Goal: Task Accomplishment & Management: Manage account settings

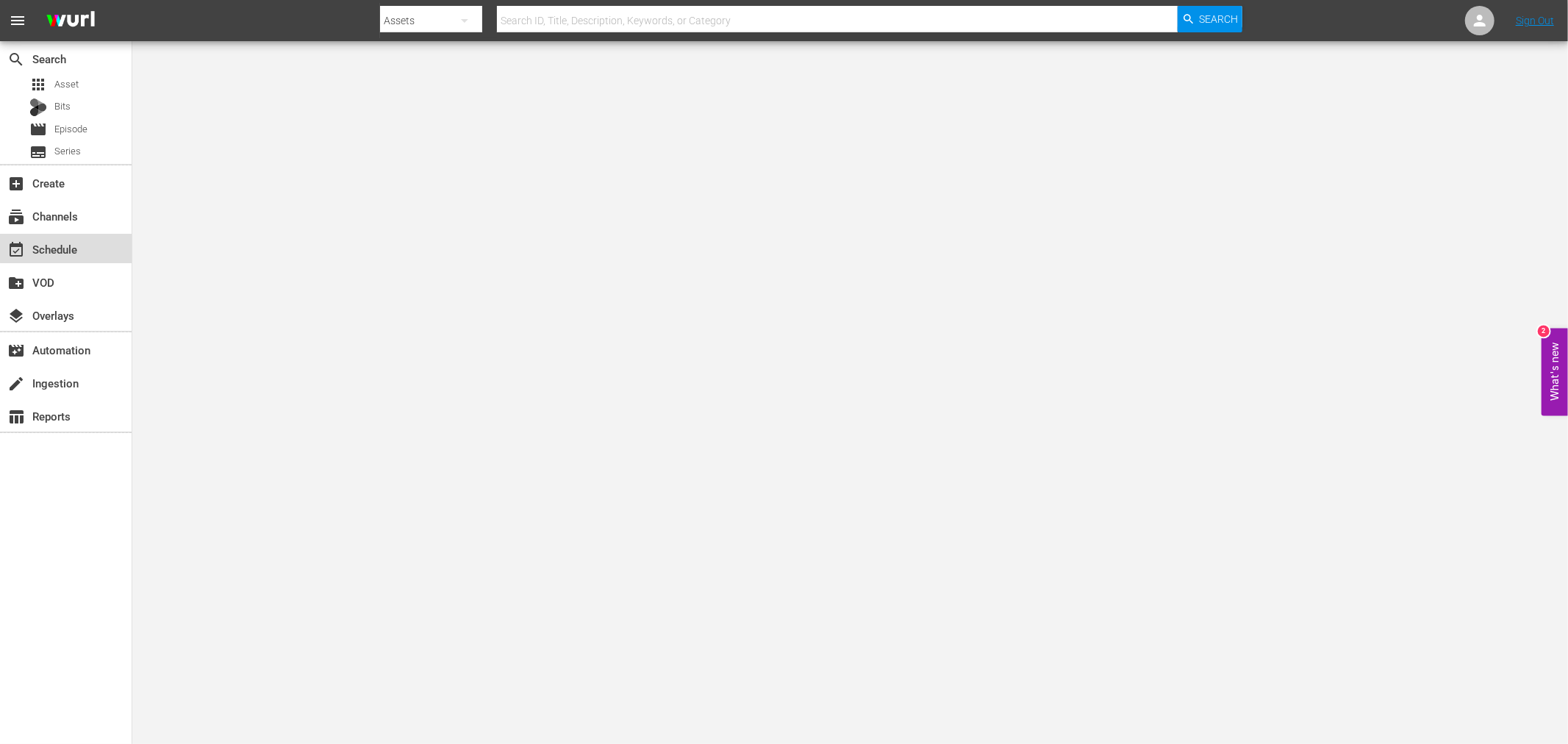
click at [89, 247] on div "event_available Schedule" at bounding box center [65, 248] width 132 height 30
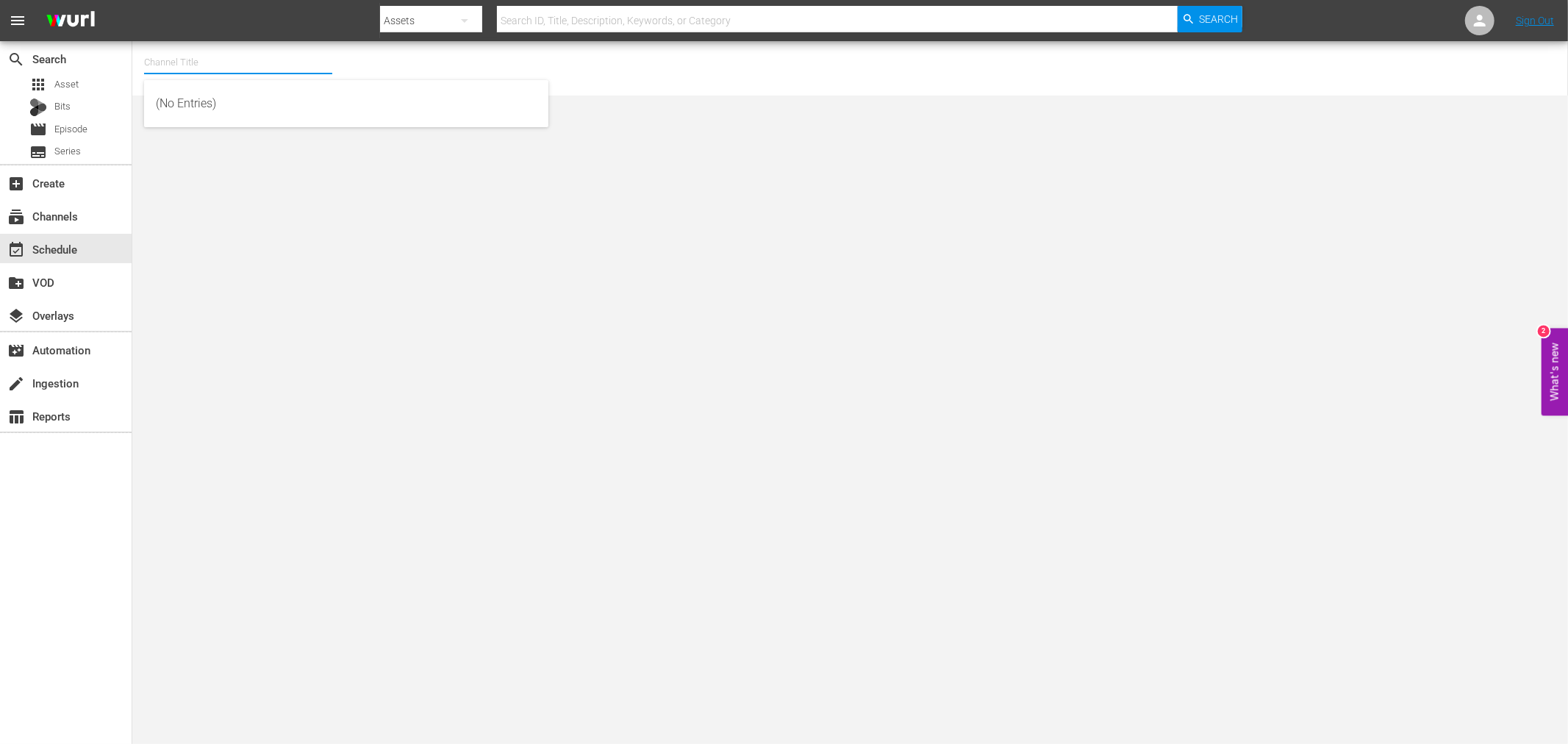
click at [206, 62] on input "text" at bounding box center [238, 62] width 188 height 35
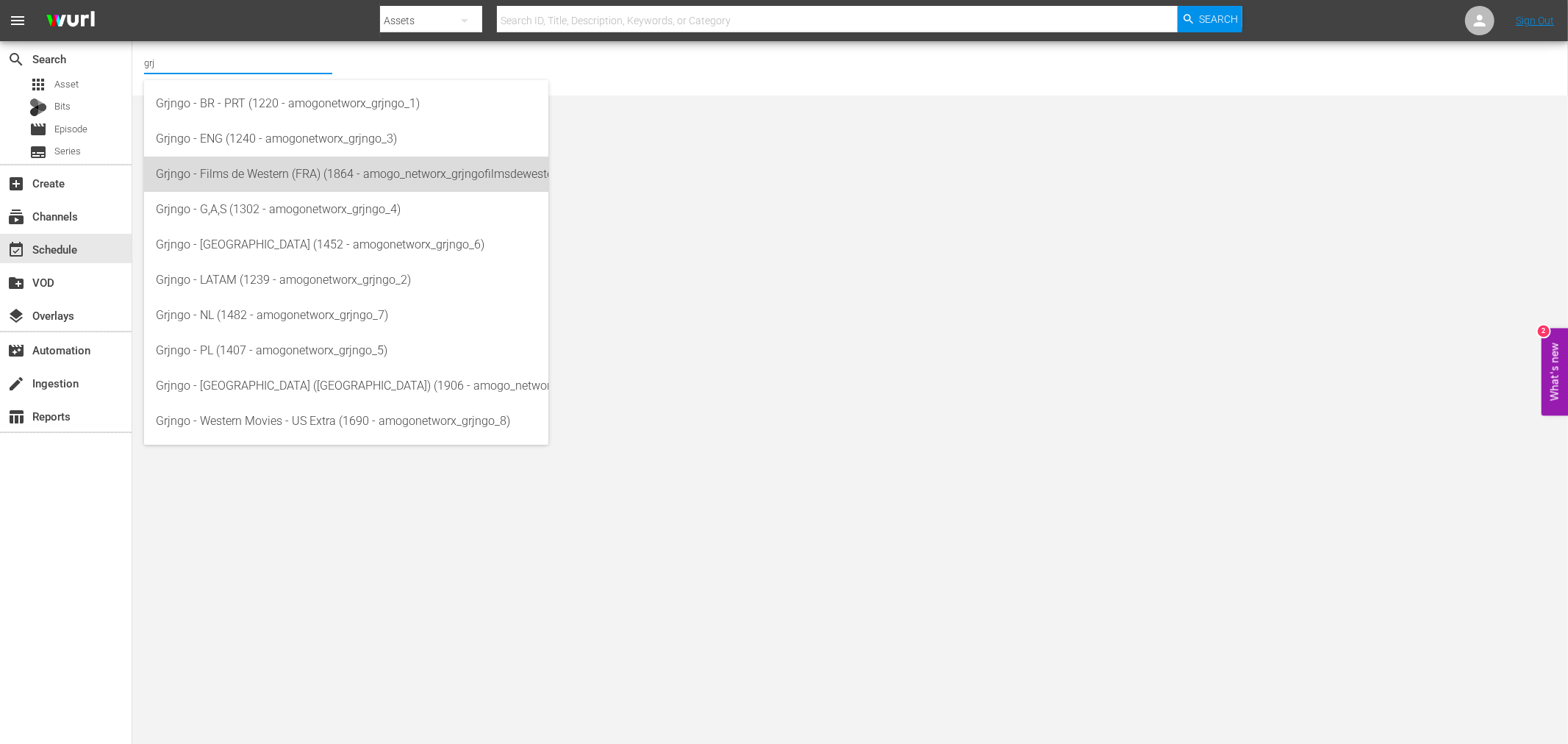
click at [238, 170] on div "Grjngo - Films de Western (FRA) (1864 - amogo_networx_grjngofilmsdewestern_1)" at bounding box center [345, 174] width 380 height 35
type input "Grjngo - Films de Western (FRA) (1864 - amogo_networx_grjngofilmsdewestern_1)"
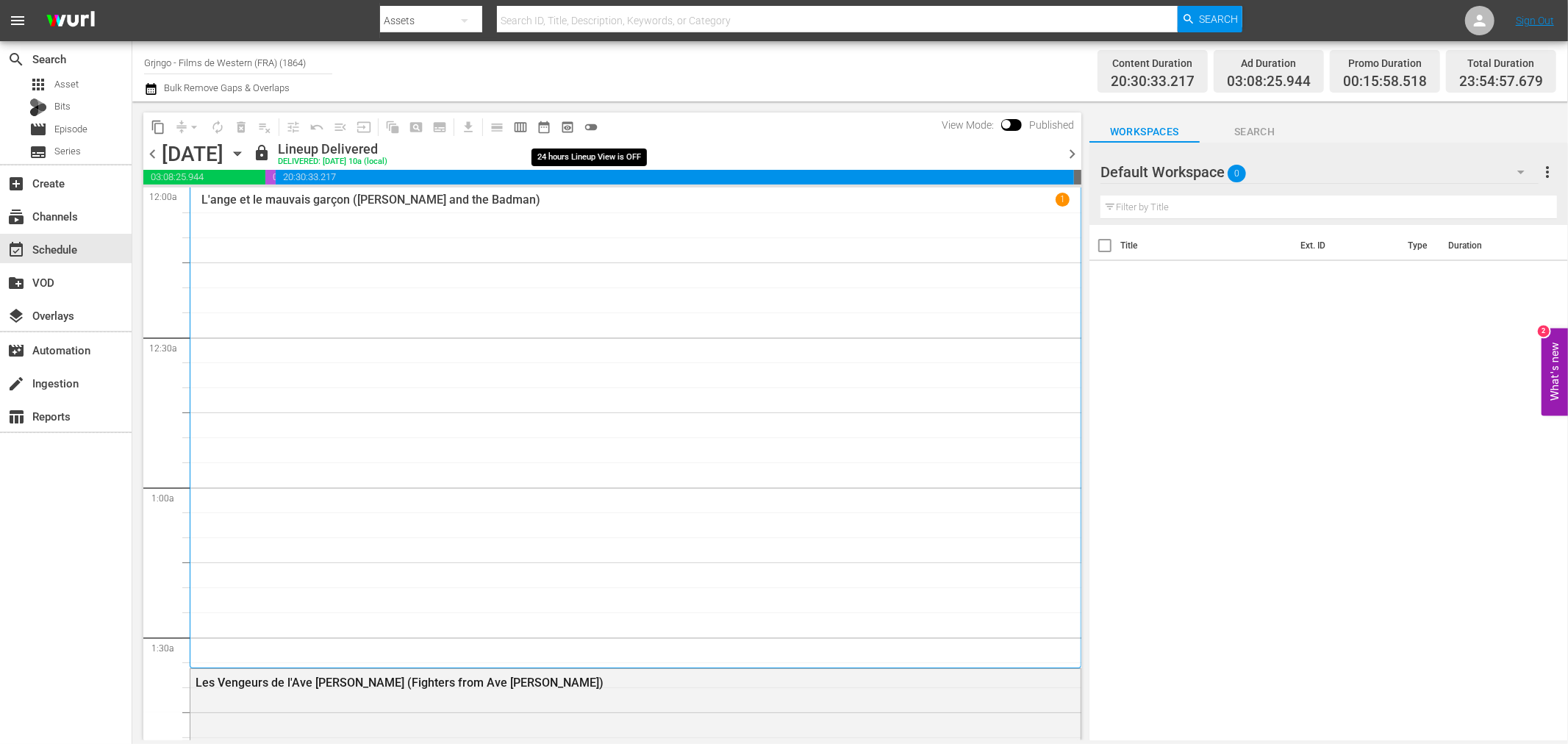
click at [586, 126] on span "toggle_off" at bounding box center [591, 127] width 14 height 14
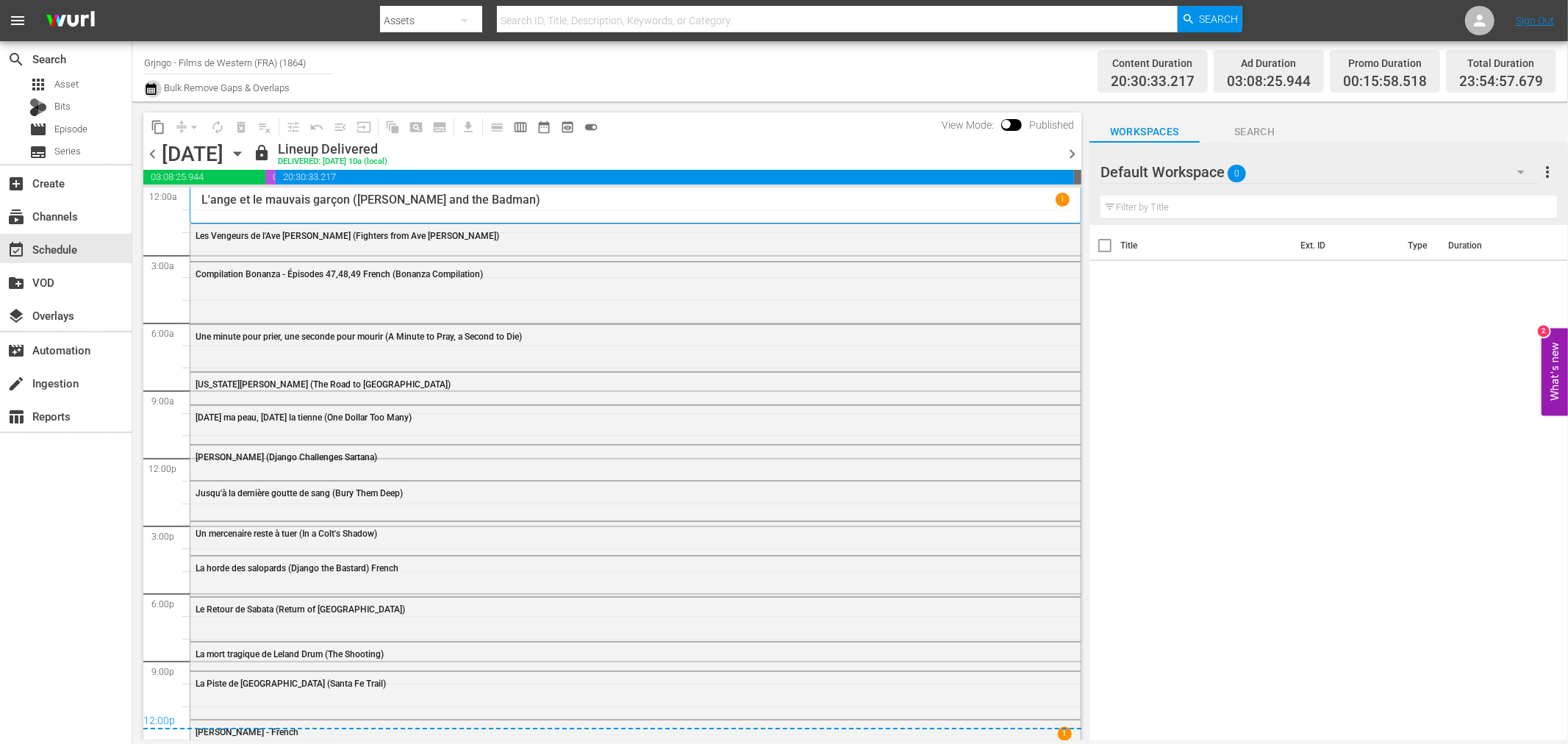
click at [149, 81] on icon "button" at bounding box center [151, 90] width 14 height 18
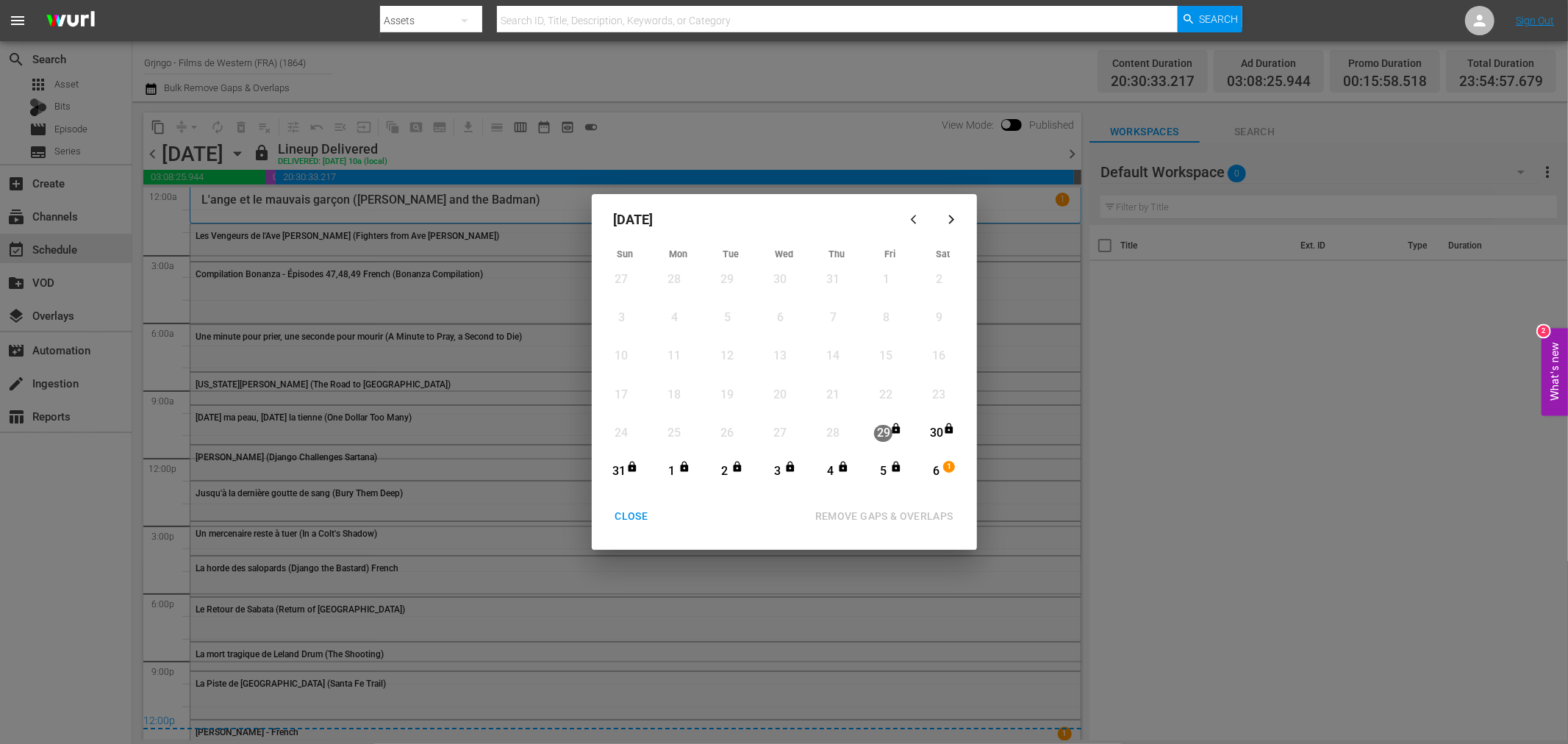
click at [636, 519] on div "CLOSE" at bounding box center [631, 517] width 56 height 19
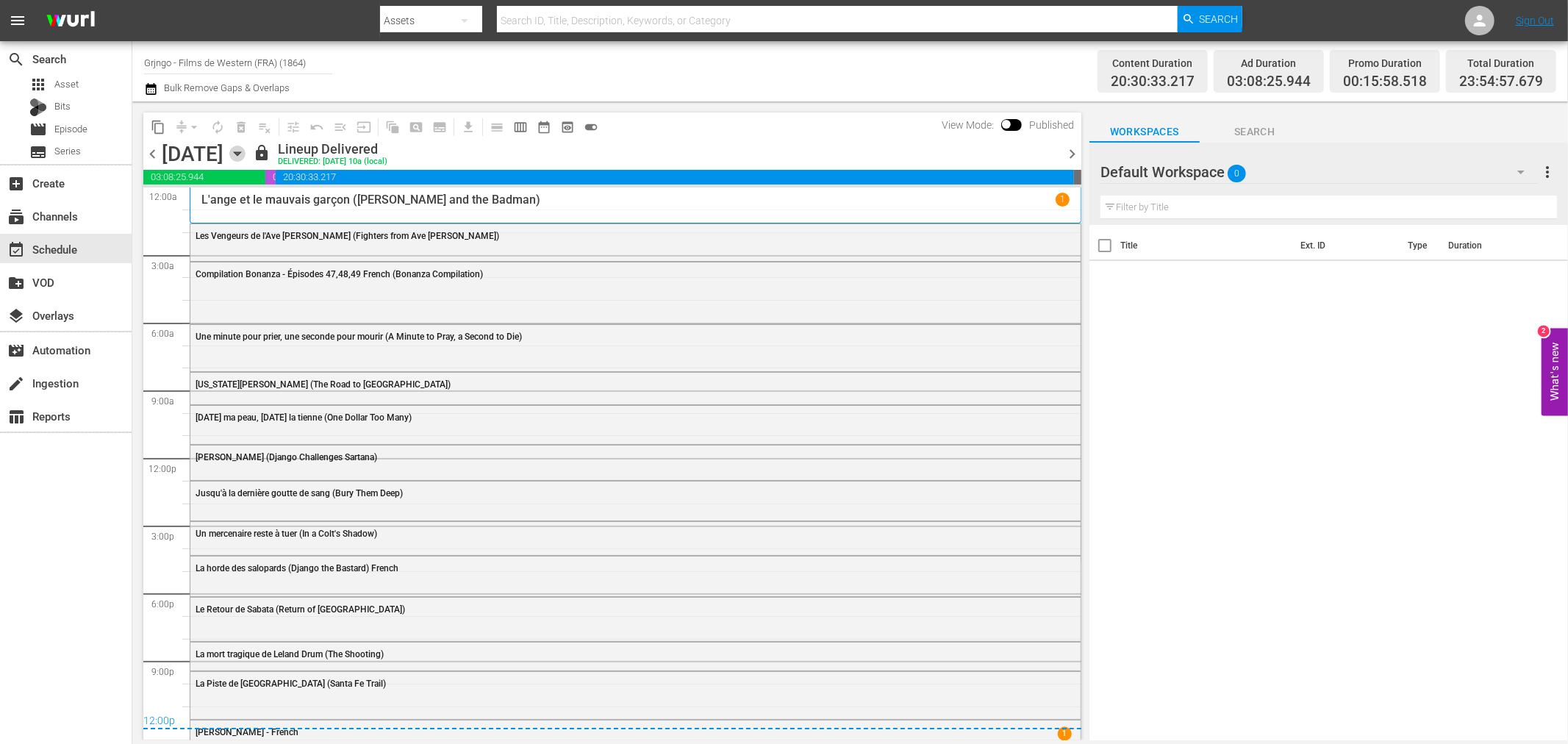
click at [245, 157] on icon "button" at bounding box center [237, 154] width 16 height 16
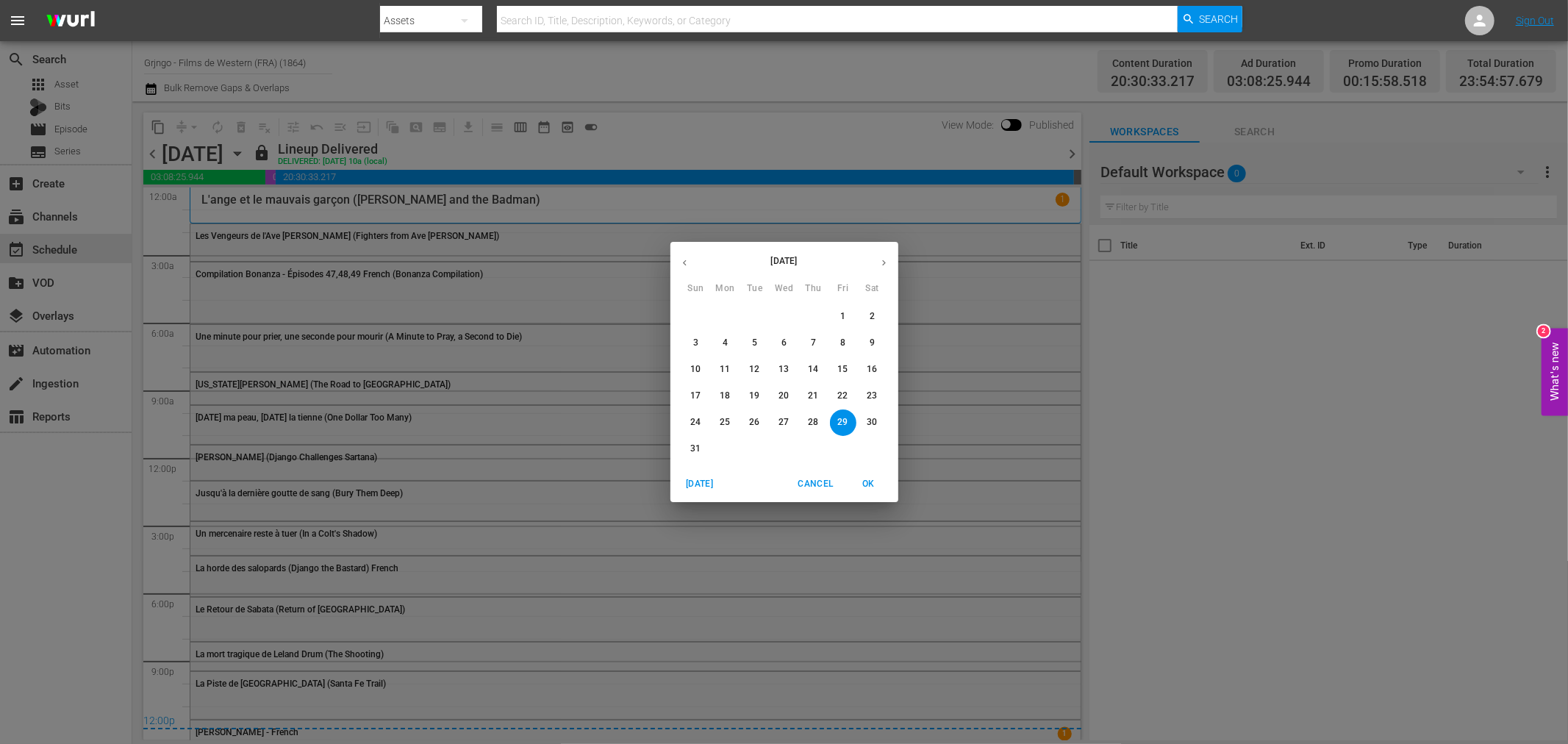
click at [877, 265] on button "button" at bounding box center [884, 263] width 29 height 29
click at [729, 344] on span "8" at bounding box center [726, 343] width 27 height 13
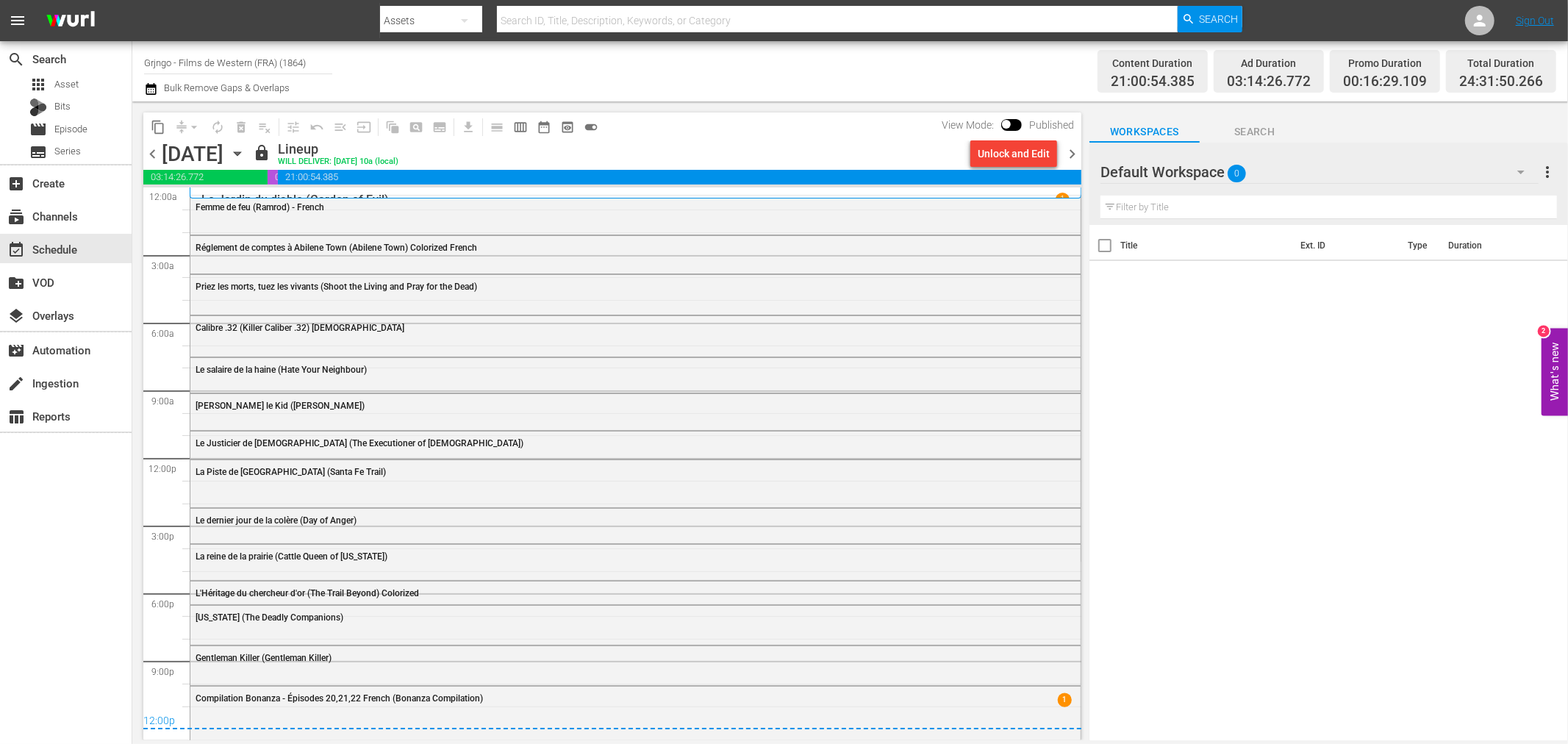
click at [241, 152] on icon "button" at bounding box center [236, 154] width 6 height 4
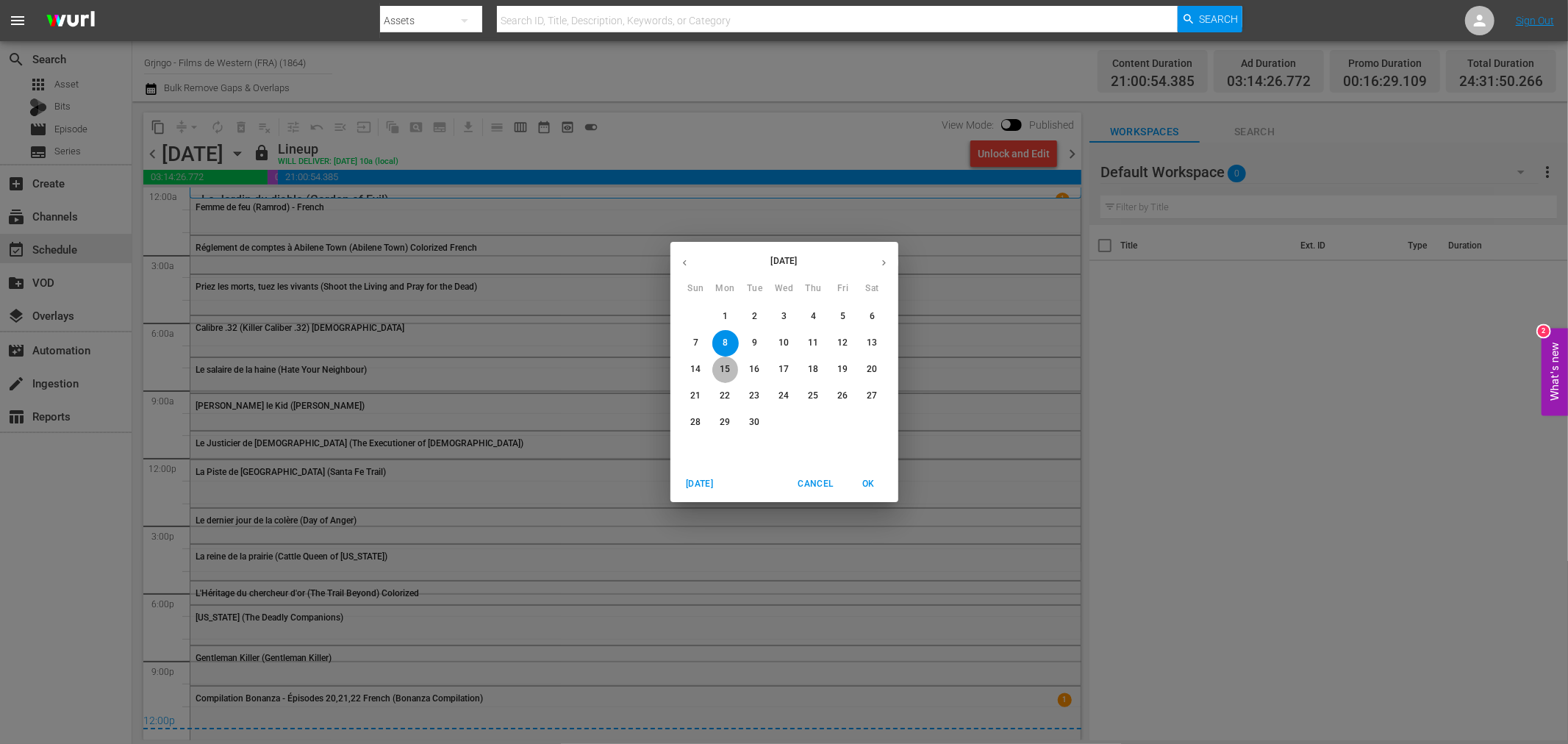
click at [728, 370] on p "15" at bounding box center [724, 370] width 10 height 13
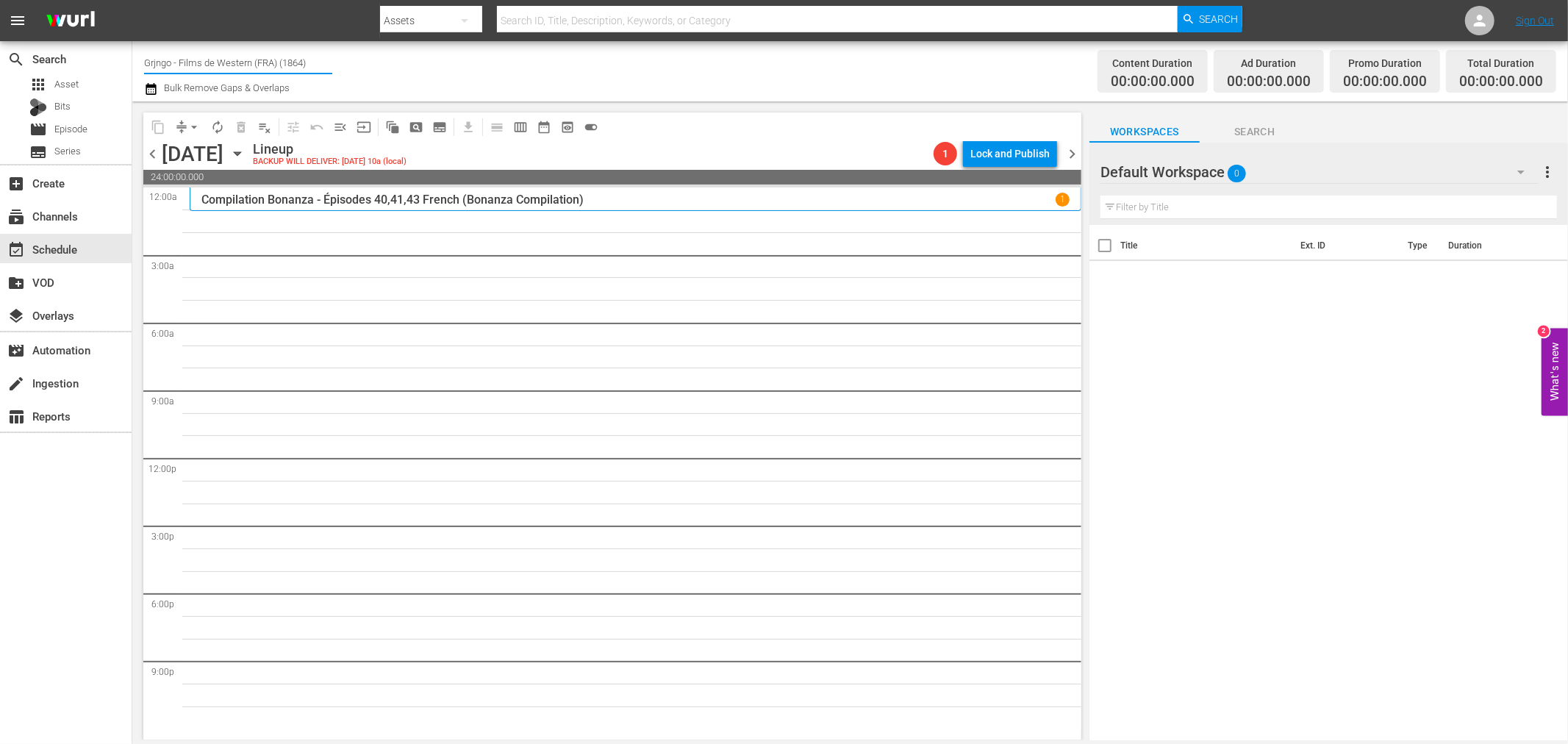
drag, startPoint x: 319, startPoint y: 60, endPoint x: 133, endPoint y: 56, distance: 186.0
click at [133, 56] on div "Channel Title Grjngo - Films de Western (FRA) (1864) Bulk Remove Gaps & Overlap…" at bounding box center [850, 71] width 1436 height 60
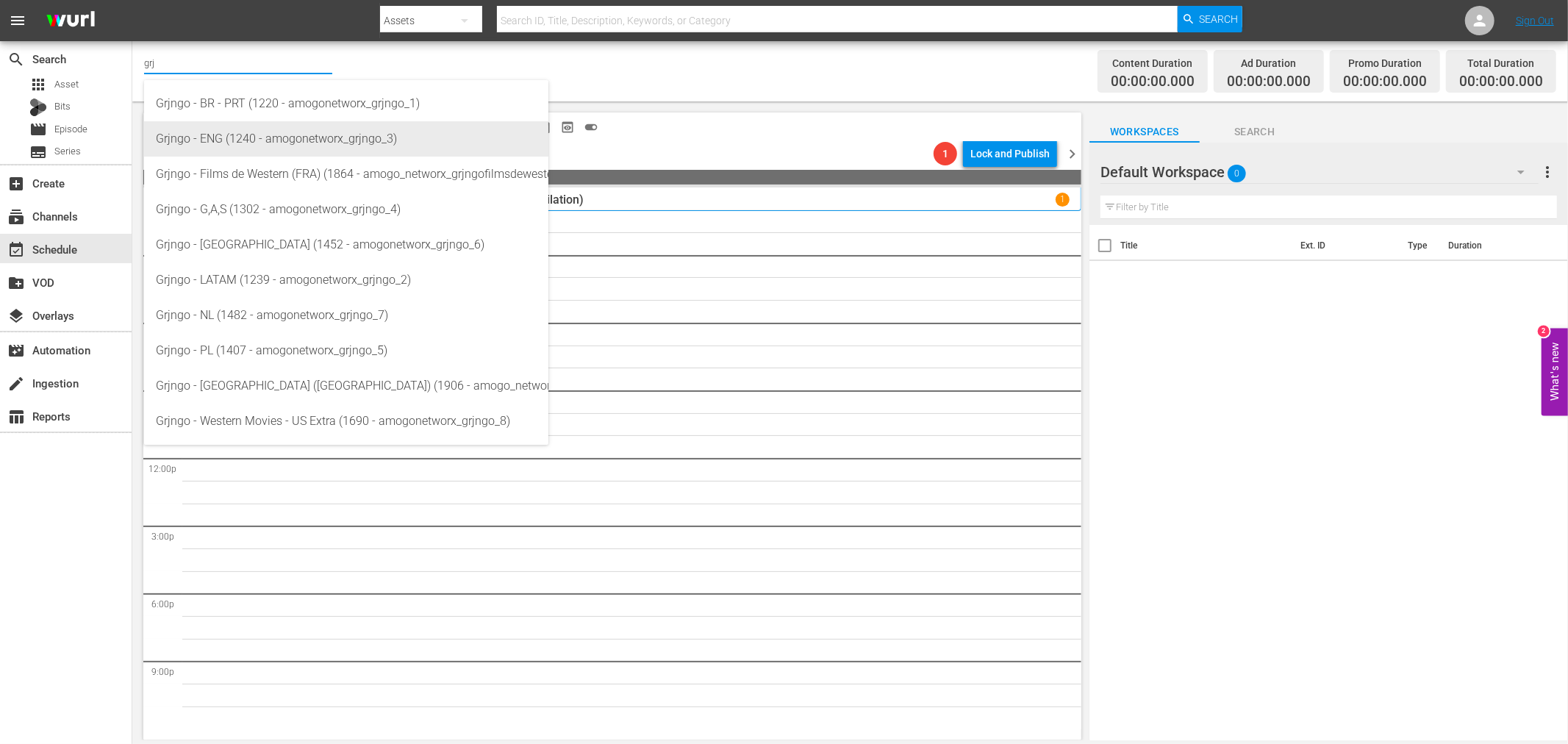
click at [369, 141] on div "Grjngo - ENG (1240 - amogonetworx_grjngo_3)" at bounding box center [345, 139] width 380 height 35
type input "Grjngo - ENG (1240 - amogonetworx_grjngo_3)"
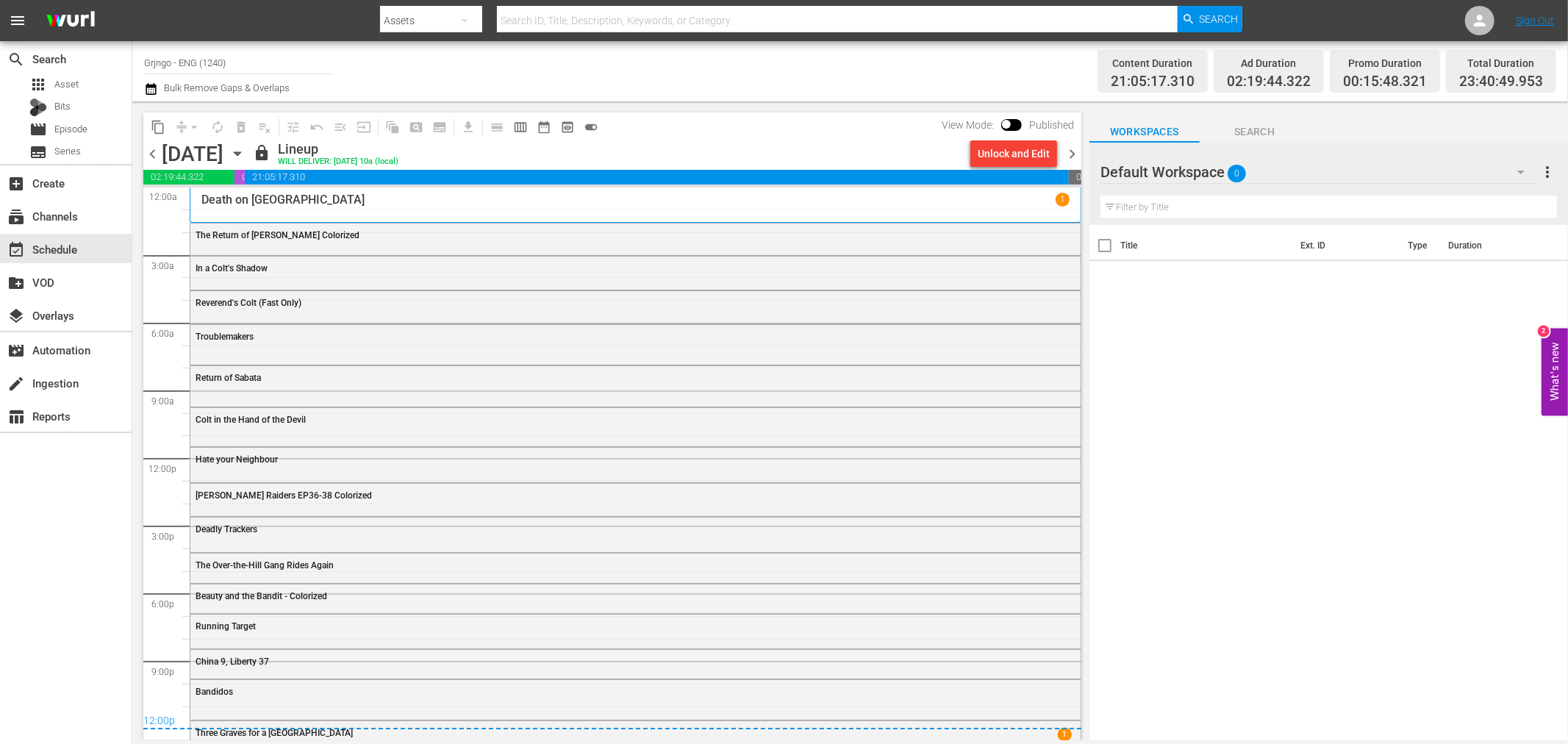
click at [245, 150] on icon "button" at bounding box center [237, 154] width 16 height 16
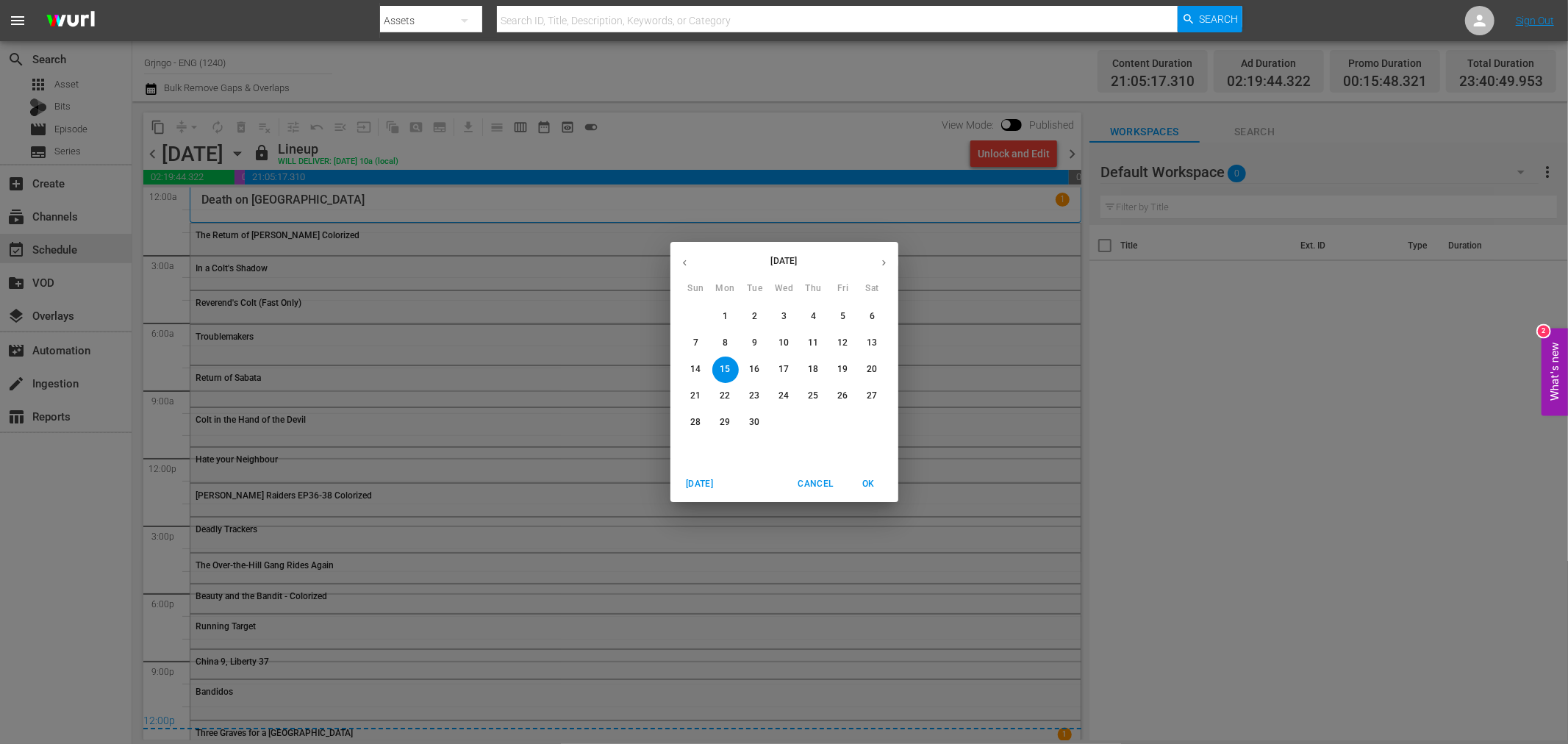
click at [865, 480] on span "OK" at bounding box center [868, 483] width 35 height 15
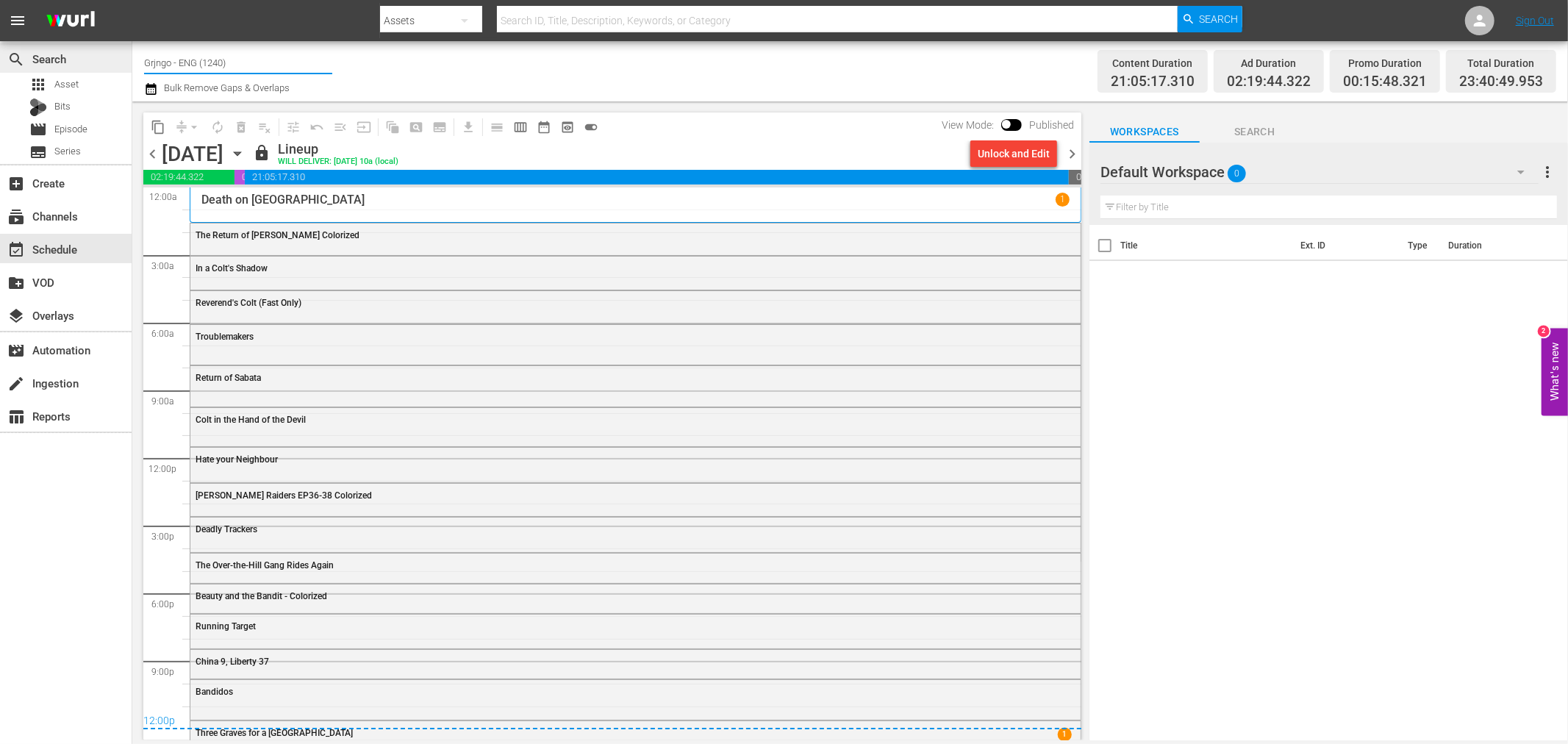
drag, startPoint x: 234, startPoint y: 63, endPoint x: 109, endPoint y: 56, distance: 125.2
click at [132, 0] on div "search Search apps Asset Bits movie Episode subtitles Series add_box Create sub…" at bounding box center [850, 0] width 1436 height 0
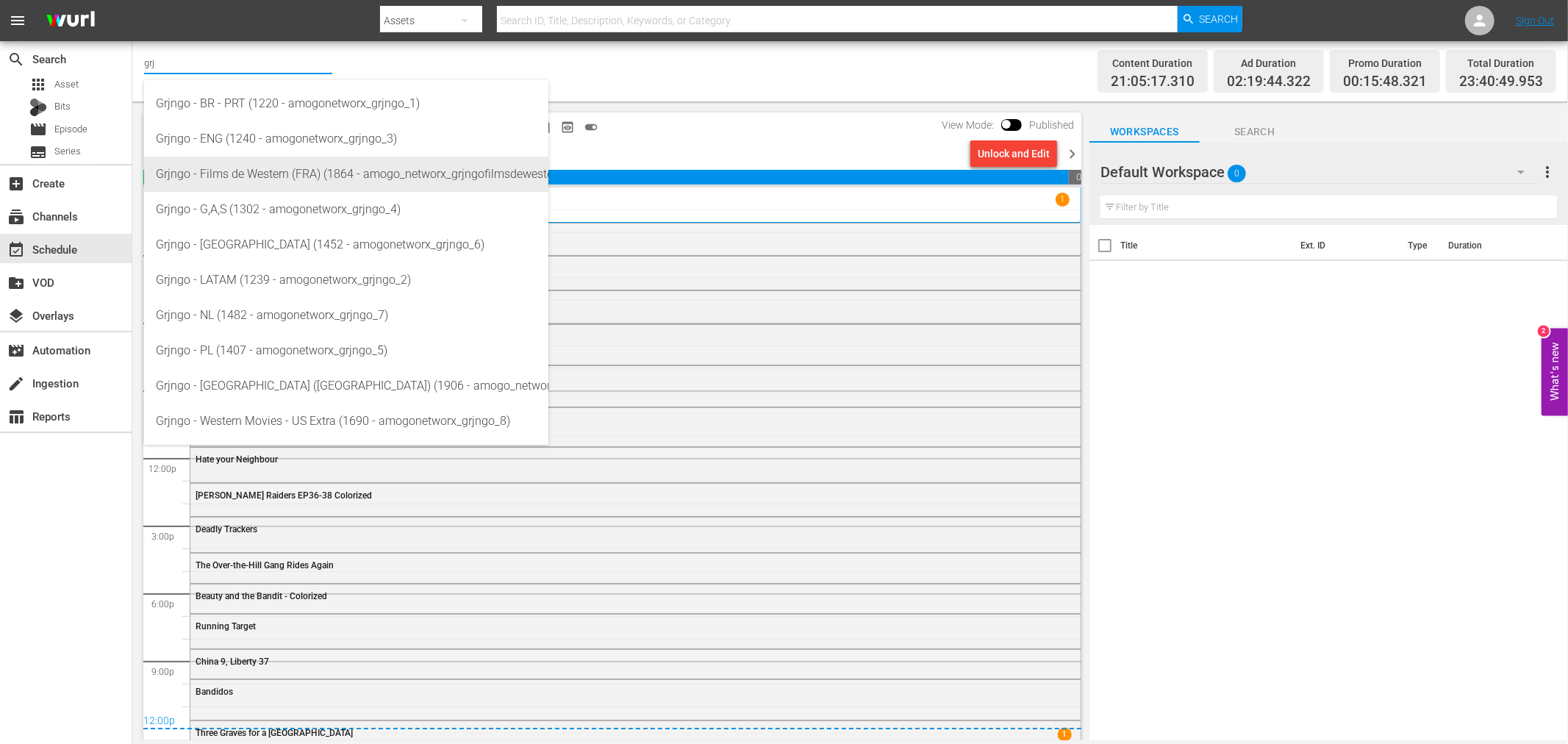
click at [302, 178] on div "Grjngo - Films de Western (FRA) (1864 - amogo_networx_grjngofilmsdewestern_1)" at bounding box center [345, 174] width 380 height 35
type input "Grjngo - Films de Western (FRA) (1864 - amogo_networx_grjngofilmsdewestern_1)"
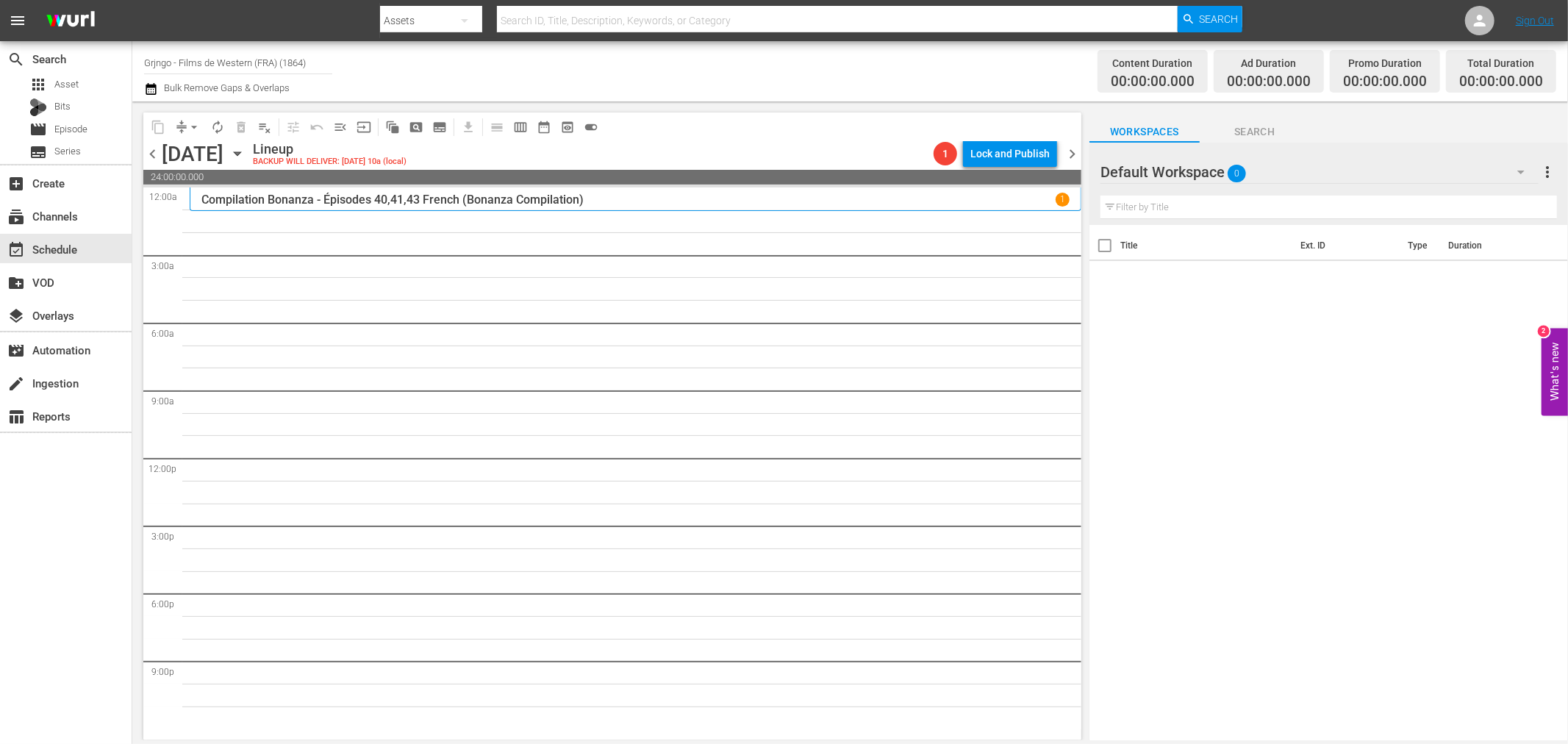
click at [1522, 172] on icon "button" at bounding box center [1521, 173] width 7 height 4
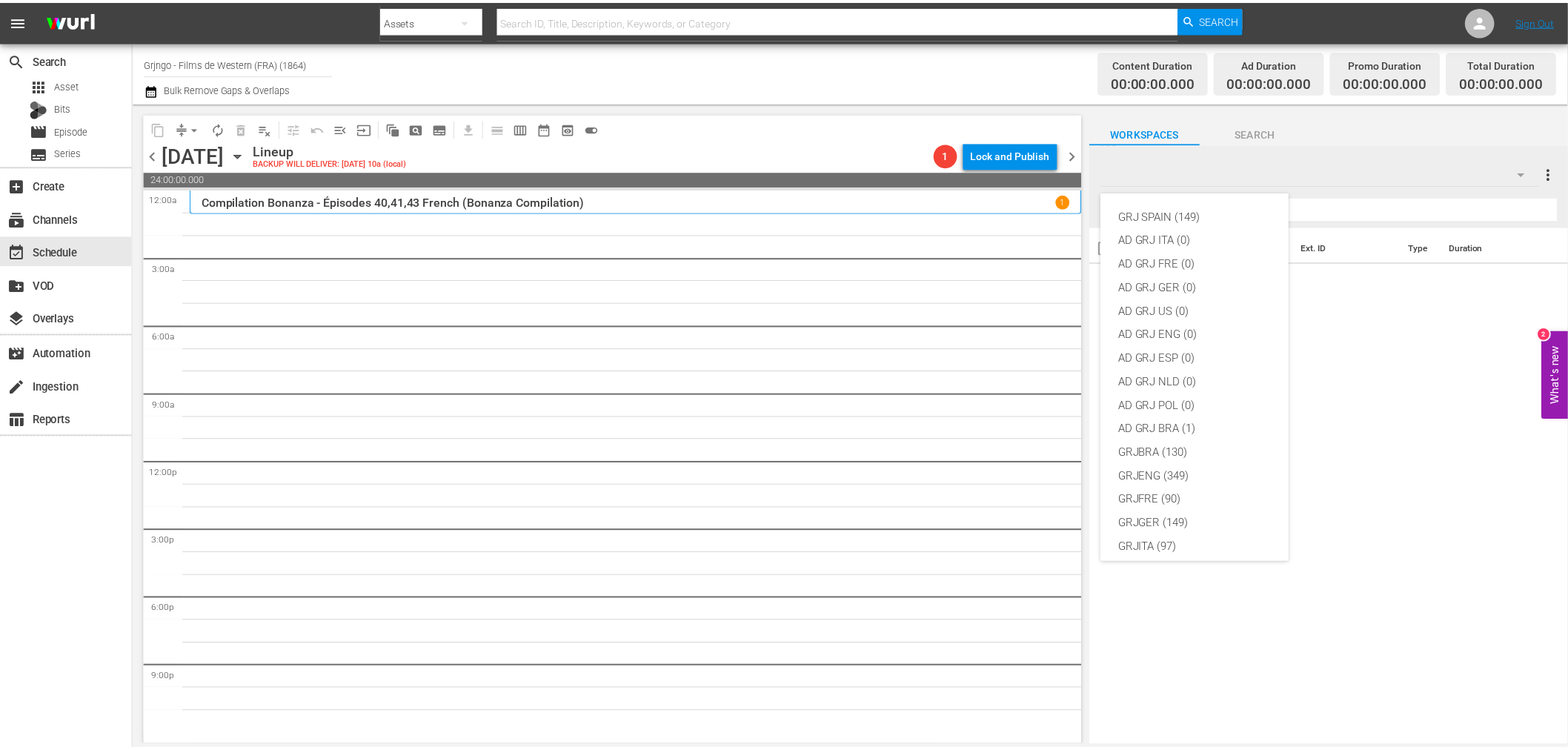
scroll to position [127, 0]
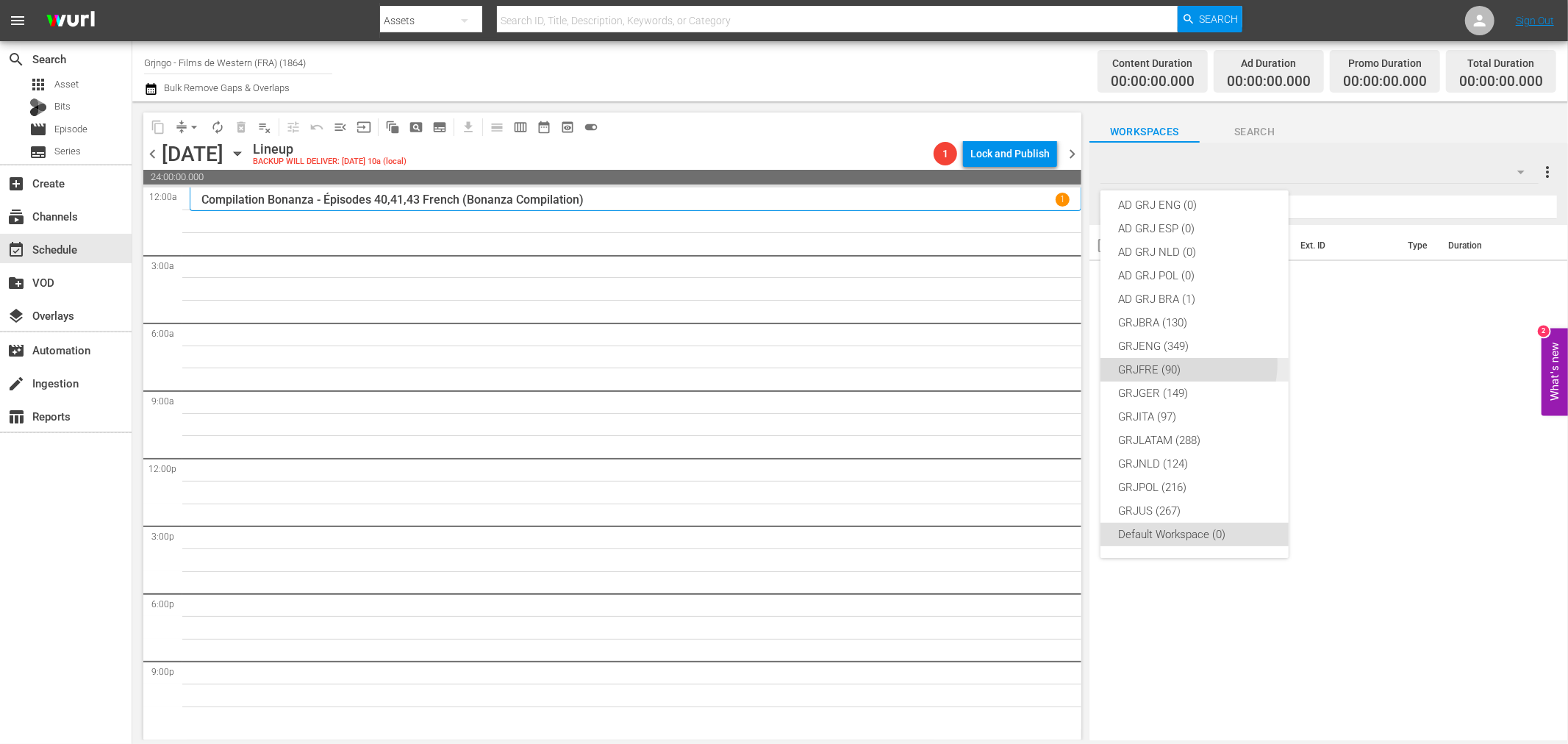
click at [1181, 364] on div "GRJFRE (90)" at bounding box center [1194, 370] width 153 height 23
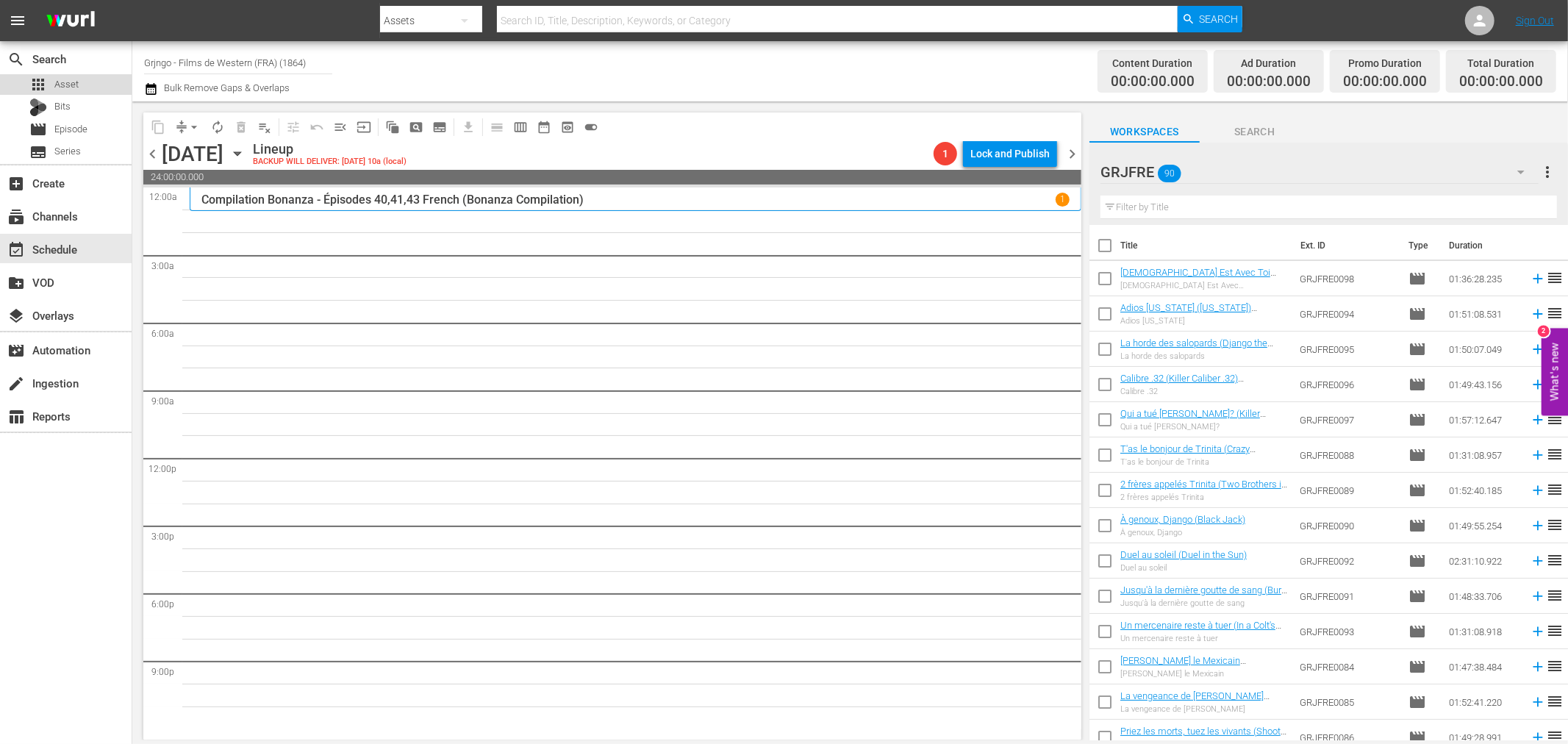
click at [72, 75] on div "apps Asset" at bounding box center [54, 84] width 49 height 21
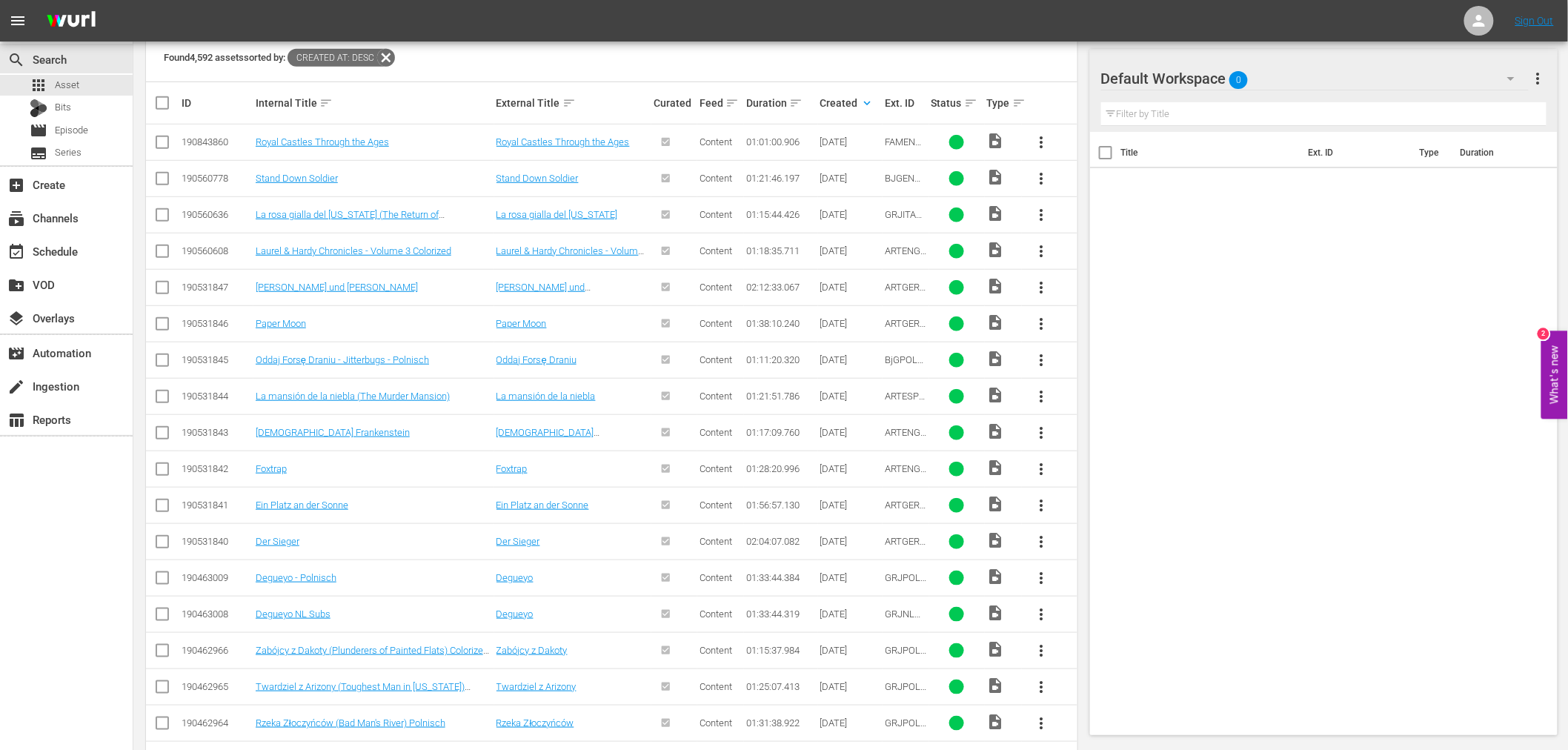
scroll to position [167, 0]
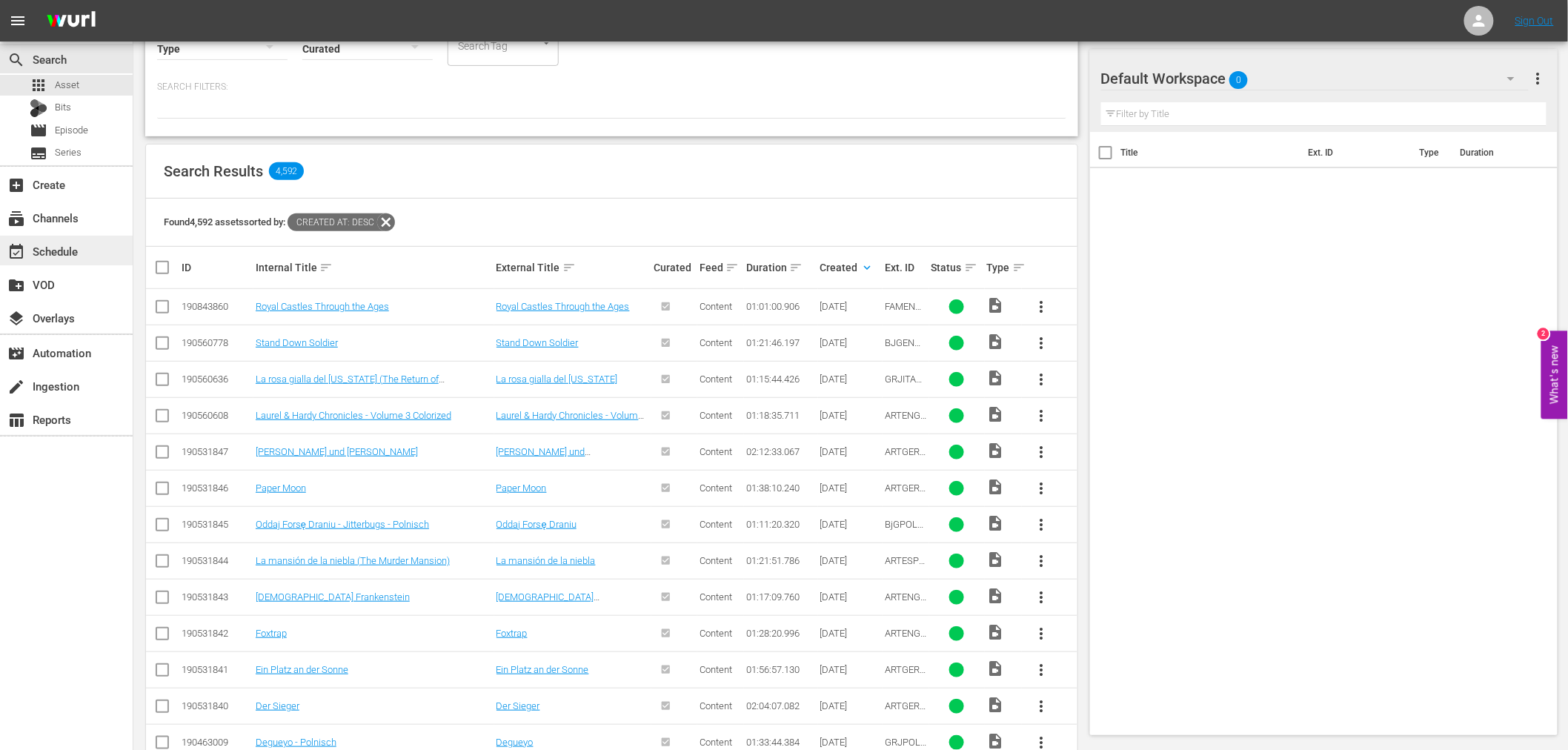
click at [97, 254] on div "event_available Schedule" at bounding box center [66, 250] width 133 height 30
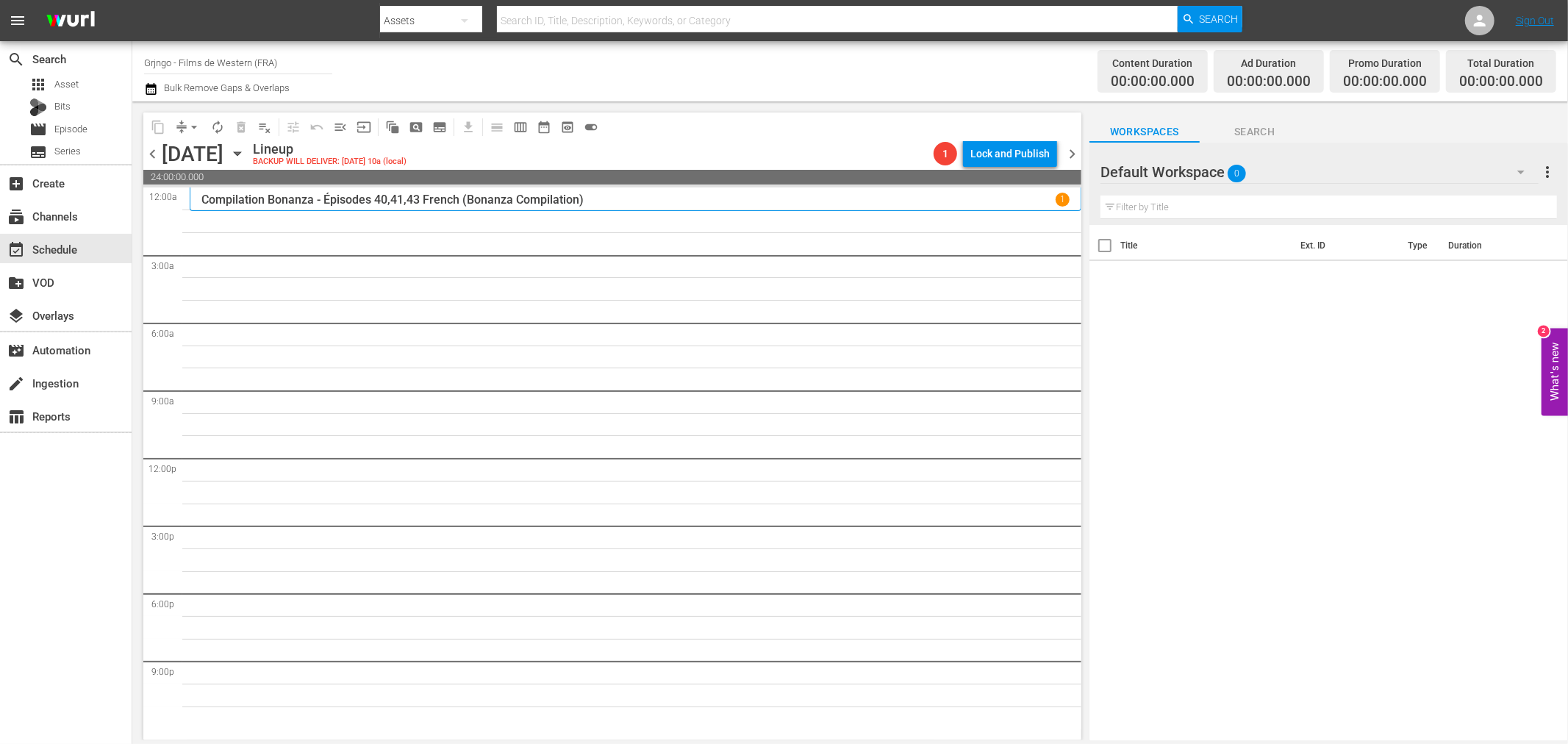
click at [1513, 167] on icon "button" at bounding box center [1521, 172] width 18 height 18
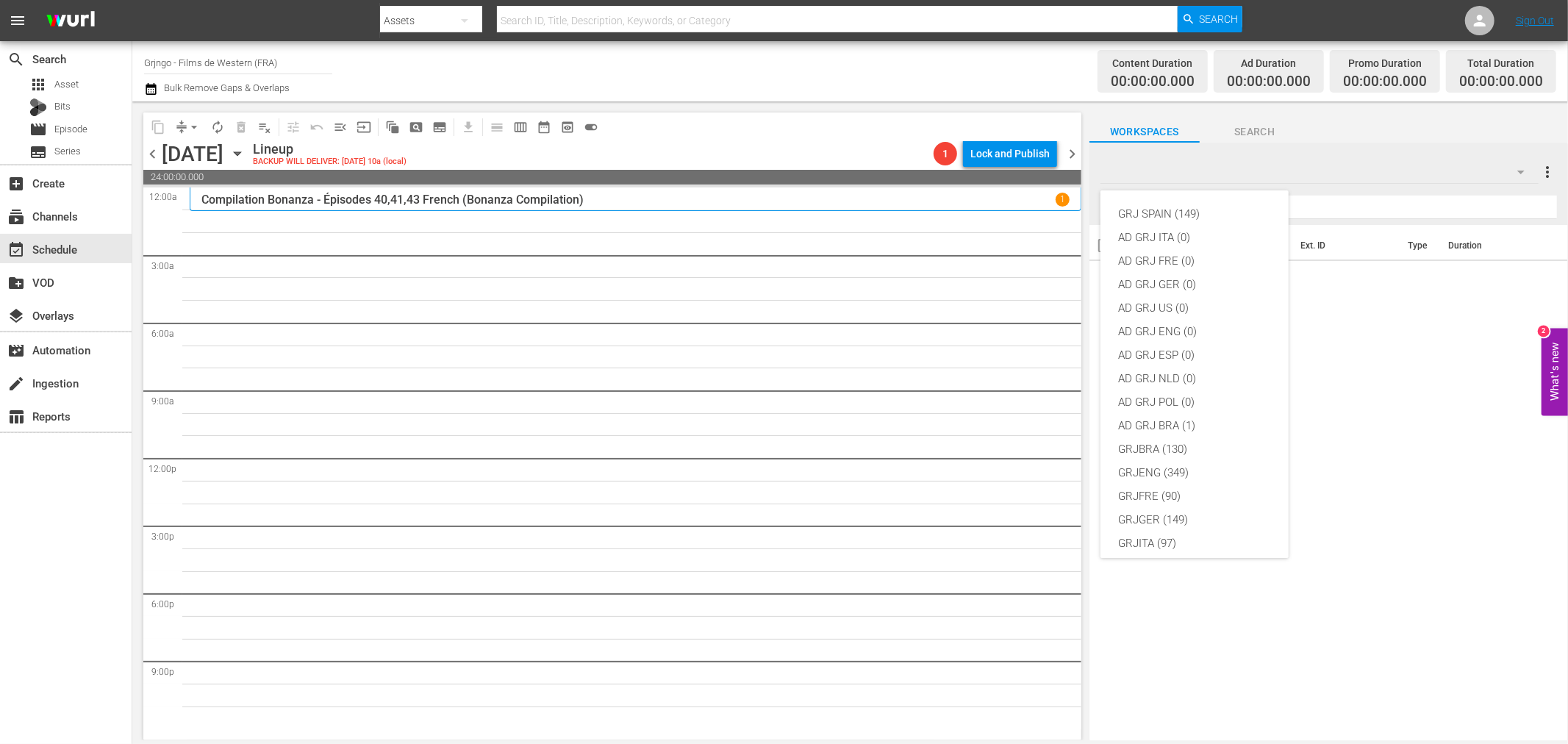
scroll to position [126, 0]
click at [1172, 365] on div "GRJFRE (90)" at bounding box center [1194, 370] width 153 height 23
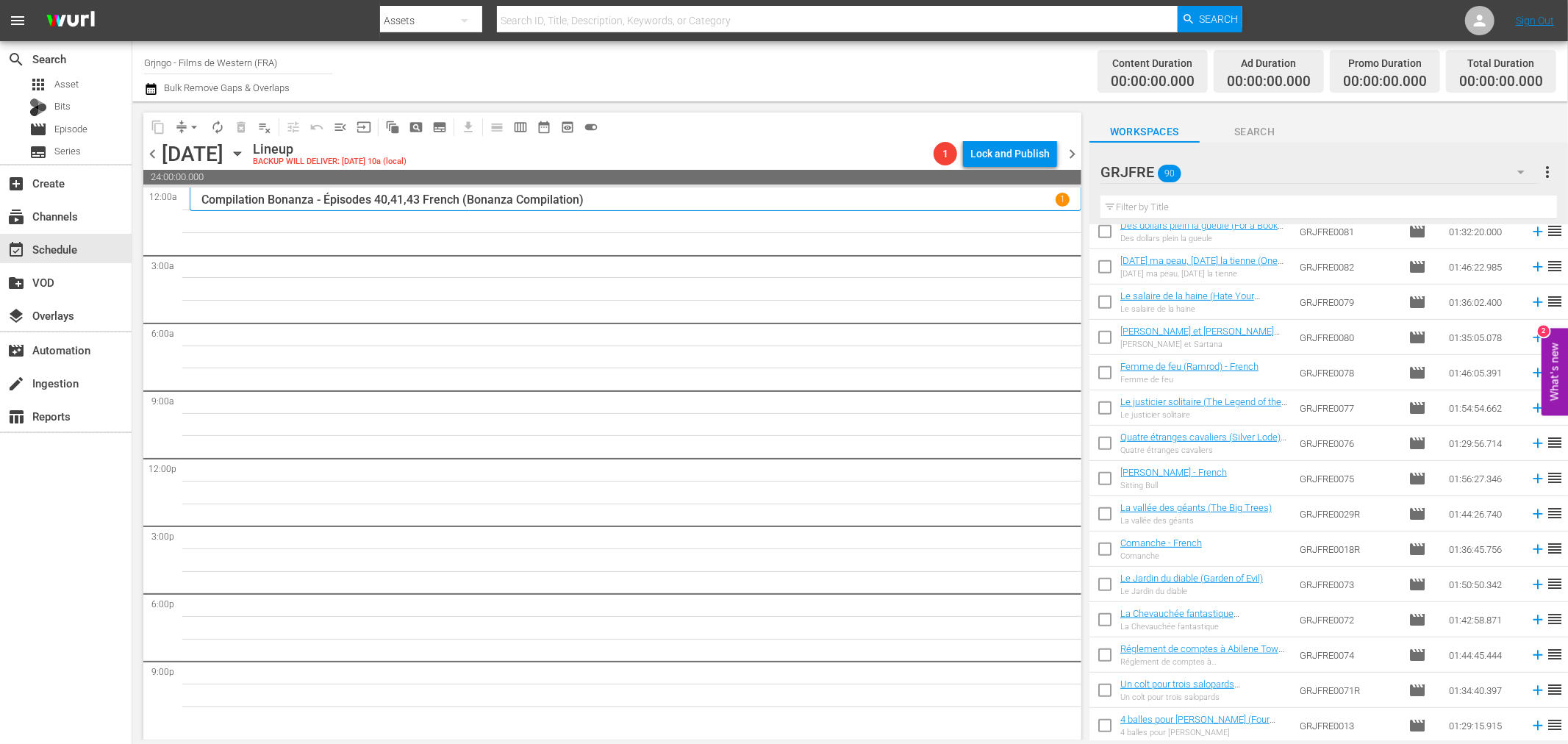
scroll to position [285, 0]
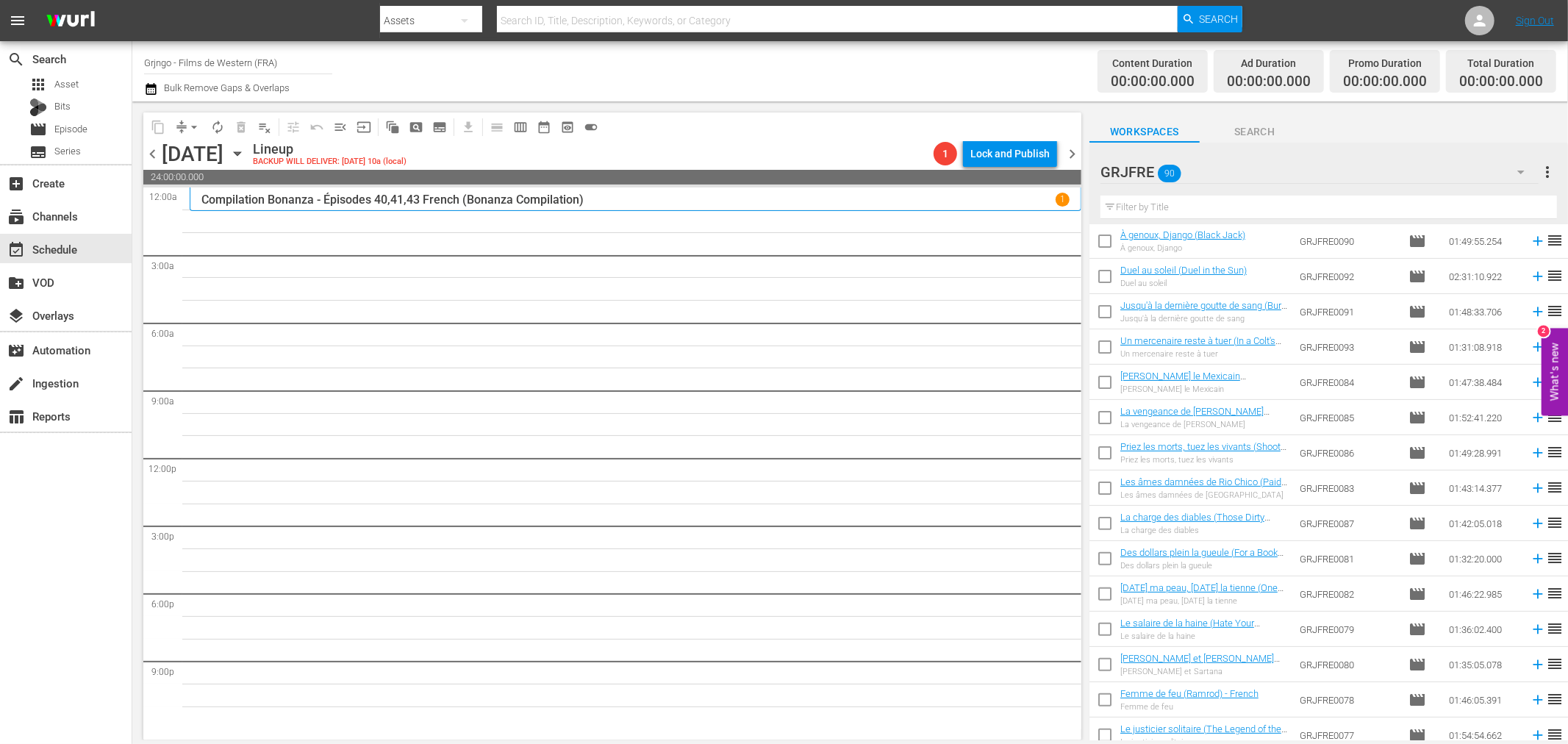
click at [1155, 202] on input "text" at bounding box center [1329, 207] width 456 height 23
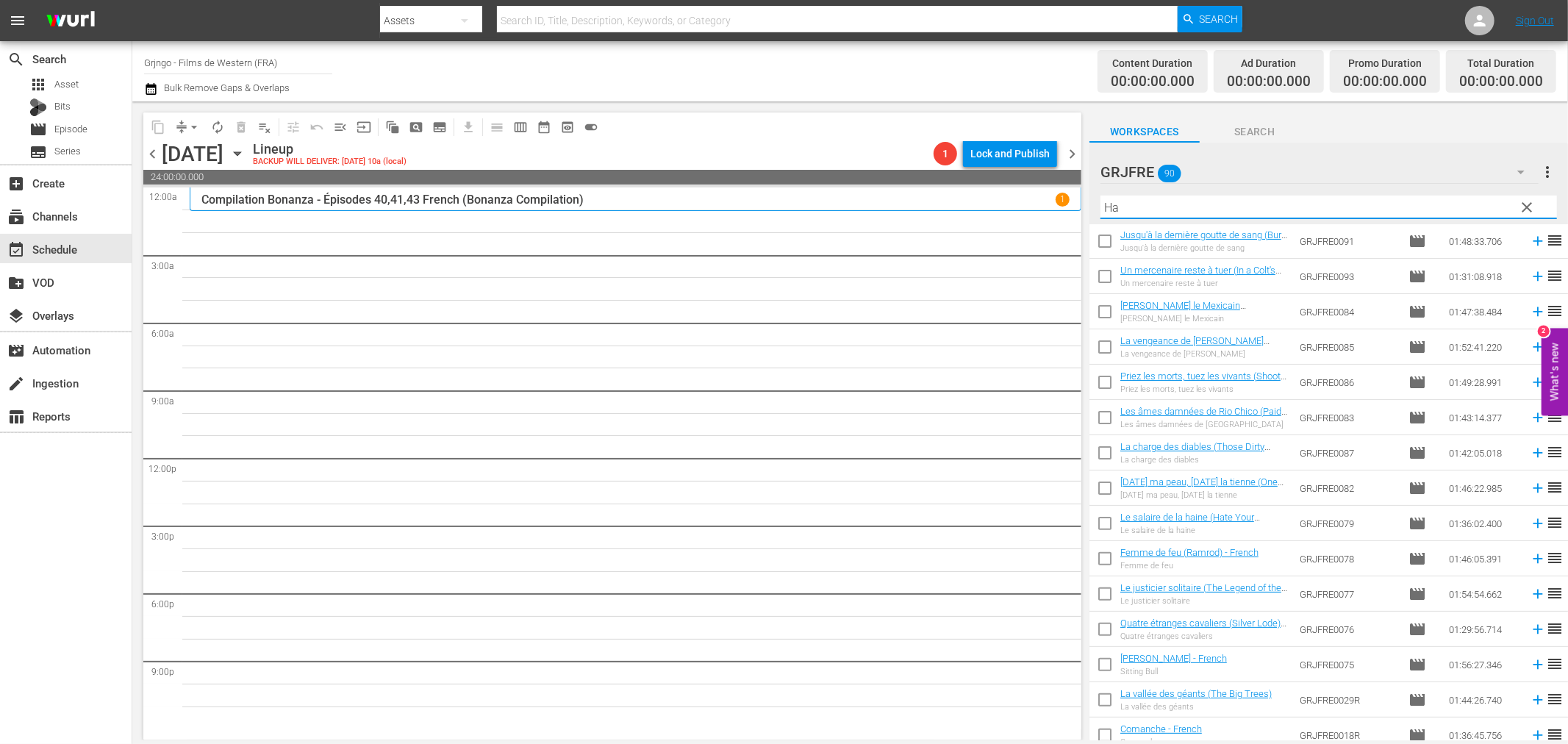
scroll to position [0, 0]
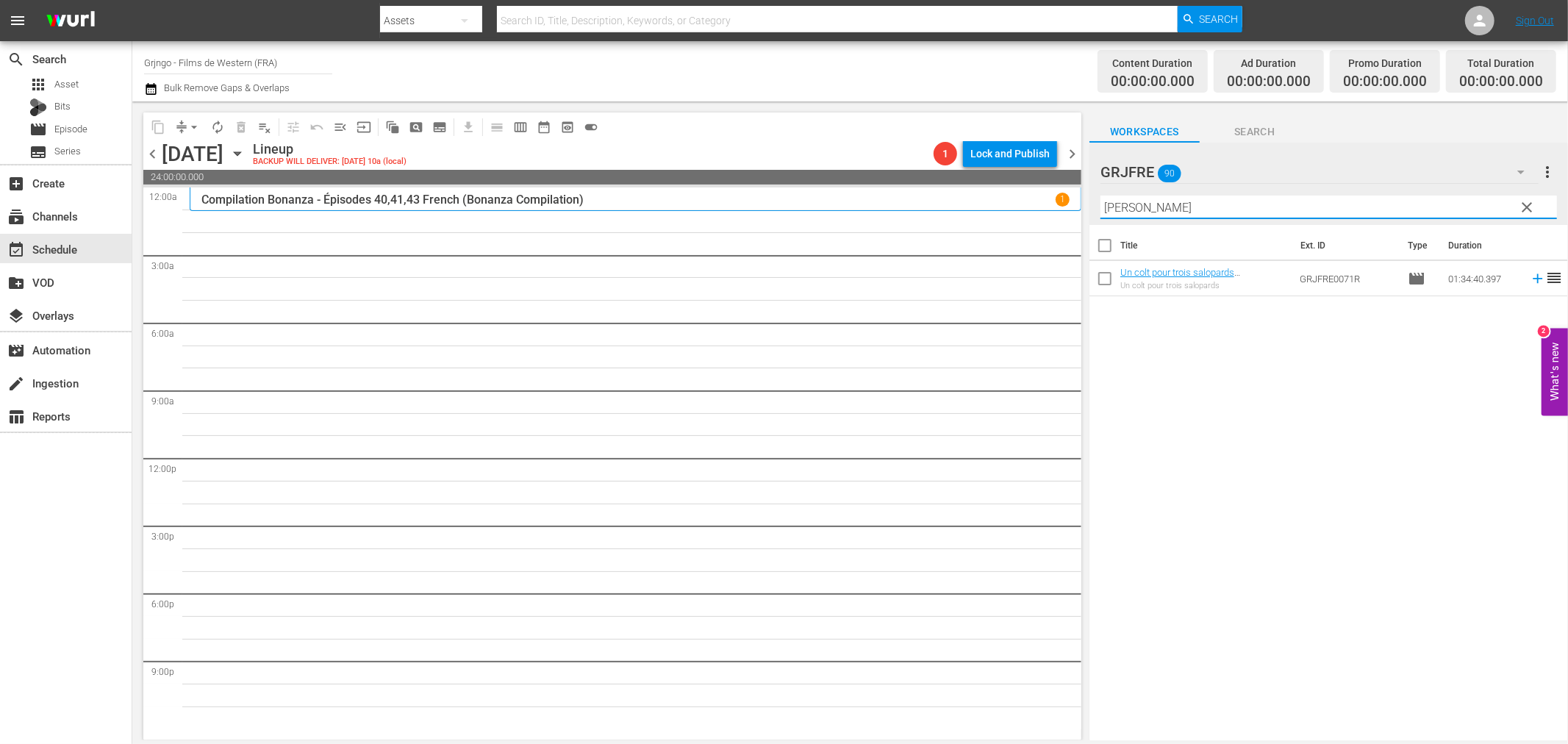
type input "Hann"
click at [1164, 363] on div "Title Ext. ID Type Duration Un colt pour trois salopards (Hannie Caulder) Un co…" at bounding box center [1328, 483] width 479 height 517
click at [1105, 279] on input "checkbox" at bounding box center [1104, 281] width 30 height 30
checkbox input "true"
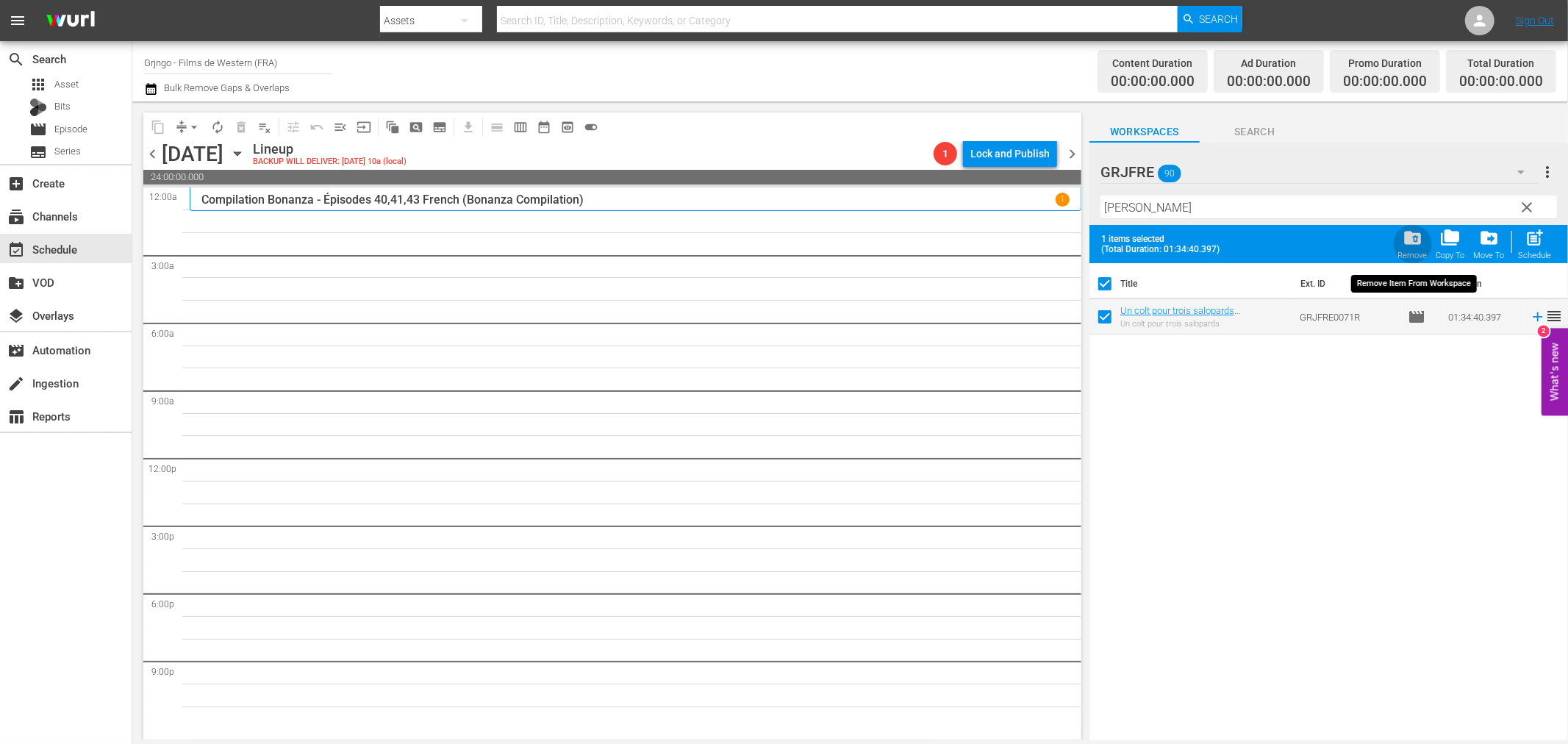
click at [1410, 234] on span "folder_delete" at bounding box center [1412, 238] width 20 height 20
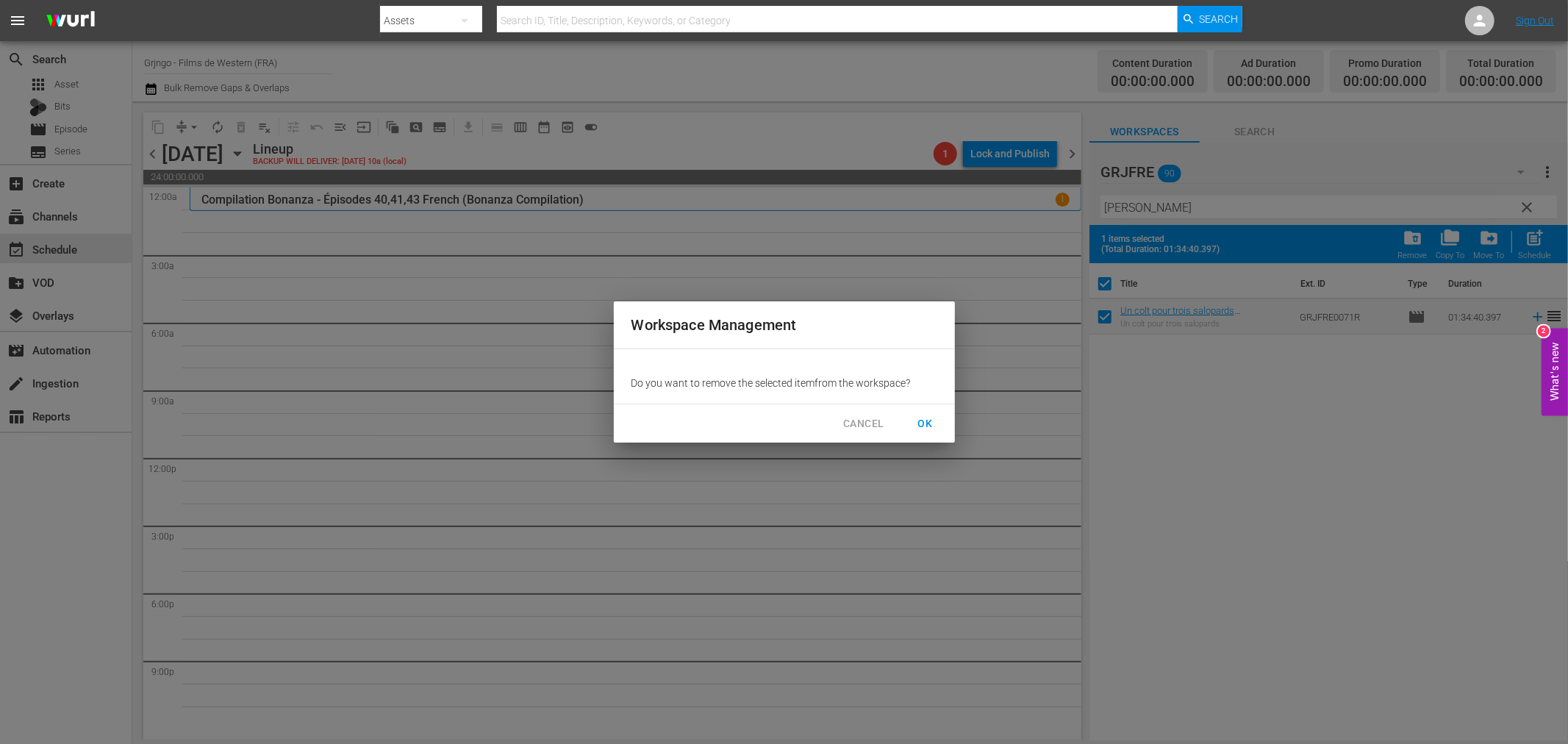
click at [928, 419] on span "OK" at bounding box center [925, 423] width 23 height 19
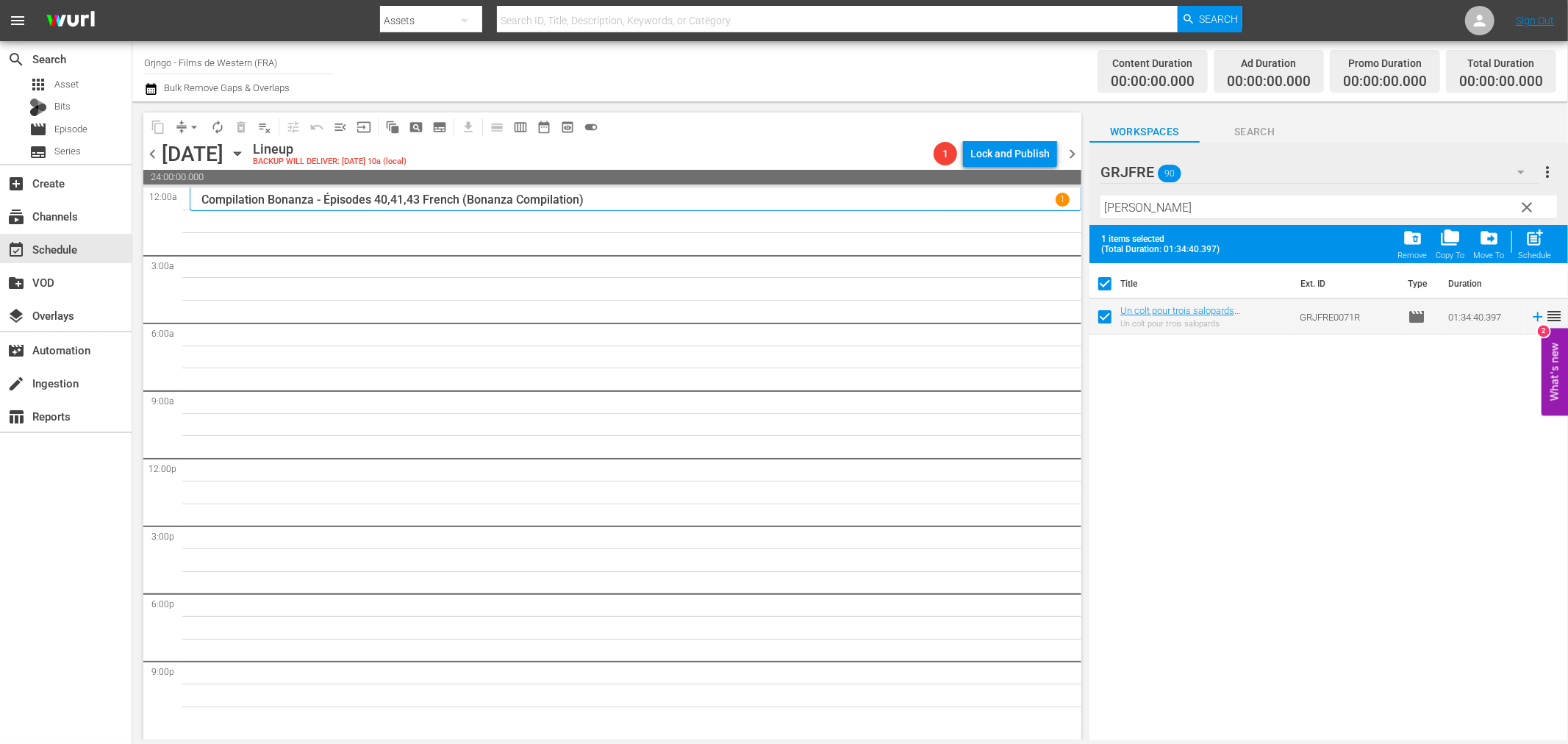
checkbox input "false"
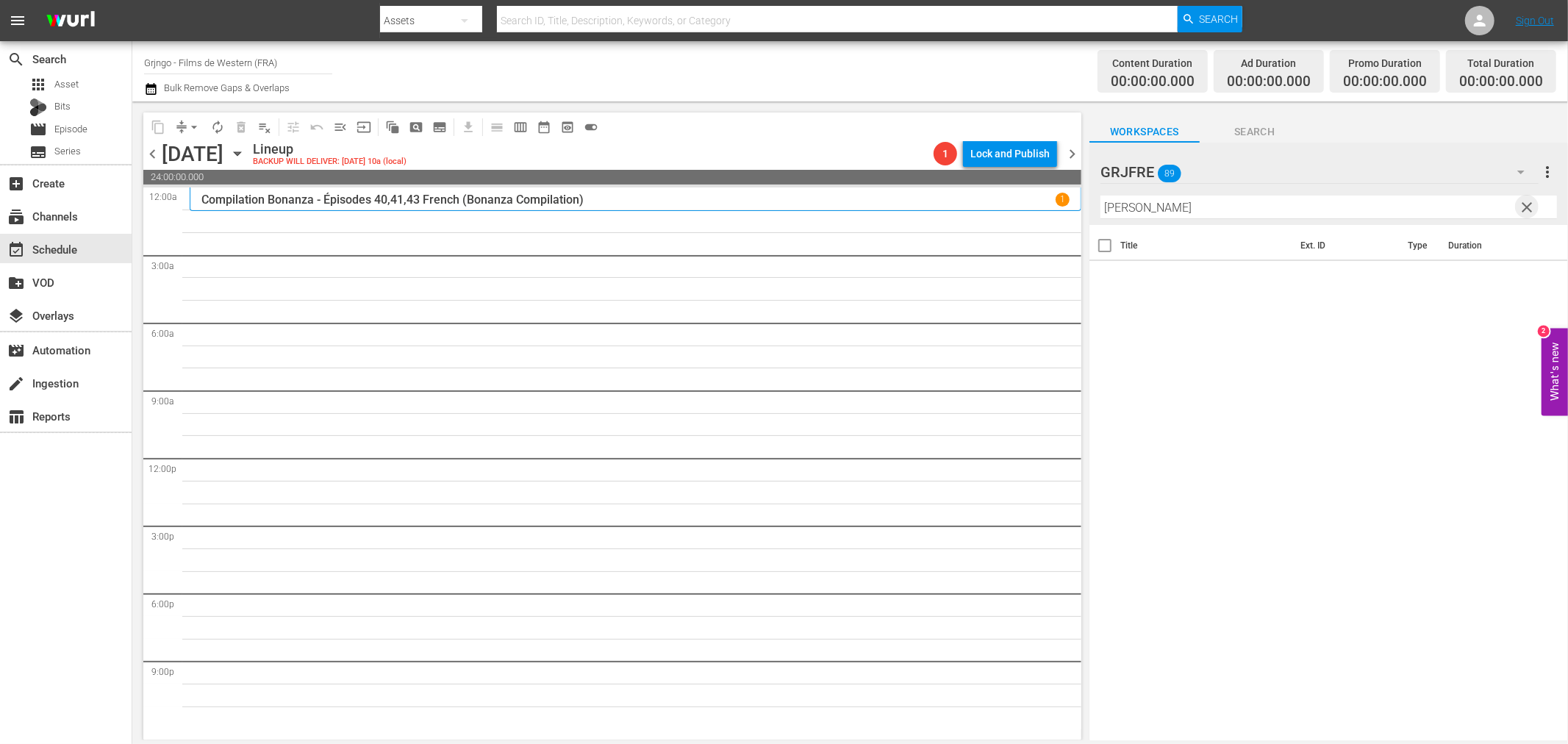
click at [1522, 203] on span "clear" at bounding box center [1528, 208] width 18 height 18
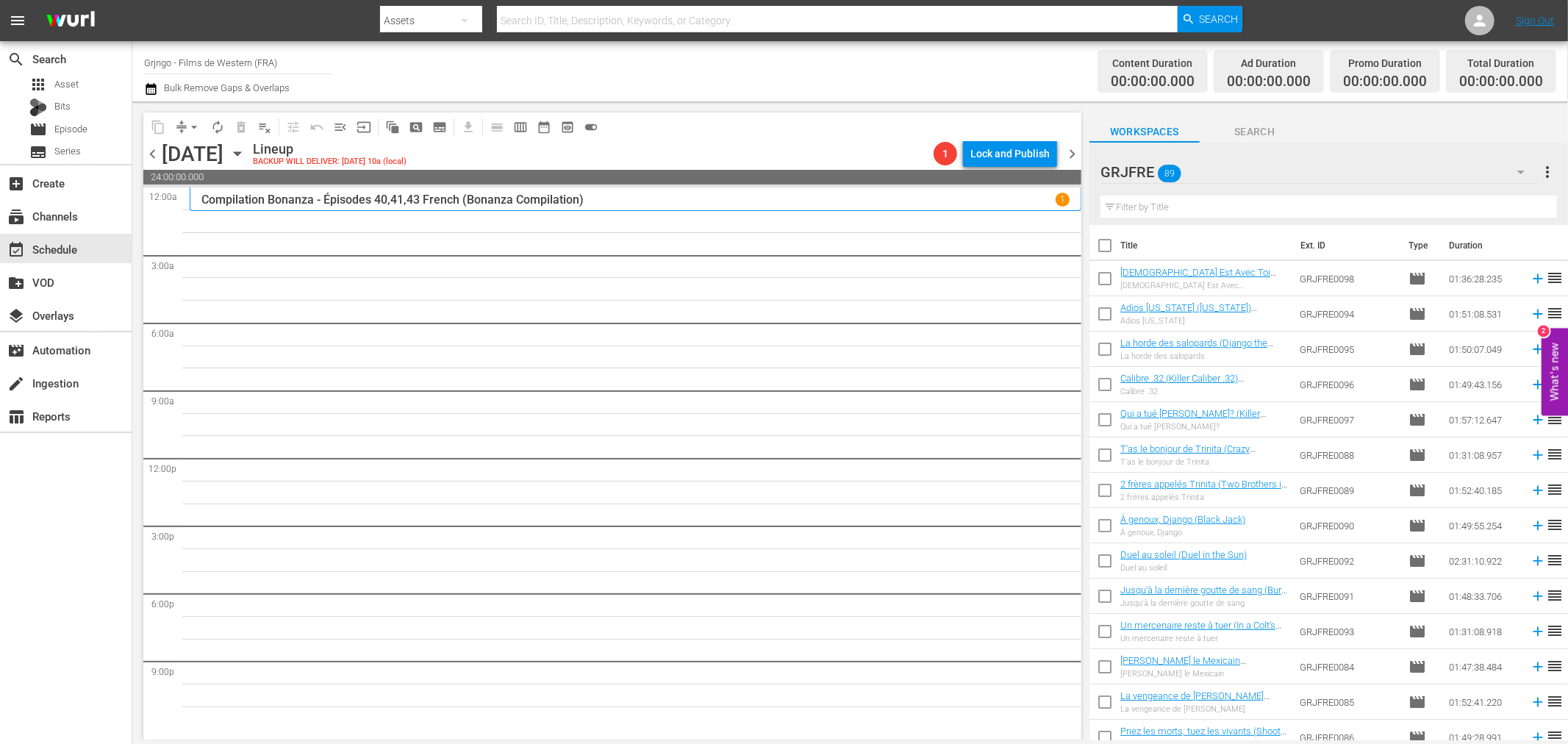
click at [1184, 212] on input "text" at bounding box center [1329, 207] width 456 height 23
paste input "Billy the Kid"
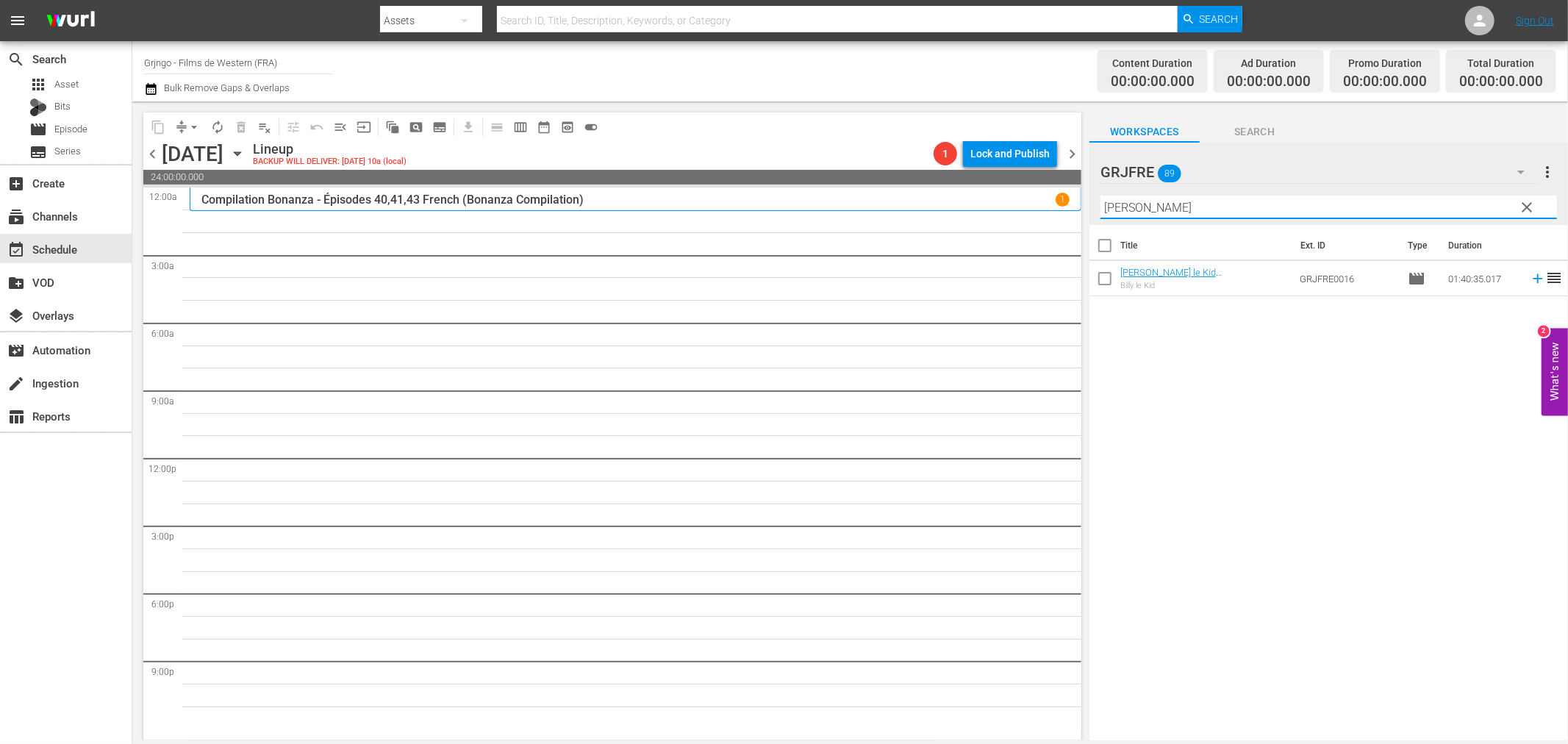
type input "Billy the Kid"
click at [1530, 280] on icon at bounding box center [1538, 278] width 16 height 16
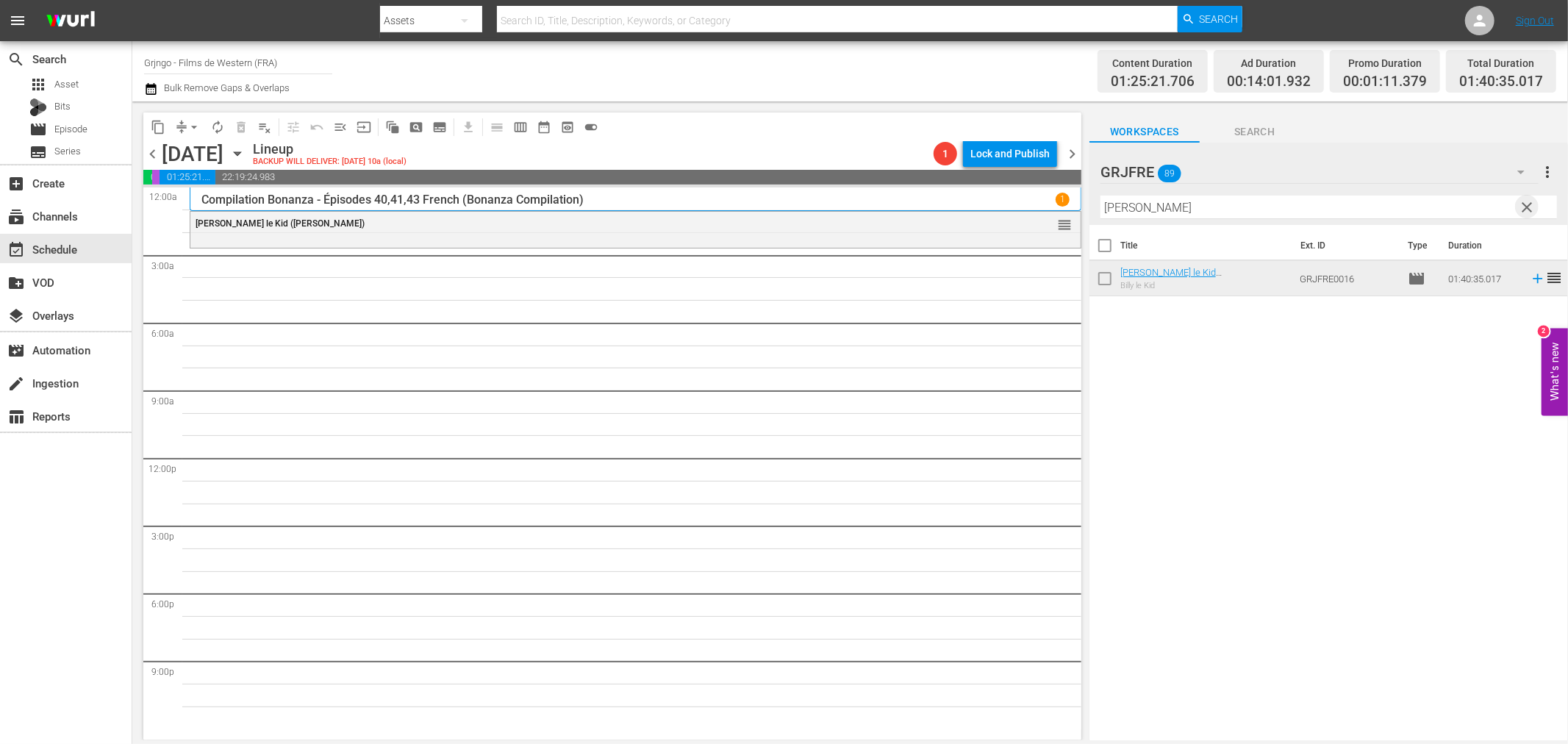
drag, startPoint x: 1525, startPoint y: 203, endPoint x: 1254, endPoint y: 211, distance: 271.1
click at [1525, 203] on span "clear" at bounding box center [1528, 208] width 18 height 18
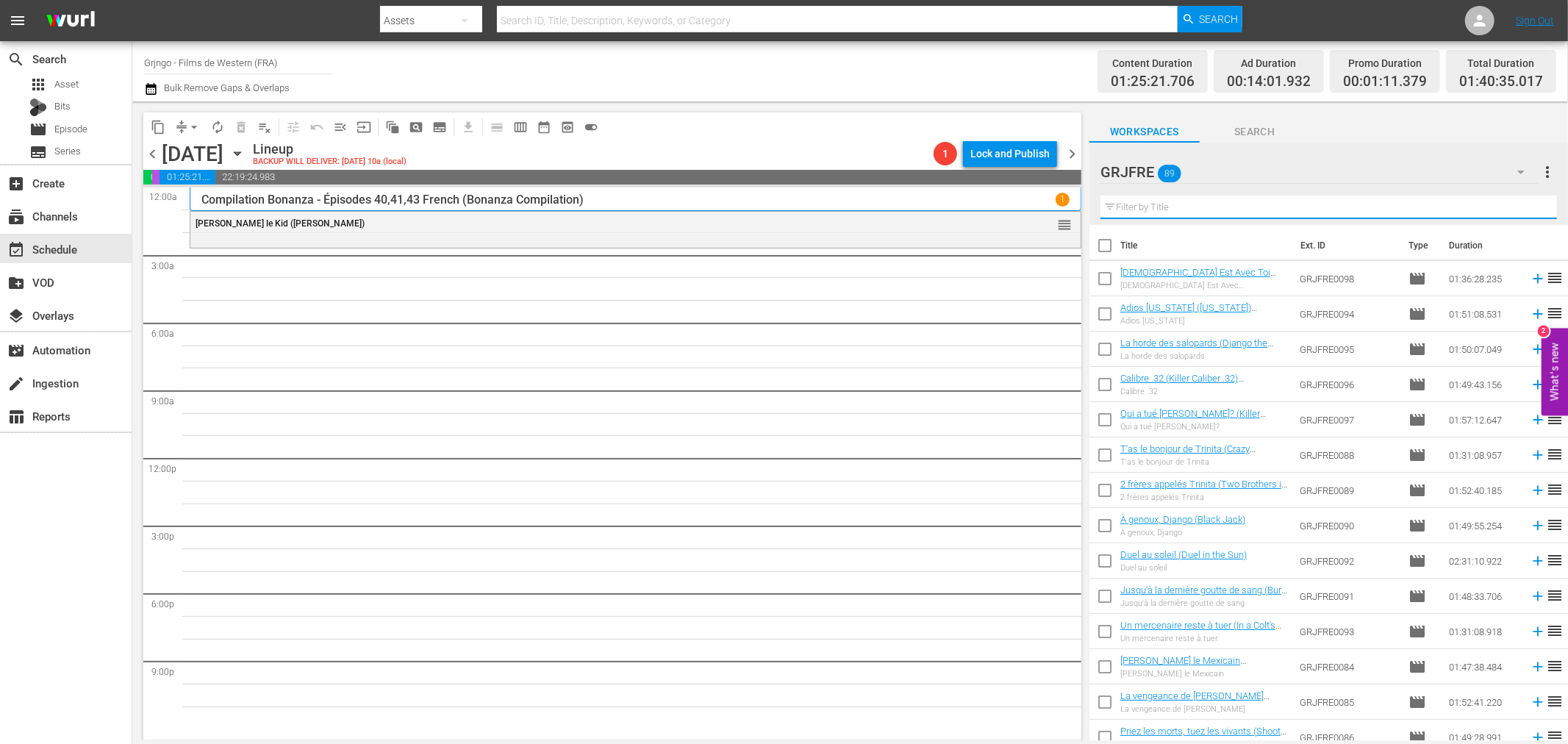
click at [1129, 204] on input "text" at bounding box center [1329, 207] width 456 height 23
paste input "Santa Fe Trail"
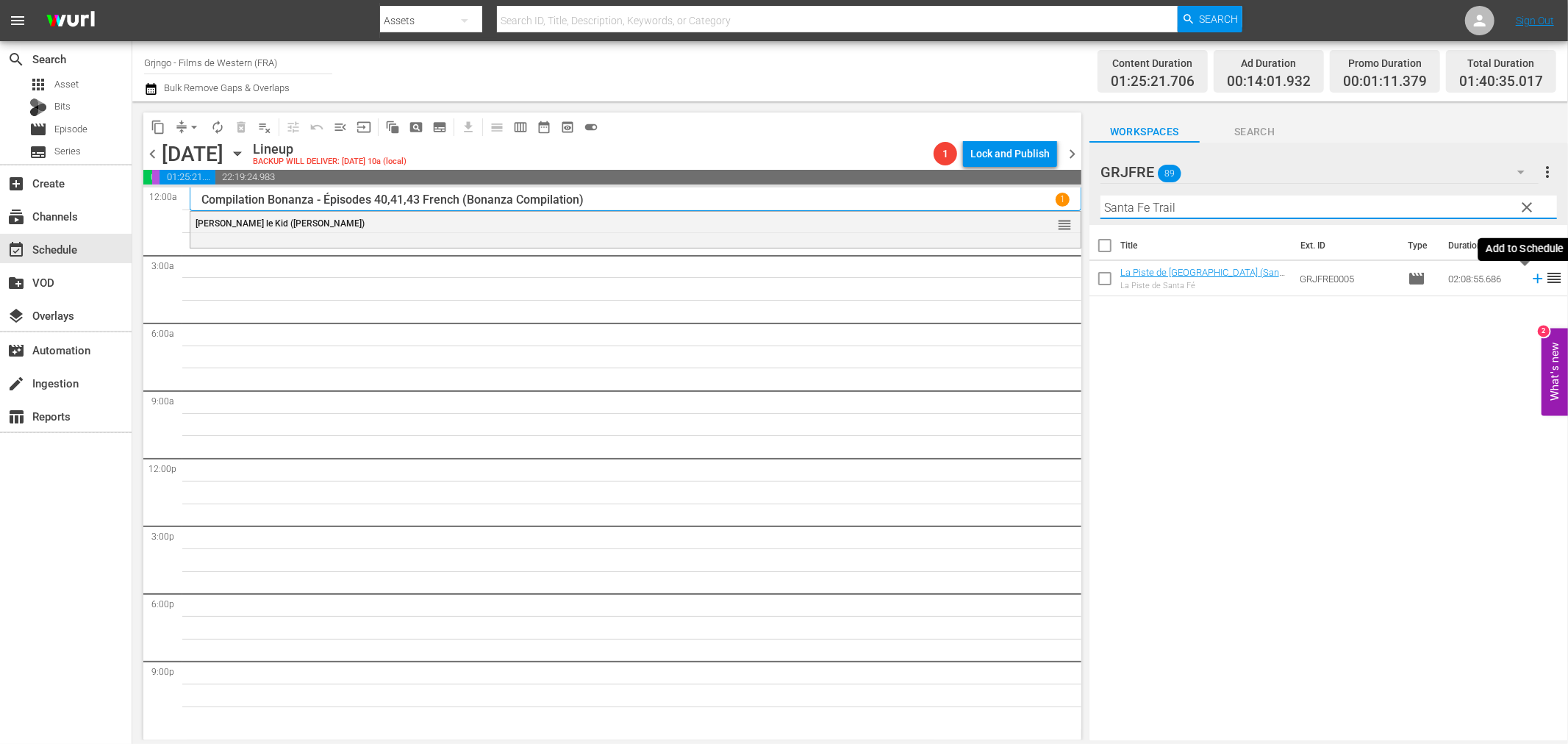
type input "Santa Fe Trail"
click at [1530, 282] on icon at bounding box center [1538, 278] width 16 height 16
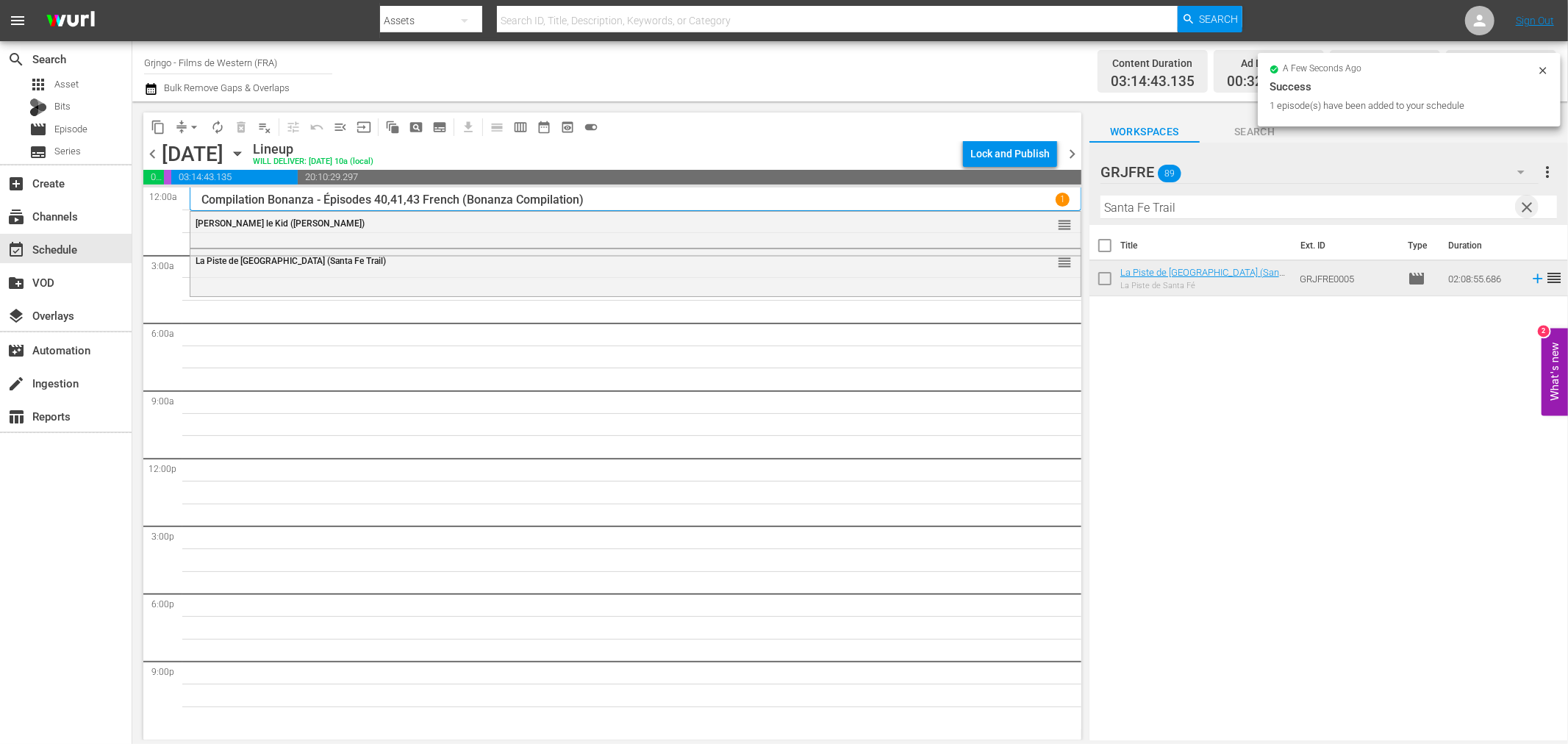
drag, startPoint x: 1527, startPoint y: 202, endPoint x: 1489, endPoint y: 202, distance: 38.0
click at [1527, 202] on span "clear" at bounding box center [1528, 208] width 18 height 18
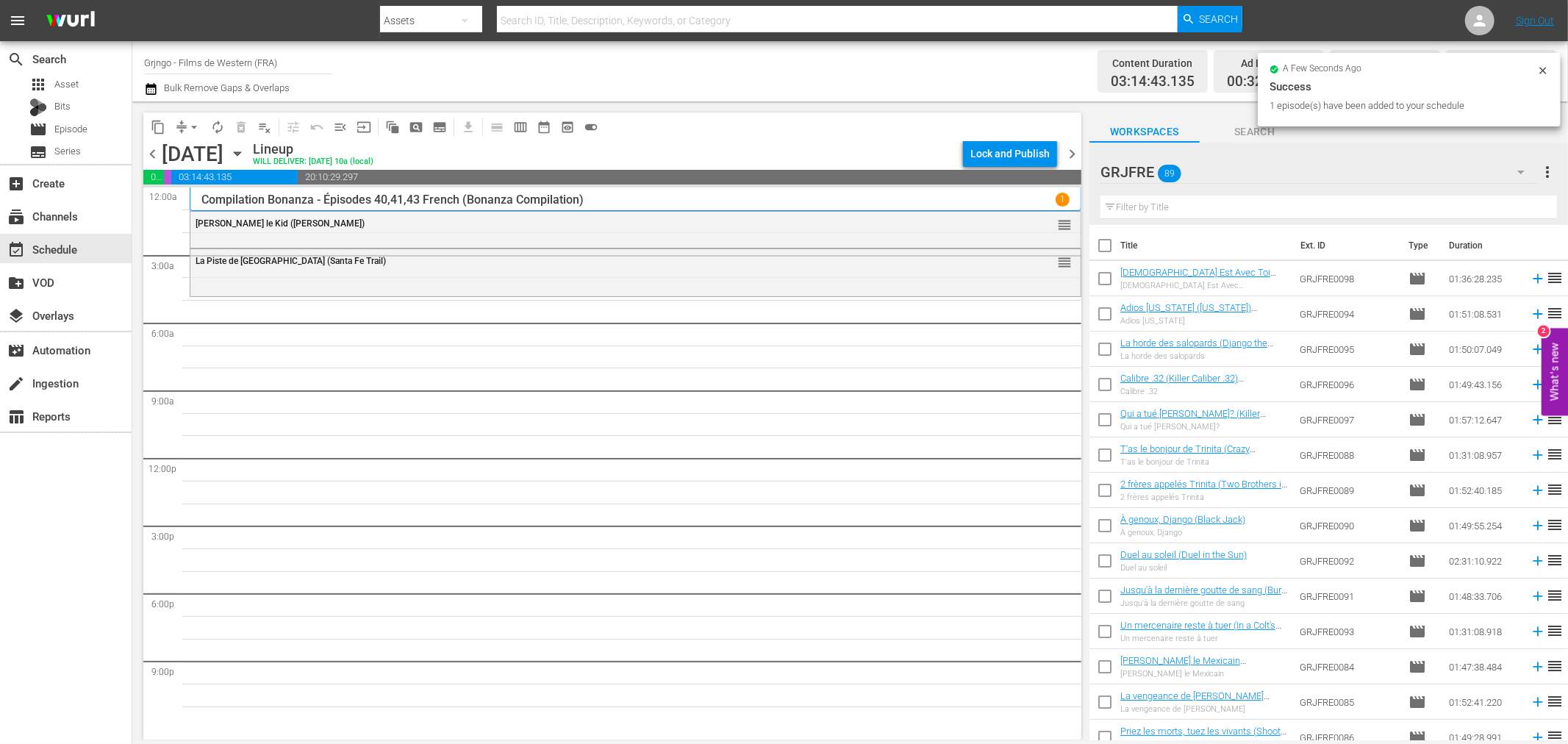
click at [1172, 202] on input "text" at bounding box center [1329, 207] width 456 height 23
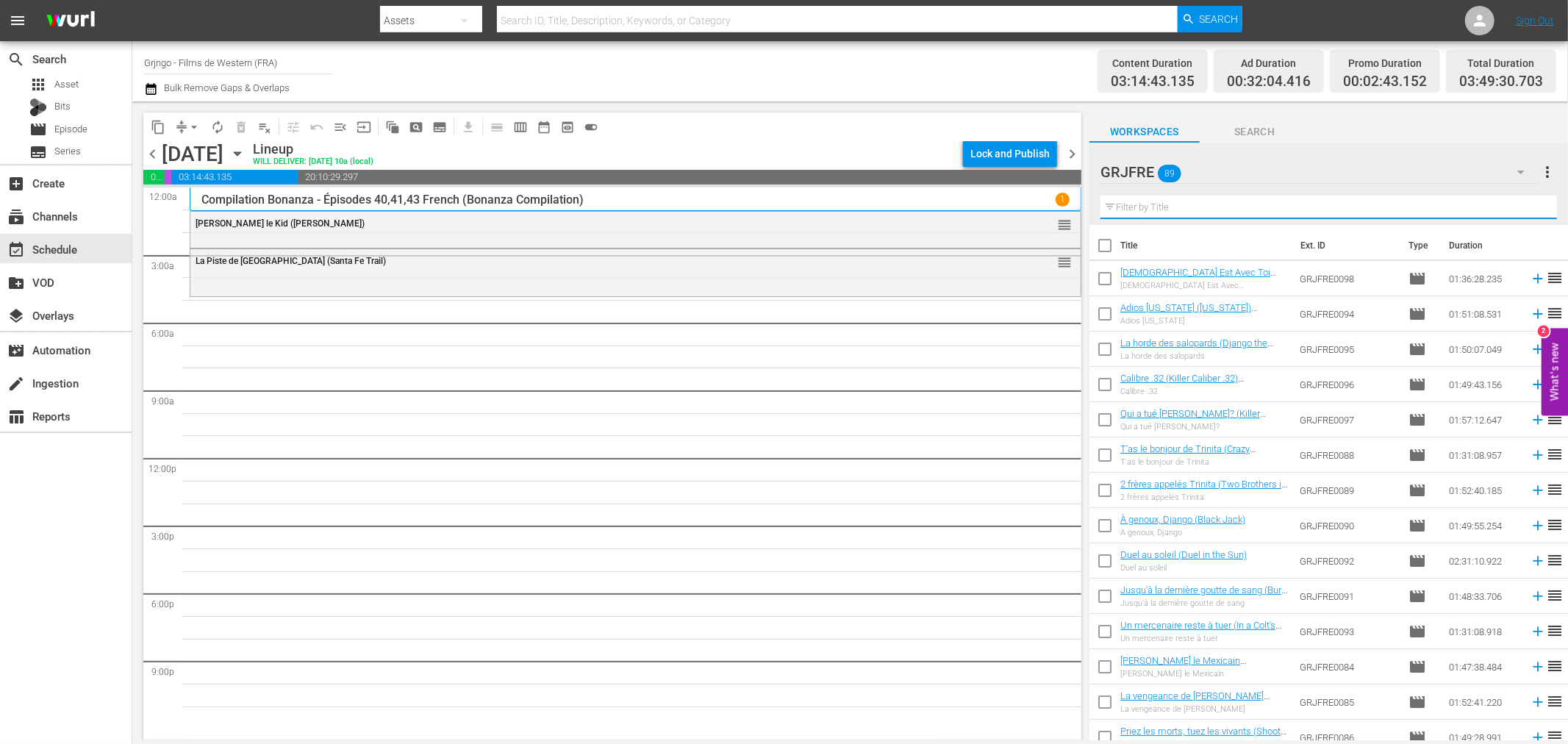
paste input "Heads or Tails"
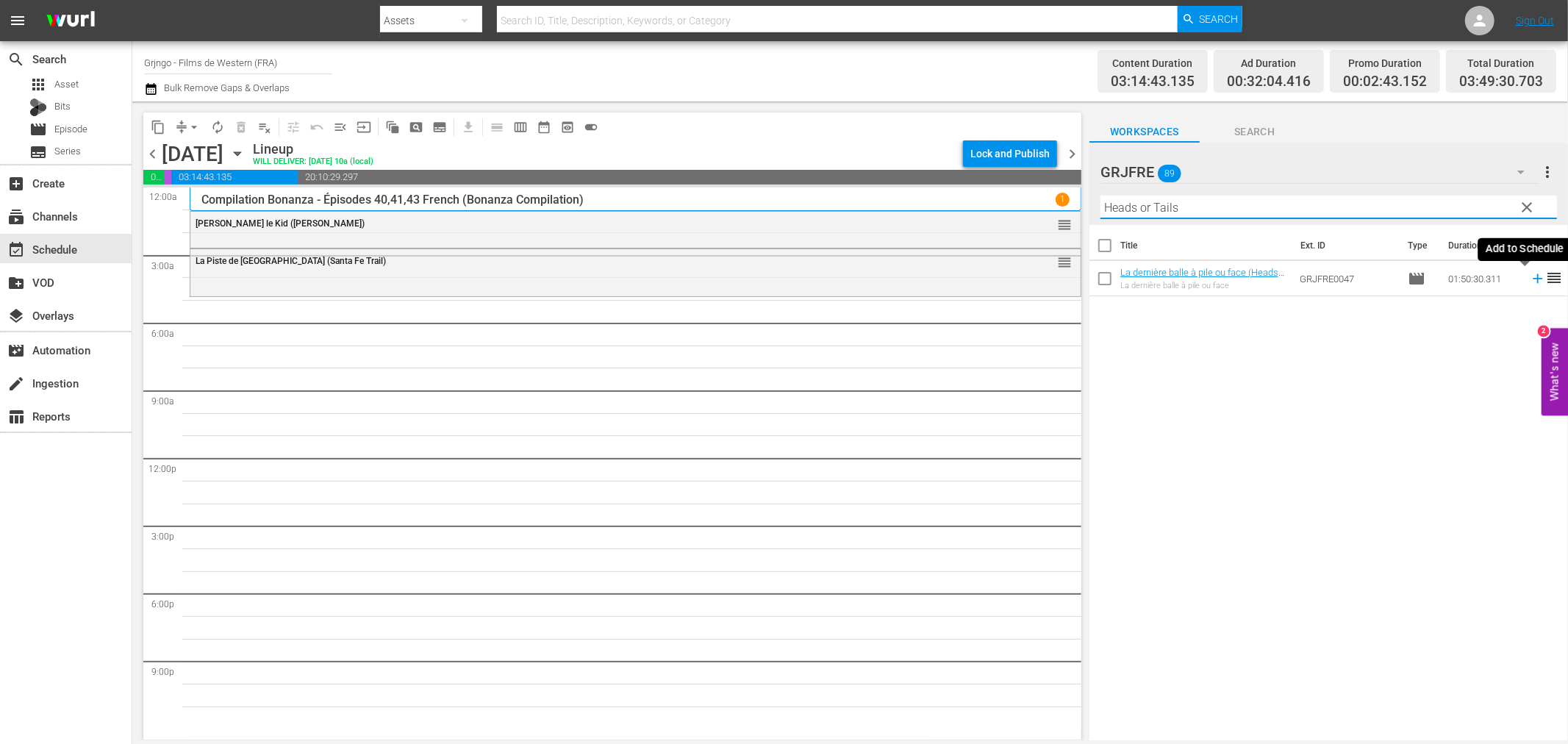
type input "Heads or Tails"
click at [1533, 278] on icon at bounding box center [1538, 278] width 10 height 10
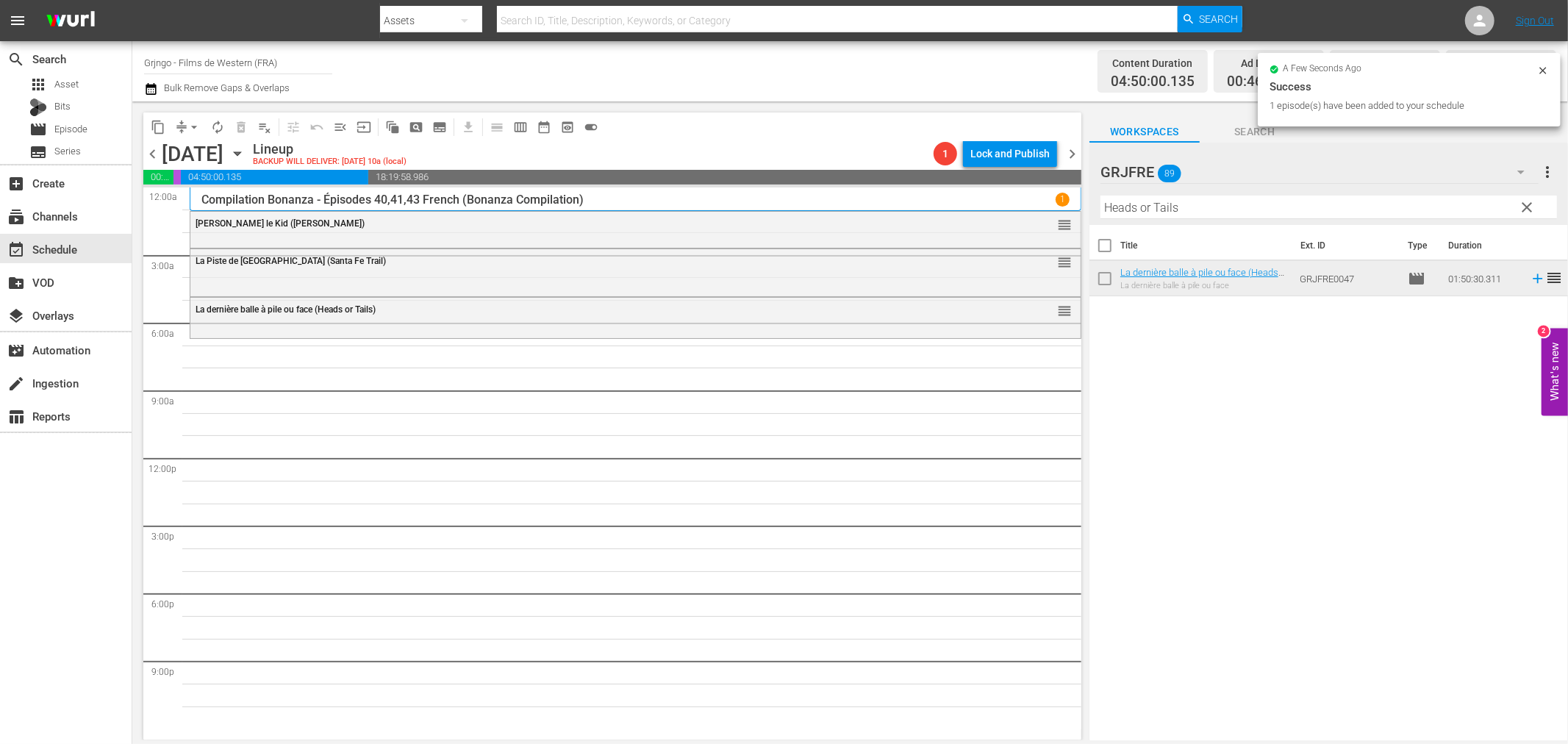
drag, startPoint x: 1525, startPoint y: 201, endPoint x: 1428, endPoint y: 208, distance: 97.3
click at [1527, 201] on span "clear" at bounding box center [1528, 208] width 18 height 18
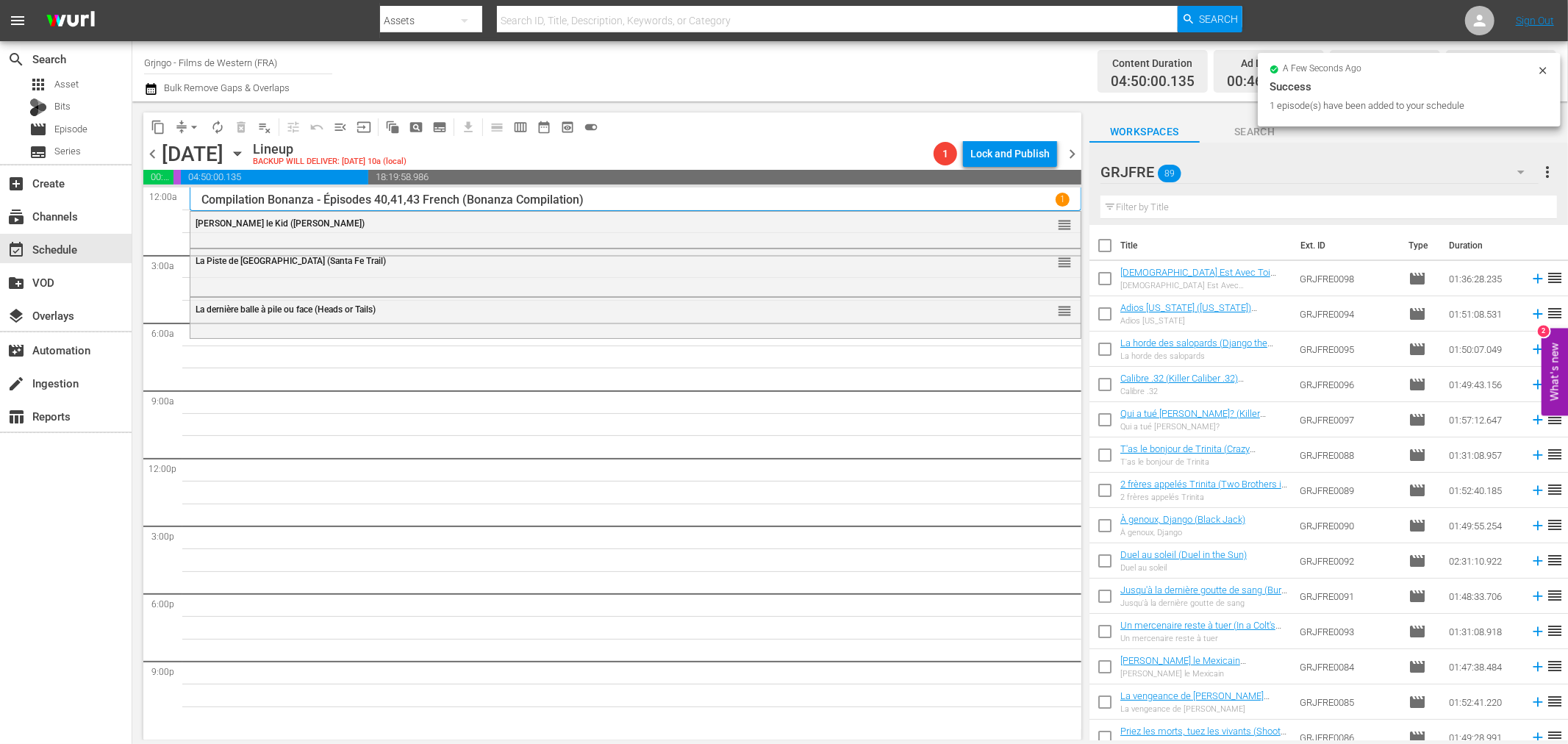
click at [1228, 201] on input "text" at bounding box center [1329, 207] width 456 height 23
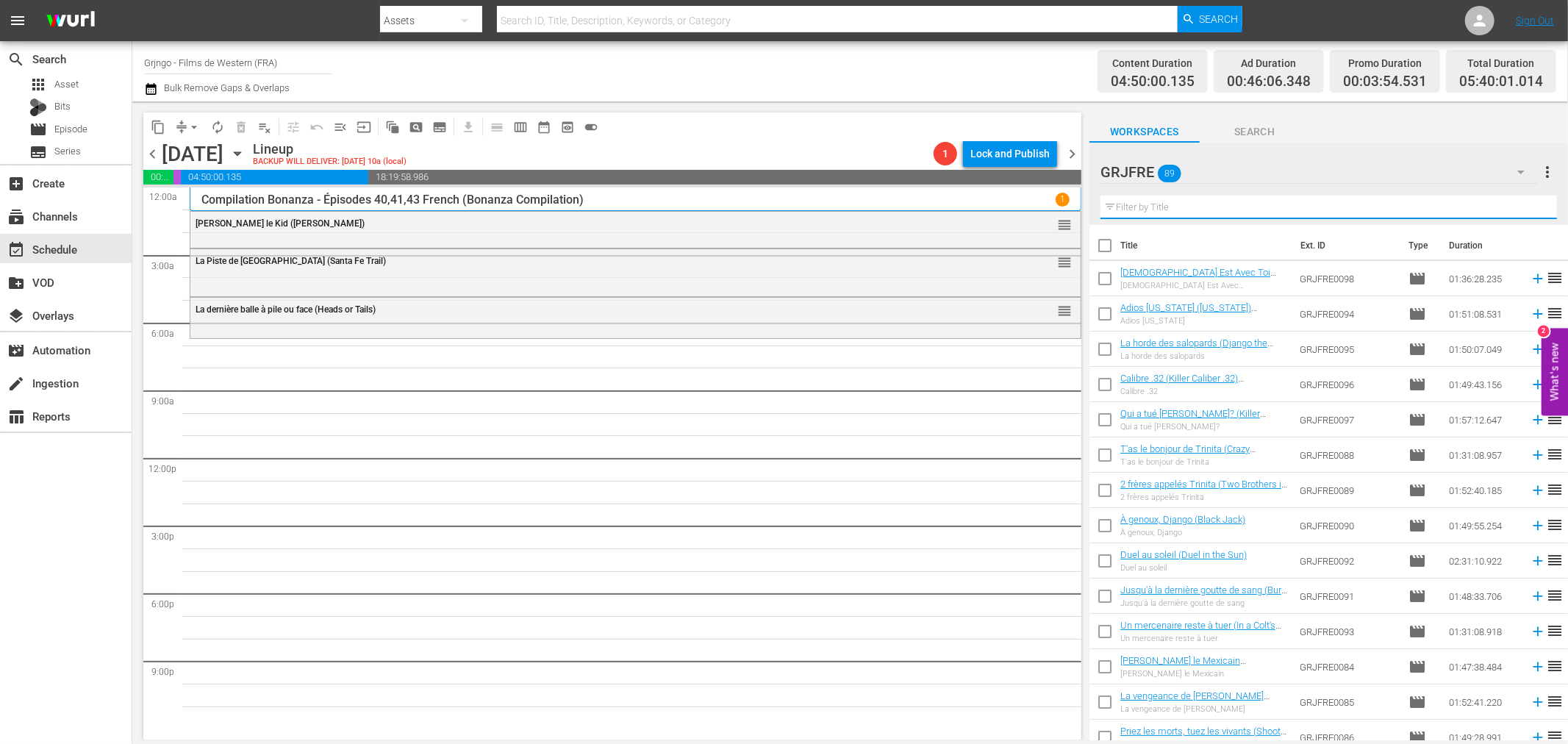
paste input "Bandidos"
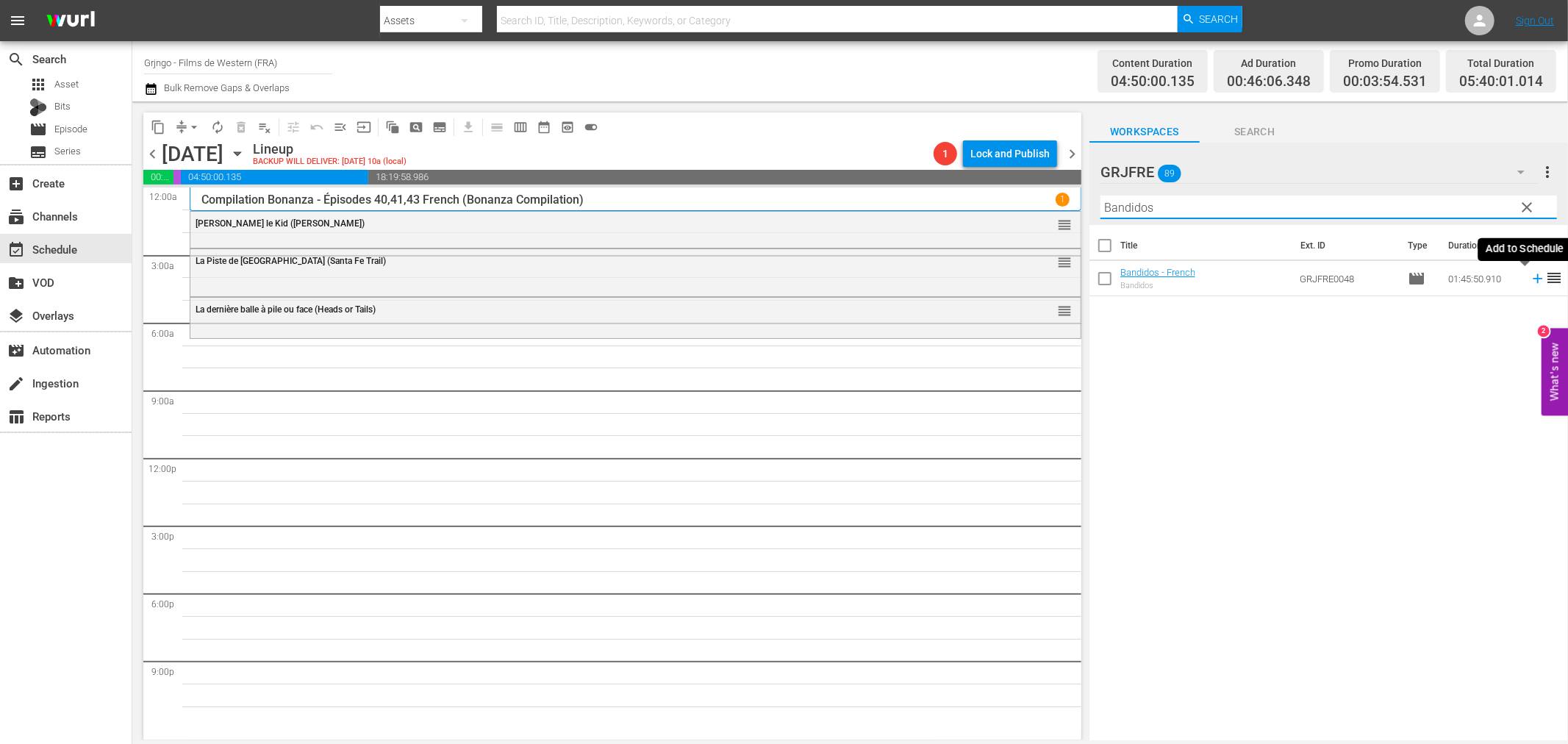
type input "Bandidos"
click at [1533, 279] on icon at bounding box center [1538, 278] width 10 height 10
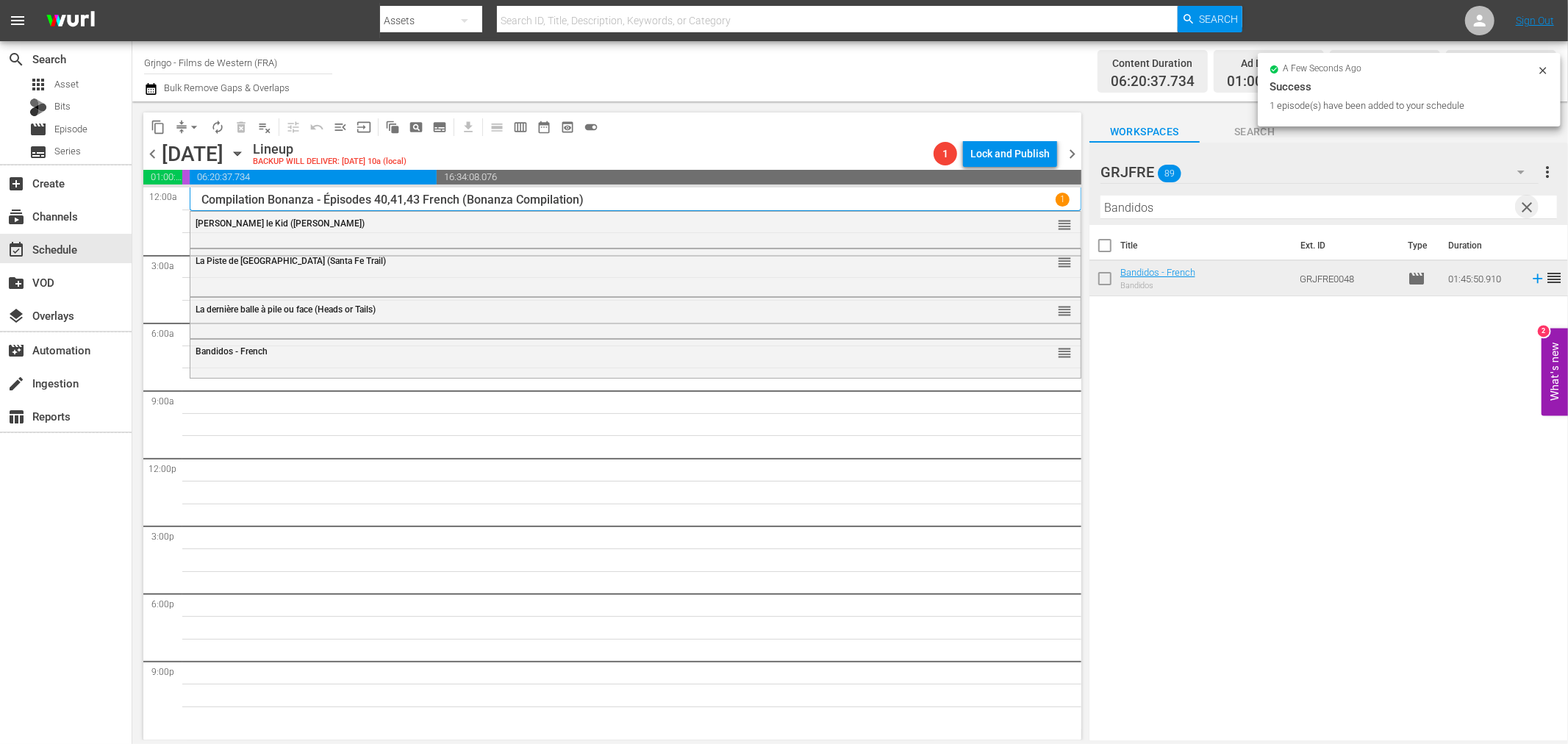
click at [1530, 201] on span "clear" at bounding box center [1528, 208] width 18 height 18
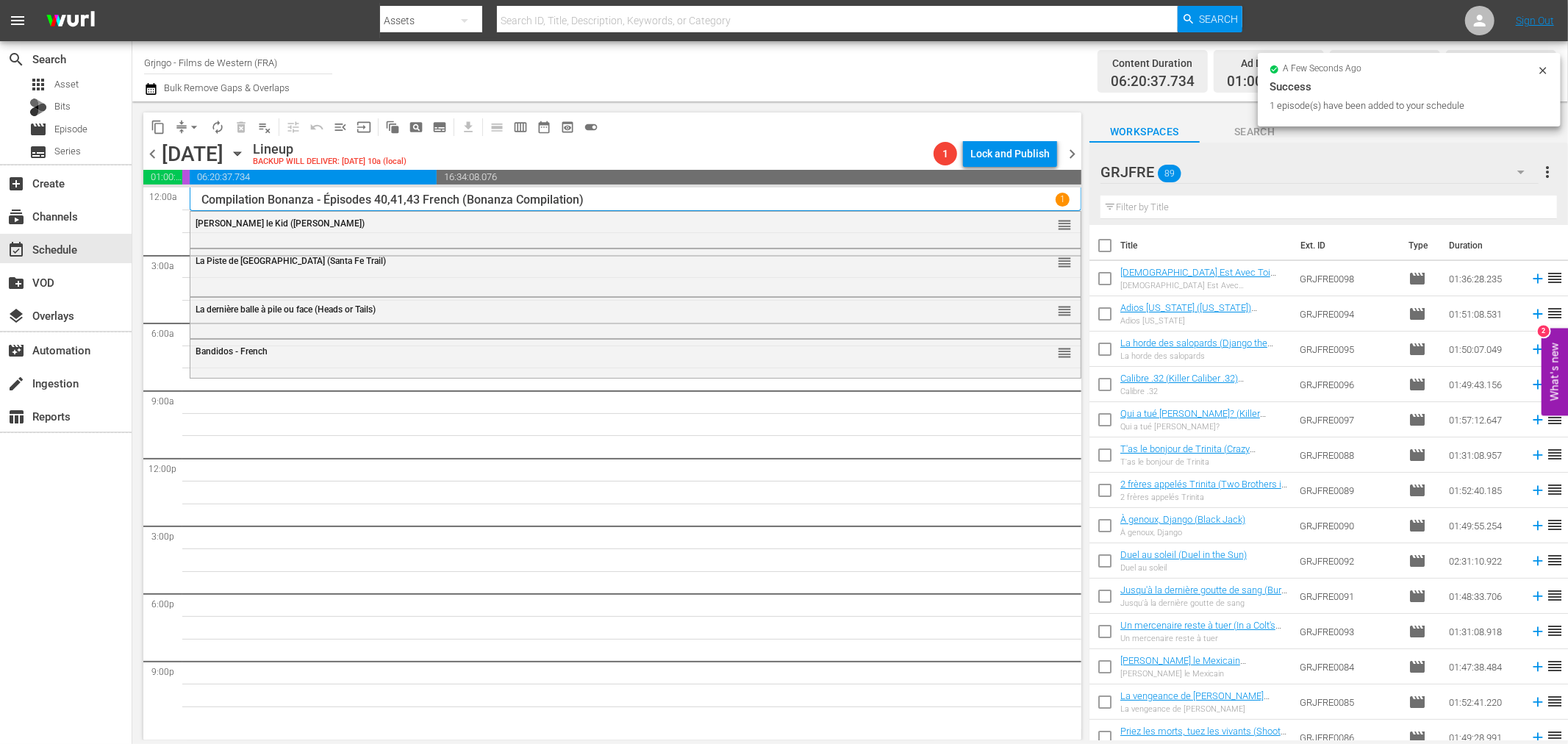
click at [1162, 199] on input "text" at bounding box center [1329, 207] width 456 height 23
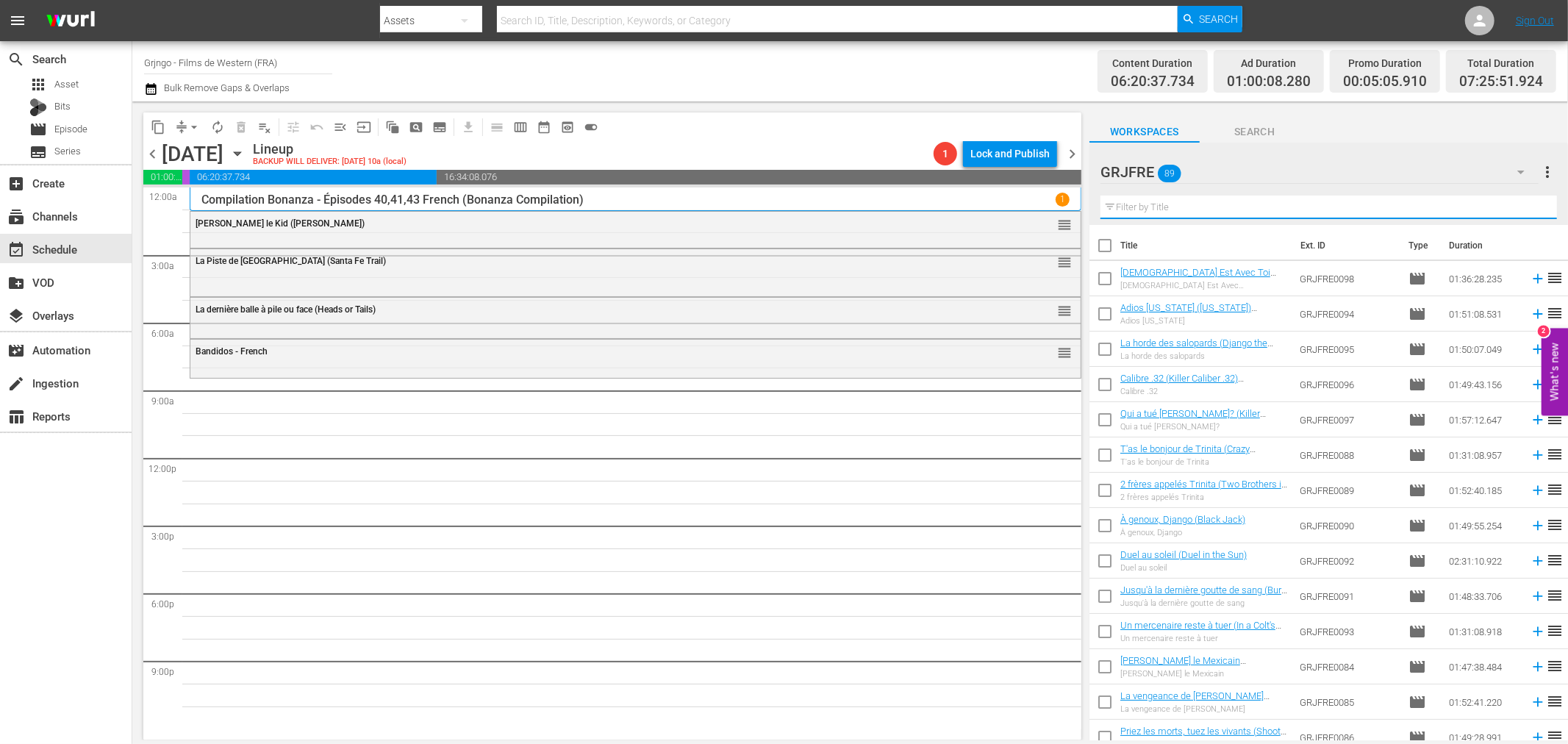
paste input "Cattle Queen of Montana"
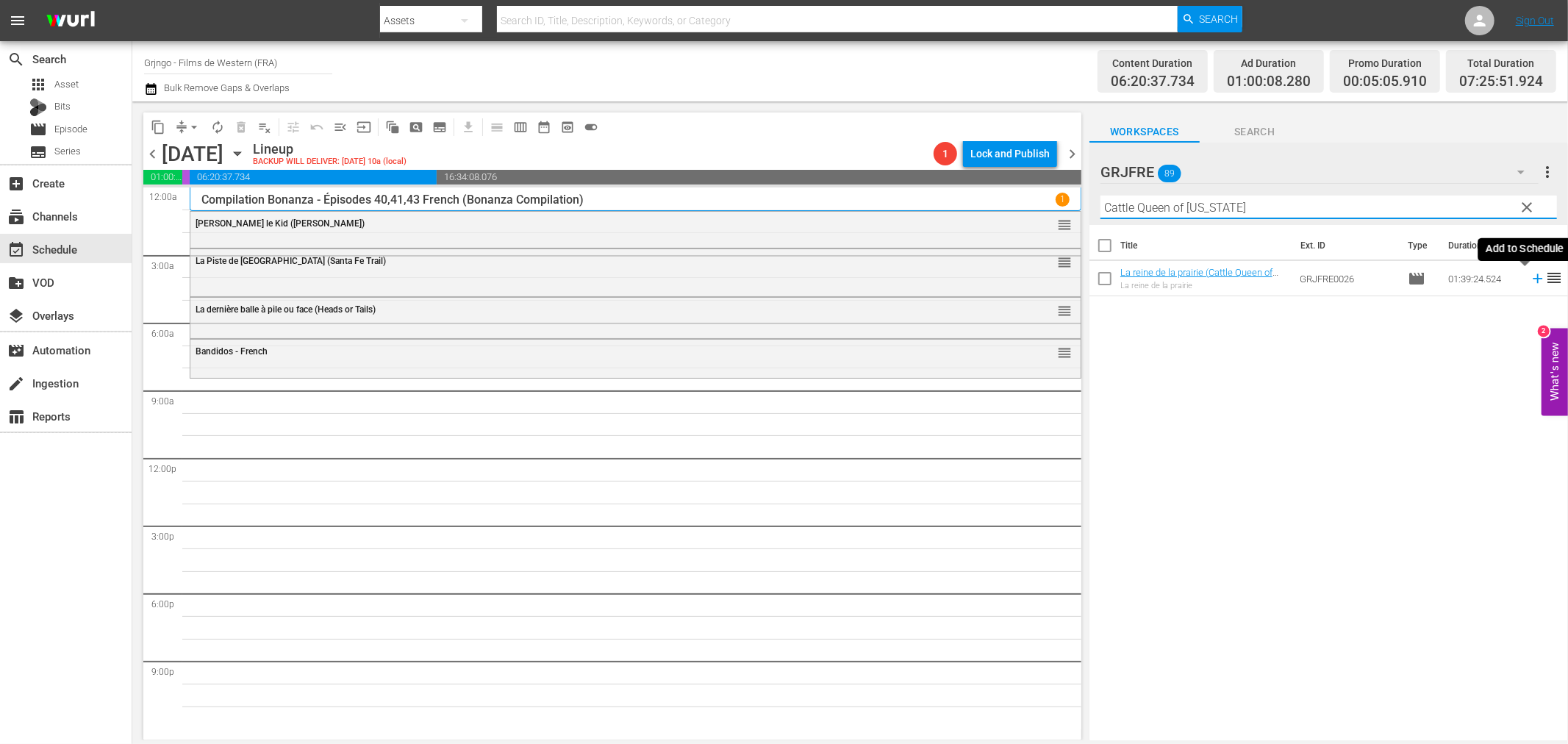
type input "Cattle Queen of Montana"
click at [1533, 277] on icon at bounding box center [1538, 278] width 10 height 10
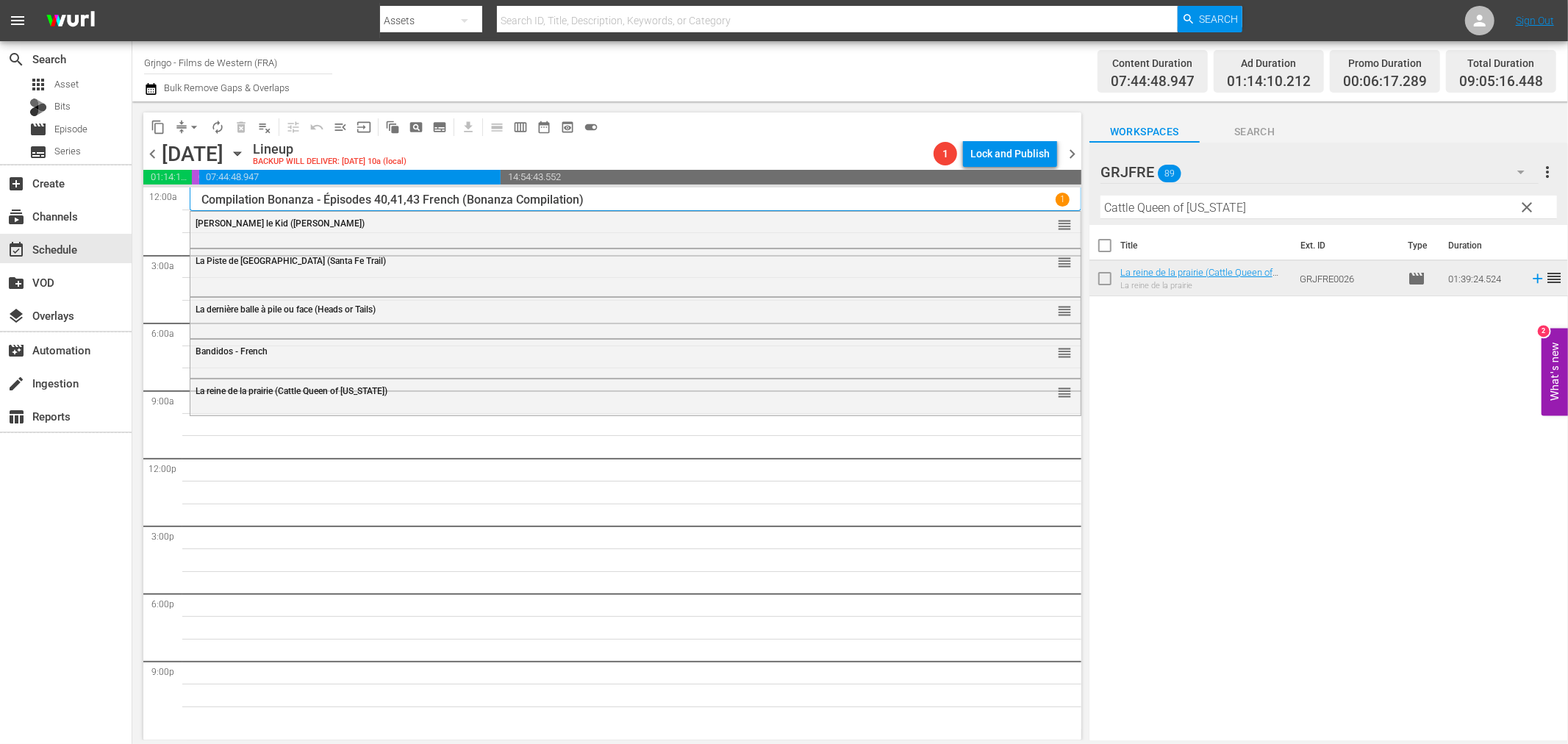
drag, startPoint x: 1525, startPoint y: 197, endPoint x: 1344, endPoint y: 203, distance: 181.1
click at [1525, 197] on button "clear" at bounding box center [1527, 207] width 23 height 23
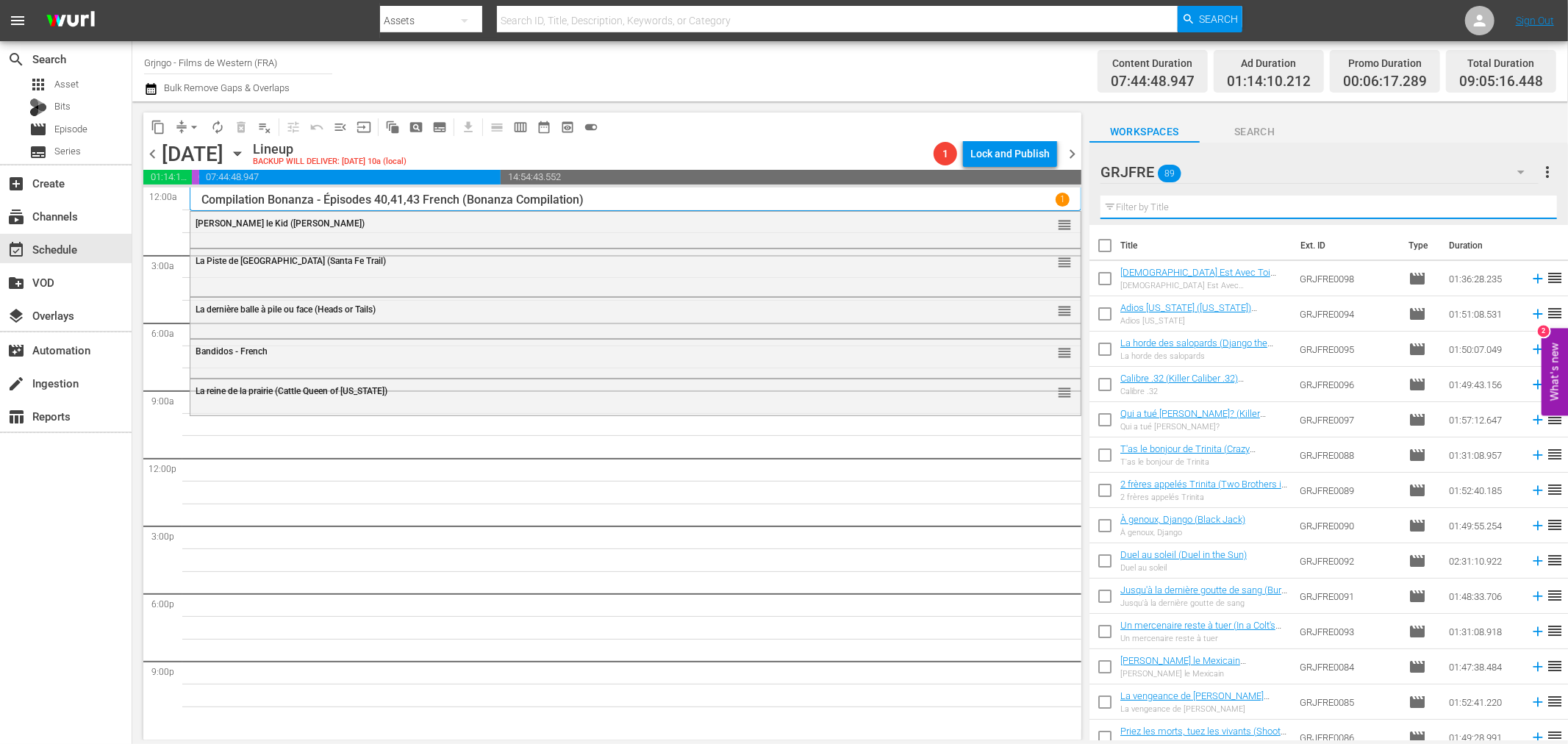
paste input "New Mexico (The Deadly Companions)"
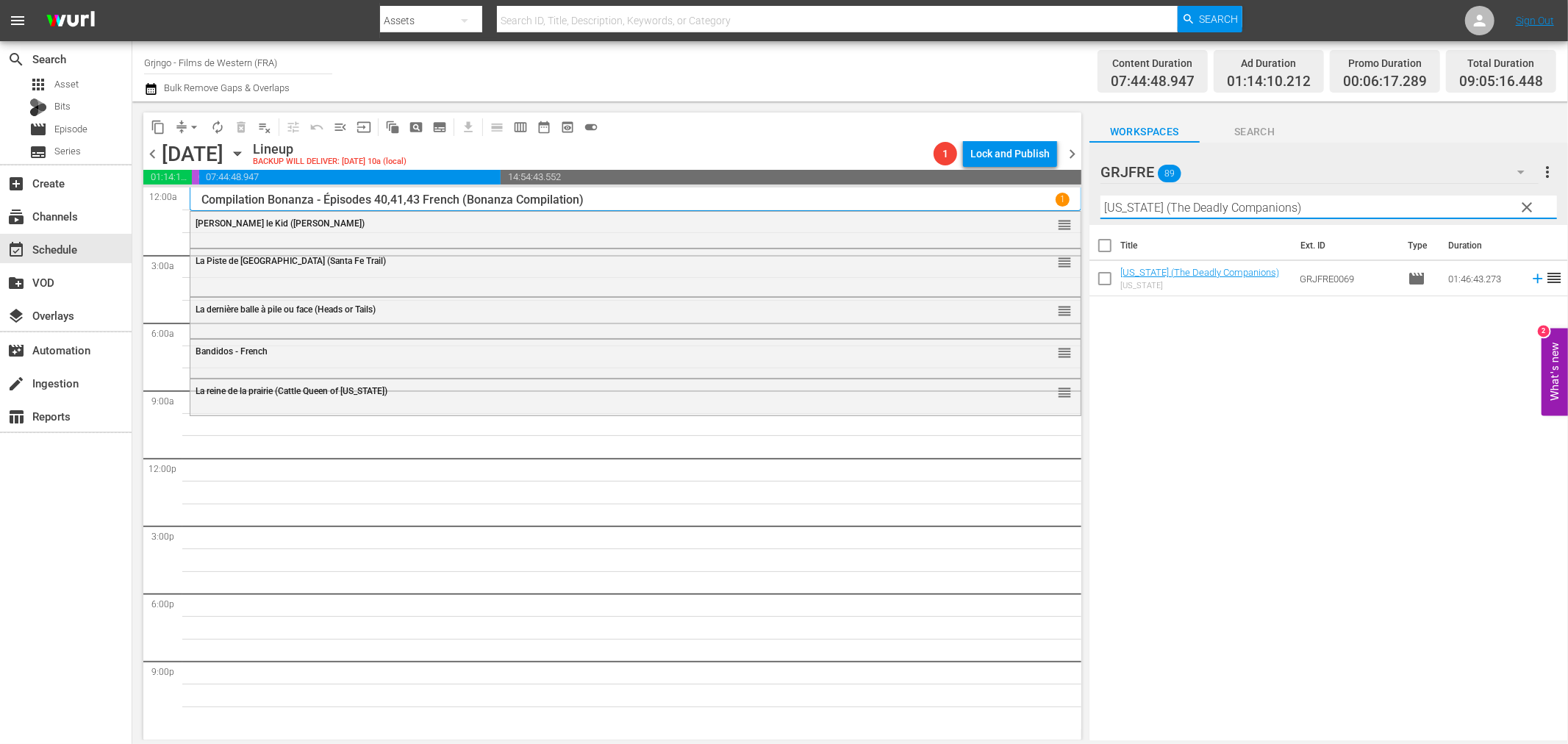
type input "New Mexico (The Deadly Companions)"
click at [1530, 275] on icon at bounding box center [1538, 278] width 16 height 16
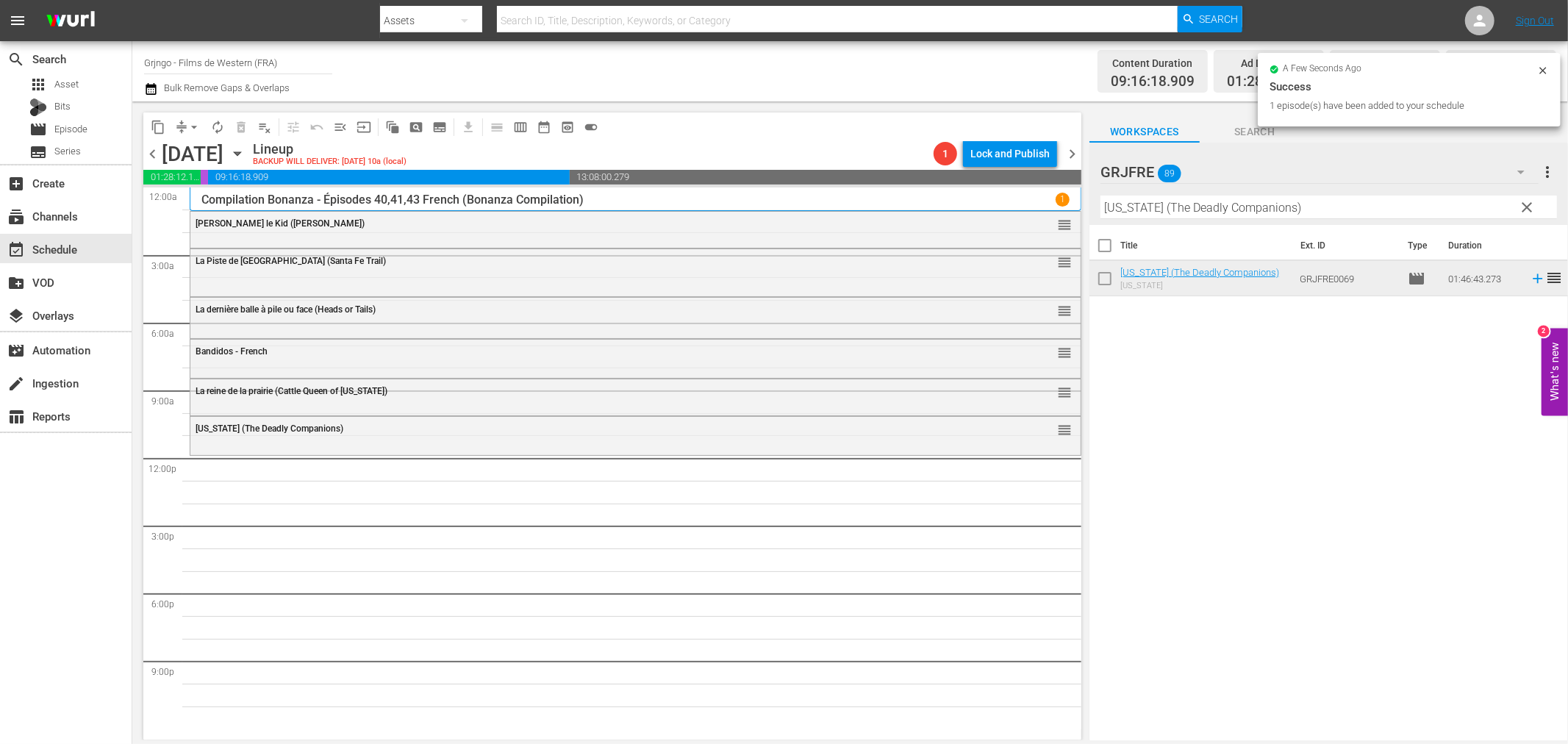
drag, startPoint x: 1528, startPoint y: 208, endPoint x: 1514, endPoint y: 204, distance: 14.6
click at [1528, 208] on span "clear" at bounding box center [1528, 208] width 18 height 18
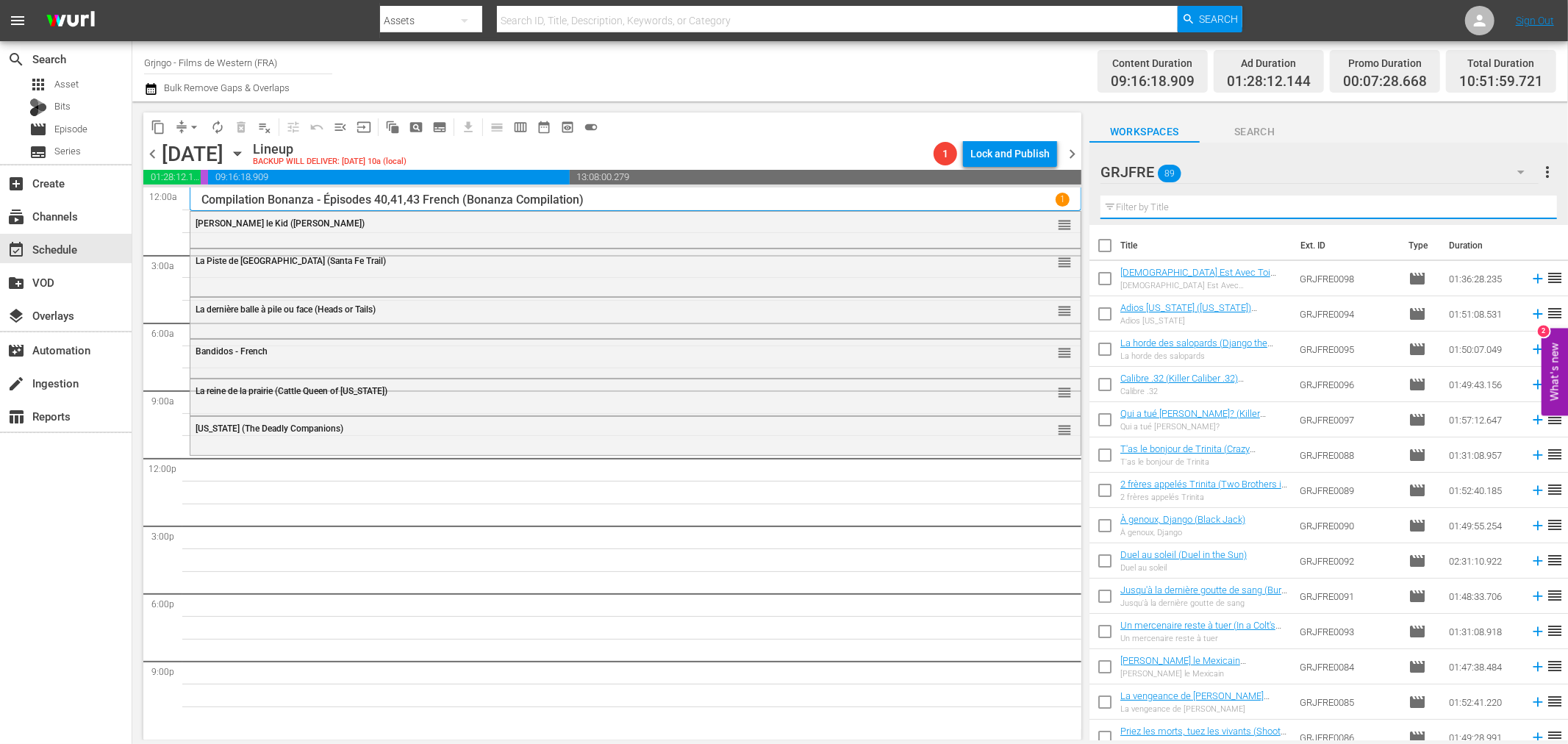
paste input "Django et Sartana"
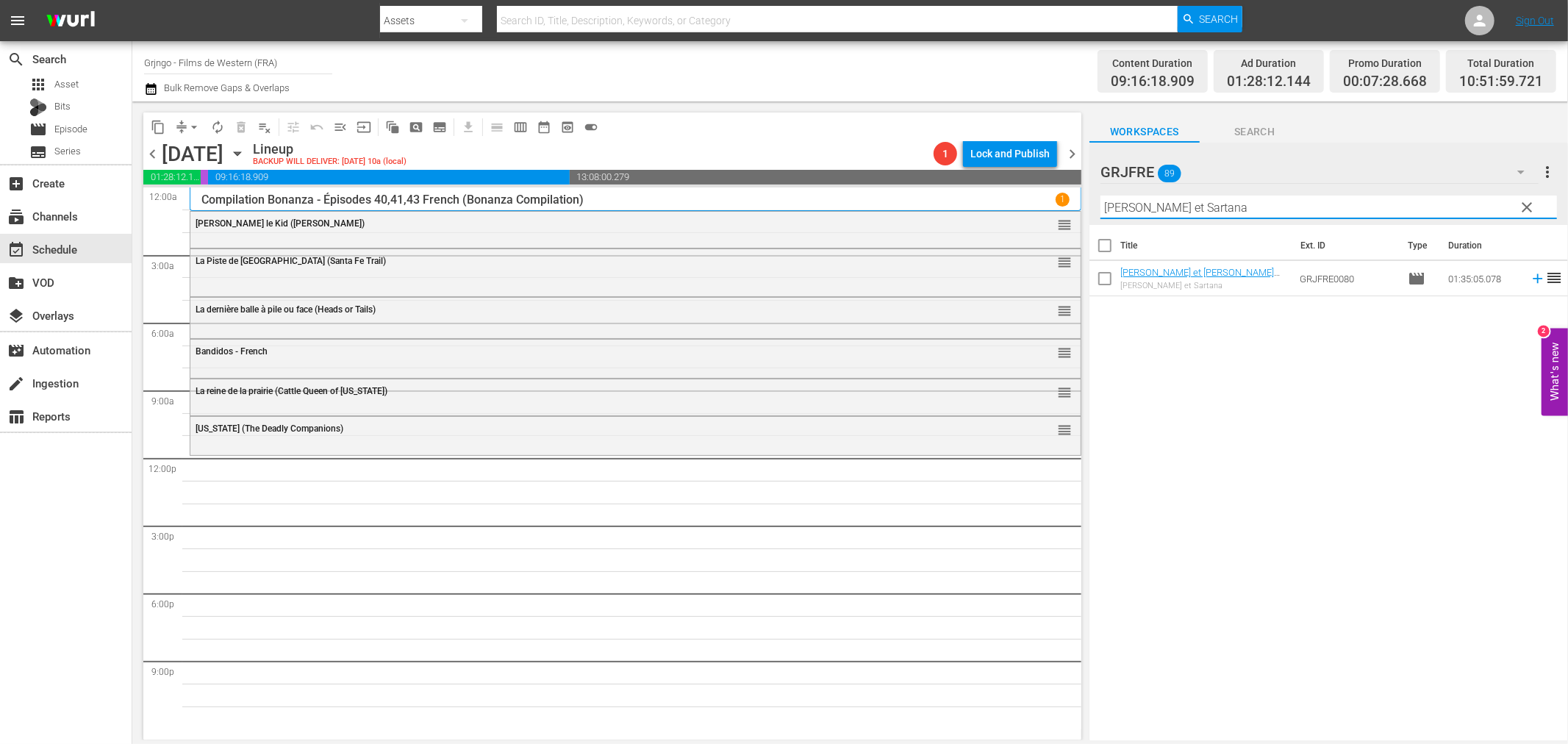
type input "Django et Sartana"
click at [1530, 276] on icon at bounding box center [1538, 278] width 16 height 16
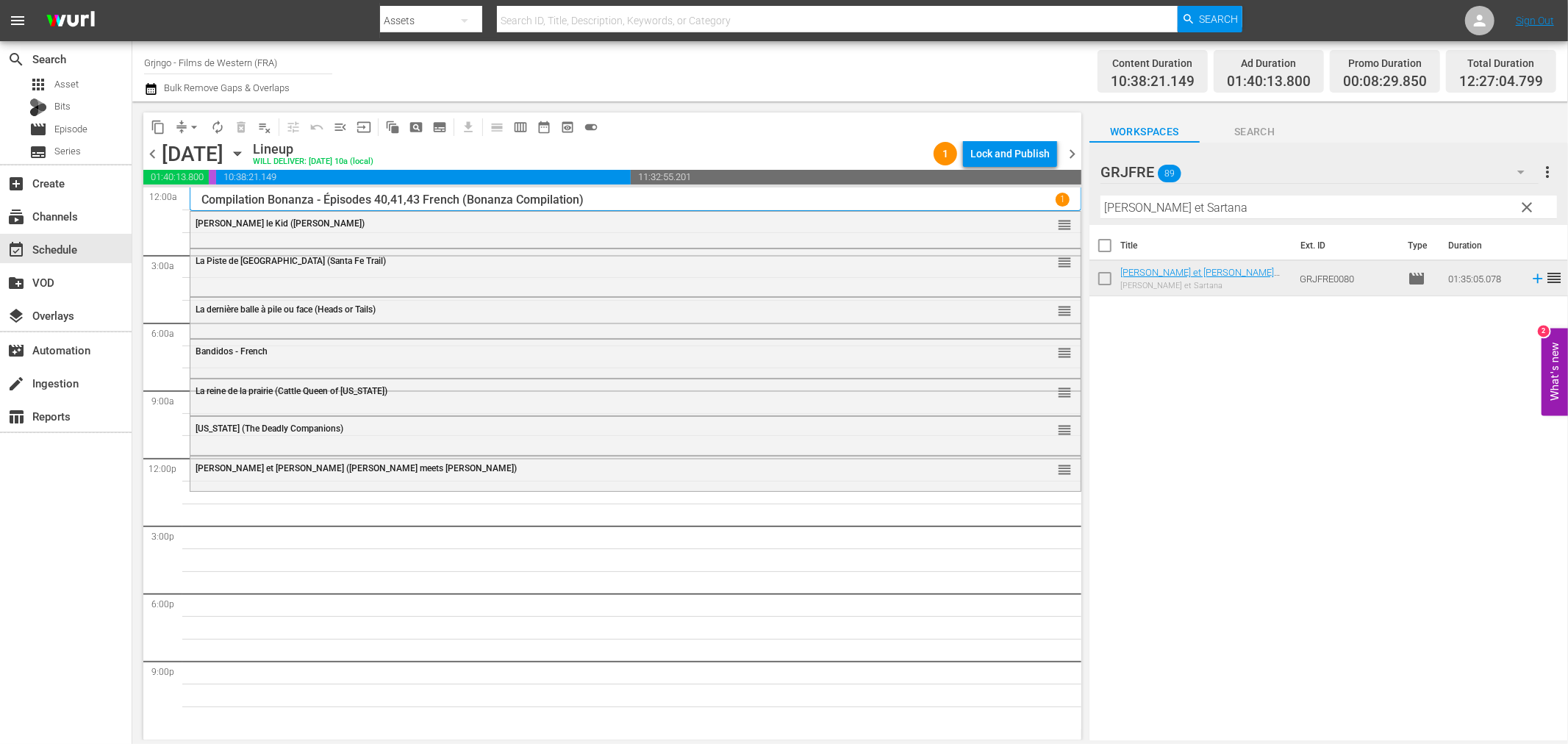
drag, startPoint x: 1526, startPoint y: 208, endPoint x: 1303, endPoint y: 195, distance: 223.4
click at [1526, 208] on span "clear" at bounding box center [1528, 208] width 18 height 18
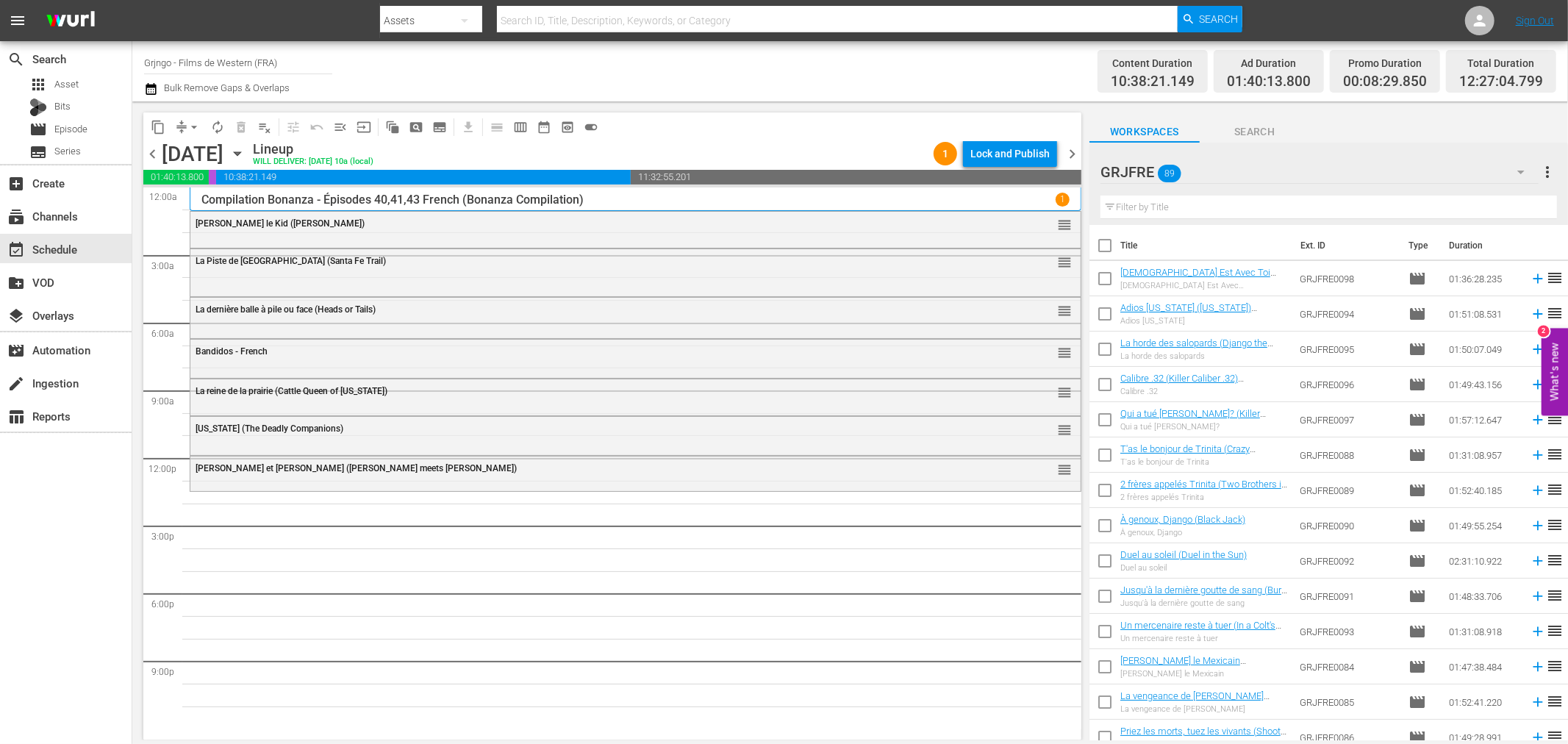
click at [1150, 208] on input "text" at bounding box center [1329, 207] width 456 height 23
paste input "L'indien blanc (Pawnee)"
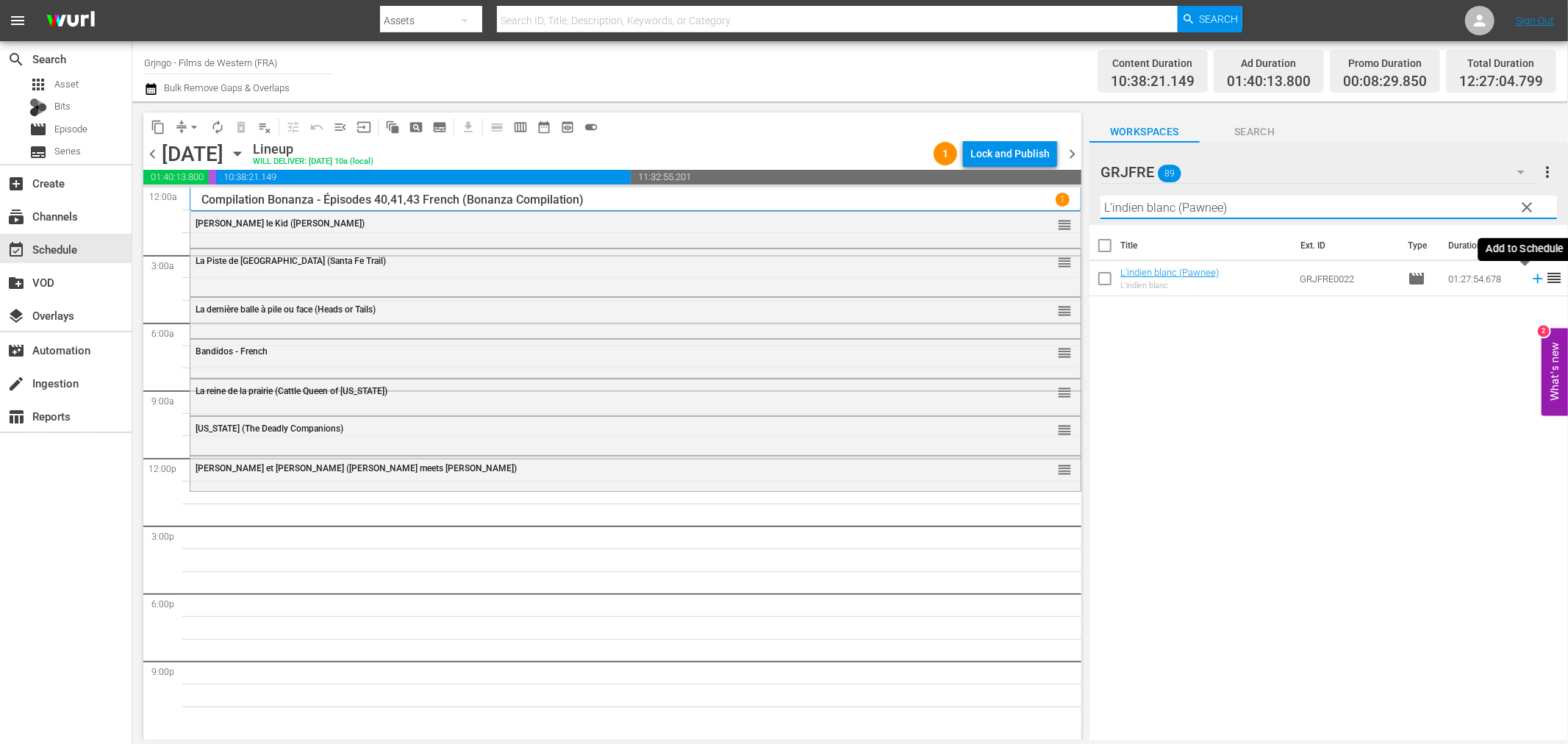
type input "L'indien blanc (Pawnee)"
click at [1530, 278] on icon at bounding box center [1538, 278] width 16 height 16
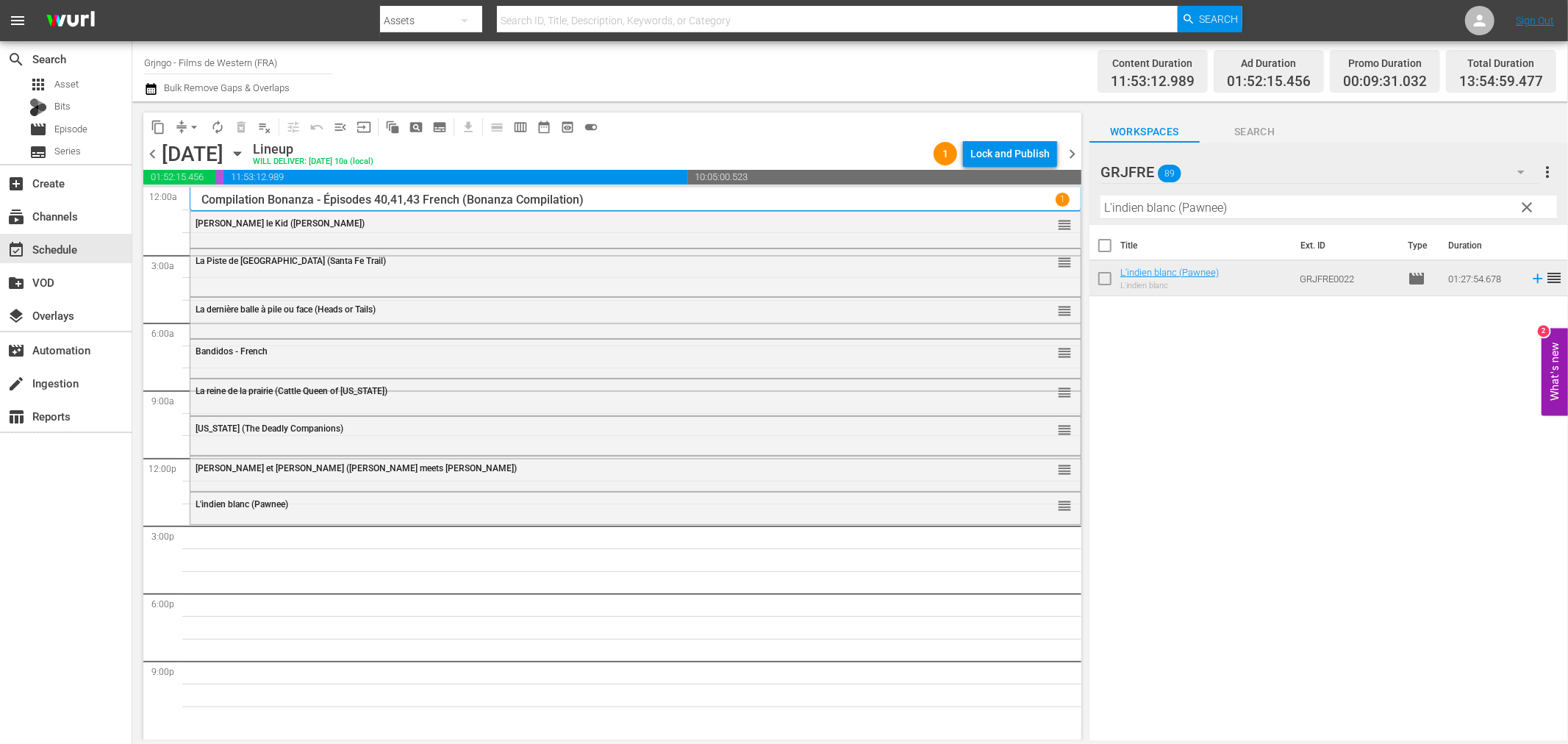
drag, startPoint x: 1525, startPoint y: 206, endPoint x: 1214, endPoint y: 218, distance: 311.2
click at [1525, 206] on span "clear" at bounding box center [1528, 208] width 18 height 18
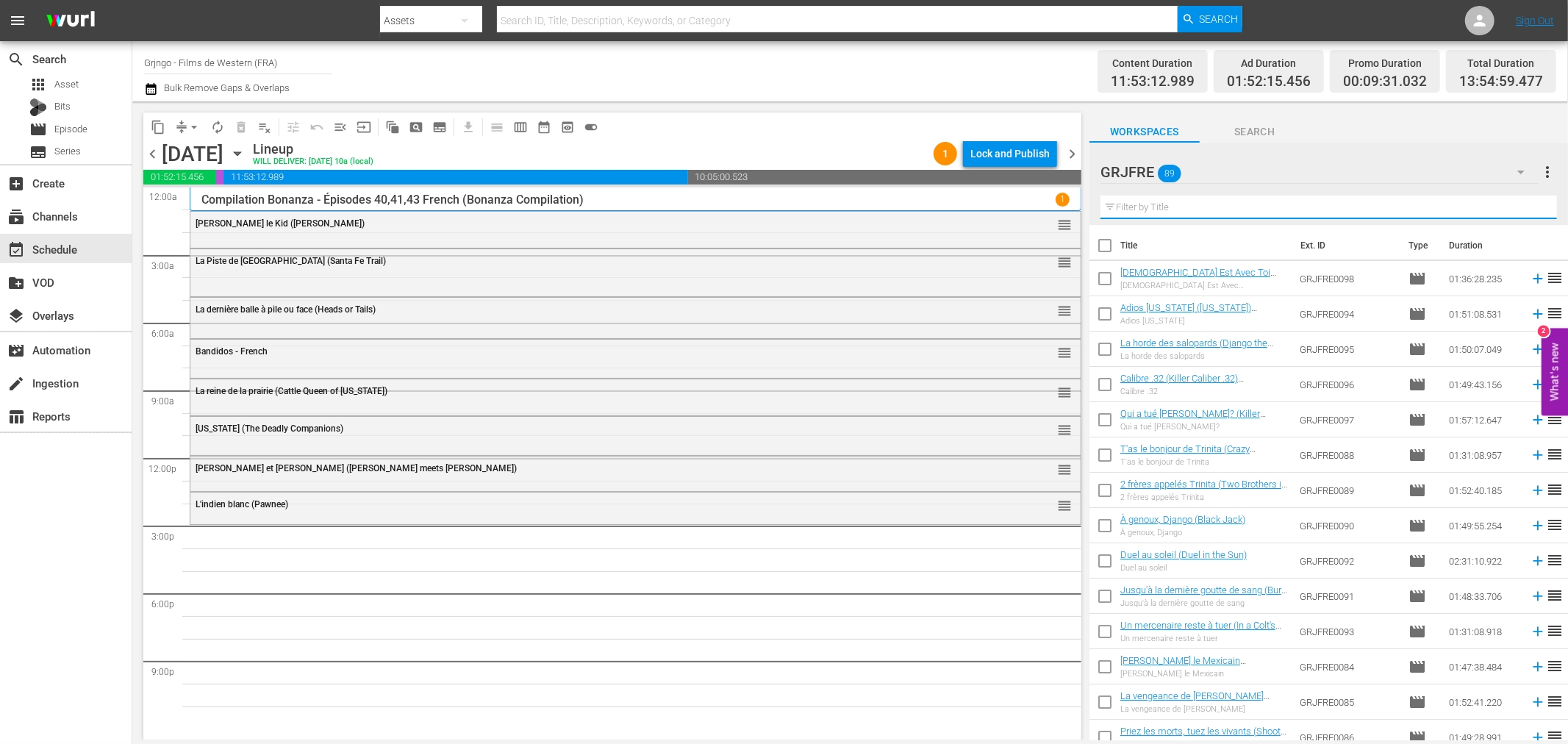
click at [1177, 200] on input "text" at bounding box center [1329, 207] width 456 height 23
paste input "Réglement de comptes à Abilene Town"
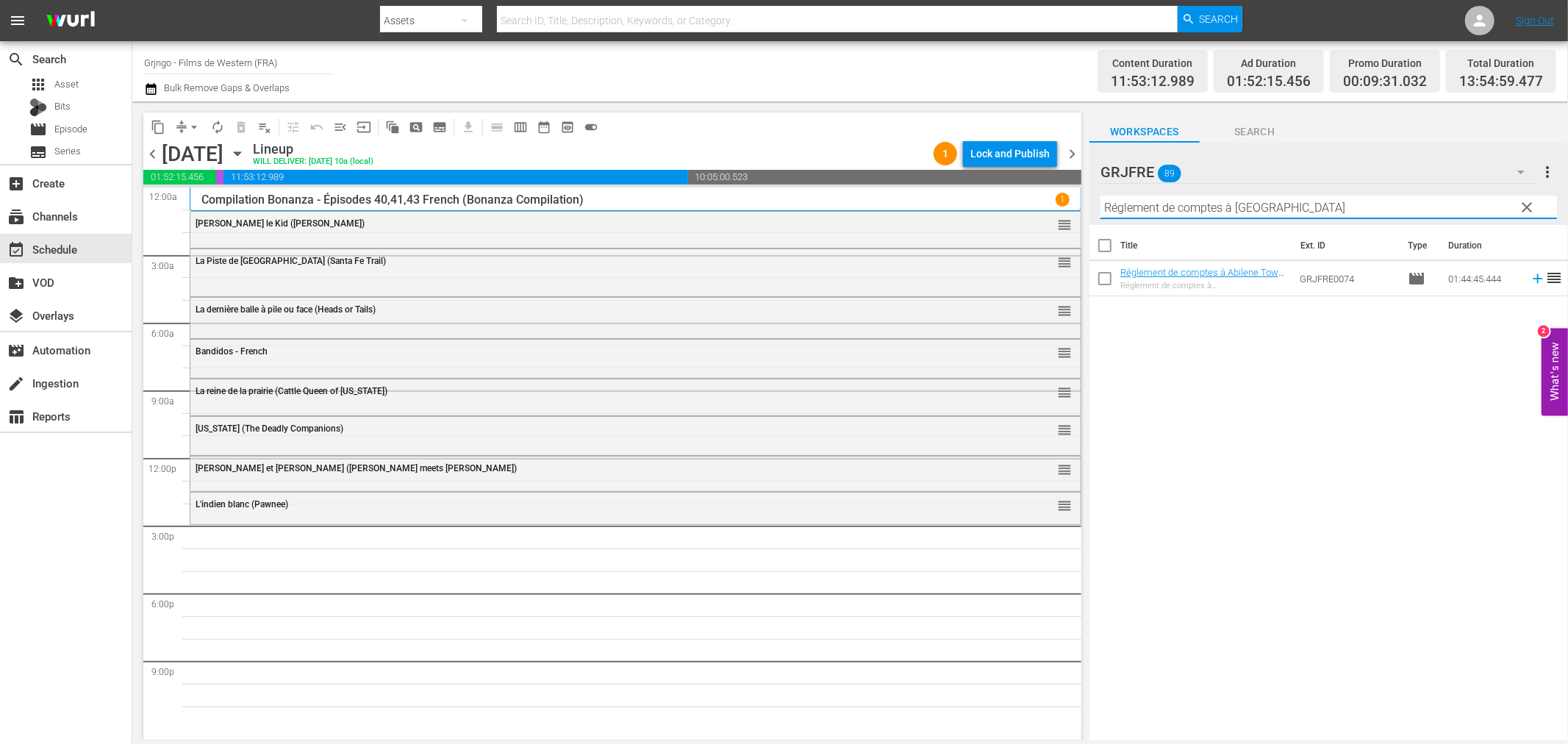
type input "Réglement de comptes à Abilene Town"
click at [1530, 275] on icon at bounding box center [1538, 278] width 16 height 16
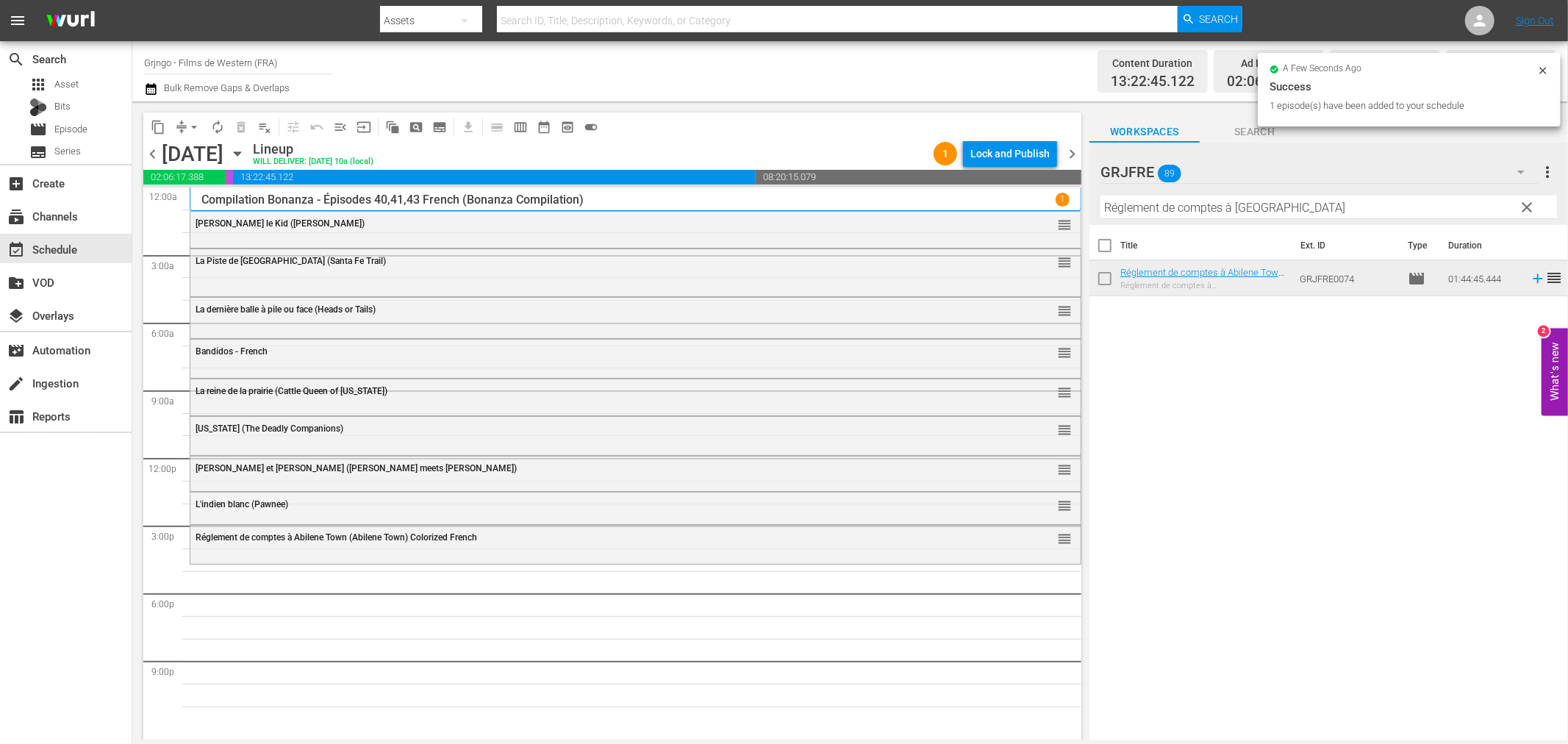
drag, startPoint x: 1526, startPoint y: 201, endPoint x: 1382, endPoint y: 200, distance: 144.0
click at [1526, 201] on span "clear" at bounding box center [1528, 208] width 18 height 18
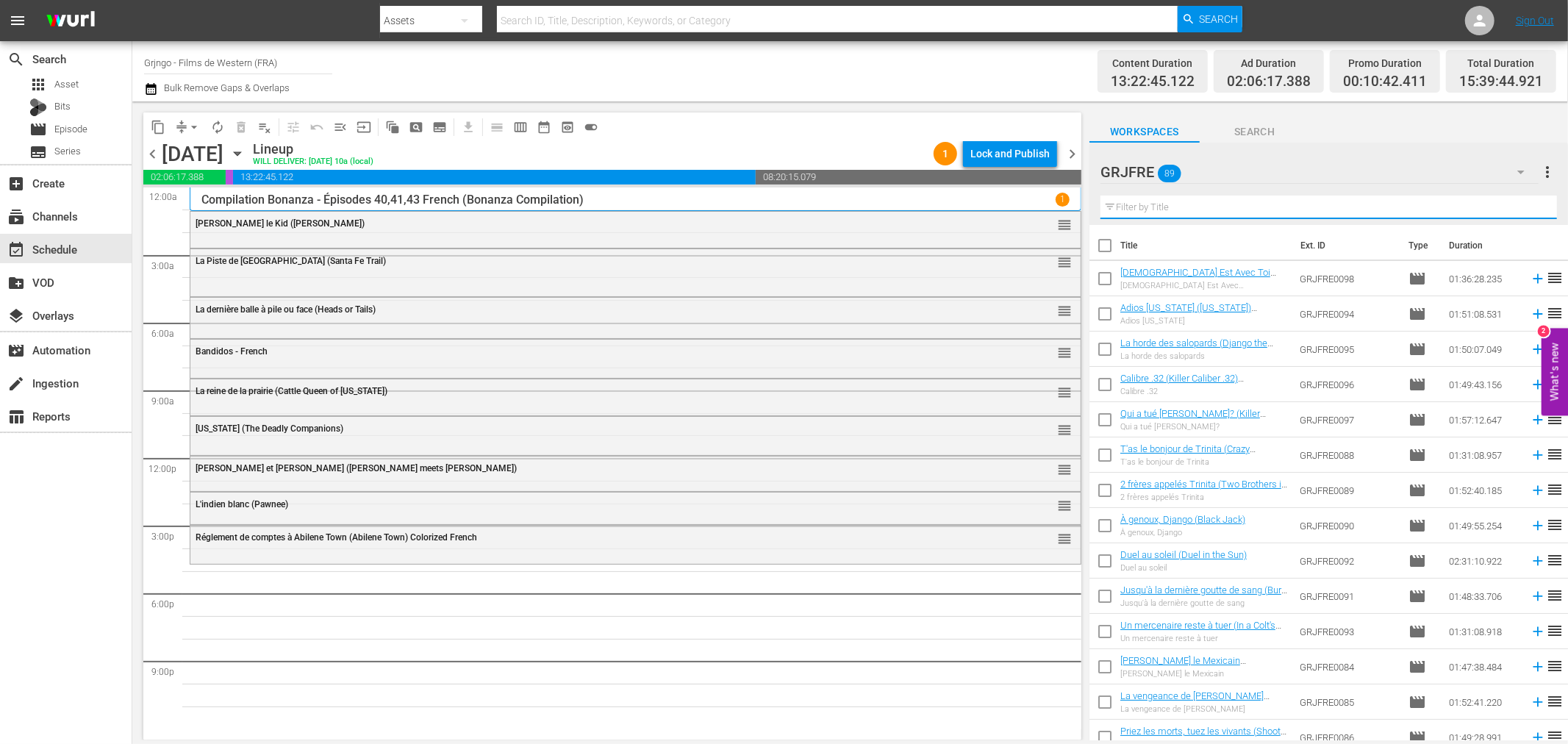
paste input "Calibre .32 (Killer Caliber .32)"
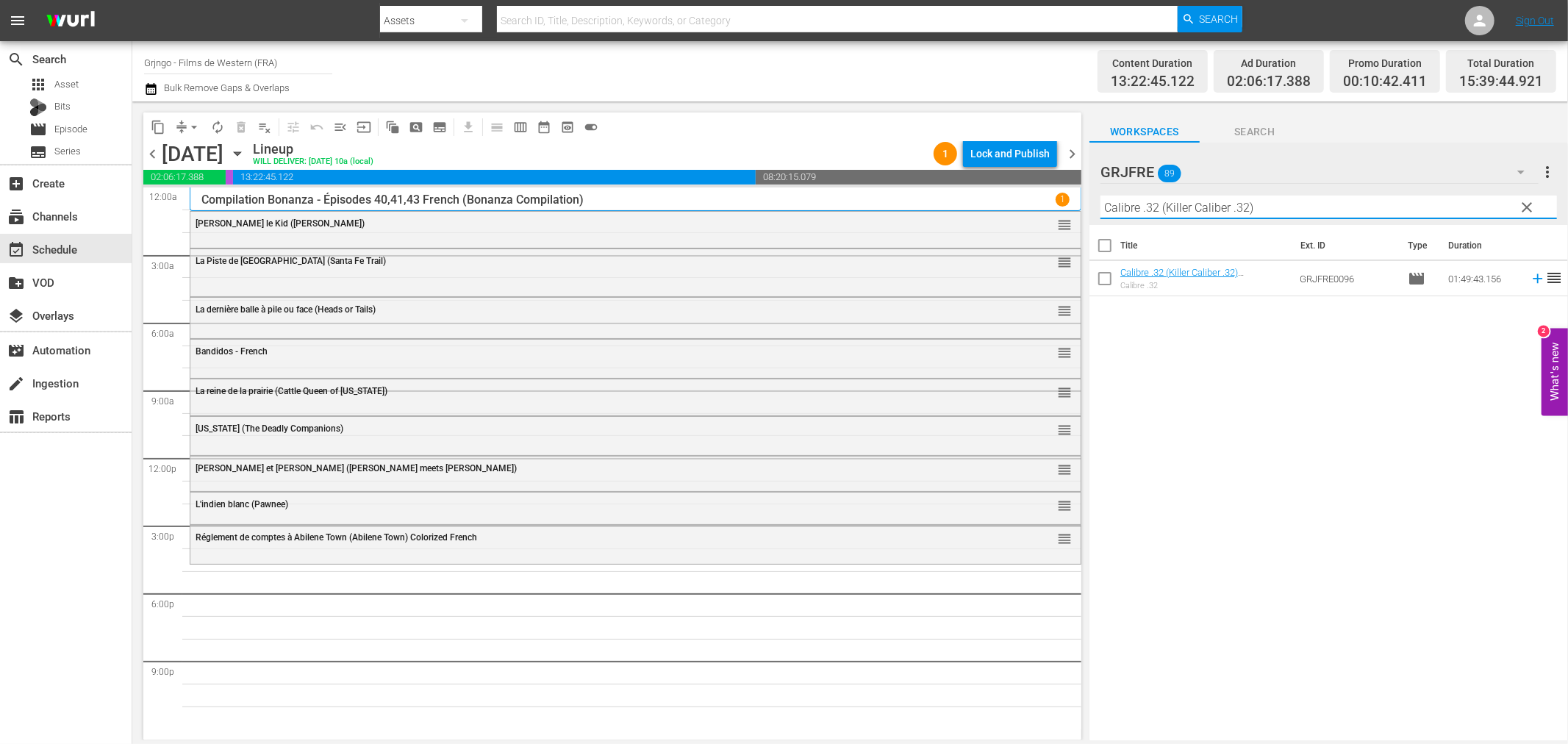
type input "Calibre .32 (Killer Caliber .32)"
click at [1530, 284] on icon at bounding box center [1538, 278] width 16 height 16
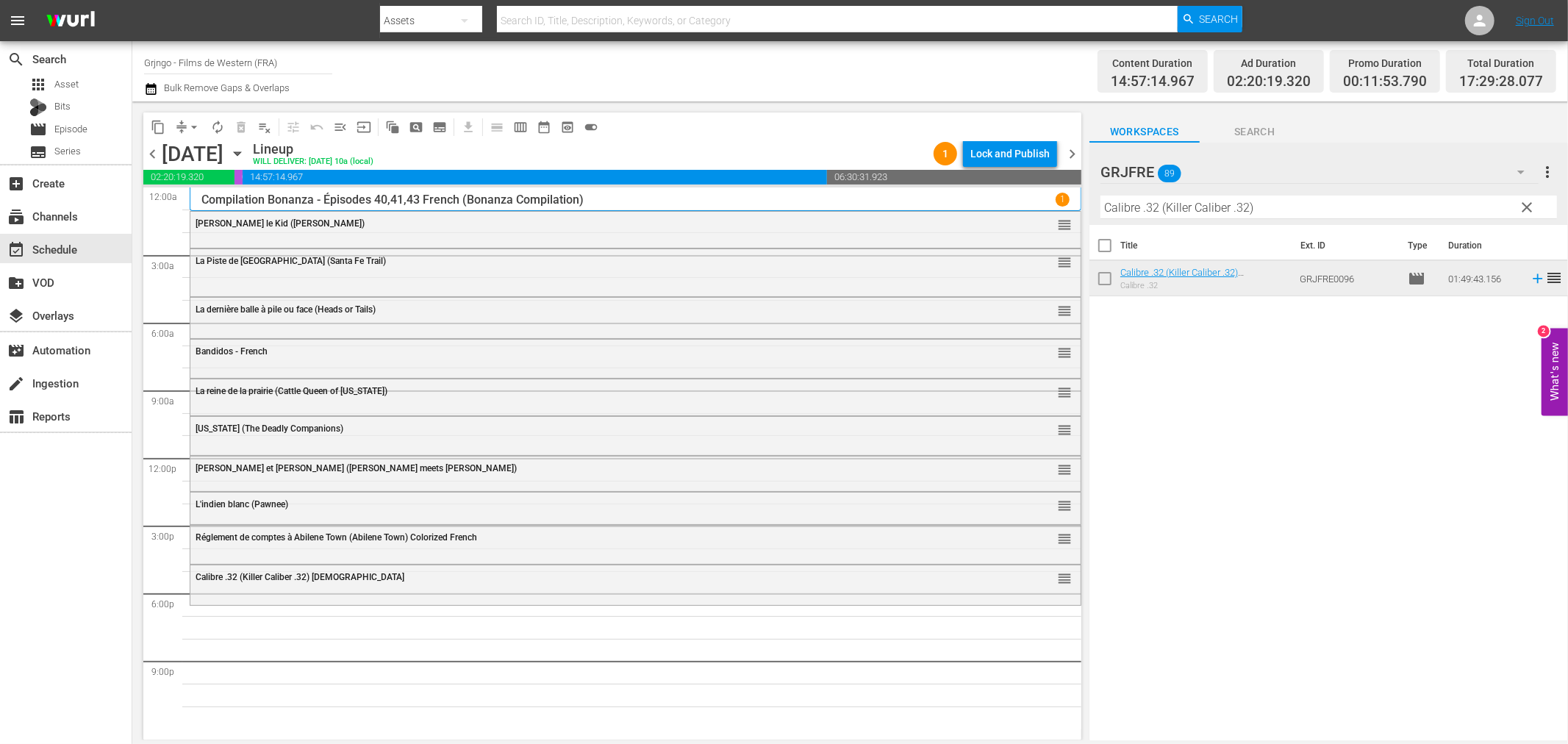
drag, startPoint x: 1526, startPoint y: 197, endPoint x: 1281, endPoint y: 213, distance: 245.5
click at [1526, 197] on button "clear" at bounding box center [1527, 207] width 23 height 23
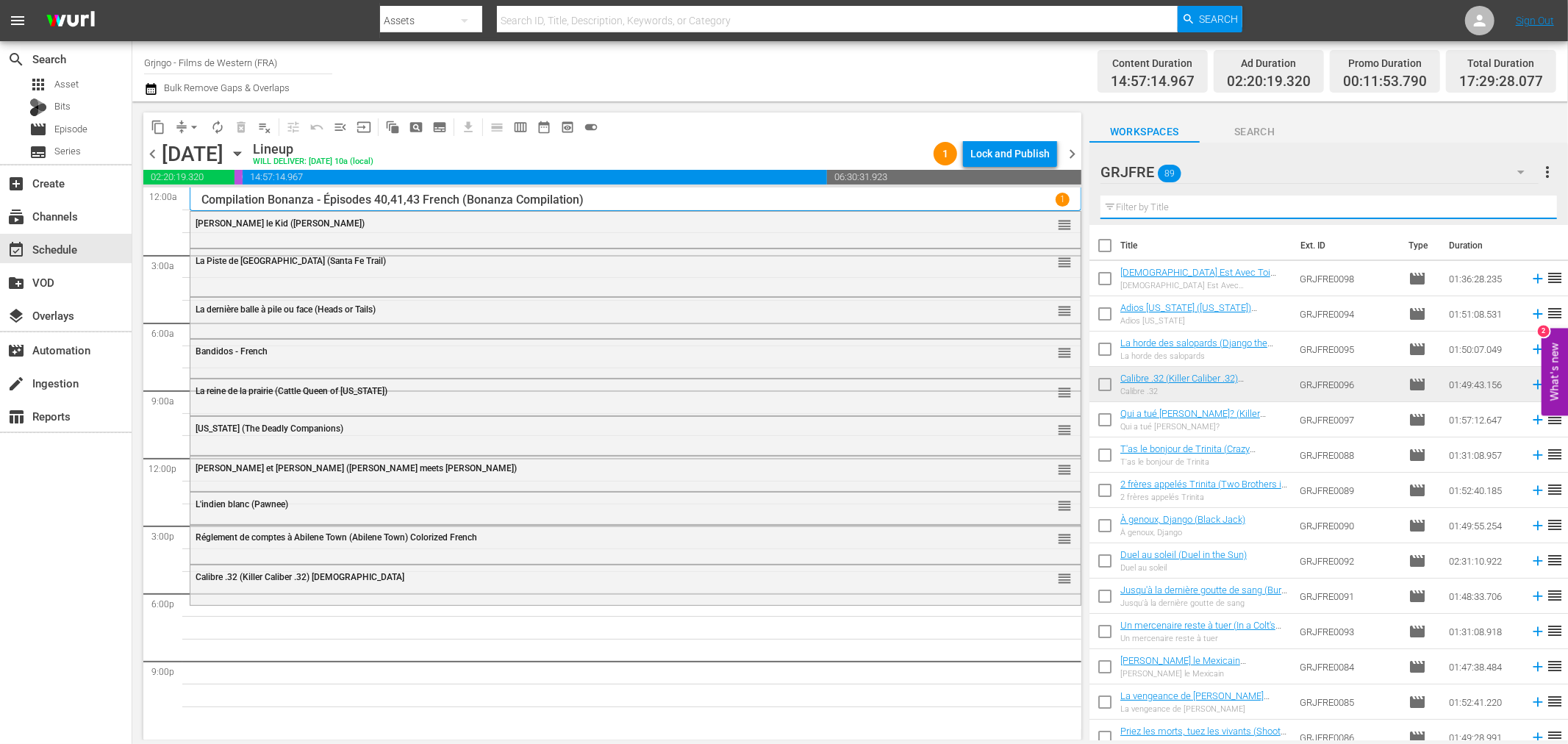
paste input "The General"
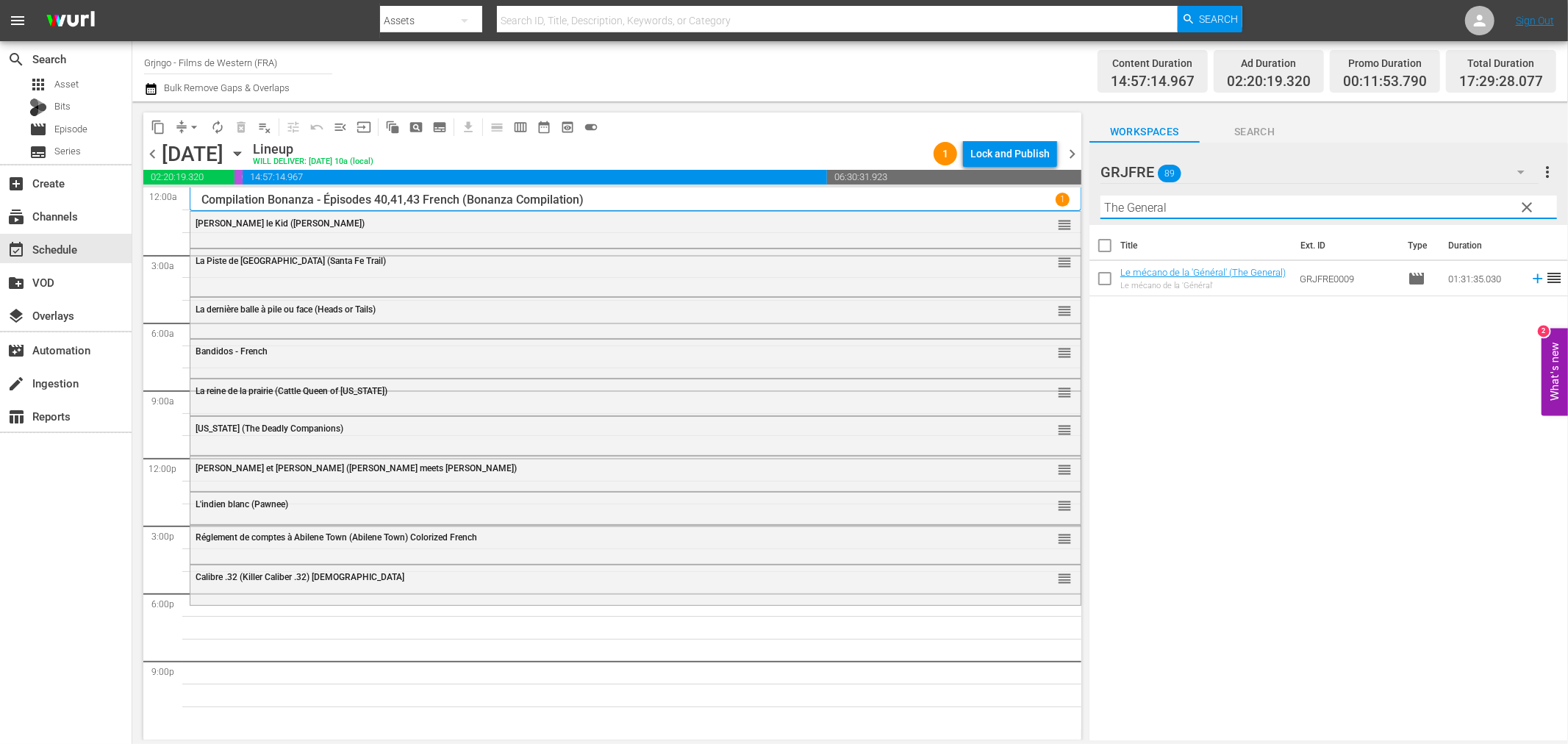
type input "The General"
click at [1530, 277] on icon at bounding box center [1538, 278] width 16 height 16
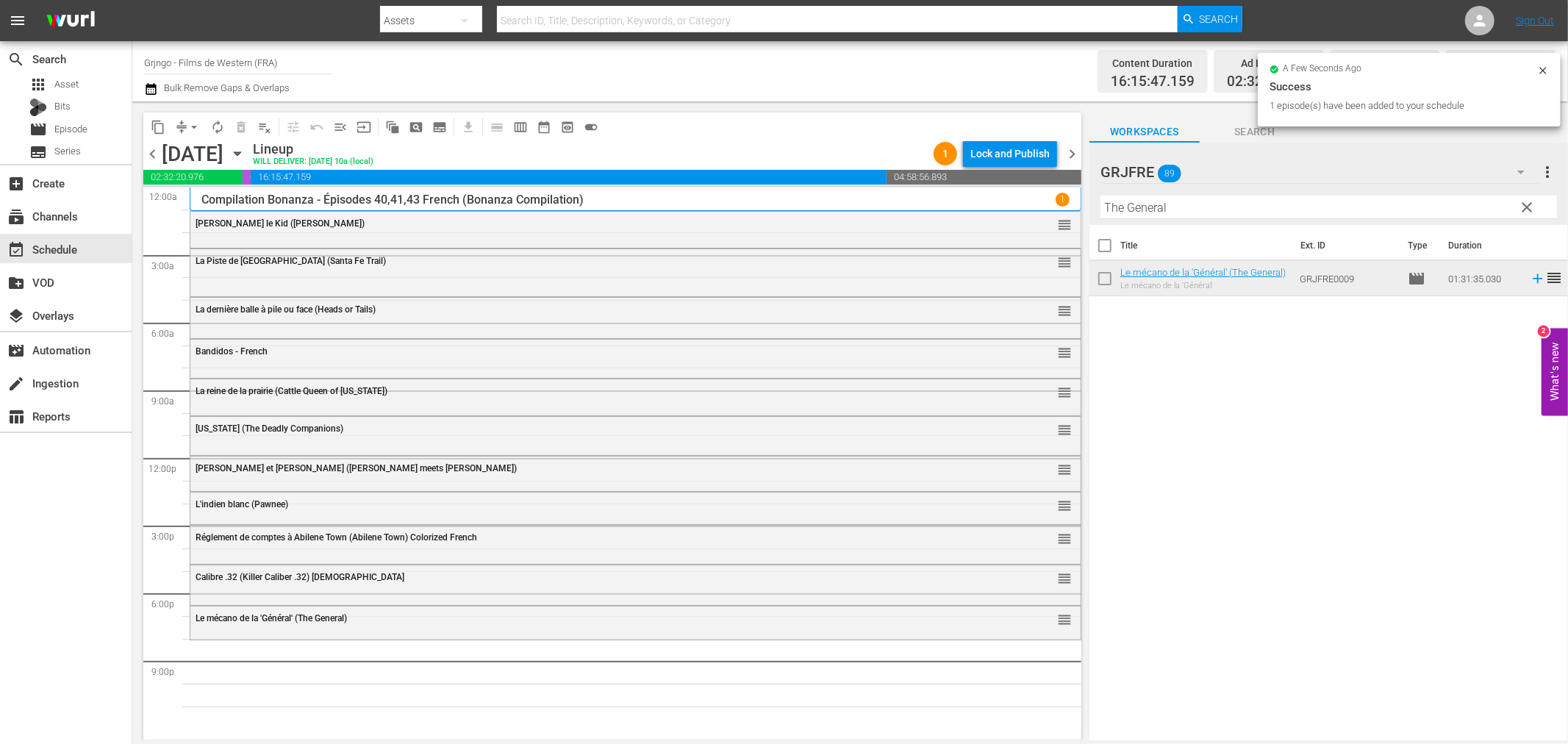
drag, startPoint x: 1530, startPoint y: 201, endPoint x: 1397, endPoint y: 203, distance: 133.0
click at [1530, 201] on span "clear" at bounding box center [1528, 208] width 18 height 18
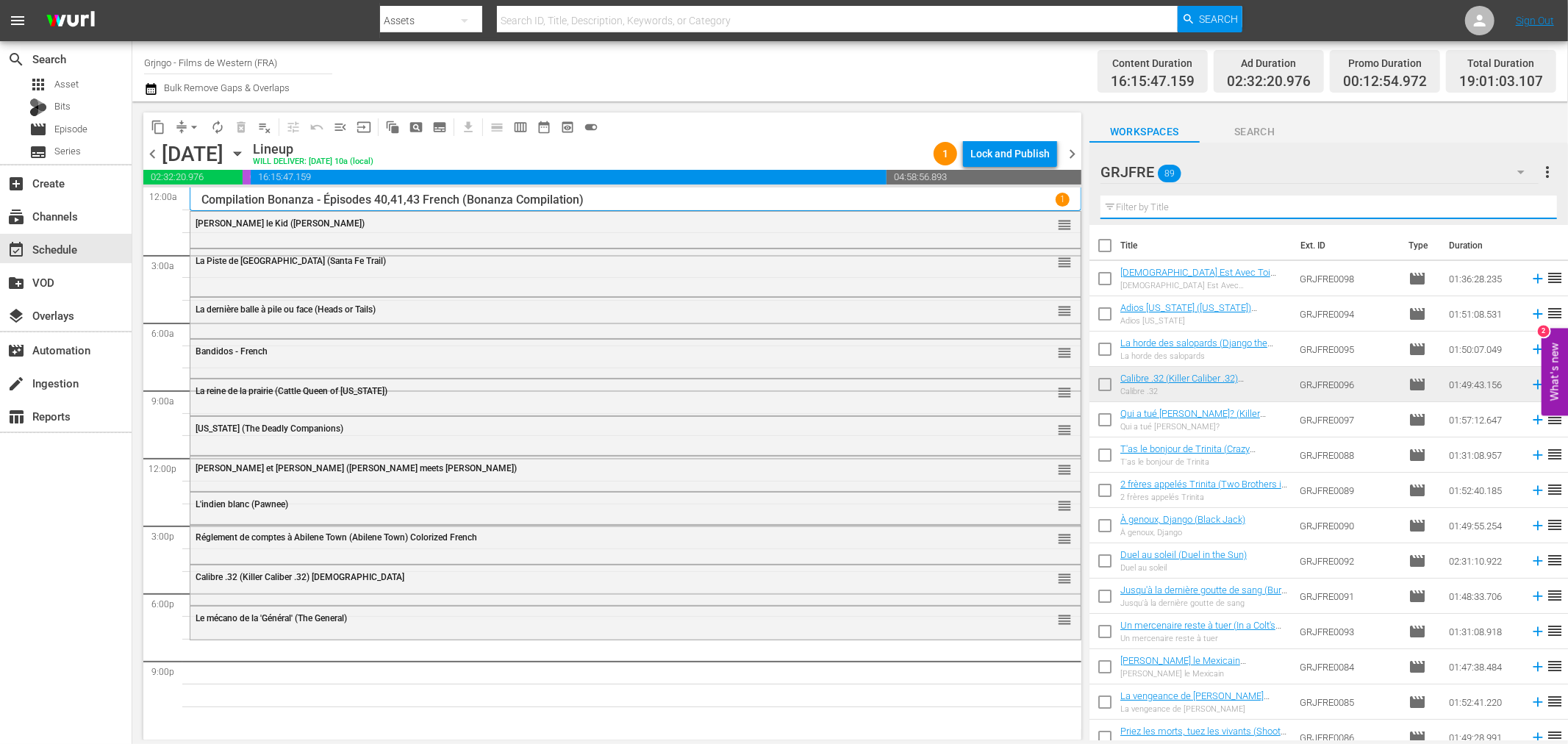
paste input "Those Dirty Dogs"
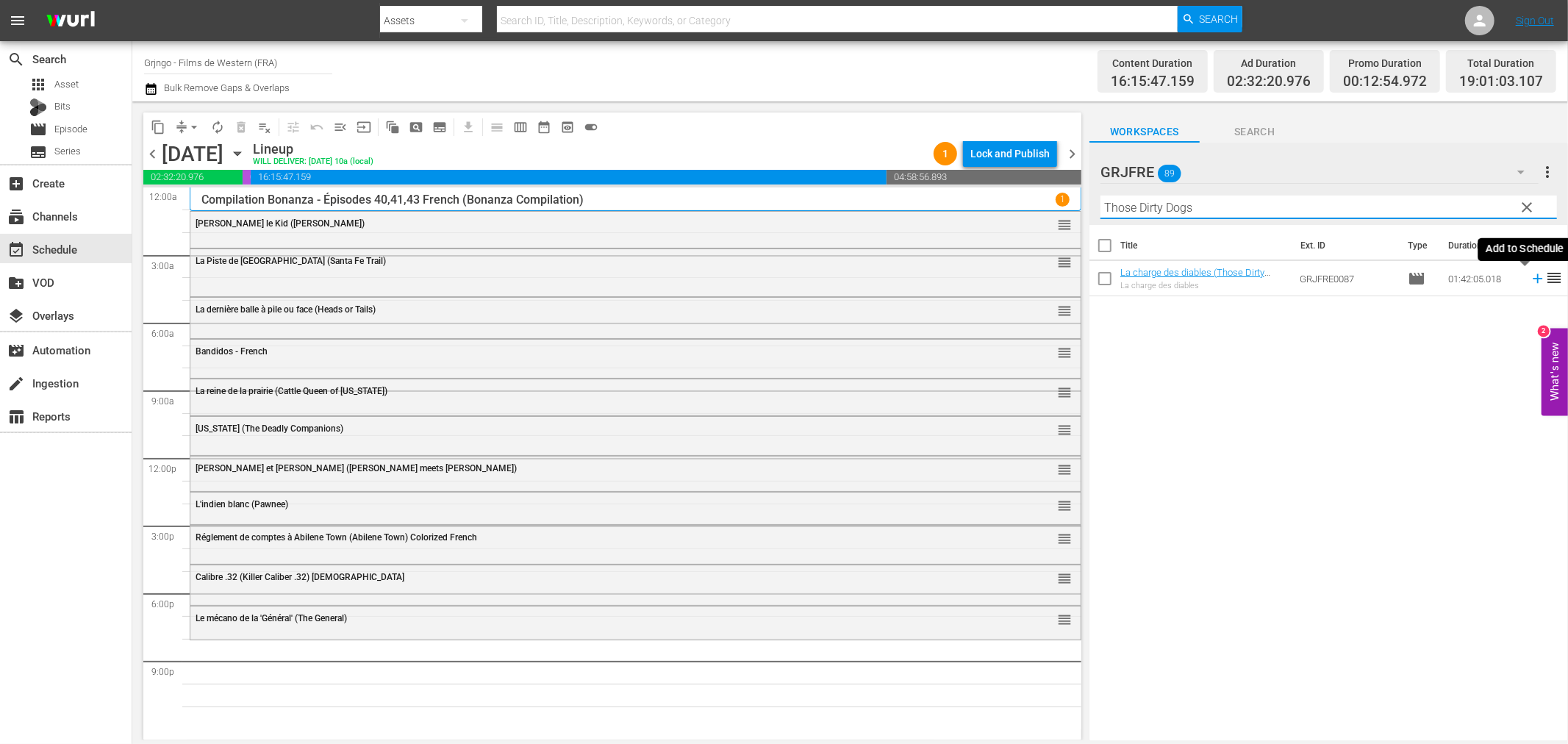
type input "Those Dirty Dogs"
click at [1530, 279] on icon at bounding box center [1538, 278] width 16 height 16
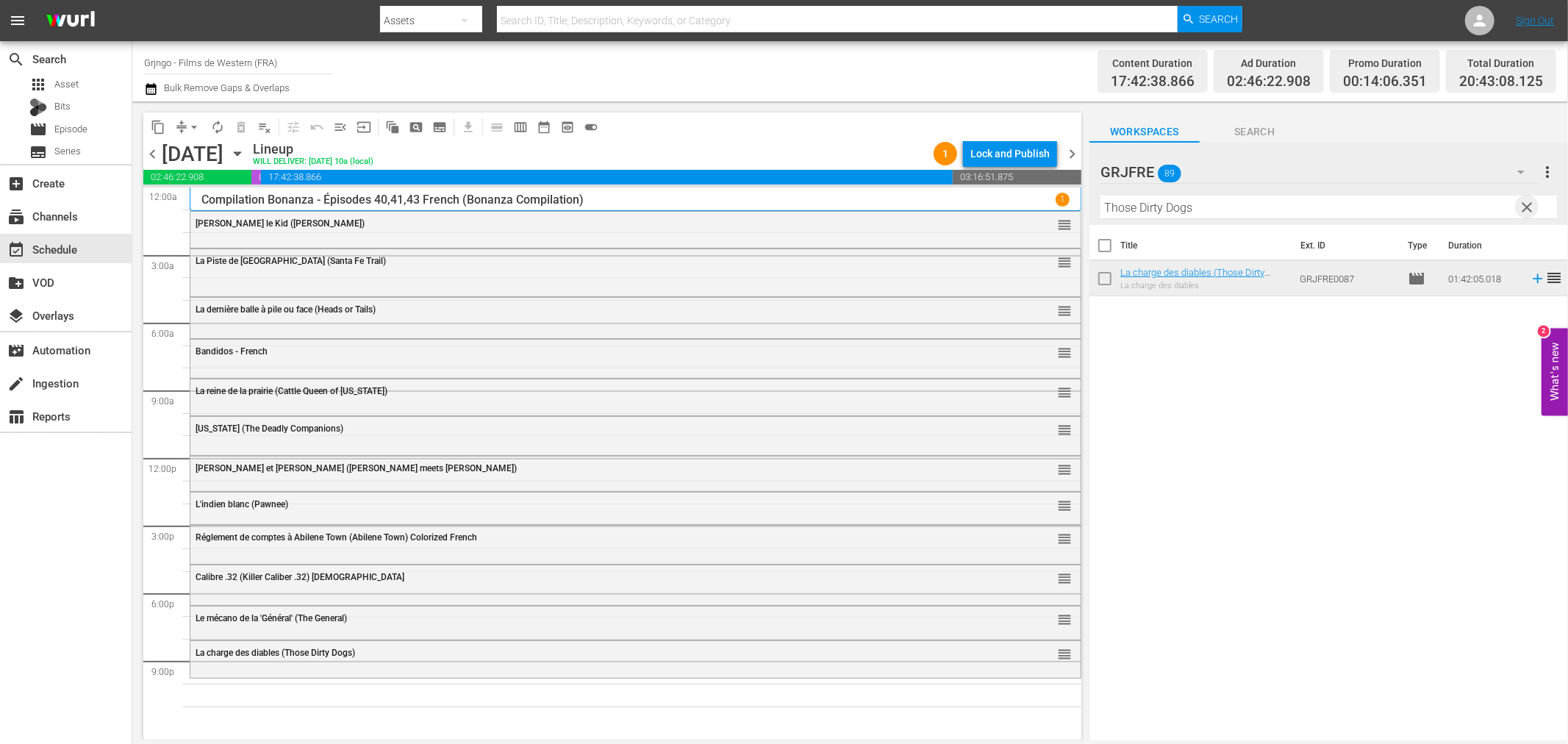
click at [1533, 203] on span "clear" at bounding box center [1528, 208] width 18 height 18
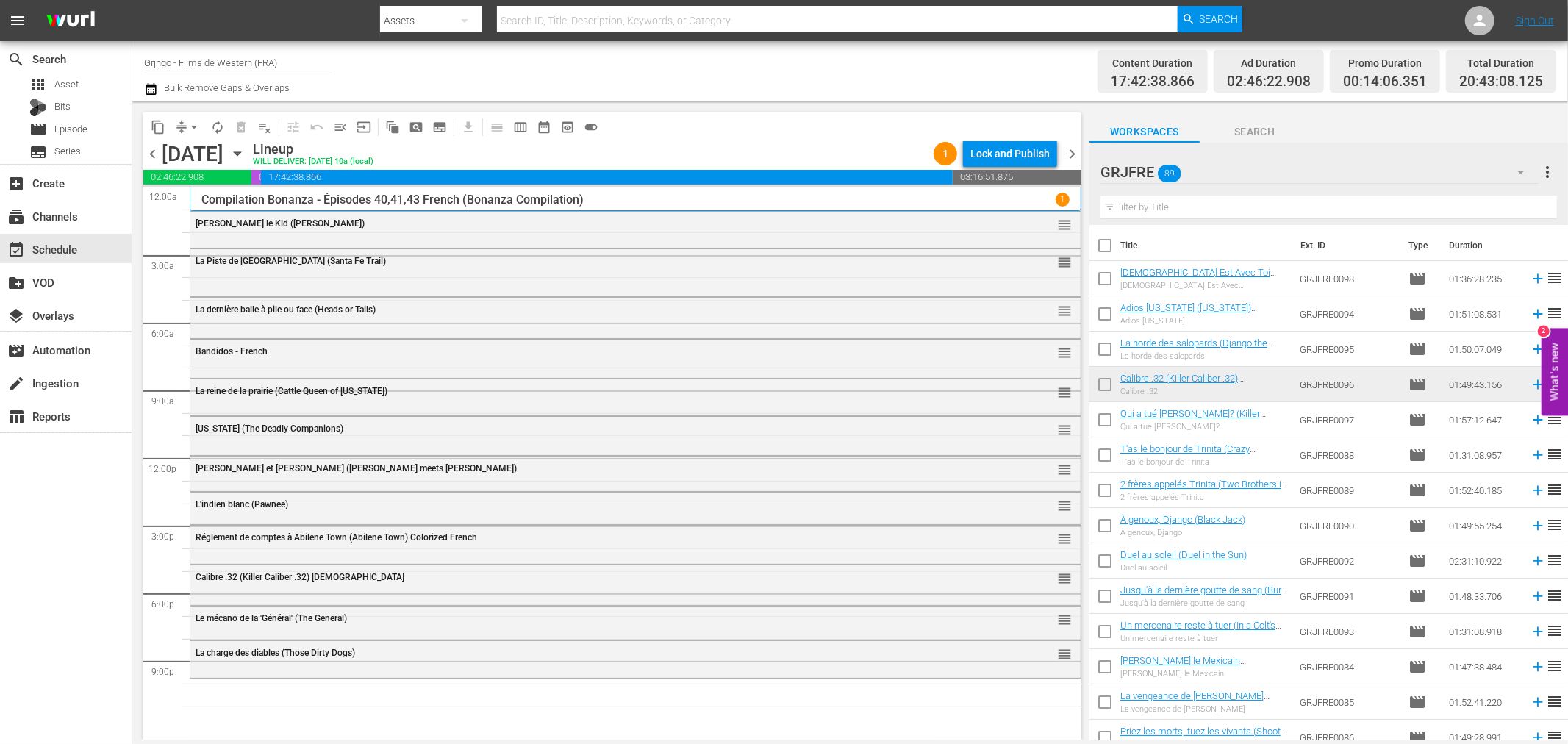
click at [1223, 207] on input "text" at bounding box center [1329, 207] width 456 height 23
paste input "La Fureur des Apaches (Apache Rifles)"
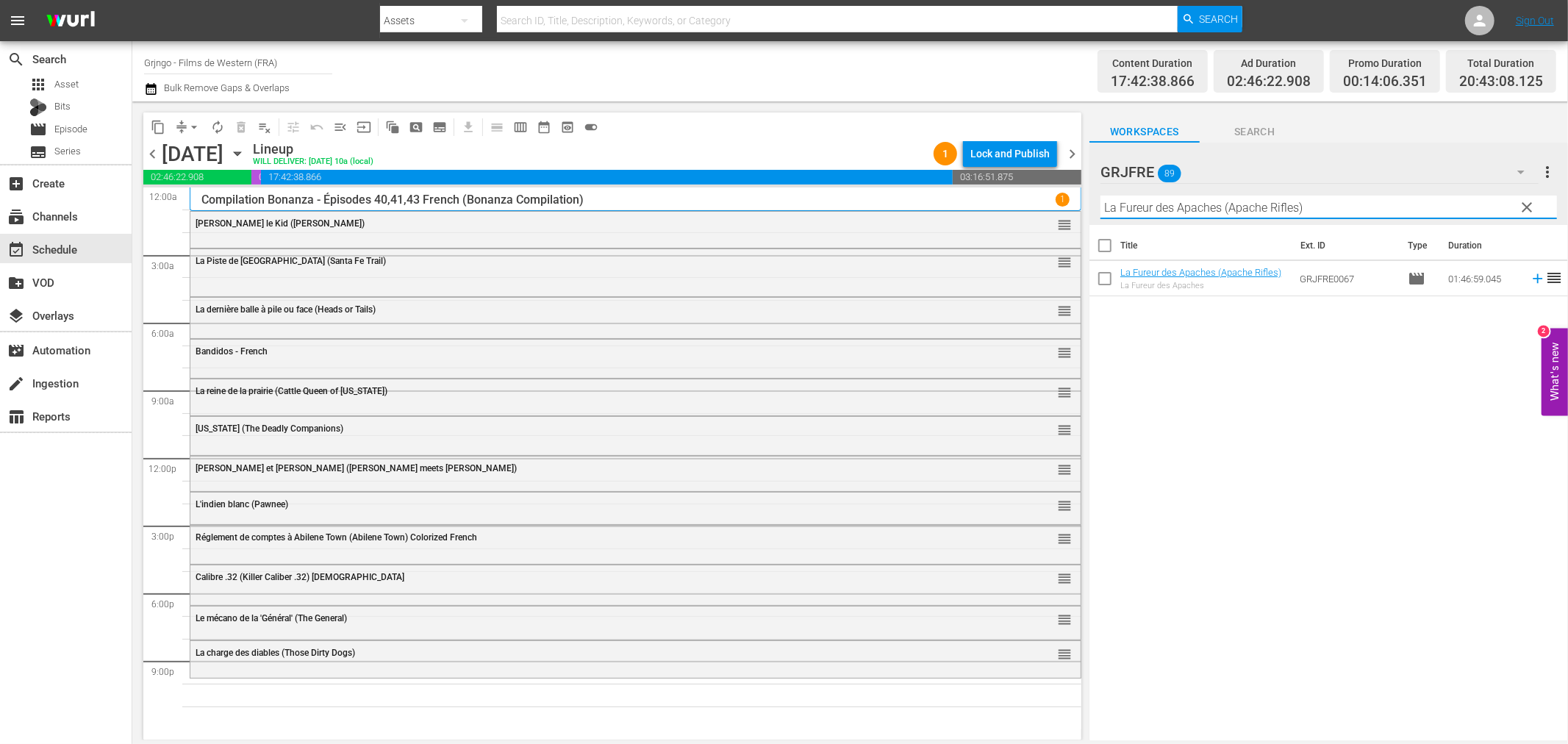
type input "La Fureur des Apaches (Apache Rifles)"
click at [1530, 281] on icon at bounding box center [1538, 278] width 16 height 16
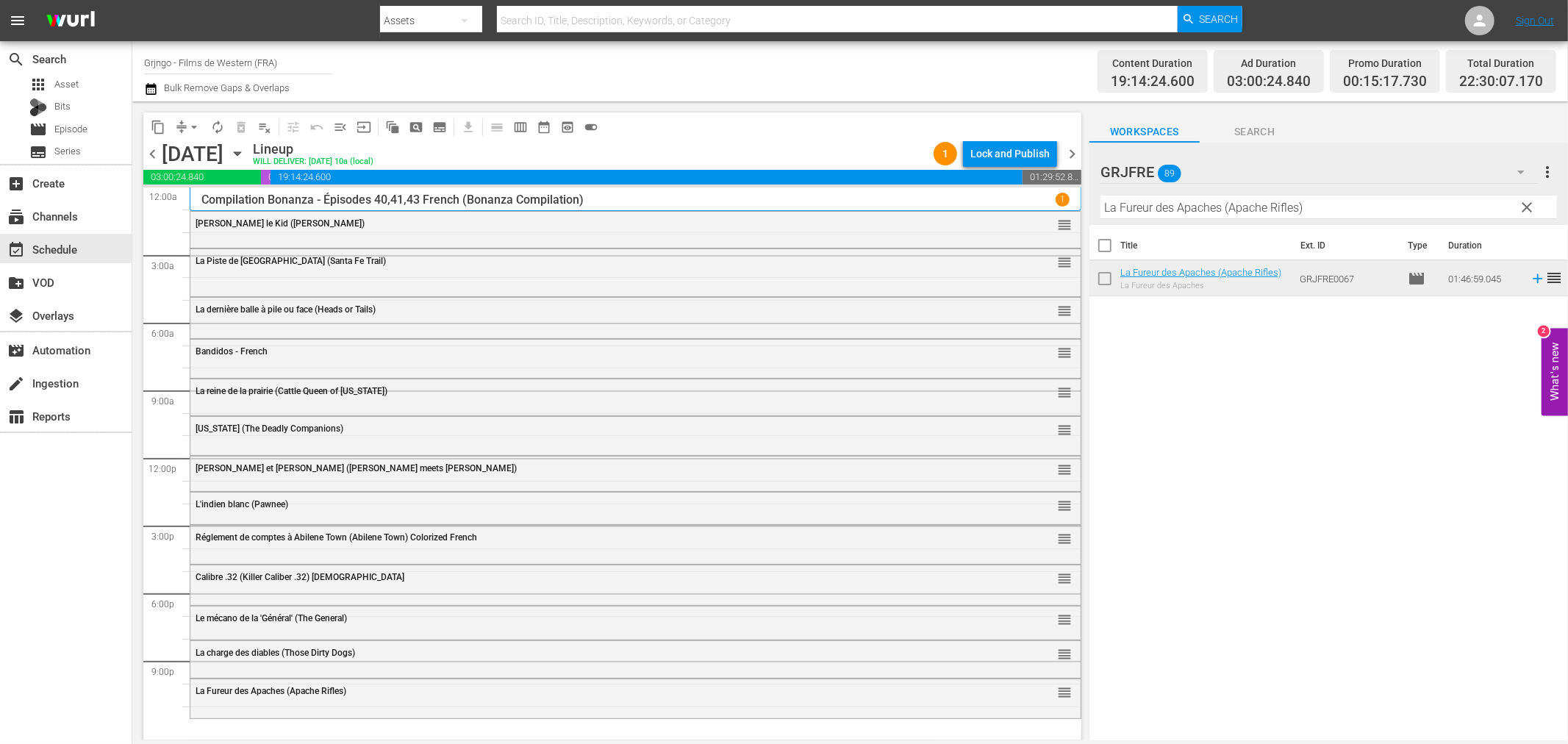
click at [1516, 201] on button "clear" at bounding box center [1527, 207] width 23 height 23
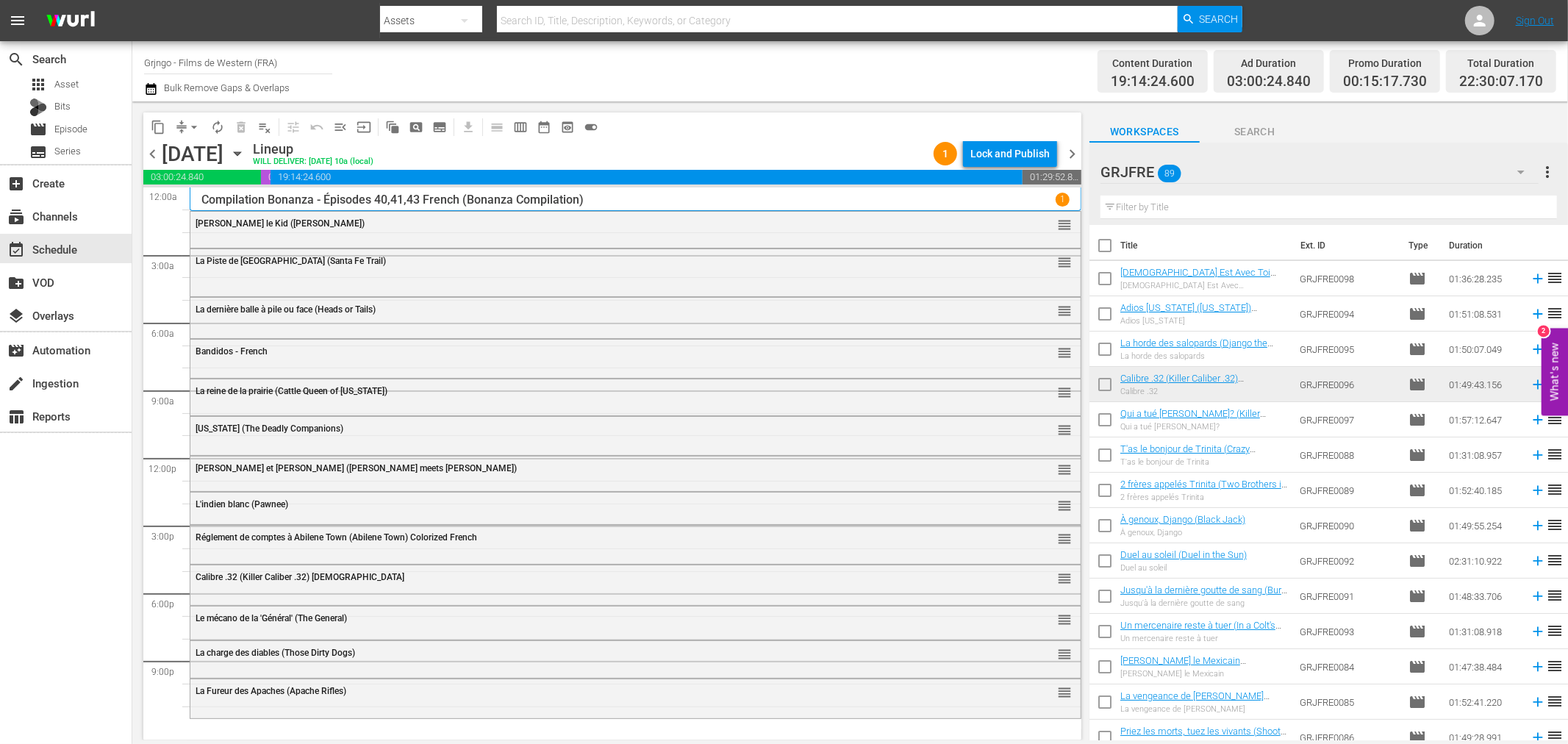
click at [1218, 192] on div "Filter by Title" at bounding box center [1329, 207] width 456 height 35
click at [1214, 204] on input "text" at bounding box center [1329, 207] width 456 height 23
paste input "Compilation Bonanza - Épisodes 44,45,46"
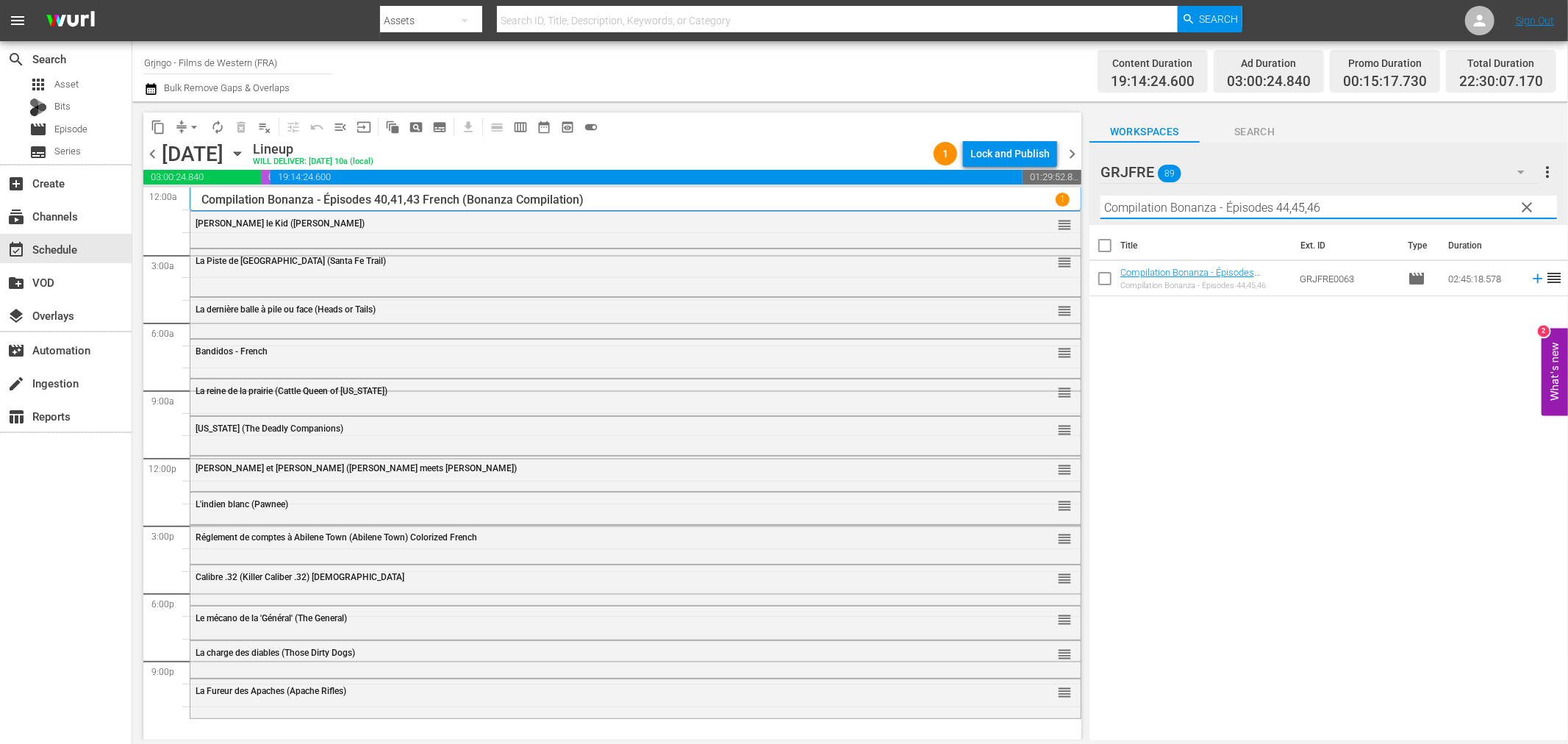
type input "Compilation Bonanza - Épisodes 44,45,46"
click at [1530, 284] on icon at bounding box center [1538, 278] width 16 height 16
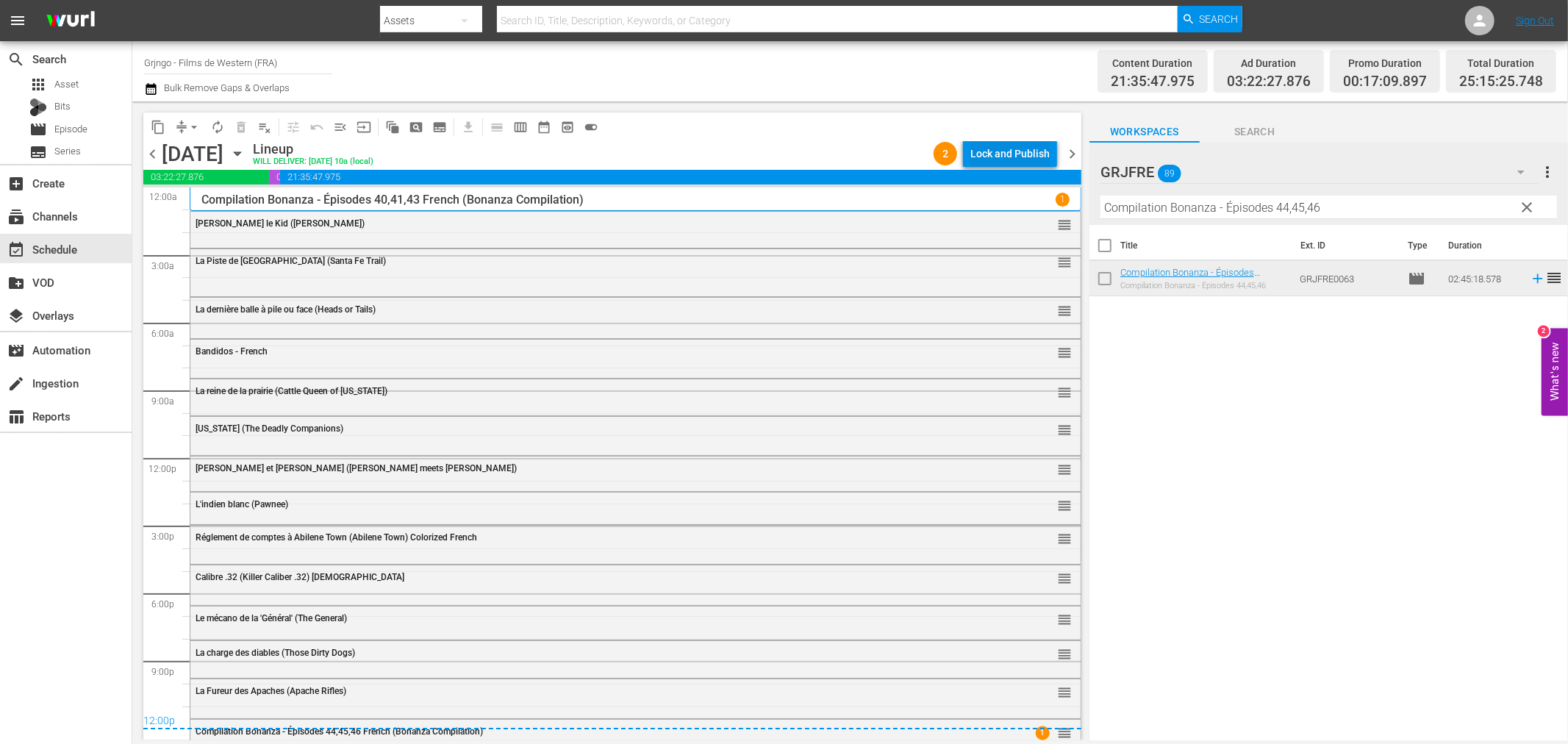
click at [995, 154] on div "Lock and Publish" at bounding box center [1010, 154] width 80 height 27
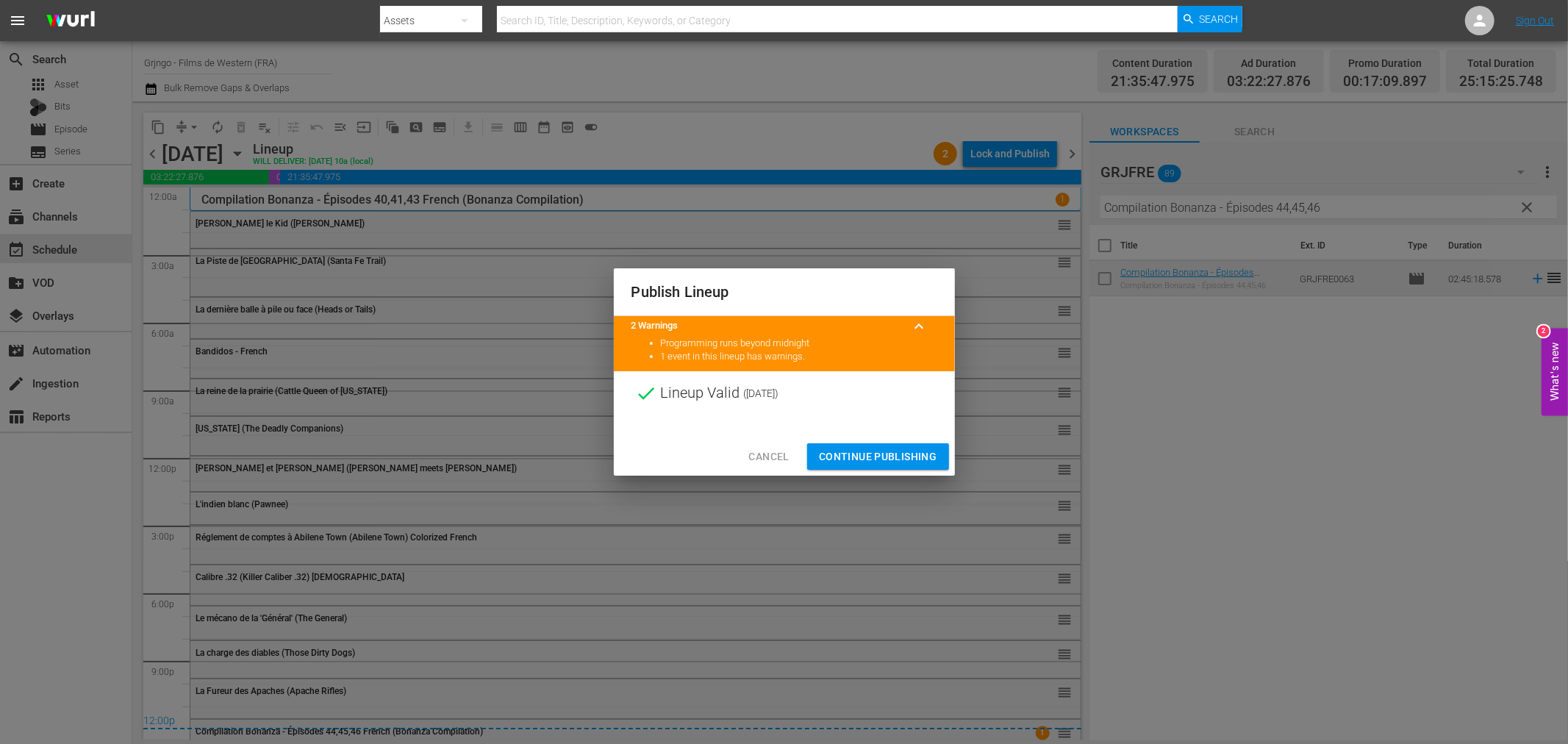
click at [913, 441] on div "Cancel Continue Publishing" at bounding box center [784, 458] width 341 height 39
click at [913, 463] on span "Continue Publishing" at bounding box center [878, 457] width 118 height 19
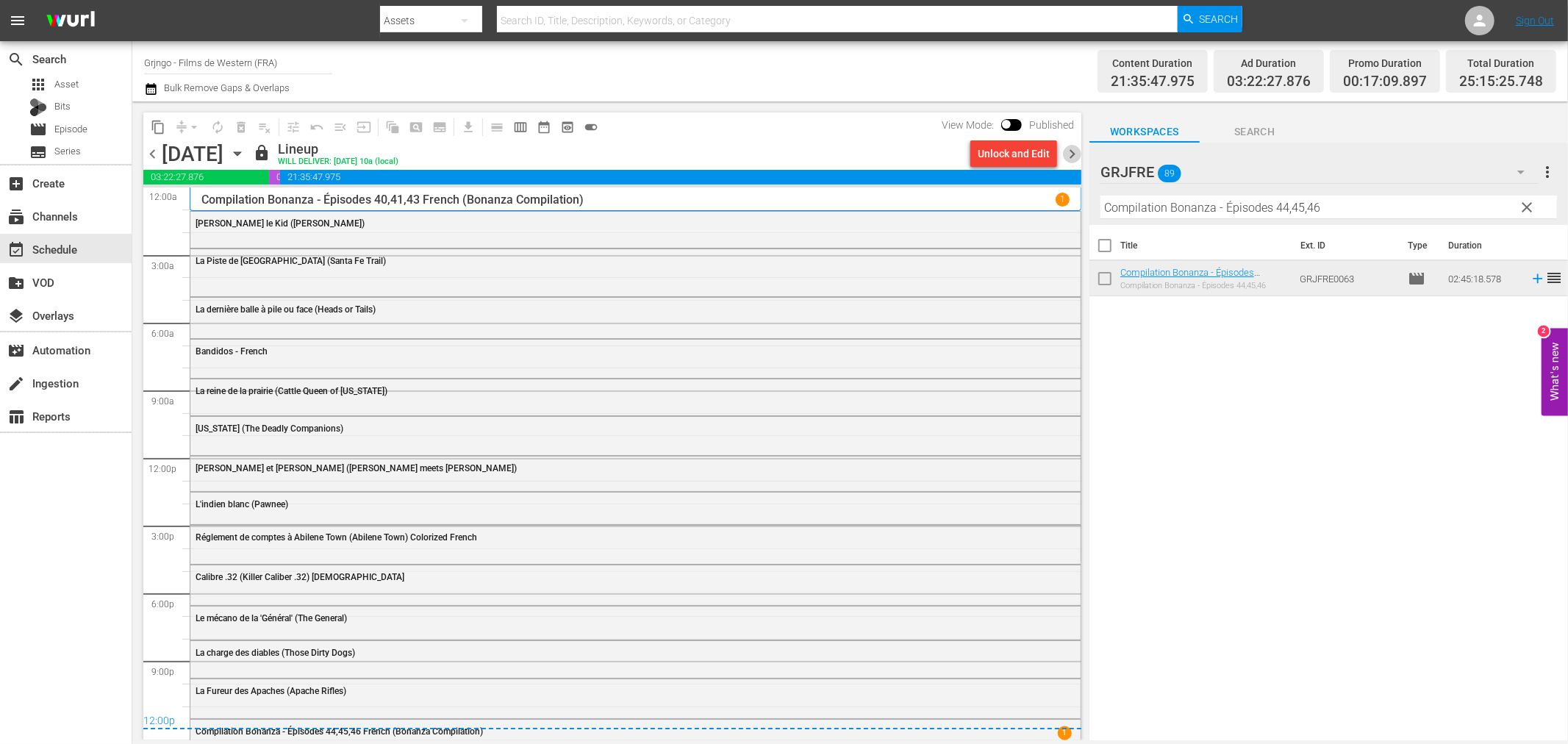
click at [1072, 153] on span "chevron_right" at bounding box center [1072, 154] width 19 height 19
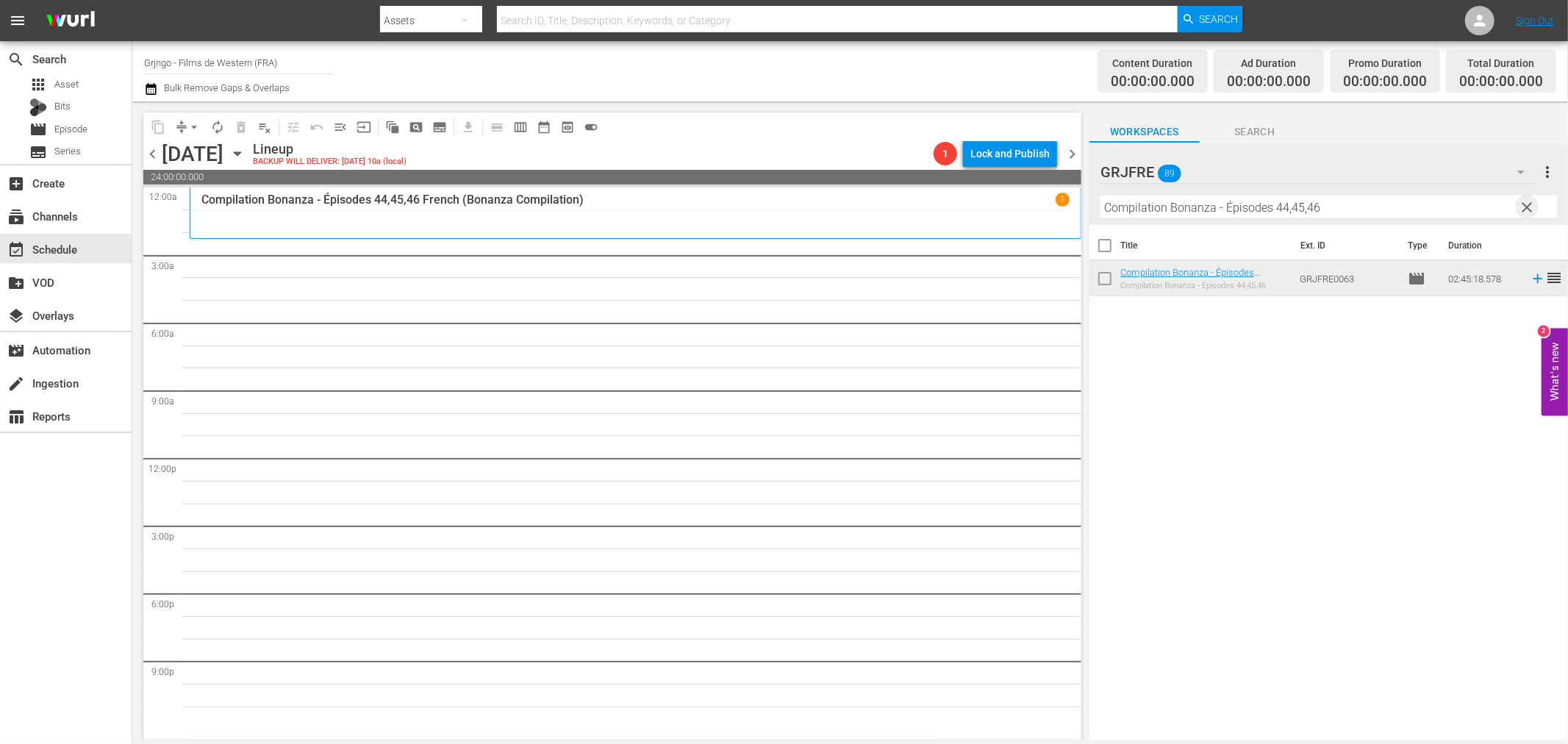
click at [1530, 208] on span "clear" at bounding box center [1528, 208] width 18 height 18
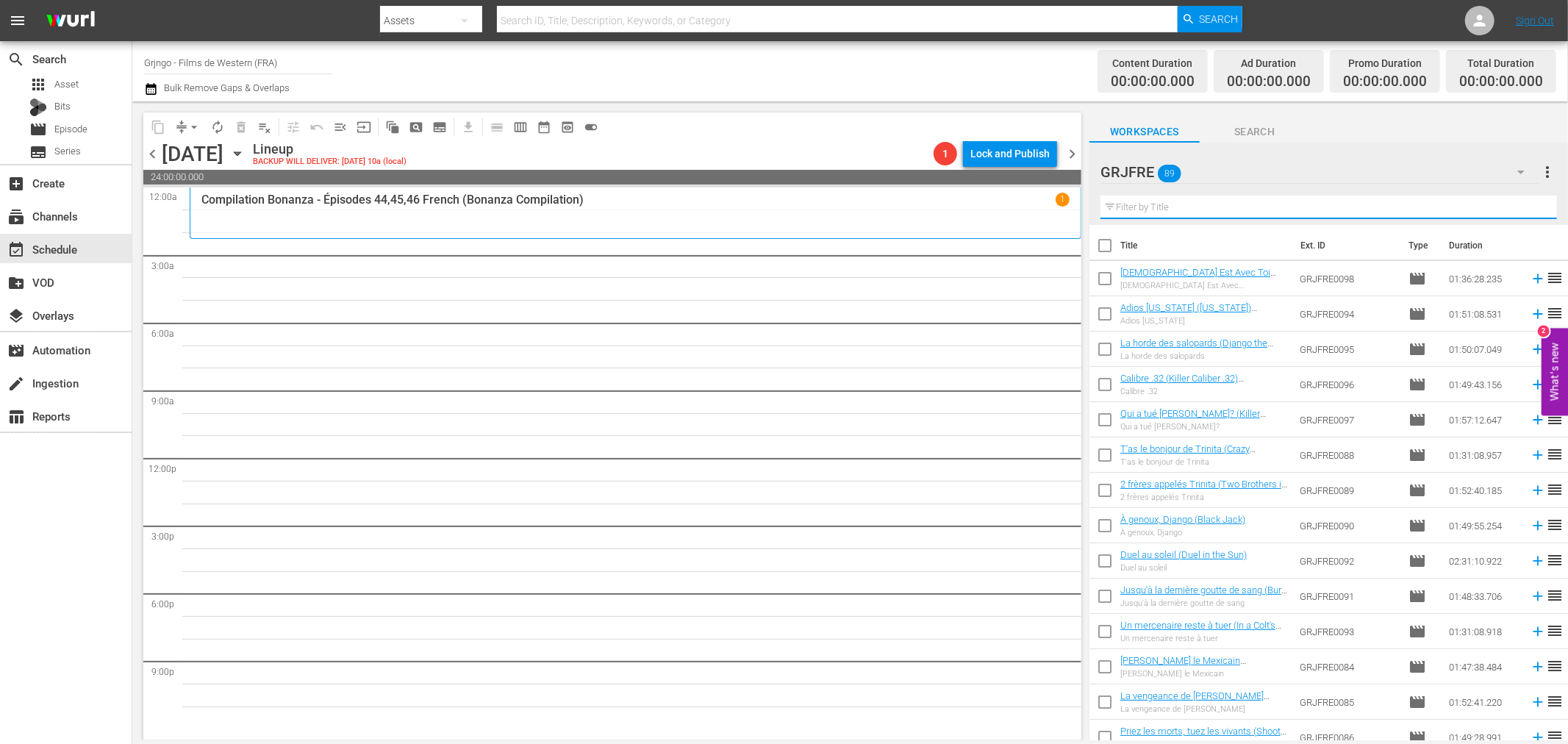
click at [1189, 206] on input "text" at bounding box center [1329, 207] width 456 height 23
paste input "Arizona Colt"
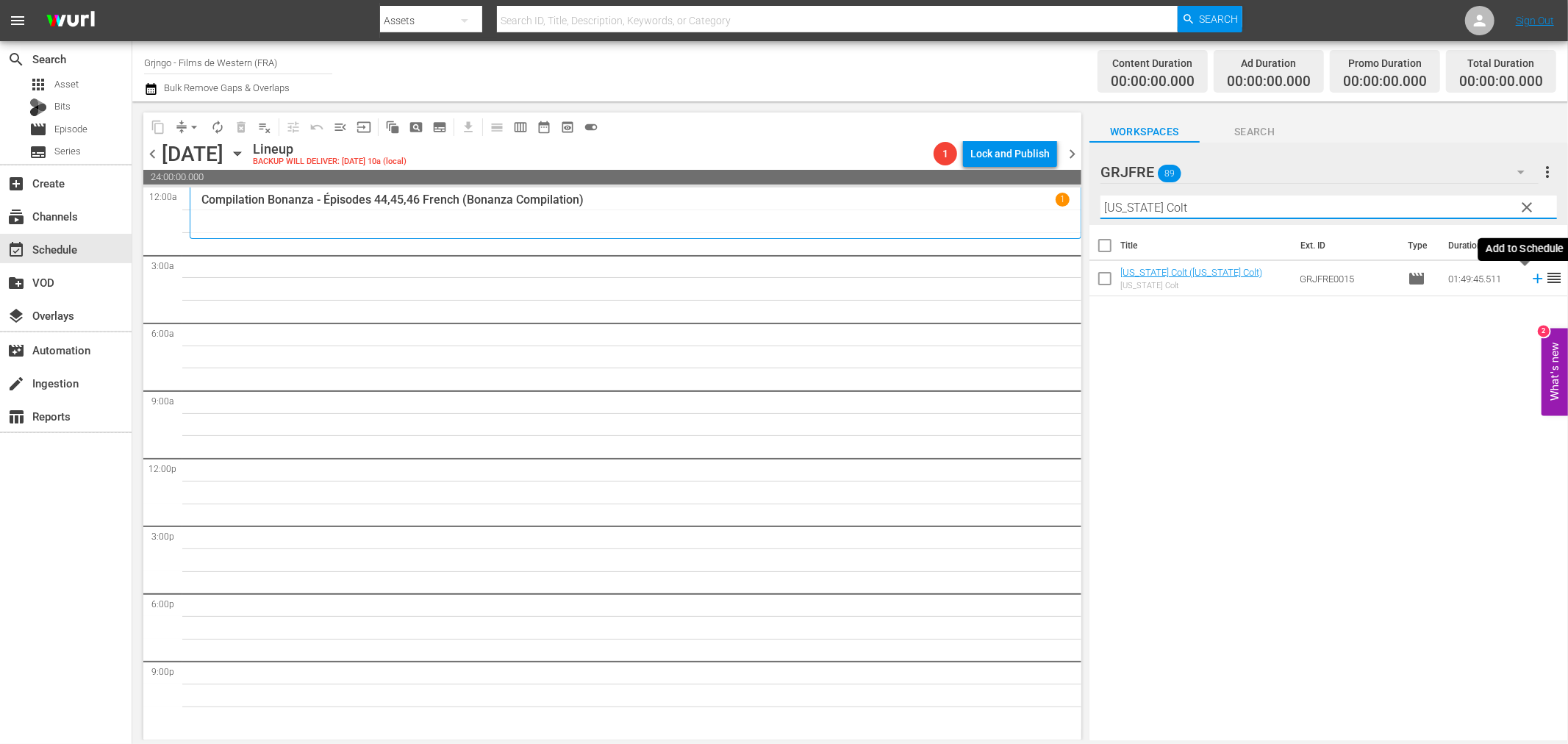
type input "Arizona Colt"
click at [1530, 280] on icon at bounding box center [1538, 278] width 16 height 16
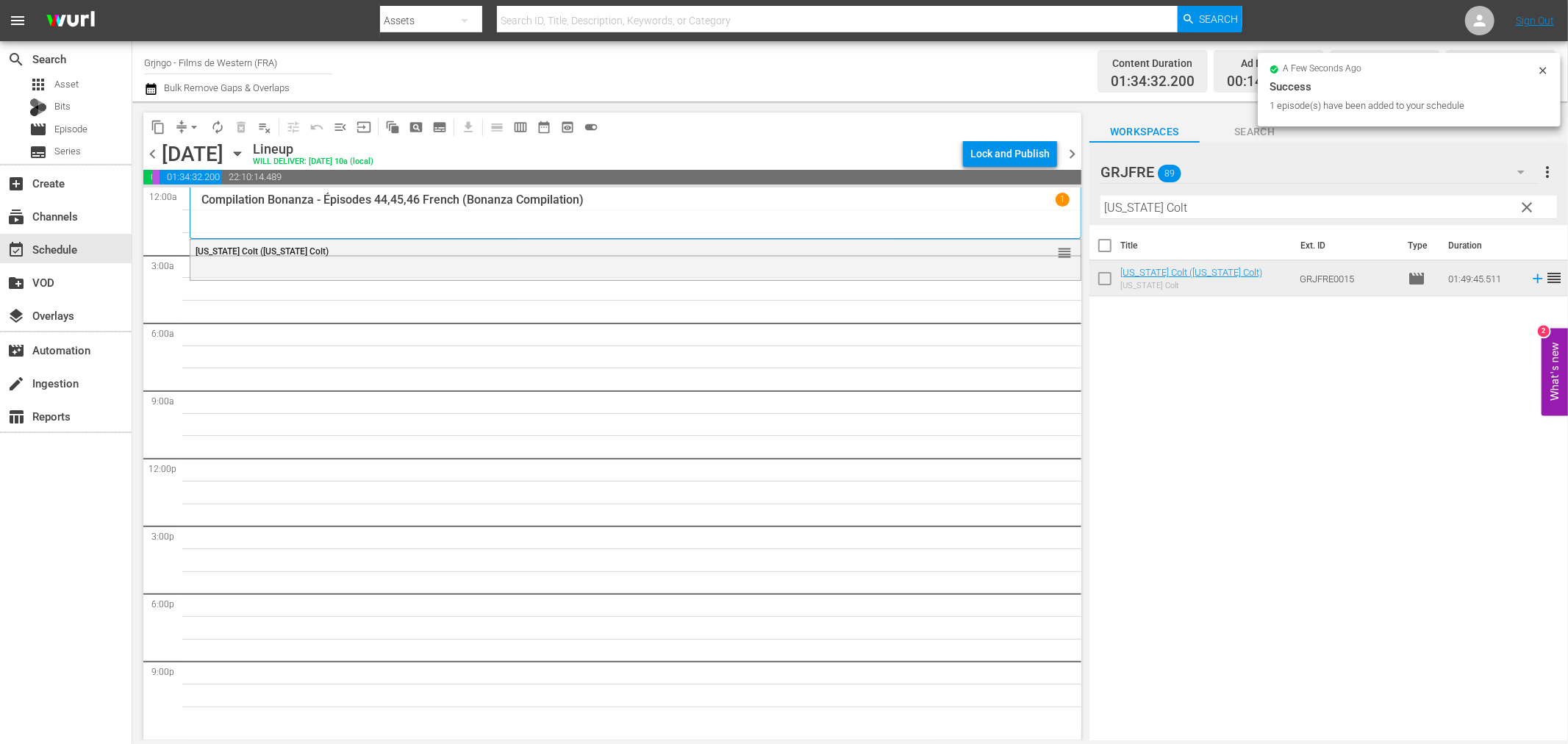
drag, startPoint x: 1522, startPoint y: 210, endPoint x: 1288, endPoint y: 204, distance: 234.1
click at [1522, 210] on span "clear" at bounding box center [1528, 208] width 18 height 18
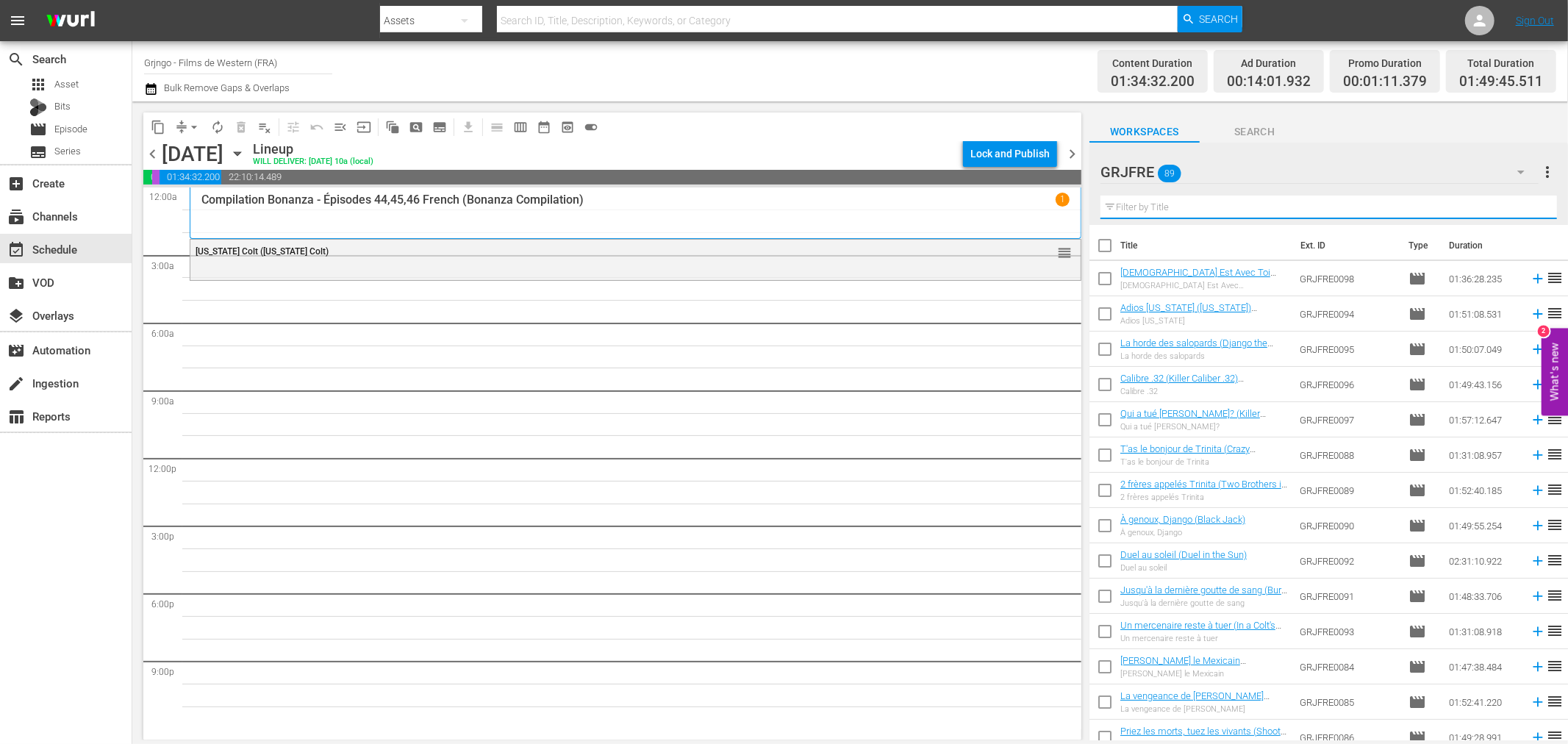
paste input "Adios California (California)"
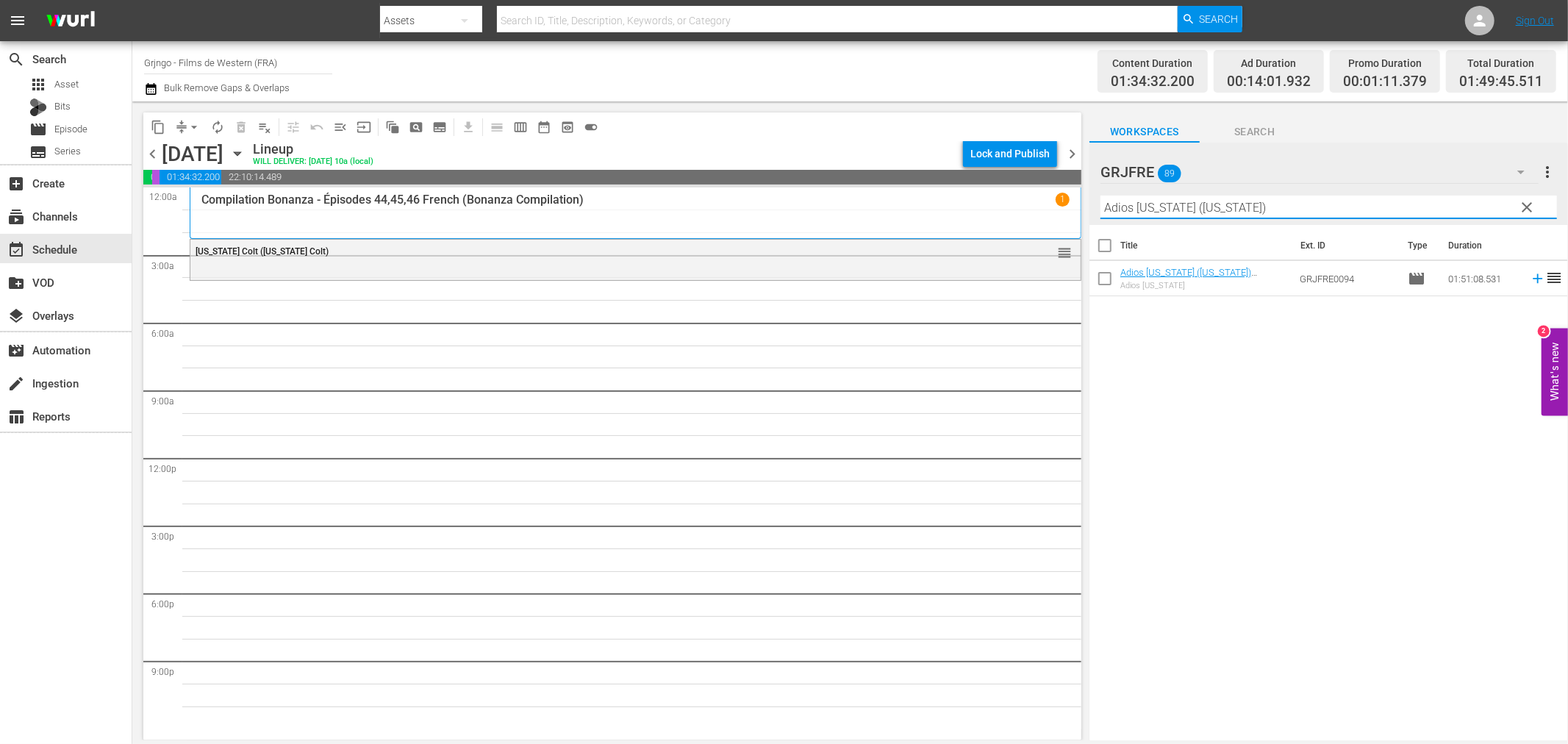
type input "Adios California (California)"
click at [1530, 278] on icon at bounding box center [1538, 278] width 16 height 16
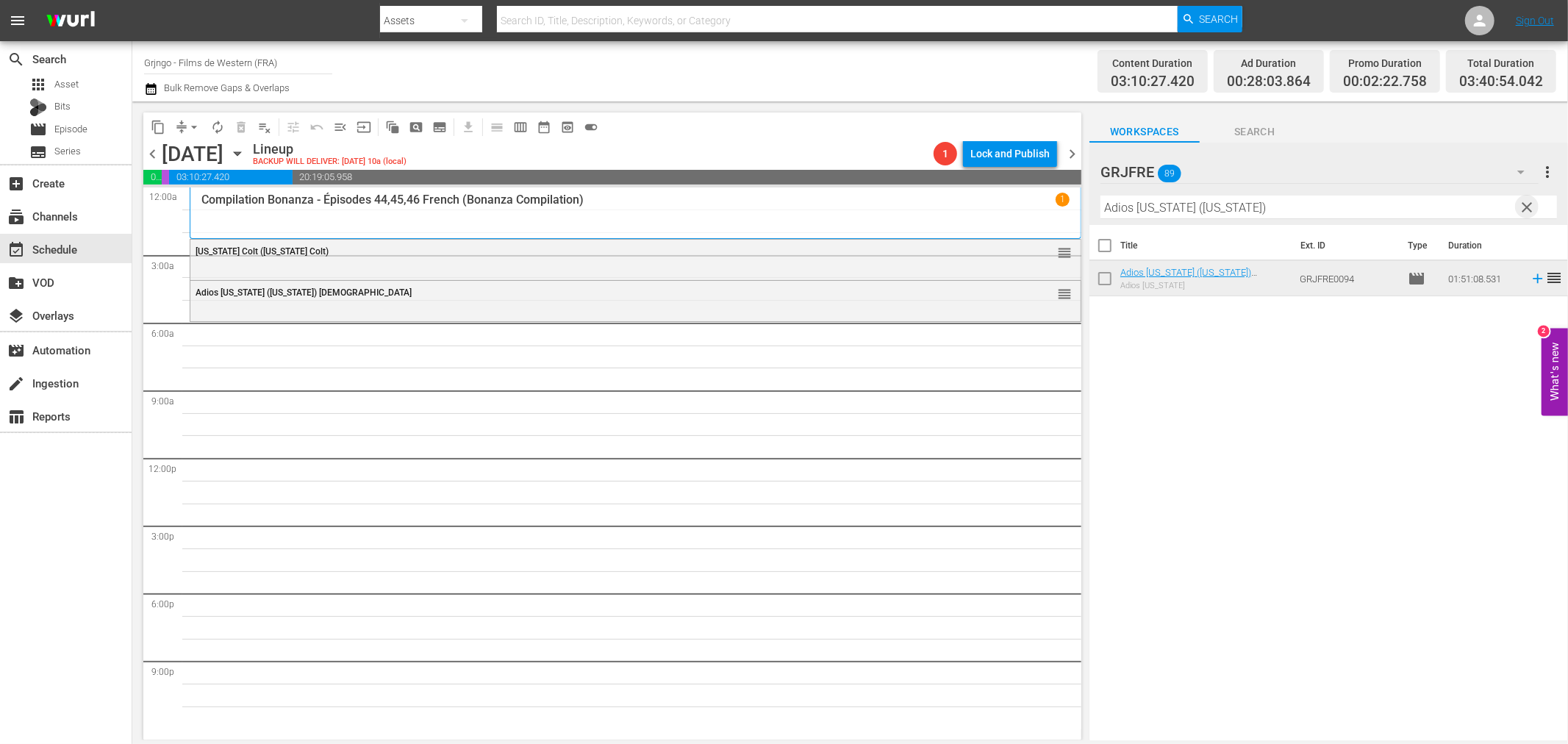
click at [1527, 204] on span "clear" at bounding box center [1528, 208] width 18 height 18
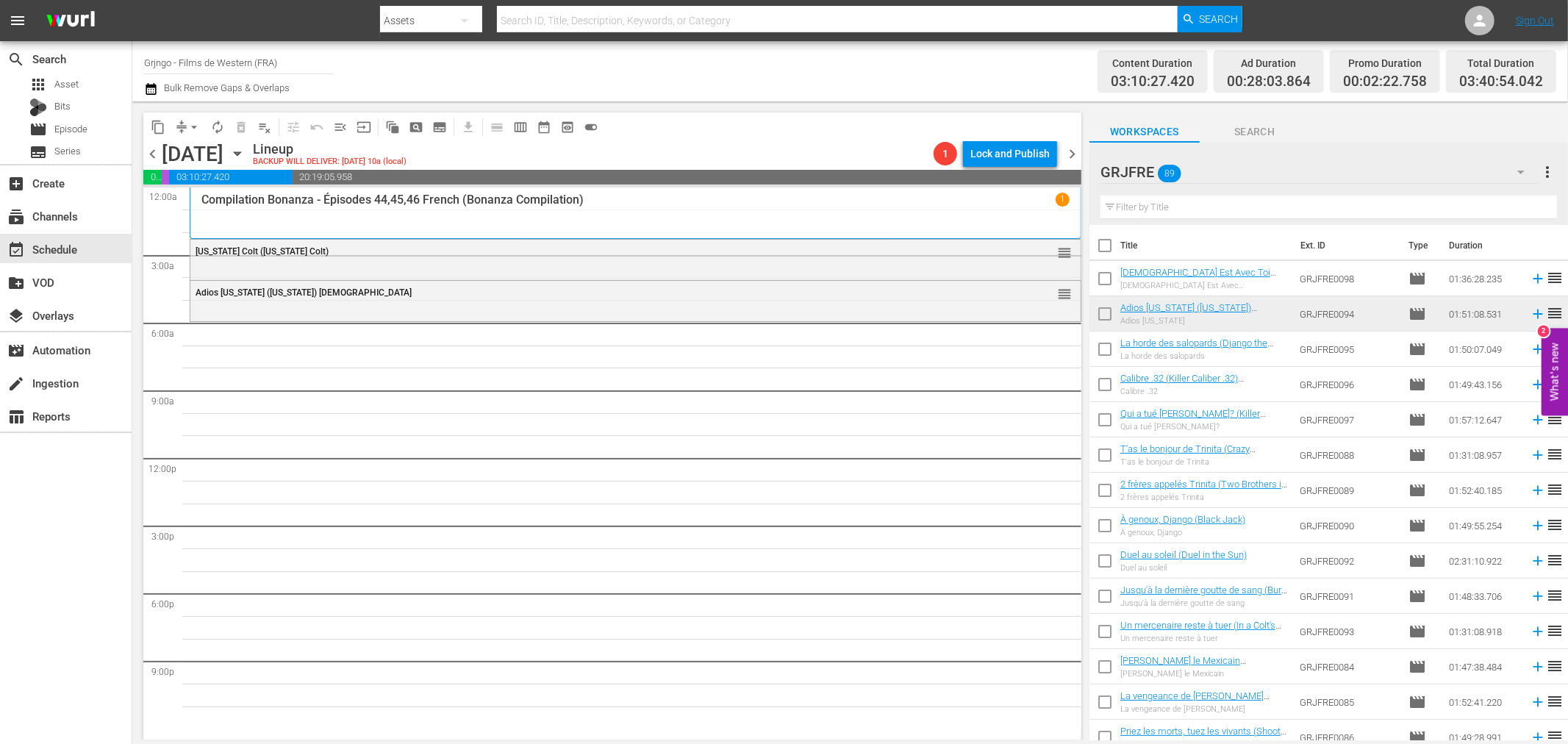
click at [1150, 210] on input "text" at bounding box center [1329, 207] width 456 height 23
paste input "A Minute to Pray, a Second to Die"
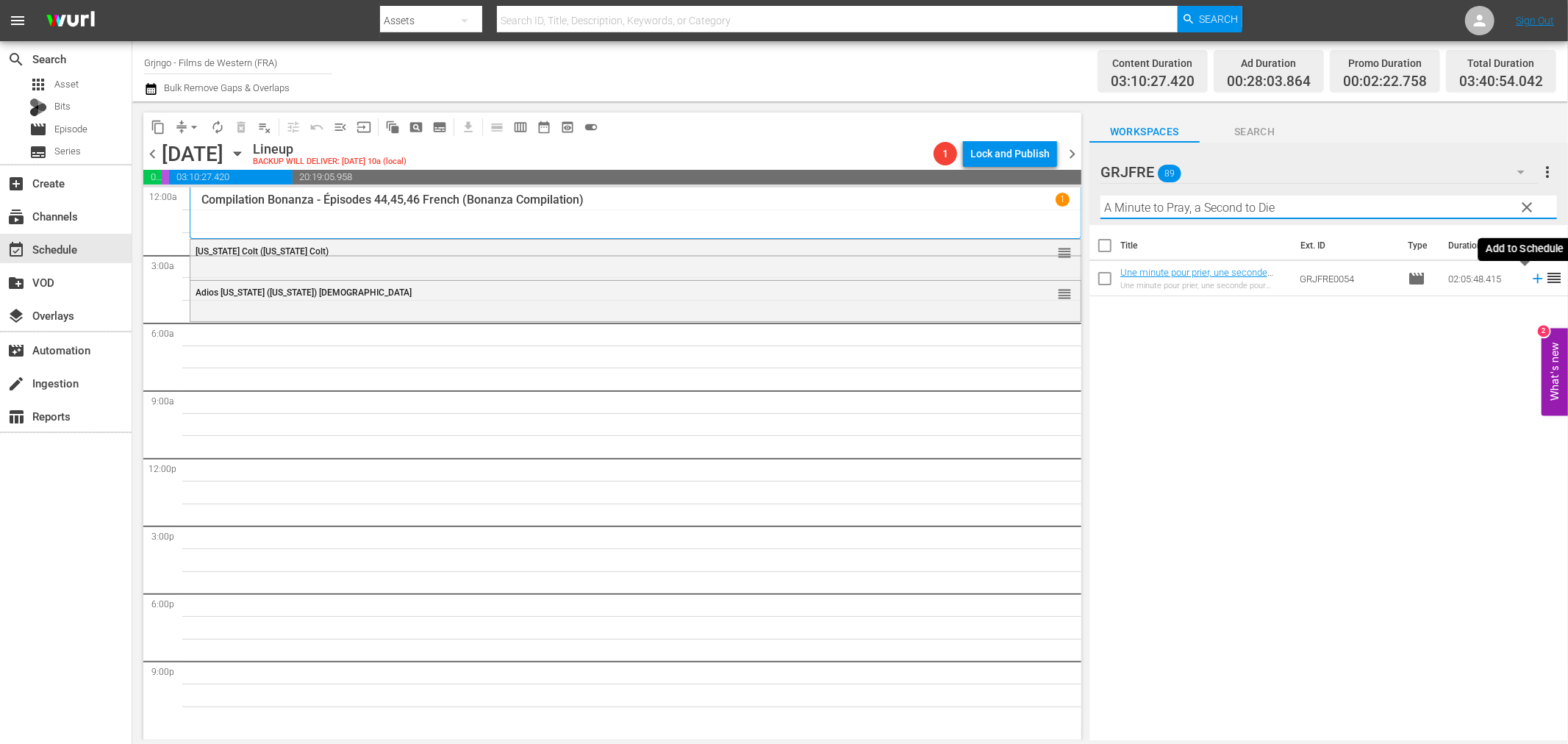
type input "A Minute to Pray, a Second to Die"
click at [1533, 279] on icon at bounding box center [1538, 278] width 10 height 10
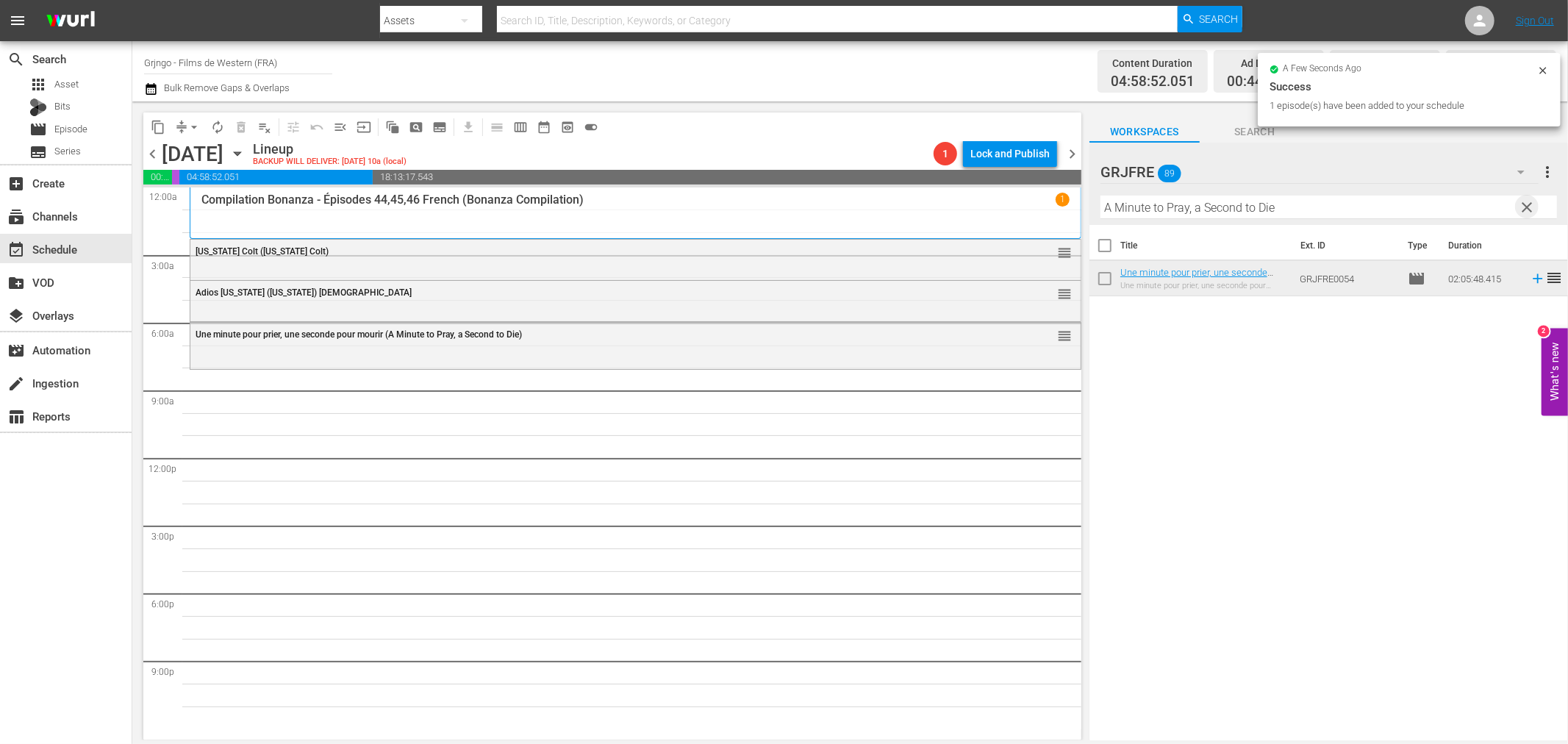
click at [1528, 202] on span "clear" at bounding box center [1528, 208] width 18 height 18
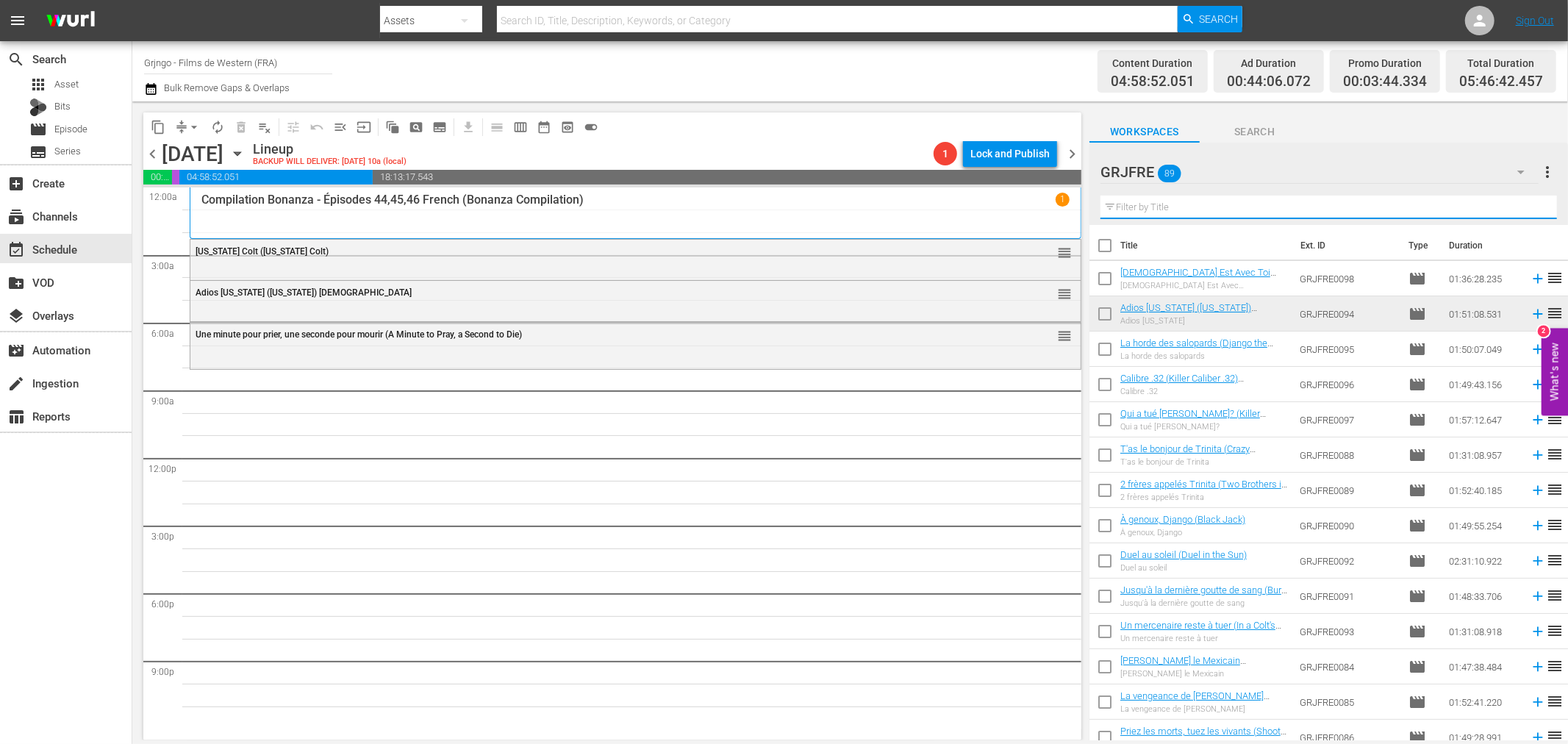
click at [1126, 204] on input "text" at bounding box center [1329, 207] width 456 height 23
paste input "Boss (The Black Bounty Hunter)"
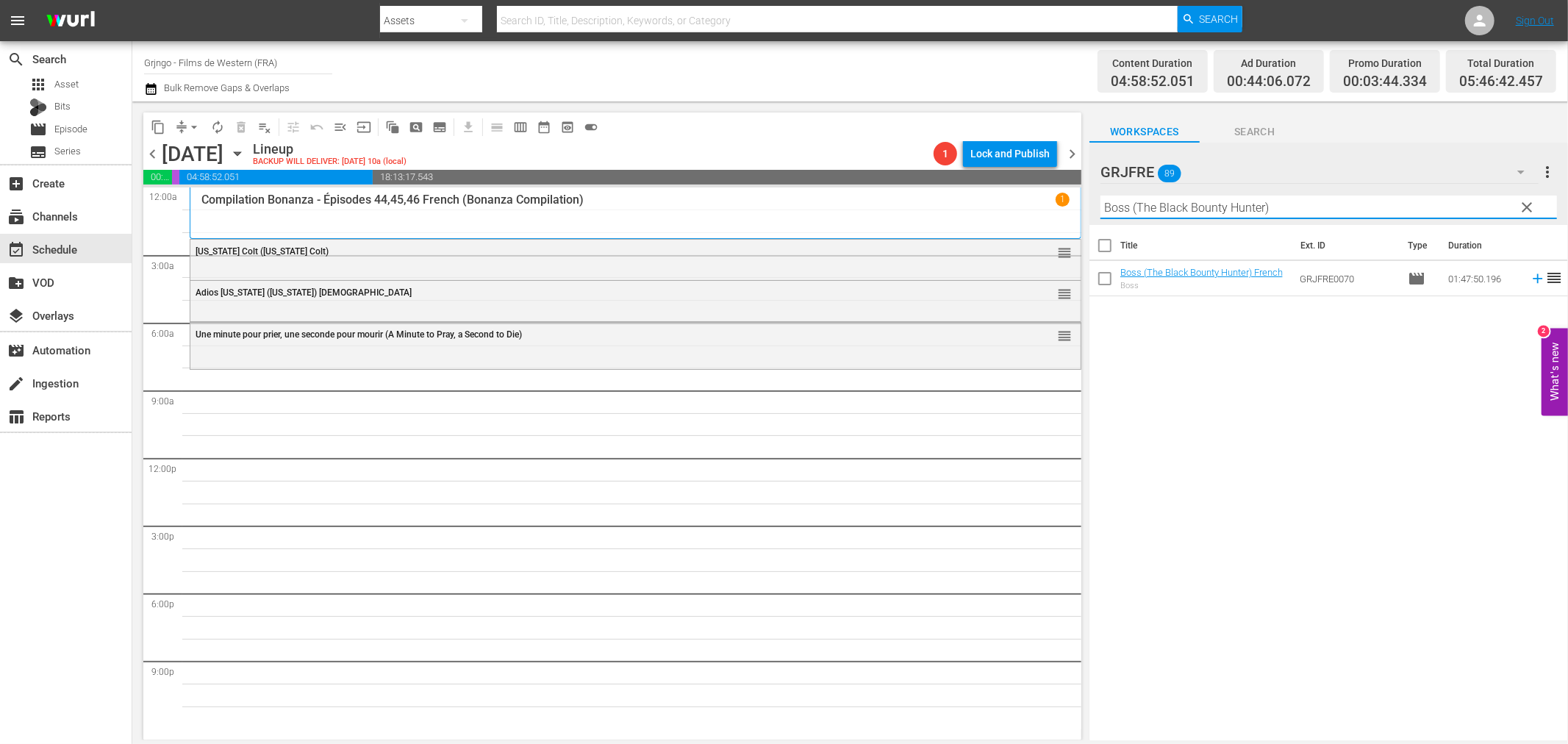
type input "Boss (The Black Bounty Hunter)"
click at [1530, 282] on icon at bounding box center [1538, 278] width 16 height 16
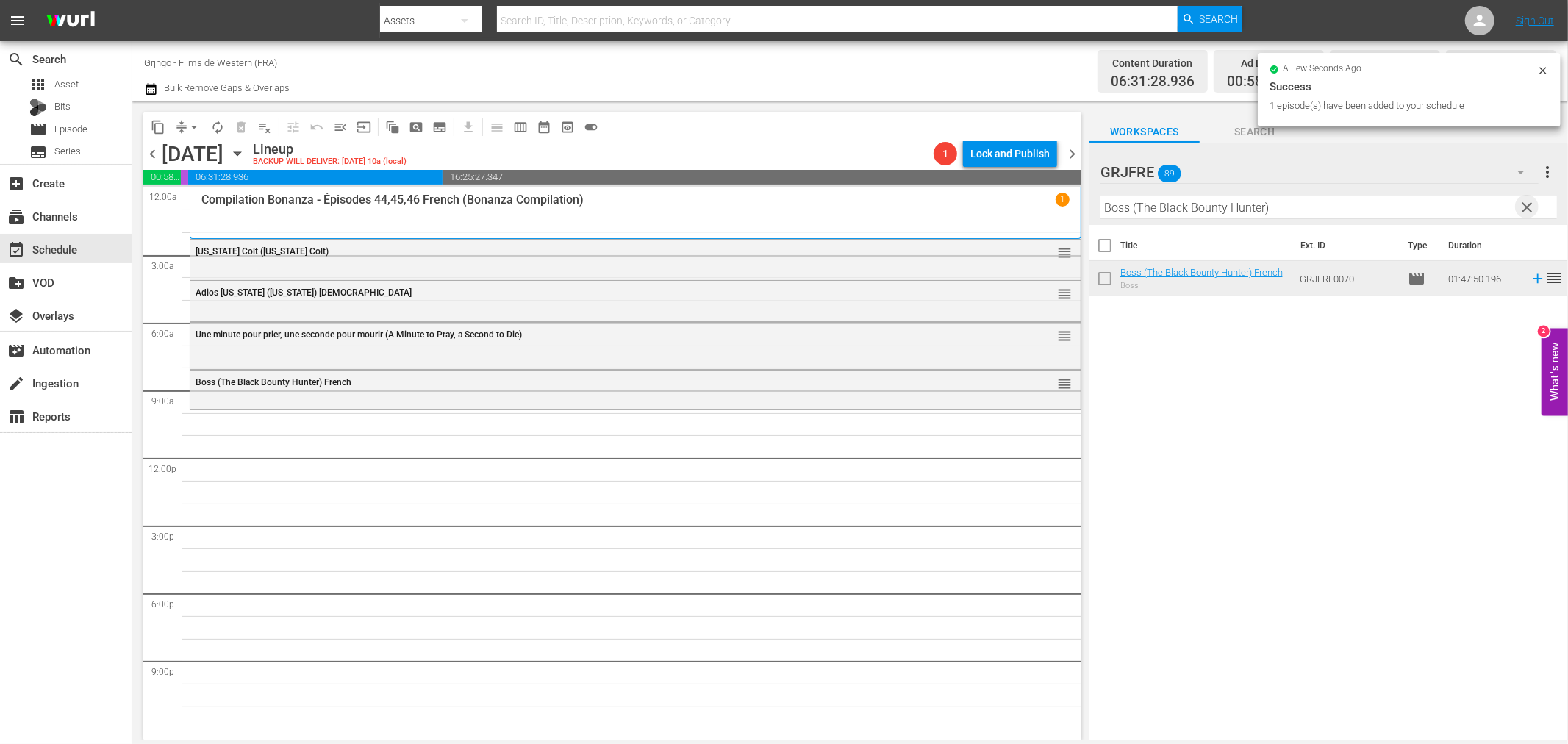
click at [1531, 203] on span "clear" at bounding box center [1528, 208] width 18 height 18
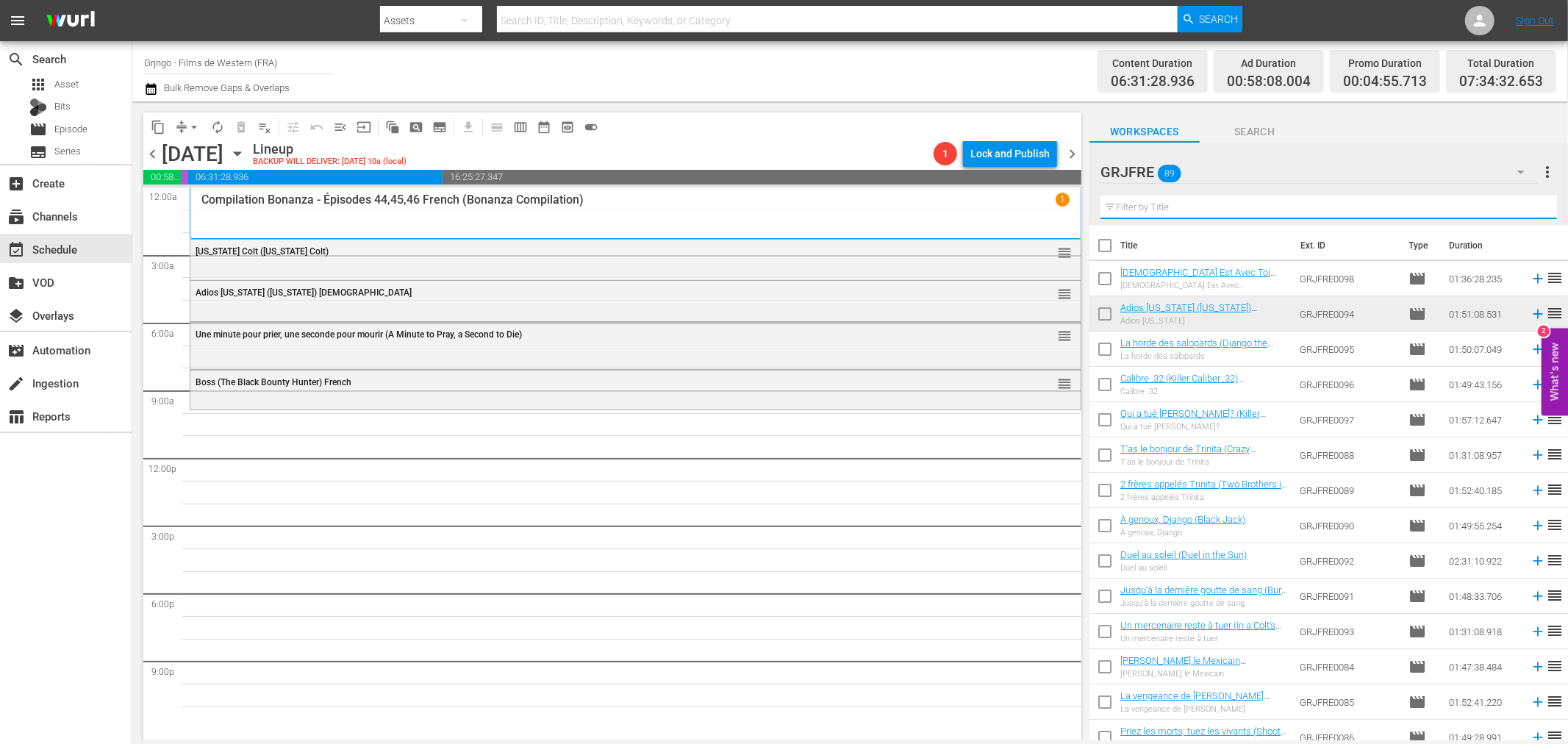
click at [1141, 208] on input "text" at bounding box center [1329, 207] width 456 height 23
paste input "Woman They Almost Lynched"
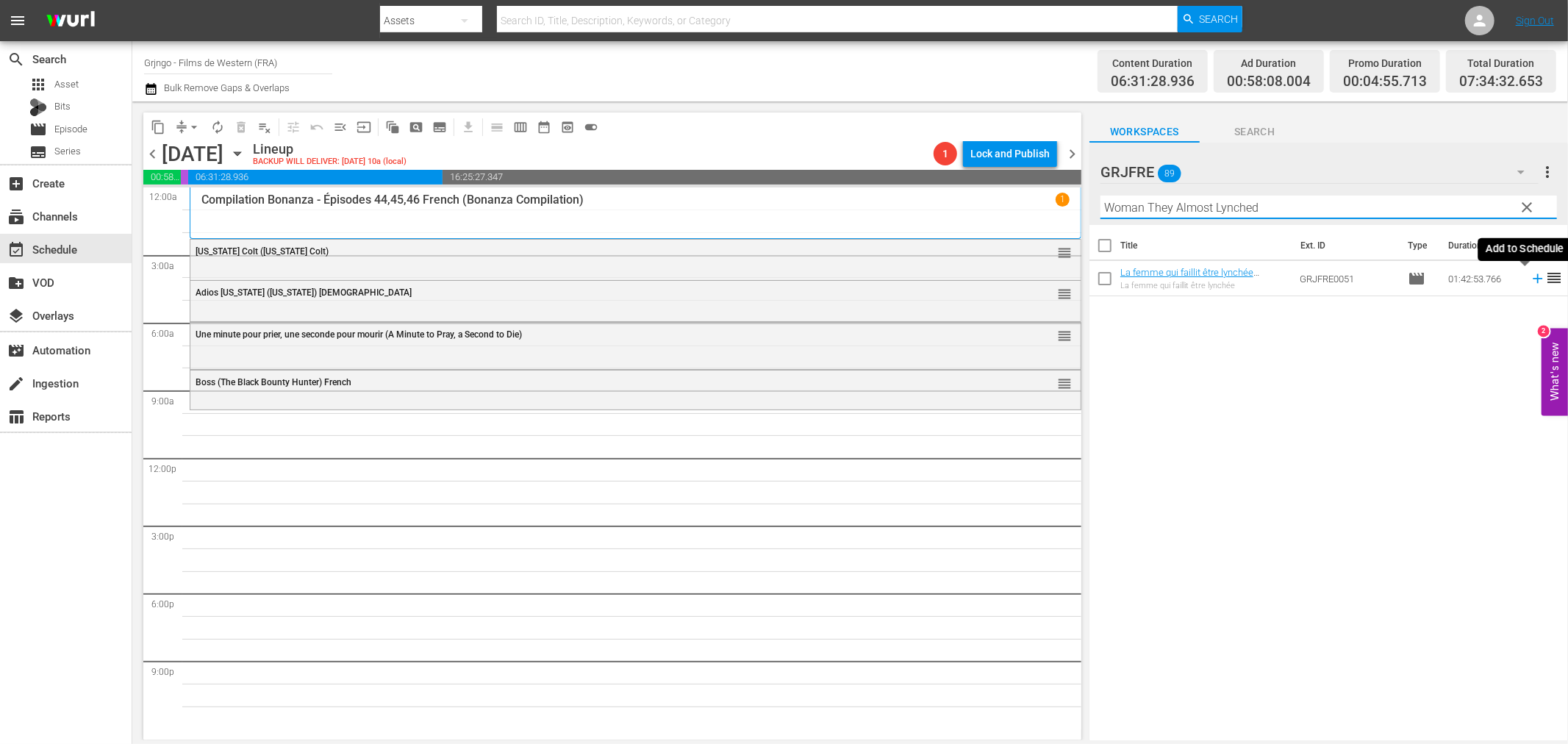
type input "Woman They Almost Lynched"
click at [1530, 280] on icon at bounding box center [1538, 278] width 16 height 16
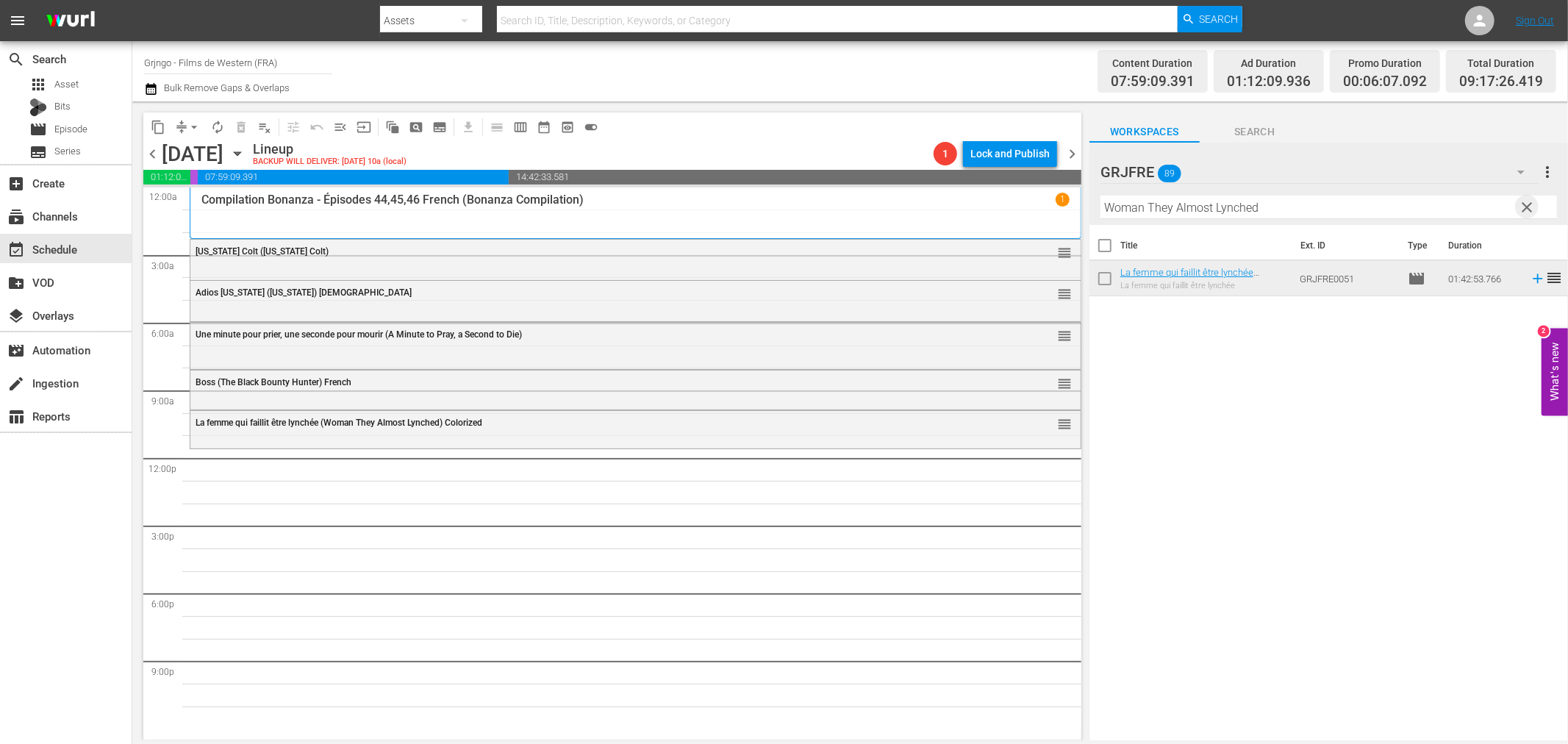
click at [1524, 207] on span "clear" at bounding box center [1528, 208] width 18 height 18
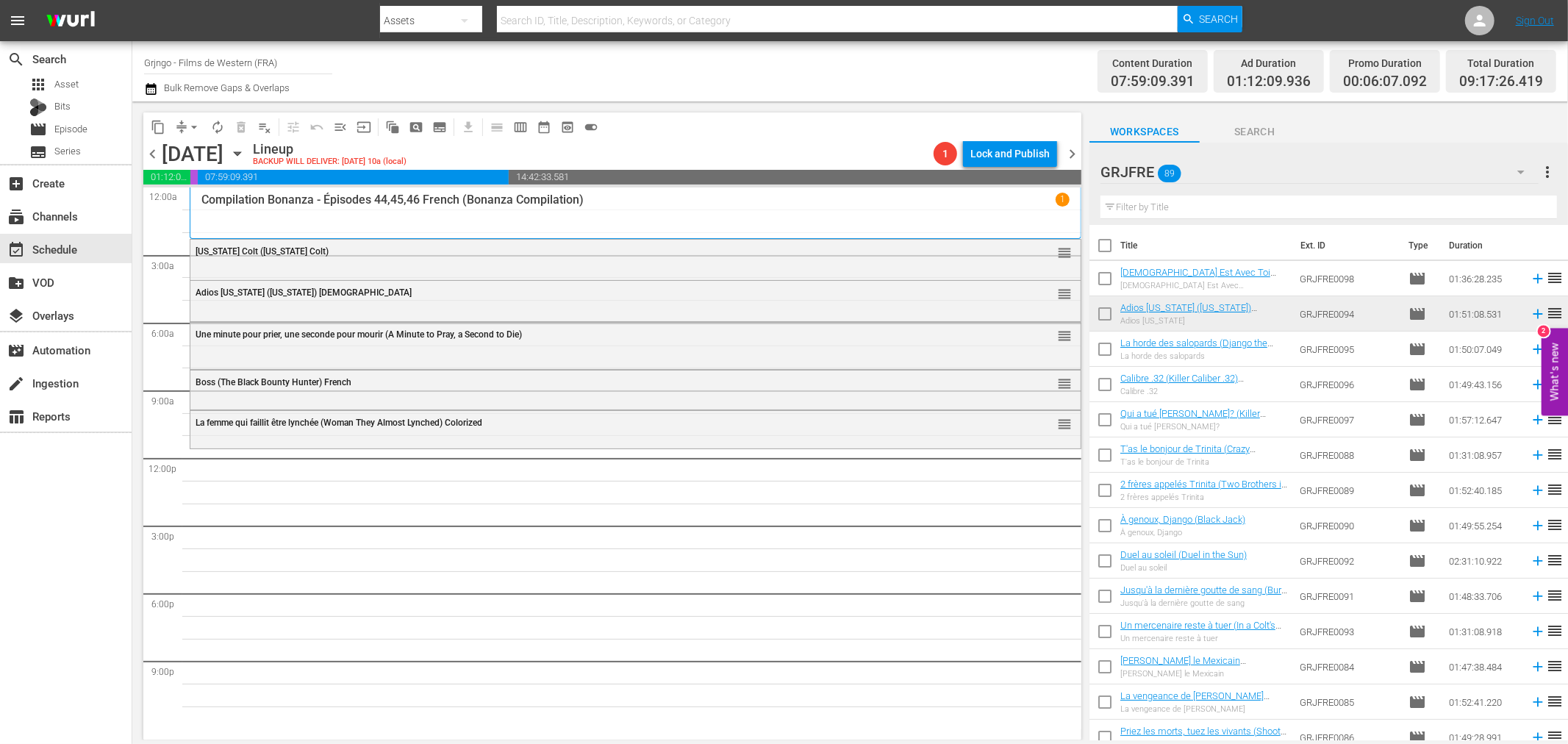
click at [1129, 204] on input "text" at bounding box center [1329, 207] width 456 height 23
paste input "Comanche"
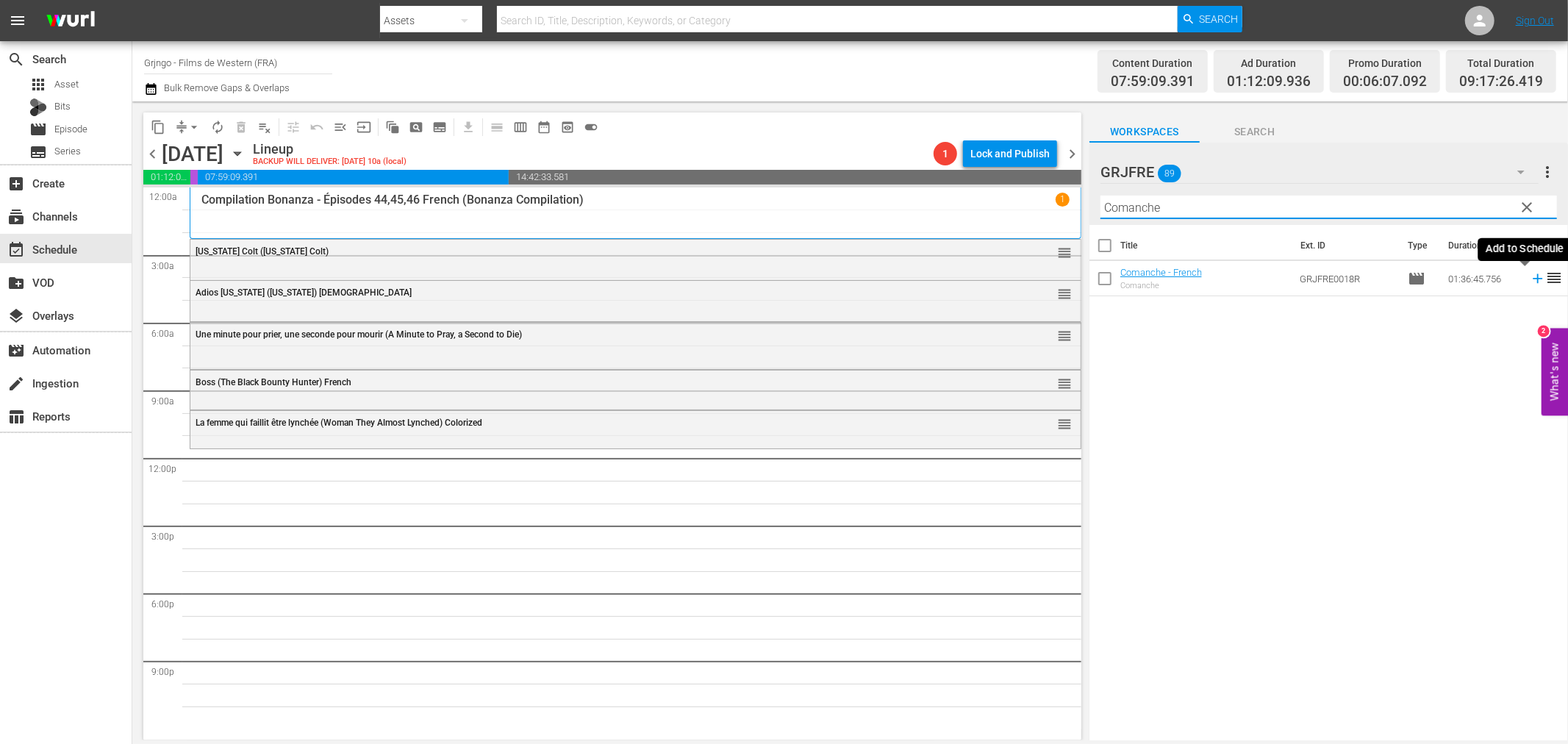
type input "Comanche"
click at [1530, 280] on icon at bounding box center [1538, 278] width 16 height 16
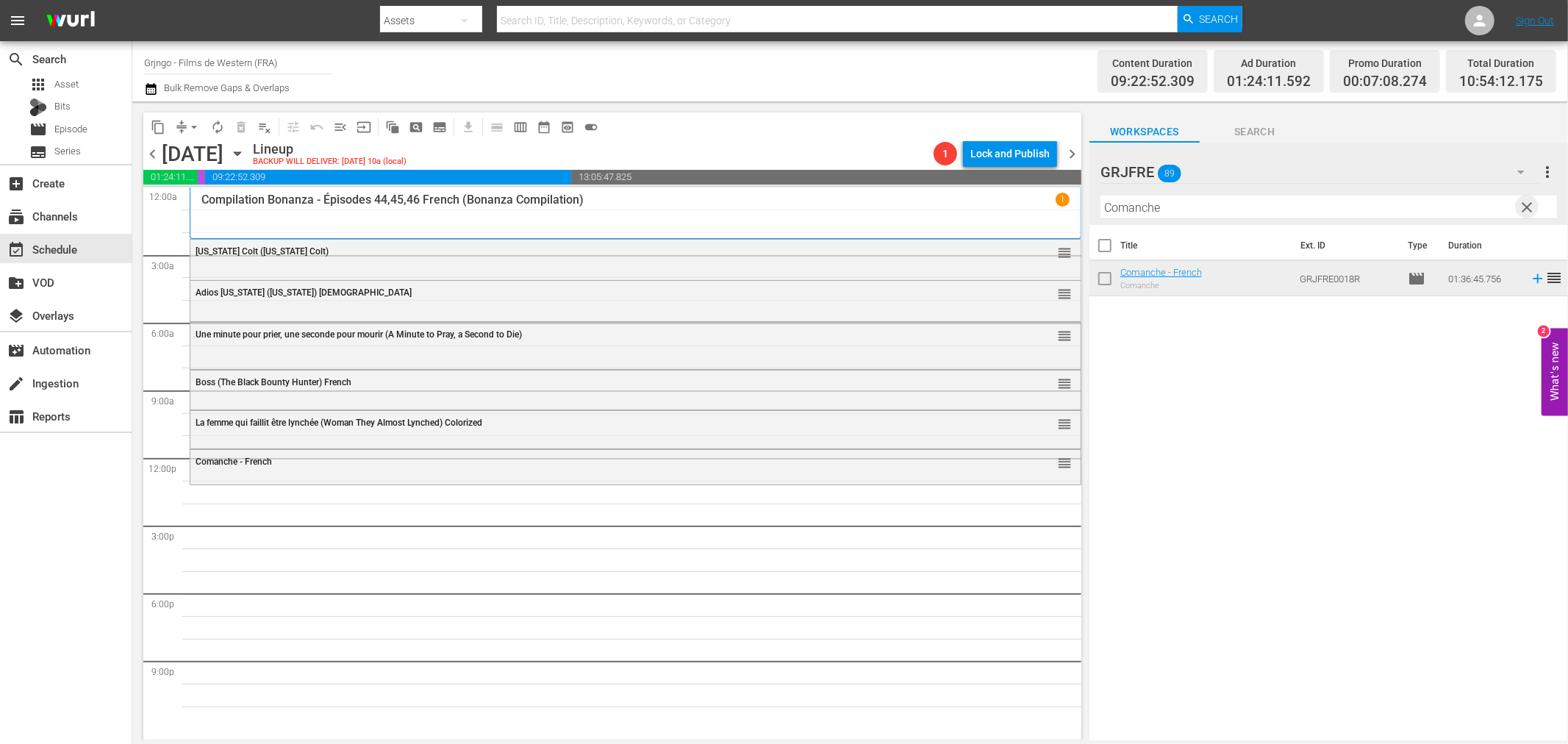
click at [1526, 204] on span "clear" at bounding box center [1528, 208] width 18 height 18
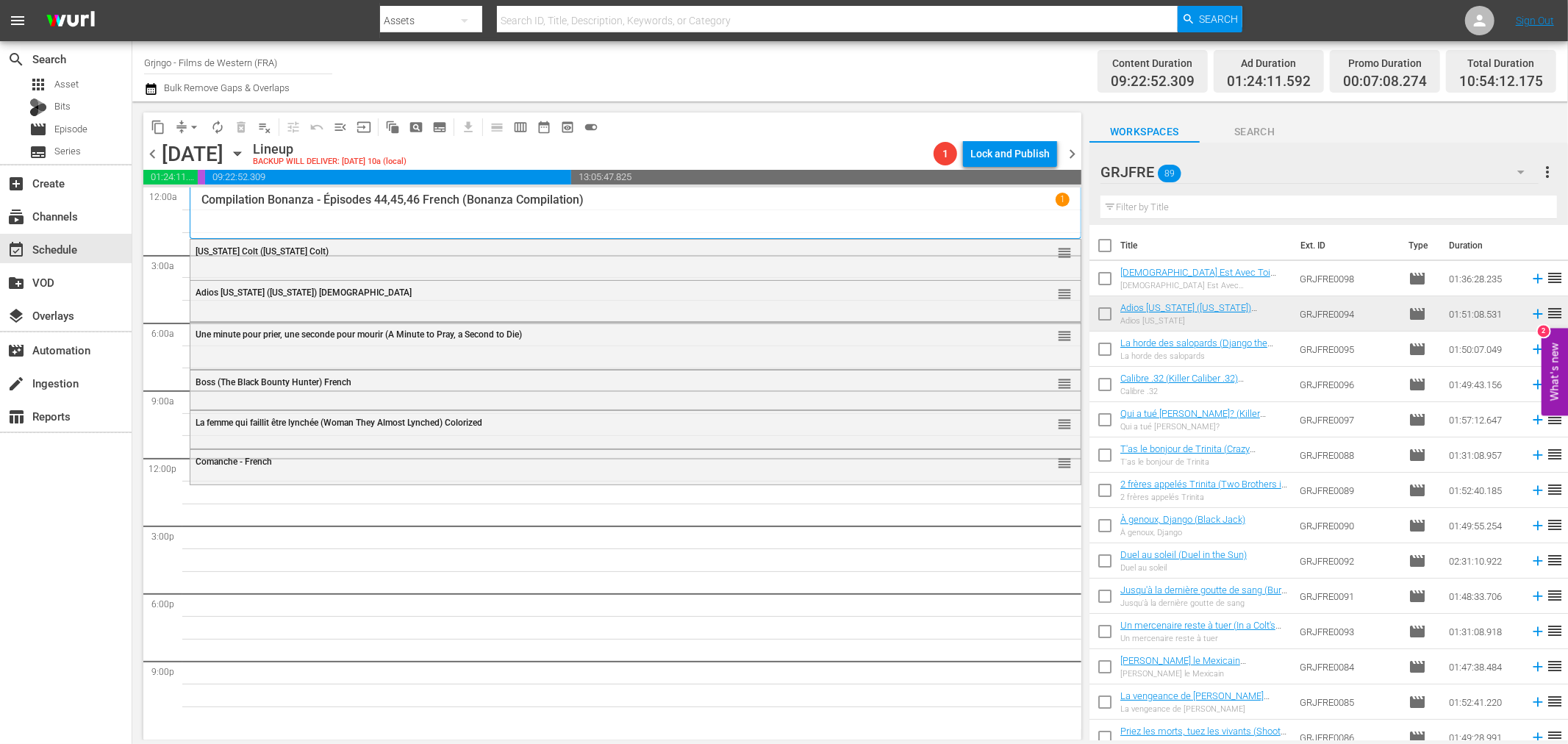
click at [1169, 207] on input "text" at bounding box center [1329, 207] width 456 height 23
paste input "The Unholy Four"
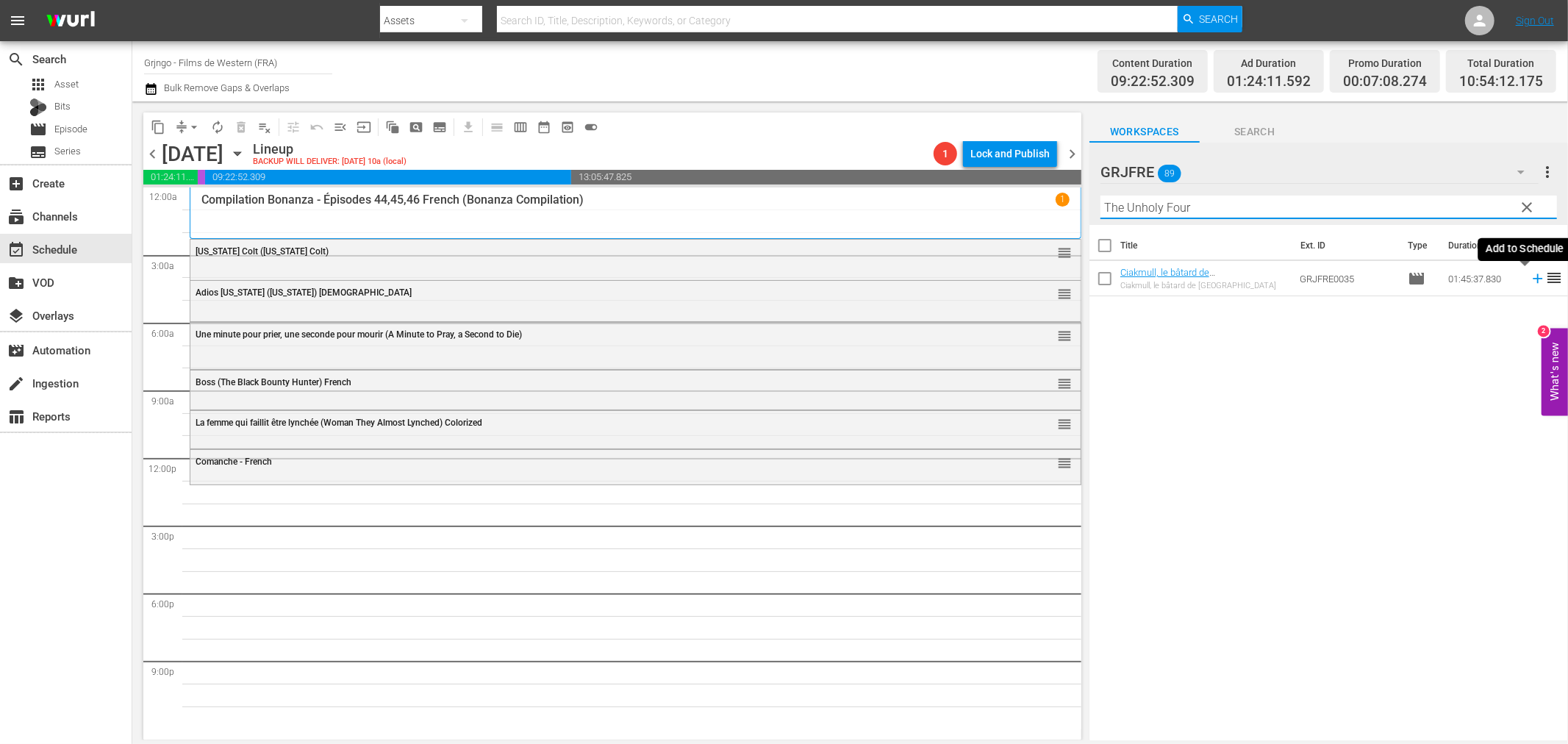
type input "The Unholy Four"
click at [1530, 282] on icon at bounding box center [1538, 278] width 16 height 16
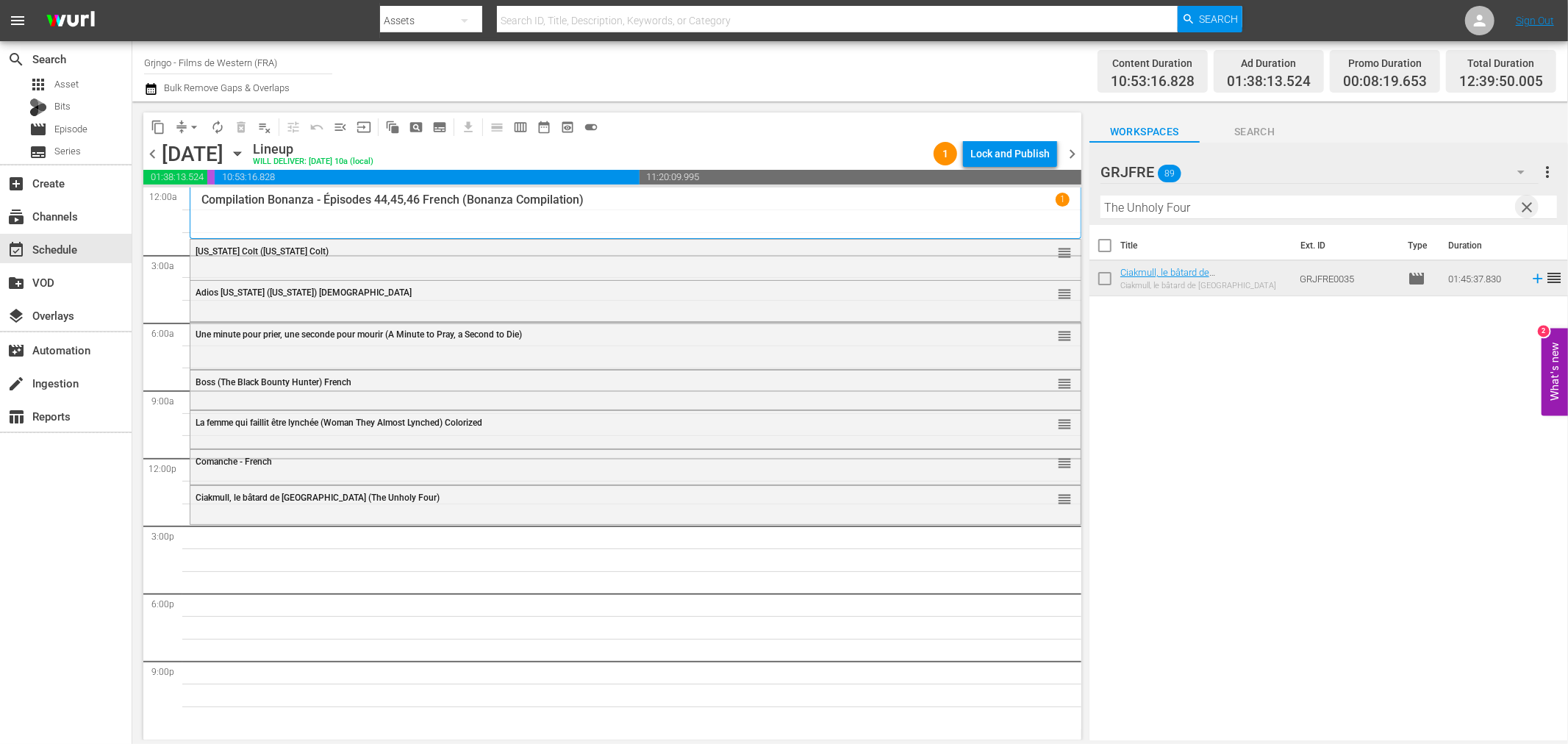
click at [1521, 208] on span "clear" at bounding box center [1528, 208] width 18 height 18
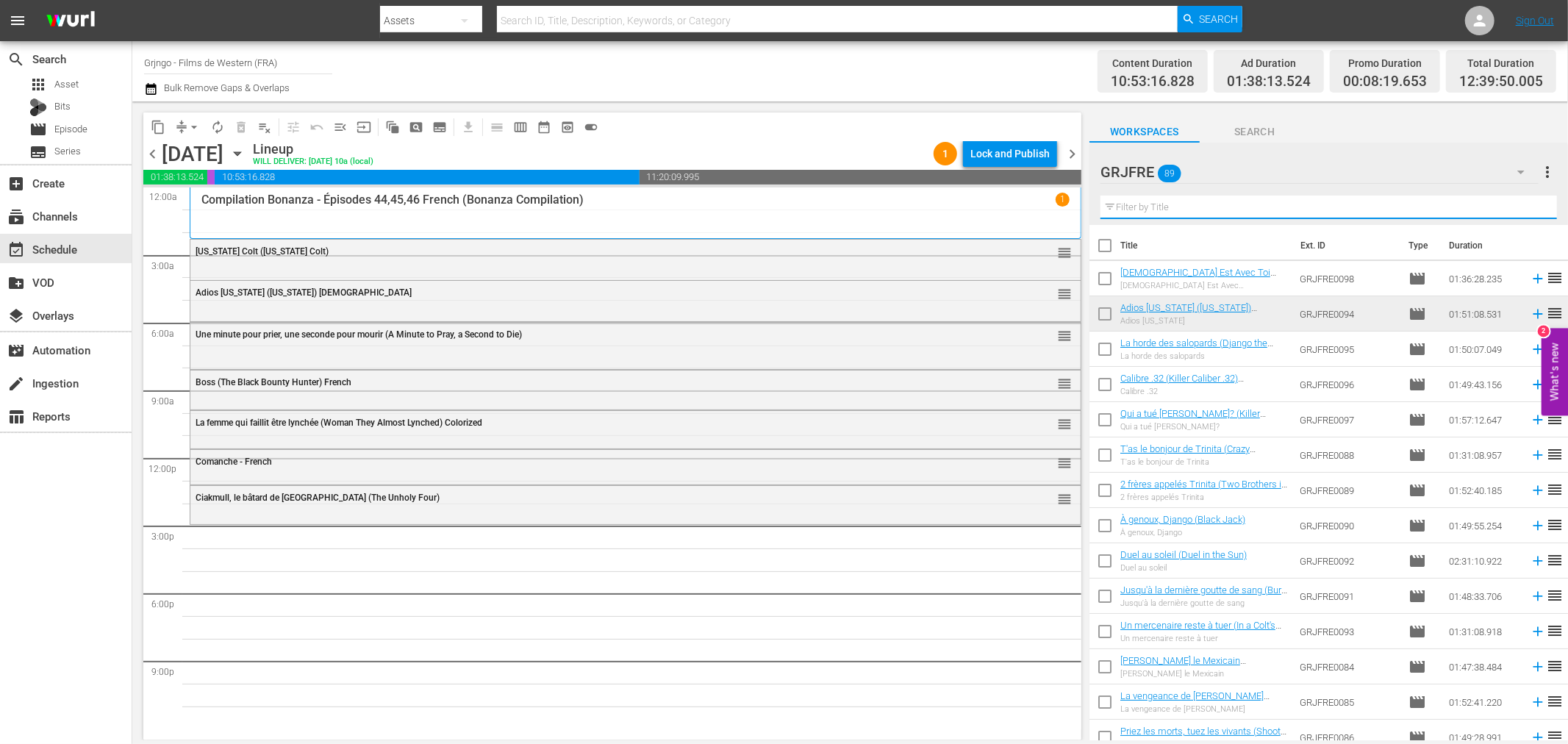
paste input "Angel and the Badman"
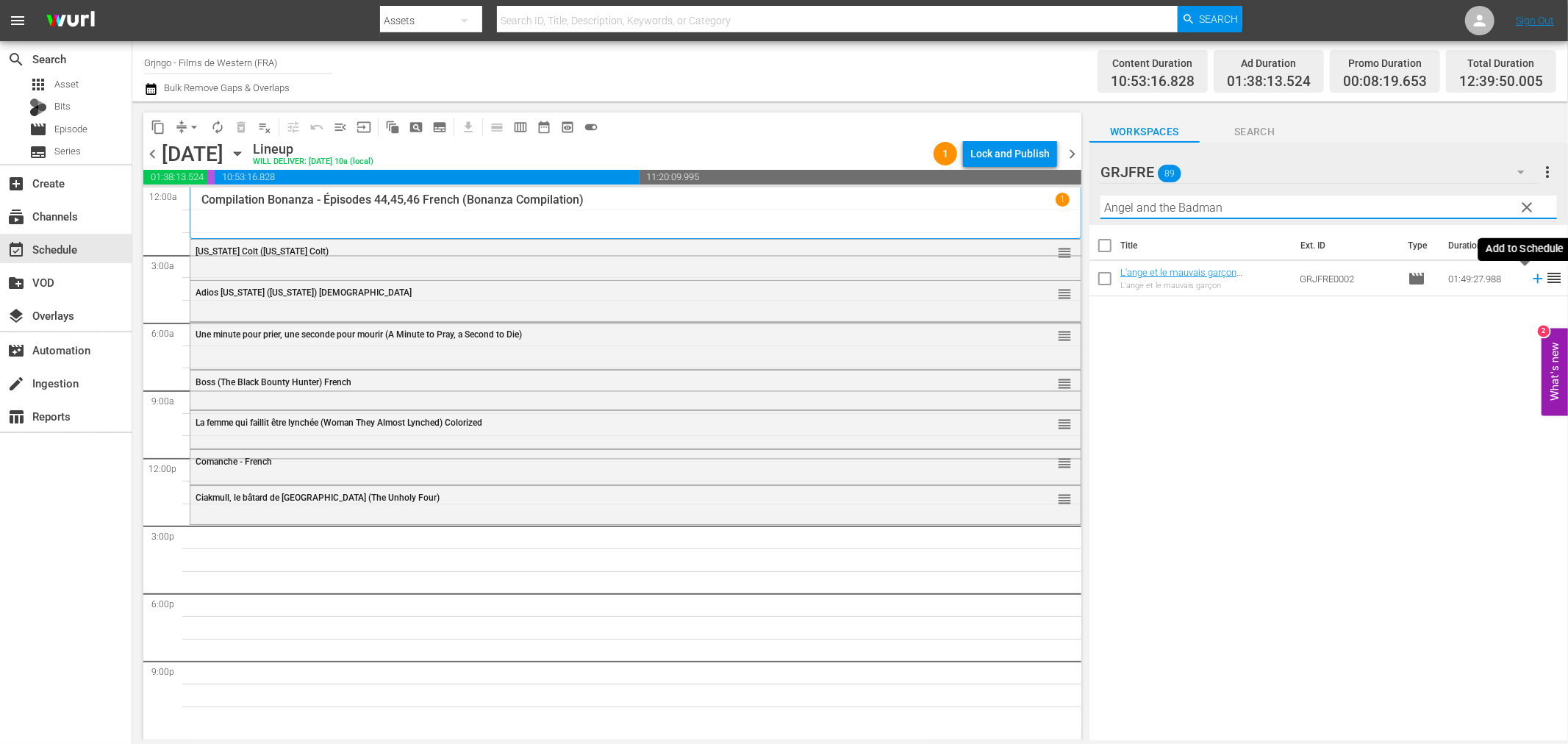
type input "Angel and the Badman"
click at [1530, 278] on icon at bounding box center [1538, 278] width 16 height 16
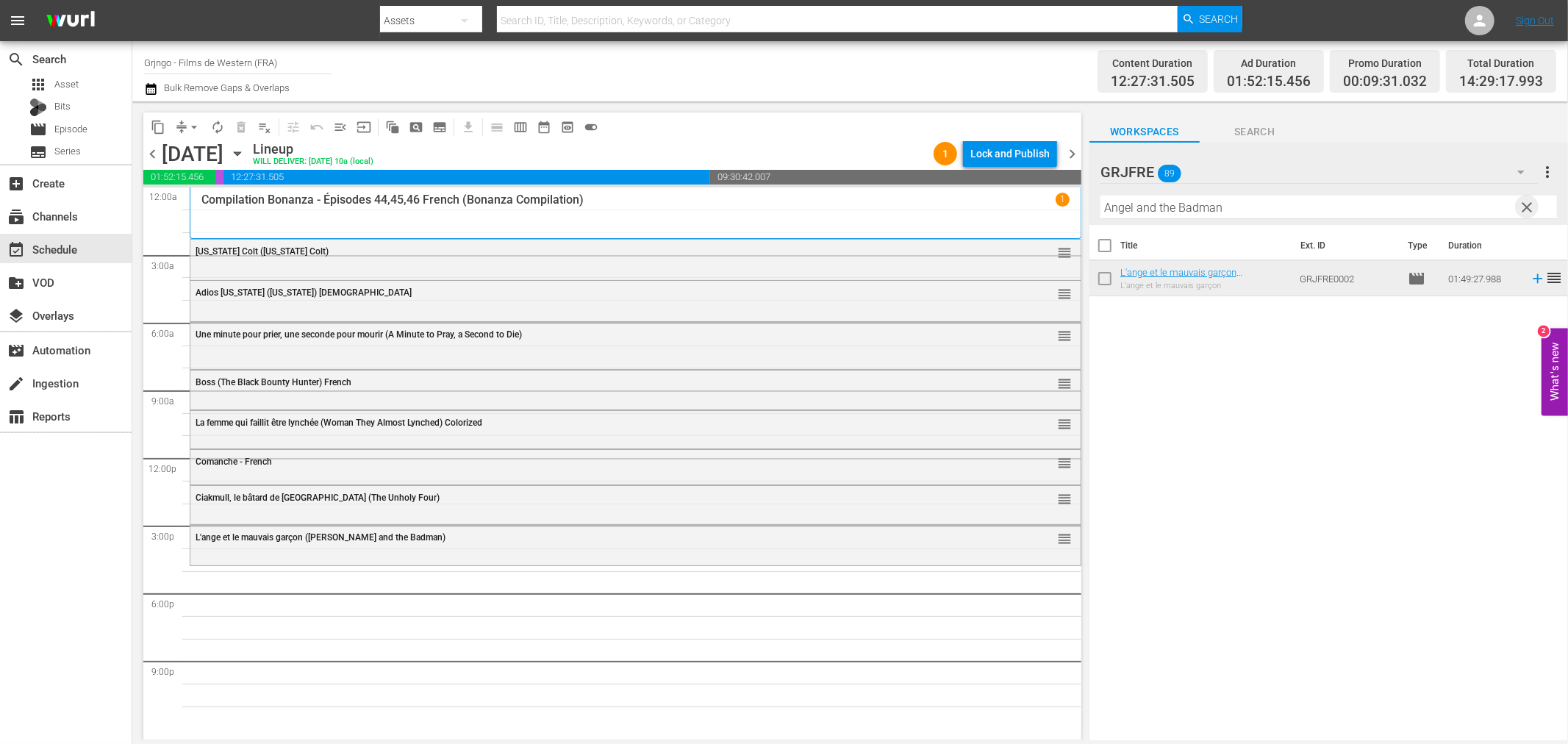
drag, startPoint x: 1523, startPoint y: 204, endPoint x: 1214, endPoint y: 196, distance: 309.1
click at [1523, 204] on span "clear" at bounding box center [1528, 208] width 18 height 18
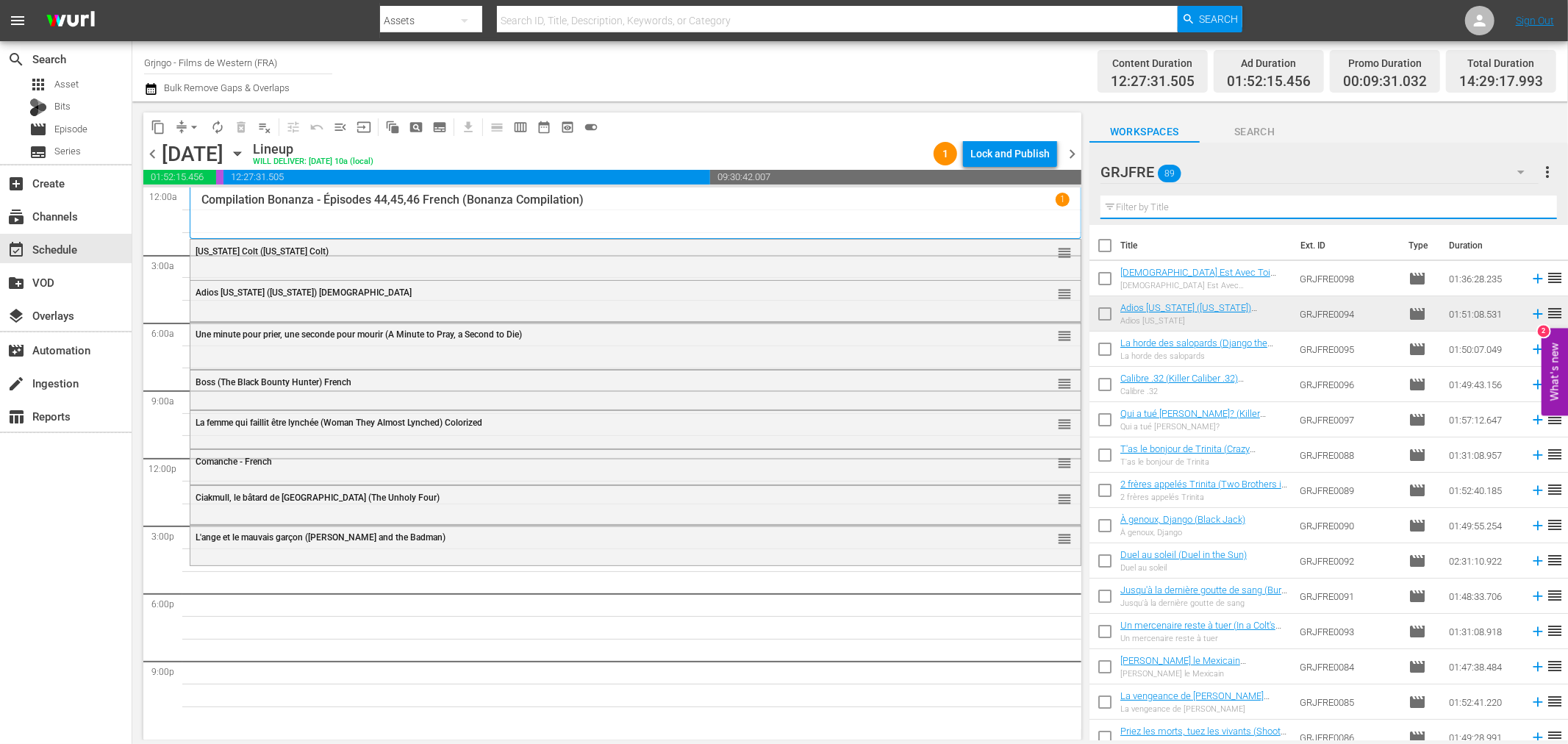
paste input "$1,000 on the Black"
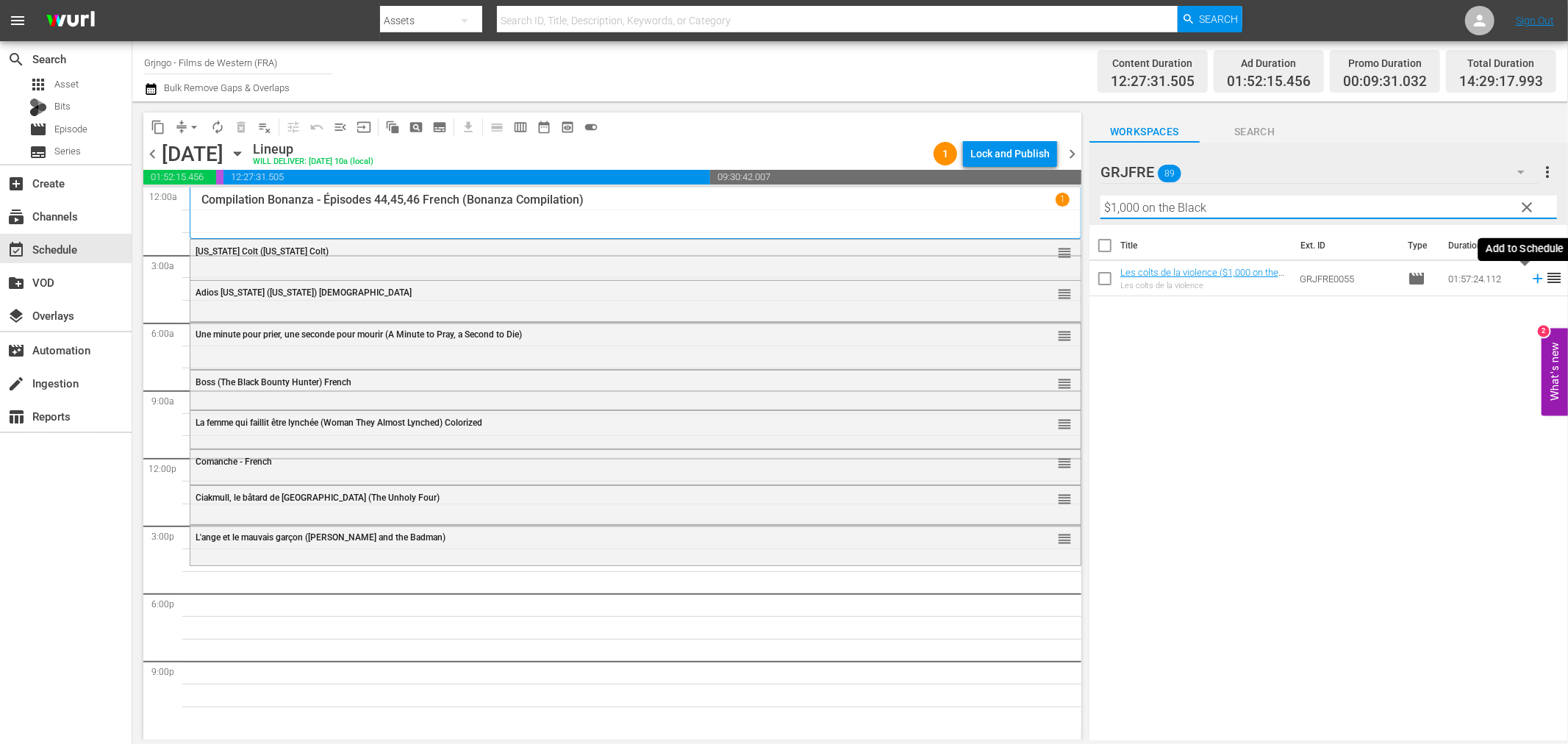
type input "$1,000 on the Black"
click at [1530, 276] on icon at bounding box center [1538, 278] width 16 height 16
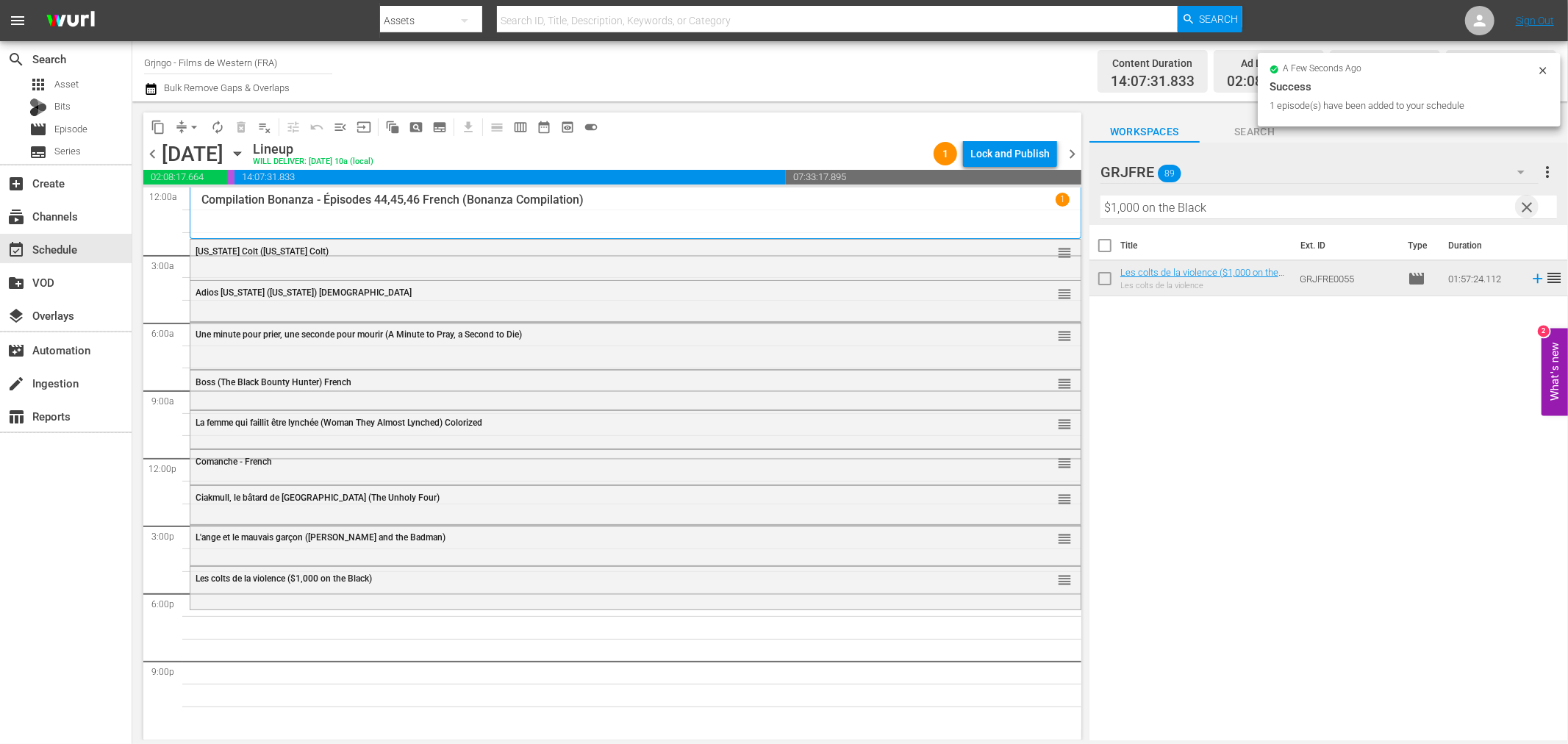
click at [1523, 204] on span "clear" at bounding box center [1528, 208] width 18 height 18
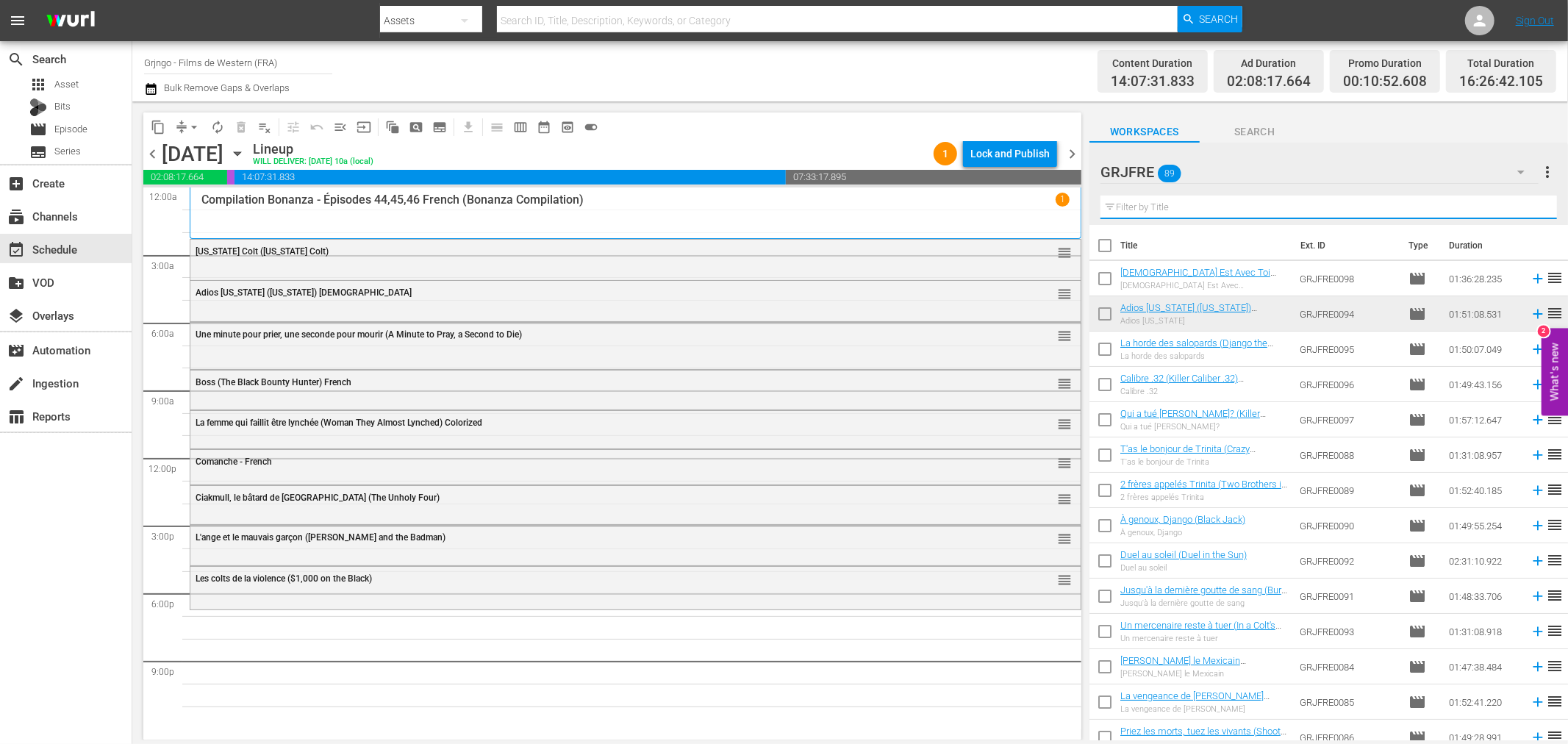
paste input "Sitting Bull"
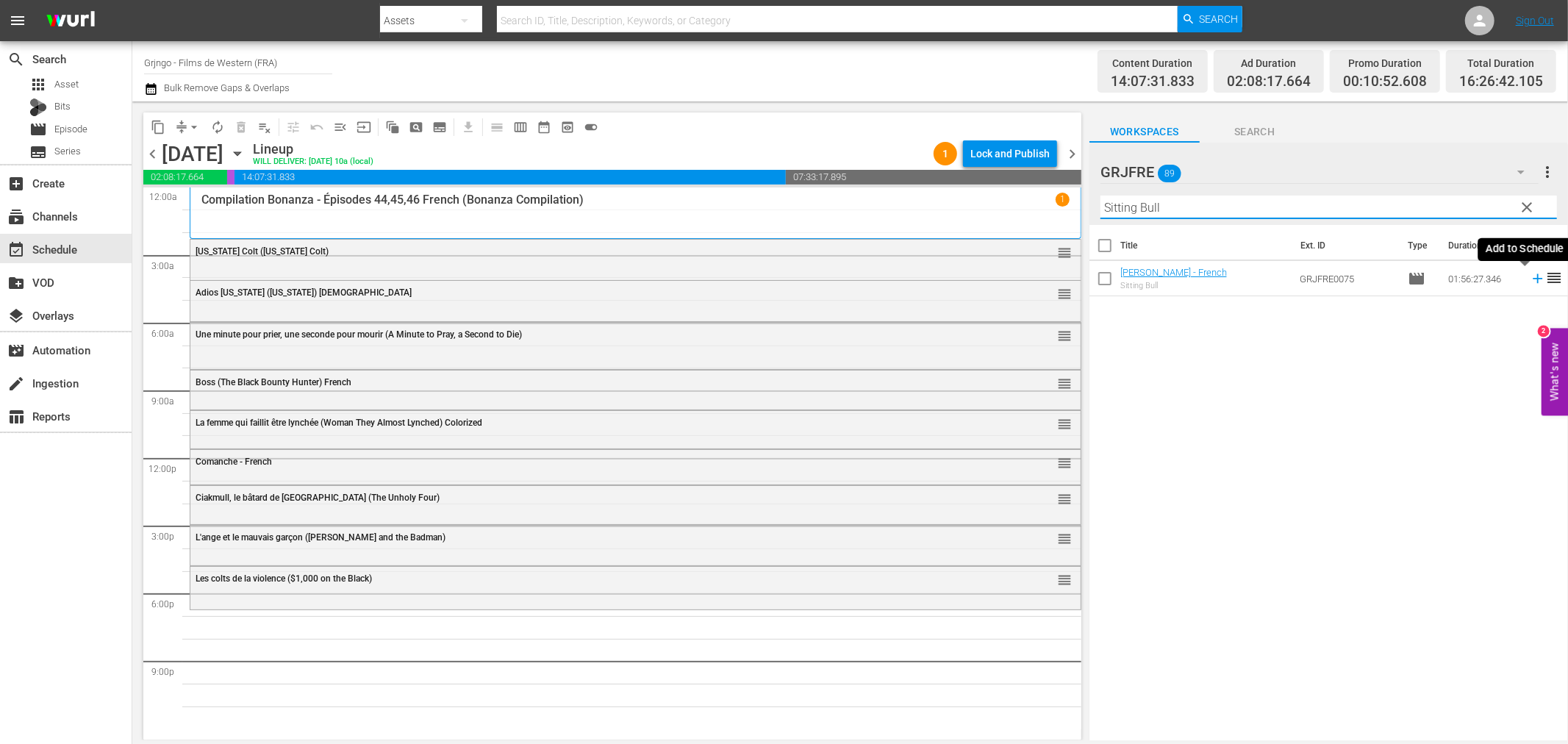
type input "Sitting Bull"
click at [1533, 275] on icon at bounding box center [1538, 278] width 10 height 10
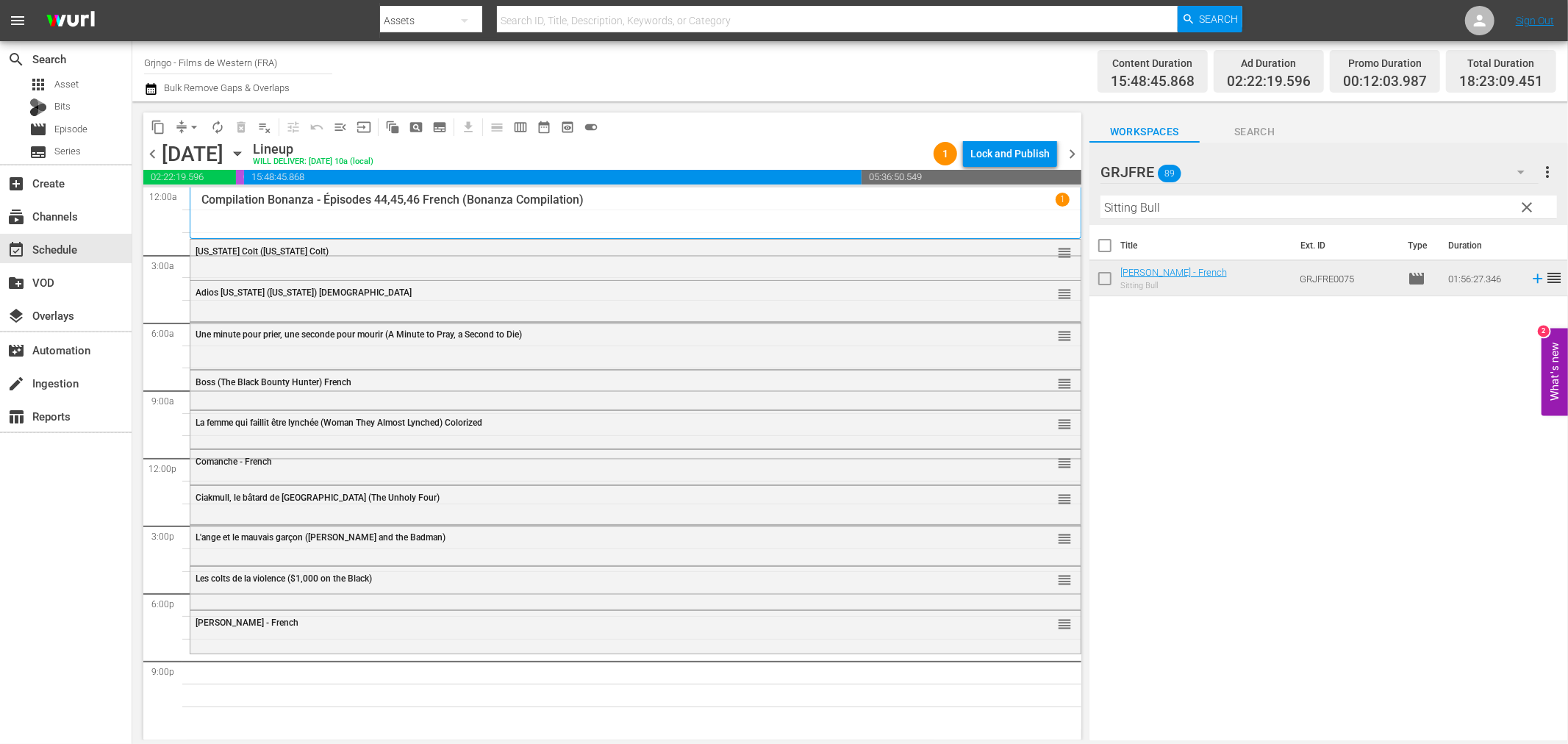
drag, startPoint x: 1528, startPoint y: 201, endPoint x: 1438, endPoint y: 210, distance: 90.4
click at [1528, 201] on span "clear" at bounding box center [1528, 208] width 18 height 18
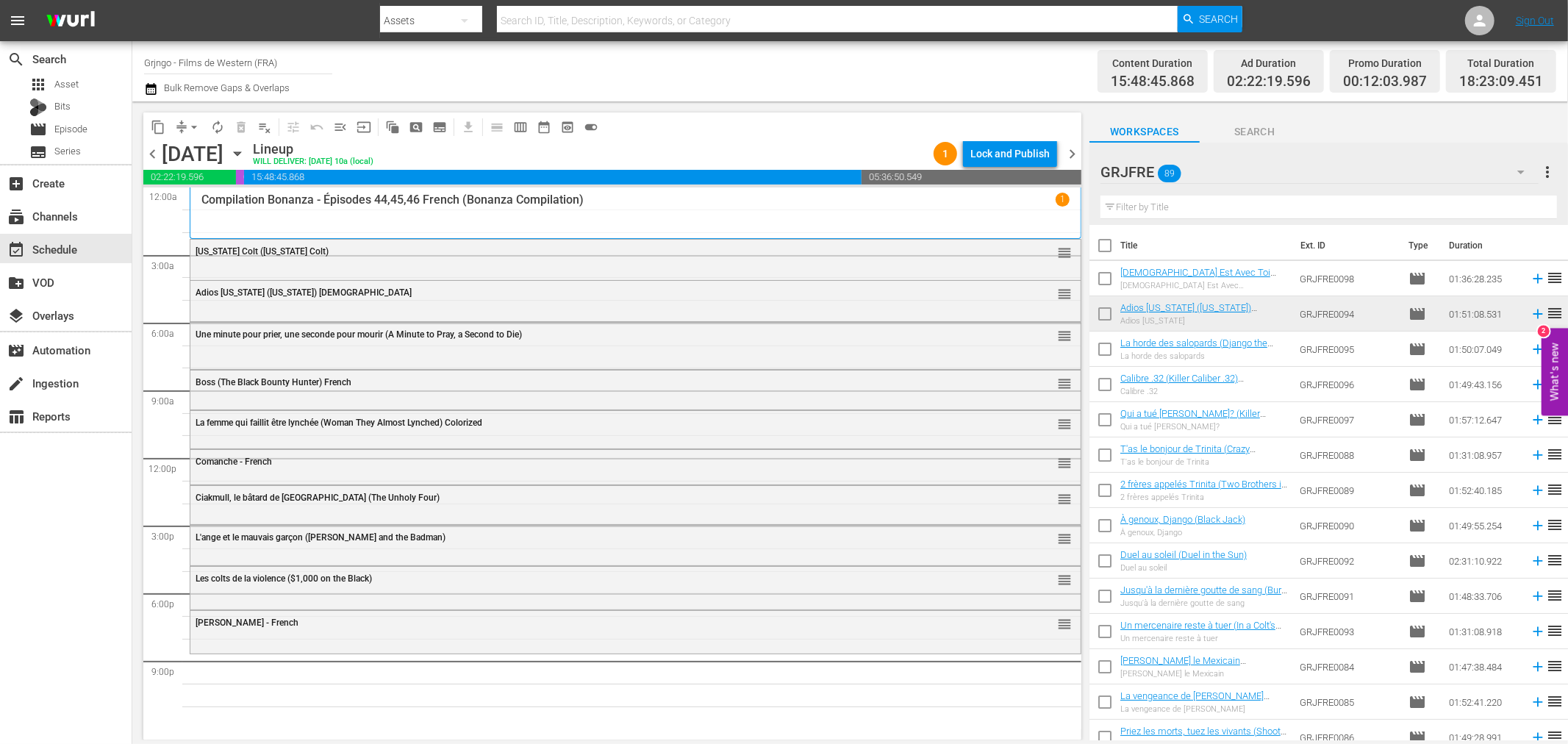
click at [1231, 204] on input "text" at bounding box center [1329, 207] width 456 height 23
paste input "Qui a tué Fanny Hand? (Killer Goodbye)"
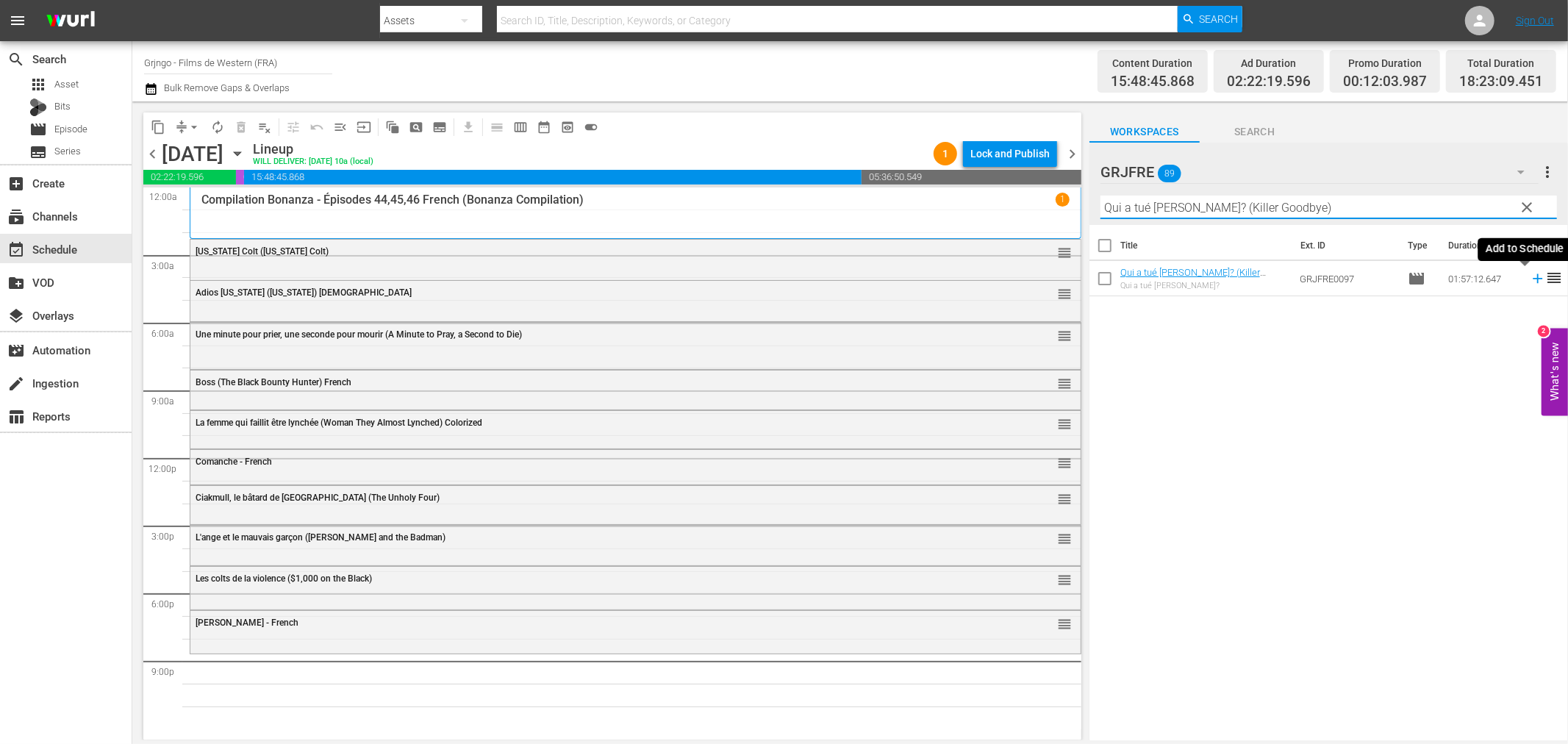
type input "Qui a tué Fanny Hand? (Killer Goodbye)"
click at [1530, 274] on icon at bounding box center [1538, 278] width 16 height 16
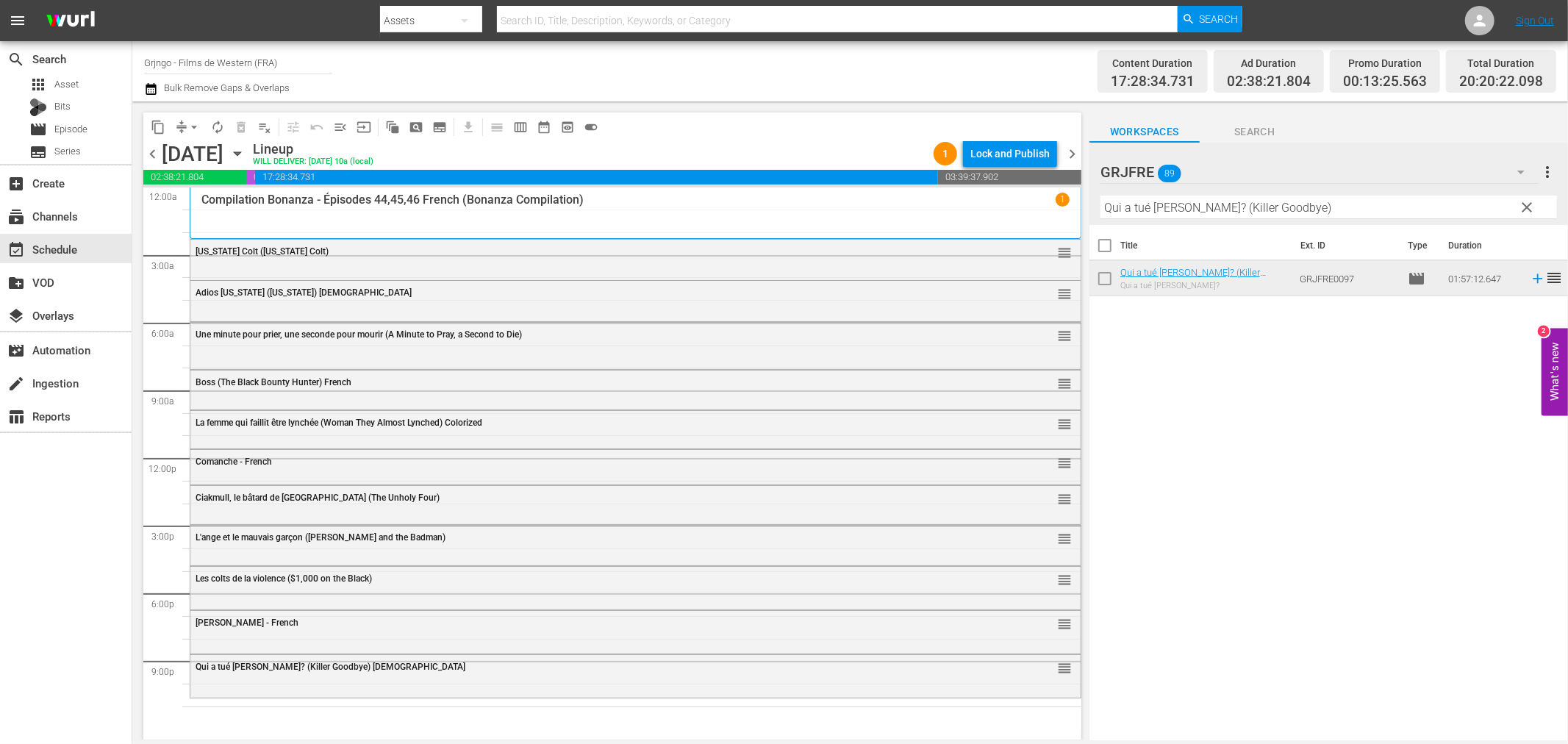
drag, startPoint x: 1532, startPoint y: 208, endPoint x: 1507, endPoint y: 204, distance: 25.3
click at [1532, 208] on span "clear" at bounding box center [1528, 208] width 18 height 18
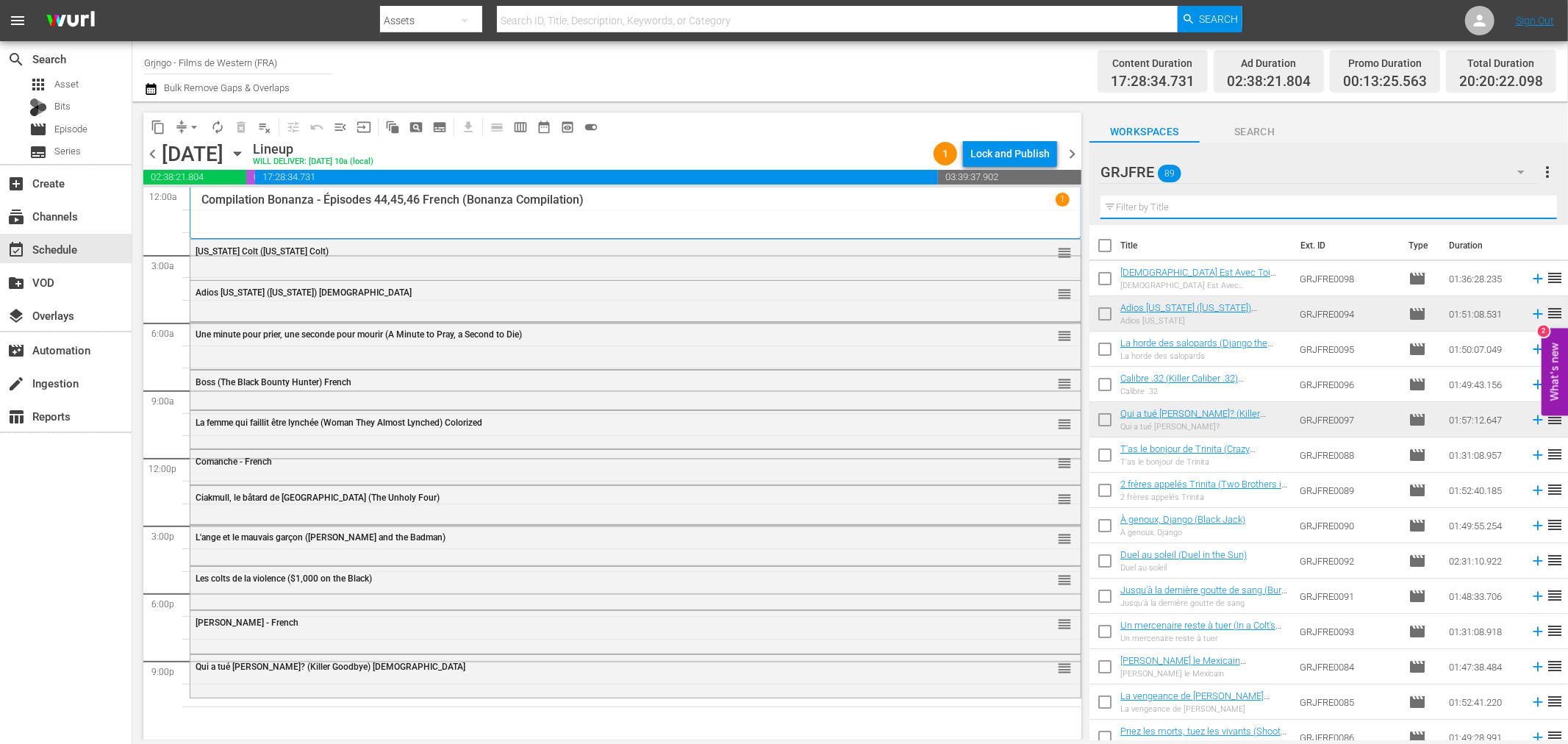
click at [1160, 204] on input "text" at bounding box center [1329, 207] width 456 height 23
paste input "War of the Wildcats"
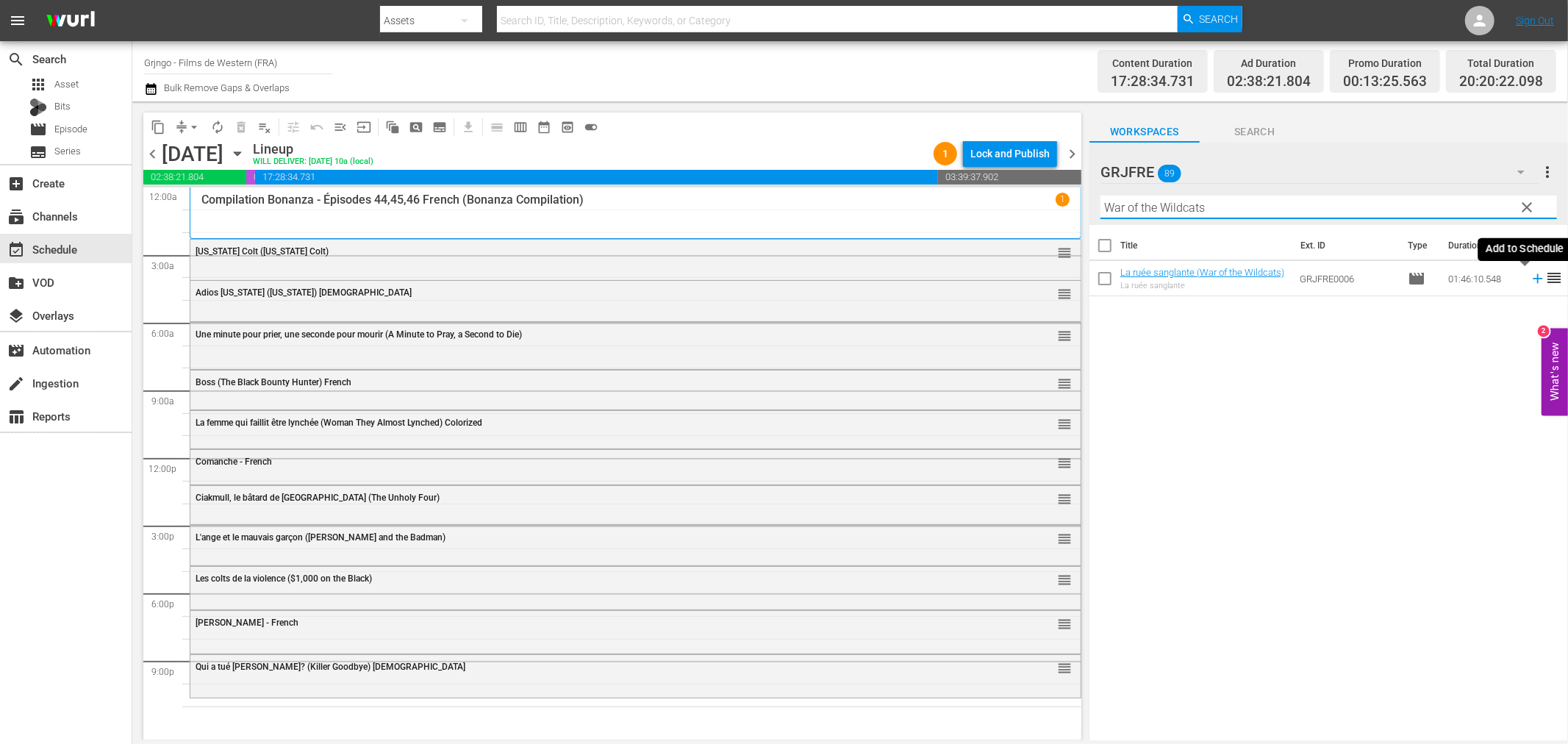
type input "War of the Wildcats"
click at [1533, 277] on icon at bounding box center [1538, 278] width 10 height 10
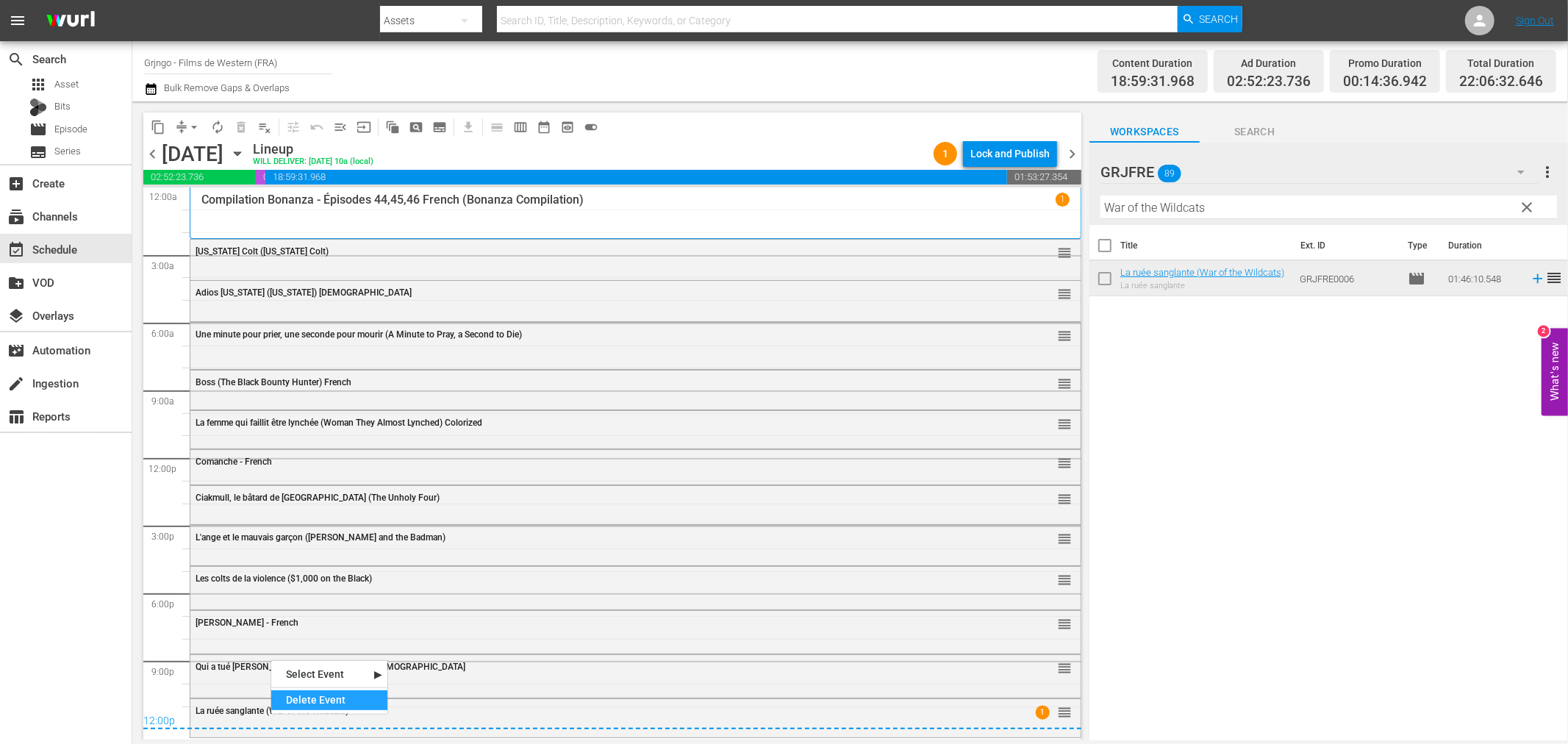
click at [290, 697] on div "Delete Event" at bounding box center [329, 700] width 116 height 20
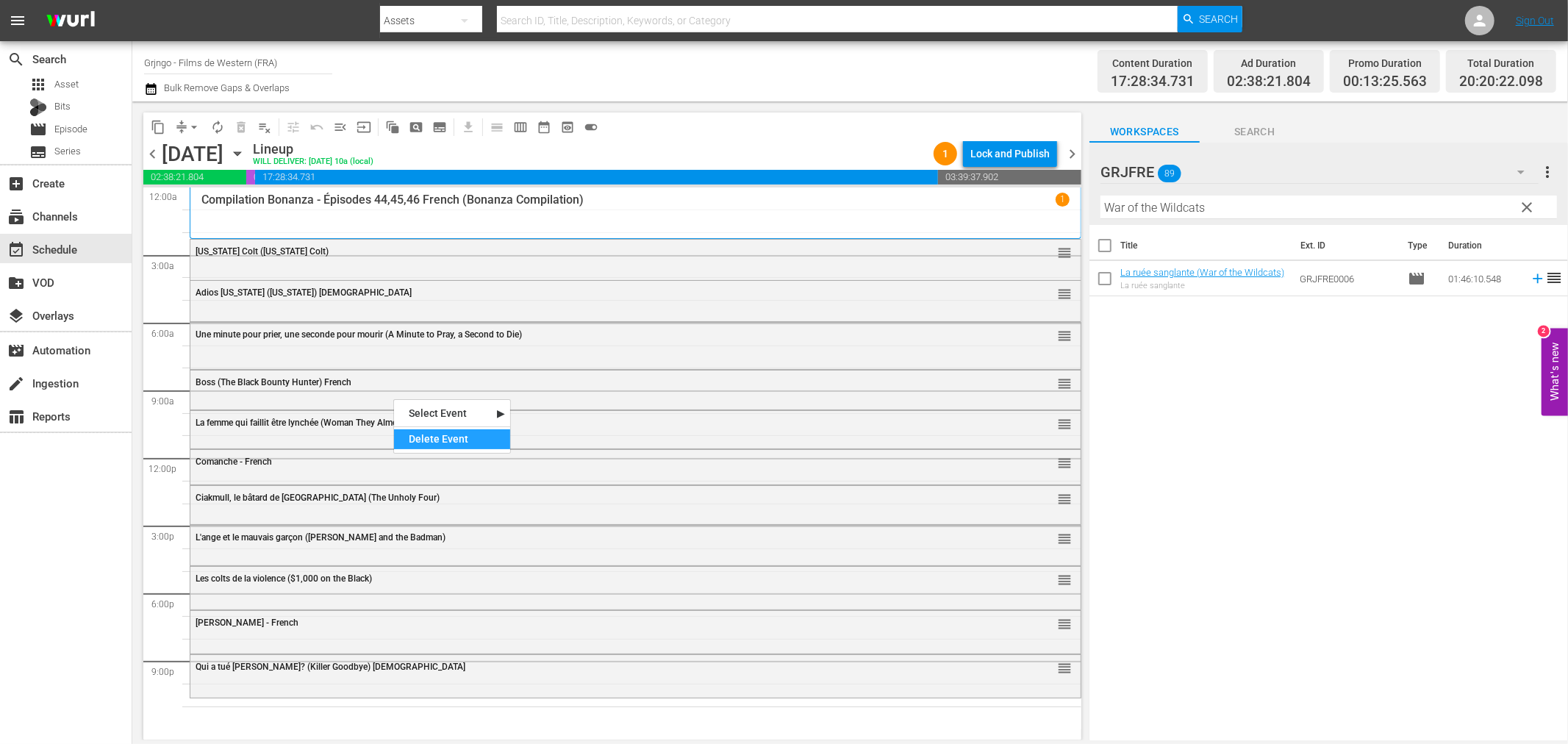
click at [427, 434] on div "Delete Event" at bounding box center [452, 440] width 116 height 20
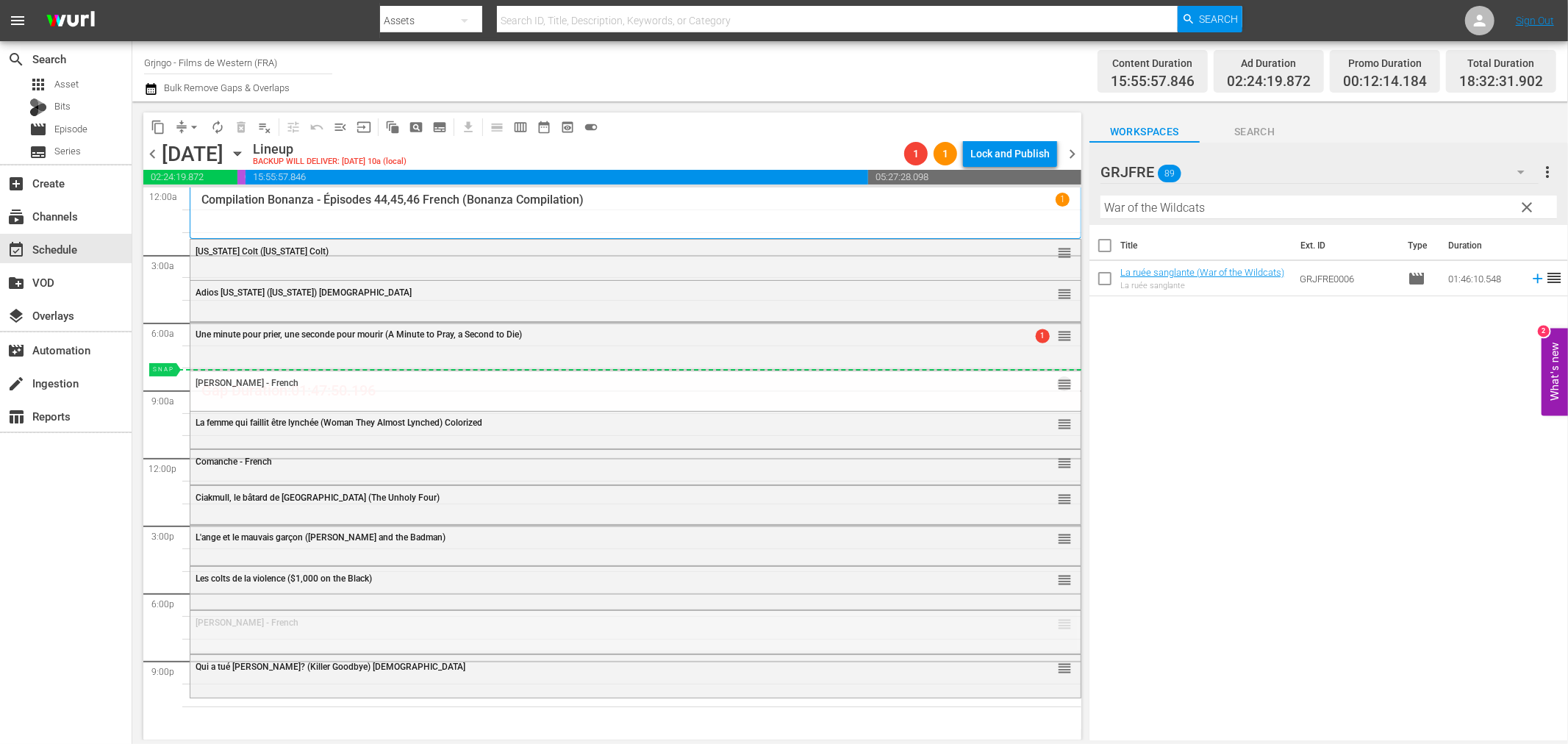
drag, startPoint x: 1054, startPoint y: 628, endPoint x: 1024, endPoint y: 369, distance: 260.7
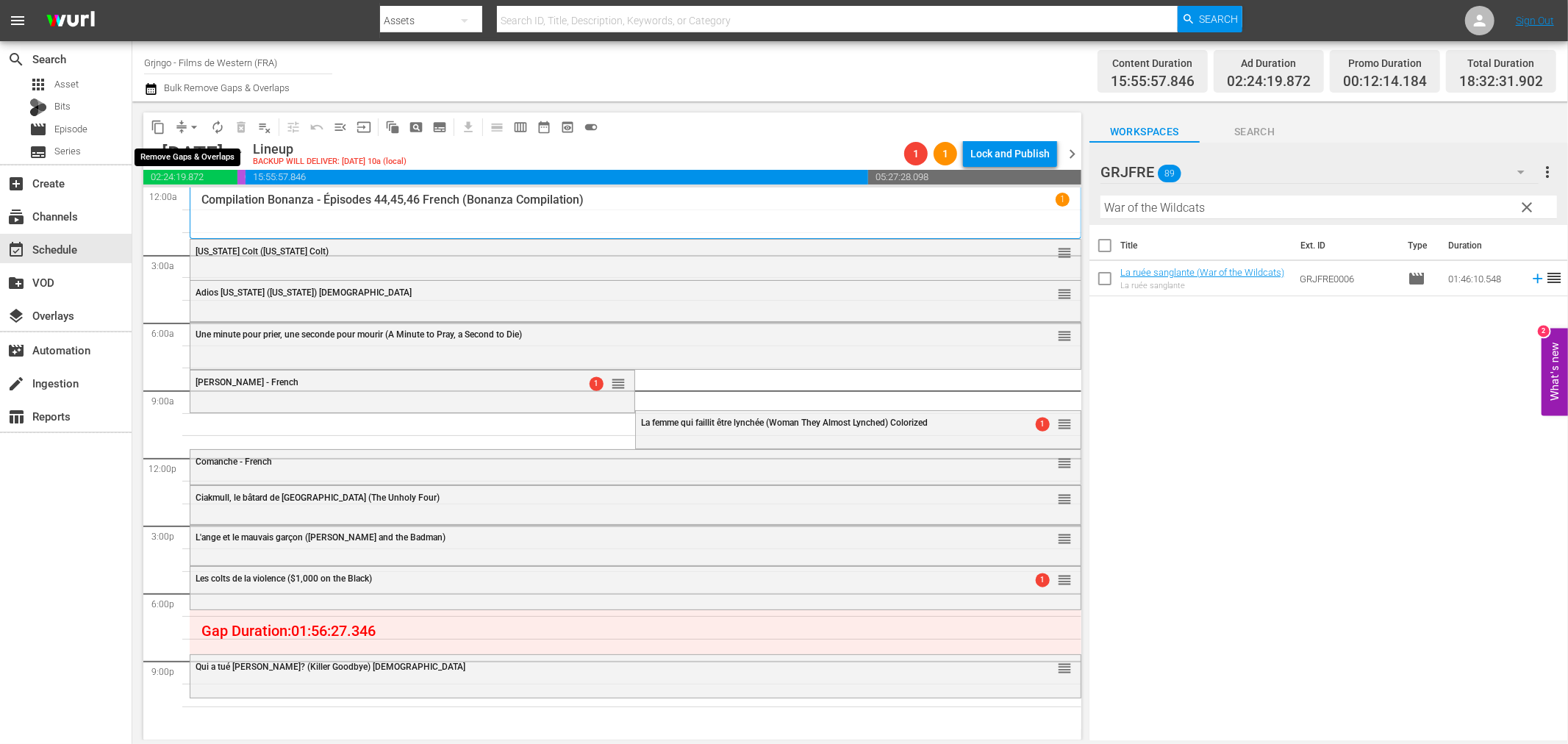
click at [196, 120] on span "arrow_drop_down" at bounding box center [194, 127] width 14 height 14
click at [220, 202] on li "Align to End of Previous Day" at bounding box center [194, 204] width 154 height 24
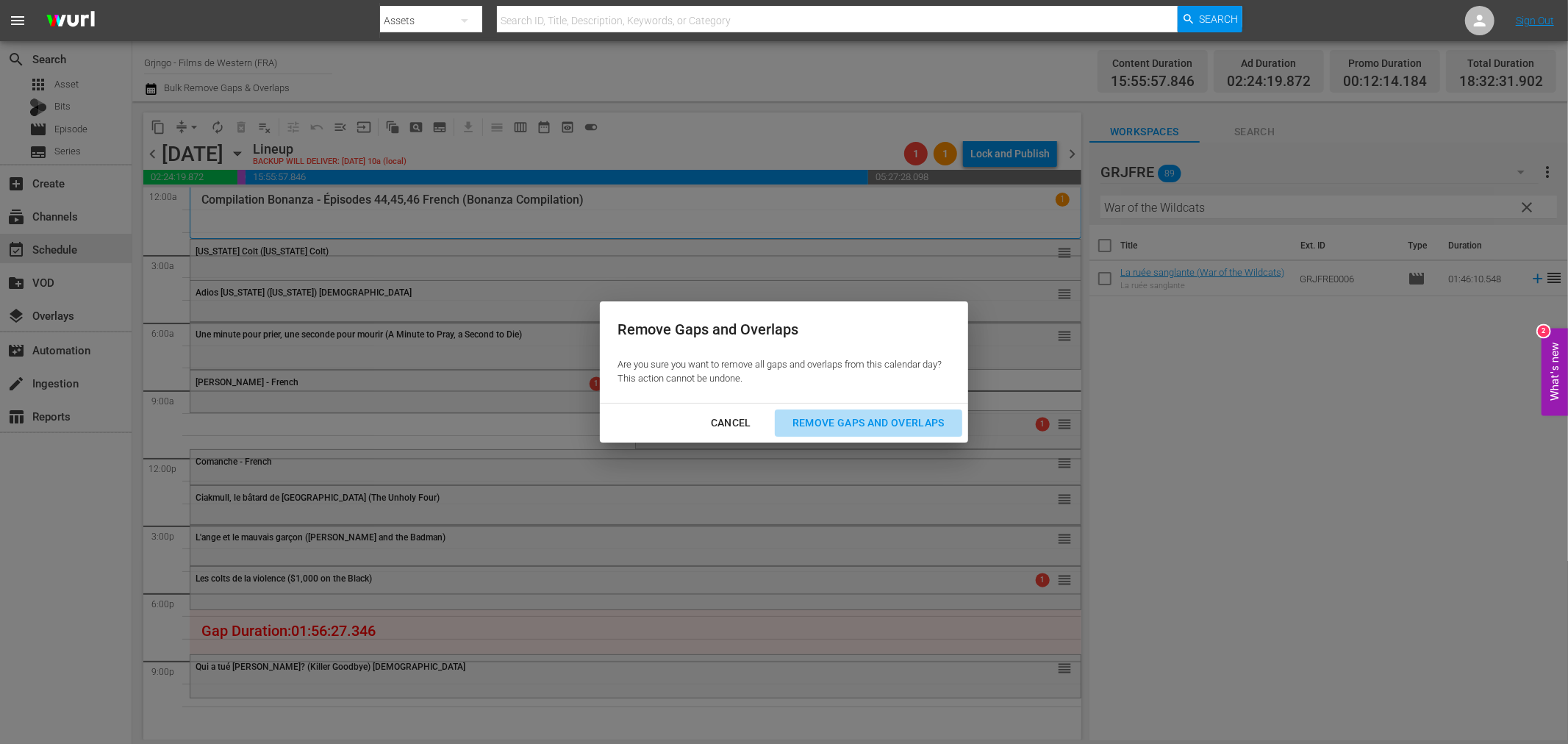
click at [882, 417] on div "Remove Gaps and Overlaps" at bounding box center [868, 423] width 175 height 19
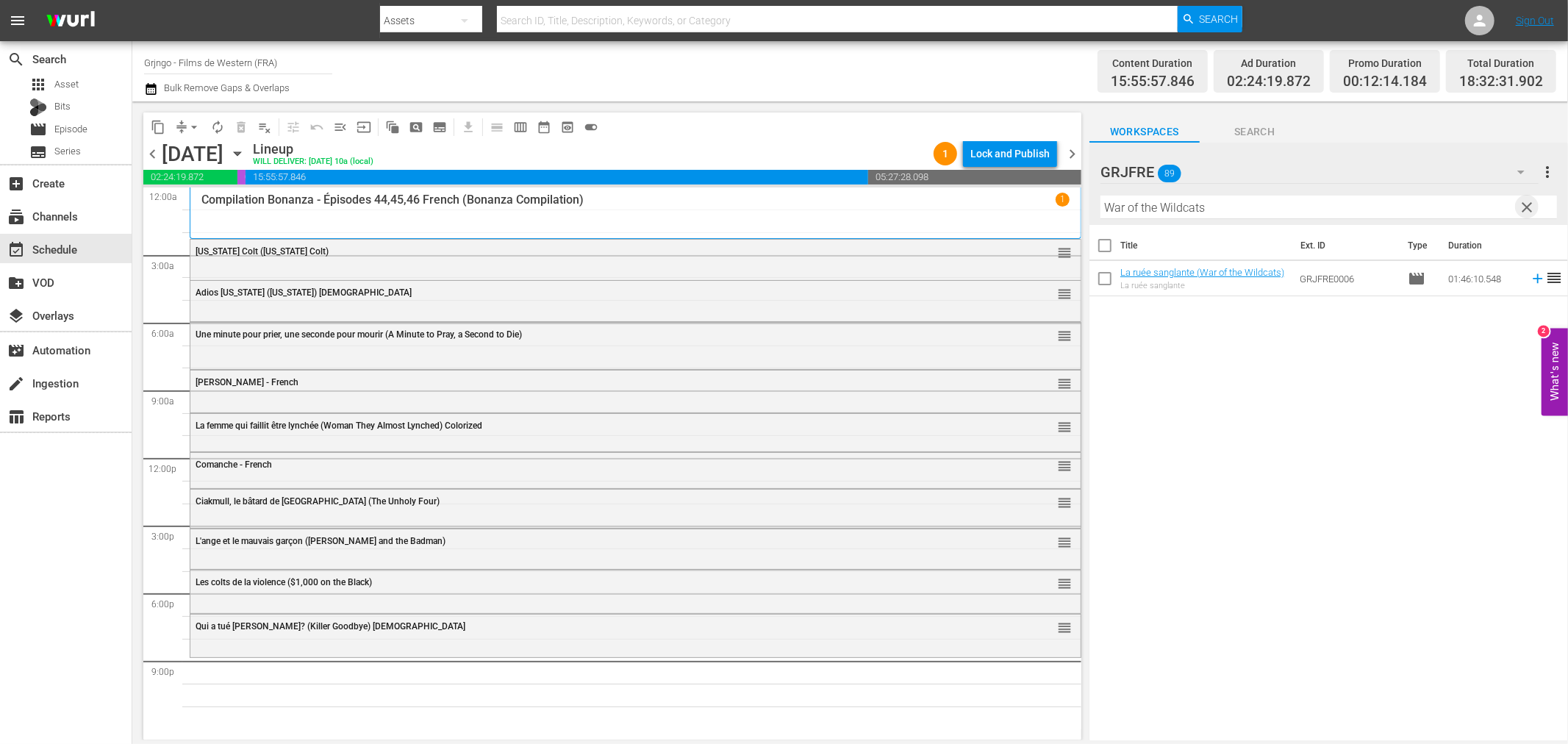
click at [1525, 202] on span "clear" at bounding box center [1528, 208] width 18 height 18
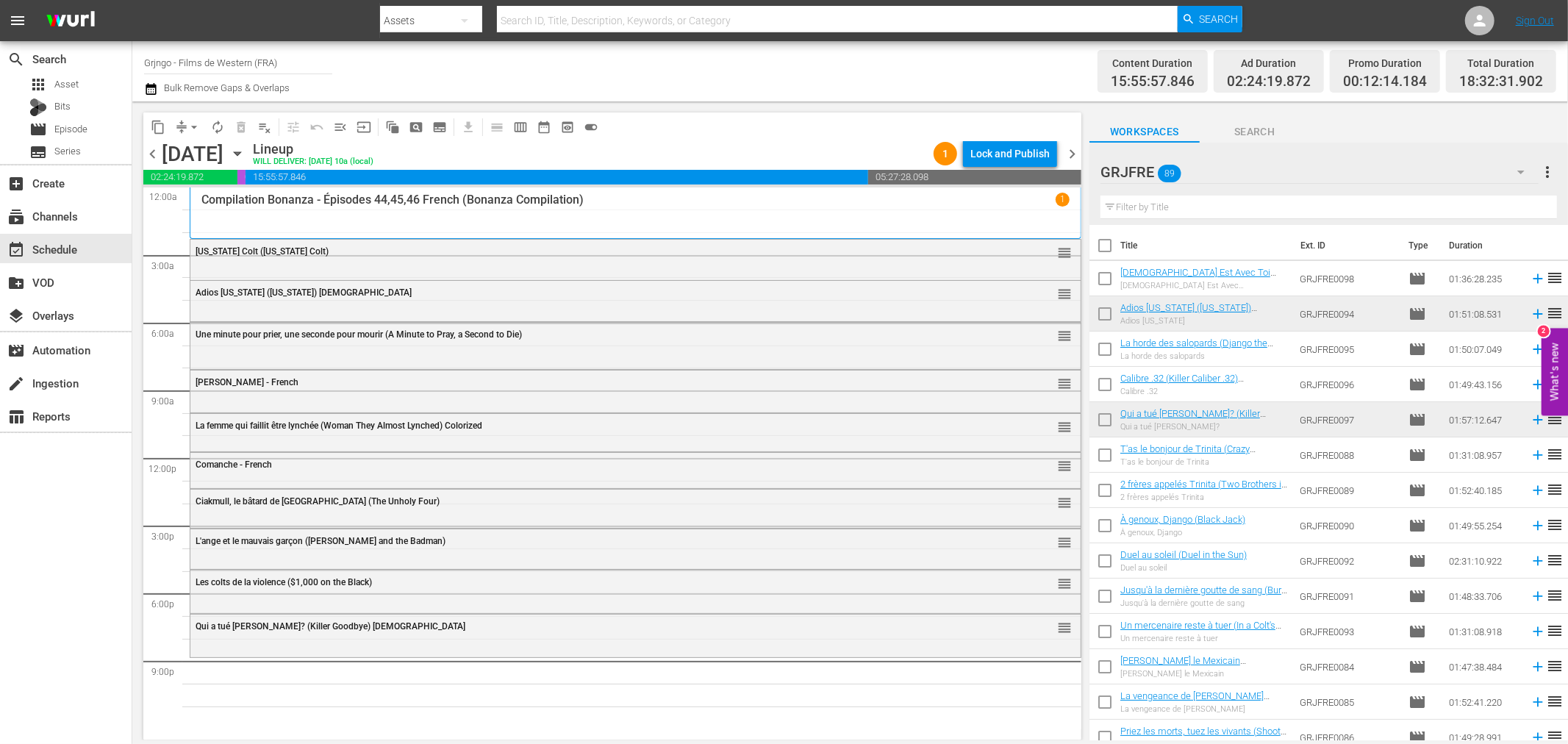
click at [1114, 207] on input "text" at bounding box center [1329, 207] width 456 height 23
paste input "War of the Wildcats"
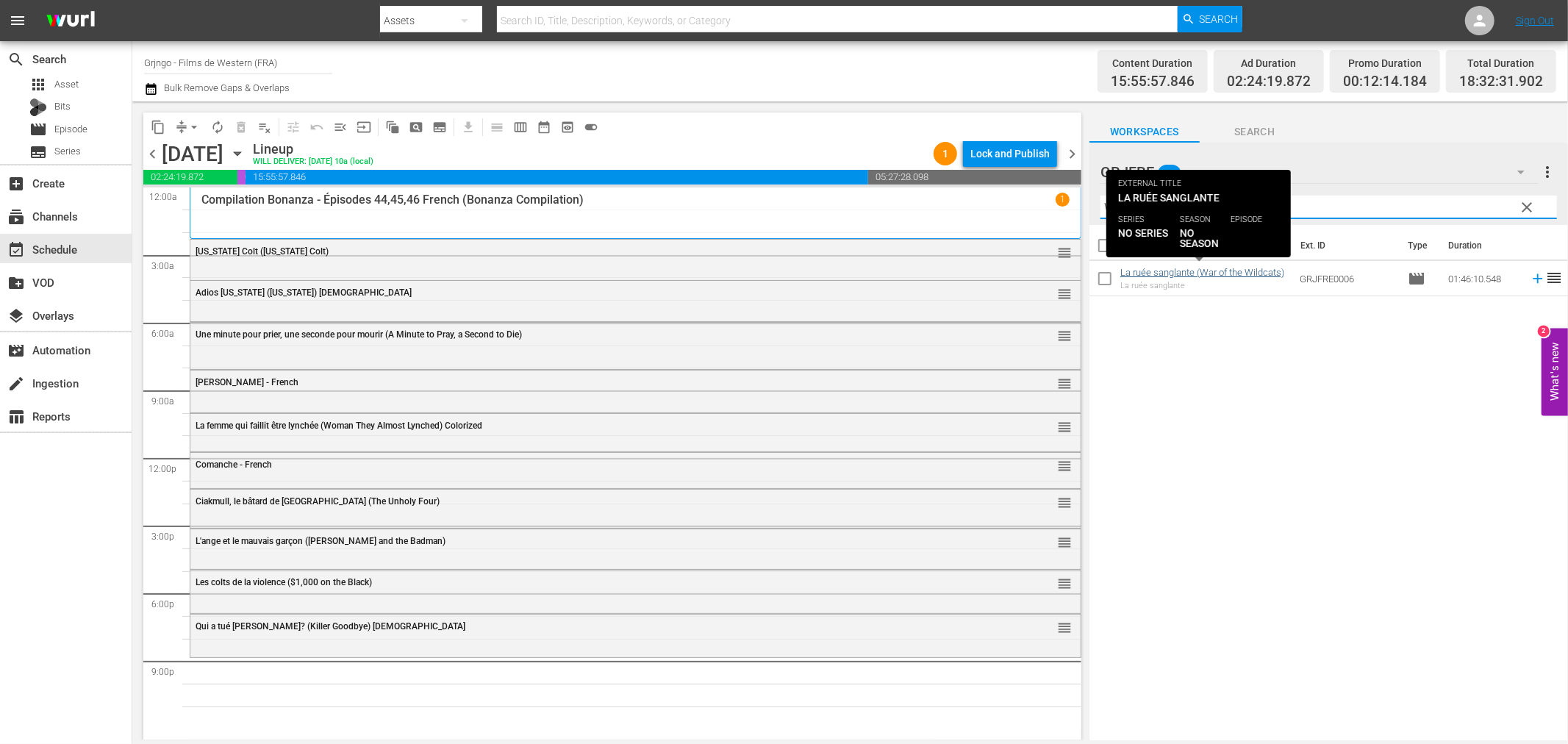
type input "War of the Wildcats"
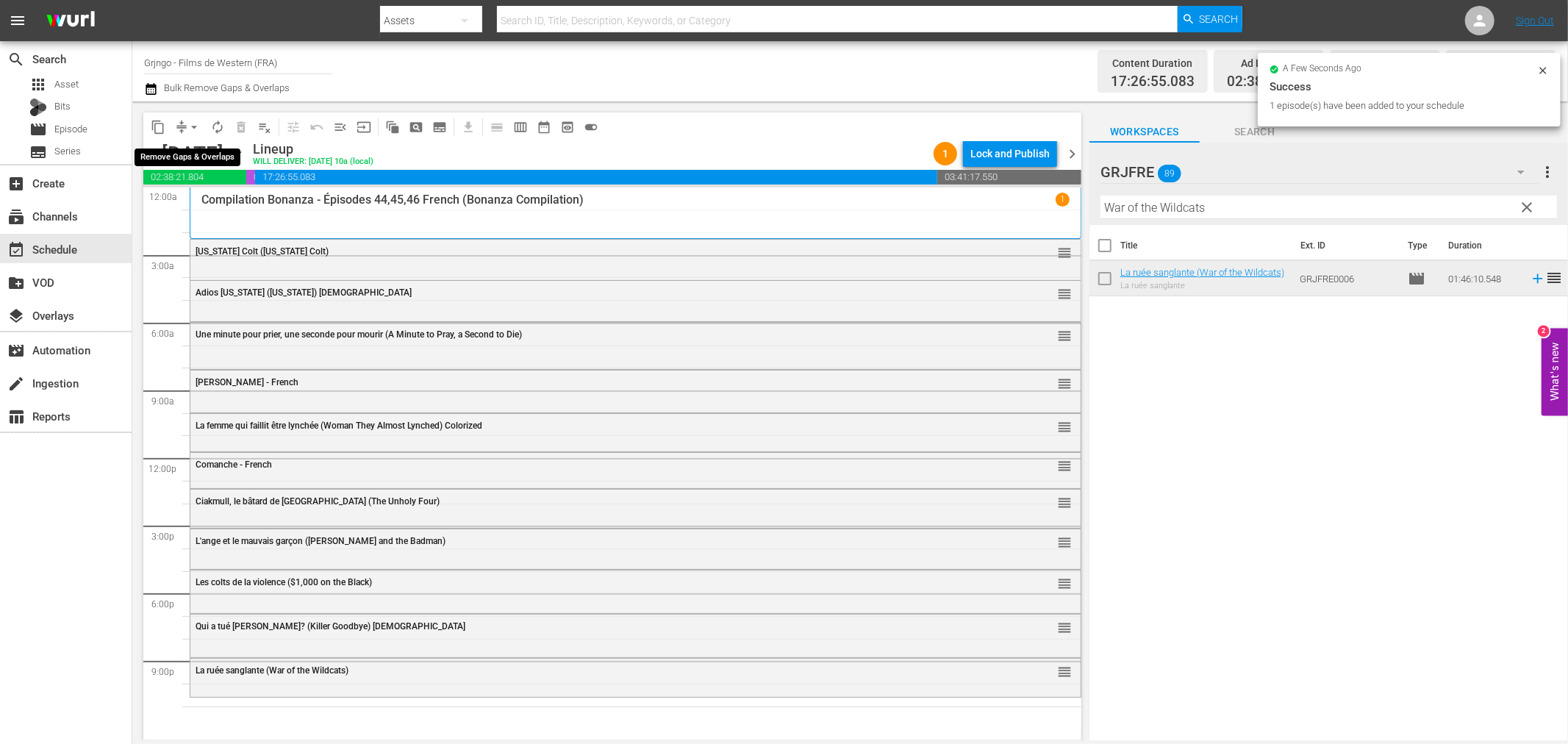
click at [190, 125] on span "arrow_drop_down" at bounding box center [194, 127] width 14 height 14
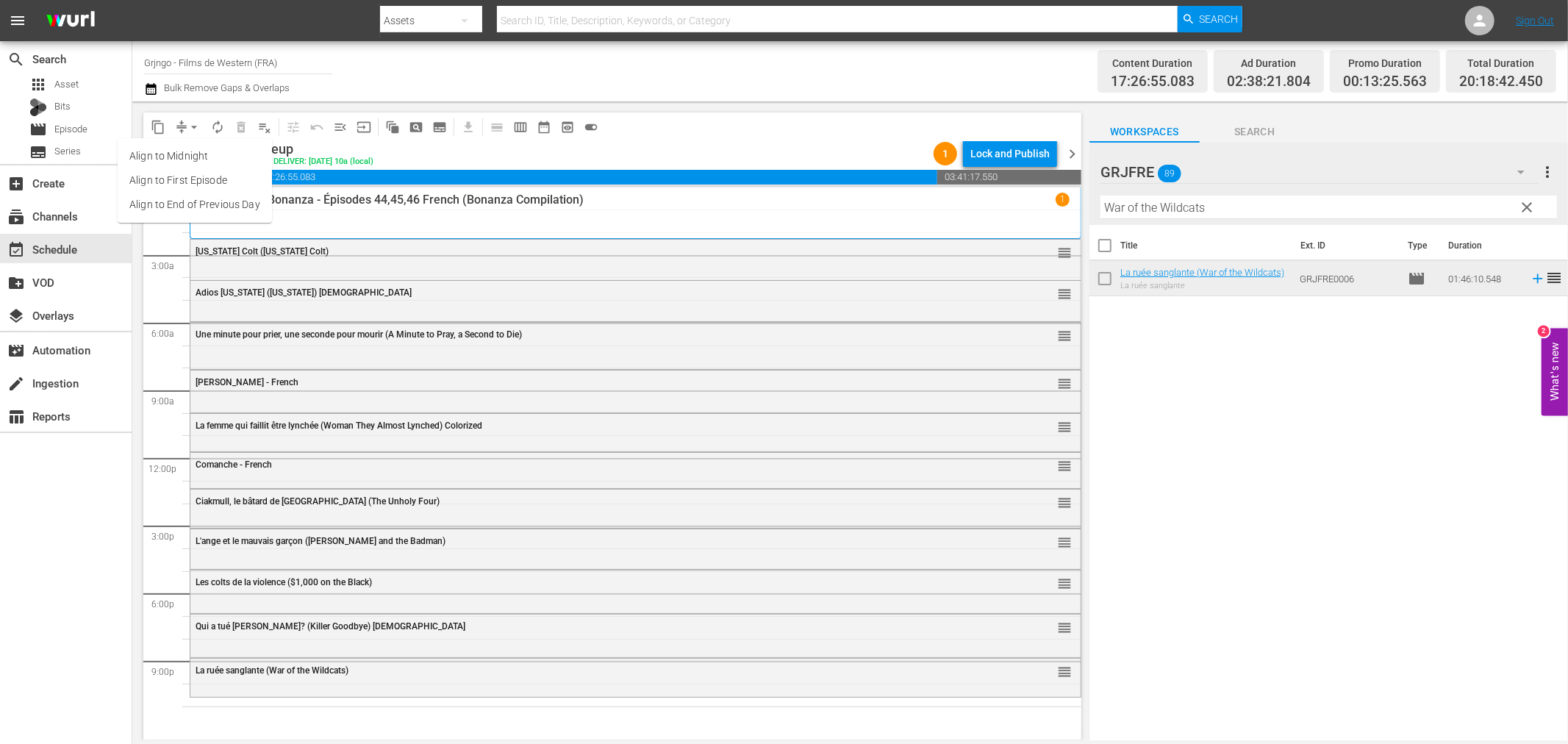
click at [222, 204] on li "Align to End of Previous Day" at bounding box center [194, 204] width 154 height 24
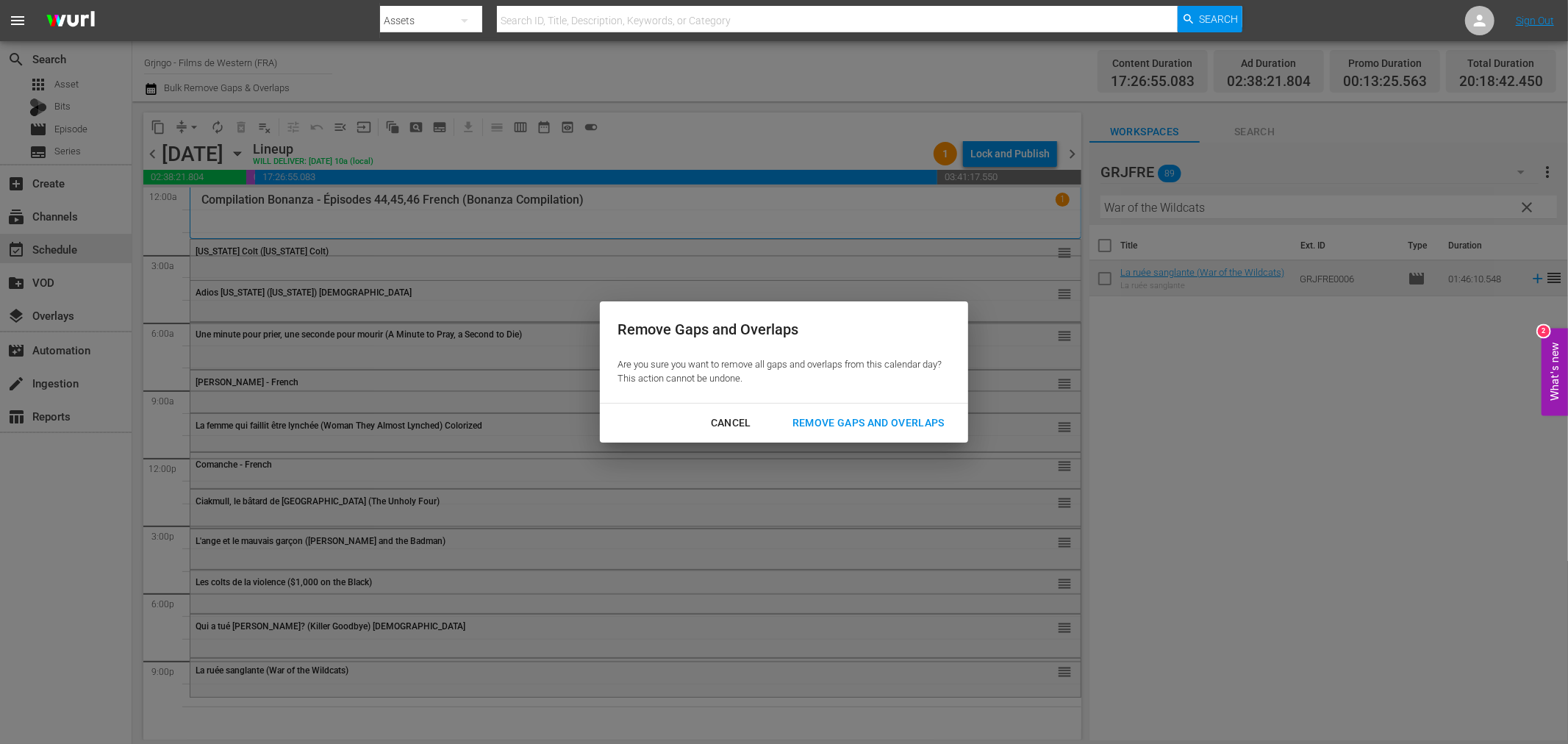
click at [872, 422] on div "Remove Gaps and Overlaps" at bounding box center [868, 423] width 175 height 19
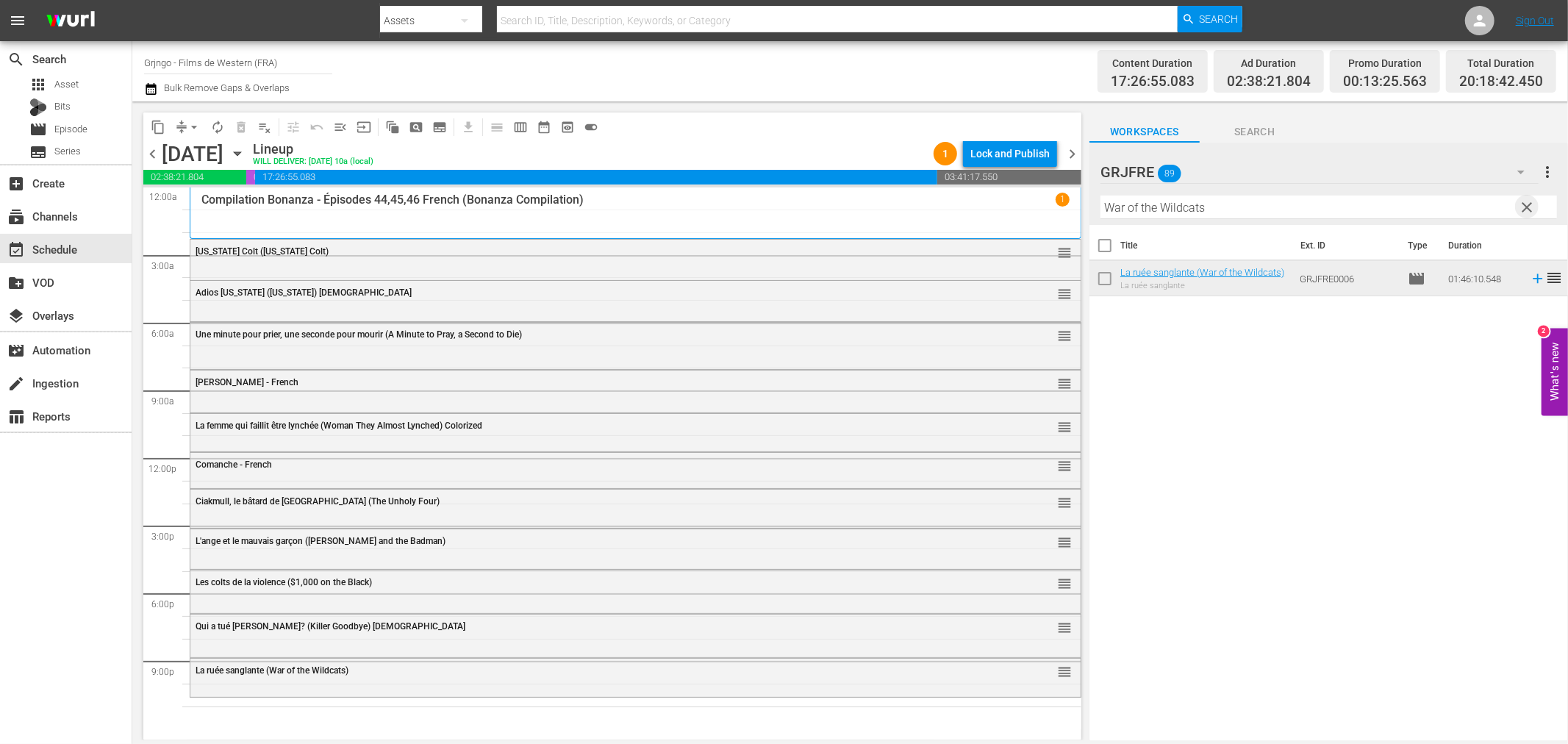
drag, startPoint x: 1526, startPoint y: 204, endPoint x: 1467, endPoint y: 206, distance: 59.0
click at [1526, 204] on span "clear" at bounding box center [1528, 208] width 18 height 18
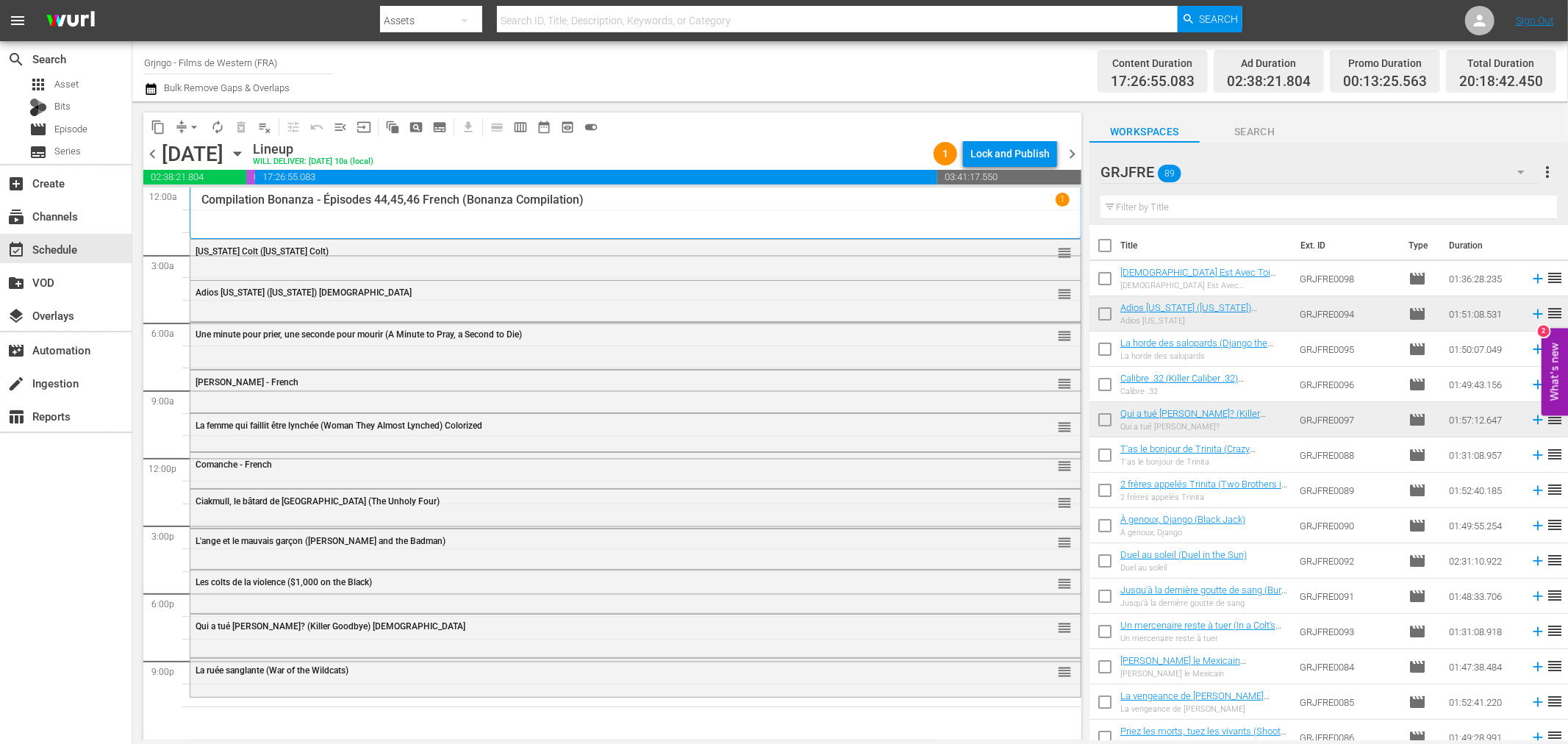
click at [1188, 201] on input "text" at bounding box center [1329, 207] width 456 height 23
paste input "Compilation Bonanza - Épisodes 47,48,49"
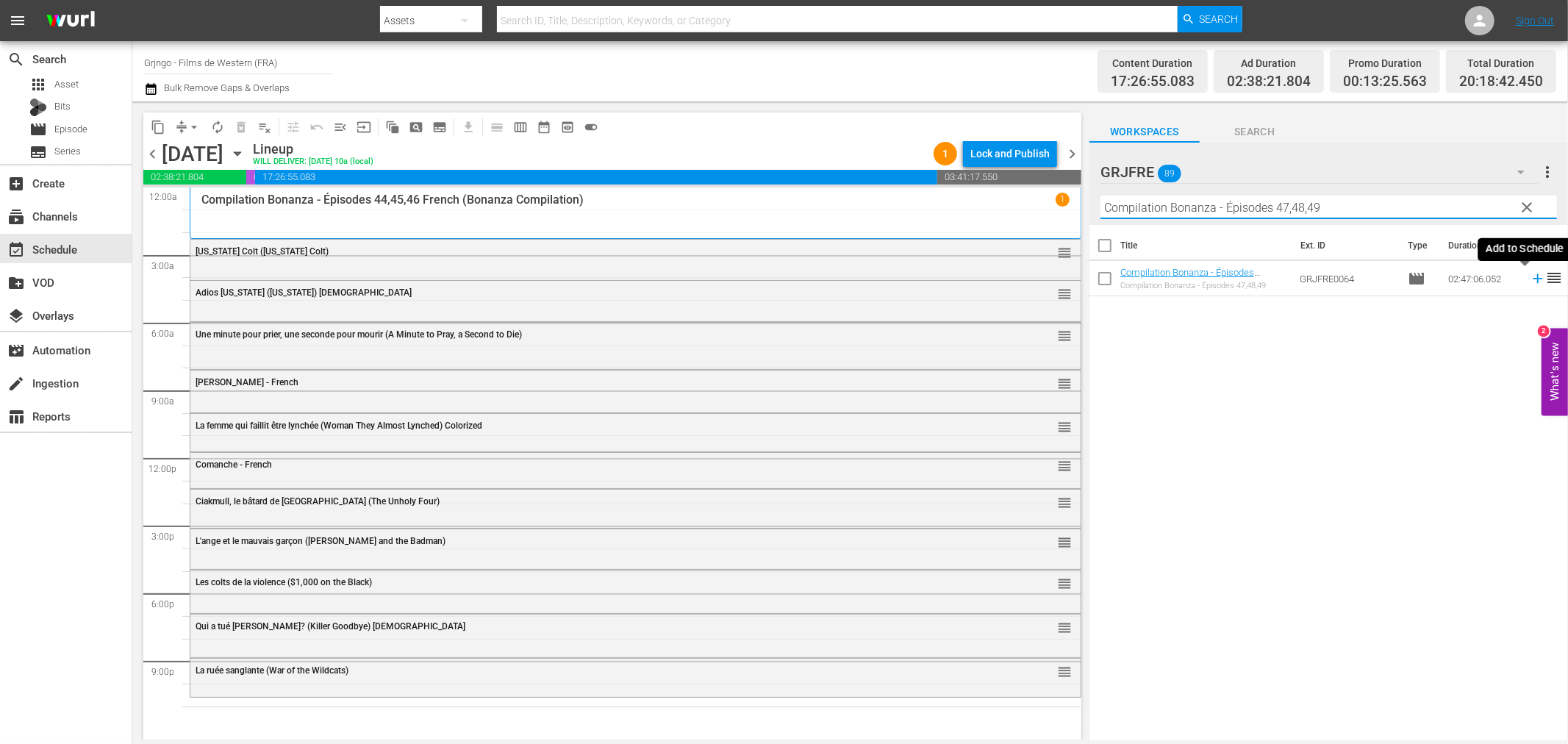
type input "Compilation Bonanza - Épisodes 47,48,49"
click at [1530, 275] on icon at bounding box center [1538, 278] width 16 height 16
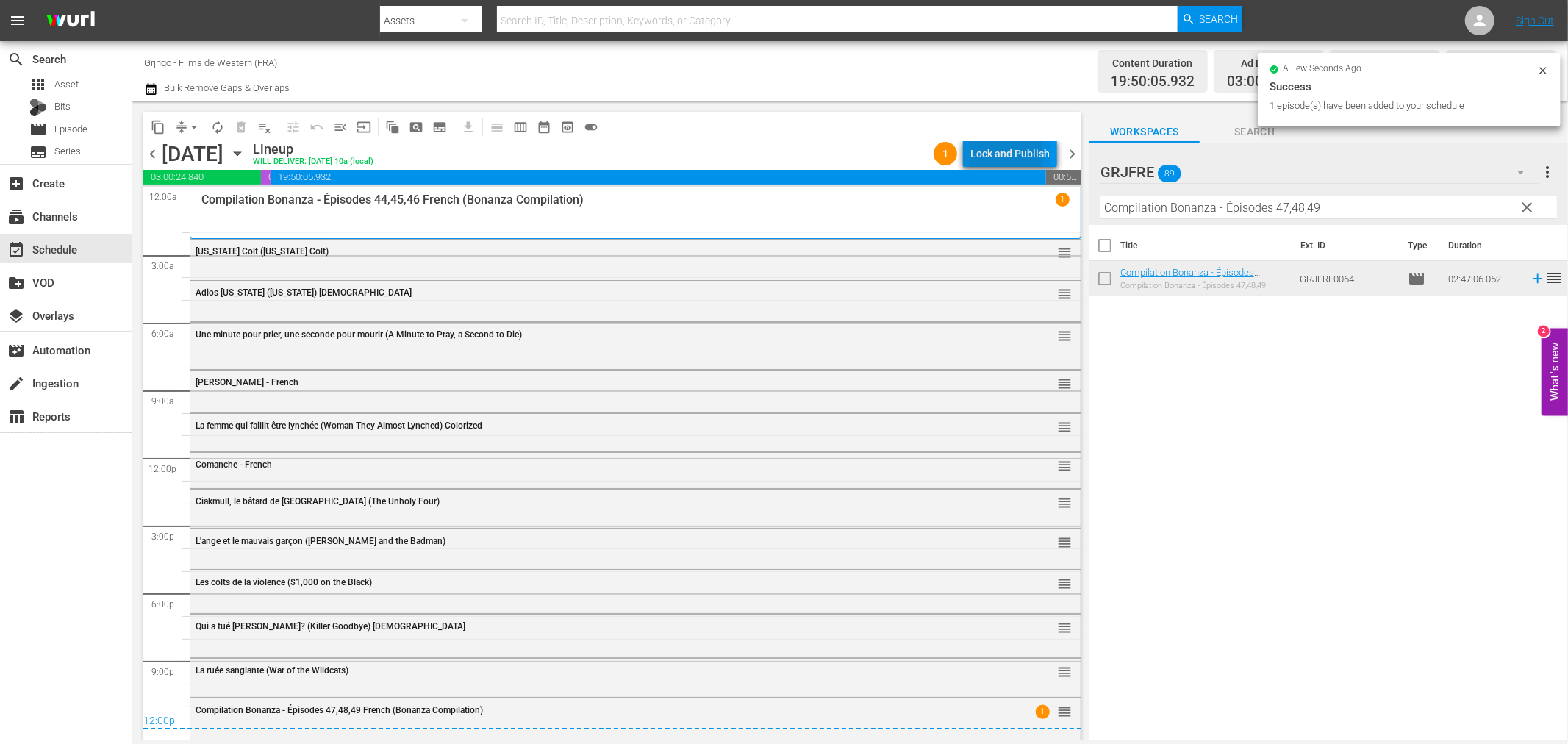
click at [993, 155] on div "Lock and Publish" at bounding box center [1010, 154] width 80 height 27
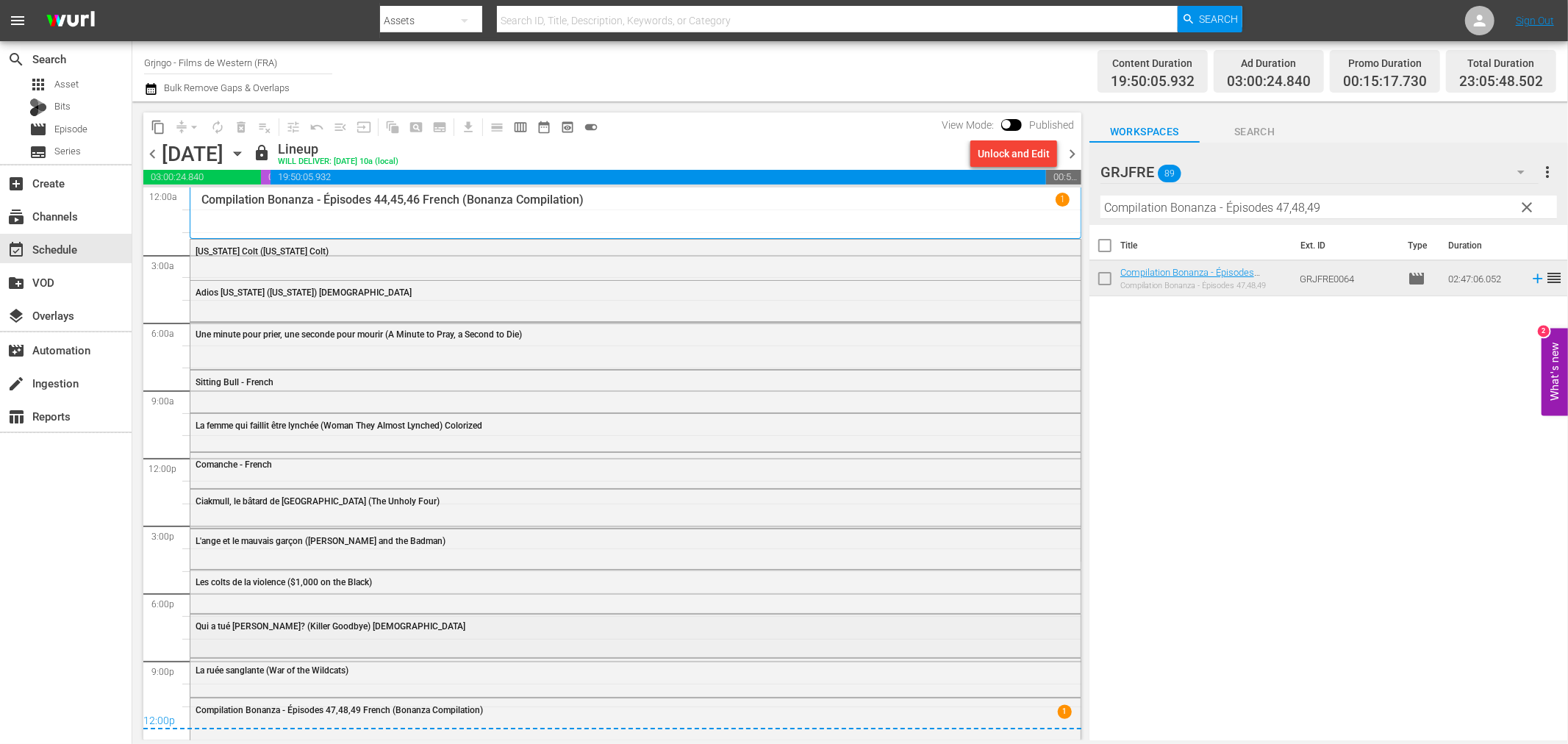
click at [260, 630] on span "Qui a tué Fanny Hand? (Killer Goodbye) French" at bounding box center [329, 626] width 269 height 10
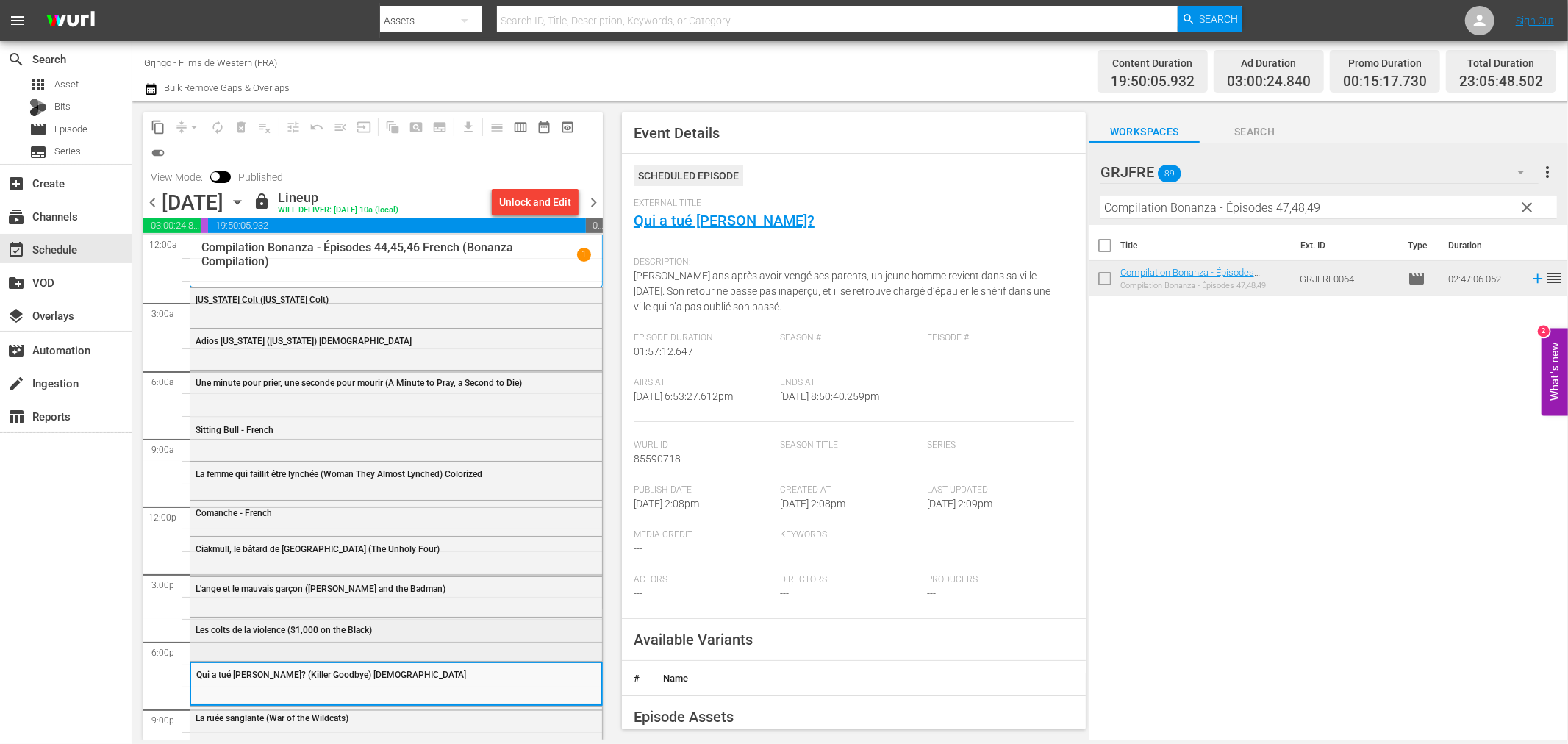
click at [266, 632] on span "Les colts de la violence ($1,000 on the Black)" at bounding box center [283, 629] width 176 height 10
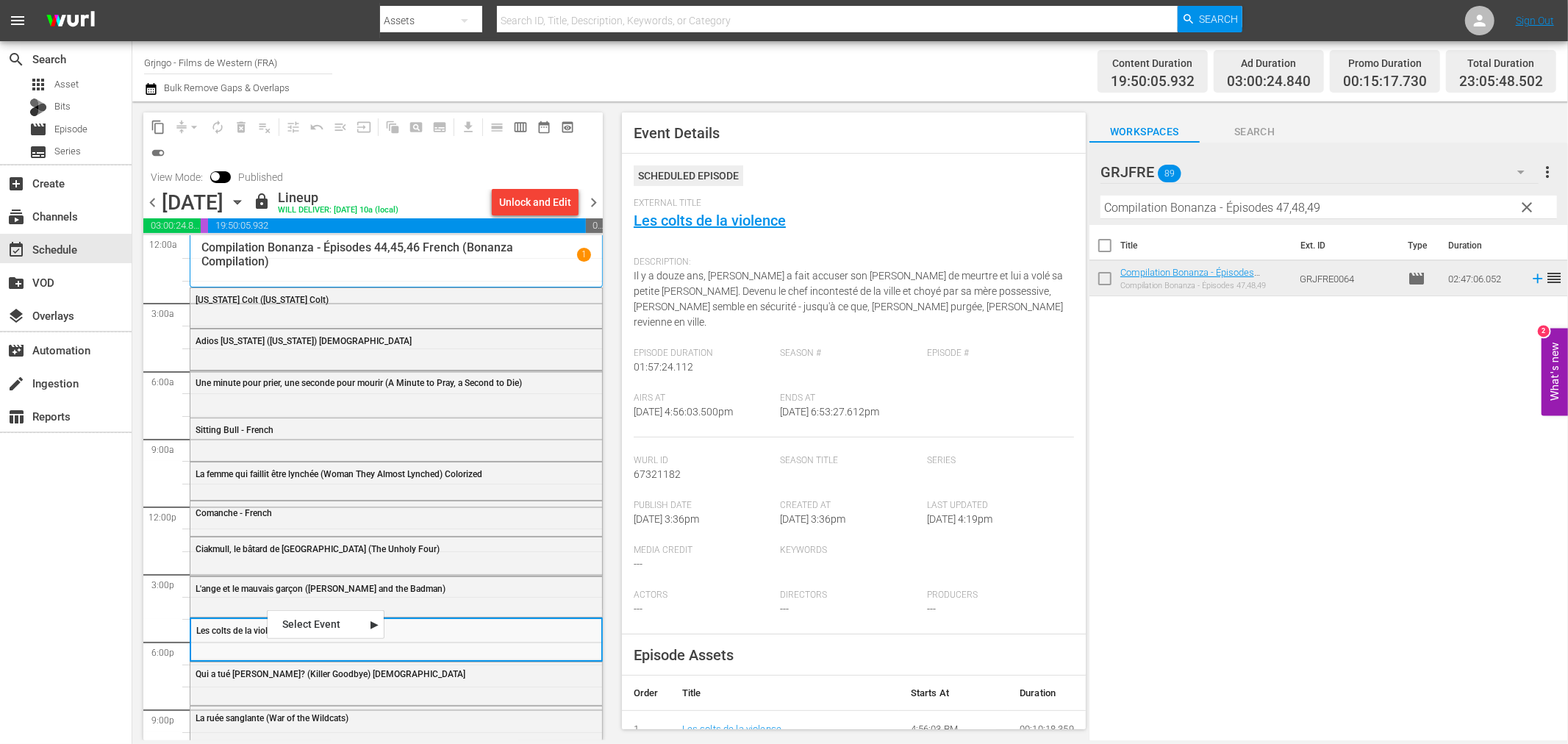
click at [293, 678] on span "Qui a tué Fanny Hand? (Killer Goodbye) French" at bounding box center [329, 673] width 269 height 10
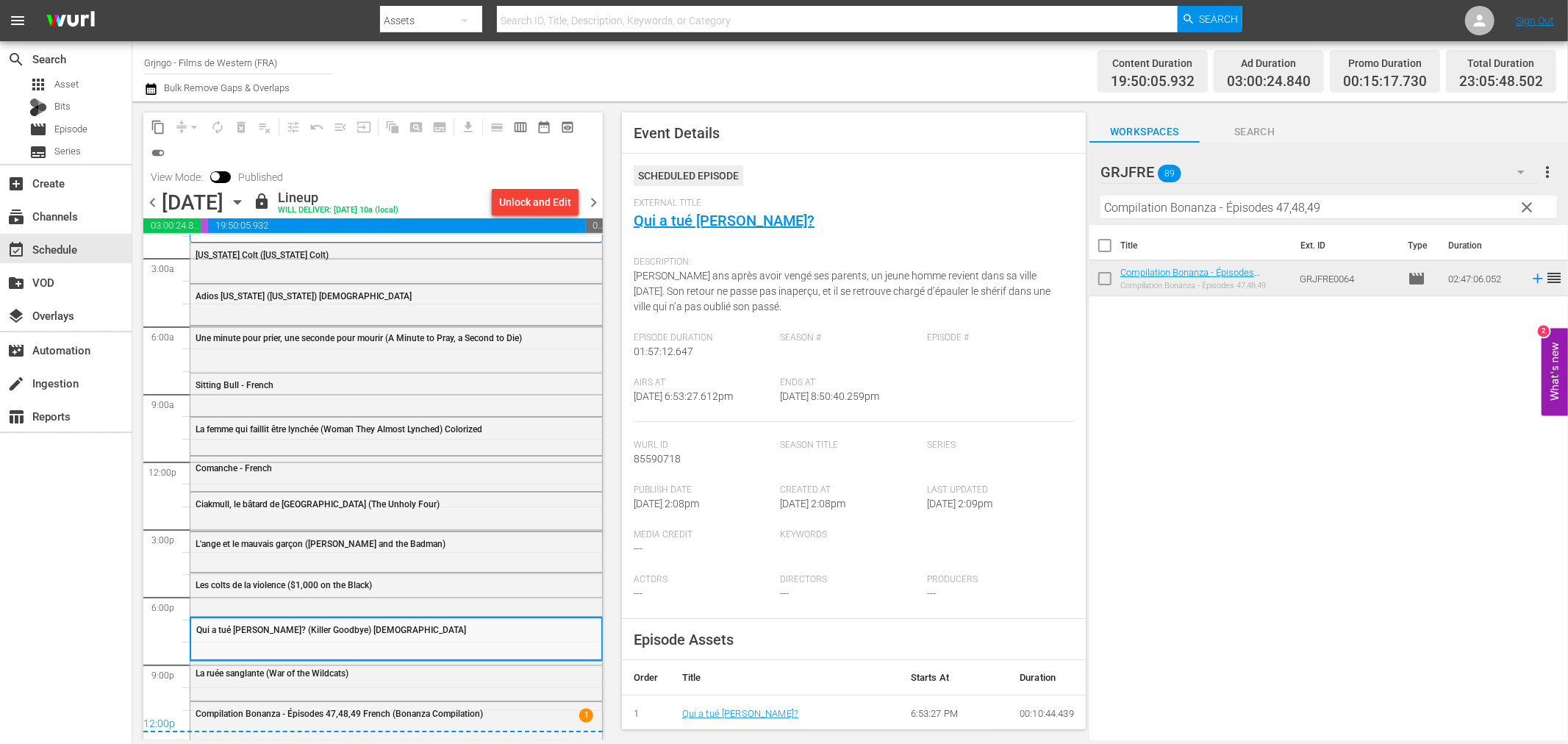
scroll to position [68, 0]
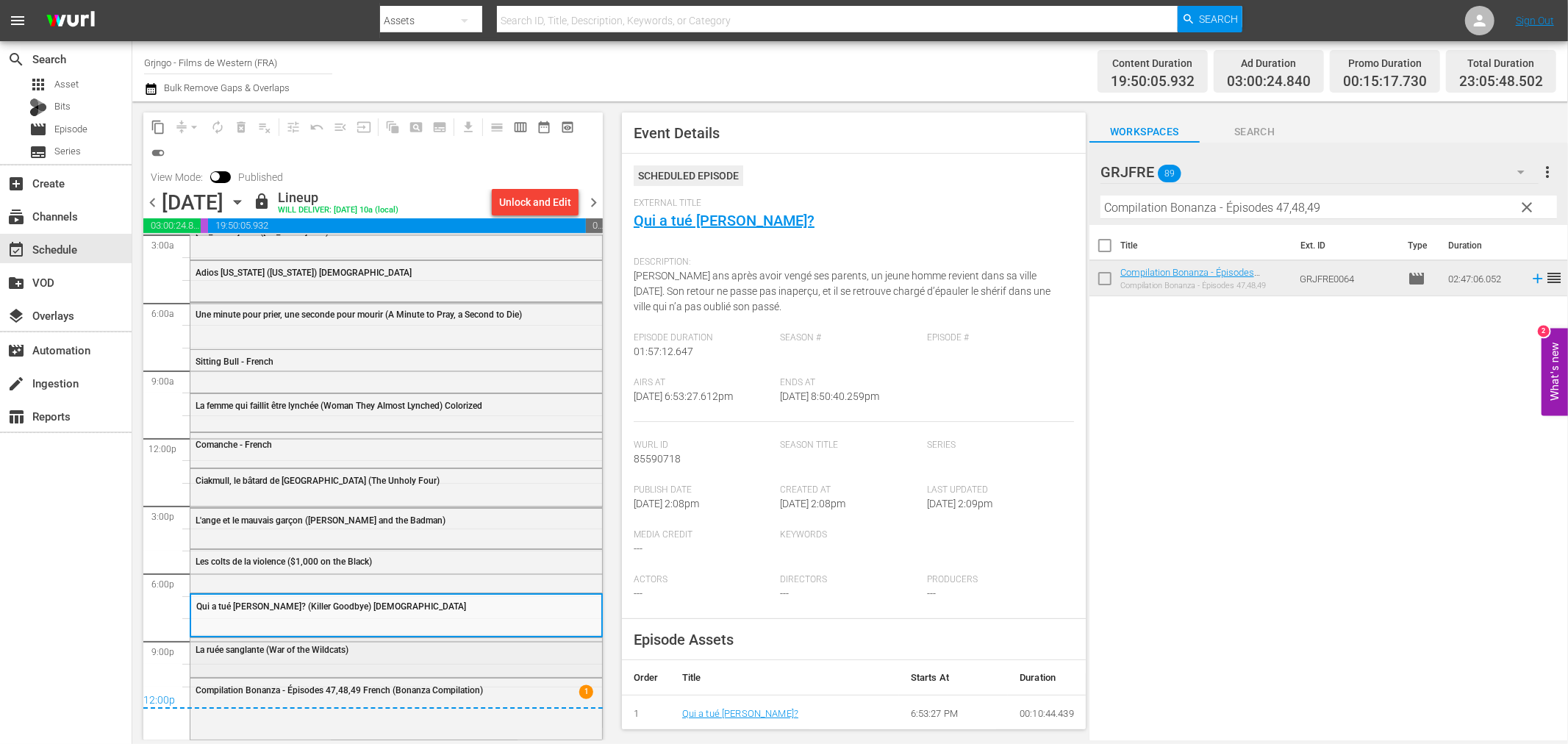
click at [328, 659] on div "La ruée sanglante (War of the Wildcats)" at bounding box center [396, 649] width 412 height 22
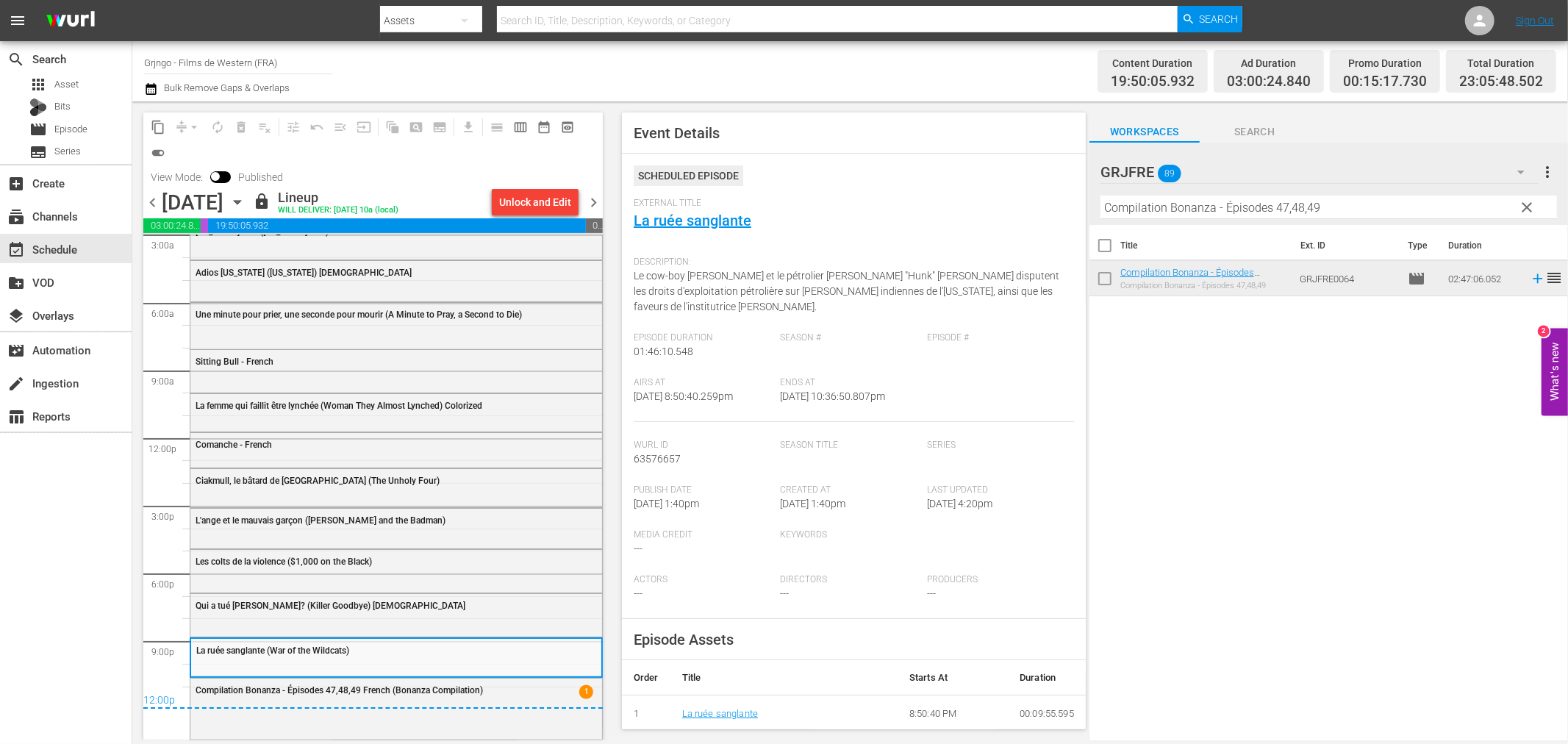
click at [591, 197] on span "chevron_right" at bounding box center [593, 202] width 19 height 19
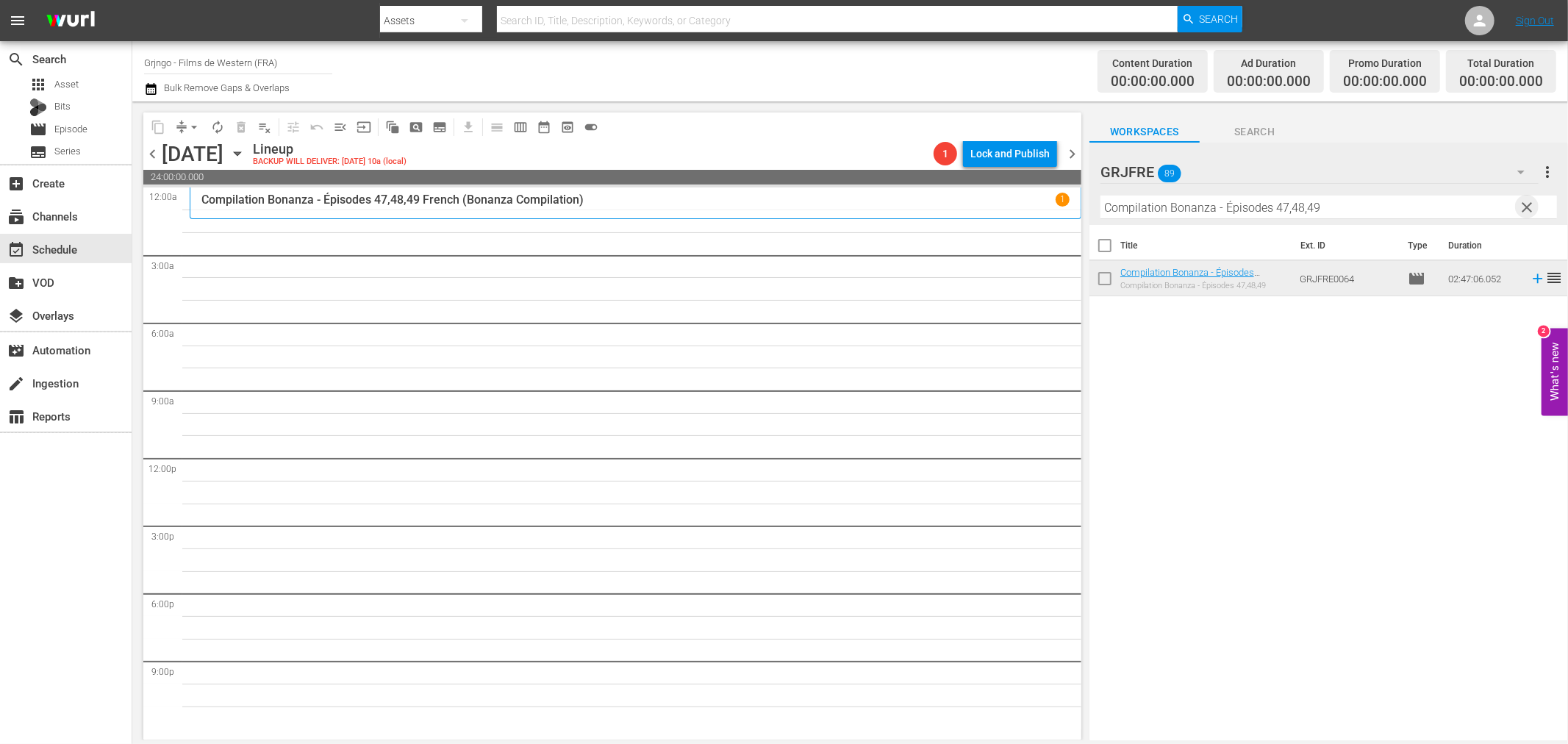
click at [1527, 207] on span "clear" at bounding box center [1528, 208] width 18 height 18
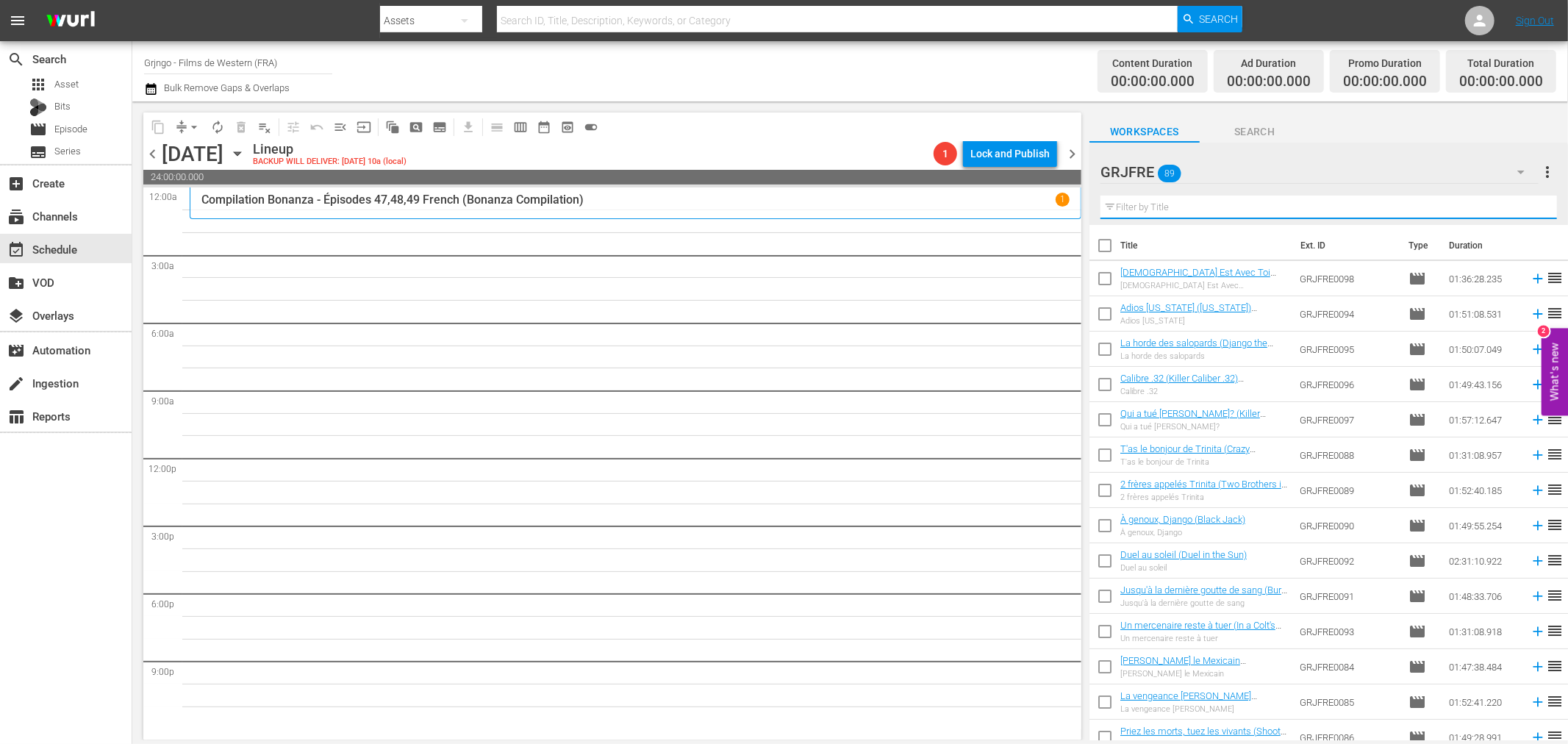
paste input "Boss (The Black Bounty Hunter)"
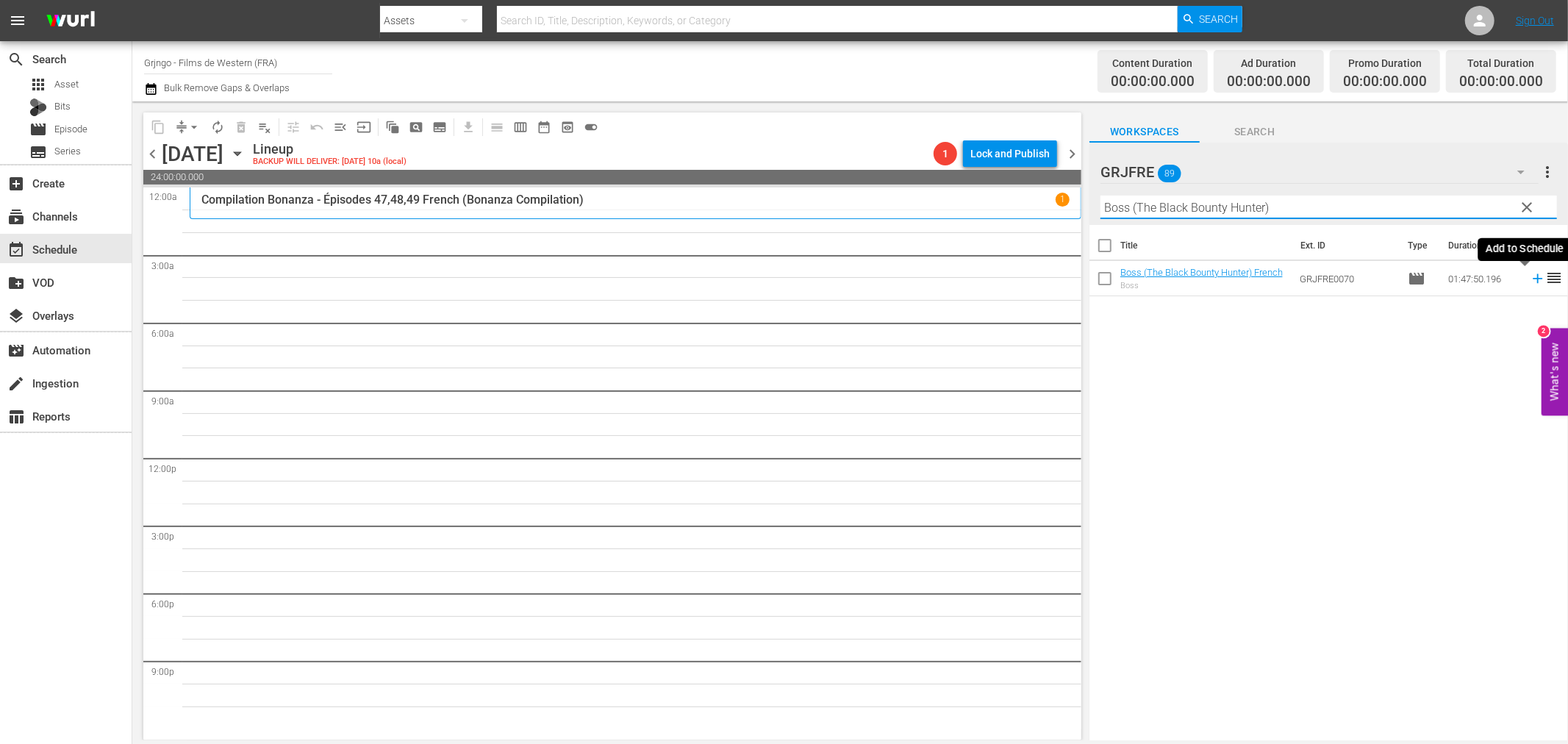
type input "Boss (The Black Bounty Hunter)"
click at [1530, 278] on icon at bounding box center [1538, 278] width 16 height 16
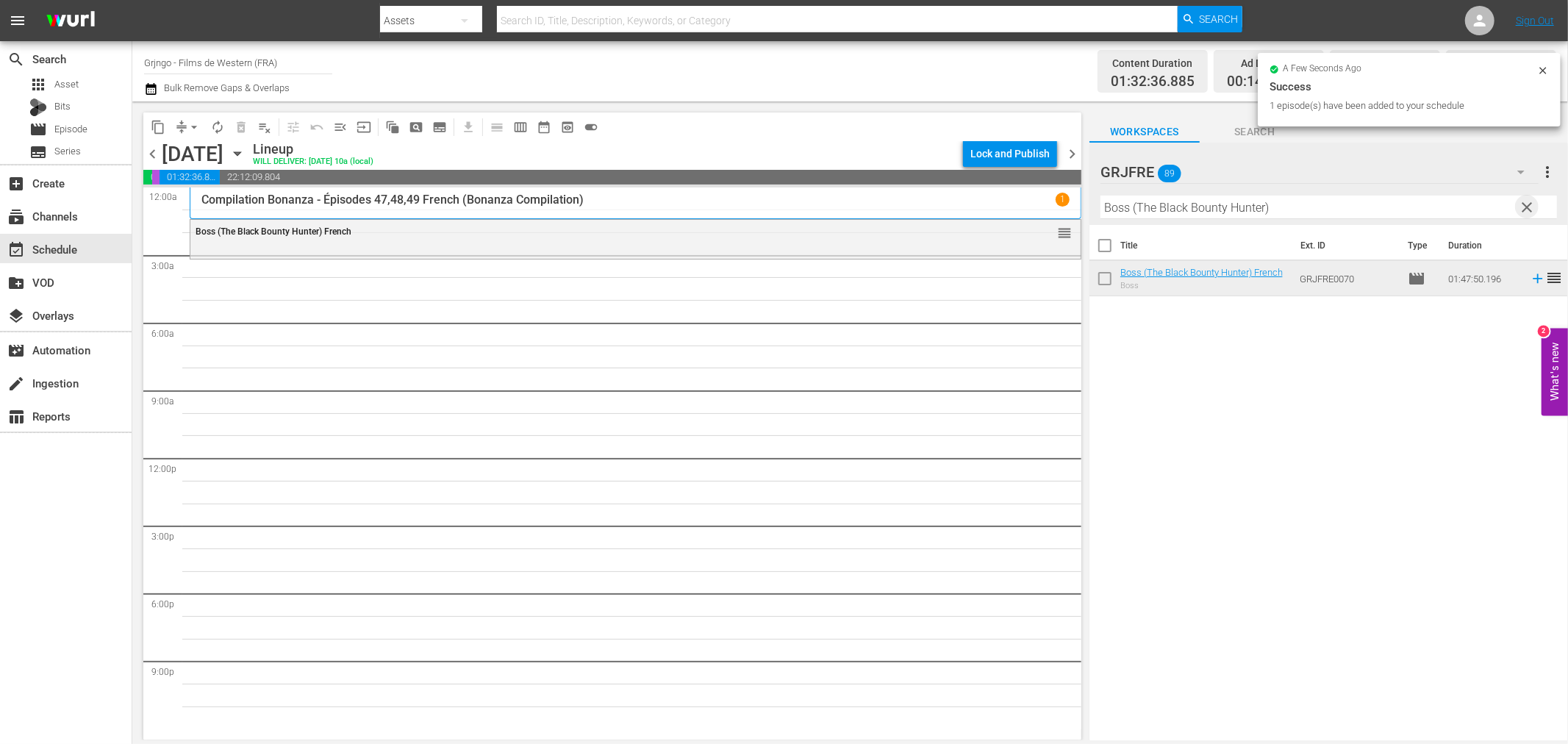
click at [1525, 201] on span "clear" at bounding box center [1528, 208] width 18 height 18
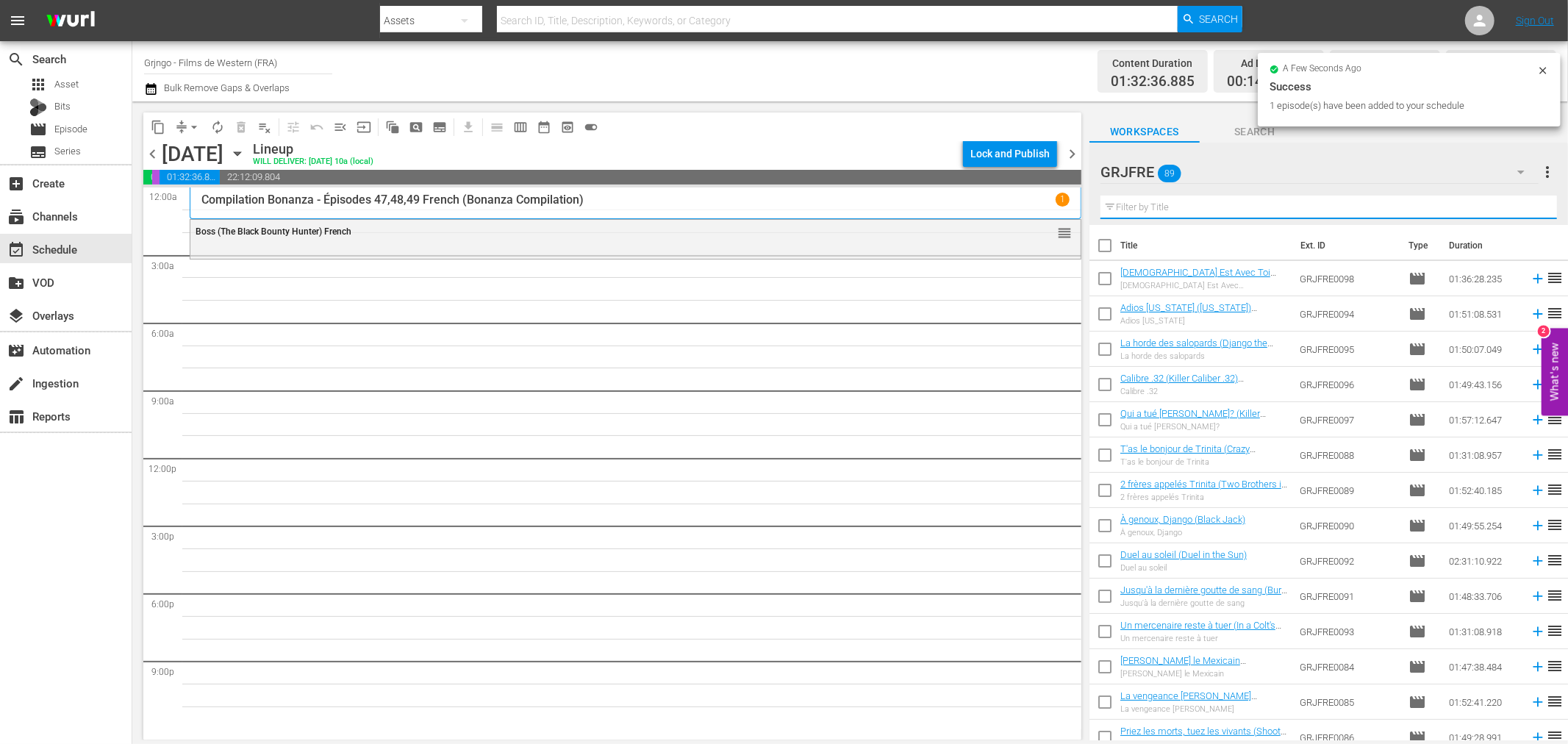
click at [1145, 208] on input "text" at bounding box center [1329, 207] width 456 height 23
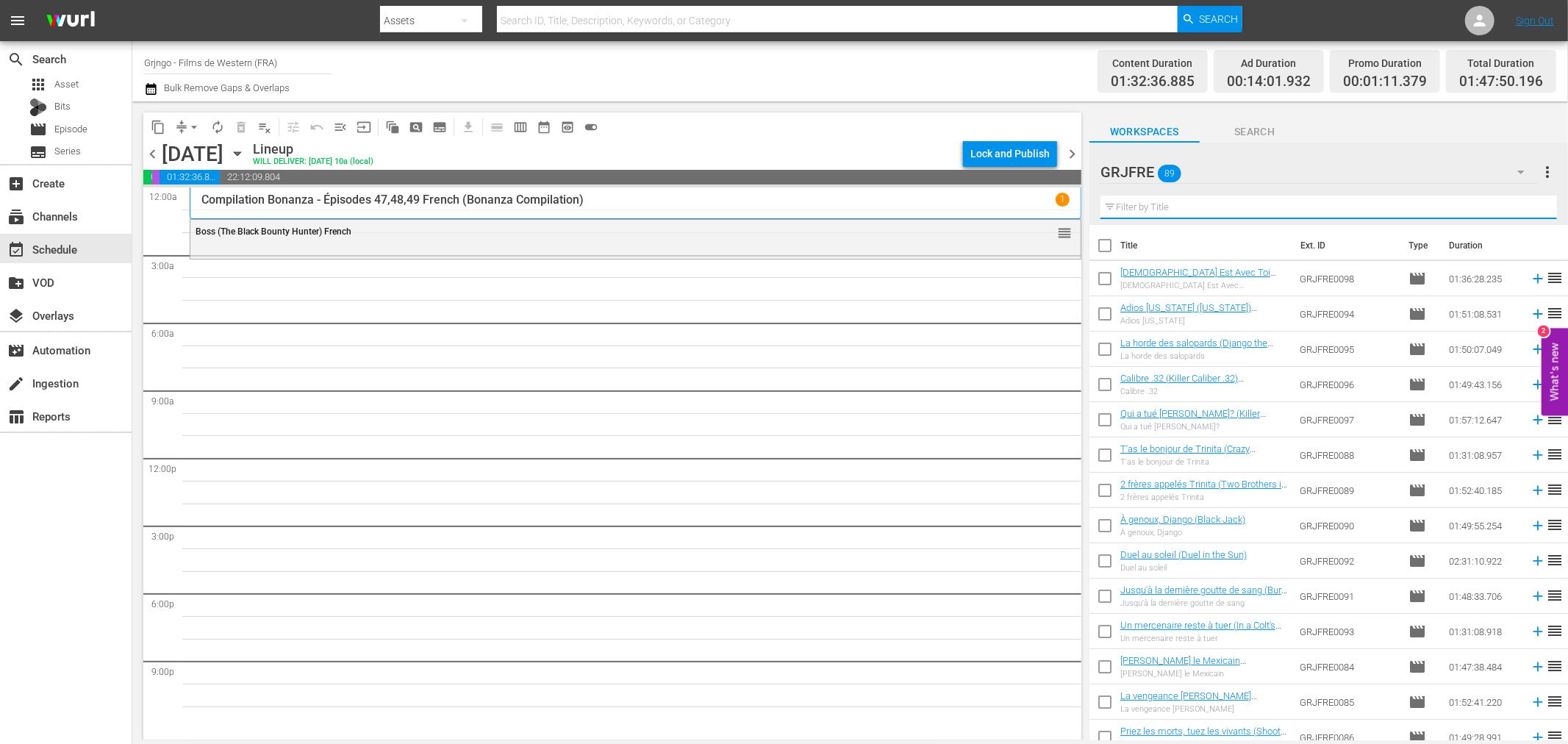
paste input "Pursued"
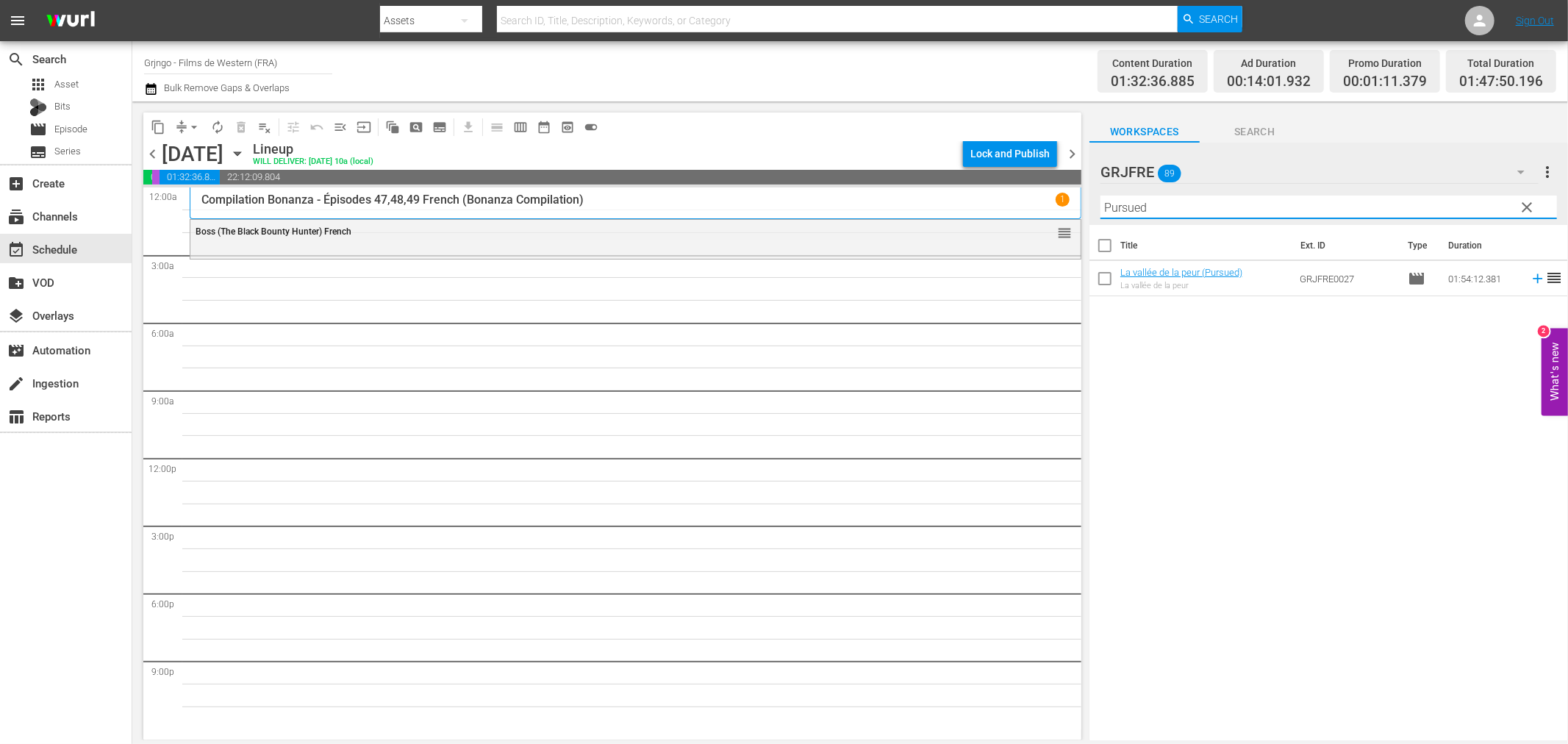
type input "Pursued"
click at [1530, 277] on icon at bounding box center [1538, 278] width 16 height 16
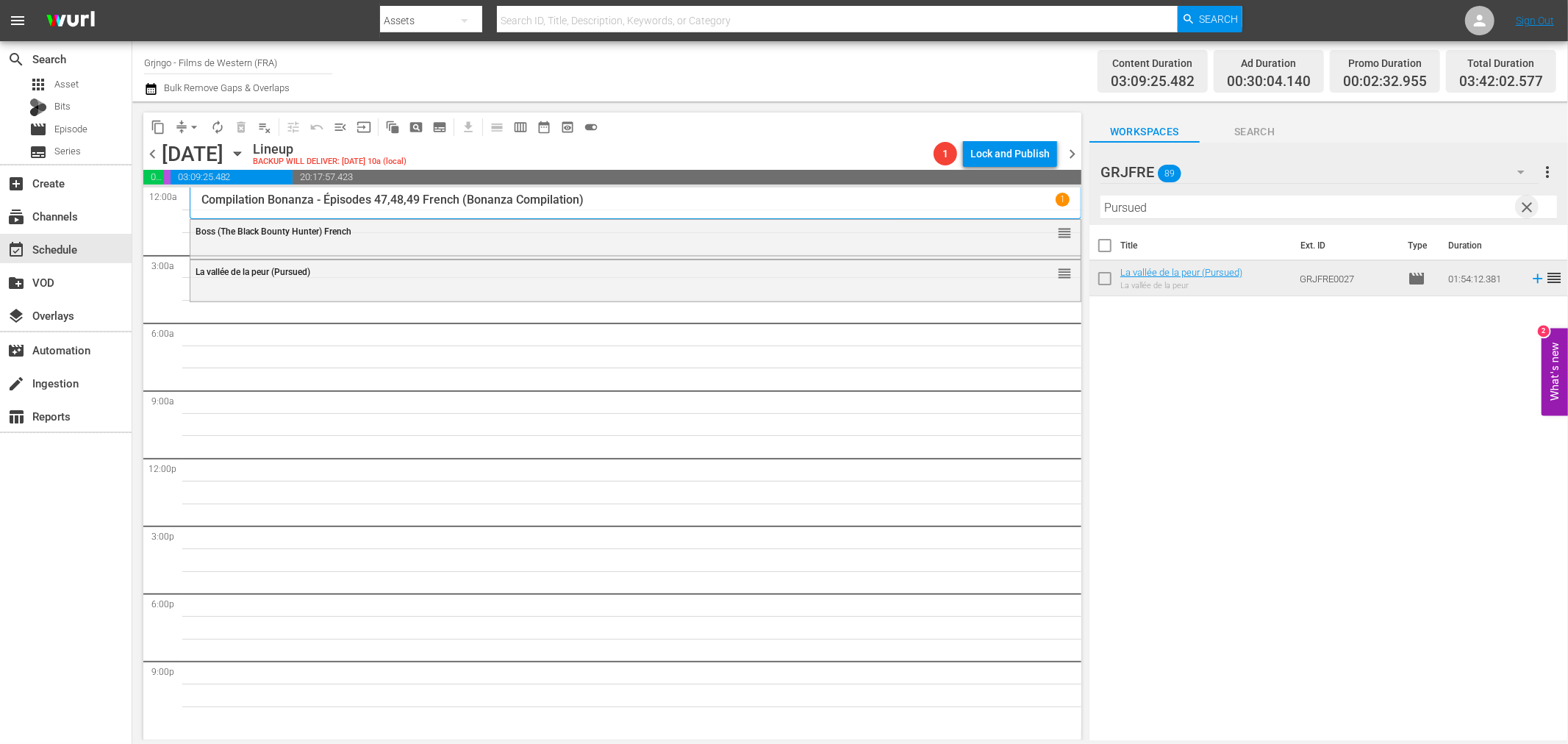
click at [1525, 204] on span "clear" at bounding box center [1528, 208] width 18 height 18
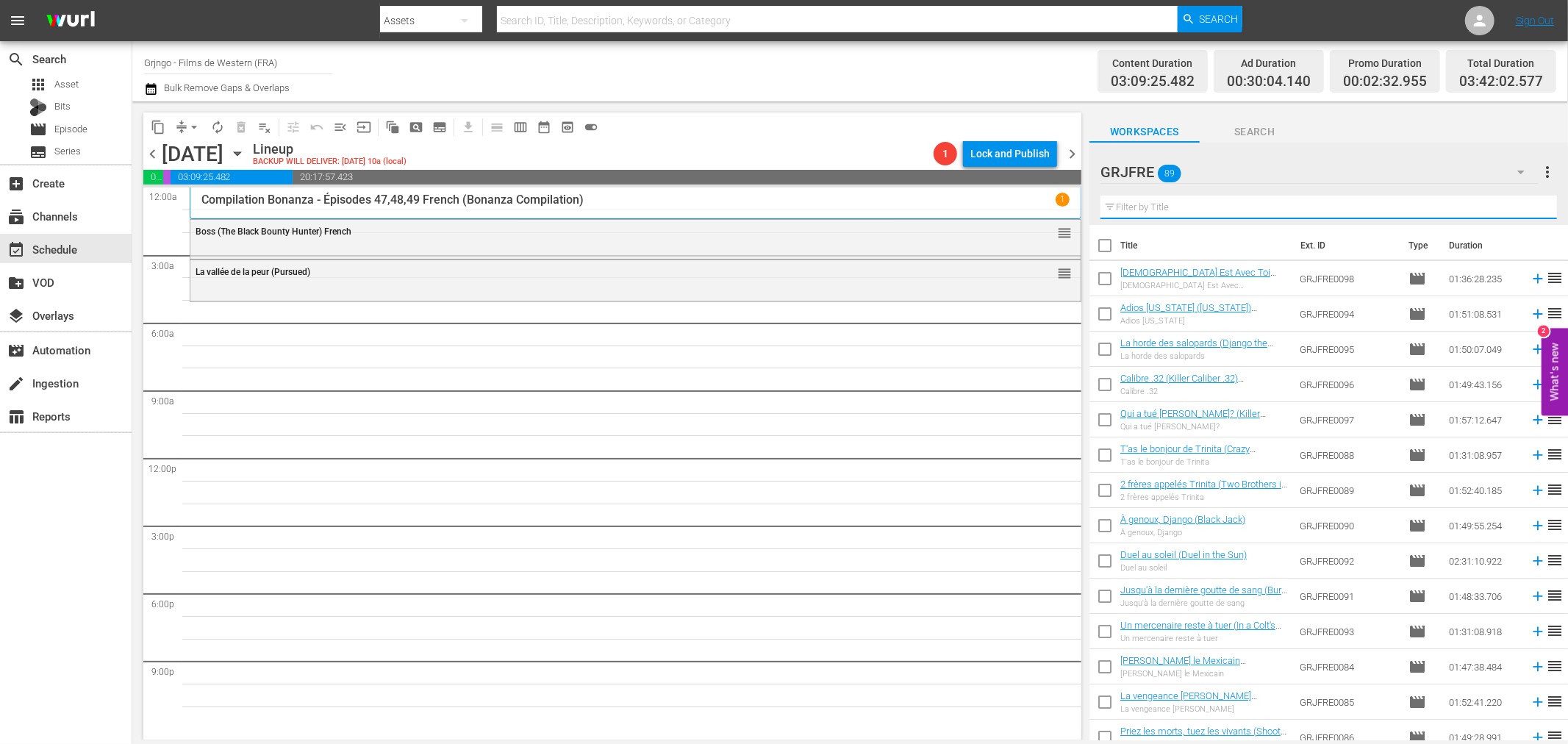
paste input "In a Colt's Shadow"
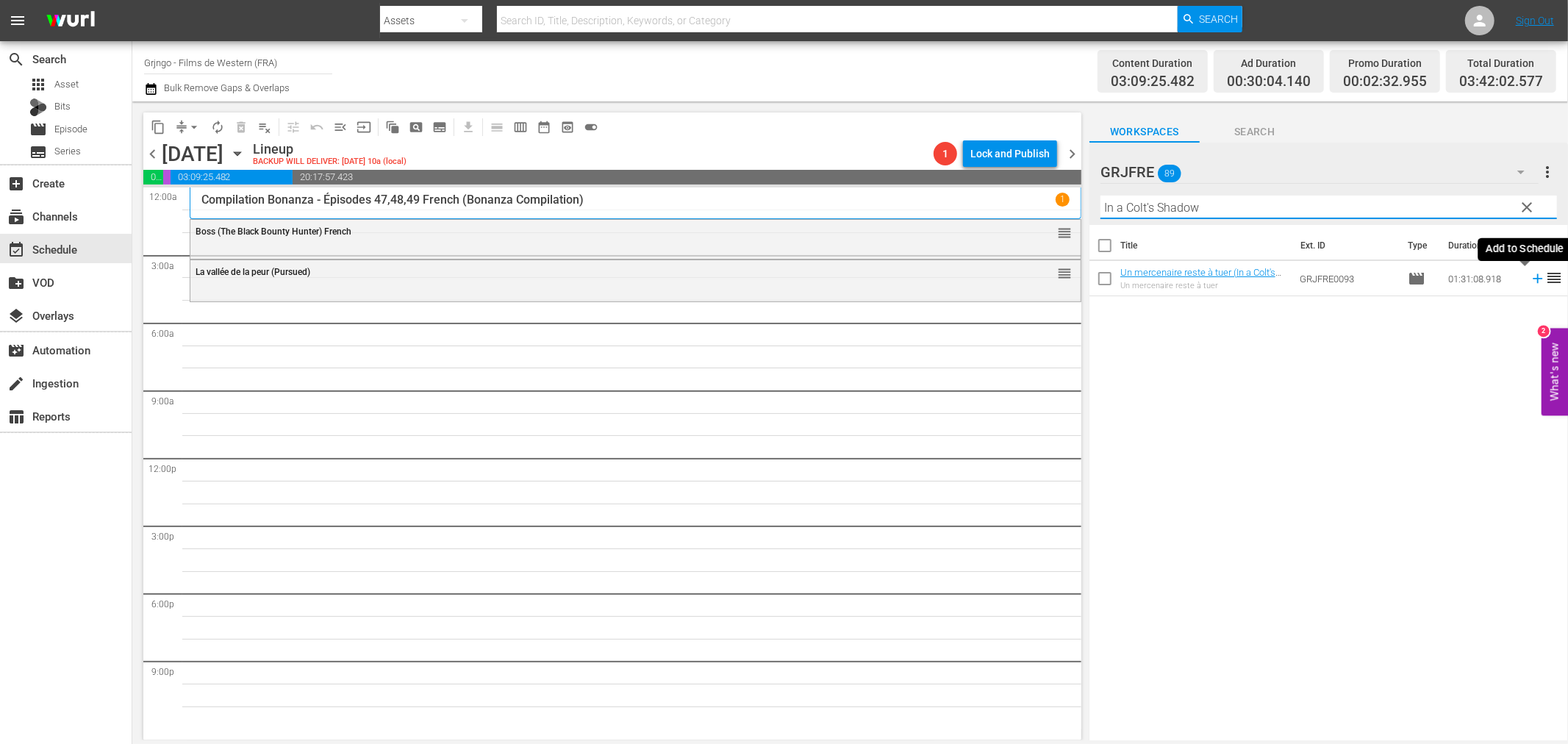
type input "In a Colt's Shadow"
click at [1533, 278] on icon at bounding box center [1538, 278] width 10 height 10
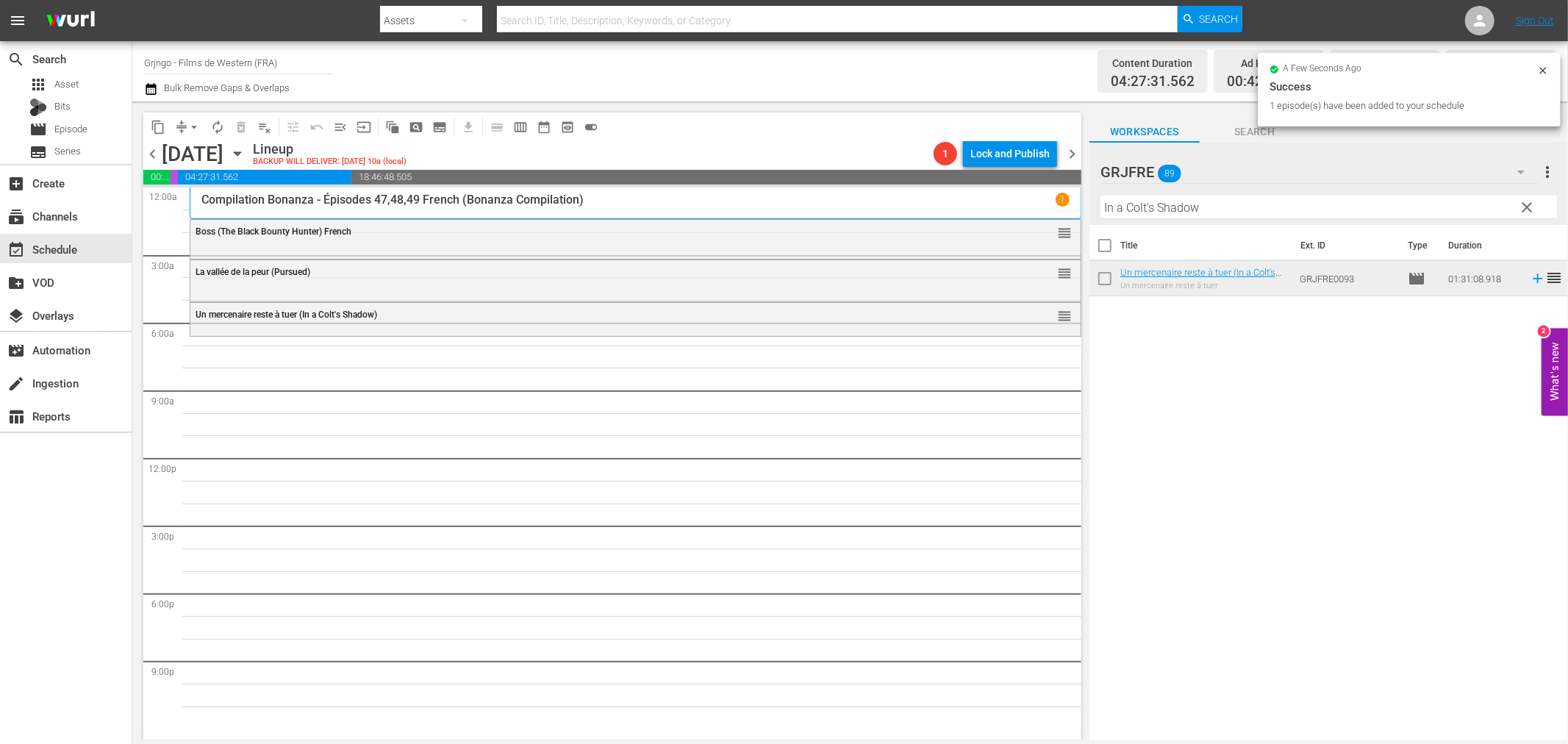
click at [1525, 203] on span "clear" at bounding box center [1528, 208] width 18 height 18
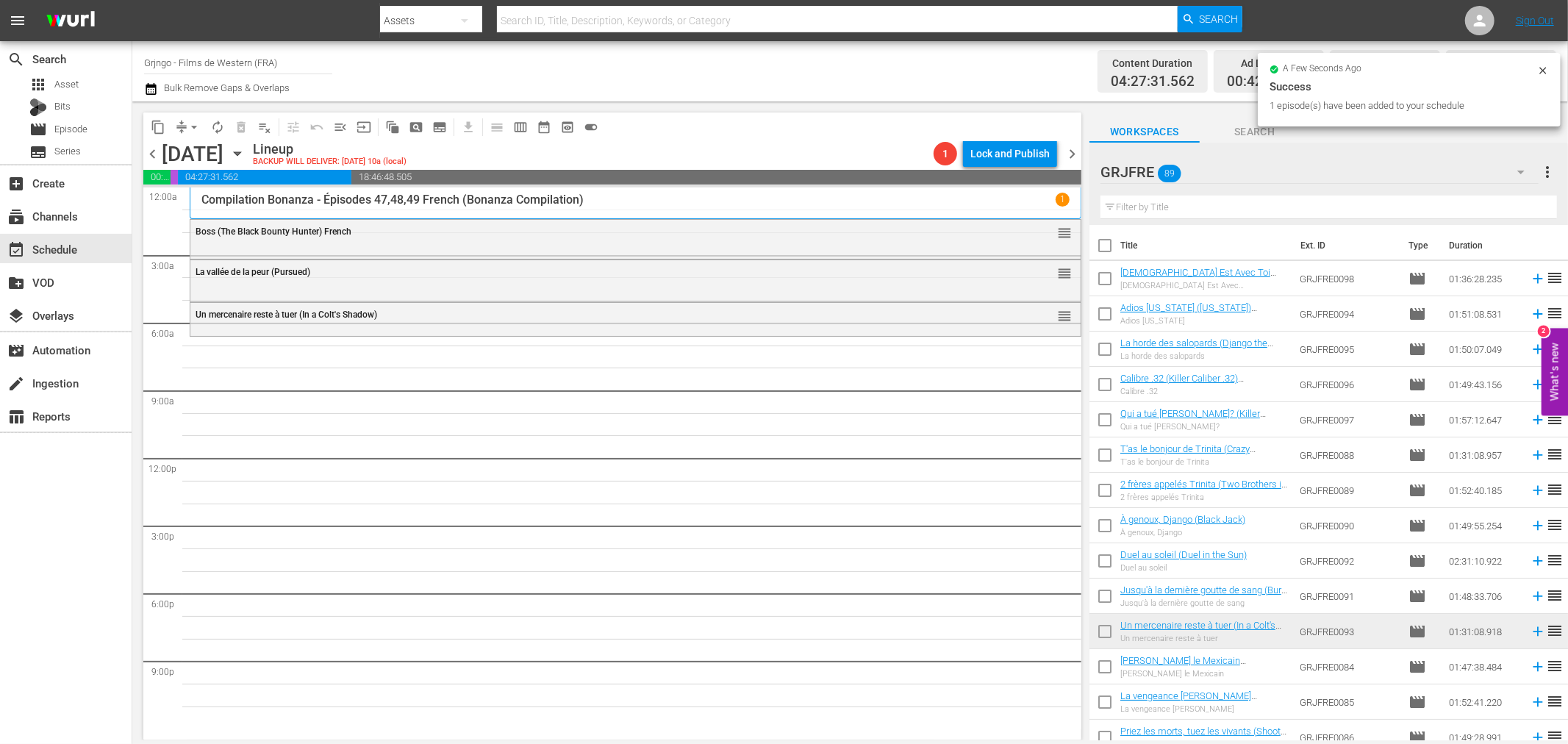
click at [1188, 204] on input "text" at bounding box center [1329, 207] width 456 height 23
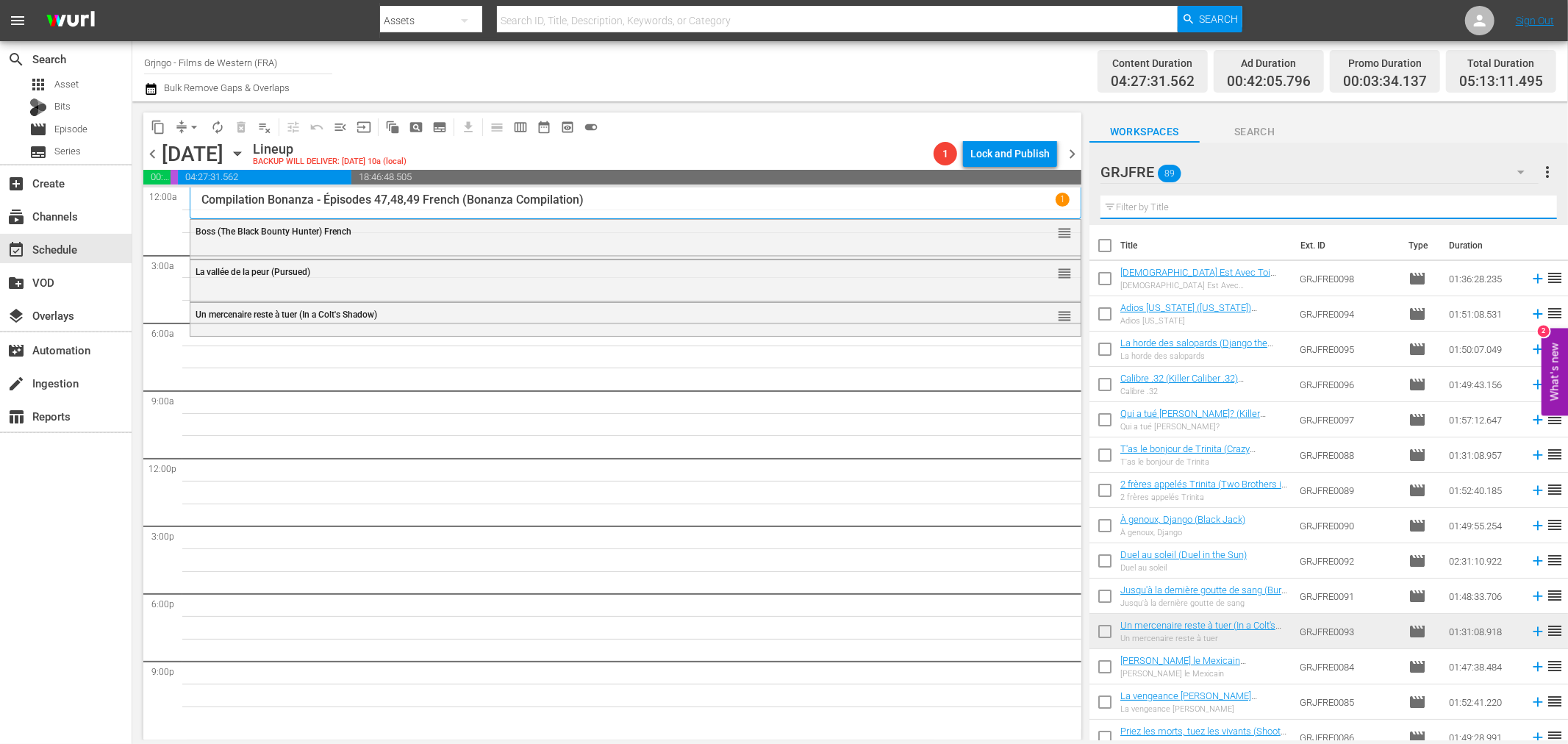
paste input "The Road to Fort Alamo"
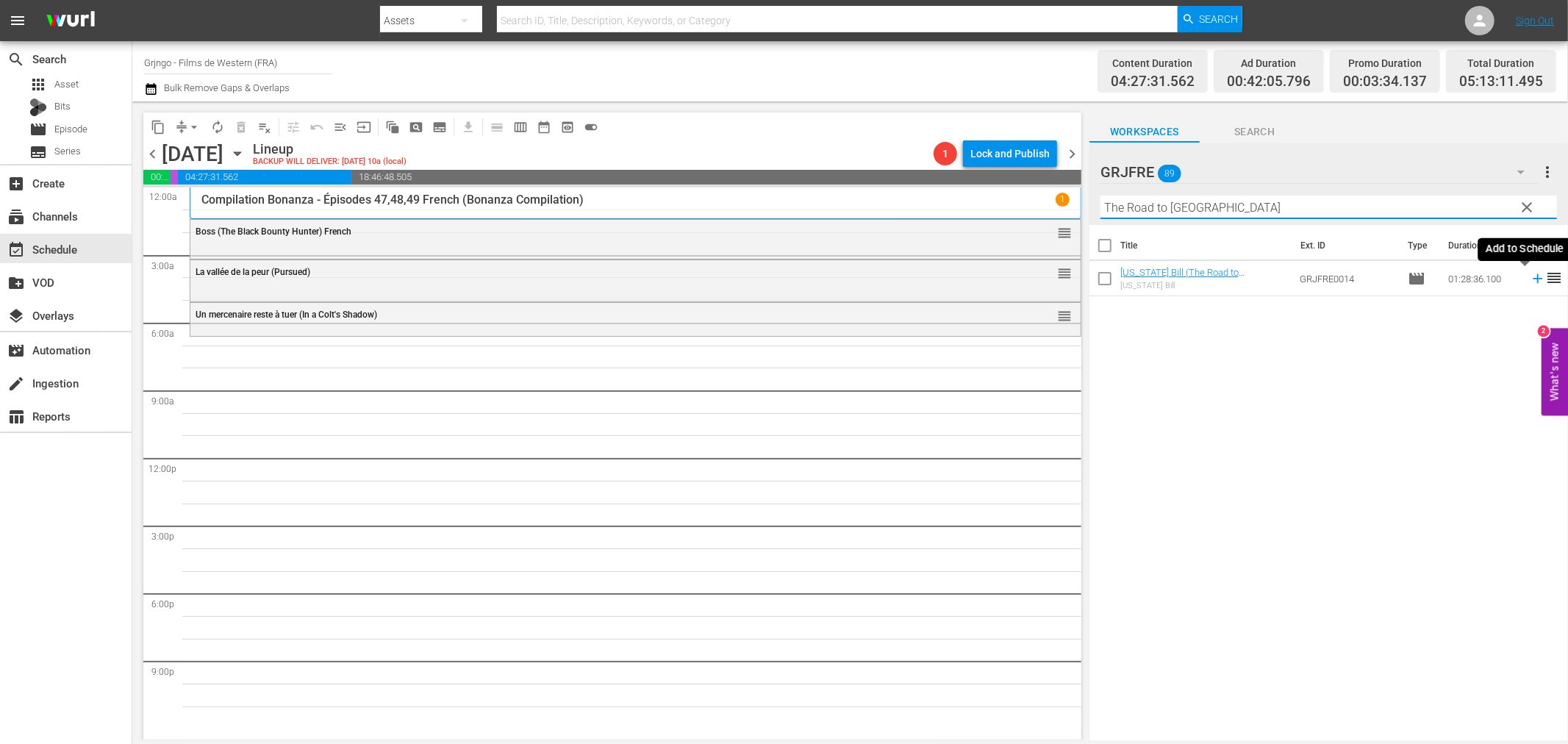
type input "The Road to Fort Alamo"
click at [1533, 278] on icon at bounding box center [1538, 278] width 10 height 10
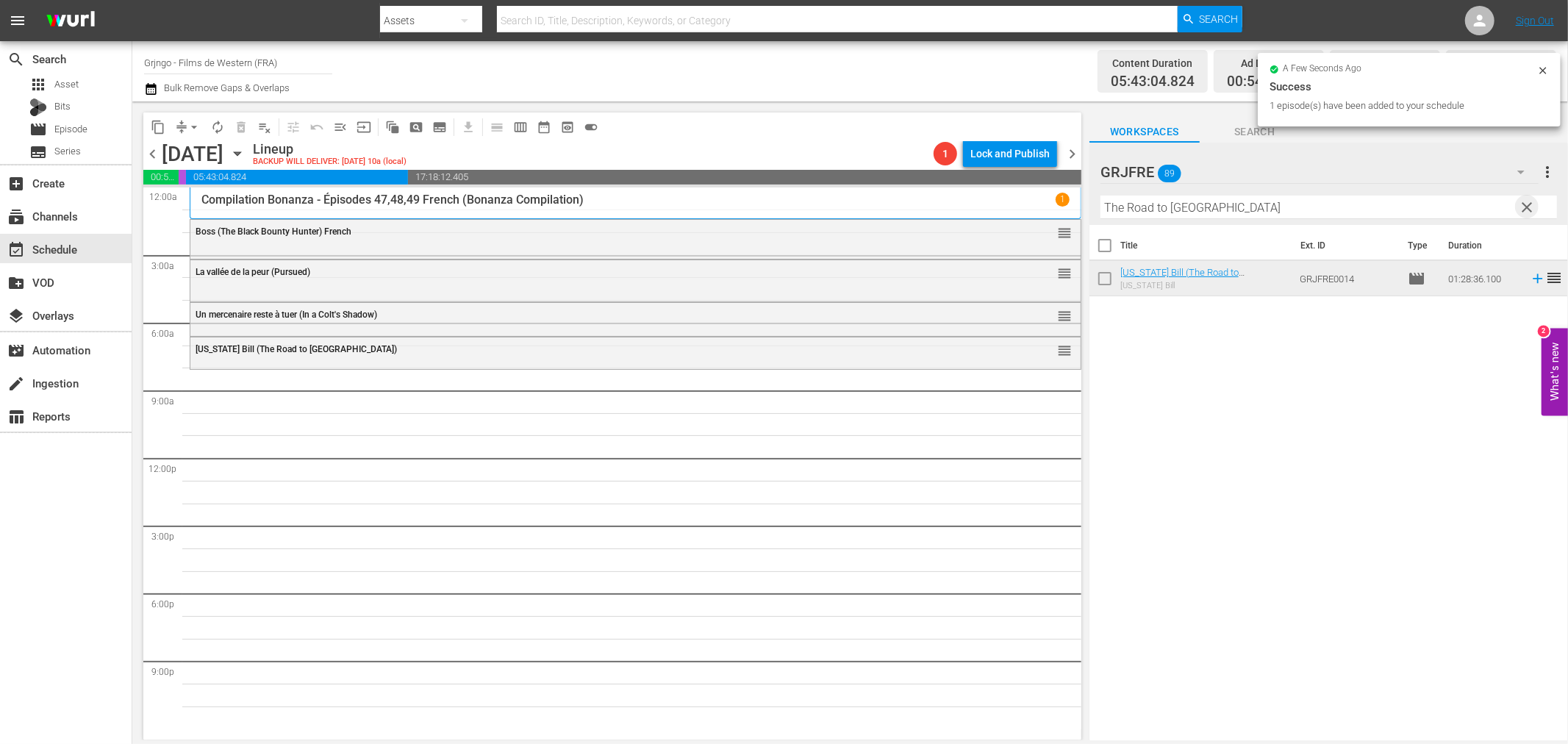
click at [1525, 206] on span "clear" at bounding box center [1528, 208] width 18 height 18
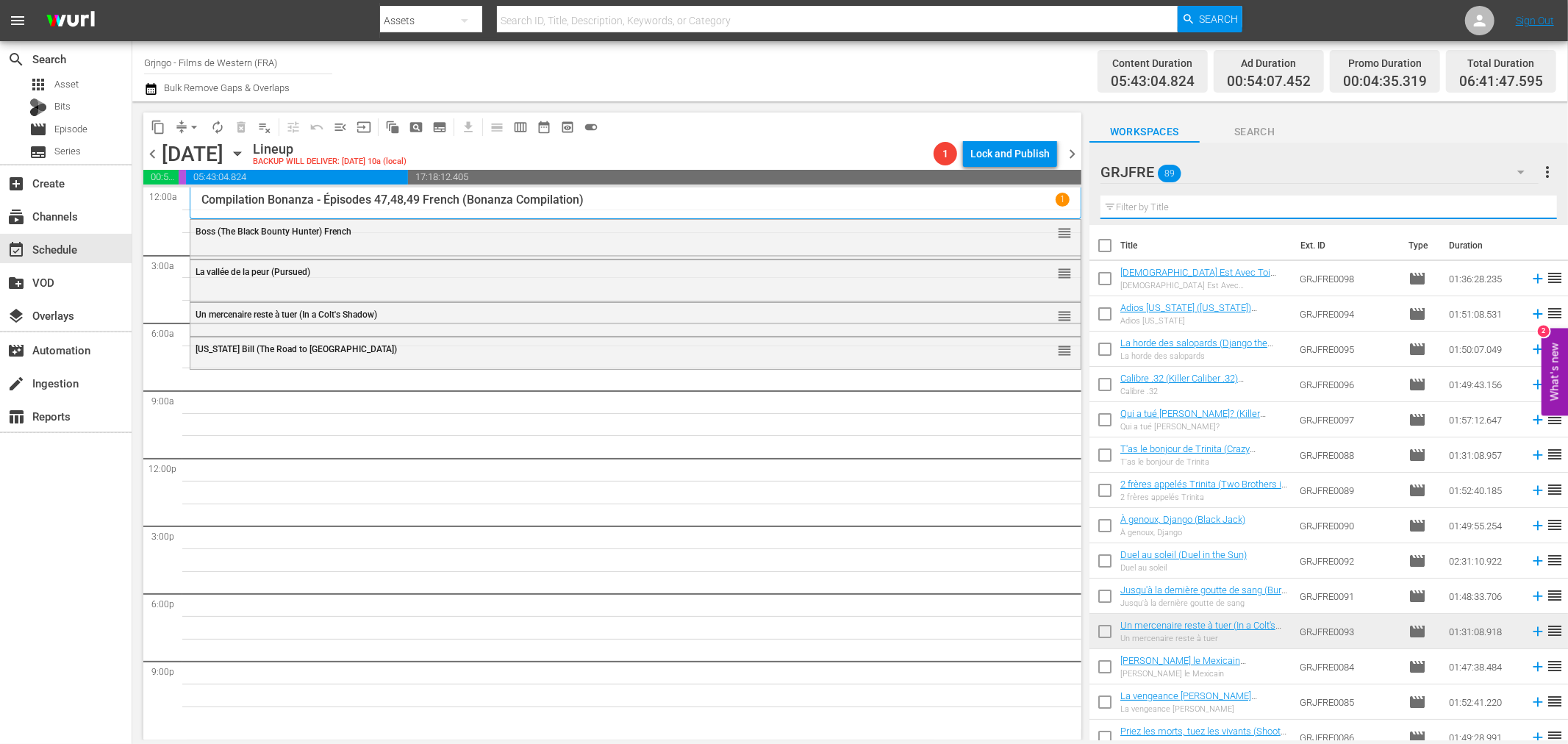
paste input "Django Kill... If You Live, Shoot!"
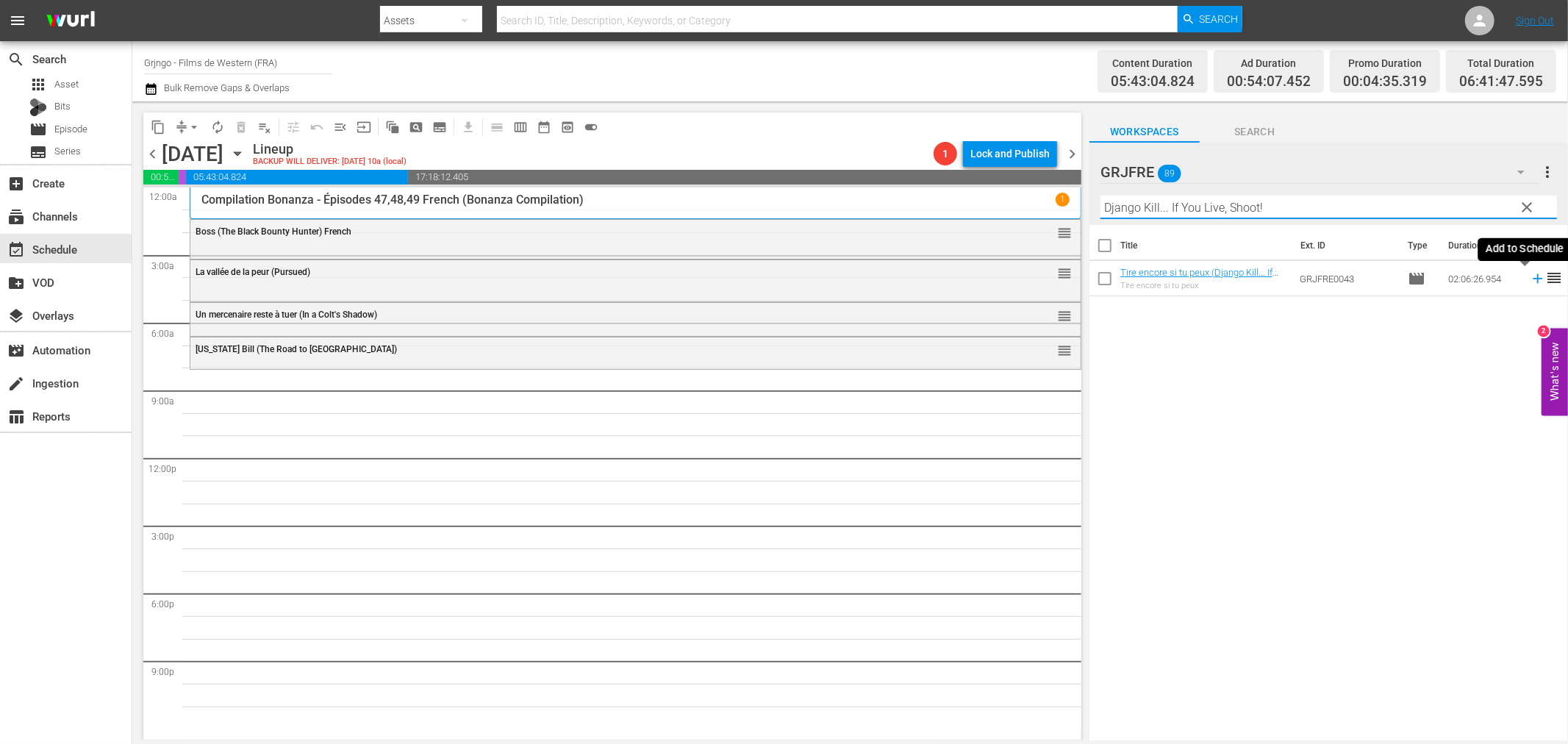
type input "Django Kill... If You Live, Shoot!"
click at [1530, 275] on icon at bounding box center [1538, 278] width 16 height 16
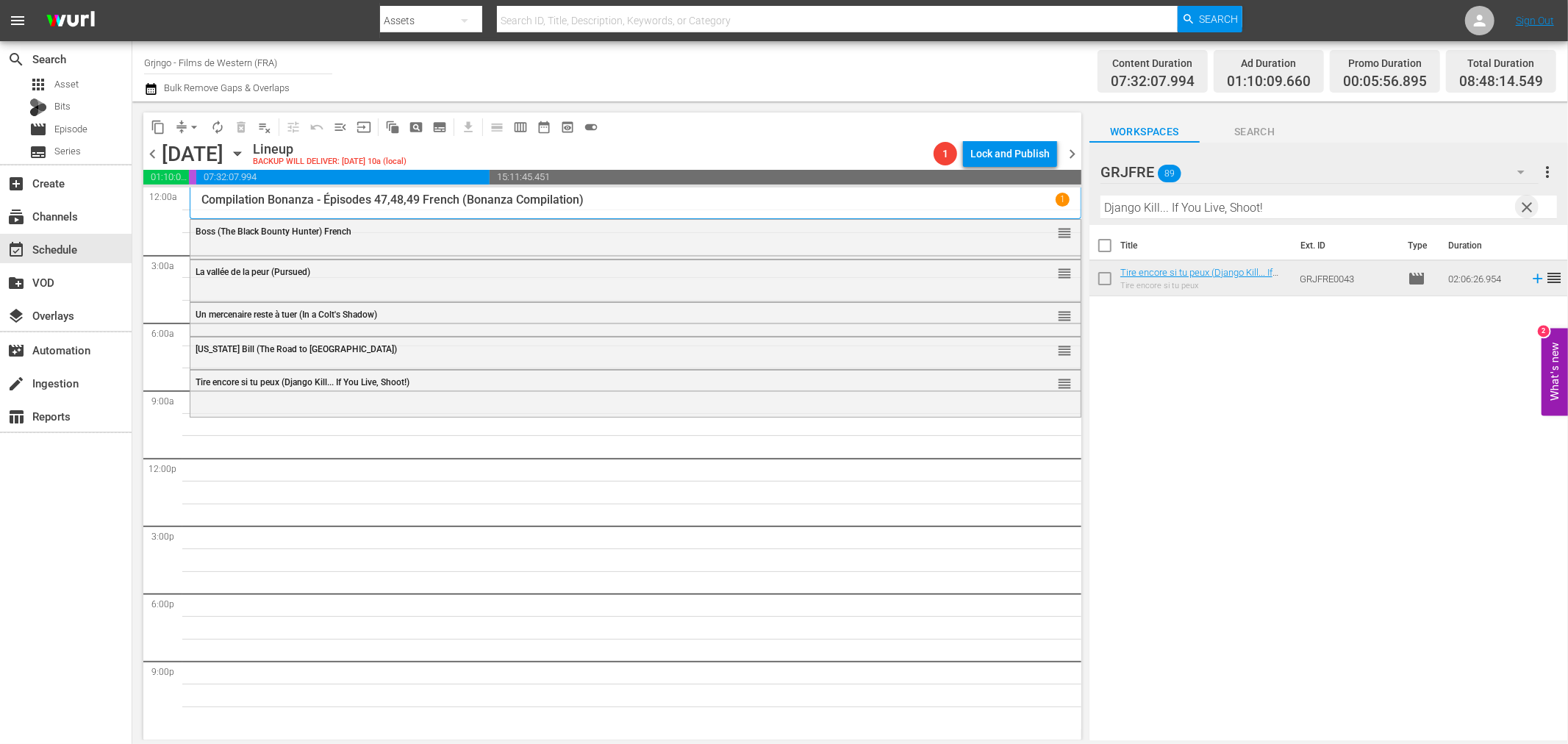
click at [1523, 206] on span "clear" at bounding box center [1528, 208] width 18 height 18
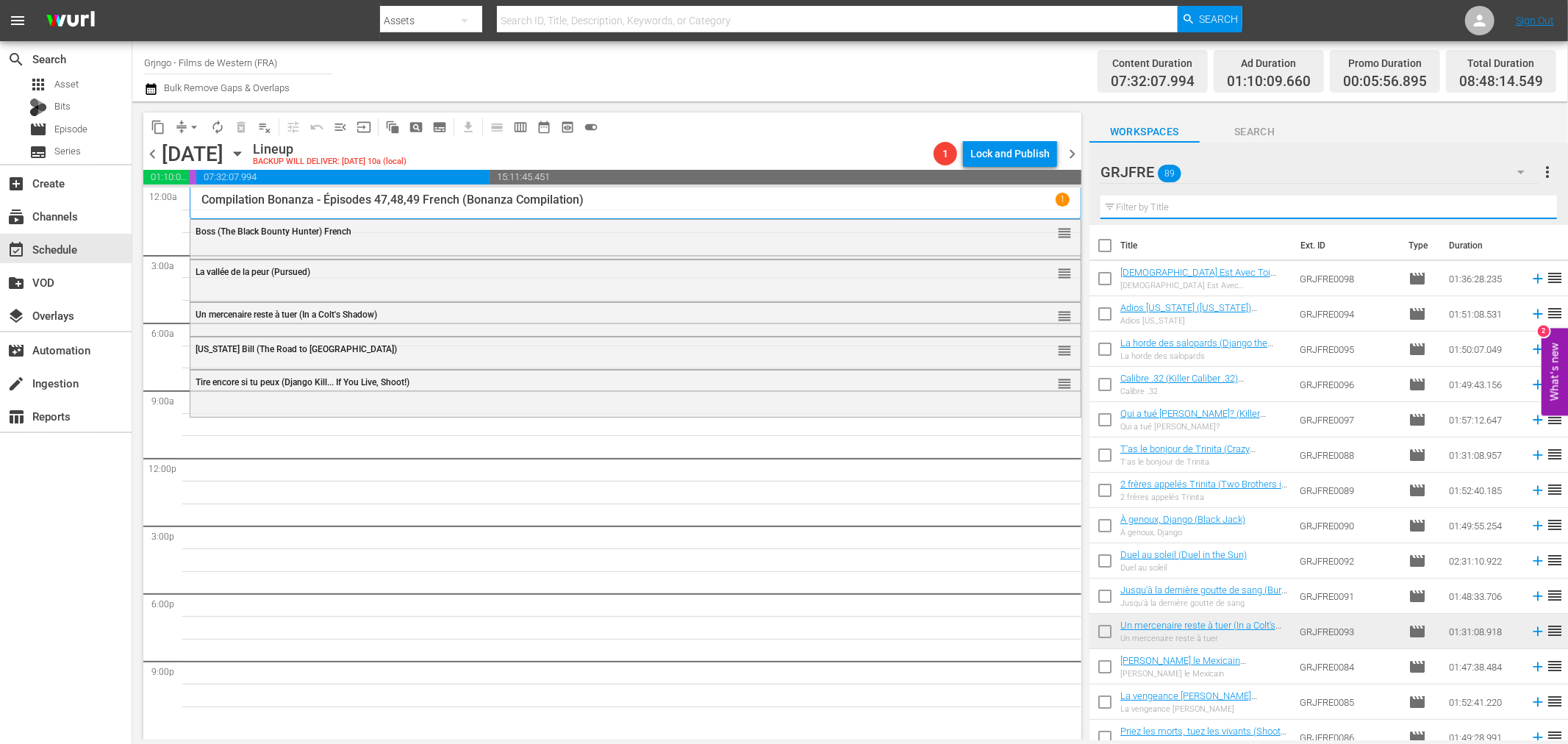
paste input "La horde des salopards (Django the Bastard)"
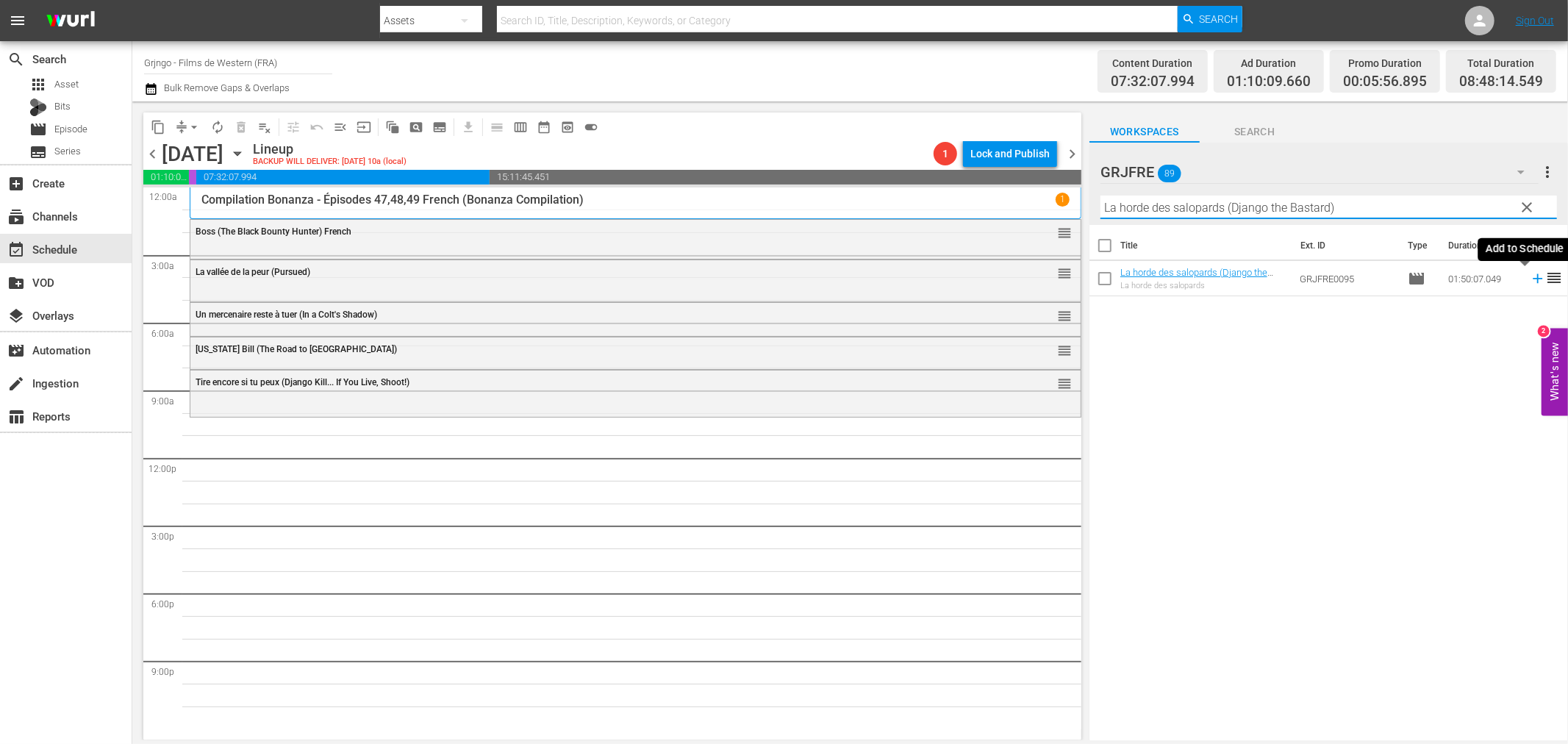
type input "La horde des salopards (Django the Bastard)"
click at [1530, 278] on icon at bounding box center [1538, 278] width 16 height 16
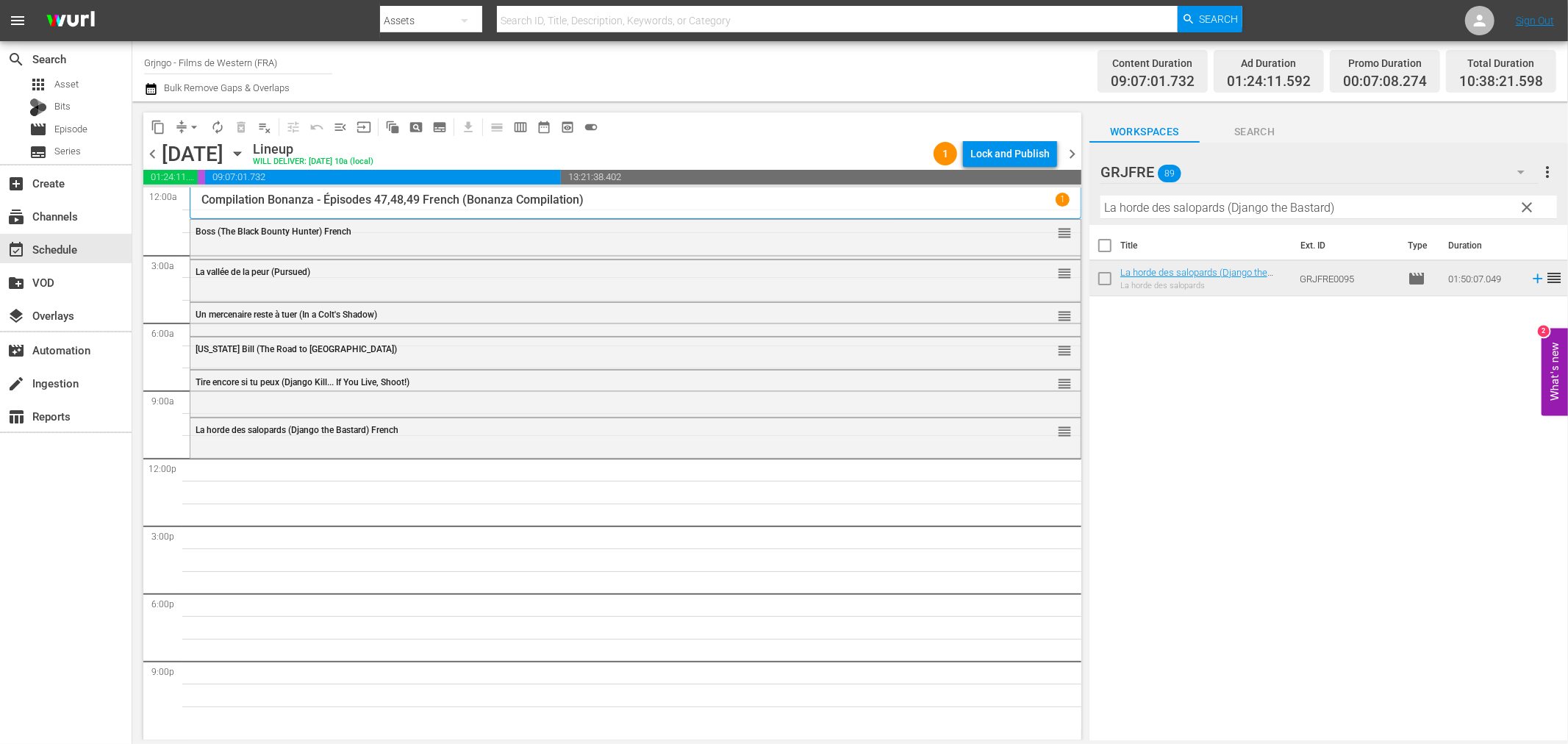
drag, startPoint x: 1530, startPoint y: 199, endPoint x: 1510, endPoint y: 199, distance: 20.0
click at [1530, 199] on span "clear" at bounding box center [1528, 208] width 18 height 18
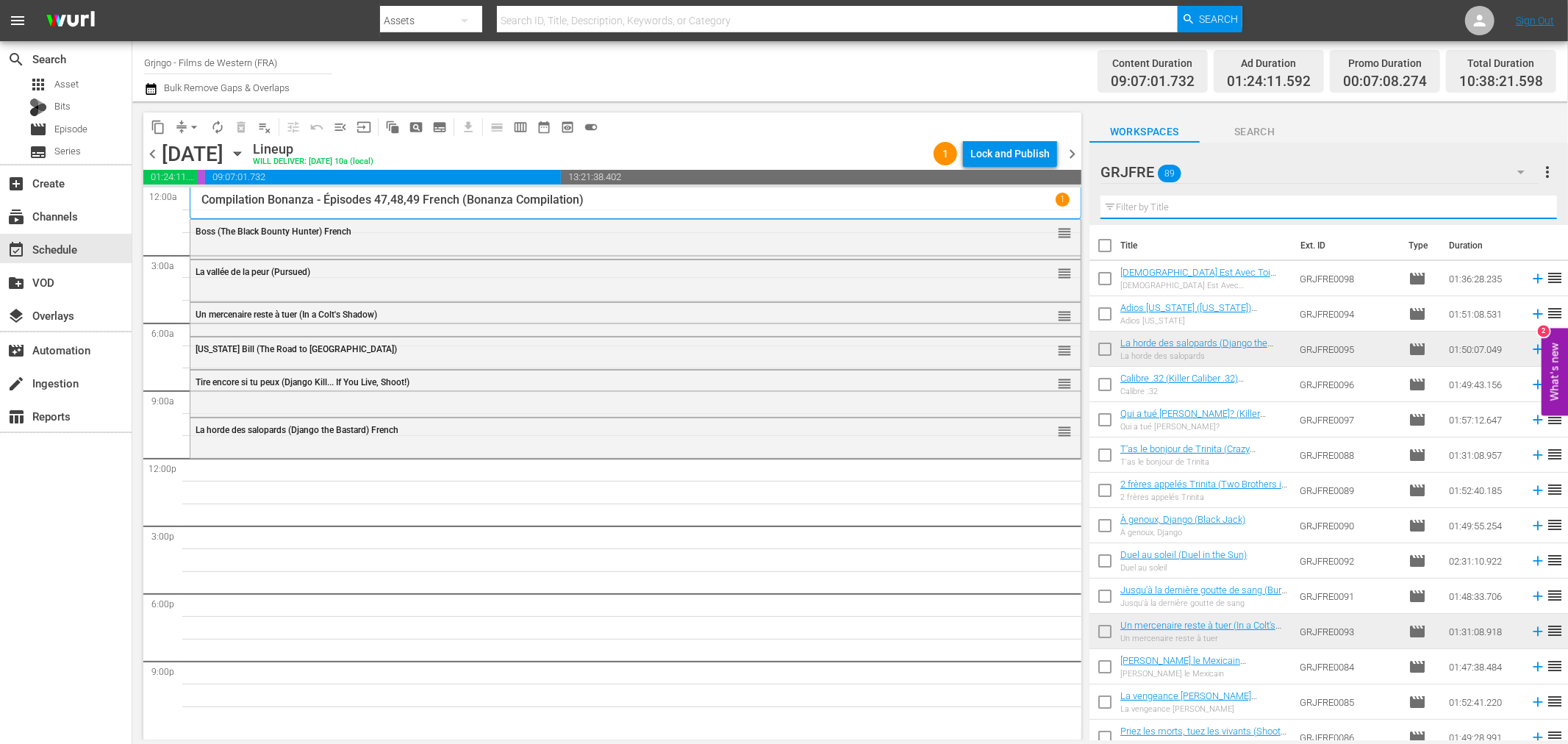
paste input "Compilation Bonanza - Épisodes 20,21,22"
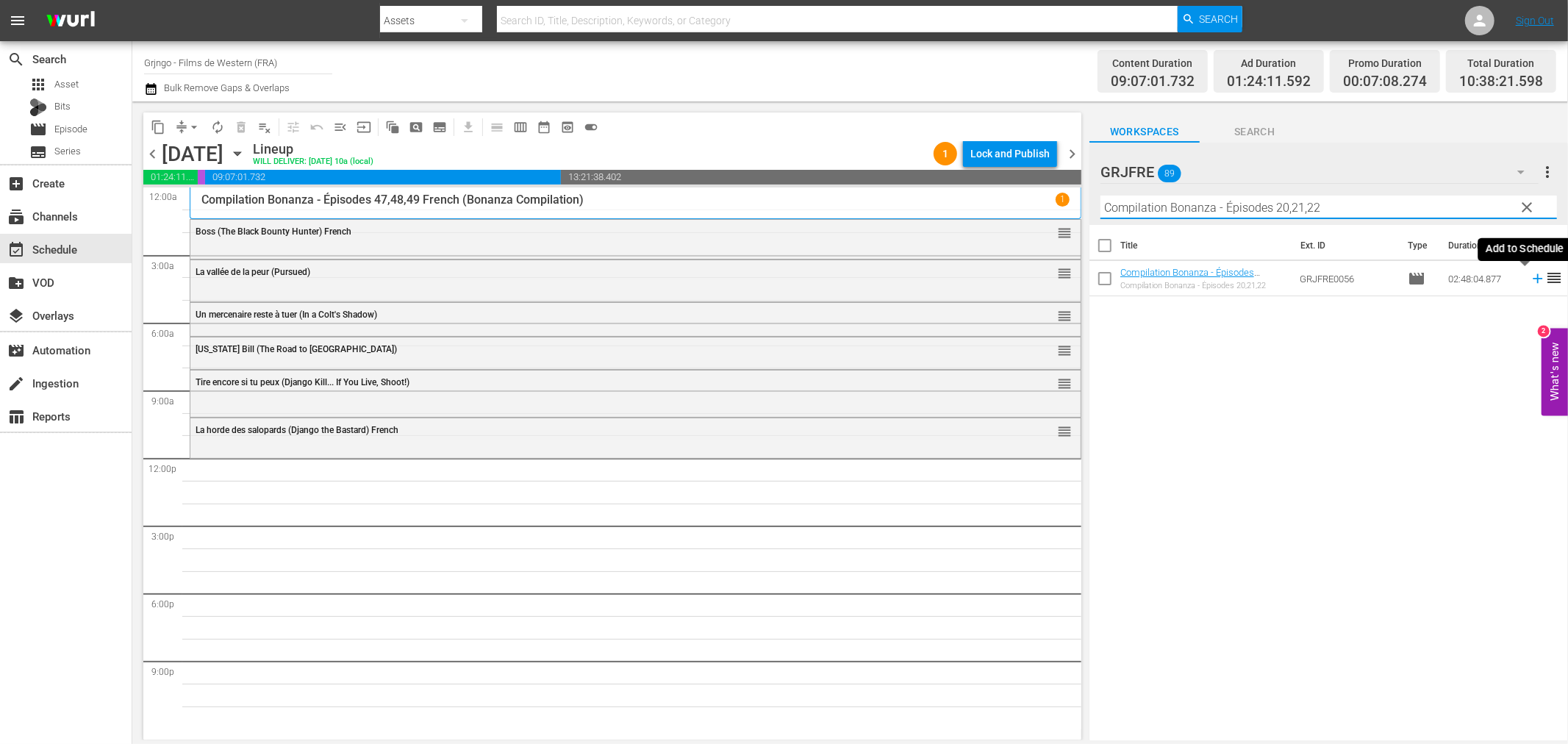
type input "Compilation Bonanza - Épisodes 20,21,22"
click at [1530, 278] on icon at bounding box center [1538, 278] width 16 height 16
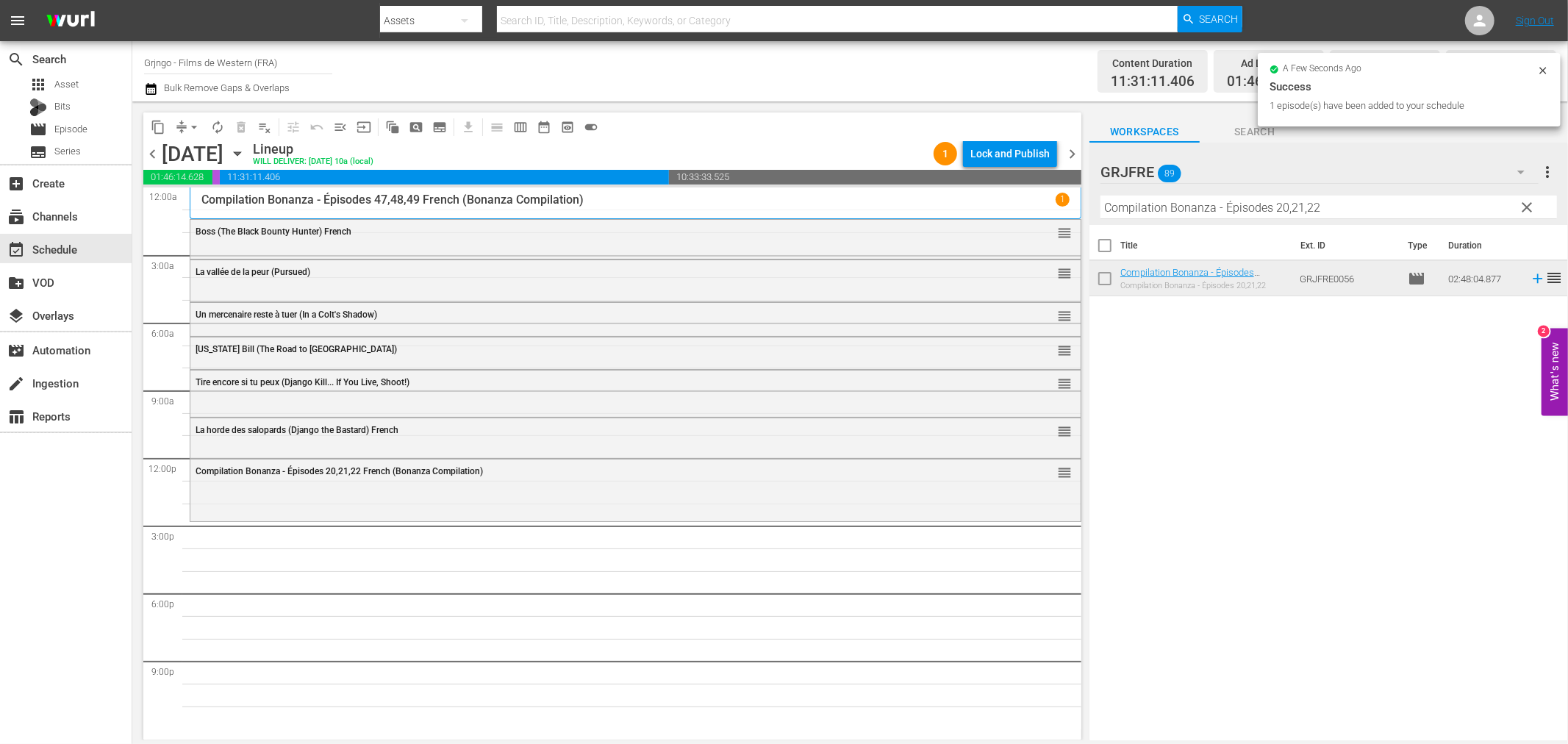
drag, startPoint x: 1523, startPoint y: 204, endPoint x: 1313, endPoint y: 213, distance: 210.2
click at [1525, 204] on span "clear" at bounding box center [1528, 208] width 18 height 18
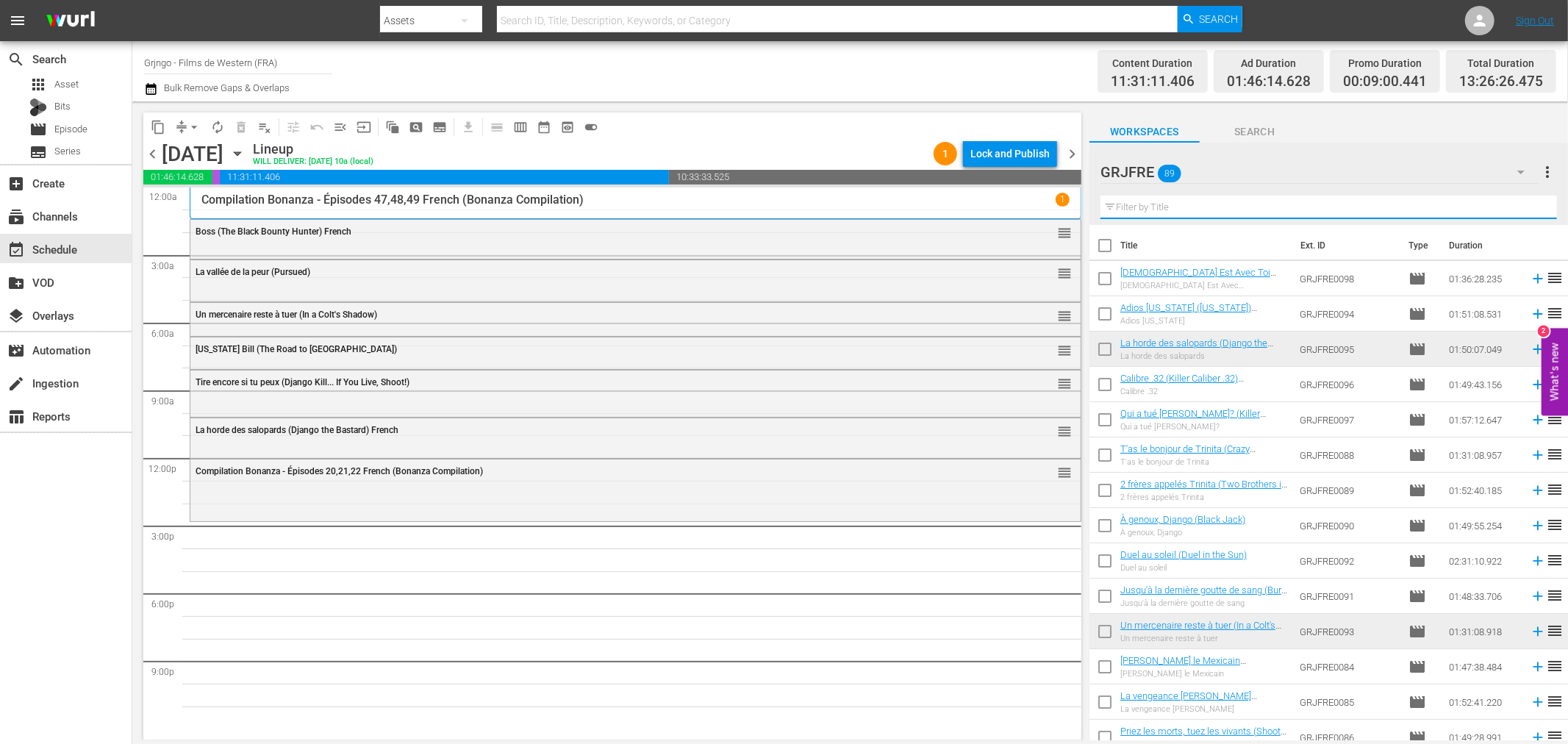
paste input "Lightning Jack"
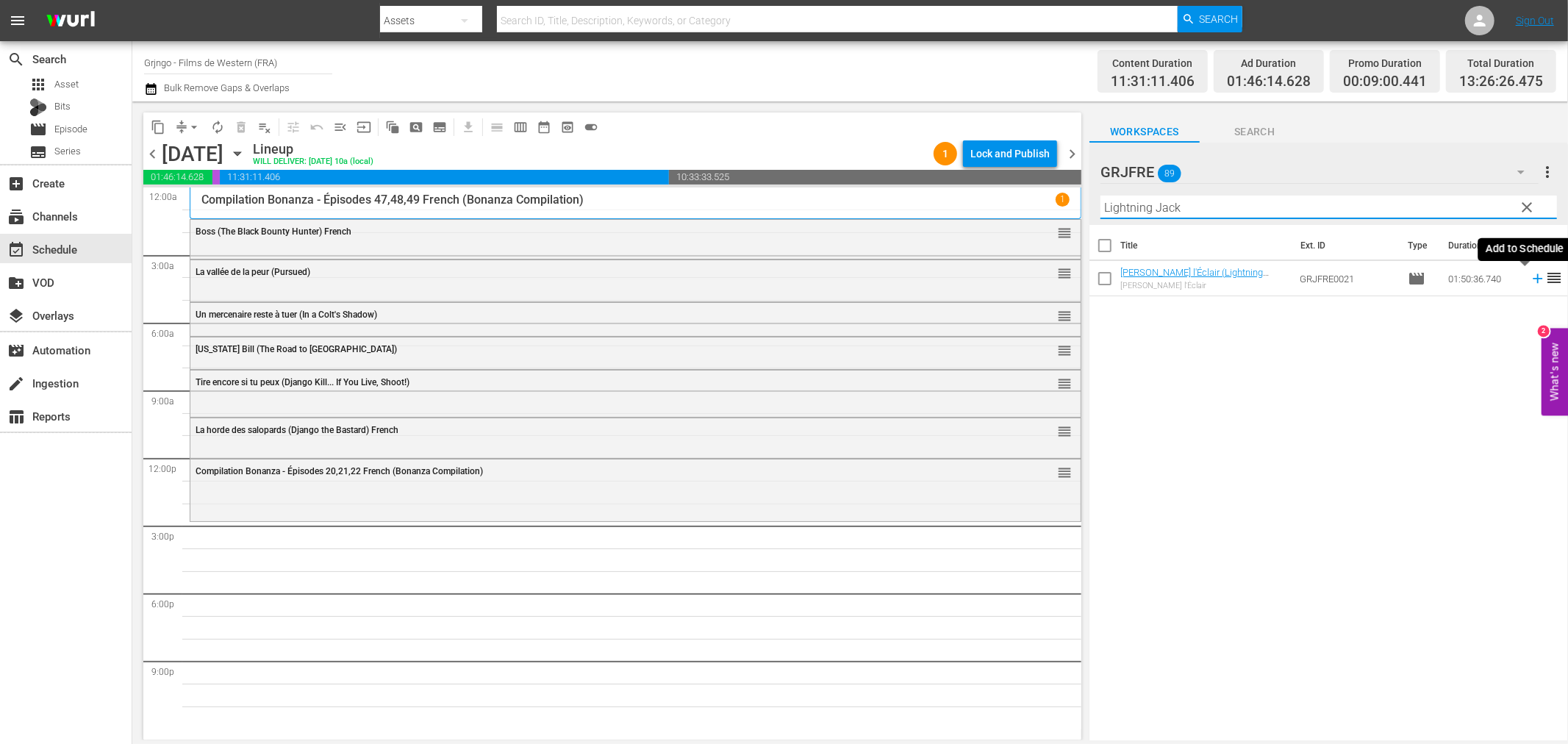
type input "Lightning Jack"
click at [1530, 277] on icon at bounding box center [1538, 278] width 16 height 16
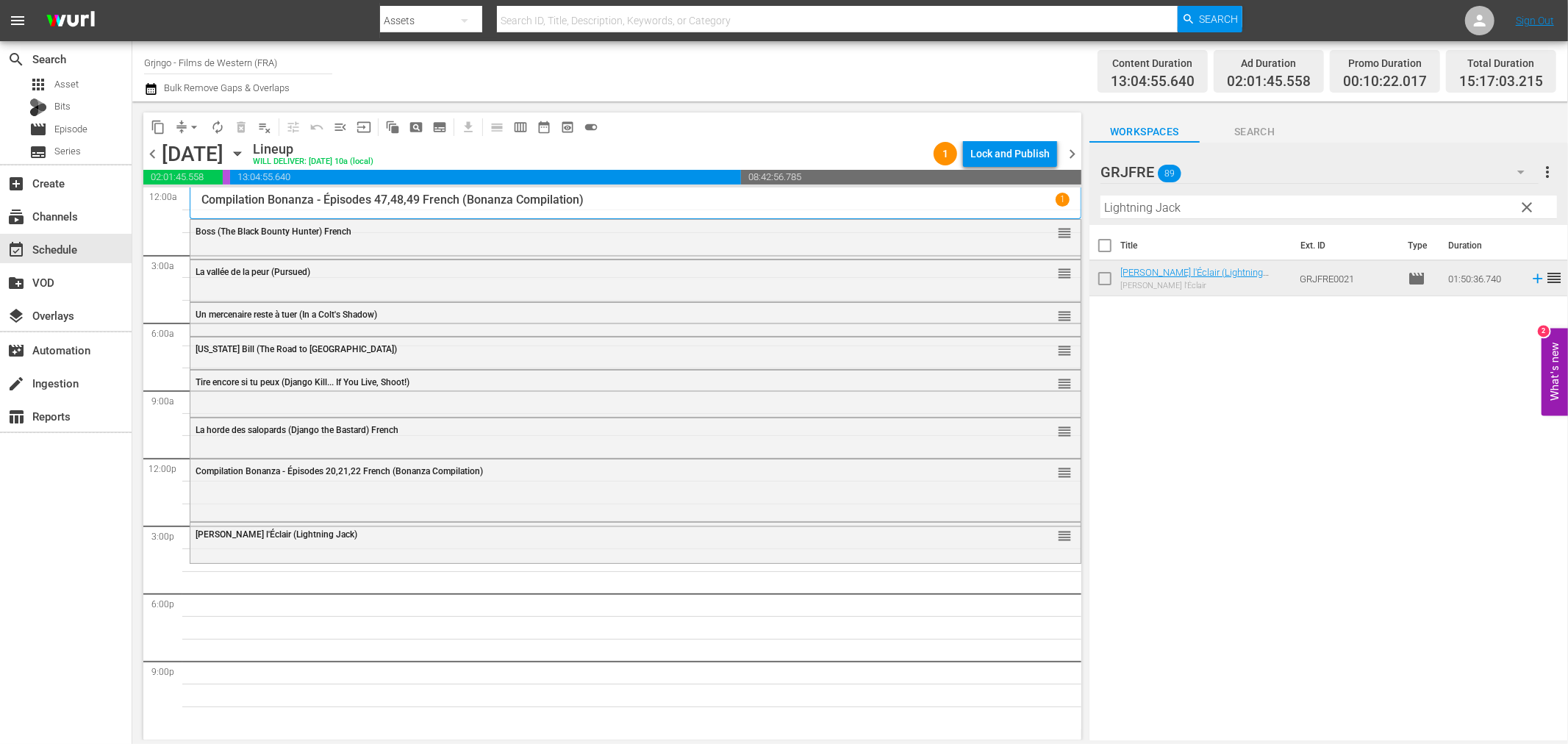
drag, startPoint x: 1525, startPoint y: 206, endPoint x: 1113, endPoint y: 233, distance: 412.9
click at [1525, 206] on span "clear" at bounding box center [1528, 208] width 18 height 18
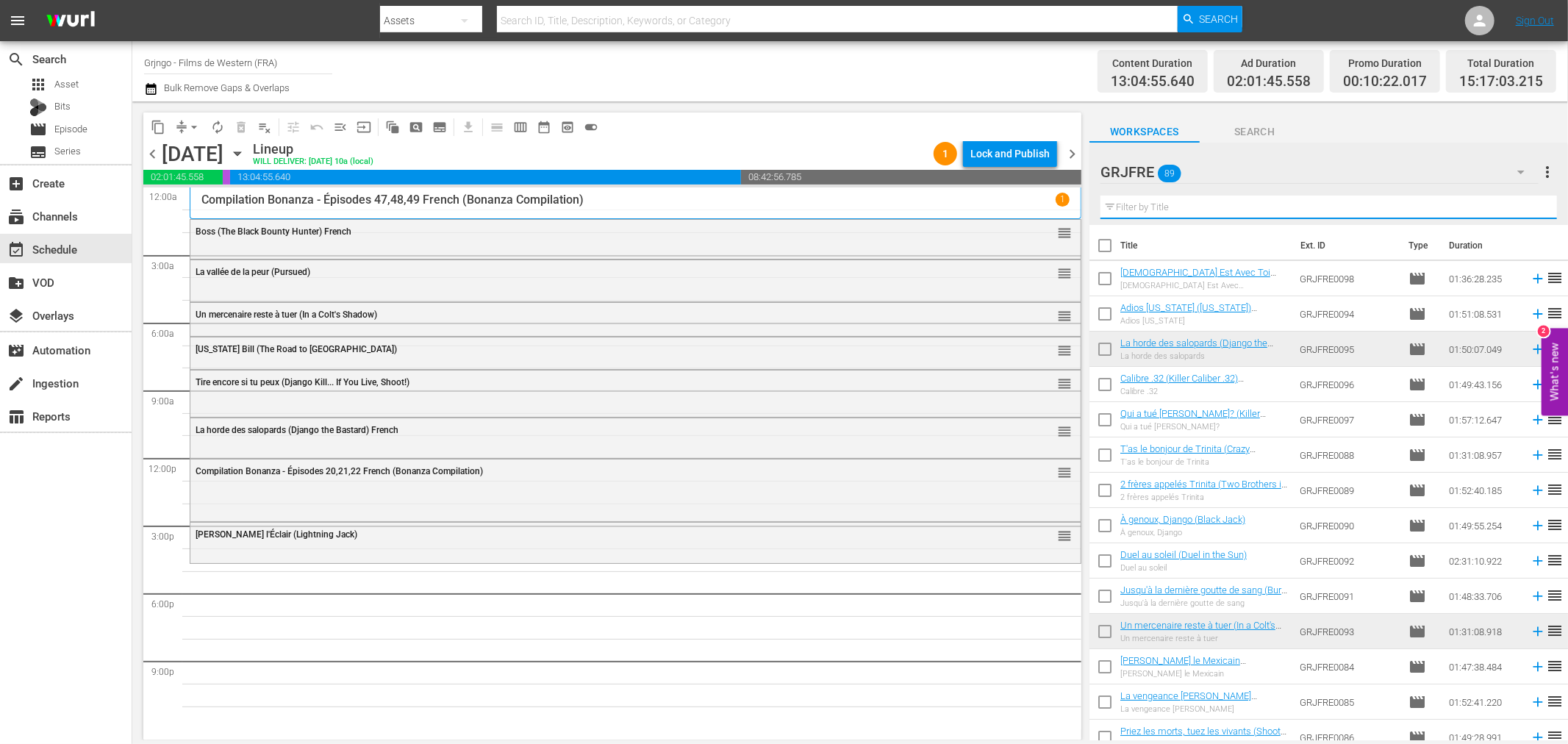
click at [1144, 209] on input "text" at bounding box center [1329, 207] width 456 height 23
paste input "Mohawk"
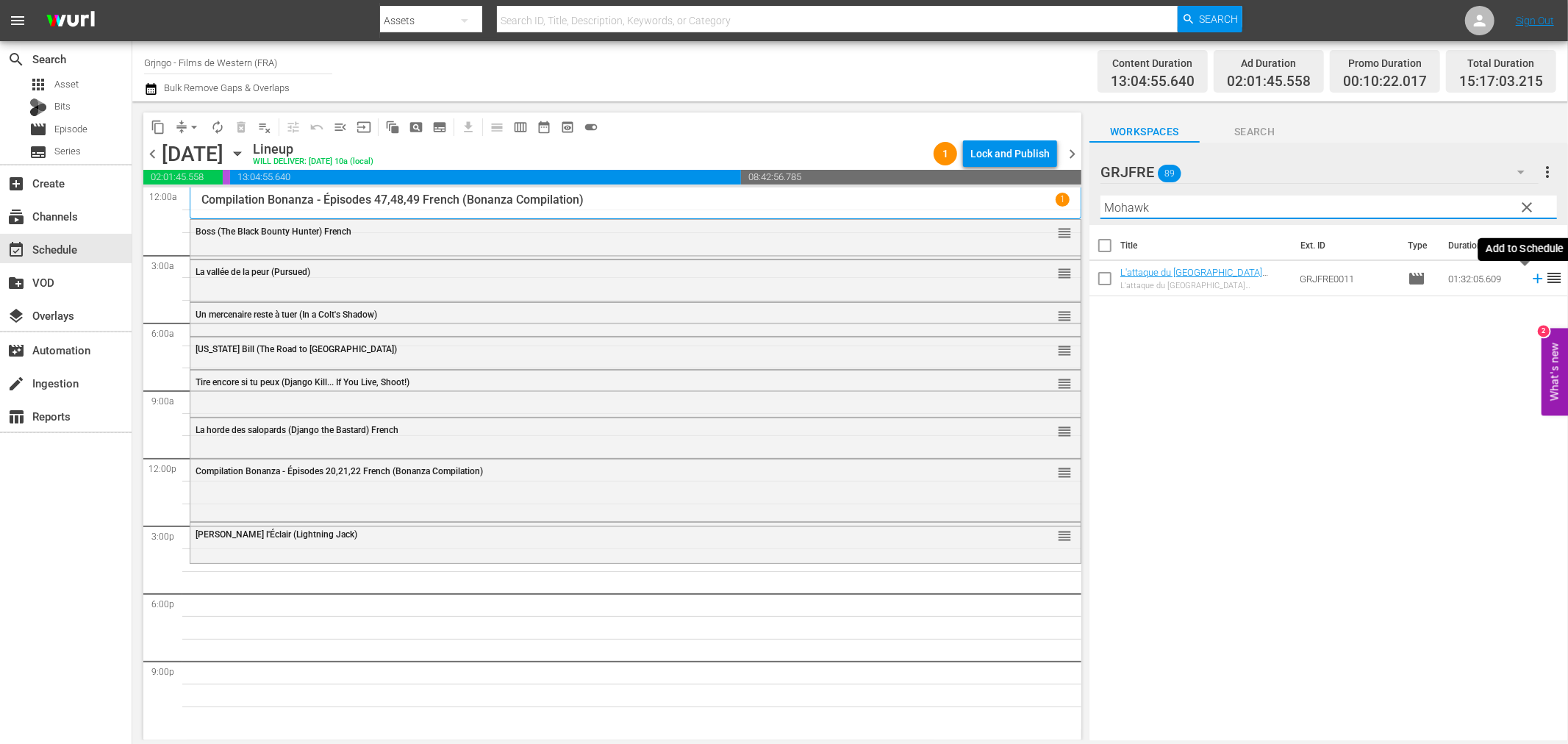
type input "Mohawk"
click at [1533, 278] on icon at bounding box center [1538, 278] width 10 height 10
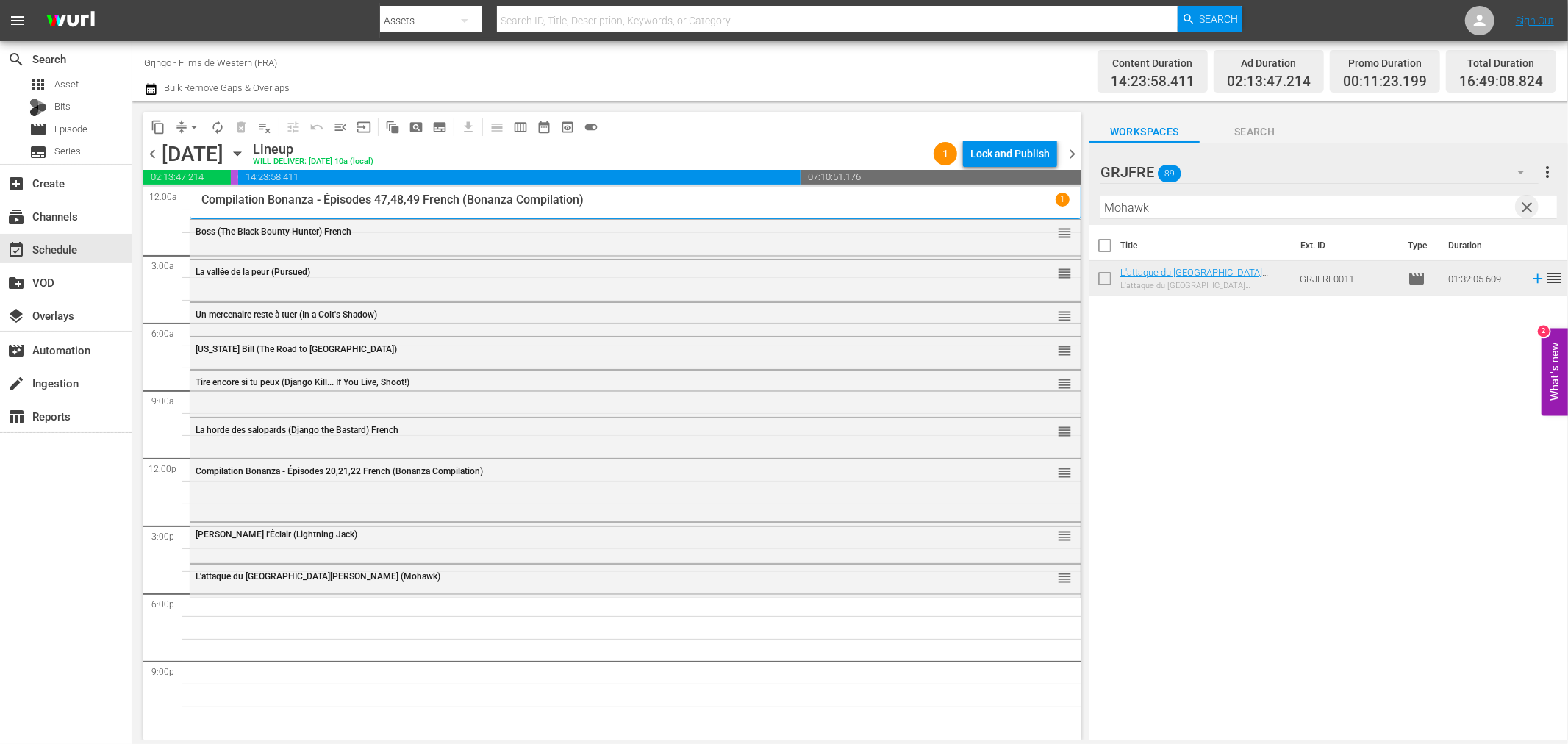
click at [1530, 202] on span "clear" at bounding box center [1528, 208] width 18 height 18
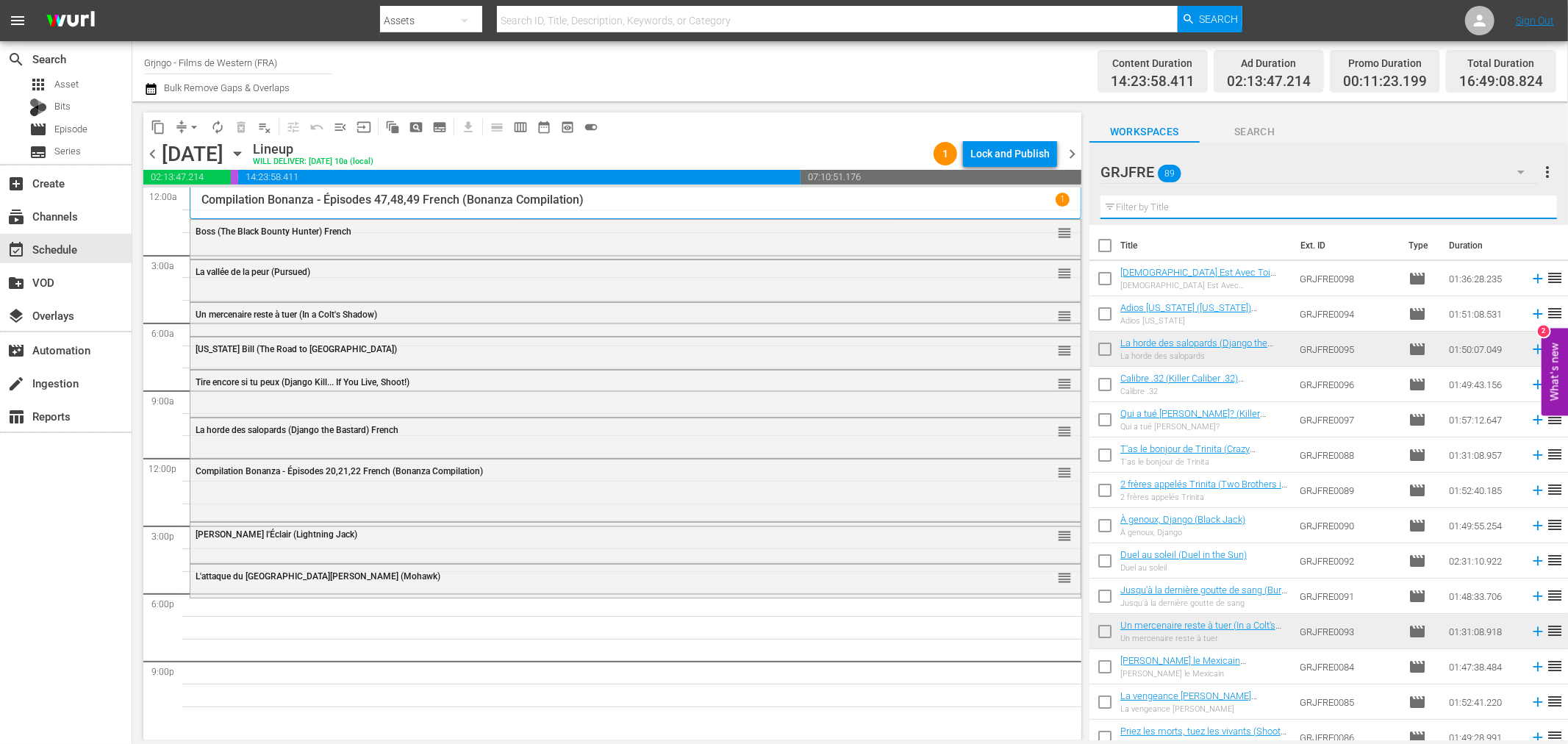
paste input "One Dollar Too Many"
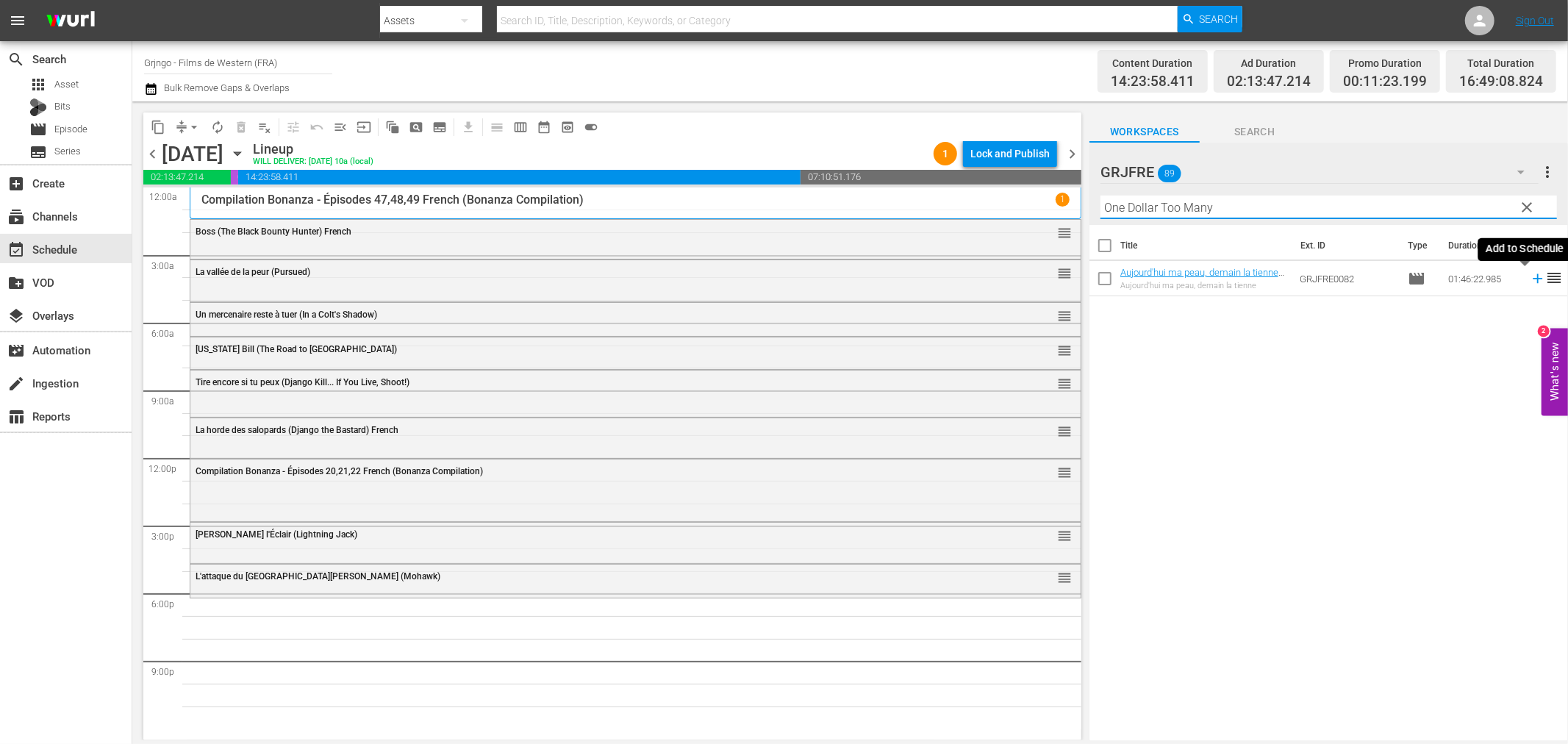
type input "One Dollar Too Many"
click at [1530, 281] on icon at bounding box center [1538, 278] width 16 height 16
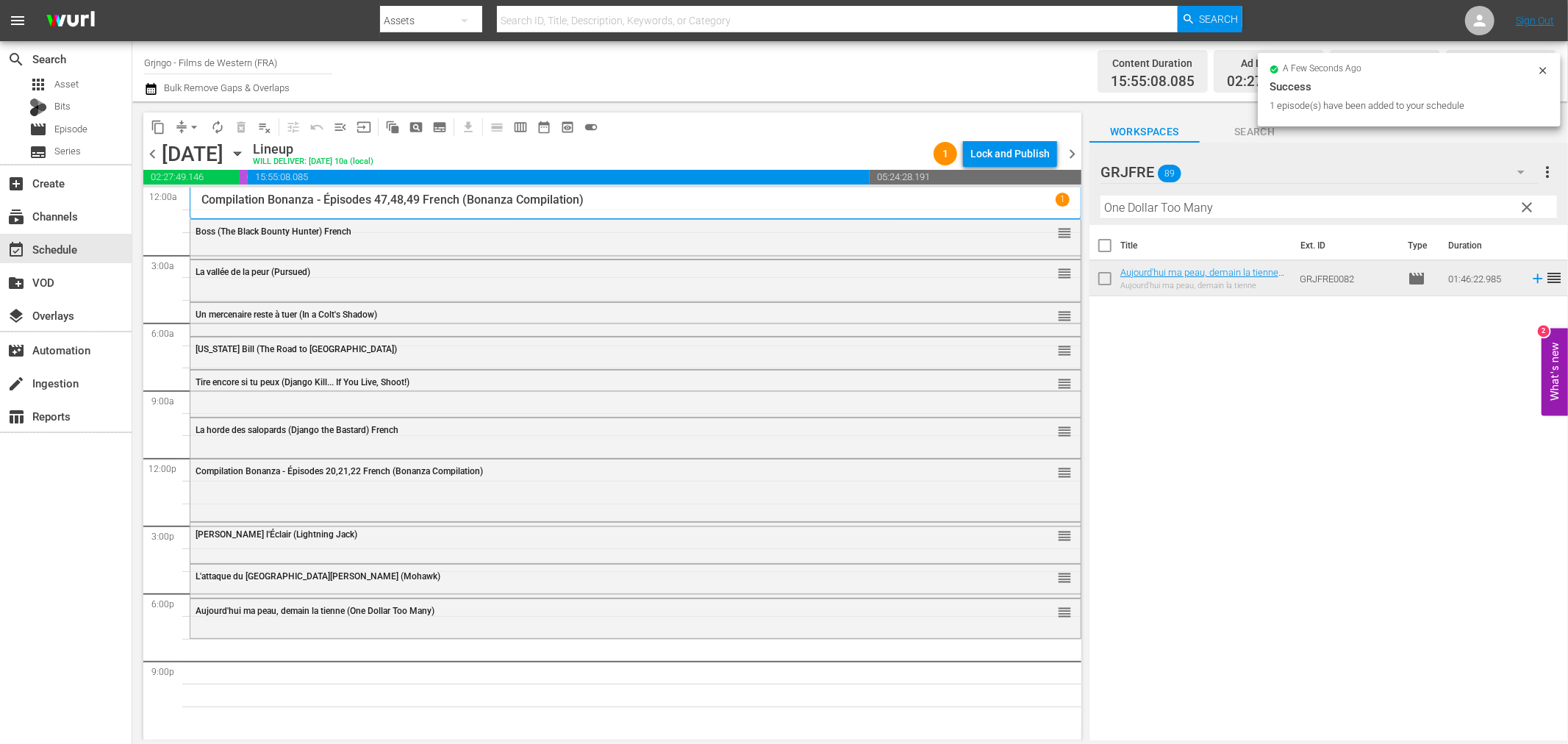
drag, startPoint x: 1527, startPoint y: 204, endPoint x: 1501, endPoint y: 204, distance: 26.0
click at [1527, 204] on span "clear" at bounding box center [1528, 208] width 18 height 18
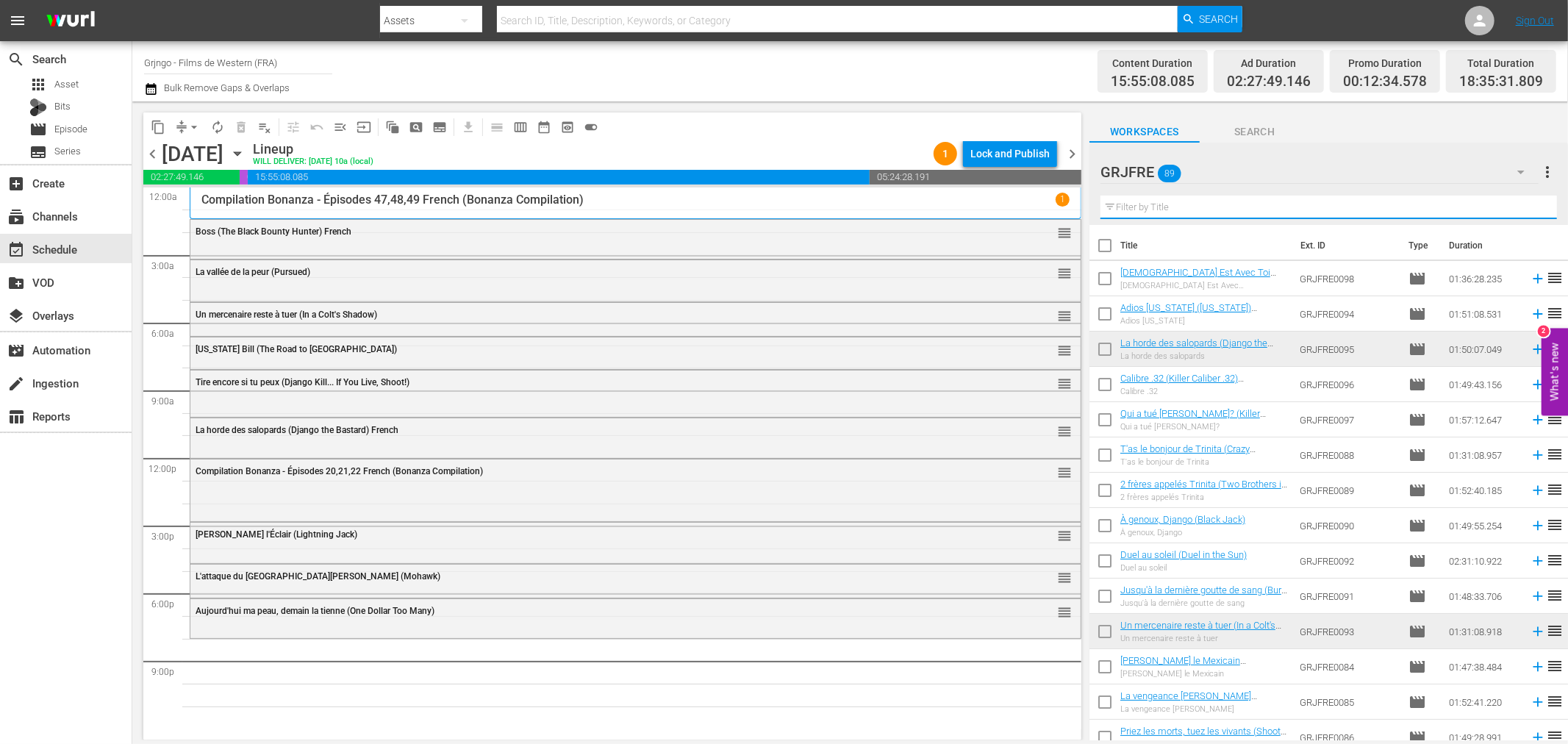
paste input "La vallée des géants (The Big Trees)"
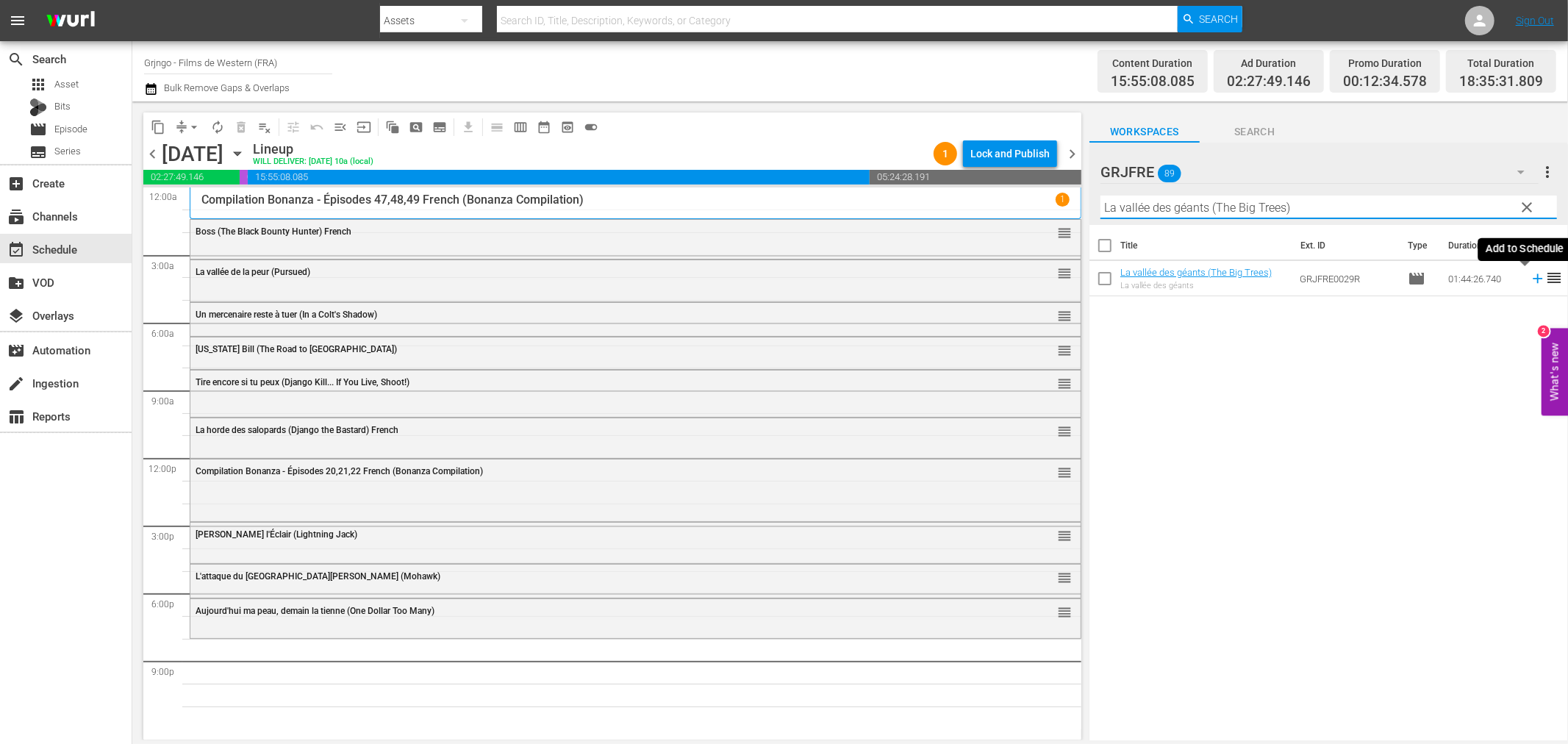
type input "La vallée des géants (The Big Trees)"
click at [1530, 274] on icon at bounding box center [1538, 278] width 16 height 16
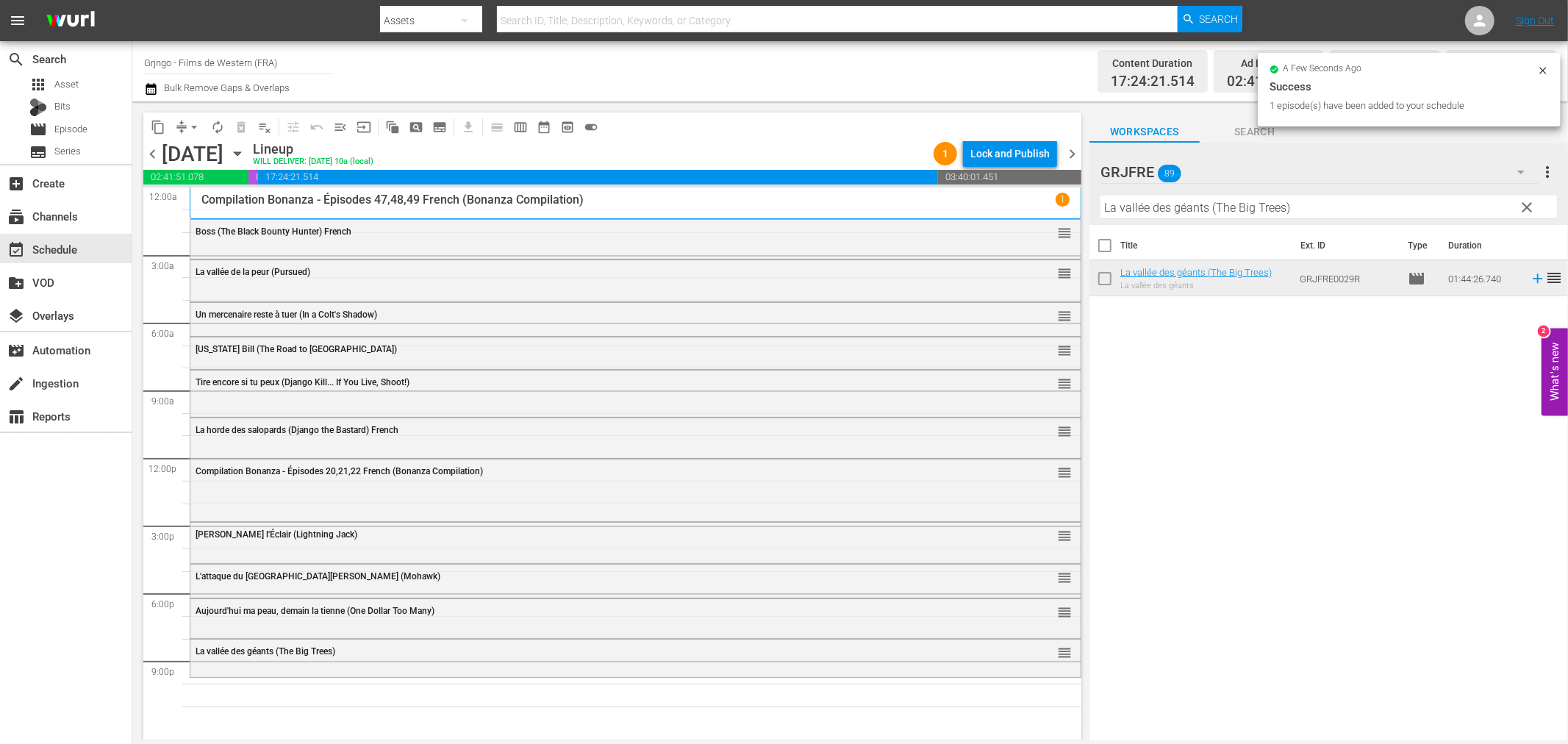
drag, startPoint x: 1525, startPoint y: 201, endPoint x: 1436, endPoint y: 201, distance: 89.0
click at [1525, 201] on span "clear" at bounding box center [1528, 208] width 18 height 18
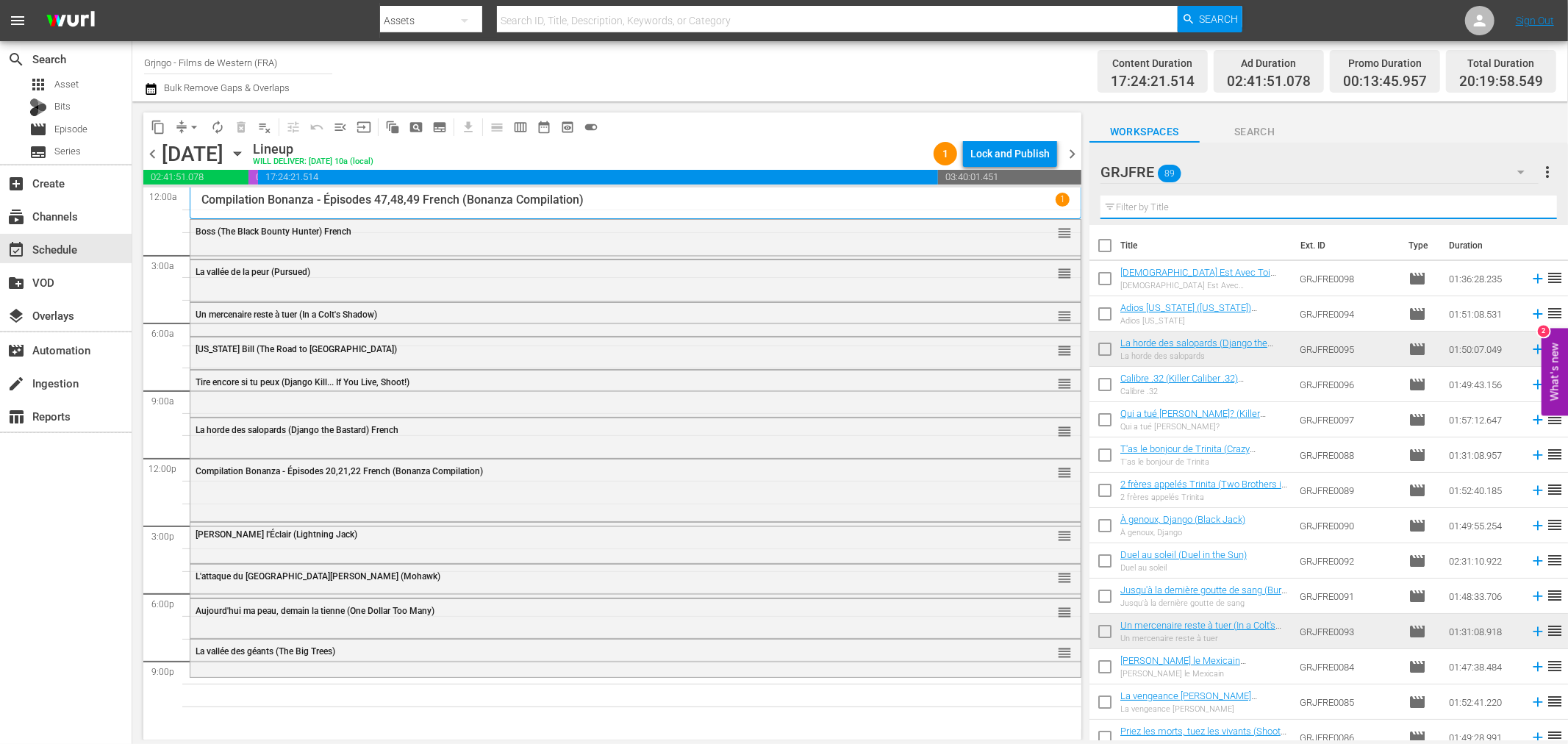
paste input "The Shooting"
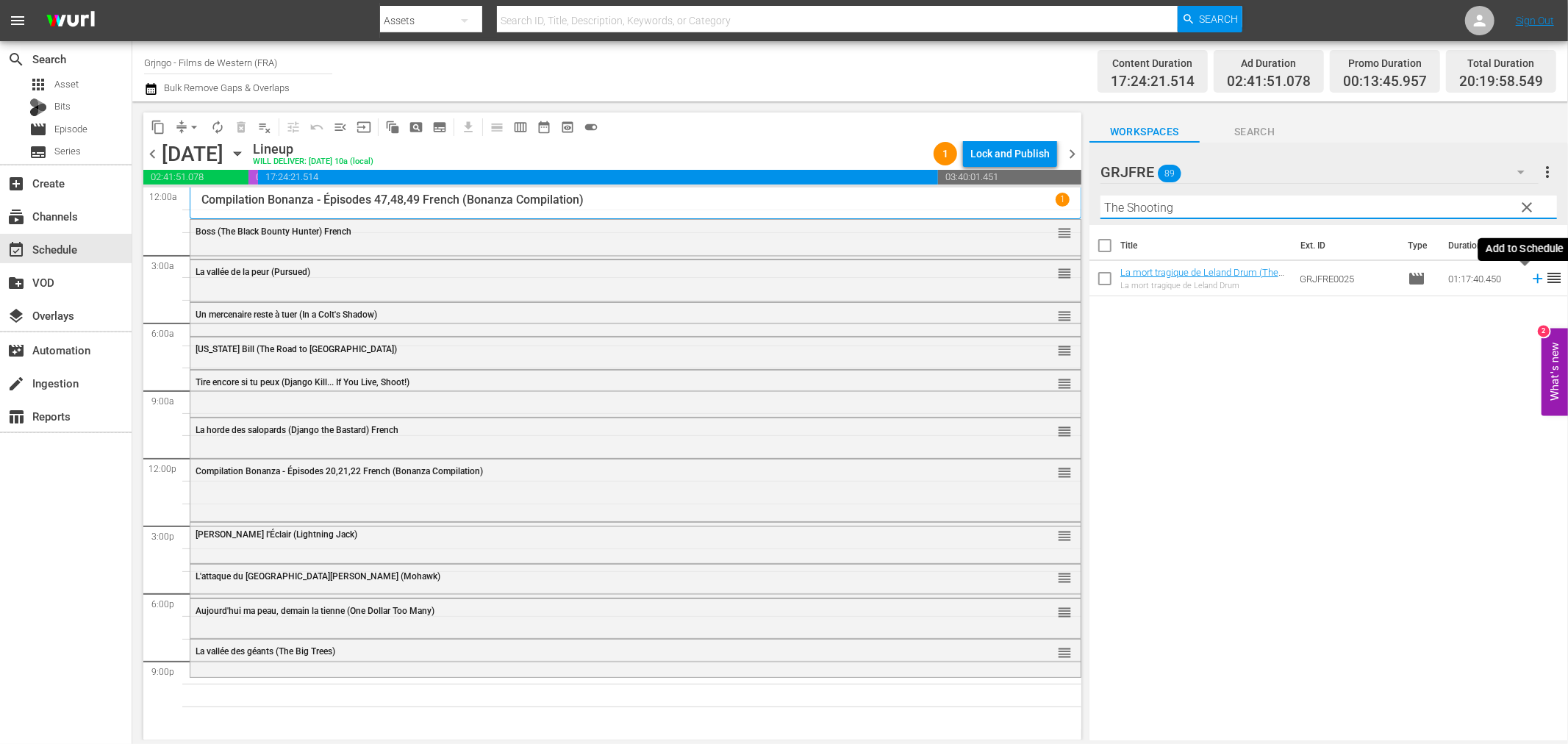
type input "The Shooting"
click at [1530, 277] on icon at bounding box center [1538, 278] width 16 height 16
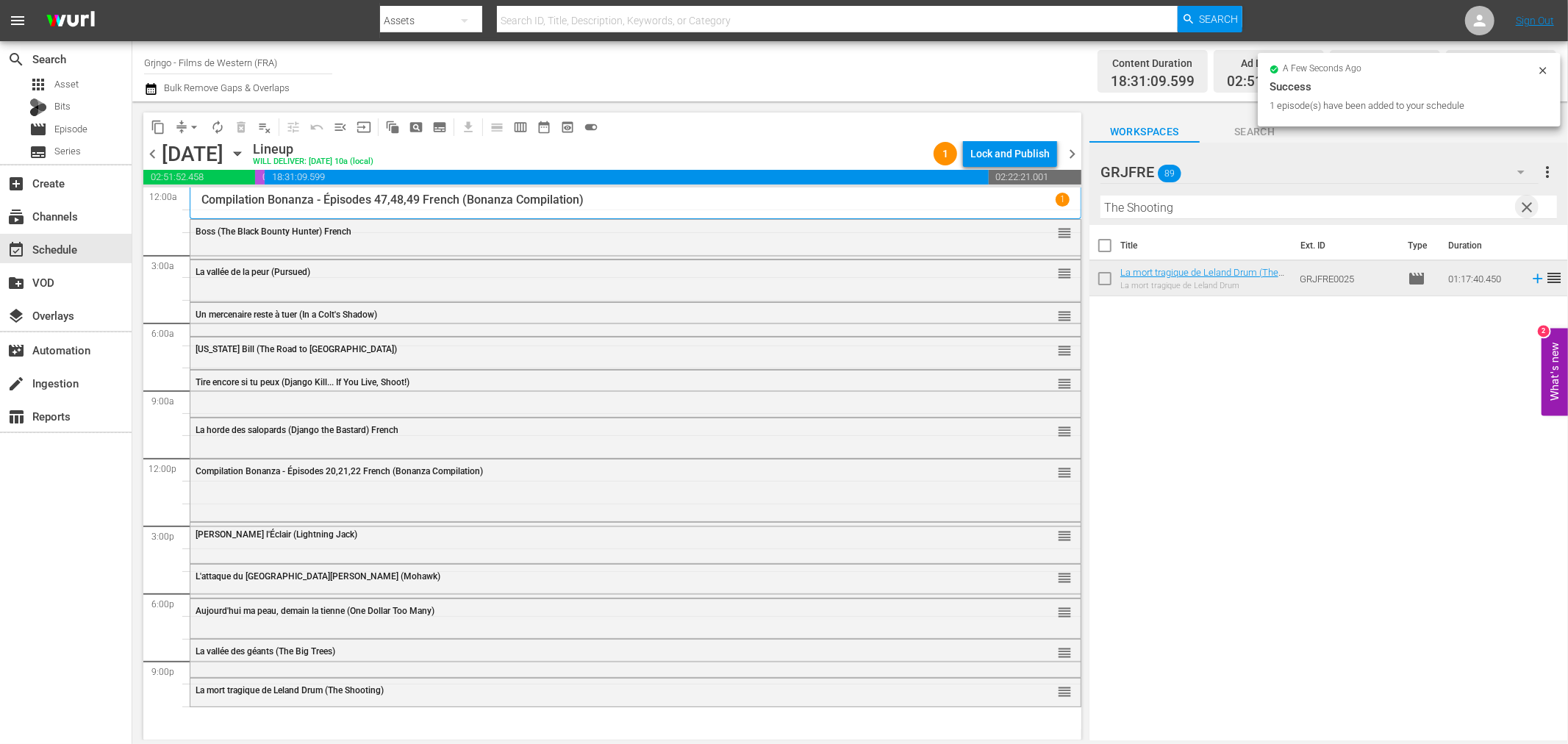
click at [1530, 201] on span "clear" at bounding box center [1528, 208] width 18 height 18
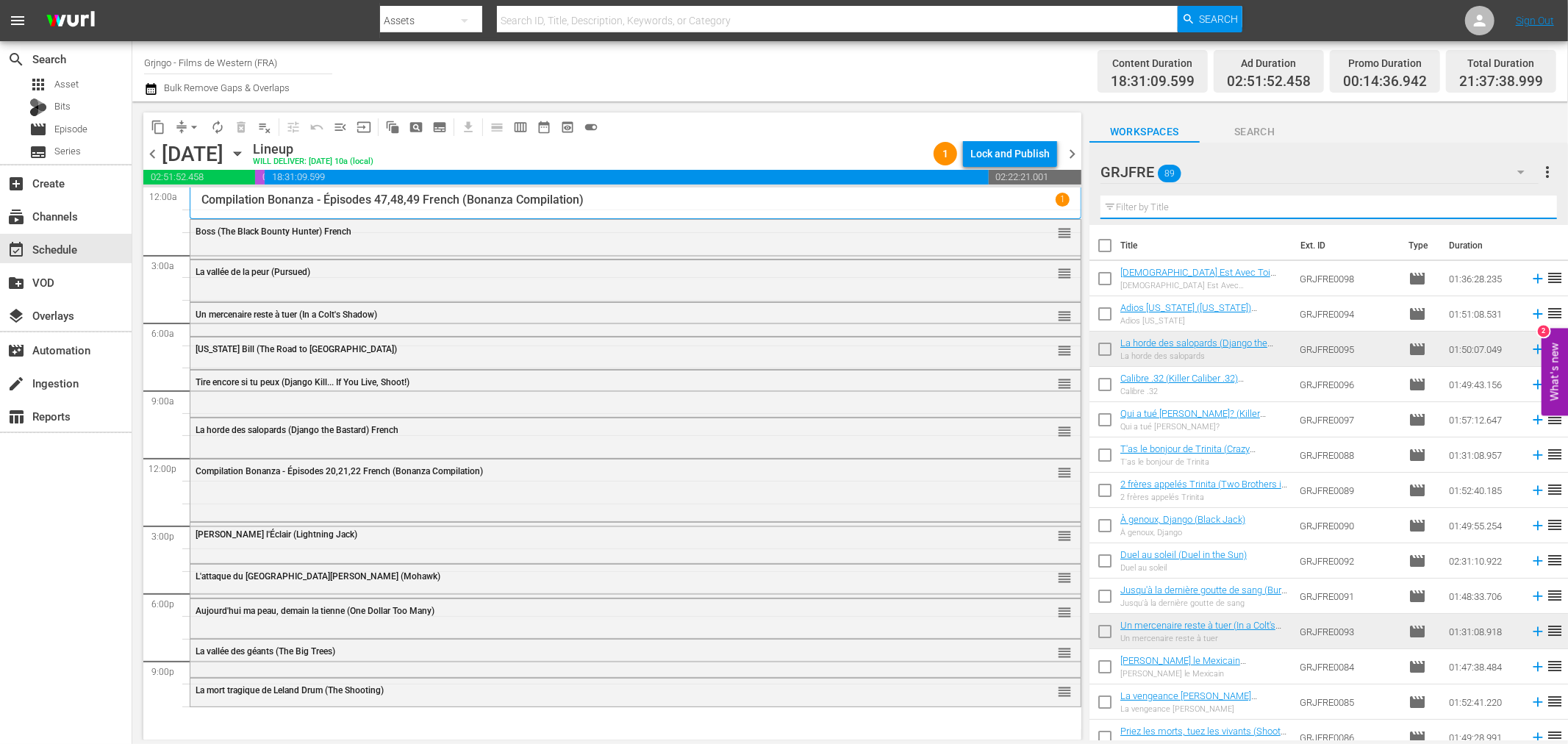
paste input "Custer of the West"
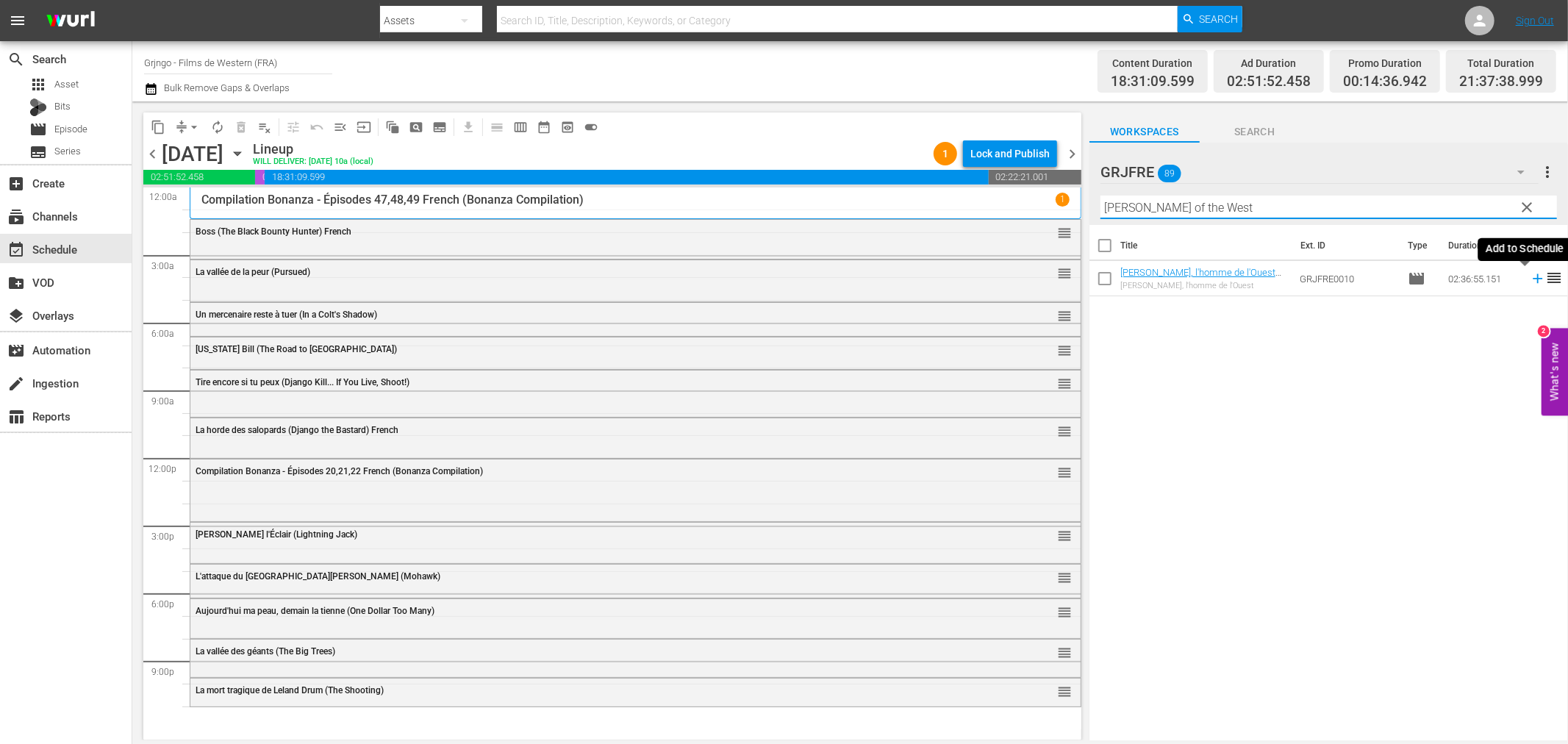
type input "Custer of the West"
click at [1533, 278] on icon at bounding box center [1538, 278] width 10 height 10
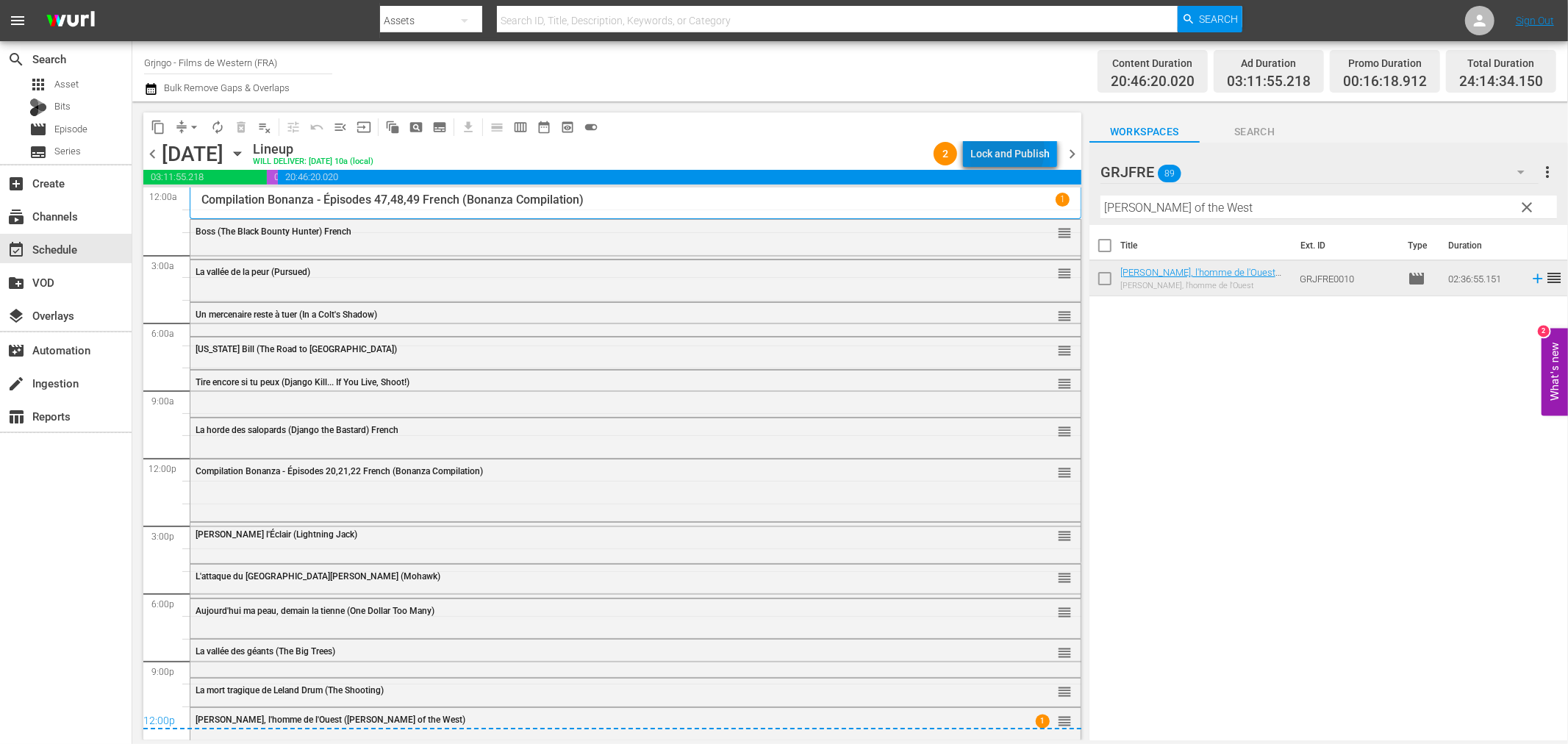
click at [1007, 150] on div "Lock and Publish" at bounding box center [1010, 154] width 80 height 27
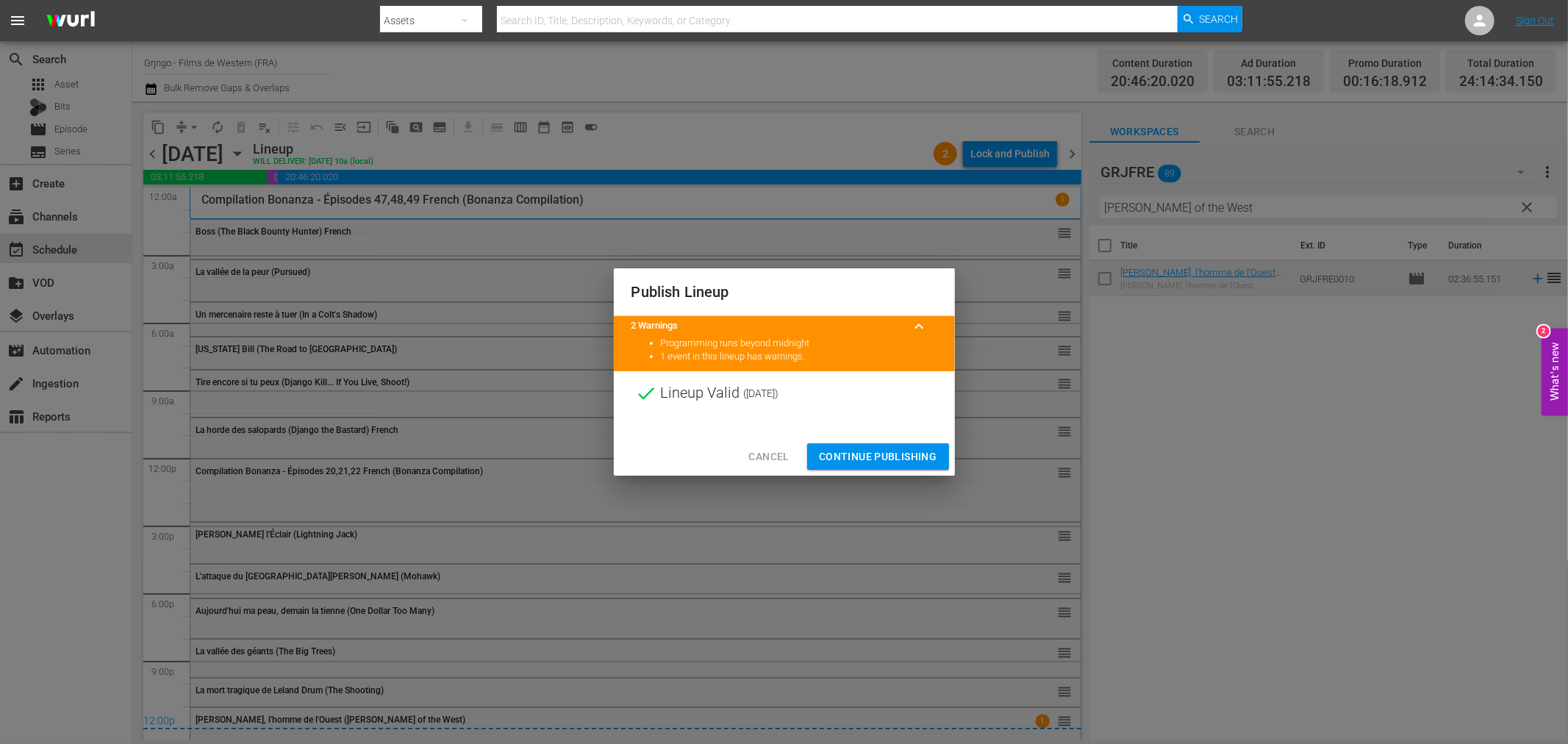
click at [854, 458] on span "Continue Publishing" at bounding box center [878, 457] width 118 height 19
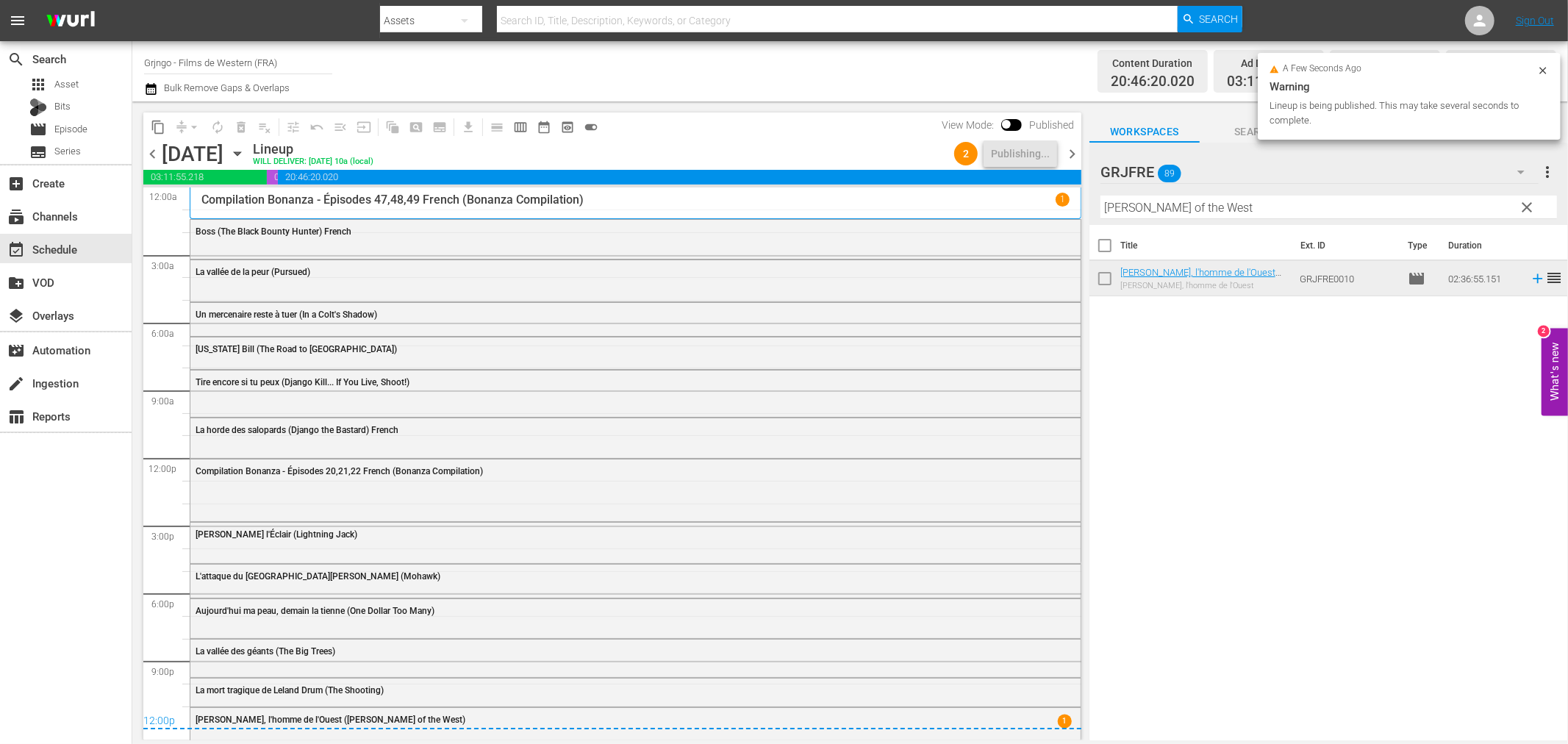
click at [1076, 143] on div "chevron_left Wednesday, September 17th September 17th Lineup WILL DELIVER: 9/16…" at bounding box center [612, 156] width 938 height 29
click at [1076, 146] on span "chevron_right" at bounding box center [1072, 154] width 19 height 19
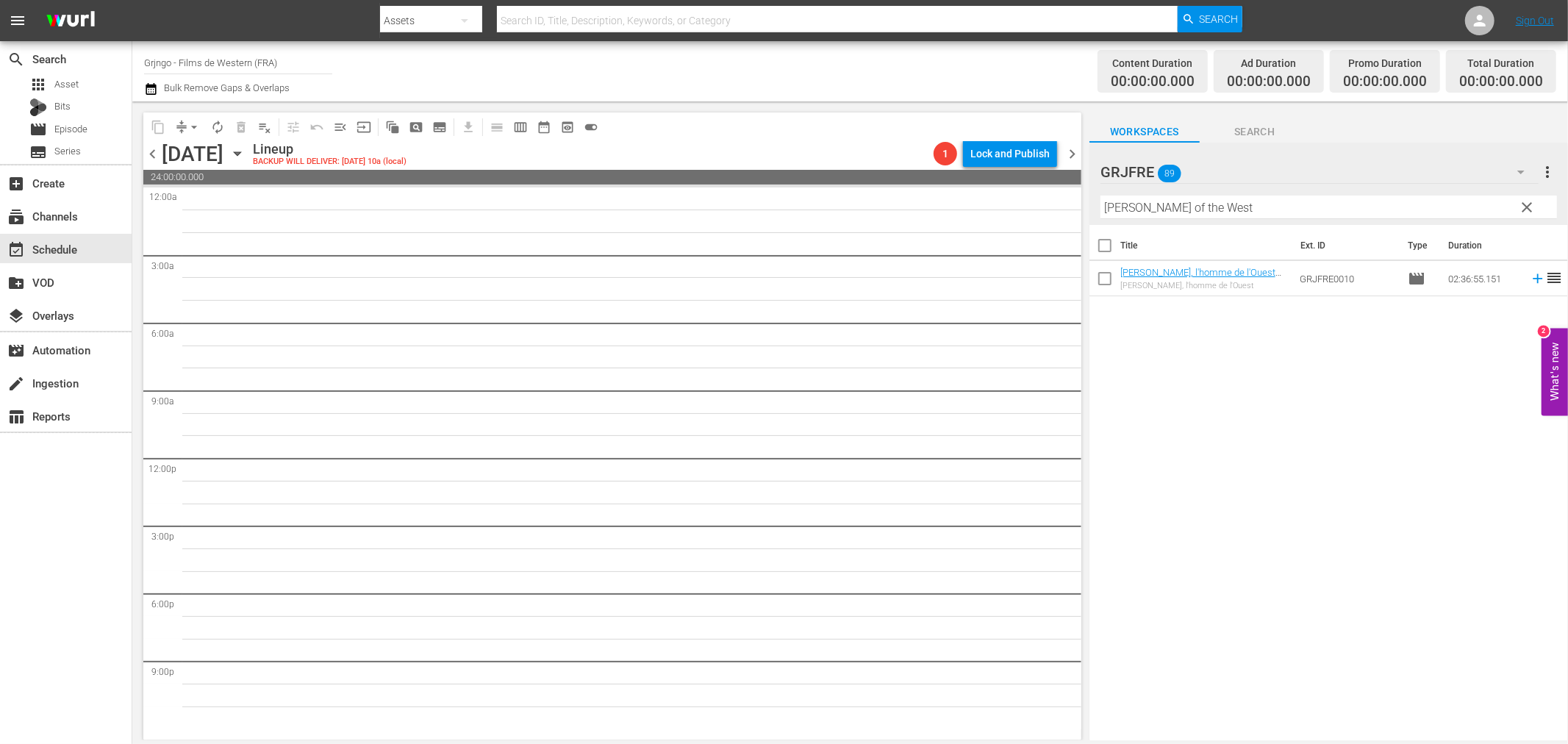
click at [1523, 202] on span "clear" at bounding box center [1528, 208] width 18 height 18
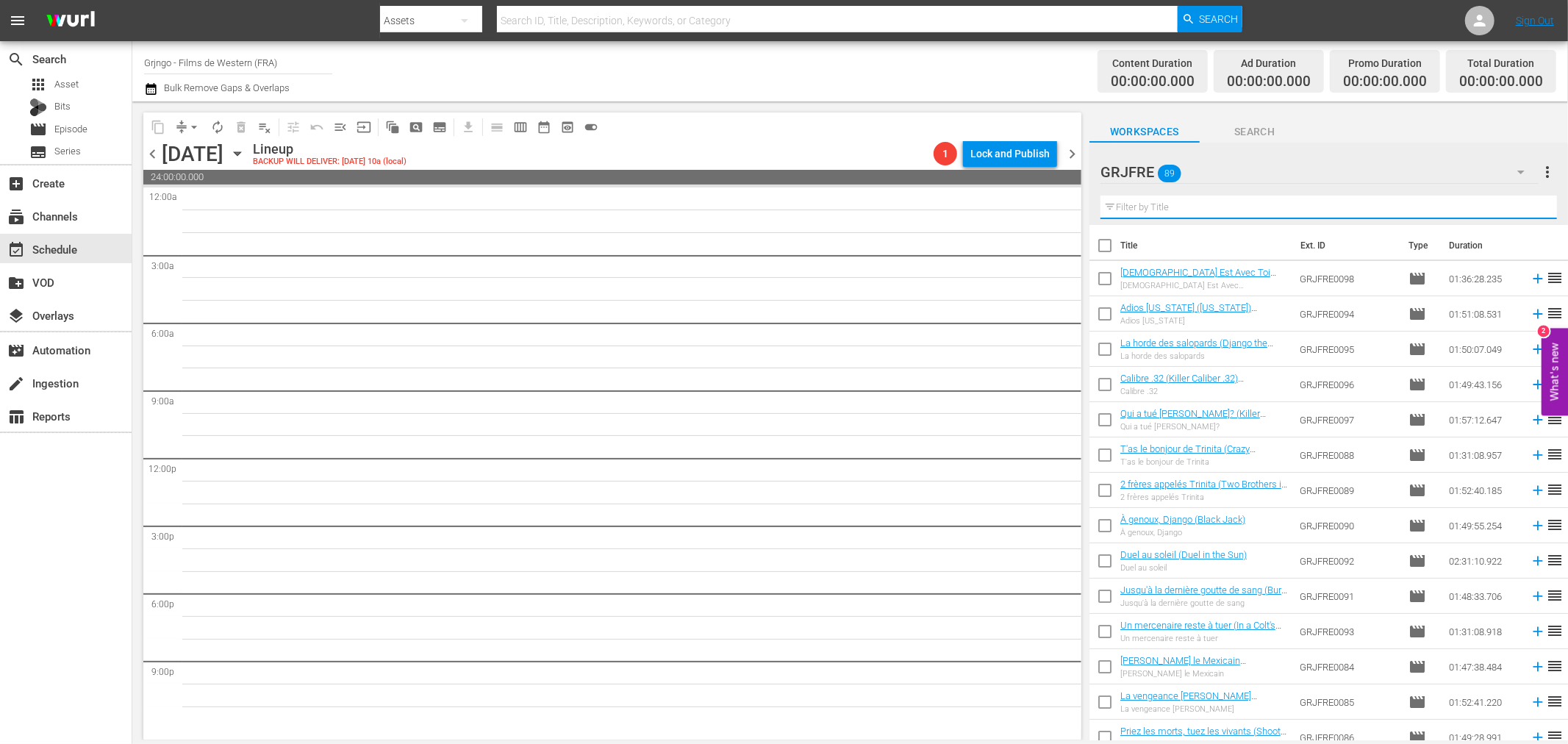
paste input "Fighters from Ave Maria"
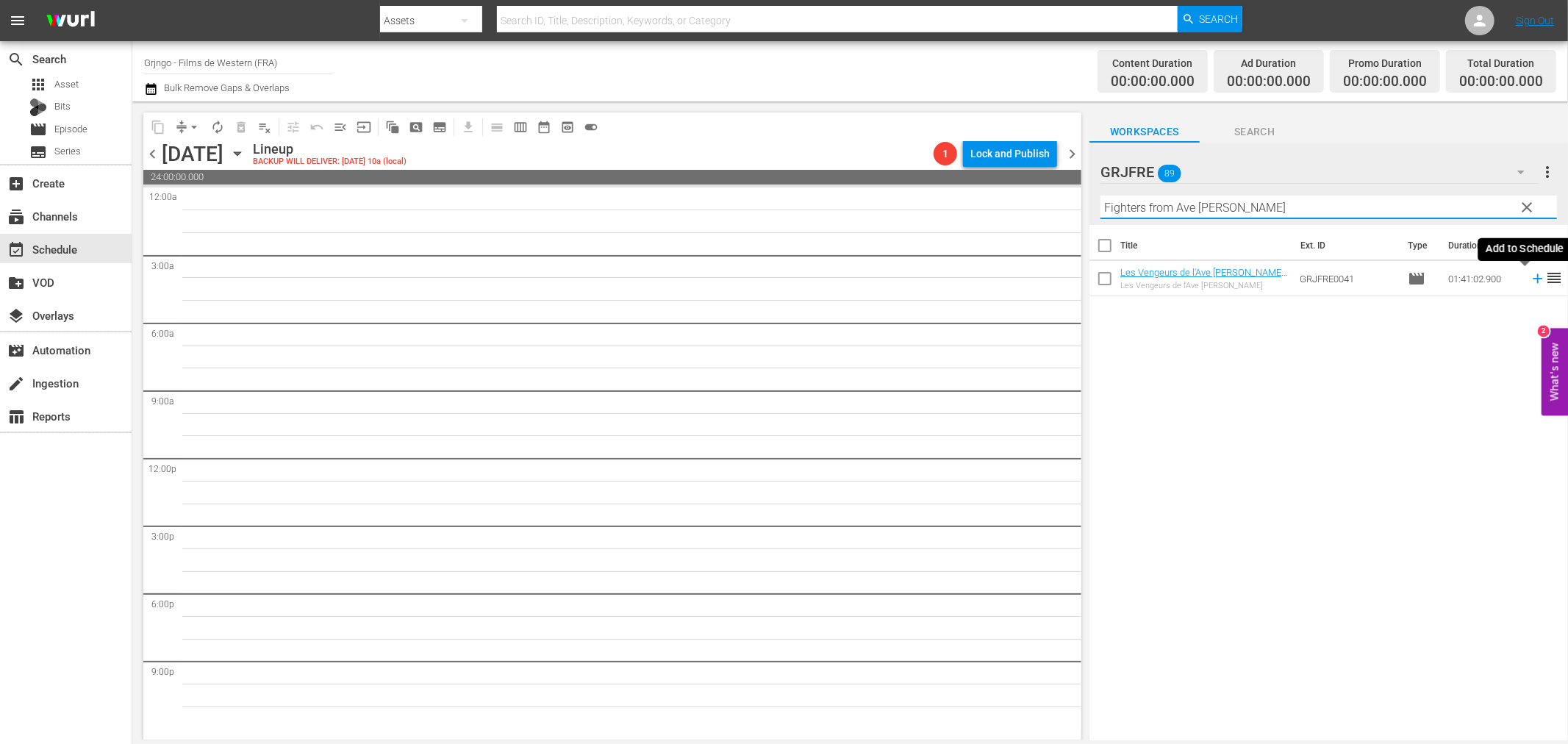
type input "Fighters from Ave Maria"
click at [1533, 276] on icon at bounding box center [1538, 278] width 10 height 10
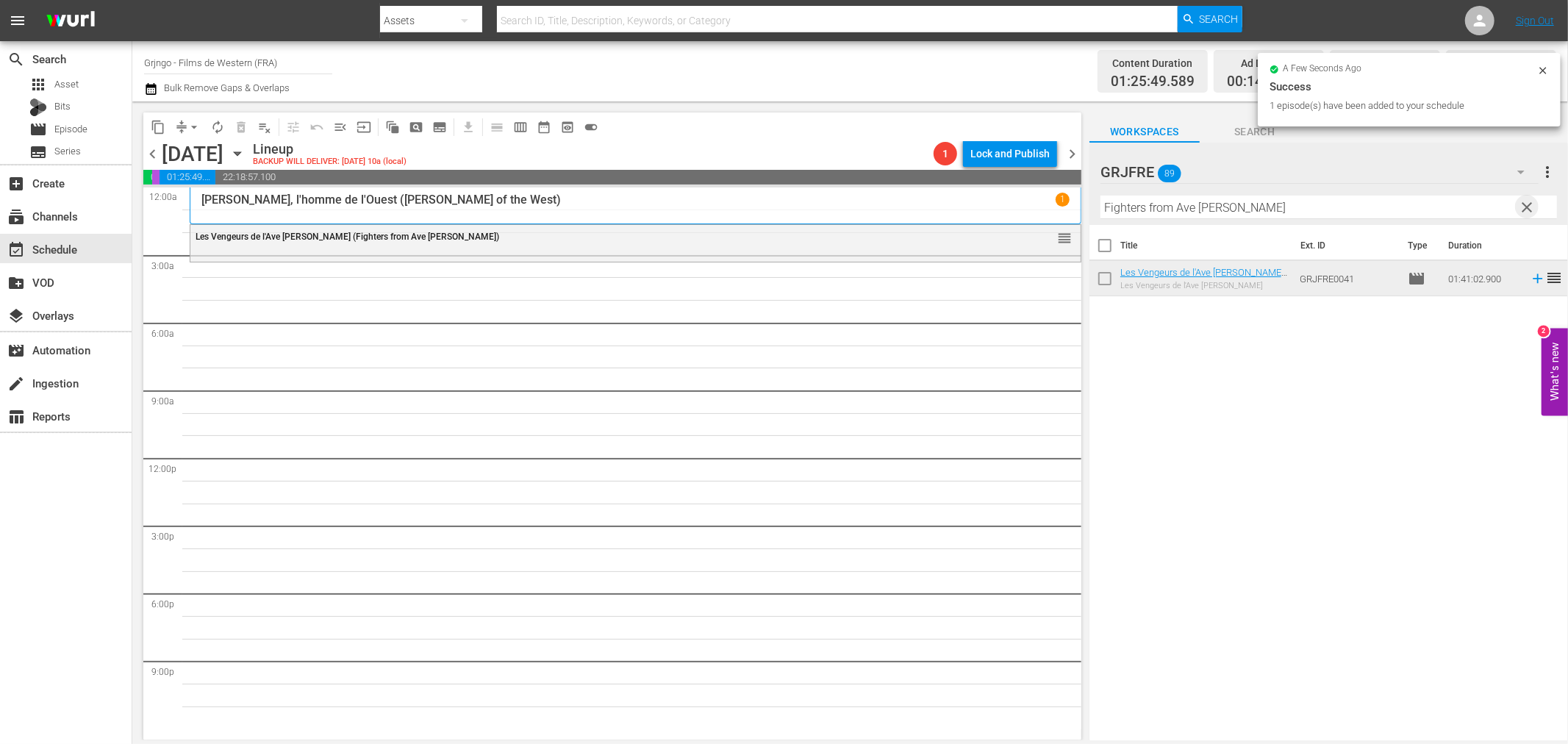
click at [1527, 200] on span "clear" at bounding box center [1528, 208] width 18 height 18
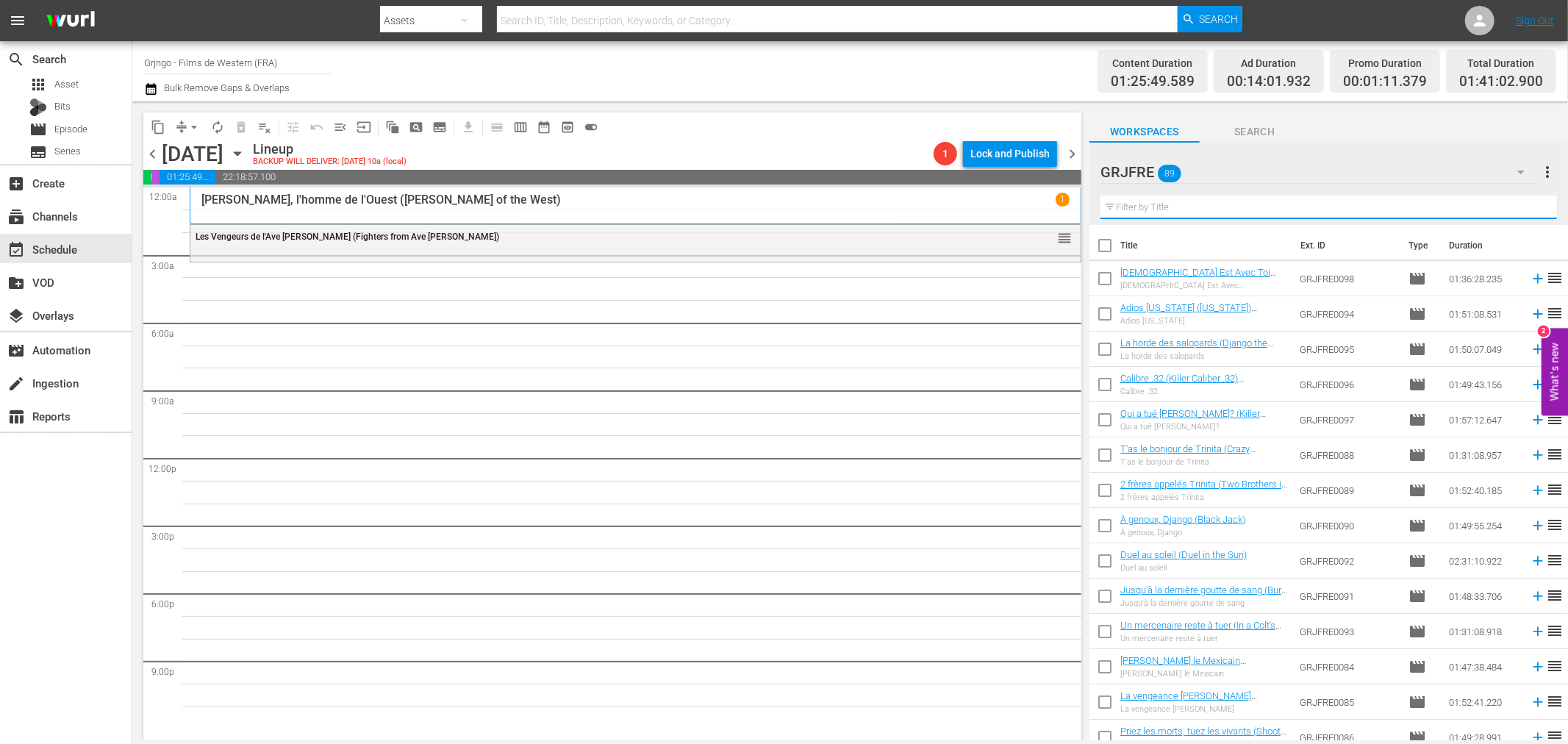
paste input "The Covered Wagon"
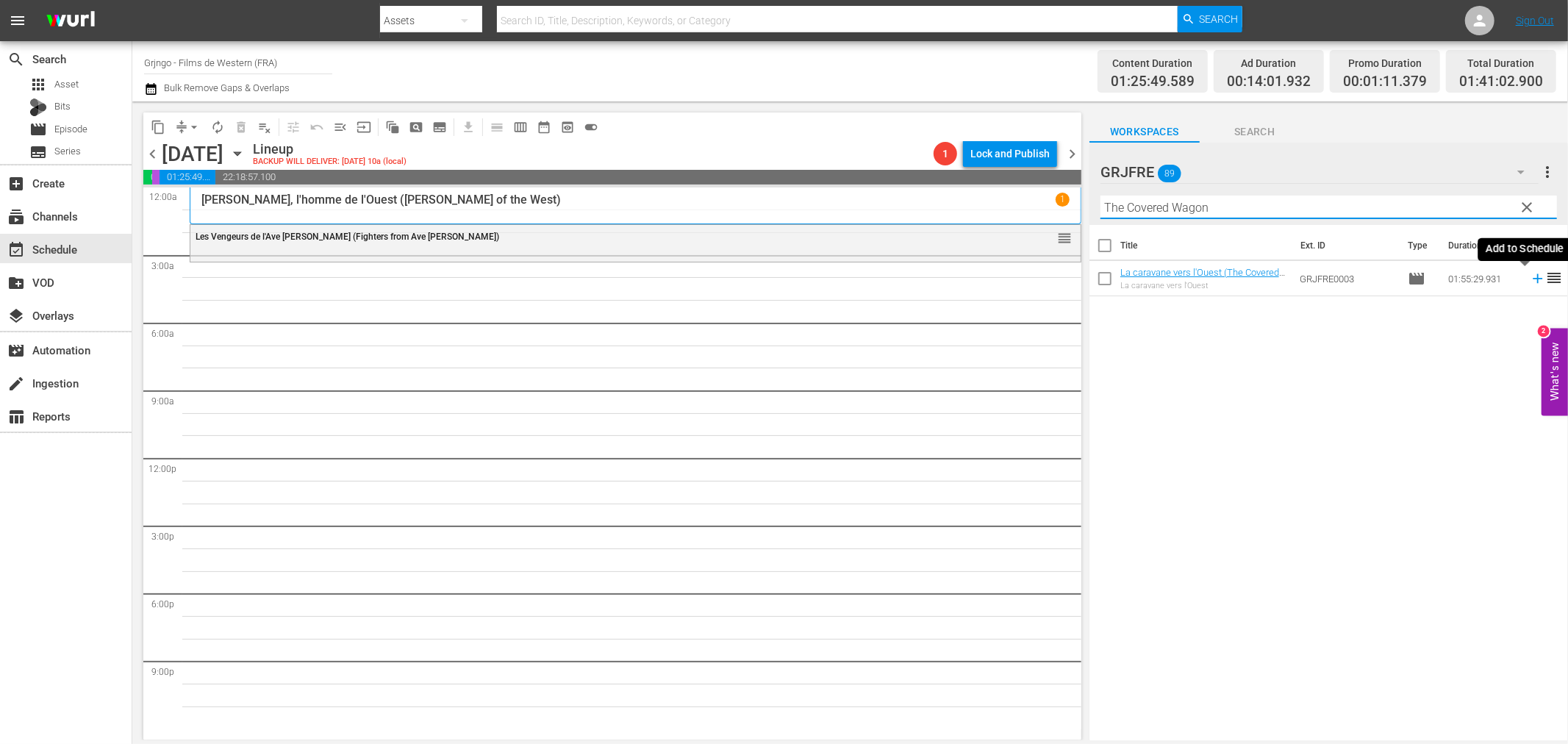
type input "The Covered Wagon"
click at [1533, 279] on icon at bounding box center [1538, 278] width 10 height 10
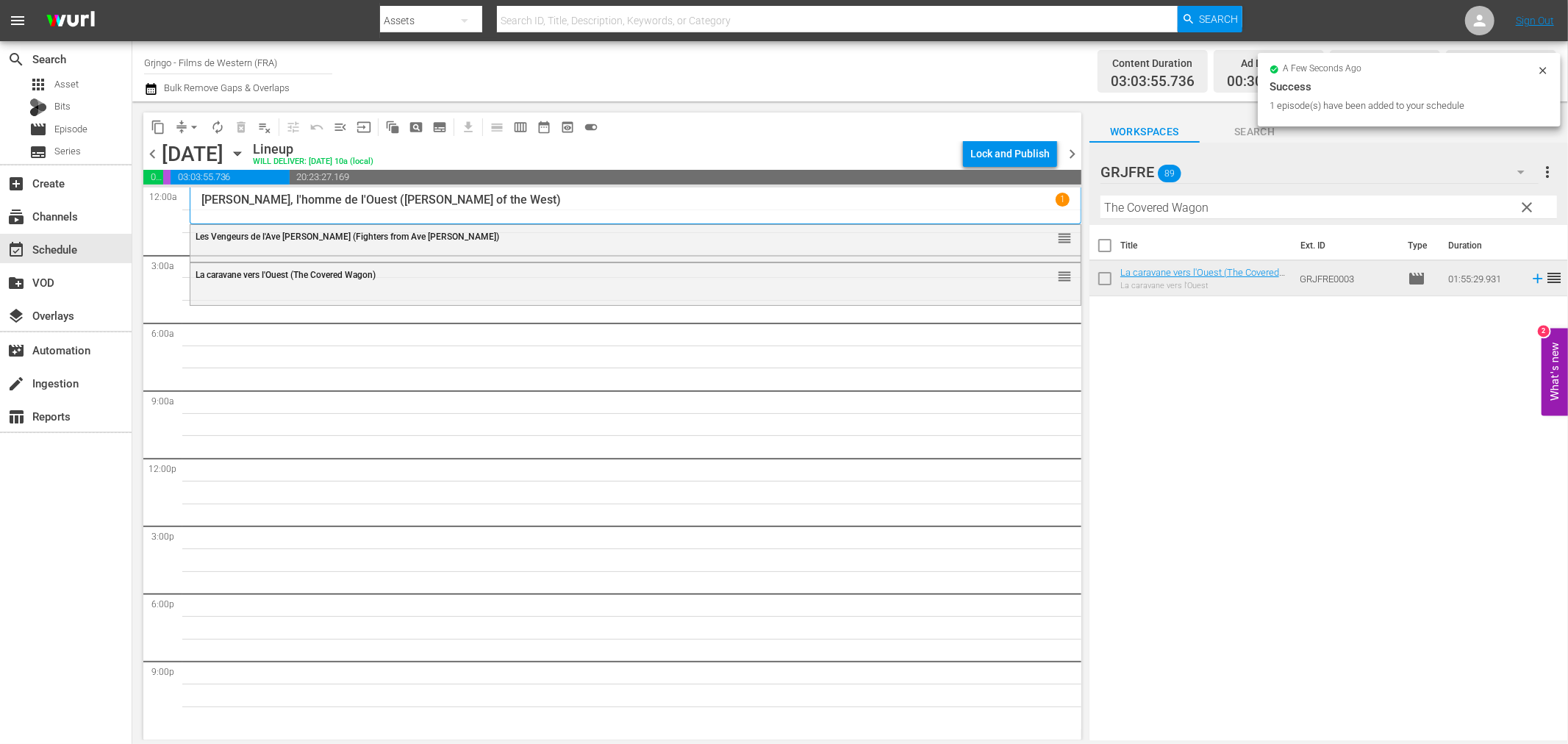
drag, startPoint x: 1530, startPoint y: 204, endPoint x: 1373, endPoint y: 222, distance: 158.0
click at [1530, 204] on span "clear" at bounding box center [1528, 208] width 18 height 18
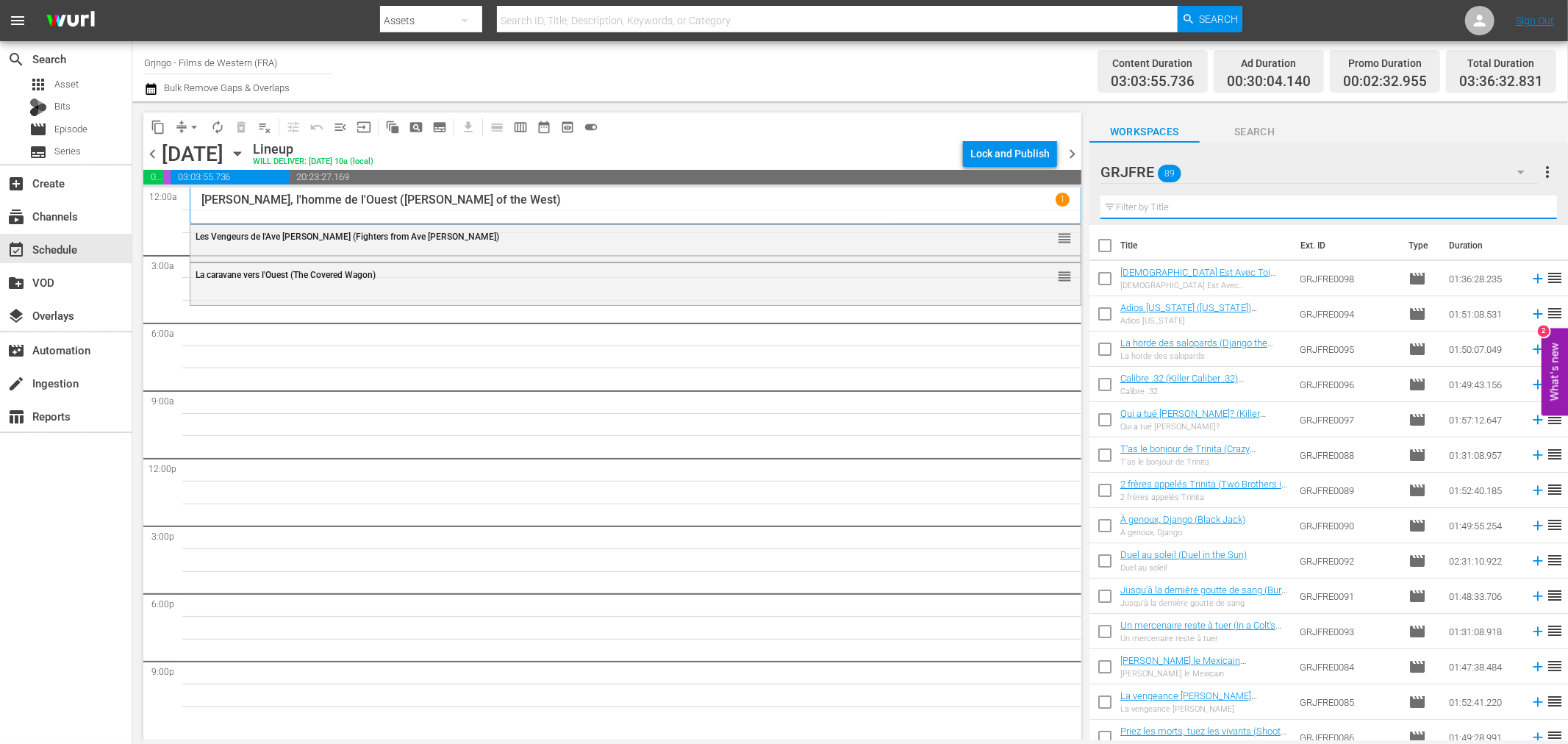
click at [1214, 214] on input "text" at bounding box center [1329, 207] width 456 height 23
paste input "Dieu Est Avec Toi Gringo"
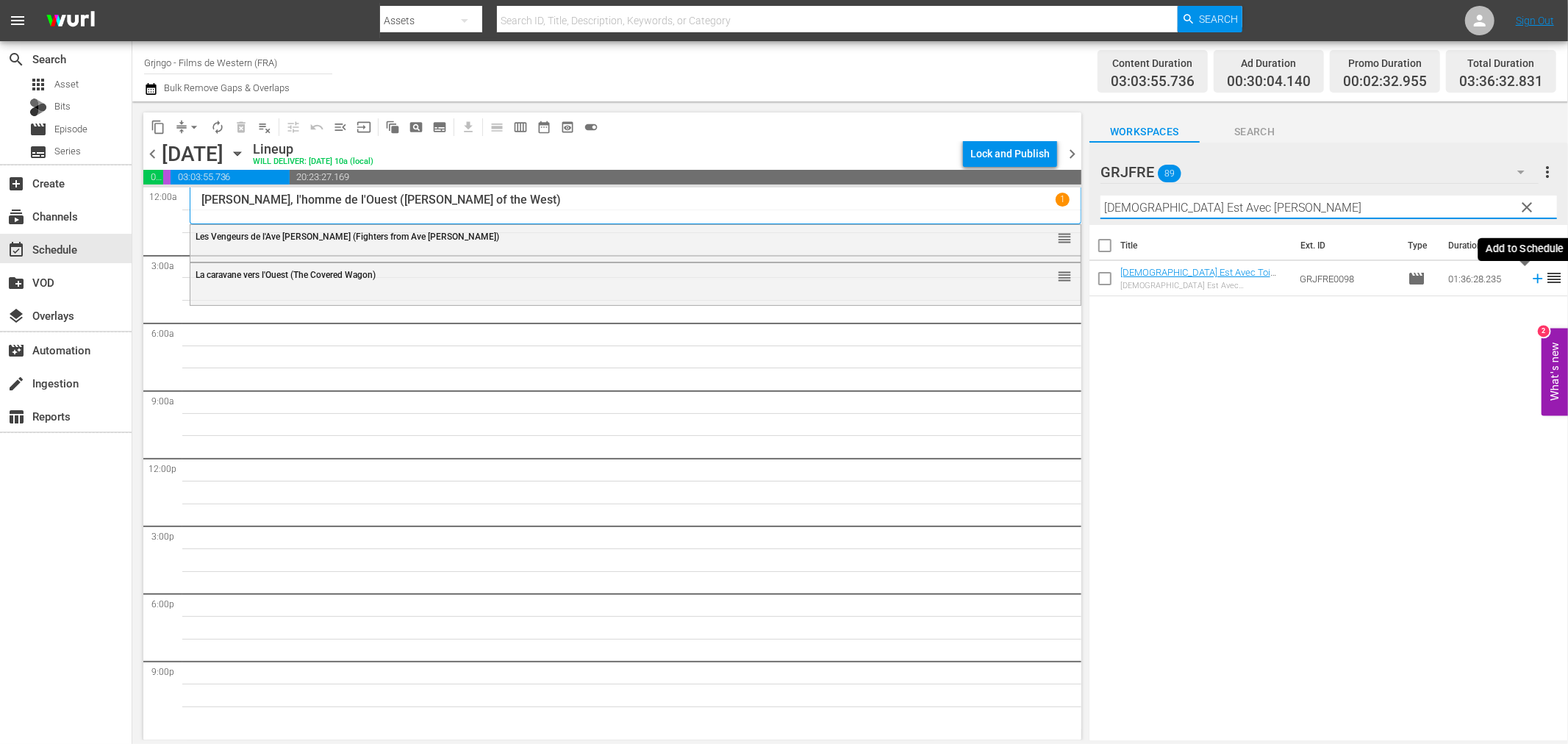
type input "Dieu Est Avec Toi Gringo"
click at [1533, 282] on icon at bounding box center [1538, 278] width 10 height 10
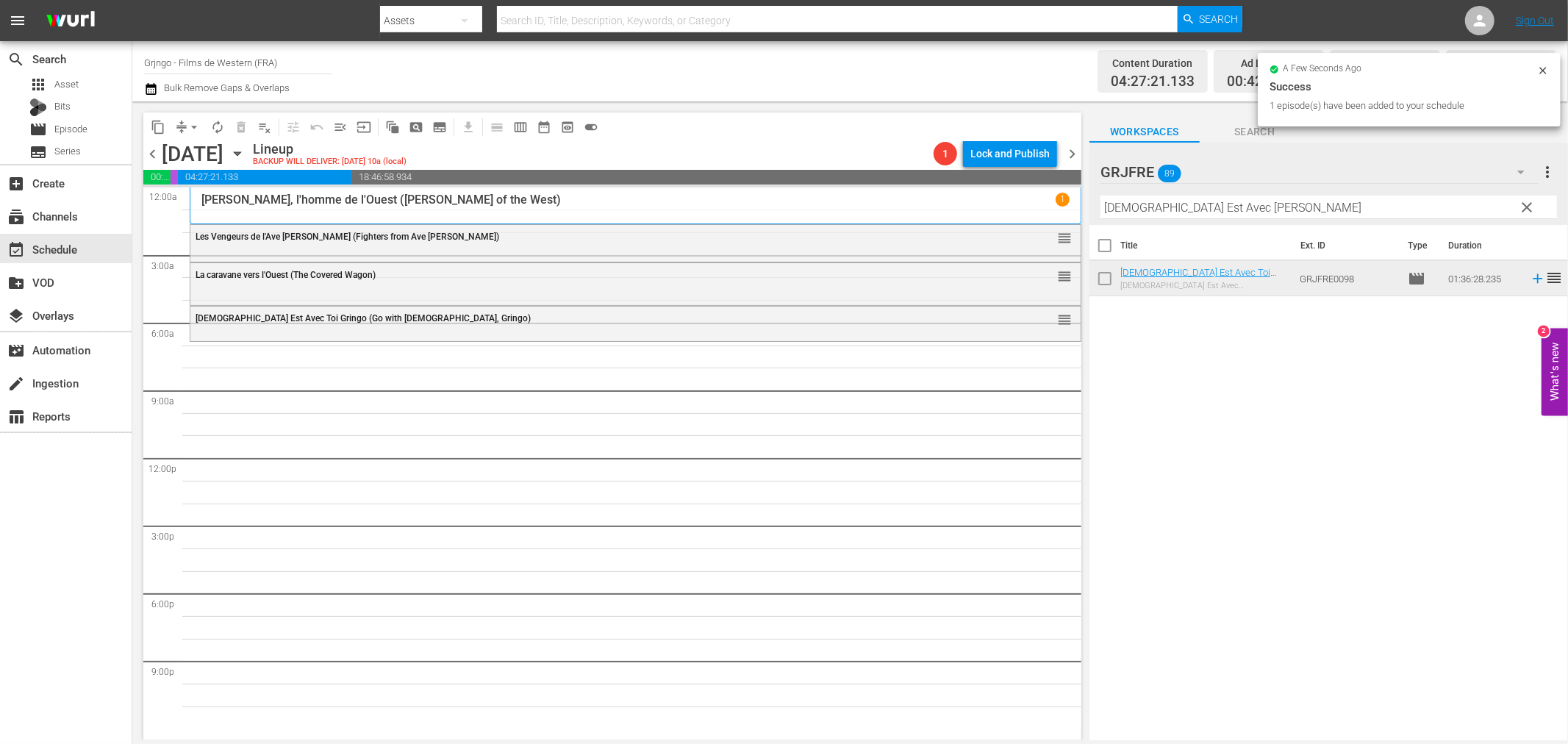
drag, startPoint x: 1525, startPoint y: 200, endPoint x: 1415, endPoint y: 210, distance: 110.5
click at [1525, 200] on span "clear" at bounding box center [1528, 208] width 18 height 18
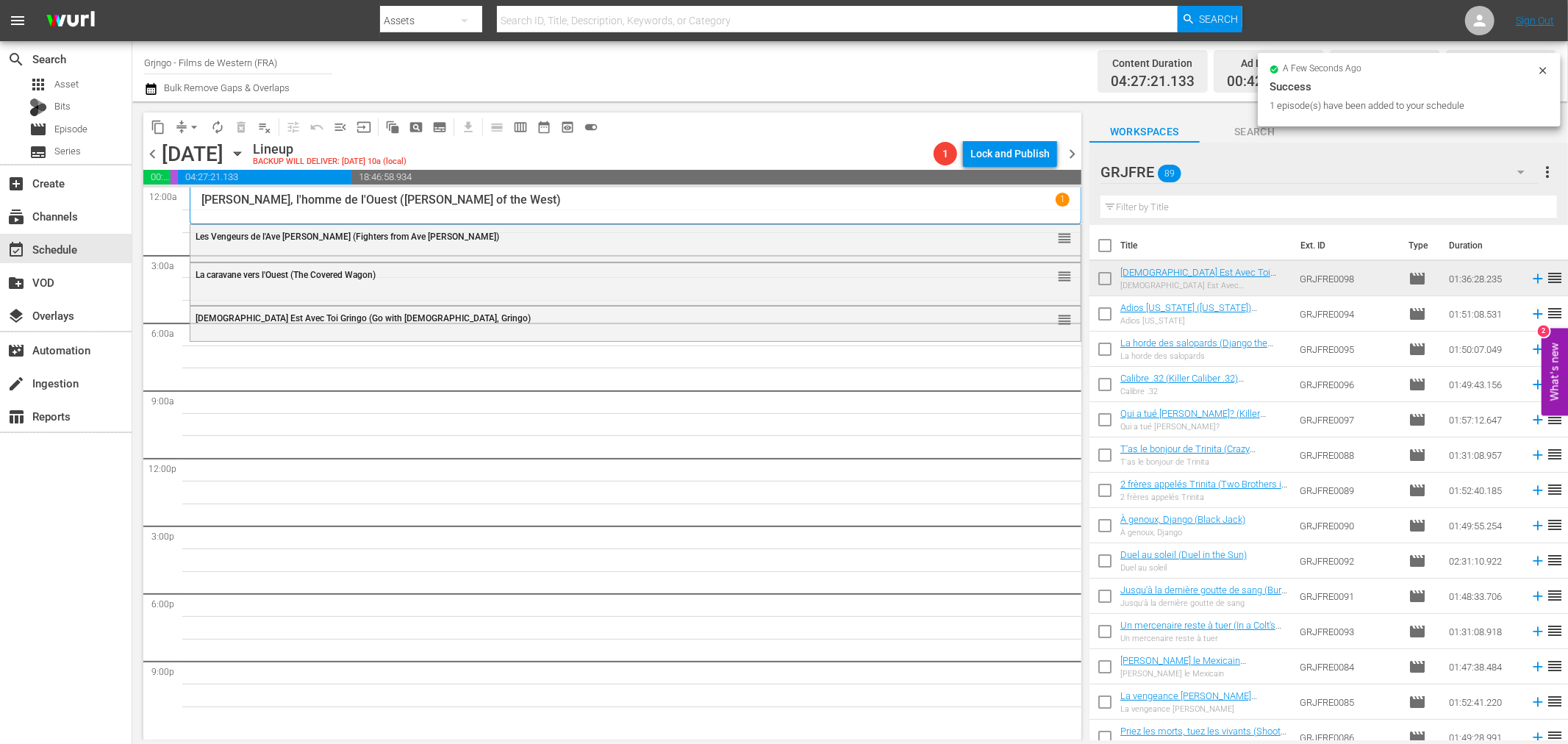
click at [1189, 208] on input "text" at bounding box center [1329, 207] width 456 height 23
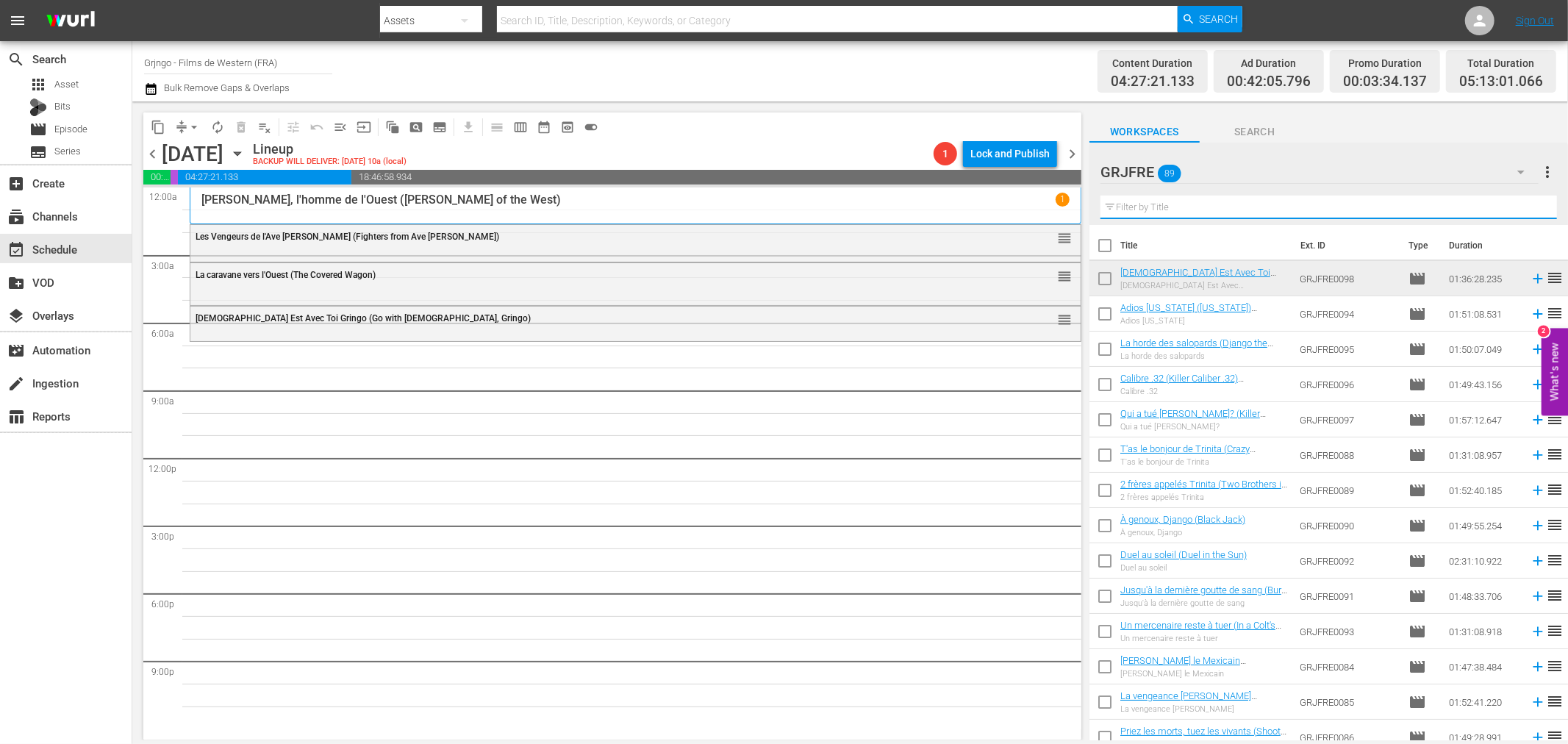
paste input "Gunman of Ave Maria"
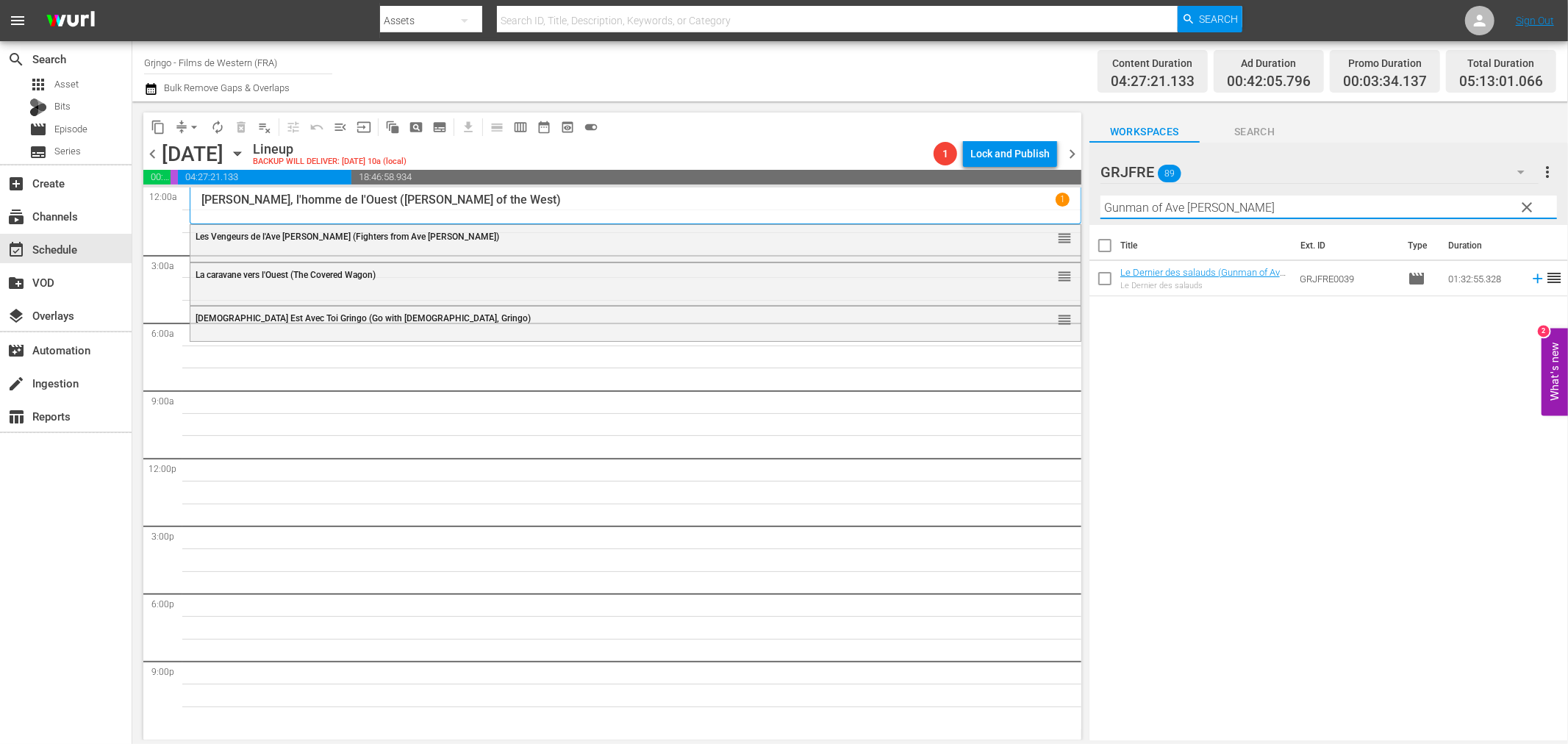
type input "Gunman of Ave Maria"
click at [1533, 277] on icon at bounding box center [1538, 278] width 10 height 10
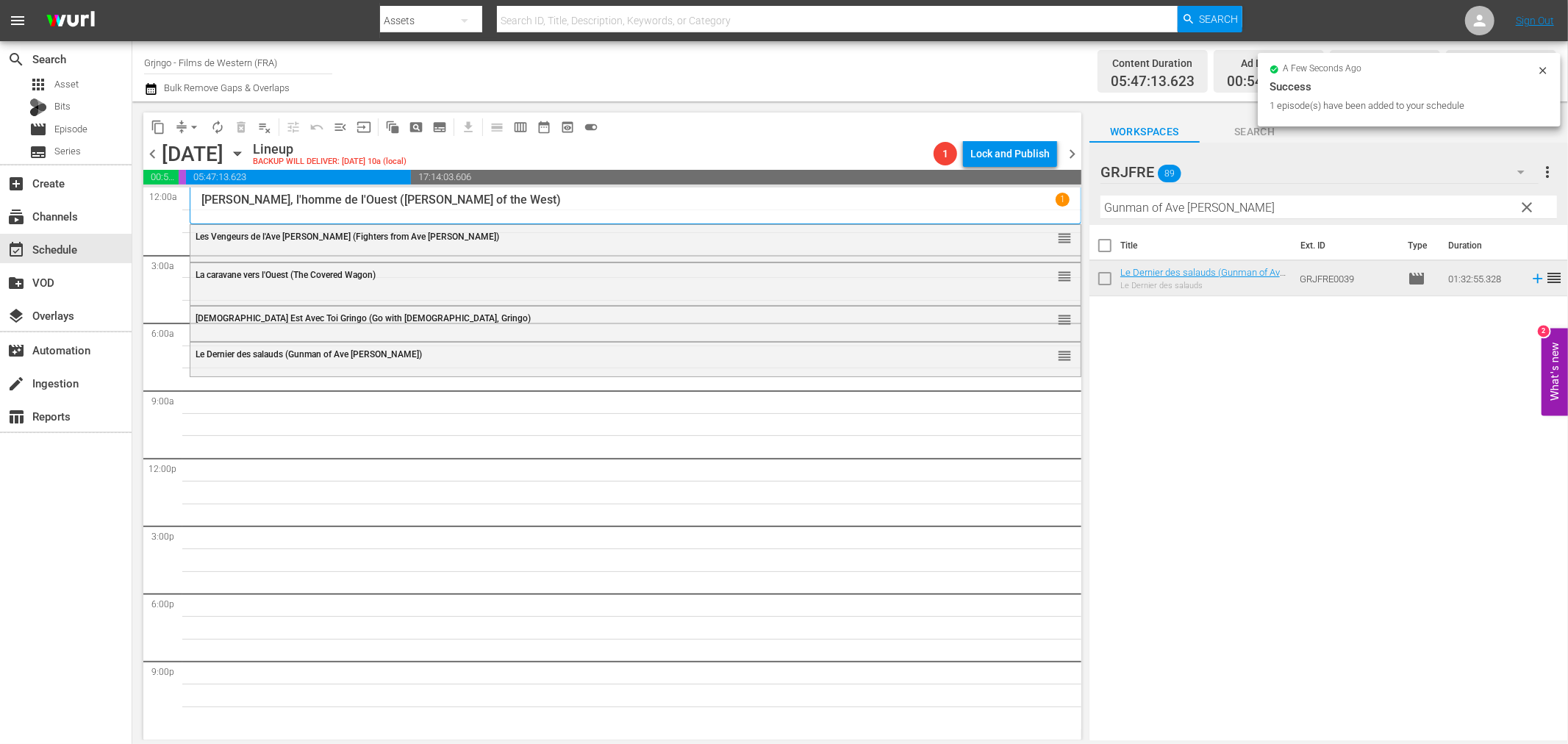
drag, startPoint x: 1524, startPoint y: 207, endPoint x: 1373, endPoint y: 204, distance: 151.0
click at [1524, 207] on span "clear" at bounding box center [1528, 208] width 18 height 18
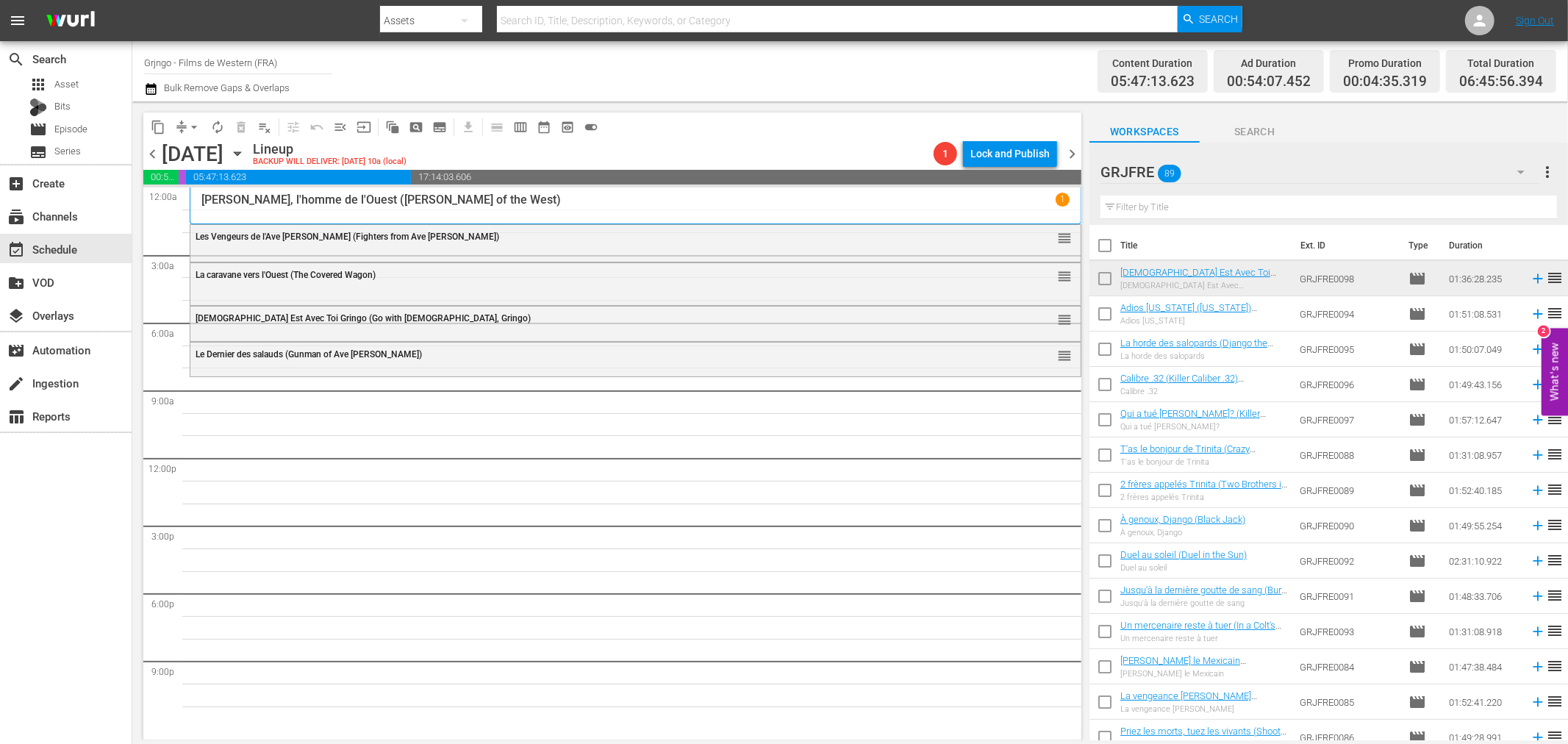
click at [1196, 206] on input "text" at bounding box center [1329, 207] width 456 height 23
paste input "The Legend of the Lone Ranger"
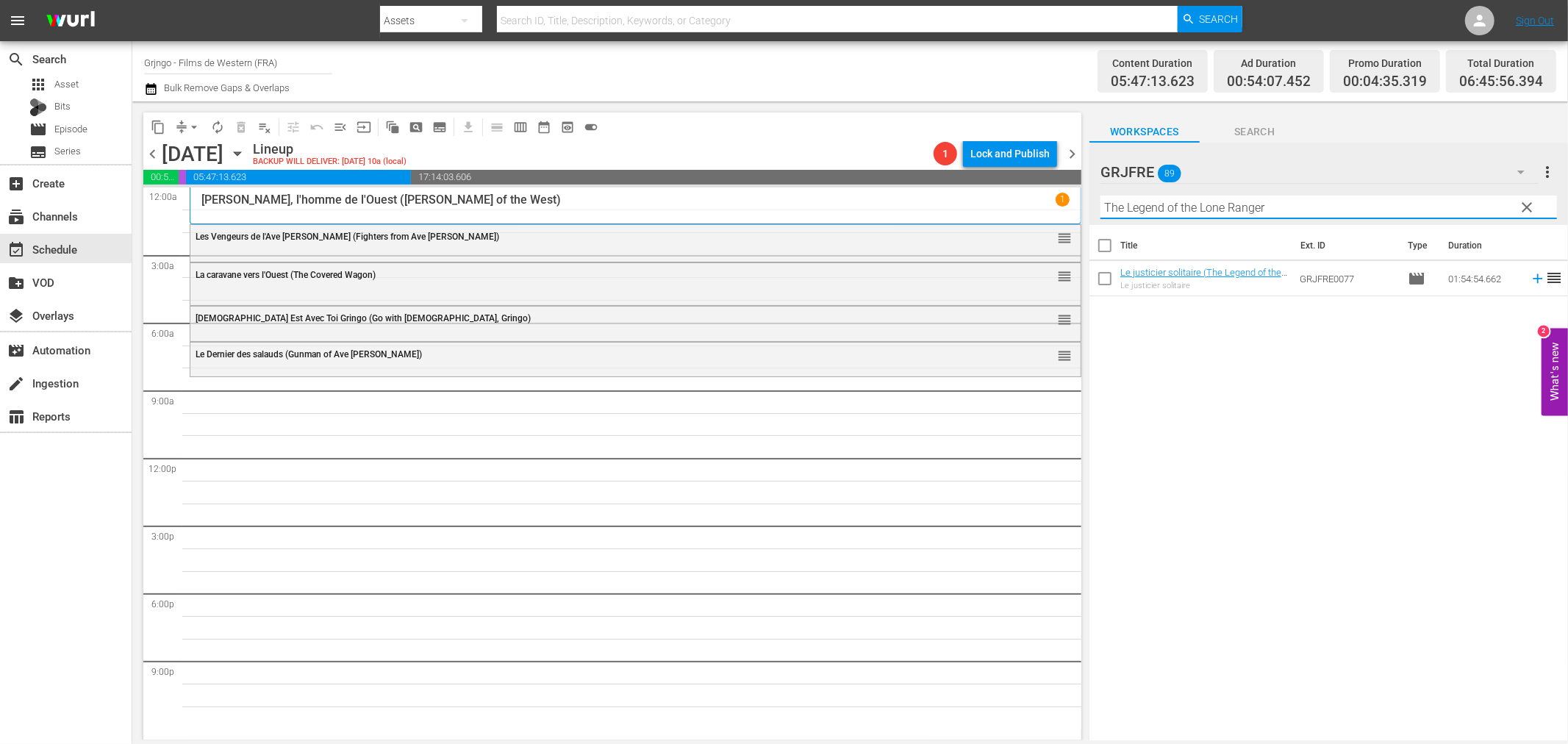
type input "The Legend of the Lone Ranger"
click at [1530, 276] on icon at bounding box center [1538, 278] width 16 height 16
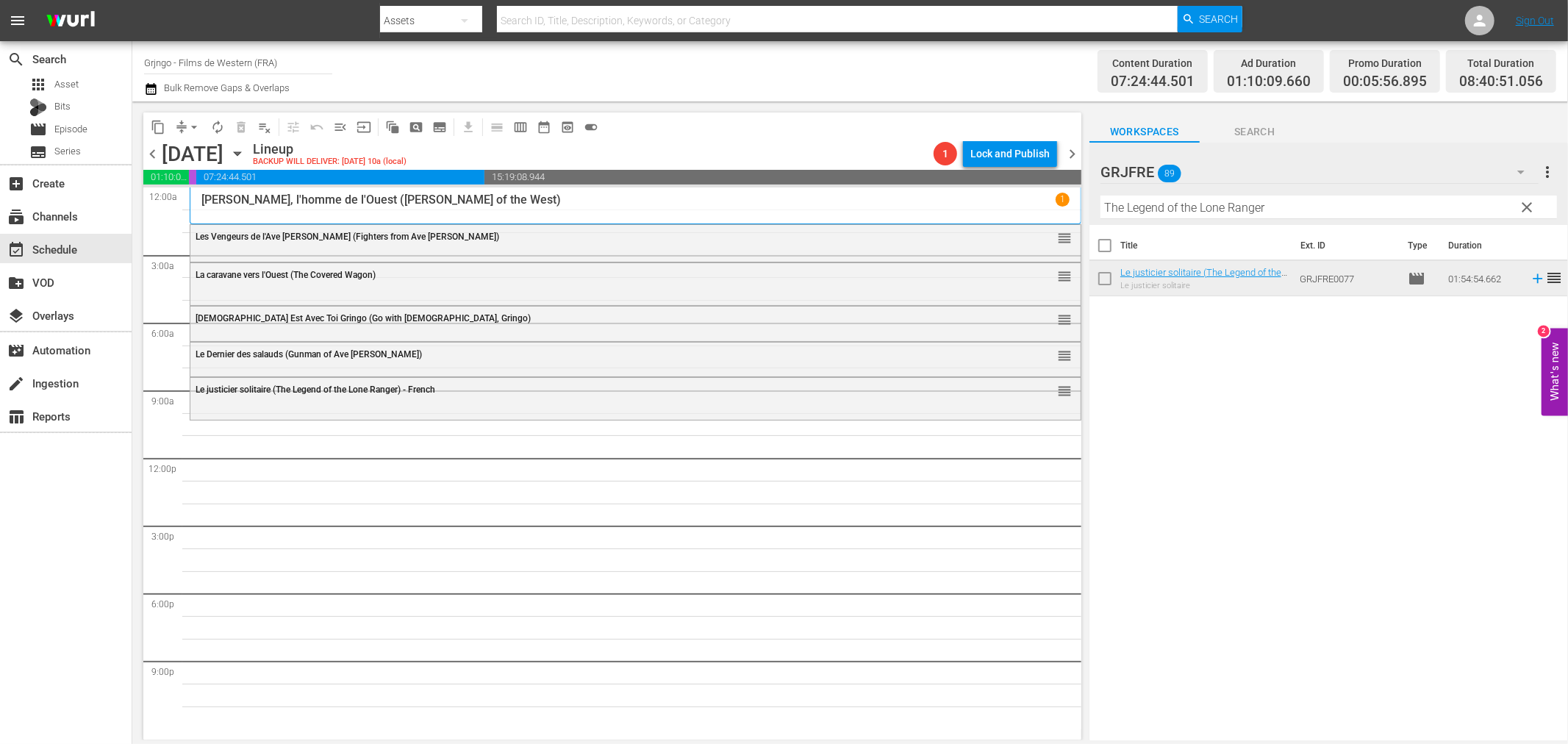
drag, startPoint x: 1521, startPoint y: 204, endPoint x: 1136, endPoint y: 211, distance: 385.1
click at [1521, 204] on span "clear" at bounding box center [1528, 208] width 18 height 18
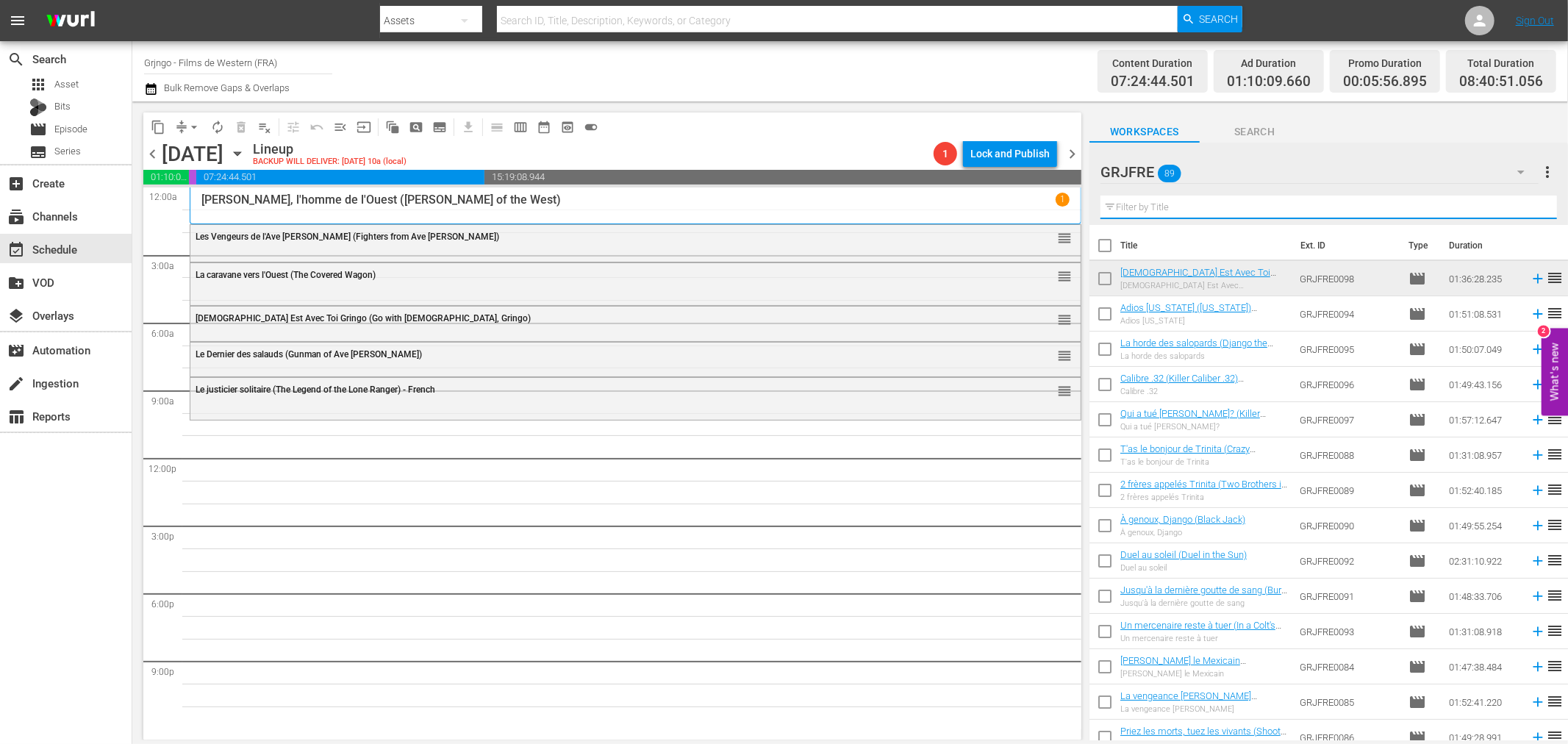
paste input "Crazy Westerners"
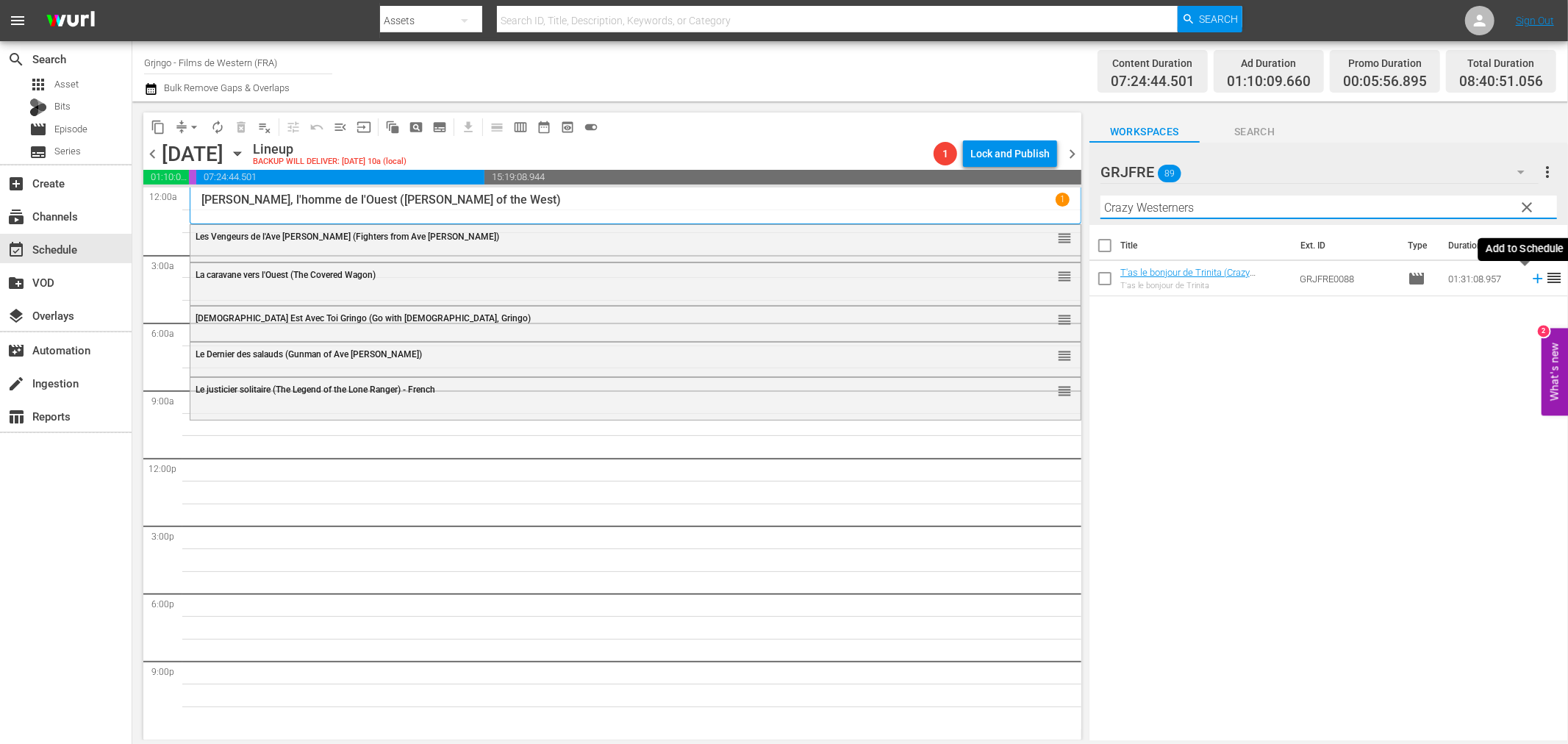
type input "Crazy Westerners"
click at [1533, 278] on icon at bounding box center [1538, 278] width 10 height 10
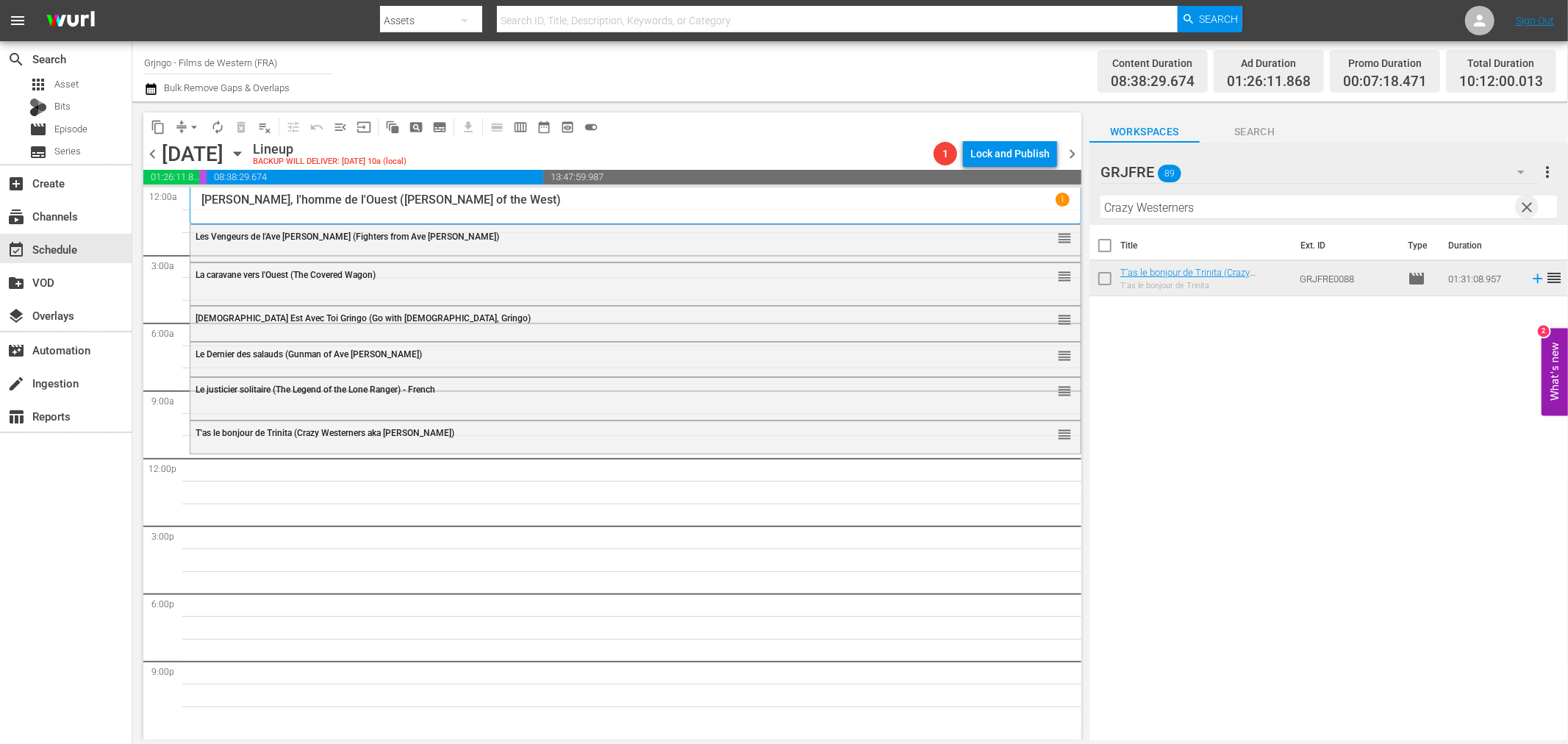
click at [1533, 204] on span "clear" at bounding box center [1528, 208] width 18 height 18
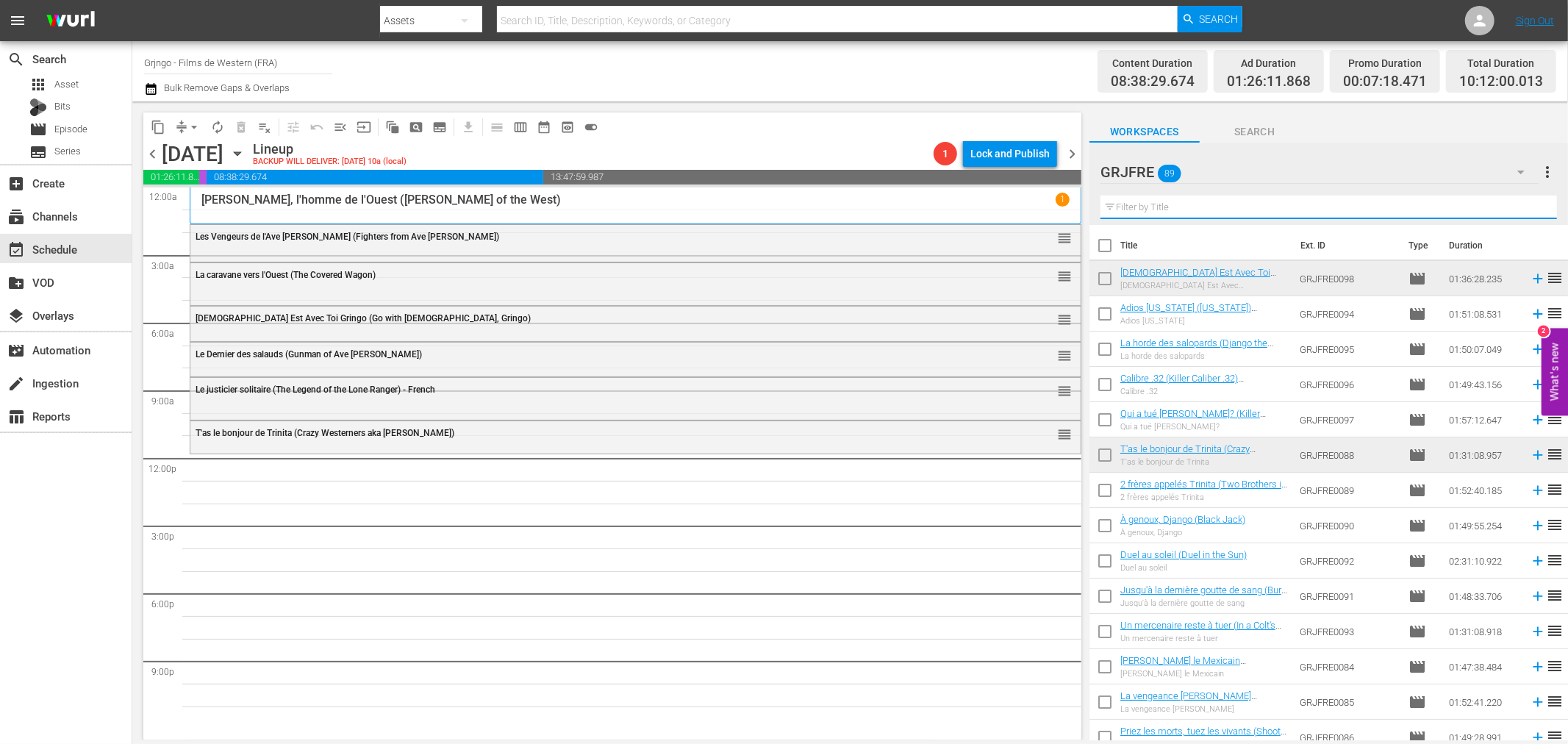
paste input "Compilation Bonanza - Épisodes 23,24,25"
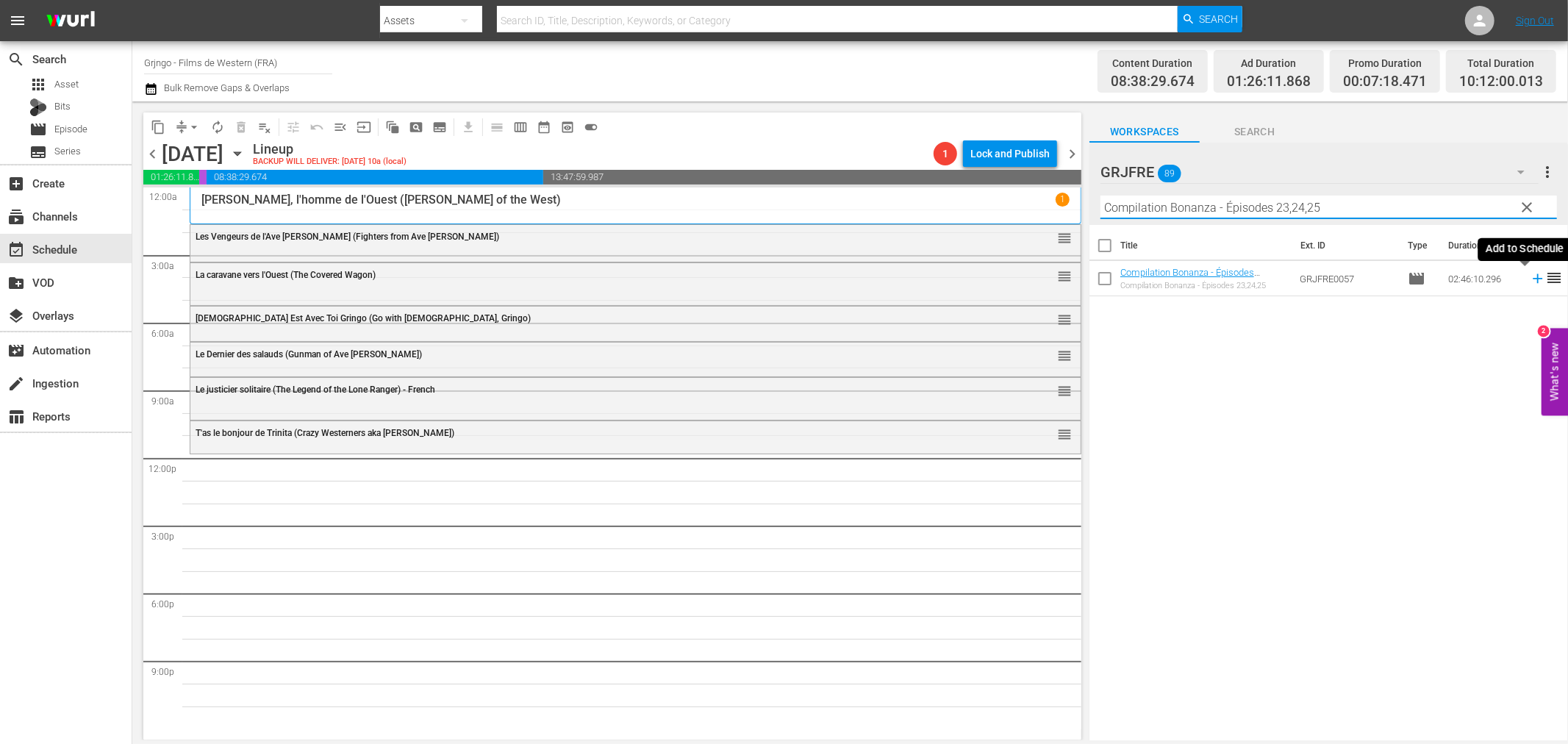
type input "Compilation Bonanza - Épisodes 23,24,25"
click at [1533, 278] on icon at bounding box center [1538, 278] width 10 height 10
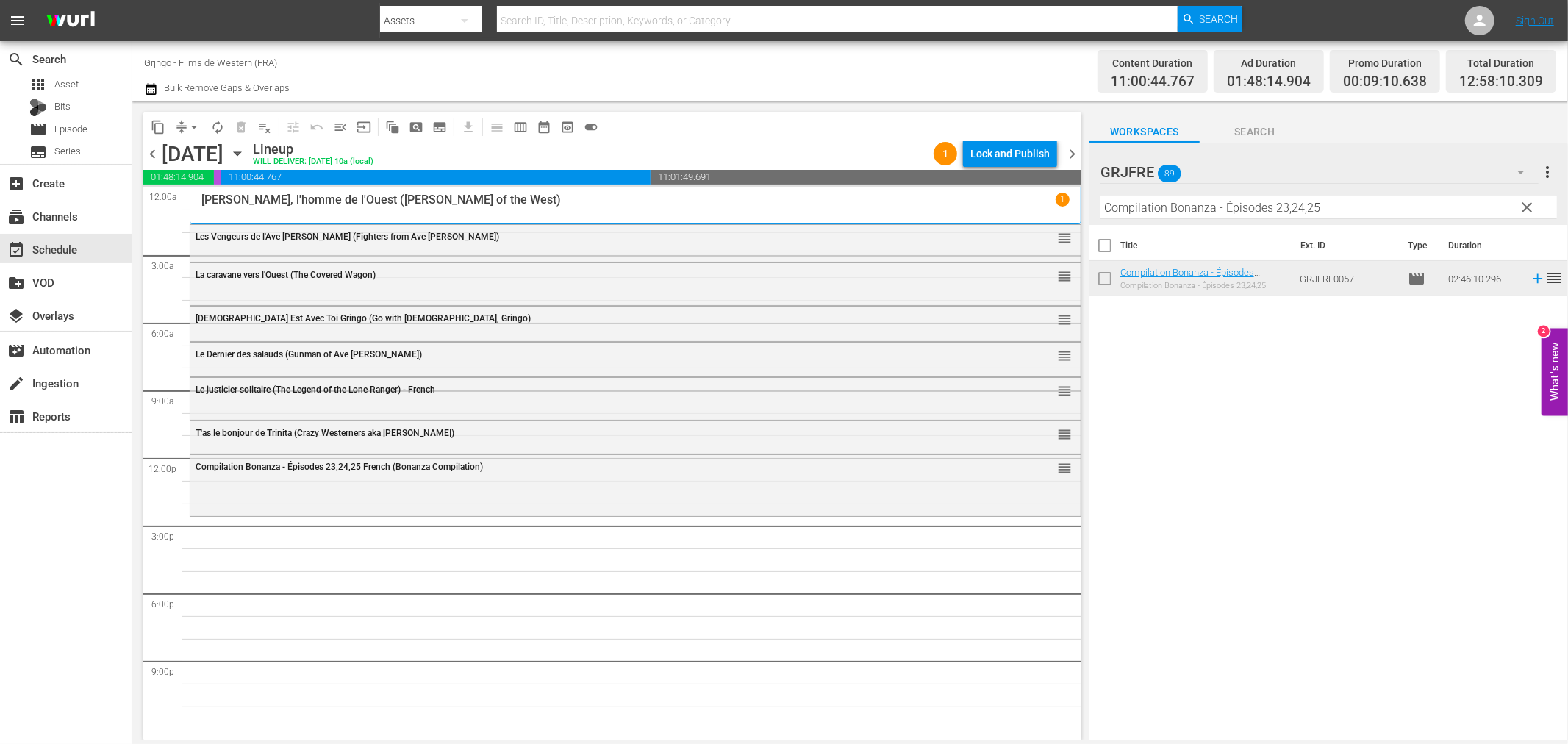
click at [1525, 206] on span "clear" at bounding box center [1528, 208] width 18 height 18
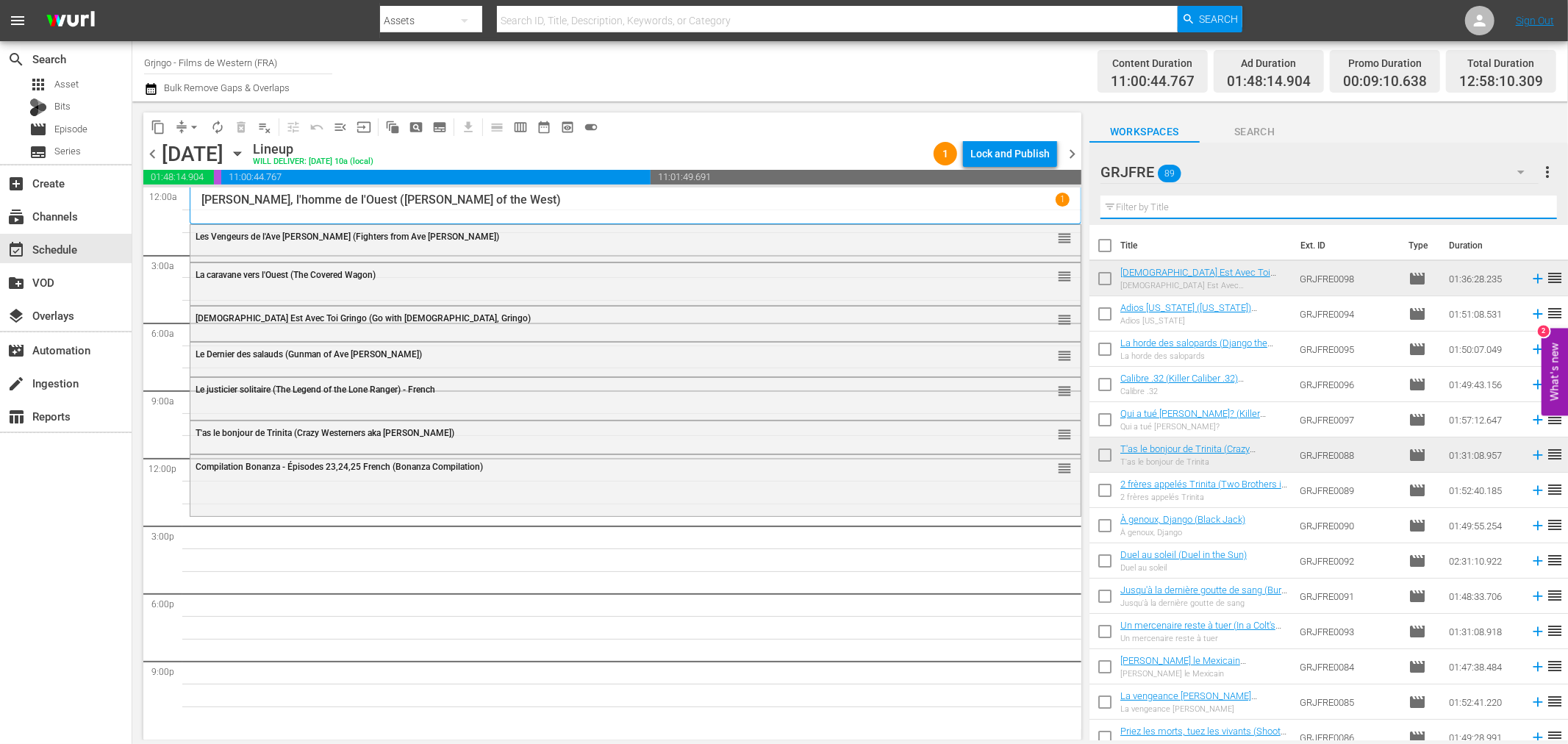
paste input "Panique à Yucca City (Blue Steel)"
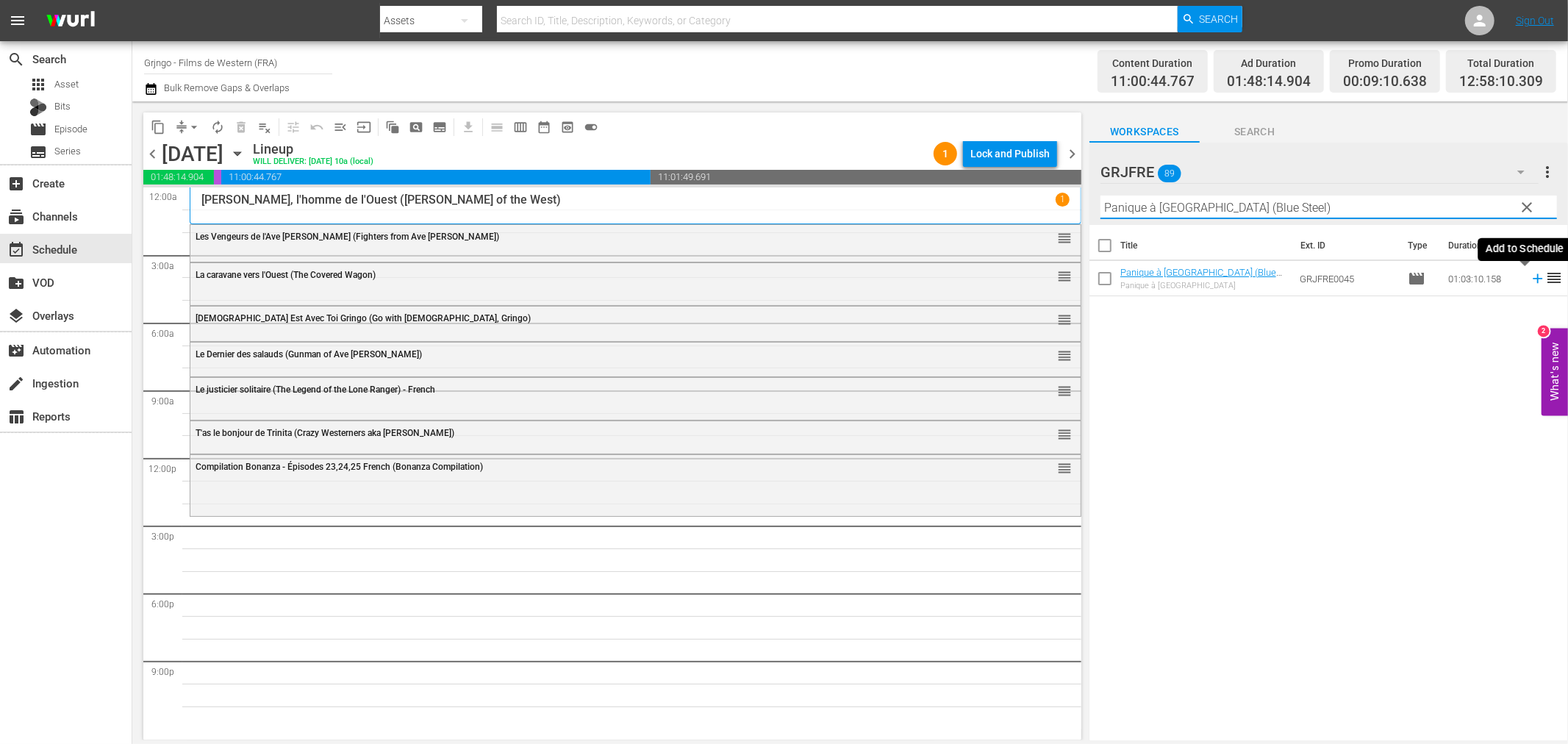
type input "Panique à Yucca City (Blue Steel)"
click at [1530, 275] on icon at bounding box center [1538, 278] width 16 height 16
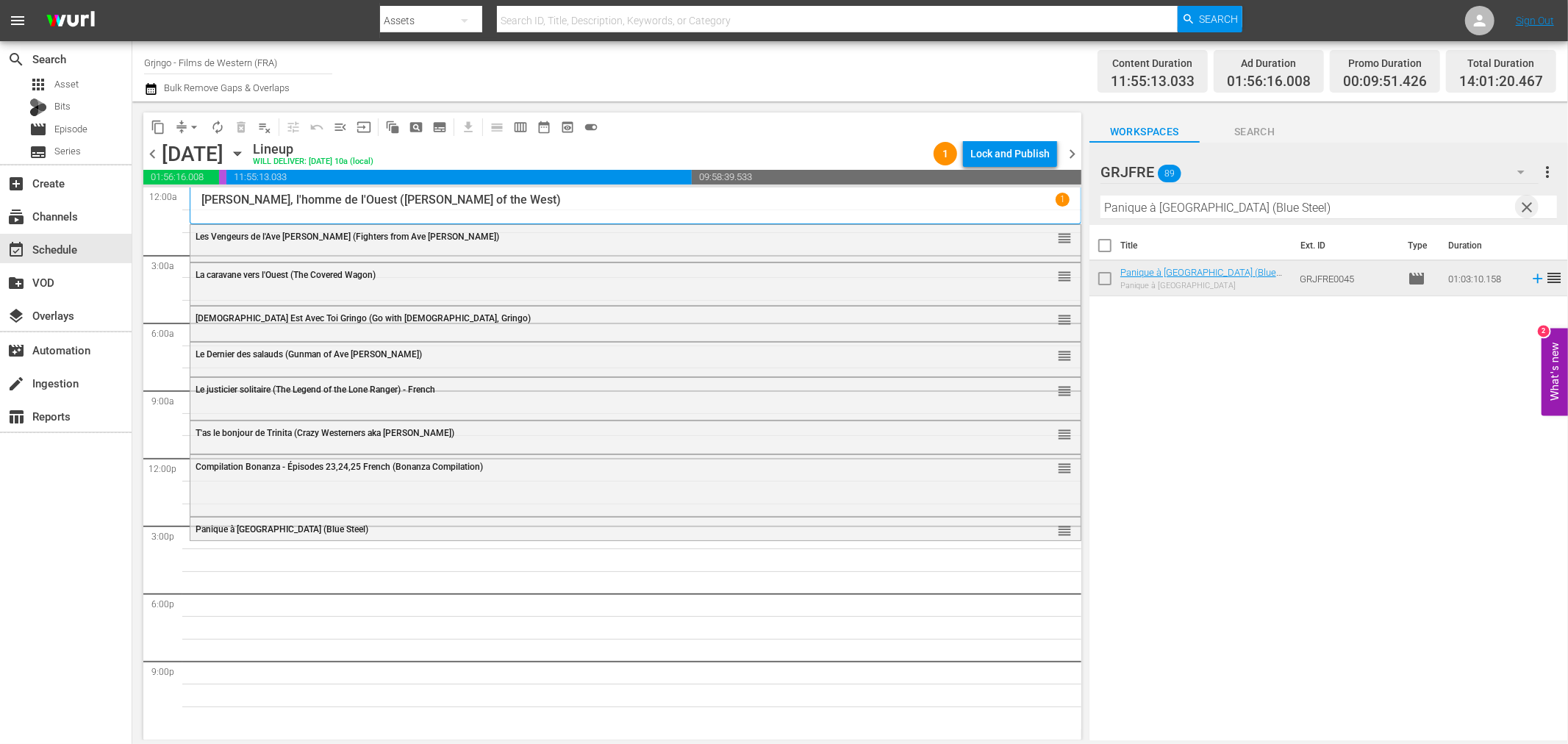
click at [1524, 206] on span "clear" at bounding box center [1528, 208] width 18 height 18
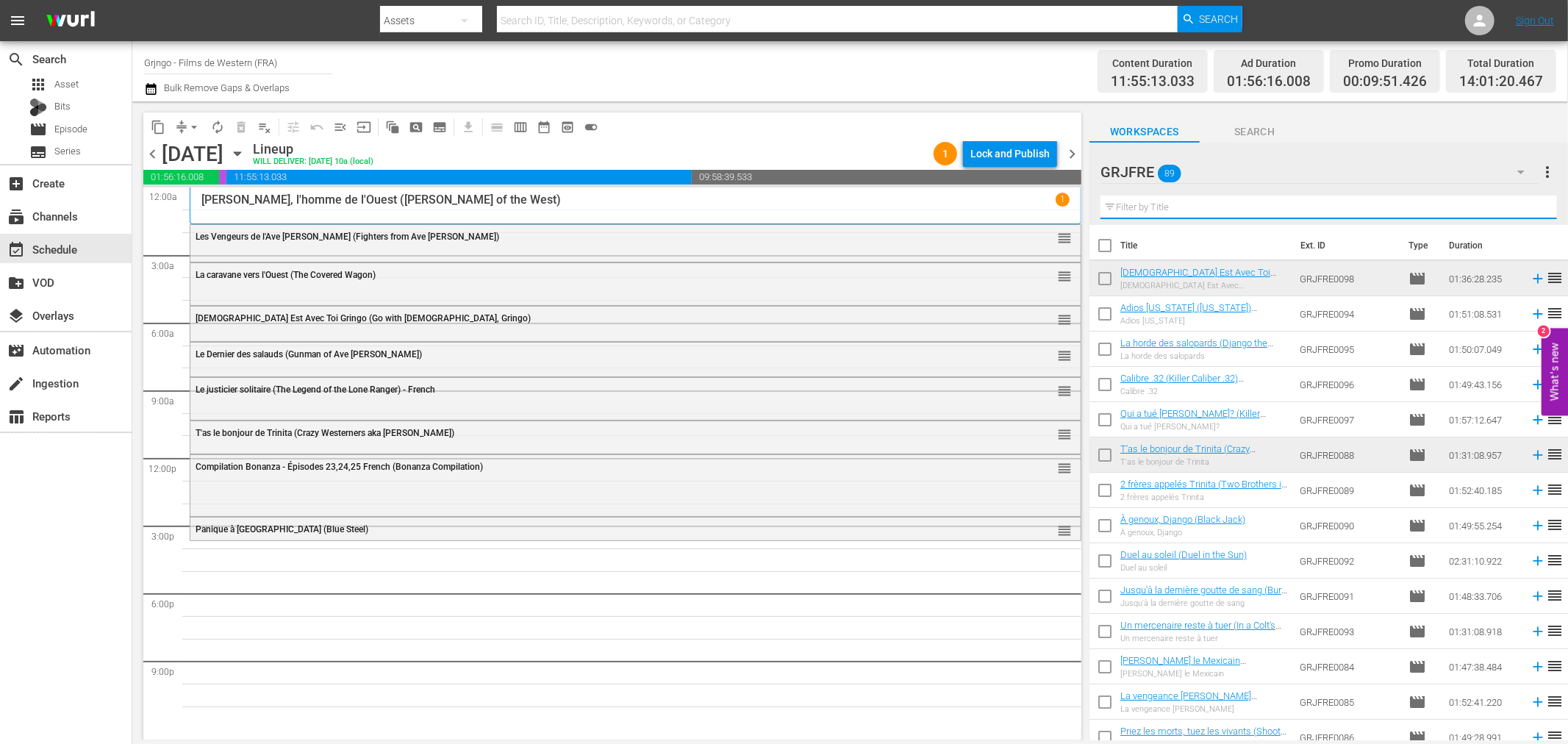
paste input "Bury Them Deep"
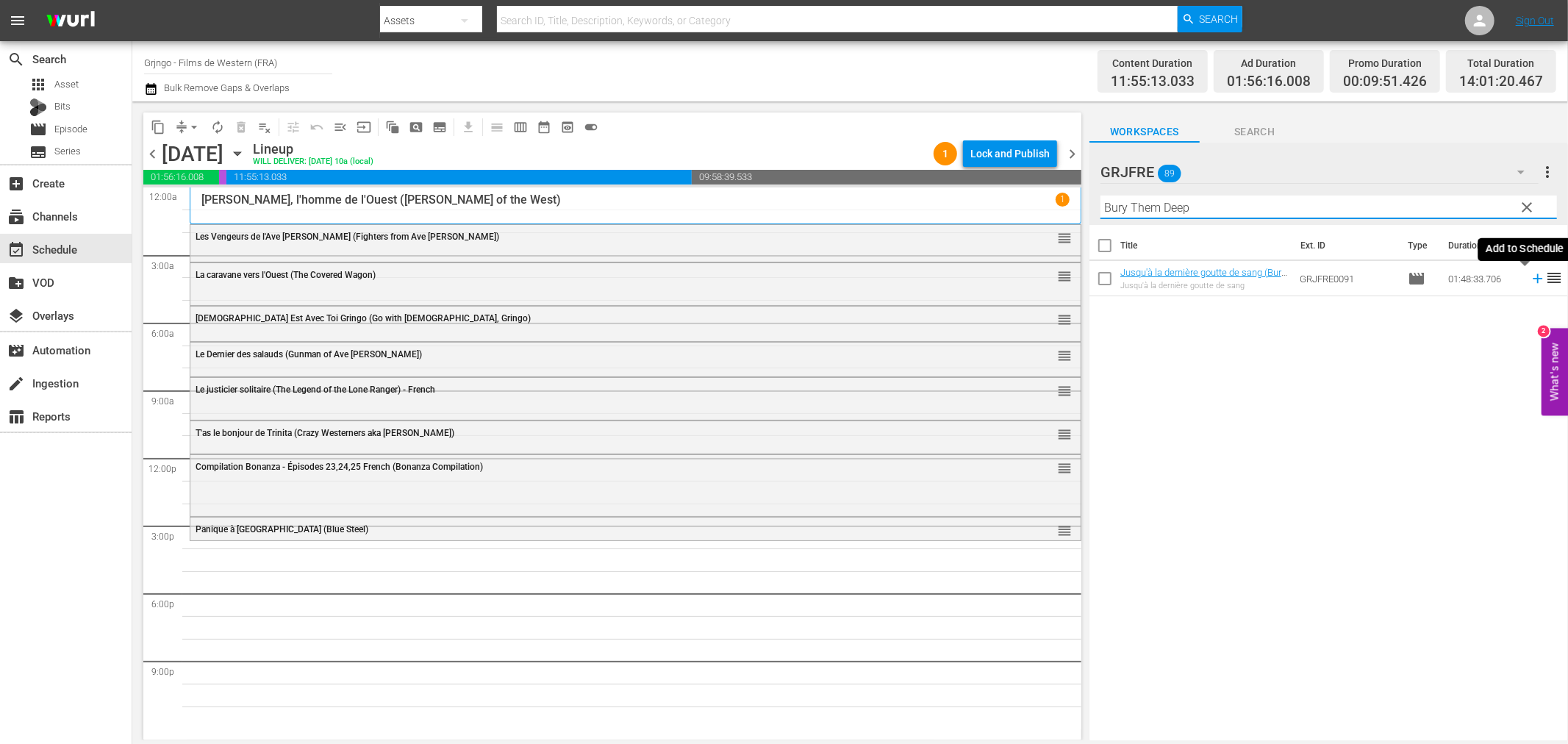
type input "Bury Them Deep"
click at [1530, 280] on icon at bounding box center [1538, 278] width 16 height 16
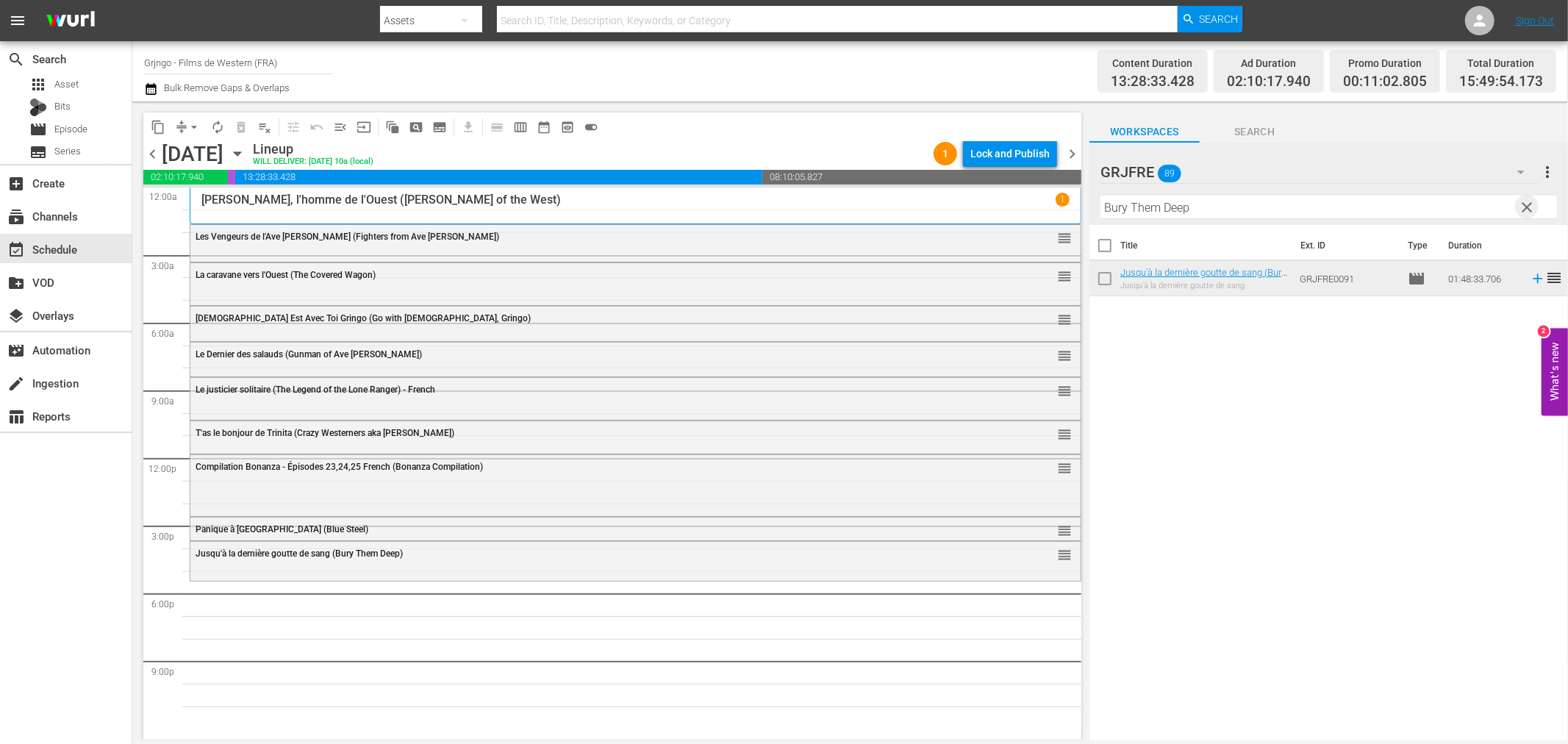
click at [1523, 201] on span "clear" at bounding box center [1528, 208] width 18 height 18
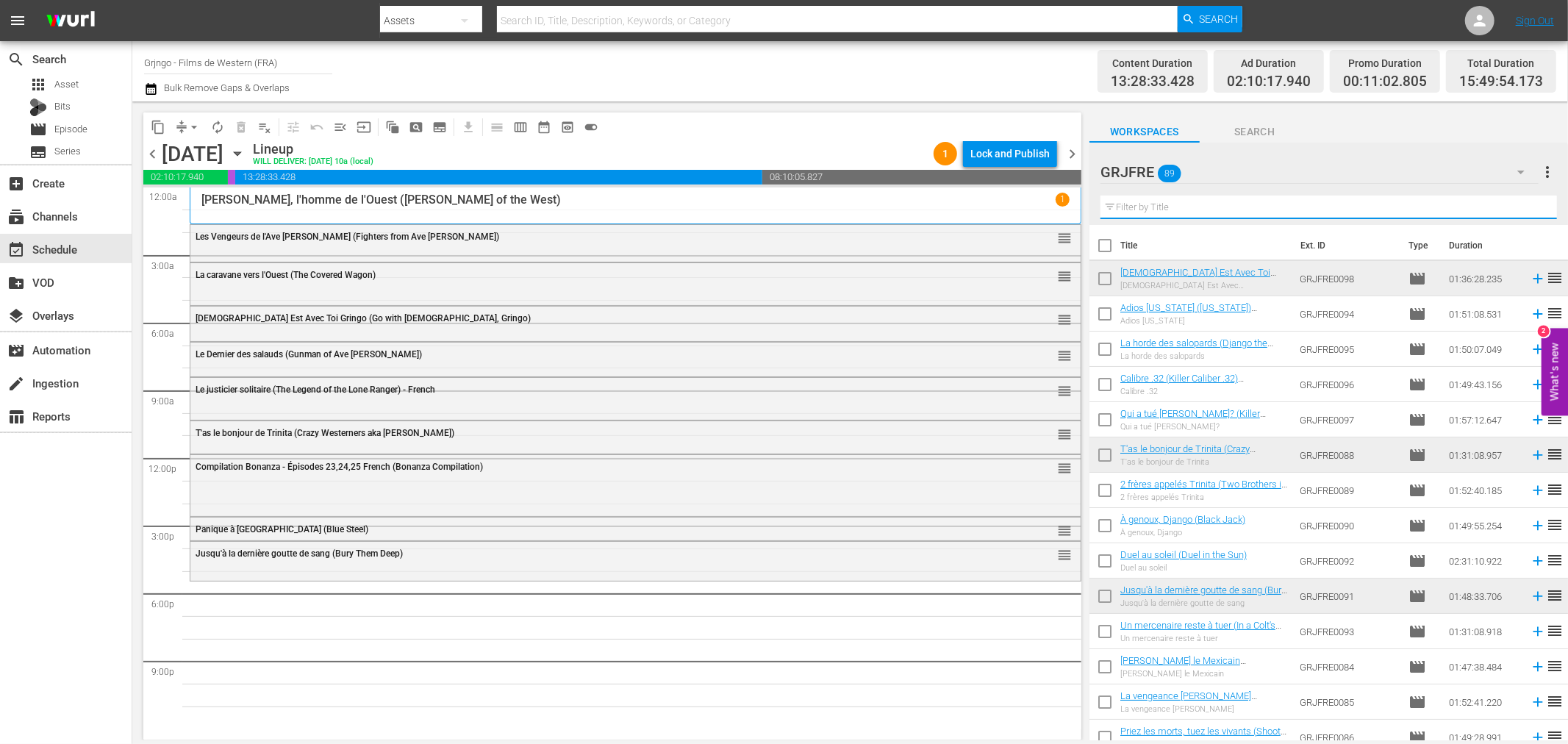
paste input "My Name Is Shanghai Joe"
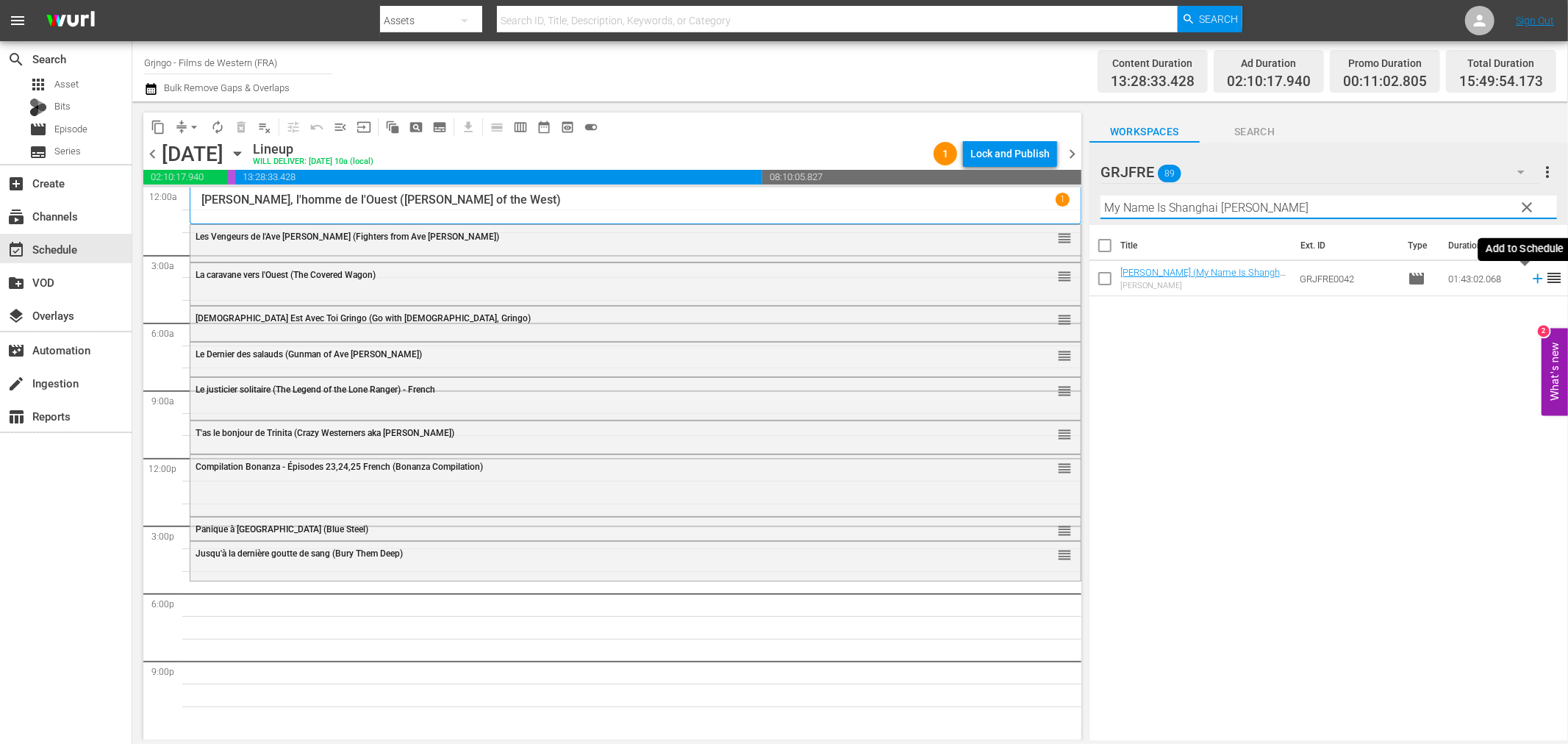
type input "My Name Is Shanghai Joe"
click at [1530, 283] on icon at bounding box center [1538, 278] width 16 height 16
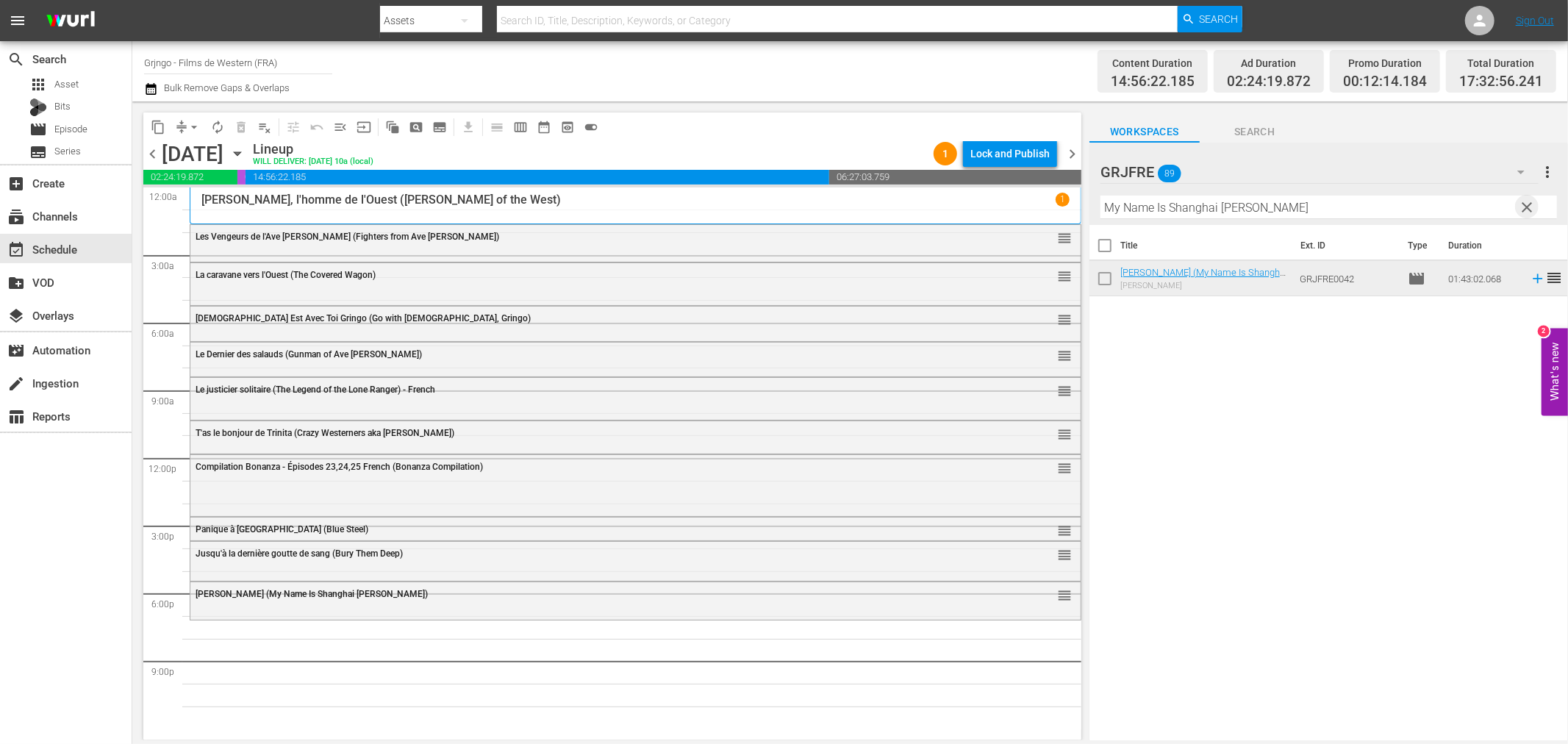
click at [1528, 201] on span "clear" at bounding box center [1528, 208] width 18 height 18
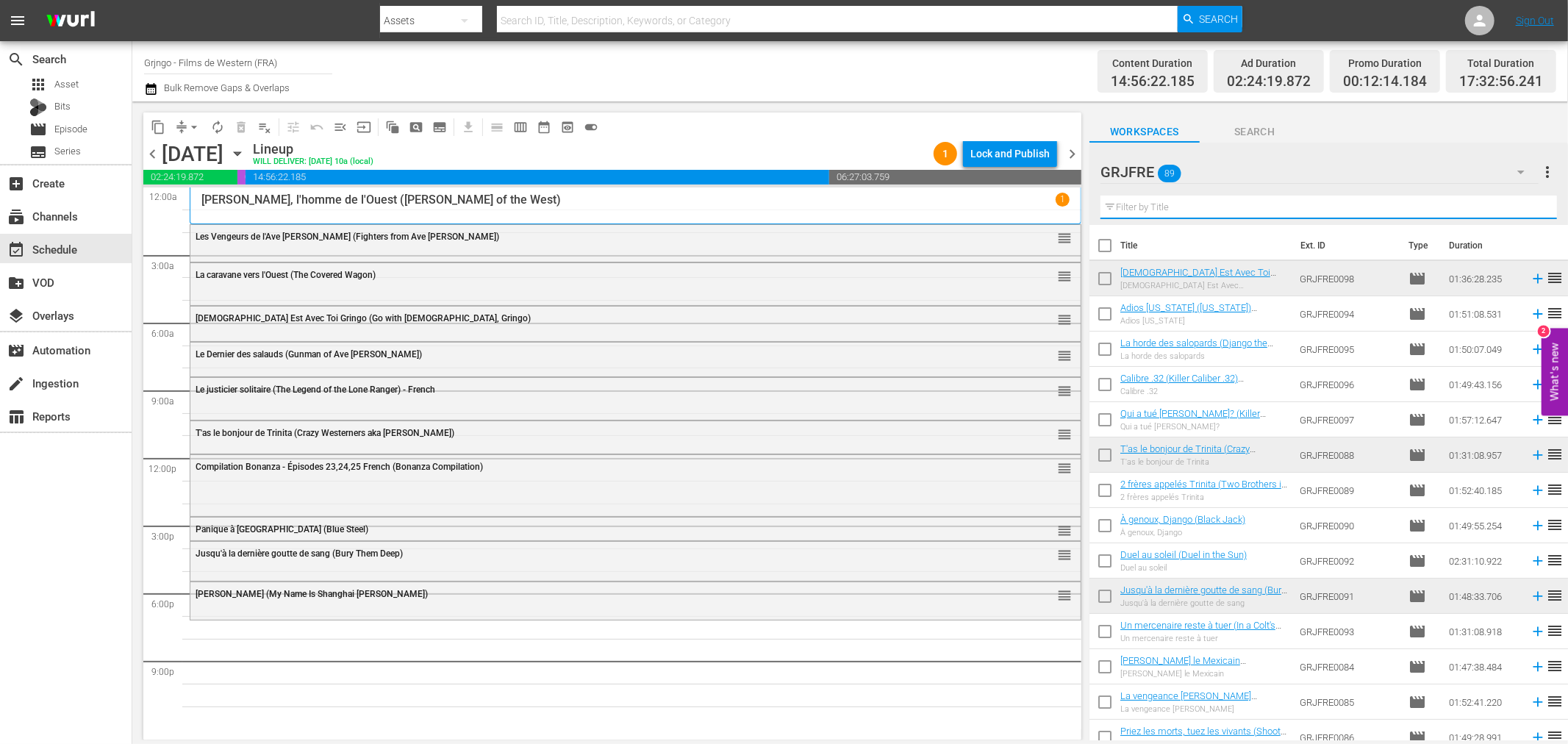
paste input "I Want Him Dead"
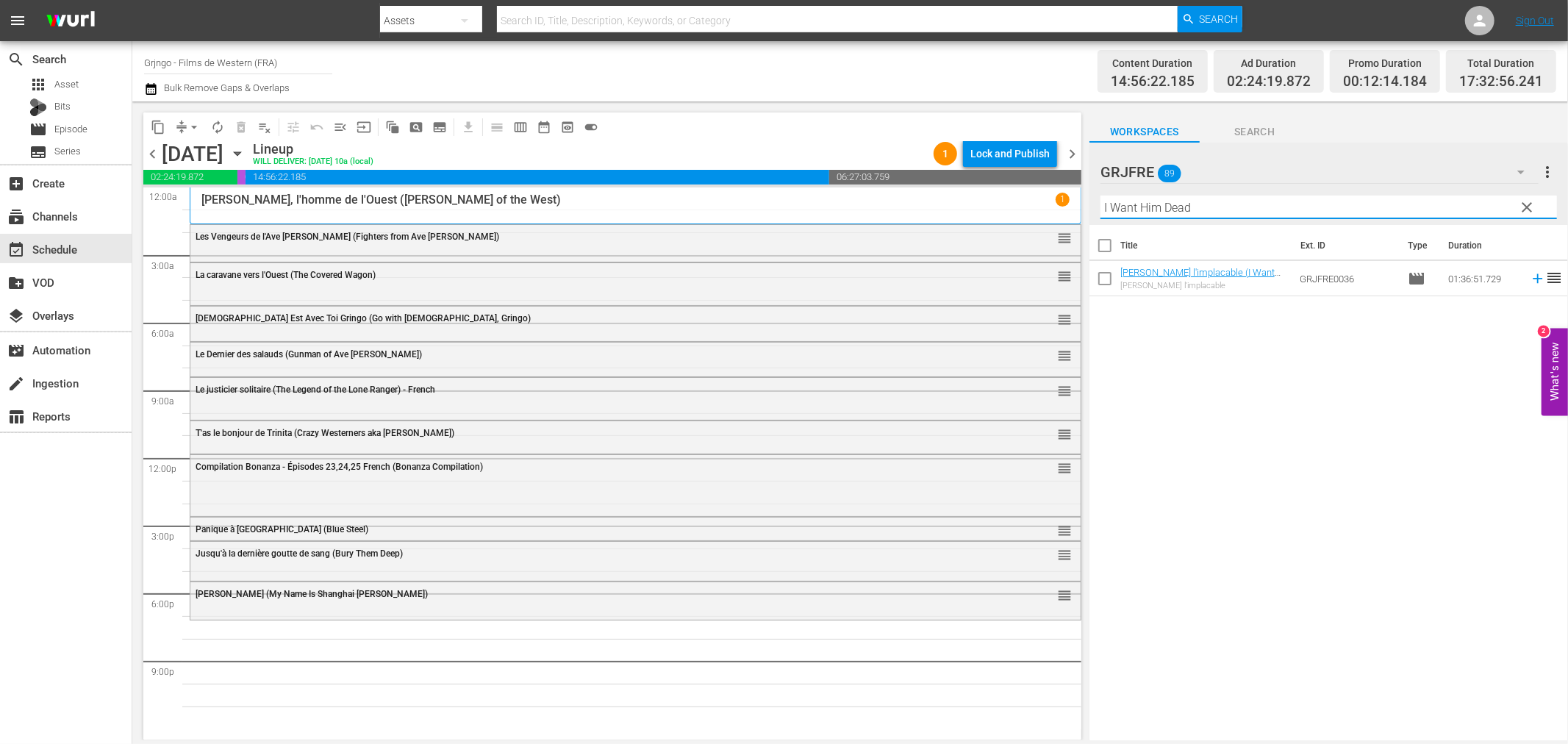
type input "I Want Him Dead"
click at [1530, 278] on icon at bounding box center [1538, 278] width 16 height 16
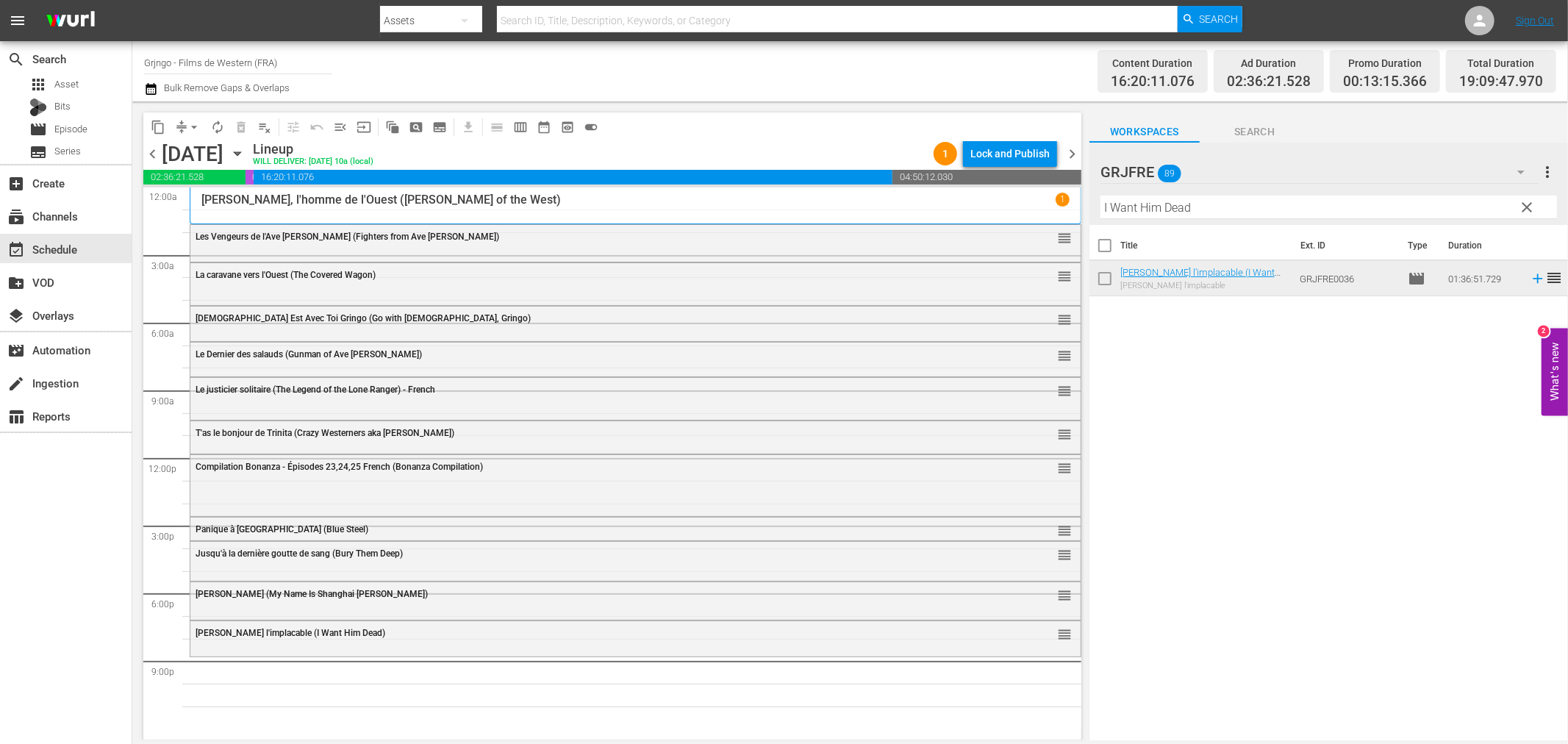
click at [1525, 201] on span "clear" at bounding box center [1528, 208] width 18 height 18
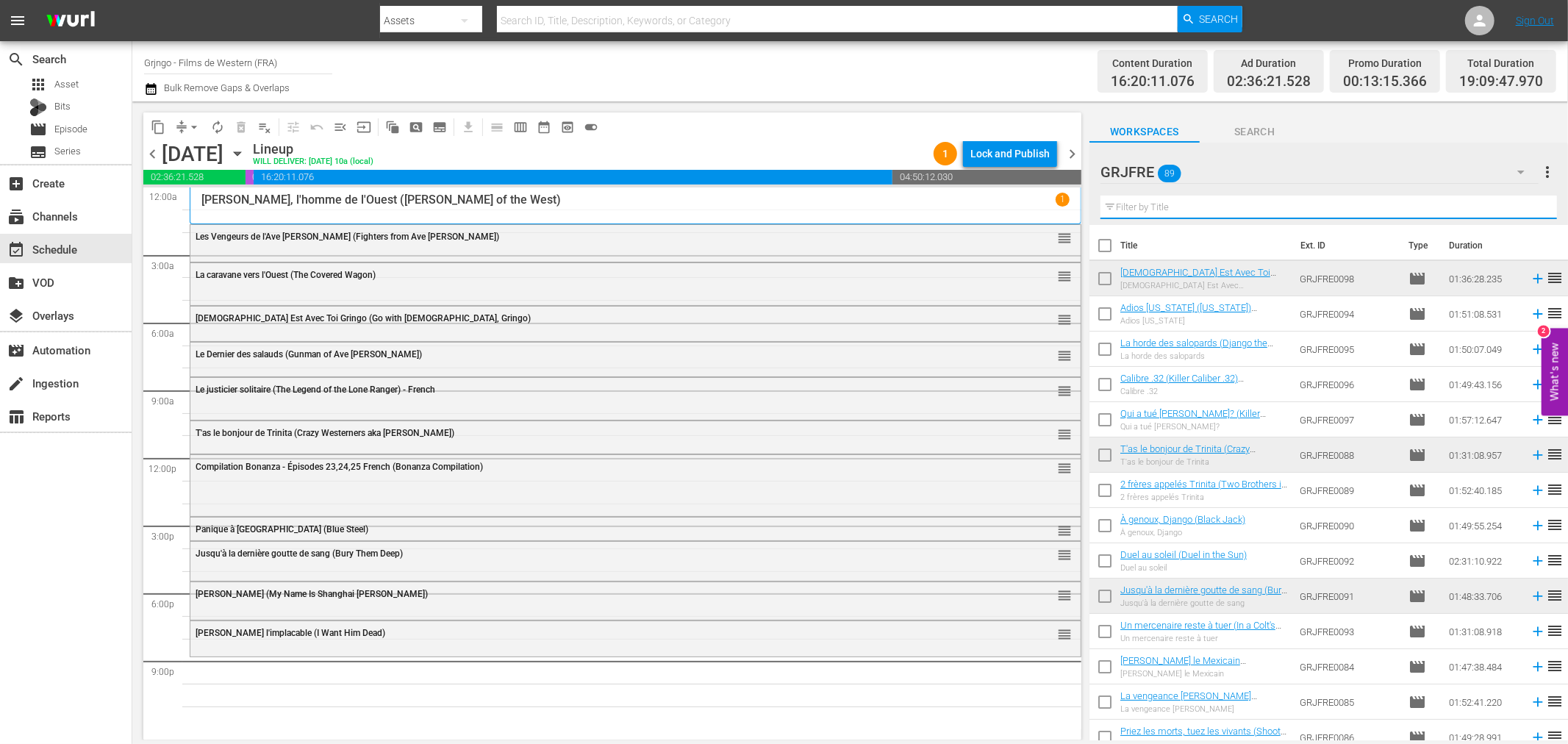
paste input "Two Brothers in Trinity"
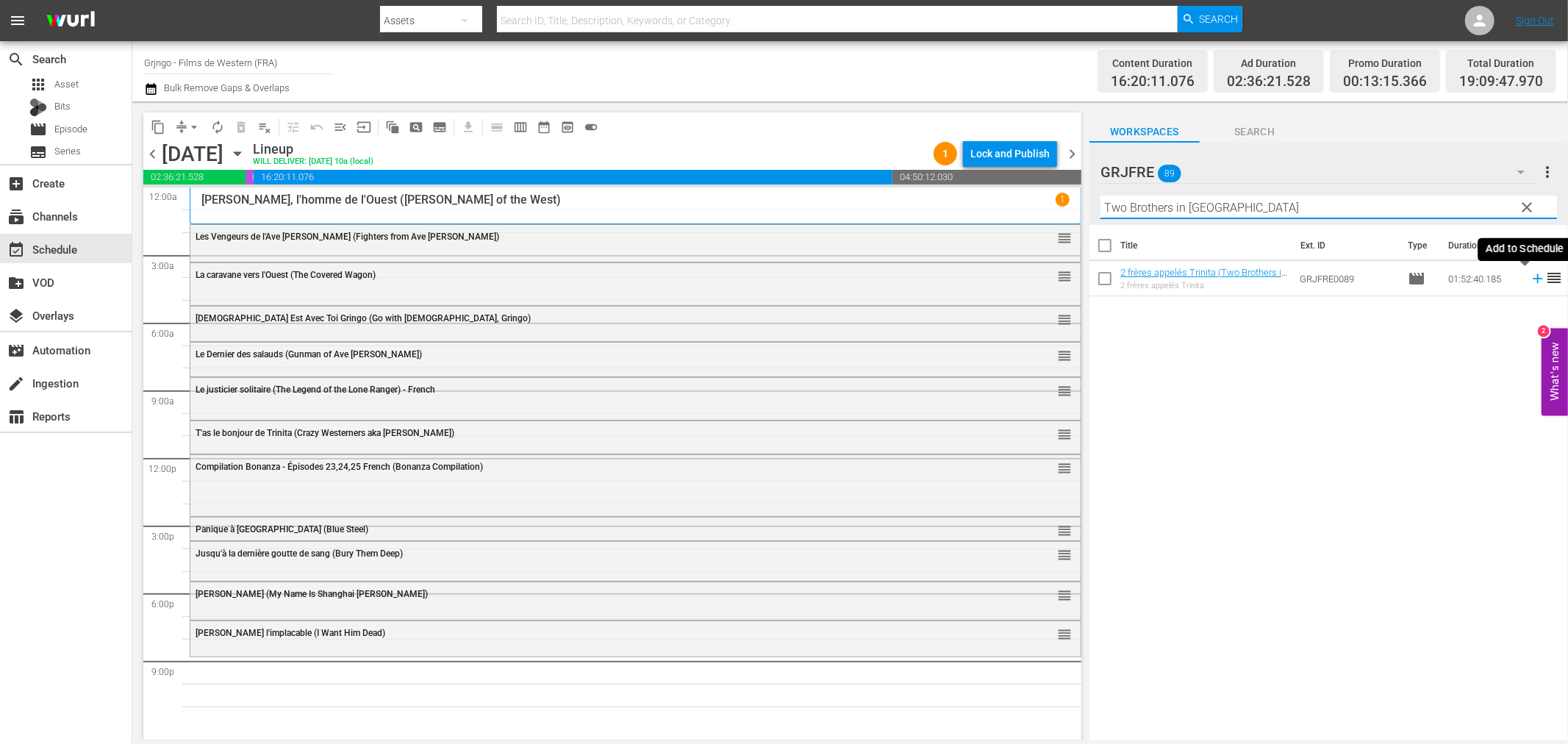
type input "Two Brothers in Trinity"
click at [1533, 279] on icon at bounding box center [1538, 278] width 10 height 10
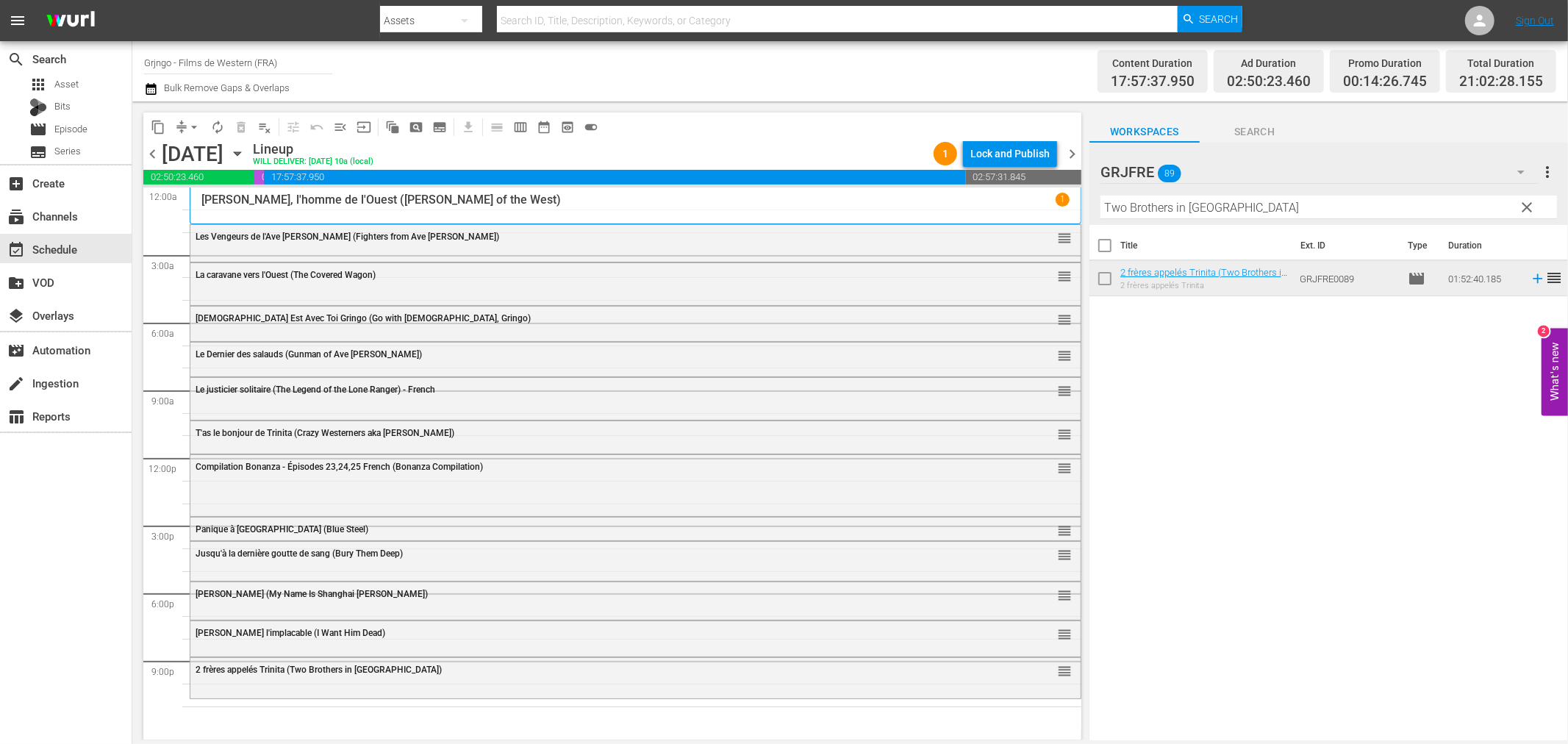
click at [1524, 199] on span "clear" at bounding box center [1528, 208] width 18 height 18
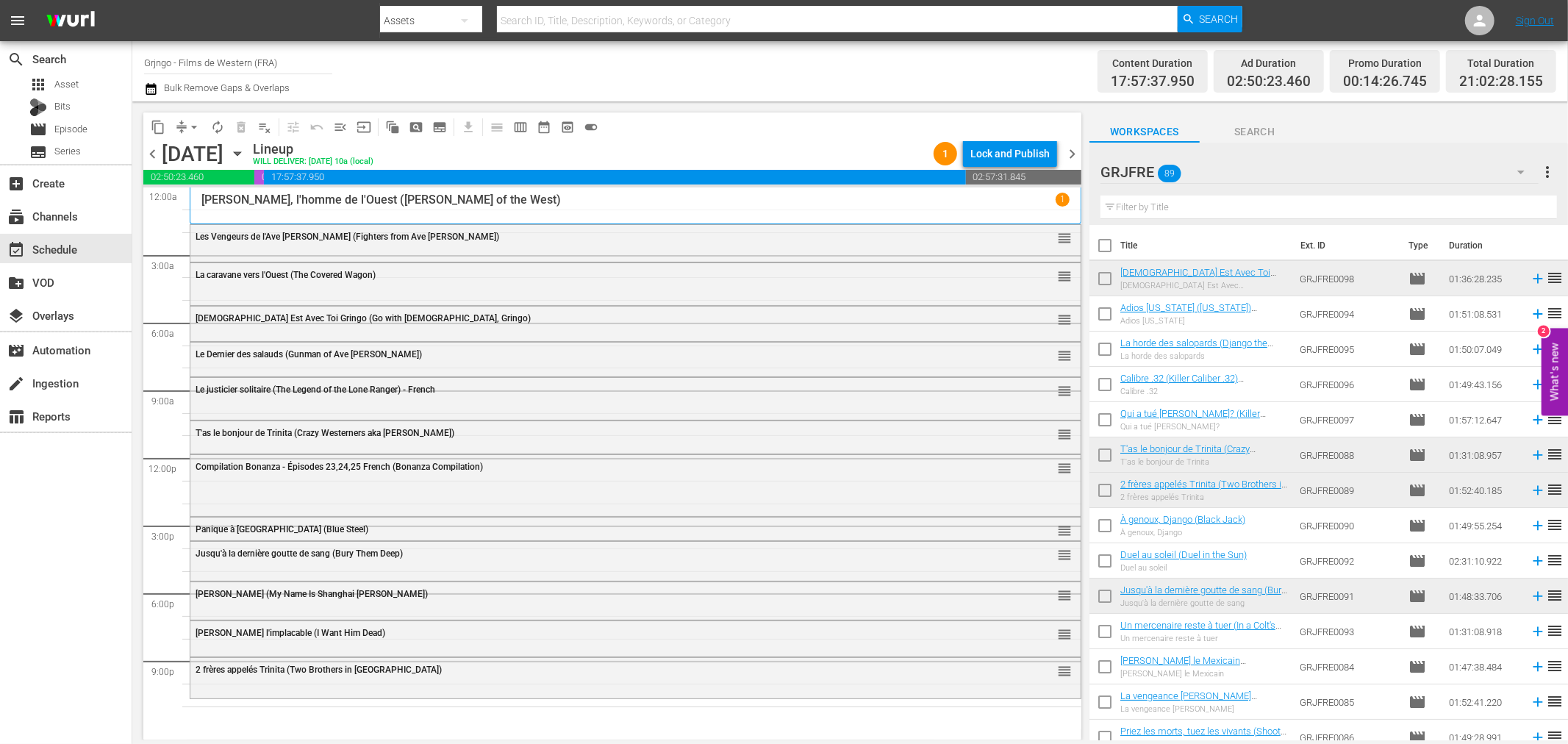
click at [1228, 201] on input "text" at bounding box center [1329, 207] width 456 height 23
paste input "The Painted Desert"
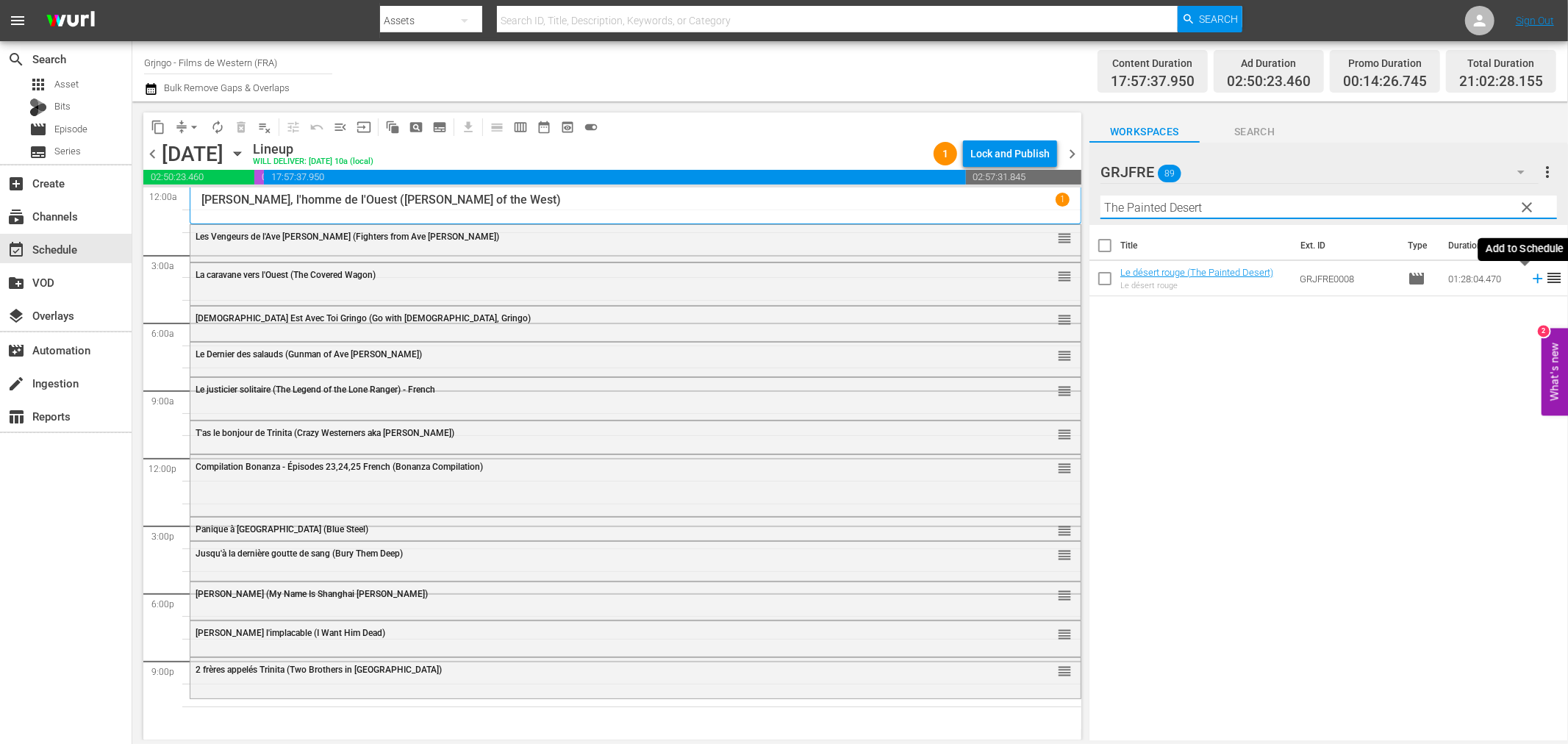
type input "The Painted Desert"
click at [1530, 276] on icon at bounding box center [1538, 278] width 16 height 16
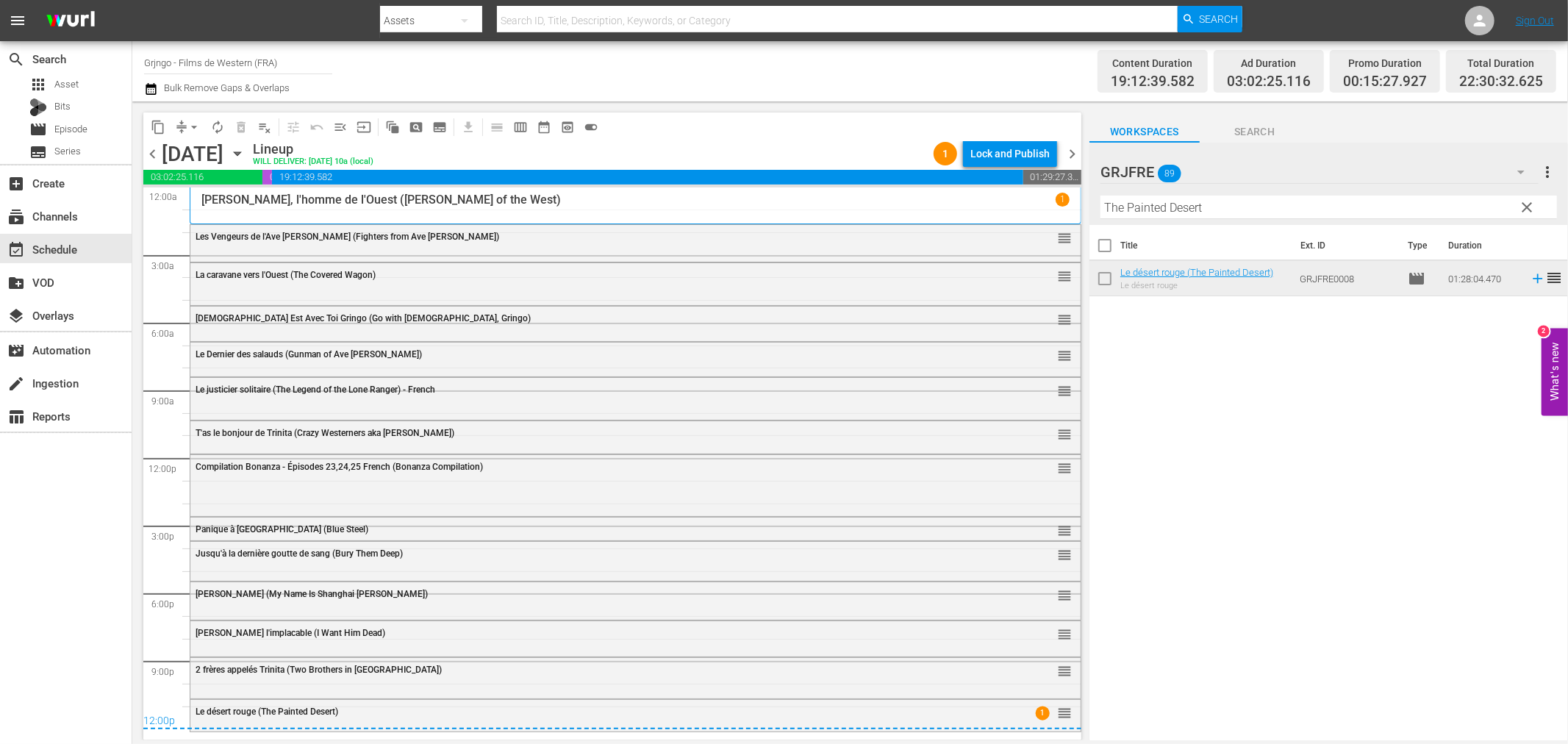
click at [243, 598] on span "Shanghaï Joe (My Name Is Shanghai Joe)" at bounding box center [311, 594] width 233 height 10
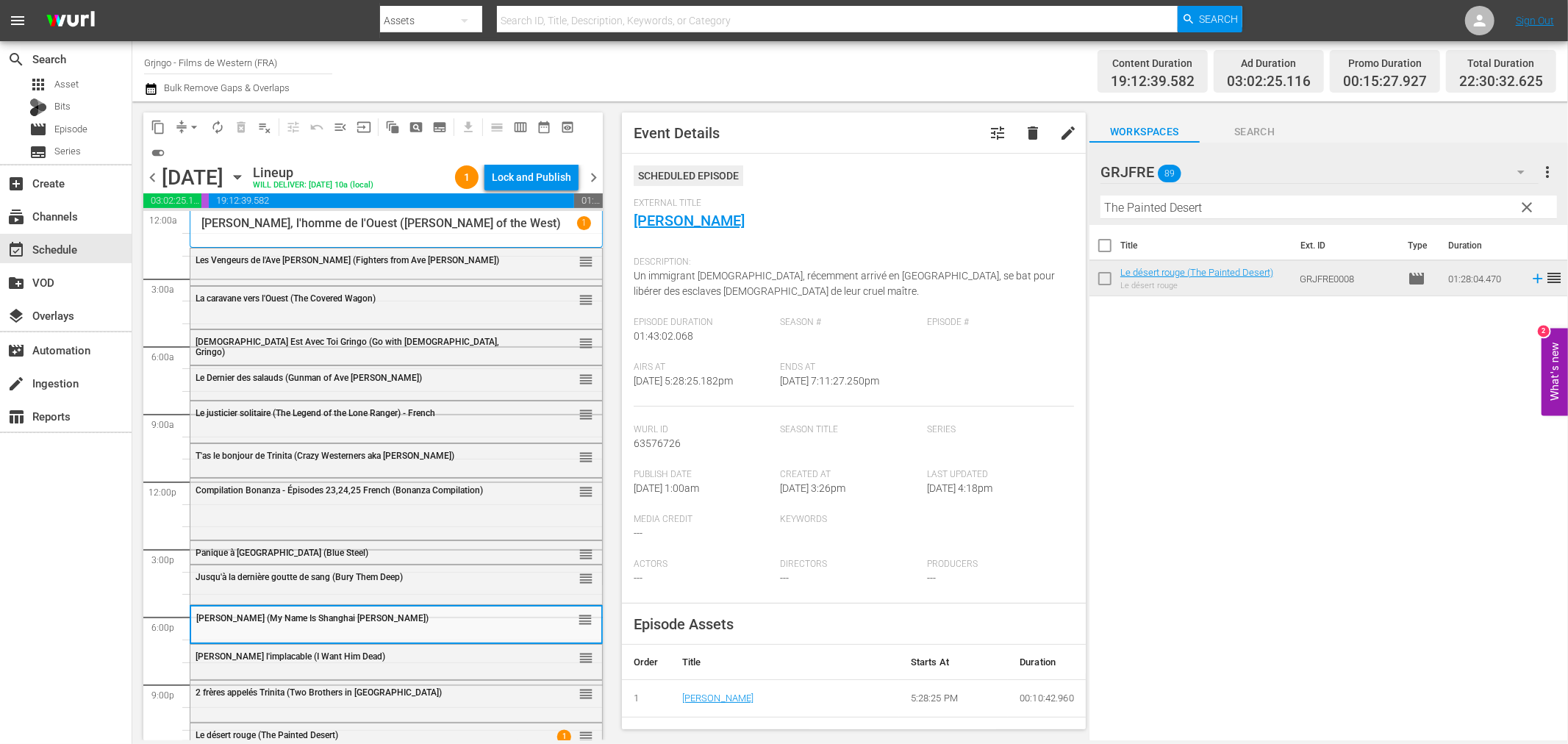
click at [266, 669] on div "Clayton l'implacable (I Want Him Dead) reorder" at bounding box center [396, 657] width 412 height 25
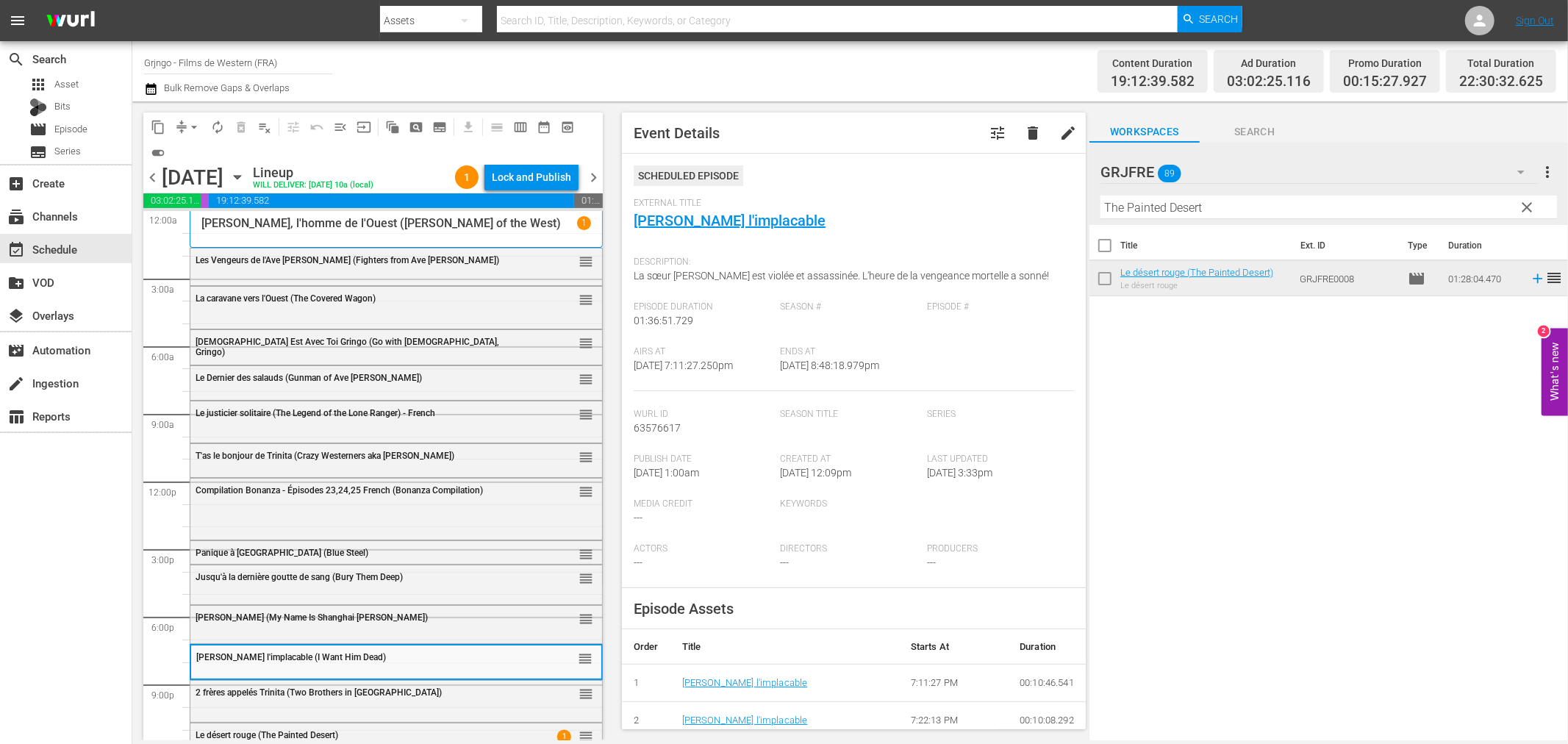
click at [262, 694] on span "2 frères appelés Trinita (Two Brothers in Trinity)" at bounding box center [318, 692] width 246 height 10
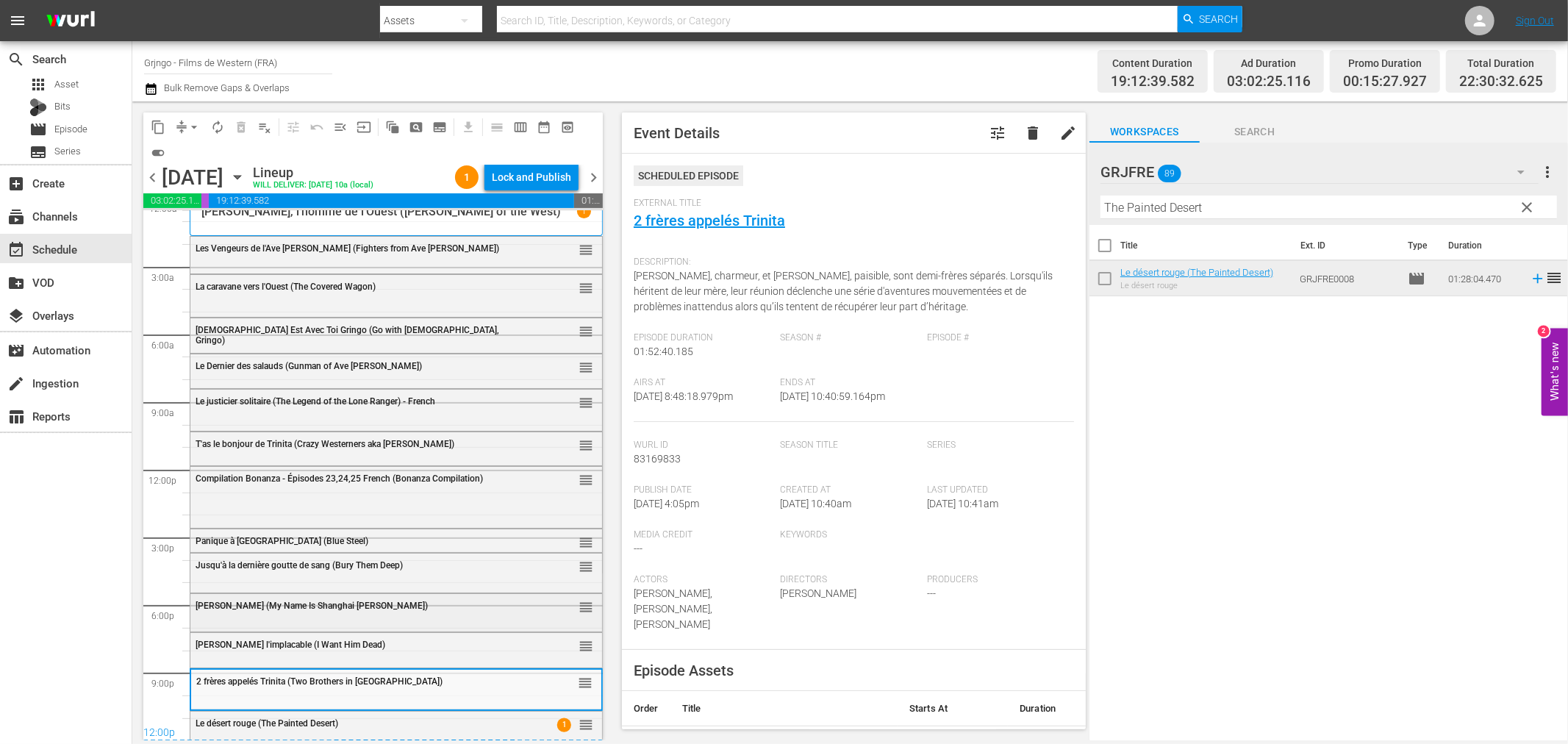
scroll to position [14, 0]
drag, startPoint x: 570, startPoint y: 721, endPoint x: 529, endPoint y: 648, distance: 83.7
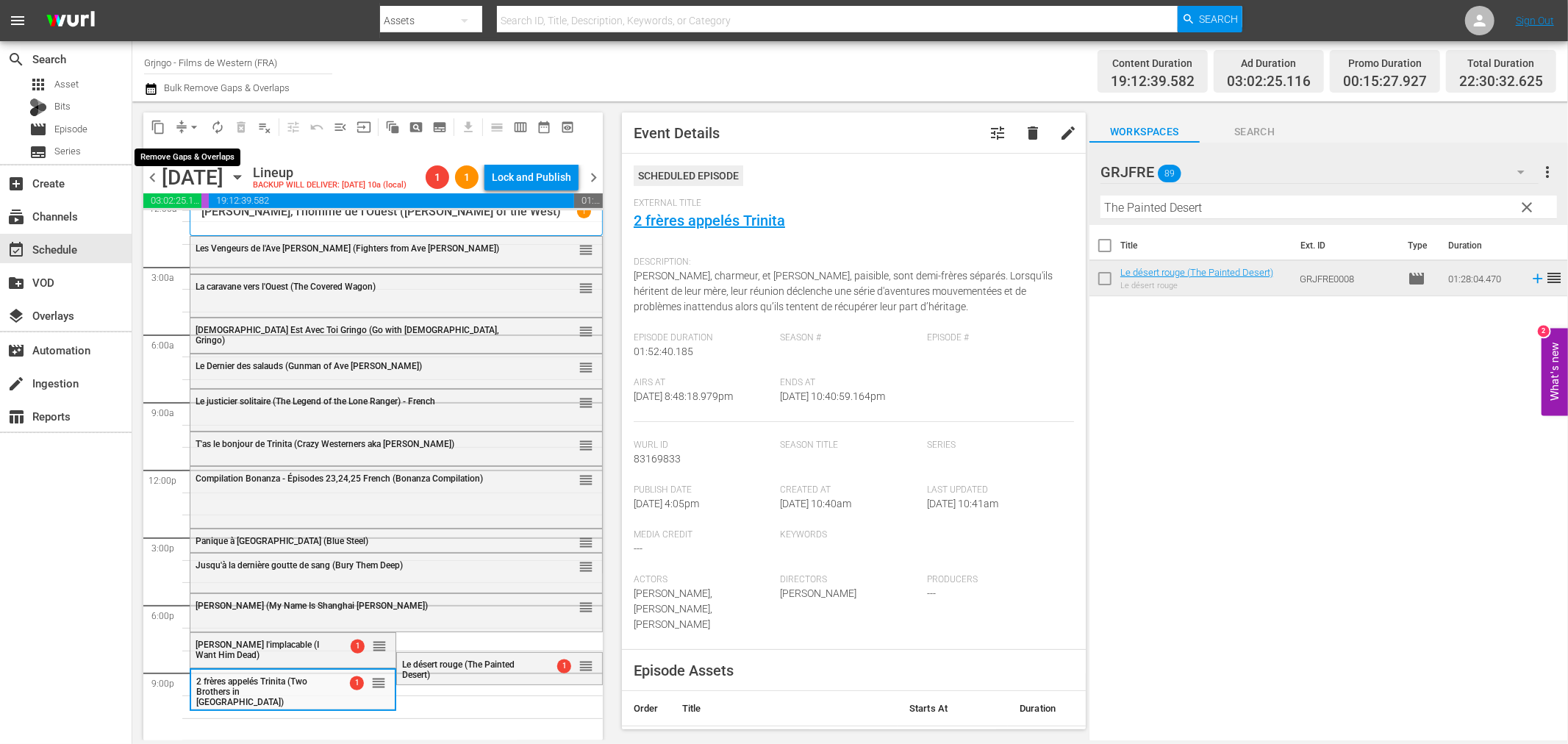
click at [192, 123] on span "arrow_drop_down" at bounding box center [194, 127] width 14 height 14
click at [236, 201] on li "Align to End of Previous Day" at bounding box center [194, 204] width 154 height 24
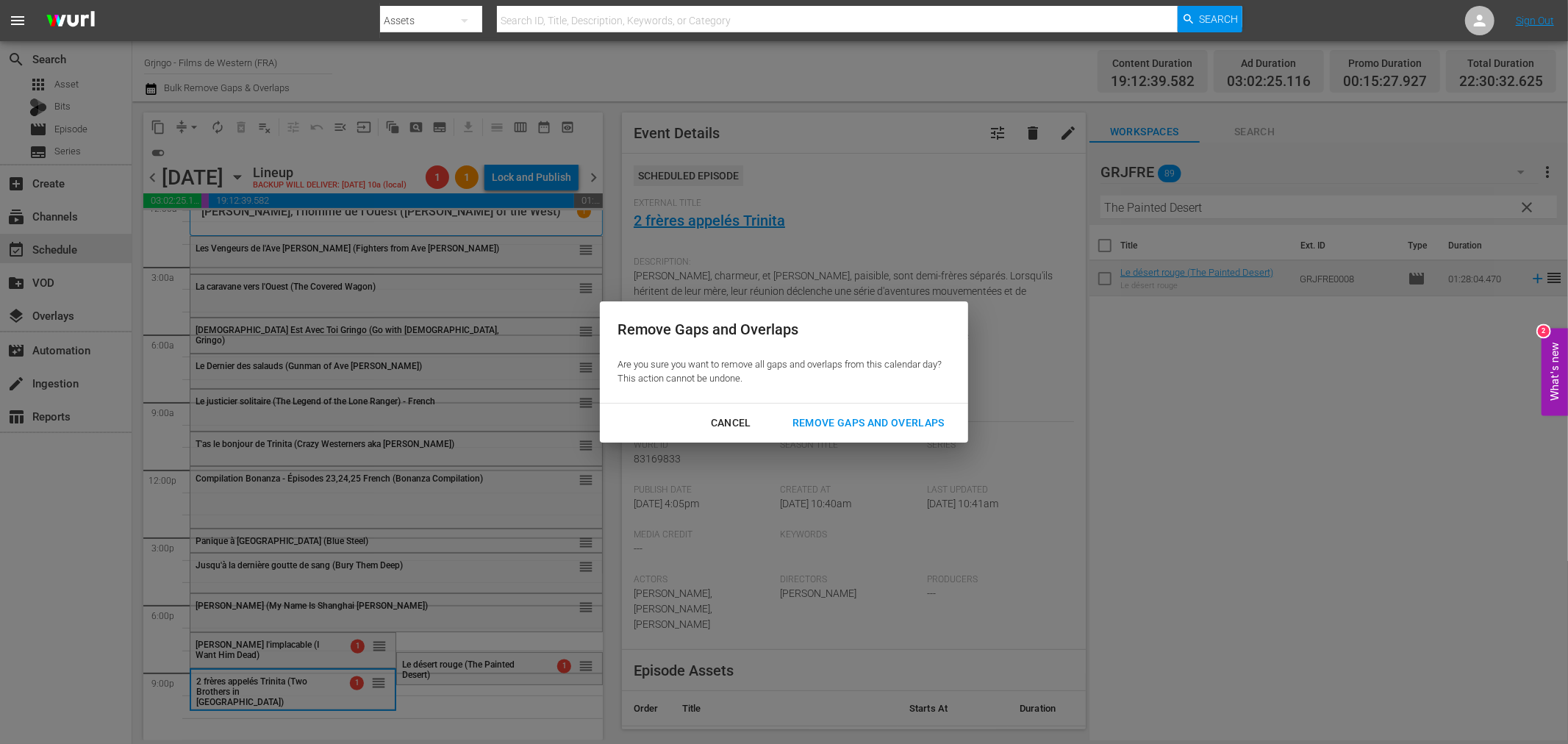
click at [887, 420] on div "Remove Gaps and Overlaps" at bounding box center [868, 423] width 175 height 19
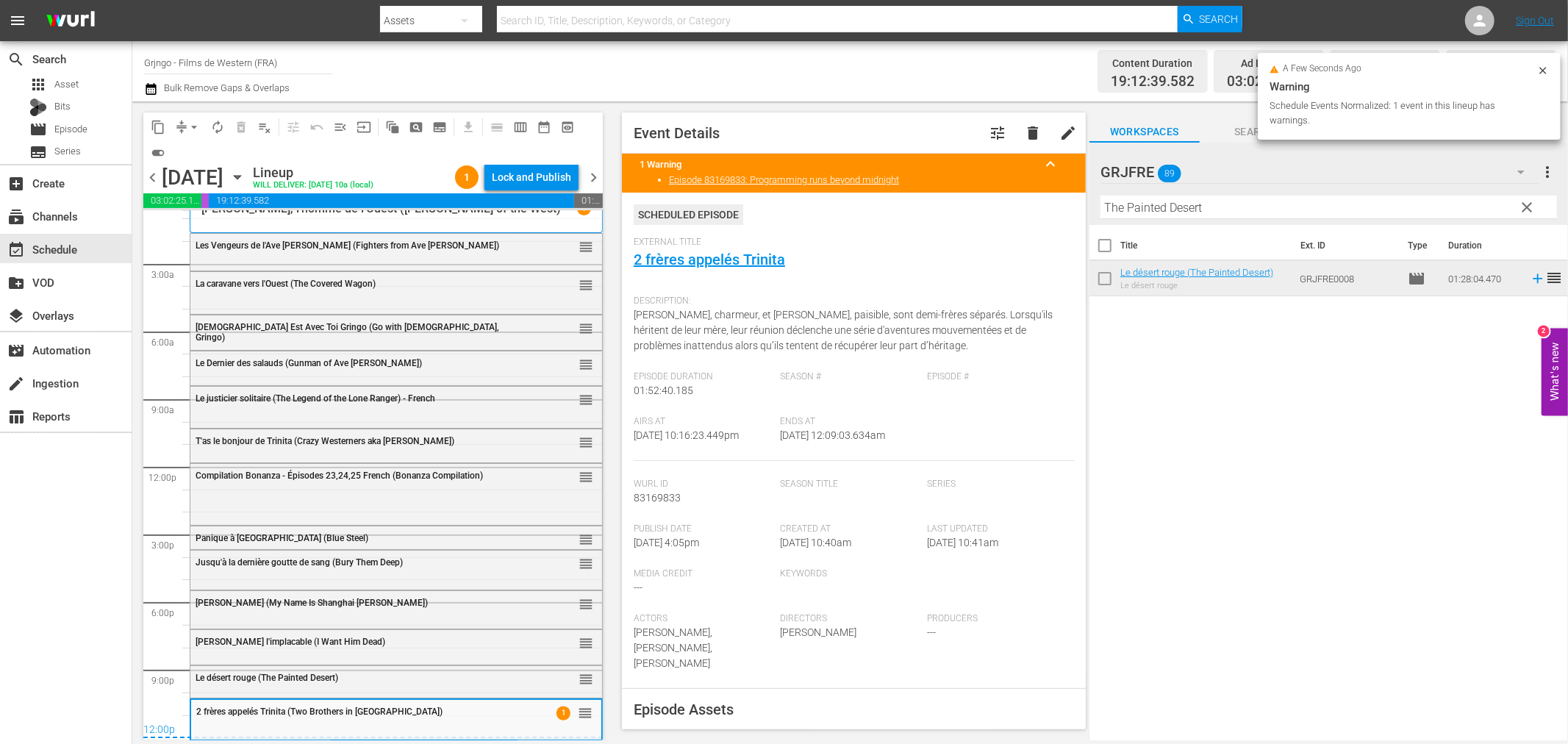
click at [289, 678] on span "Le désert rouge (The Painted Desert)" at bounding box center [266, 678] width 142 height 10
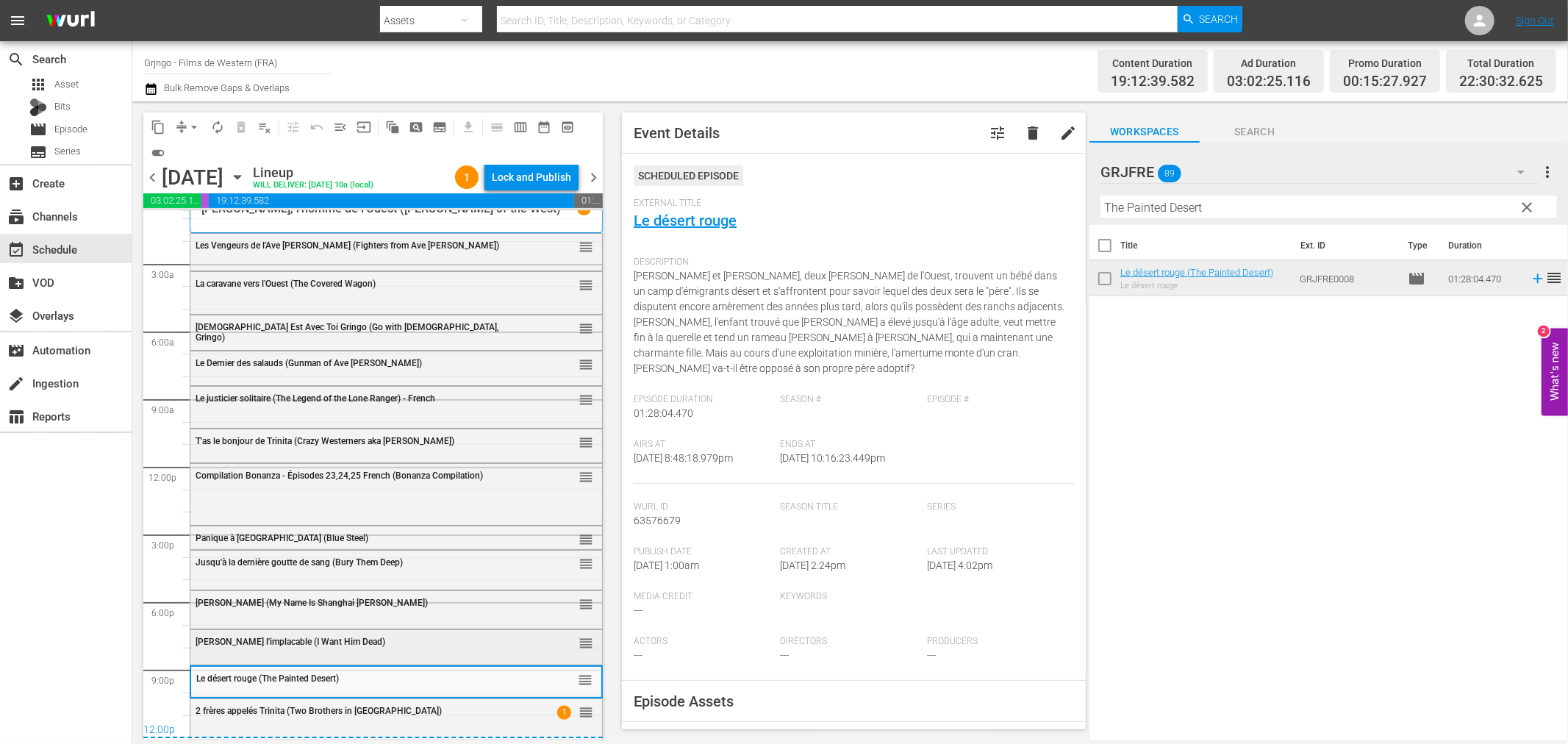
click at [285, 649] on div "Clayton l'implacable (I Want Him Dead) reorder" at bounding box center [396, 643] width 412 height 25
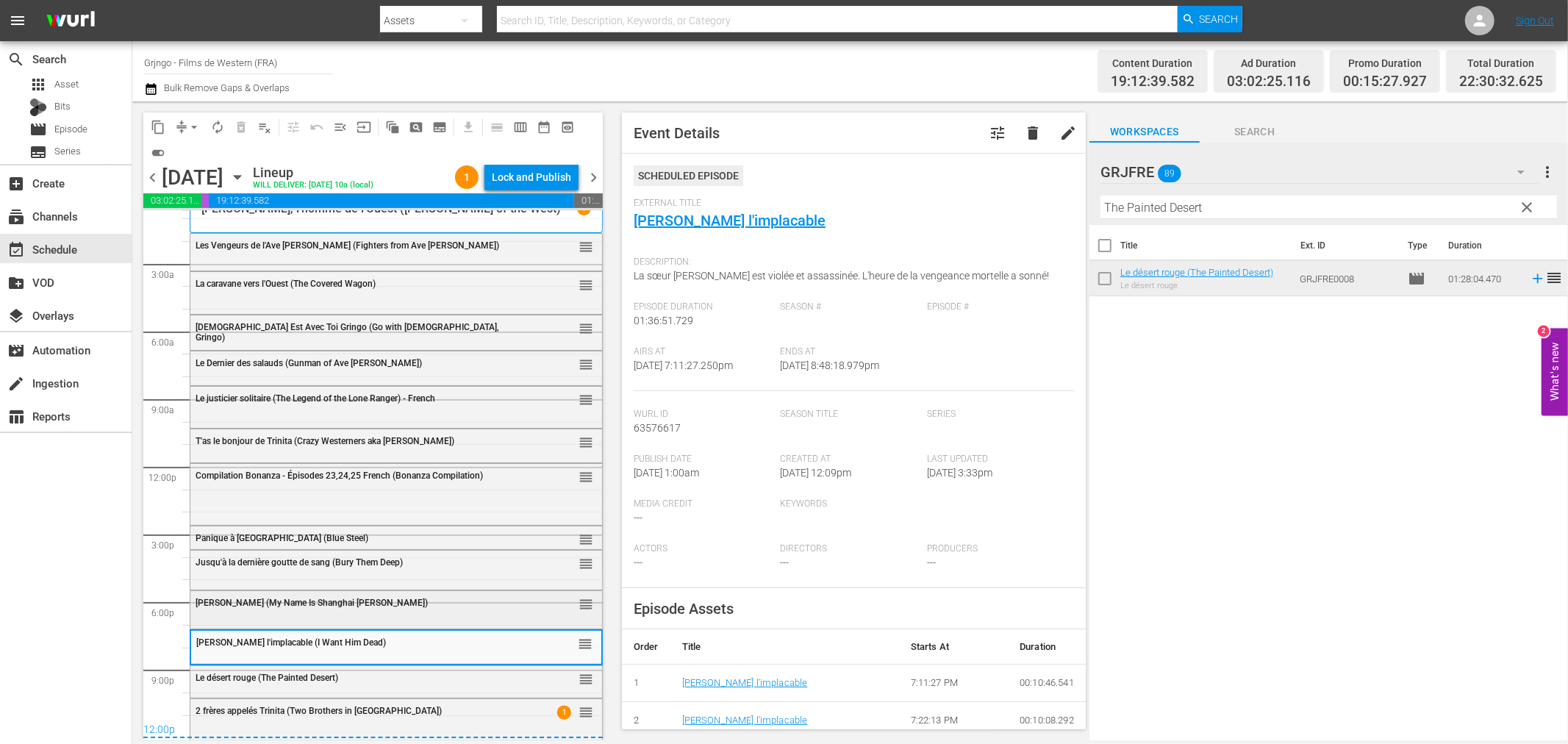
click at [290, 608] on div "Shanghaï Joe (My Name Is Shanghai Joe) reorder" at bounding box center [396, 603] width 412 height 25
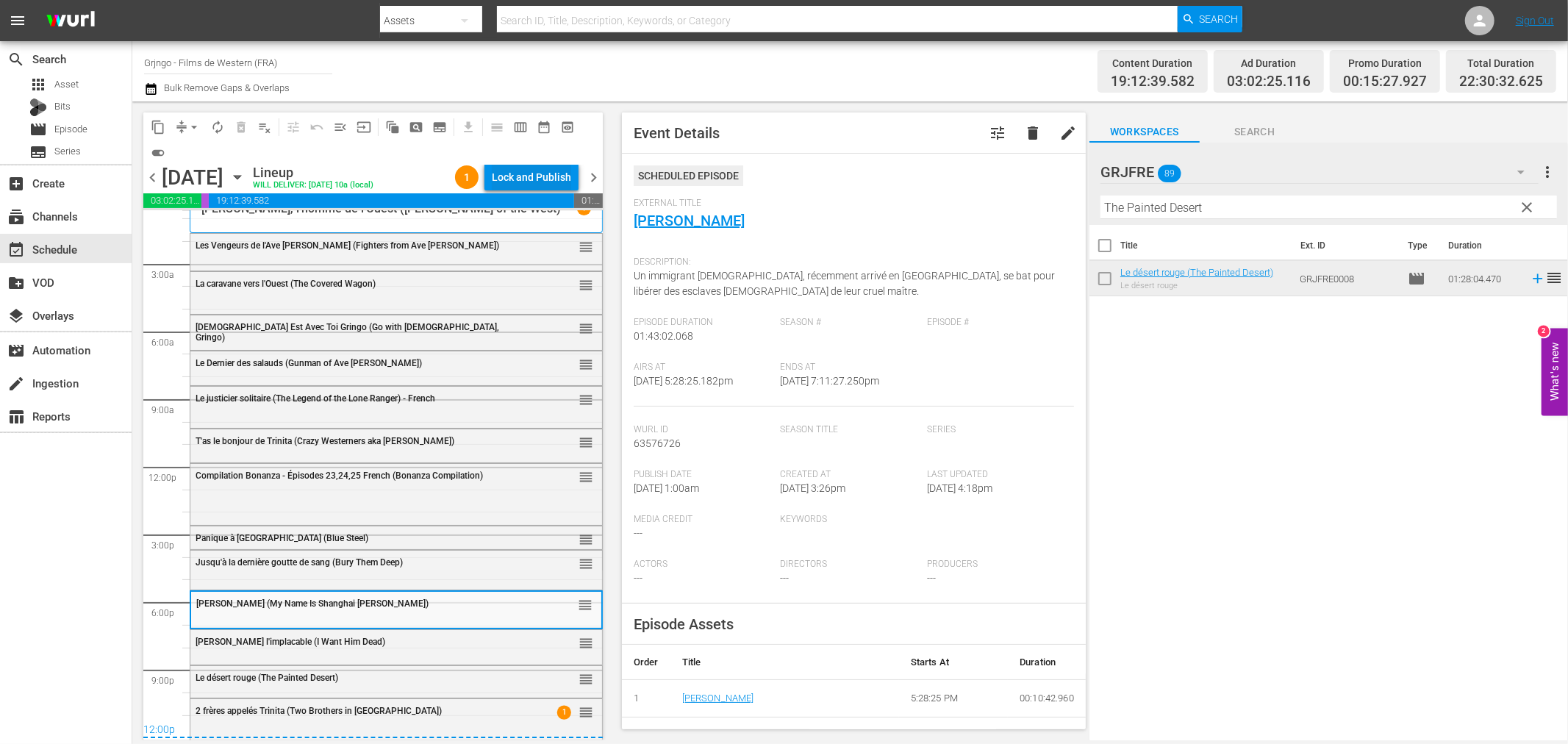
click at [552, 176] on div "Lock and Publish" at bounding box center [532, 177] width 80 height 27
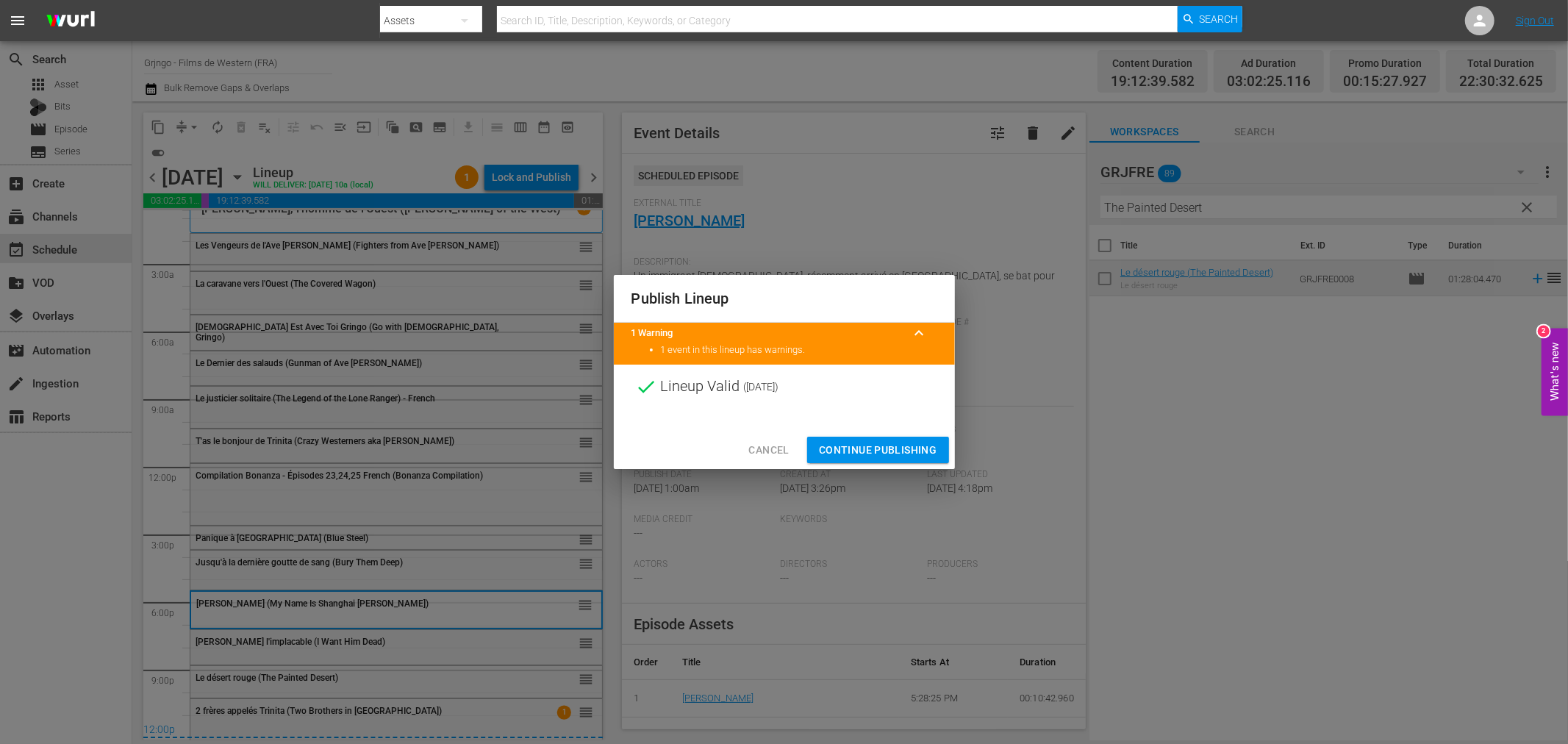
click at [871, 445] on span "Continue Publishing" at bounding box center [878, 450] width 118 height 19
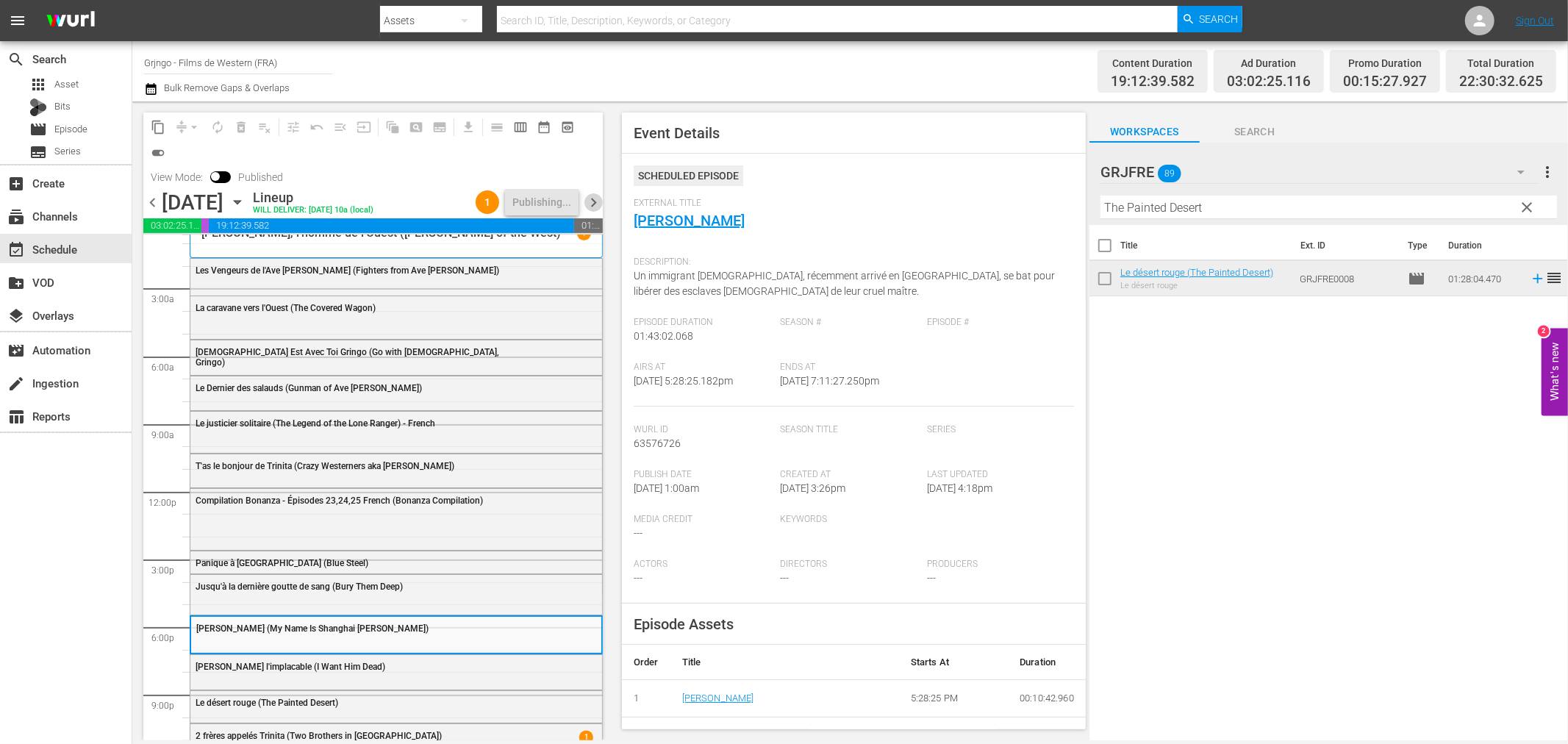
click at [595, 207] on span "chevron_right" at bounding box center [593, 202] width 19 height 19
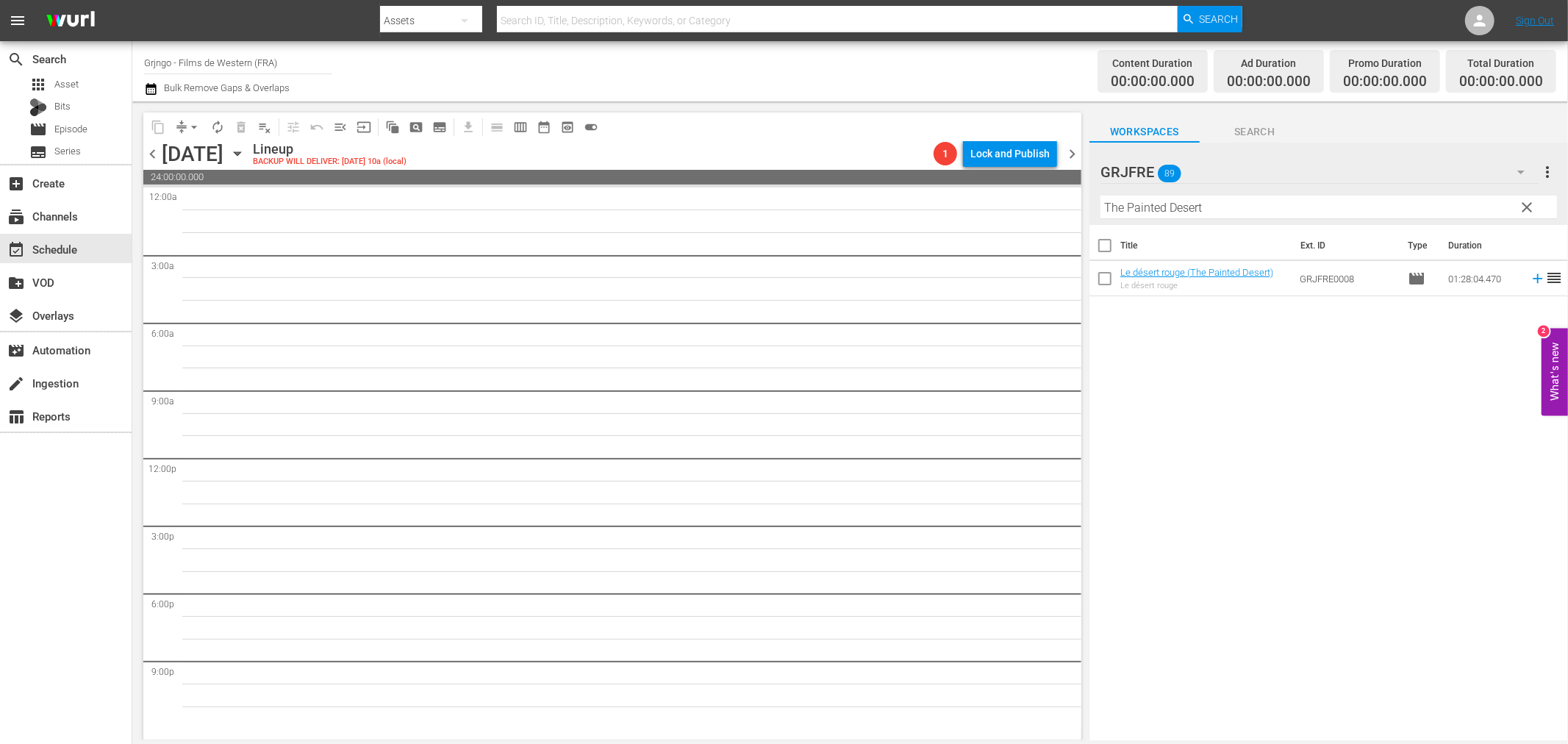
drag, startPoint x: 1530, startPoint y: 201, endPoint x: 1420, endPoint y: 193, distance: 110.3
click at [1528, 200] on span "clear" at bounding box center [1528, 208] width 18 height 18
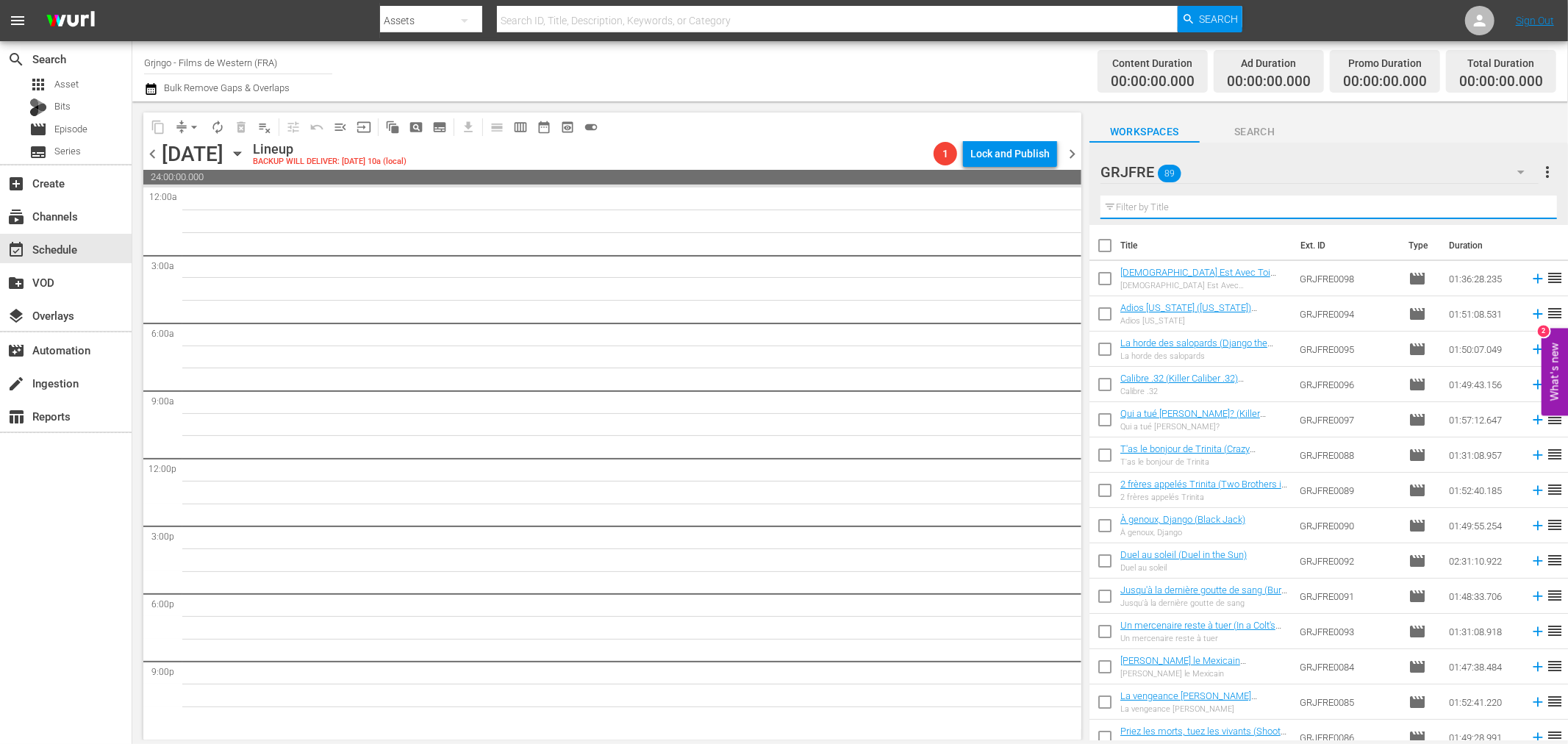
paste input "A Taste of Death"
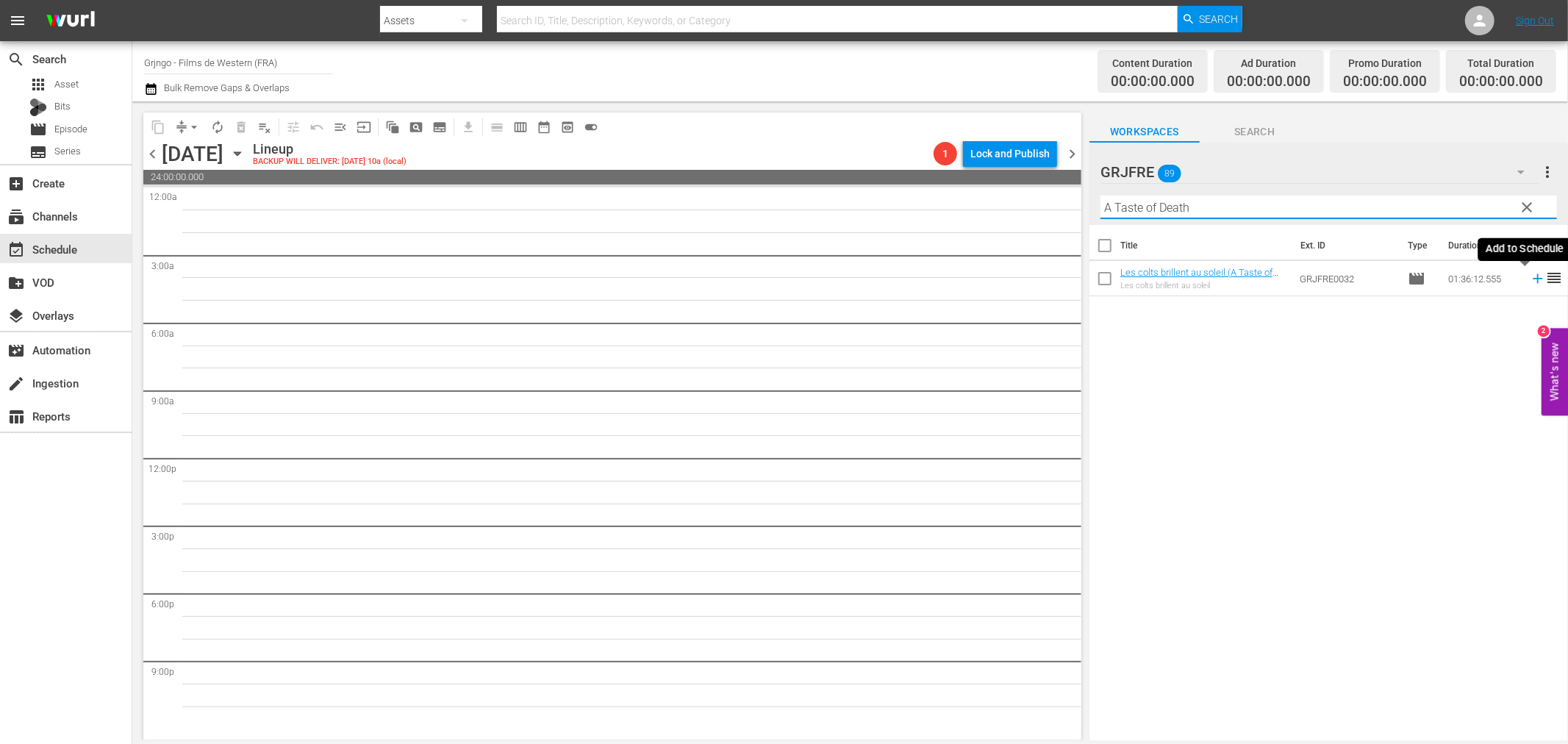
type input "A Taste of Death"
click at [1533, 279] on icon at bounding box center [1538, 278] width 10 height 10
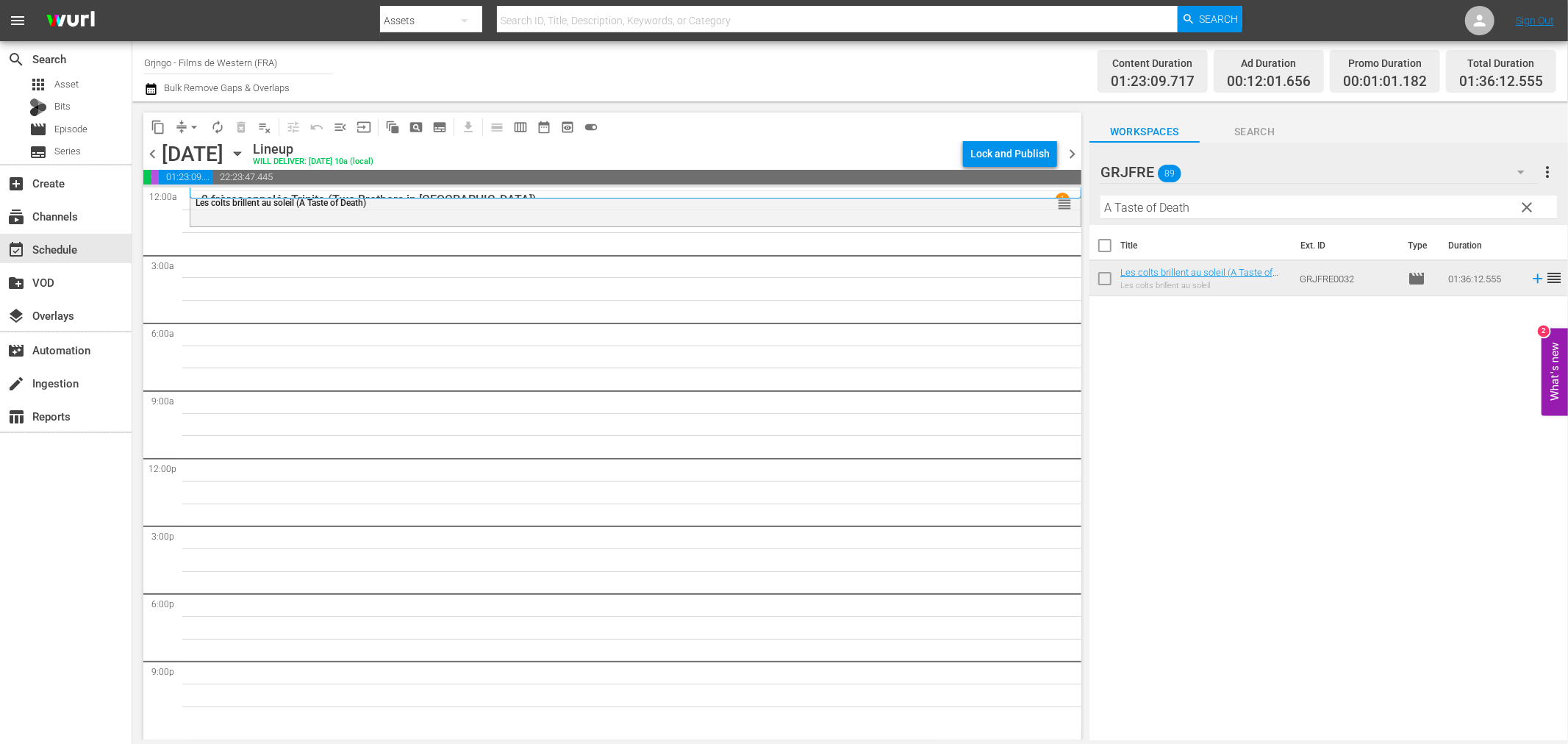
drag, startPoint x: 1525, startPoint y: 200, endPoint x: 1314, endPoint y: 214, distance: 211.5
click at [1525, 200] on span "clear" at bounding box center [1528, 208] width 18 height 18
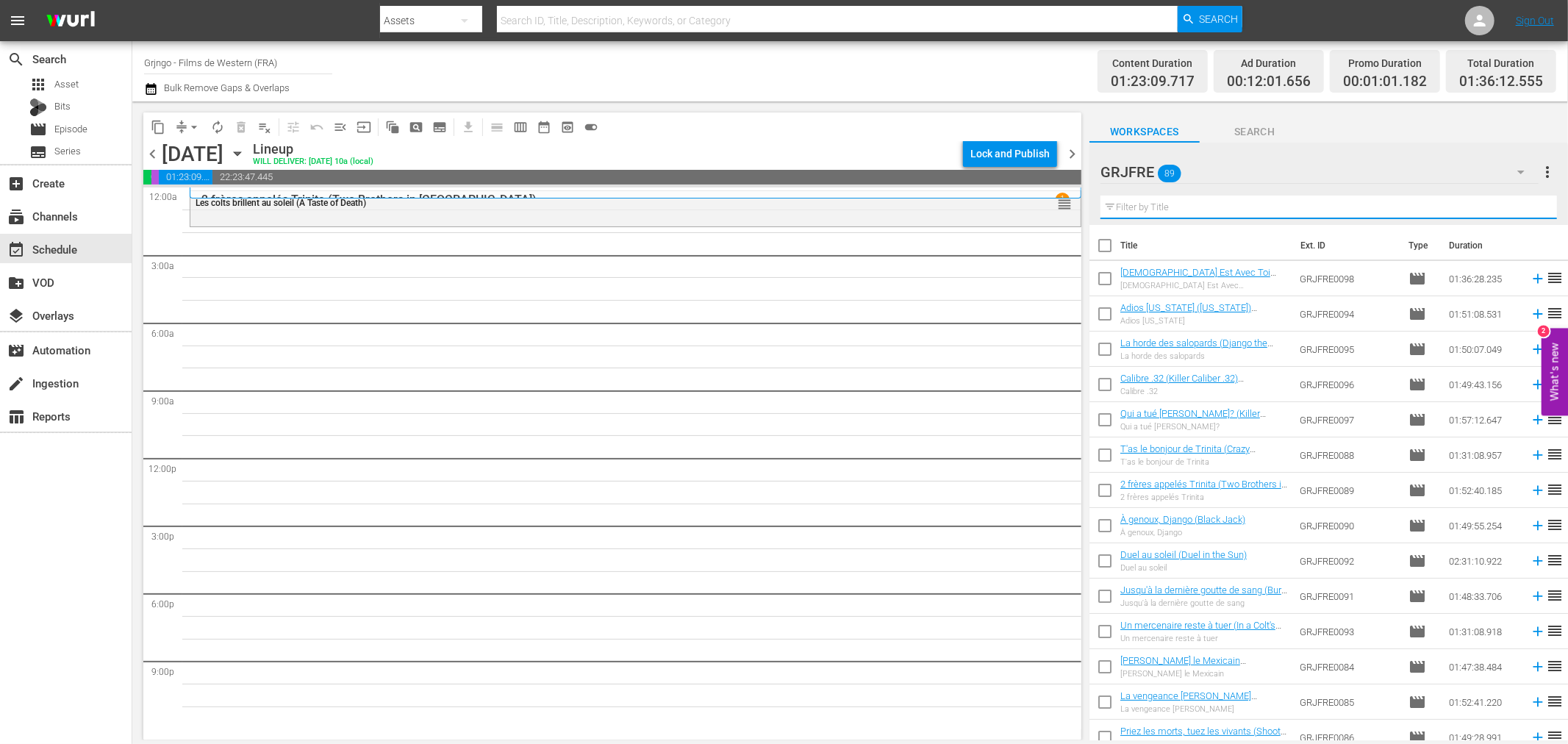
click at [1133, 209] on input "text" at bounding box center [1329, 207] width 456 height 23
paste input "McLintock!"
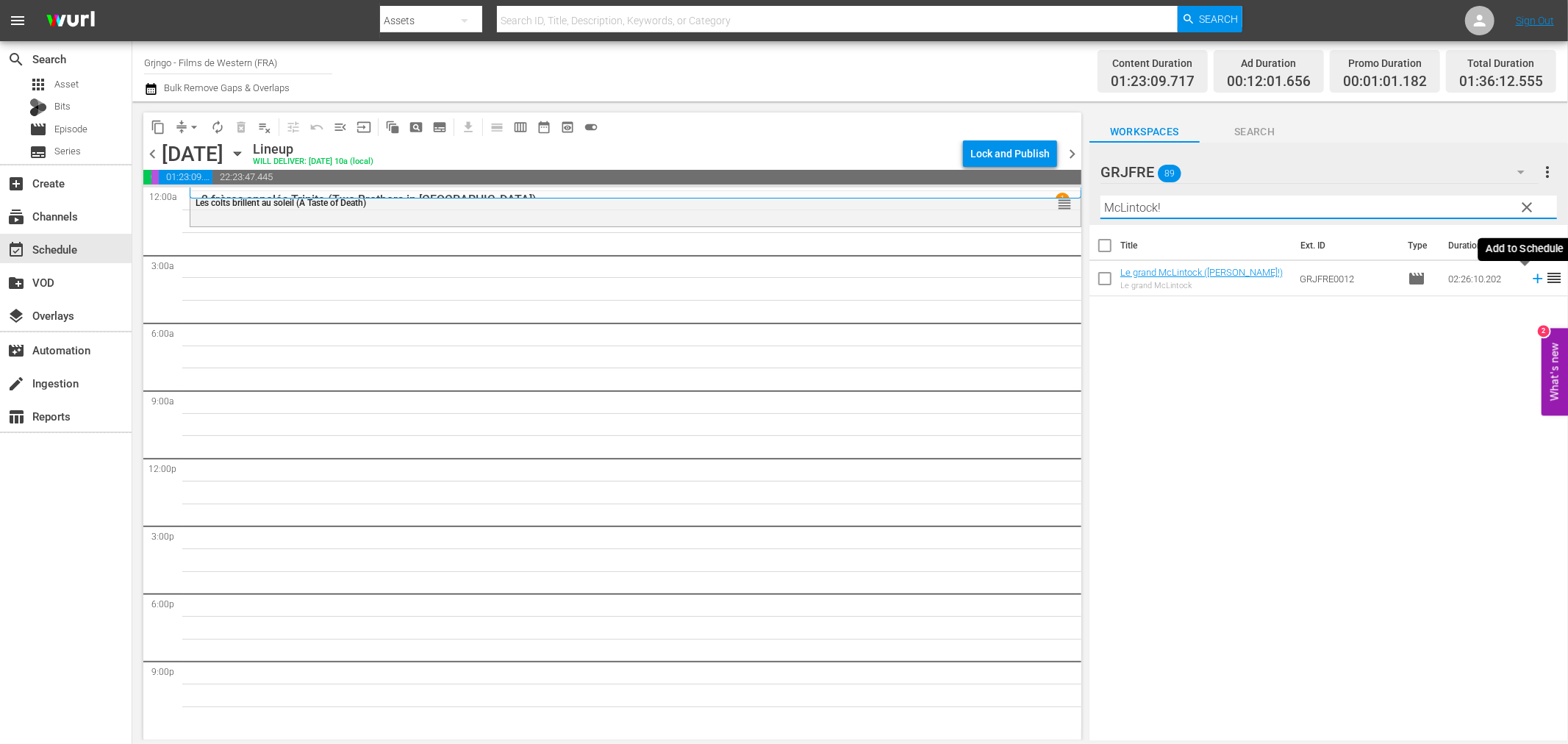
type input "McLintock!"
click at [1533, 279] on icon at bounding box center [1538, 278] width 10 height 10
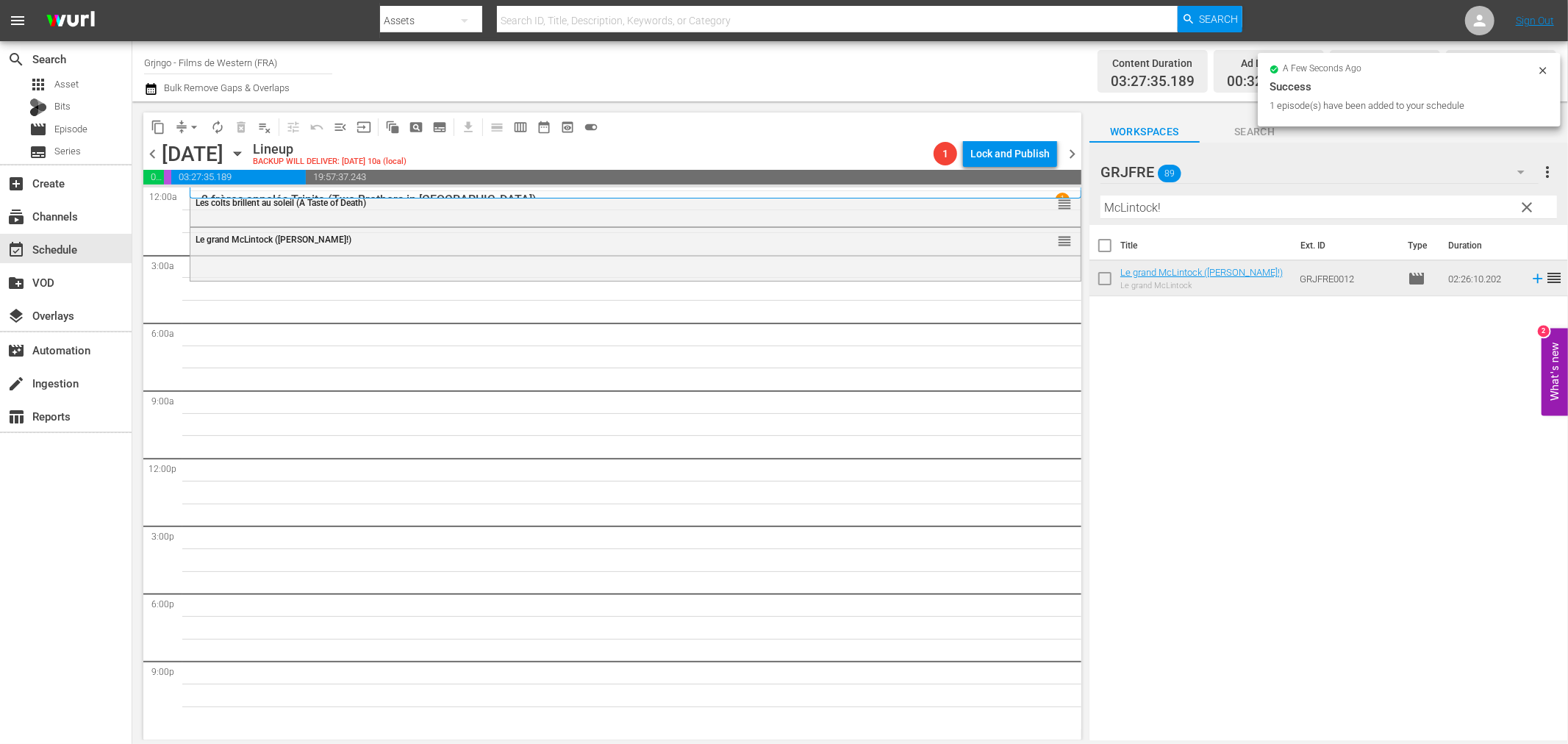
drag, startPoint x: 1525, startPoint y: 201, endPoint x: 1409, endPoint y: 204, distance: 116.0
click at [1525, 201] on span "clear" at bounding box center [1528, 208] width 18 height 18
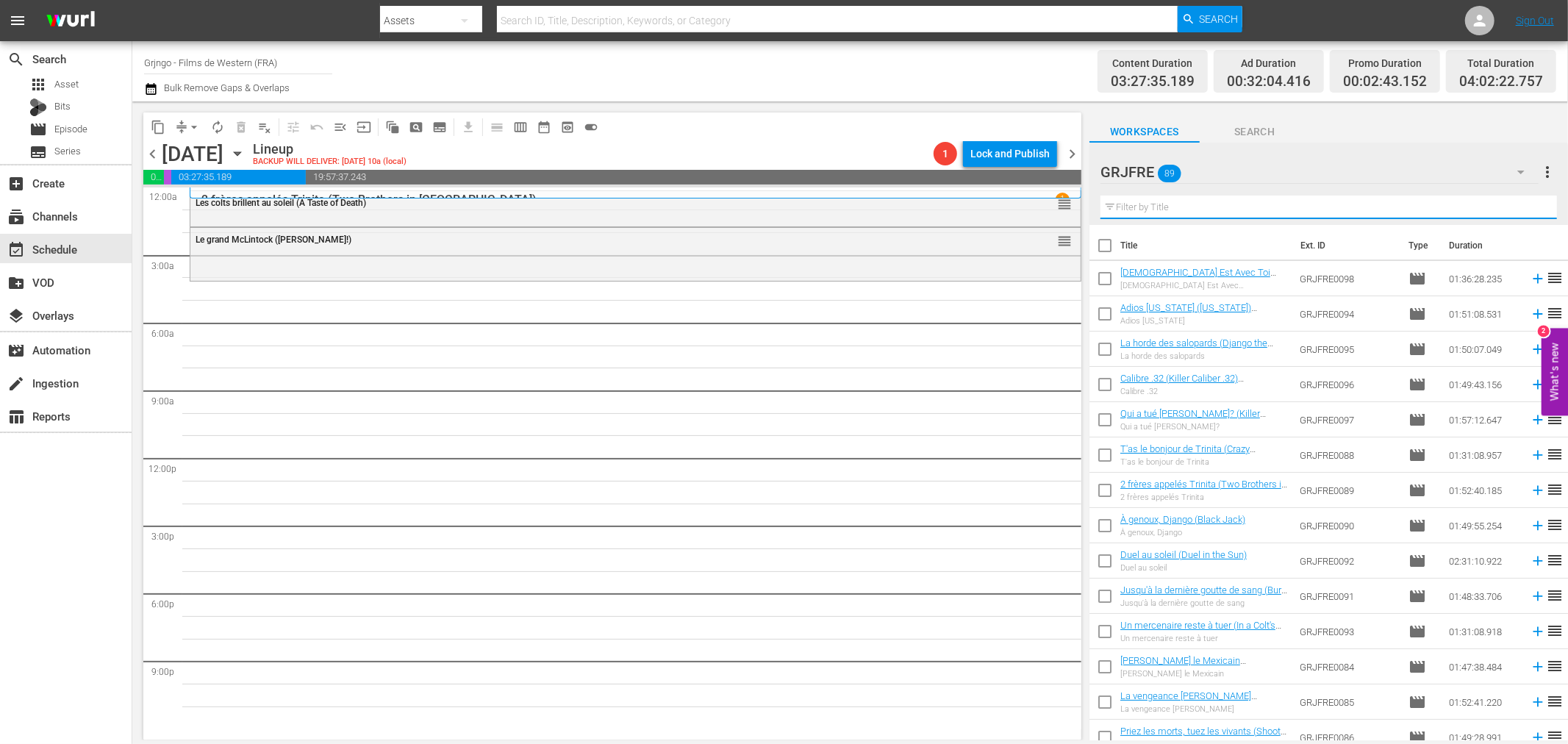
click at [1173, 206] on input "text" at bounding box center [1329, 207] width 456 height 23
paste input "Stagecoach"
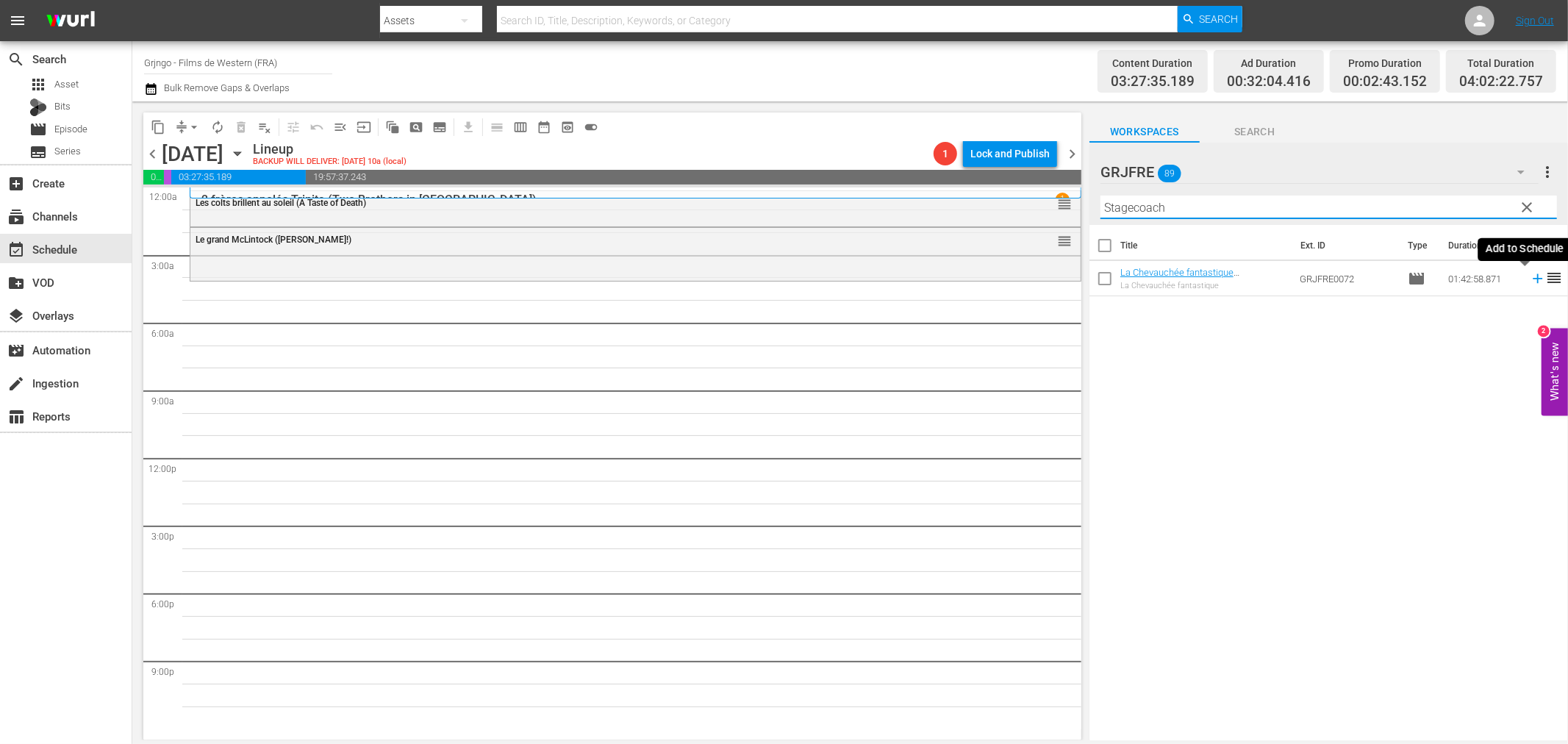
type input "Stagecoach"
click at [1530, 278] on icon at bounding box center [1538, 278] width 16 height 16
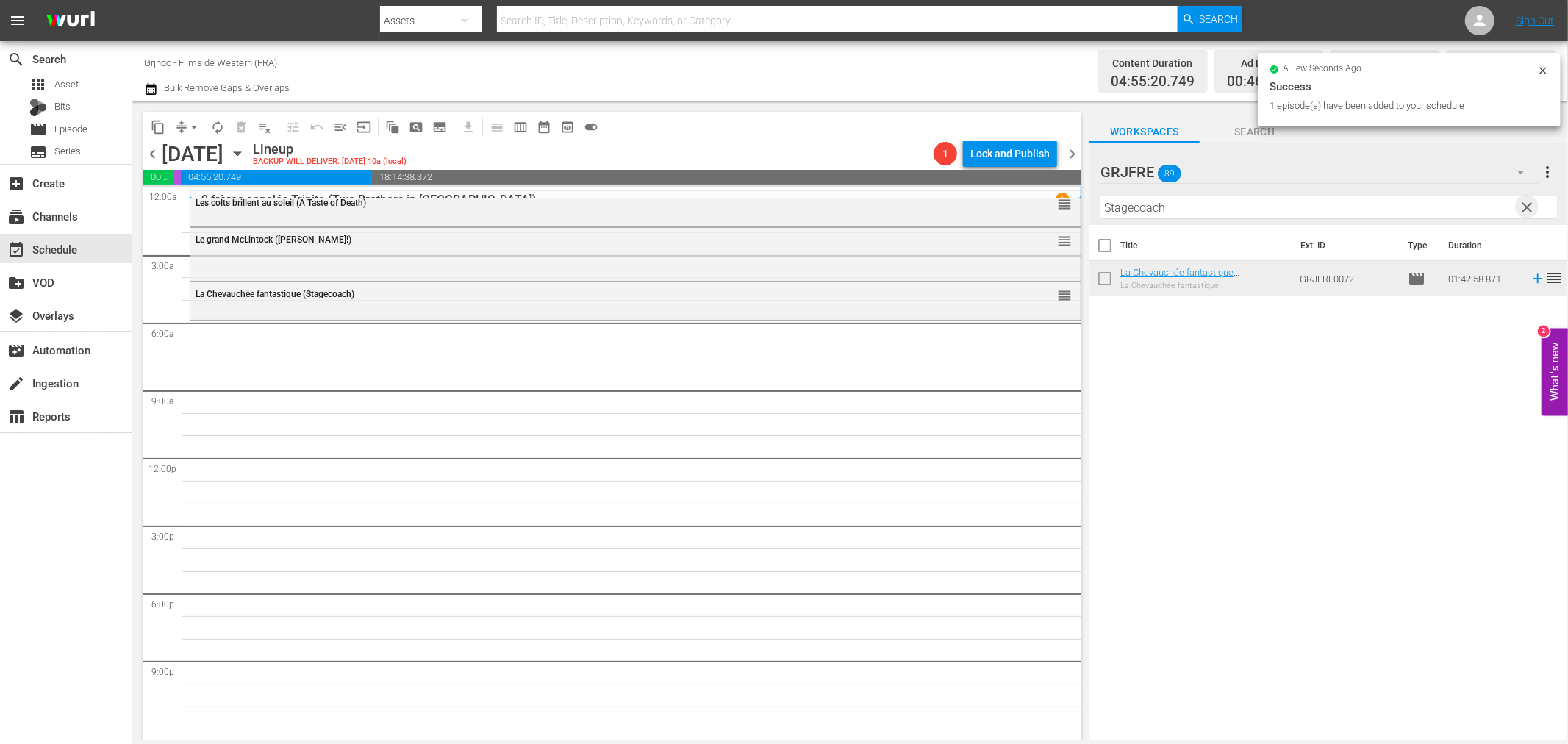
drag, startPoint x: 1525, startPoint y: 208, endPoint x: 1181, endPoint y: 200, distance: 344.1
click at [1525, 207] on span "clear" at bounding box center [1528, 208] width 18 height 18
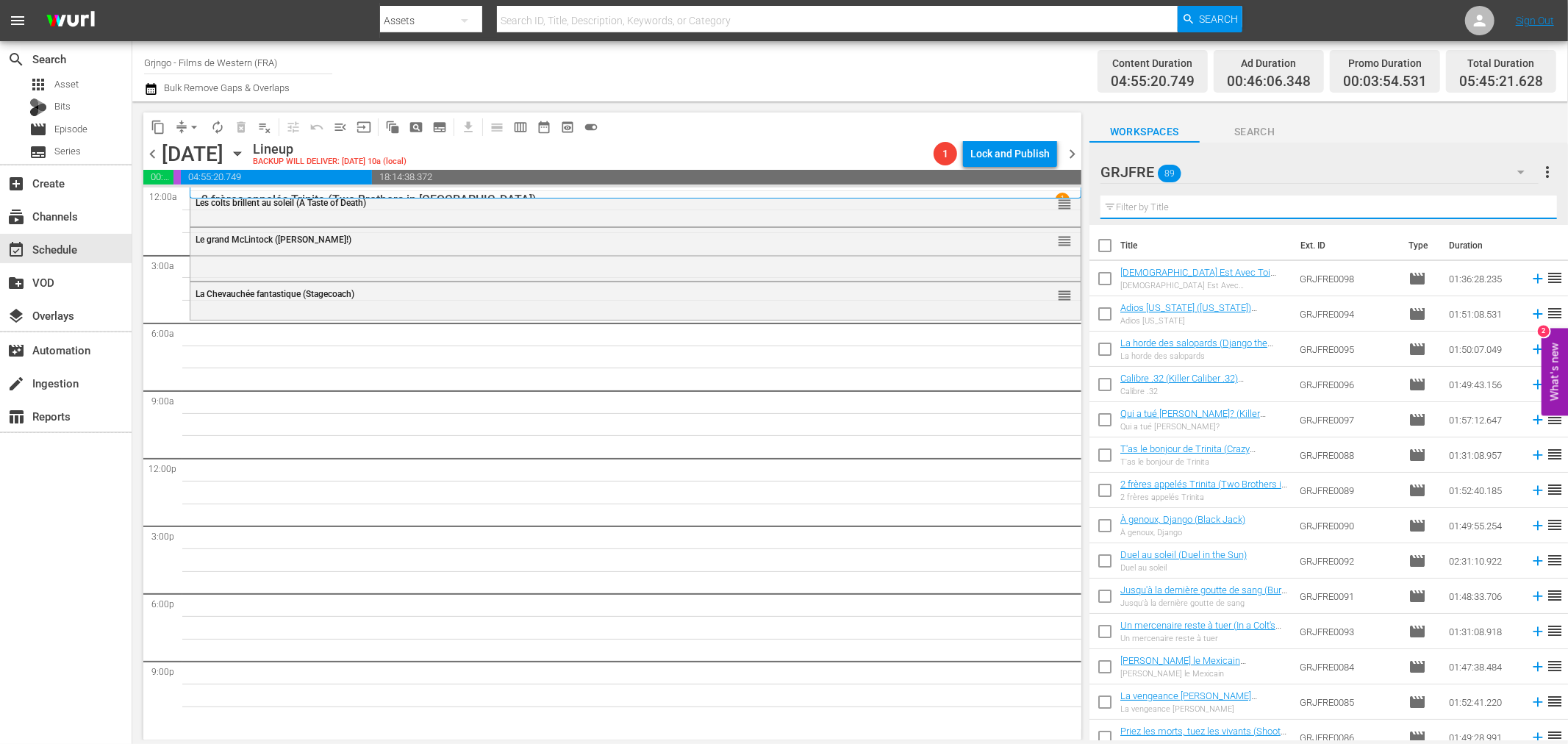
paste input "The Trail Beyond"
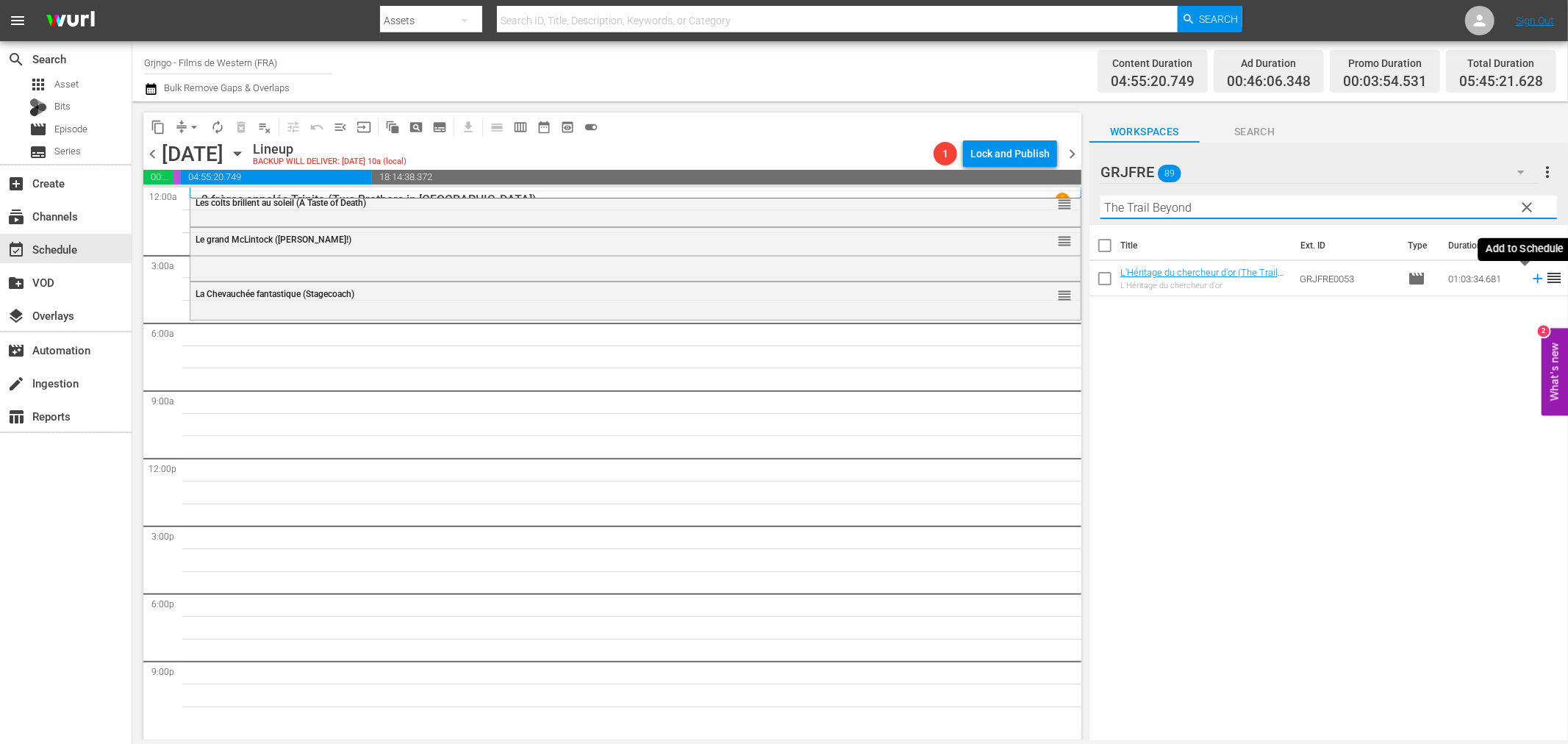
type input "The Trail Beyond"
click at [1530, 275] on icon at bounding box center [1538, 278] width 16 height 16
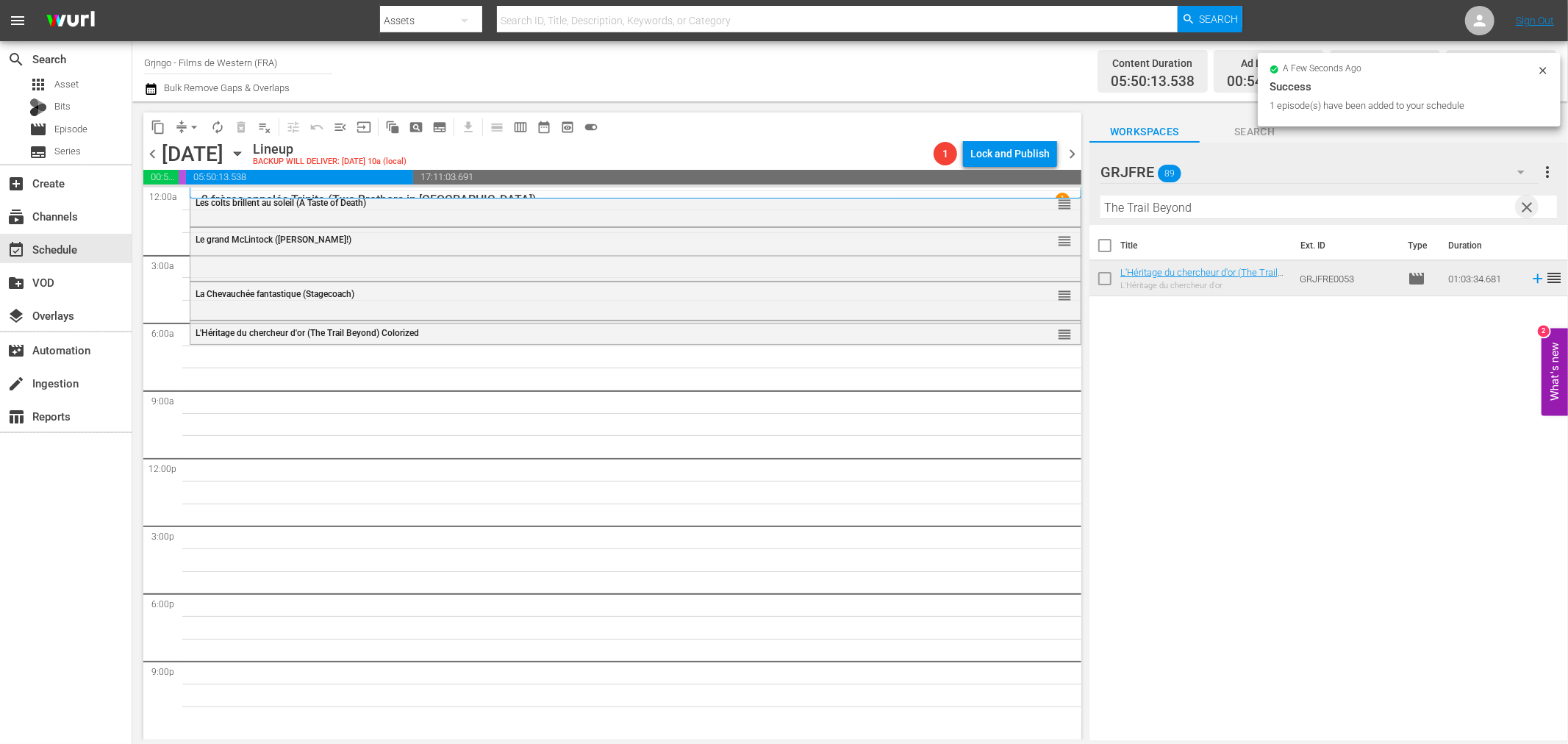
click at [1521, 201] on span "clear" at bounding box center [1528, 208] width 18 height 18
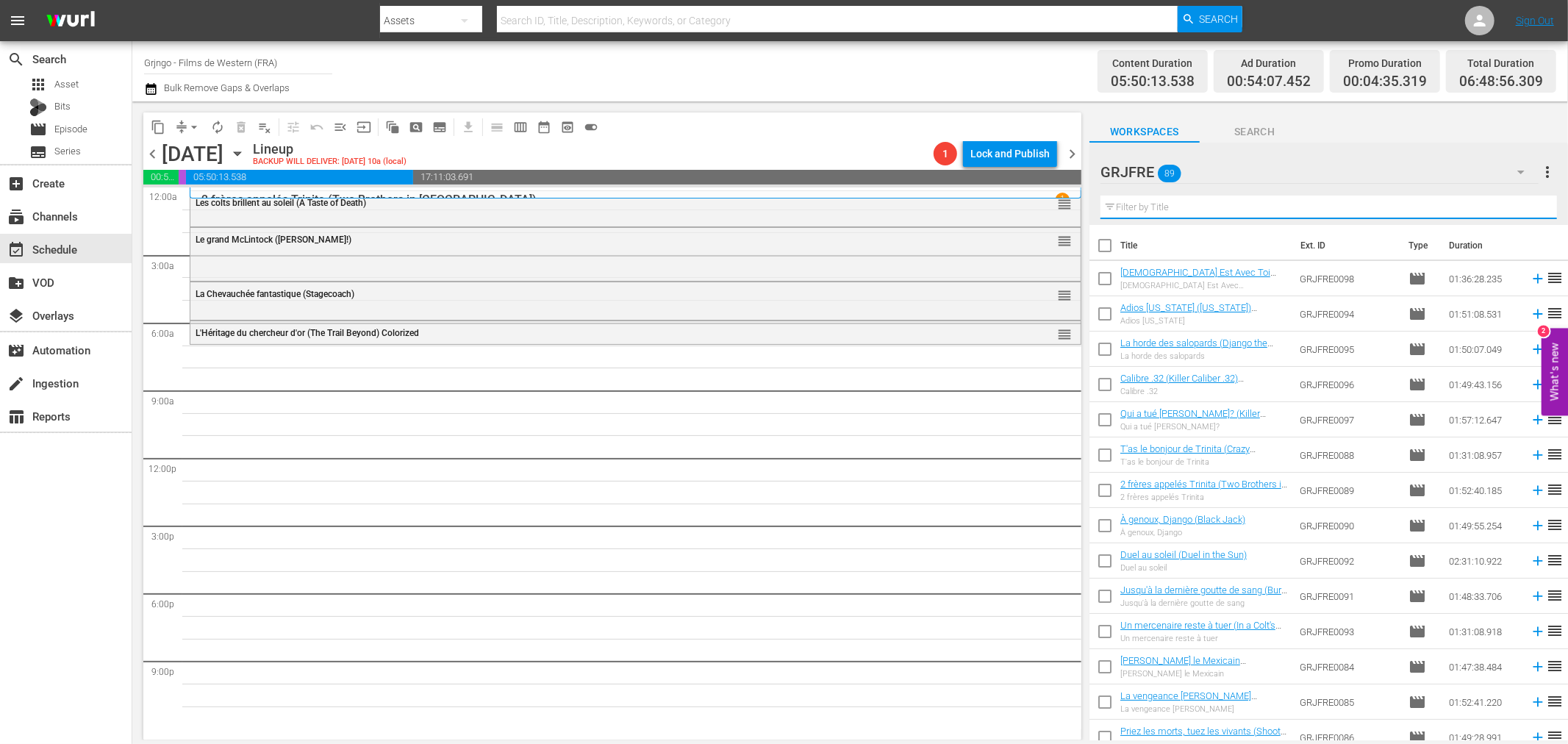
paste input "Le justicier de la sierra (Panhandle)"
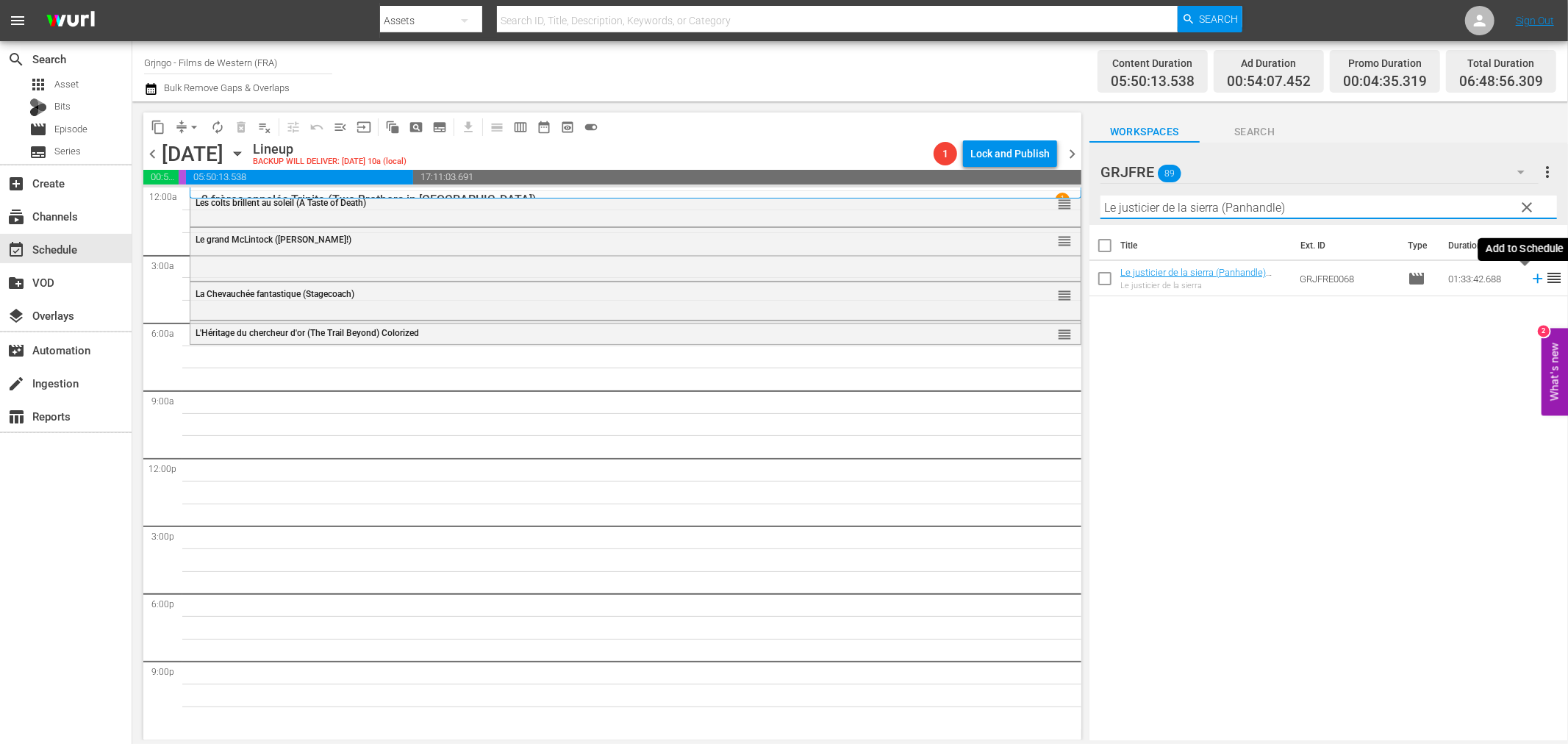
type input "Le justicier de la sierra (Panhandle)"
click at [1530, 277] on icon at bounding box center [1538, 278] width 16 height 16
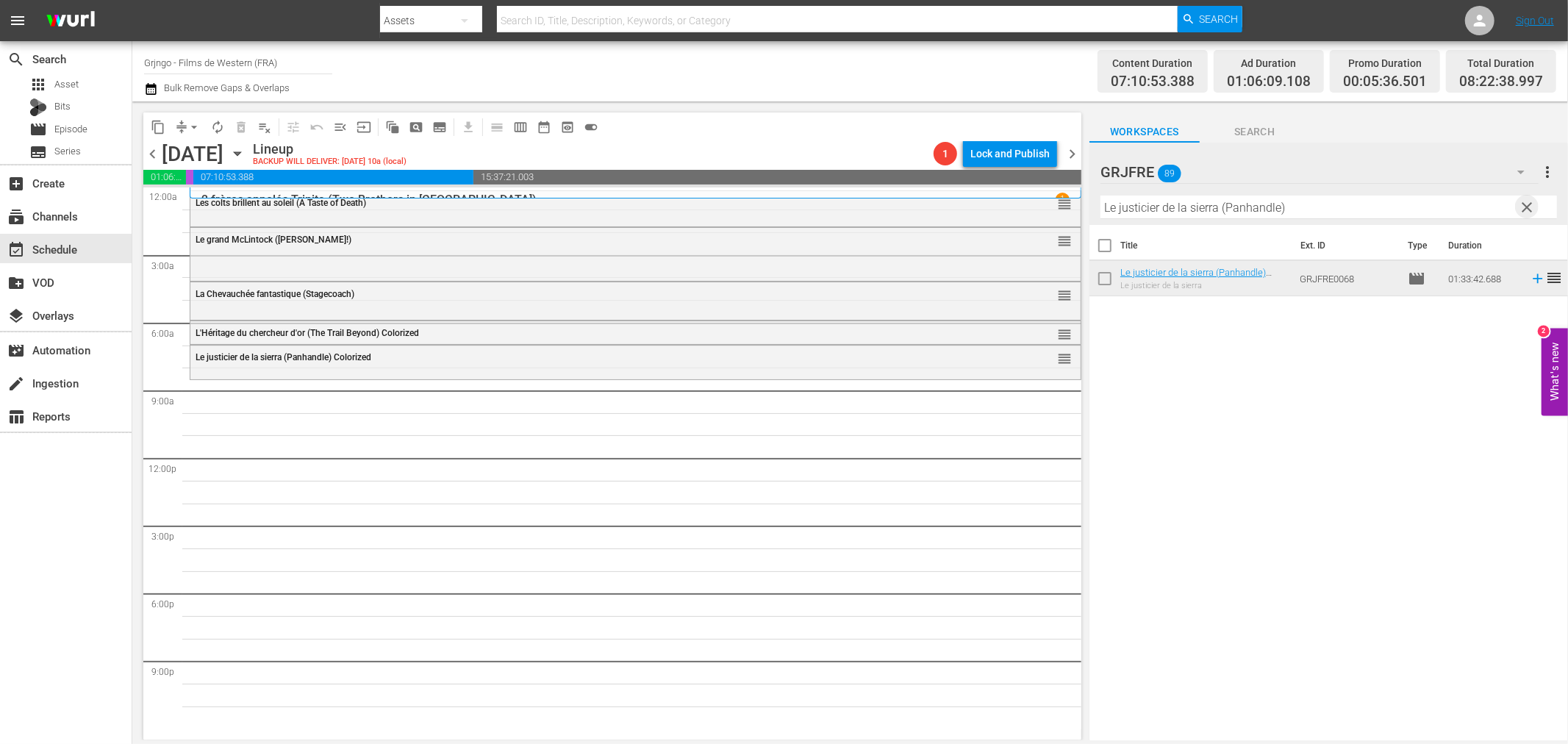
click at [1525, 203] on span "clear" at bounding box center [1528, 208] width 18 height 18
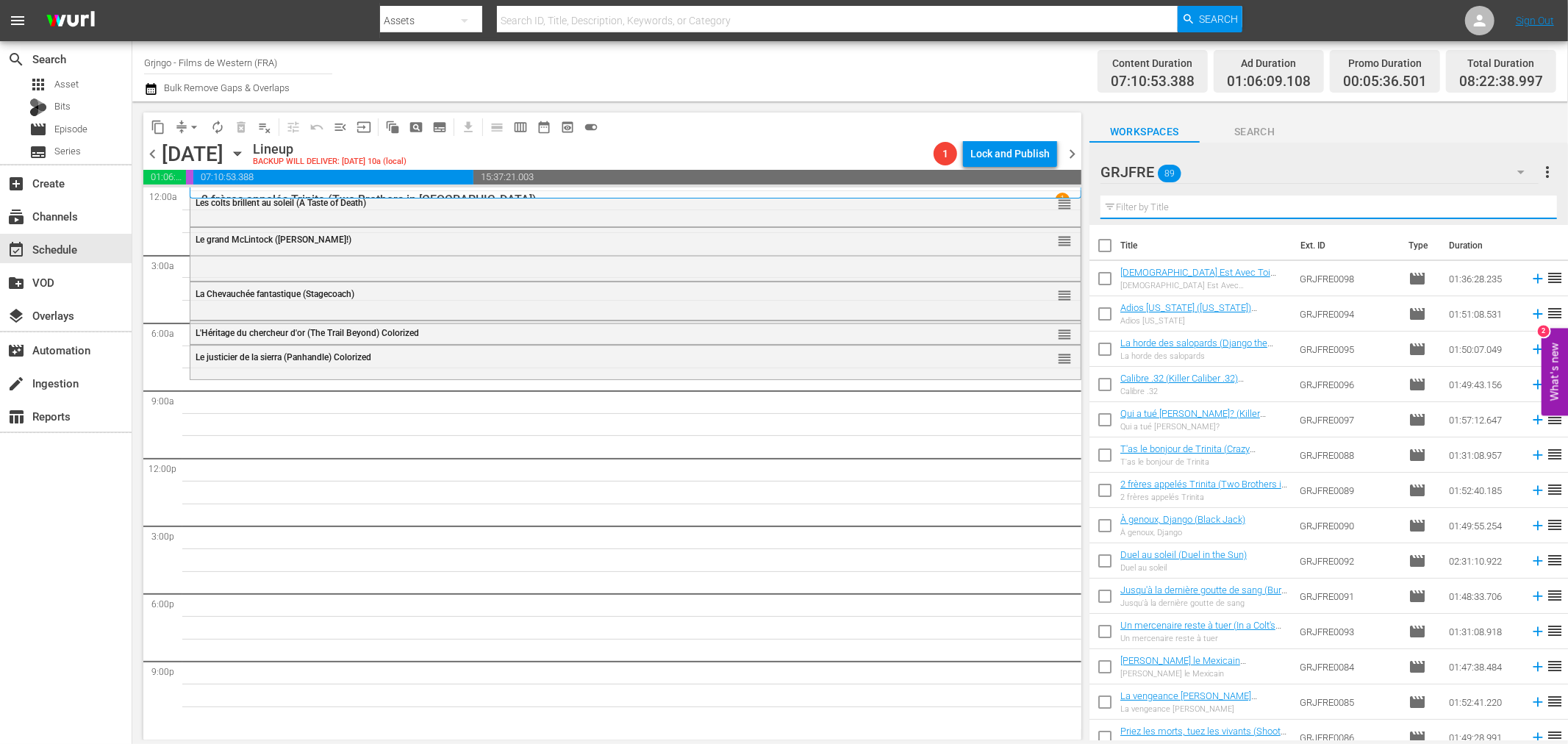
paste input "Django Challenges Sartana"
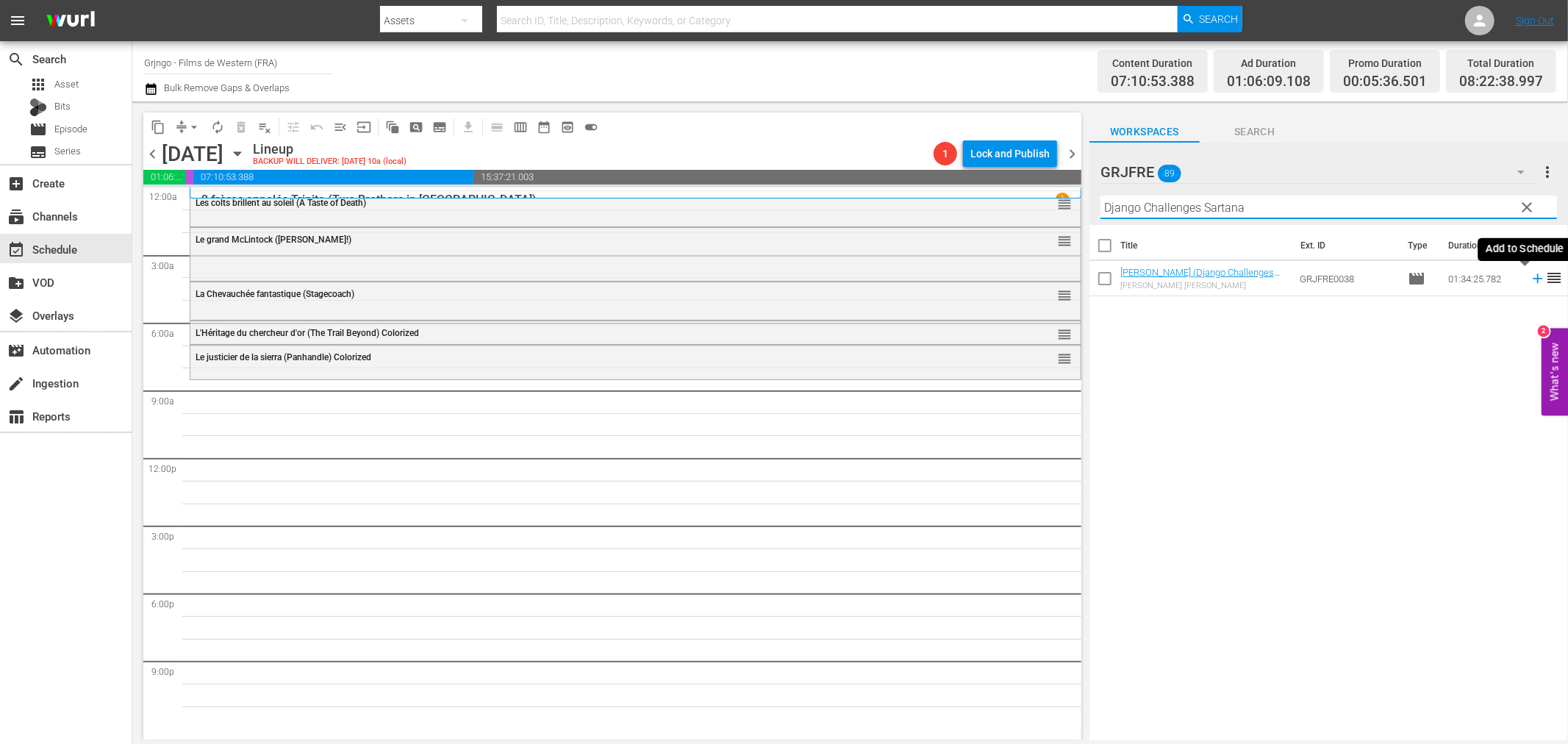
type input "Django Challenges Sartana"
click at [1533, 279] on icon at bounding box center [1538, 278] width 10 height 10
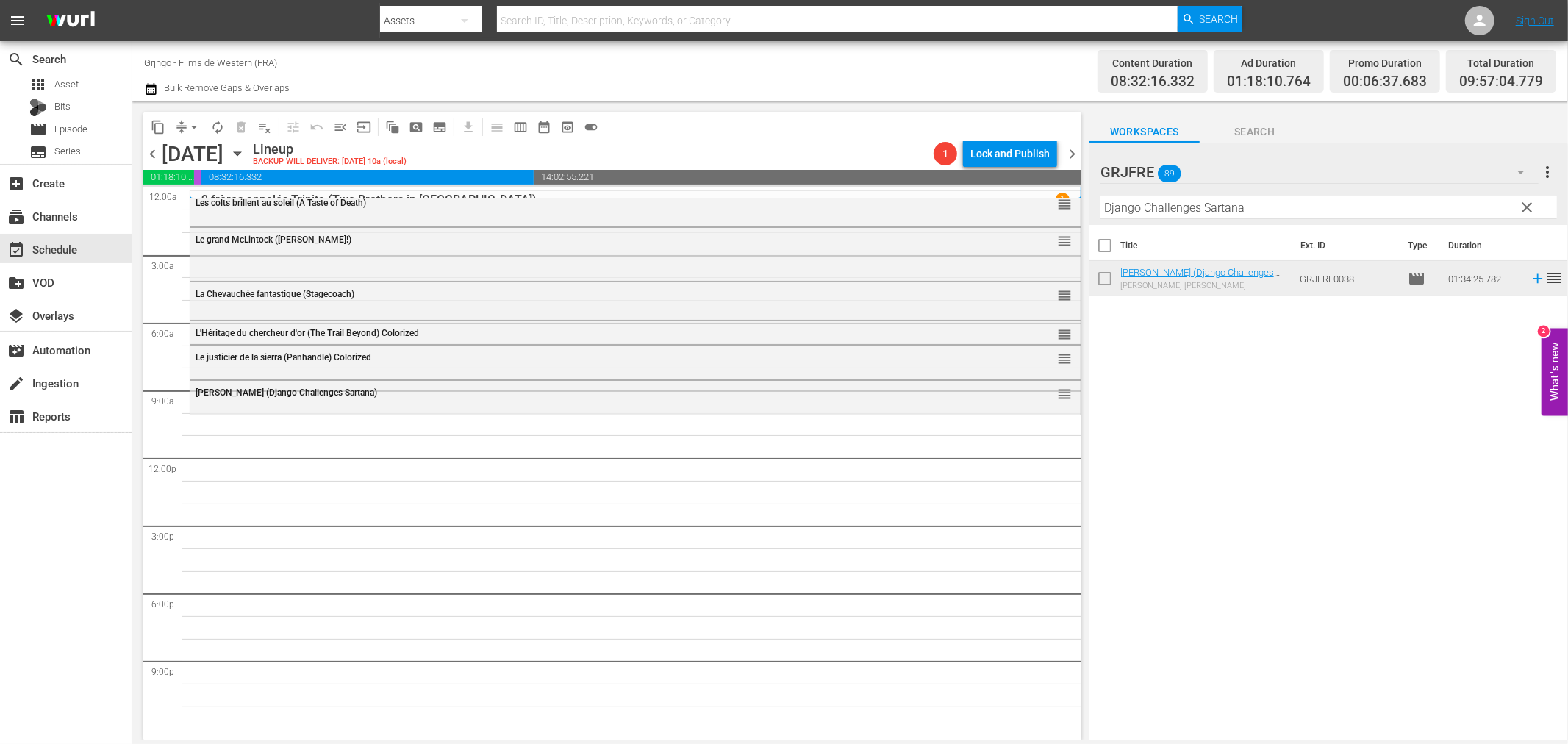
drag, startPoint x: 1524, startPoint y: 207, endPoint x: 1292, endPoint y: 204, distance: 232.0
click at [1525, 207] on span "clear" at bounding box center [1528, 208] width 18 height 18
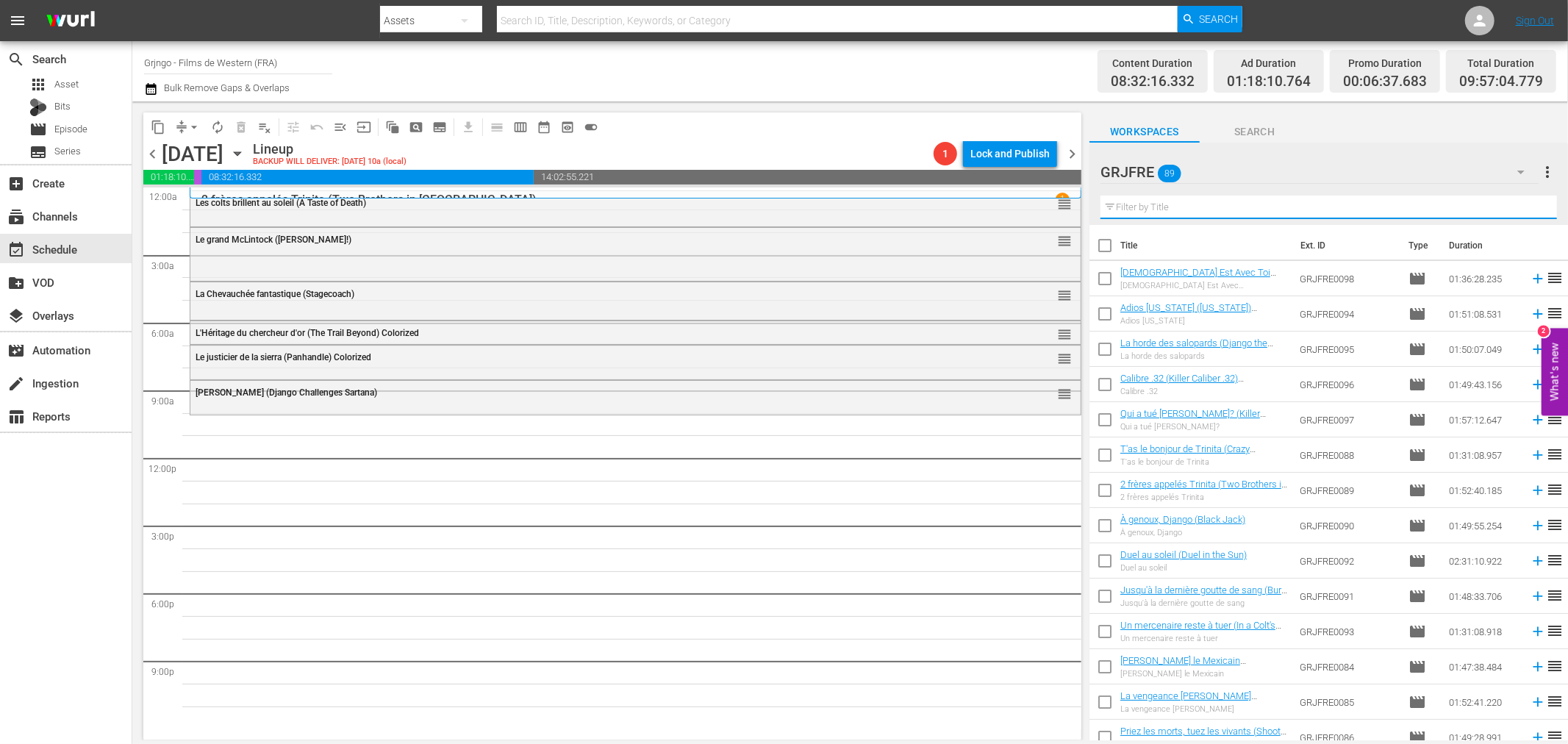
paste input "Compilation Bonanza - Épisodes 26,27,28"
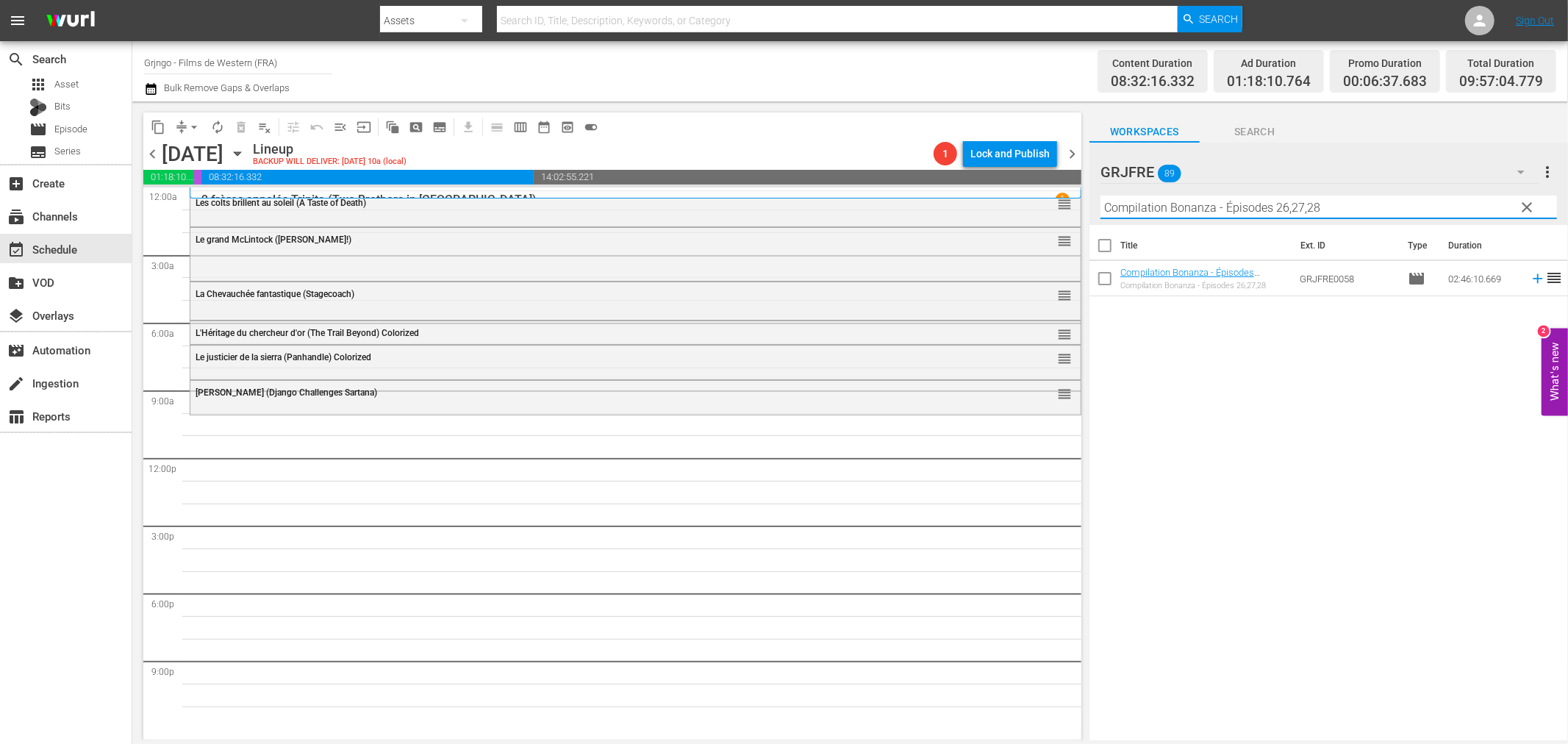
type input "Compilation Bonanza - Épisodes 26,27,28"
click at [1533, 278] on icon at bounding box center [1538, 278] width 10 height 10
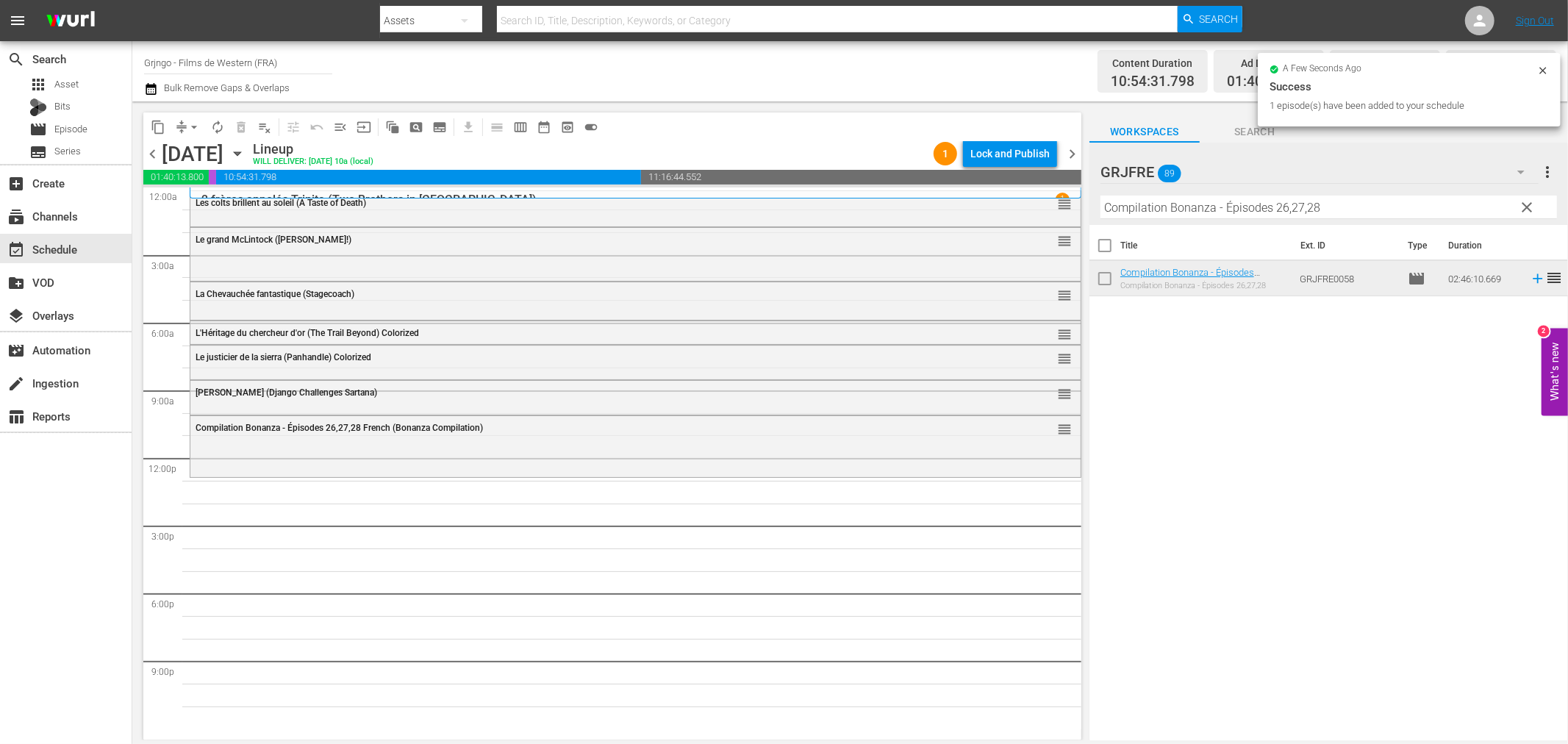
drag, startPoint x: 1530, startPoint y: 203, endPoint x: 1454, endPoint y: 197, distance: 76.2
click at [1530, 203] on span "clear" at bounding box center [1528, 208] width 18 height 18
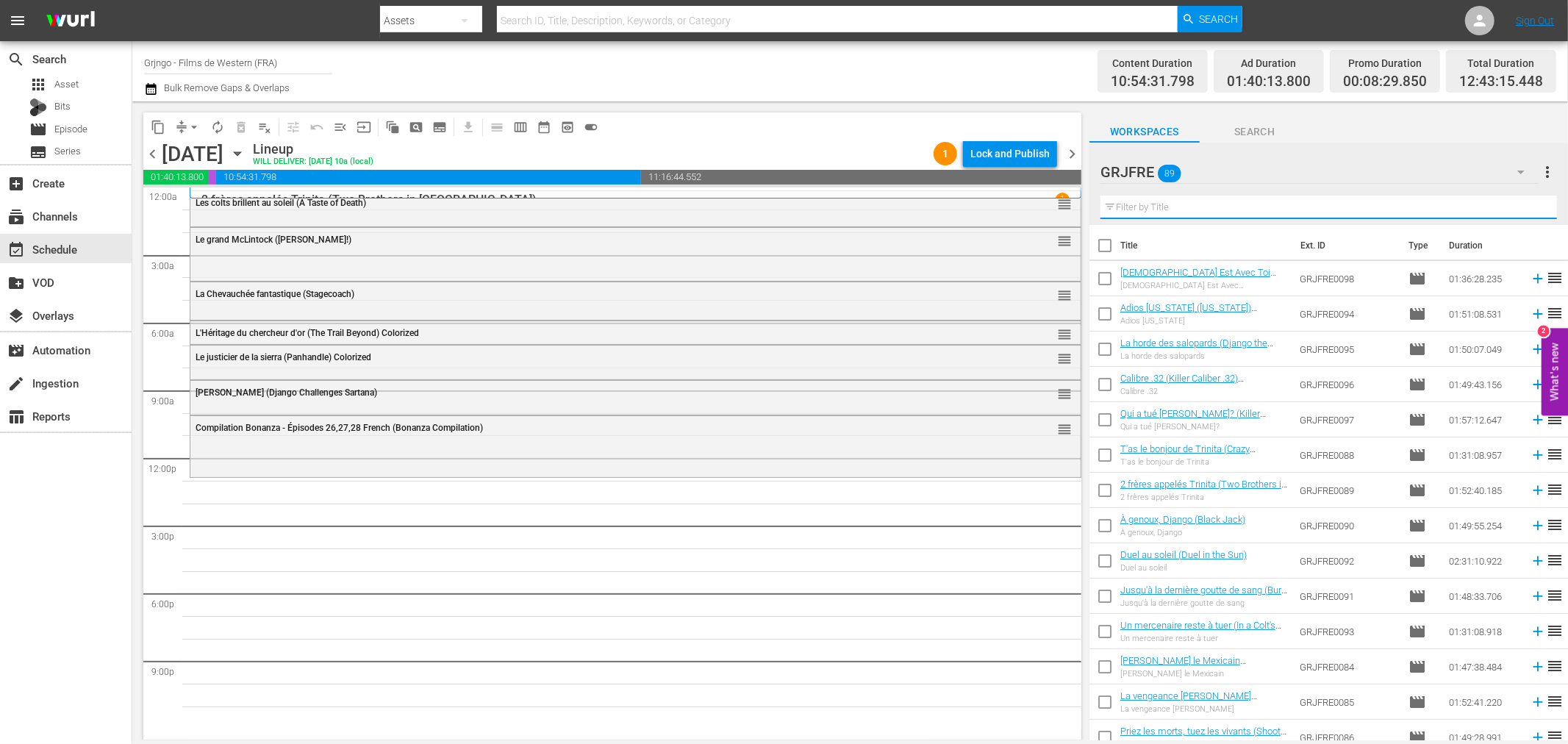
paste input "Paid in Blood"
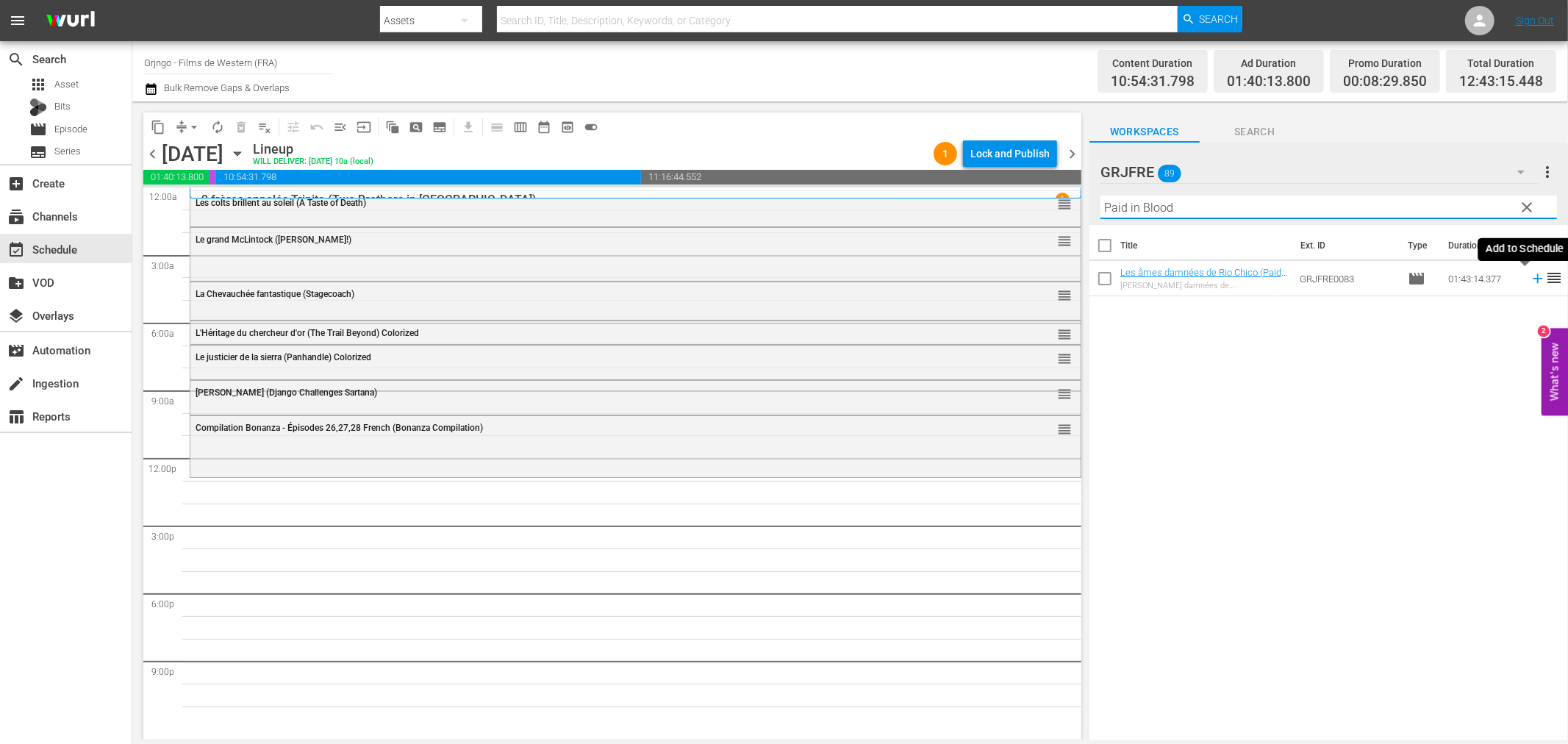
type input "Paid in Blood"
click at [1530, 282] on icon at bounding box center [1538, 278] width 16 height 16
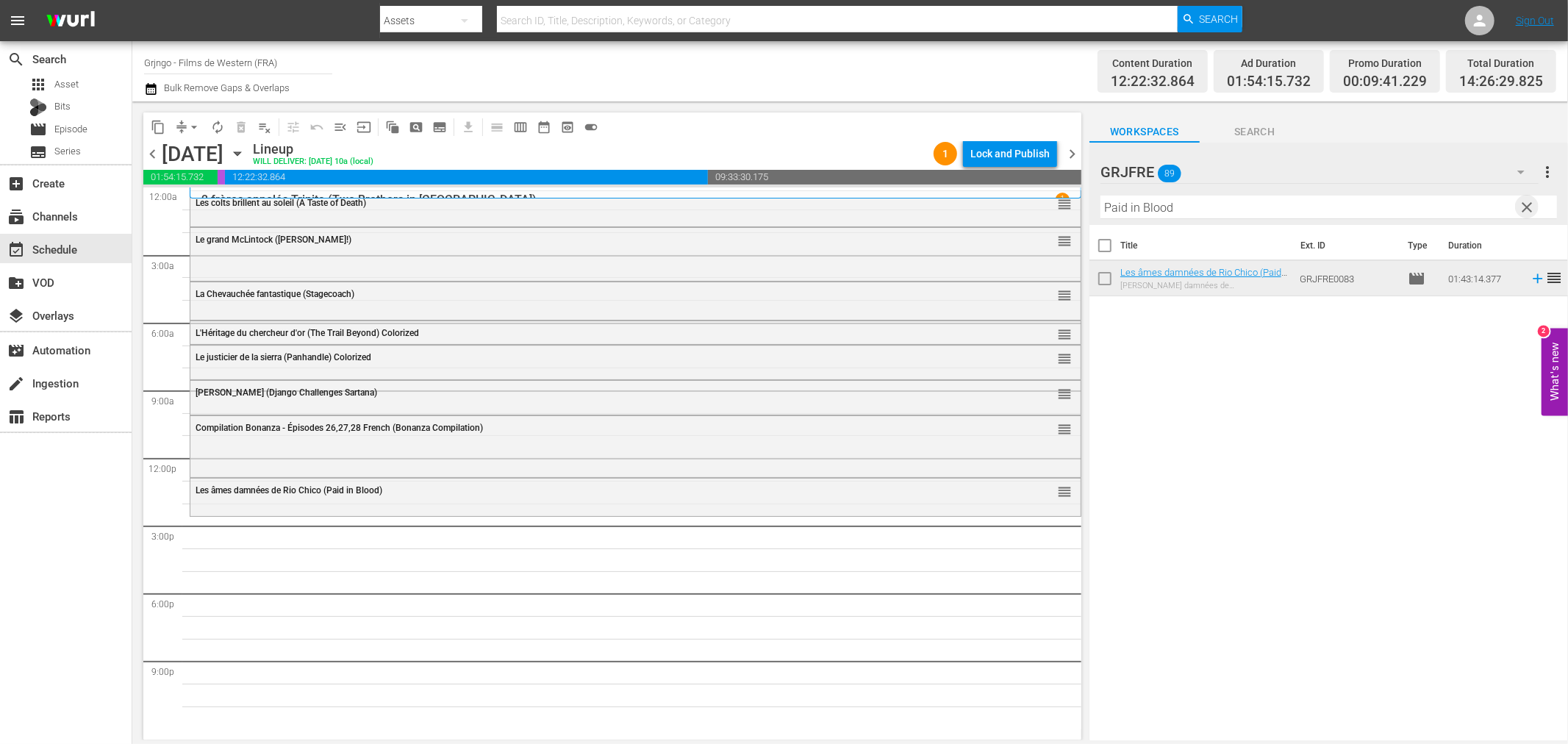
click at [1525, 201] on span "clear" at bounding box center [1528, 208] width 18 height 18
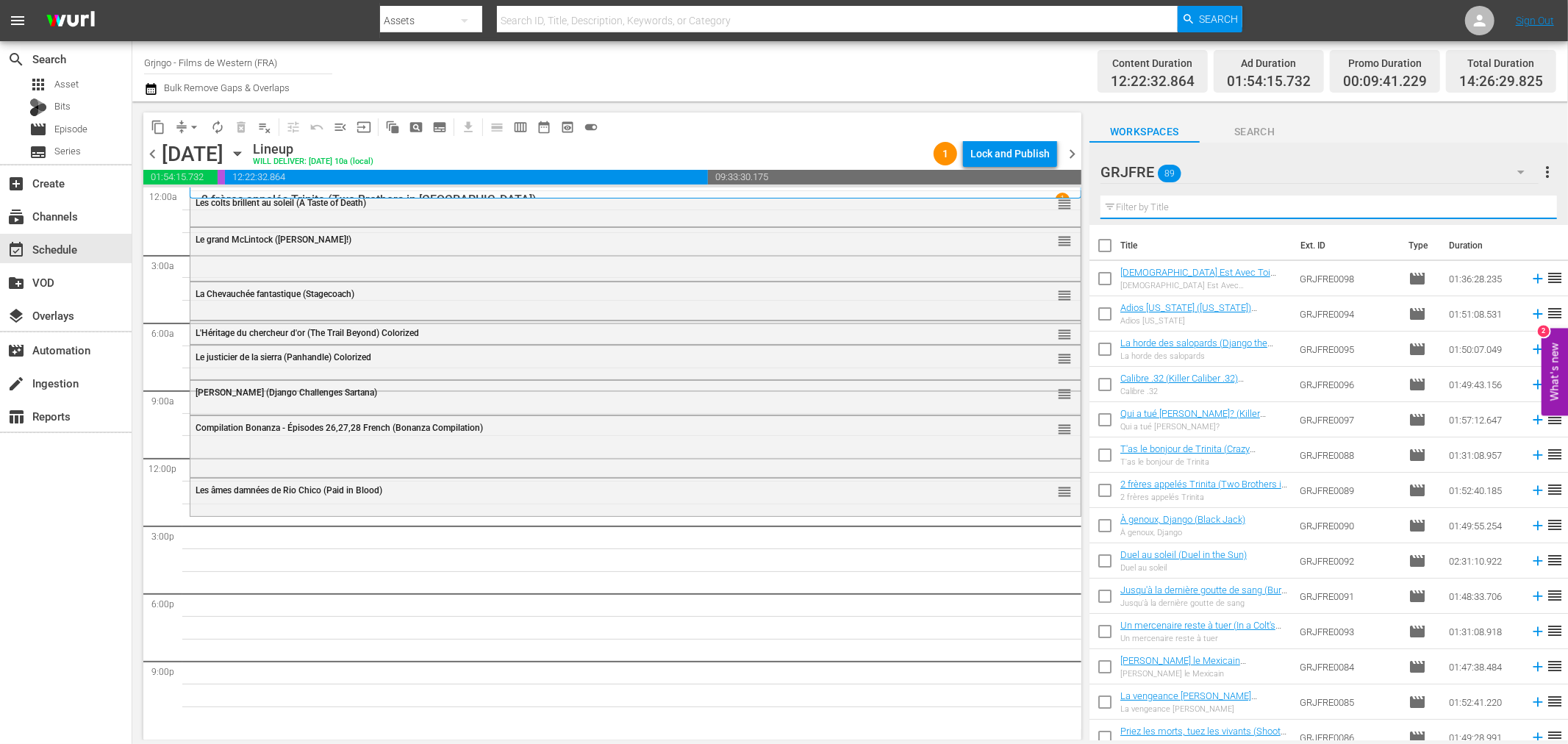
click at [1164, 202] on input "text" at bounding box center [1329, 207] width 456 height 23
paste input "Only the Valiant"
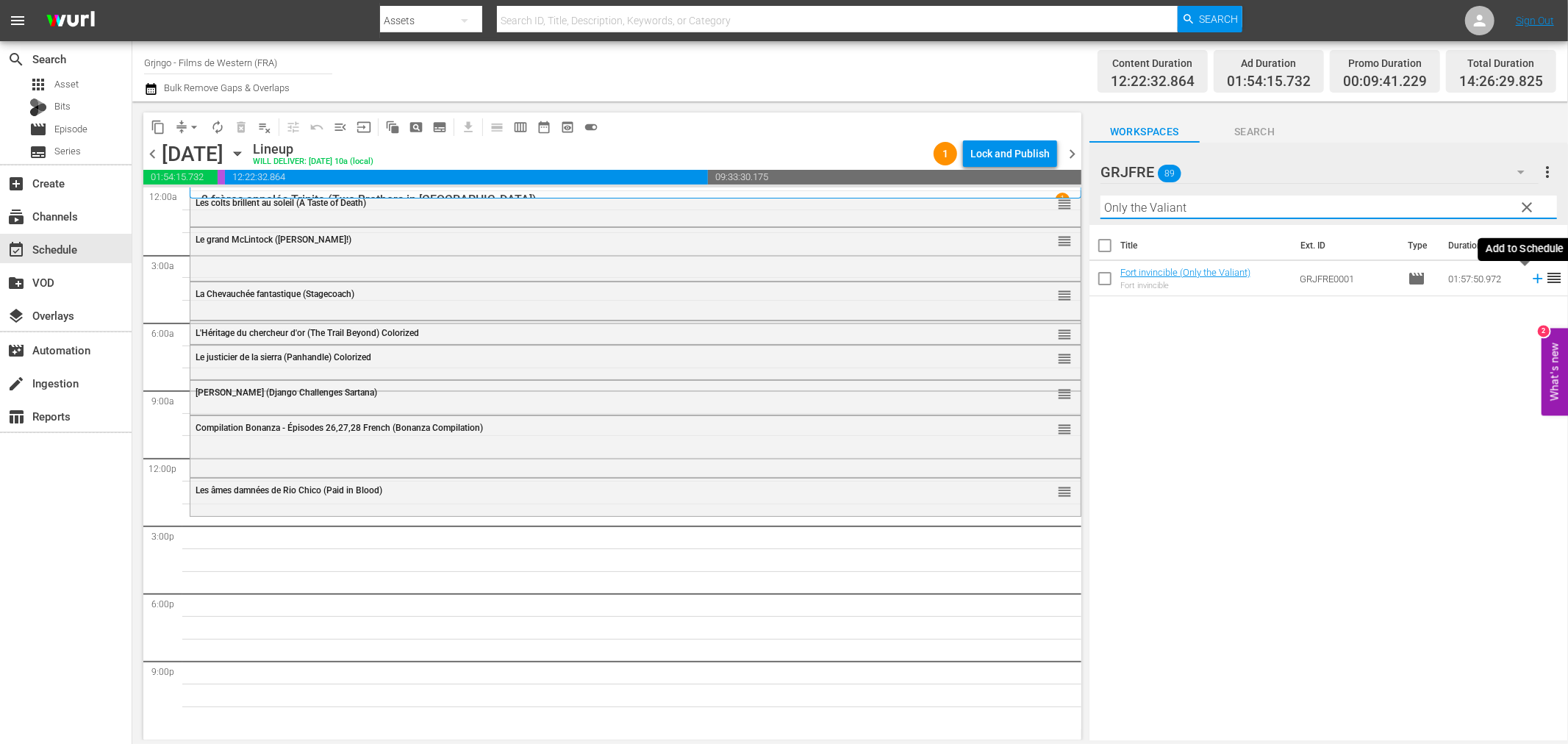
type input "Only the Valiant"
click at [1530, 277] on icon at bounding box center [1538, 278] width 16 height 16
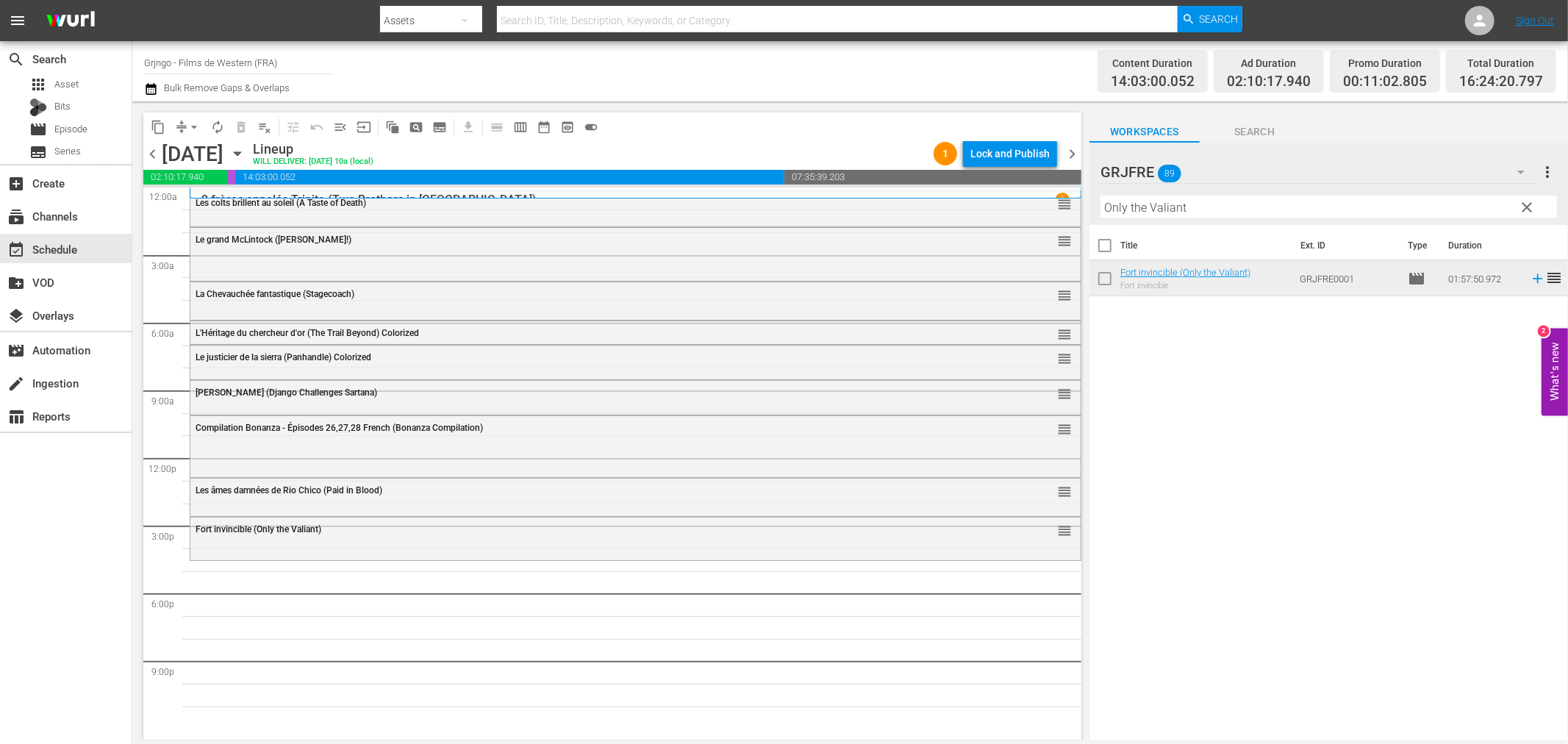
click at [1527, 204] on span "clear" at bounding box center [1528, 208] width 18 height 18
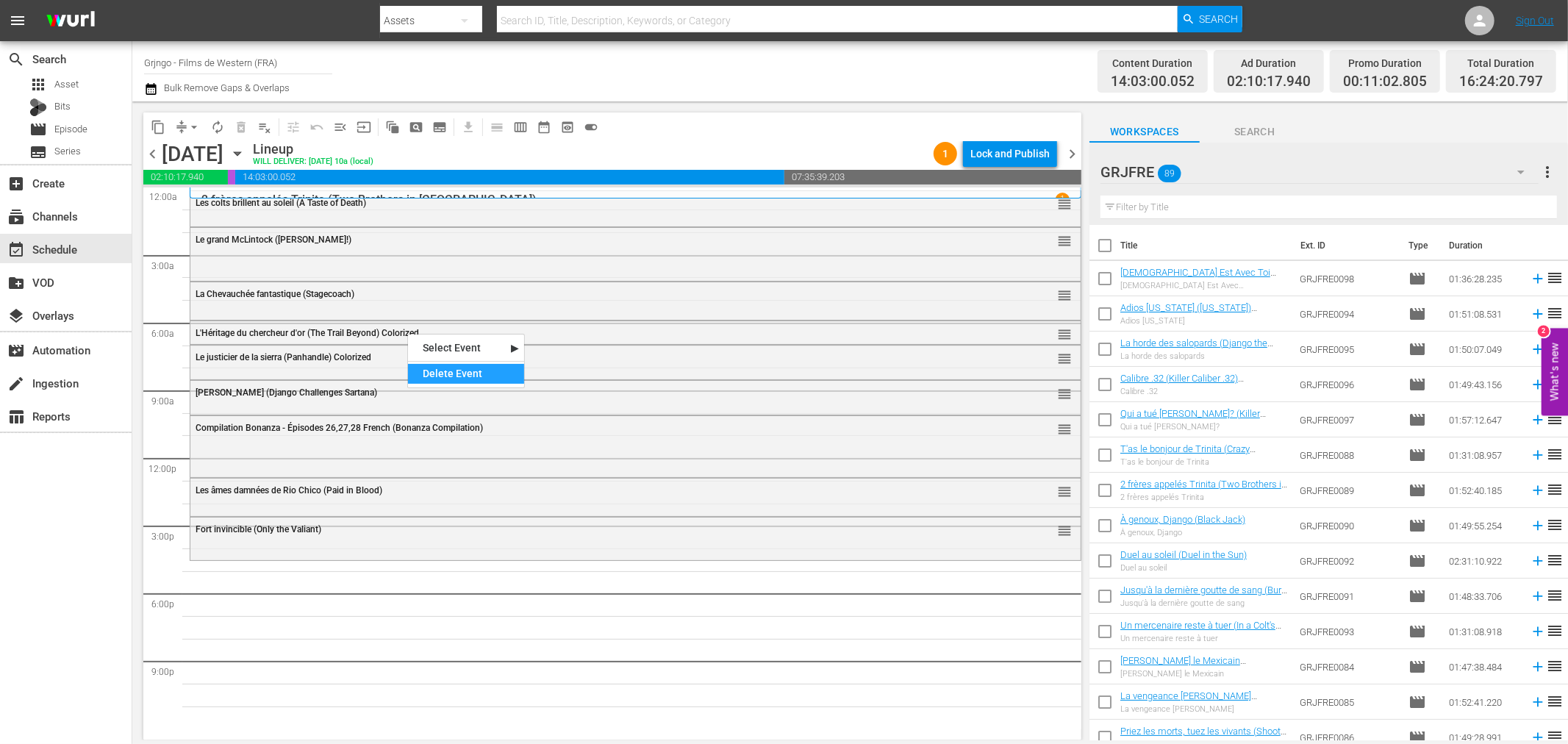
click at [434, 379] on div "Delete Event" at bounding box center [466, 374] width 116 height 20
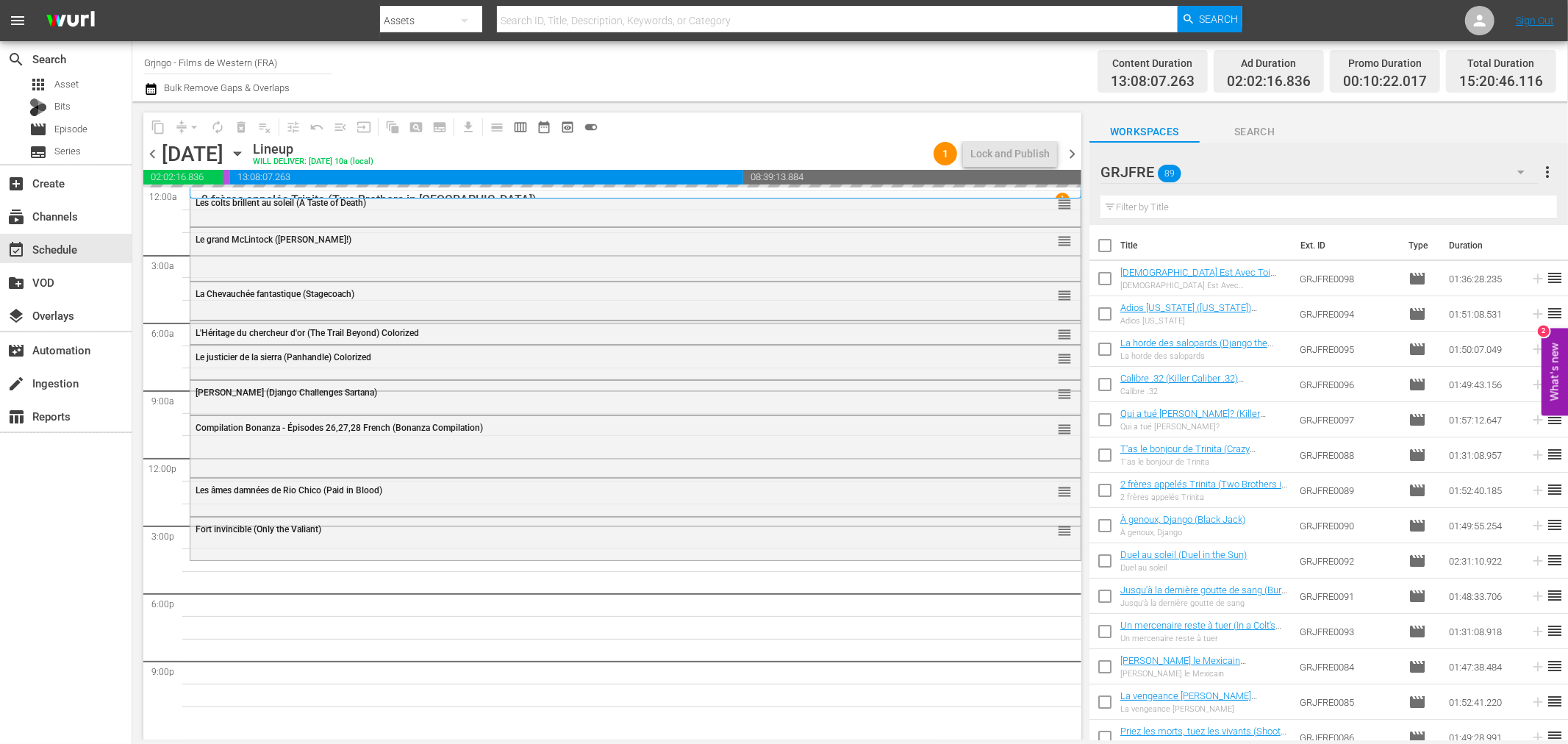
click at [1155, 202] on input "text" at bounding box center [1329, 207] width 456 height 23
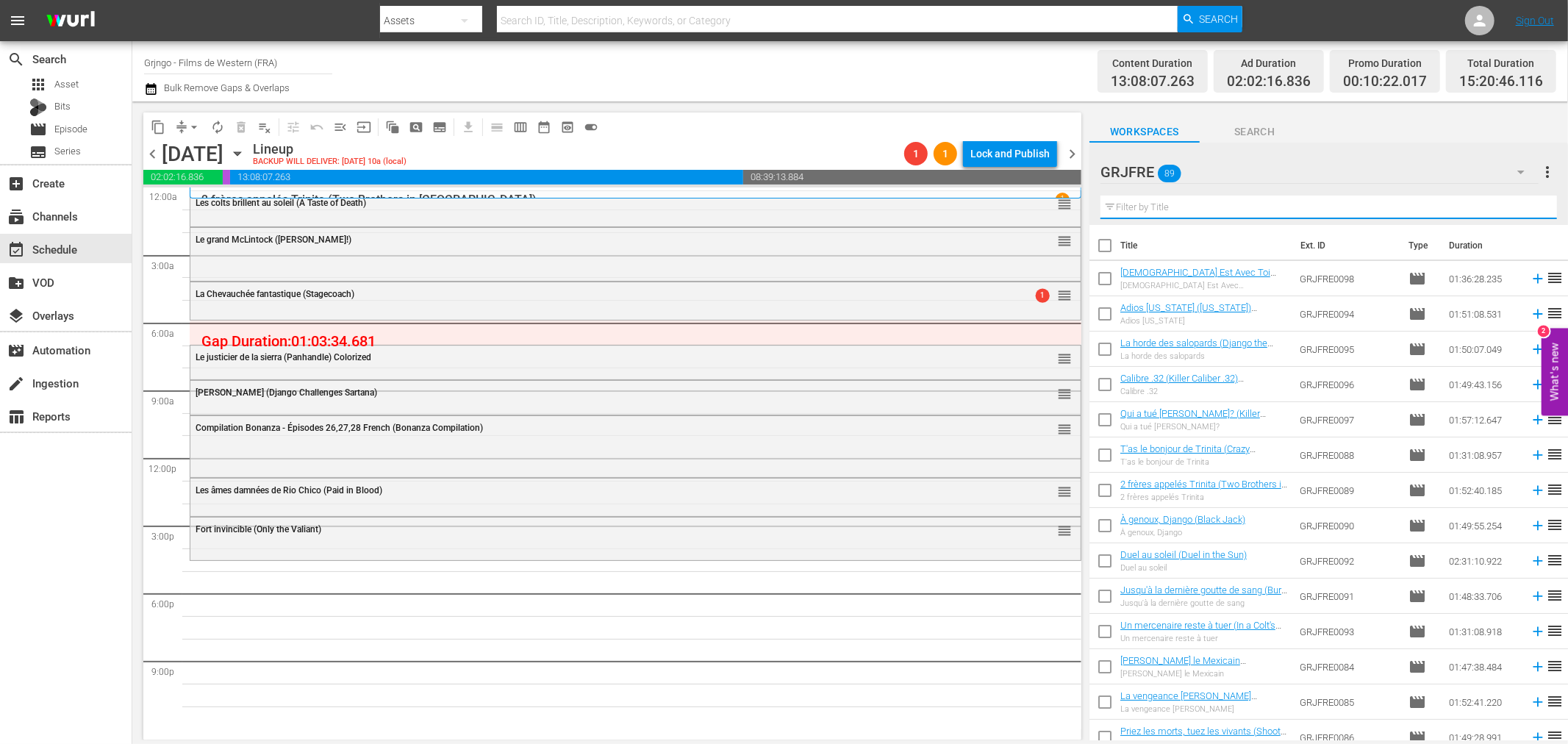
paste input "Le banni (The Outlaw)"
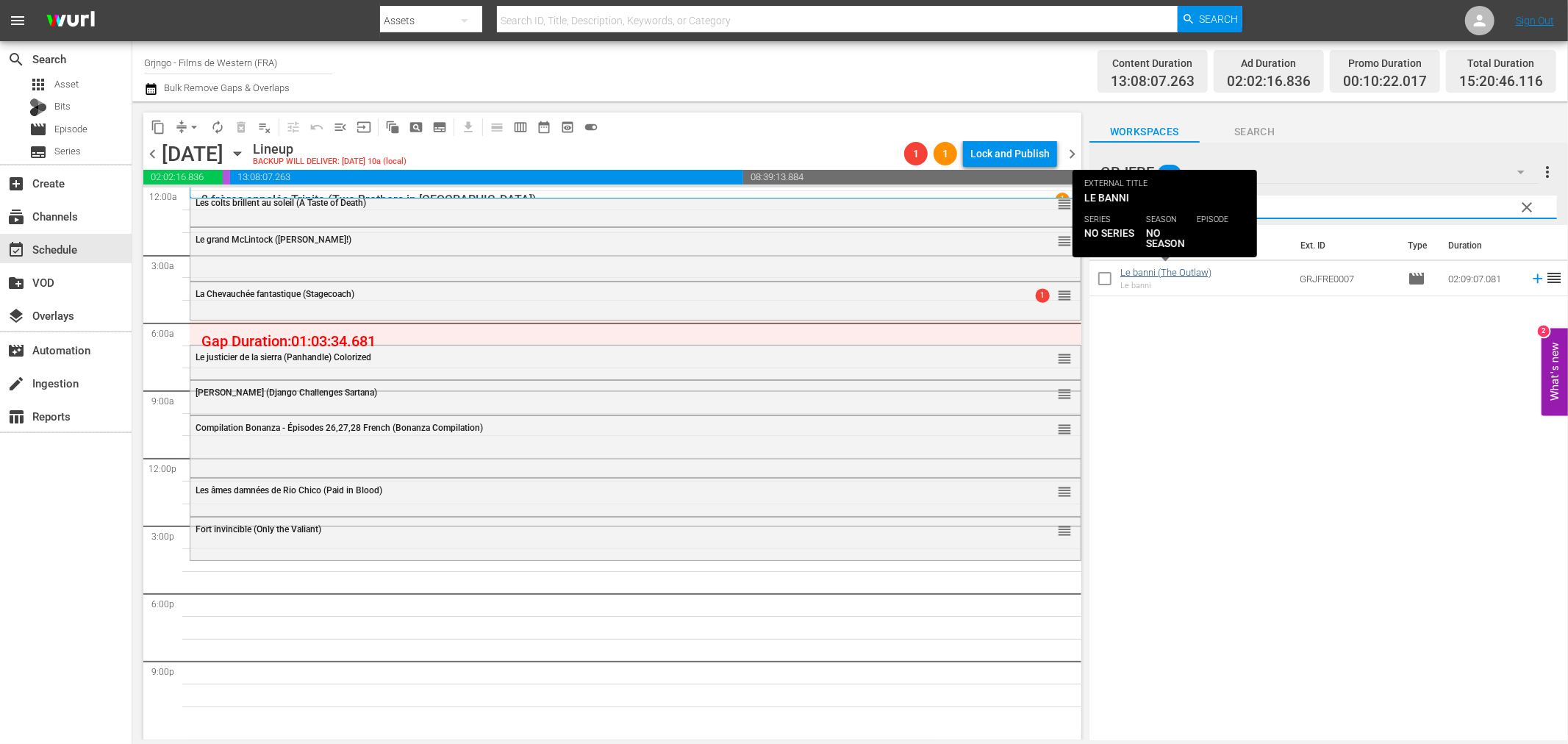
type input "Le banni (The Outlaw)"
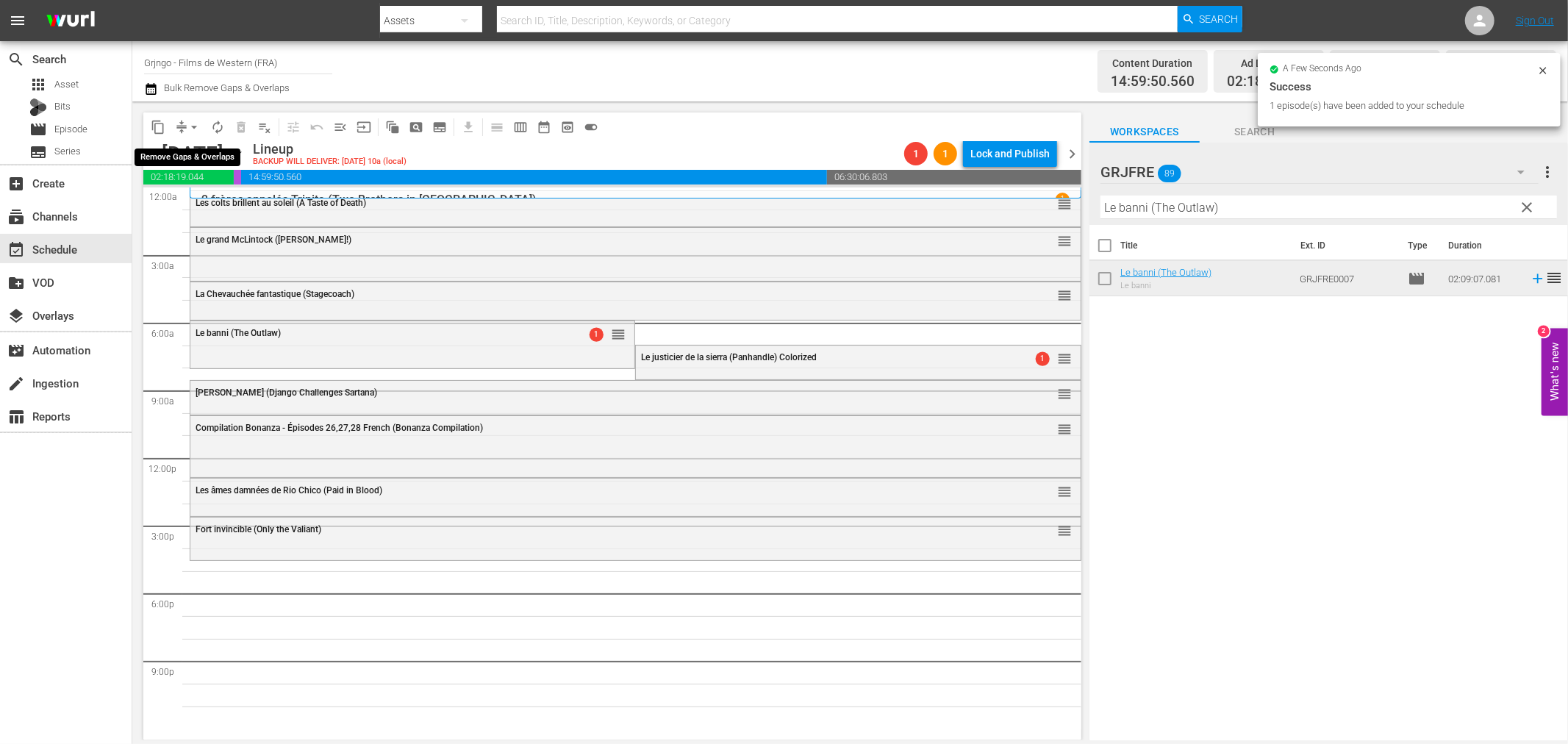
click at [192, 123] on span "arrow_drop_down" at bounding box center [194, 127] width 14 height 14
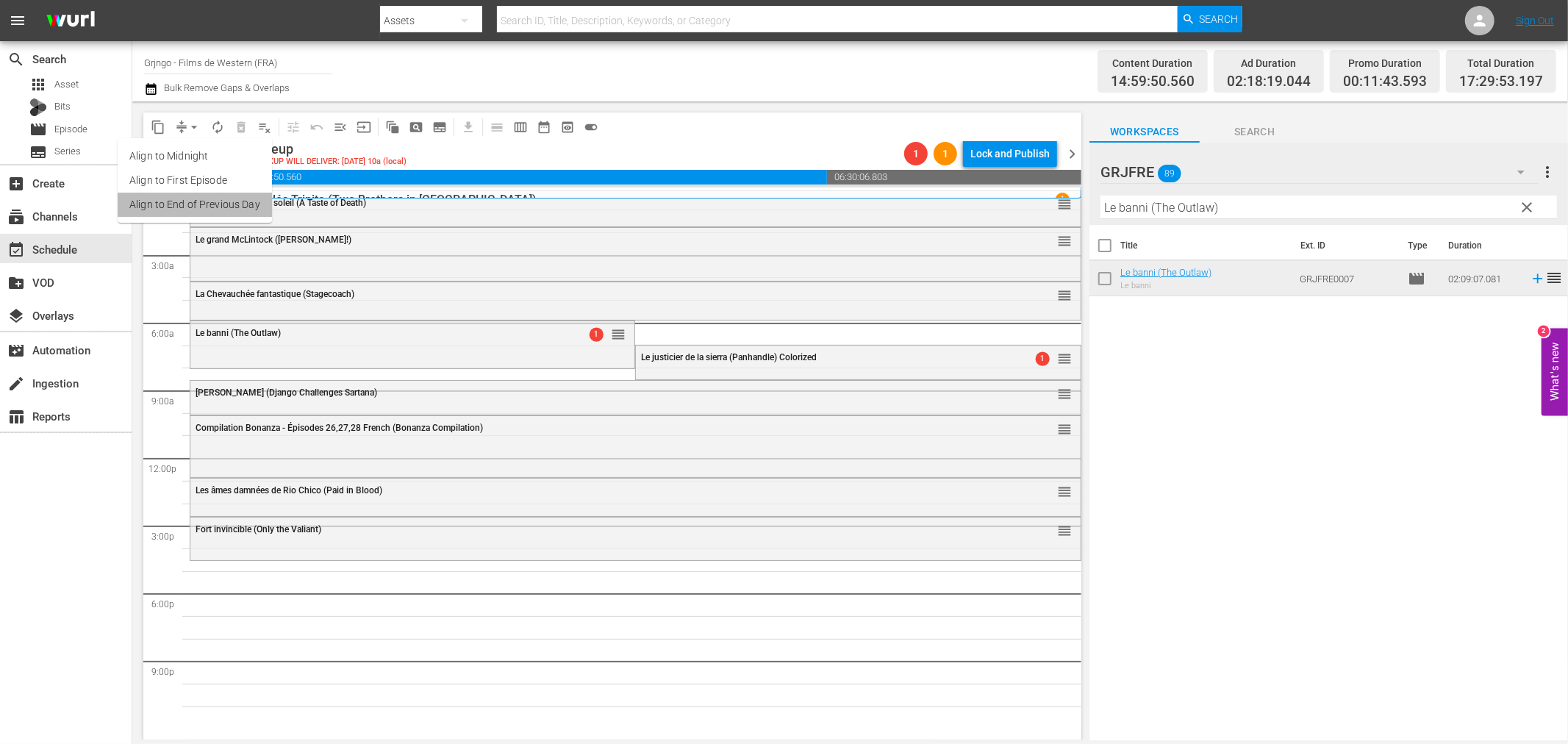
click at [212, 201] on li "Align to End of Previous Day" at bounding box center [194, 204] width 154 height 24
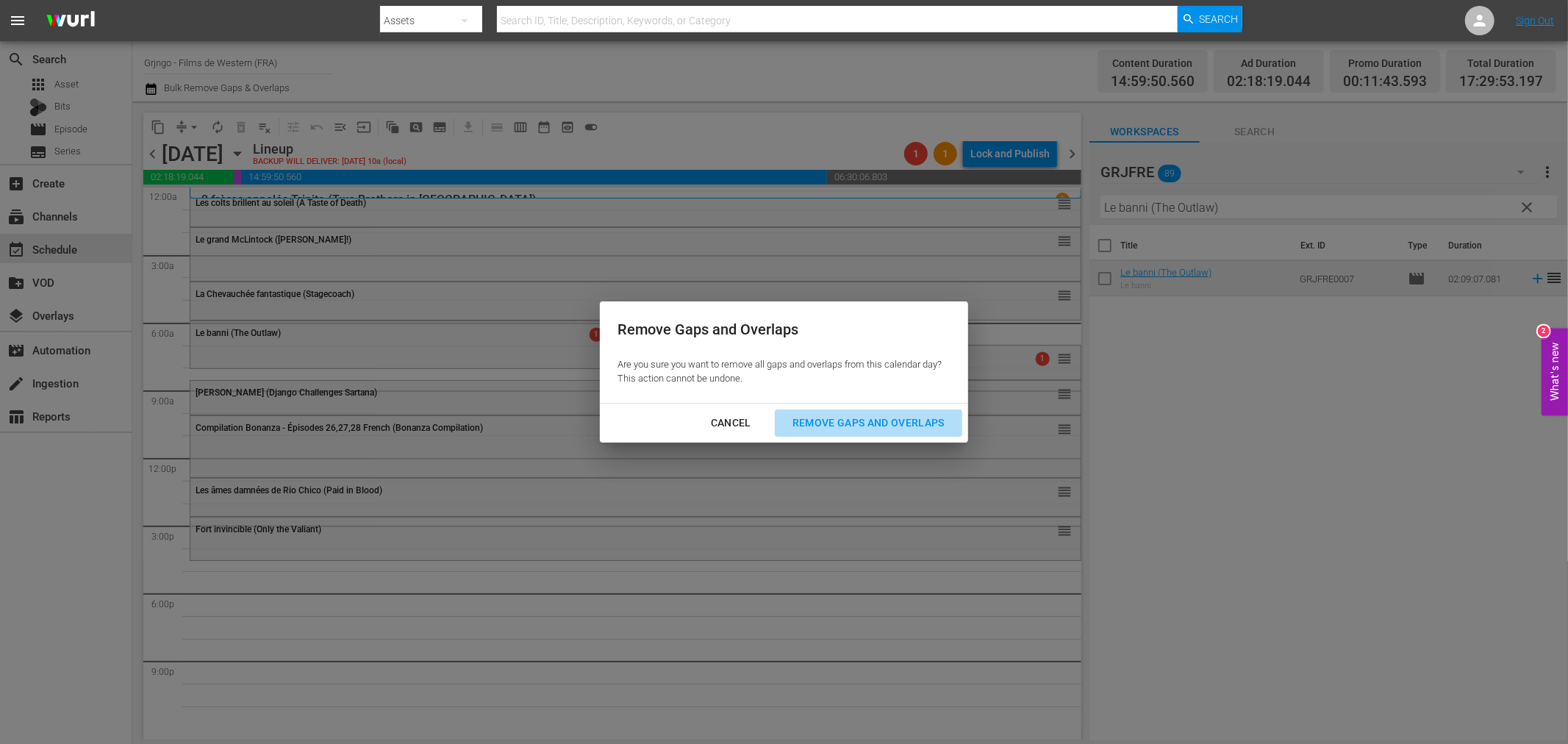
click at [810, 421] on div "Remove Gaps and Overlaps" at bounding box center [868, 423] width 175 height 19
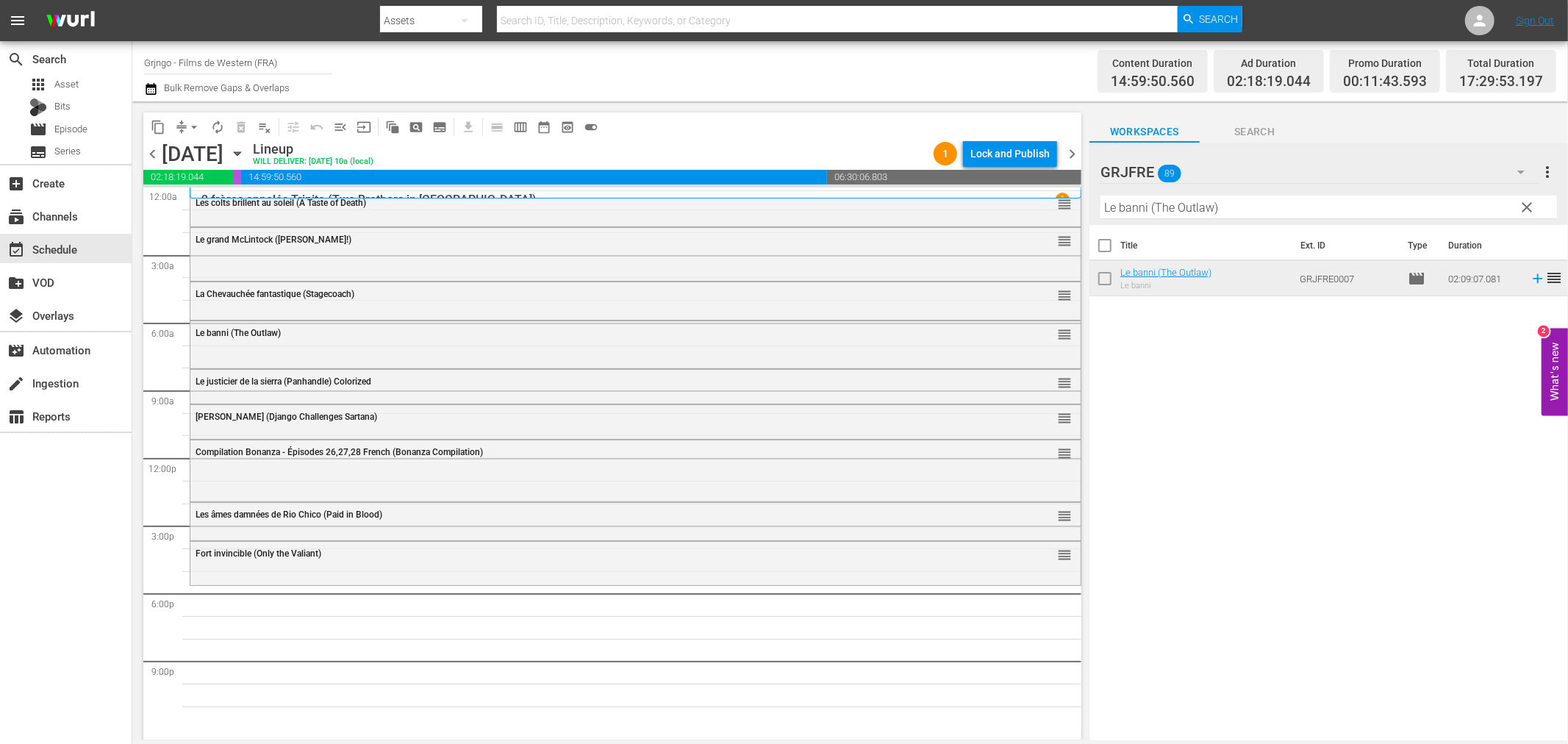
drag, startPoint x: 1525, startPoint y: 203, endPoint x: 1206, endPoint y: 236, distance: 320.7
click at [1525, 203] on span "clear" at bounding box center [1528, 208] width 18 height 18
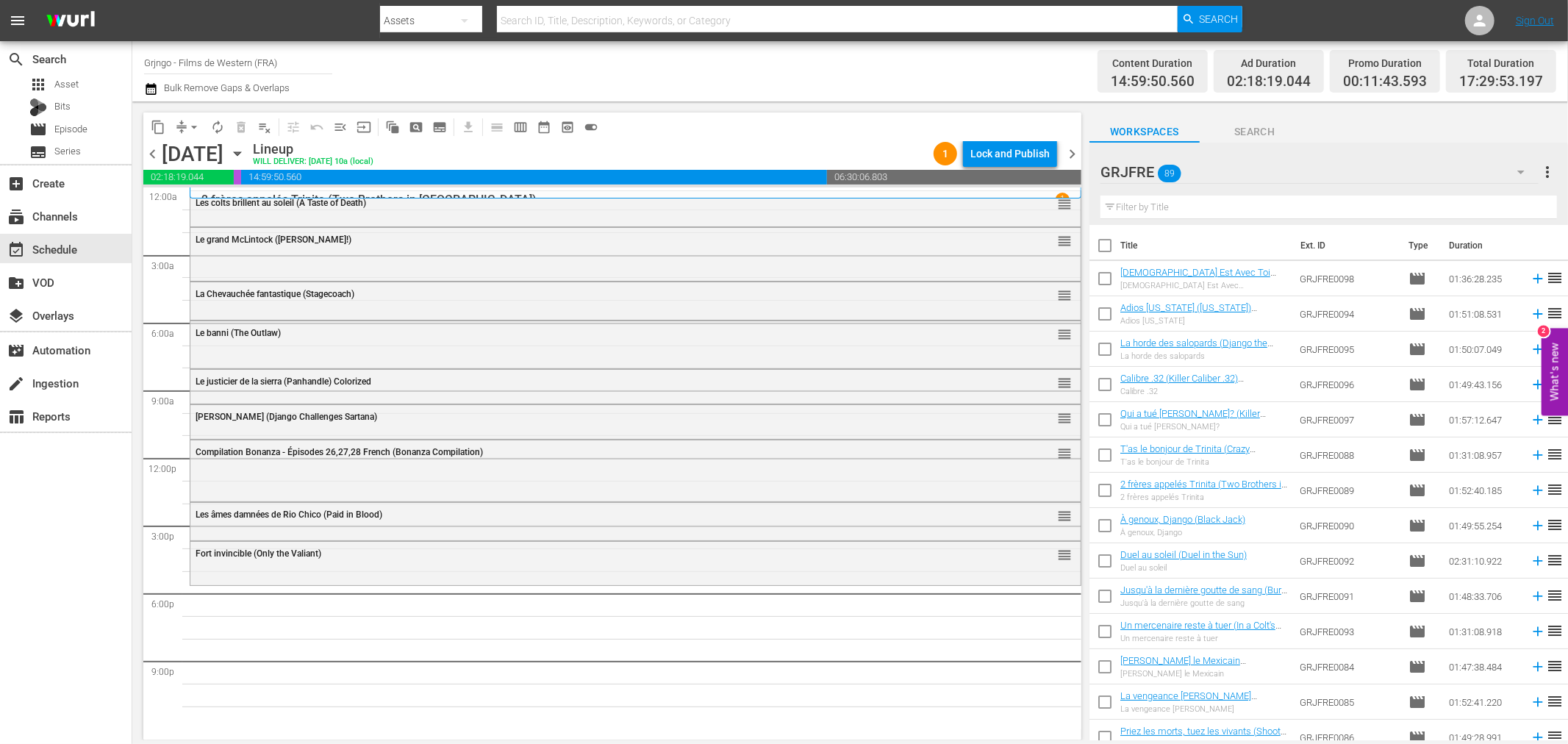
click at [1142, 206] on input "text" at bounding box center [1329, 207] width 456 height 23
paste input "Return of Sabata"
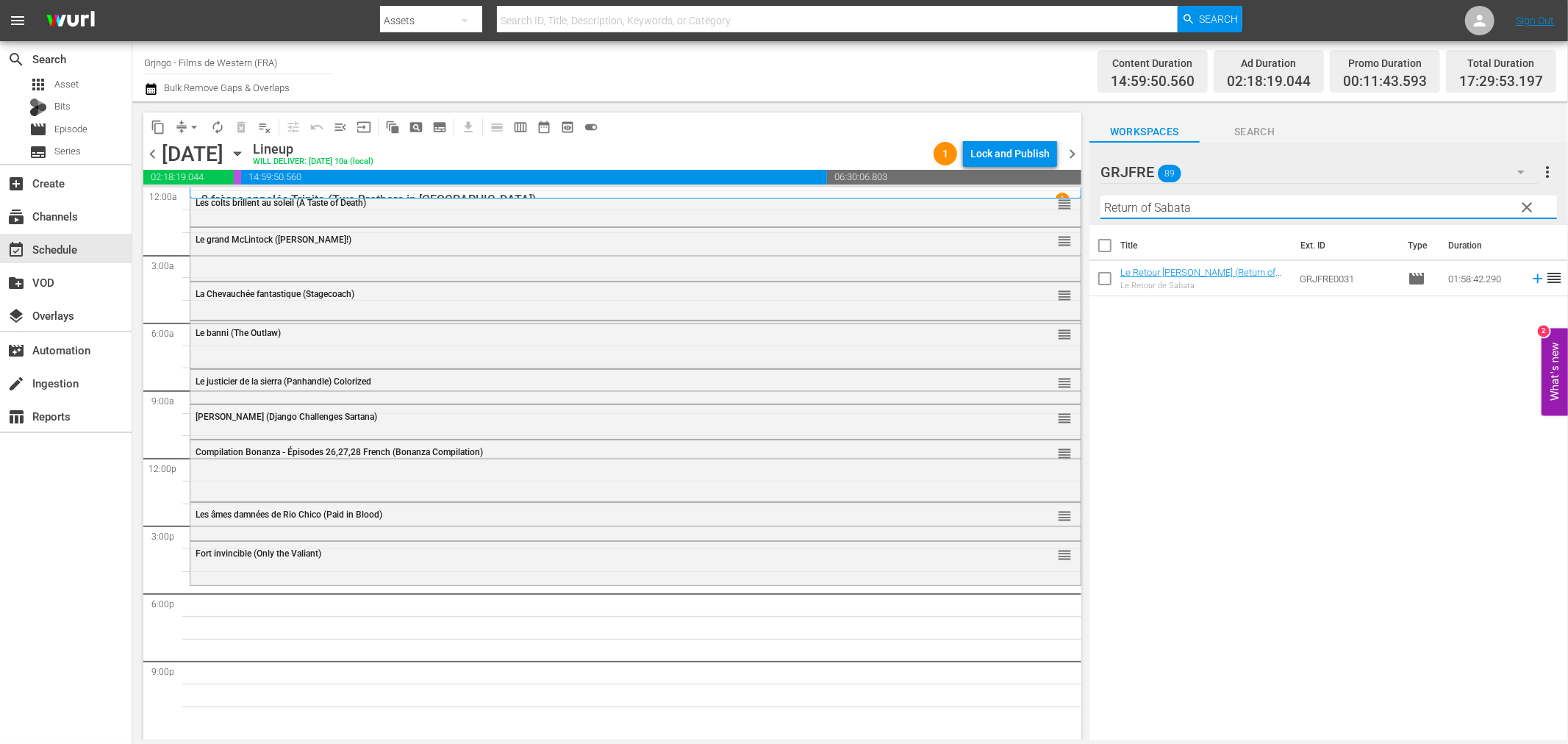
type input "Return of Sabata"
click at [1533, 278] on icon at bounding box center [1538, 278] width 10 height 10
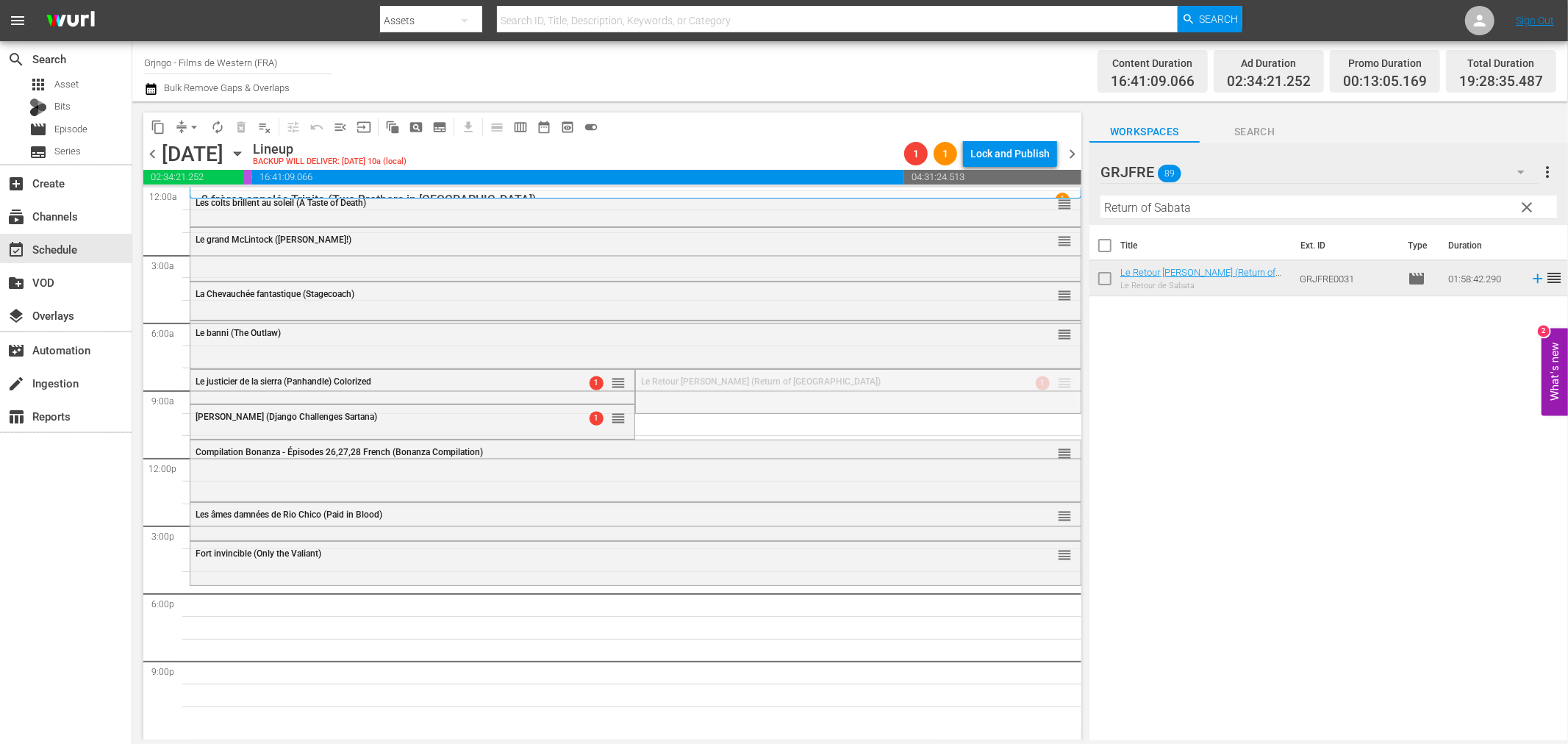
drag, startPoint x: 1048, startPoint y: 381, endPoint x: 980, endPoint y: 585, distance: 215.0
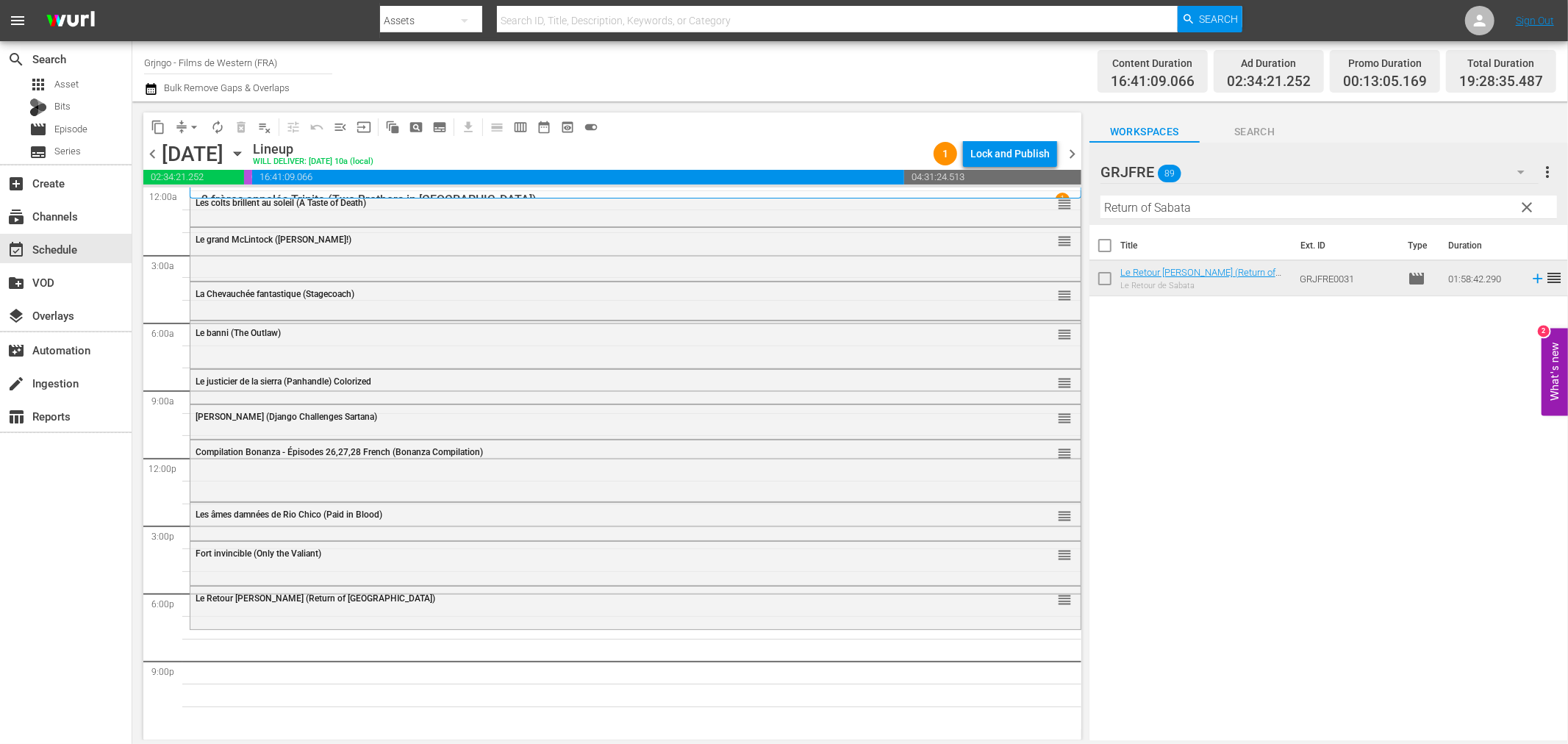
click at [1524, 204] on span "clear" at bounding box center [1528, 208] width 18 height 18
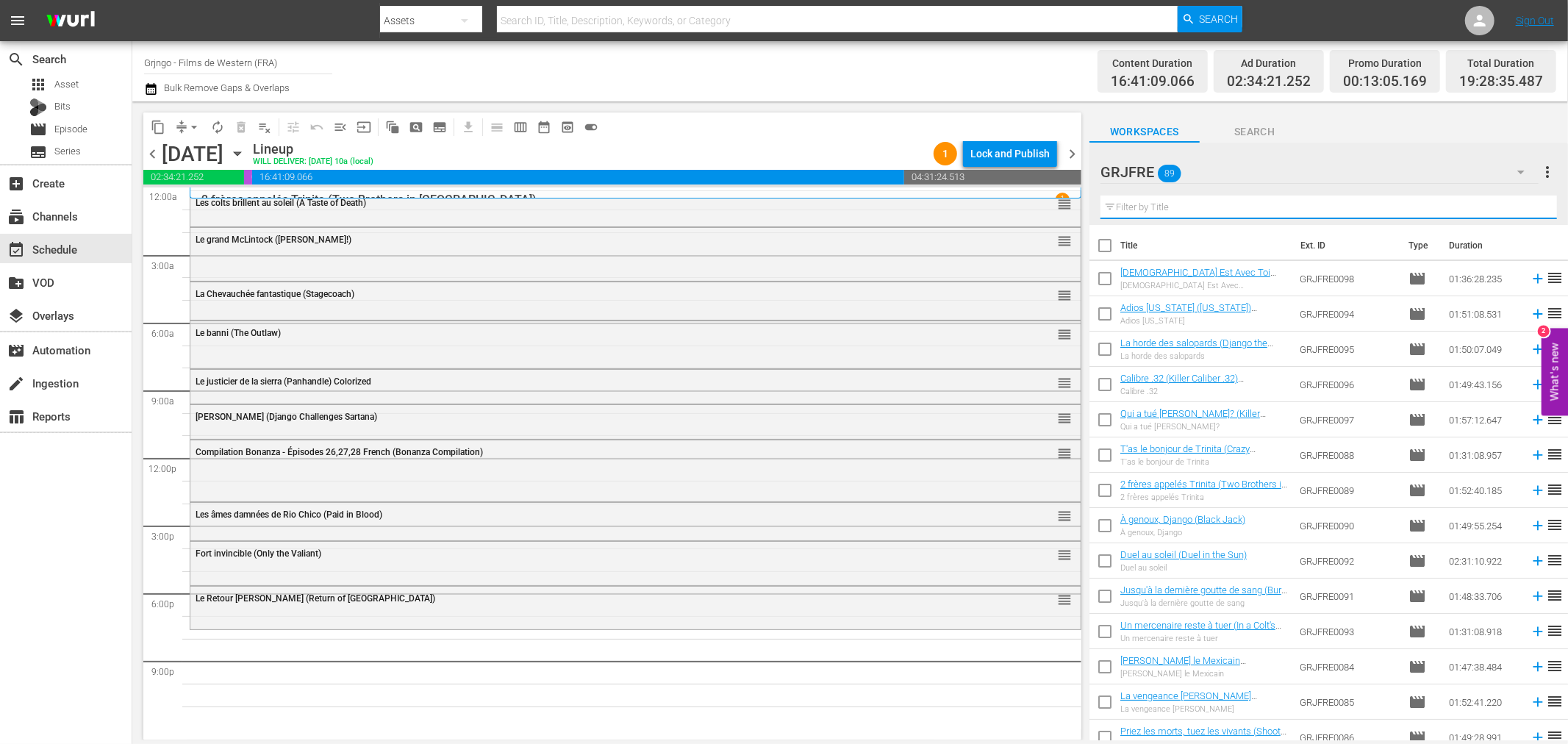
paste input "For a Book of Dollars"
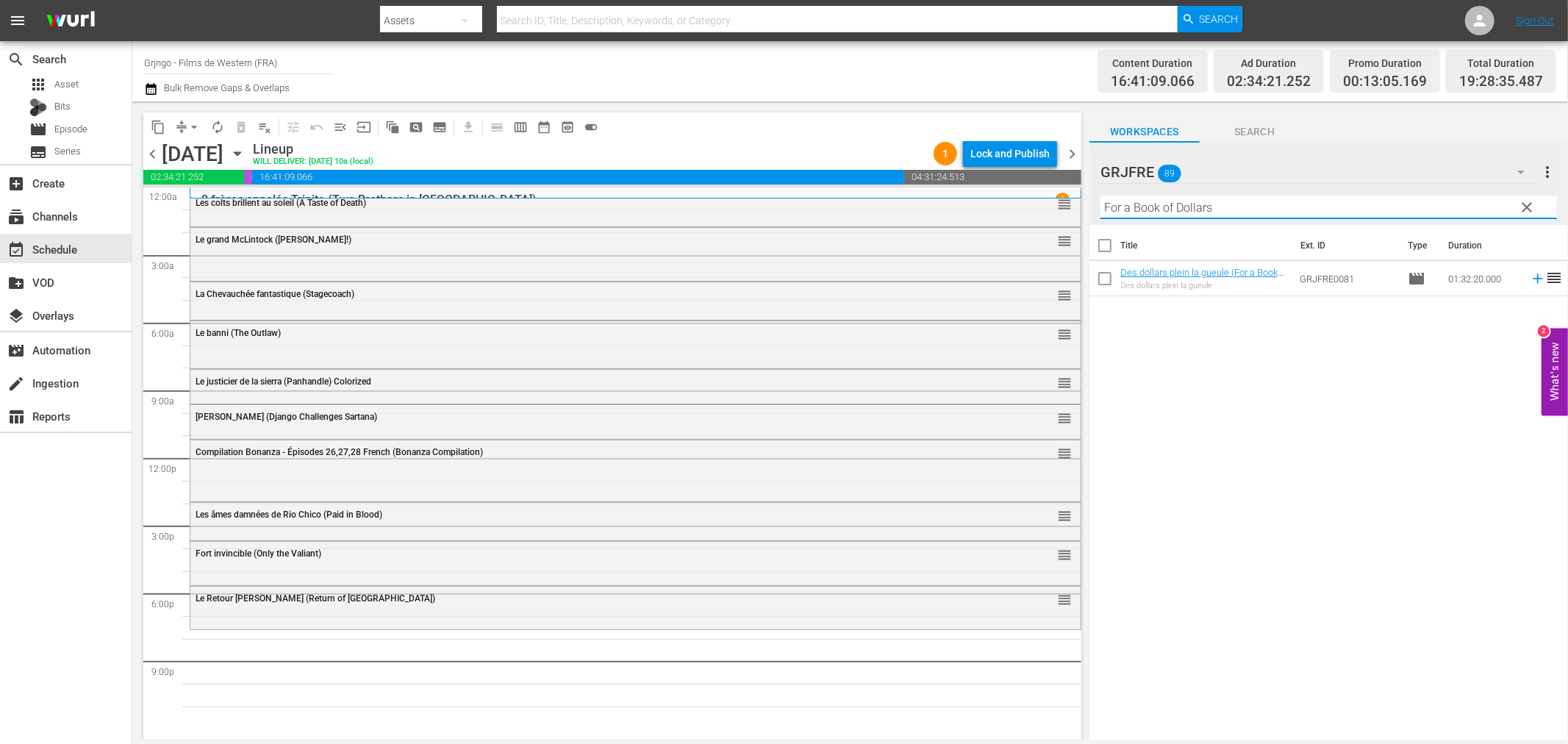
type input "For a Book of Dollars"
click at [1530, 278] on icon at bounding box center [1538, 278] width 16 height 16
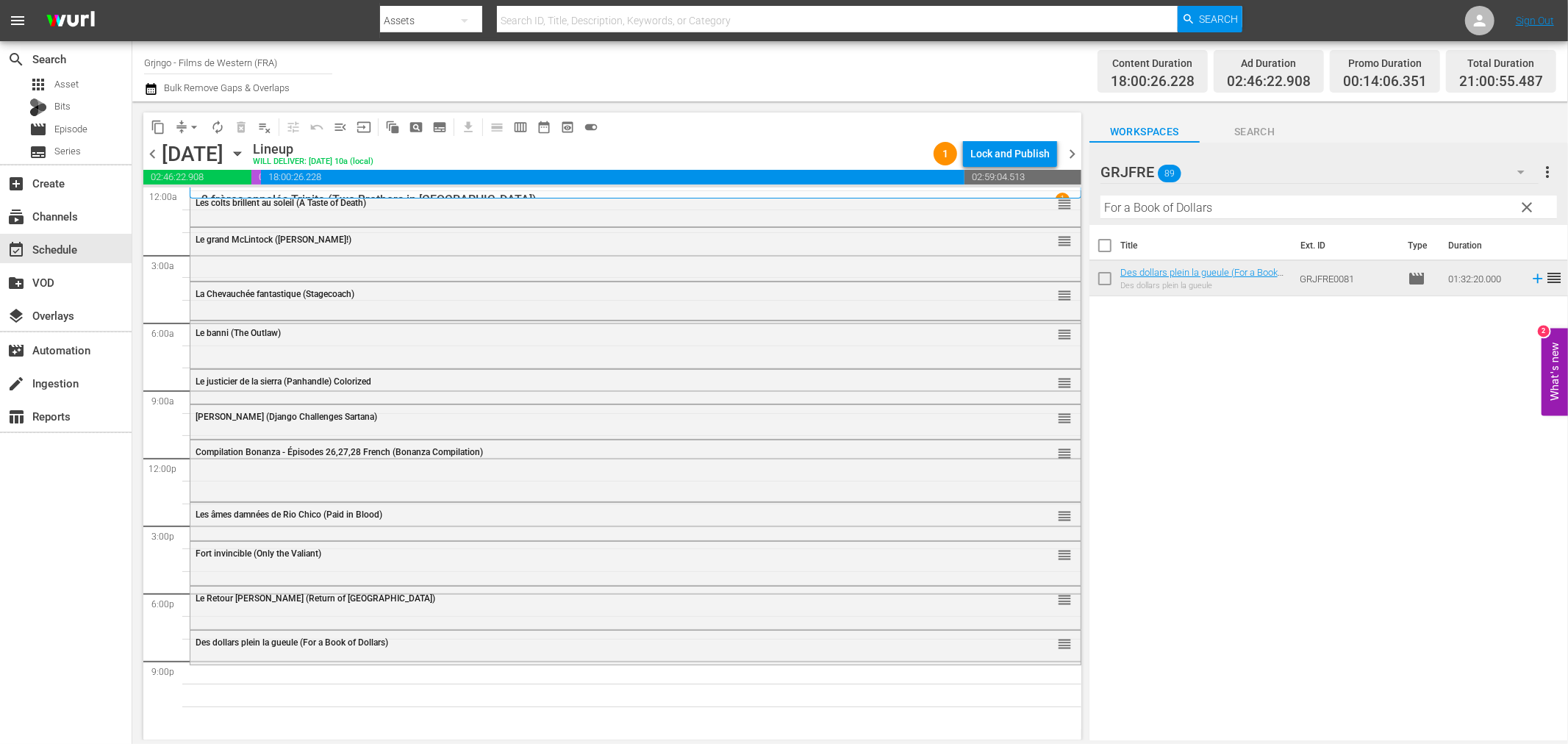
click at [1531, 196] on button "clear" at bounding box center [1527, 207] width 23 height 23
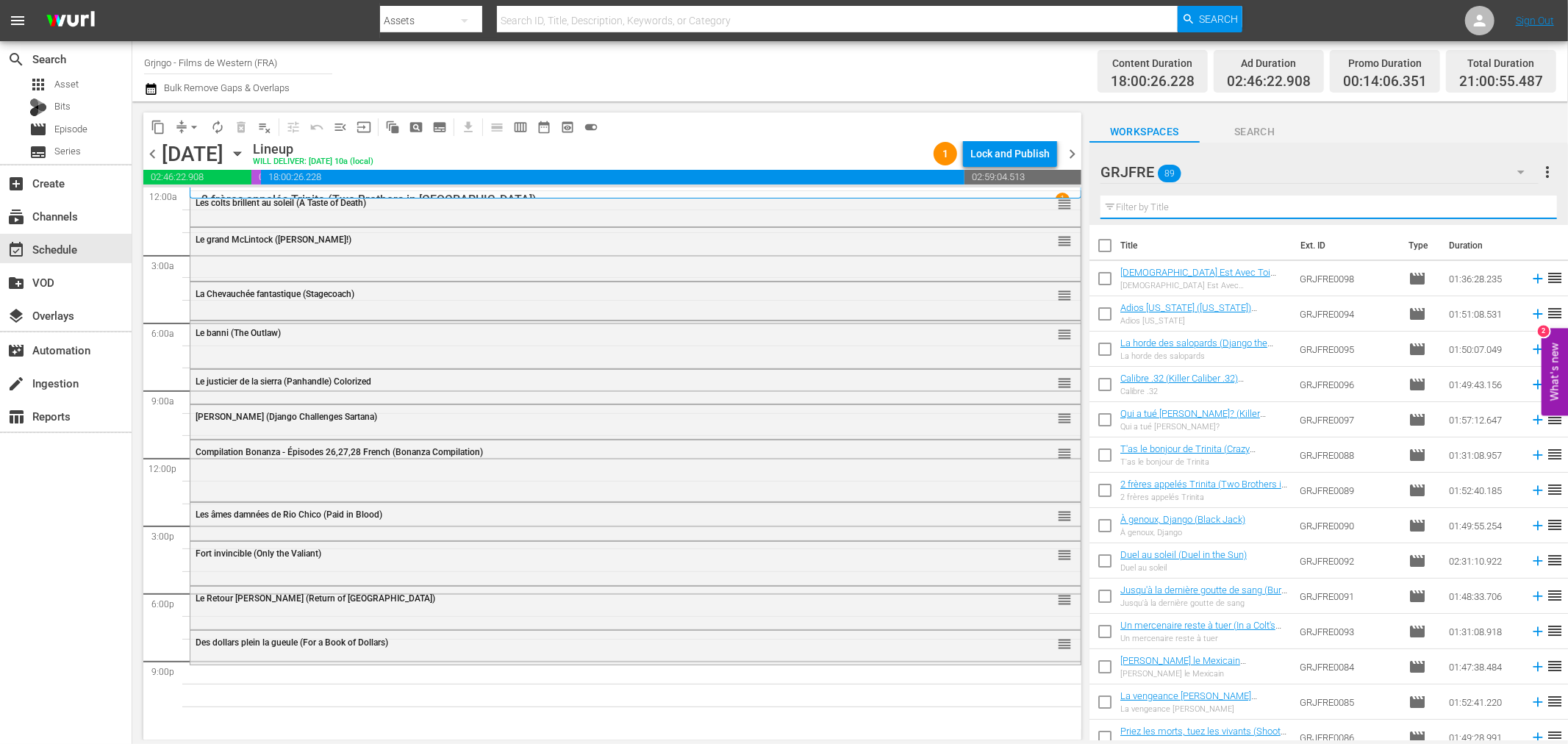
paste input "Ramon the Mexican"
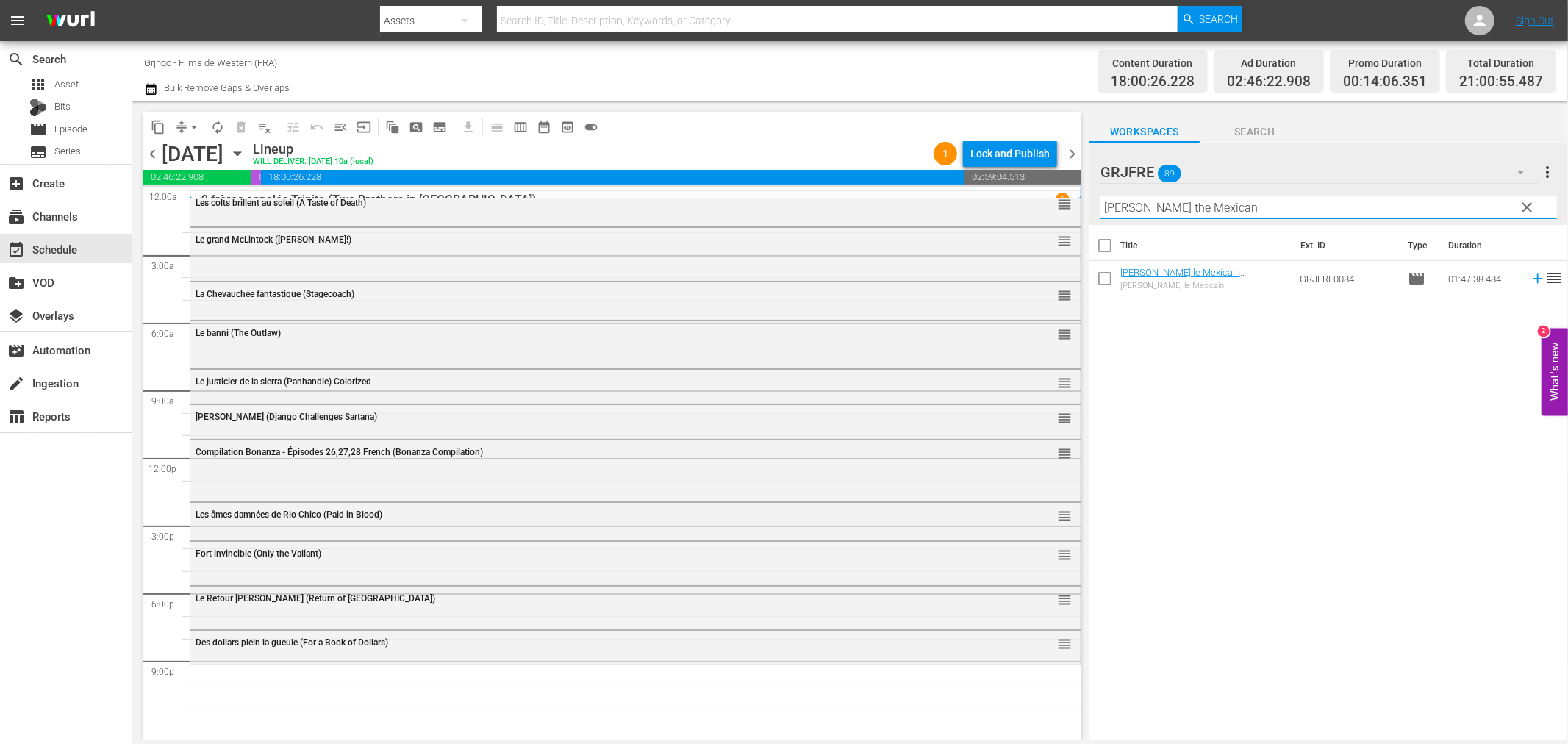
type input "Ramon the Mexican"
click at [1530, 276] on icon at bounding box center [1538, 278] width 16 height 16
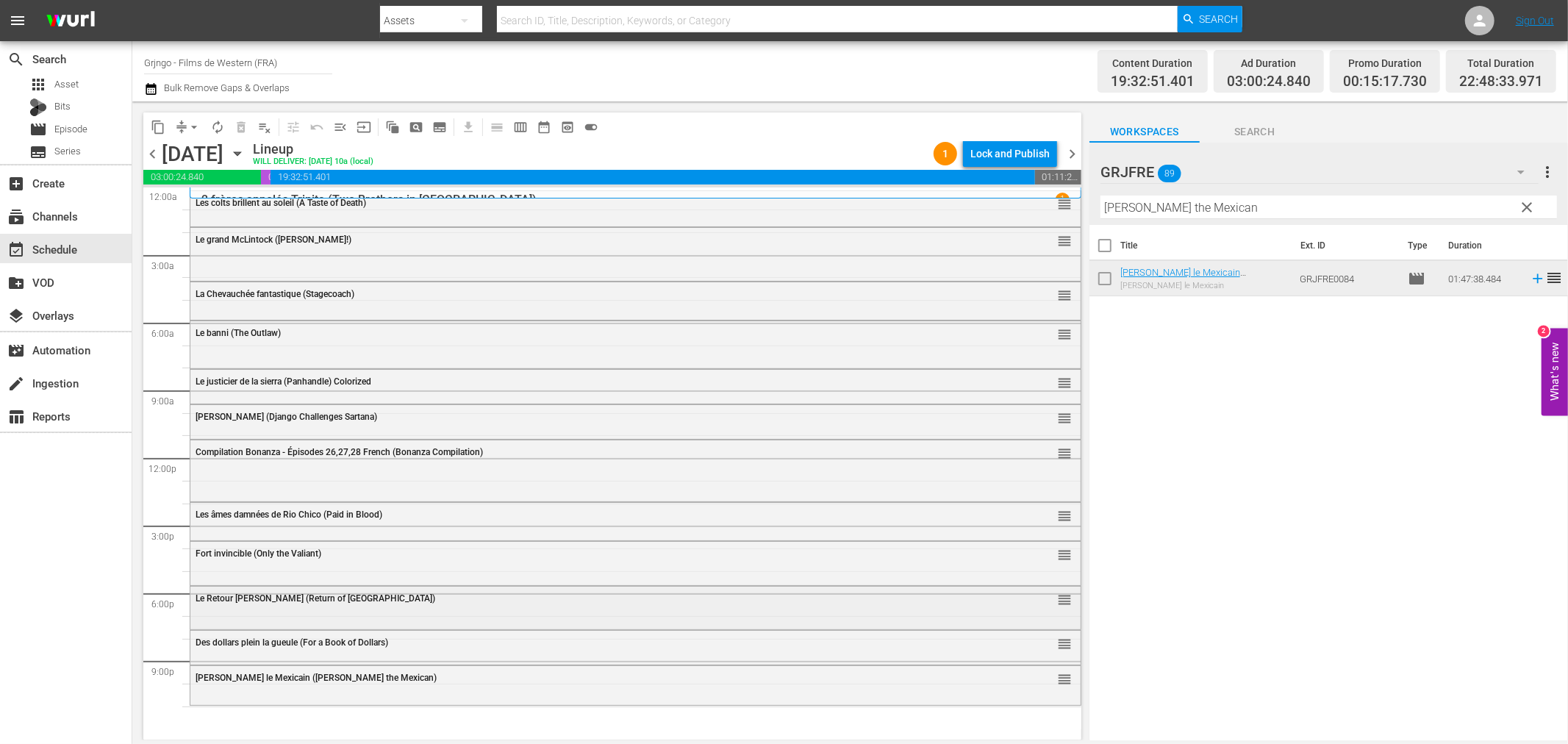
click at [316, 608] on div "Le Retour de Sabata (Return of Sabata) reorder" at bounding box center [635, 599] width 891 height 25
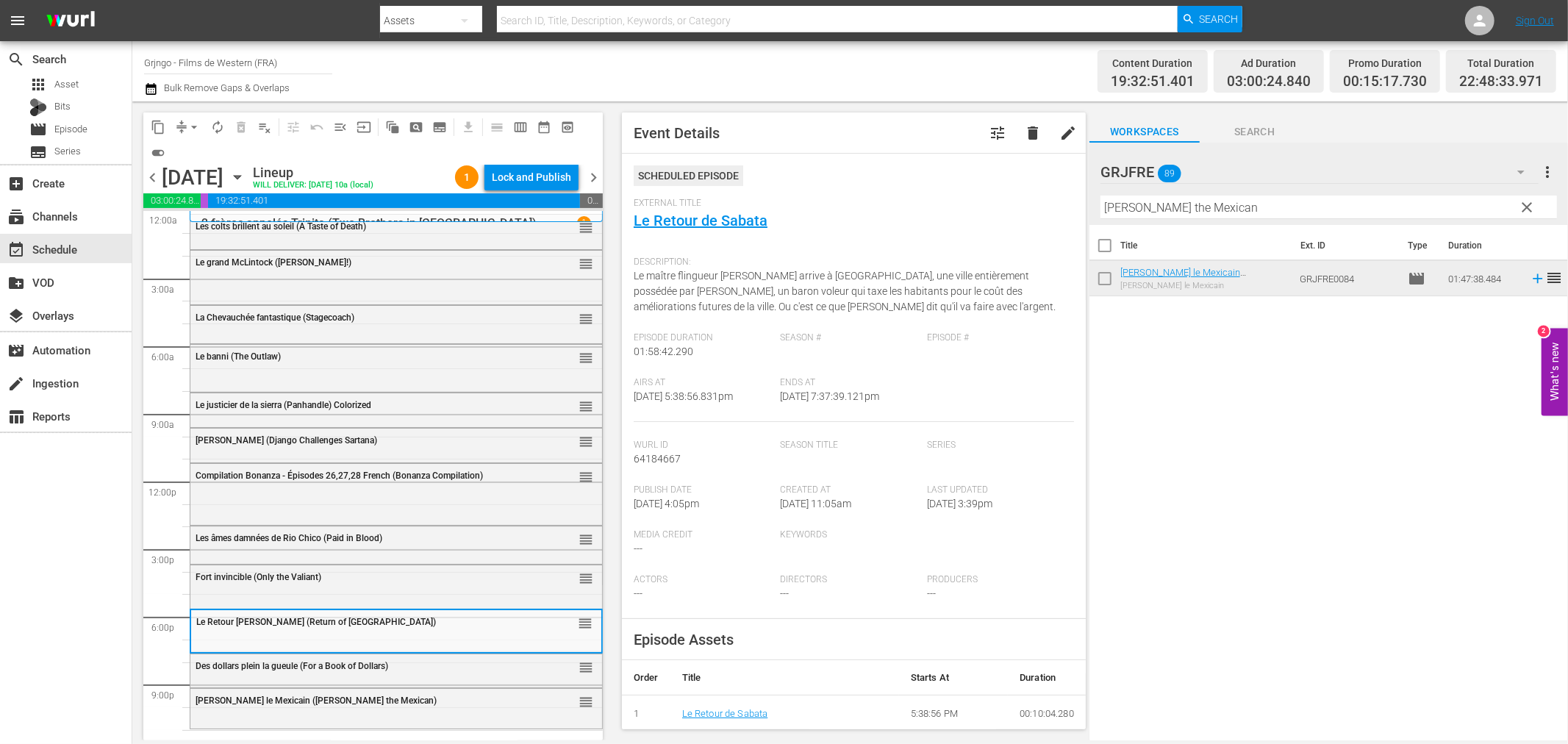
click at [261, 671] on span "Des dollars plein la gueule (For a Book of Dollars)" at bounding box center [291, 665] width 192 height 10
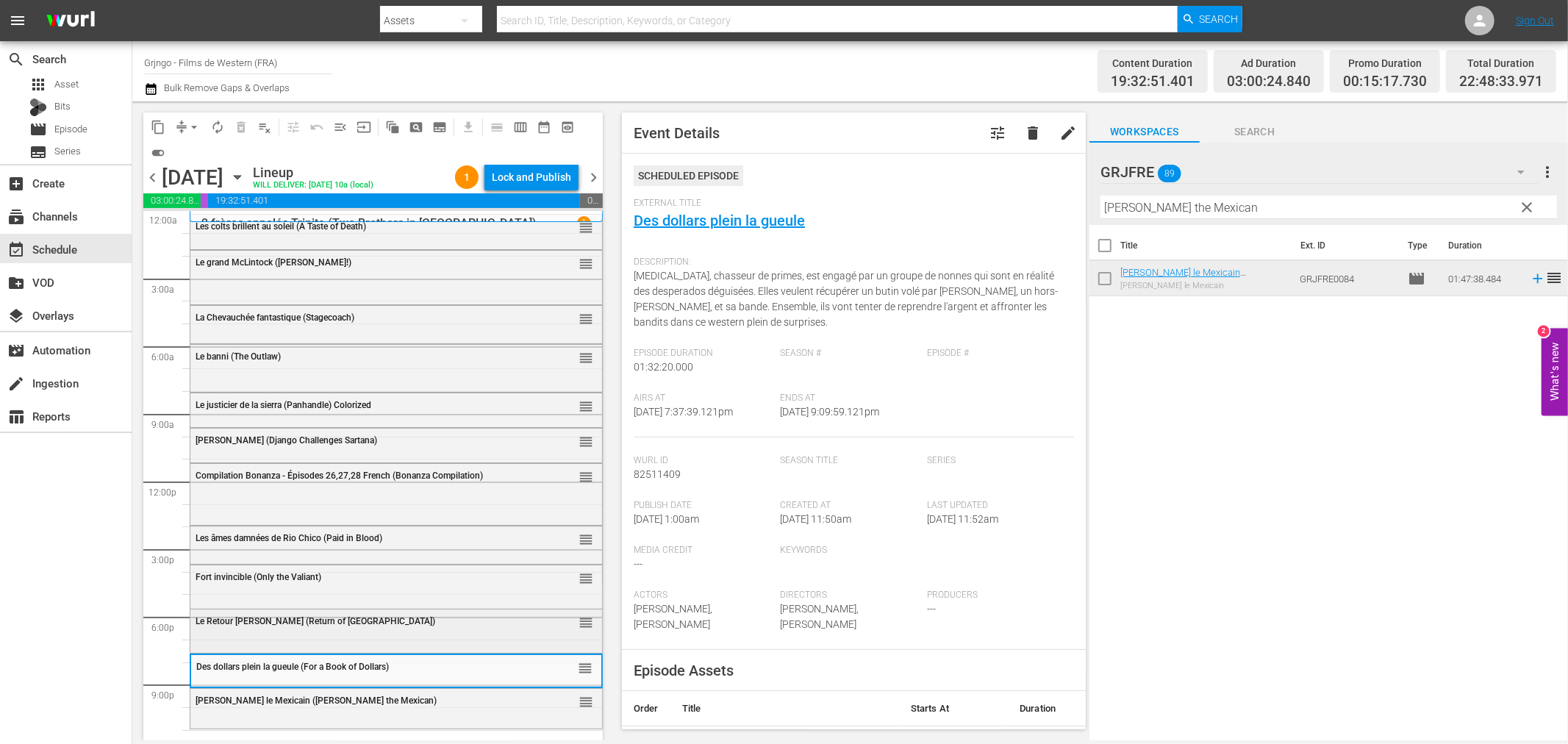
click at [234, 628] on div "Le Retour de Sabata (Return of Sabata) reorder" at bounding box center [396, 622] width 412 height 25
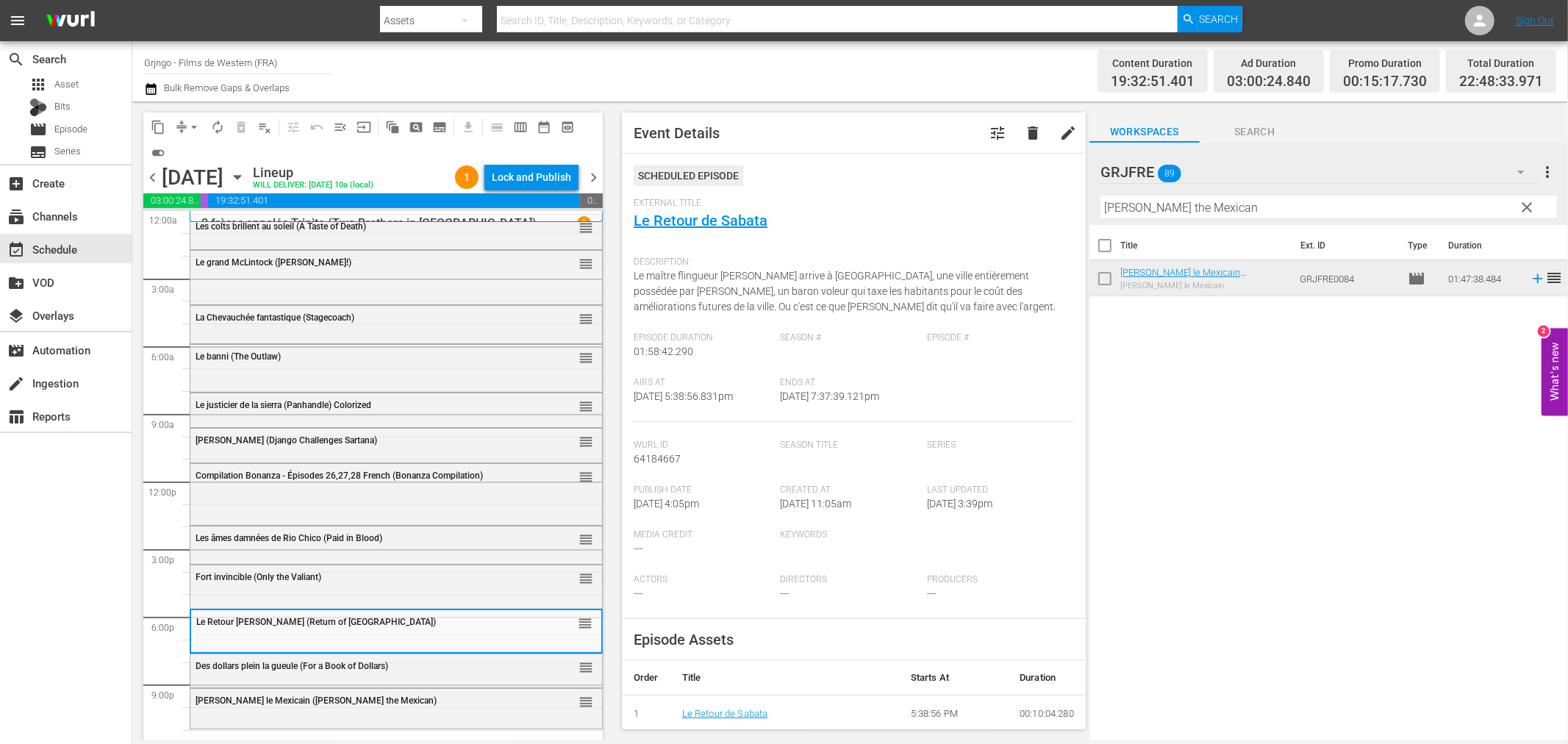
click at [235, 662] on span "Des dollars plein la gueule (For a Book of Dollars)" at bounding box center [291, 665] width 192 height 10
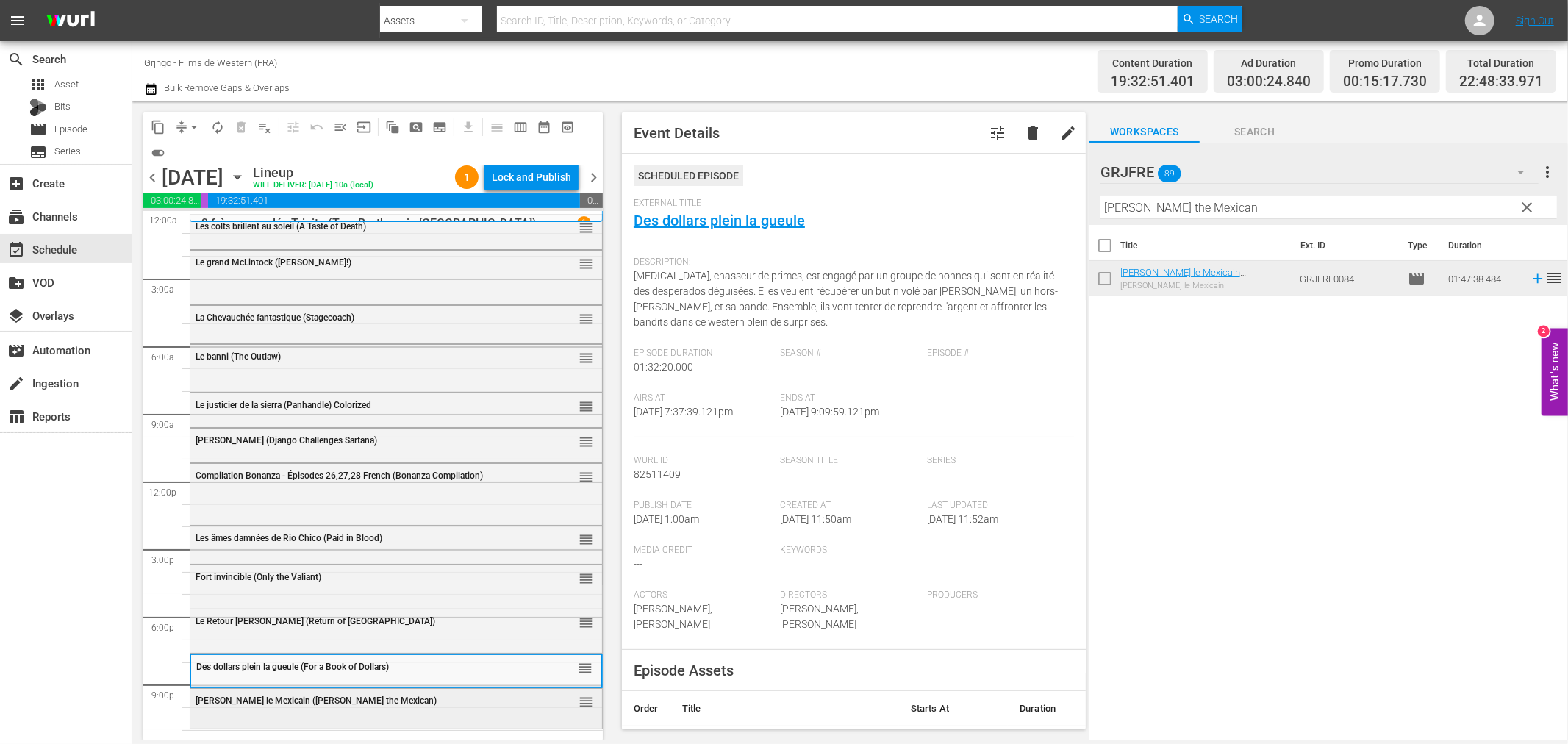
click at [241, 696] on span "Ramon le Mexicain (Ramon the Mexican)" at bounding box center [315, 700] width 241 height 10
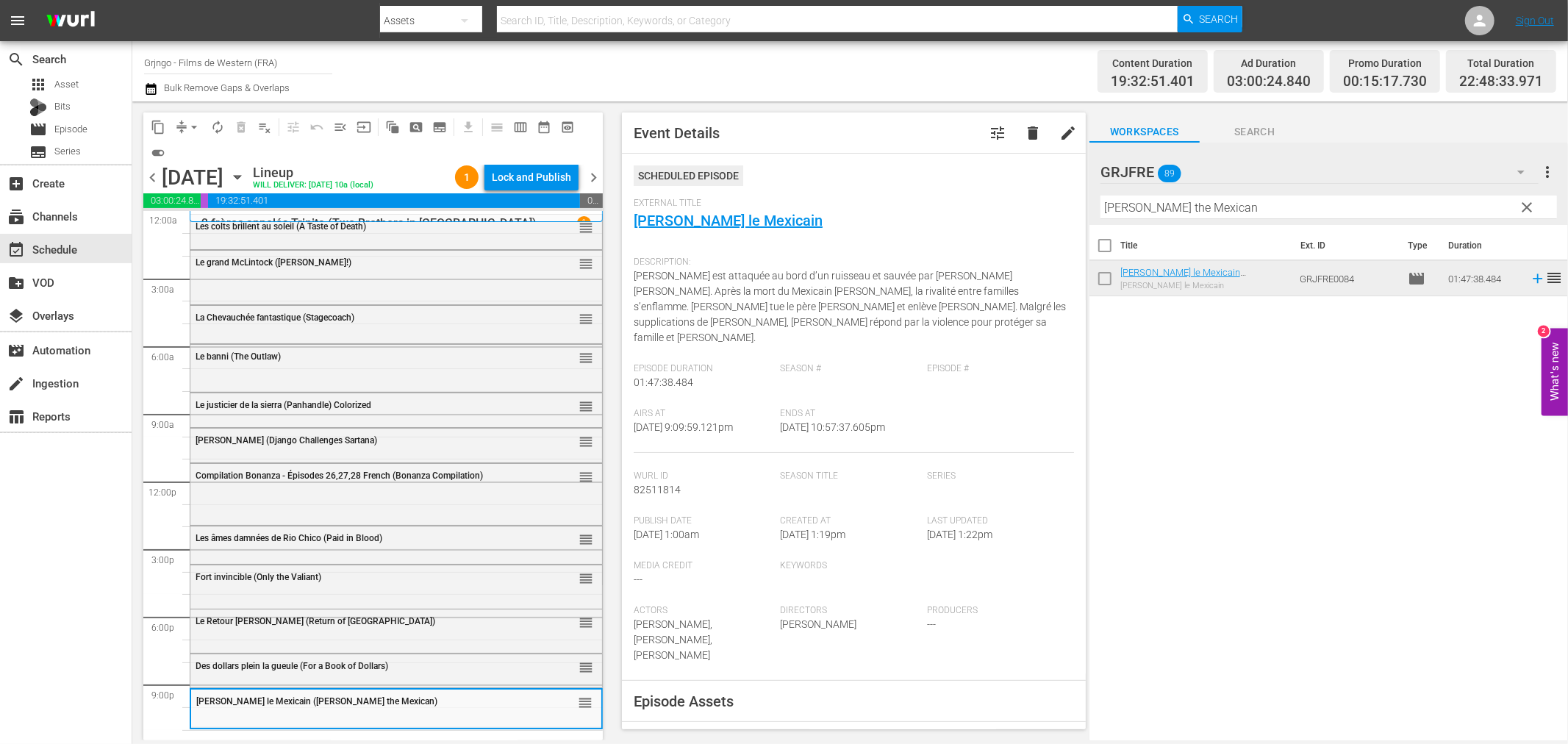
click at [1525, 202] on span "clear" at bounding box center [1528, 208] width 18 height 18
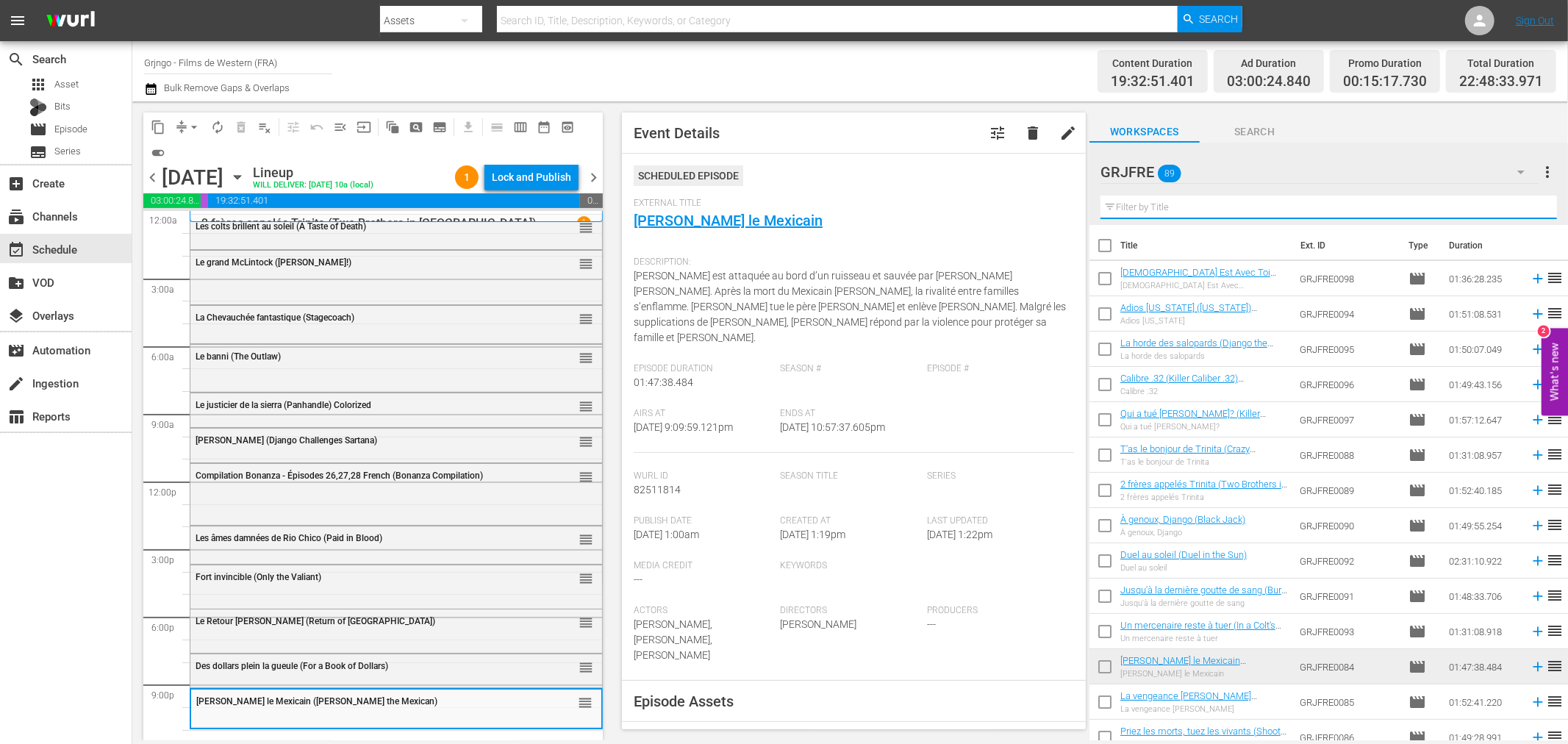
paste input "Femme de feu (Ramrod)"
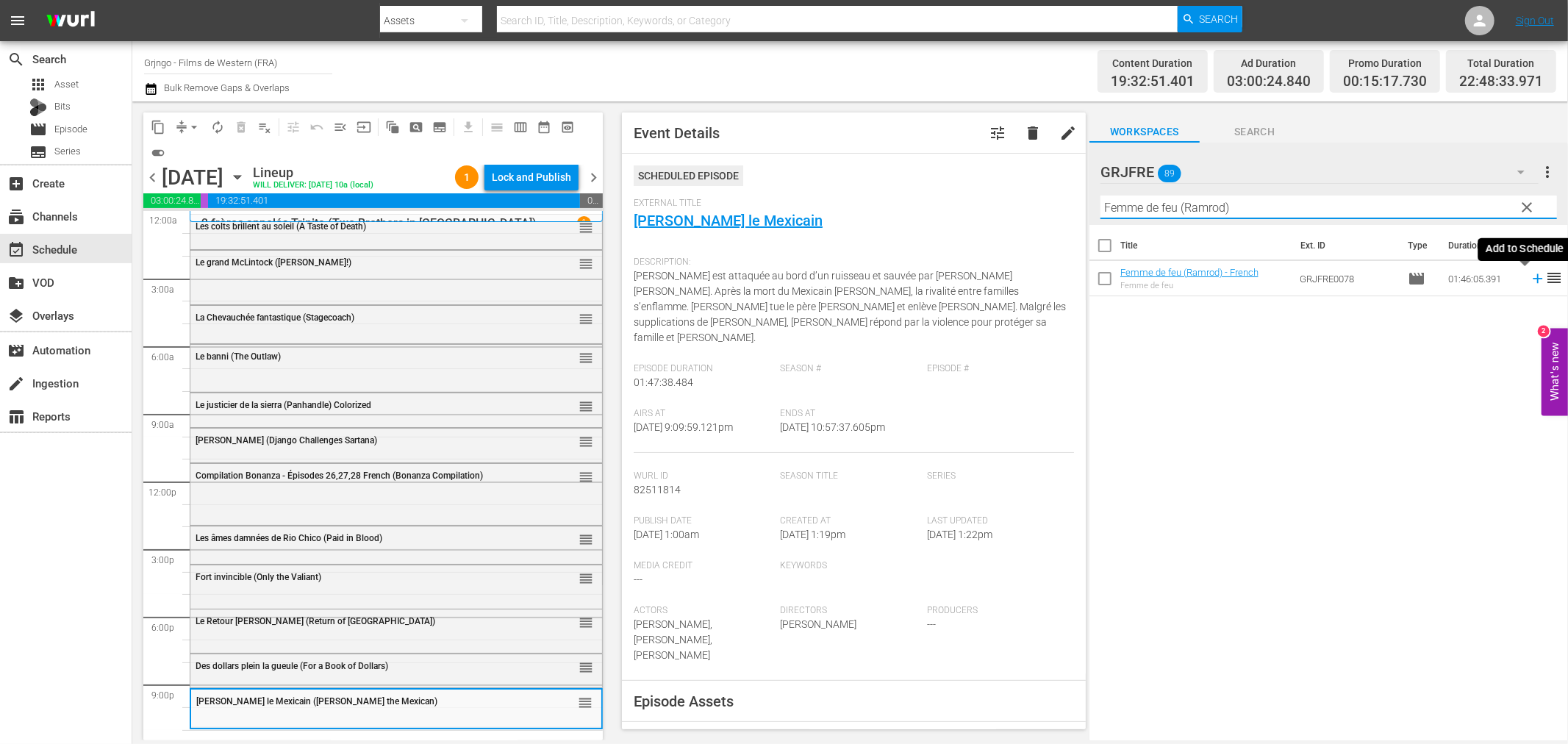
type input "Femme de feu (Ramrod)"
click at [1530, 280] on icon at bounding box center [1538, 278] width 16 height 16
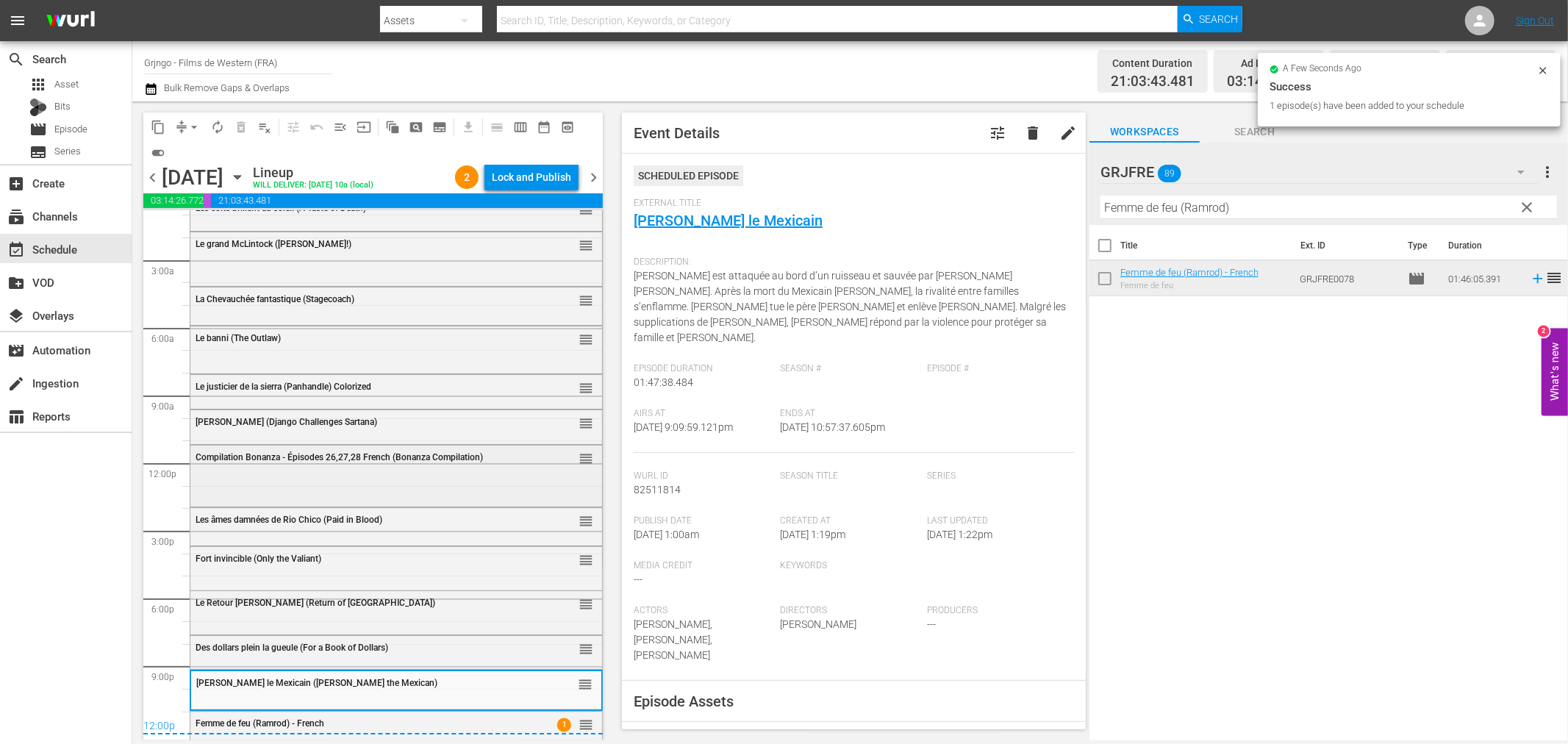
scroll to position [27, 0]
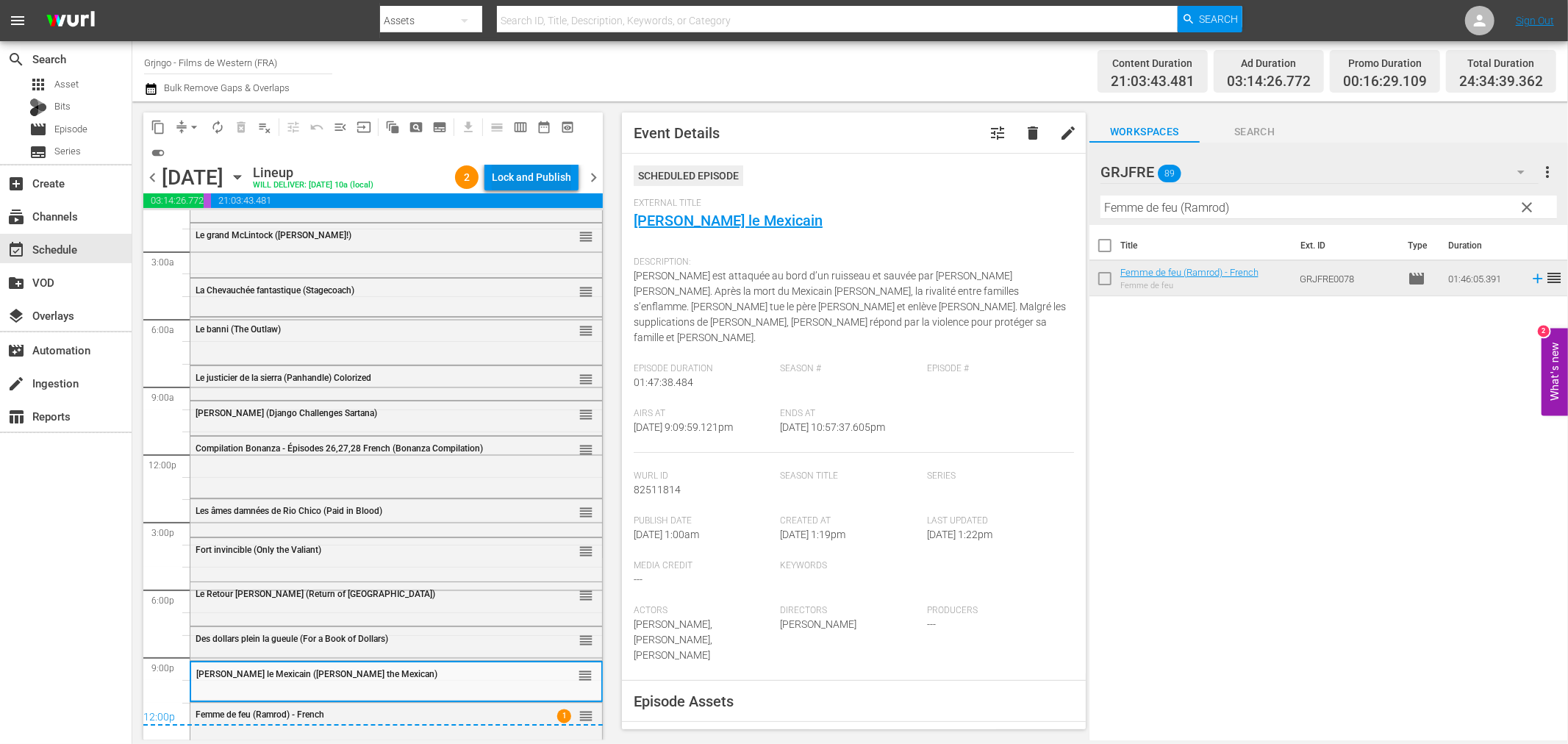
click at [503, 178] on div "Lock and Publish" at bounding box center [532, 177] width 80 height 27
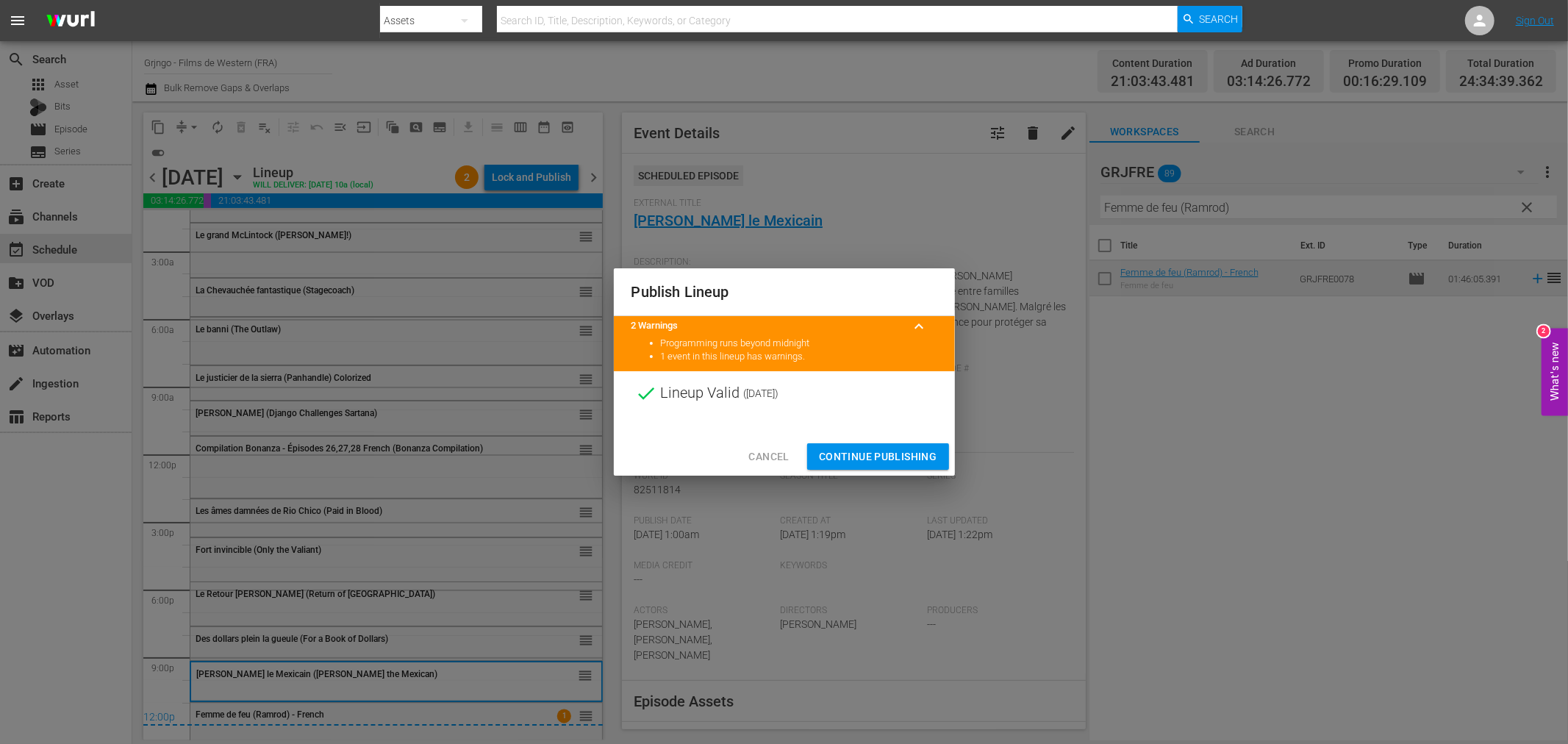
click at [892, 459] on span "Continue Publishing" at bounding box center [878, 457] width 118 height 19
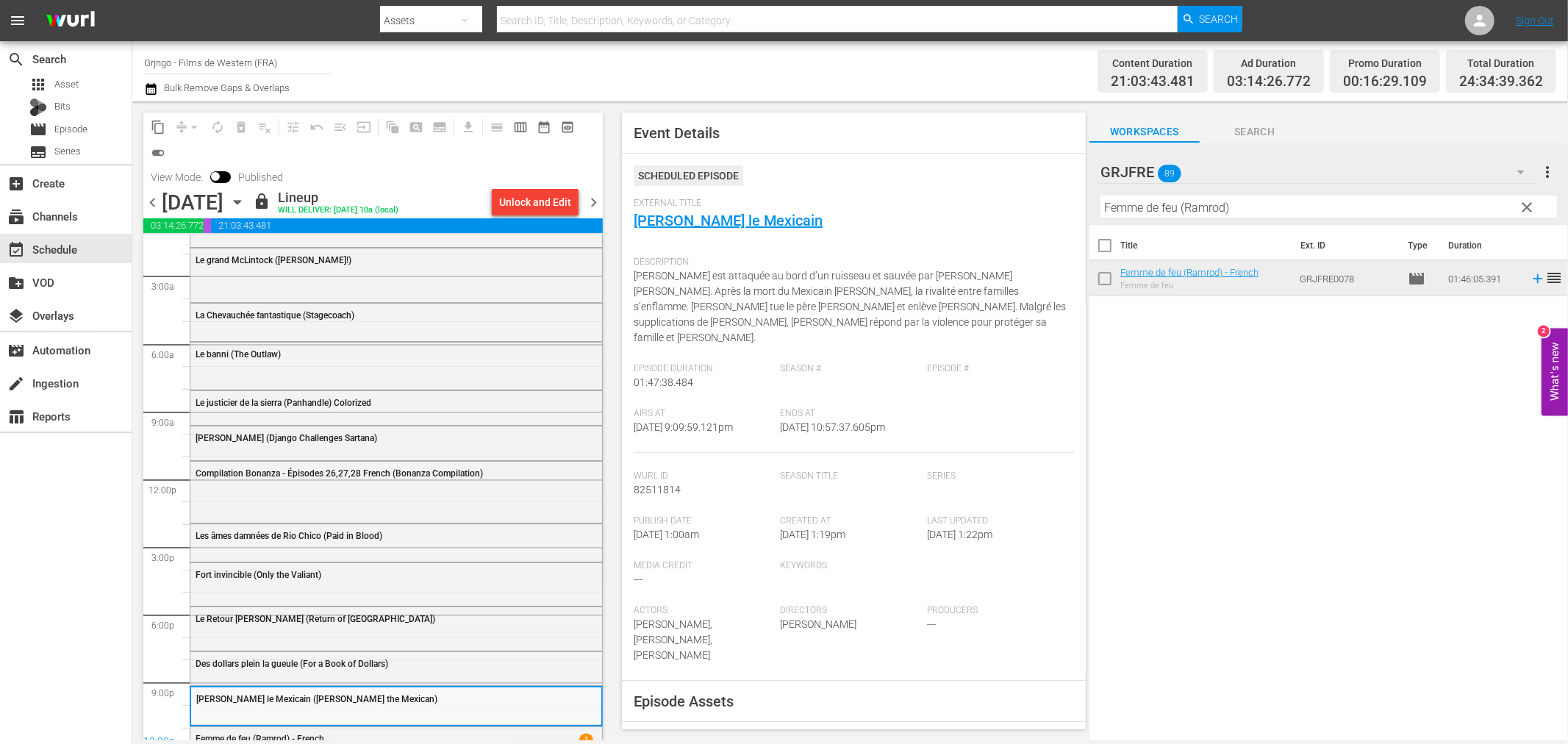
click at [588, 202] on span "chevron_right" at bounding box center [593, 202] width 19 height 19
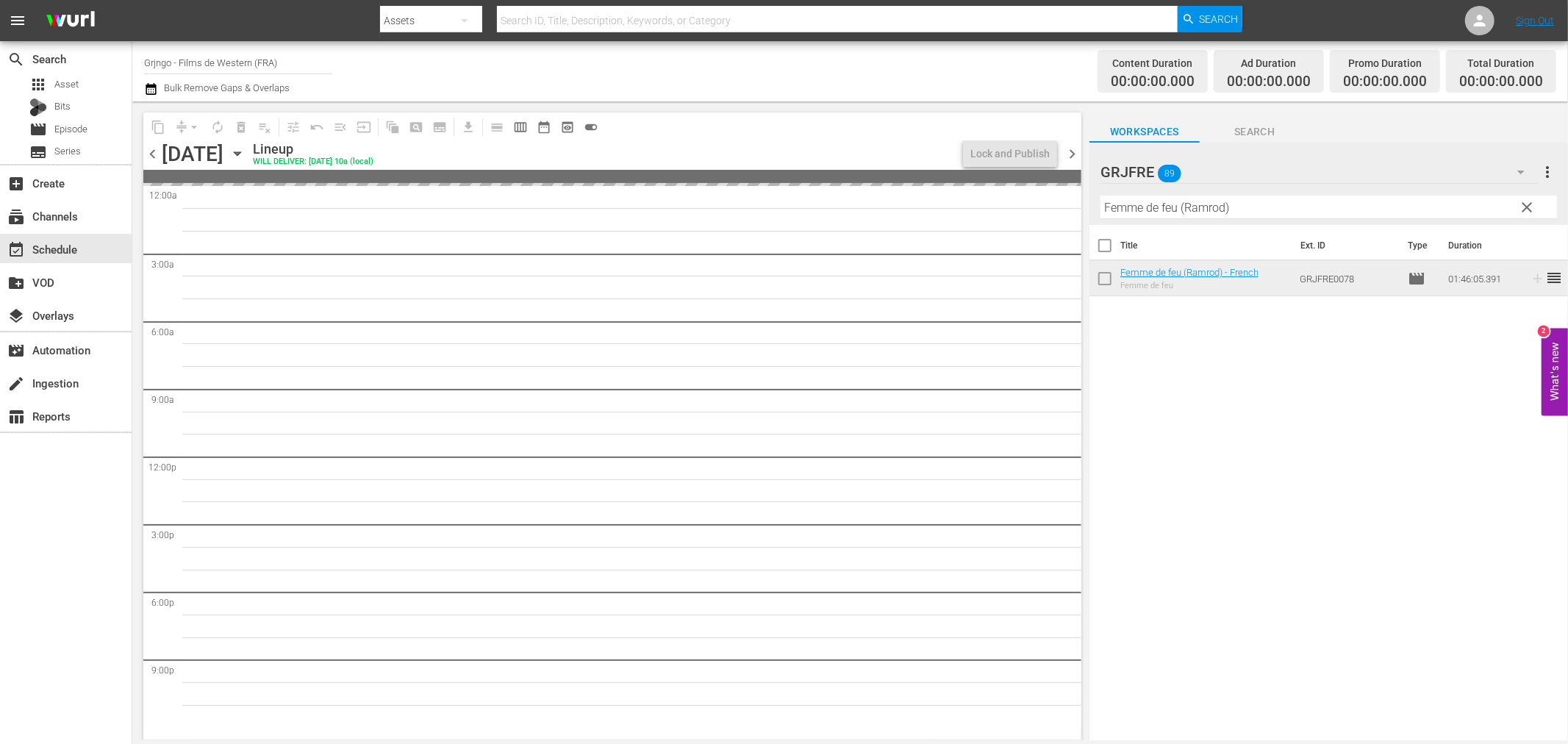
click at [153, 147] on span "chevron_left" at bounding box center [152, 154] width 19 height 19
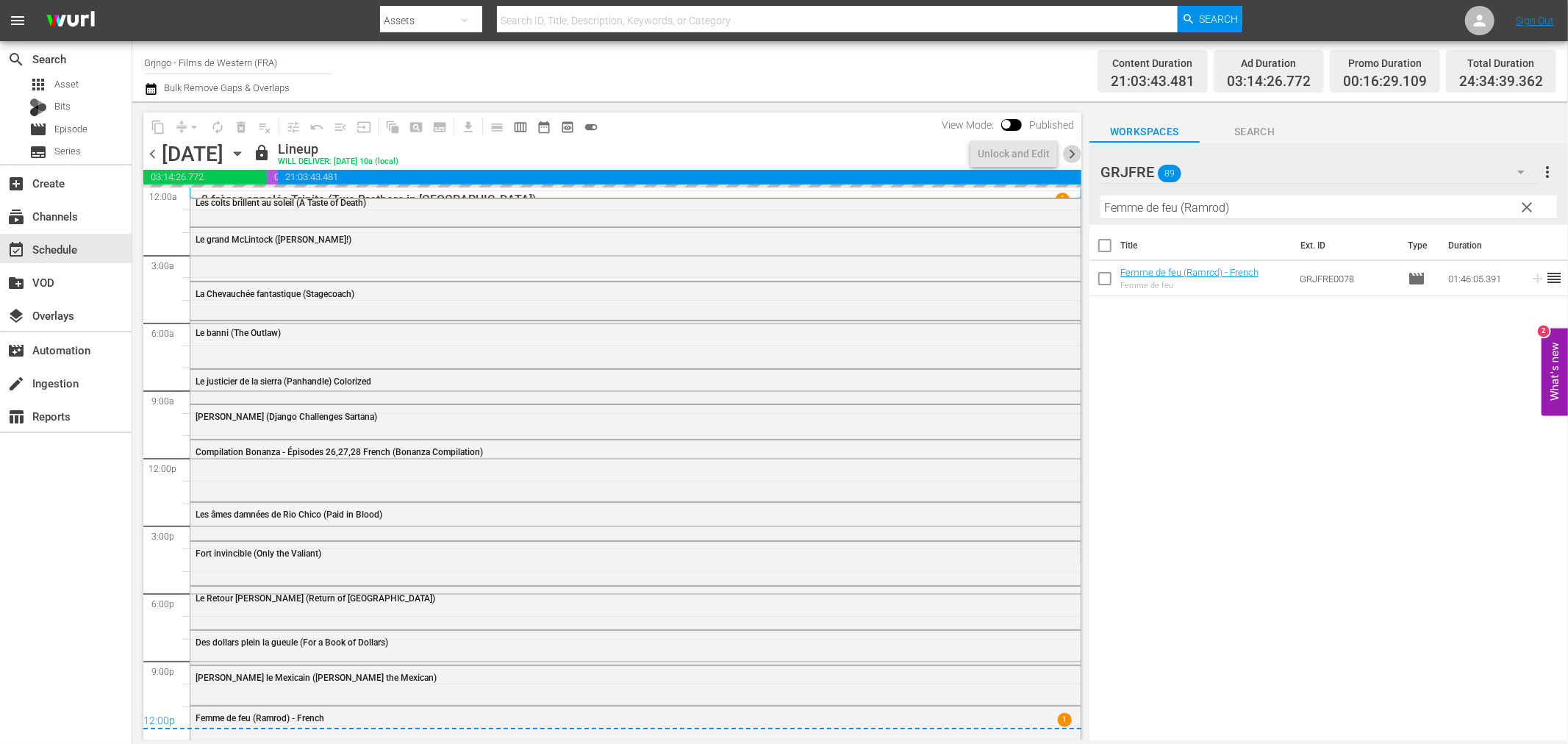
click at [1074, 150] on span "chevron_right" at bounding box center [1072, 154] width 19 height 19
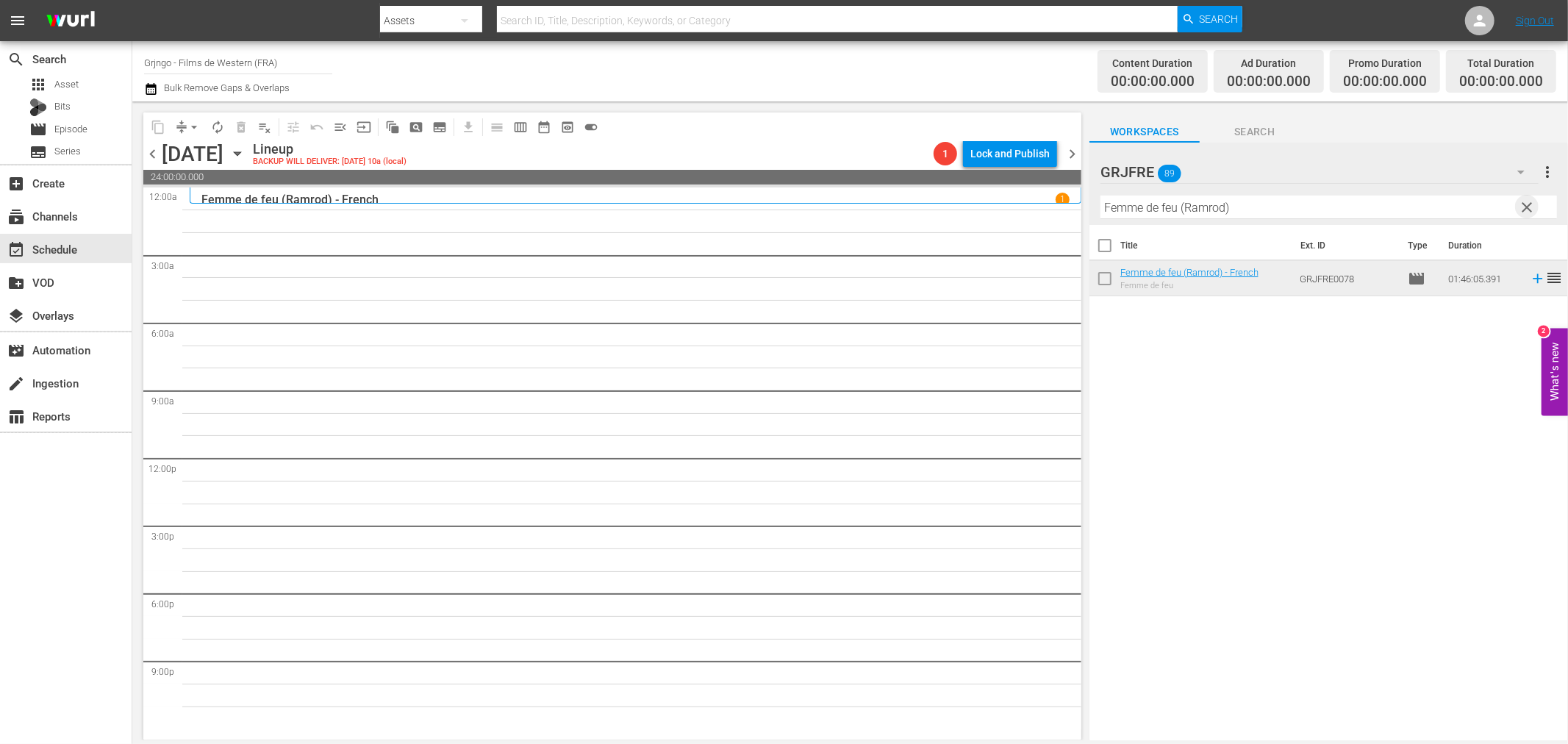
click at [1525, 210] on span "clear" at bounding box center [1528, 208] width 18 height 18
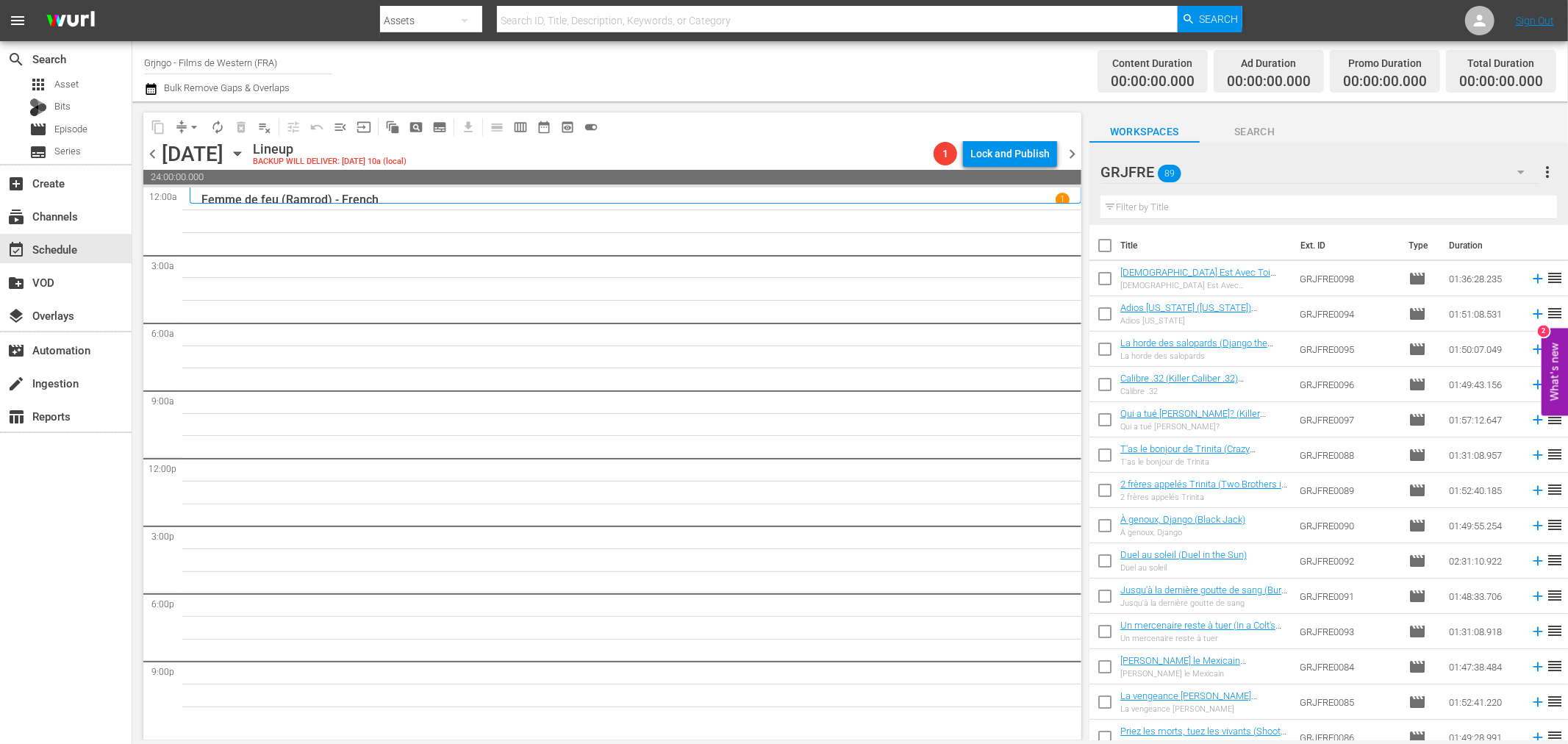
click at [1160, 210] on input "text" at bounding box center [1329, 207] width 456 height 23
paste input "The Trail Beyond"
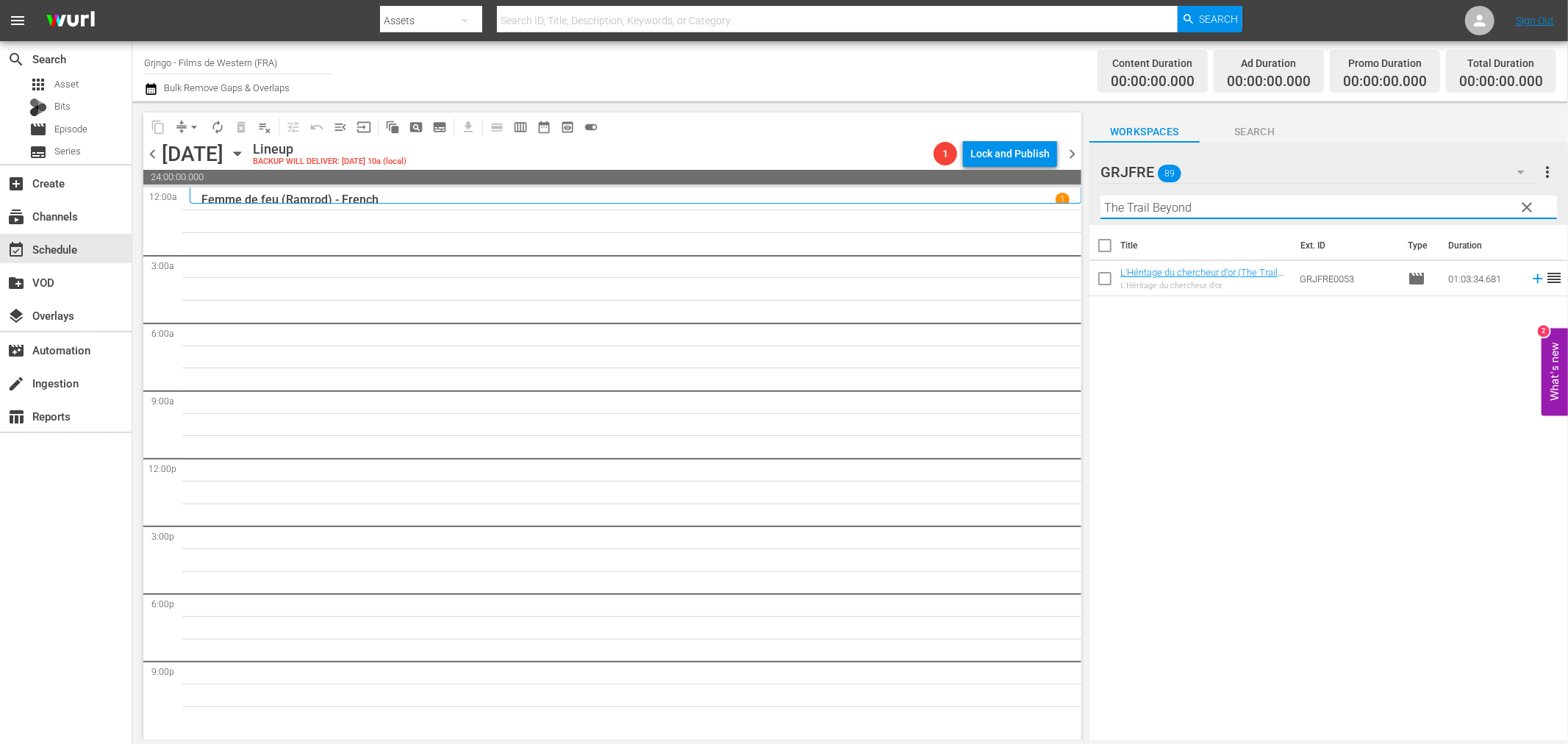
type input "The Trail Beyond"
click at [1530, 276] on icon at bounding box center [1538, 278] width 16 height 16
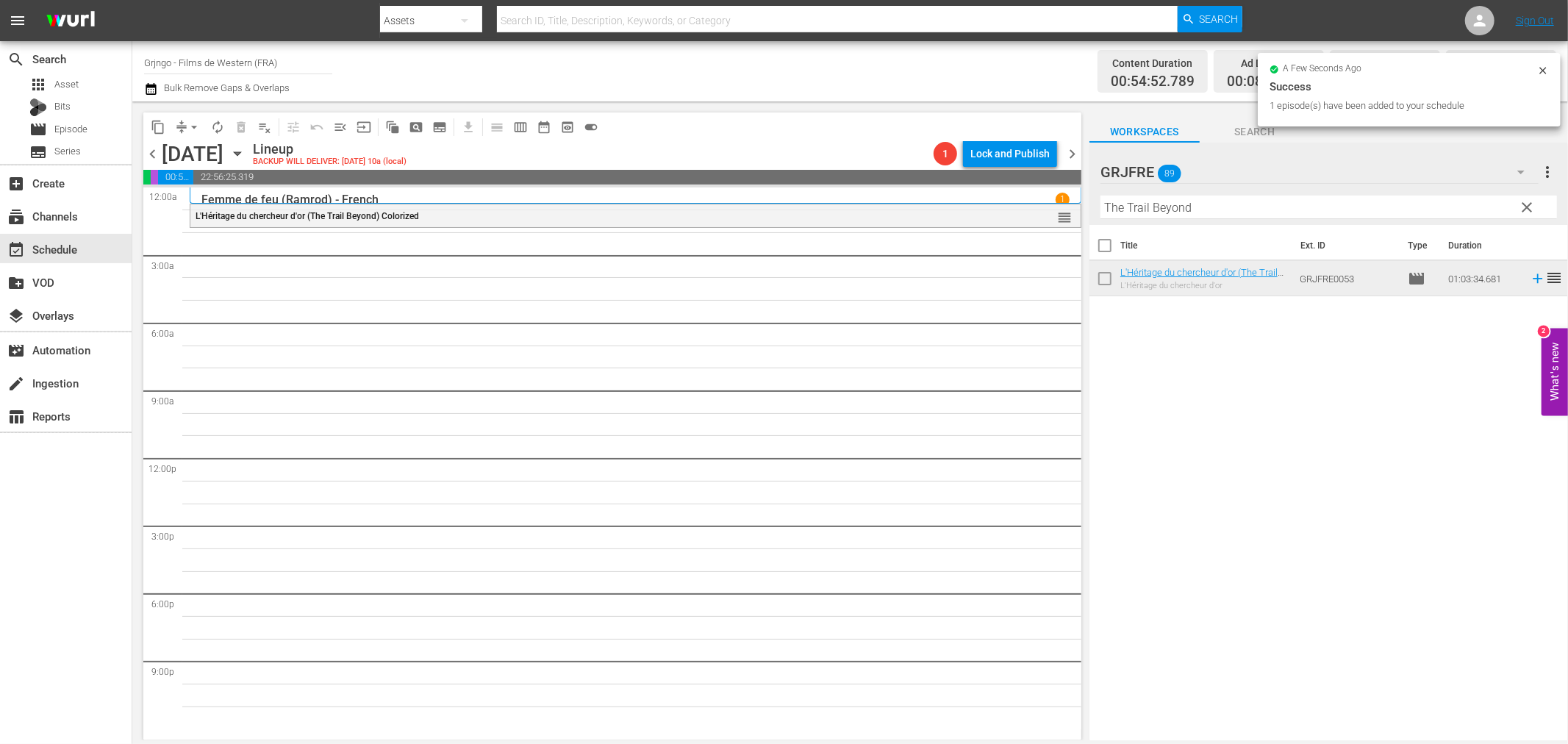
click at [1530, 203] on span "clear" at bounding box center [1528, 208] width 18 height 18
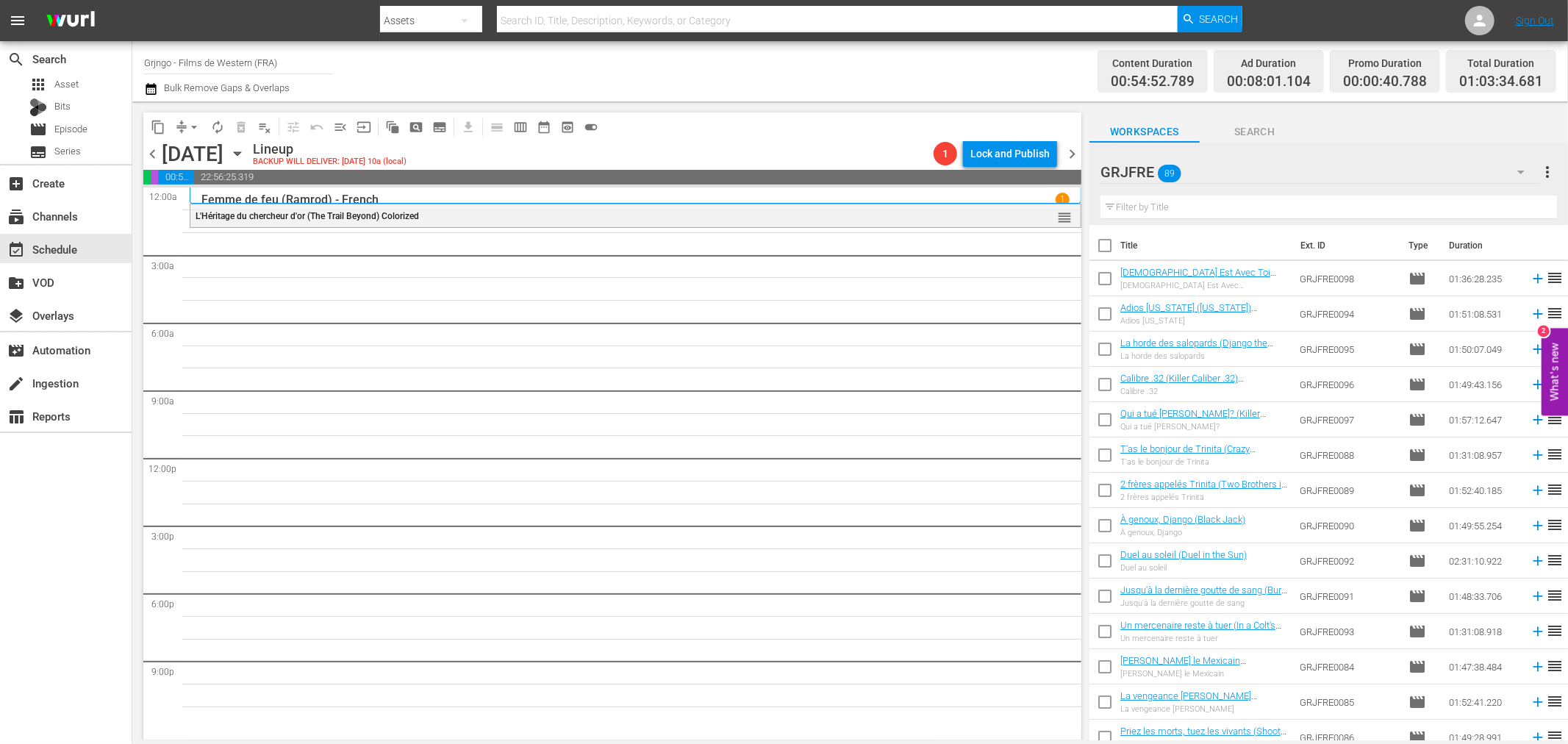
click at [1122, 210] on input "text" at bounding box center [1329, 207] width 456 height 23
paste input "La course au soleil"
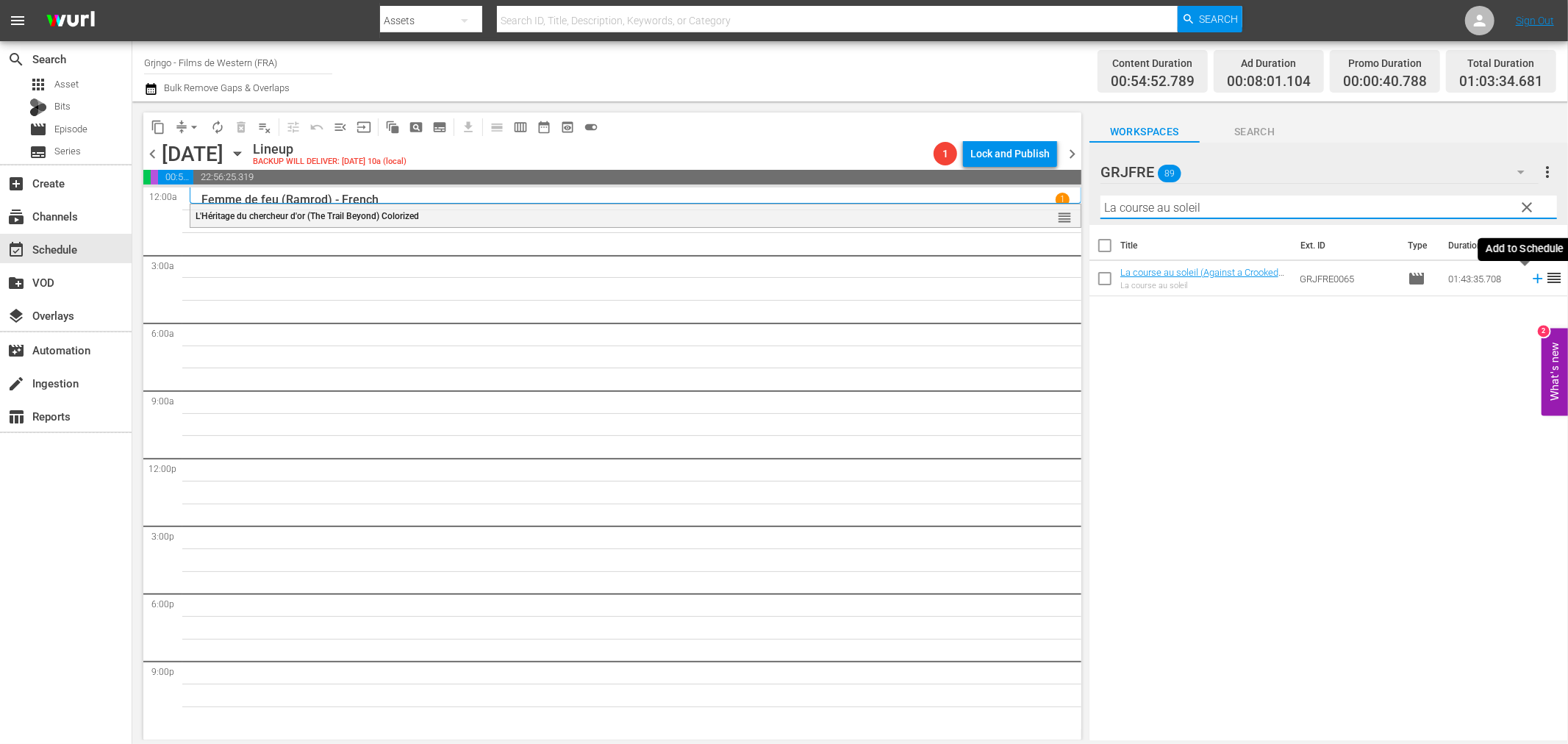
type input "La course au soleil"
click at [1530, 278] on icon at bounding box center [1538, 278] width 16 height 16
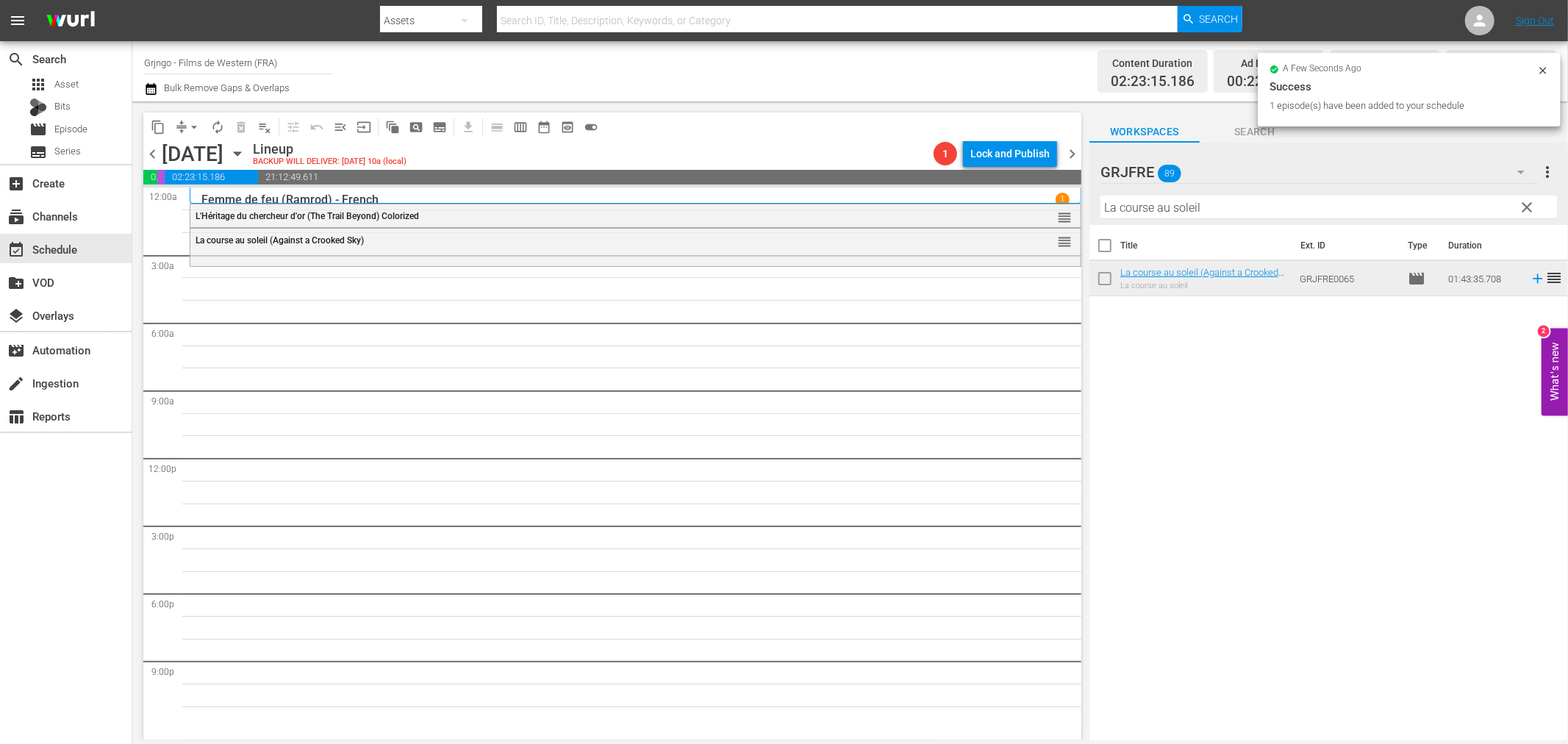
drag, startPoint x: 1530, startPoint y: 204, endPoint x: 1274, endPoint y: 201, distance: 256.0
click at [1530, 204] on span "clear" at bounding box center [1528, 208] width 18 height 18
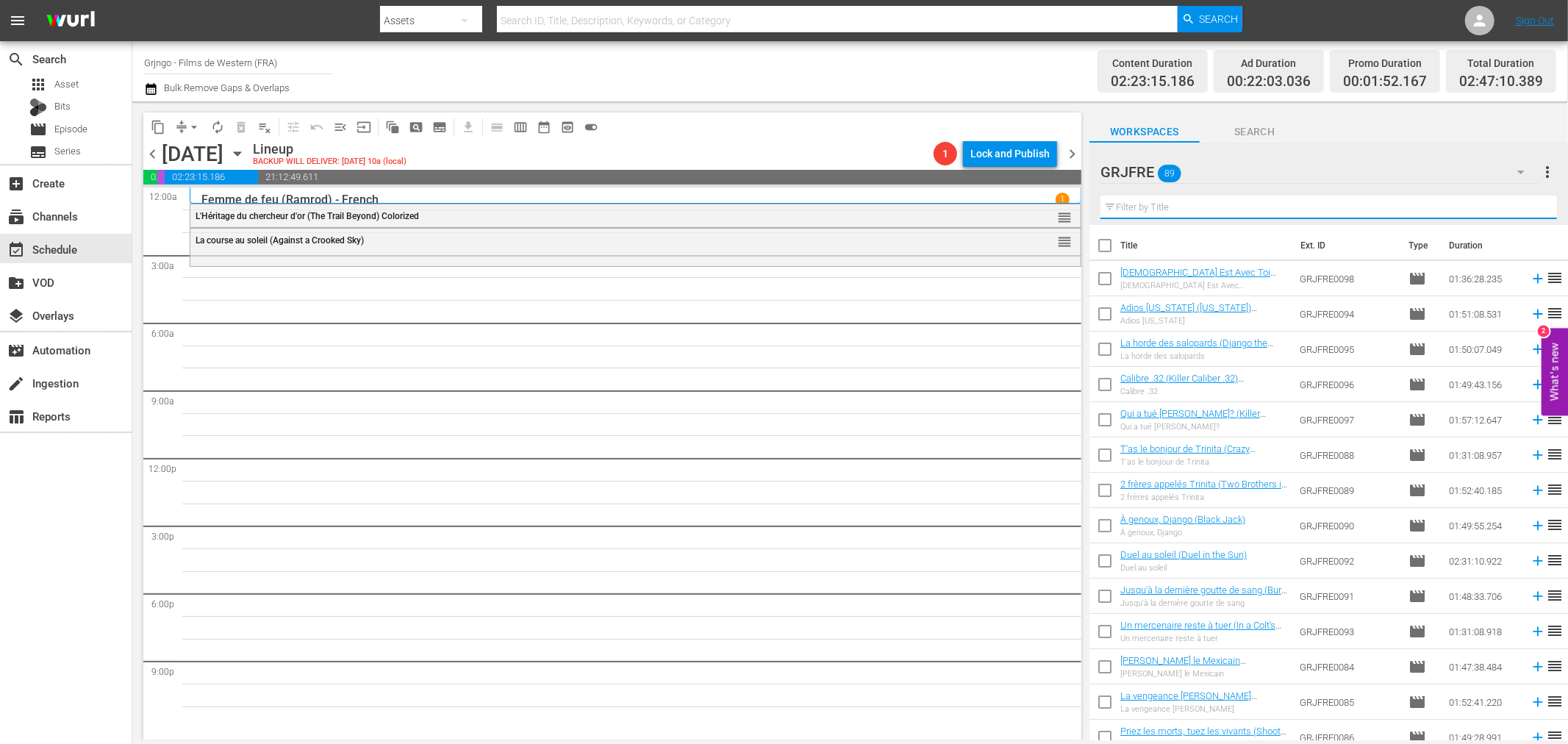
paste input "À genoux, Django (Black Jack)"
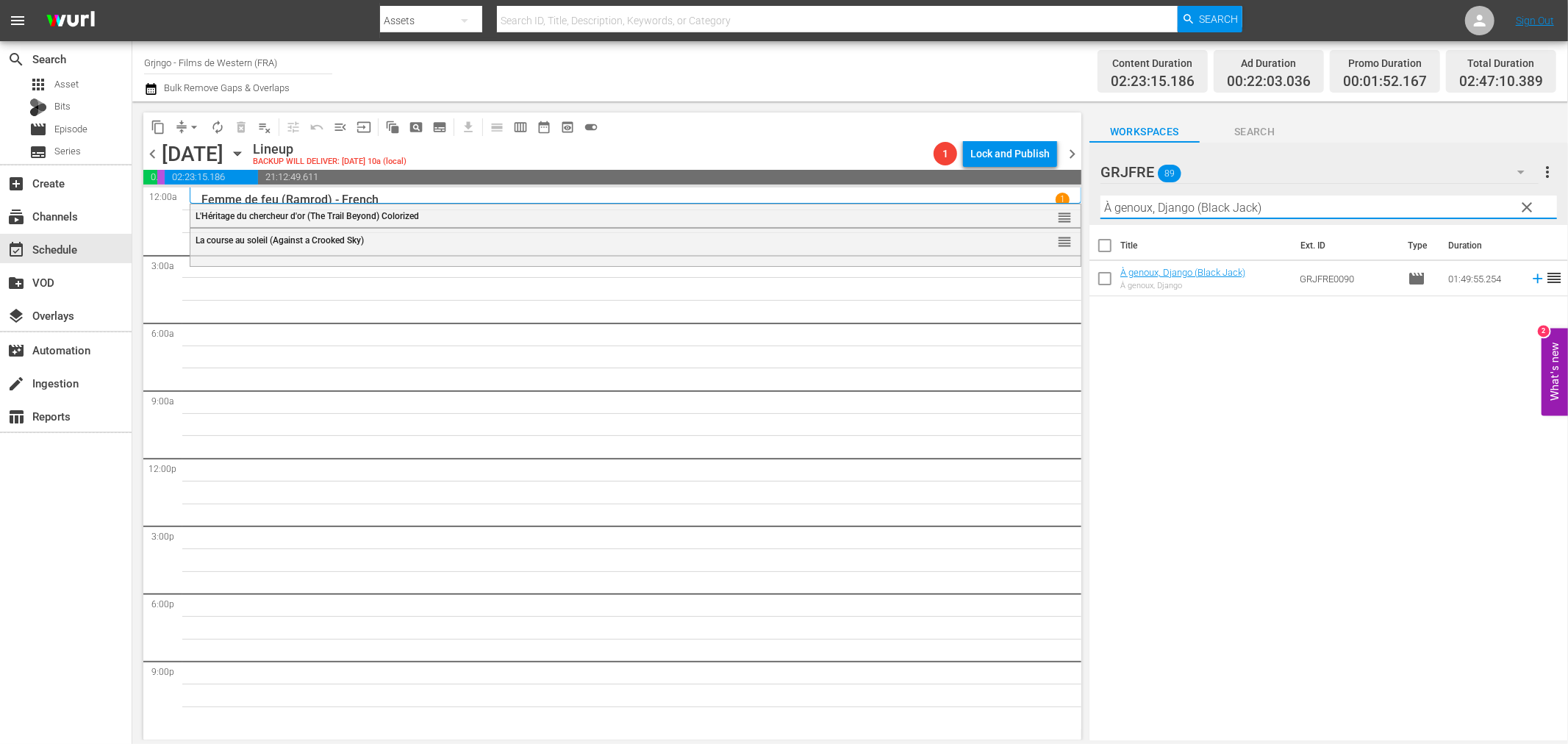
type input "À genoux, Django (Black Jack)"
click at [1530, 277] on icon at bounding box center [1538, 278] width 16 height 16
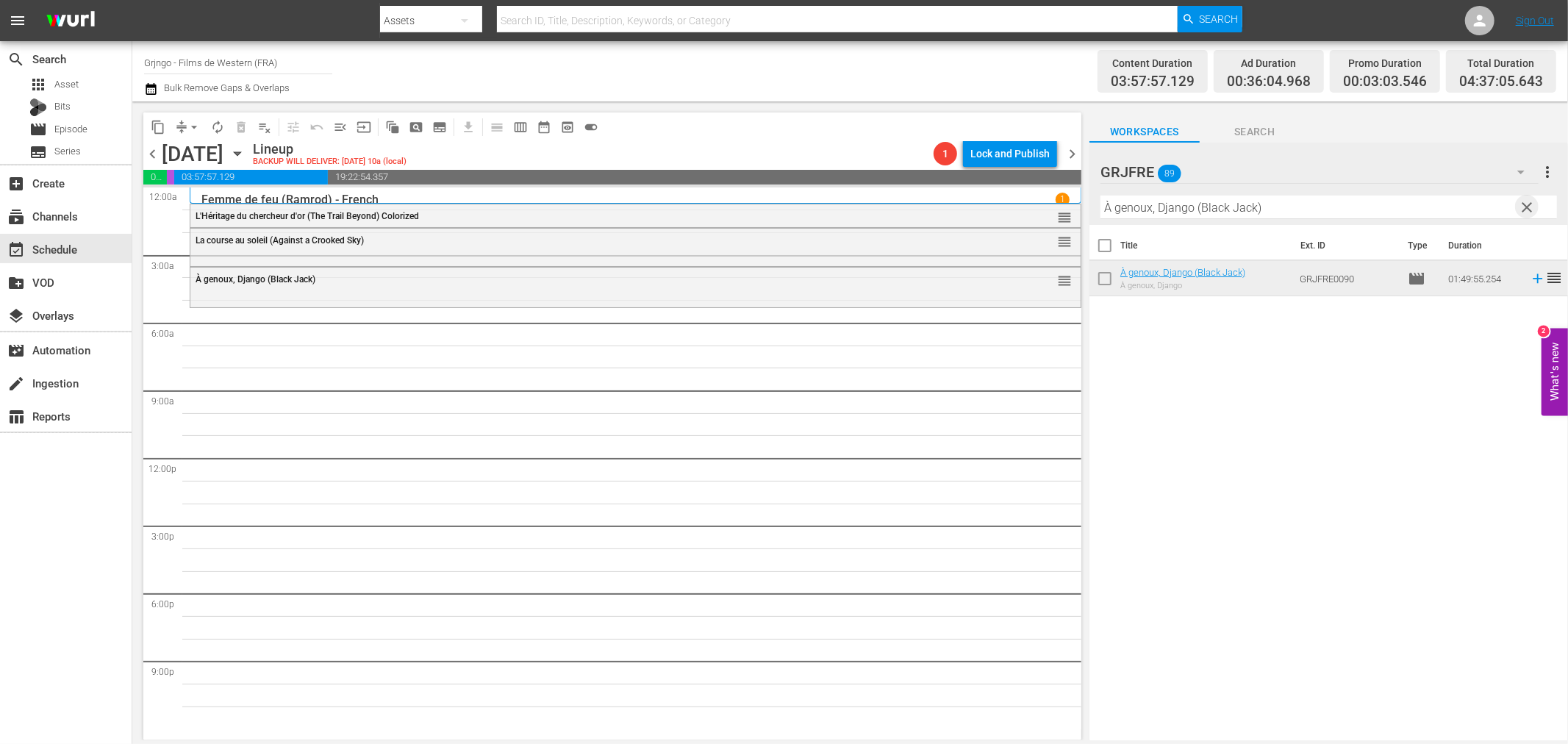
drag, startPoint x: 1530, startPoint y: 204, endPoint x: 1242, endPoint y: 200, distance: 288.0
click at [1530, 204] on span "clear" at bounding box center [1528, 208] width 18 height 18
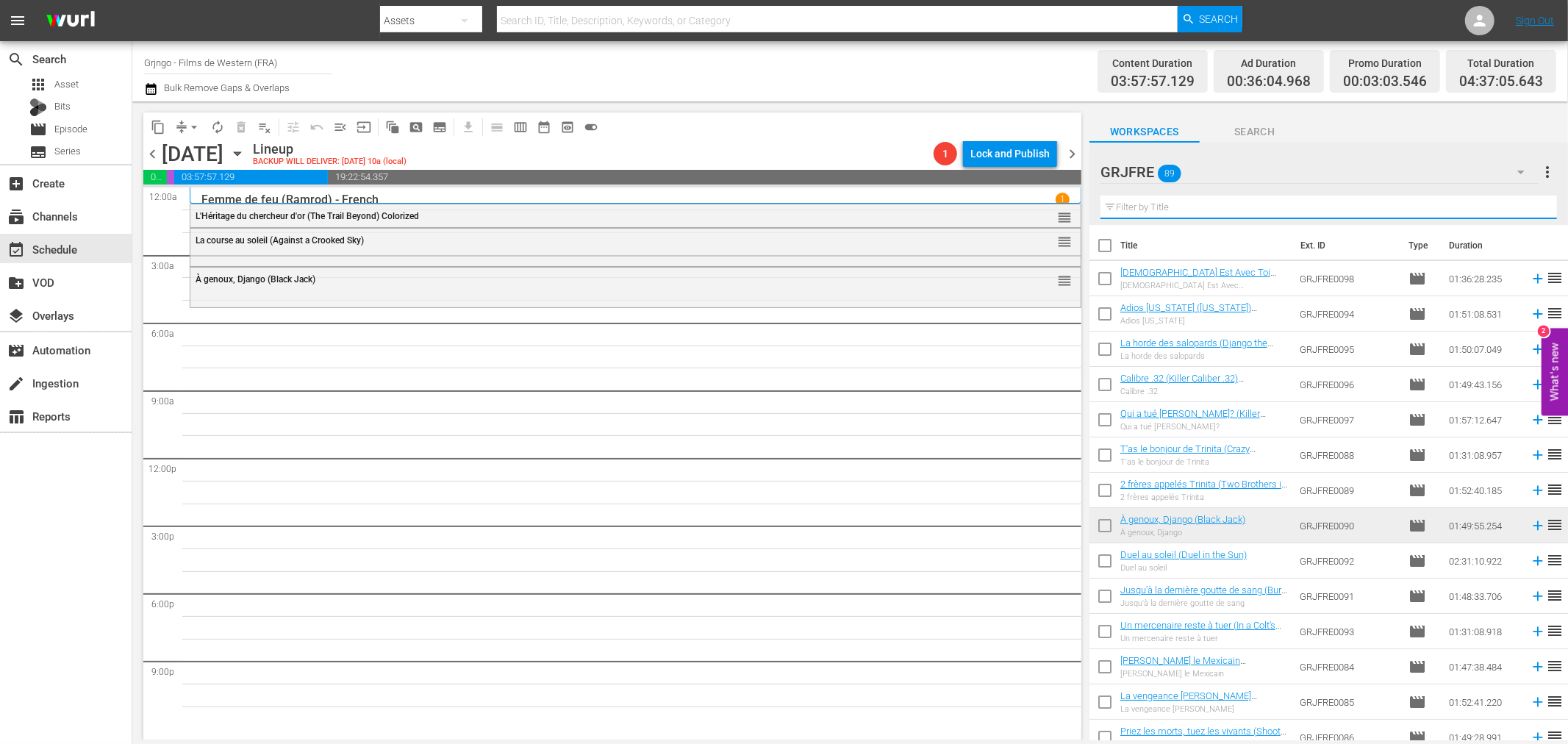
paste input "Femmes hors-la-loi (Outlaw Women)"
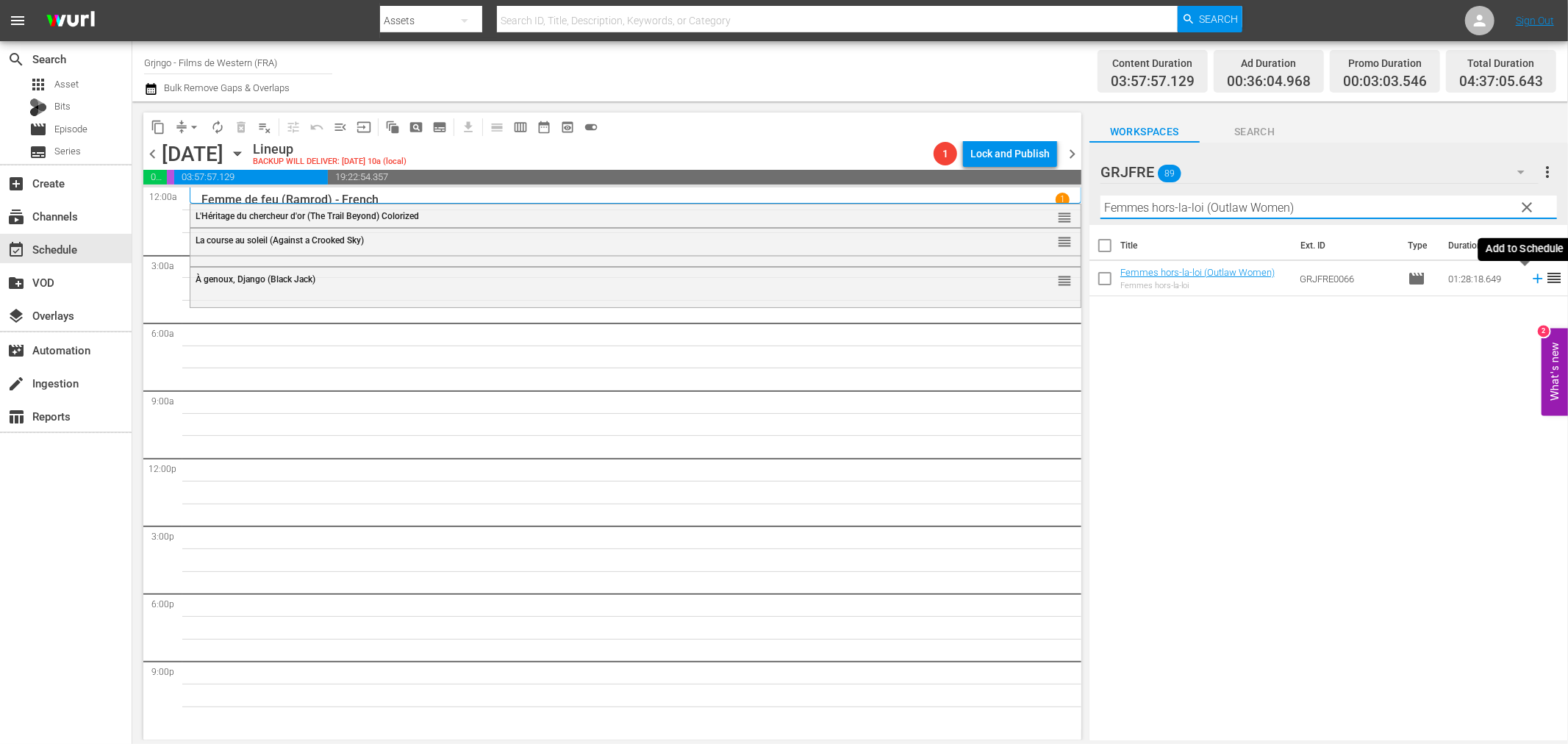
type input "Femmes hors-la-loi (Outlaw Women)"
click at [1530, 278] on icon at bounding box center [1538, 278] width 16 height 16
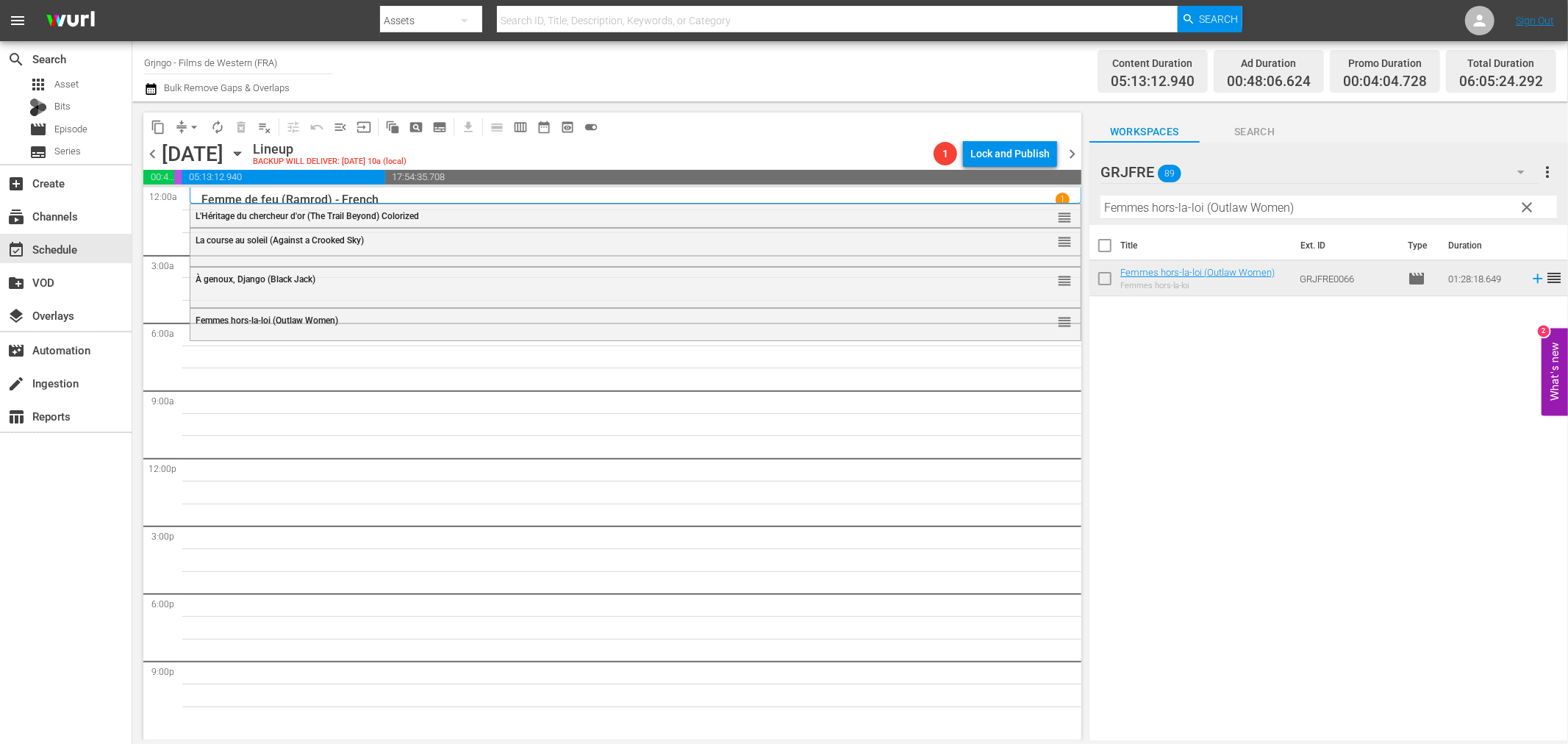
drag, startPoint x: 1527, startPoint y: 201, endPoint x: 1305, endPoint y: 195, distance: 222.1
click at [1527, 201] on span "clear" at bounding box center [1528, 208] width 18 height 18
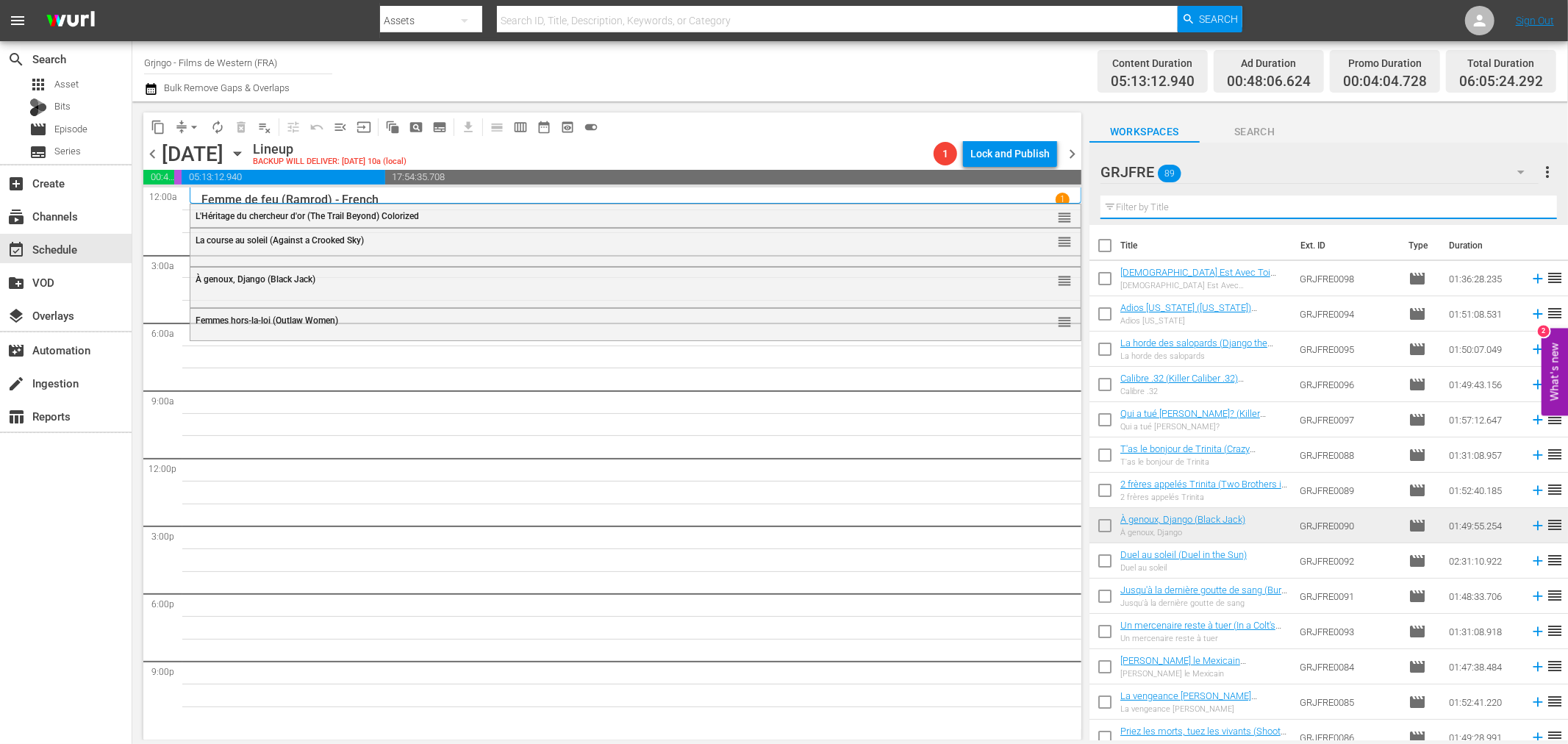
paste input "The Executioner of God"
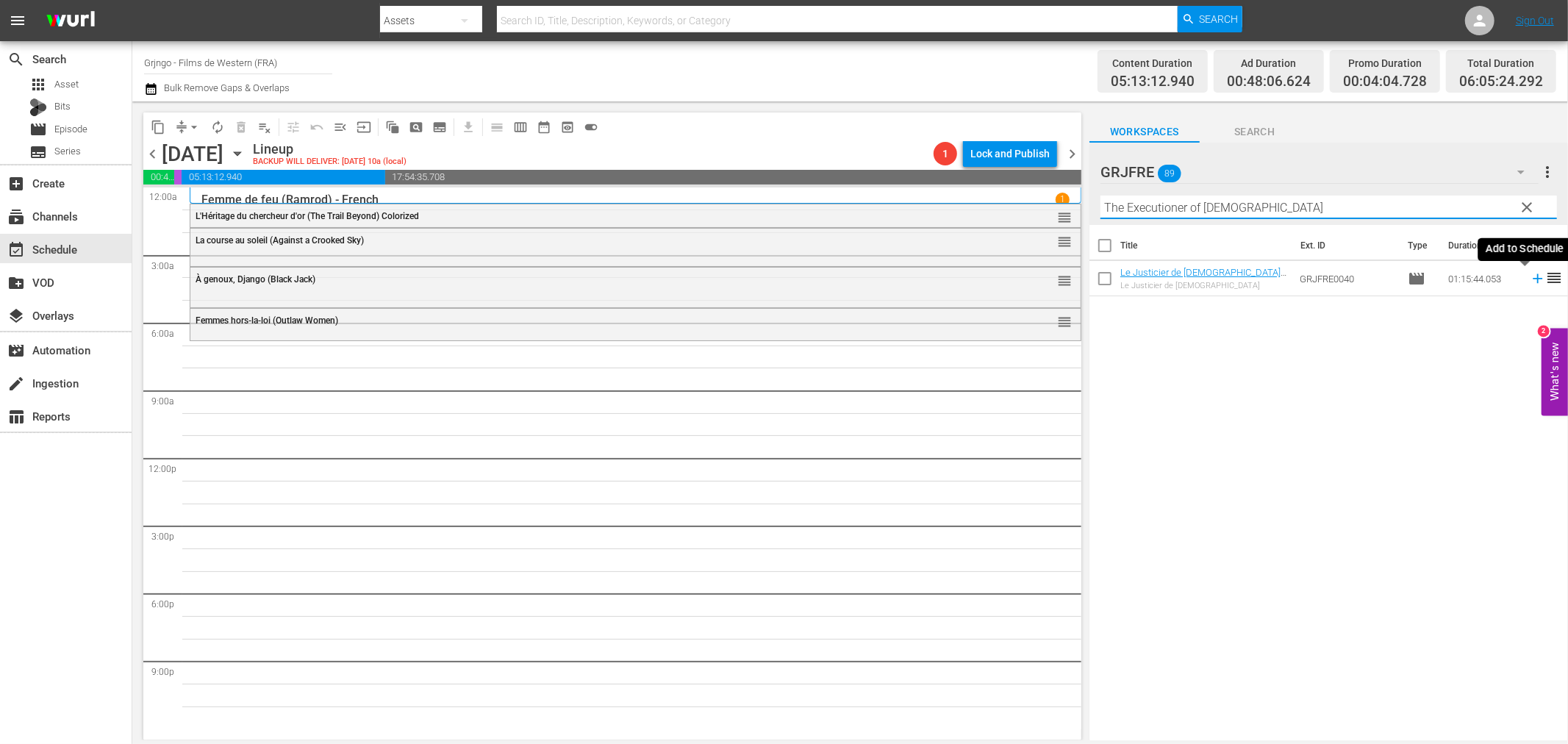
type input "The Executioner of God"
click at [1530, 276] on icon at bounding box center [1538, 278] width 16 height 16
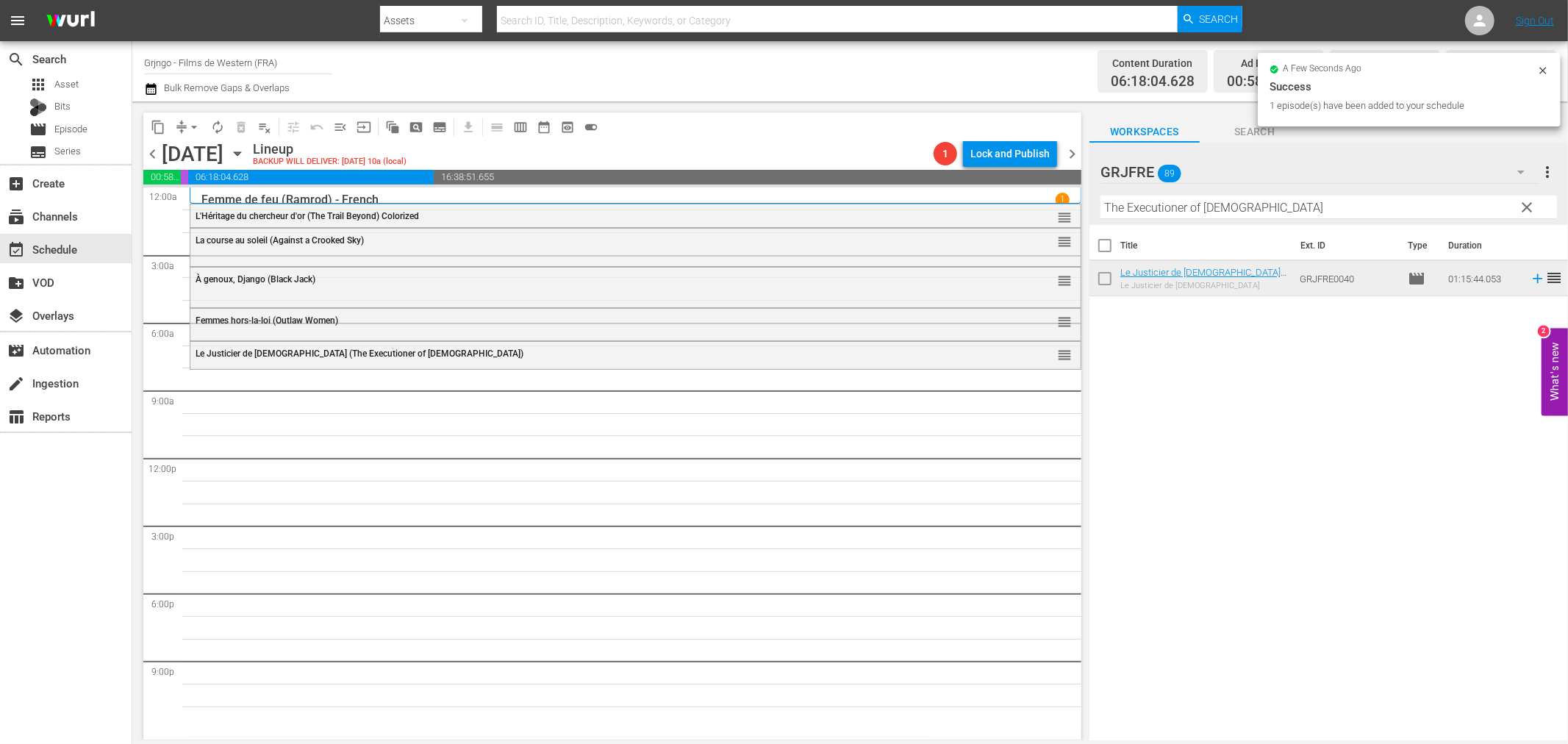
click at [1525, 195] on button "clear" at bounding box center [1527, 207] width 23 height 23
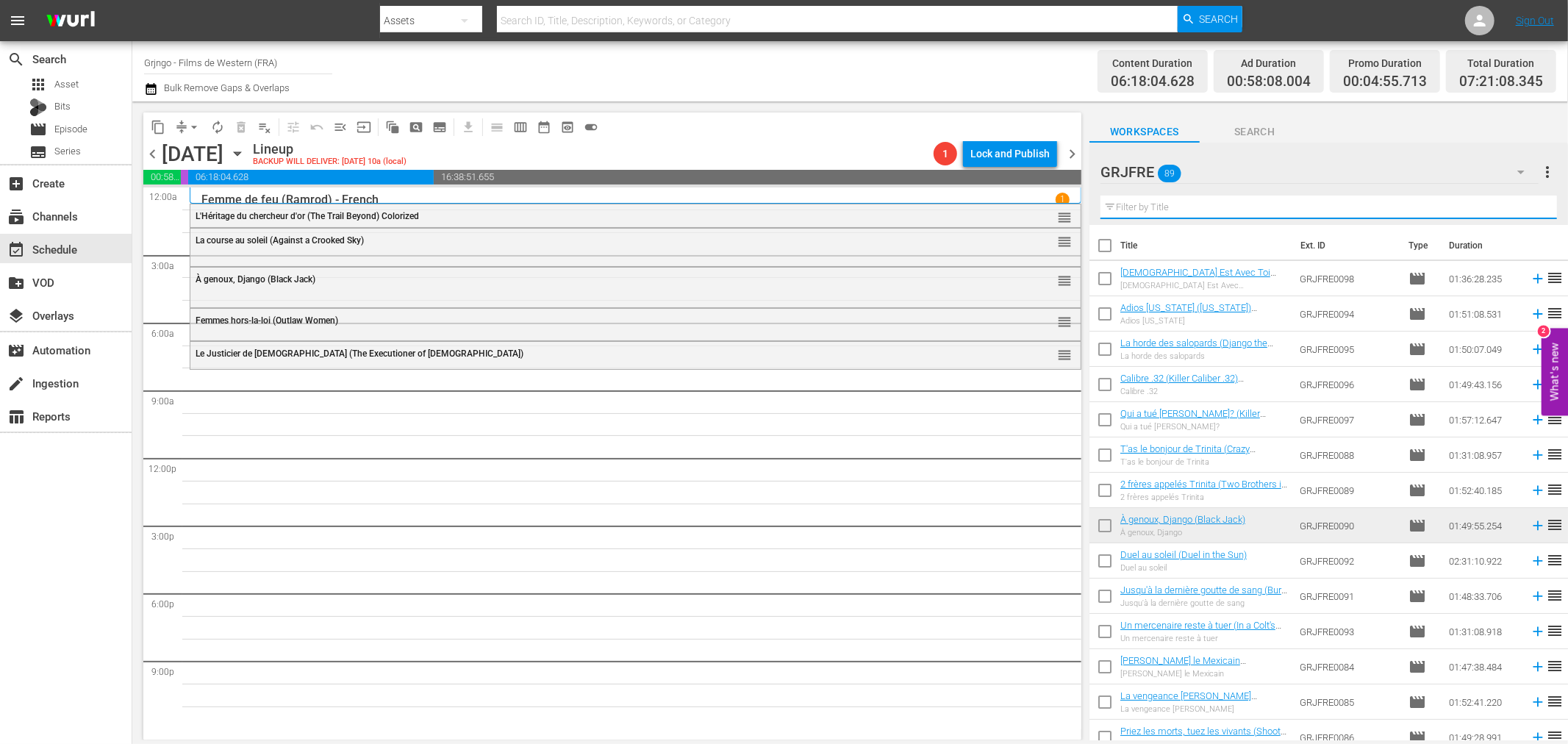
paste input "Paradise Canyon"
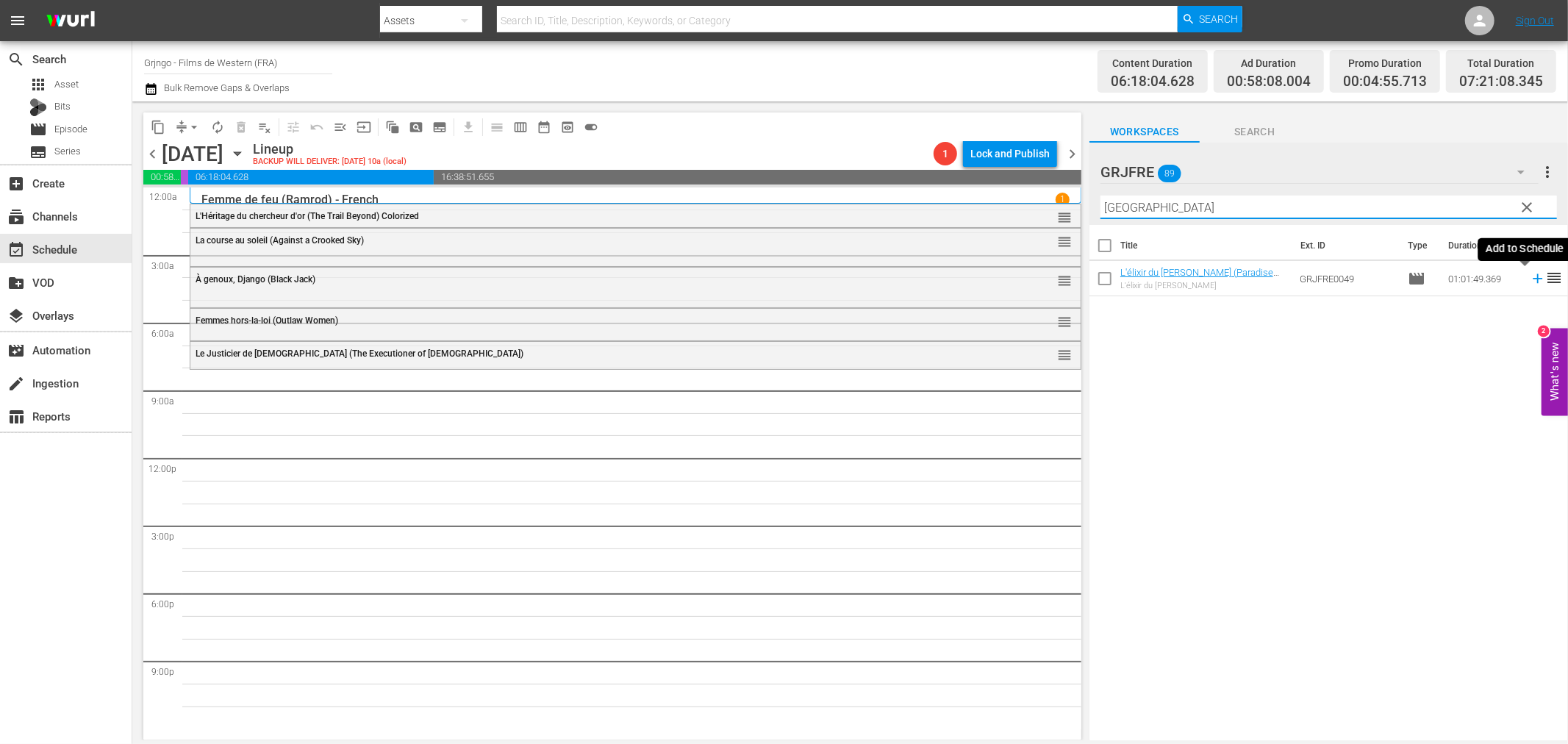
type input "Paradise Canyon"
click at [1530, 282] on icon at bounding box center [1538, 278] width 16 height 16
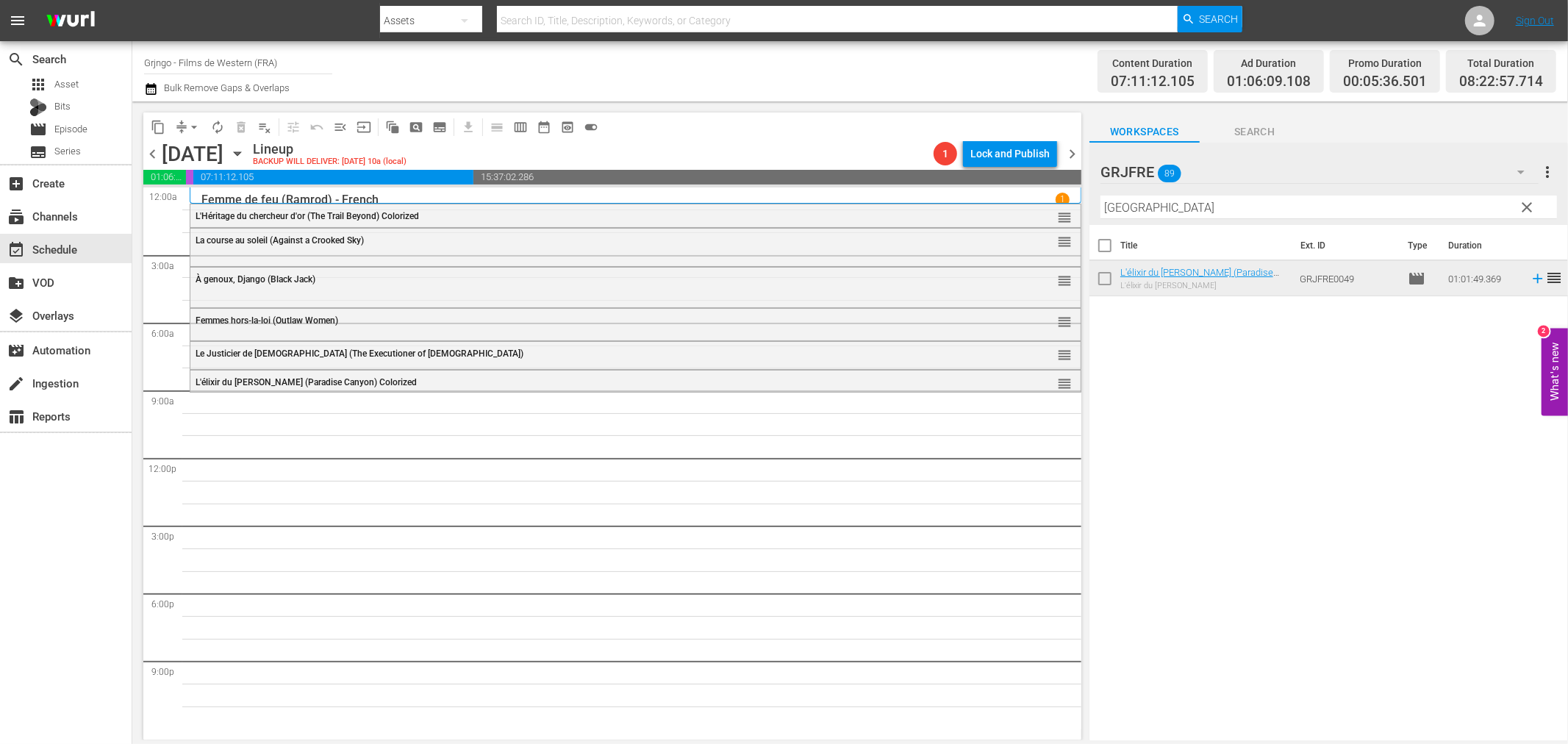
drag, startPoint x: 1524, startPoint y: 206, endPoint x: 1457, endPoint y: 208, distance: 67.0
click at [1524, 206] on span "clear" at bounding box center [1528, 208] width 18 height 18
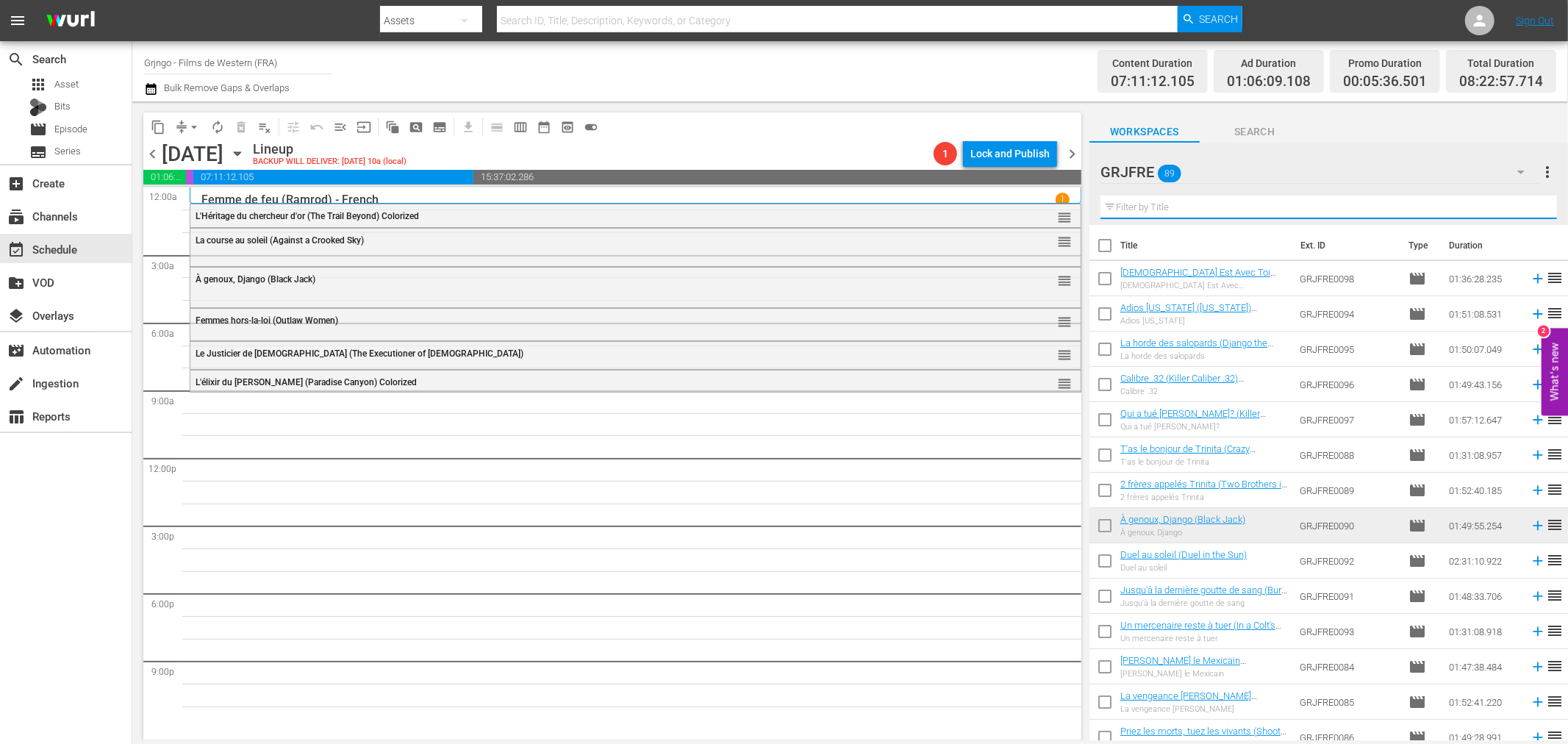
click at [1188, 210] on input "text" at bounding box center [1329, 207] width 456 height 23
paste input "Compilation Bonanza - Épisodes 29,30,32"
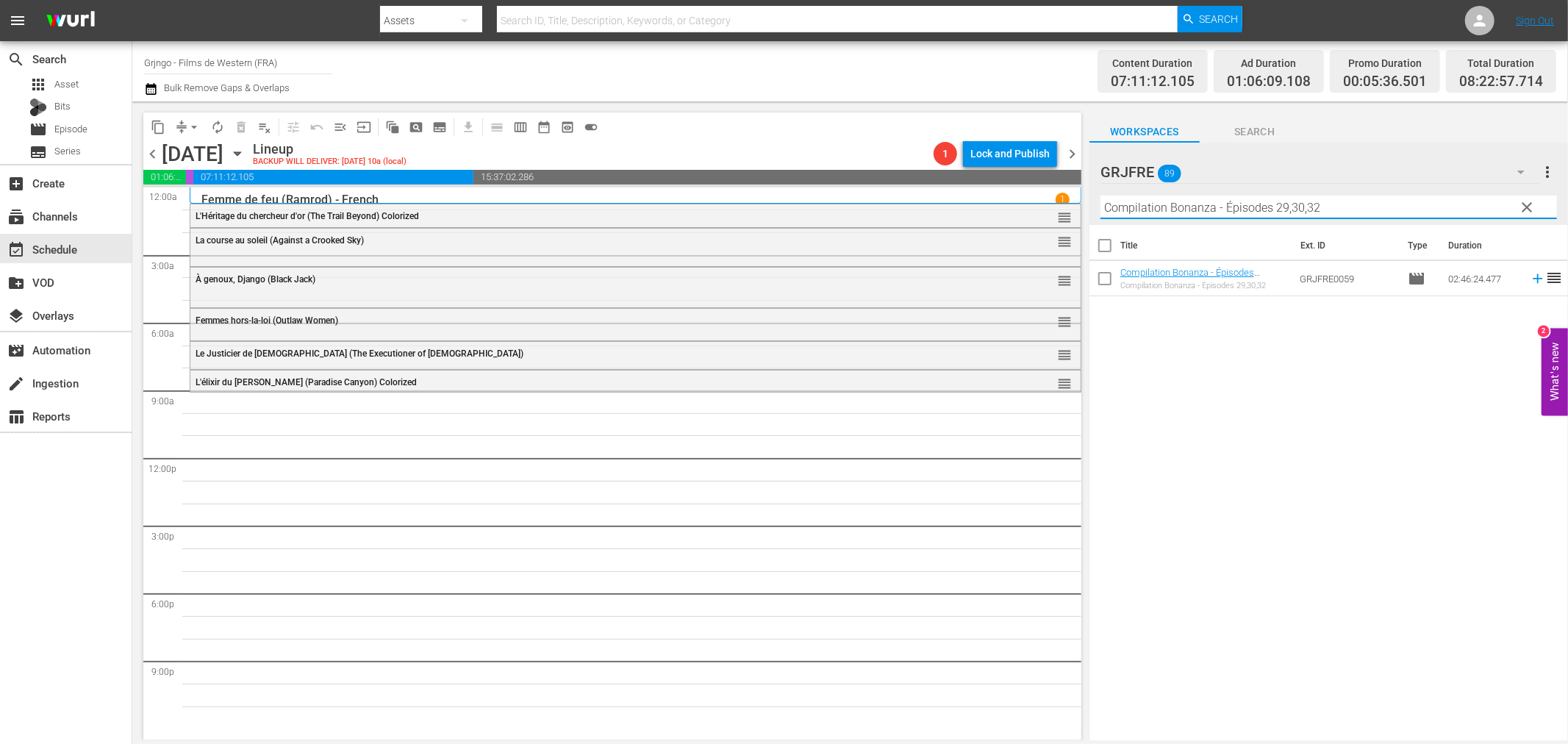
type input "Compilation Bonanza - Épisodes 29,30,32"
click at [1530, 283] on icon at bounding box center [1538, 278] width 16 height 16
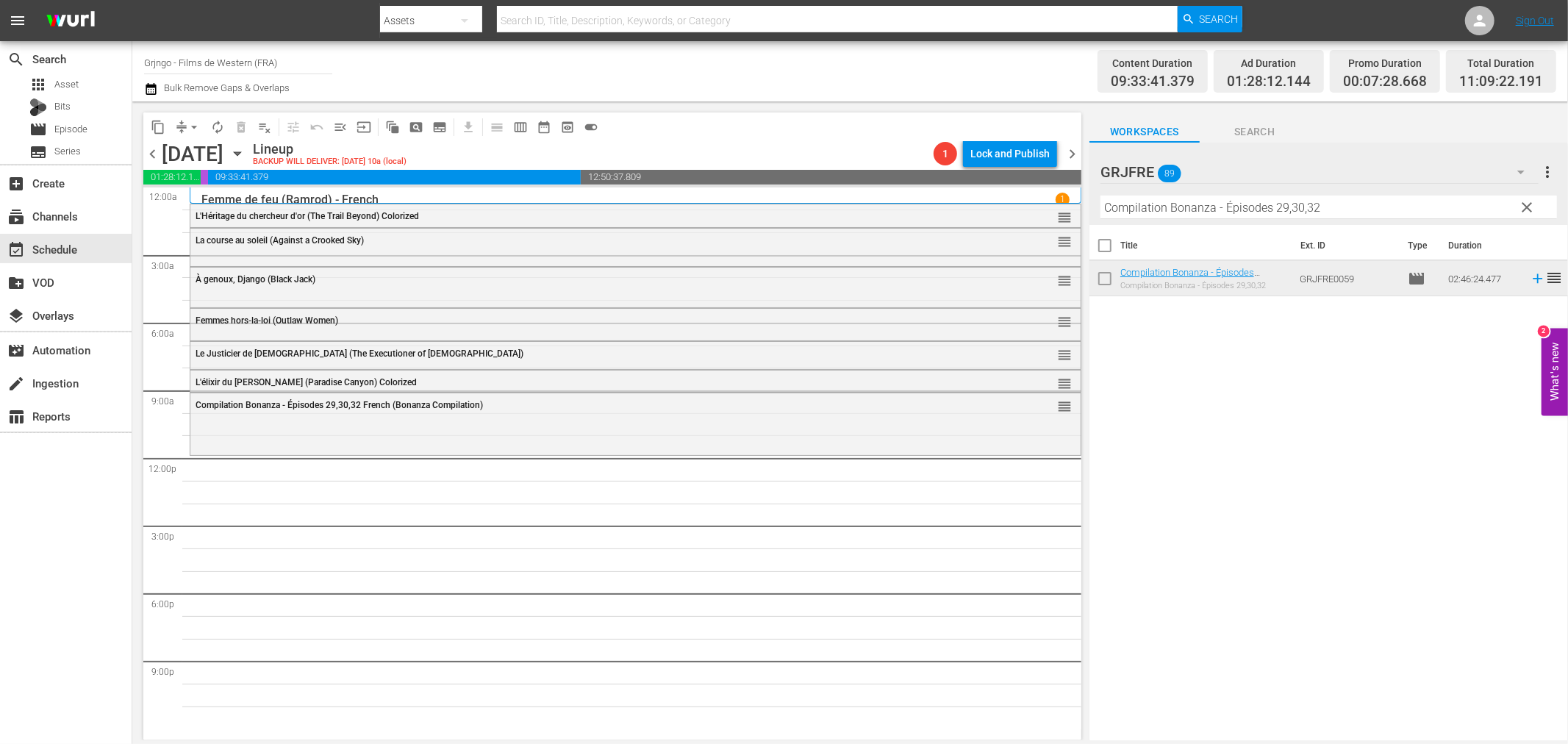
click at [1526, 201] on span "clear" at bounding box center [1528, 208] width 18 height 18
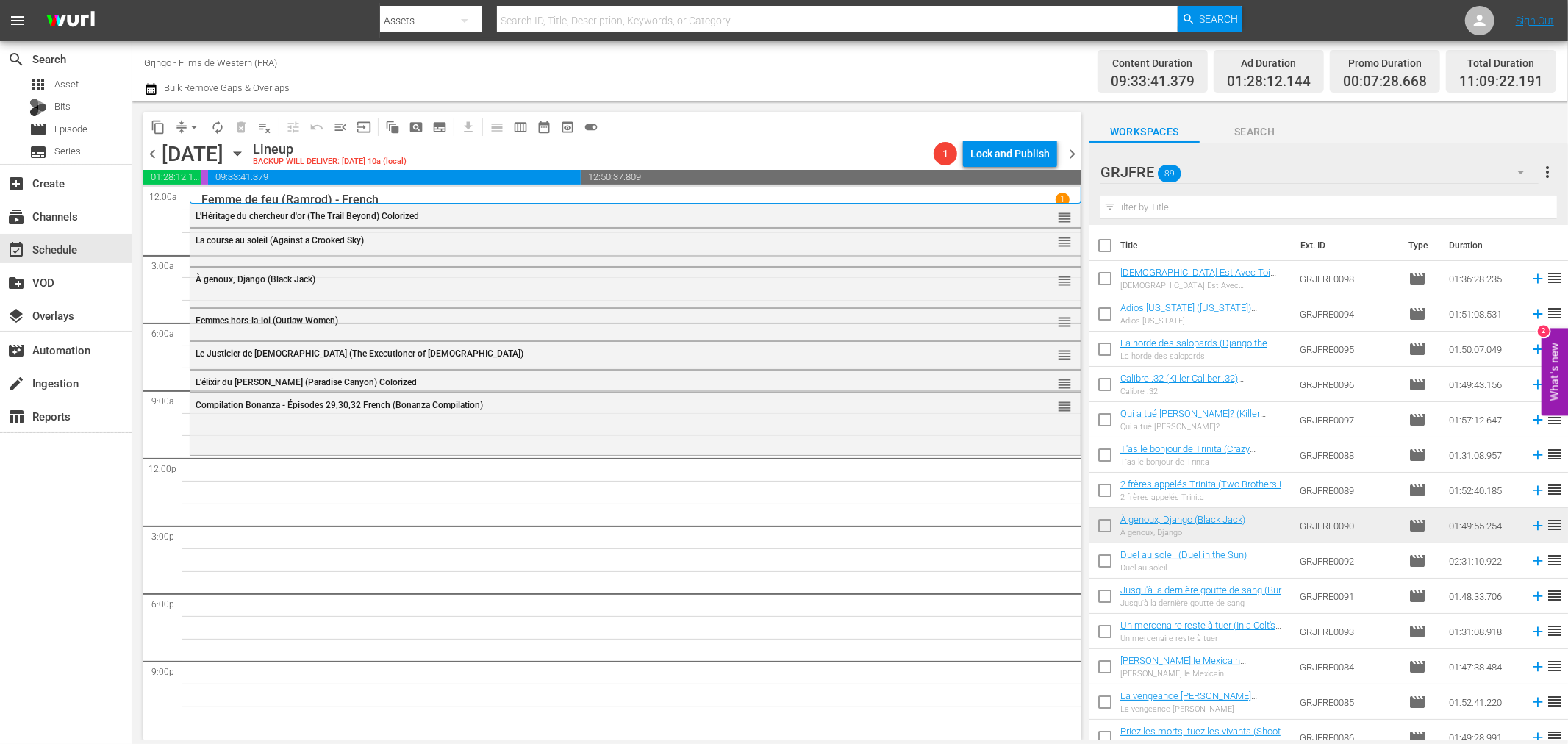
click at [1172, 201] on input "text" at bounding box center [1329, 207] width 456 height 23
paste input "Viva! Django"
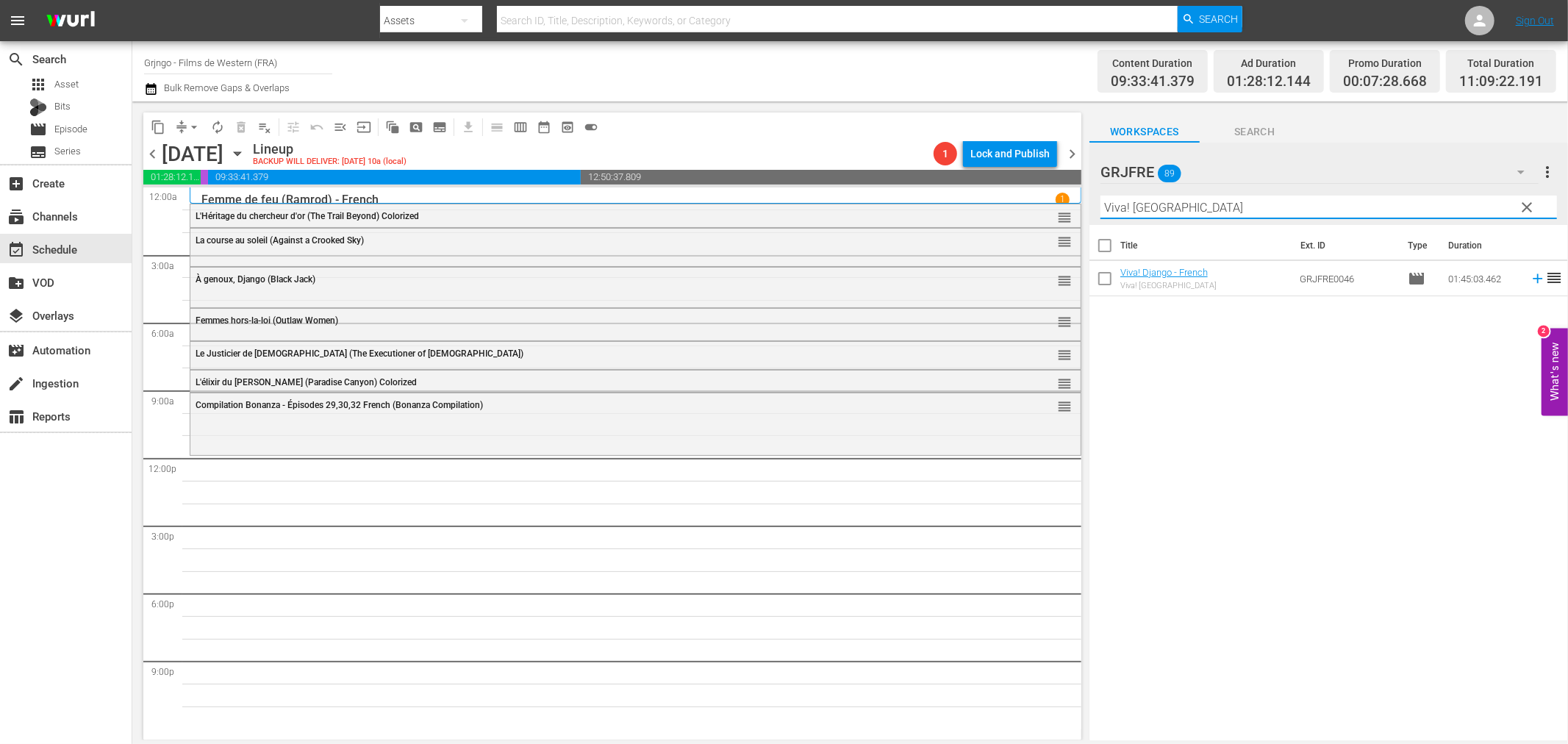
type input "Viva! Django"
click at [1533, 278] on icon at bounding box center [1538, 278] width 10 height 10
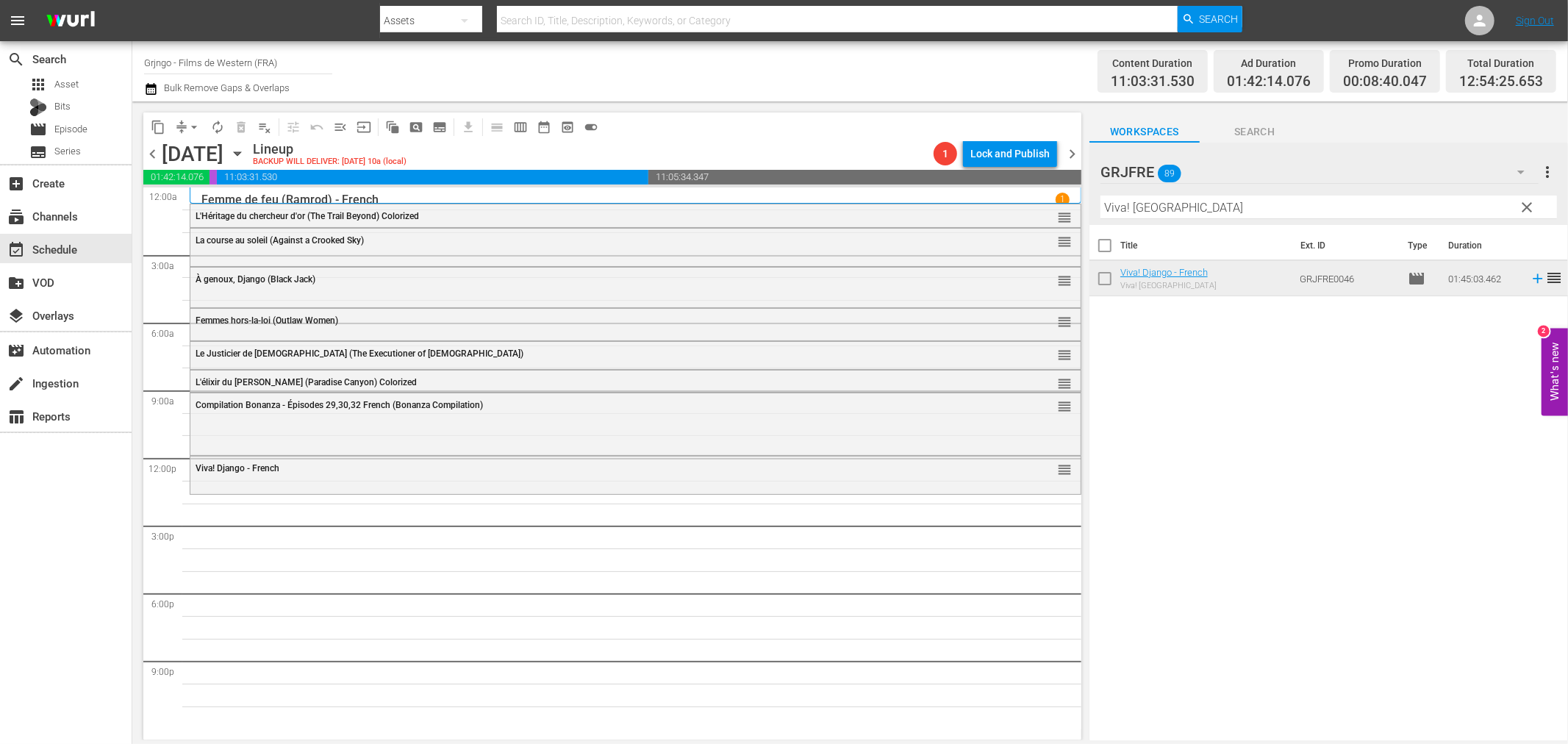
click at [1525, 204] on span "clear" at bounding box center [1528, 208] width 18 height 18
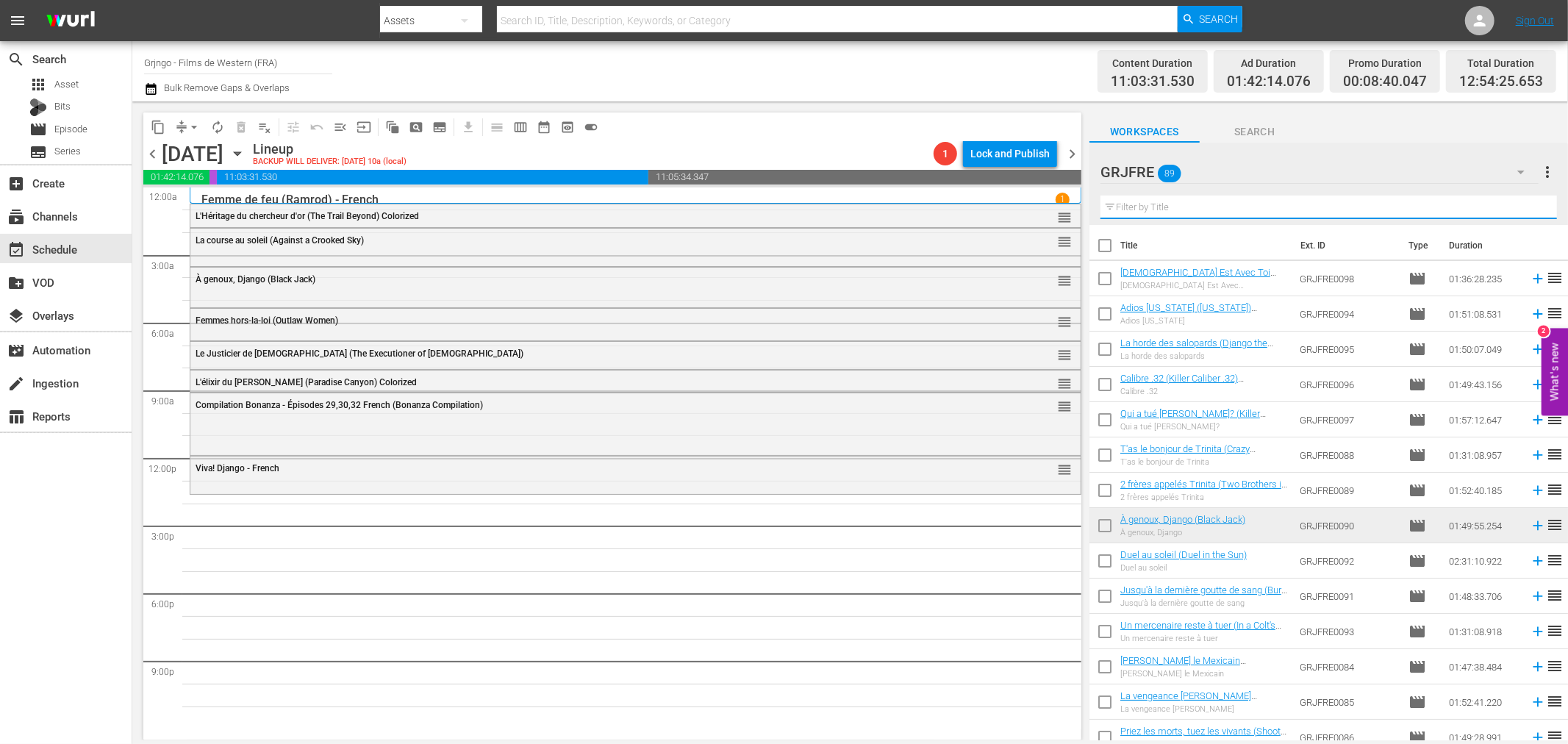
paste input "Quatre étranges cavaliers (Silver Lode)"
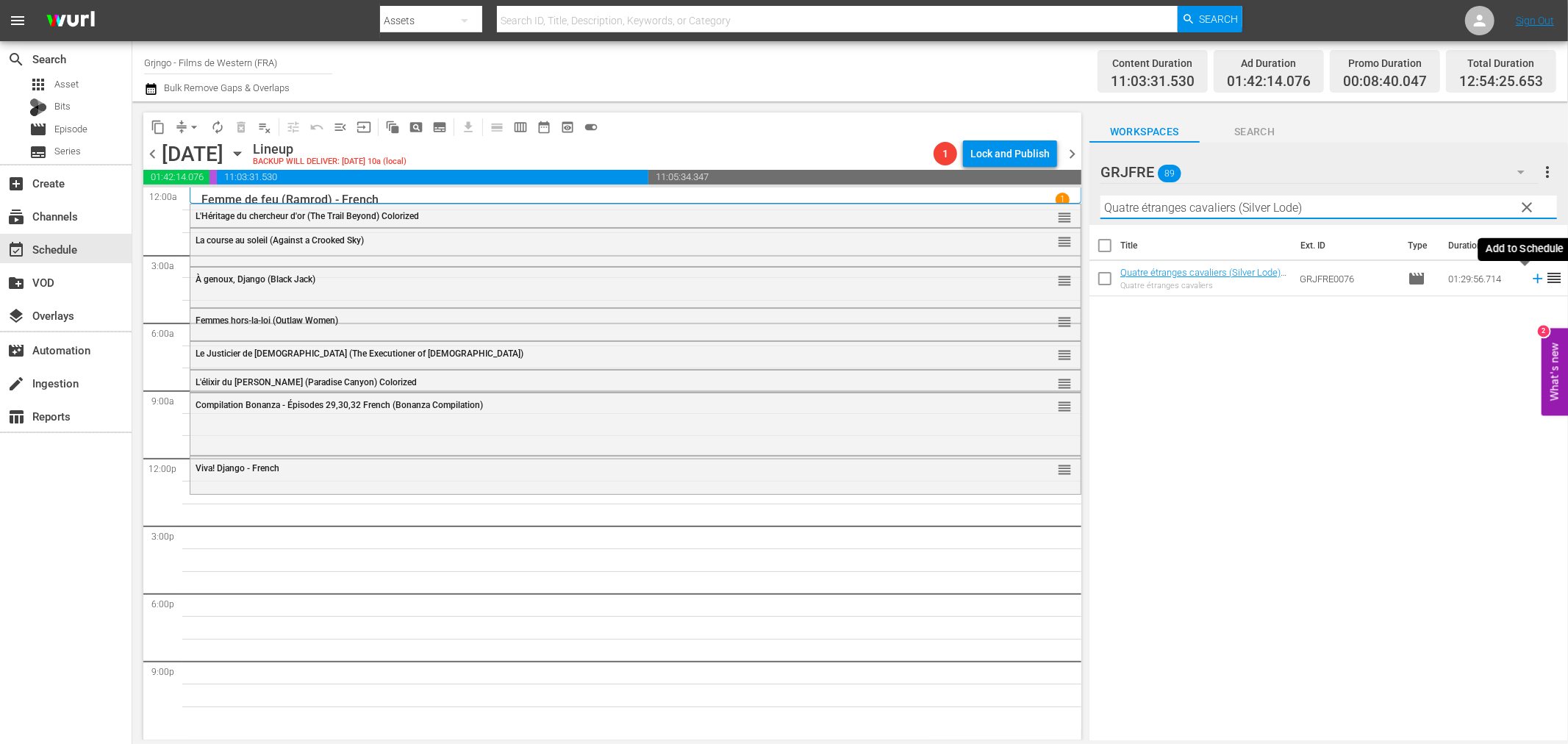
type input "Quatre étranges cavaliers (Silver Lode)"
click at [1530, 276] on icon at bounding box center [1538, 278] width 16 height 16
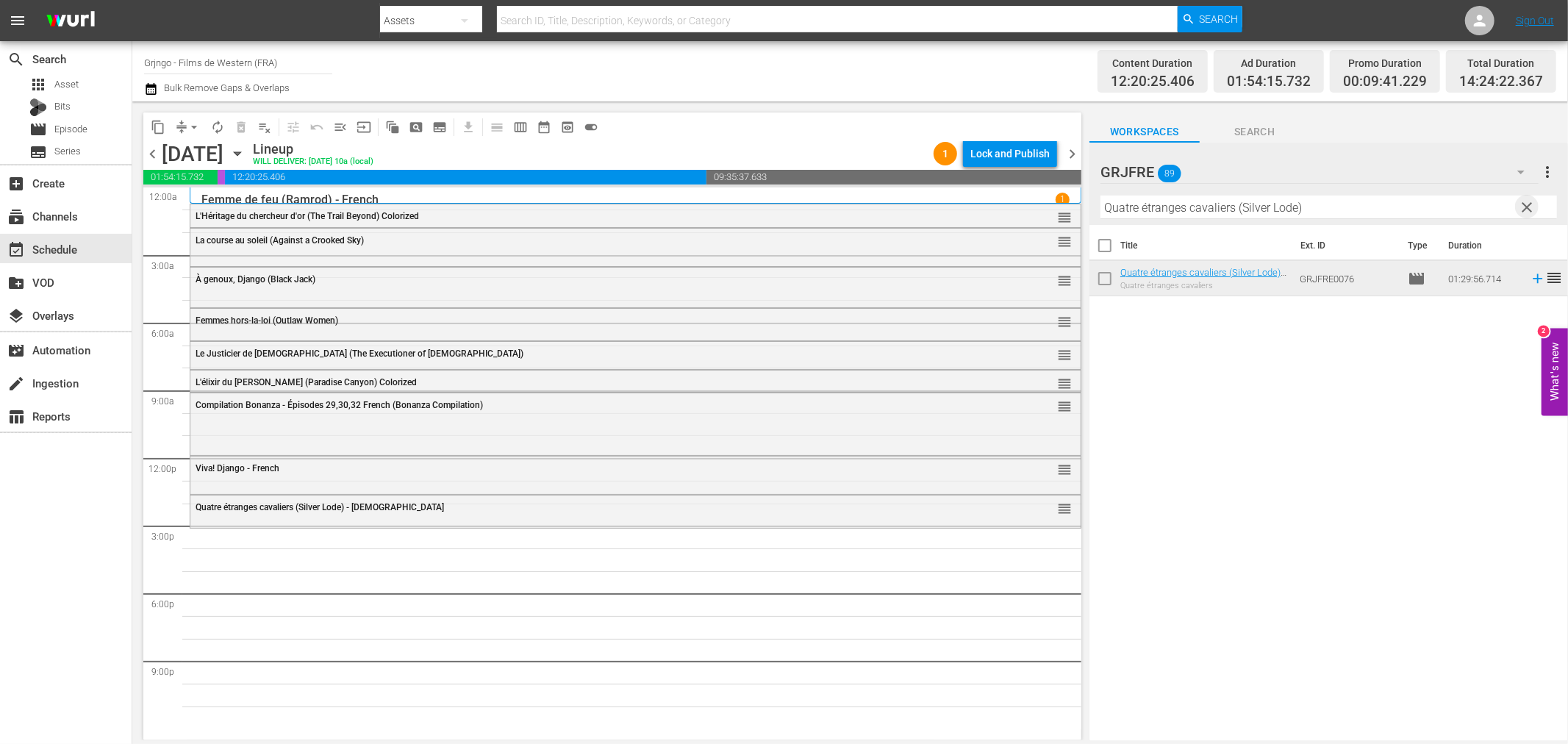
click at [1530, 202] on span "clear" at bounding box center [1528, 208] width 18 height 18
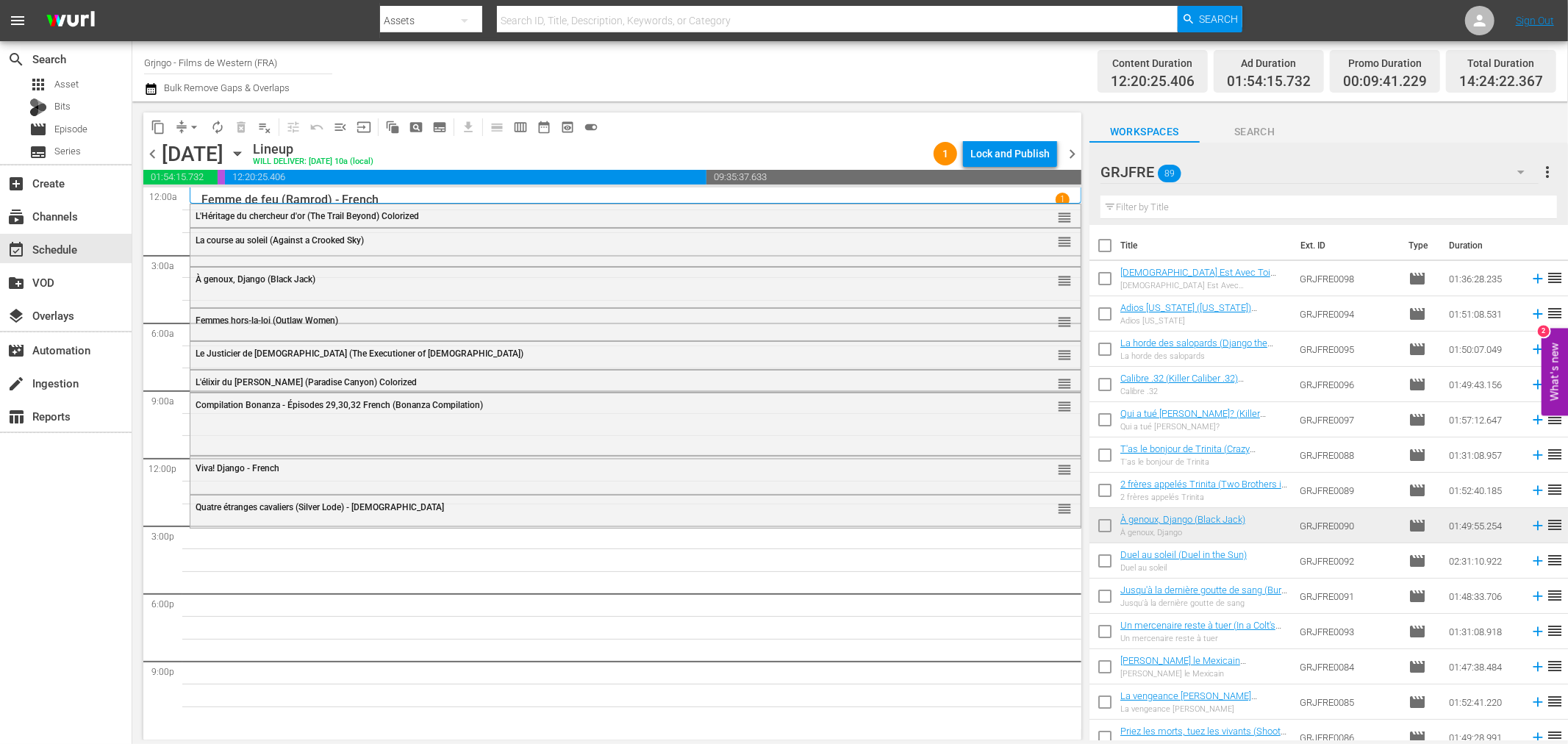
click at [1173, 207] on input "text" at bounding box center [1329, 207] width 456 height 23
paste input "Shoot the Living and Pray for the Dead"
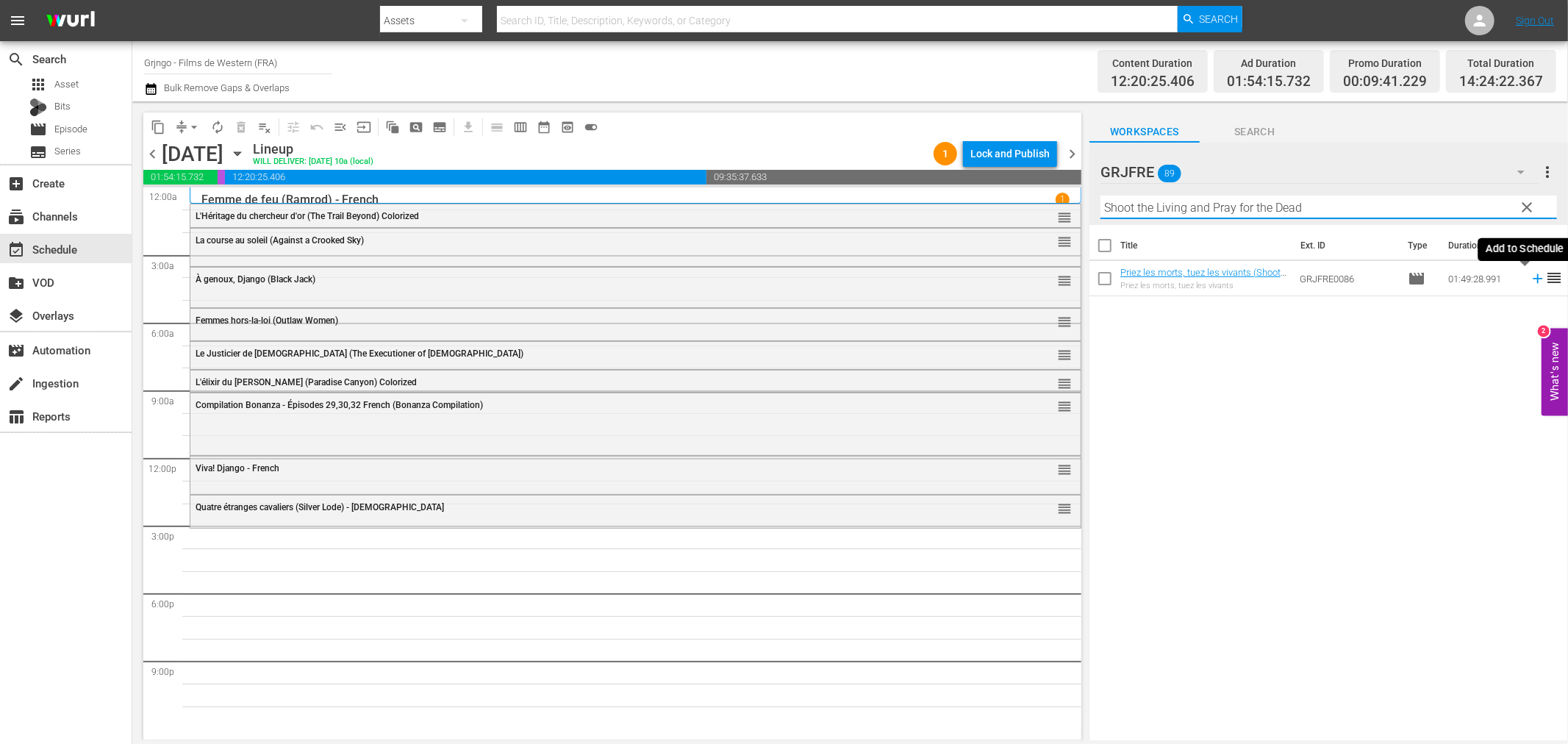
type input "Shoot the Living and Pray for the Dead"
click at [1533, 278] on icon at bounding box center [1538, 278] width 10 height 10
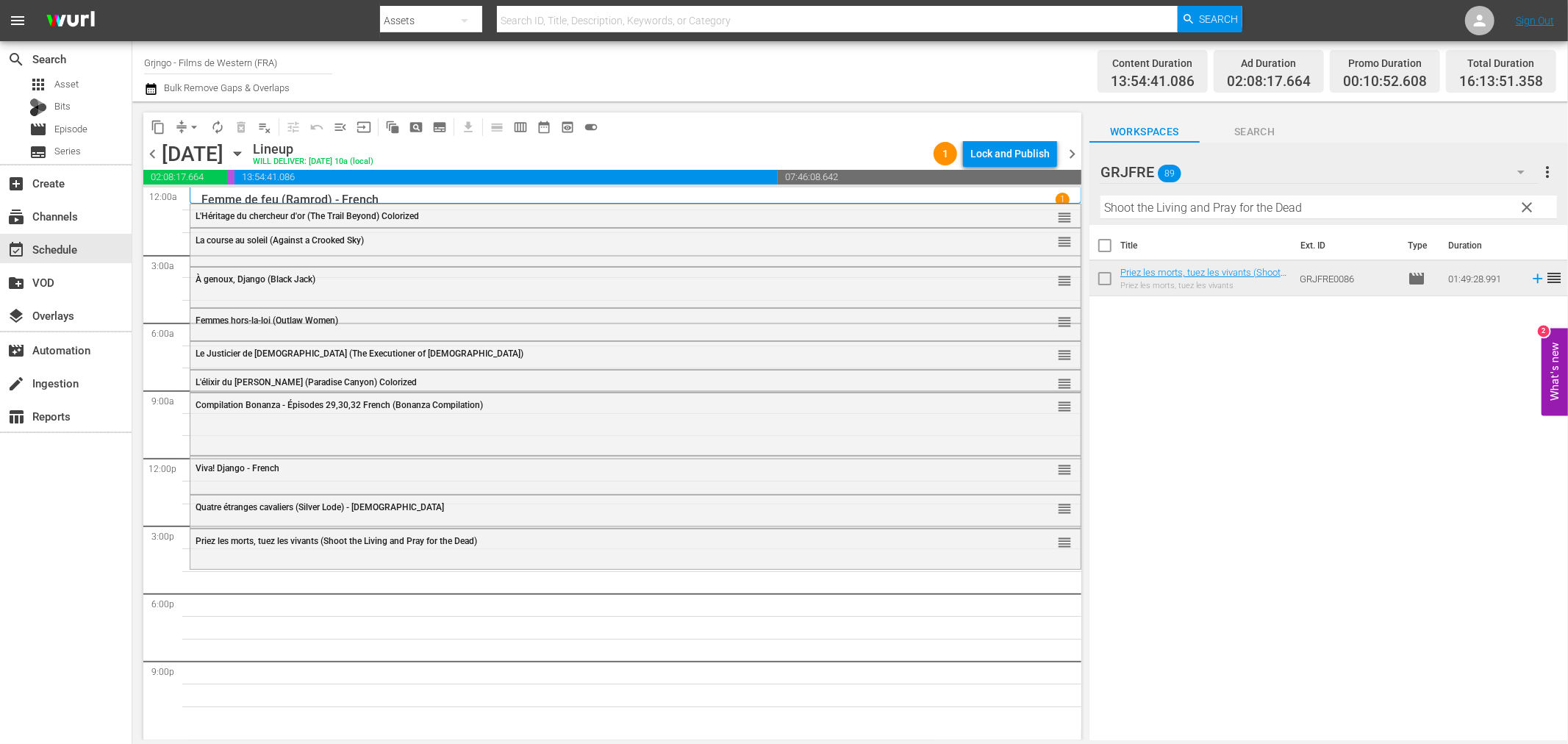
drag, startPoint x: 1524, startPoint y: 203, endPoint x: 1295, endPoint y: 169, distance: 231.5
click at [1525, 203] on span "clear" at bounding box center [1528, 208] width 18 height 18
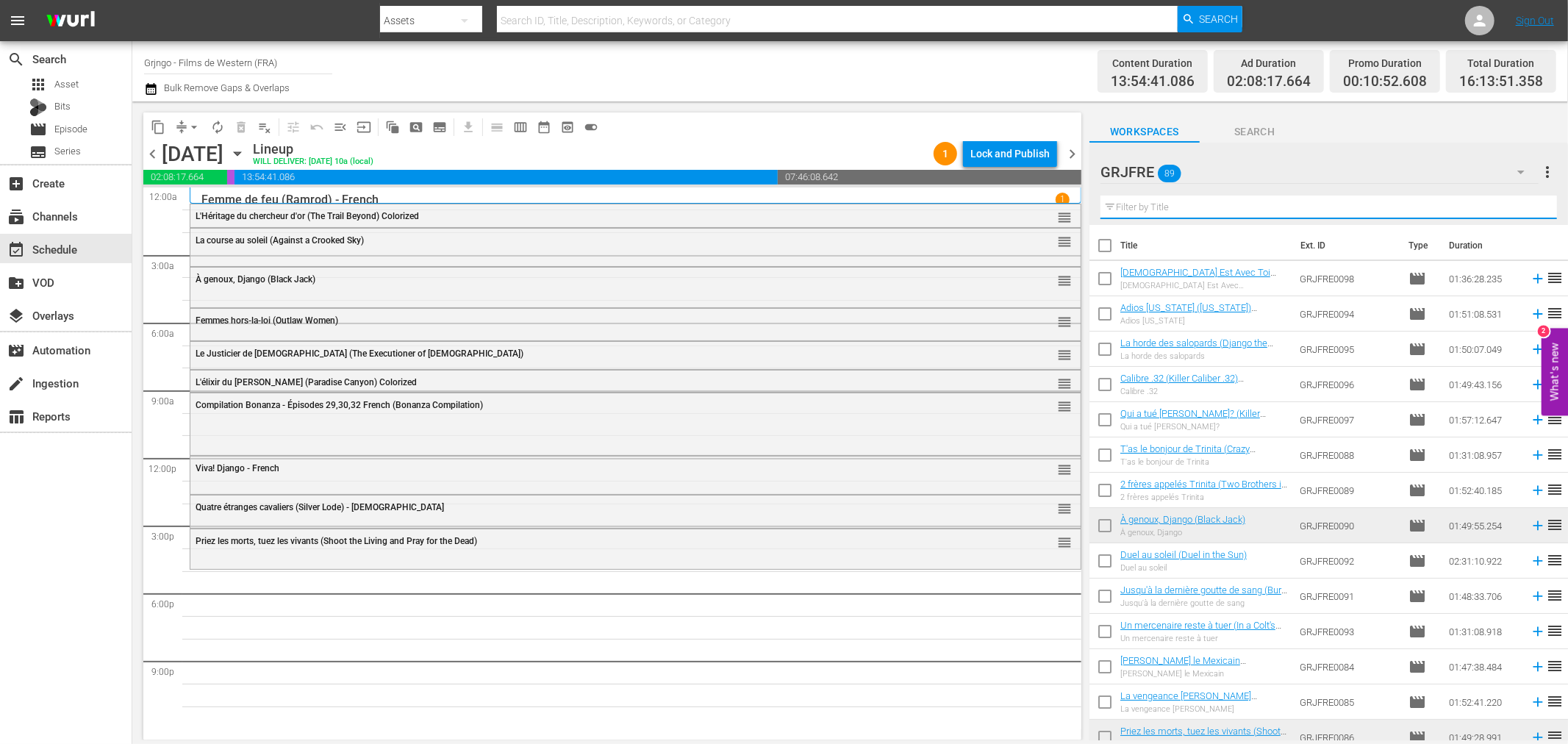
paste input "Ride in the Whirlwind"
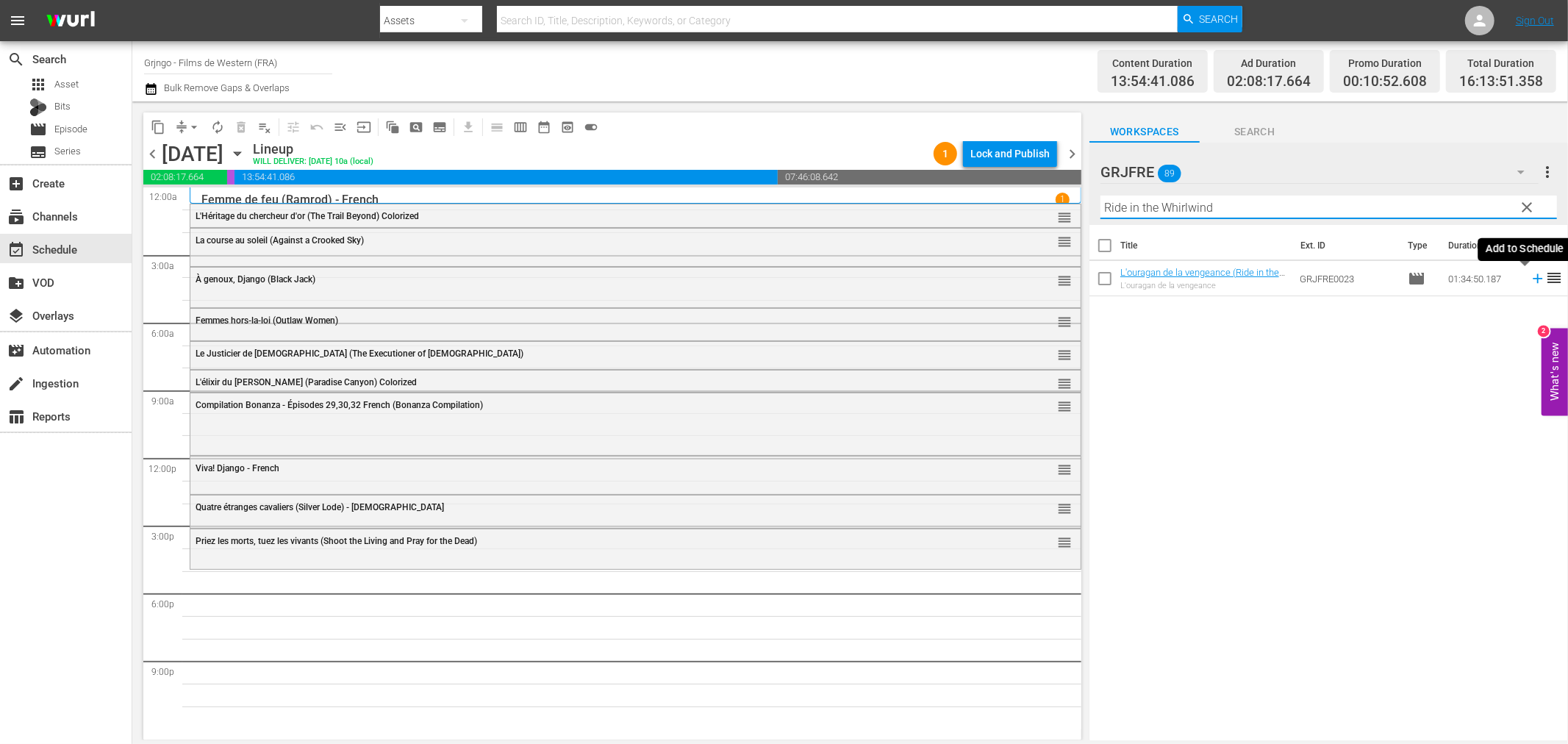
type input "Ride in the Whirlwind"
click at [1533, 279] on icon at bounding box center [1538, 278] width 10 height 10
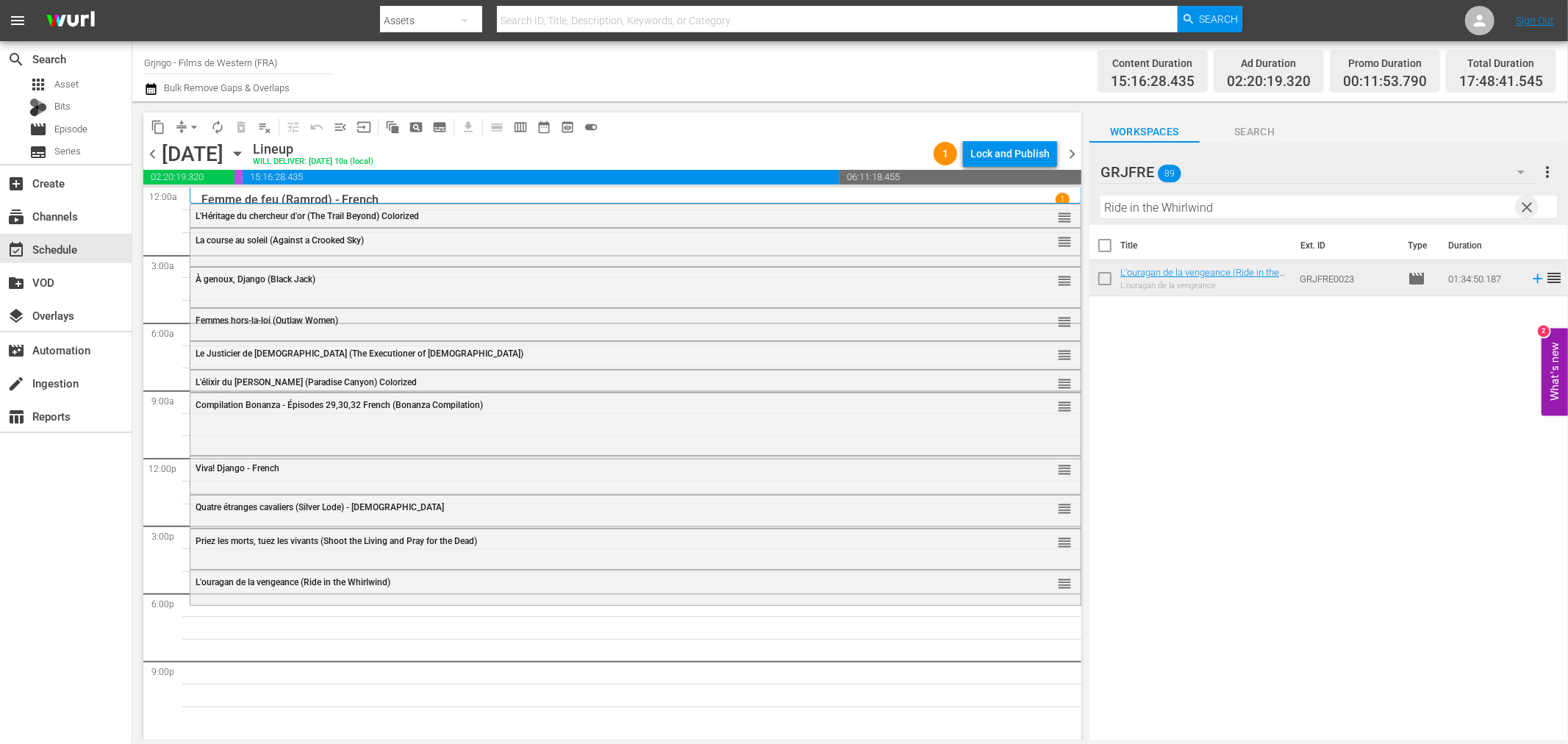
click at [1527, 200] on span "clear" at bounding box center [1528, 208] width 18 height 18
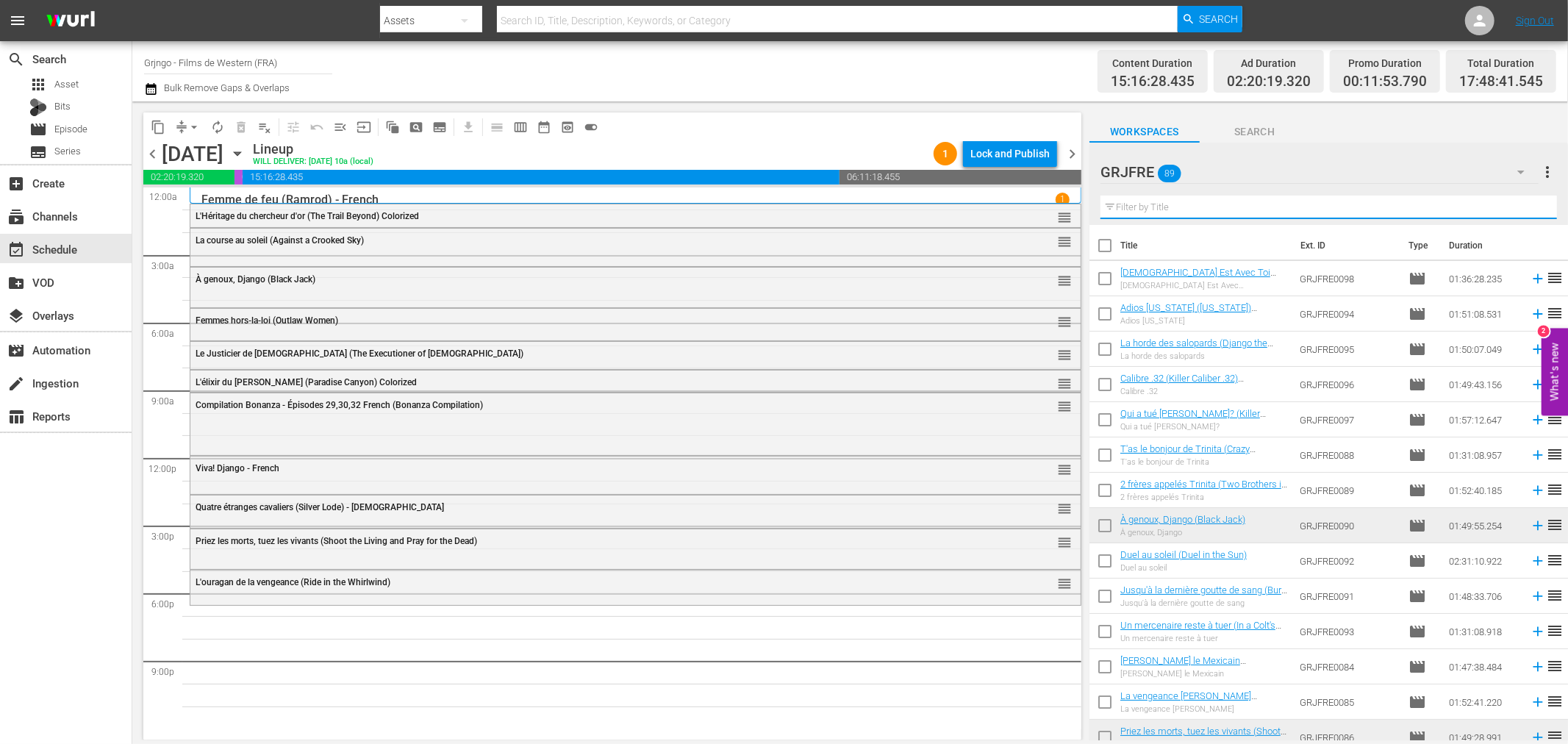
paste input "Duel au soleil (Duel in the Sun)"
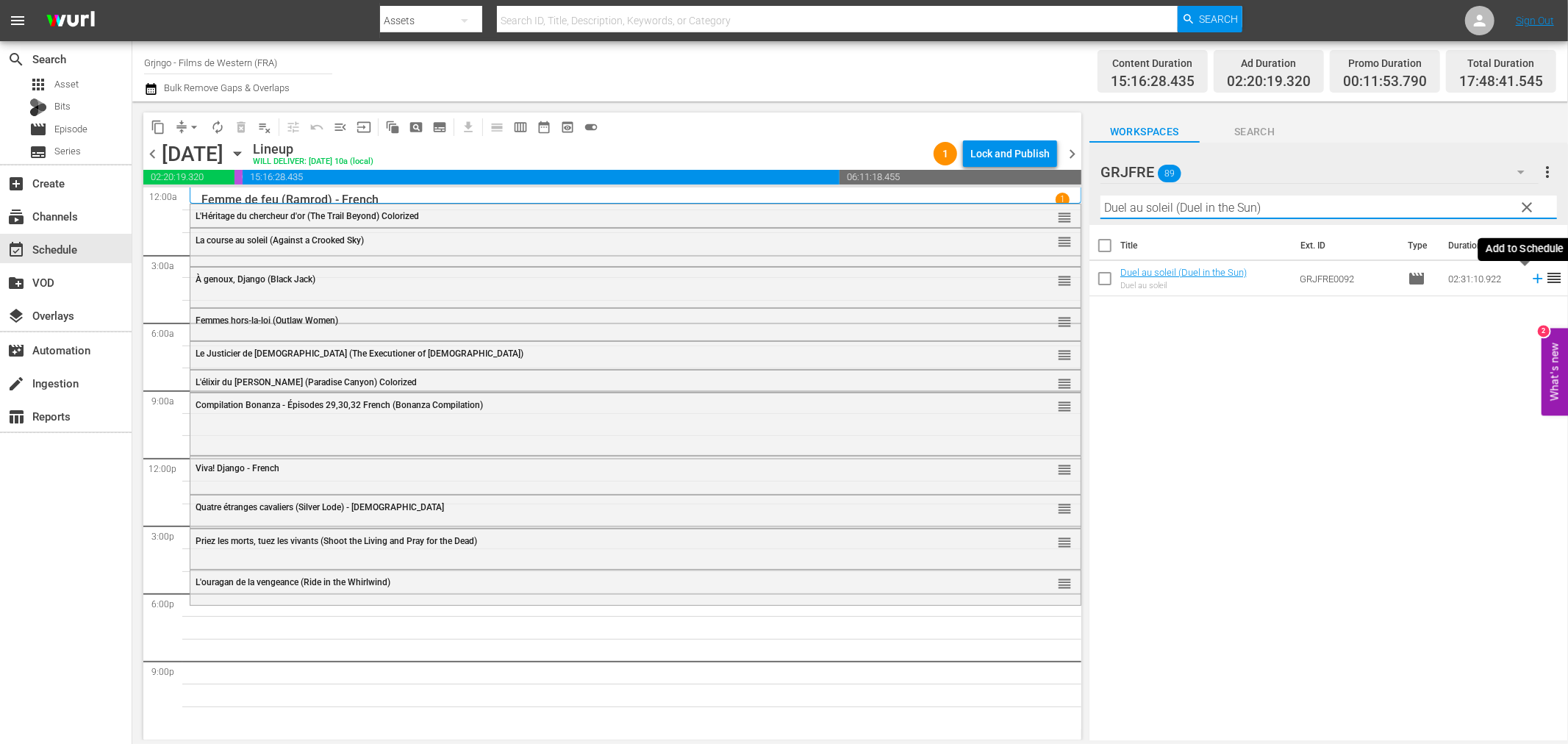
type input "Duel au soleil (Duel in the Sun)"
drag, startPoint x: 1524, startPoint y: 278, endPoint x: 1443, endPoint y: 317, distance: 89.9
click at [1530, 278] on icon at bounding box center [1538, 278] width 16 height 16
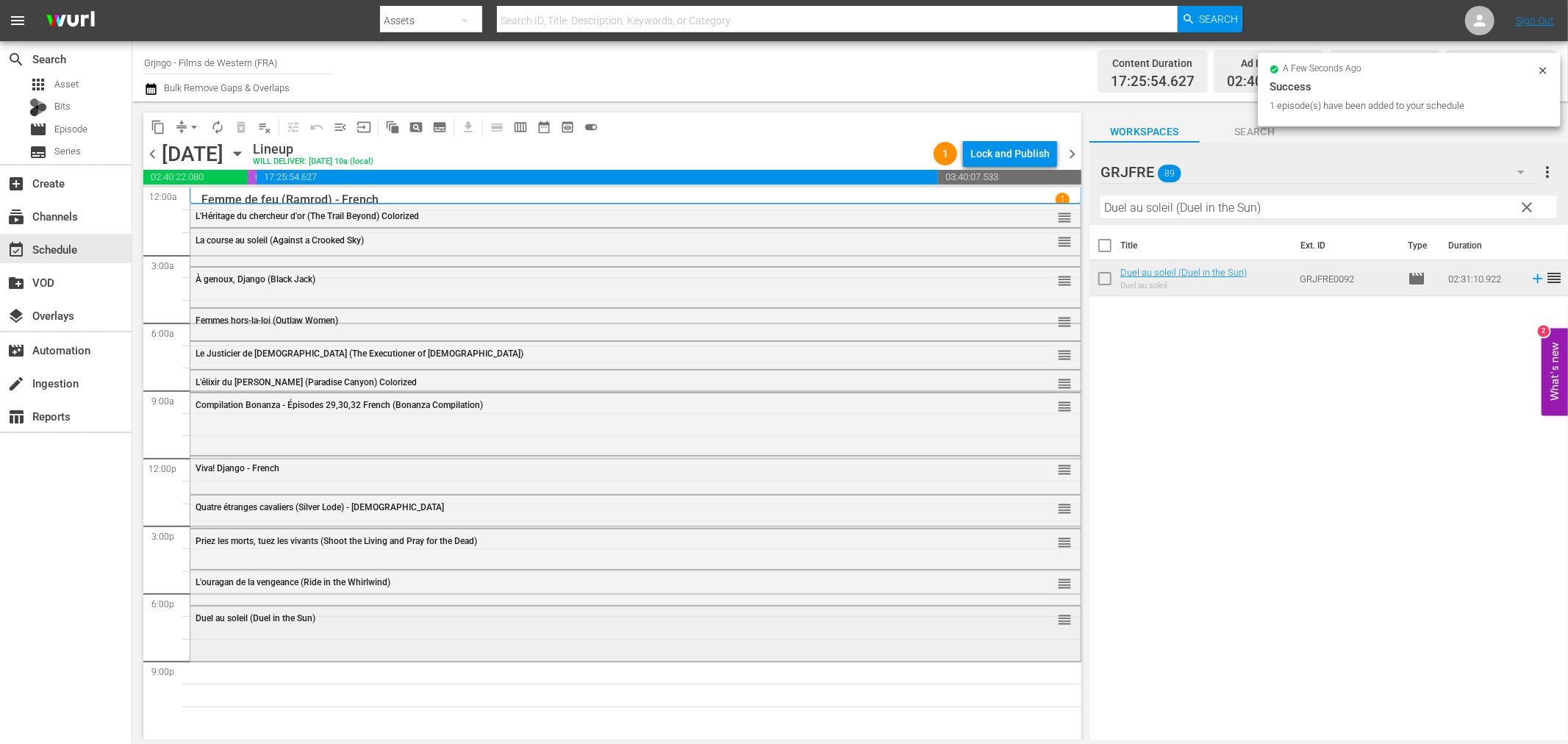
click at [473, 633] on div "Duel au soleil (Duel in the Sun) reorder" at bounding box center [635, 633] width 891 height 52
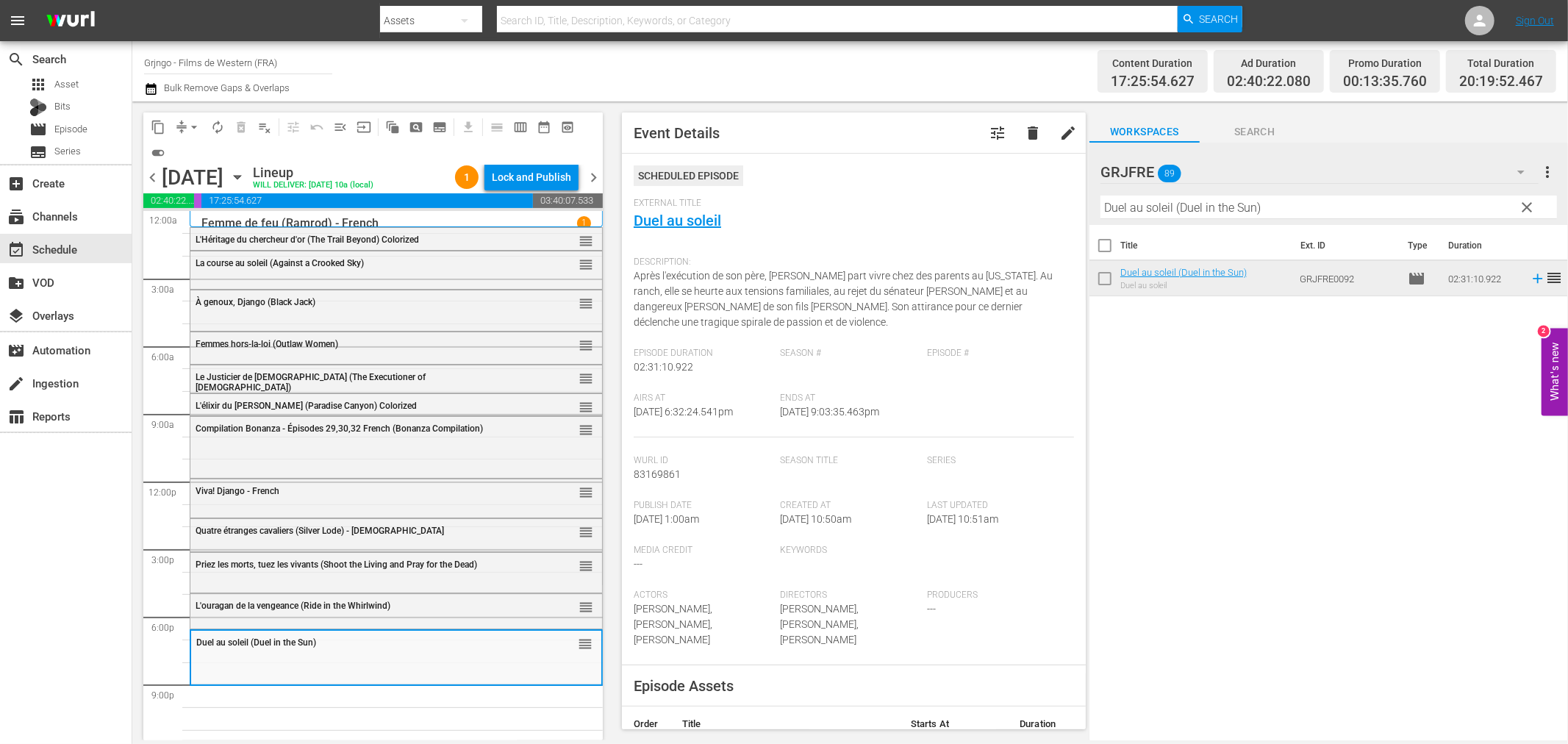
drag, startPoint x: 1530, startPoint y: 204, endPoint x: 1295, endPoint y: 225, distance: 235.9
click at [1530, 204] on span "clear" at bounding box center [1528, 208] width 18 height 18
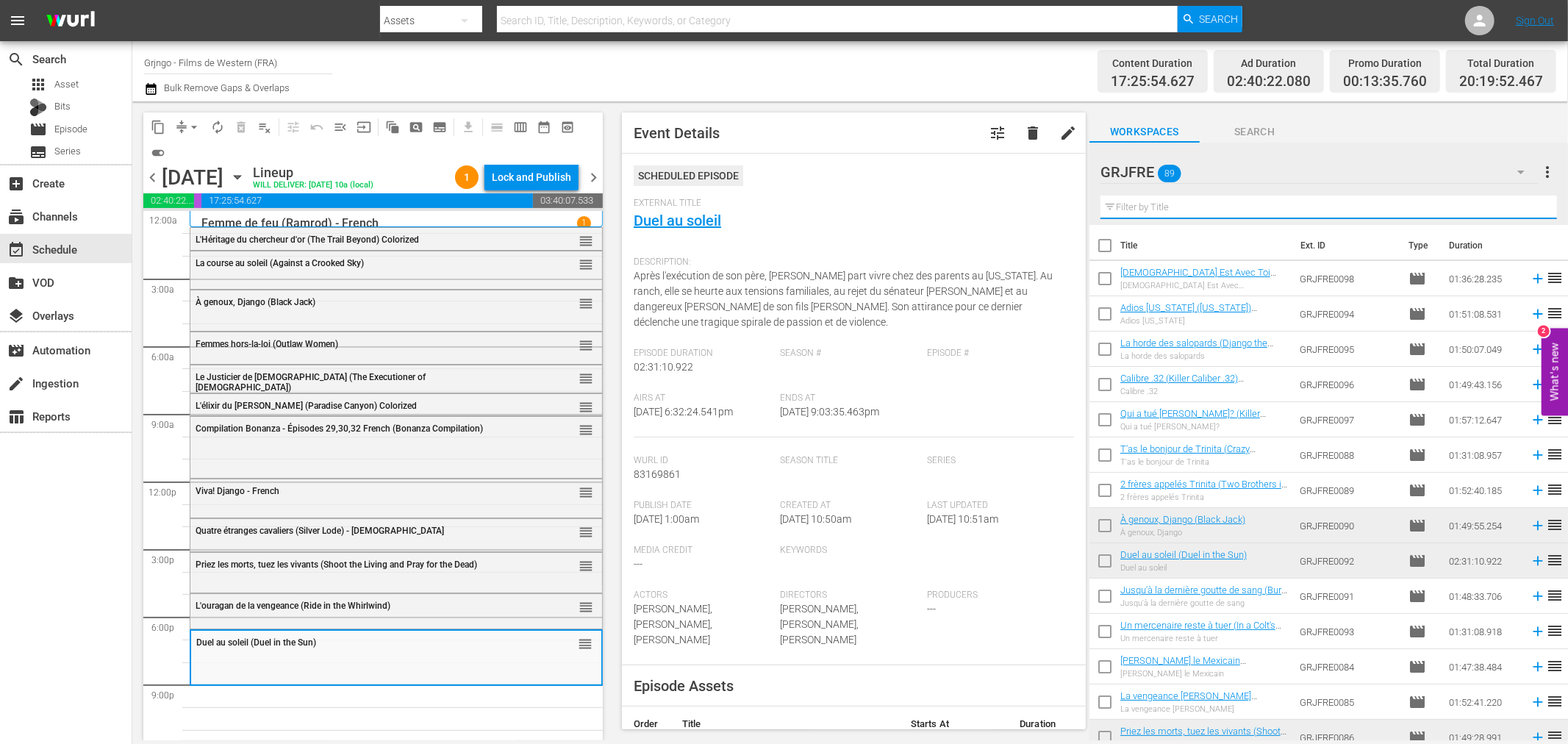
paste input "Brother Outlaw"
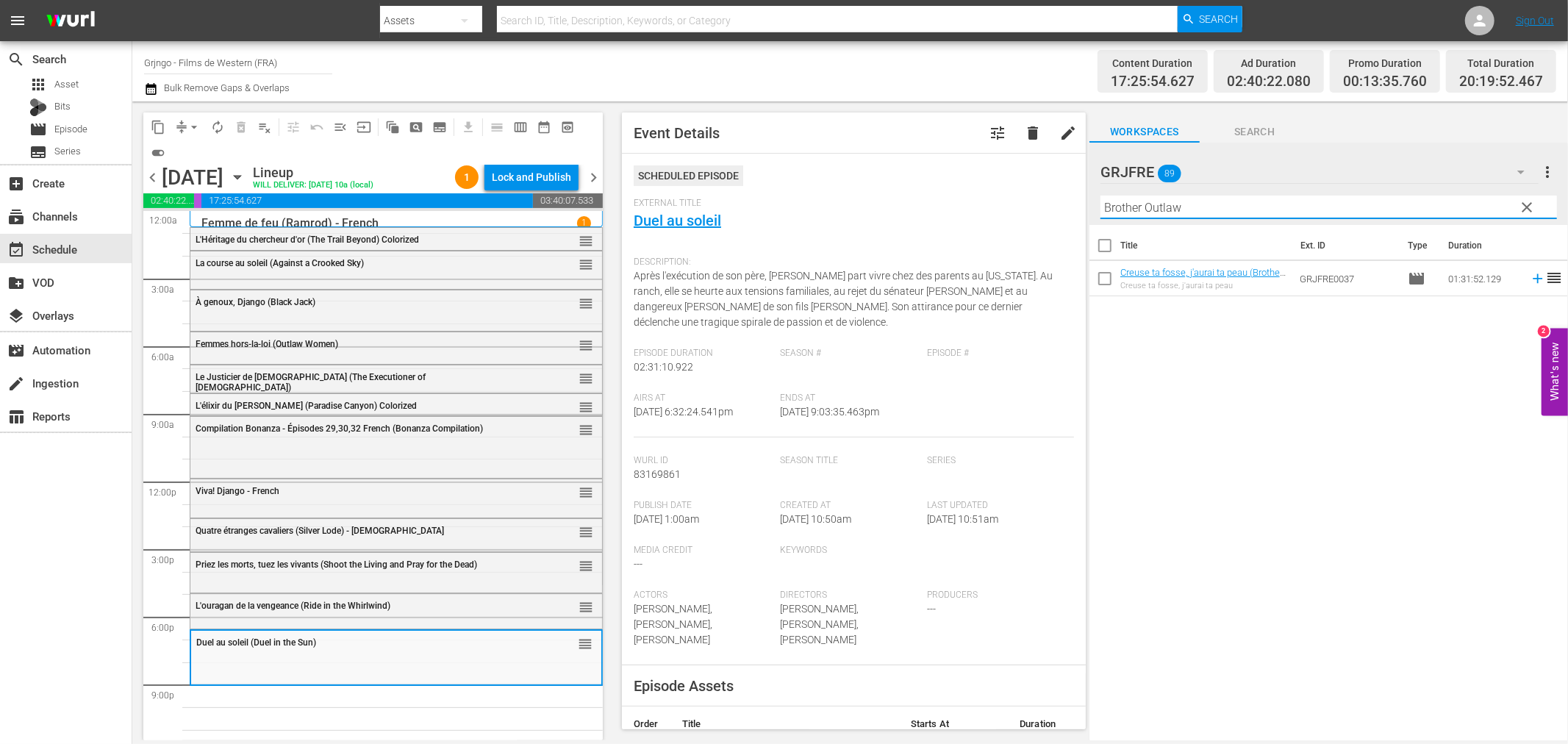
type input "Brother Outlaw"
click at [1533, 278] on icon at bounding box center [1538, 278] width 10 height 10
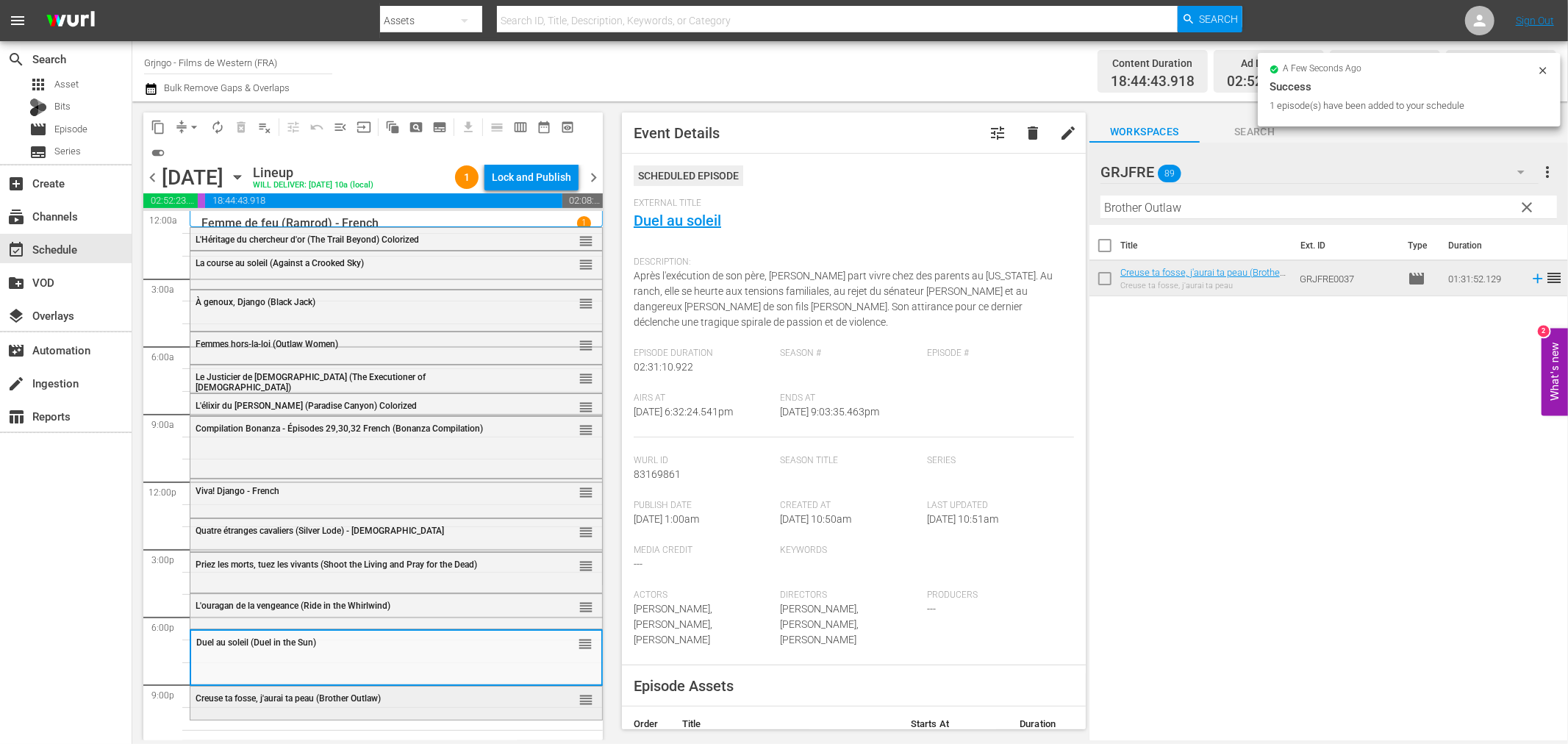
click at [311, 701] on span "Creuse ta fosse, j'aurai ta peau (Brother Outlaw)" at bounding box center [287, 698] width 185 height 10
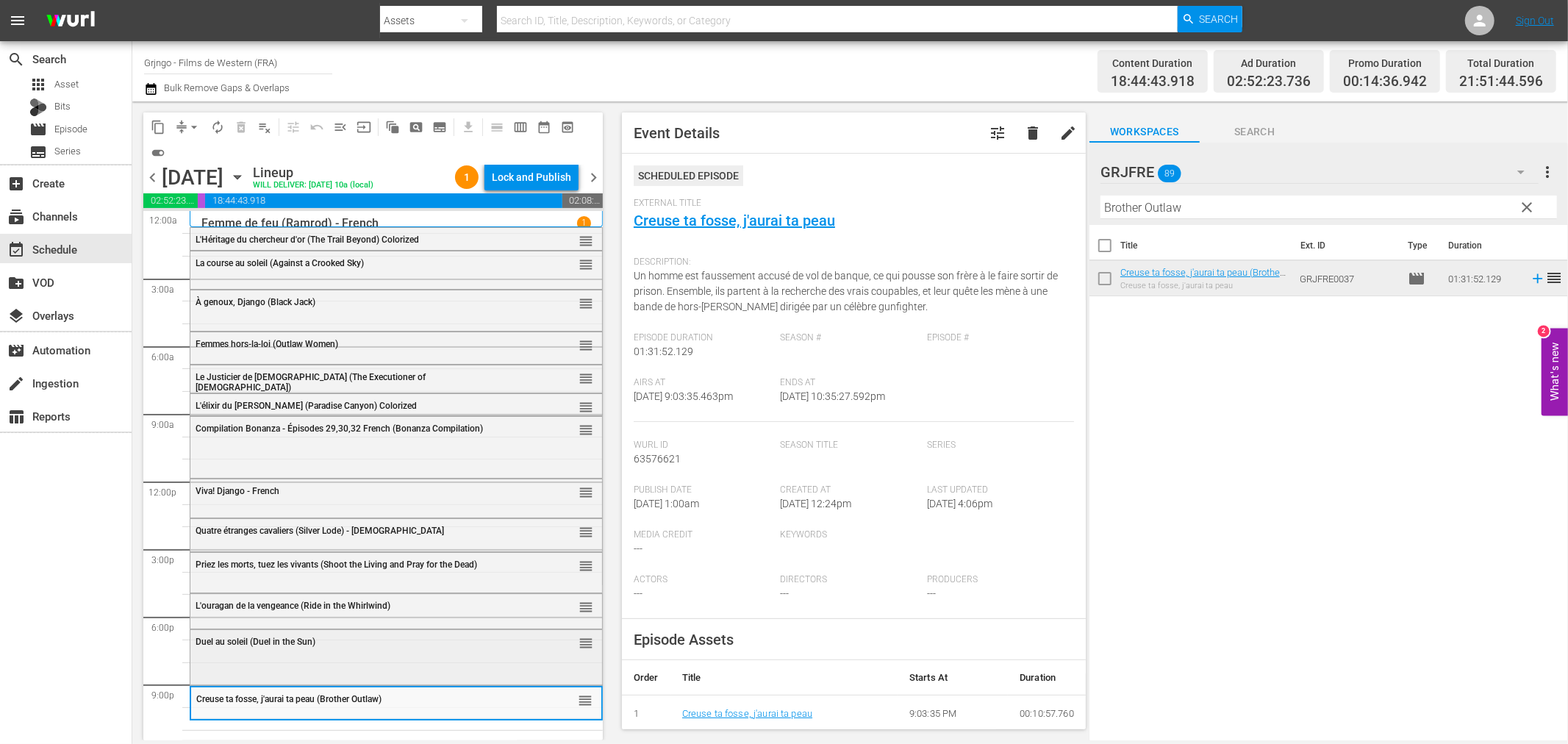
click at [320, 658] on div "Duel au soleil (Duel in the Sun) reorder" at bounding box center [396, 656] width 412 height 52
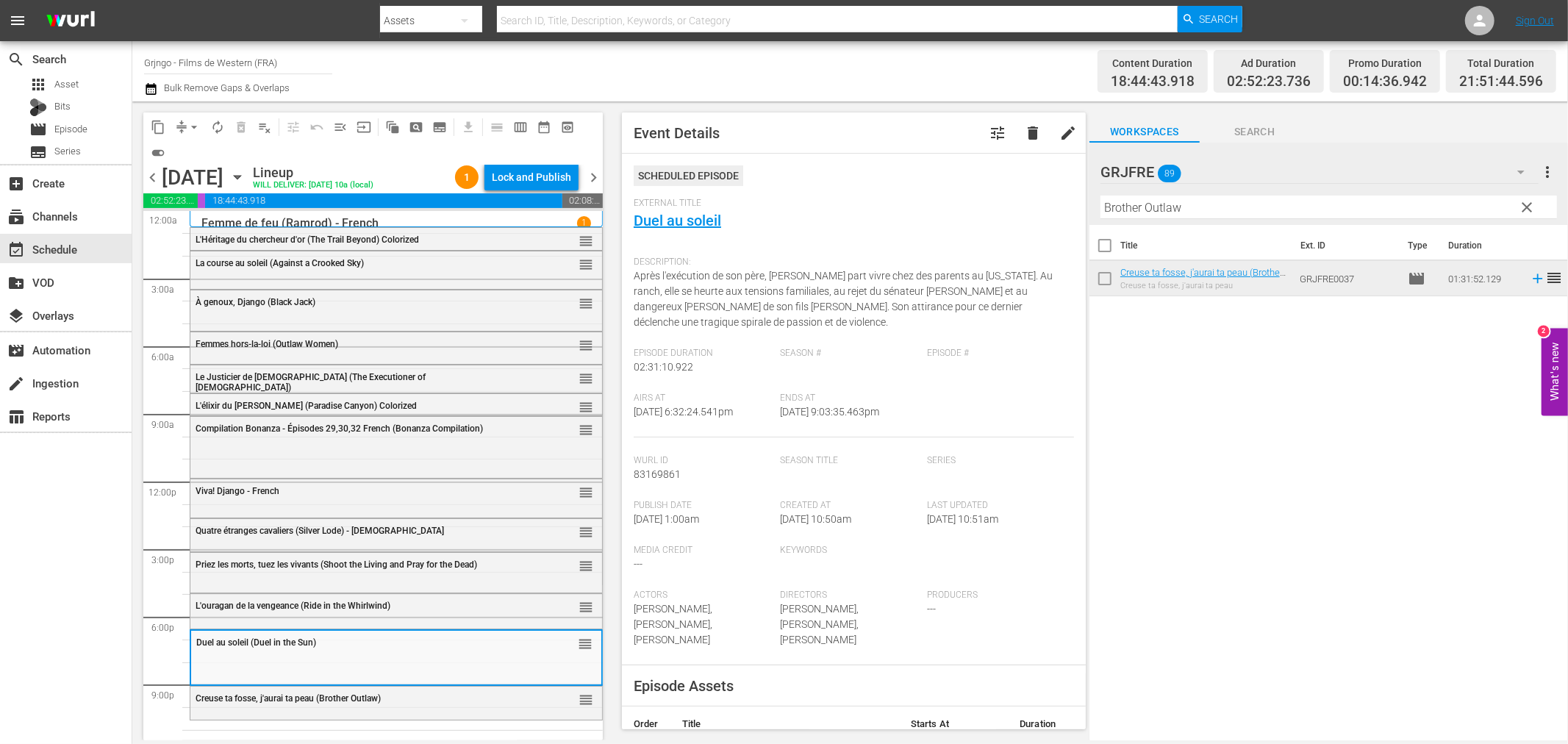
click at [324, 601] on span "L'ouragan de la vengeance (Ride in the Whirlwind)" at bounding box center [293, 605] width 195 height 10
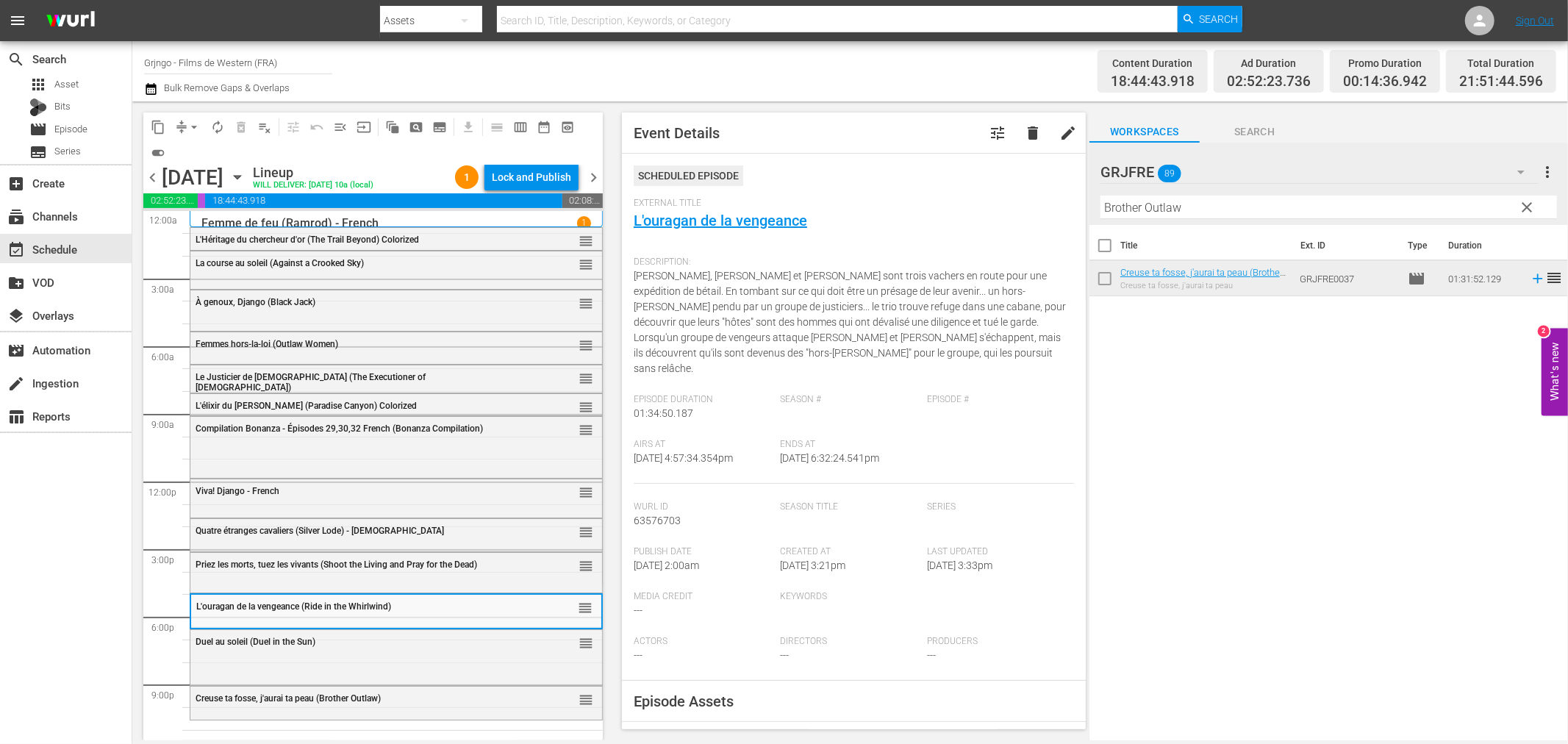
click at [328, 657] on div "Duel au soleil (Duel in the Sun) reorder" at bounding box center [396, 656] width 412 height 52
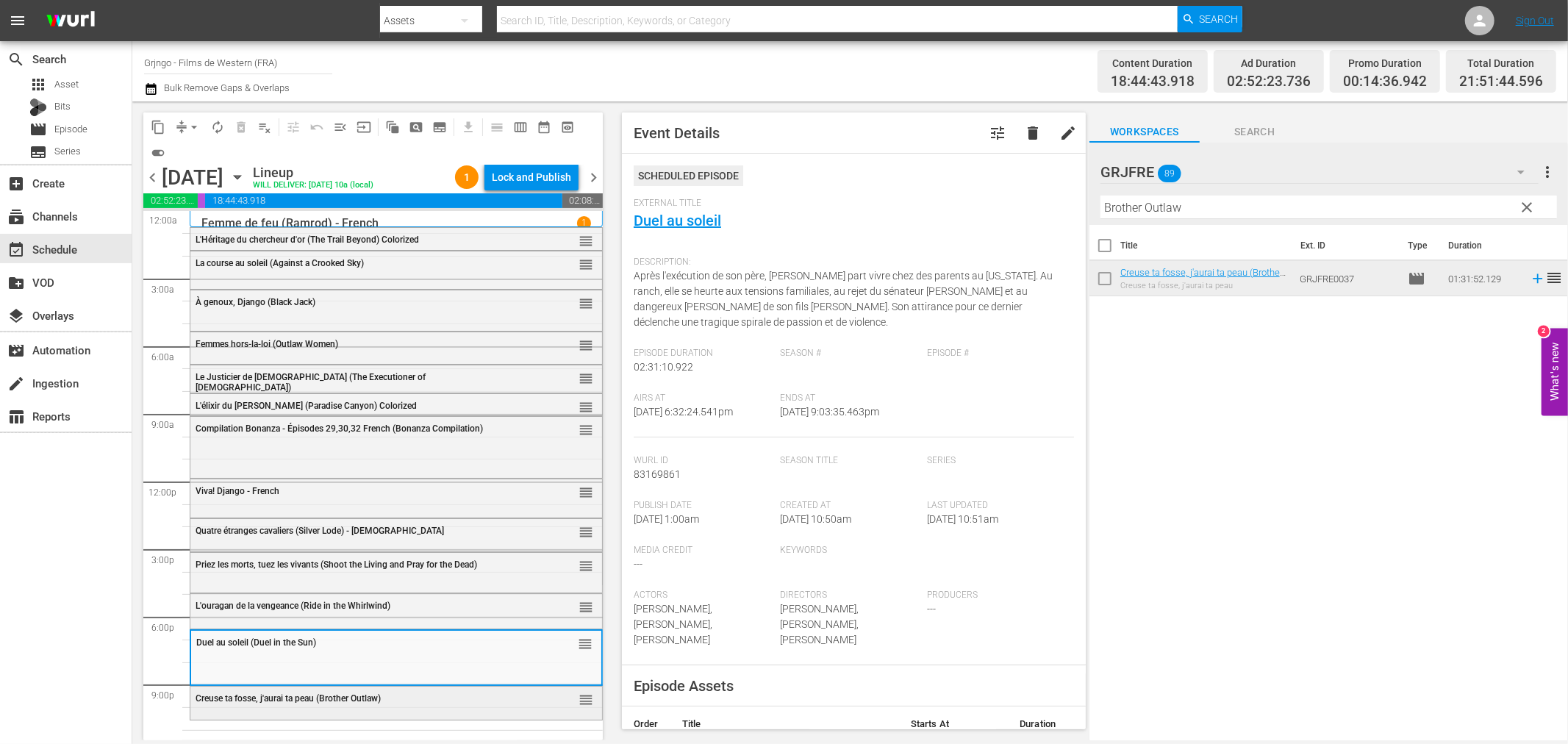
click at [323, 699] on span "Creuse ta fosse, j'aurai ta peau (Brother Outlaw)" at bounding box center [287, 698] width 185 height 10
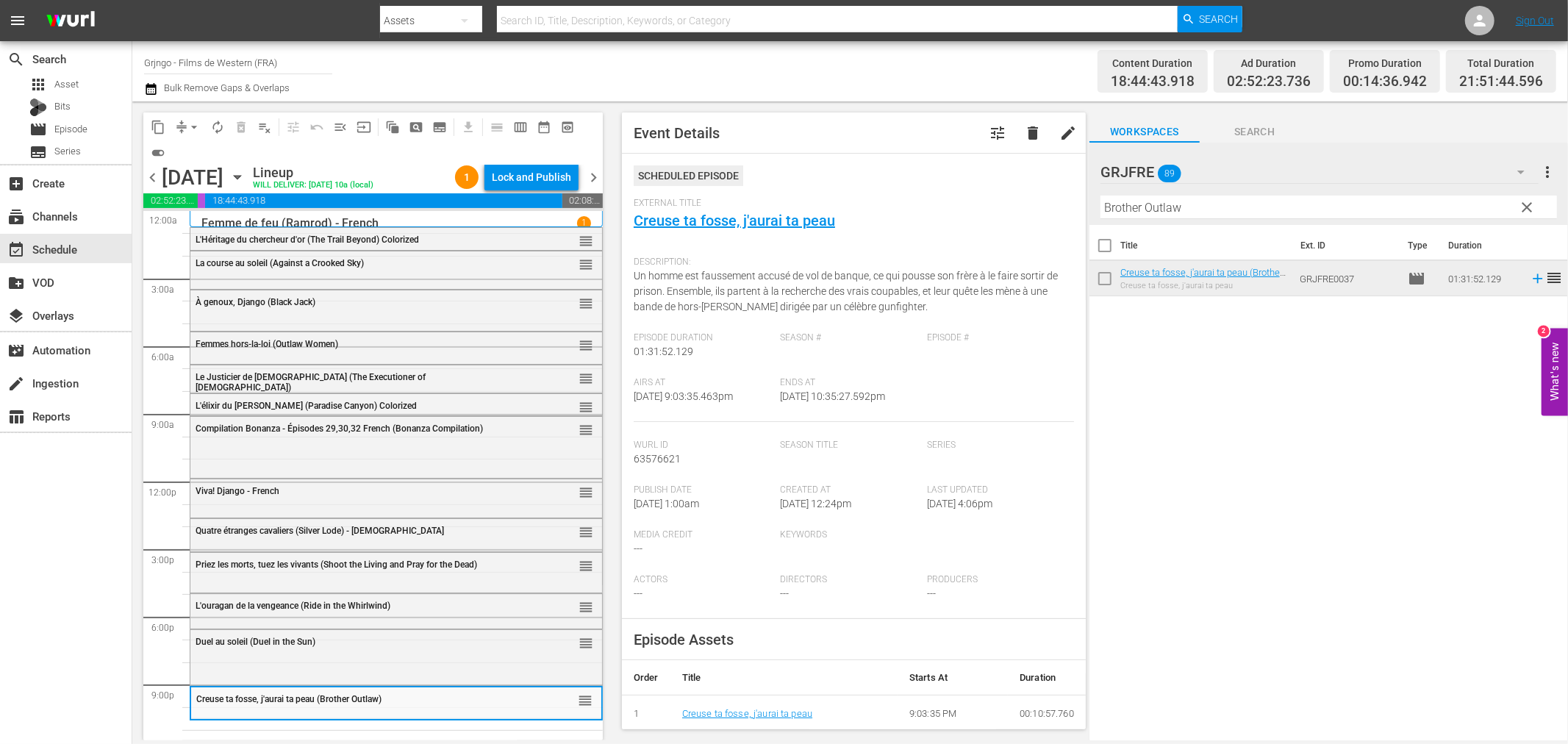
click at [1533, 208] on span "clear" at bounding box center [1528, 208] width 18 height 18
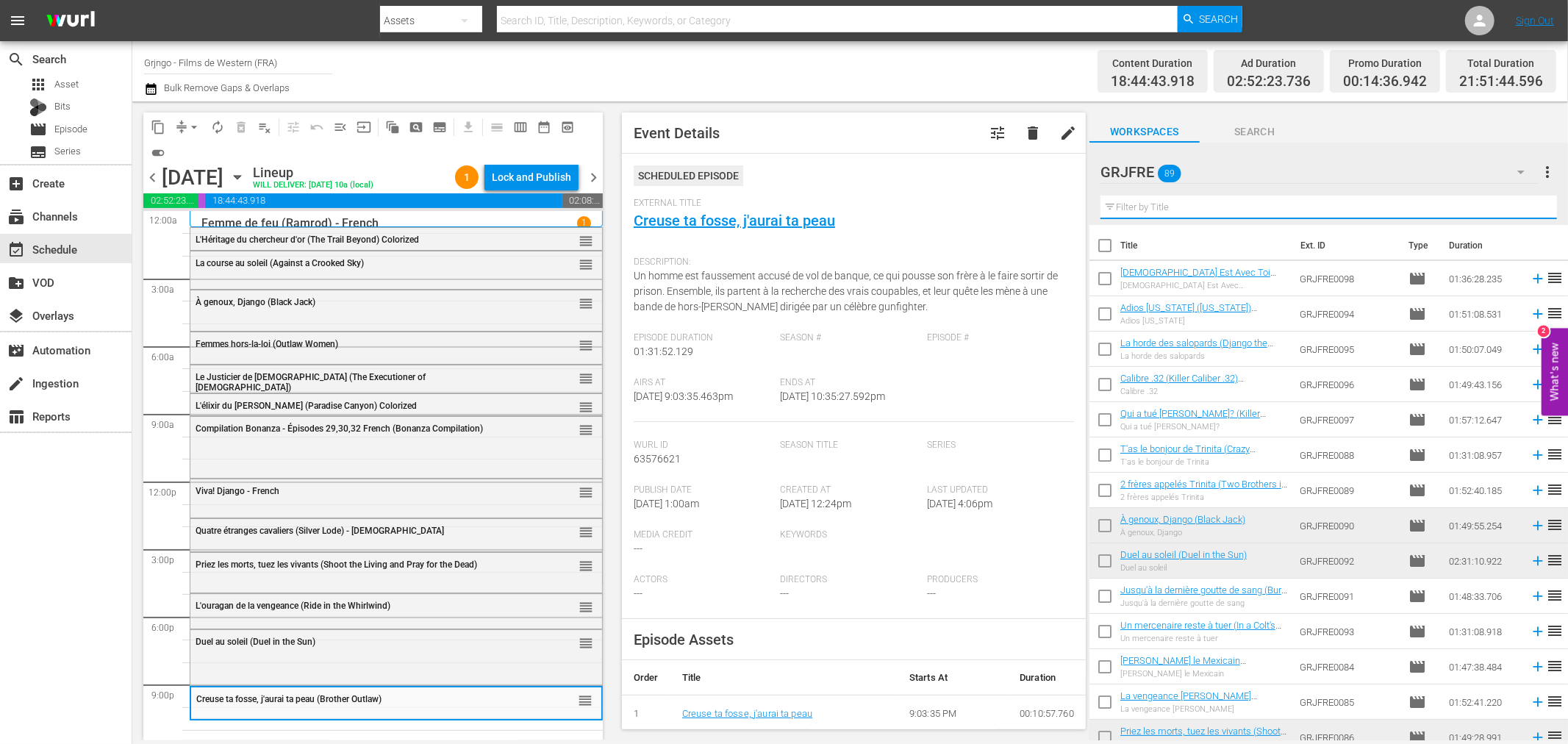
paste input "Four Bullets for Joe"
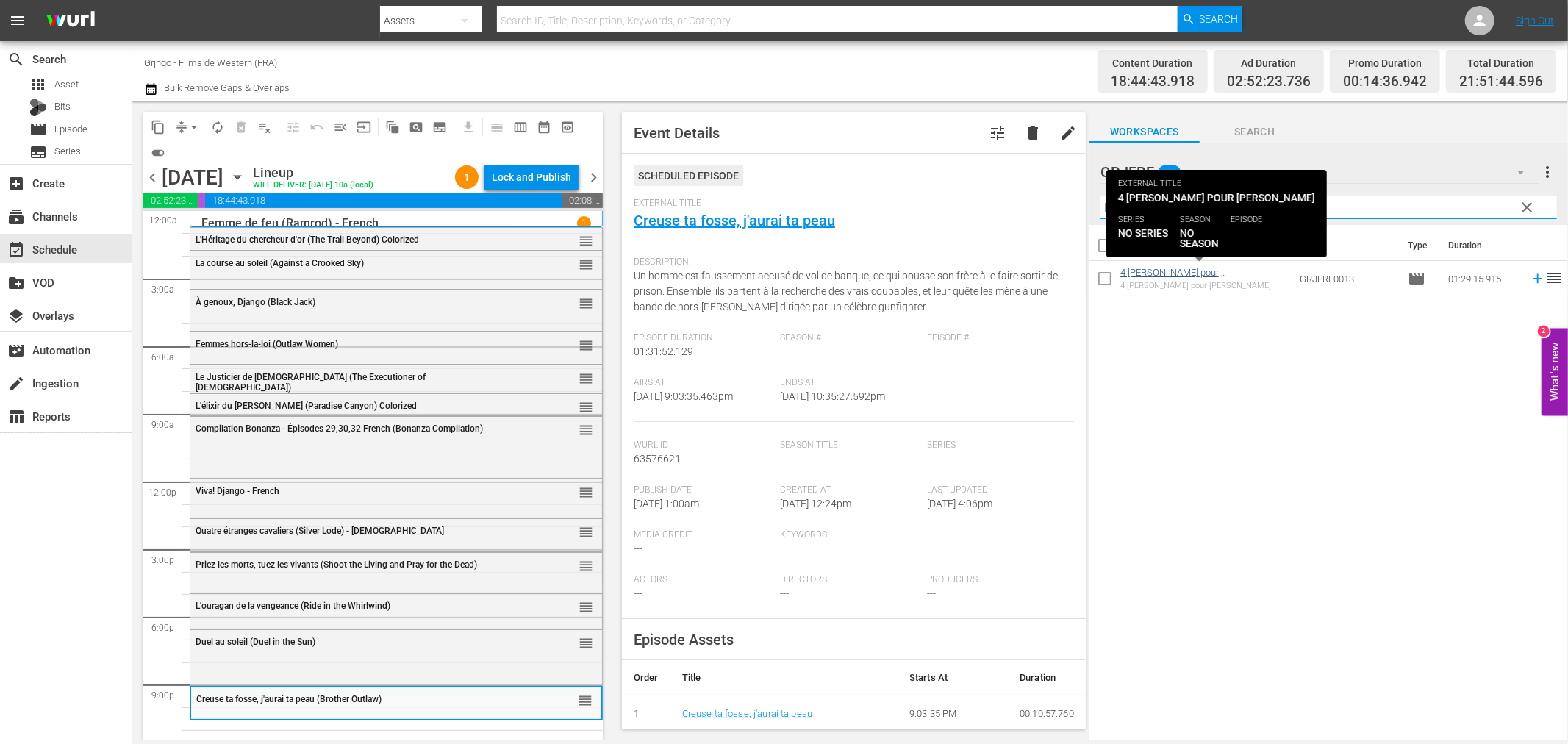
type input "Four Bullets for Joe"
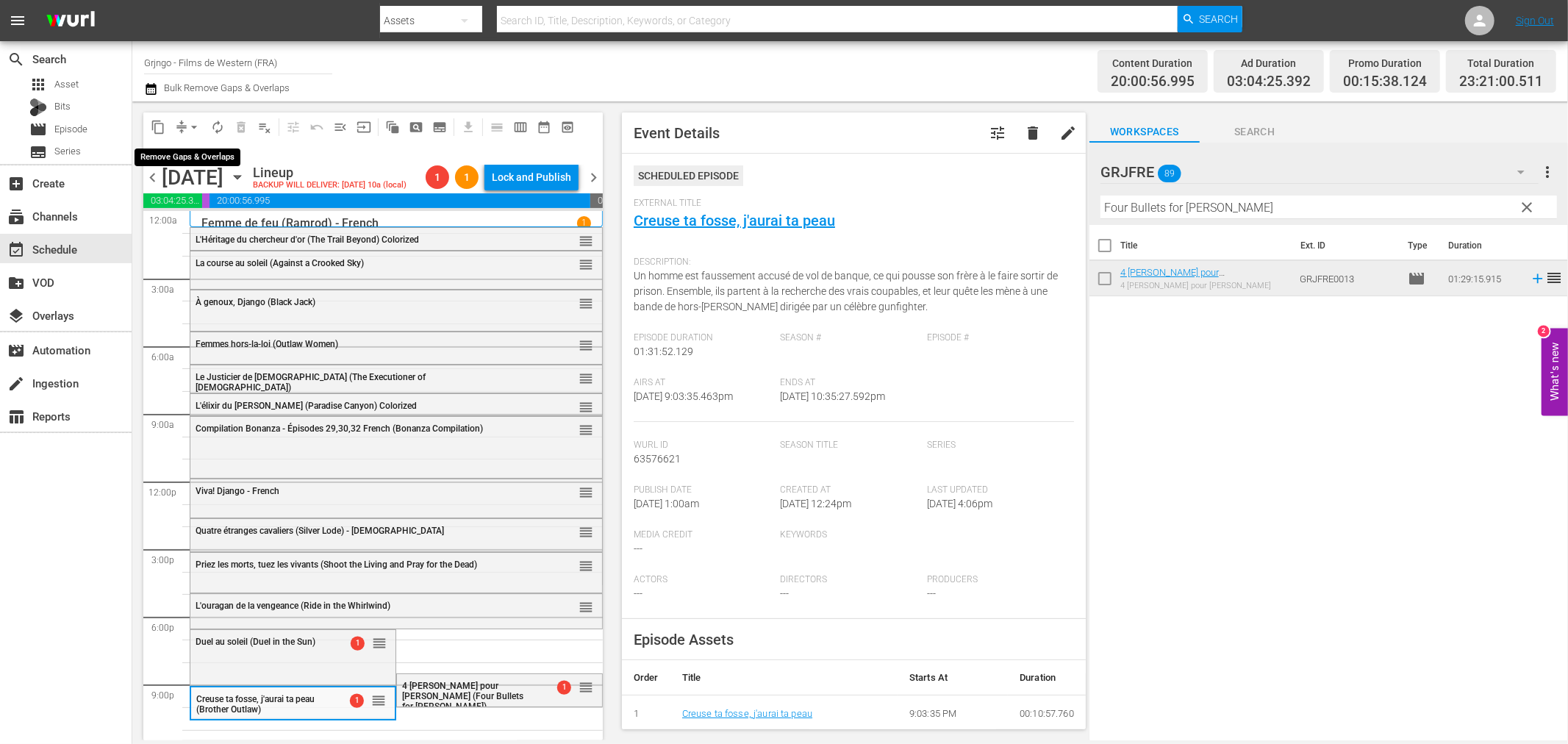
click at [195, 122] on span "arrow_drop_down" at bounding box center [194, 127] width 14 height 14
click at [243, 214] on li "Align to End of Previous Day" at bounding box center [194, 204] width 154 height 24
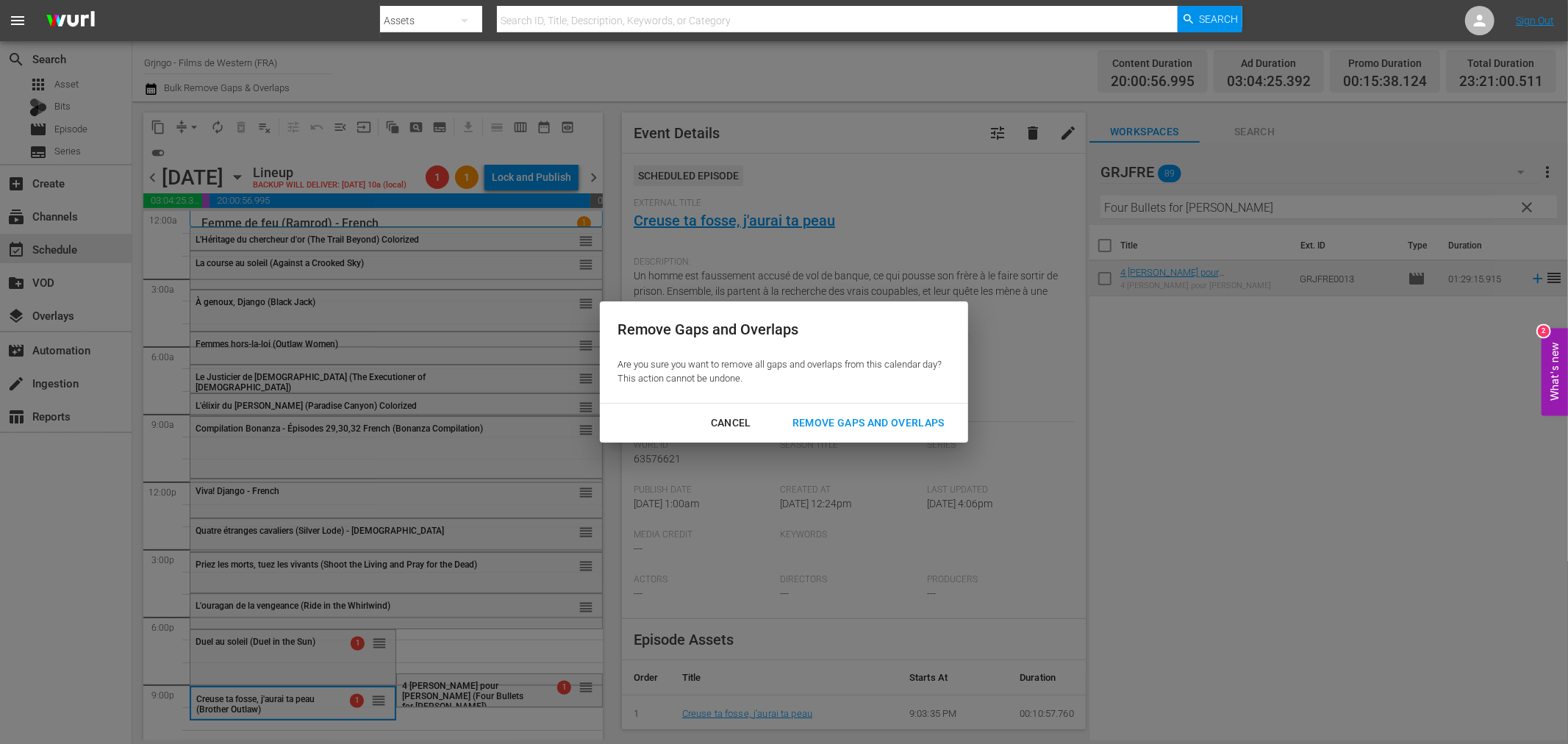
click at [856, 418] on div "Remove Gaps and Overlaps" at bounding box center [868, 423] width 175 height 19
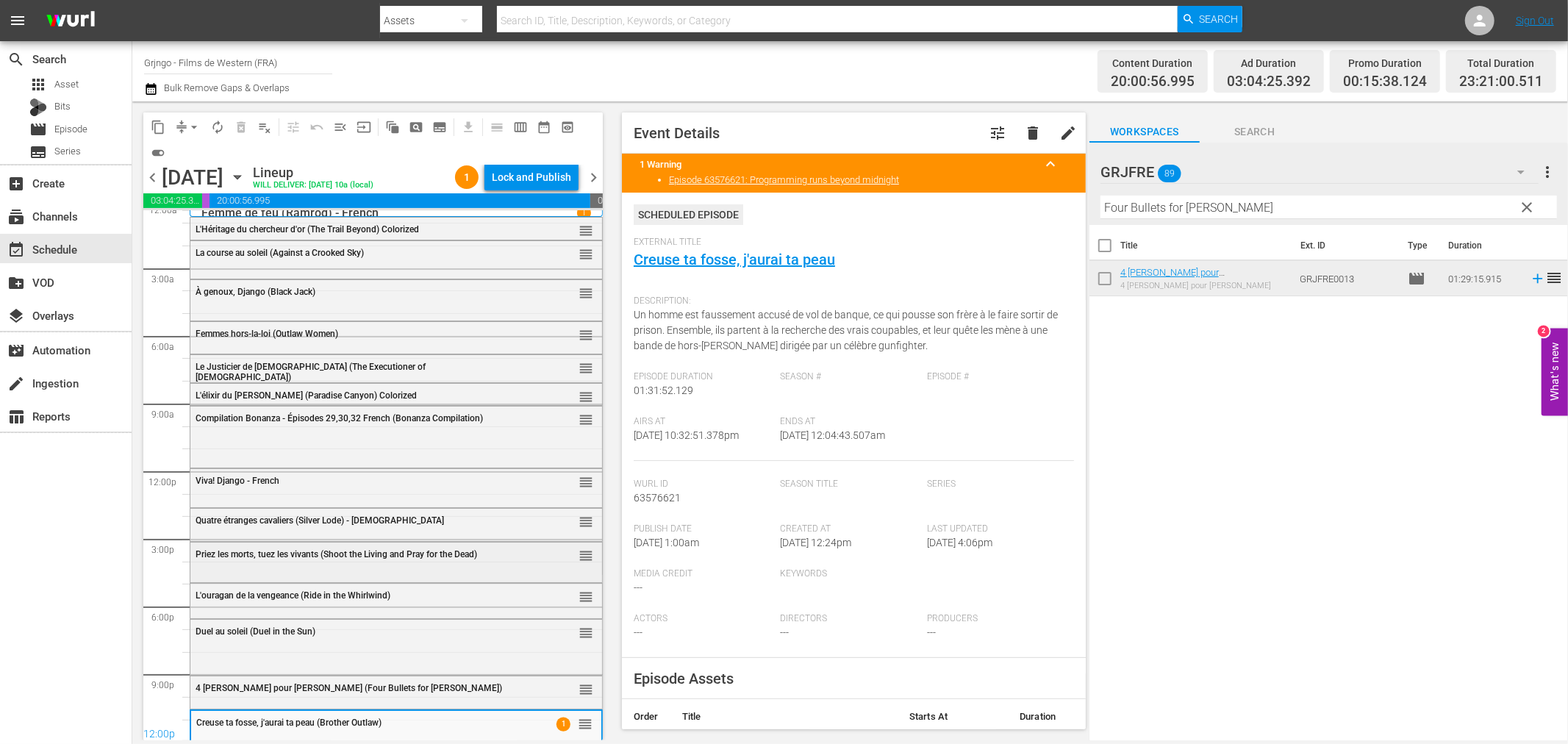
scroll to position [13, 0]
click at [311, 684] on span "4 balles pour Joë (Four Bullets for Joe)" at bounding box center [348, 686] width 307 height 10
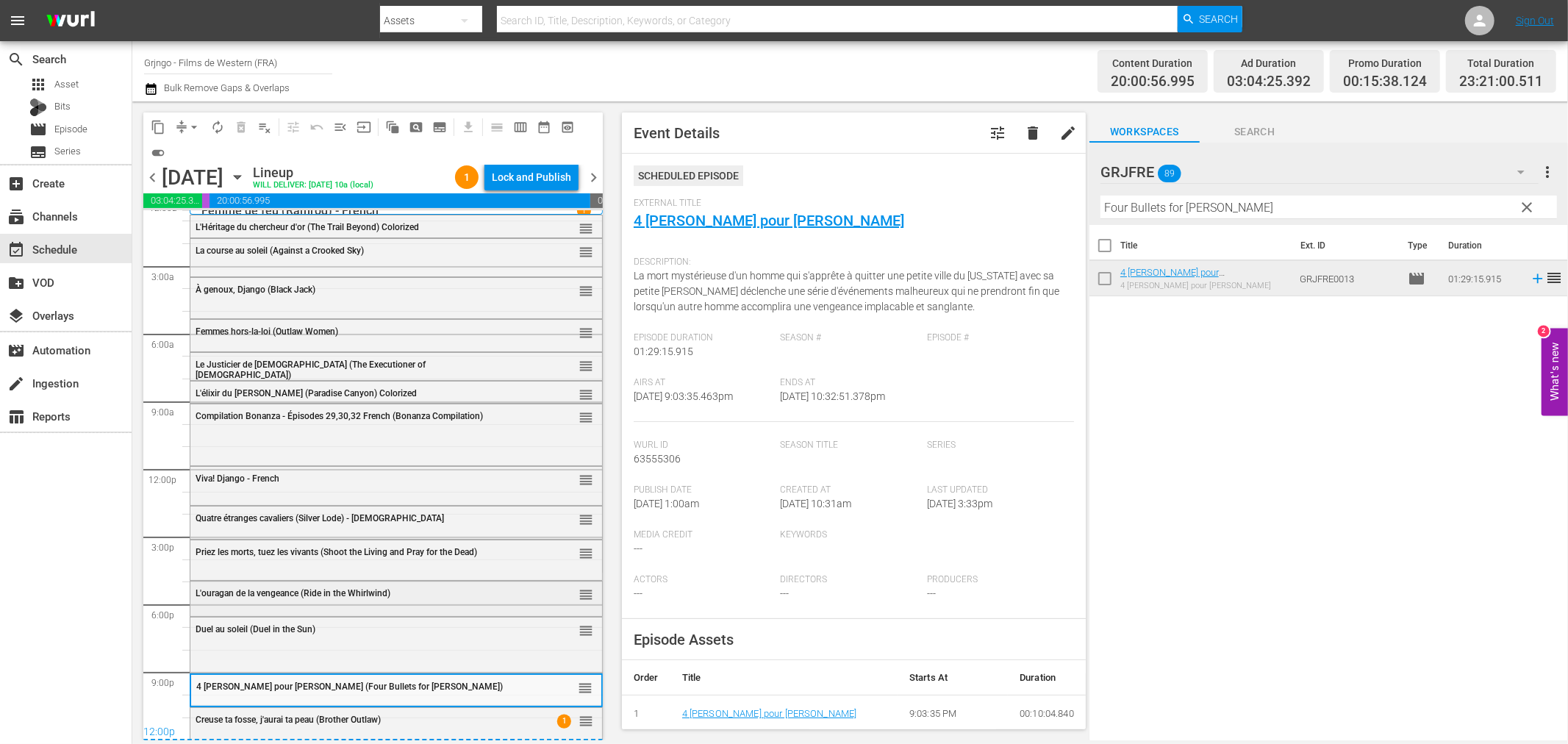
click at [339, 588] on span "L'ouragan de la vengeance (Ride in the Whirlwind)" at bounding box center [293, 593] width 195 height 10
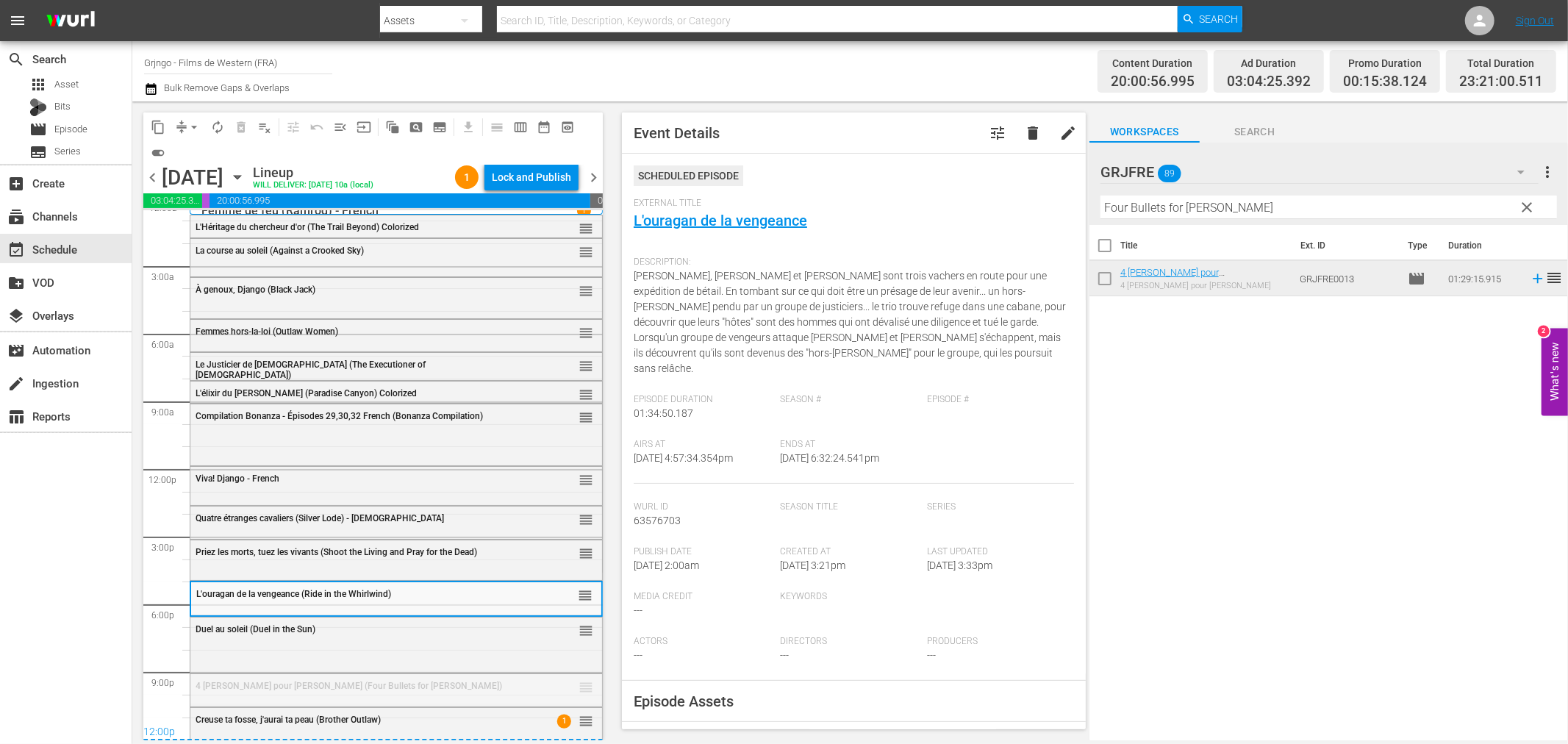
drag, startPoint x: 572, startPoint y: 694, endPoint x: 550, endPoint y: 564, distance: 131.8
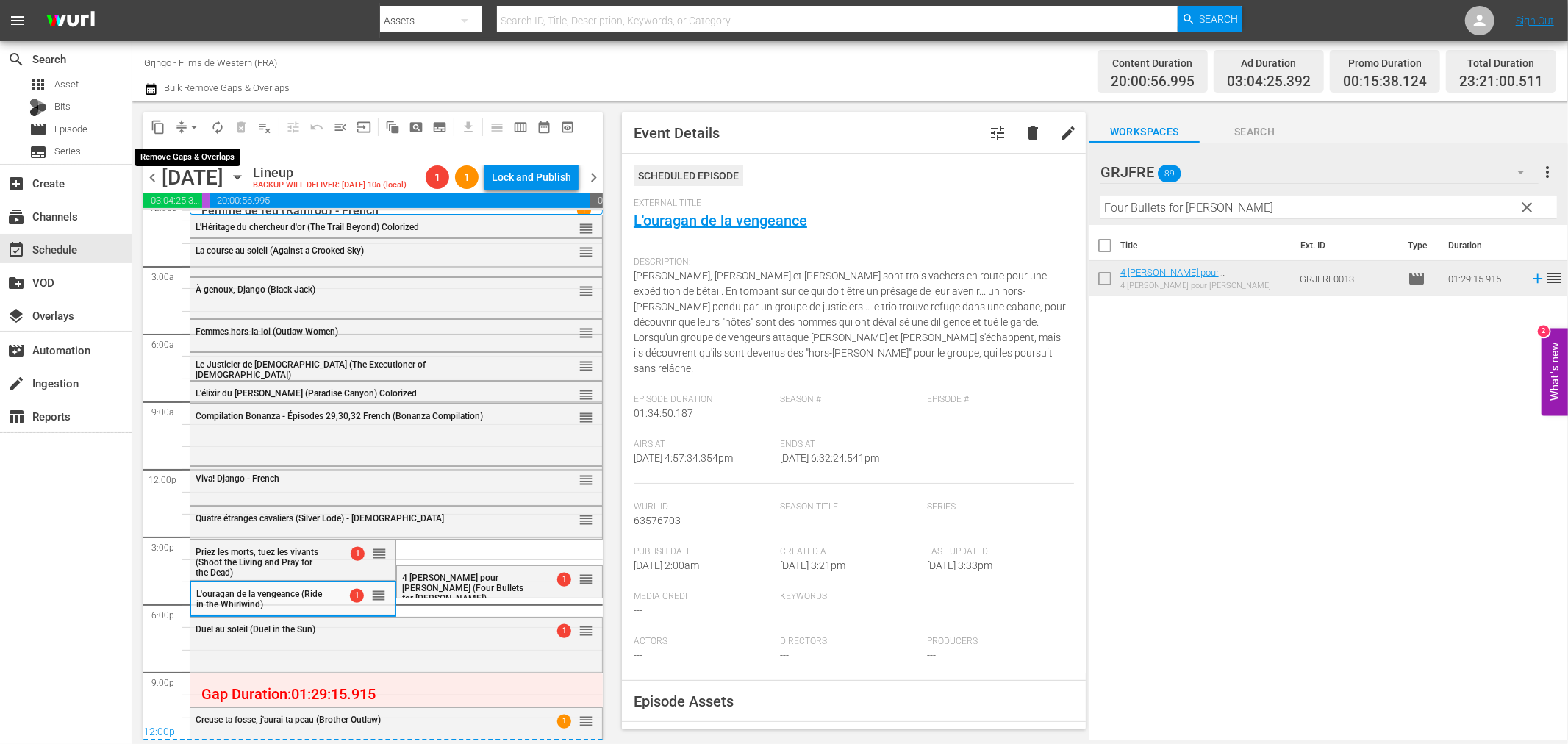
click at [194, 128] on span "arrow_drop_down" at bounding box center [194, 127] width 14 height 14
click at [225, 204] on li "Align to End of Previous Day" at bounding box center [194, 204] width 154 height 24
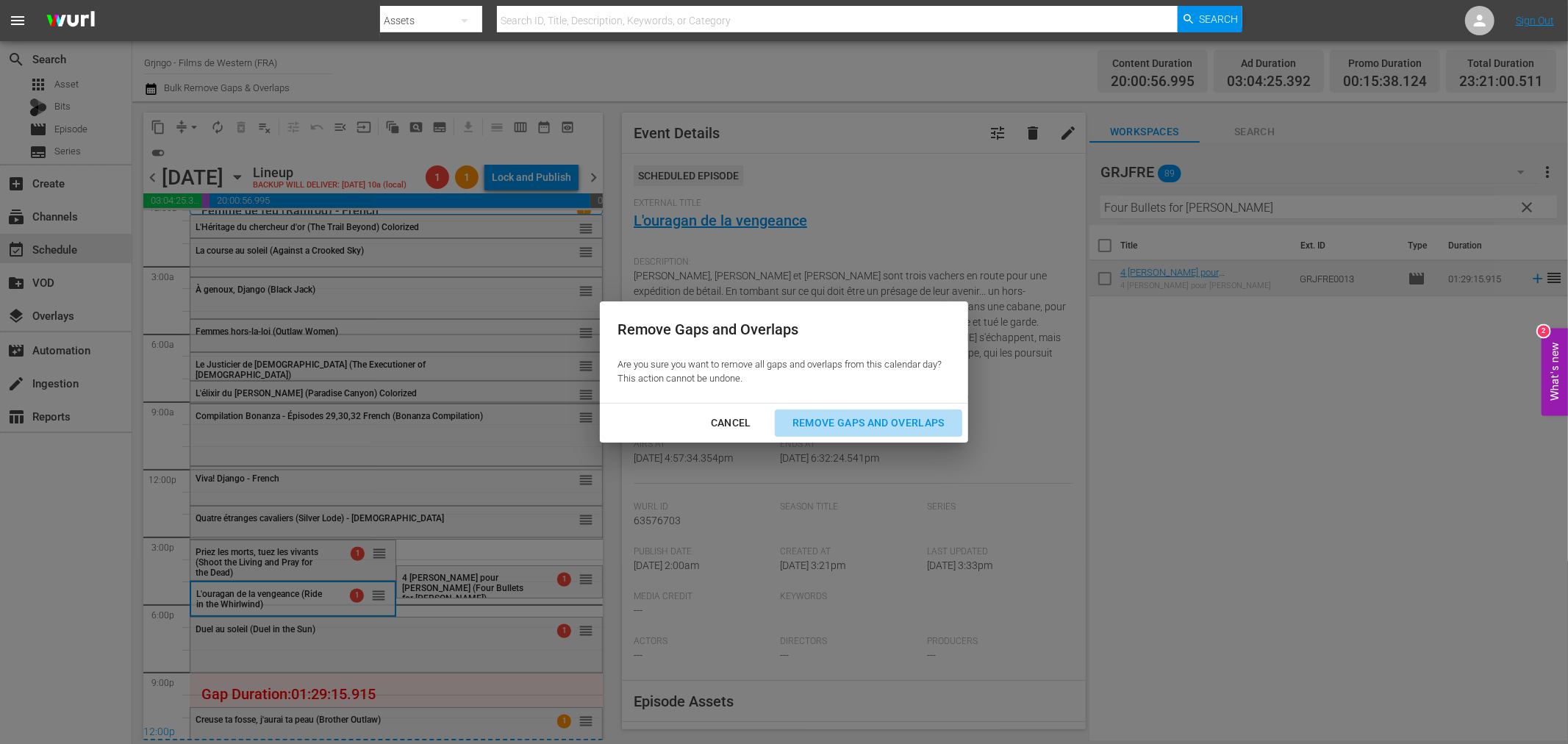
click at [813, 415] on div "Remove Gaps and Overlaps" at bounding box center [868, 423] width 175 height 19
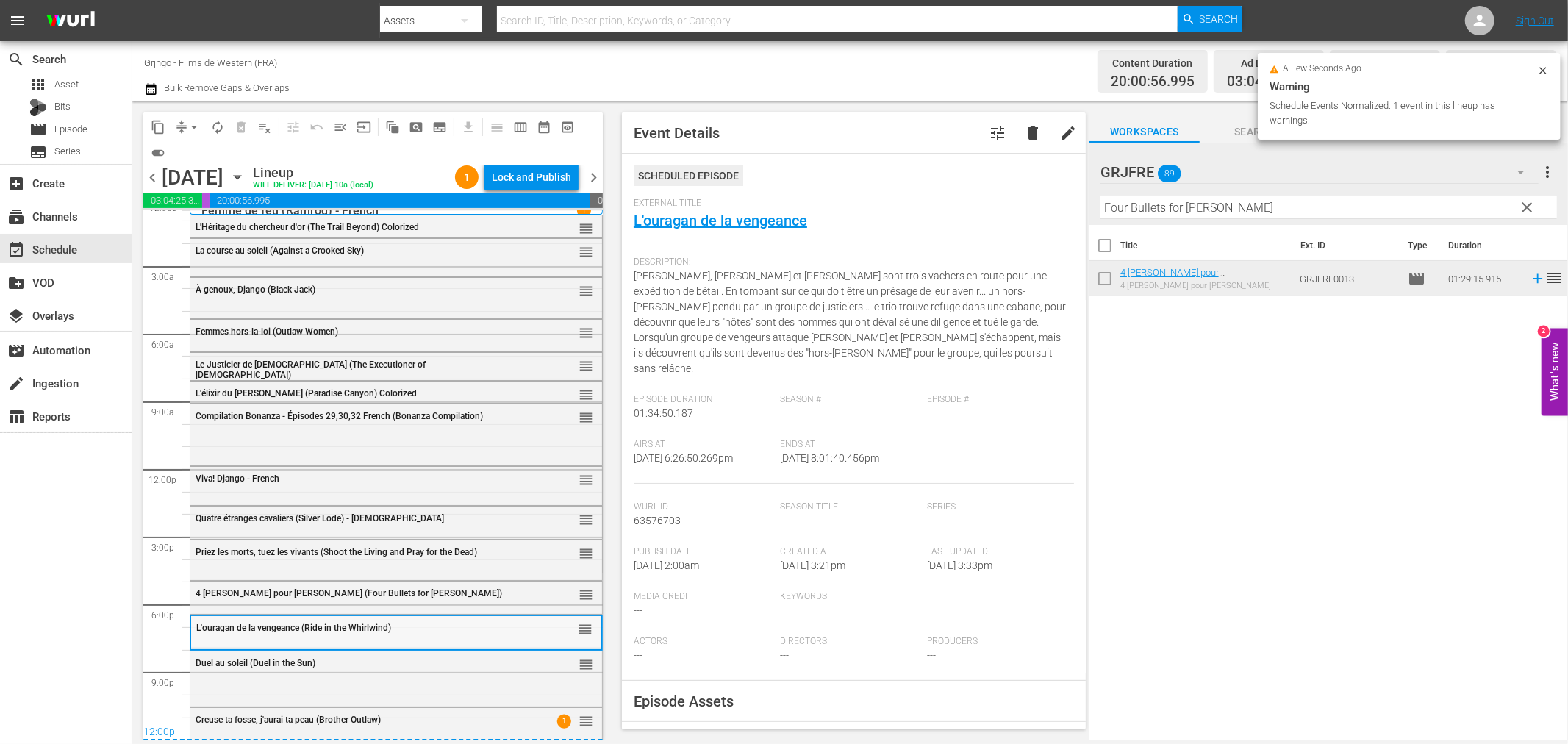
click at [289, 626] on span "L'ouragan de la vengeance (Ride in the Whirlwind)" at bounding box center [294, 628] width 195 height 10
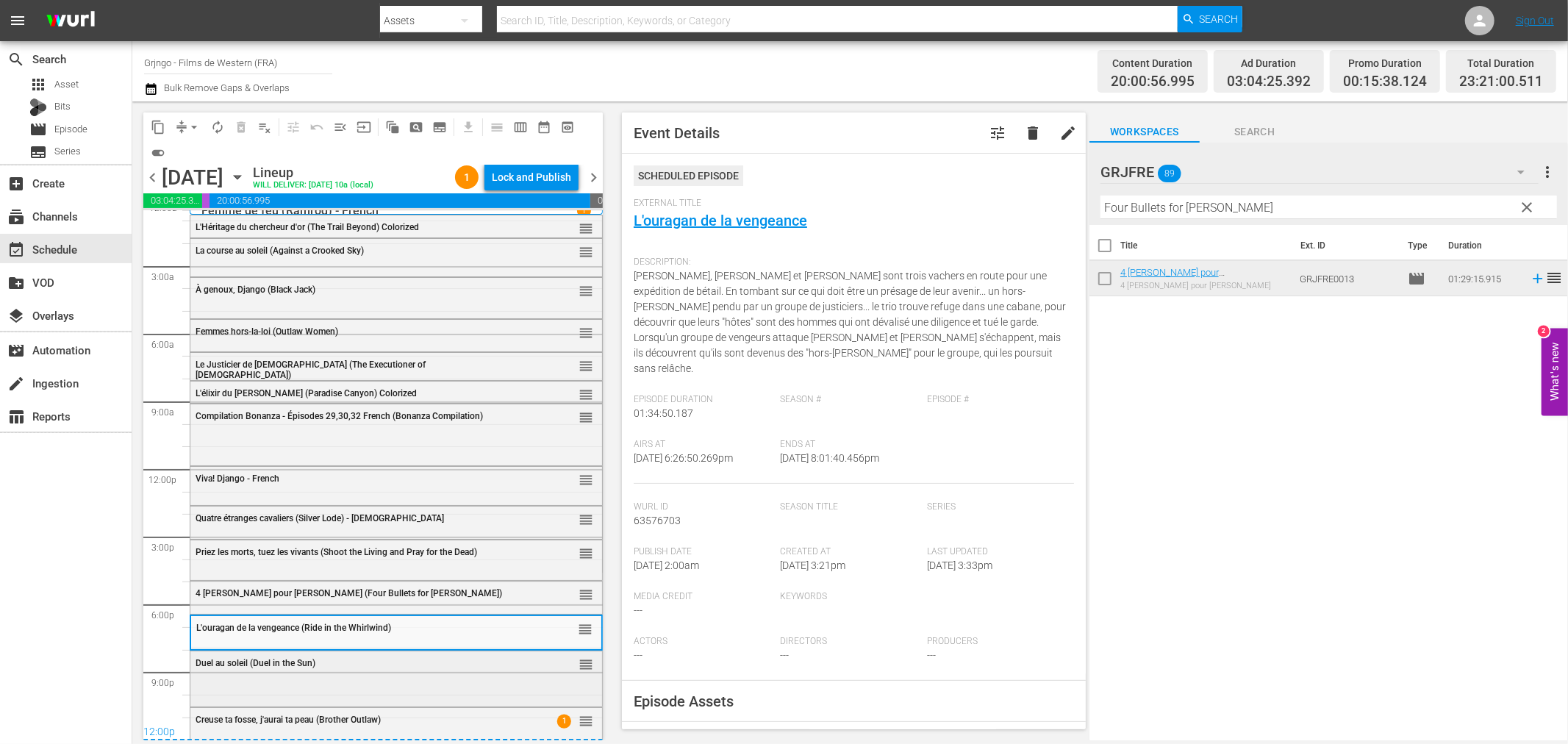
click at [289, 678] on div "Duel au soleil (Duel in the Sun) reorder" at bounding box center [396, 678] width 412 height 52
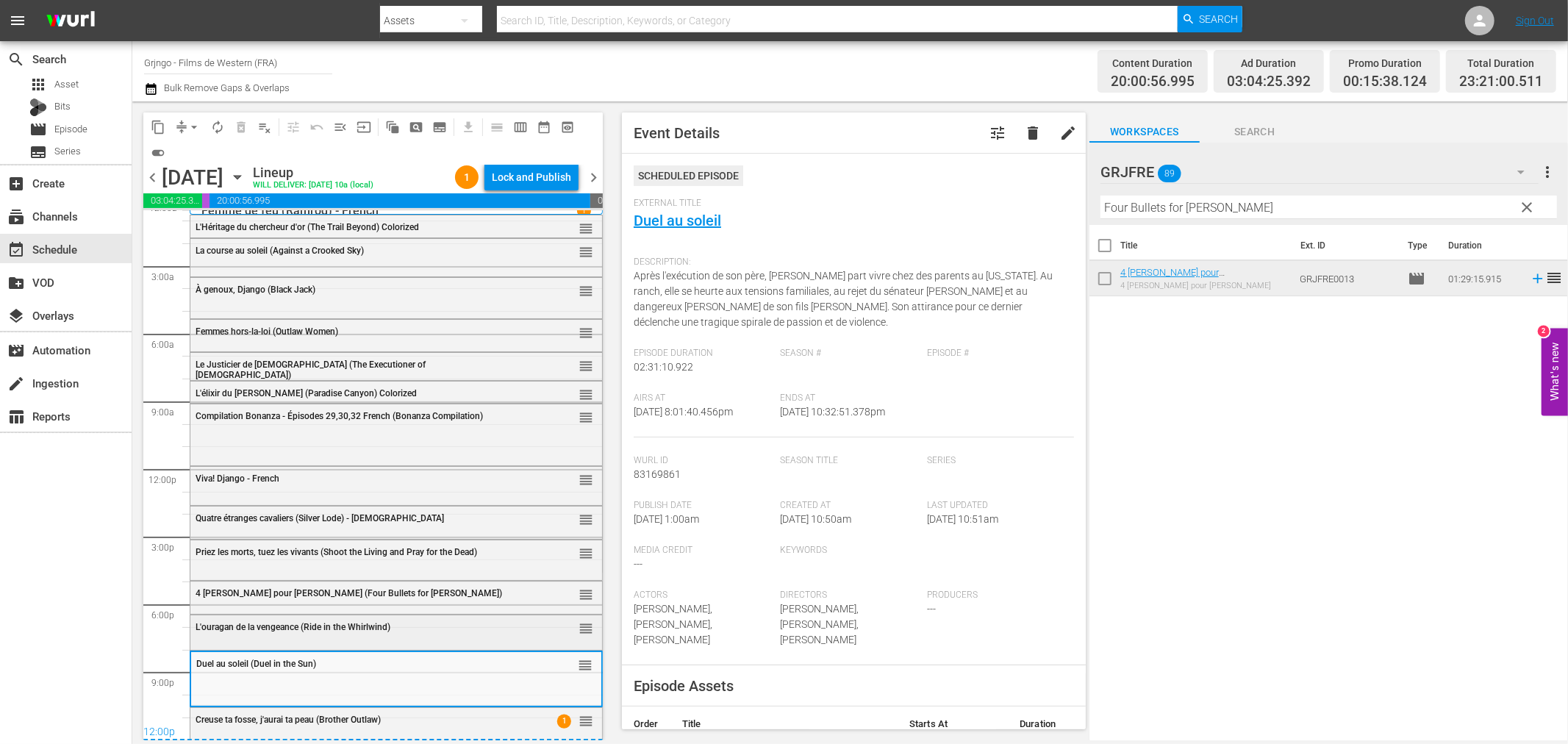
click at [288, 630] on span "L'ouragan de la vengeance (Ride in the Whirlwind)" at bounding box center [293, 627] width 195 height 10
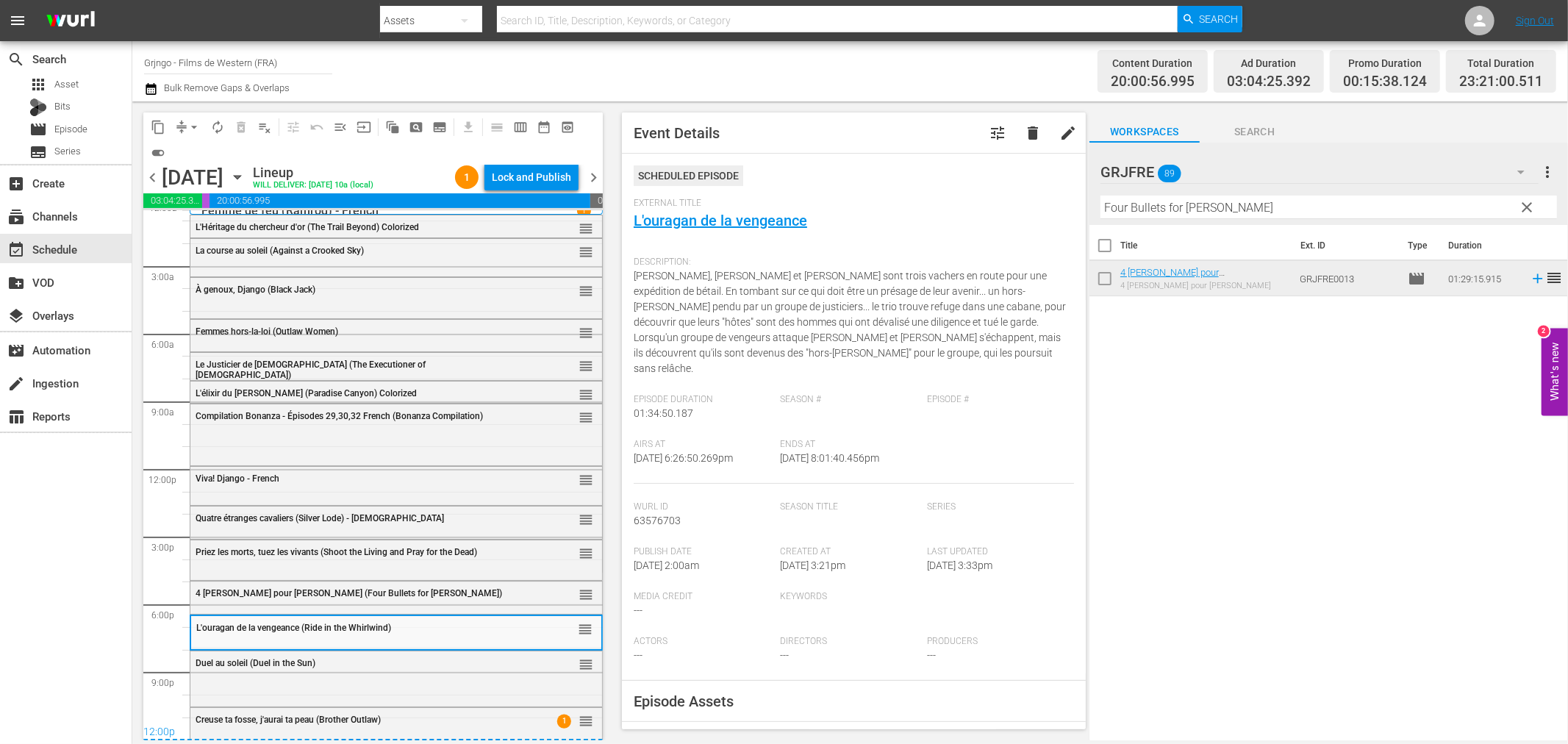
click at [277, 589] on span "4 balles pour Joë (Four Bullets for Joe)" at bounding box center [348, 593] width 307 height 10
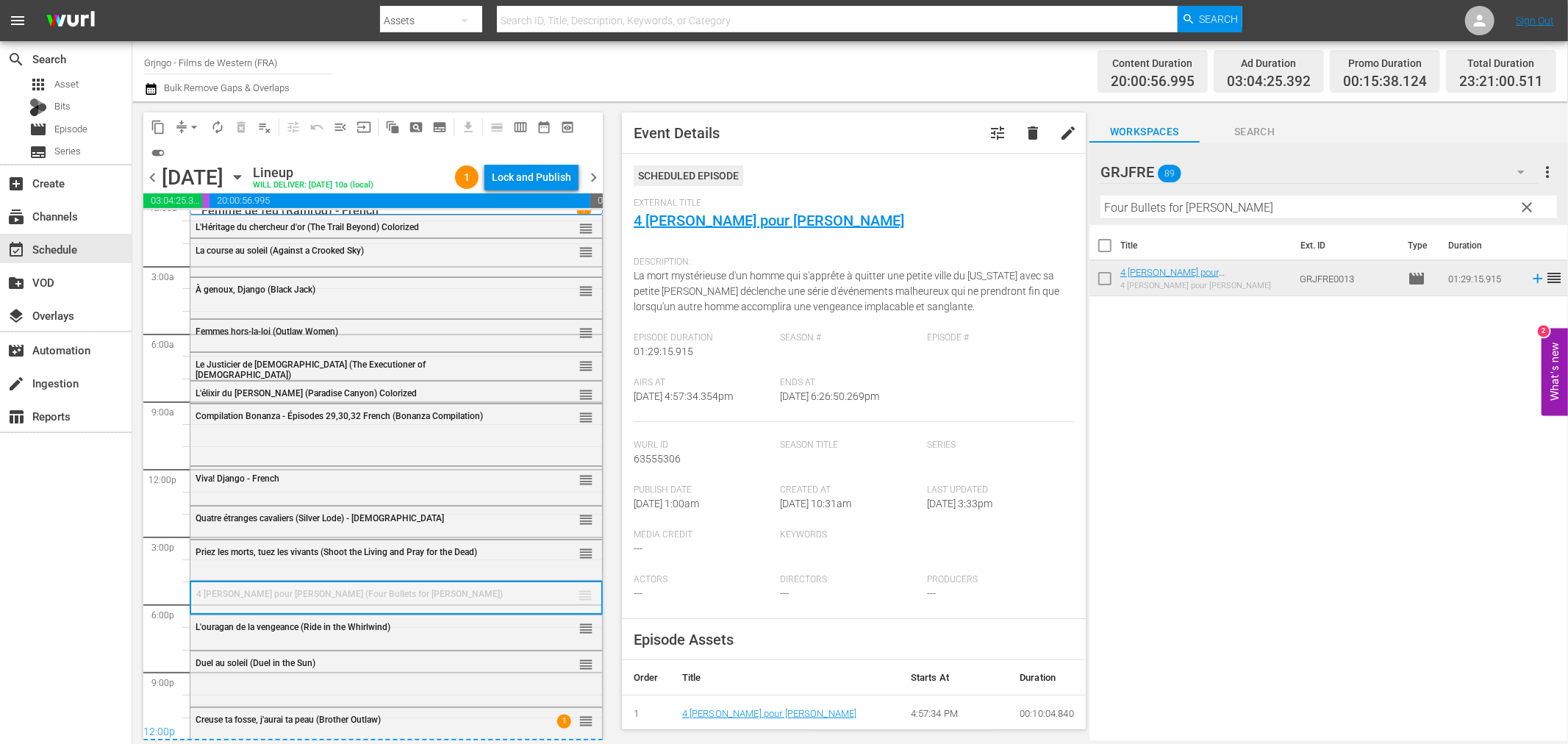
drag, startPoint x: 570, startPoint y: 591, endPoint x: 565, endPoint y: 681, distance: 90.1
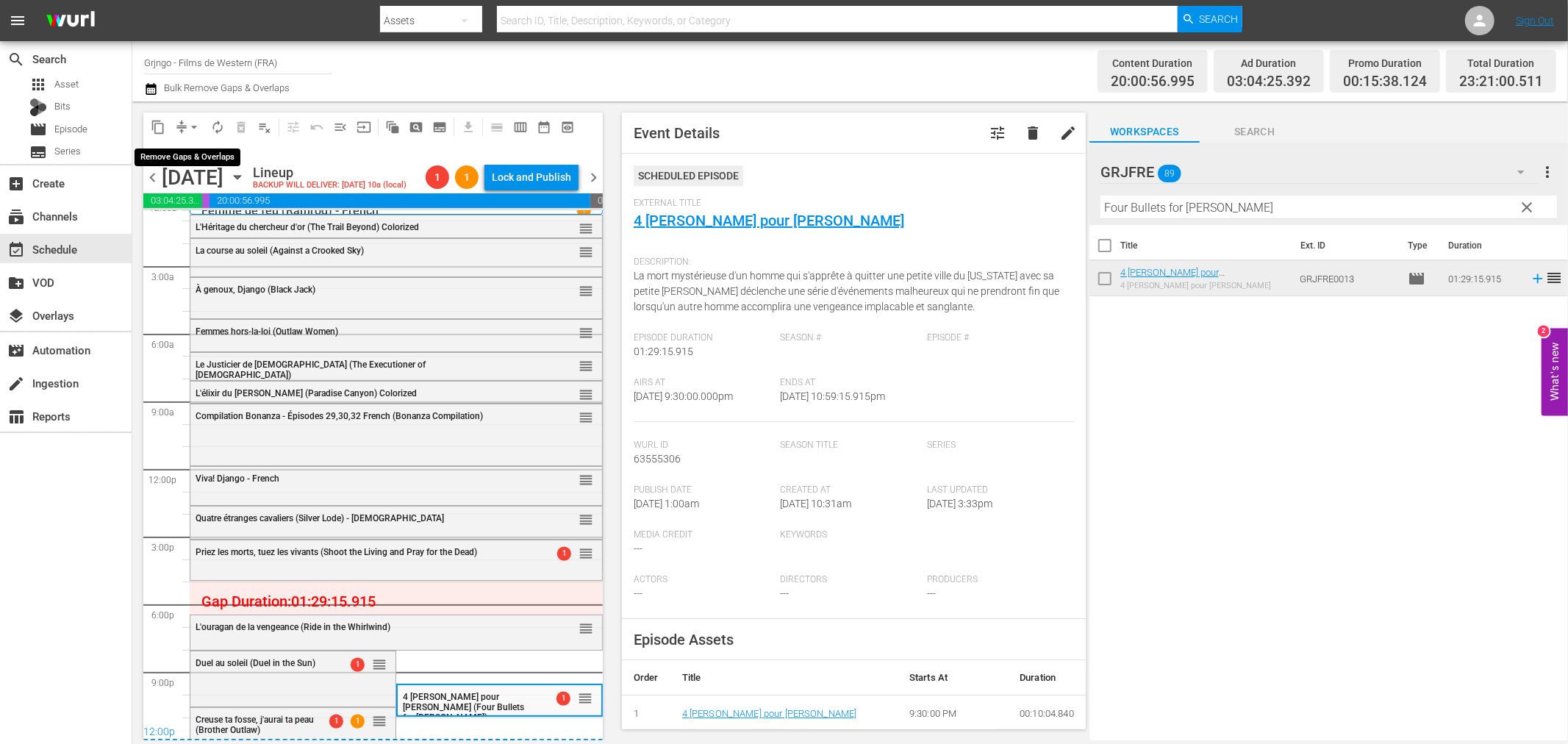
click at [196, 131] on span "arrow_drop_down" at bounding box center [194, 127] width 14 height 14
click at [233, 200] on li "Align to End of Previous Day" at bounding box center [194, 204] width 154 height 24
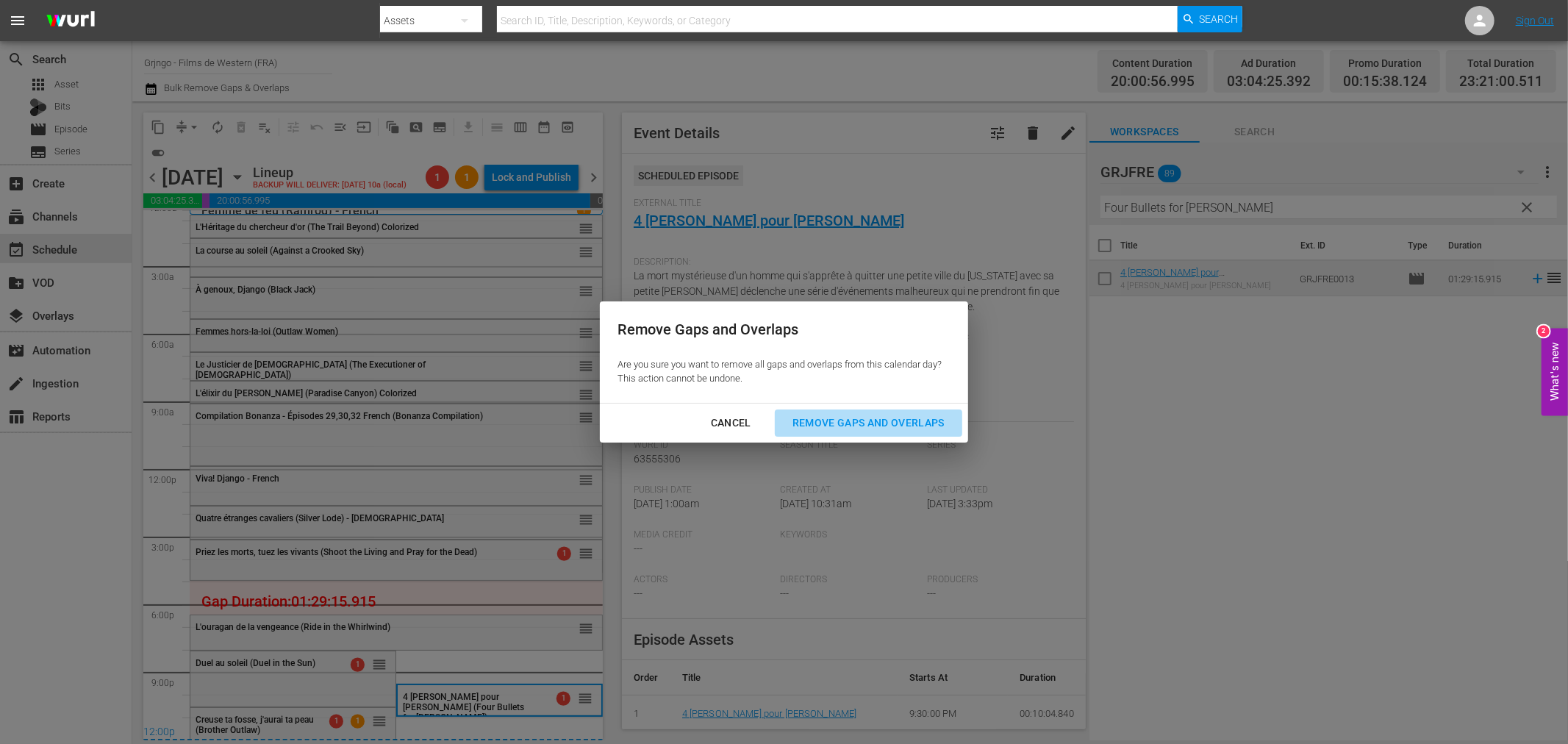
click at [910, 415] on div "Remove Gaps and Overlaps" at bounding box center [868, 423] width 175 height 19
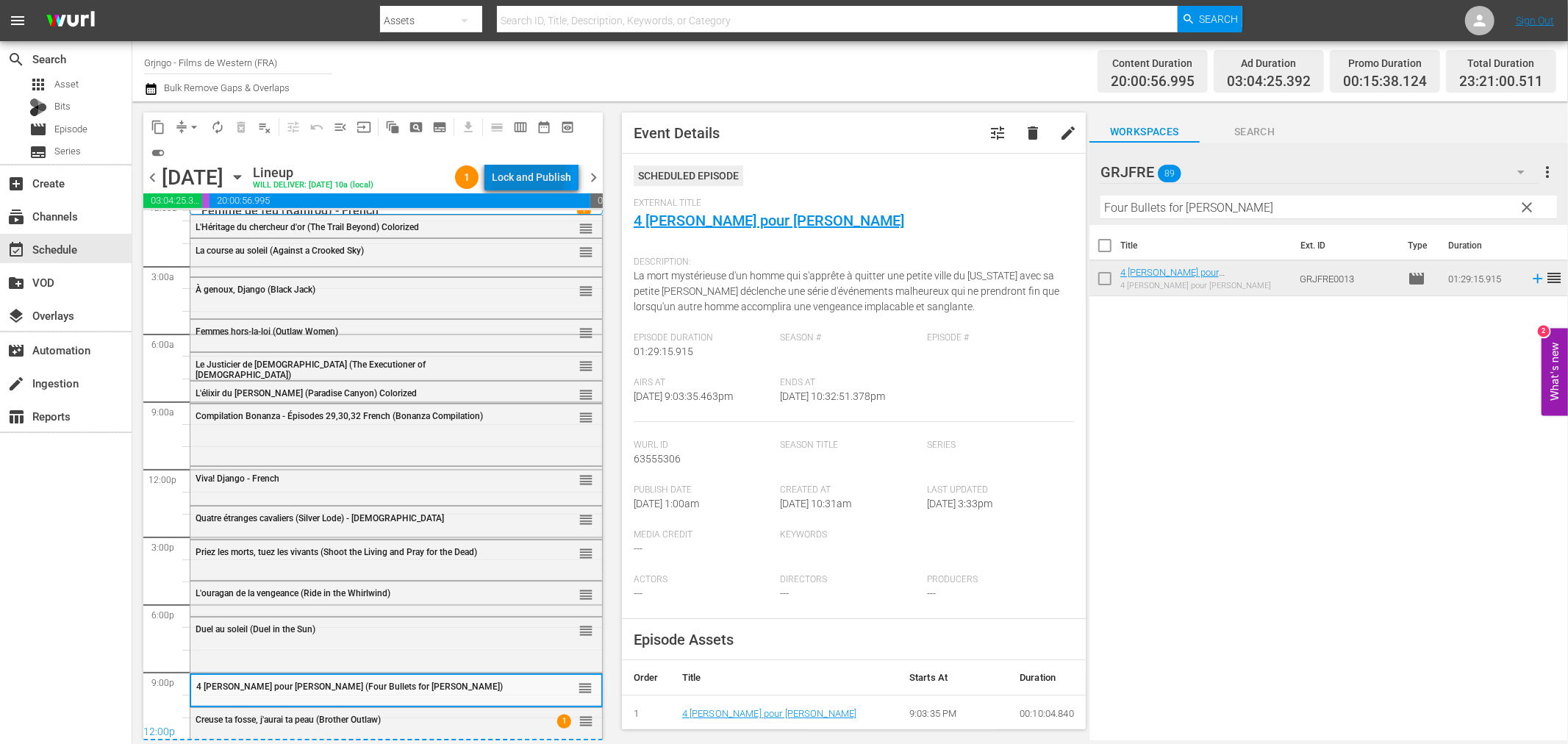
drag, startPoint x: 518, startPoint y: 172, endPoint x: 525, endPoint y: 164, distance: 10.6
click at [525, 164] on div "Lock and Publish" at bounding box center [532, 177] width 80 height 27
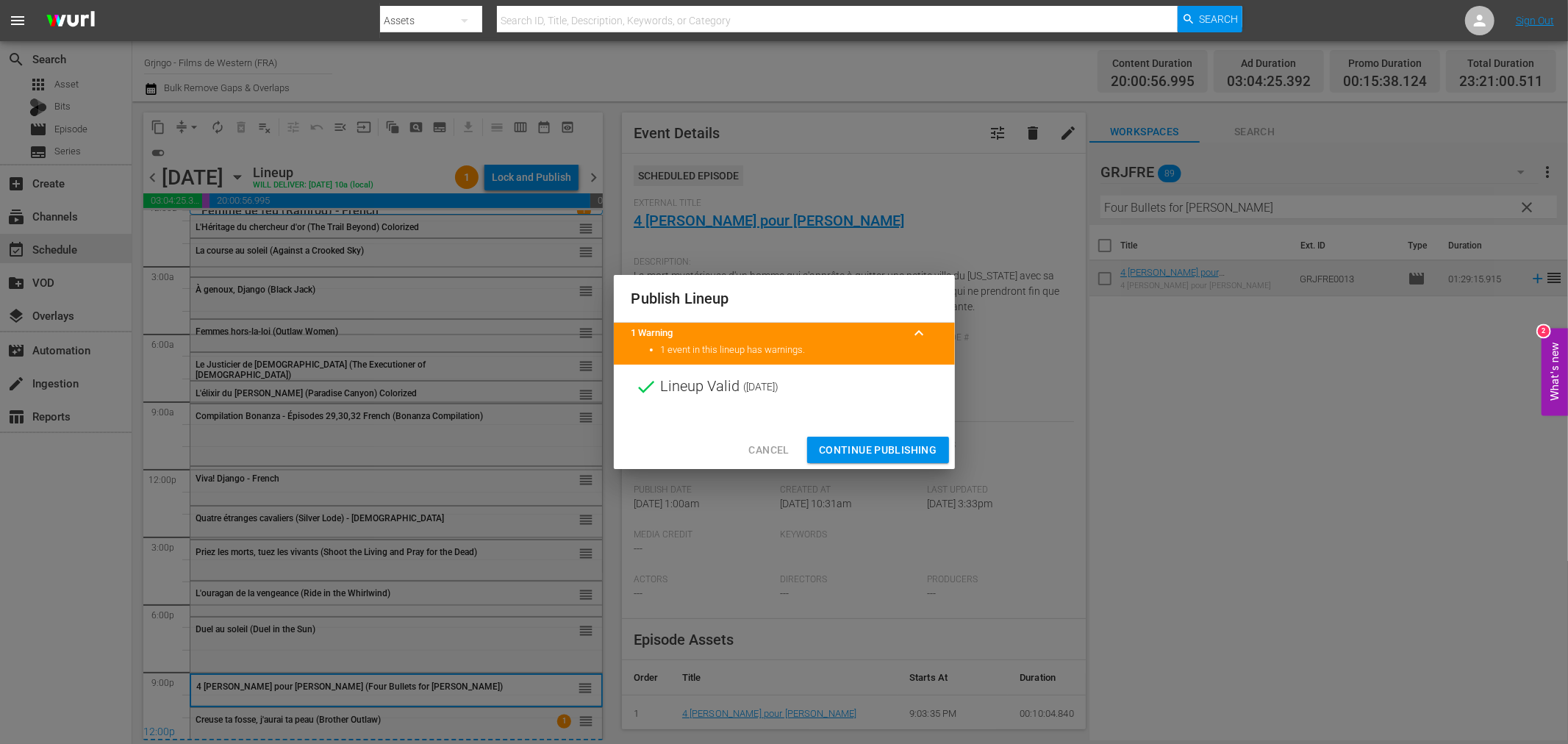
click at [870, 446] on span "Continue Publishing" at bounding box center [878, 450] width 118 height 19
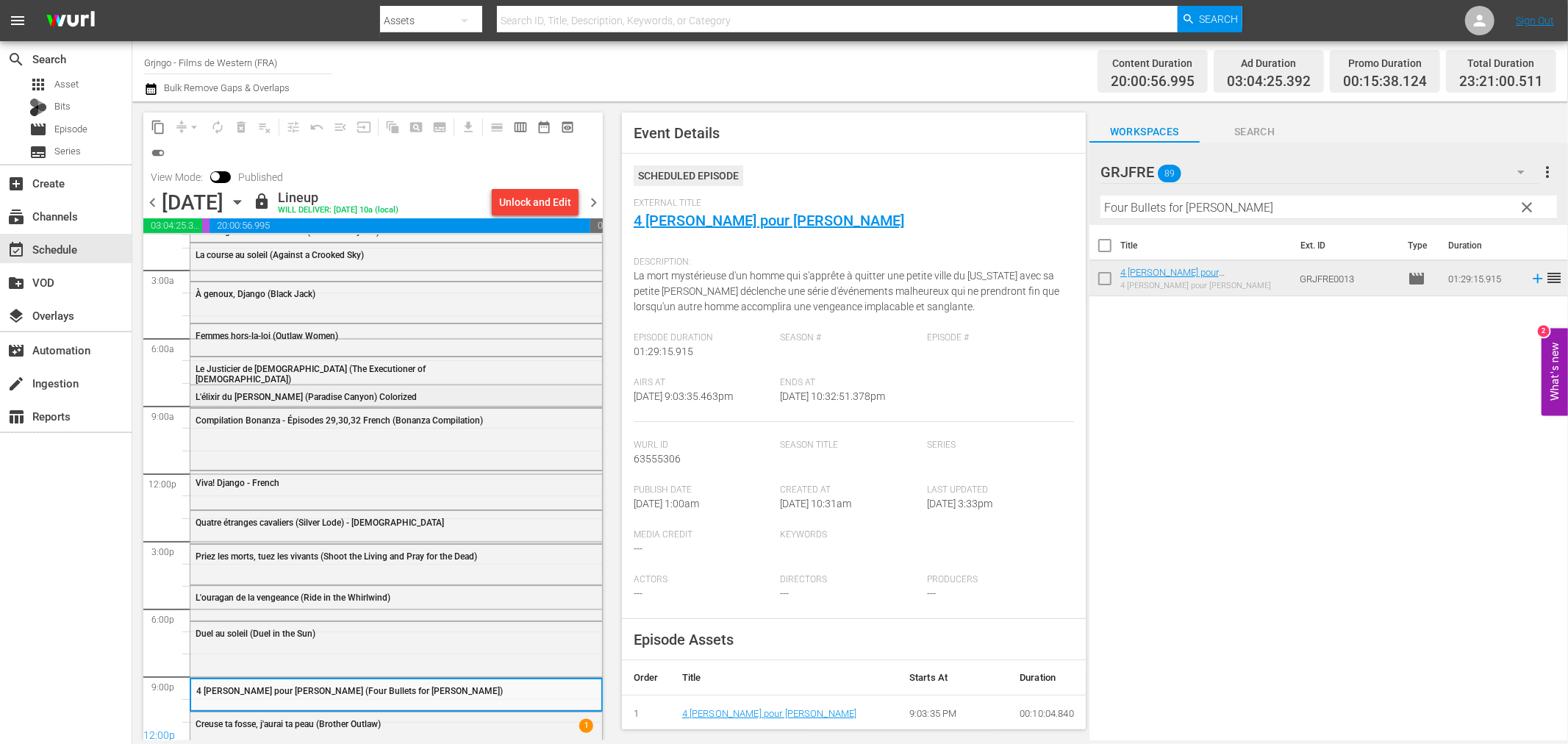
scroll to position [38, 0]
click at [586, 201] on span "chevron_right" at bounding box center [593, 202] width 19 height 19
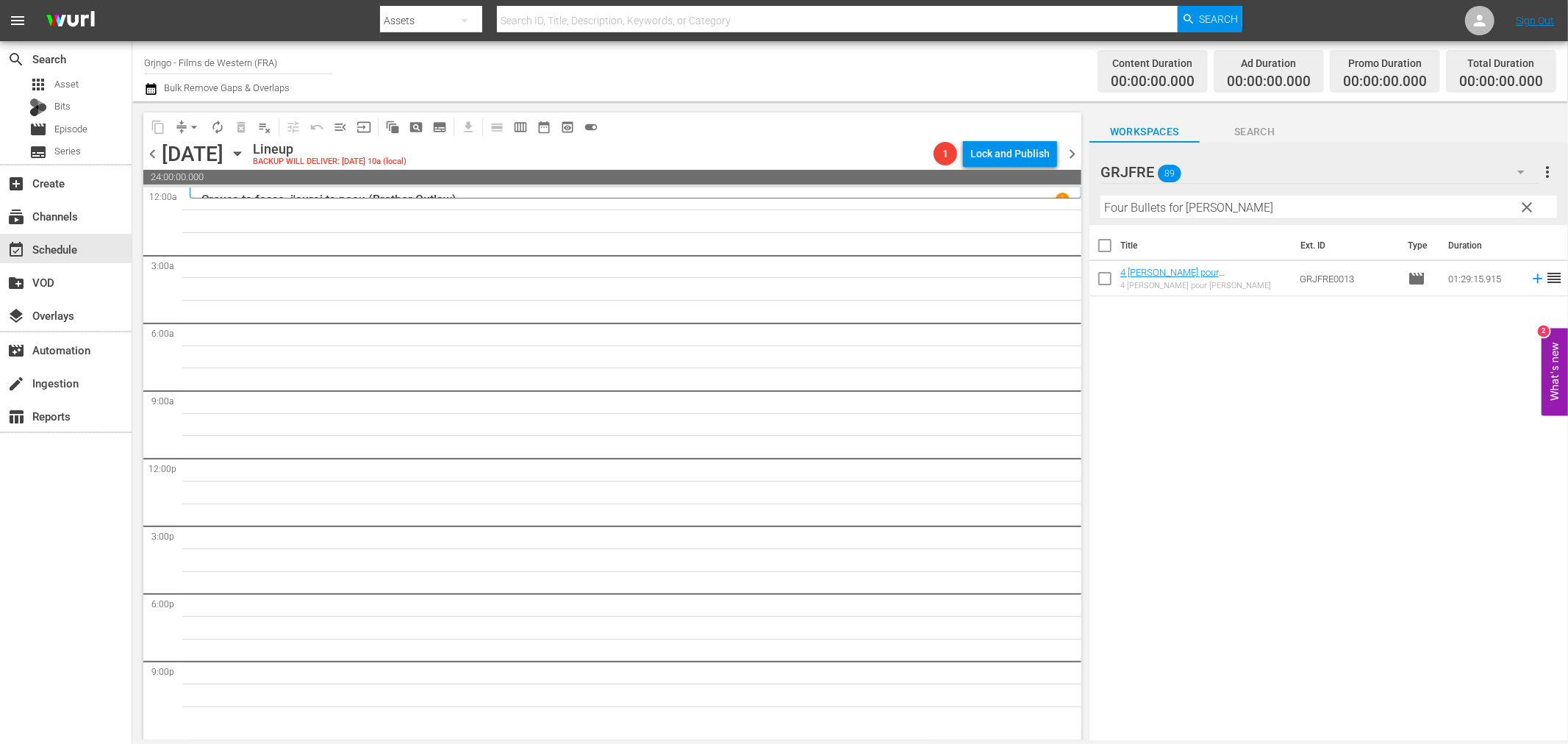
drag, startPoint x: 1528, startPoint y: 204, endPoint x: 1365, endPoint y: 201, distance: 163.0
click at [1528, 204] on span "clear" at bounding box center [1528, 208] width 18 height 18
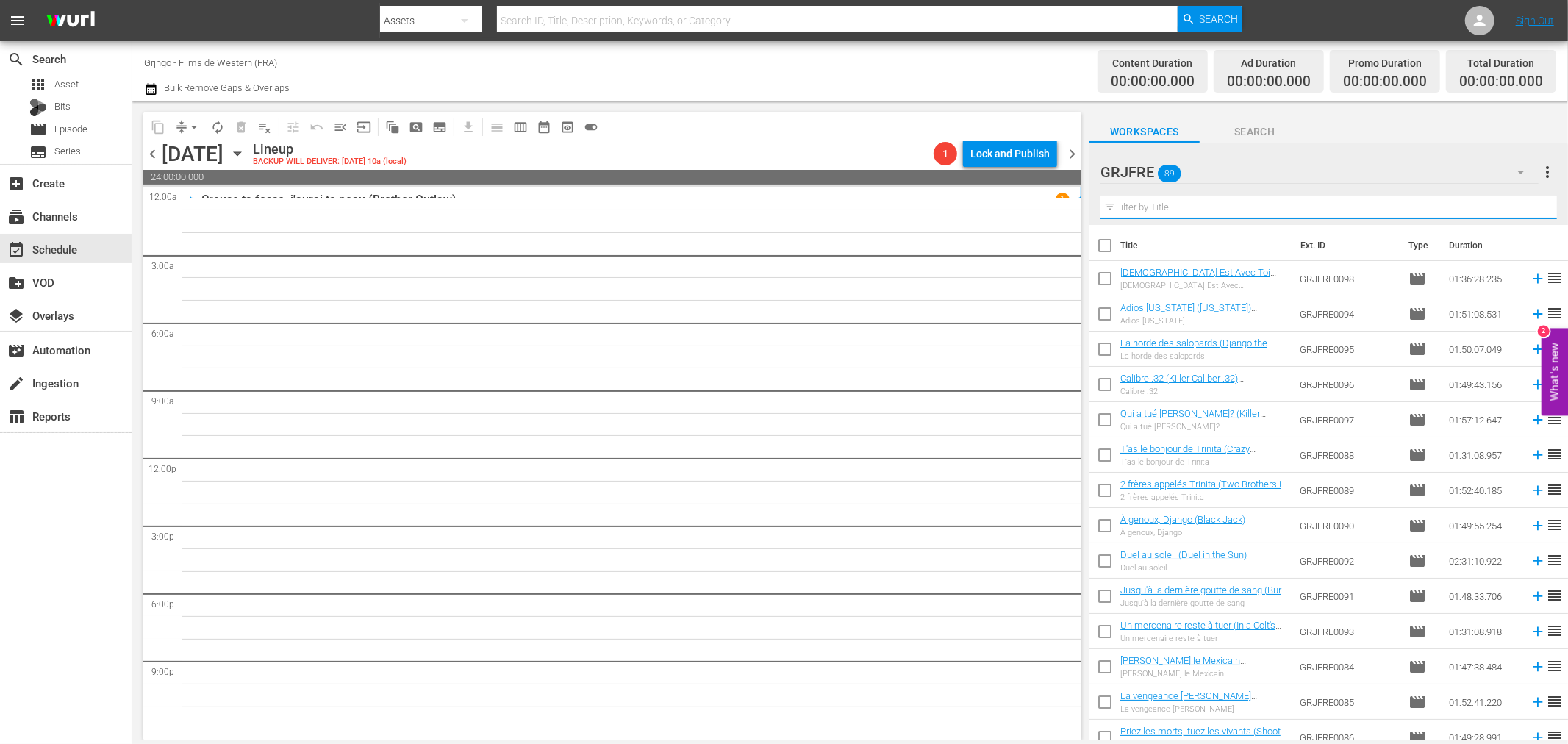
paste input "Le Jardin du diable (Garden of Evil)"
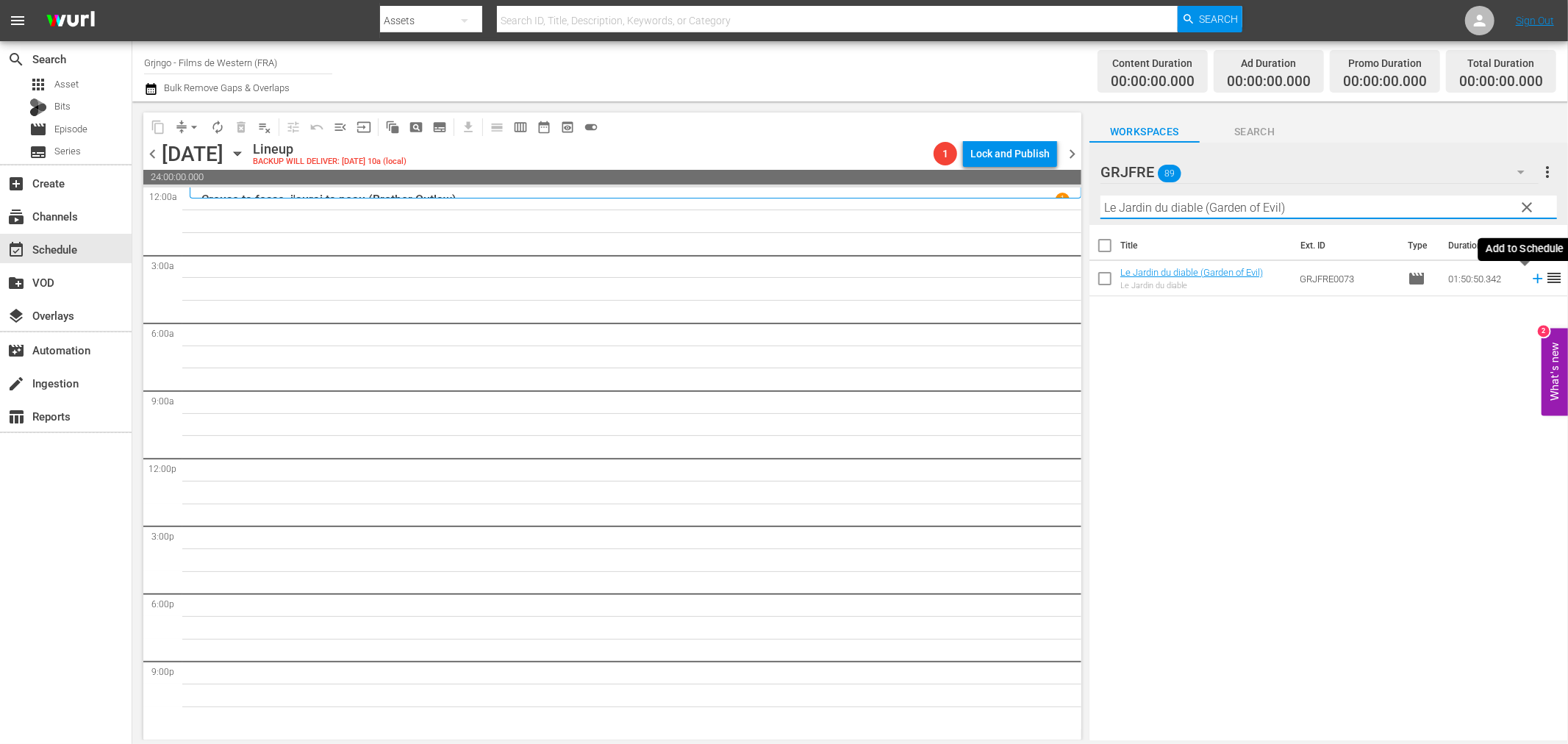
type input "Le Jardin du diable (Garden of Evil)"
click at [1530, 278] on icon at bounding box center [1538, 278] width 16 height 16
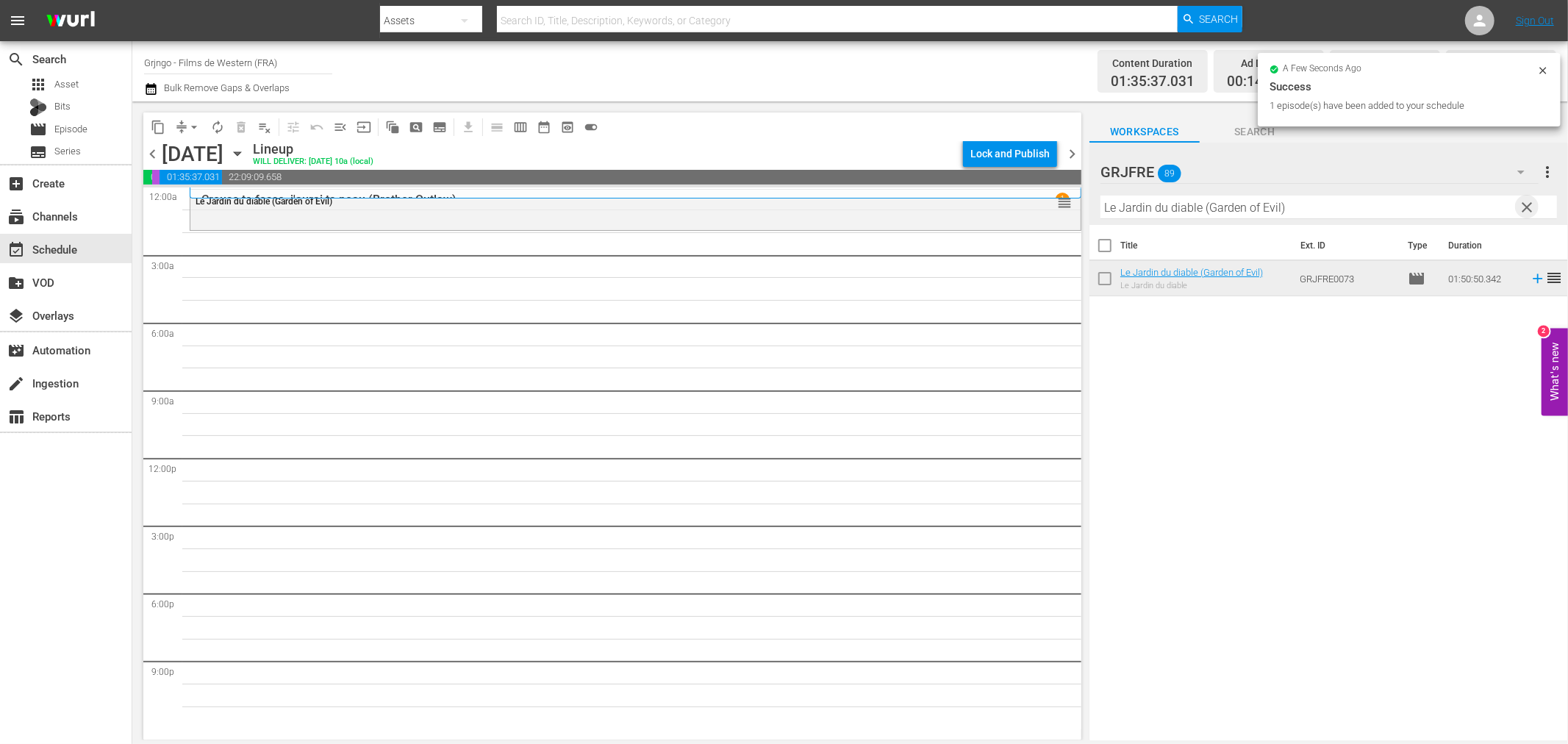
click at [1527, 207] on span "clear" at bounding box center [1528, 208] width 18 height 18
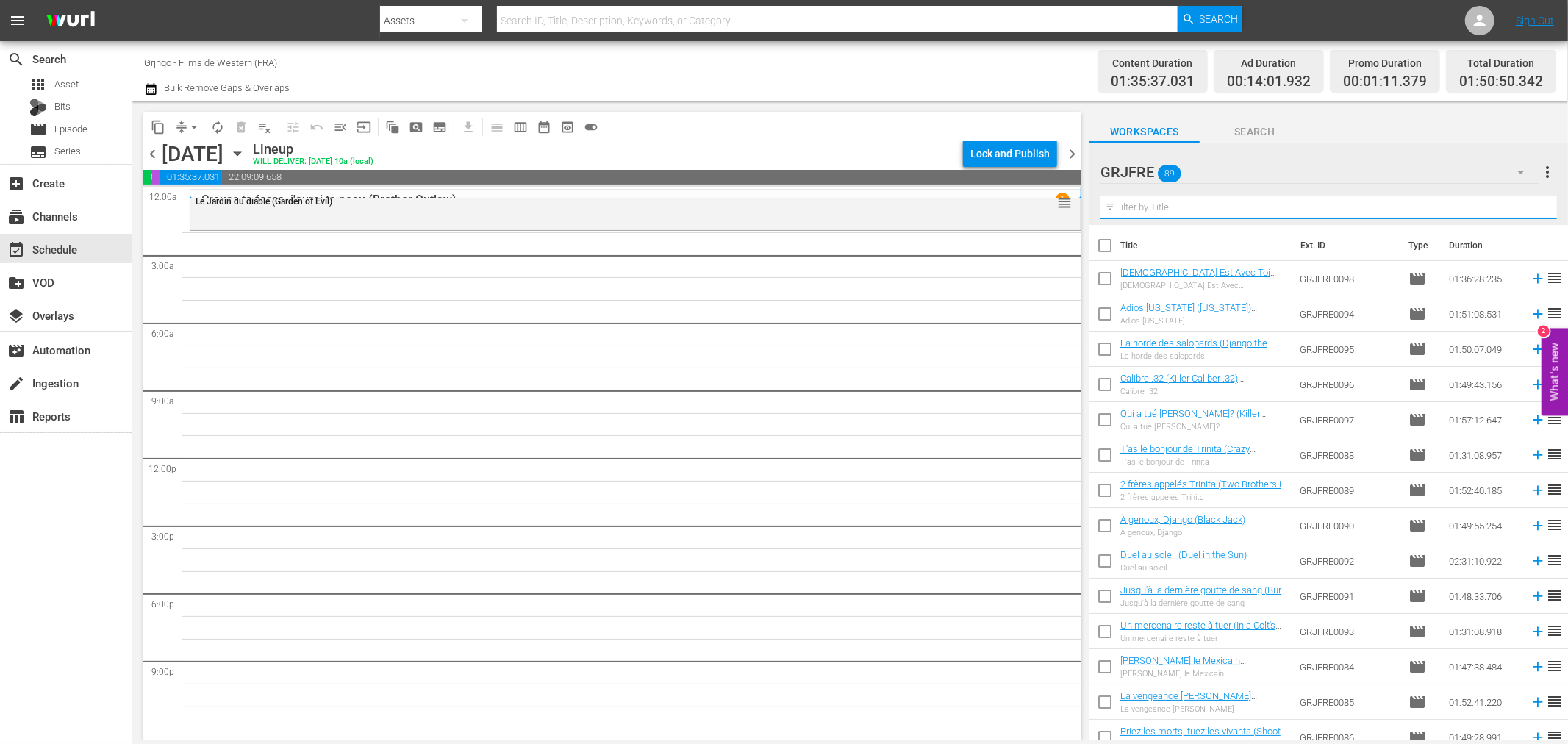
paste input "Gentleman Killer"
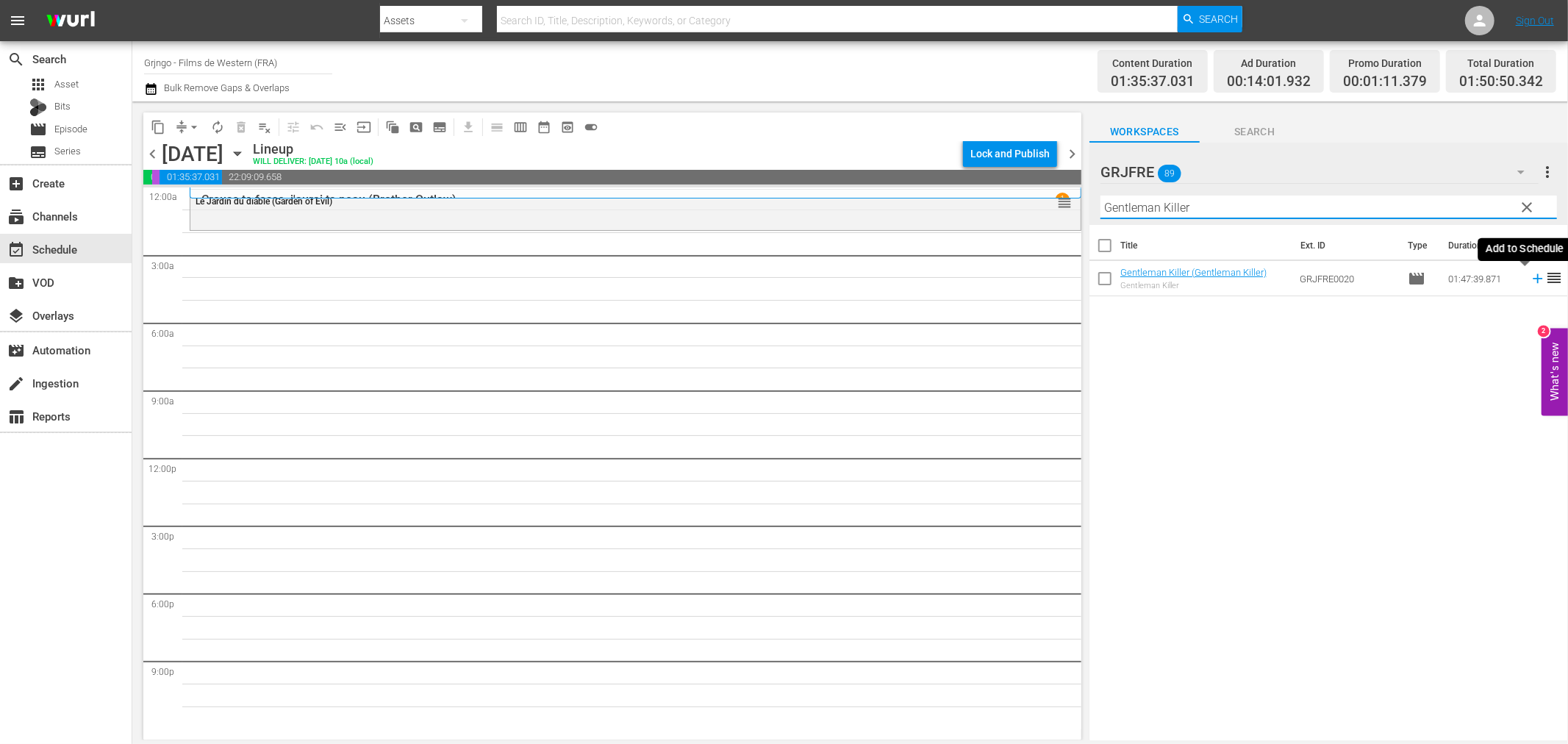
type input "Gentleman Killer"
click at [1530, 276] on icon at bounding box center [1538, 278] width 16 height 16
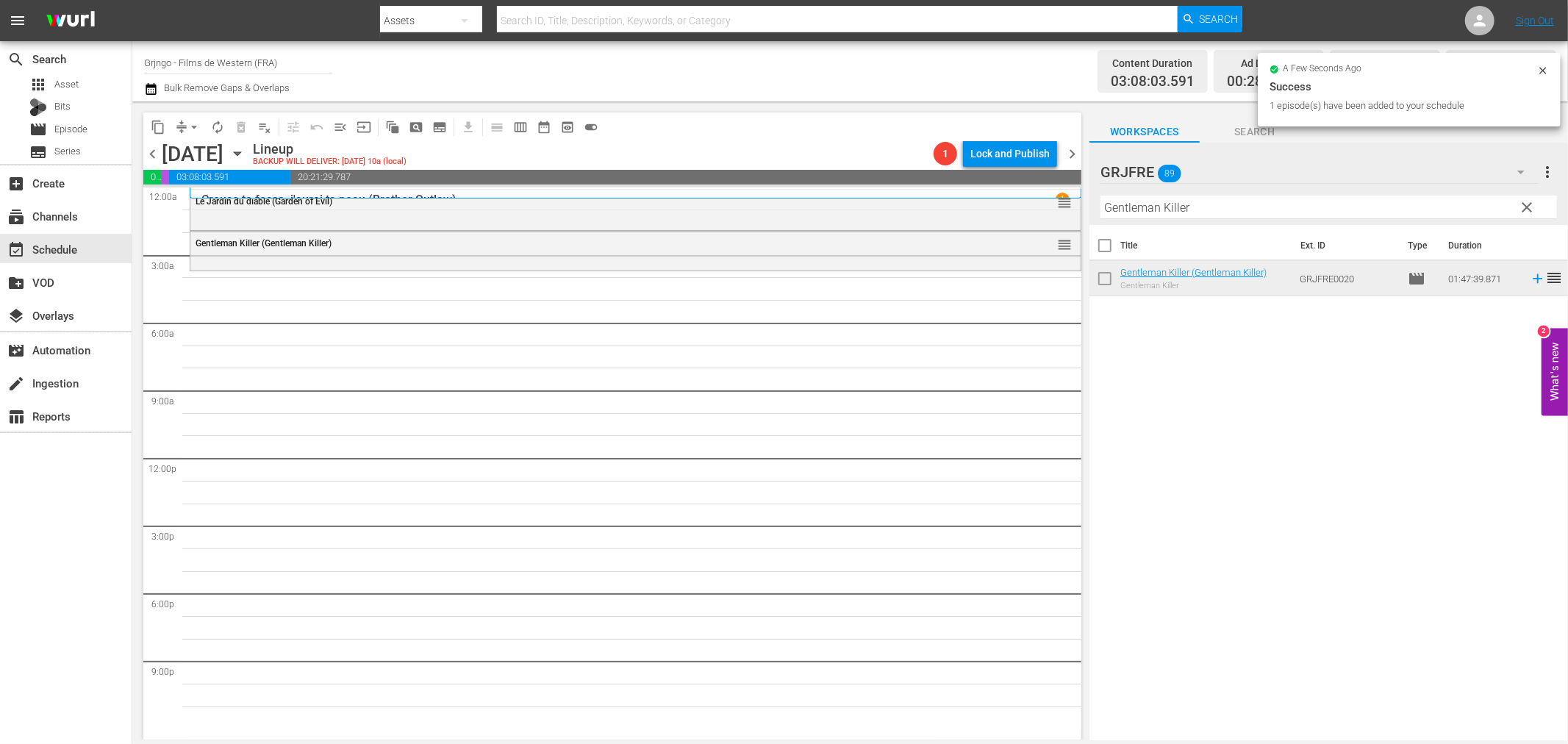
drag, startPoint x: 1530, startPoint y: 208, endPoint x: 1456, endPoint y: 190, distance: 76.2
click at [1530, 208] on span "clear" at bounding box center [1528, 208] width 18 height 18
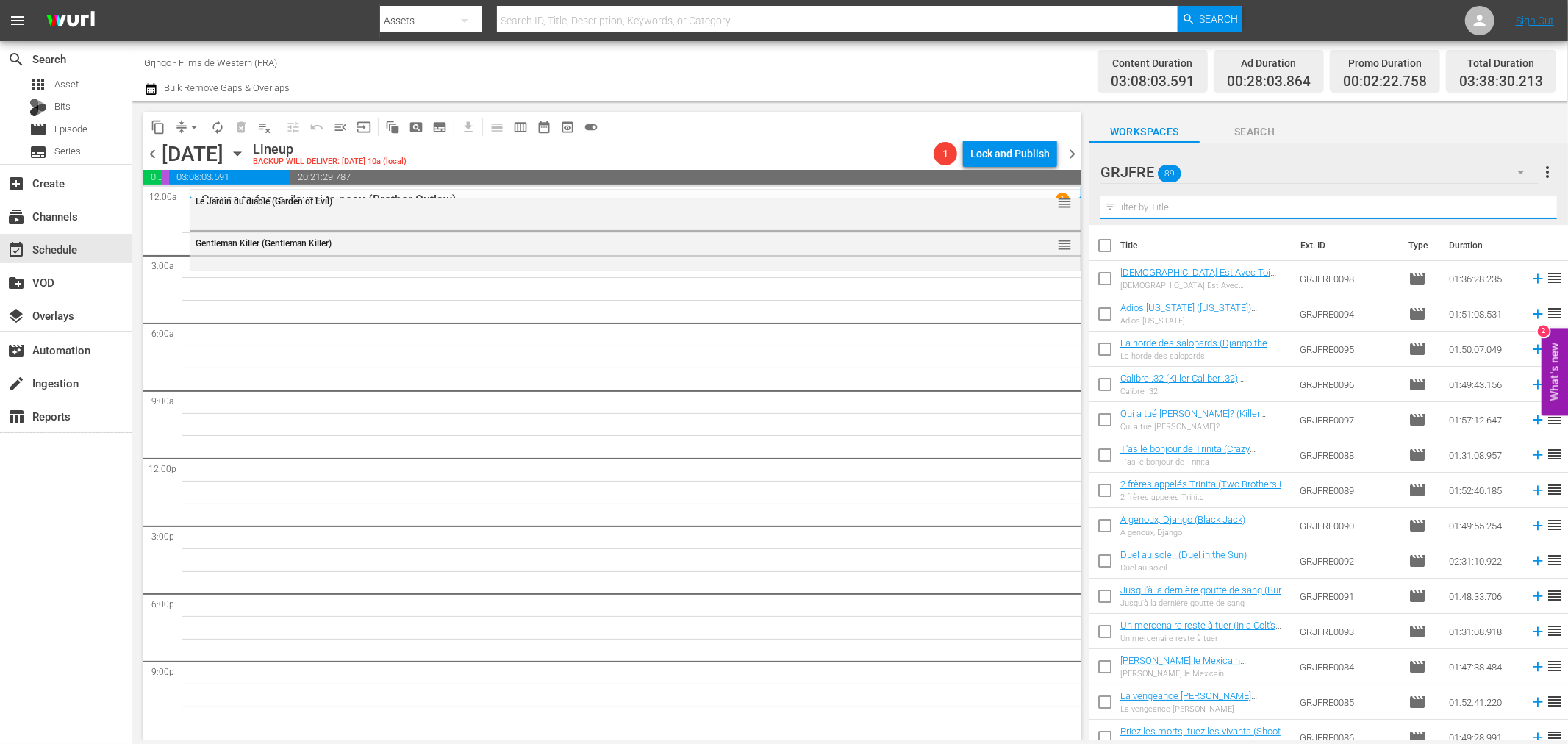
paste input "Vengeance Valley"
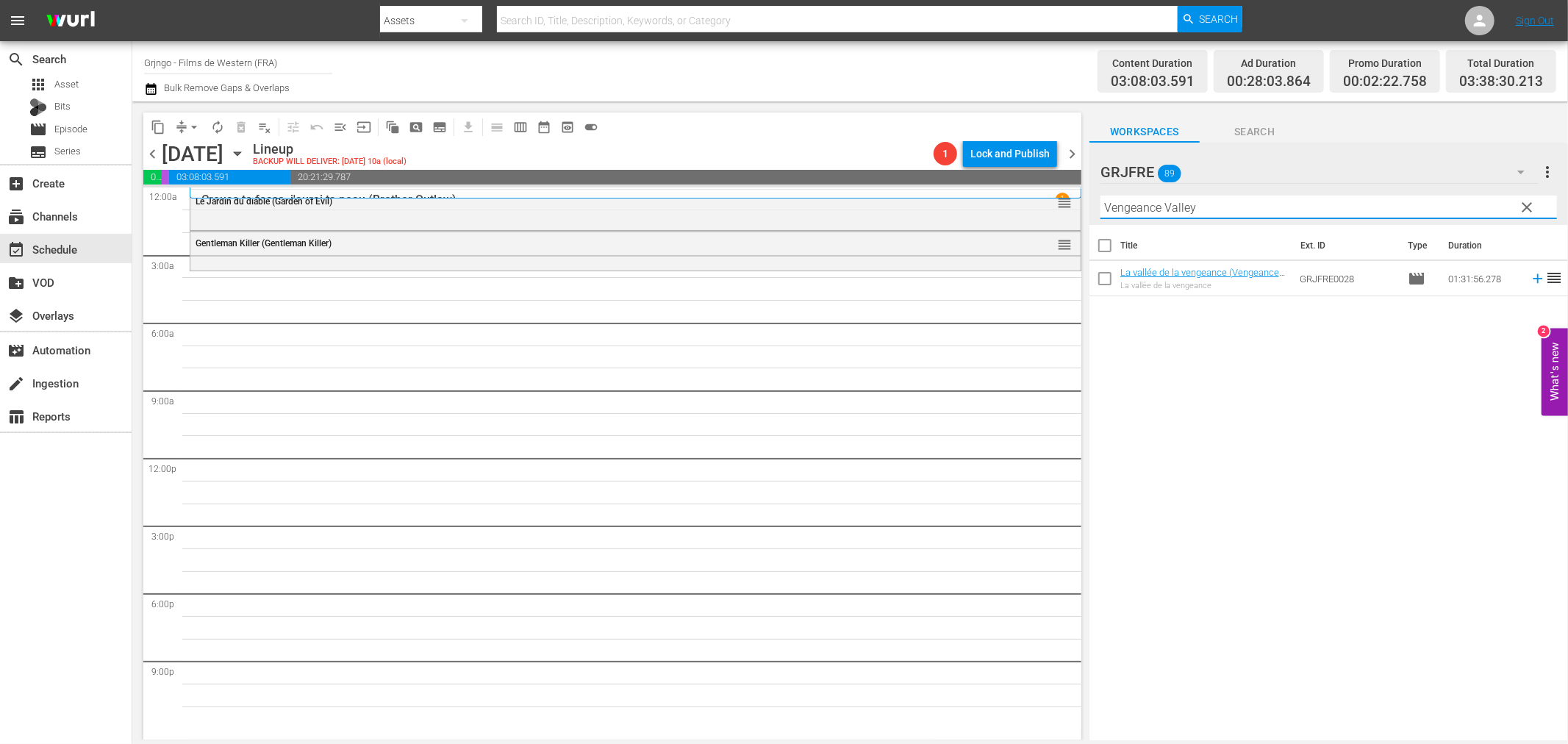
type input "Vengeance Valley"
click at [1530, 282] on icon at bounding box center [1538, 278] width 16 height 16
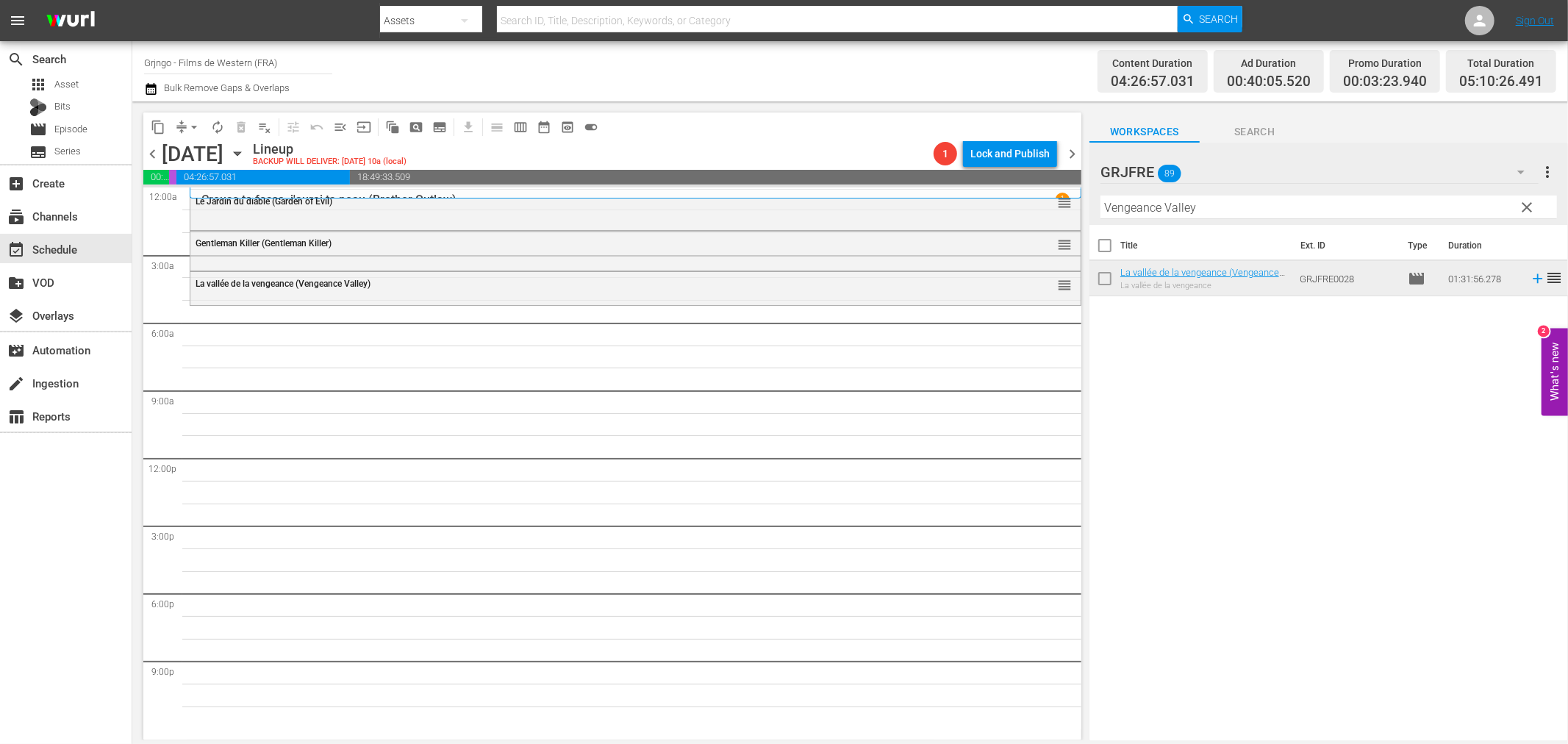
drag, startPoint x: 1525, startPoint y: 207, endPoint x: 1360, endPoint y: 217, distance: 165.3
click at [1525, 207] on span "clear" at bounding box center [1528, 208] width 18 height 18
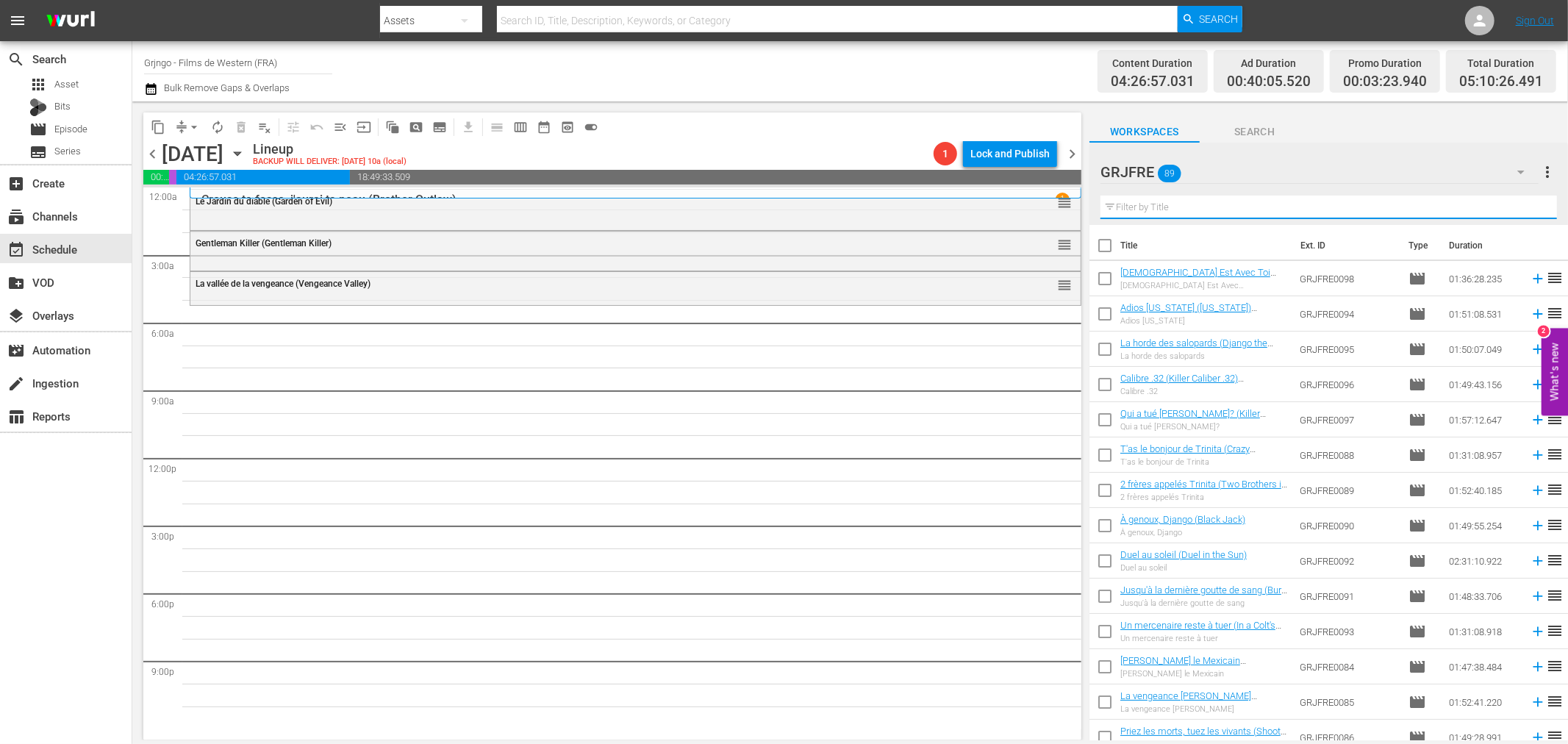
paste input "Django et Sartana"
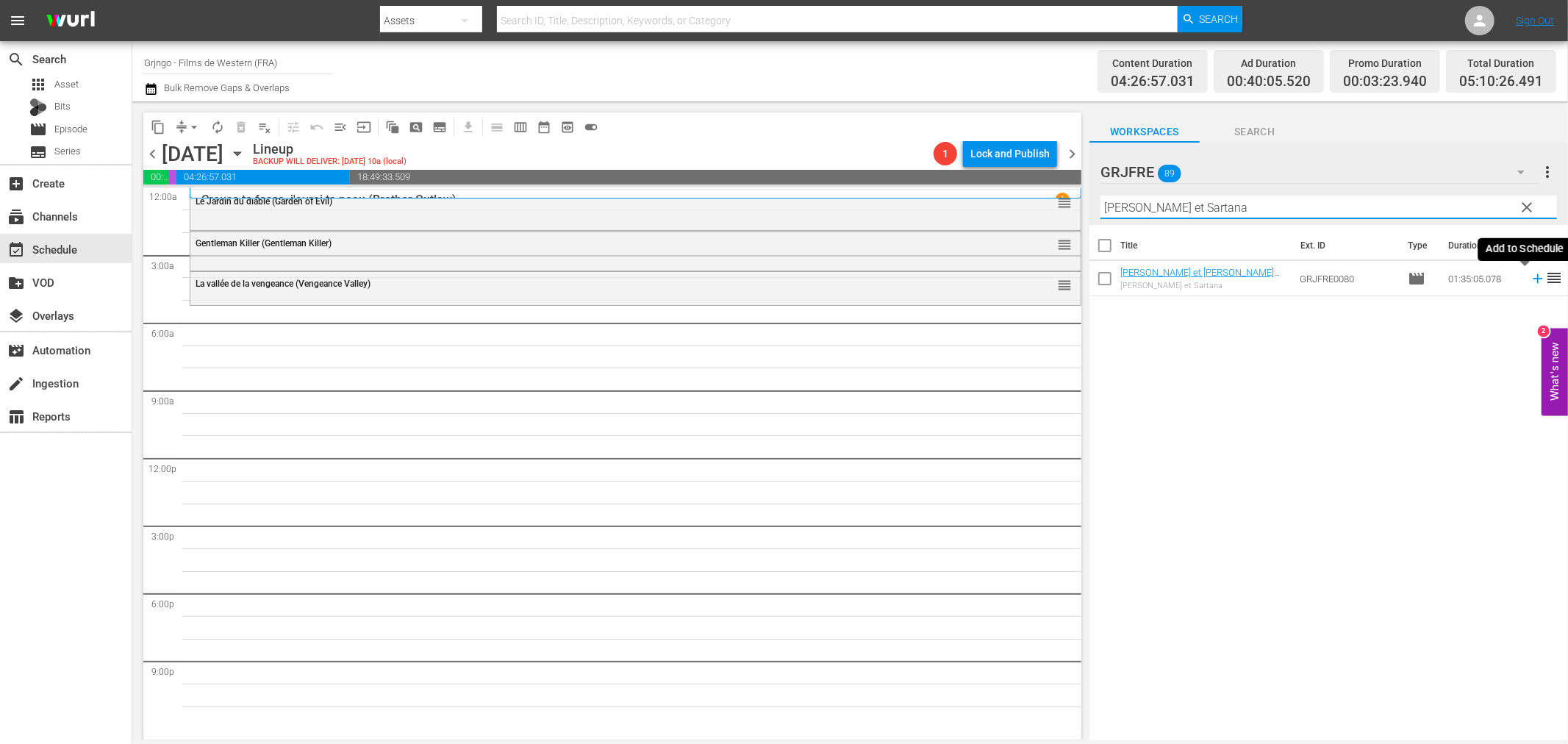
type input "Django et Sartana"
click at [1533, 280] on icon at bounding box center [1538, 278] width 10 height 10
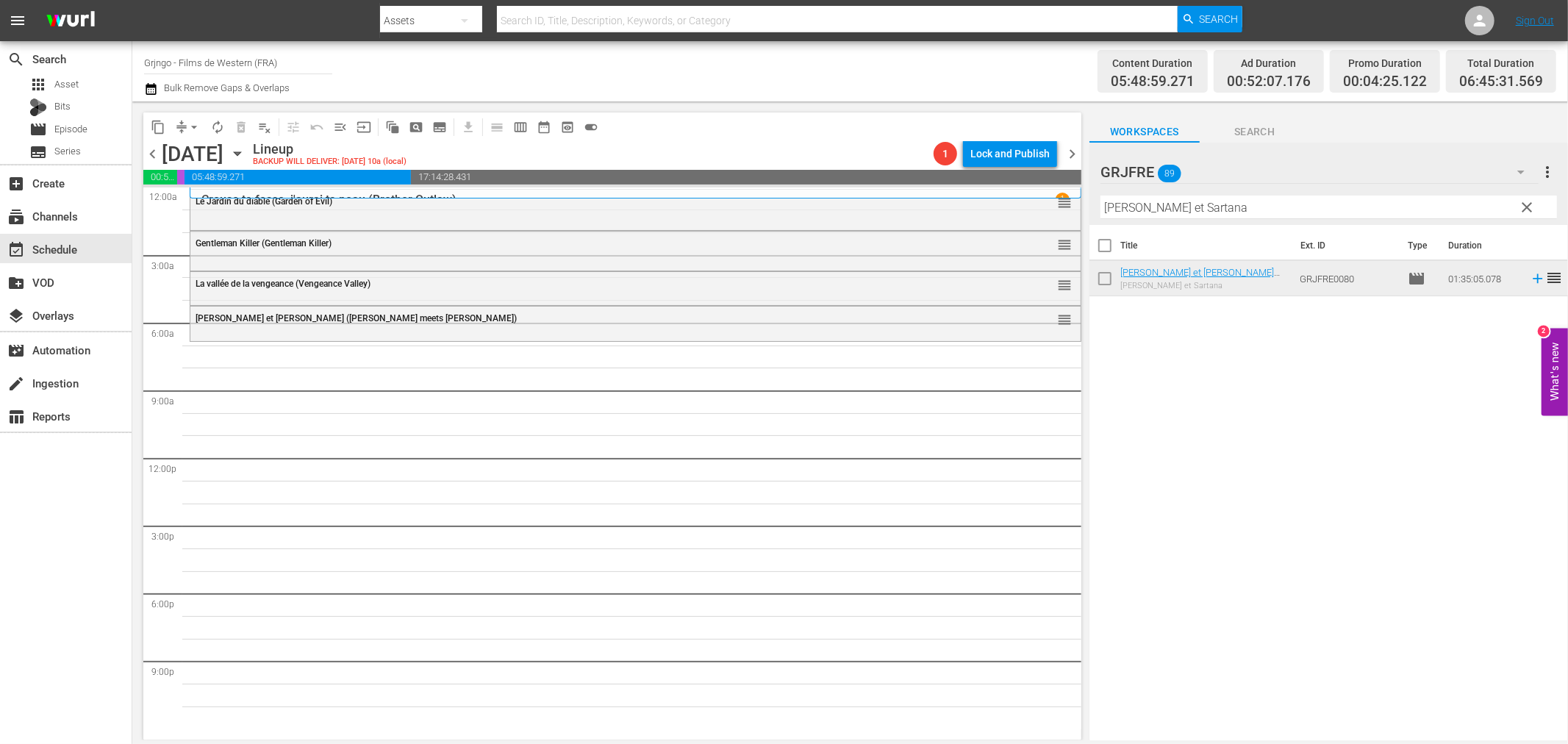
drag, startPoint x: 1533, startPoint y: 201, endPoint x: 1397, endPoint y: 204, distance: 136.0
click at [1533, 201] on span "clear" at bounding box center [1528, 208] width 18 height 18
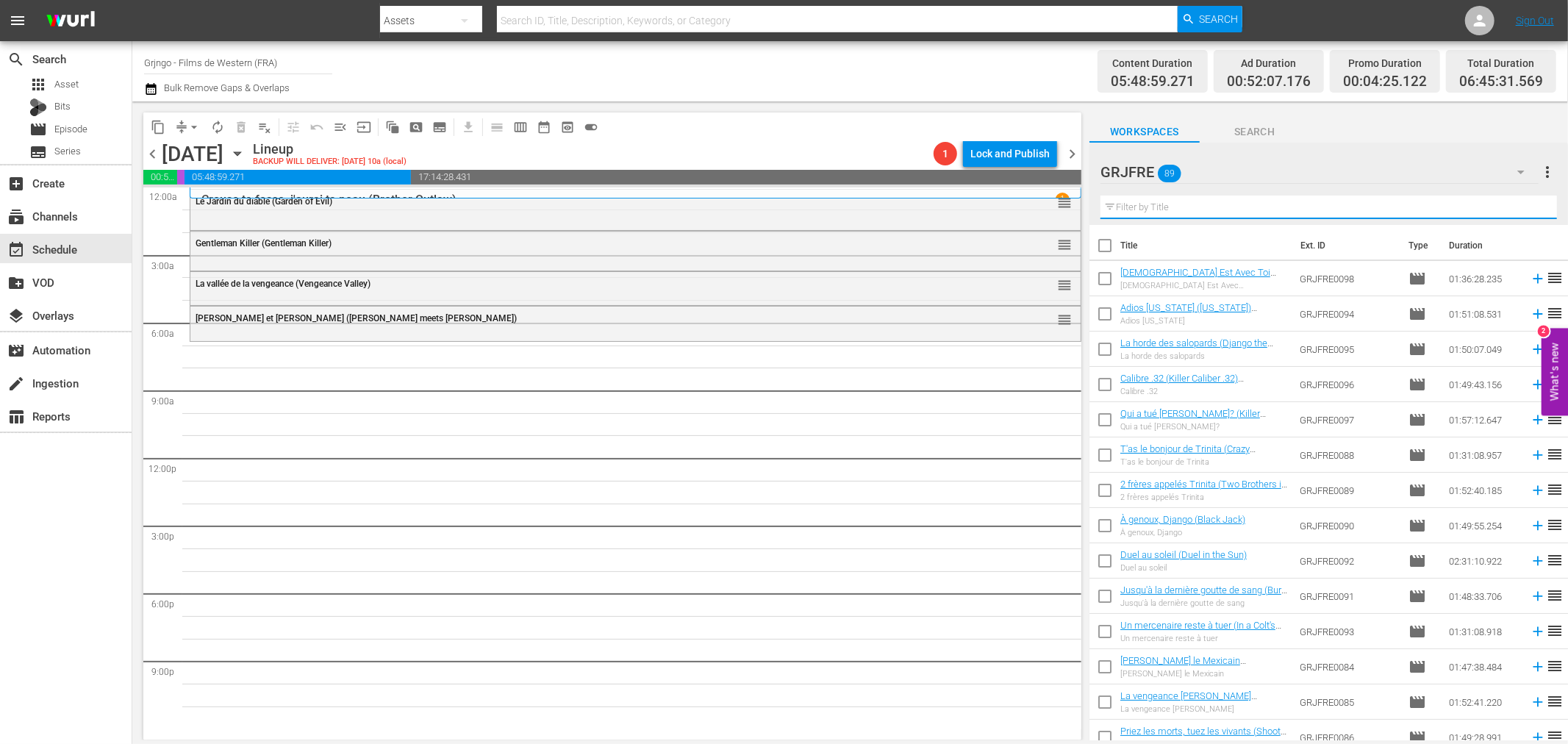
paste input "Hate Your Neighbour"
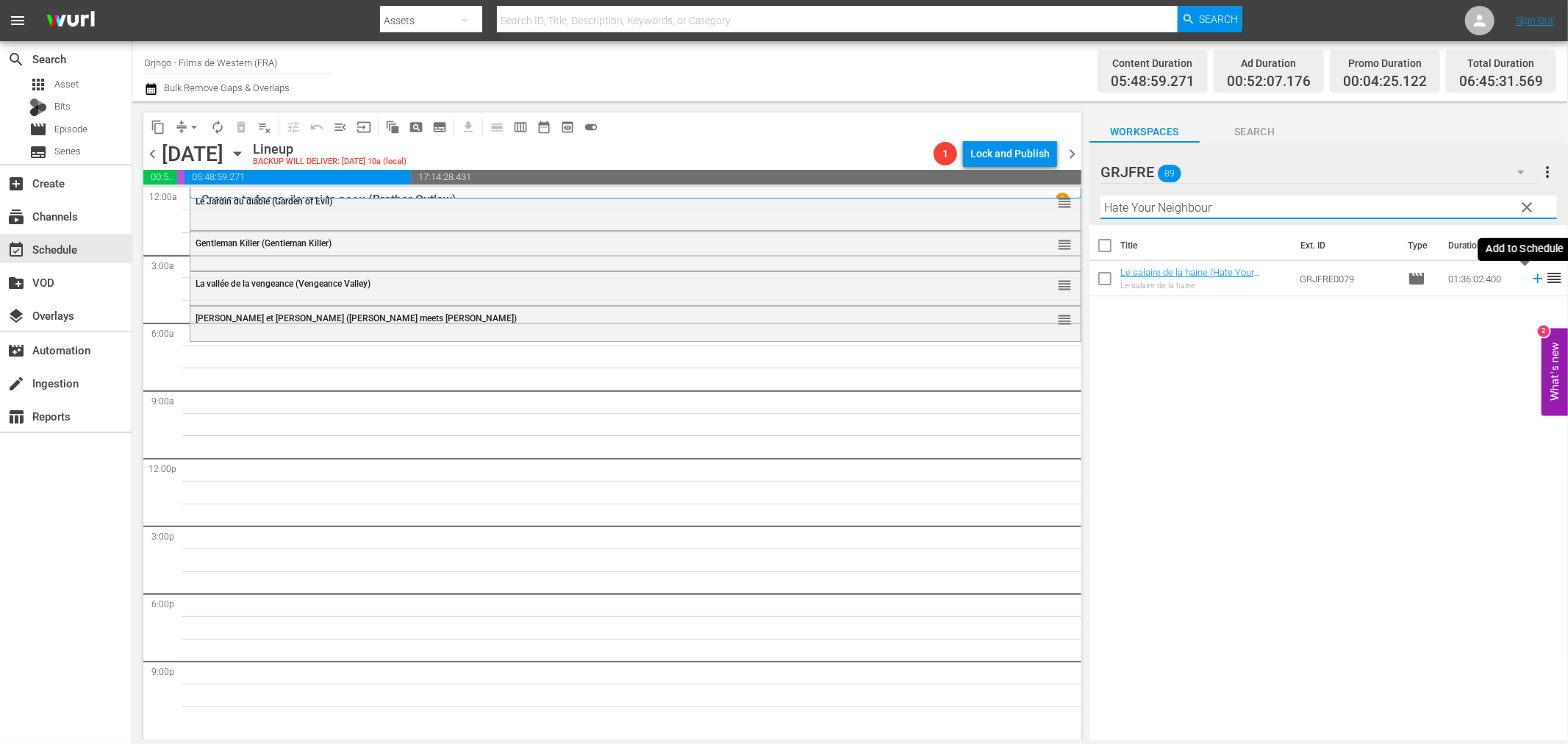
type input "Hate Your Neighbour"
click at [1530, 282] on icon at bounding box center [1538, 278] width 16 height 16
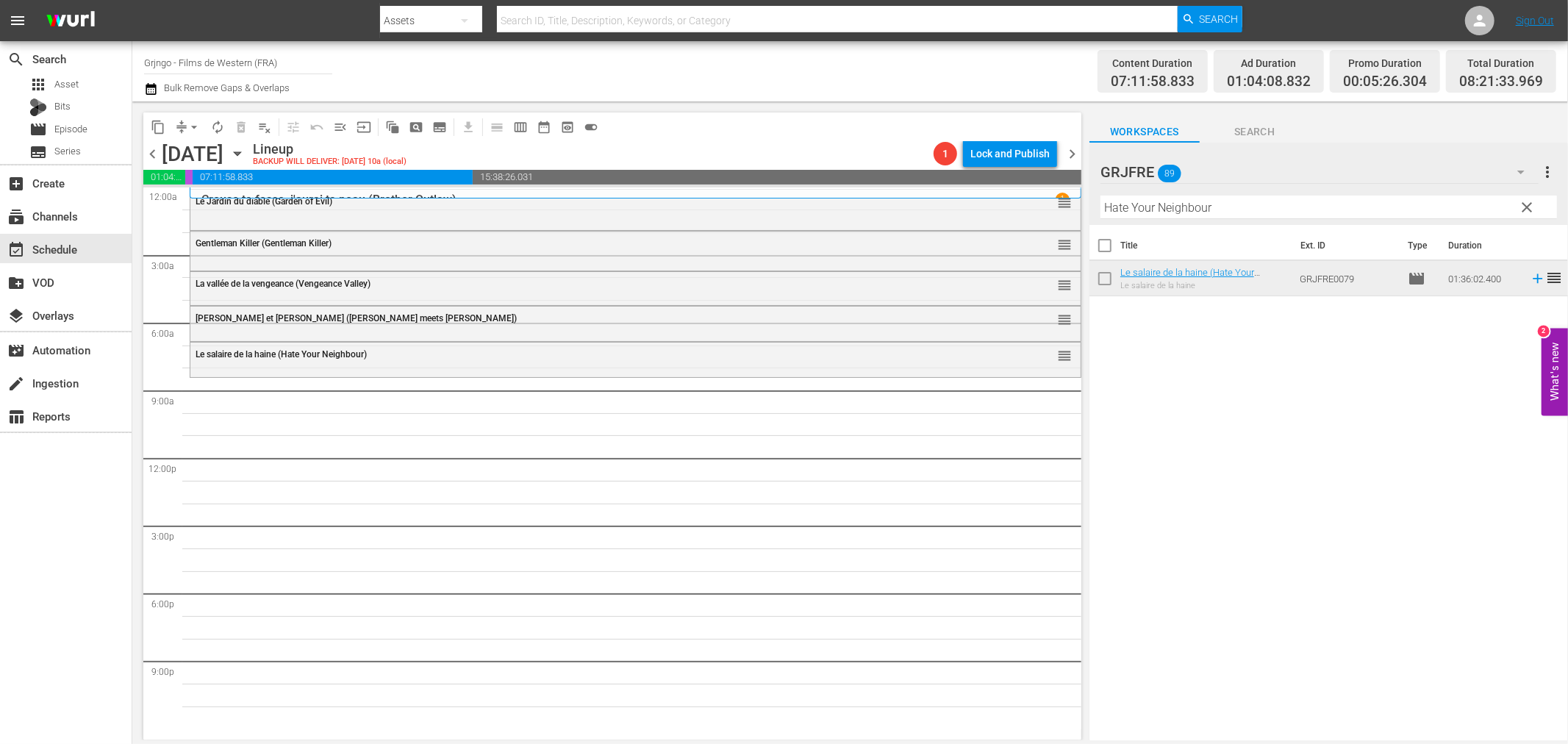
click at [1527, 207] on span "clear" at bounding box center [1528, 208] width 18 height 18
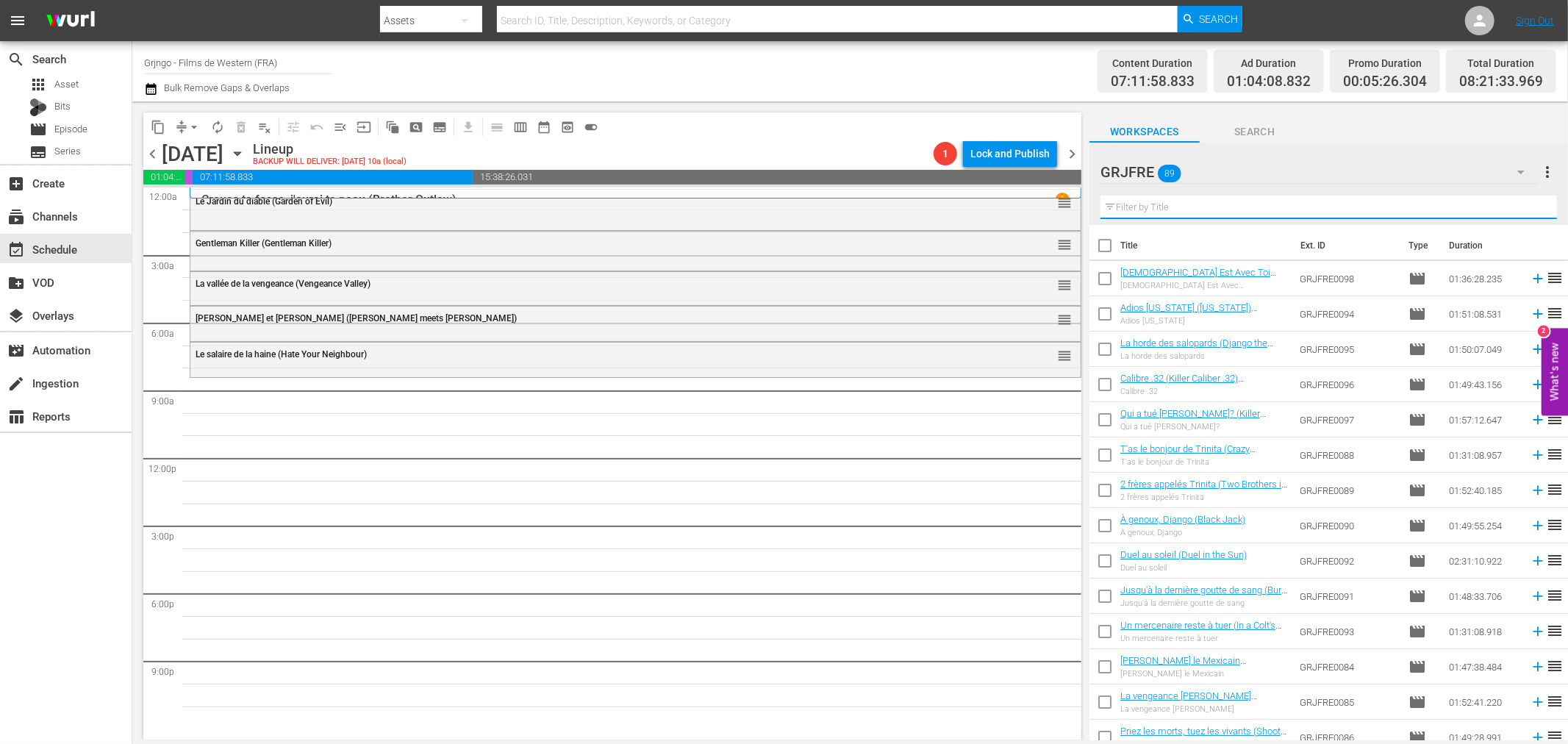
paste input "Ringo, the Mark of Vengeance"
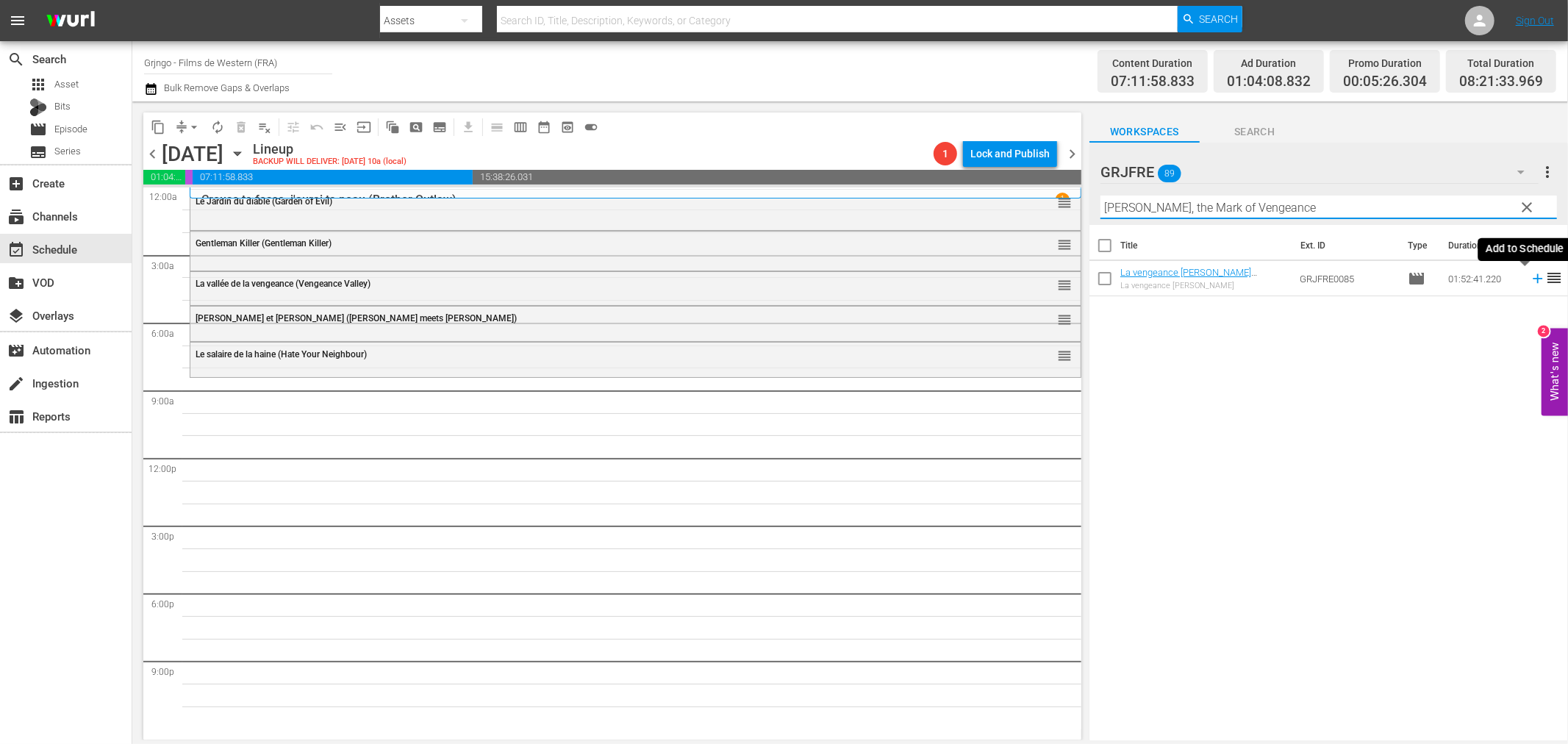
type input "Ringo, the Mark of Vengeance"
click at [1530, 275] on icon at bounding box center [1538, 278] width 16 height 16
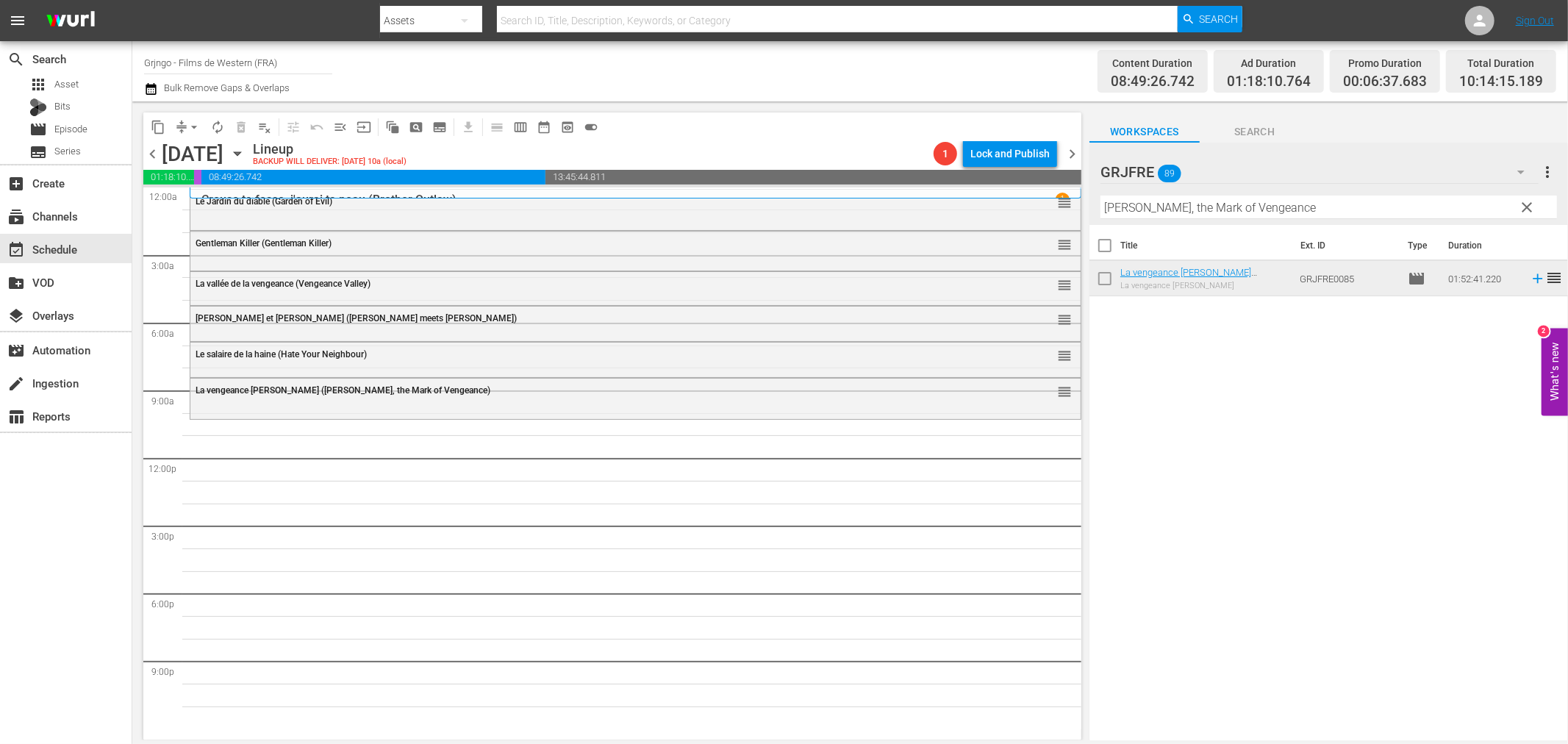
click at [1525, 204] on span "clear" at bounding box center [1528, 208] width 18 height 18
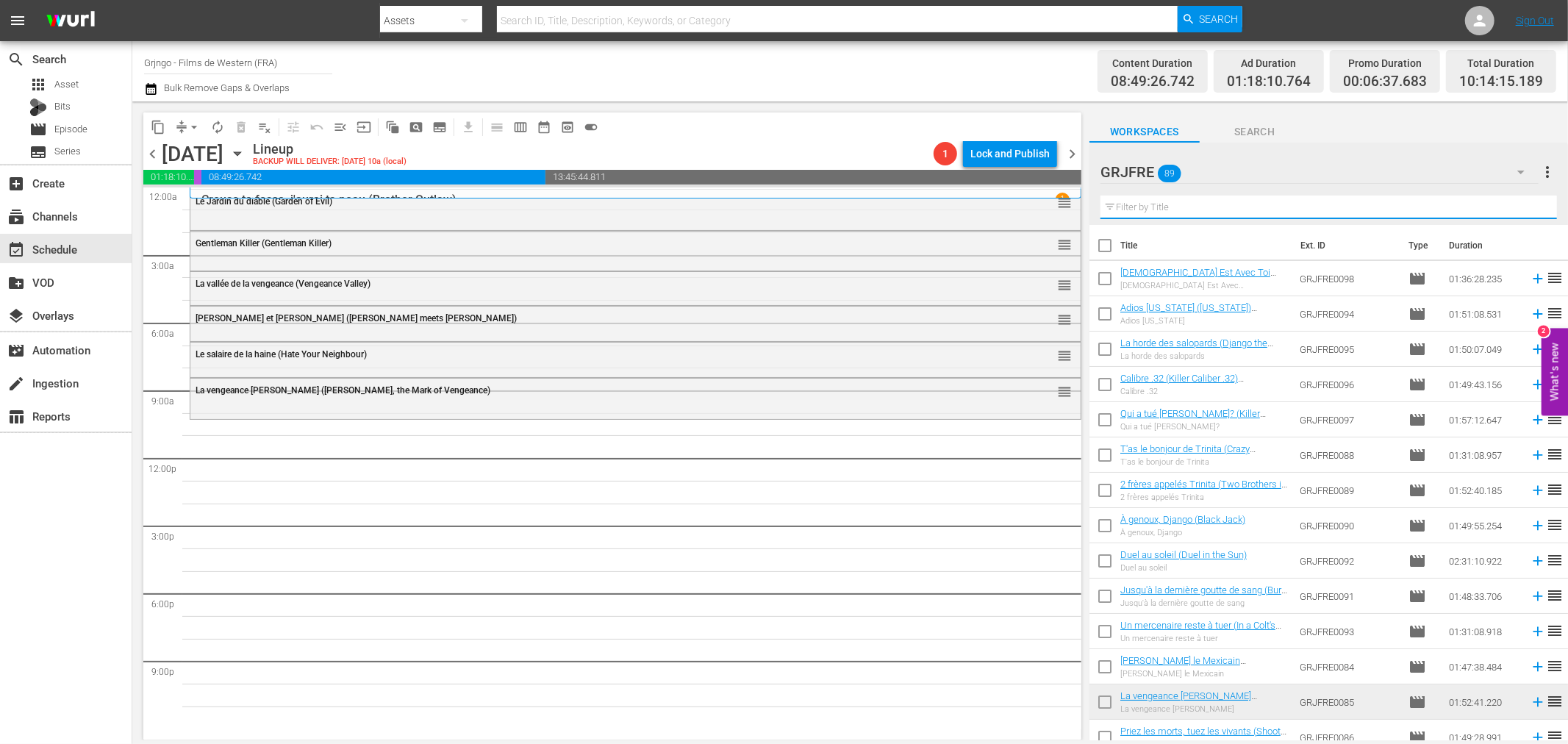
paste input "Compilation Bonanza - Épisodes 33,34,35"
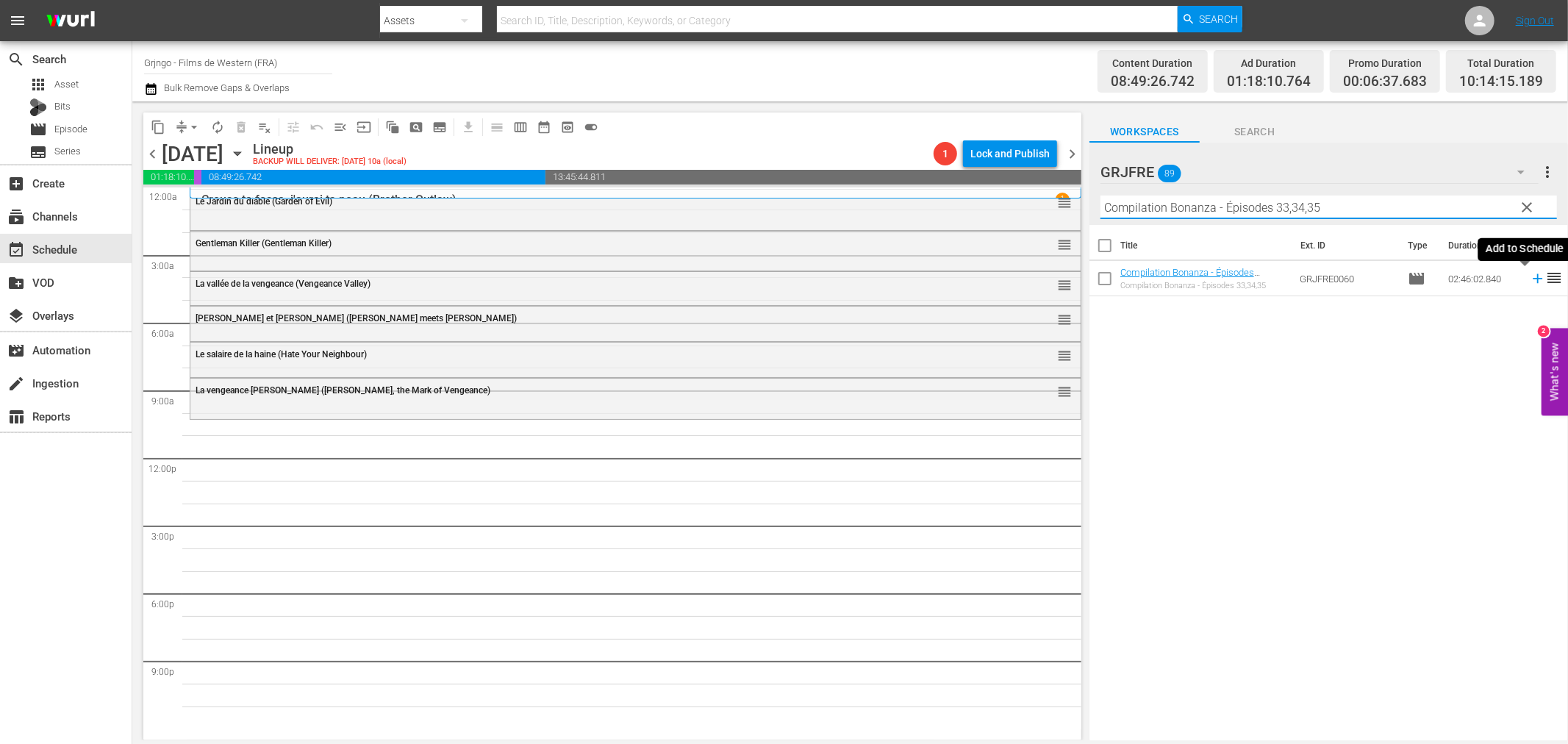
type input "Compilation Bonanza - Épisodes 33,34,35"
click at [1530, 275] on icon at bounding box center [1538, 278] width 16 height 16
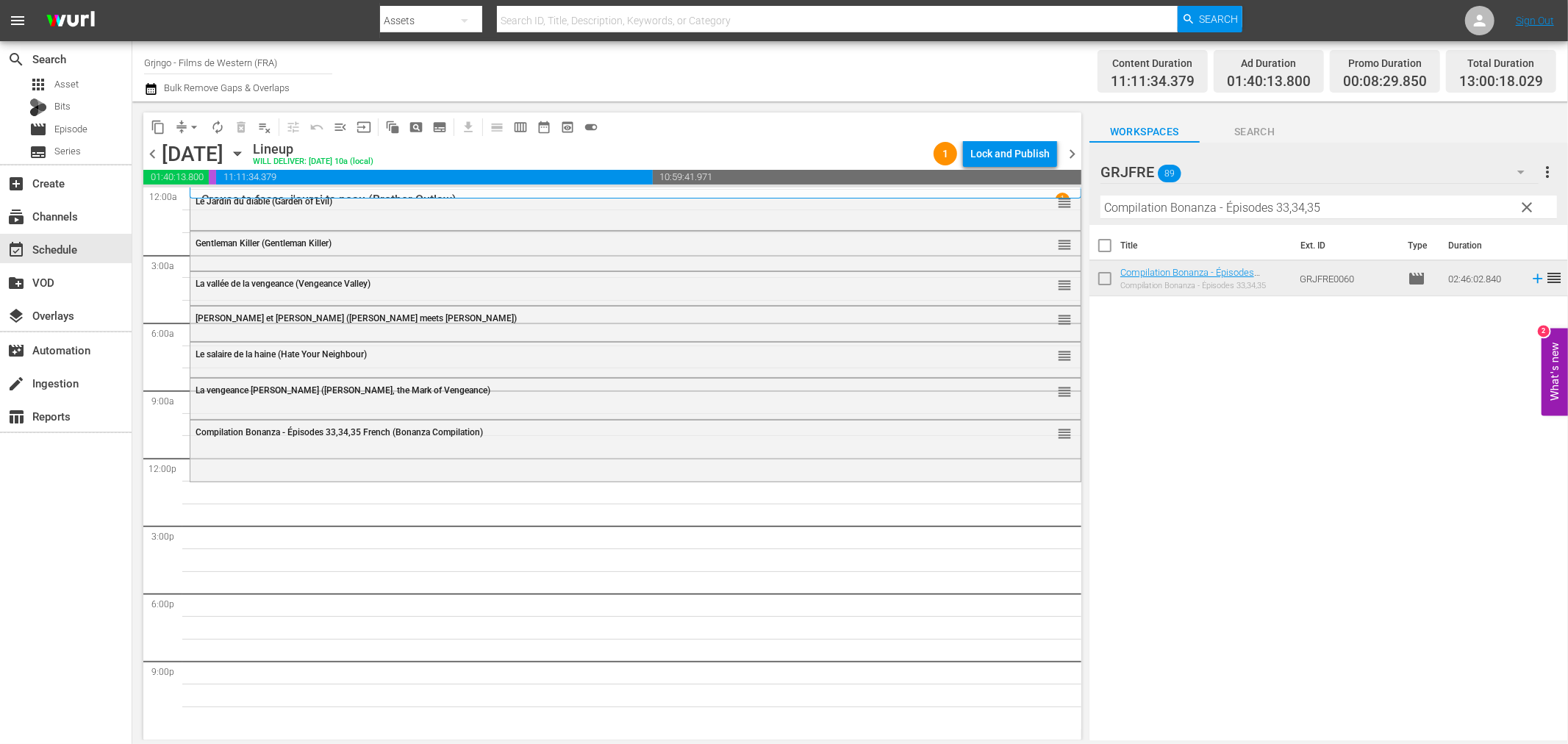
drag, startPoint x: 1525, startPoint y: 208, endPoint x: 1402, endPoint y: 195, distance: 123.7
click at [1525, 208] on span "clear" at bounding box center [1528, 208] width 18 height 18
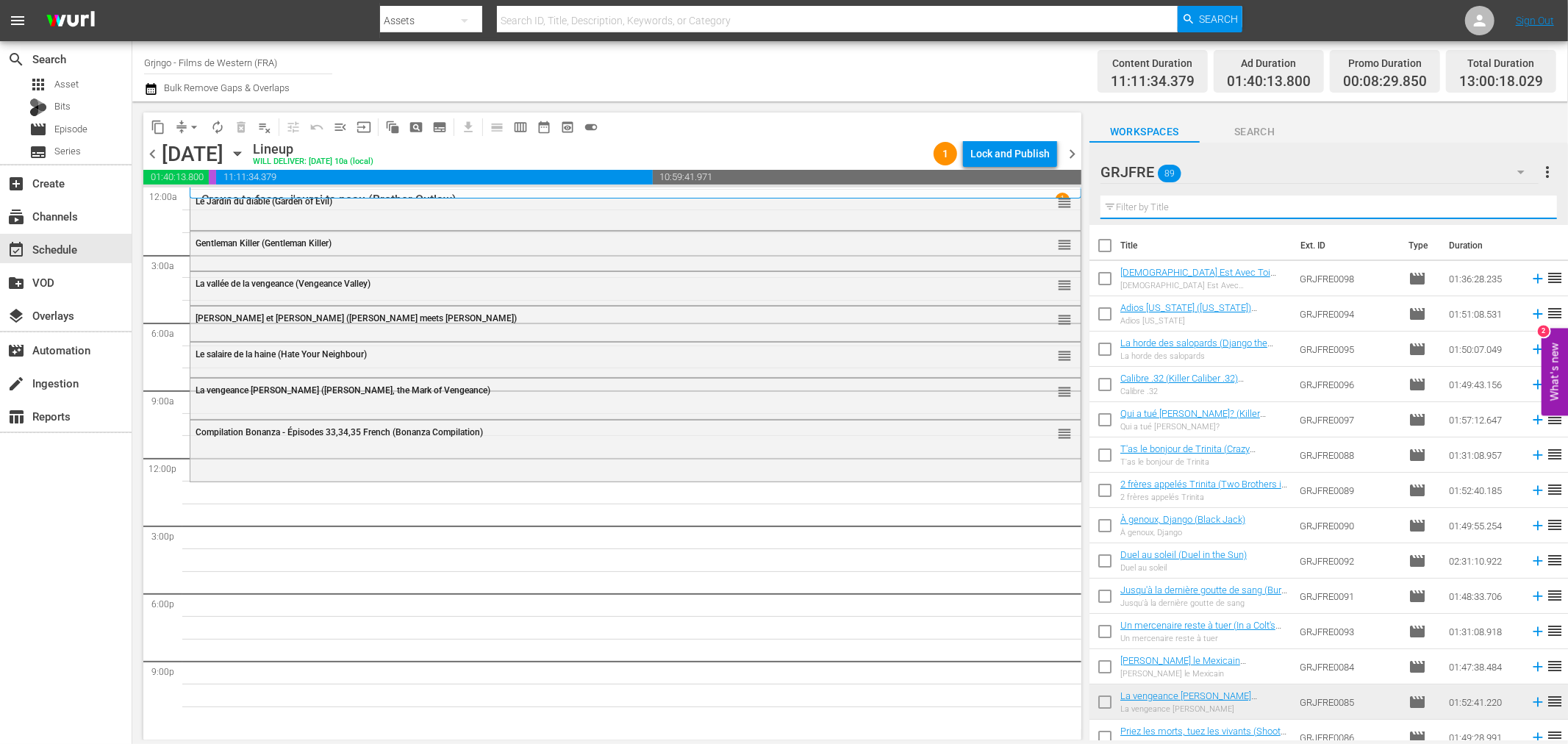
paste input "The General"
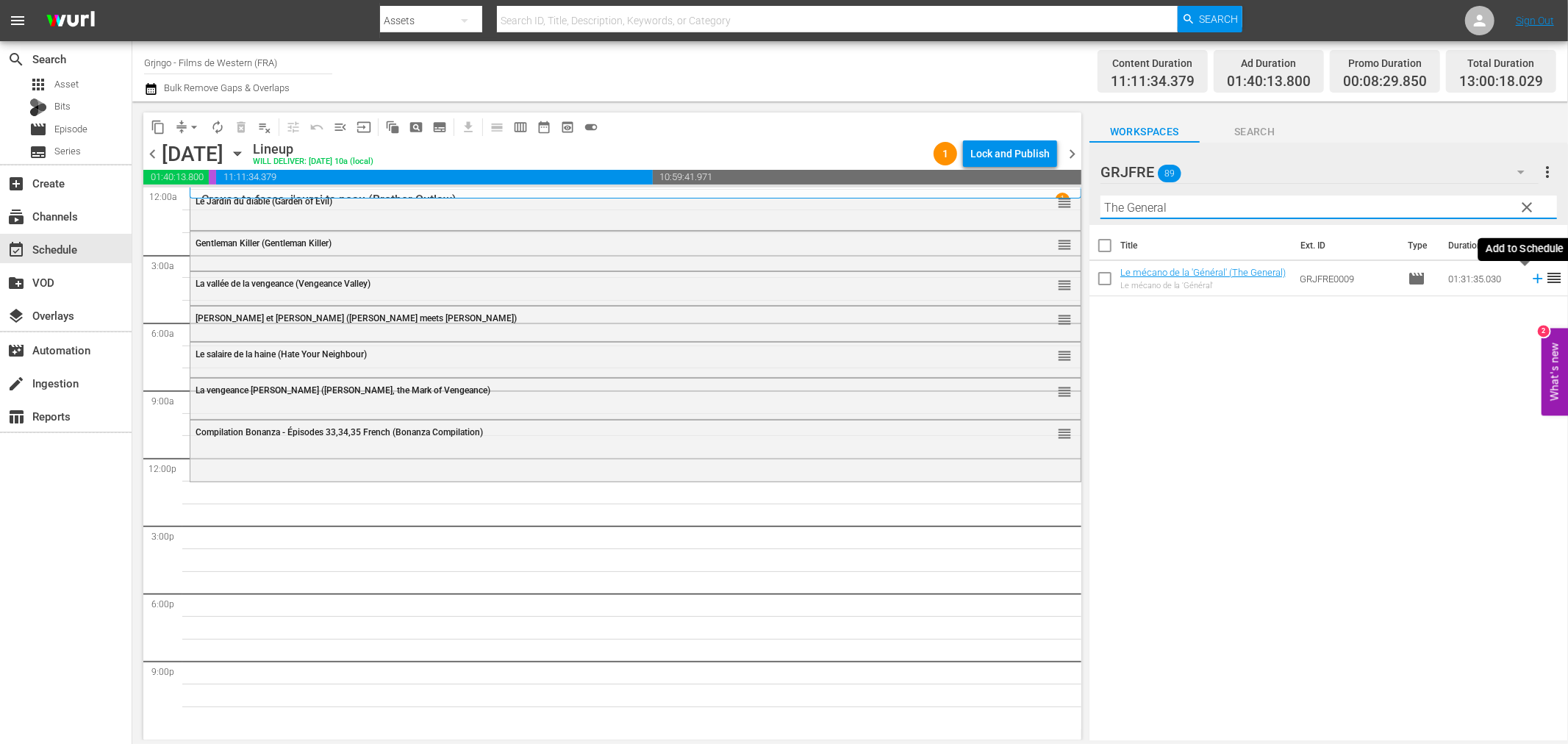
type input "The General"
click at [1533, 278] on icon at bounding box center [1538, 278] width 10 height 10
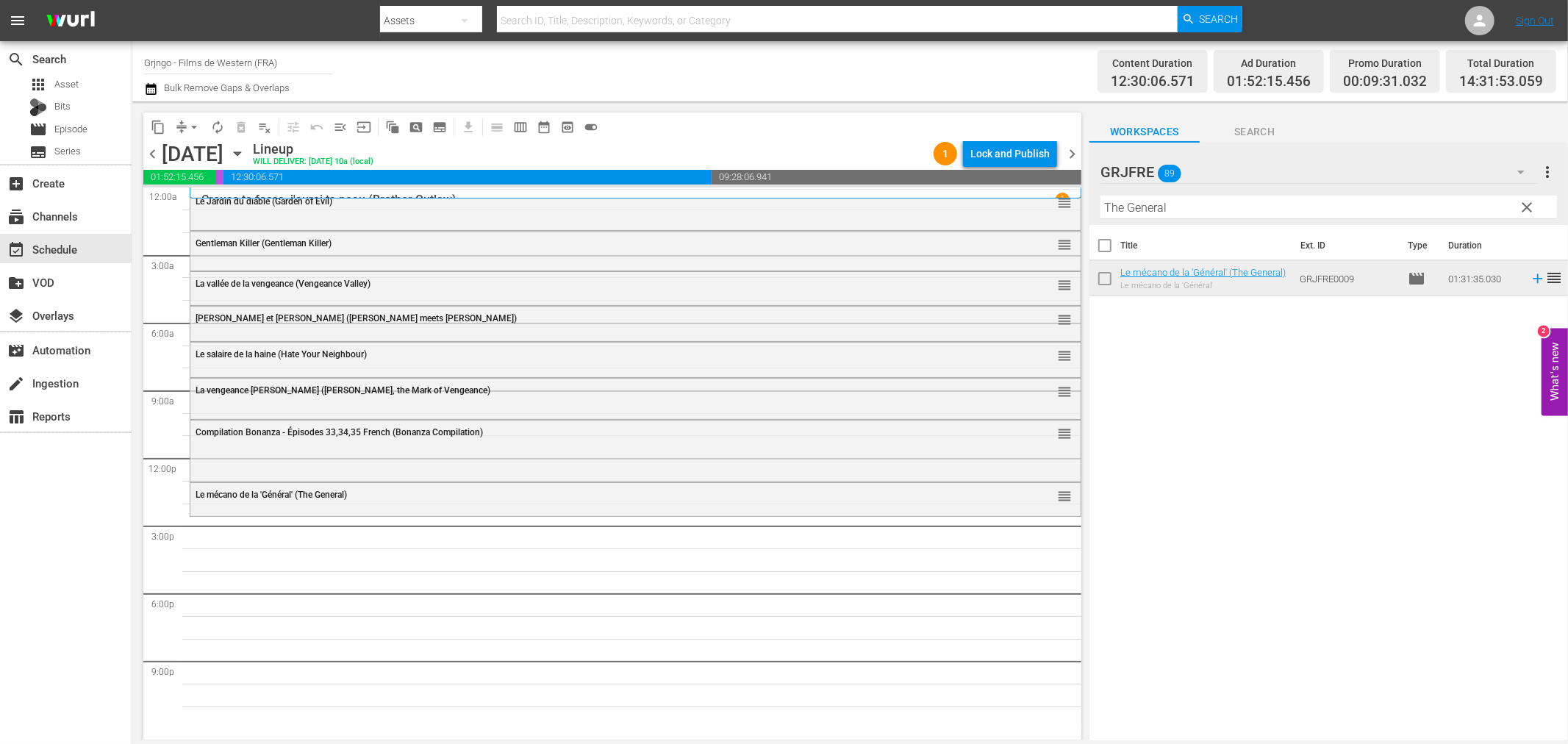
drag, startPoint x: 1537, startPoint y: 203, endPoint x: 1416, endPoint y: 195, distance: 121.3
click at [1537, 203] on span "clear" at bounding box center [1528, 208] width 18 height 18
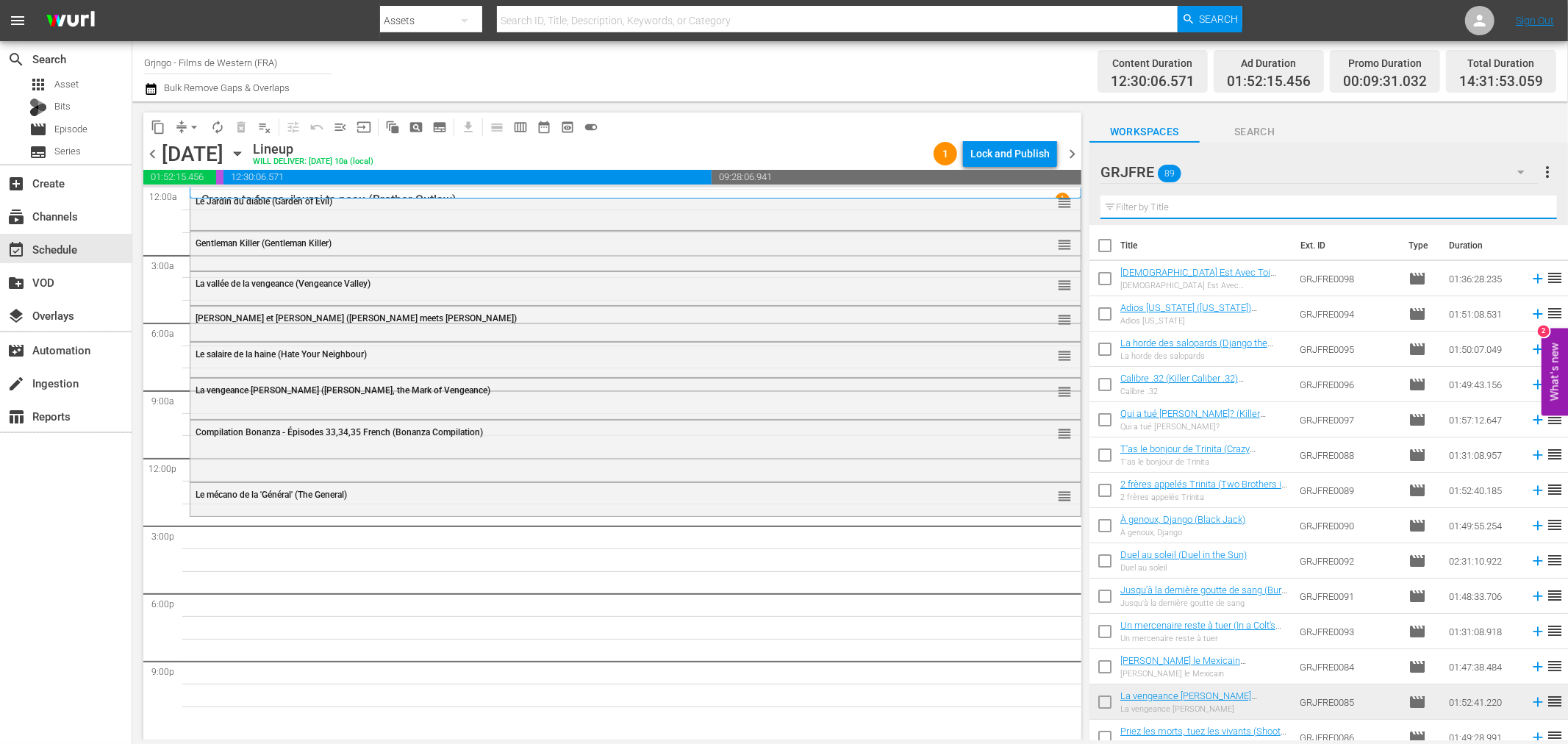
paste input "La Fureur des Apaches (Apache Rifles)"
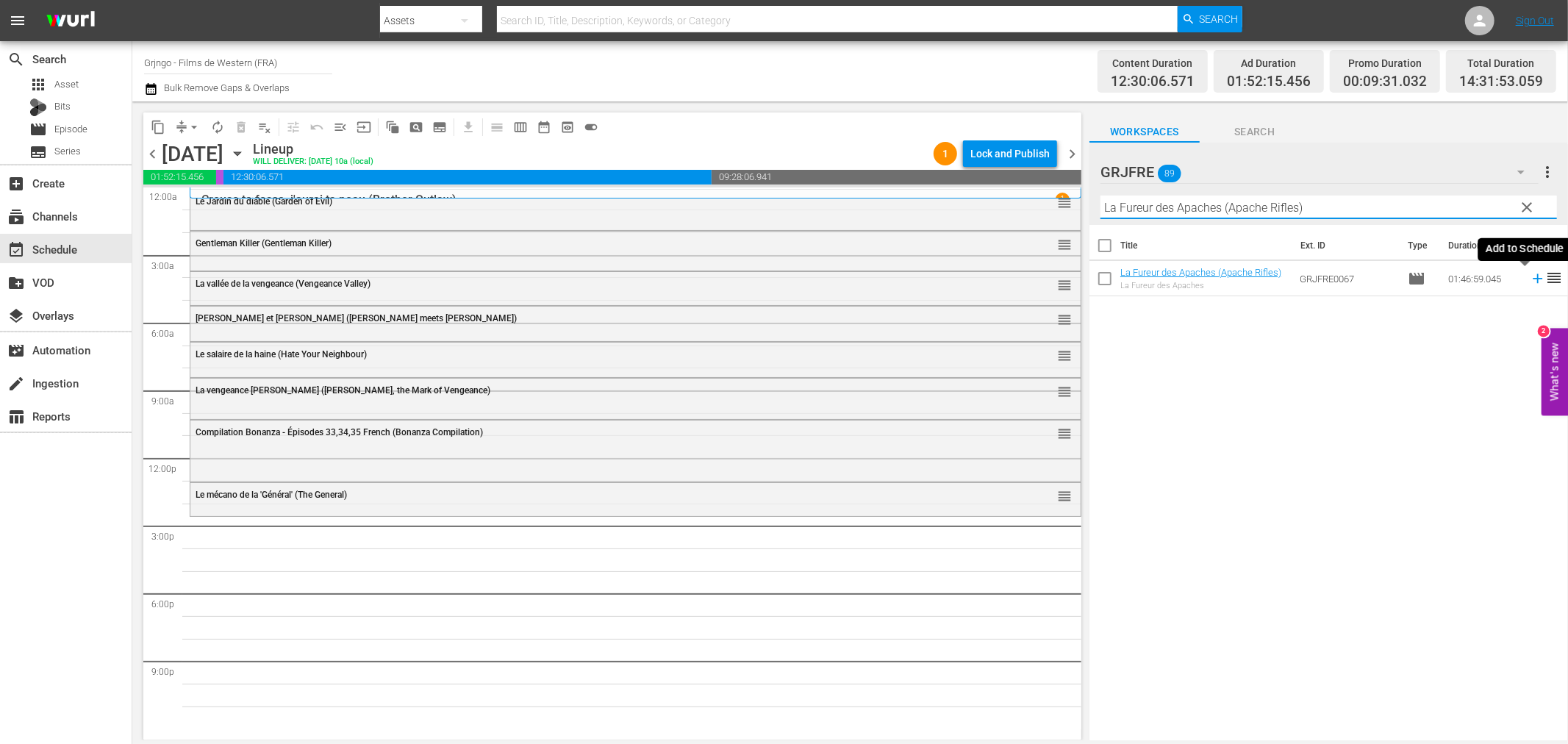
type input "La Fureur des Apaches (Apache Rifles)"
click at [1533, 276] on icon at bounding box center [1538, 278] width 10 height 10
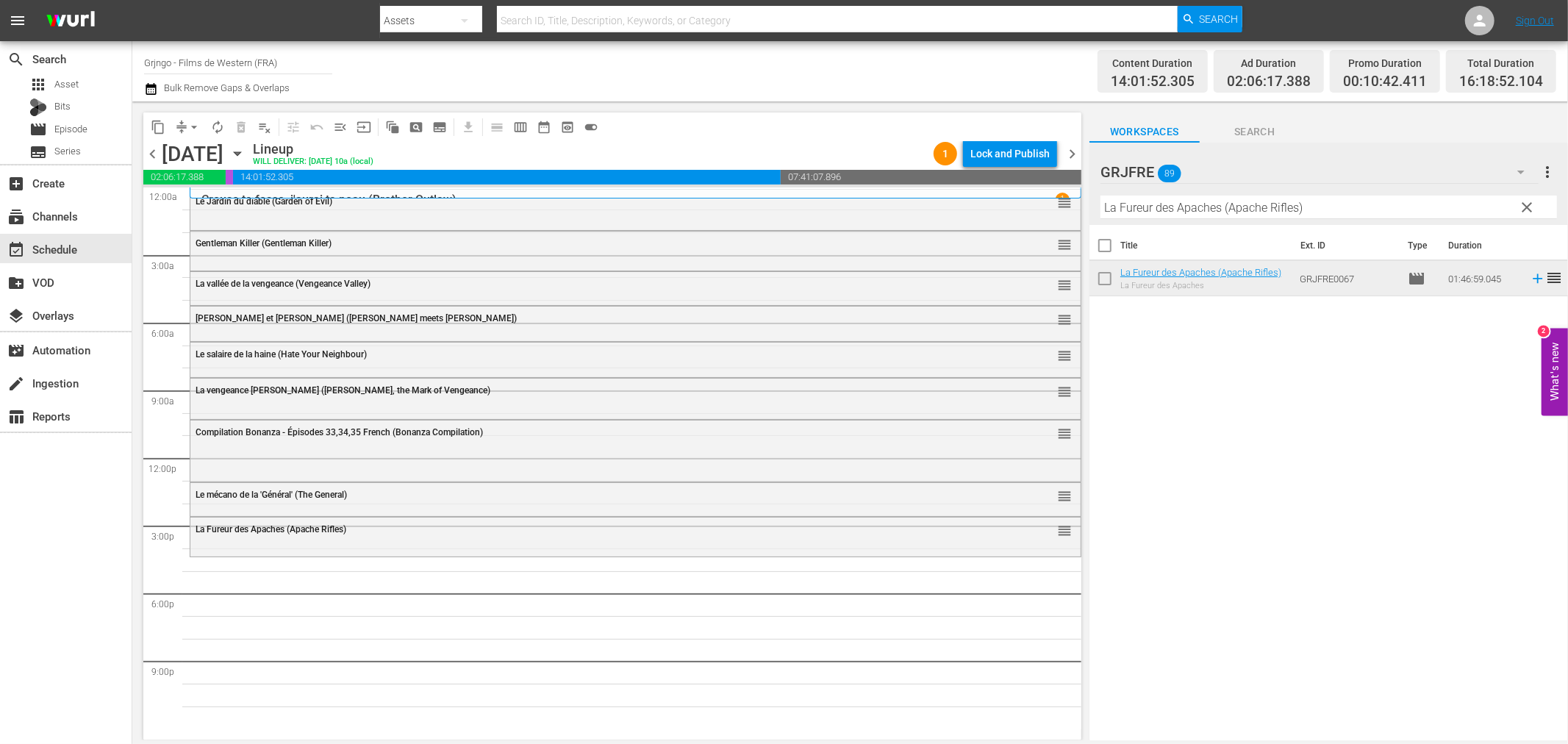
click at [1527, 208] on span "clear" at bounding box center [1528, 208] width 18 height 18
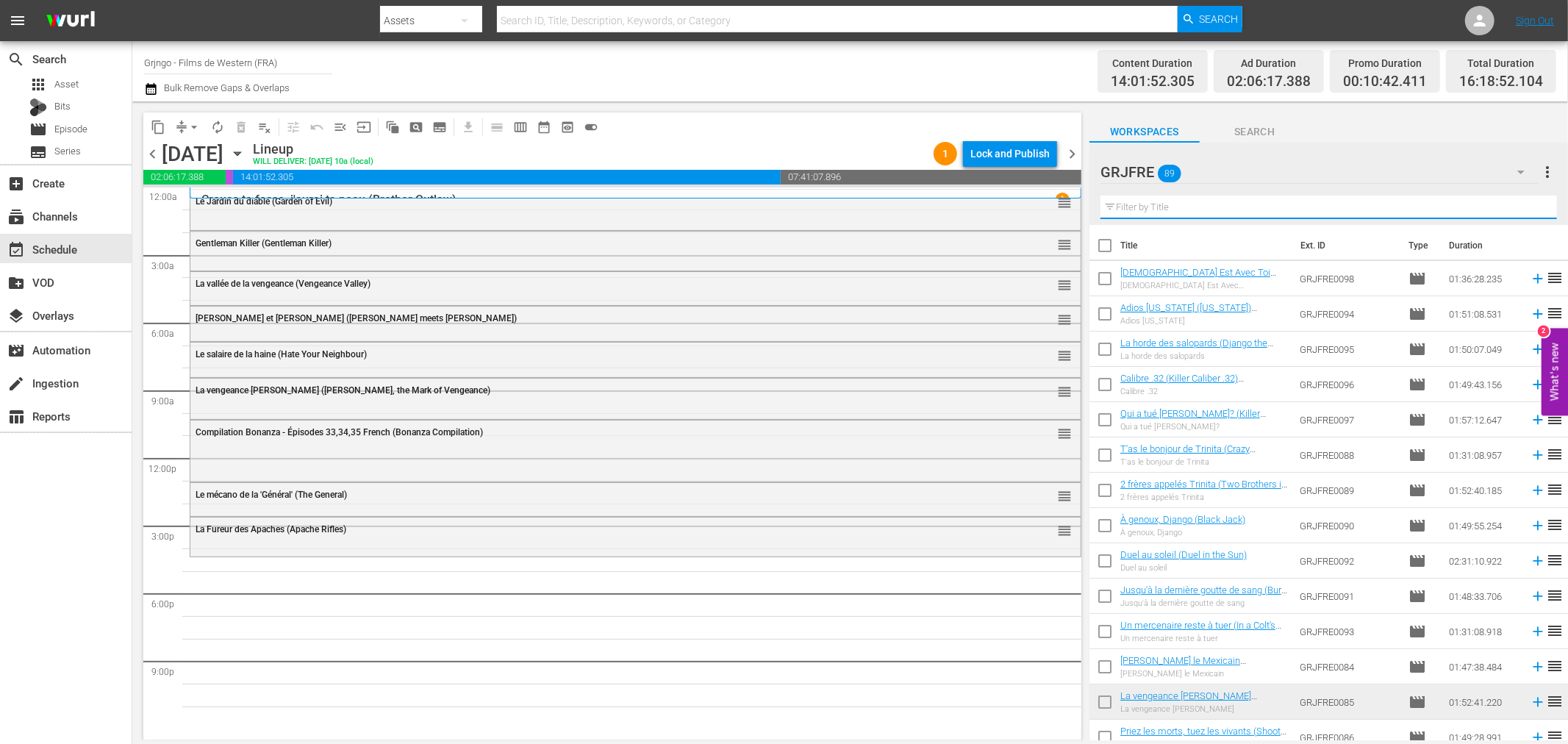
paste input "Day of Anger"
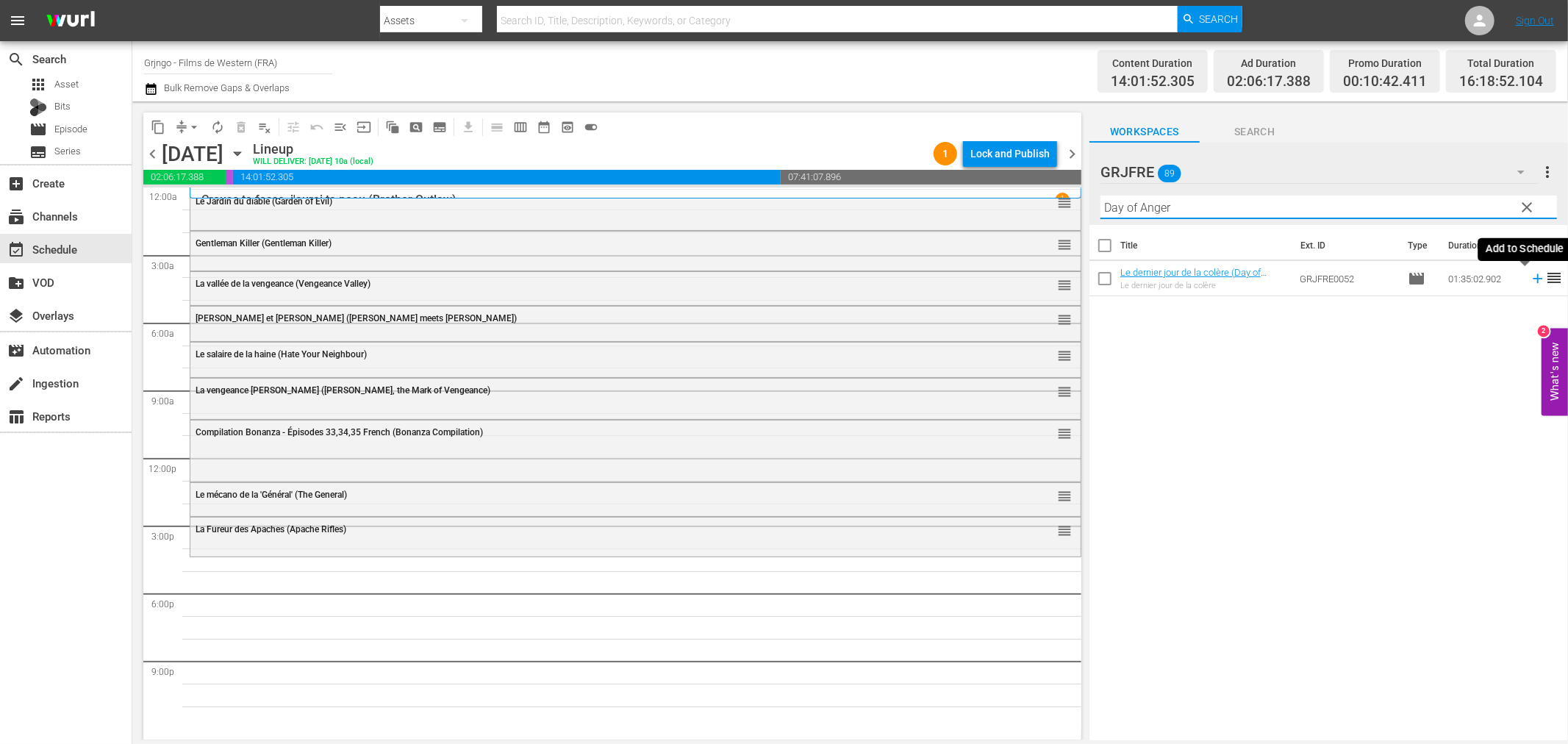
type input "Day of Anger"
click at [1530, 277] on icon at bounding box center [1538, 278] width 16 height 16
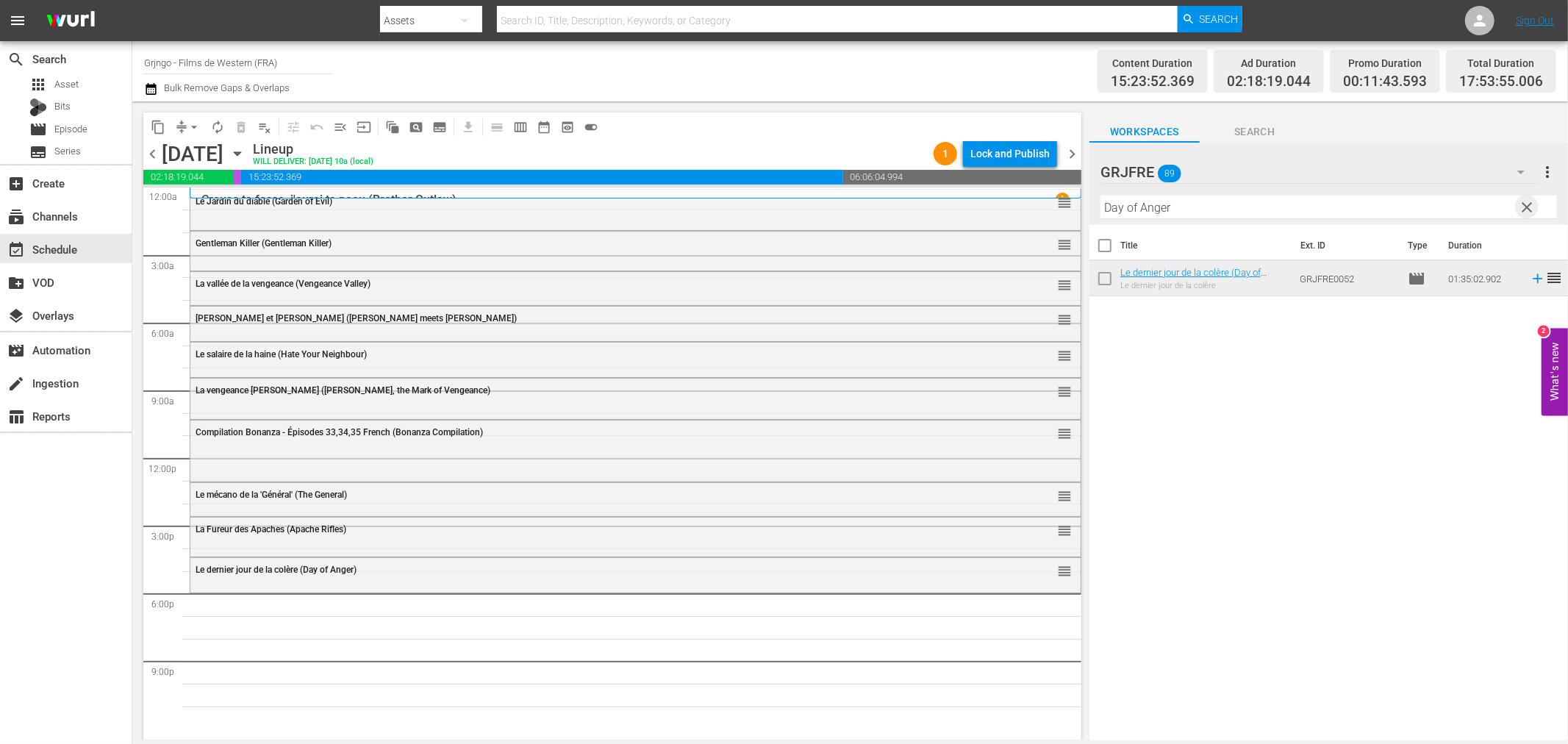
click at [1530, 203] on span "clear" at bounding box center [1528, 208] width 18 height 18
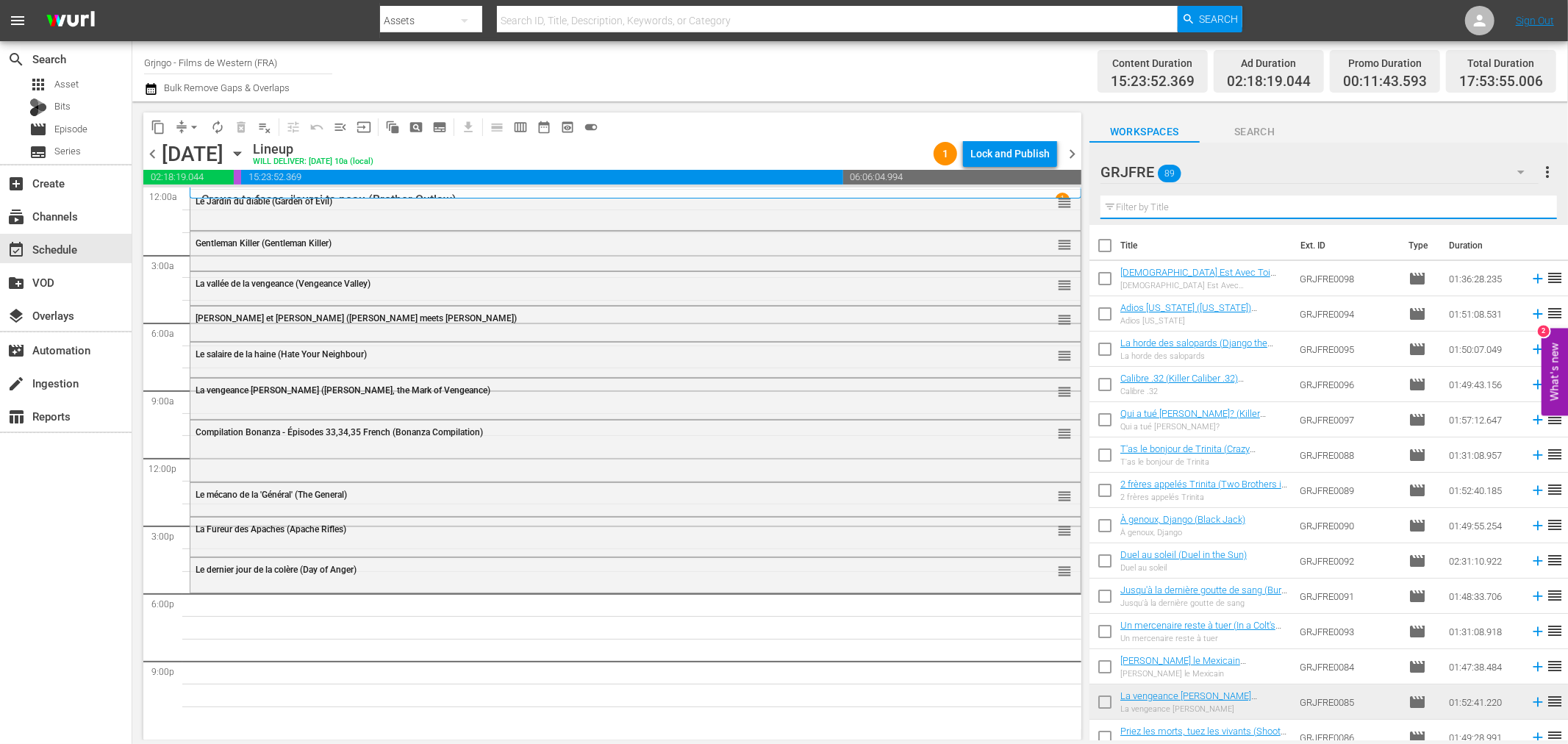
paste input "Day of the Outlaw"
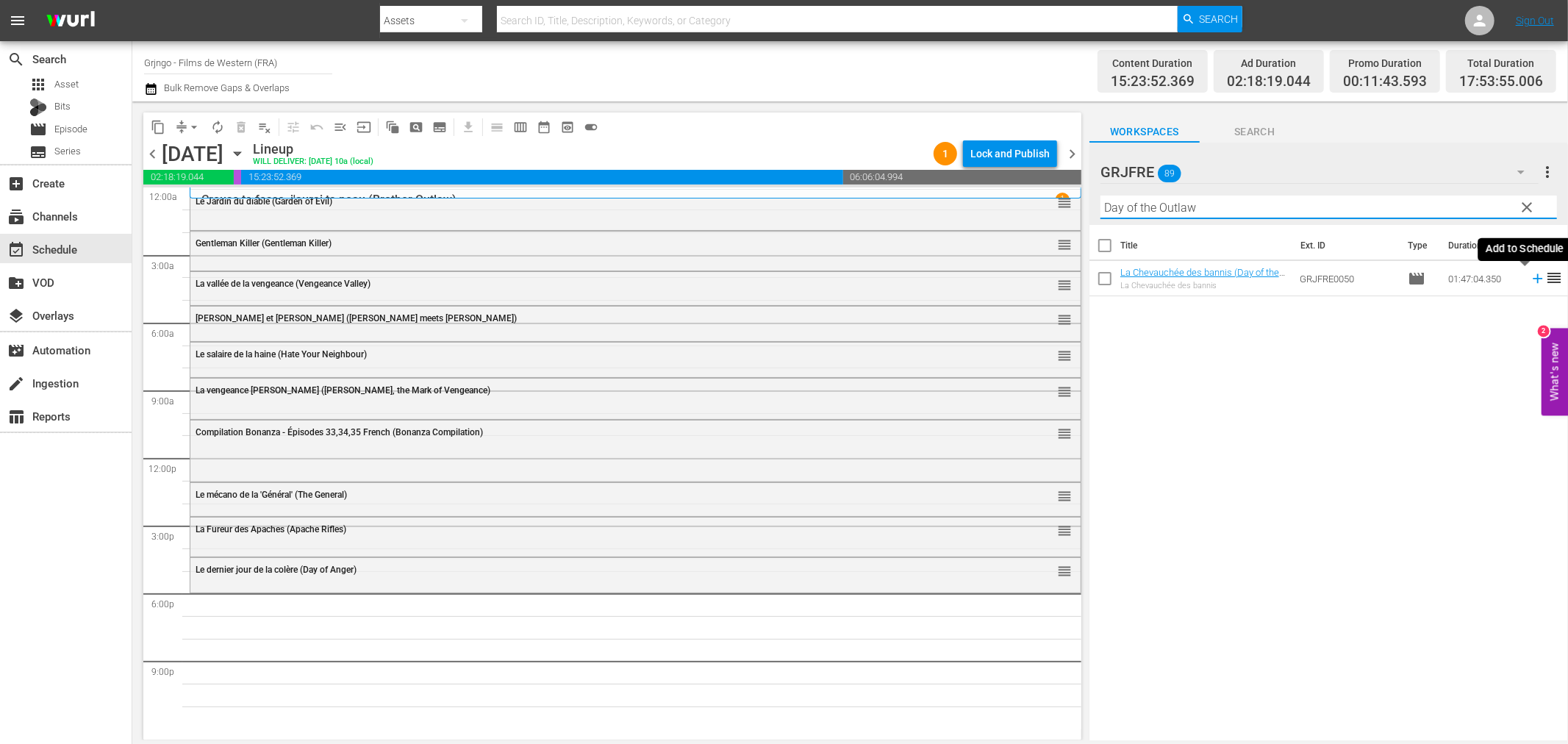
type input "Day of the Outlaw"
click at [1533, 278] on icon at bounding box center [1538, 278] width 10 height 10
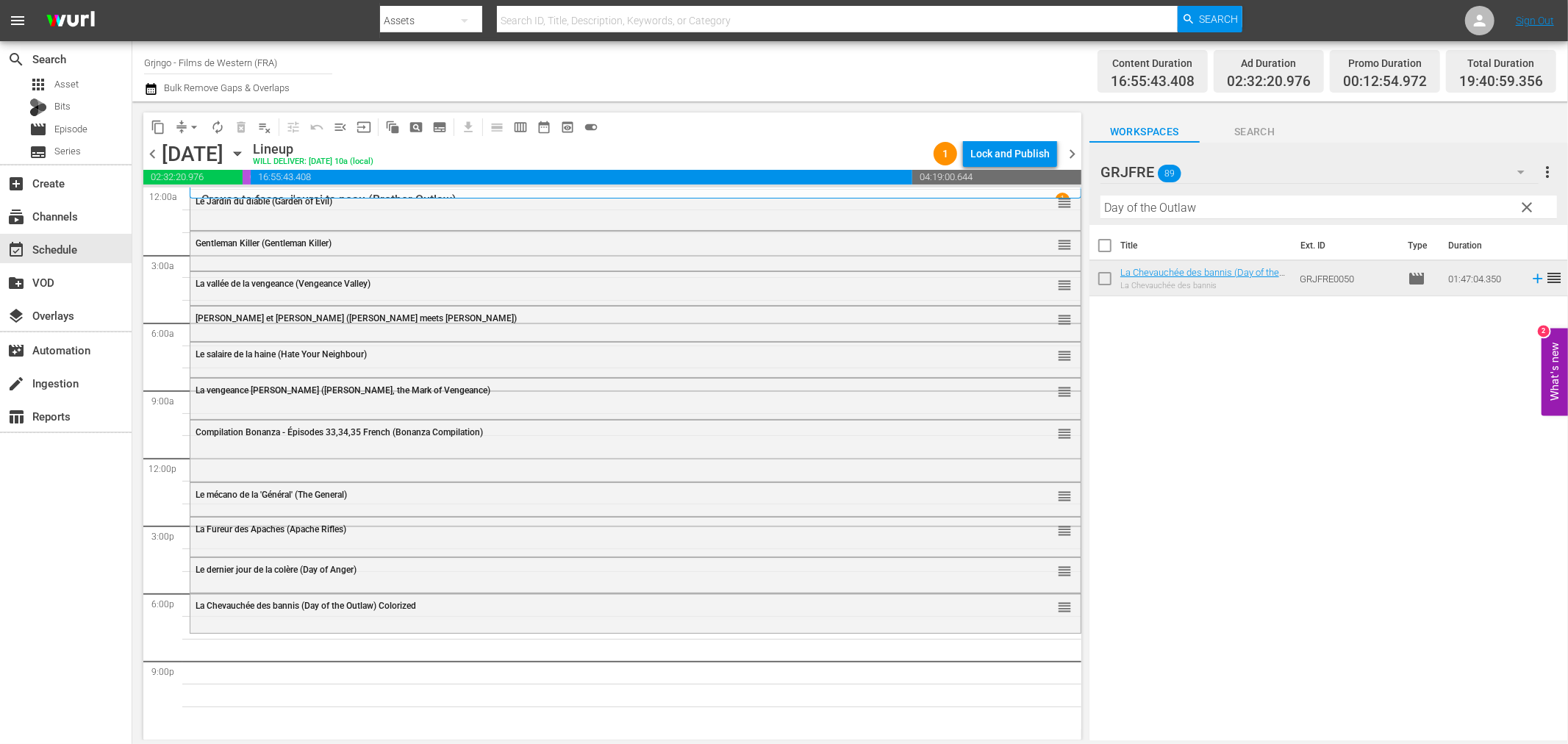
click at [1521, 204] on span "clear" at bounding box center [1528, 208] width 18 height 18
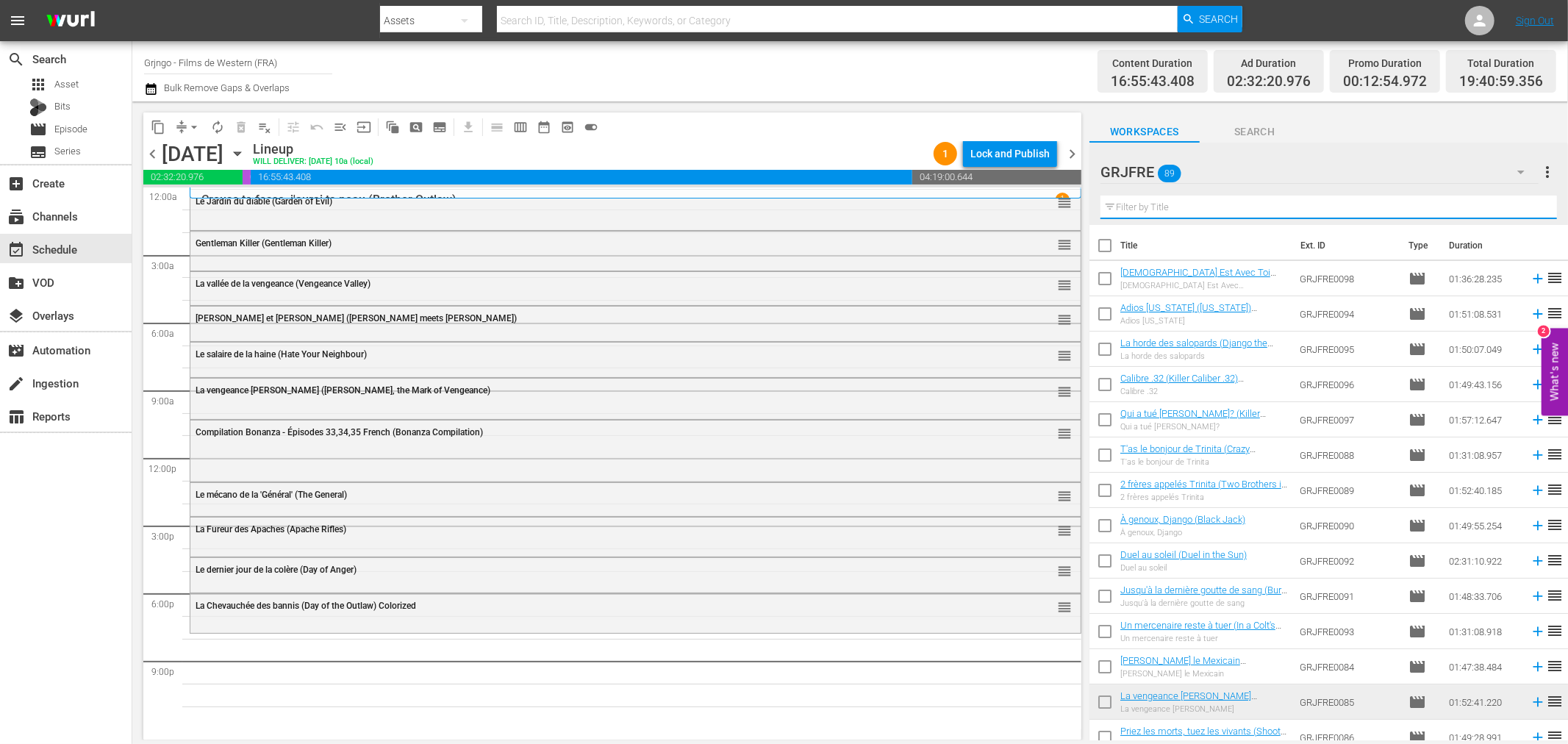
paste input "Billy the Kid"
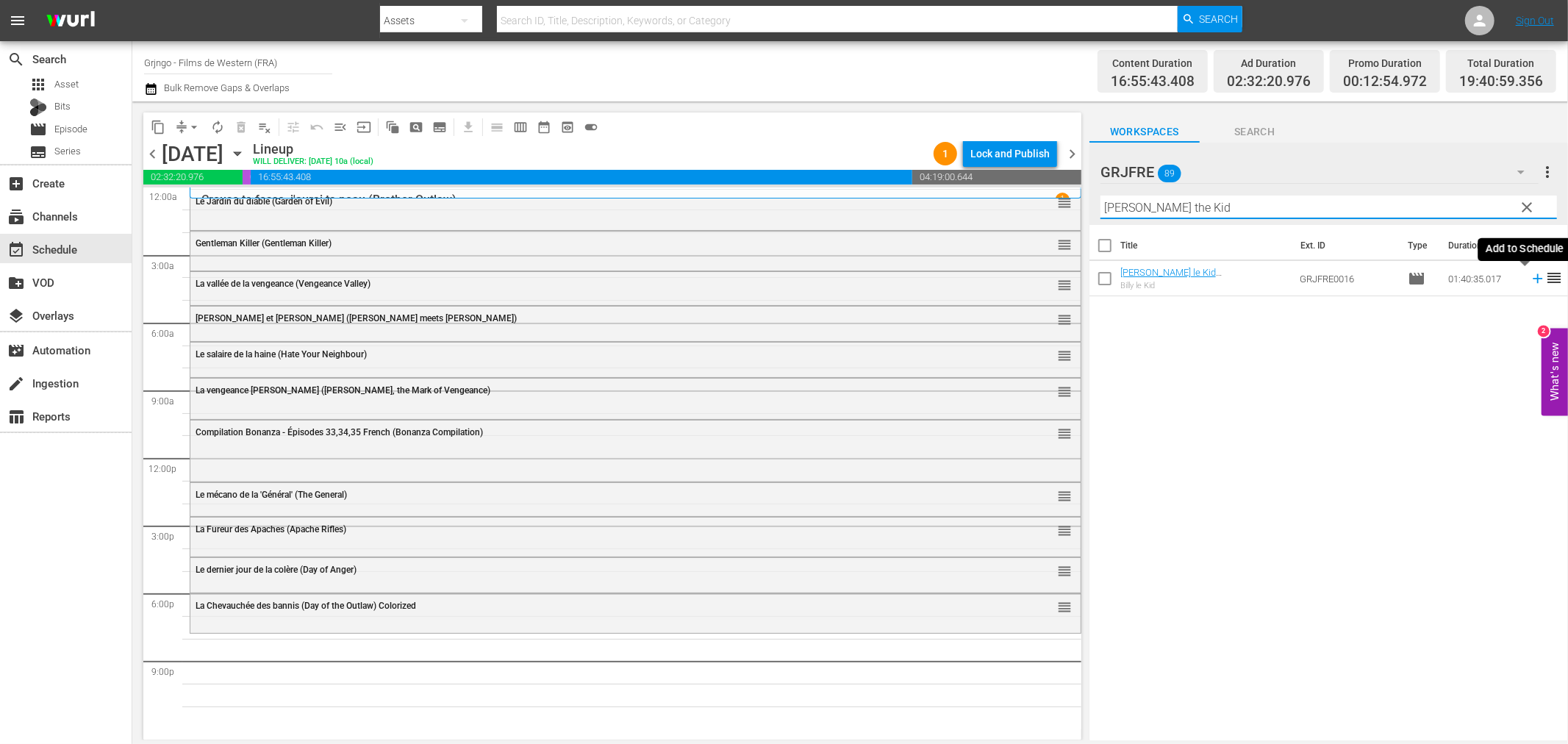
type input "Billy the Kid"
click at [1530, 282] on icon at bounding box center [1538, 278] width 16 height 16
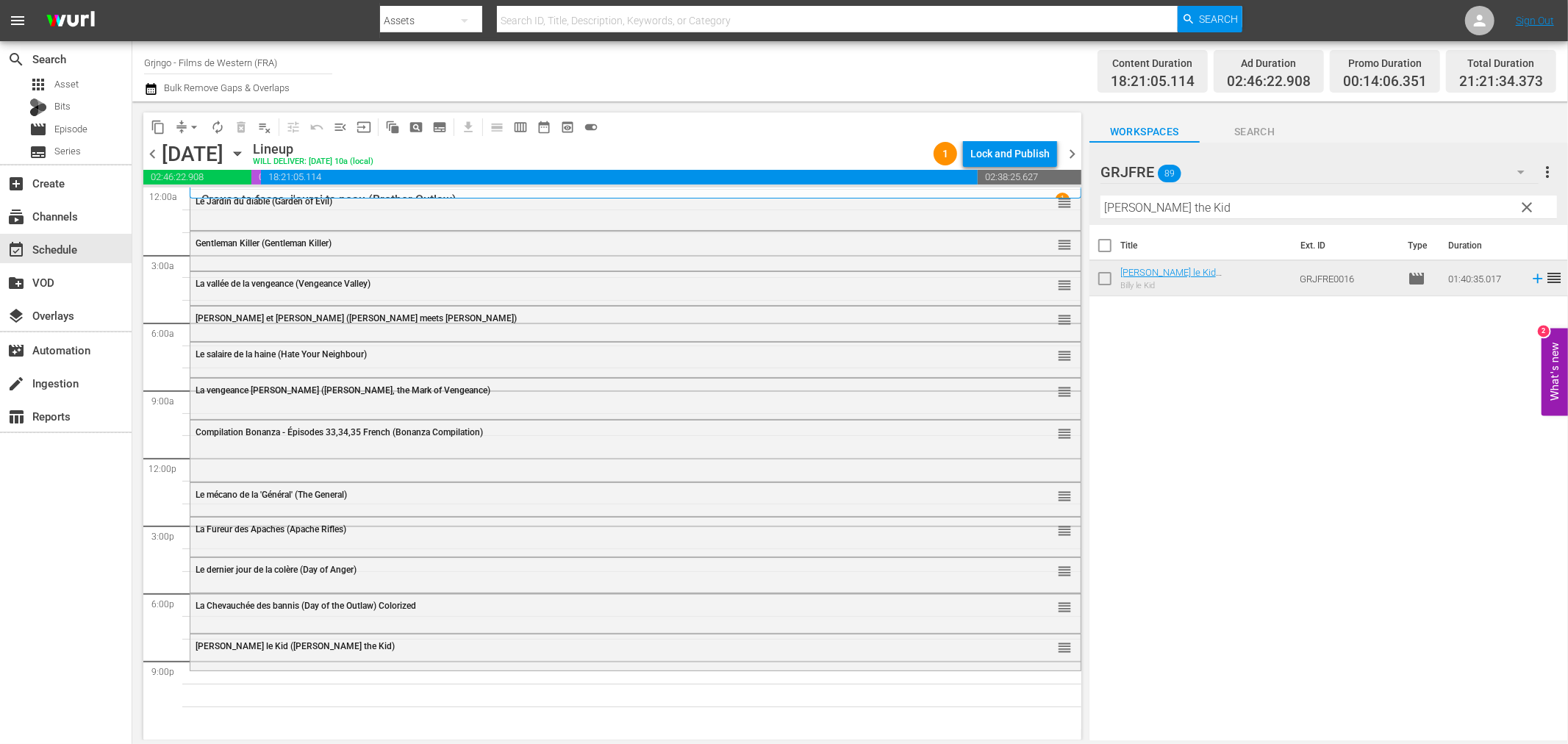
click at [1527, 201] on span "clear" at bounding box center [1528, 208] width 18 height 18
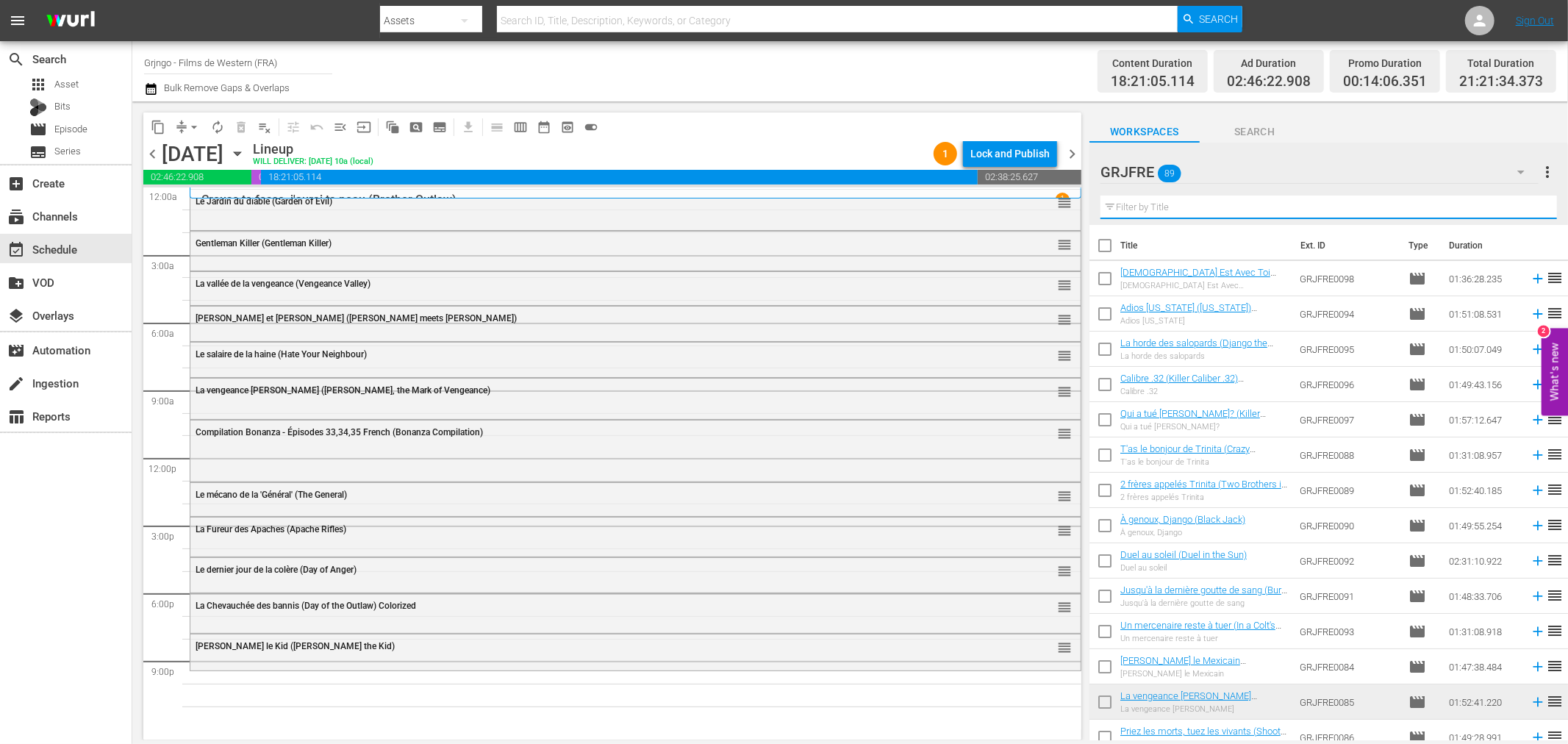
paste input "Heads or Tails"
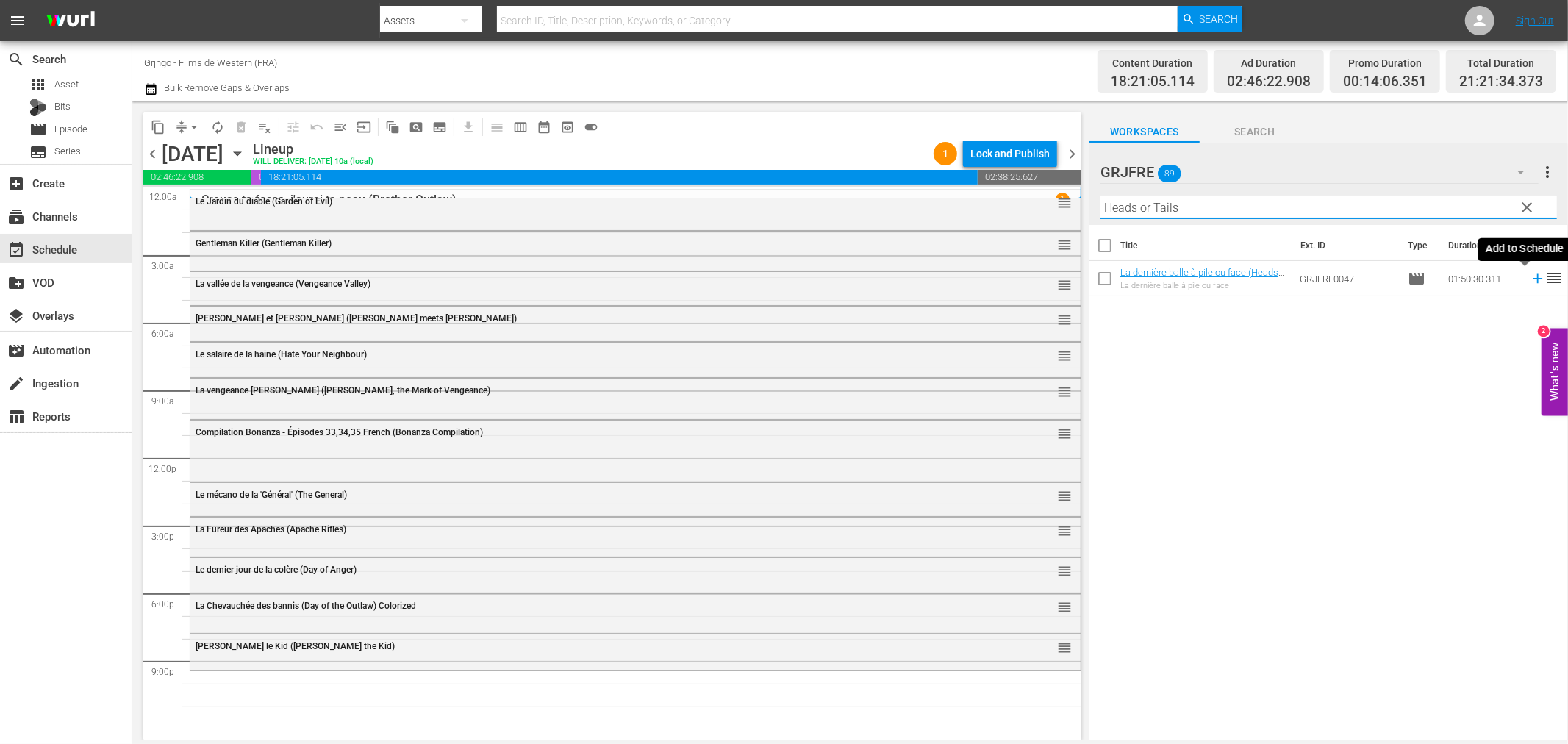
type input "Heads or Tails"
click at [1533, 278] on icon at bounding box center [1538, 278] width 10 height 10
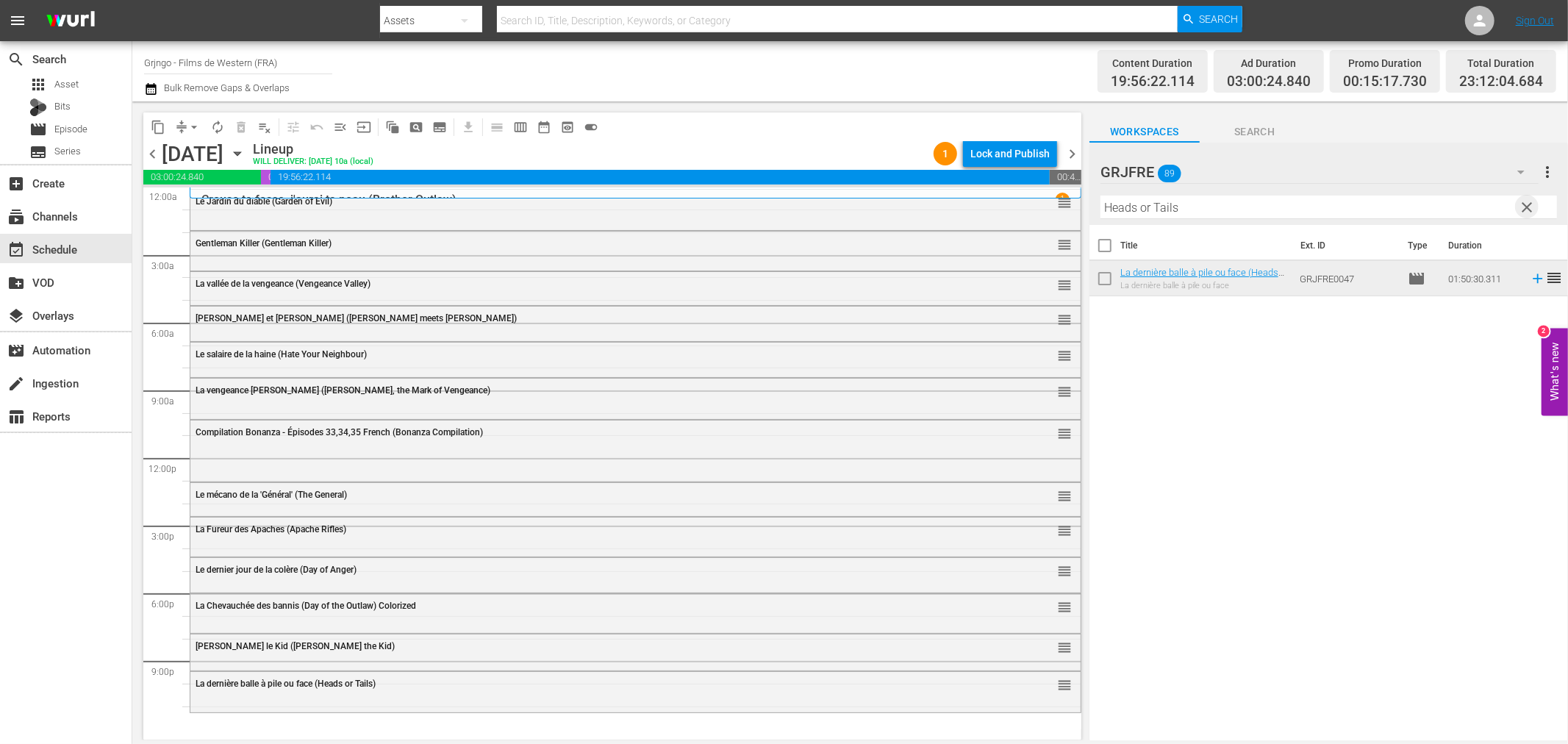
click at [1525, 207] on span "clear" at bounding box center [1528, 208] width 18 height 18
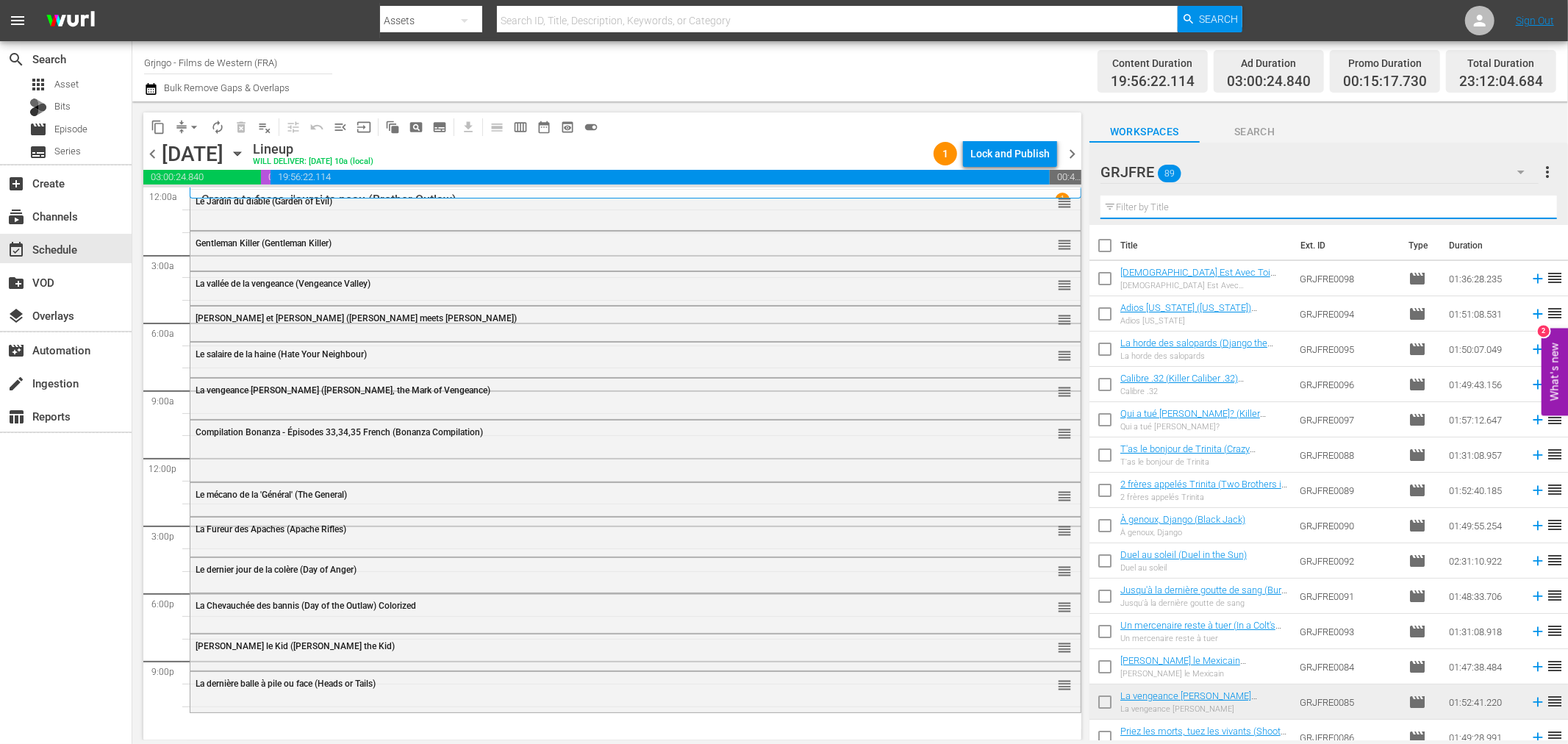
paste input "Cattle Queen of Montana"
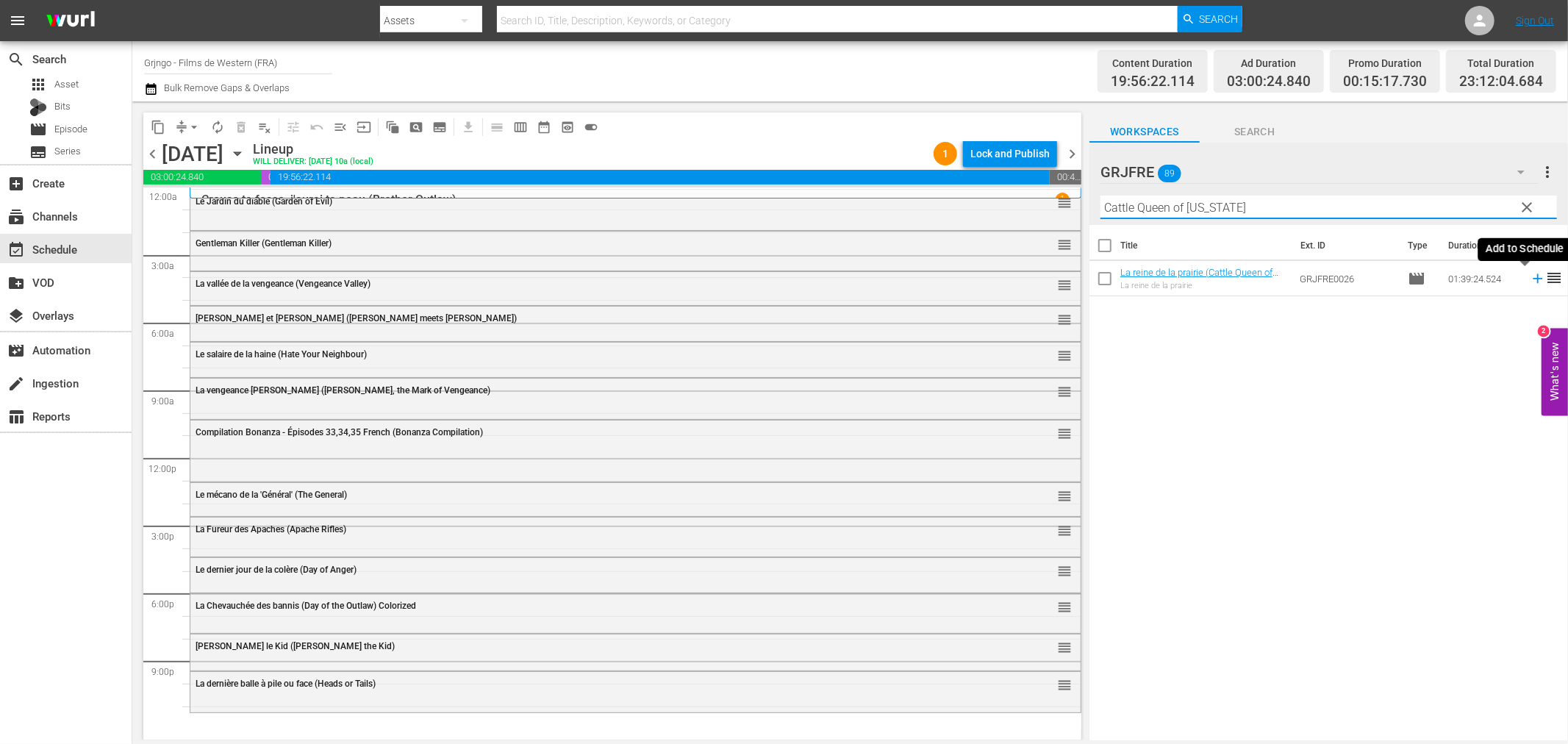
type input "Cattle Queen of Montana"
click at [1533, 274] on icon at bounding box center [1538, 278] width 10 height 10
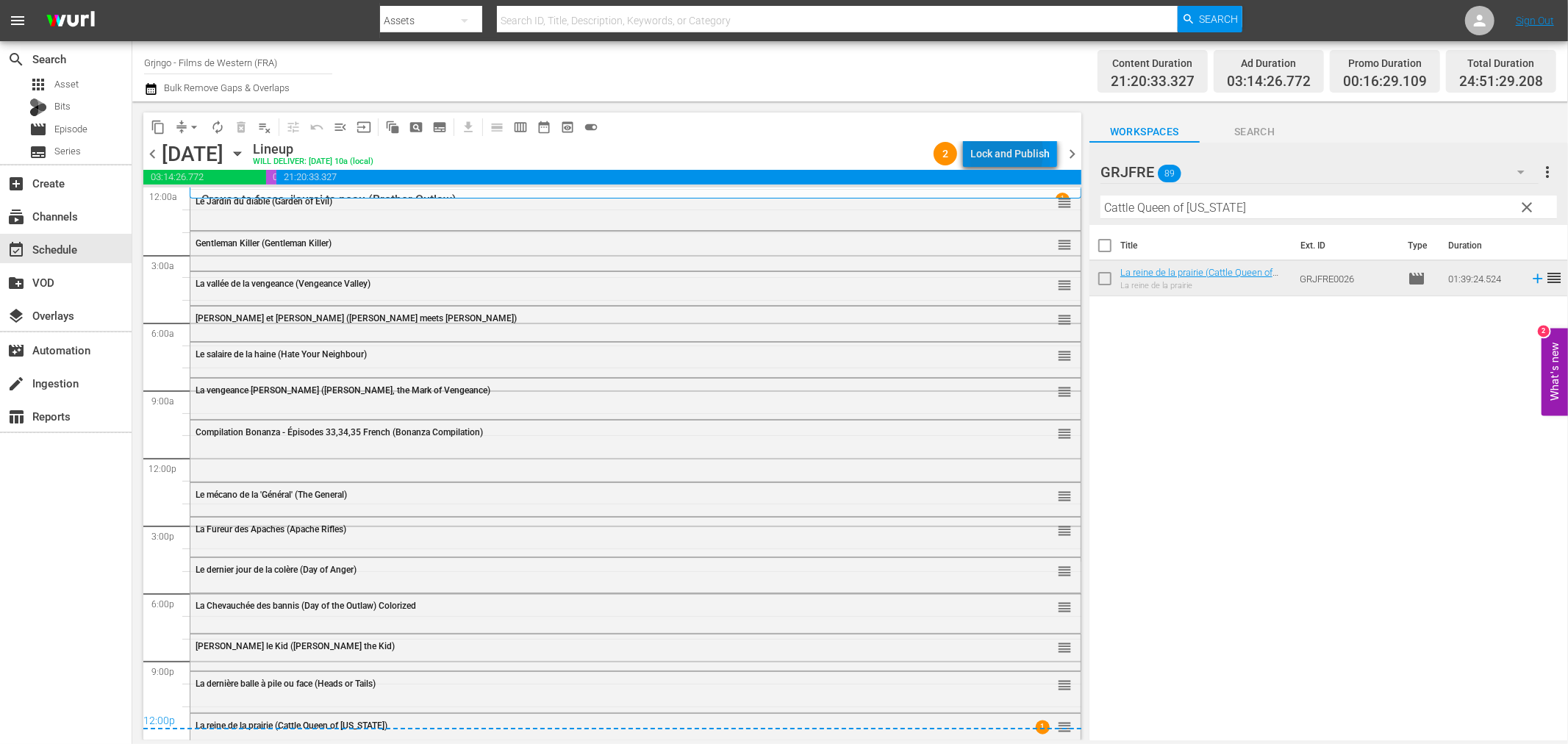
click at [986, 152] on div "Lock and Publish" at bounding box center [1010, 154] width 80 height 27
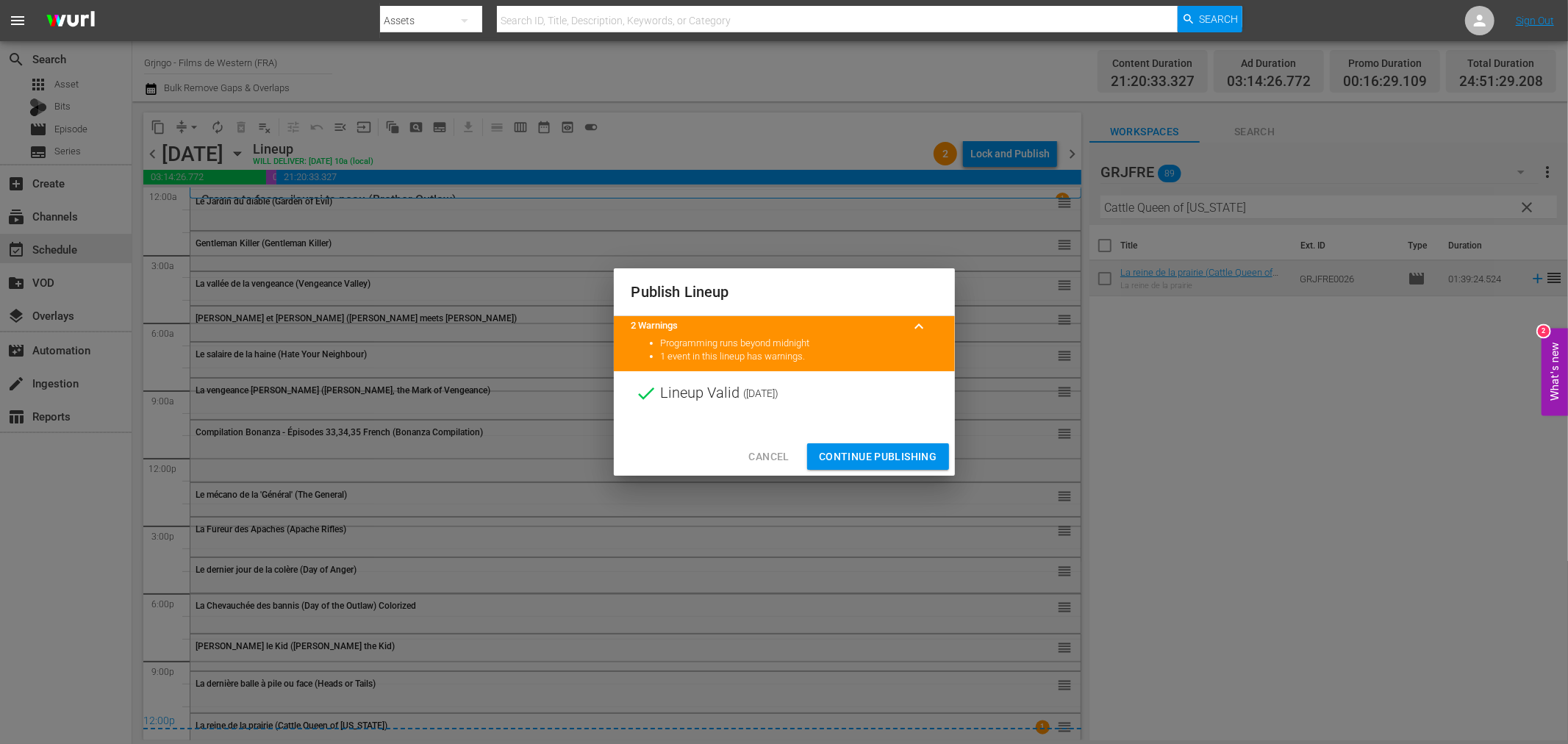
click at [916, 452] on span "Continue Publishing" at bounding box center [878, 457] width 118 height 19
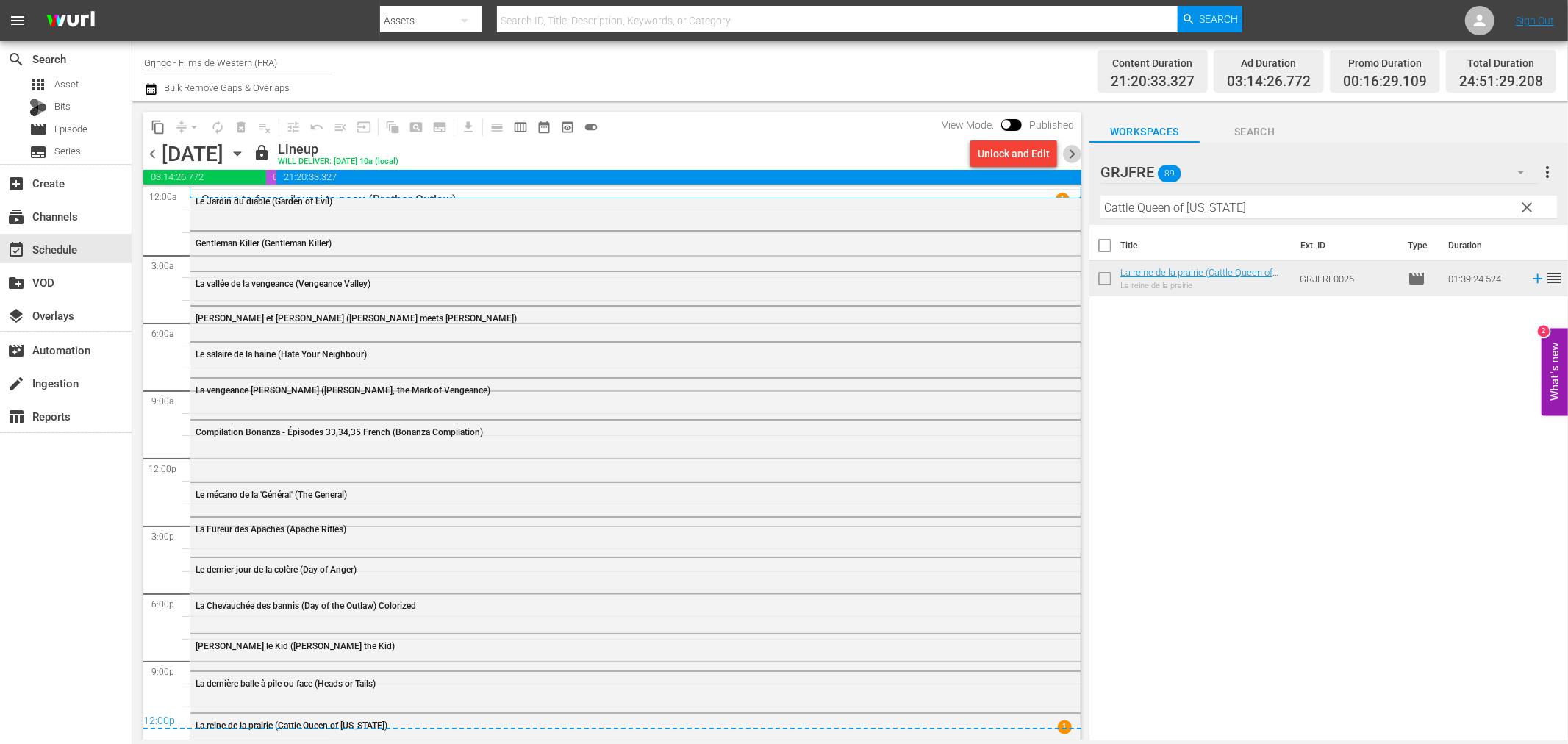
click at [1076, 152] on span "chevron_right" at bounding box center [1072, 154] width 19 height 19
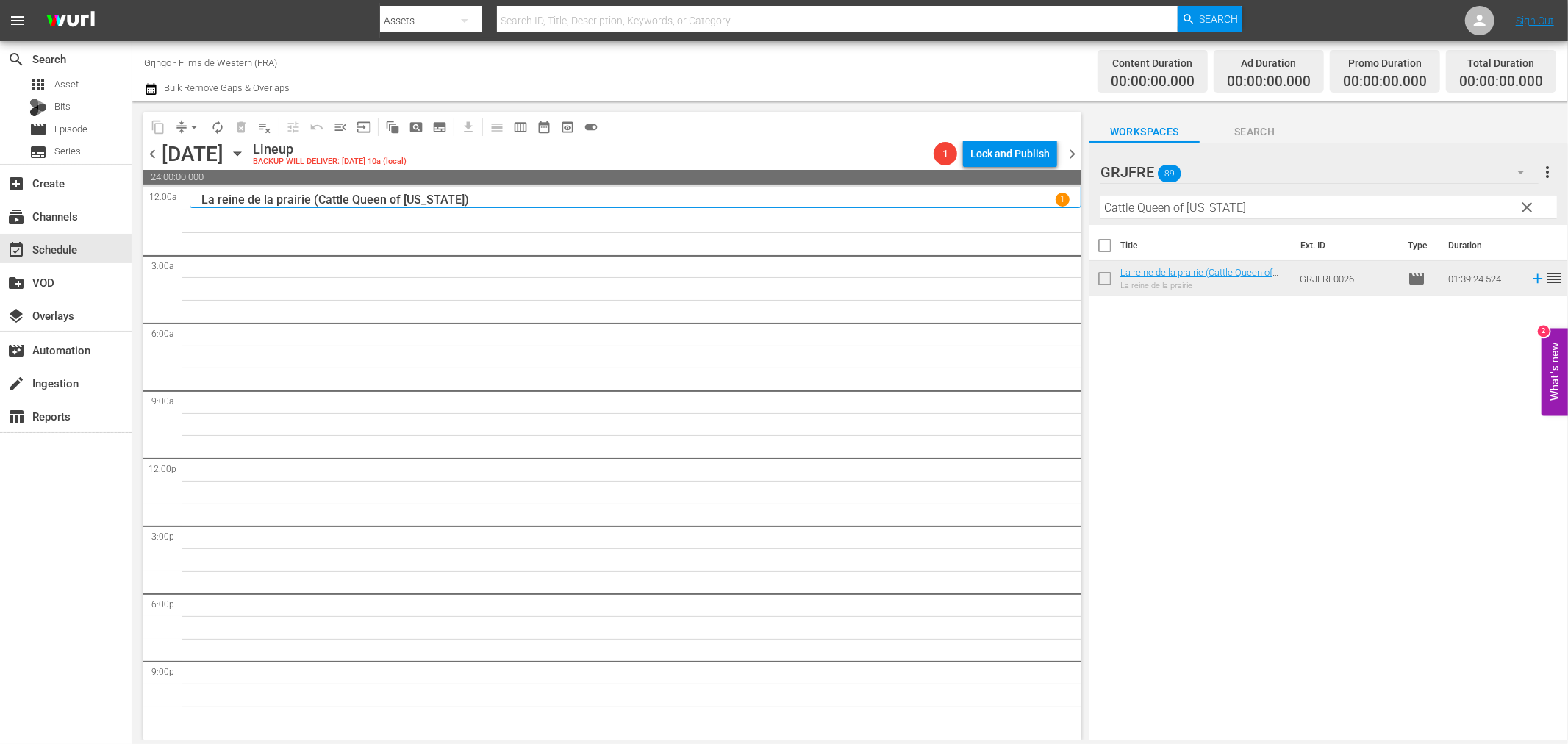
click at [1527, 204] on span "clear" at bounding box center [1528, 208] width 18 height 18
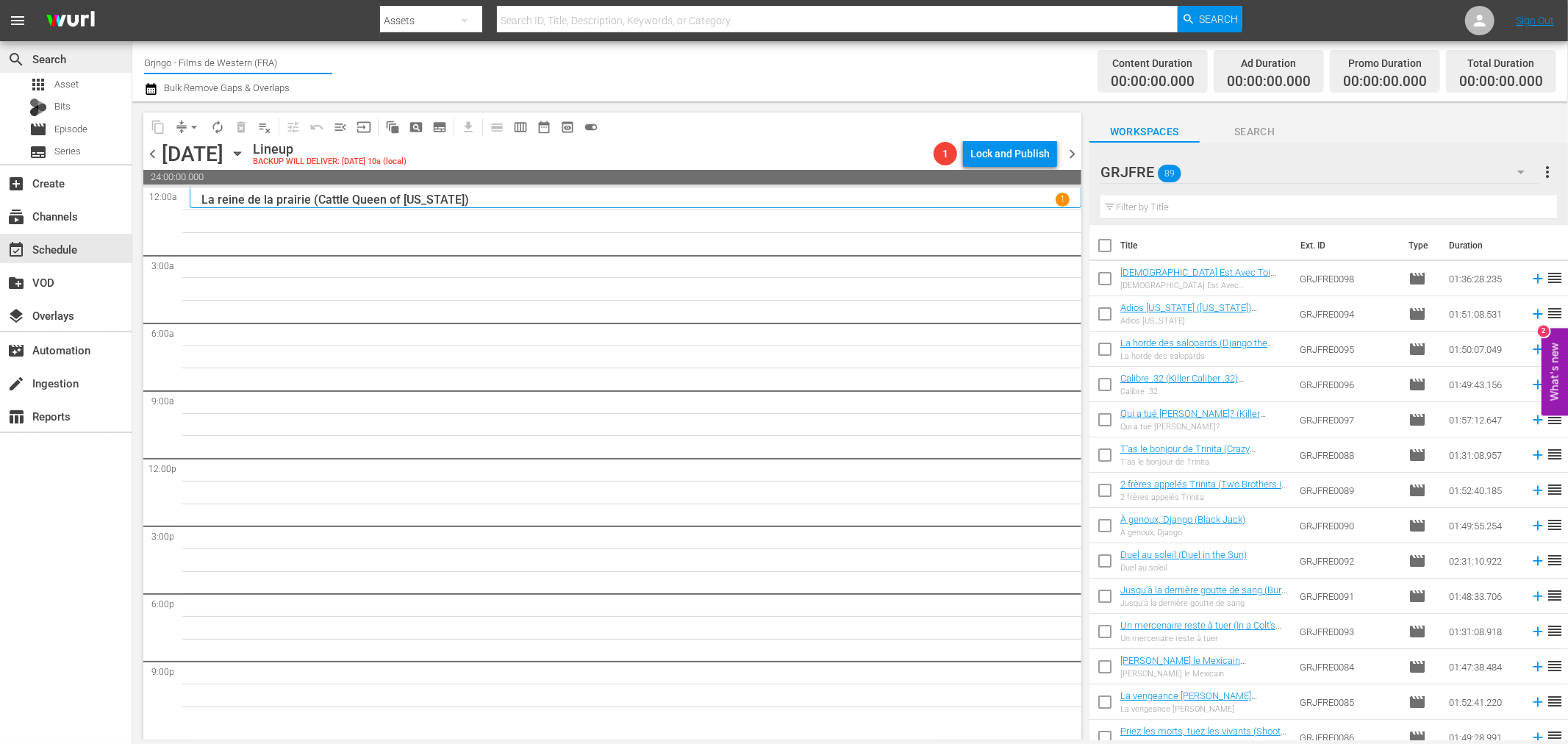
drag, startPoint x: 327, startPoint y: 66, endPoint x: 126, endPoint y: 60, distance: 201.1
click at [132, 0] on div "search Search apps Asset Bits movie Episode subtitles Series add_box Create sub…" at bounding box center [850, 0] width 1436 height 0
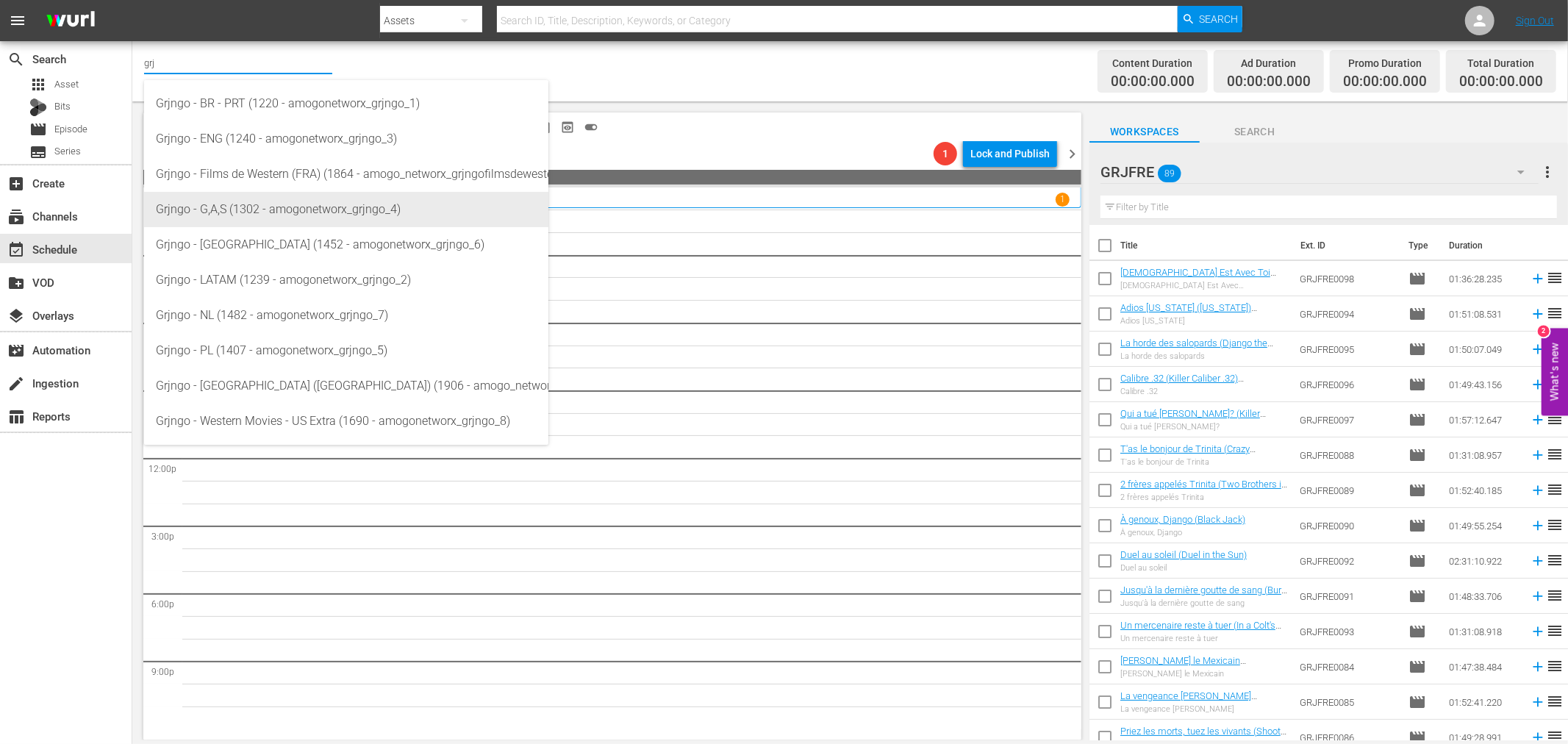
click at [305, 207] on div "Grjngo - G,A,S (1302 - amogonetworx_grjngo_4)" at bounding box center [345, 209] width 380 height 35
type input "Grjngo - G,A,S (1302 - amogonetworx_grjngo_4)"
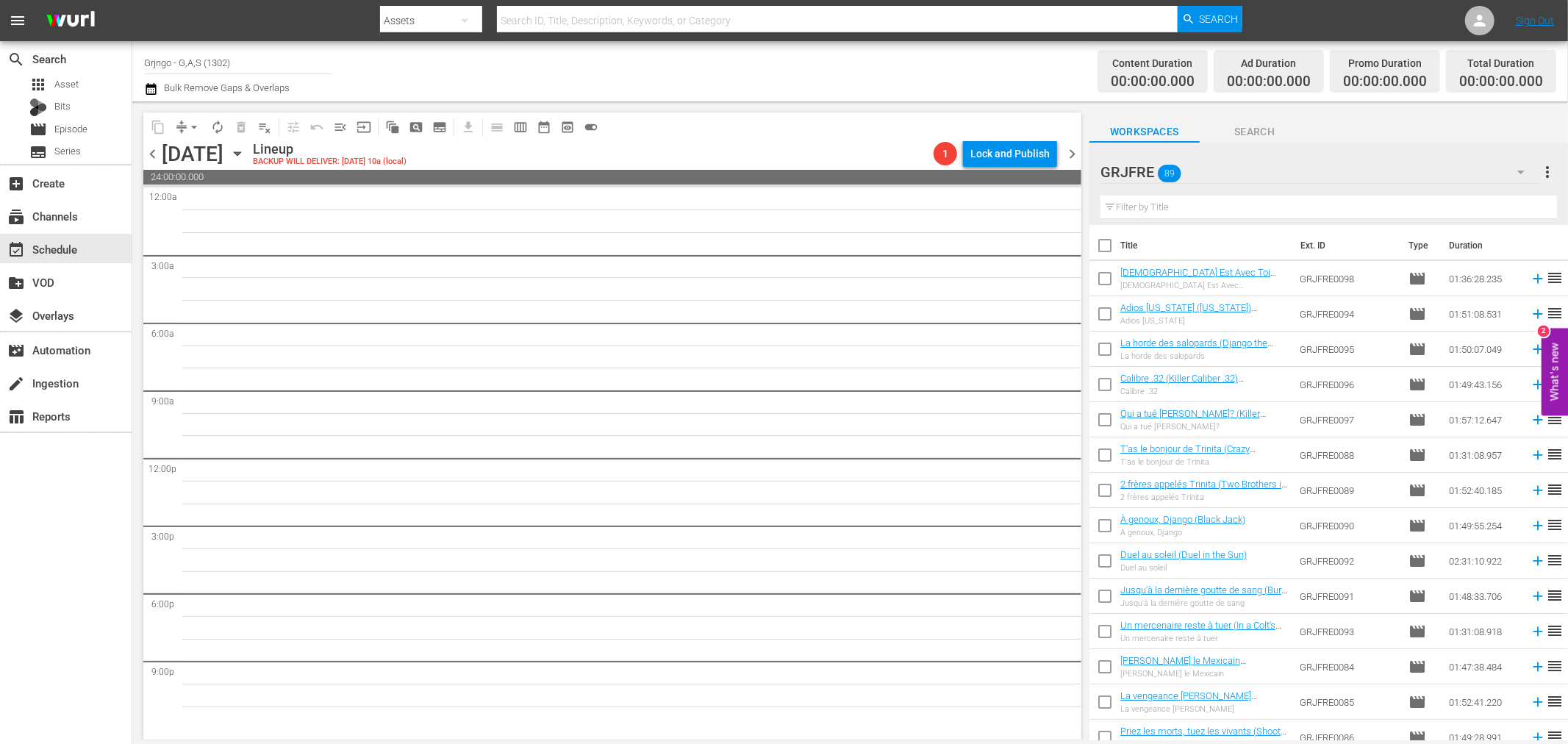
click at [1521, 175] on icon "button" at bounding box center [1521, 172] width 18 height 18
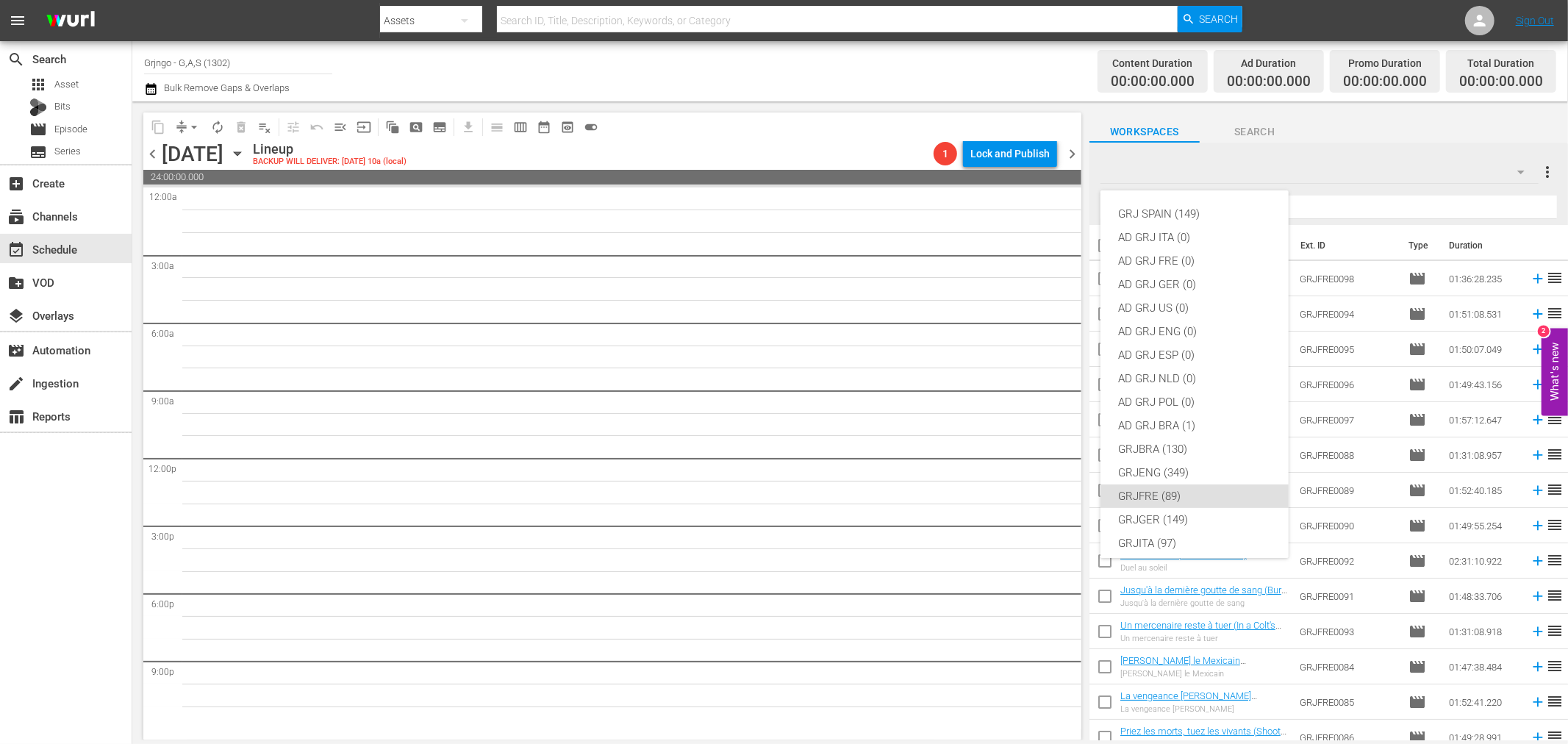
scroll to position [126, 0]
click at [1170, 396] on div "GRJGER (149)" at bounding box center [1194, 393] width 153 height 23
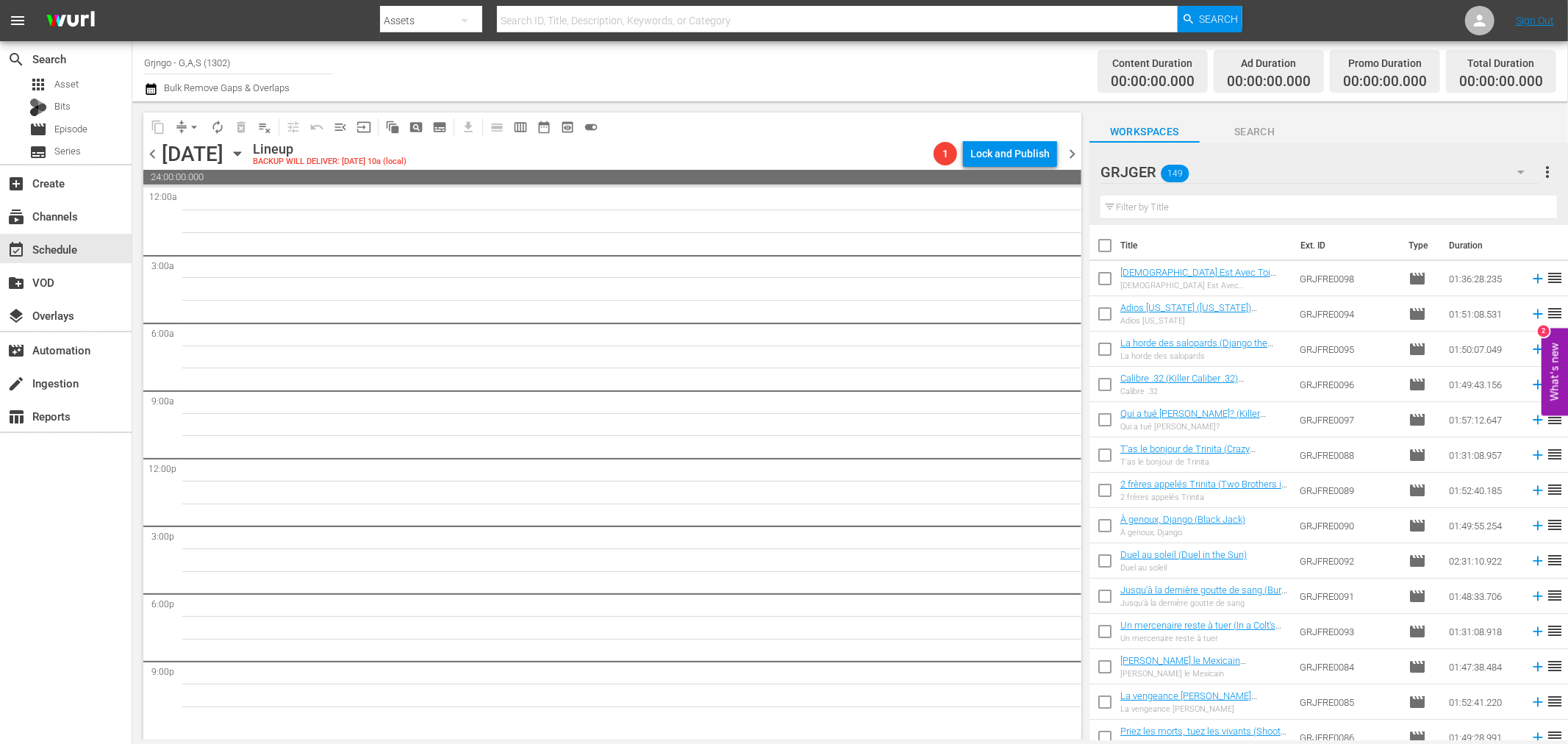
click at [241, 155] on icon "button" at bounding box center [236, 154] width 6 height 4
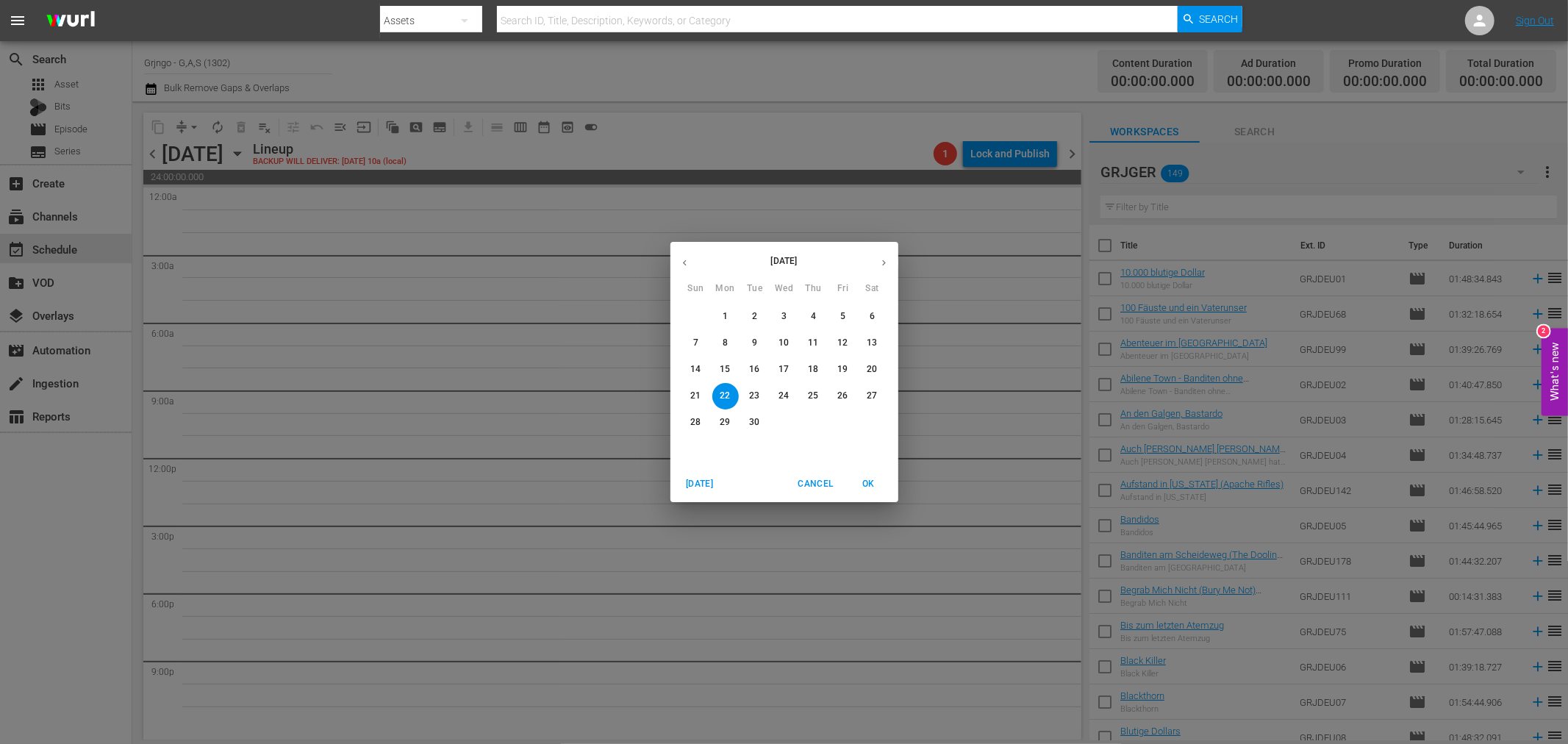
click at [725, 372] on p "15" at bounding box center [724, 370] width 10 height 13
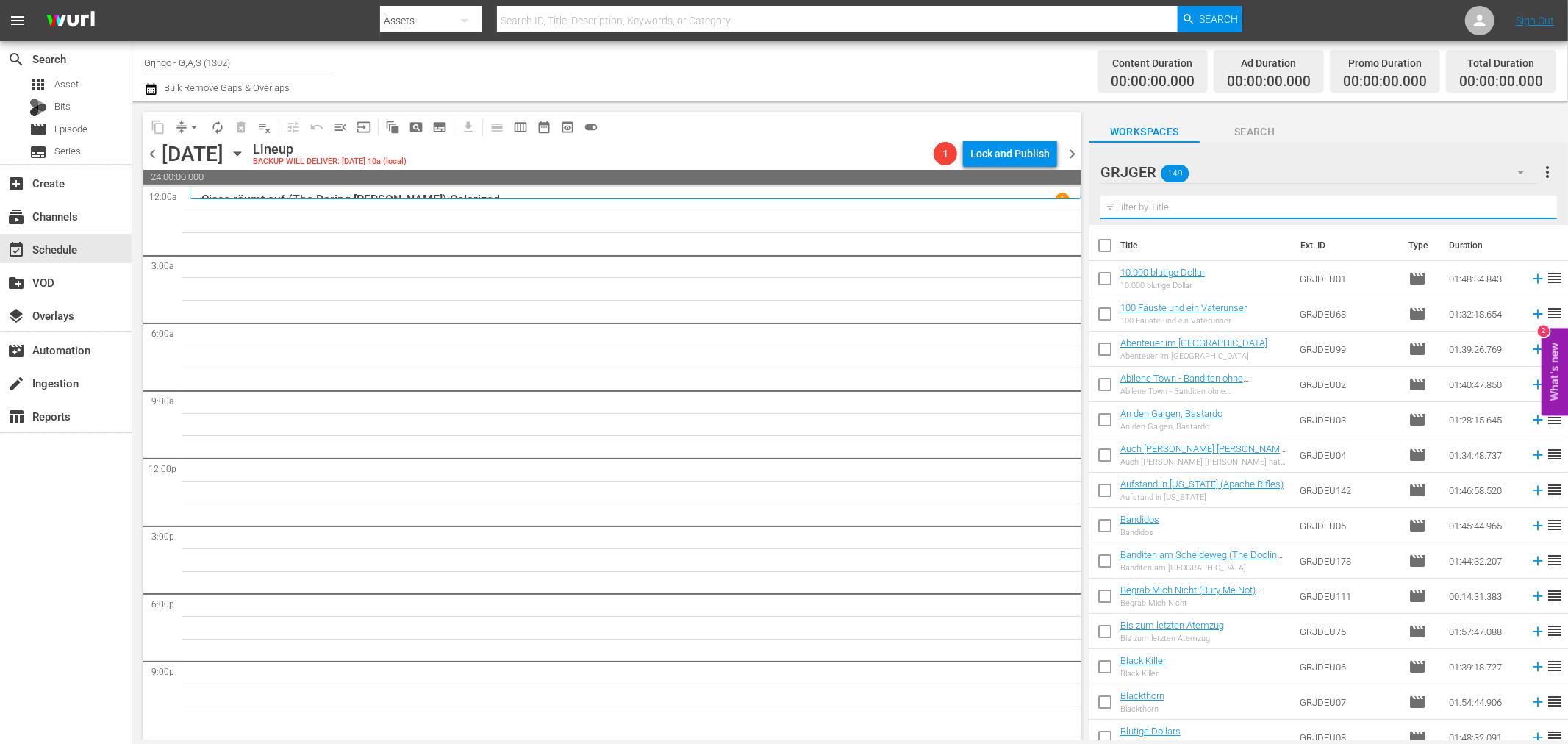
click at [1139, 208] on input "text" at bounding box center [1329, 207] width 456 height 23
paste input "Südlich des Himmels - Westlich der Hölle"
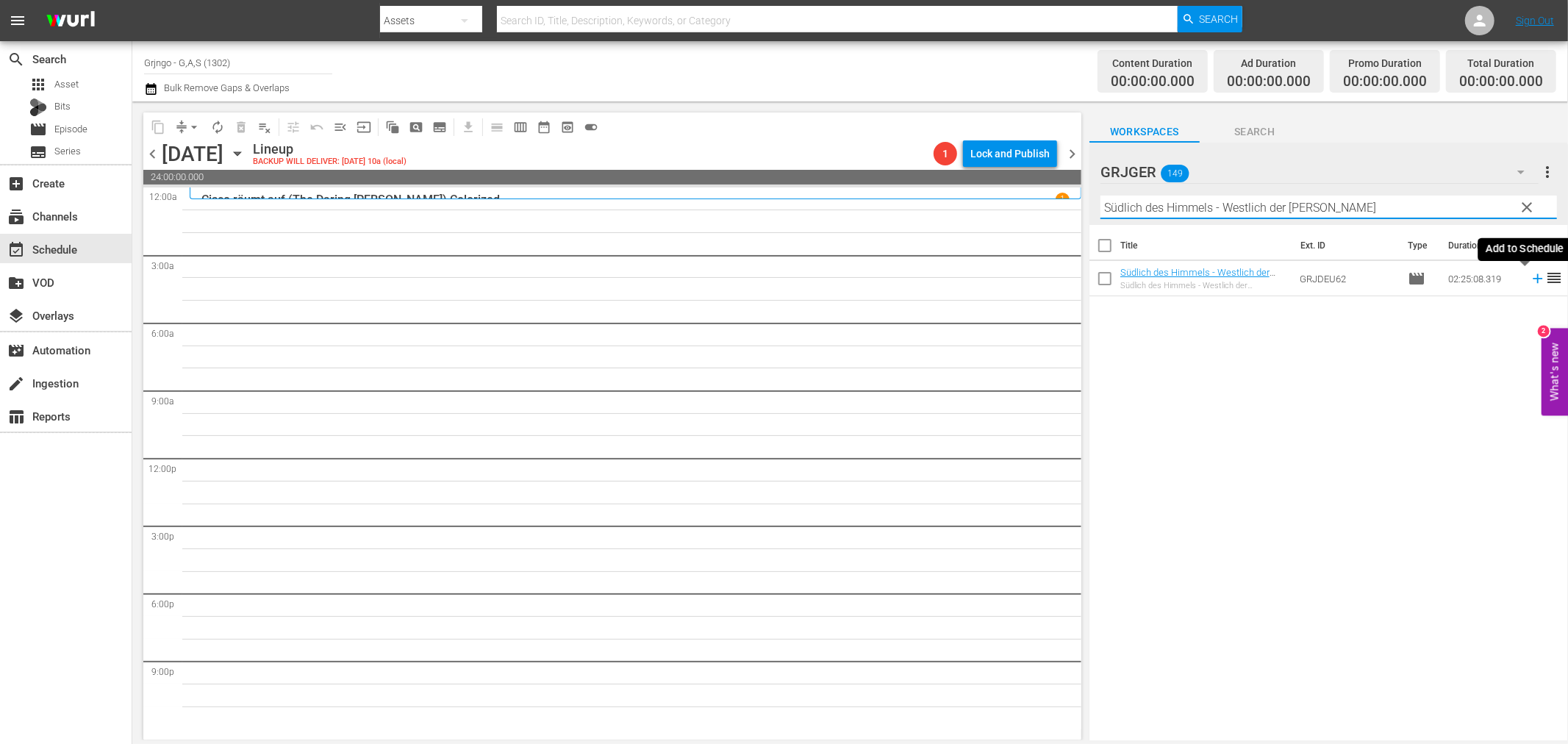
type input "Südlich des Himmels - Westlich der Hölle"
click at [1530, 278] on icon at bounding box center [1538, 278] width 16 height 16
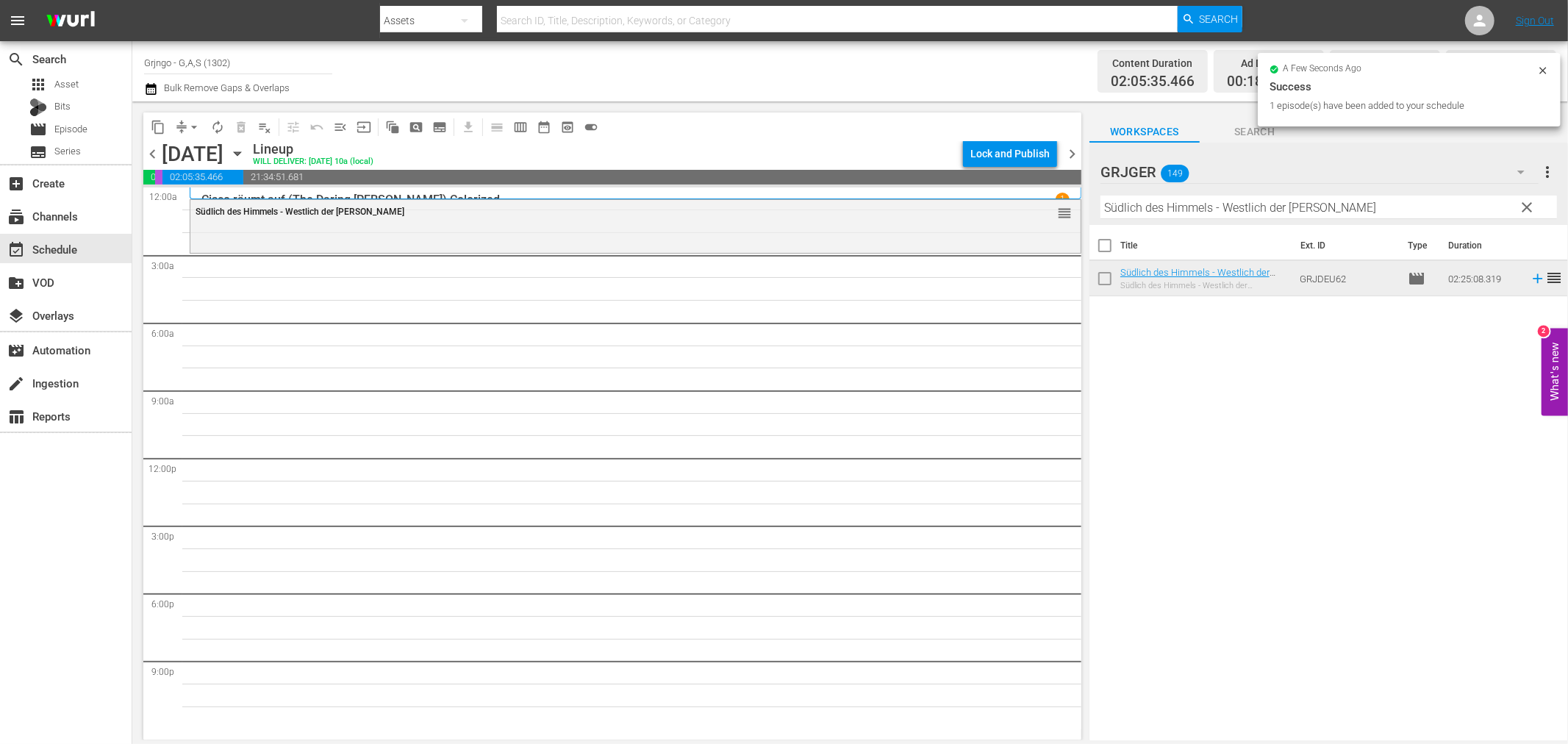
click at [1523, 203] on span "clear" at bounding box center [1528, 208] width 18 height 18
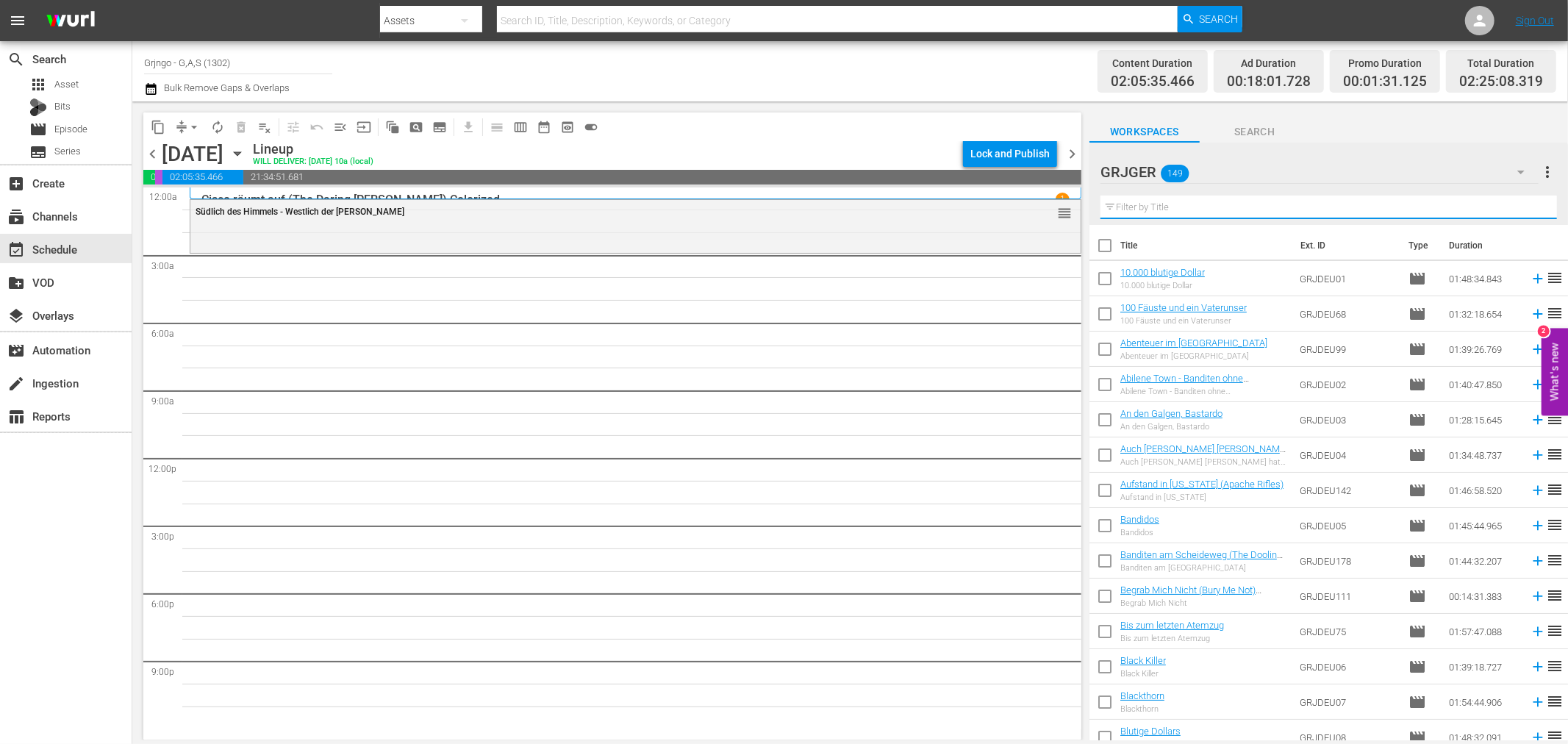
paste input "Galgenvögel sterben einsam"
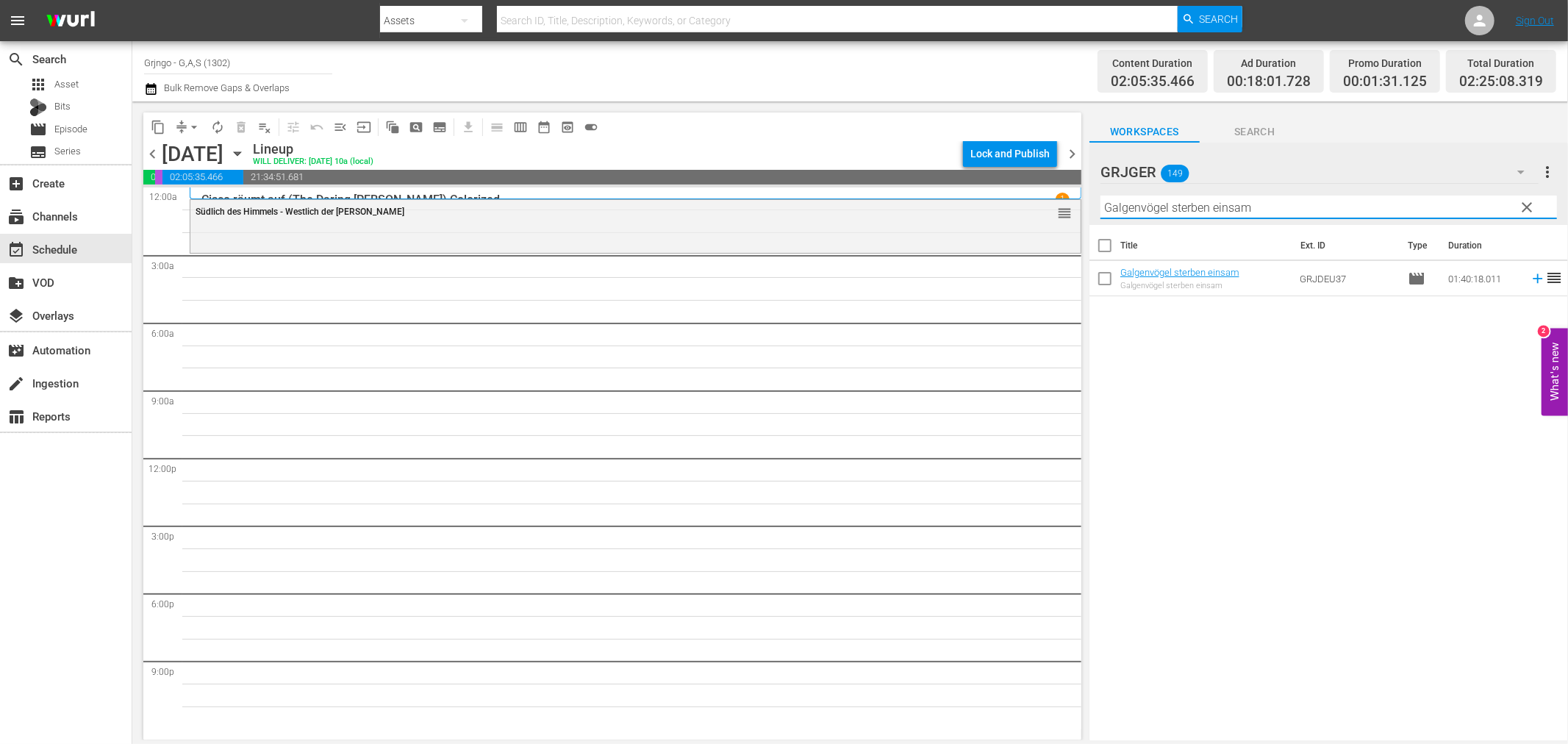
type input "Galgenvögel sterben einsam"
click at [1530, 284] on icon at bounding box center [1538, 278] width 16 height 16
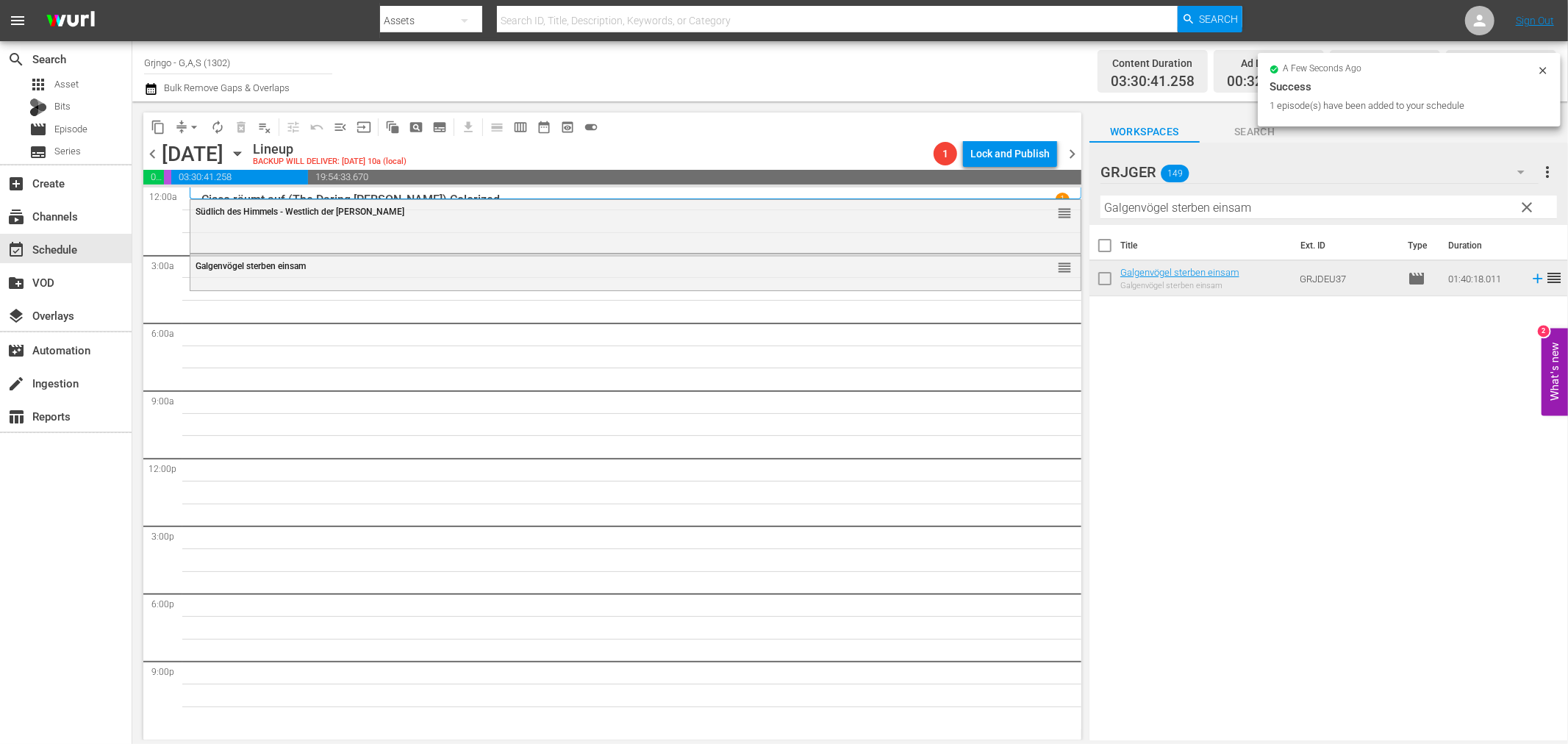
drag, startPoint x: 1532, startPoint y: 203, endPoint x: 1171, endPoint y: 216, distance: 361.2
click at [1532, 203] on span "clear" at bounding box center [1528, 208] width 18 height 18
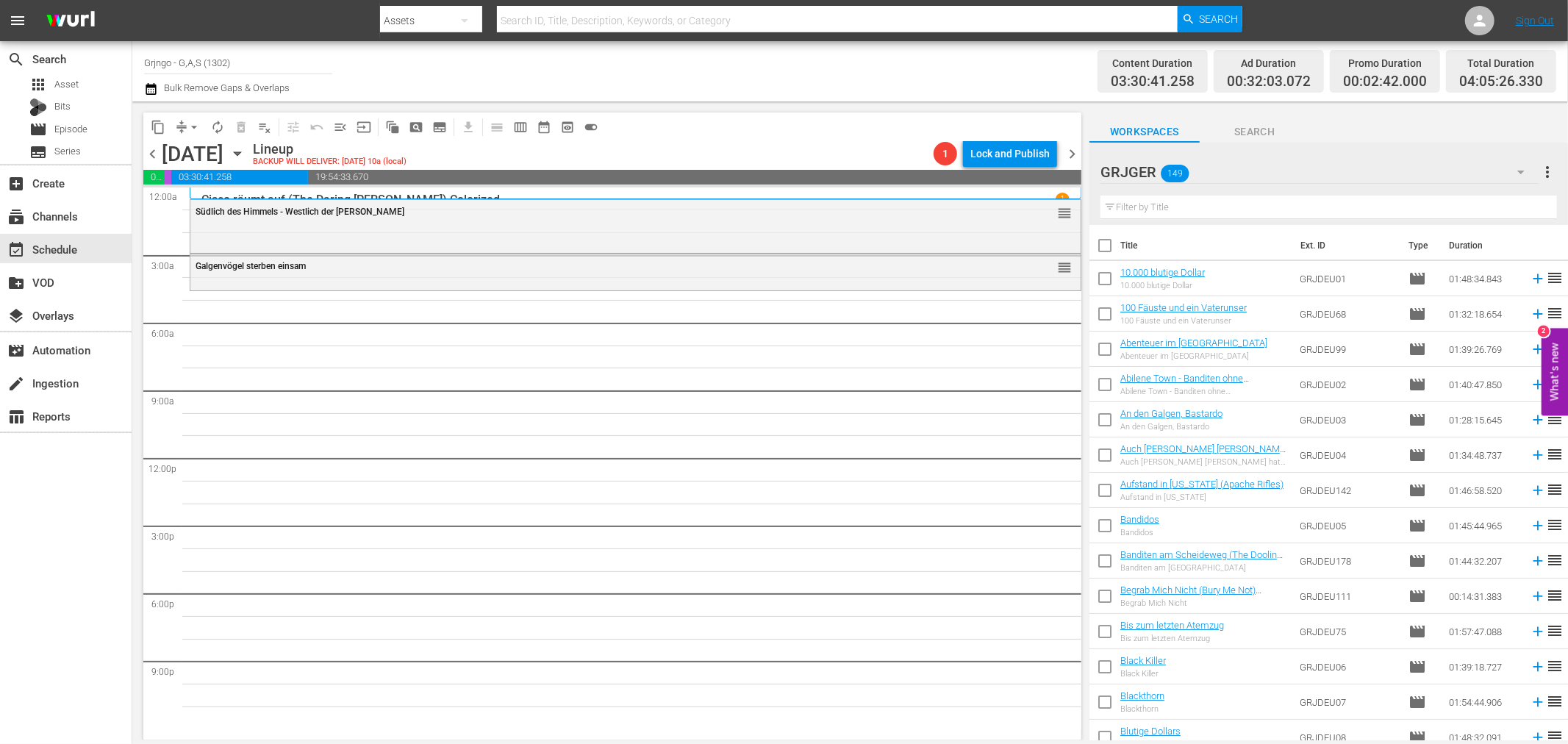
click at [1159, 208] on input "text" at bounding box center [1329, 207] width 456 height 23
paste input "Der schwarze Reiter"
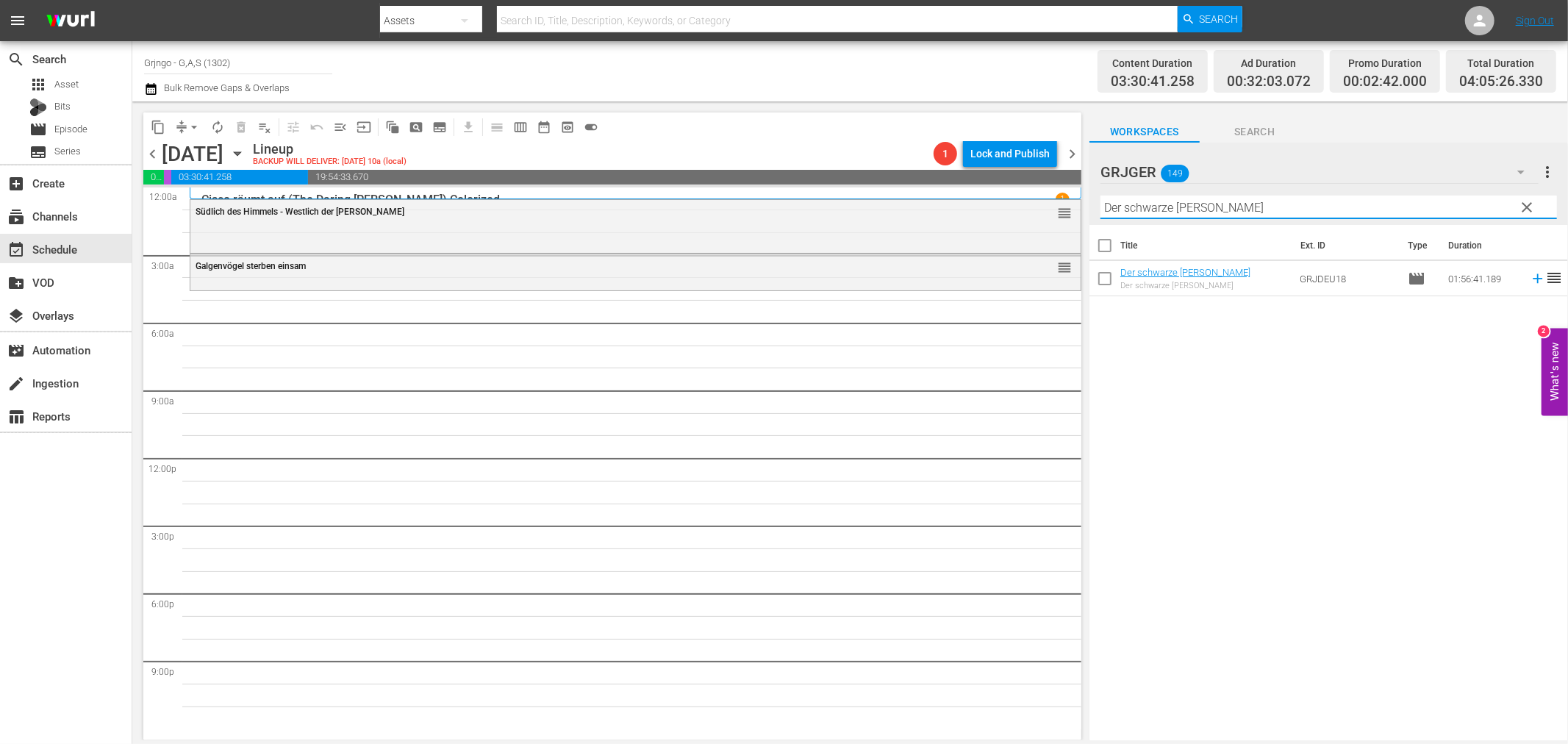
type input "Der schwarze Reiter"
click at [1530, 276] on icon at bounding box center [1538, 278] width 16 height 16
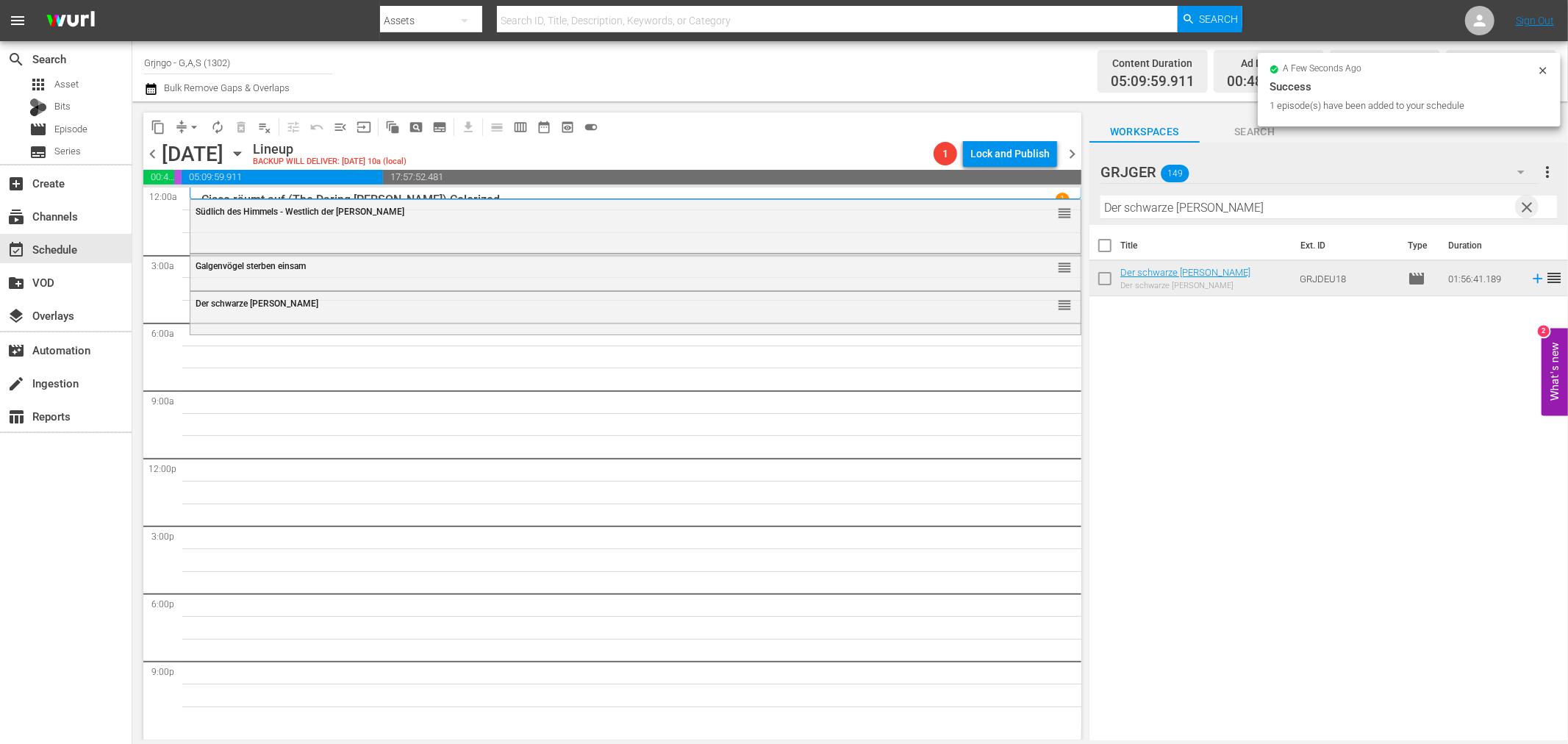
click at [1530, 208] on span "clear" at bounding box center [1528, 208] width 18 height 18
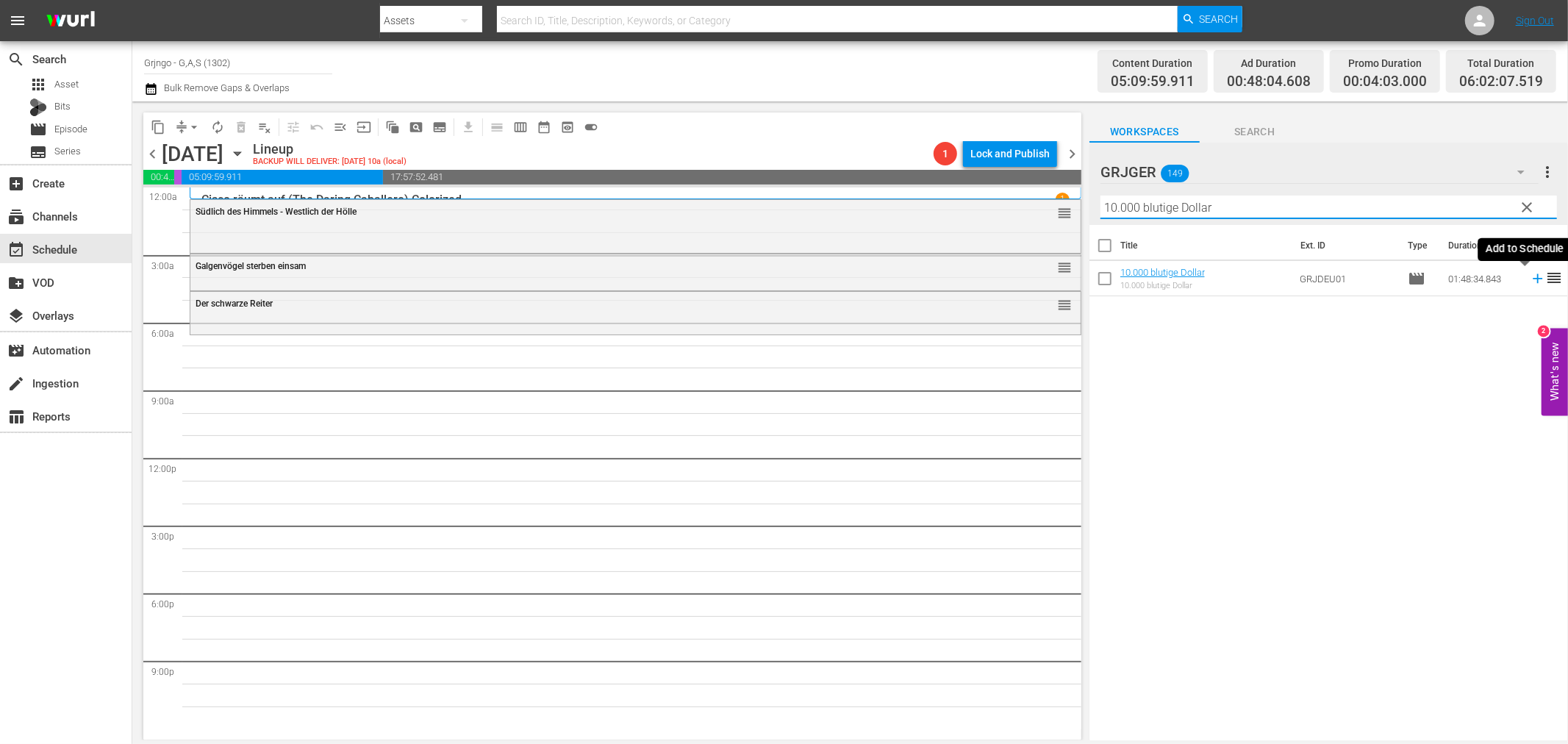
type input "10.000 blutige Dollar"
click at [1533, 279] on icon at bounding box center [1538, 278] width 10 height 10
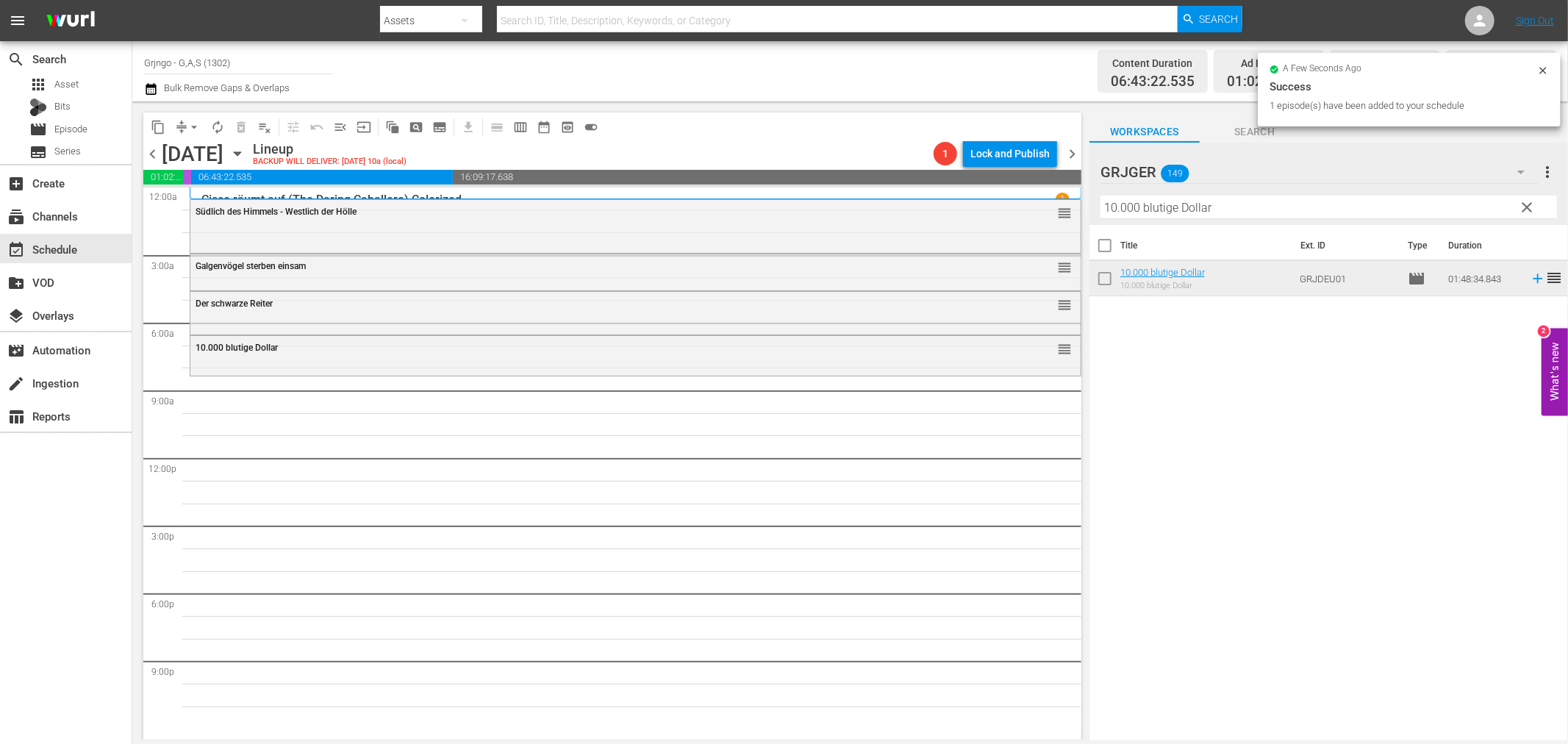
drag, startPoint x: 1524, startPoint y: 201, endPoint x: 1231, endPoint y: 208, distance: 293.1
click at [1524, 201] on span "clear" at bounding box center [1528, 208] width 18 height 18
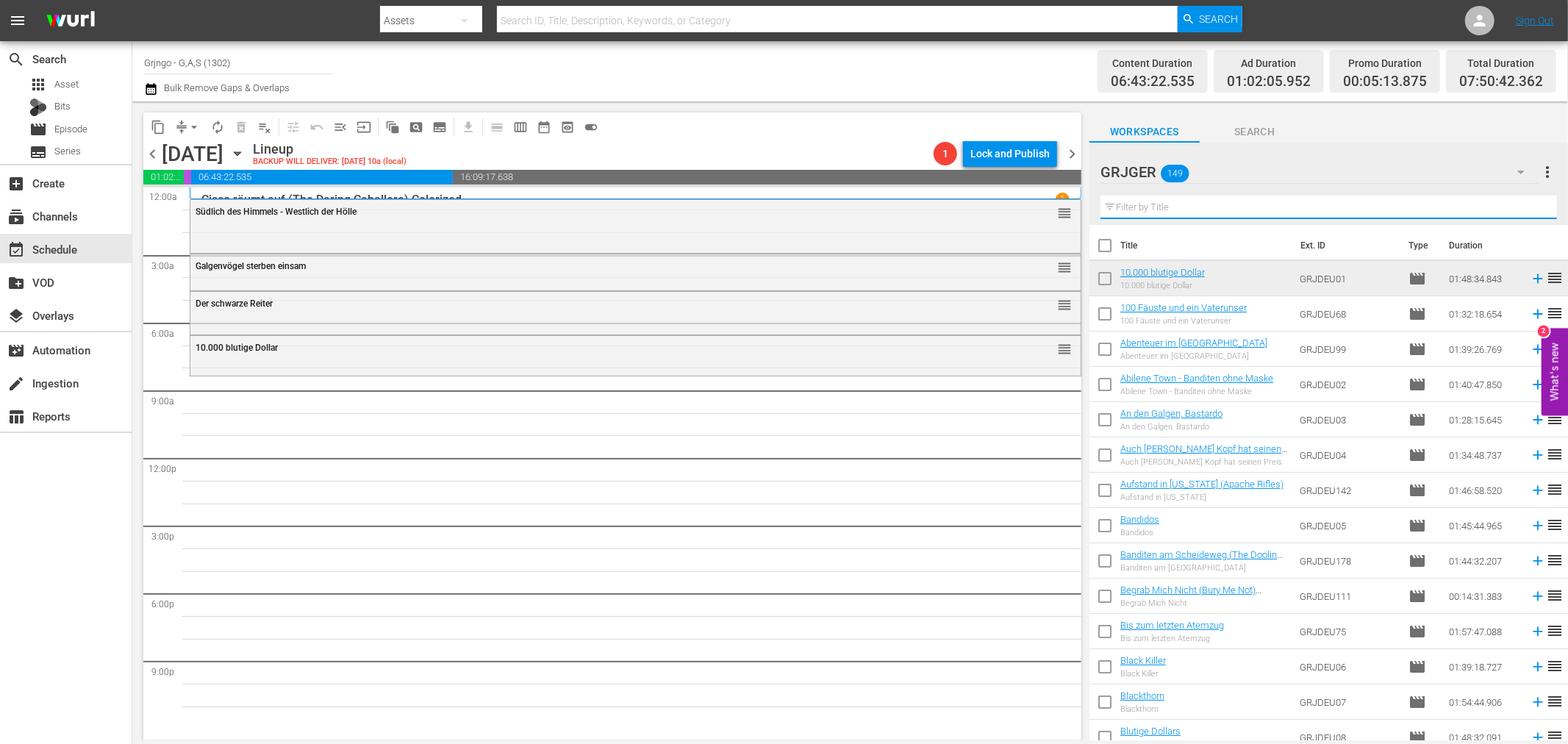
paste input "Für 1000 Dollar am Tag"
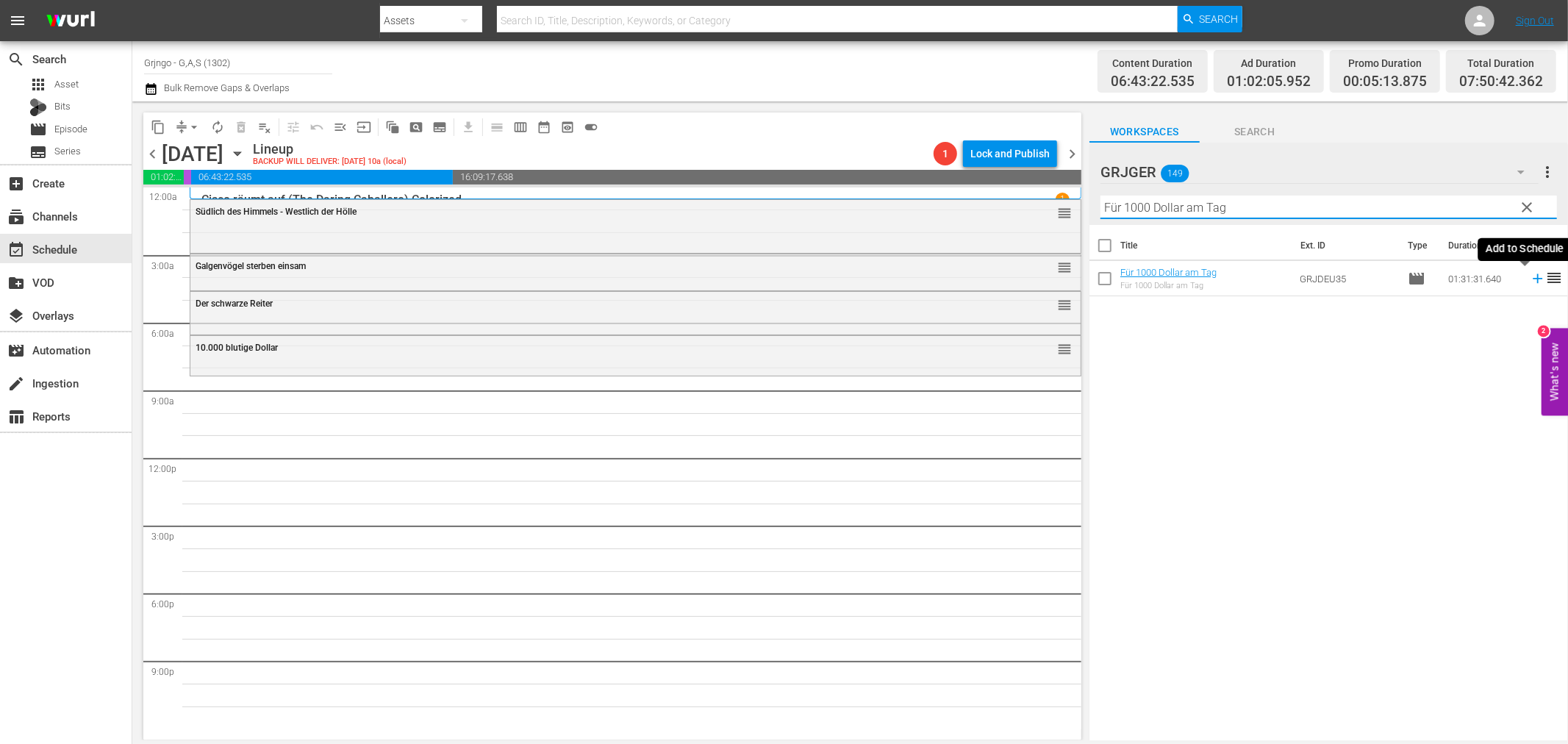
type input "Für 1000 Dollar am Tag"
click at [1530, 277] on icon at bounding box center [1538, 278] width 16 height 16
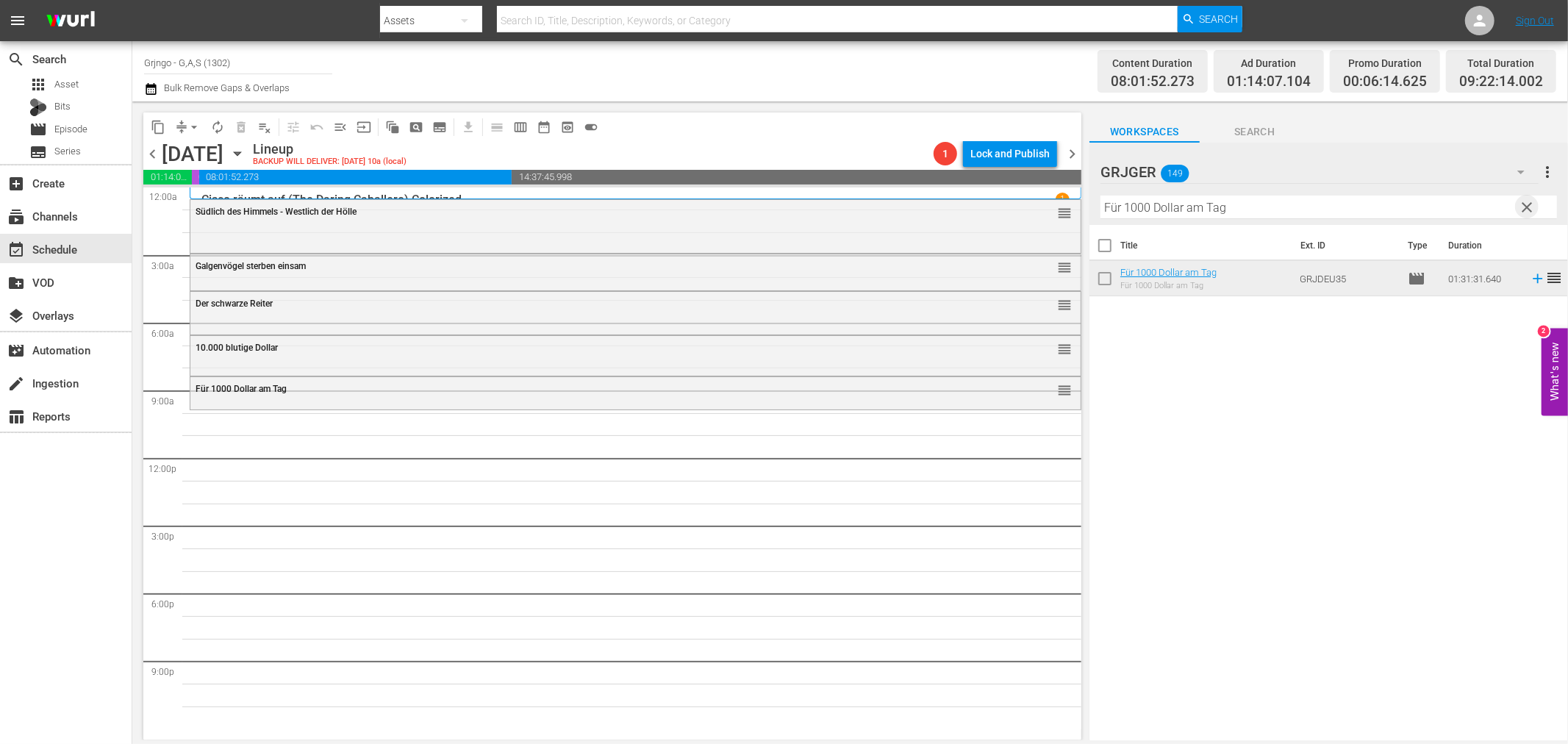
click at [1528, 201] on span "clear" at bounding box center [1528, 208] width 18 height 18
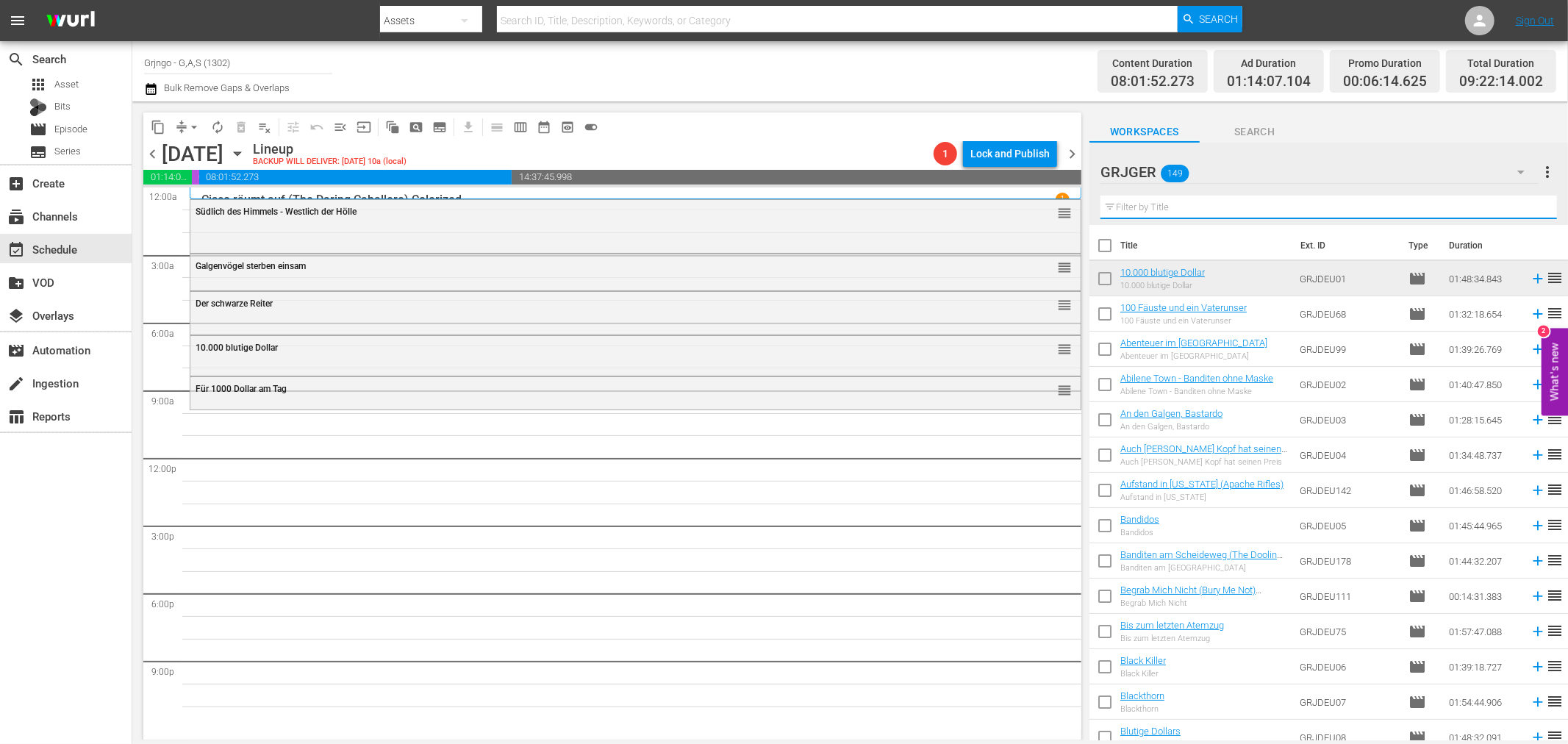
paste input "Seine Kugeln pfeifen das Todeslied"
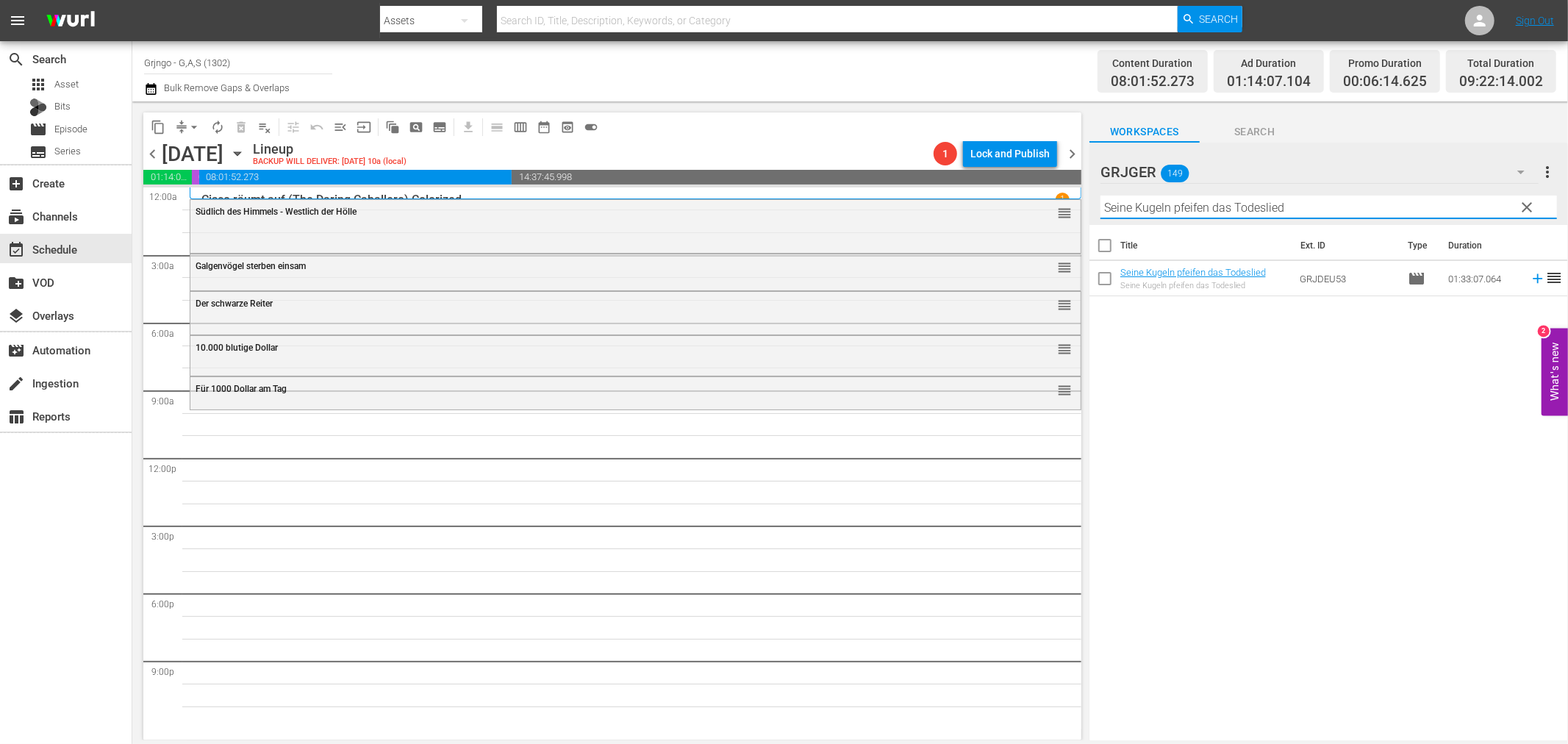
type input "Seine Kugeln pfeifen das Todeslied"
click at [1530, 276] on icon at bounding box center [1538, 278] width 16 height 16
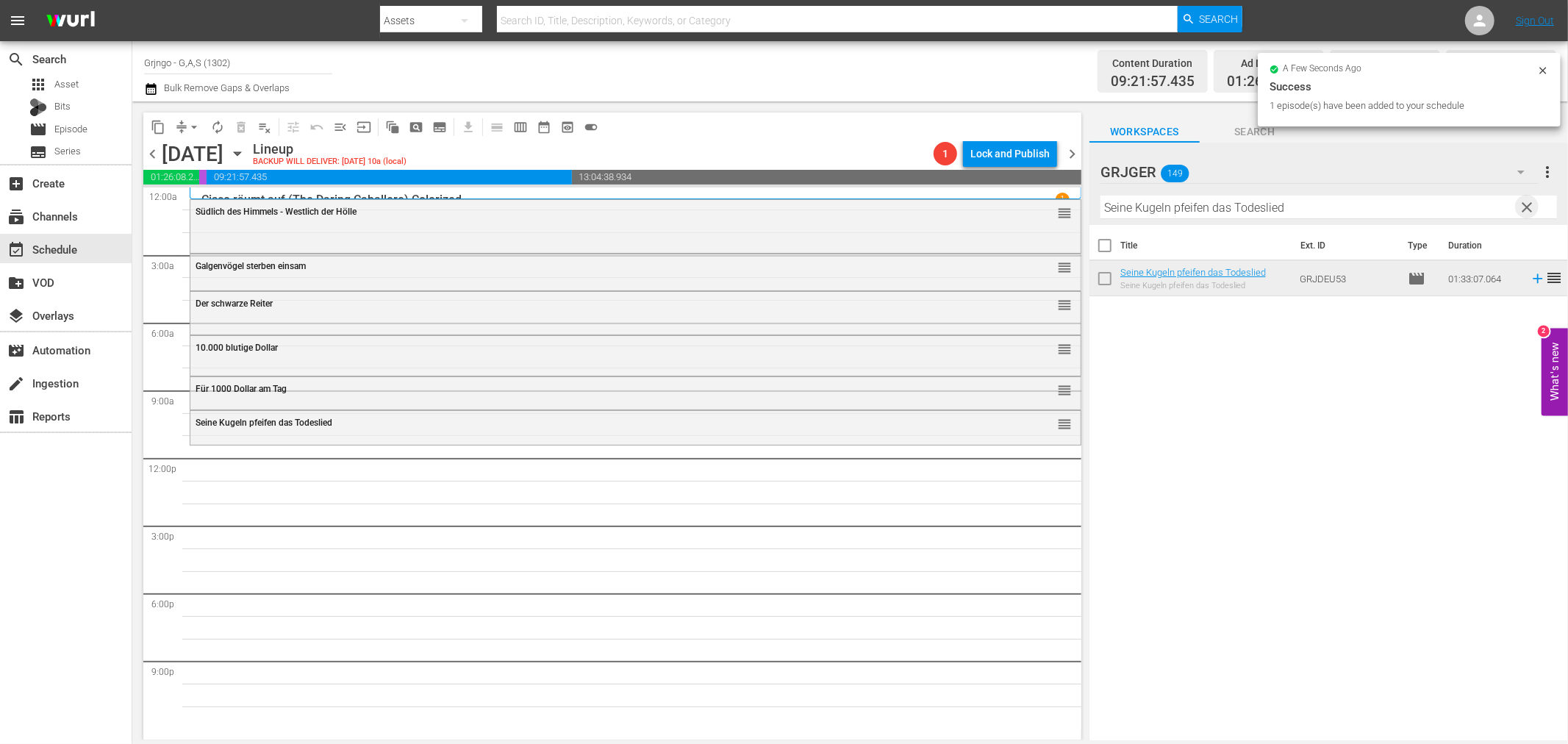
click at [1524, 203] on span "clear" at bounding box center [1528, 208] width 18 height 18
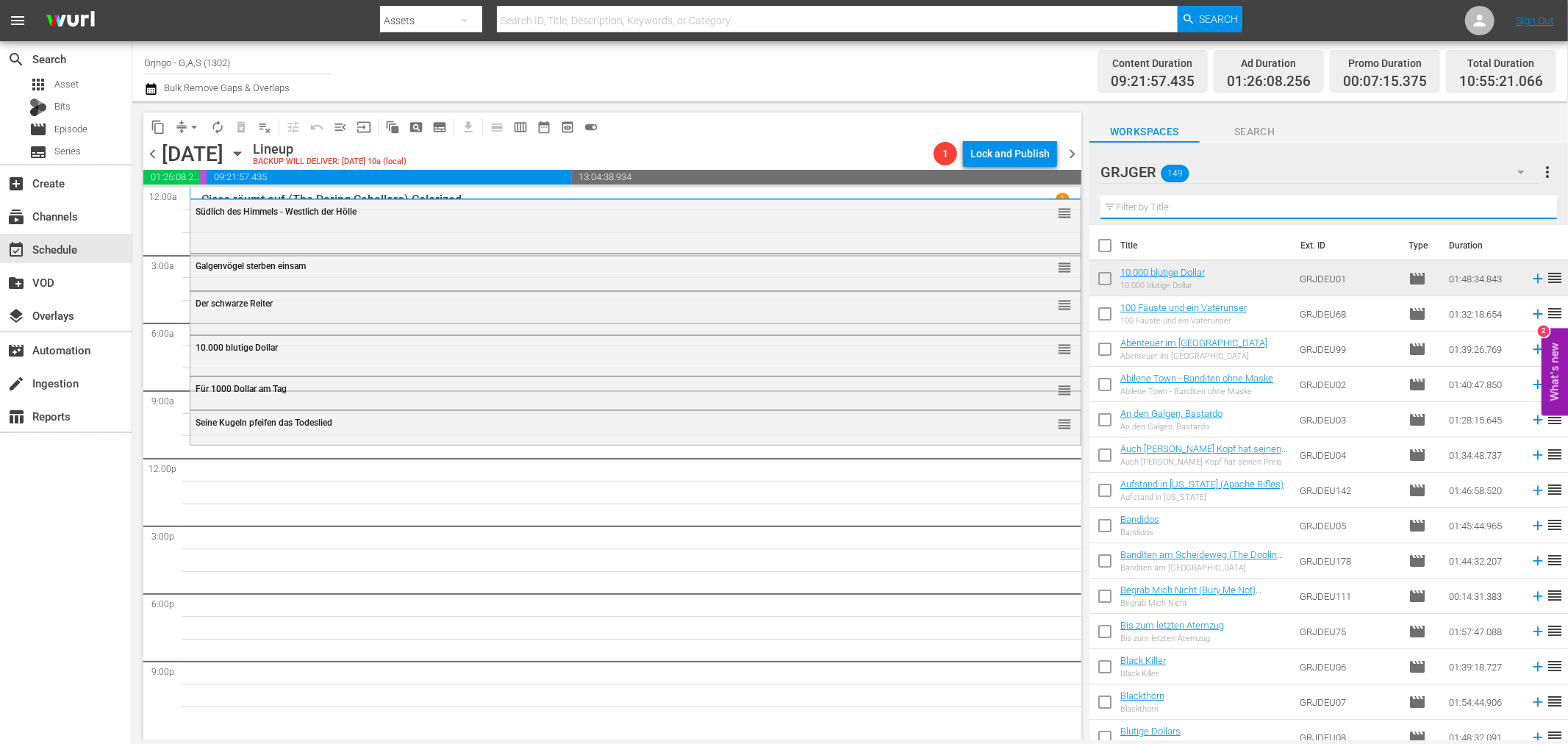
paste input "Die Krieger der Cheyenne"
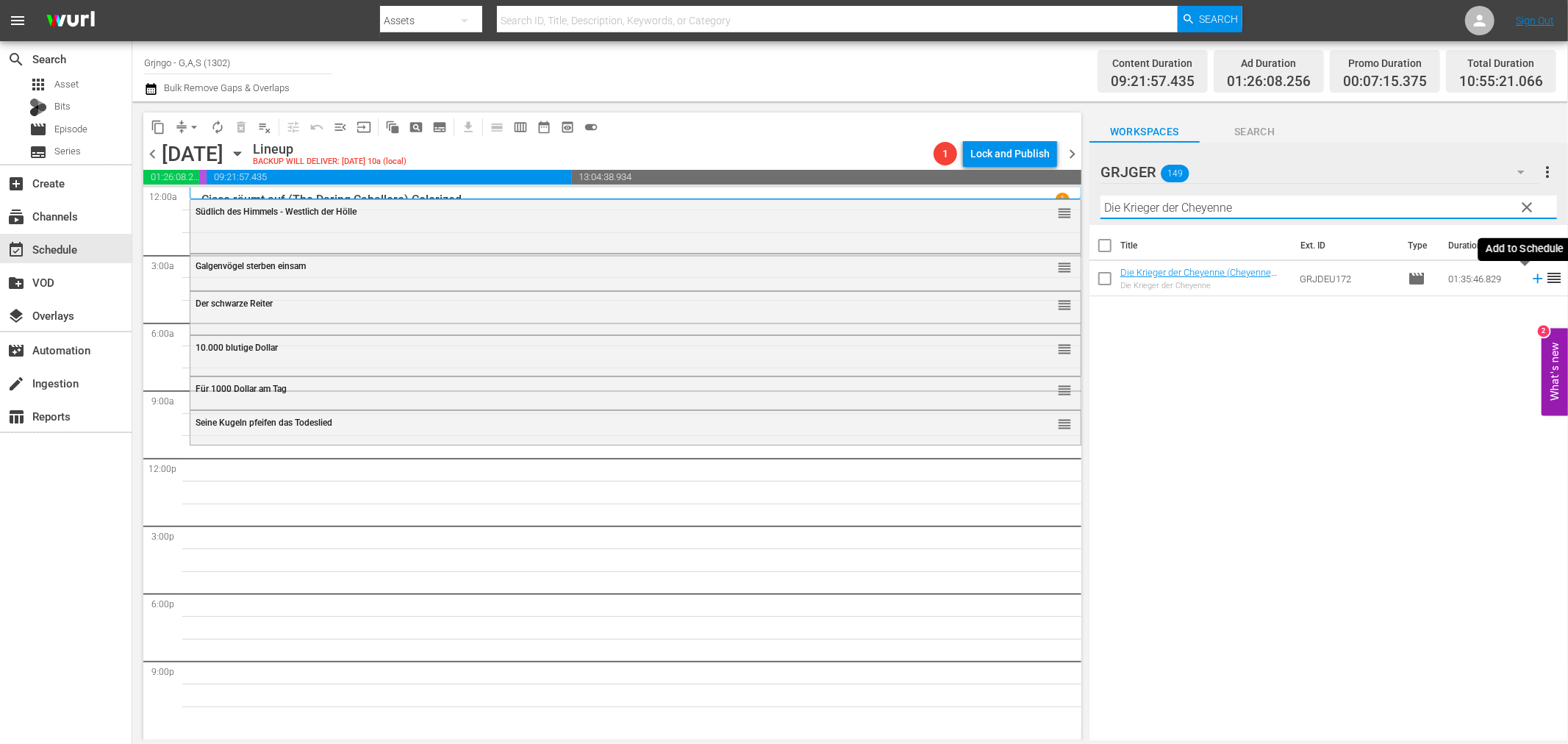
type input "Die Krieger der Cheyenne"
click at [1530, 278] on icon at bounding box center [1538, 278] width 16 height 16
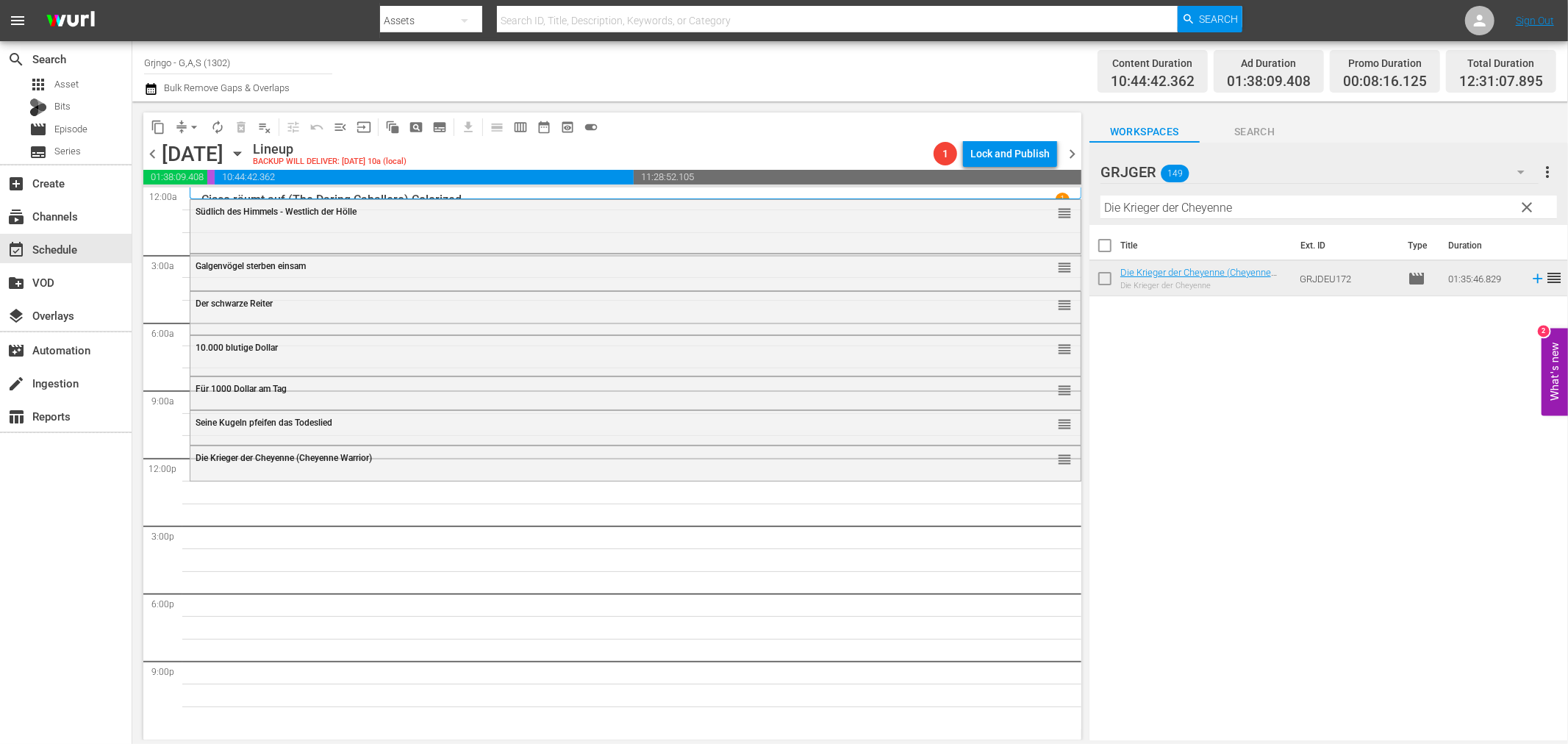
drag, startPoint x: 1523, startPoint y: 204, endPoint x: 1182, endPoint y: 223, distance: 341.5
click at [1524, 204] on span "clear" at bounding box center [1528, 208] width 18 height 18
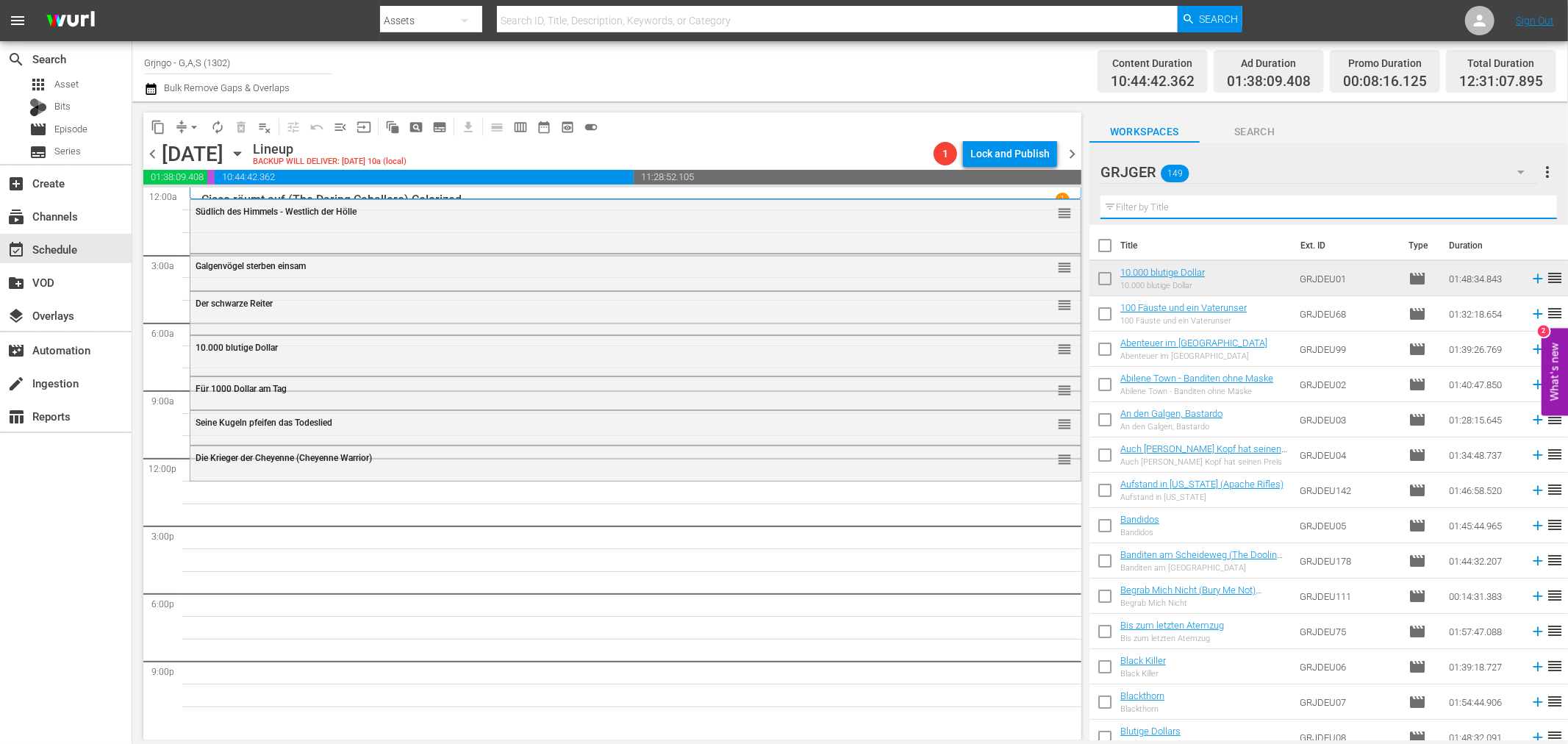
paste input "Cuchillo - Todeslied der [DEMOGRAPHIC_DATA]"
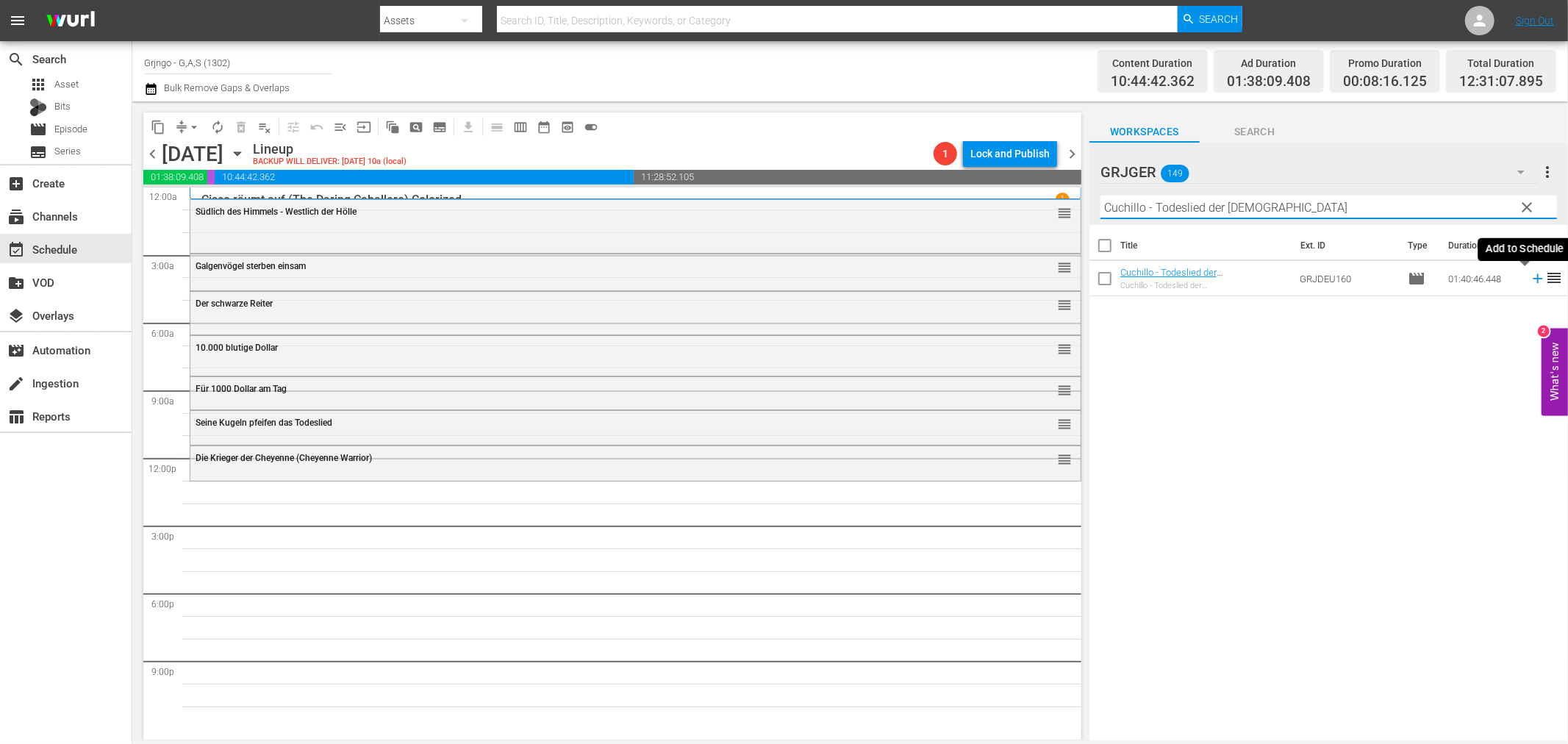
type input "Cuchillo - Todeslied der [DEMOGRAPHIC_DATA]"
click at [1530, 277] on icon at bounding box center [1538, 278] width 16 height 16
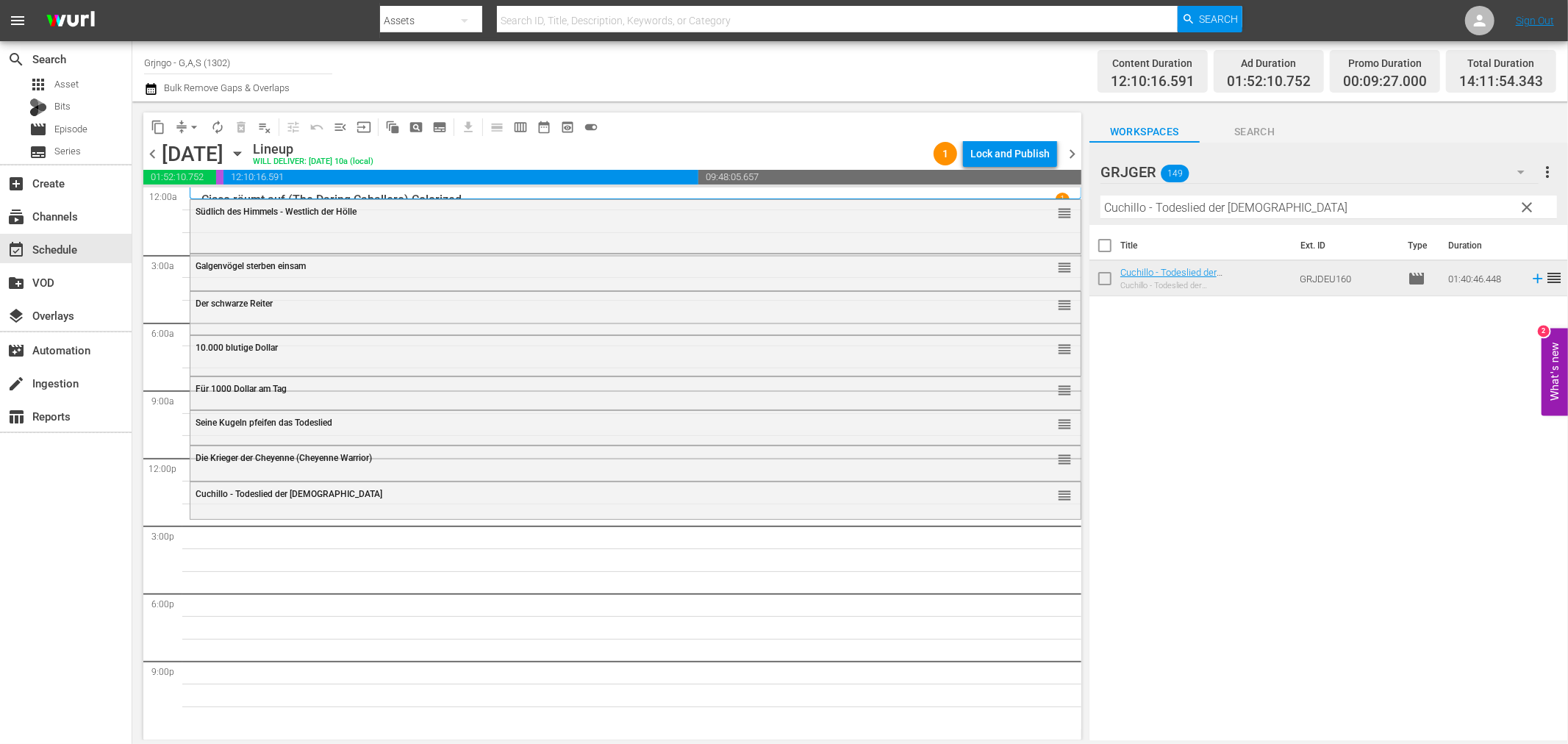
drag, startPoint x: 1530, startPoint y: 203, endPoint x: 1223, endPoint y: 208, distance: 307.0
click at [1530, 203] on span "clear" at bounding box center [1528, 208] width 18 height 18
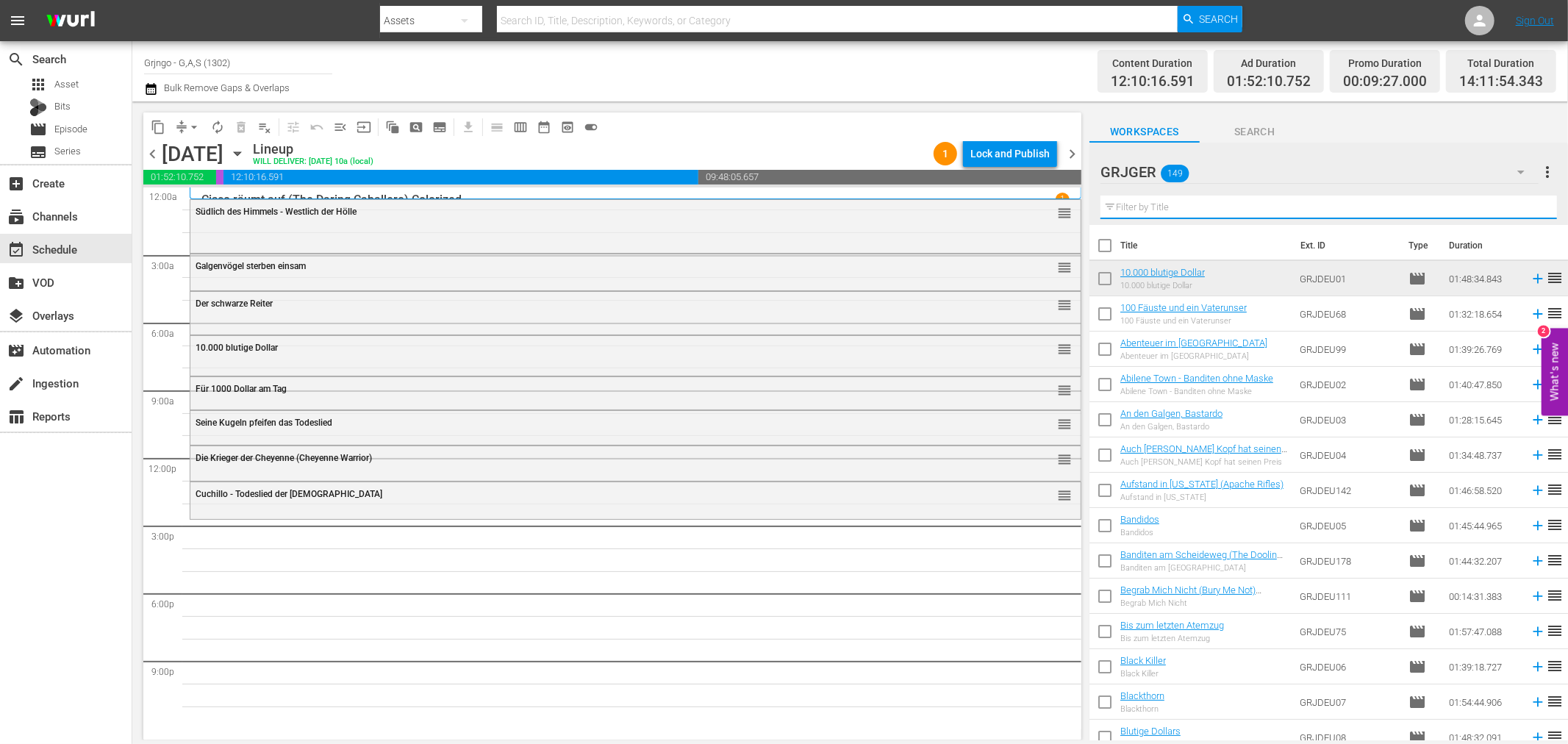
paste input "Der letzte Zug nach [GEOGRAPHIC_DATA]"
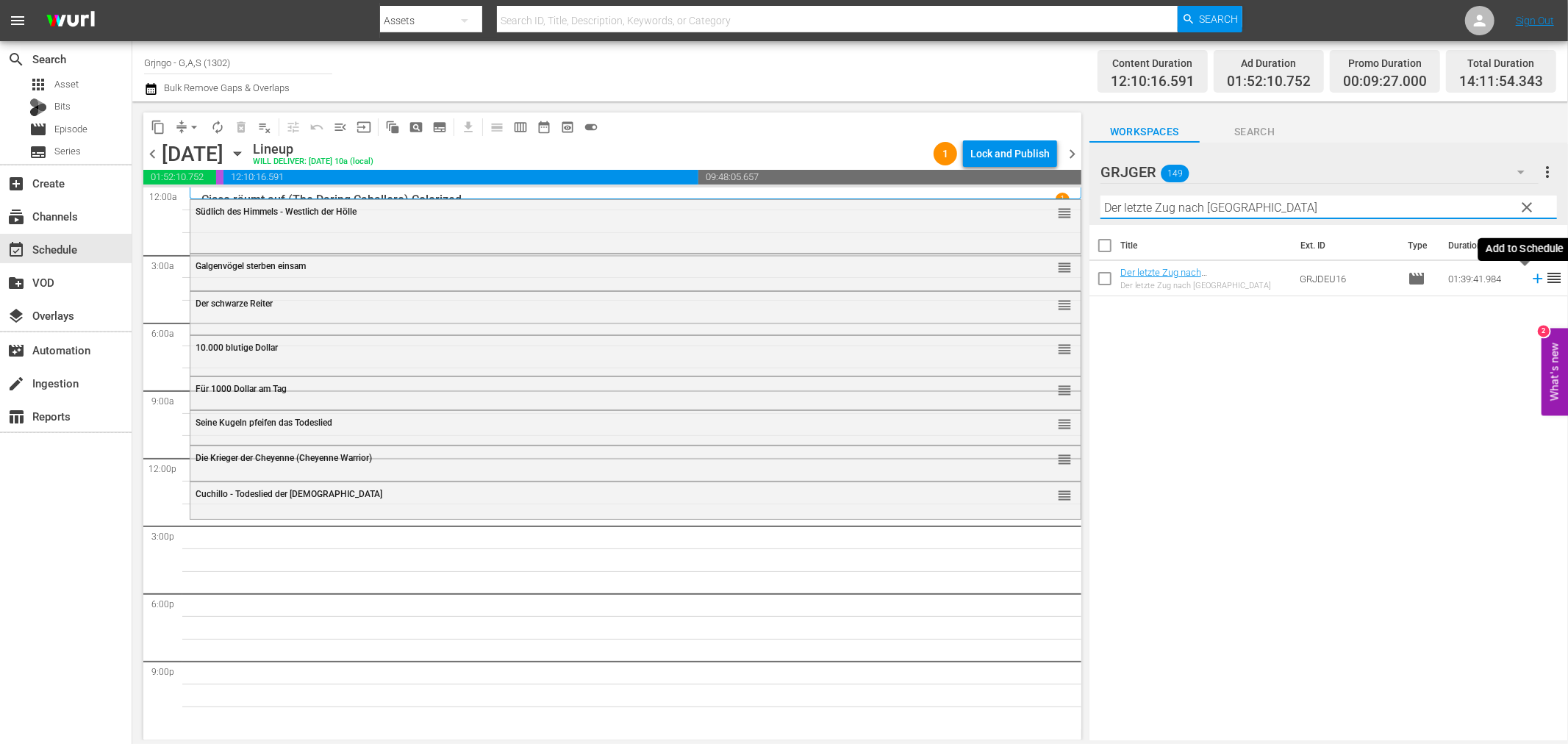
type input "Der letzte Zug nach [GEOGRAPHIC_DATA]"
click at [1530, 278] on icon at bounding box center [1538, 278] width 16 height 16
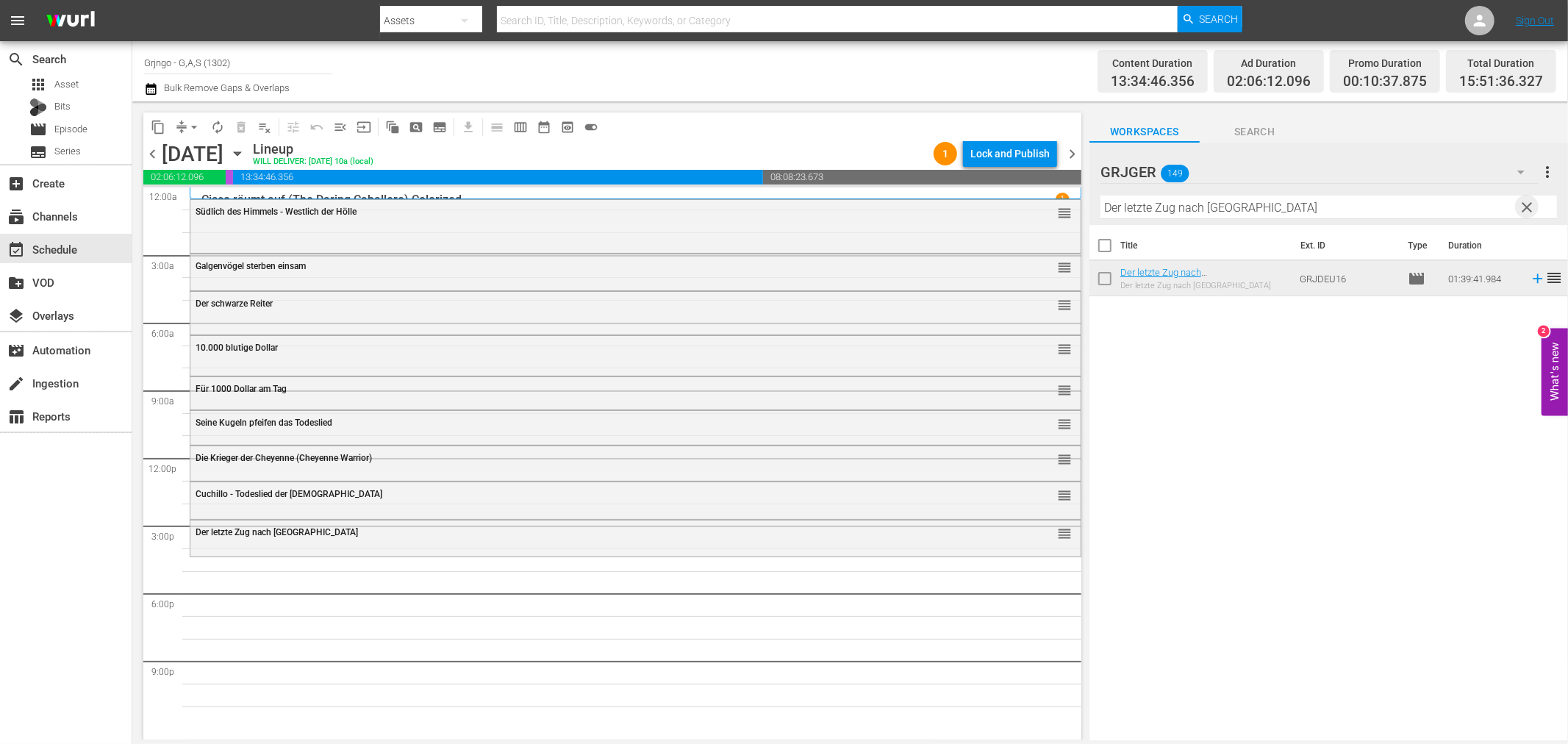
click at [1530, 204] on span "clear" at bounding box center [1528, 208] width 18 height 18
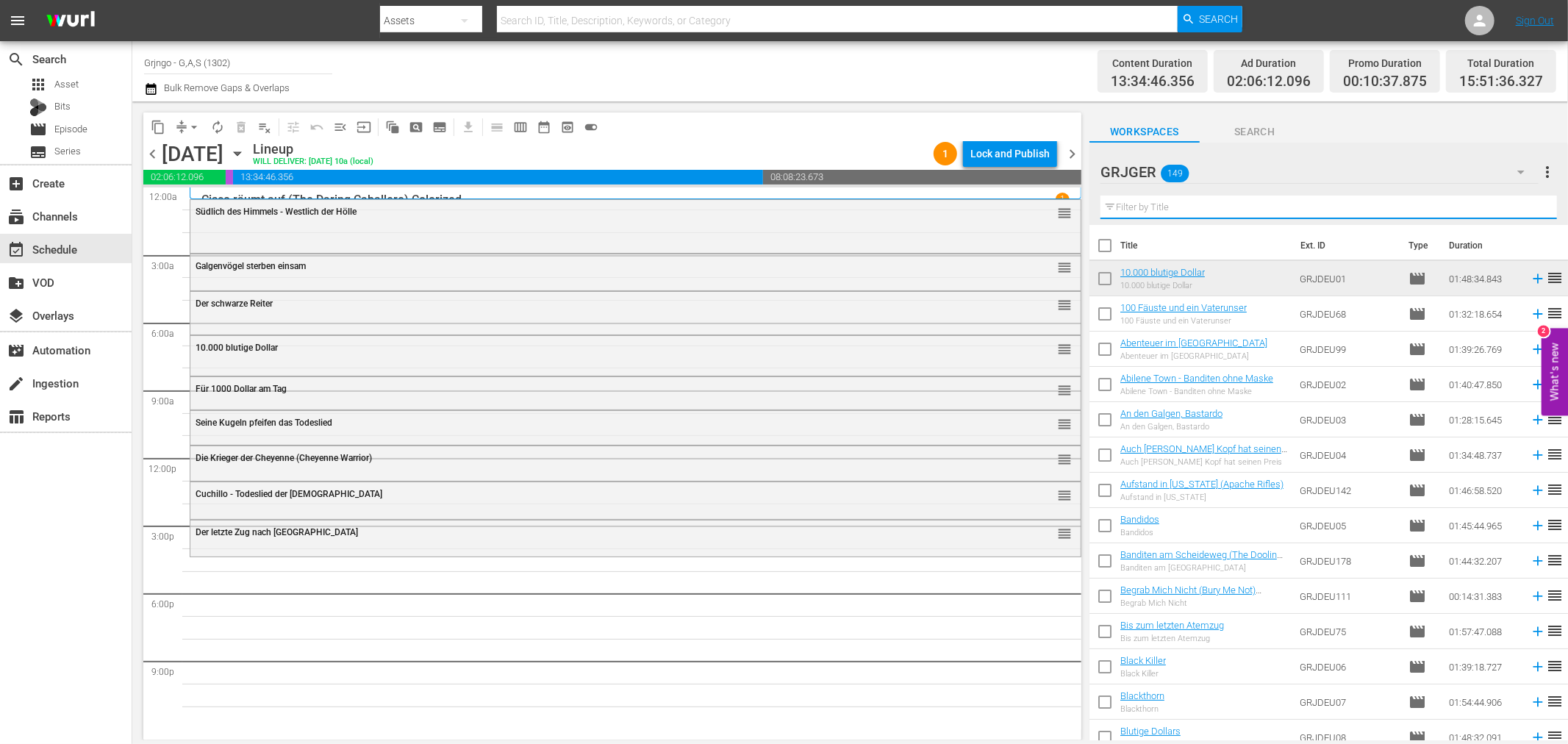
paste input "Der König der Pecos"
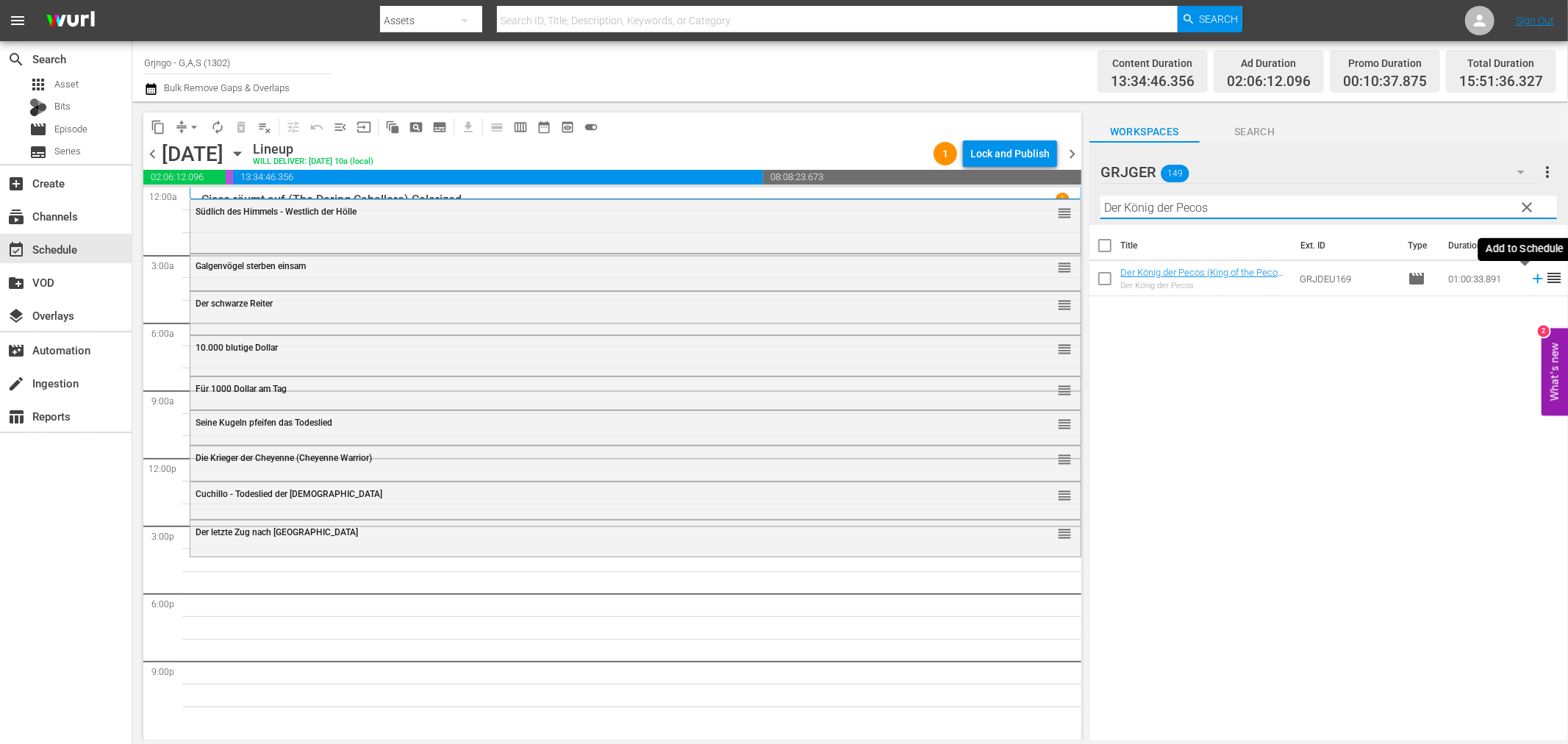
type input "Der König der Pecos"
click at [1530, 278] on icon at bounding box center [1538, 278] width 16 height 16
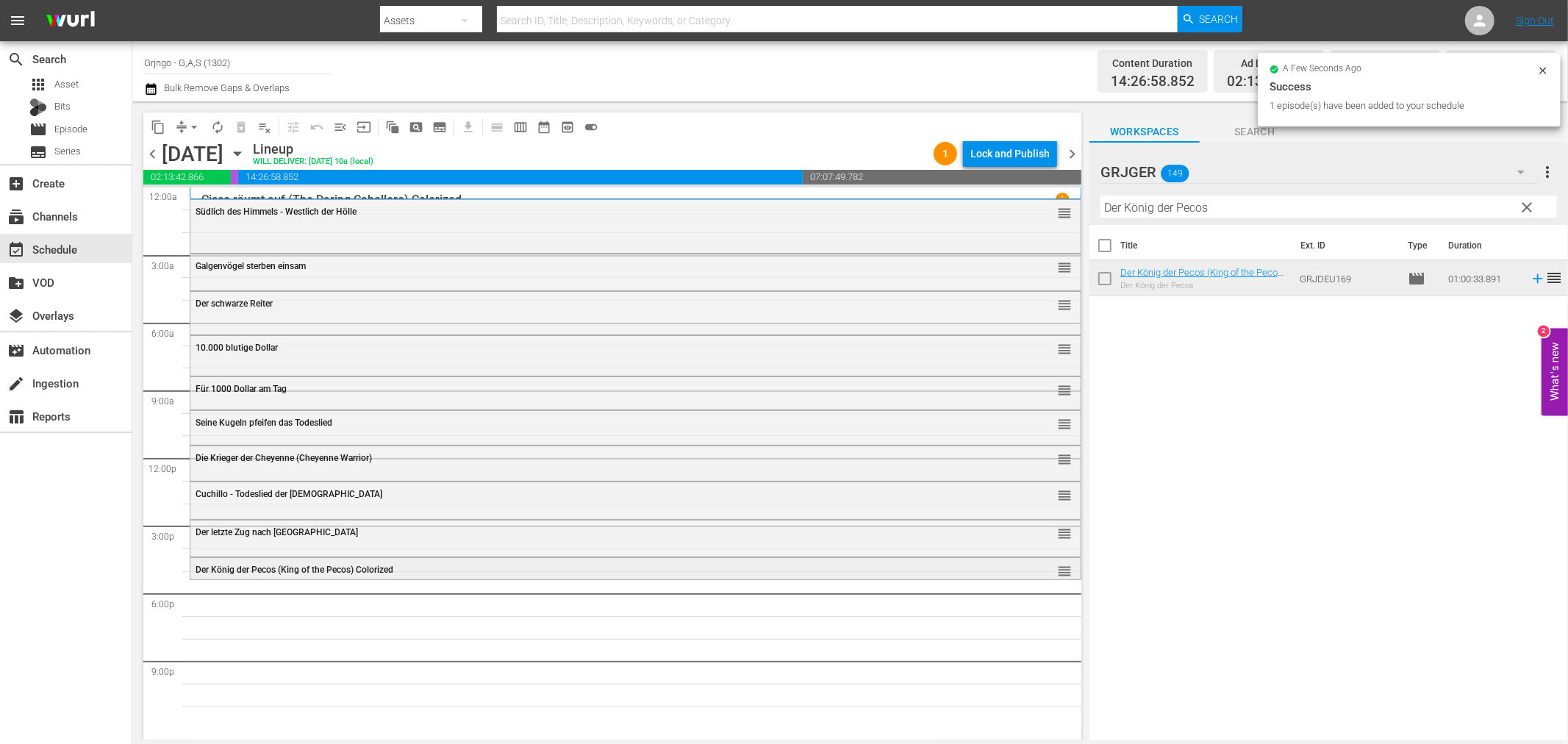
click at [405, 571] on div "Der König der Pecos (King of the Pecos) Colorized" at bounding box center [594, 569] width 799 height 10
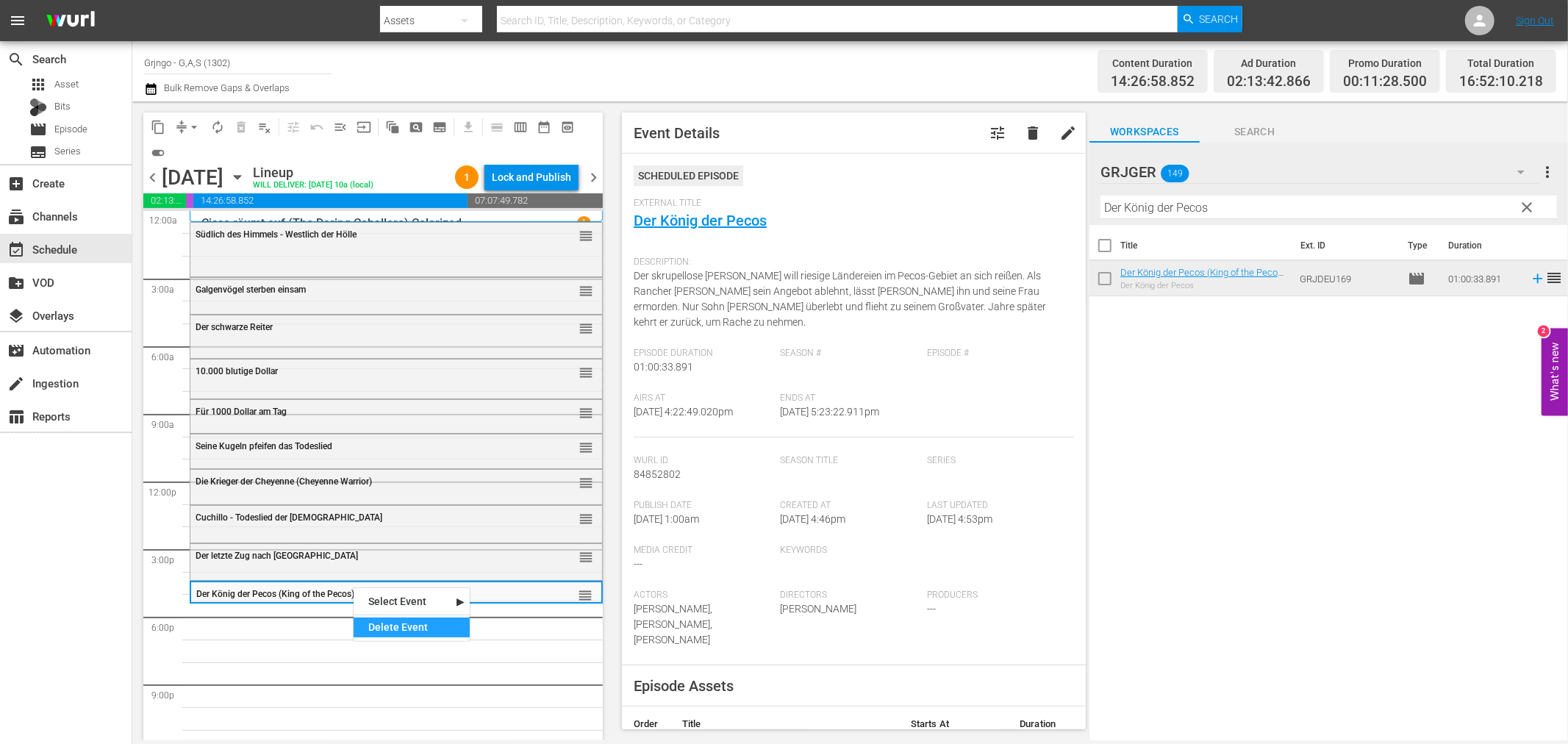
click at [418, 637] on div "Delete Event" at bounding box center [412, 628] width 116 height 20
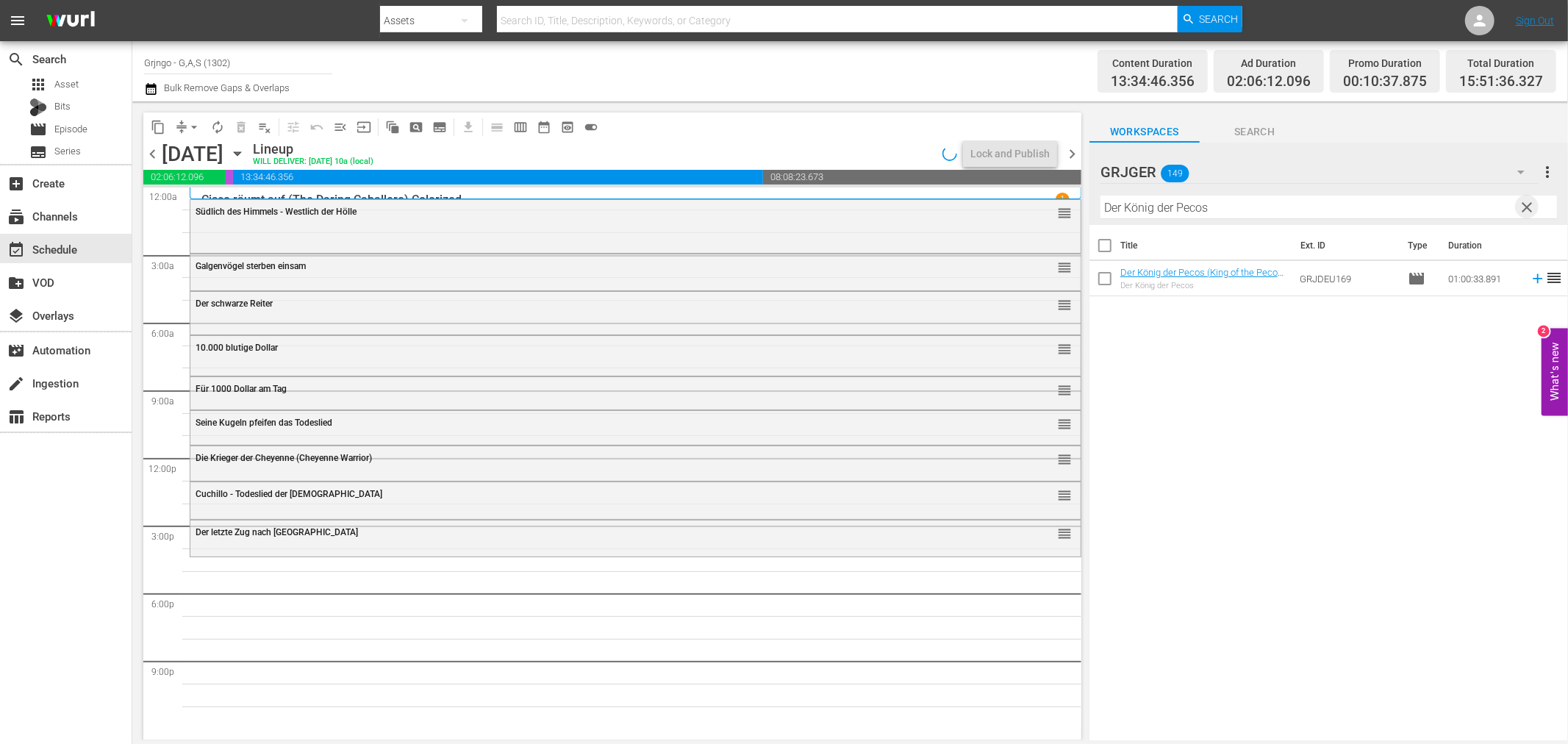
click at [1525, 204] on span "clear" at bounding box center [1528, 208] width 18 height 18
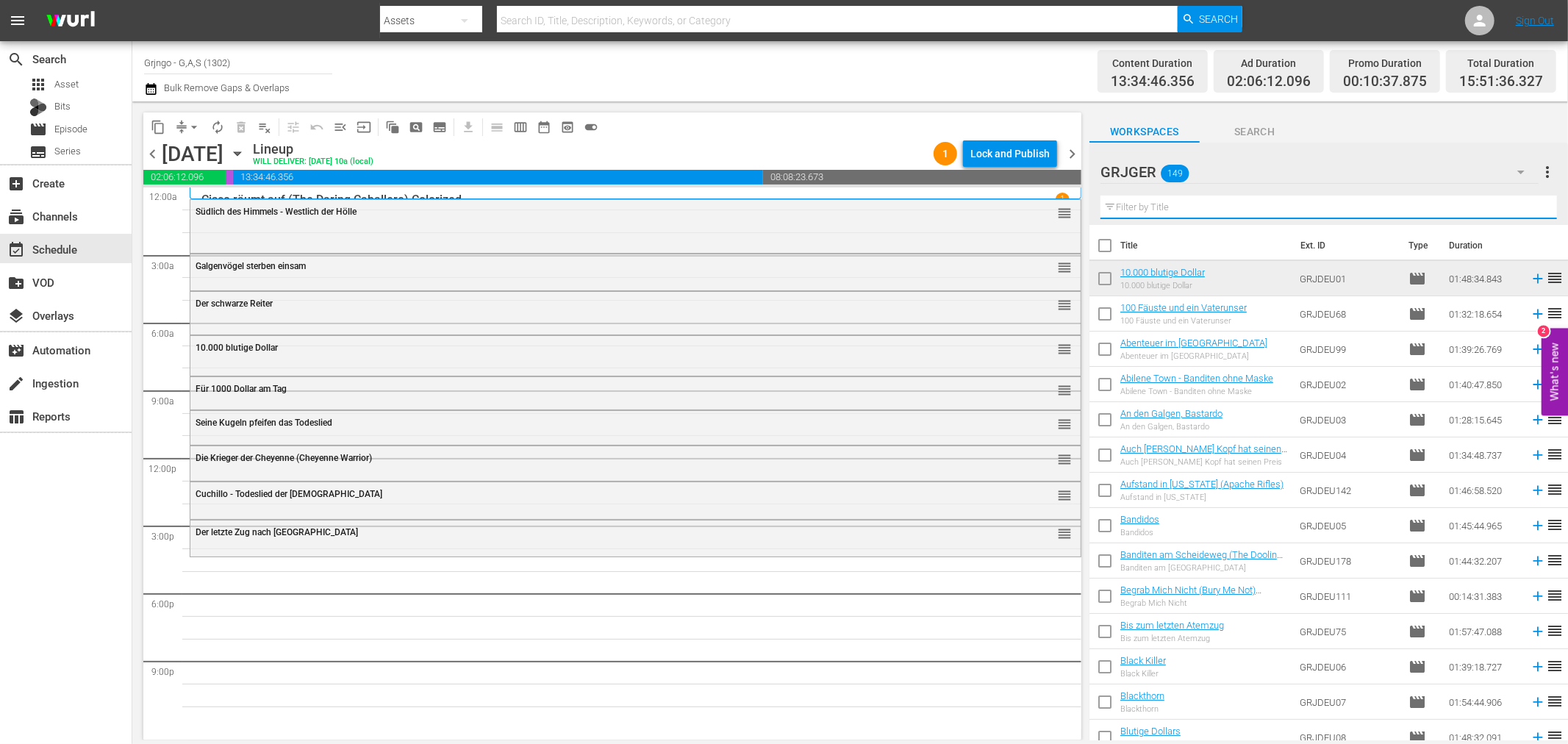
paste input "Gelbe Rose von [US_STATE]"
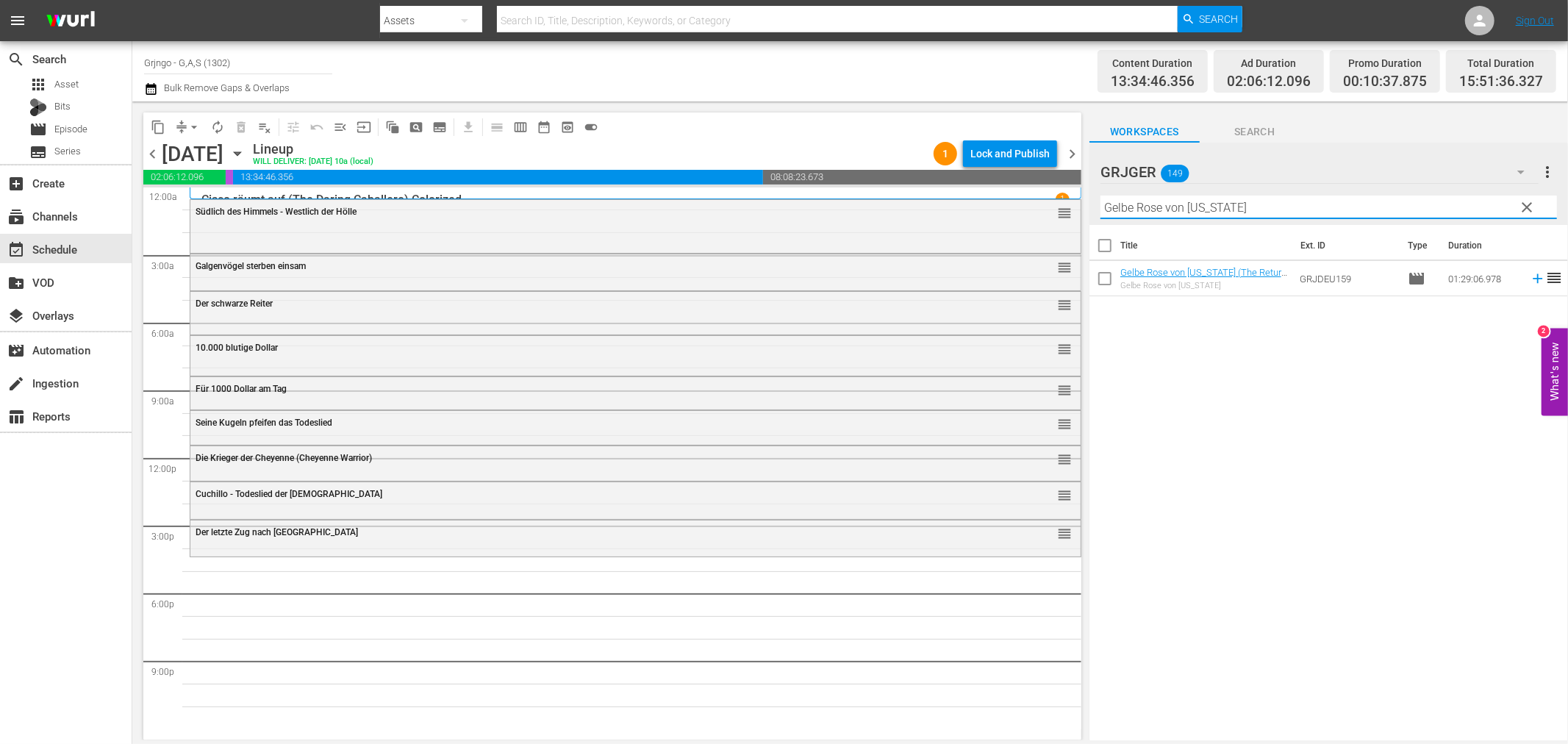
type input "Gelbe Rose von [US_STATE]"
click at [1530, 281] on icon at bounding box center [1538, 278] width 16 height 16
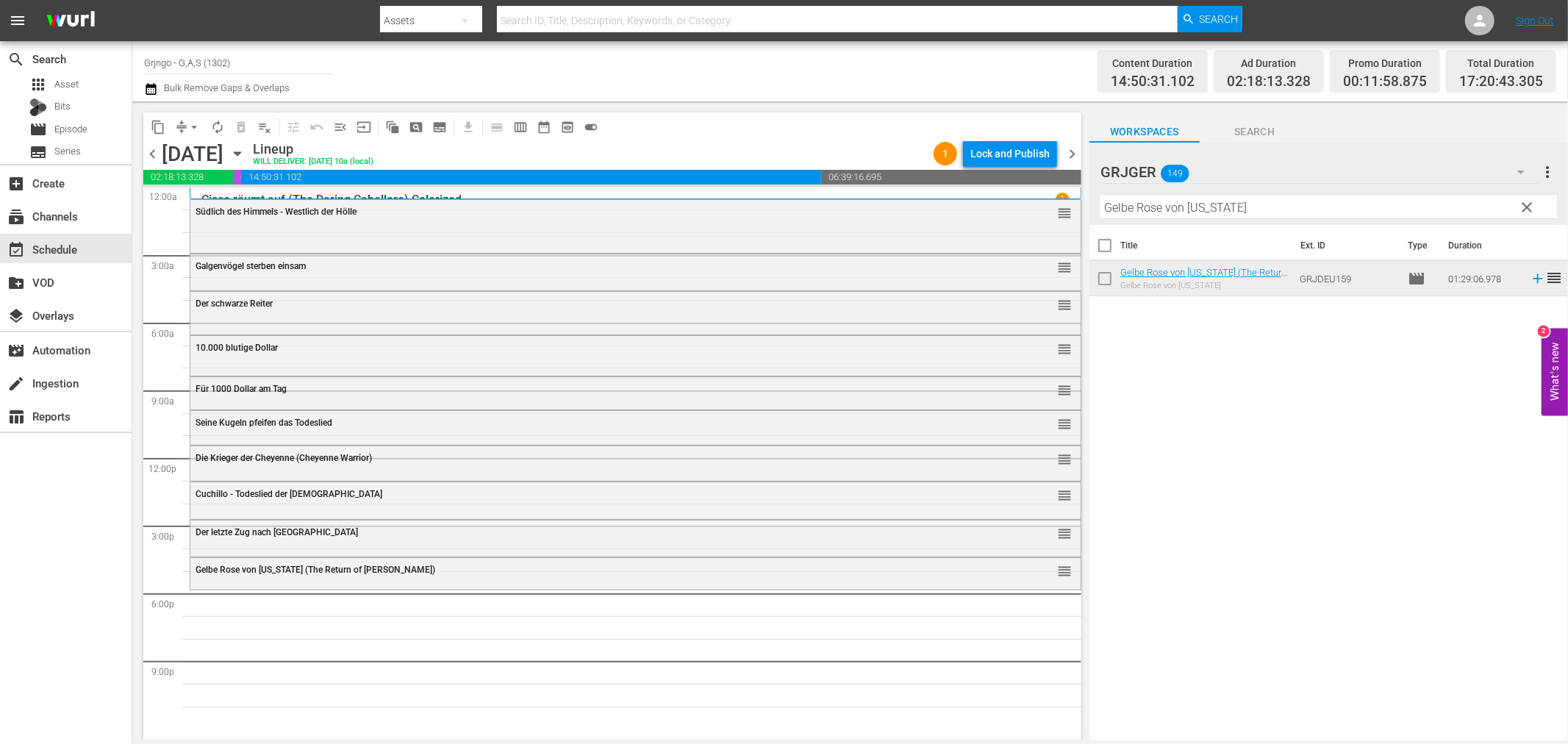
click at [465, 570] on div "Gelbe Rose von [US_STATE] (The Return of [PERSON_NAME])" at bounding box center [594, 569] width 799 height 10
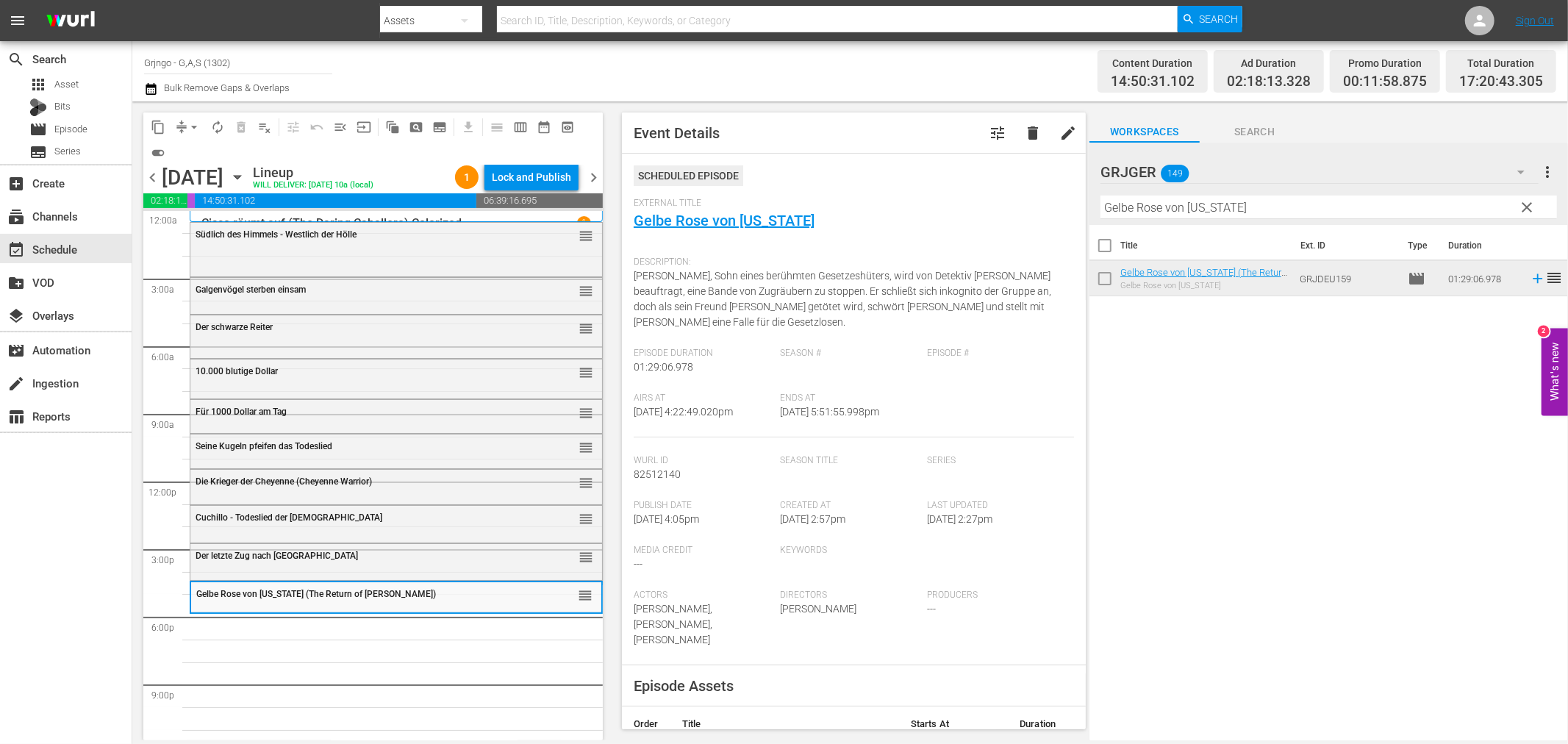
drag, startPoint x: 1525, startPoint y: 200, endPoint x: 1146, endPoint y: 215, distance: 379.3
click at [1525, 200] on span "clear" at bounding box center [1528, 208] width 18 height 18
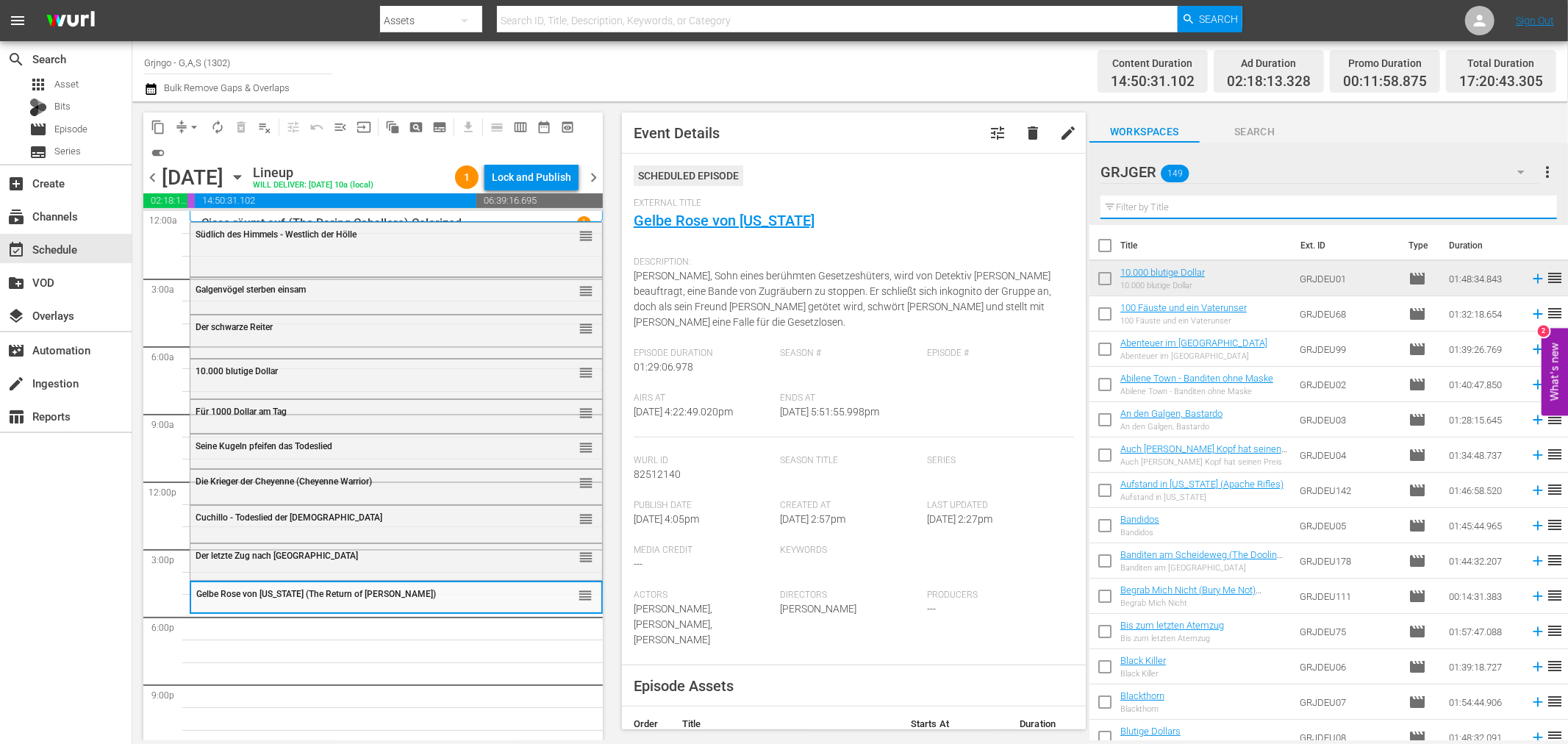
paste input "Murietta - Geißel von [GEOGRAPHIC_DATA]"
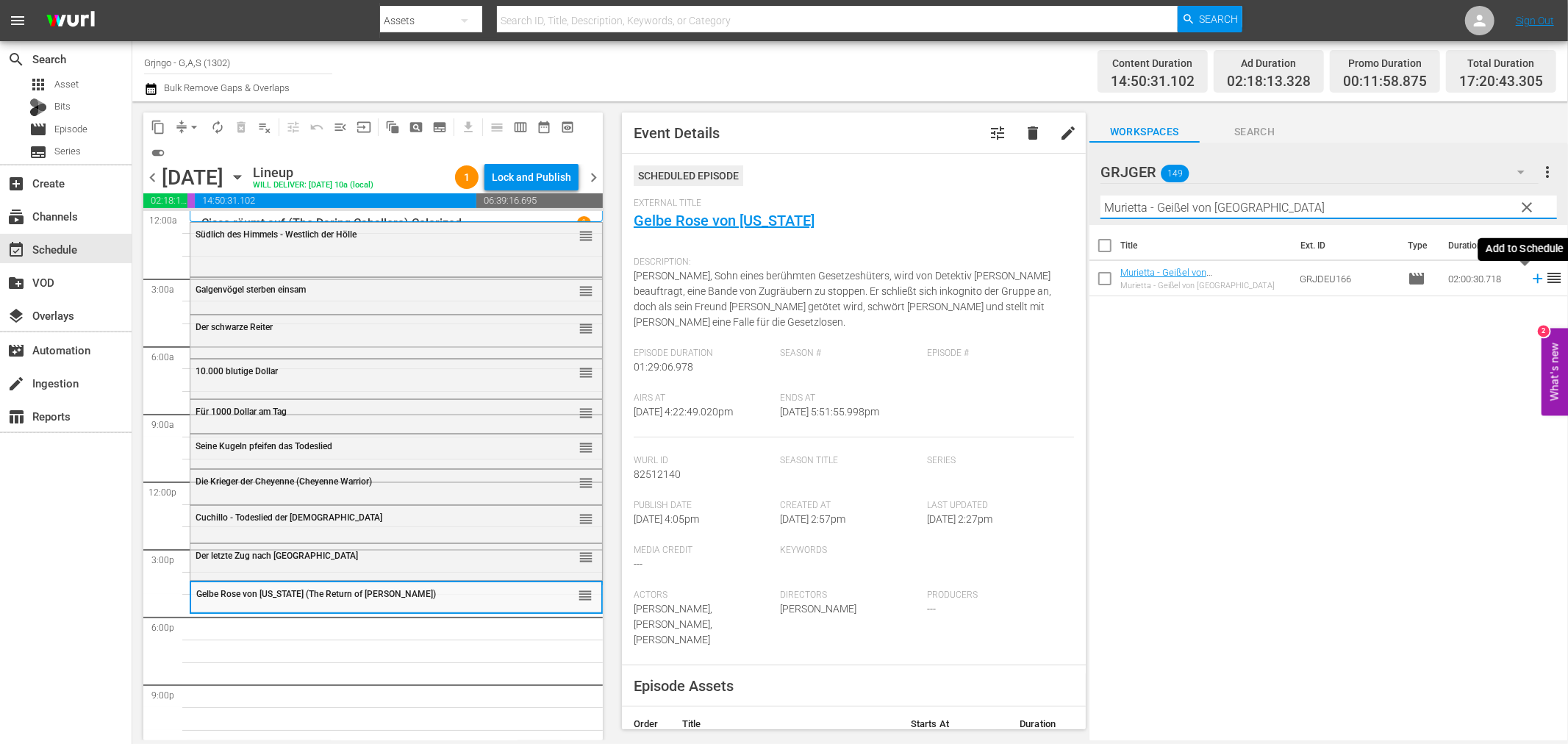
type input "Murietta - Geißel von [GEOGRAPHIC_DATA]"
click at [1530, 278] on icon at bounding box center [1538, 278] width 16 height 16
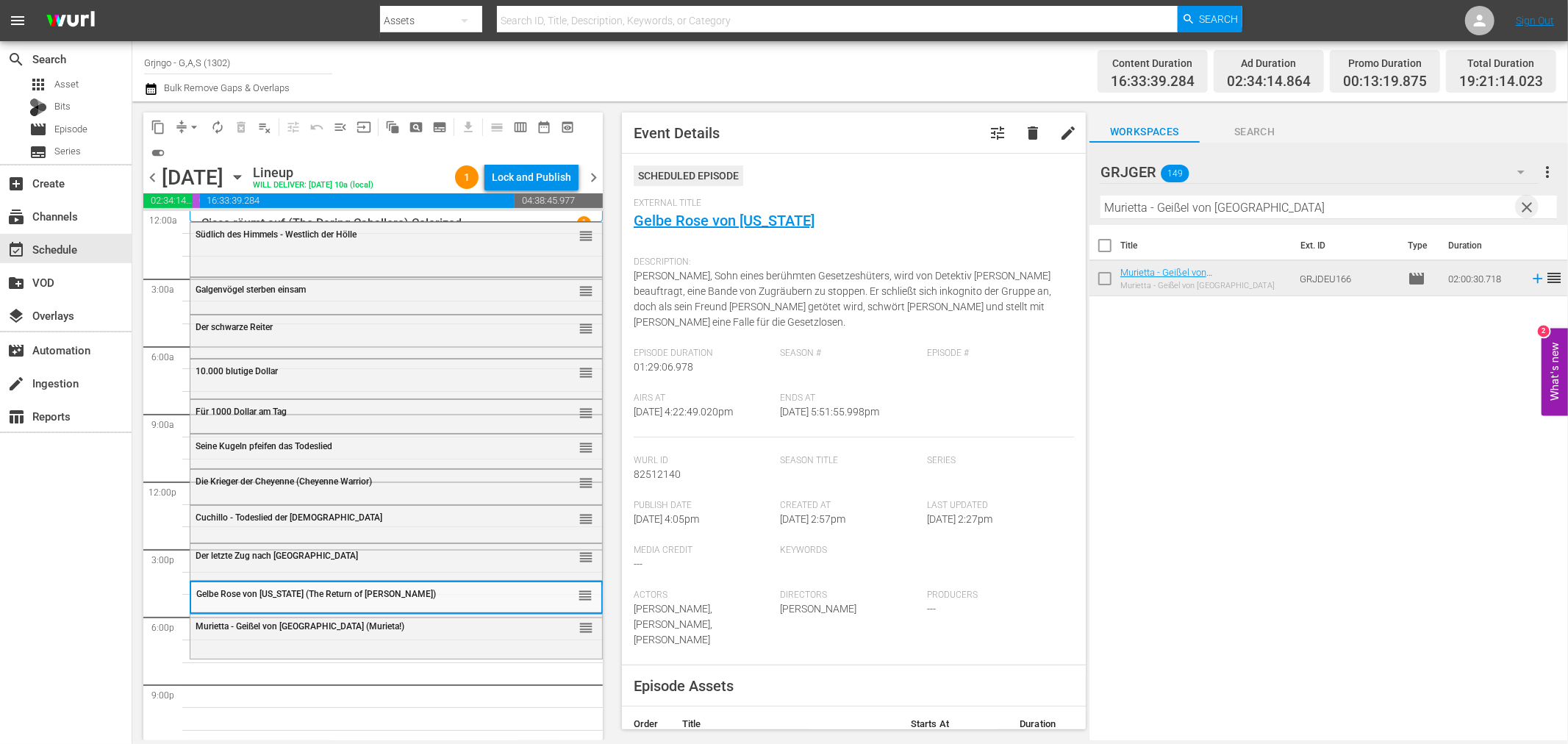
drag, startPoint x: 1530, startPoint y: 202, endPoint x: 1194, endPoint y: 223, distance: 336.7
click at [1533, 202] on span "clear" at bounding box center [1528, 208] width 18 height 18
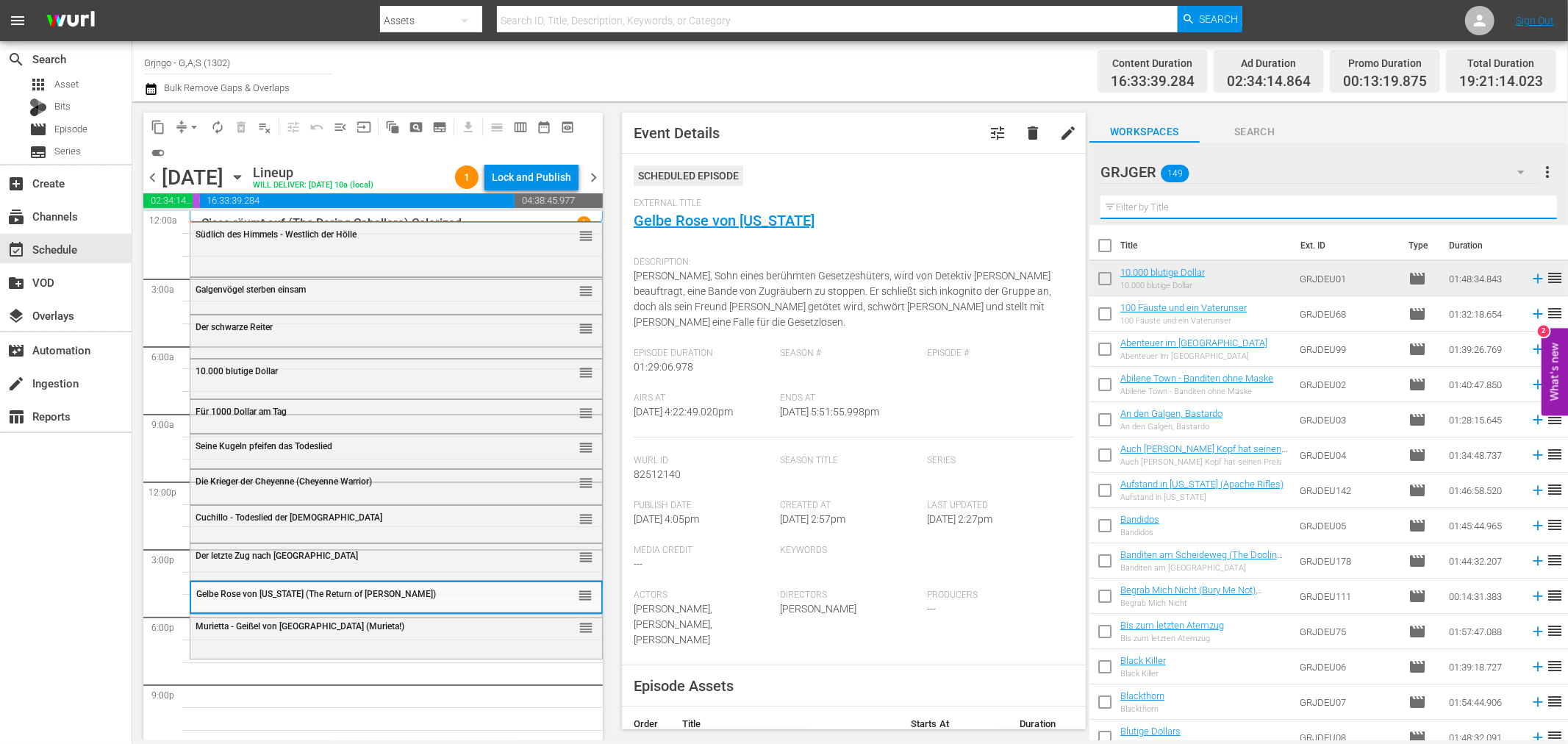
paste input "Ein Hosianna für zwei Halunken"
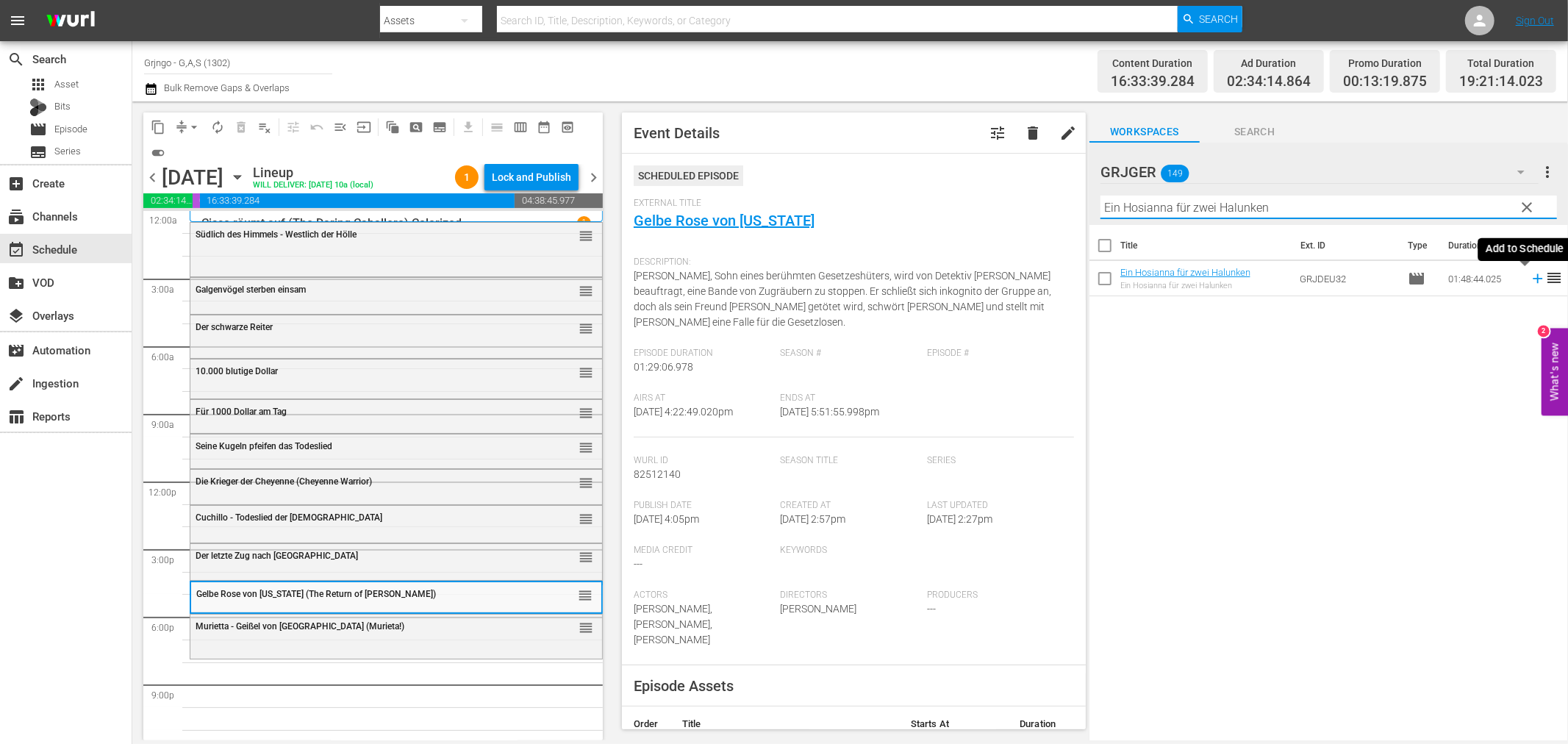
type input "Ein Hosianna für zwei Halunken"
click at [1530, 274] on icon at bounding box center [1538, 278] width 16 height 16
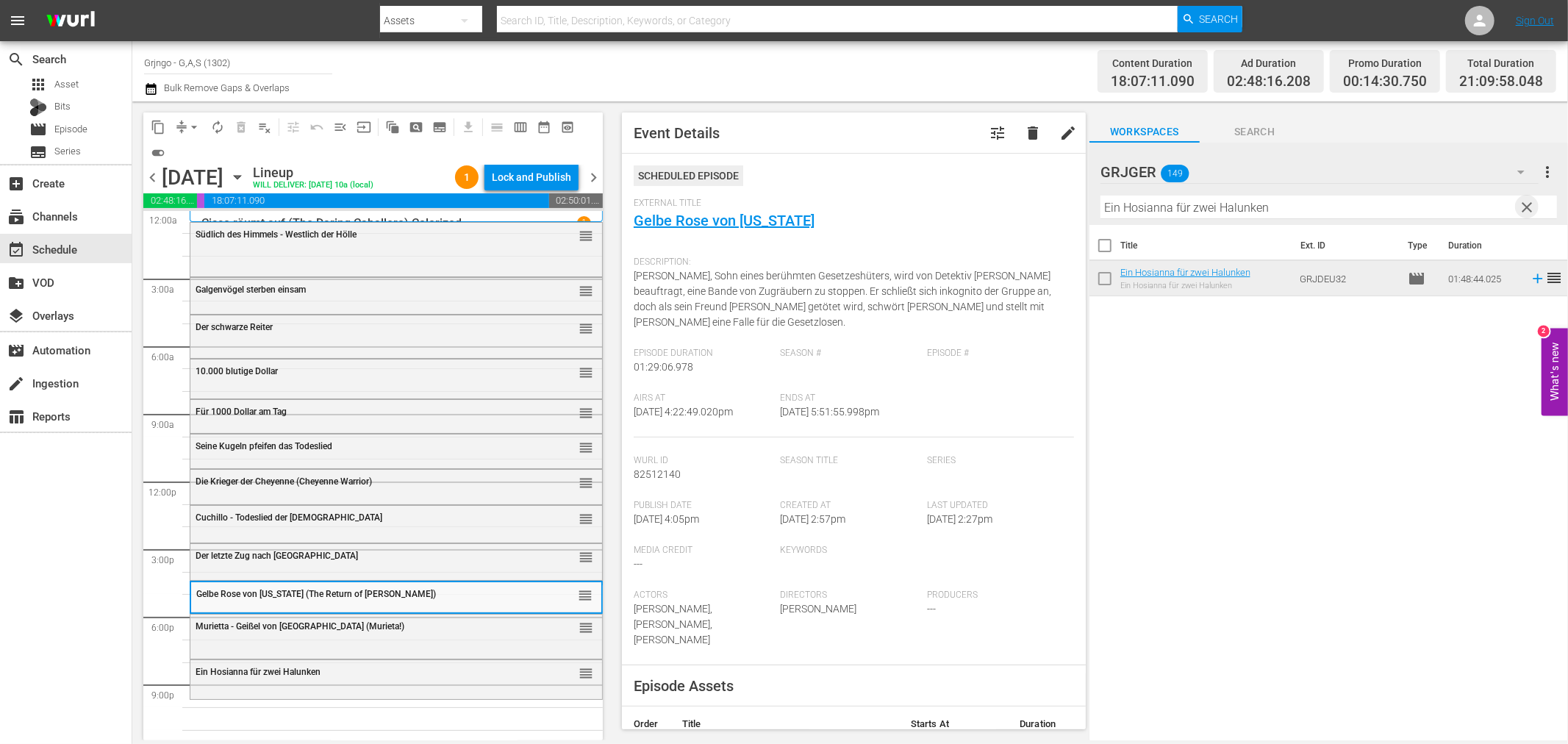
click at [1530, 206] on span "clear" at bounding box center [1528, 208] width 18 height 18
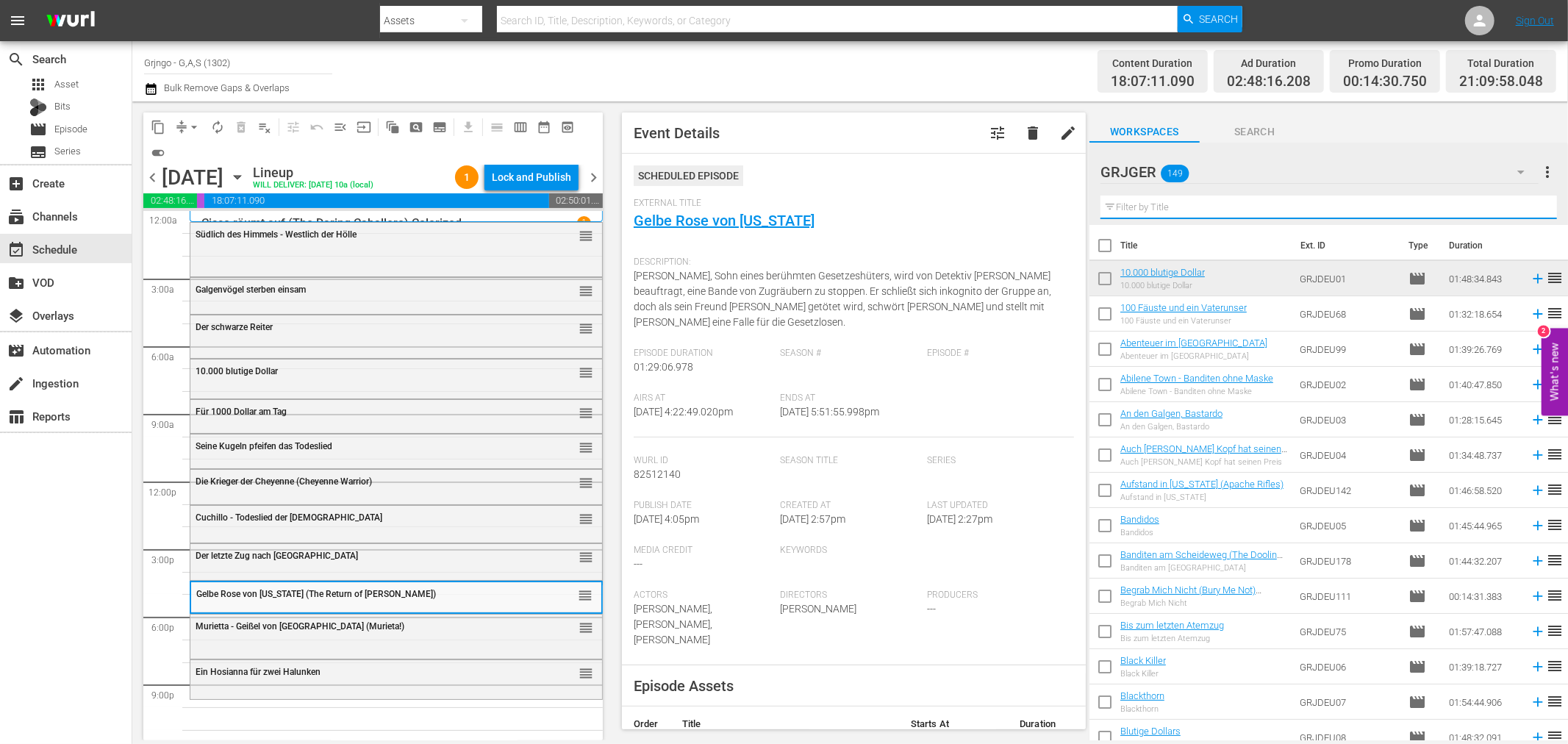
paste input "Der König der Pecos"
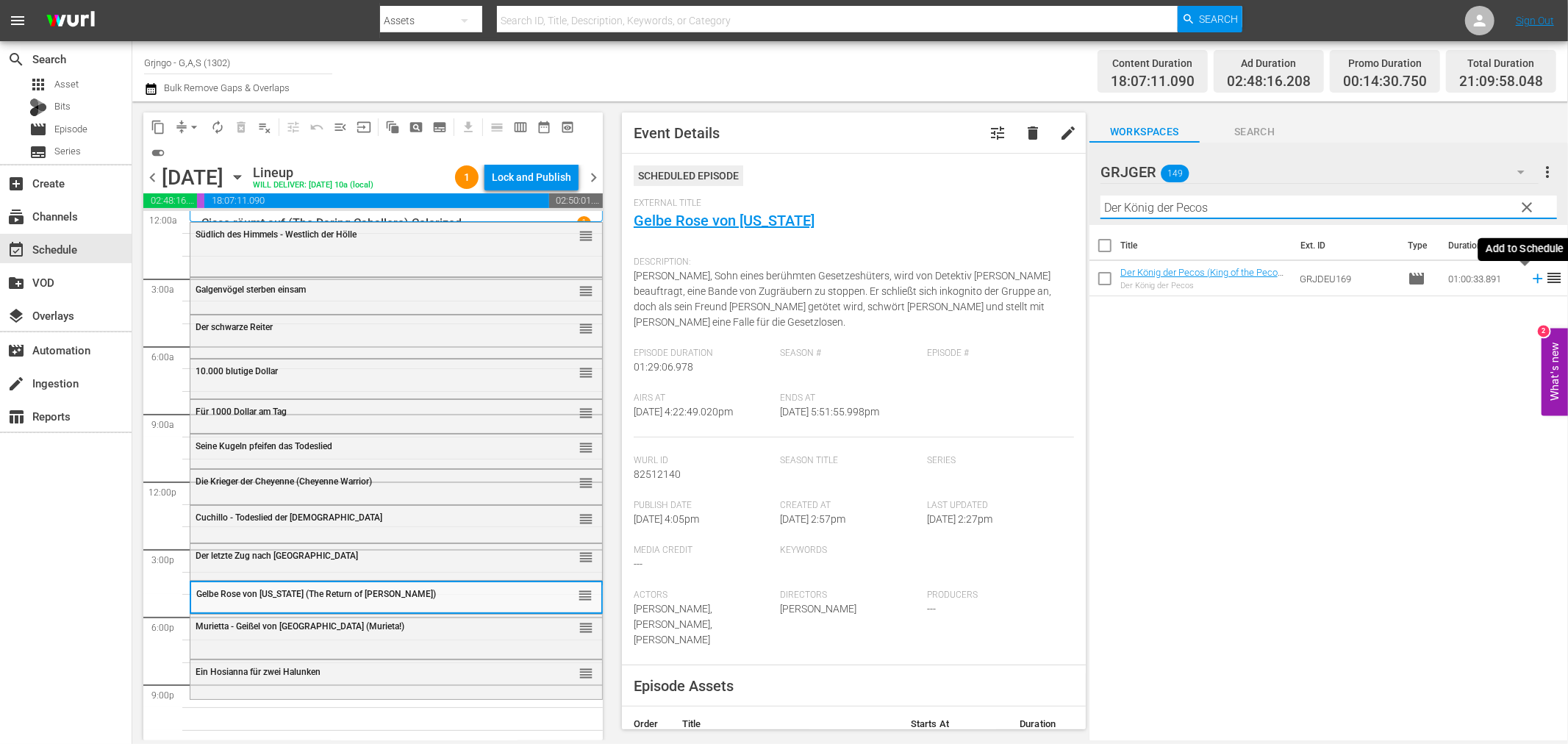
type input "Der König der Pecos"
click at [1530, 278] on icon at bounding box center [1538, 278] width 16 height 16
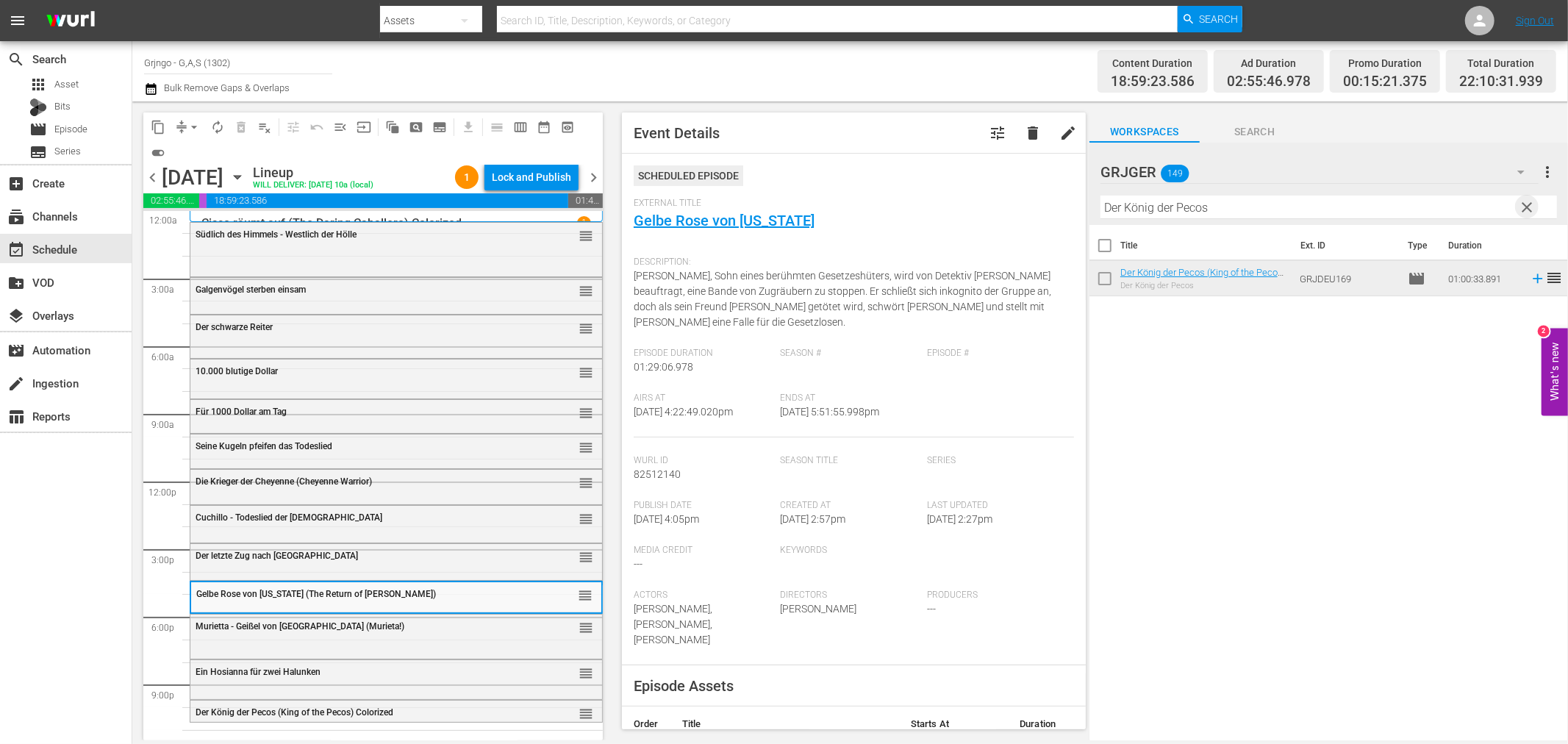
click at [1526, 208] on span "clear" at bounding box center [1528, 208] width 18 height 18
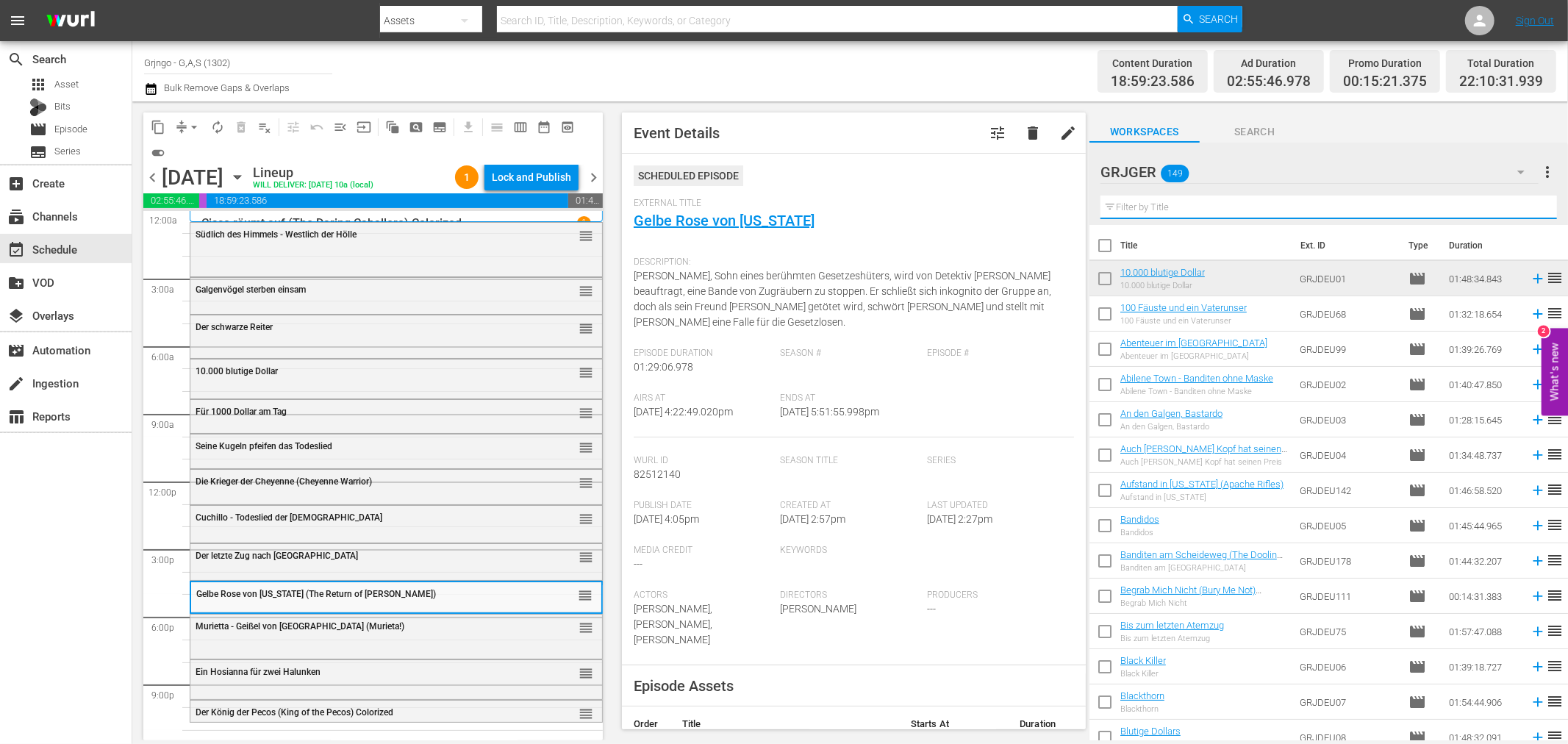
paste input "Gabilan, mein bester Freund (The Red Pony)"
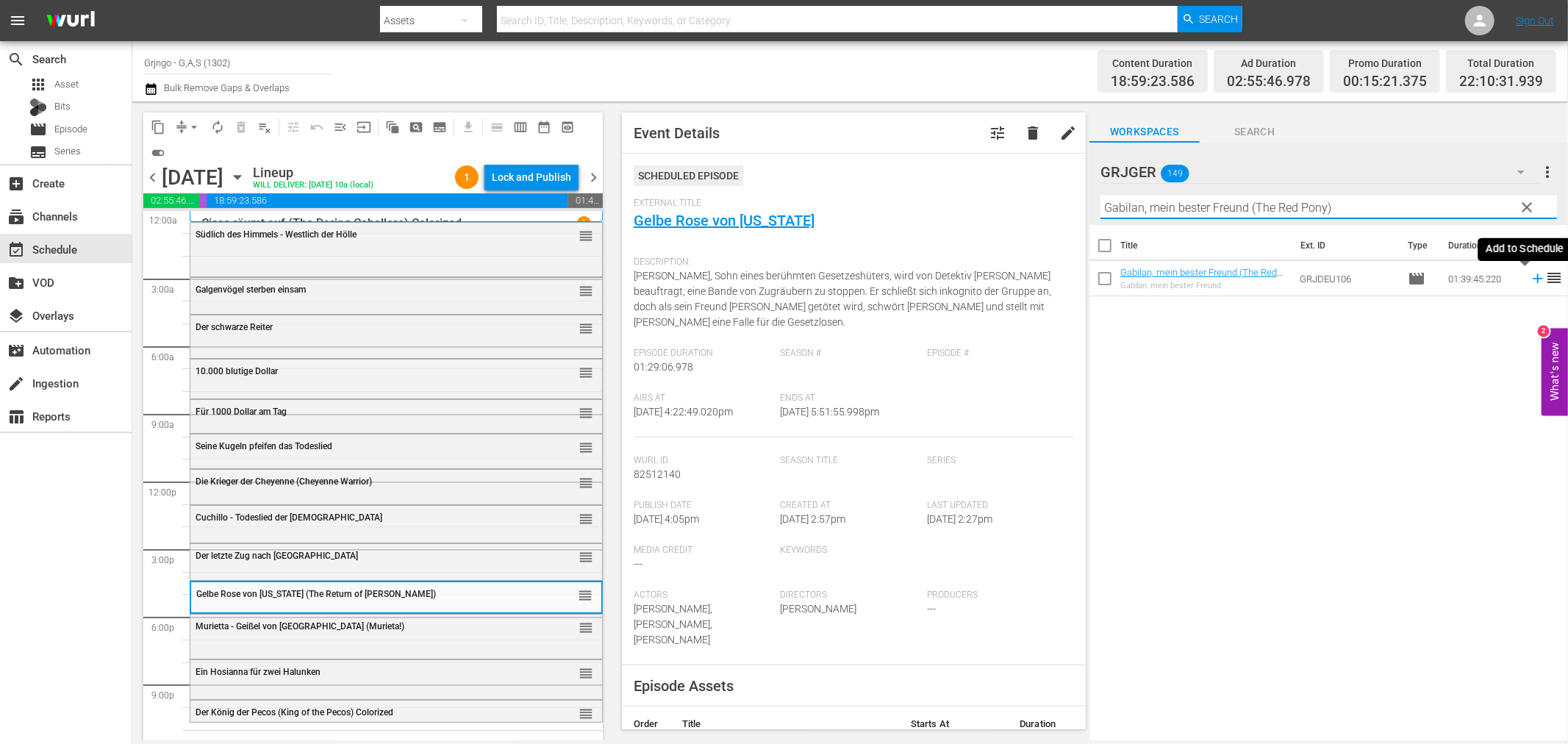
type input "Gabilan, mein bester Freund (The Red Pony)"
click at [1530, 278] on icon at bounding box center [1538, 278] width 16 height 16
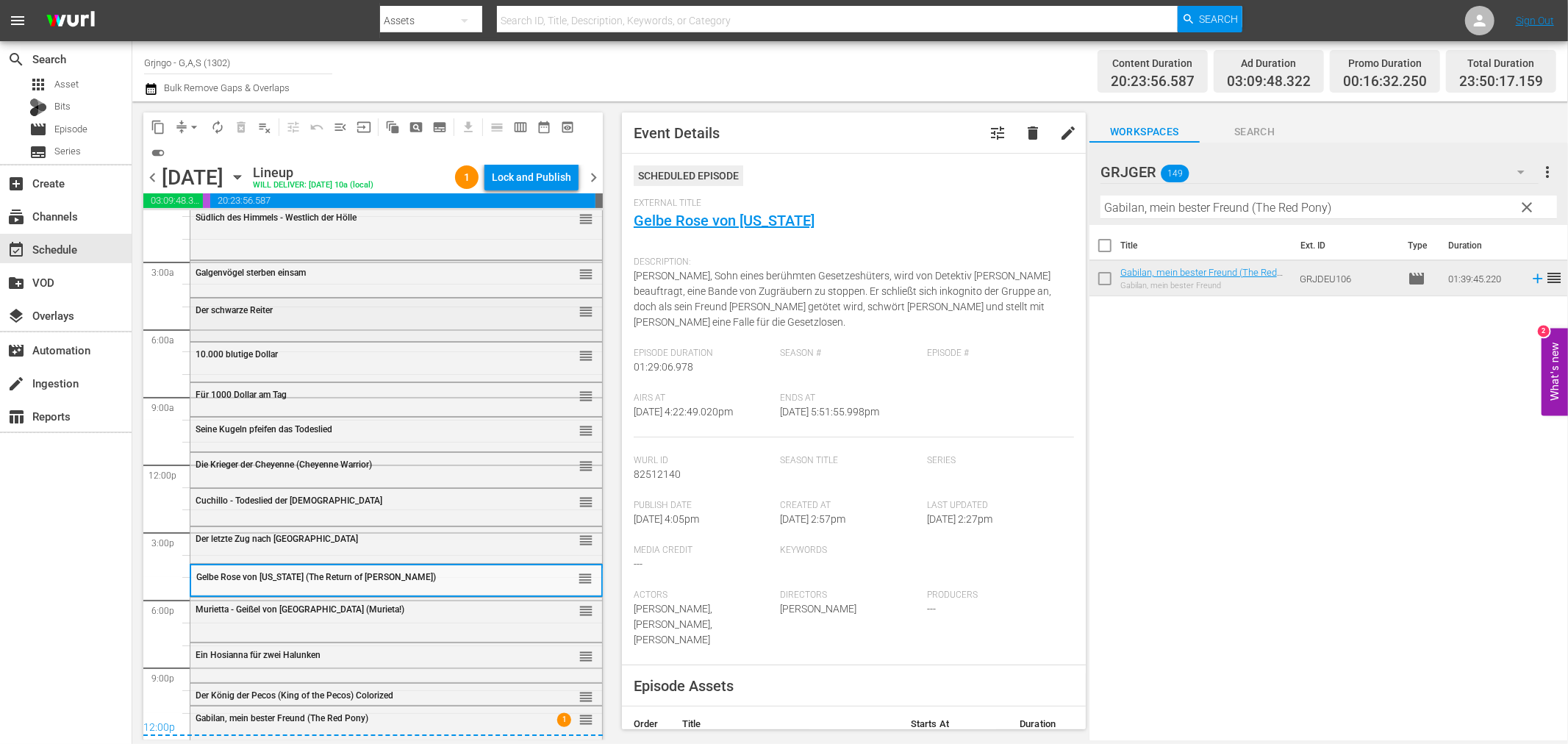
scroll to position [19, 0]
click at [531, 169] on div "Lock and Publish" at bounding box center [532, 177] width 80 height 27
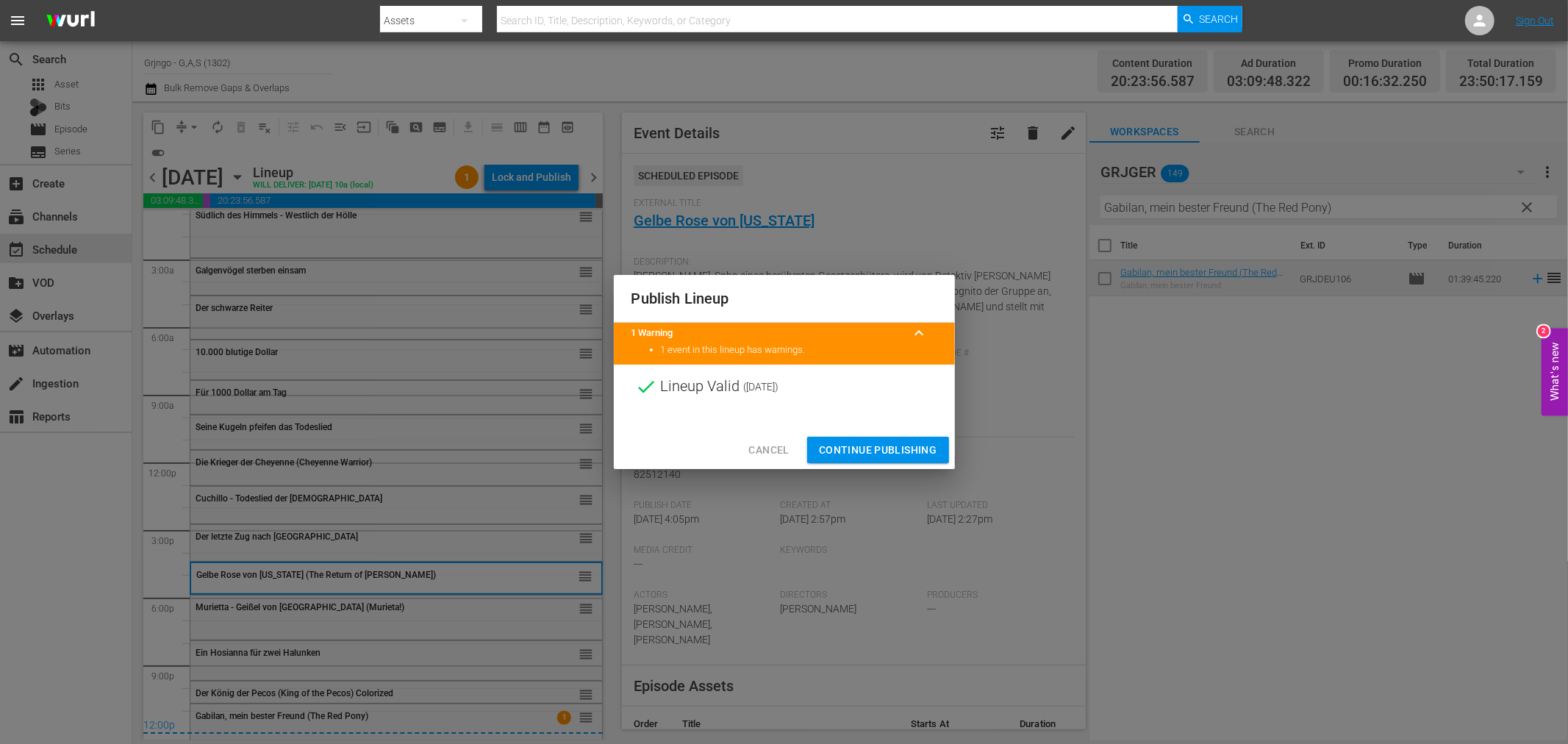
click at [837, 442] on span "Continue Publishing" at bounding box center [878, 450] width 118 height 19
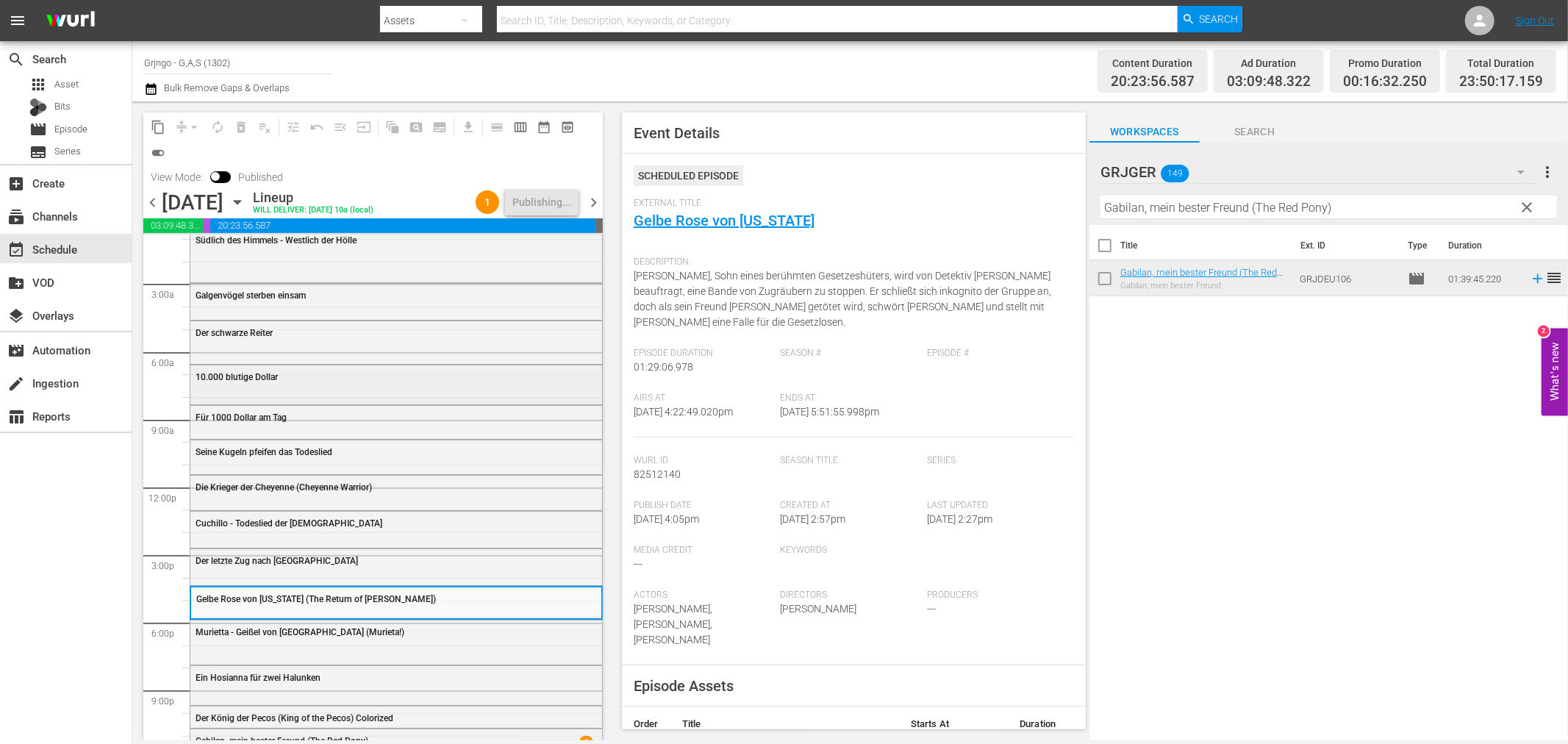
scroll to position [45, 0]
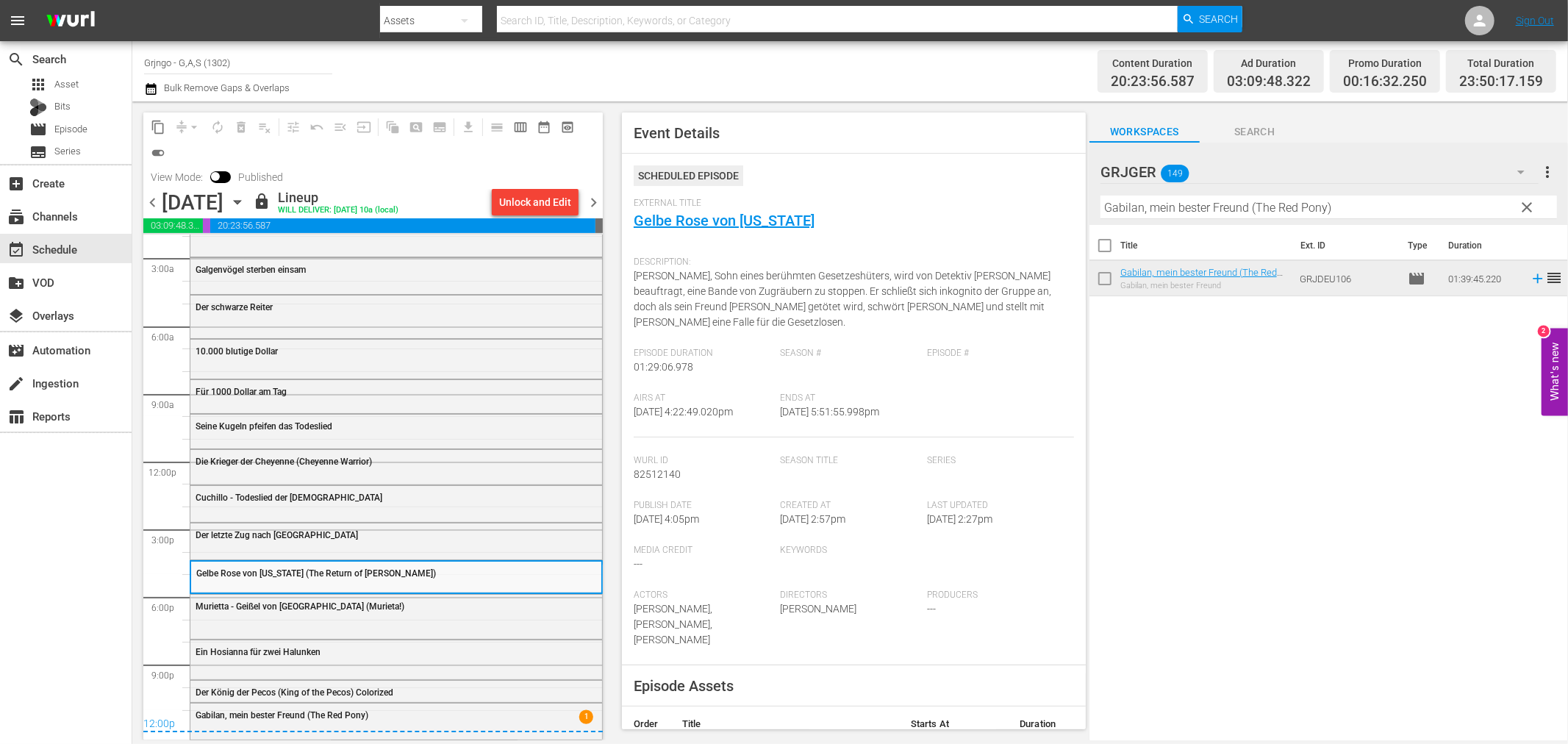
click at [592, 203] on span "chevron_right" at bounding box center [593, 202] width 19 height 19
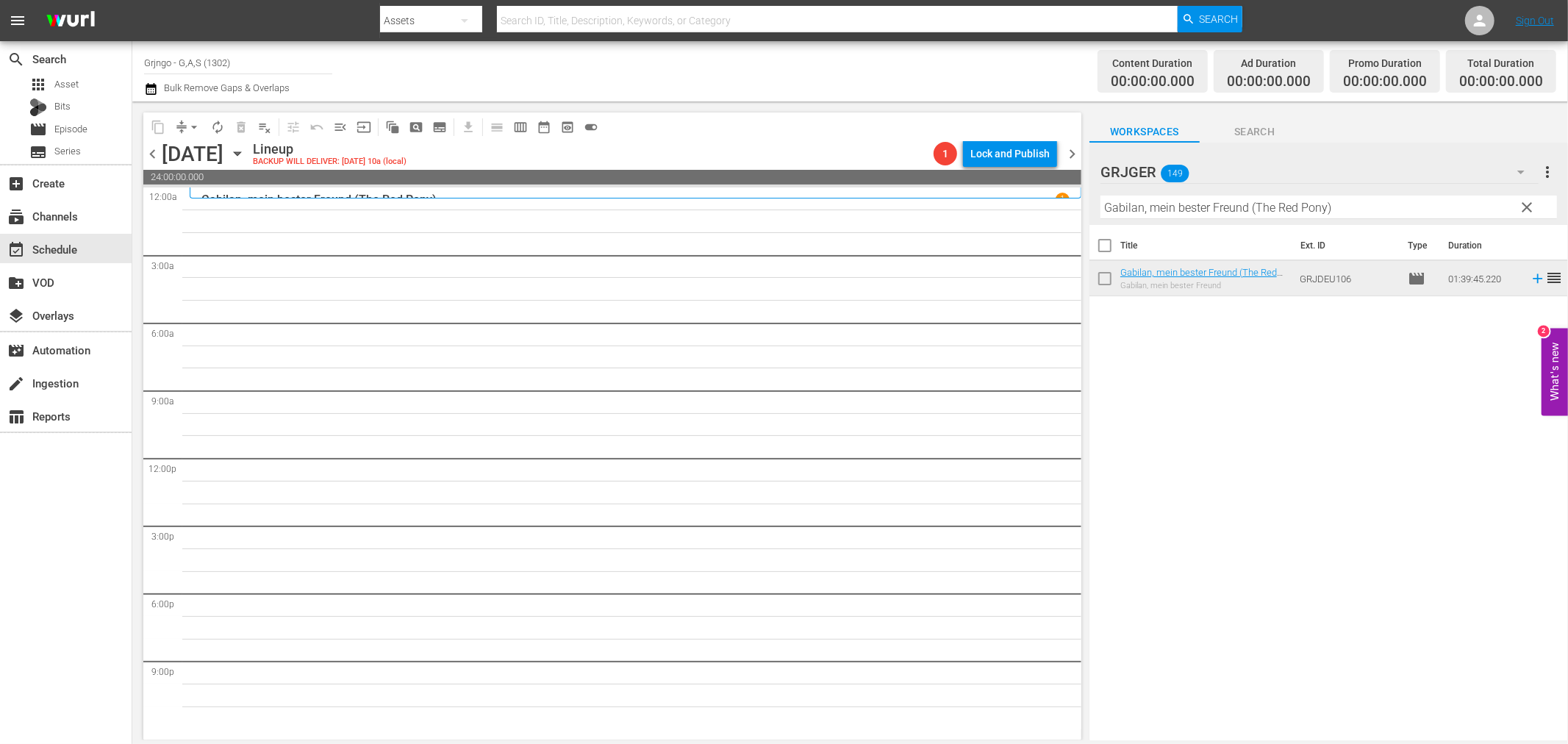
click at [1523, 204] on span "clear" at bounding box center [1528, 208] width 18 height 18
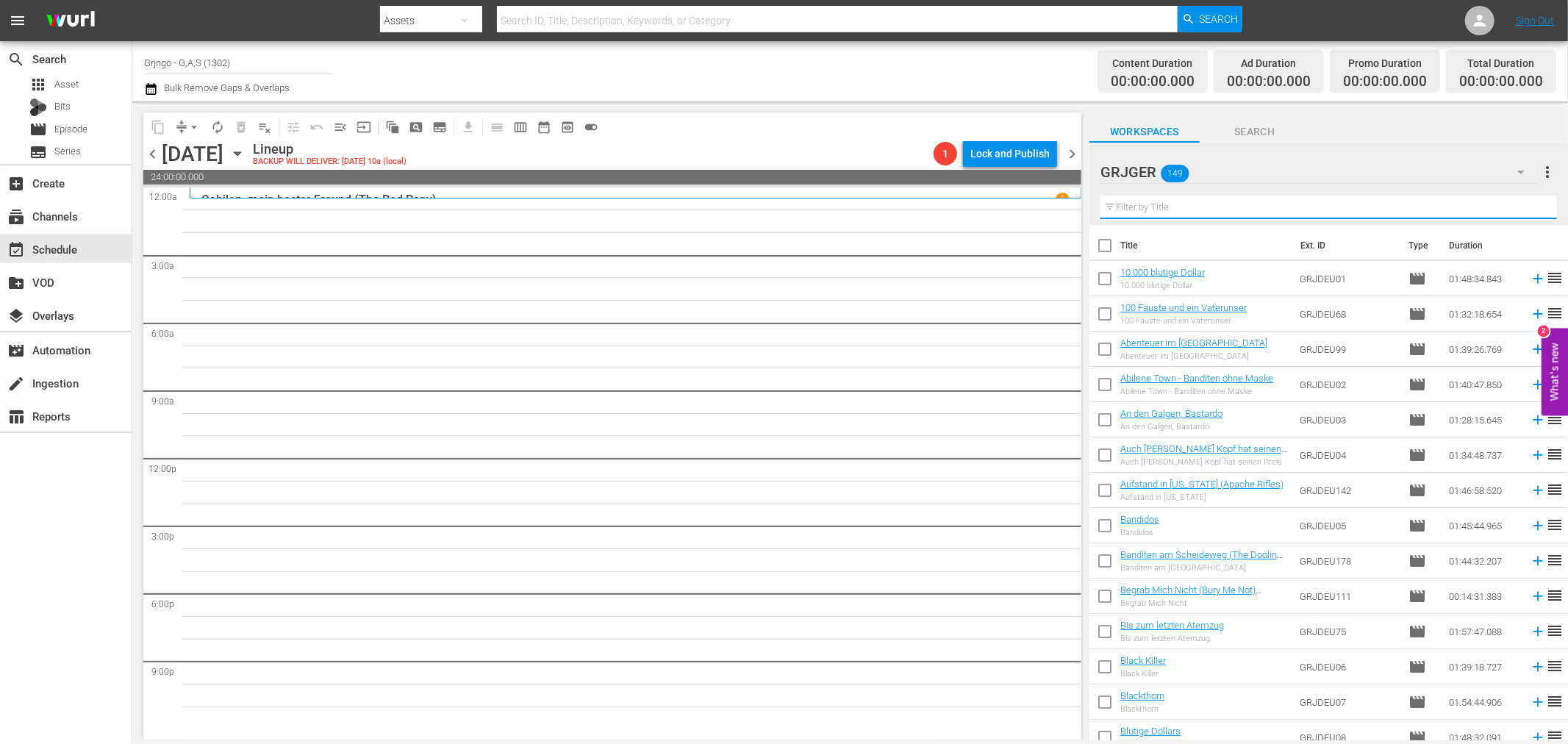
paste input "Die Todespeitsche"
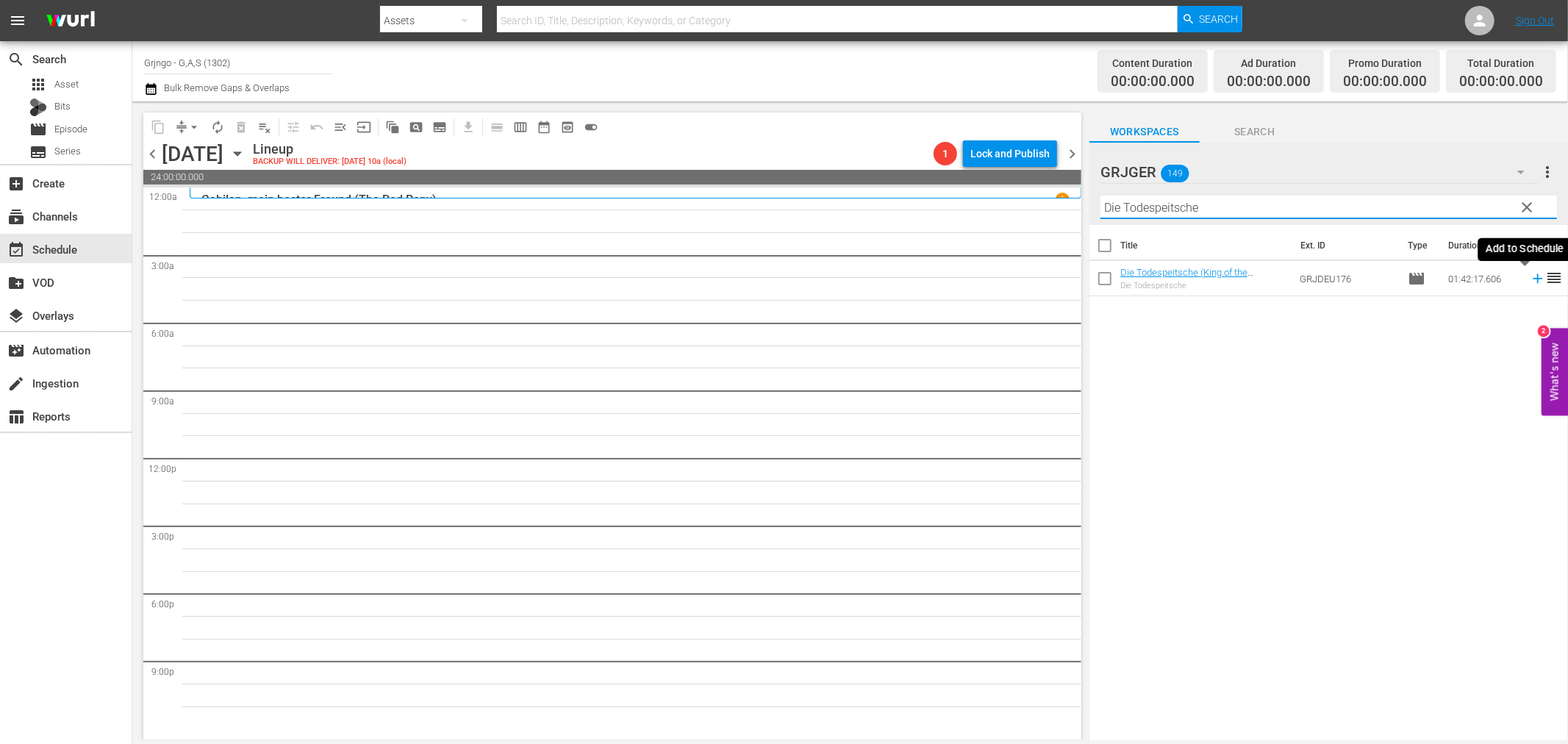
type input "Die Todespeitsche"
click at [1530, 282] on icon at bounding box center [1538, 278] width 16 height 16
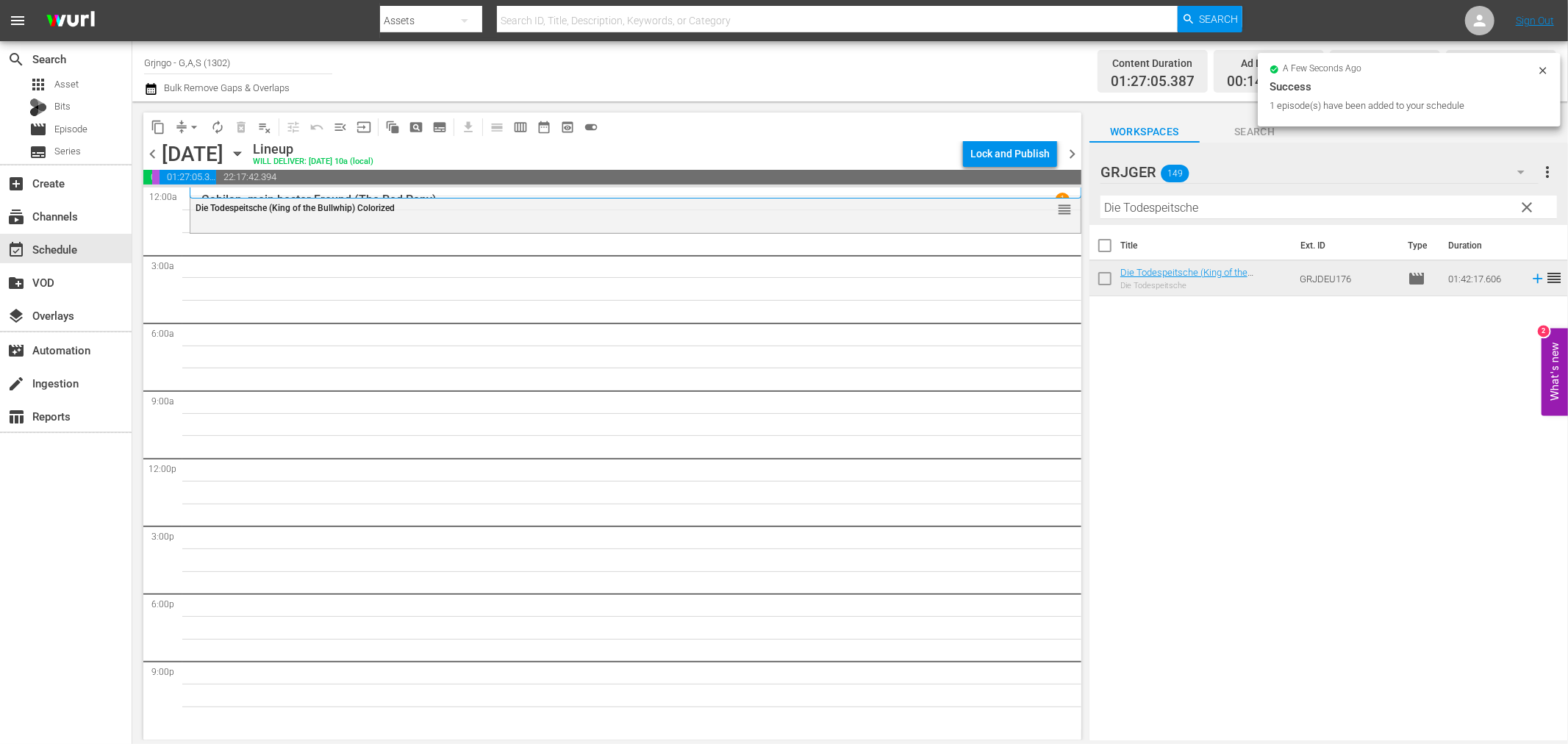
drag, startPoint x: 1526, startPoint y: 204, endPoint x: 1325, endPoint y: 208, distance: 201.0
click at [1526, 204] on span "clear" at bounding box center [1528, 208] width 18 height 18
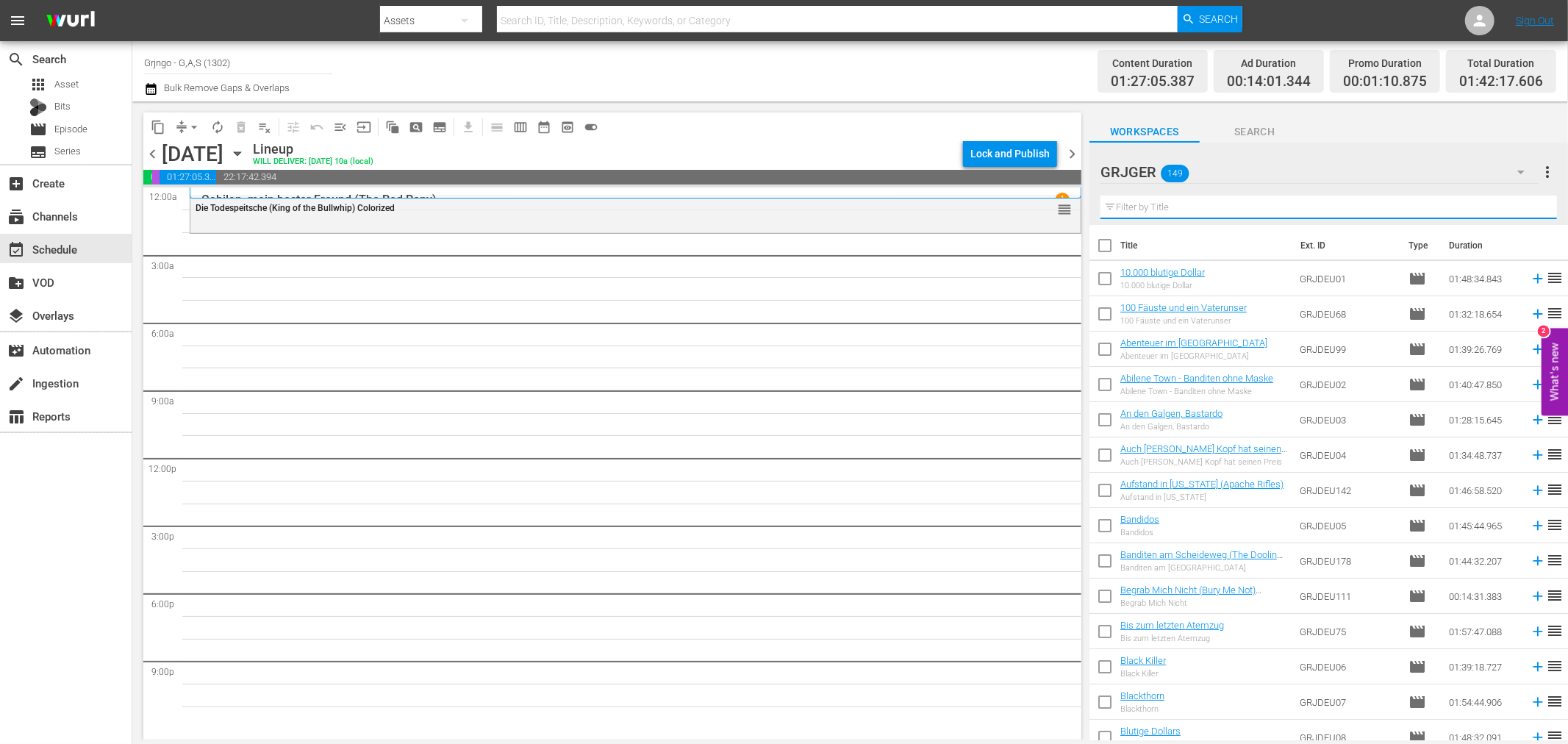
paste input "Abilene Town - Banditen ohne Maske"
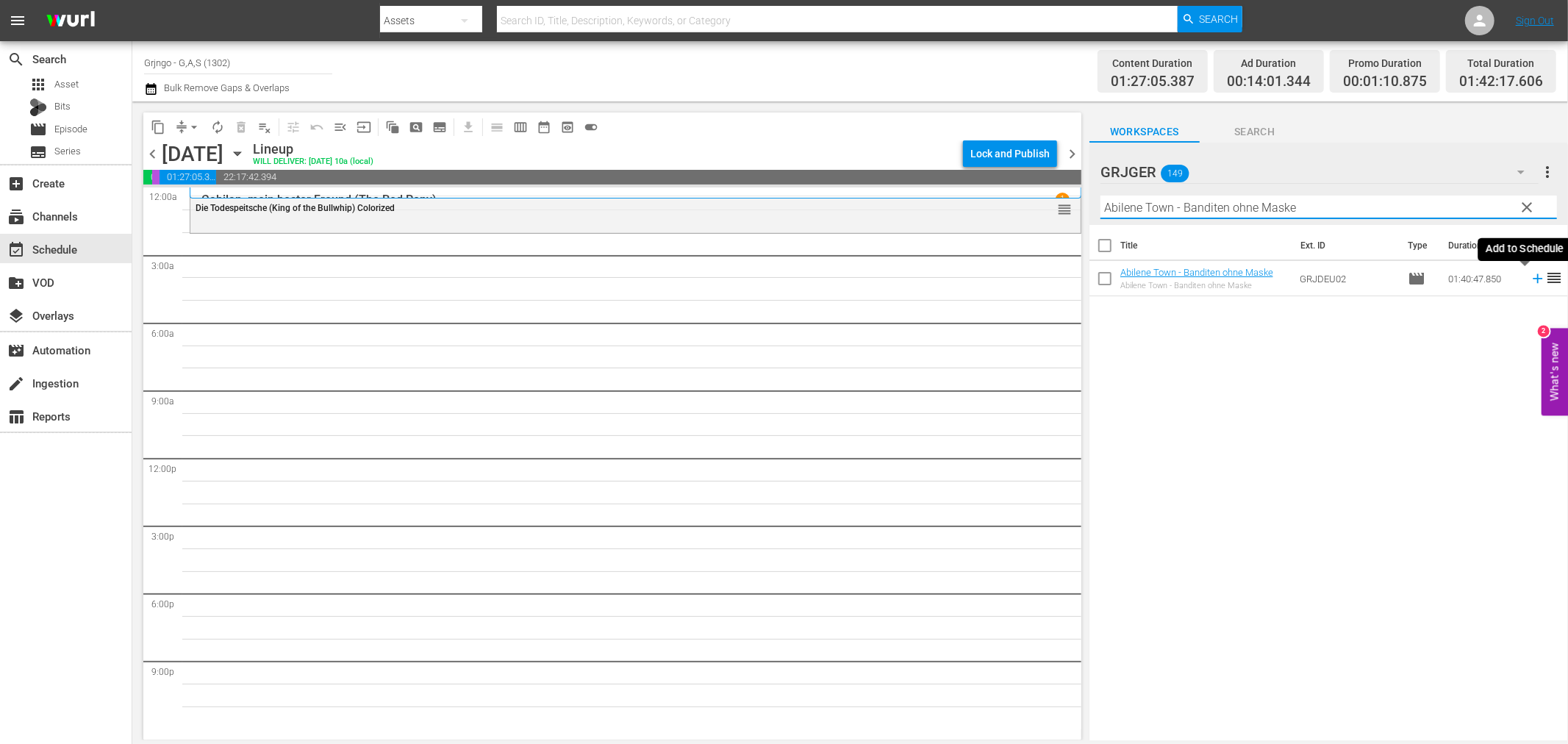
type input "Abilene Town - Banditen ohne Maske"
click at [1530, 282] on icon at bounding box center [1538, 278] width 16 height 16
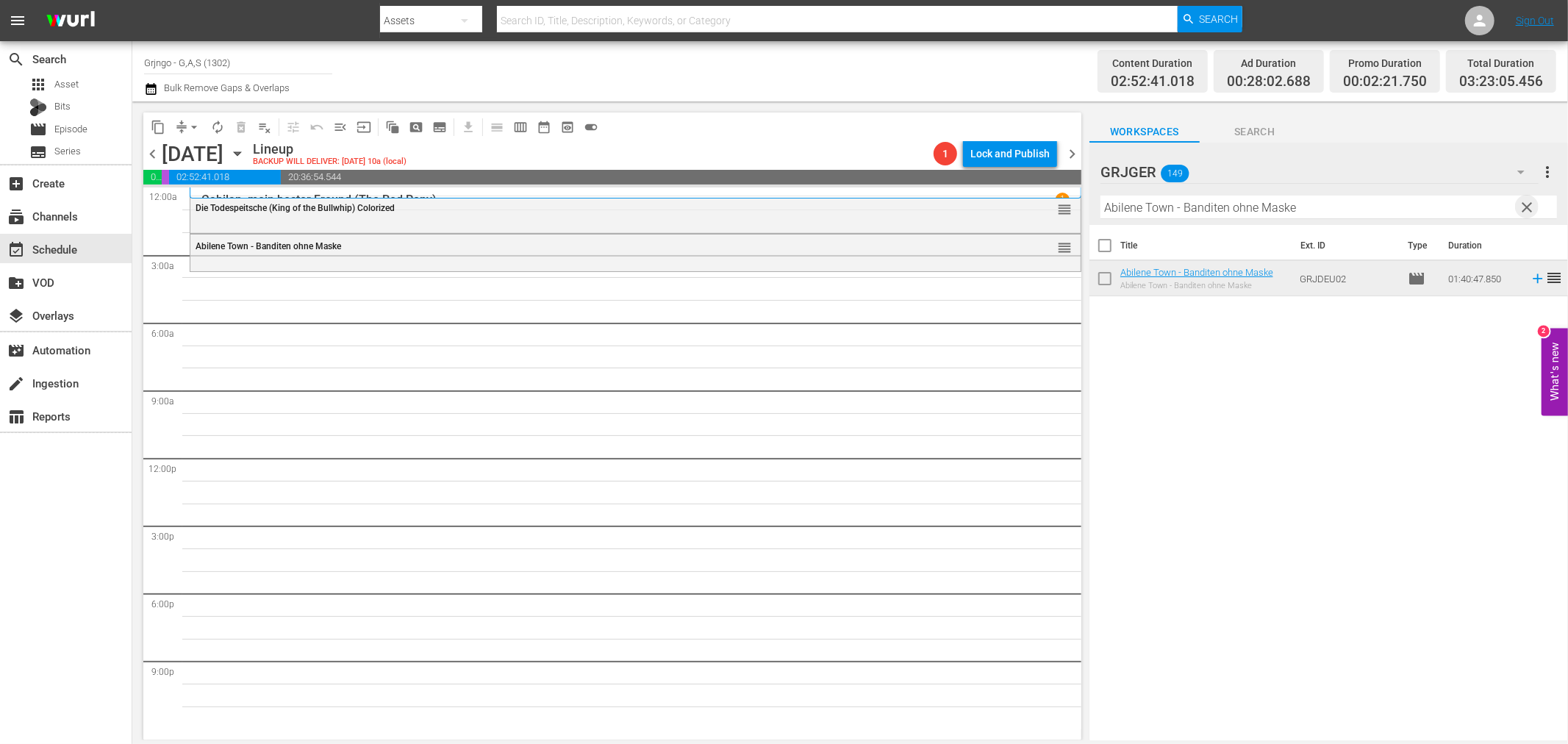
click at [1525, 208] on span "clear" at bounding box center [1528, 208] width 18 height 18
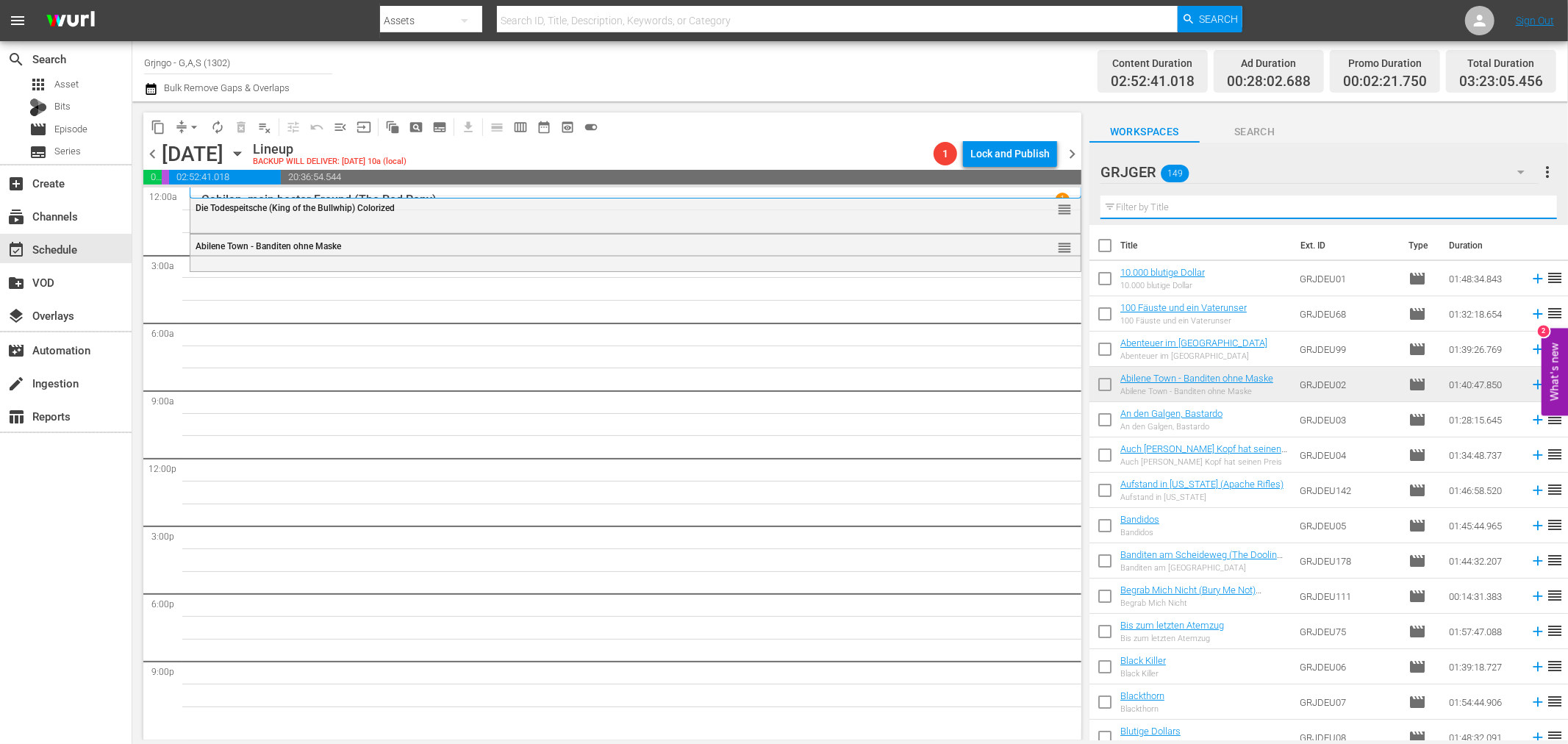
click at [1113, 209] on input "text" at bounding box center [1329, 207] width 456 height 23
paste input "[PERSON_NAME] zu Mann (Death Rides a Horse)"
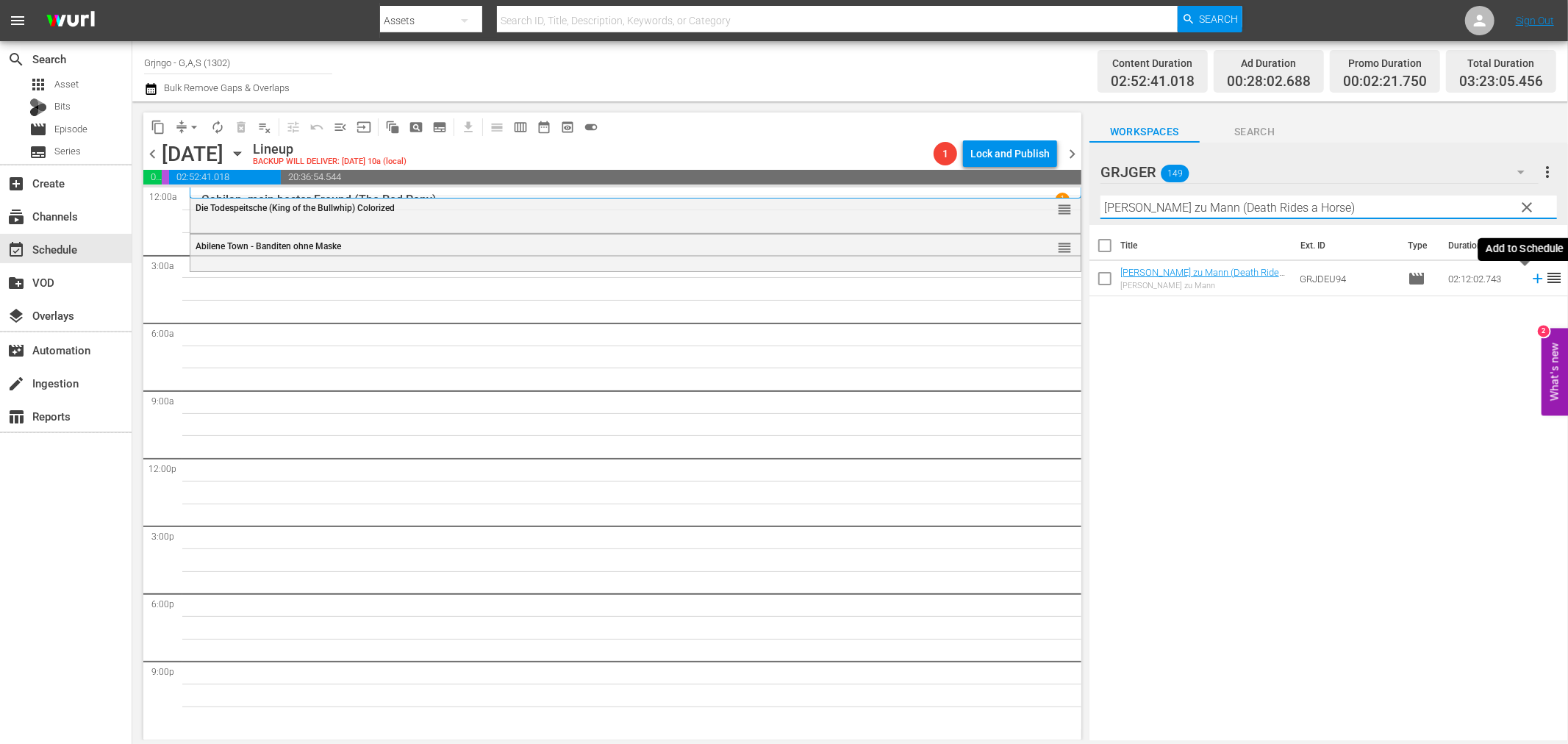
type input "[PERSON_NAME] zu Mann (Death Rides a Horse)"
click at [1530, 276] on icon at bounding box center [1538, 278] width 16 height 16
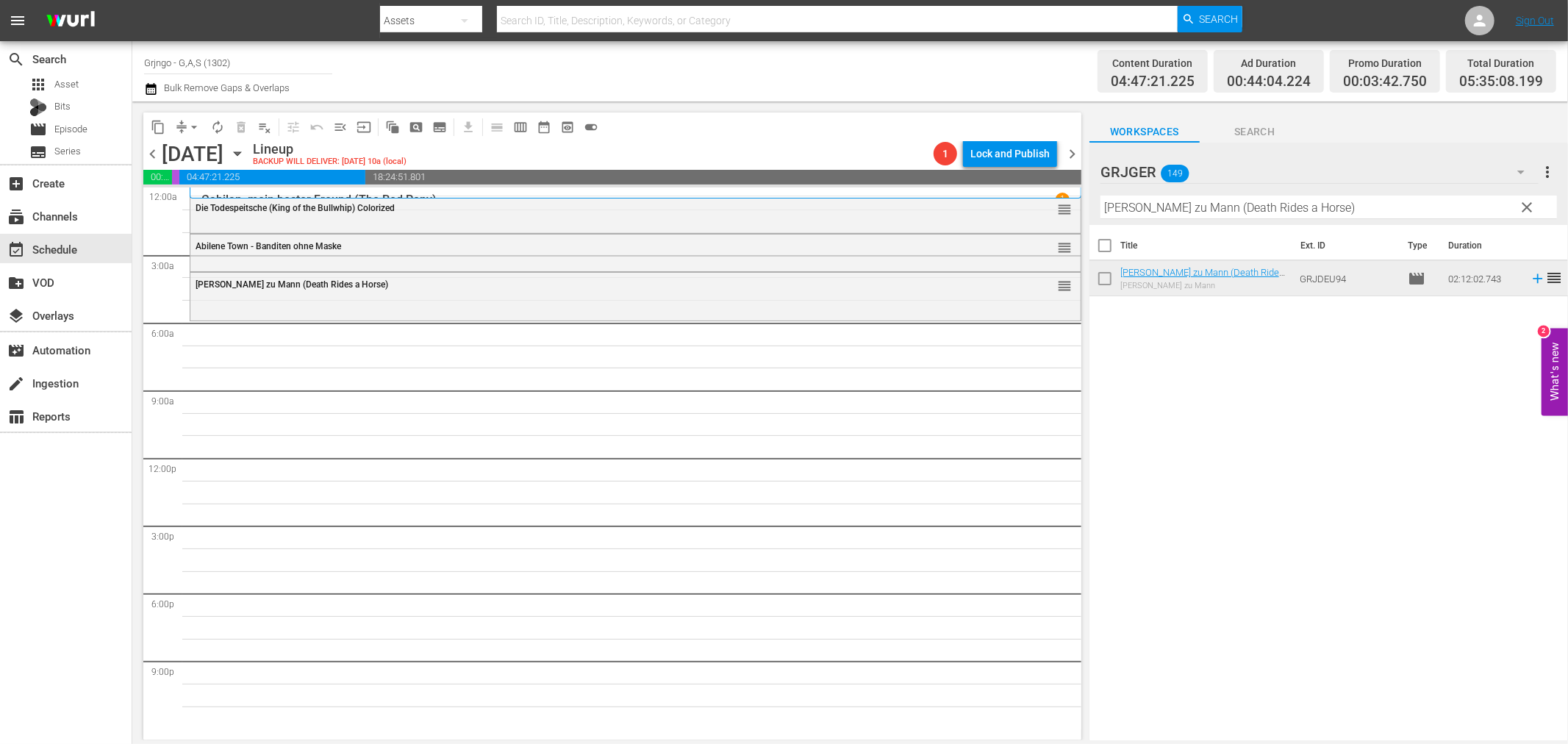
click at [1526, 204] on span "clear" at bounding box center [1528, 208] width 18 height 18
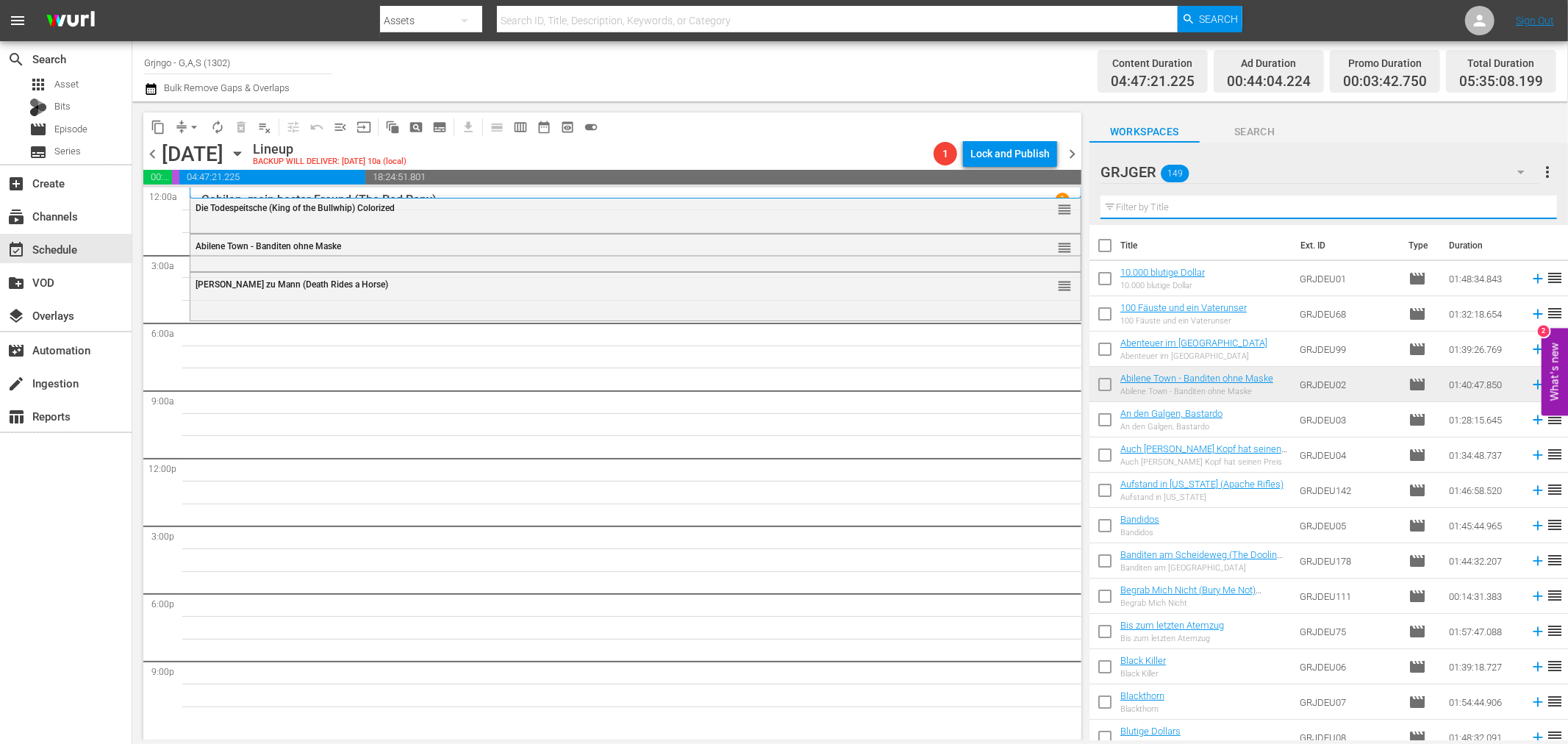
paste input "Sartana - Tausend Dollar auf Schwarz"
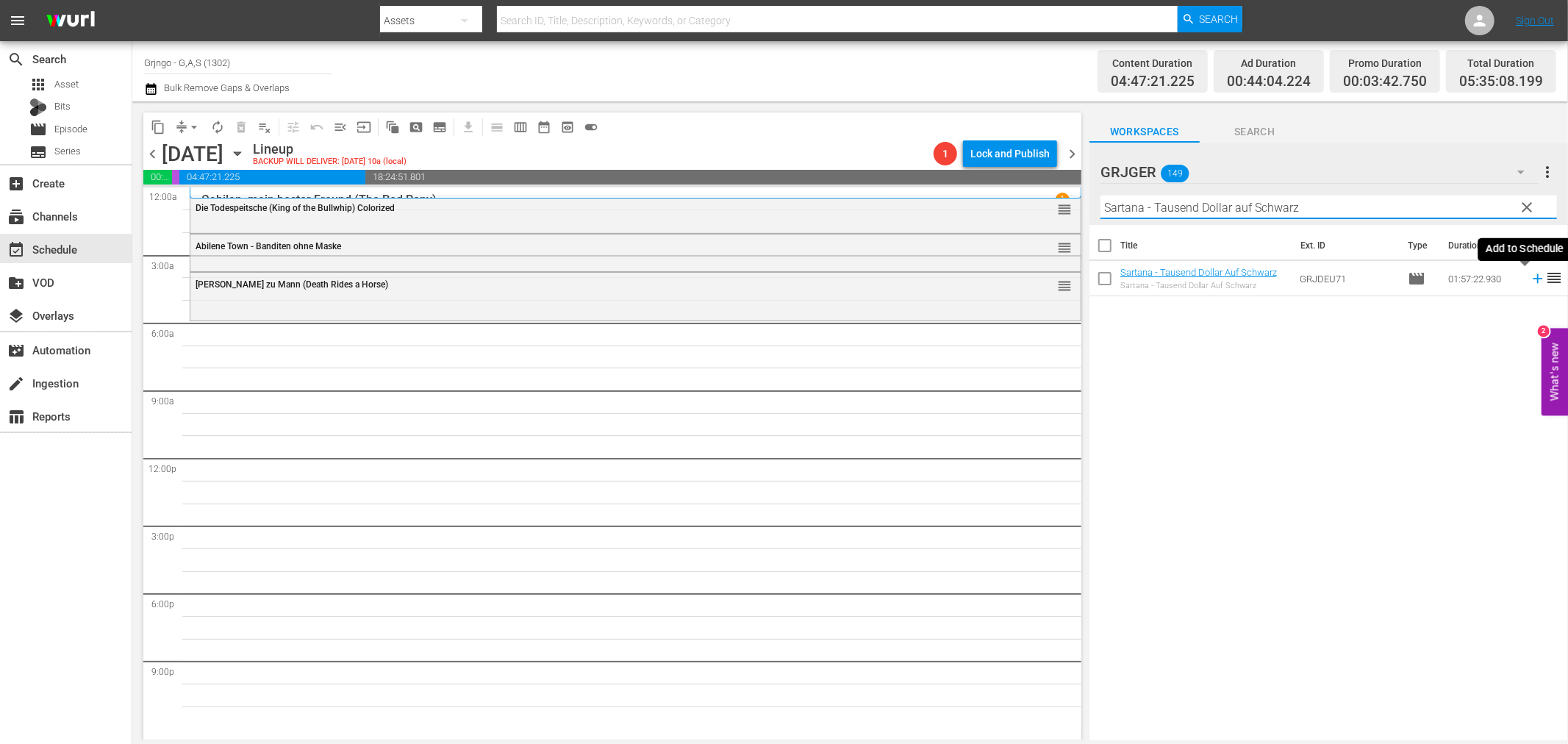
type input "Sartana - Tausend Dollar auf Schwarz"
click at [1530, 280] on icon at bounding box center [1538, 278] width 16 height 16
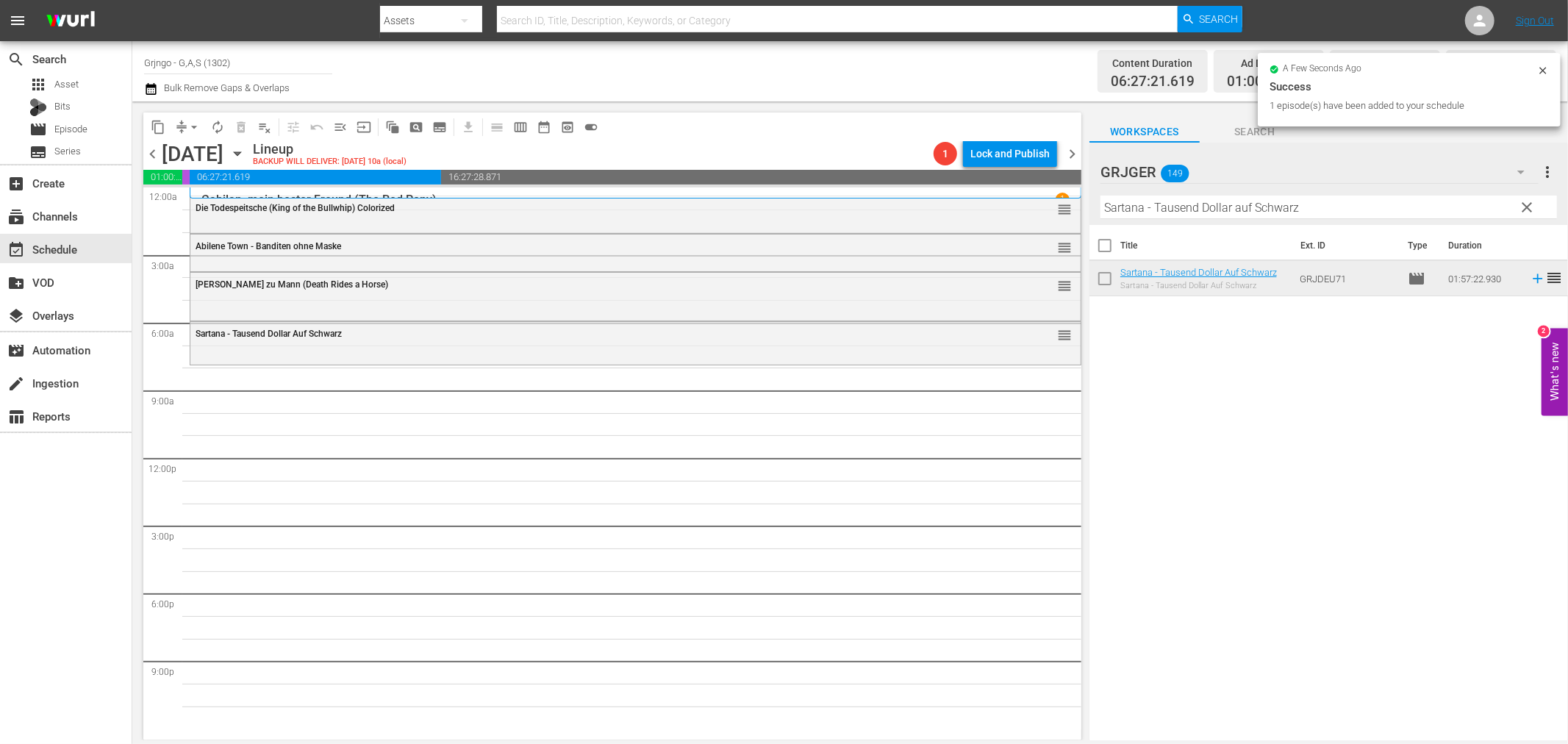
drag, startPoint x: 1525, startPoint y: 203, endPoint x: 1292, endPoint y: 195, distance: 233.1
click at [1525, 203] on span "clear" at bounding box center [1528, 208] width 18 height 18
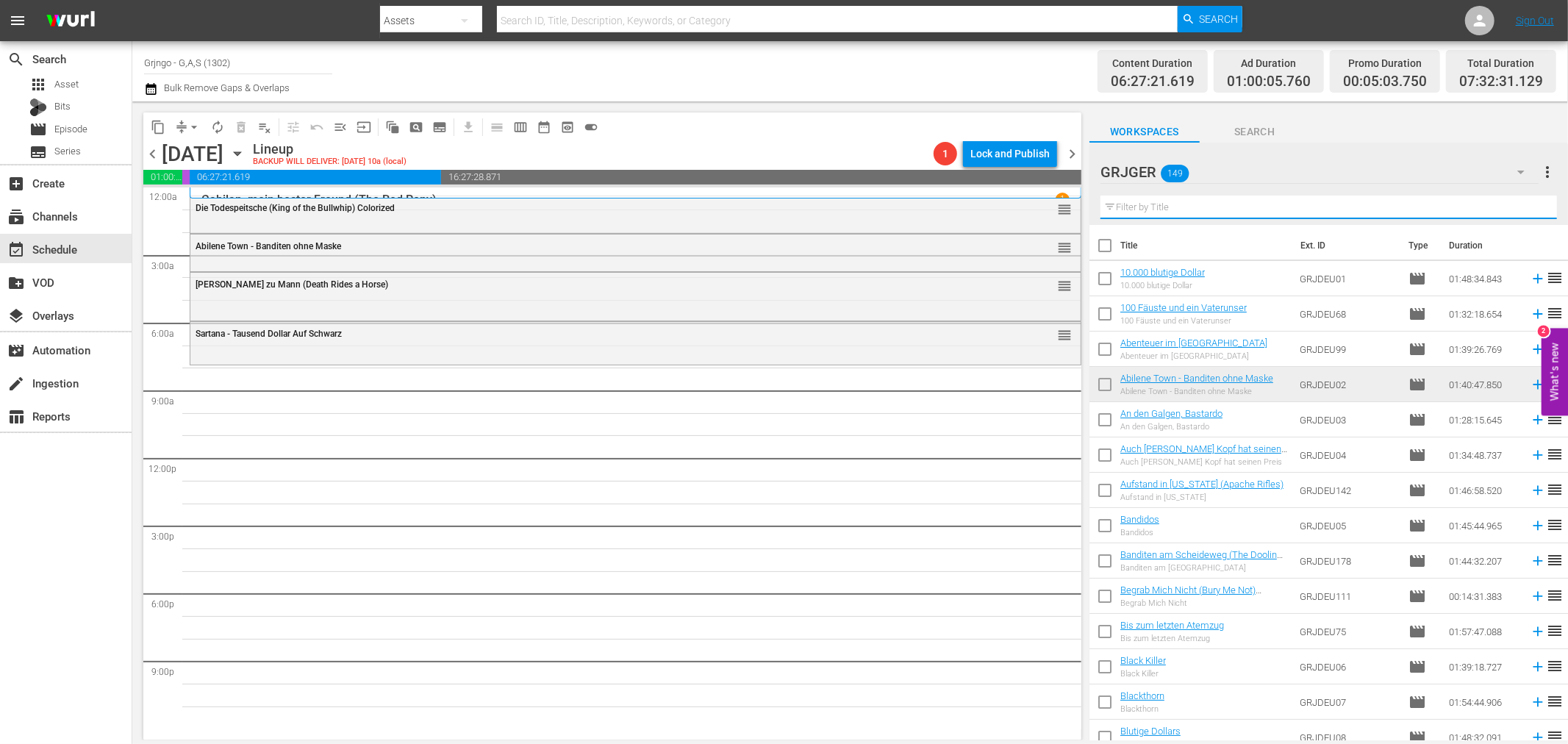
paste input "Lucky Johnny"
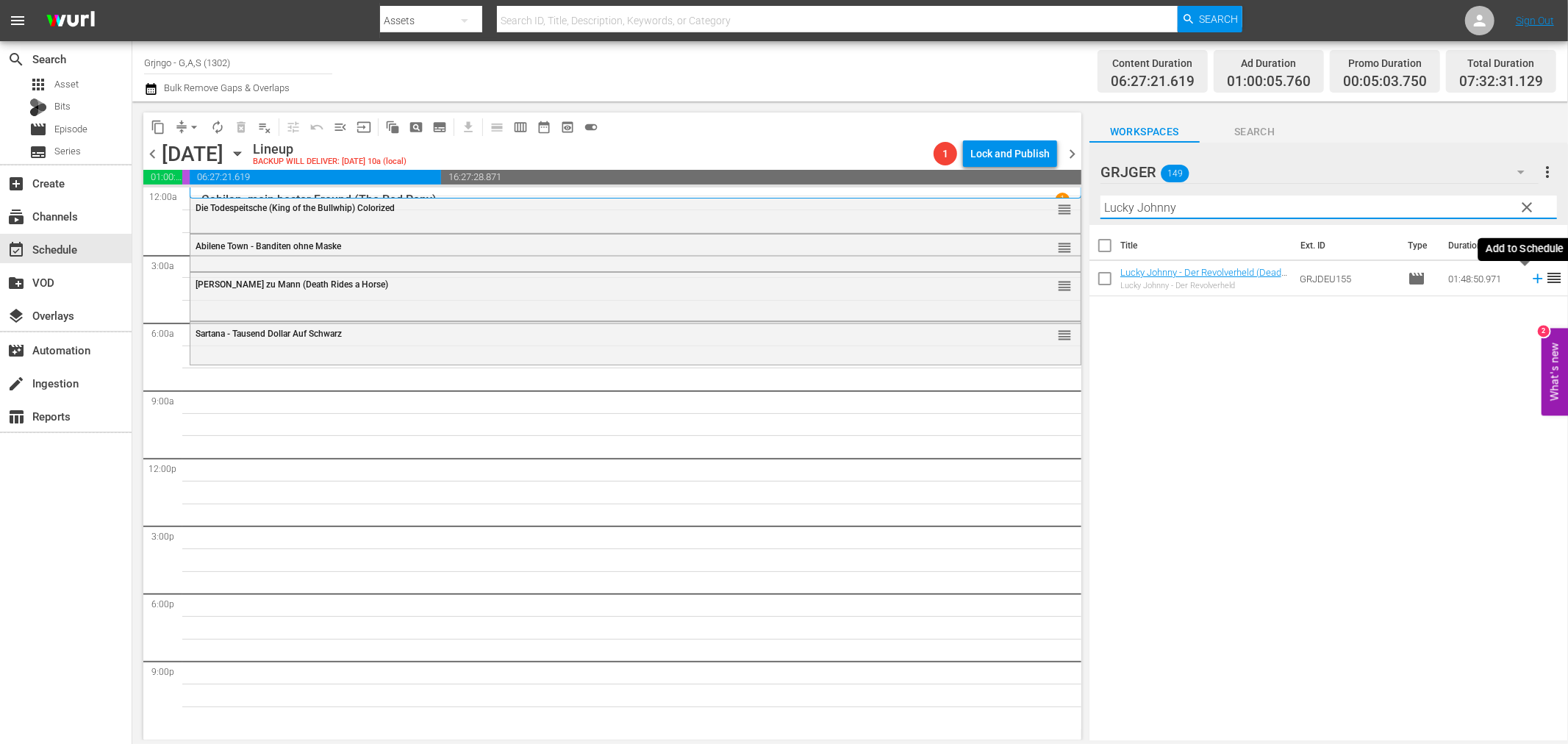
type input "Lucky Johnny"
click at [1530, 278] on icon at bounding box center [1538, 278] width 16 height 16
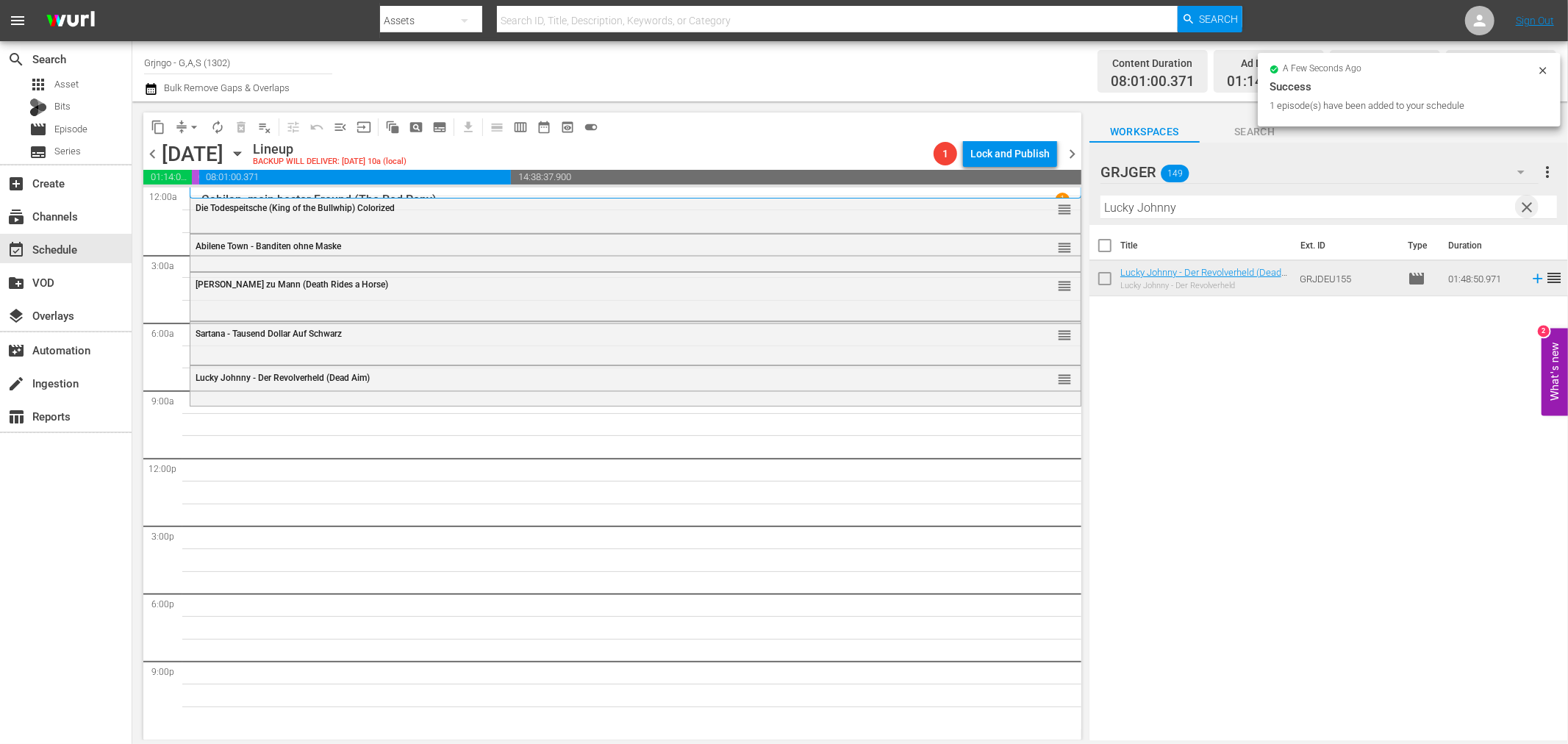
click at [1525, 206] on span "clear" at bounding box center [1528, 208] width 18 height 18
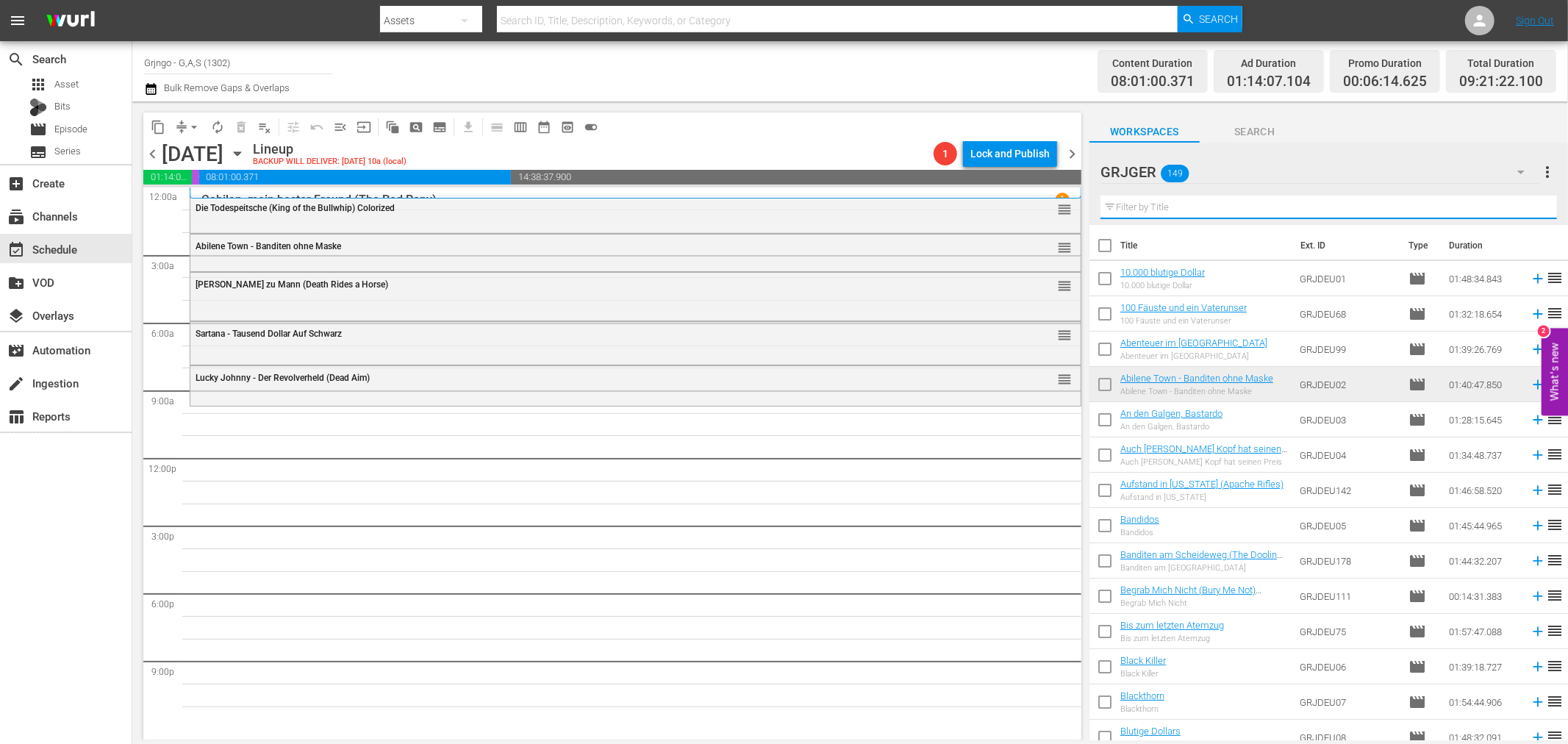
click at [1122, 203] on input "text" at bounding box center [1329, 207] width 456 height 23
paste input "The Warrant: Breaker's Law"
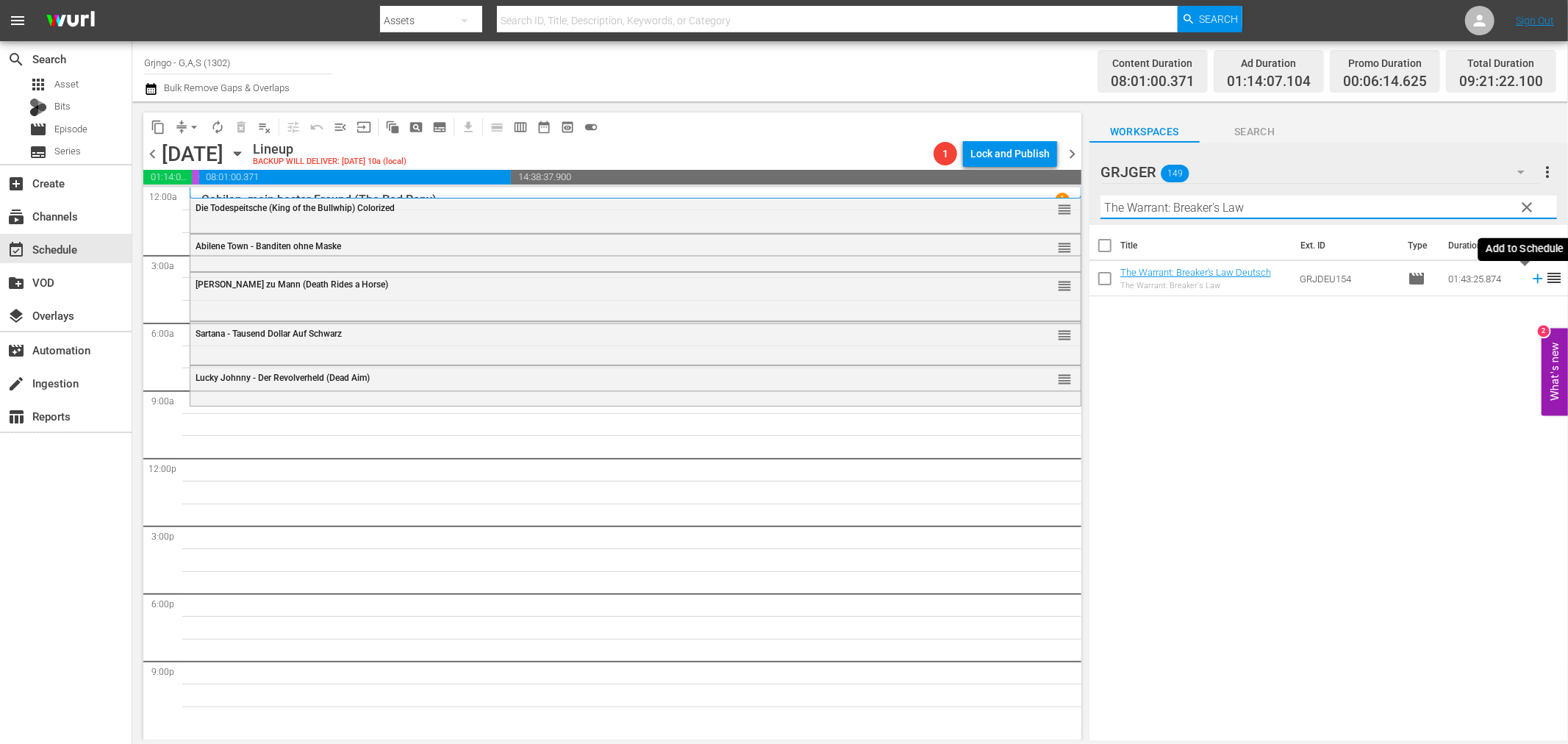
type input "The Warrant: Breaker's Law"
click at [1533, 278] on icon at bounding box center [1538, 278] width 10 height 10
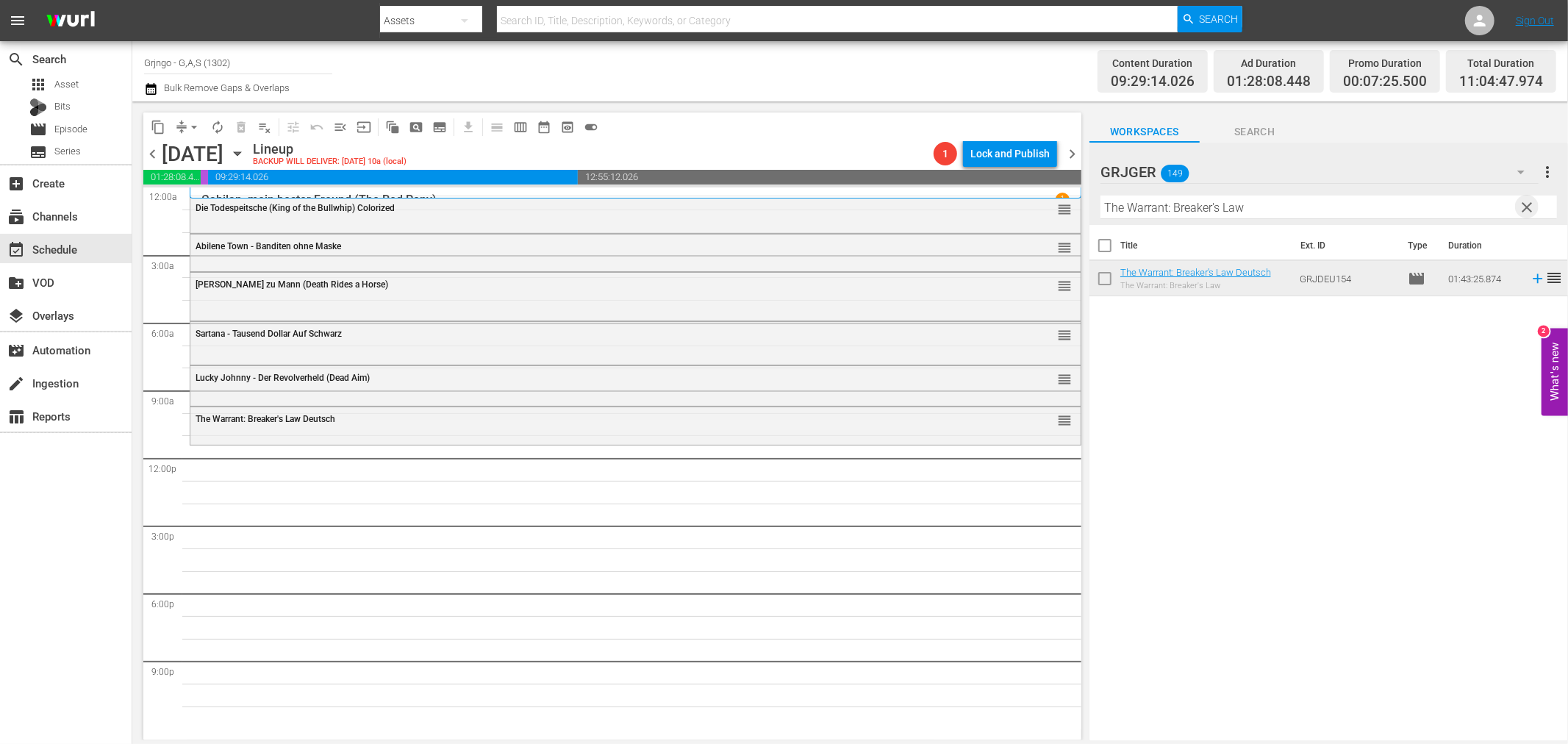
click at [1530, 204] on span "clear" at bounding box center [1528, 208] width 18 height 18
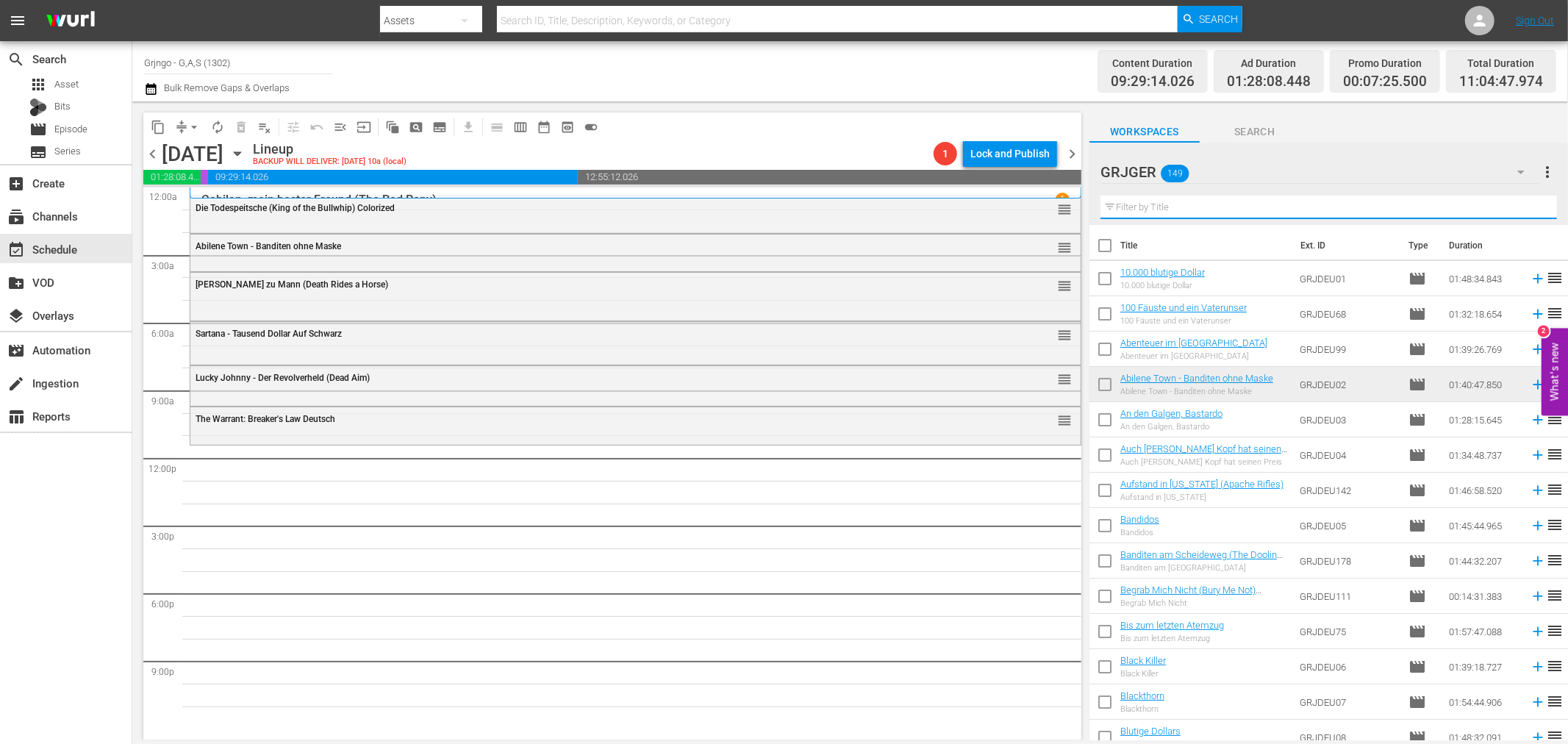
paste input "Eine Stadt nimmt Rache"
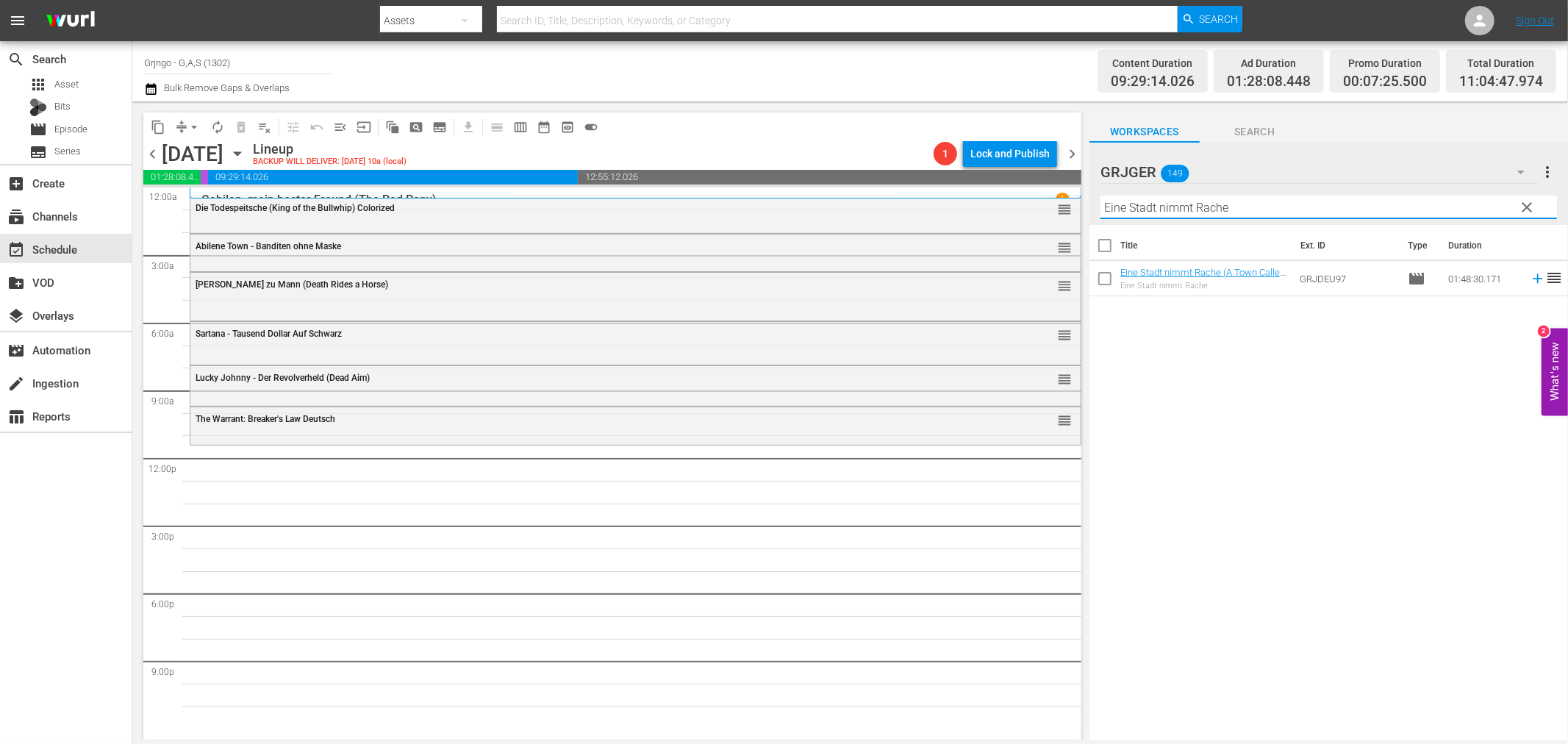
type input "Eine Stadt nimmt Rache"
click at [1533, 279] on icon at bounding box center [1538, 278] width 10 height 10
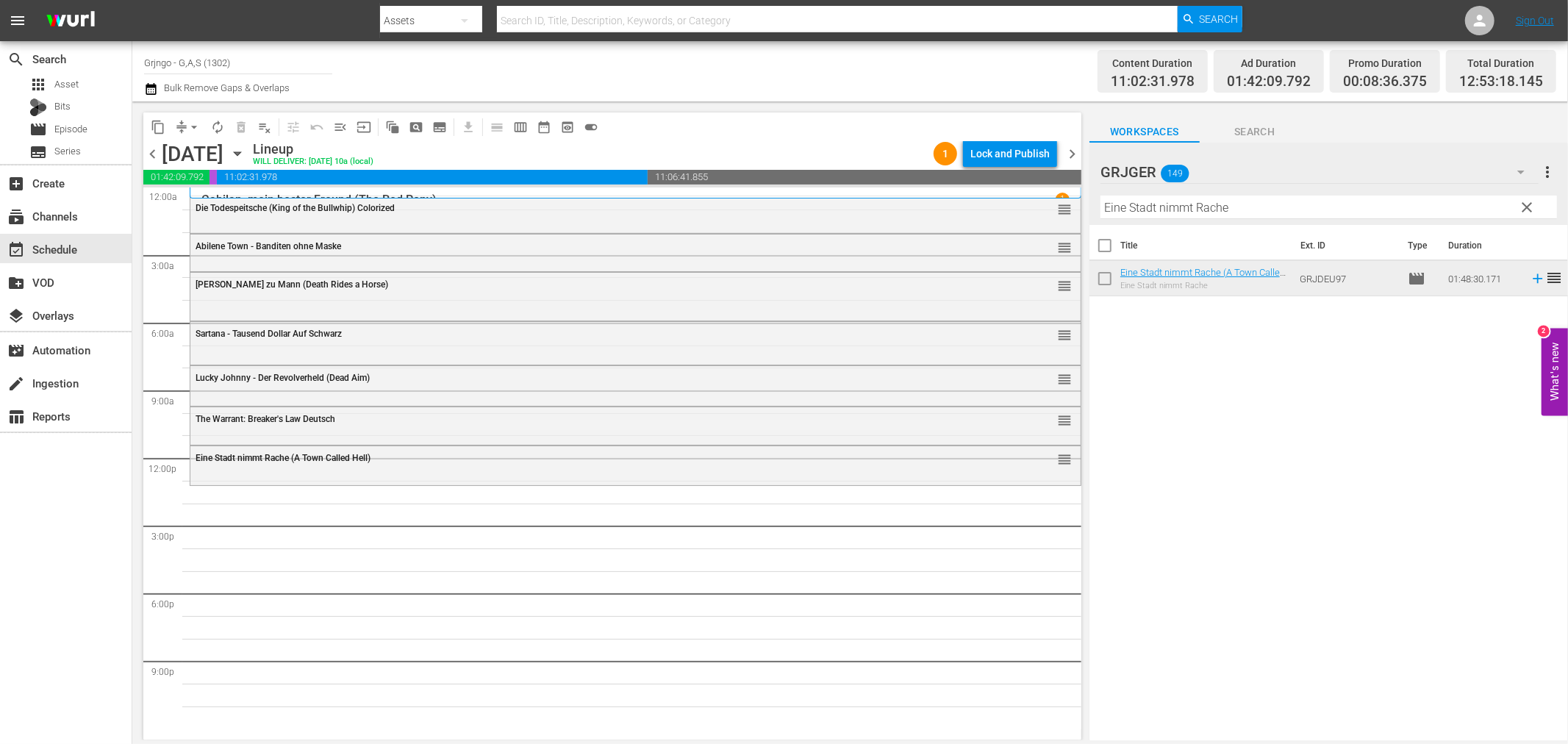
drag, startPoint x: 1525, startPoint y: 210, endPoint x: 1109, endPoint y: 223, distance: 416.2
click at [1525, 210] on span "clear" at bounding box center [1528, 208] width 18 height 18
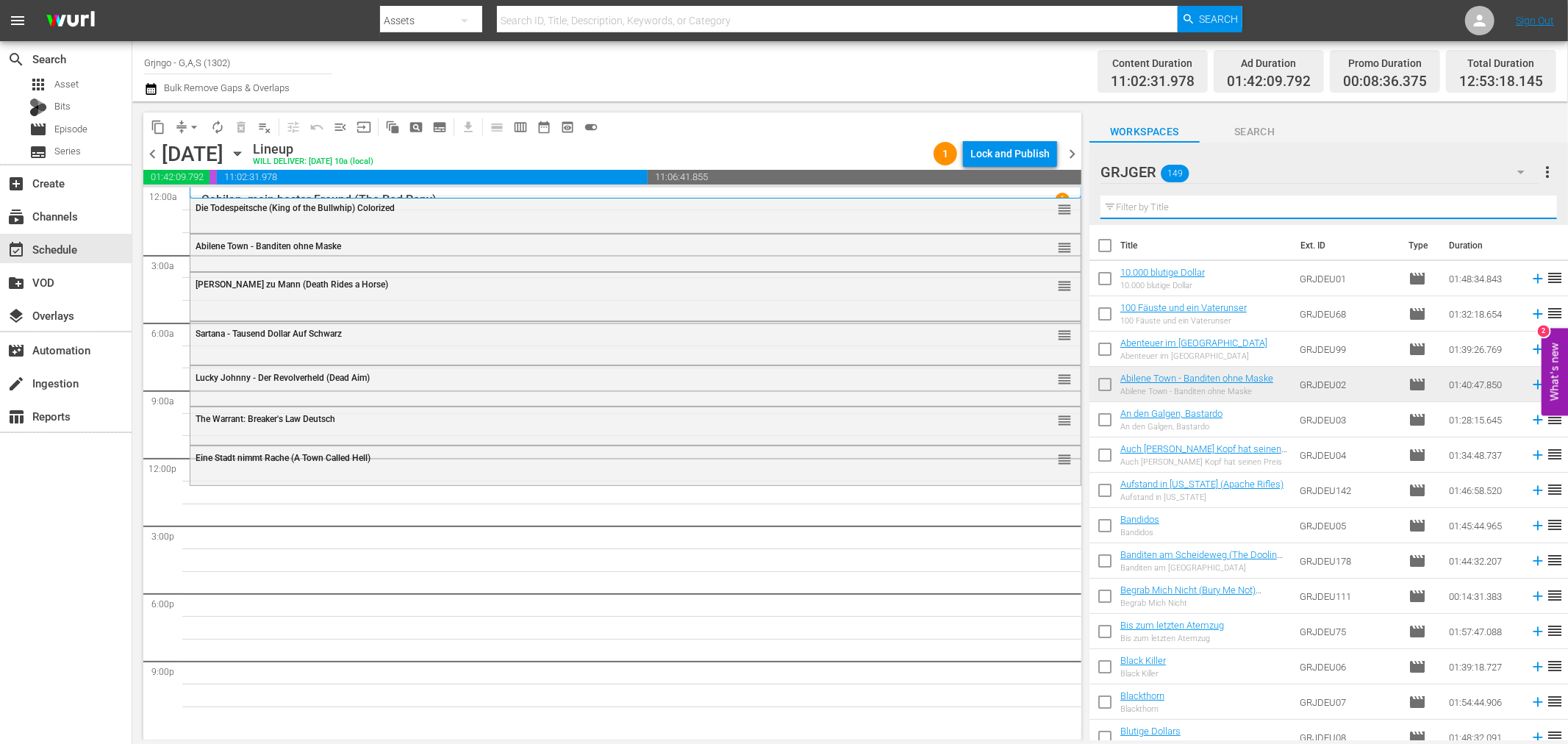
paste input "Im Staub der Sonne"
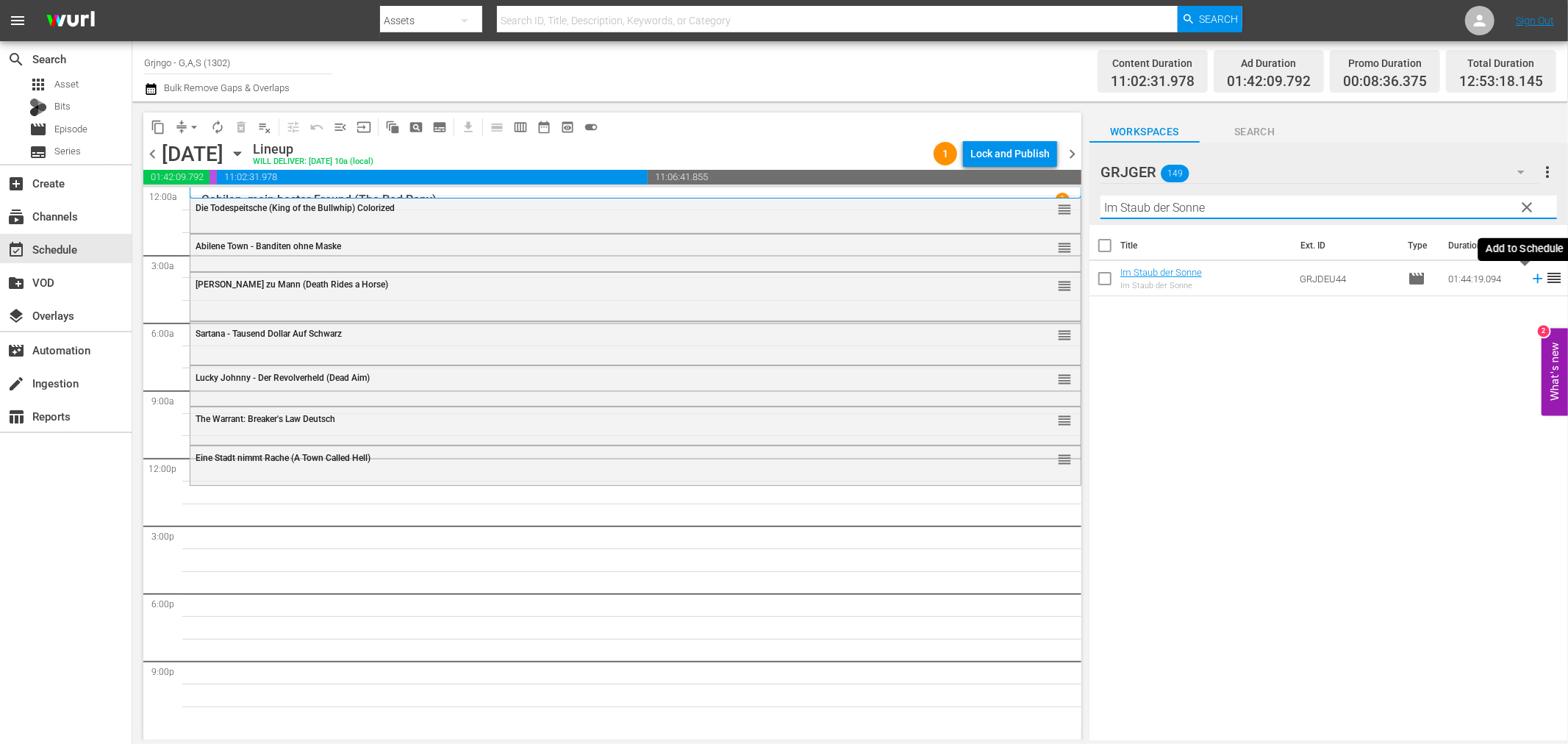
type input "Im Staub der Sonne"
click at [1530, 278] on icon at bounding box center [1538, 278] width 16 height 16
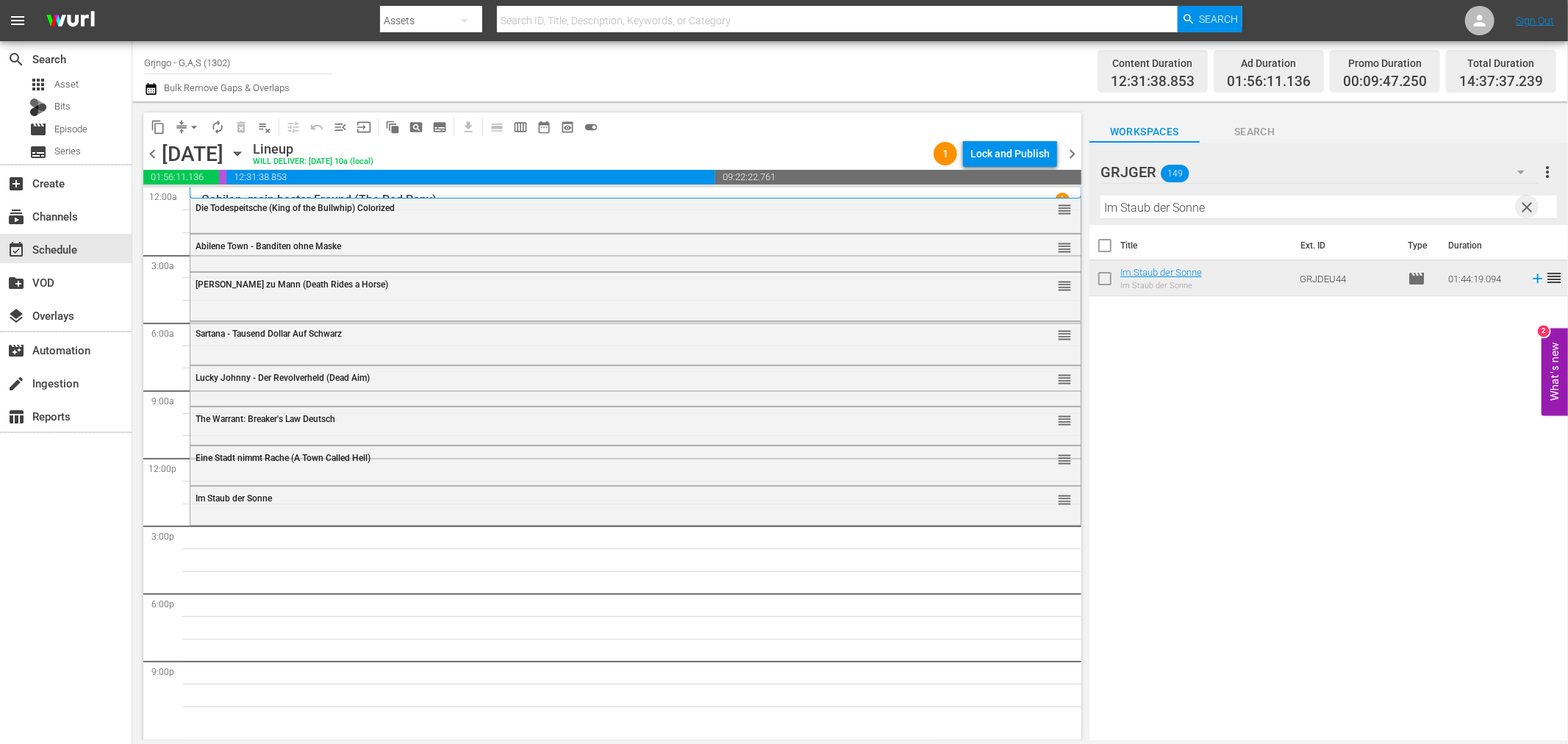
click at [1527, 204] on span "clear" at bounding box center [1528, 208] width 18 height 18
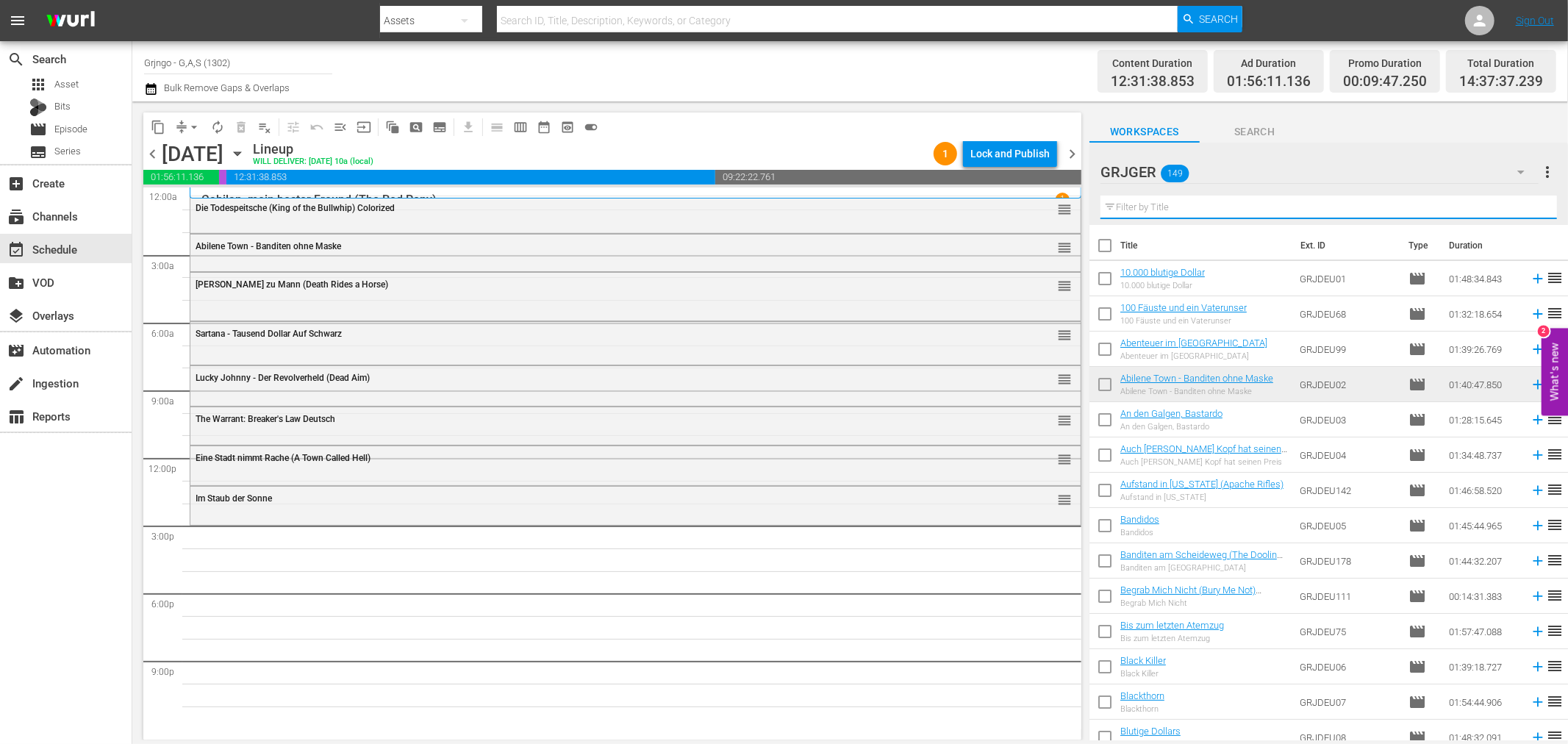
paste input "Lederstrumpf und Chingachgook"
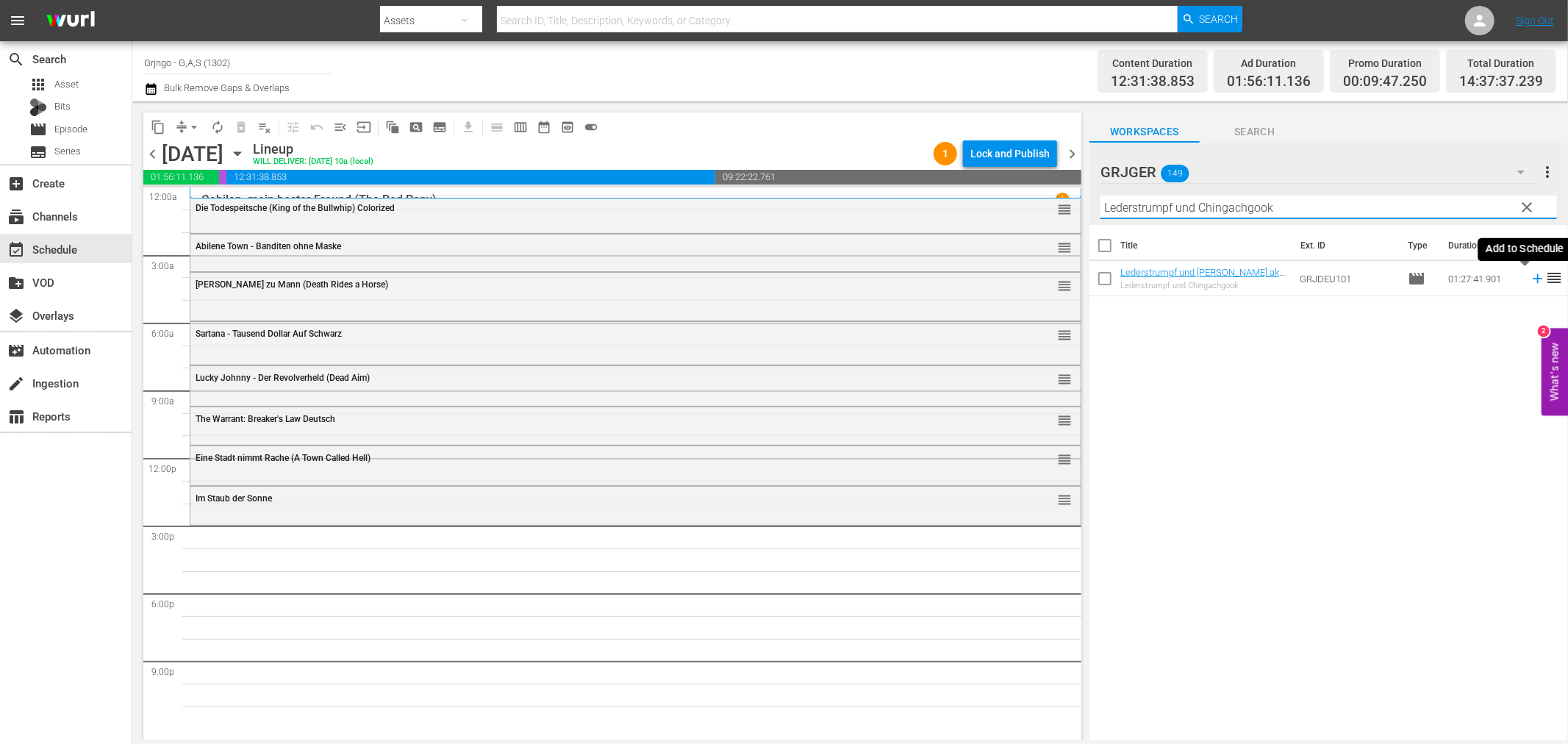
type input "Lederstrumpf und Chingachgook"
click at [1530, 276] on icon at bounding box center [1538, 278] width 16 height 16
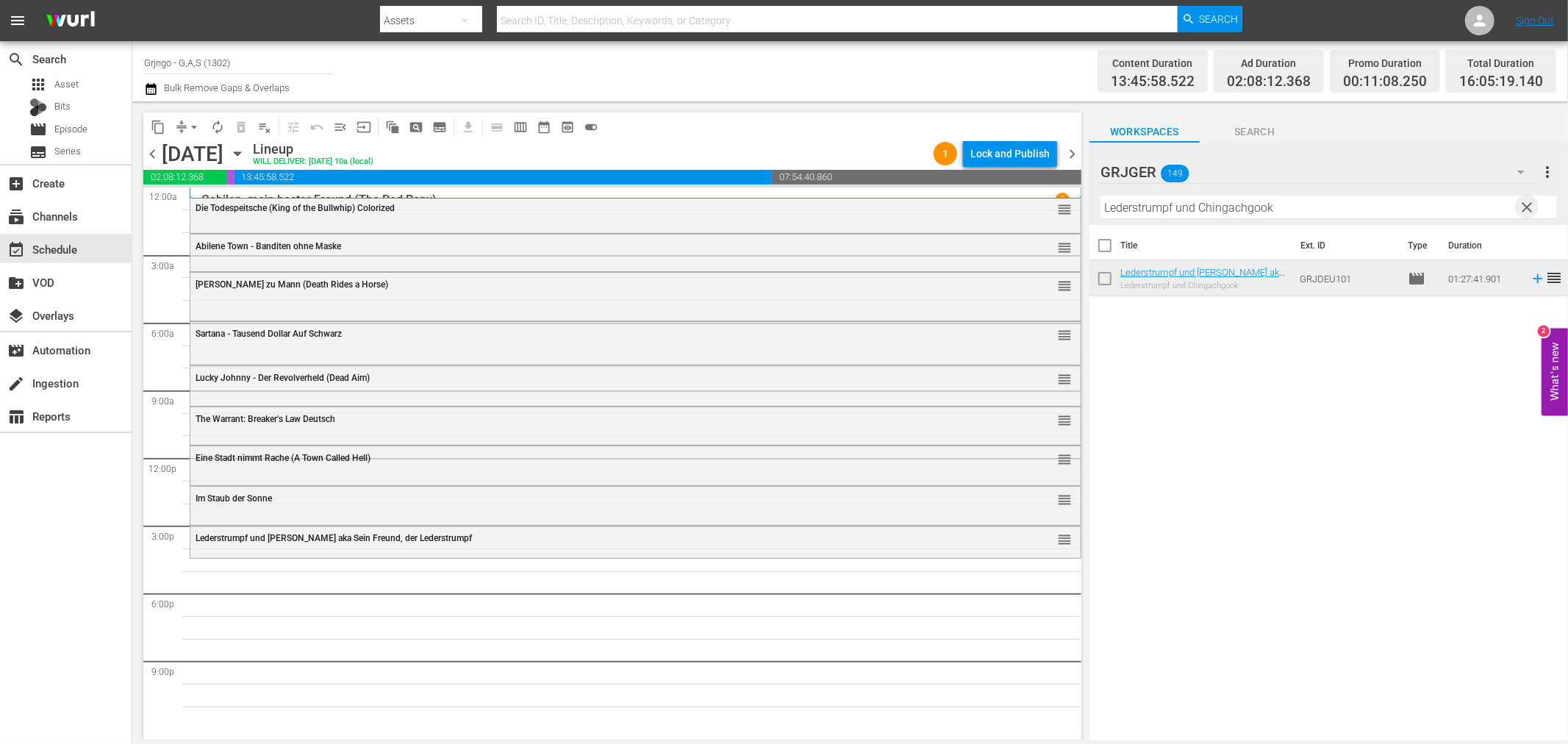
drag, startPoint x: 1527, startPoint y: 212, endPoint x: 1158, endPoint y: 206, distance: 369.0
click at [1527, 212] on span "clear" at bounding box center [1528, 208] width 18 height 18
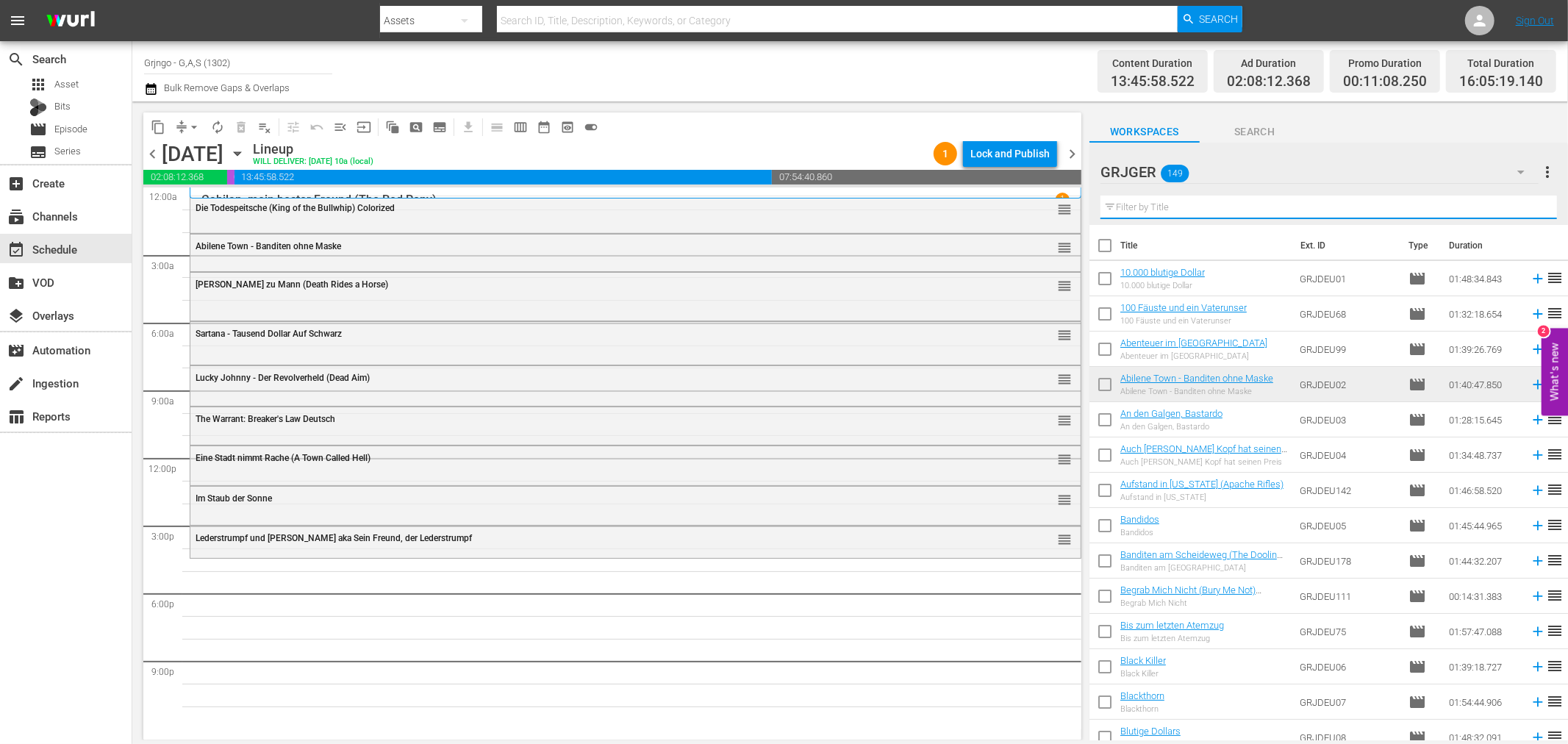
paste input "Django - Der Tag der Abrechnung"
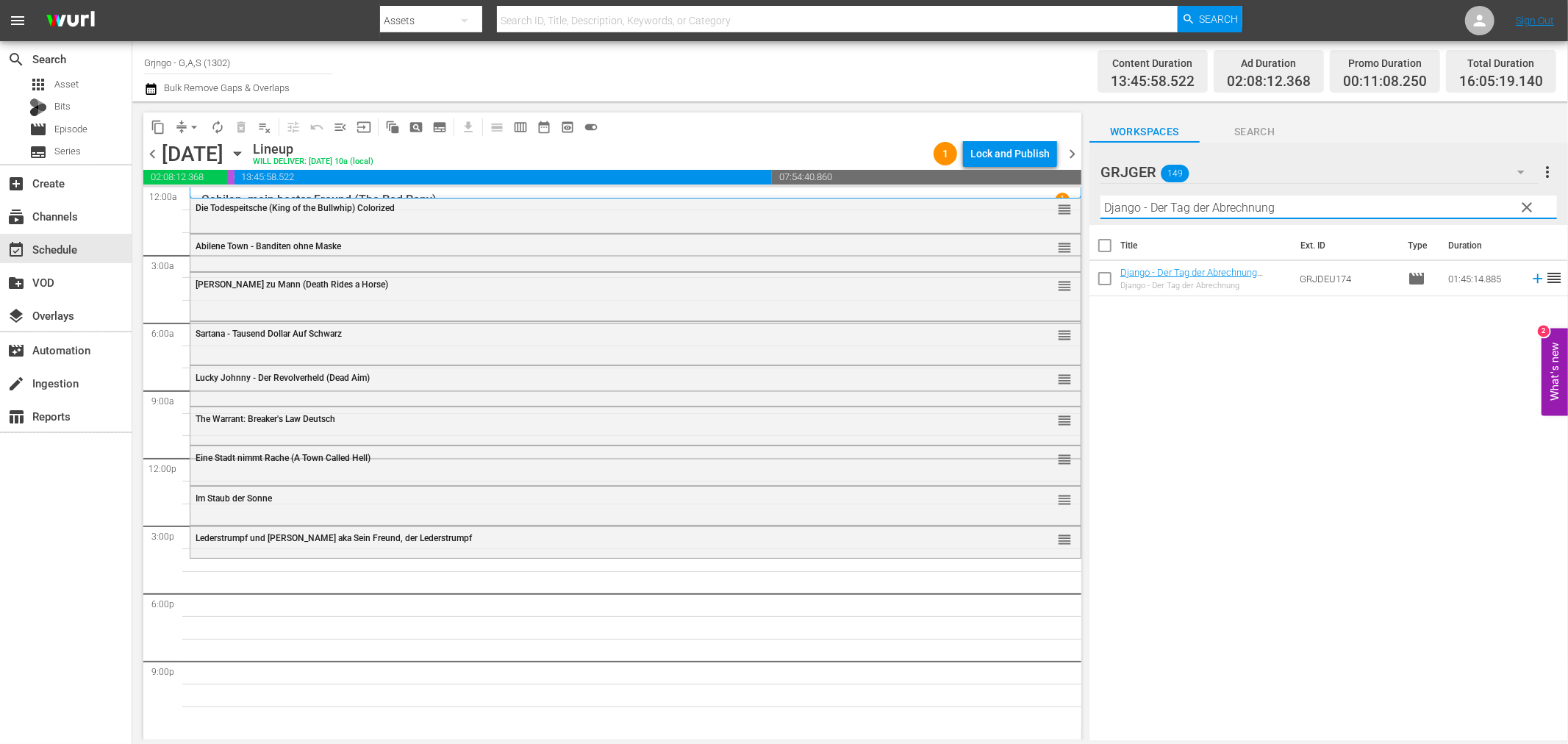
type input "Django - Der Tag der Abrechnung"
click at [1533, 279] on icon at bounding box center [1538, 278] width 10 height 10
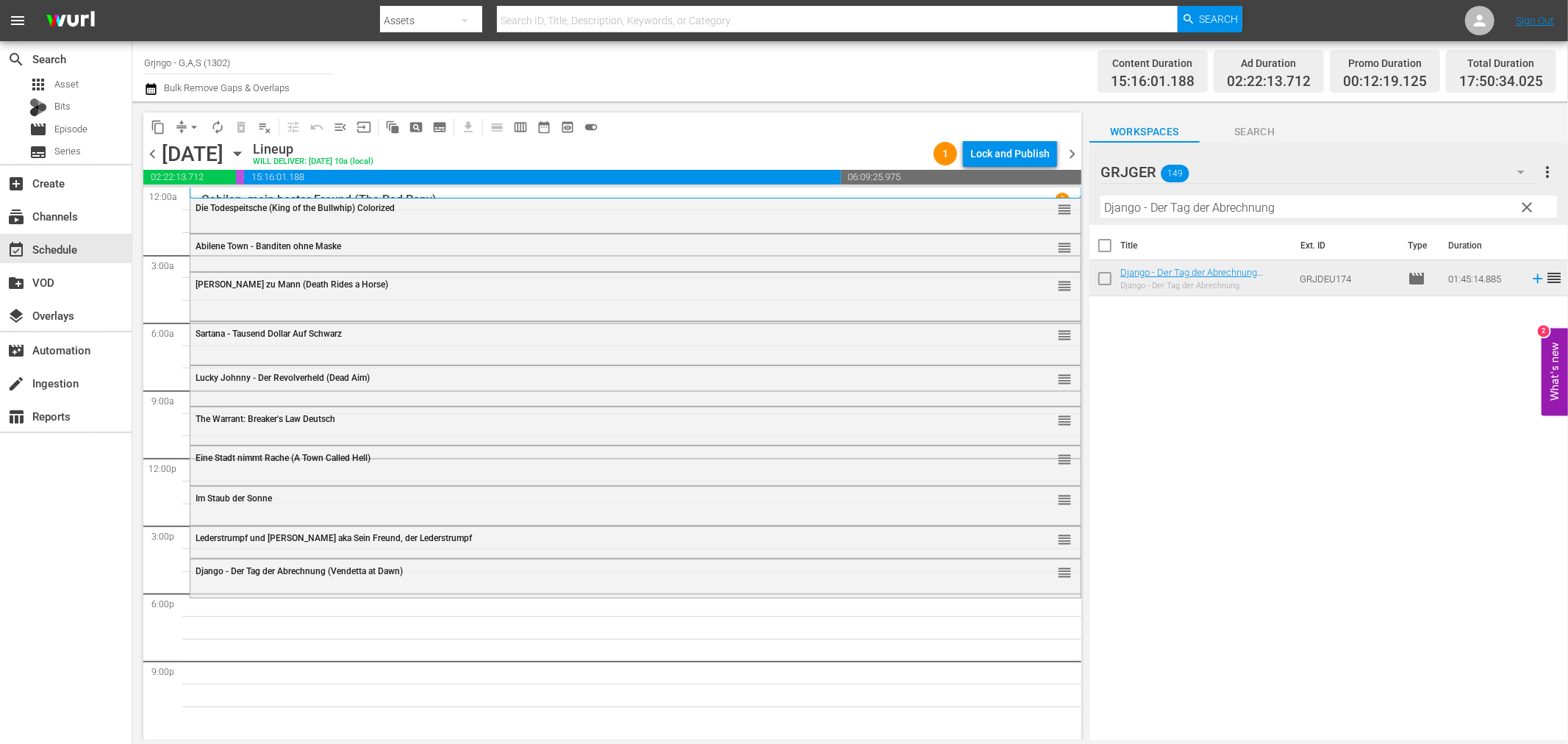
drag, startPoint x: 1525, startPoint y: 203, endPoint x: 1156, endPoint y: 209, distance: 369.0
click at [1525, 203] on span "clear" at bounding box center [1528, 208] width 18 height 18
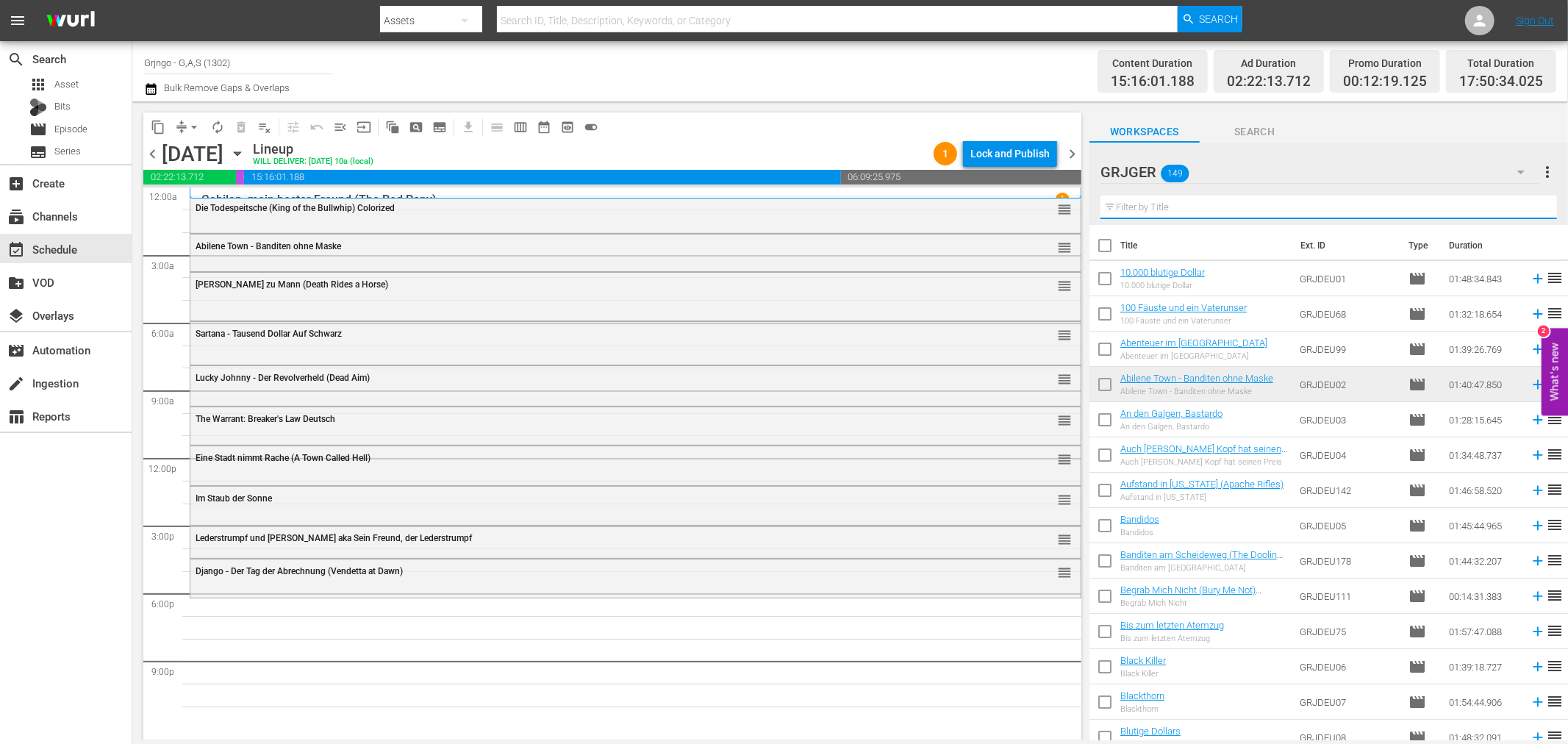
paste input "Sing mir das Lied der Rache"
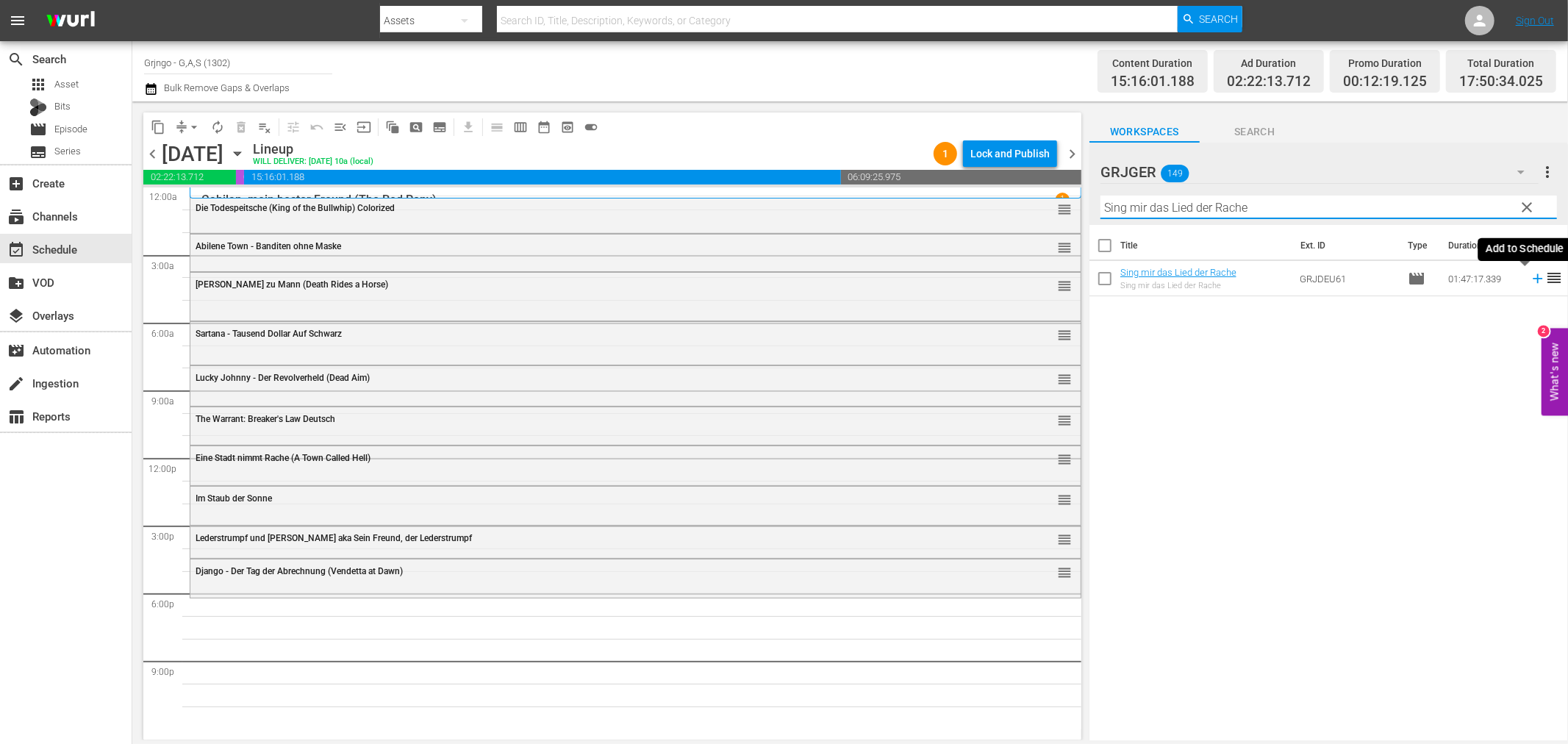
type input "Sing mir das Lied der Rache"
click at [1533, 278] on icon at bounding box center [1538, 278] width 10 height 10
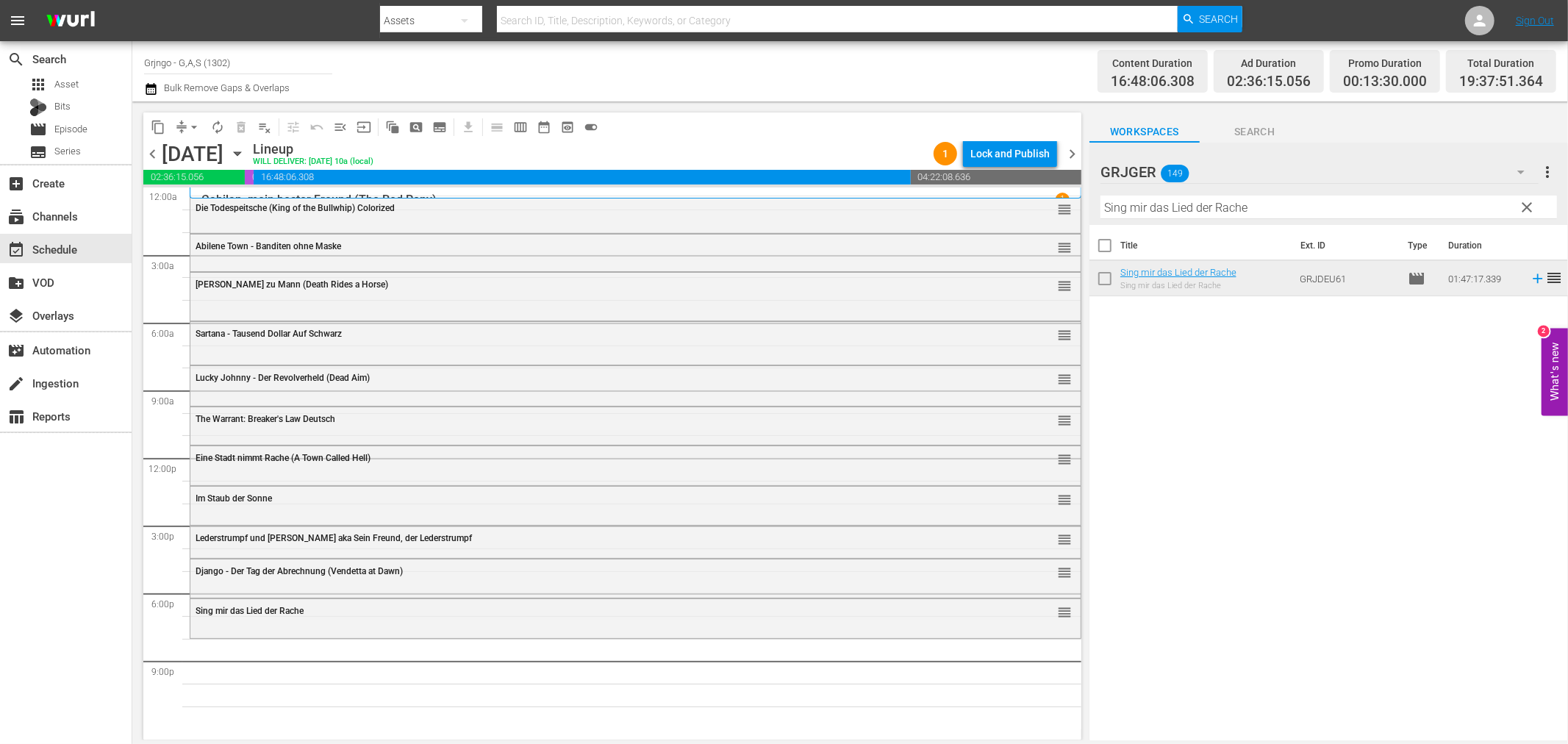
click at [1523, 203] on span "clear" at bounding box center [1528, 208] width 18 height 18
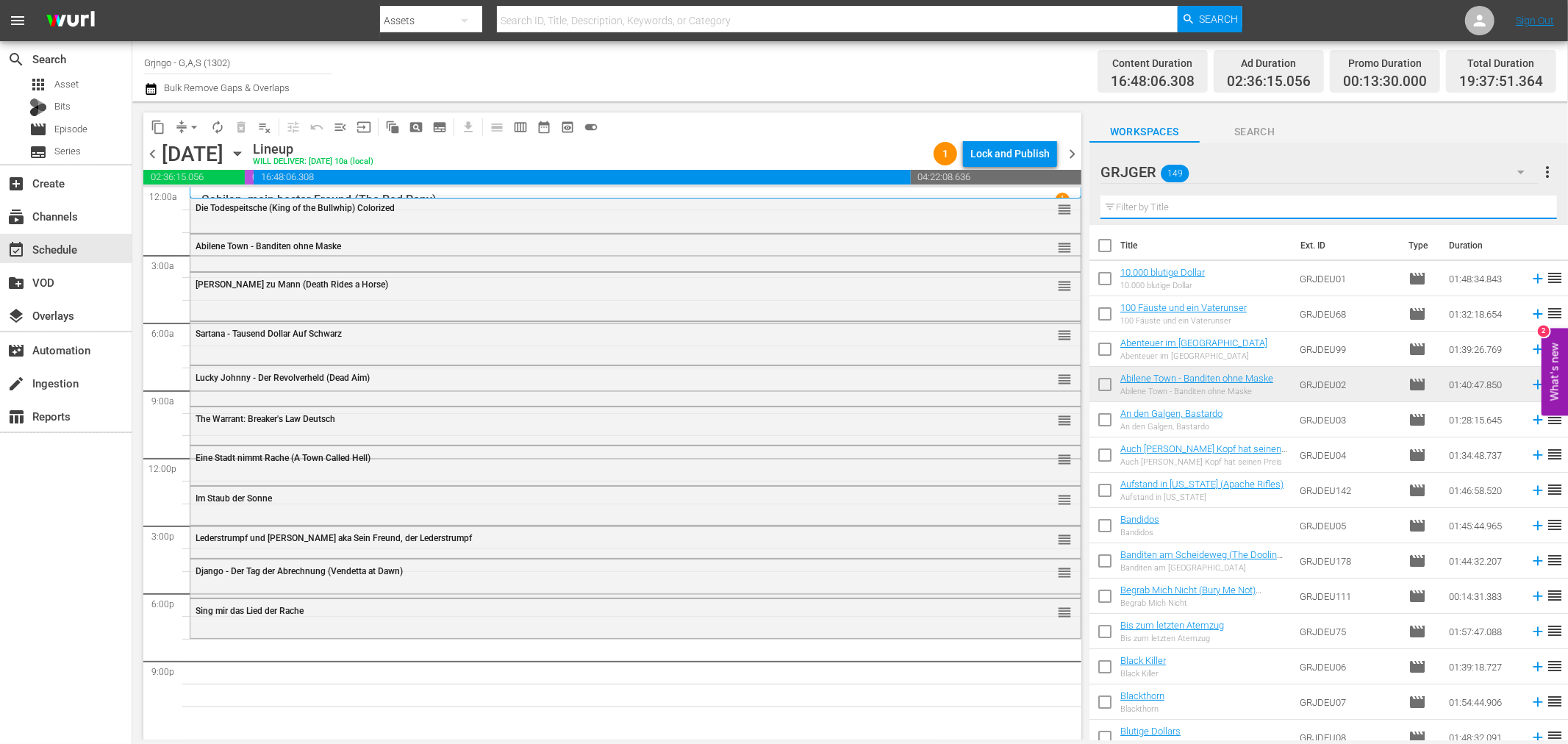
paste input "Die Spur des Wolfes"
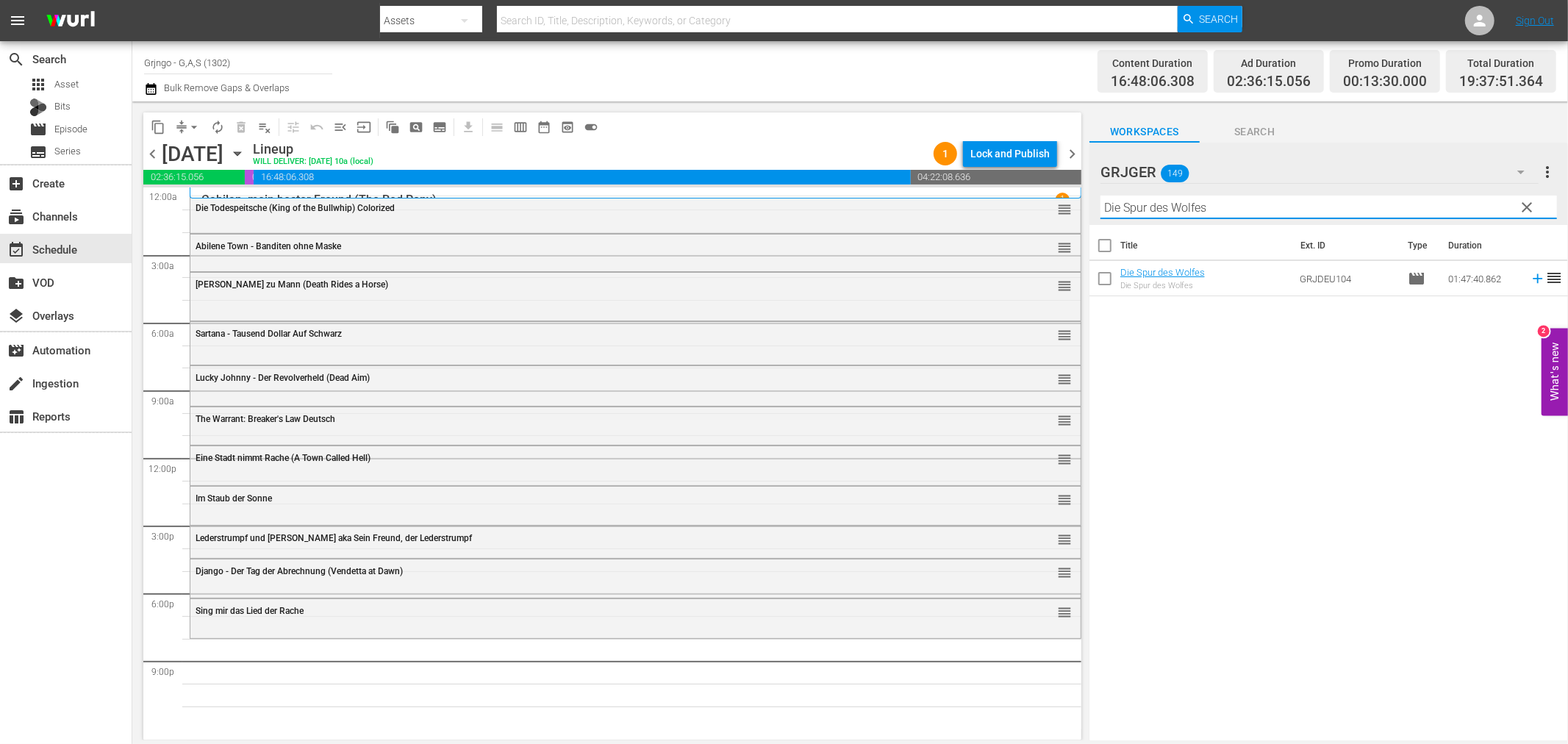
type input "Die Spur des Wolfes"
click at [1530, 278] on icon at bounding box center [1538, 278] width 16 height 16
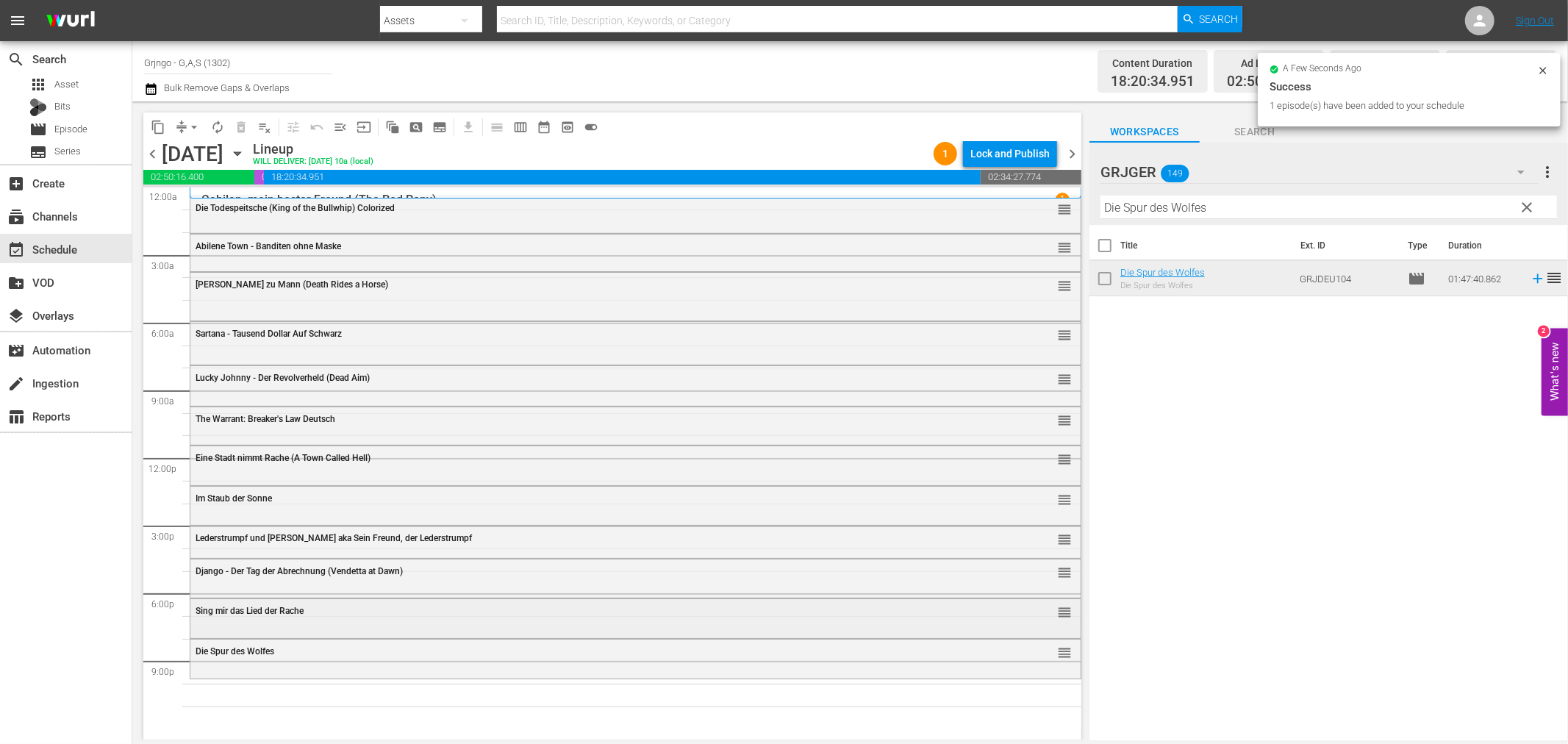
click at [328, 620] on div "Sing mir das Lied der Rache reorder" at bounding box center [635, 611] width 891 height 25
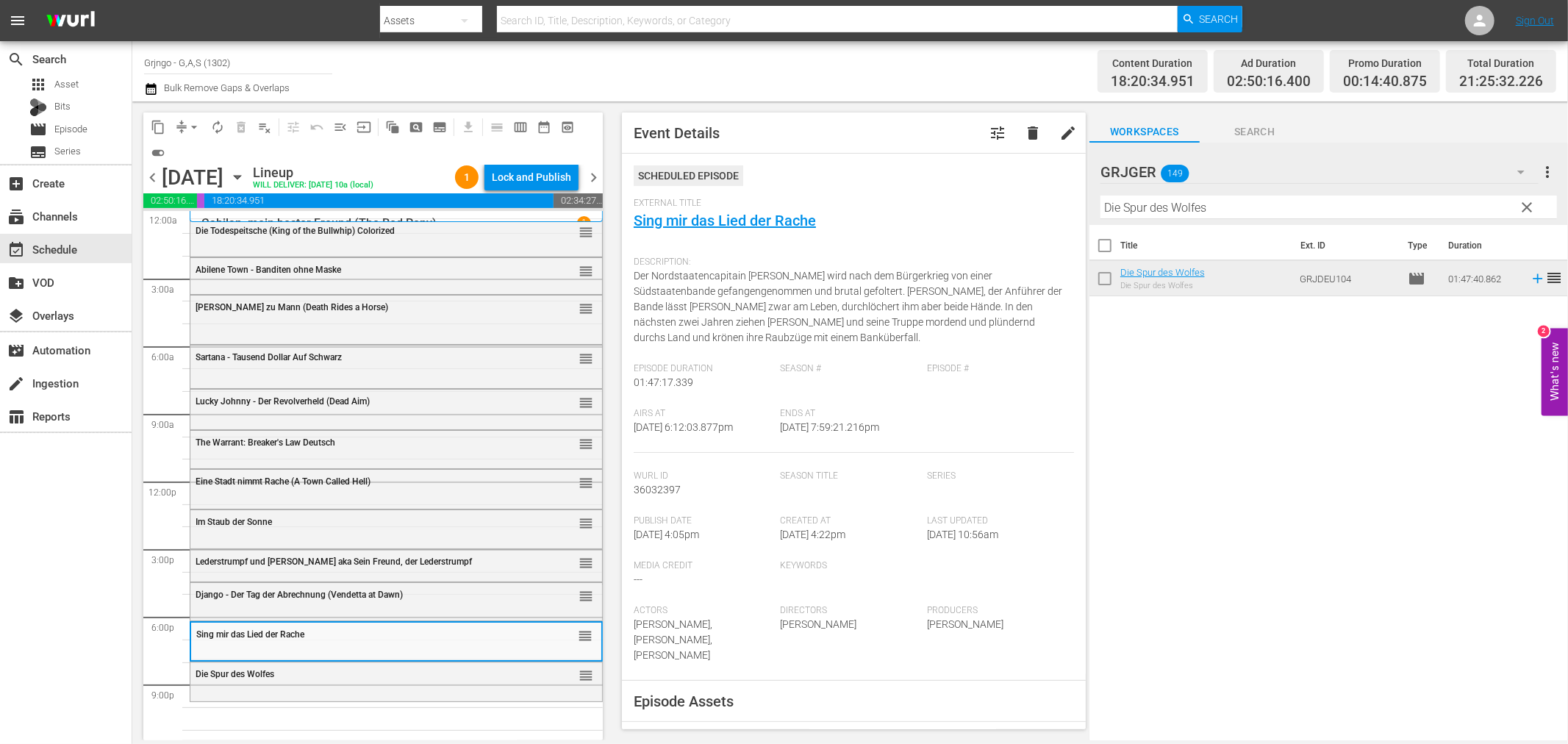
click at [335, 688] on div "Die Spur des Wolfes reorder" at bounding box center [396, 680] width 412 height 36
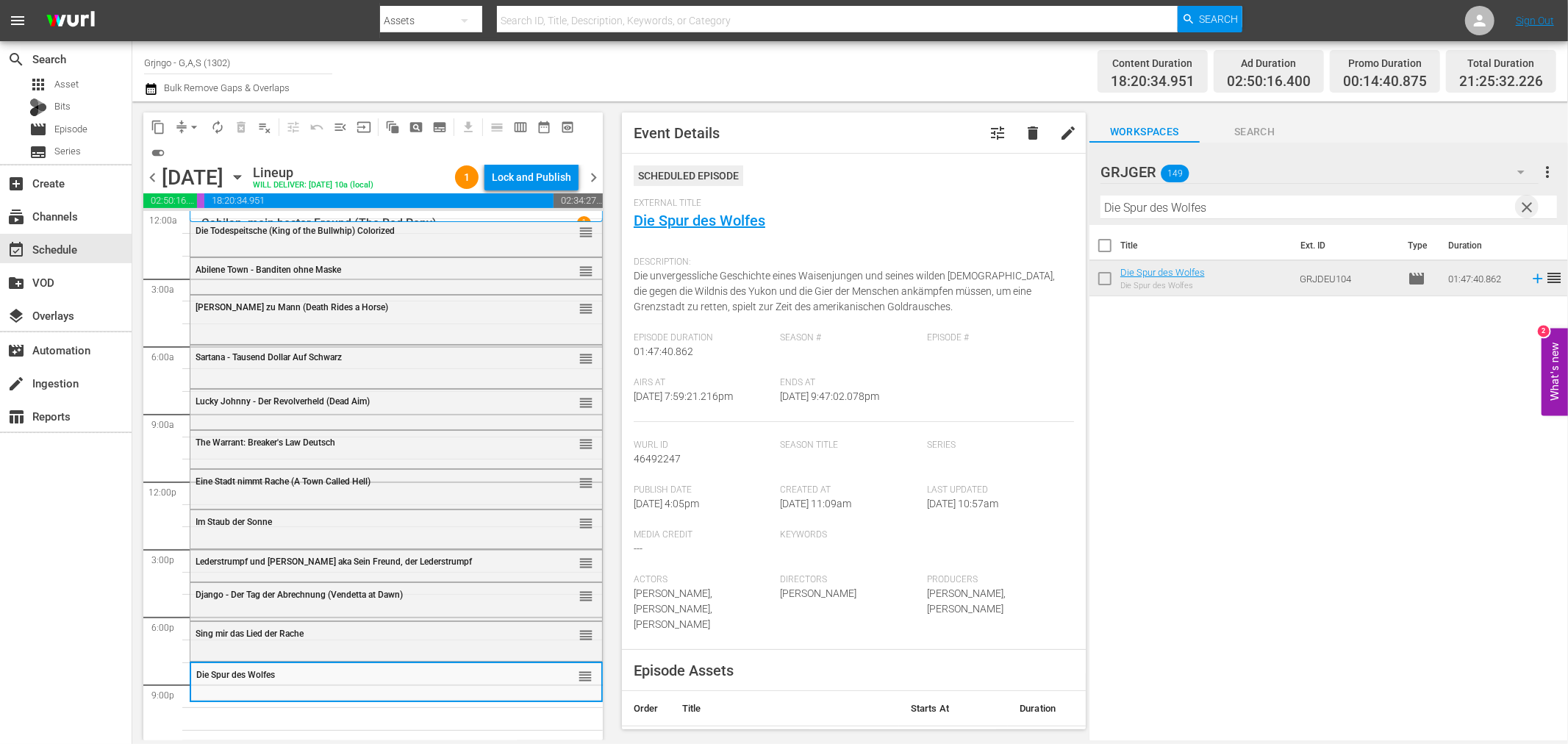
click at [1530, 204] on span "clear" at bounding box center [1528, 208] width 18 height 18
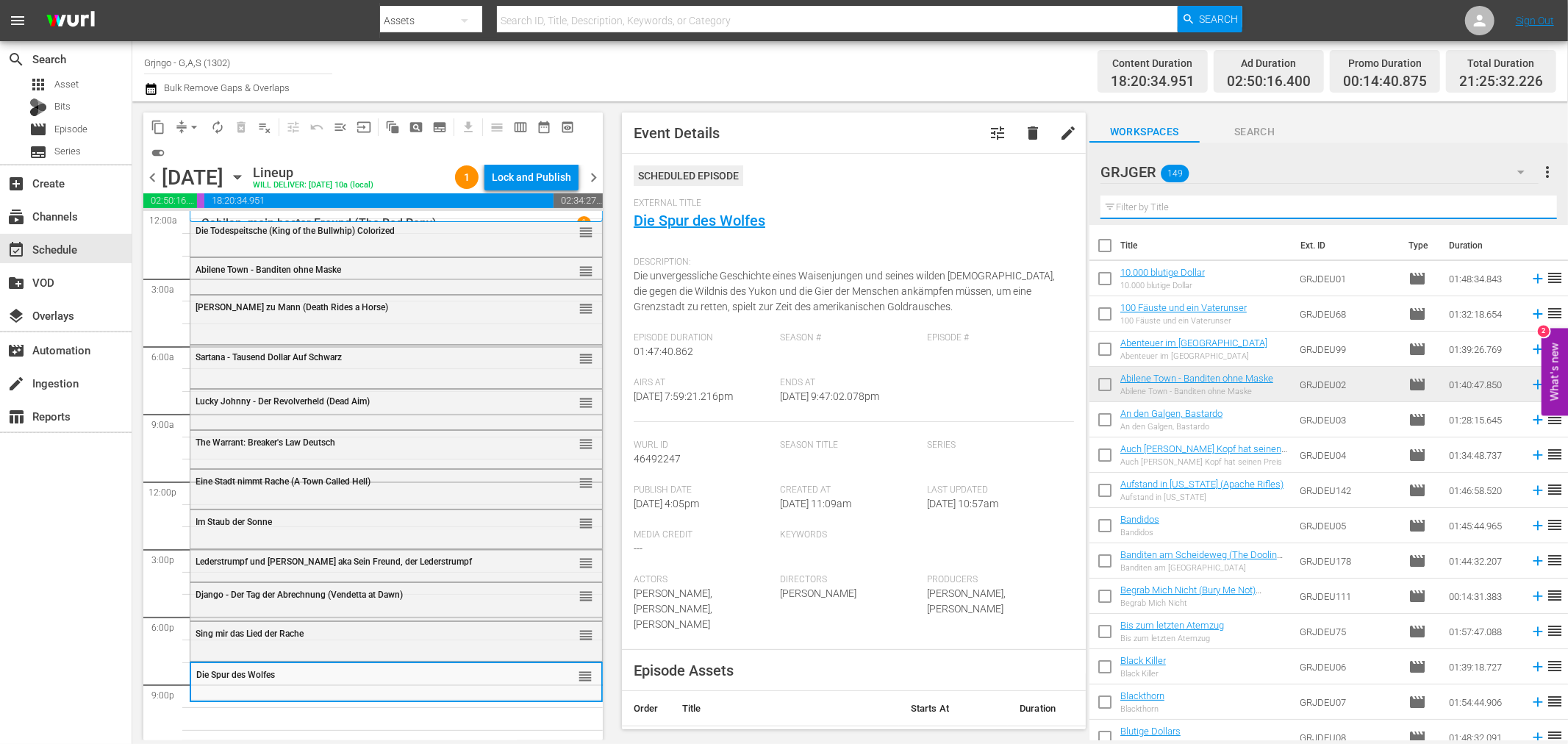
click at [1141, 208] on input "text" at bounding box center [1329, 207] width 456 height 23
paste input "Der unerbittliche Texaner"
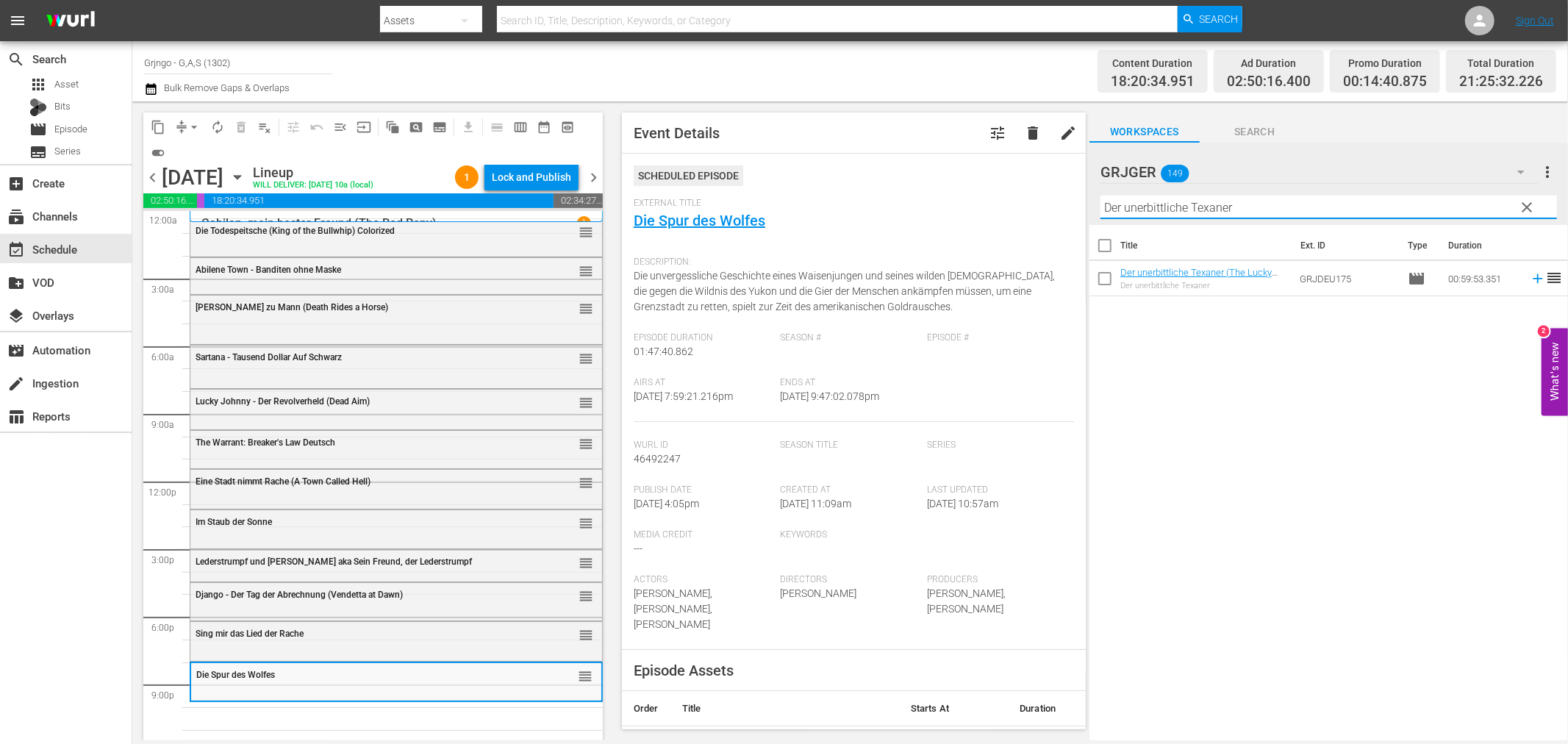
type input "Der unerbittliche Texaner"
click at [1530, 276] on icon at bounding box center [1538, 278] width 16 height 16
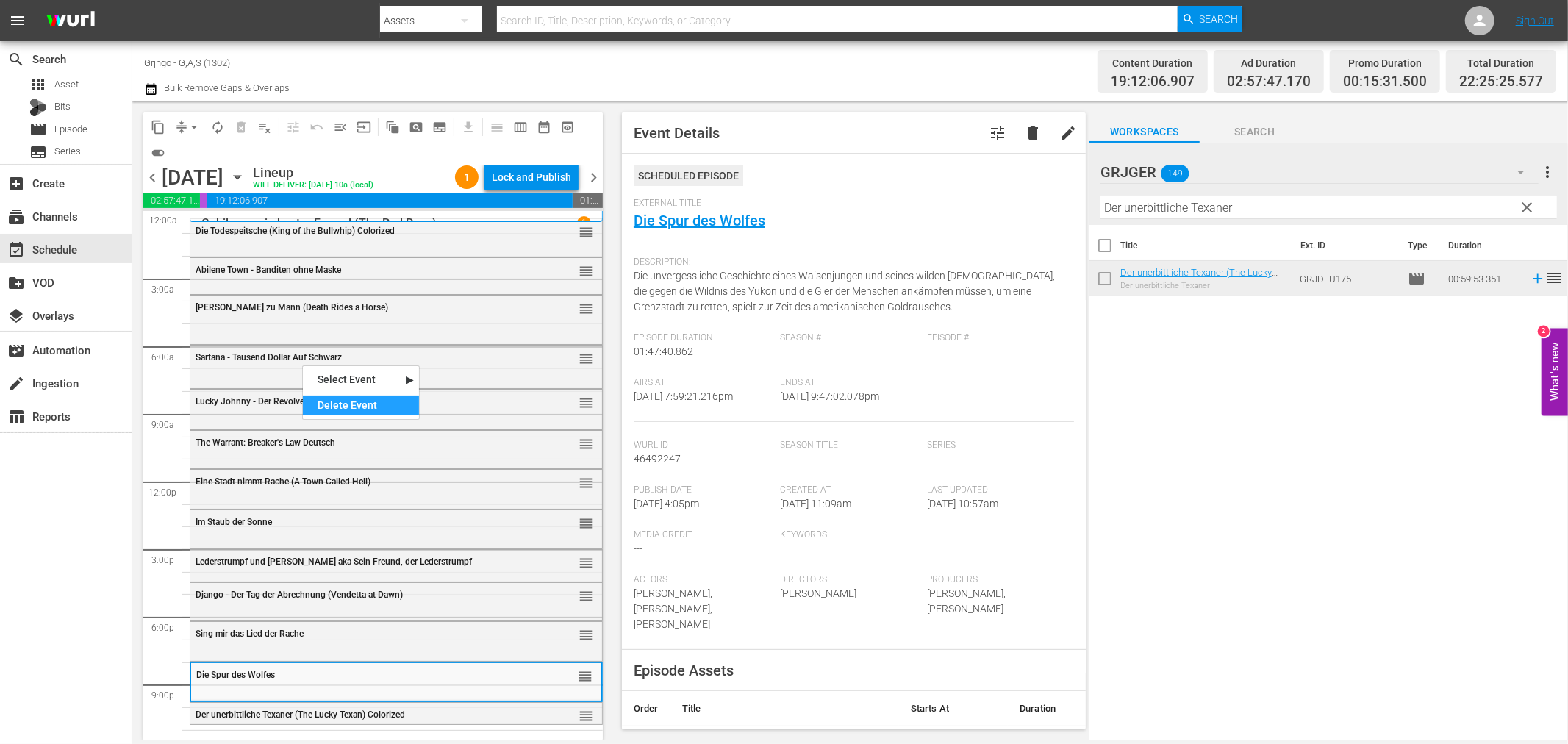
click at [327, 398] on div "Delete Event" at bounding box center [361, 406] width 116 height 20
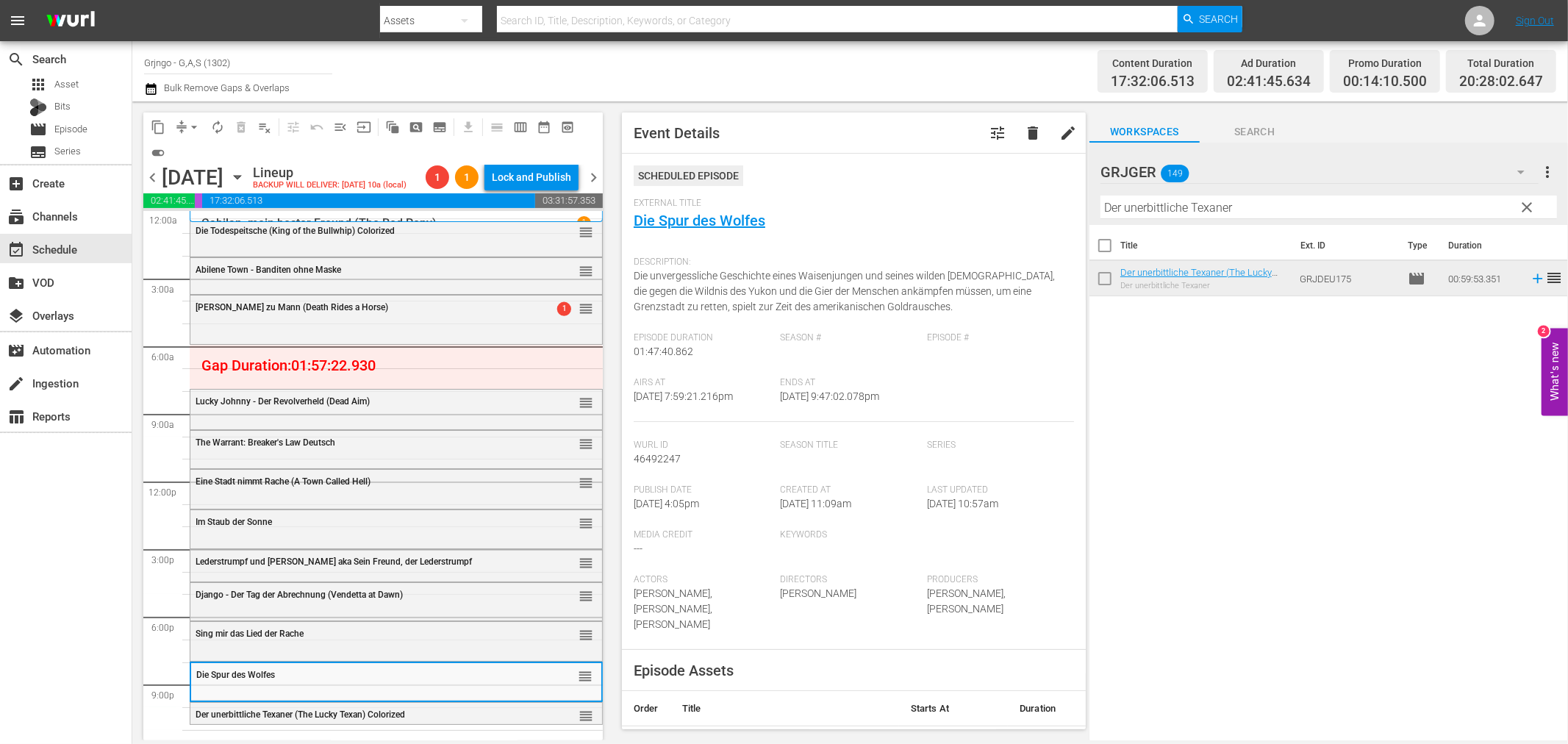
drag, startPoint x: 571, startPoint y: 714, endPoint x: 413, endPoint y: 724, distance: 158.3
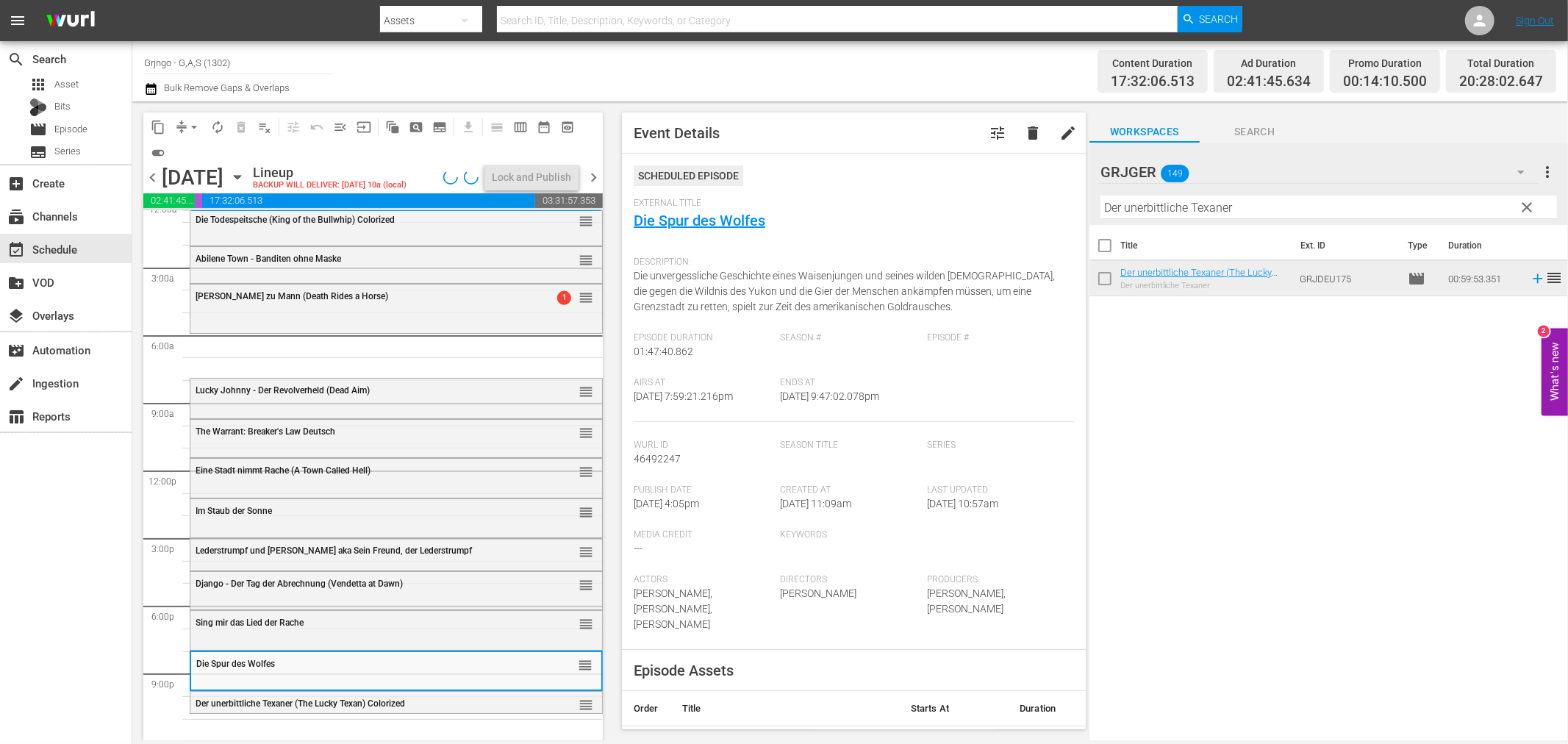
scroll to position [35, 0]
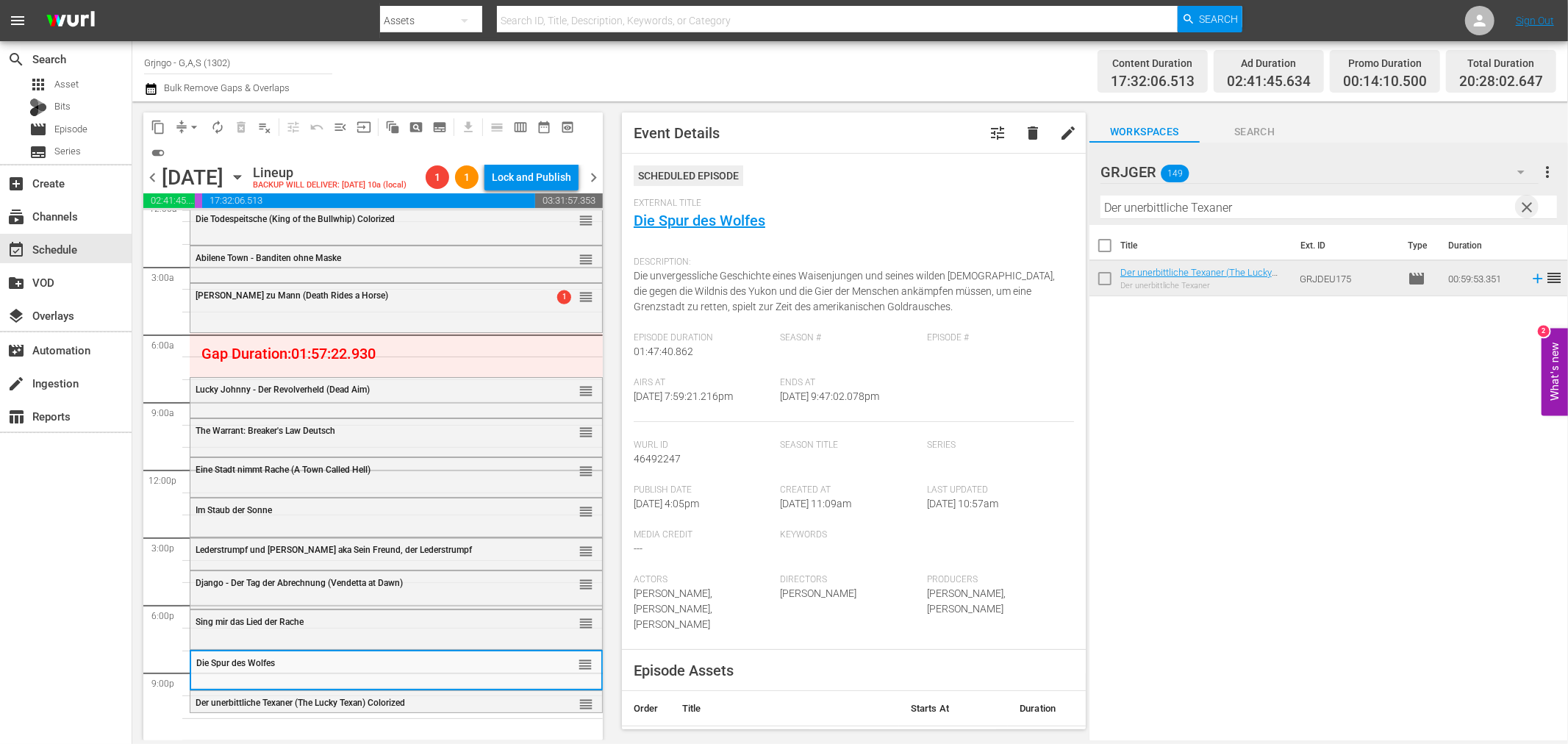
click at [1525, 204] on span "clear" at bounding box center [1528, 208] width 18 height 18
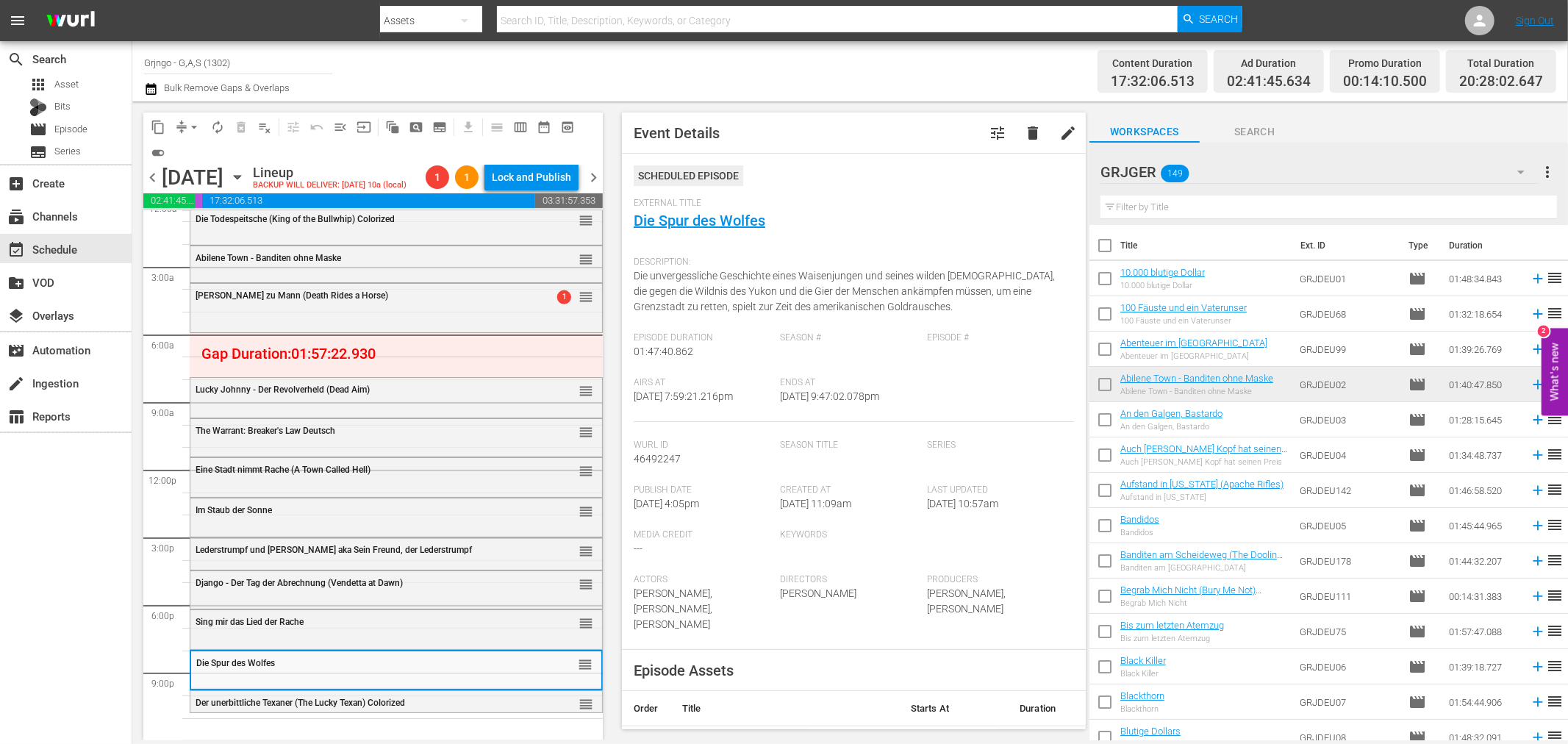
click at [1130, 203] on input "text" at bounding box center [1329, 207] width 456 height 23
paste input "Sartana - Tausend Dollar auf Schwarz"
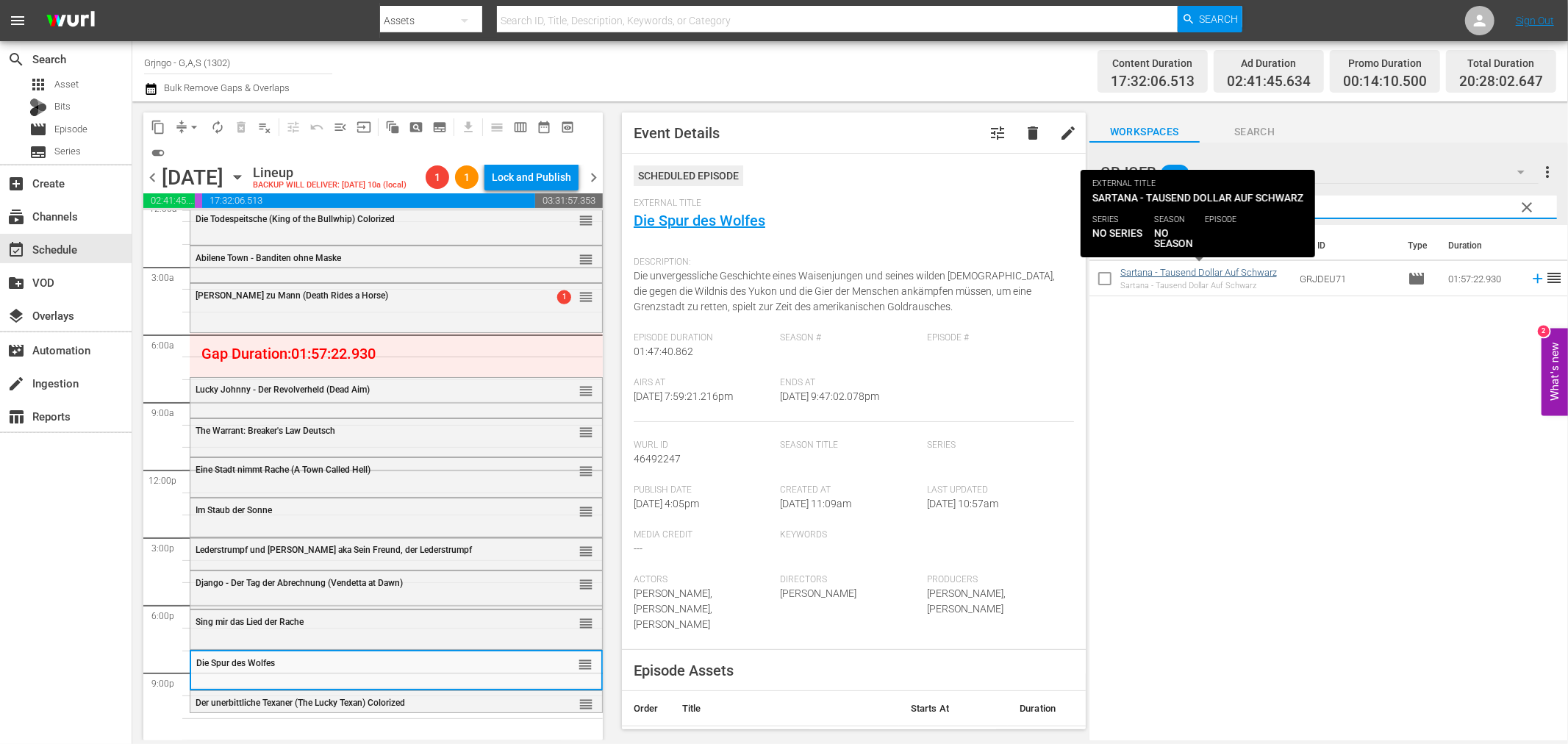
type input "Sartana - Tausend Dollar auf Schwarz"
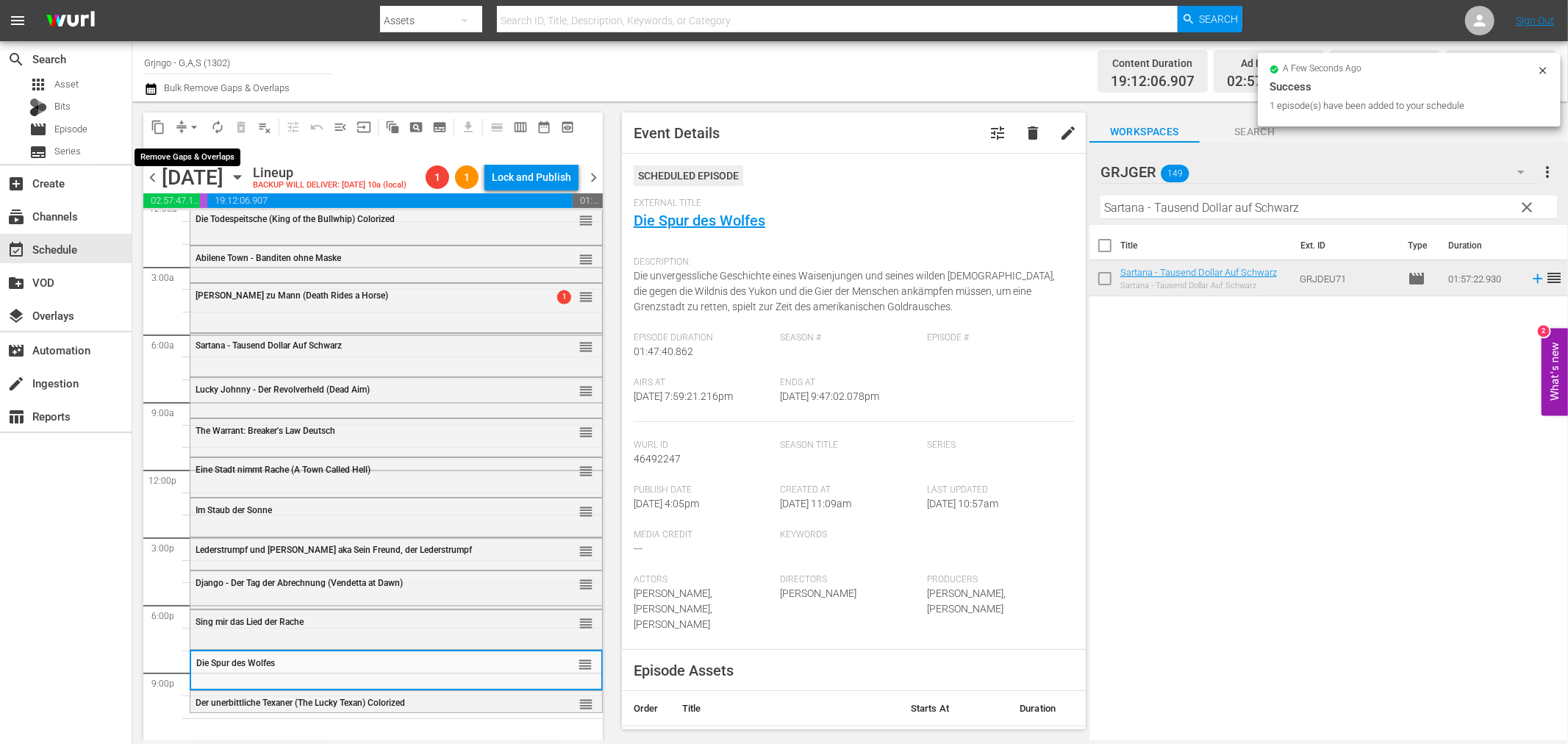
click at [187, 122] on span "arrow_drop_down" at bounding box center [194, 127] width 14 height 14
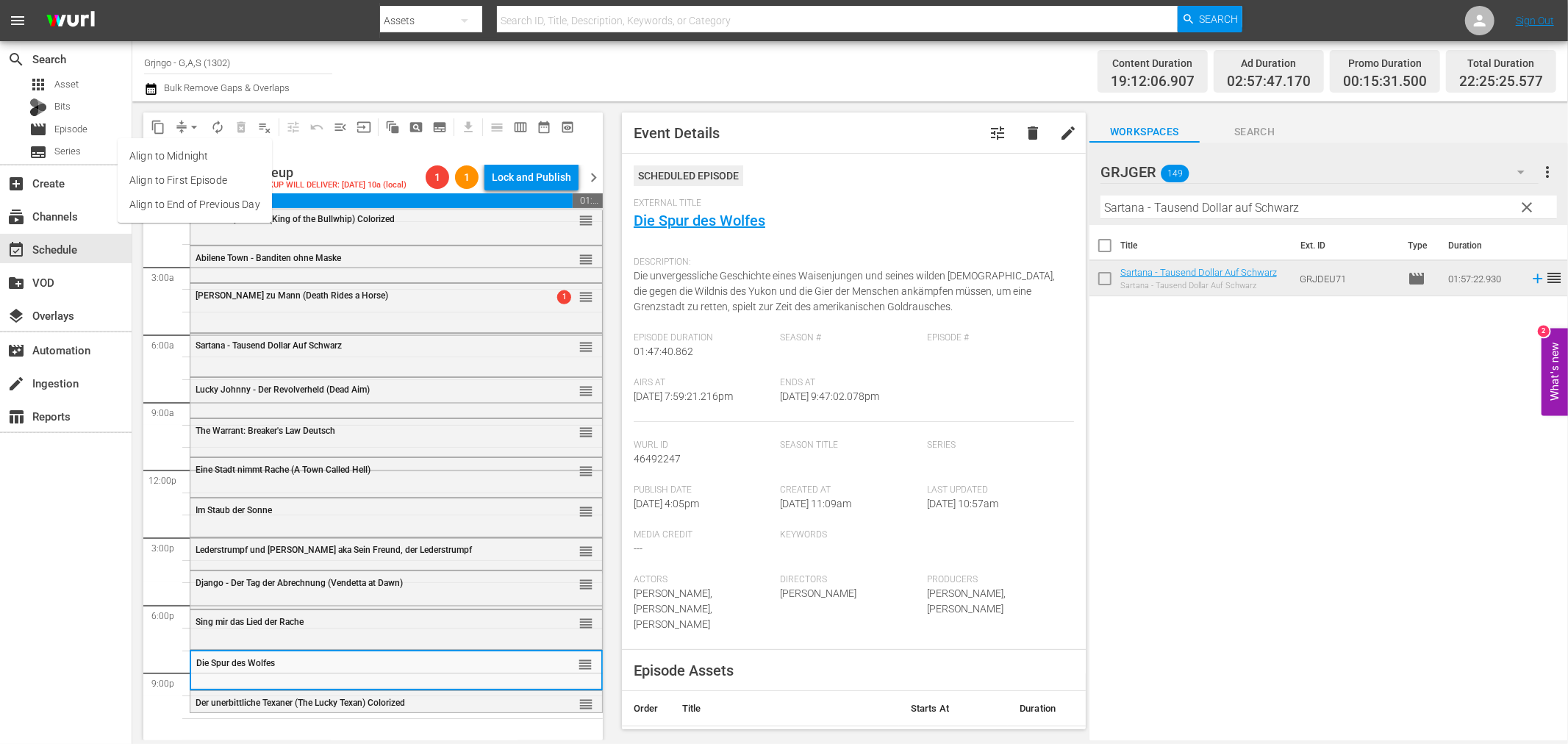
click at [216, 204] on li "Align to End of Previous Day" at bounding box center [194, 204] width 154 height 24
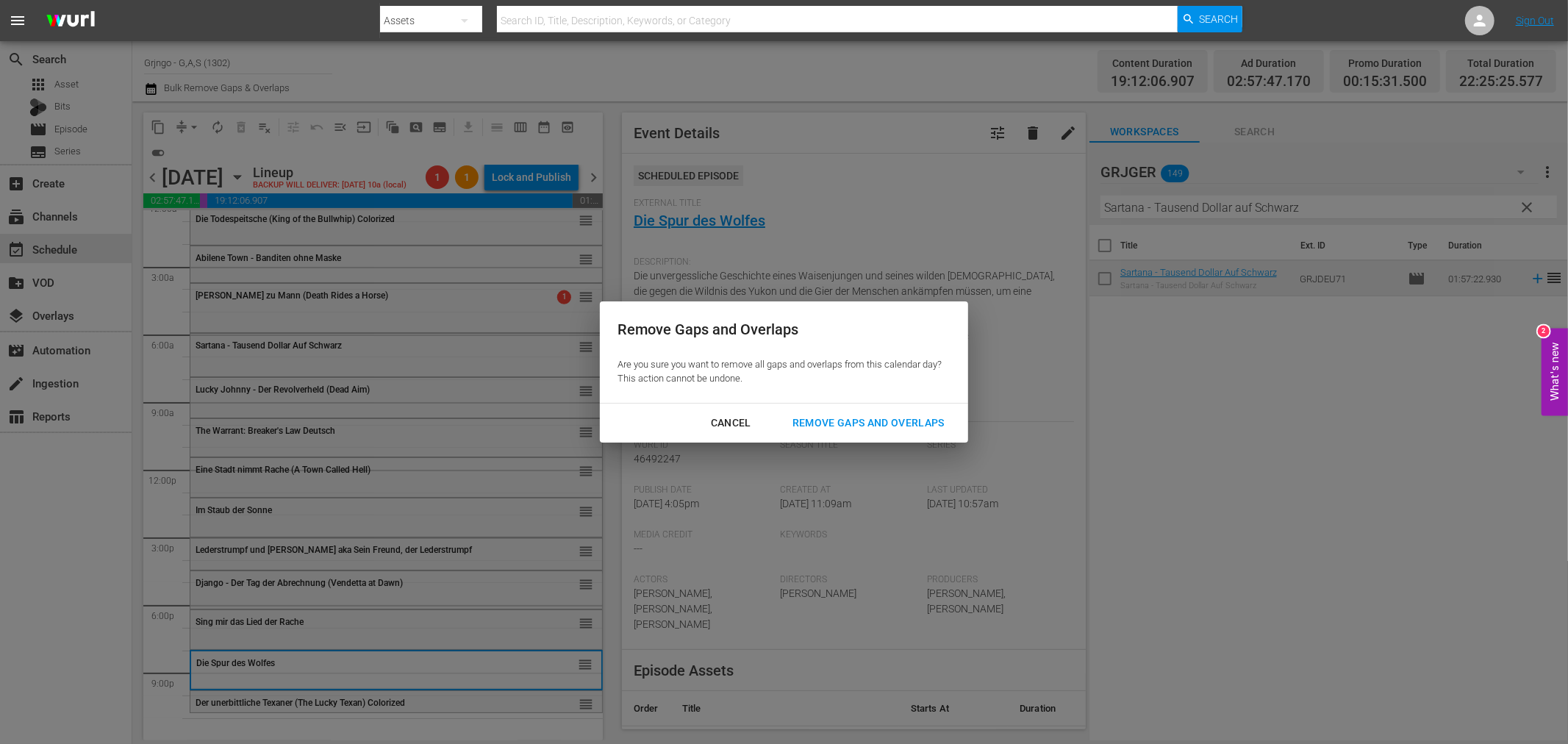
click at [854, 418] on div "Remove Gaps and Overlaps" at bounding box center [868, 423] width 175 height 19
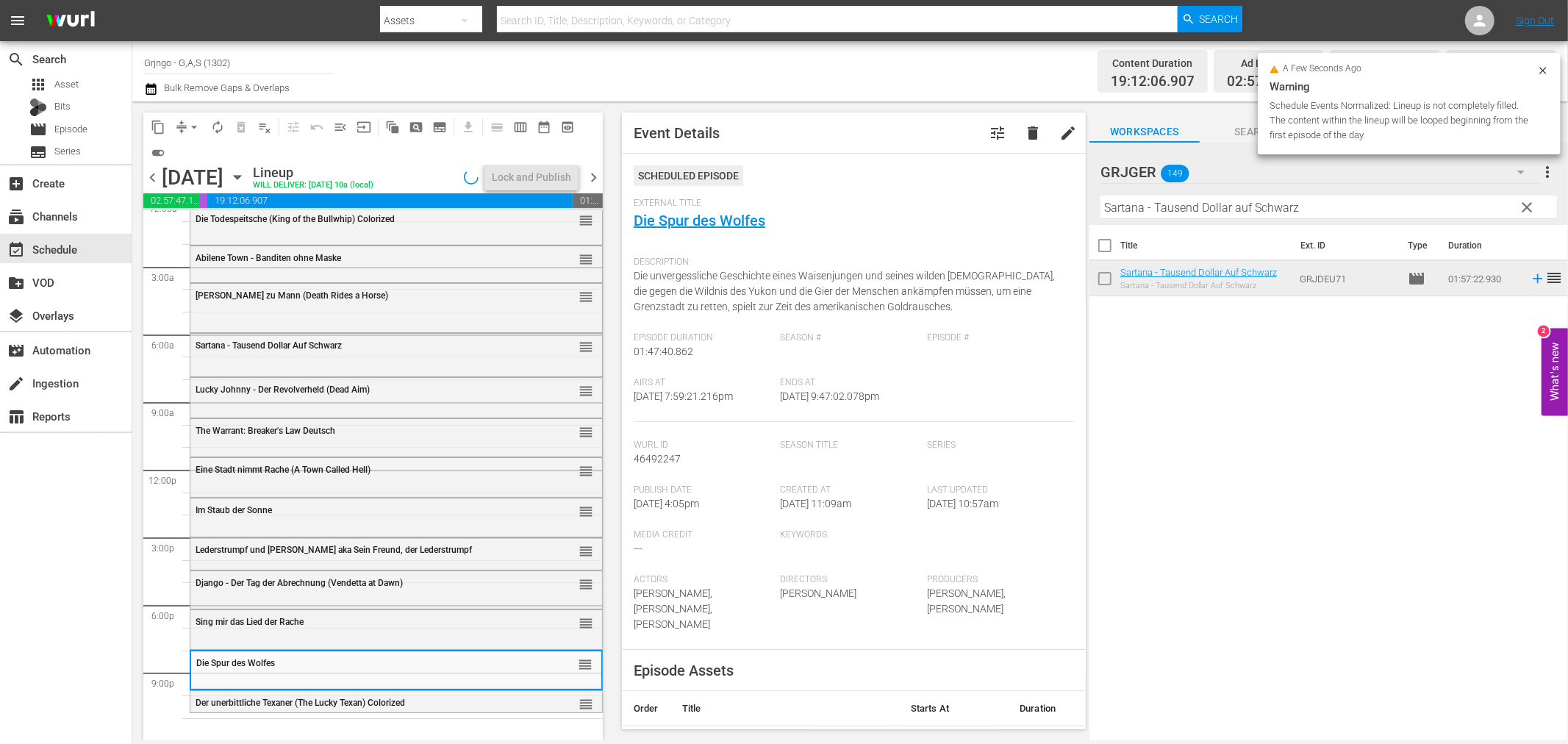
scroll to position [11, 0]
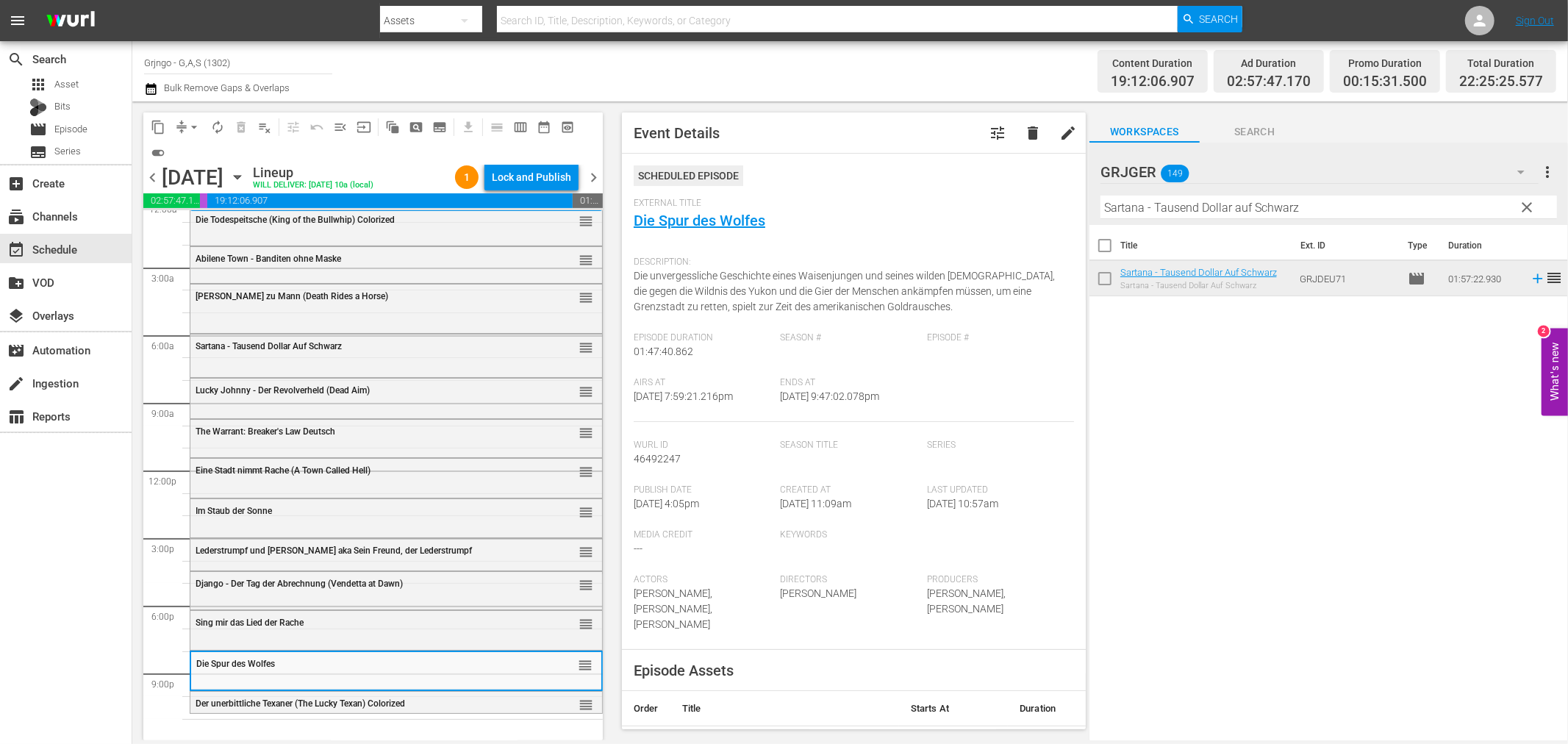
click at [1525, 202] on span "clear" at bounding box center [1528, 208] width 18 height 18
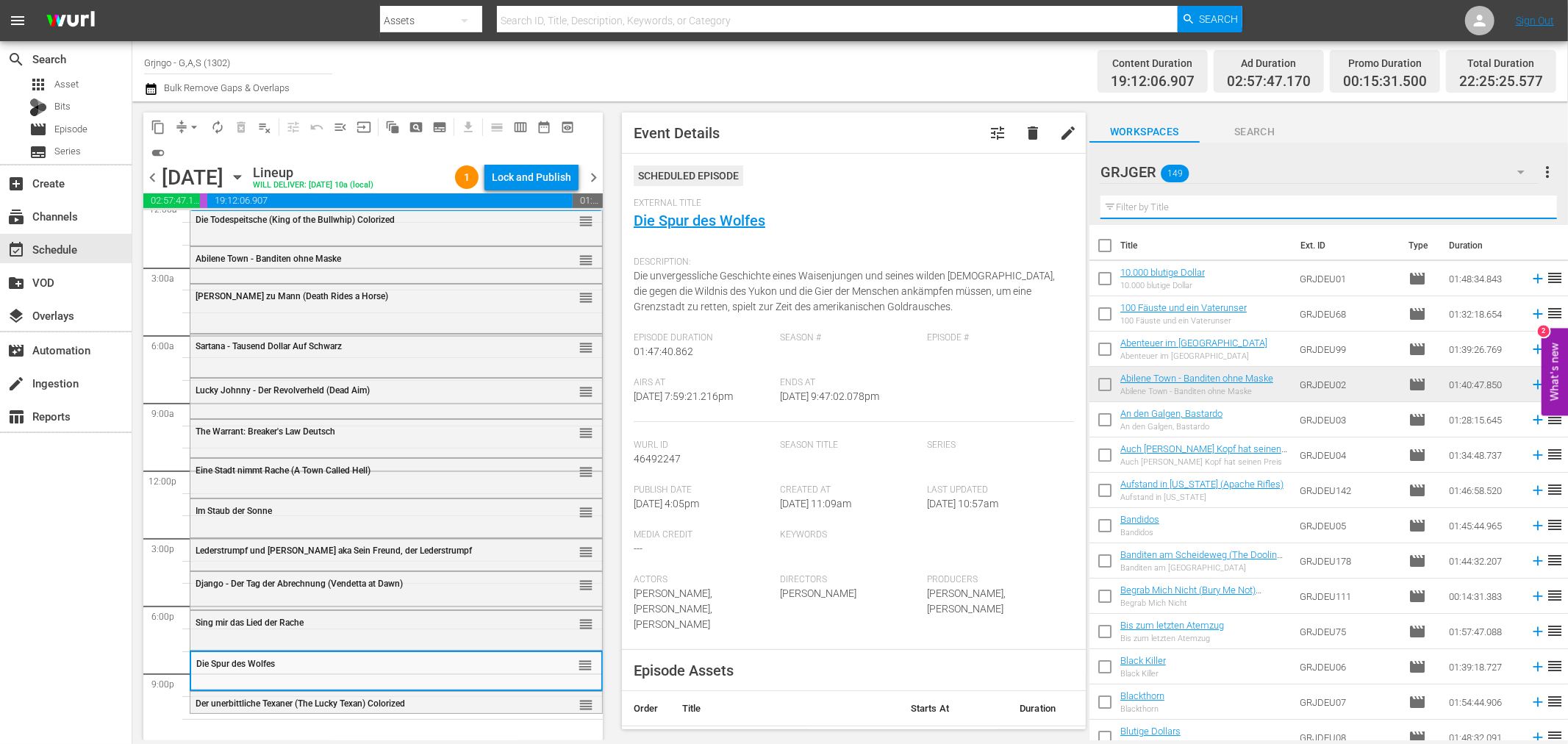
paste input "Der Fluss und der Tod"
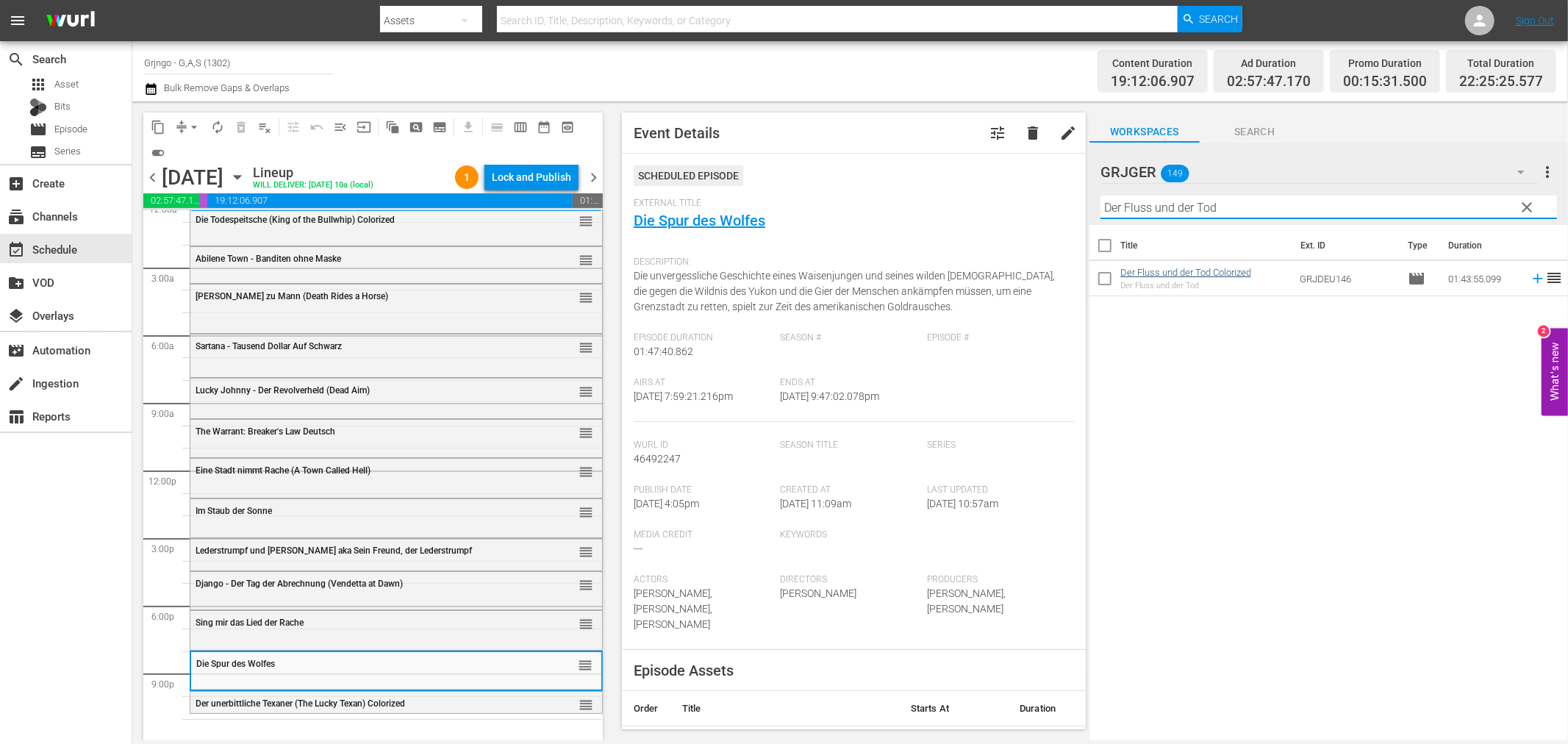
type input "Der Fluss und der Tod"
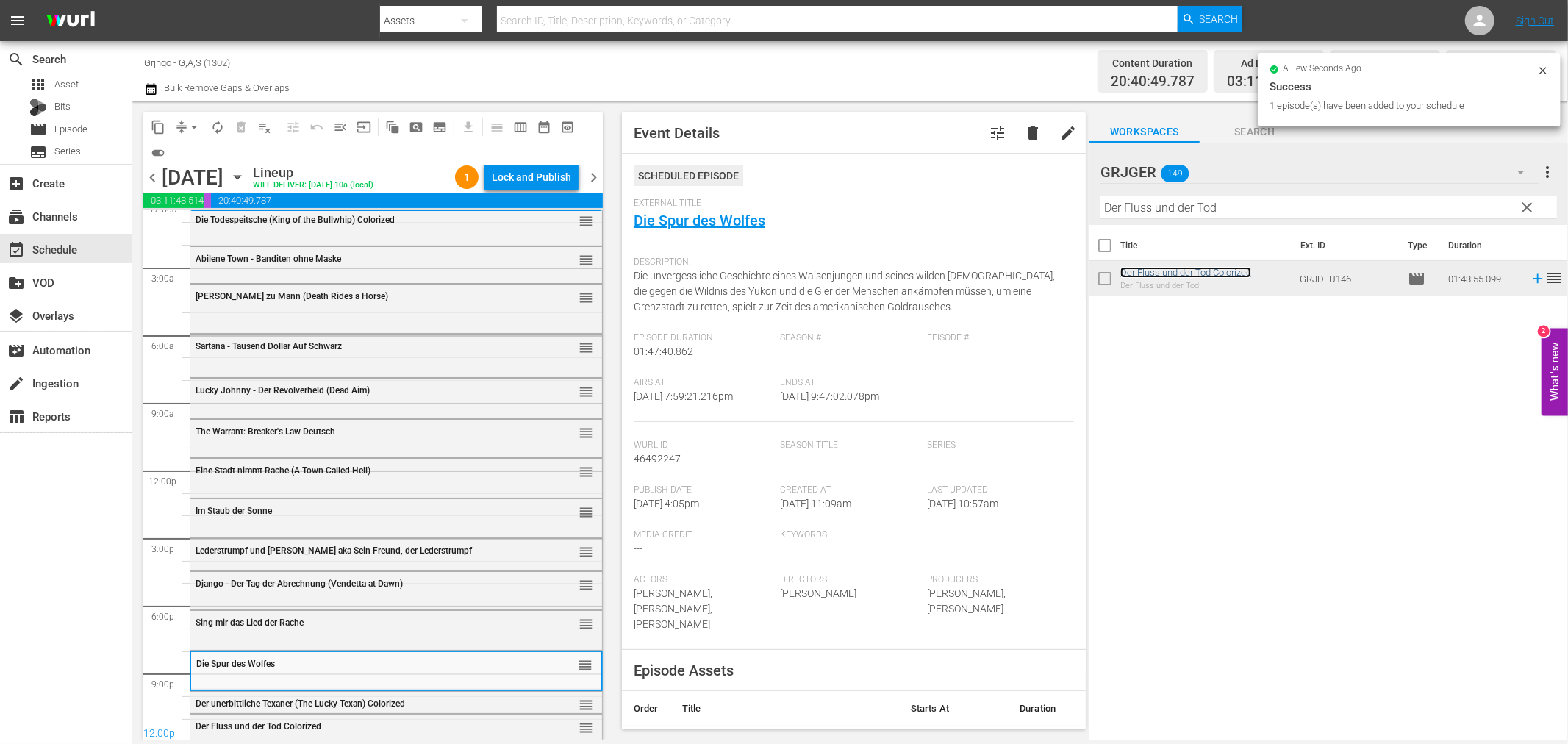
scroll to position [22, 0]
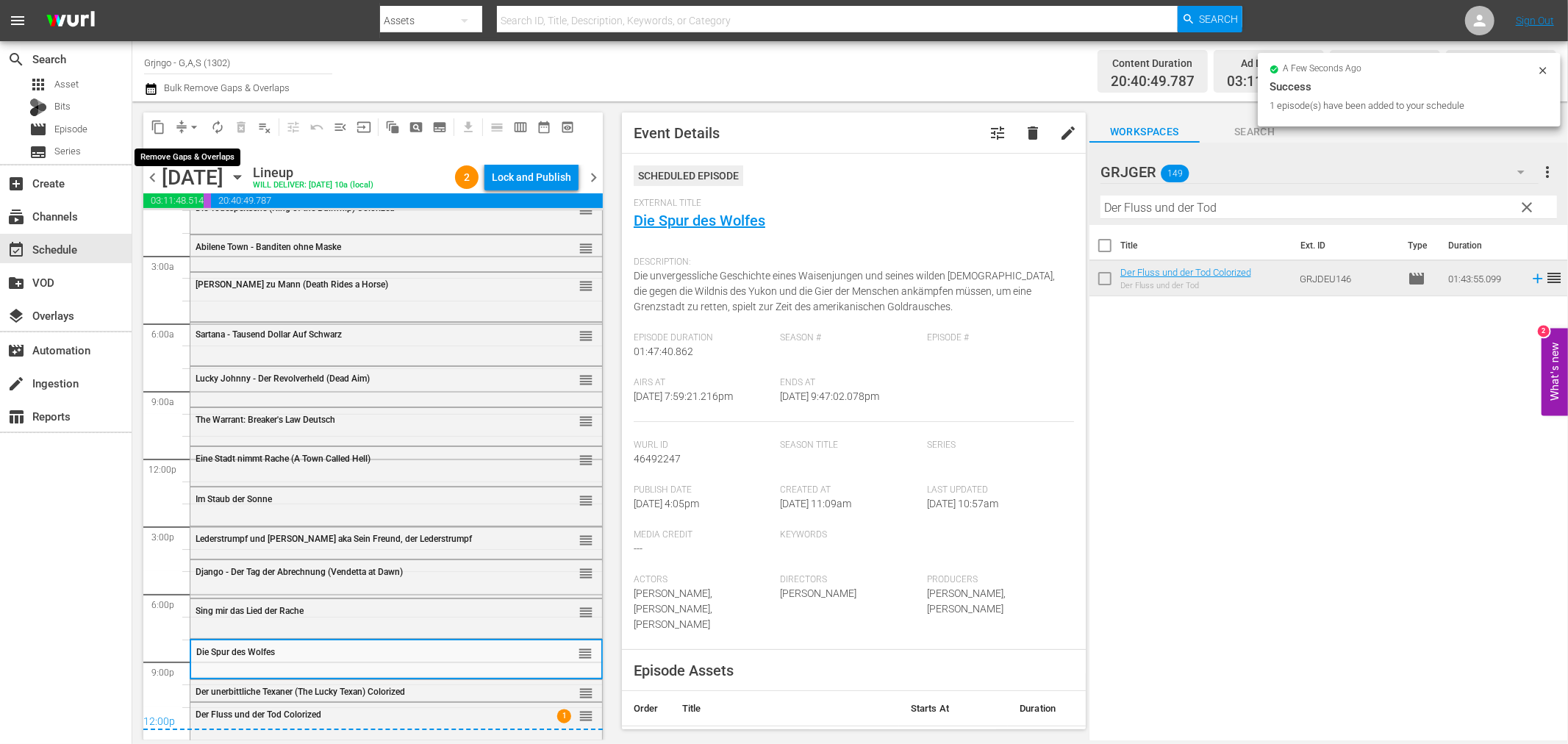
click at [190, 125] on span "arrow_drop_down" at bounding box center [194, 127] width 14 height 14
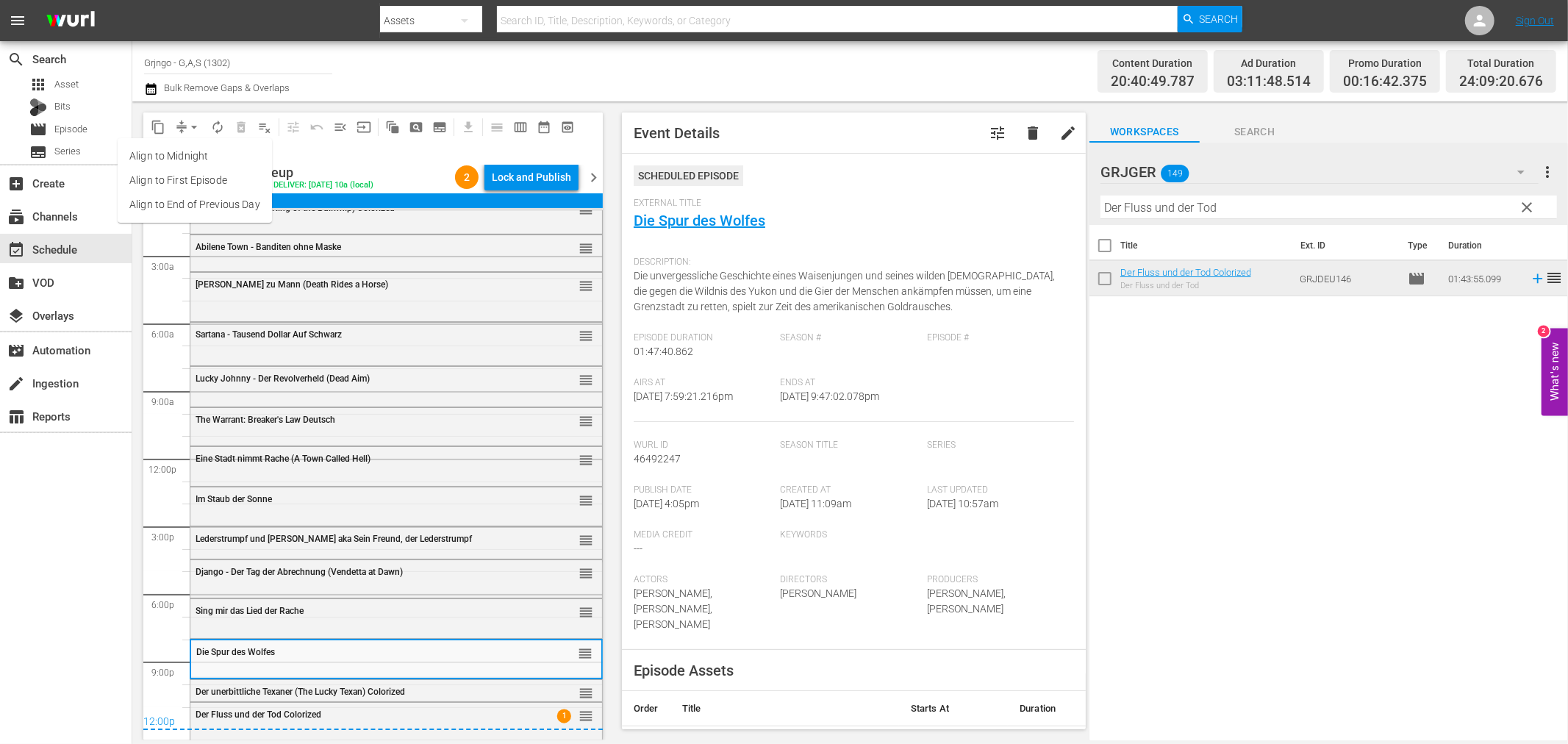
click at [200, 204] on li "Align to End of Previous Day" at bounding box center [194, 204] width 154 height 24
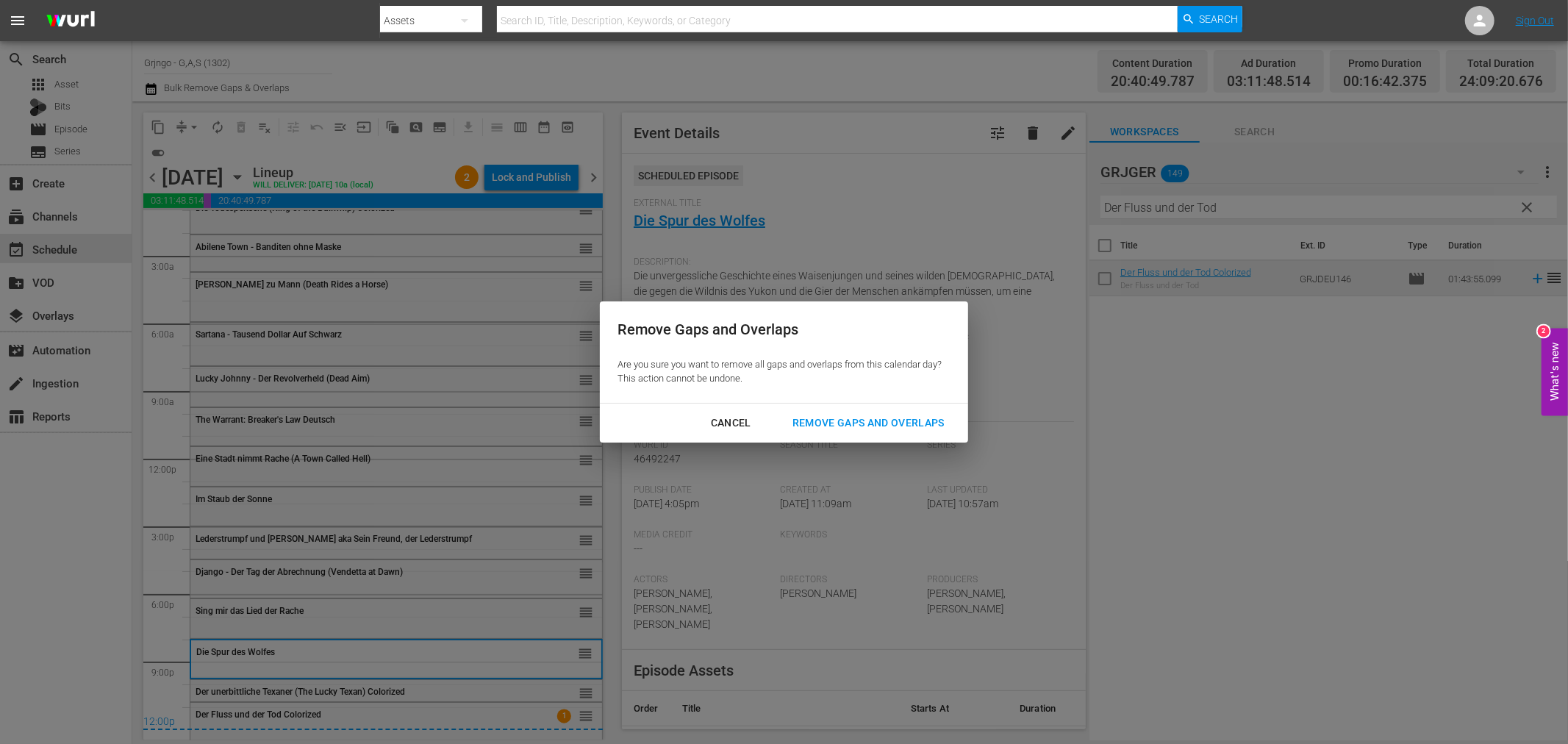
click at [865, 424] on div "Remove Gaps and Overlaps" at bounding box center [868, 423] width 175 height 19
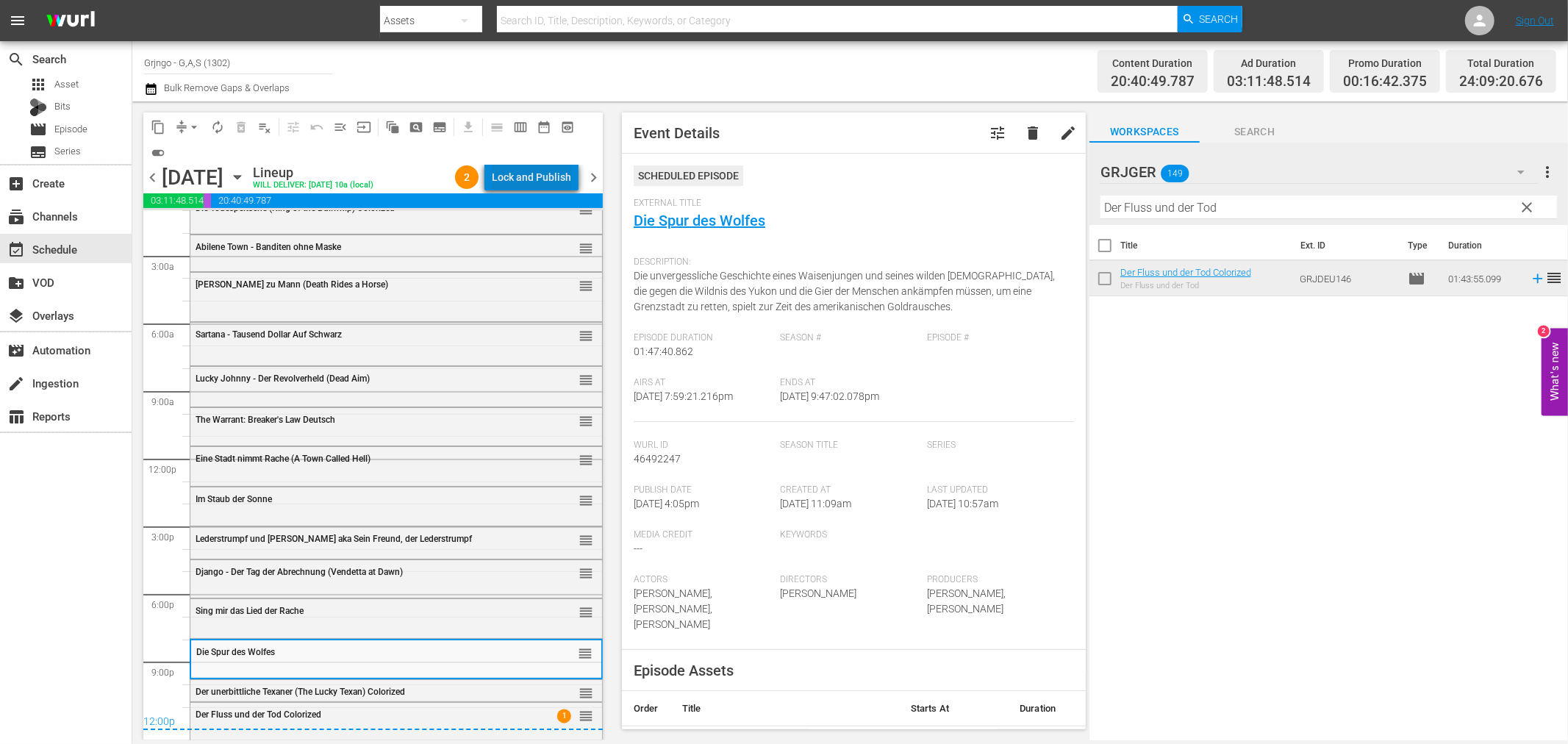
click at [551, 179] on div "Lock and Publish" at bounding box center [532, 177] width 80 height 27
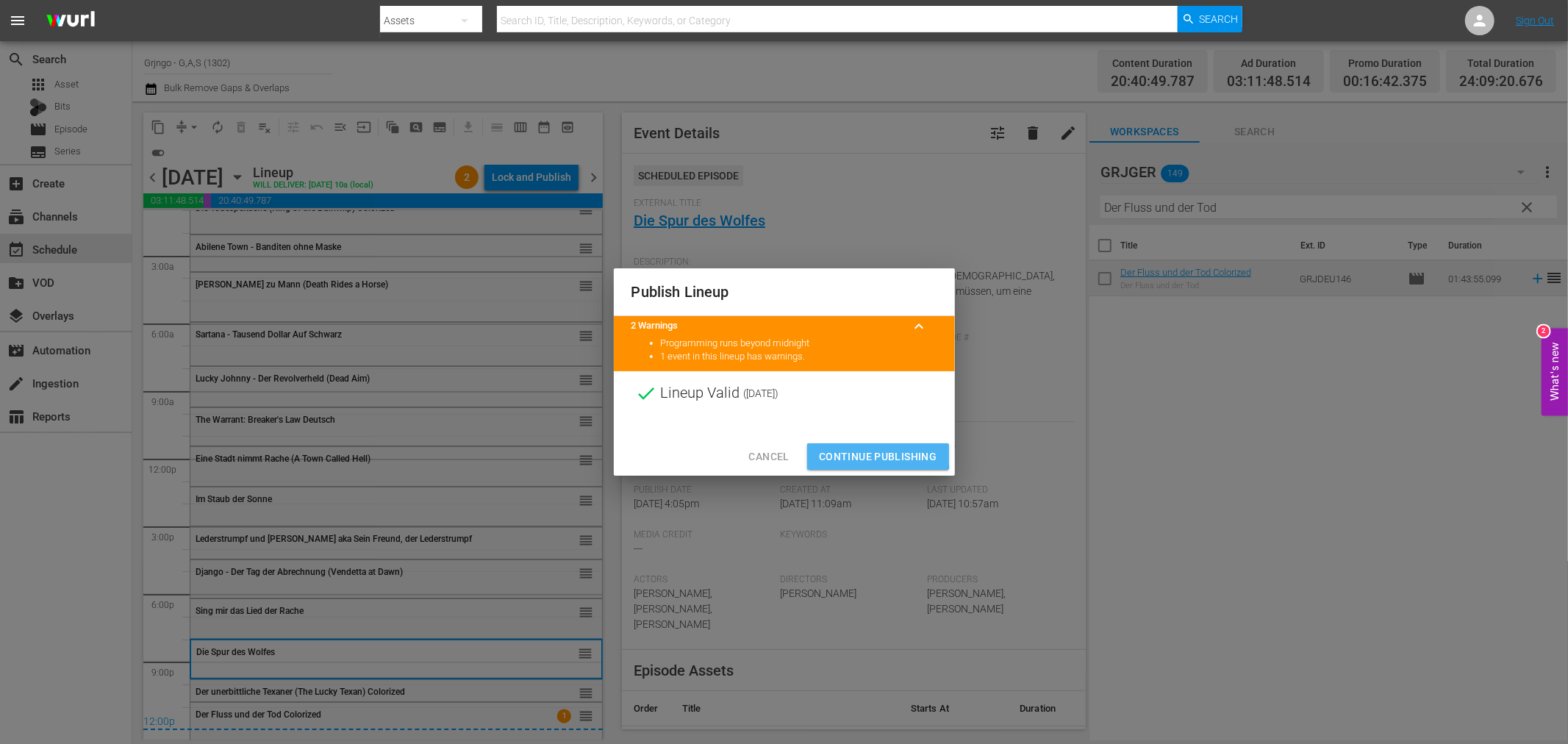
click at [842, 451] on span "Continue Publishing" at bounding box center [878, 457] width 118 height 19
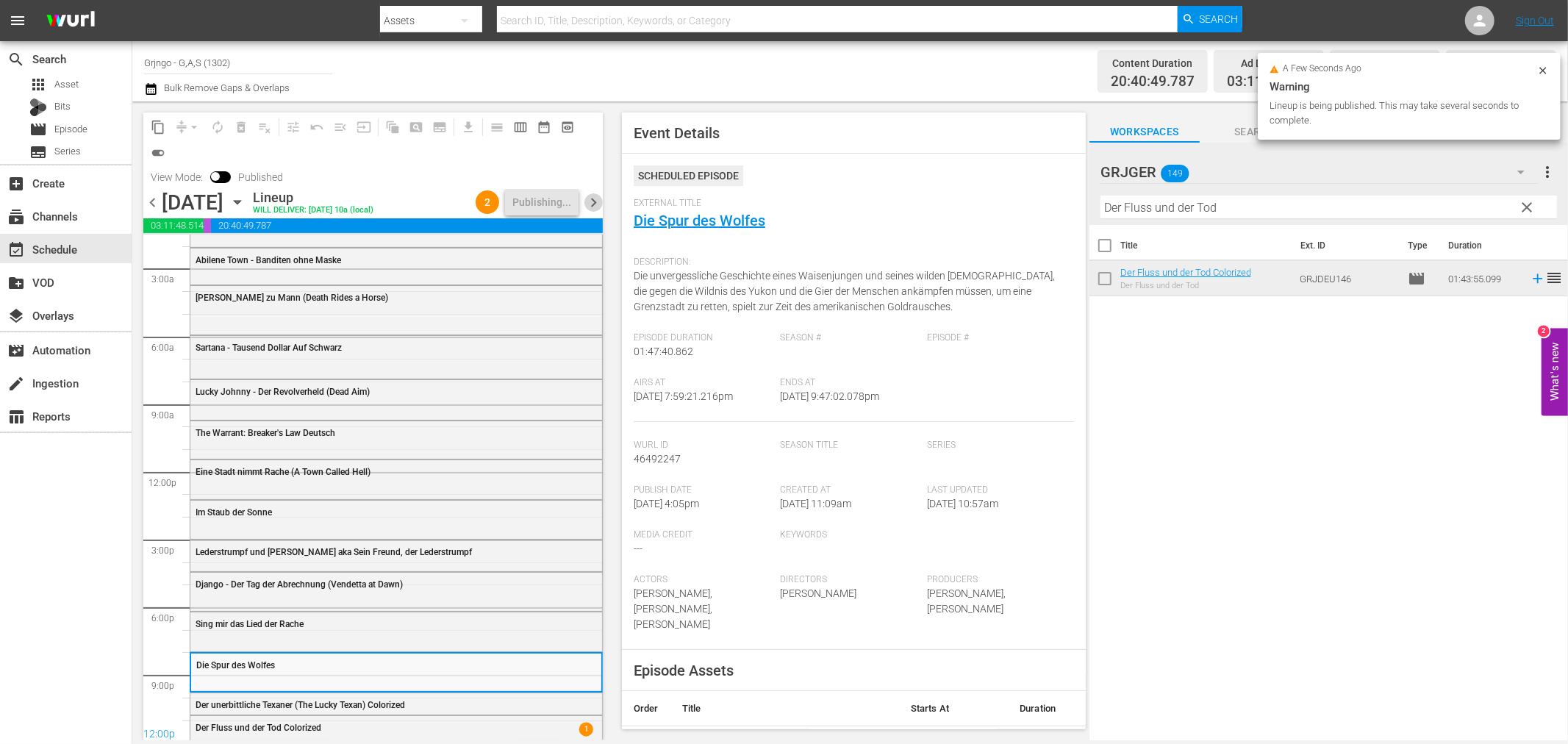
click at [586, 197] on span "chevron_right" at bounding box center [593, 202] width 19 height 19
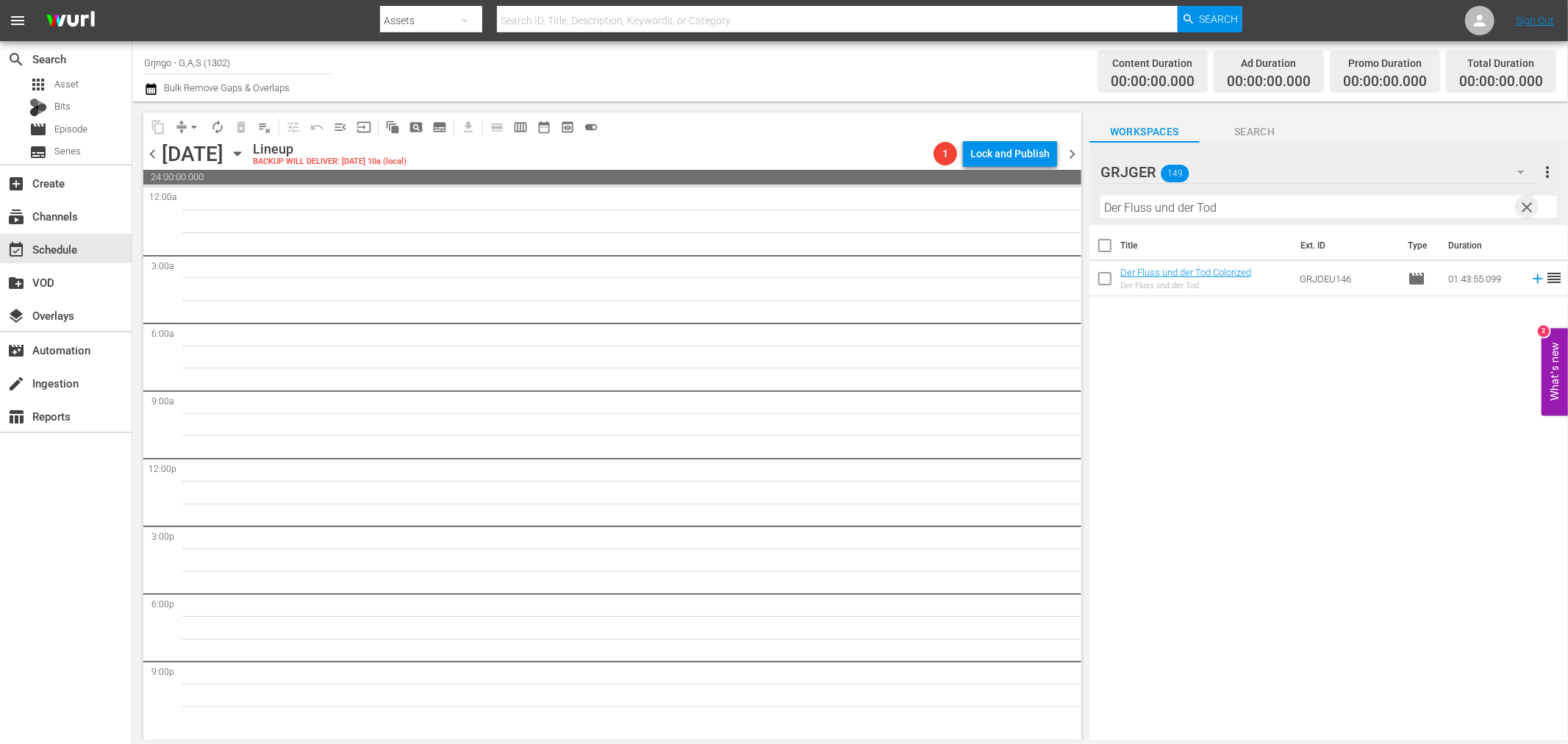
click at [1530, 204] on span "clear" at bounding box center [1528, 208] width 18 height 18
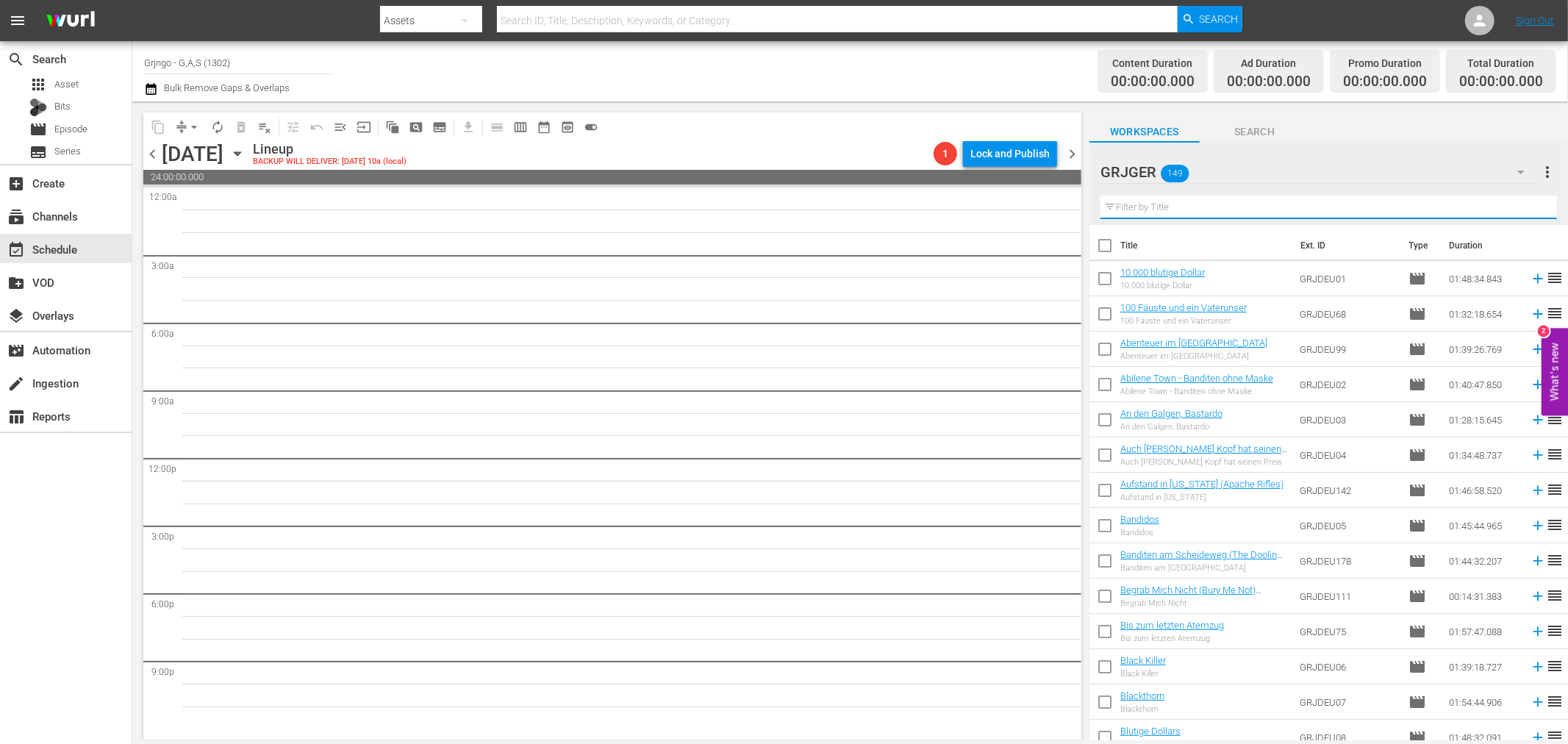
paste input "Zwei wilde Companeros"
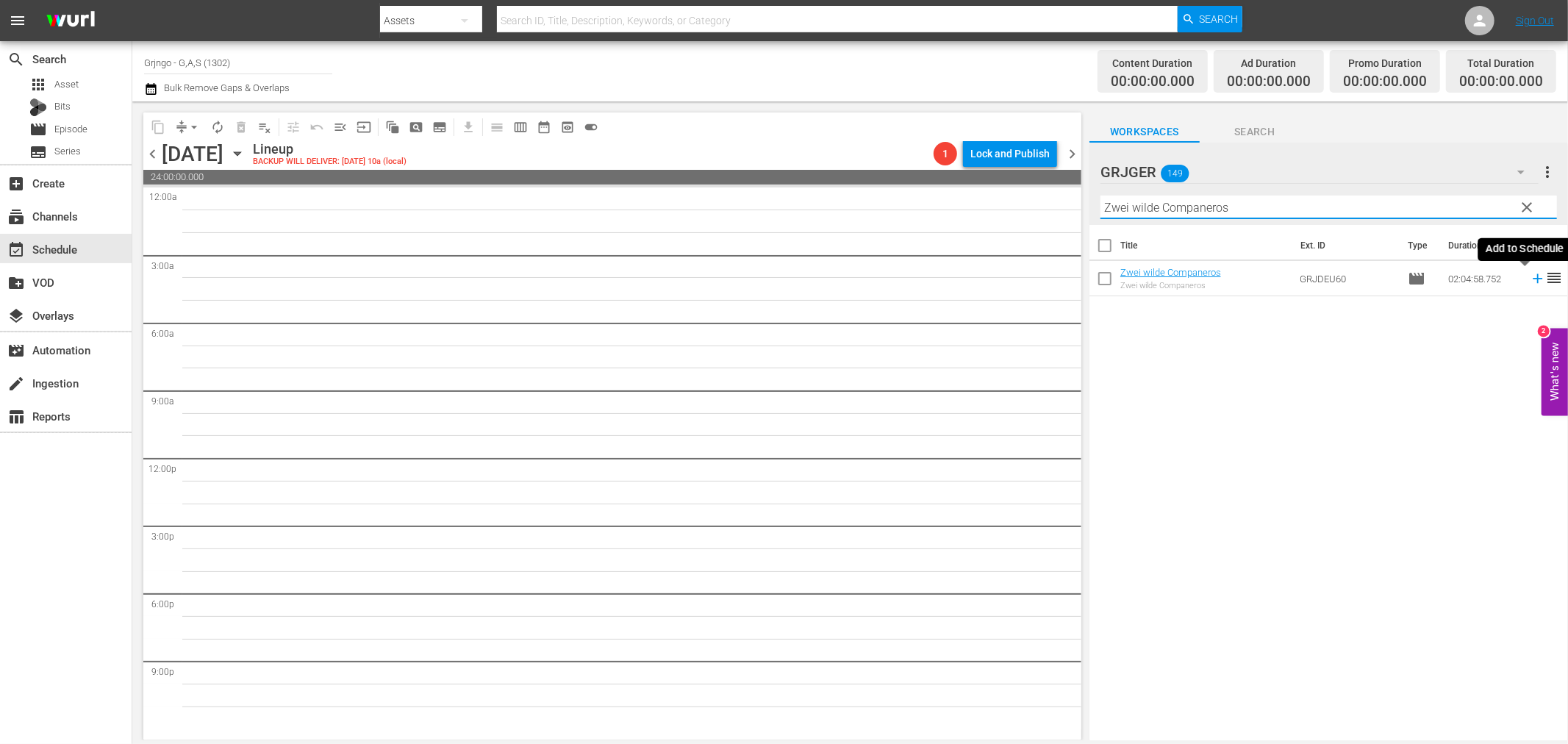
type input "Zwei wilde Companeros"
click at [1533, 278] on icon at bounding box center [1538, 278] width 10 height 10
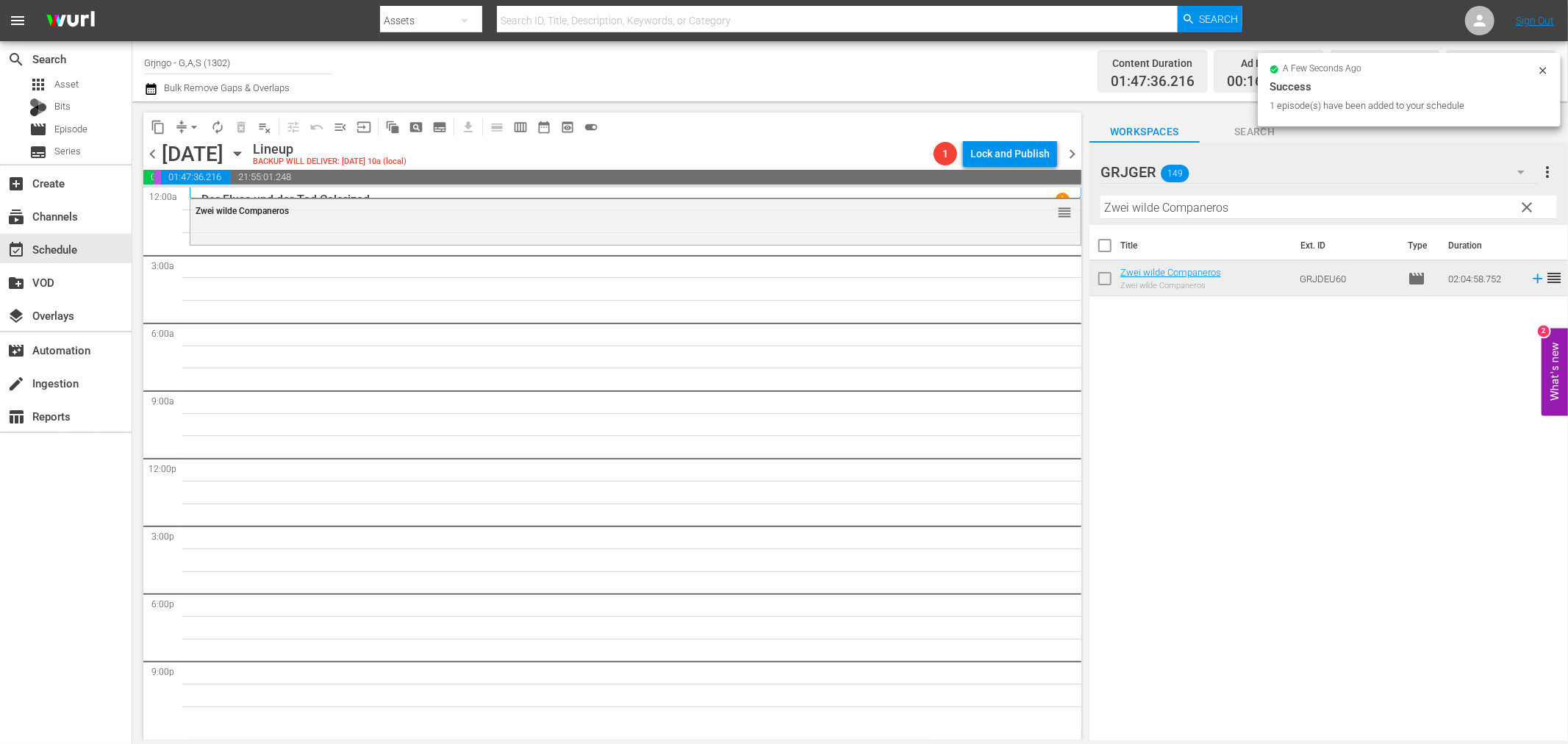
drag, startPoint x: 1530, startPoint y: 201, endPoint x: 1160, endPoint y: 223, distance: 370.7
click at [1530, 201] on span "clear" at bounding box center [1528, 208] width 18 height 18
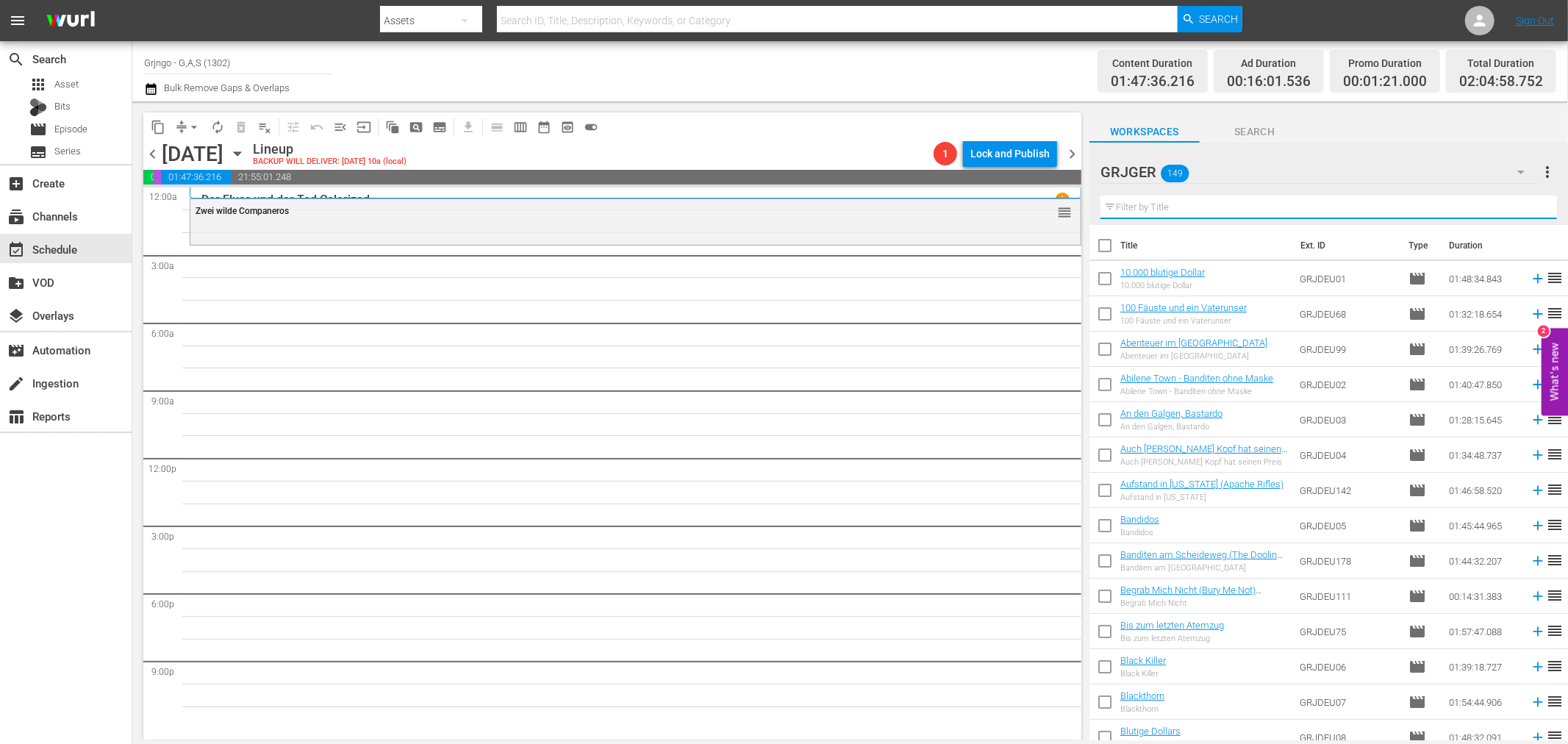
paste input "Die Stadt der toten Seelen"
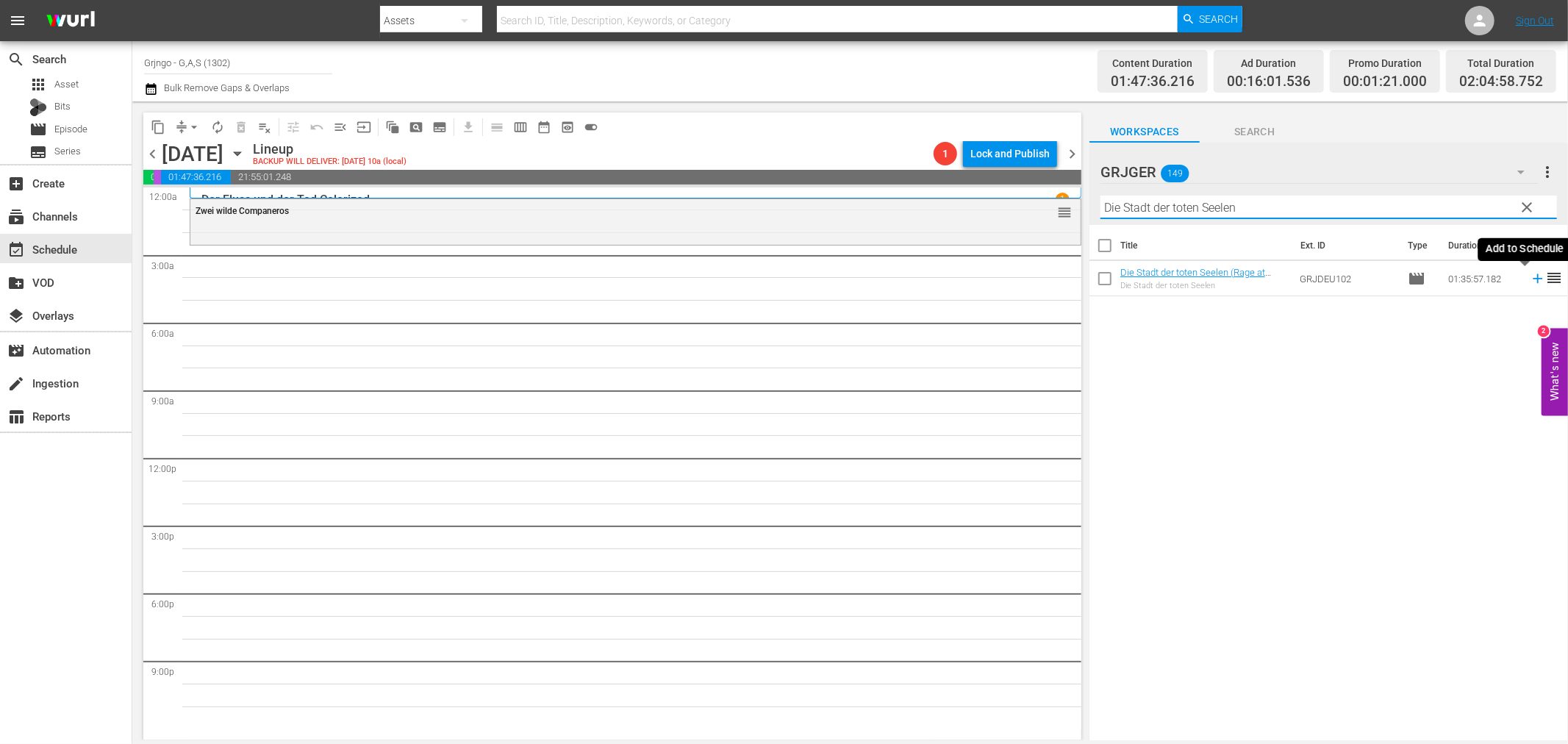
type input "Die Stadt der toten Seelen"
click at [1533, 278] on icon at bounding box center [1538, 278] width 10 height 10
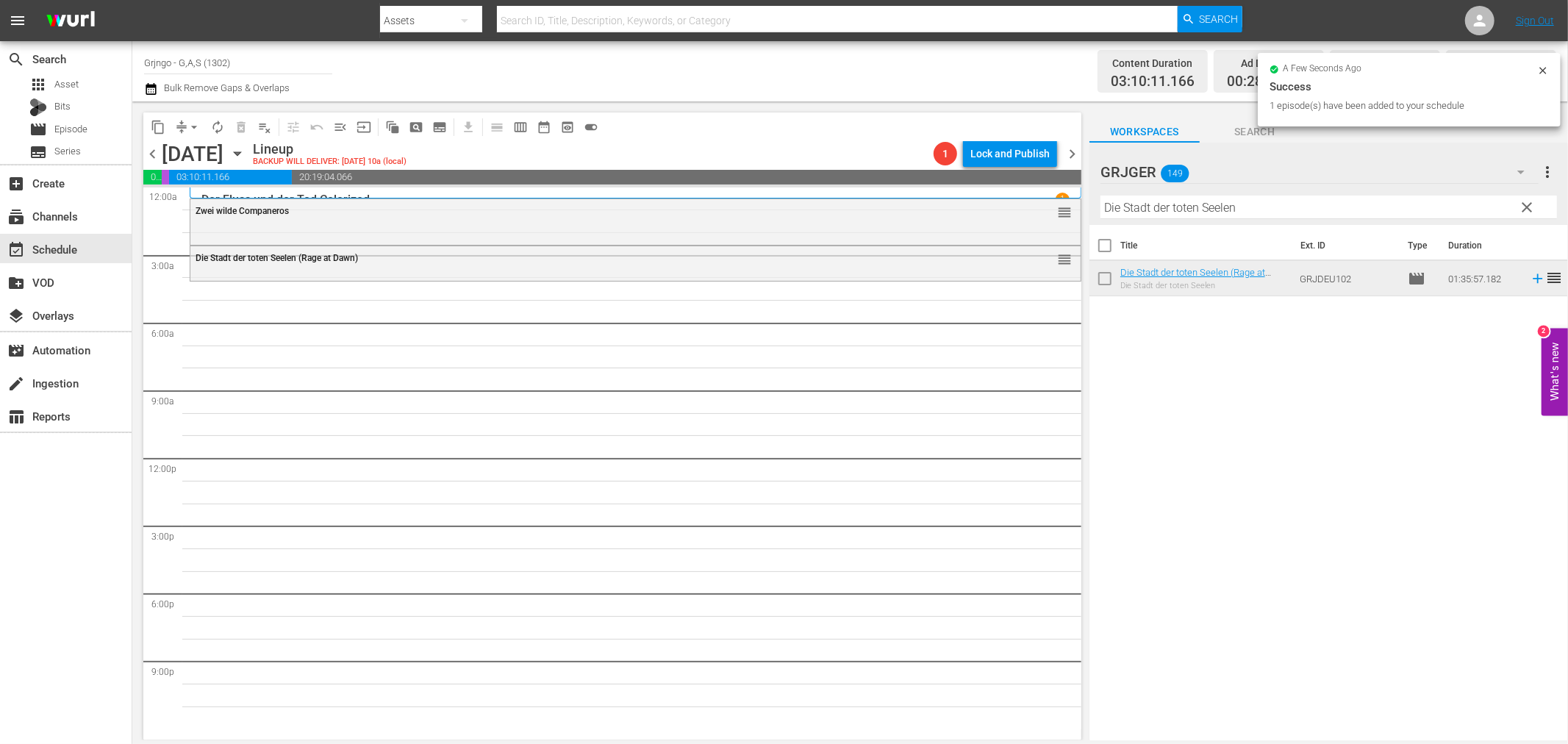
drag, startPoint x: 1525, startPoint y: 206, endPoint x: 1080, endPoint y: 215, distance: 445.1
click at [1525, 206] on span "clear" at bounding box center [1528, 208] width 18 height 18
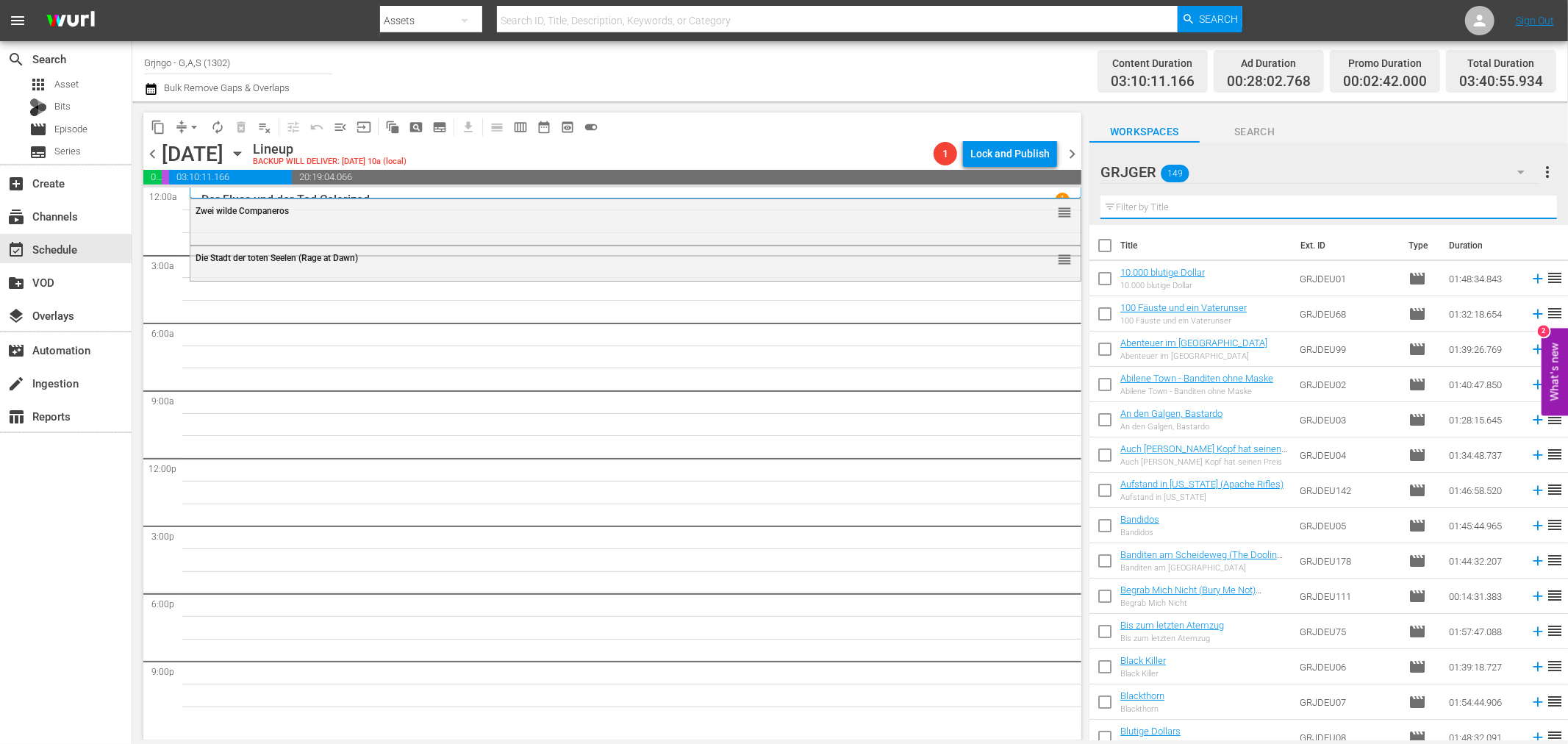
paste input "Der Mann mit der Kugelpeitsche"
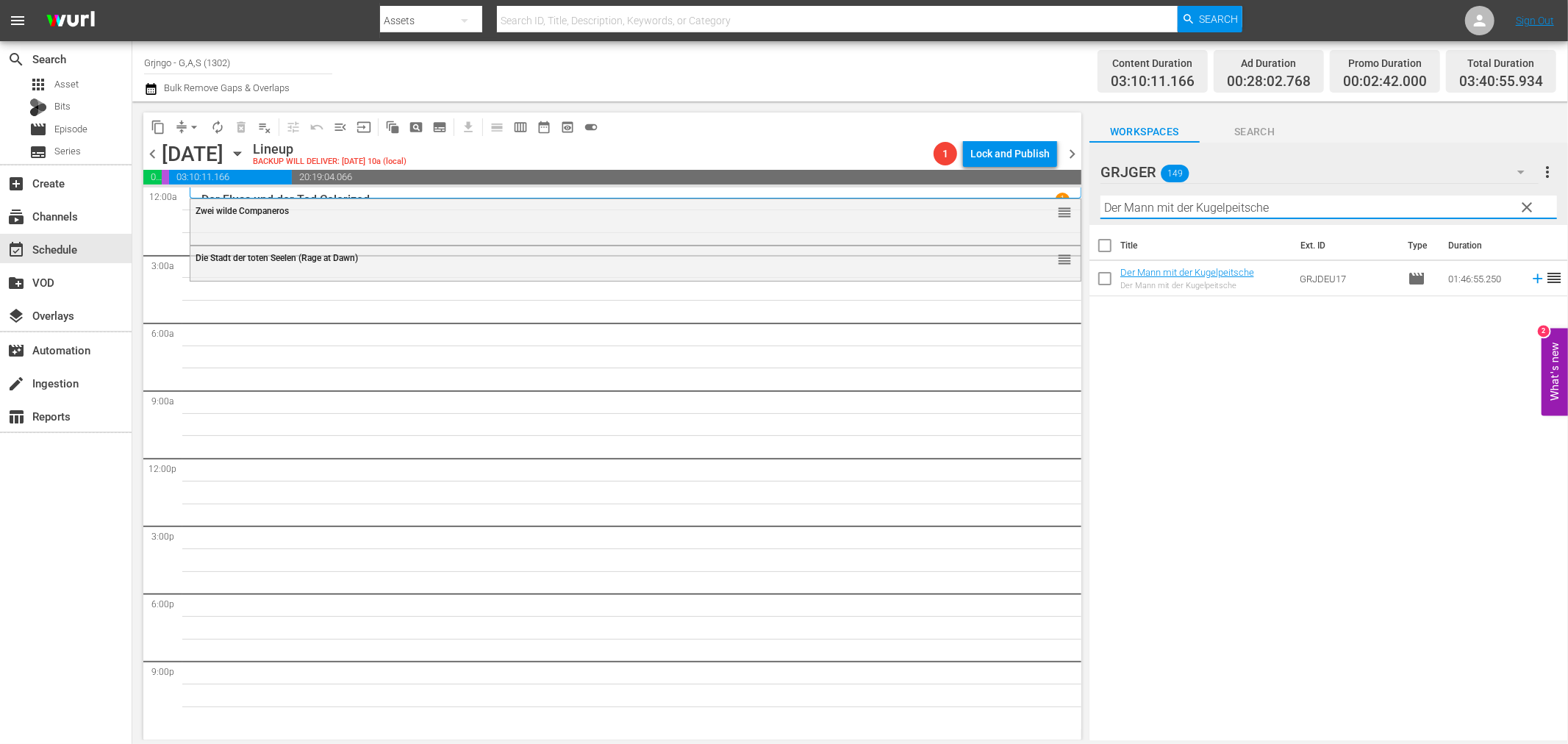
type input "Der Mann mit der Kugelpeitsche"
drag, startPoint x: 1525, startPoint y: 277, endPoint x: 1564, endPoint y: 267, distance: 40.3
click at [1530, 276] on icon at bounding box center [1538, 278] width 16 height 16
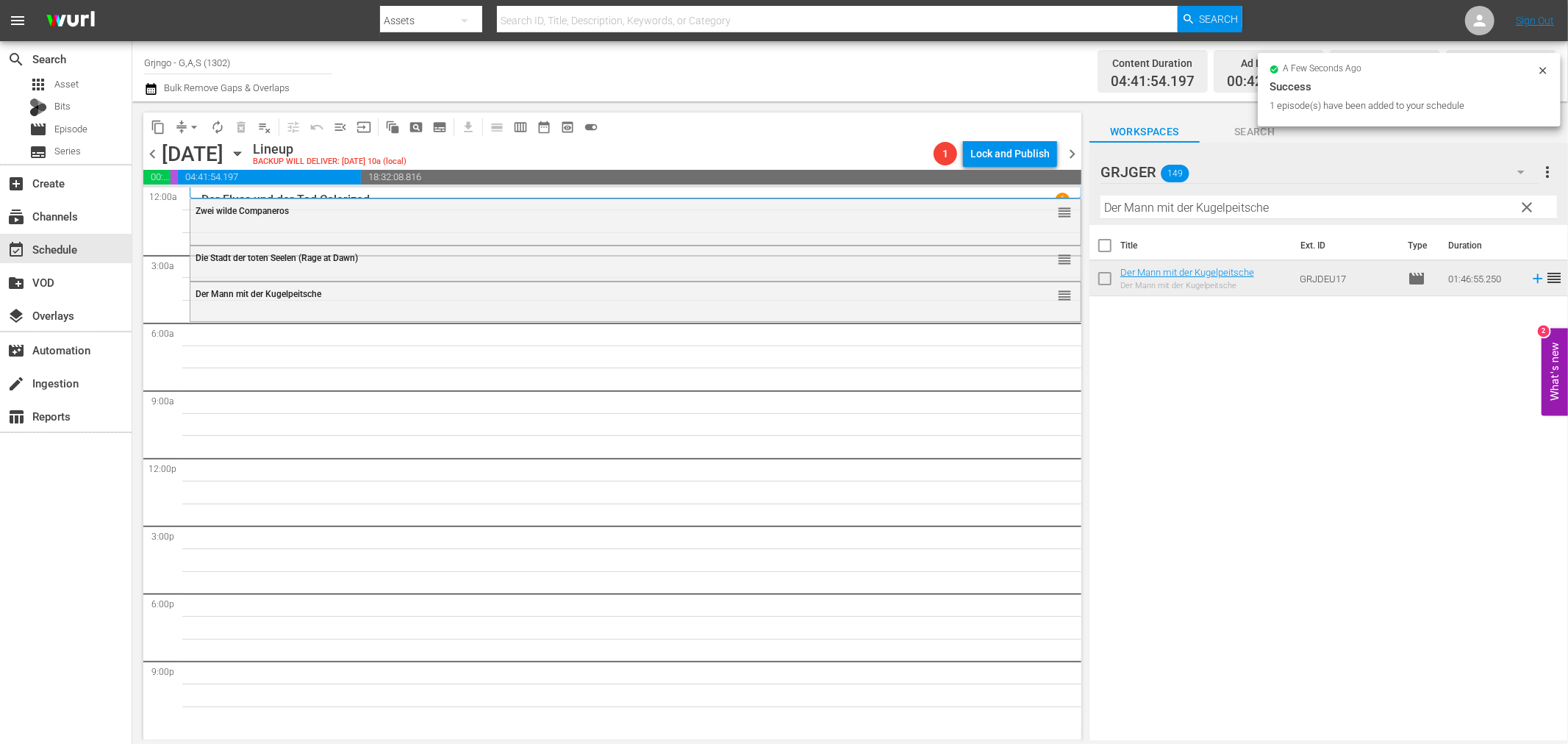
drag, startPoint x: 1528, startPoint y: 204, endPoint x: 1075, endPoint y: 224, distance: 453.4
click at [1528, 204] on span "clear" at bounding box center [1528, 208] width 18 height 18
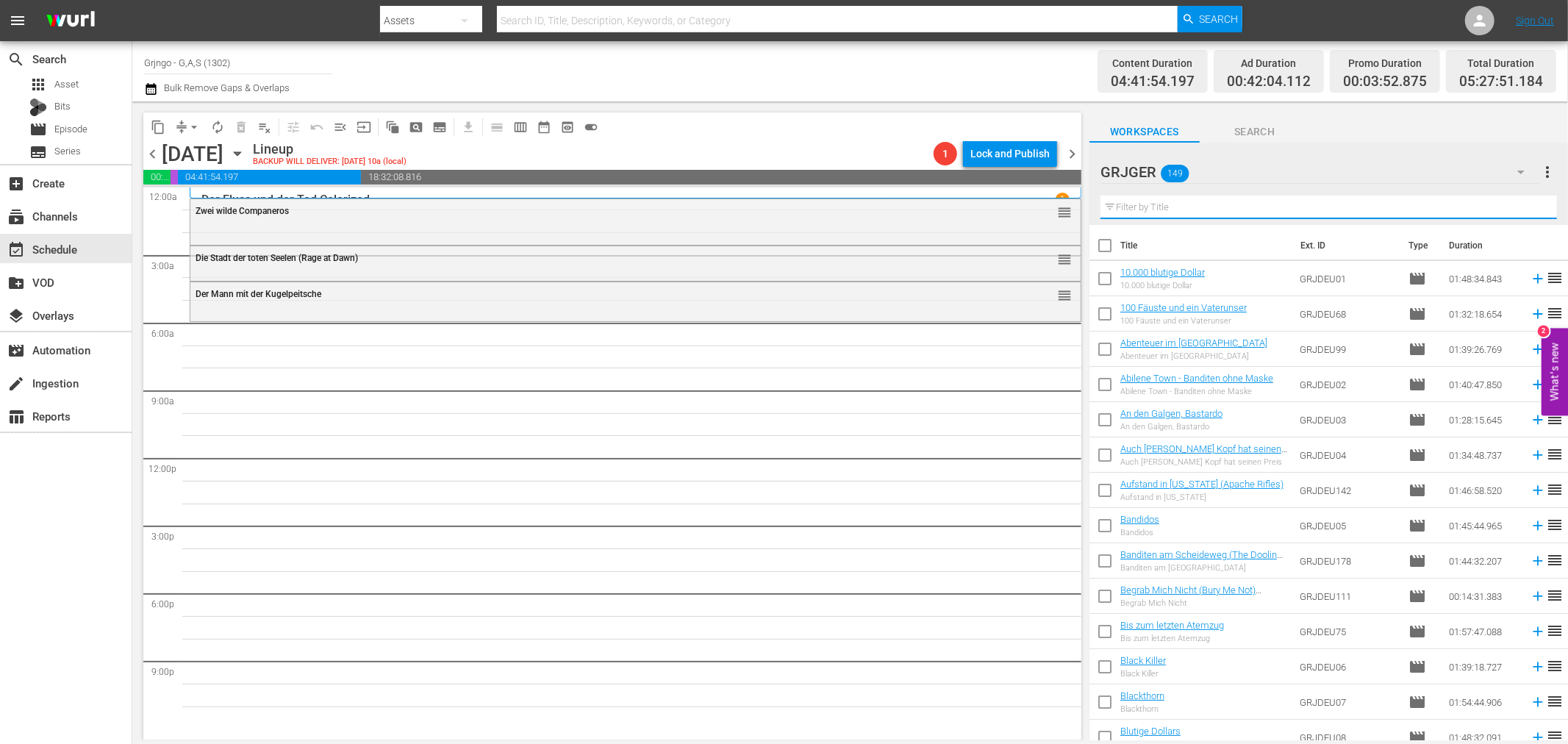
paste input "Ein Colt für 100 Särge"
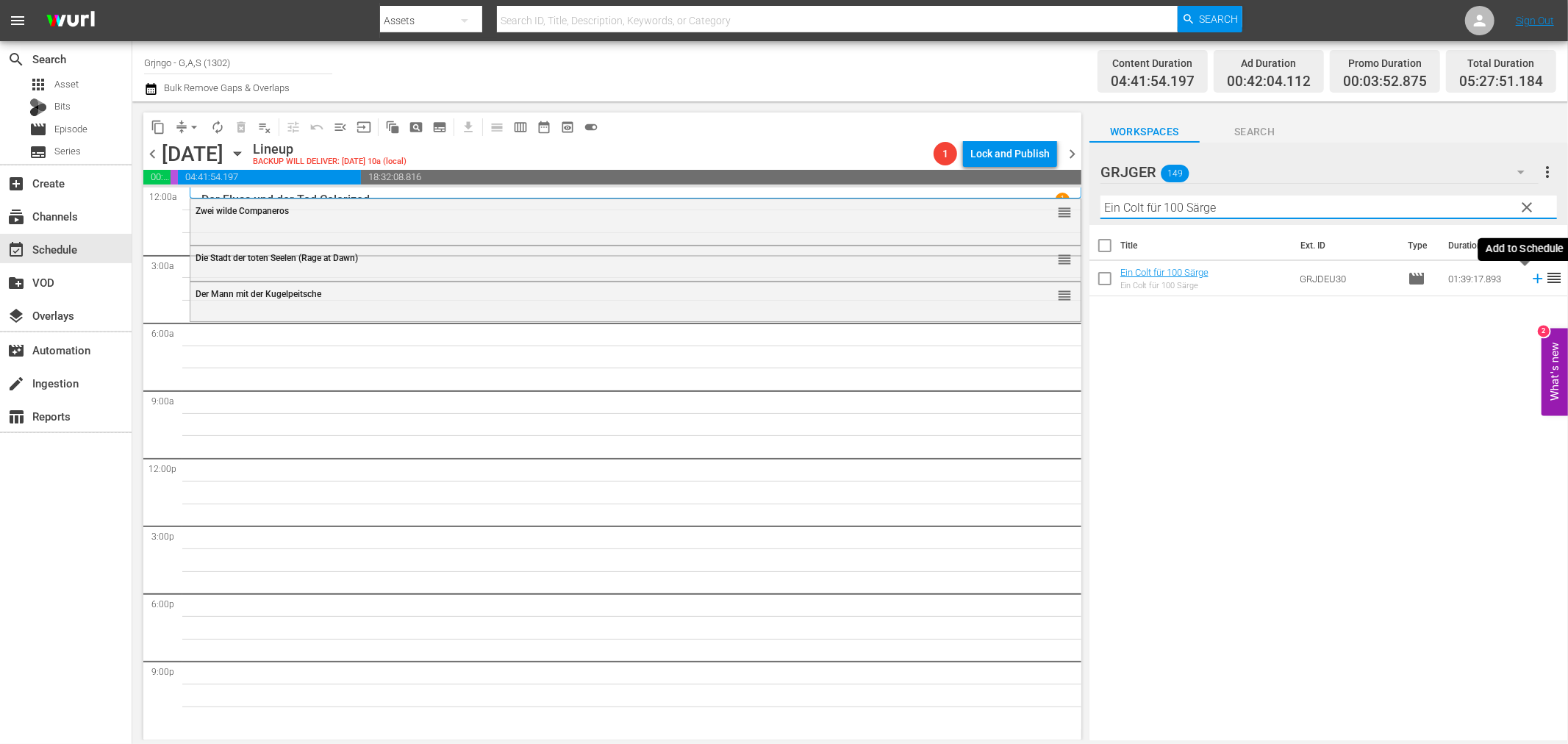
type input "Ein Colt für 100 Särge"
click at [1530, 278] on icon at bounding box center [1538, 278] width 16 height 16
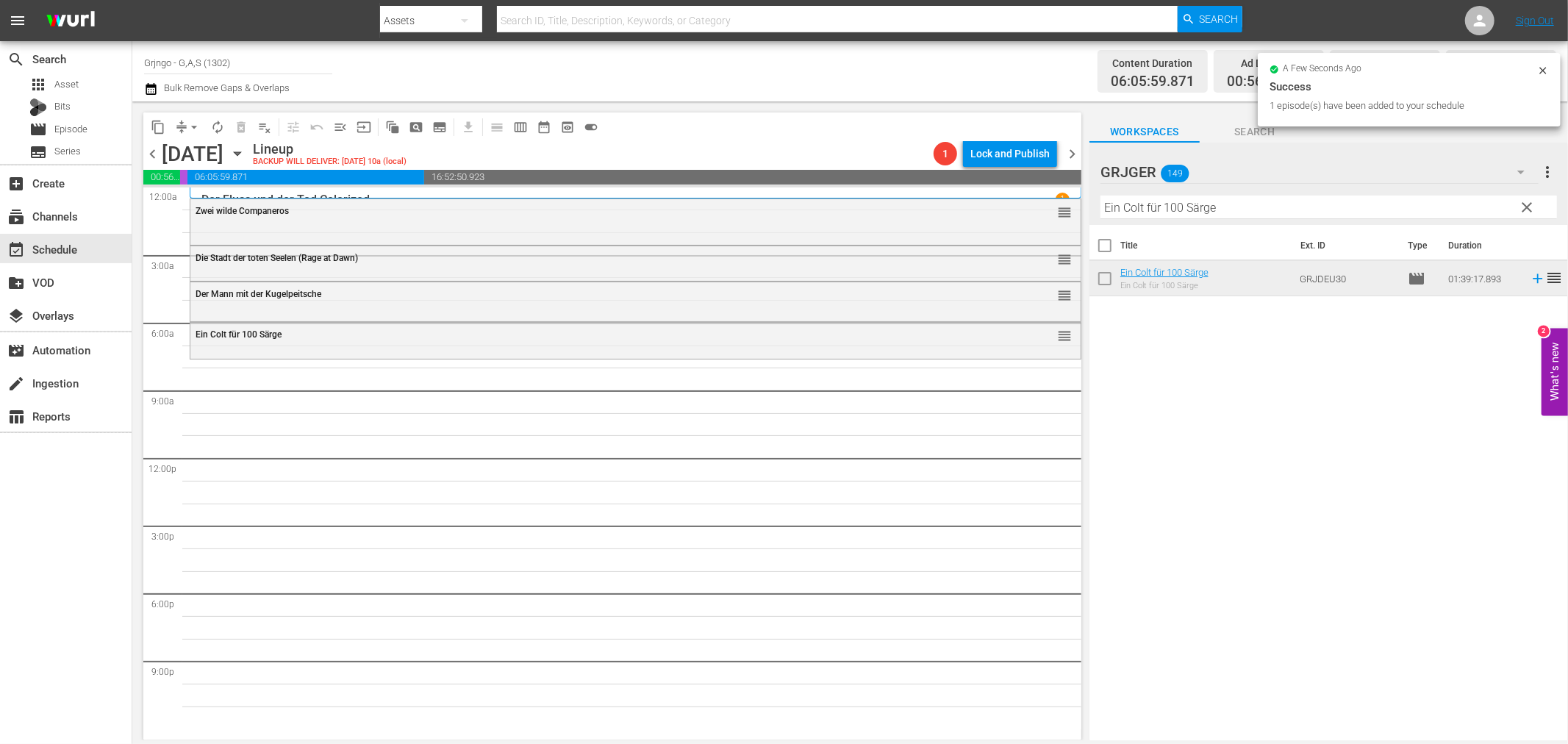
drag, startPoint x: 1526, startPoint y: 208, endPoint x: 1162, endPoint y: 207, distance: 364.0
click at [1526, 208] on span "clear" at bounding box center [1528, 208] width 18 height 18
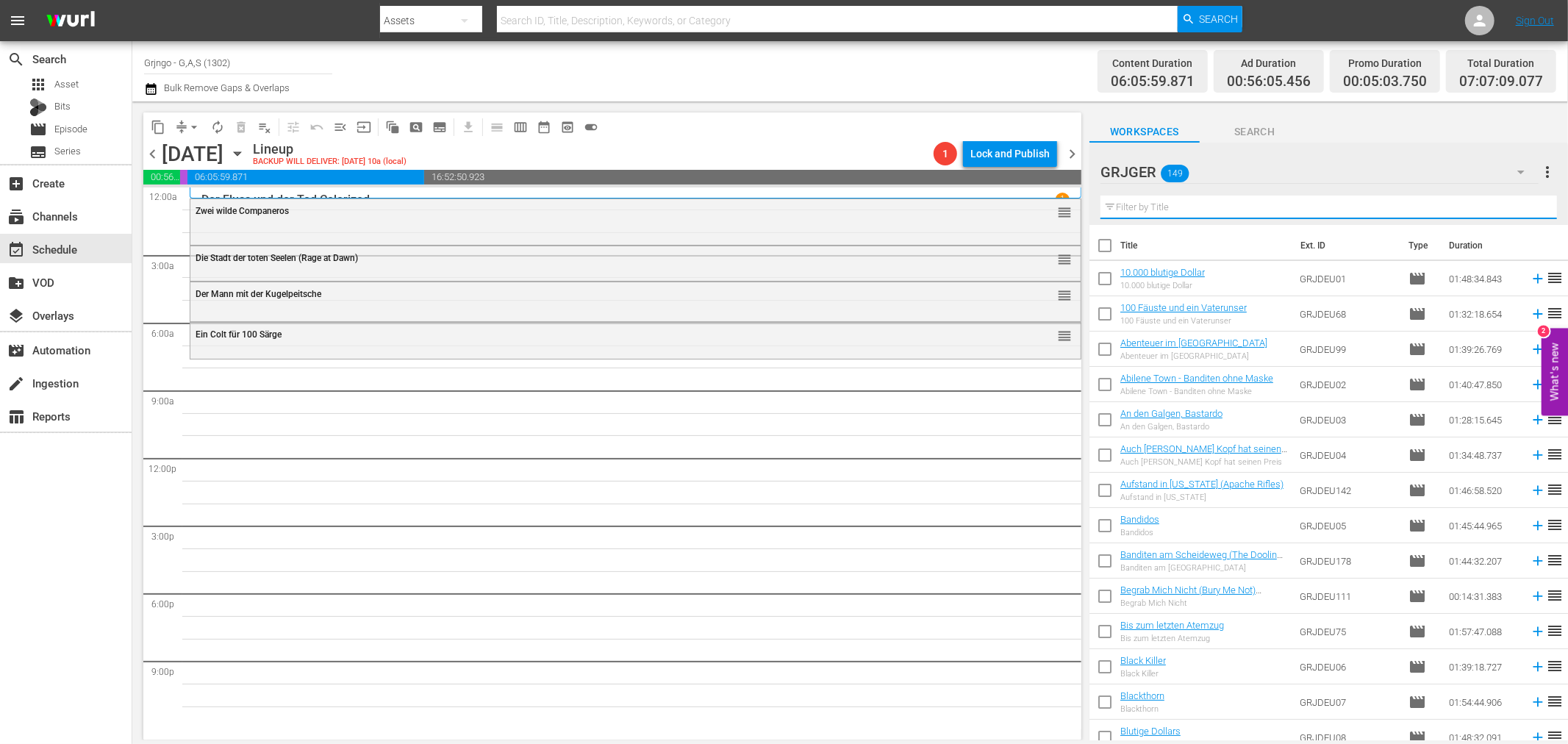
paste input "Django - Melodie in Blei"
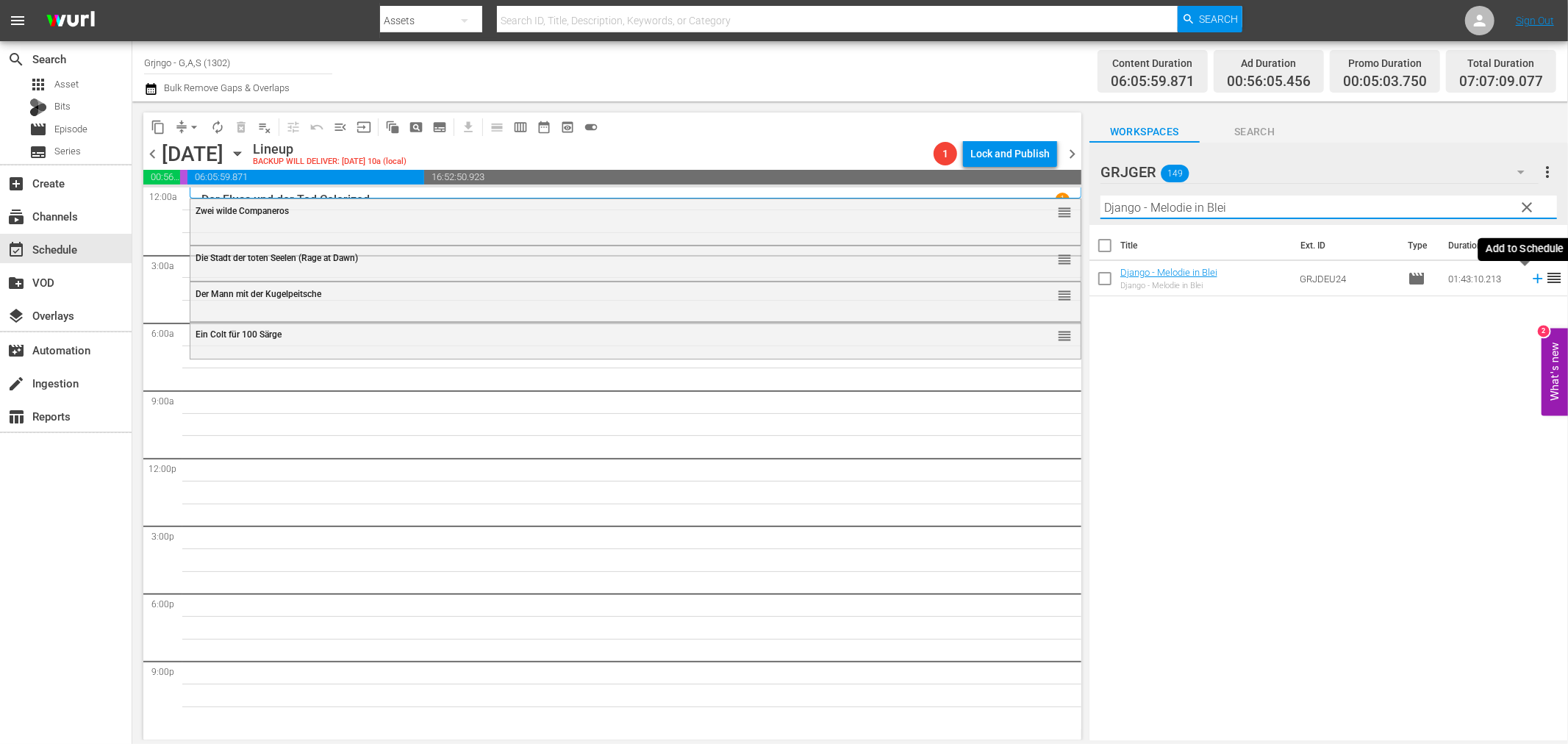
type input "Django - Melodie in Blei"
click at [1530, 282] on icon at bounding box center [1538, 278] width 16 height 16
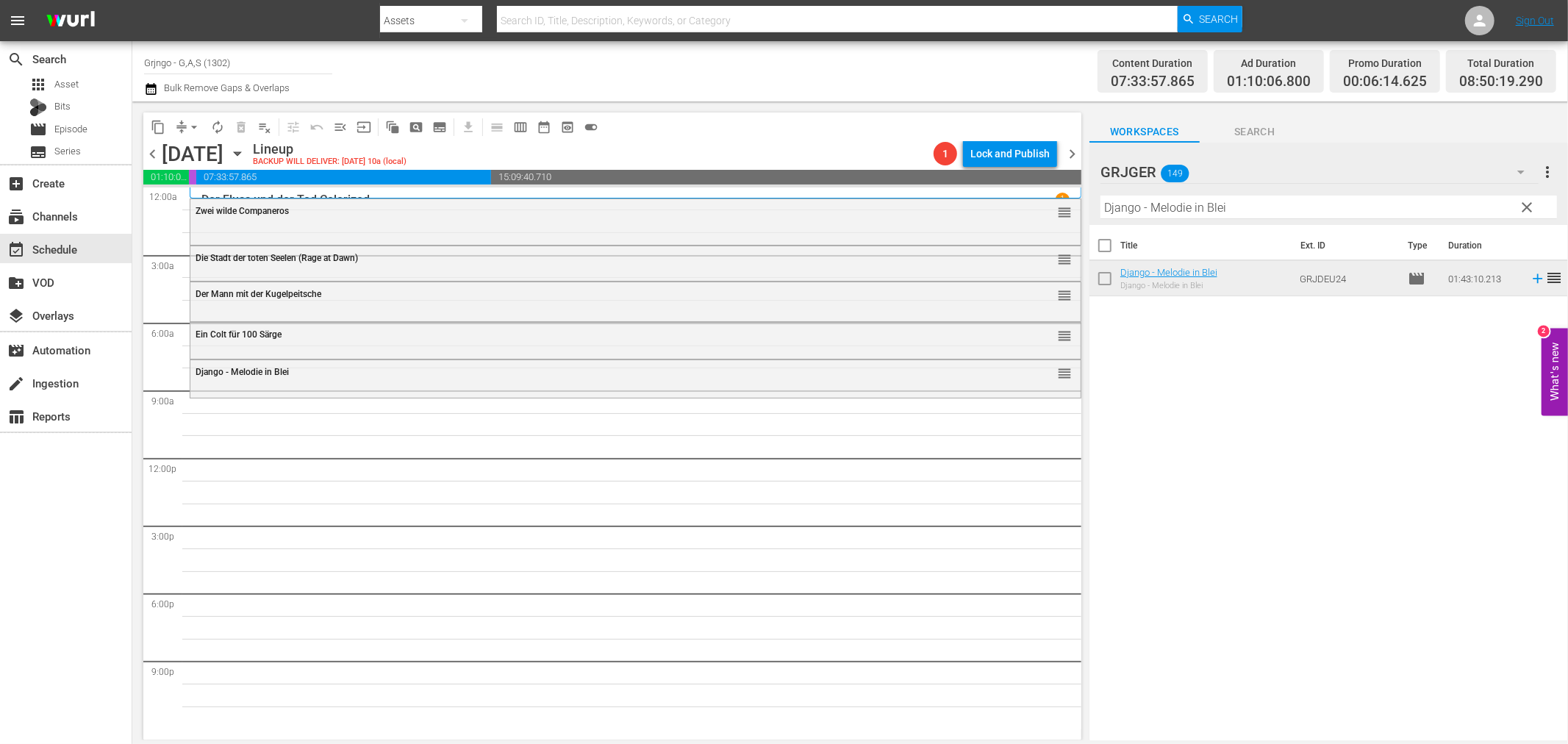
drag, startPoint x: 1530, startPoint y: 197, endPoint x: 1115, endPoint y: 232, distance: 416.5
click at [1530, 197] on button "clear" at bounding box center [1527, 207] width 23 height 23
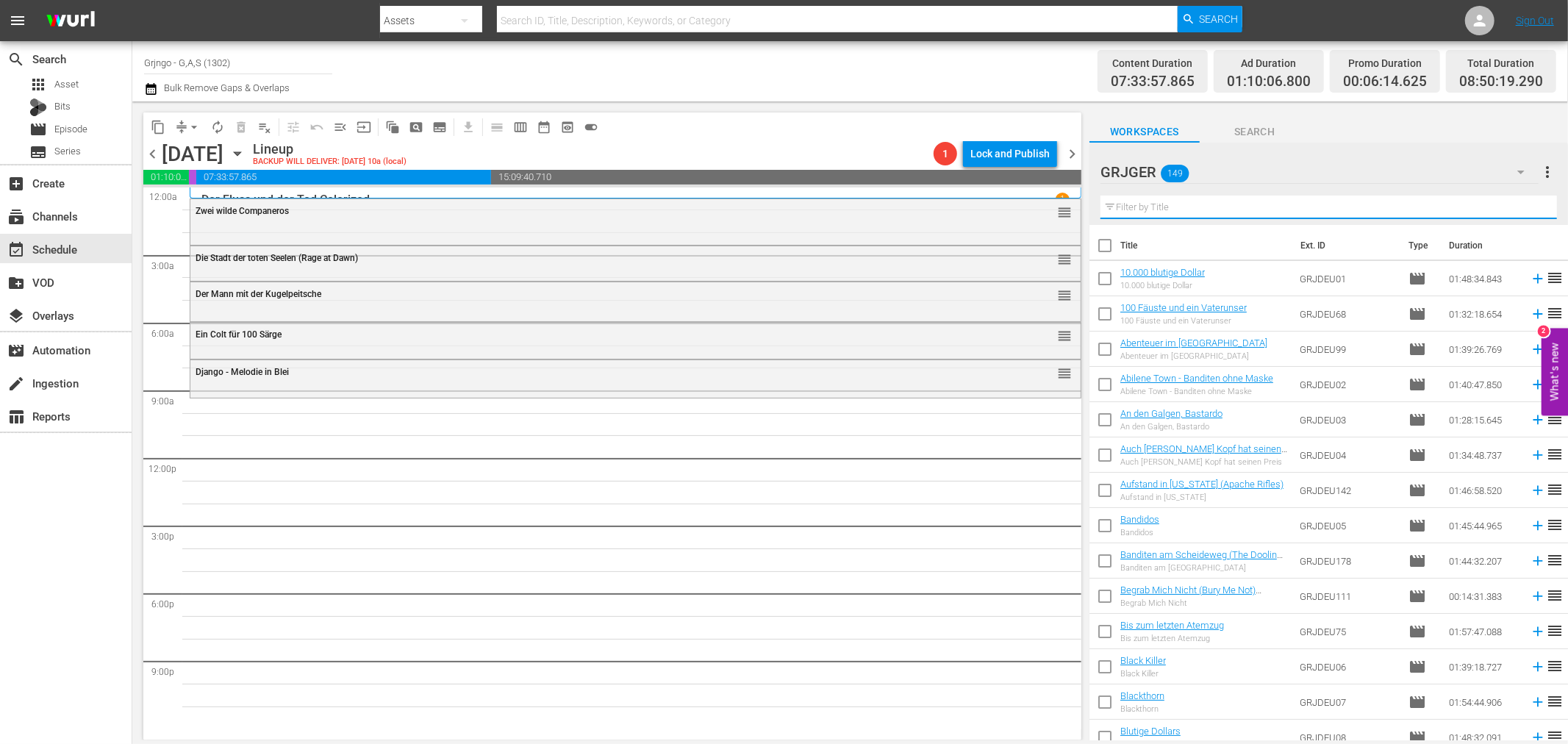
paste input "Bandidos"
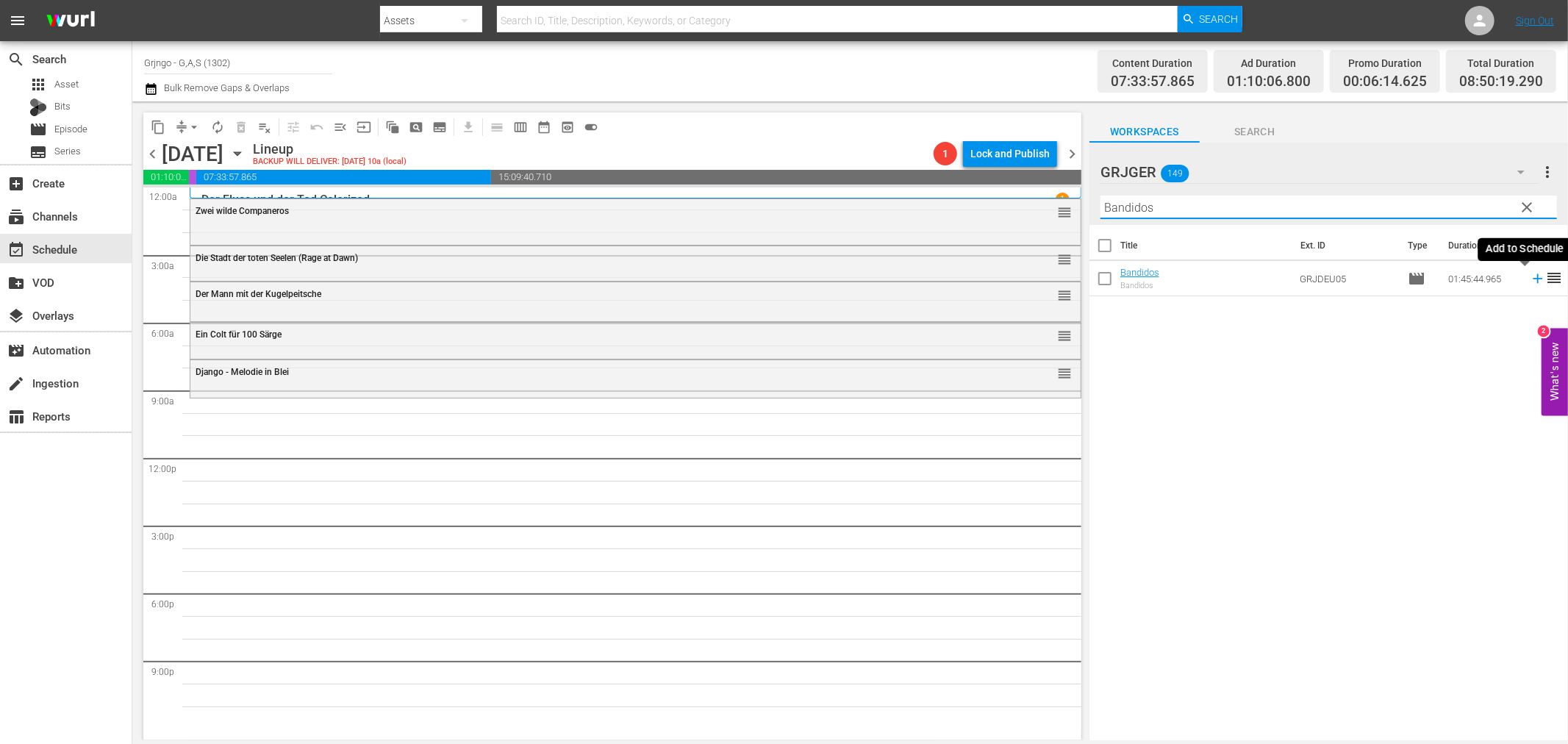
type input "Bandidos"
click at [1530, 275] on icon at bounding box center [1538, 278] width 16 height 16
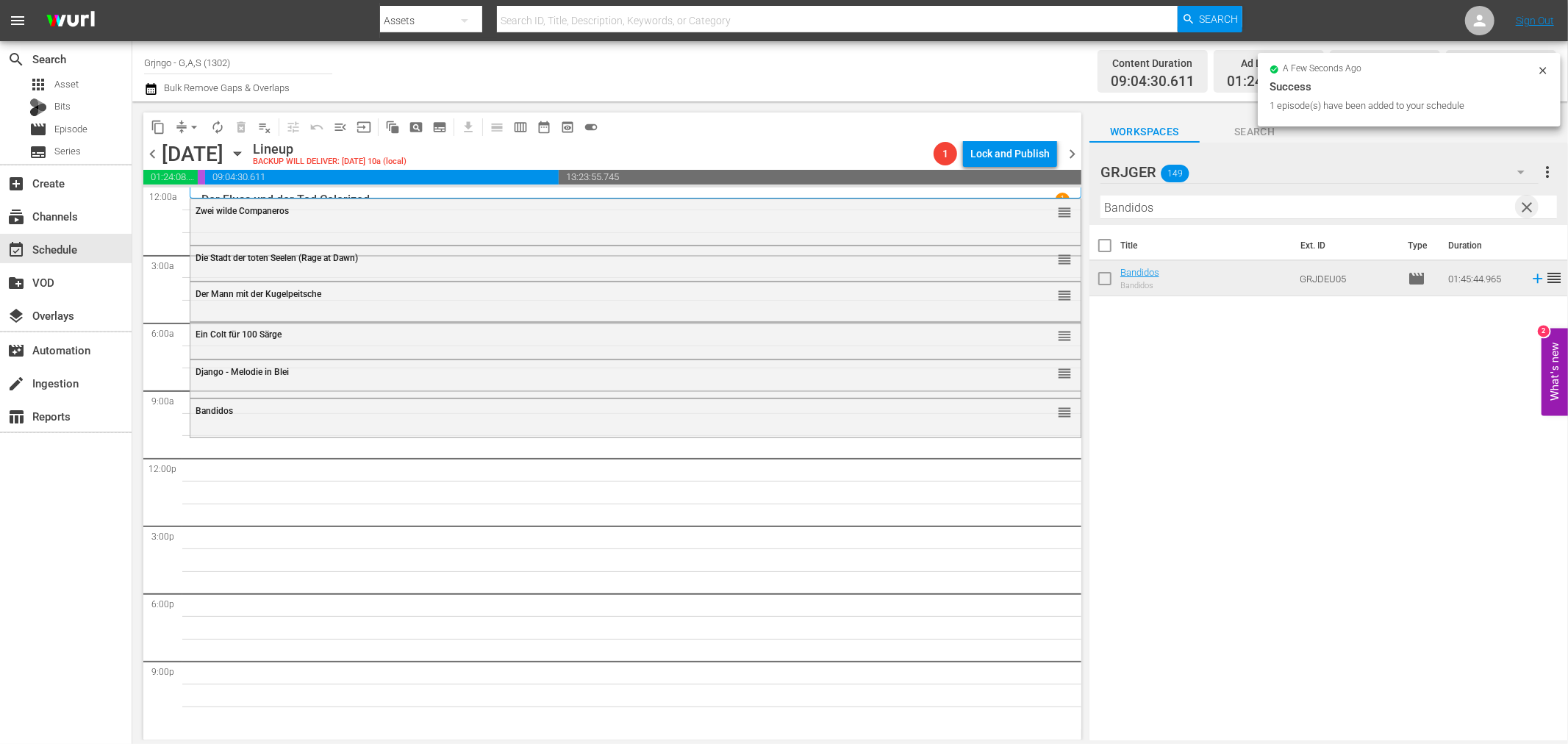
click at [1530, 204] on span "clear" at bounding box center [1528, 208] width 18 height 18
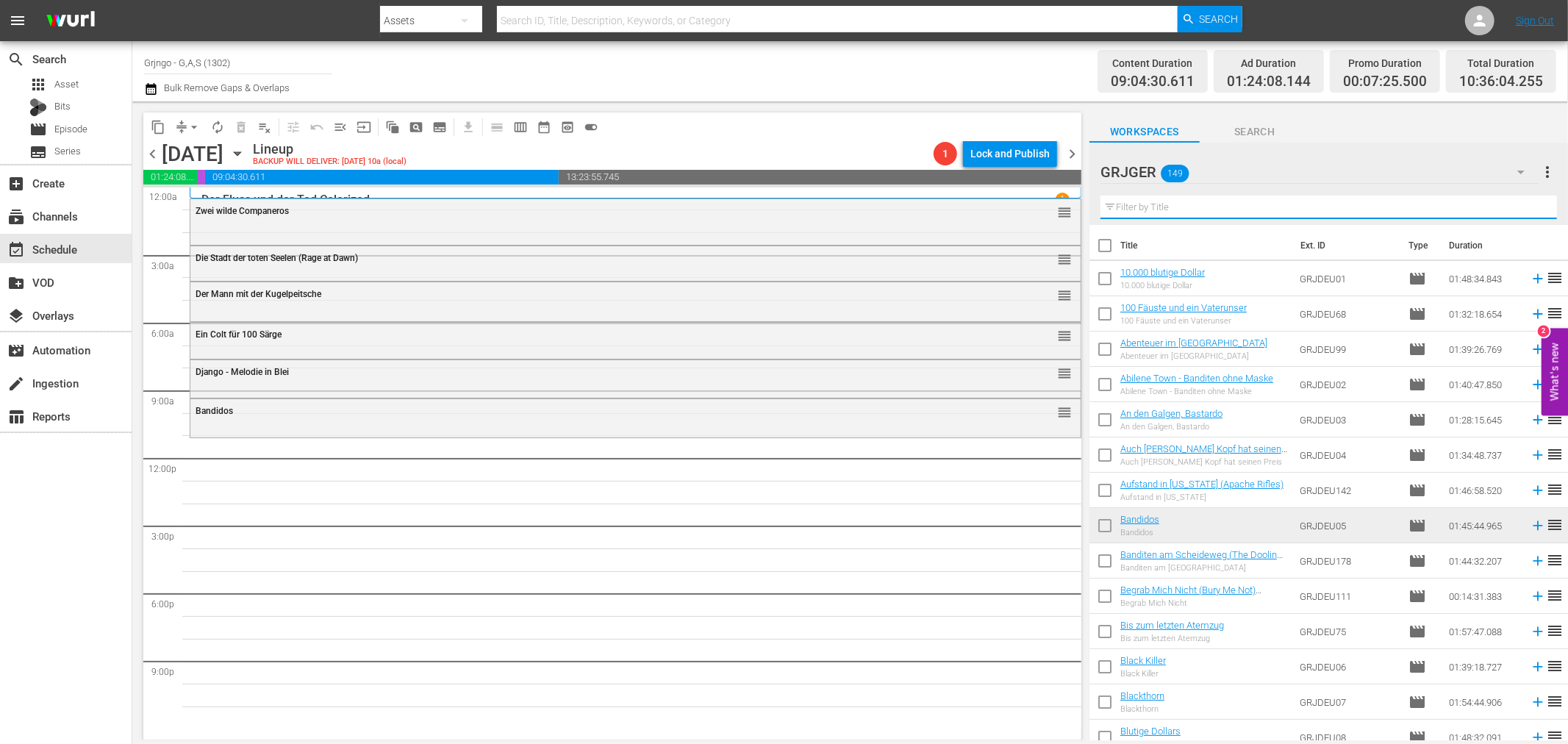
paste input "Wildwasser-Sam"
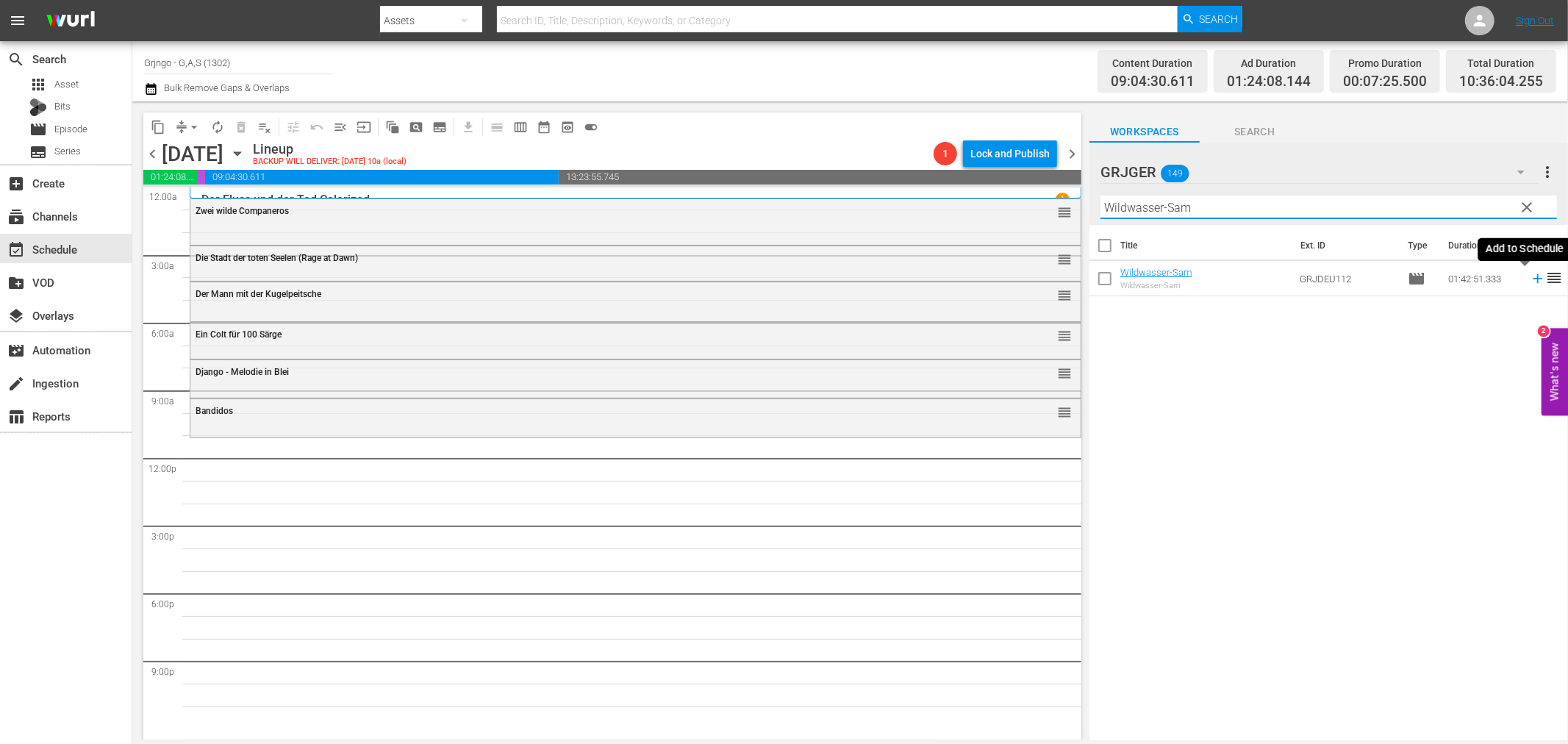
type input "Wildwasser-Sam"
click at [1530, 279] on icon at bounding box center [1538, 278] width 16 height 16
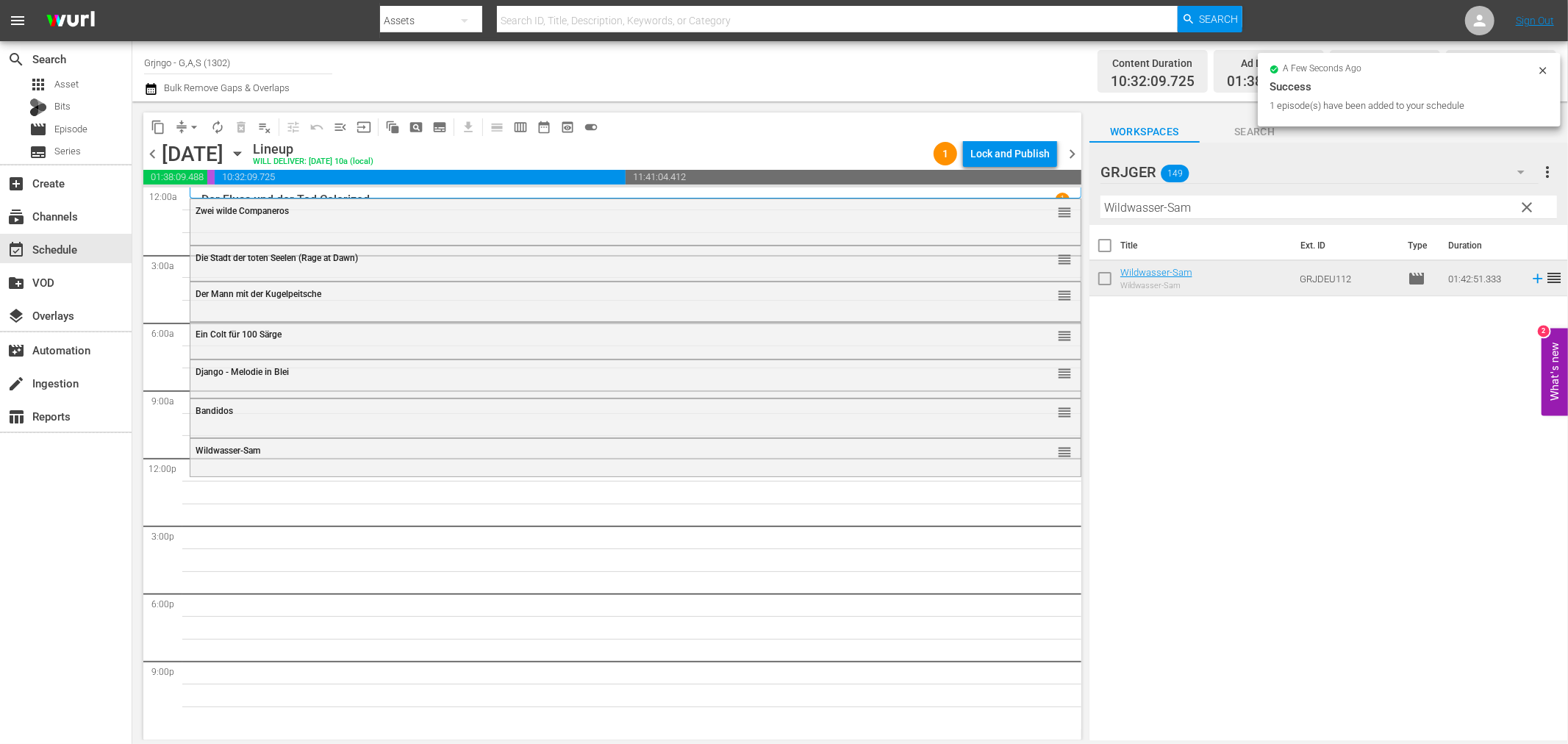
click at [1525, 202] on span "clear" at bounding box center [1528, 208] width 18 height 18
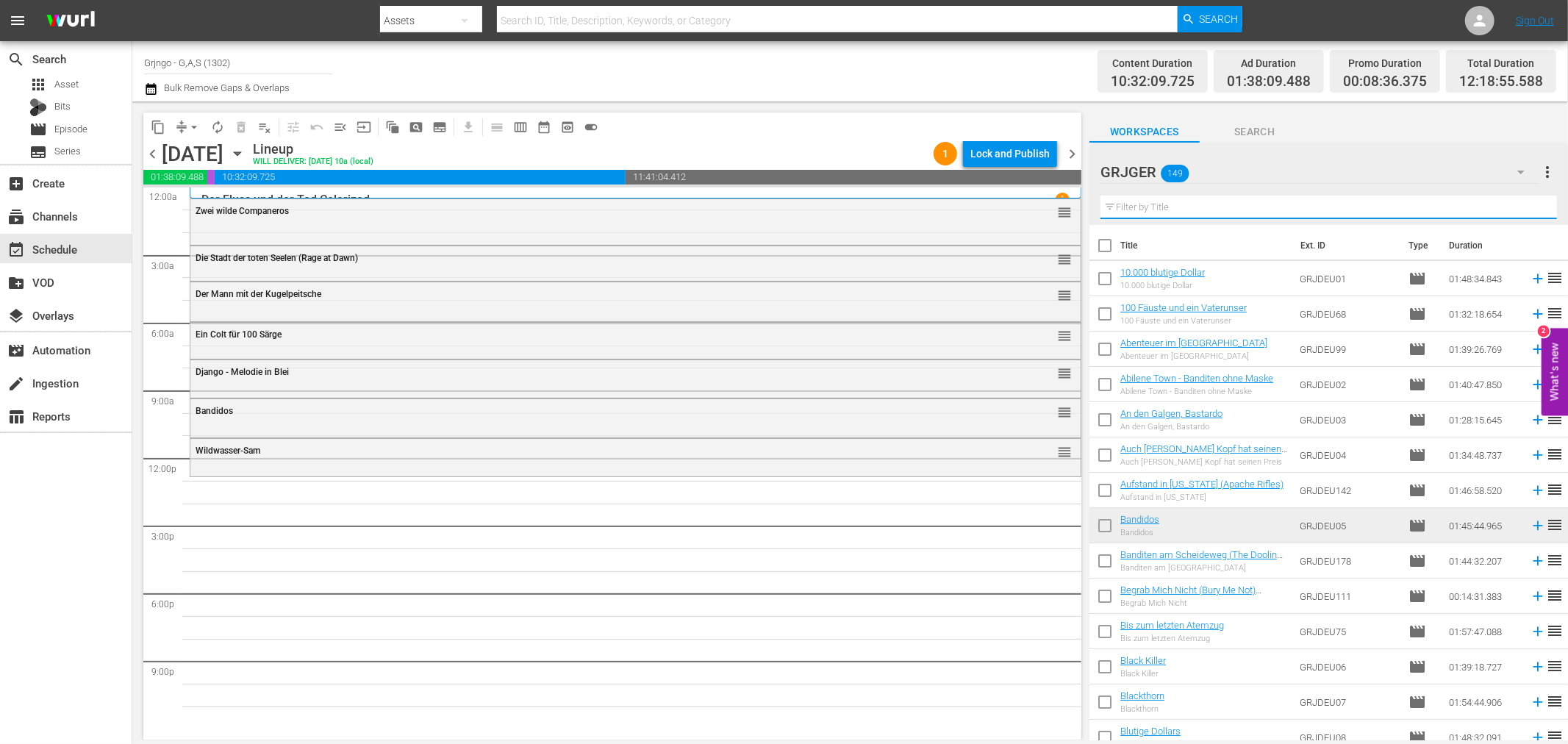
paste input "Gefährten des Todes (The Deadly Companions)"
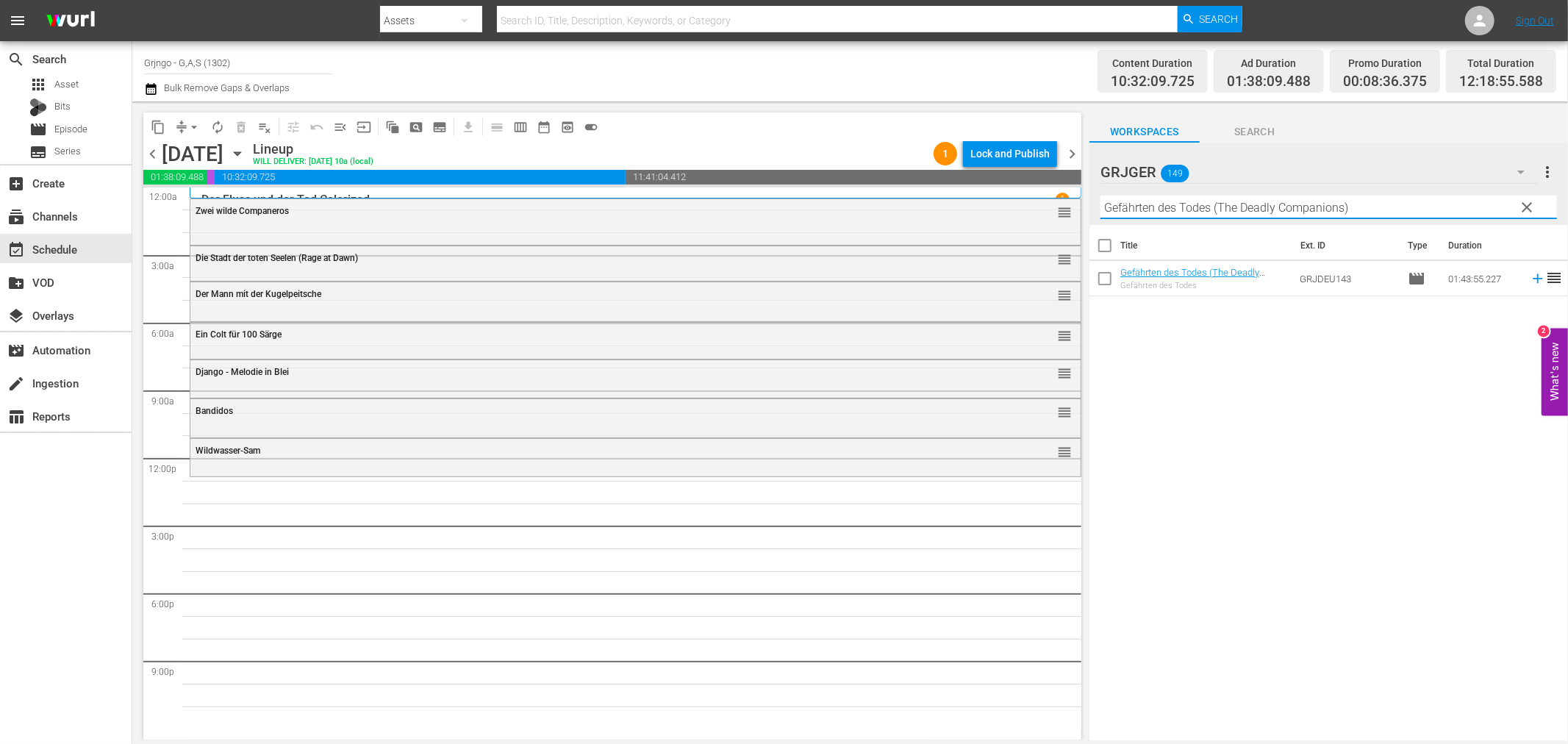
type input "Gefährten des Todes (The Deadly Companions)"
click at [1533, 278] on icon at bounding box center [1538, 278] width 10 height 10
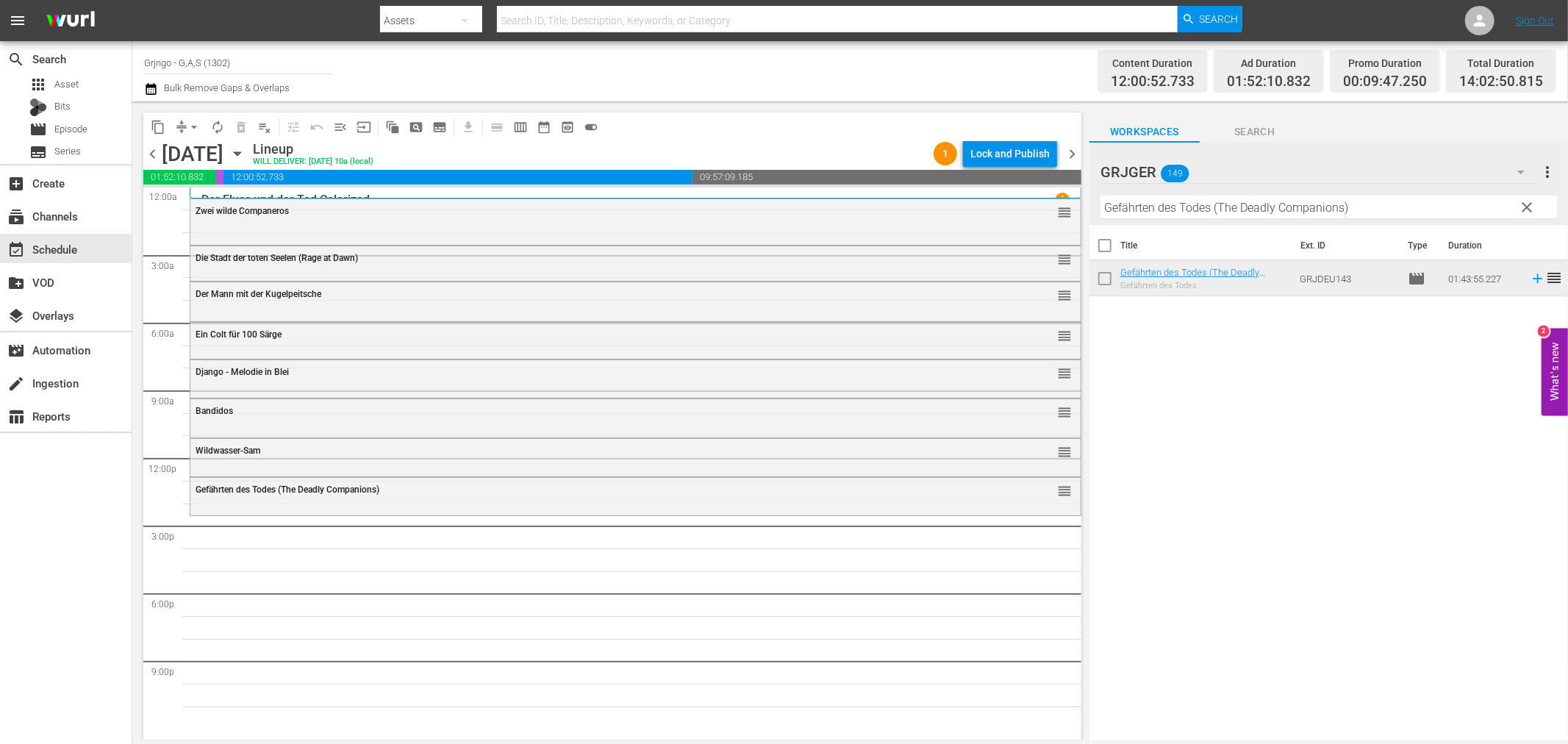
drag, startPoint x: 1525, startPoint y: 200, endPoint x: 1208, endPoint y: 197, distance: 317.0
click at [1525, 200] on span "clear" at bounding box center [1528, 208] width 18 height 18
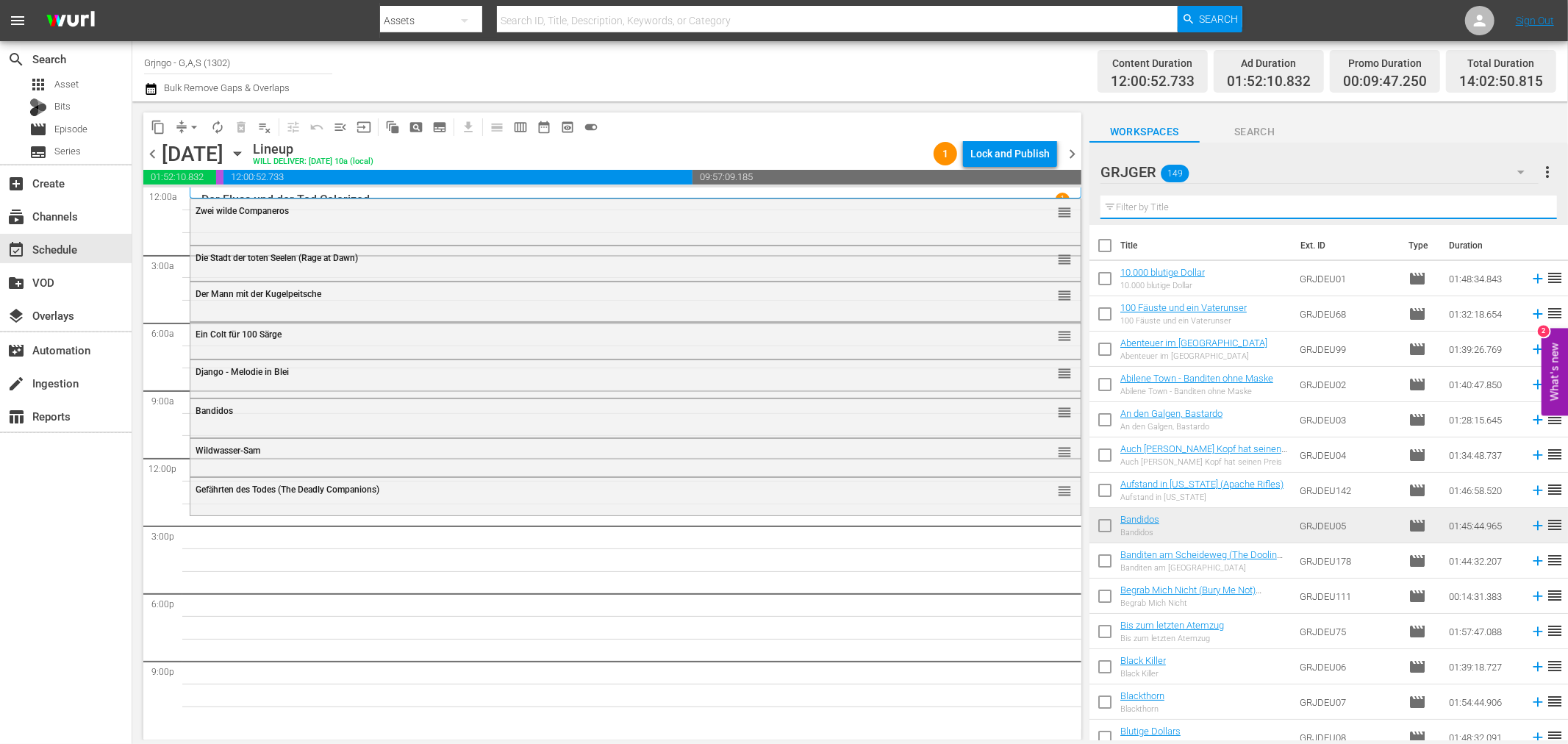
paste input "Der Kampf der Brüder"
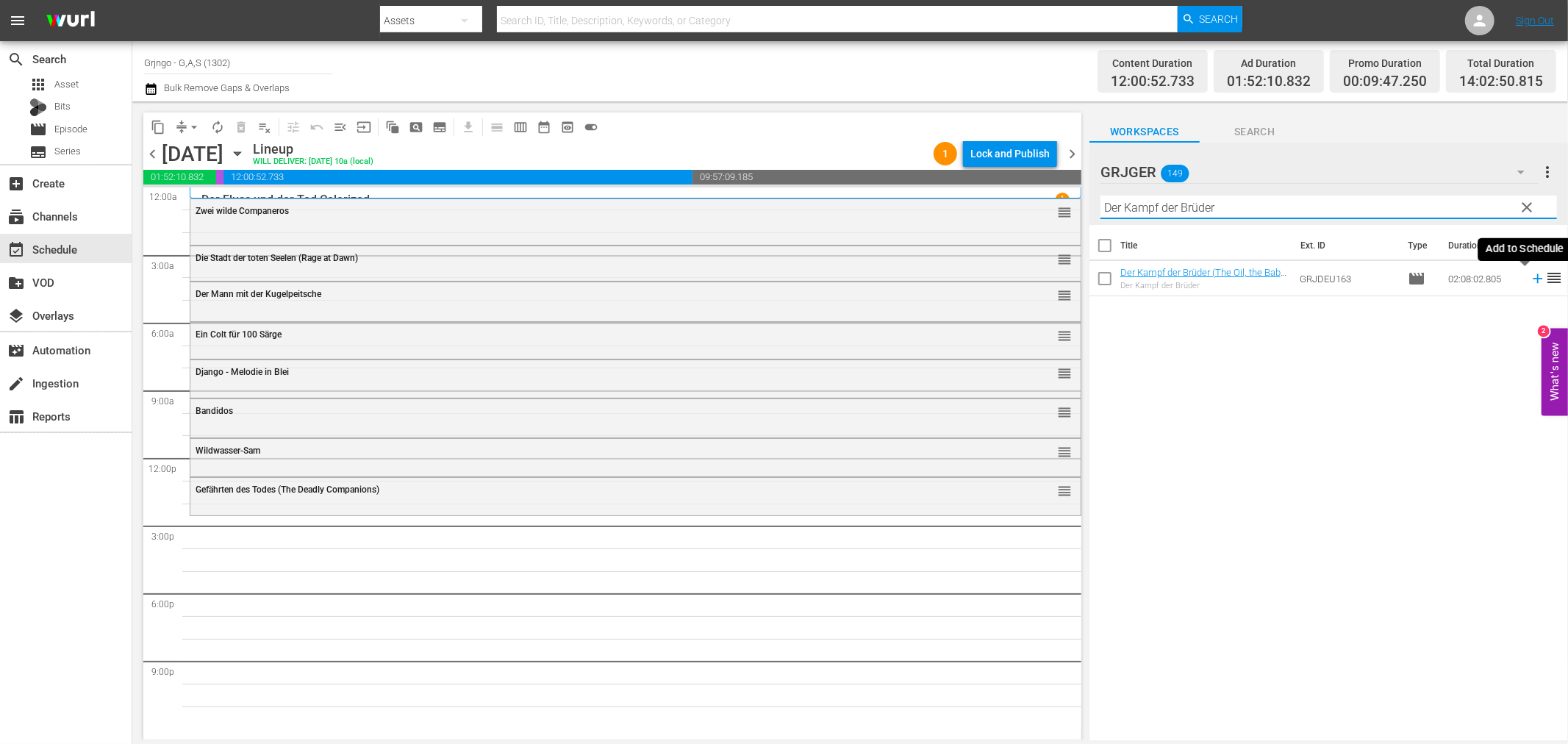
type input "Der Kampf der Brüder"
drag, startPoint x: 1524, startPoint y: 278, endPoint x: 1564, endPoint y: 296, distance: 43.9
click at [1533, 278] on icon at bounding box center [1538, 278] width 10 height 10
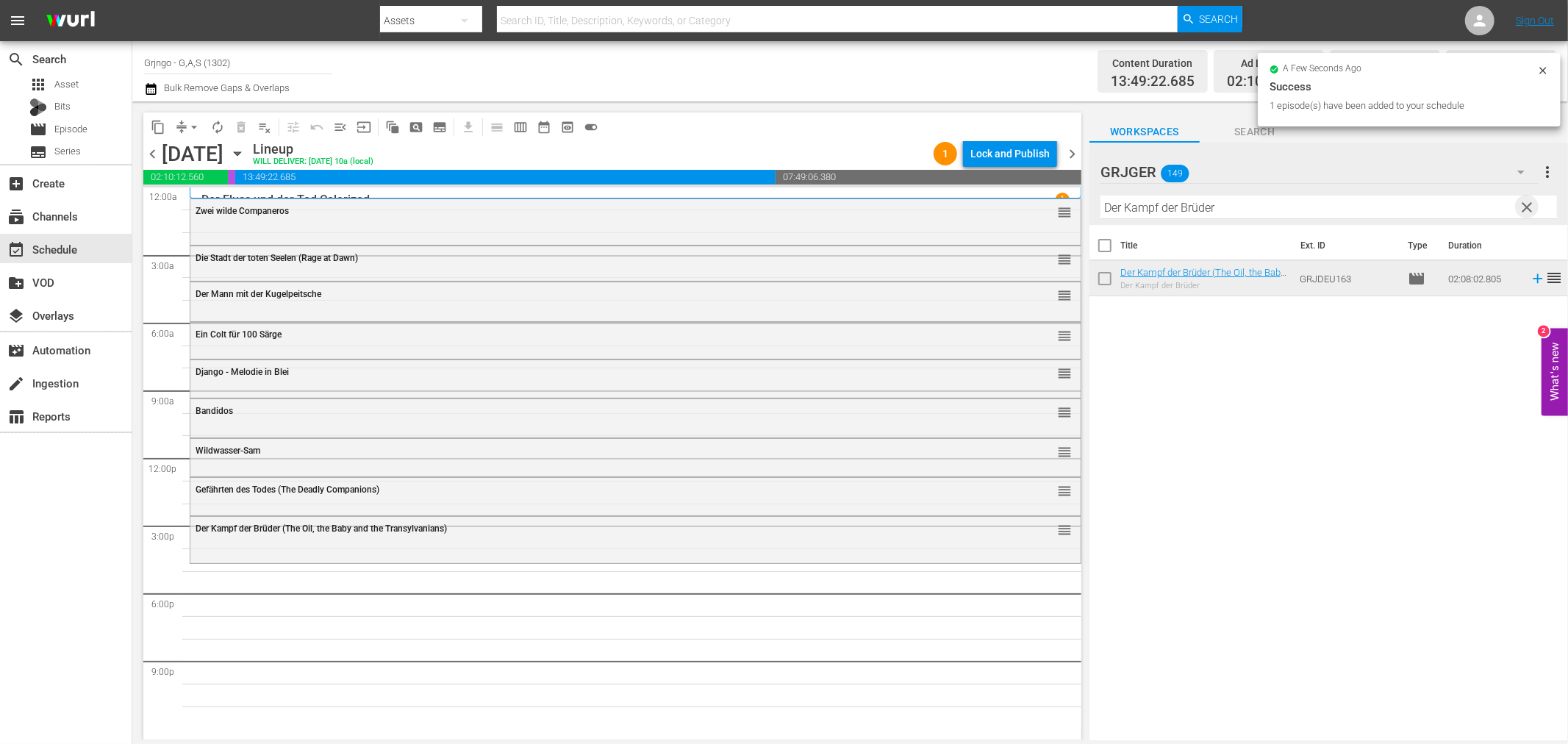
click at [1533, 207] on span "clear" at bounding box center [1528, 208] width 18 height 18
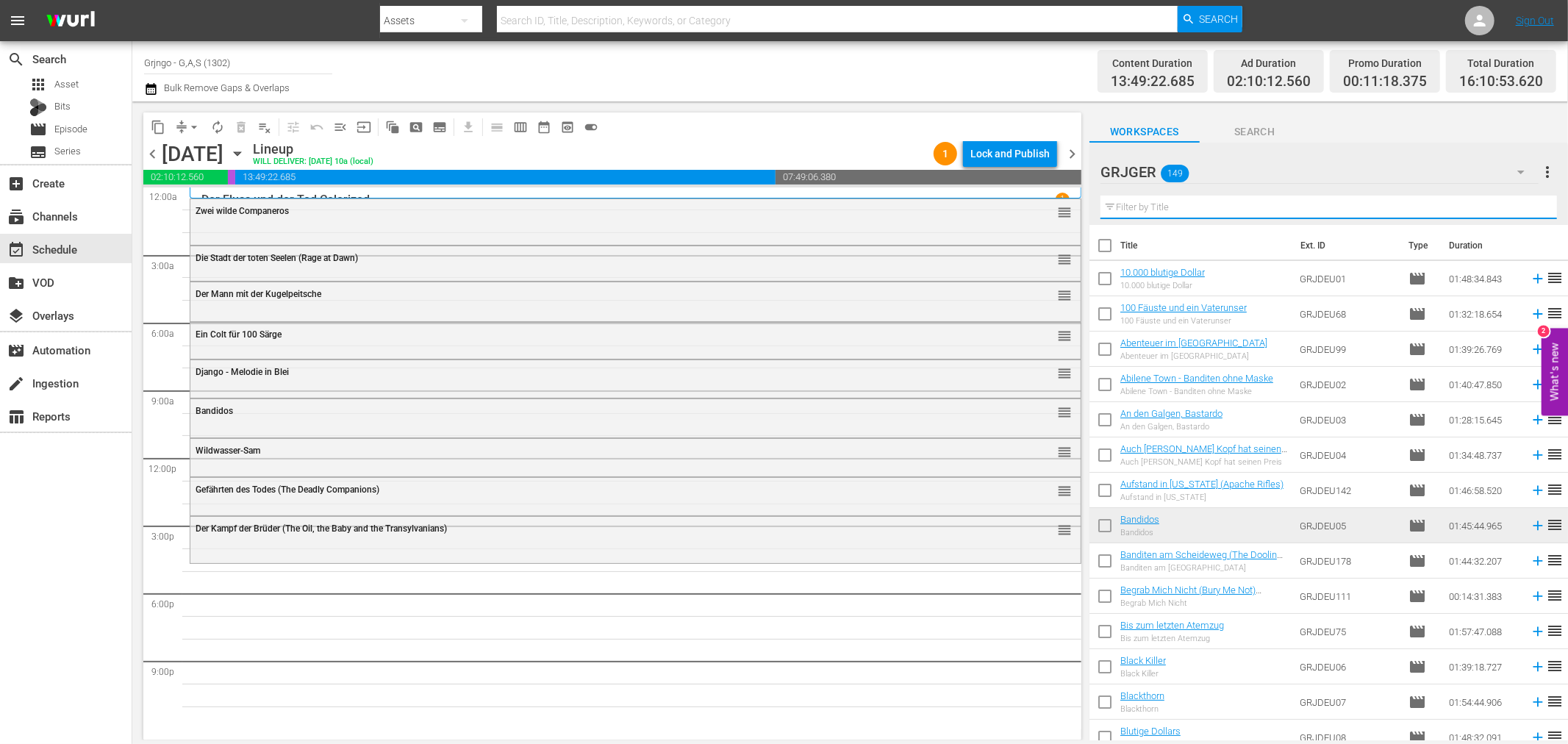
paste input "Das Rennen gegen die Sonne"
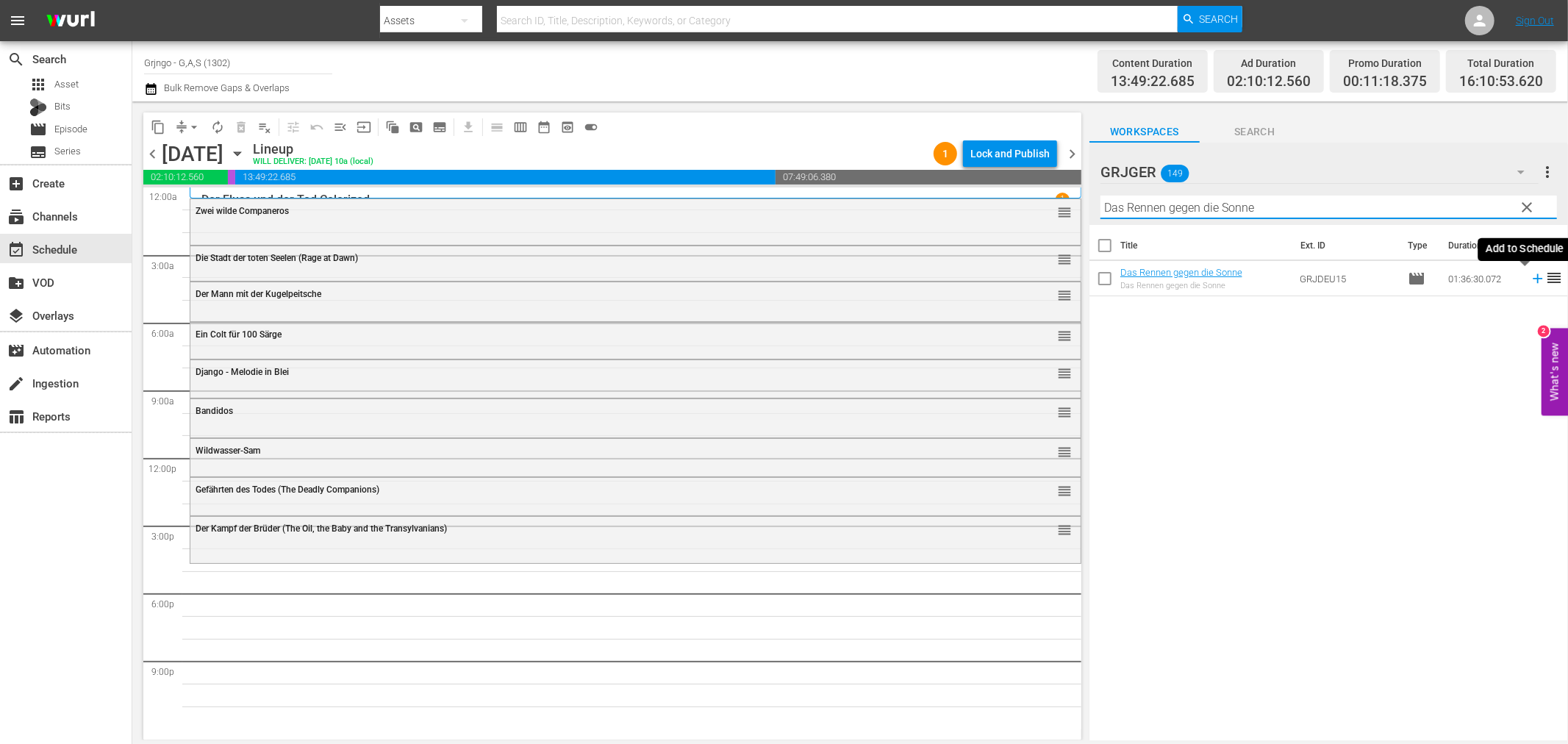
type input "Das Rennen gegen die Sonne"
click at [1530, 275] on icon at bounding box center [1538, 278] width 16 height 16
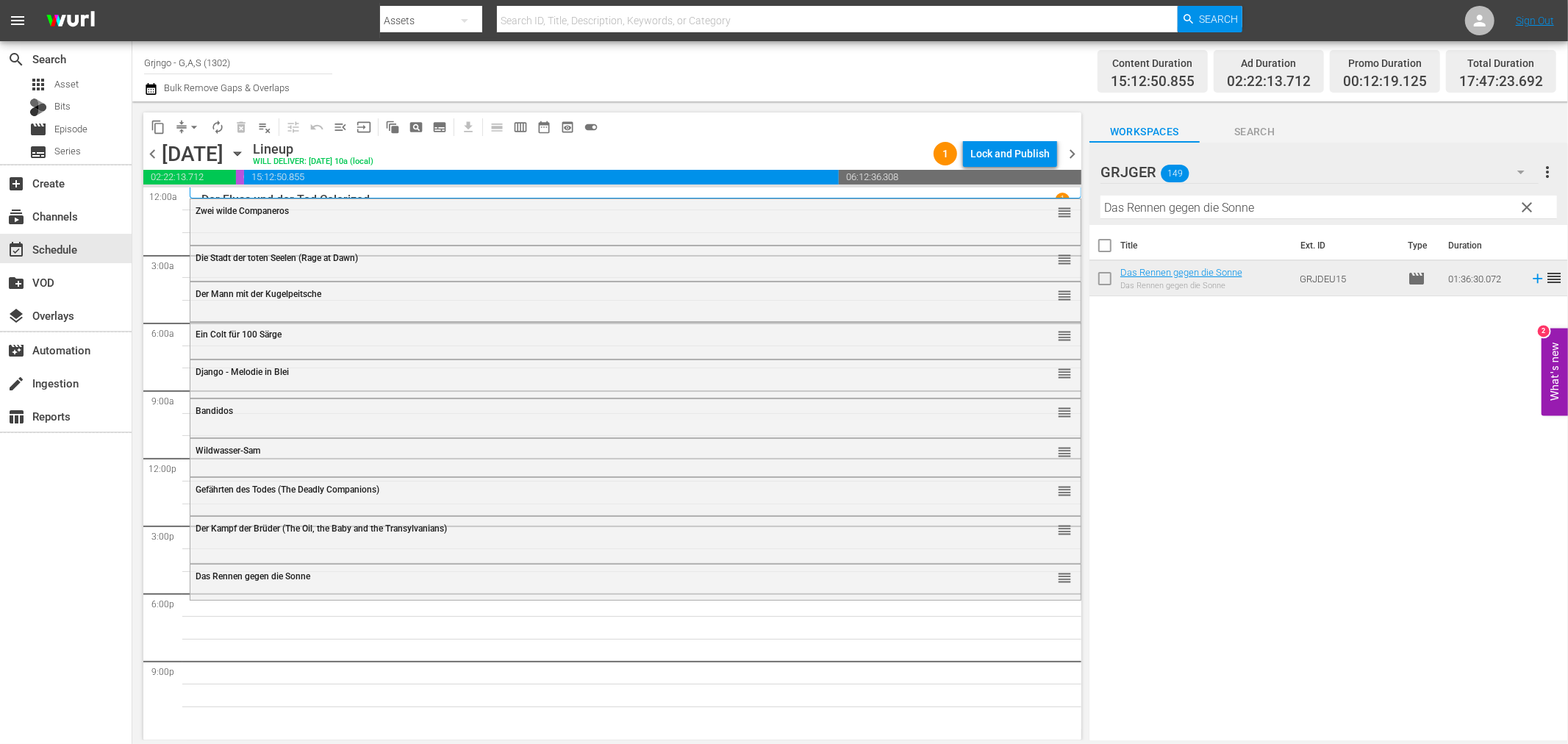
drag, startPoint x: 1518, startPoint y: 202, endPoint x: 1295, endPoint y: 223, distance: 224.0
click at [1519, 202] on span "clear" at bounding box center [1528, 208] width 18 height 18
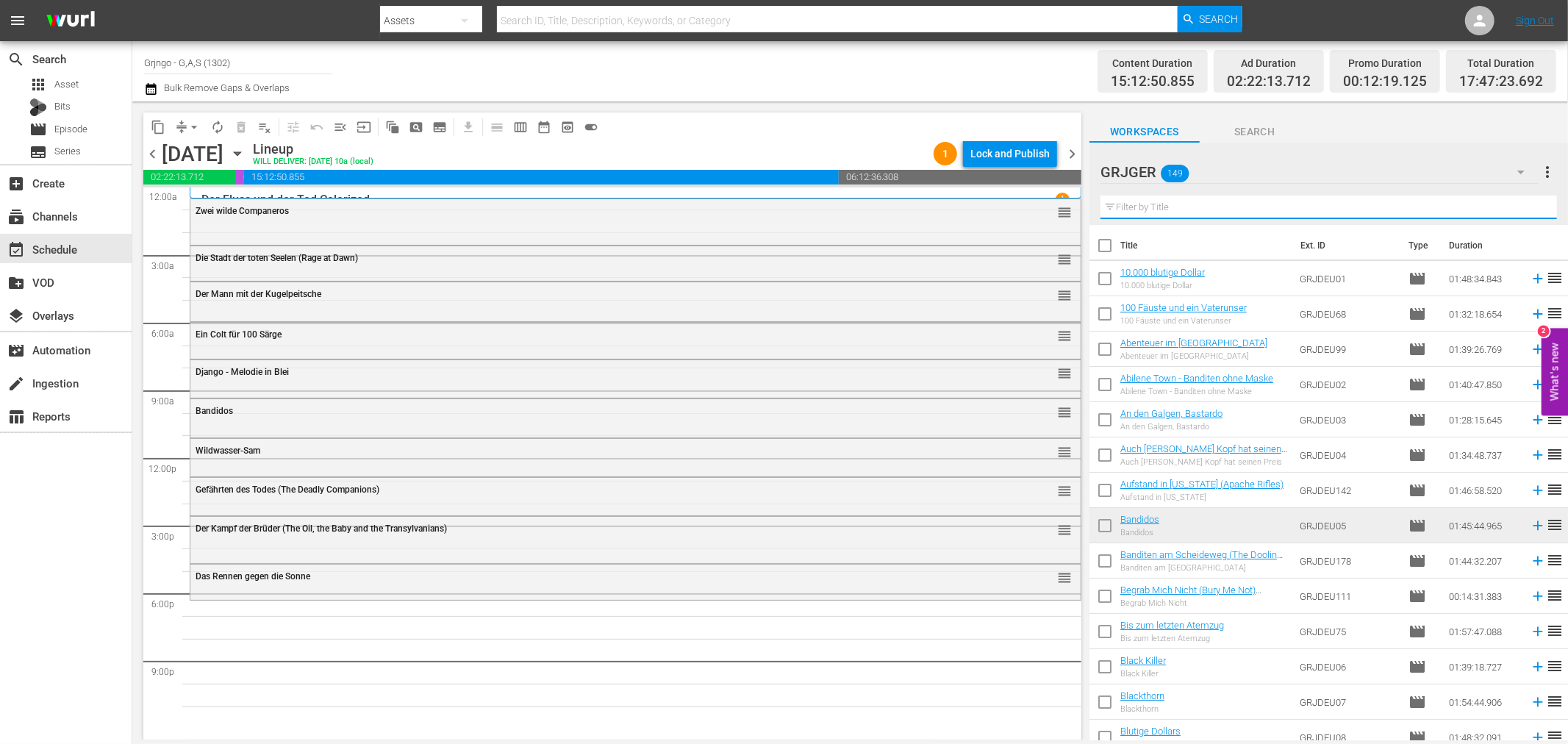
click at [1165, 204] on input "text" at bounding box center [1329, 207] width 456 height 23
paste input "Oh Jalisco, gib nicht auf!"
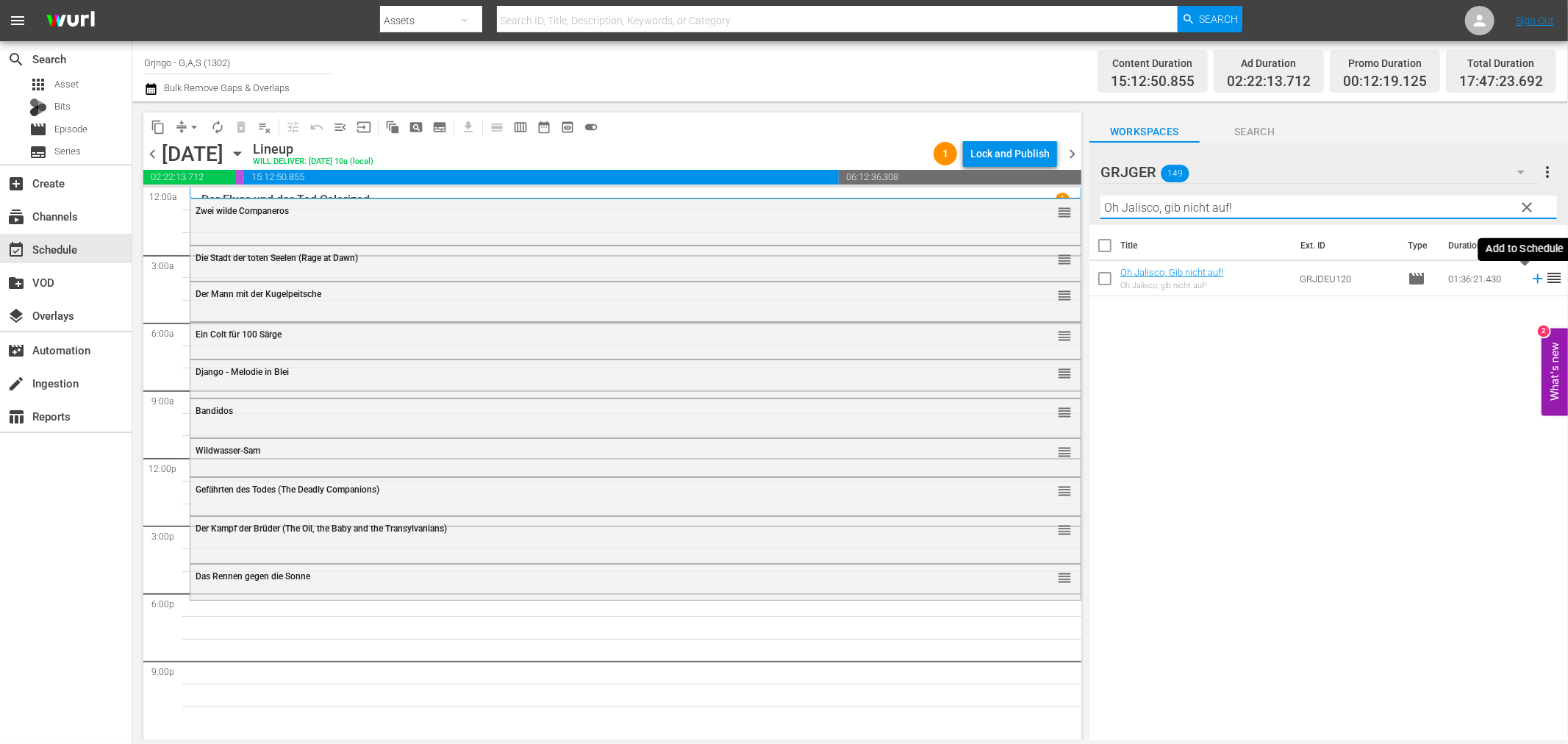
type input "Oh Jalisco, gib nicht auf!"
click at [1530, 278] on icon at bounding box center [1538, 278] width 16 height 16
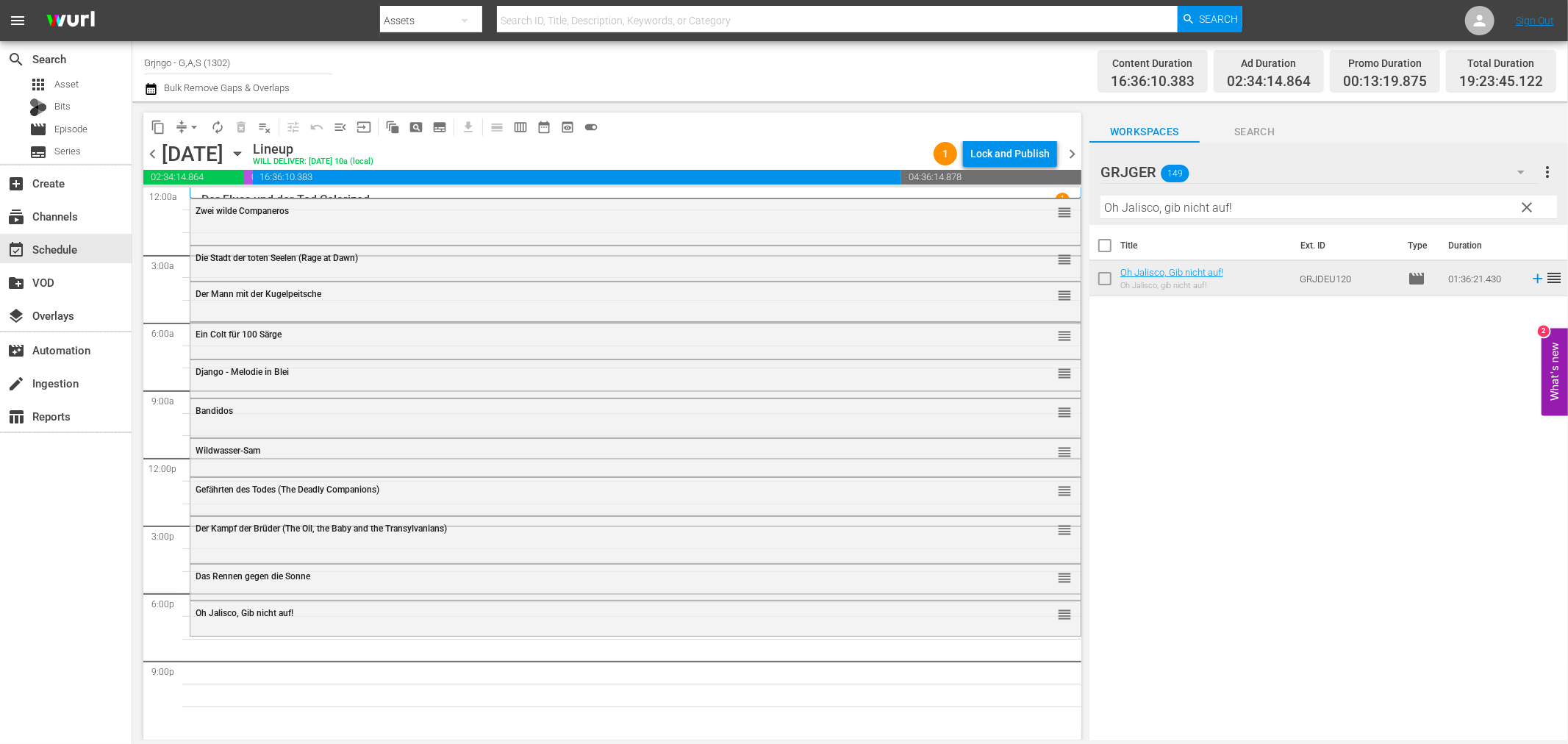
click at [1525, 201] on span "clear" at bounding box center [1528, 208] width 18 height 18
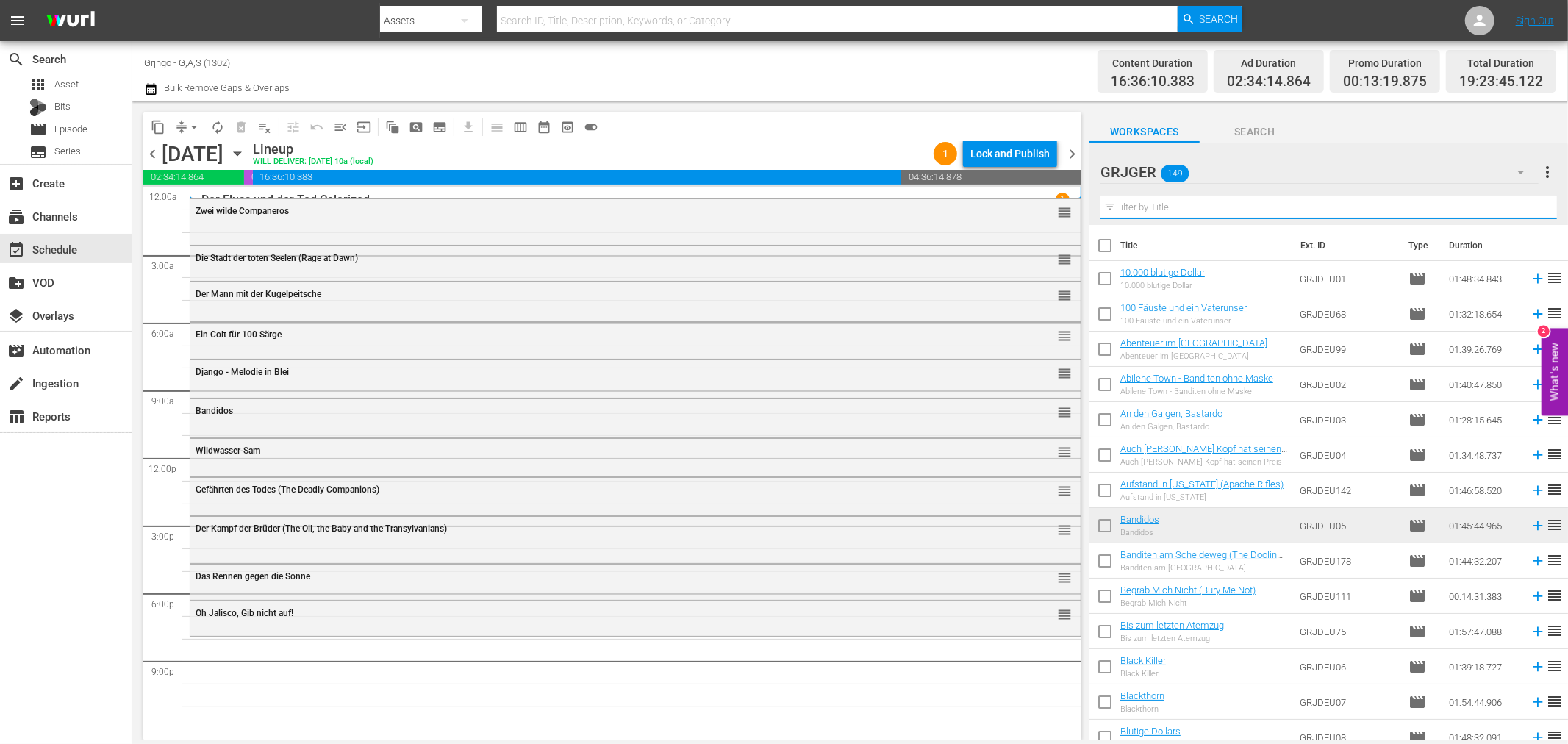
paste input "Es geht um deinen Kopf, Amigo!"
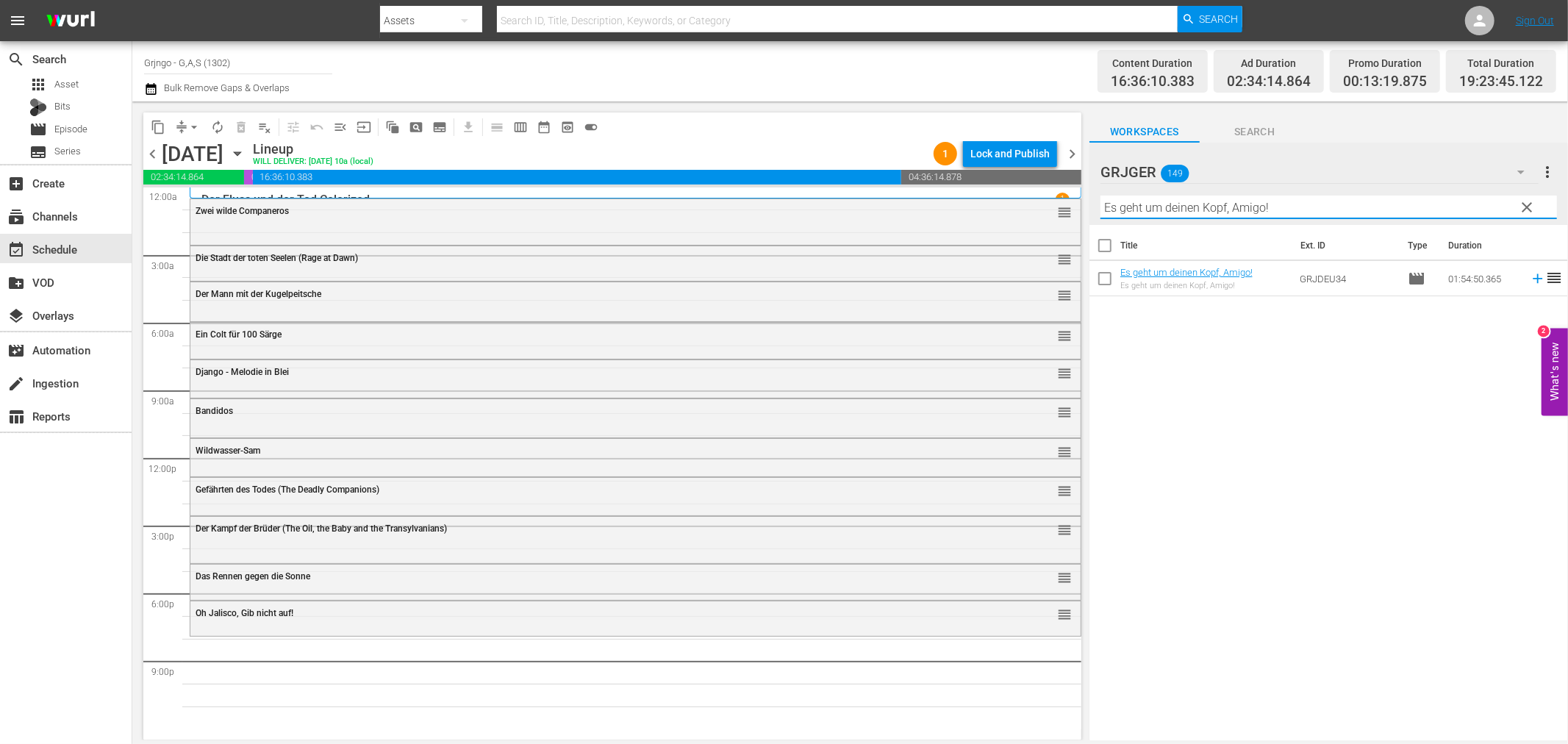
type input "Es geht um deinen Kopf, Amigo!"
click at [1533, 282] on icon at bounding box center [1538, 278] width 10 height 10
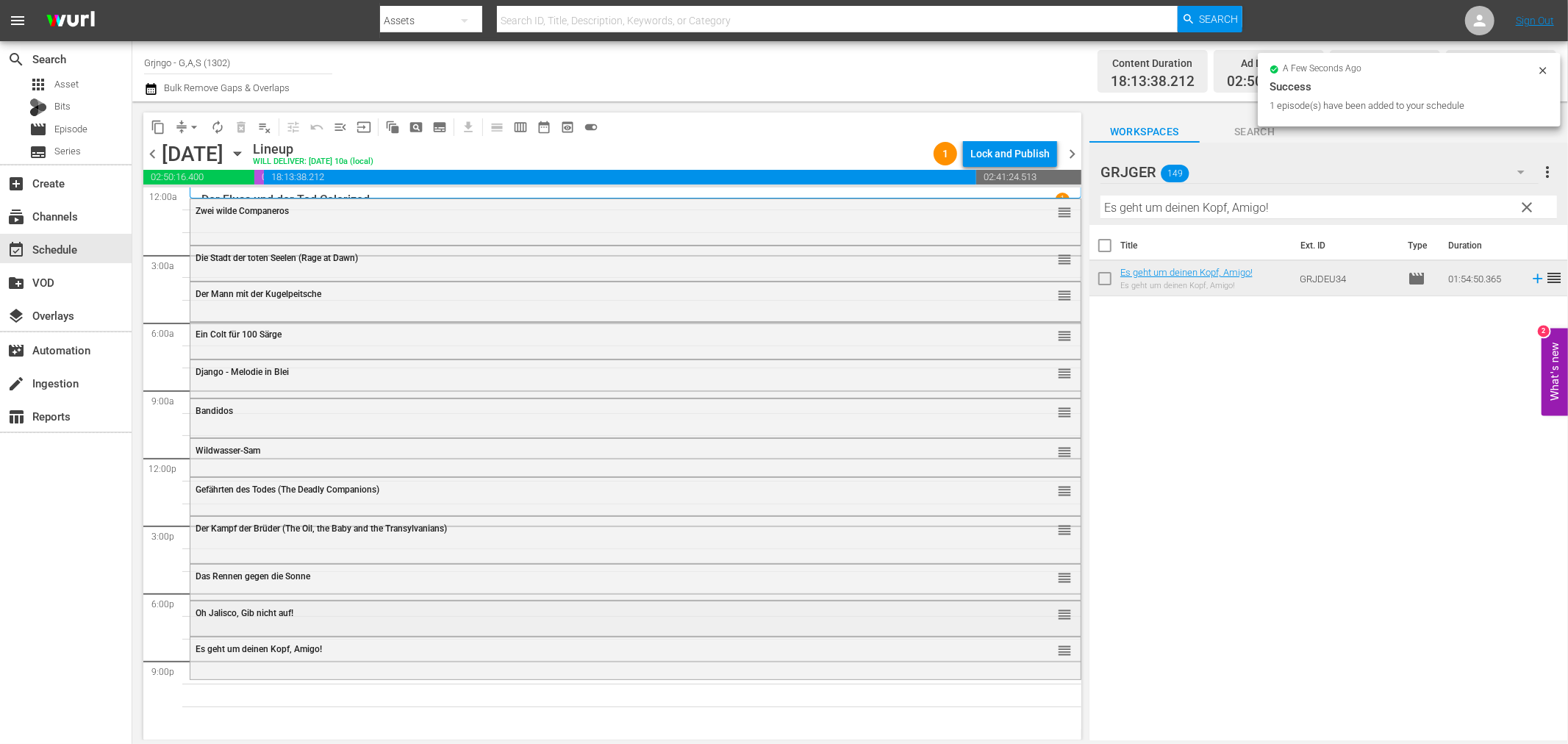
click at [297, 625] on div "Oh Jalisco, Gib nicht auf! reorder" at bounding box center [635, 614] width 891 height 25
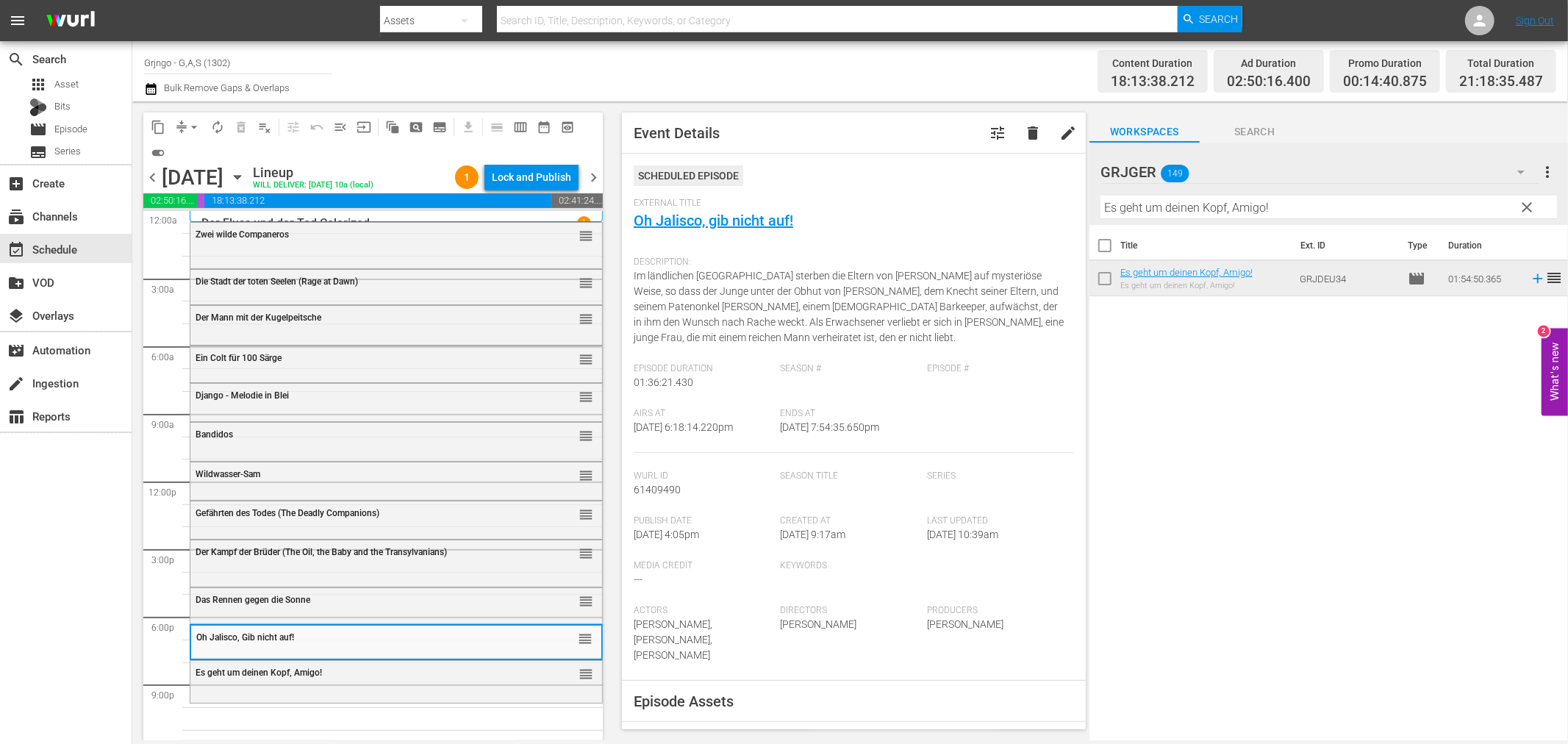
click at [266, 678] on span "Es geht um deinen Kopf, Amigo!" at bounding box center [258, 672] width 126 height 10
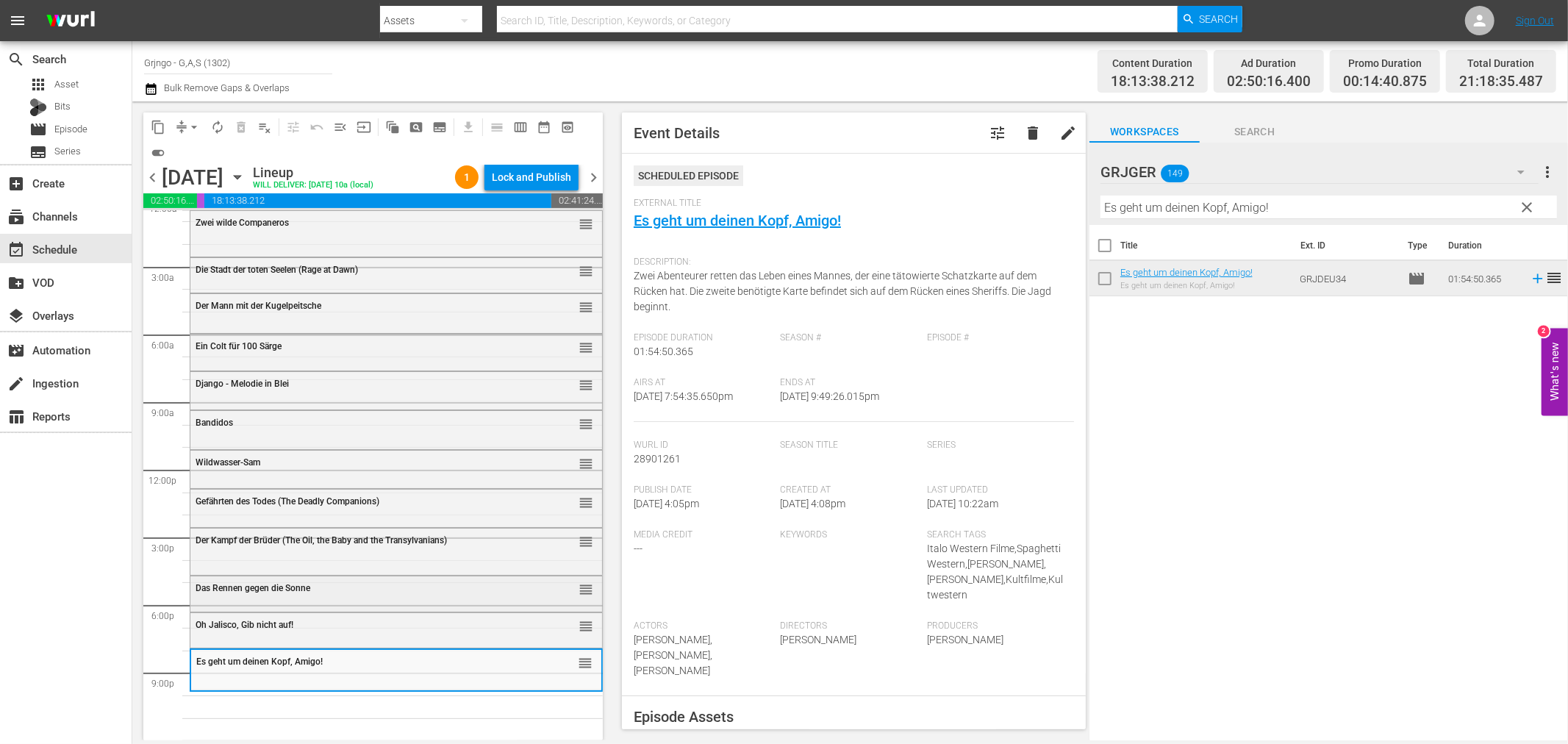
scroll to position [35, 0]
click at [1522, 207] on span "clear" at bounding box center [1528, 208] width 18 height 18
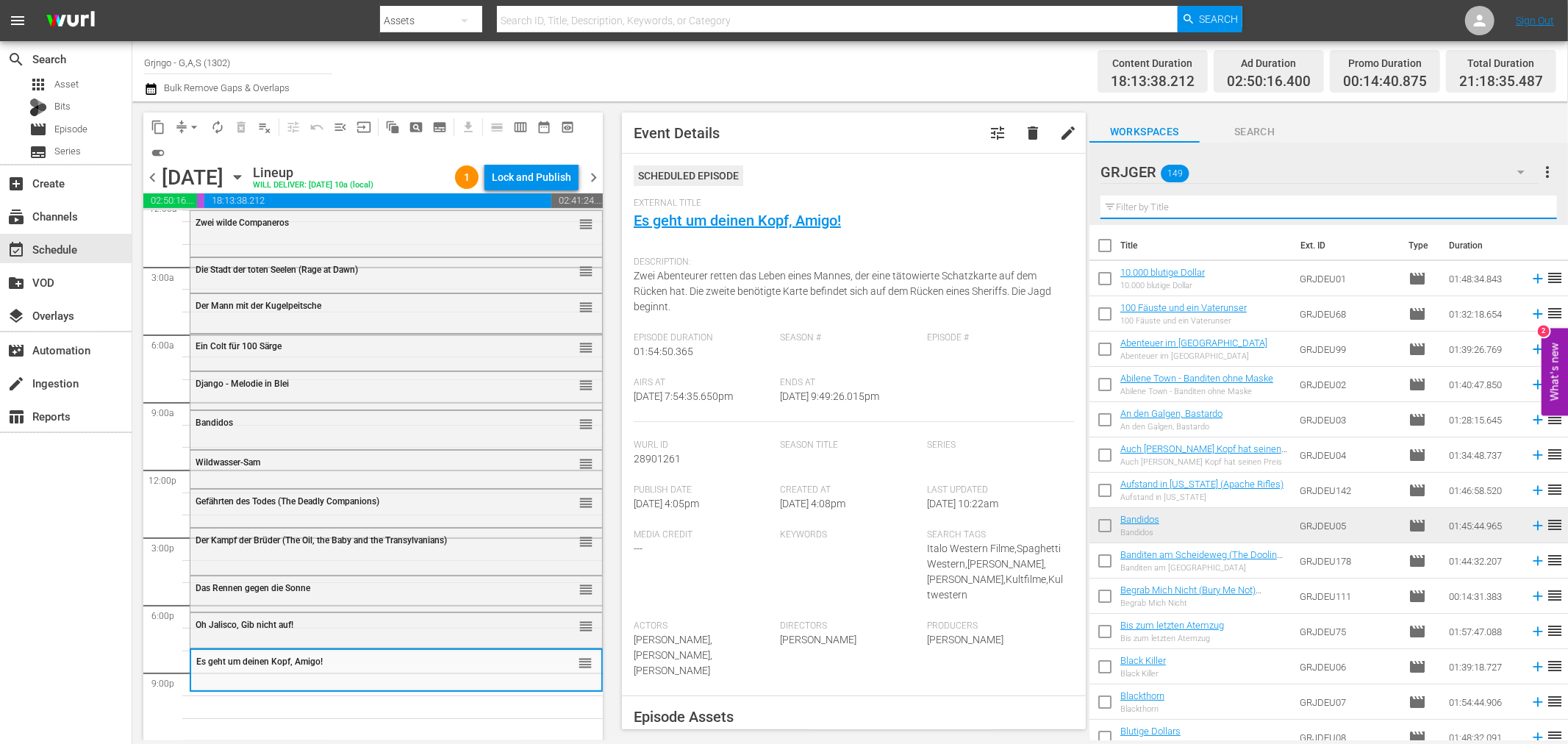
paste input "Jack London: Flucht aus dem Goldland - EP02"
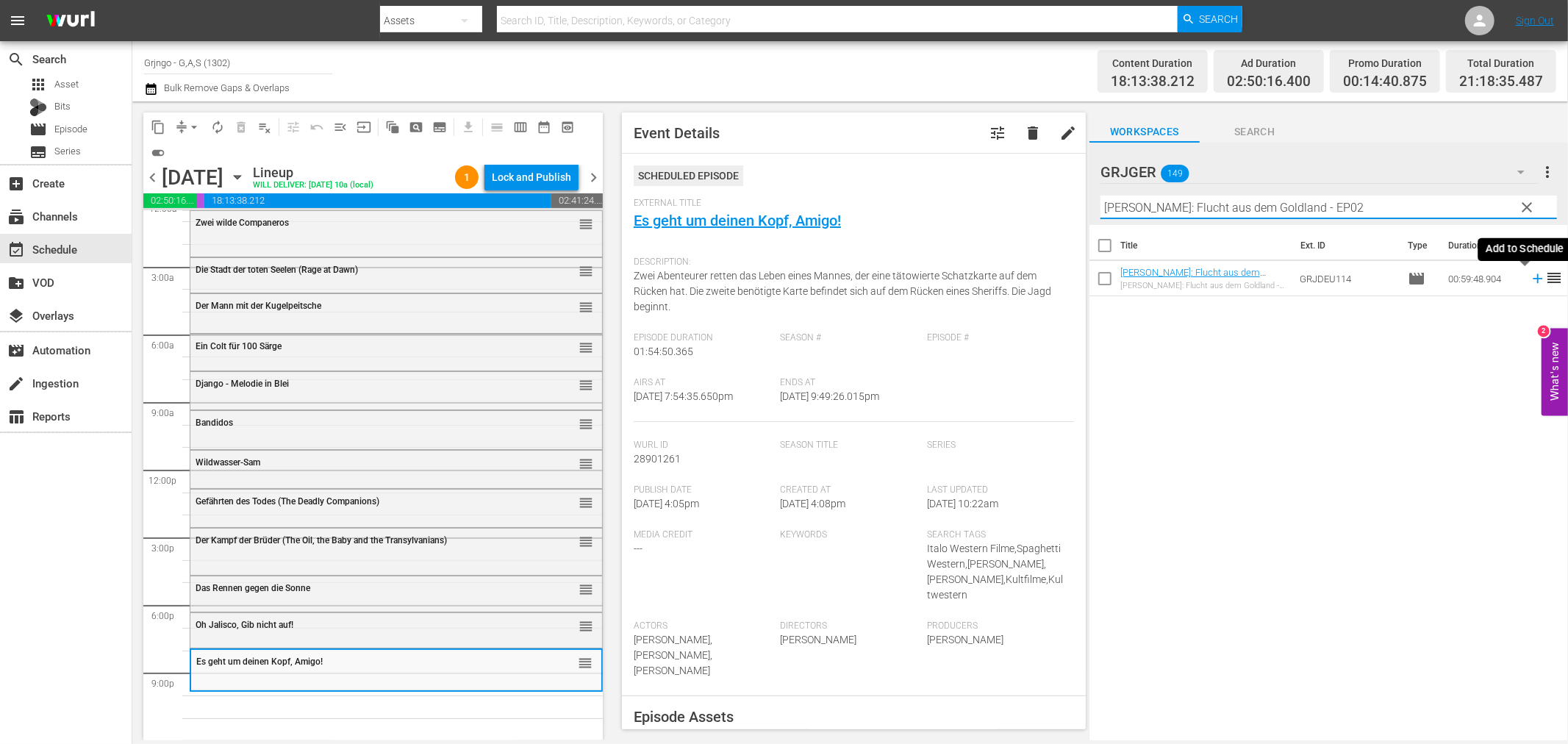
type input "Jack London: Flucht aus dem Goldland - EP02"
click at [1530, 277] on icon at bounding box center [1538, 278] width 16 height 16
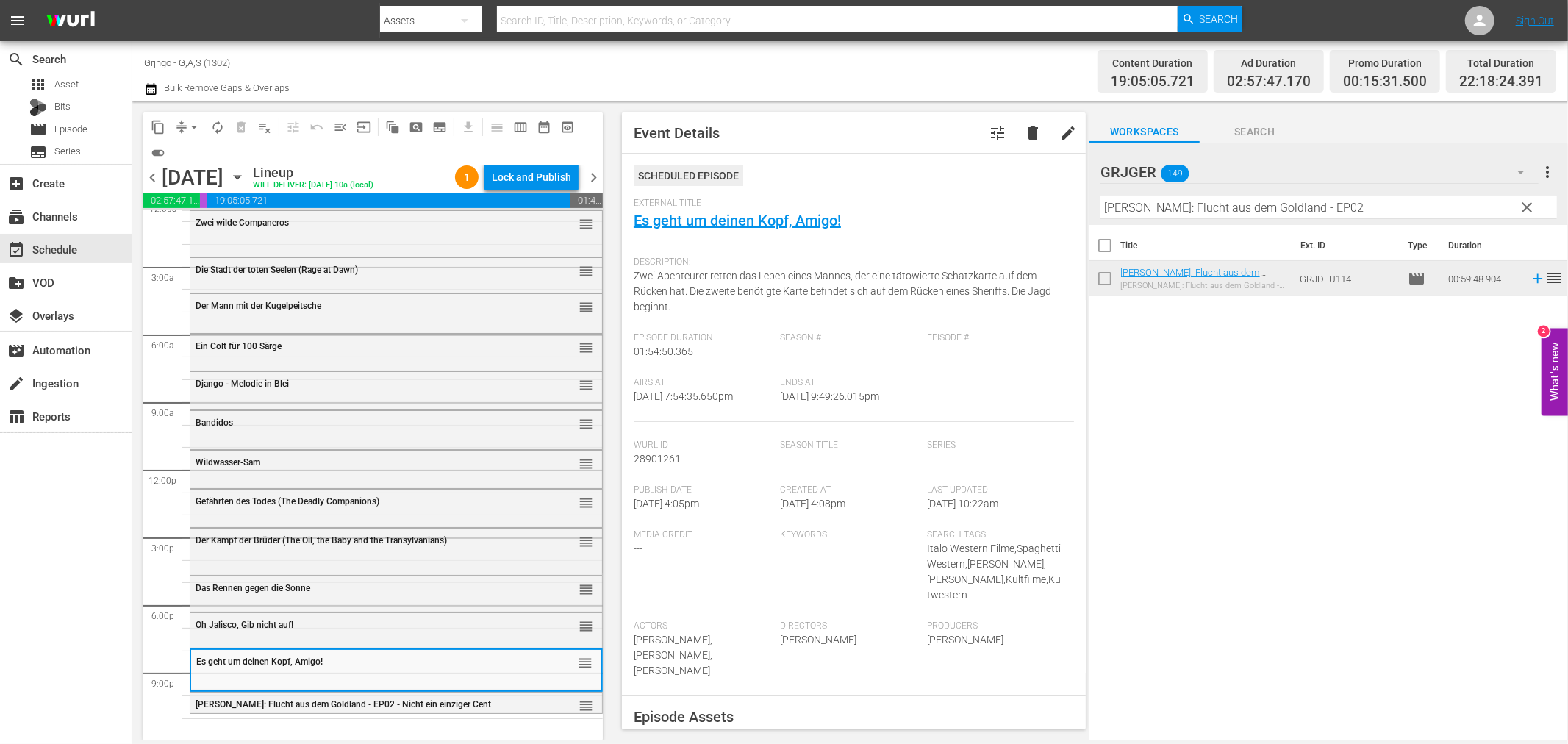
click at [1525, 203] on span "clear" at bounding box center [1528, 208] width 18 height 18
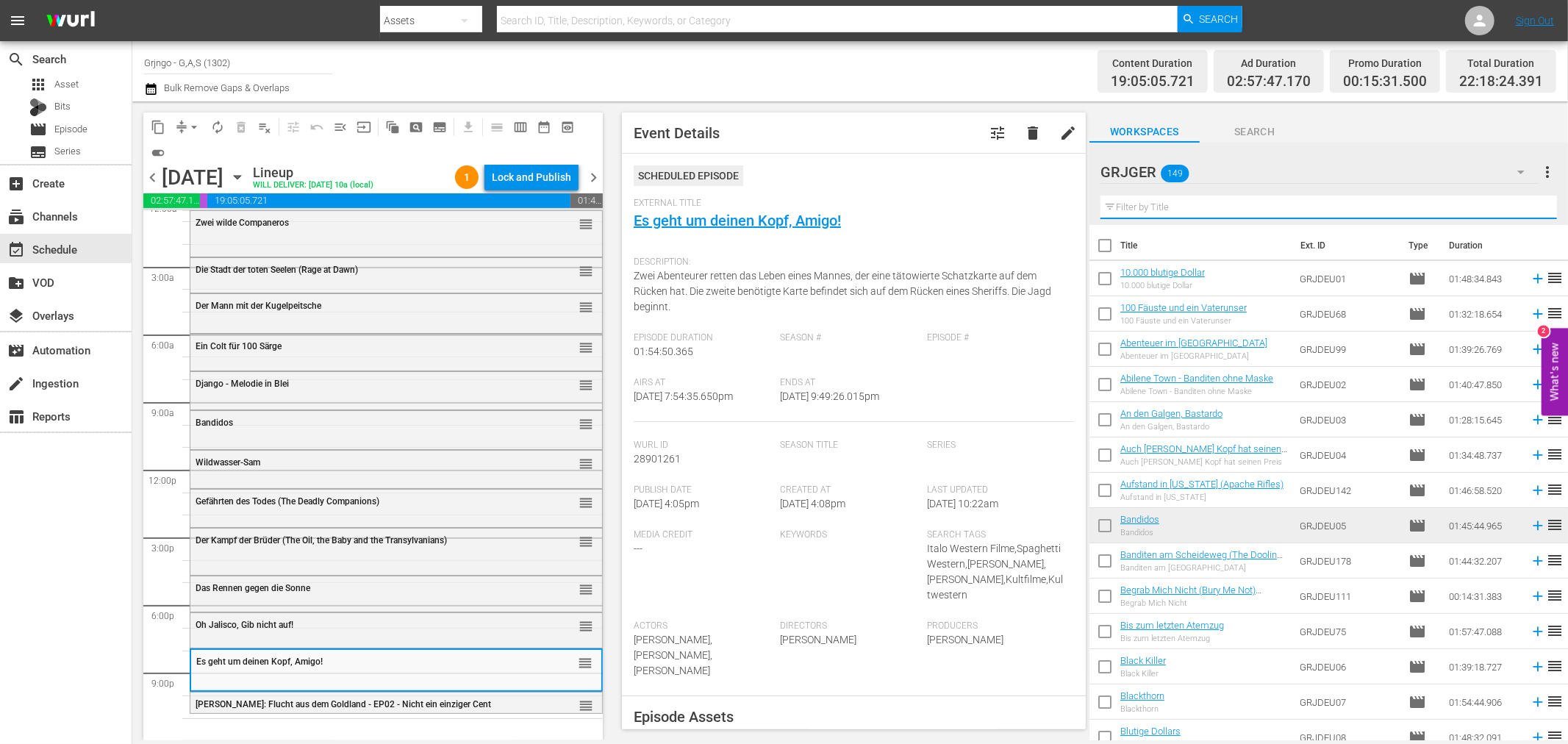
paste input "Western Jack"
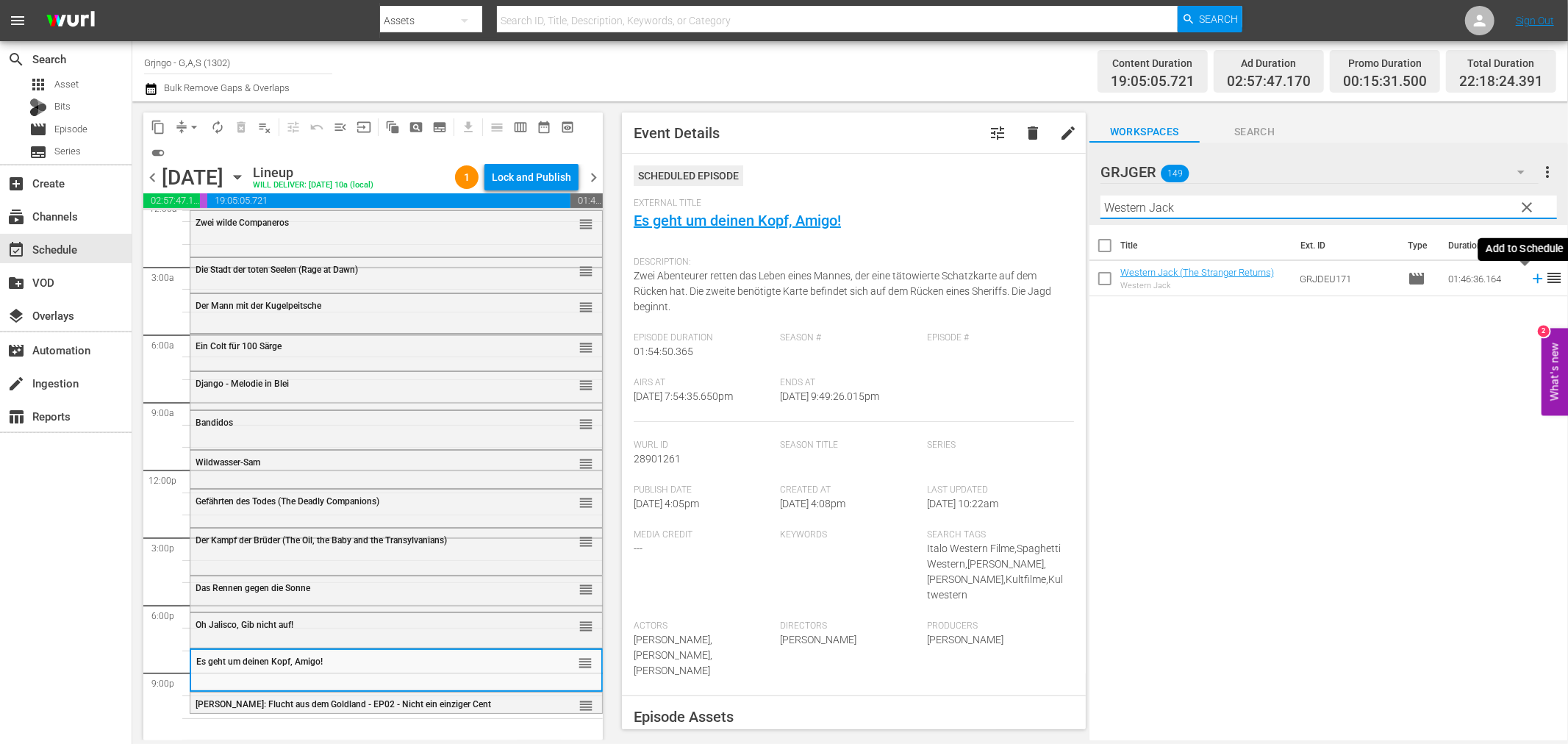
type input "Western Jack"
click at [1533, 278] on icon at bounding box center [1538, 278] width 10 height 10
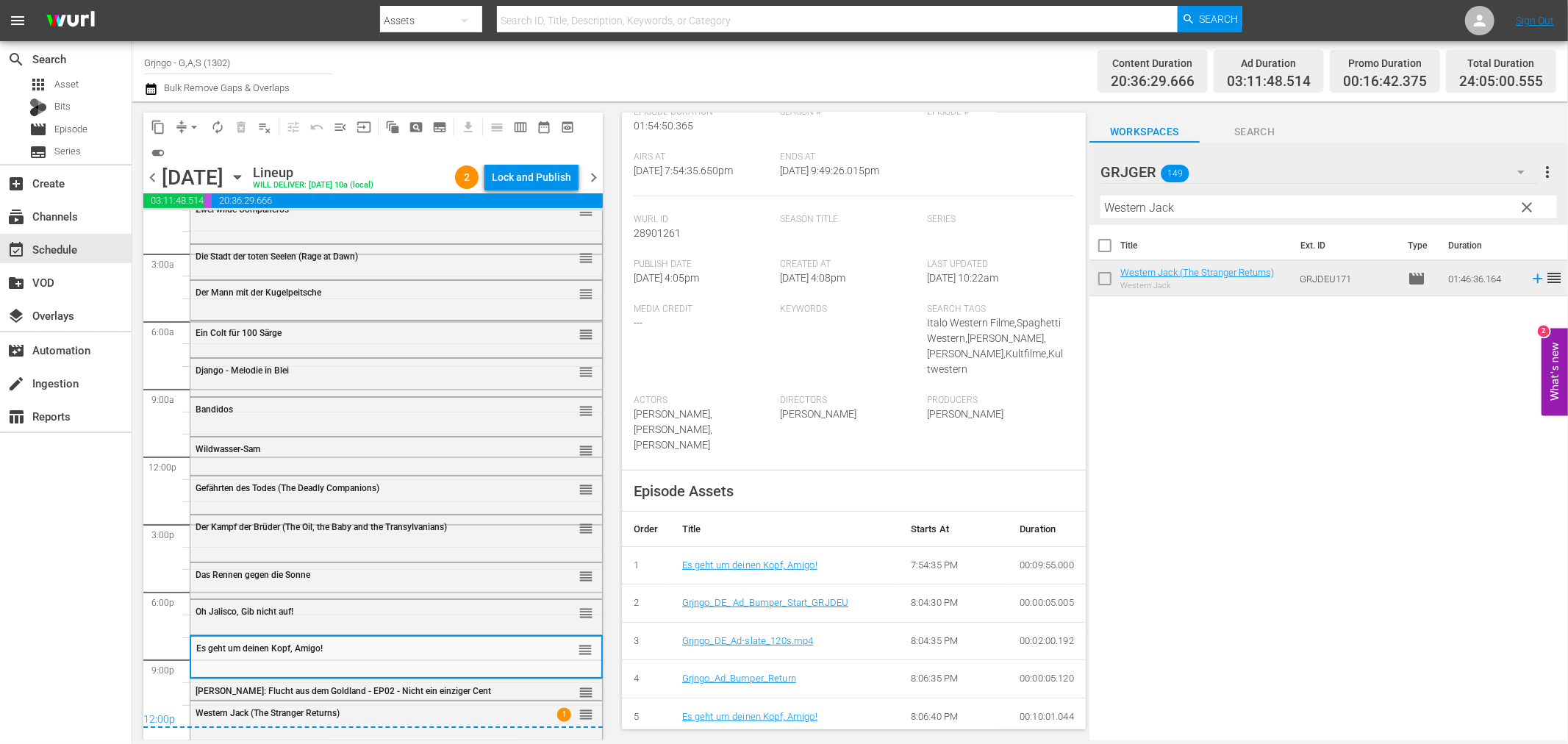
scroll to position [327, 0]
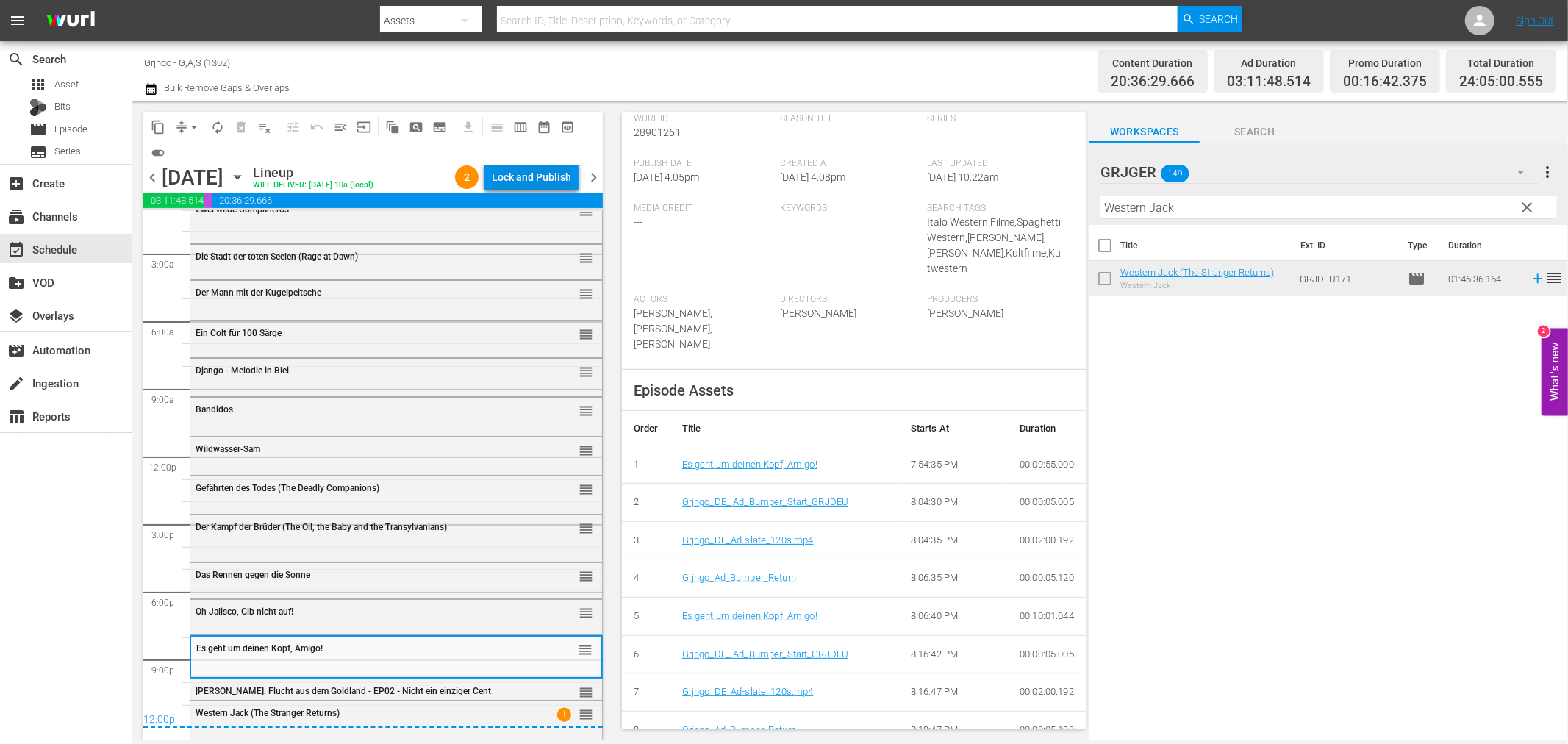
click at [513, 177] on div "Lock and Publish" at bounding box center [532, 177] width 80 height 27
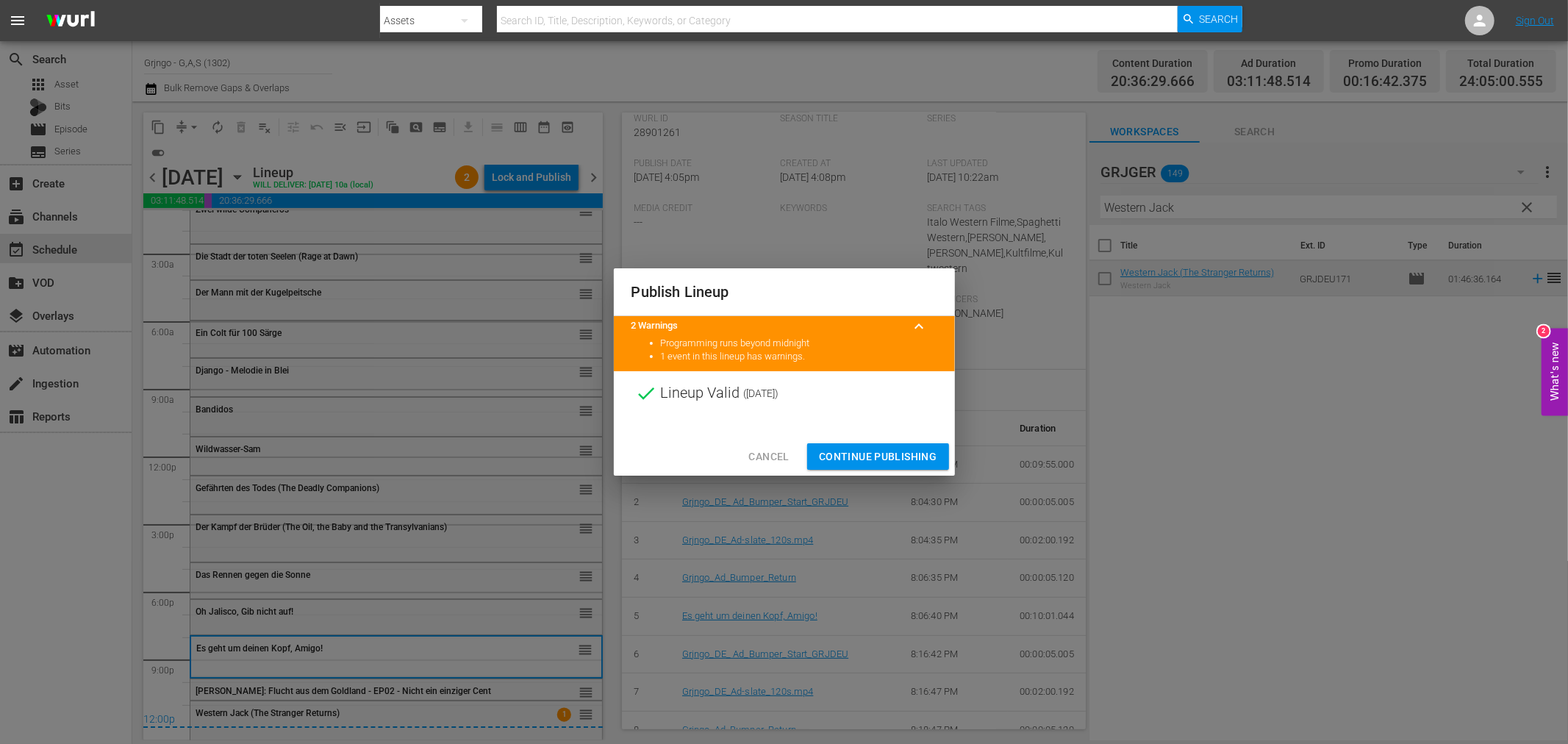
scroll to position [48, 0]
click at [892, 451] on span "Continue Publishing" at bounding box center [878, 457] width 118 height 19
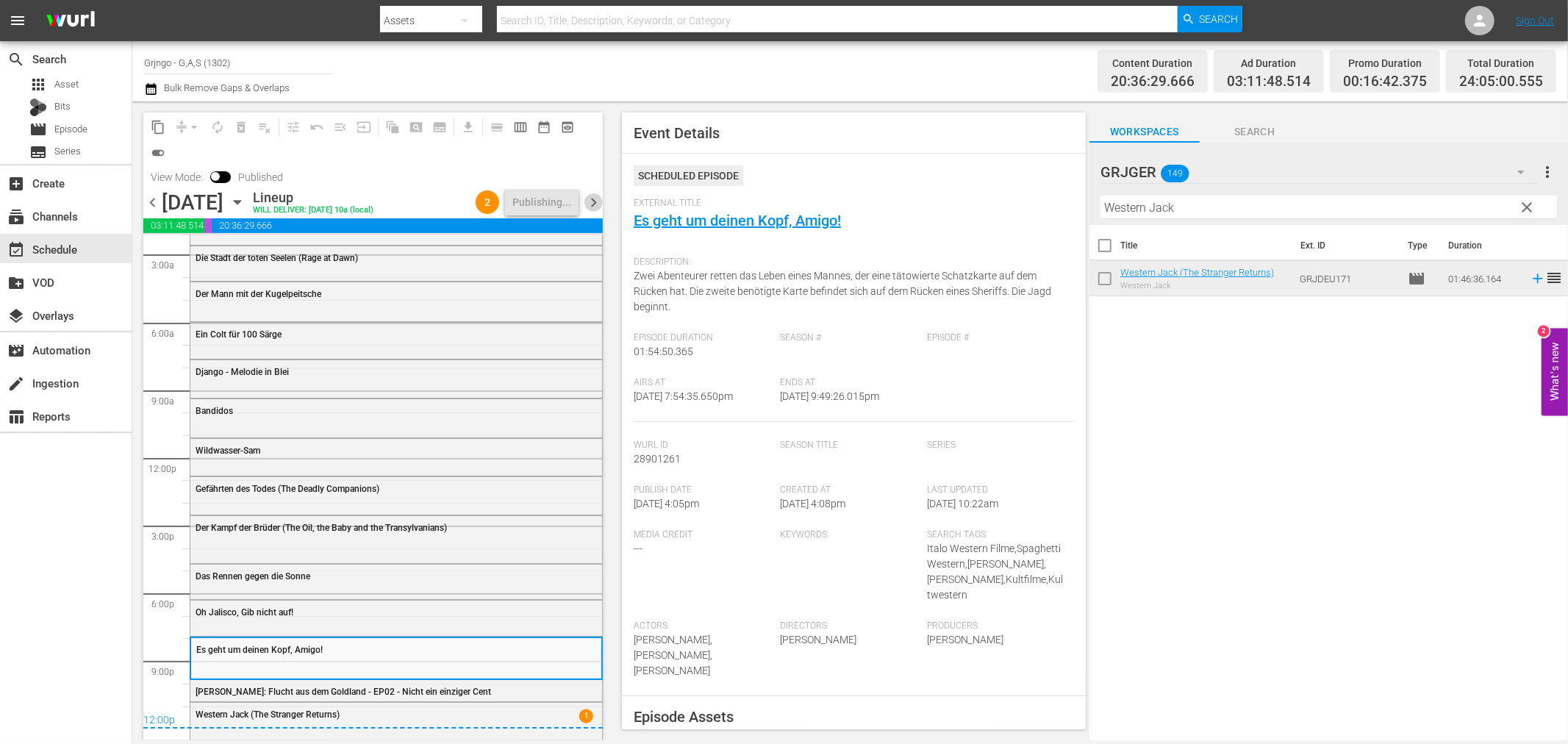
click at [590, 204] on span "chevron_right" at bounding box center [593, 202] width 19 height 19
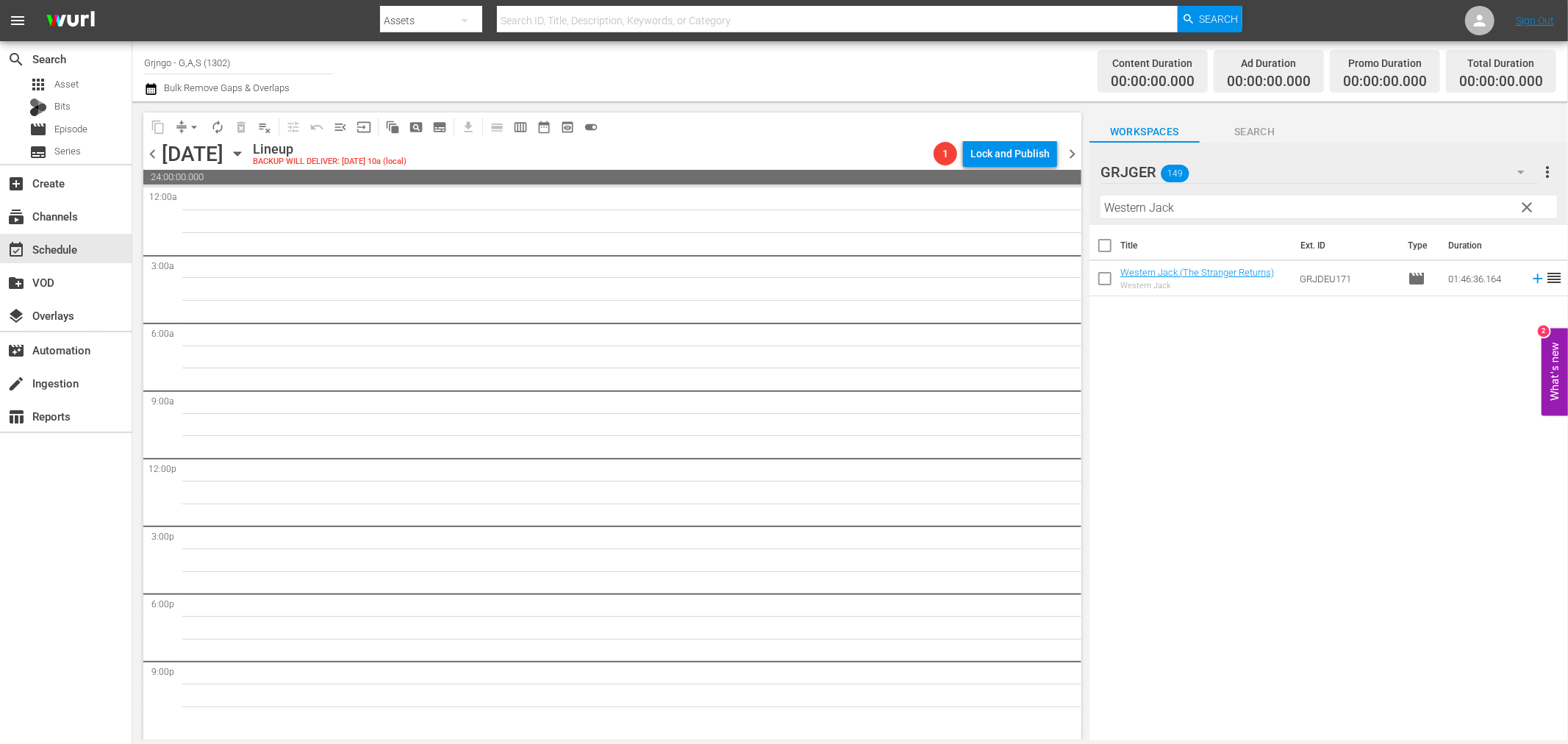
drag, startPoint x: 150, startPoint y: 151, endPoint x: 197, endPoint y: 152, distance: 47.0
click at [151, 151] on span "chevron_left" at bounding box center [152, 154] width 19 height 19
click at [1072, 152] on span "chevron_right" at bounding box center [1072, 154] width 19 height 19
drag, startPoint x: 1526, startPoint y: 203, endPoint x: 1167, endPoint y: 206, distance: 359.0
click at [1526, 203] on span "clear" at bounding box center [1528, 208] width 18 height 18
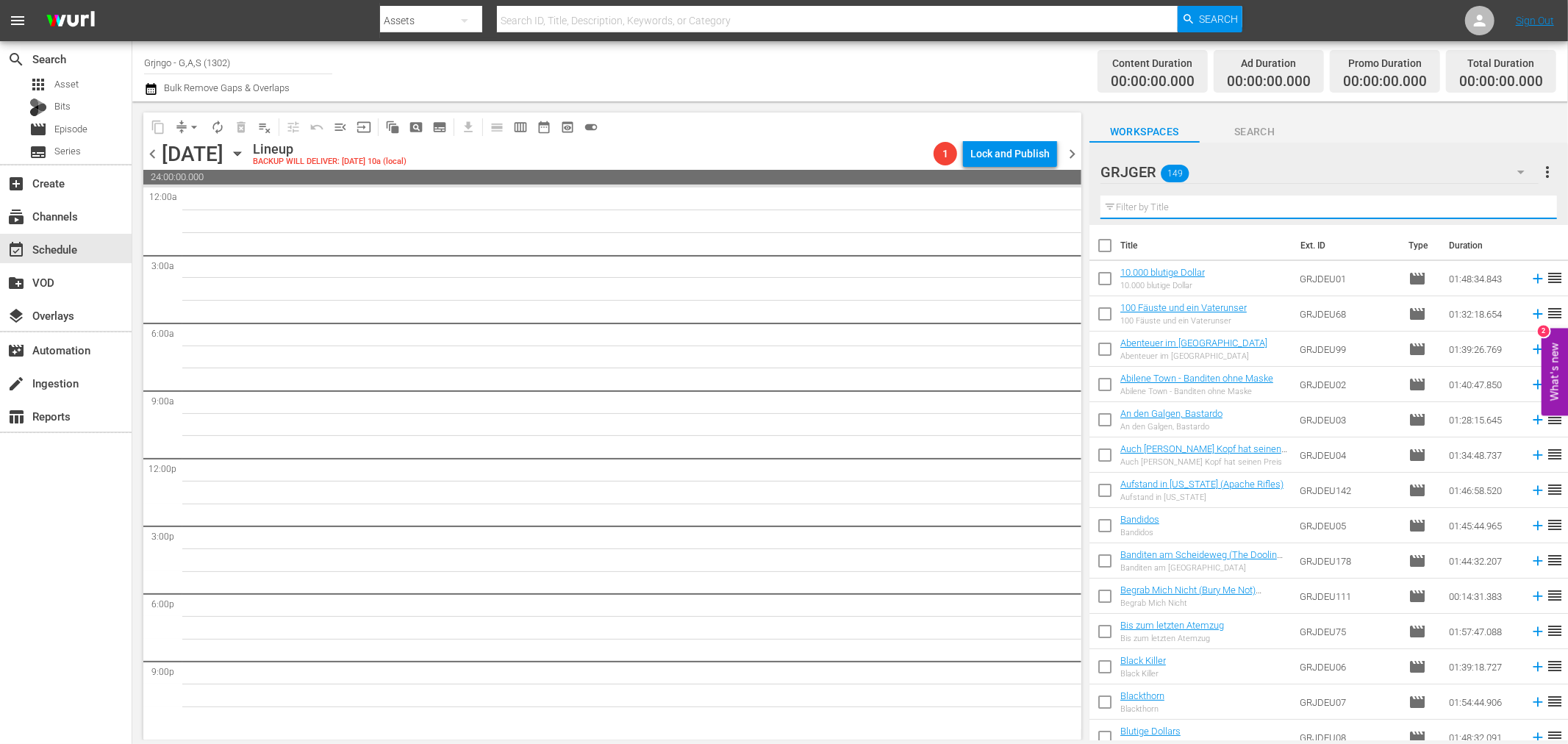
paste input "Ein Halleluja für Camposanto"
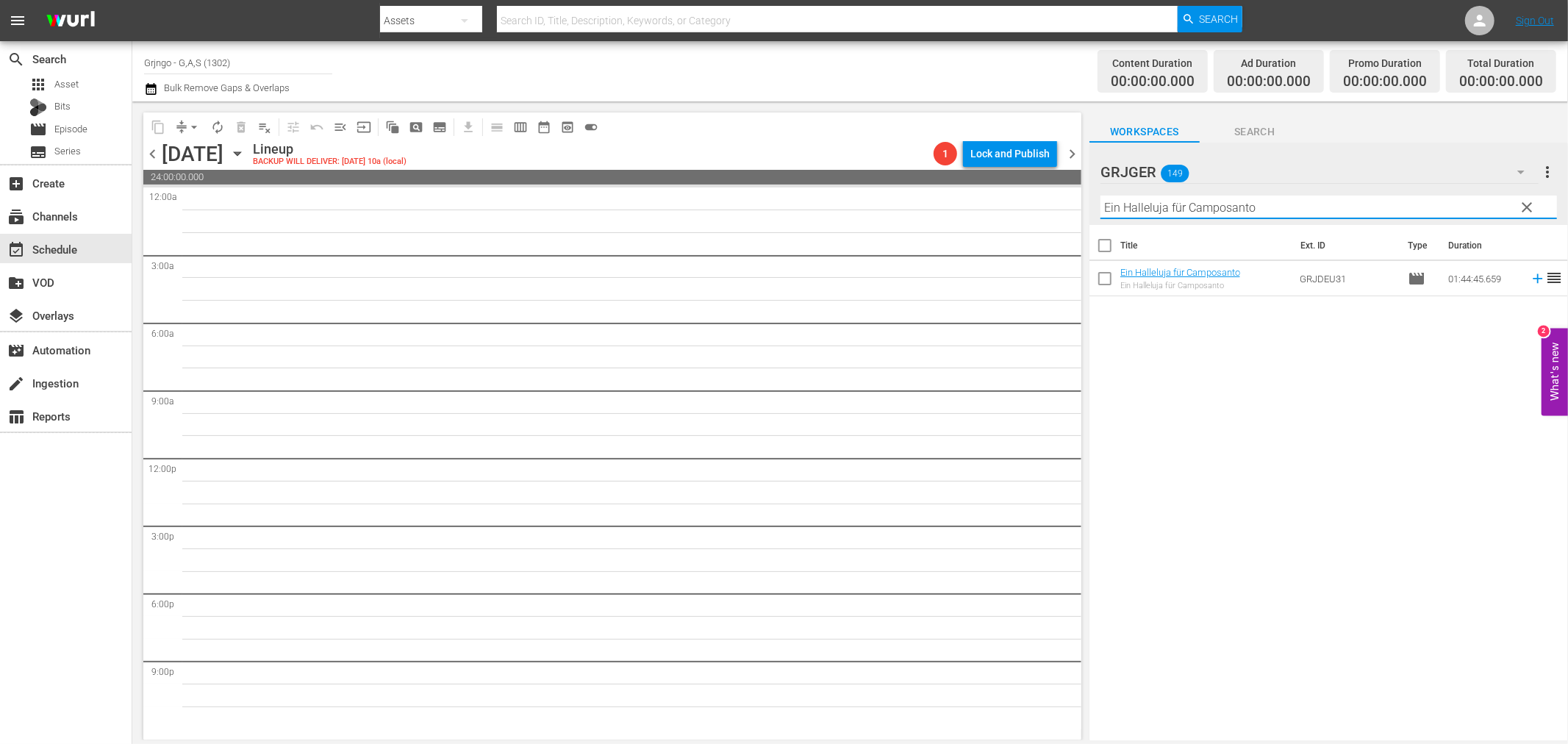
type input "Ein Halleluja für Camposanto"
click at [1530, 278] on icon at bounding box center [1538, 278] width 16 height 16
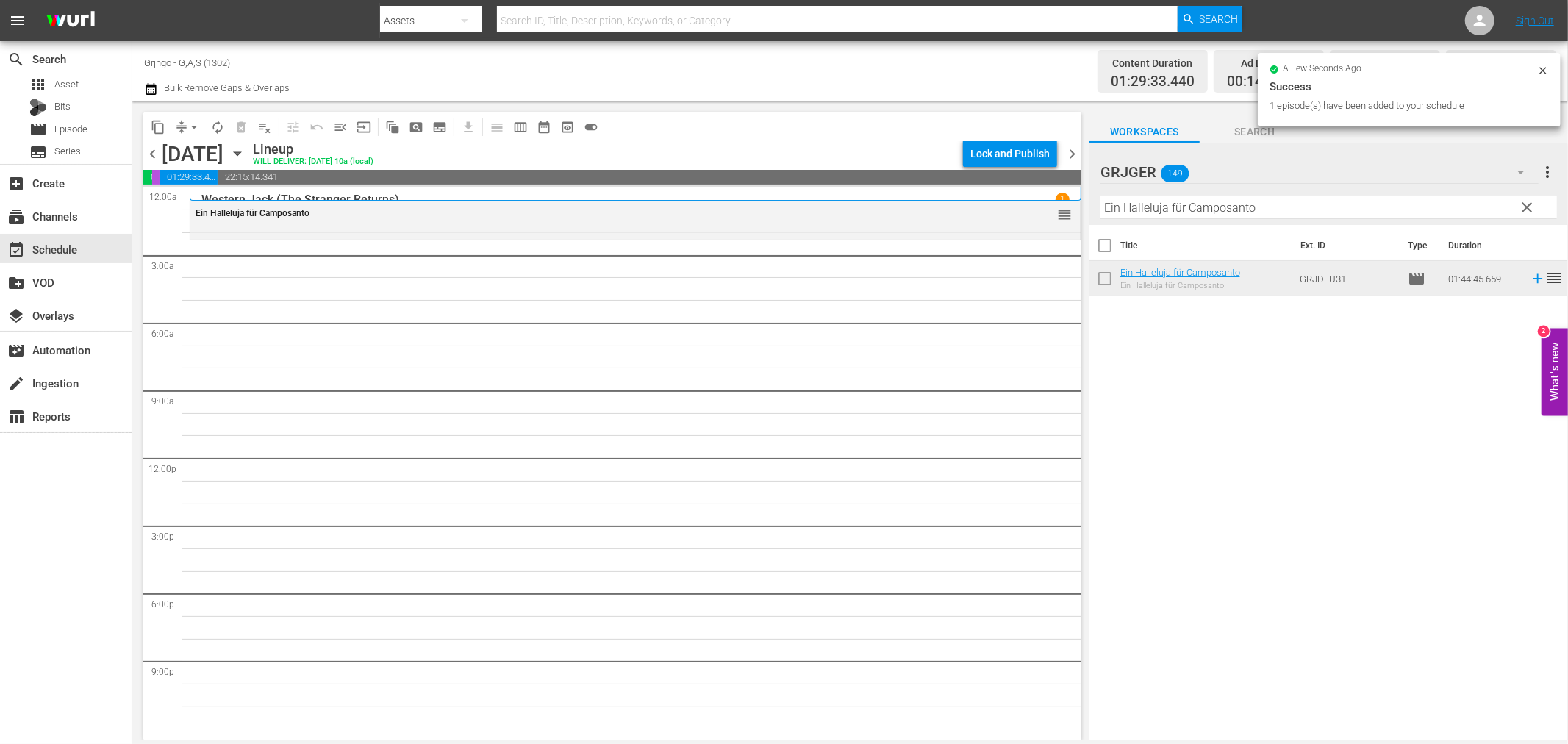
click at [1530, 202] on span "clear" at bounding box center [1528, 208] width 18 height 18
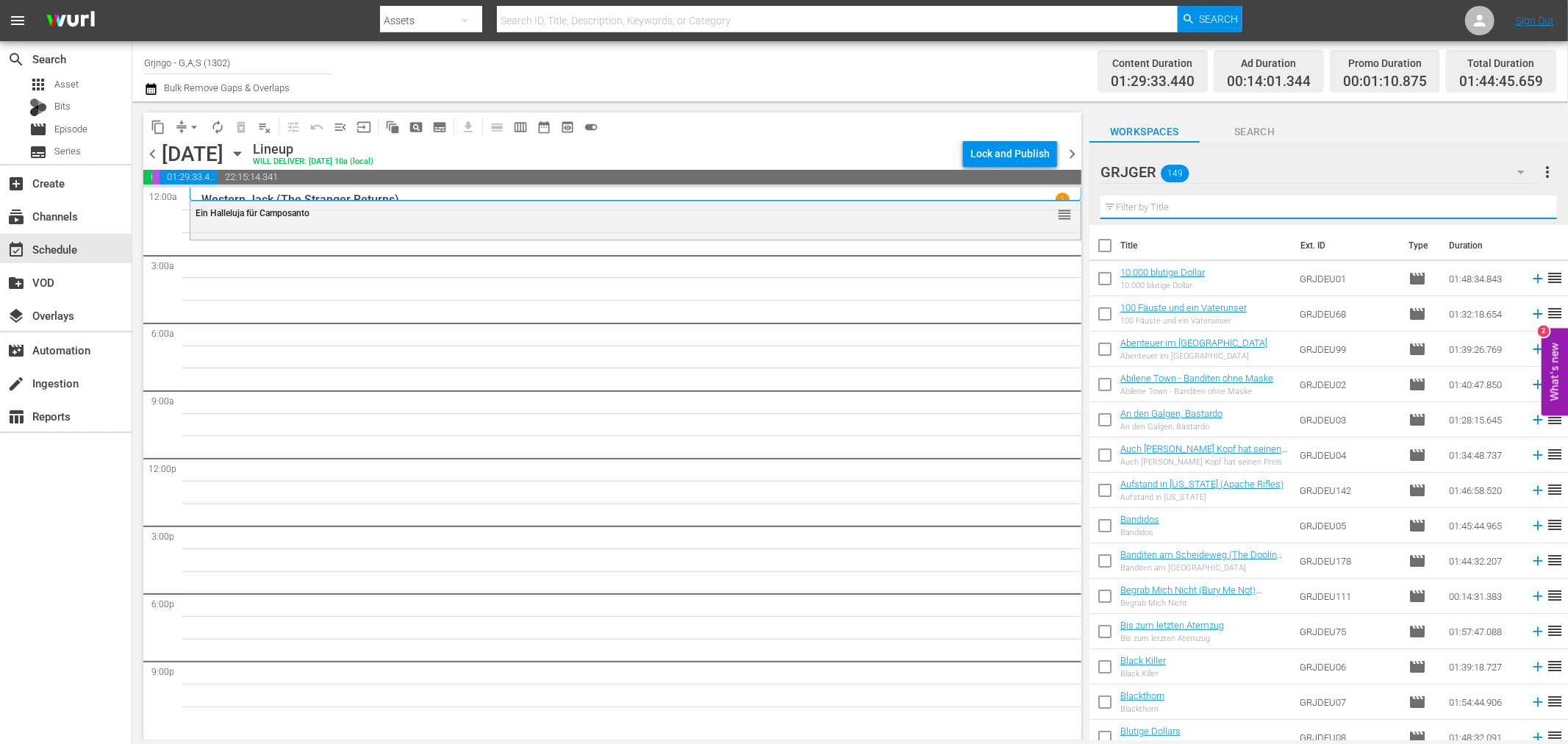
paste input "Jack London: Flucht aus dem Goldland - EP03"
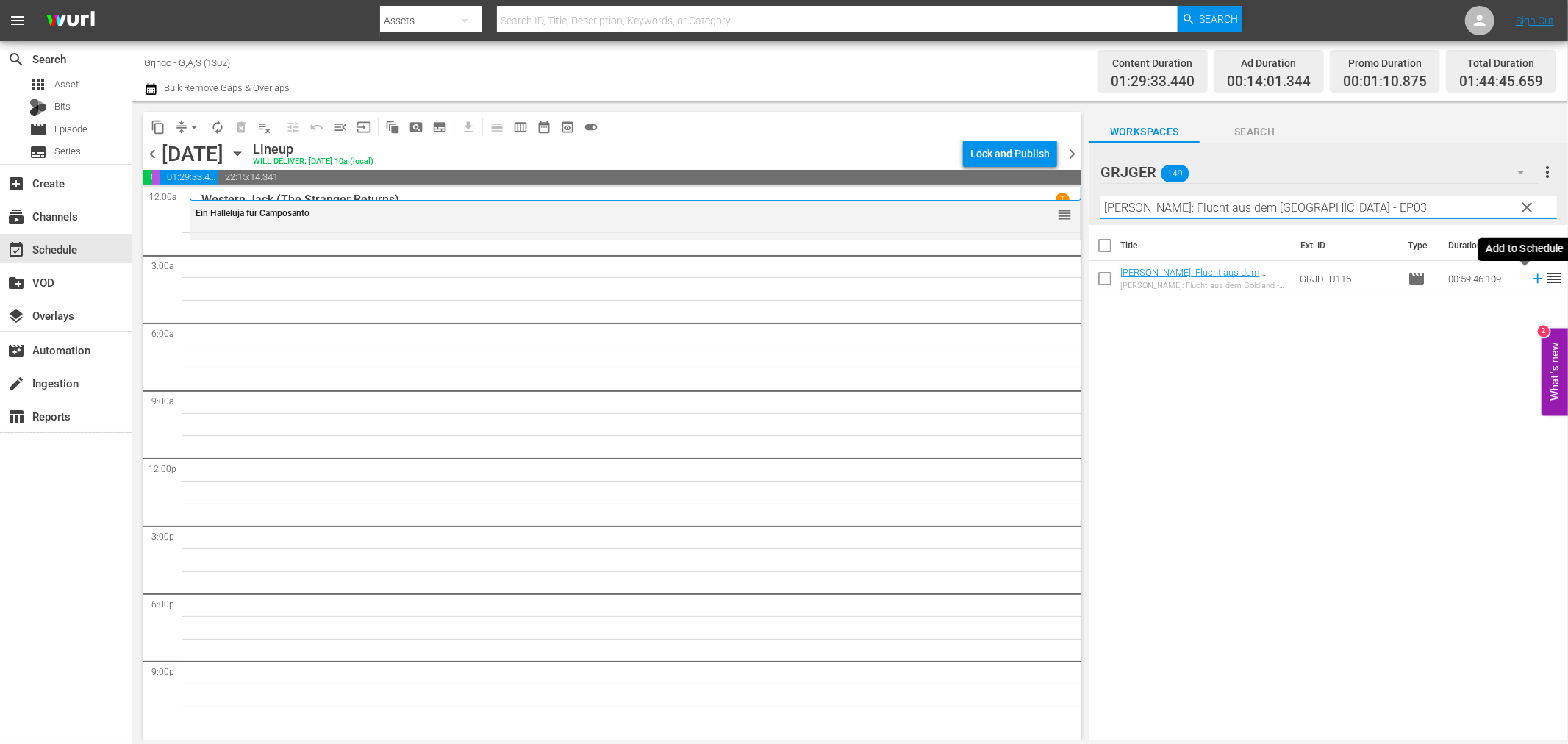
type input "Jack London: Flucht aus dem Goldland - EP03"
click at [1530, 277] on icon at bounding box center [1538, 278] width 16 height 16
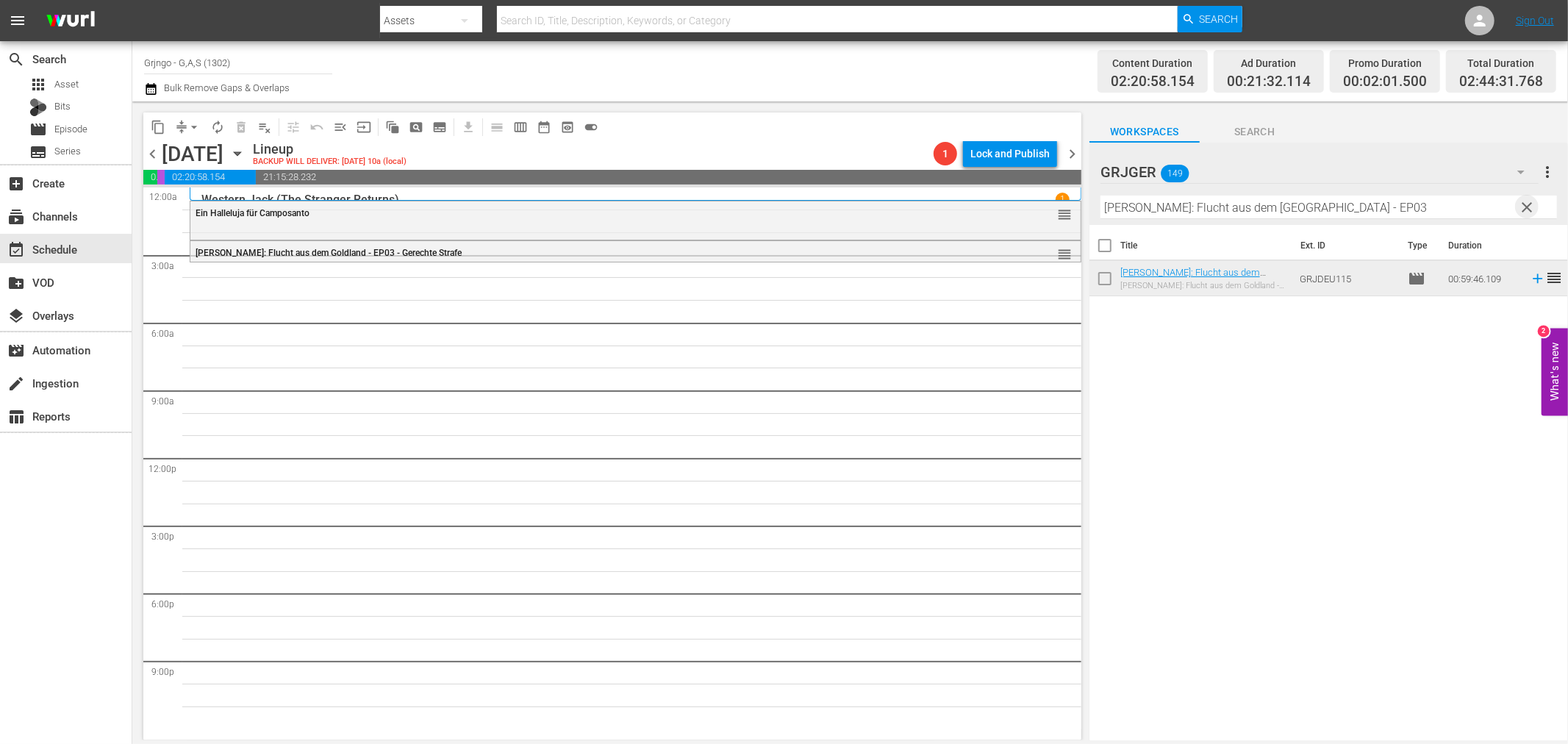
click at [1527, 201] on span "clear" at bounding box center [1528, 208] width 18 height 18
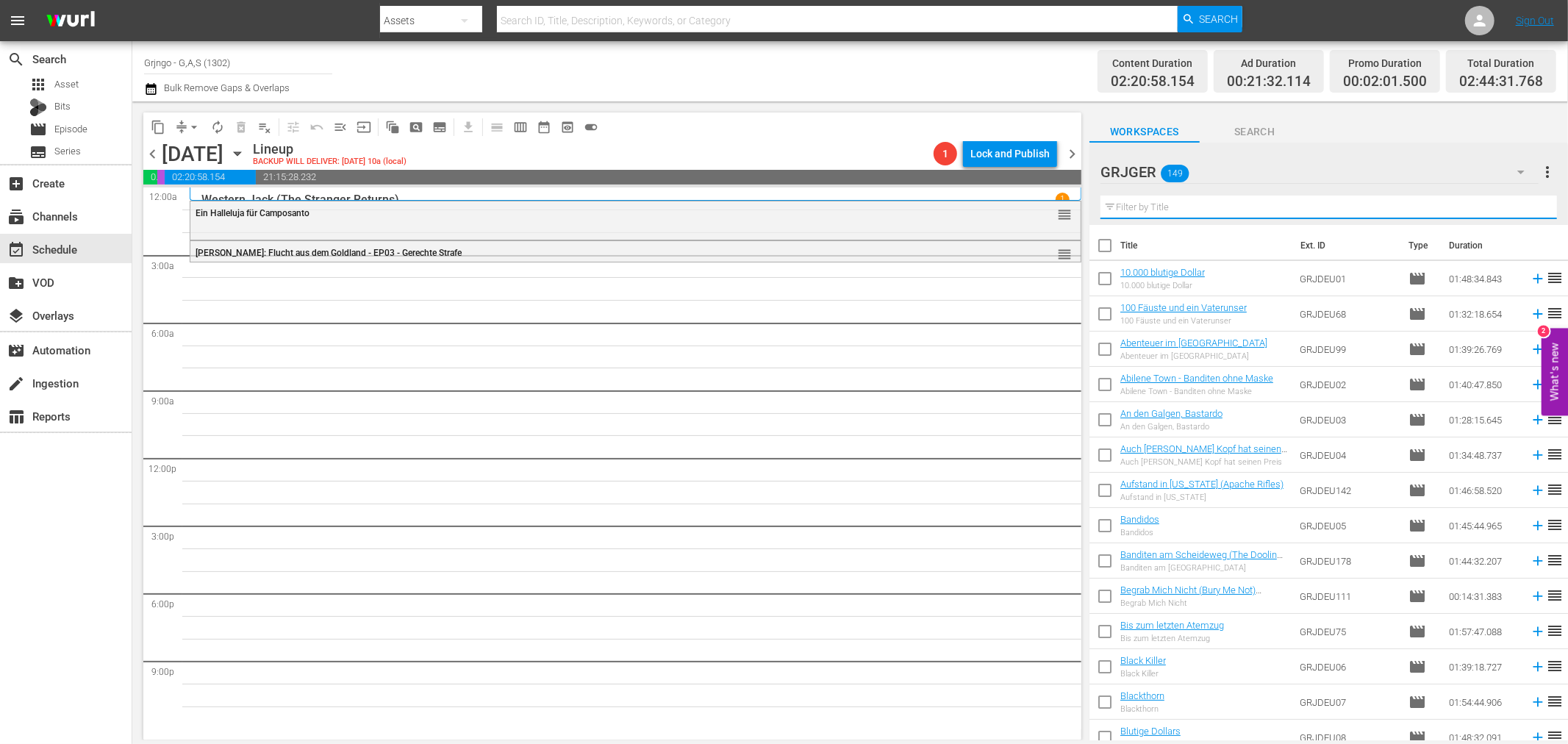
paste input "Begrab Mich Nicht"
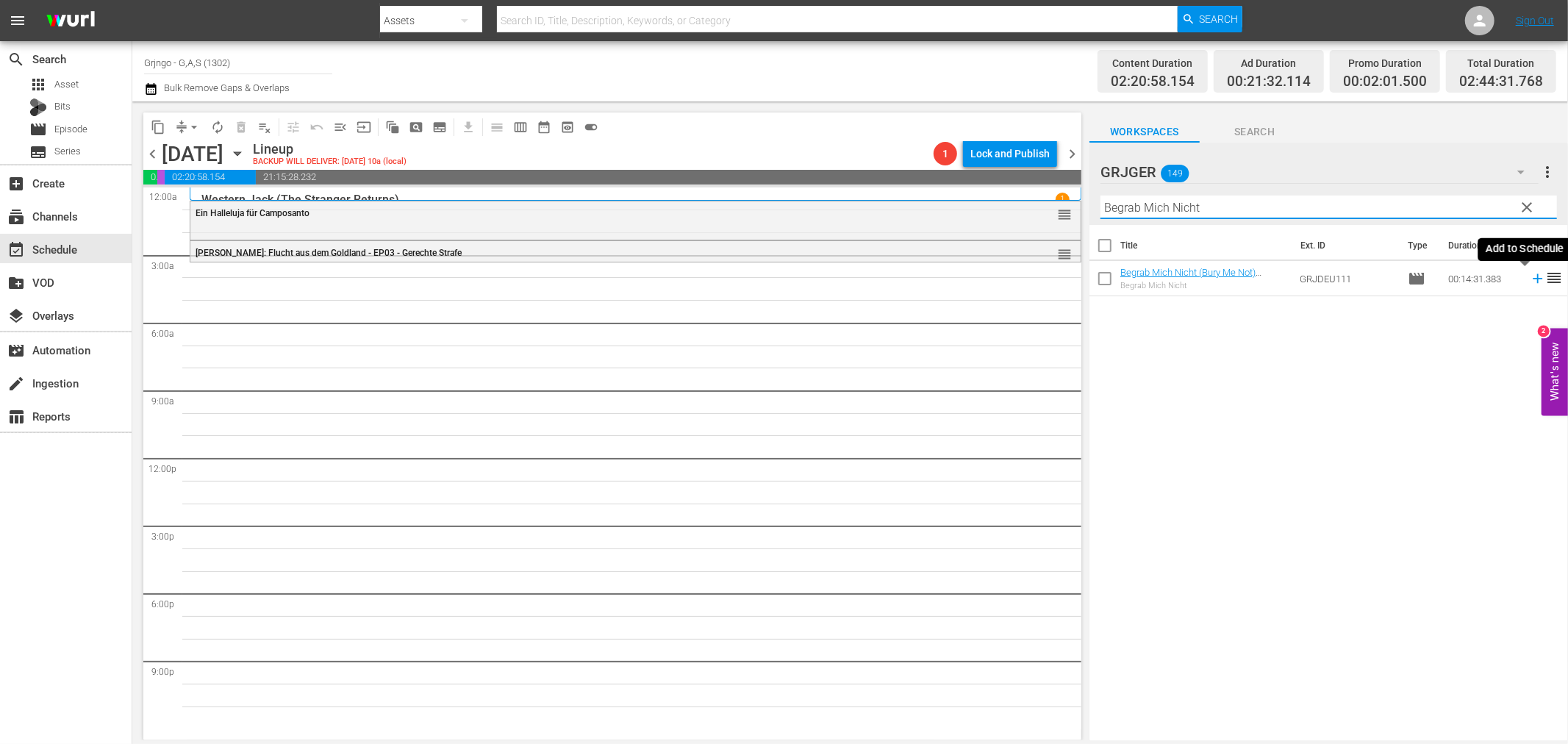
type input "Begrab Mich Nicht"
click at [1533, 279] on icon at bounding box center [1538, 278] width 10 height 10
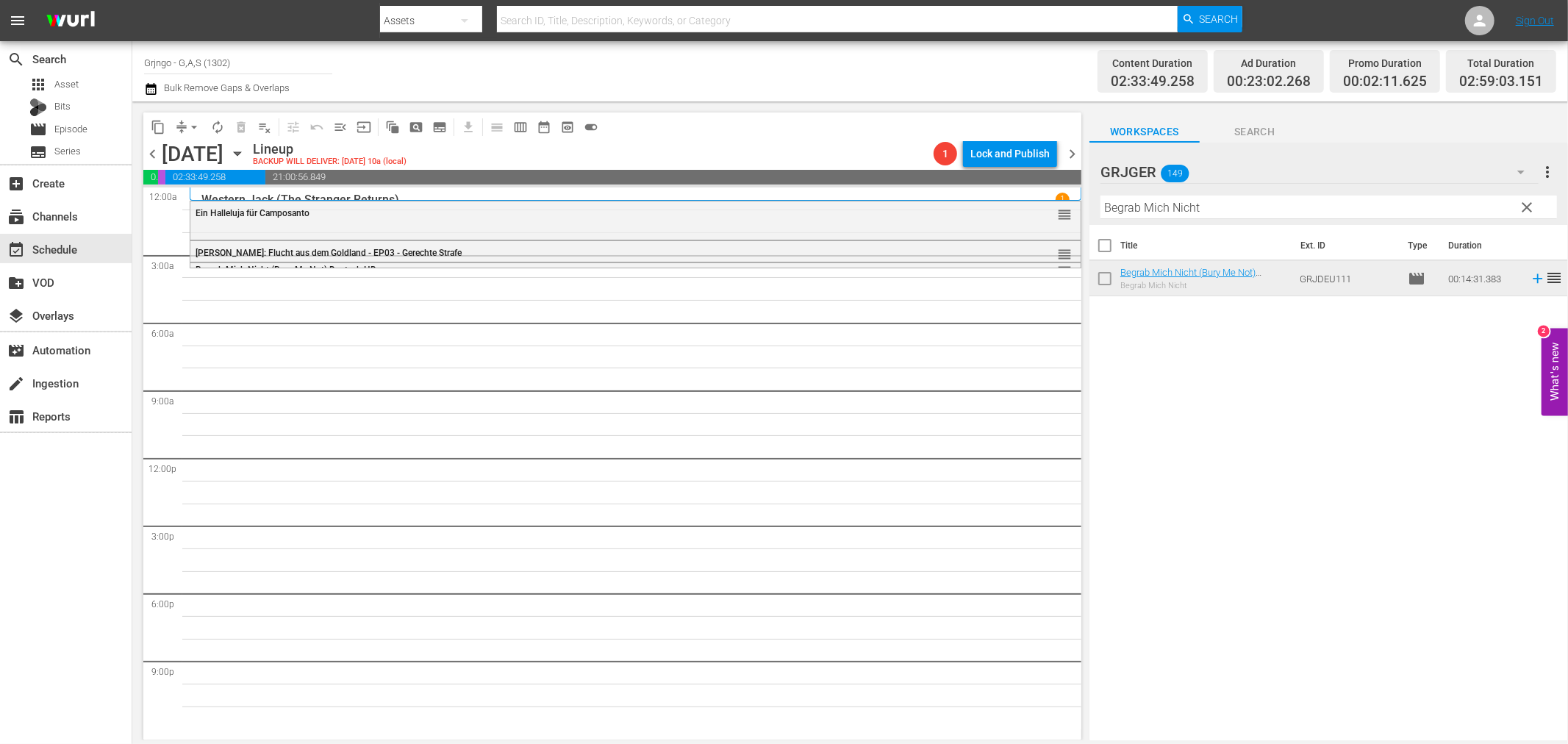
drag, startPoint x: 1525, startPoint y: 196, endPoint x: 1166, endPoint y: 199, distance: 359.0
click at [1525, 196] on button "clear" at bounding box center [1527, 207] width 23 height 23
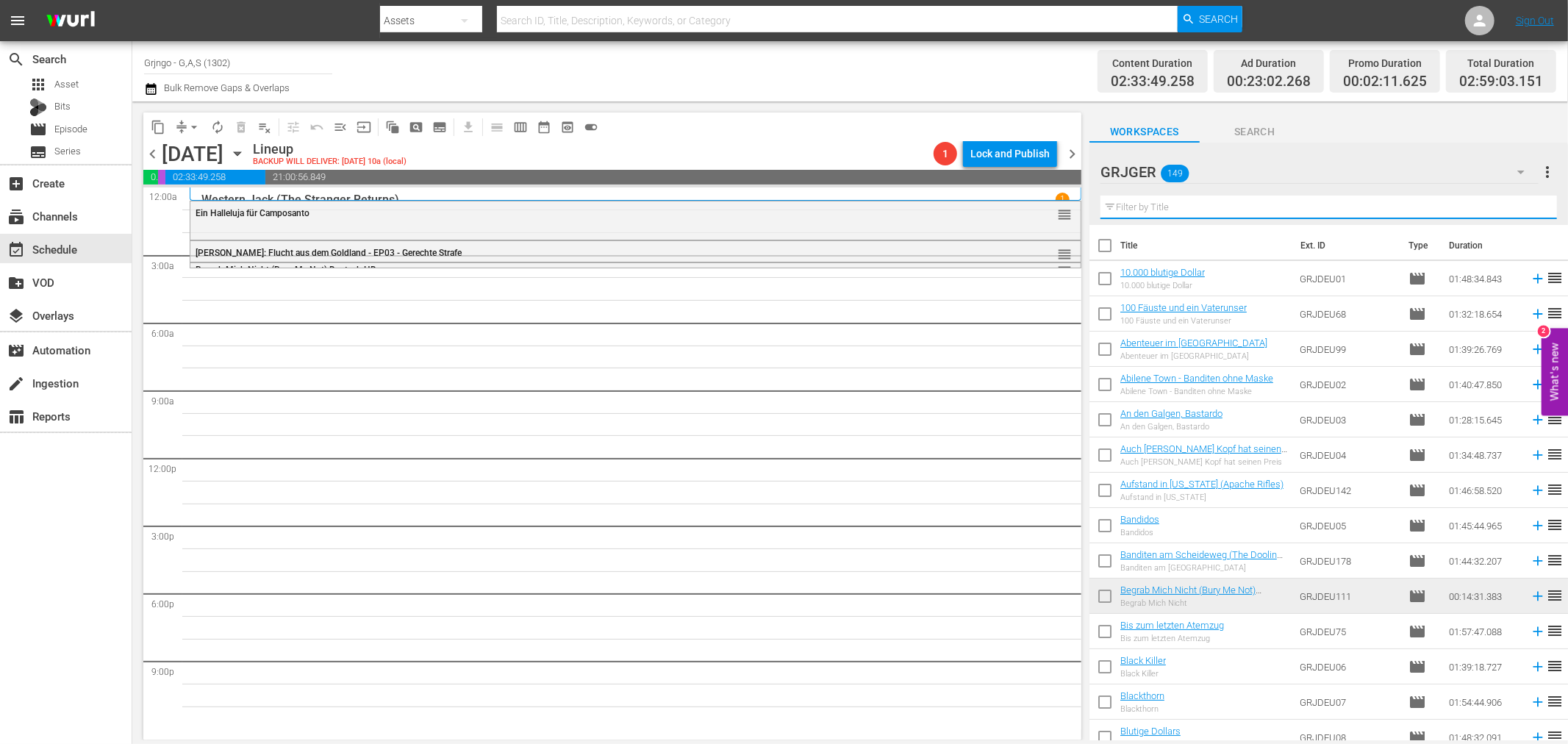
paste input "Django - Unerbittlich bis zum Tod"
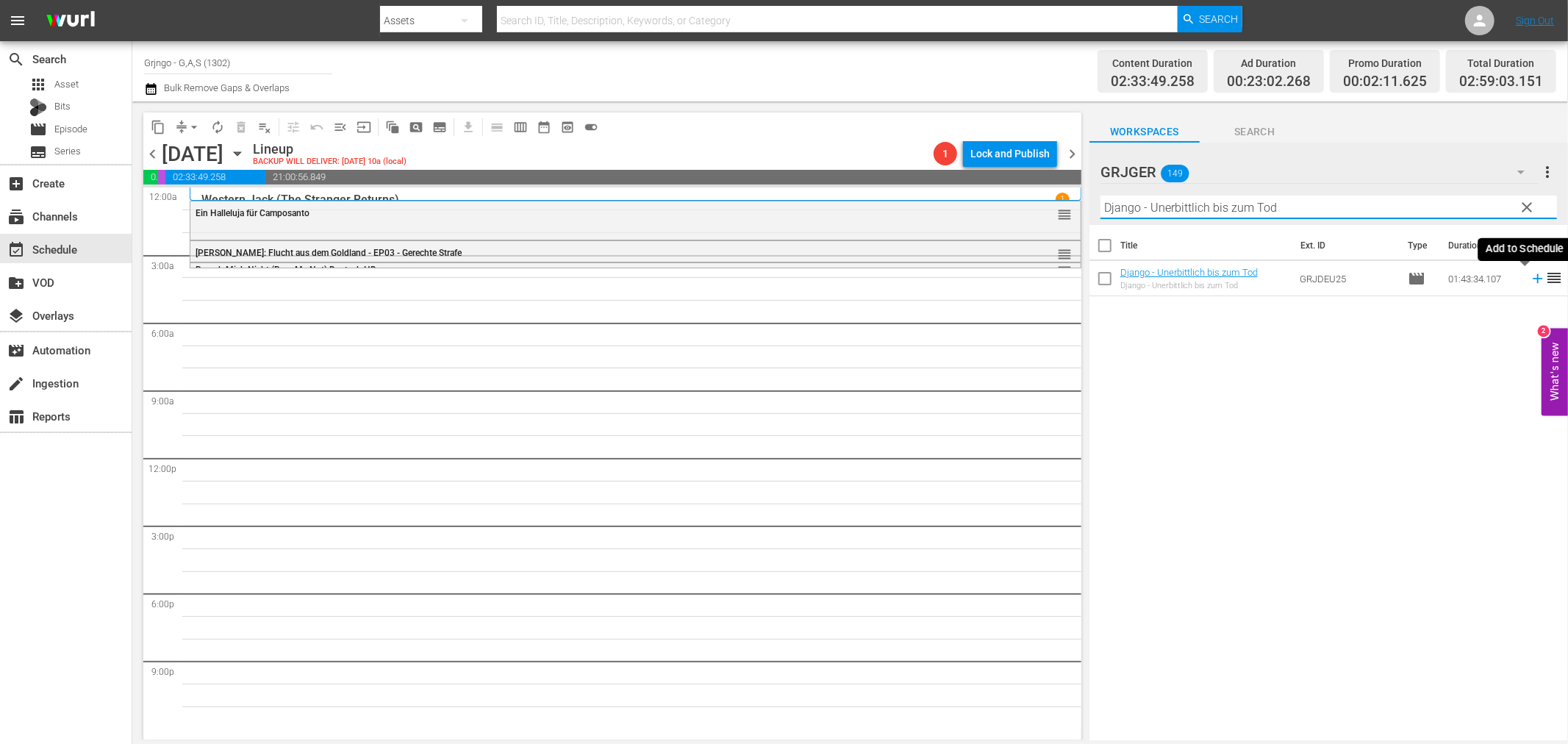
type input "Django - Unerbittlich bis zum Tod"
click at [1533, 278] on icon at bounding box center [1538, 278] width 10 height 10
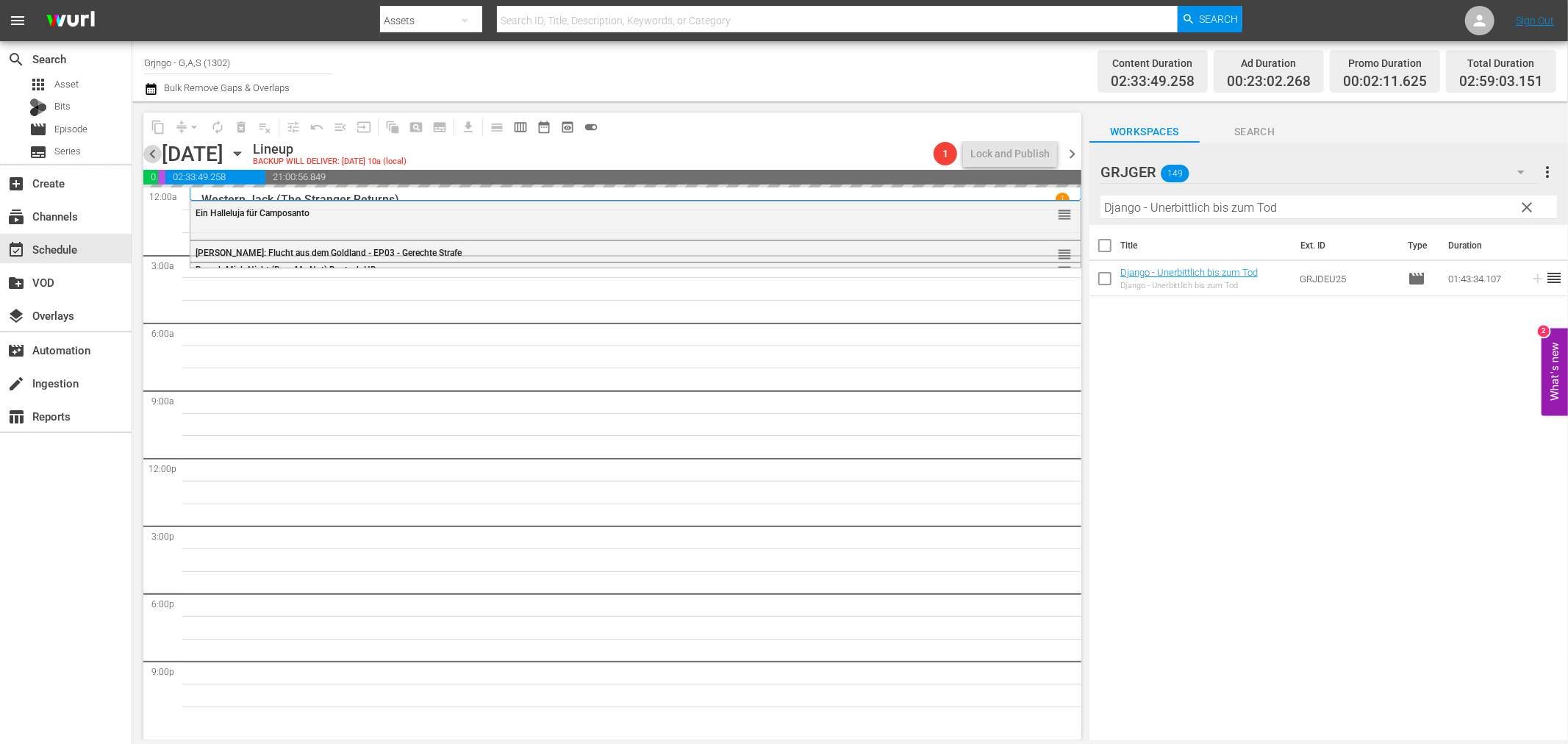
click at [152, 150] on span "chevron_left" at bounding box center [152, 154] width 19 height 19
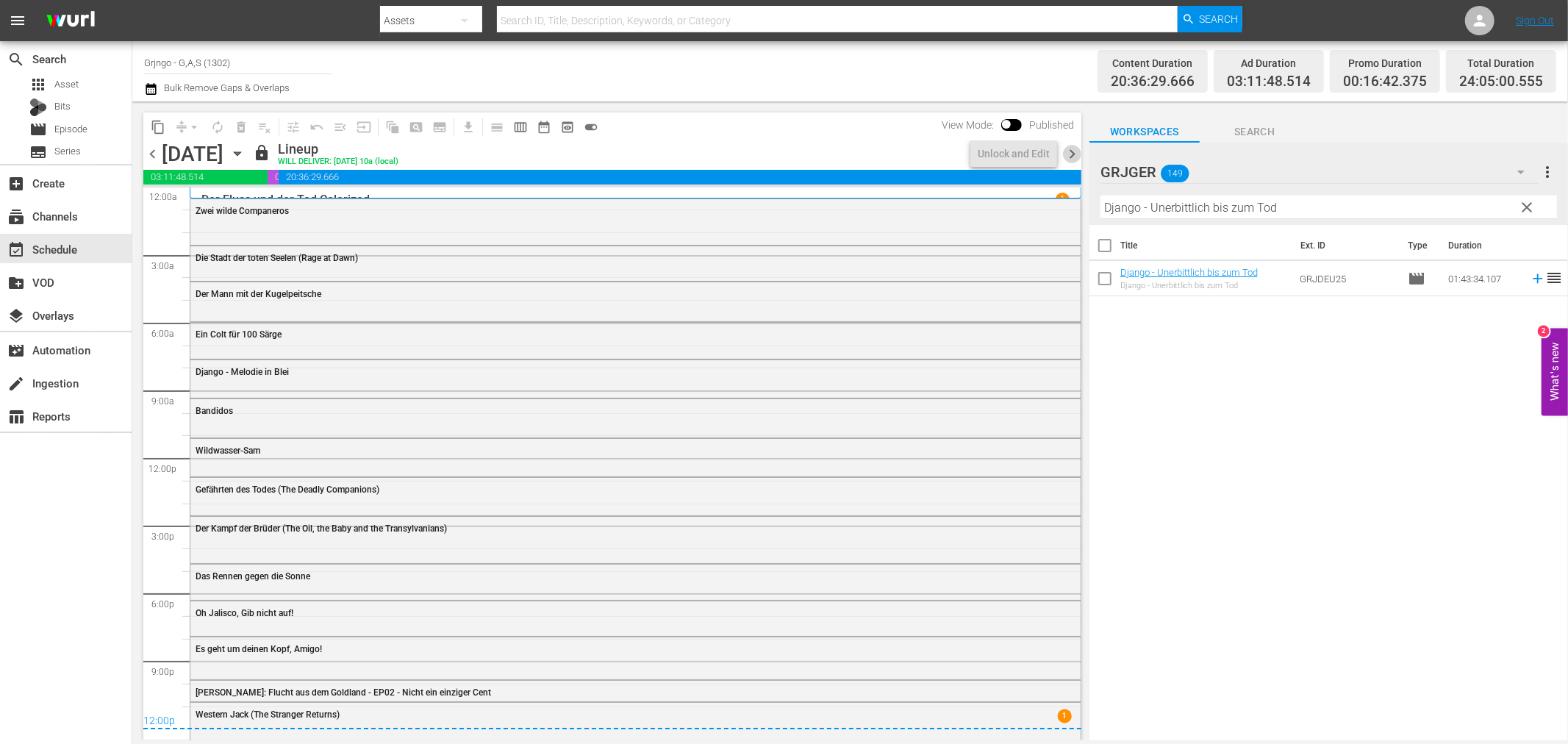
click at [1064, 157] on span "chevron_right" at bounding box center [1072, 154] width 19 height 19
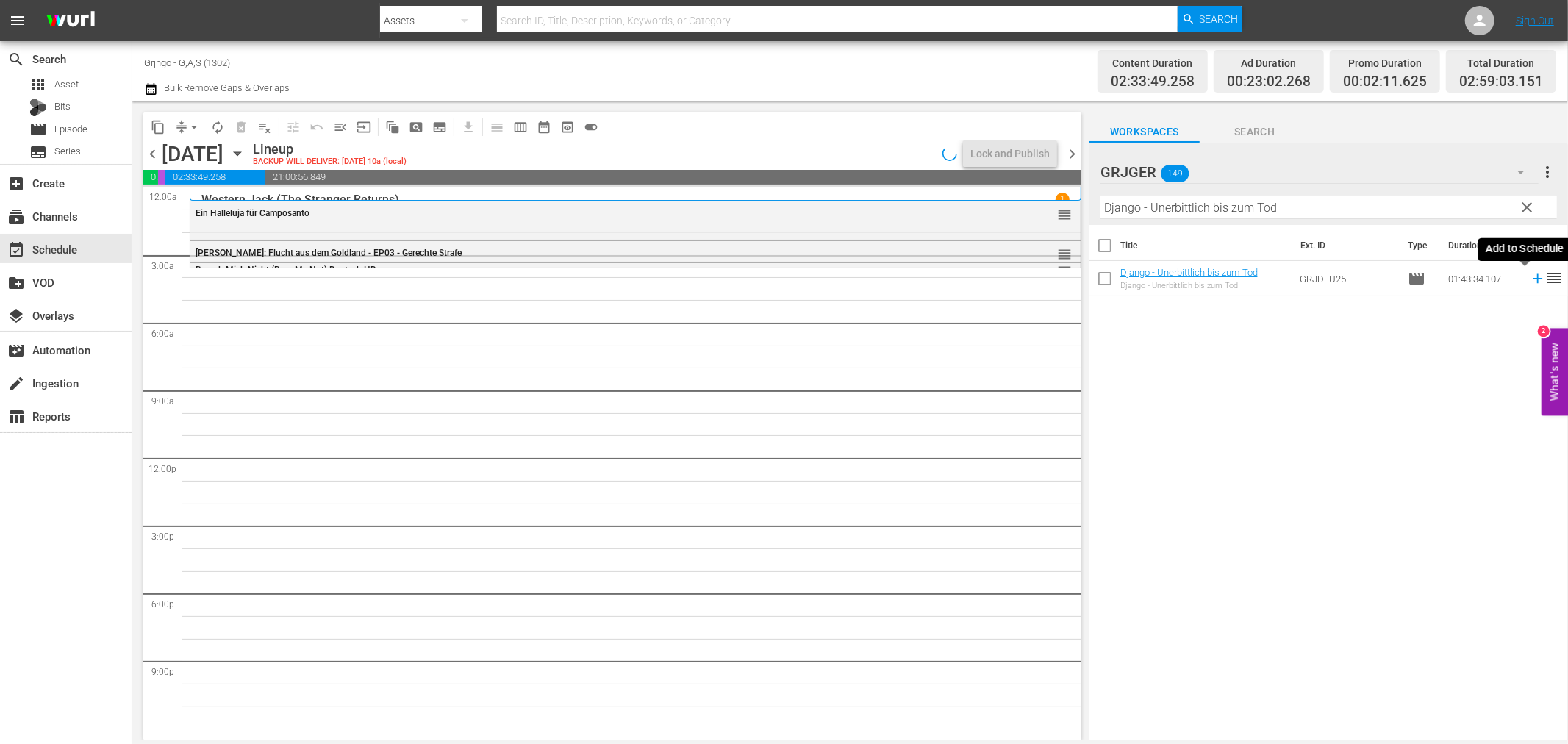
click at [1533, 278] on icon at bounding box center [1538, 278] width 10 height 10
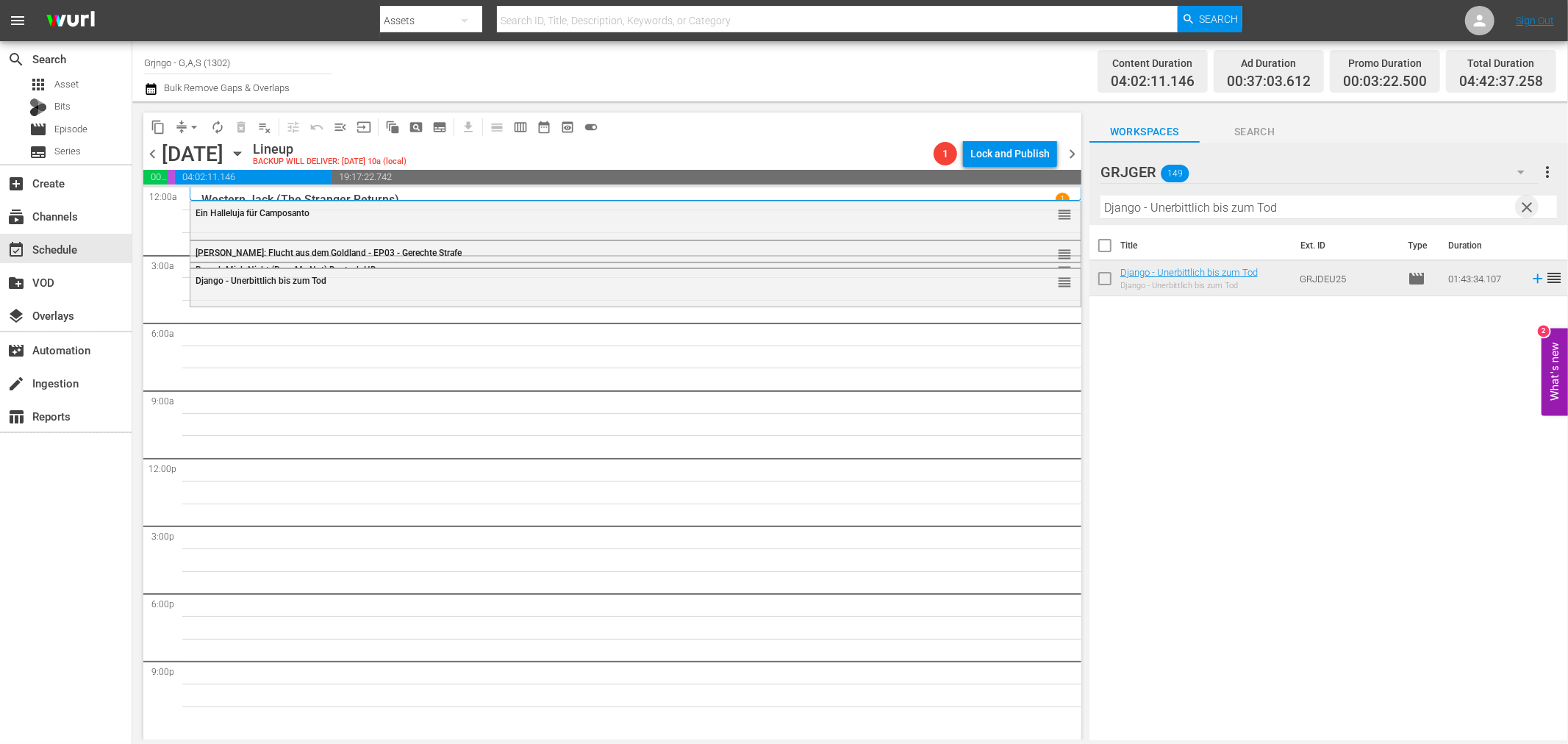
click at [1522, 206] on span "clear" at bounding box center [1528, 208] width 18 height 18
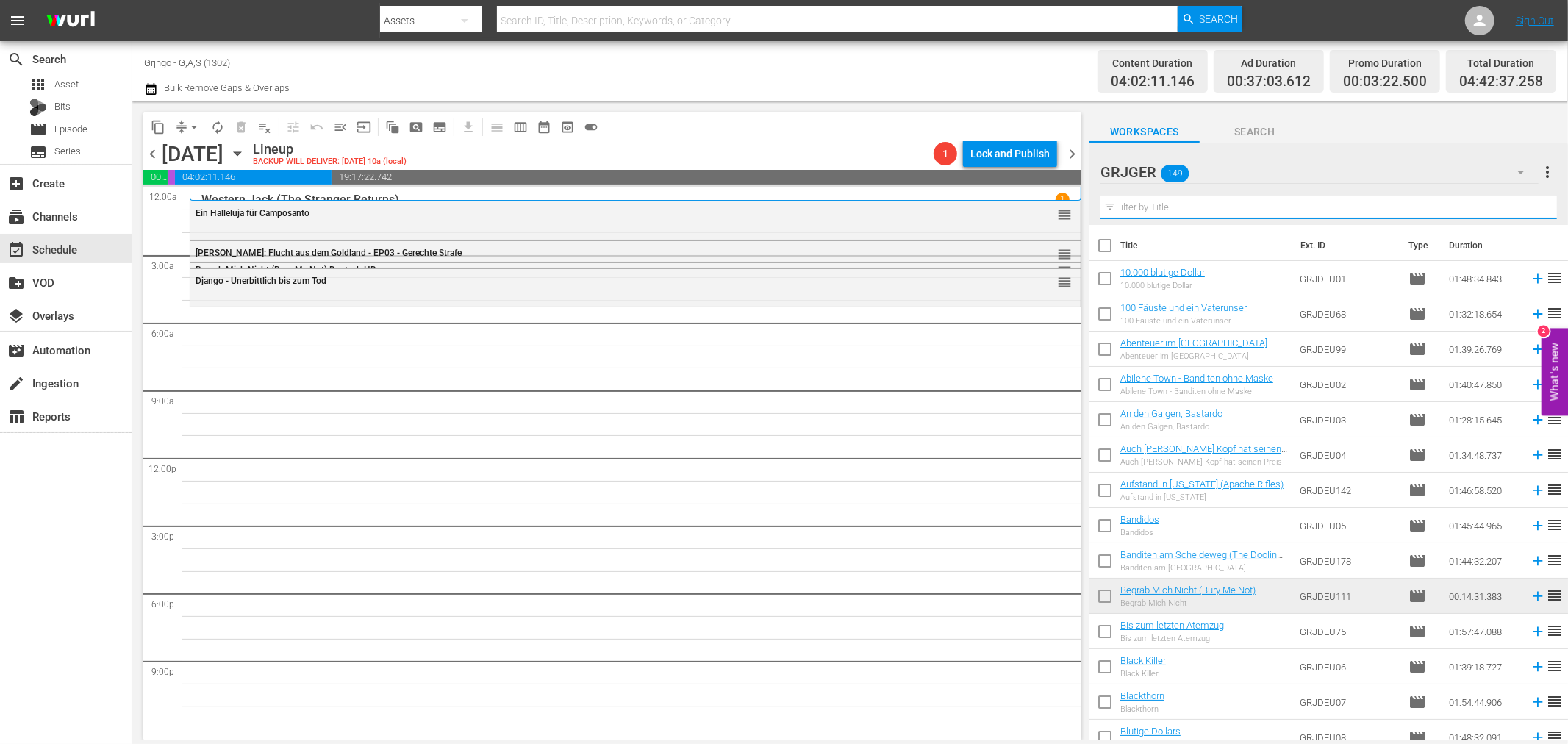
paste input "Der Löwe von Arizona"
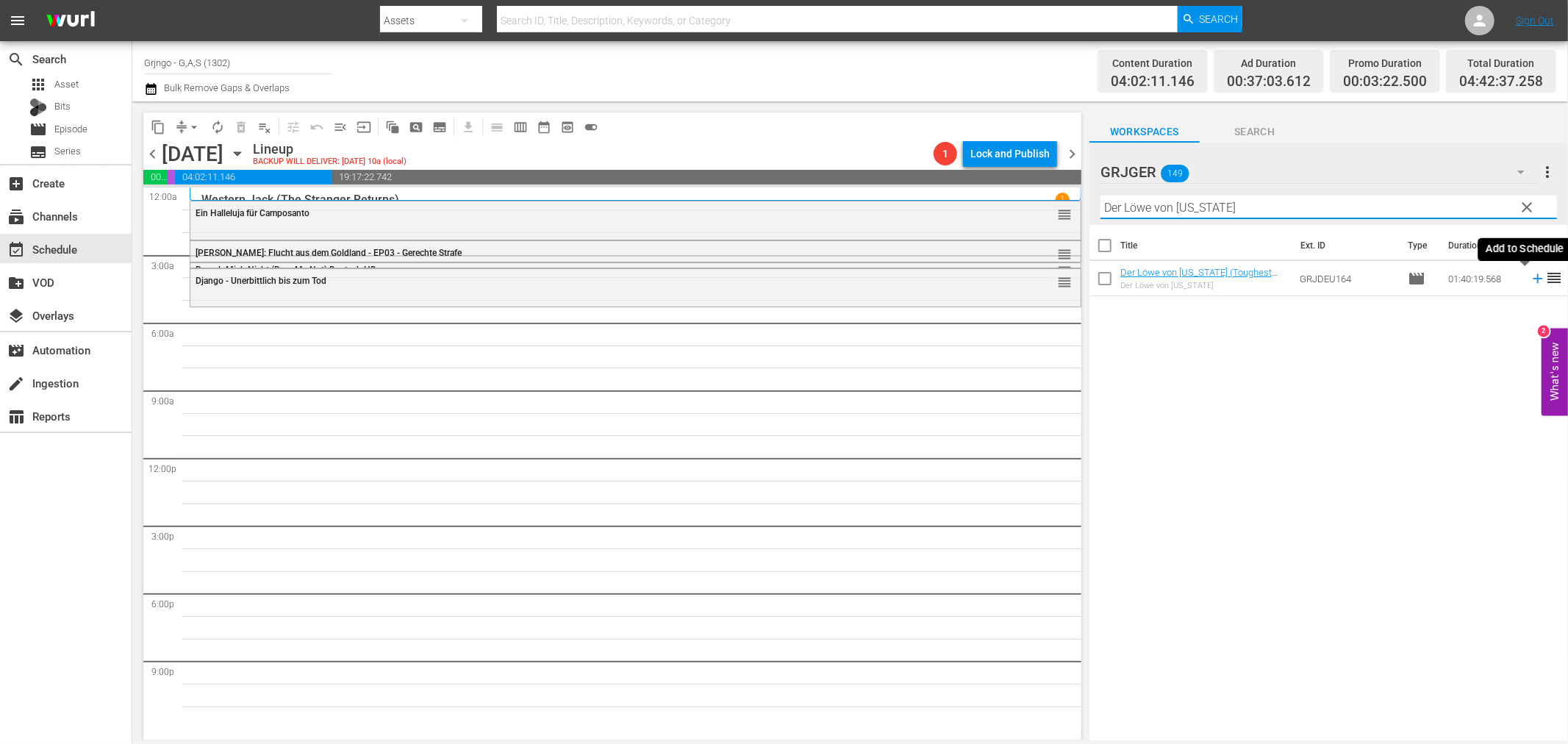
type input "Der Löwe von Arizona"
click at [1533, 279] on icon at bounding box center [1538, 278] width 10 height 10
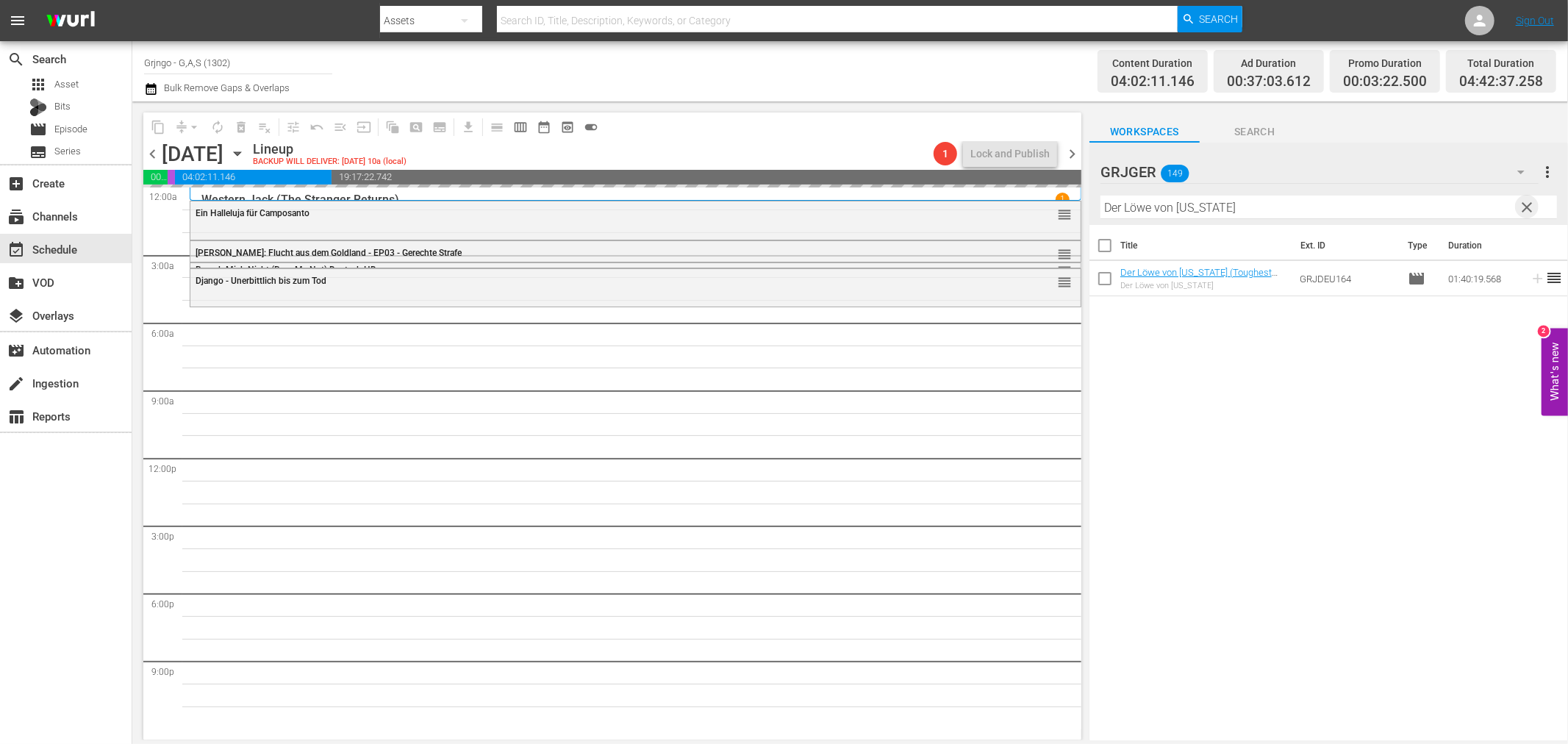
click at [1526, 208] on span "clear" at bounding box center [1528, 208] width 18 height 18
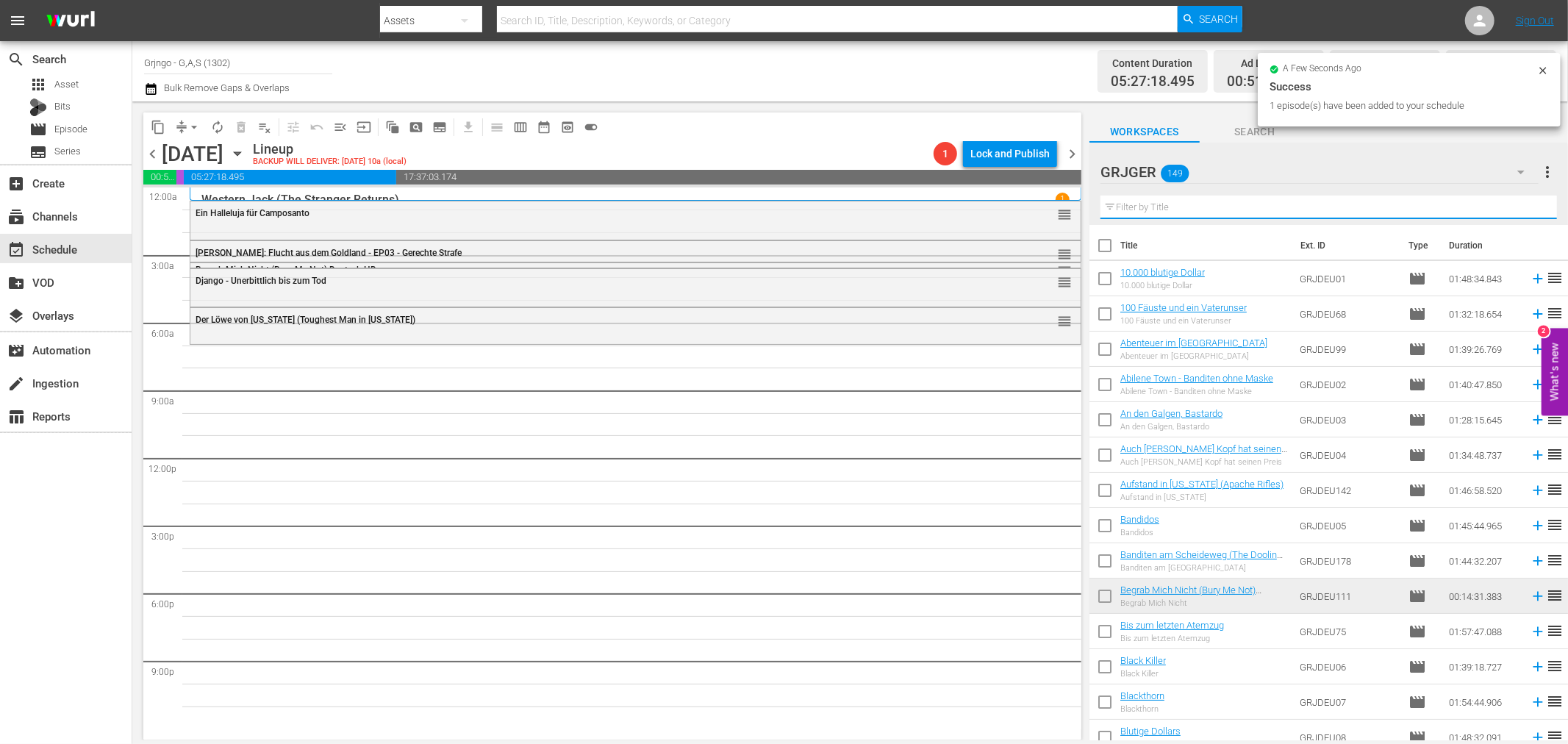
click at [1125, 210] on input "text" at bounding box center [1329, 207] width 456 height 23
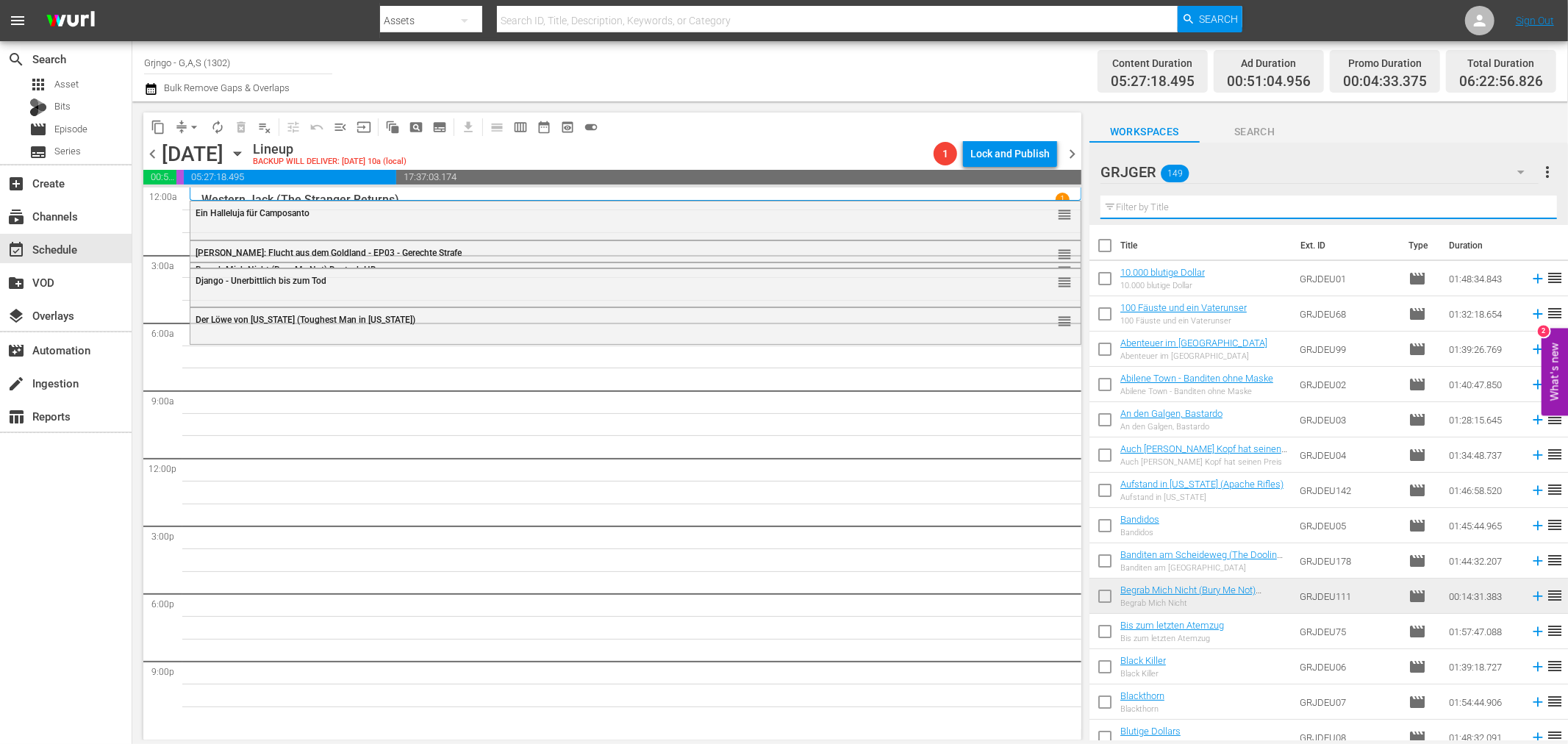
paste input "Shadowheart – Der Kopfgeldjäger"
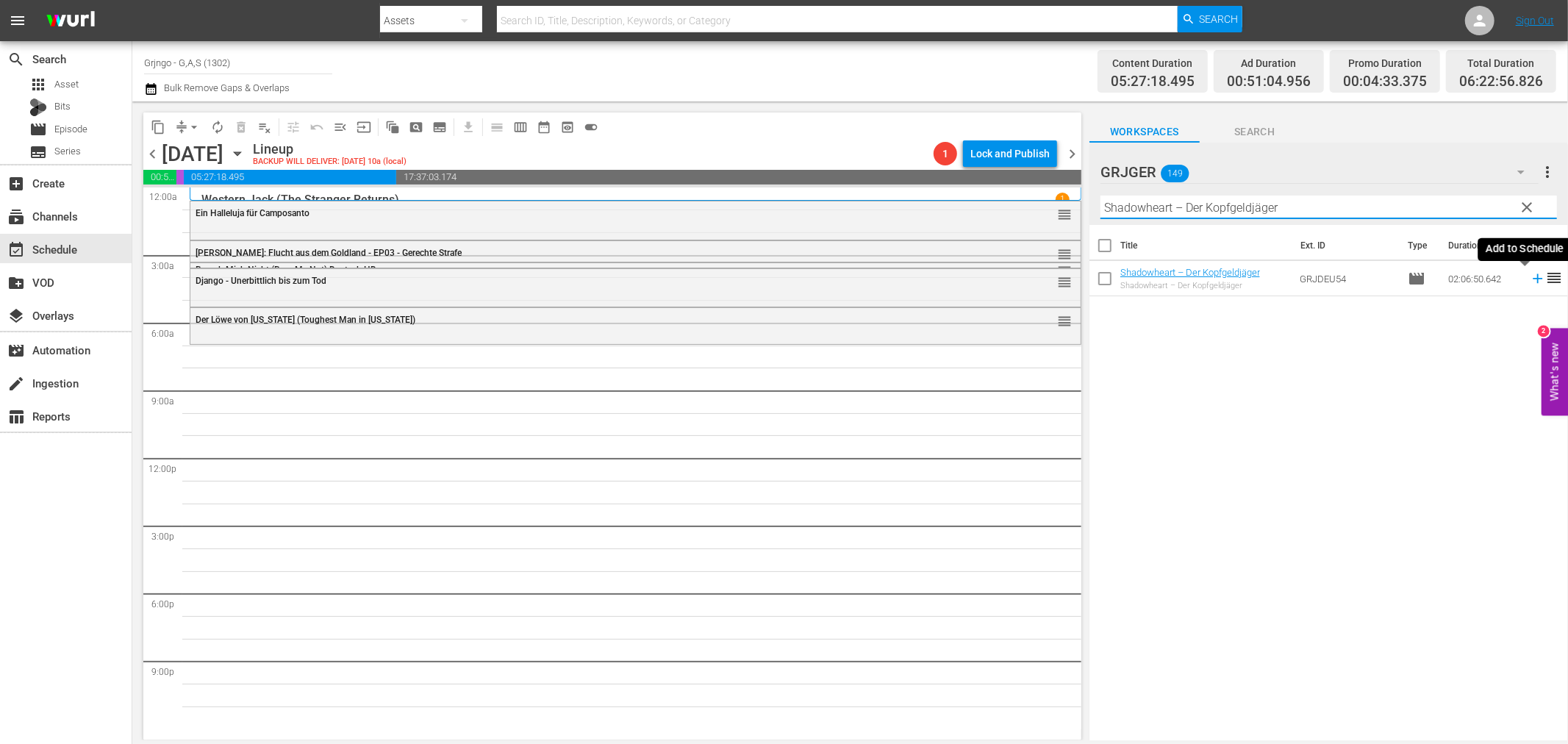
type input "Shadowheart – Der Kopfgeldjäger"
click at [1530, 280] on icon at bounding box center [1538, 278] width 16 height 16
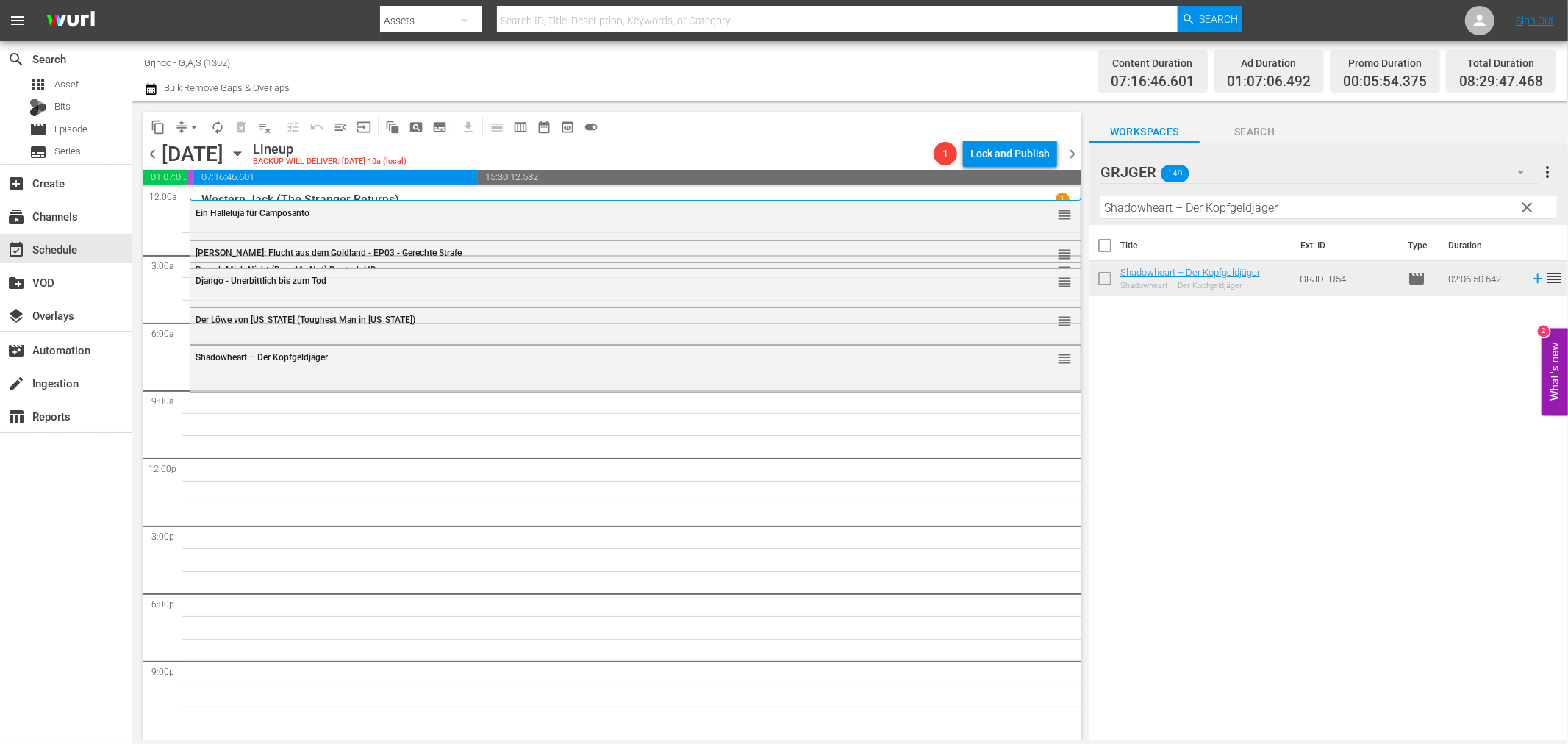
drag, startPoint x: 1530, startPoint y: 201, endPoint x: 1075, endPoint y: 238, distance: 456.5
click at [1530, 201] on span "clear" at bounding box center [1528, 208] width 18 height 18
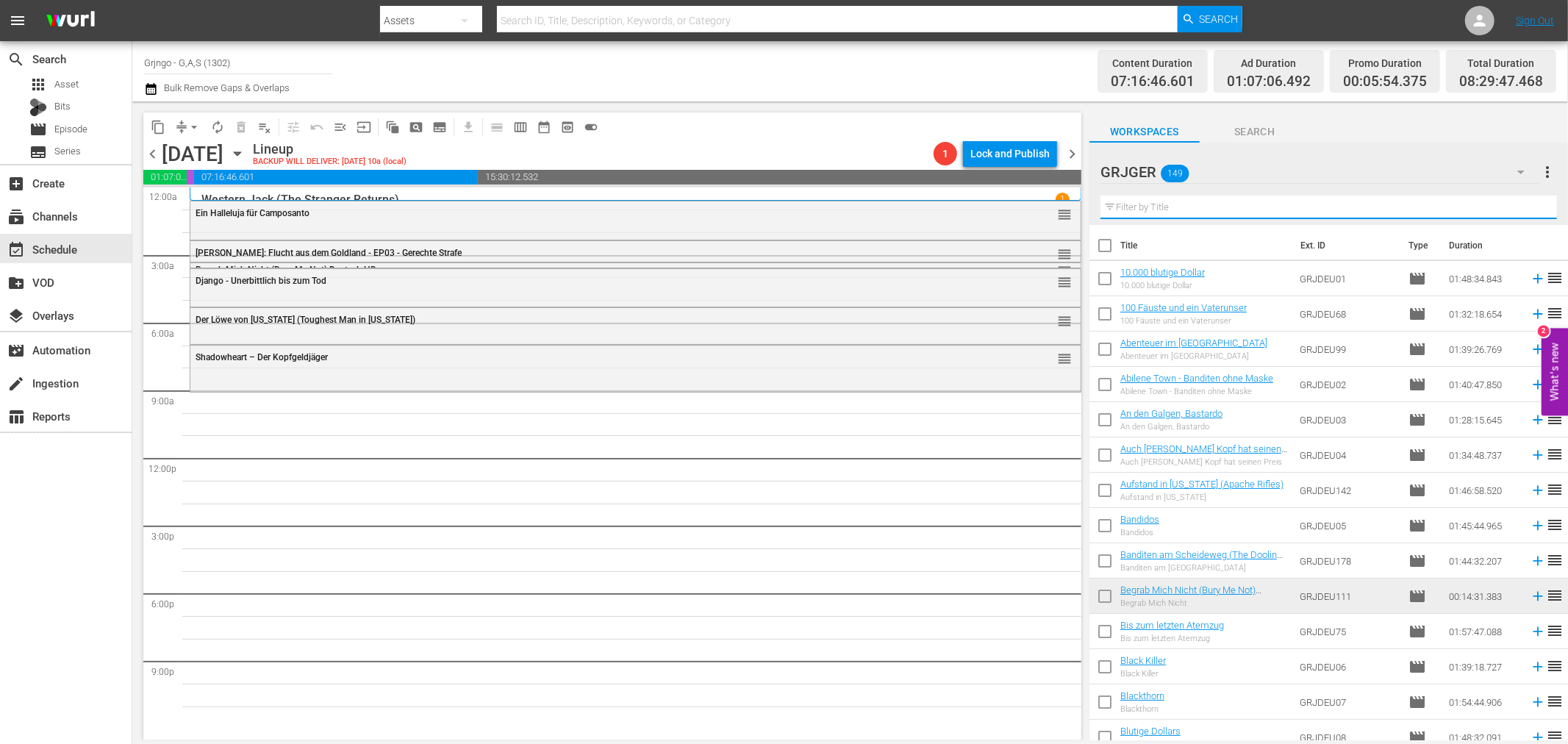
paste input "Reiter der Vergeltung"
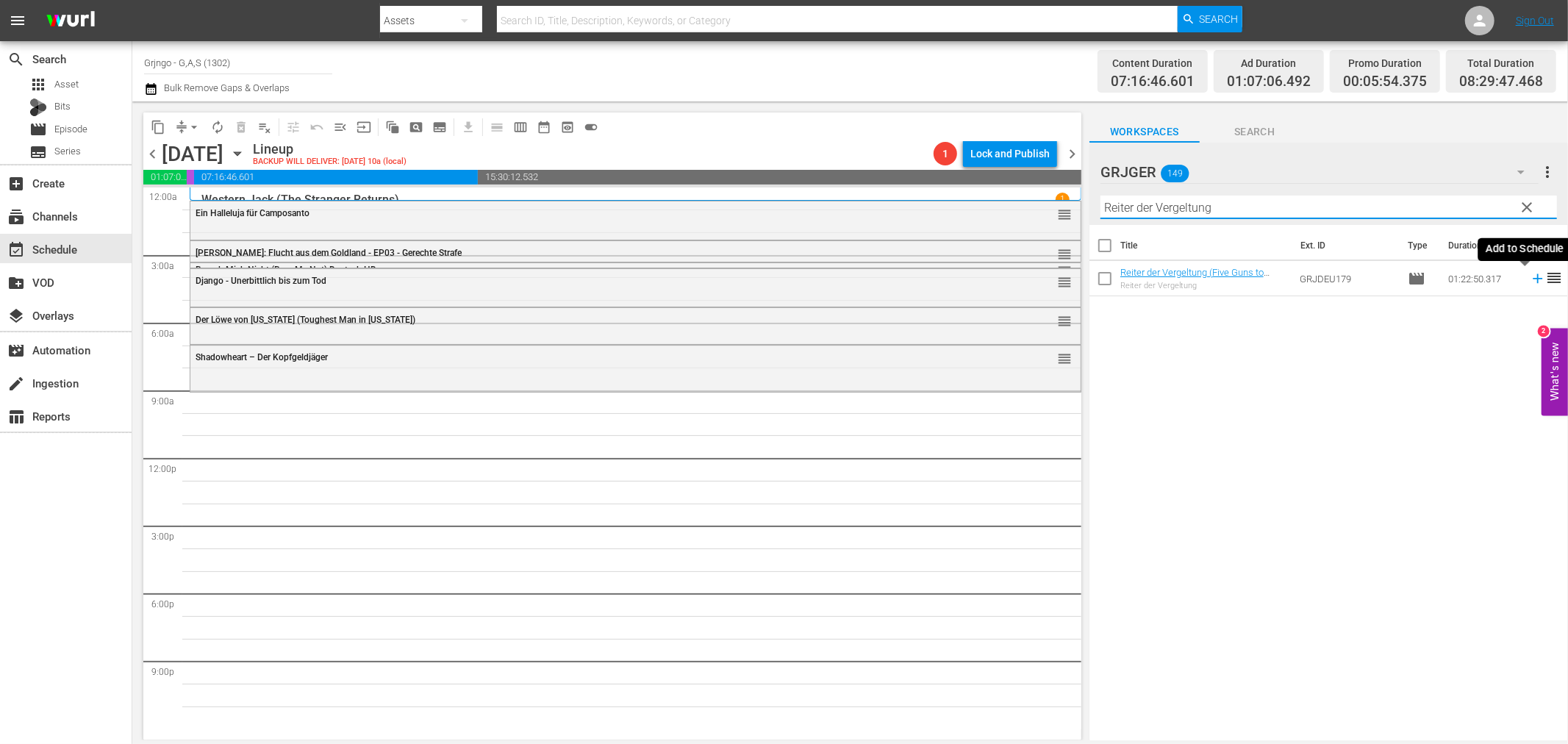
type input "Reiter der Vergeltung"
click at [1530, 275] on icon at bounding box center [1538, 278] width 16 height 16
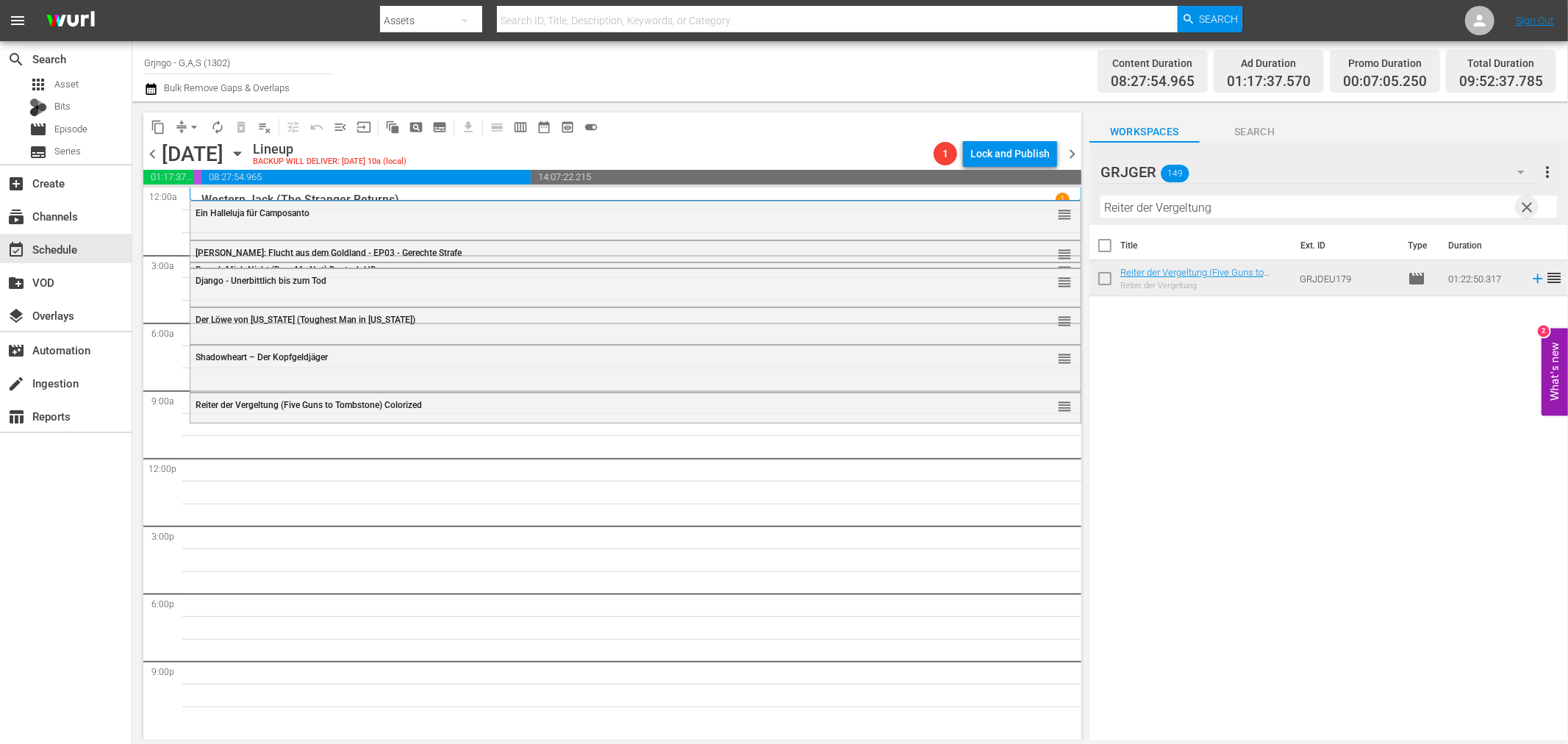
click at [1533, 204] on span "clear" at bounding box center [1528, 208] width 18 height 18
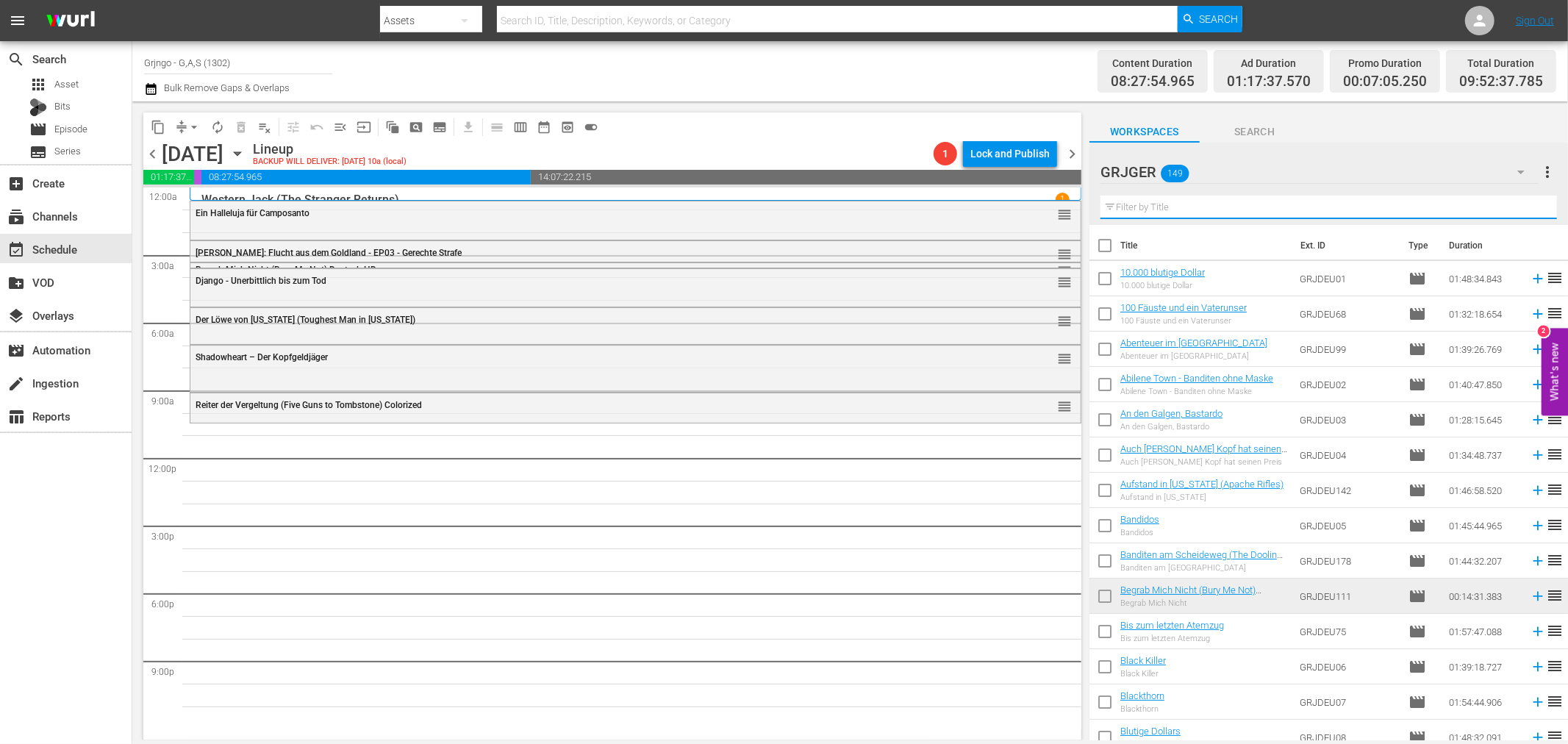
paste input "Ringo - Such Dir einen Platz zum Sterben"
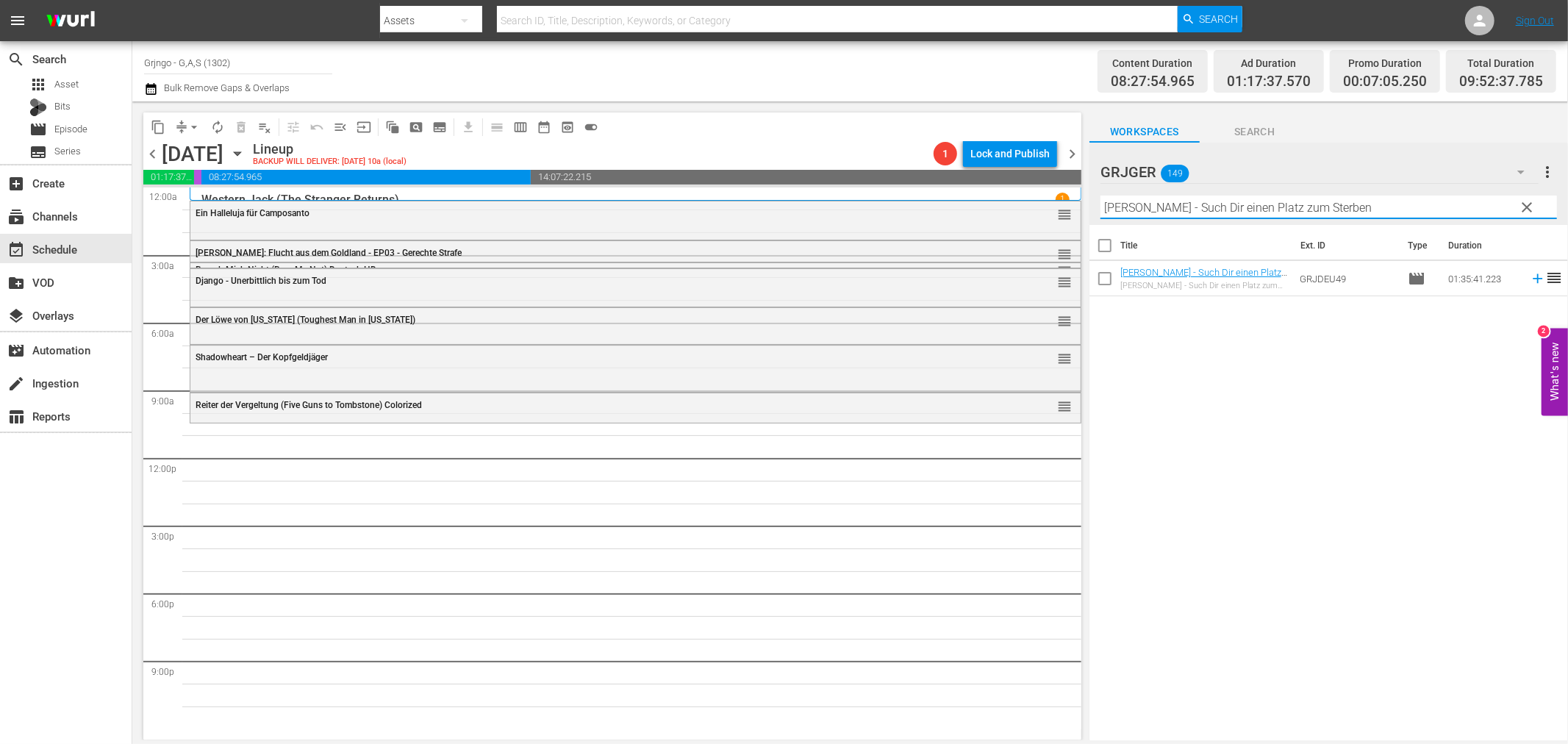
type input "Ringo - Such Dir einen Platz zum Sterben"
click at [1530, 278] on icon at bounding box center [1538, 278] width 16 height 16
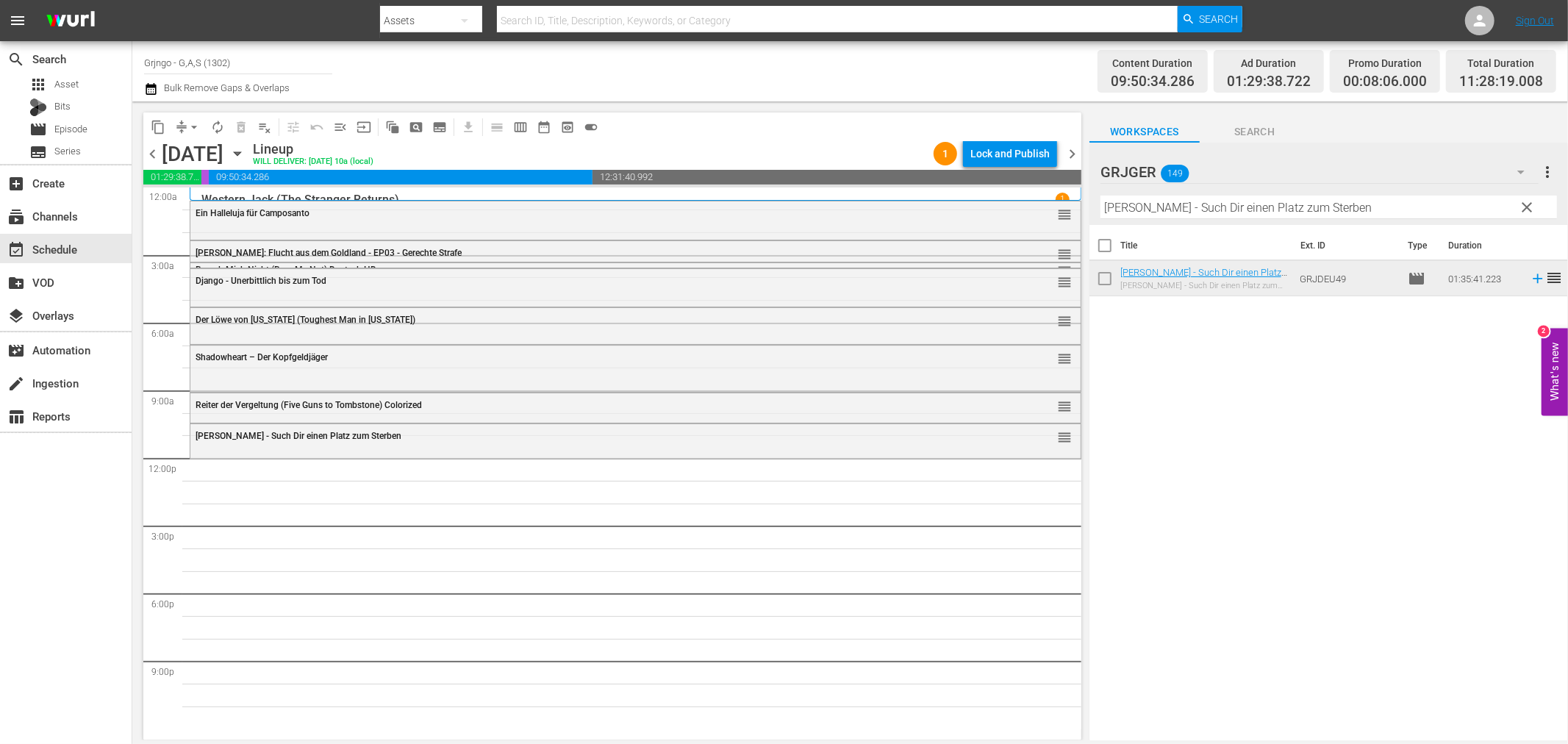
click at [1532, 206] on span "clear" at bounding box center [1528, 208] width 18 height 18
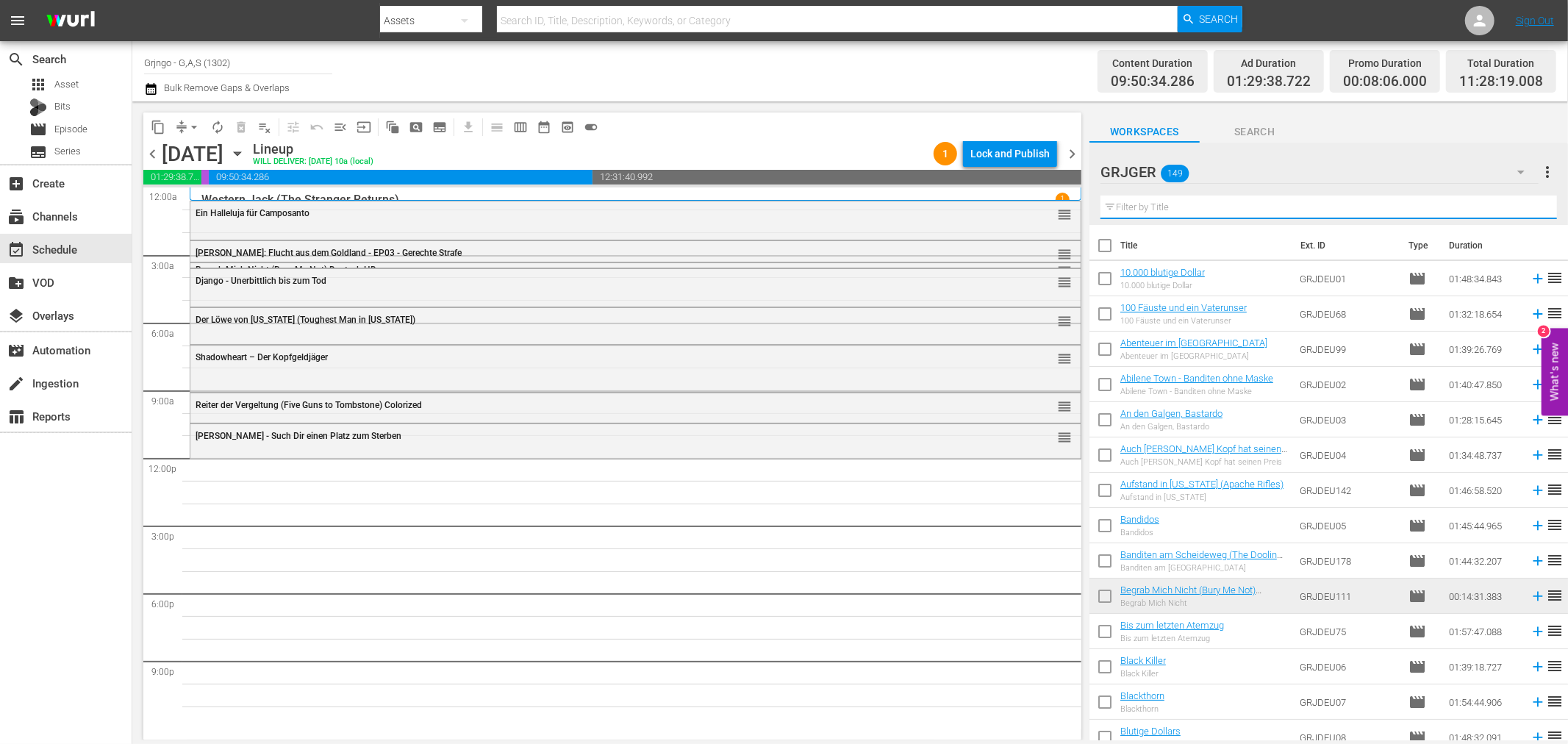
paste input "Duell in der Sonne"
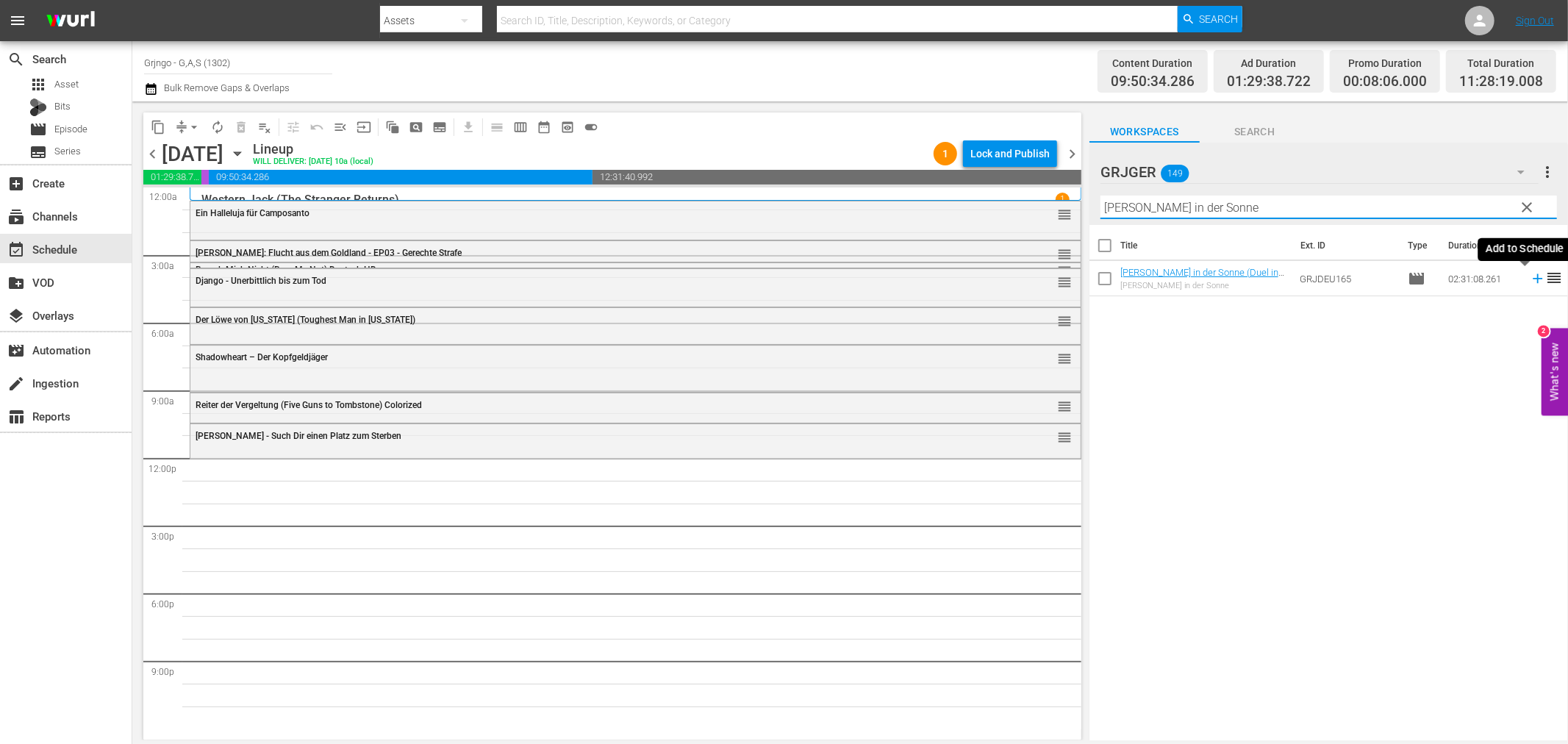
type input "Duell in der Sonne"
click at [1533, 279] on icon at bounding box center [1538, 278] width 10 height 10
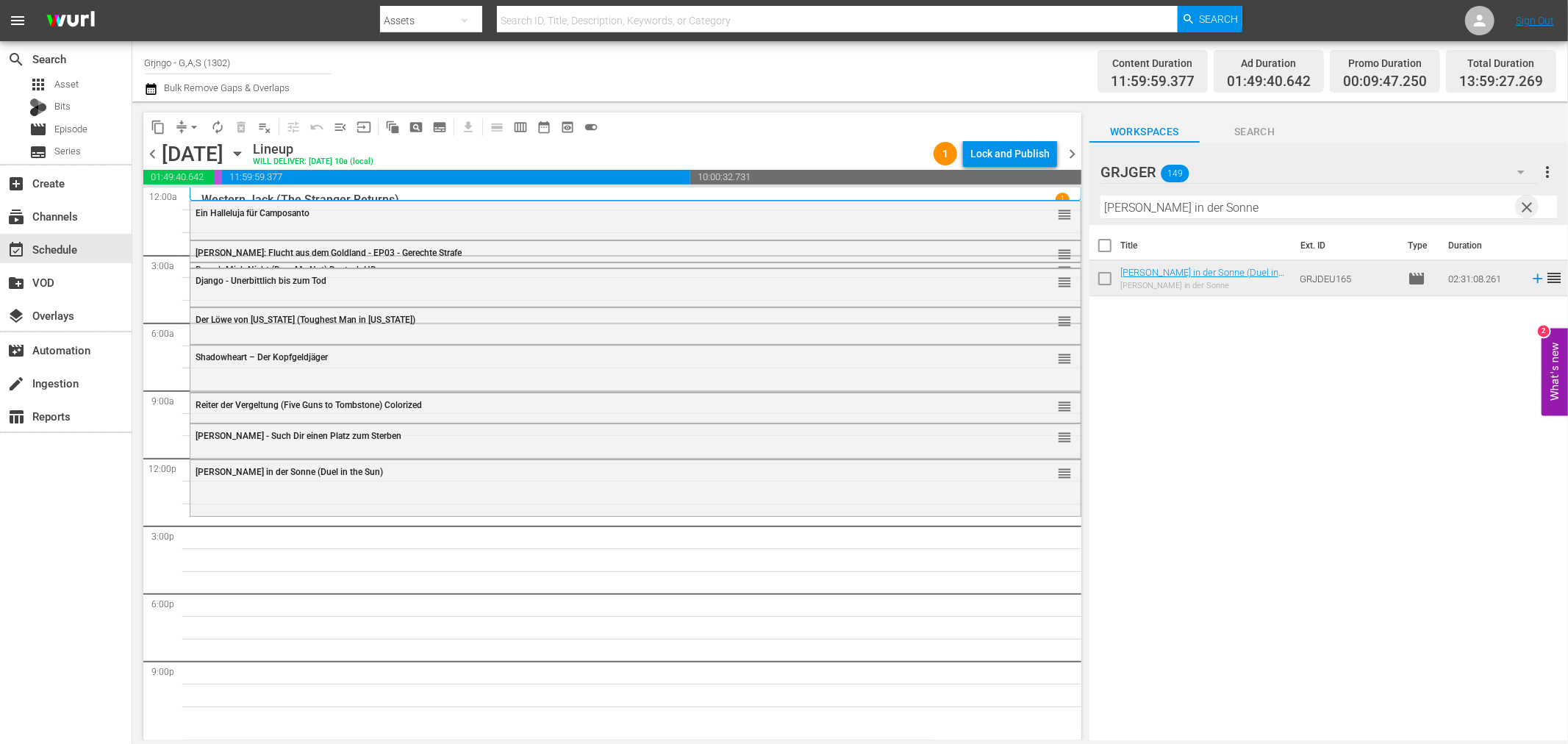
click at [1523, 201] on span "clear" at bounding box center [1528, 208] width 18 height 18
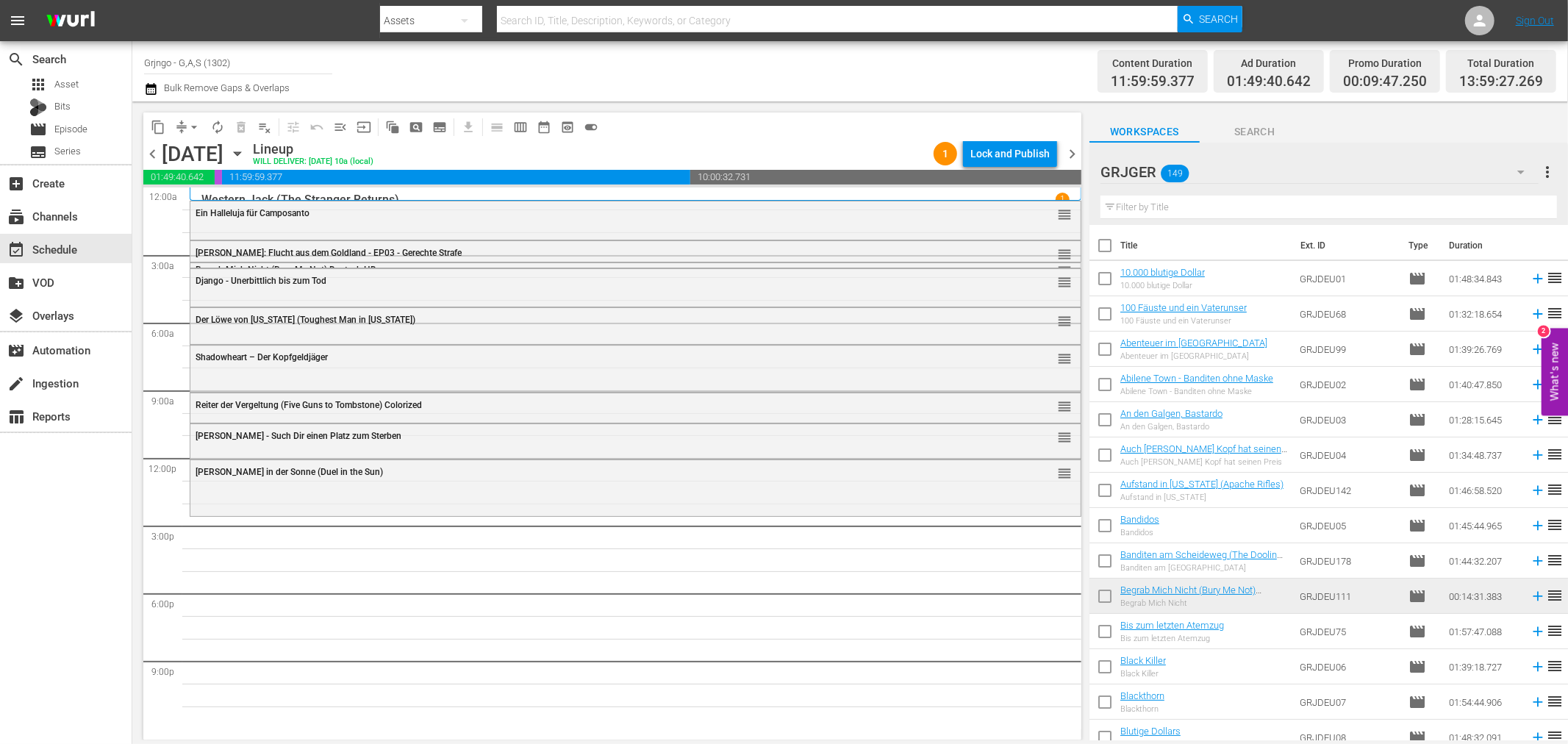
click at [1157, 211] on input "text" at bounding box center [1329, 207] width 456 height 23
paste input "Bruc - Napoleons blutige Niederlage"
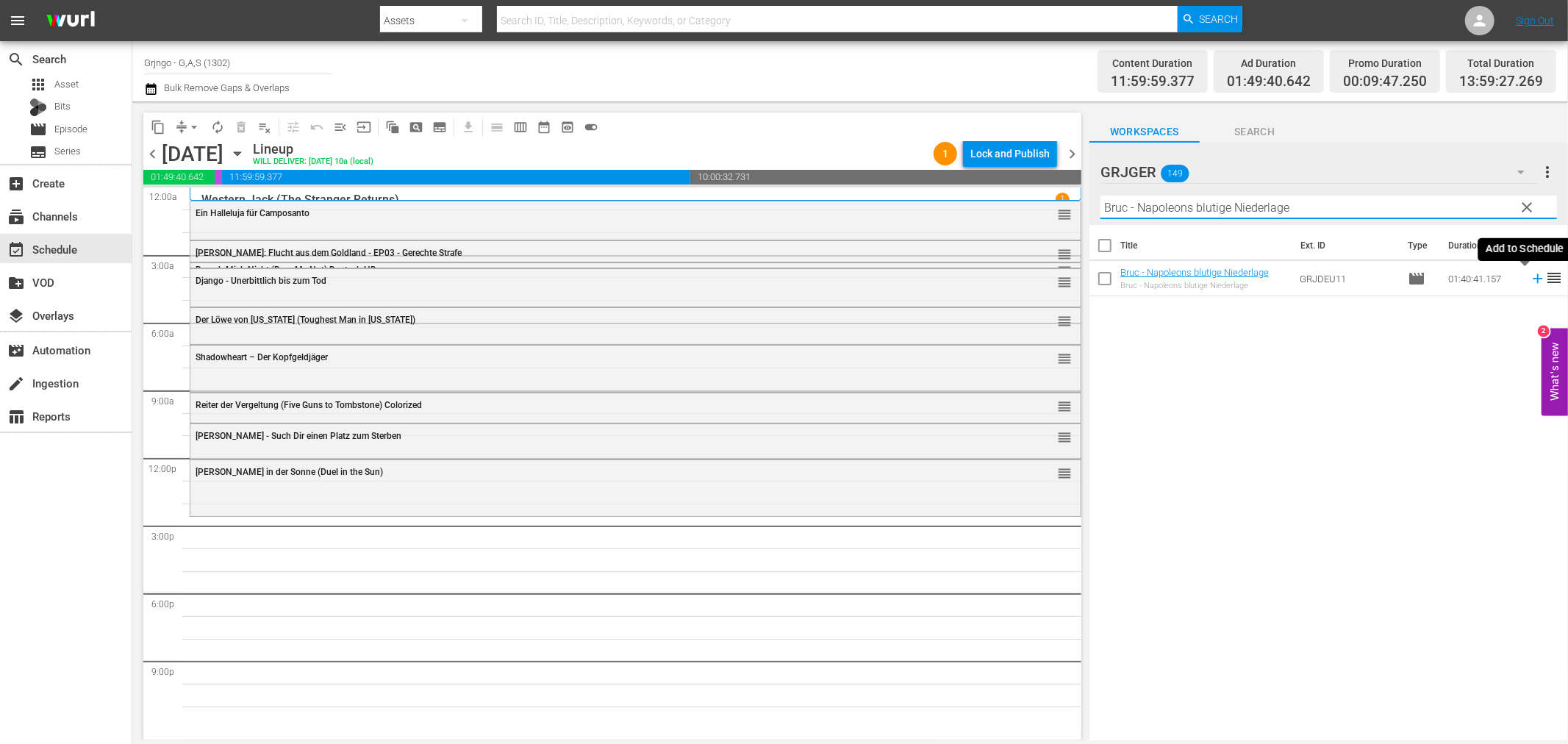
type input "Bruc - Napoleons blutige Niederlage"
click at [1533, 280] on icon at bounding box center [1538, 278] width 10 height 10
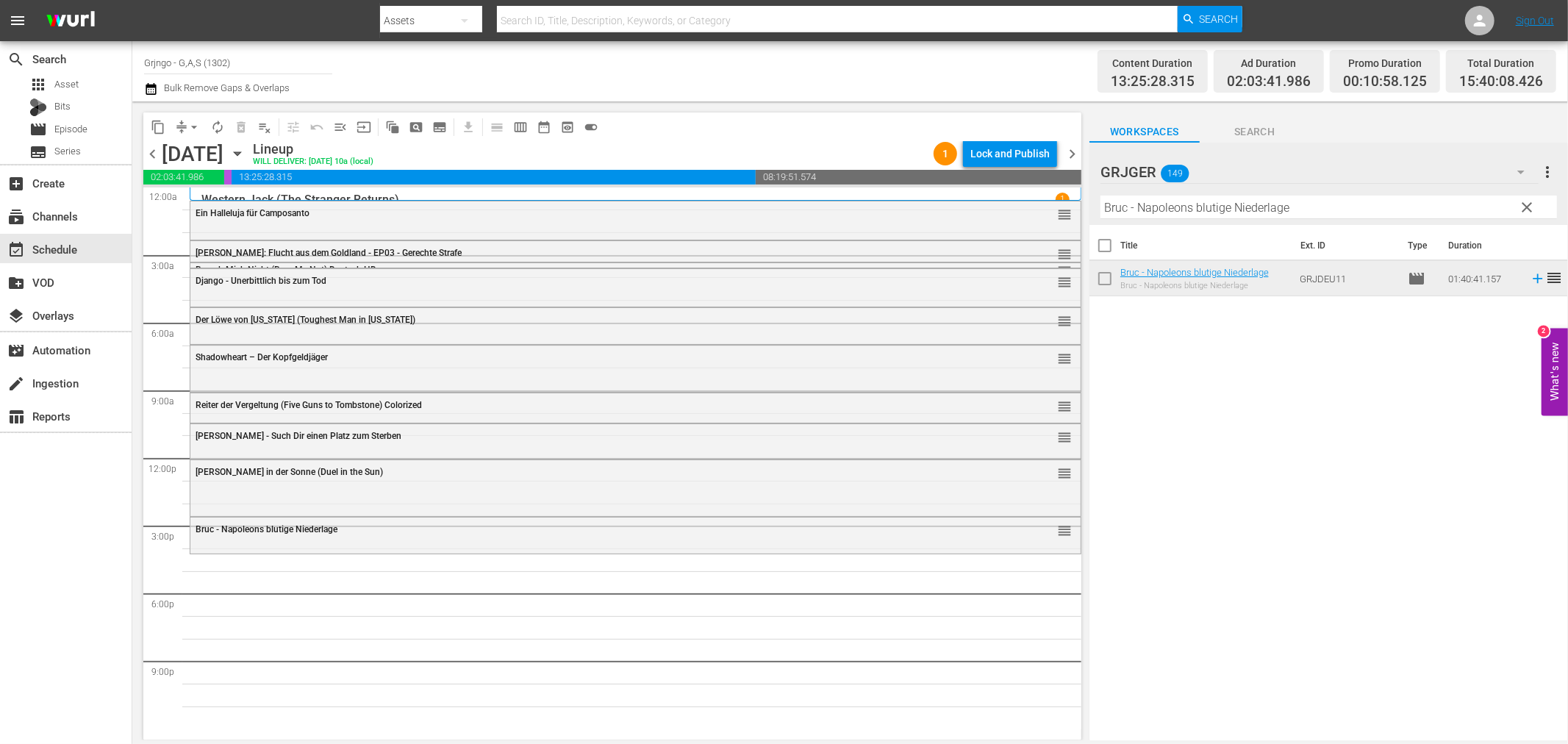
click at [1527, 201] on span "clear" at bounding box center [1528, 208] width 18 height 18
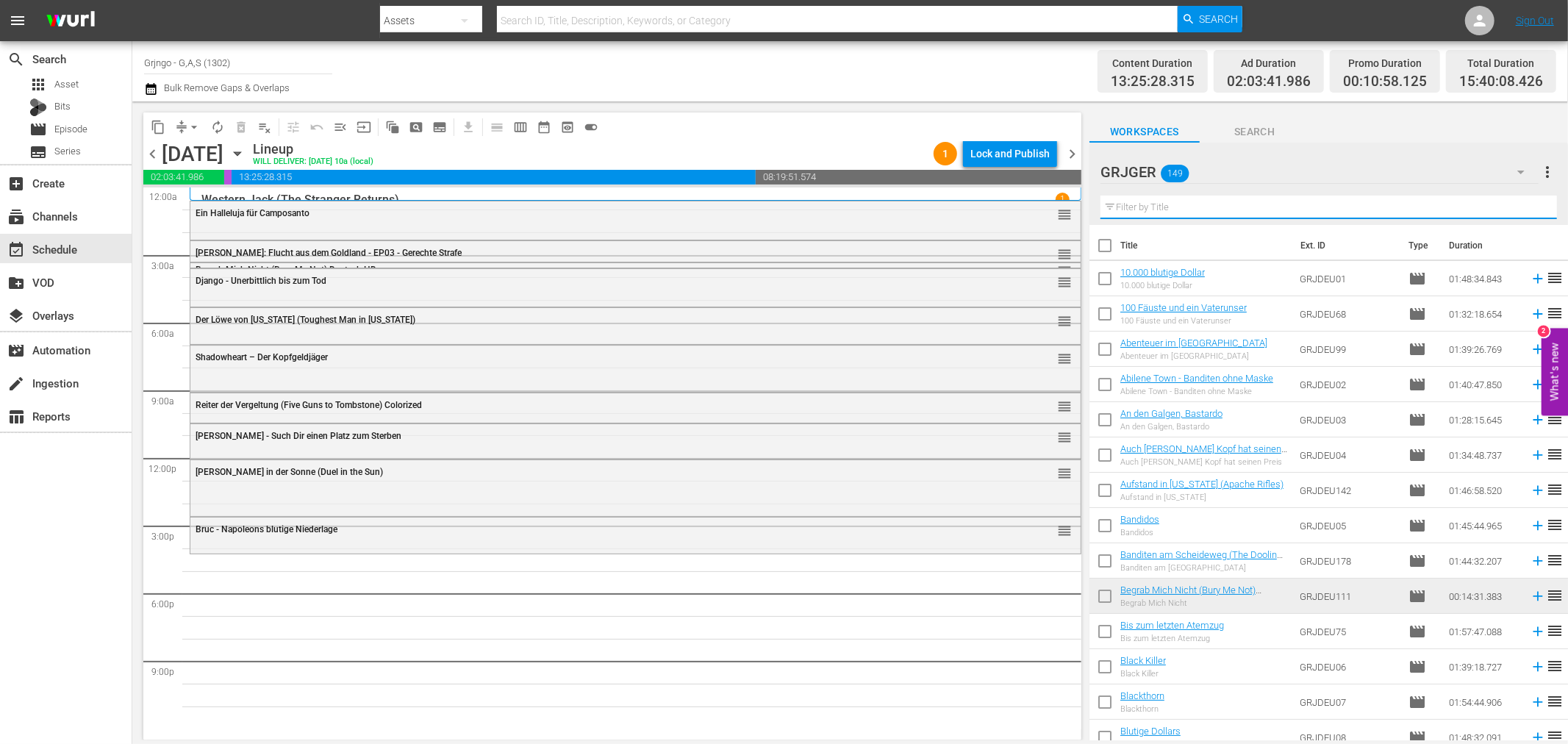
click at [1132, 207] on input "text" at bounding box center [1329, 207] width 456 height 23
paste input "Im Tal des Verderbens (War Paint)"
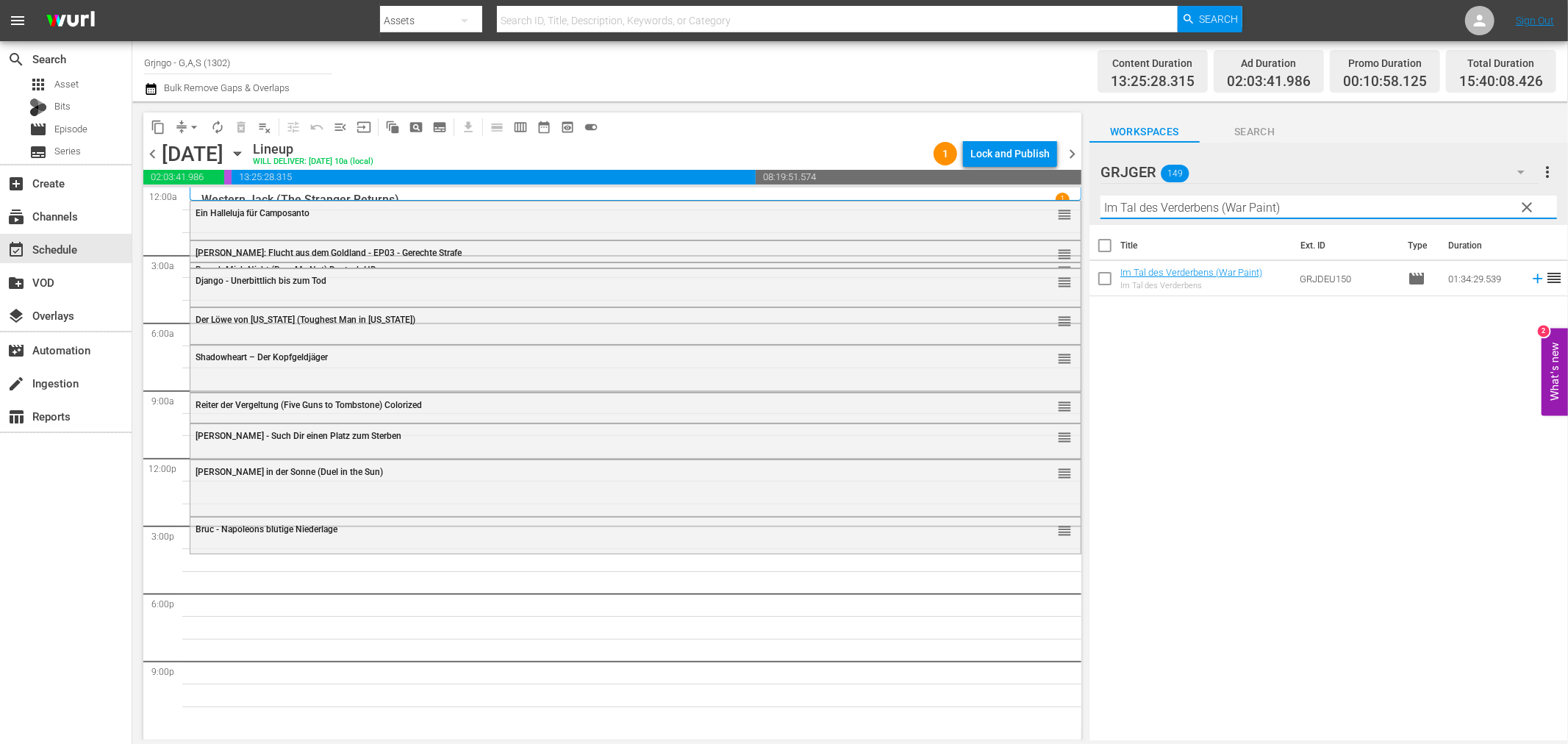
type input "Im Tal des Verderbens (War Paint)"
click at [1530, 281] on icon at bounding box center [1538, 278] width 16 height 16
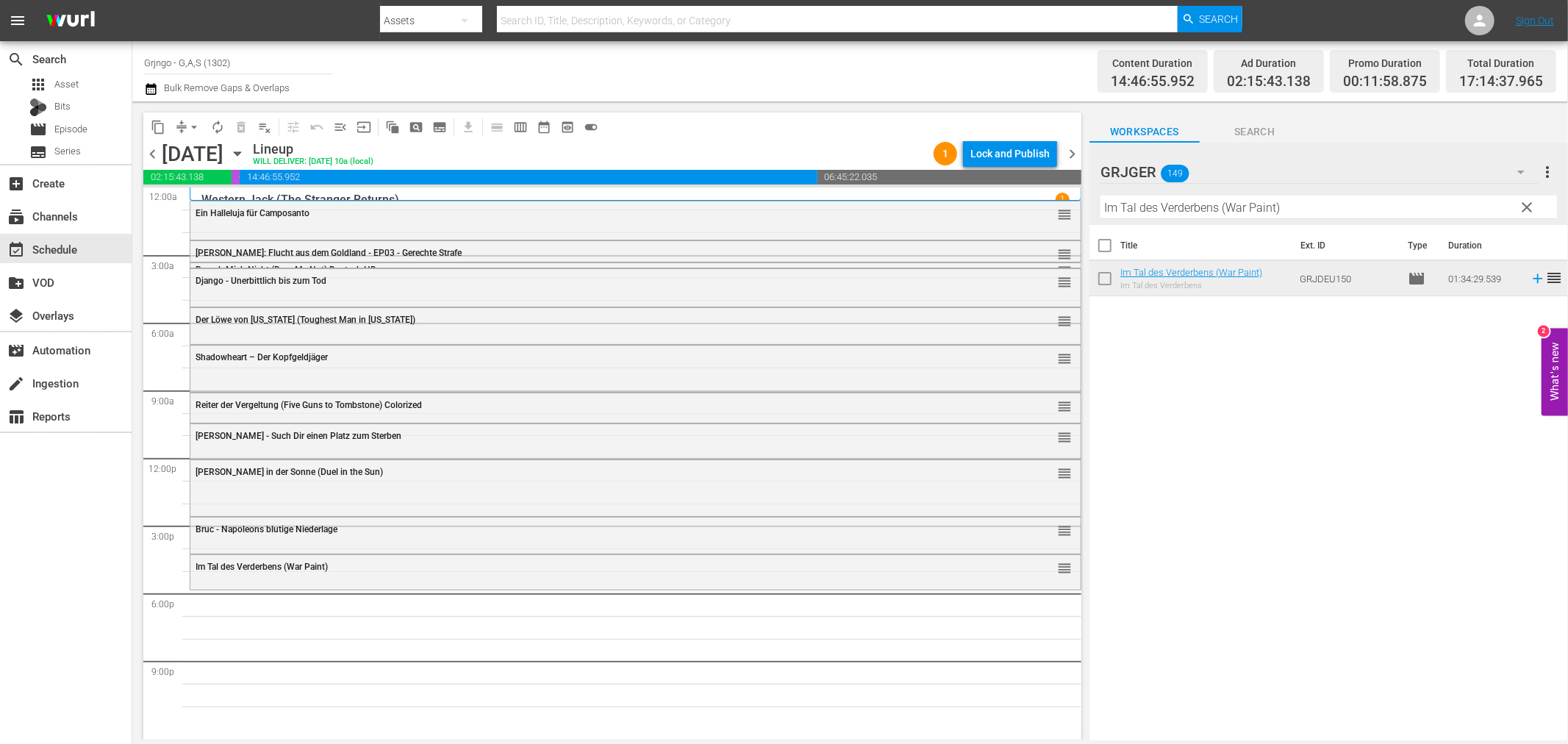
drag, startPoint x: 1530, startPoint y: 204, endPoint x: 1159, endPoint y: 210, distance: 371.0
click at [1530, 204] on span "clear" at bounding box center [1528, 208] width 18 height 18
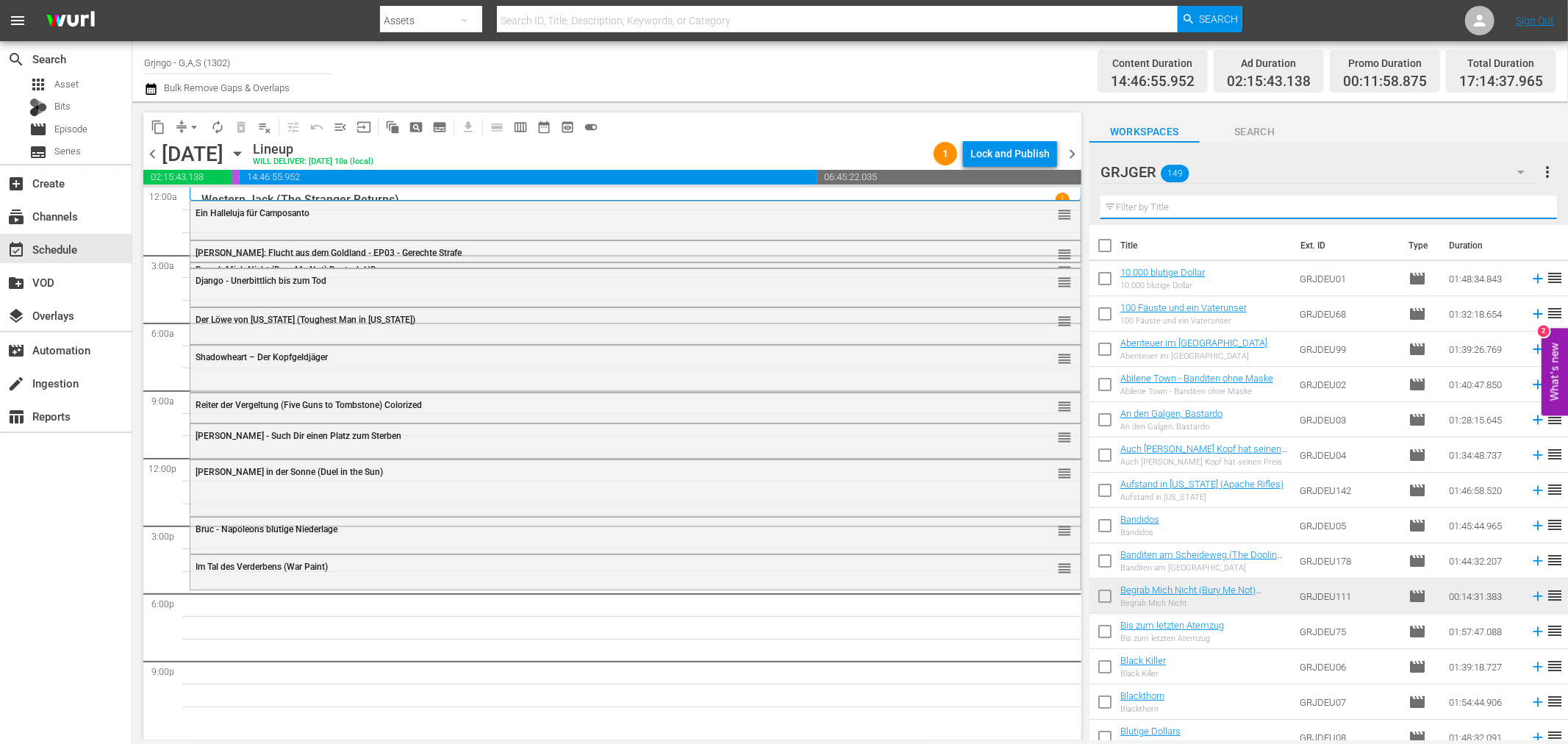
paste input "Whisky und die Goldgräber"
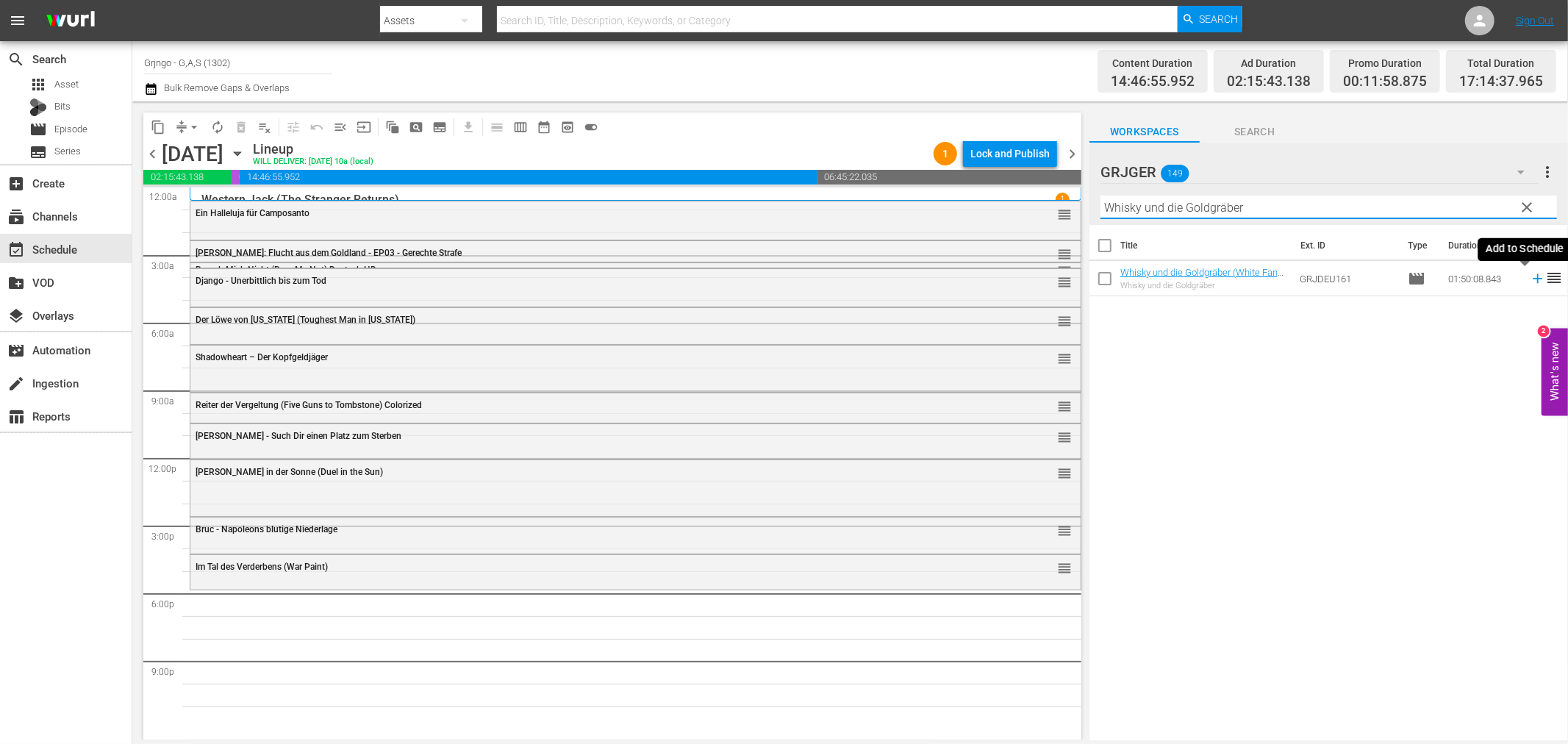
type input "Whisky und die Goldgräber"
click at [1530, 276] on icon at bounding box center [1538, 278] width 16 height 16
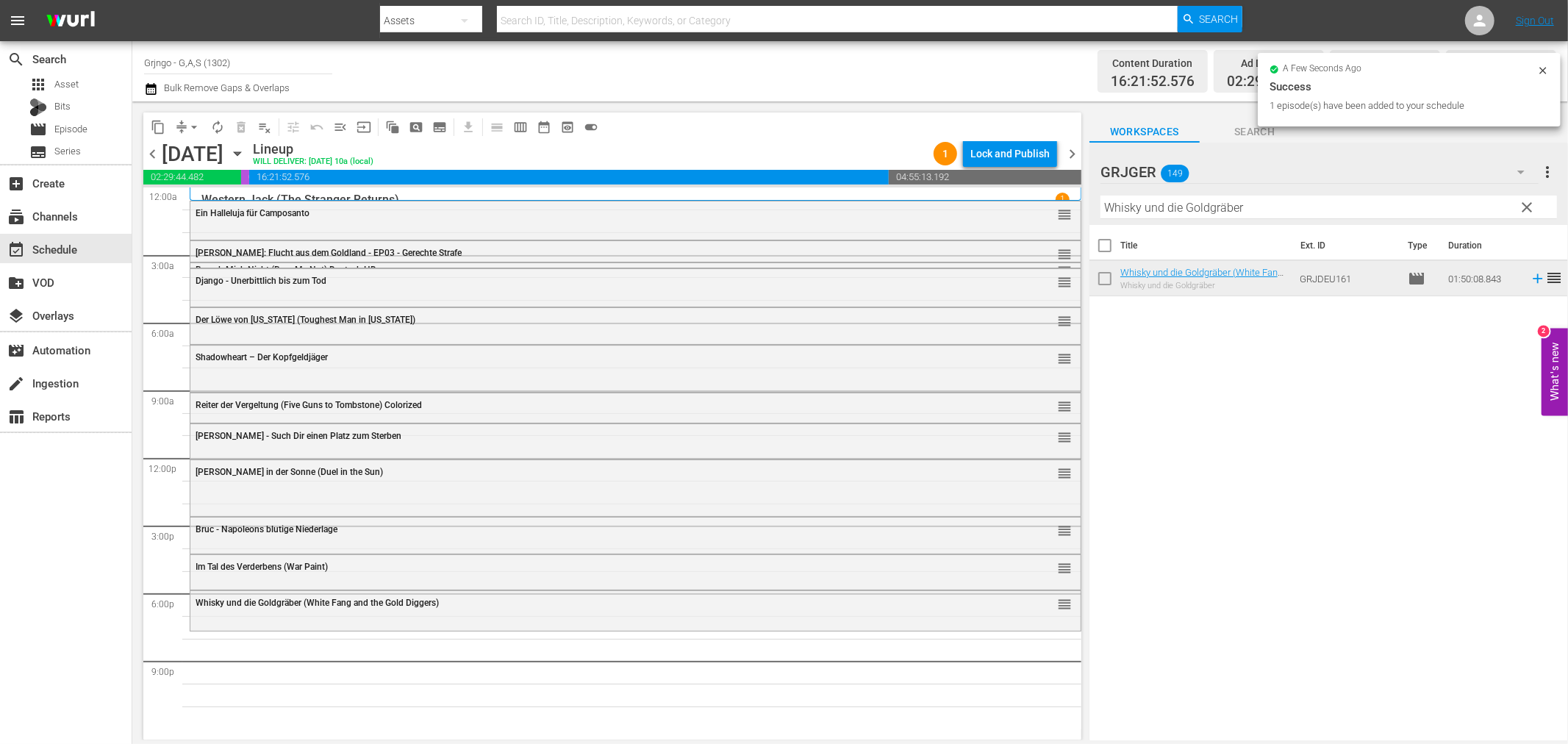
click at [1525, 200] on span "clear" at bounding box center [1528, 208] width 18 height 18
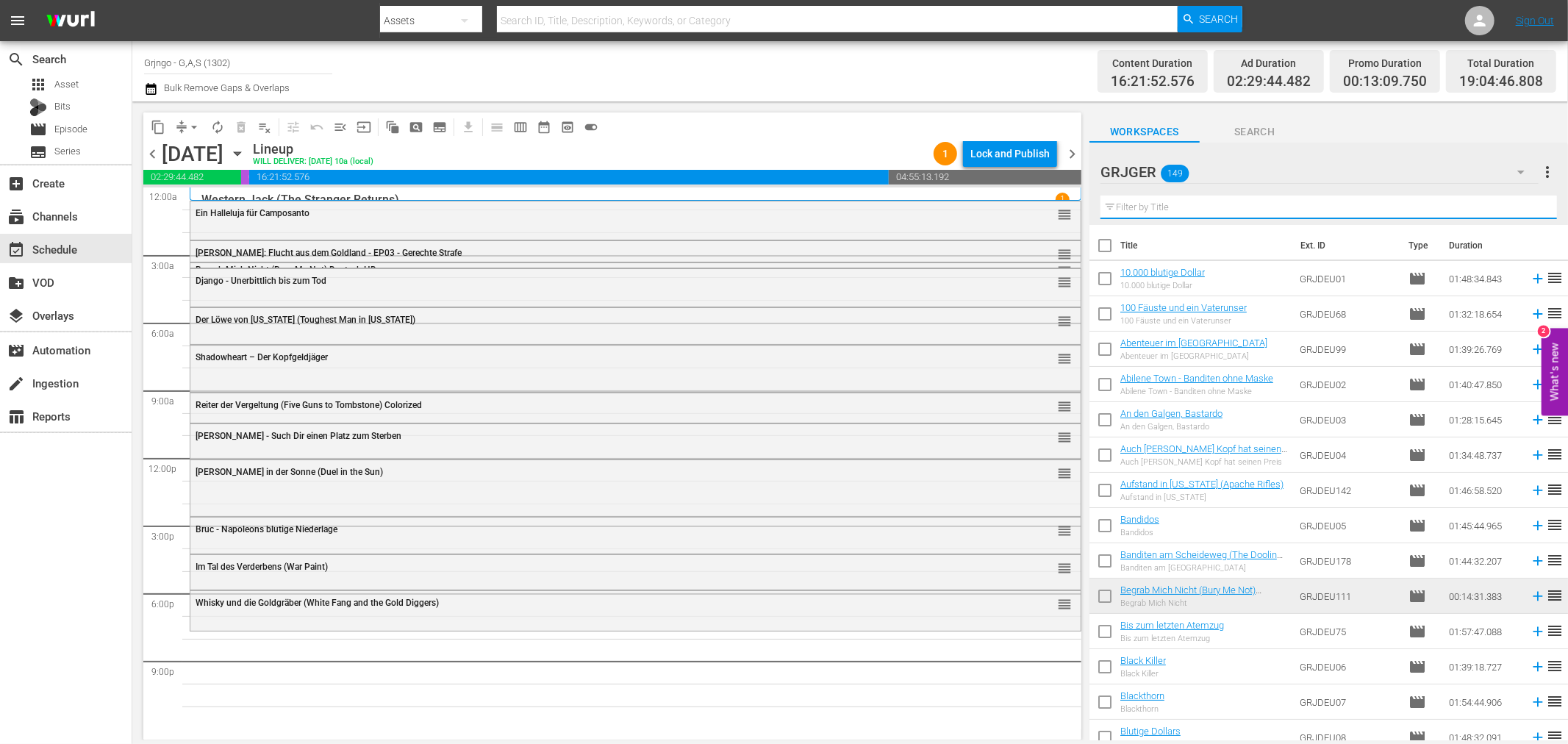
click at [1178, 209] on input "text" at bounding box center [1329, 207] width 456 height 23
paste input "Hannie Caulder"
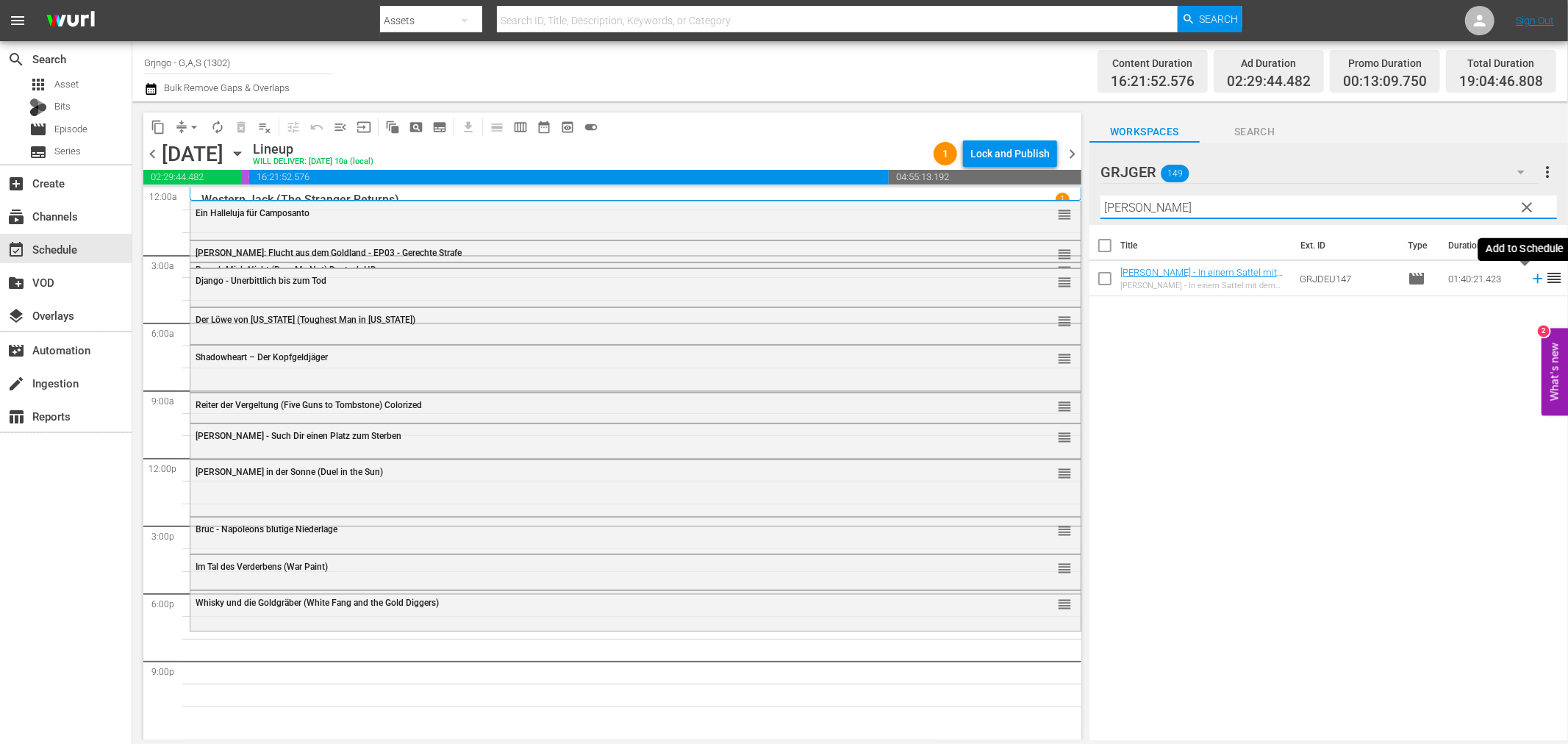
type input "Hannie Caulder"
click at [1530, 278] on icon at bounding box center [1538, 278] width 16 height 16
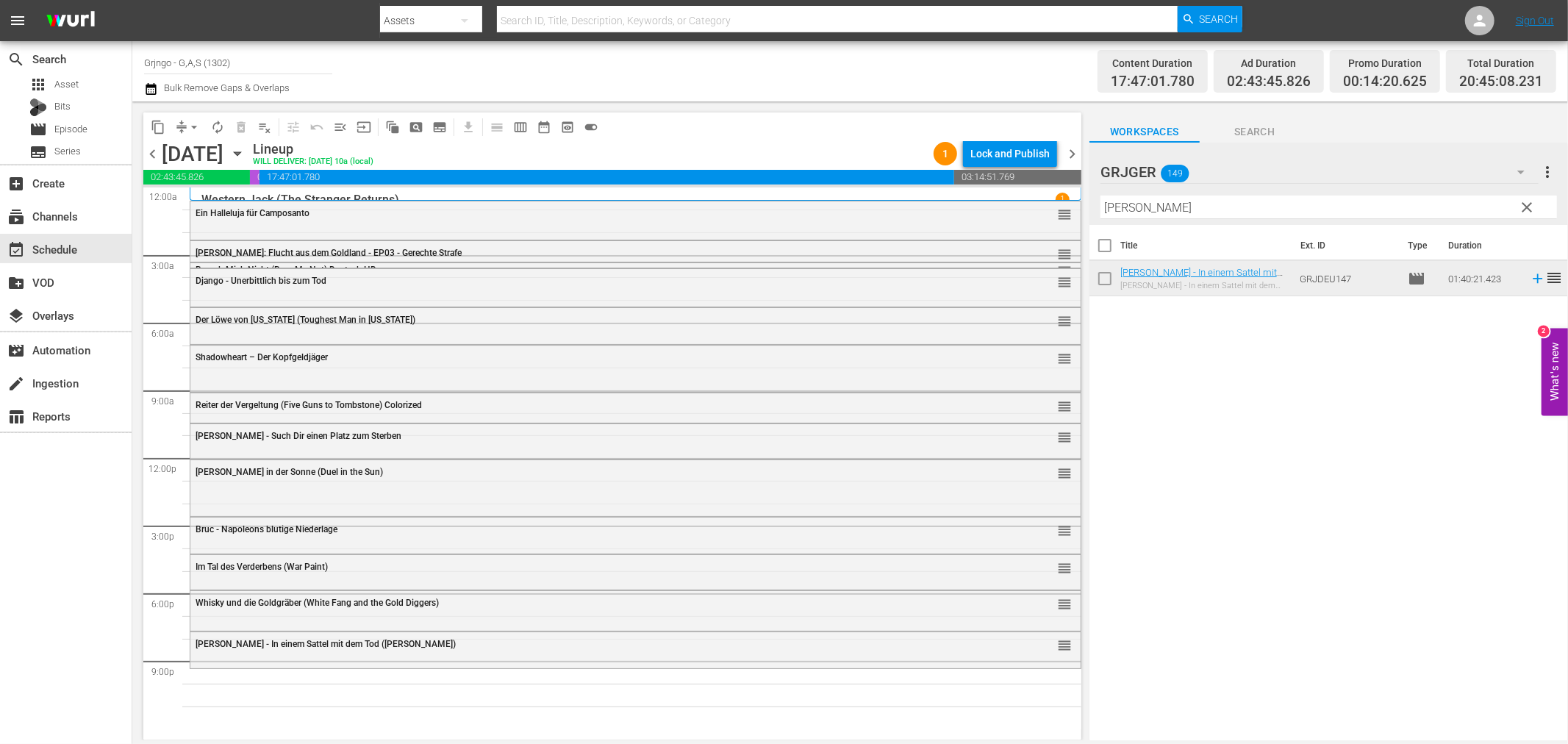
drag, startPoint x: 1526, startPoint y: 202, endPoint x: 1274, endPoint y: 206, distance: 252.0
click at [1526, 202] on span "clear" at bounding box center [1528, 208] width 18 height 18
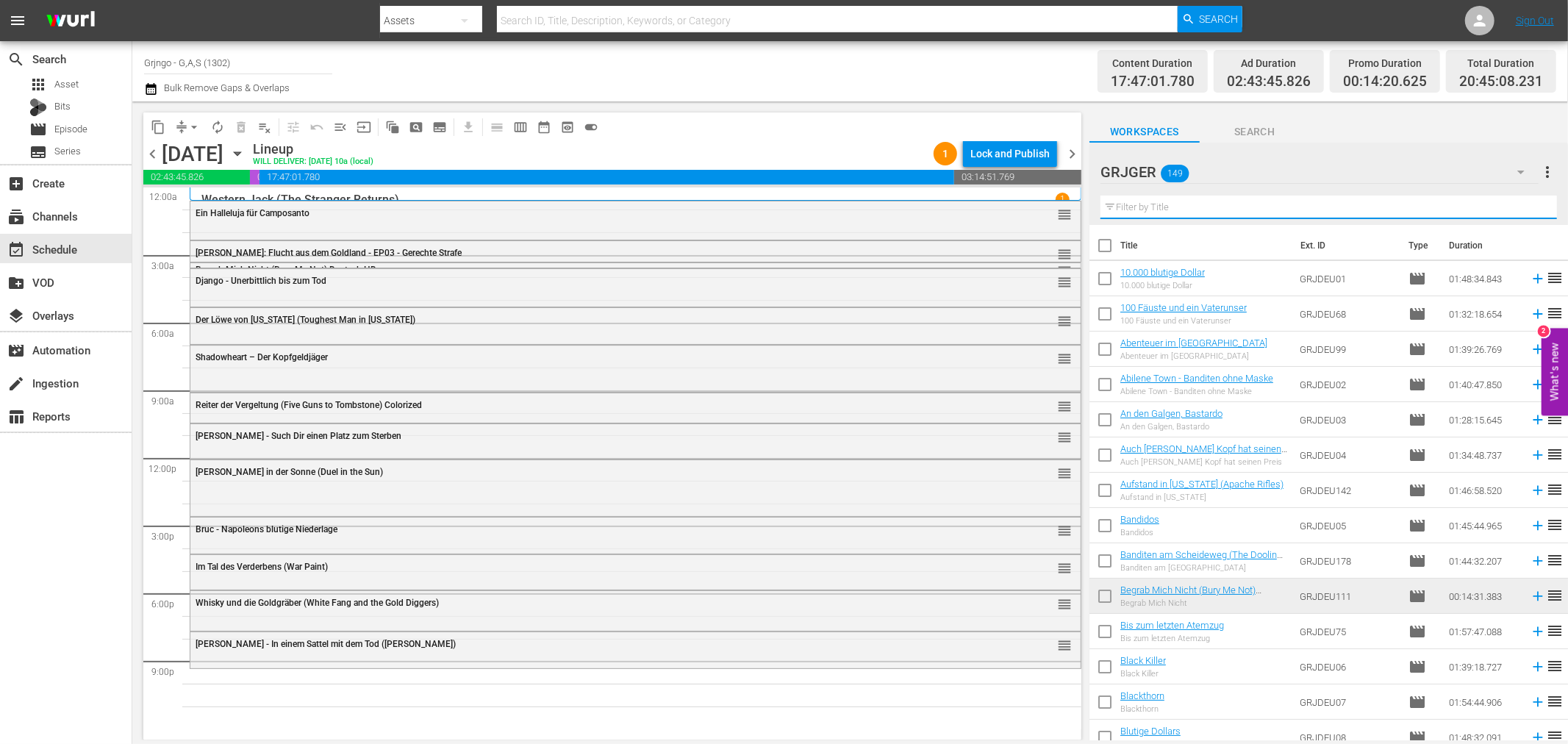
click at [1196, 206] on input "text" at bounding box center [1329, 207] width 456 height 23
paste input "100 Fäuste und ein Vaterunser"
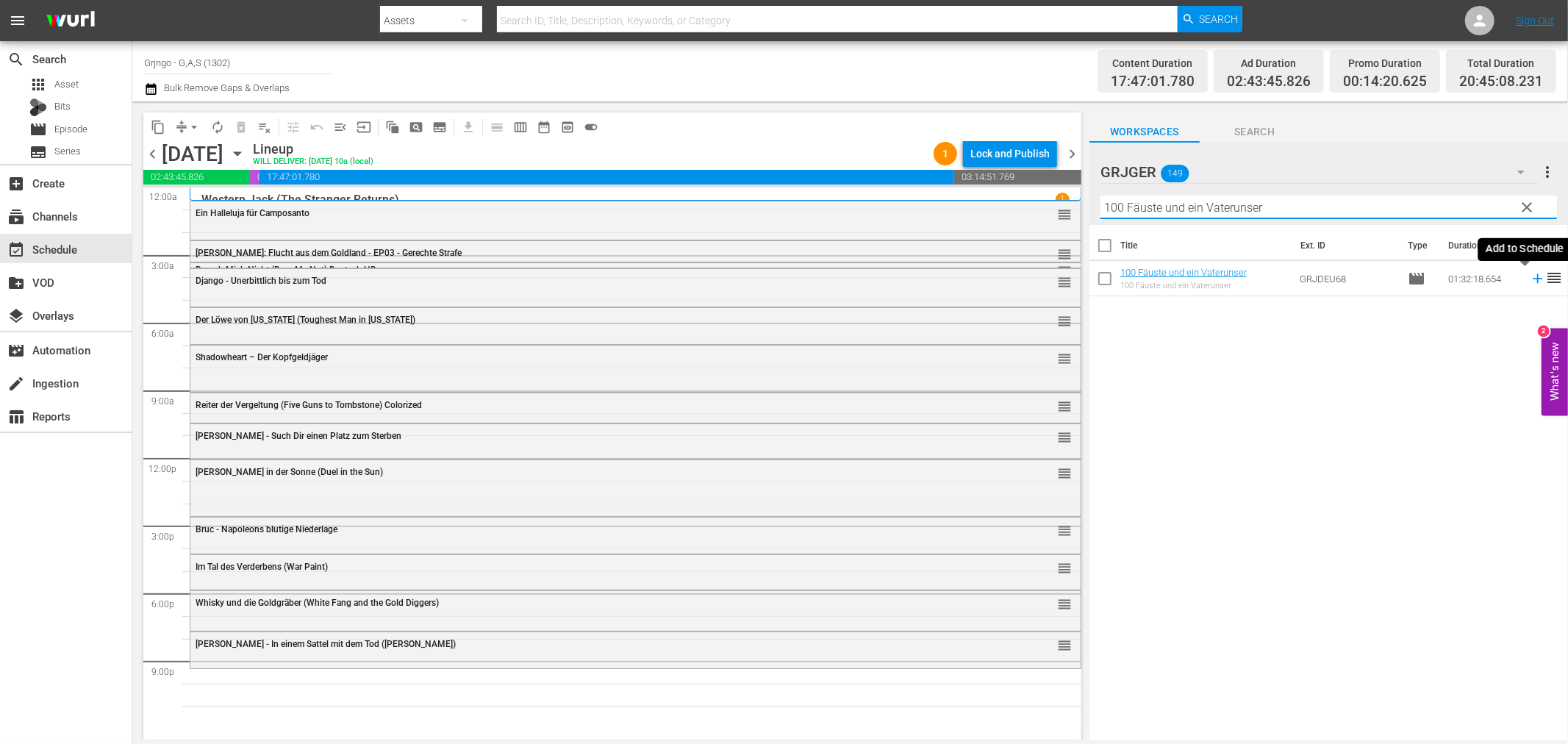
type input "100 Fäuste und ein Vaterunser"
click at [1533, 278] on icon at bounding box center [1538, 278] width 10 height 10
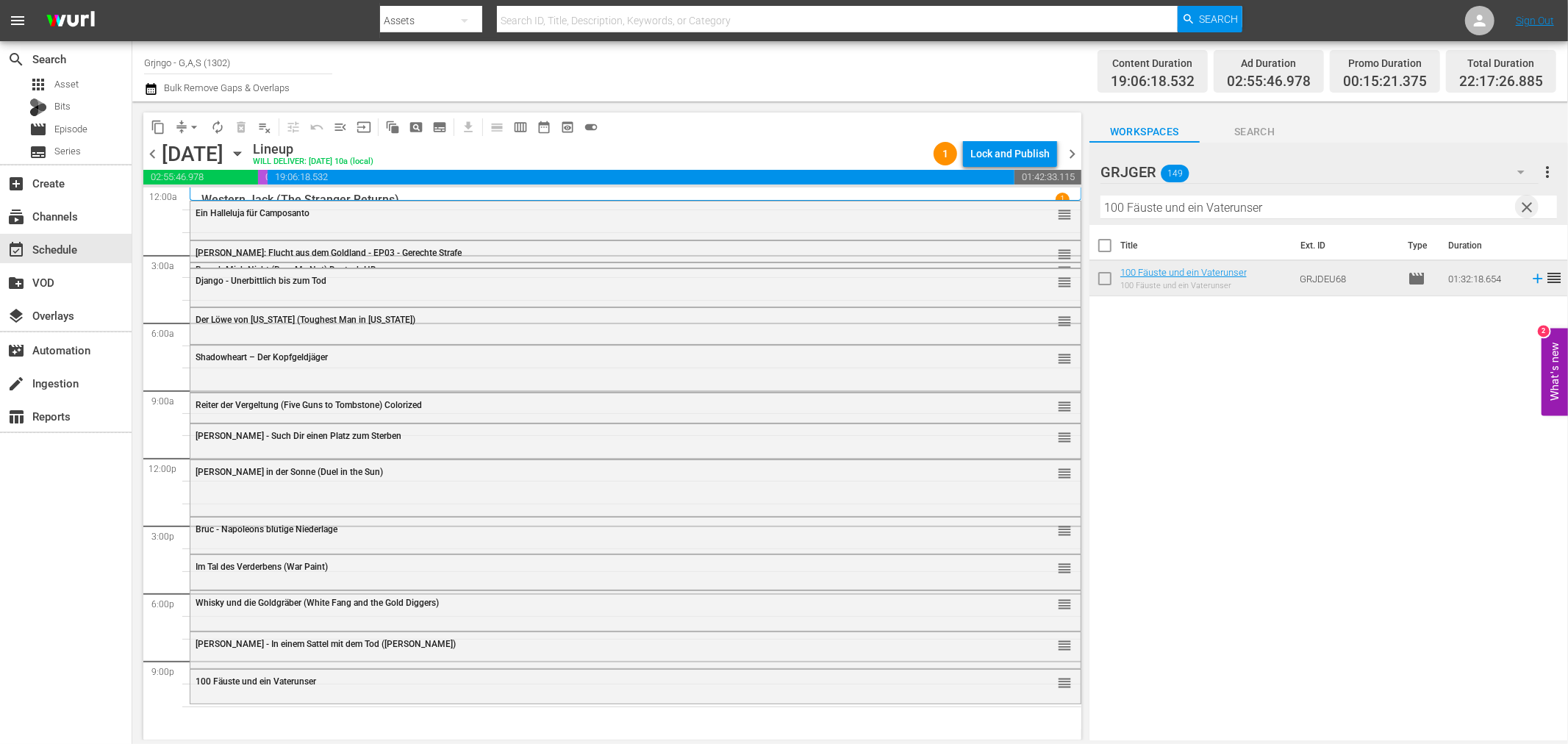
click at [1525, 207] on span "clear" at bounding box center [1528, 208] width 18 height 18
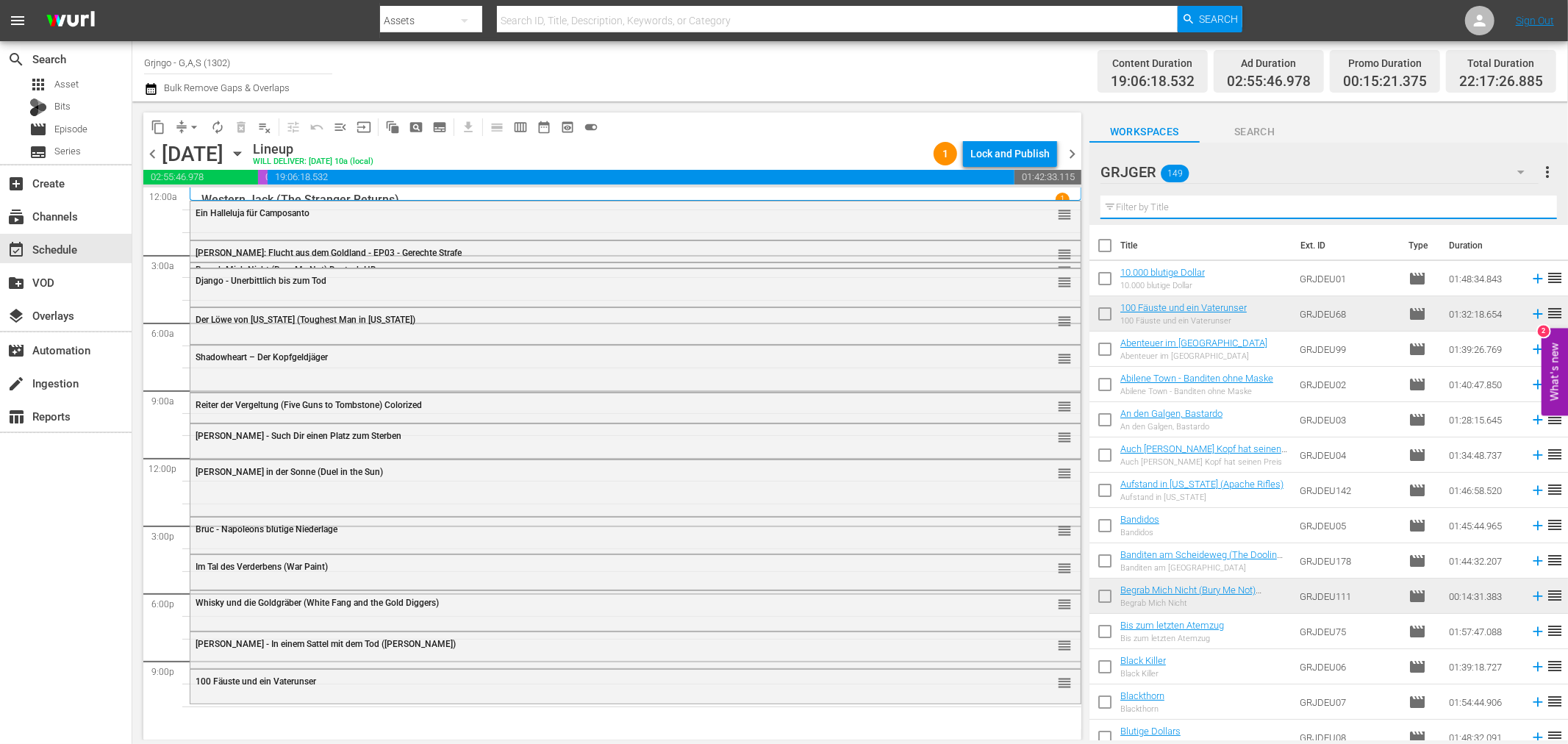
paste input "Zwei durch dick und dünn"
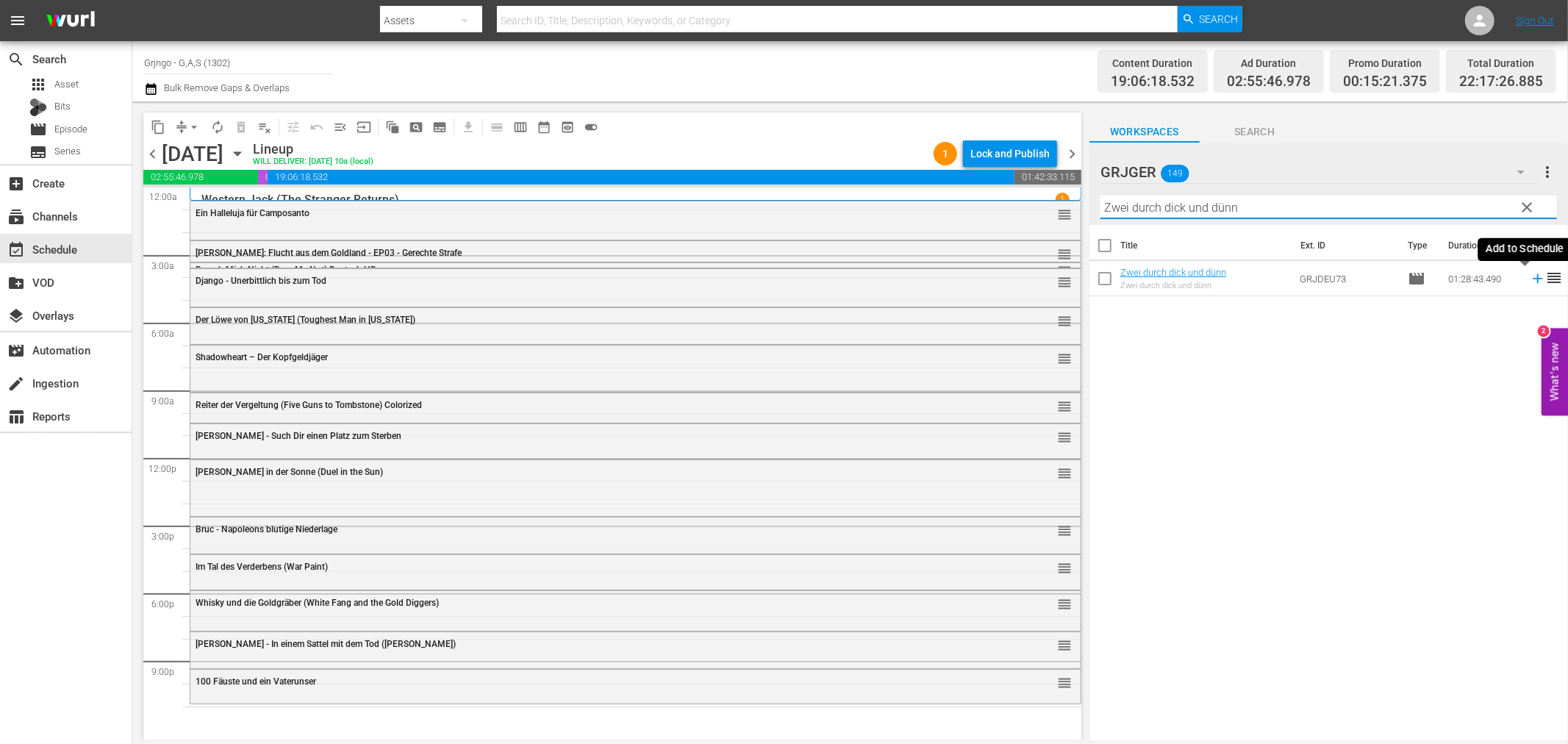
type input "Zwei durch dick und dünn"
click at [1530, 277] on icon at bounding box center [1538, 278] width 16 height 16
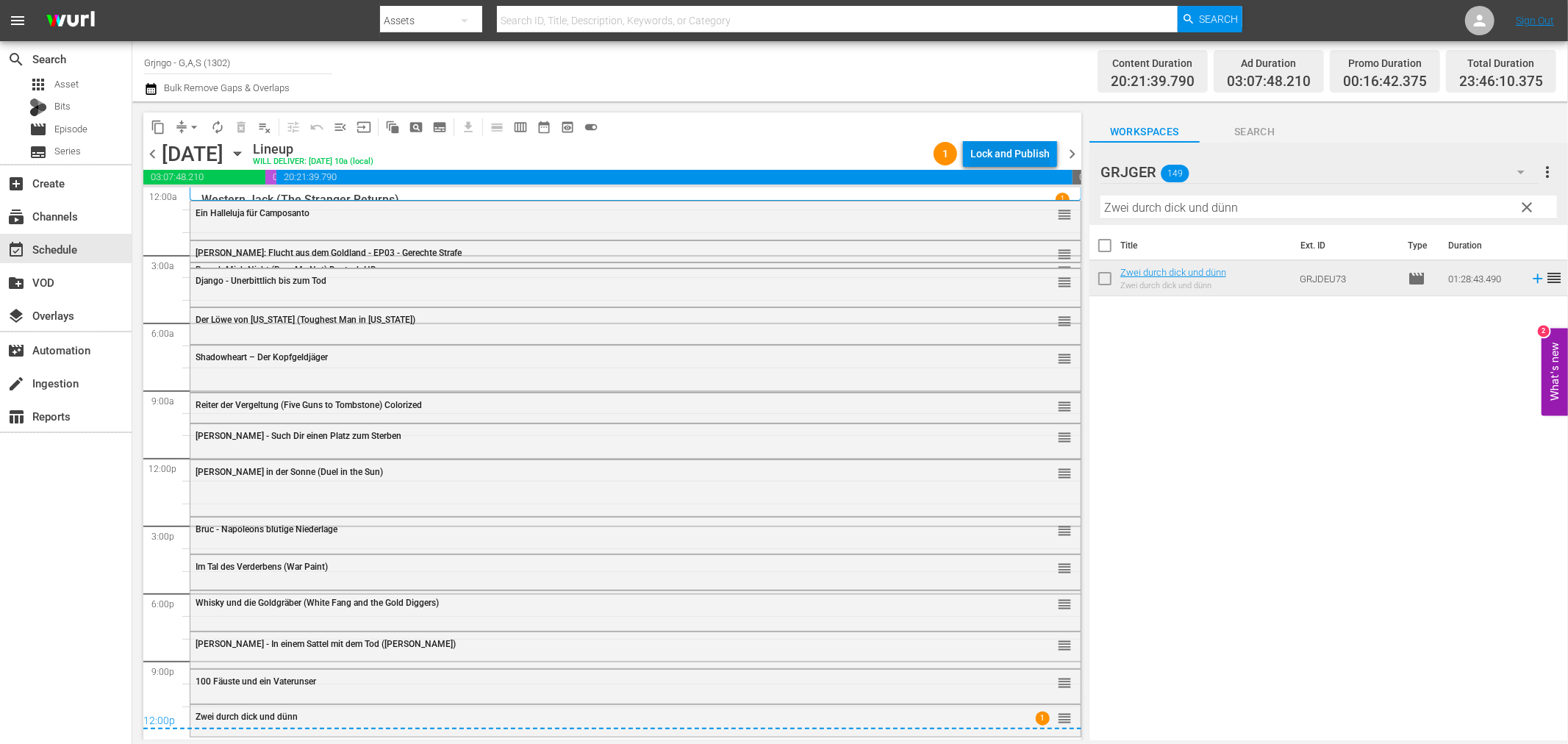
click at [1009, 150] on div "Lock and Publish" at bounding box center [1010, 154] width 80 height 27
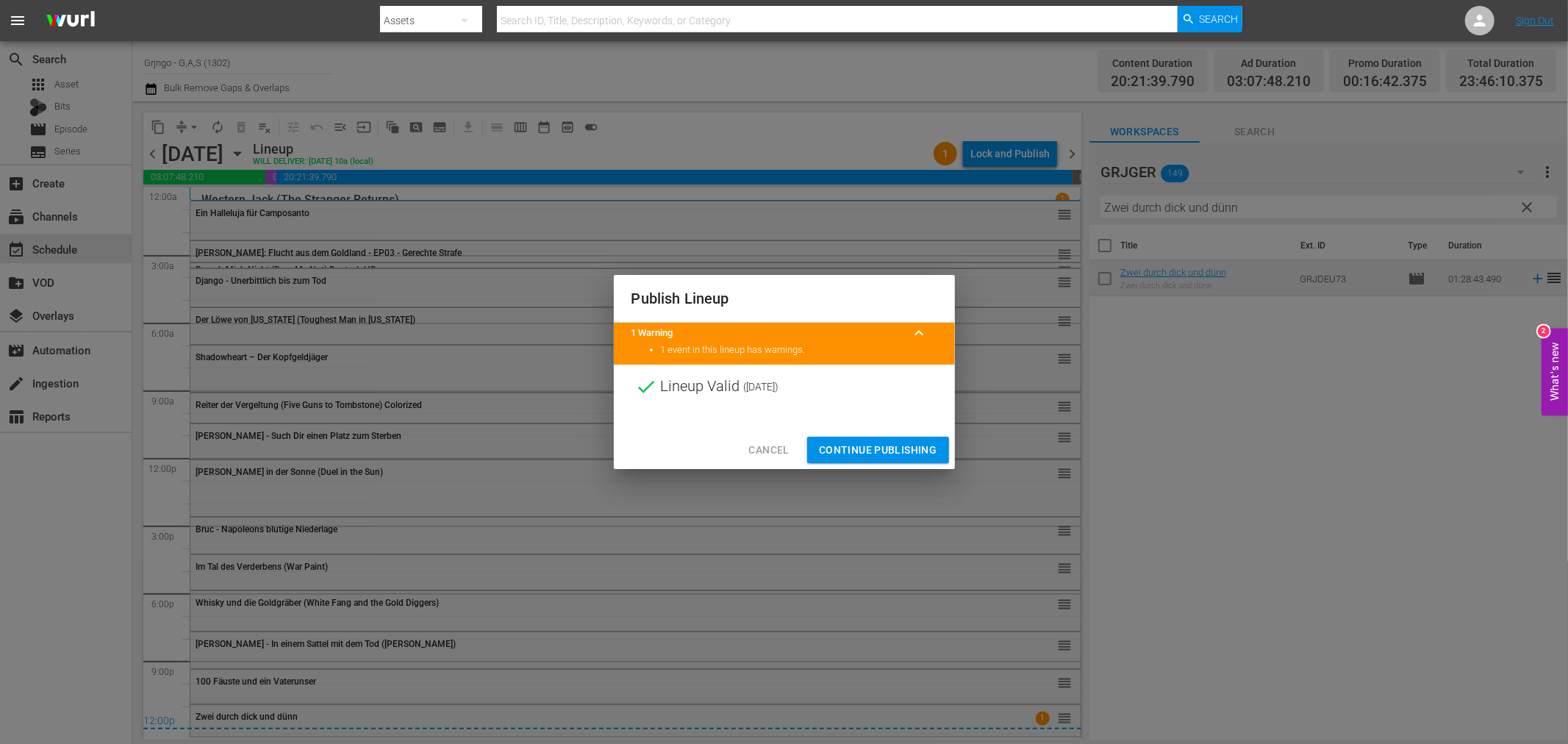
click at [891, 444] on span "Continue Publishing" at bounding box center [878, 450] width 118 height 19
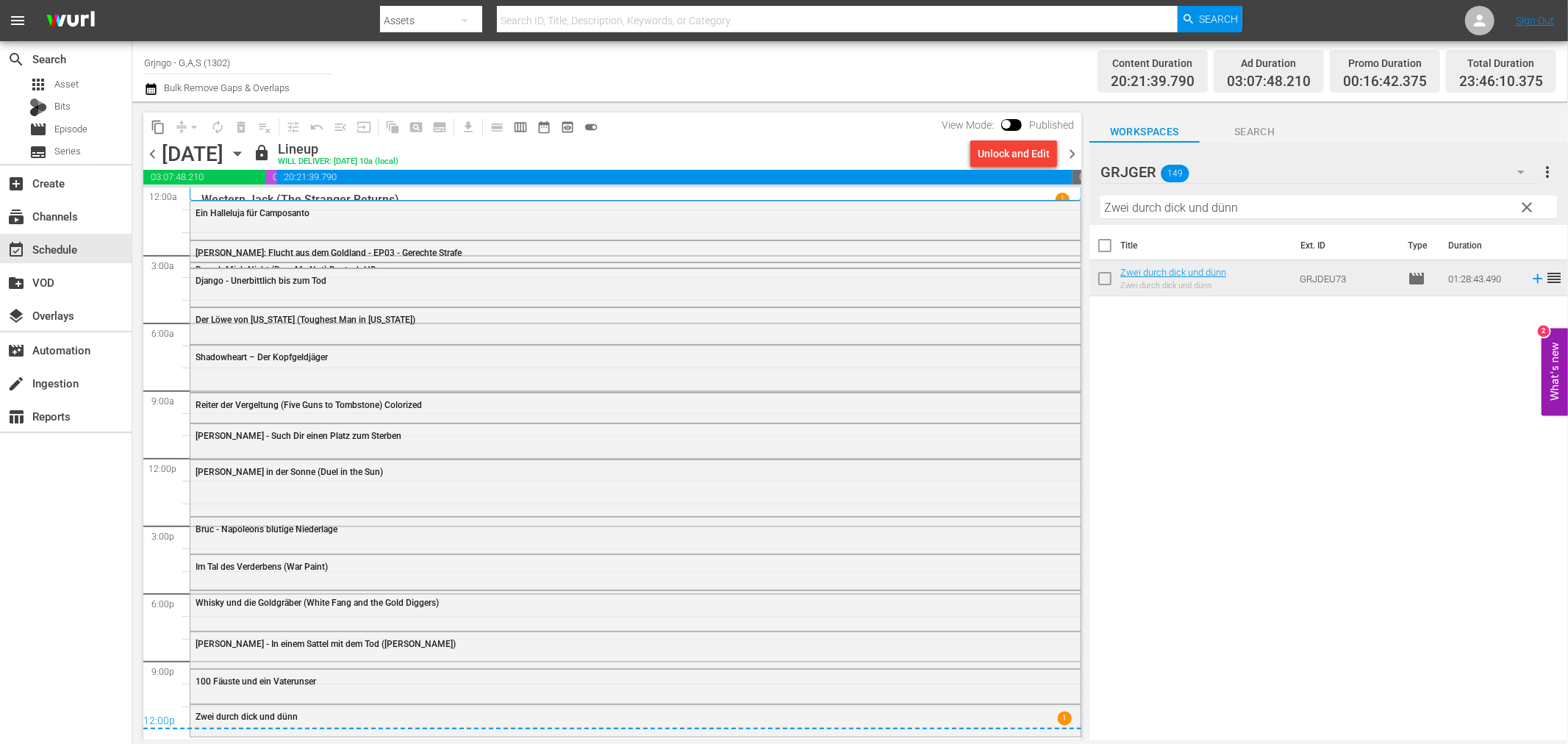
click at [1061, 153] on div "Unlock and Edit" at bounding box center [1014, 154] width 98 height 25
click at [1073, 149] on span "chevron_right" at bounding box center [1072, 154] width 19 height 19
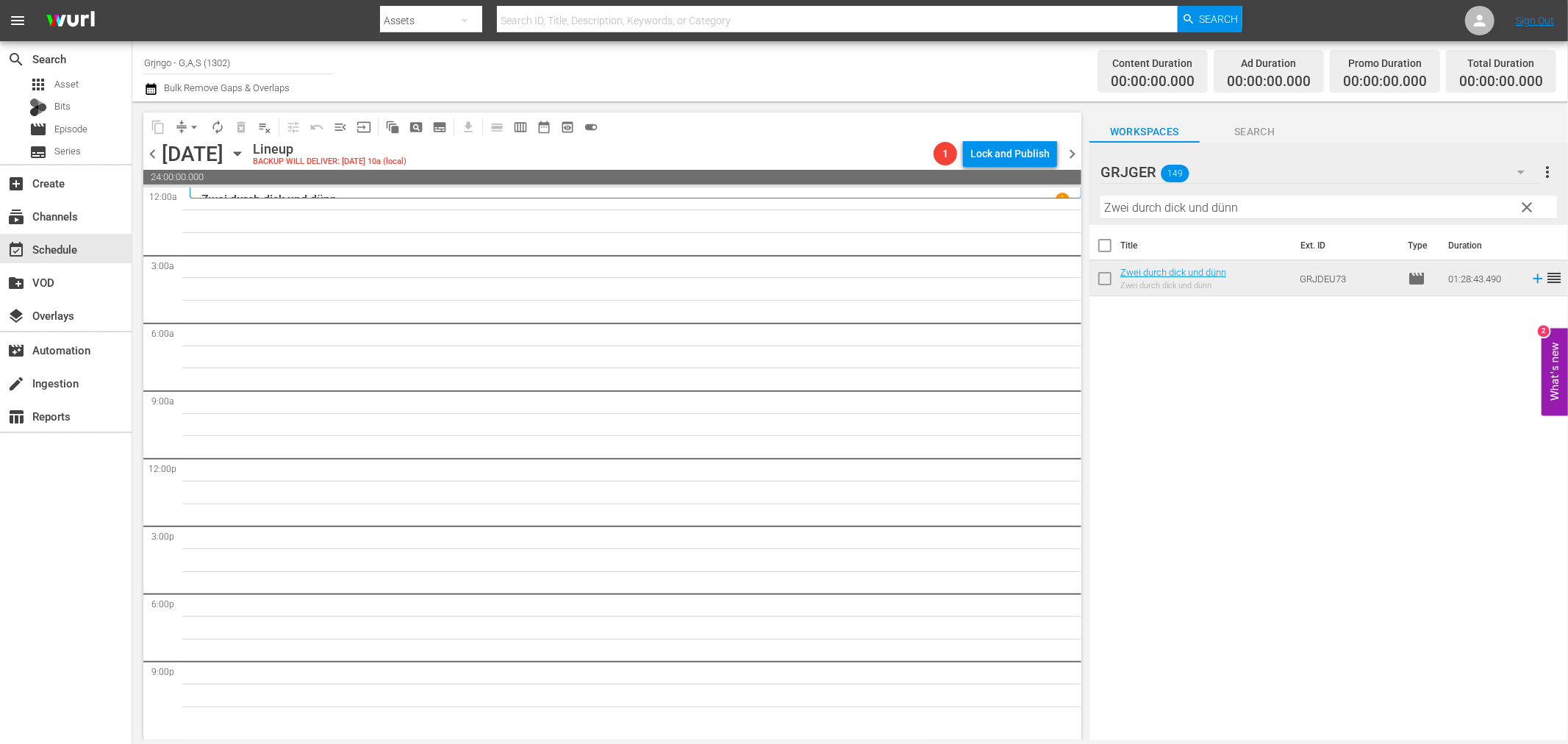
click at [1521, 208] on span "clear" at bounding box center [1528, 208] width 18 height 18
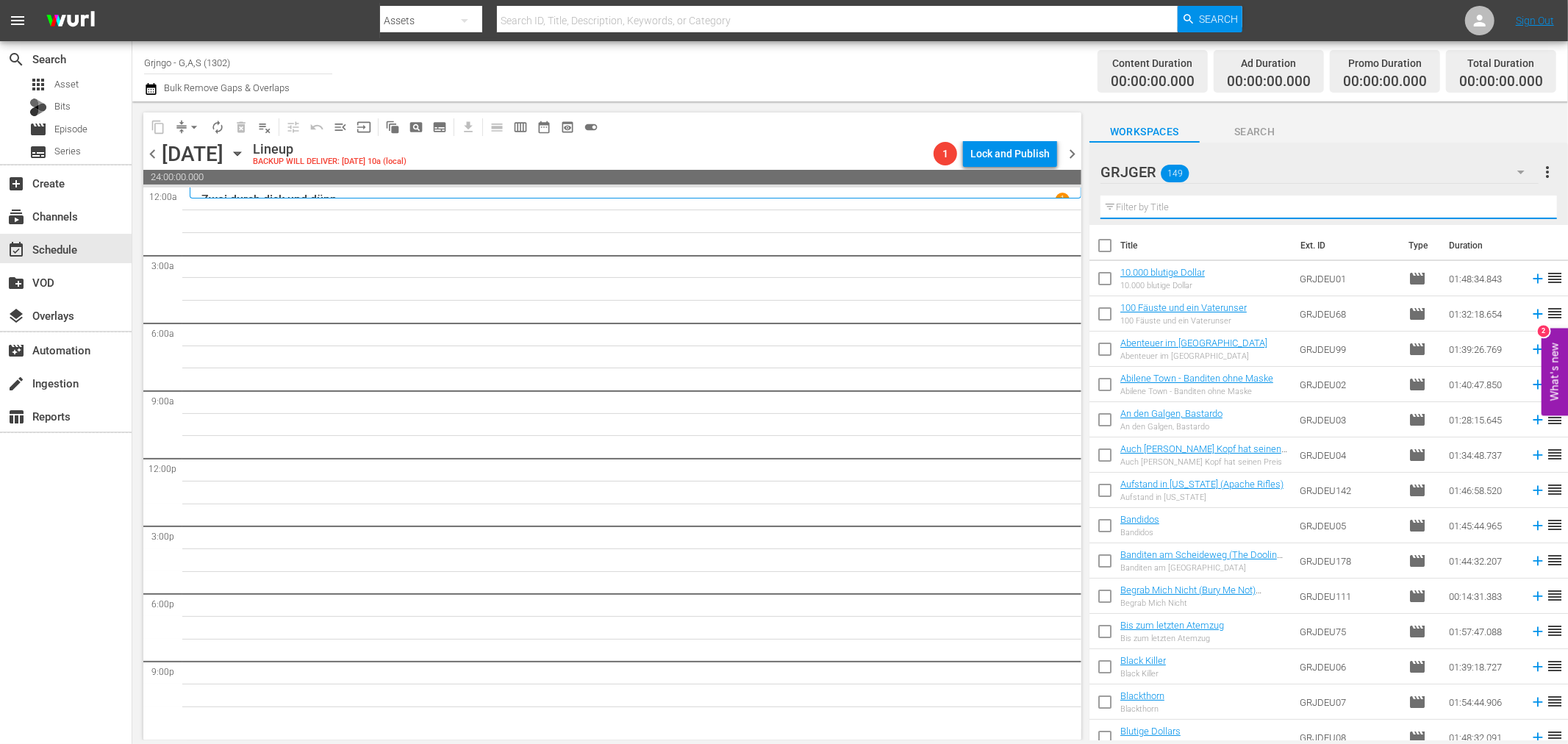
paste input "Chamaco"
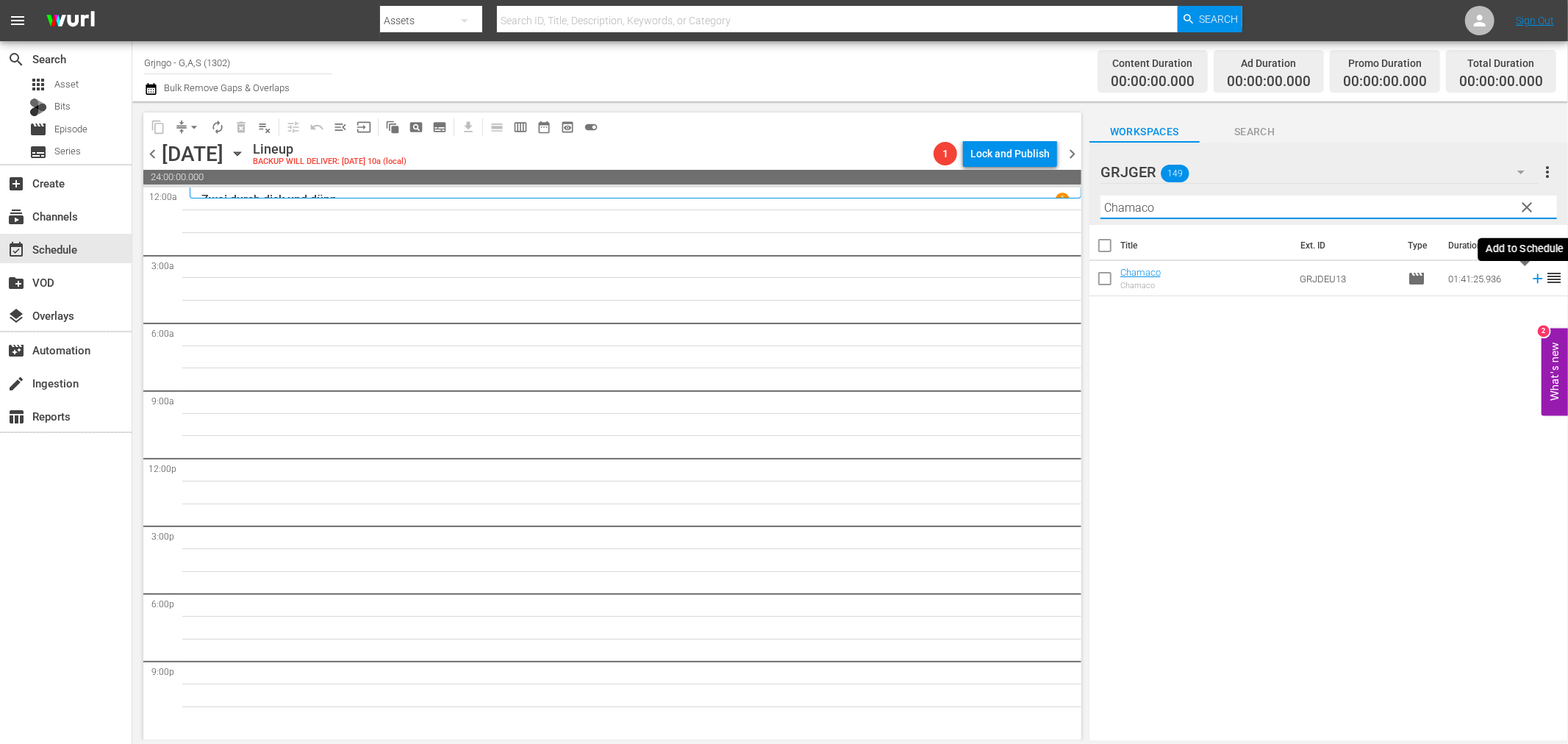
type input "Chamaco"
drag, startPoint x: 1524, startPoint y: 281, endPoint x: 1538, endPoint y: 279, distance: 14.1
click at [1530, 281] on icon at bounding box center [1538, 278] width 16 height 16
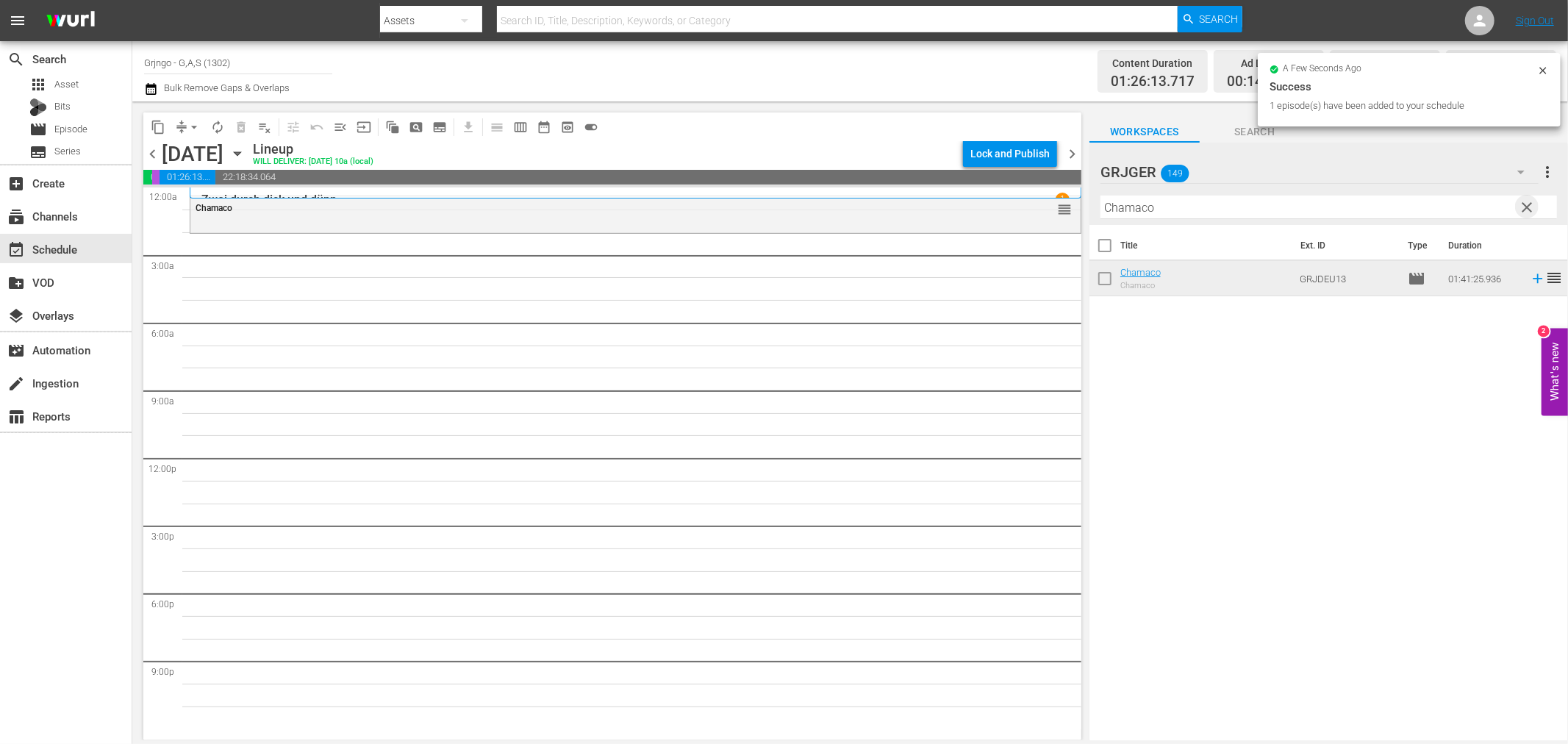
drag, startPoint x: 1527, startPoint y: 201, endPoint x: 1104, endPoint y: 220, distance: 423.4
click at [1528, 200] on span "clear" at bounding box center [1528, 208] width 18 height 18
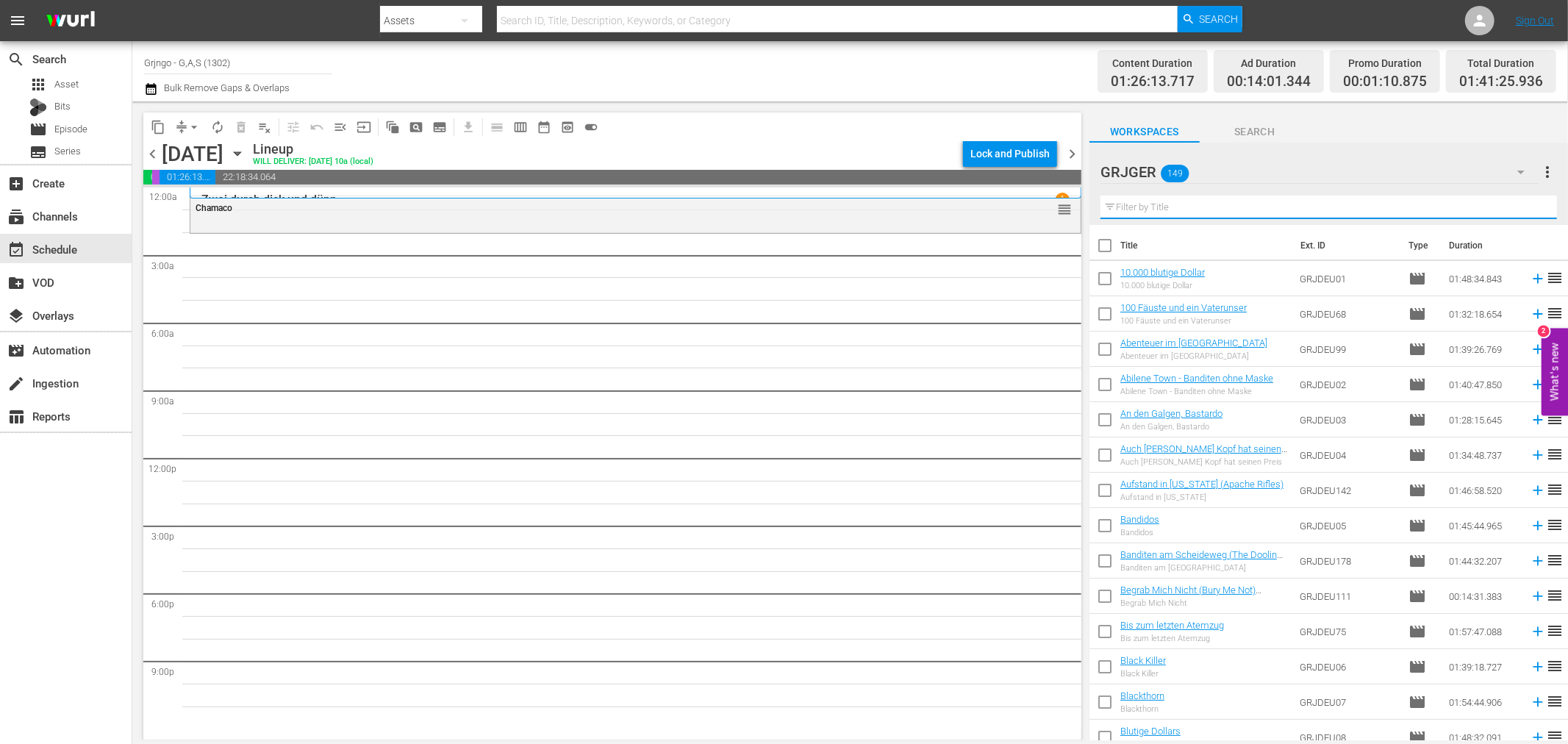
click at [1121, 199] on input "text" at bounding box center [1329, 207] width 456 height 23
paste input "Die Rechnung zahlt der Bounty-Killer"
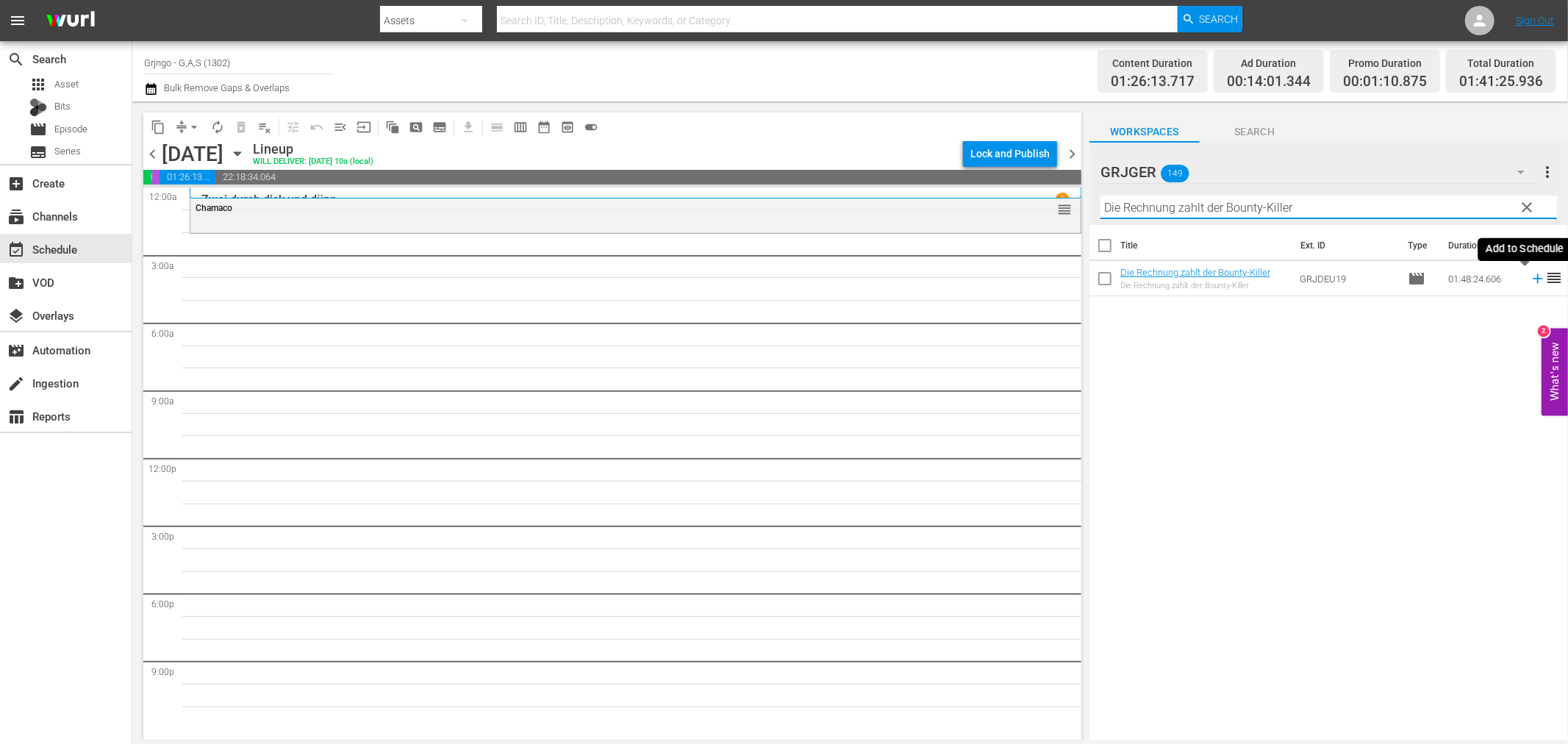
type input "Die Rechnung zahlt der Bounty-Killer"
click at [1530, 280] on icon at bounding box center [1538, 278] width 16 height 16
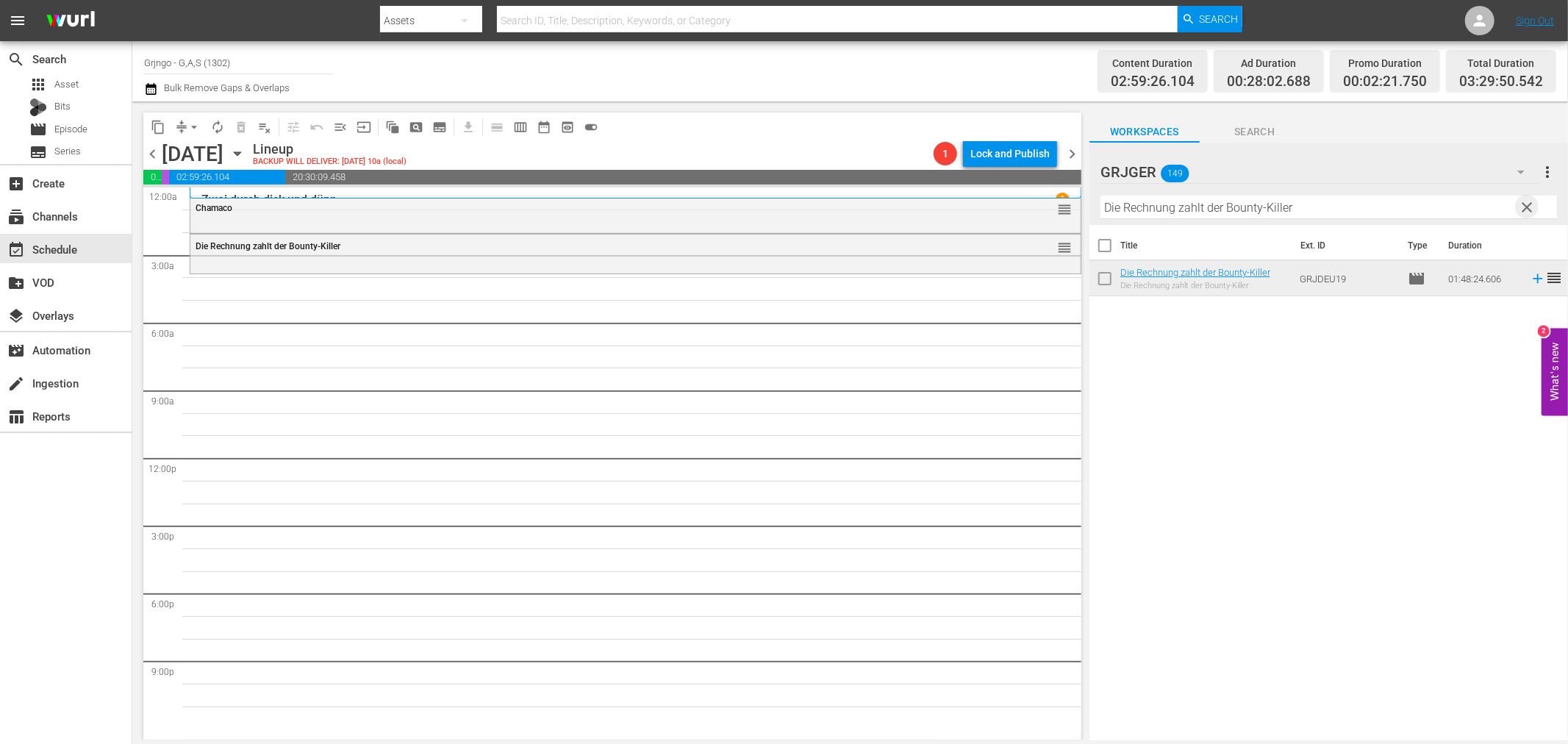
click at [1524, 204] on span "clear" at bounding box center [1528, 208] width 18 height 18
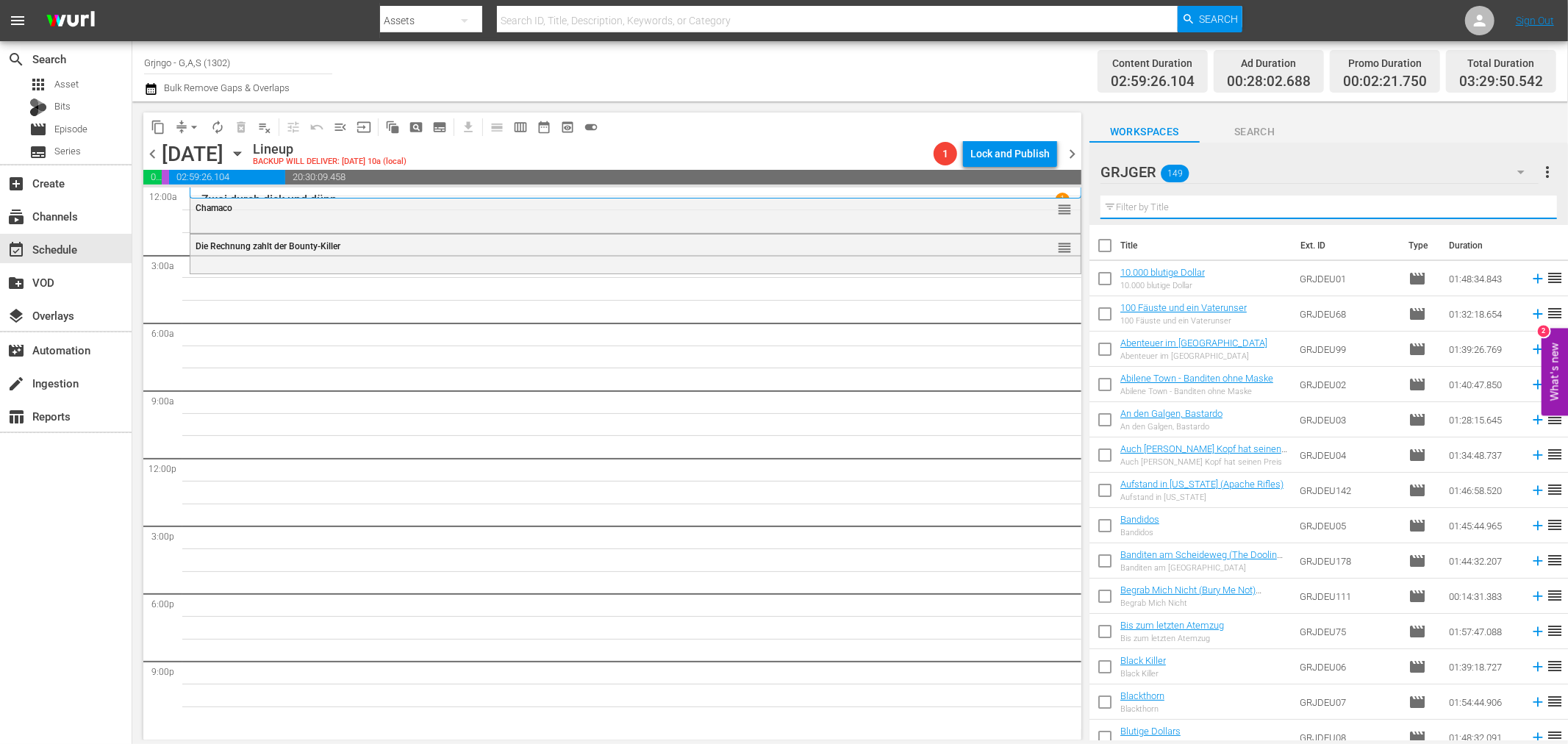
paste input "Shango's letzter Kampf"
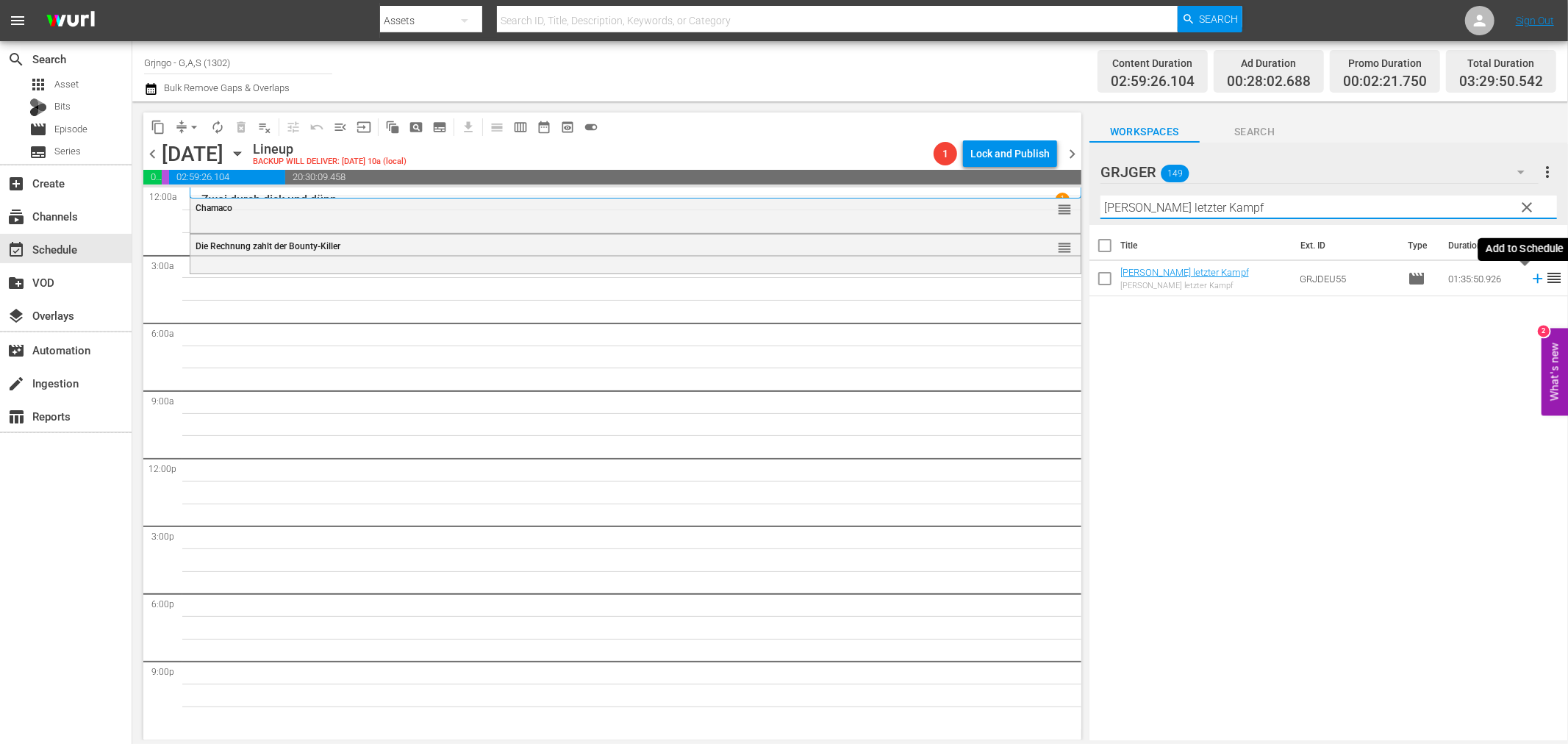
type input "Shango's letzter Kampf"
click at [1533, 278] on icon at bounding box center [1538, 278] width 10 height 10
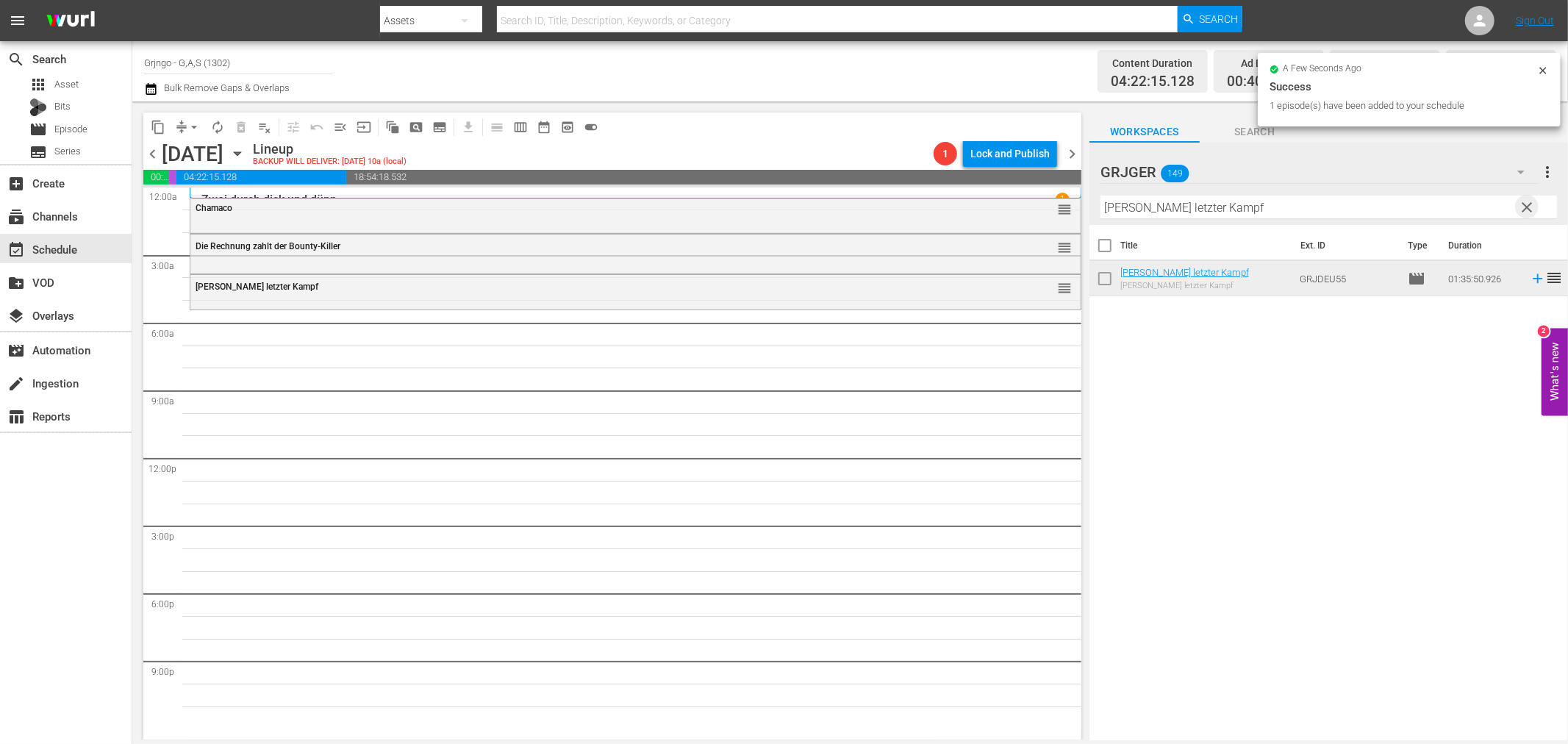
click at [1527, 202] on span "clear" at bounding box center [1528, 208] width 18 height 18
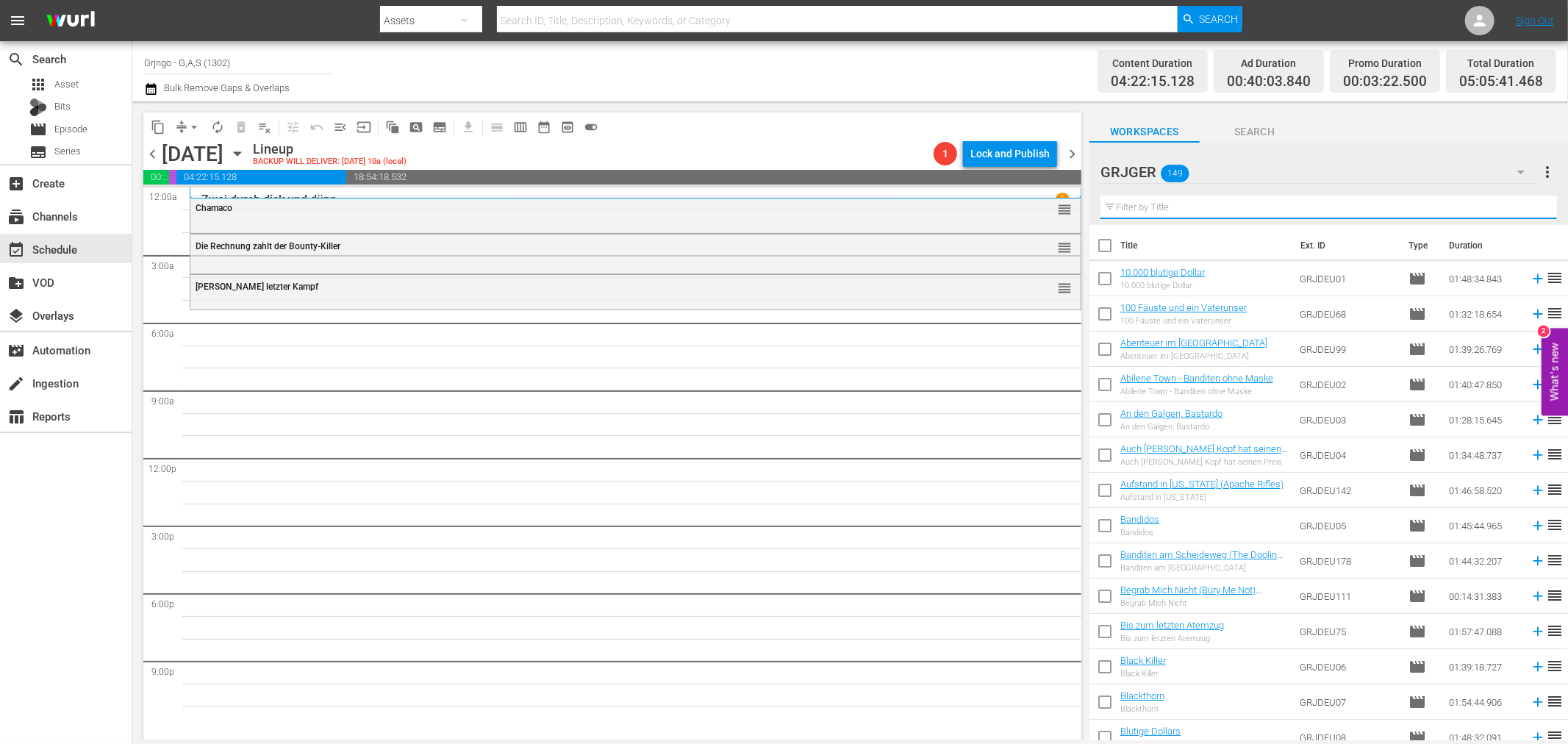
paste input "Savannah"
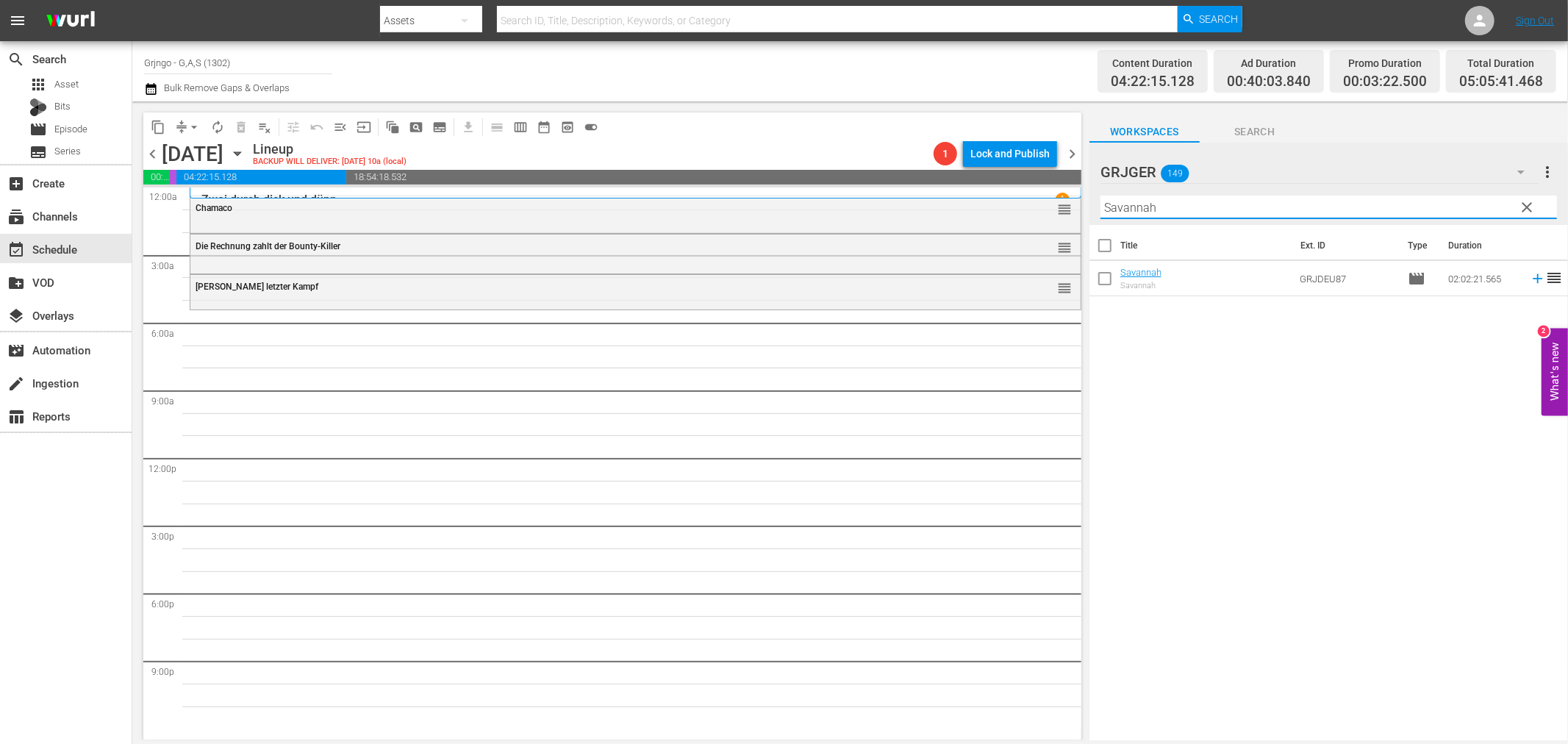
type input "Savannah"
click at [1530, 277] on icon at bounding box center [1538, 278] width 16 height 16
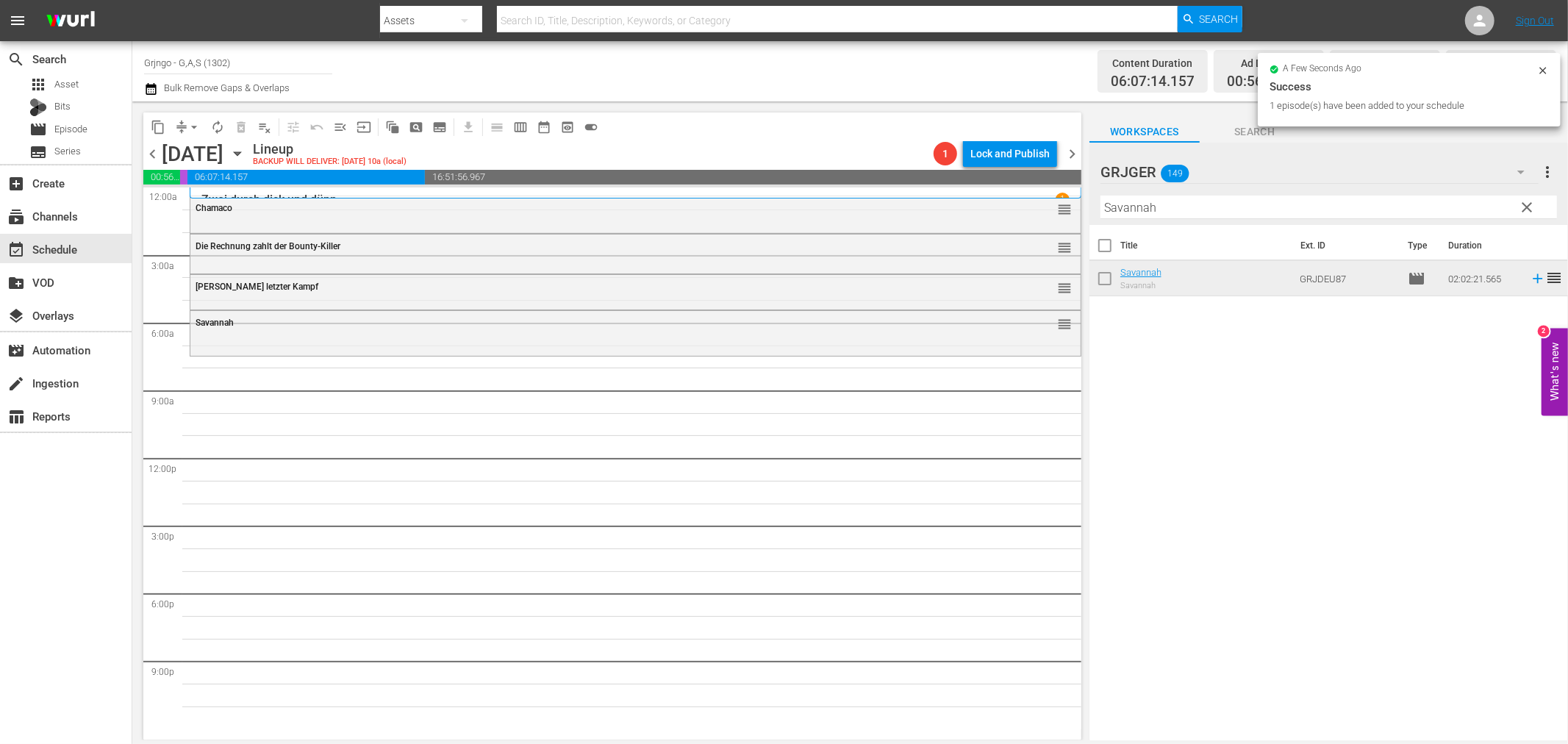
drag, startPoint x: 1526, startPoint y: 203, endPoint x: 1309, endPoint y: 206, distance: 217.0
click at [1527, 203] on span "clear" at bounding box center [1528, 208] width 18 height 18
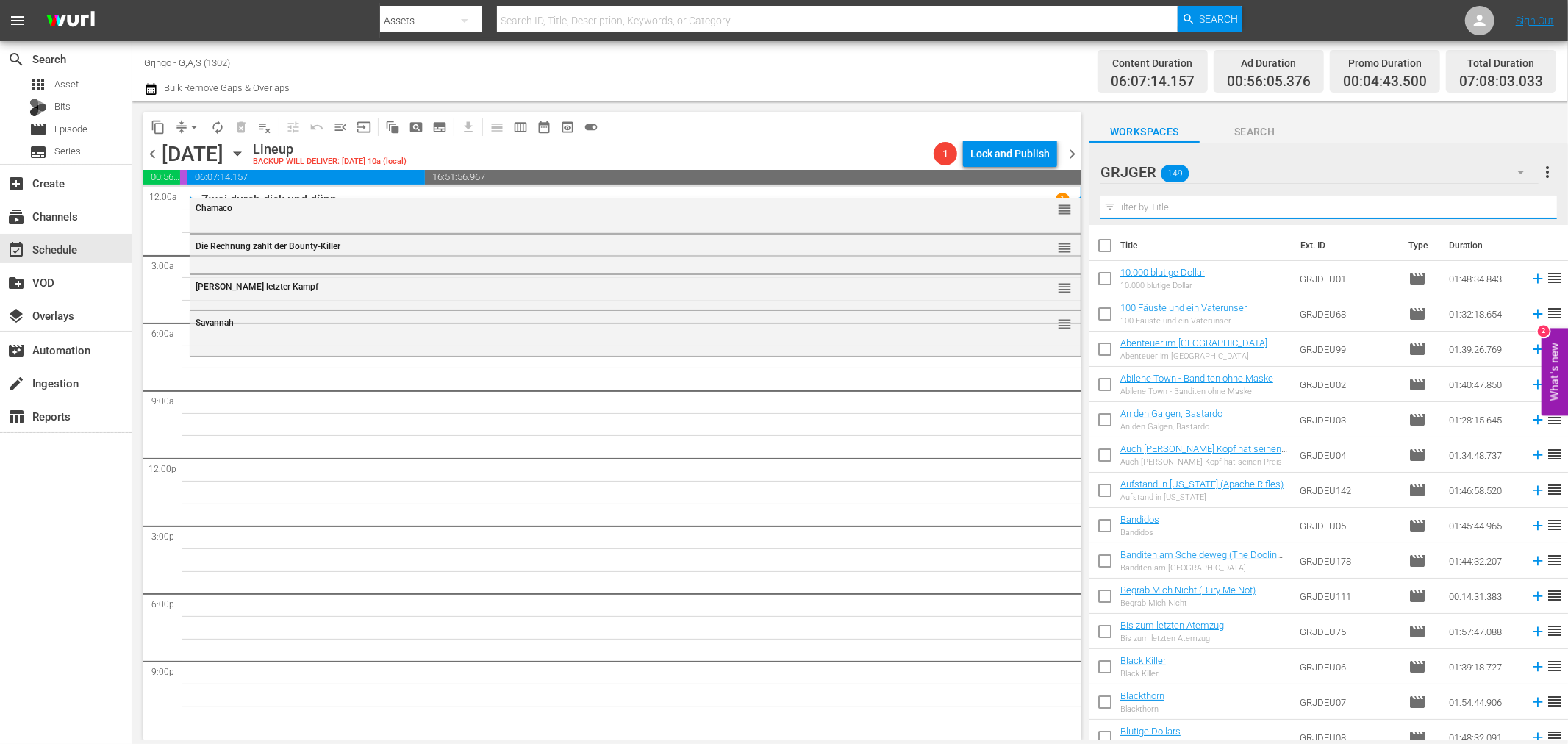
paste input "Django - Den Colt an der Kehle"
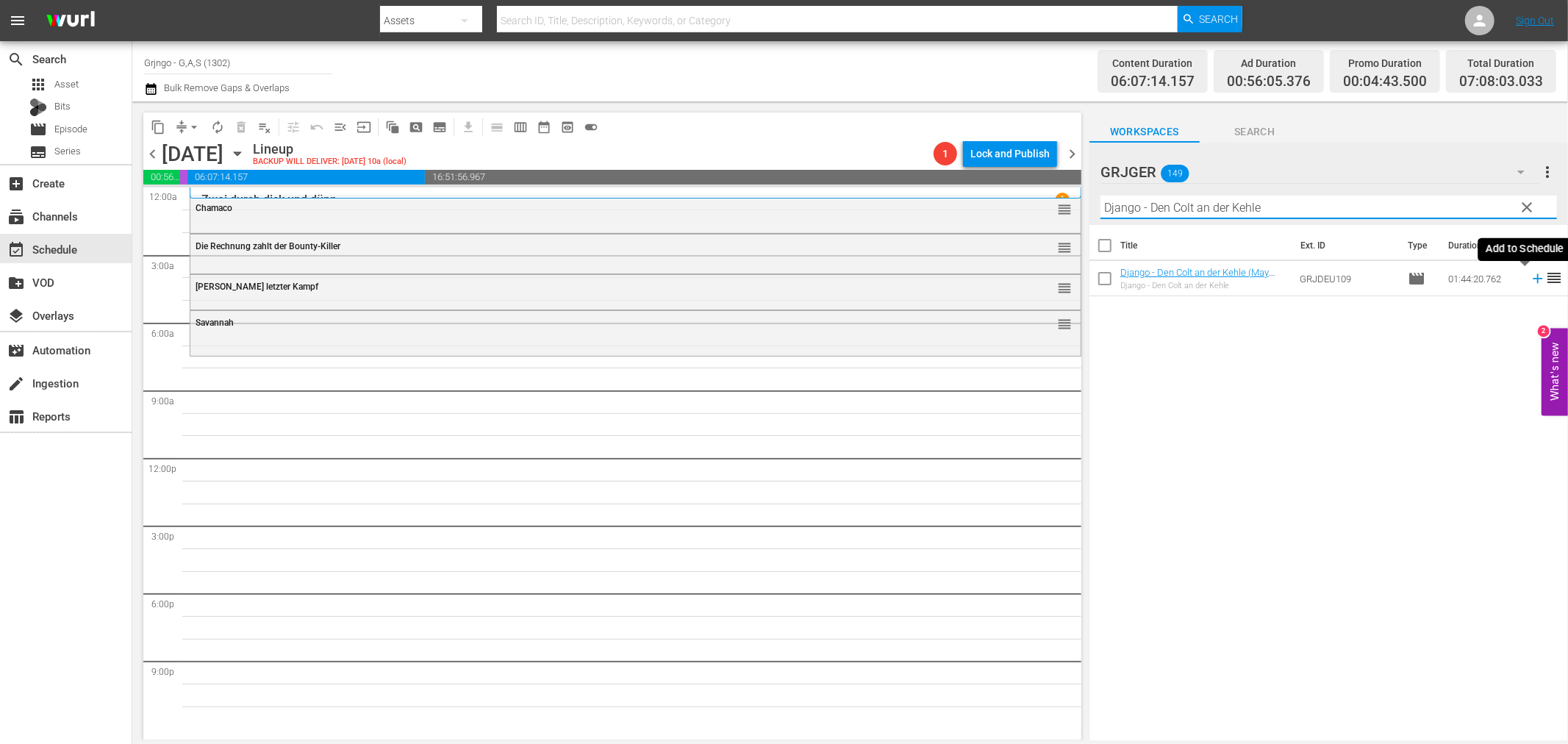
type input "Django - Den Colt an der Kehle"
click at [1530, 280] on icon at bounding box center [1538, 278] width 16 height 16
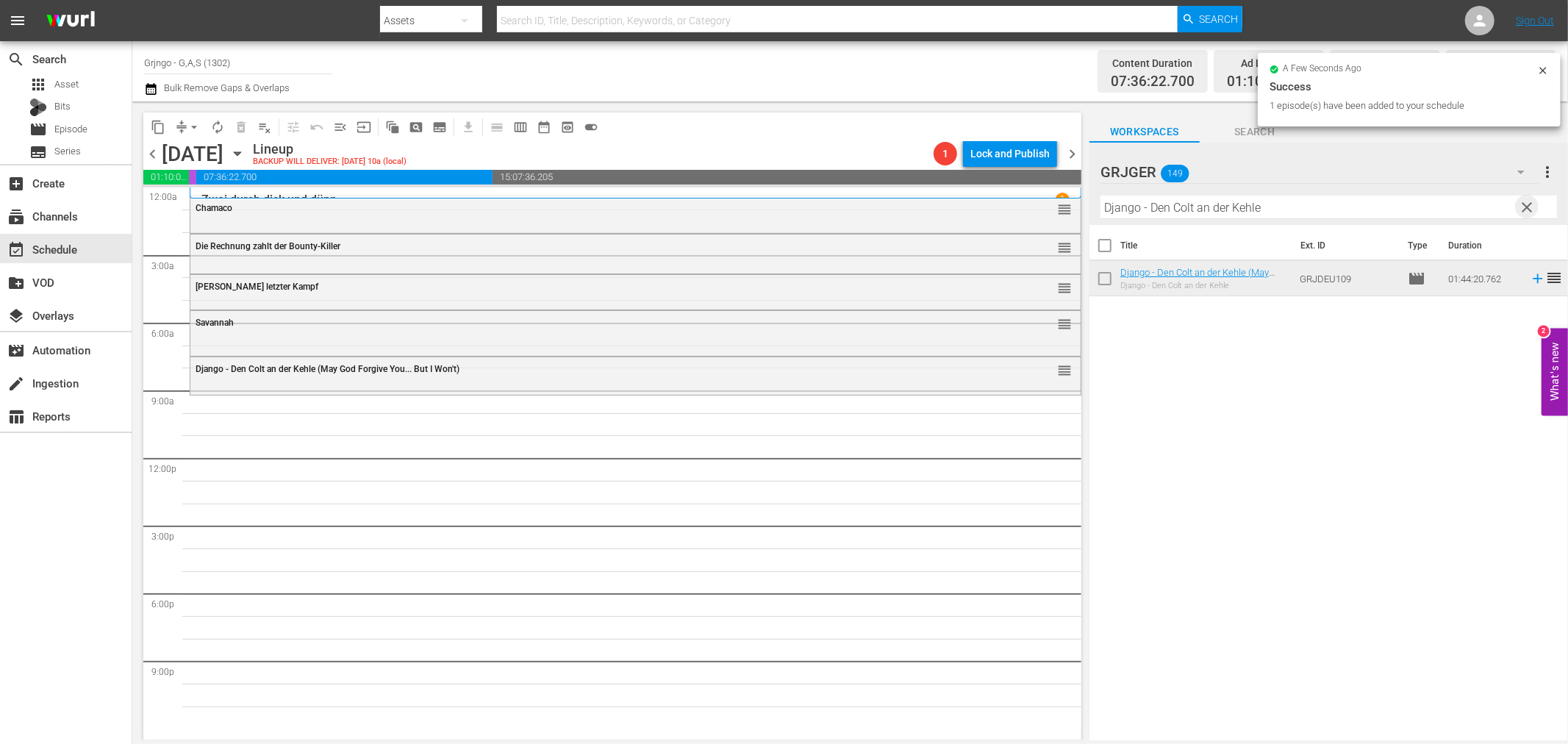
click at [1525, 203] on span "clear" at bounding box center [1528, 208] width 18 height 18
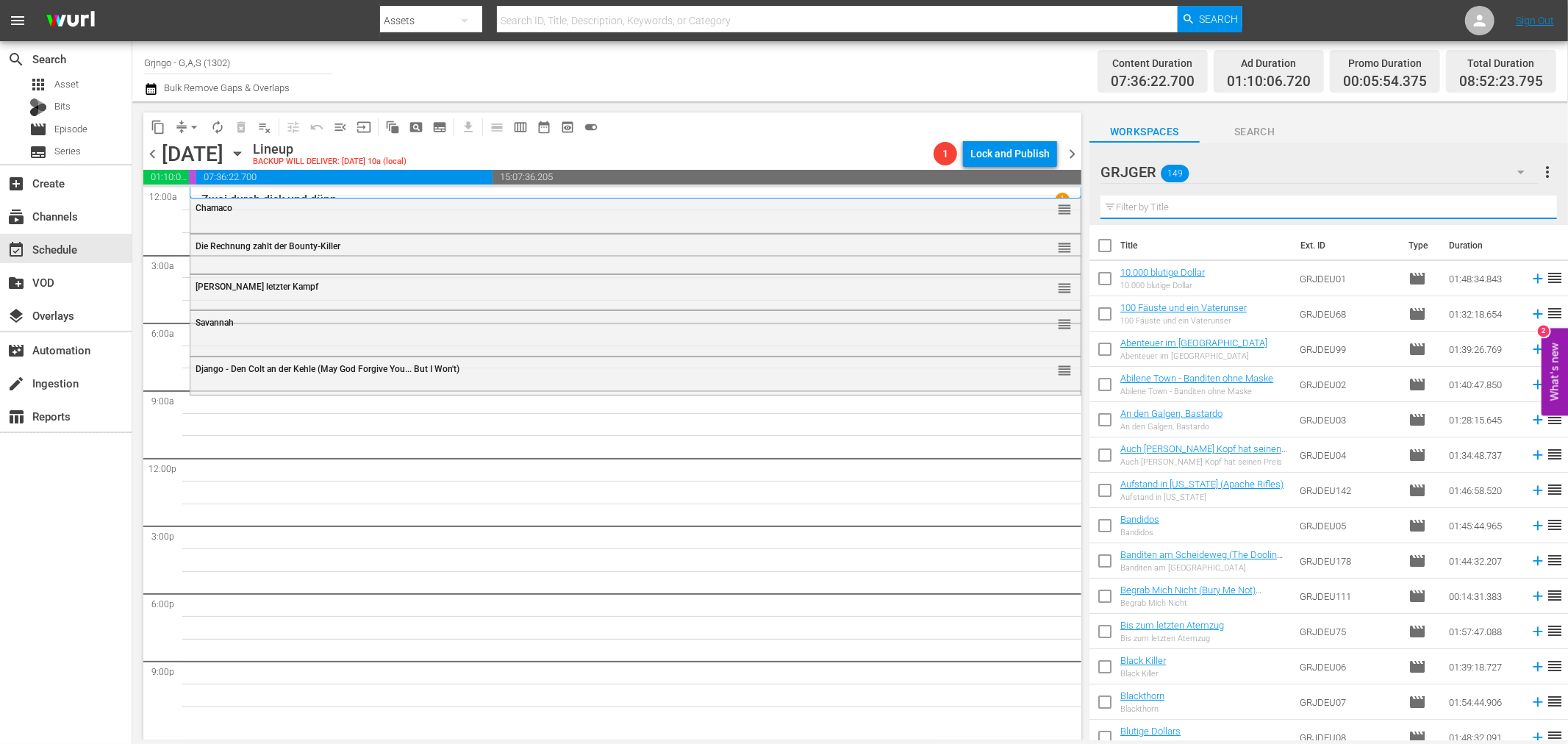
paste input "Karl May - Tragik und Triumph"
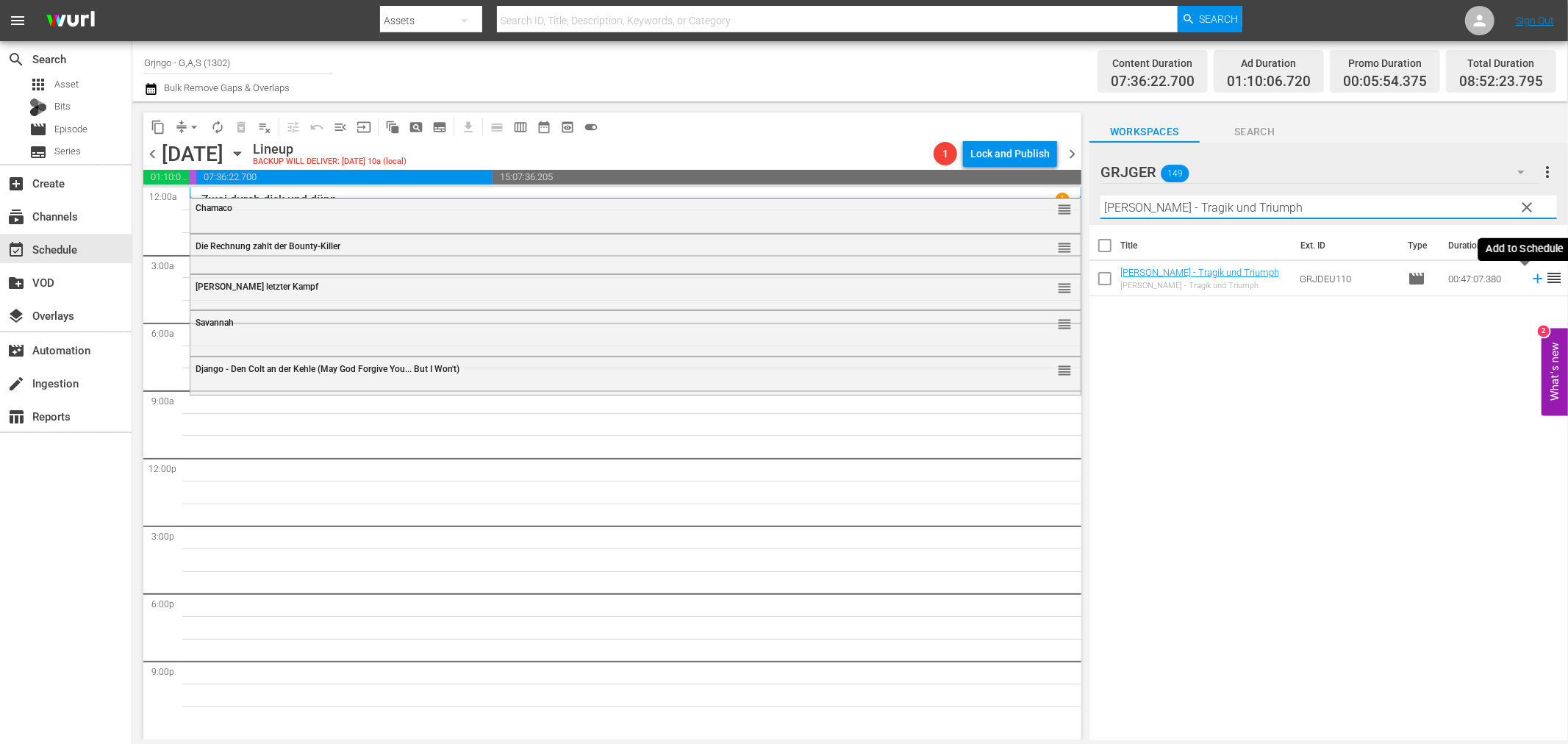
type input "Karl May - Tragik und Triumph"
click at [1530, 276] on icon at bounding box center [1538, 278] width 16 height 16
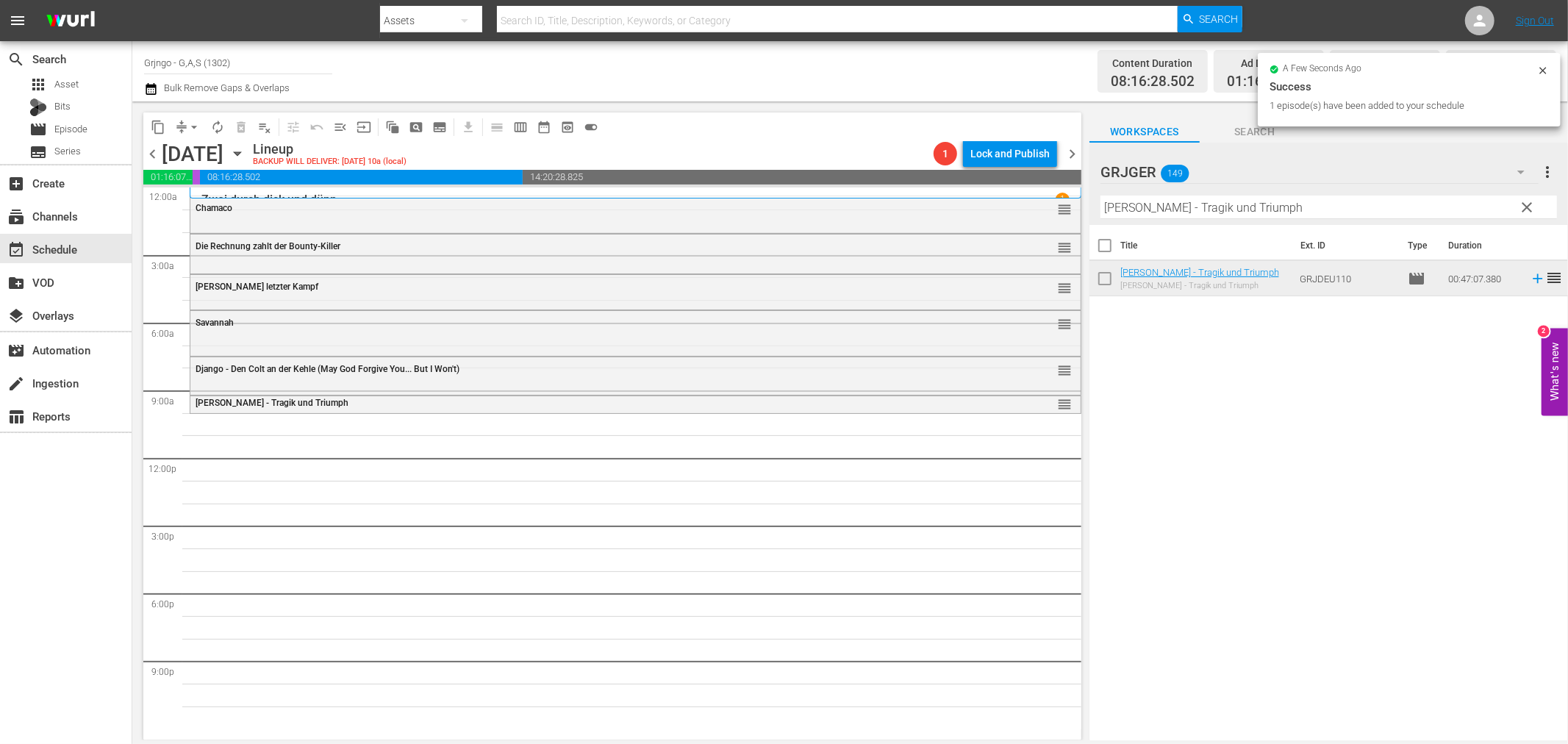
click at [1521, 206] on span "clear" at bounding box center [1528, 208] width 18 height 18
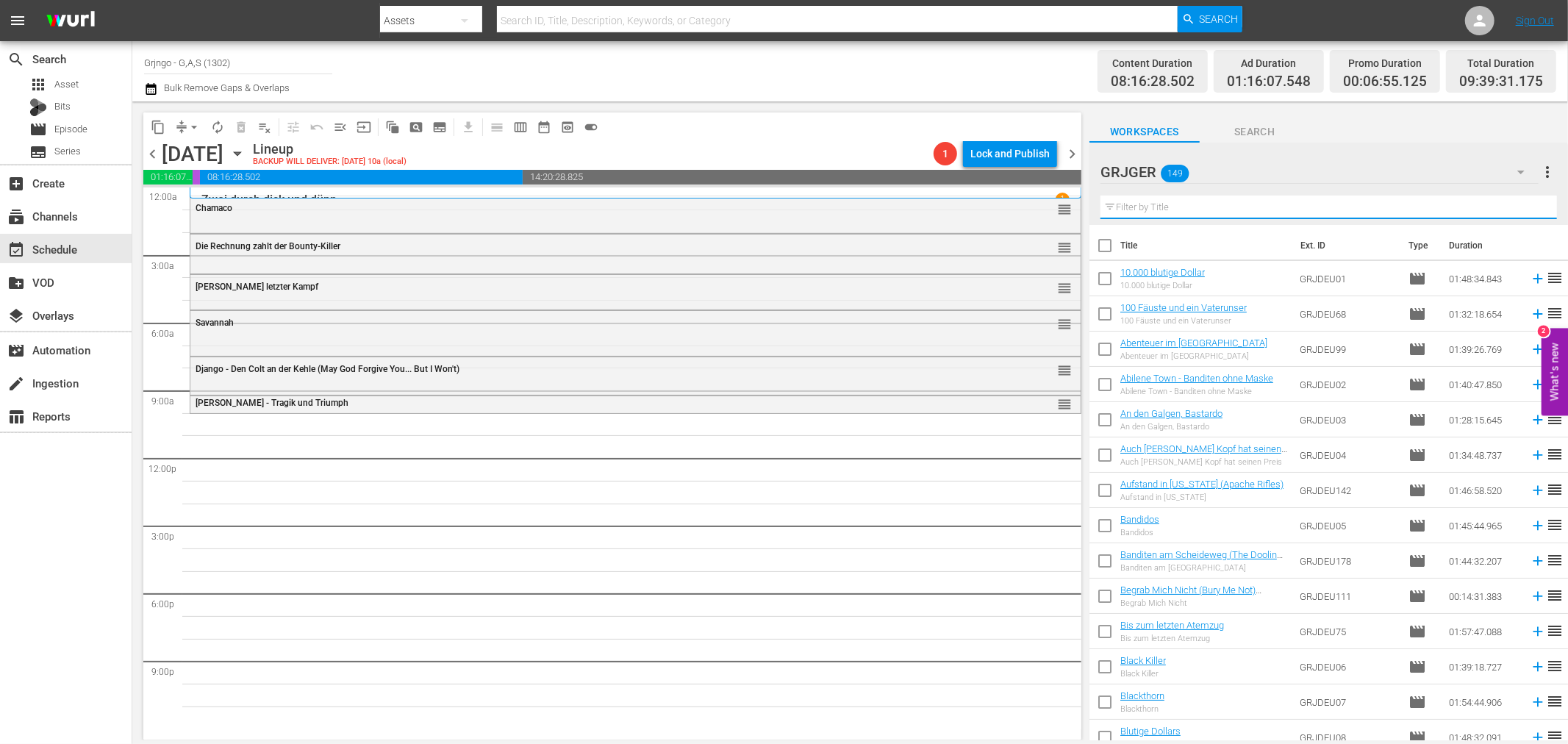
paste input "Django - Unbarmherzig wie die Sonne"
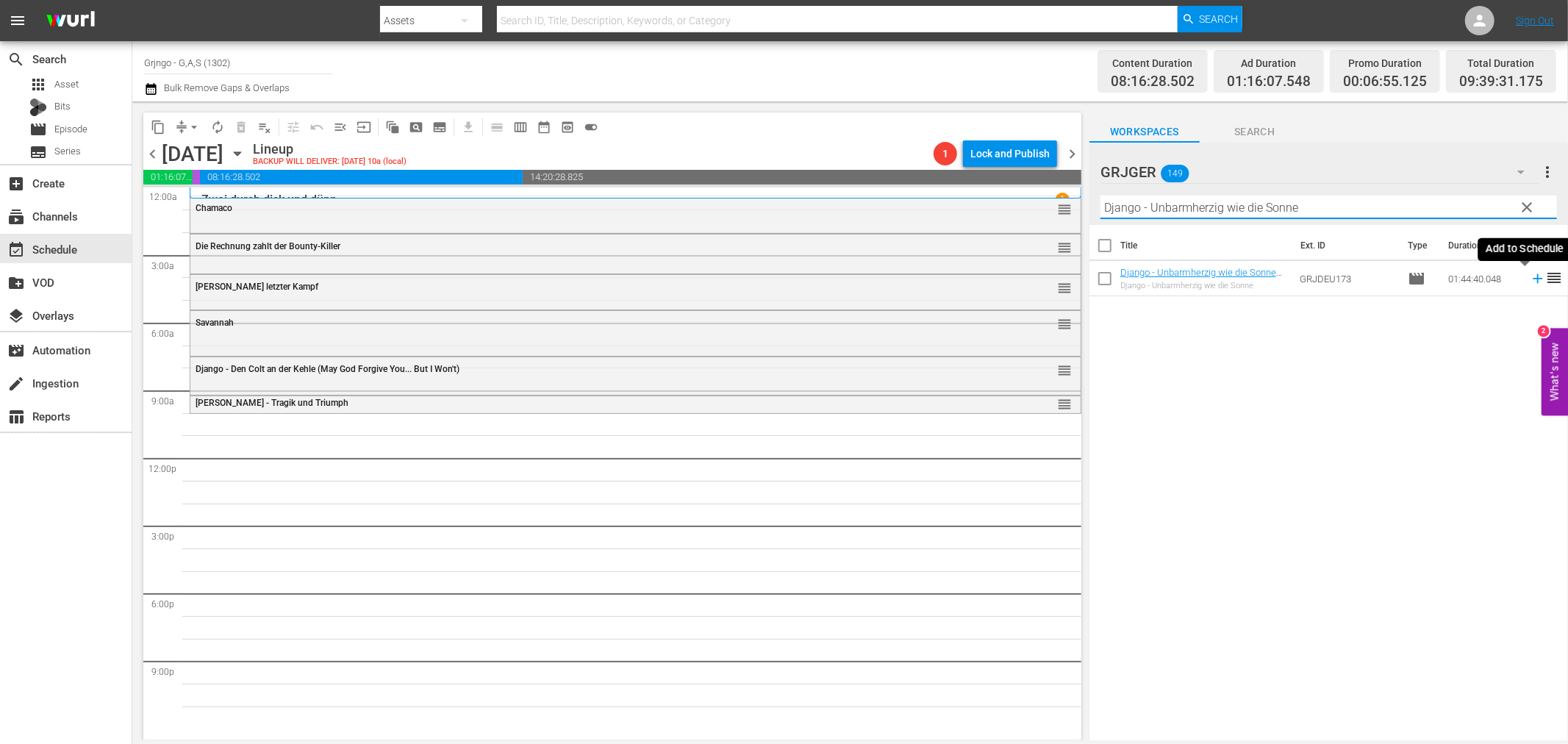
type input "Django - Unbarmherzig wie die Sonne"
click at [1530, 280] on icon at bounding box center [1538, 278] width 16 height 16
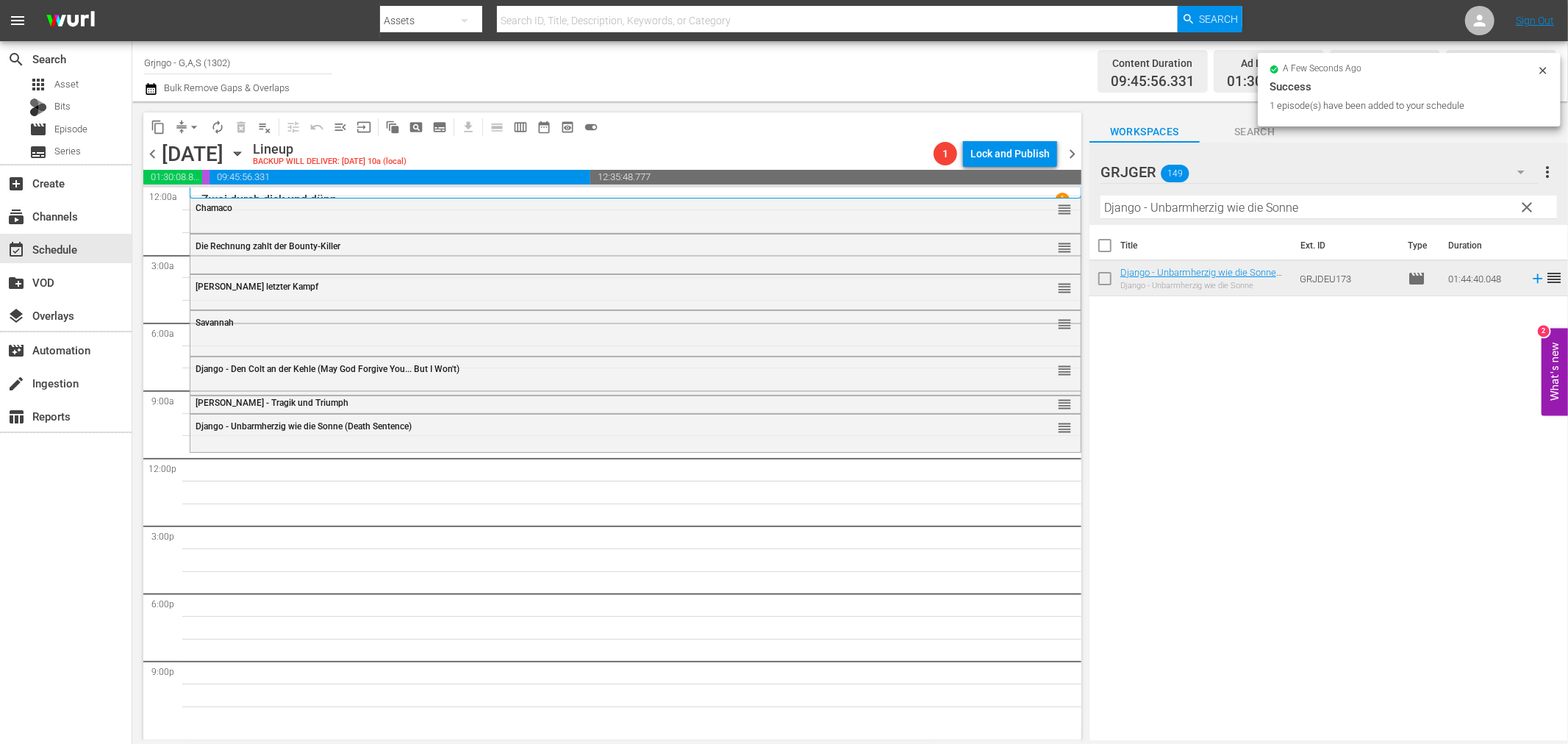
drag, startPoint x: 1524, startPoint y: 201, endPoint x: 1116, endPoint y: 219, distance: 408.4
click at [1524, 201] on span "clear" at bounding box center [1528, 208] width 18 height 18
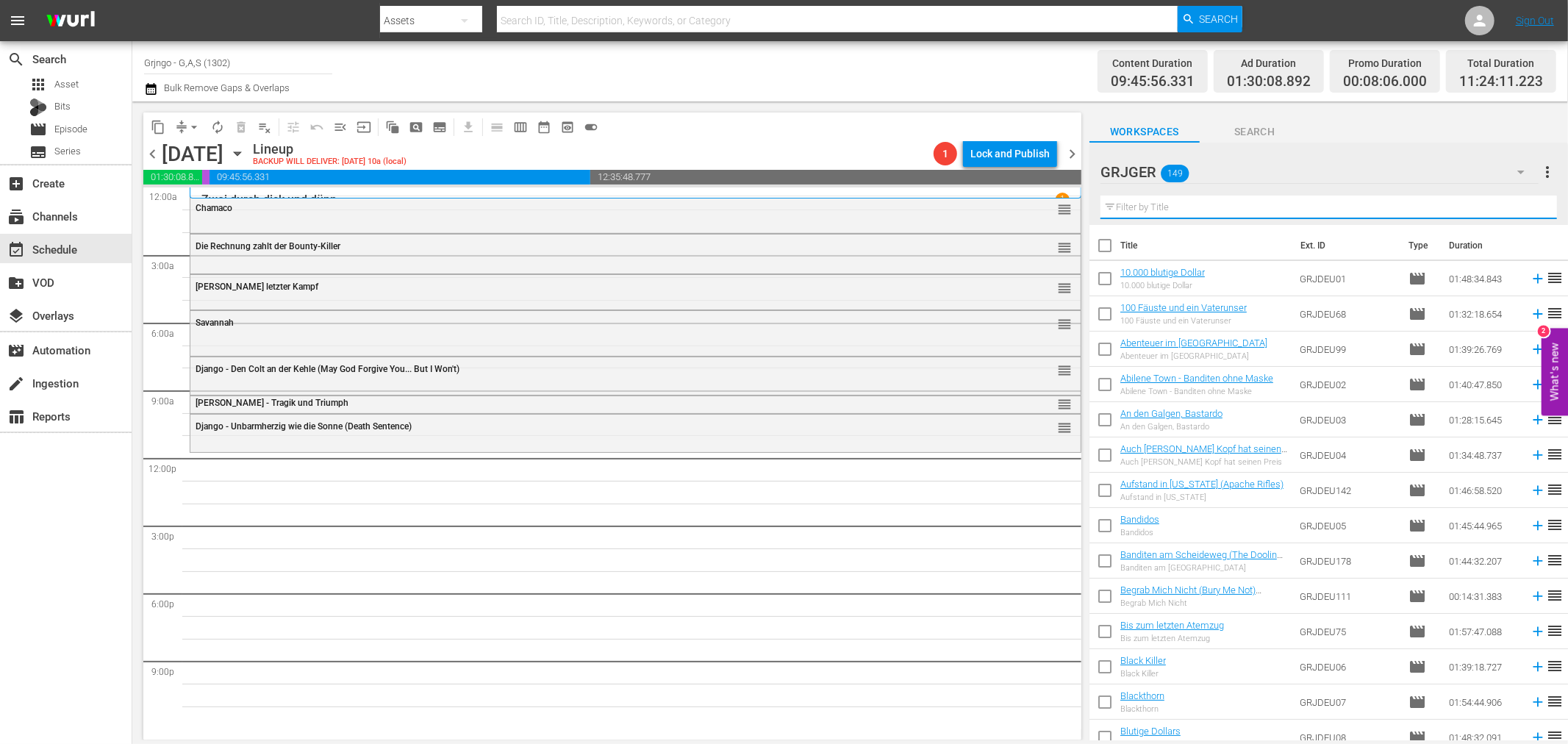
paste input "Requiem für Django"
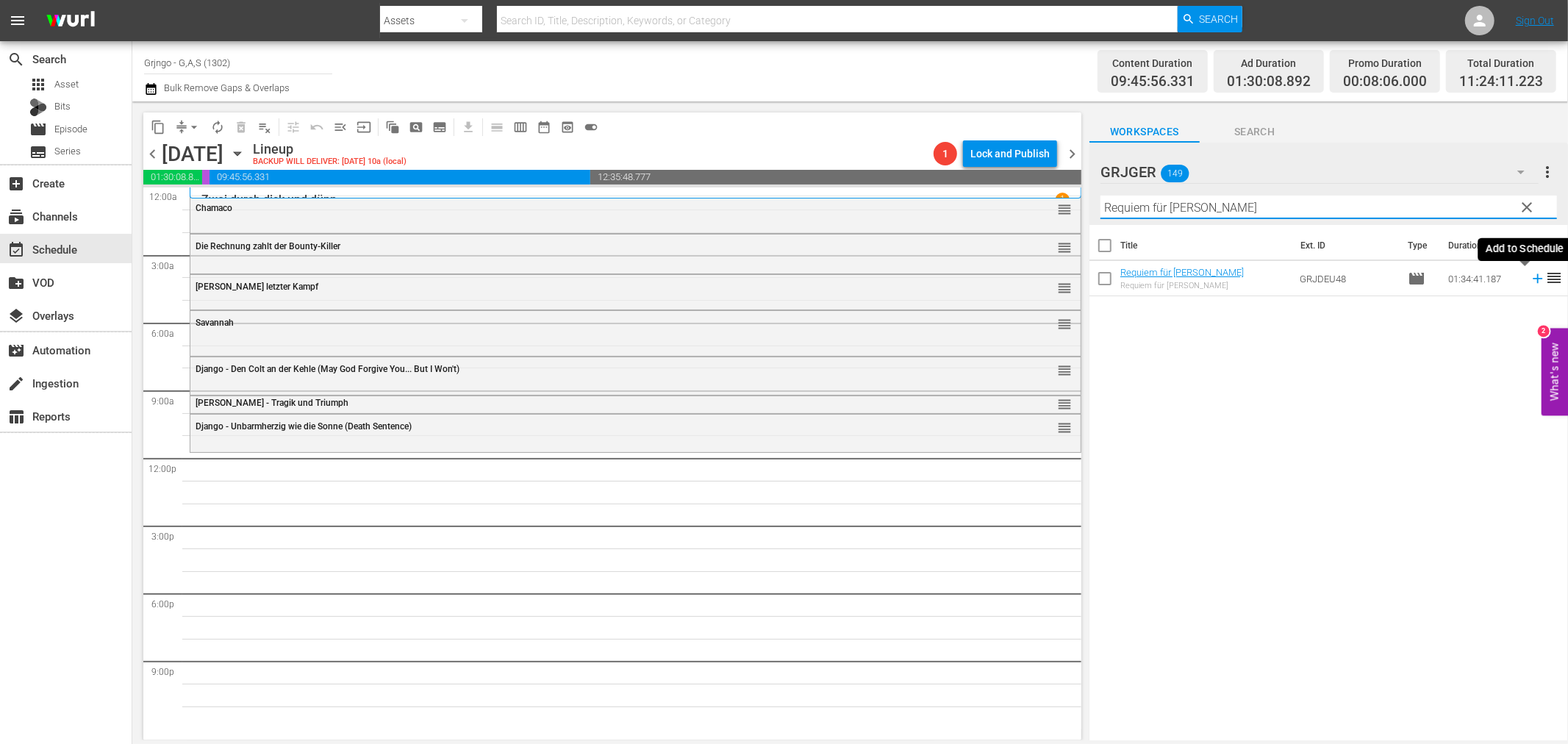
type input "Requiem für Django"
click at [1530, 276] on icon at bounding box center [1538, 278] width 16 height 16
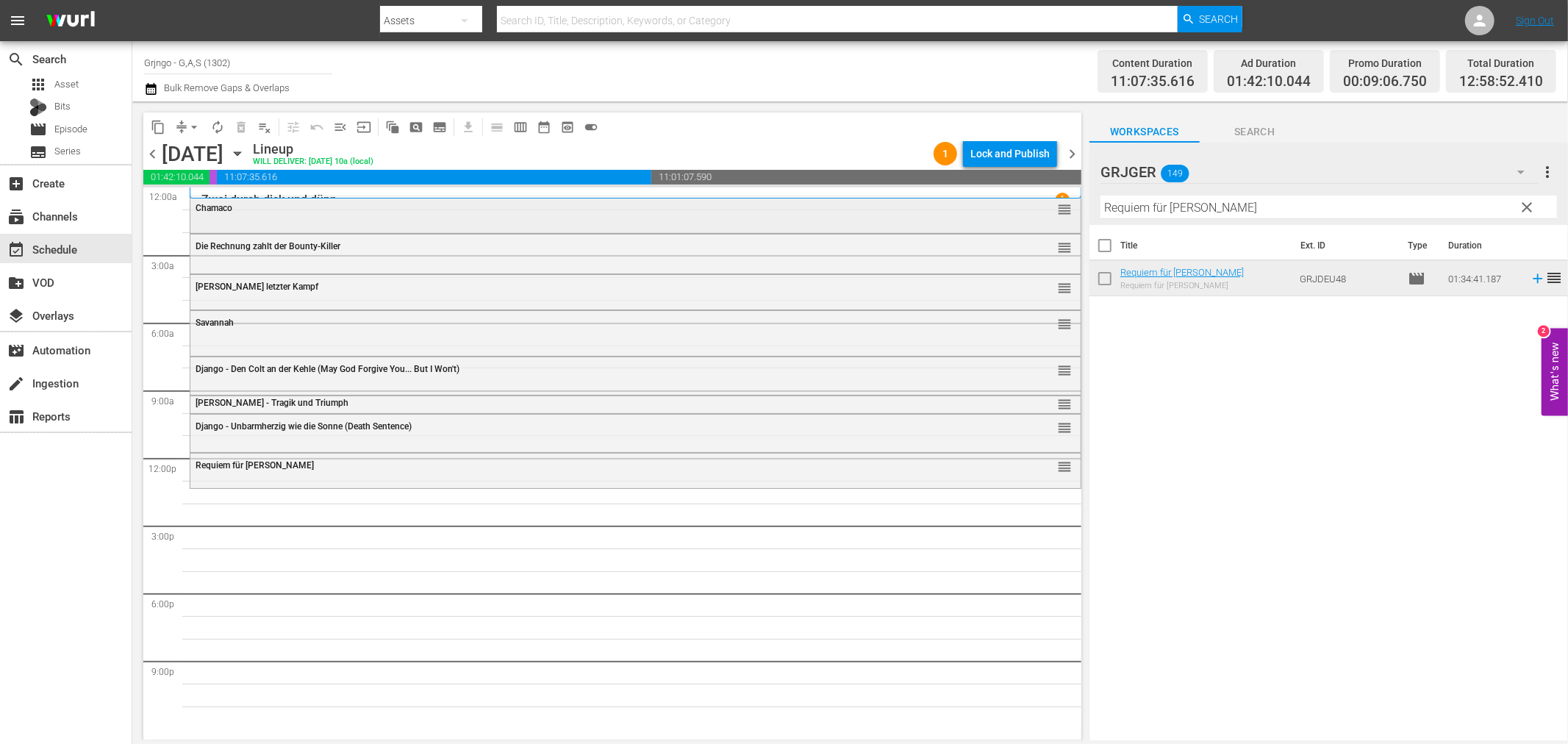
drag, startPoint x: 1530, startPoint y: 206, endPoint x: 1059, endPoint y: 225, distance: 471.4
click at [1530, 206] on span "clear" at bounding box center [1528, 208] width 18 height 18
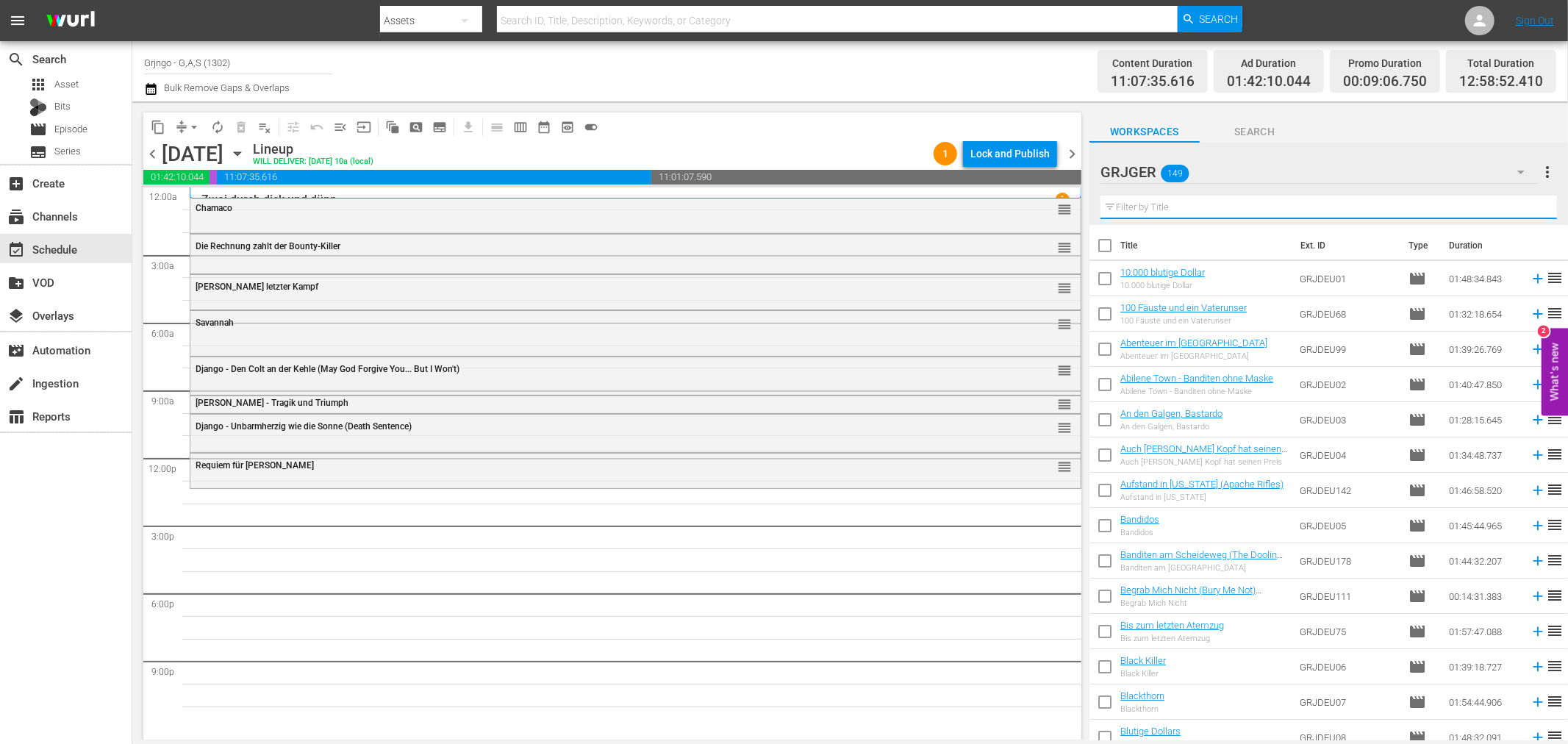
paste input "The Warrant"
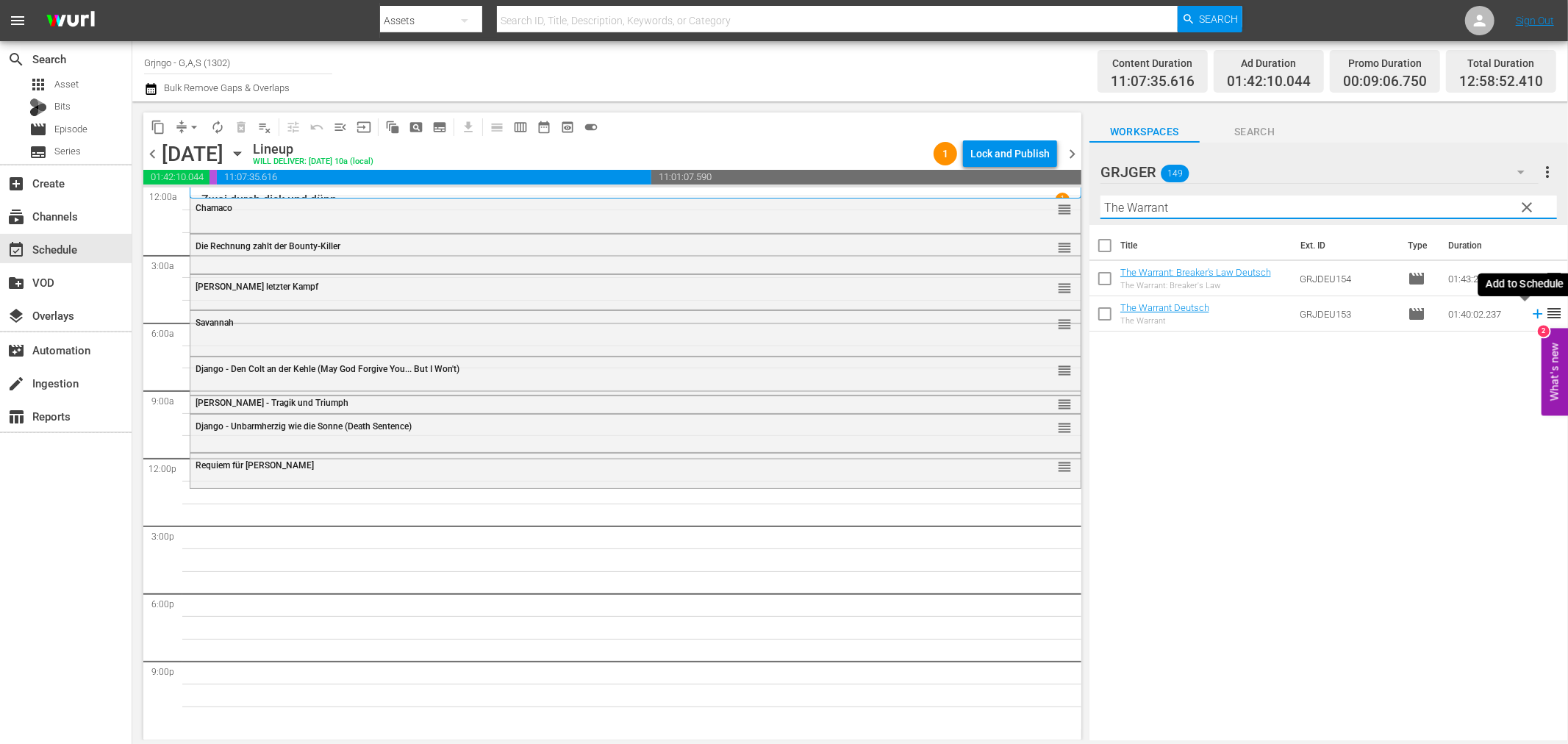
type input "The Warrant"
drag, startPoint x: 1525, startPoint y: 315, endPoint x: 1533, endPoint y: 316, distance: 8.1
click at [1530, 315] on icon at bounding box center [1538, 314] width 16 height 16
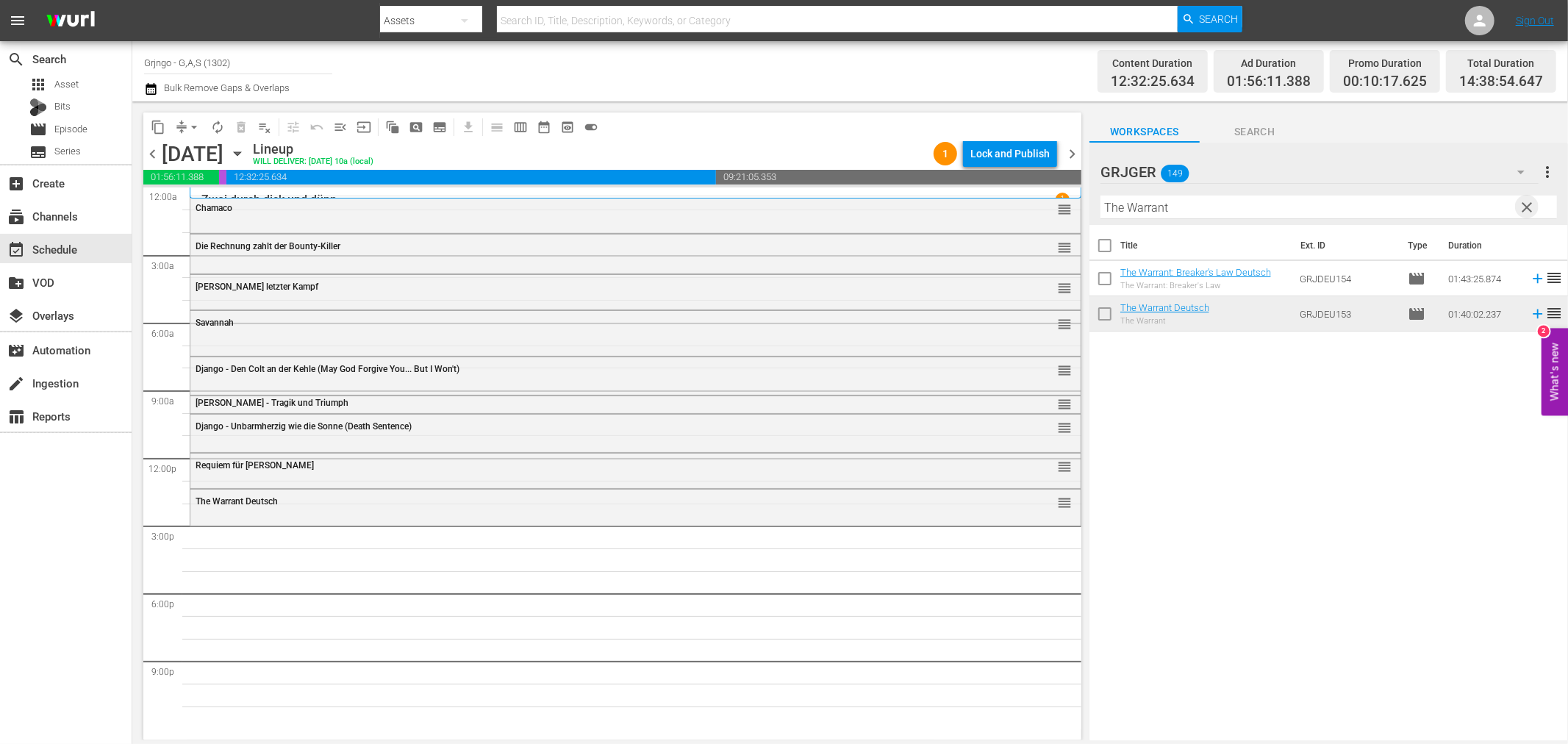
click at [1524, 203] on span "clear" at bounding box center [1528, 208] width 18 height 18
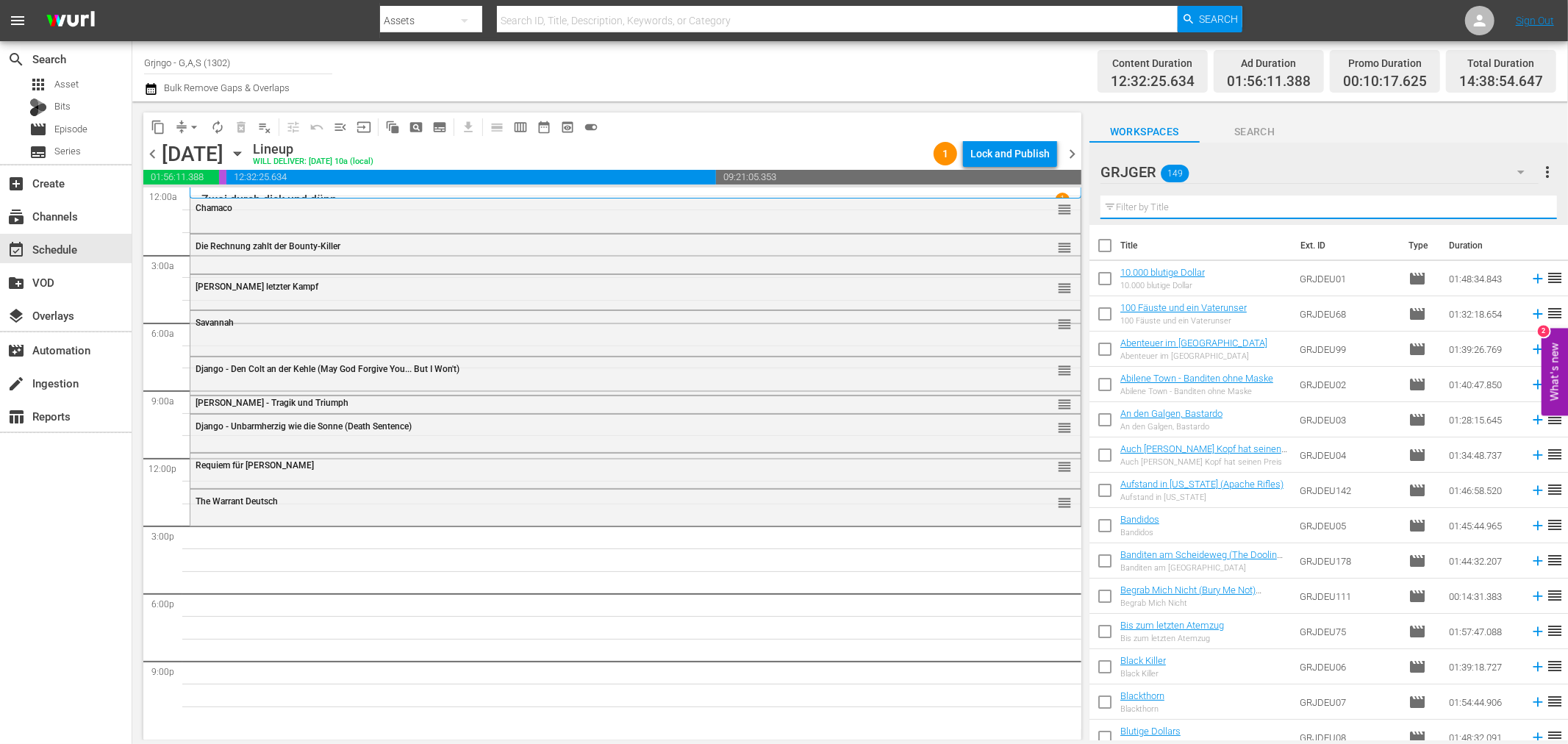
paste input "Jack London: Flucht aus dem Goldland - EP04"
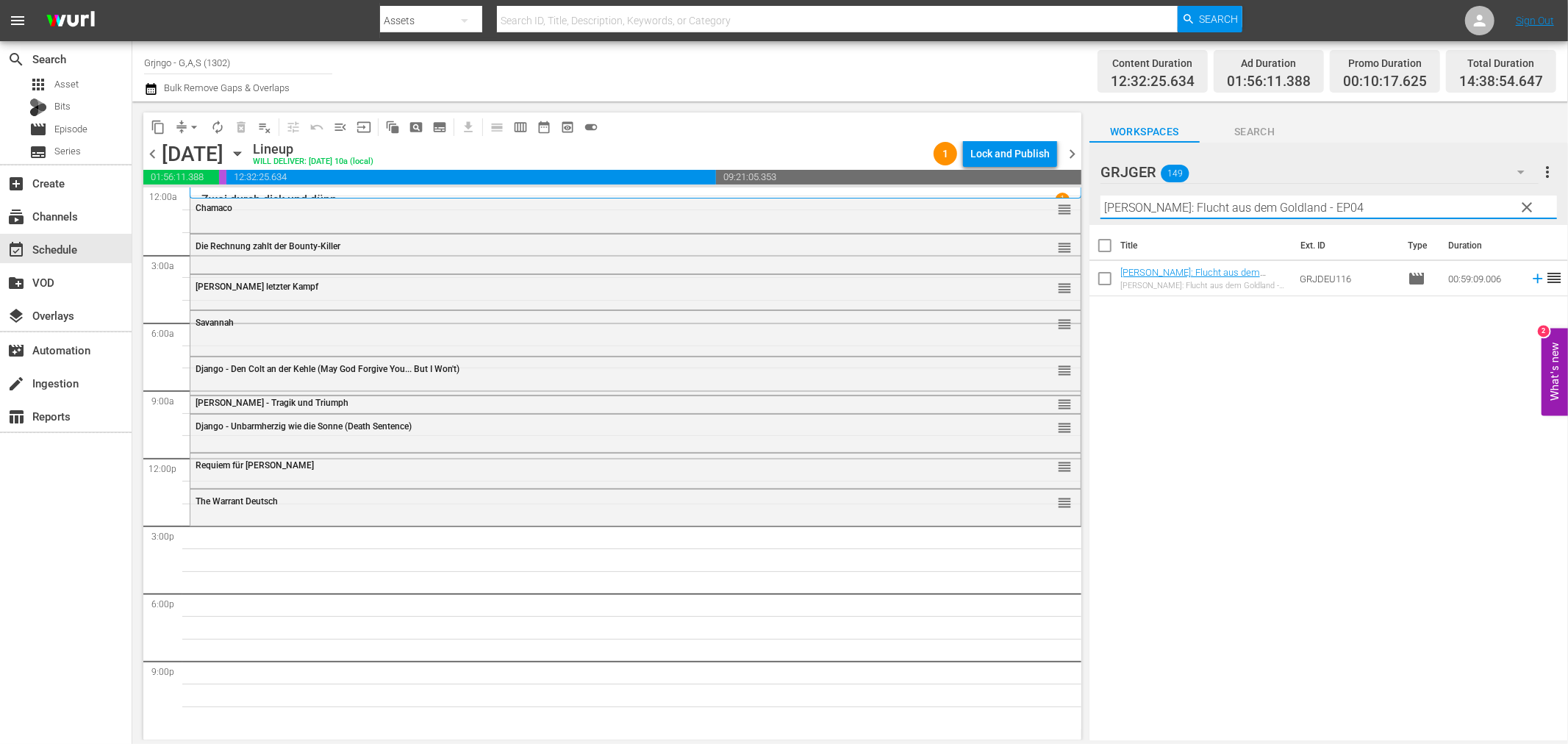
type input "Jack London: Flucht aus dem Goldland - EP04"
click at [1530, 281] on icon at bounding box center [1538, 278] width 16 height 16
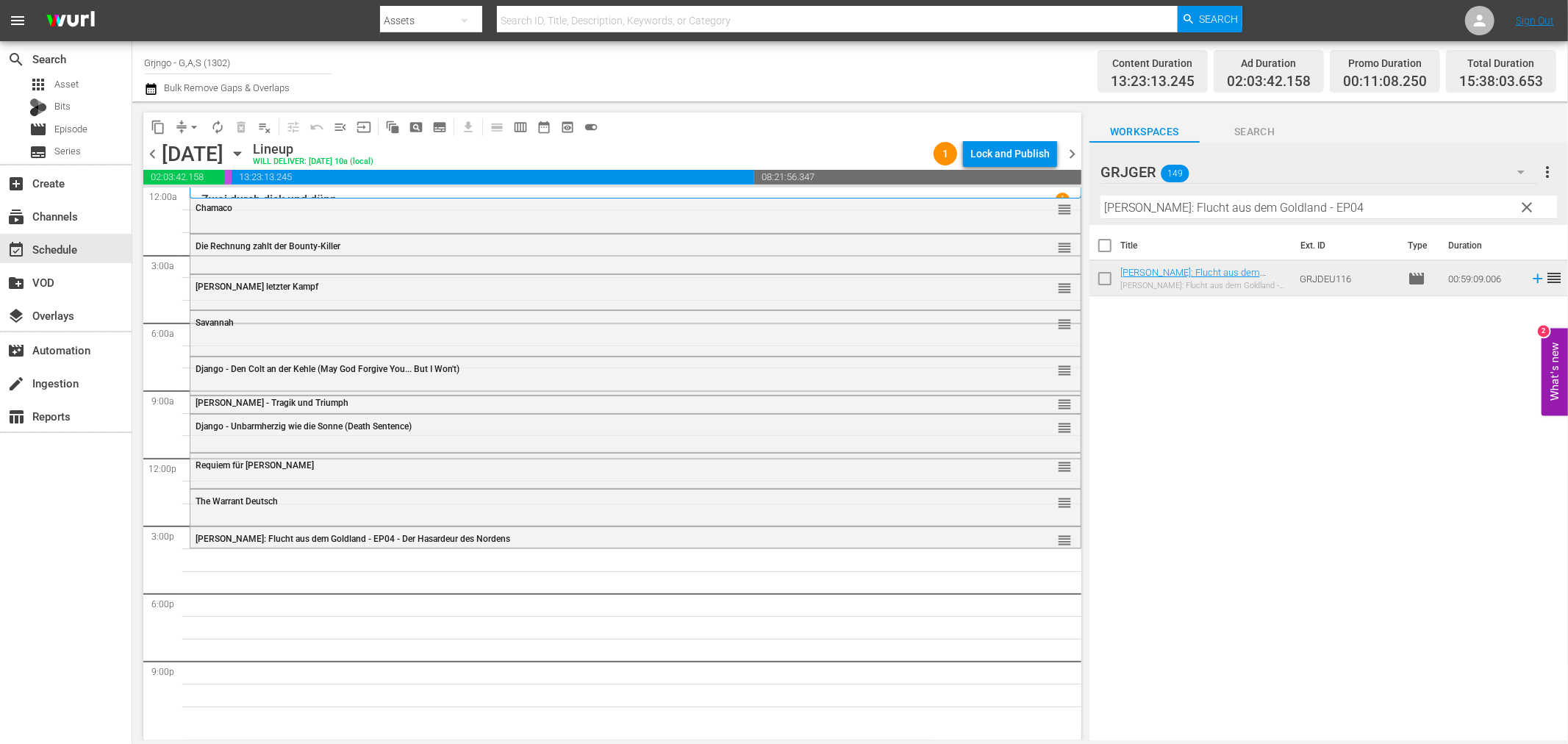
drag, startPoint x: 1525, startPoint y: 207, endPoint x: 1200, endPoint y: 218, distance: 325.2
click at [1525, 207] on span "clear" at bounding box center [1528, 208] width 18 height 18
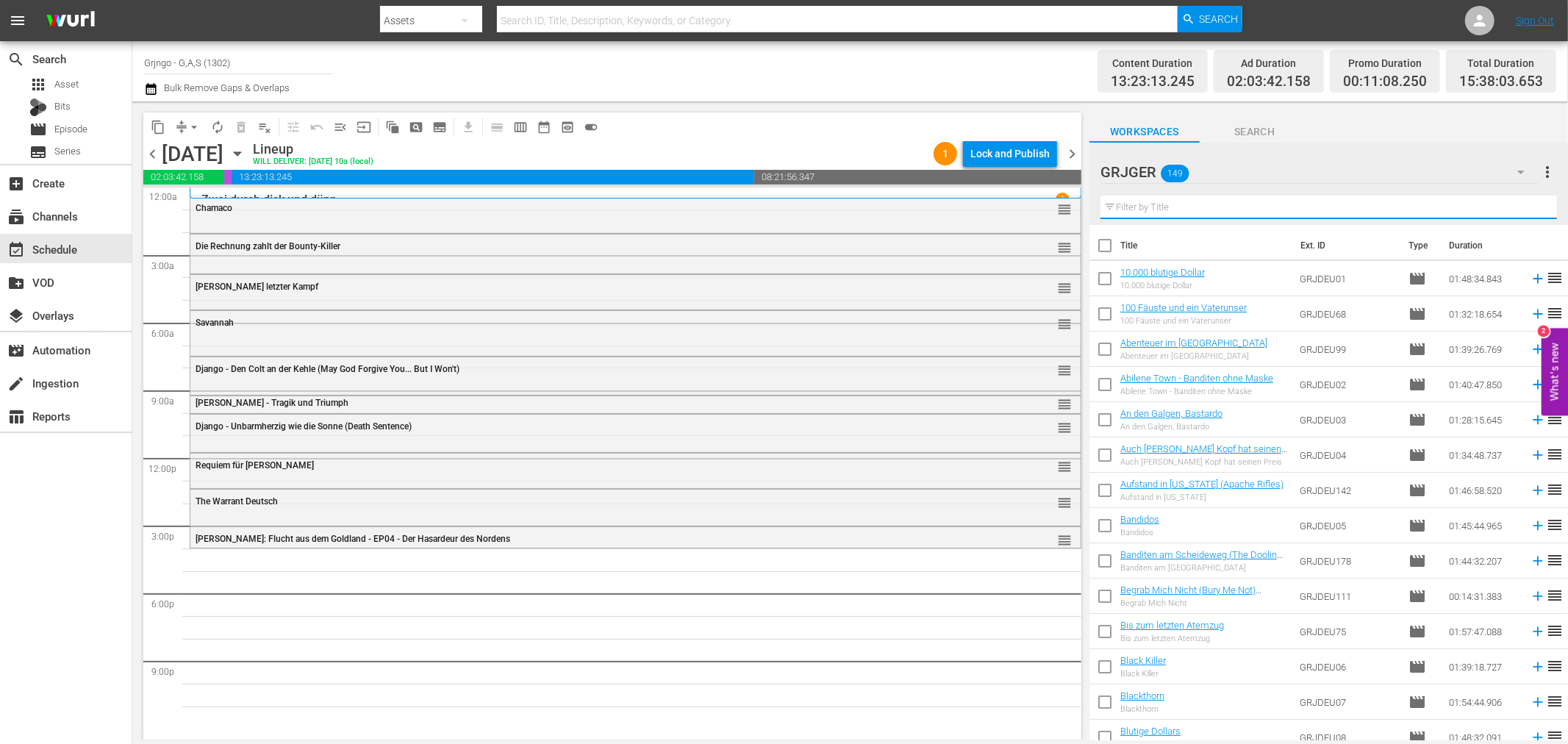
paste input "Einladung zum Totentanz"
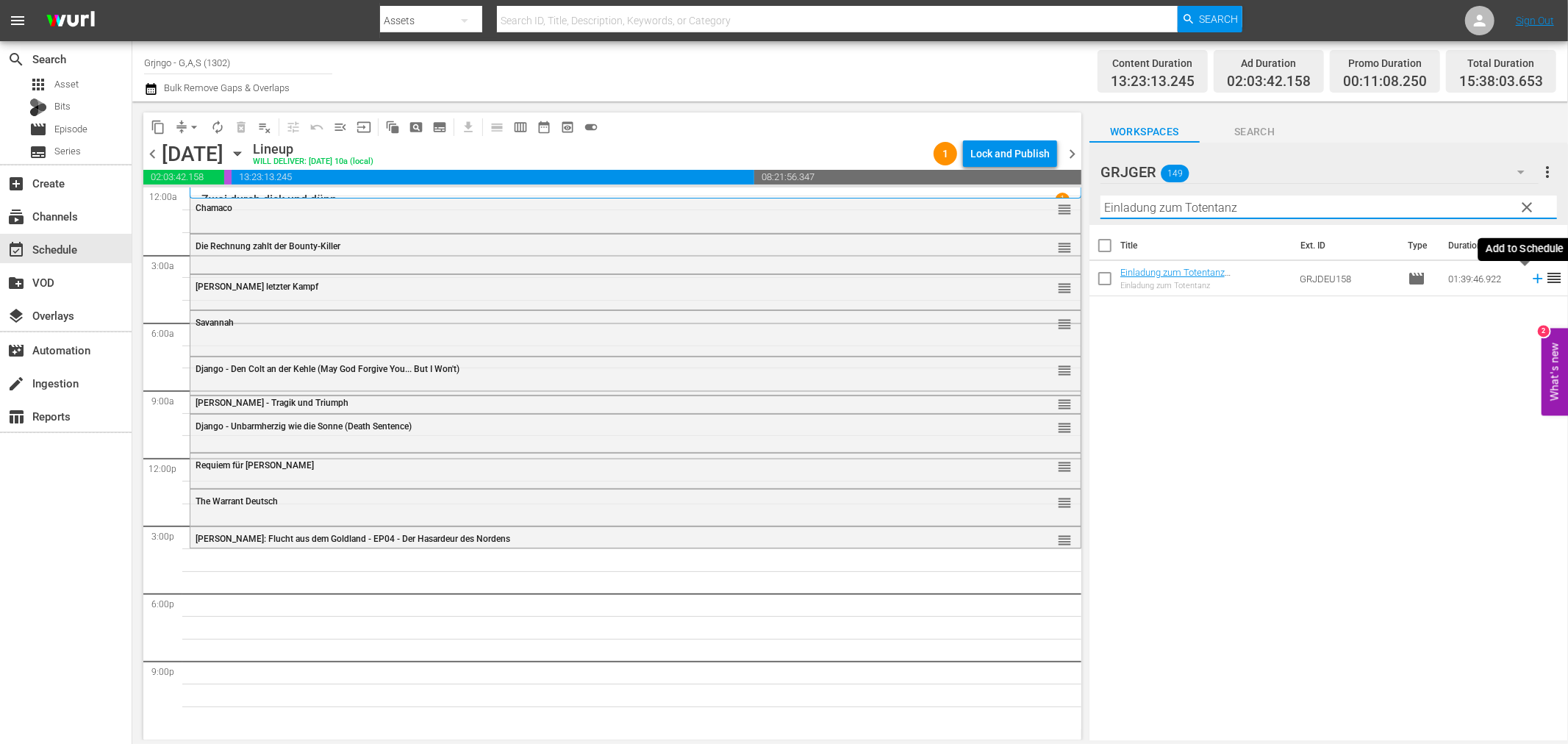
type input "Einladung zum Totentanz"
click at [1530, 277] on icon at bounding box center [1538, 278] width 16 height 16
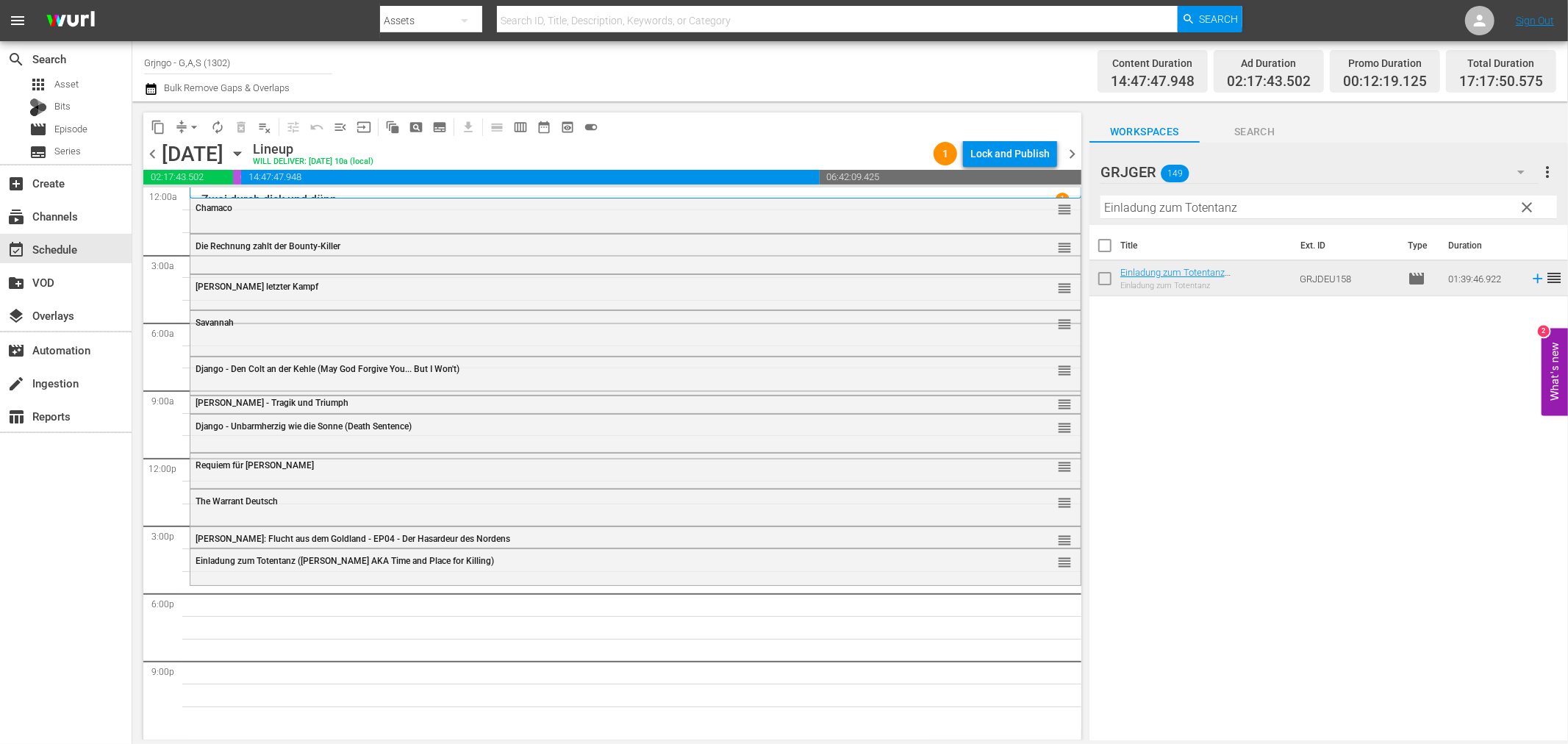
drag, startPoint x: 1527, startPoint y: 204, endPoint x: 1142, endPoint y: 229, distance: 385.8
click at [1527, 204] on span "clear" at bounding box center [1528, 208] width 18 height 18
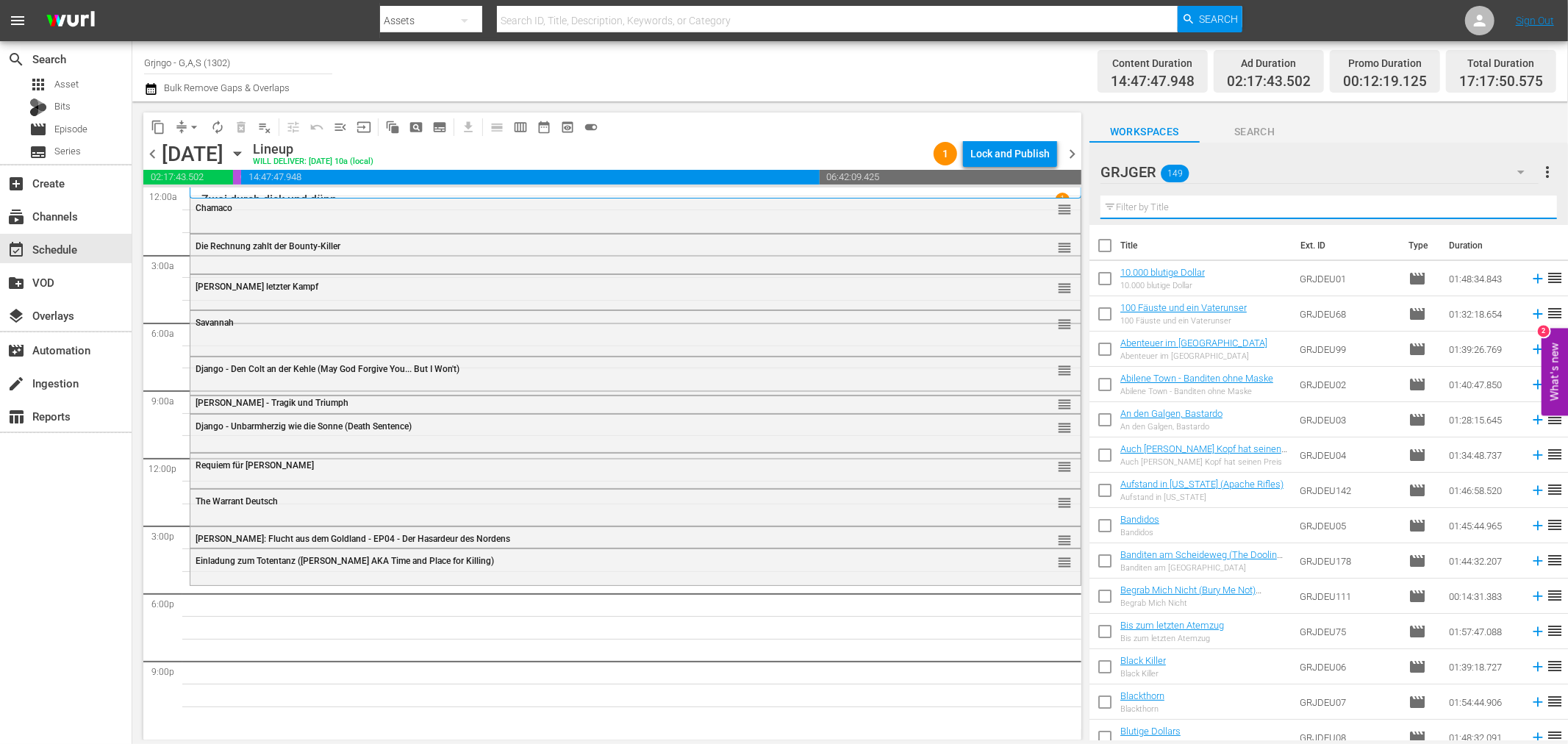
paste input "Sartana - Tausend Dollar auf Schwarz"
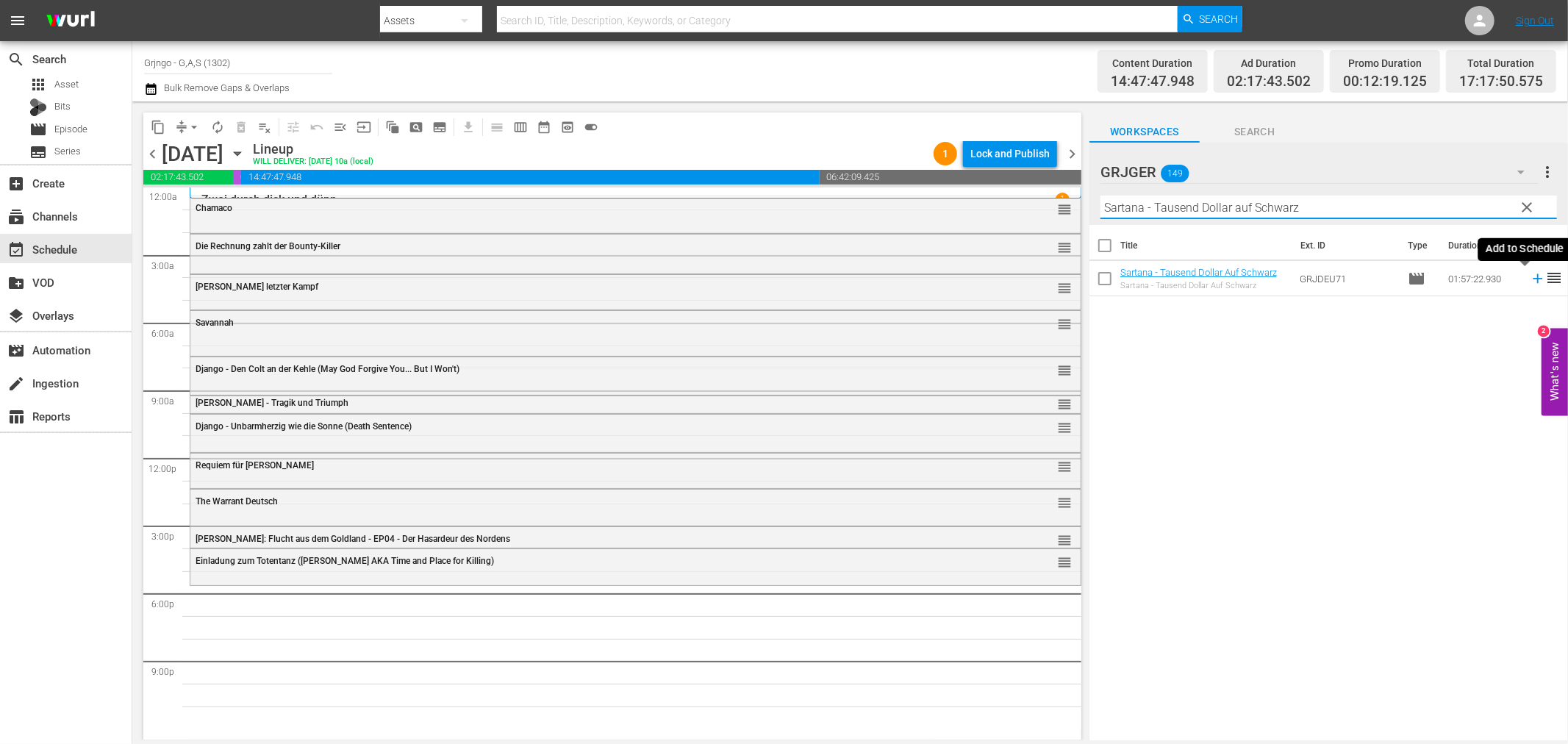
type input "Sartana - Tausend Dollar auf Schwarz"
click at [1530, 278] on icon at bounding box center [1538, 278] width 16 height 16
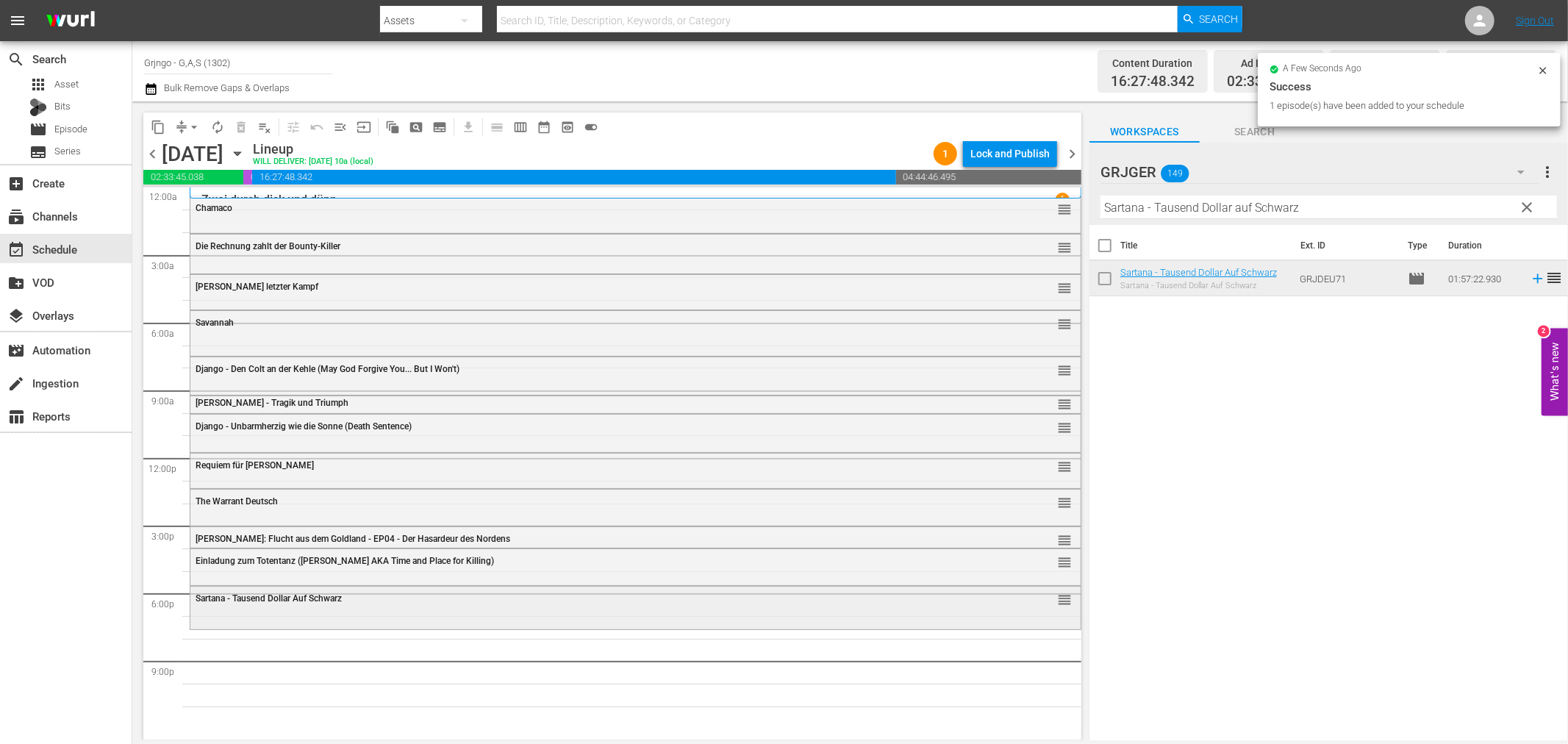
click at [352, 616] on div "Sartana - Tausend Dollar Auf Schwarz reorder" at bounding box center [635, 606] width 891 height 39
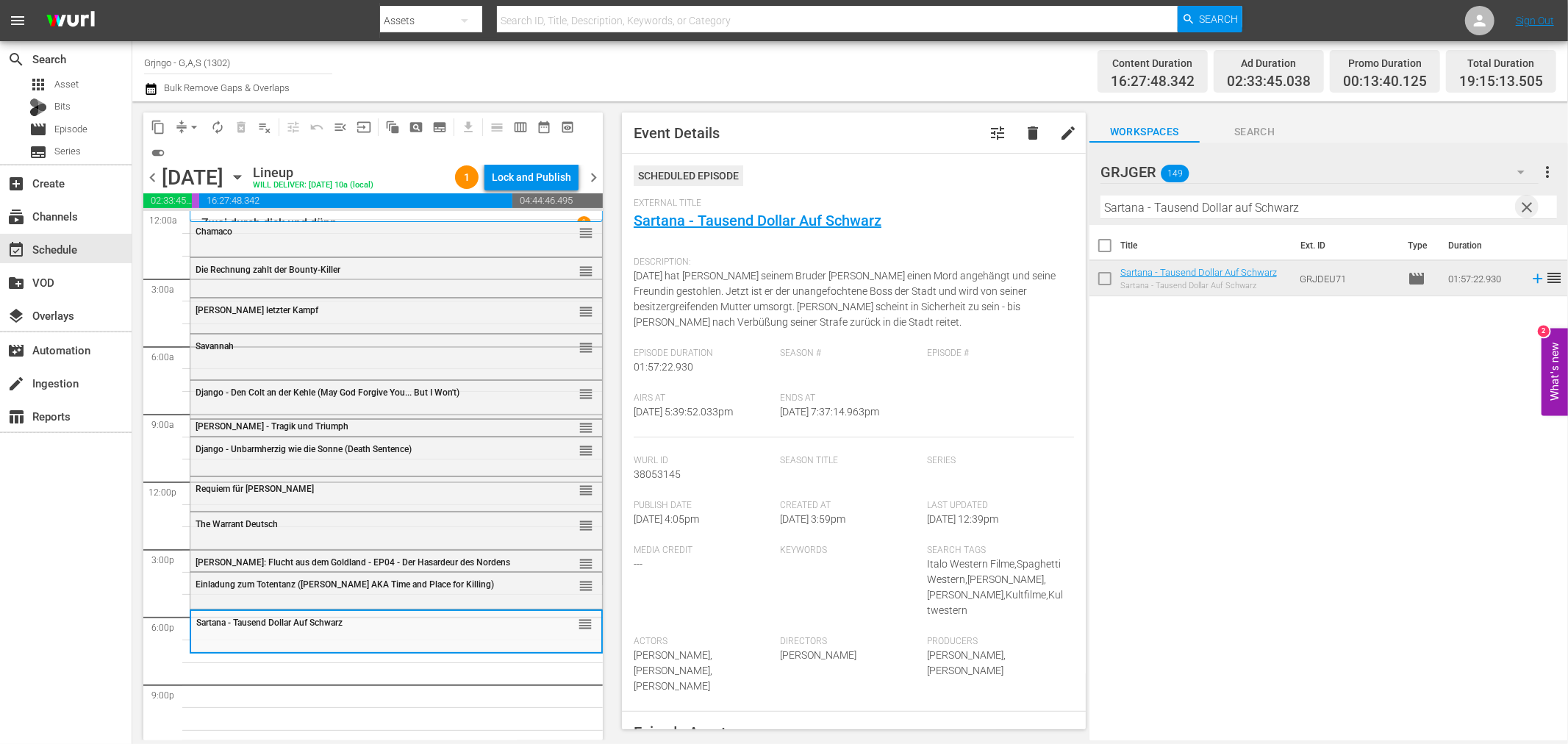
drag, startPoint x: 1525, startPoint y: 201, endPoint x: 1147, endPoint y: 228, distance: 379.0
click at [1525, 202] on span "clear" at bounding box center [1528, 208] width 18 height 18
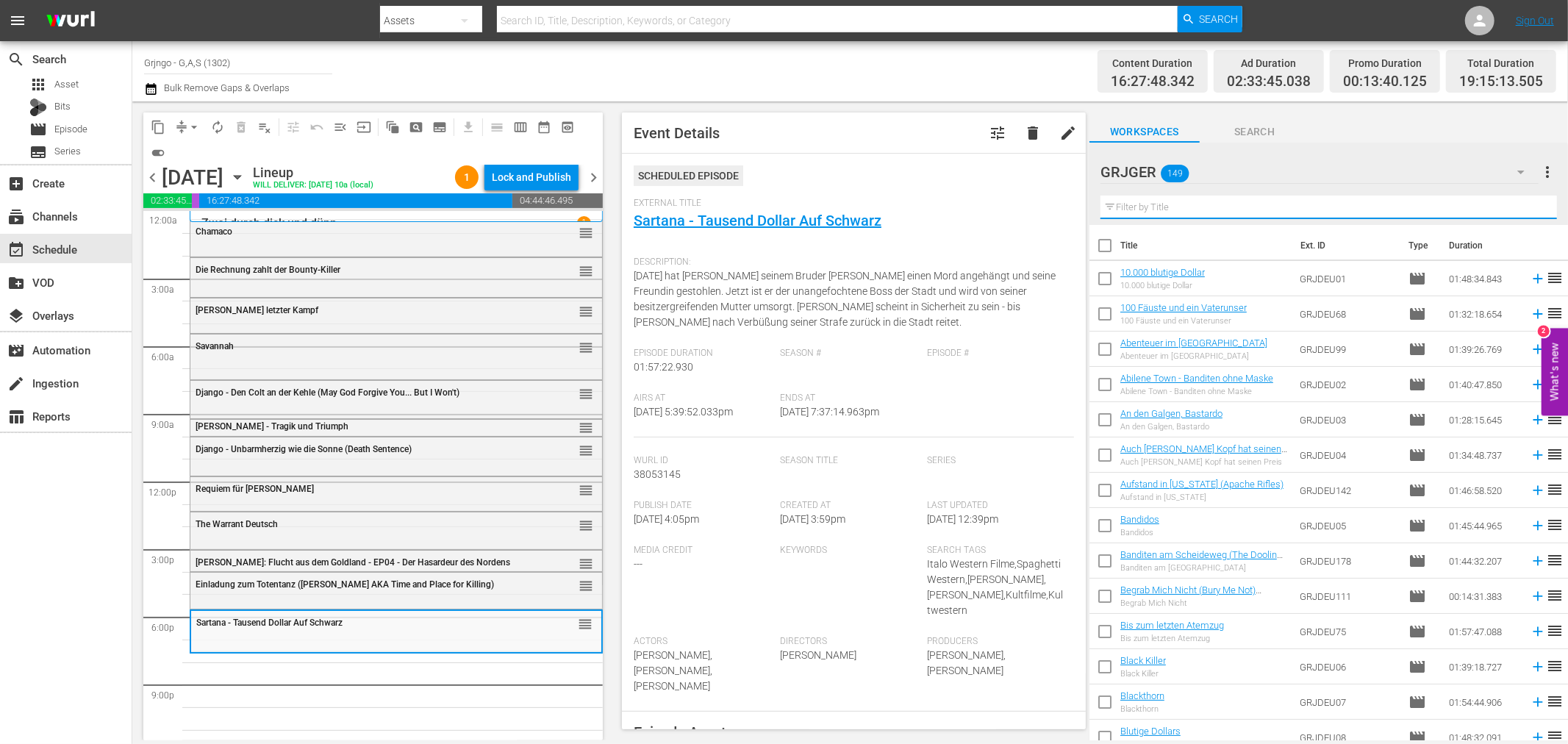
click at [1144, 208] on input "text" at bounding box center [1329, 207] width 456 height 23
paste input "Der Kampf der Brüder"
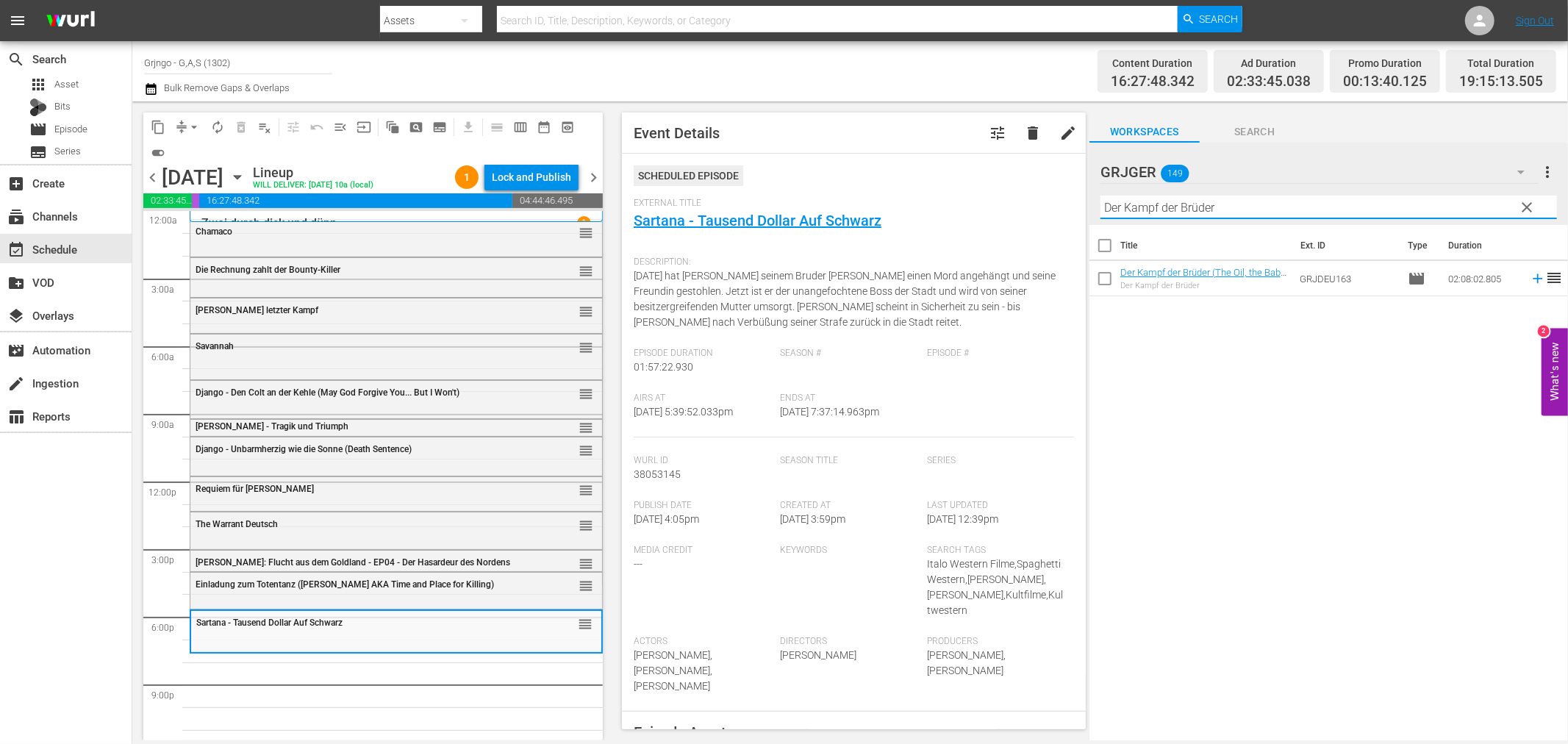
type input "Der Kampf der Brüder"
click at [1530, 281] on icon at bounding box center [1538, 278] width 16 height 16
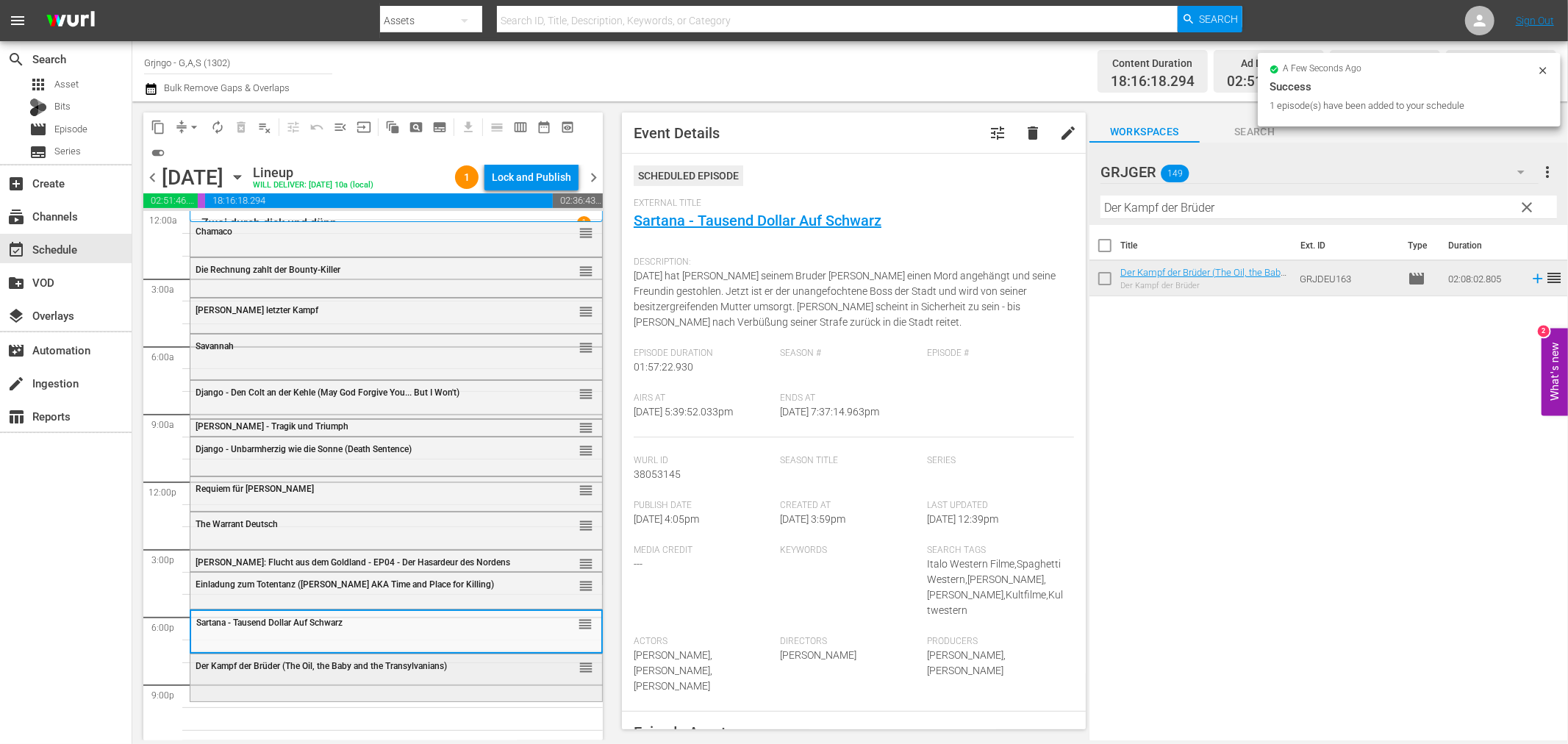
click at [350, 677] on div "Der Kampf der Brüder (The Oil, the Baby and the Transylvanians) reorder" at bounding box center [396, 667] width 412 height 25
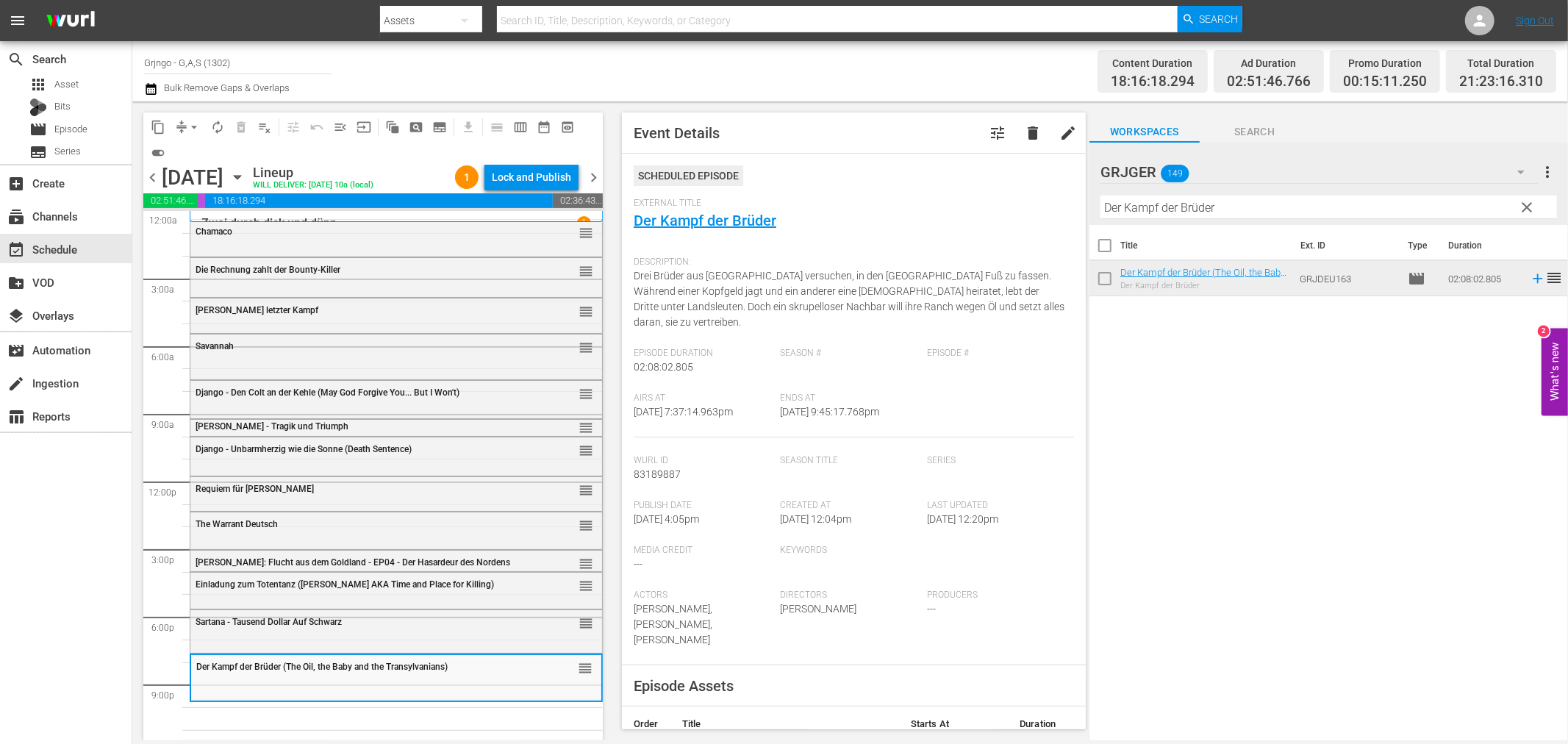
drag, startPoint x: 1530, startPoint y: 200, endPoint x: 1171, endPoint y: 218, distance: 359.5
click at [1530, 200] on span "clear" at bounding box center [1528, 208] width 18 height 18
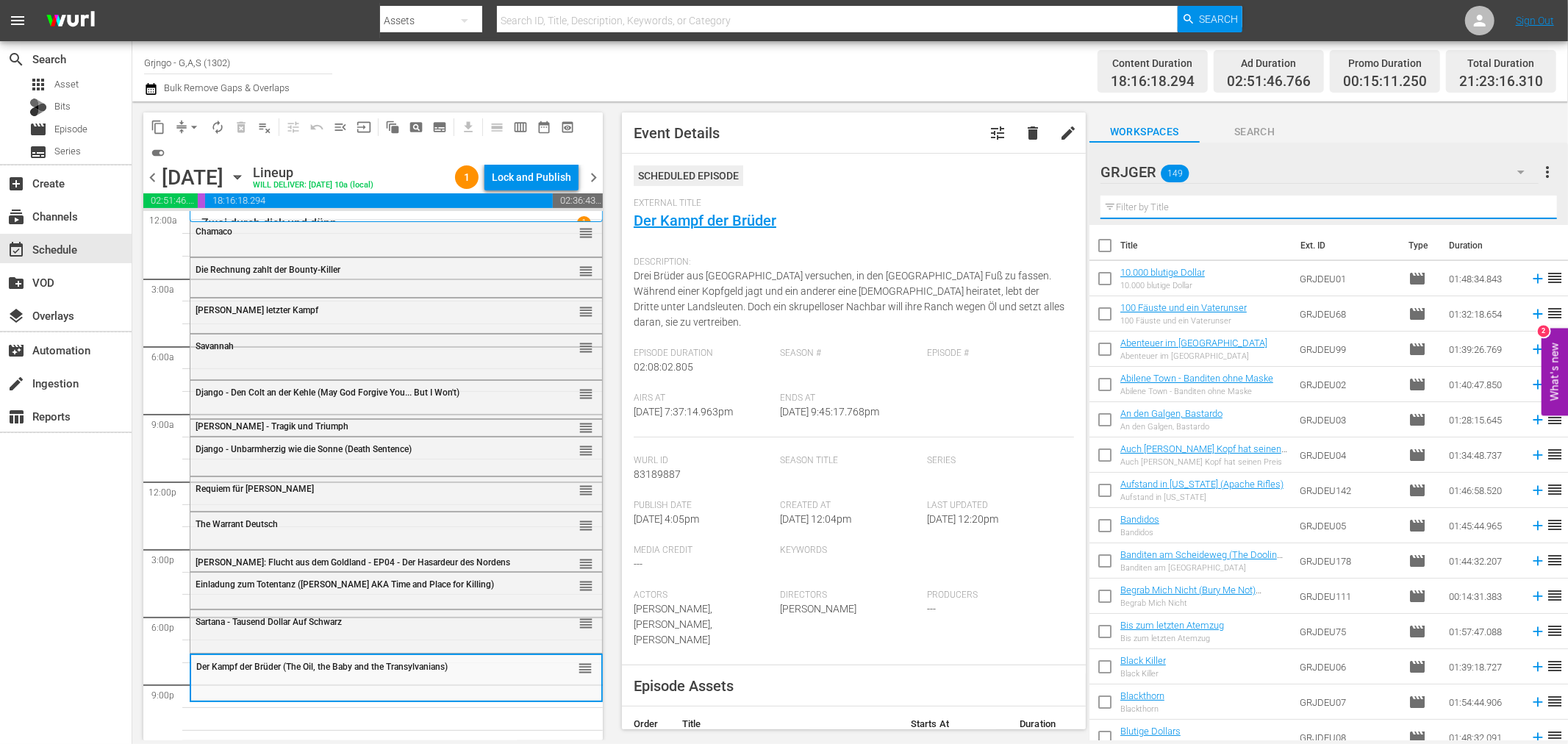
paste input "Rocco - Ich leg' dich um"
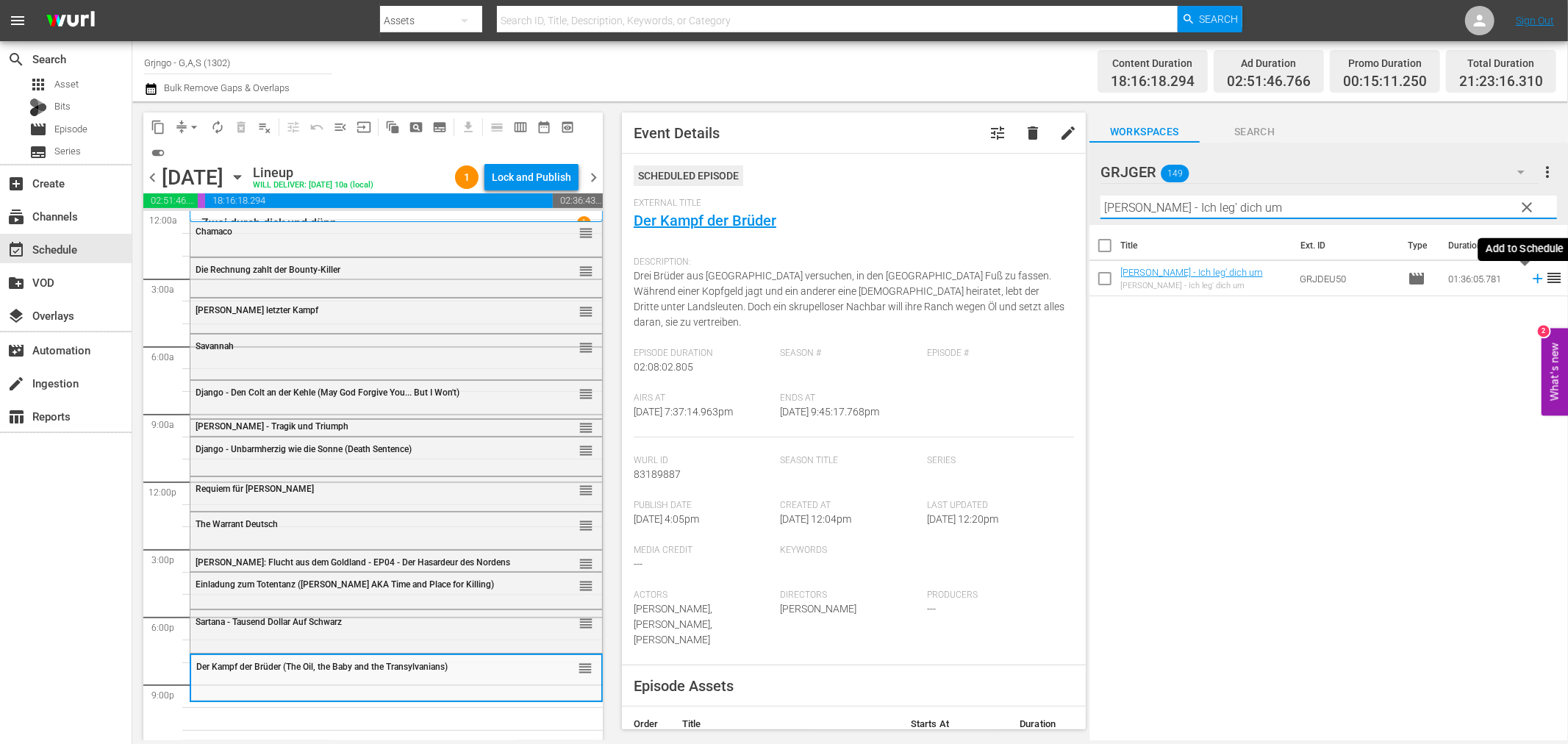
type input "Rocco - Ich leg' dich um"
click at [1530, 276] on icon at bounding box center [1538, 278] width 16 height 16
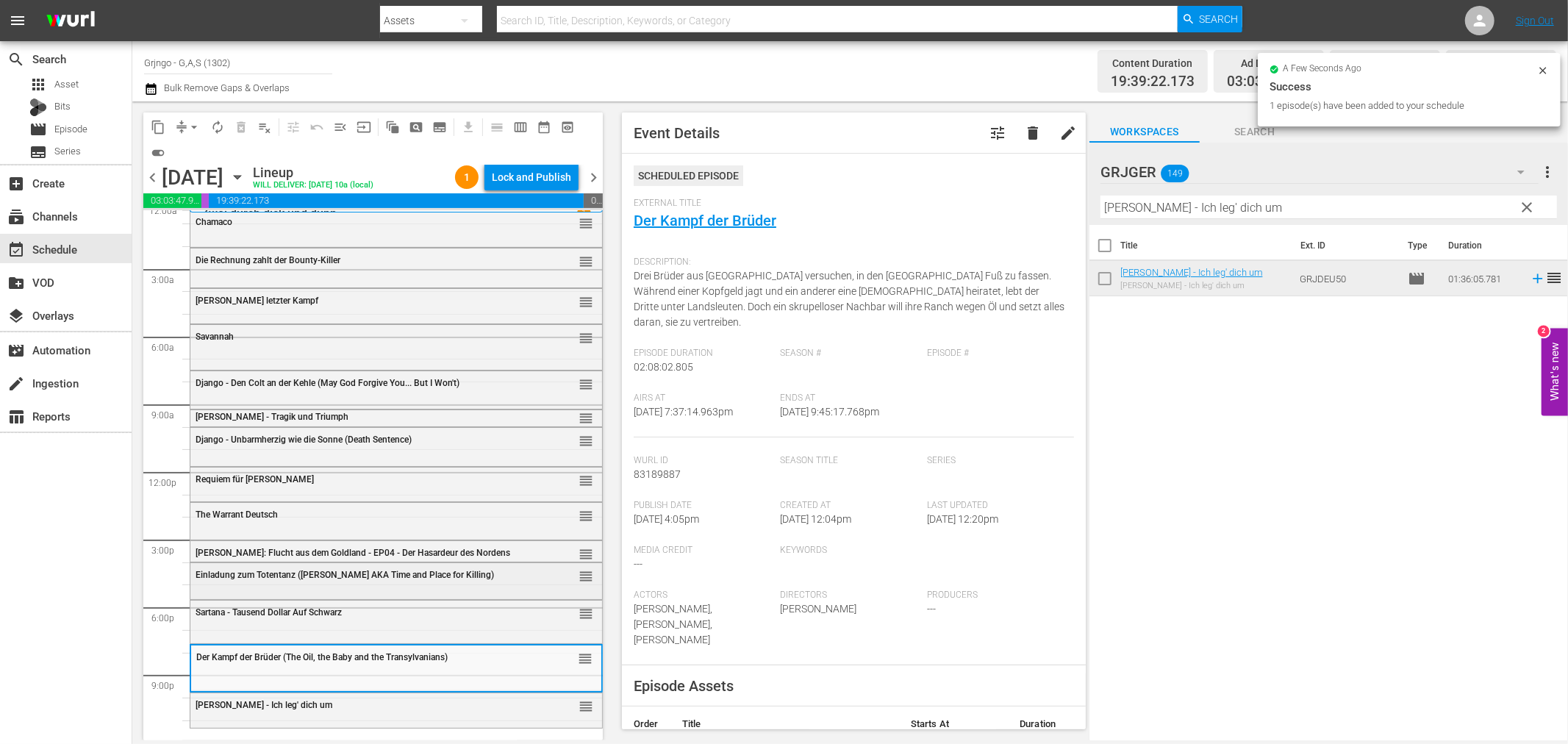
scroll to position [11, 0]
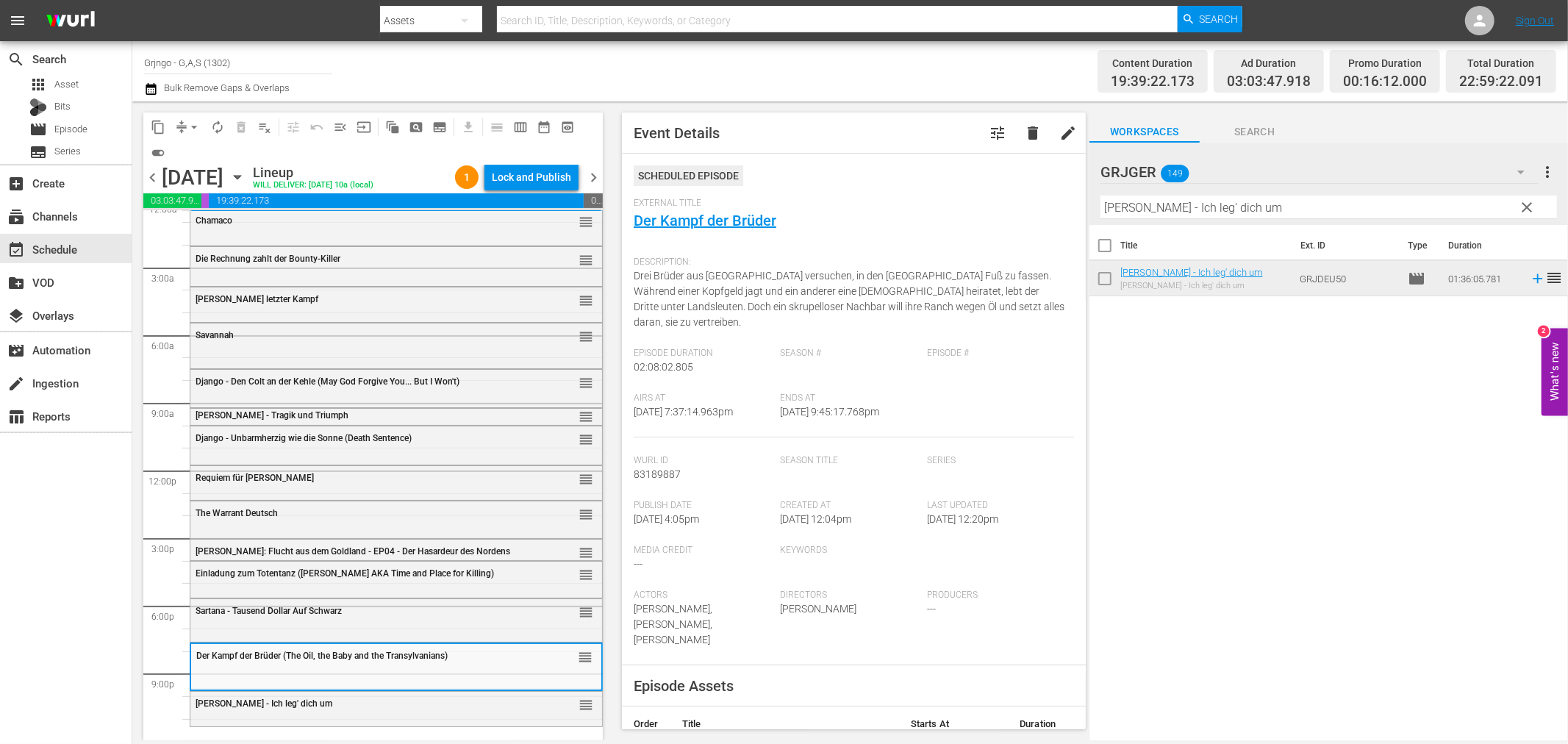
drag, startPoint x: 1527, startPoint y: 201, endPoint x: 1181, endPoint y: 192, distance: 346.1
click at [1527, 201] on span "clear" at bounding box center [1528, 208] width 18 height 18
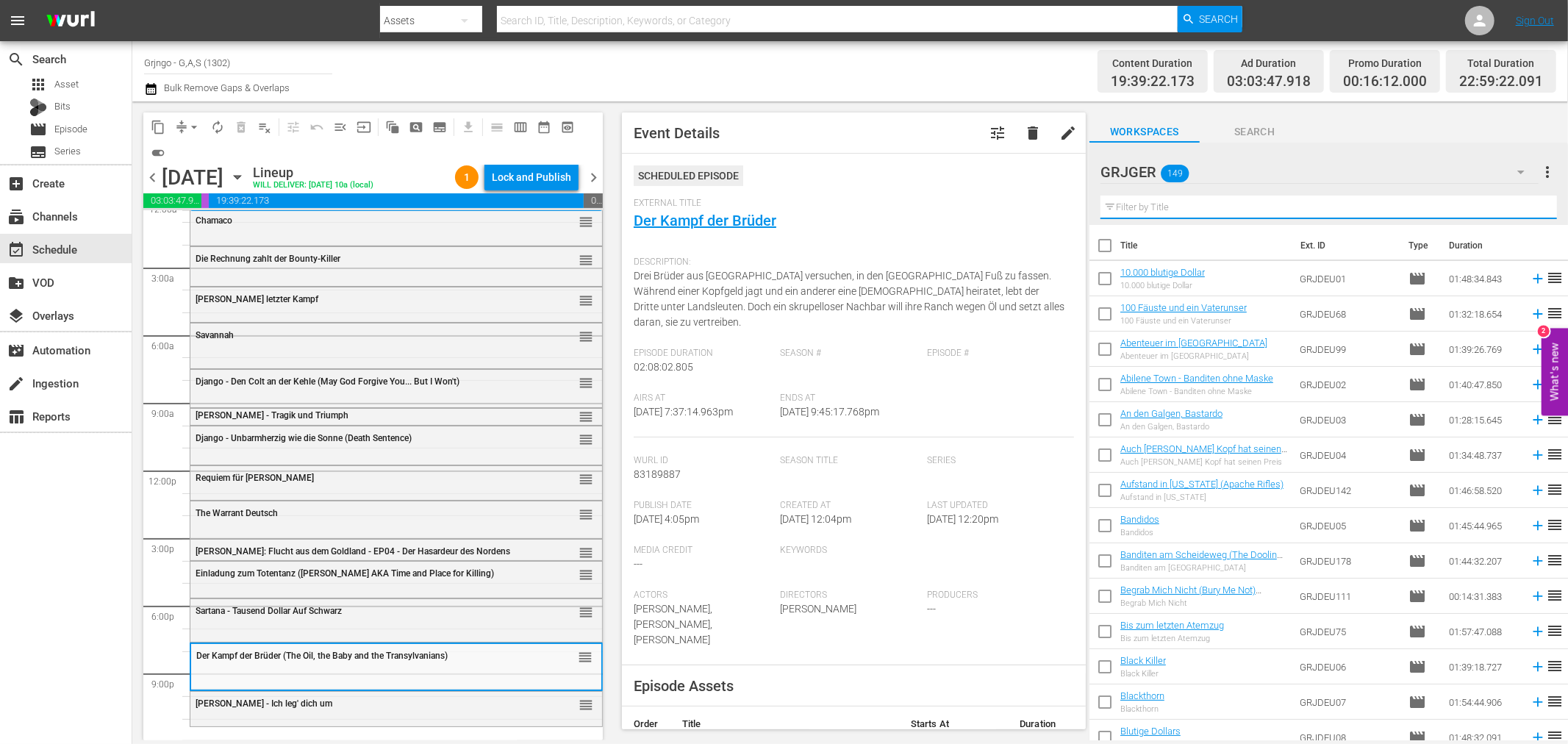
paste input "Sando Kid spricht das letzte Halleluja"
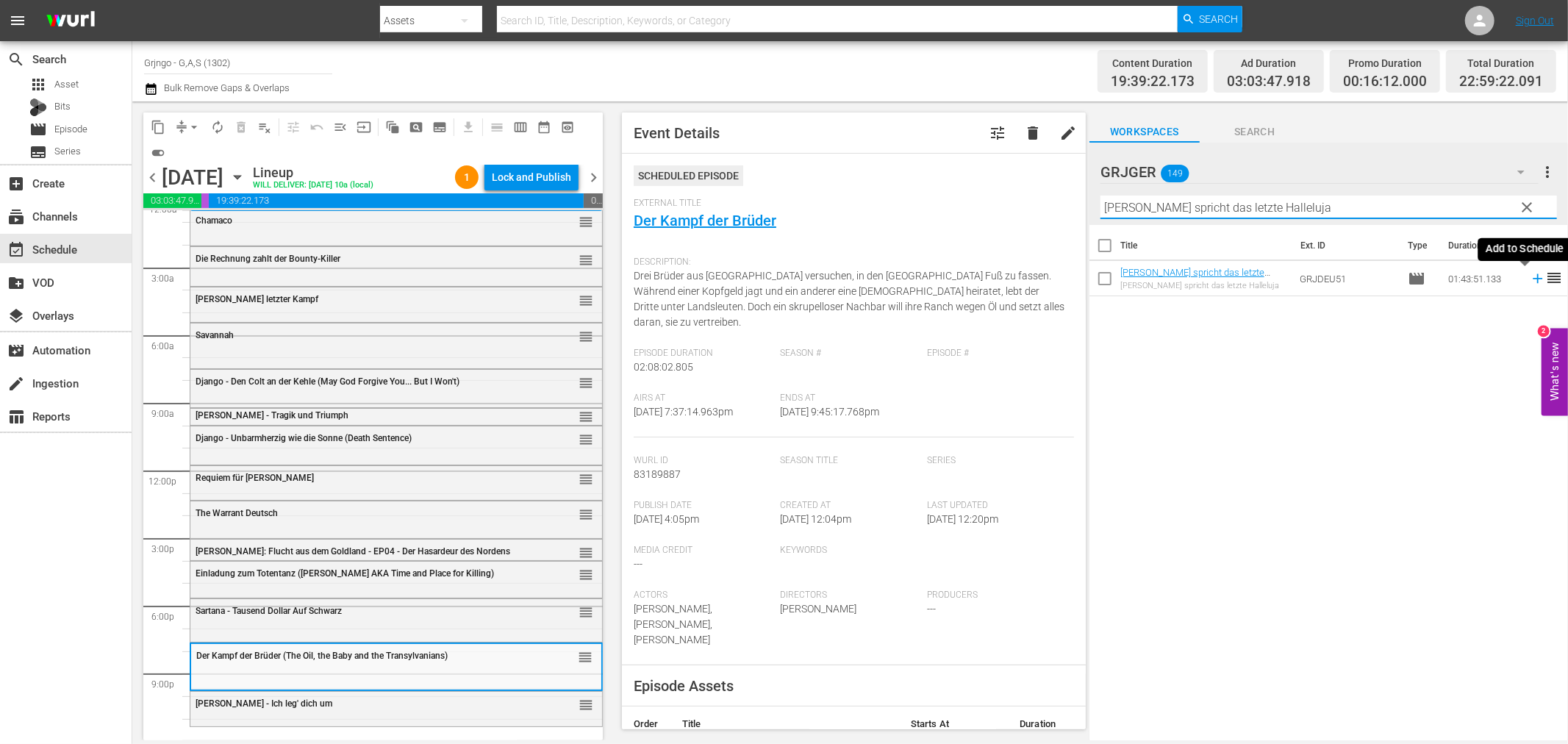
type input "Sando Kid spricht das letzte Halleluja"
drag, startPoint x: 1525, startPoint y: 276, endPoint x: 1436, endPoint y: 329, distance: 103.6
click at [1533, 277] on icon at bounding box center [1538, 278] width 10 height 10
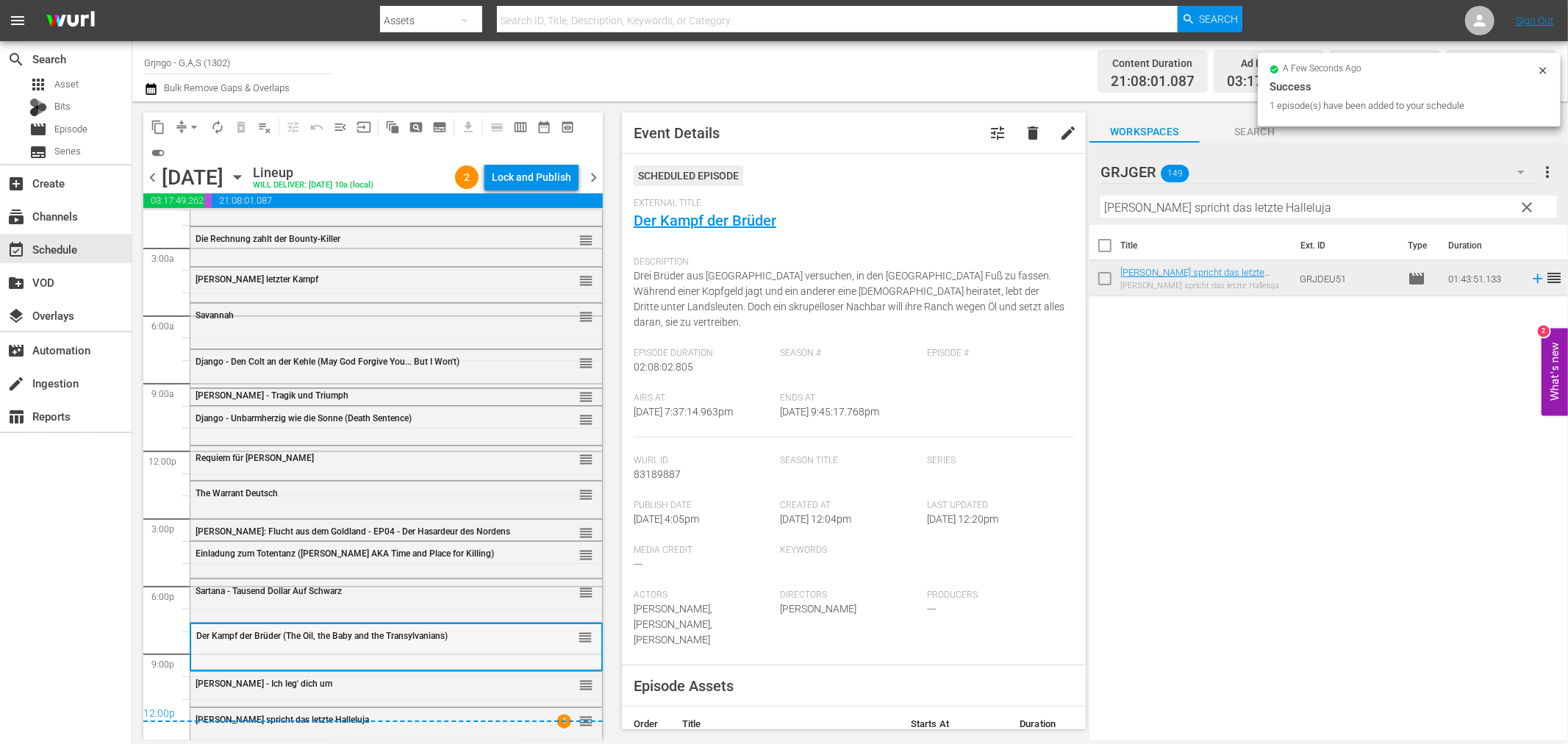
scroll to position [35, 0]
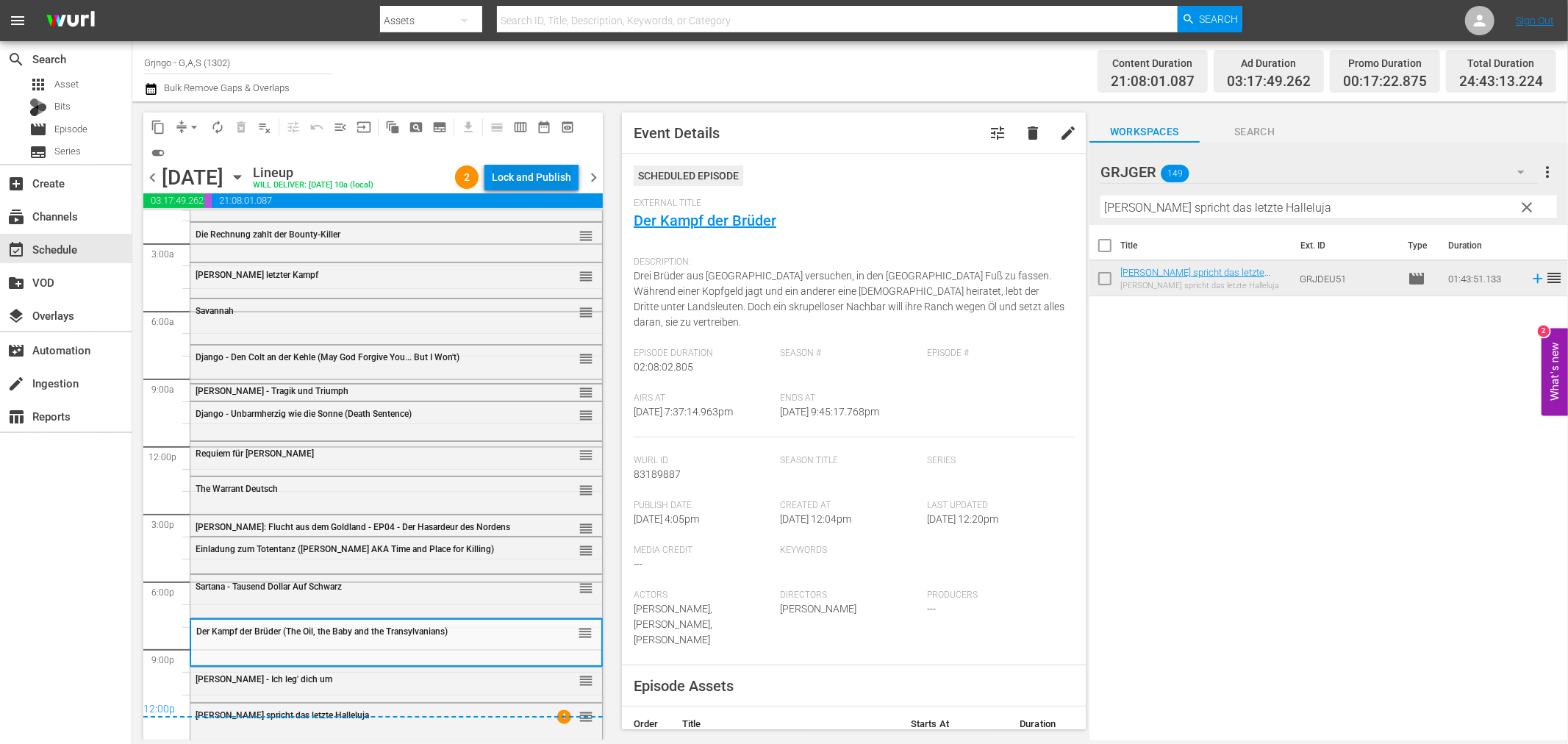
click at [511, 177] on div "Lock and Publish" at bounding box center [532, 177] width 80 height 27
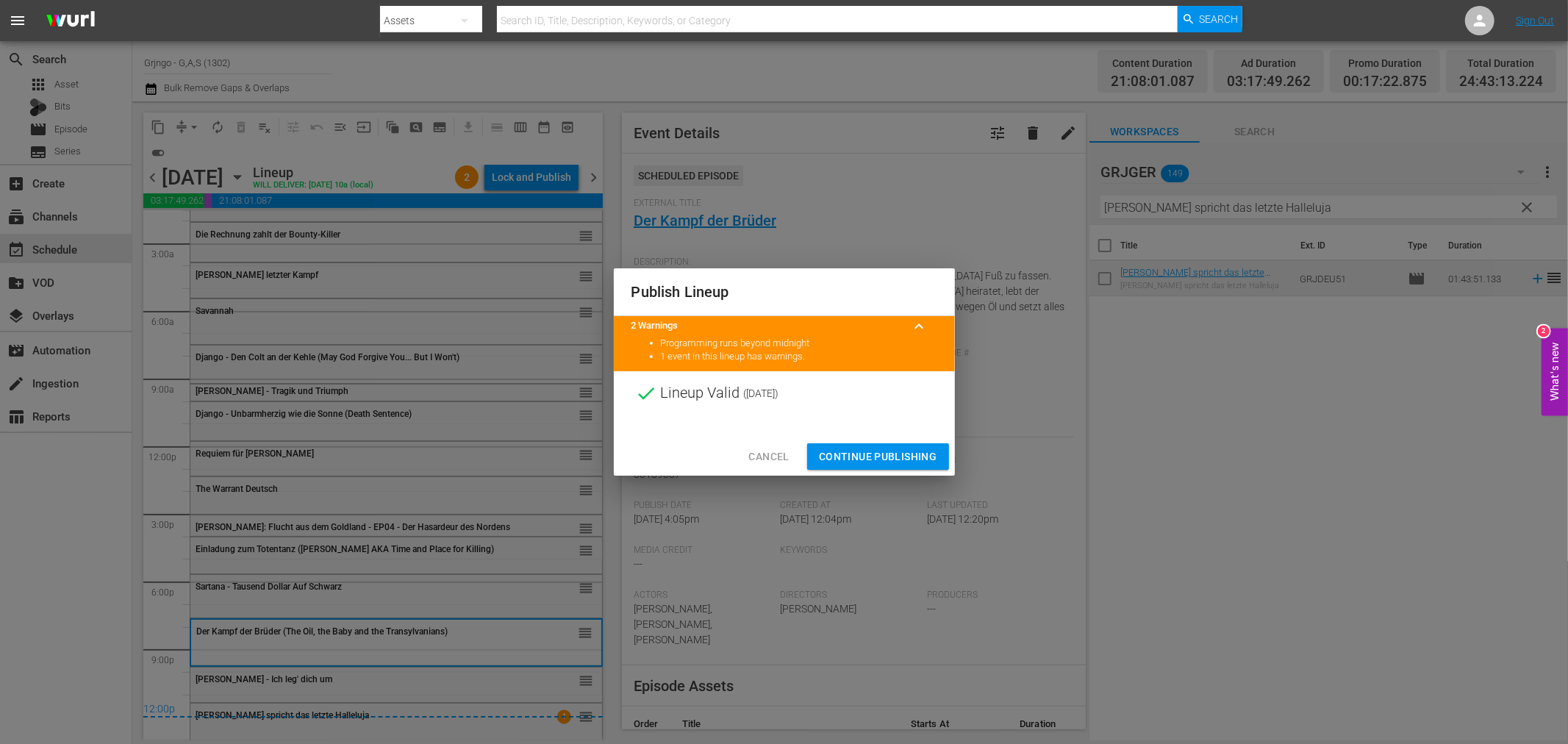
click at [828, 454] on span "Continue Publishing" at bounding box center [878, 457] width 118 height 19
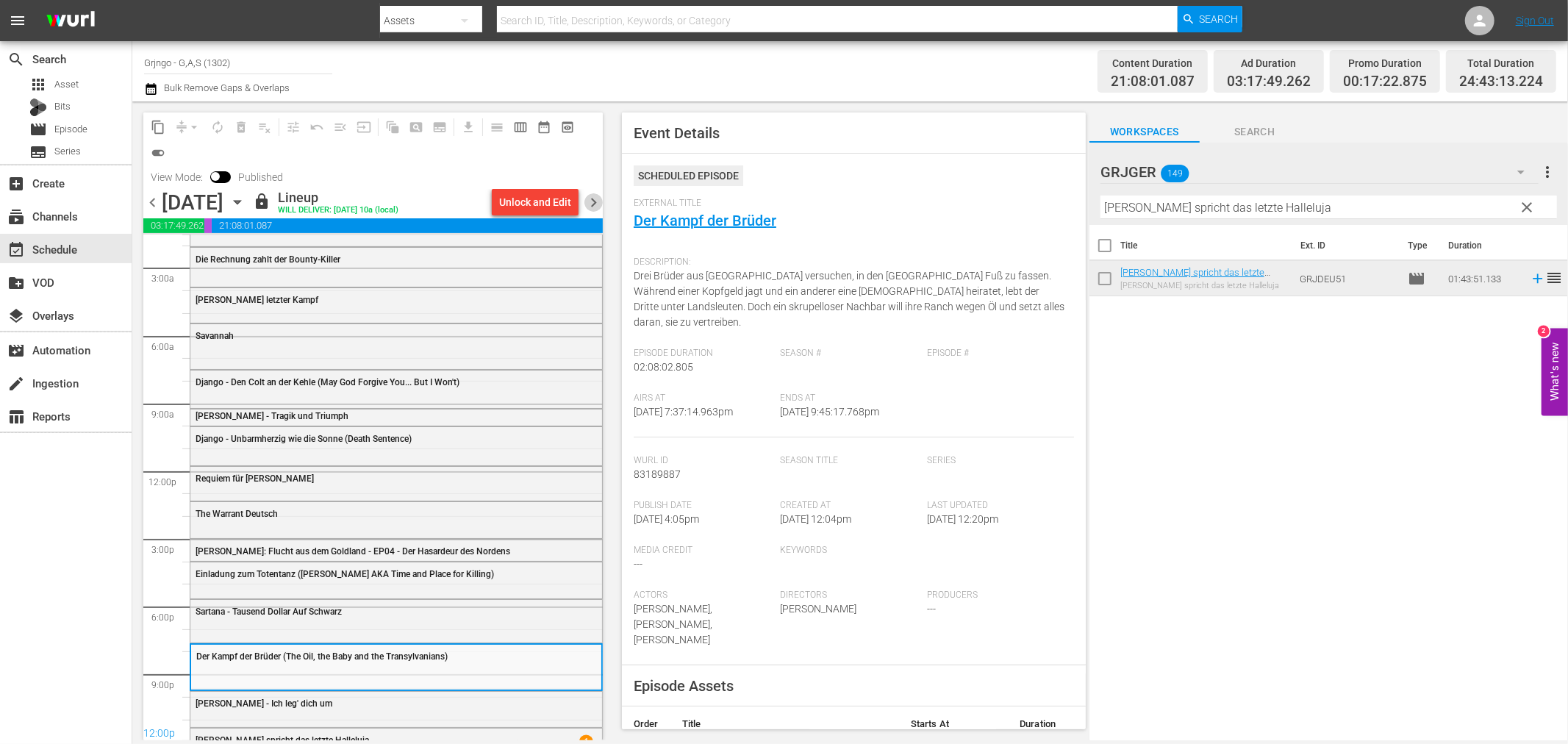
click at [597, 200] on span "chevron_right" at bounding box center [593, 202] width 19 height 19
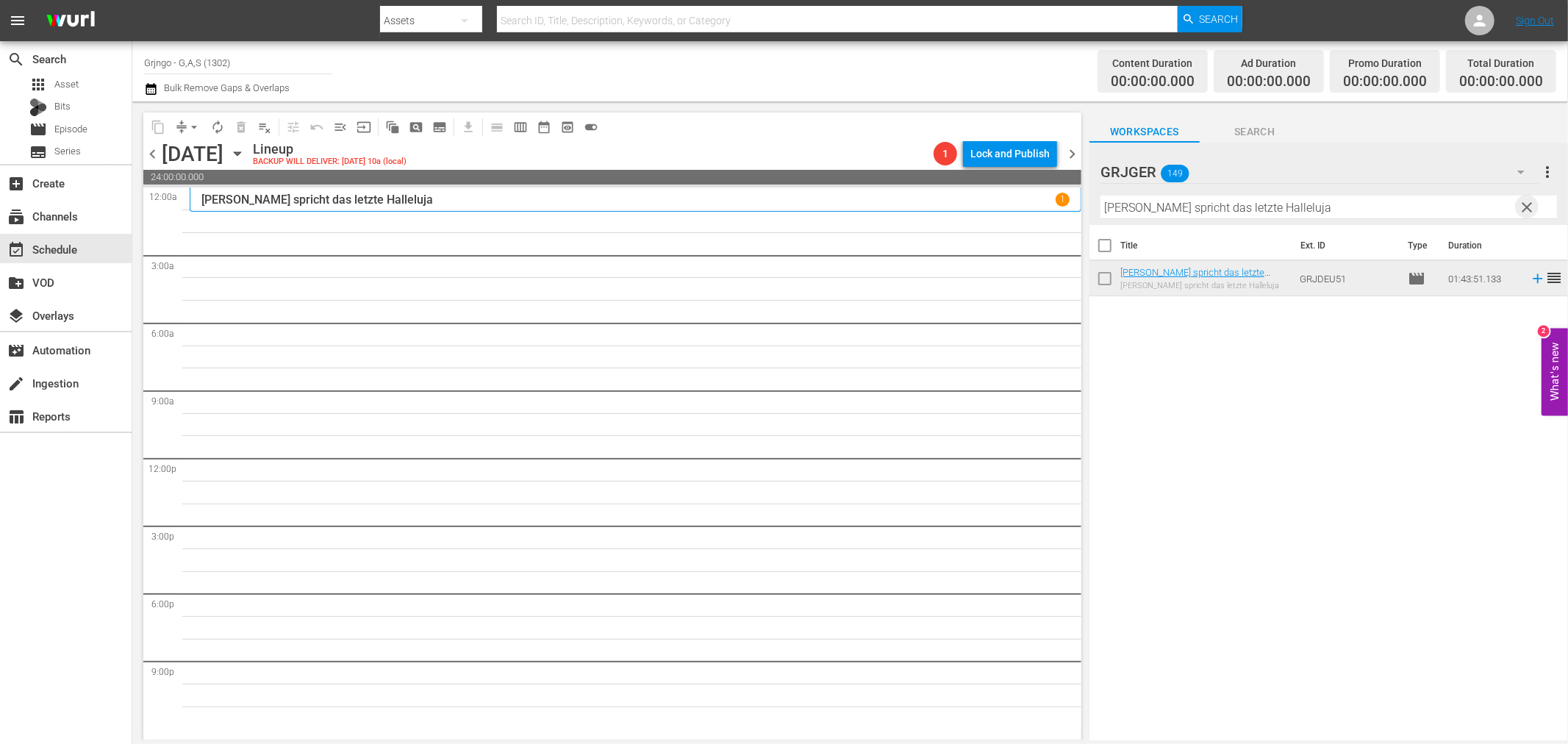
click at [1526, 207] on span "clear" at bounding box center [1528, 208] width 18 height 18
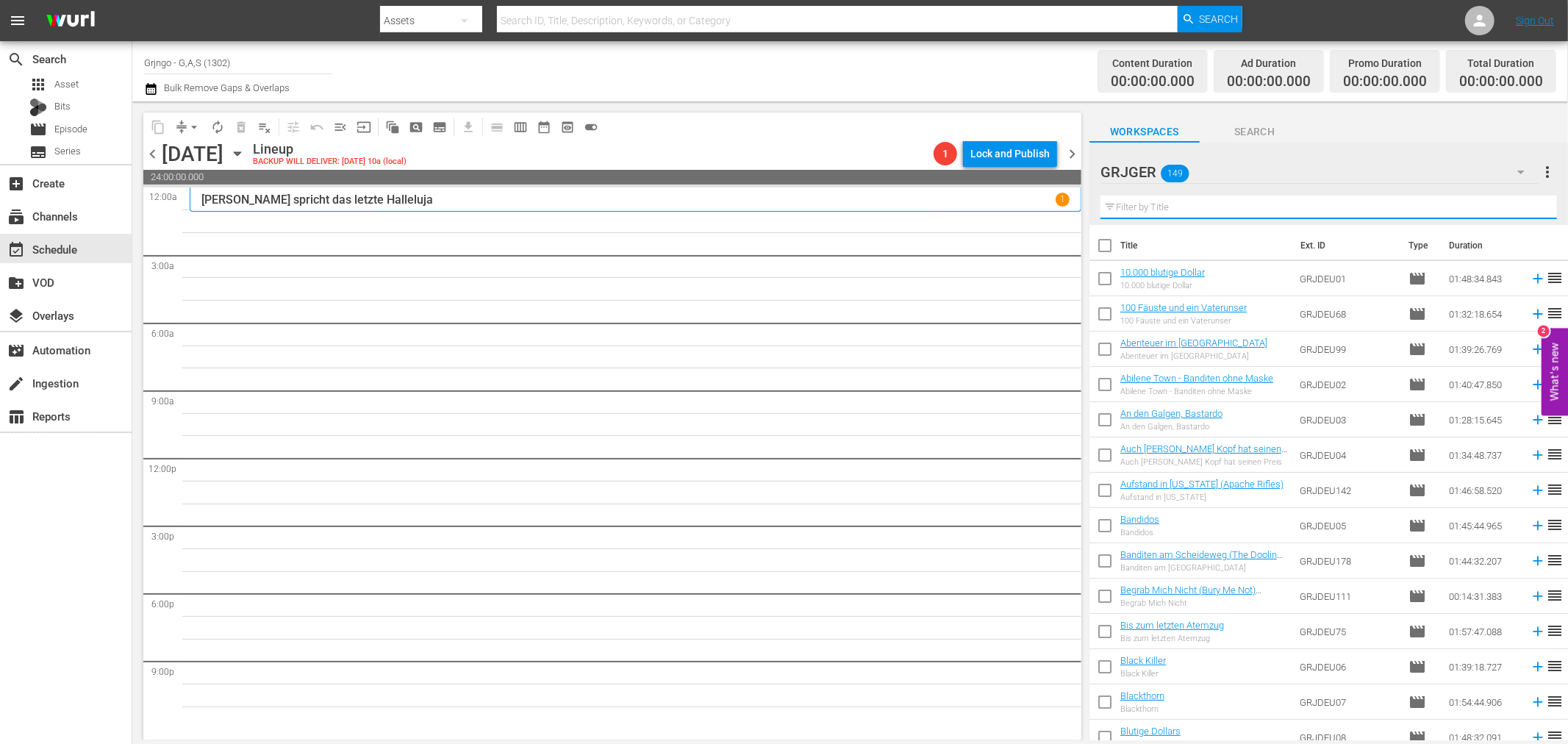
paste input "An den Galgen, Bastardo"
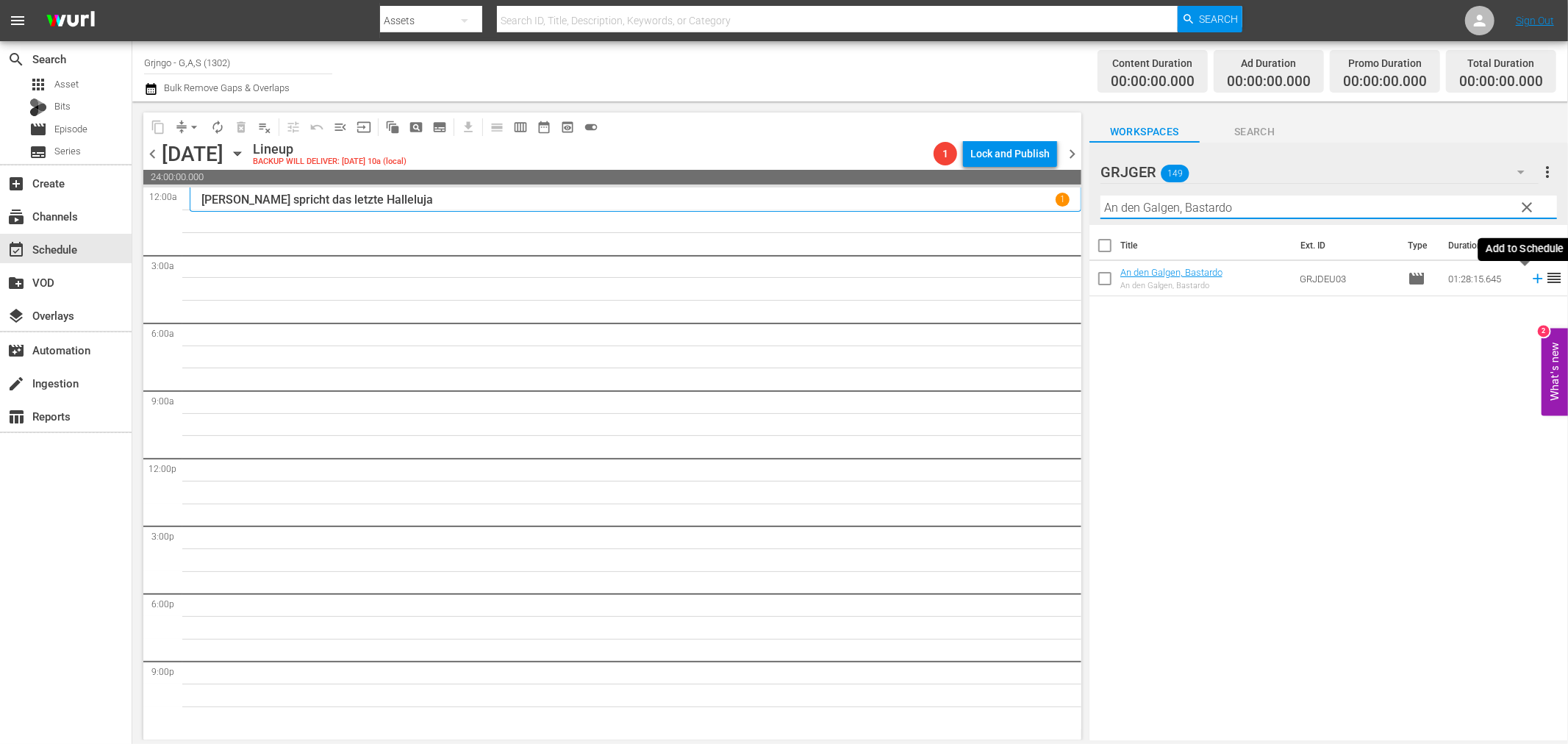
type input "An den Galgen, Bastardo"
click at [1533, 278] on icon at bounding box center [1538, 278] width 10 height 10
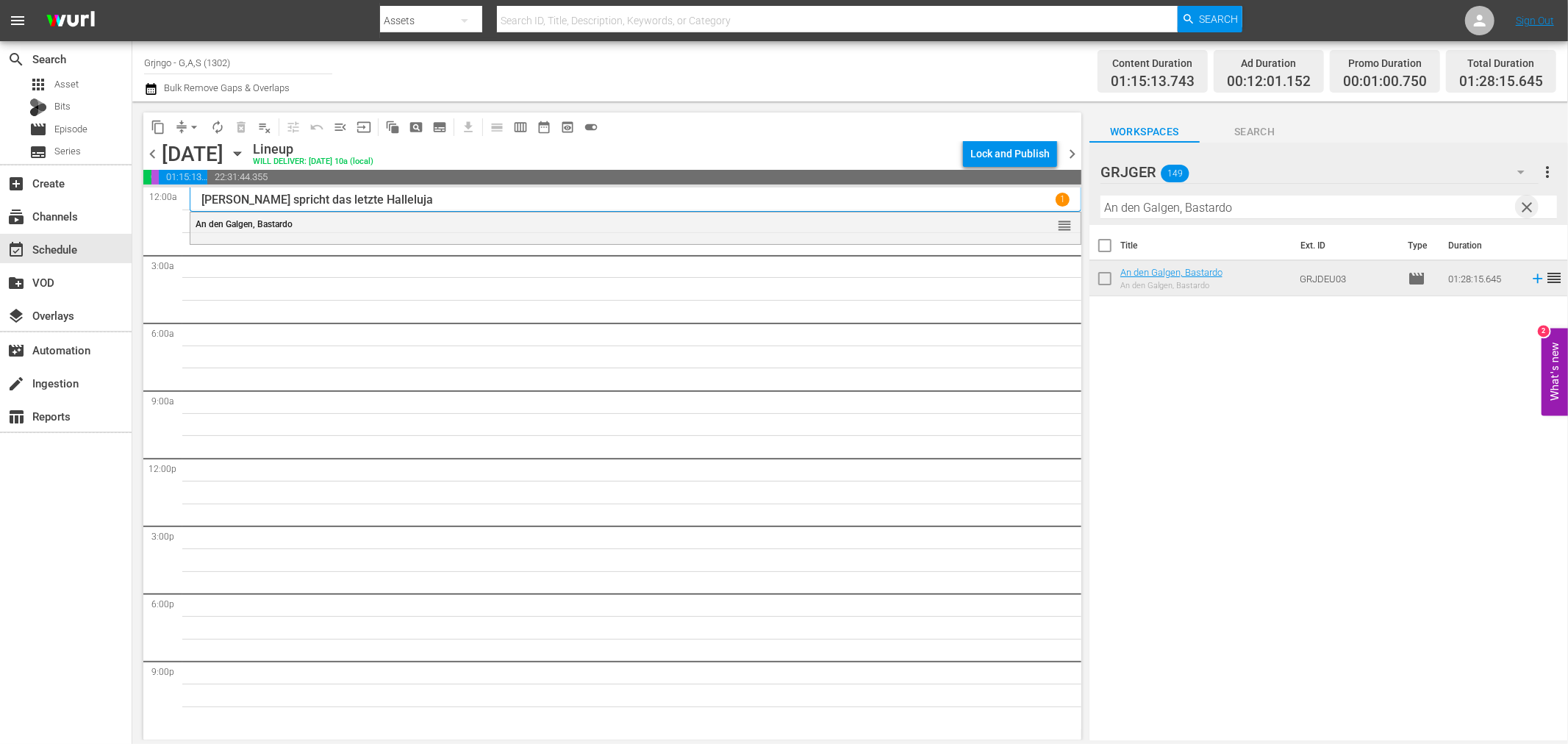
drag, startPoint x: 1528, startPoint y: 202, endPoint x: 1147, endPoint y: 207, distance: 381.0
click at [1528, 203] on span "clear" at bounding box center [1528, 208] width 18 height 18
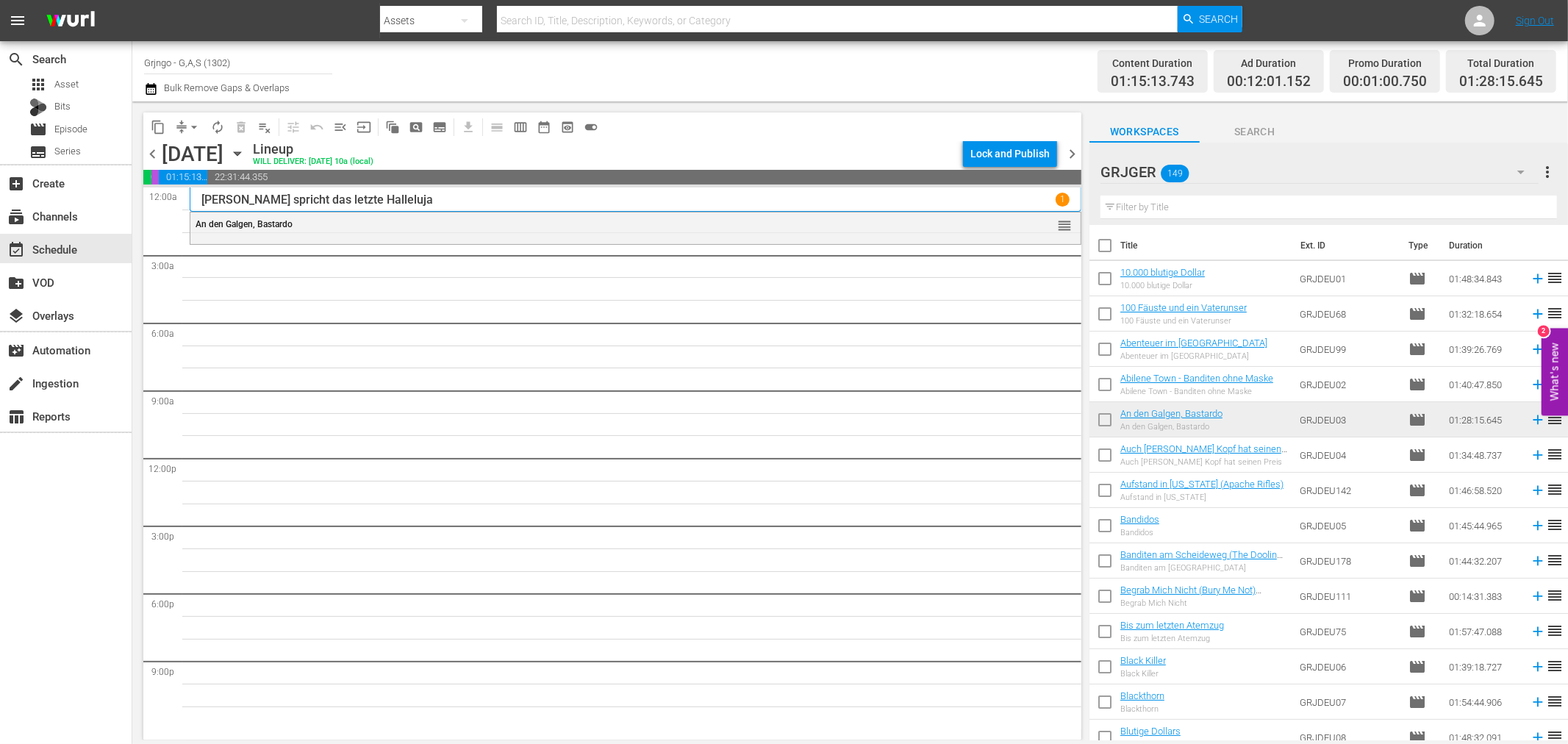
click at [1147, 208] on input "text" at bounding box center [1329, 207] width 456 height 23
paste input "Land der Gottlosen"
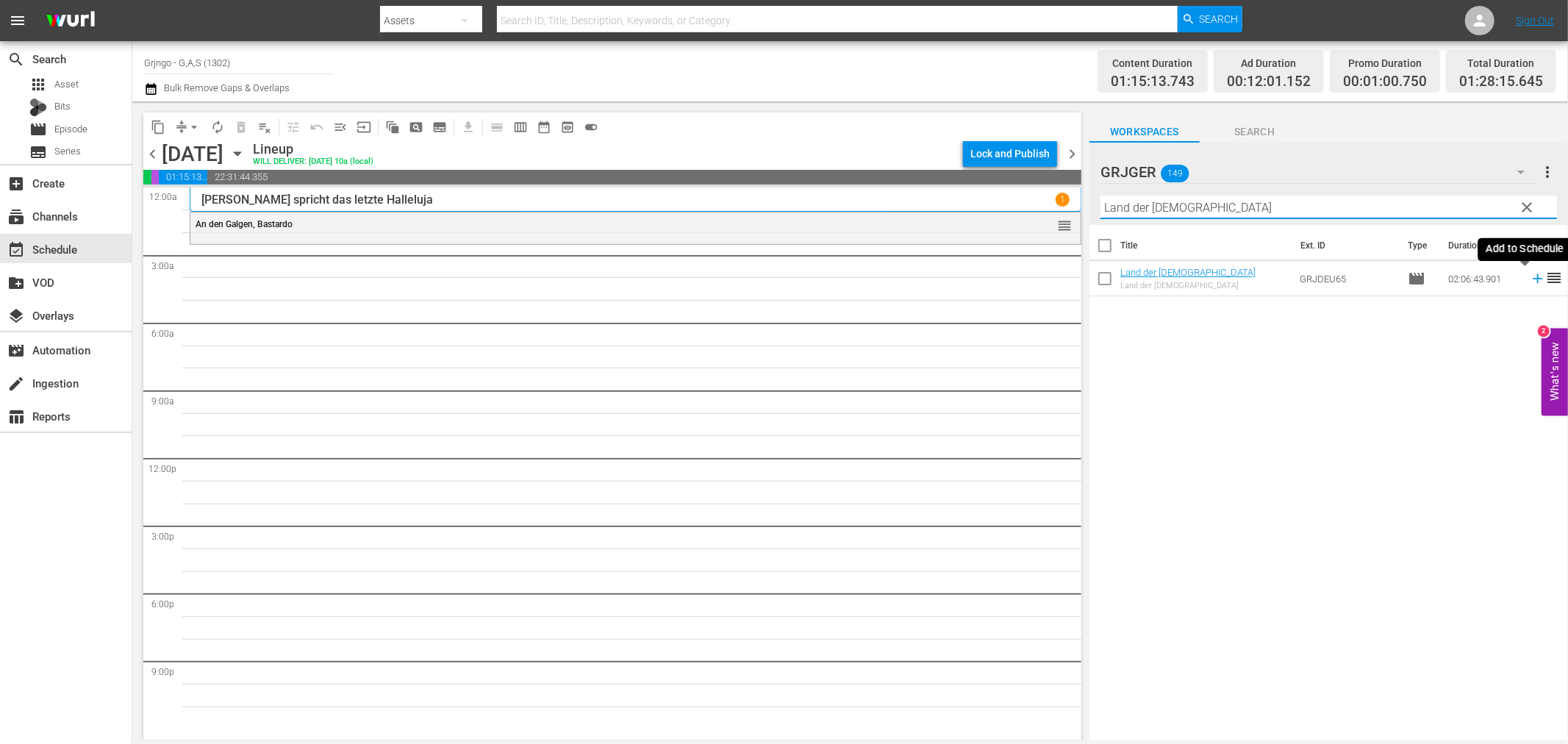
type input "Land der Gottlosen"
click at [1530, 278] on icon at bounding box center [1538, 278] width 16 height 16
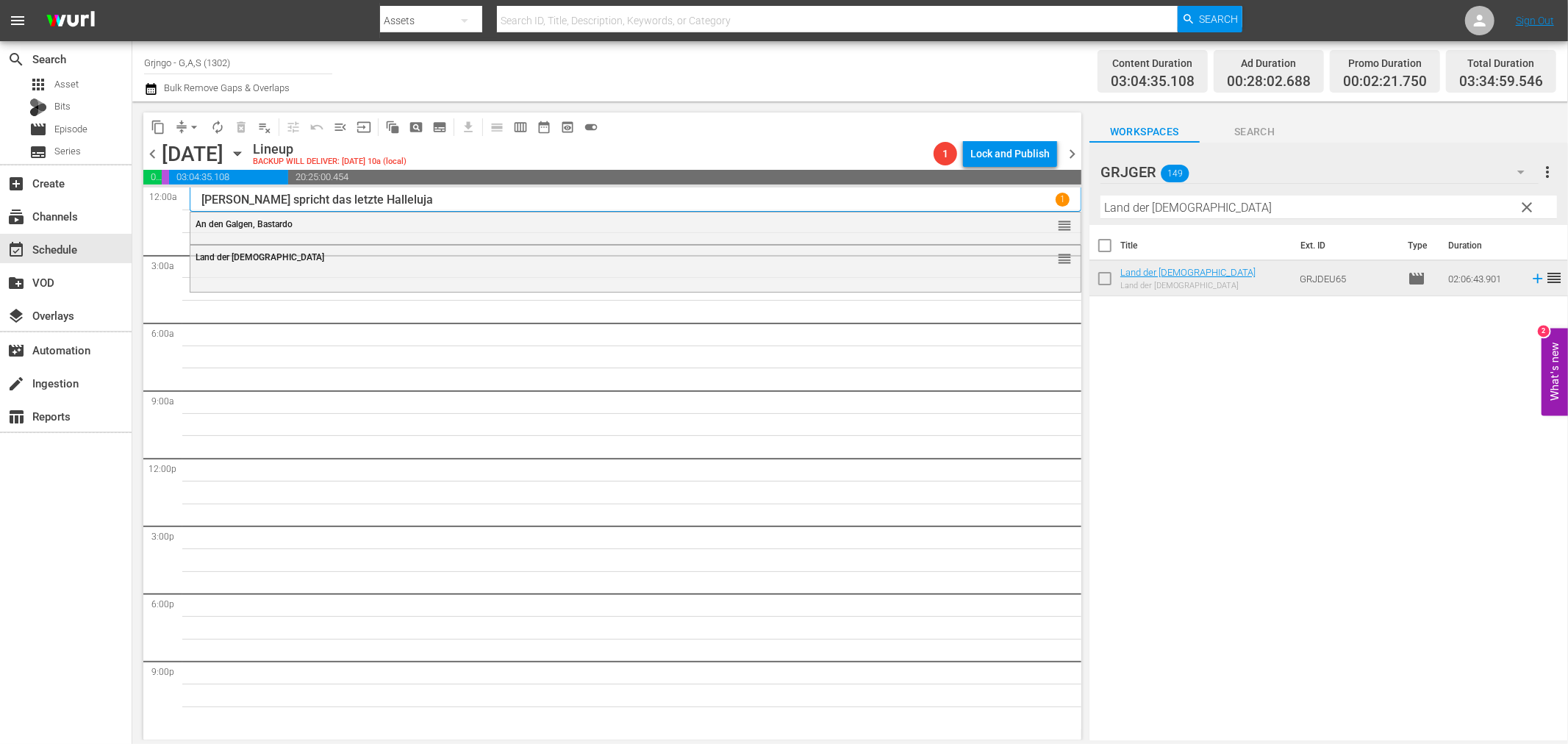
drag, startPoint x: 1532, startPoint y: 200, endPoint x: 1235, endPoint y: 216, distance: 297.4
click at [1532, 200] on span "clear" at bounding box center [1528, 208] width 18 height 18
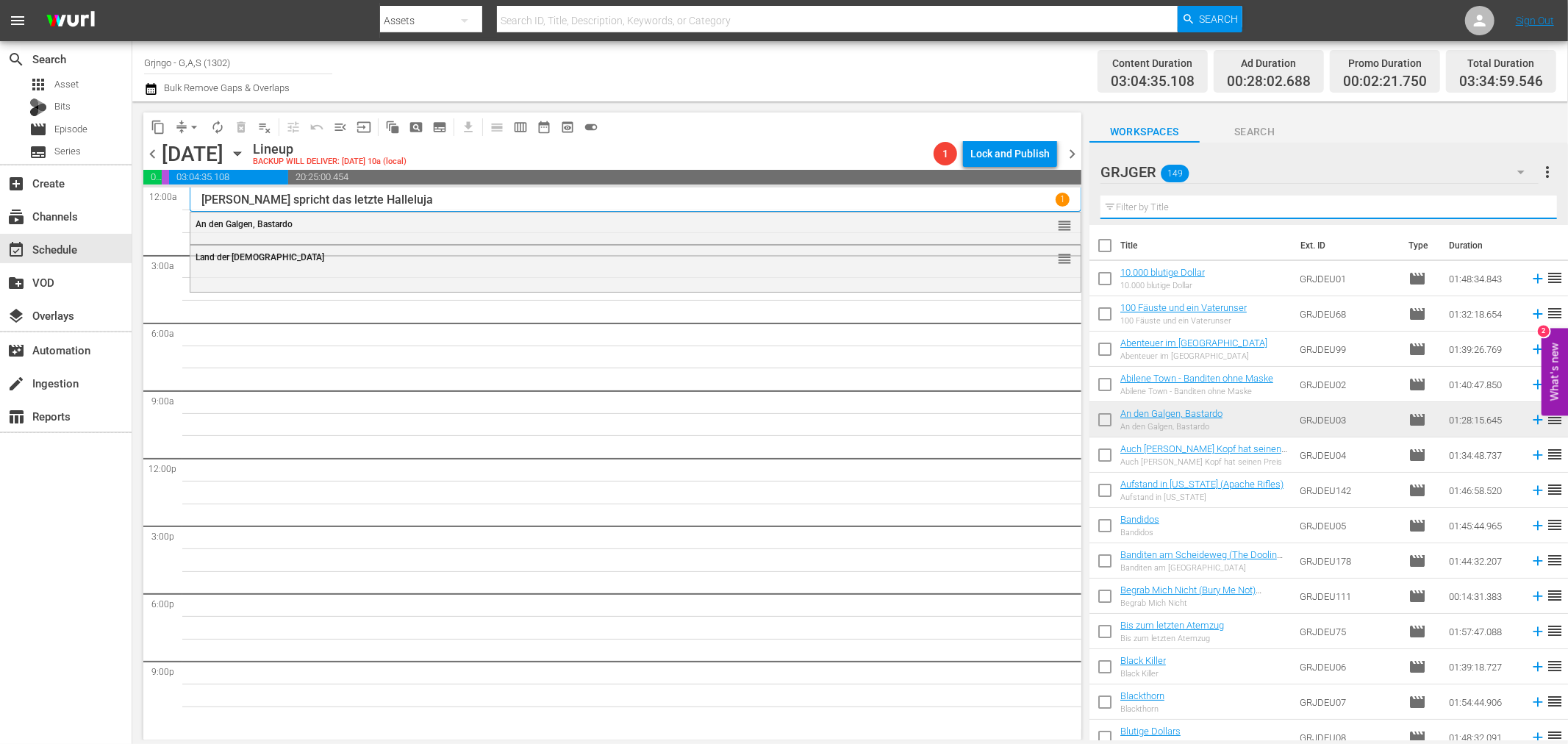
paste input "Der Schrei der schwarzen Wölfe"
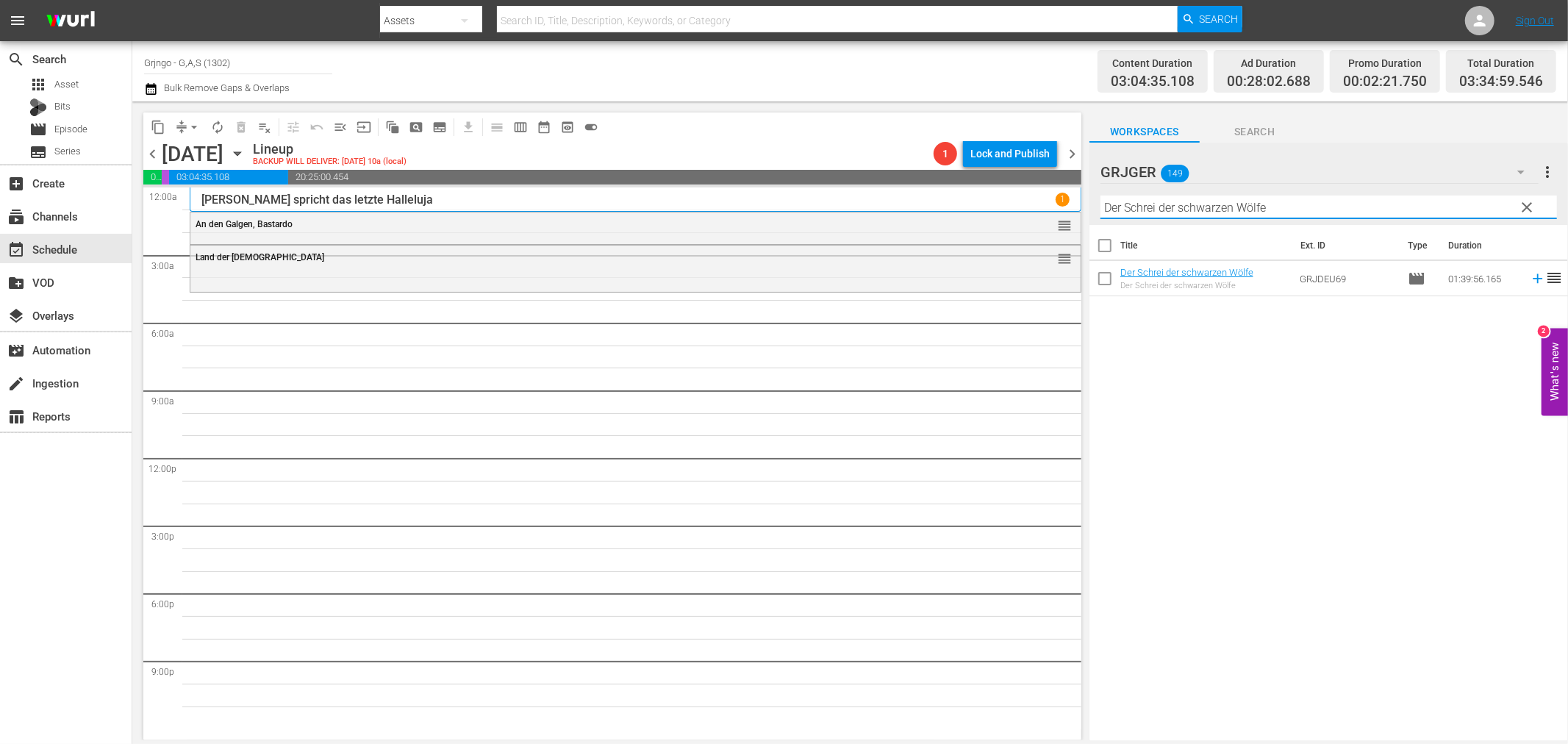
type input "Der Schrei der schwarzen Wölfe"
click at [1533, 279] on icon at bounding box center [1538, 278] width 10 height 10
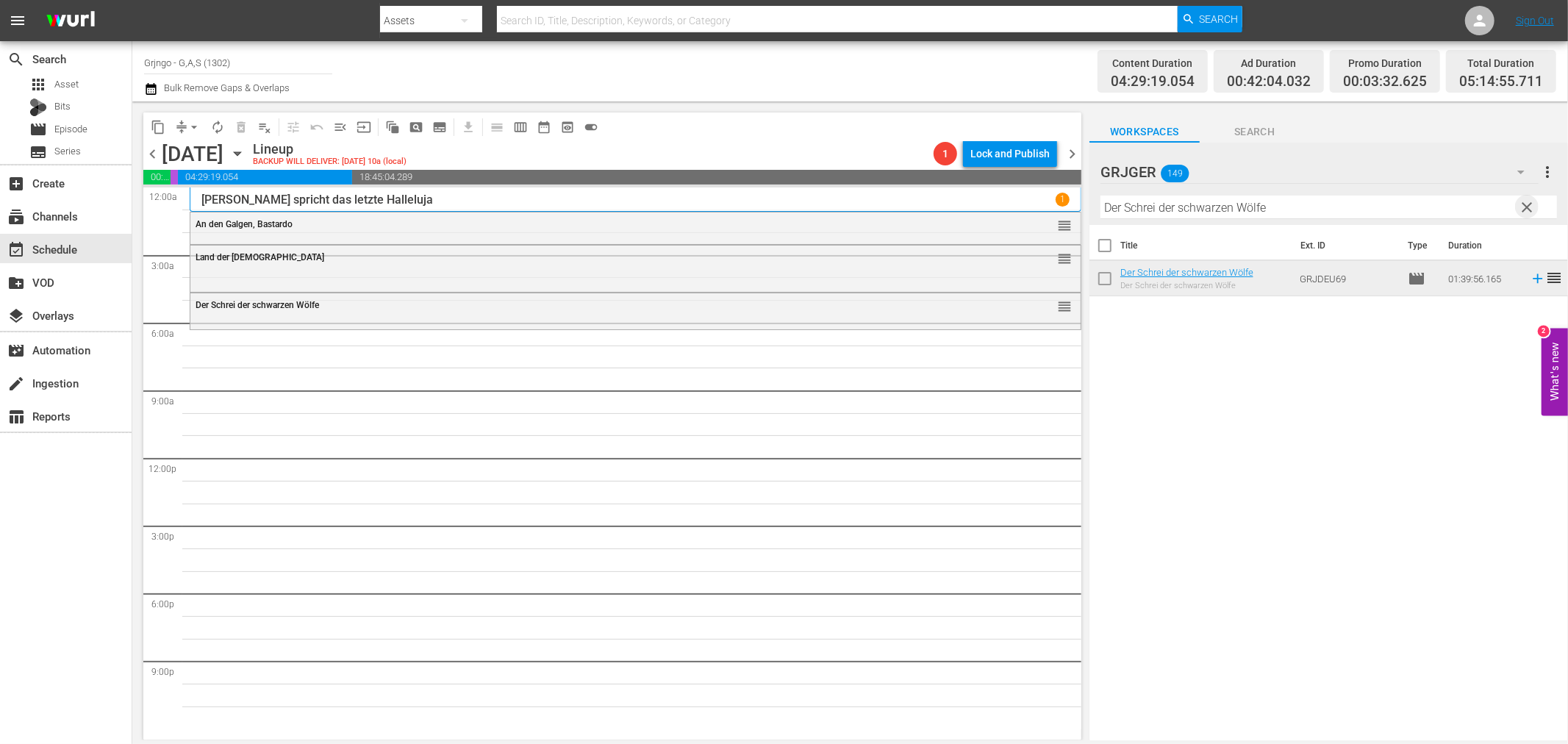
click at [1525, 200] on span "clear" at bounding box center [1528, 208] width 18 height 18
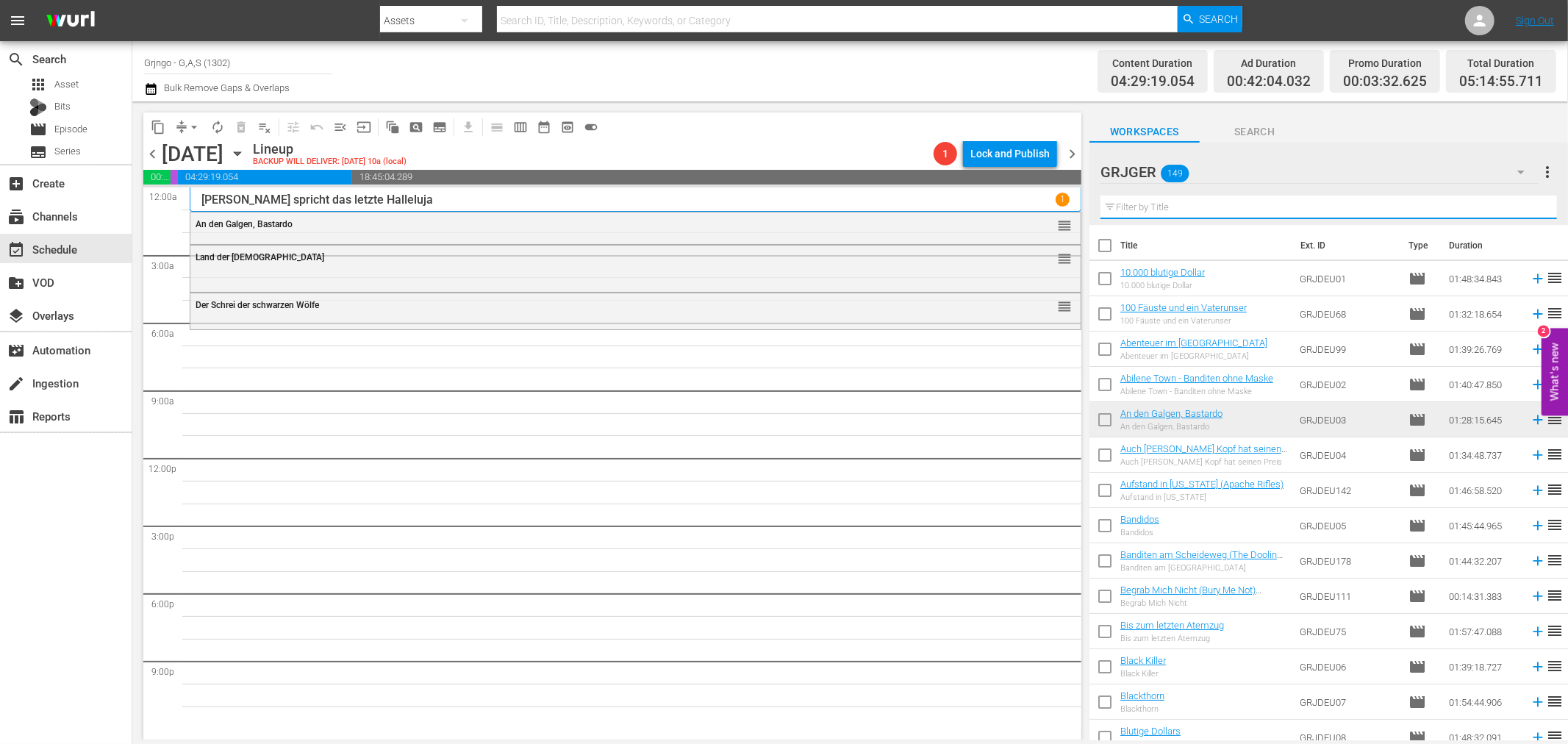
paste input "Jack London: Flucht aus dem Goldland - EP05"
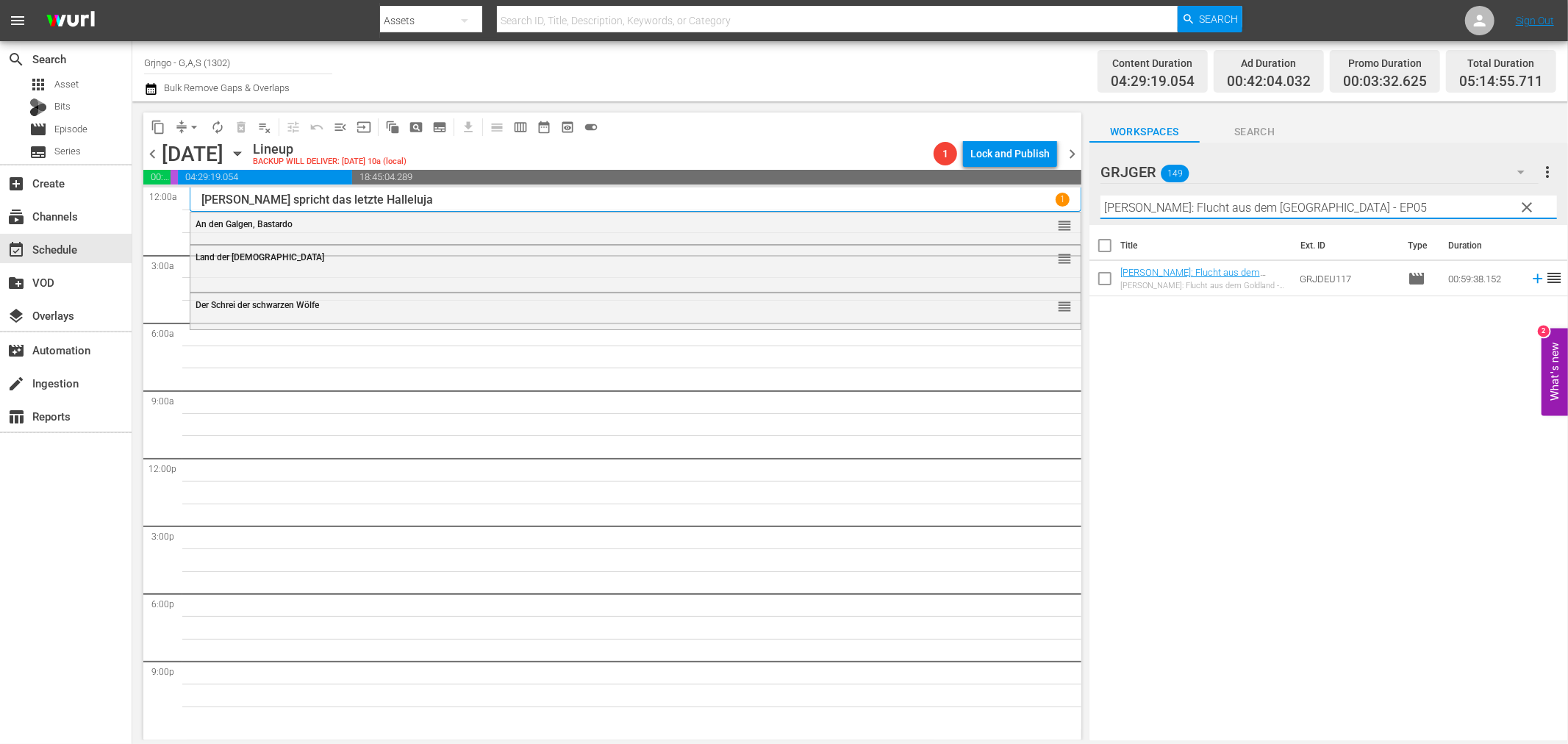
type input "Jack London: Flucht aus dem Goldland - EP05"
click at [1533, 275] on icon at bounding box center [1538, 278] width 10 height 10
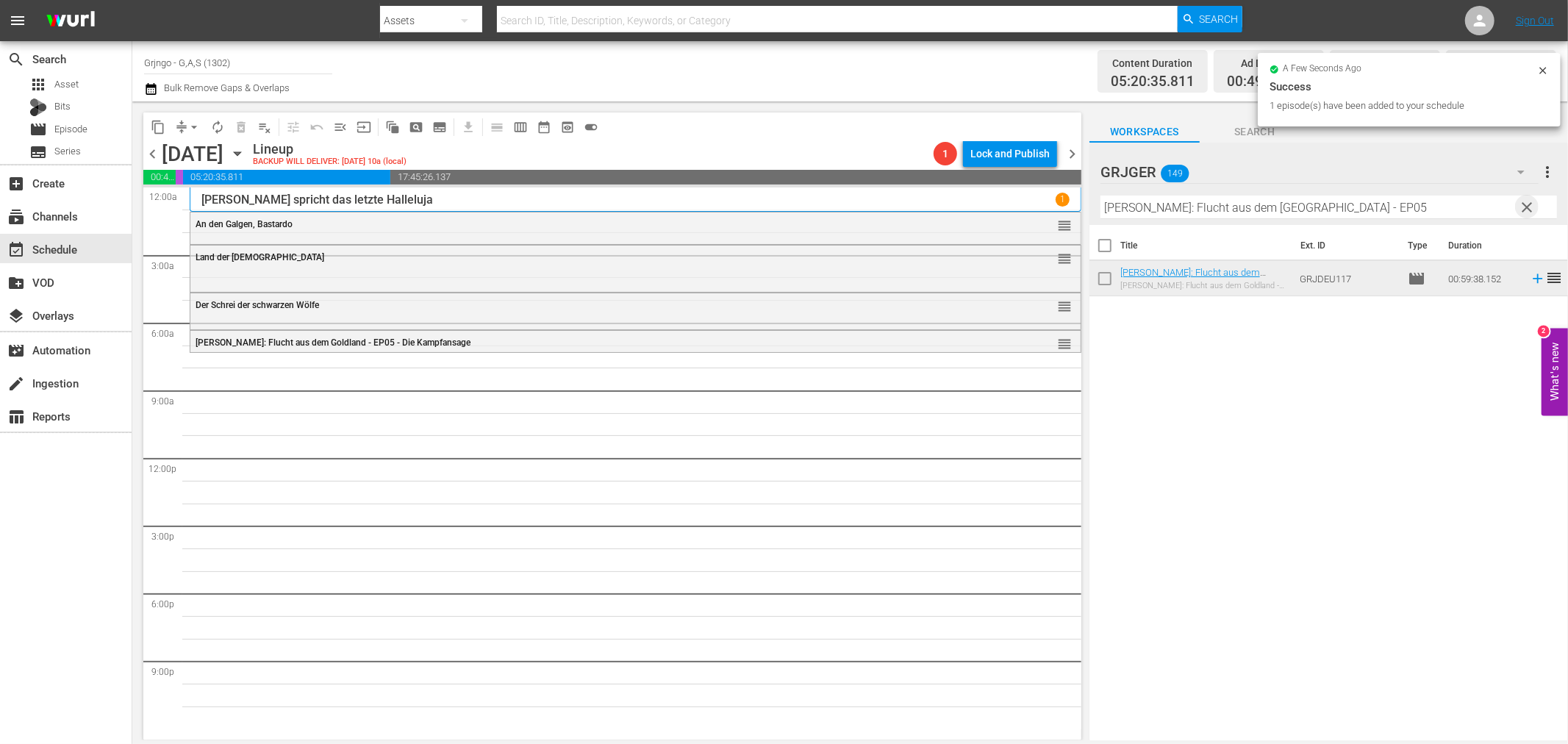
click at [1525, 200] on span "clear" at bounding box center [1528, 208] width 18 height 18
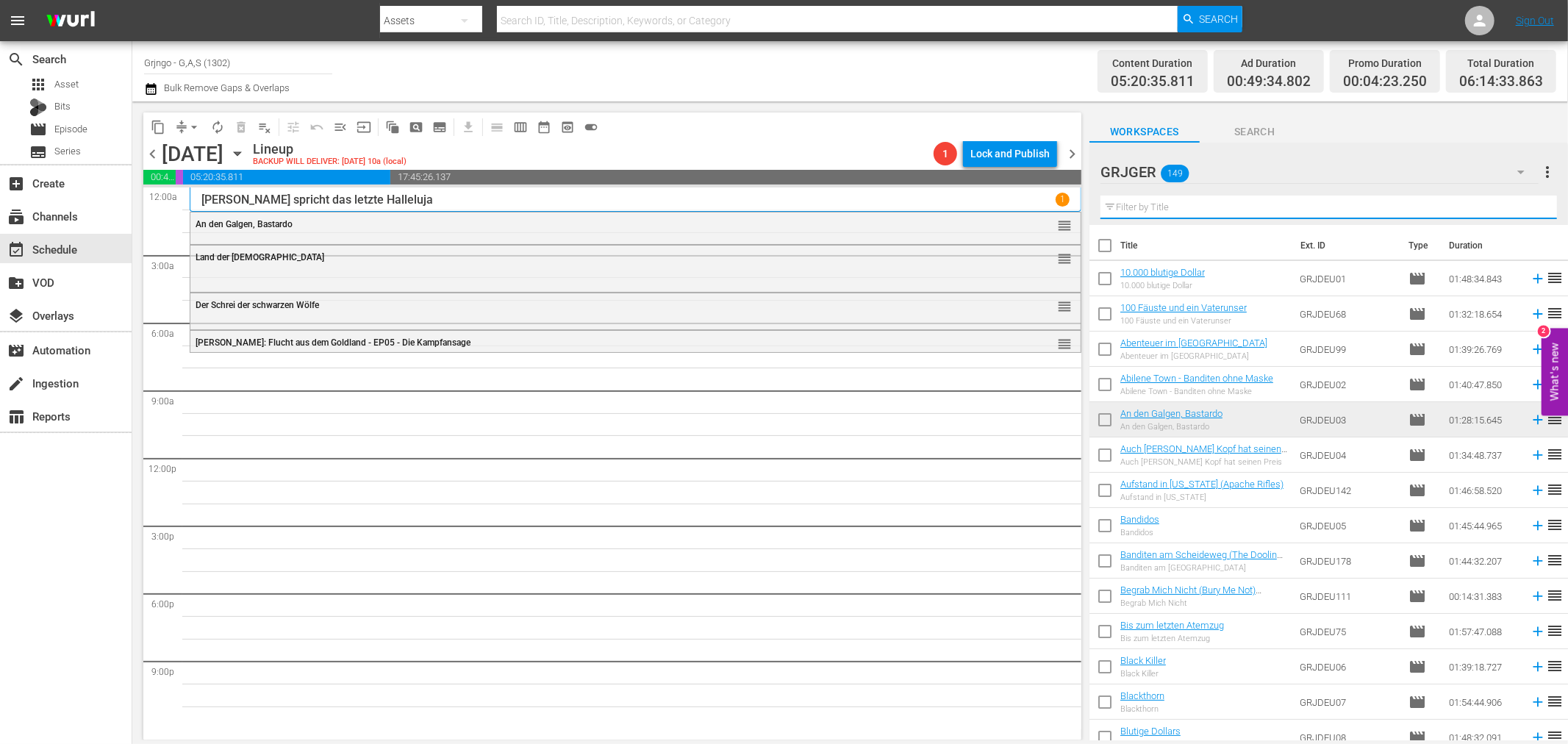
click at [1121, 204] on input "text" at bounding box center [1329, 207] width 456 height 23
paste input "Jack London: Flucht aus dem Goldland - EP06"
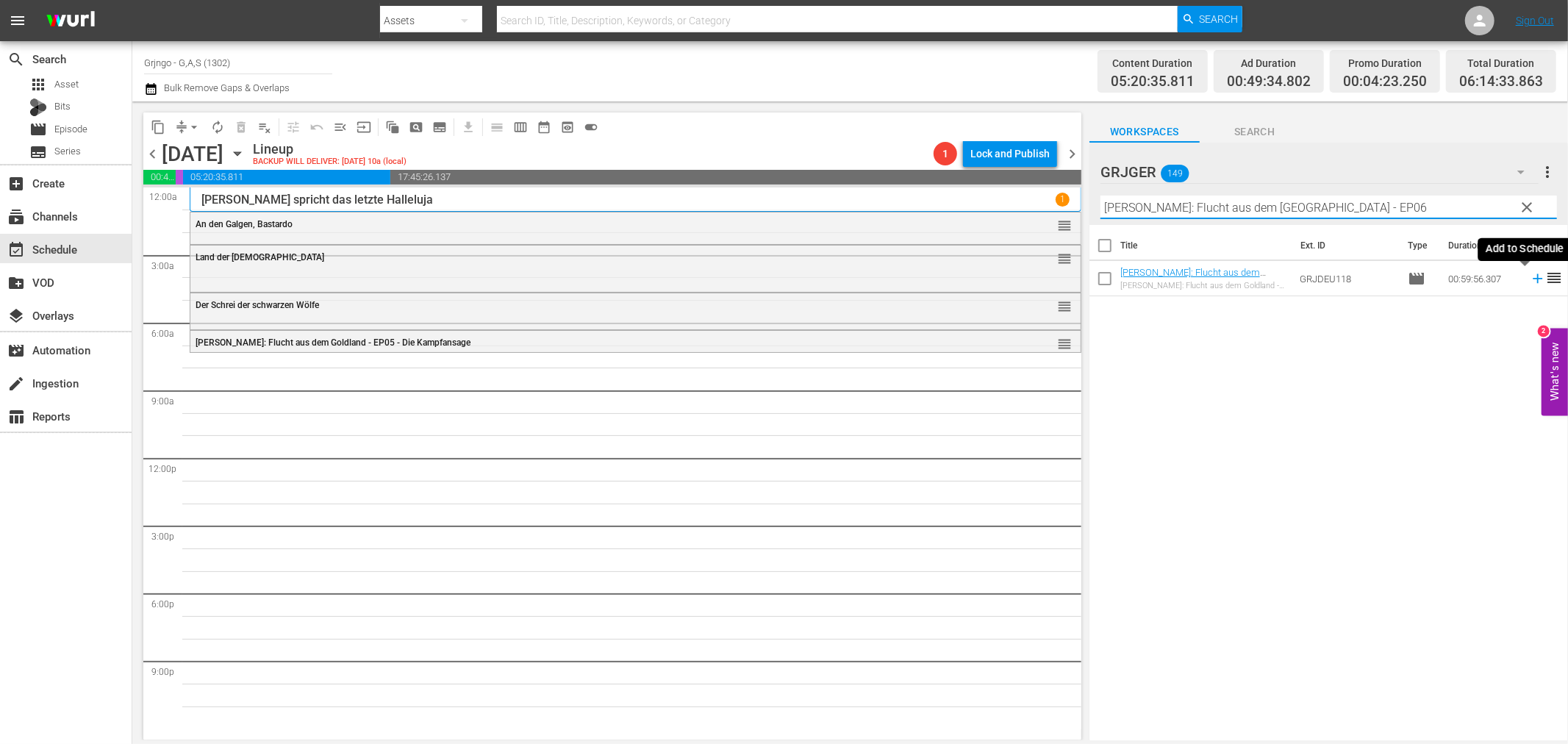
type input "Jack London: Flucht aus dem Goldland - EP06"
click at [1530, 277] on icon at bounding box center [1538, 278] width 16 height 16
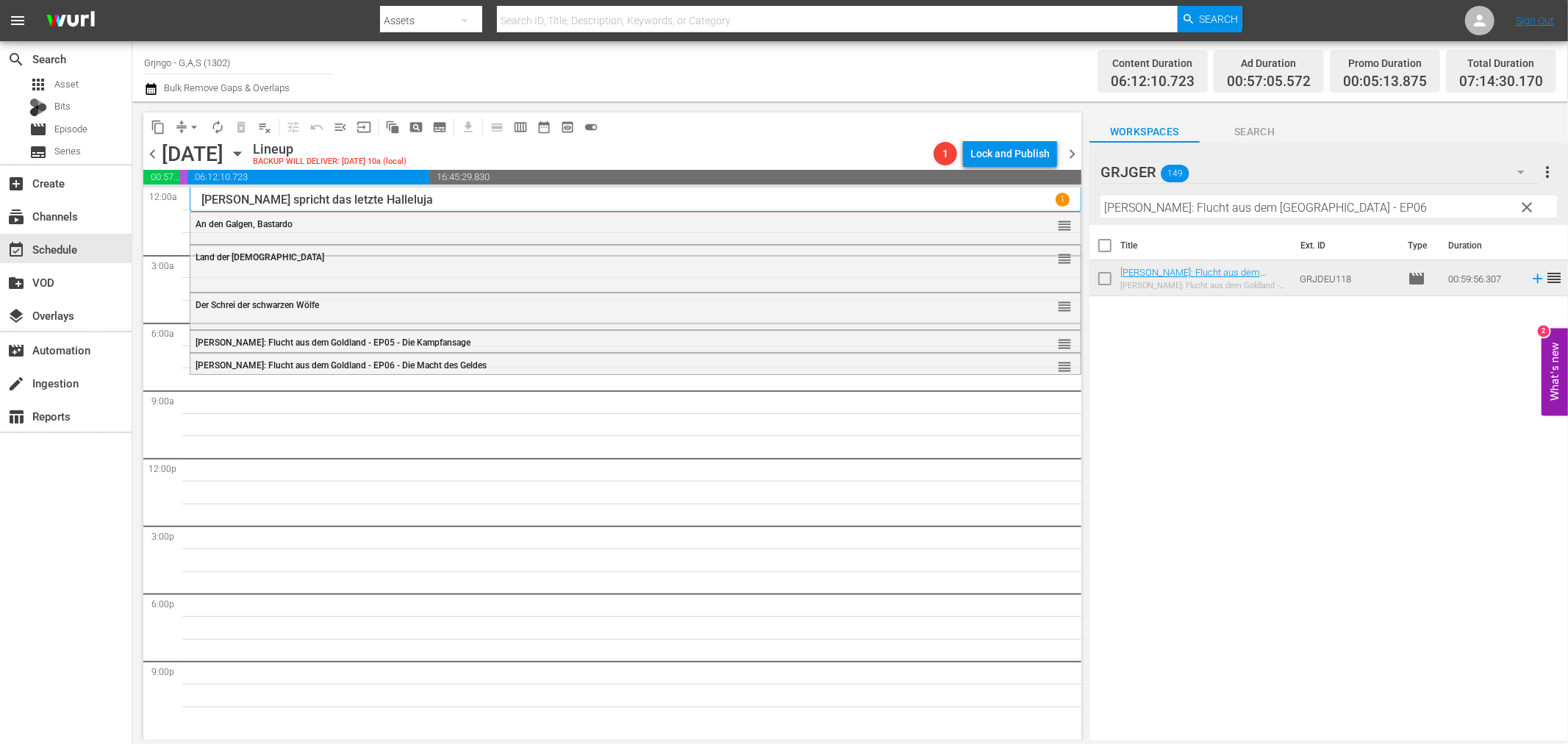
drag, startPoint x: 1525, startPoint y: 203, endPoint x: 1321, endPoint y: 173, distance: 206.2
click at [1525, 203] on span "clear" at bounding box center [1528, 208] width 18 height 18
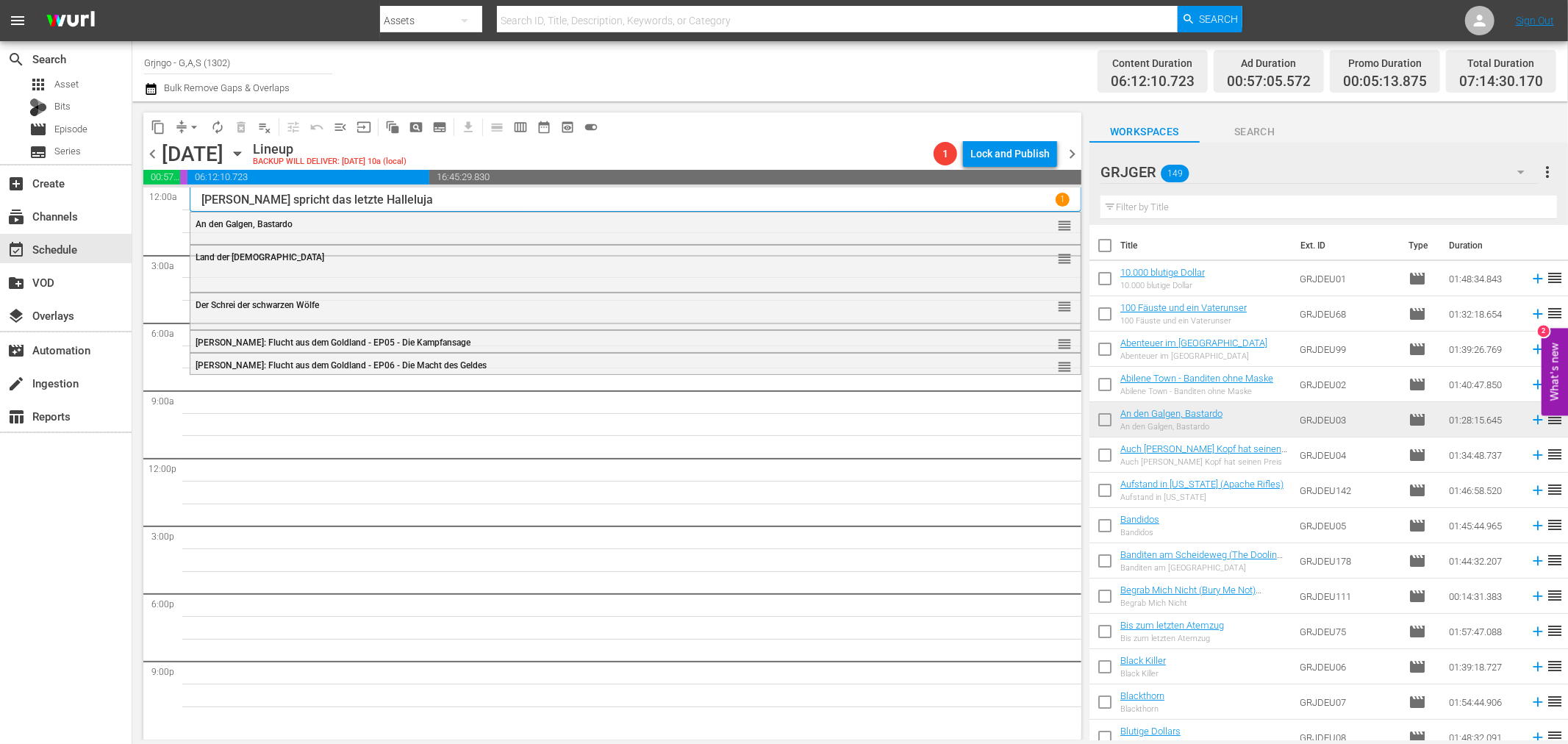
click at [1141, 201] on input "text" at bounding box center [1329, 207] width 456 height 23
paste input "Zweikampf bei Sonnenuntergang"
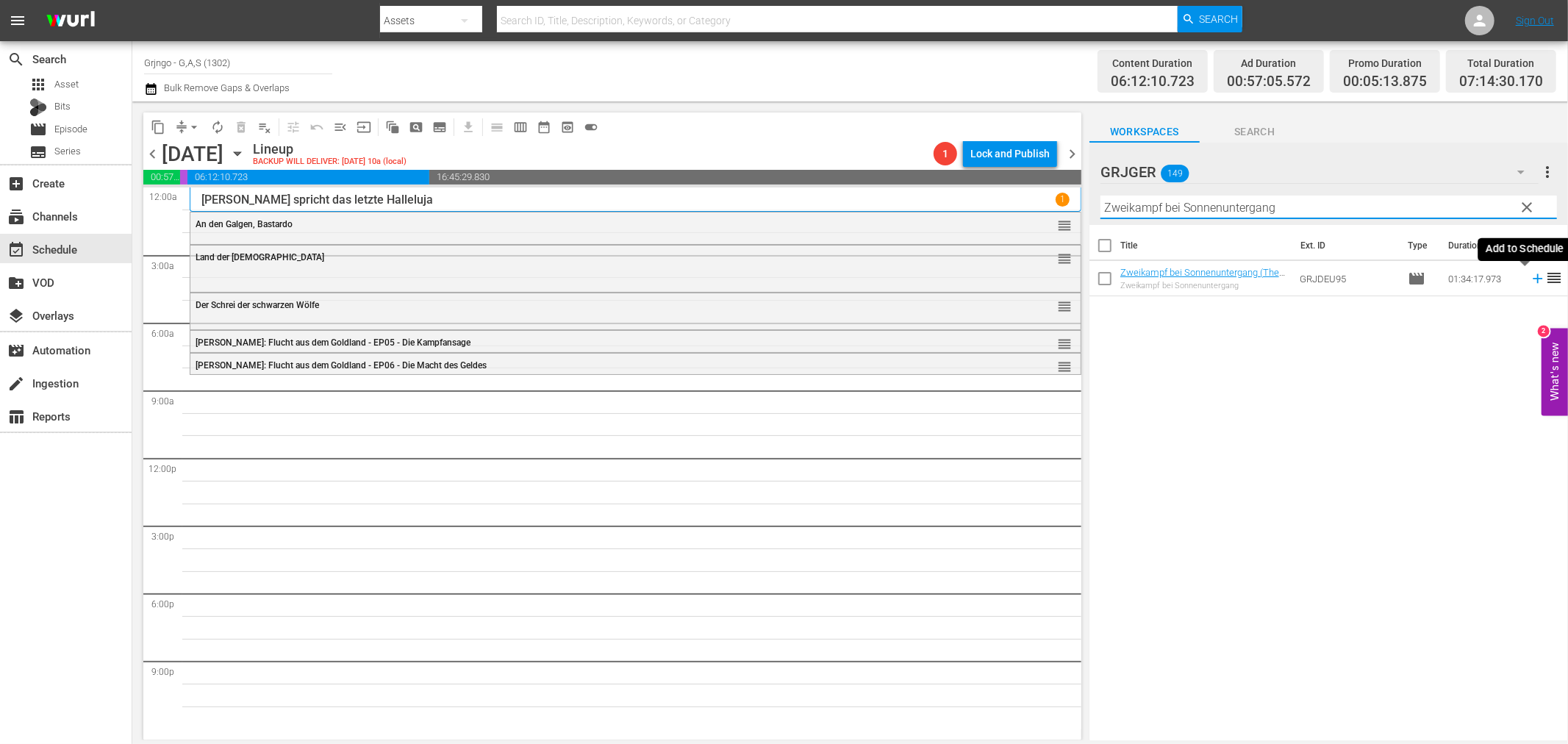
type input "Zweikampf bei Sonnenuntergang"
click at [1530, 276] on icon at bounding box center [1538, 278] width 16 height 16
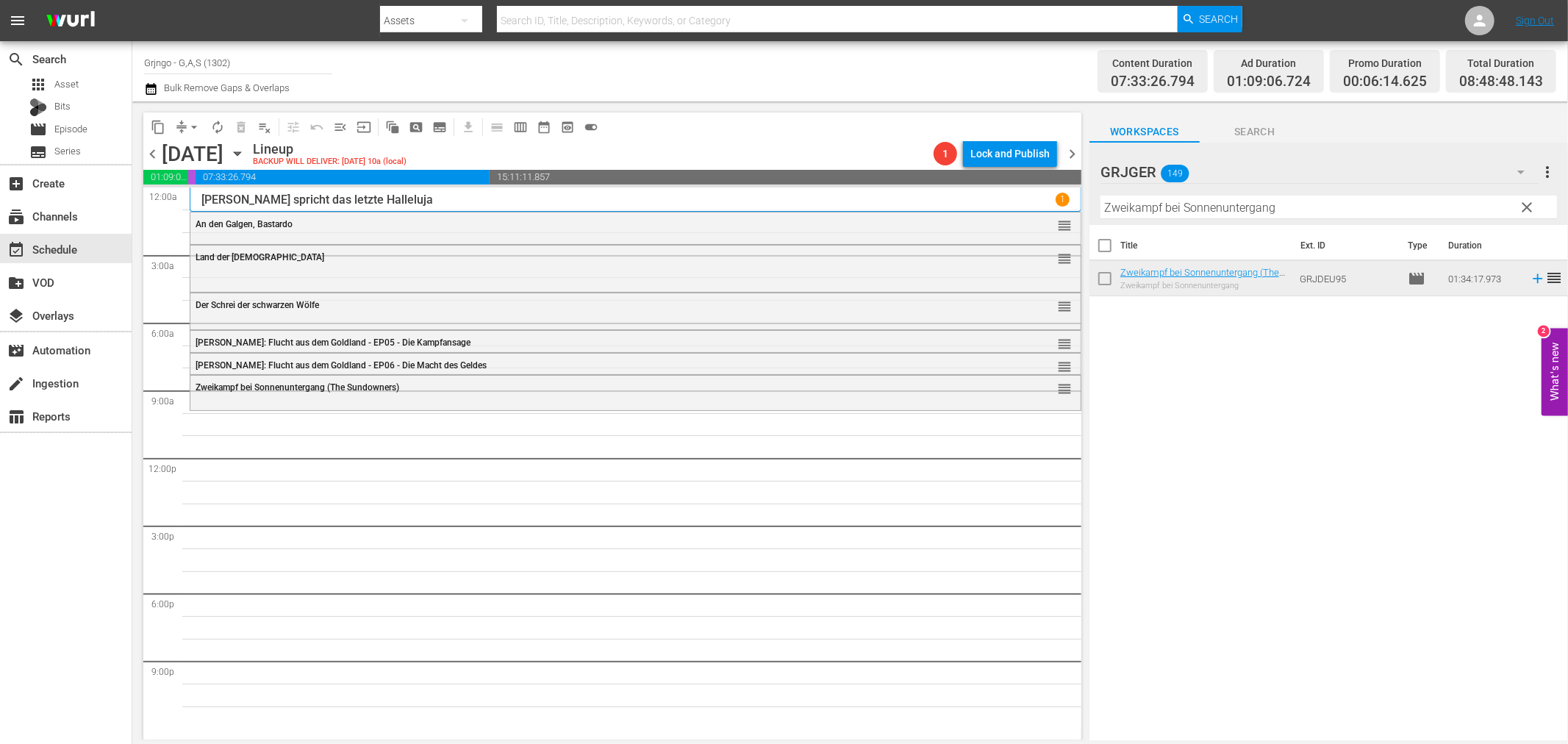
drag, startPoint x: 1524, startPoint y: 208, endPoint x: 1291, endPoint y: 219, distance: 233.3
click at [1524, 208] on span "clear" at bounding box center [1528, 208] width 18 height 18
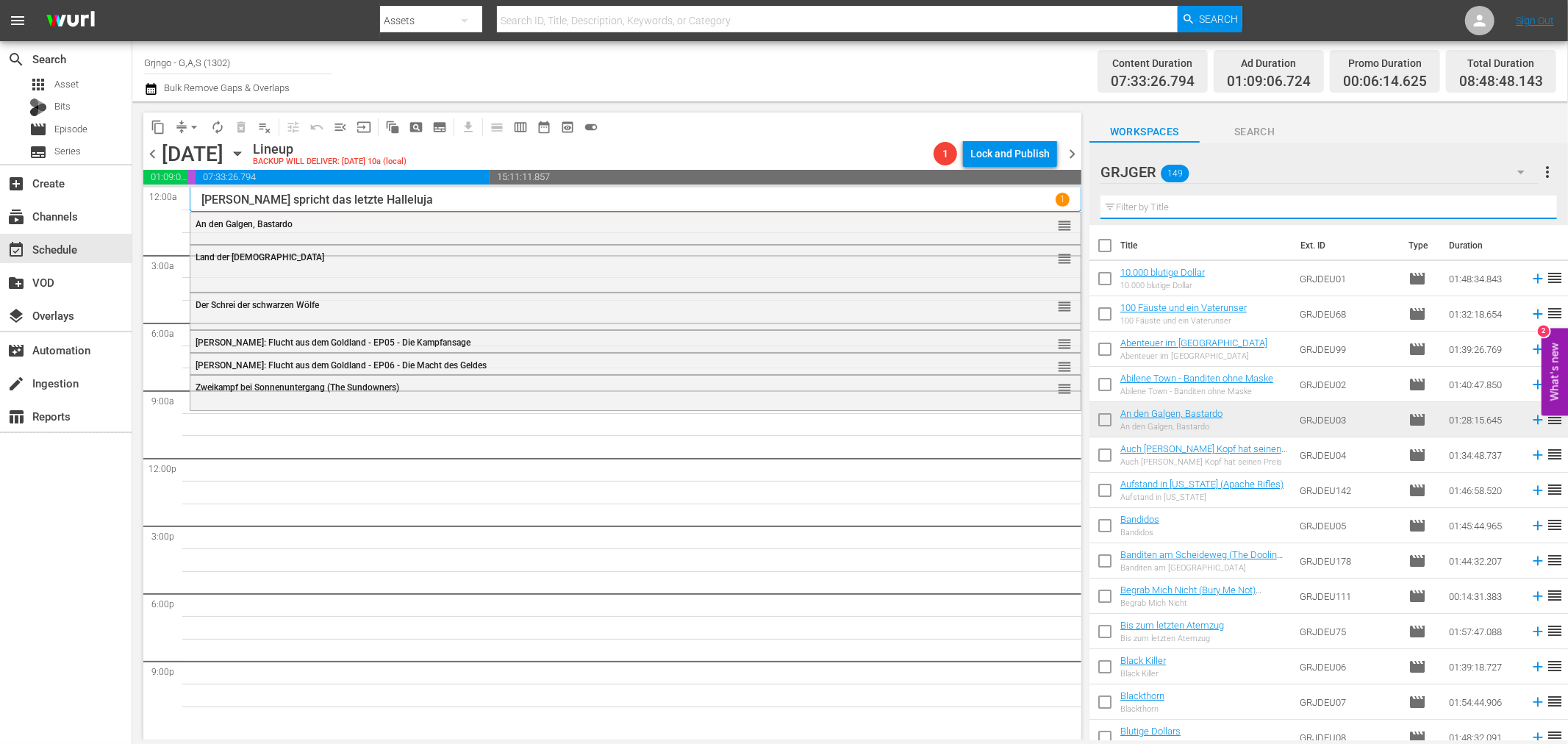
paste input "Der Rächer von Texas (Panhandle)"
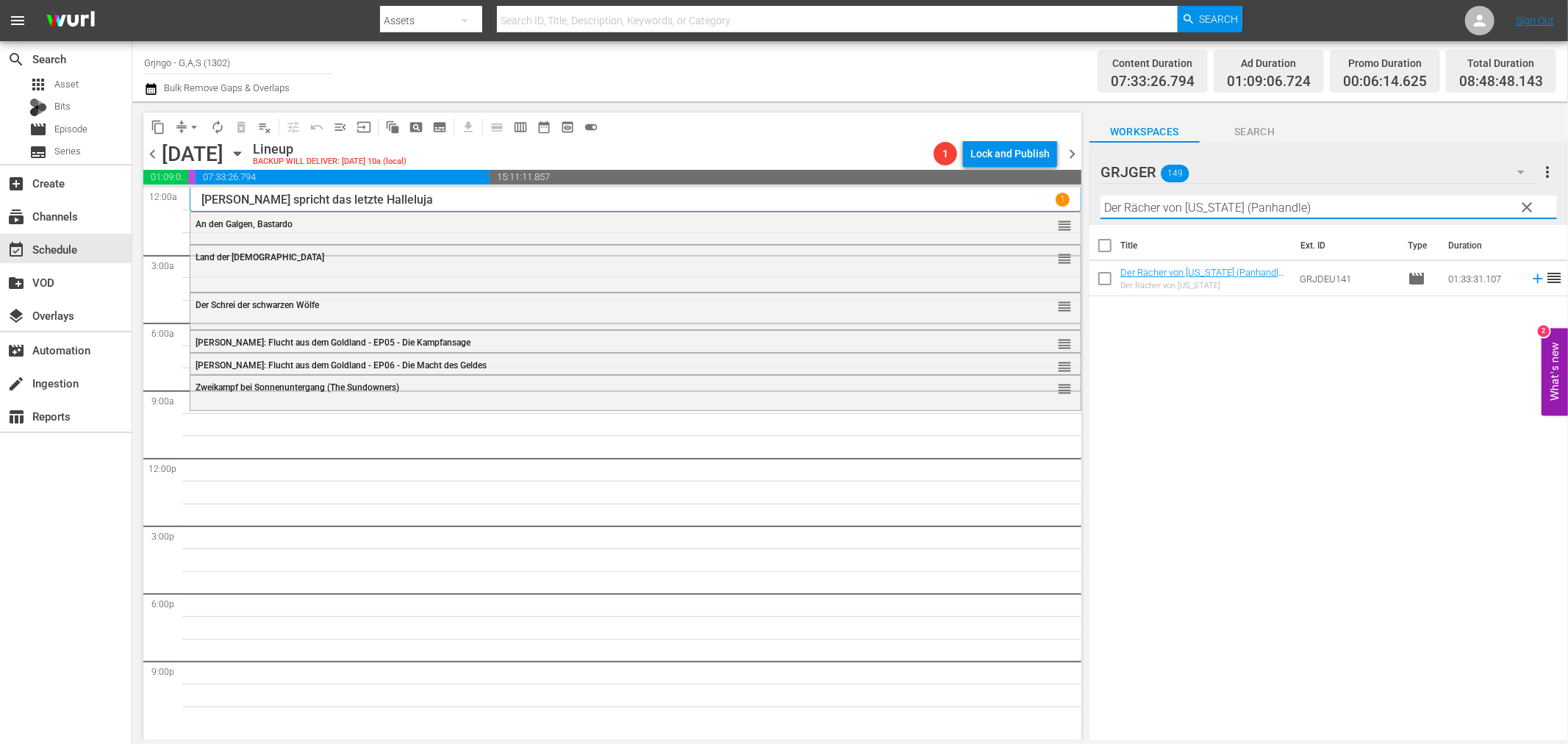
type input "Der Rächer von Texas (Panhandle)"
click at [1530, 276] on icon at bounding box center [1538, 278] width 16 height 16
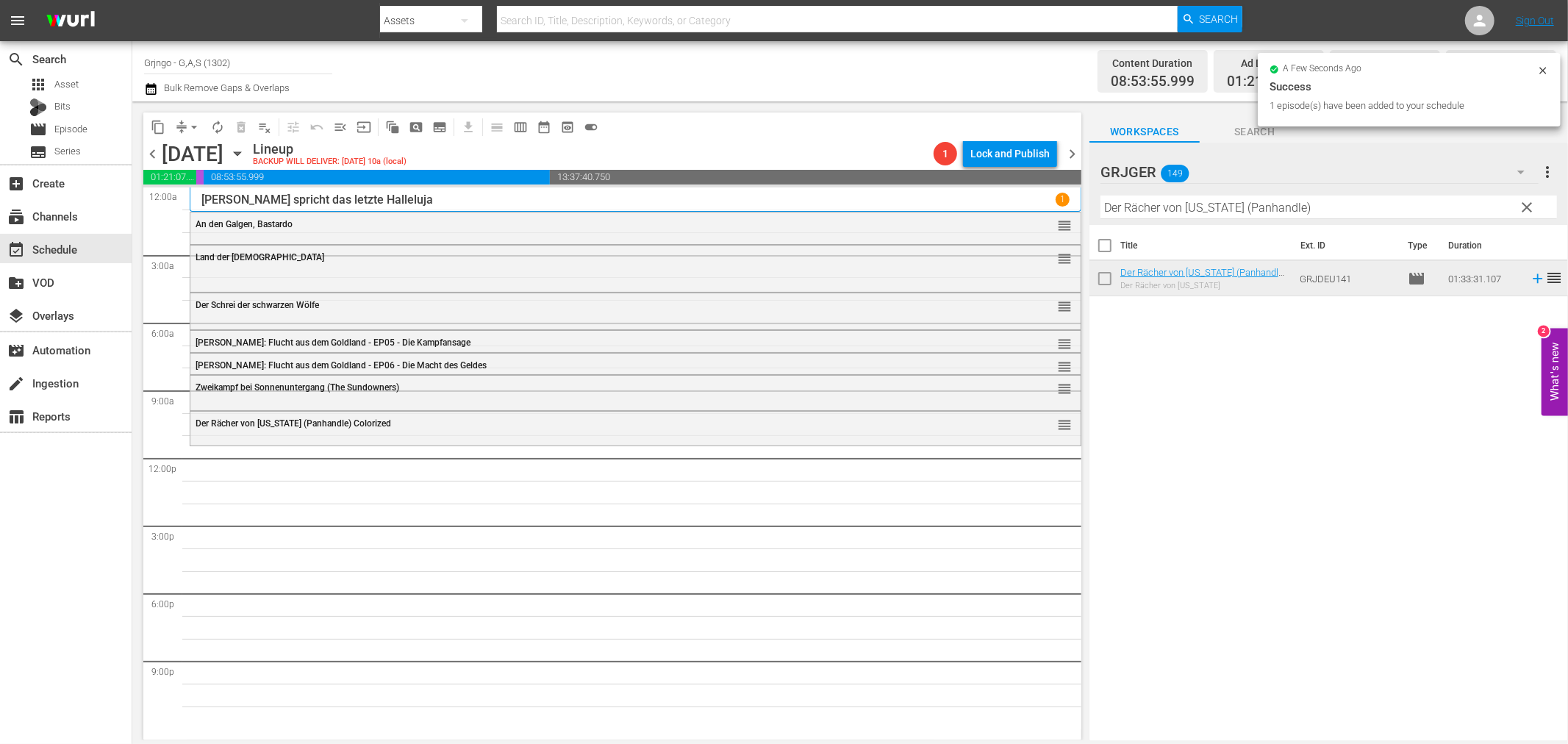
drag, startPoint x: 1531, startPoint y: 195, endPoint x: 1256, endPoint y: 204, distance: 275.1
click at [1531, 195] on button "clear" at bounding box center [1527, 207] width 23 height 23
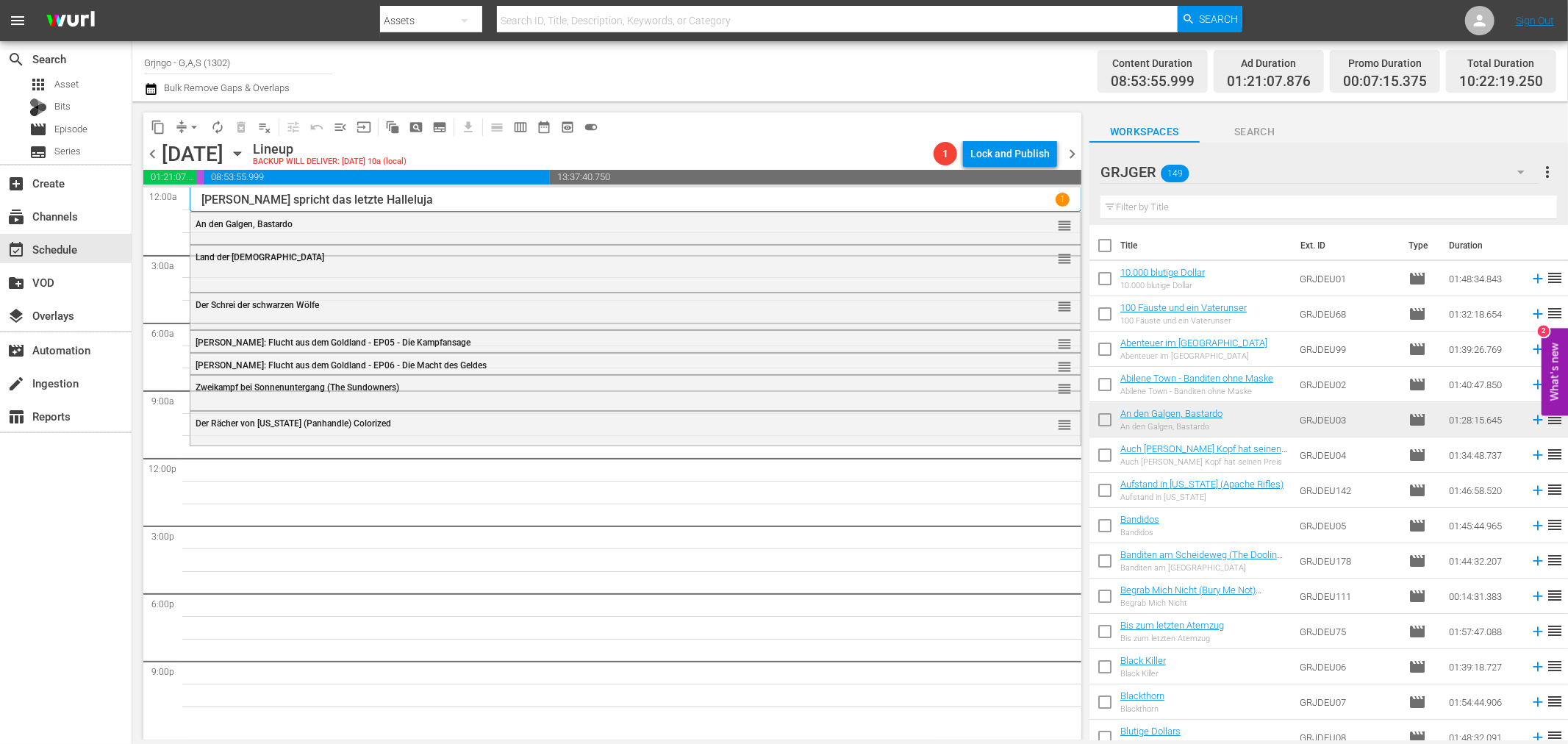
click at [1163, 208] on input "text" at bounding box center [1329, 207] width 456 height 23
paste input "Abenteuer im Grand Canyon"
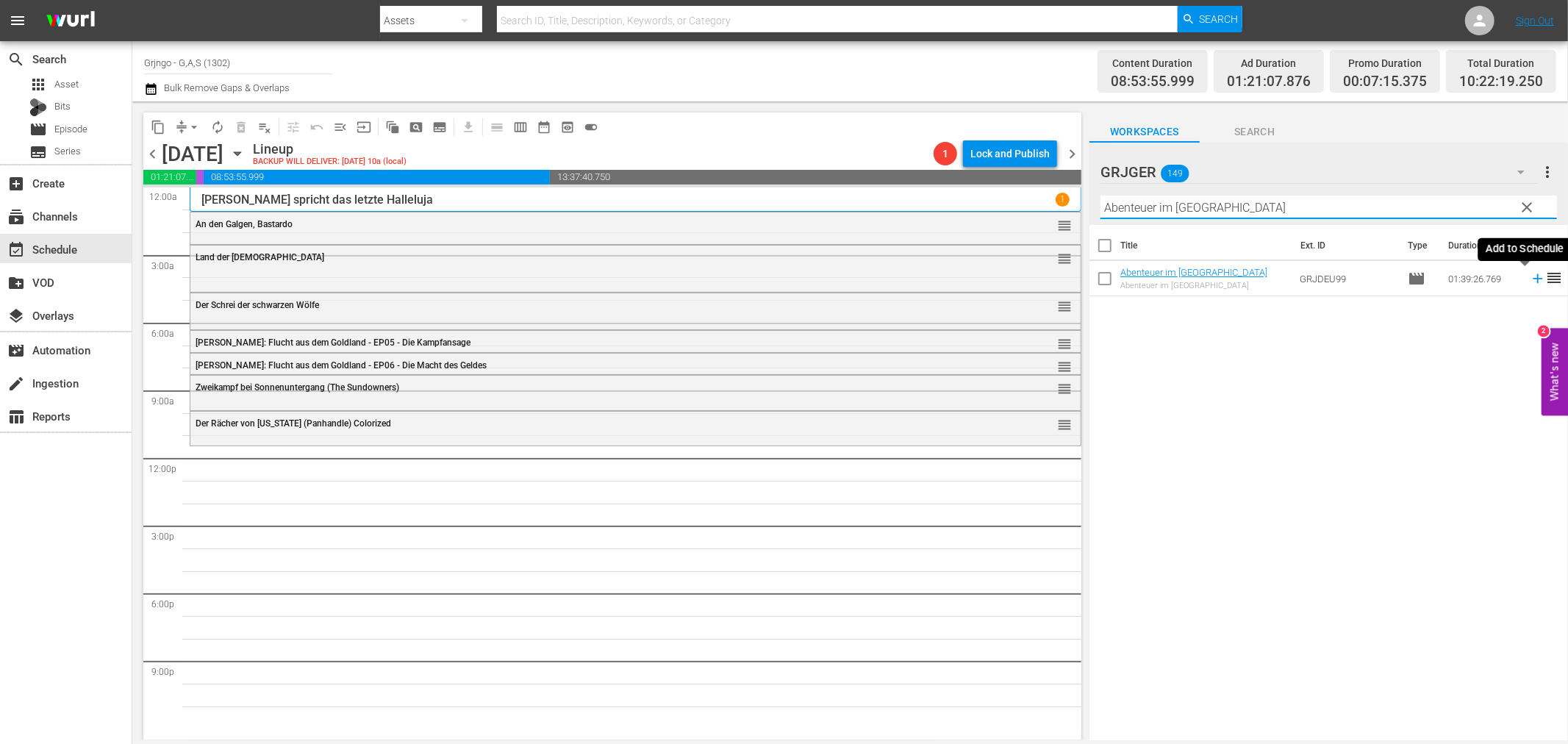
type input "Abenteuer im Grand Canyon"
click at [1530, 278] on icon at bounding box center [1538, 278] width 16 height 16
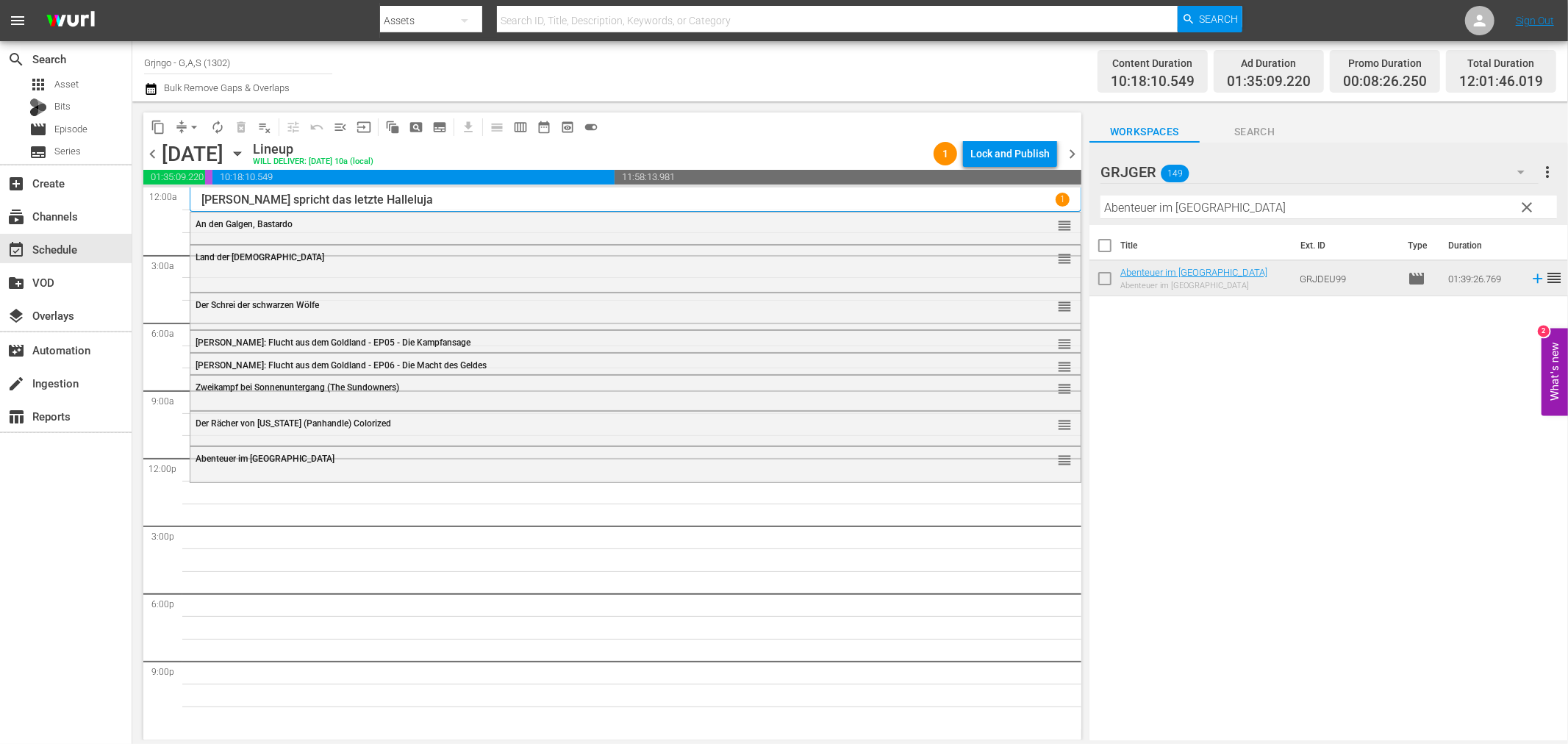
click at [1528, 201] on span "clear" at bounding box center [1528, 208] width 18 height 18
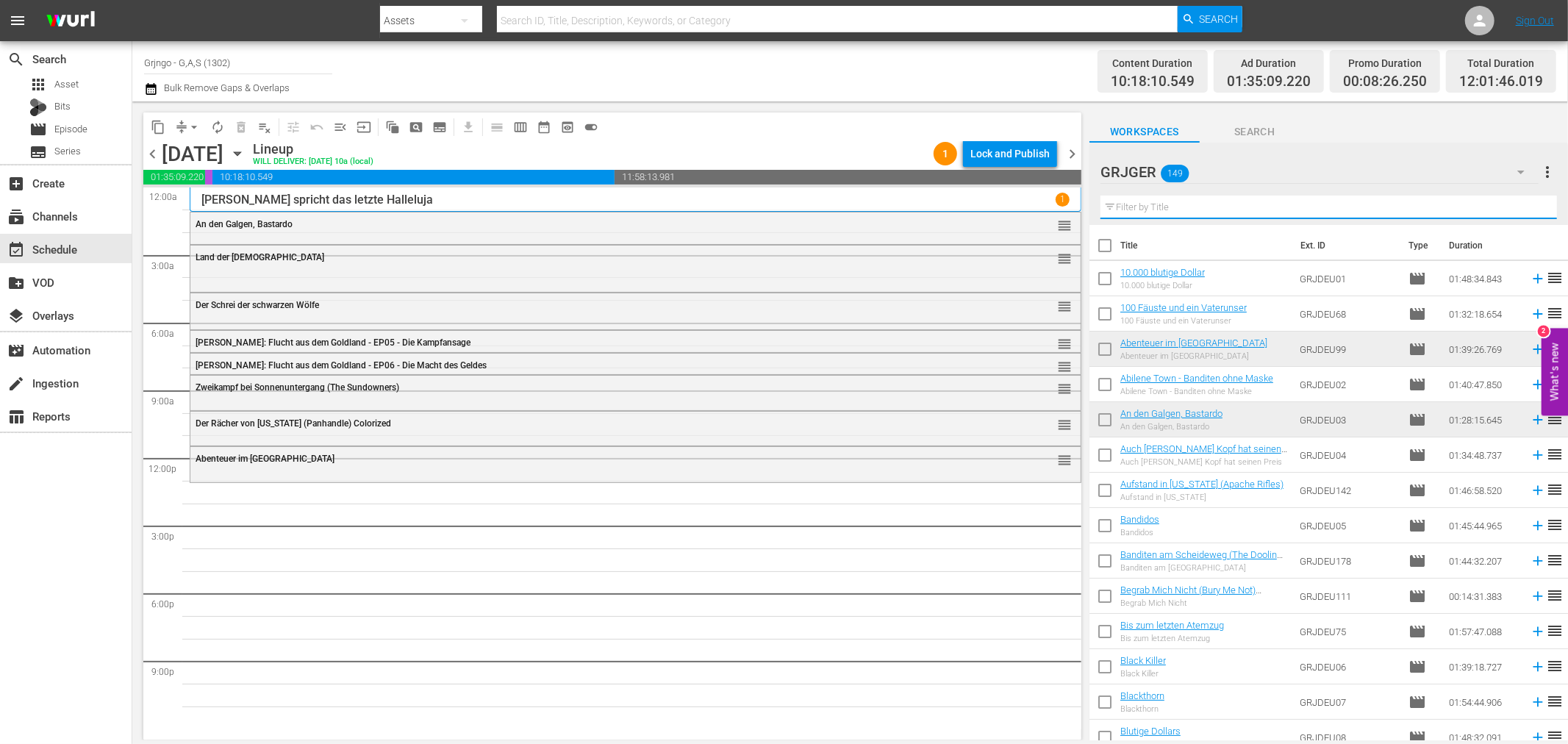
paste input "Buccaroo - Galgenvögel zwitschern nicht"
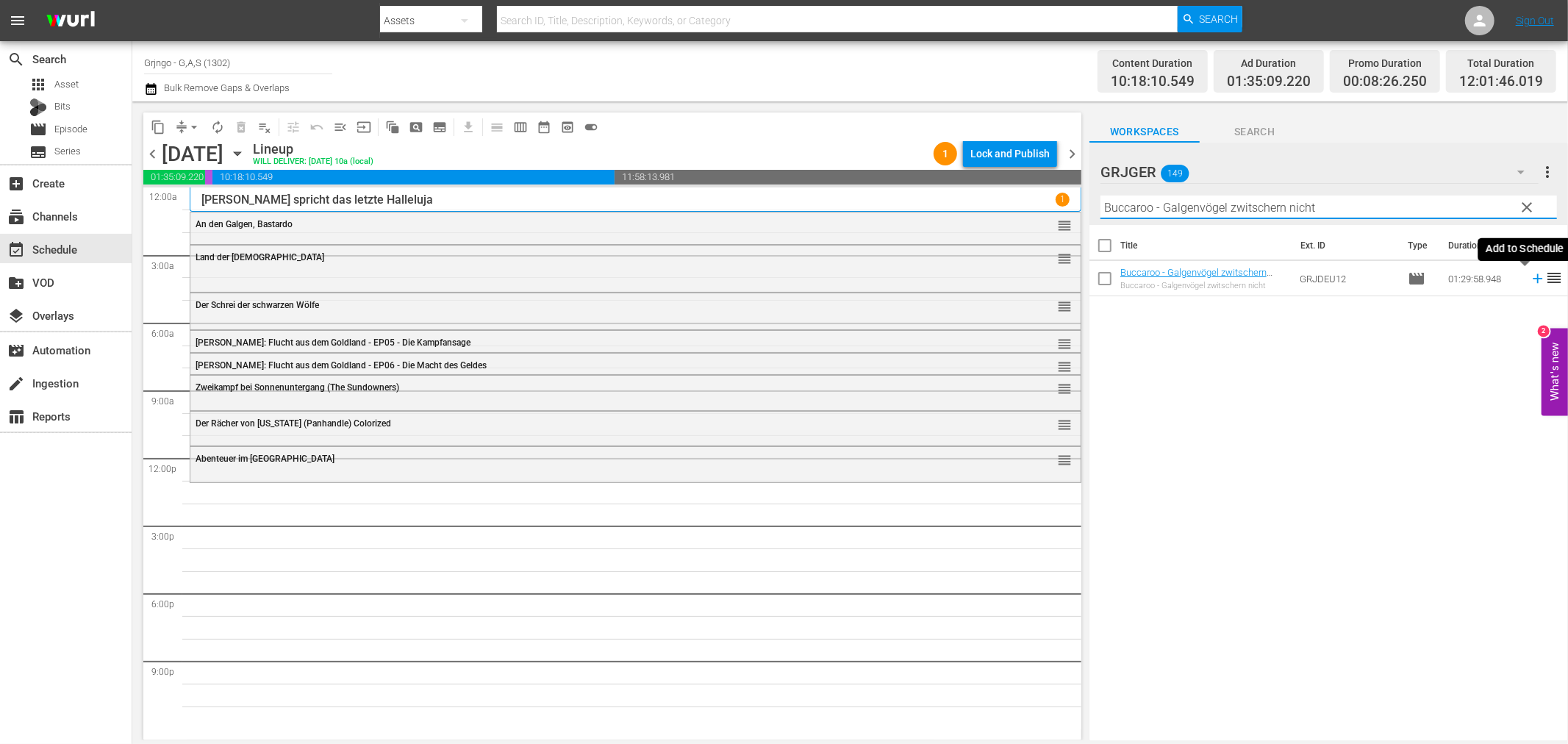
type input "Buccaroo - Galgenvögel zwitschern nicht"
click at [1530, 274] on icon at bounding box center [1538, 278] width 16 height 16
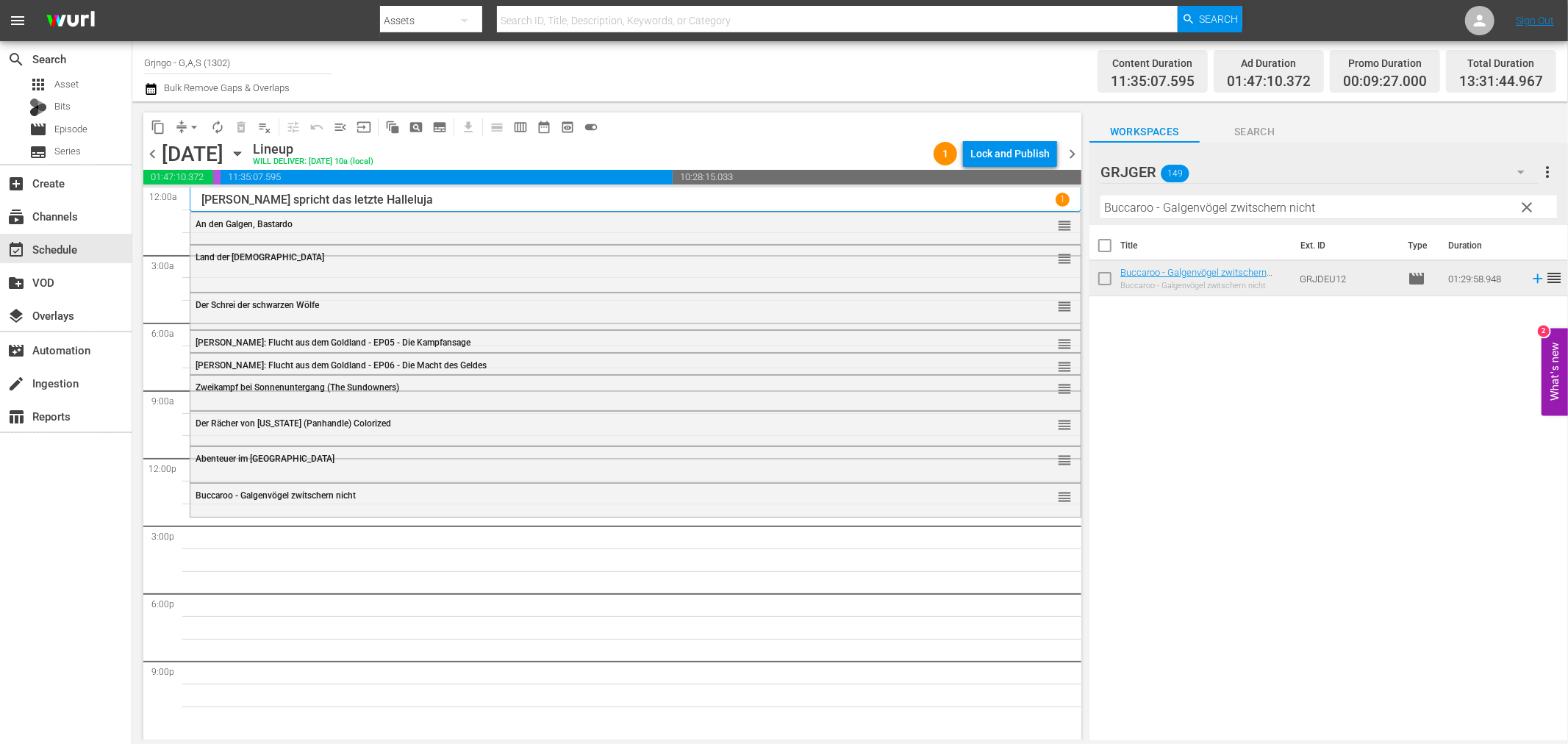
click at [1526, 201] on span "clear" at bounding box center [1528, 208] width 18 height 18
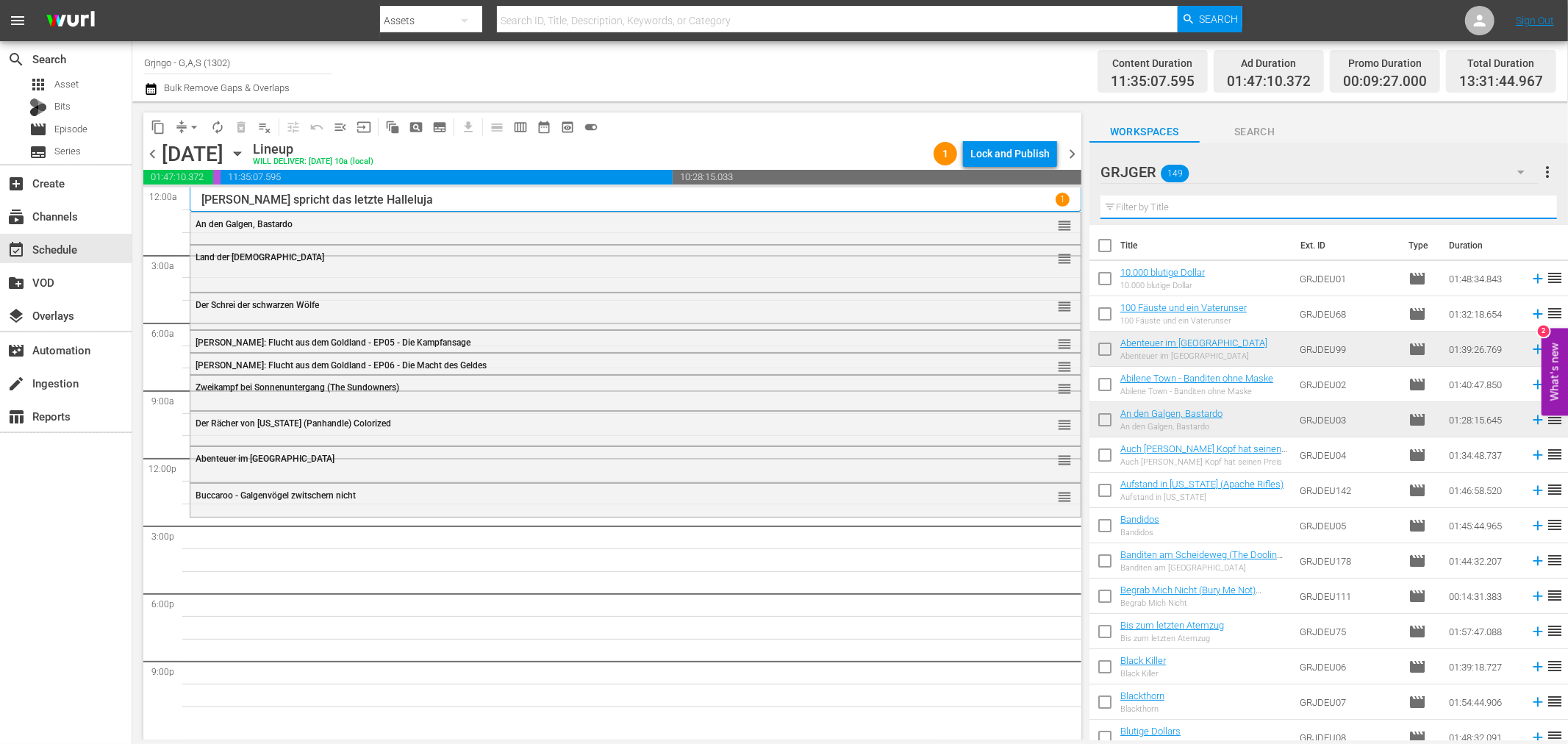
click at [1113, 201] on input "text" at bounding box center [1329, 207] width 456 height 23
paste input "Dead Man's Hand"
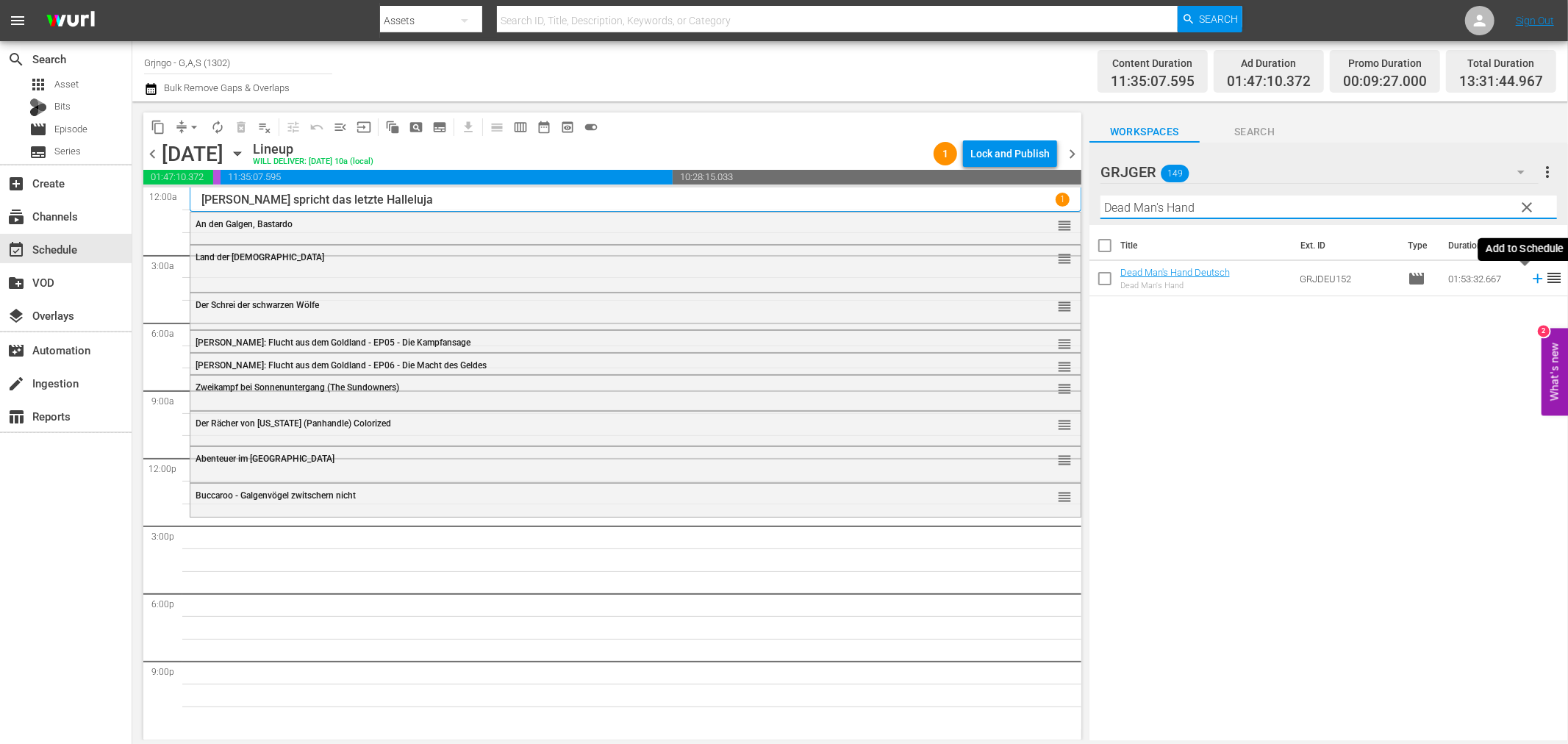
type input "Dead Man's Hand"
click at [1530, 280] on icon at bounding box center [1538, 278] width 16 height 16
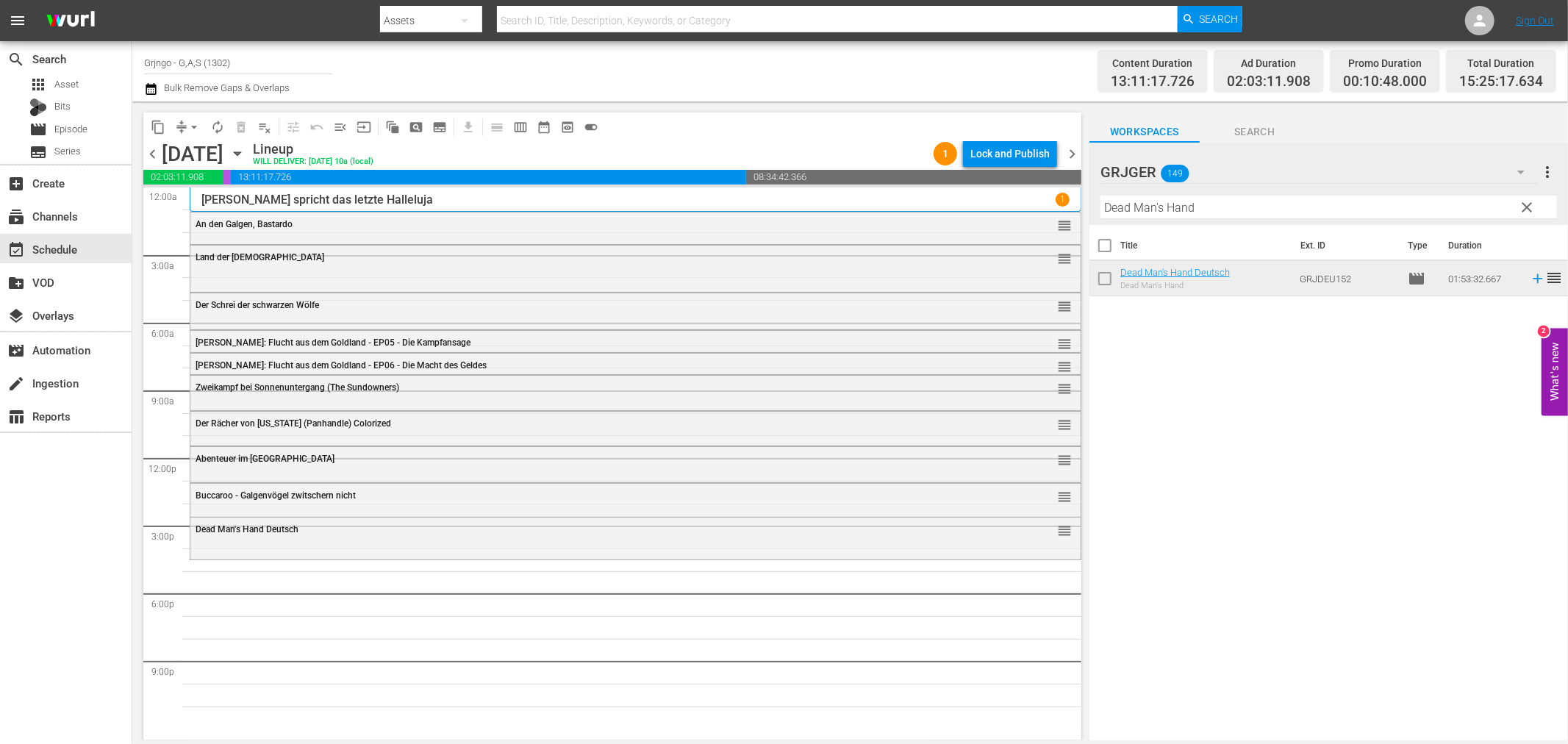
drag, startPoint x: 1526, startPoint y: 203, endPoint x: 1240, endPoint y: 190, distance: 286.3
click at [1526, 203] on span "clear" at bounding box center [1528, 208] width 18 height 18
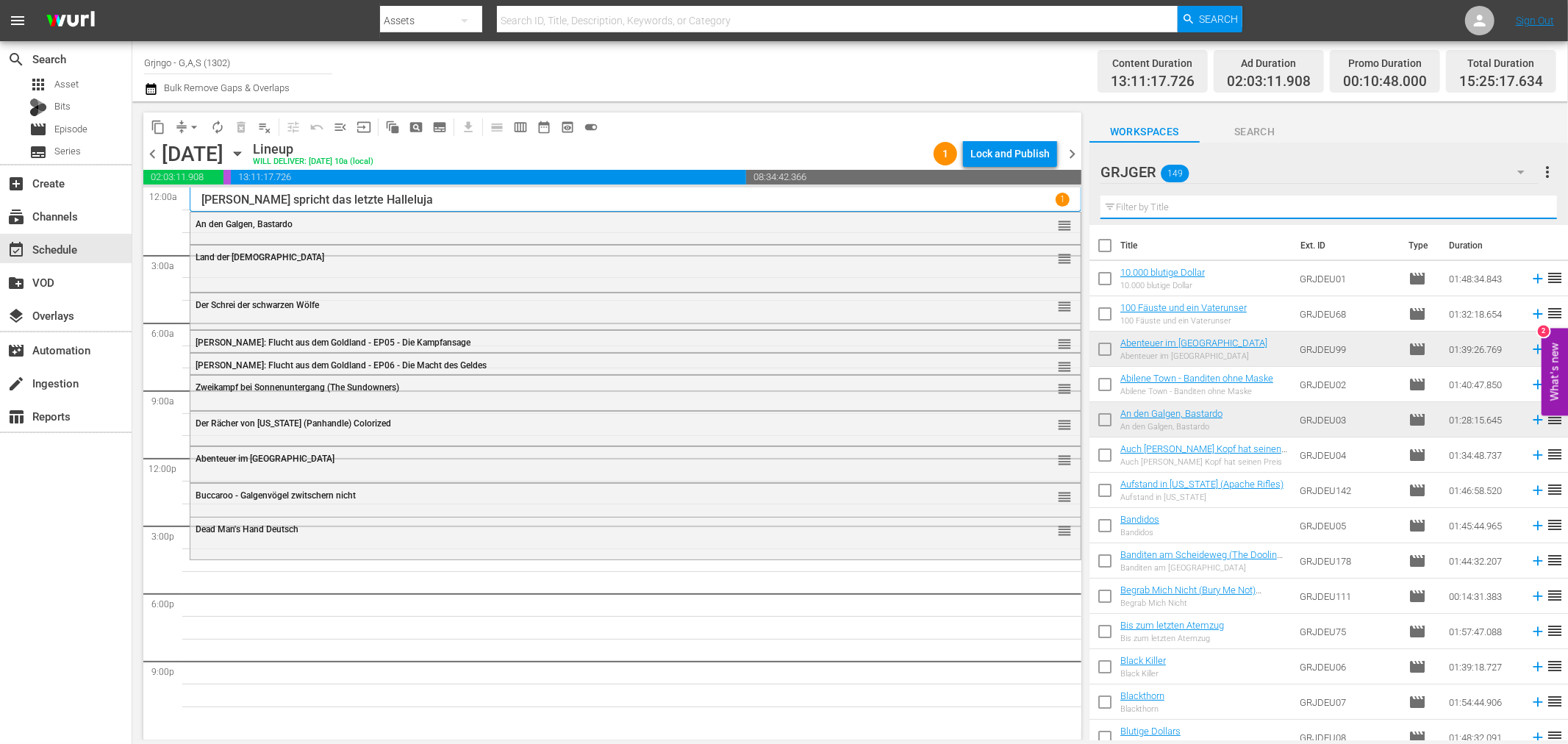
paste input "Der Weite Weg nach Westen"
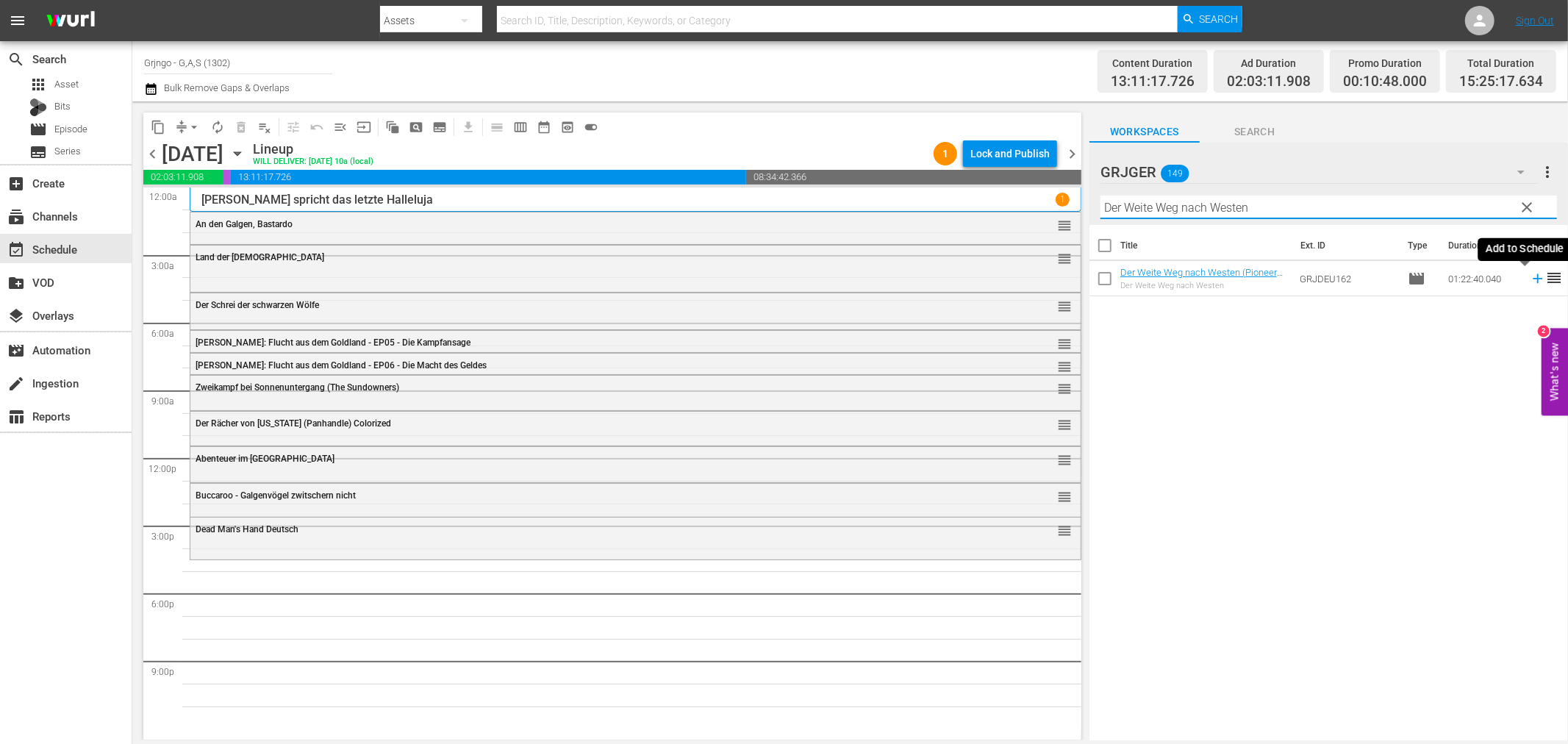
type input "Der Weite Weg nach Westen"
click at [1530, 278] on icon at bounding box center [1538, 278] width 16 height 16
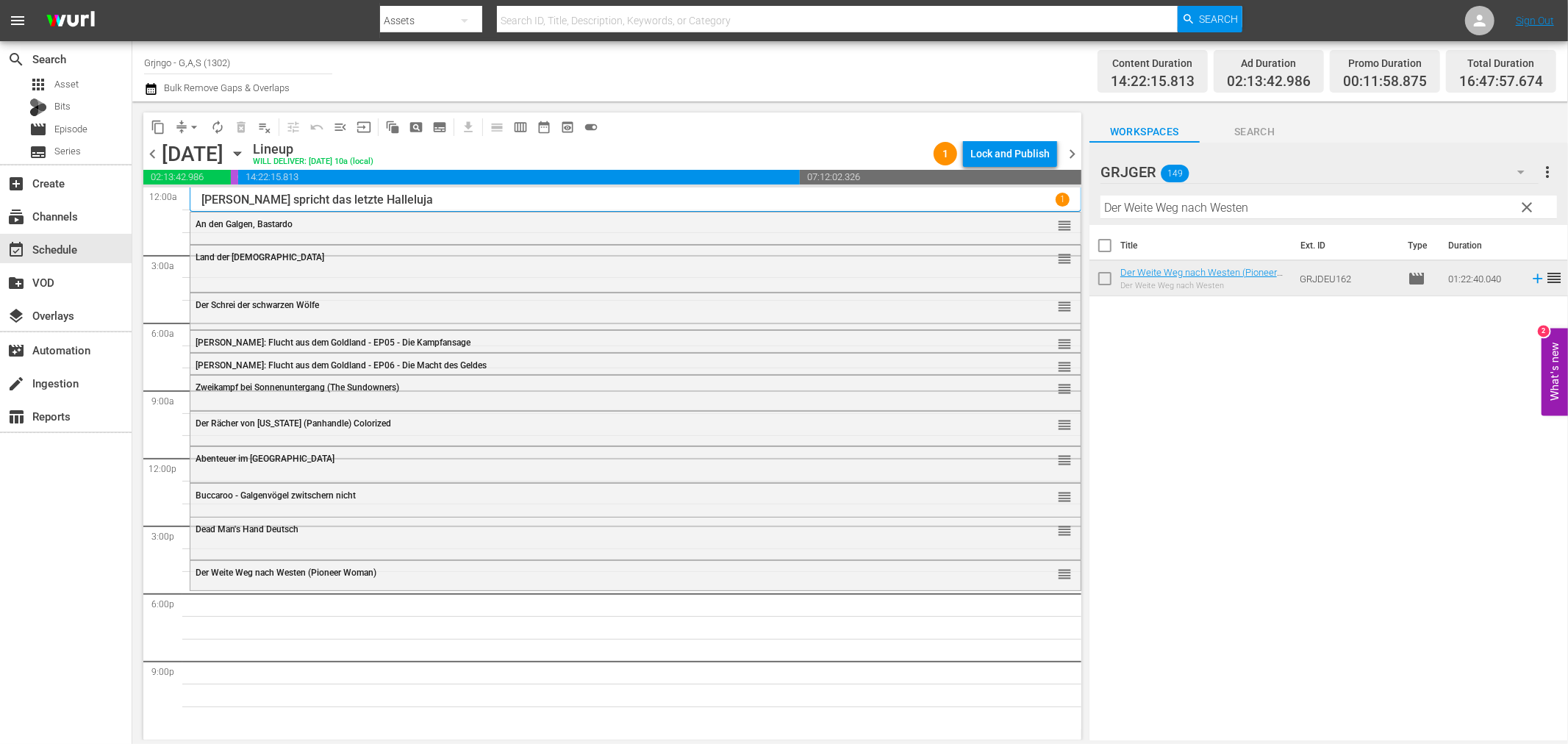
drag, startPoint x: 1525, startPoint y: 204, endPoint x: 1207, endPoint y: 204, distance: 318.0
click at [1525, 204] on span "clear" at bounding box center [1528, 208] width 18 height 18
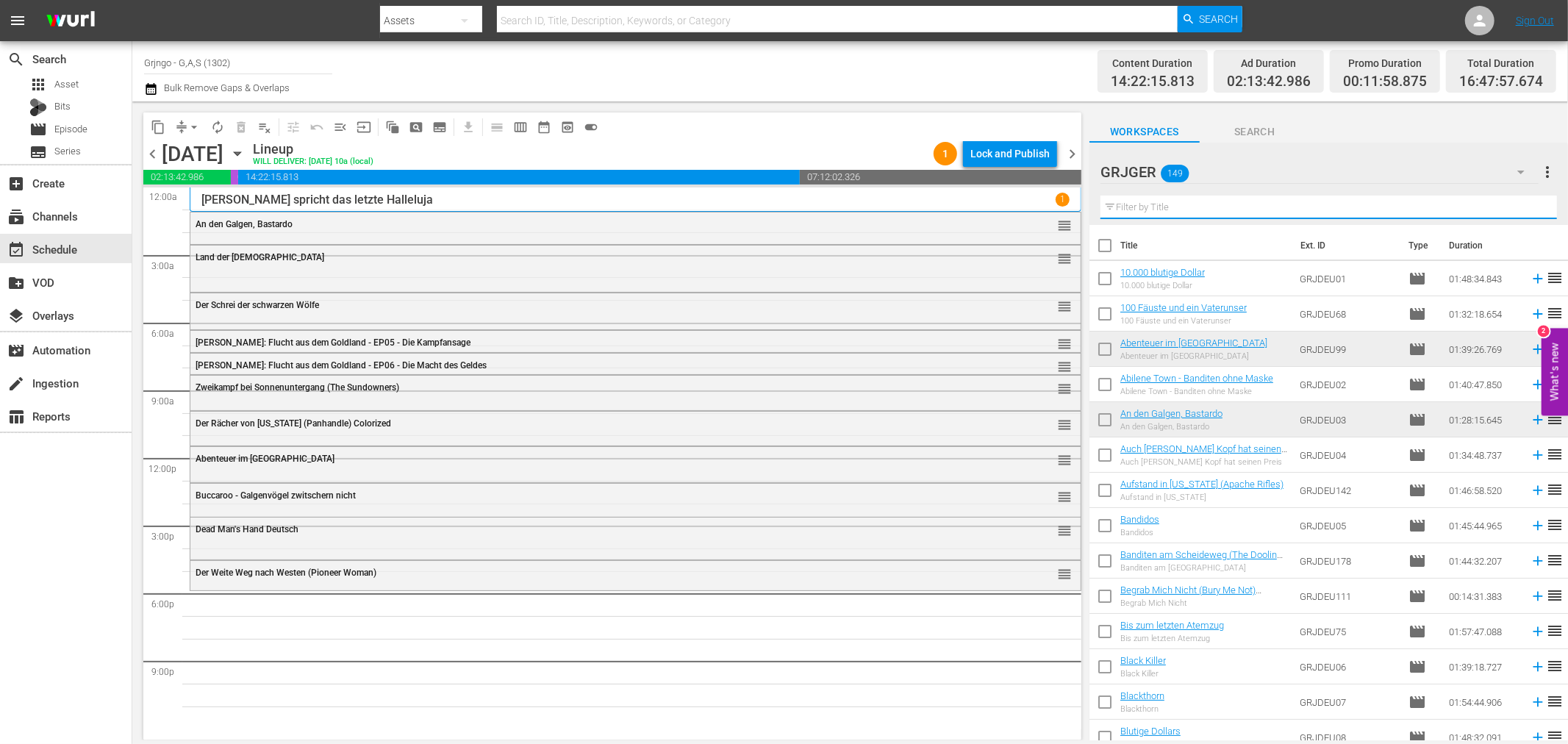
click at [1146, 204] on input "text" at bounding box center [1329, 207] width 456 height 23
paste input "Django - Die Nacht der langen Messer"
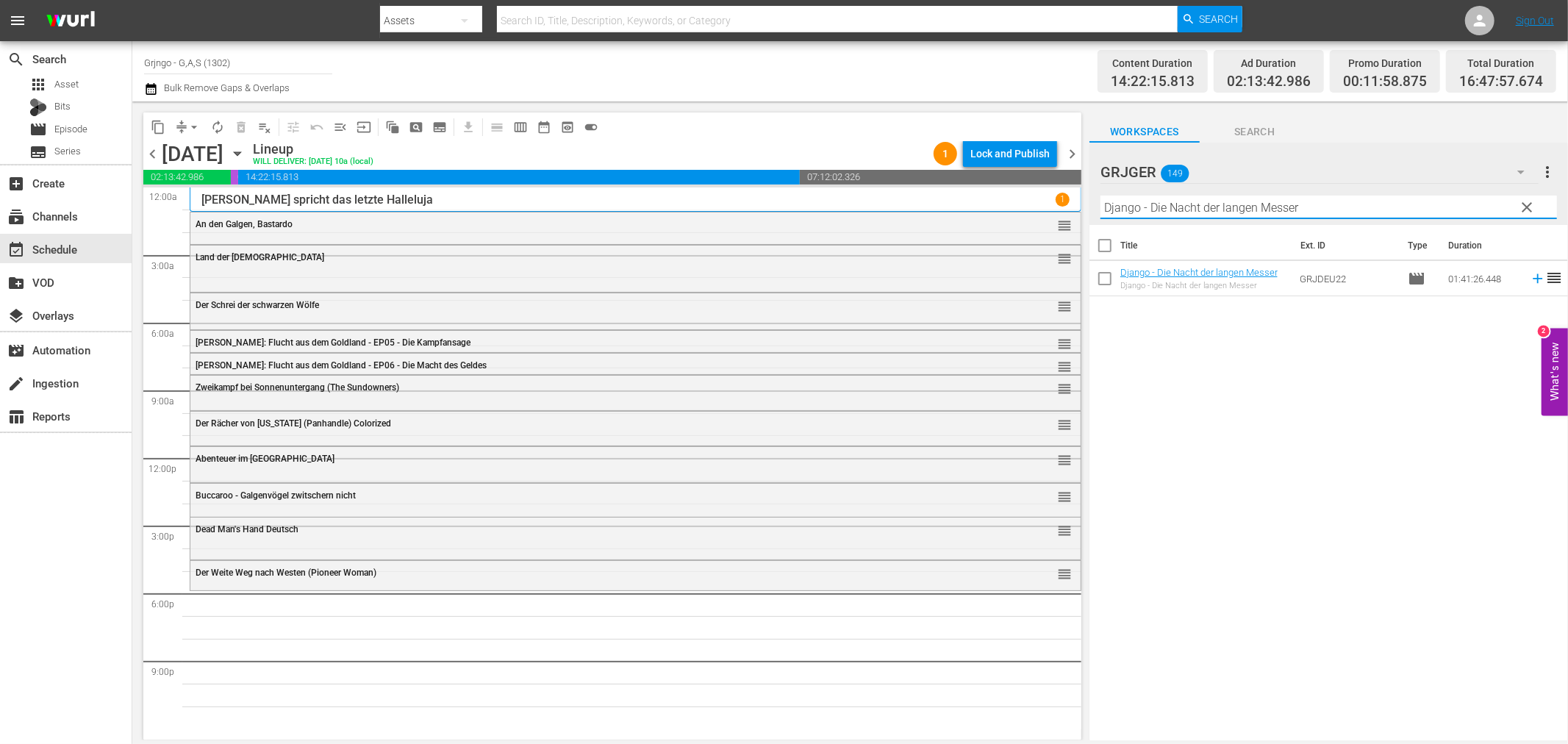
type input "Django - Die Nacht der langen Messer"
click at [1530, 275] on icon at bounding box center [1538, 278] width 16 height 16
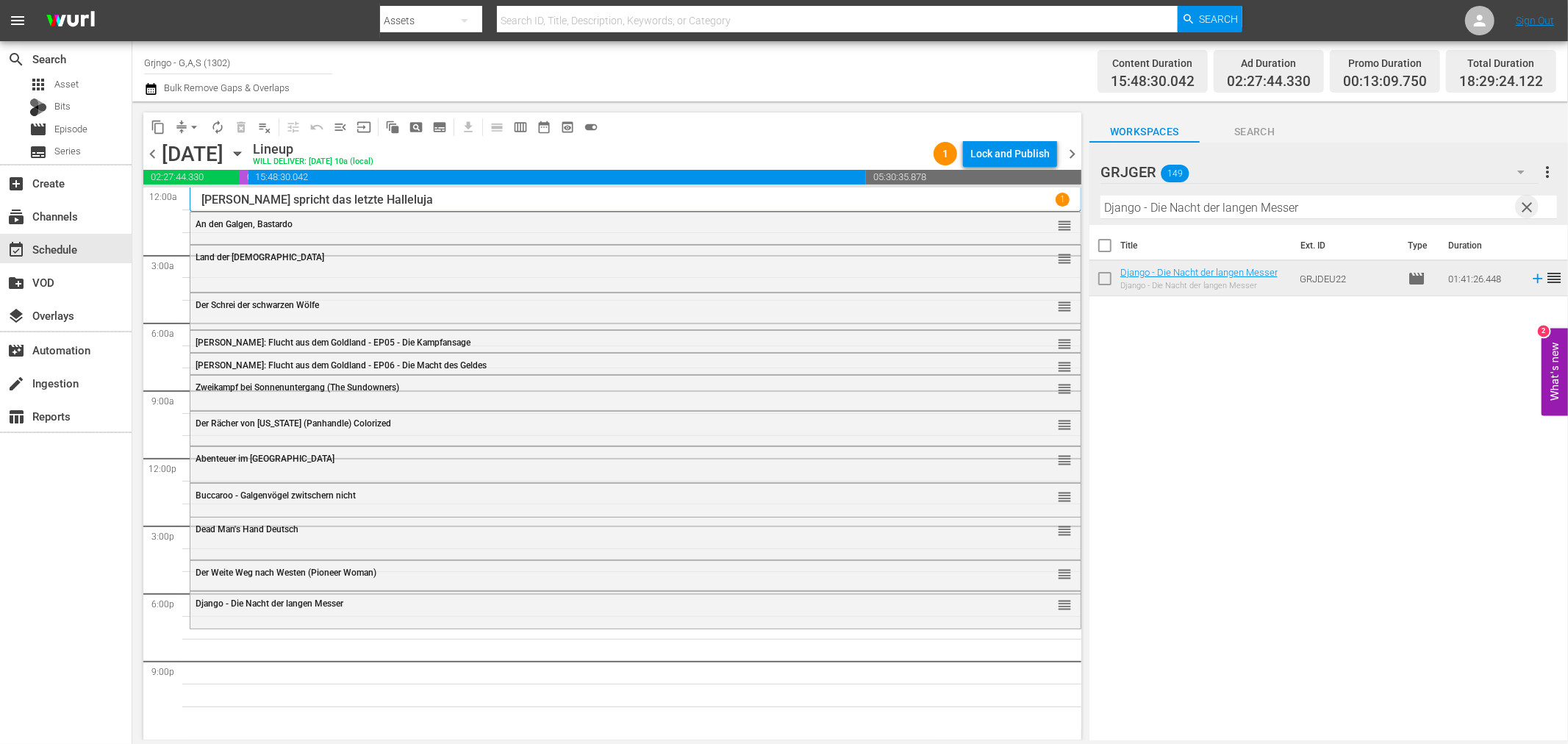
drag, startPoint x: 1522, startPoint y: 204, endPoint x: 1251, endPoint y: 203, distance: 271.0
click at [1522, 203] on span "clear" at bounding box center [1528, 208] width 18 height 18
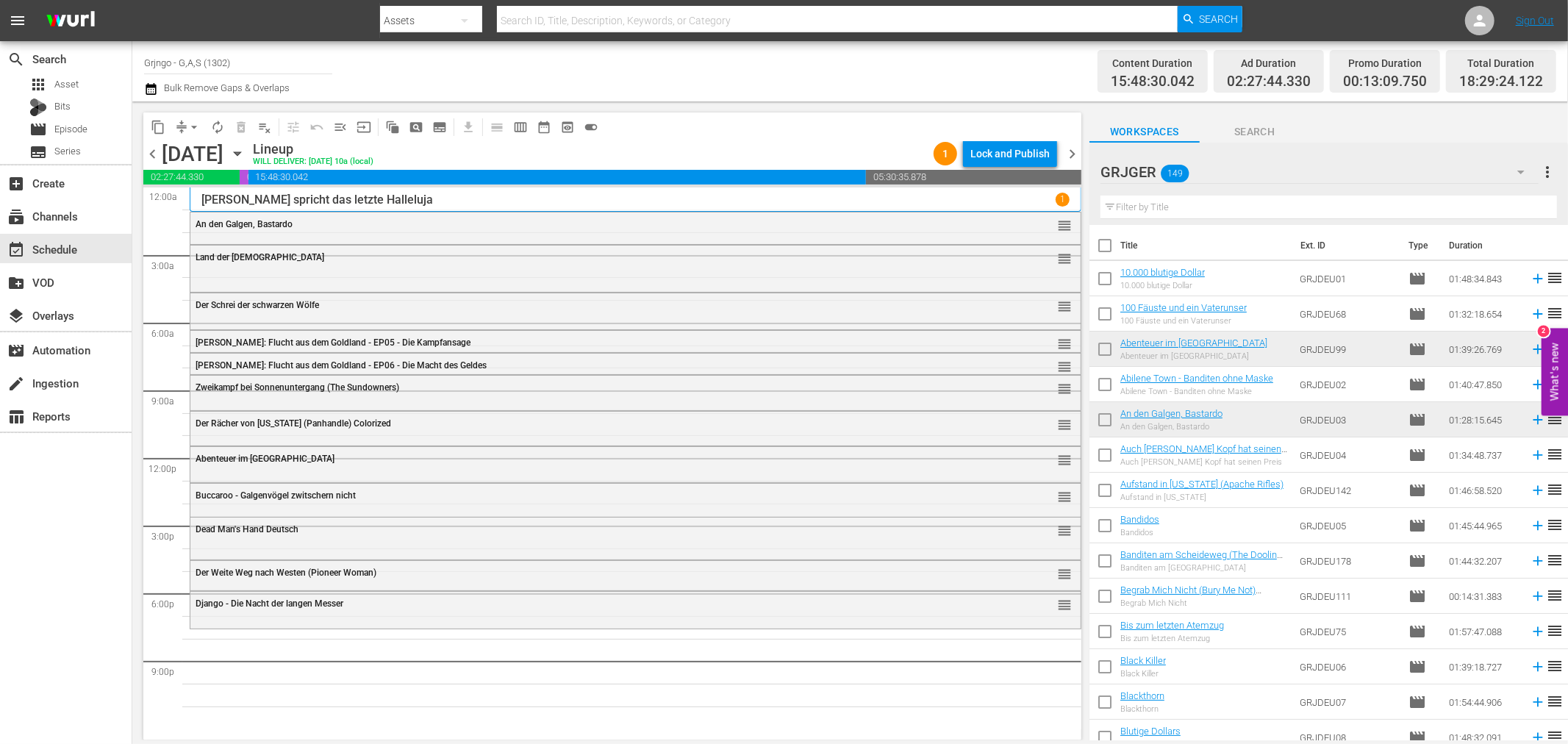
click at [1196, 204] on input "text" at bounding box center [1329, 207] width 456 height 23
paste input "Die Hölle von Oklahoma"
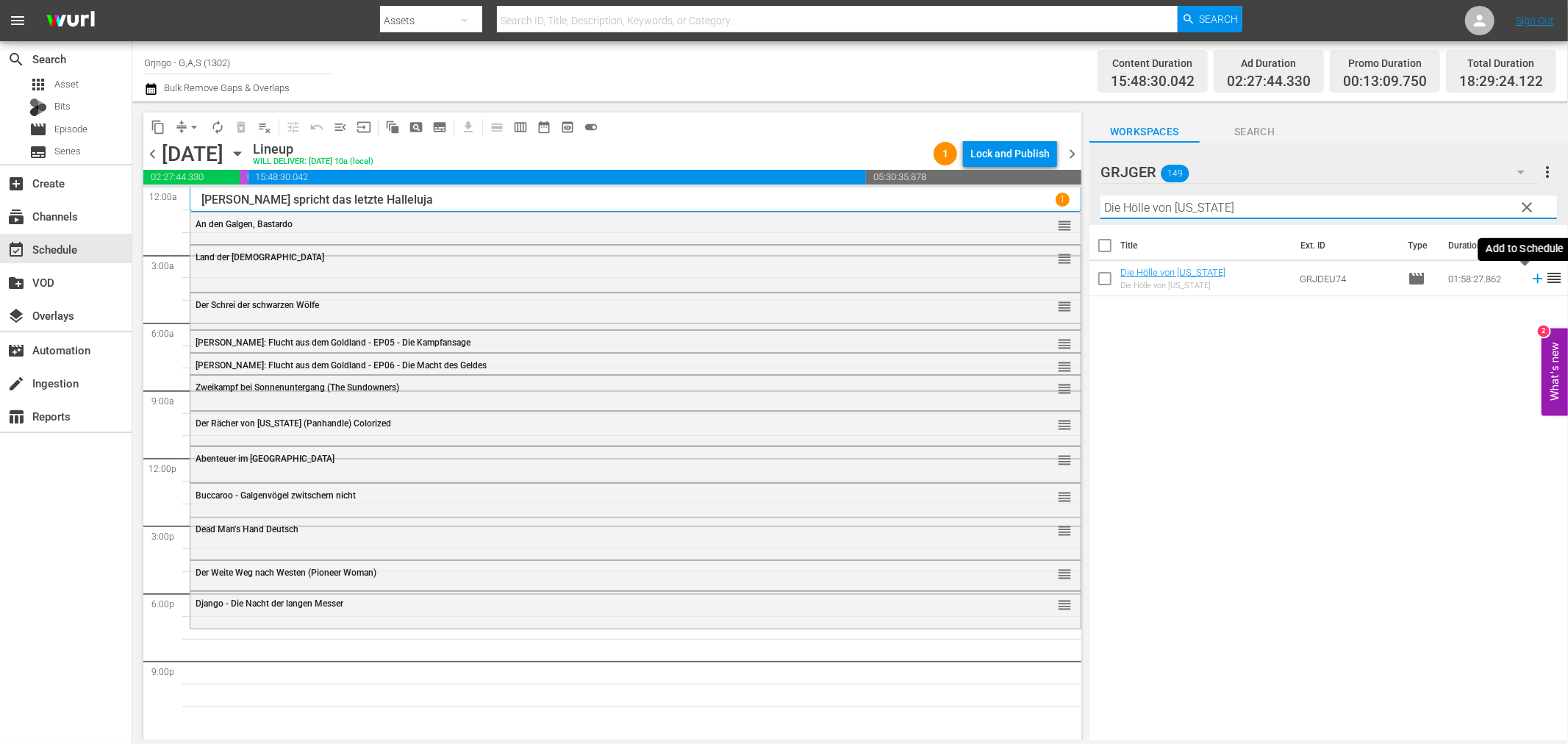
type input "Die Hölle von Oklahoma"
click at [1533, 278] on icon at bounding box center [1538, 278] width 10 height 10
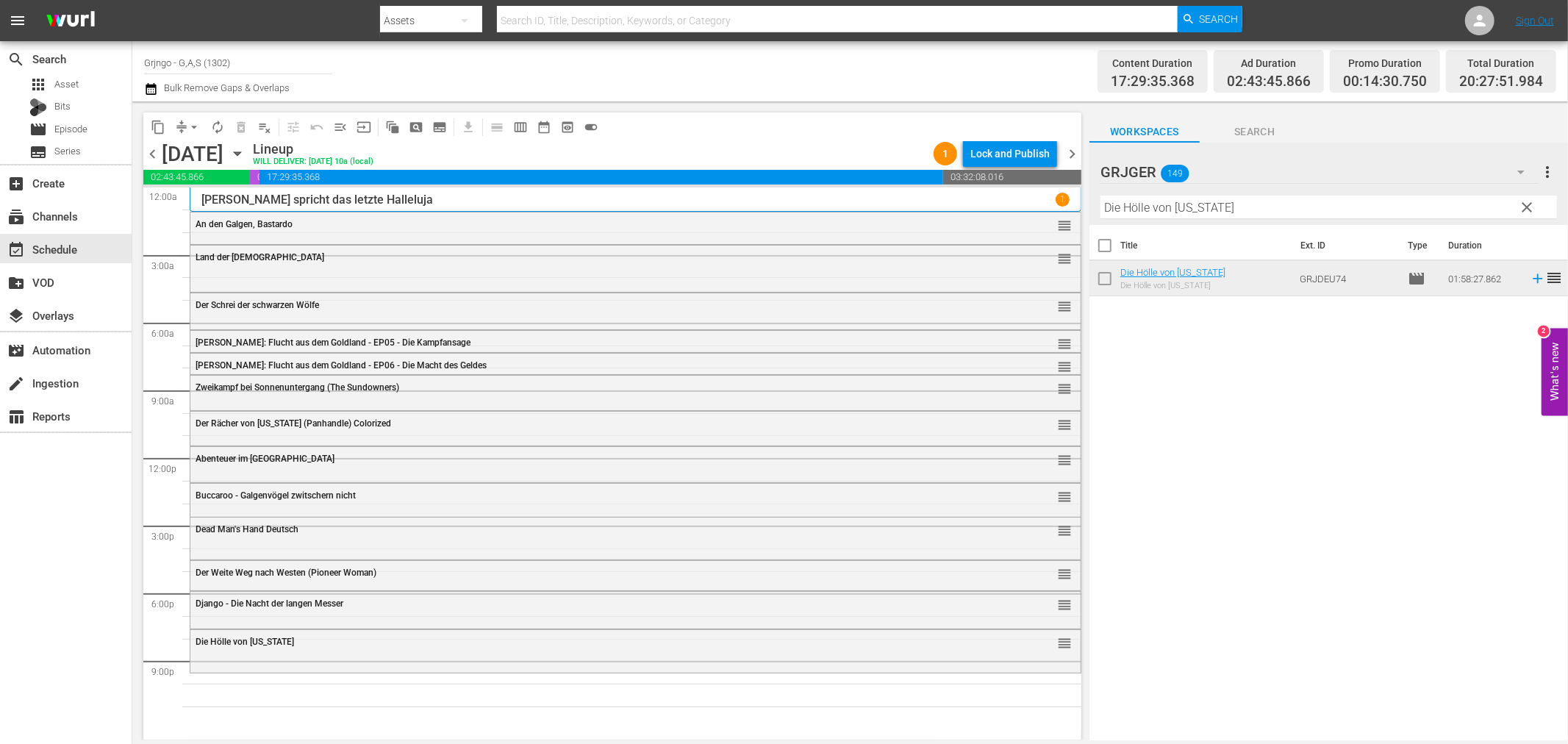
drag, startPoint x: 1523, startPoint y: 204, endPoint x: 1322, endPoint y: 195, distance: 201.2
click at [1523, 204] on span "clear" at bounding box center [1528, 208] width 18 height 18
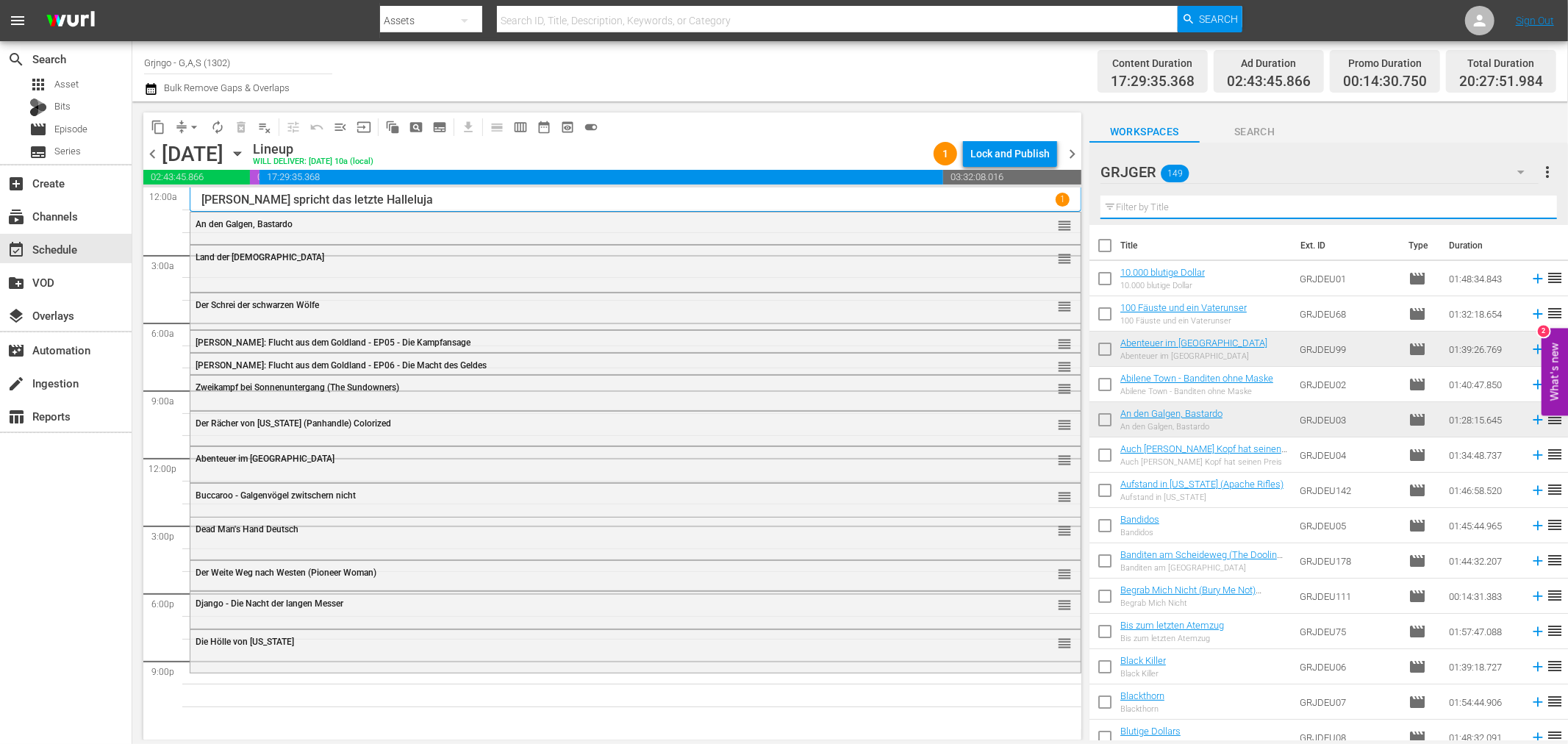
paste input "Miss Texas Teil 1"
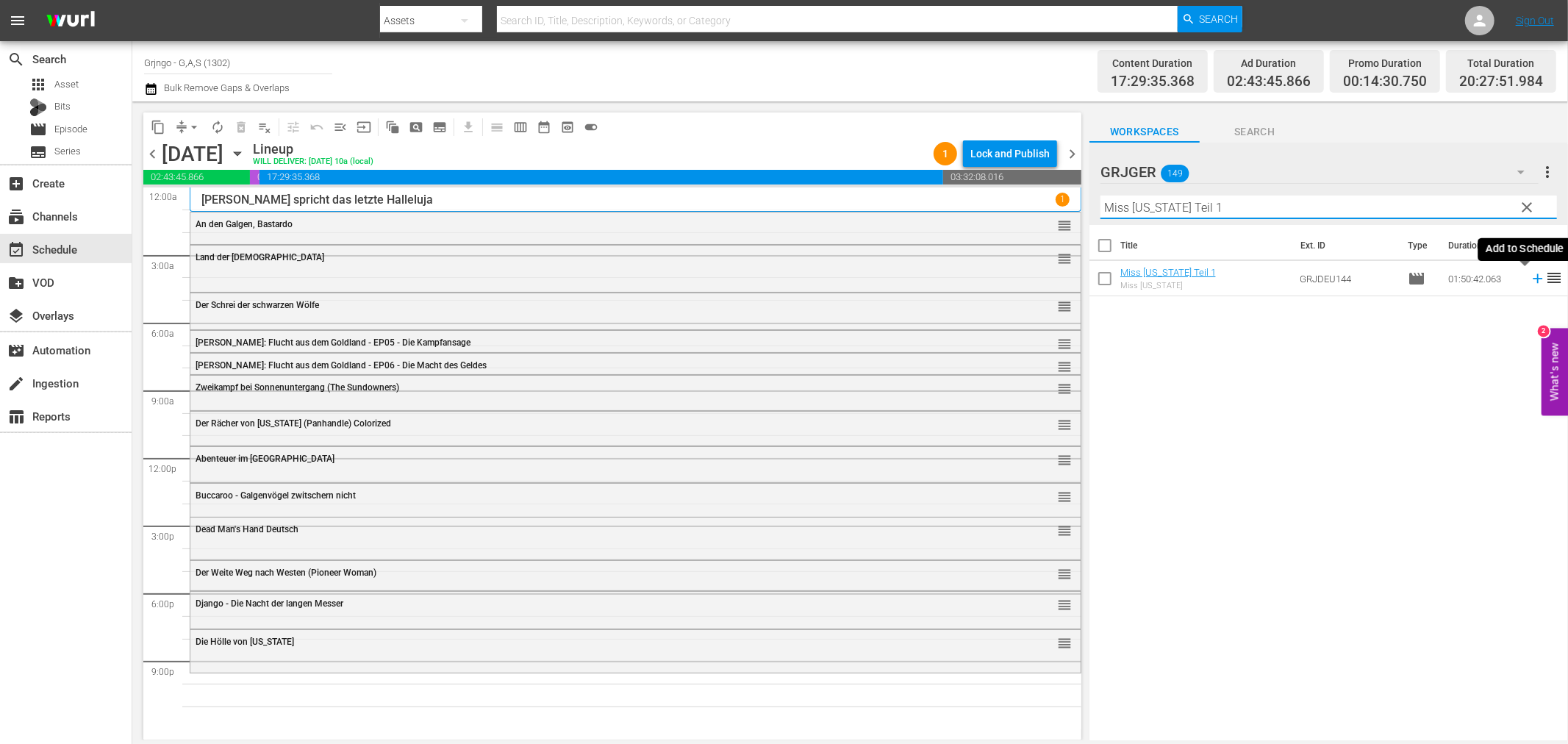
type input "Miss Texas Teil 1"
click at [1530, 280] on icon at bounding box center [1538, 278] width 16 height 16
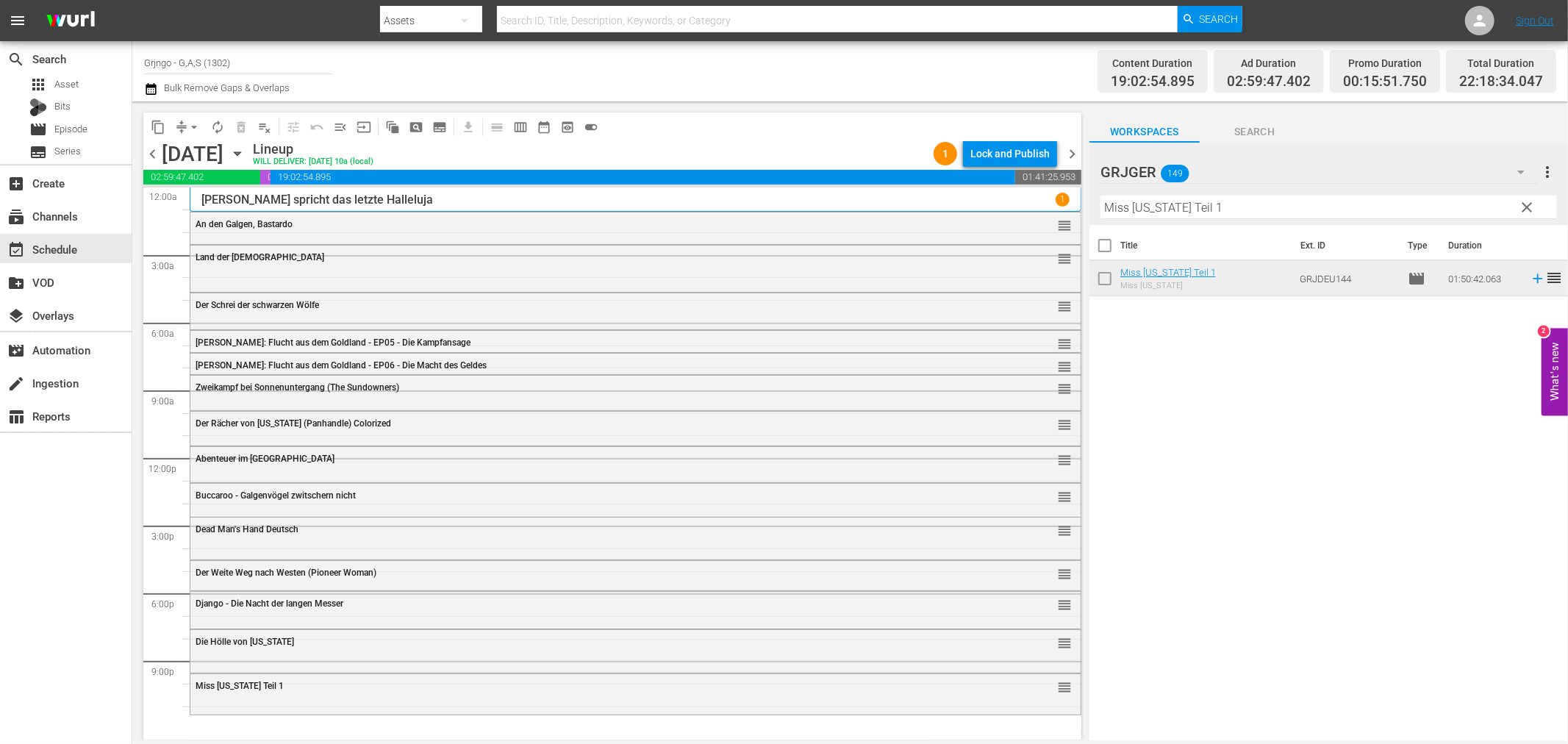
drag, startPoint x: 1526, startPoint y: 204, endPoint x: 1265, endPoint y: 207, distance: 261.0
click at [1526, 204] on span "clear" at bounding box center [1528, 208] width 18 height 18
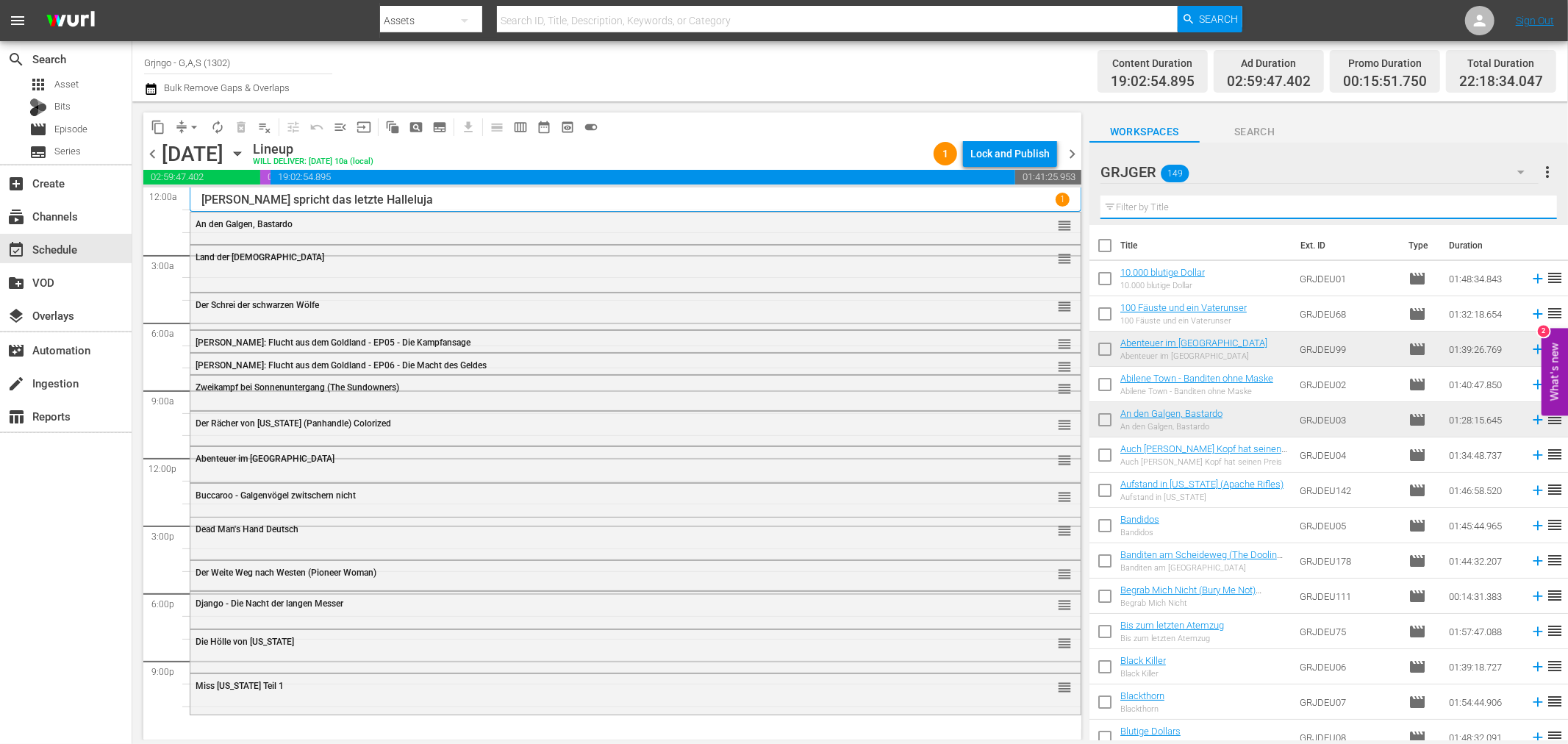
click at [1130, 204] on input "text" at bounding box center [1329, 207] width 456 height 23
paste input "Die Todesschlucht von Arizona"
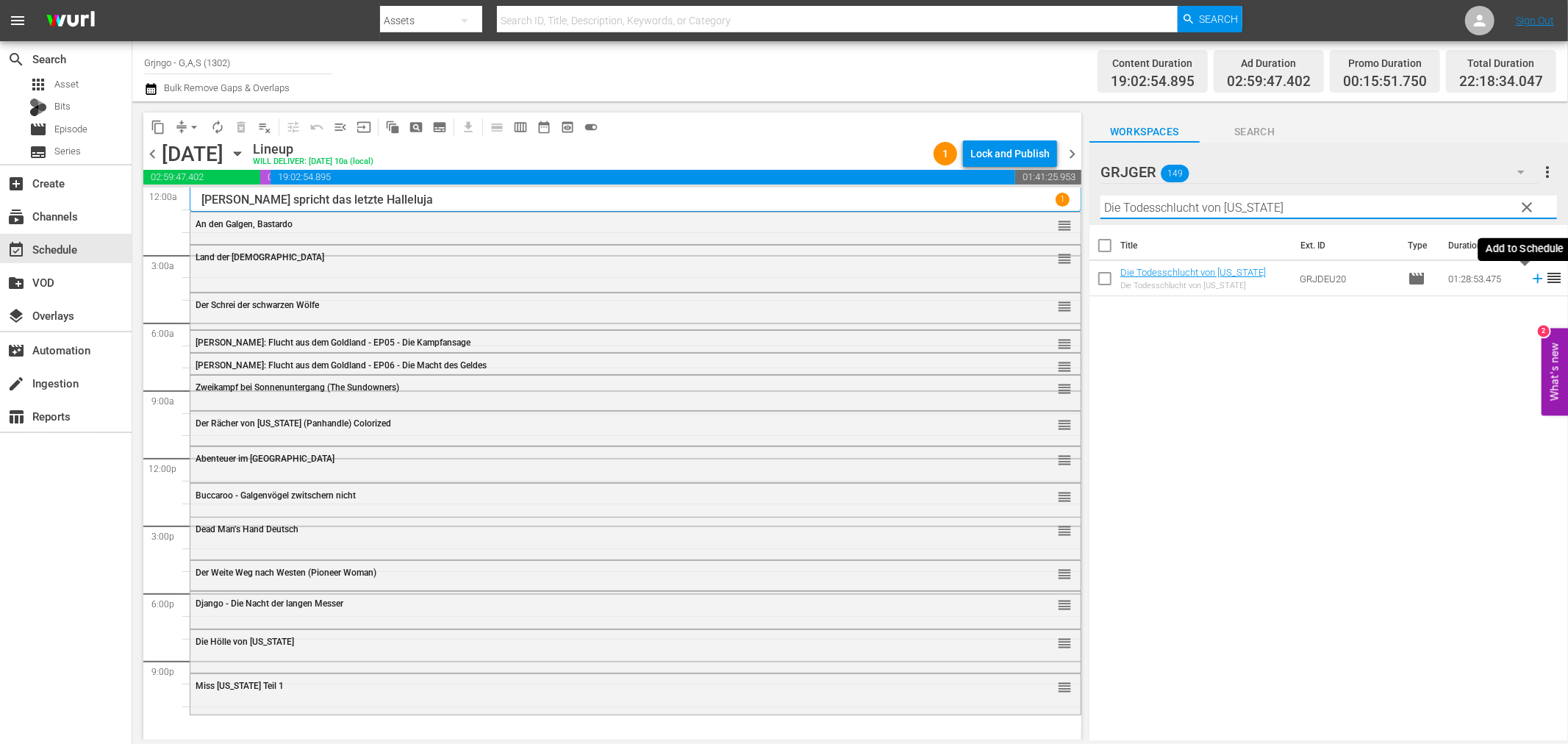
type input "Die Todesschlucht von Arizona"
click at [1530, 278] on icon at bounding box center [1538, 278] width 16 height 16
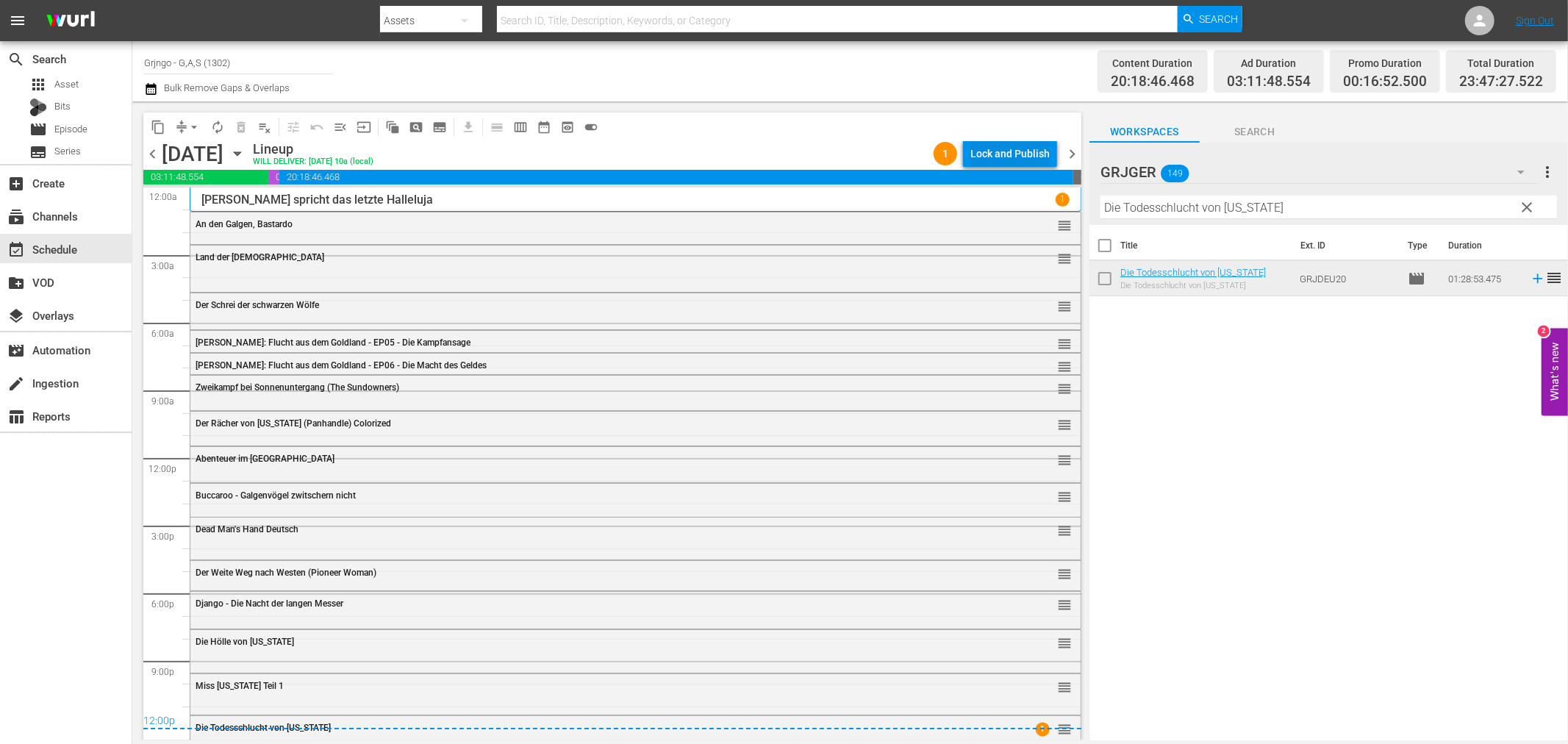
click at [997, 149] on div "Lock and Publish" at bounding box center [1010, 154] width 80 height 27
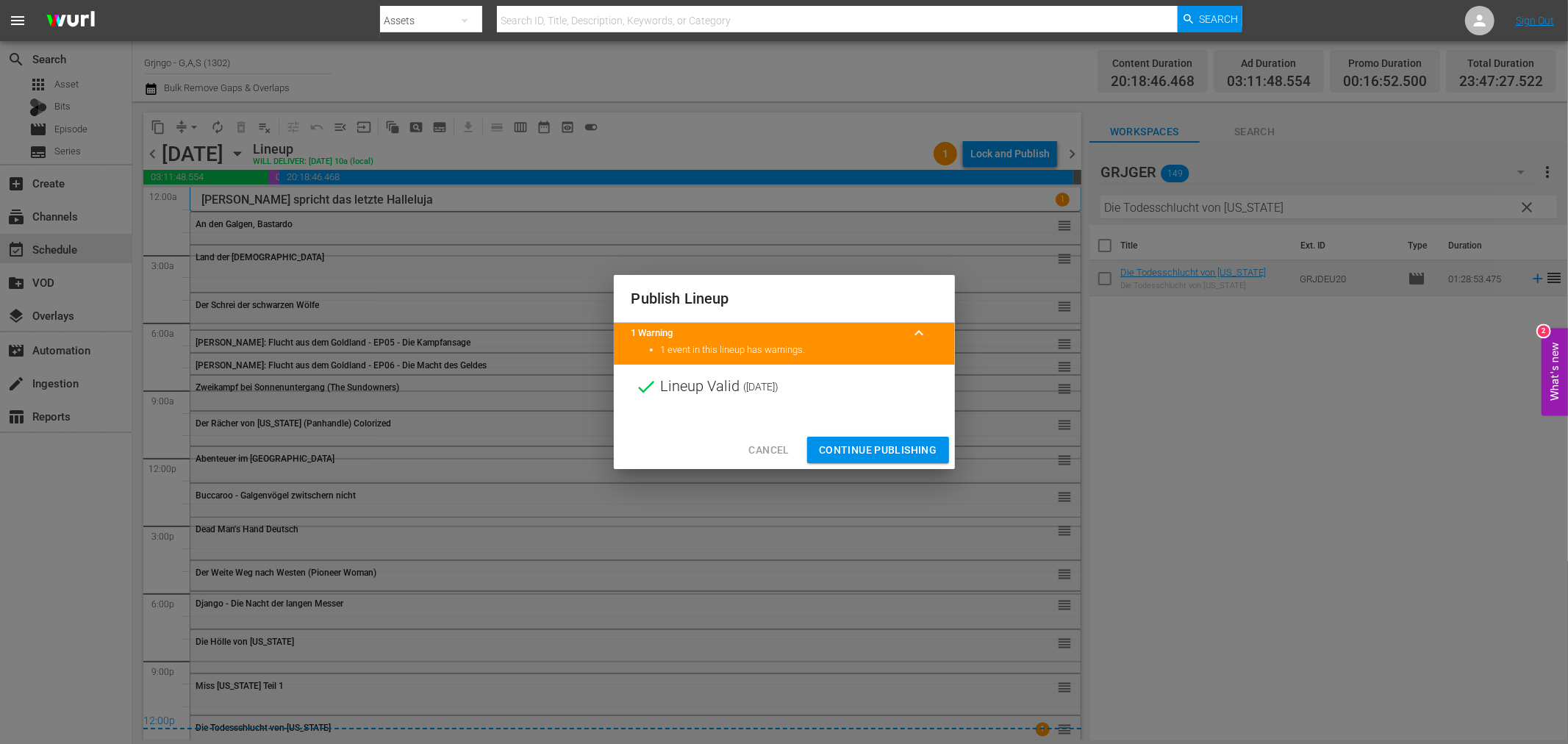
click at [857, 458] on span "Continue Publishing" at bounding box center [878, 450] width 118 height 19
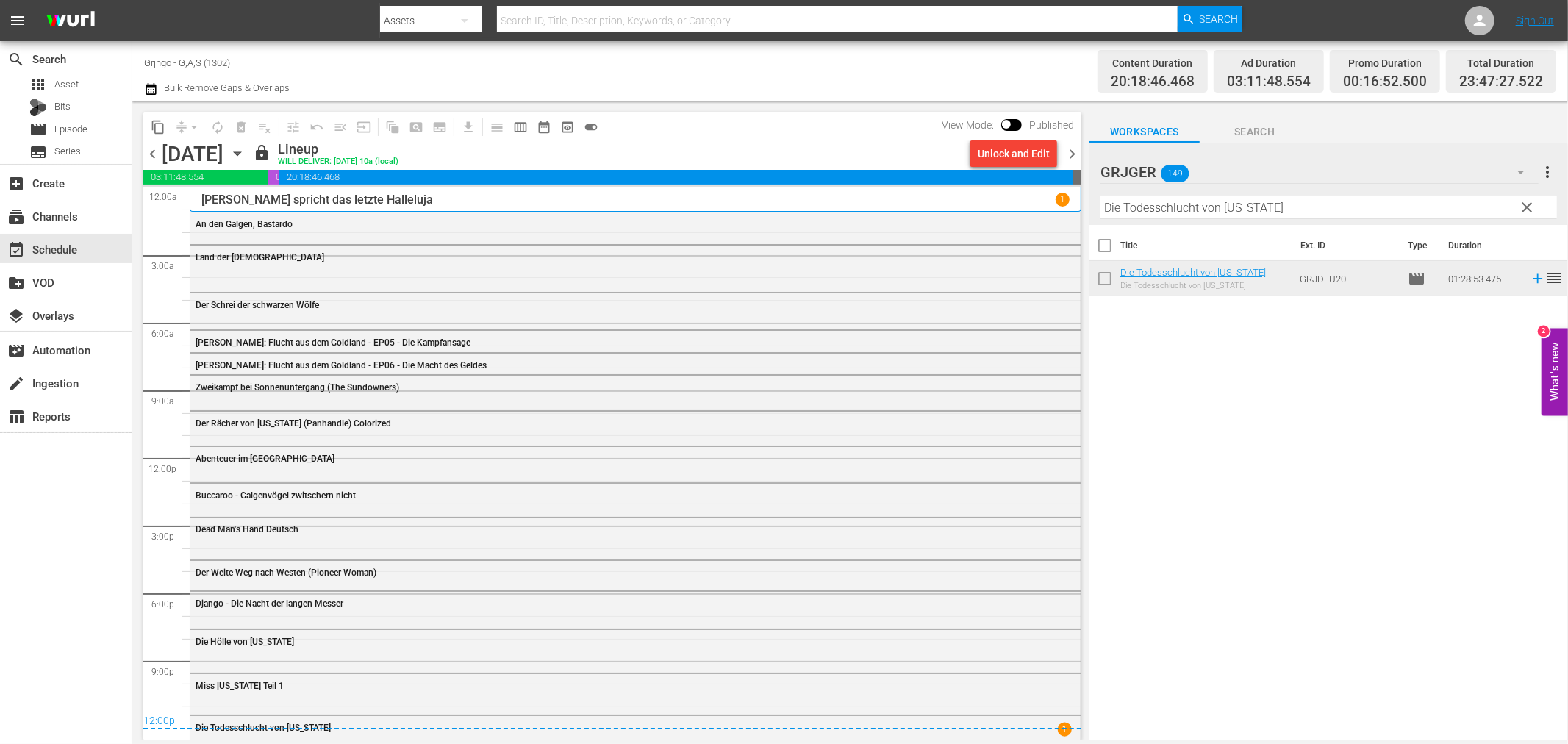
click at [1069, 150] on span "chevron_right" at bounding box center [1072, 154] width 19 height 19
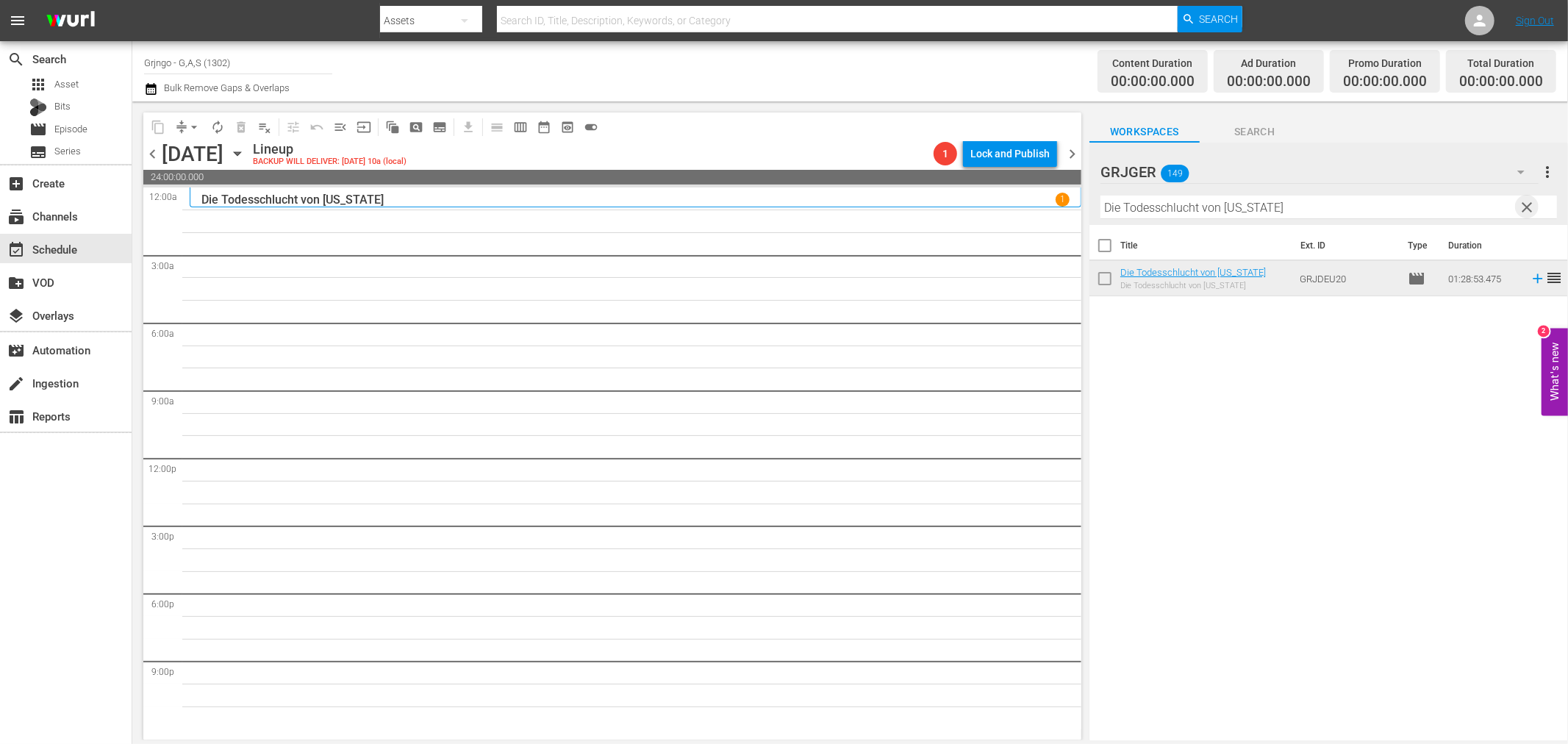
click at [1520, 206] on span "clear" at bounding box center [1528, 208] width 18 height 18
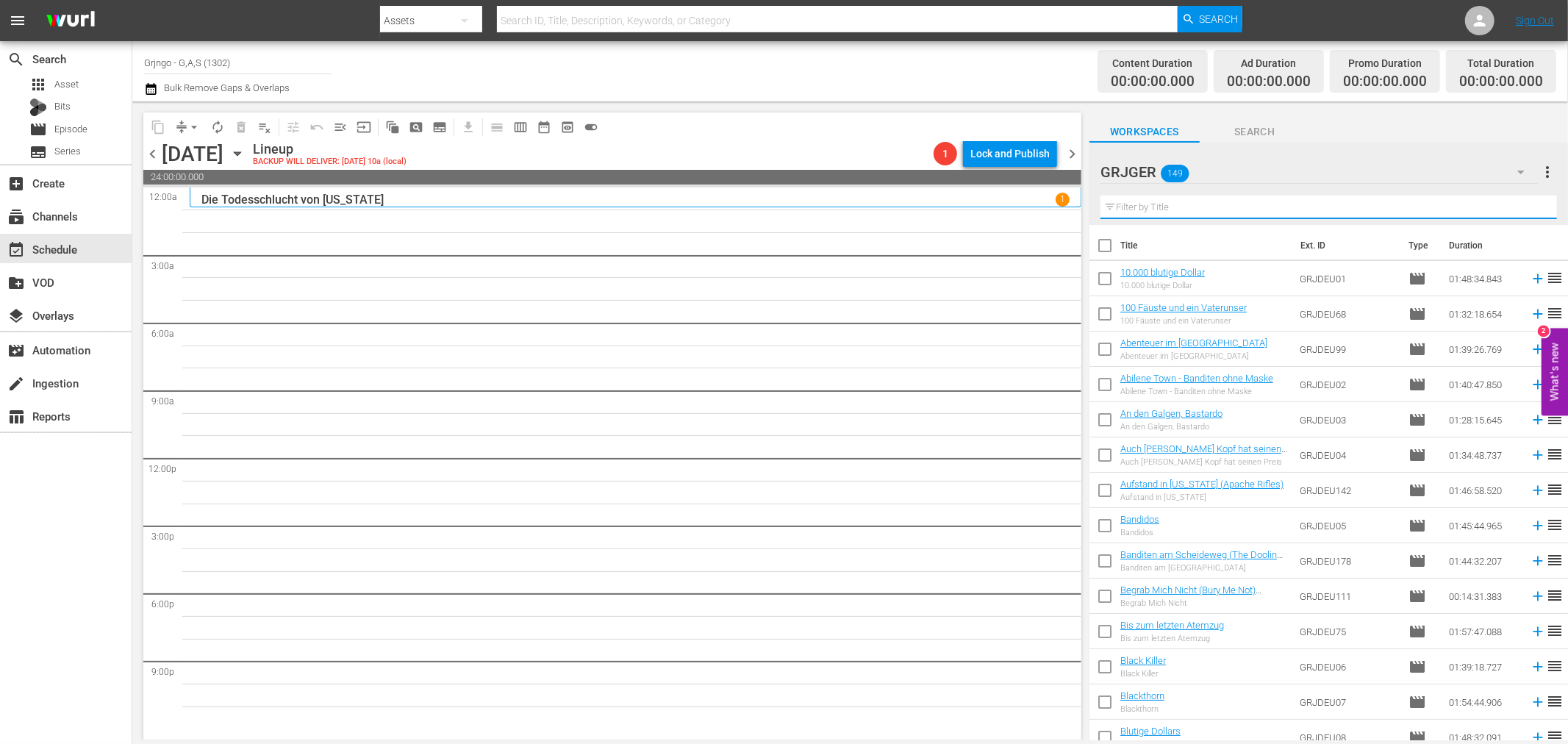
paste input "Bis zum letzten Atemzug"
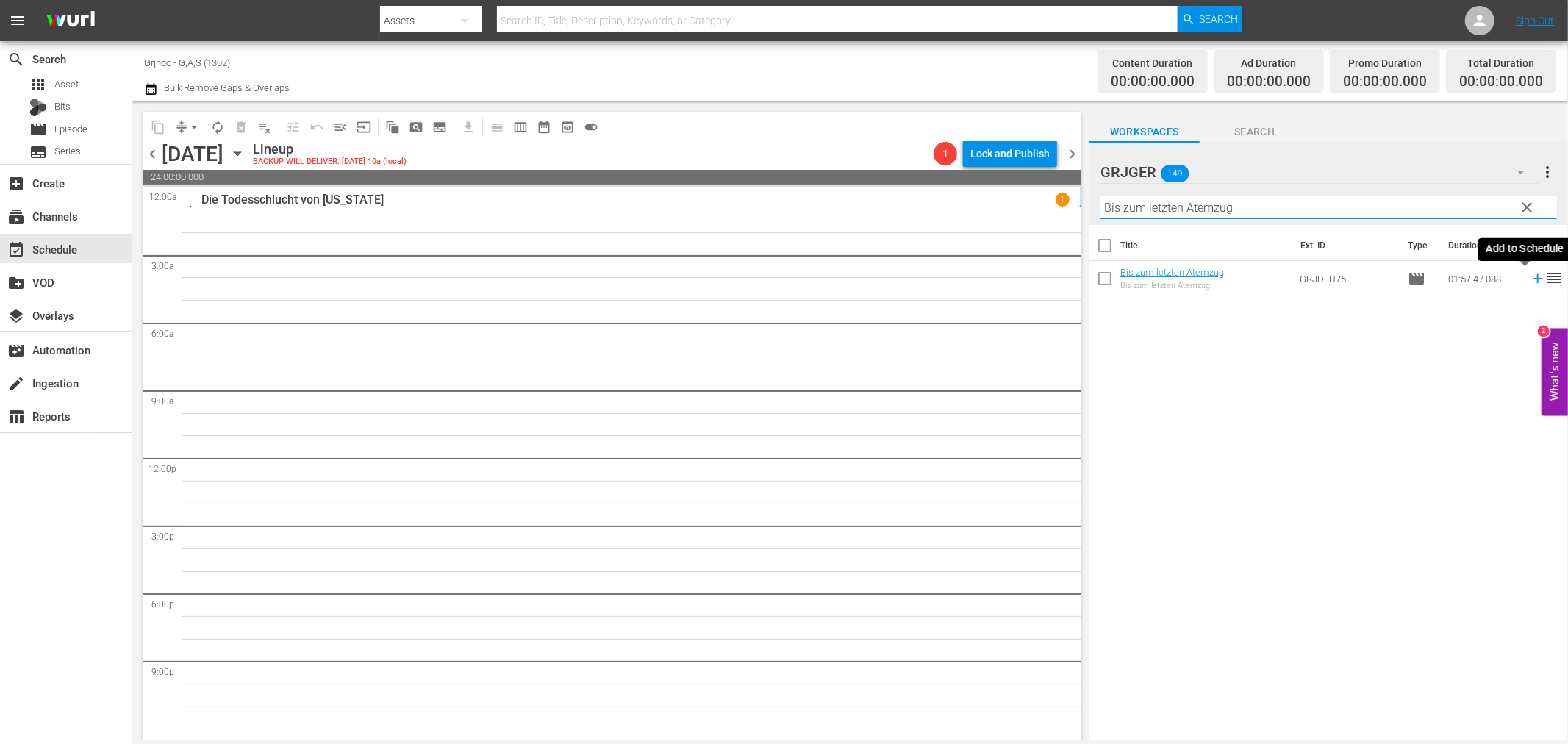
type input "Bis zum letzten Atemzug"
click at [1530, 280] on icon at bounding box center [1538, 278] width 16 height 16
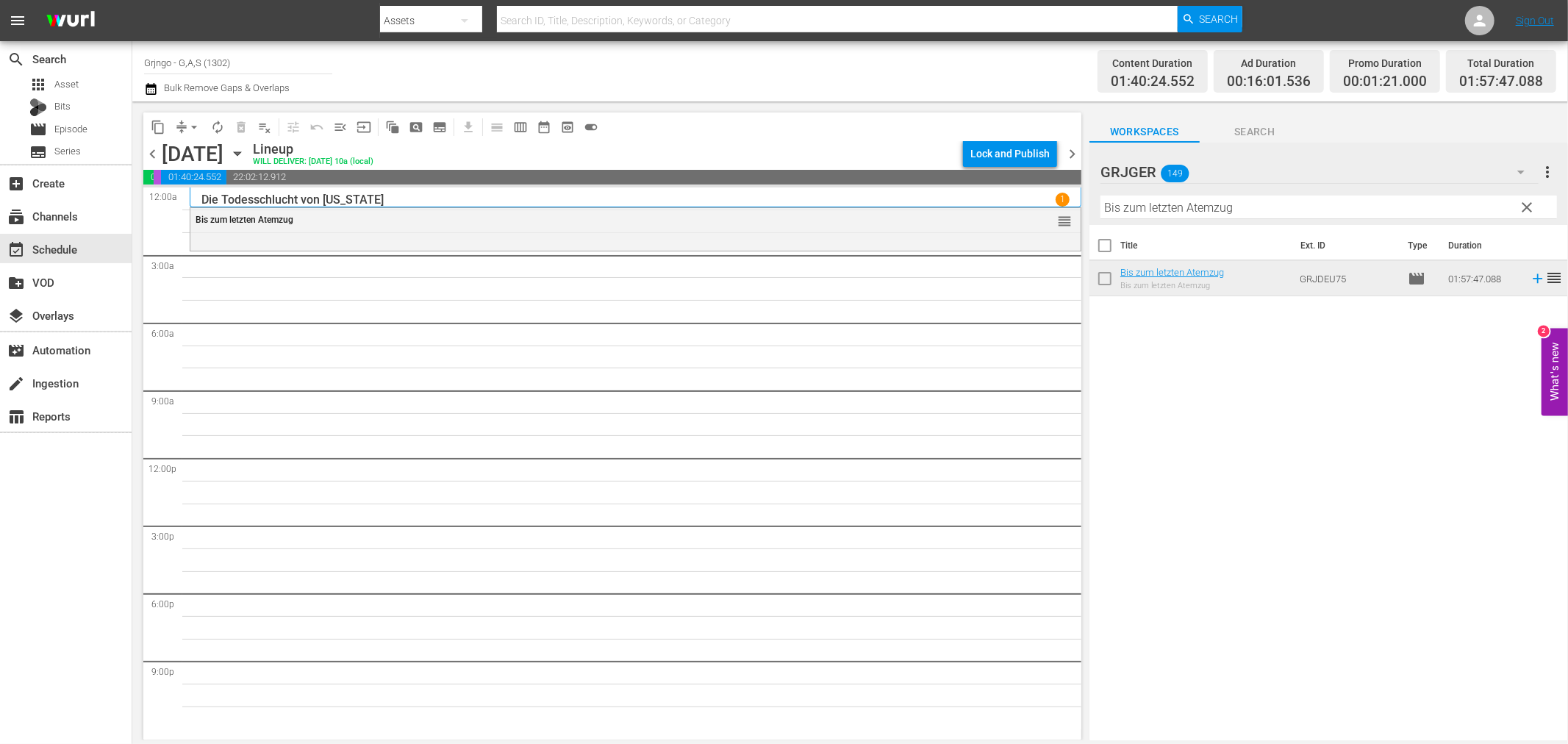
drag, startPoint x: 1525, startPoint y: 206, endPoint x: 1237, endPoint y: 216, distance: 288.2
click at [1530, 204] on span "clear" at bounding box center [1528, 208] width 18 height 18
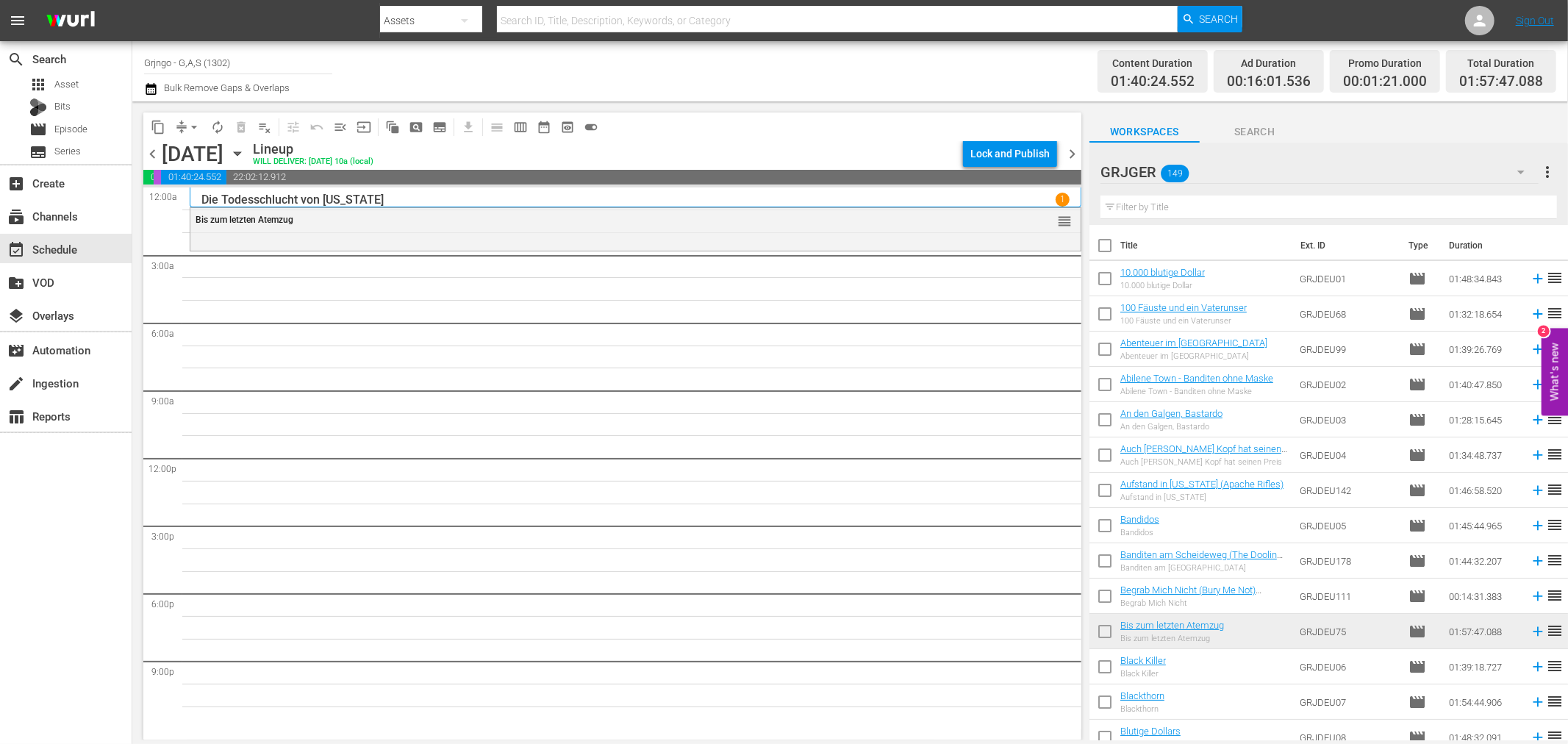
click at [1189, 214] on input "text" at bounding box center [1329, 207] width 456 height 23
paste input "Die vier Geier der Sierra Nevada"
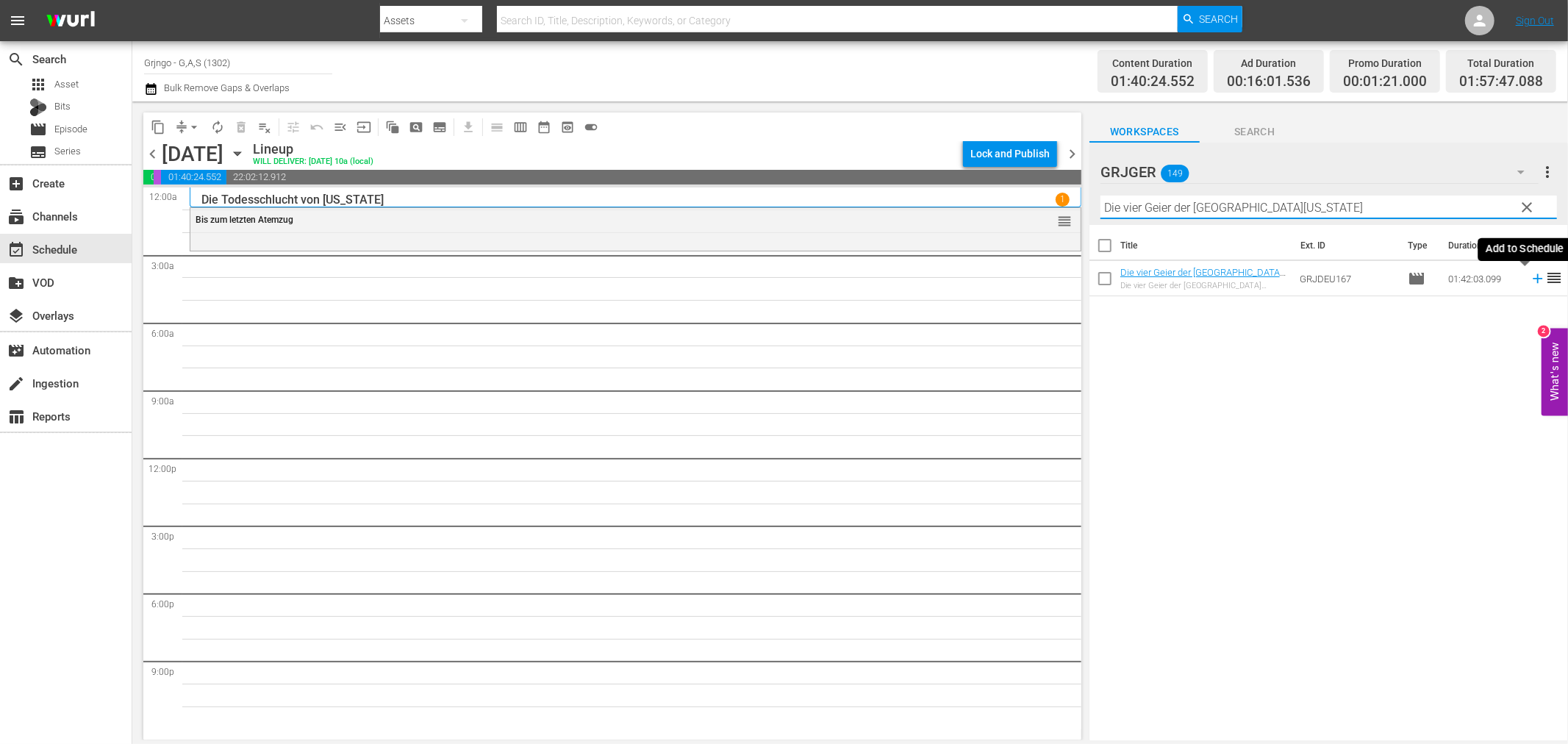
type input "Die vier Geier der Sierra Nevada"
click at [1533, 278] on icon at bounding box center [1538, 278] width 10 height 10
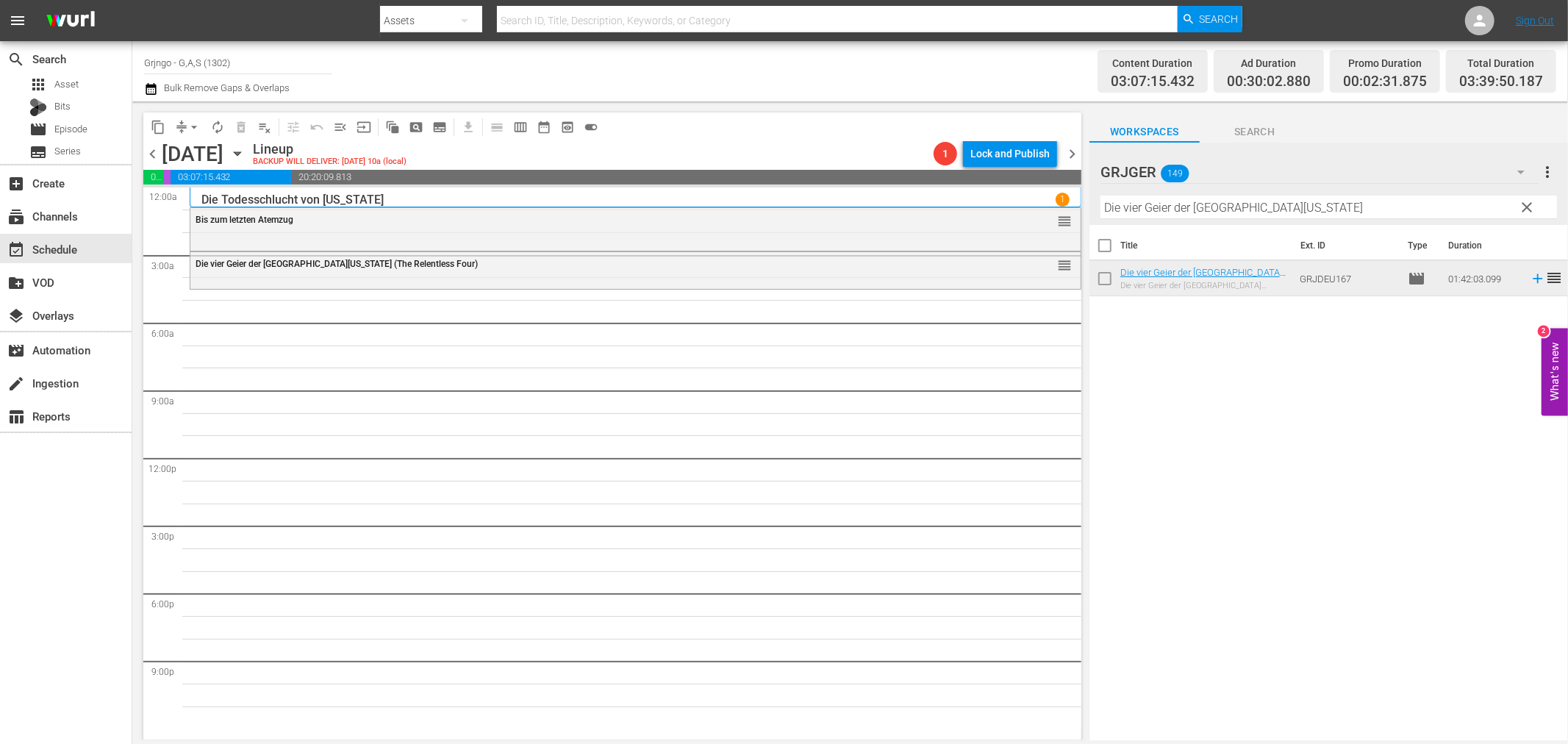
drag, startPoint x: 1530, startPoint y: 202, endPoint x: 1371, endPoint y: 199, distance: 159.0
click at [1530, 203] on span "clear" at bounding box center [1528, 208] width 18 height 18
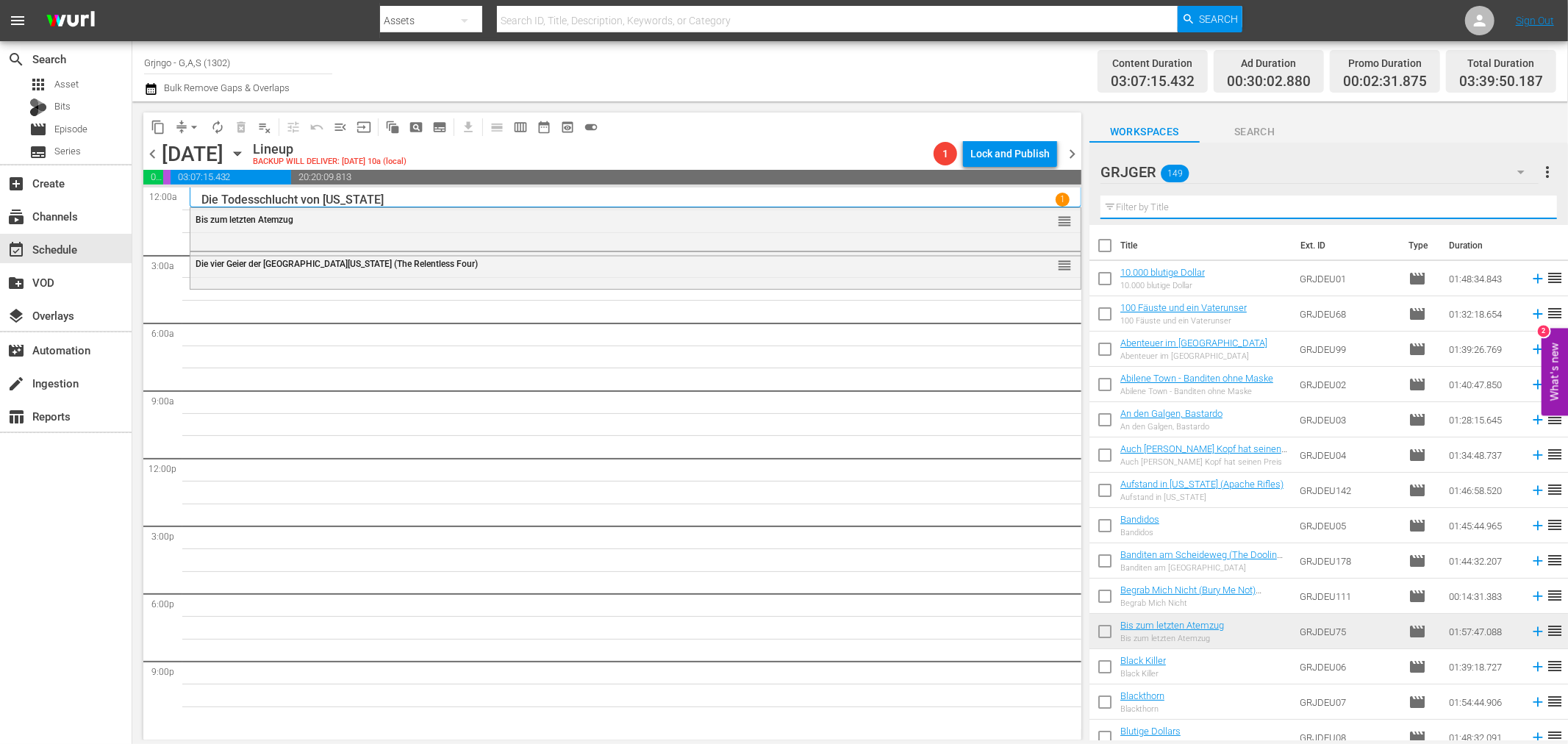
paste input "Die Legende vom einsamen Ranger"
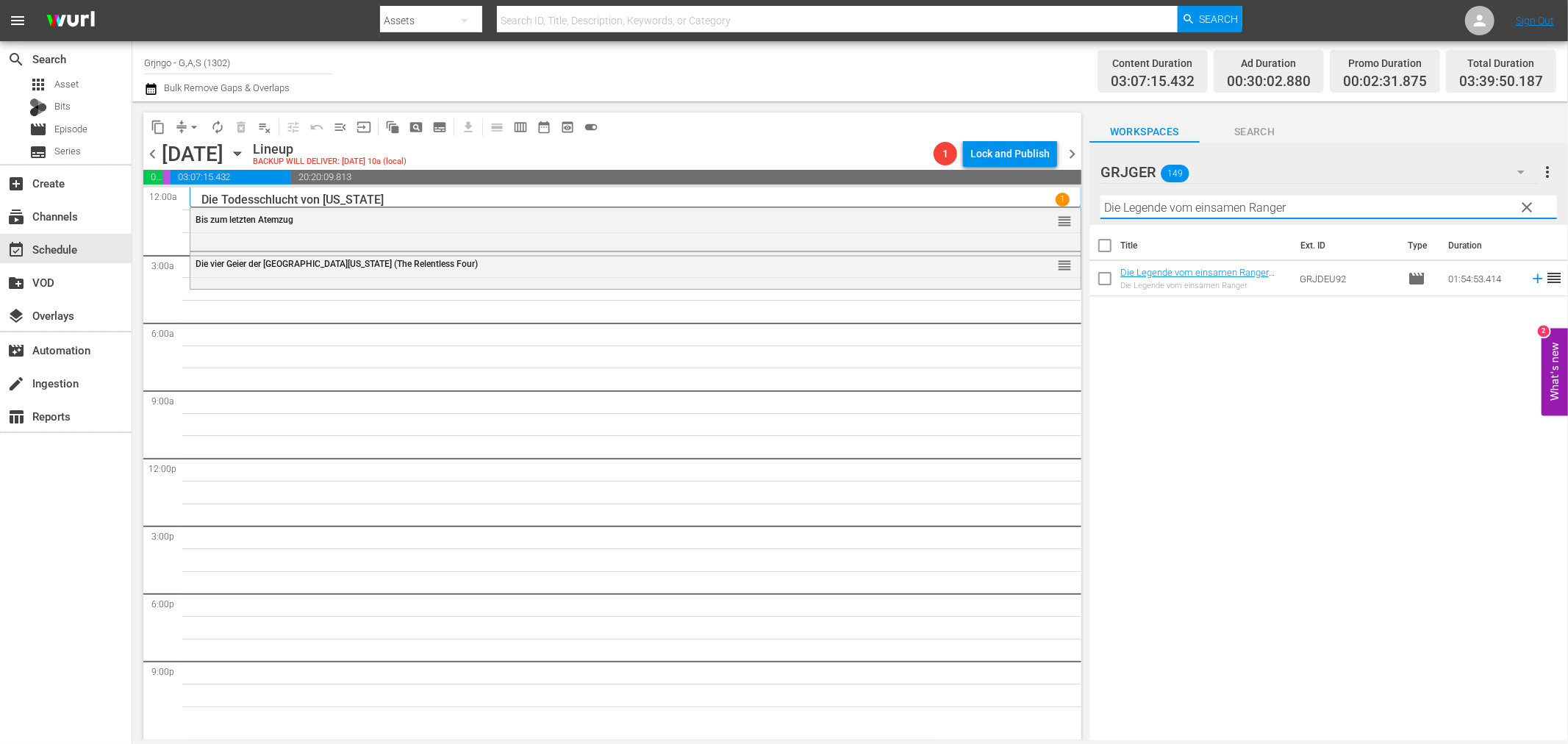
type input "Die Legende vom einsamen Ranger"
click at [1530, 276] on icon at bounding box center [1538, 278] width 16 height 16
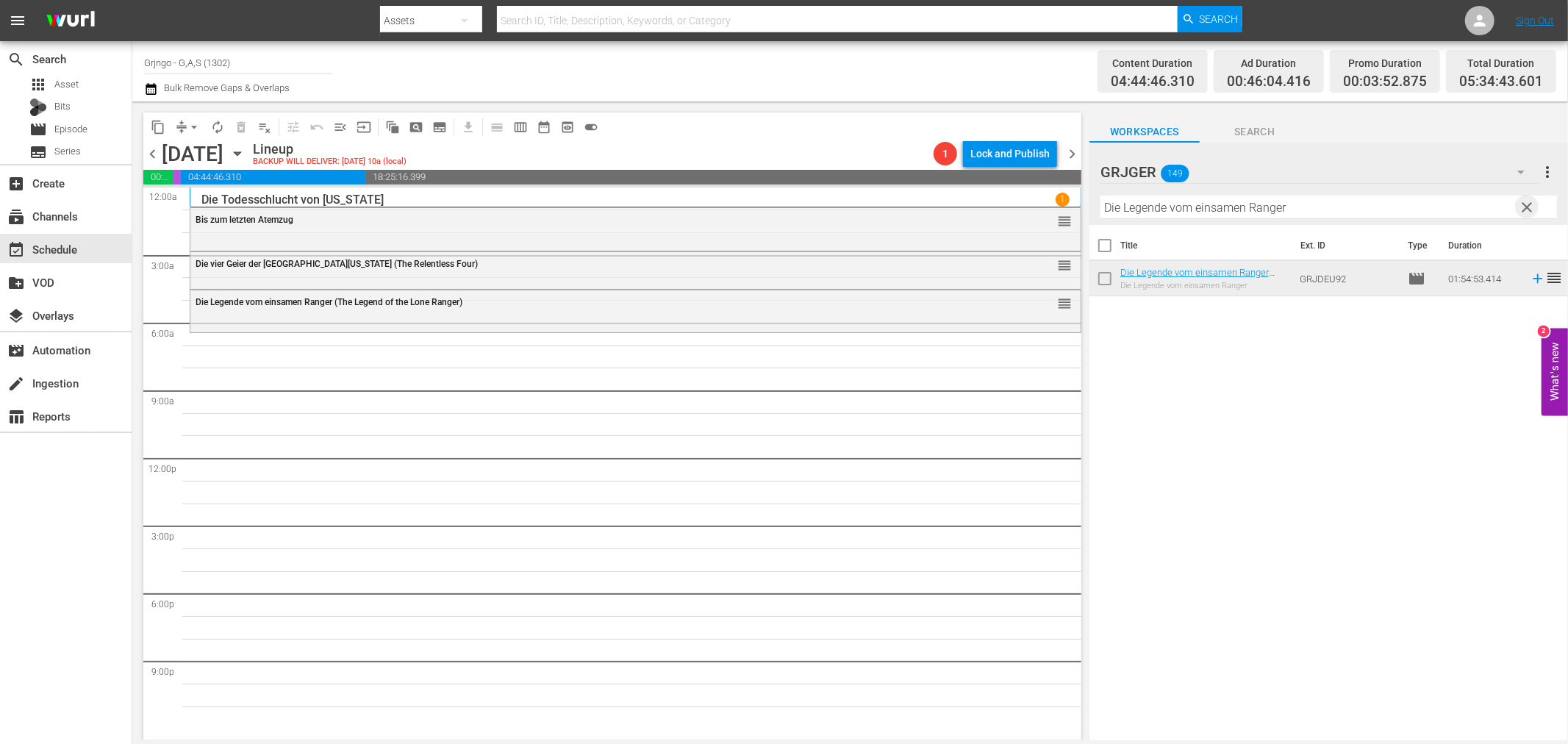
click at [1530, 204] on span "clear" at bounding box center [1528, 208] width 18 height 18
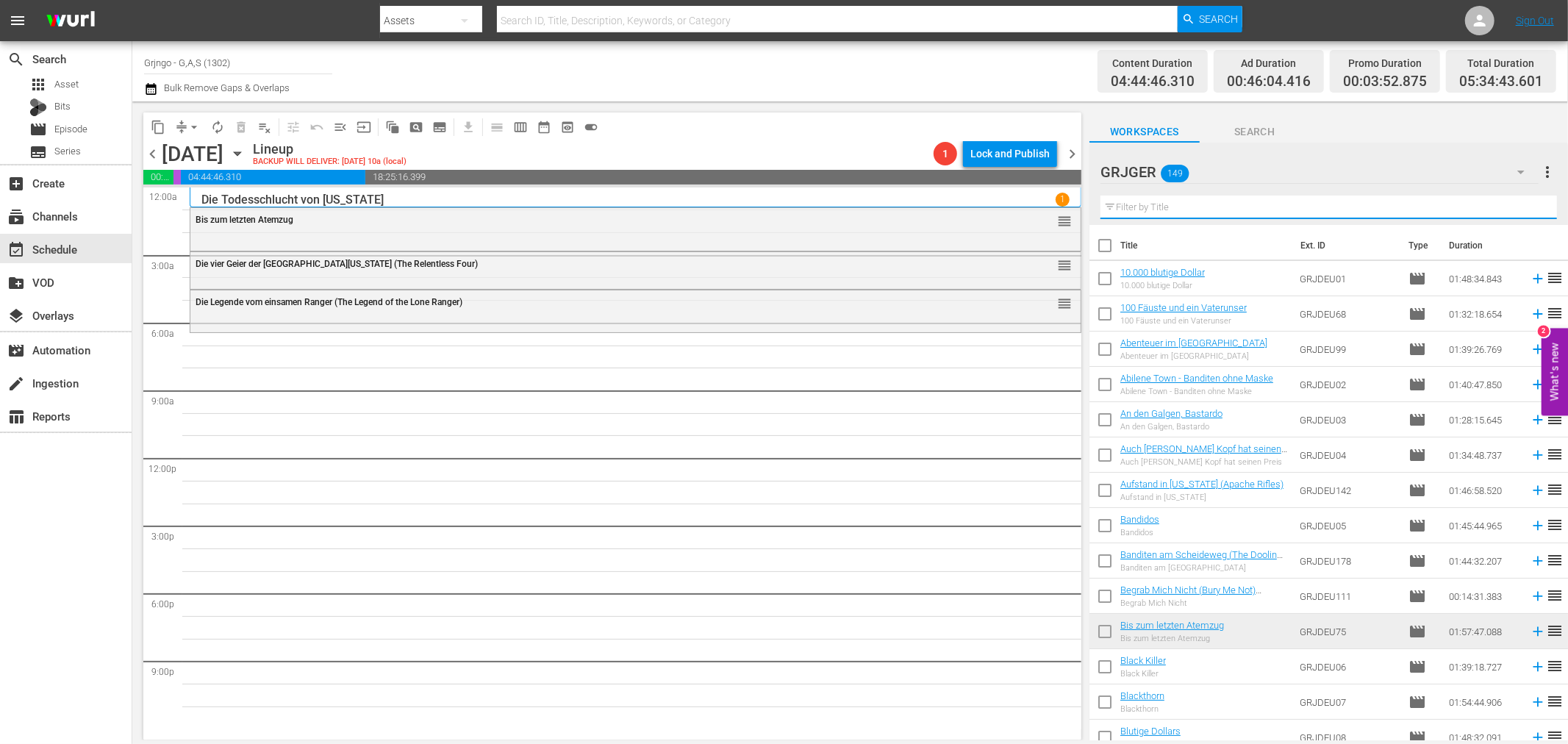
paste input "Jack London: Flucht aus dem Goldland - EP07"
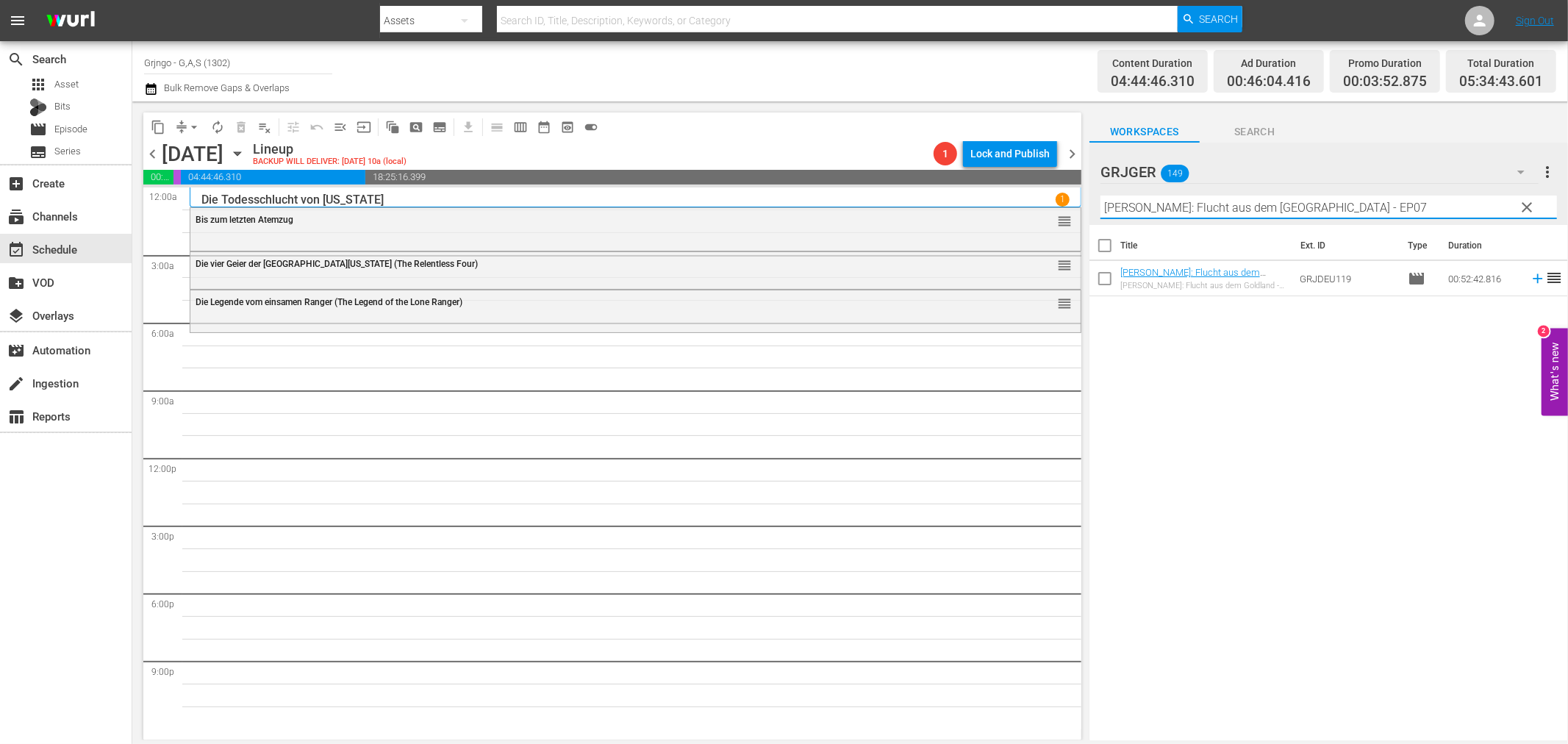
type input "Jack London: Flucht aus dem Goldland - EP07"
click at [1530, 277] on icon at bounding box center [1538, 278] width 16 height 16
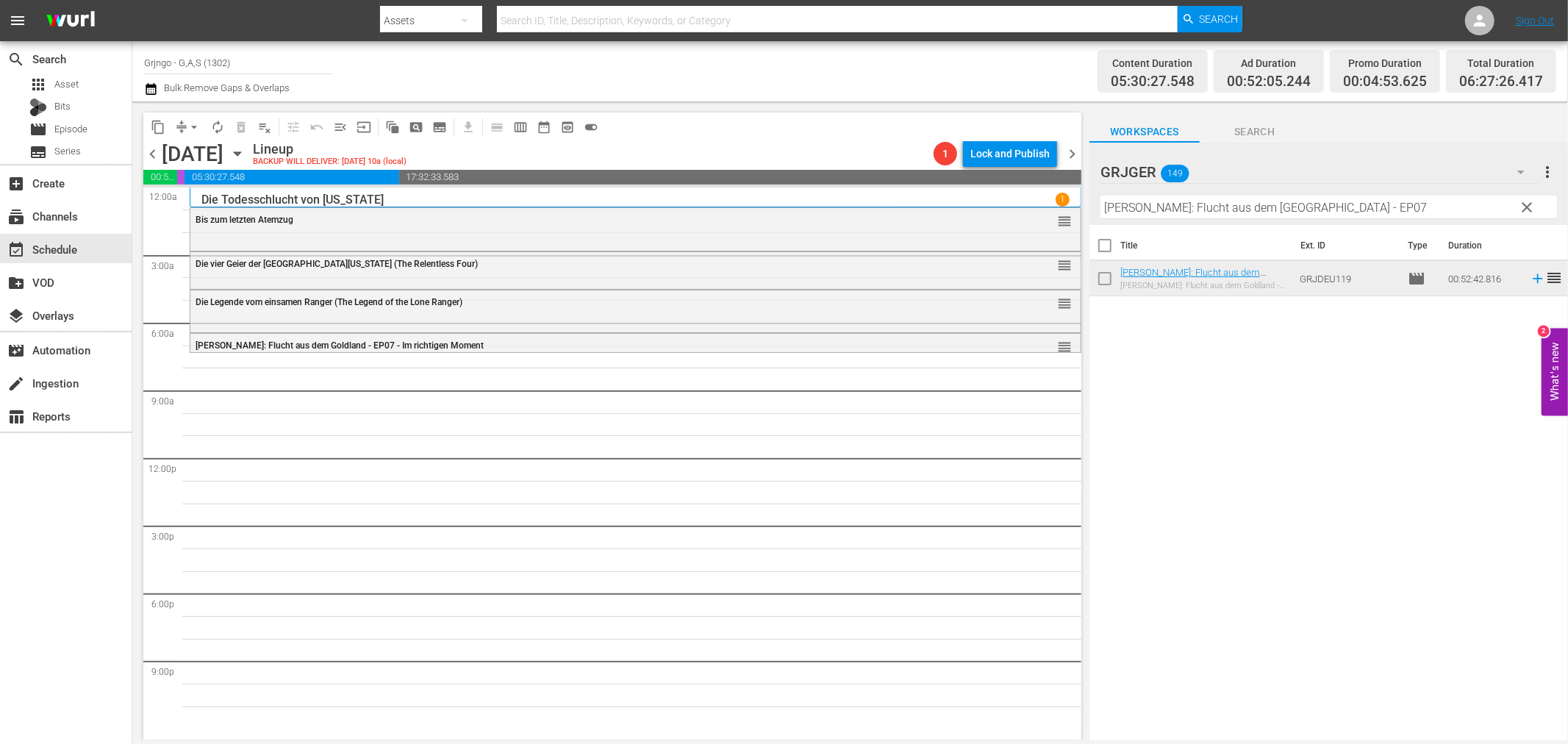
drag, startPoint x: 1524, startPoint y: 202, endPoint x: 1159, endPoint y: 210, distance: 365.1
click at [1525, 202] on span "clear" at bounding box center [1528, 208] width 18 height 18
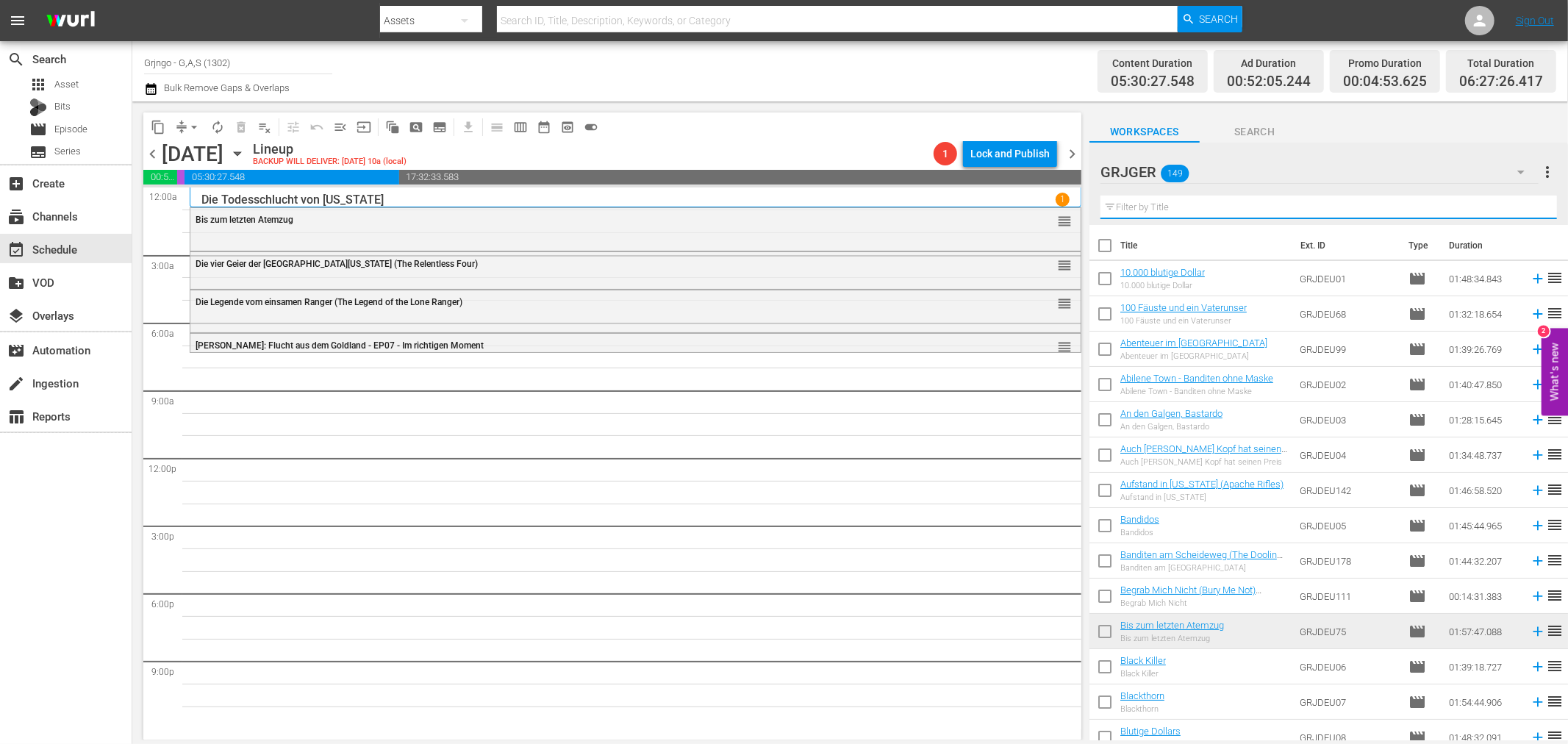
paste input "Aufstand in Arizona (Apache Rifles)"
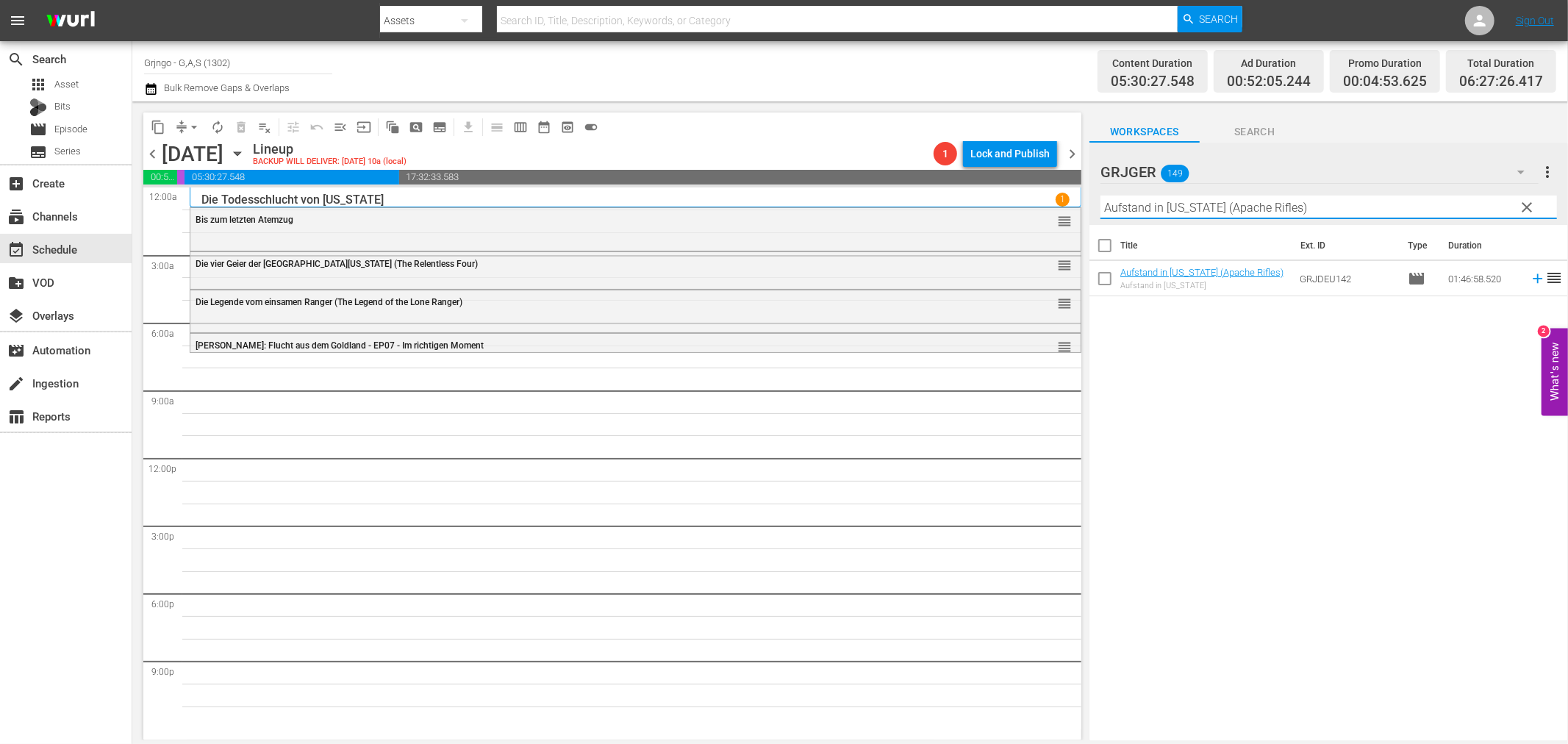
type input "Aufstand in Arizona (Apache Rifles)"
click at [1533, 280] on icon at bounding box center [1538, 278] width 10 height 10
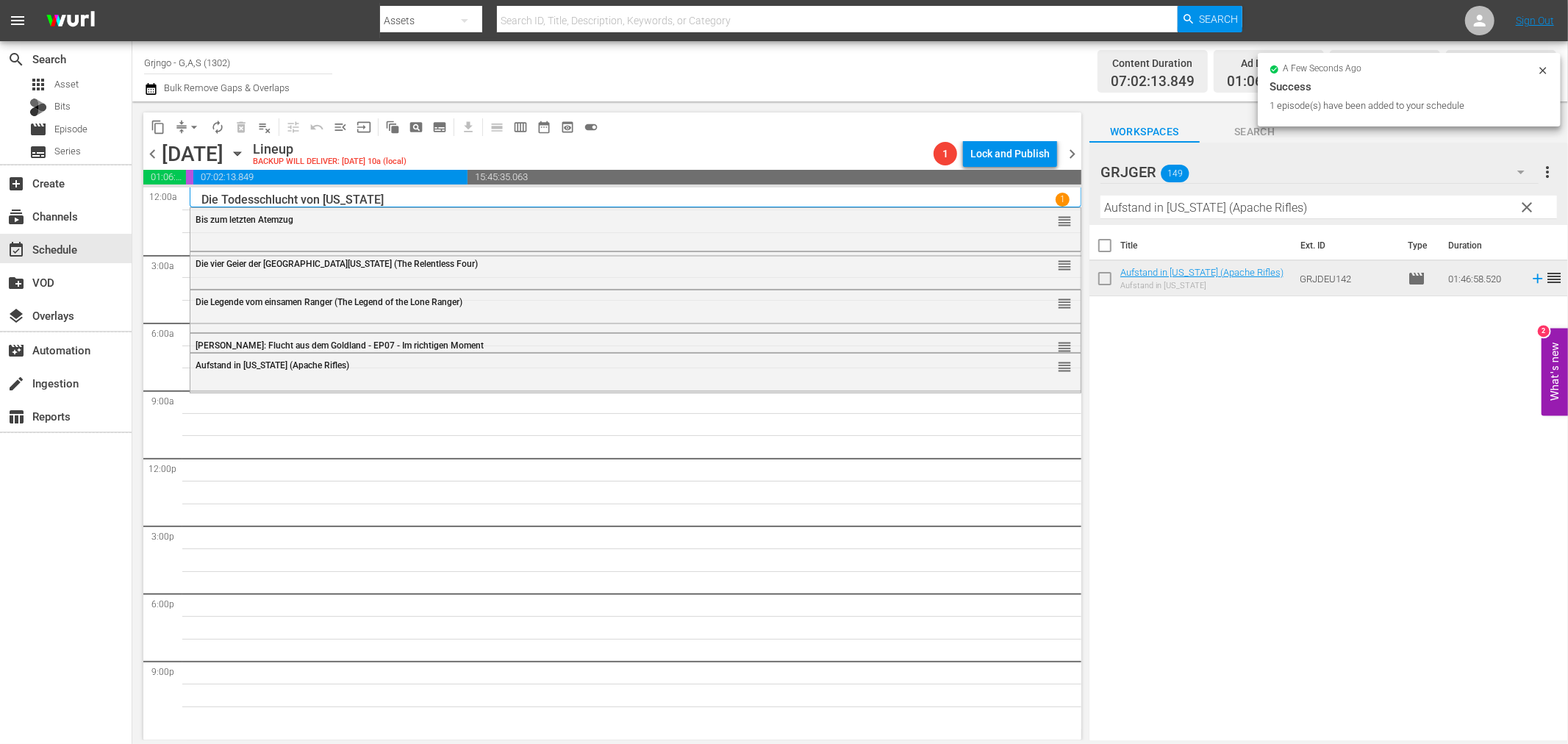
drag, startPoint x: 1538, startPoint y: 200, endPoint x: 1513, endPoint y: 192, distance: 26.2
click at [1538, 200] on button "clear" at bounding box center [1527, 207] width 23 height 23
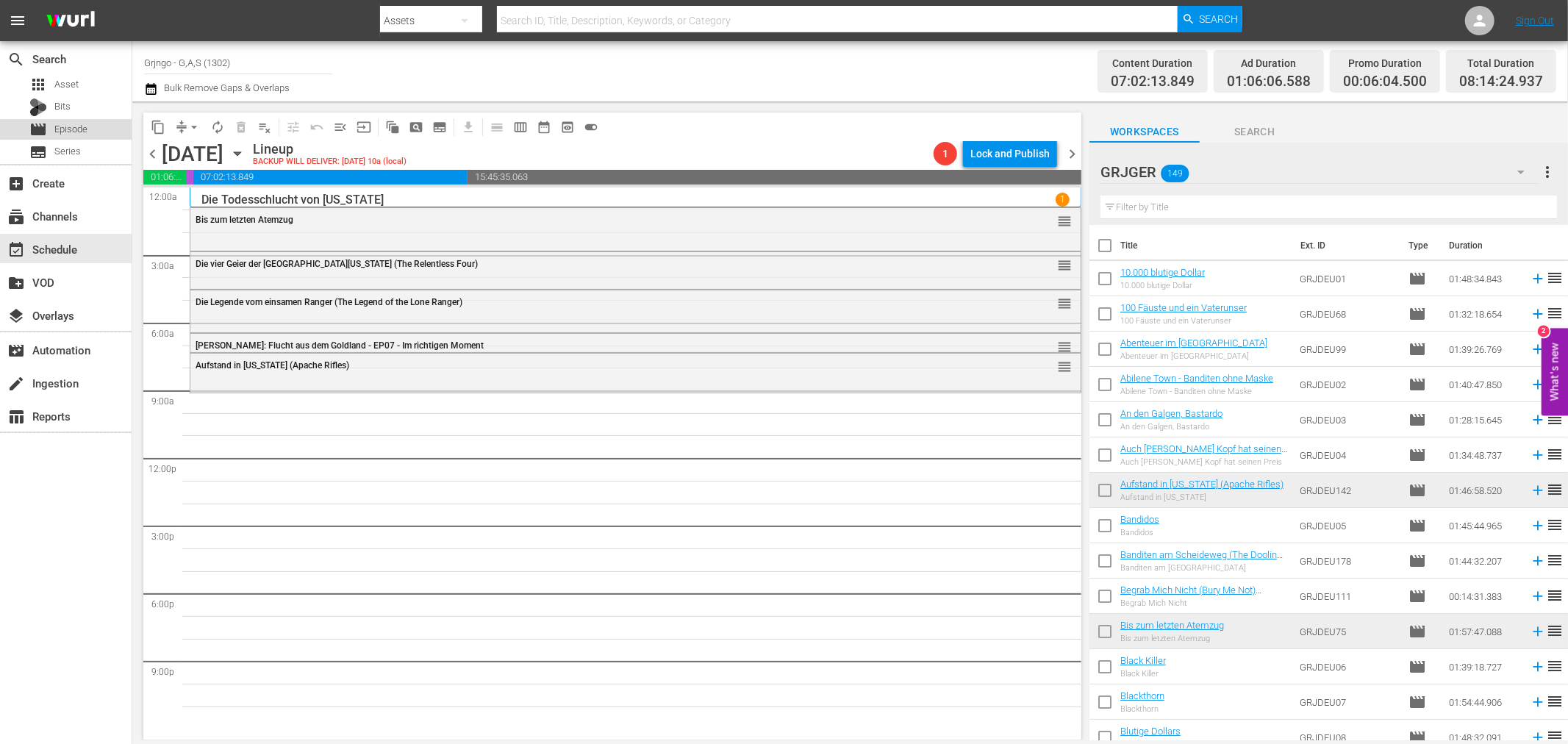
click at [84, 129] on span "Episode" at bounding box center [71, 129] width 33 height 14
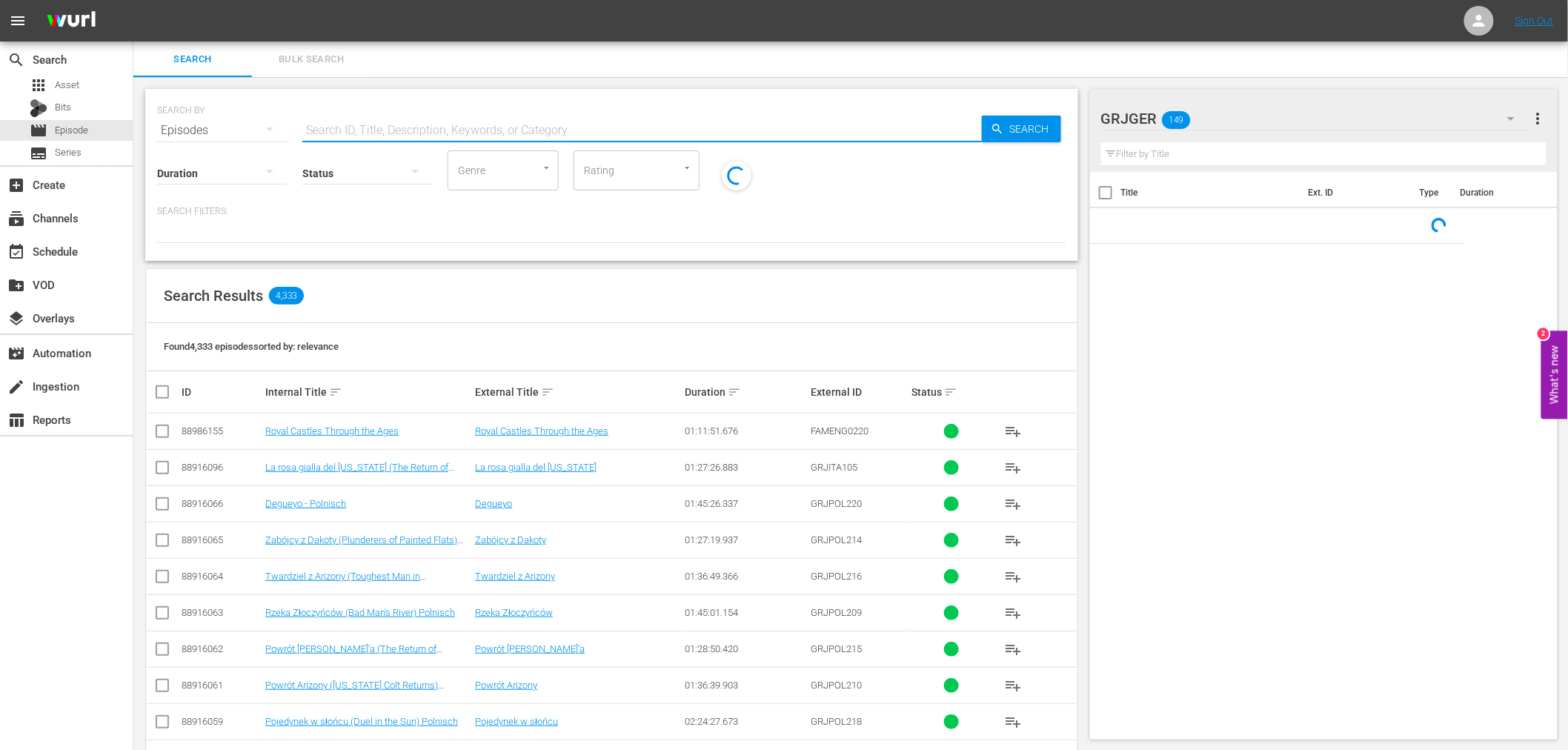
click at [319, 117] on input "text" at bounding box center [641, 130] width 679 height 35
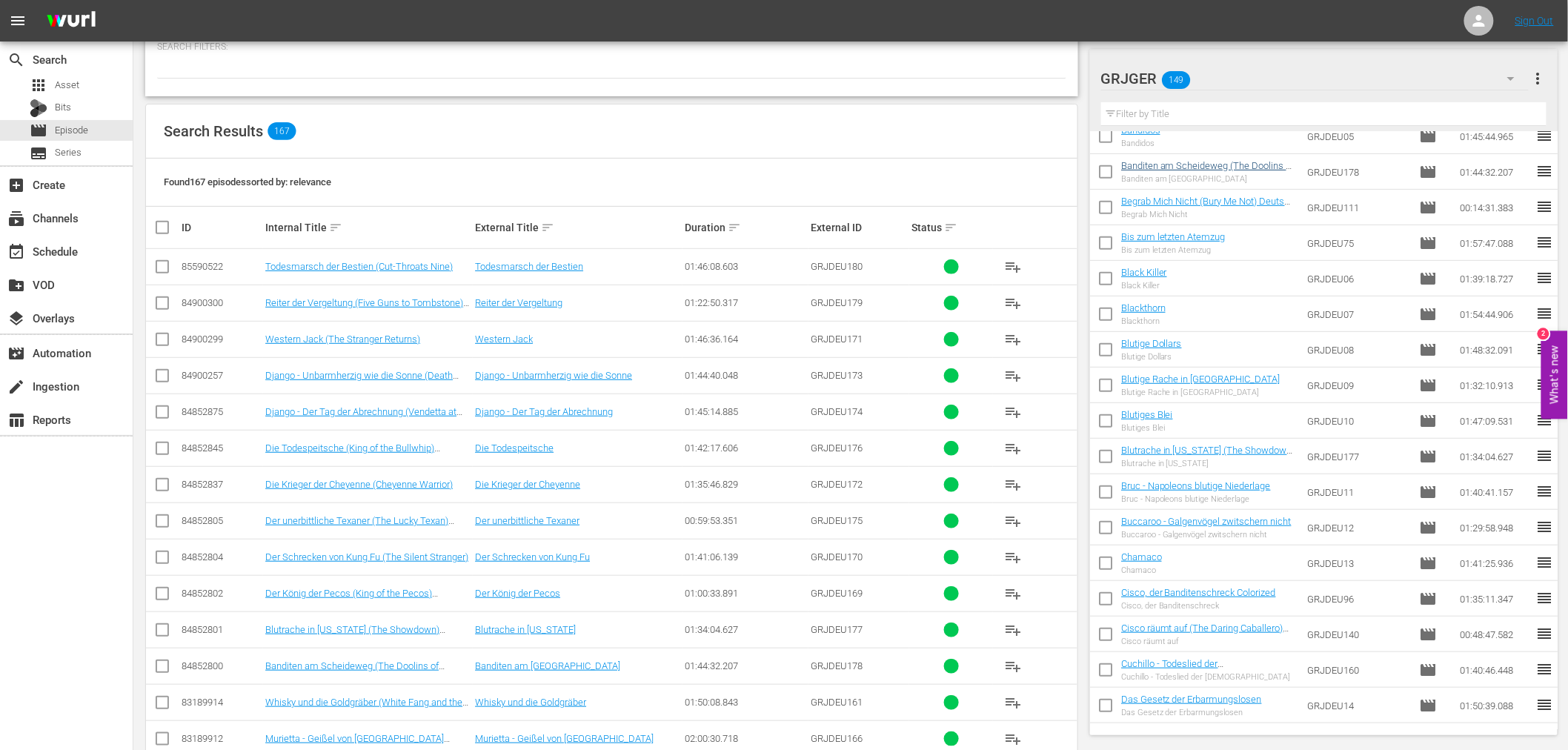
scroll to position [247, 0]
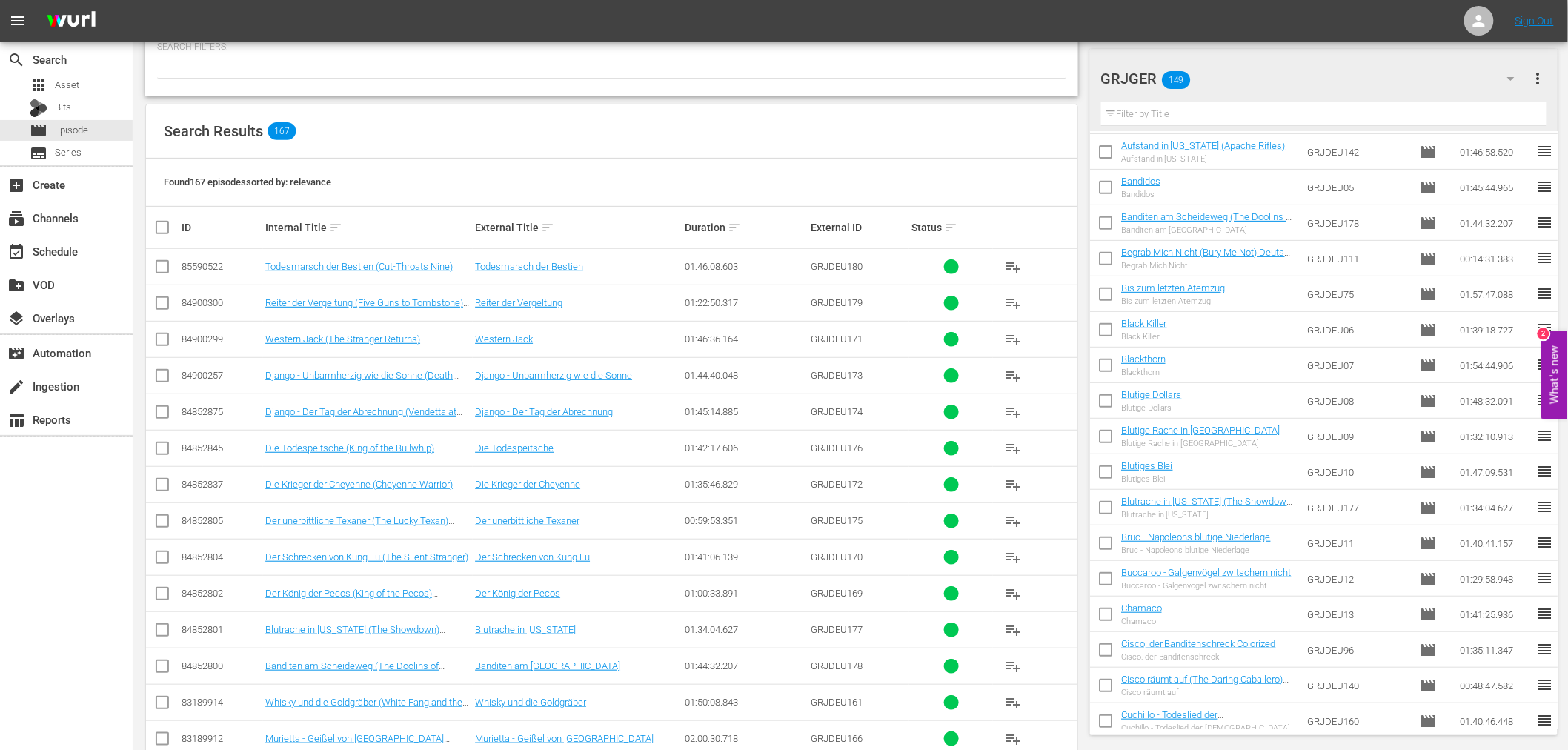
type input "grjdeu"
click at [1189, 113] on input "text" at bounding box center [1324, 114] width 446 height 23
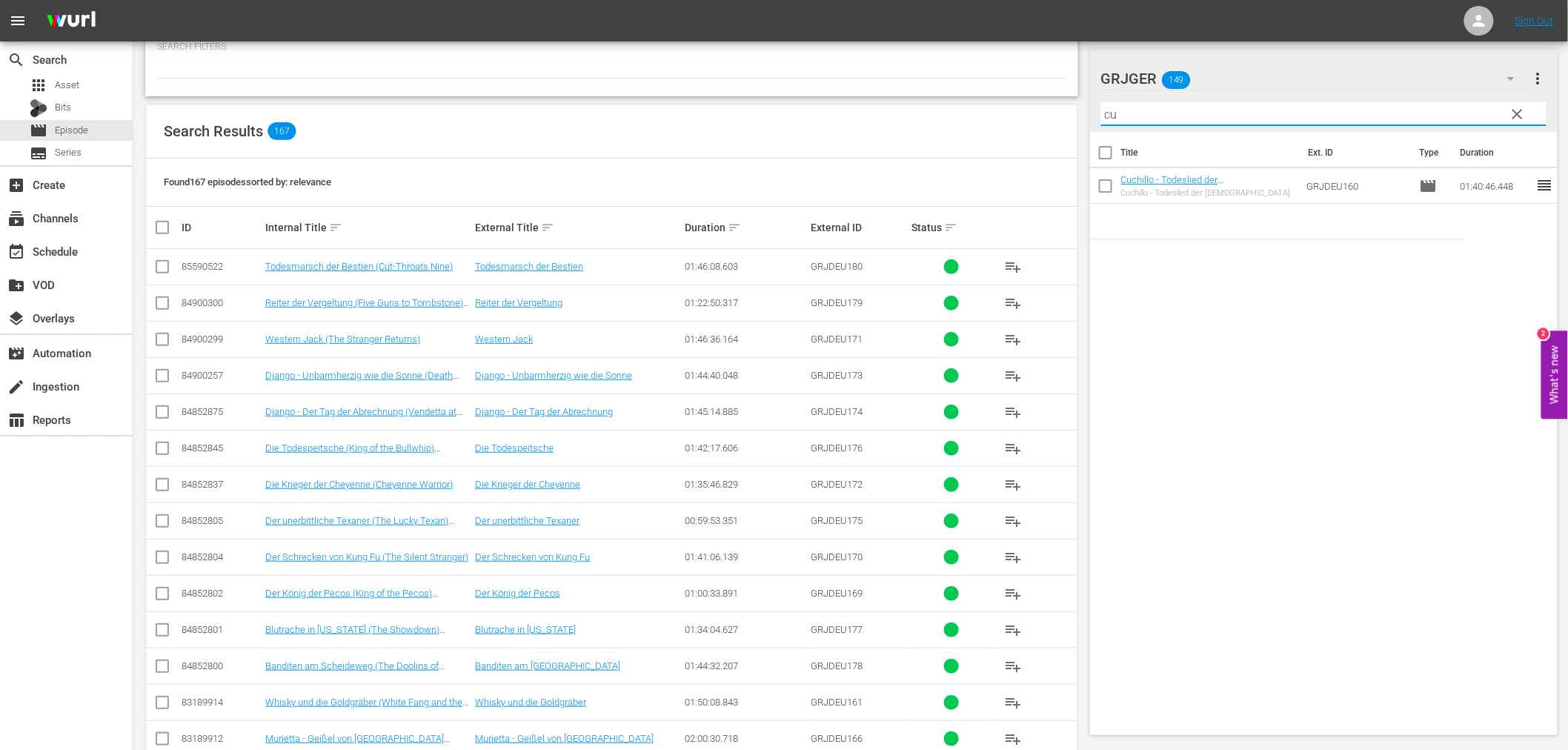
scroll to position [0, 0]
type input "c"
type input "five"
drag, startPoint x: 1517, startPoint y: 114, endPoint x: 1339, endPoint y: 126, distance: 178.4
click at [1520, 114] on span "clear" at bounding box center [1517, 115] width 18 height 18
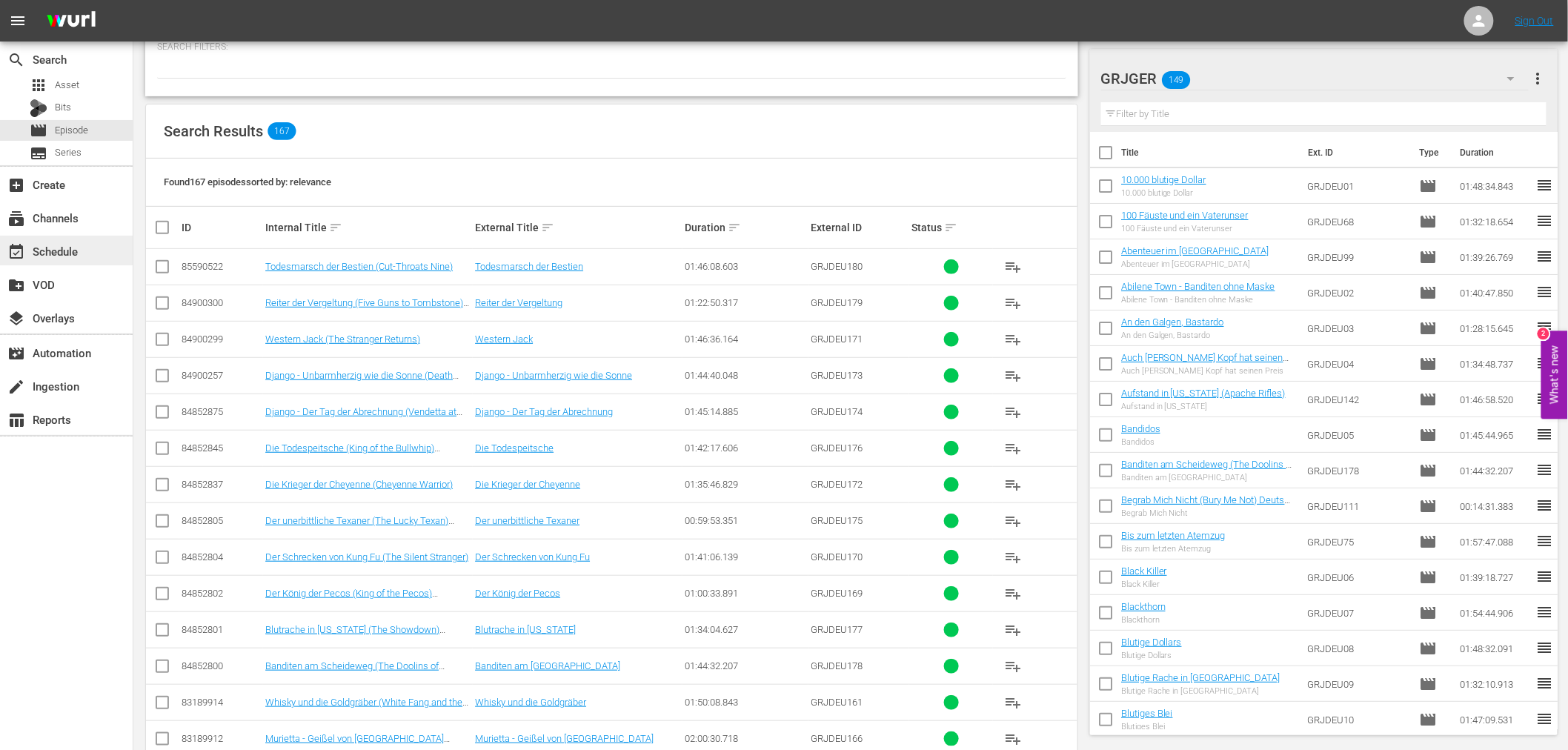
click at [86, 251] on div "event_available Schedule" at bounding box center [66, 250] width 133 height 30
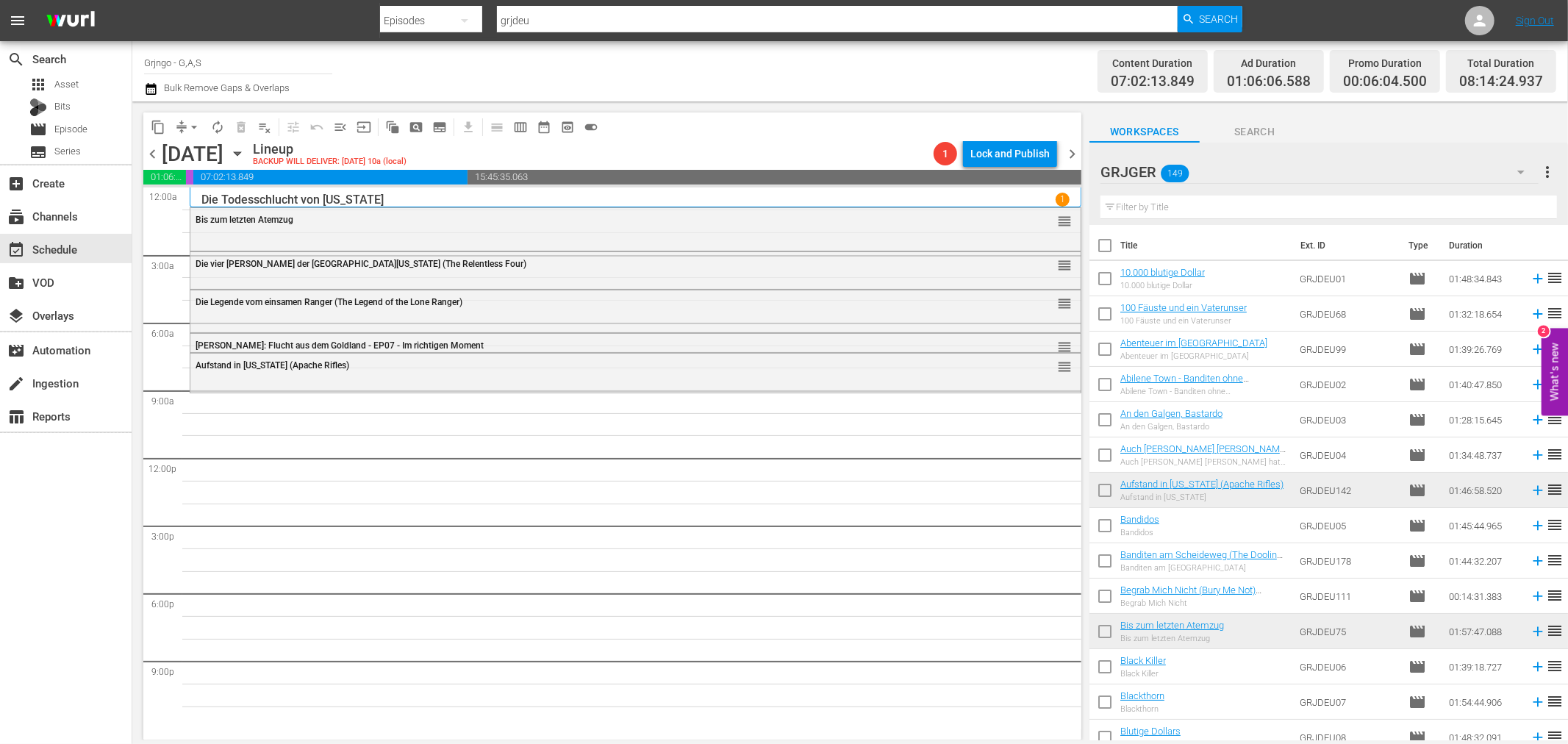
click at [1183, 208] on input "text" at bounding box center [1329, 207] width 456 height 23
paste input "Die Verfluchten der Pampas (Savage Pampas)"
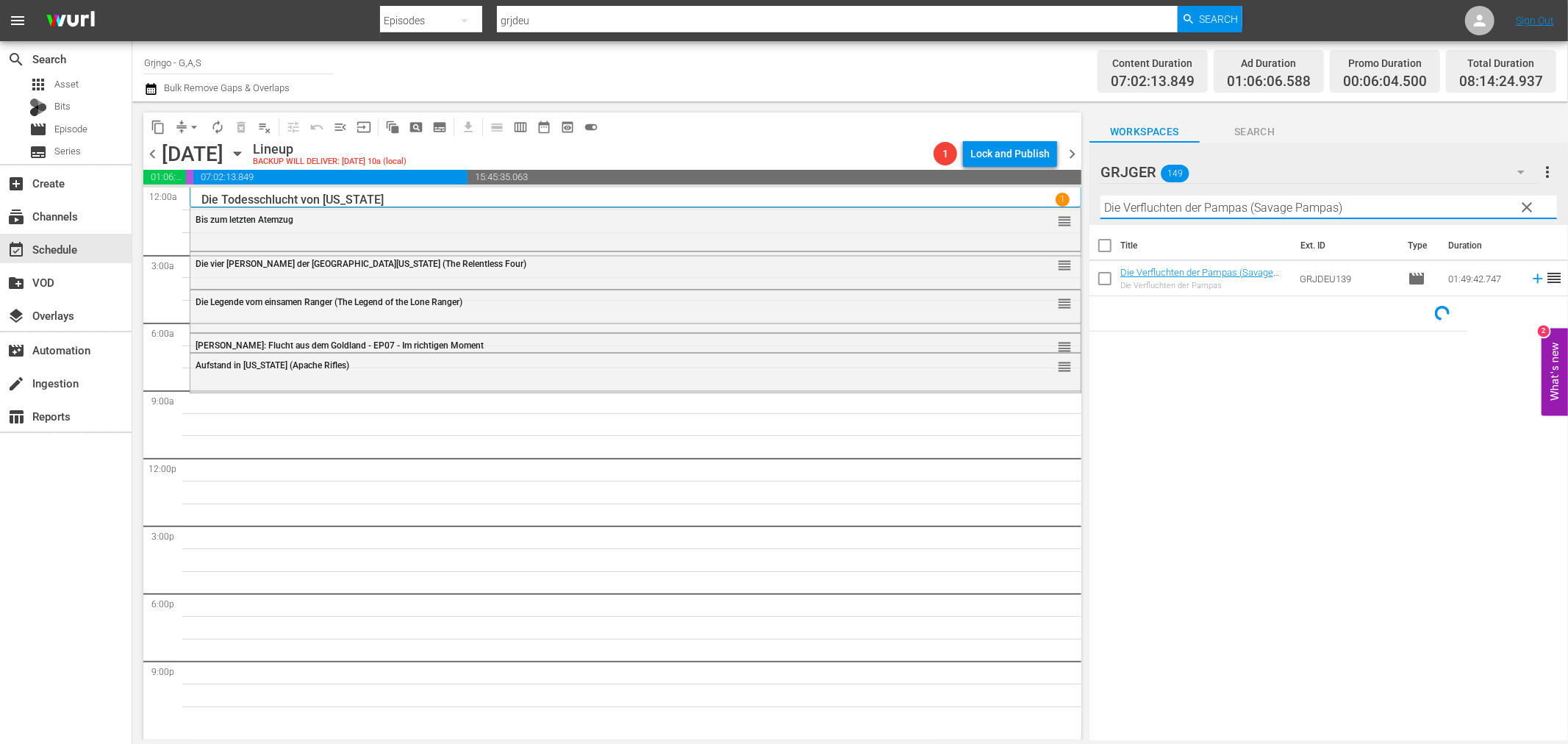
type input "Die Verfluchten der Pampas (Savage Pampas)"
click at [1533, 278] on icon at bounding box center [1538, 278] width 10 height 10
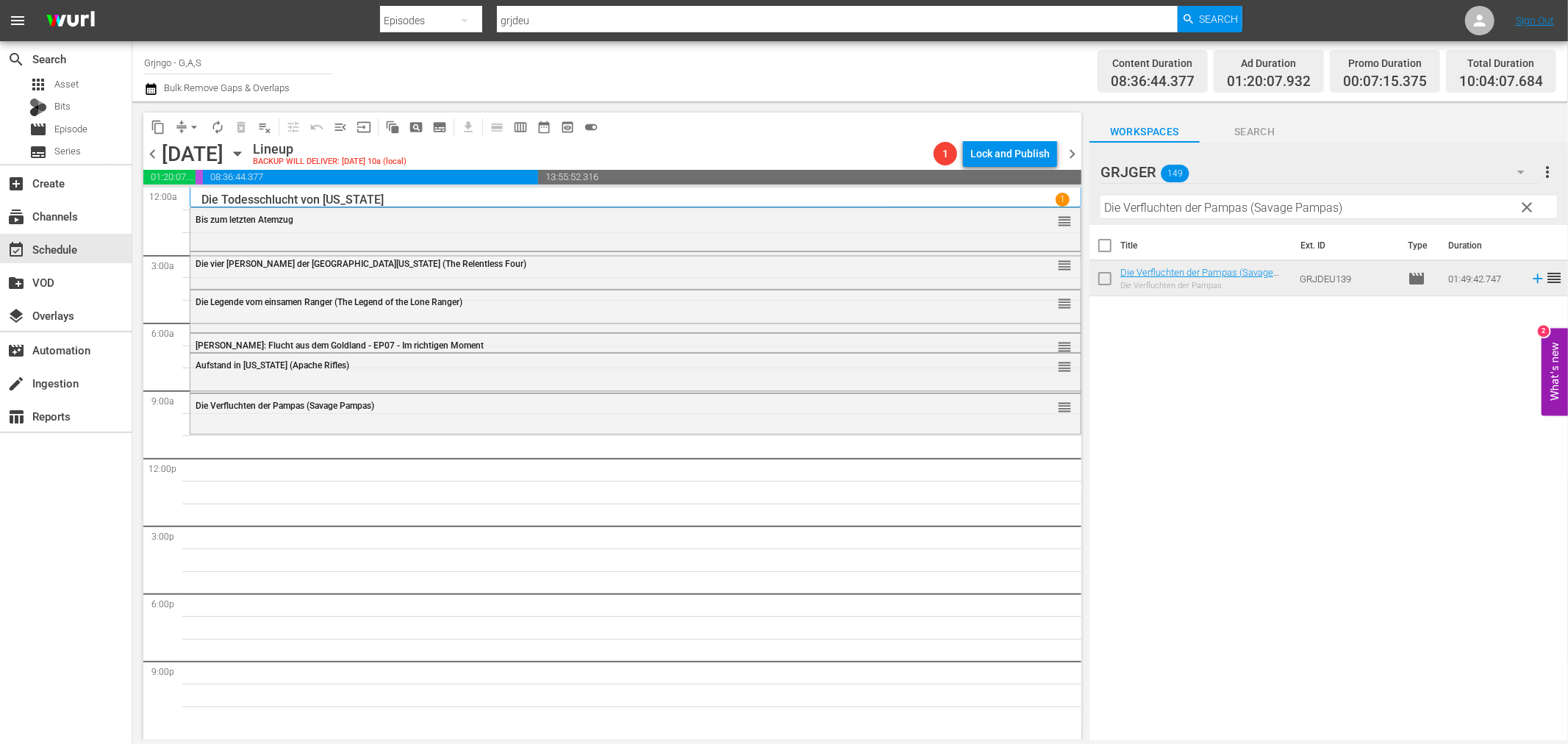
drag, startPoint x: 1530, startPoint y: 201, endPoint x: 1247, endPoint y: 218, distance: 283.5
click at [1530, 201] on span "clear" at bounding box center [1528, 208] width 18 height 18
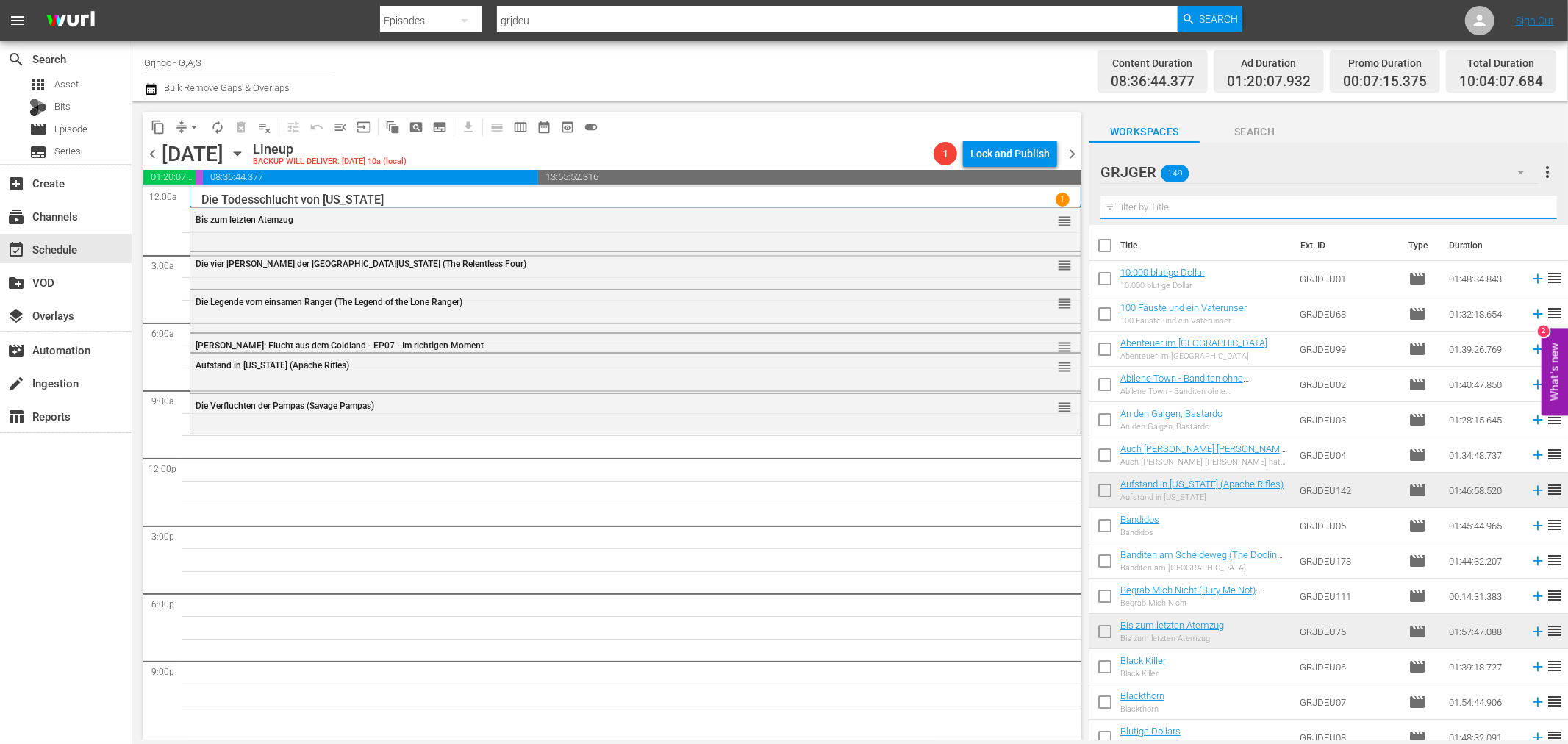
paste input "Django tötet leise"
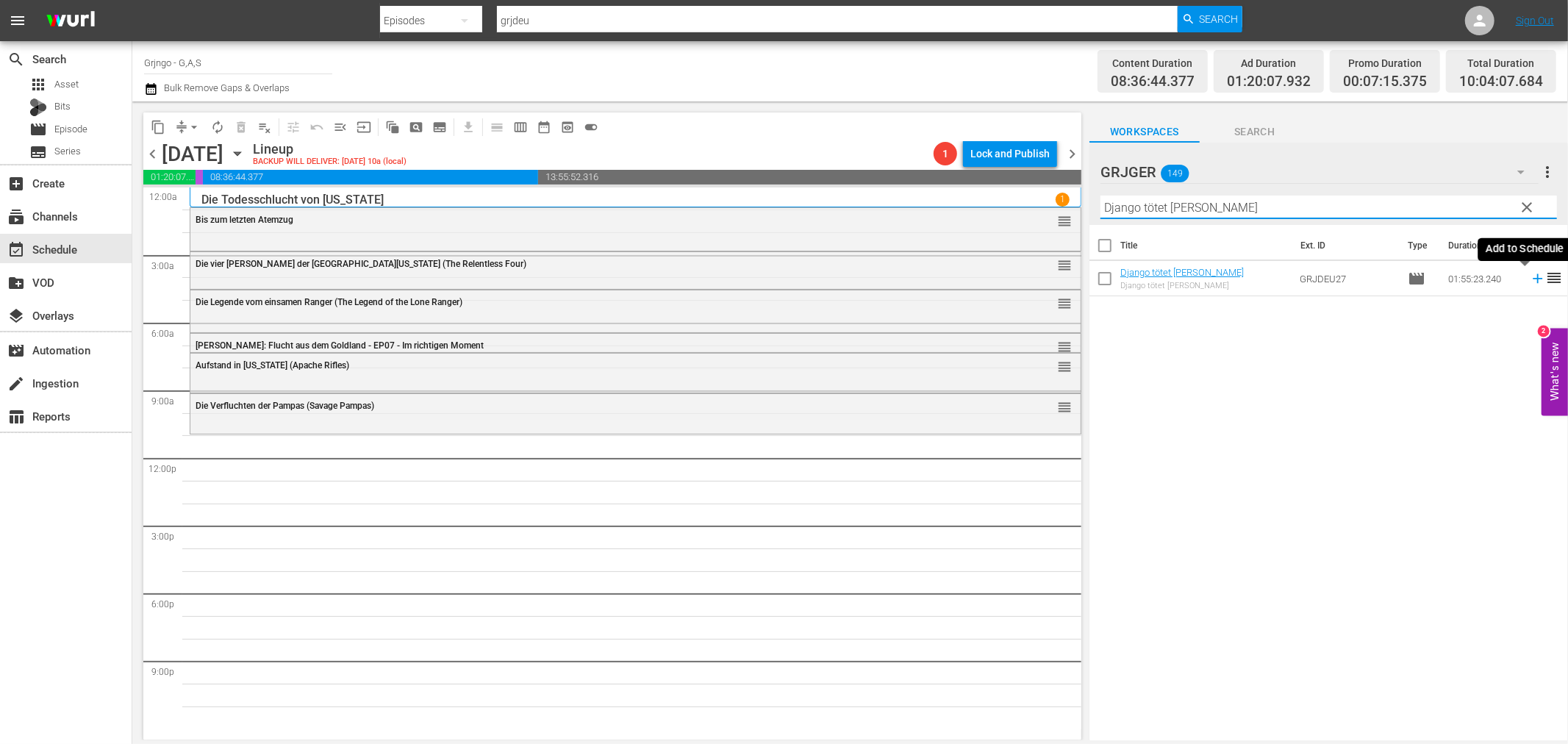
type input "Django tötet leise"
click at [1530, 276] on icon at bounding box center [1538, 278] width 16 height 16
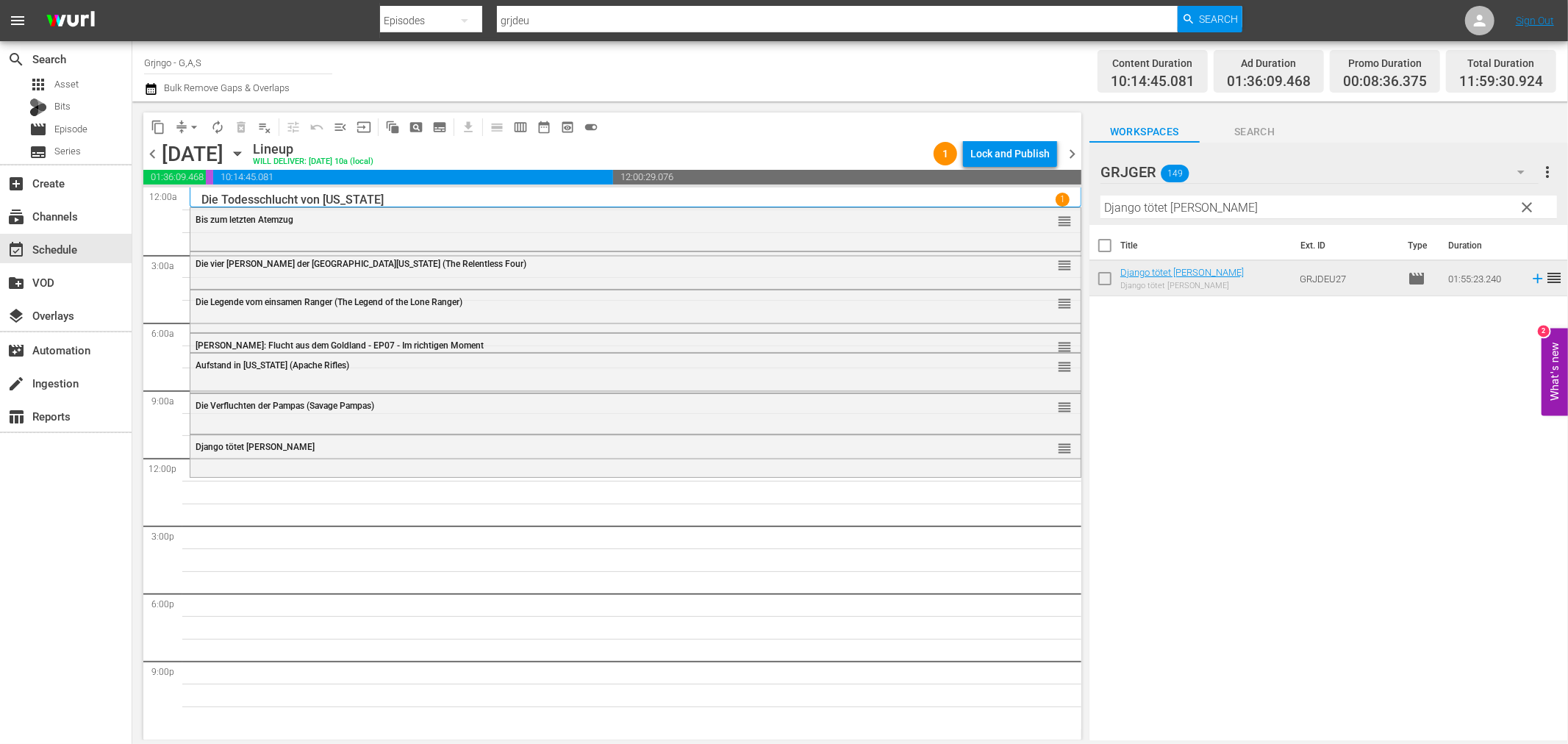
click at [1526, 207] on span "clear" at bounding box center [1528, 208] width 18 height 18
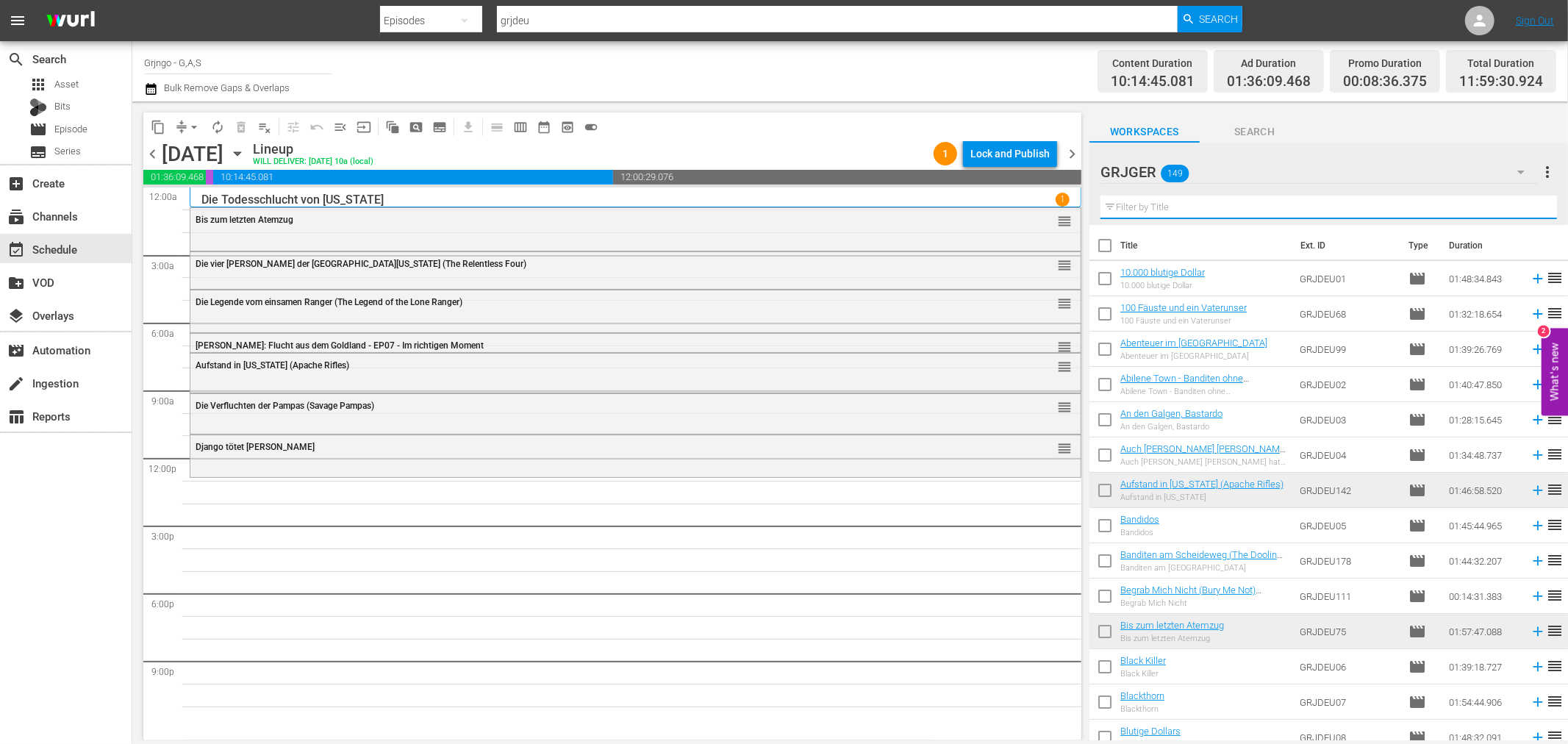
paste input "Cisco, der Banditenschreck"
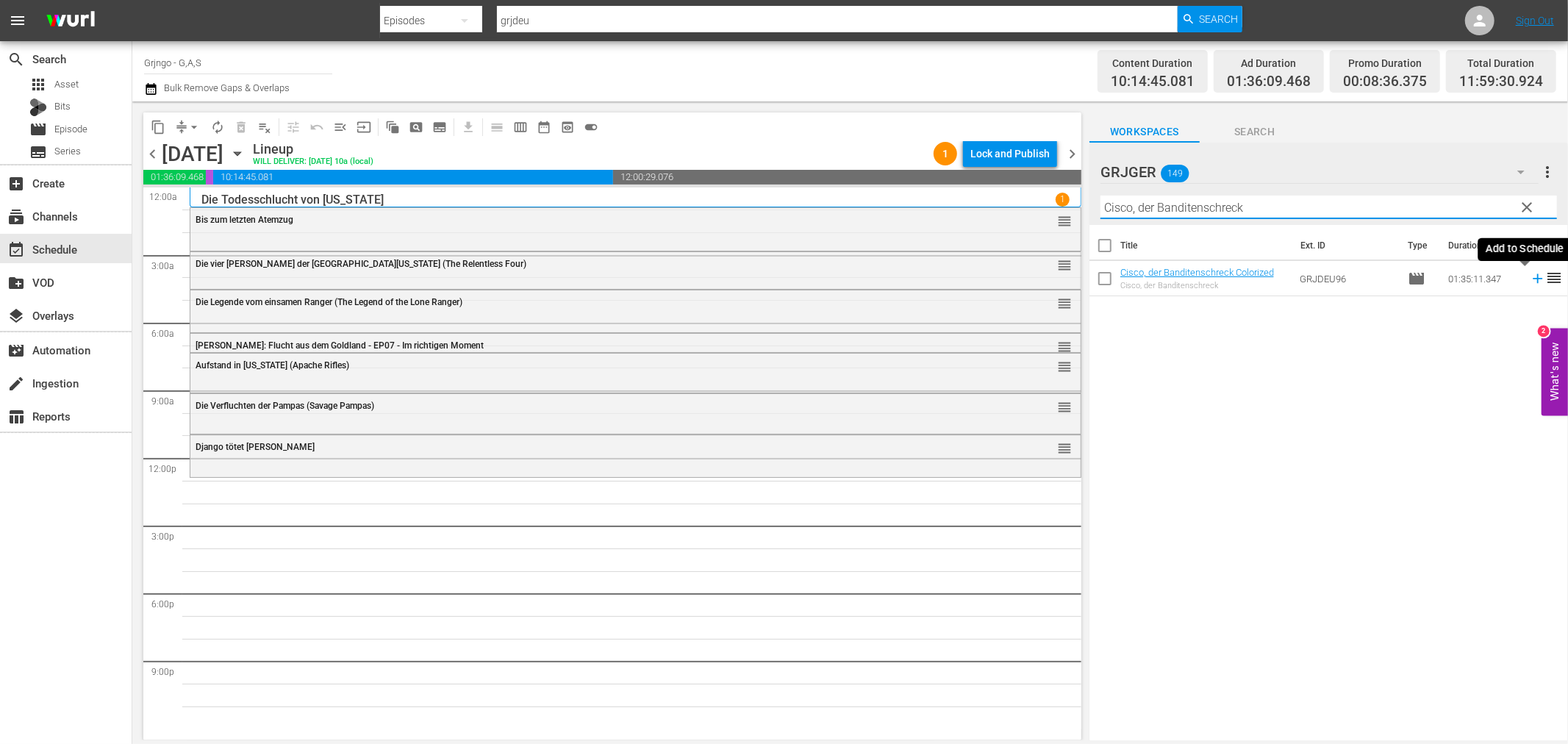
type input "Cisco, der Banditenschreck"
click at [1533, 278] on icon at bounding box center [1538, 278] width 10 height 10
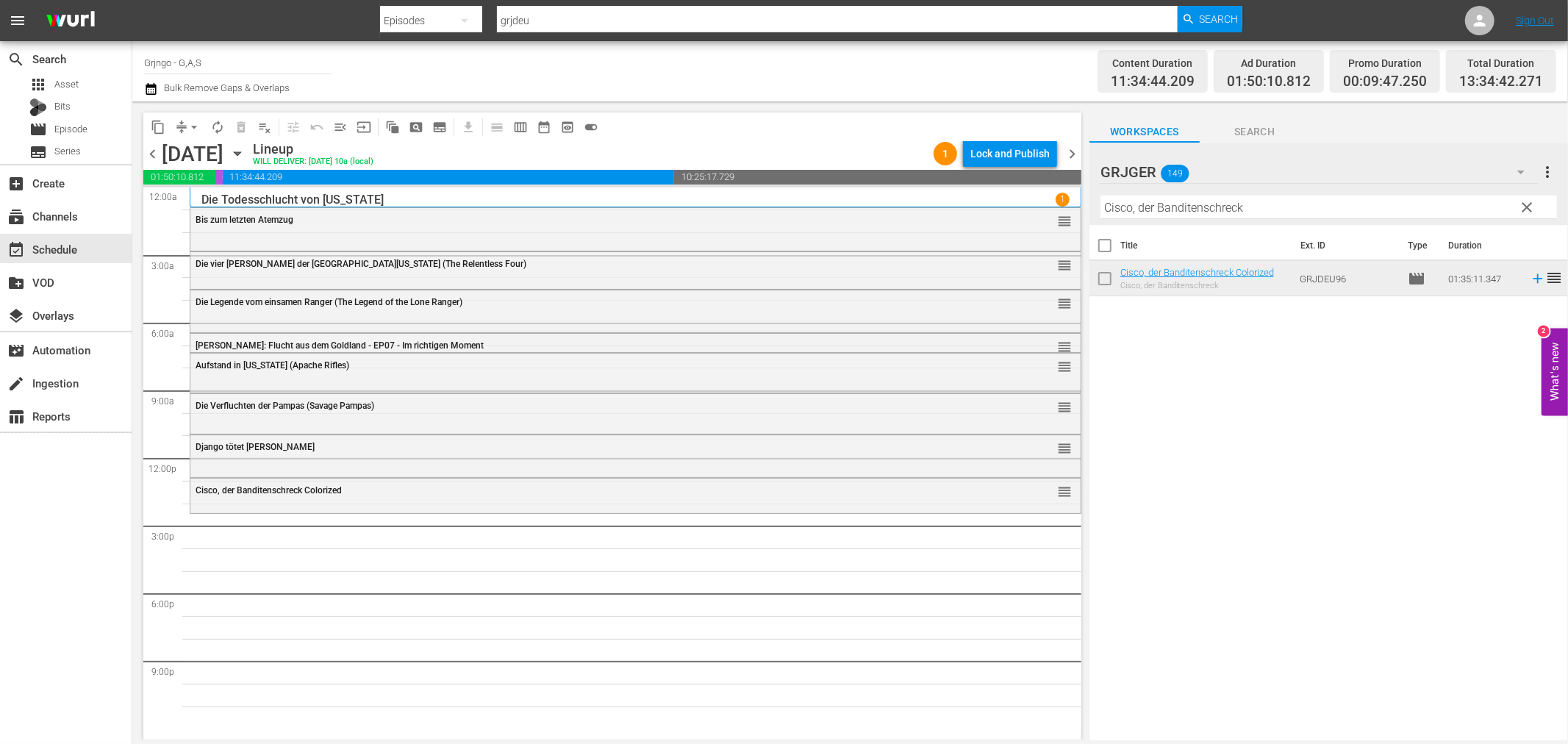
drag, startPoint x: 1531, startPoint y: 201, endPoint x: 1339, endPoint y: 226, distance: 193.6
click at [1531, 201] on span "clear" at bounding box center [1528, 208] width 18 height 18
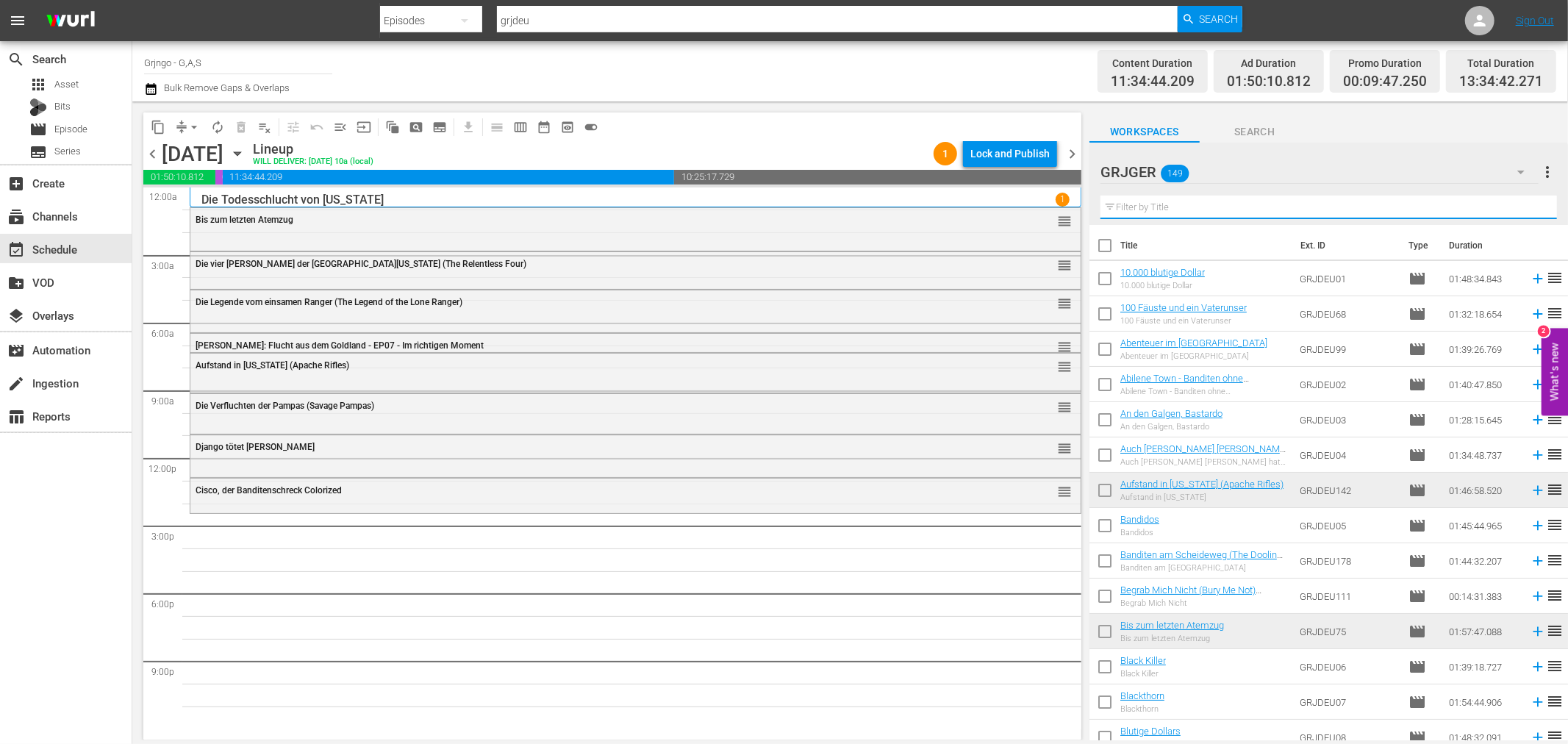
click at [1189, 200] on input "text" at bounding box center [1329, 207] width 456 height 23
paste input "Für drei Dollar Blei"
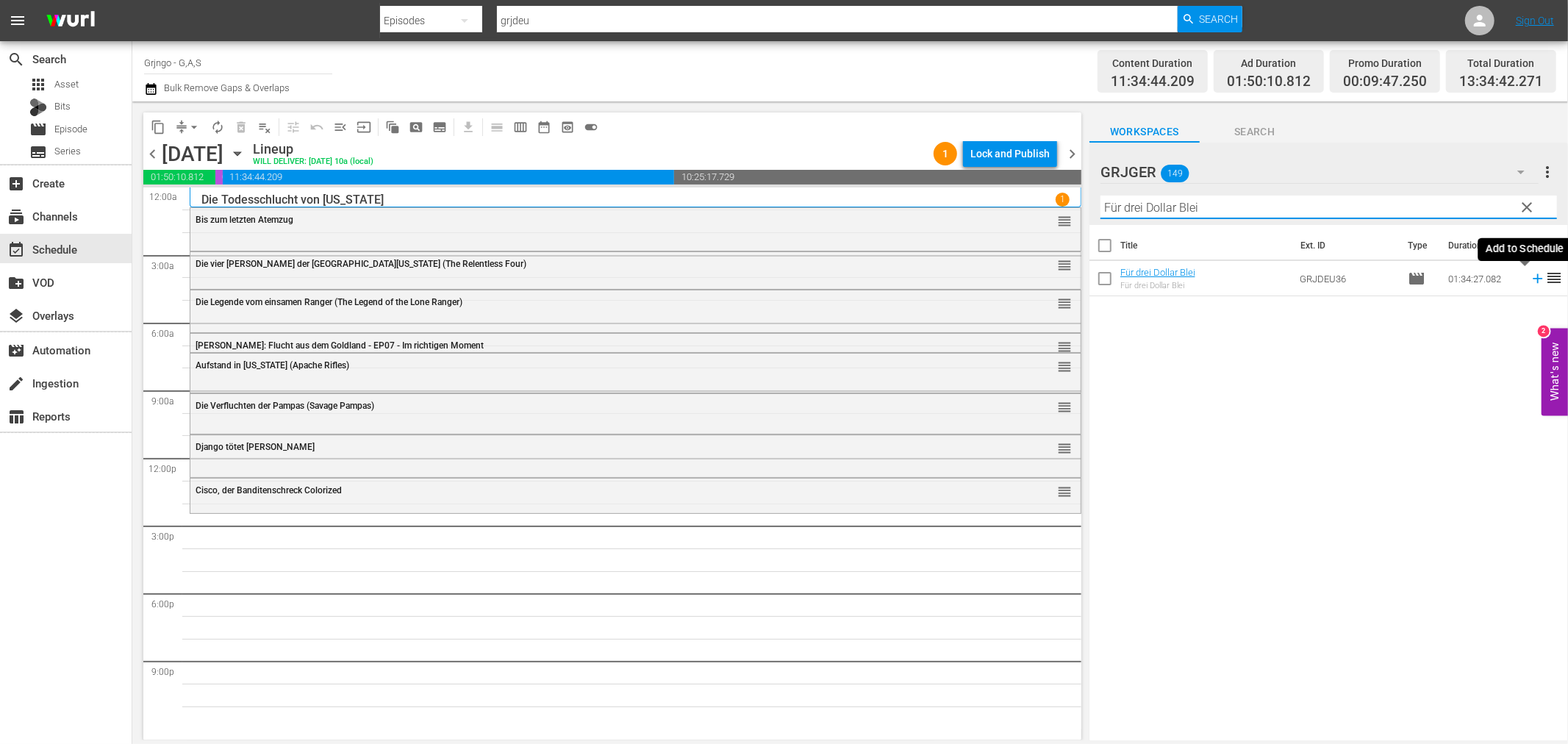
type input "Für drei Dollar Blei"
click at [1530, 276] on icon at bounding box center [1538, 278] width 16 height 16
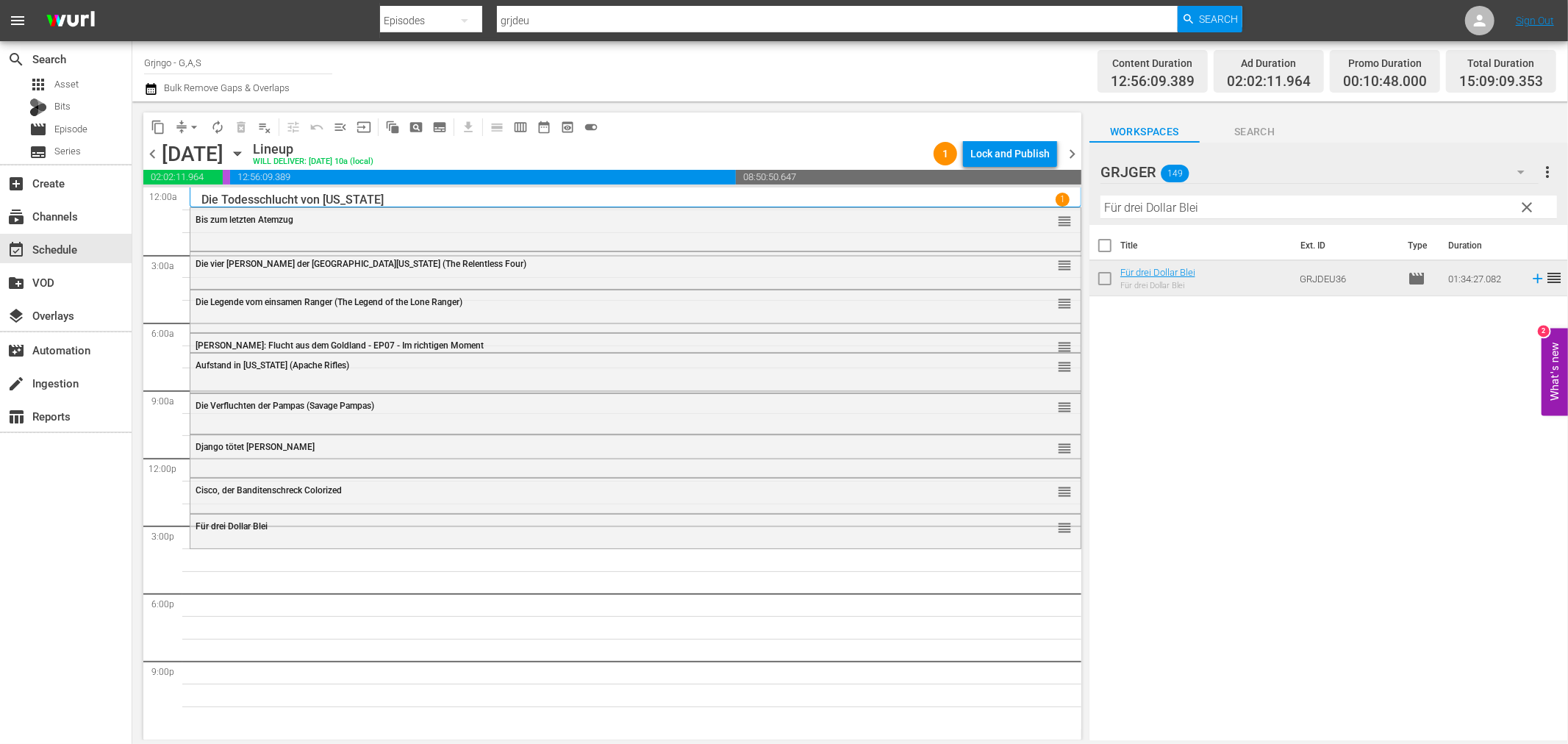
click at [1532, 202] on span "clear" at bounding box center [1528, 208] width 18 height 18
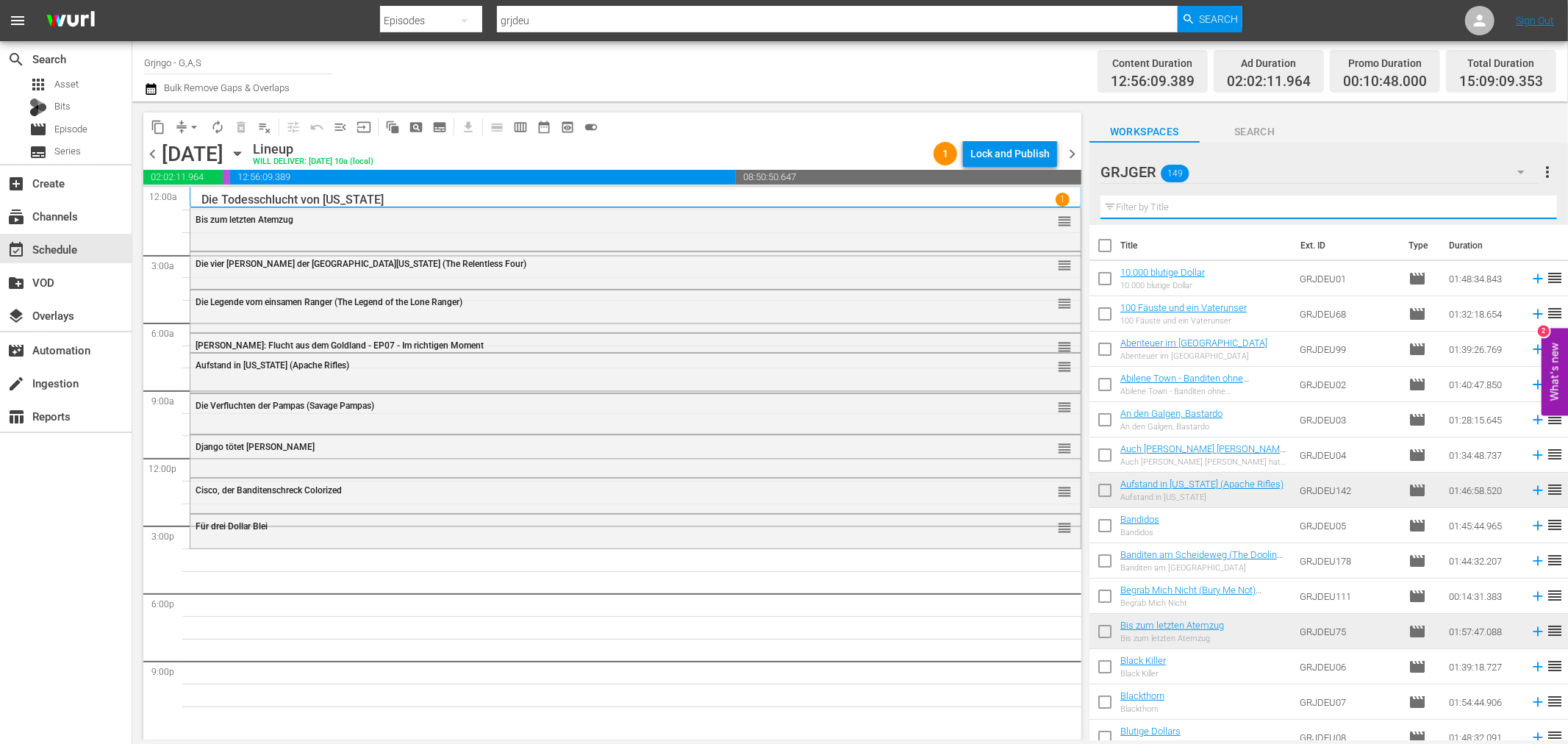
click at [1163, 209] on input "text" at bounding box center [1329, 207] width 456 height 23
paste input "Mohawk"
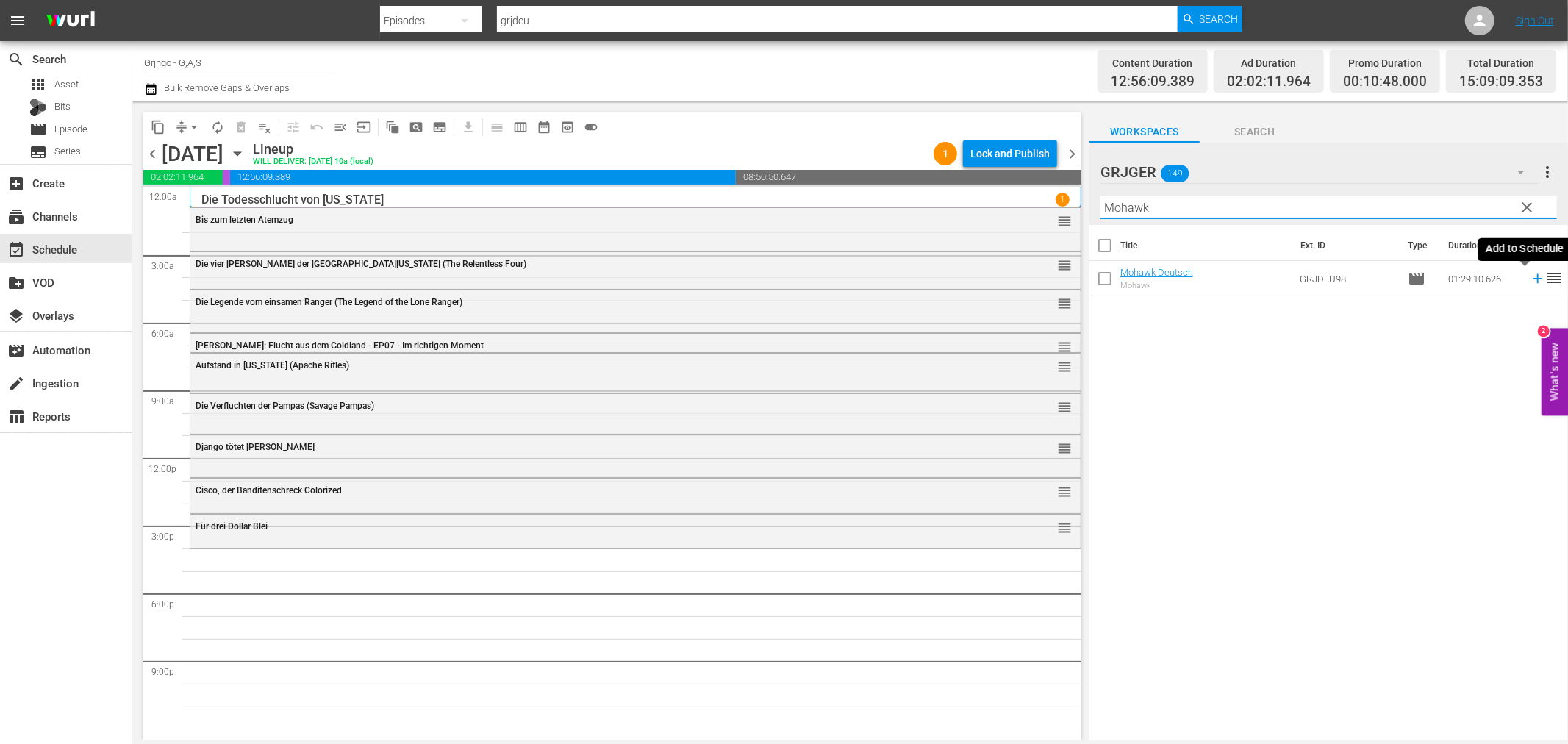
type input "Mohawk"
click at [1533, 279] on icon at bounding box center [1538, 278] width 10 height 10
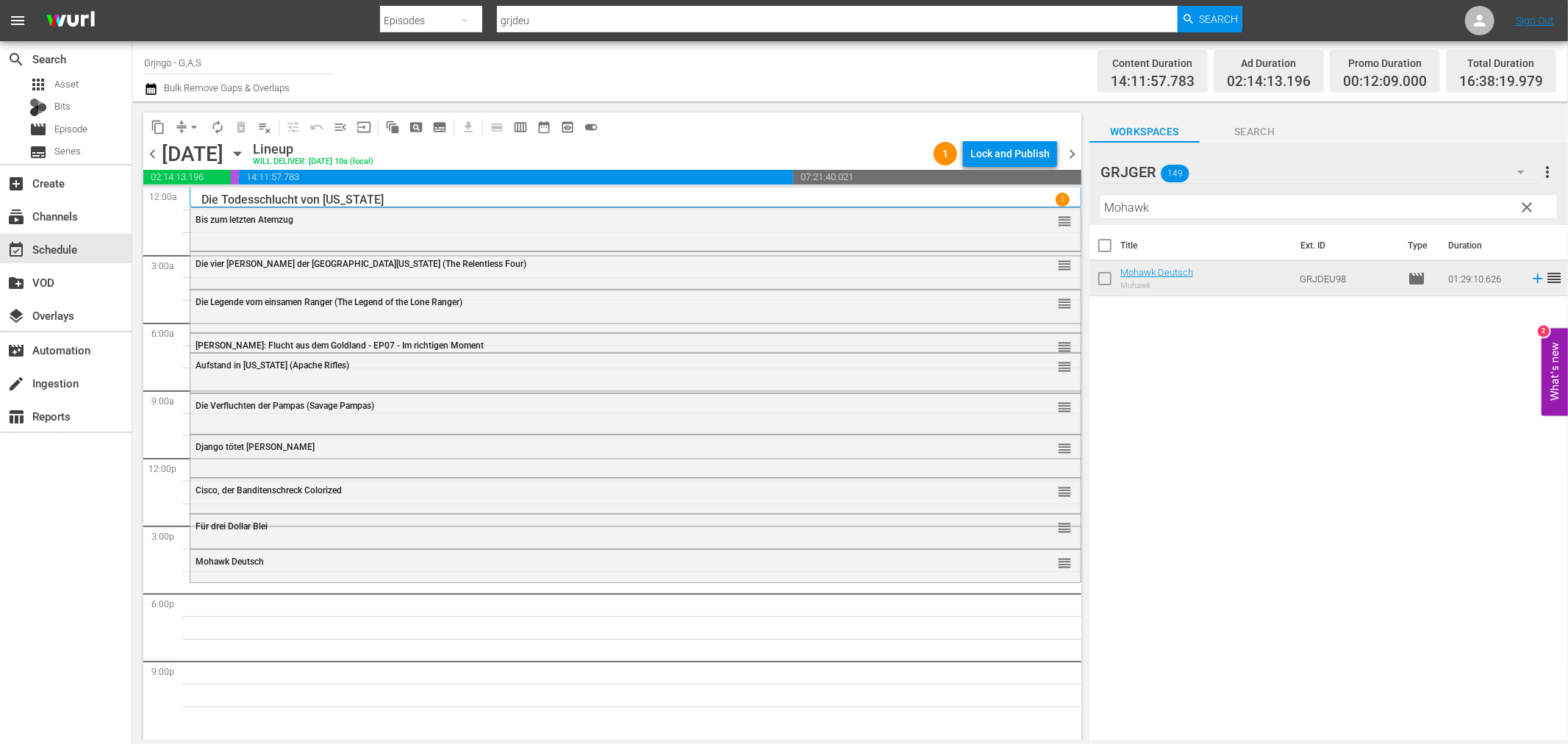
drag, startPoint x: 1533, startPoint y: 202, endPoint x: 1225, endPoint y: 218, distance: 308.4
click at [1533, 202] on span "clear" at bounding box center [1528, 208] width 18 height 18
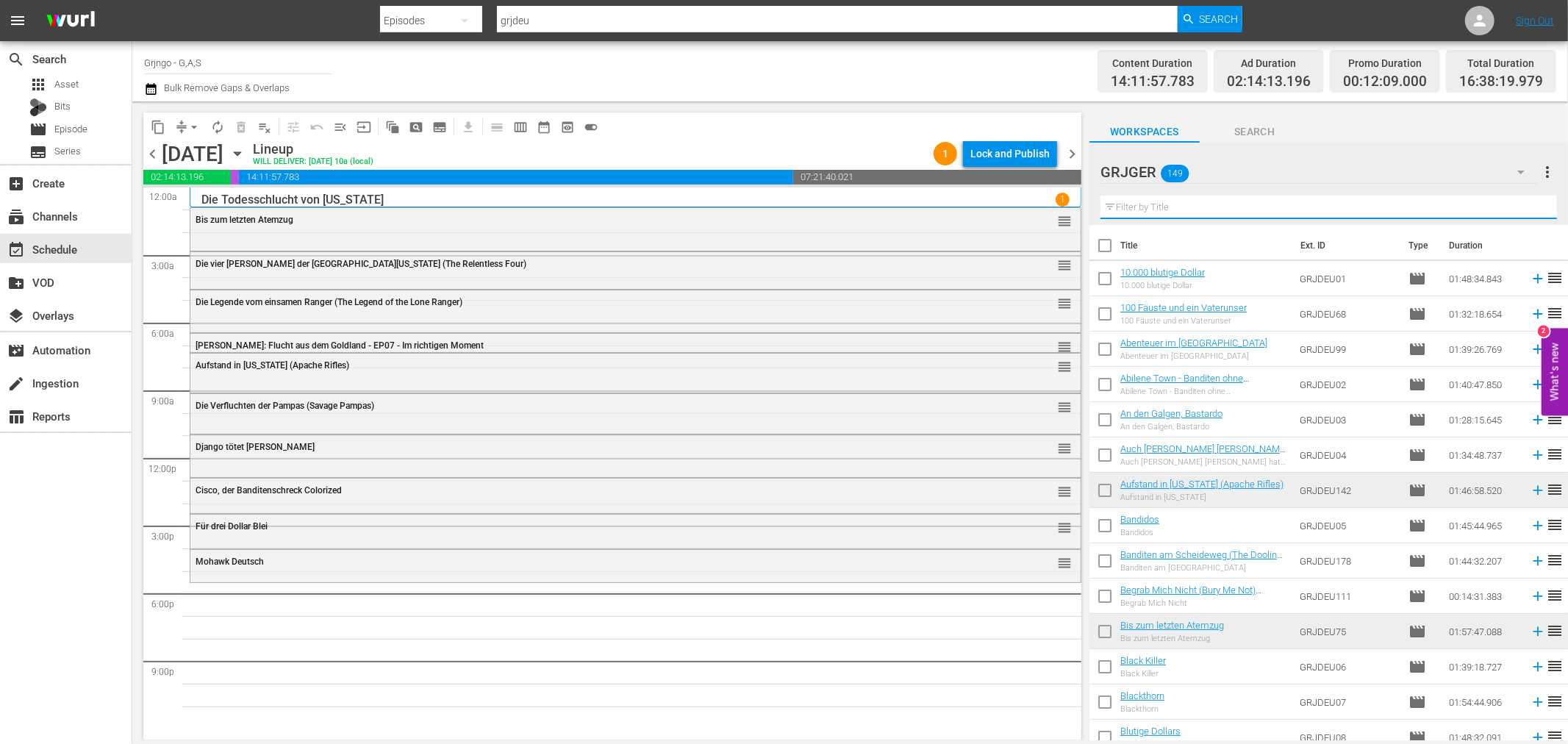
click at [1182, 210] on input "text" at bounding box center [1329, 207] width 456 height 23
paste input "Der einsame Adler (Drum Beat)"
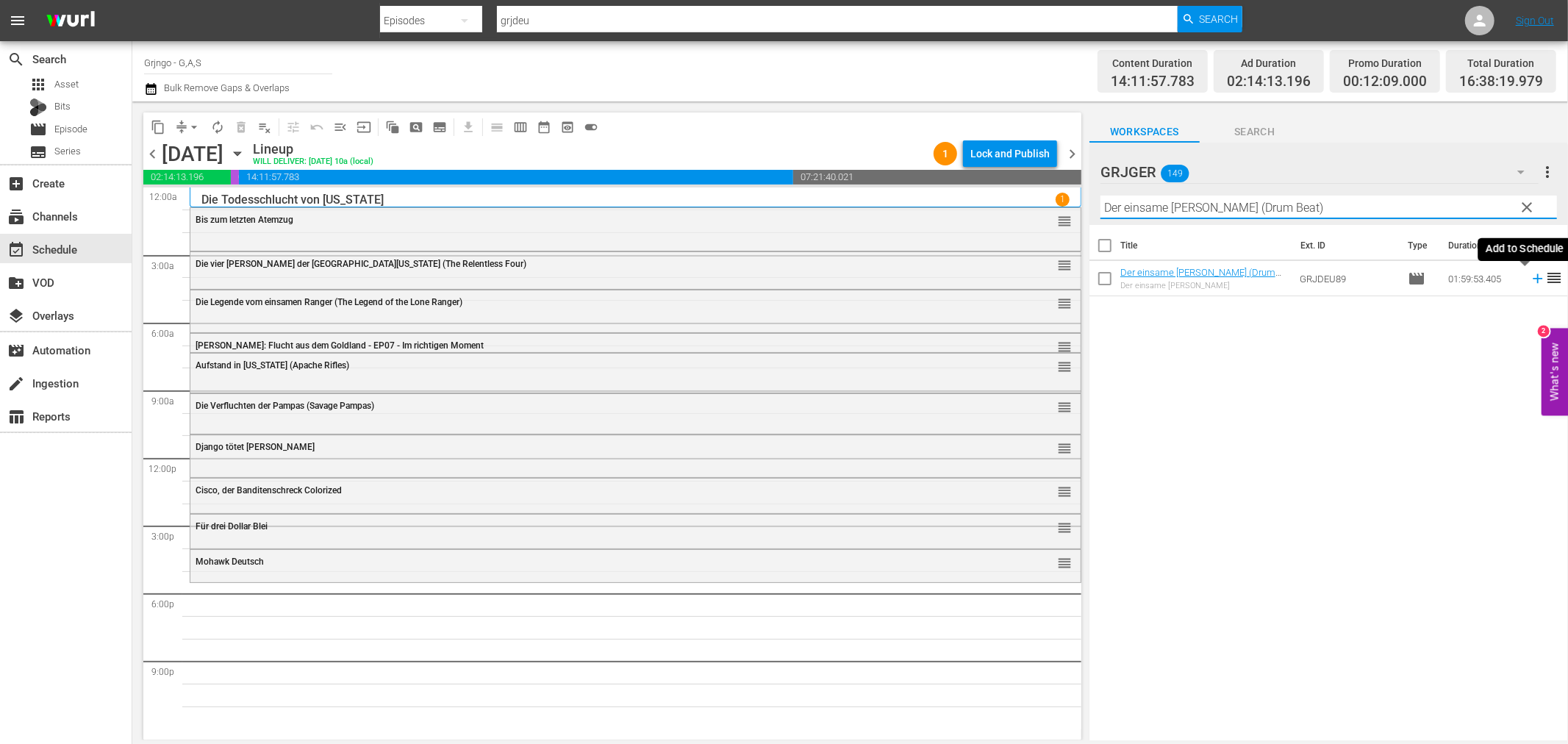
type input "Der einsame Adler (Drum Beat)"
click at [1533, 279] on icon at bounding box center [1538, 278] width 10 height 10
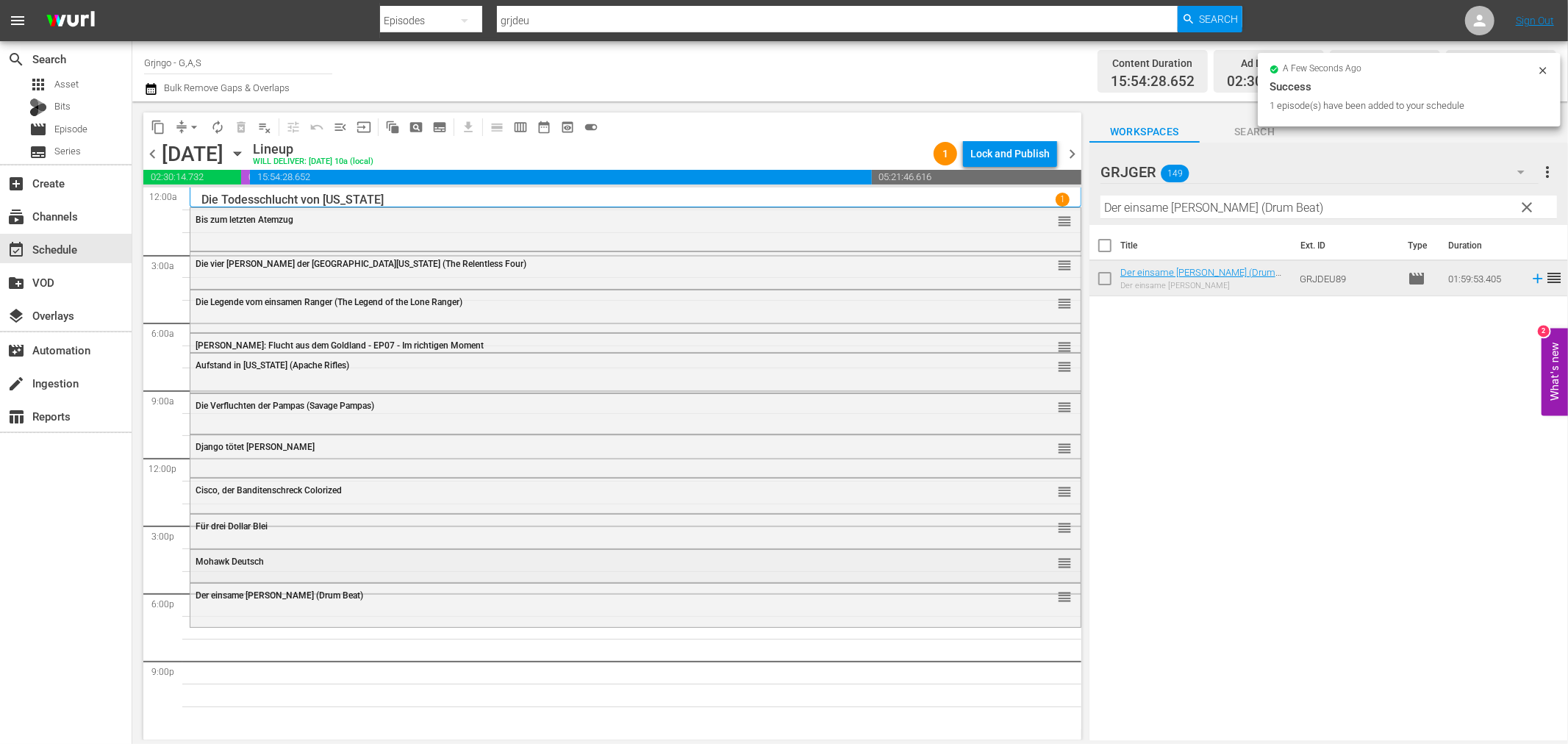
click at [356, 565] on div "Mohawk Deutsch" at bounding box center [594, 561] width 799 height 10
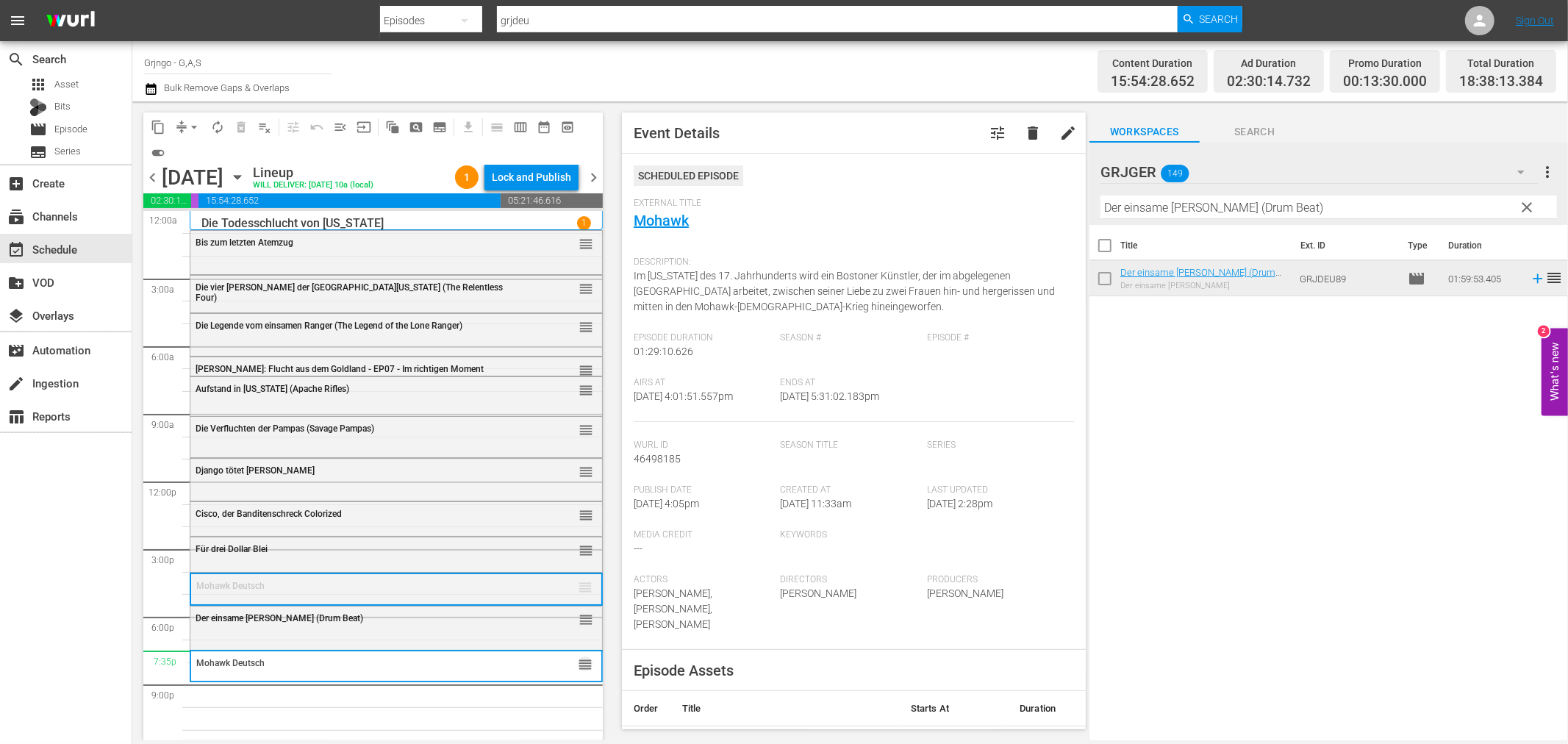
drag, startPoint x: 574, startPoint y: 586, endPoint x: 542, endPoint y: 652, distance: 73.3
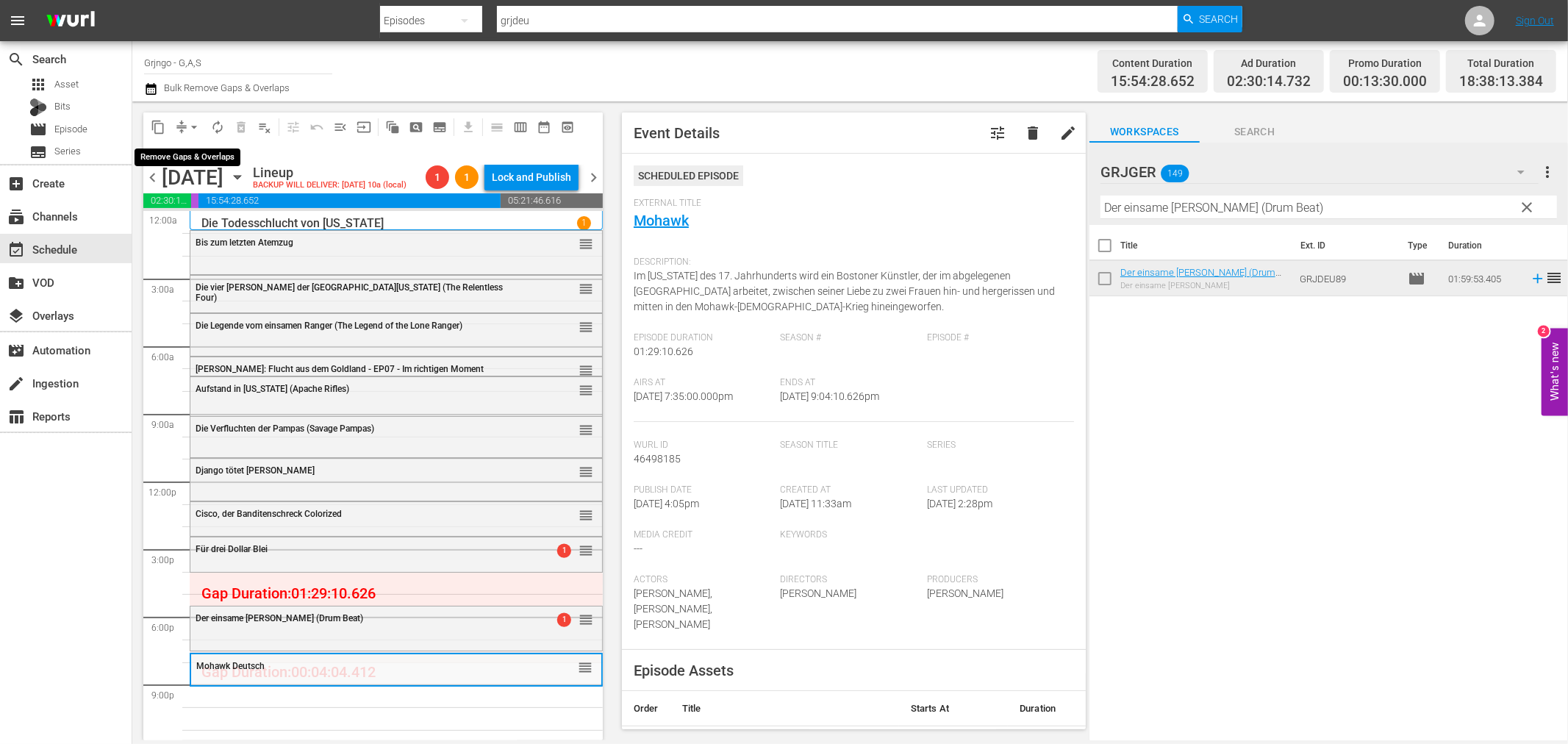
click at [195, 122] on span "arrow_drop_down" at bounding box center [194, 127] width 14 height 14
click at [203, 195] on li "Align to End of Previous Day" at bounding box center [194, 204] width 154 height 24
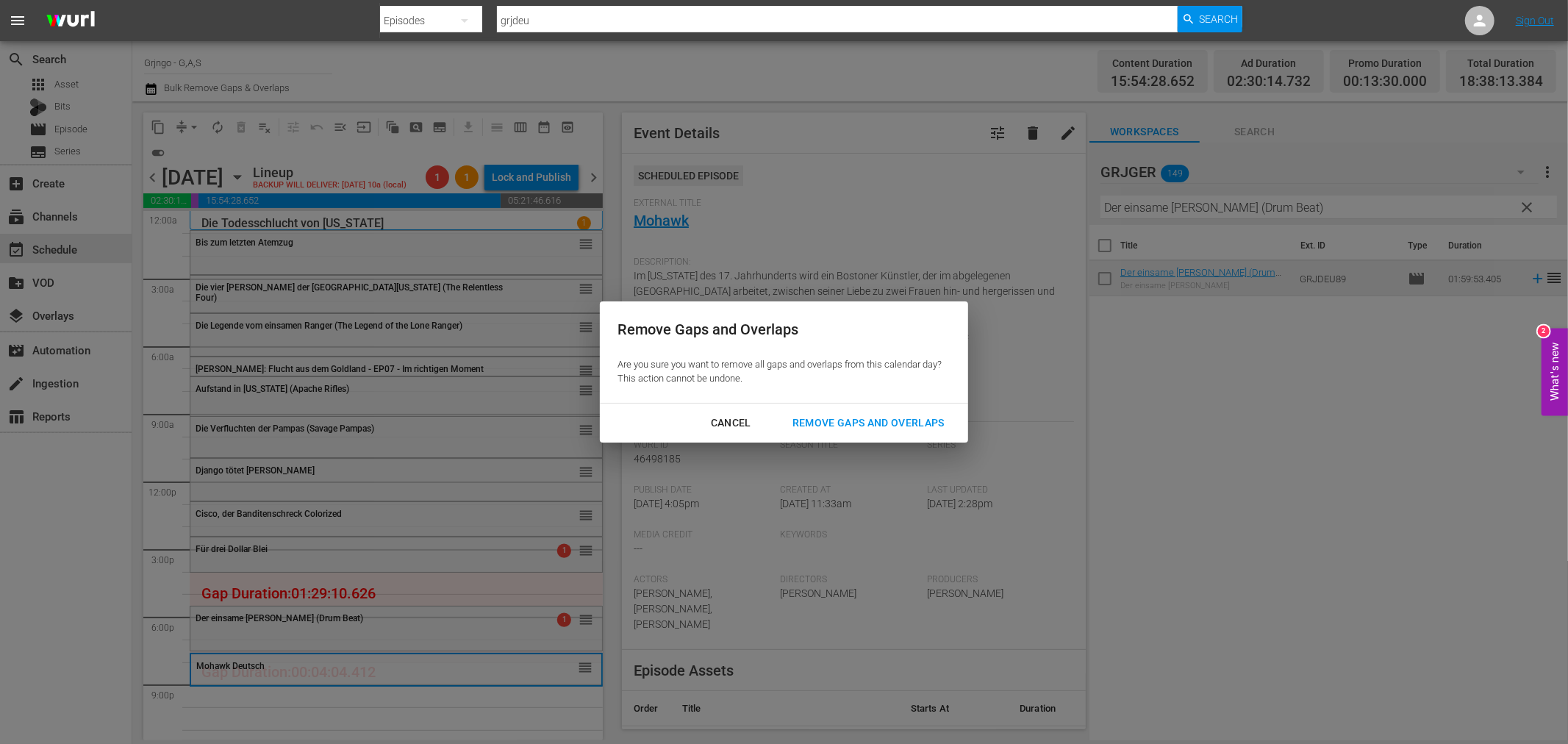
click at [877, 420] on div "Remove Gaps and Overlaps" at bounding box center [868, 423] width 175 height 19
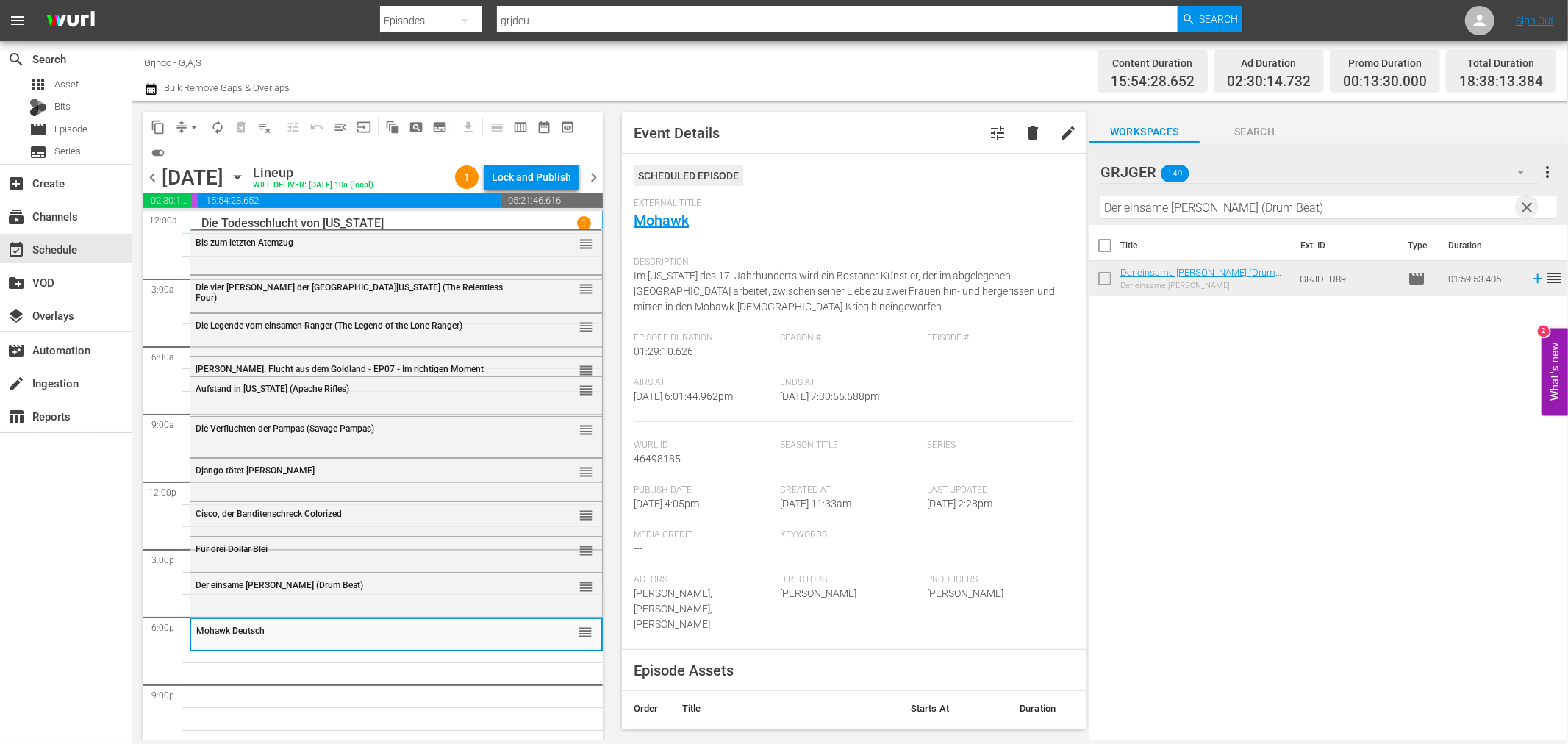
click at [1525, 200] on span "clear" at bounding box center [1528, 208] width 18 height 18
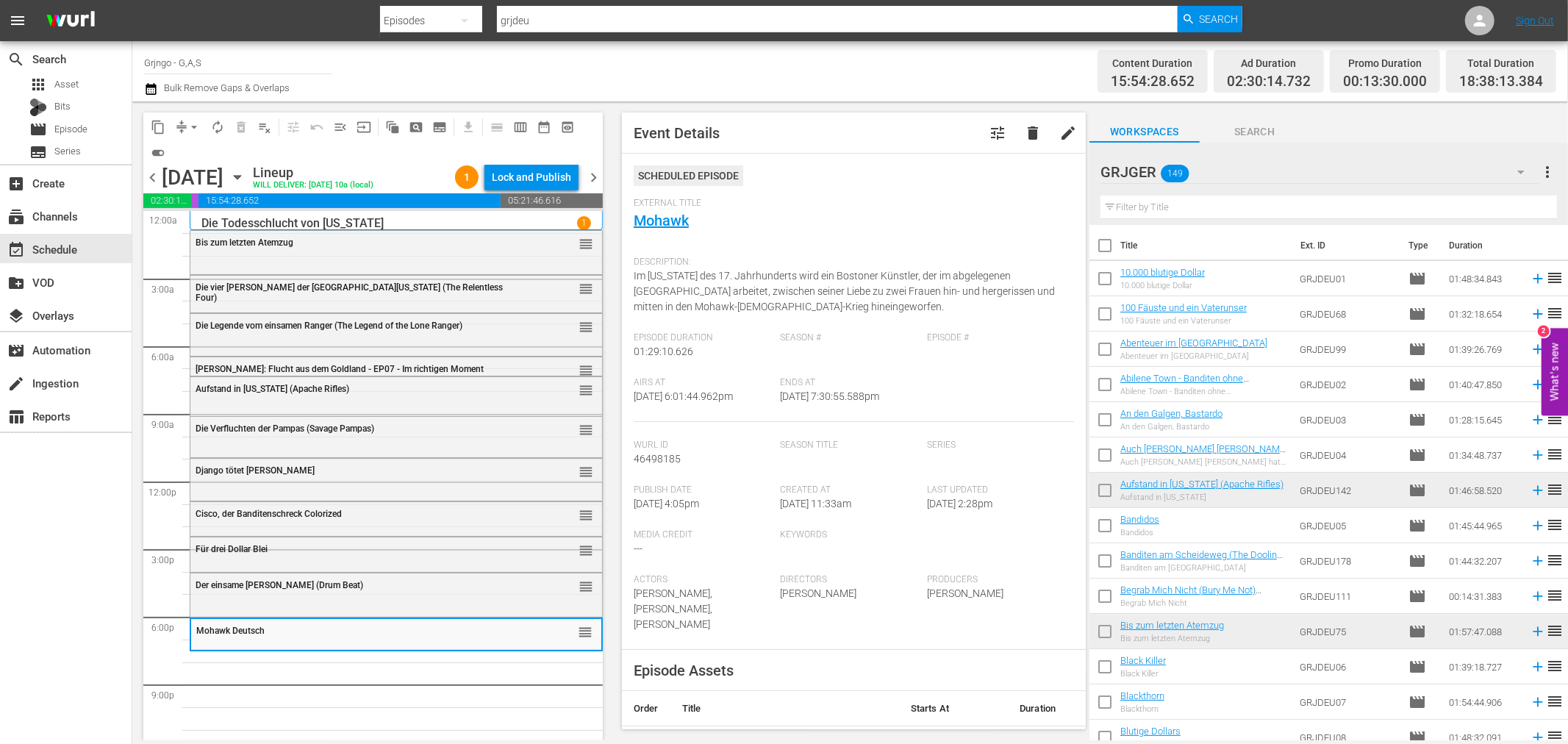
click at [1126, 204] on input "text" at bounding box center [1329, 207] width 456 height 23
paste input "Wasser für [US_STATE]"
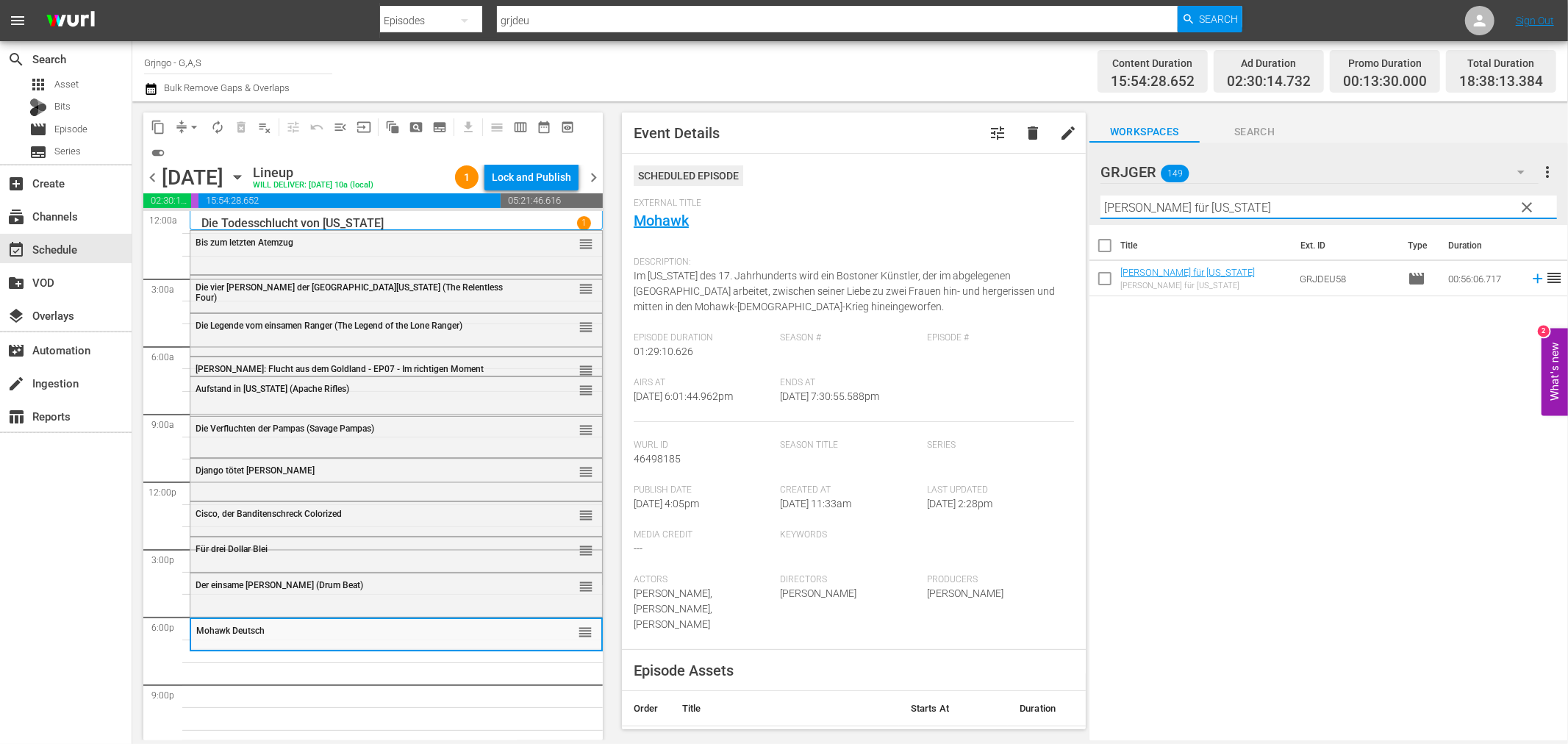
type input "Wasser für [US_STATE]"
click at [1533, 278] on icon at bounding box center [1538, 278] width 10 height 10
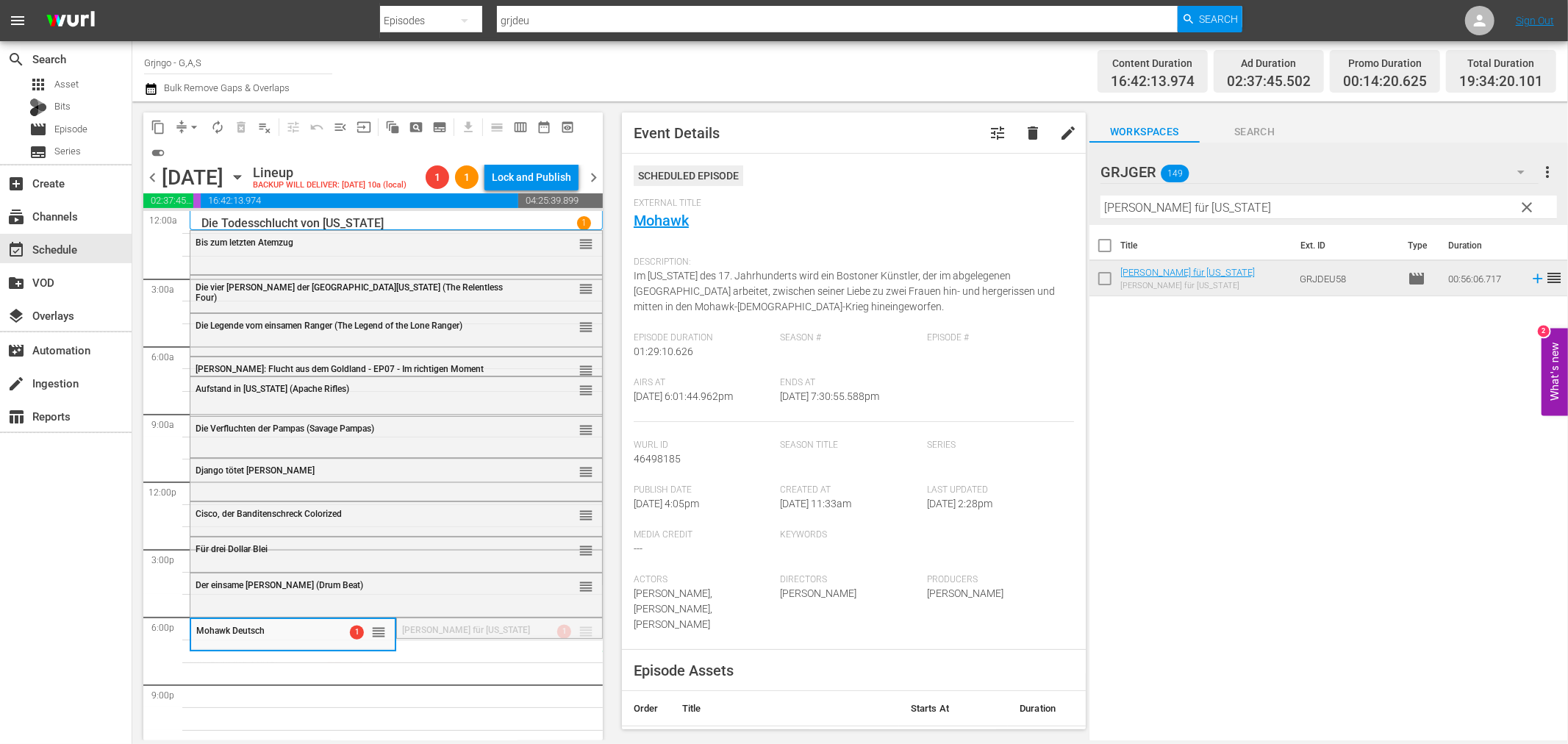
drag, startPoint x: 574, startPoint y: 632, endPoint x: 533, endPoint y: 653, distance: 46.1
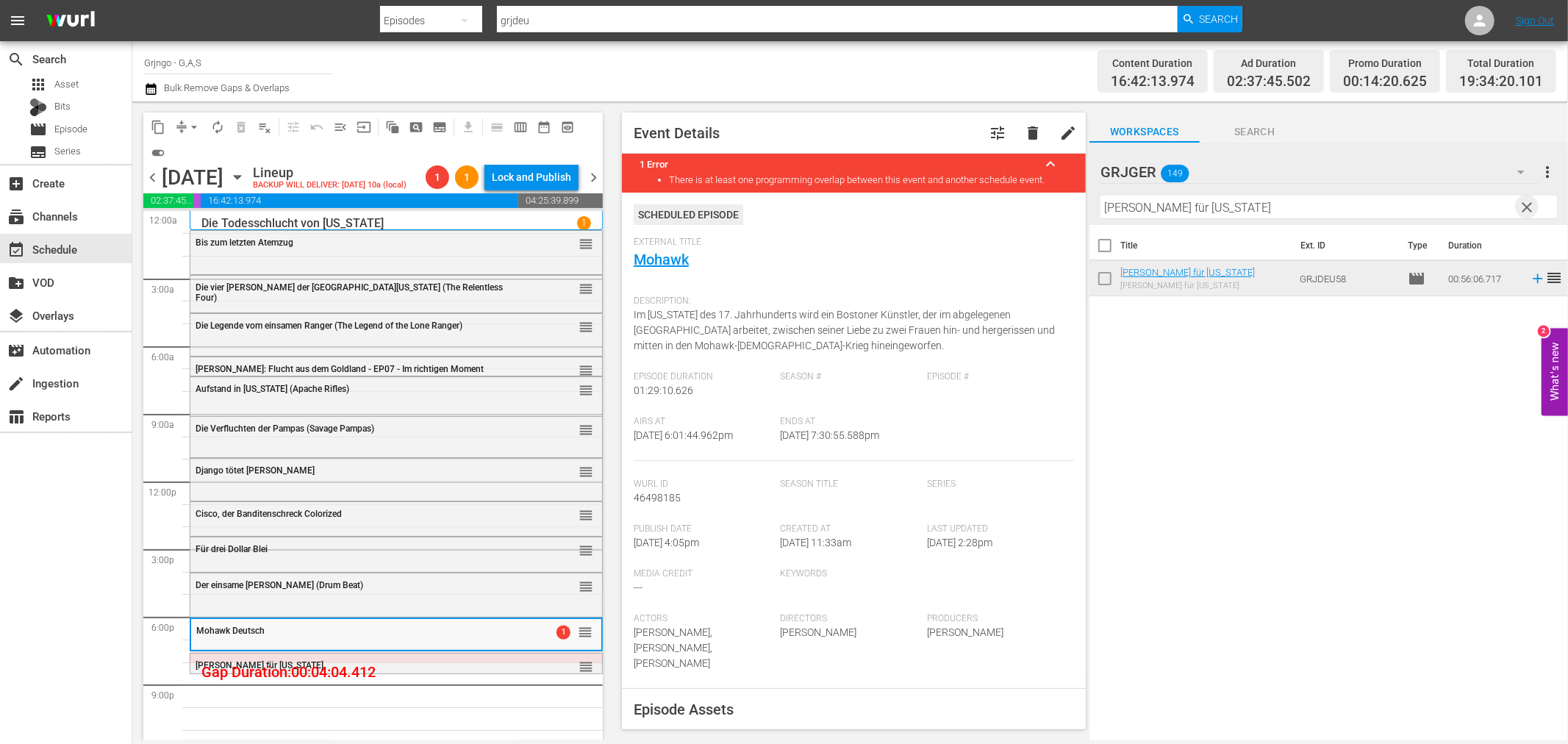
click at [1519, 204] on span "clear" at bounding box center [1528, 208] width 18 height 18
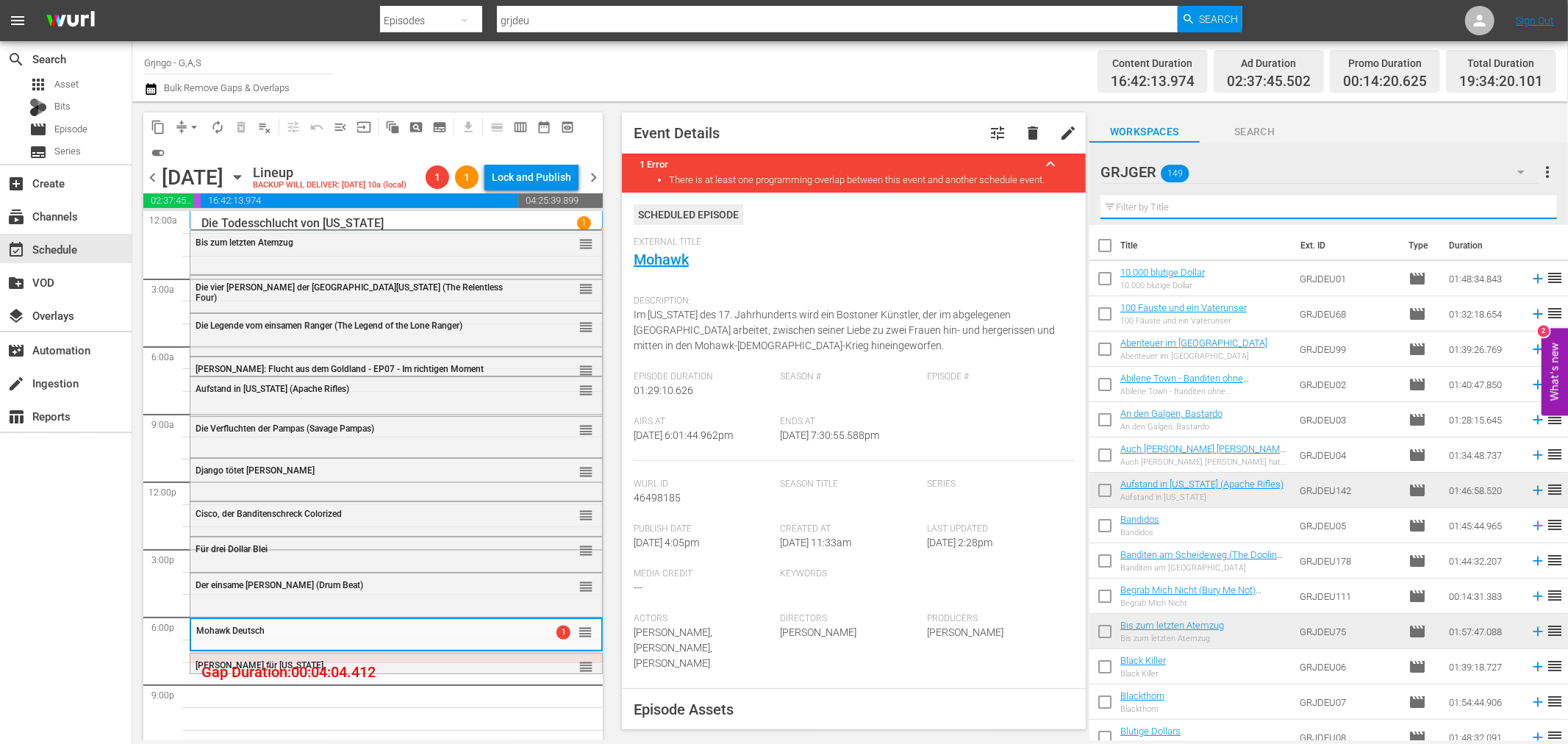
click at [1258, 201] on input "text" at bounding box center [1329, 207] width 456 height 23
paste input "Die Karawane (The Covered Wagon)"
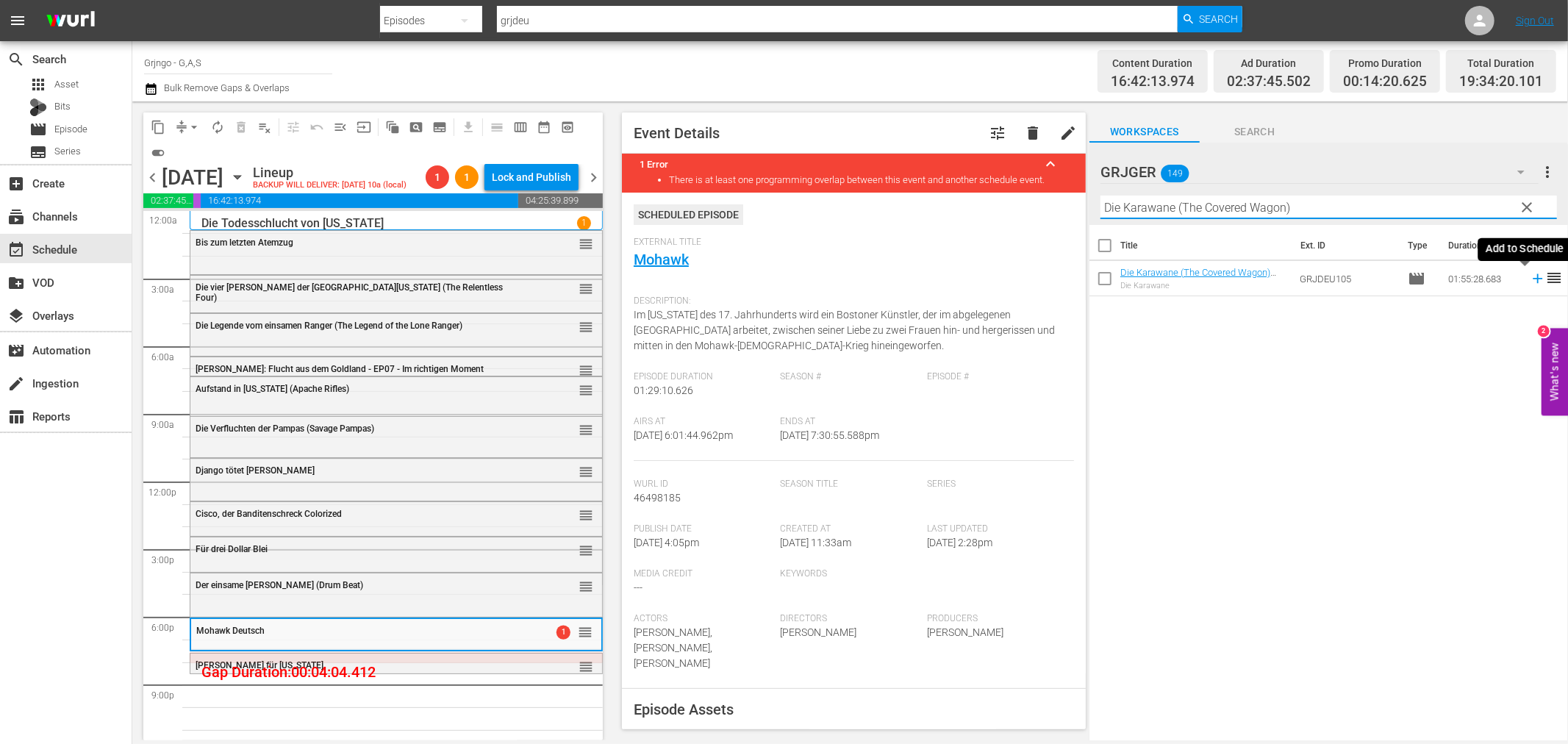
type input "Die Karawane (The Covered Wagon)"
click at [1533, 278] on icon at bounding box center [1538, 278] width 10 height 10
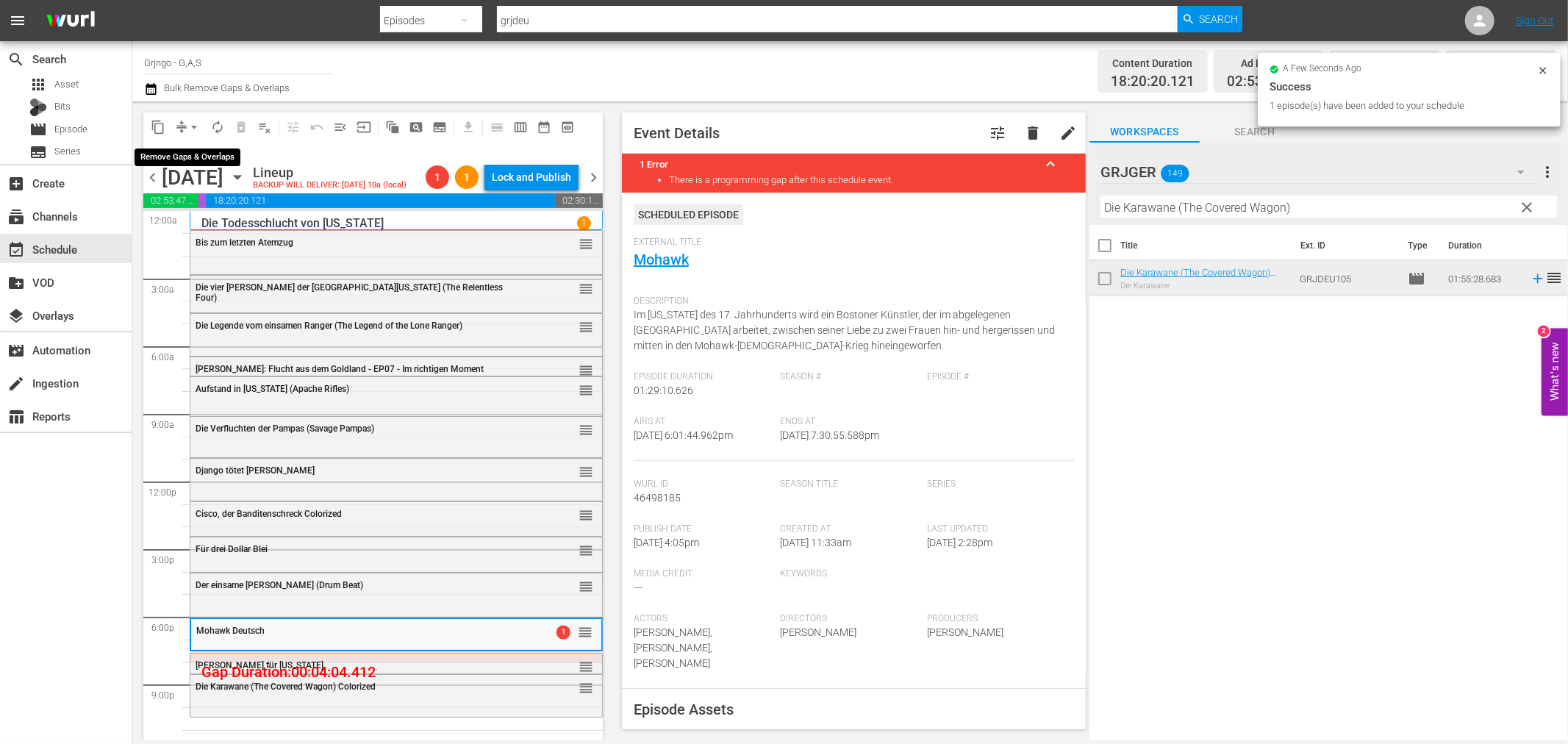
click at [192, 125] on span "arrow_drop_down" at bounding box center [194, 127] width 14 height 14
drag, startPoint x: 192, startPoint y: 131, endPoint x: 225, endPoint y: 208, distance: 83.8
click at [225, 208] on li "Align to End of Previous Day" at bounding box center [194, 204] width 154 height 24
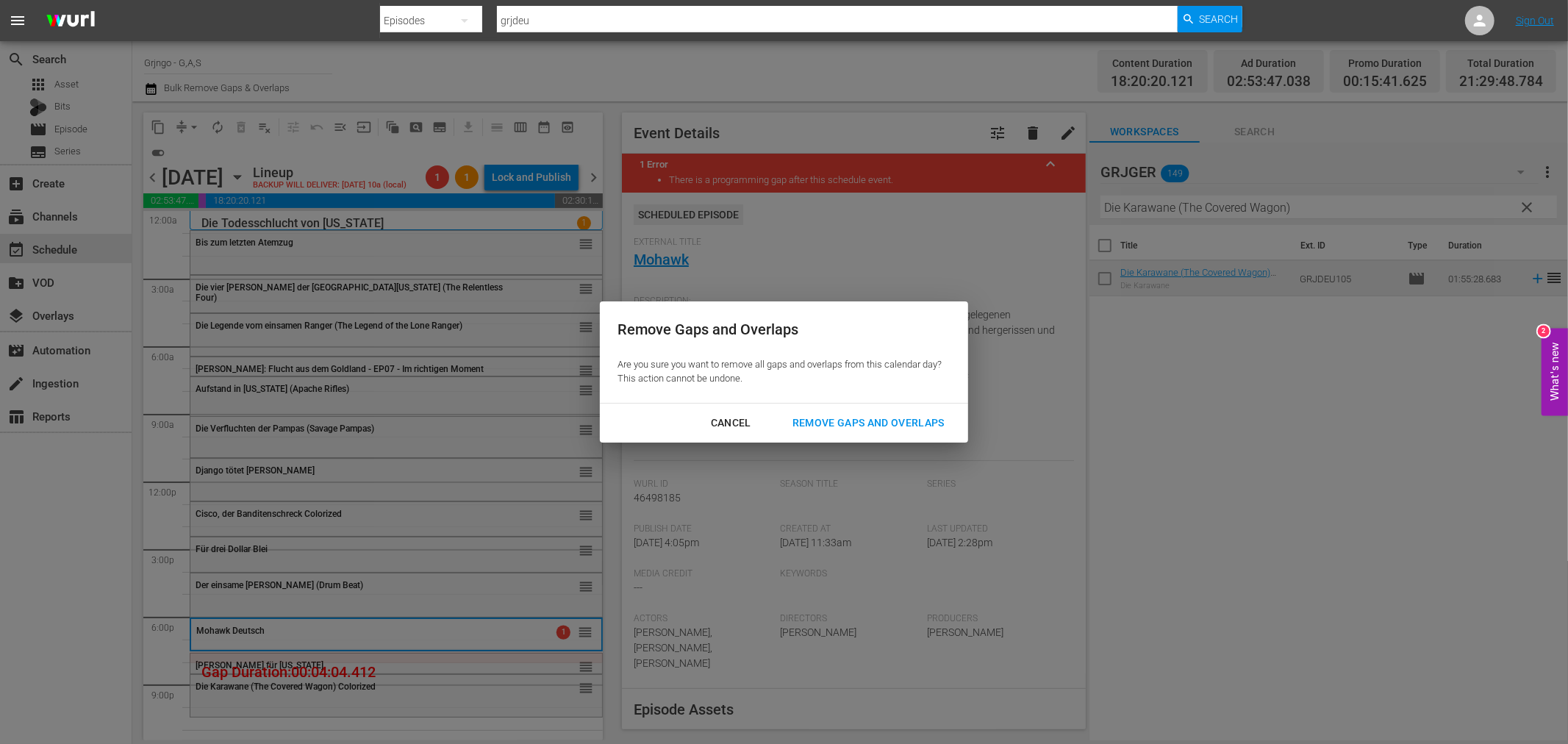
click at [856, 414] on div "Remove Gaps and Overlaps" at bounding box center [868, 423] width 175 height 19
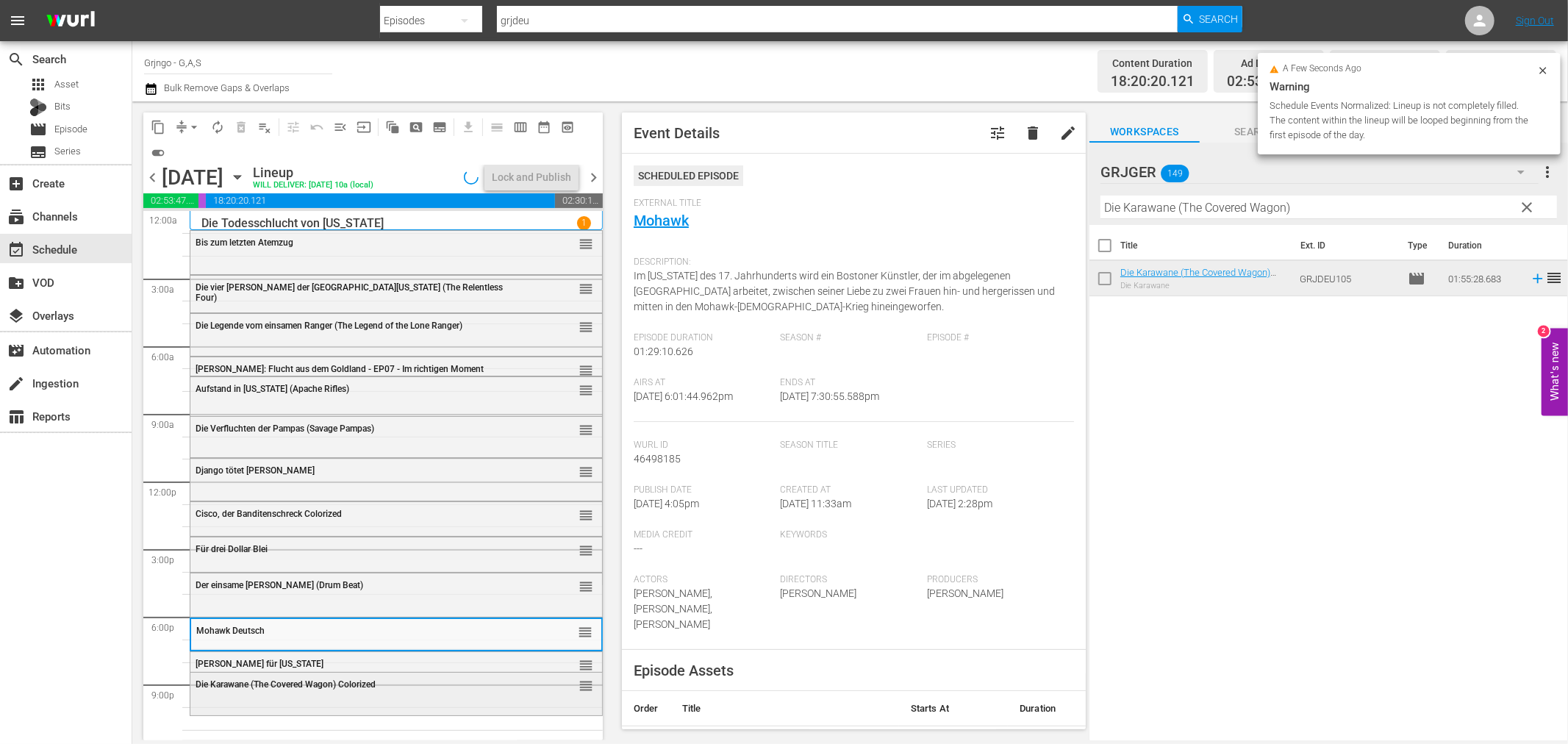
click at [274, 695] on div "Die Karawane (The Covered Wagon) Colorized reorder" at bounding box center [396, 686] width 412 height 25
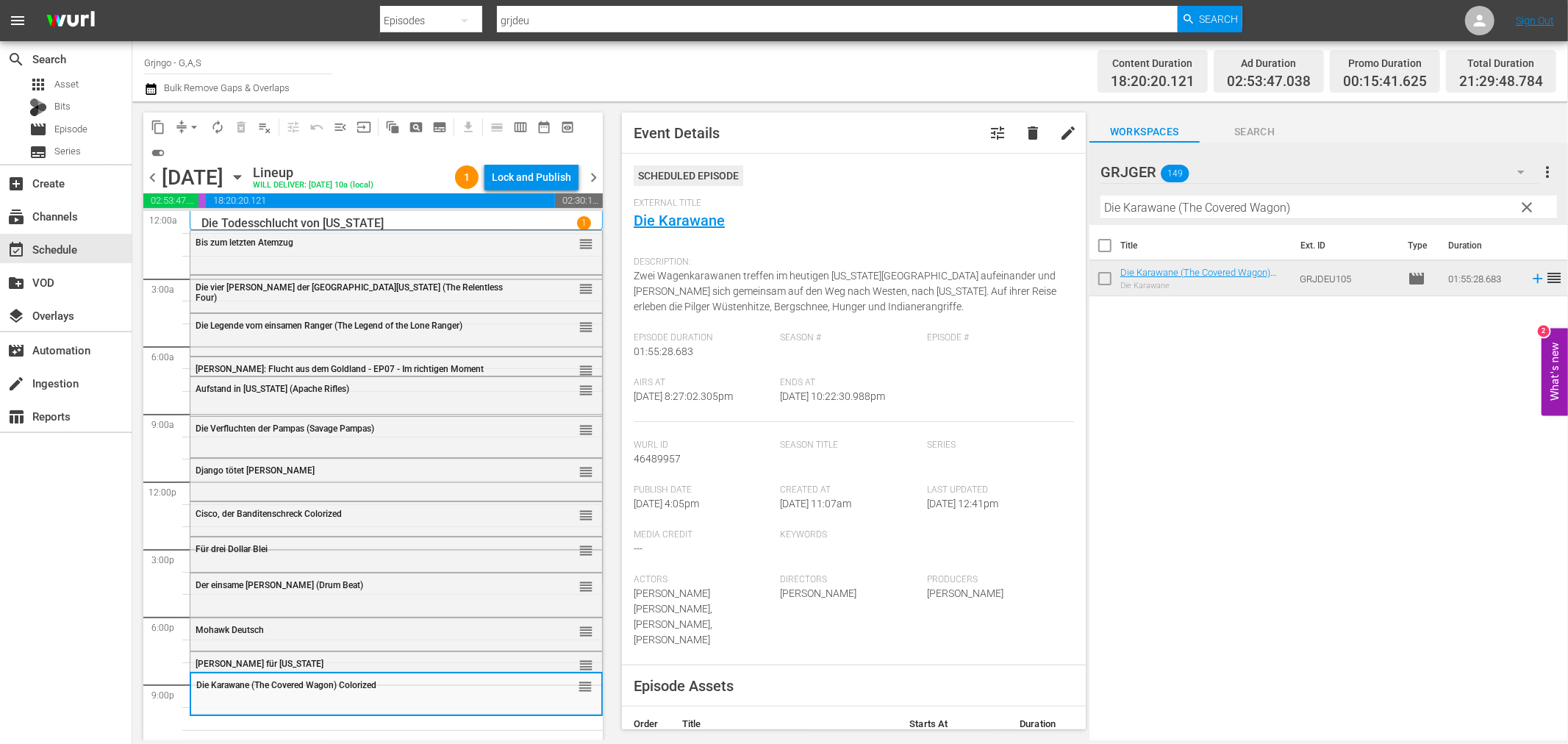
drag, startPoint x: 1531, startPoint y: 203, endPoint x: 1142, endPoint y: 208, distance: 389.0
click at [1531, 203] on span "clear" at bounding box center [1528, 208] width 18 height 18
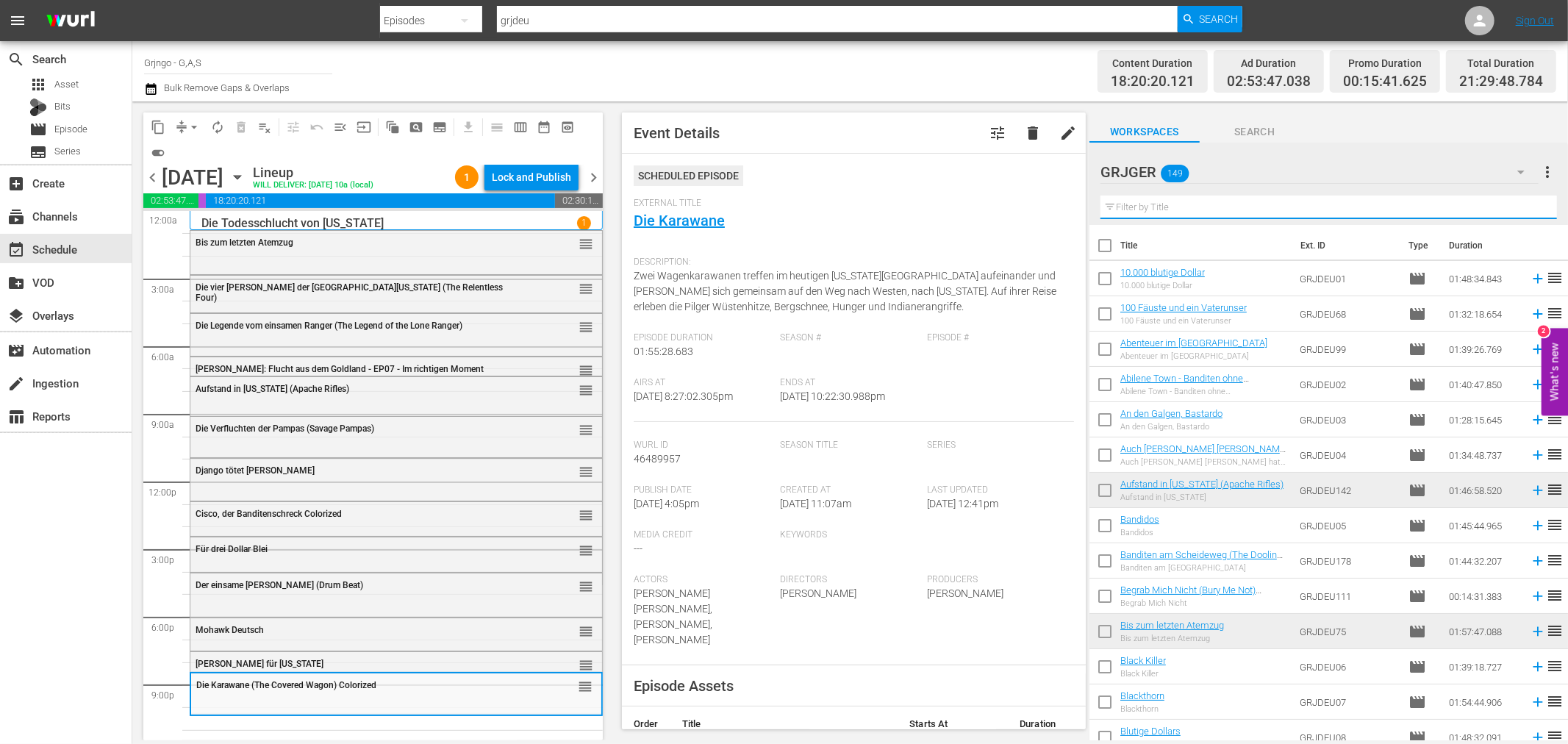
paste input "Die verdammten Pistolen von Dallas"
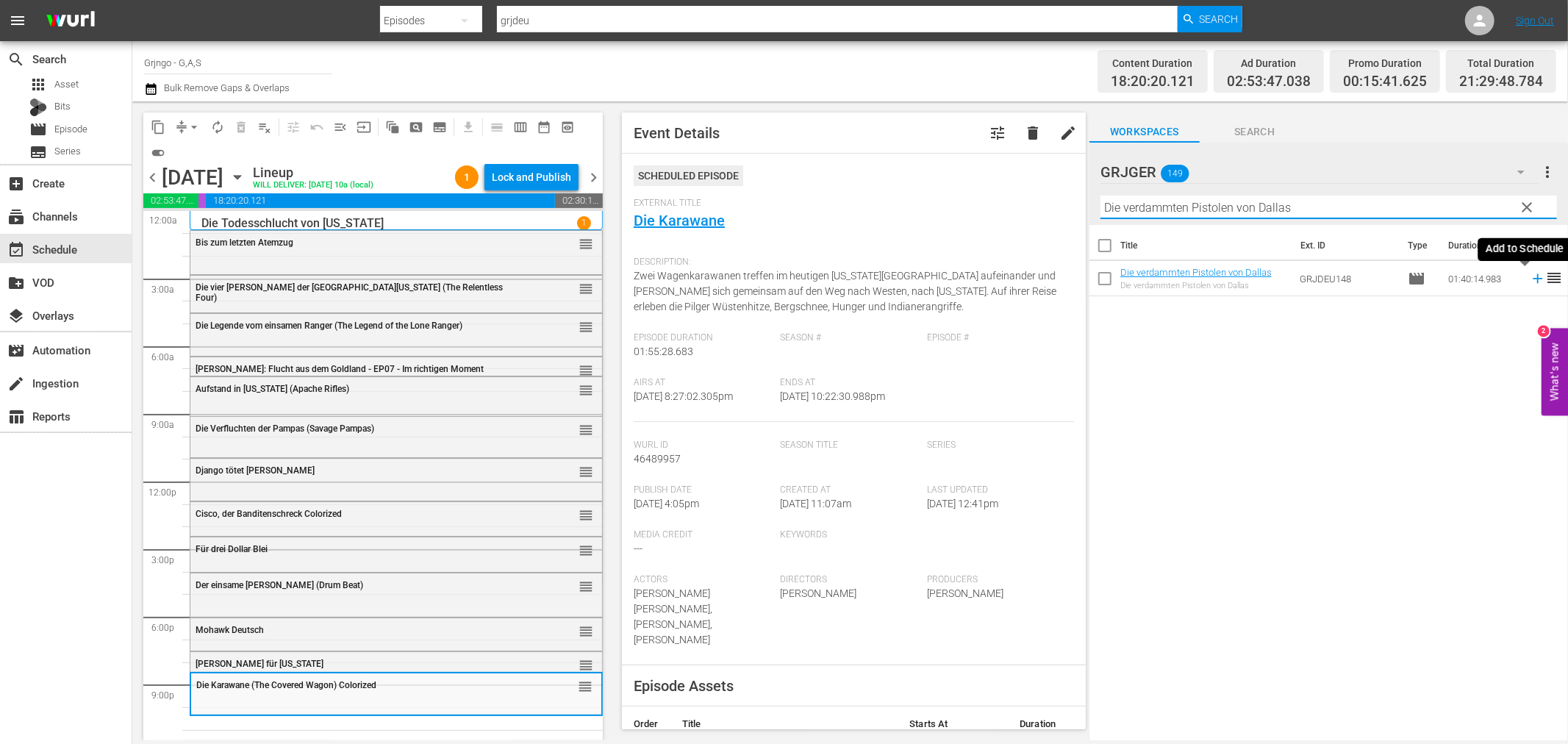
type input "Die verdammten Pistolen von Dallas"
click at [1533, 278] on icon at bounding box center [1538, 278] width 10 height 10
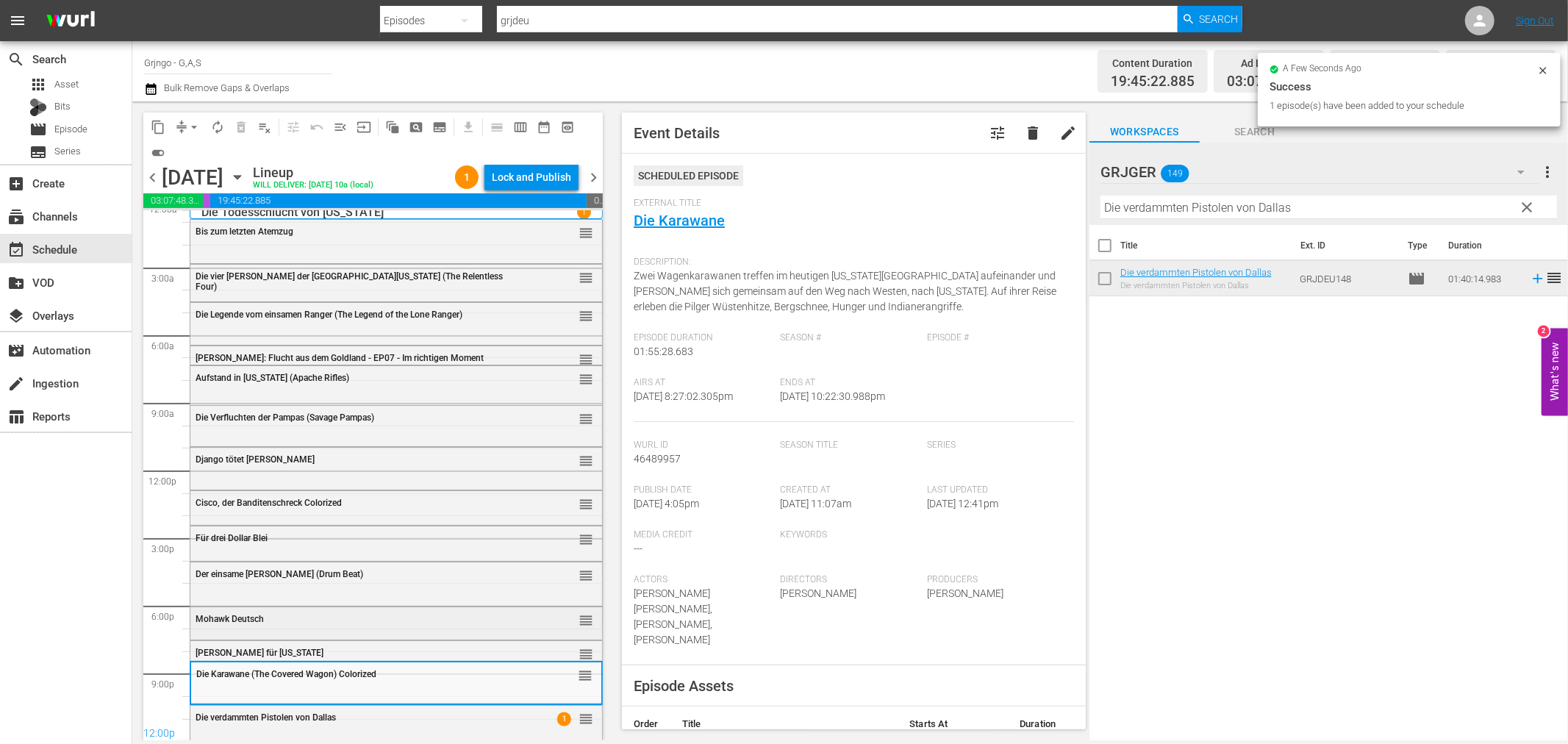
scroll to position [13, 0]
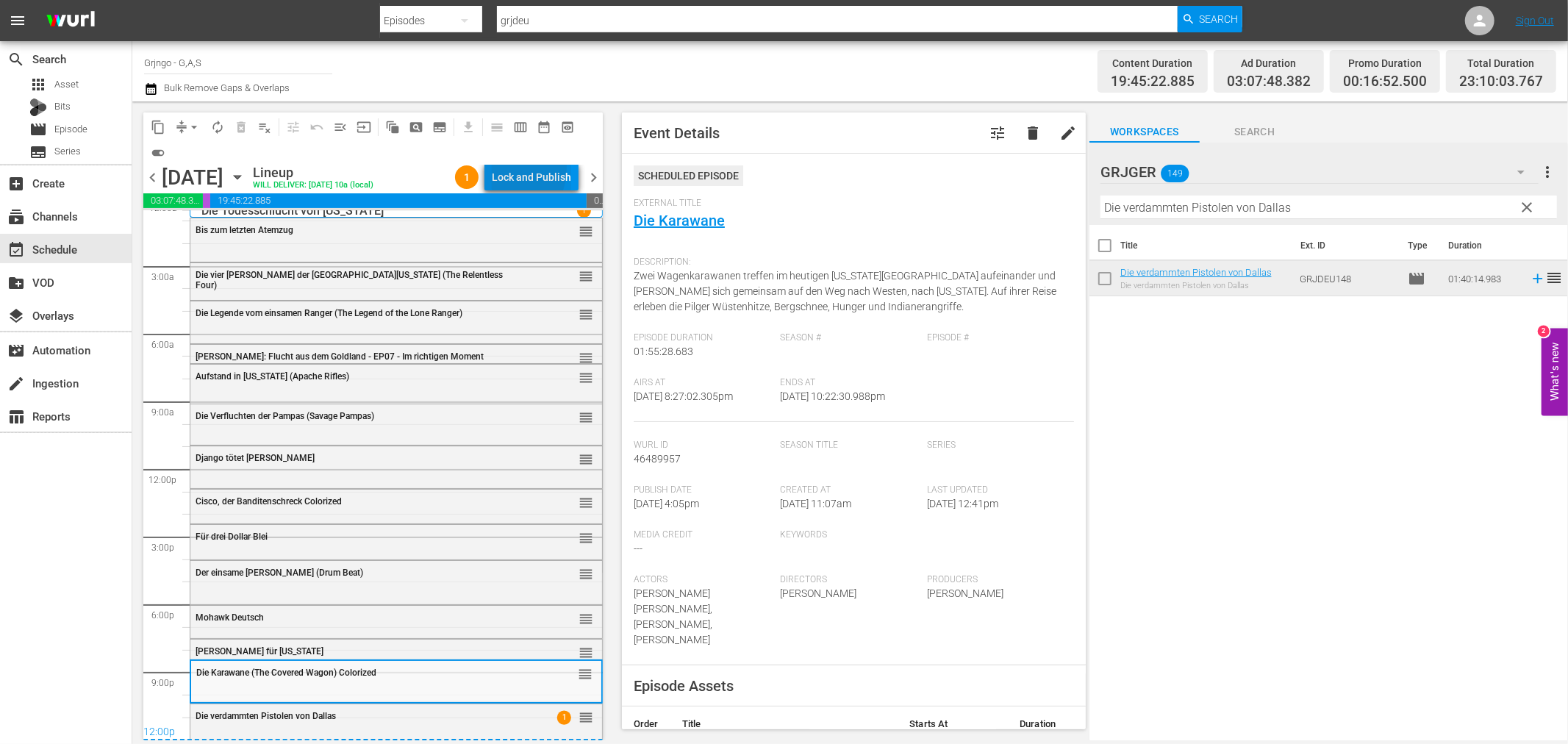
click at [502, 167] on div "Lock and Publish" at bounding box center [532, 177] width 80 height 27
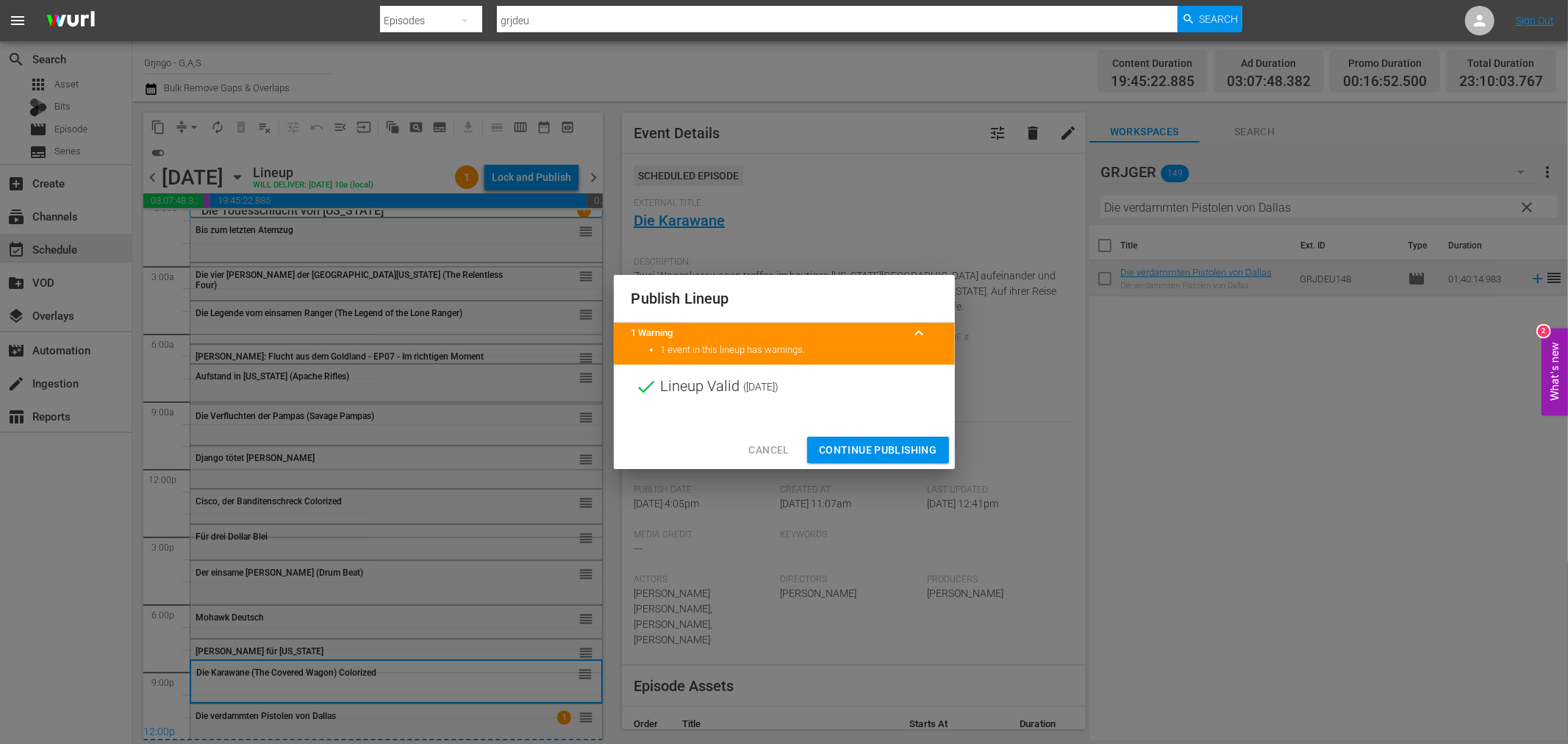
click at [854, 458] on span "Continue Publishing" at bounding box center [878, 450] width 118 height 19
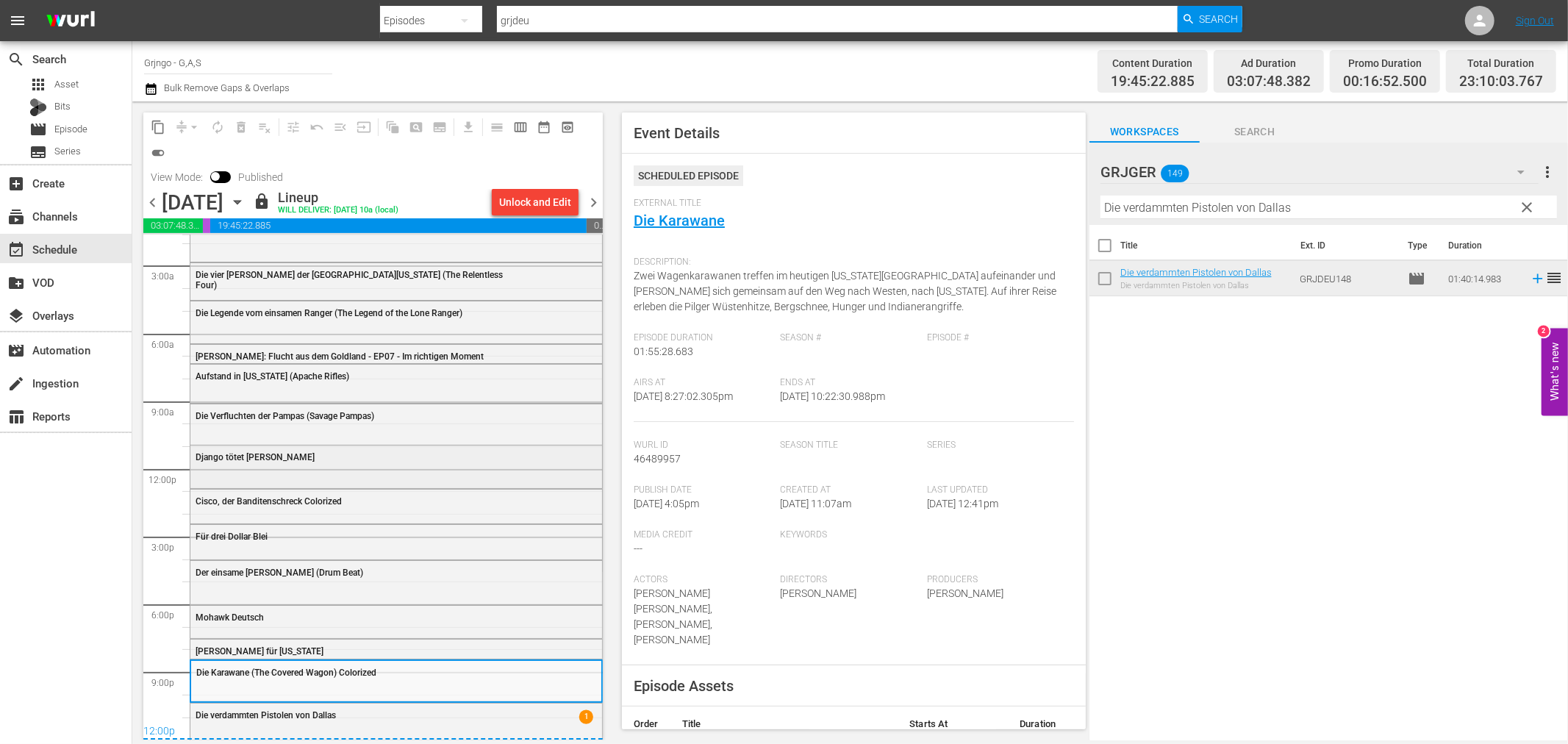
scroll to position [0, 0]
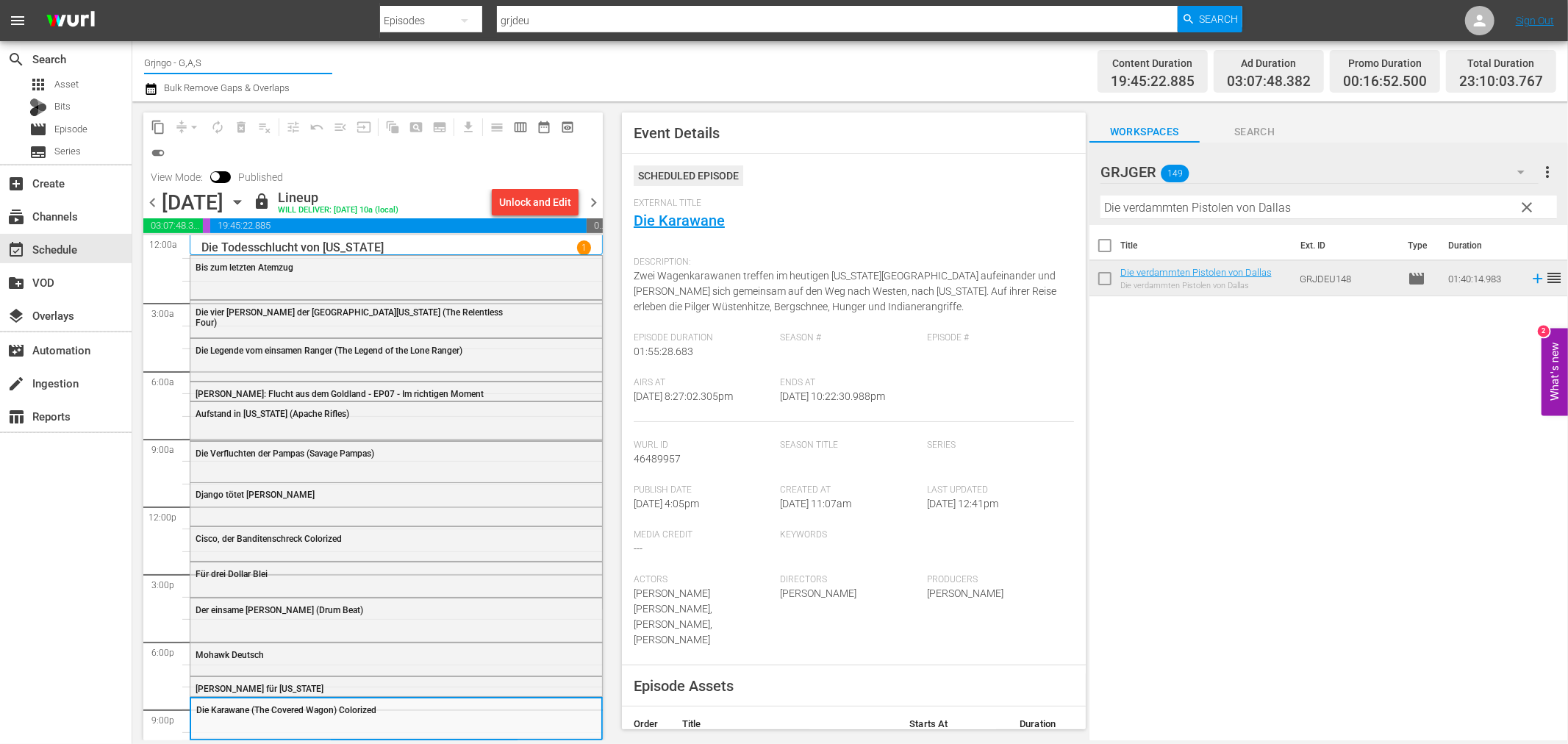
drag, startPoint x: 211, startPoint y: 60, endPoint x: 142, endPoint y: 59, distance: 69.0
click at [142, 59] on div "Channel Title Grjngo - G,A,S Bulk Remove Gaps & Overlaps Content Duration 19:45…" at bounding box center [850, 71] width 1436 height 60
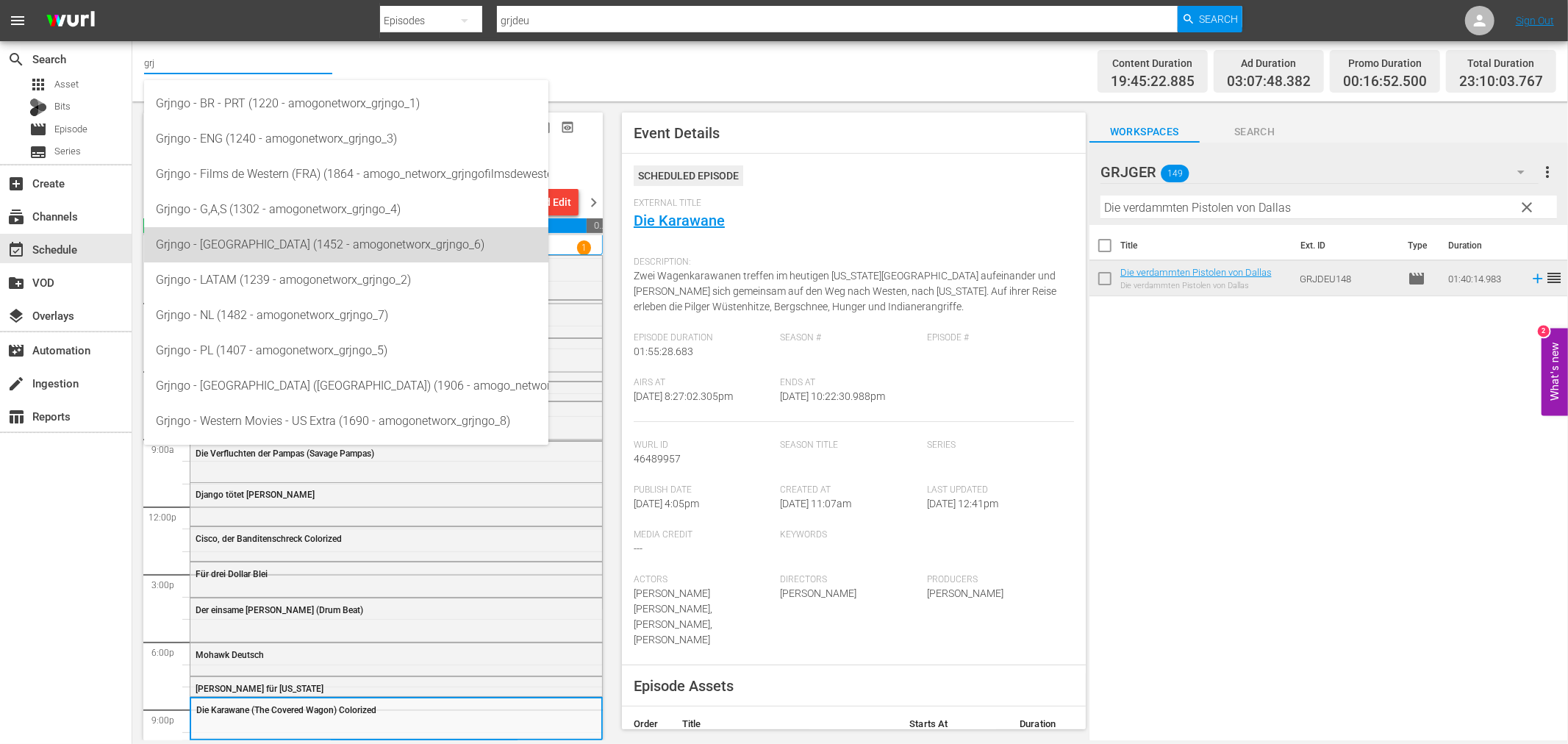
click at [283, 249] on div "Grjngo - ITA (1452 - amogonetworx_grjngo_6)" at bounding box center [345, 244] width 380 height 35
type input "Grjngo - ITA (1452 - amogonetworx_grjngo_6)"
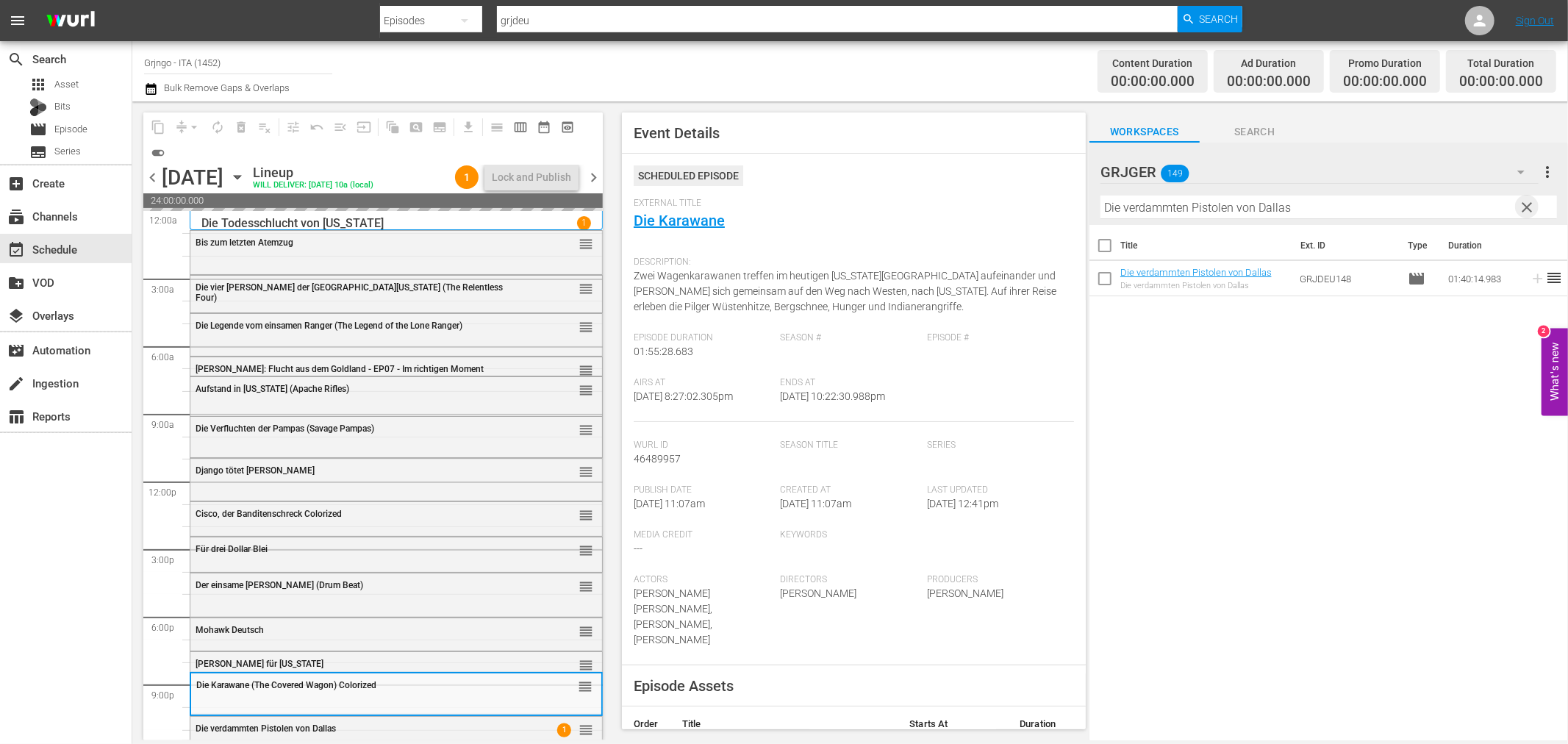
click at [1526, 209] on span "clear" at bounding box center [1528, 208] width 18 height 18
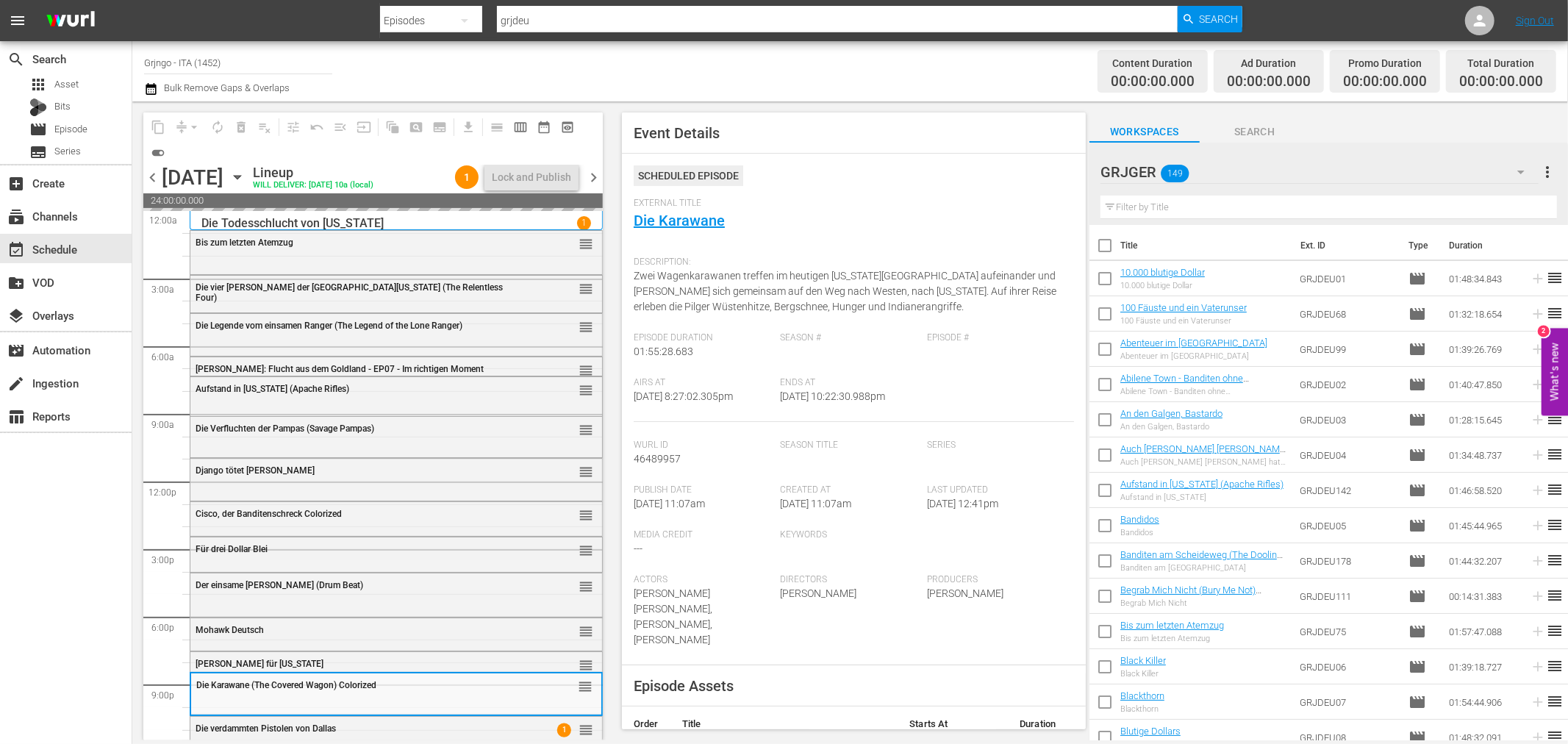
click at [1513, 165] on icon "button" at bounding box center [1521, 172] width 18 height 18
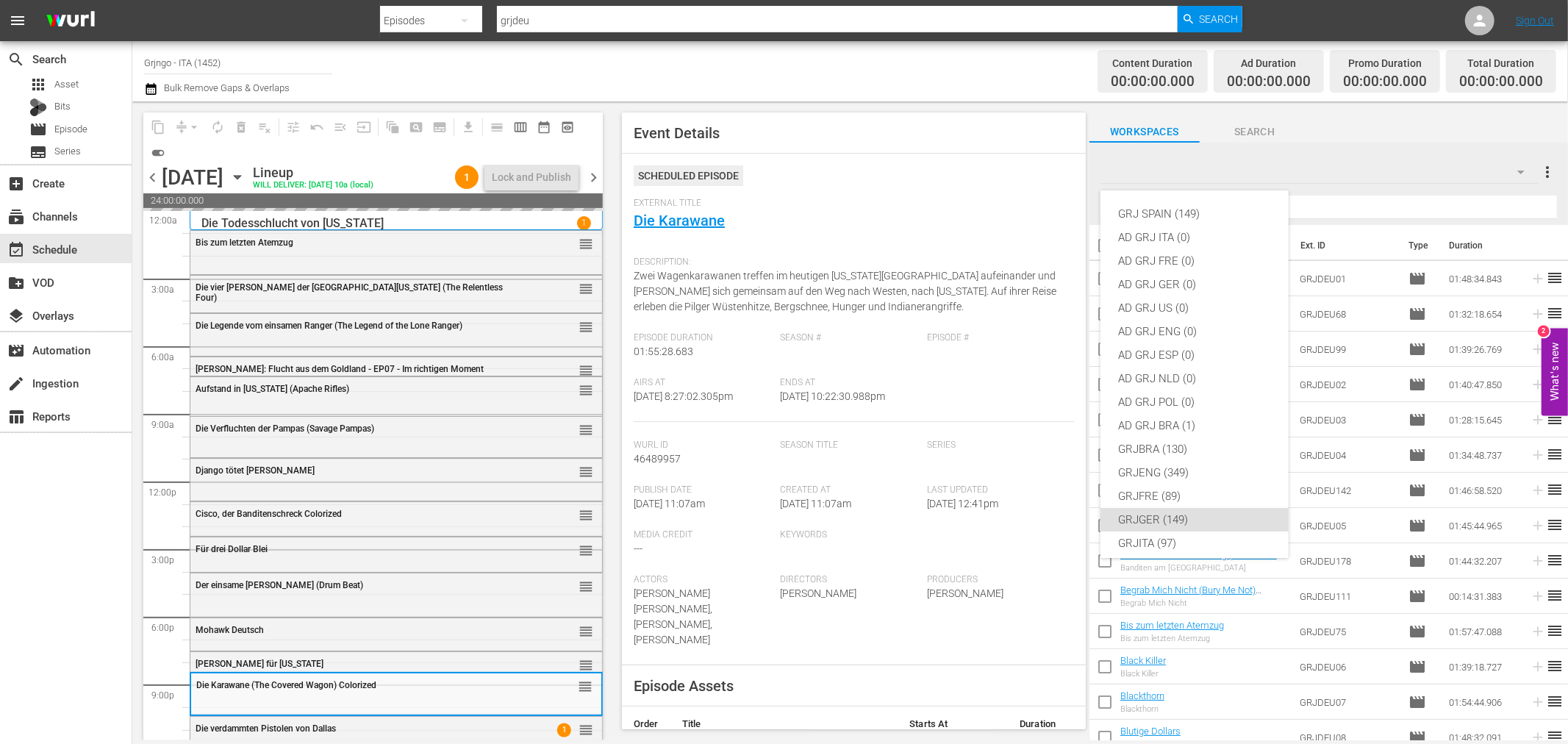
scroll to position [126, 0]
click at [1198, 415] on div "GRJITA (97)" at bounding box center [1194, 417] width 153 height 23
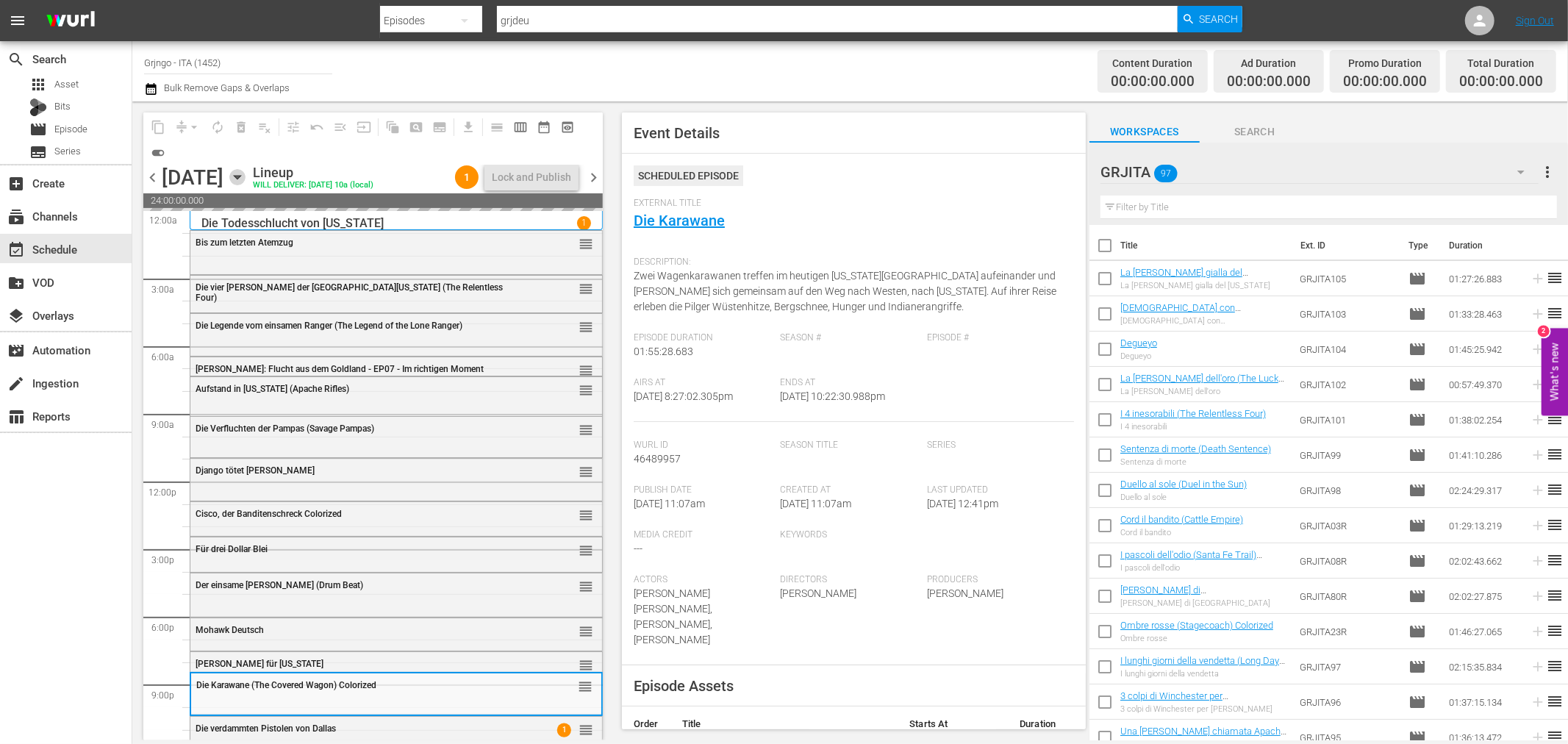
click at [241, 176] on icon "button" at bounding box center [236, 177] width 6 height 4
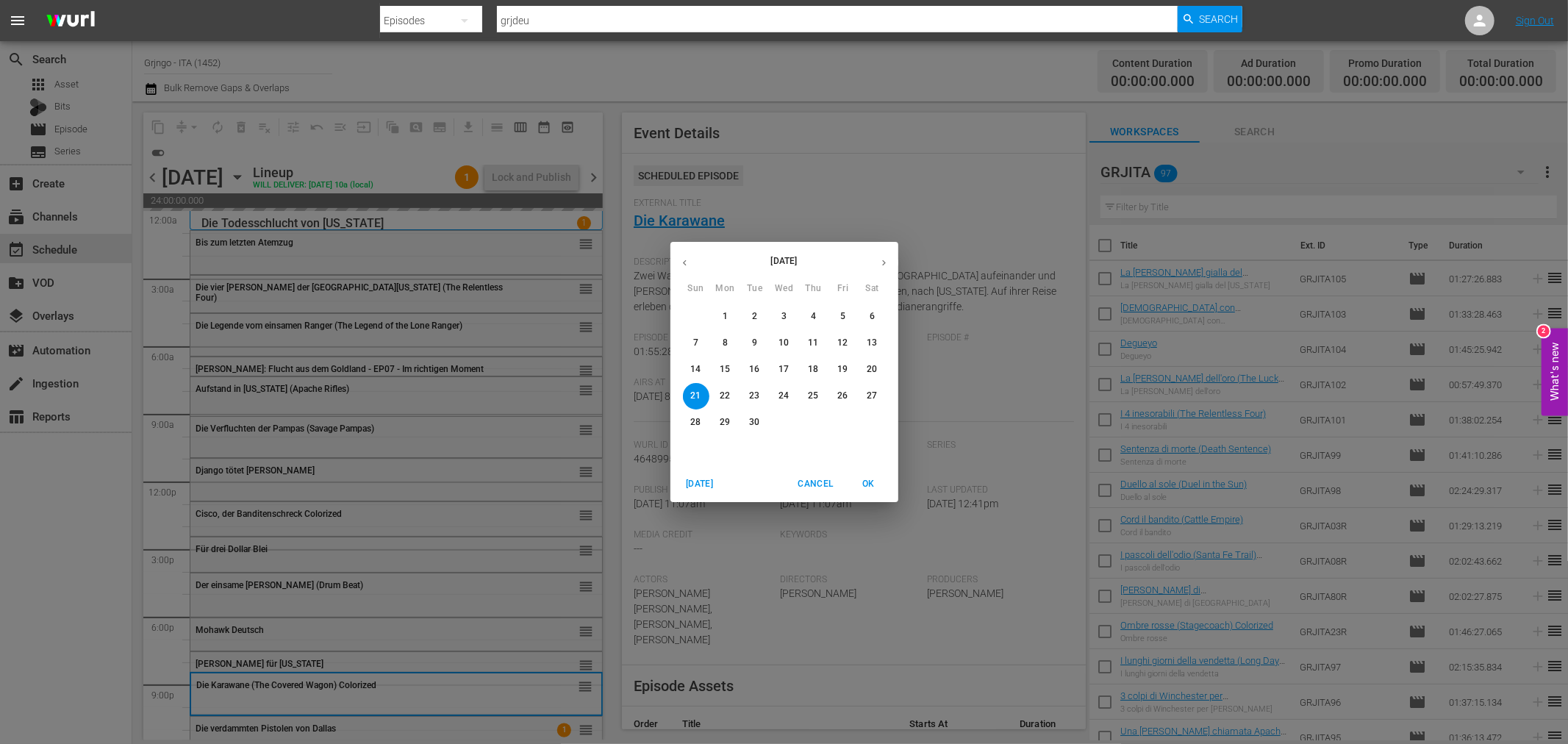
click at [730, 364] on p "15" at bounding box center [724, 370] width 10 height 13
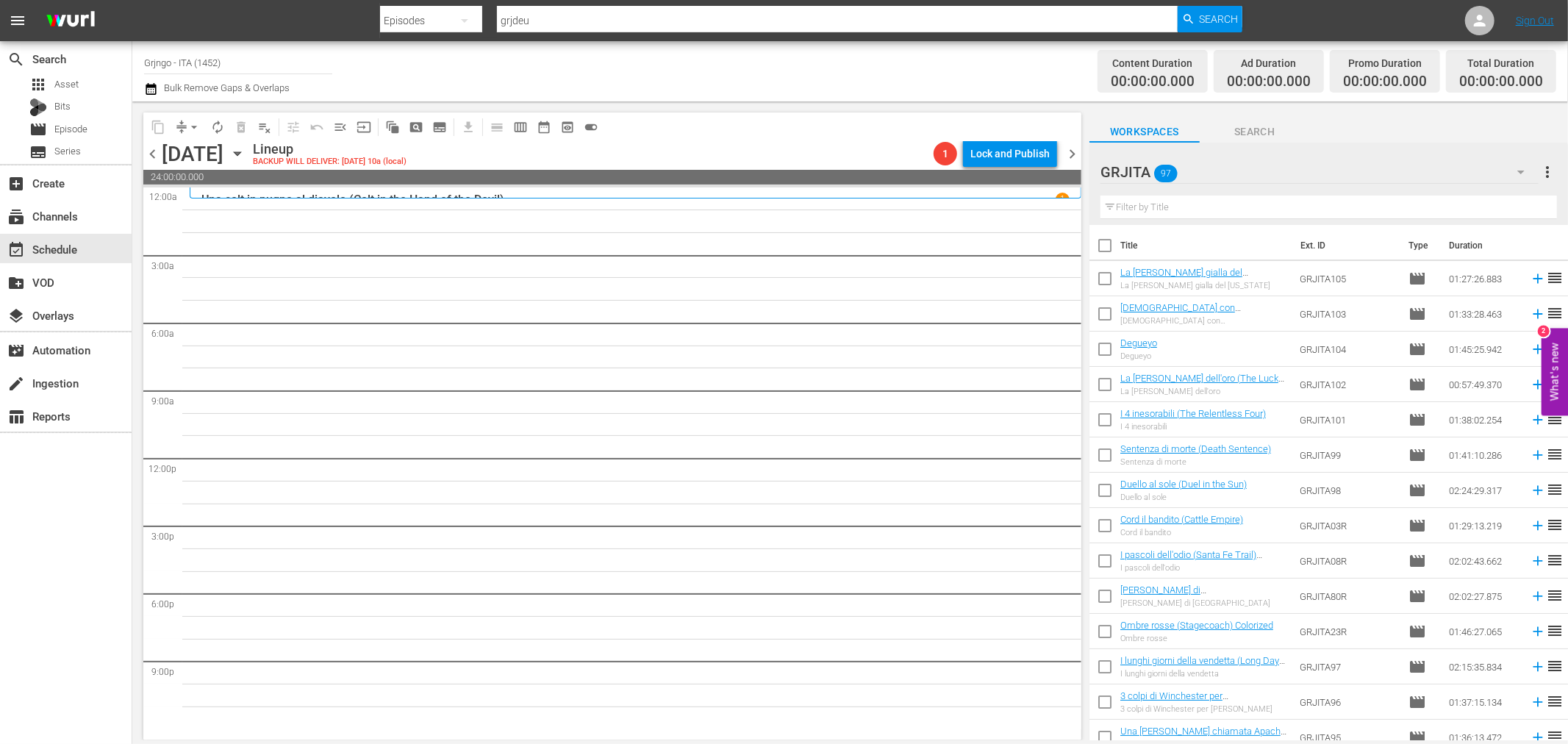
click at [1189, 208] on input "text" at bounding box center [1329, 207] width 456 height 23
paste input "Le colline blu (Ride in the Whirlwind)"
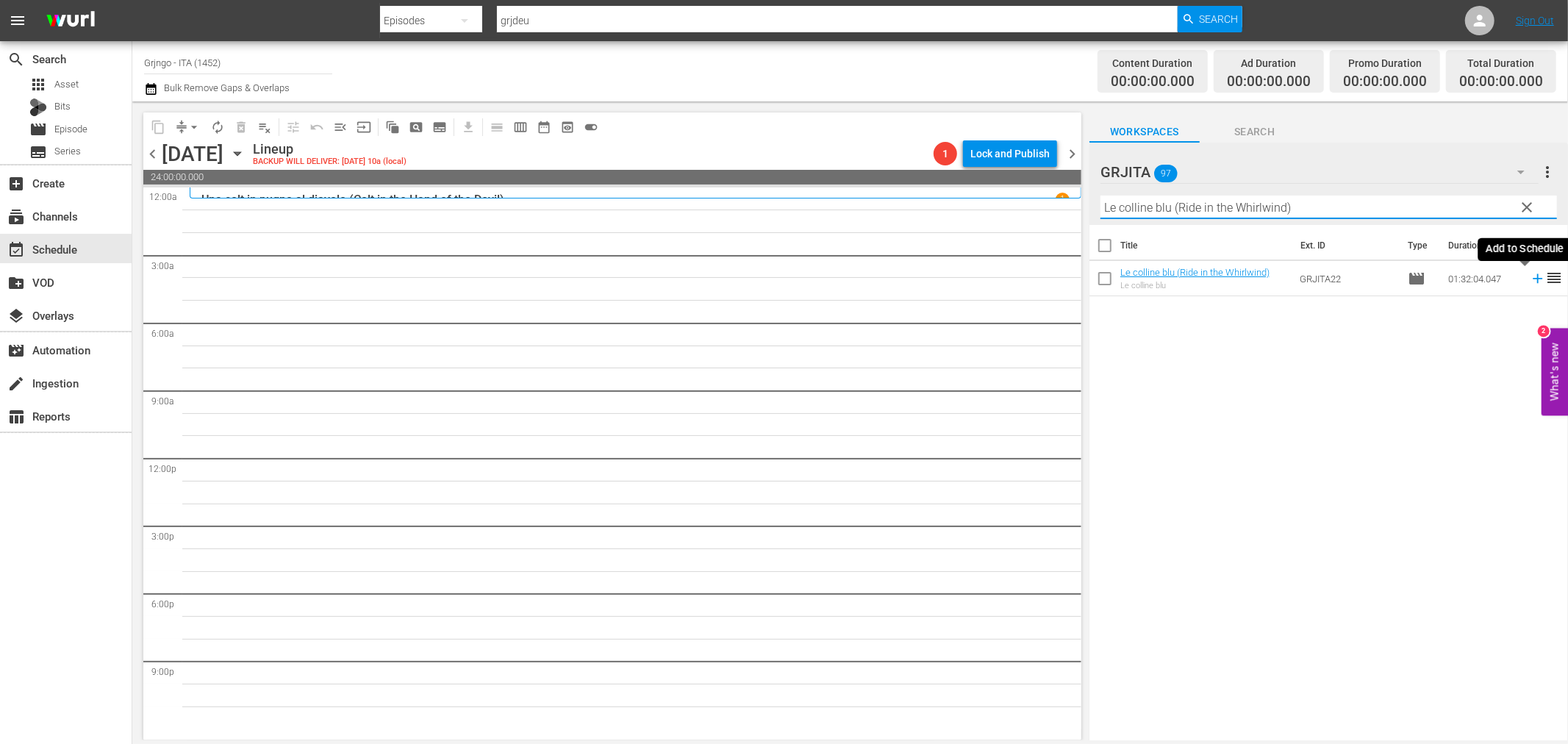
type input "Le colline blu (Ride in the Whirlwind)"
click at [1533, 277] on icon at bounding box center [1538, 278] width 10 height 10
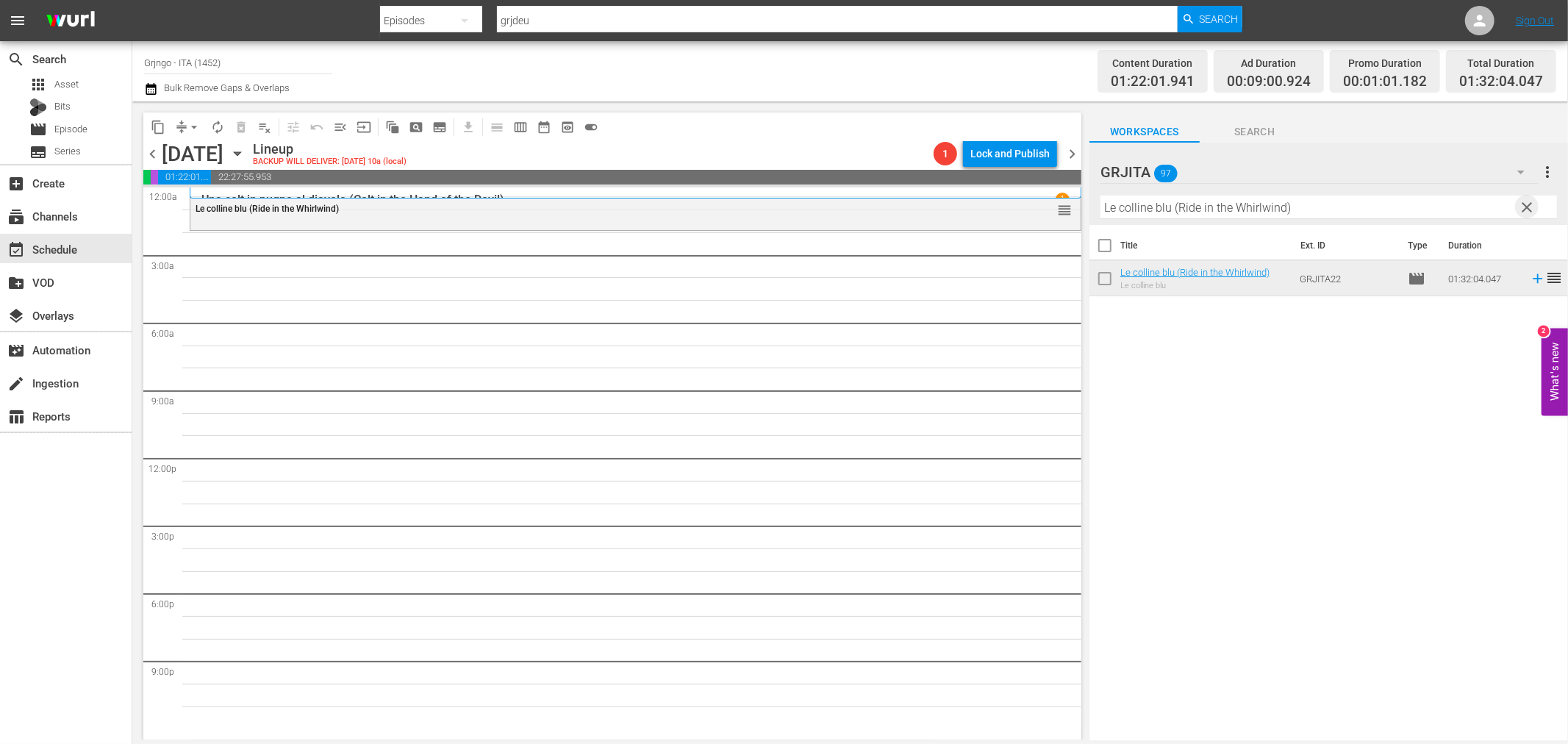
click at [1525, 201] on span "clear" at bounding box center [1528, 208] width 18 height 18
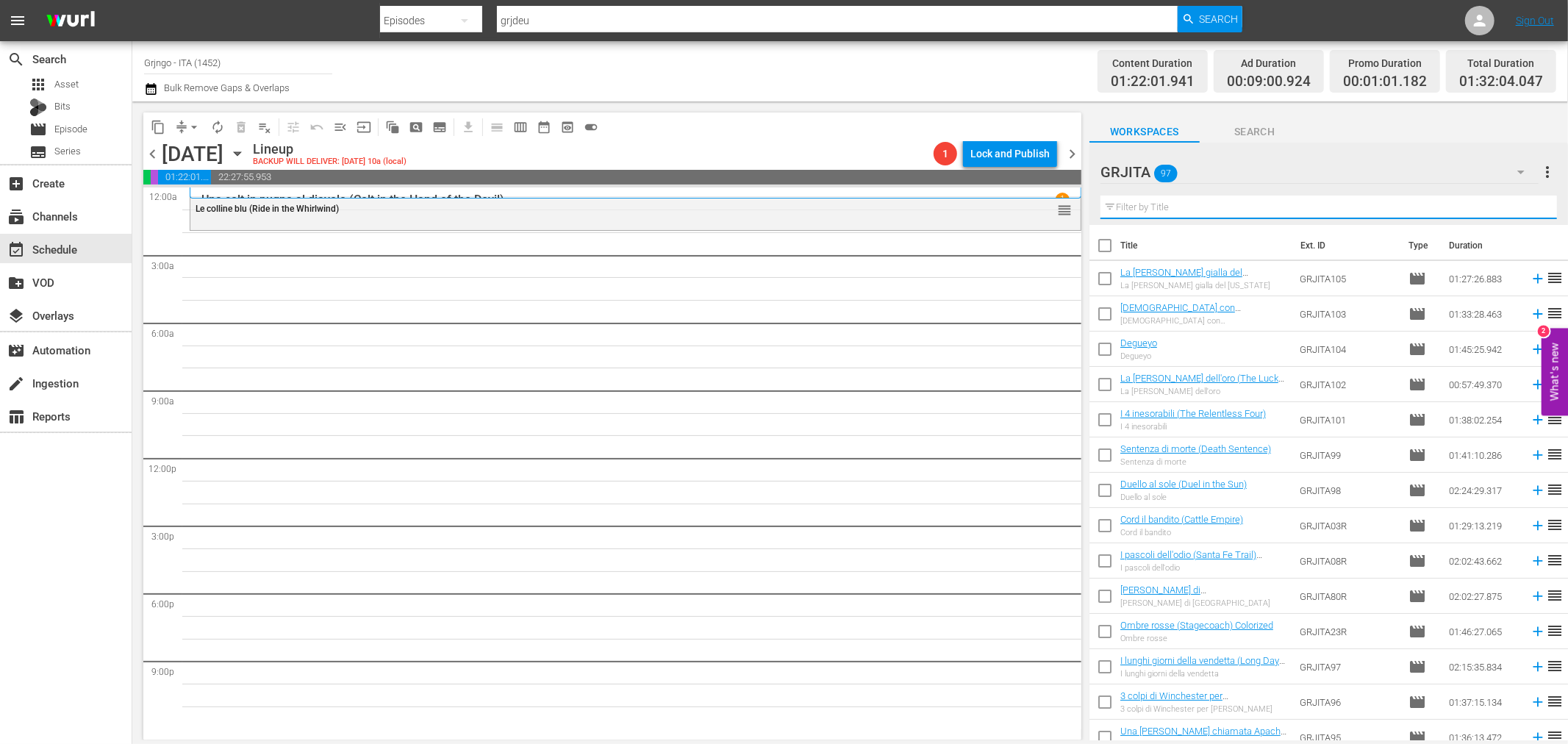
paste input "La texana e i fratelli Penitenza"
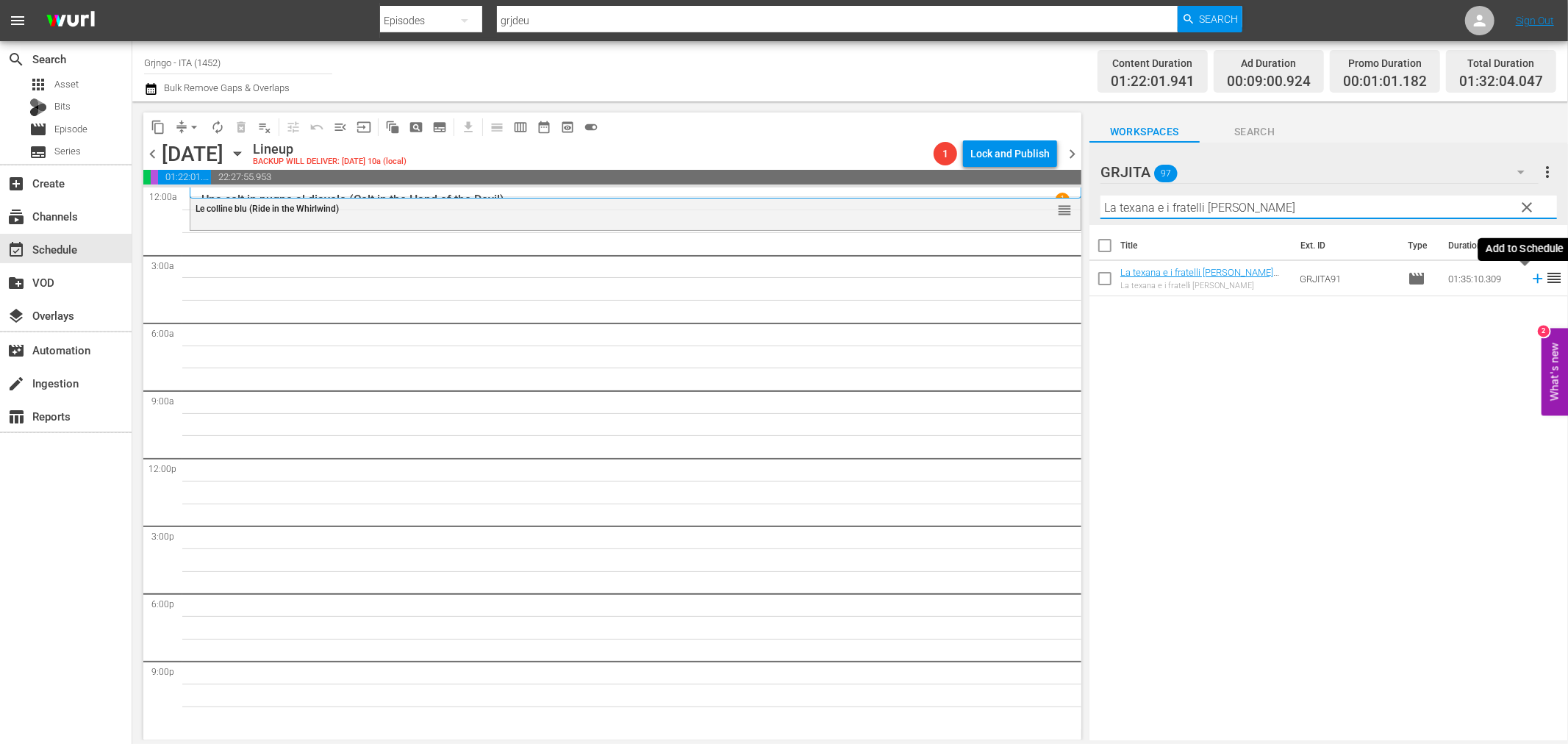
type input "La texana e i fratelli Penitenza"
click at [1533, 278] on icon at bounding box center [1538, 278] width 10 height 10
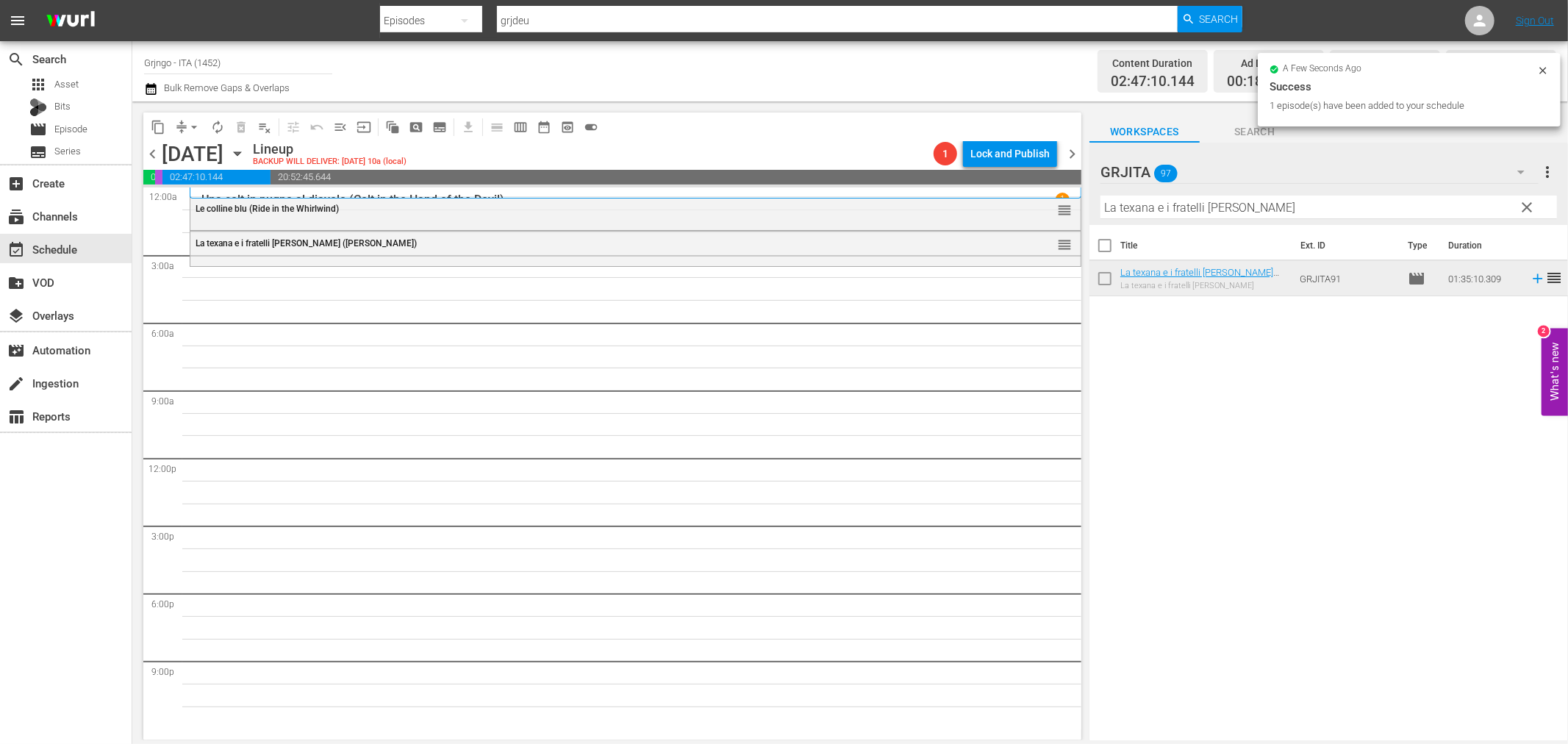
drag, startPoint x: 1530, startPoint y: 201, endPoint x: 1429, endPoint y: 201, distance: 101.0
click at [1530, 201] on span "clear" at bounding box center [1528, 208] width 18 height 18
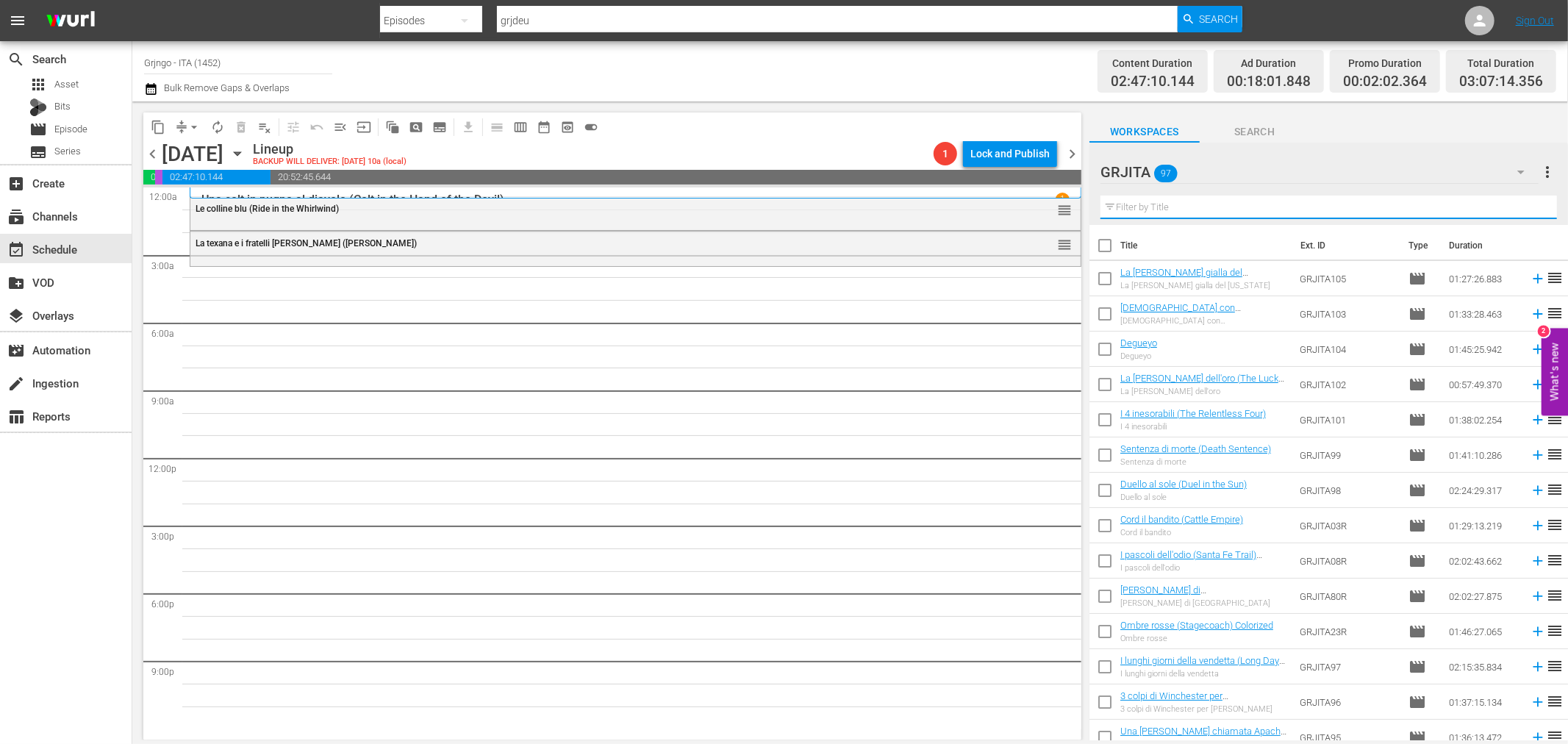
paste input "Pistole puntate"
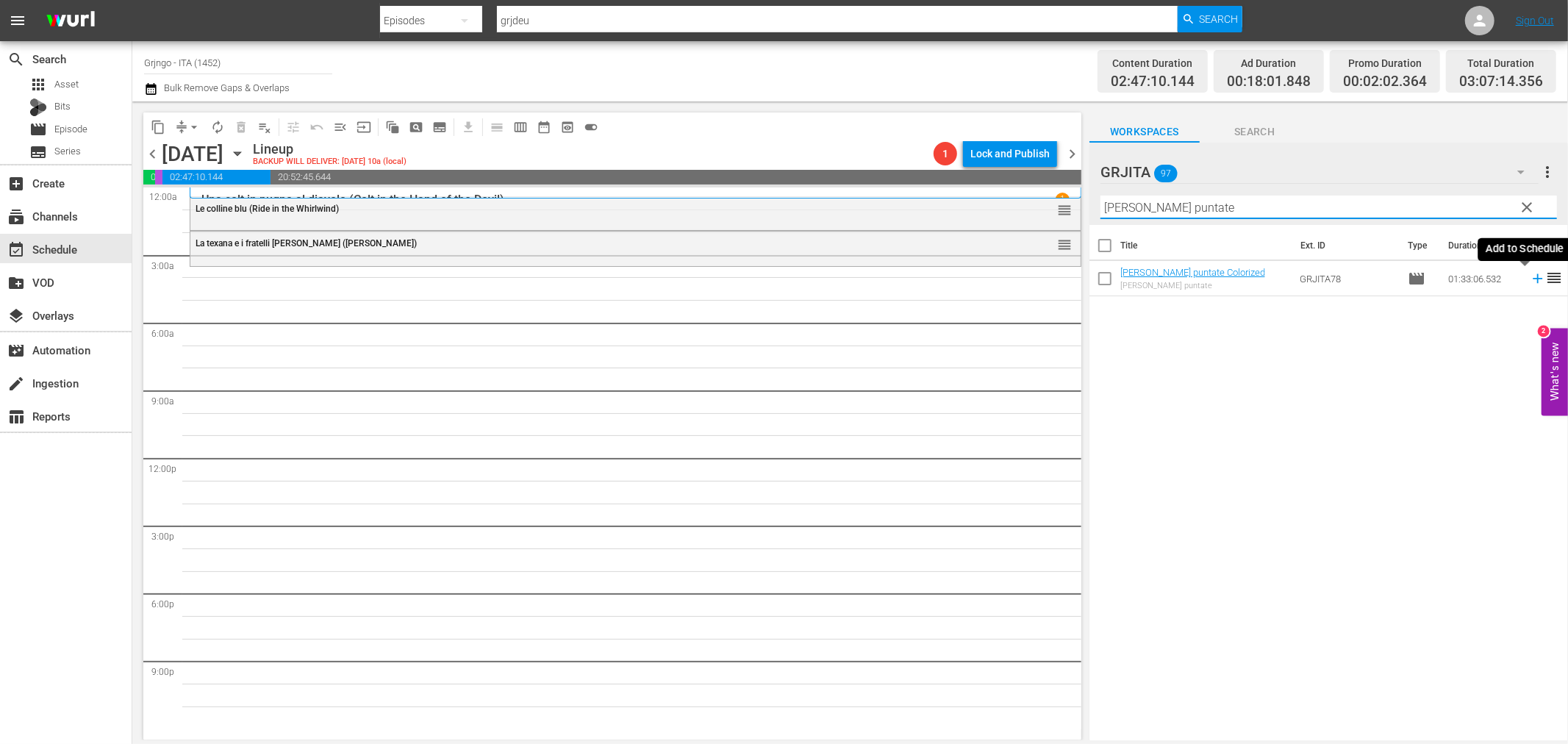
type input "Pistole puntate"
click at [1533, 278] on icon at bounding box center [1538, 278] width 10 height 10
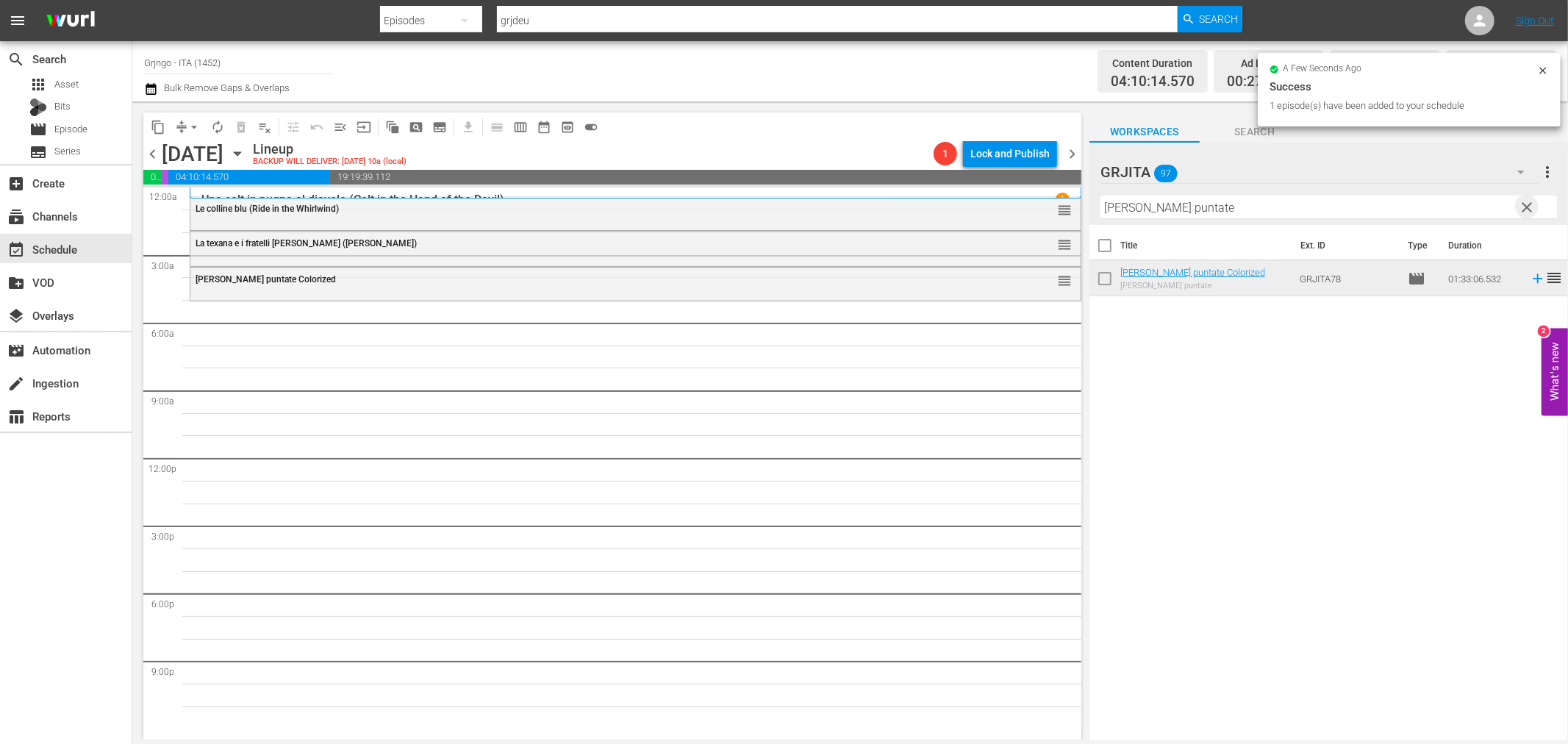
click at [1521, 203] on span "clear" at bounding box center [1528, 208] width 18 height 18
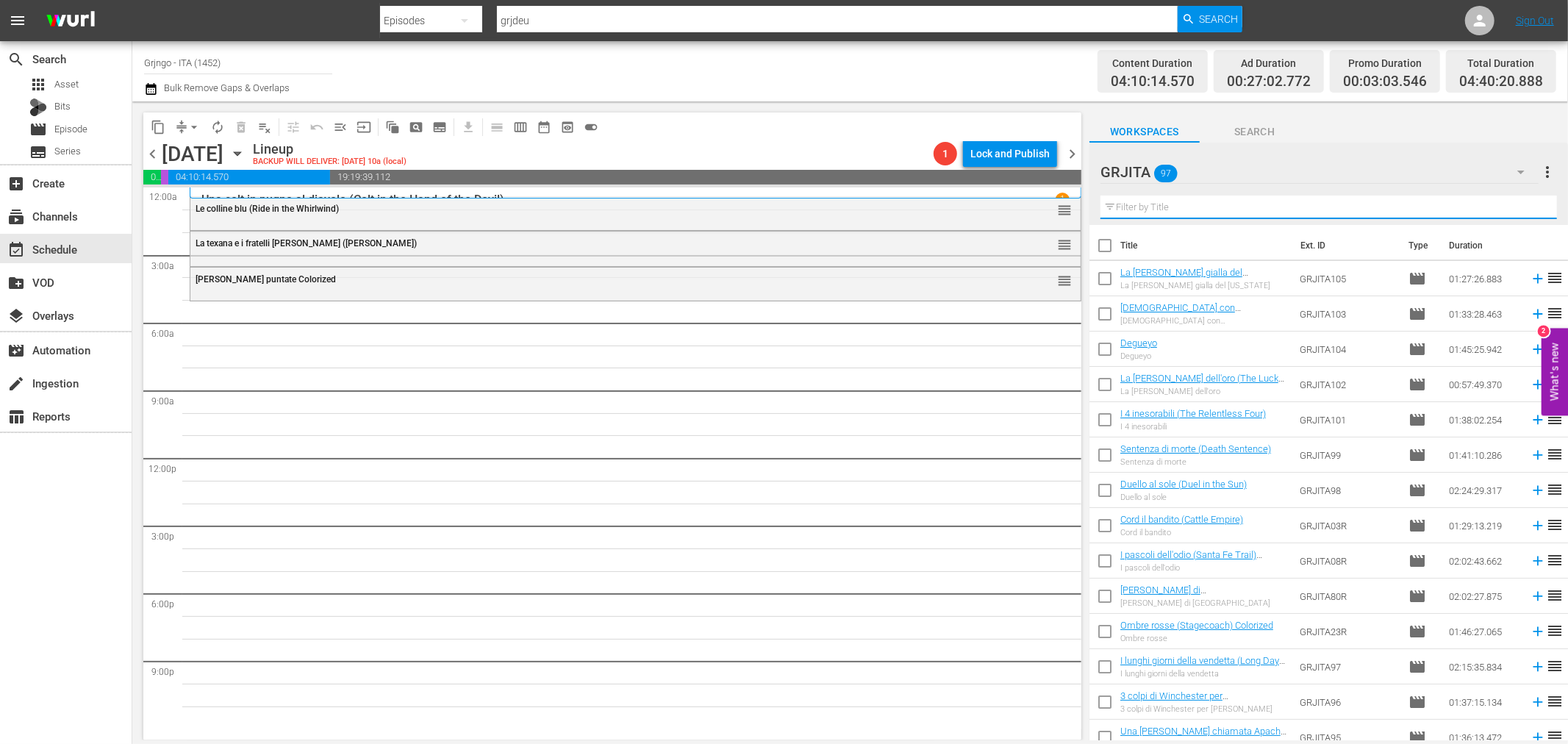
paste input "Odia il prossimo tuo"
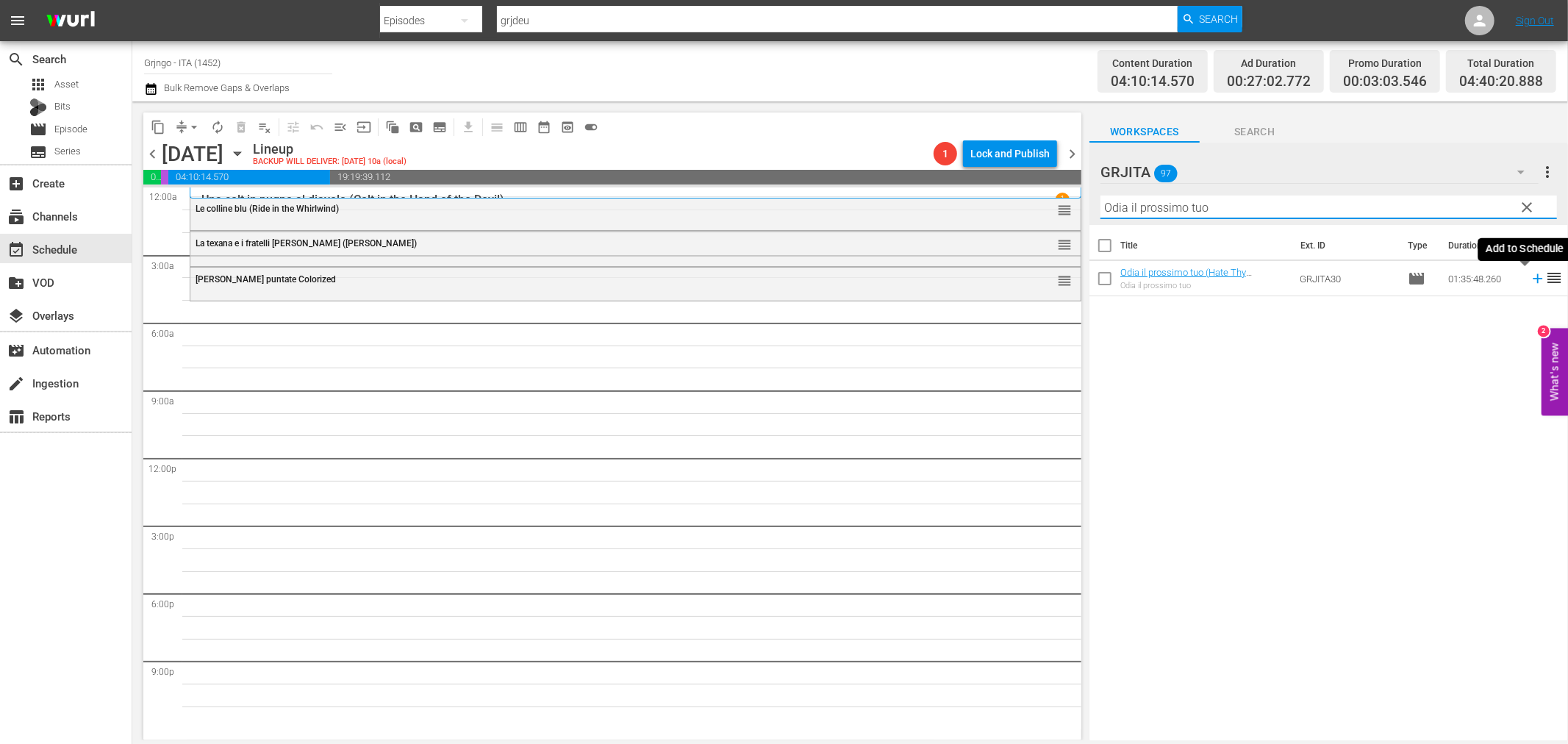
type input "Odia il prossimo tuo"
click at [1530, 277] on icon at bounding box center [1538, 278] width 16 height 16
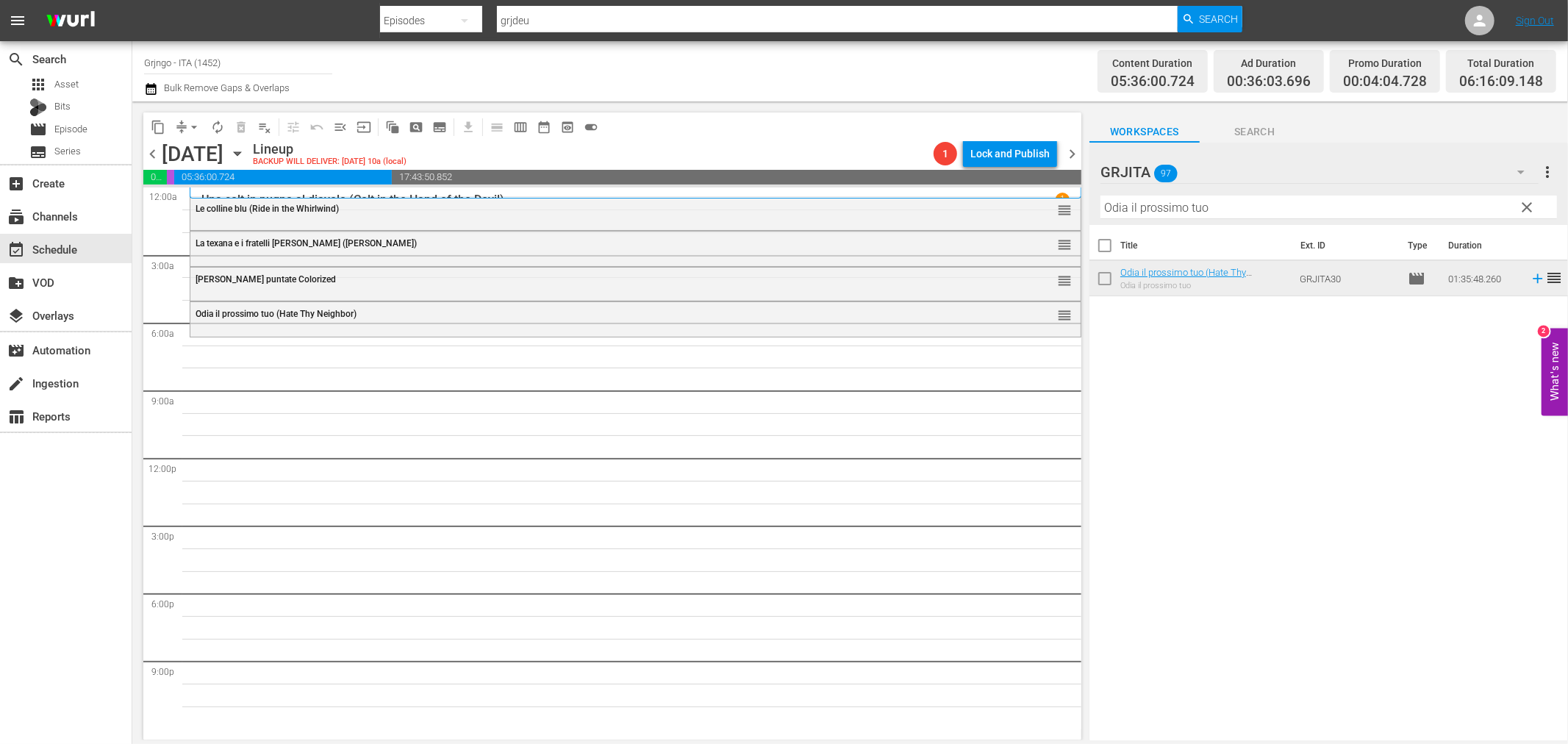
click at [1523, 203] on span "clear" at bounding box center [1528, 208] width 18 height 18
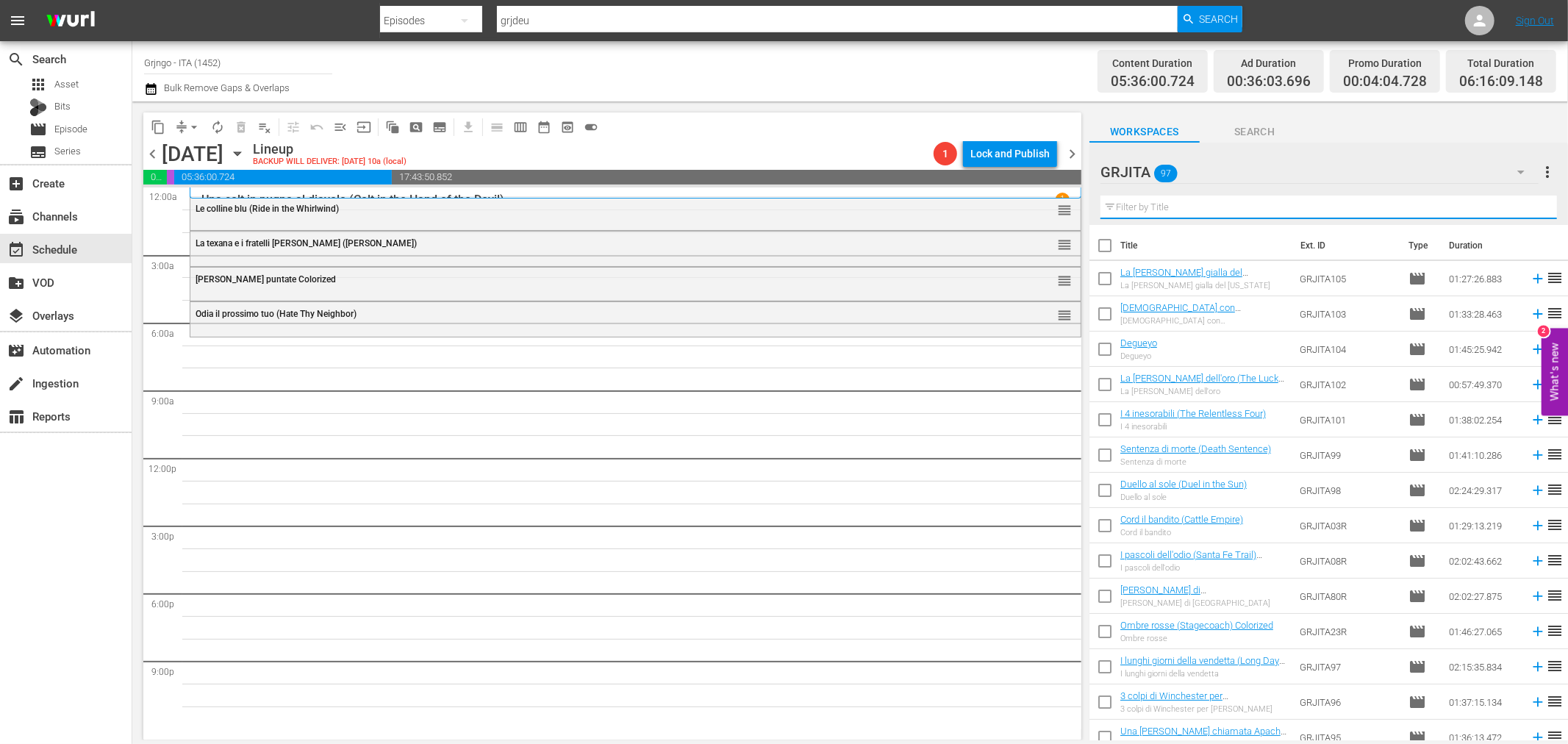
click at [1158, 208] on input "text" at bounding box center [1329, 207] width 456 height 23
paste input "I pascoli dell'odio (Santa Fe Trail)"
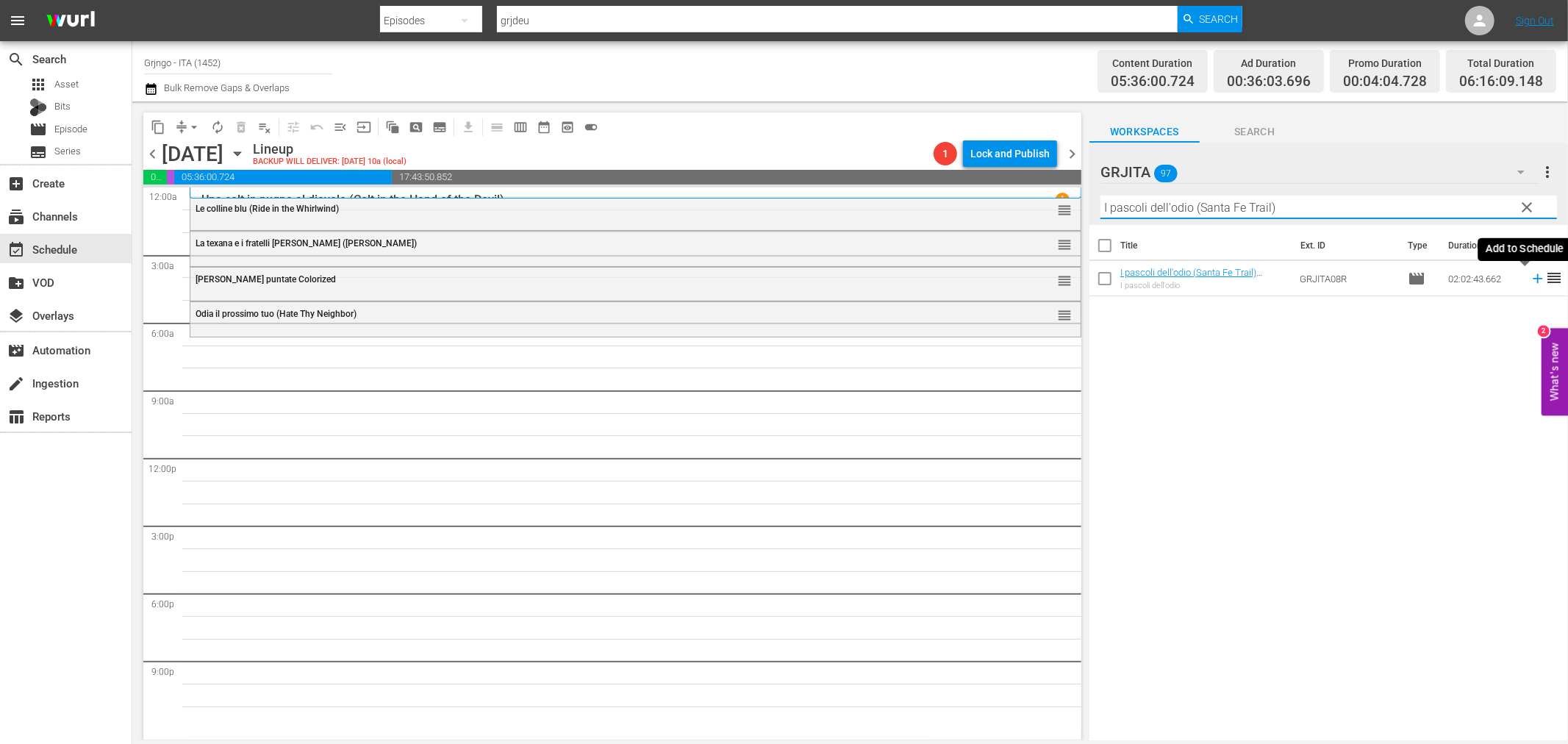
type input "I pascoli dell'odio (Santa Fe Trail)"
click at [1530, 277] on icon at bounding box center [1538, 278] width 16 height 16
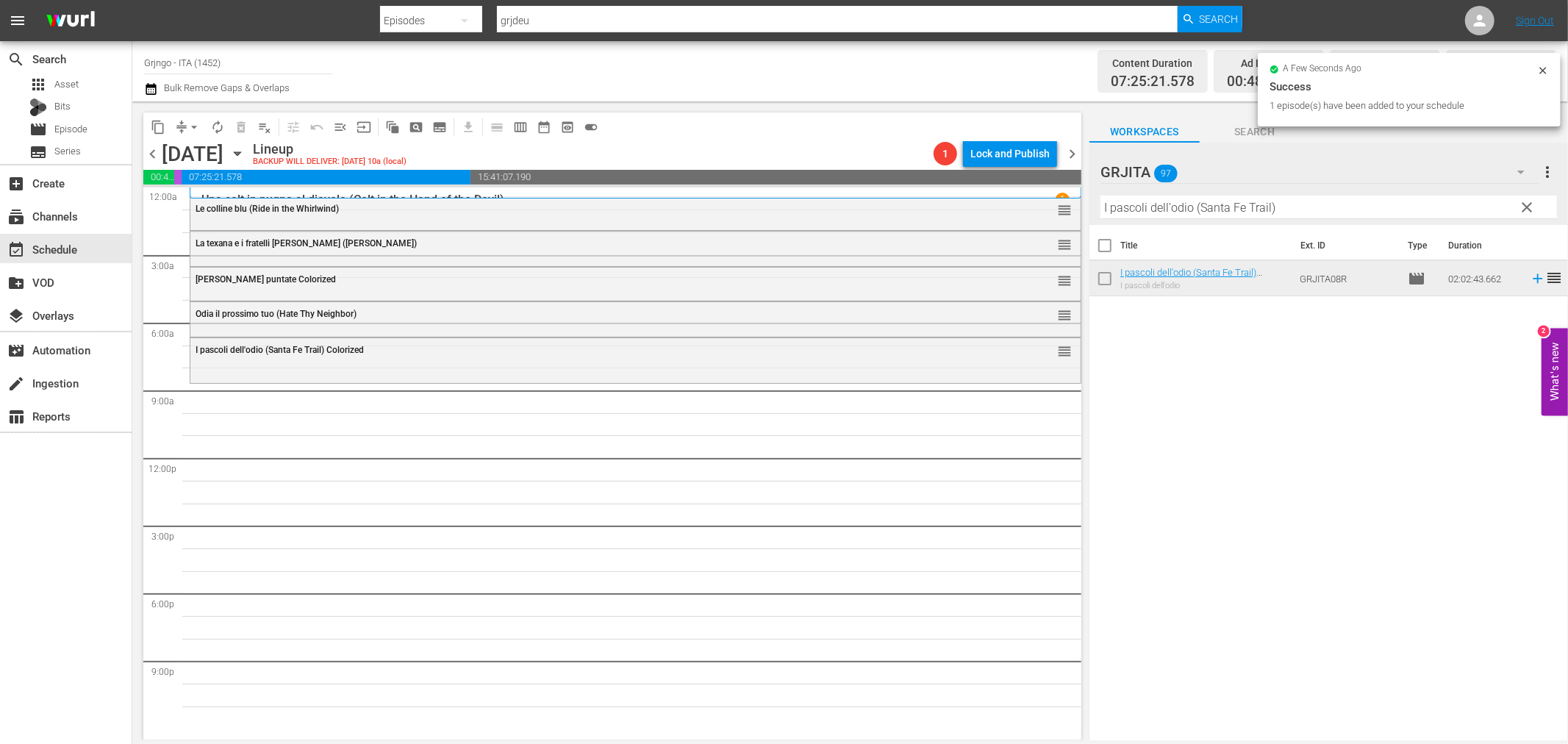
drag, startPoint x: 1527, startPoint y: 204, endPoint x: 1472, endPoint y: 206, distance: 55.0
click at [1527, 204] on span "clear" at bounding box center [1528, 208] width 18 height 18
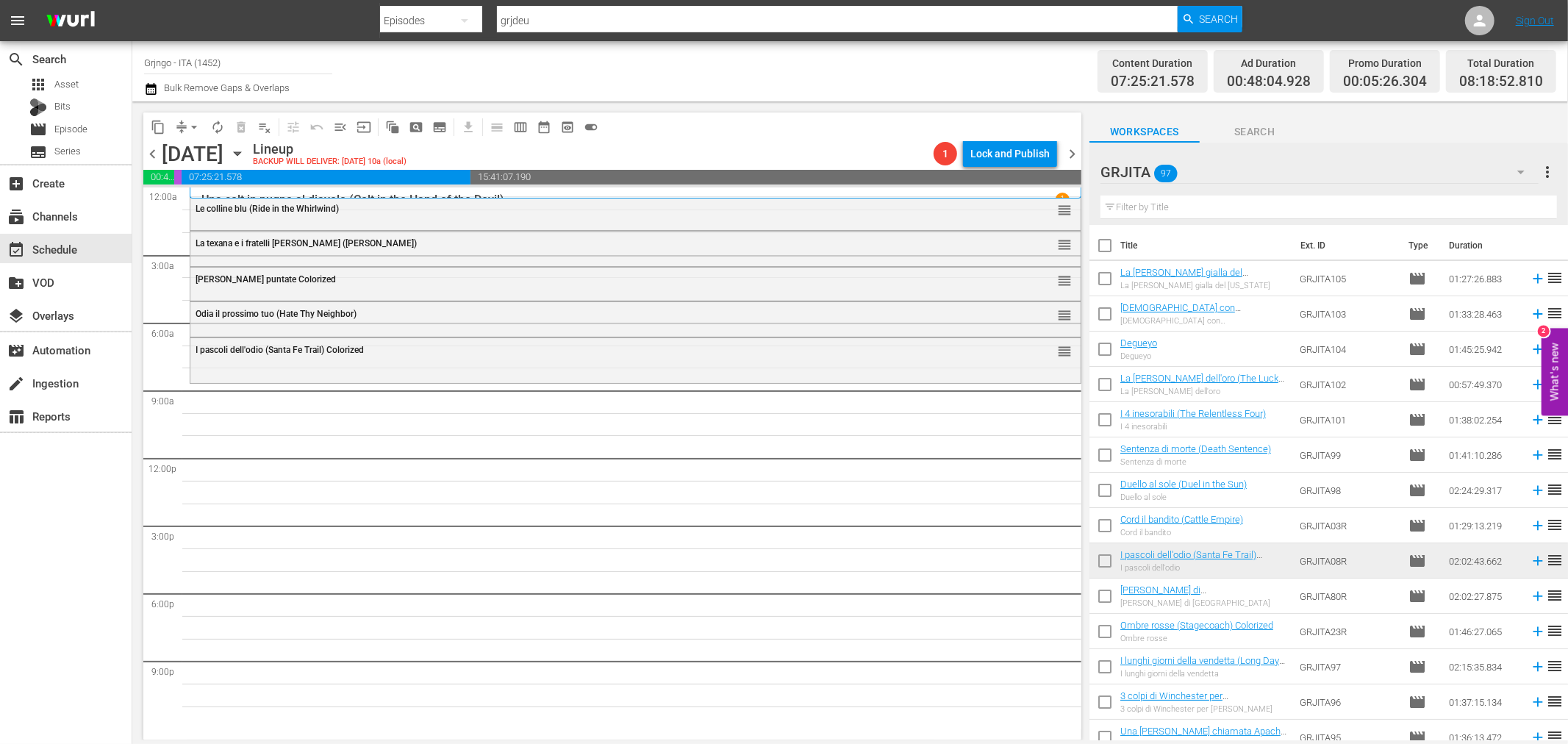
click at [1146, 202] on input "text" at bounding box center [1329, 207] width 456 height 23
paste input "3 colpi di Winchester per Ringo"
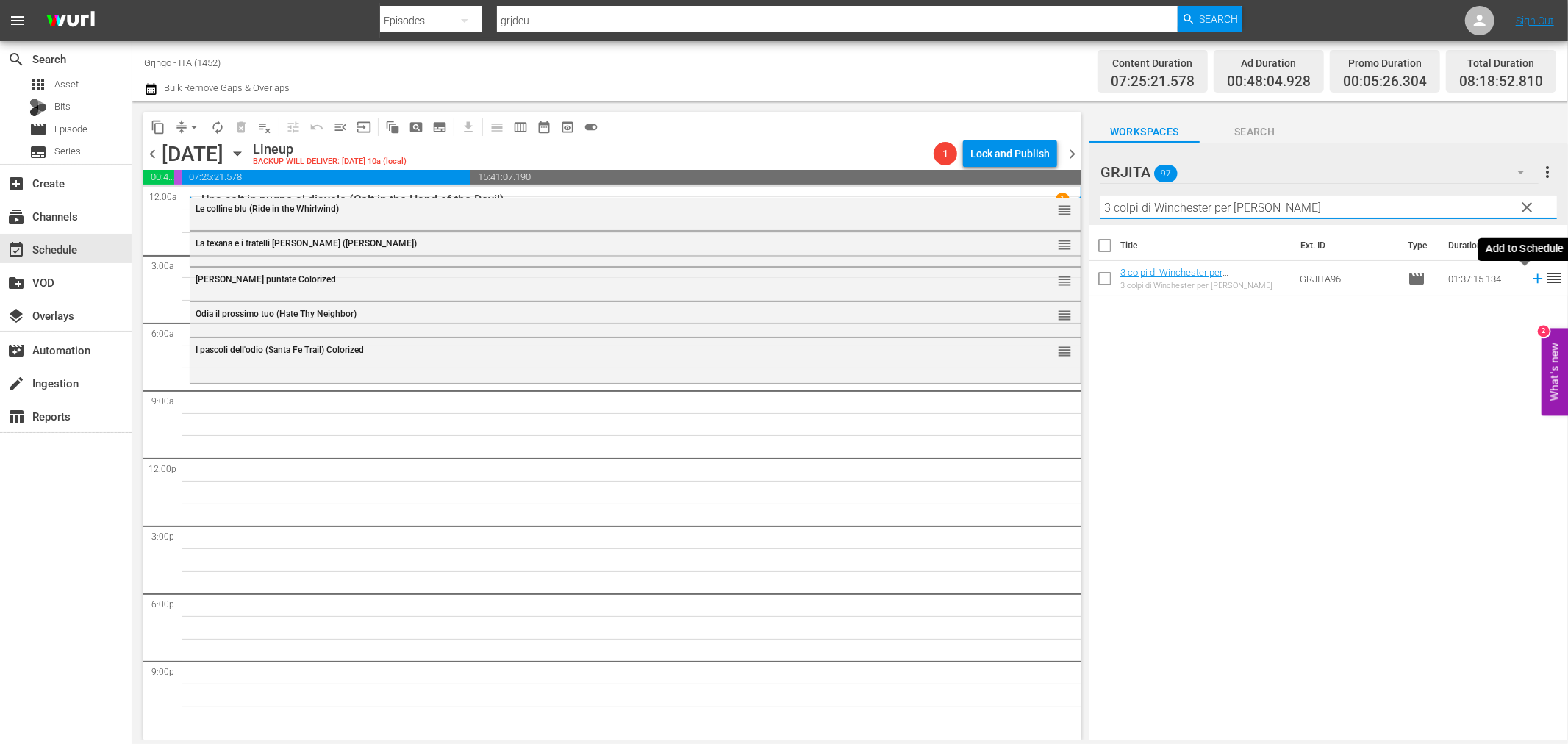
type input "3 colpi di Winchester per Ringo"
click at [1533, 278] on icon at bounding box center [1538, 278] width 10 height 10
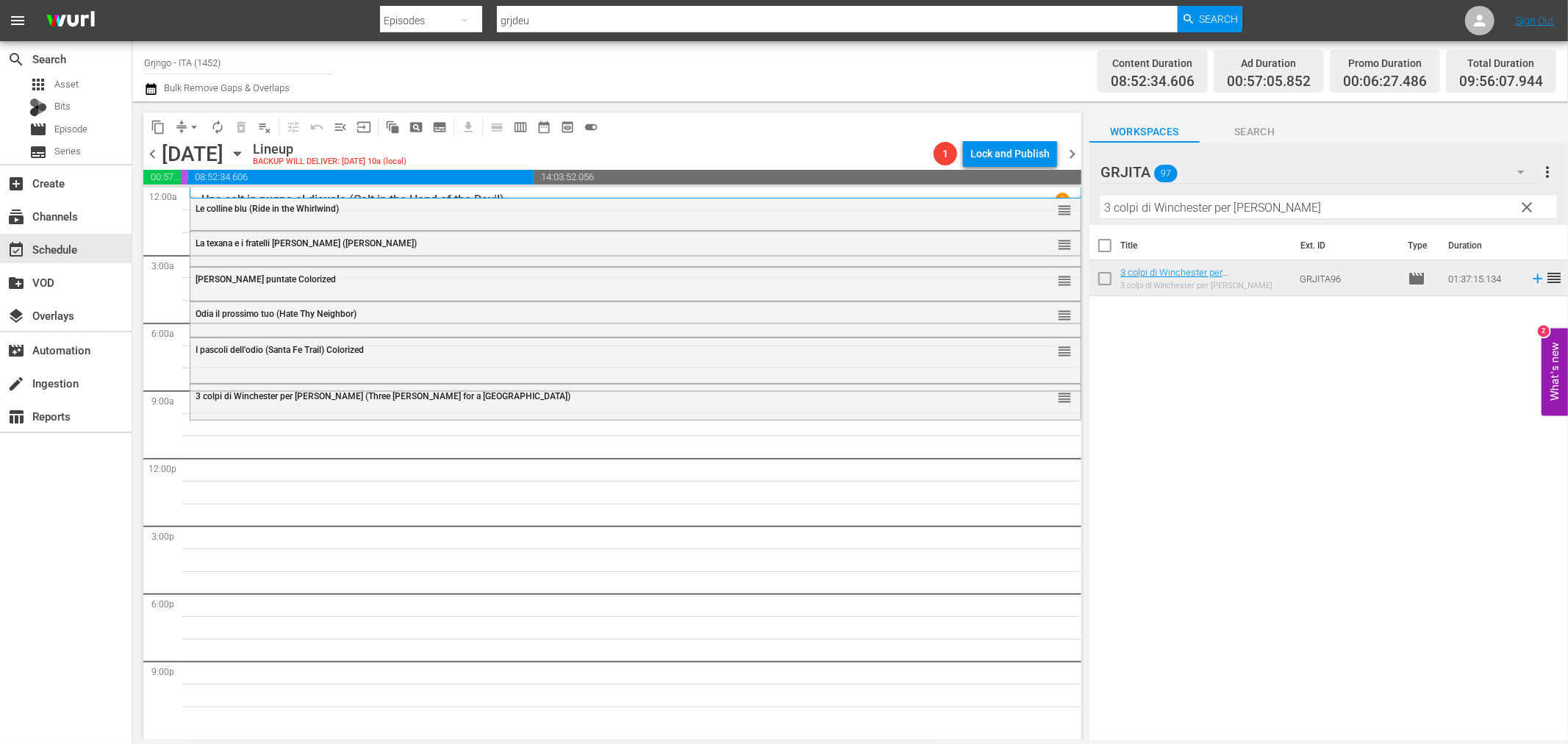
click at [1523, 203] on span "clear" at bounding box center [1528, 208] width 18 height 18
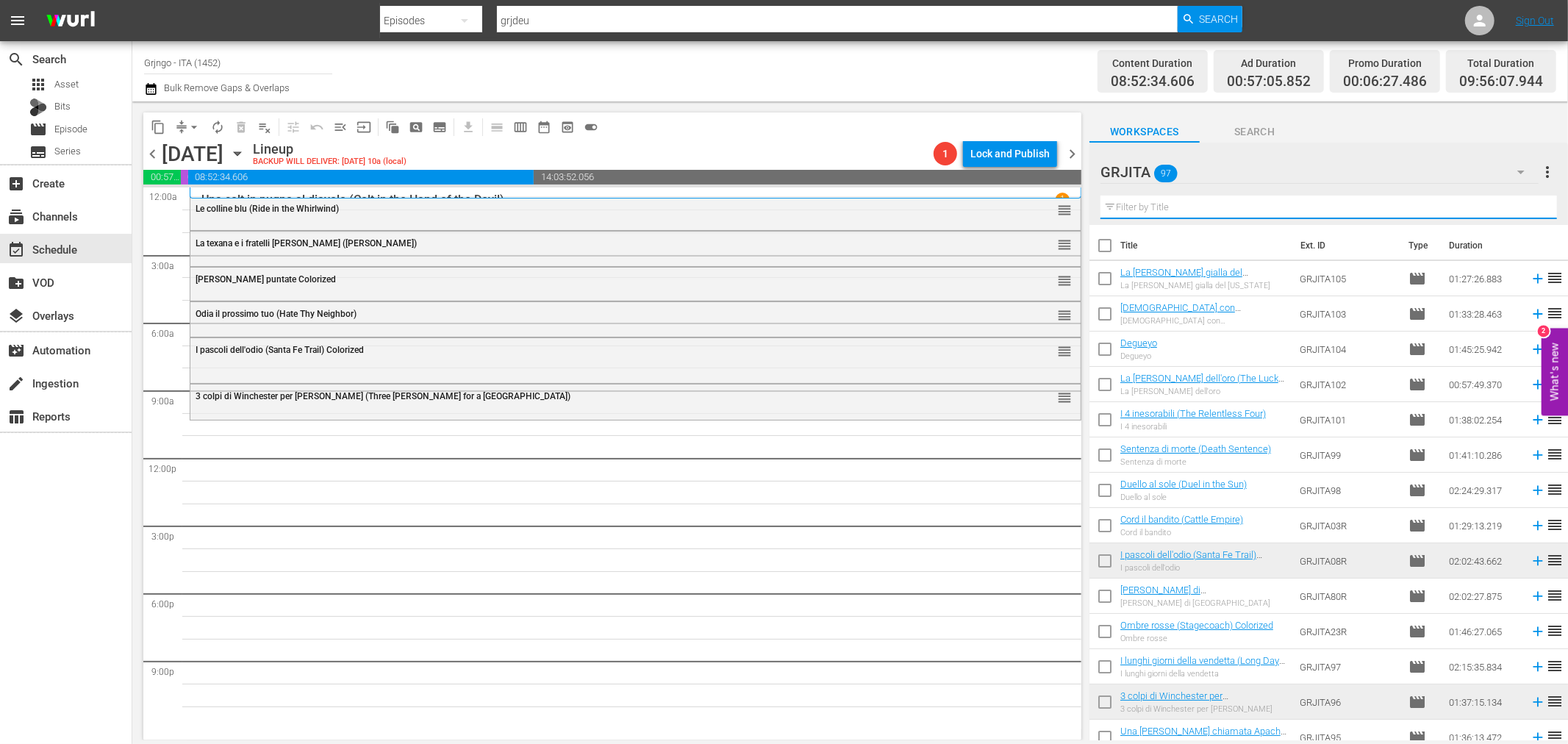
click at [1130, 201] on input "text" at bounding box center [1329, 207] width 456 height 23
paste input "Thompson 1880"
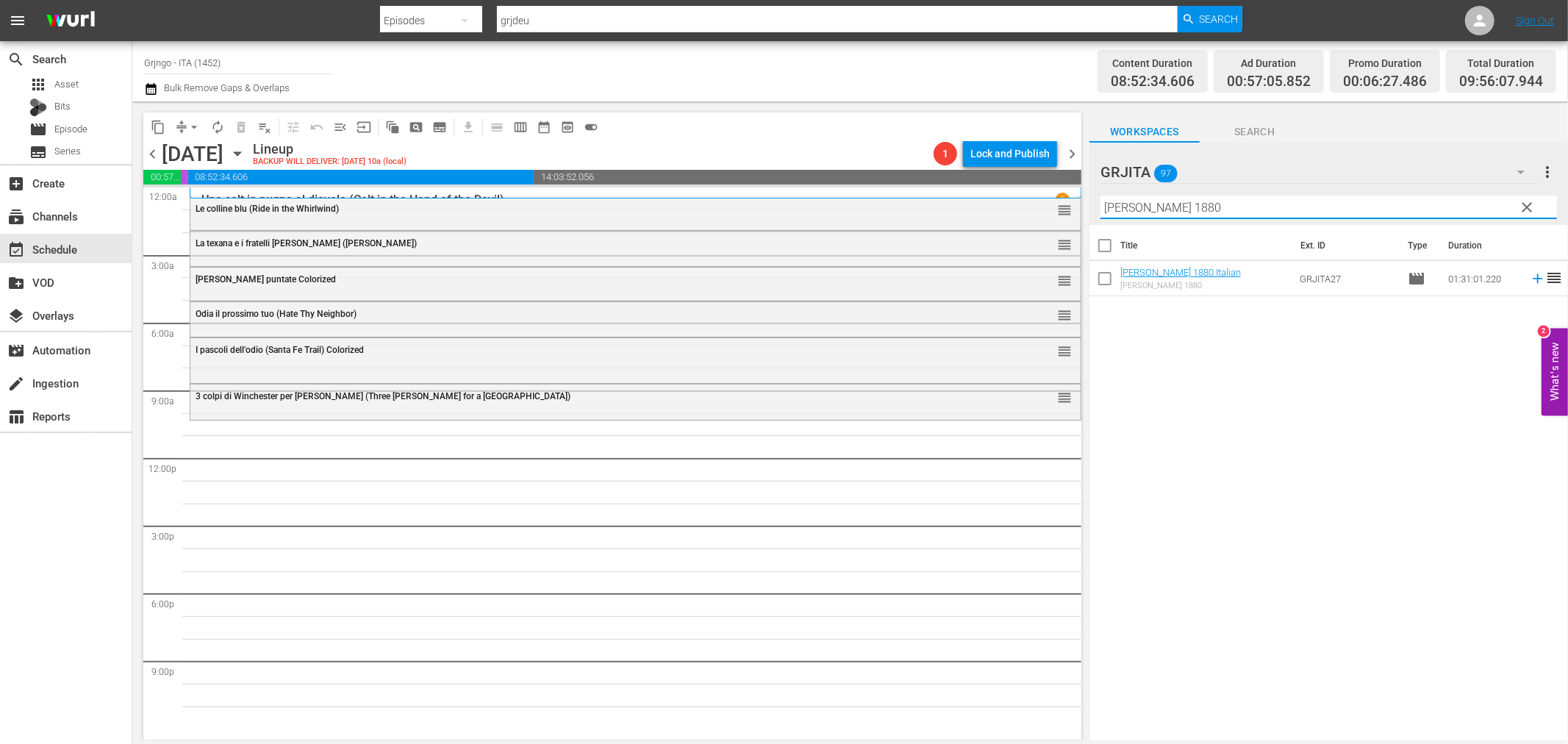
type input "Thompson 1880"
click at [1532, 200] on span "clear" at bounding box center [1528, 208] width 18 height 18
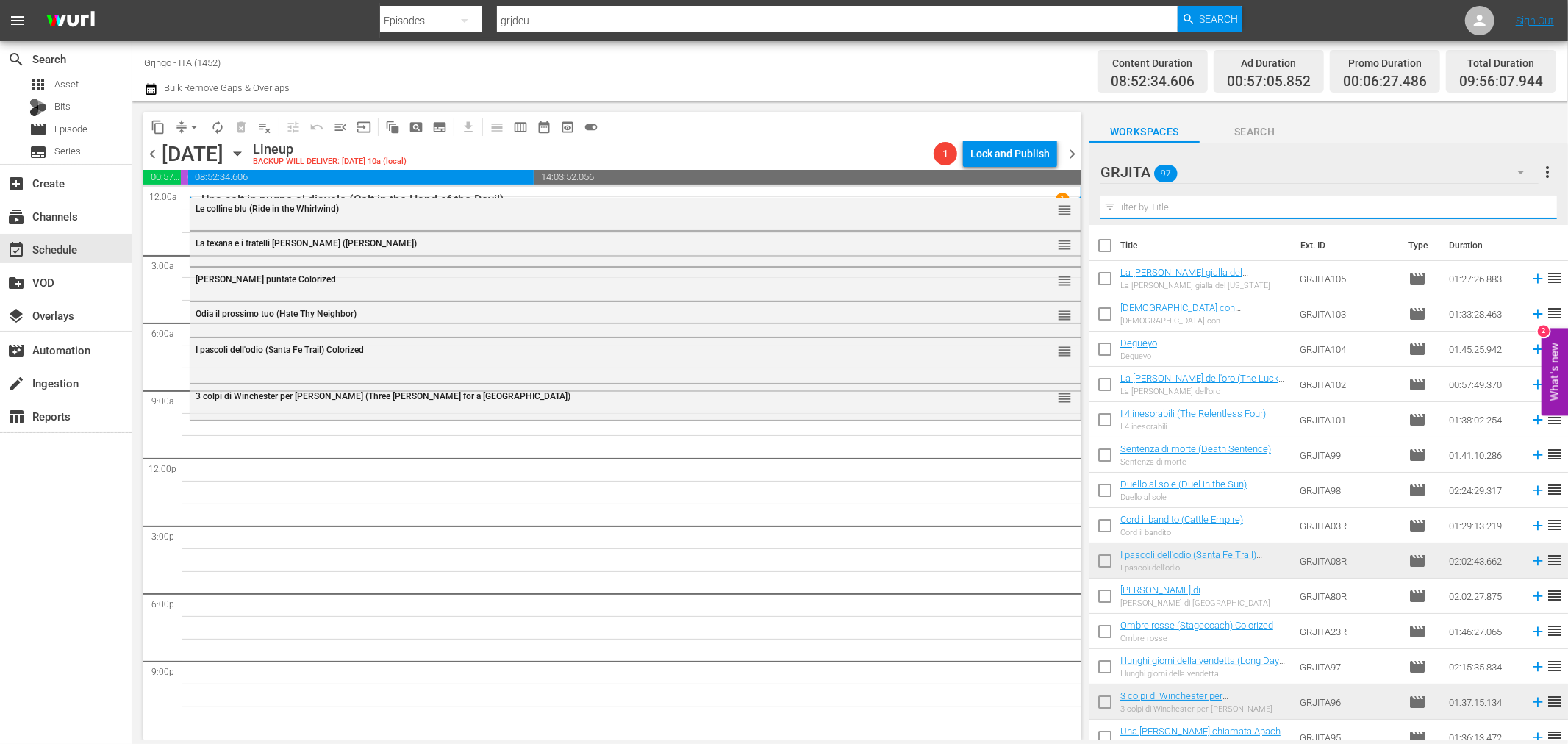
click at [1134, 210] on input "text" at bounding box center [1329, 207] width 456 height 23
paste input "La lunga cavalcata della vendetta"
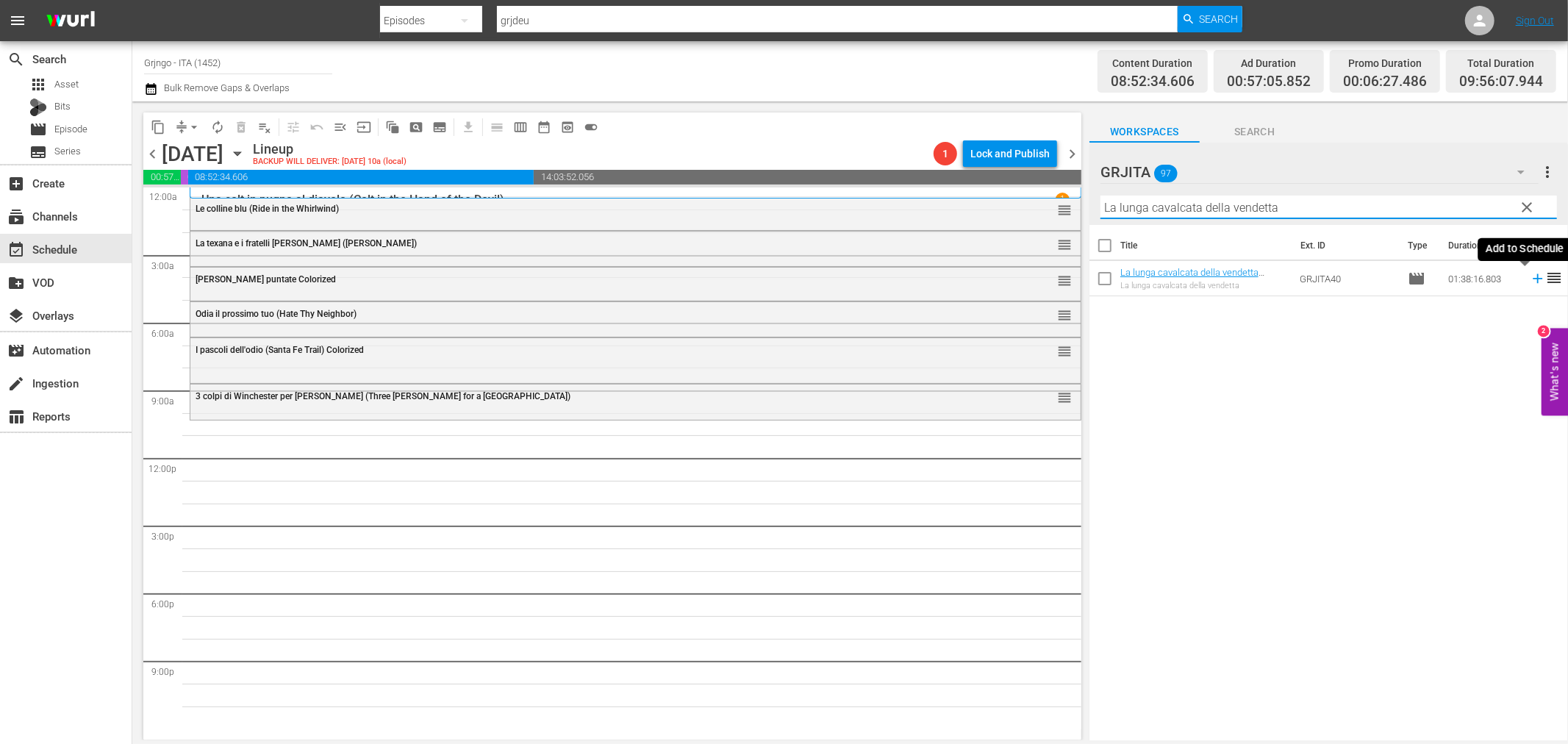
type input "La lunga cavalcata della vendetta"
click at [1533, 278] on icon at bounding box center [1538, 278] width 10 height 10
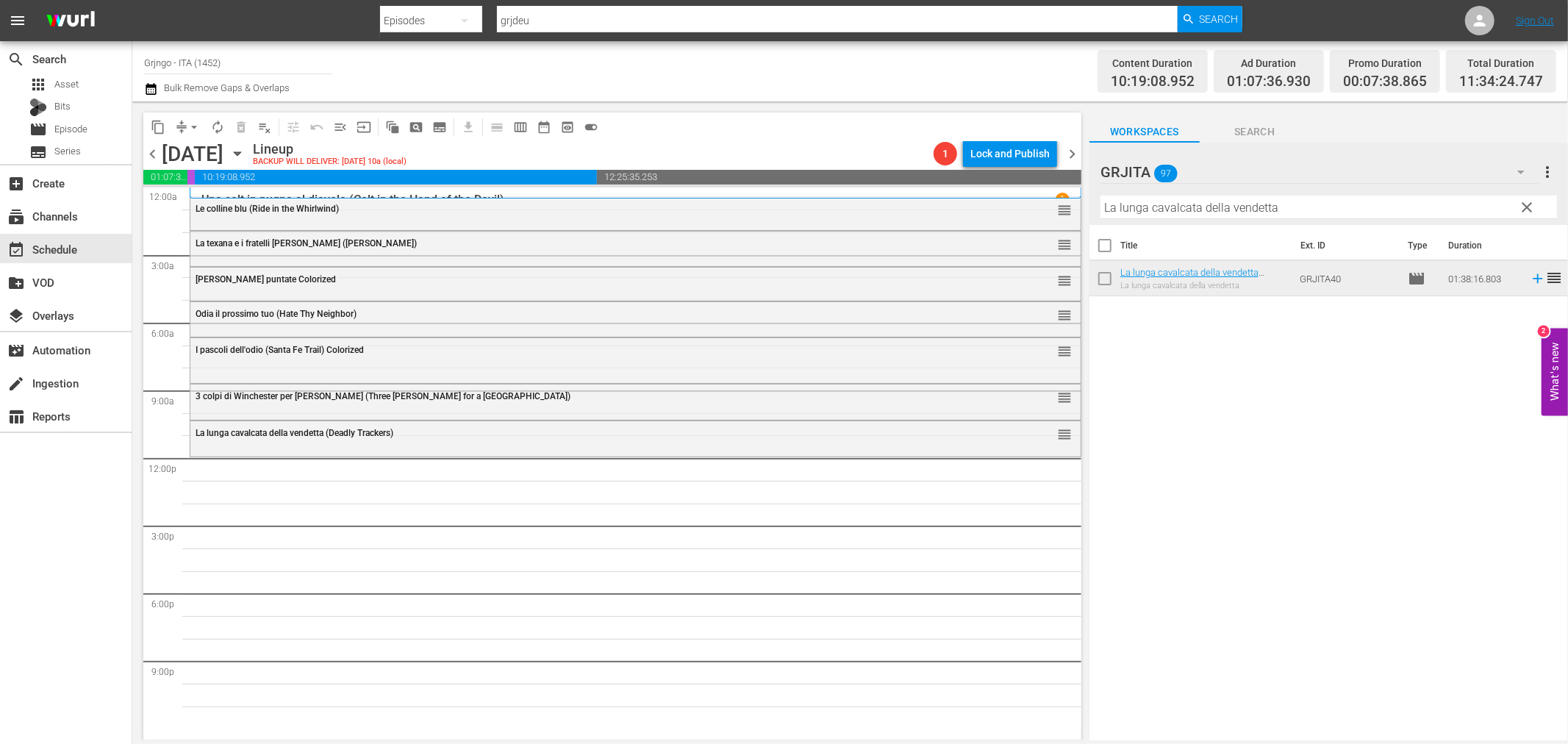
click at [1525, 207] on span "clear" at bounding box center [1528, 208] width 18 height 18
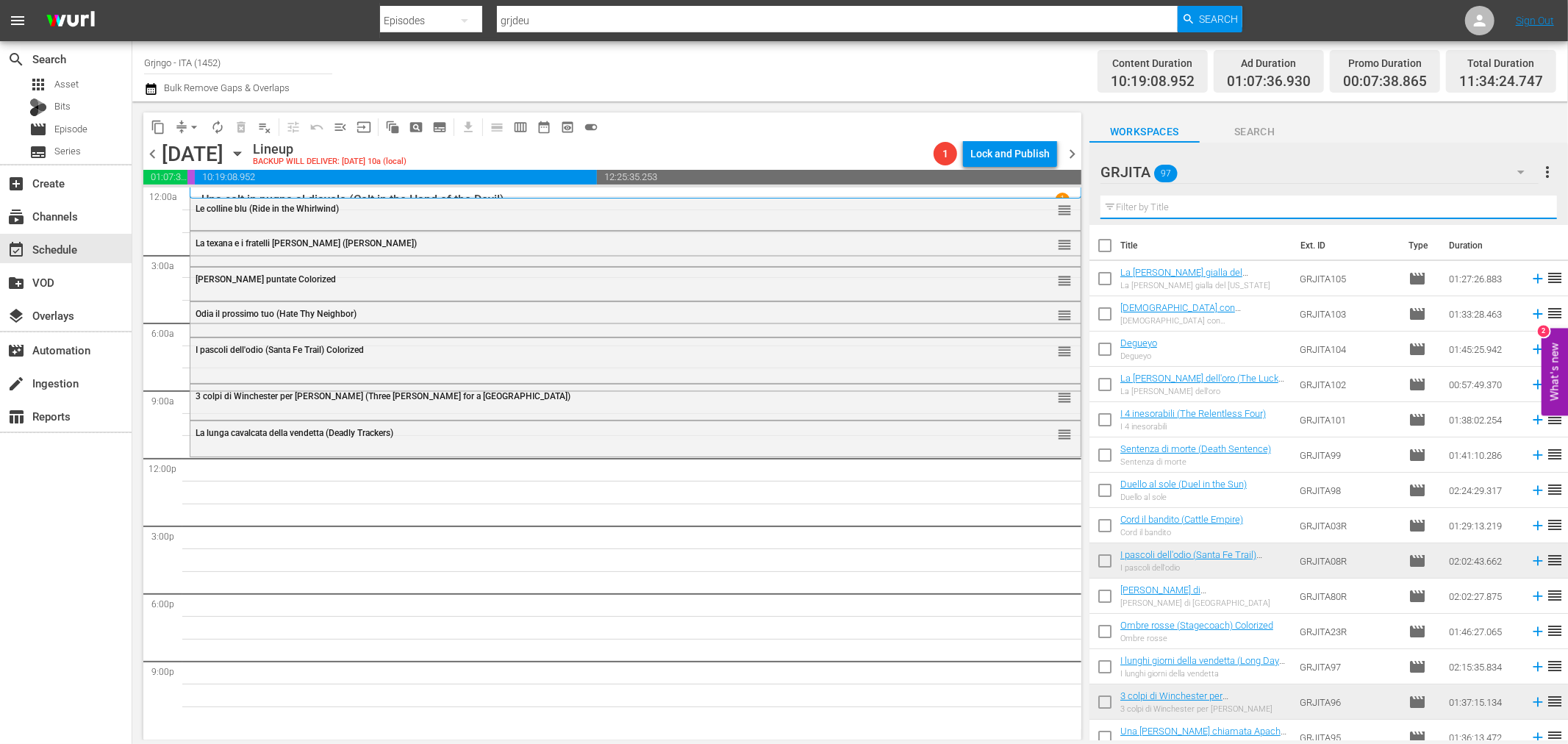
click at [1113, 207] on input "text" at bounding box center [1329, 207] width 456 height 23
paste input "La valle dei bruti (Ride the Man Down)"
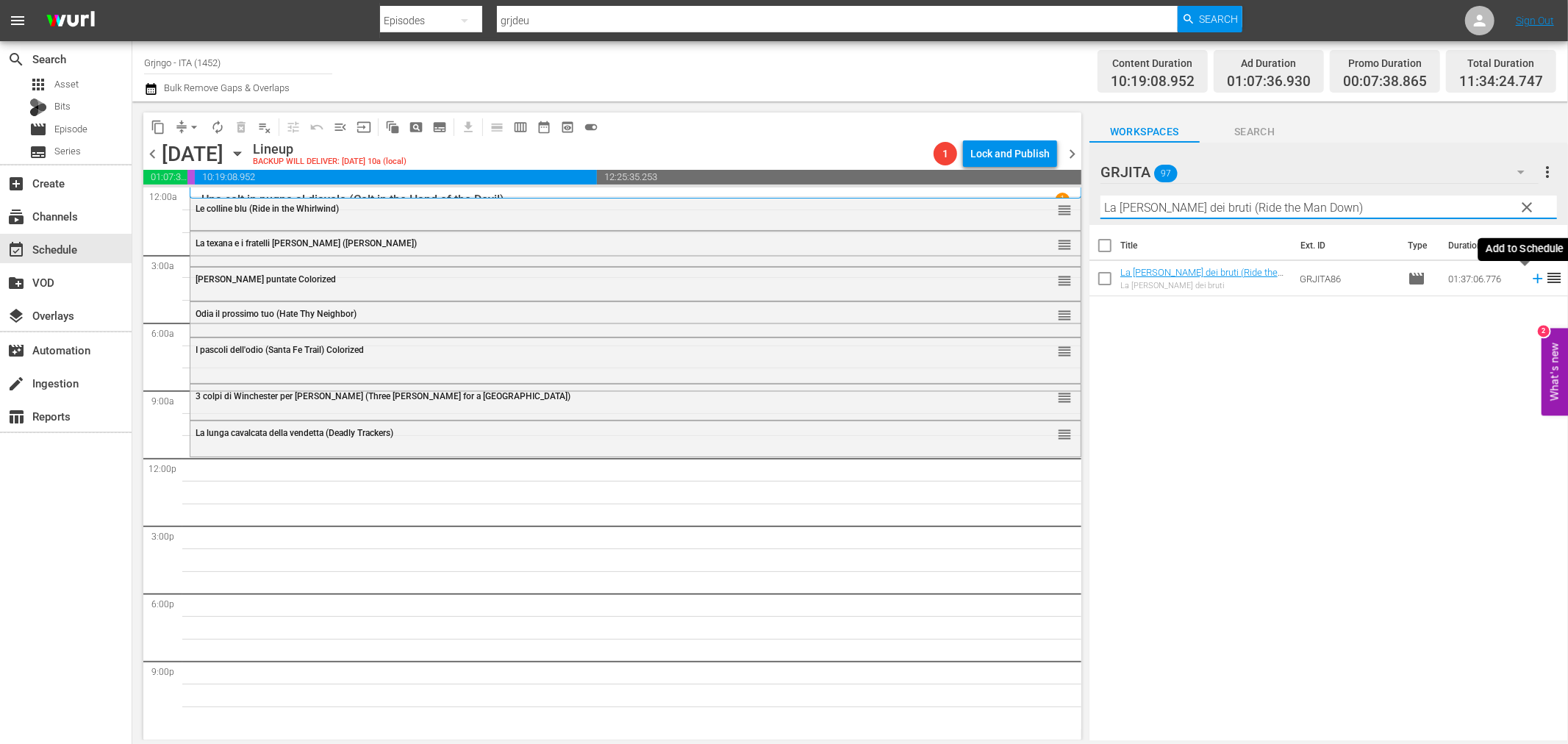
type input "La valle dei bruti (Ride the Man Down)"
click at [1533, 278] on icon at bounding box center [1538, 278] width 10 height 10
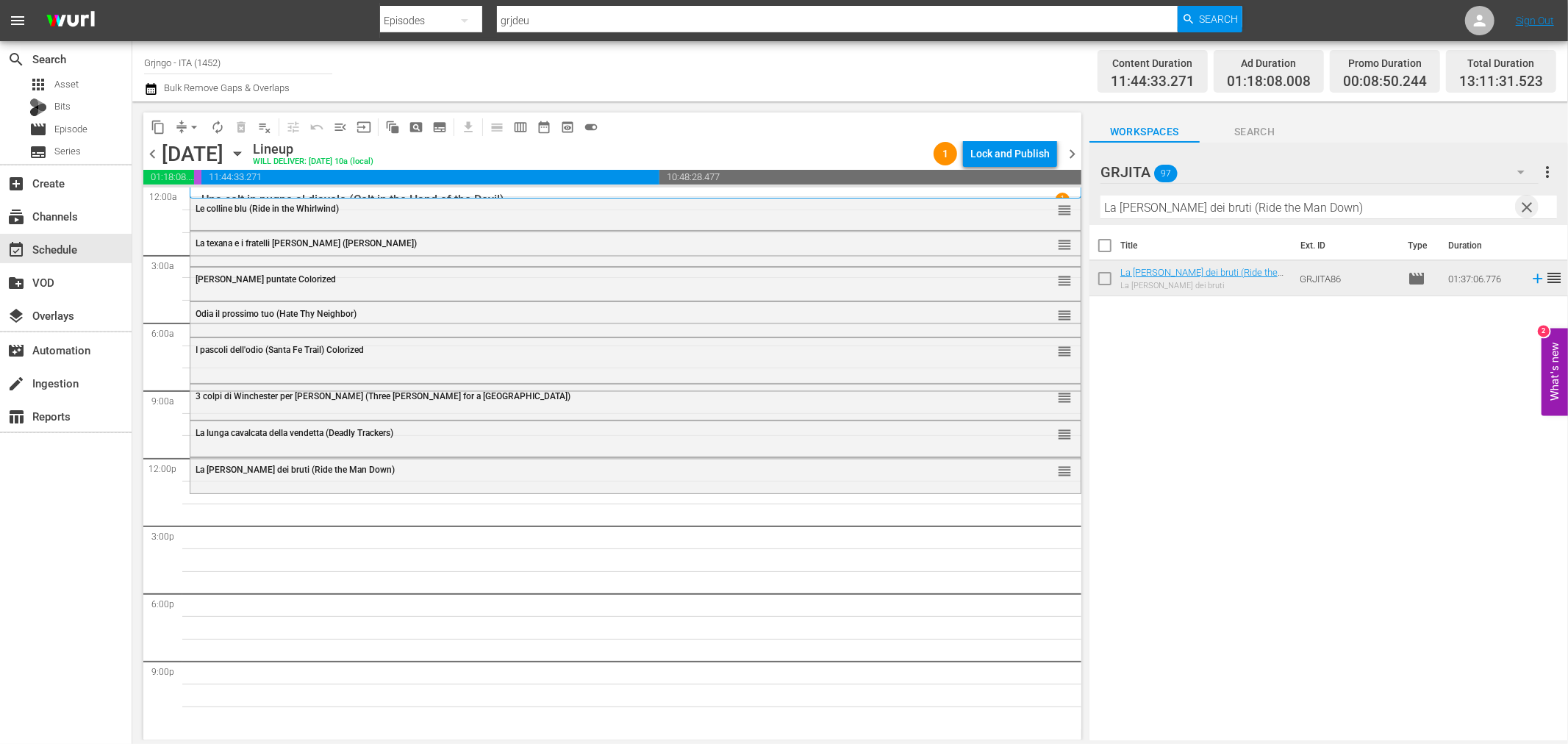
click at [1522, 208] on span "clear" at bounding box center [1528, 208] width 18 height 18
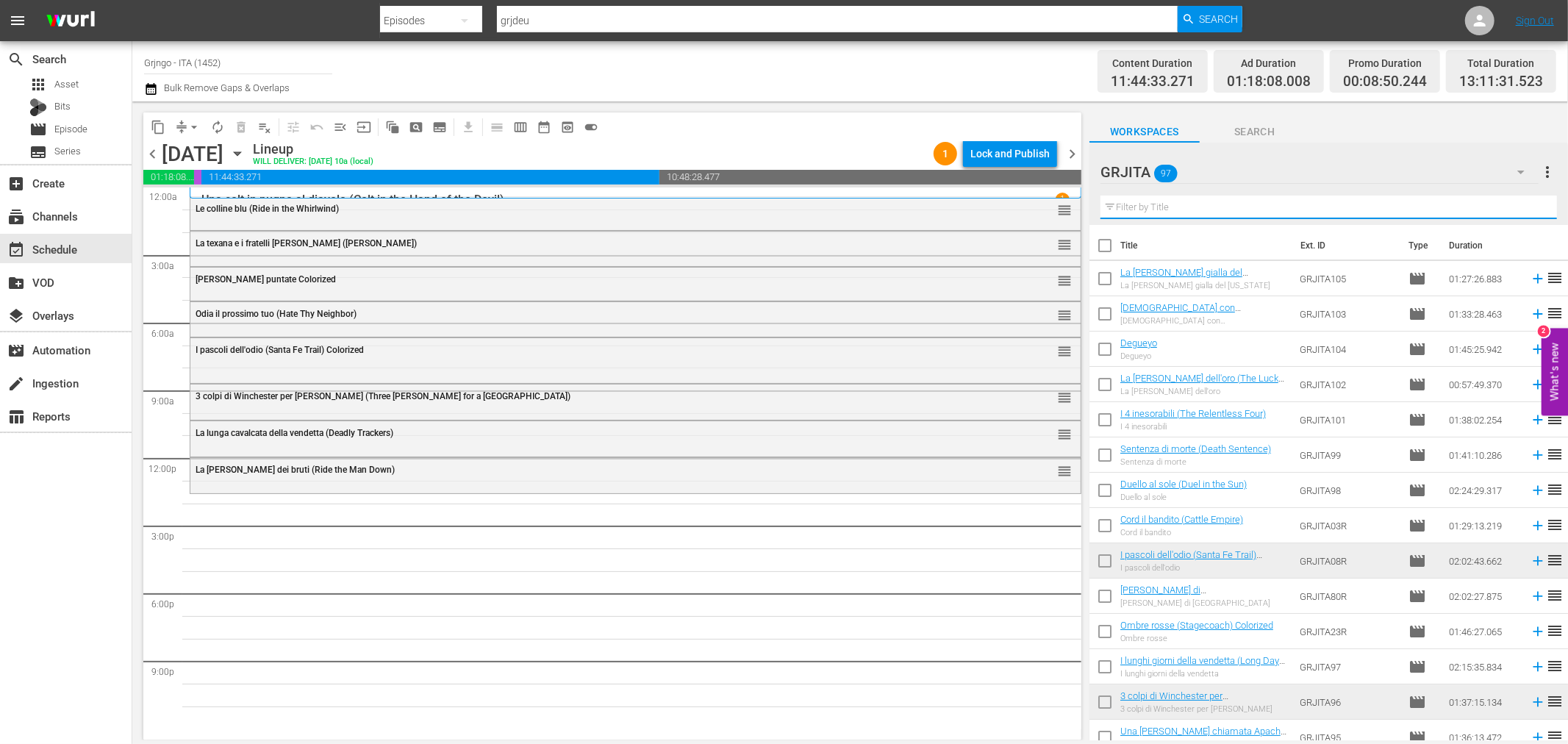
paste input "Thompson 1880"
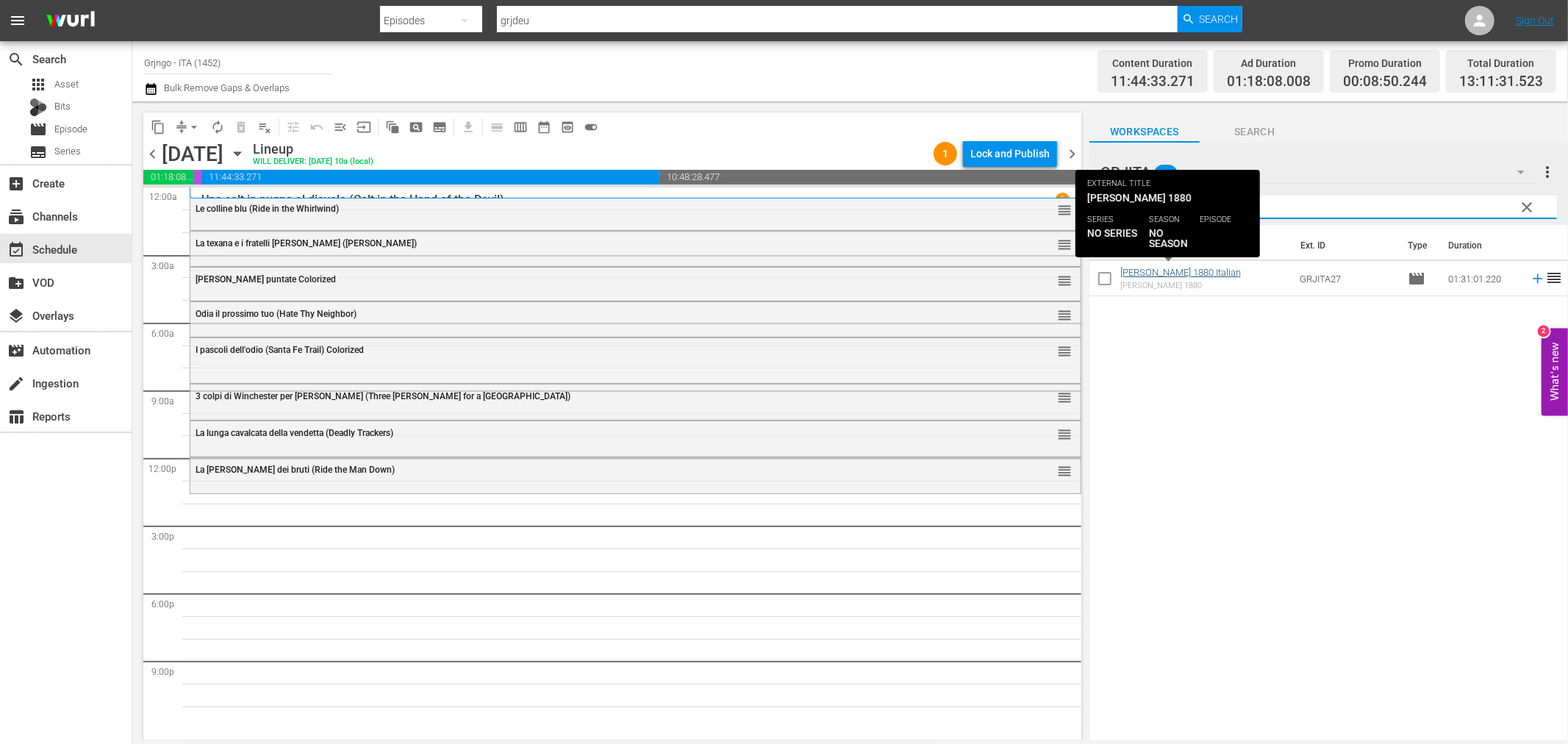
type input "Thompson 1880"
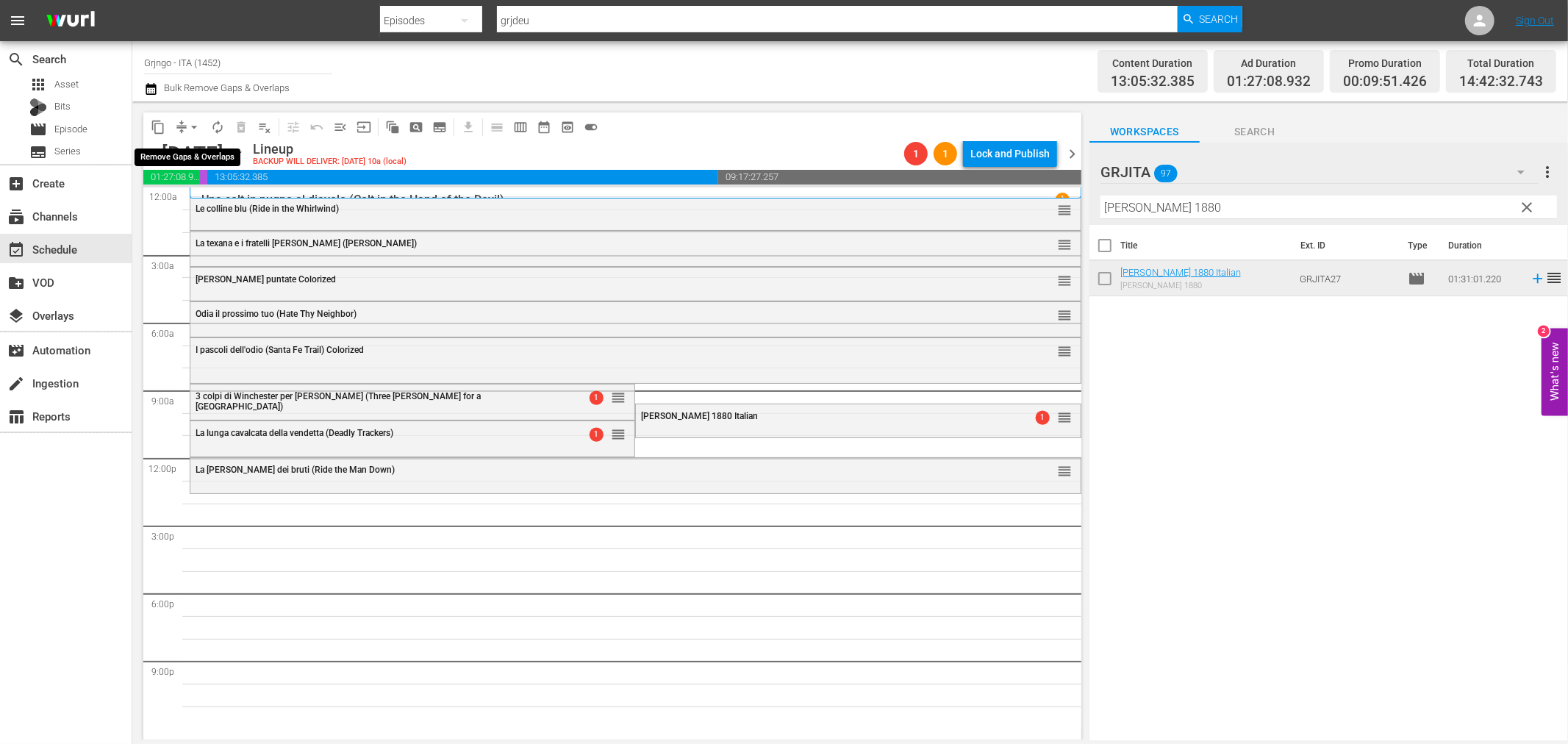
click at [187, 128] on span "arrow_drop_down" at bounding box center [194, 127] width 14 height 14
click at [229, 201] on li "Align to End of Previous Day" at bounding box center [194, 204] width 154 height 24
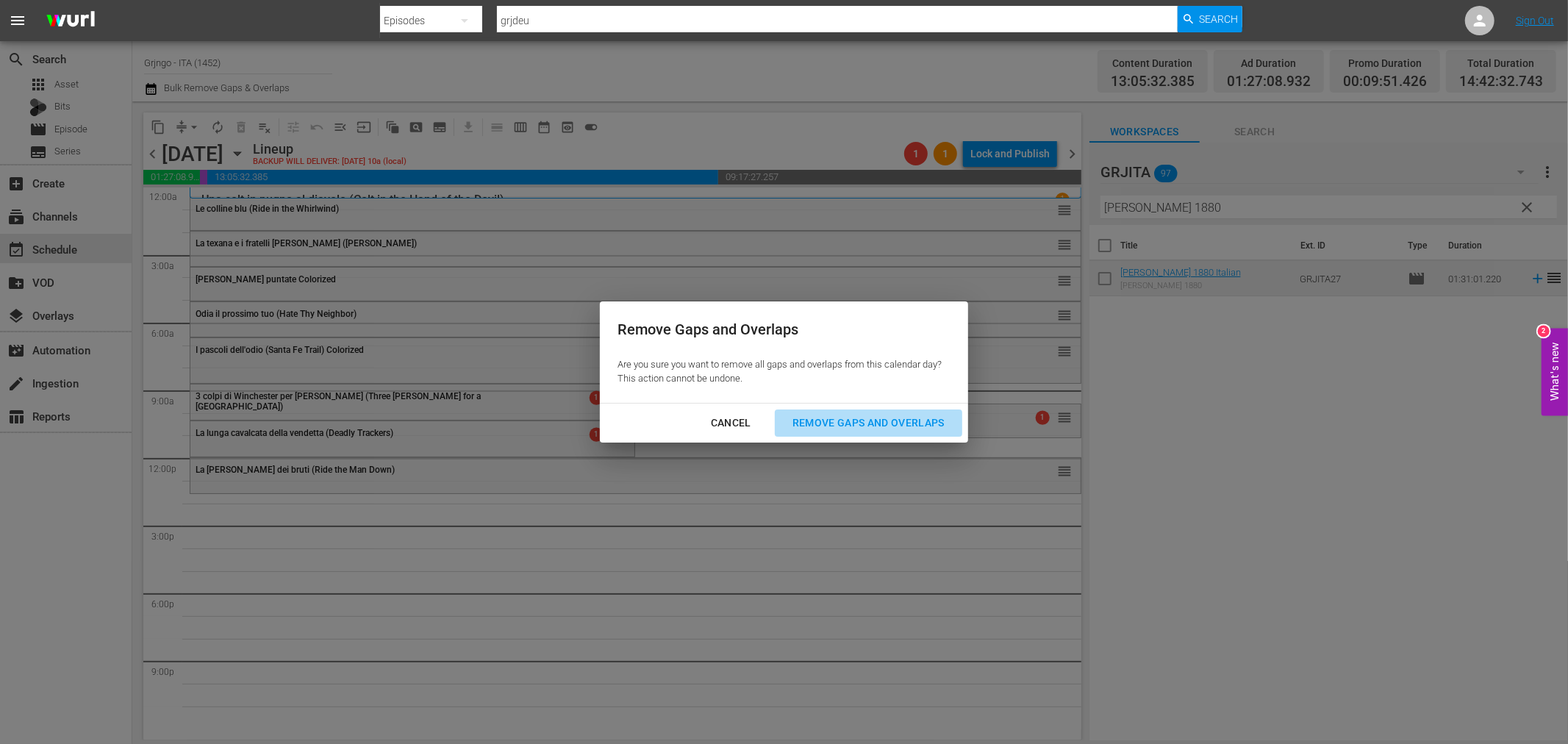
click at [822, 429] on div "Remove Gaps and Overlaps" at bounding box center [868, 423] width 175 height 19
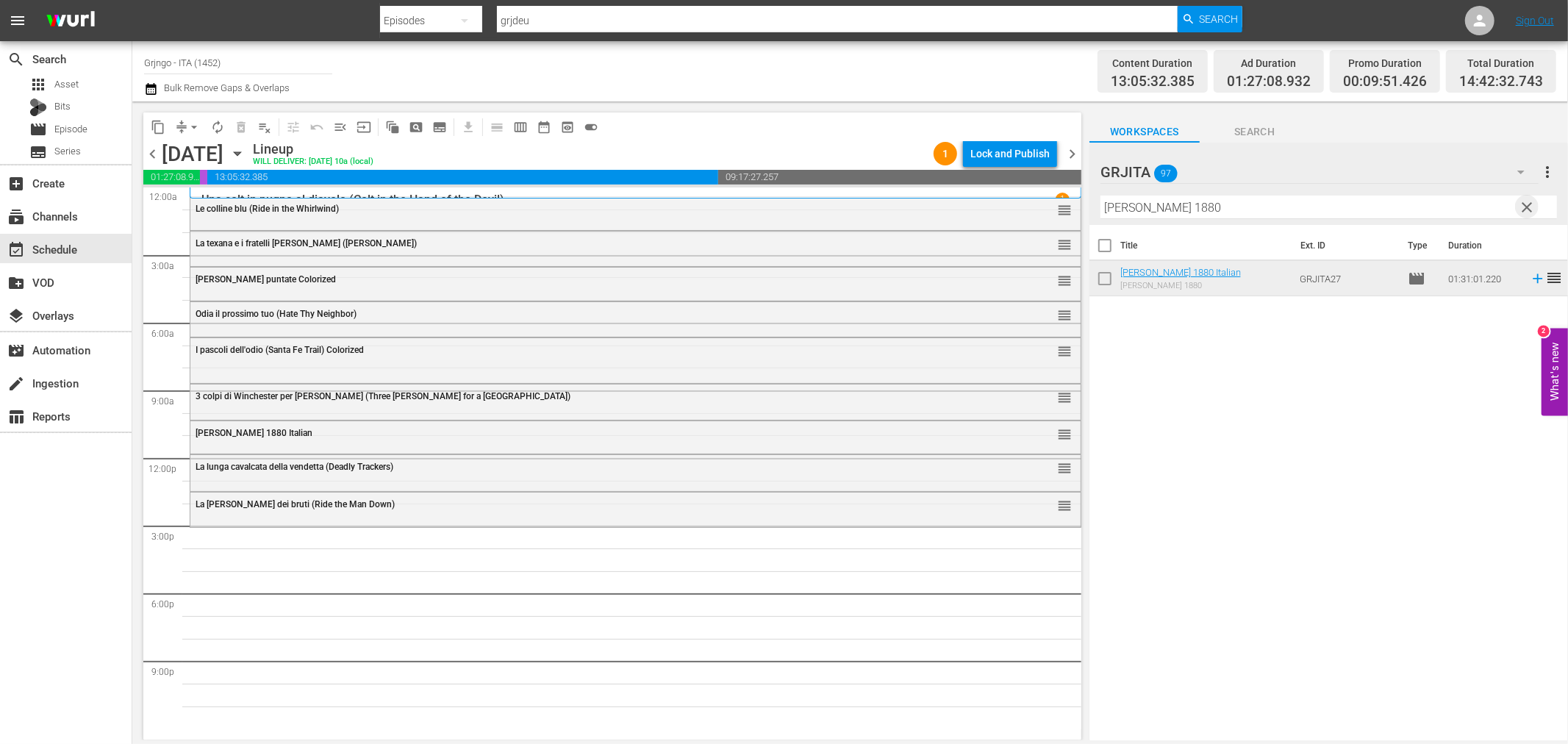
click at [1528, 208] on span "clear" at bounding box center [1528, 208] width 18 height 18
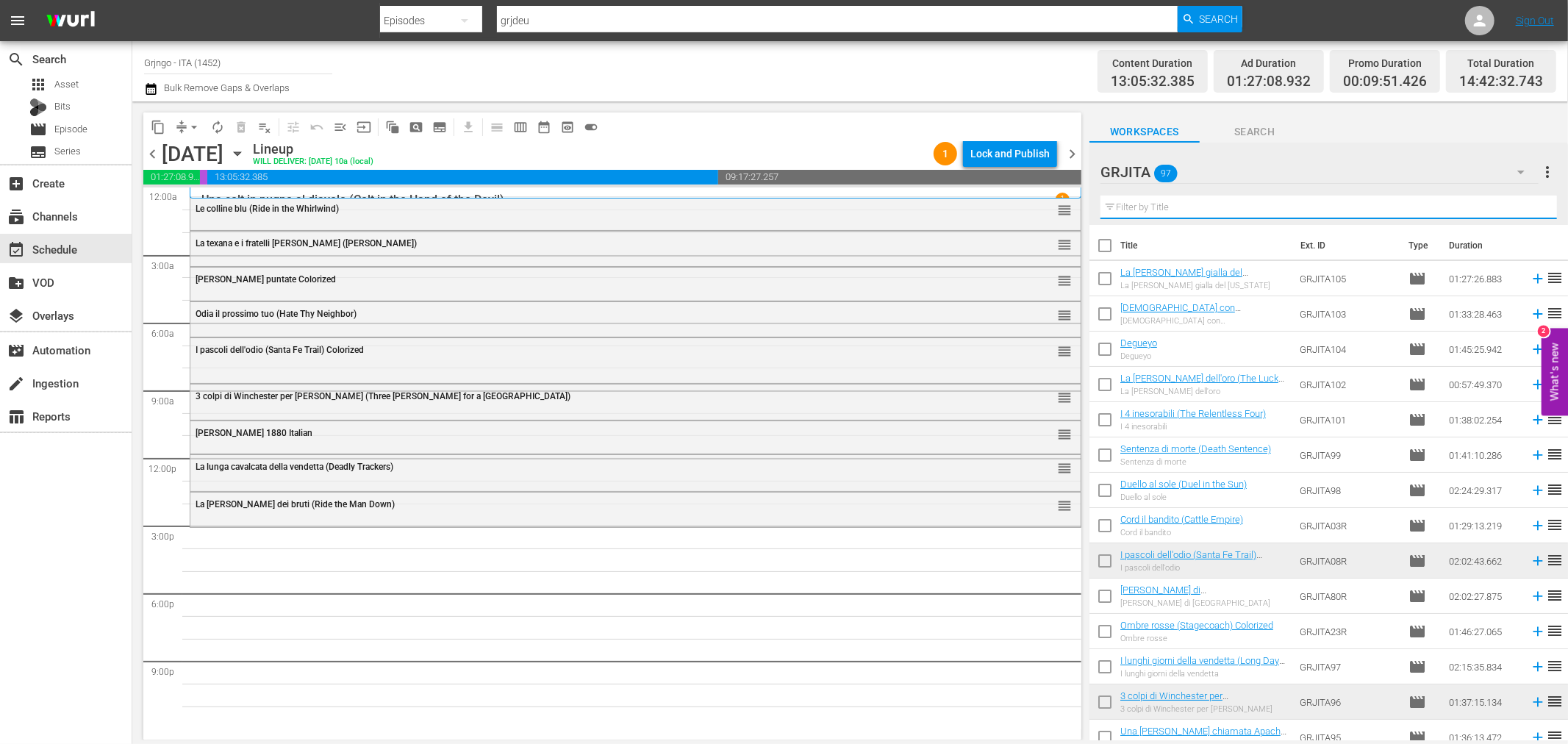
paste input "Degueyo"
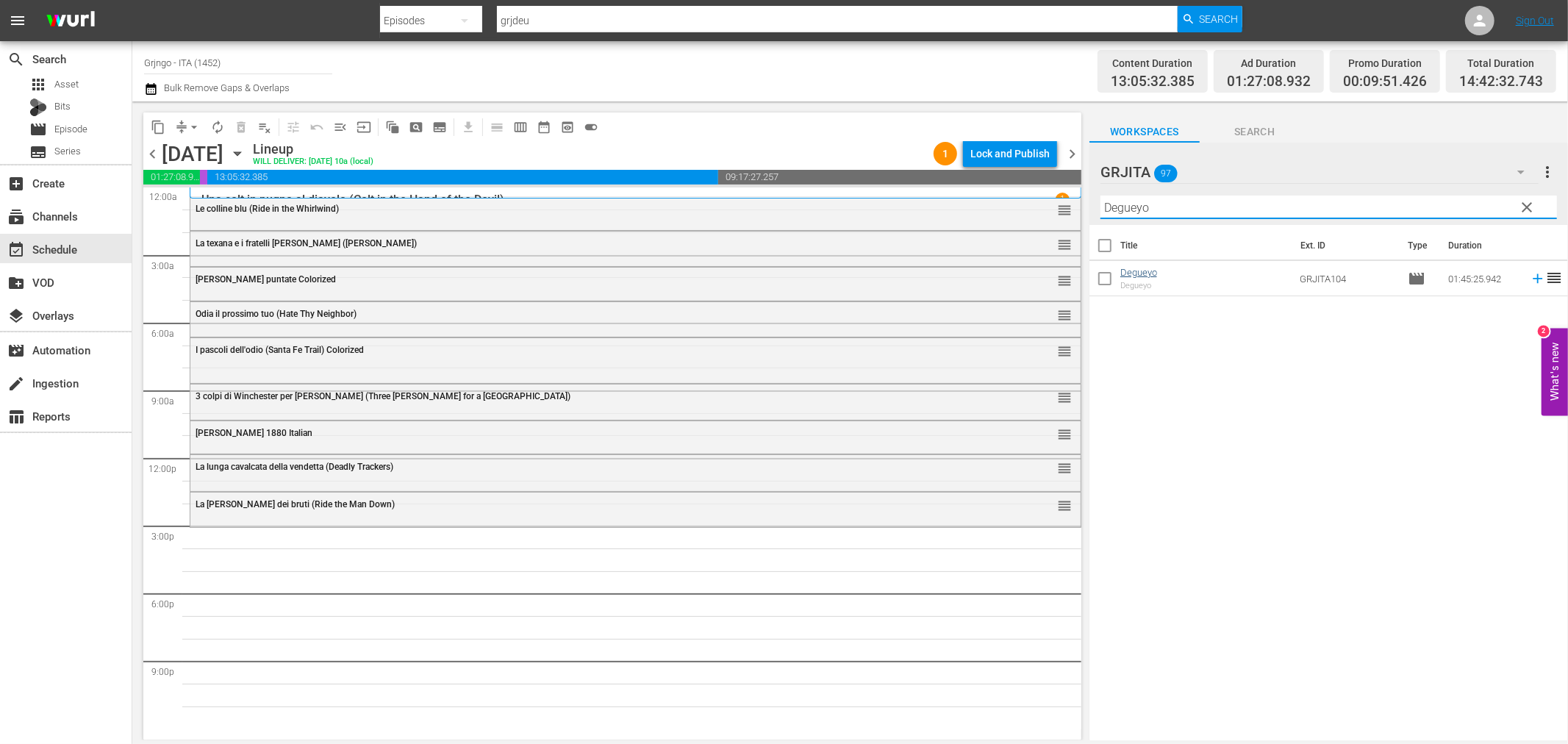
type input "Degueyo"
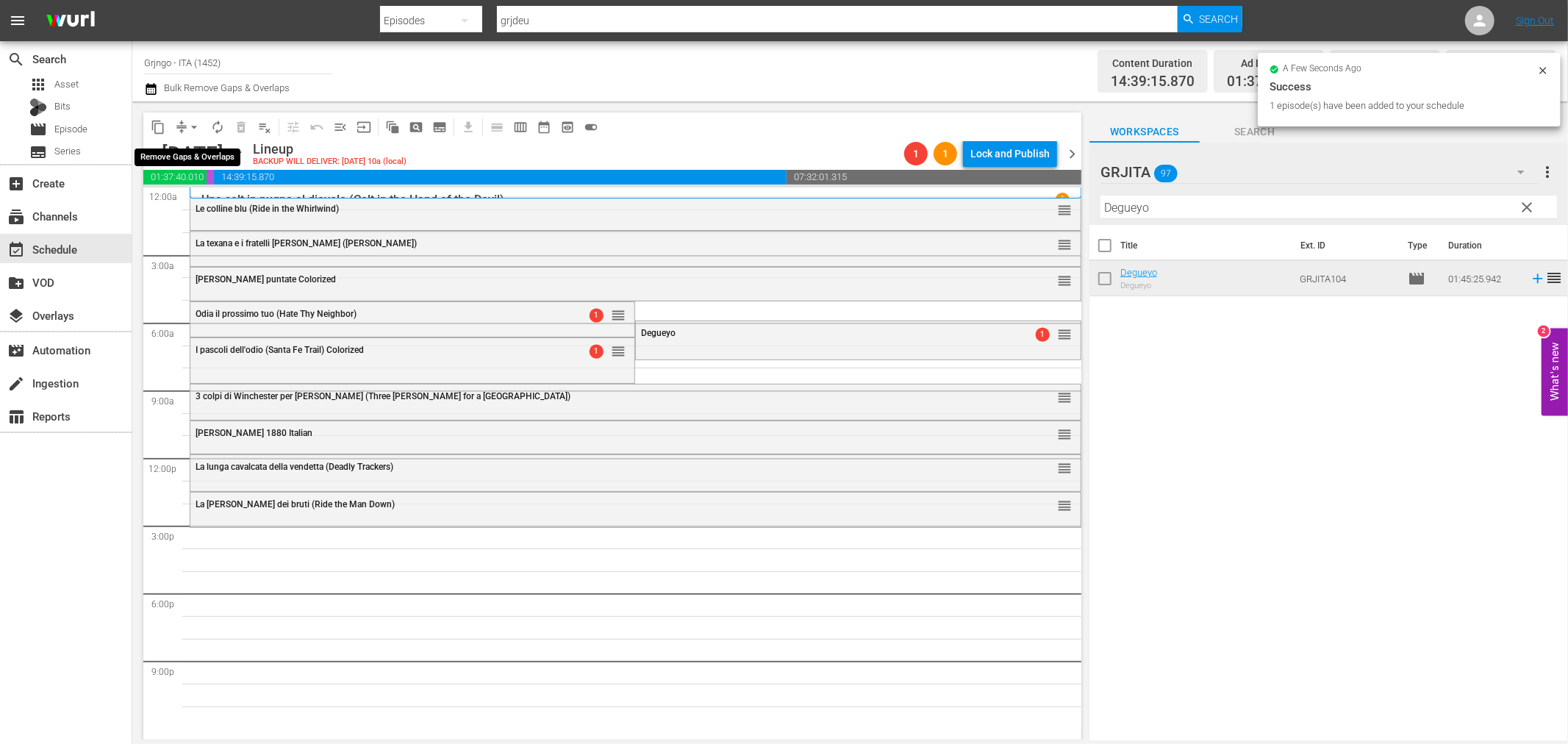
click at [193, 122] on span "arrow_drop_down" at bounding box center [194, 127] width 14 height 14
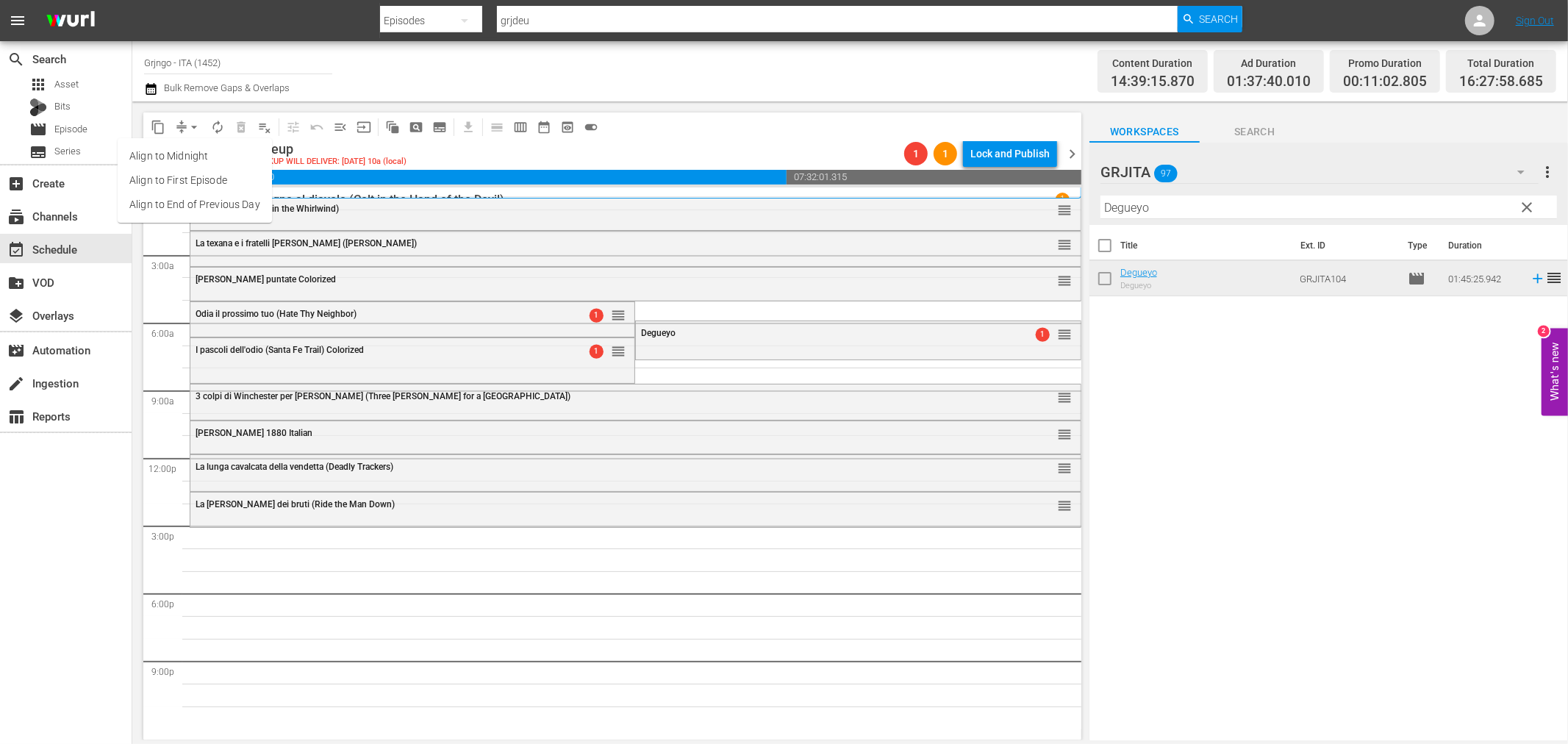
click at [183, 204] on li "Align to End of Previous Day" at bounding box center [194, 204] width 154 height 24
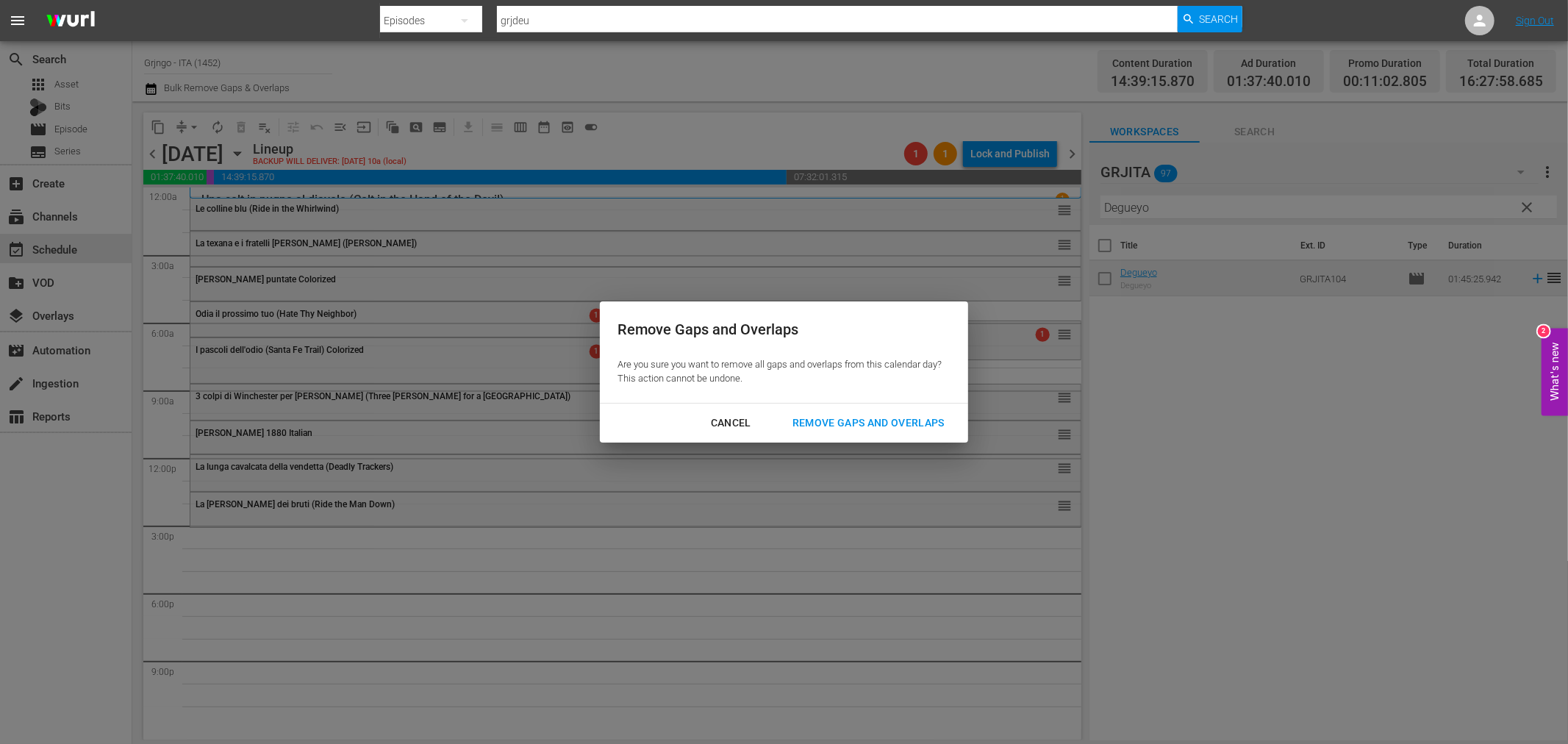
click at [805, 418] on div "Remove Gaps and Overlaps" at bounding box center [868, 423] width 175 height 19
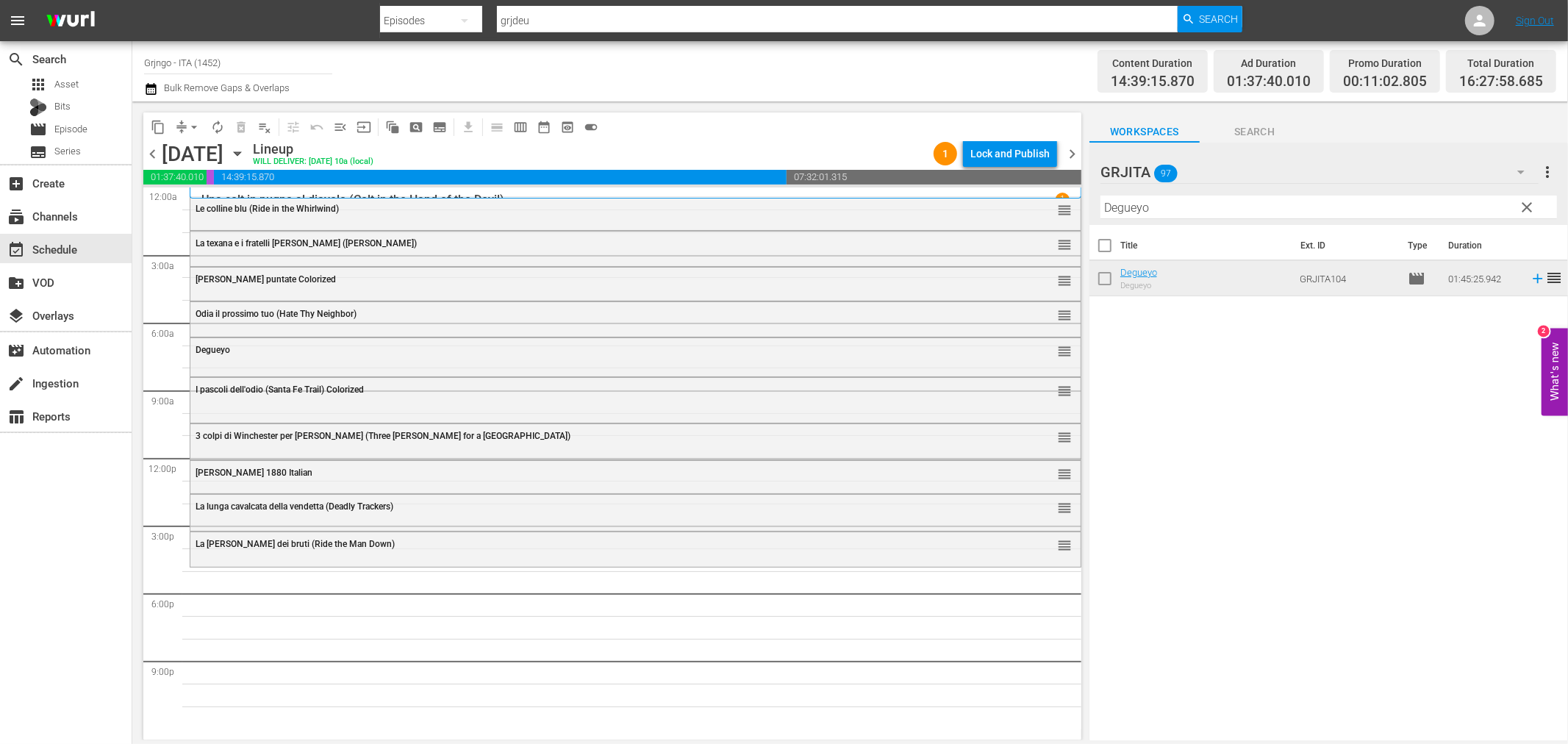
drag, startPoint x: 1525, startPoint y: 204, endPoint x: 1393, endPoint y: 187, distance: 133.1
click at [1525, 204] on span "clear" at bounding box center [1528, 208] width 18 height 18
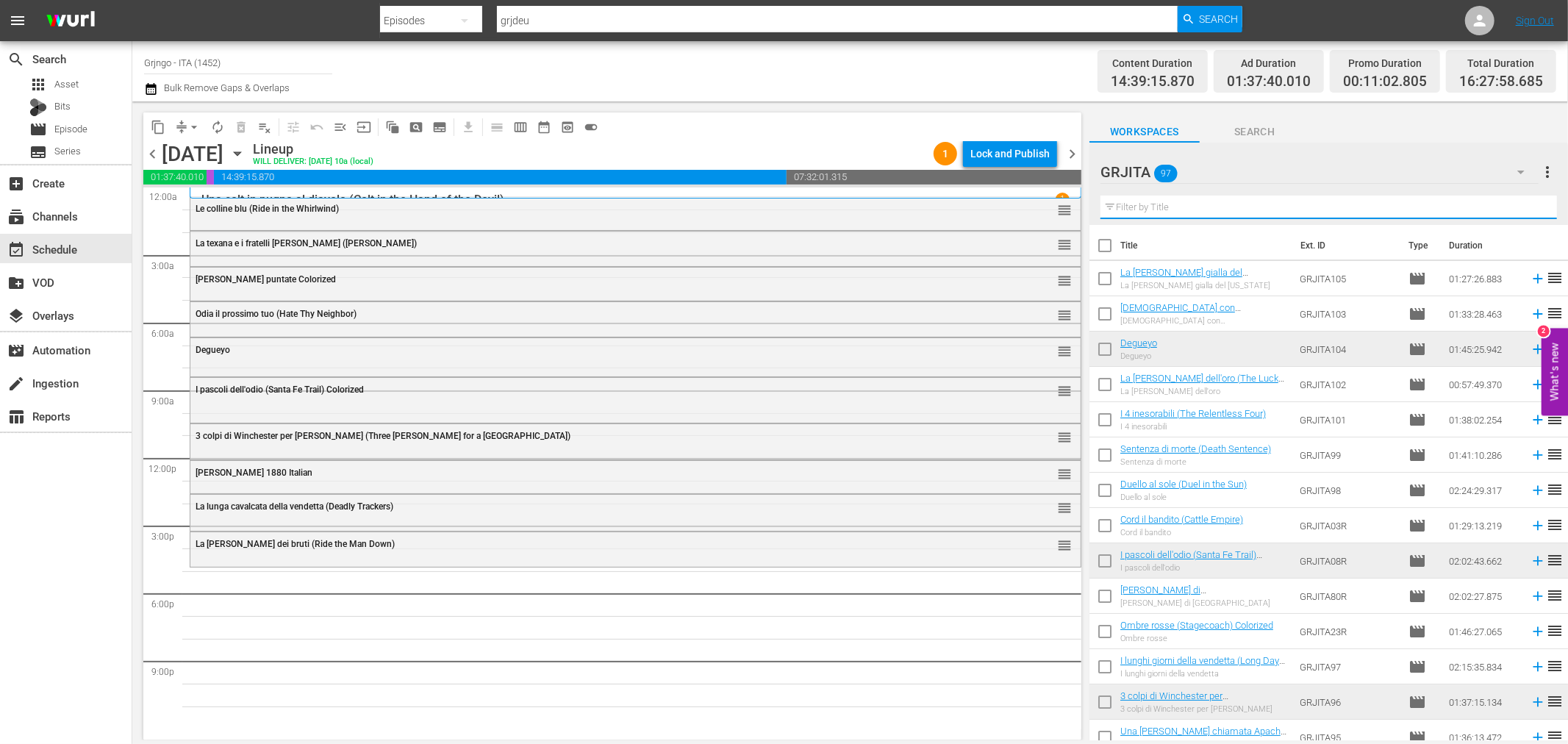
paste input "L'uomo, l'orgoglio, la vendetta"
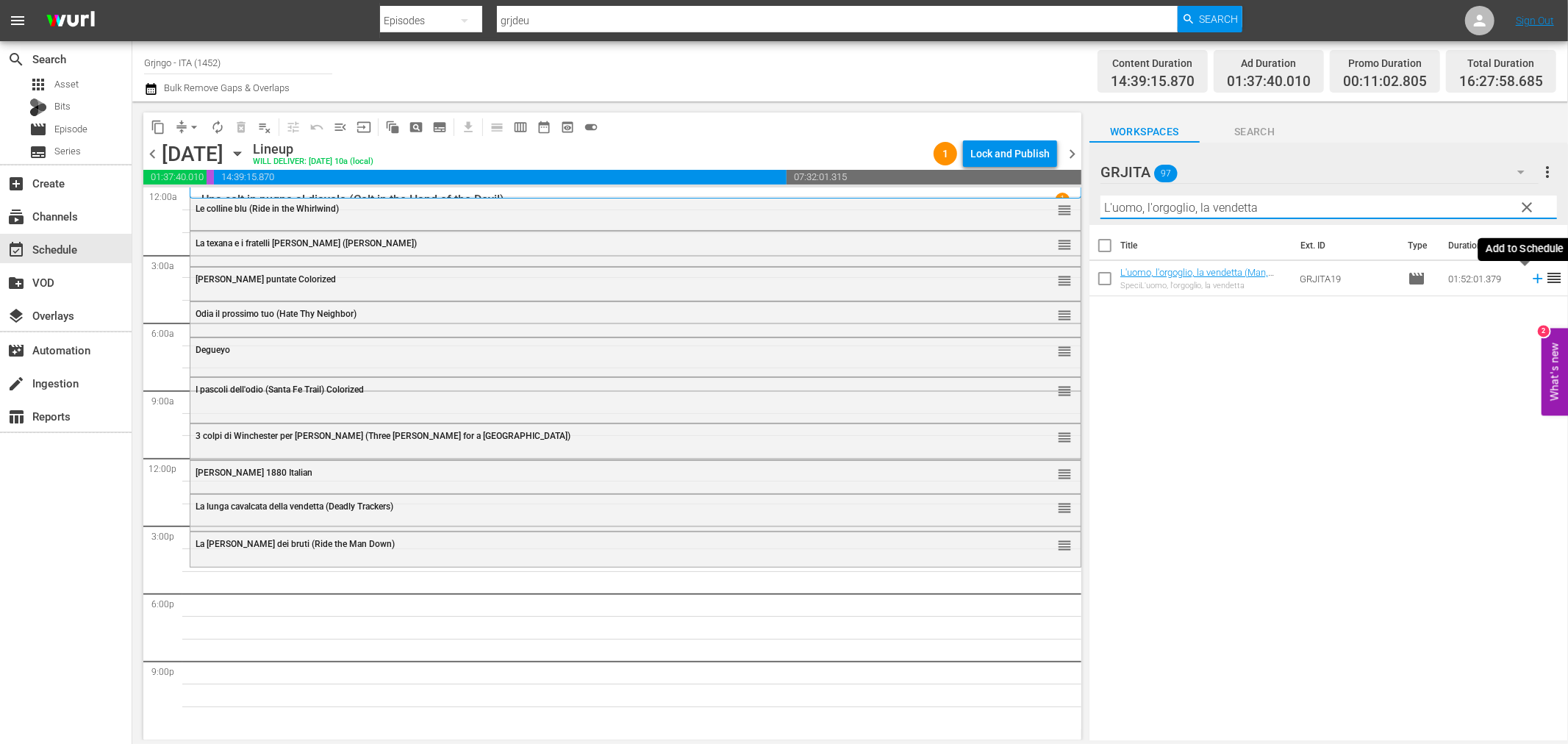
type input "L'uomo, l'orgoglio, la vendetta"
click at [1530, 281] on icon at bounding box center [1538, 278] width 16 height 16
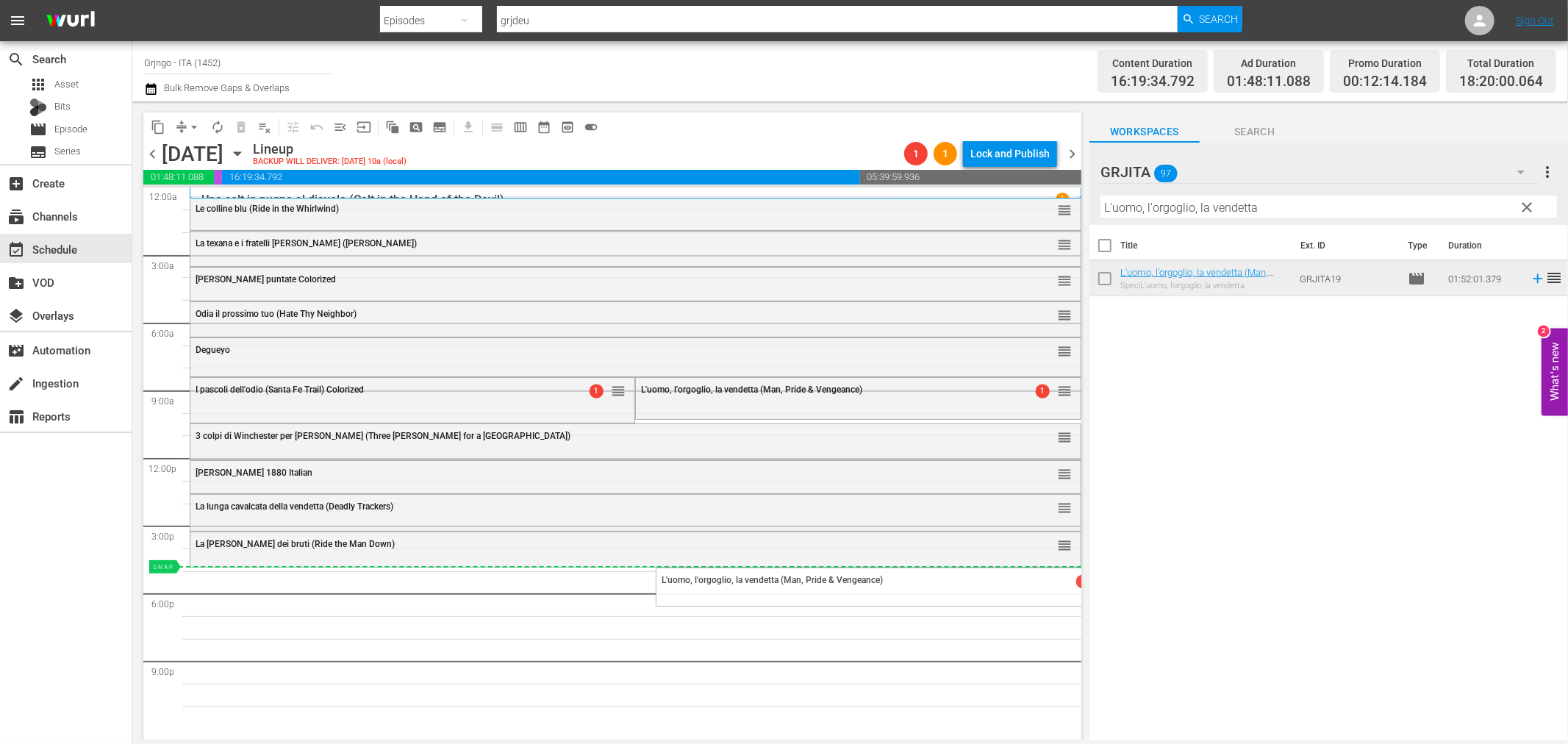
drag, startPoint x: 1049, startPoint y: 392, endPoint x: 983, endPoint y: 567, distance: 187.0
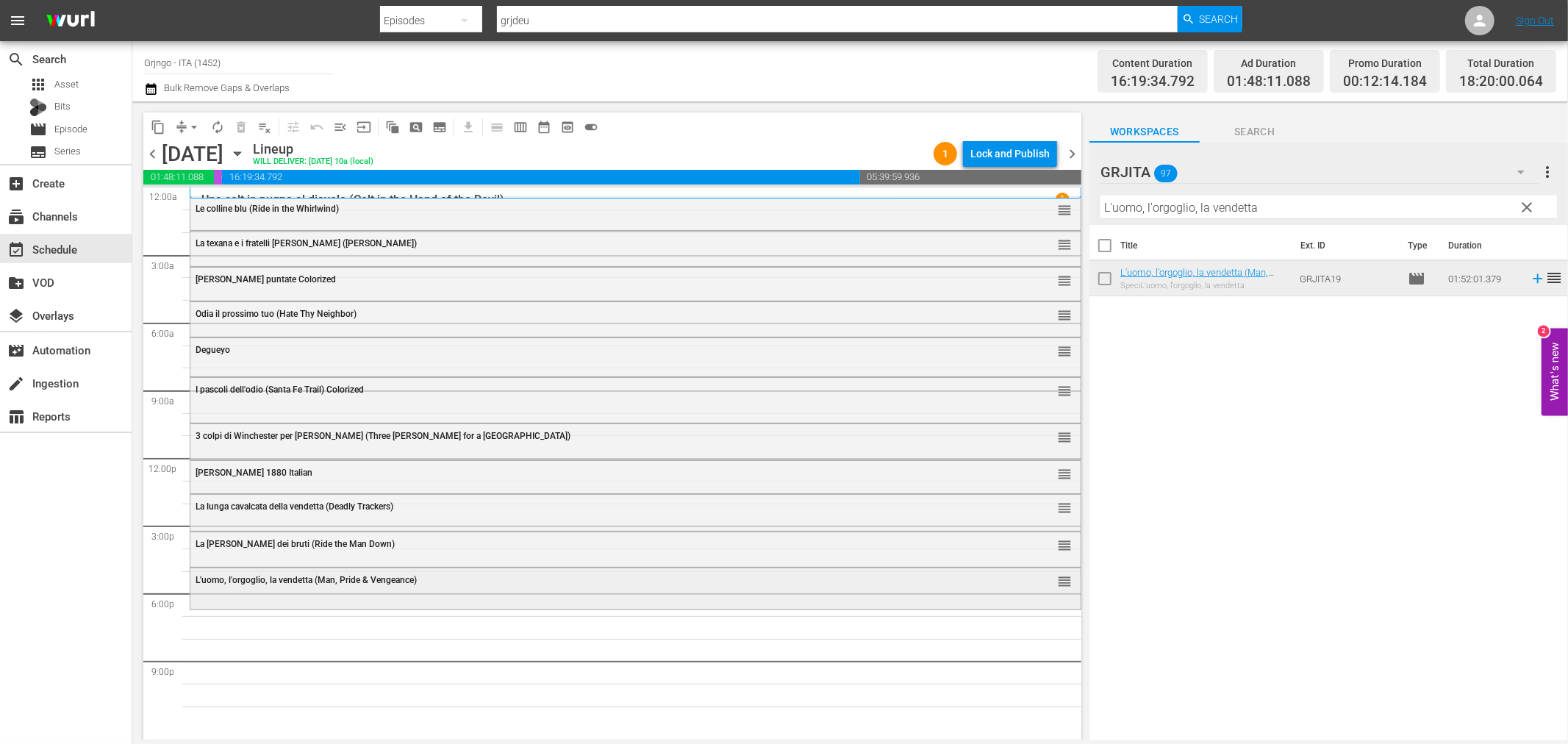
click at [450, 594] on div "L'uomo, l'orgoglio, la vendetta (Man, Pride & Vengeance) reorder" at bounding box center [635, 587] width 891 height 38
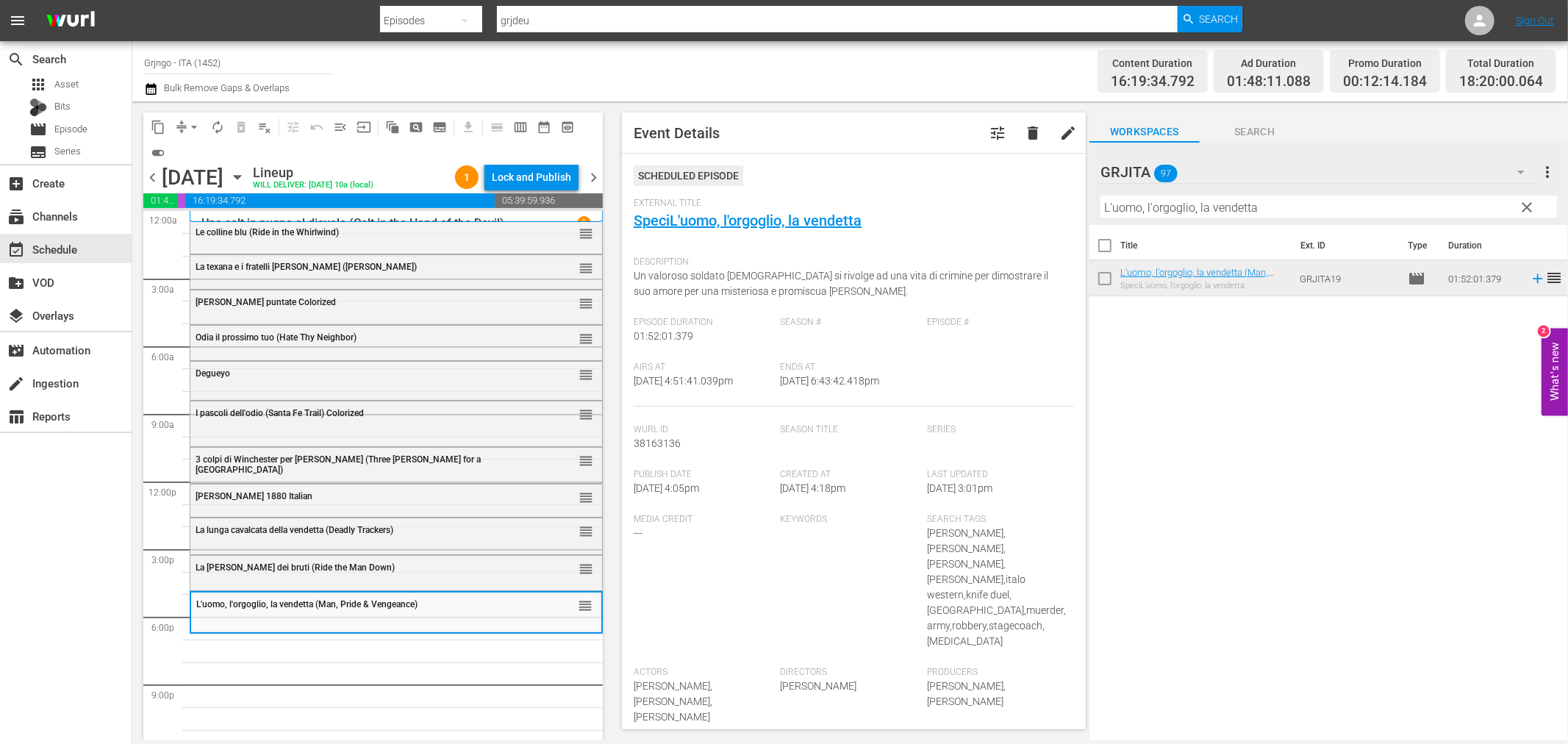
drag, startPoint x: 1527, startPoint y: 206, endPoint x: 1409, endPoint y: 204, distance: 118.0
click at [1527, 206] on span "clear" at bounding box center [1528, 208] width 18 height 18
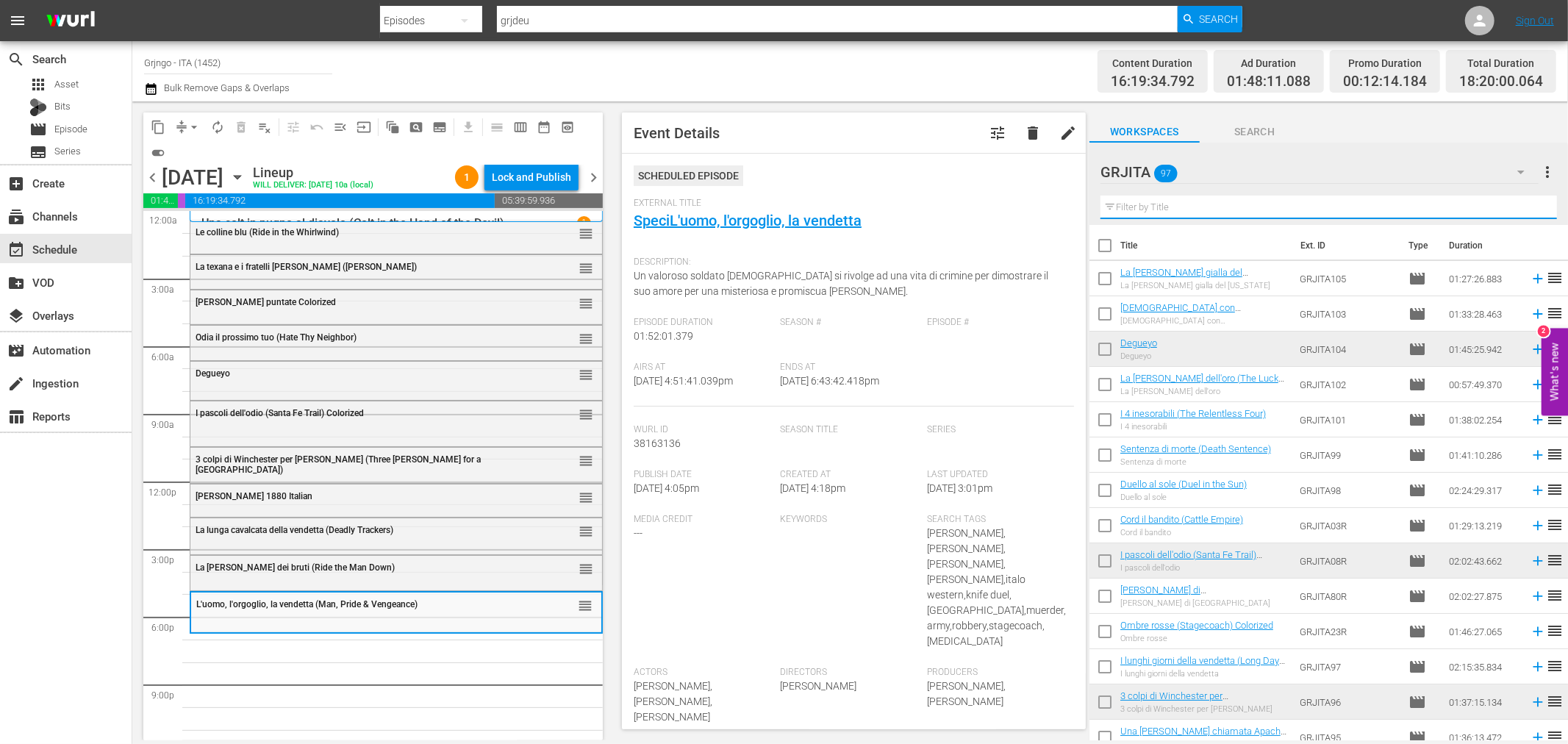
paste input "Bad Man's River"
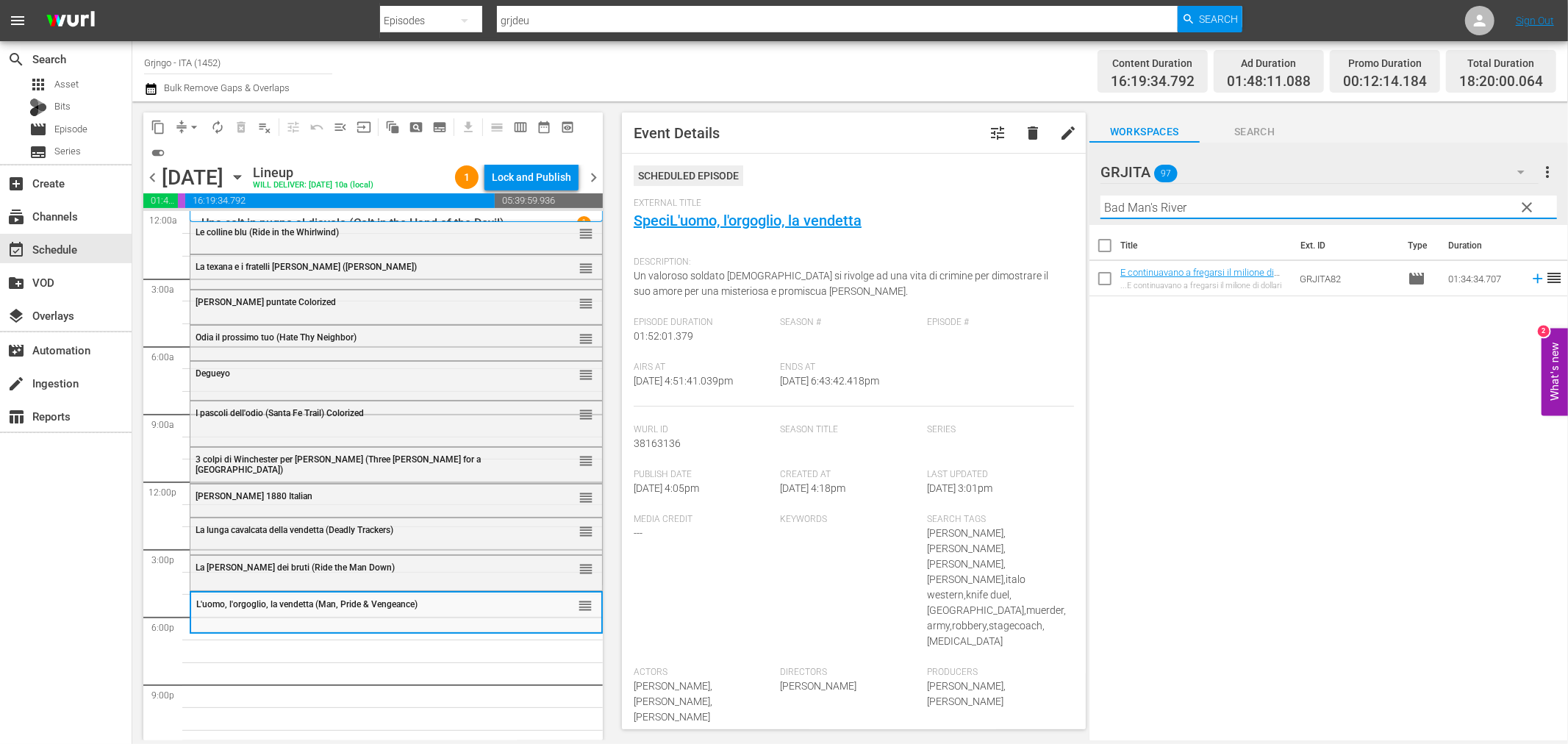
type input "Bad Man's River"
click at [1530, 276] on icon at bounding box center [1538, 278] width 16 height 16
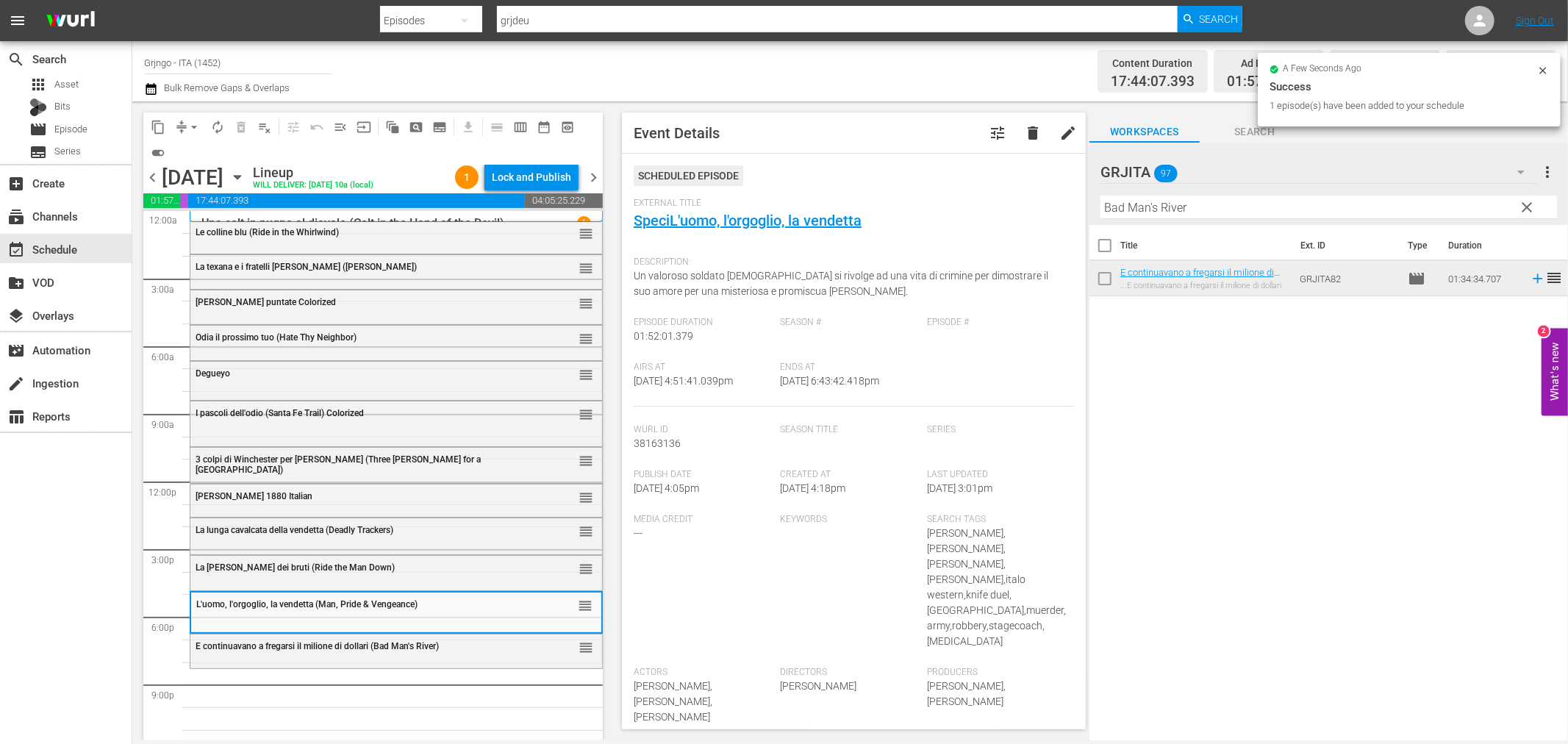
drag, startPoint x: 1527, startPoint y: 203, endPoint x: 1379, endPoint y: 195, distance: 148.2
click at [1527, 203] on span "clear" at bounding box center [1528, 208] width 18 height 18
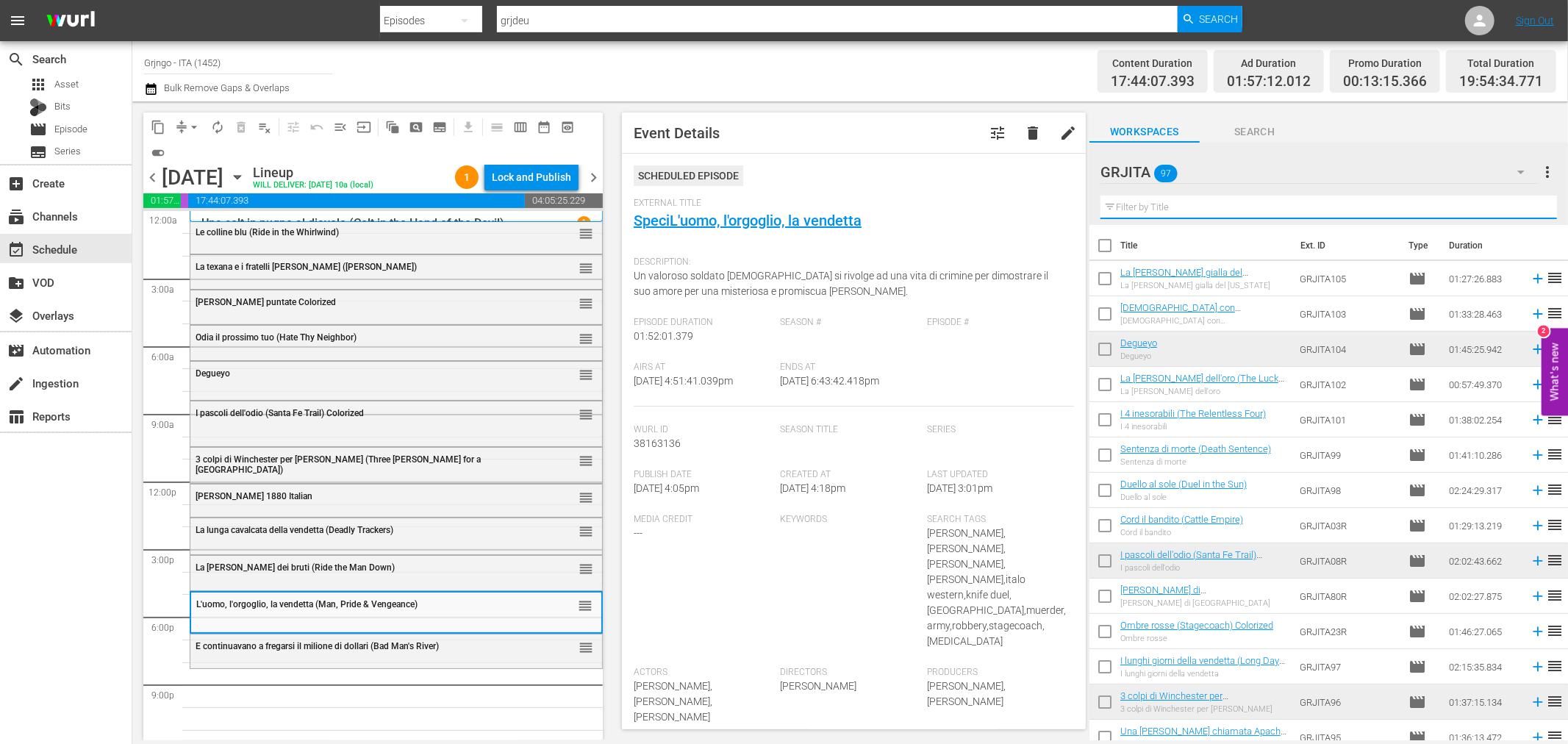
click at [1147, 208] on input "text" at bounding box center [1329, 207] width 456 height 23
paste input "Come vinsi la guerra"
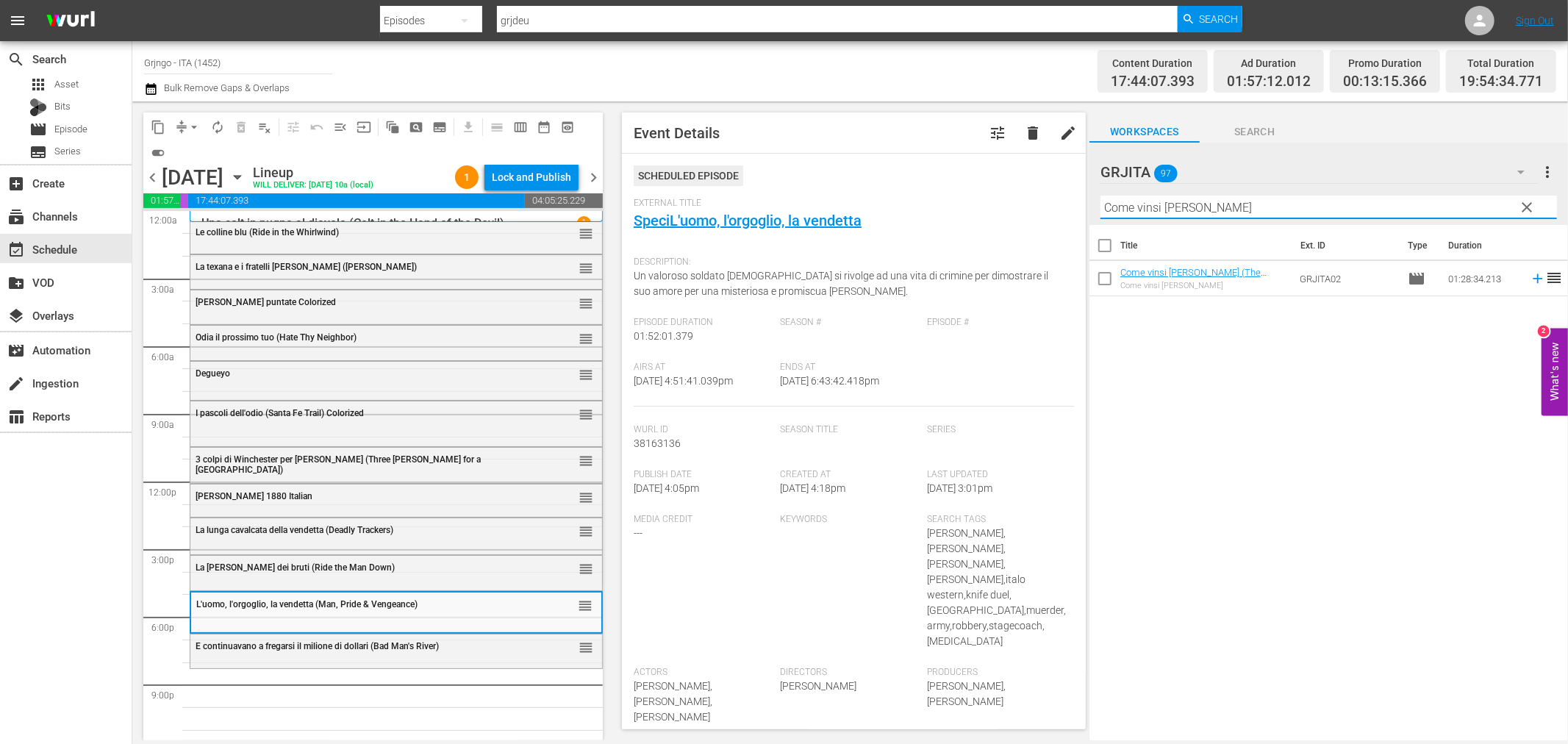
type input "Come vinsi la guerra"
click at [1533, 278] on icon at bounding box center [1538, 278] width 10 height 10
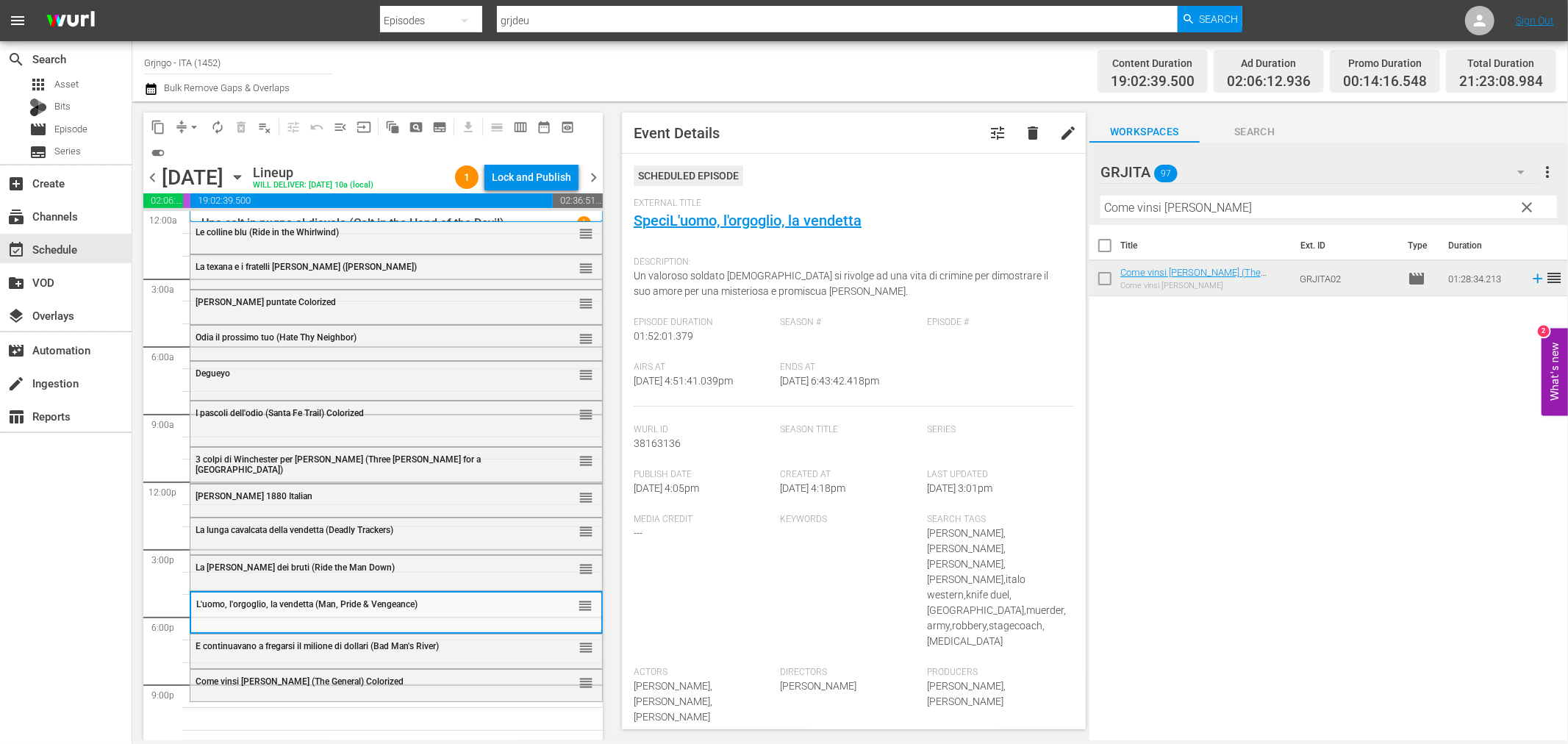
drag, startPoint x: 1524, startPoint y: 204, endPoint x: 1390, endPoint y: 200, distance: 134.1
click at [1524, 204] on span "clear" at bounding box center [1528, 208] width 18 height 18
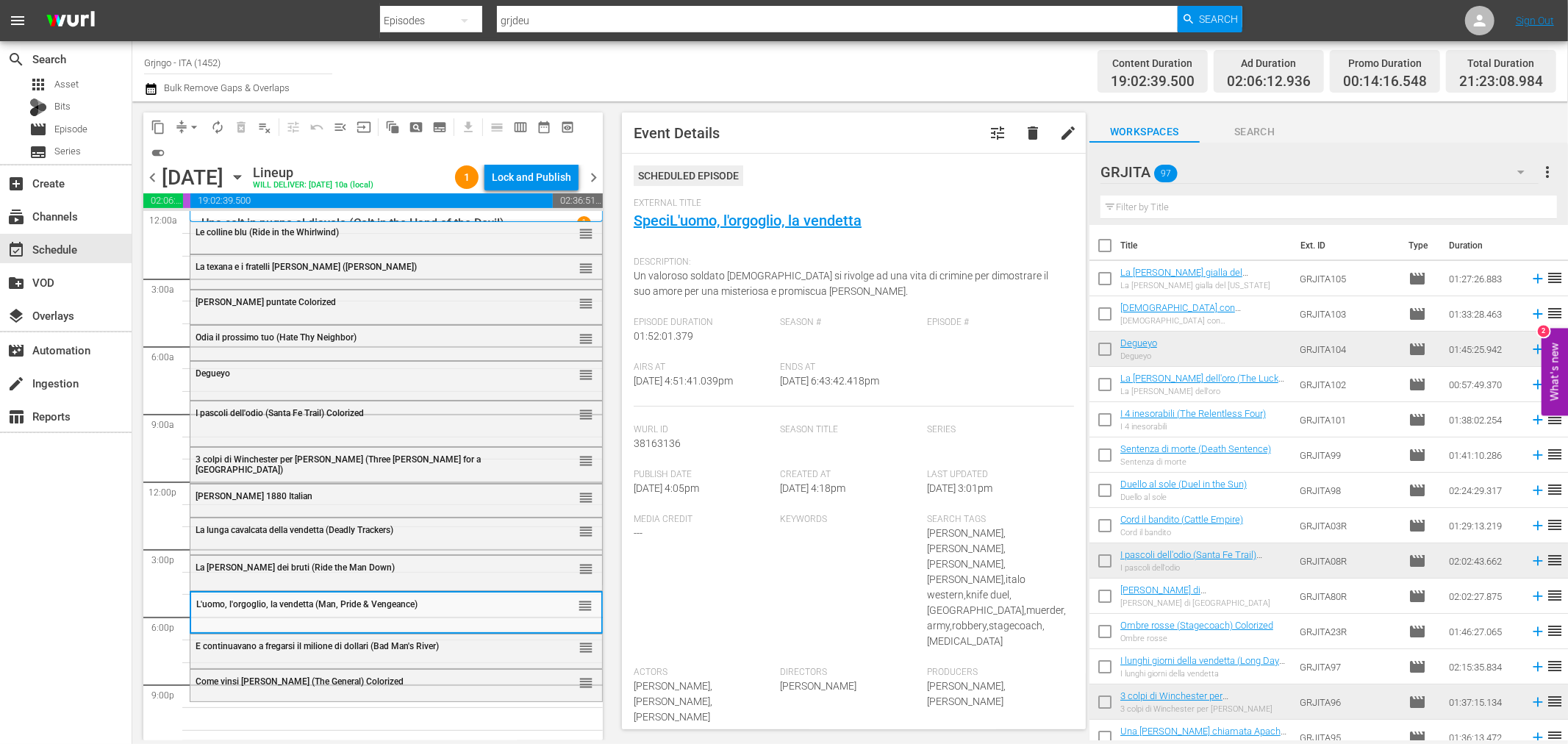
click at [1219, 208] on input "text" at bounding box center [1329, 207] width 456 height 23
paste input "L'uomo della legge"
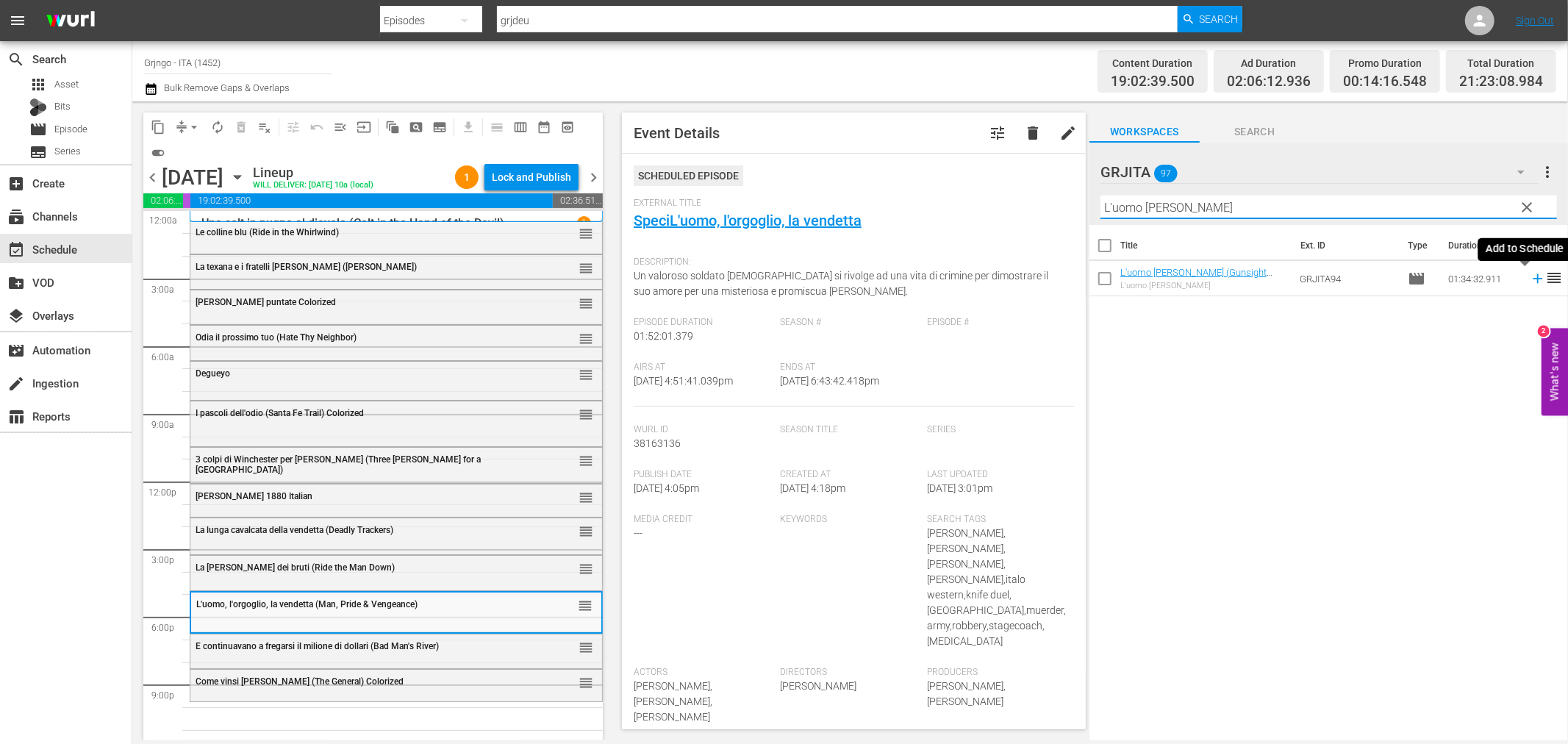
type input "L'uomo della legge"
click at [1530, 280] on icon at bounding box center [1538, 278] width 16 height 16
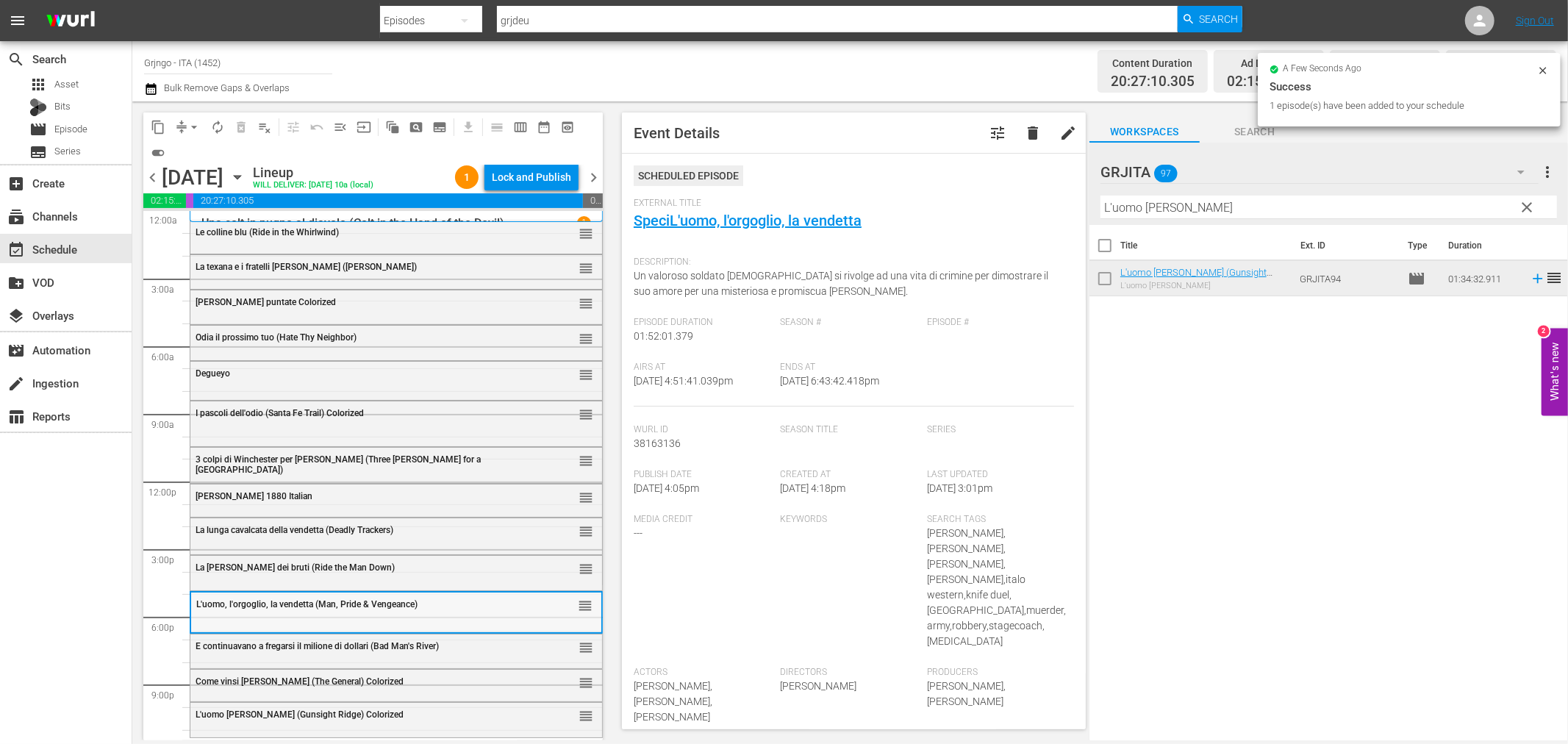
scroll to position [11, 0]
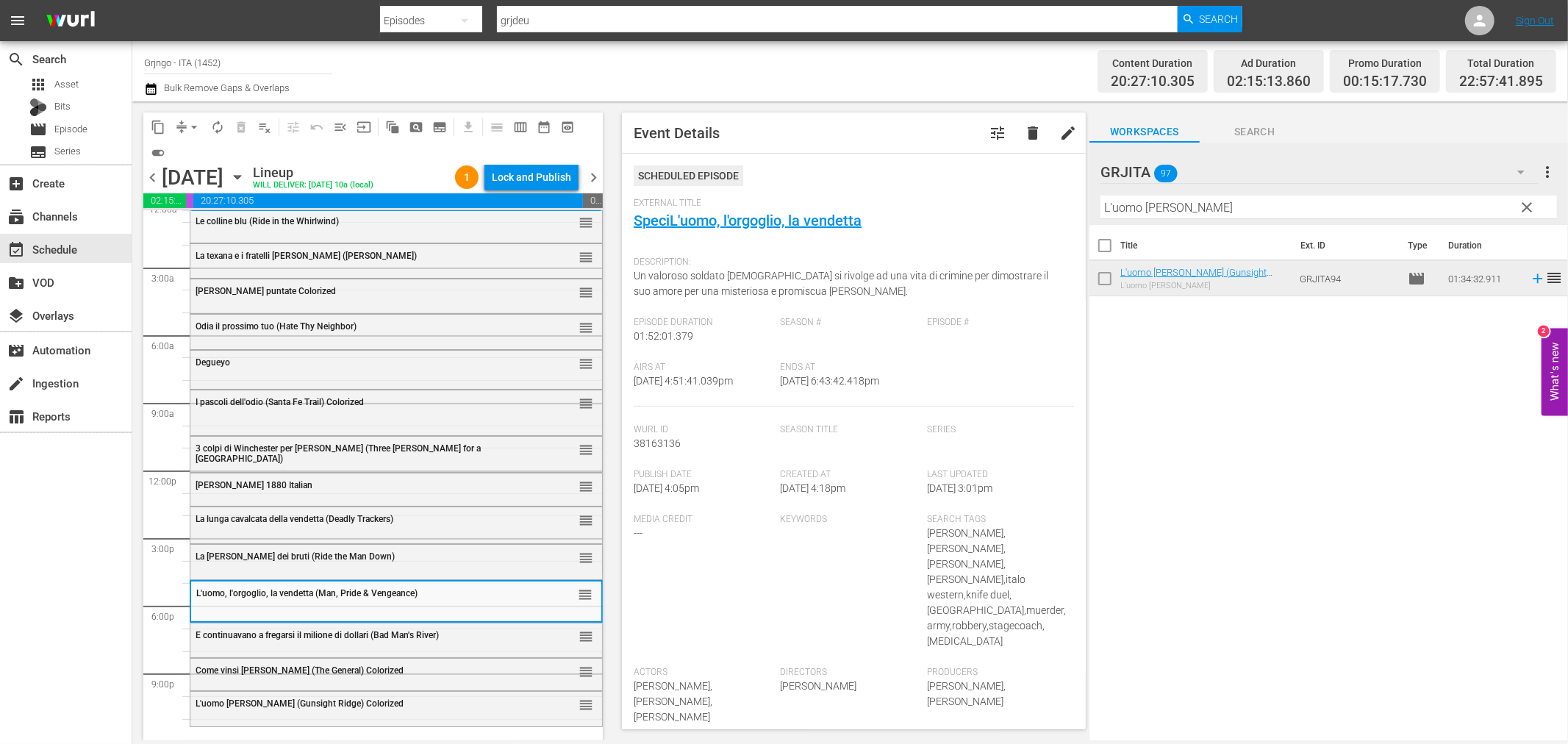
drag, startPoint x: 1530, startPoint y: 201, endPoint x: 1316, endPoint y: 197, distance: 214.0
click at [1530, 201] on span "clear" at bounding box center [1528, 208] width 18 height 18
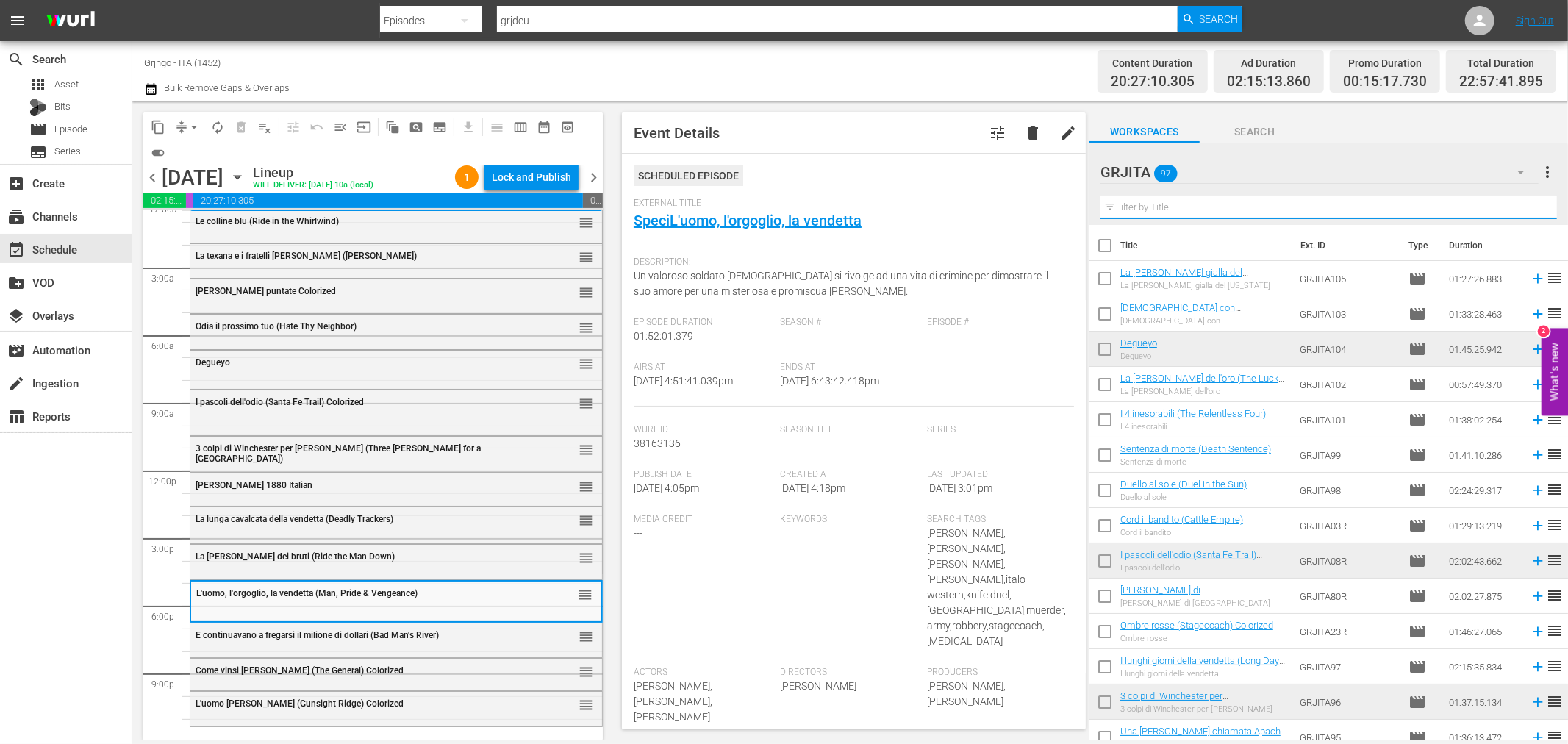
click at [1180, 208] on input "text" at bounding box center [1329, 207] width 456 height 23
paste input "I tre del mazzo selvaggio (Pancho Villa)"
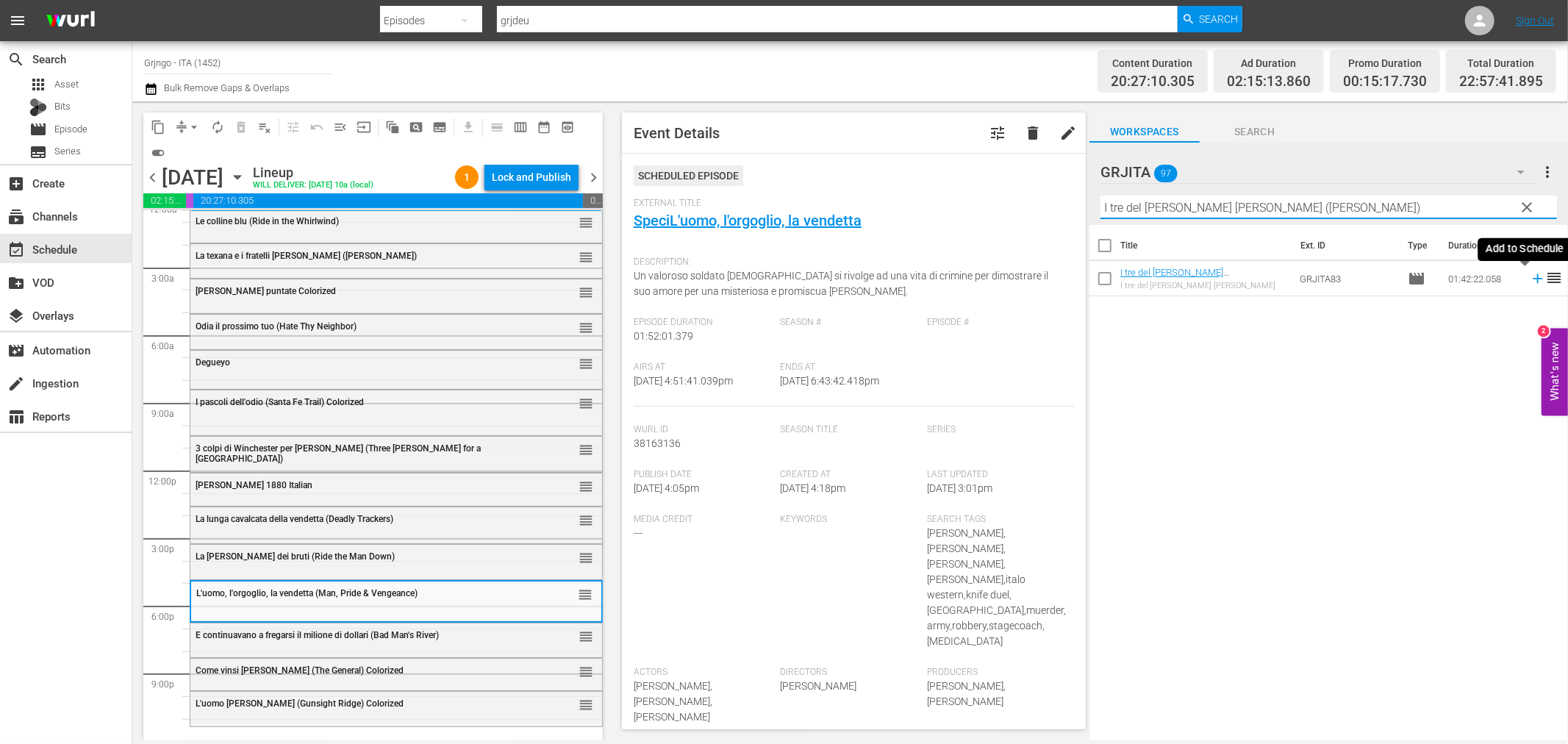
type input "I tre del mazzo selvaggio (Pancho Villa)"
click at [1533, 278] on icon at bounding box center [1538, 278] width 10 height 10
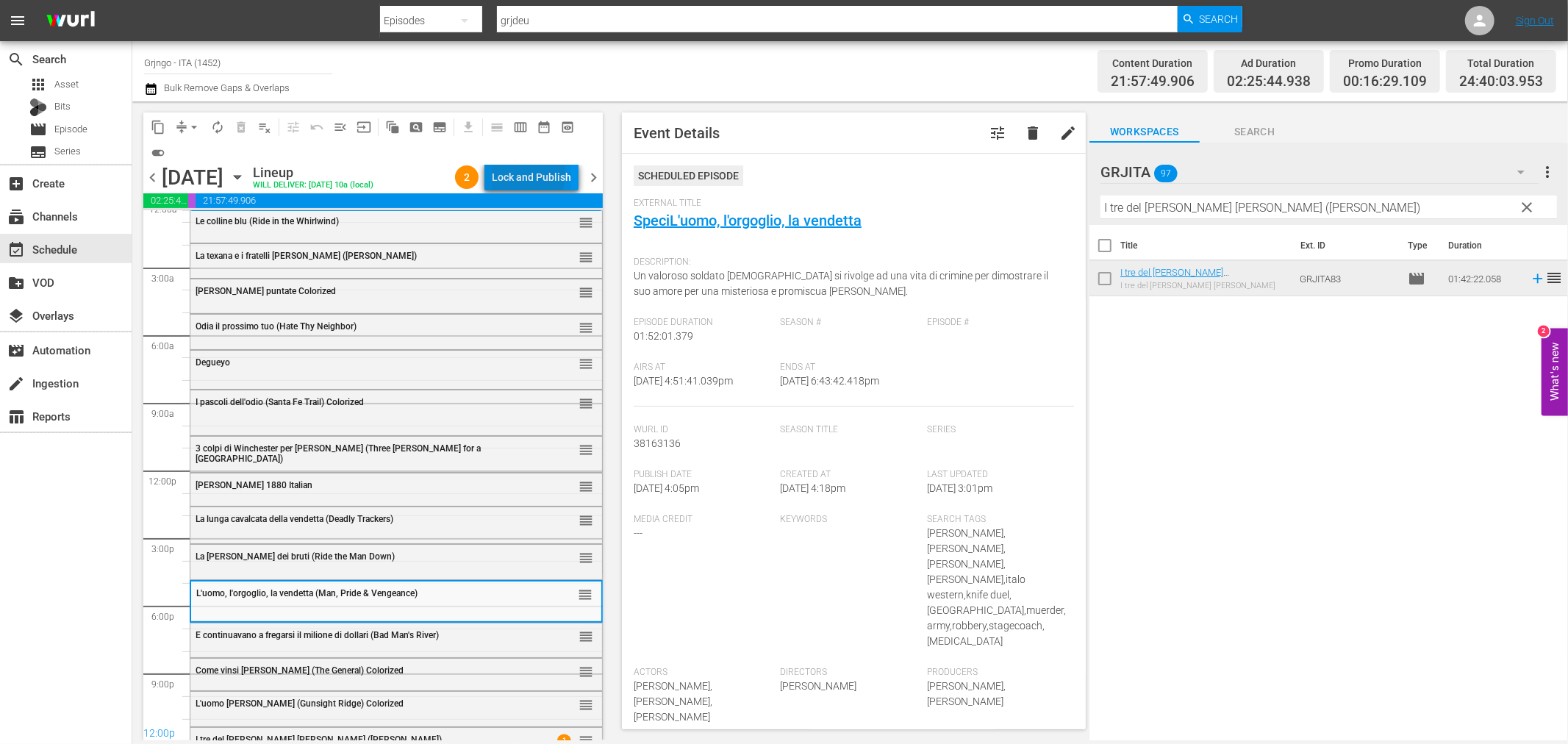
click at [496, 171] on div "Lock and Publish" at bounding box center [532, 177] width 80 height 27
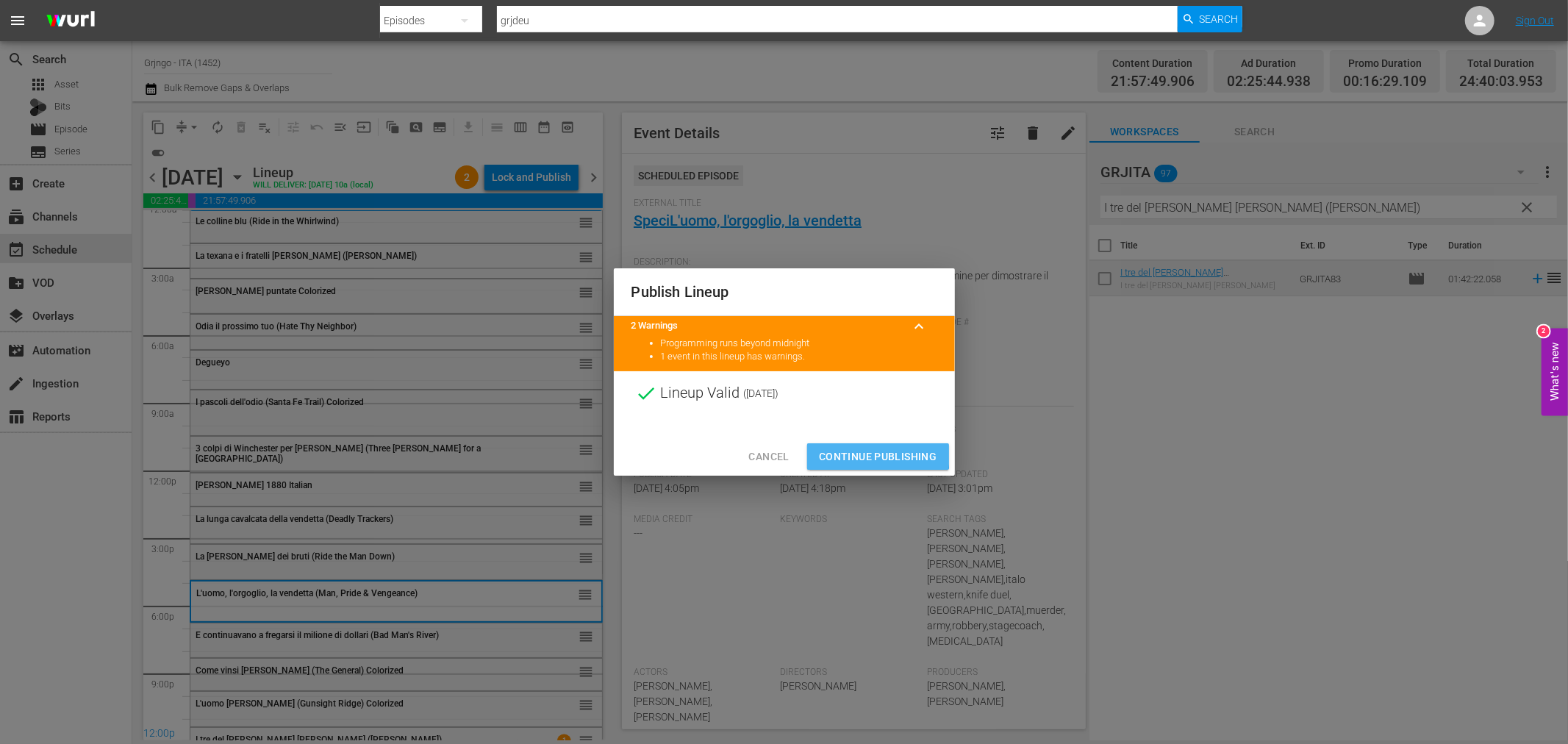
click at [847, 453] on span "Continue Publishing" at bounding box center [878, 457] width 118 height 19
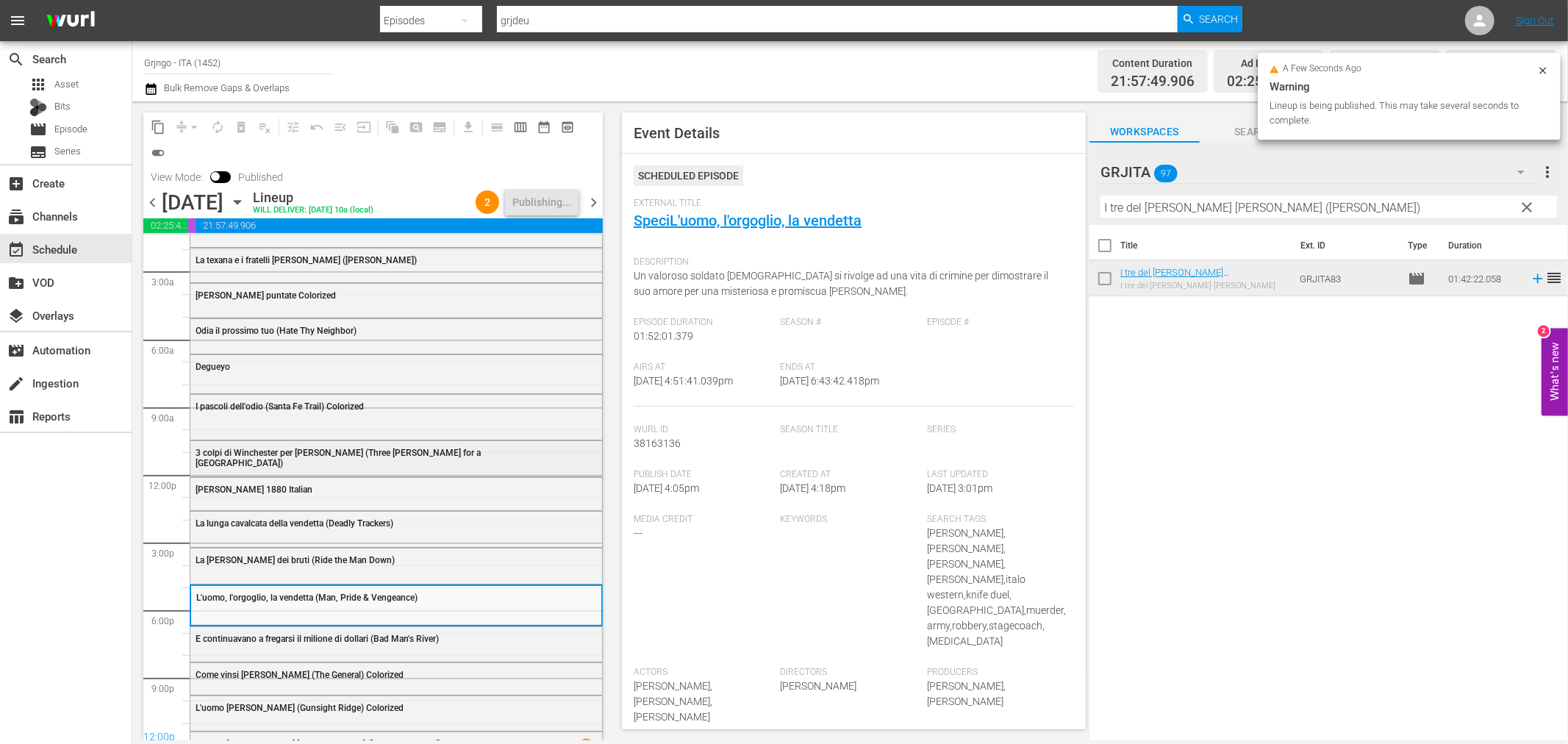
scroll to position [61, 0]
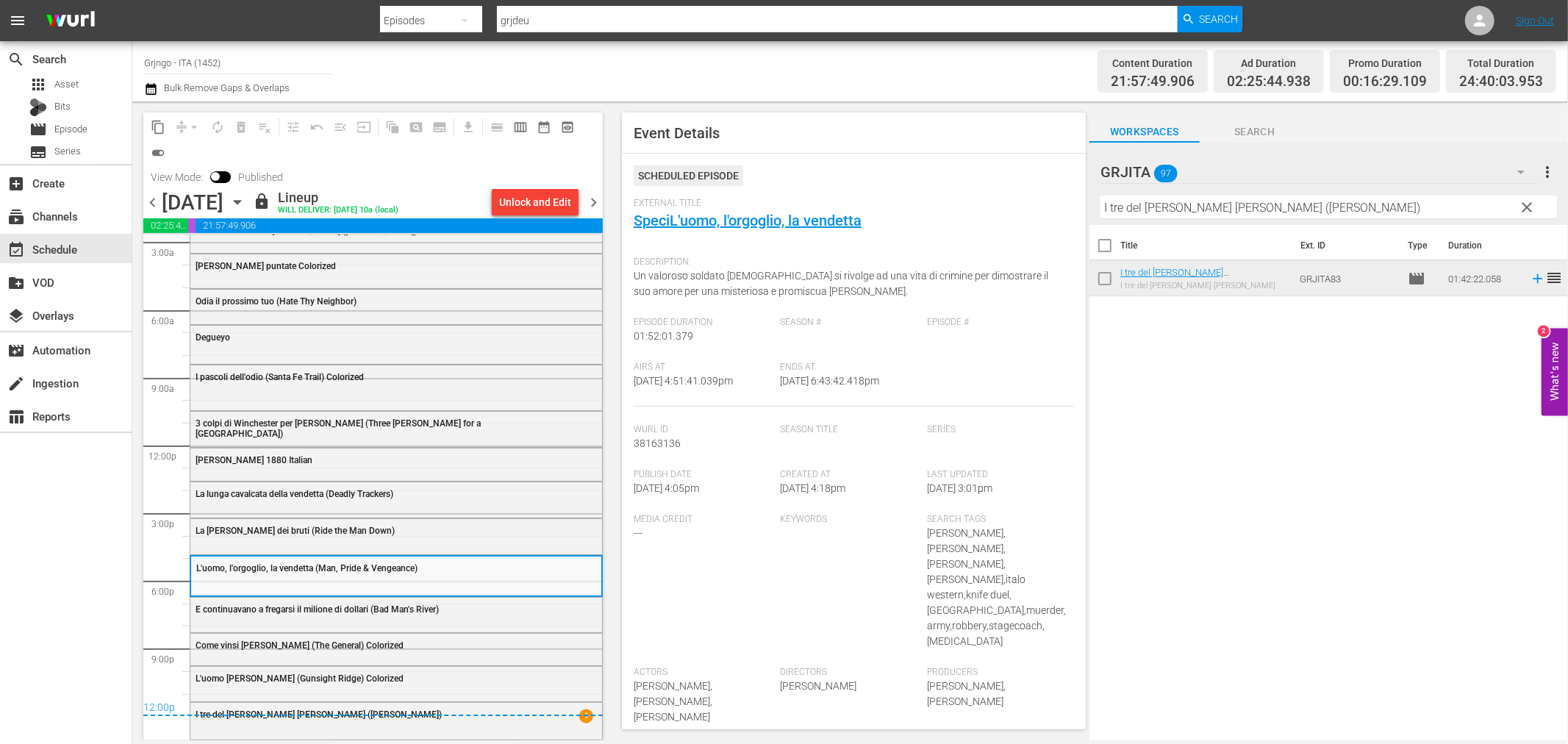
click at [591, 199] on span "chevron_right" at bounding box center [593, 202] width 19 height 19
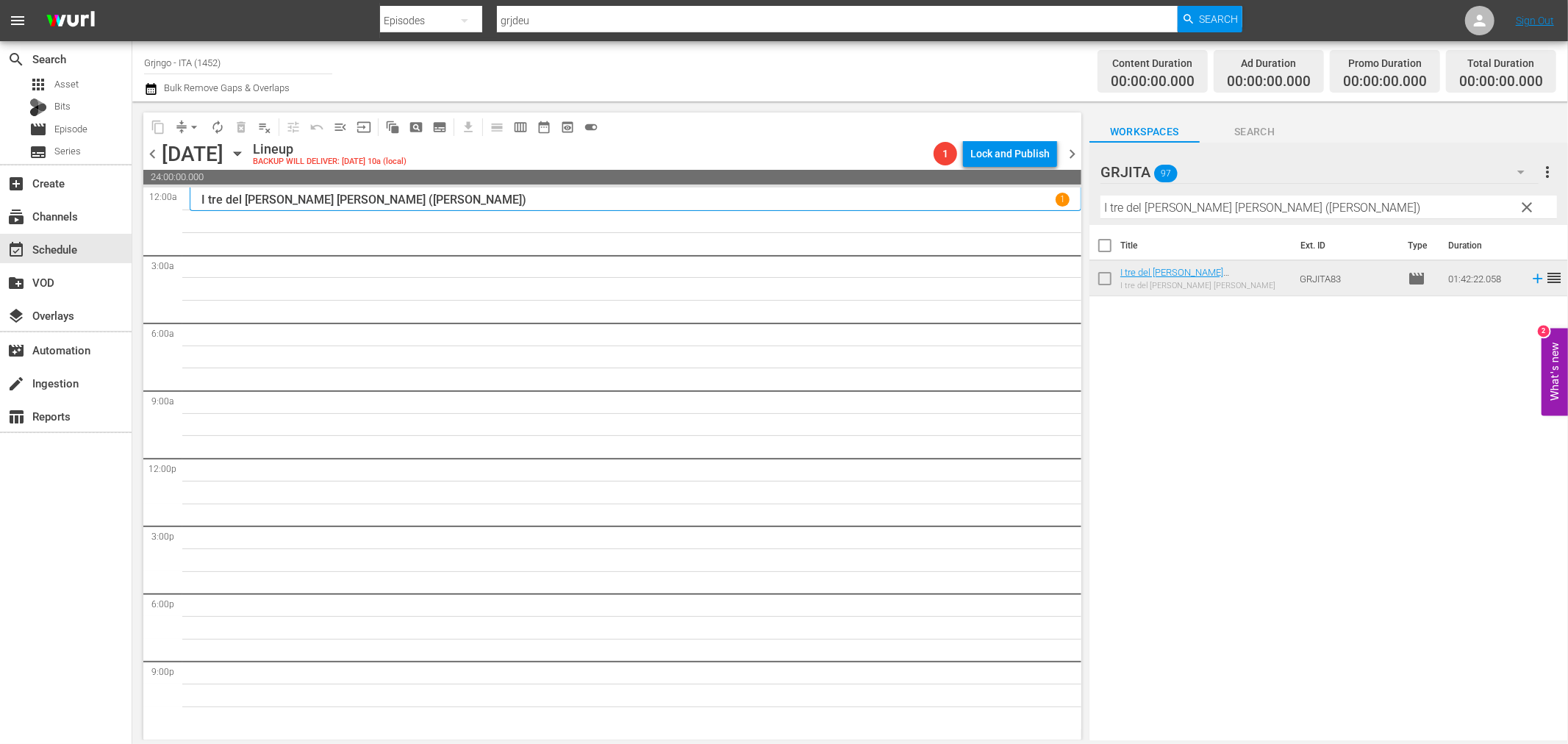
drag, startPoint x: 1526, startPoint y: 200, endPoint x: 1363, endPoint y: 203, distance: 163.0
click at [1526, 200] on span "clear" at bounding box center [1528, 208] width 18 height 18
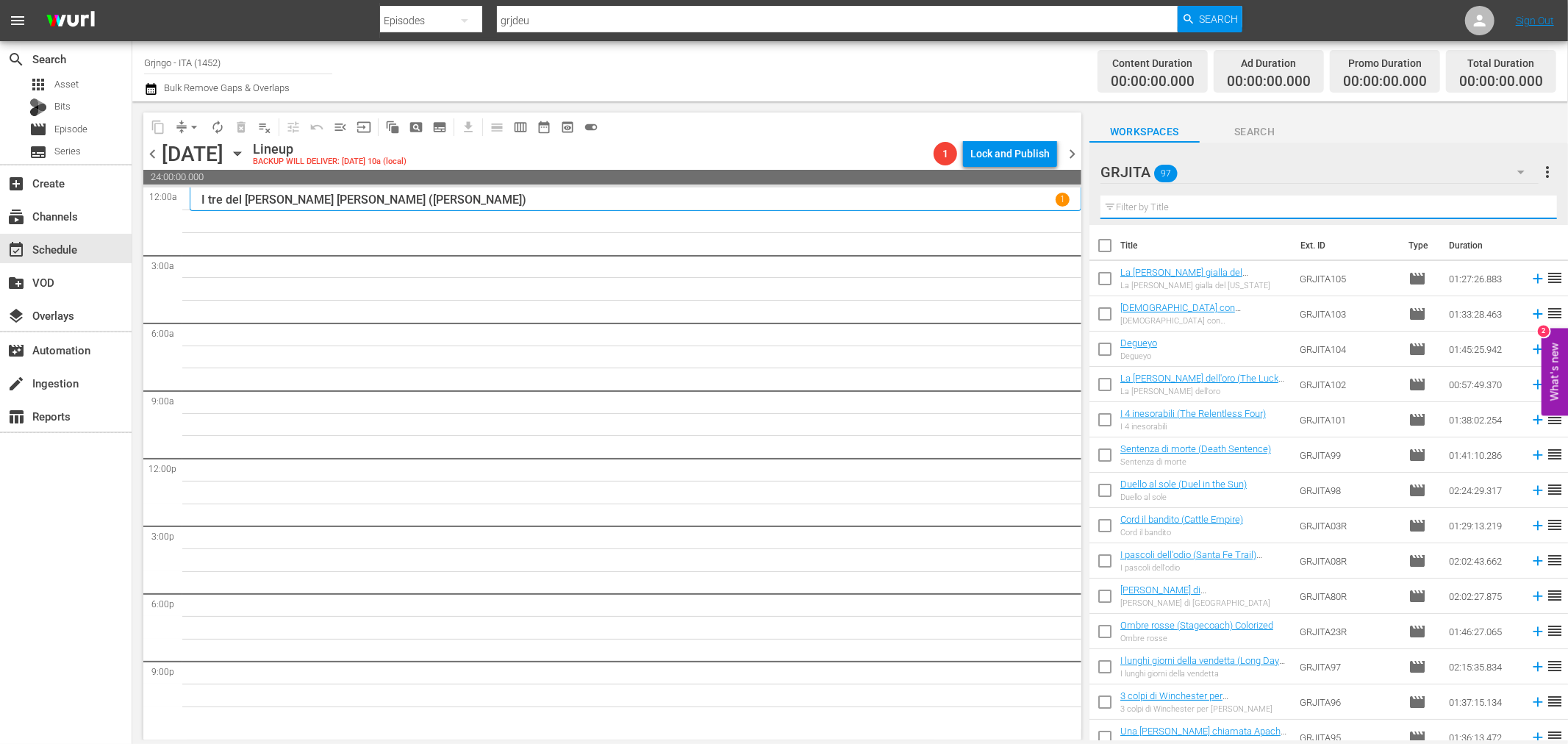
paste input "I lunghi giorni della vendetta"
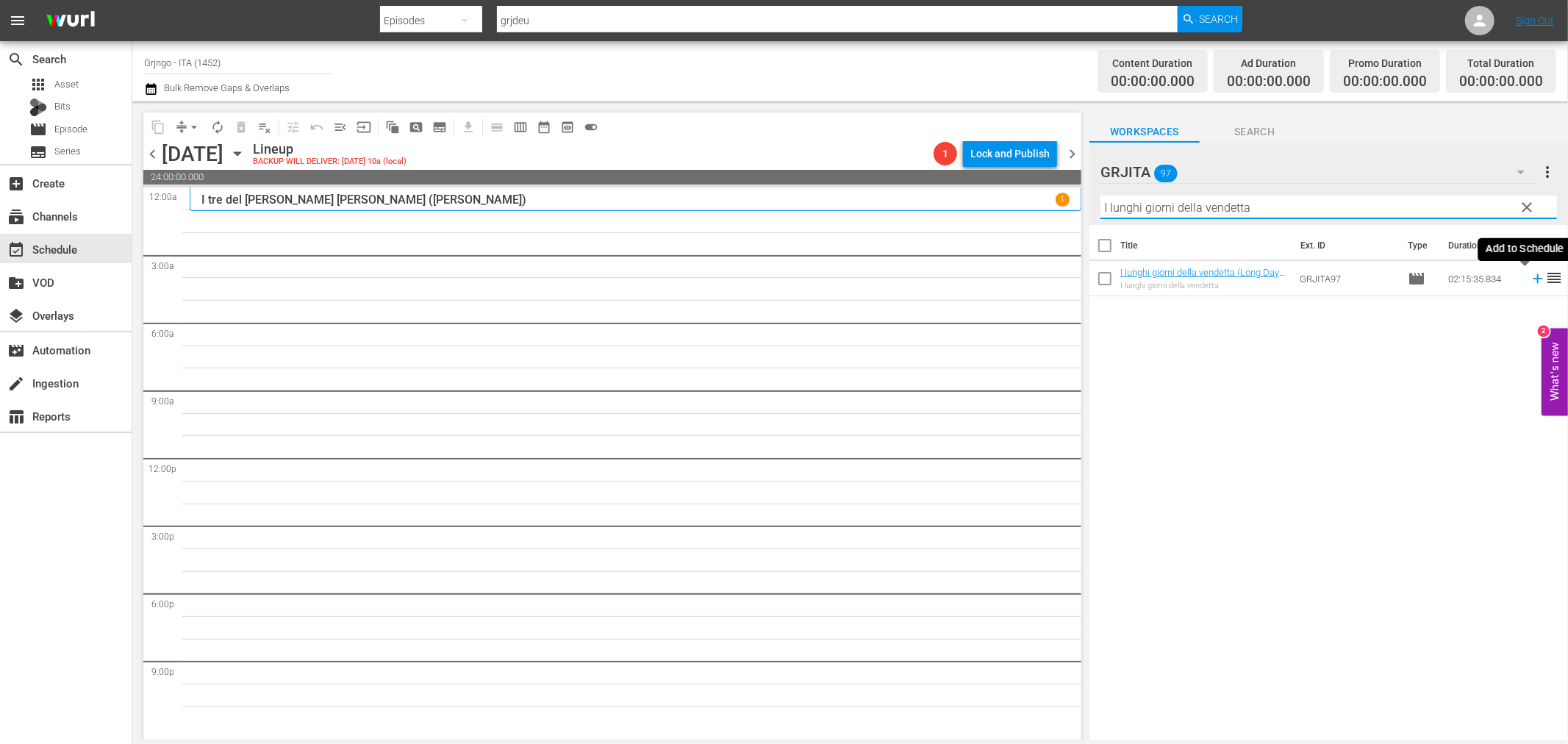
type input "I lunghi giorni della vendetta"
click at [1530, 276] on icon at bounding box center [1538, 278] width 16 height 16
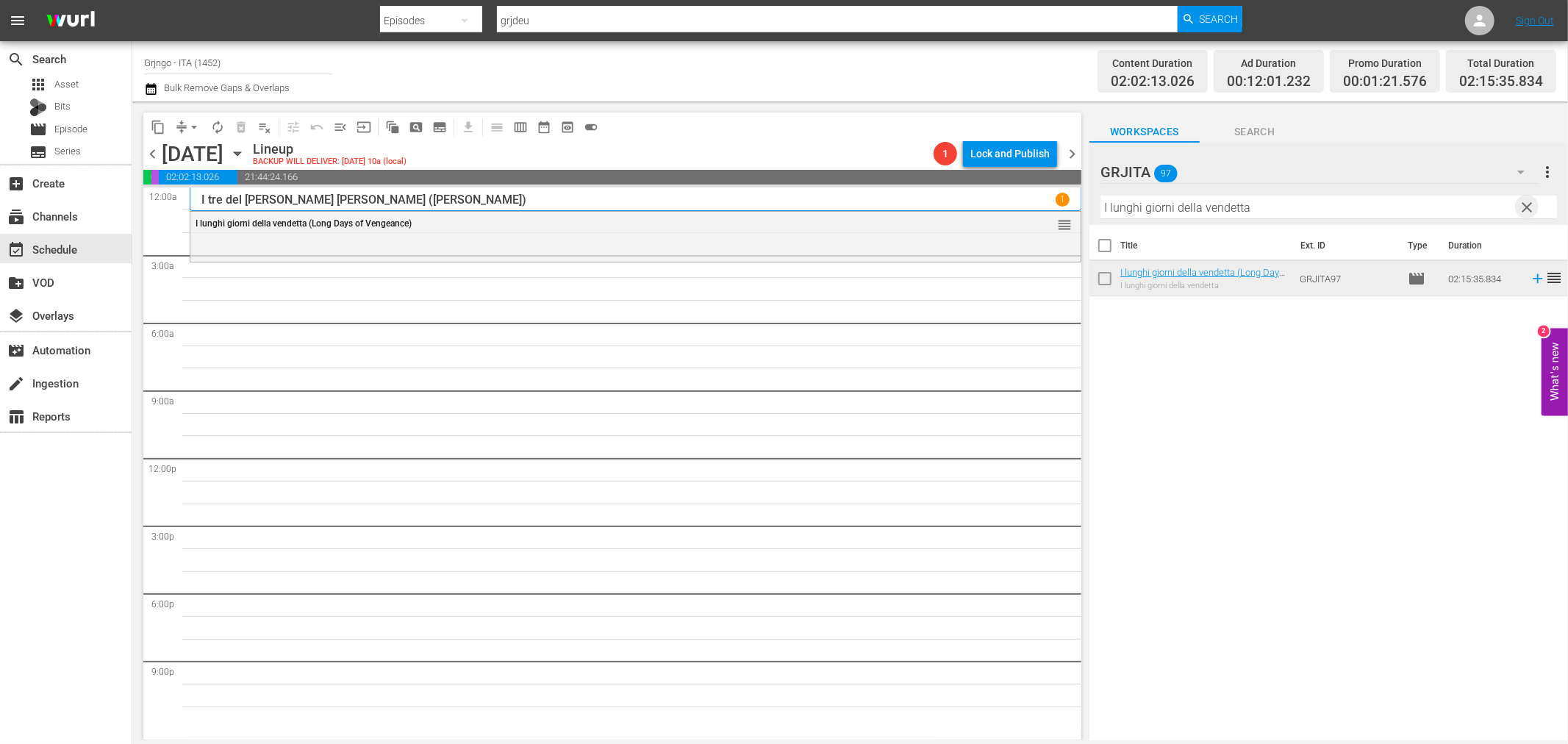
click at [1525, 200] on span "clear" at bounding box center [1528, 208] width 18 height 18
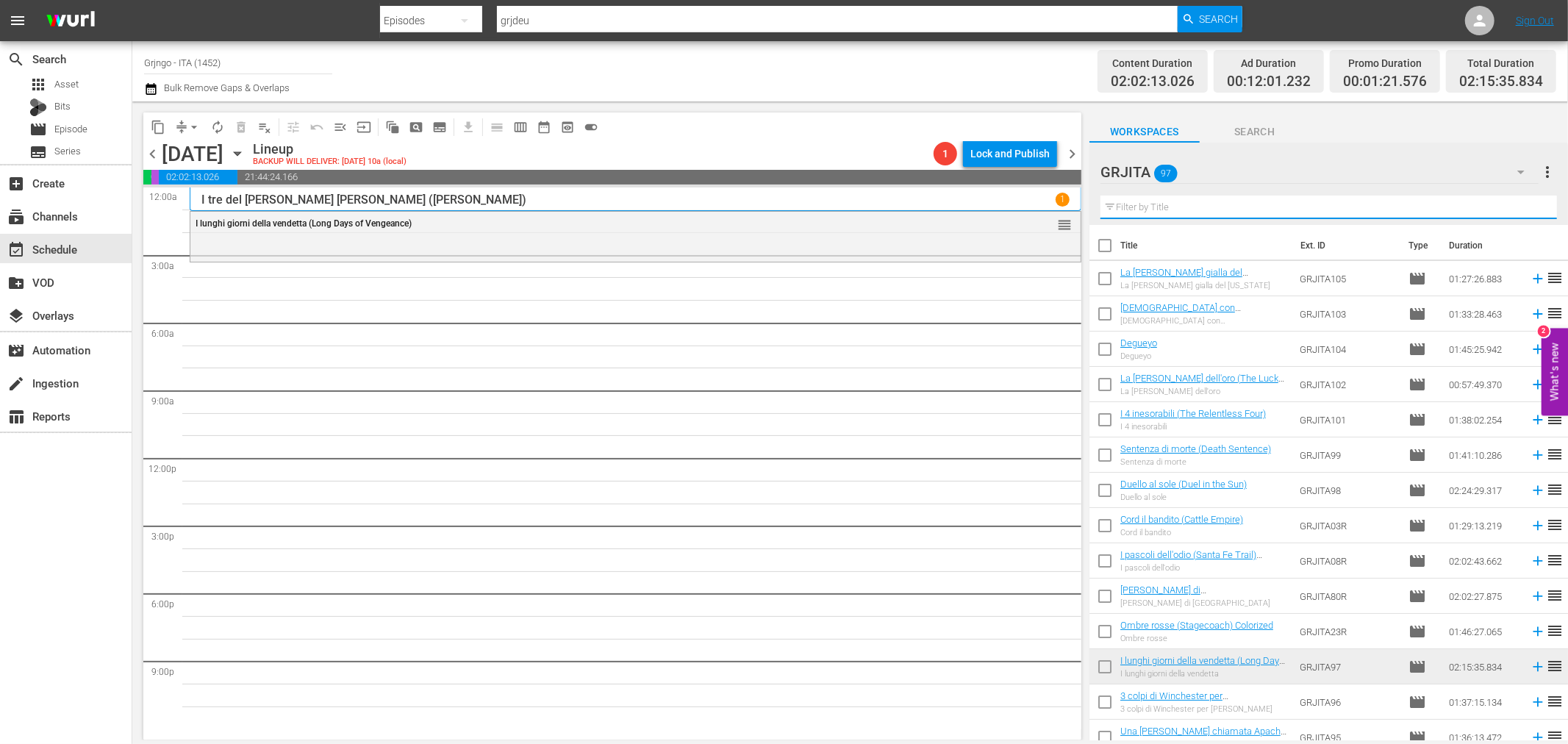
paste input "Due Magnum .38 per una città di carogne"
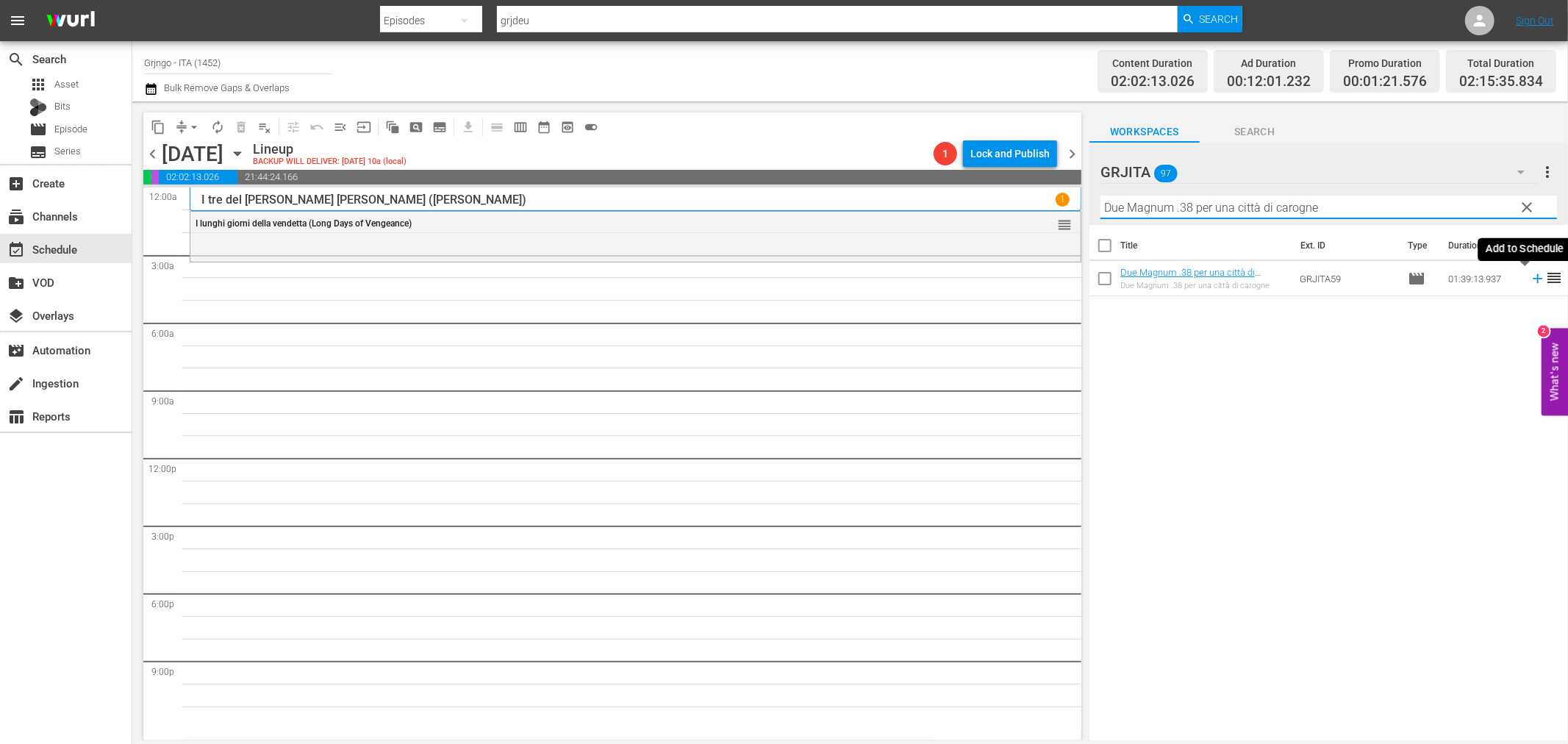
type input "Due Magnum .38 per una città di carogne"
click at [1530, 281] on icon at bounding box center [1538, 278] width 16 height 16
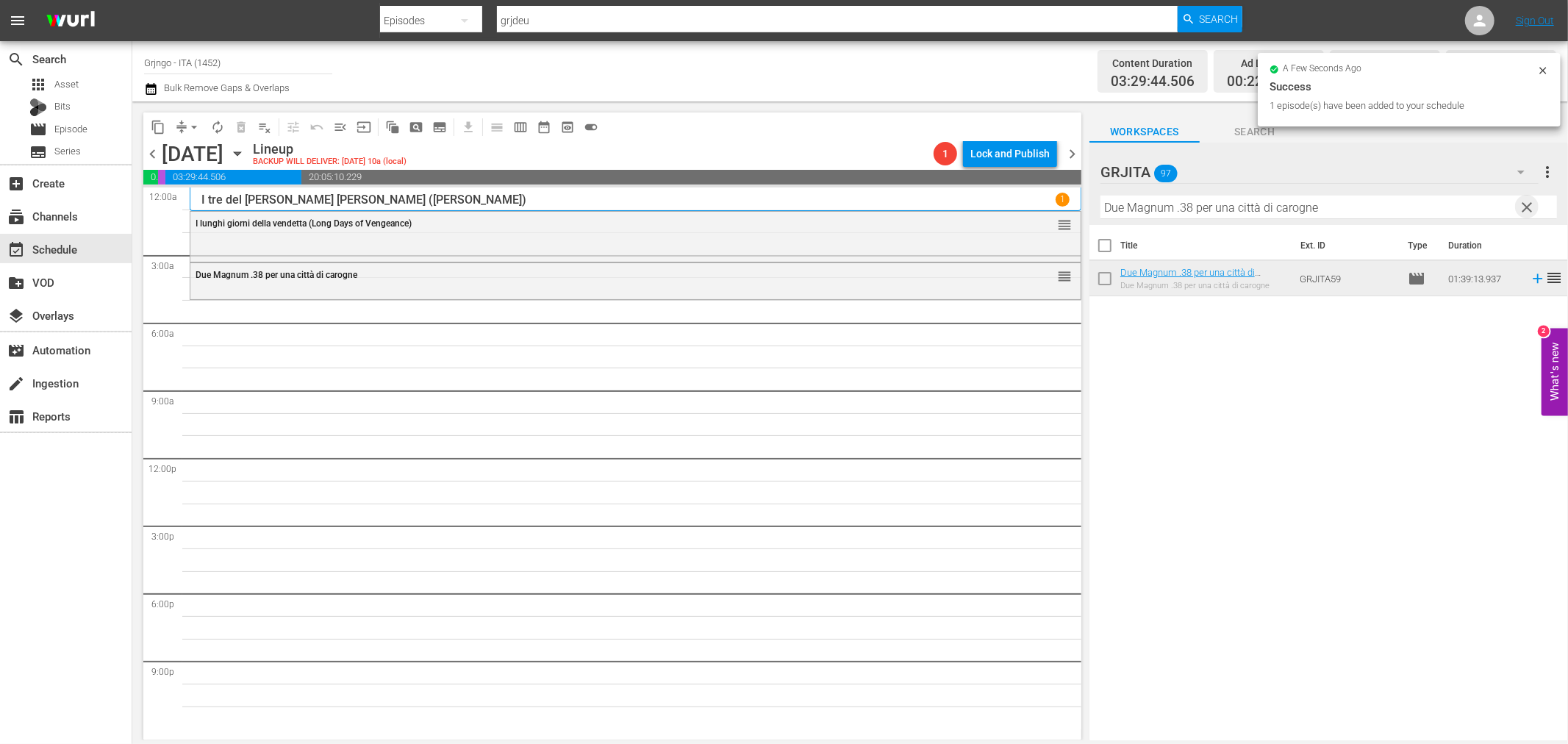
click at [1527, 199] on span "clear" at bounding box center [1528, 208] width 18 height 18
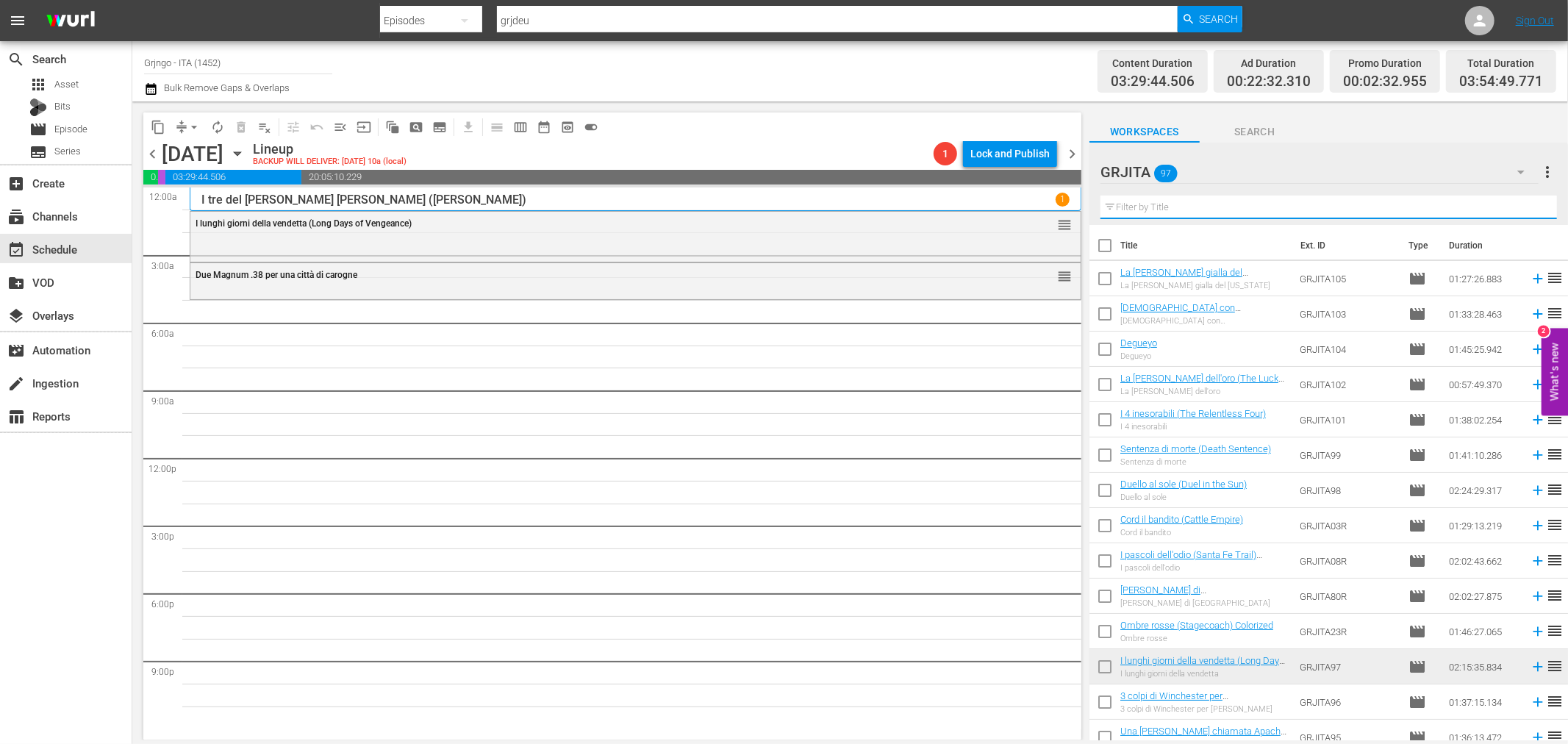
paste input "La cavalcata della vendetta"
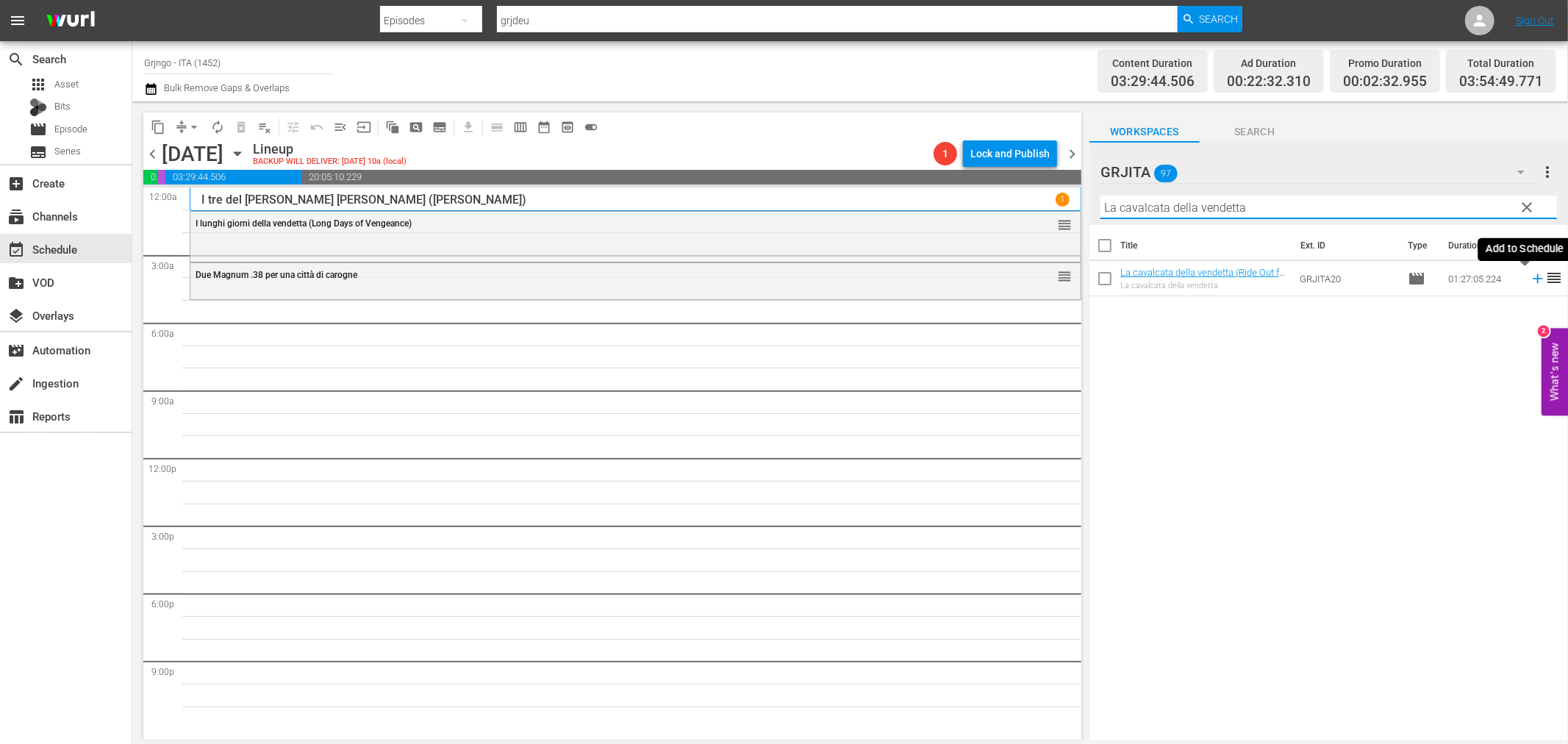
type input "La cavalcata della vendetta"
click at [1533, 278] on icon at bounding box center [1538, 278] width 10 height 10
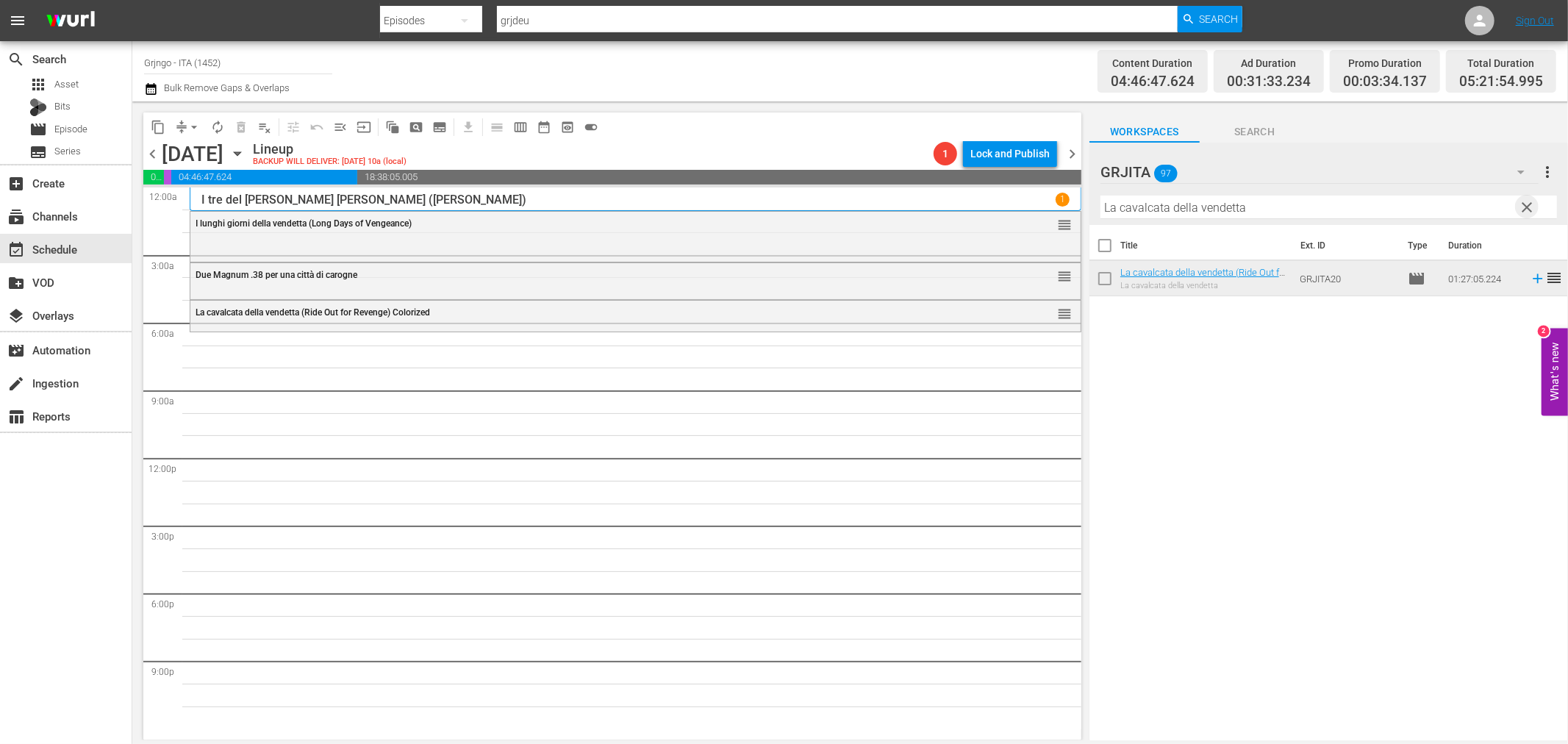
click at [1521, 210] on span "clear" at bounding box center [1528, 208] width 18 height 18
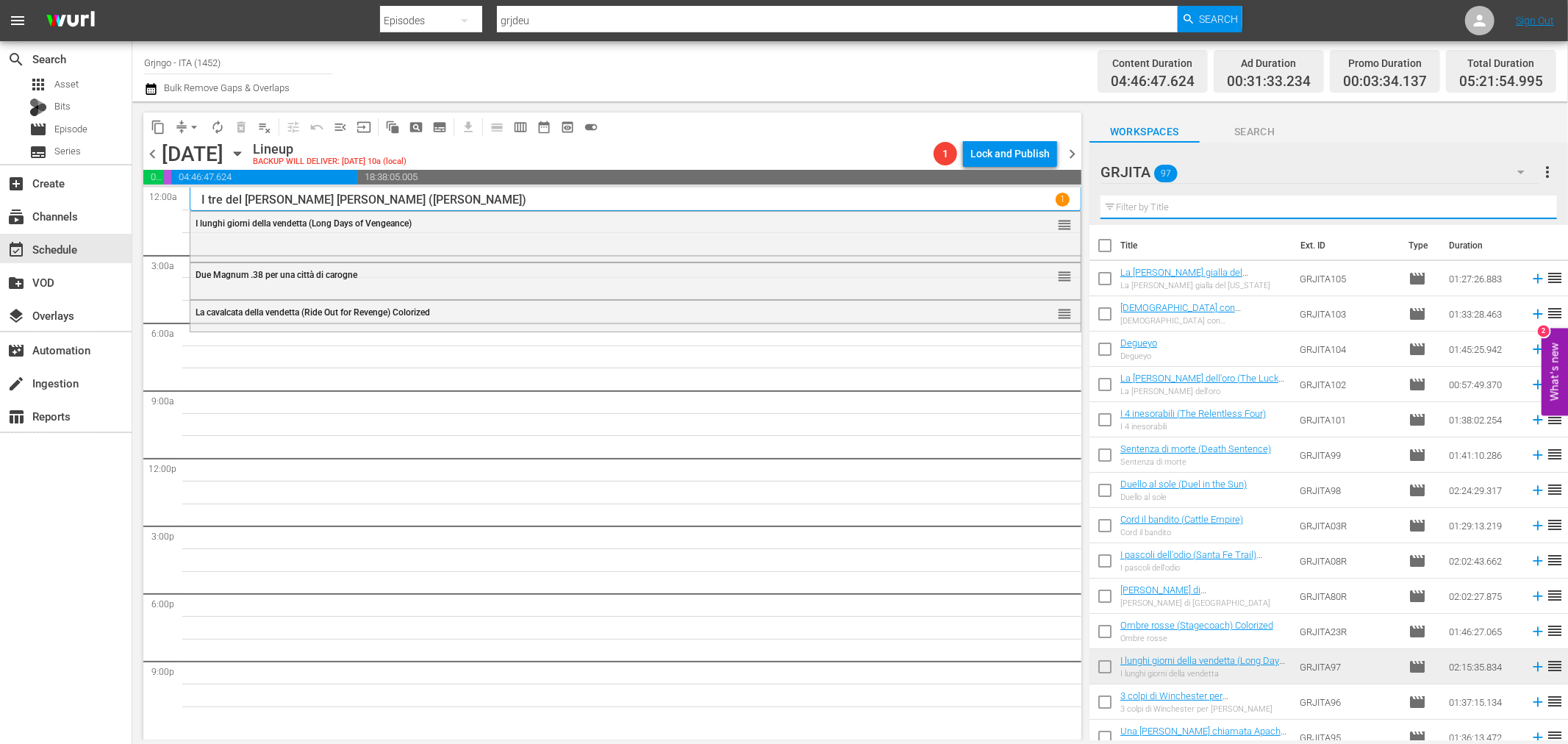
click at [1134, 209] on input "text" at bounding box center [1329, 207] width 456 height 23
paste input "Se sei vivo spara"
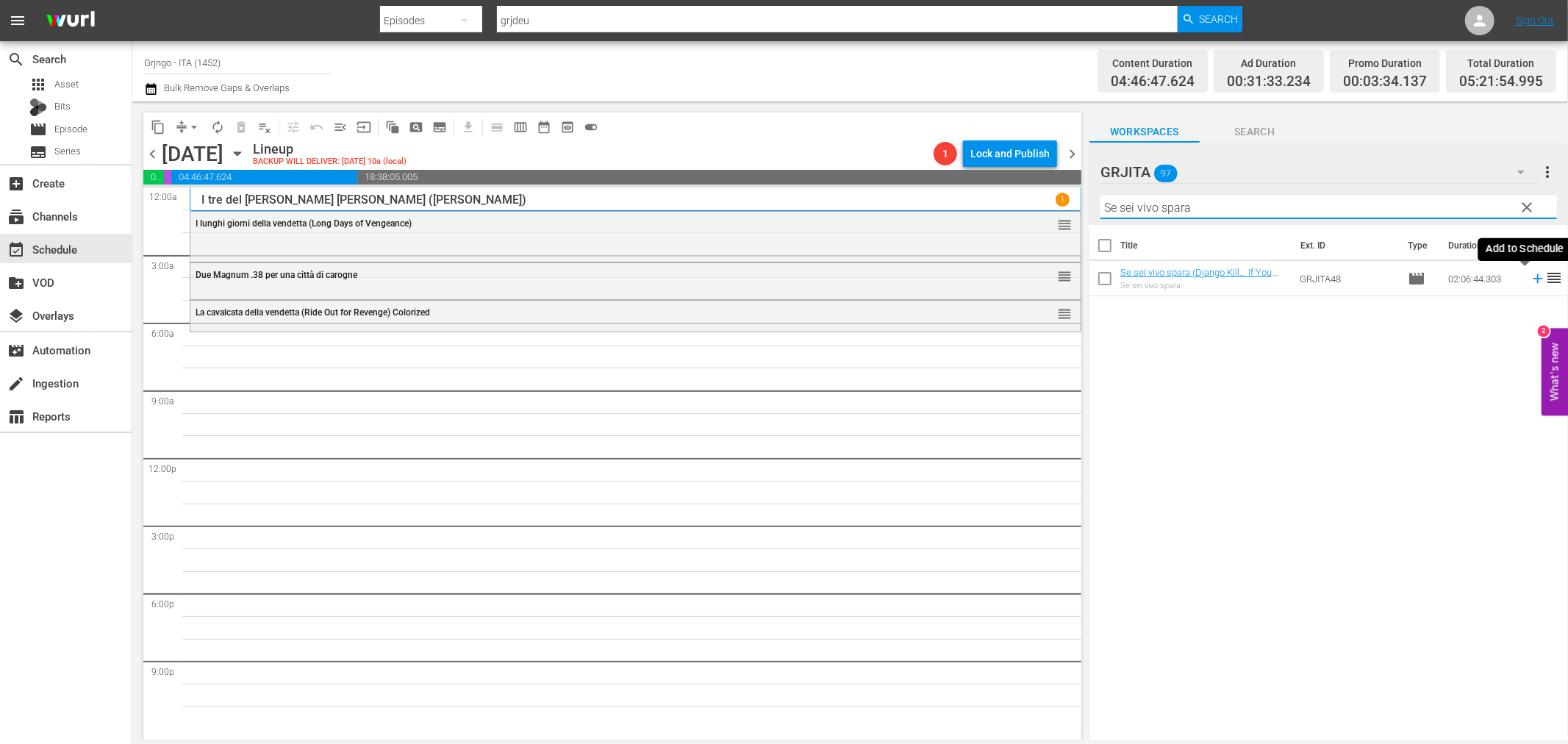
type input "Se sei vivo spara"
click at [1533, 278] on icon at bounding box center [1538, 278] width 10 height 10
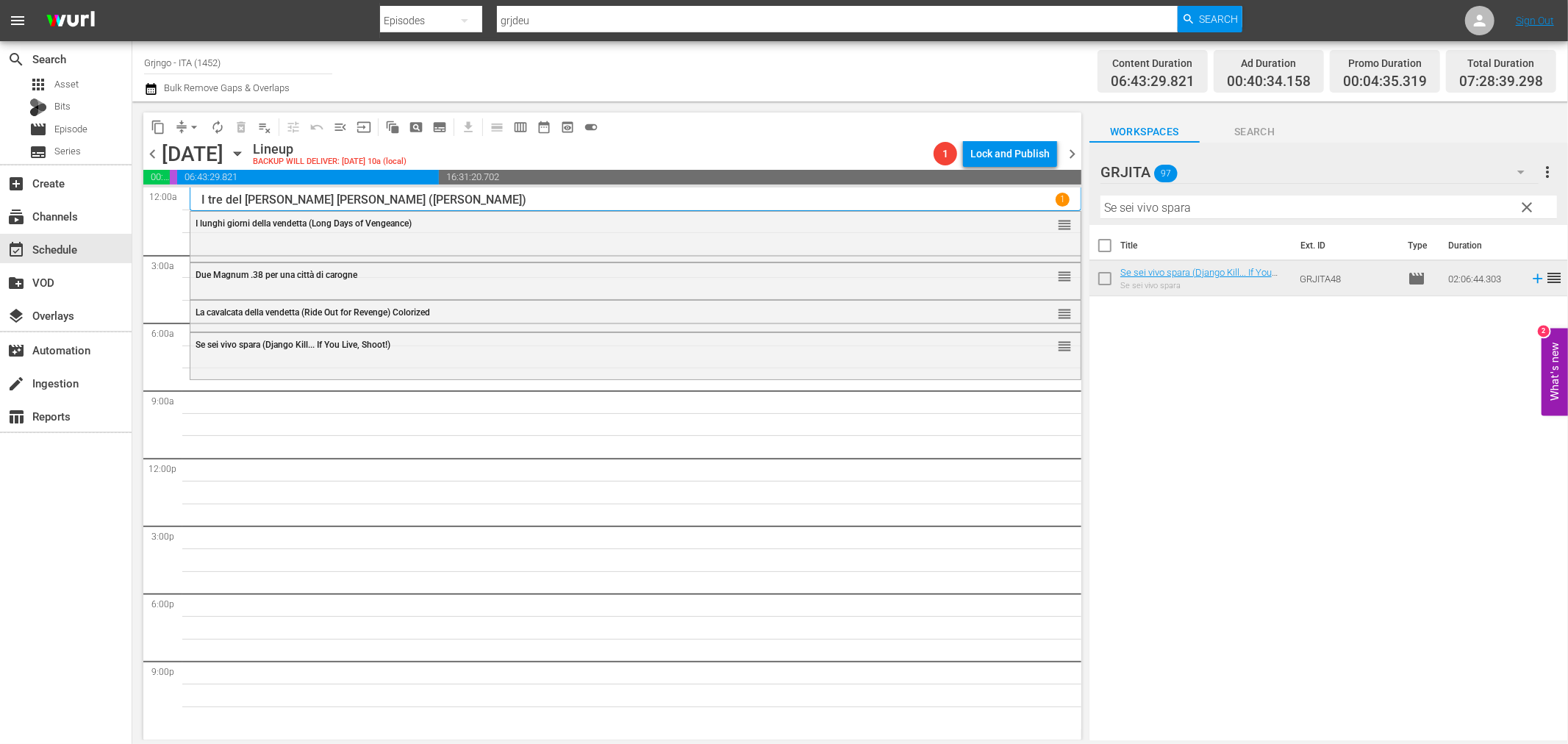
drag, startPoint x: 1523, startPoint y: 209, endPoint x: 1502, endPoint y: 209, distance: 21.0
click at [1523, 209] on span "clear" at bounding box center [1528, 208] width 18 height 18
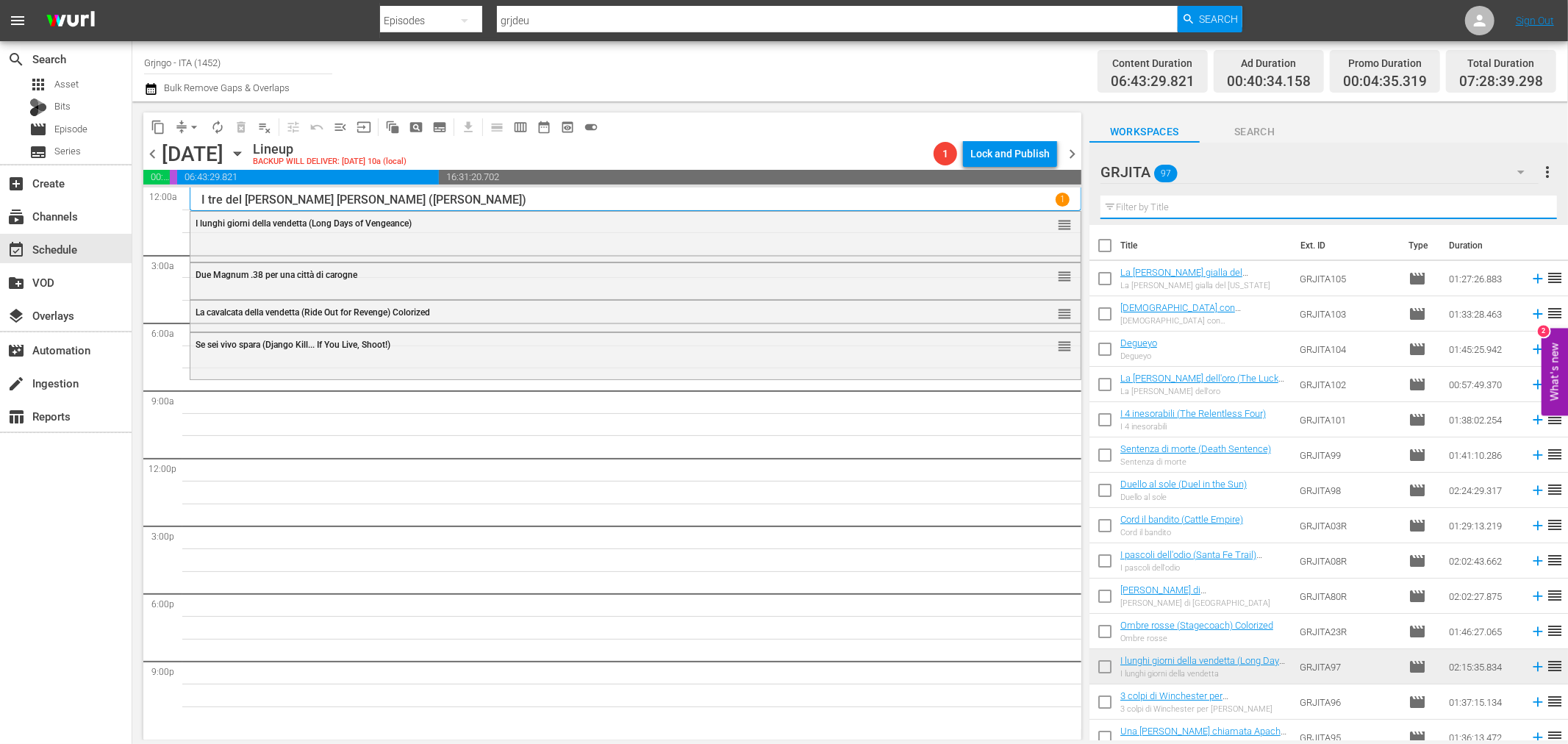
paste input "La valle dell'oro (The Lucky Texan)"
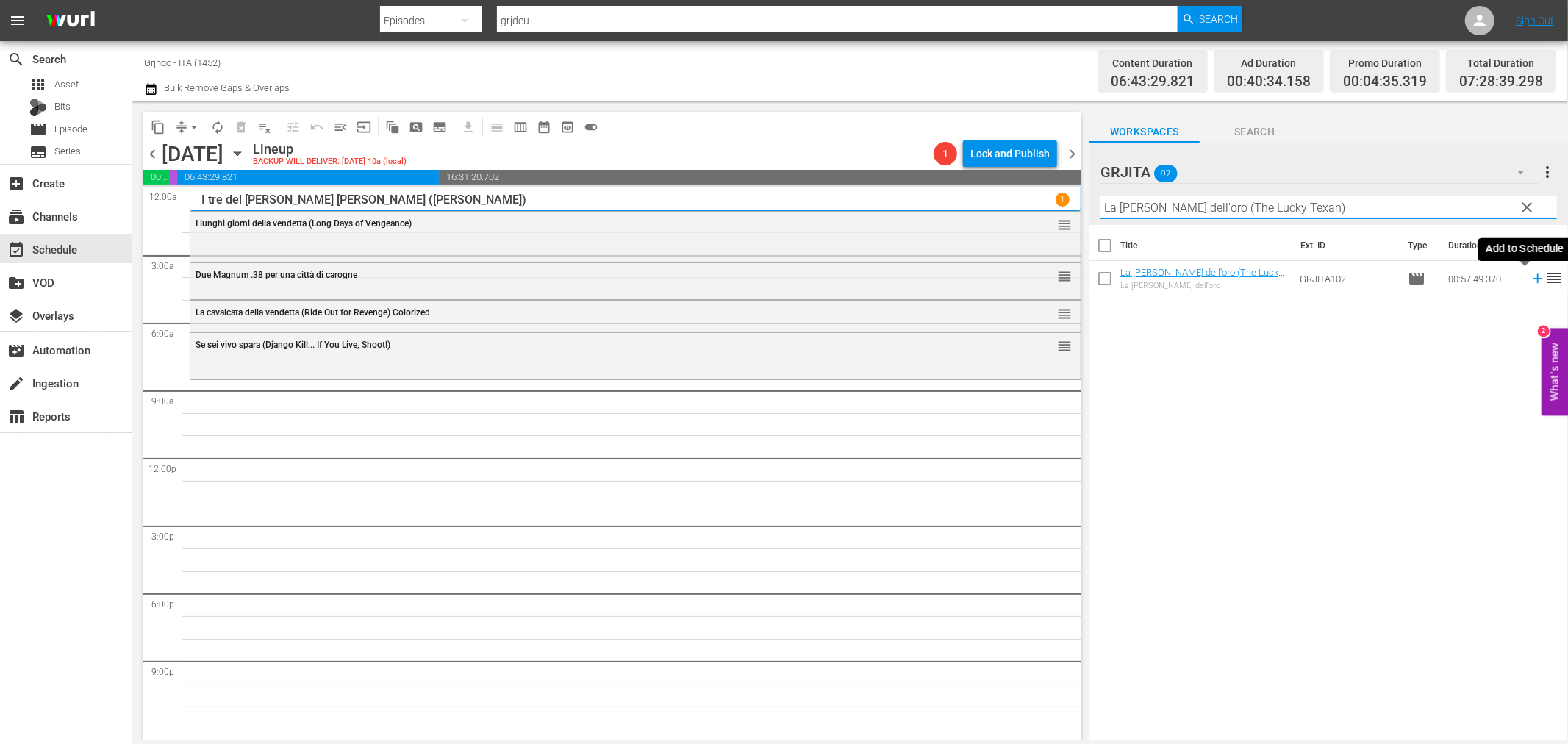
type input "La valle dell'oro (The Lucky Texan)"
click at [1530, 276] on icon at bounding box center [1538, 278] width 16 height 16
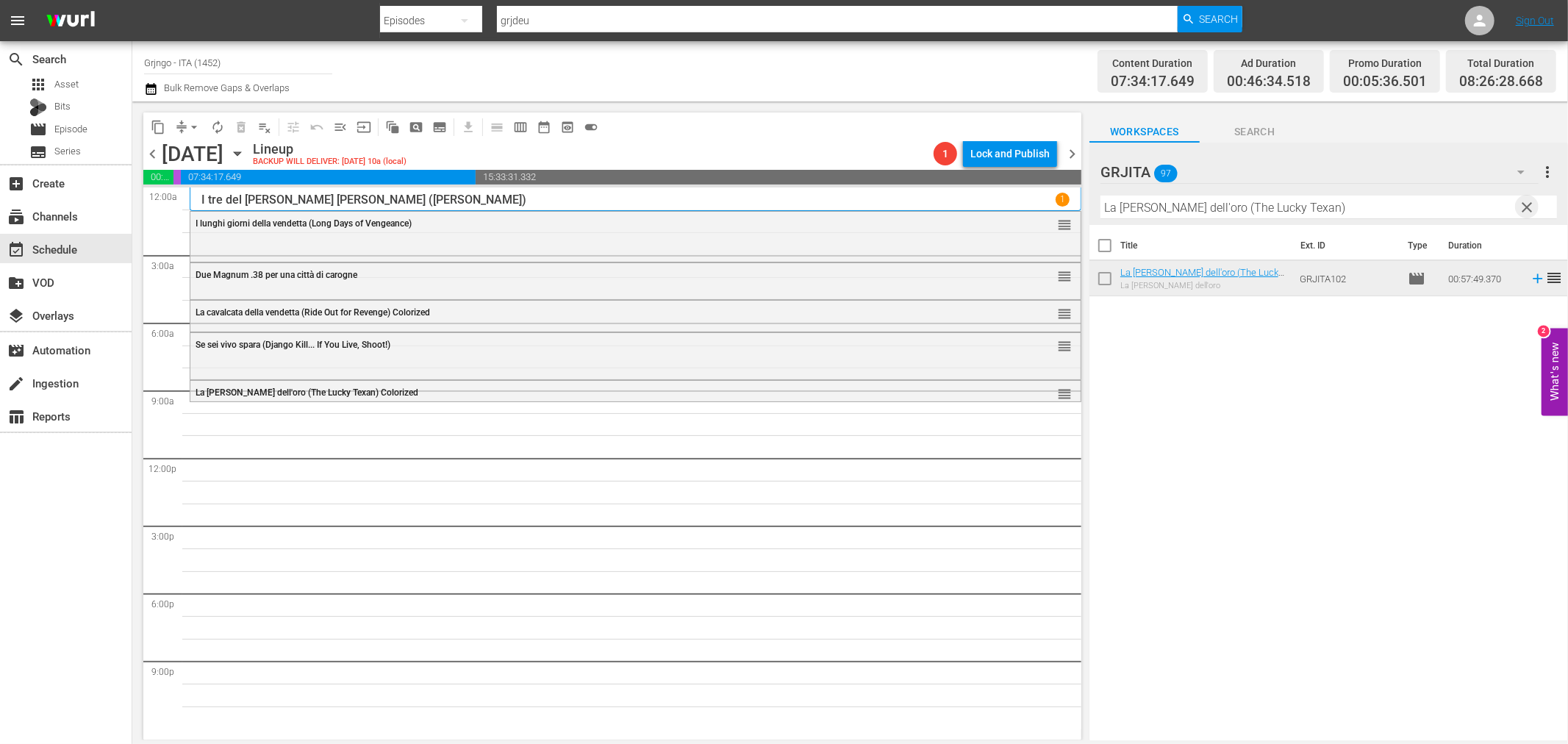
click at [1530, 201] on span "clear" at bounding box center [1528, 208] width 18 height 18
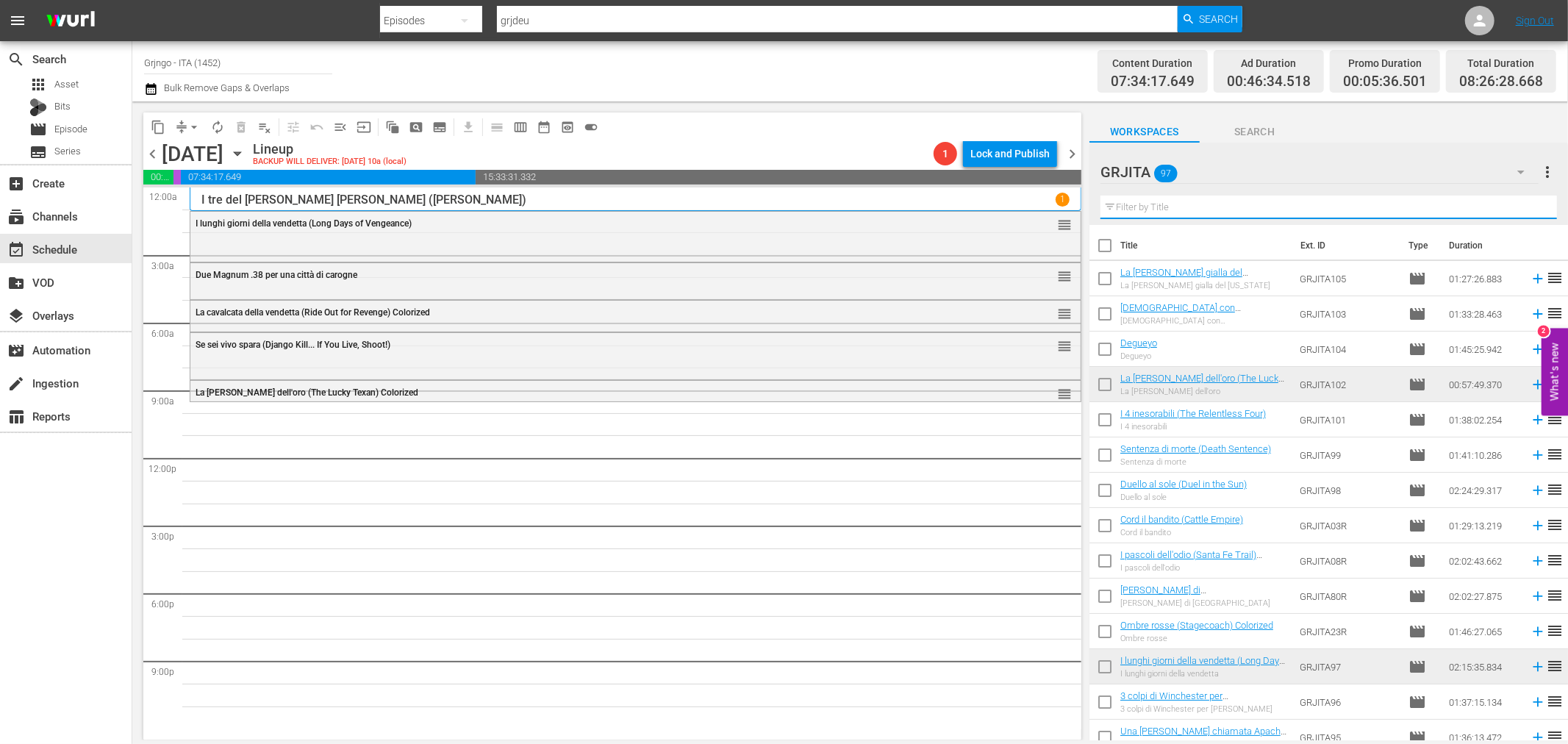
paste input "All'ultimo sangue (Bury Them Deep)"
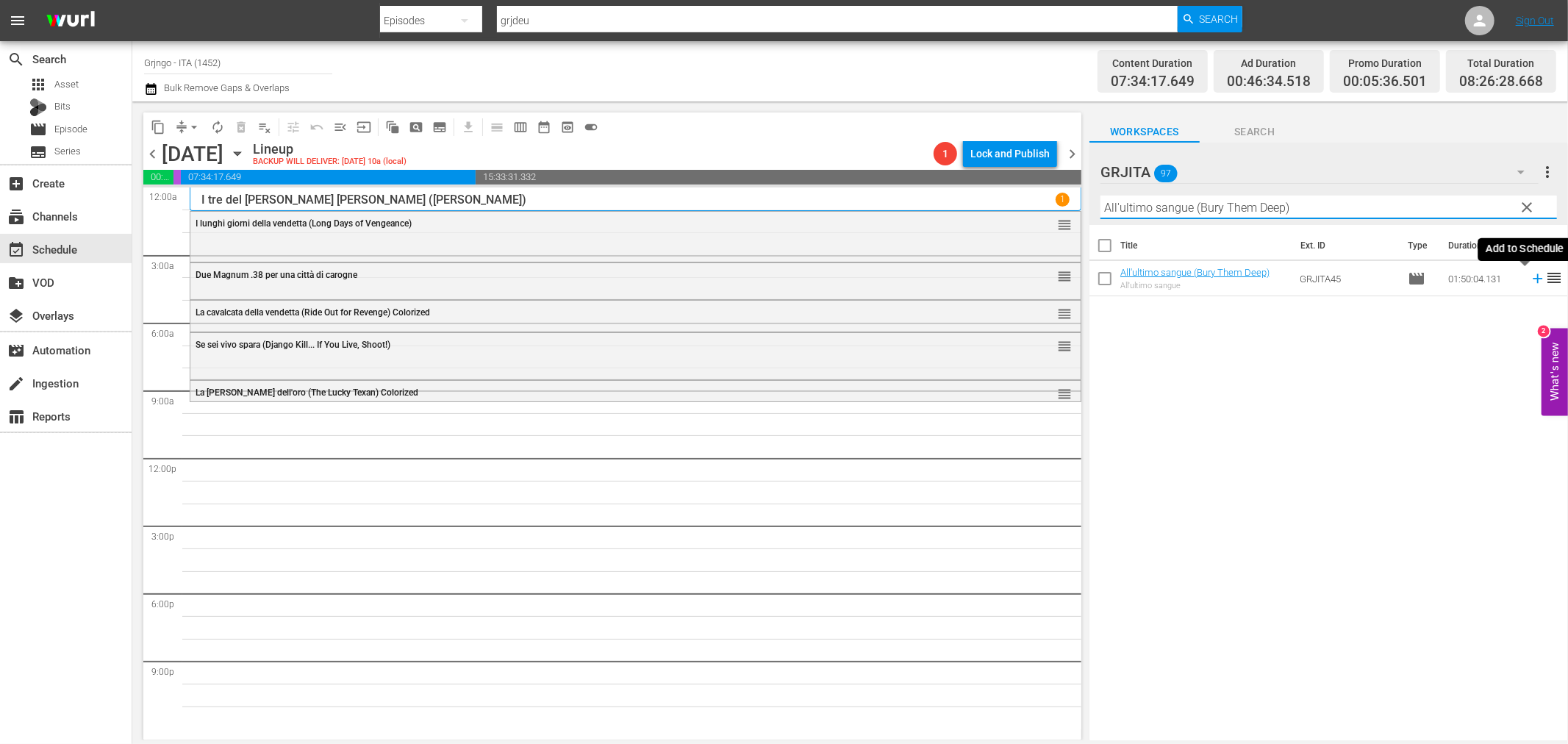
type input "All'ultimo sangue (Bury Them Deep)"
click at [1530, 277] on icon at bounding box center [1538, 278] width 16 height 16
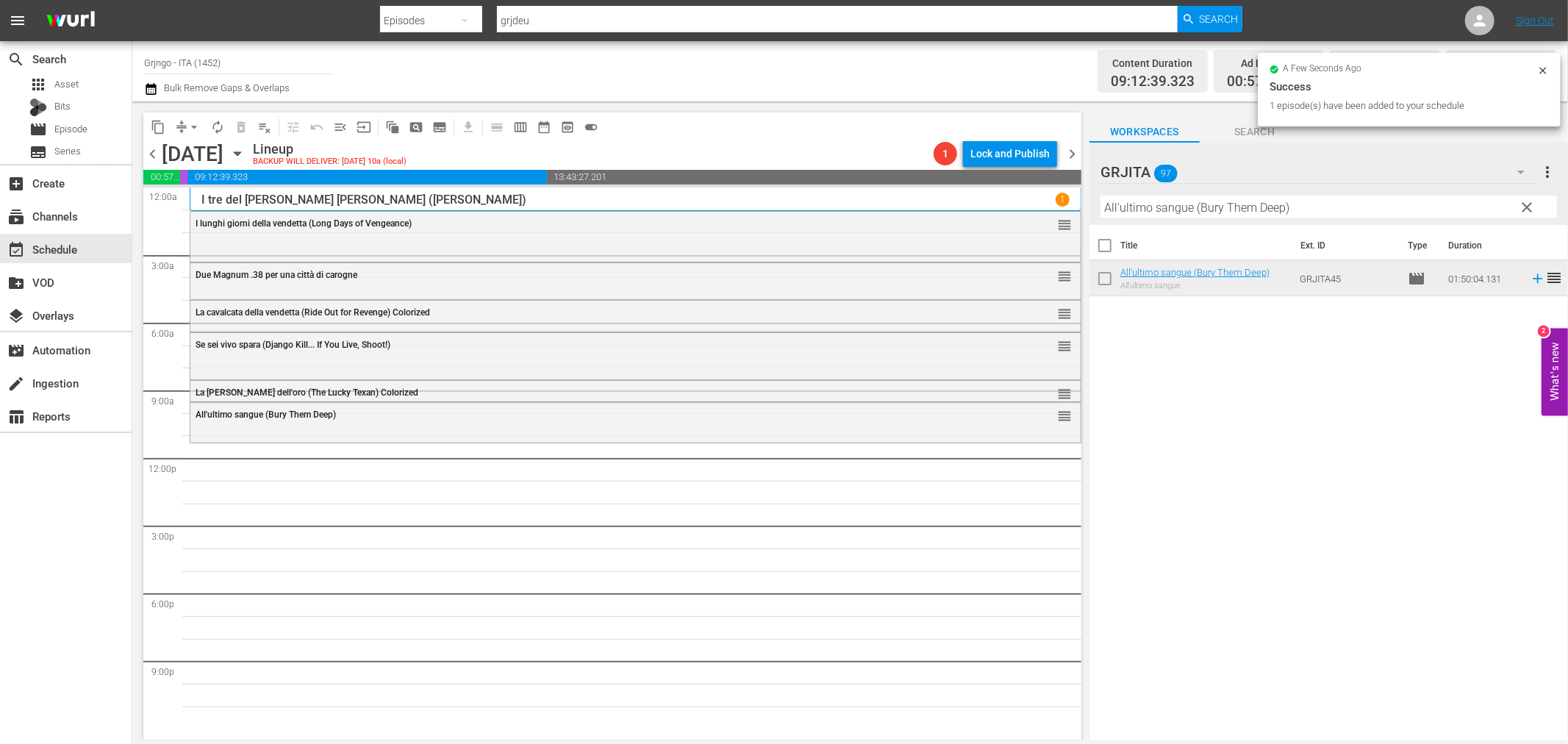
drag, startPoint x: 1524, startPoint y: 204, endPoint x: 1461, endPoint y: 208, distance: 63.1
click at [1524, 204] on span "clear" at bounding box center [1528, 208] width 18 height 18
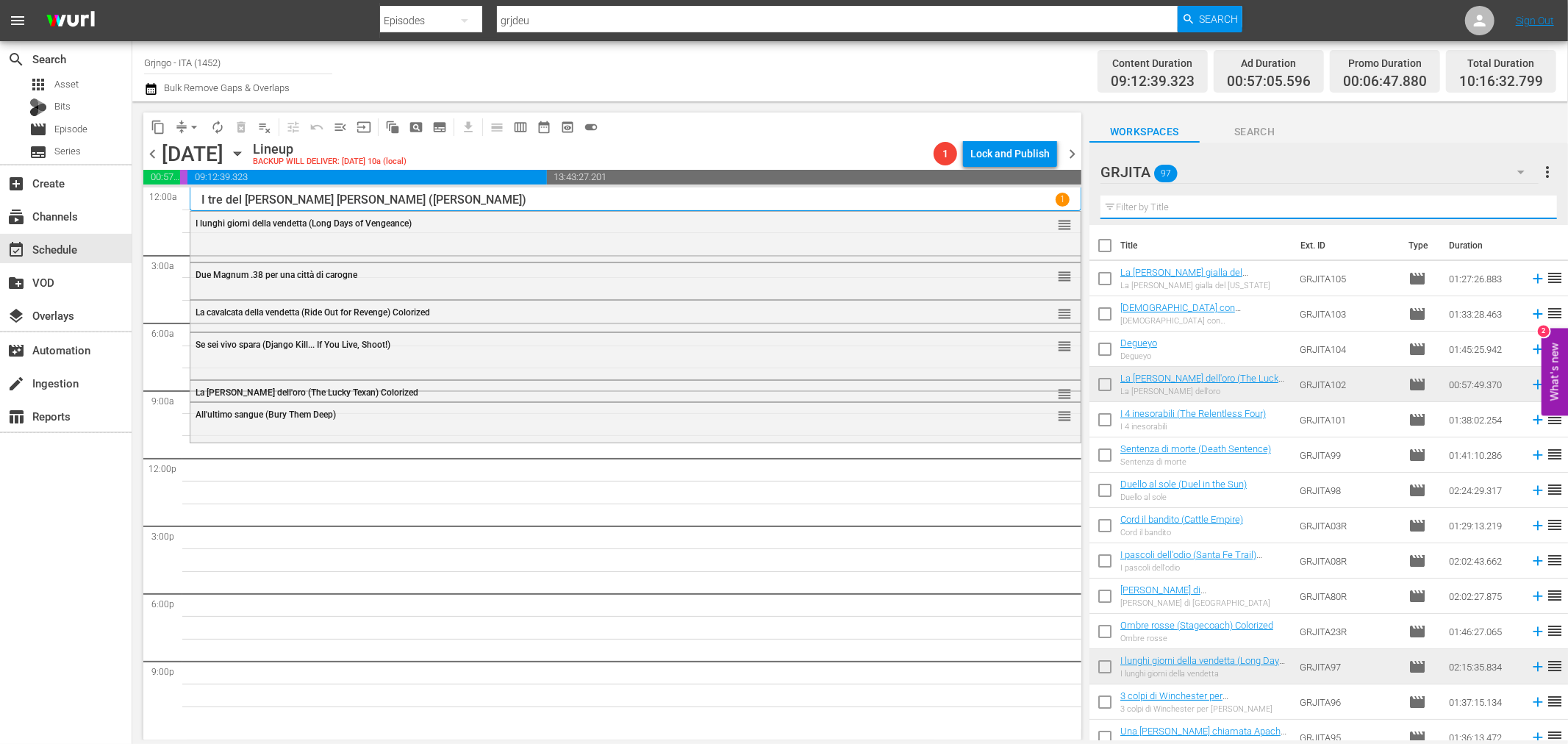
paste input "[PERSON_NAME], amico hai incontrato [PERSON_NAME]"
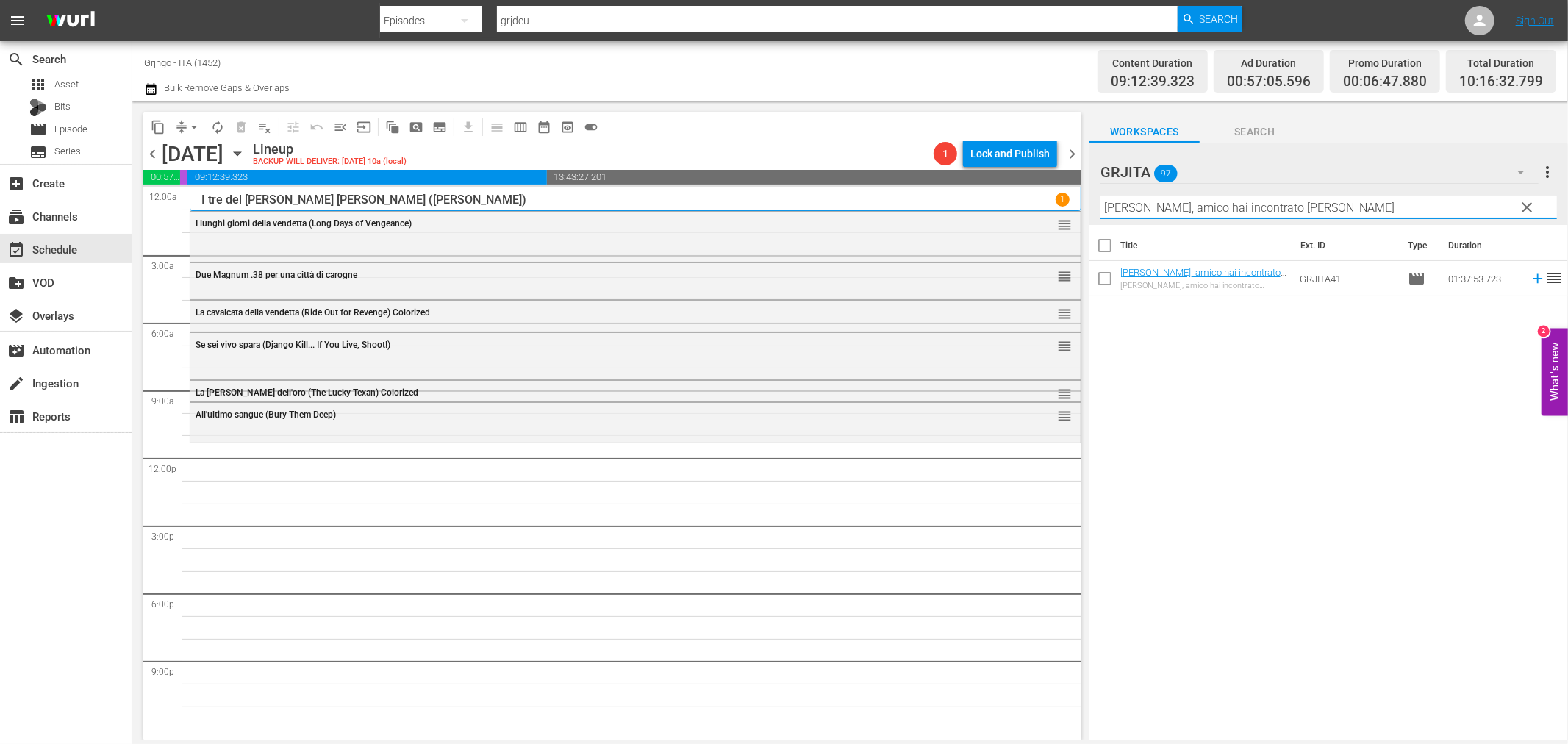
type input "[PERSON_NAME], amico hai incontrato [PERSON_NAME]"
click at [1533, 278] on icon at bounding box center [1538, 278] width 10 height 10
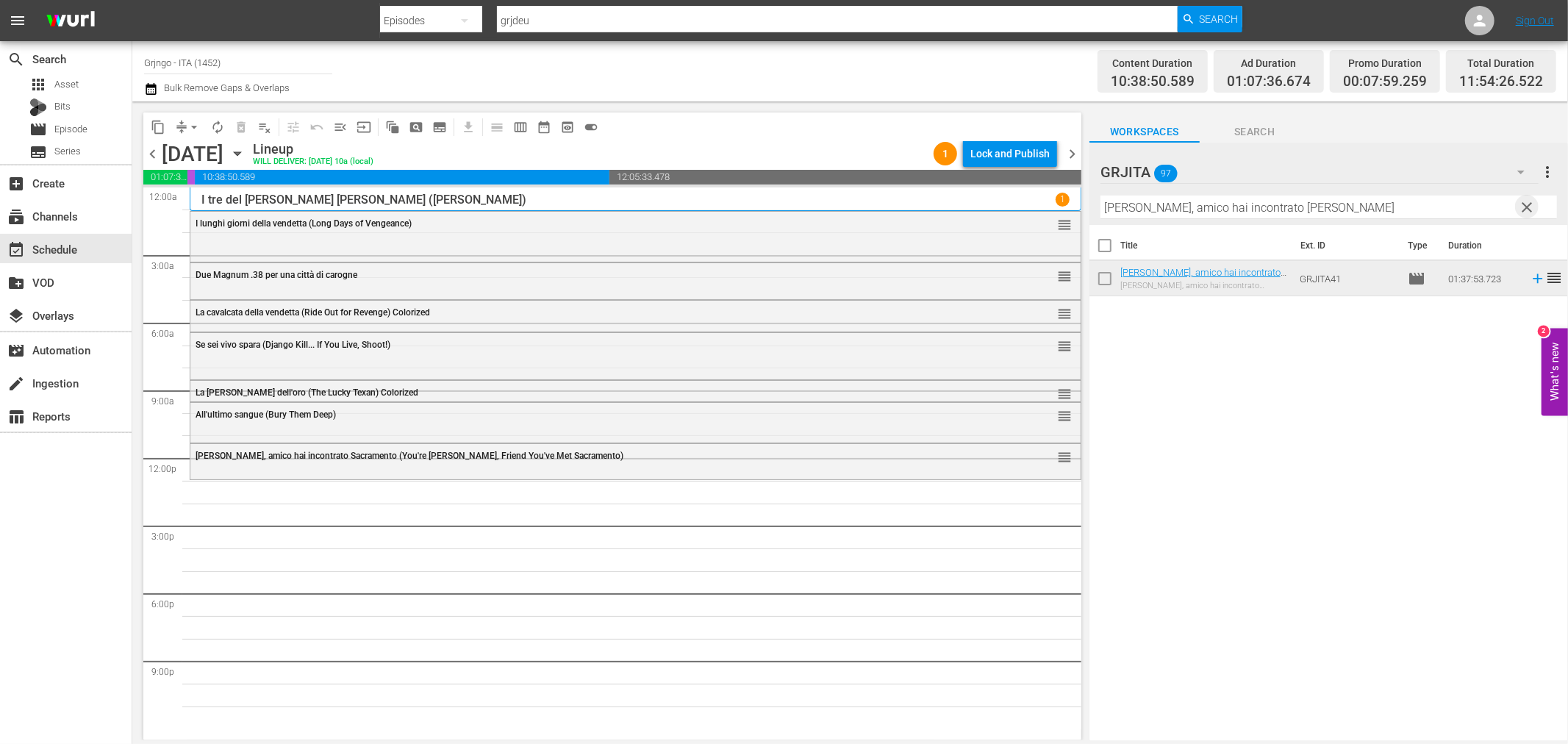
click at [1526, 202] on span "clear" at bounding box center [1528, 208] width 18 height 18
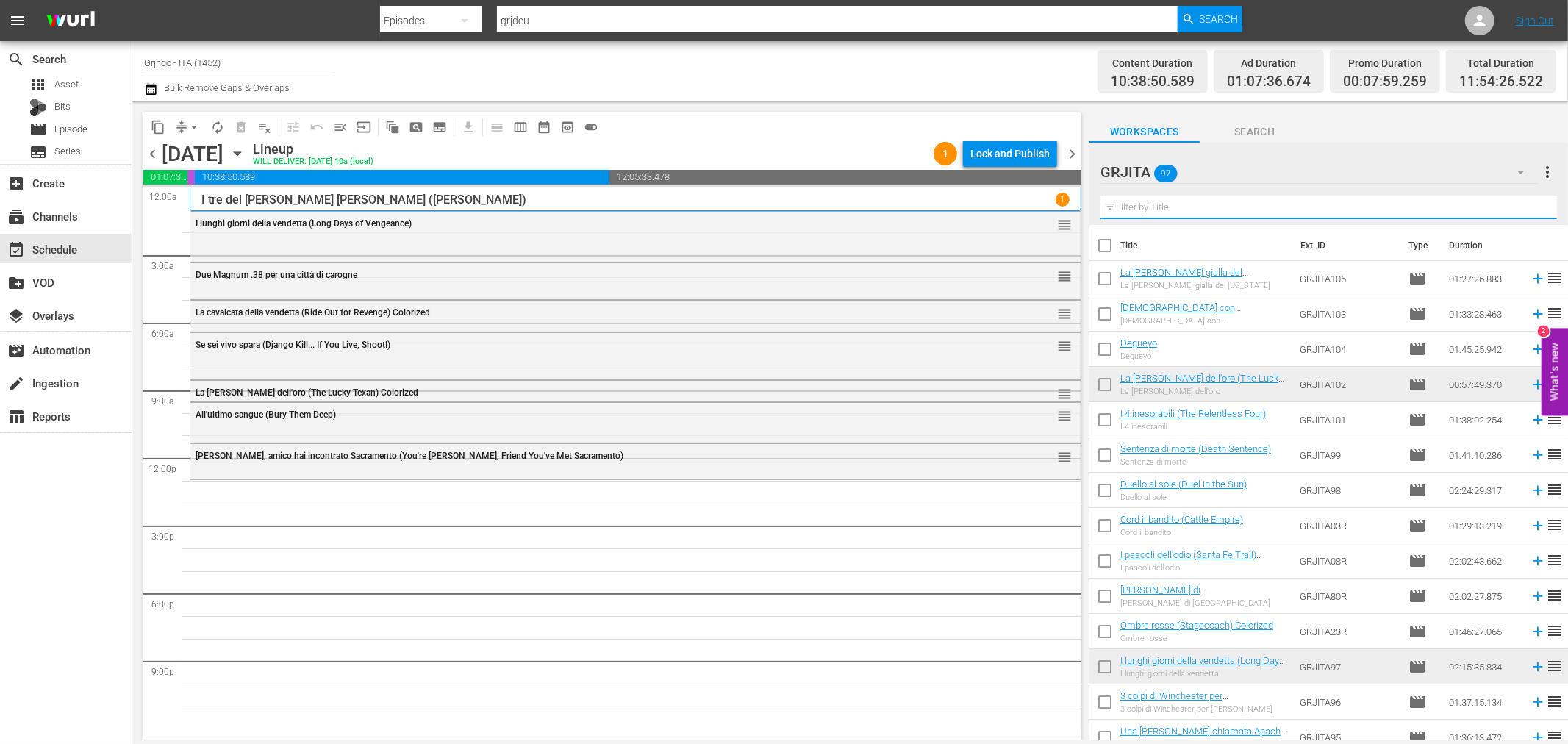
paste input "Giù le mani... carogna! (Django Story)"
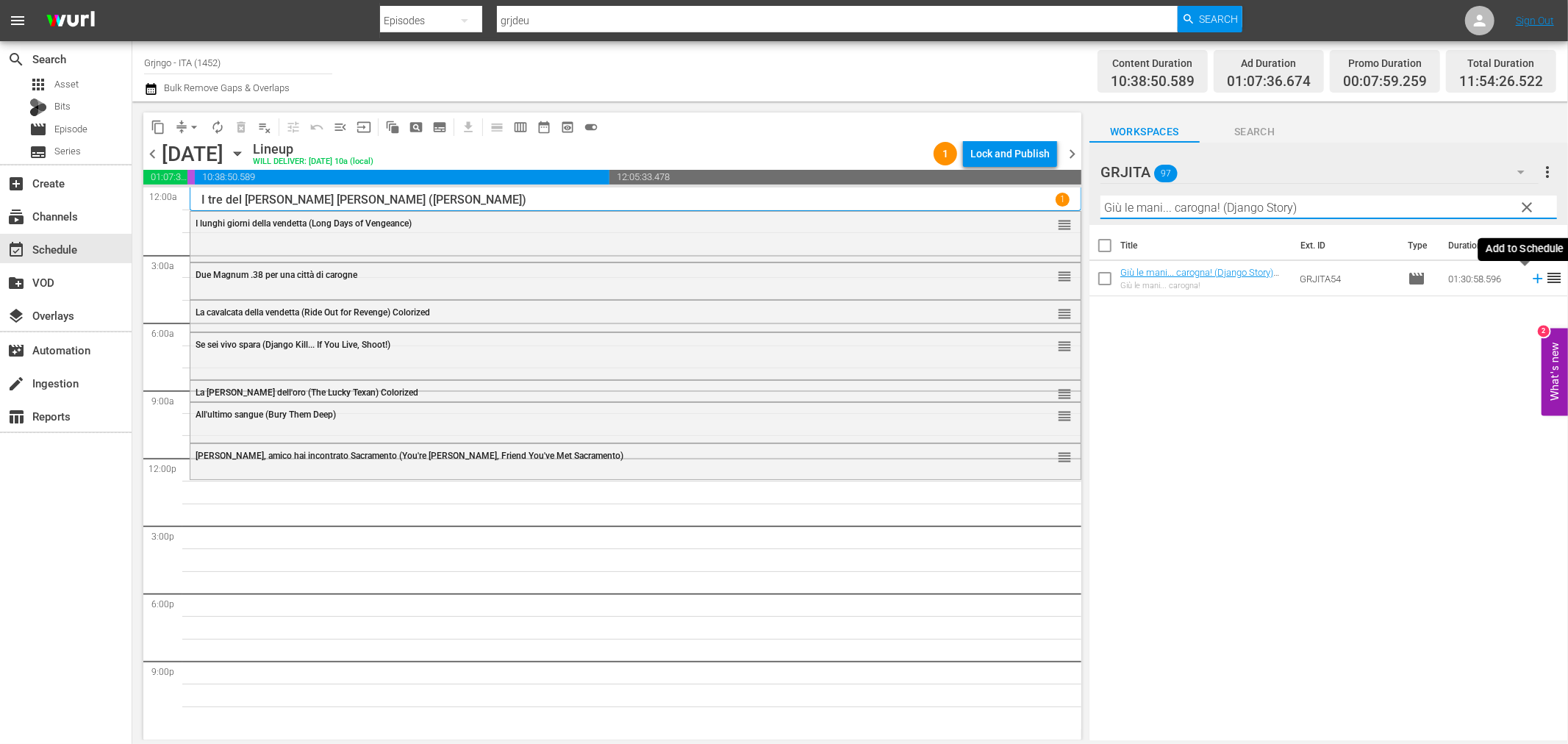
type input "Giù le mani... carogna! (Django Story)"
click at [1530, 275] on icon at bounding box center [1538, 278] width 16 height 16
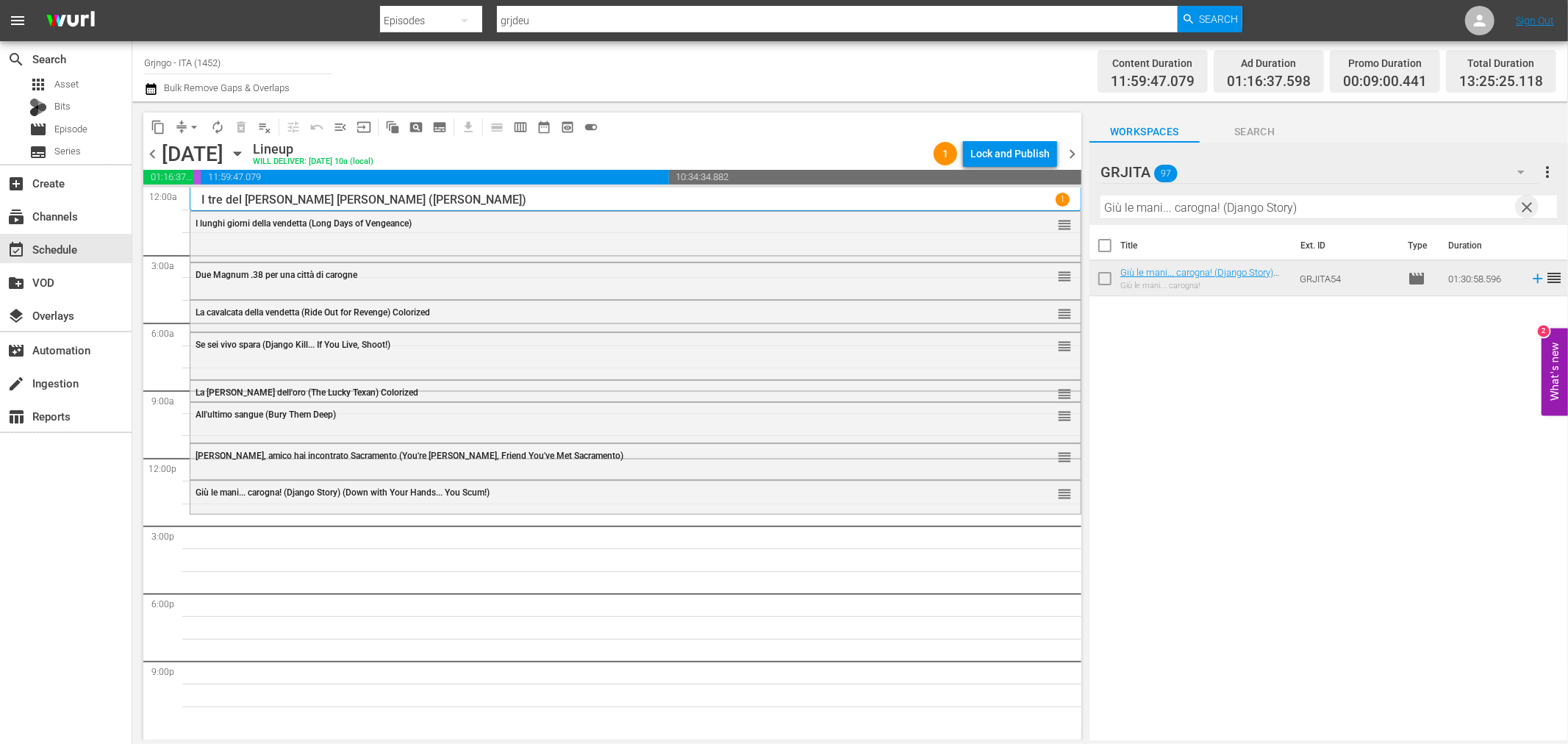
click at [1528, 206] on span "clear" at bounding box center [1528, 208] width 18 height 18
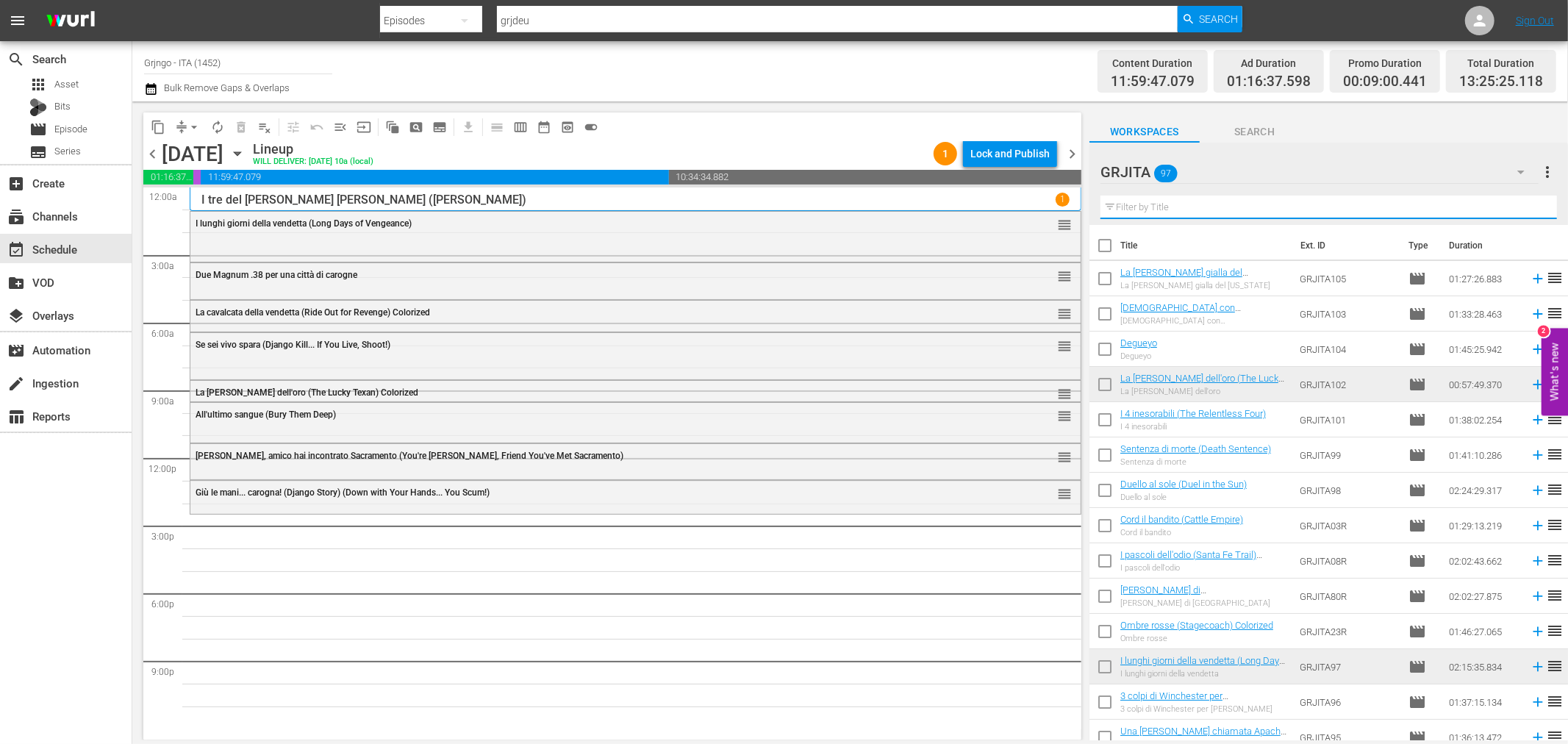
paste input "Apache Woman"
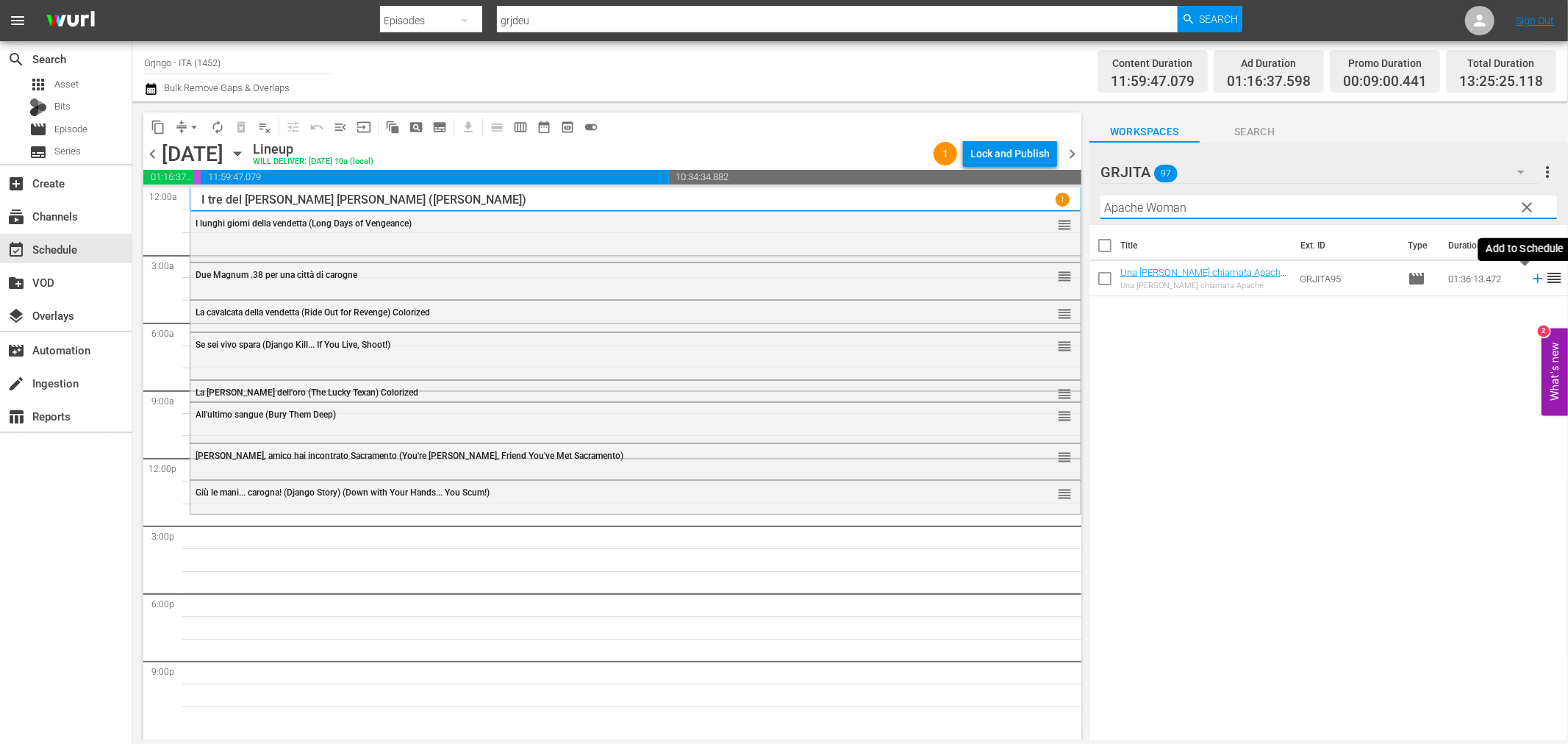
type input "Apache Woman"
click at [1530, 278] on icon at bounding box center [1538, 278] width 16 height 16
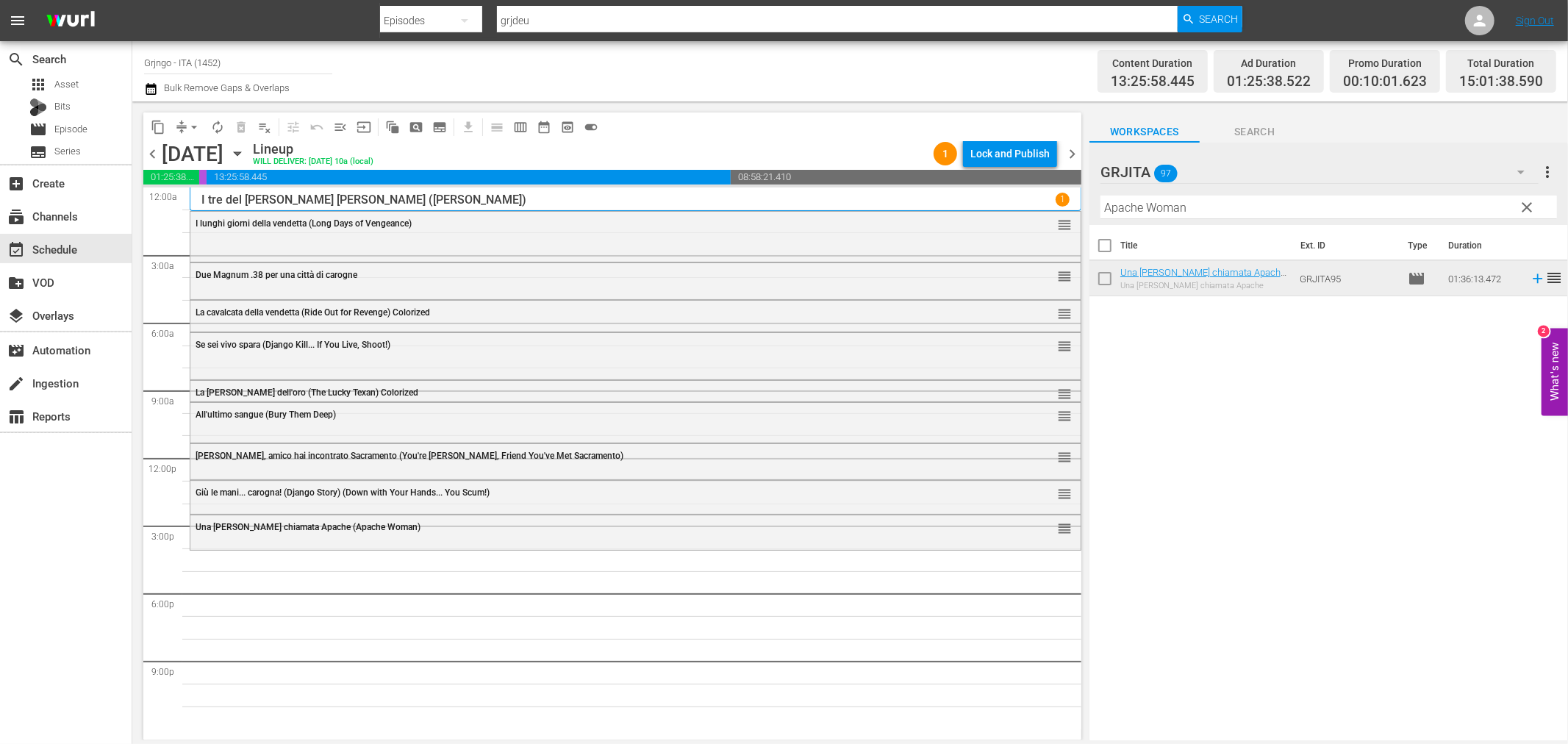
click at [1523, 201] on span "clear" at bounding box center [1528, 208] width 18 height 18
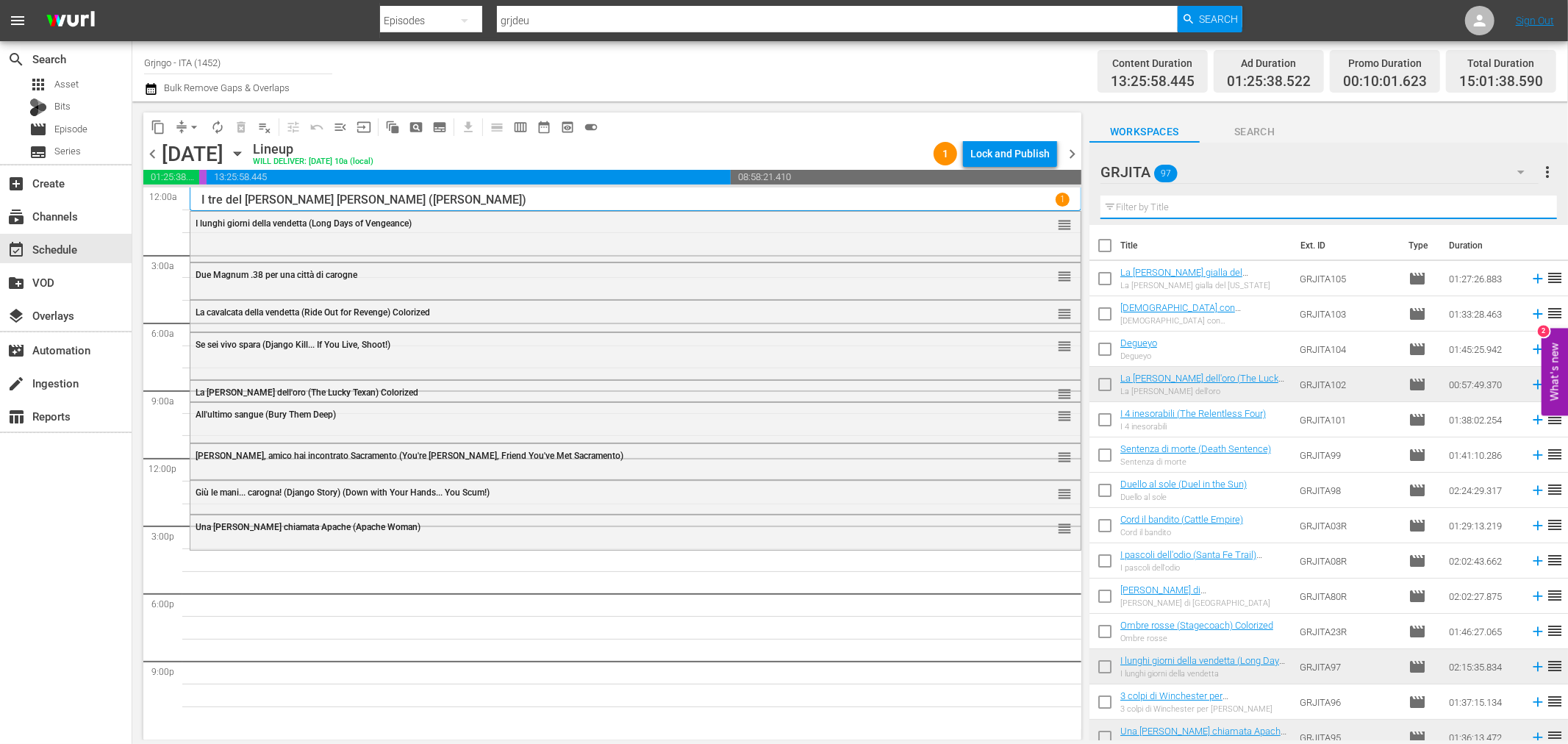
paste input "Il prigioniero della miniera"
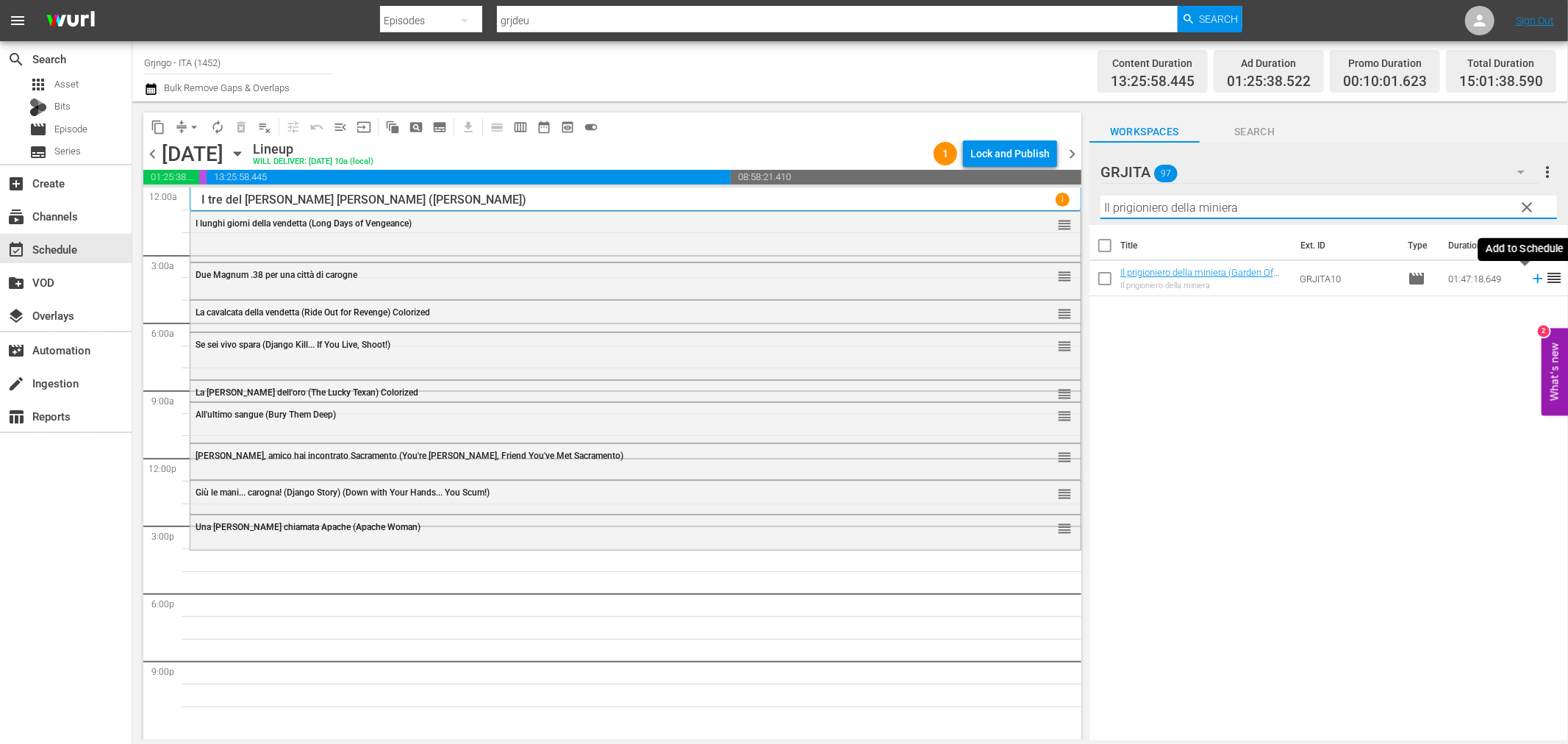
type input "Il prigioniero della miniera"
click at [1533, 275] on icon at bounding box center [1538, 278] width 10 height 10
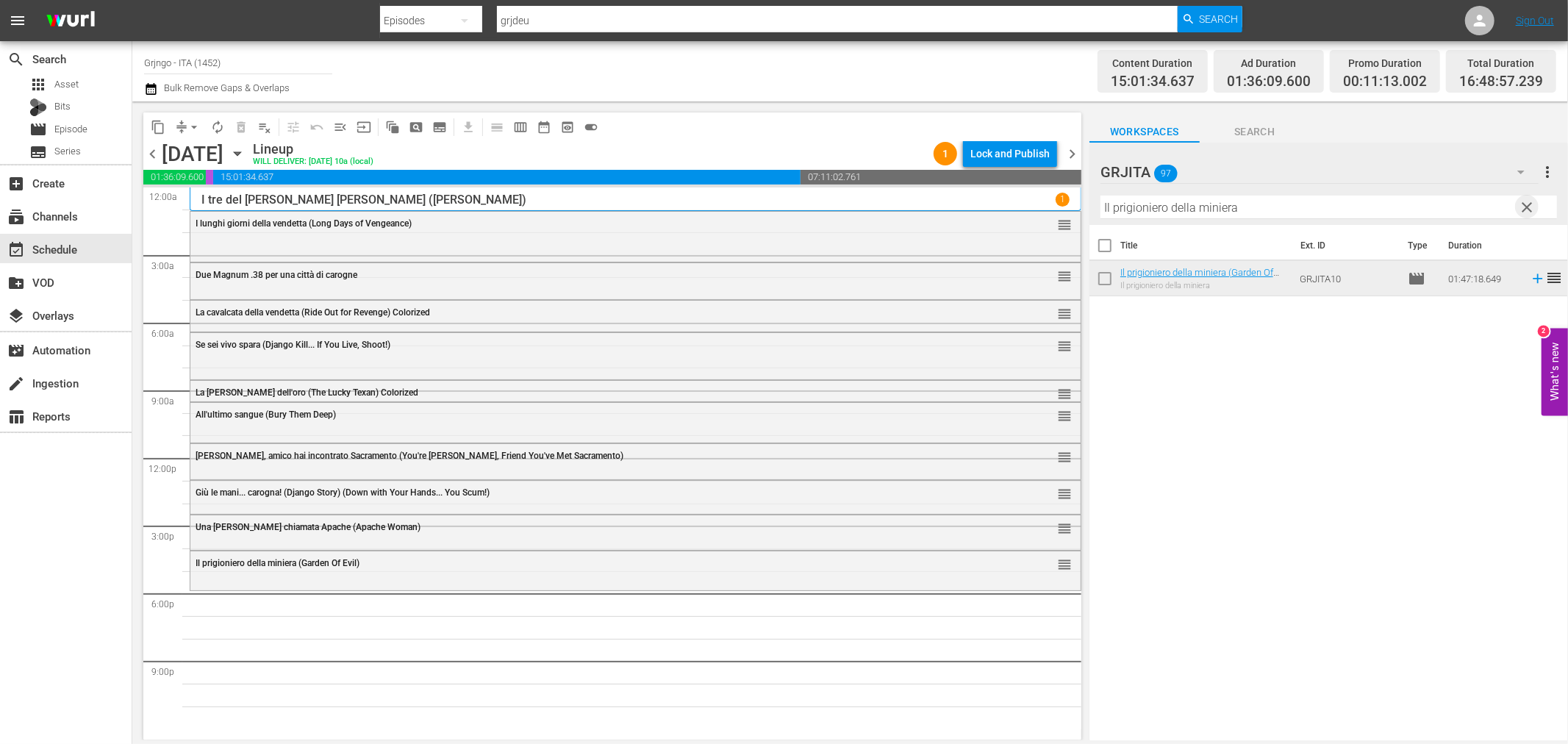
click at [1528, 206] on span "clear" at bounding box center [1528, 208] width 18 height 18
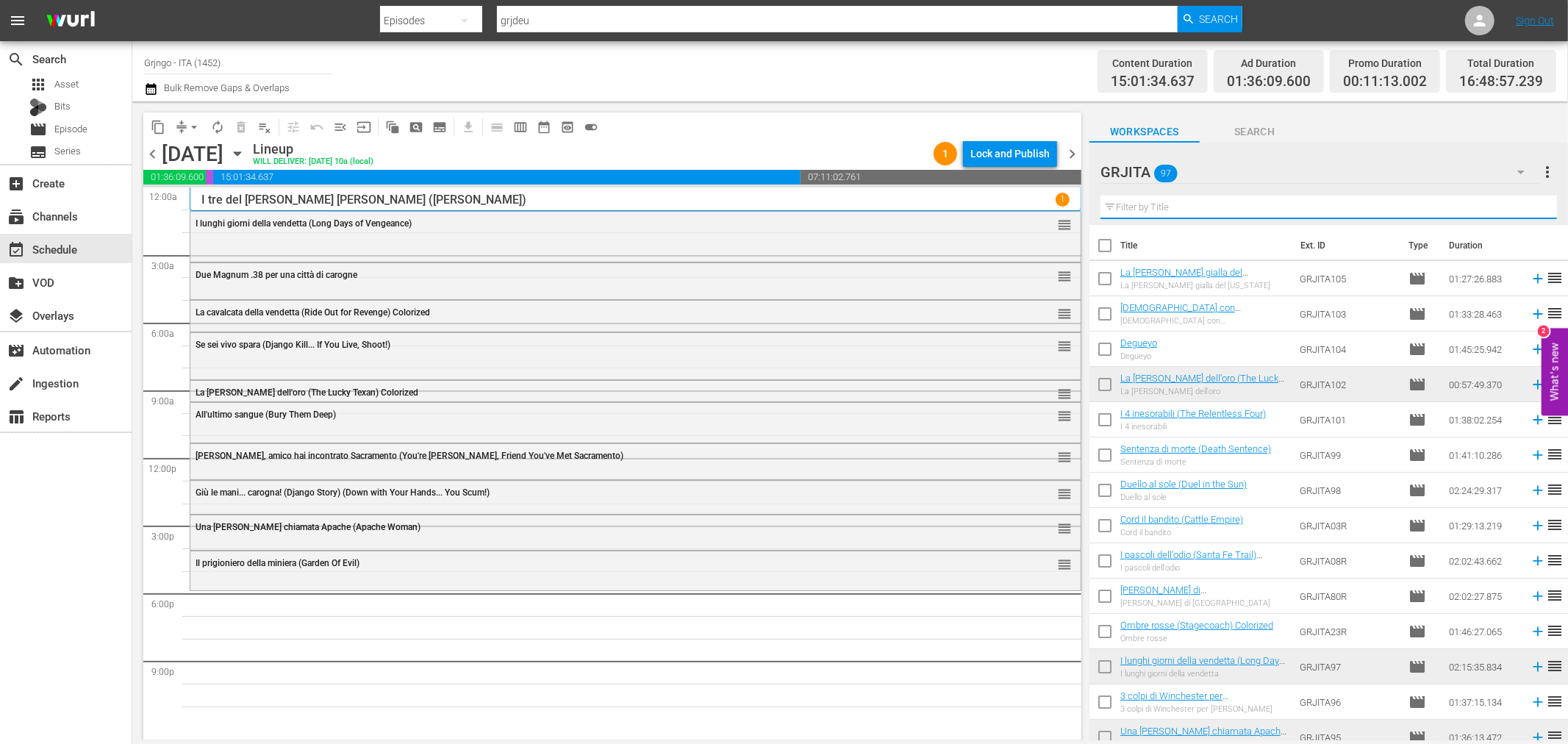
paste input "Il tempo degli avvoltoi"
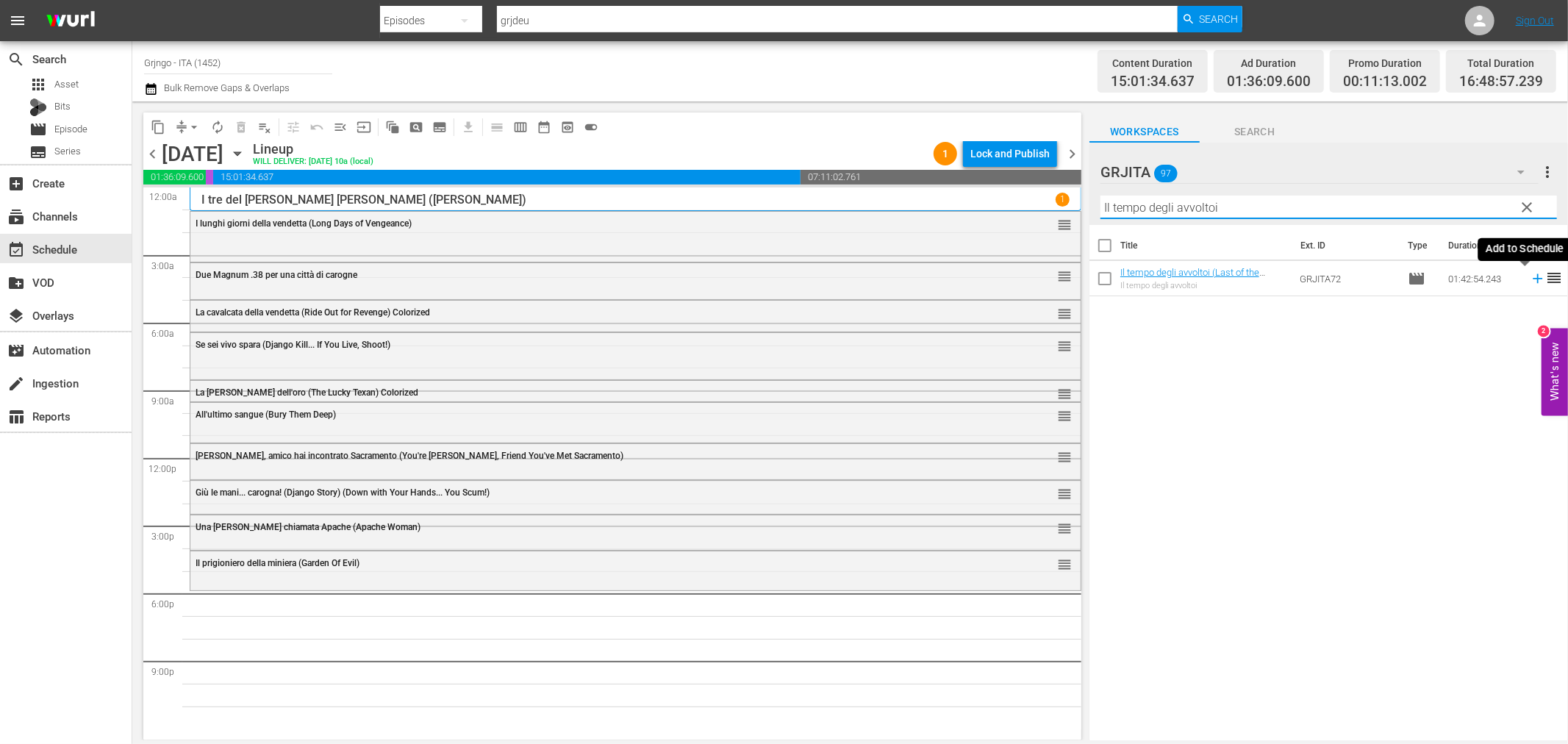
type input "Il tempo degli avvoltoi"
click at [1530, 276] on icon at bounding box center [1538, 278] width 16 height 16
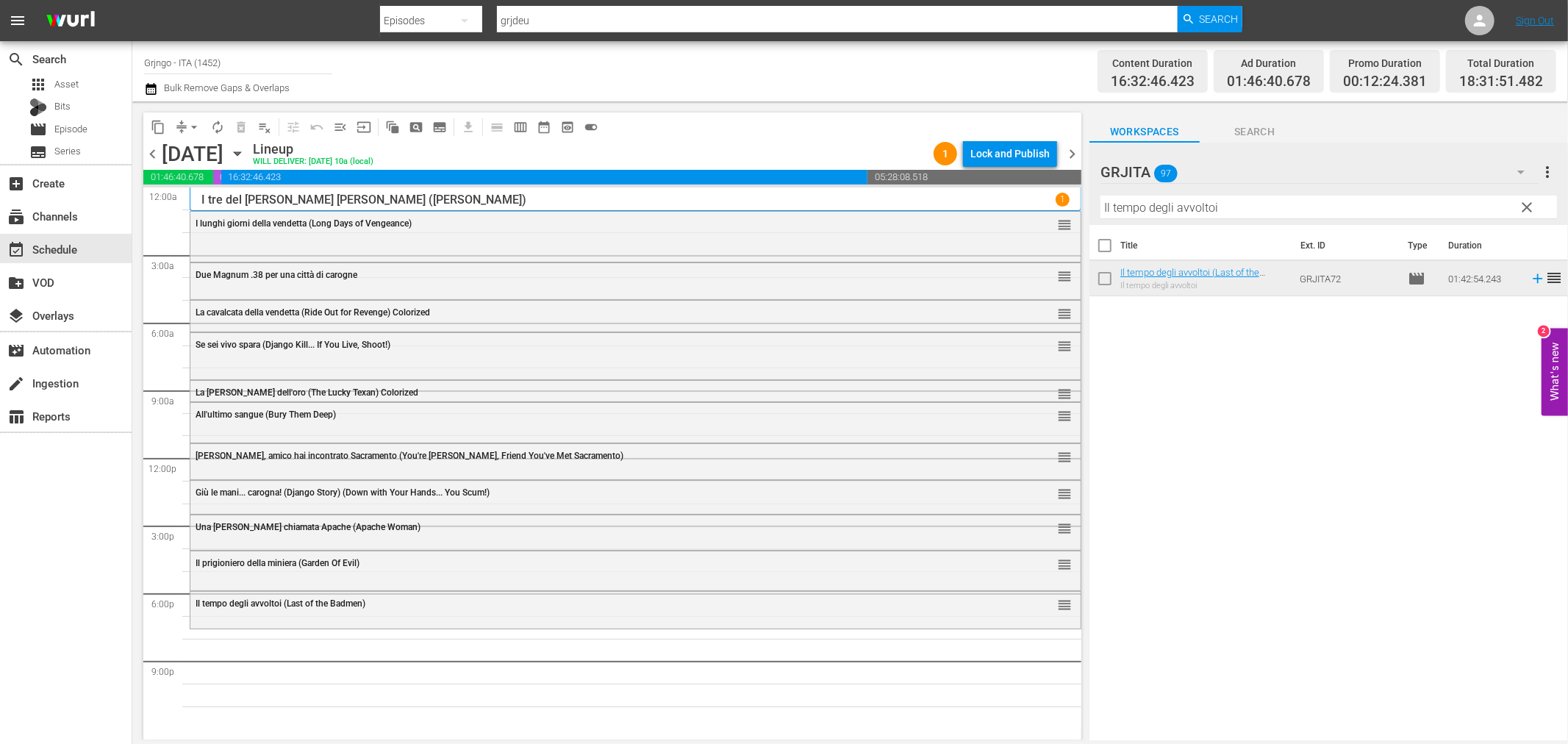
click at [1526, 201] on span "clear" at bounding box center [1528, 208] width 18 height 18
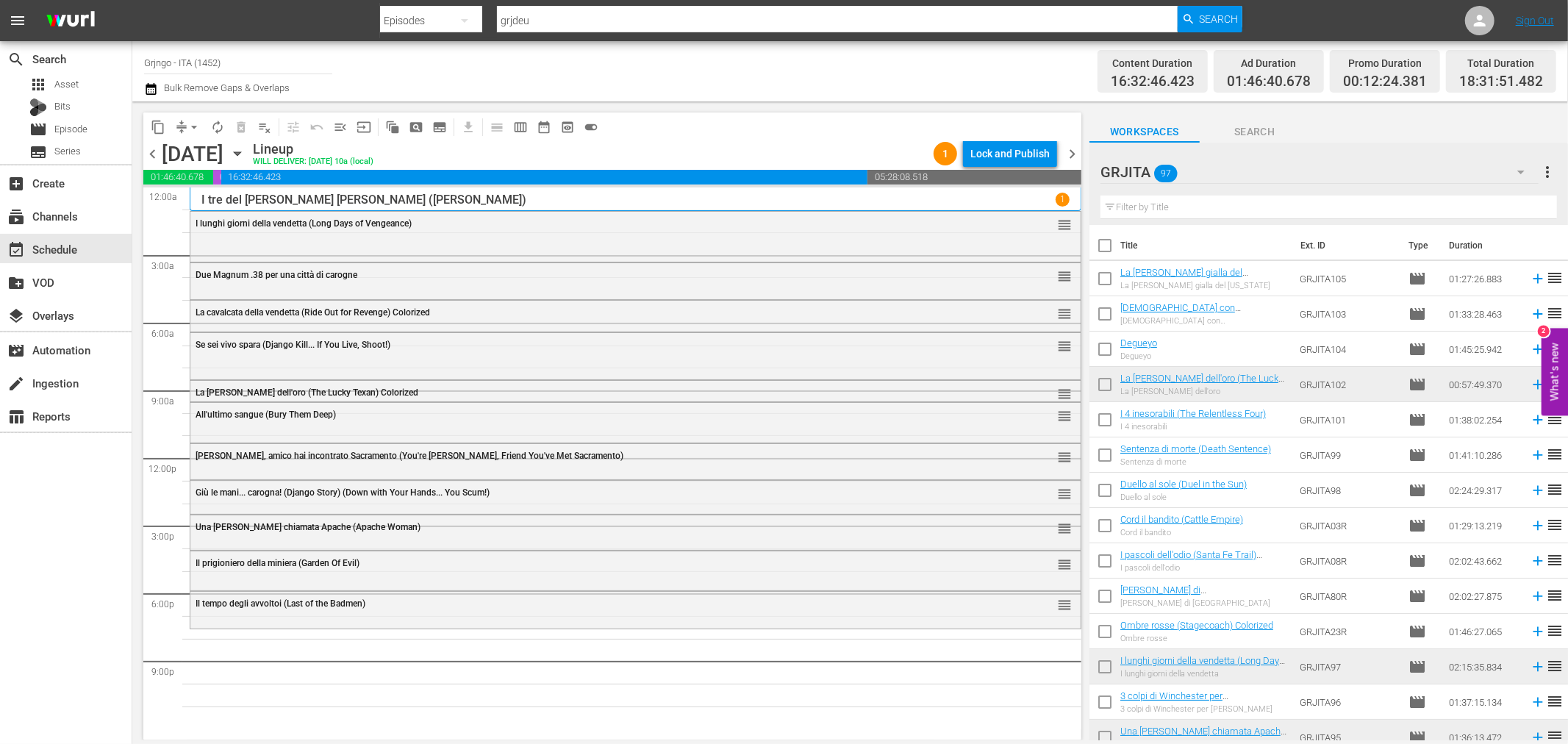
click at [1113, 207] on input "text" at bounding box center [1329, 207] width 456 height 23
paste input "Quel maledetto giorno d'inverno..."
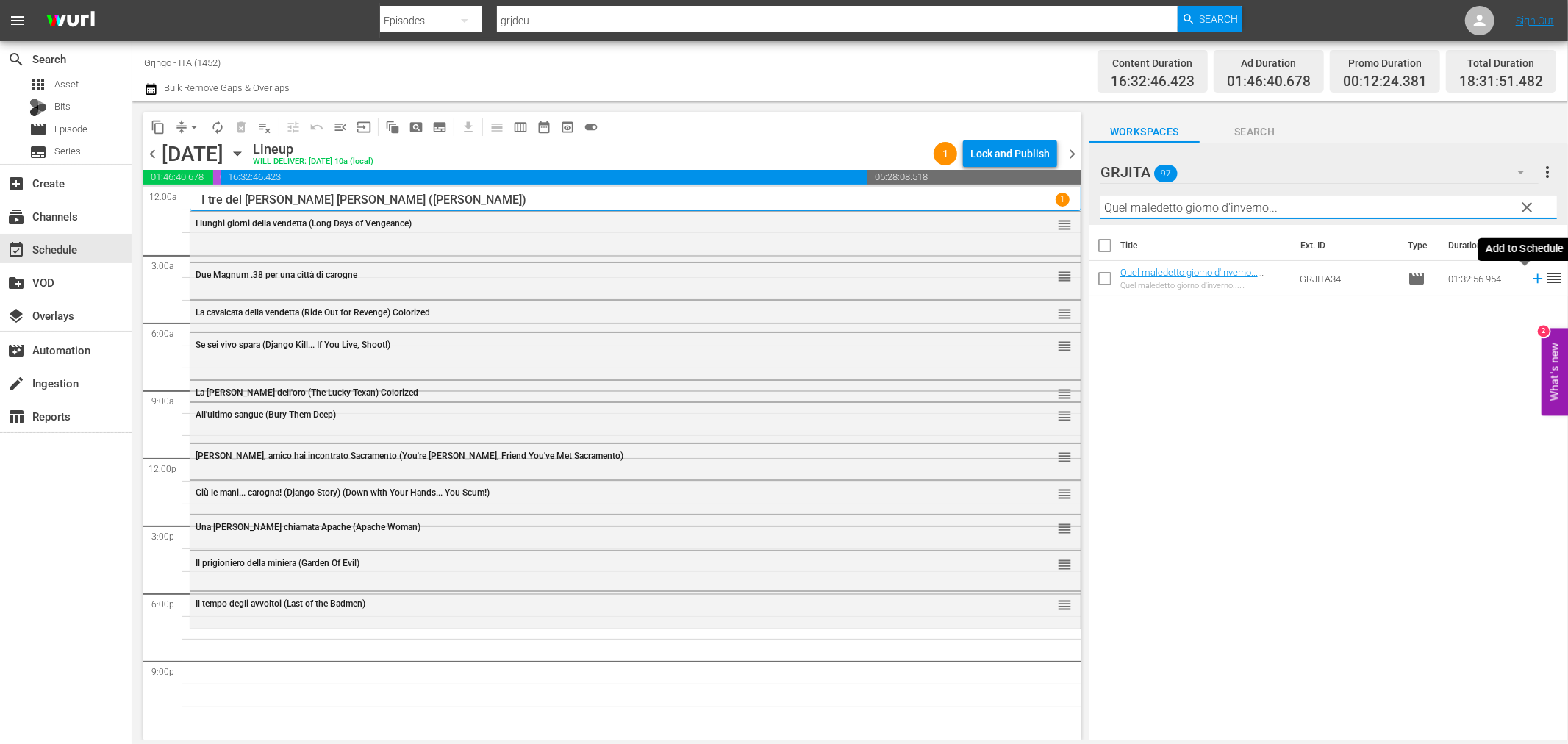
type input "Quel maledetto giorno d'inverno..."
click at [1533, 278] on icon at bounding box center [1538, 278] width 10 height 10
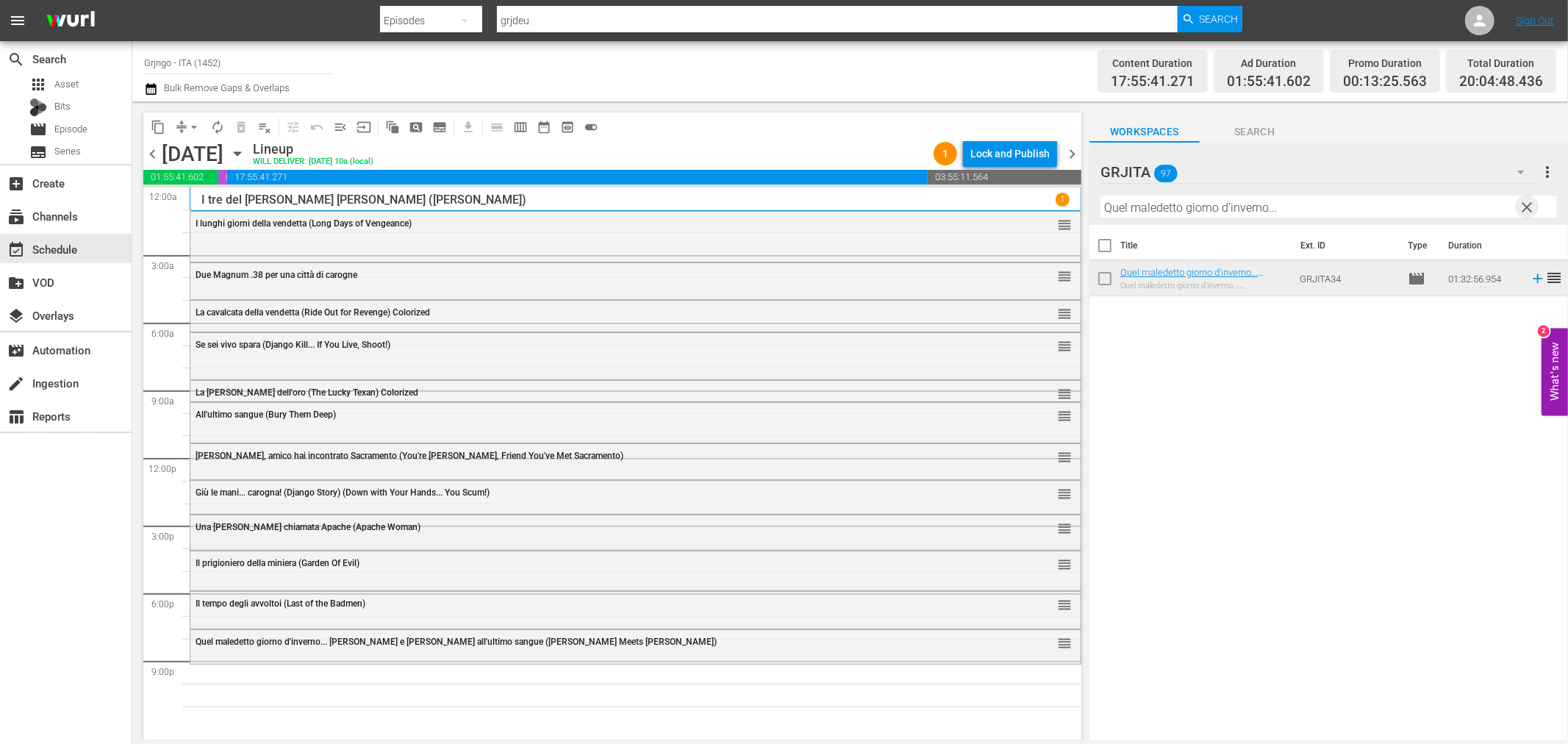
click at [1527, 200] on span "clear" at bounding box center [1528, 208] width 18 height 18
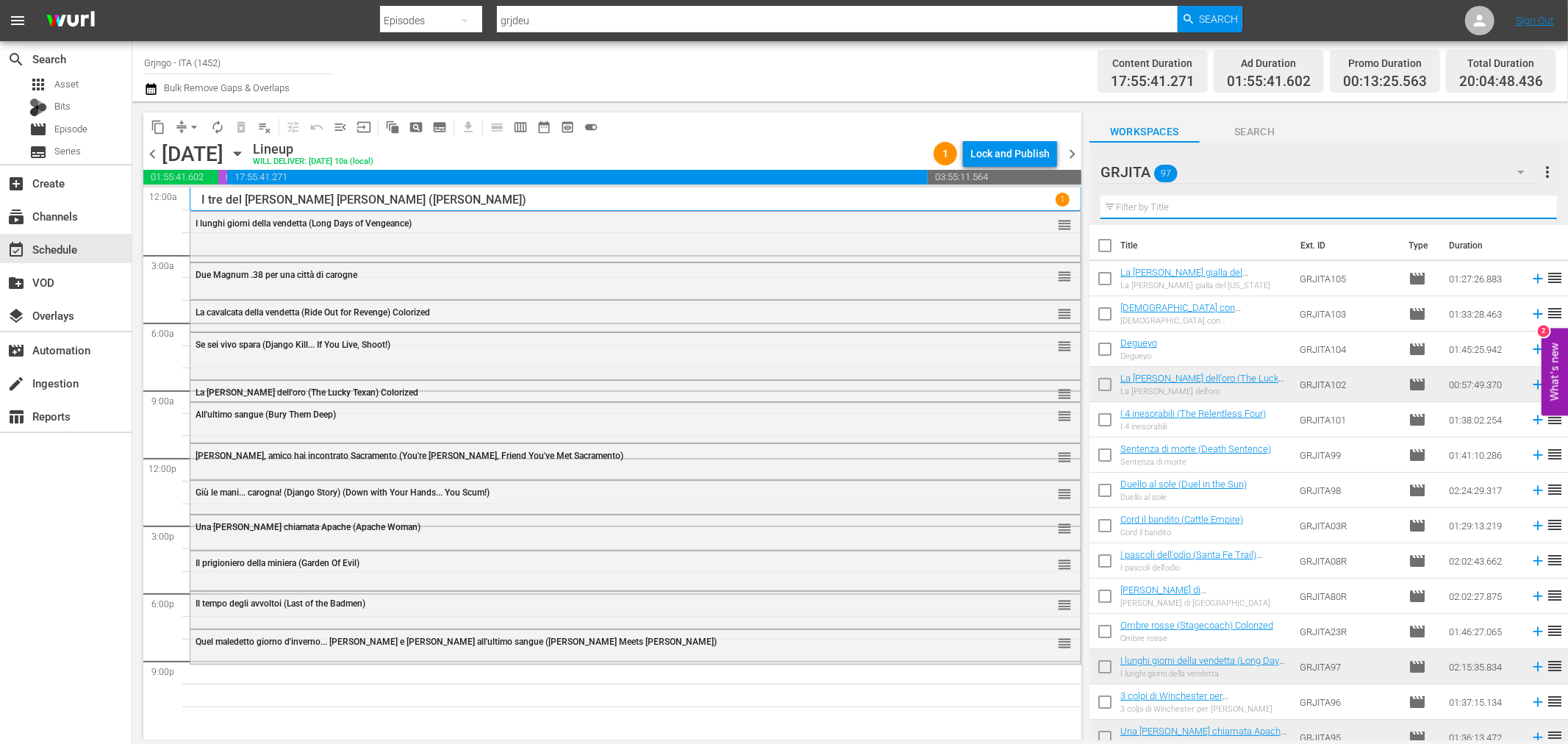
paste input "Alleluja e Sartana figli di... [DEMOGRAPHIC_DATA]"
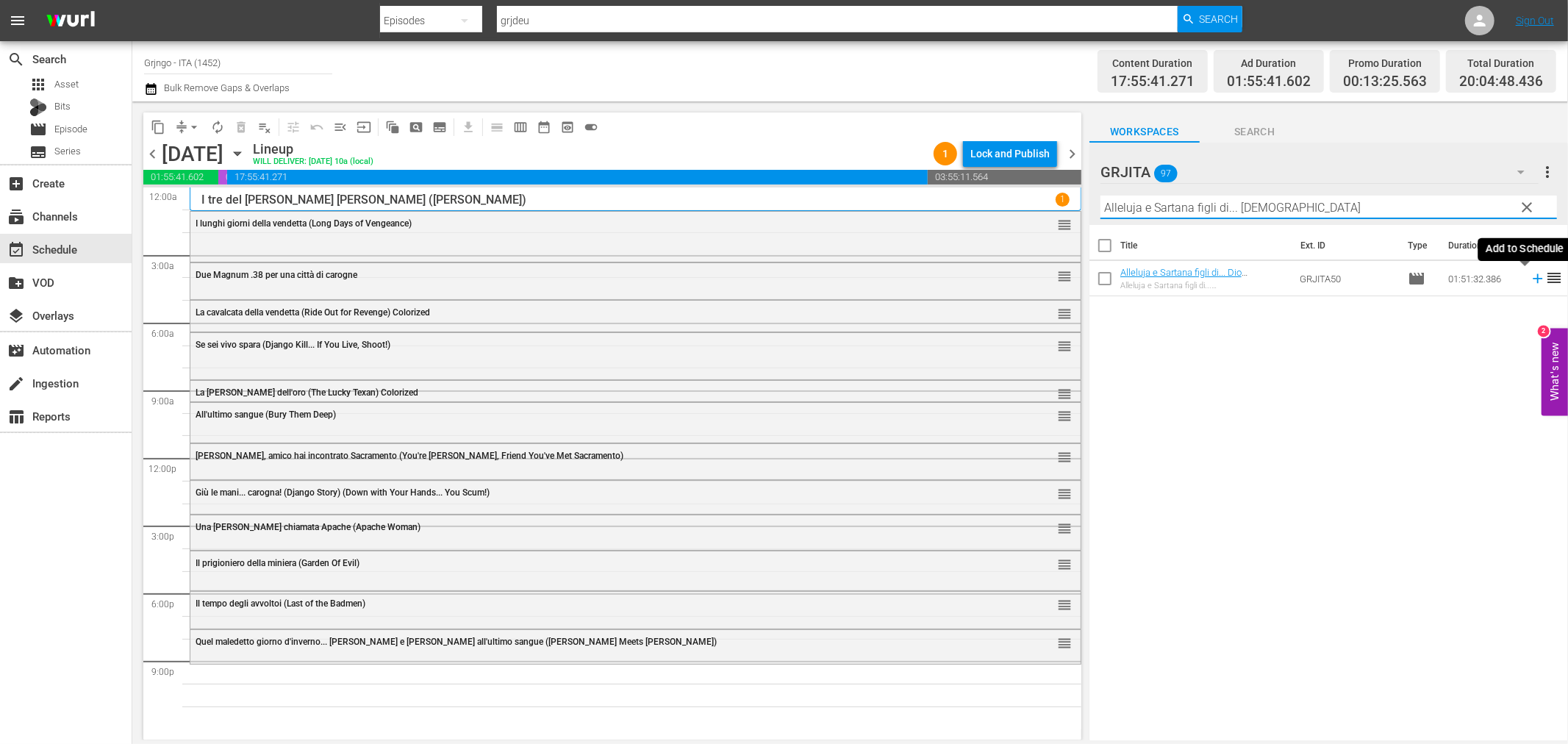
type input "Alleluja e Sartana figli di... [DEMOGRAPHIC_DATA]"
click at [1530, 276] on icon at bounding box center [1538, 278] width 16 height 16
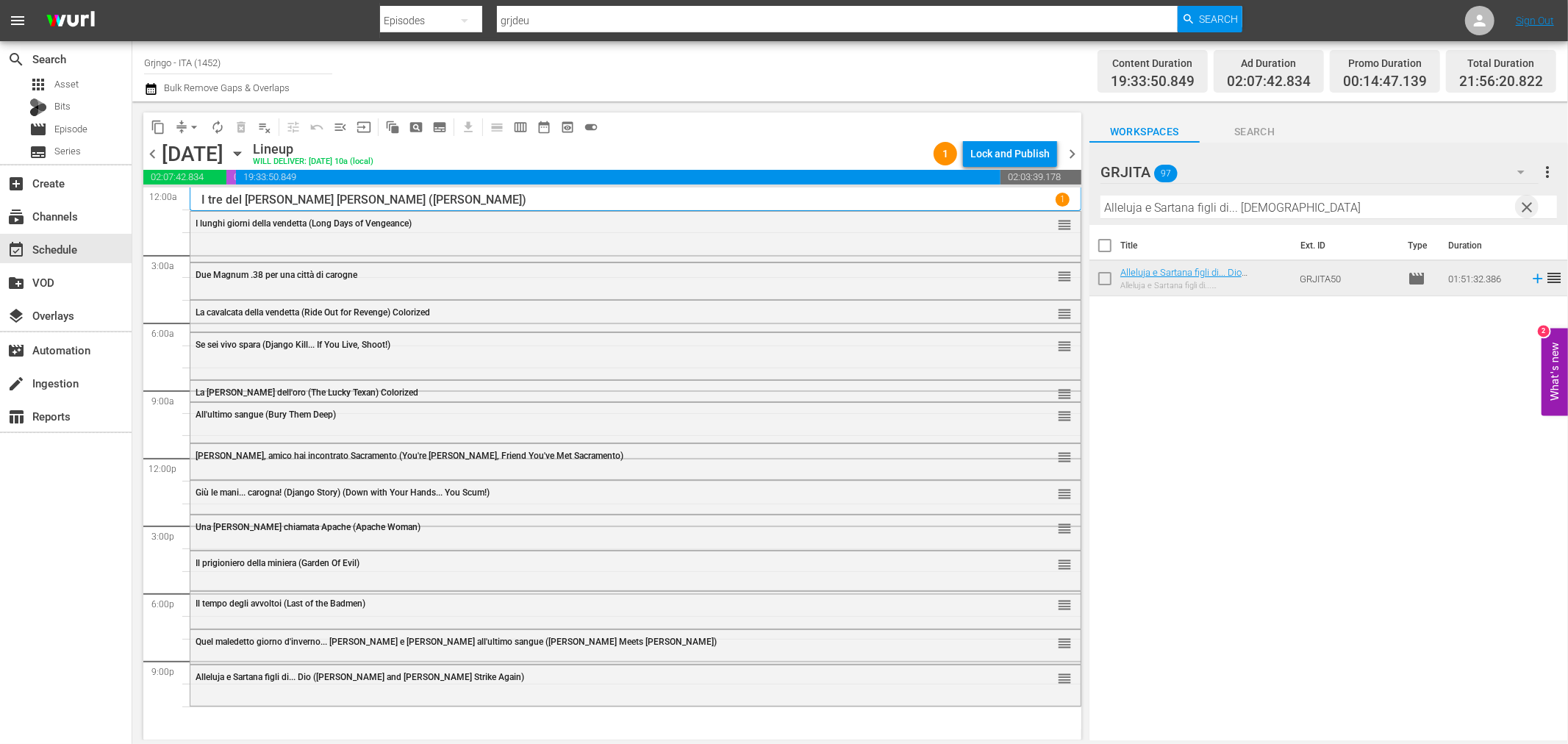
click at [1531, 201] on span "clear" at bounding box center [1528, 208] width 18 height 18
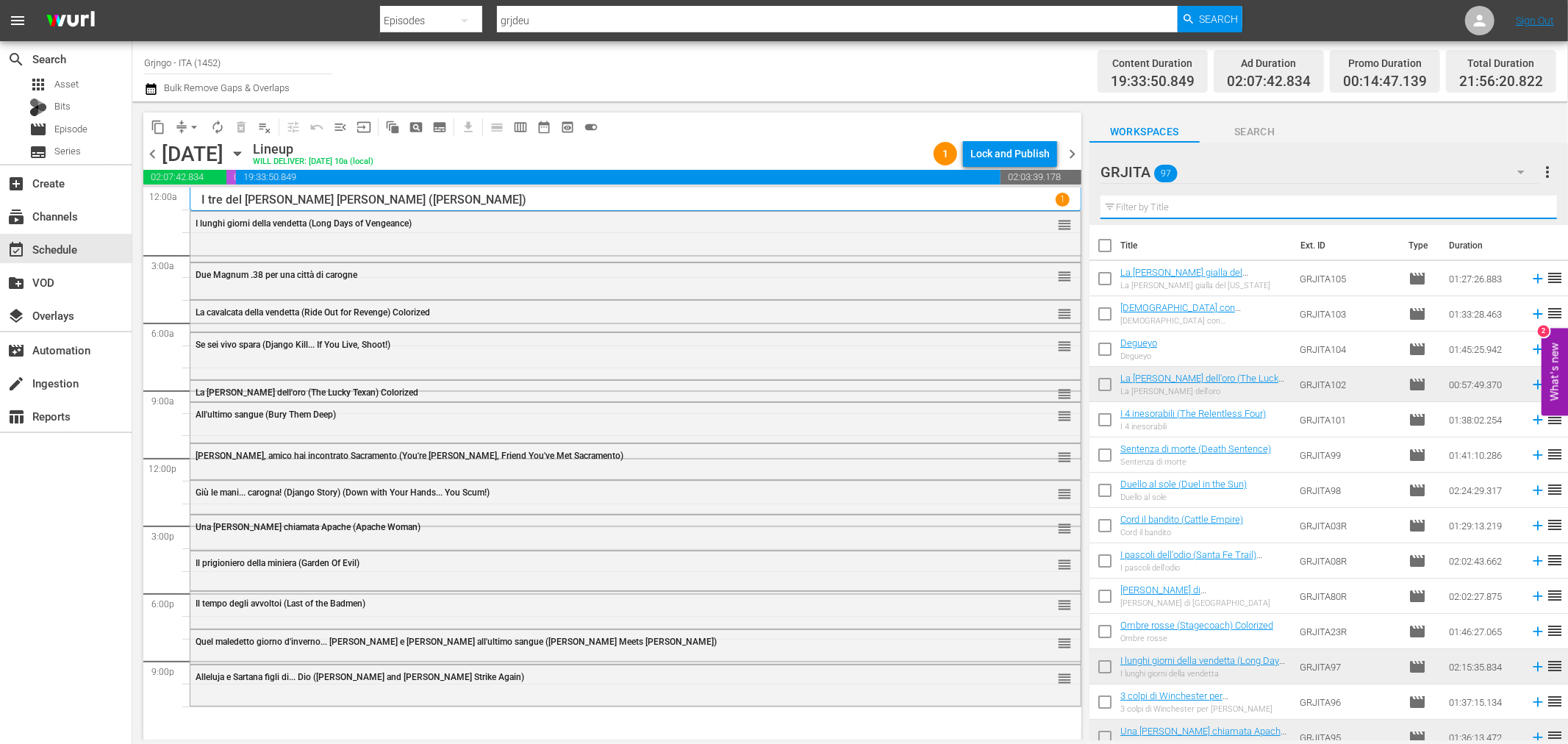
paste input "Little [PERSON_NAME] nel [PERSON_NAME]"
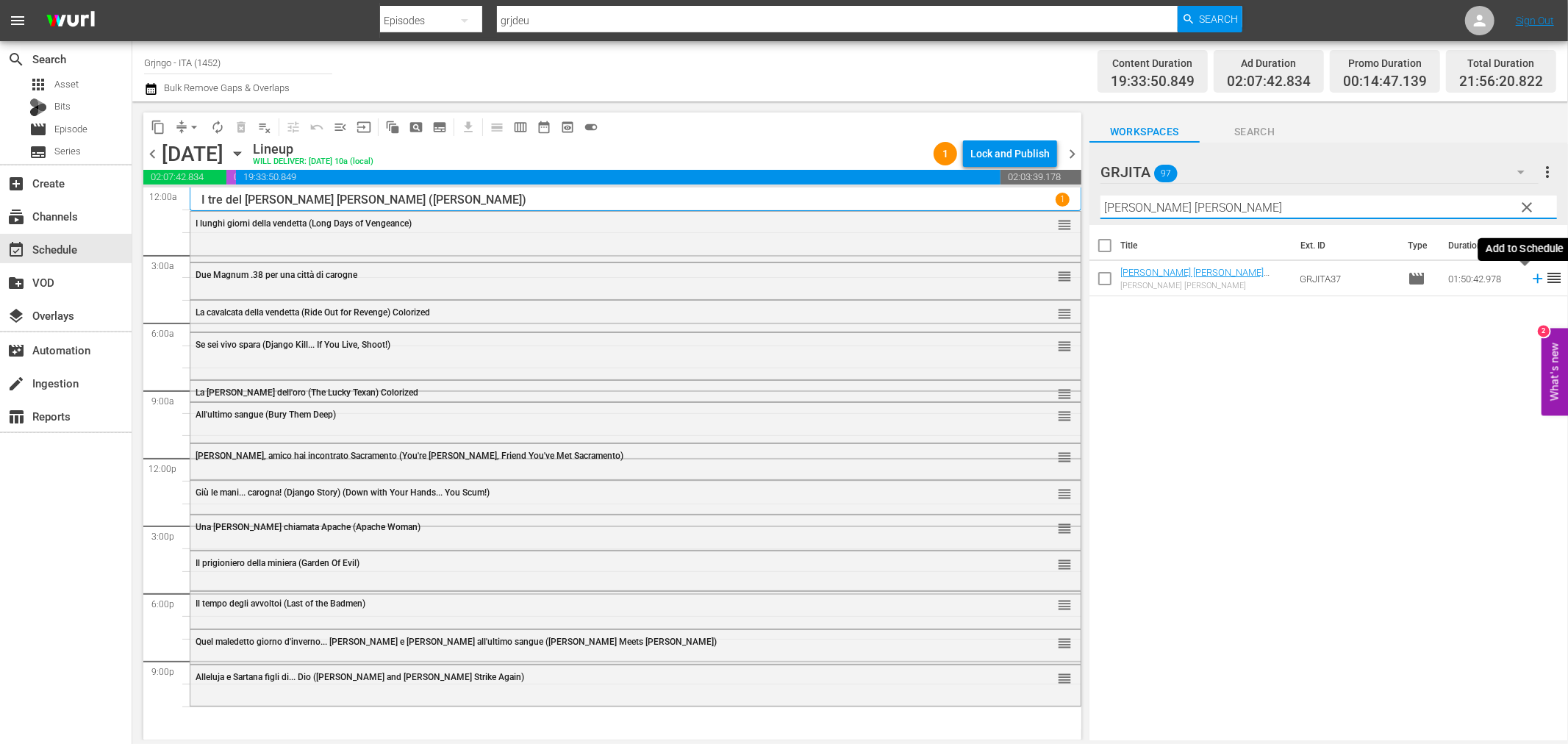
type input "Little [PERSON_NAME] nel [PERSON_NAME]"
click at [1533, 278] on icon at bounding box center [1538, 278] width 10 height 10
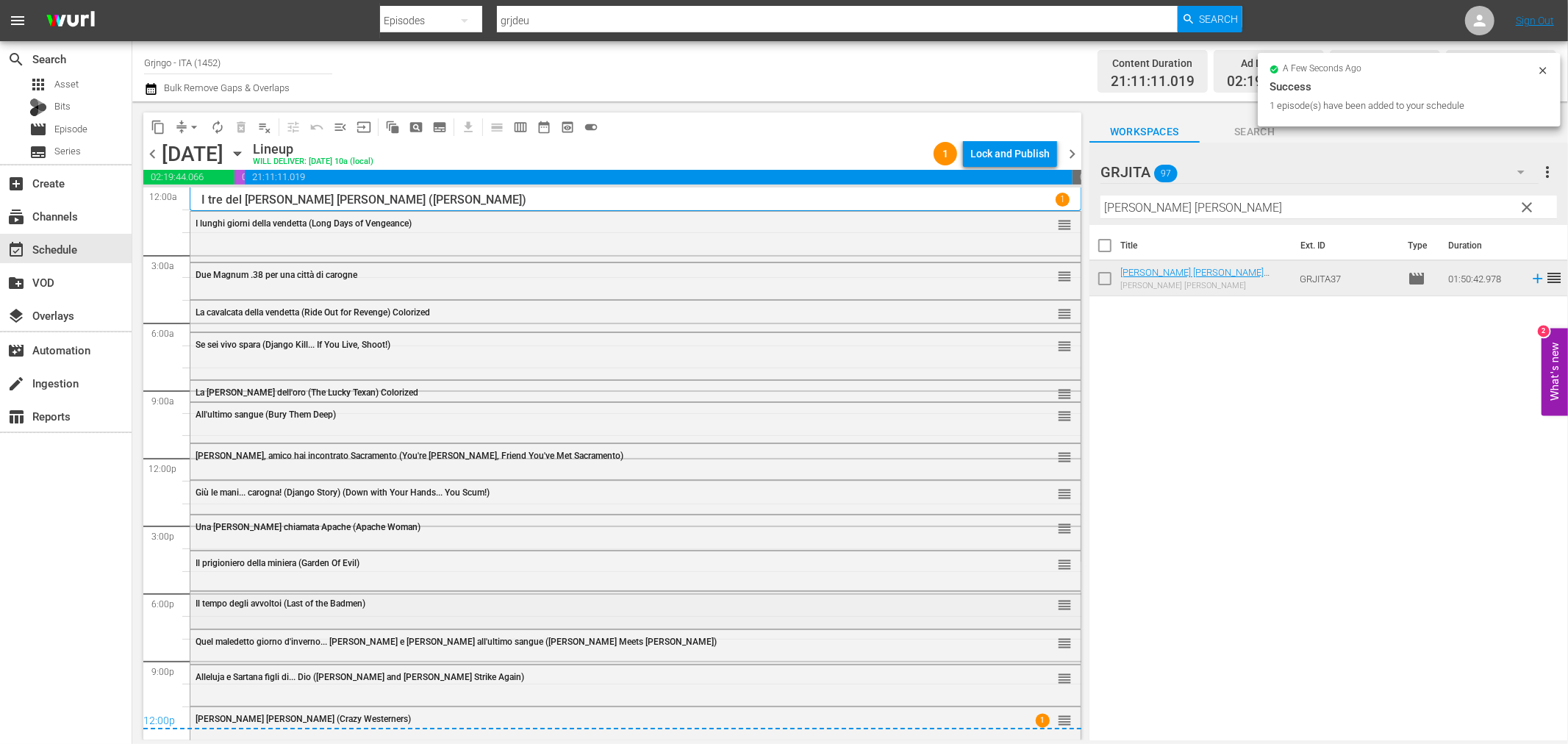
click at [251, 620] on div "Il tempo degli avvoltoi (Last of the Badmen) reorder" at bounding box center [635, 609] width 891 height 35
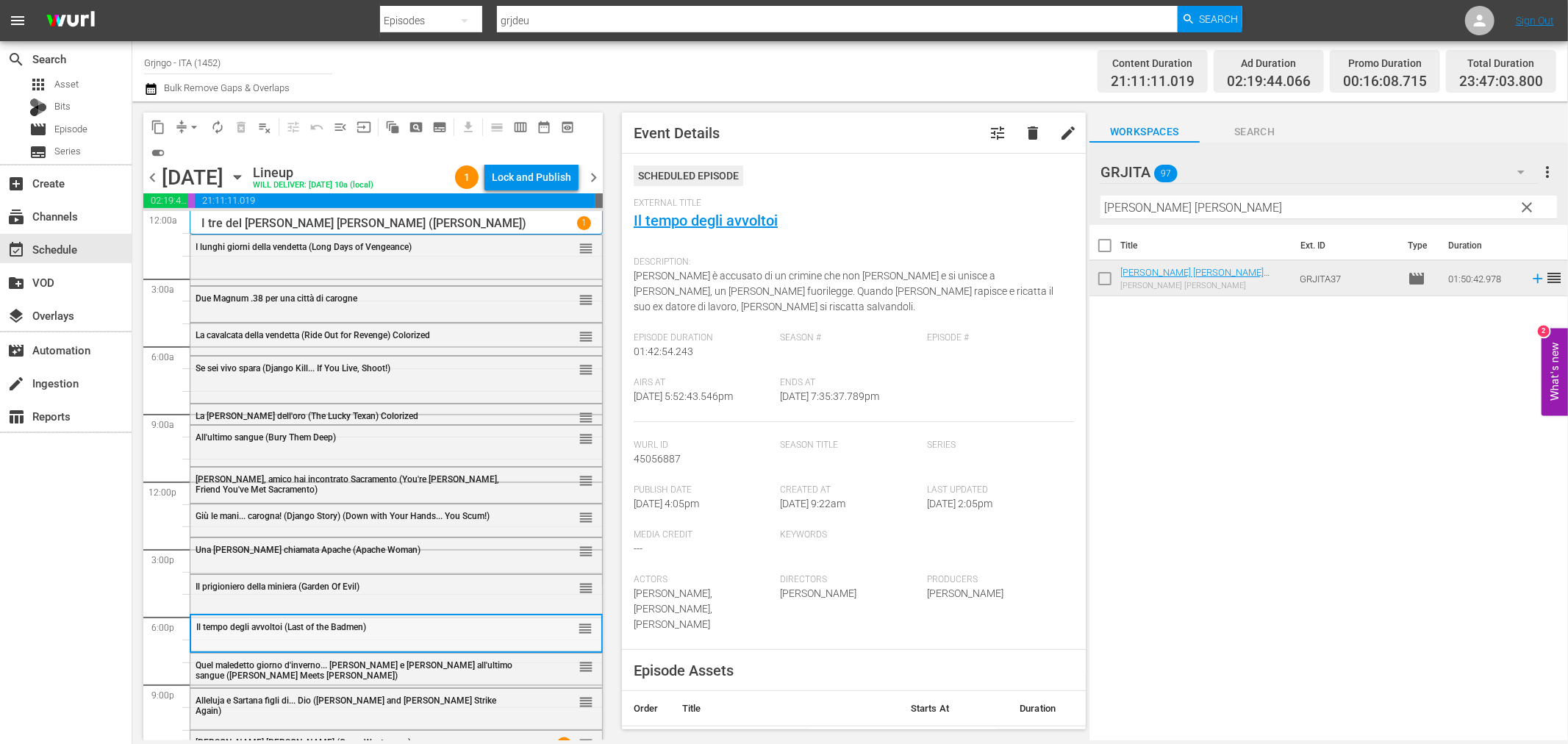
scroll to position [30, 0]
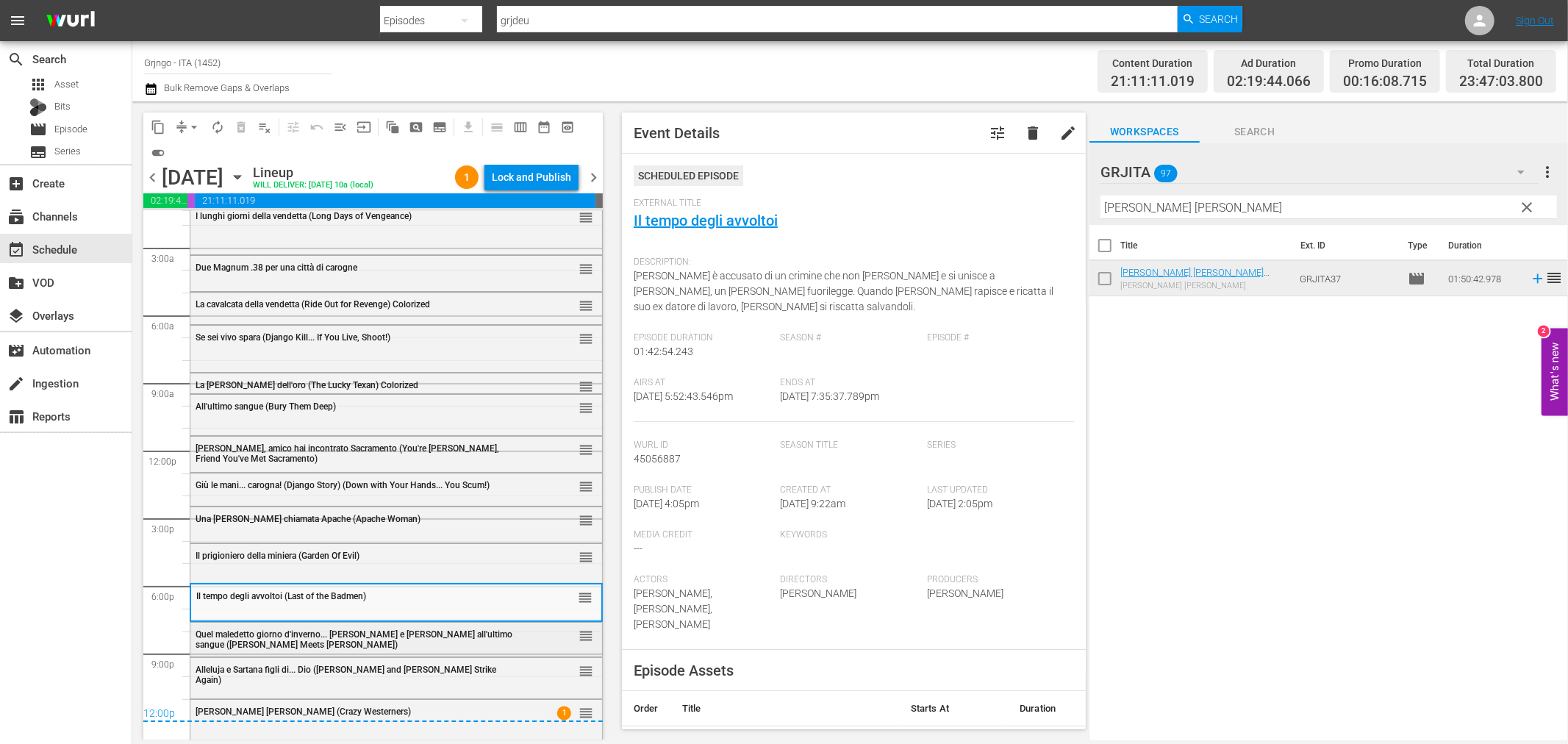
click at [263, 643] on div "Quel maledetto giorno d'inverno... [PERSON_NAME] e [PERSON_NAME] all'ultimo san…" at bounding box center [359, 639] width 328 height 21
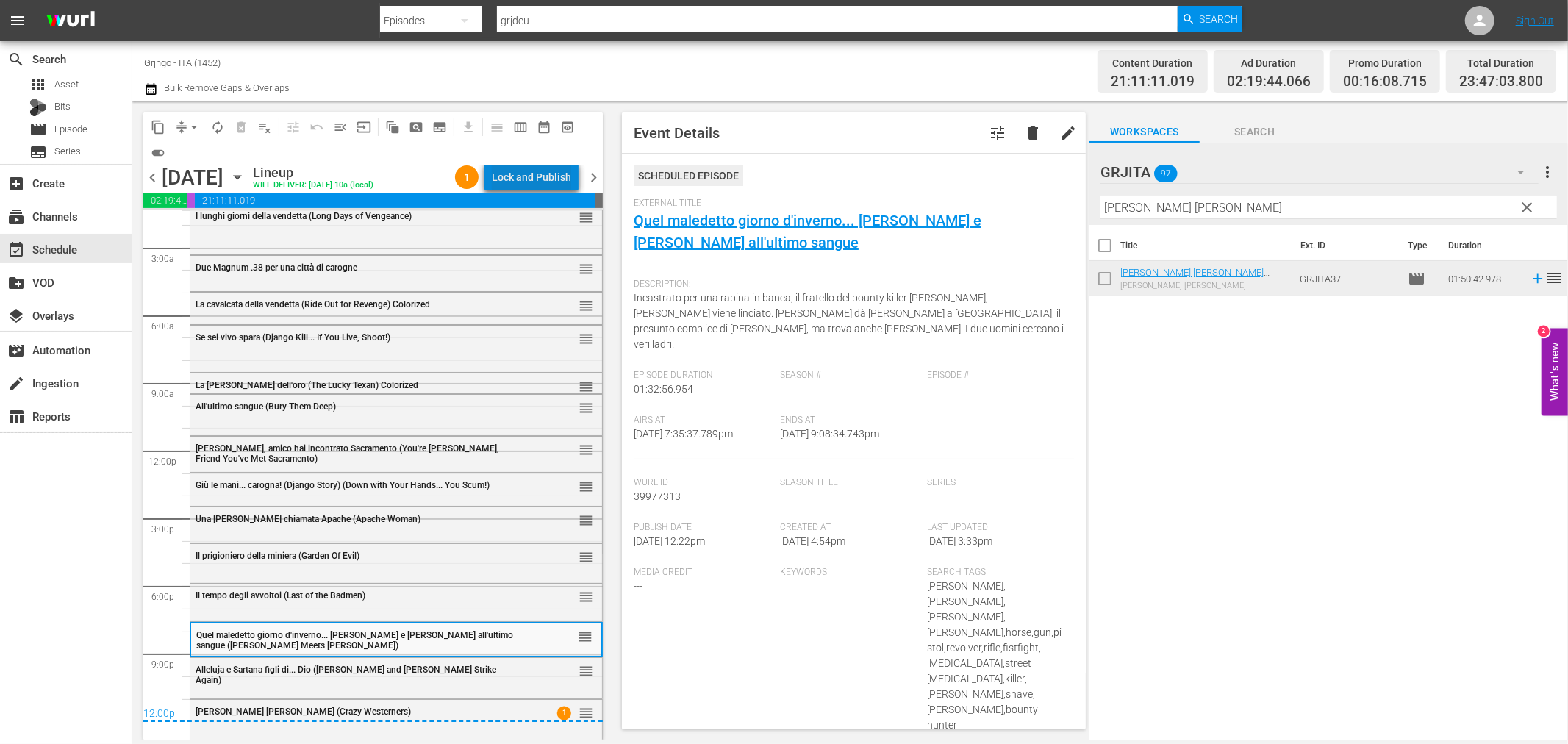
click at [546, 171] on div "Lock and Publish" at bounding box center [532, 177] width 80 height 27
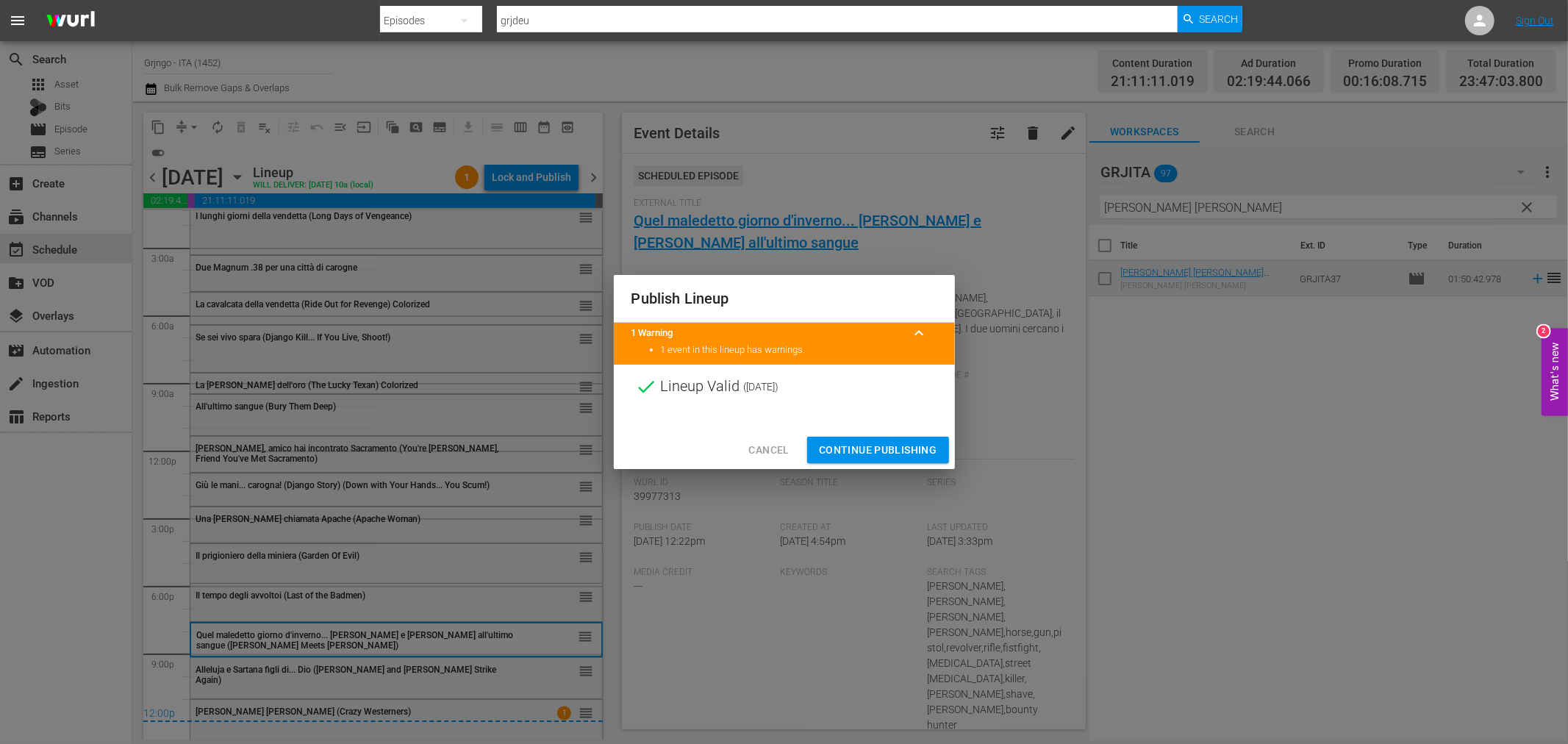
click at [846, 442] on span "Continue Publishing" at bounding box center [878, 450] width 118 height 19
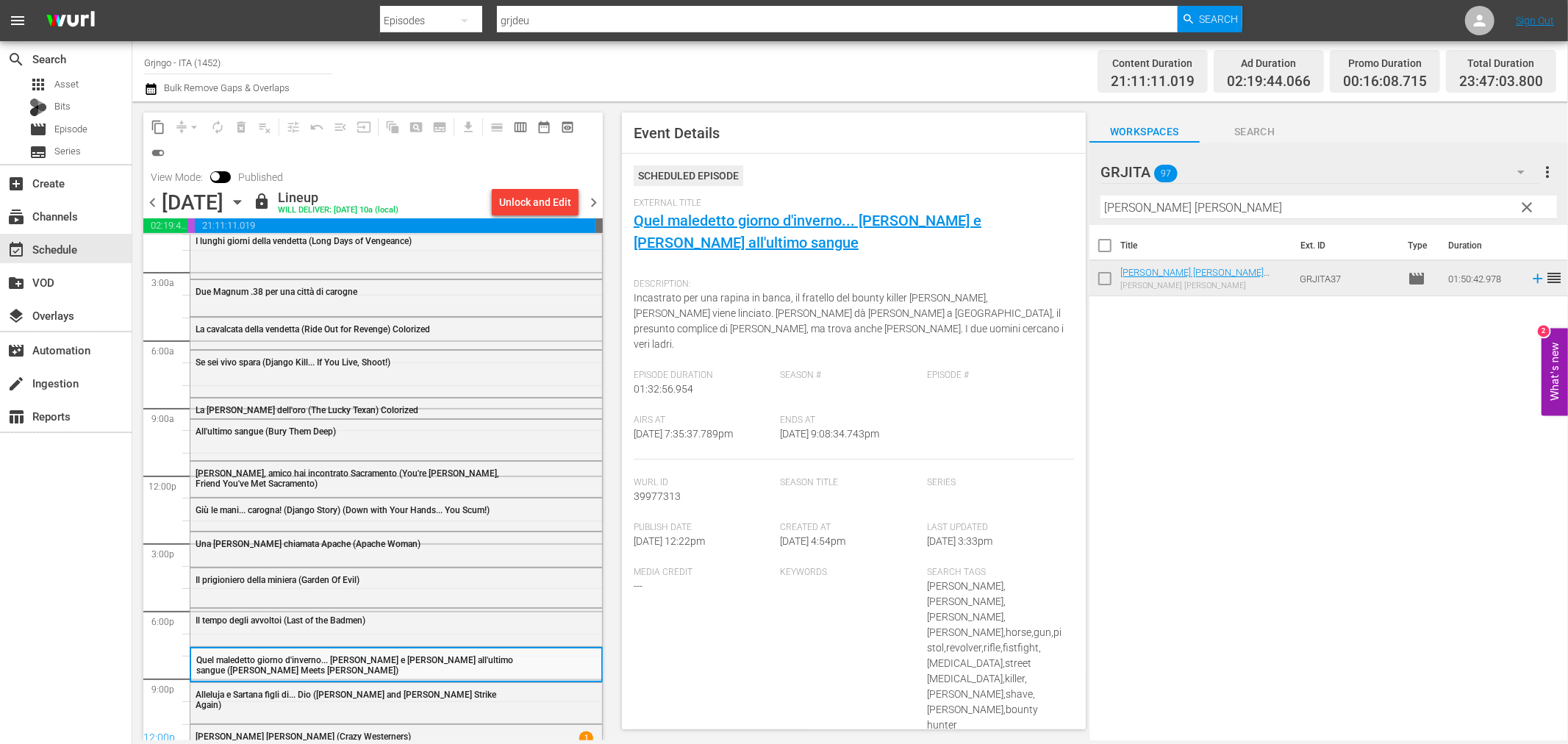
click at [589, 200] on span "chevron_right" at bounding box center [593, 202] width 19 height 19
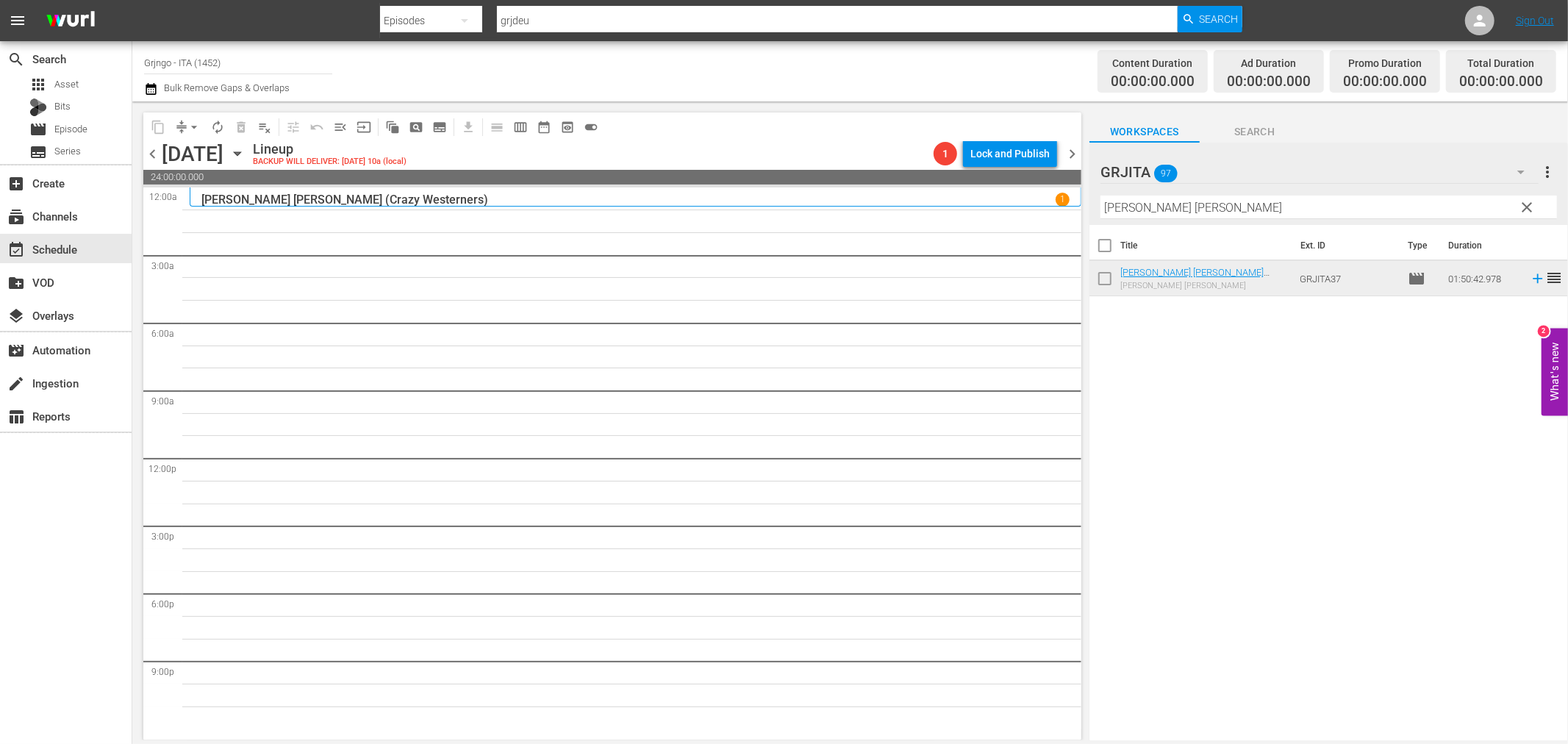
drag, startPoint x: 1525, startPoint y: 203, endPoint x: 1349, endPoint y: 210, distance: 176.1
click at [1526, 203] on span "clear" at bounding box center [1528, 208] width 18 height 18
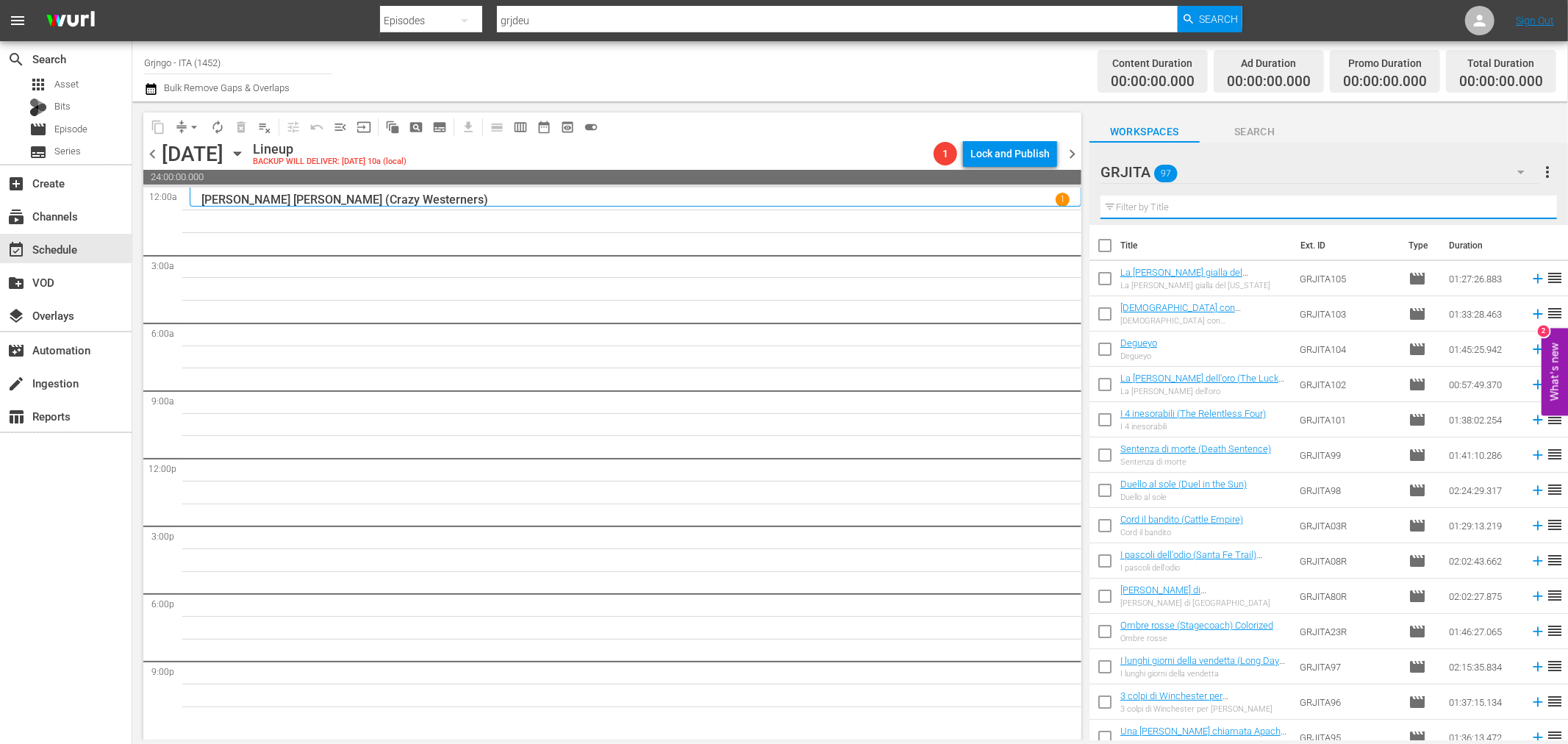
paste input "La [PERSON_NAME] di [GEOGRAPHIC_DATA]"
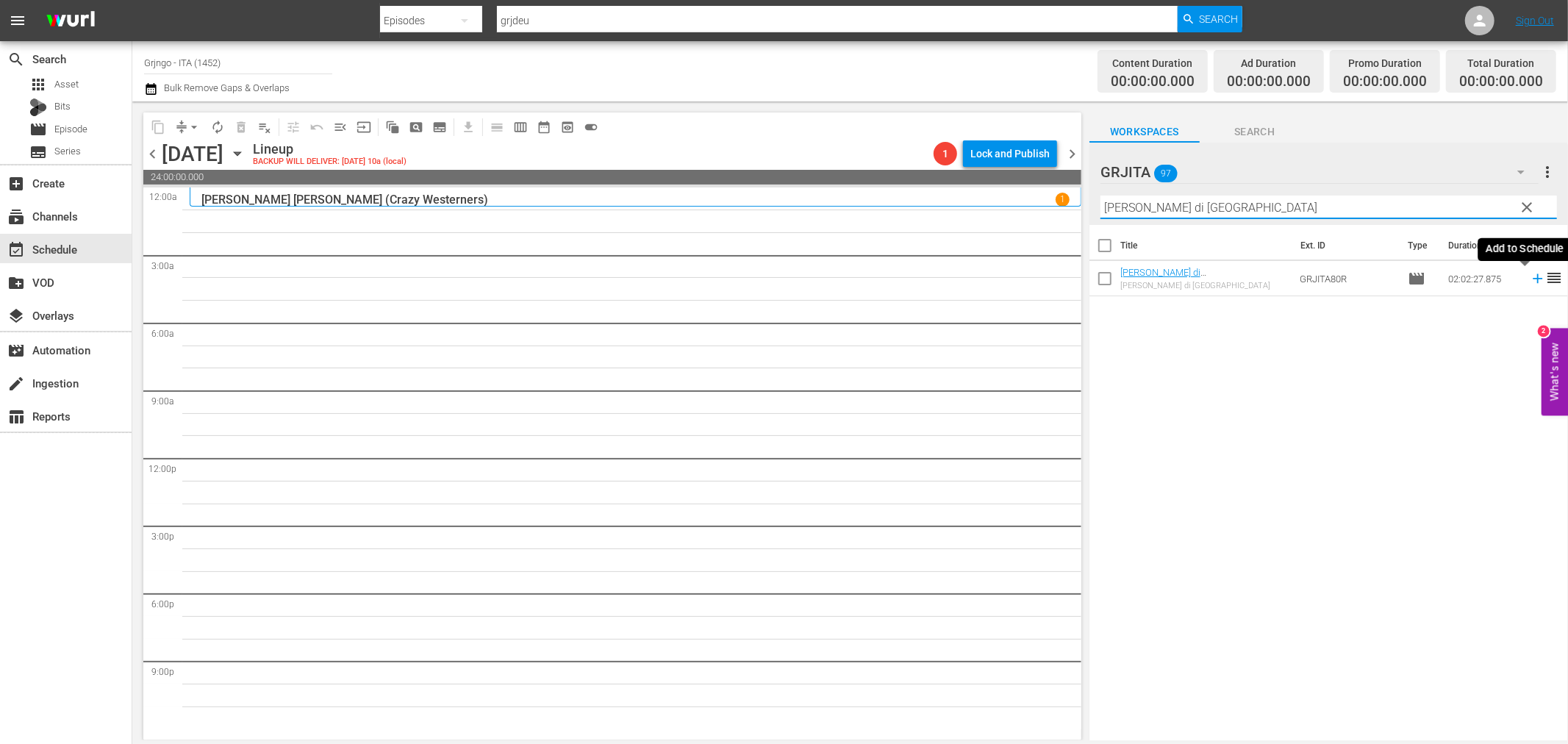
type input "La [PERSON_NAME] di [GEOGRAPHIC_DATA]"
click at [1530, 274] on icon at bounding box center [1538, 278] width 16 height 16
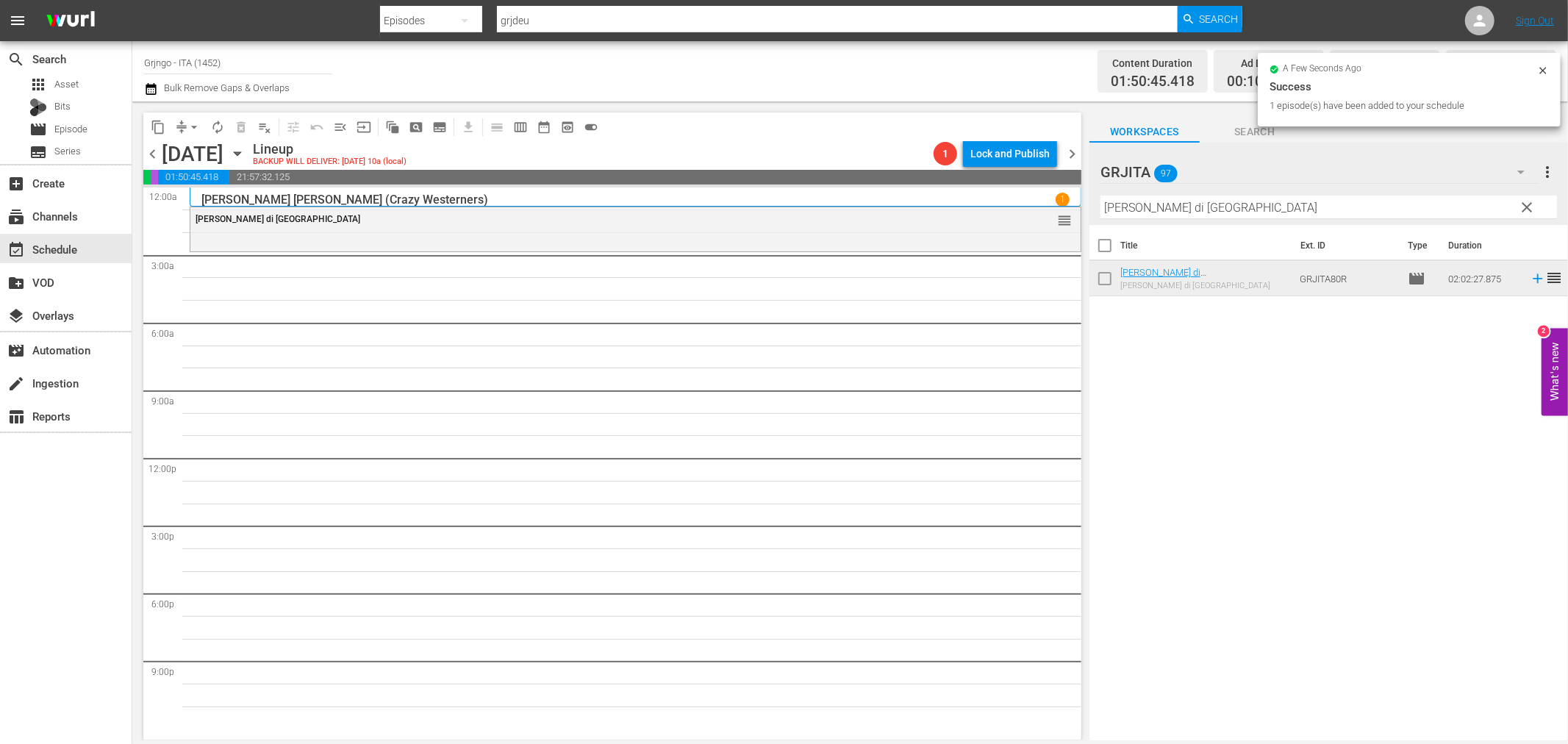
click at [1525, 203] on span "clear" at bounding box center [1528, 208] width 18 height 18
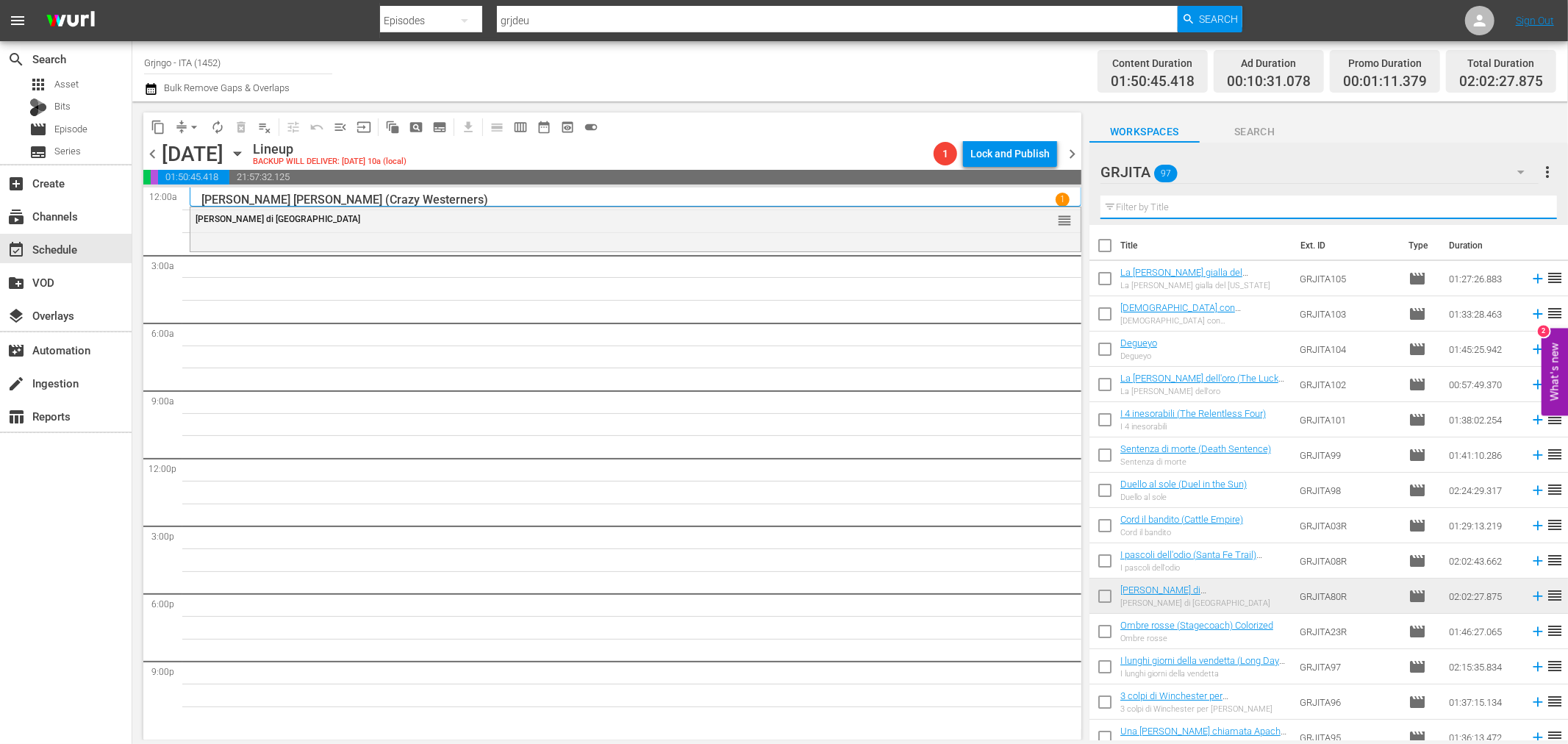
paste input "Sentenza di morte (Death Sentence)"
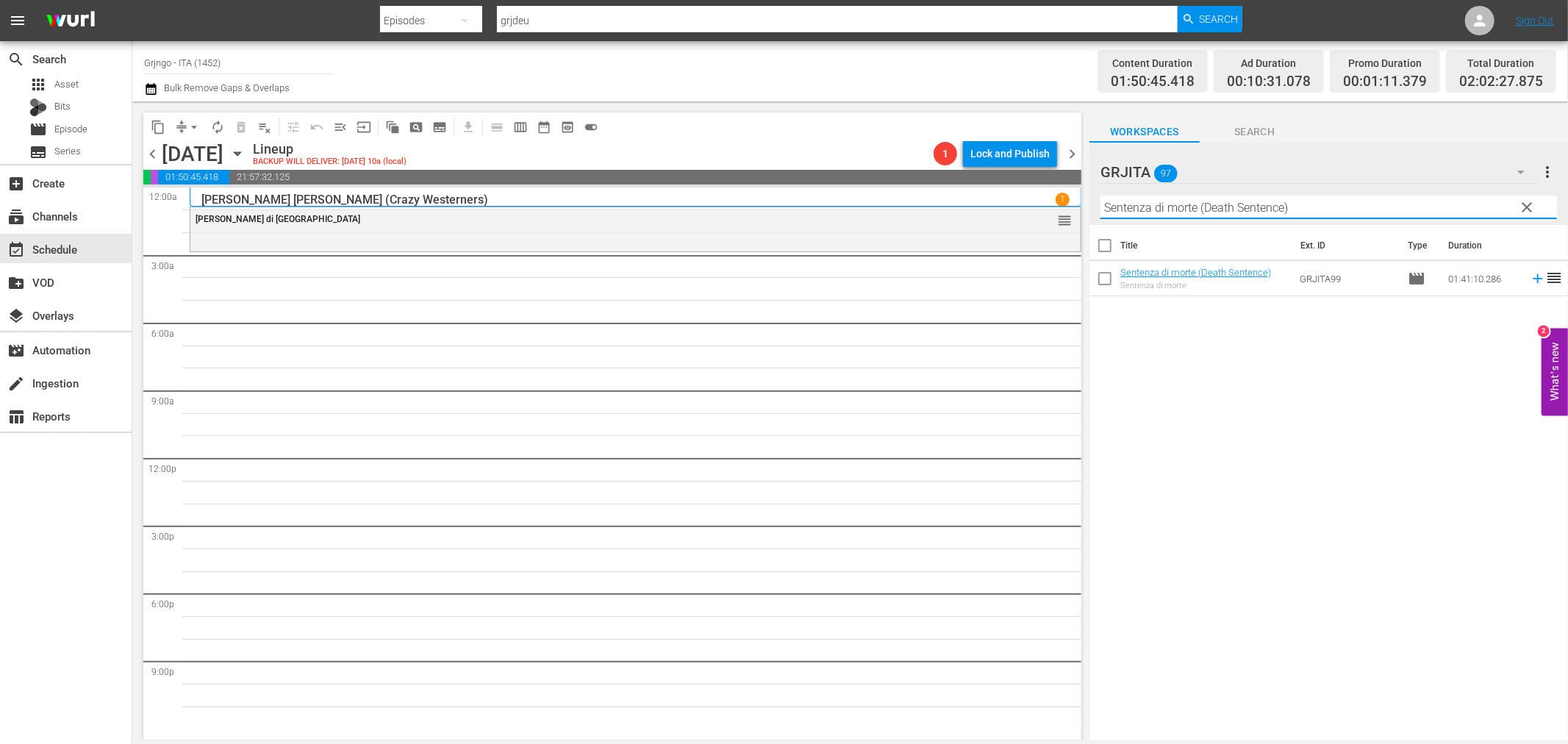
type input "Sentenza di morte (Death Sentence)"
click at [1530, 281] on icon at bounding box center [1538, 278] width 16 height 16
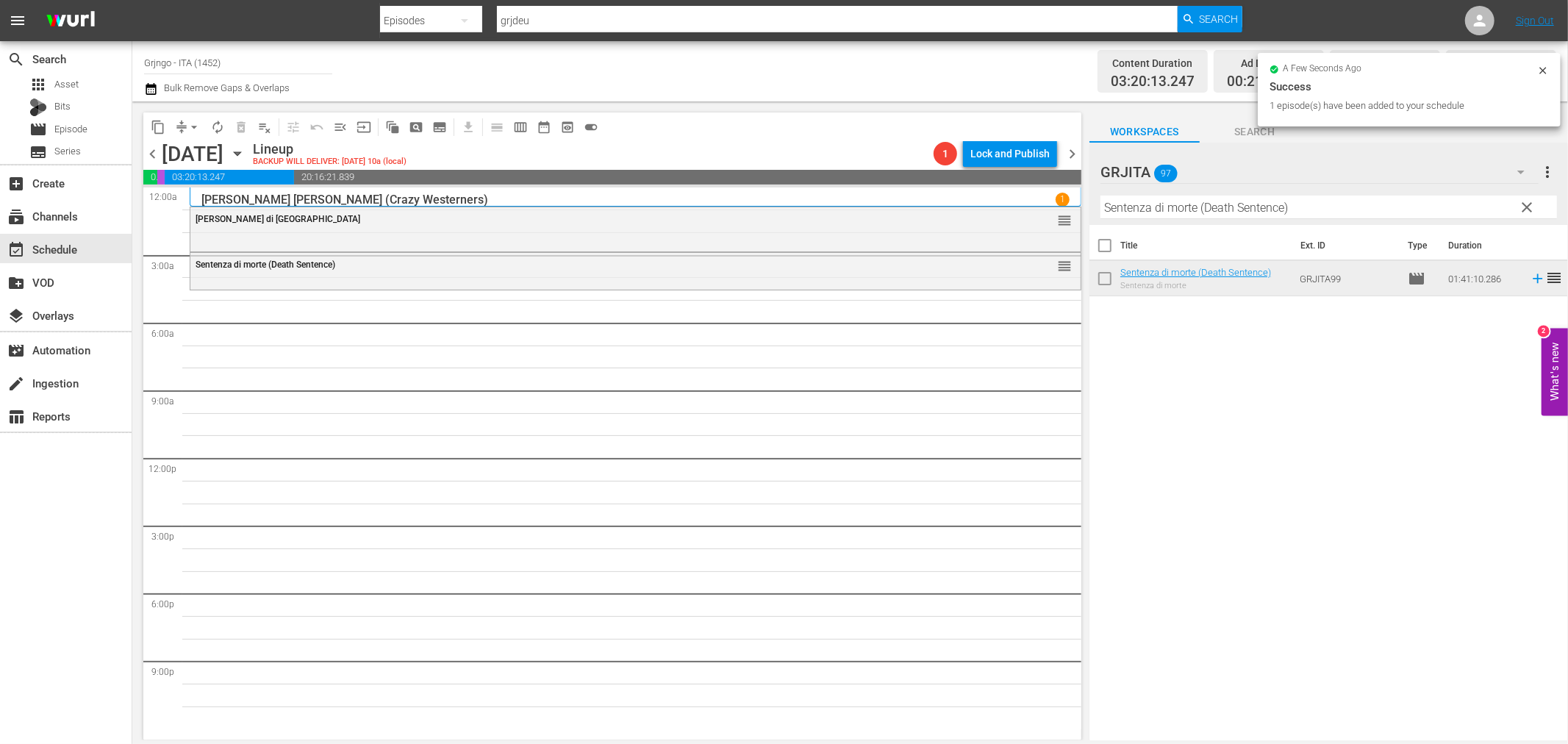
click at [1517, 202] on button "clear" at bounding box center [1527, 207] width 23 height 23
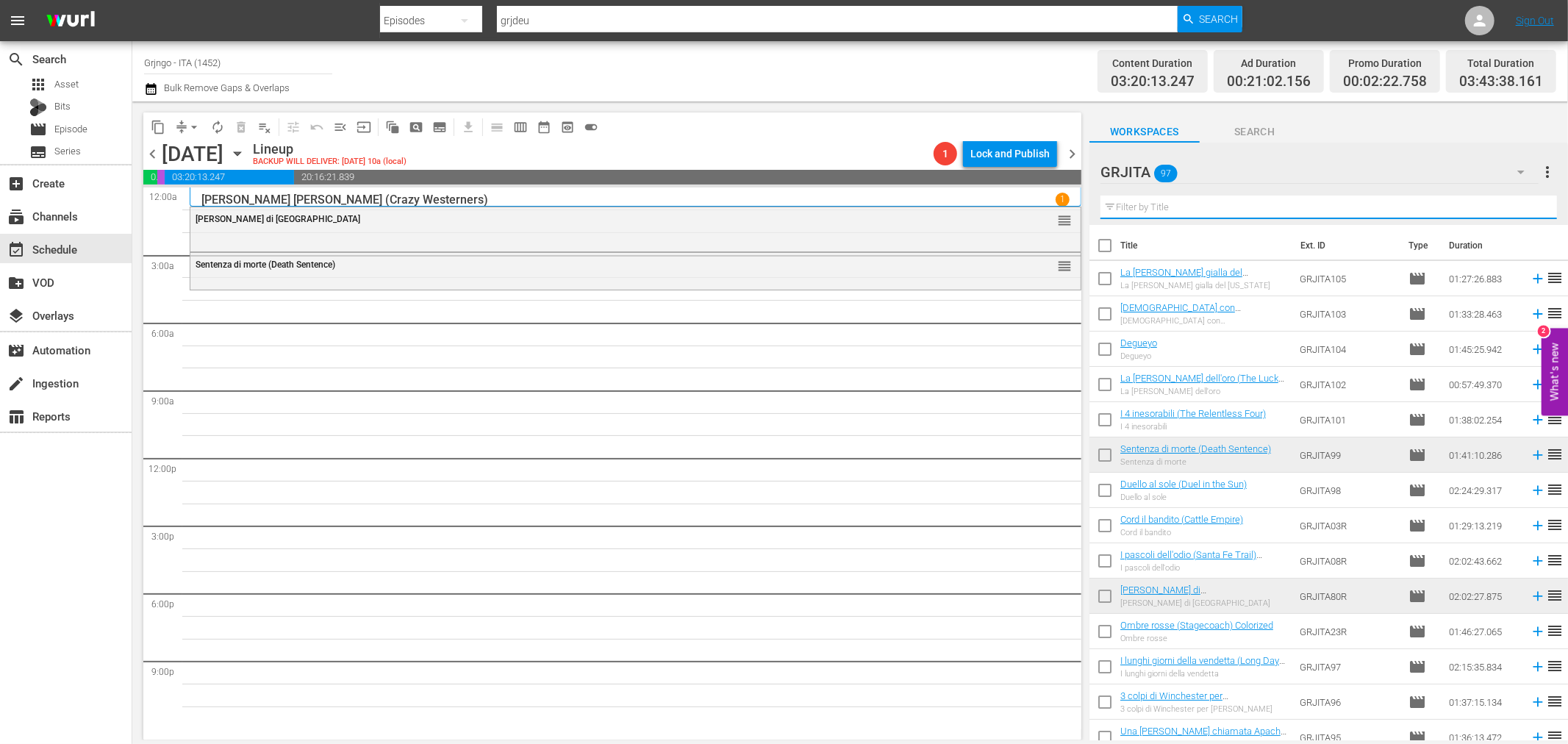
paste input "Un minuto per pregare, un istante per morire"
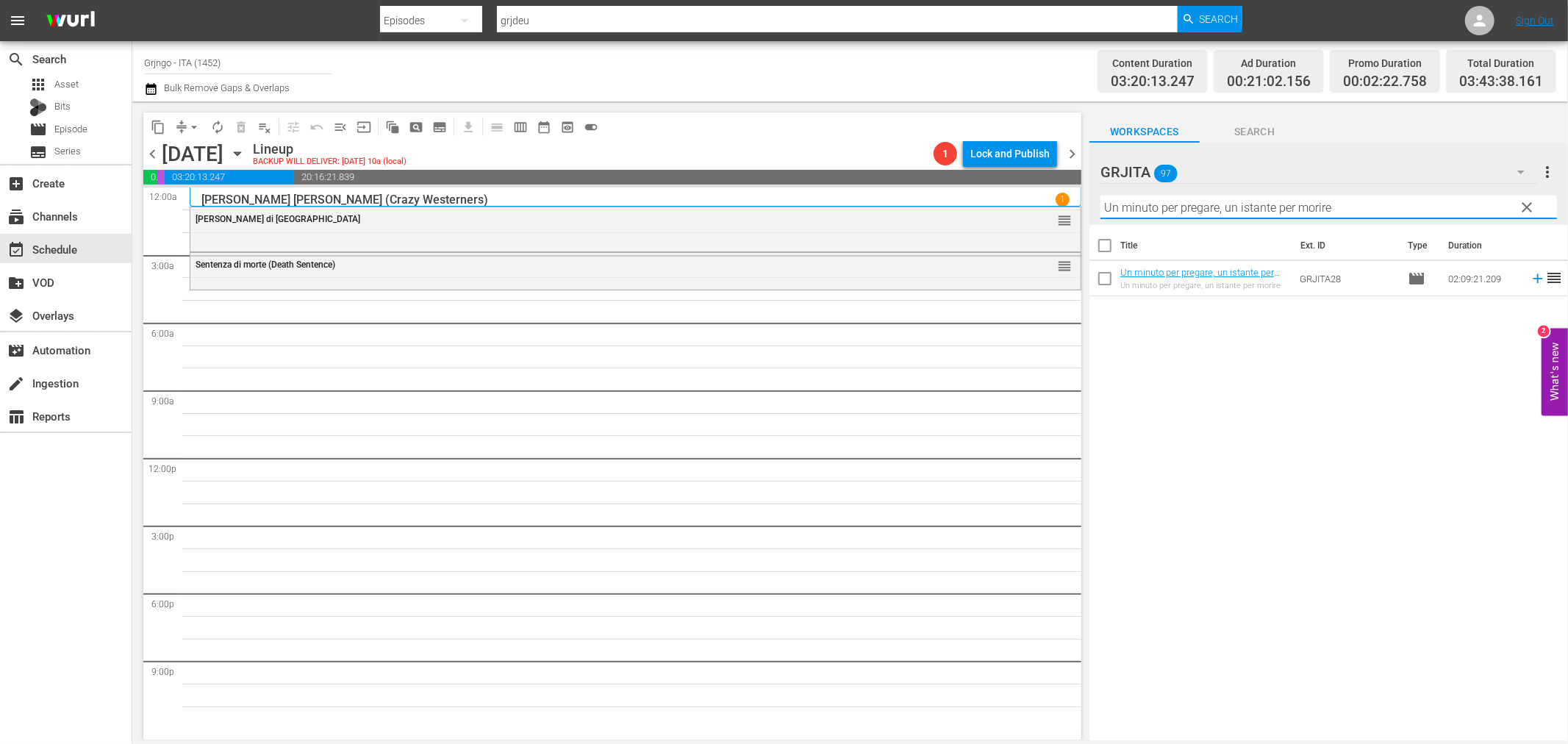
type input "Un minuto per pregare, un istante per morire"
click at [1530, 276] on icon at bounding box center [1538, 278] width 16 height 16
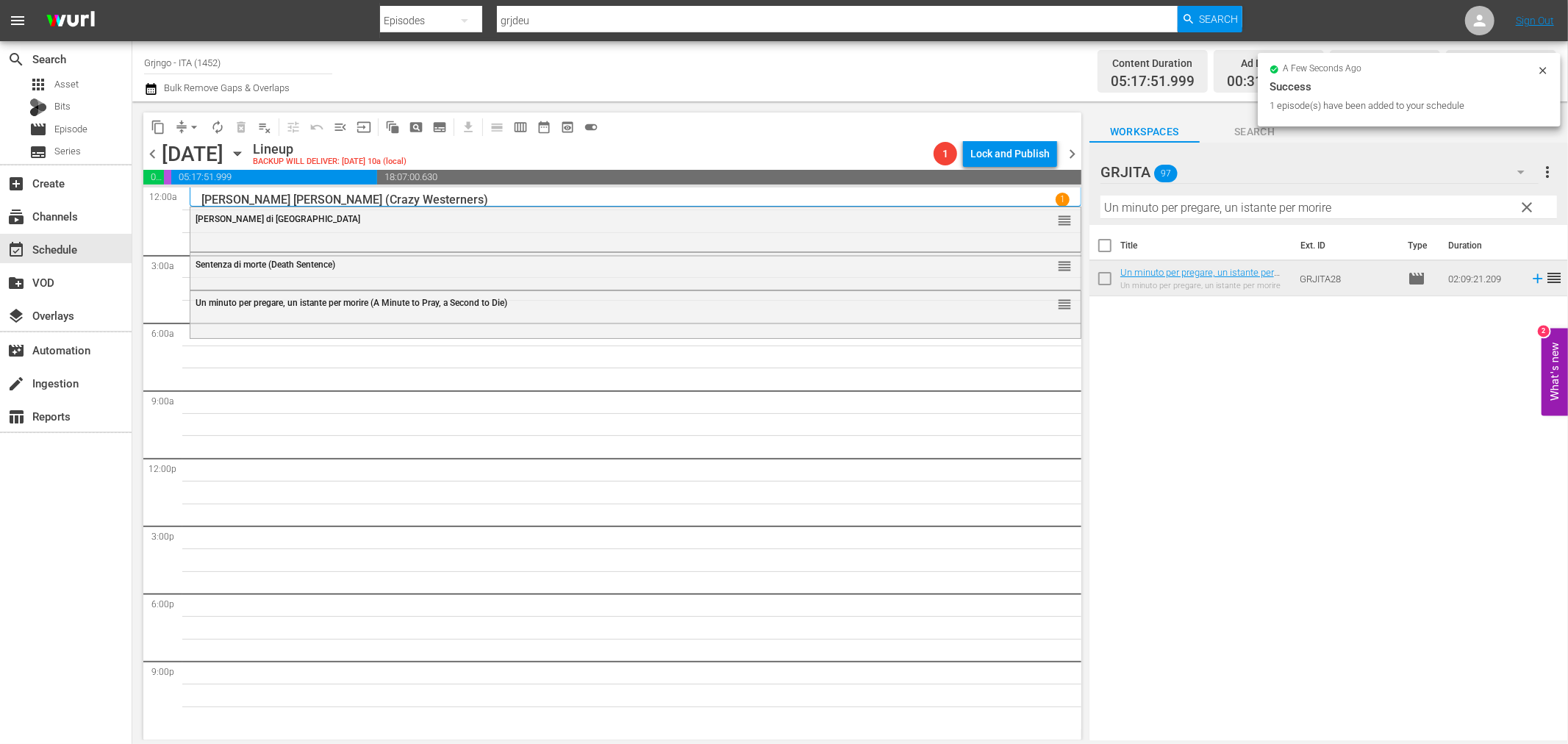
drag, startPoint x: 1526, startPoint y: 201, endPoint x: 1358, endPoint y: 204, distance: 168.0
click at [1526, 201] on span "clear" at bounding box center [1528, 208] width 18 height 18
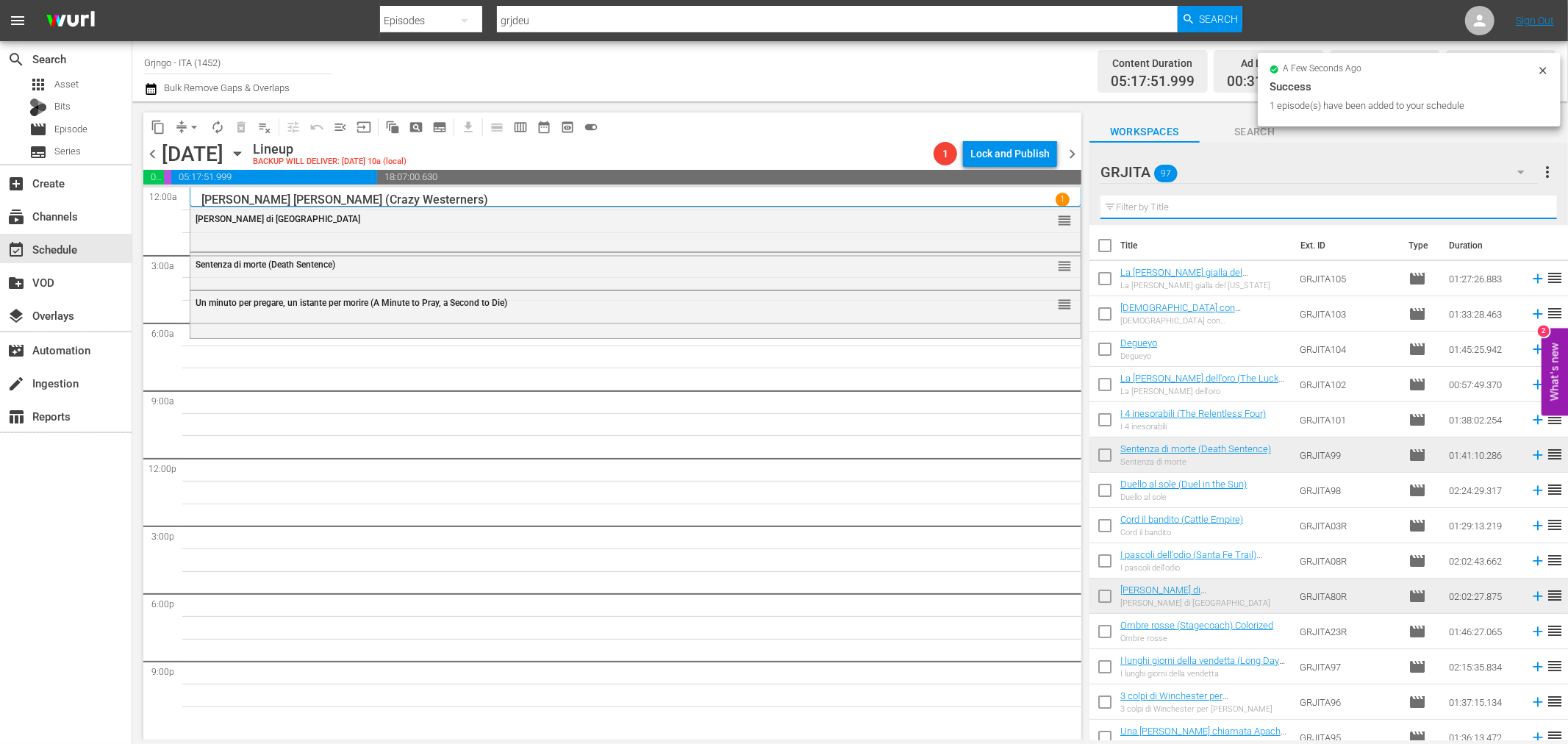
click at [1145, 211] on input "text" at bounding box center [1329, 207] width 456 height 23
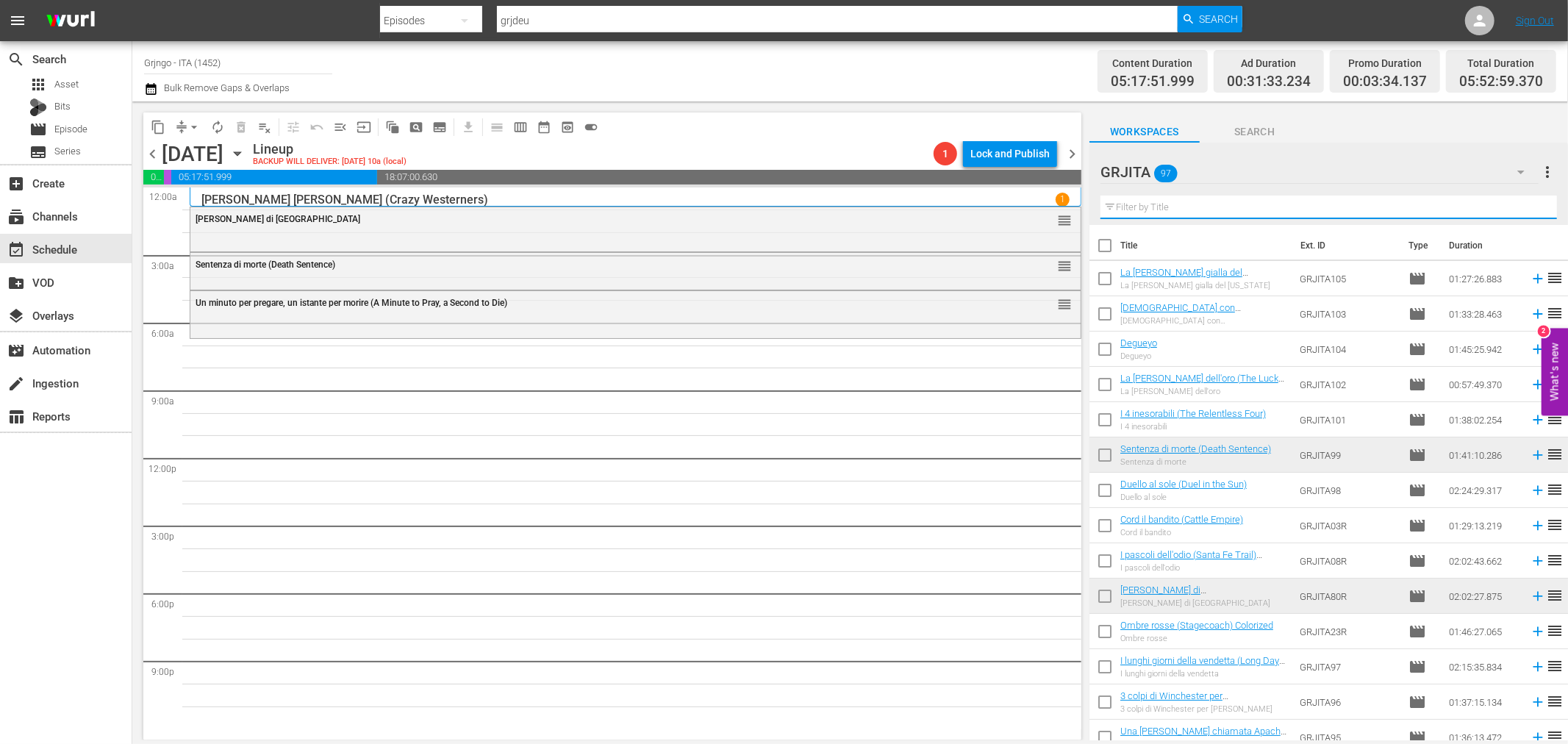
paste input "Campa carogna... la taglia cresce"
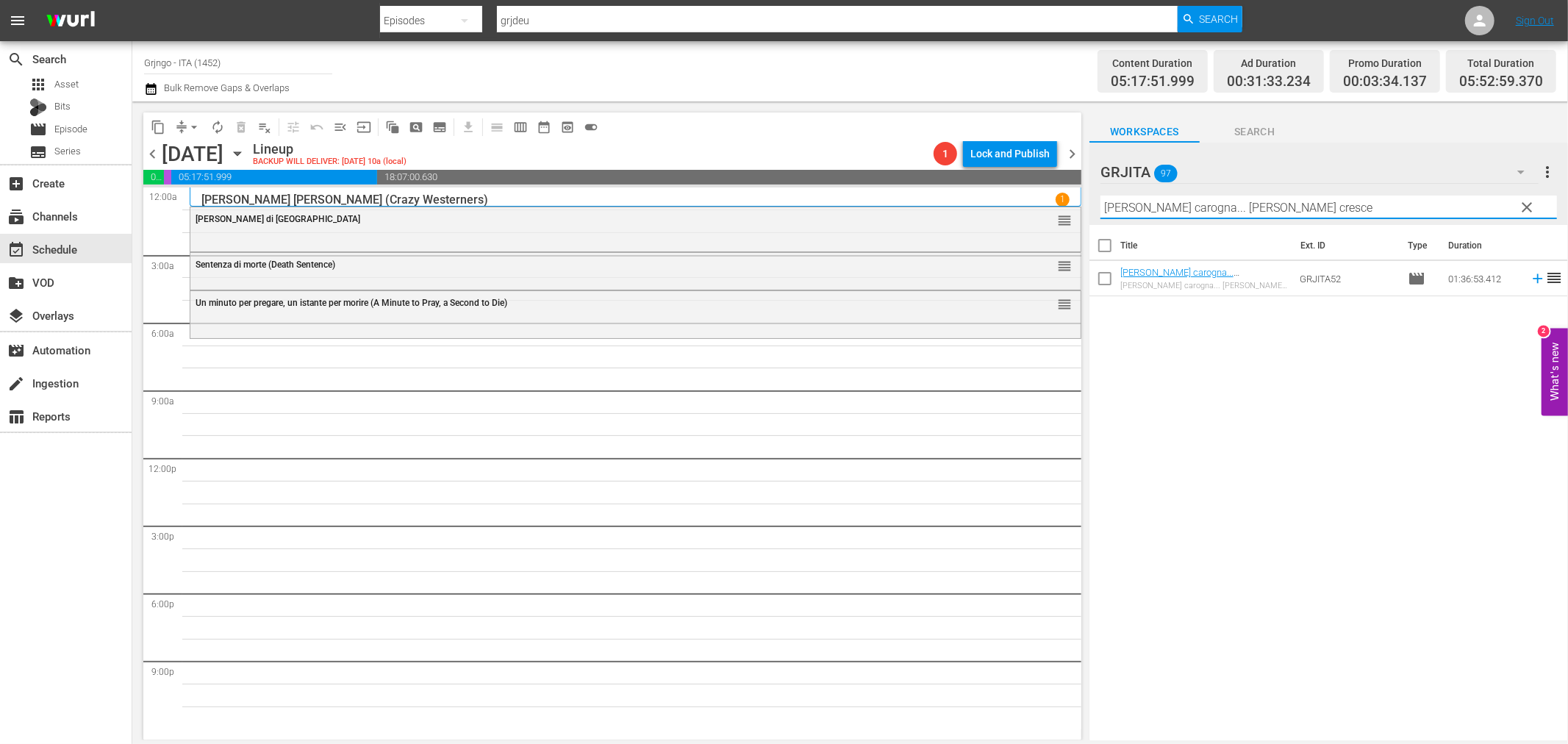
type input "Campa carogna... la taglia cresce"
click at [1533, 278] on icon at bounding box center [1538, 278] width 10 height 10
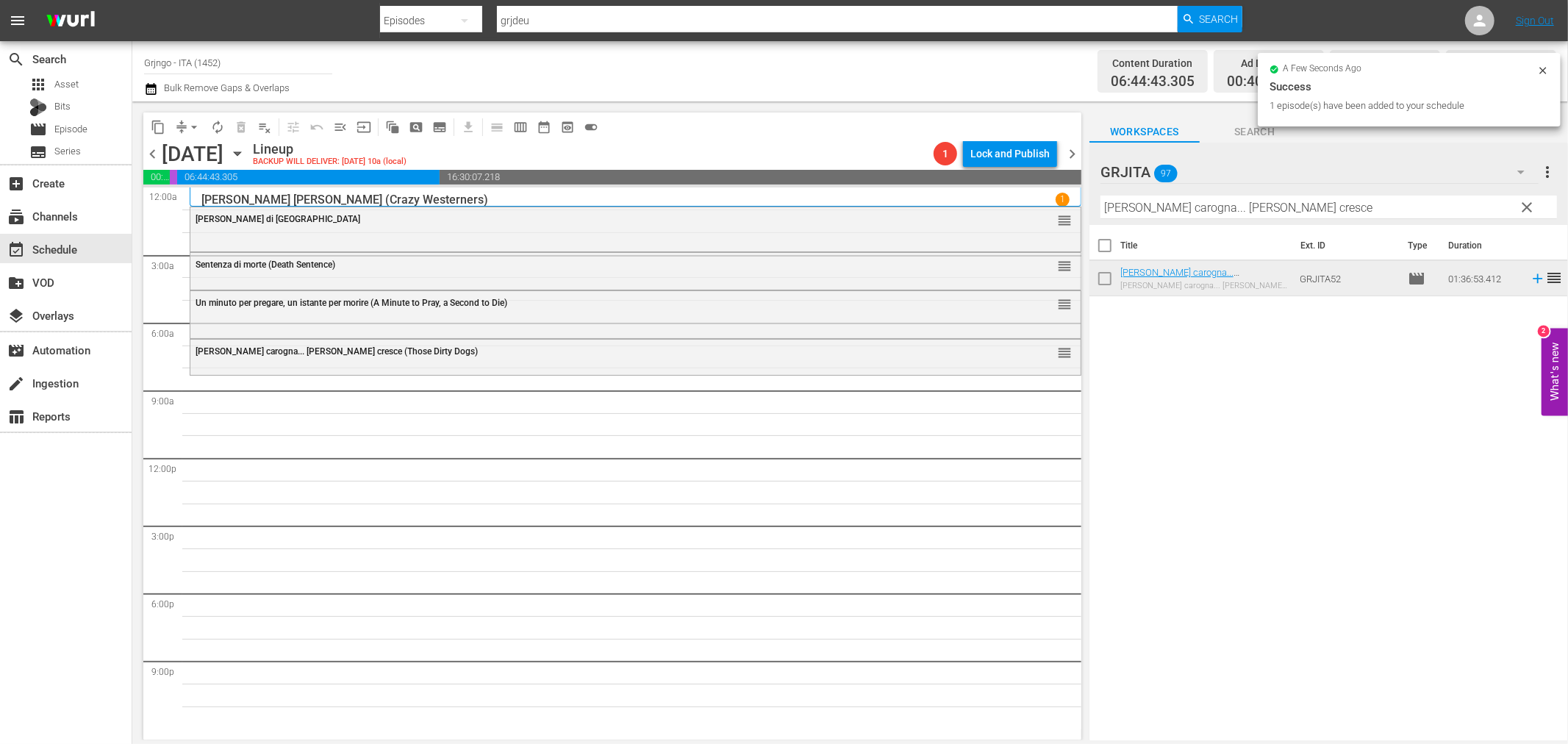
drag, startPoint x: 1530, startPoint y: 202, endPoint x: 1325, endPoint y: 211, distance: 205.2
click at [1530, 202] on span "clear" at bounding box center [1528, 208] width 18 height 18
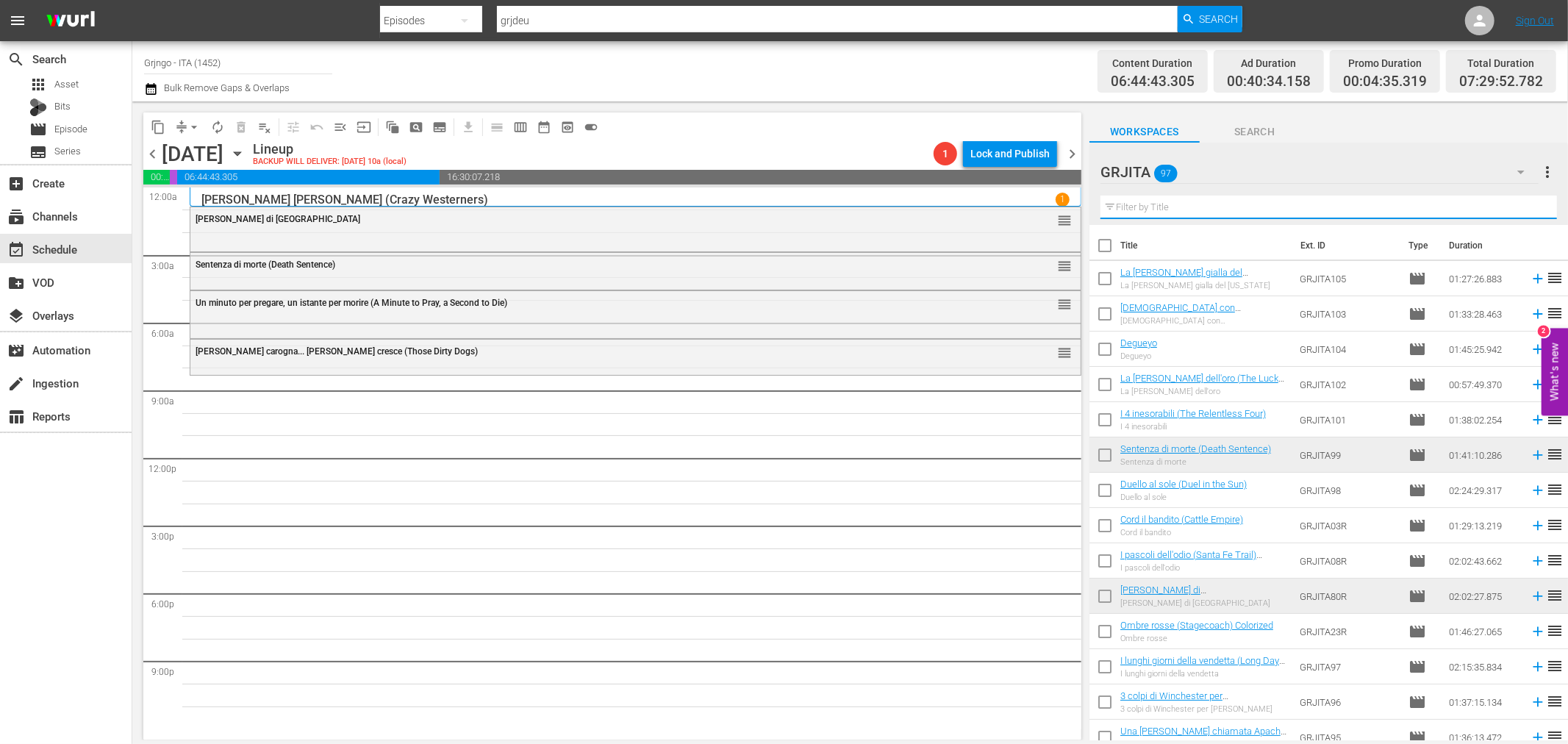
paste input "[DEMOGRAPHIC_DATA] non paga il [PERSON_NAME]"
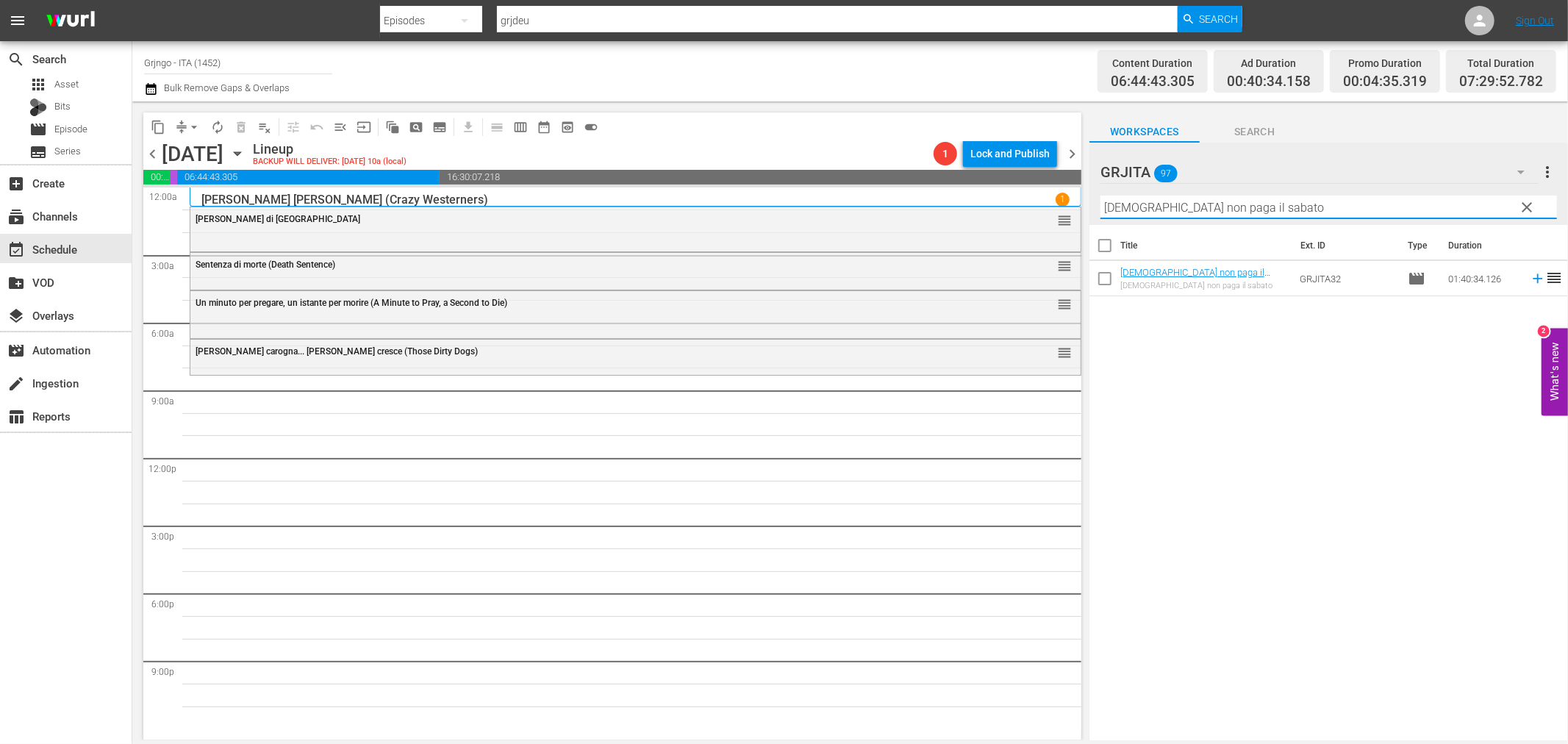
type input "[DEMOGRAPHIC_DATA] non paga il [PERSON_NAME]"
click at [1530, 276] on icon at bounding box center [1538, 278] width 16 height 16
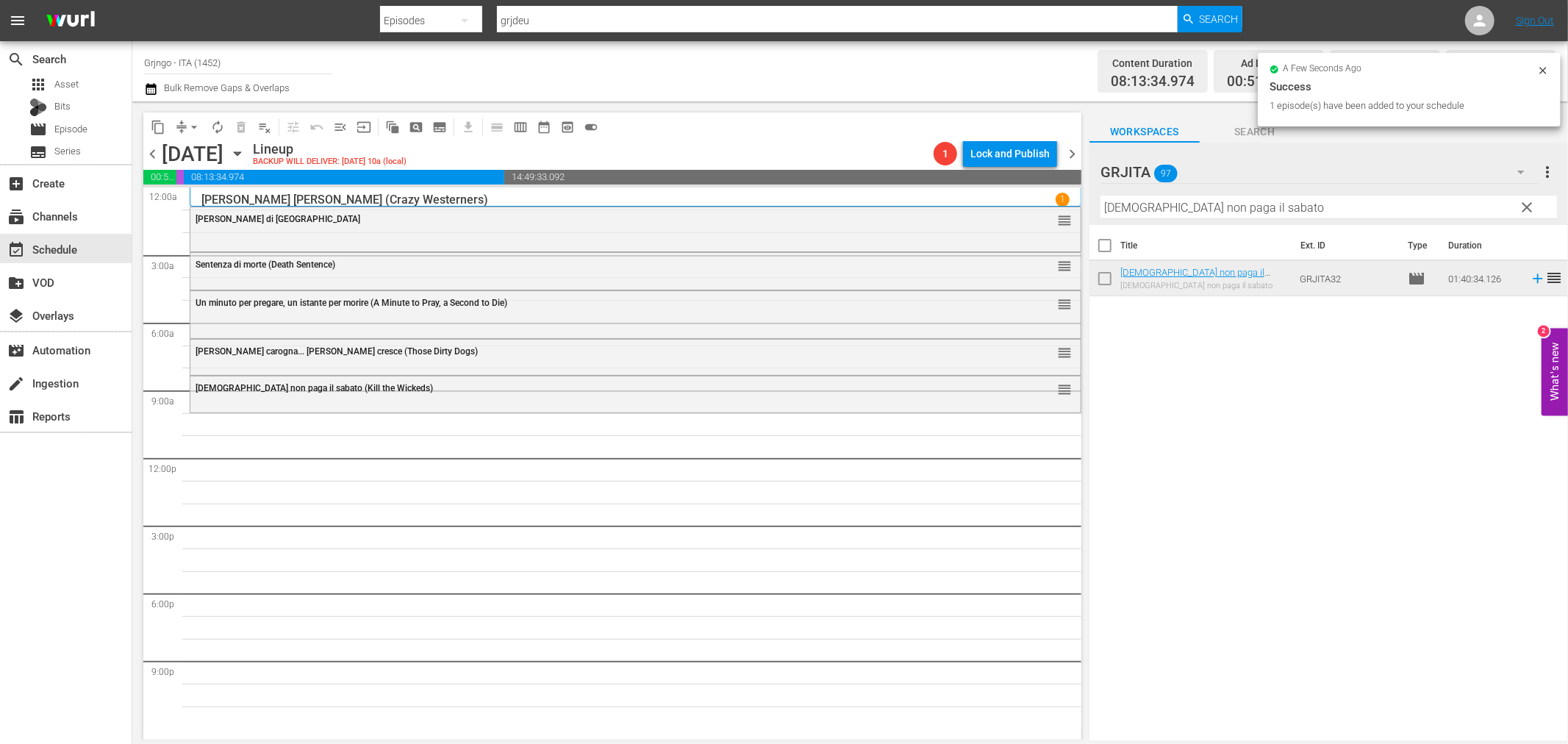
click at [1525, 209] on span "clear" at bounding box center [1528, 208] width 18 height 18
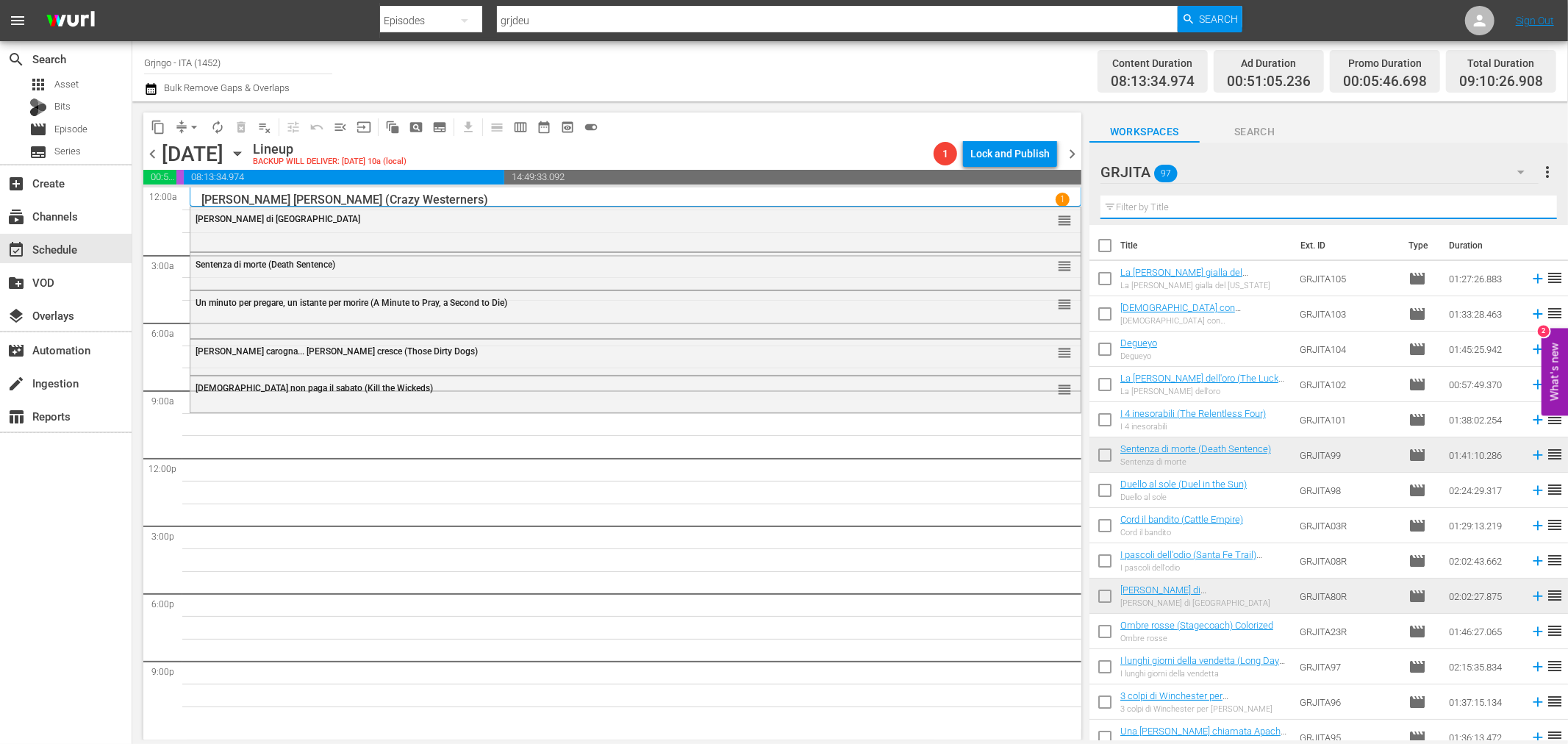
paste input "Rimase uno solo e fu la morte per tutti!"
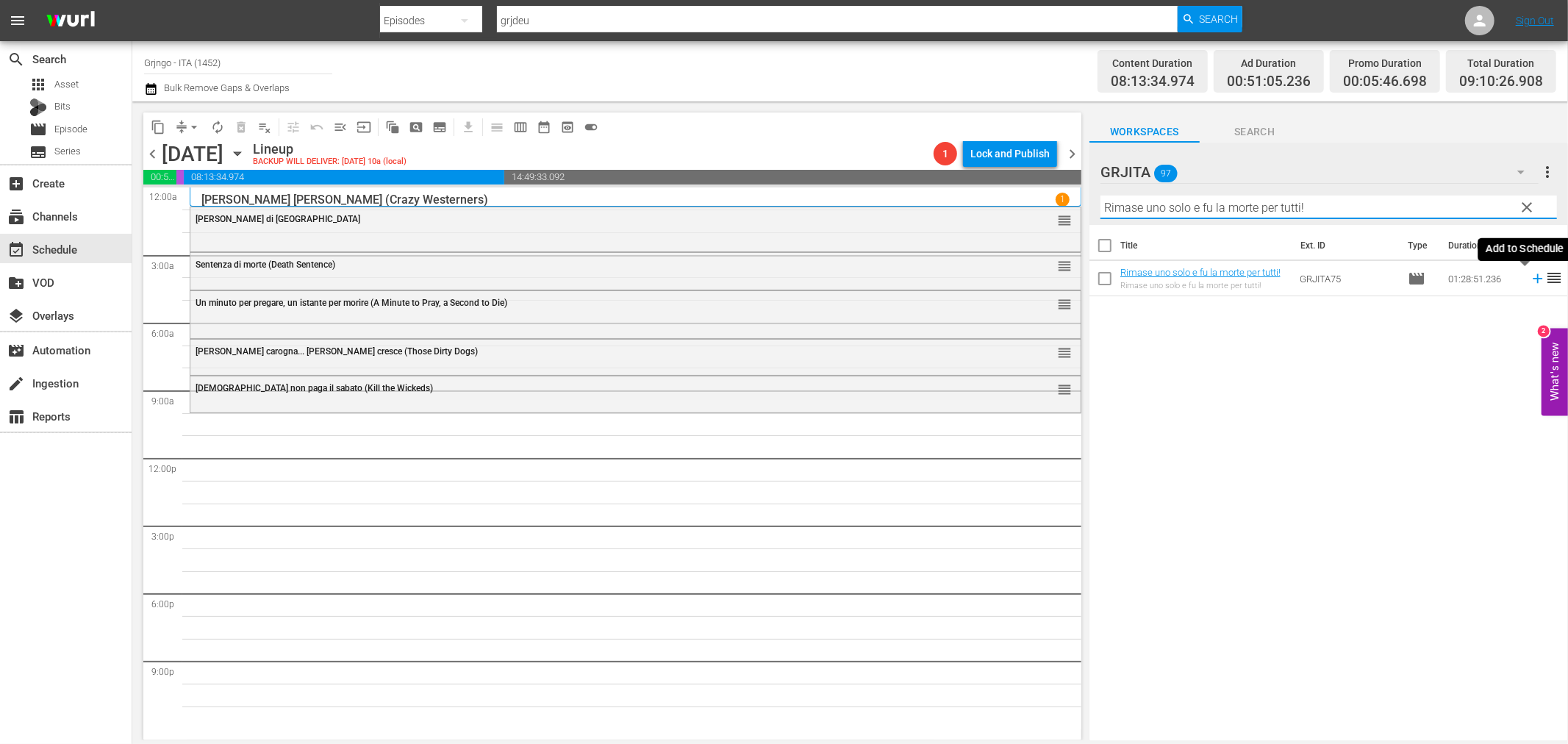
type input "Rimase uno solo e fu la morte per tutti!"
click at [1530, 274] on icon at bounding box center [1538, 278] width 16 height 16
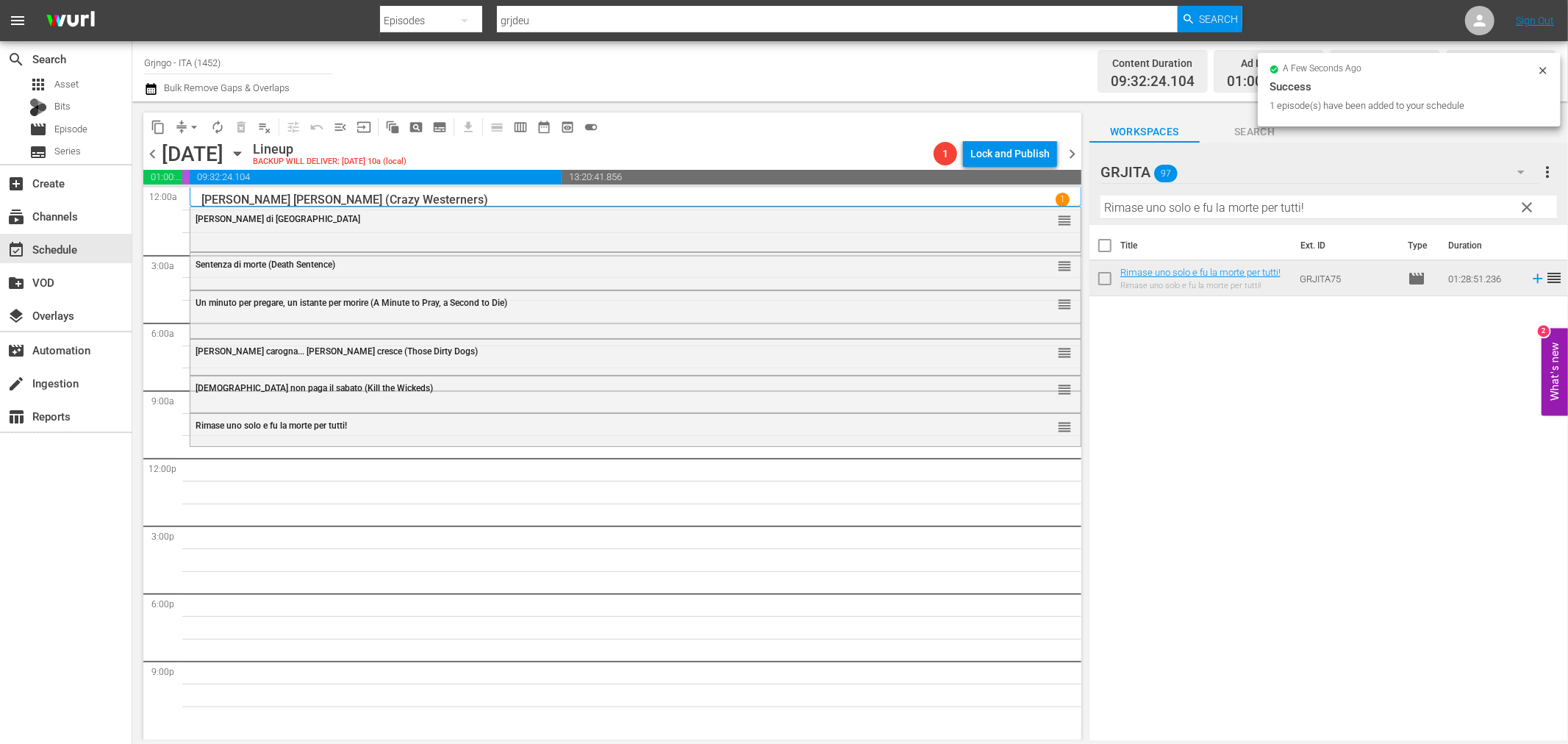
drag, startPoint x: 1525, startPoint y: 203, endPoint x: 1335, endPoint y: 206, distance: 190.0
click at [1525, 203] on span "clear" at bounding box center [1528, 208] width 18 height 18
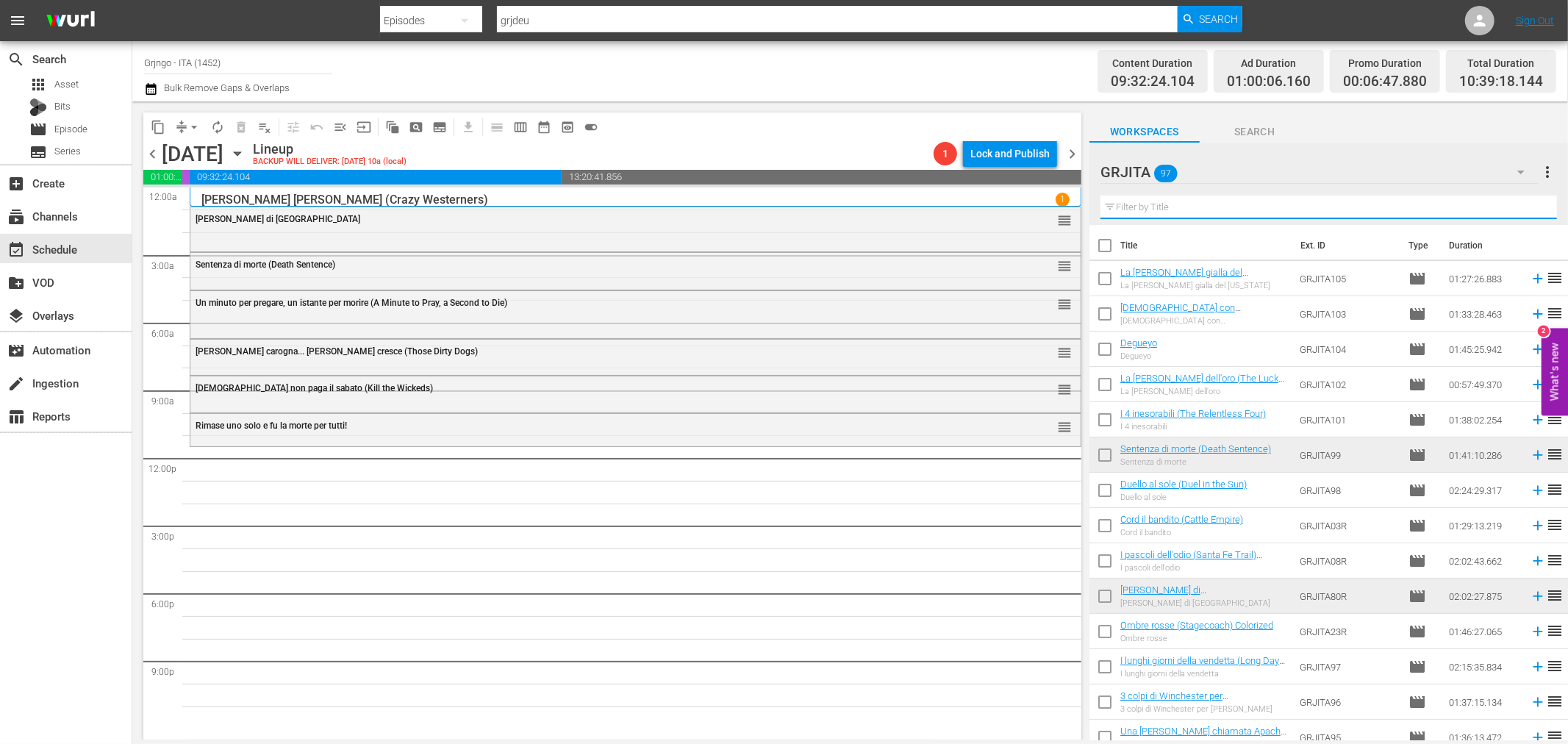
paste input "Le quattro facce del West"
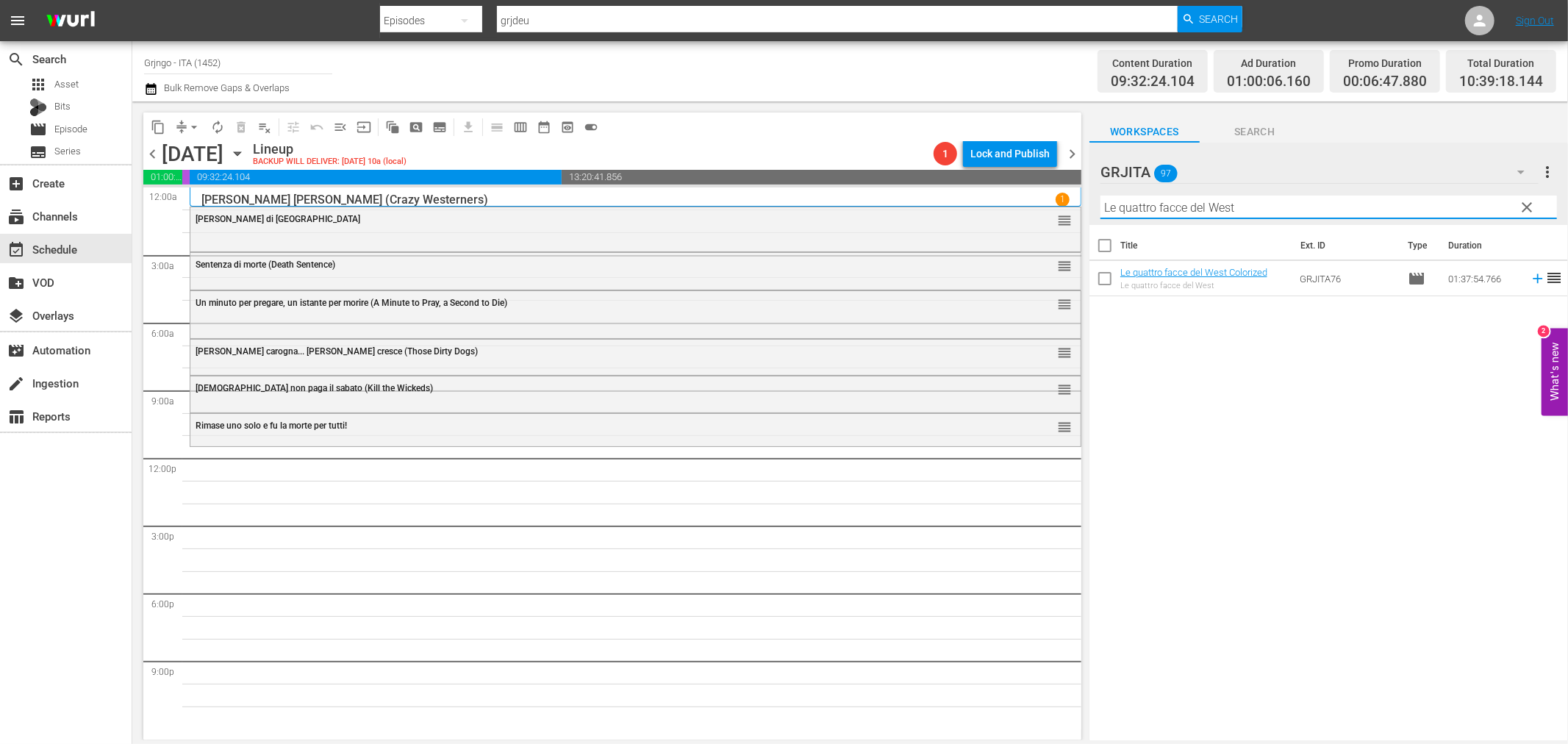
type input "Le quattro facce del West"
click at [1533, 278] on icon at bounding box center [1538, 278] width 10 height 10
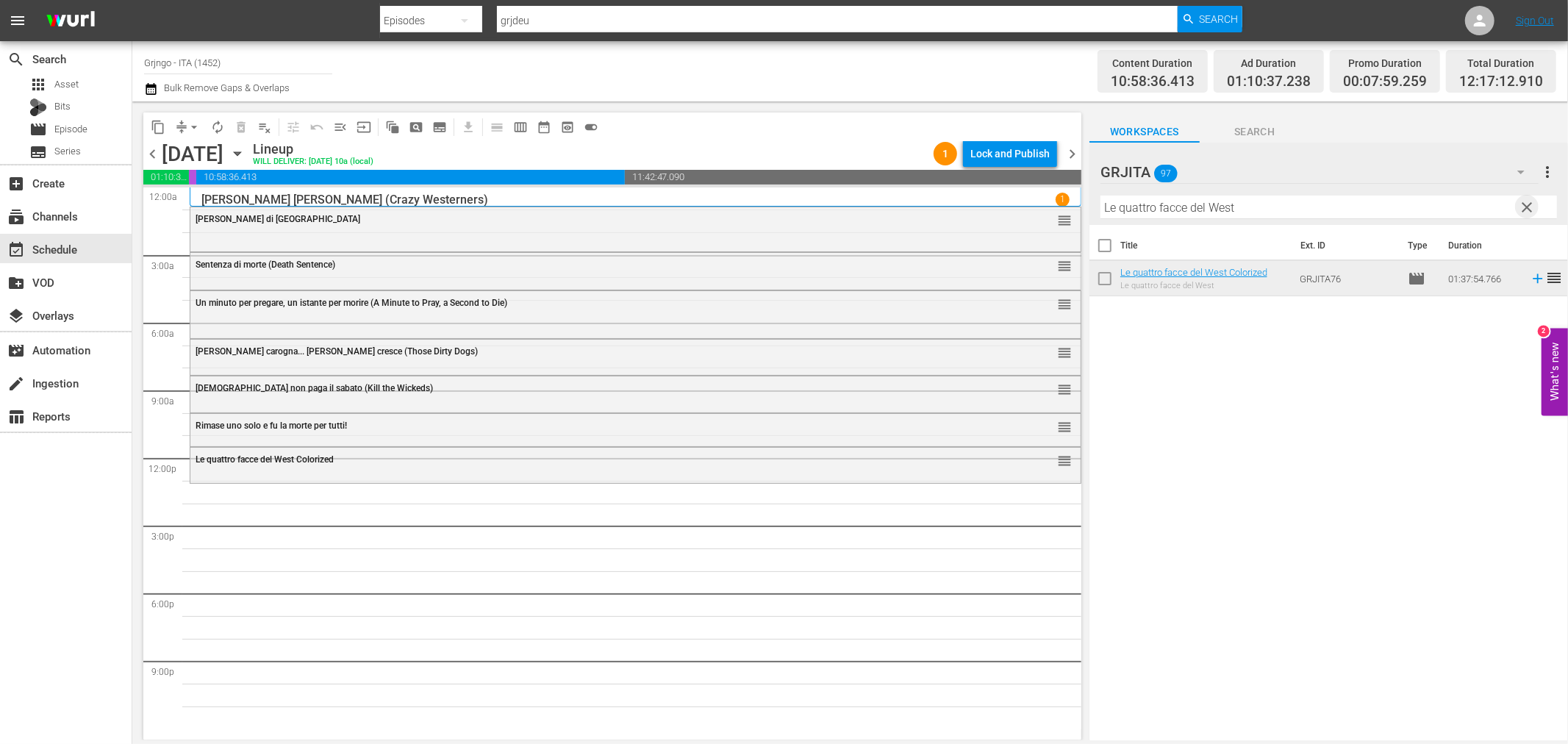
drag, startPoint x: 1527, startPoint y: 204, endPoint x: 1148, endPoint y: 214, distance: 379.1
click at [1527, 204] on span "clear" at bounding box center [1528, 208] width 18 height 18
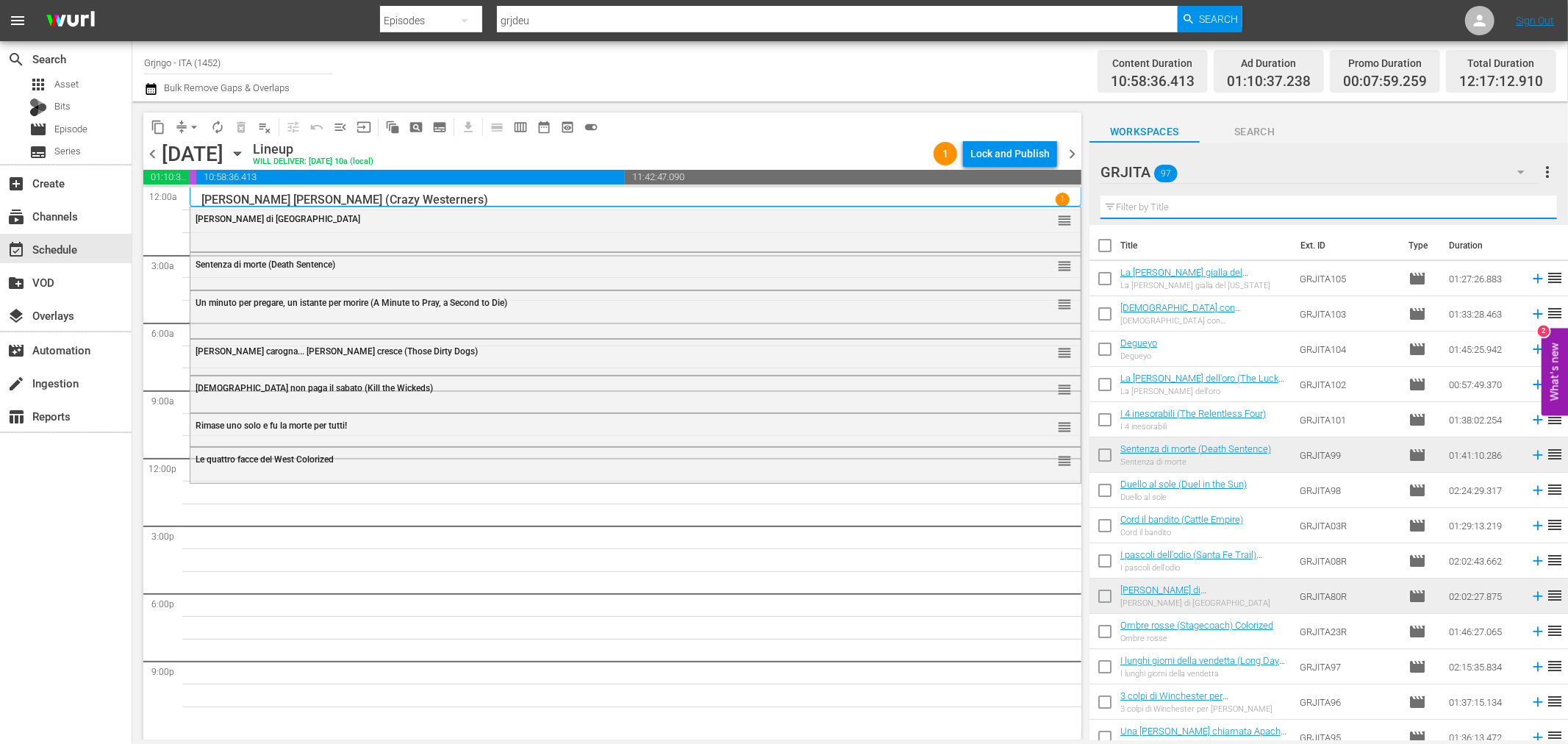
paste input "...[PERSON_NAME] il tempo di uccidere"
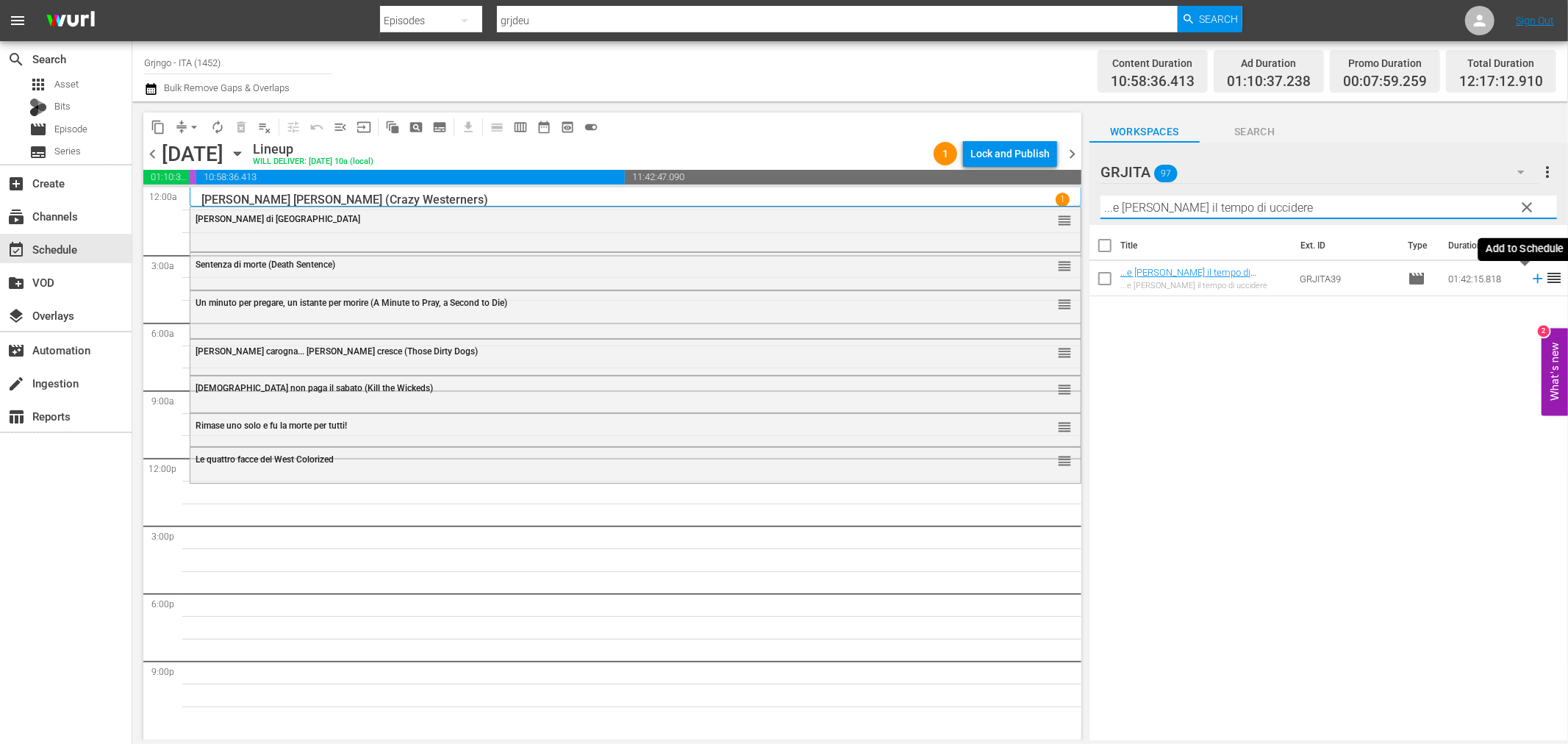
type input "...[PERSON_NAME] il tempo di uccidere"
click at [1533, 279] on icon at bounding box center [1538, 278] width 10 height 10
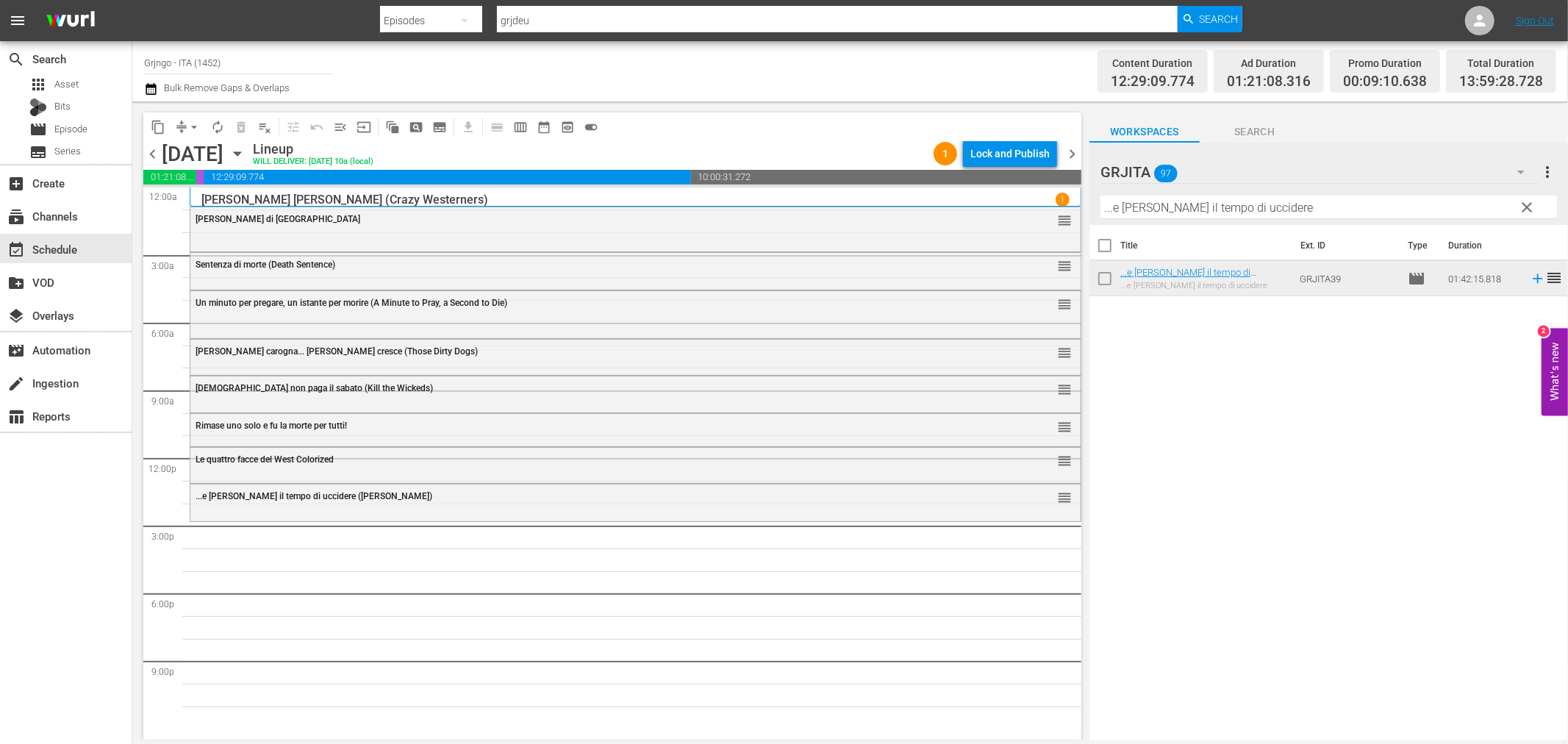
drag, startPoint x: 1524, startPoint y: 206, endPoint x: 1146, endPoint y: 215, distance: 378.1
click at [1521, 206] on span "clear" at bounding box center [1528, 208] width 18 height 18
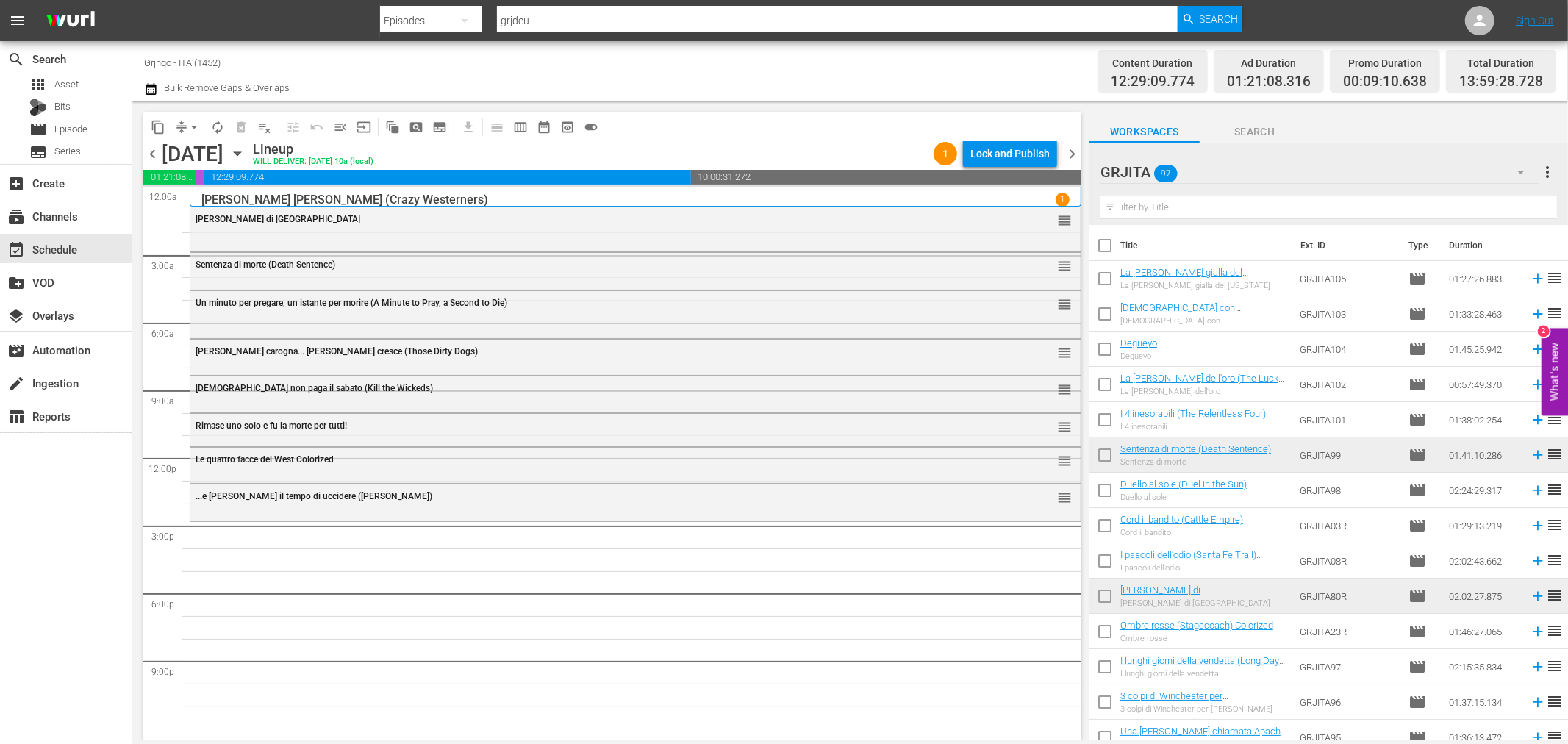
drag, startPoint x: 1121, startPoint y: 194, endPoint x: 1114, endPoint y: 206, distance: 13.9
click at [1114, 206] on input "text" at bounding box center [1329, 207] width 456 height 23
paste input "Jesse & Lester"
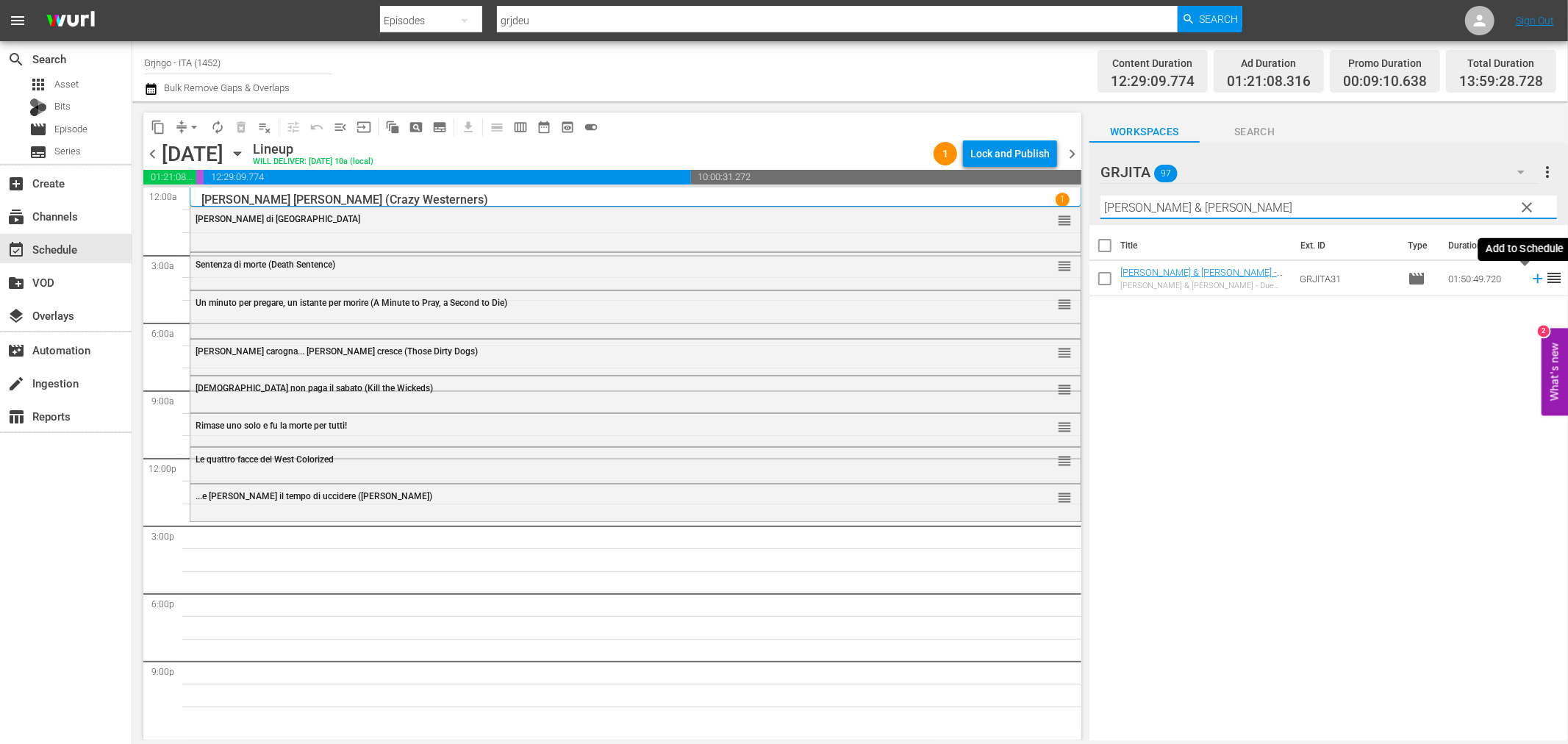
type input "Jesse & Lester"
click at [1533, 276] on icon at bounding box center [1538, 278] width 10 height 10
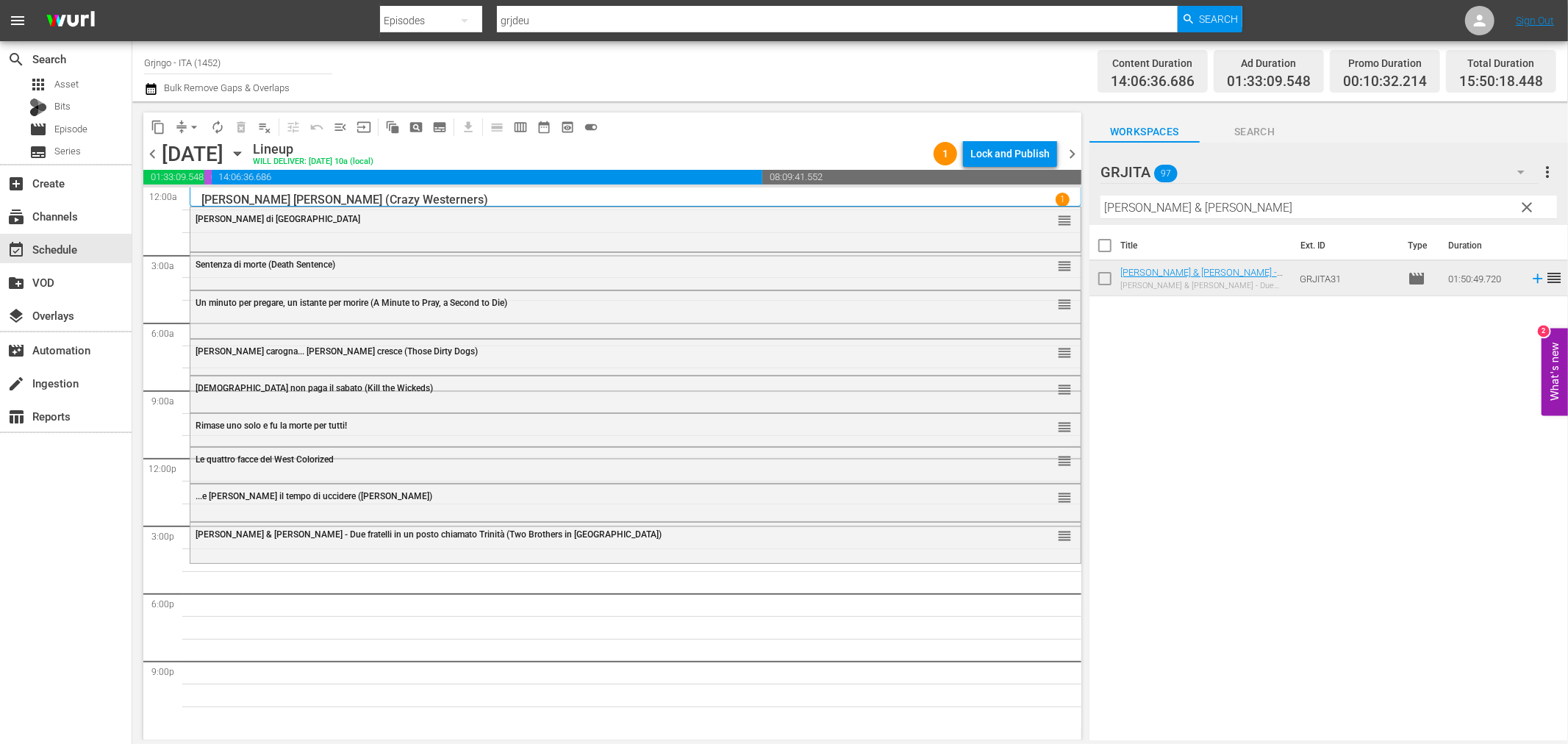
click at [1527, 199] on span "clear" at bounding box center [1528, 208] width 18 height 18
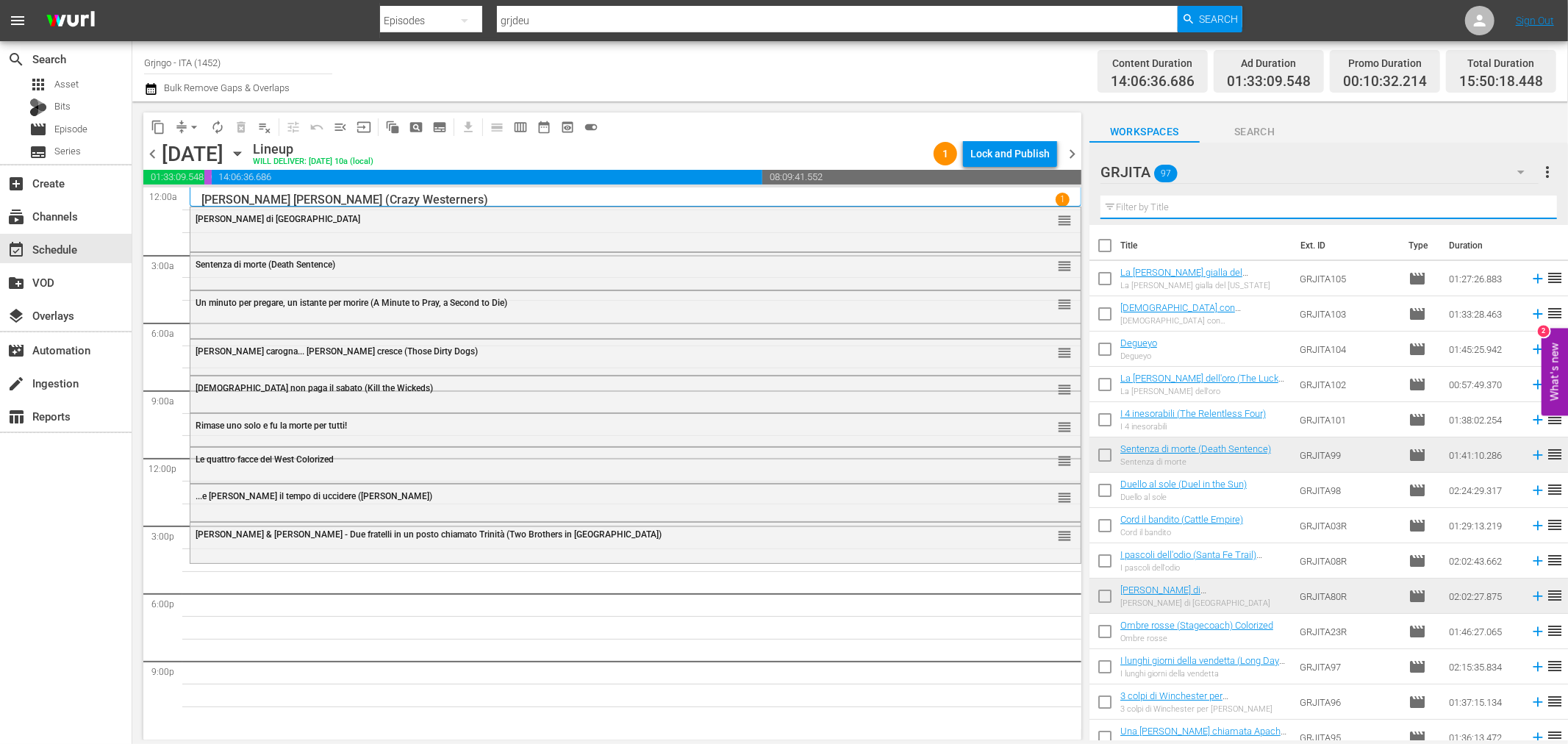
click at [1150, 200] on input "text" at bounding box center [1329, 207] width 456 height 23
paste input "Il momento di uccidere"
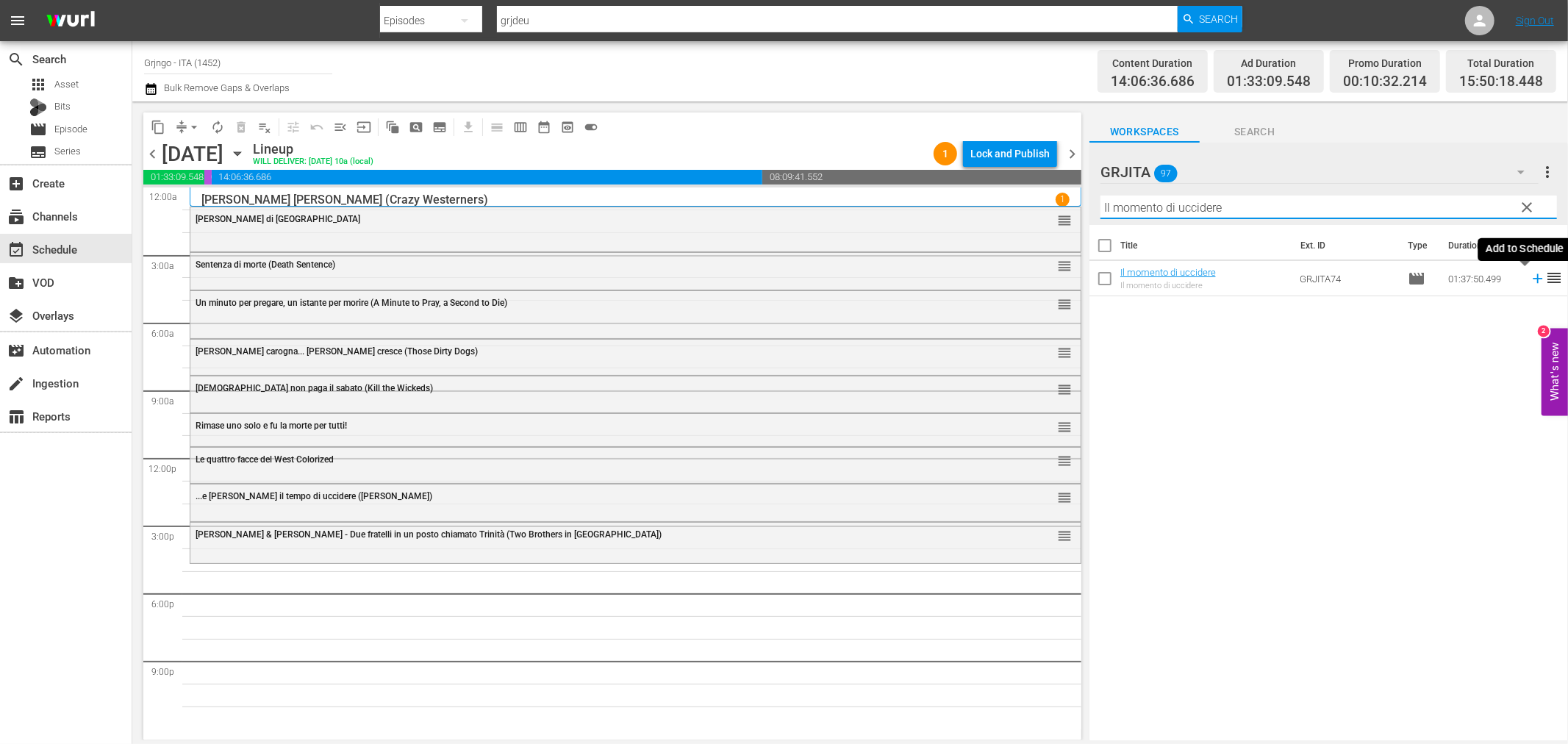
type input "Il momento di uccidere"
click at [1533, 278] on icon at bounding box center [1538, 278] width 10 height 10
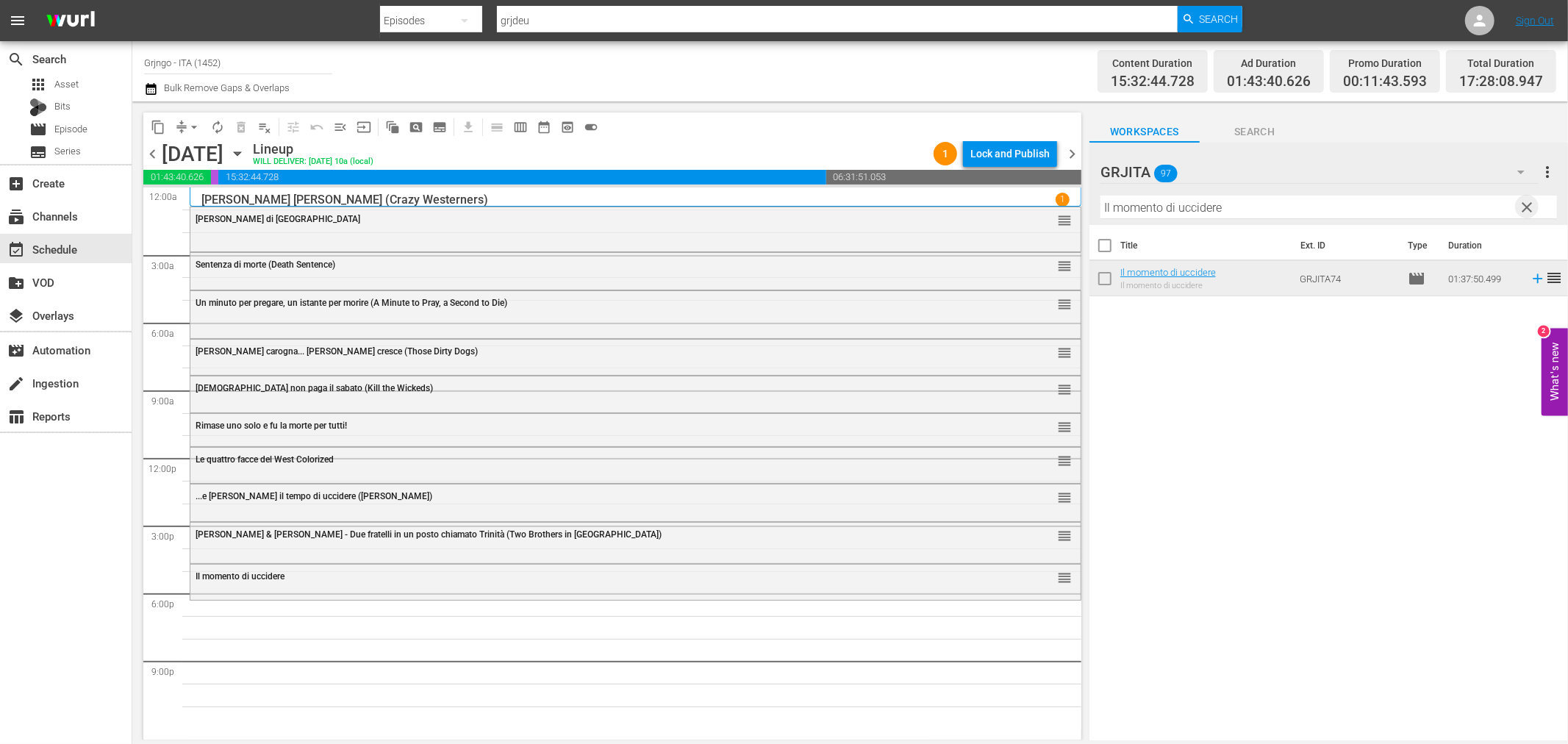
drag, startPoint x: 1527, startPoint y: 207, endPoint x: 1328, endPoint y: 211, distance: 199.0
click at [1527, 207] on span "clear" at bounding box center [1528, 208] width 18 height 18
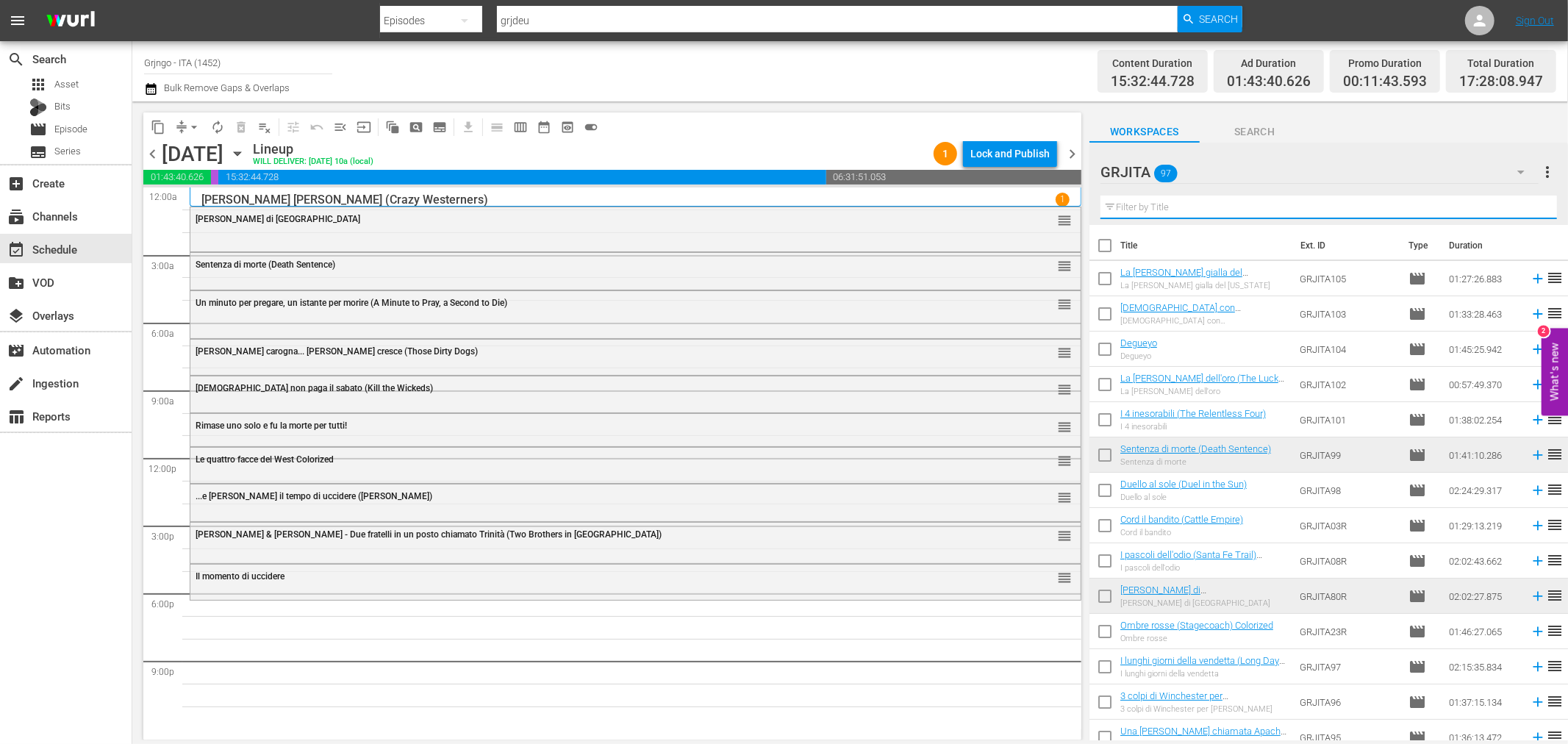
click at [1156, 208] on input "text" at bounding box center [1329, 207] width 456 height 23
paste input "L'Uomo del Sud (The Southerner)"
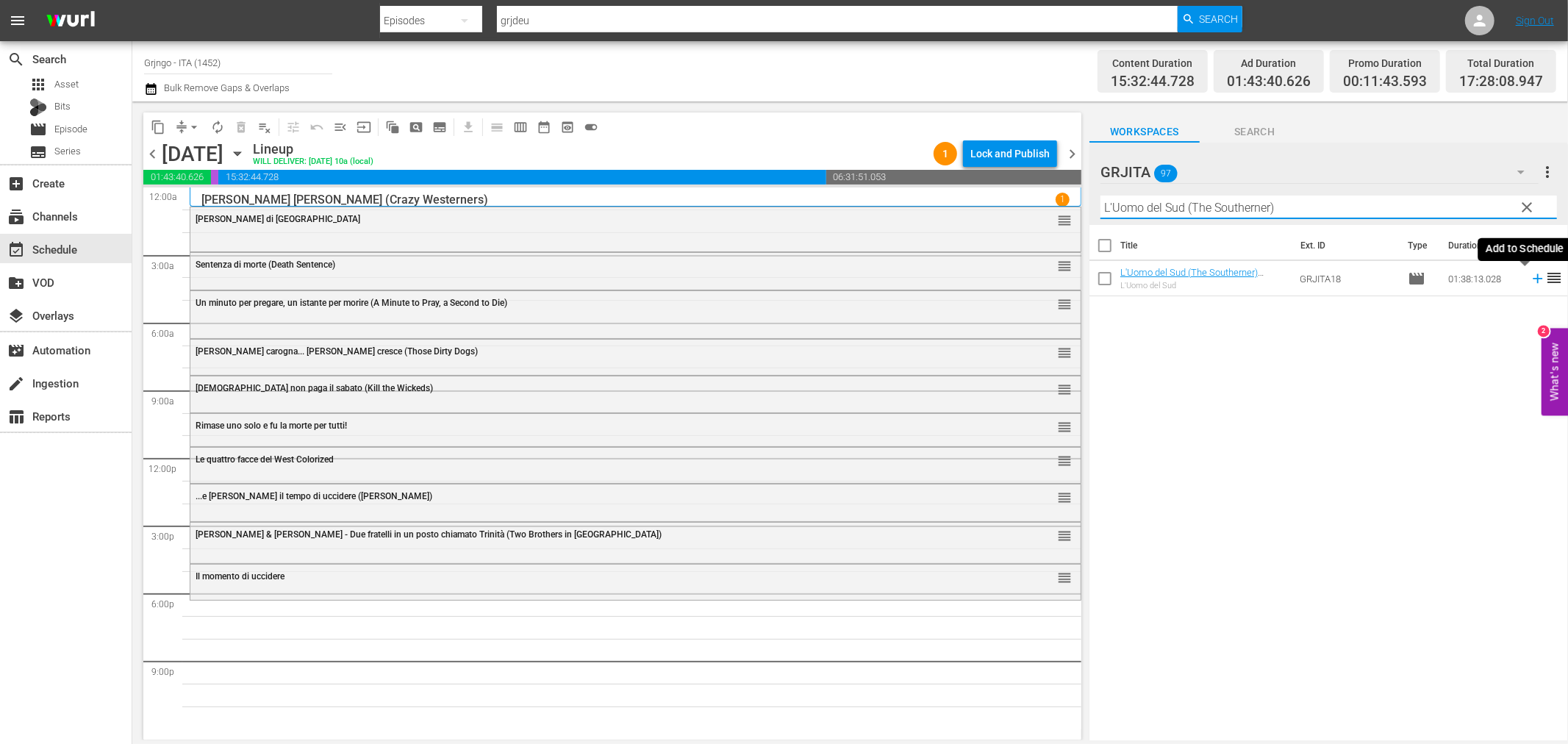
type input "L'Uomo del Sud (The Southerner)"
click at [1530, 278] on icon at bounding box center [1538, 278] width 16 height 16
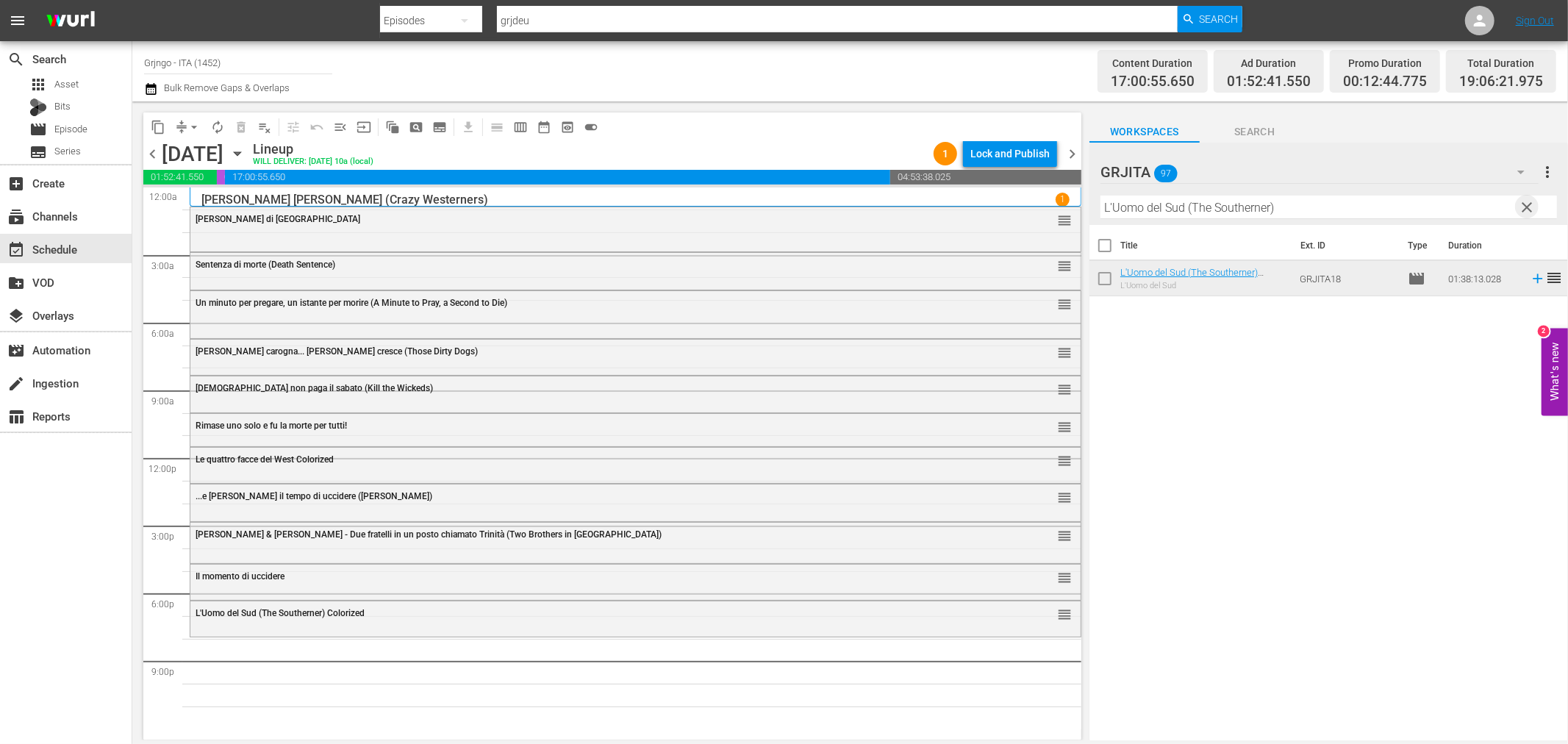
click at [1530, 200] on span "clear" at bounding box center [1528, 208] width 18 height 18
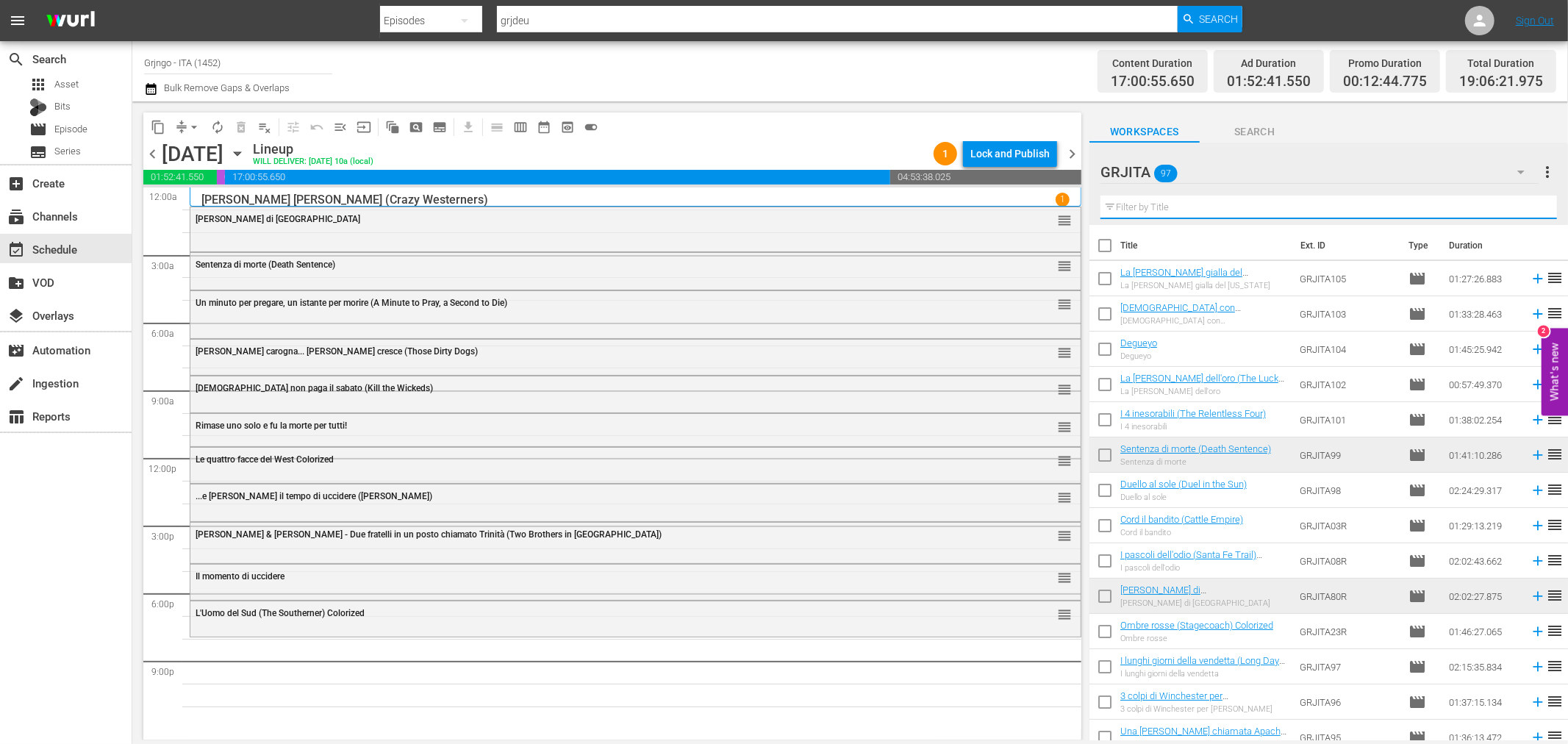
paste input "Hellgate - Il grande inferno"
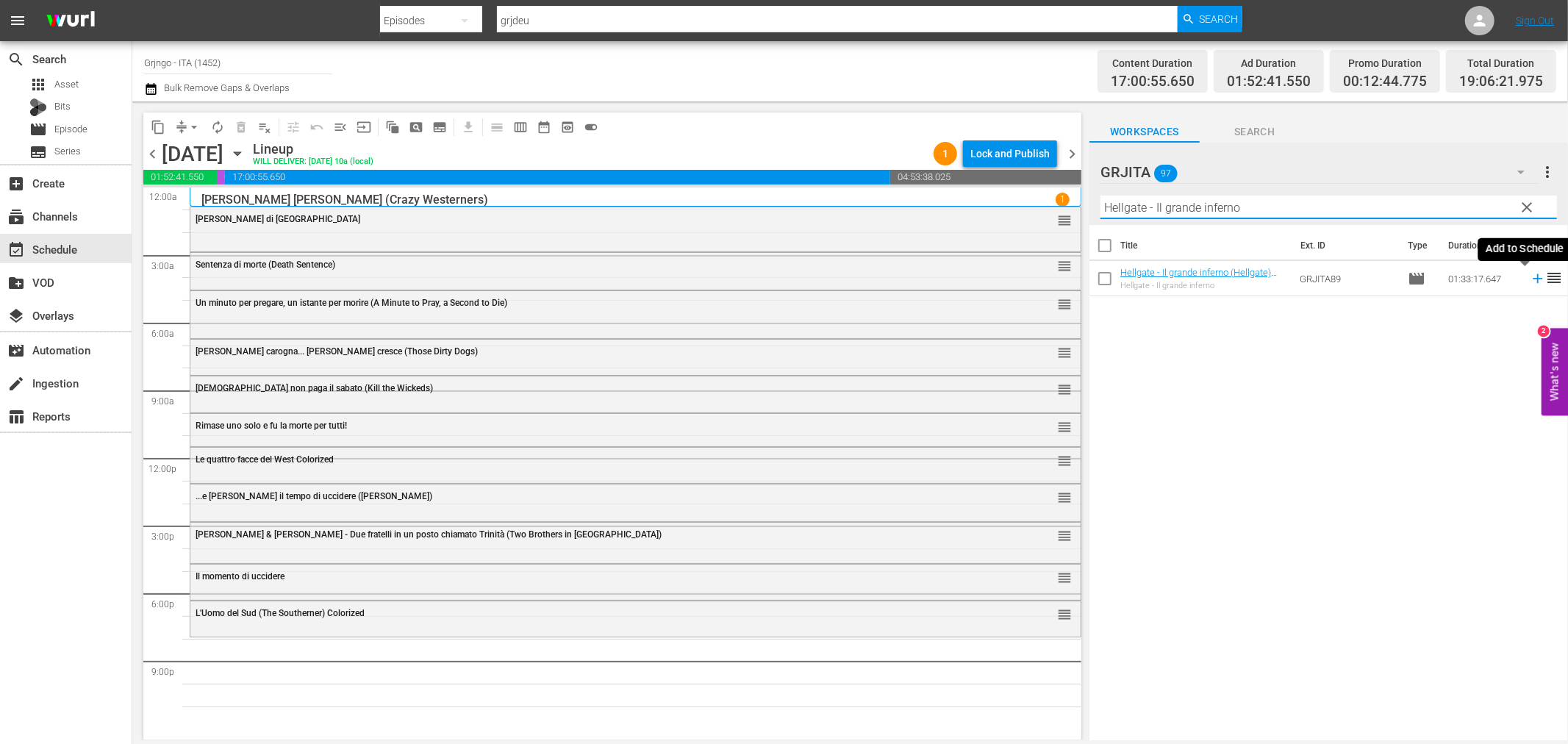
type input "Hellgate - Il grande inferno"
click at [1530, 277] on icon at bounding box center [1538, 278] width 16 height 16
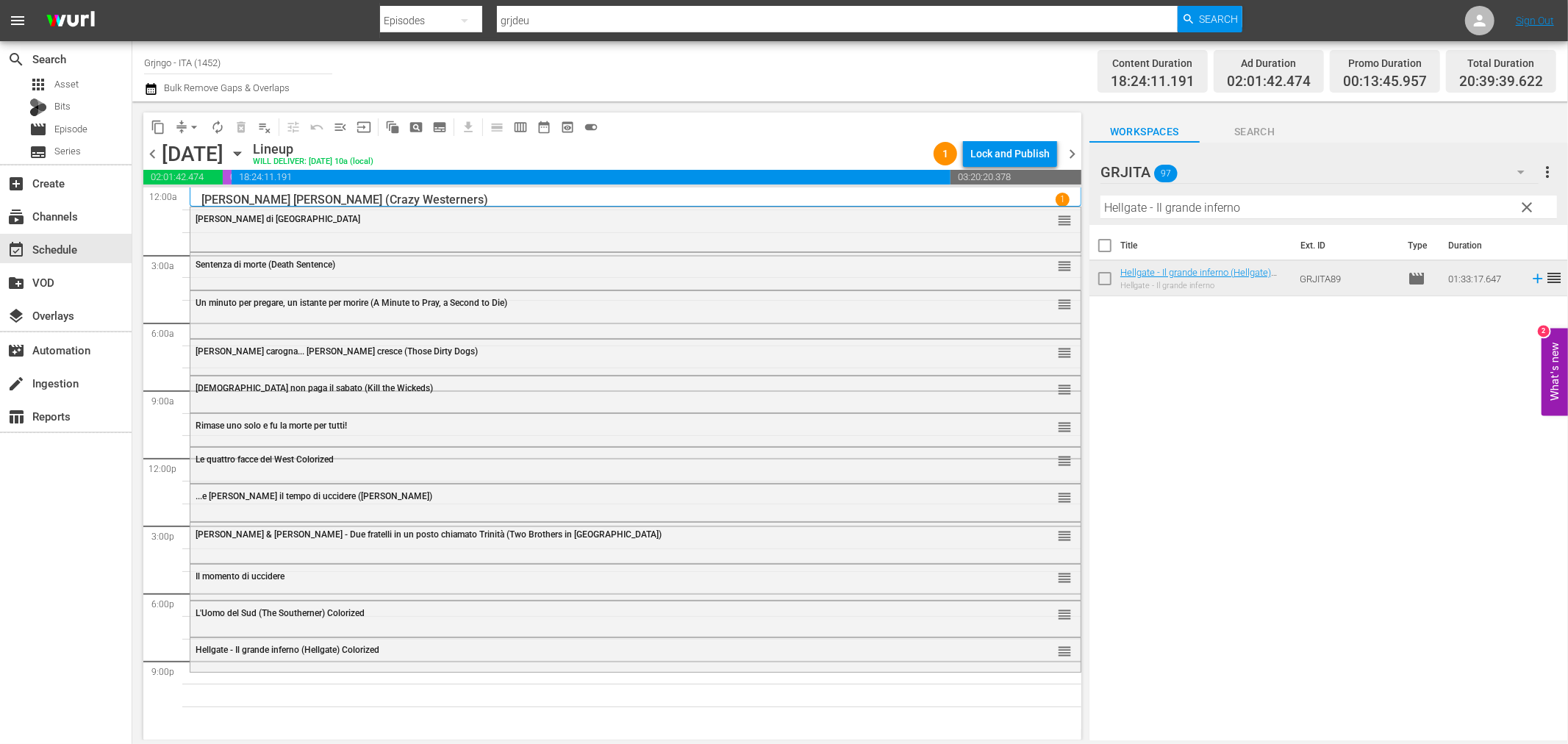
drag, startPoint x: 1527, startPoint y: 204, endPoint x: 1425, endPoint y: 199, distance: 102.1
click at [1527, 204] on span "clear" at bounding box center [1528, 208] width 18 height 18
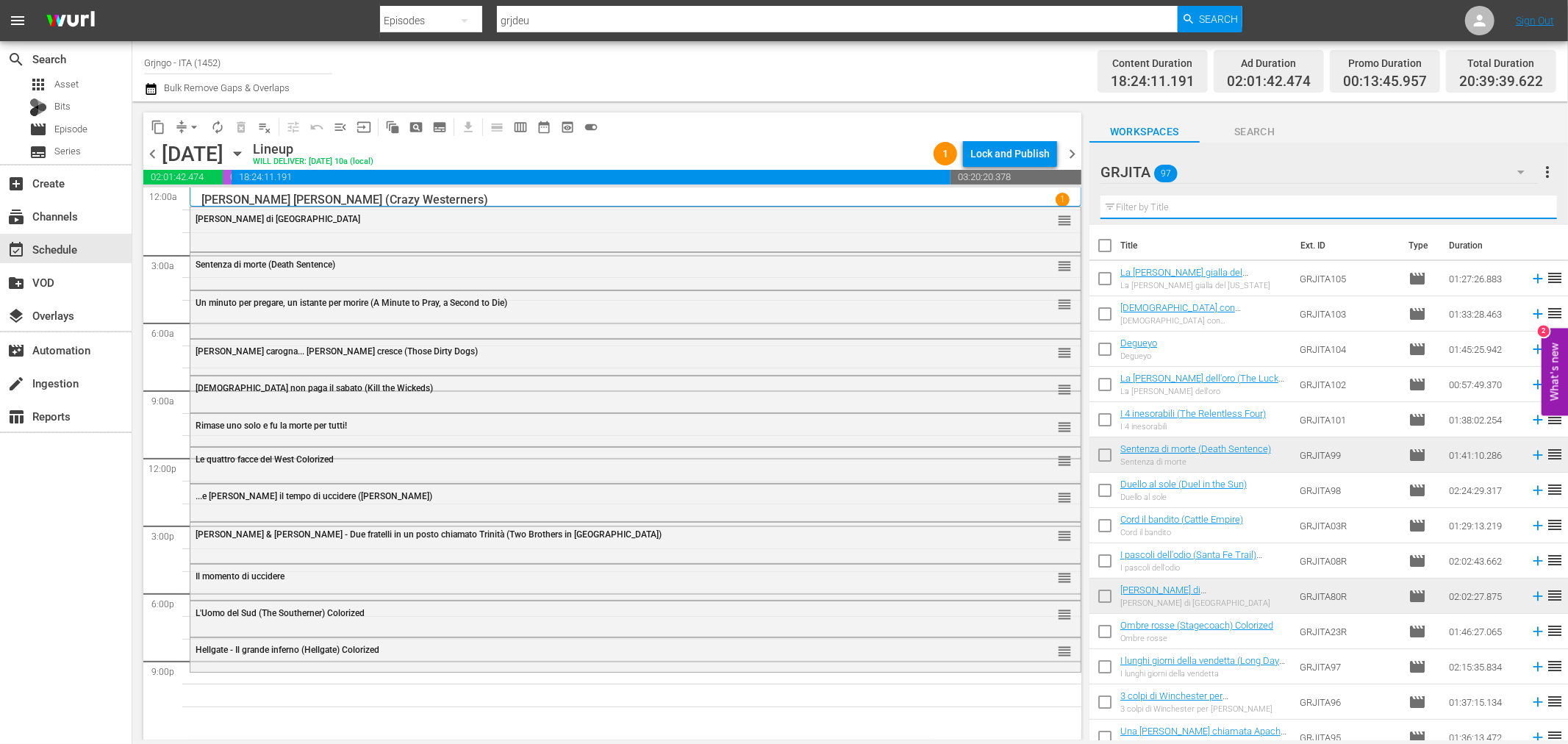
paste input "[PERSON_NAME], il volto della vendetta"
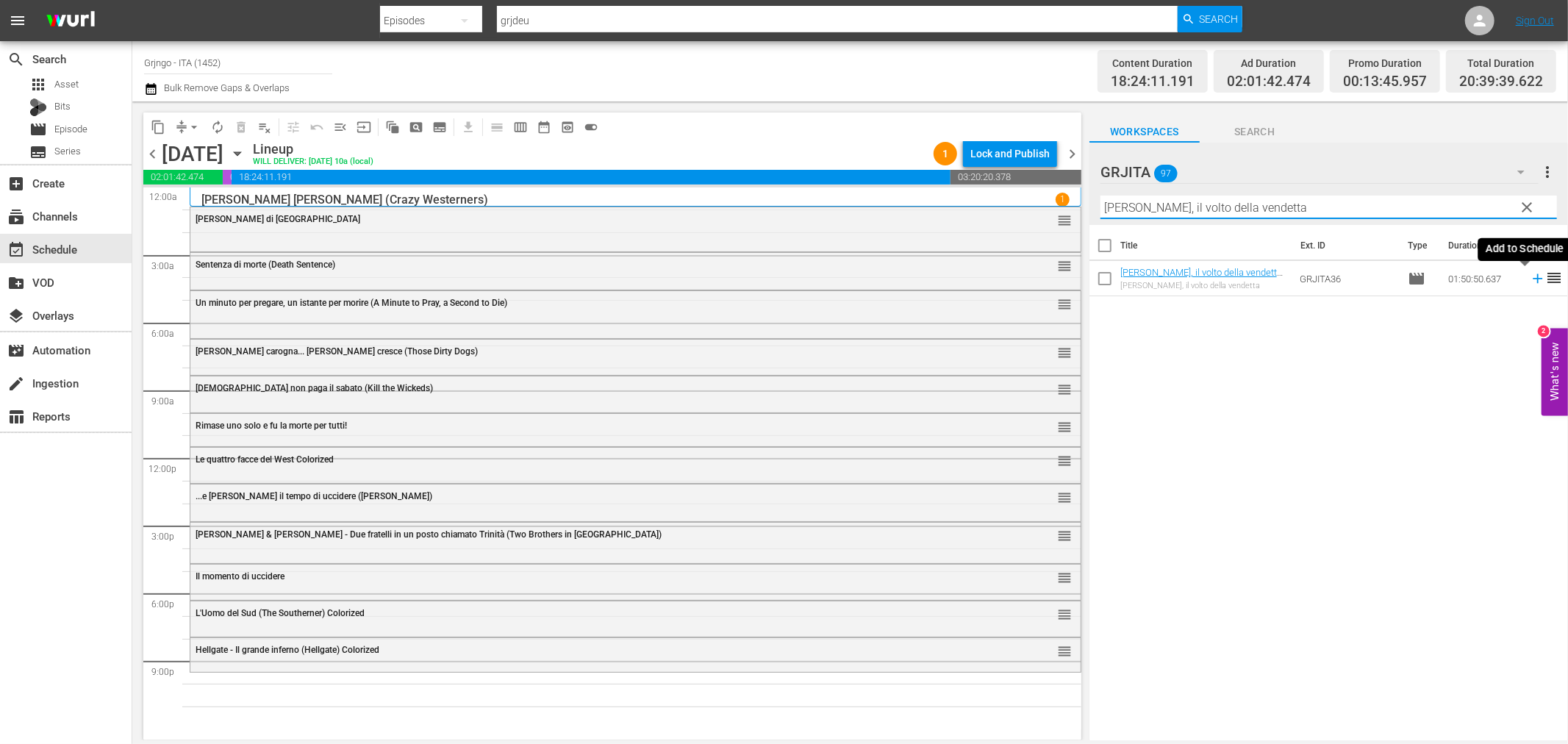
type input "[PERSON_NAME], il volto della vendetta"
click at [1533, 278] on icon at bounding box center [1538, 278] width 10 height 10
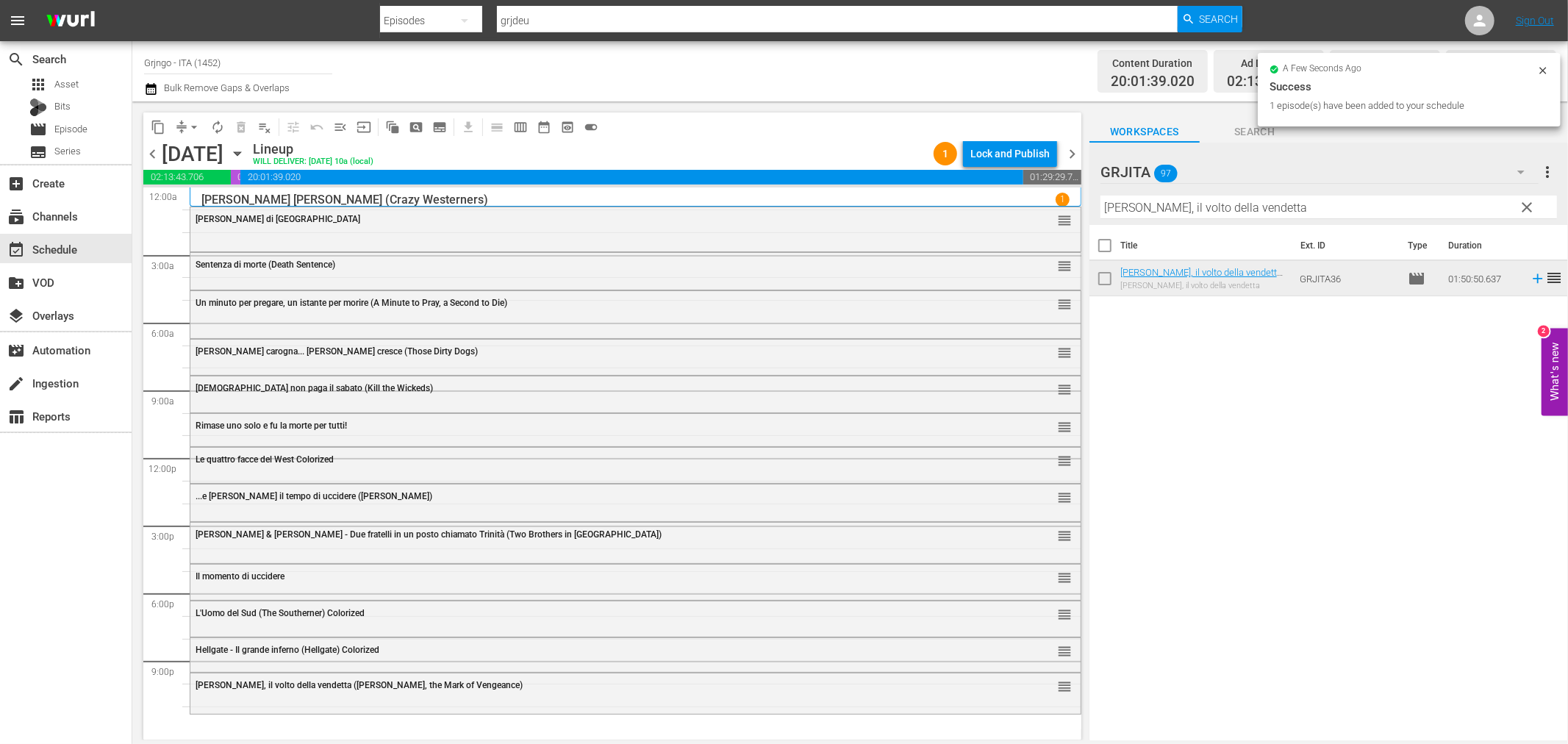
drag, startPoint x: 1523, startPoint y: 202, endPoint x: 1289, endPoint y: 204, distance: 234.0
click at [1522, 202] on span "clear" at bounding box center [1528, 208] width 18 height 18
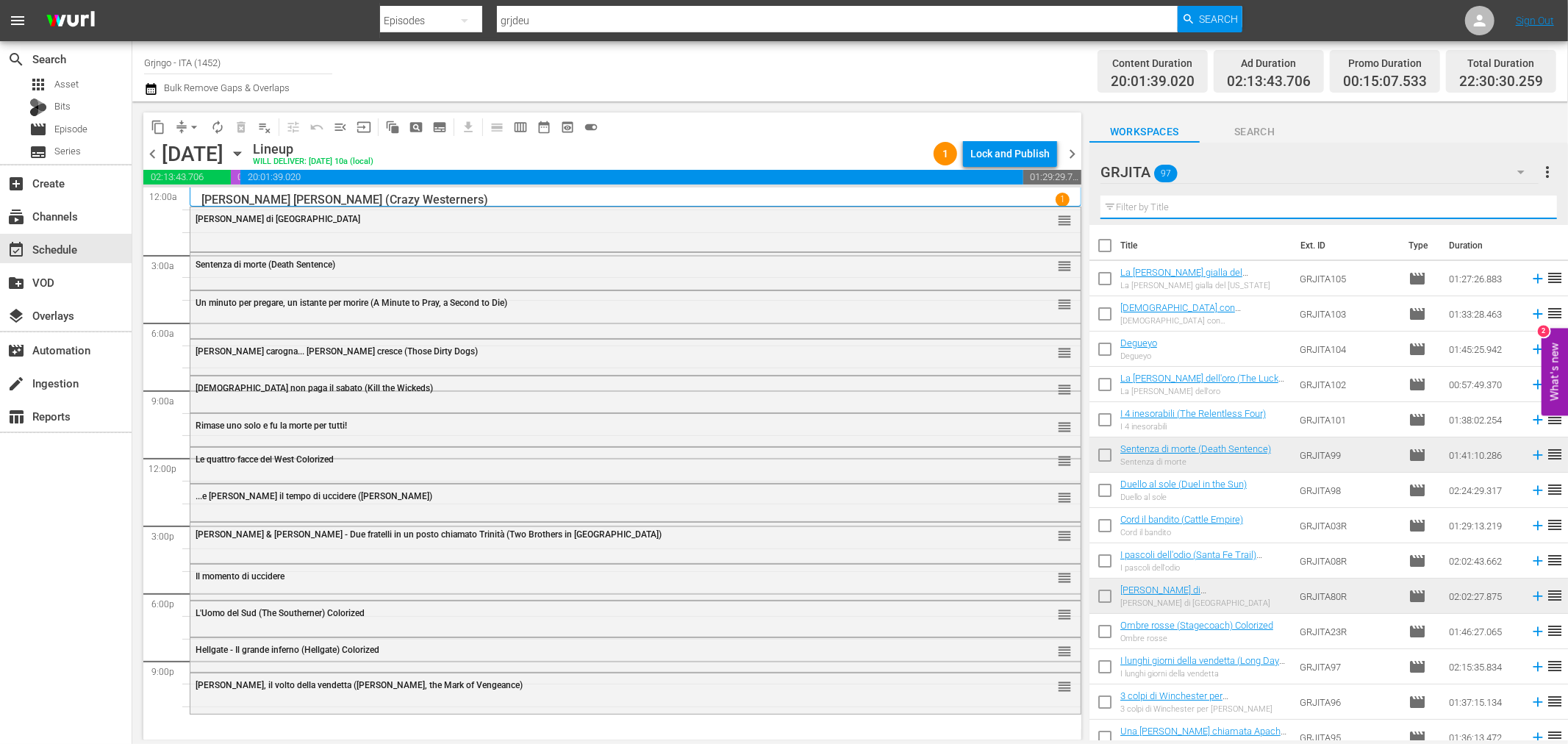
paste input "La morte sull'[PERSON_NAME]"
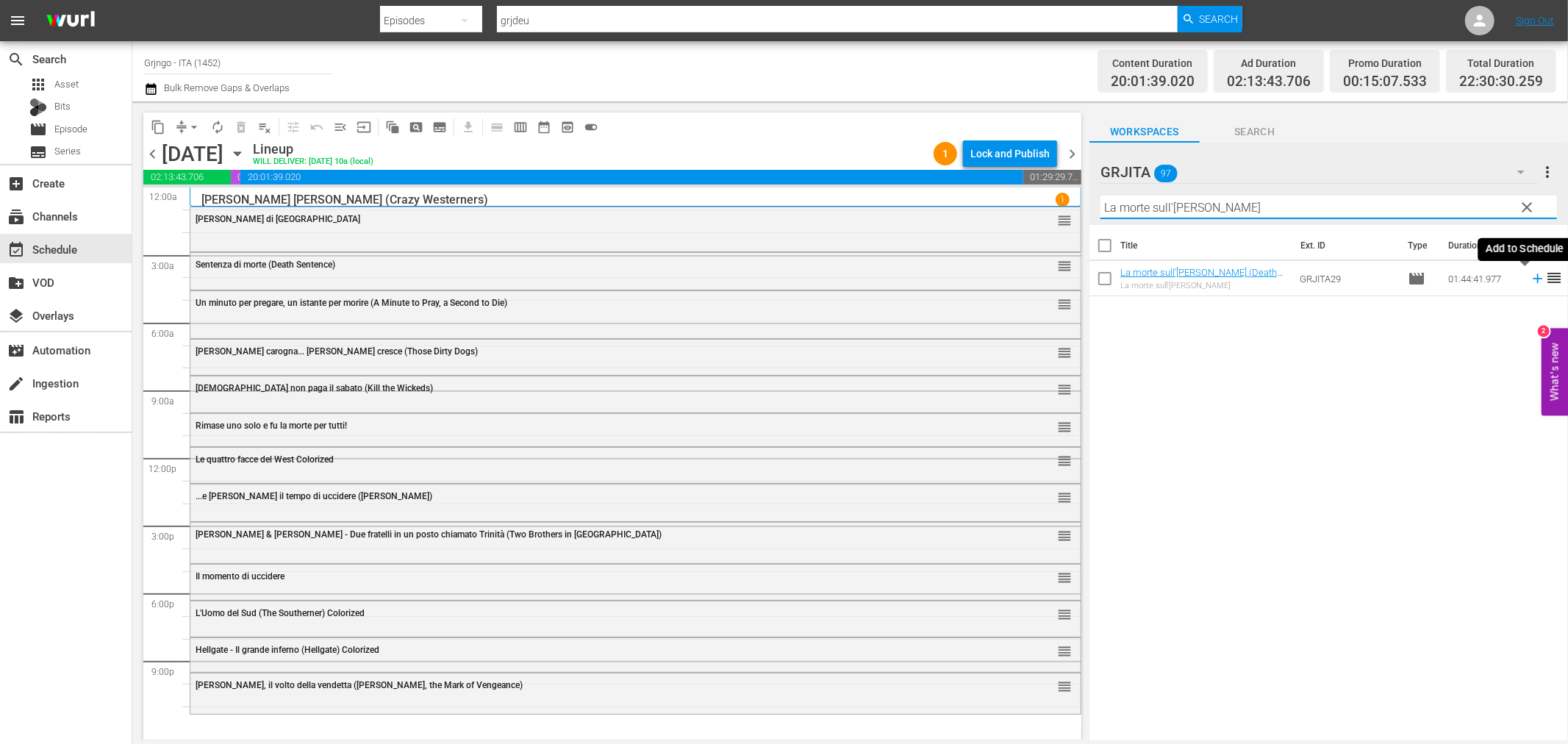
type input "La morte sull'[PERSON_NAME]"
click at [1530, 275] on icon at bounding box center [1538, 278] width 16 height 16
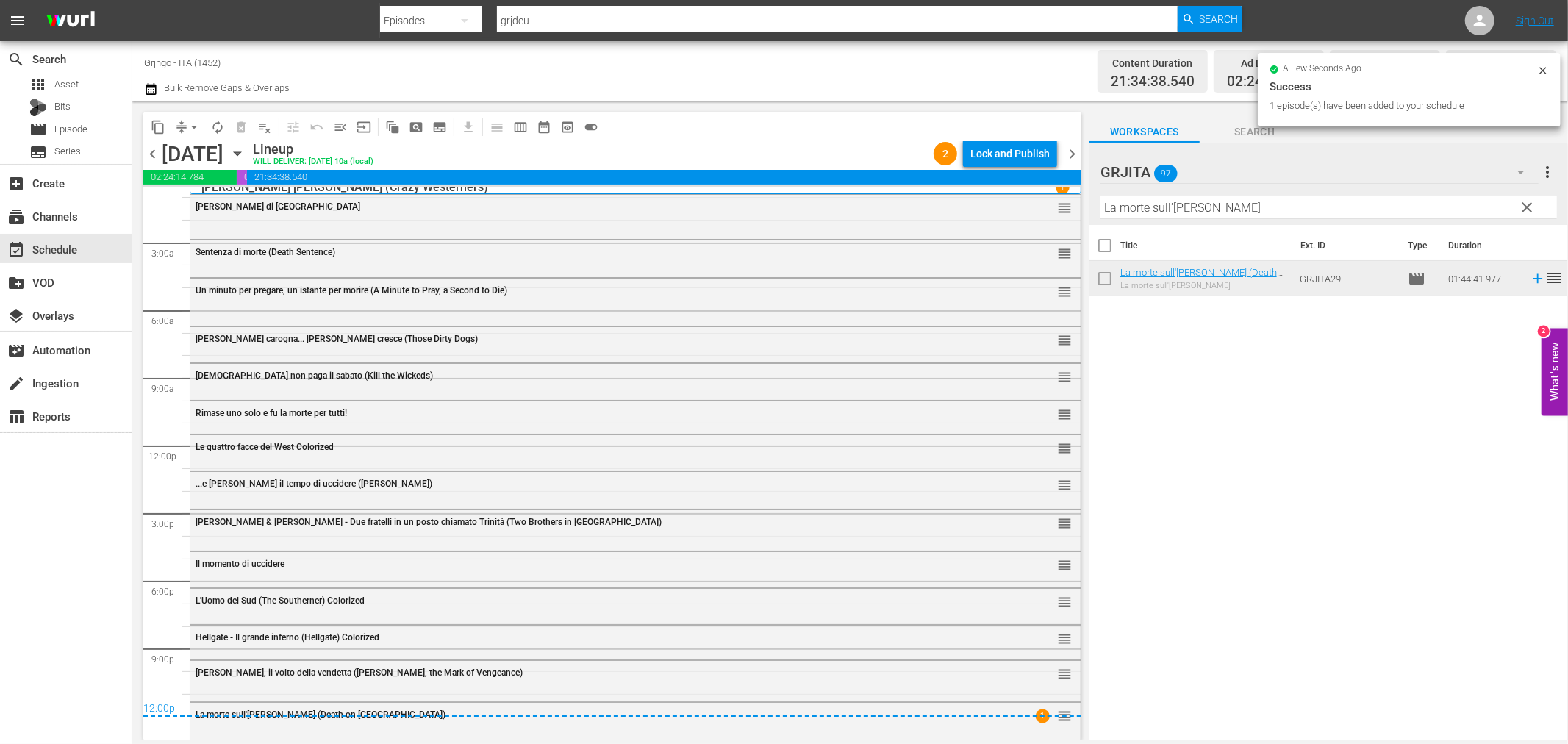
scroll to position [13, 0]
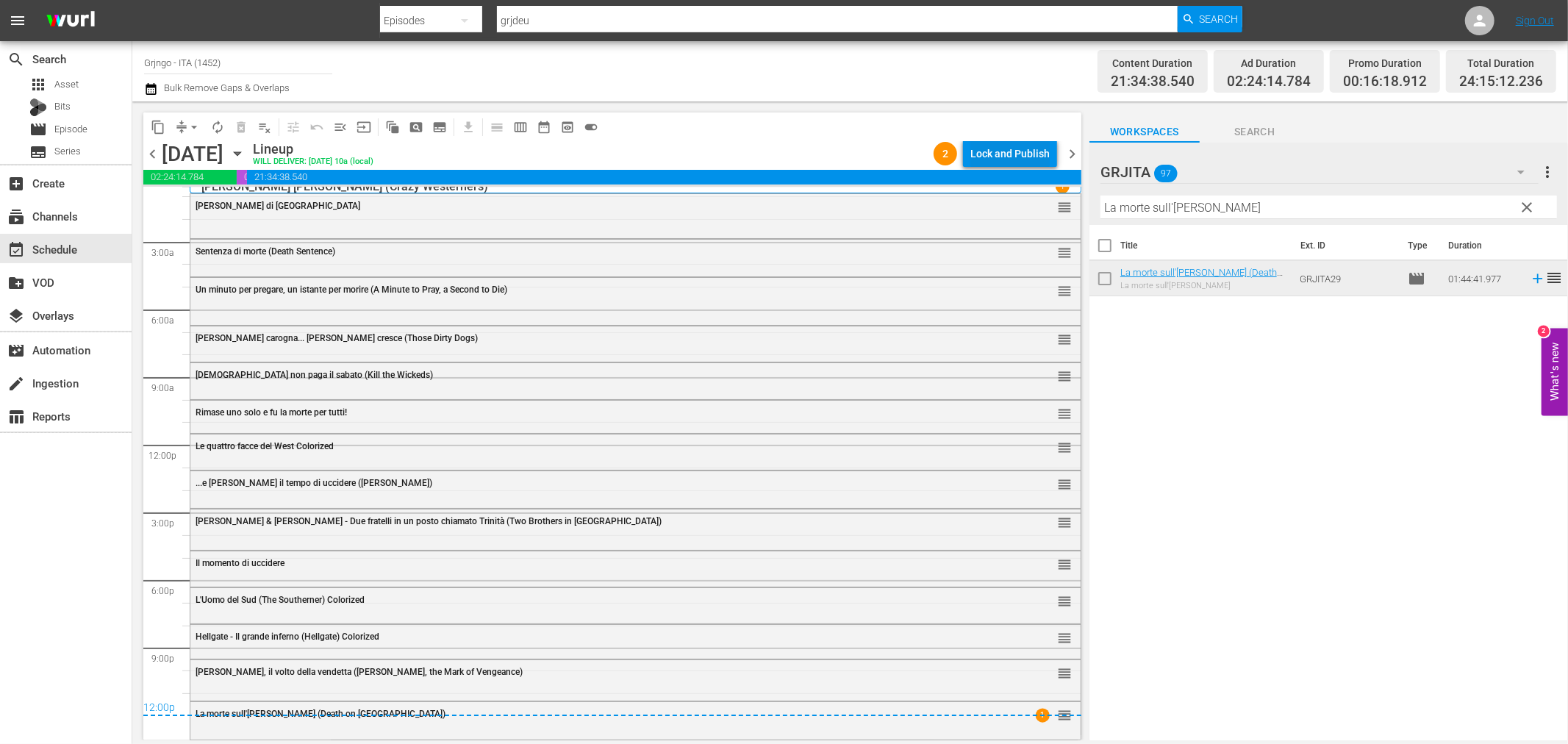
click at [985, 144] on div "Lock and Publish" at bounding box center [1010, 154] width 80 height 27
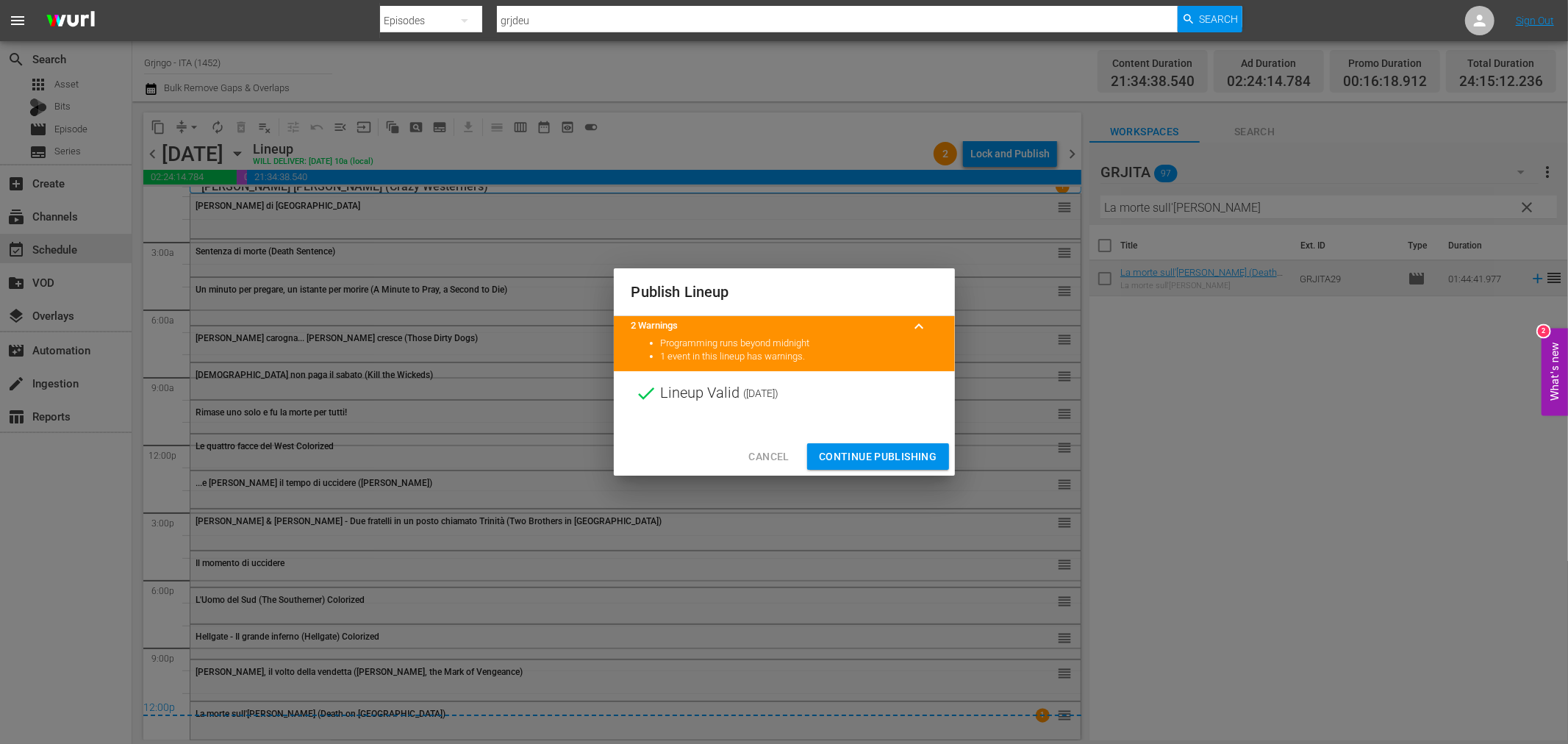
click at [909, 458] on span "Continue Publishing" at bounding box center [878, 457] width 118 height 19
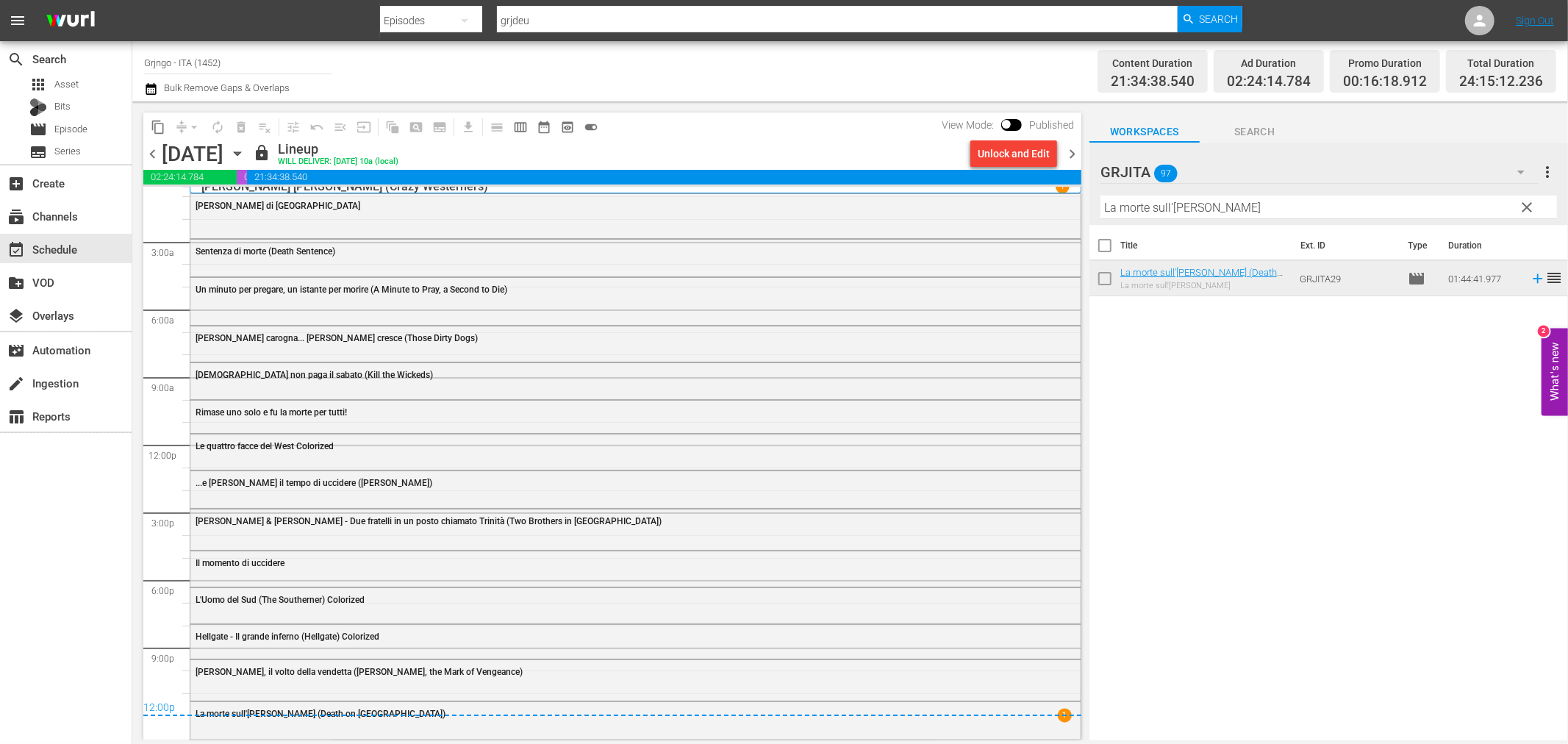
click at [1071, 148] on span "chevron_right" at bounding box center [1072, 154] width 19 height 19
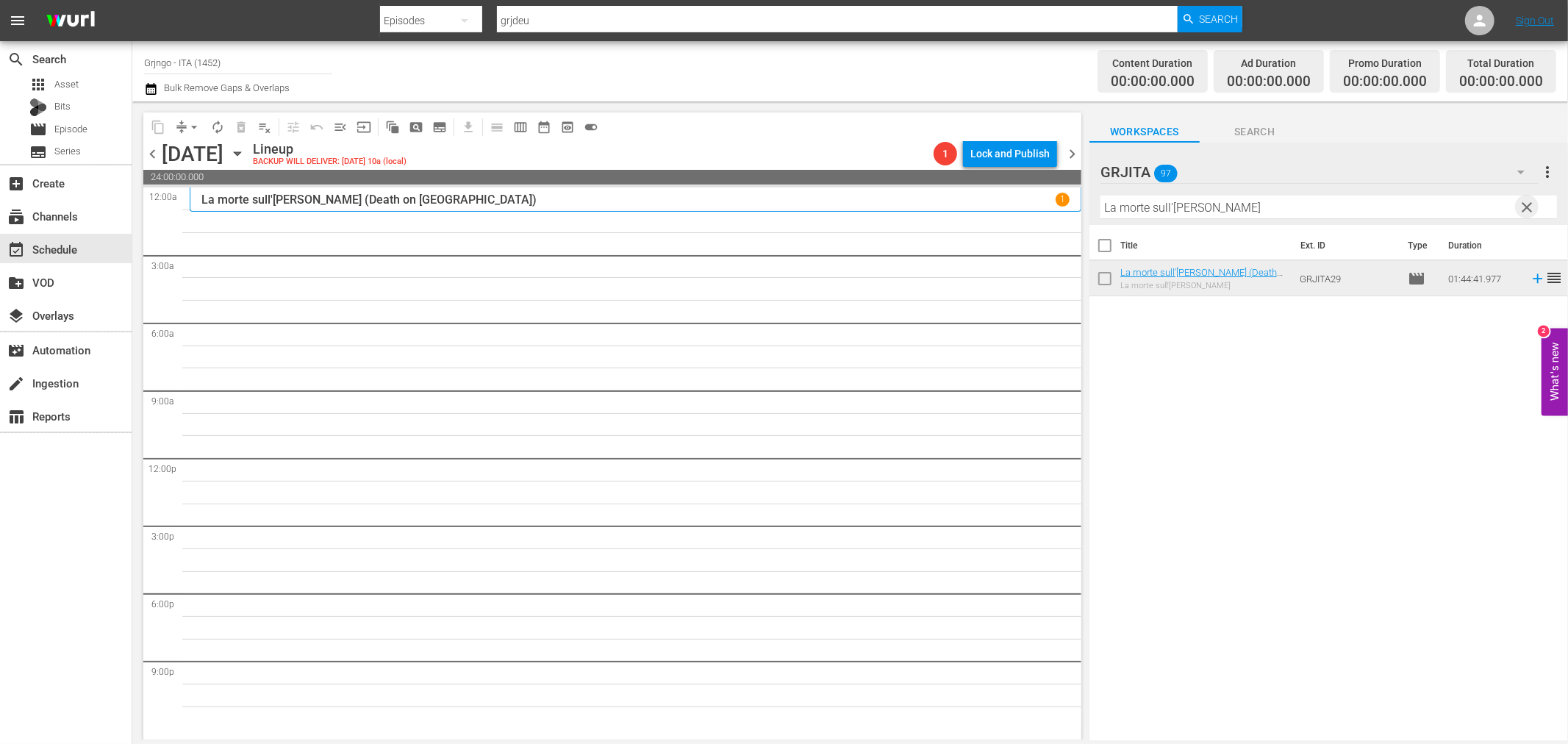
click at [1525, 204] on span "clear" at bounding box center [1528, 208] width 18 height 18
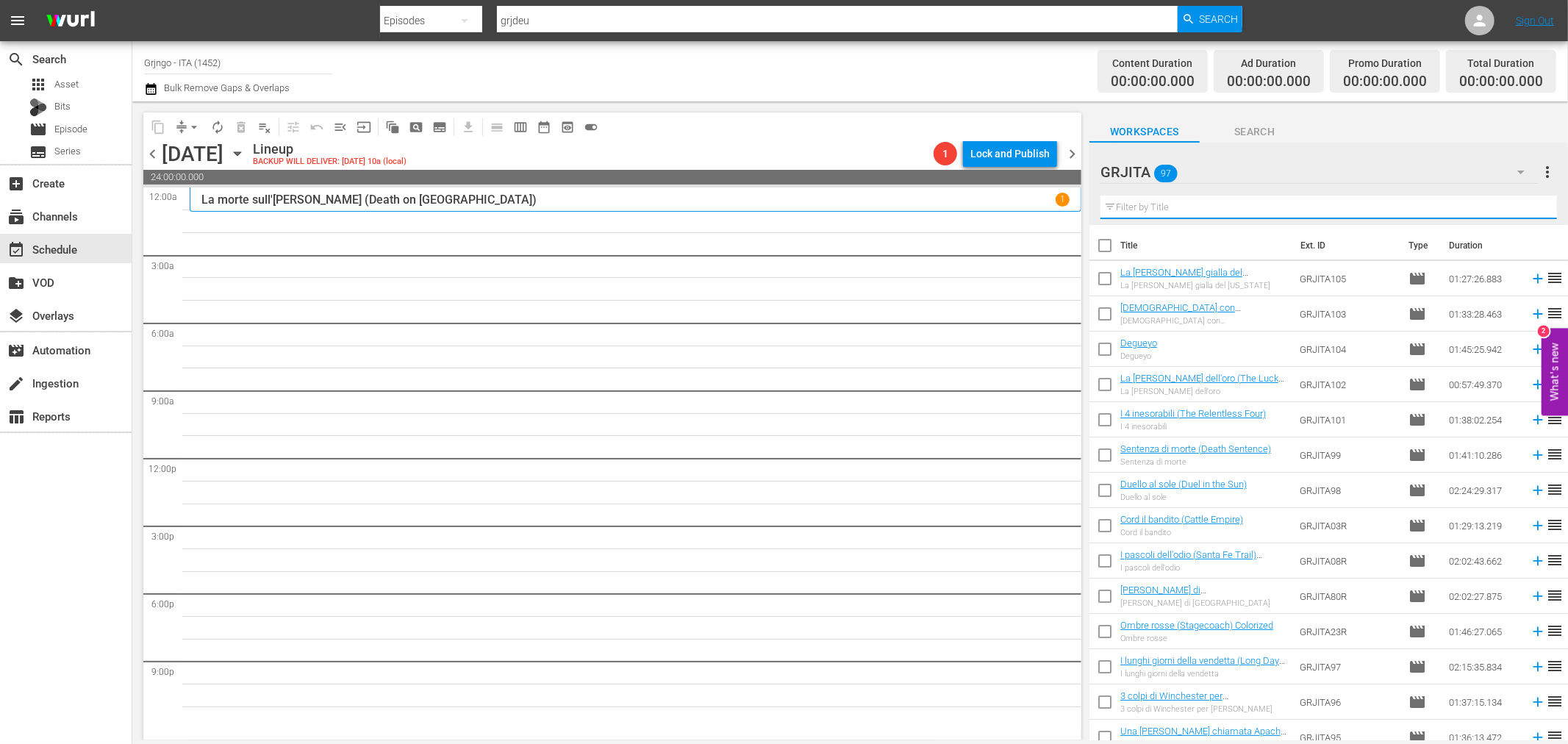
paste input "Uno sceriffo tutto d'oro"
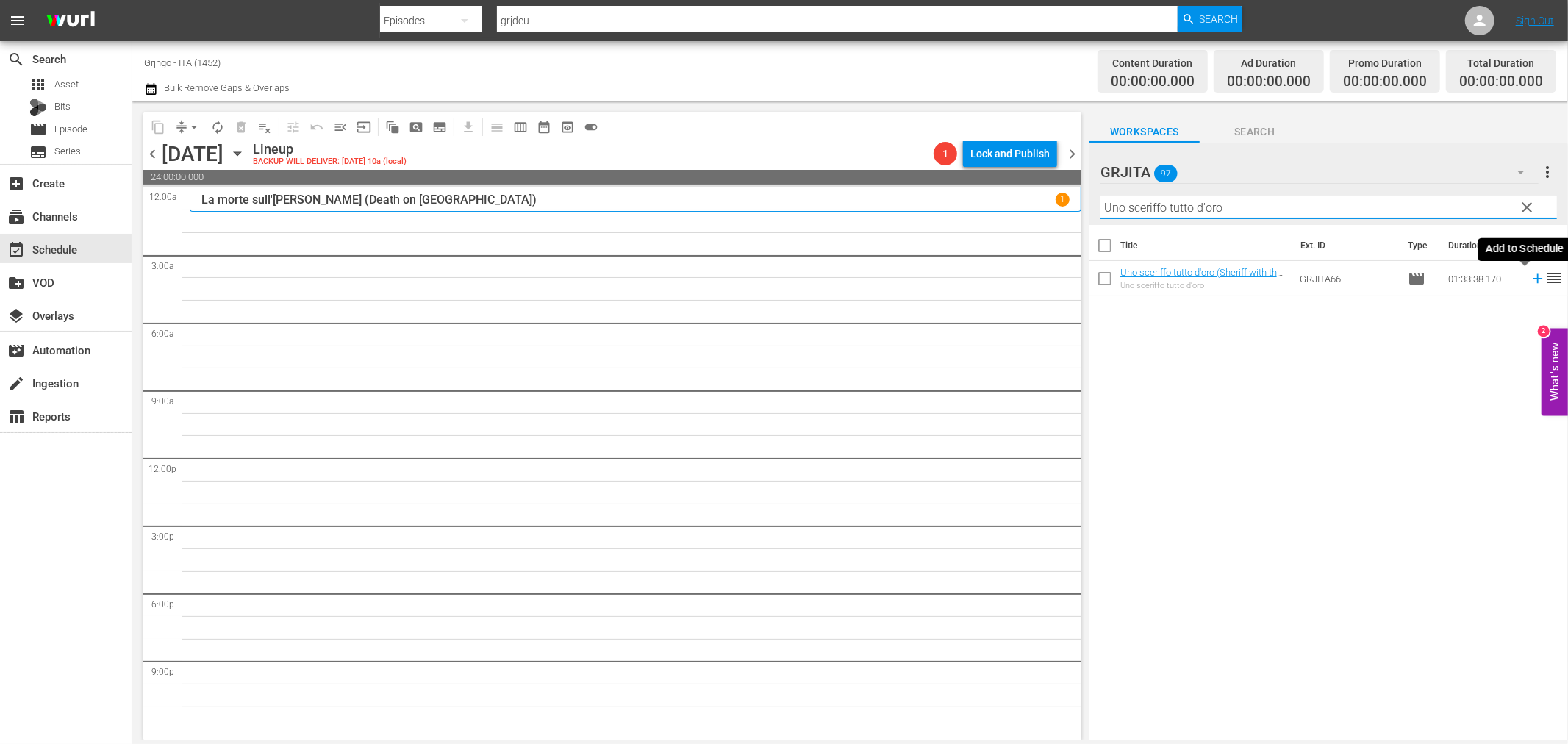
type input "Uno sceriffo tutto d'oro"
click at [1530, 278] on icon at bounding box center [1538, 278] width 16 height 16
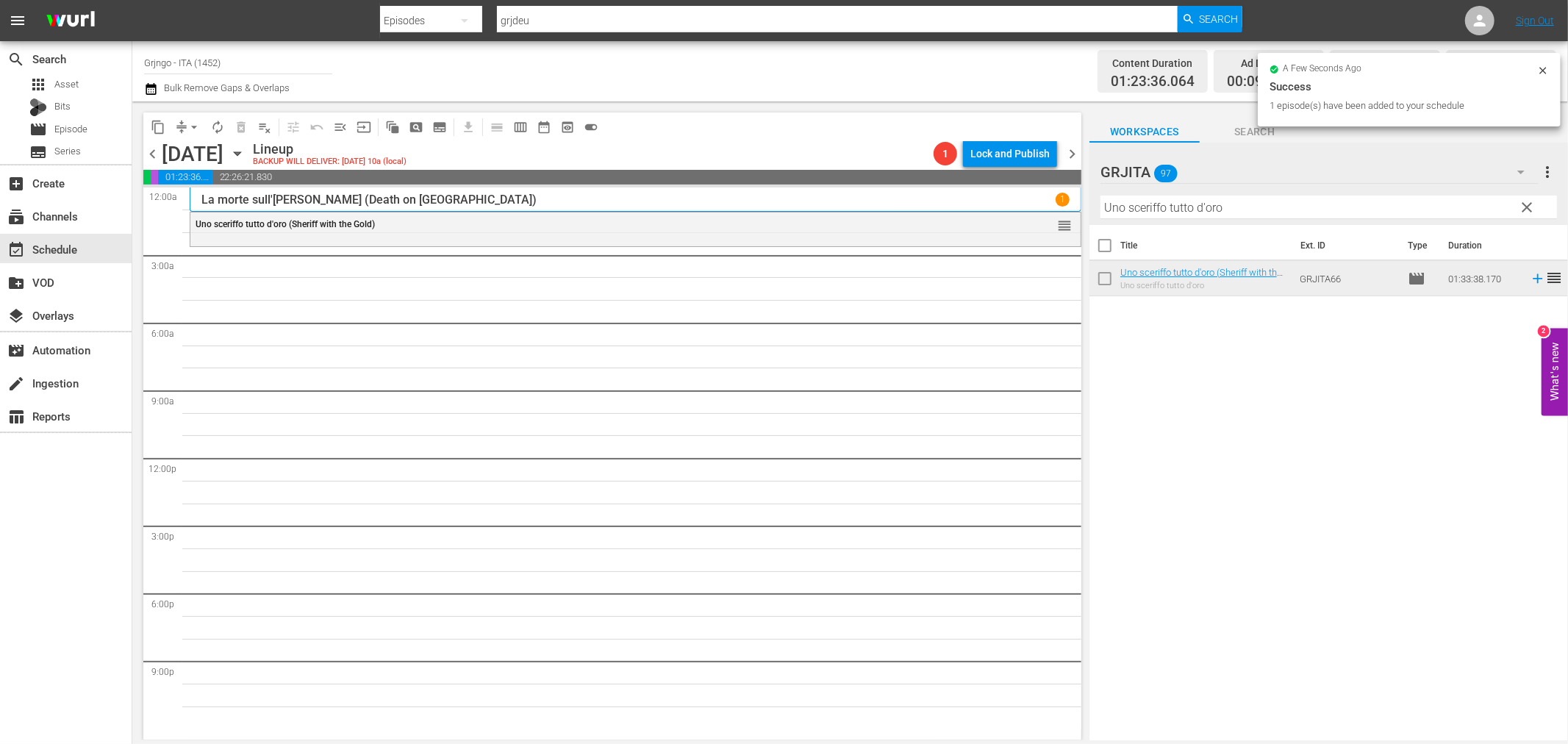
drag, startPoint x: 1523, startPoint y: 206, endPoint x: 1325, endPoint y: 208, distance: 198.0
click at [1523, 206] on span "clear" at bounding box center [1528, 208] width 18 height 18
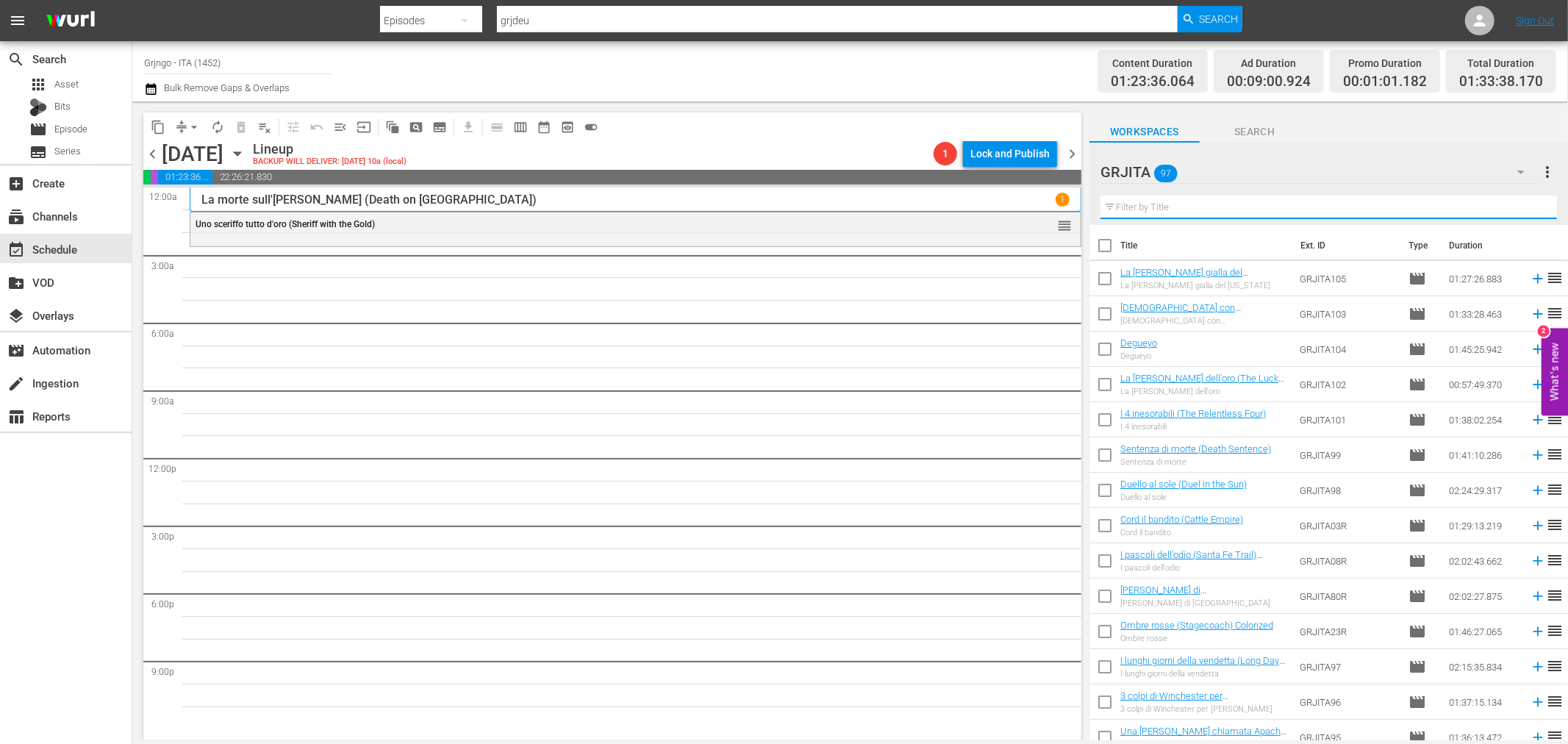
paste input "Quelle sporche anime dannate"
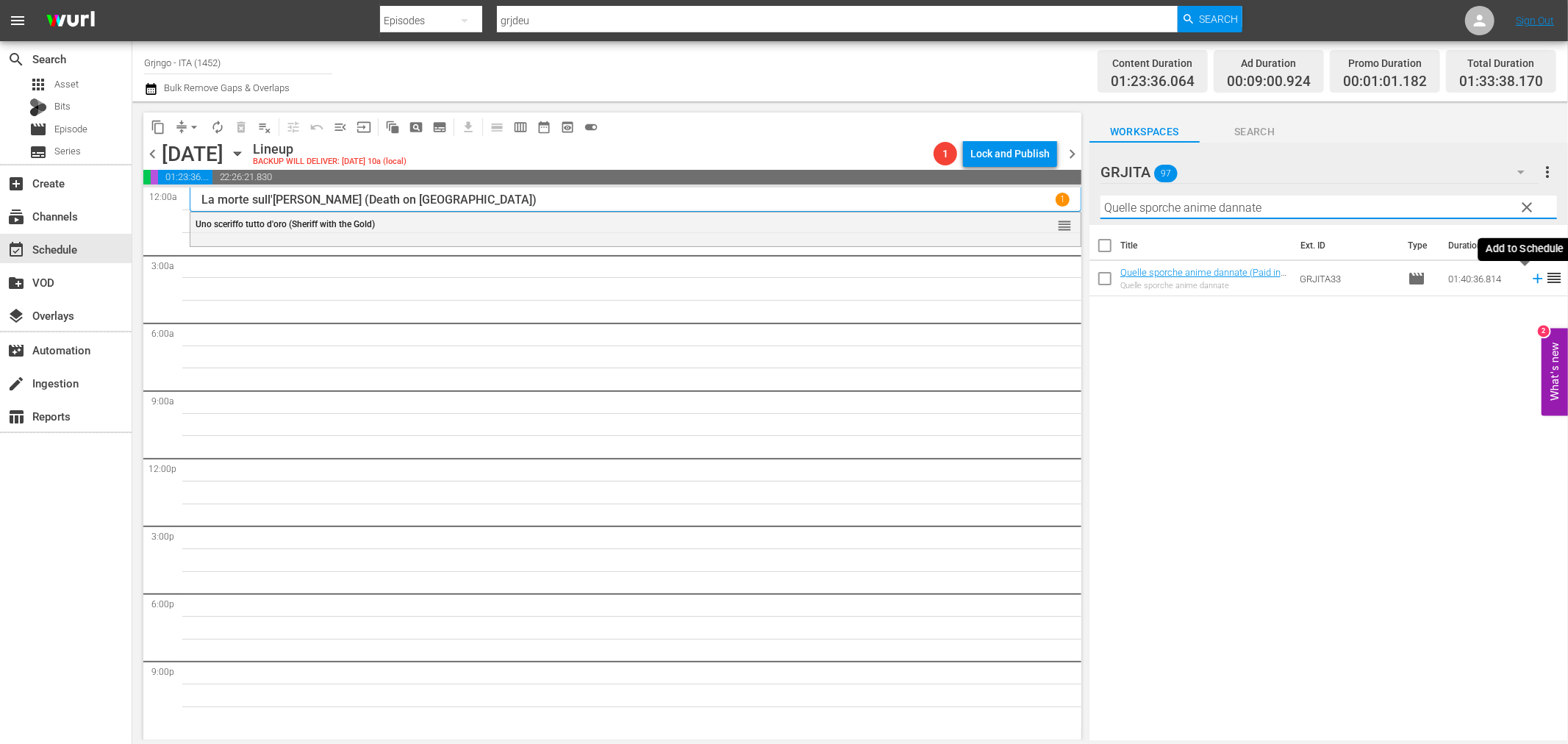
type input "Quelle sporche anime dannate"
click at [1533, 275] on icon at bounding box center [1538, 278] width 10 height 10
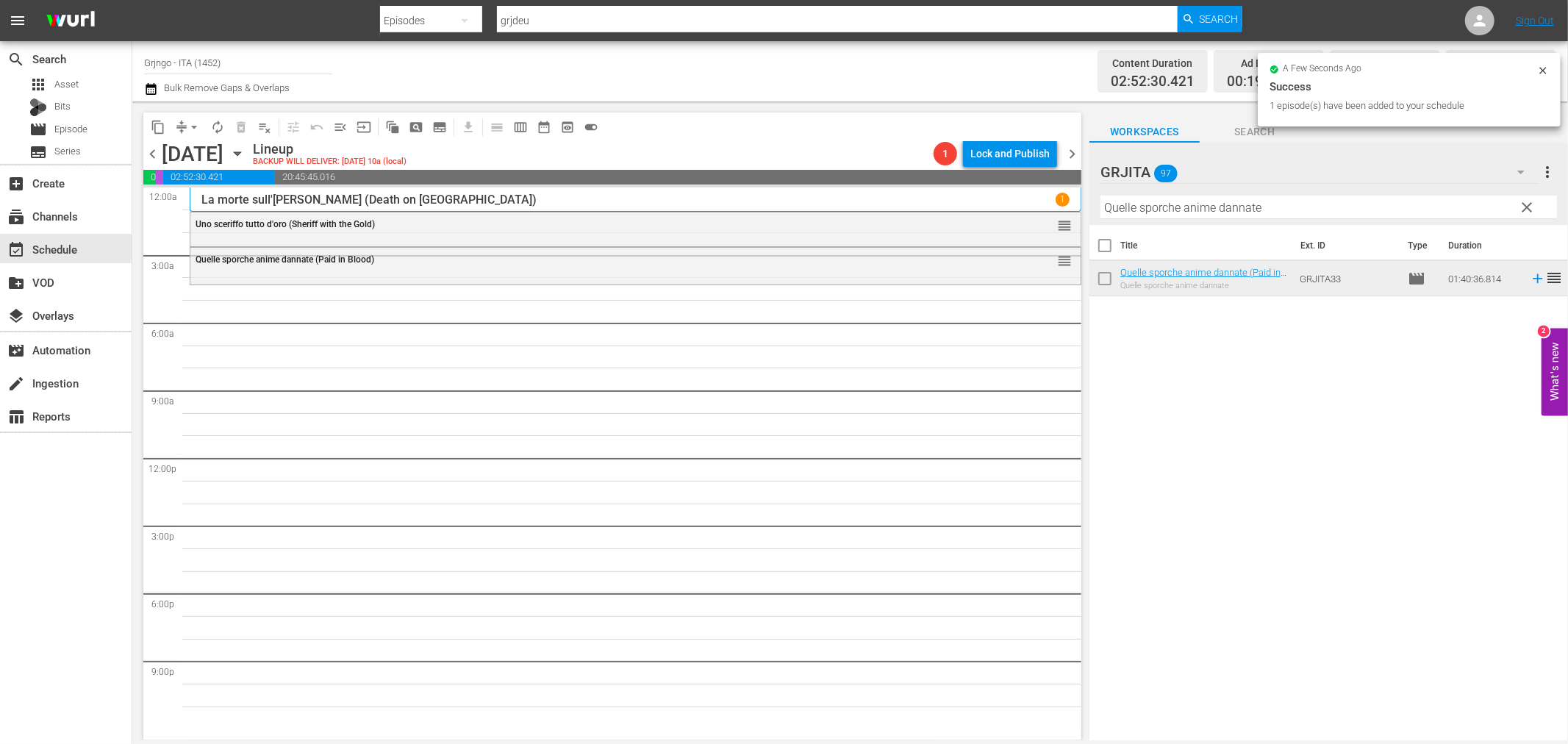
drag, startPoint x: 1526, startPoint y: 204, endPoint x: 1420, endPoint y: 201, distance: 106.0
click at [1526, 204] on span "clear" at bounding box center [1528, 208] width 18 height 18
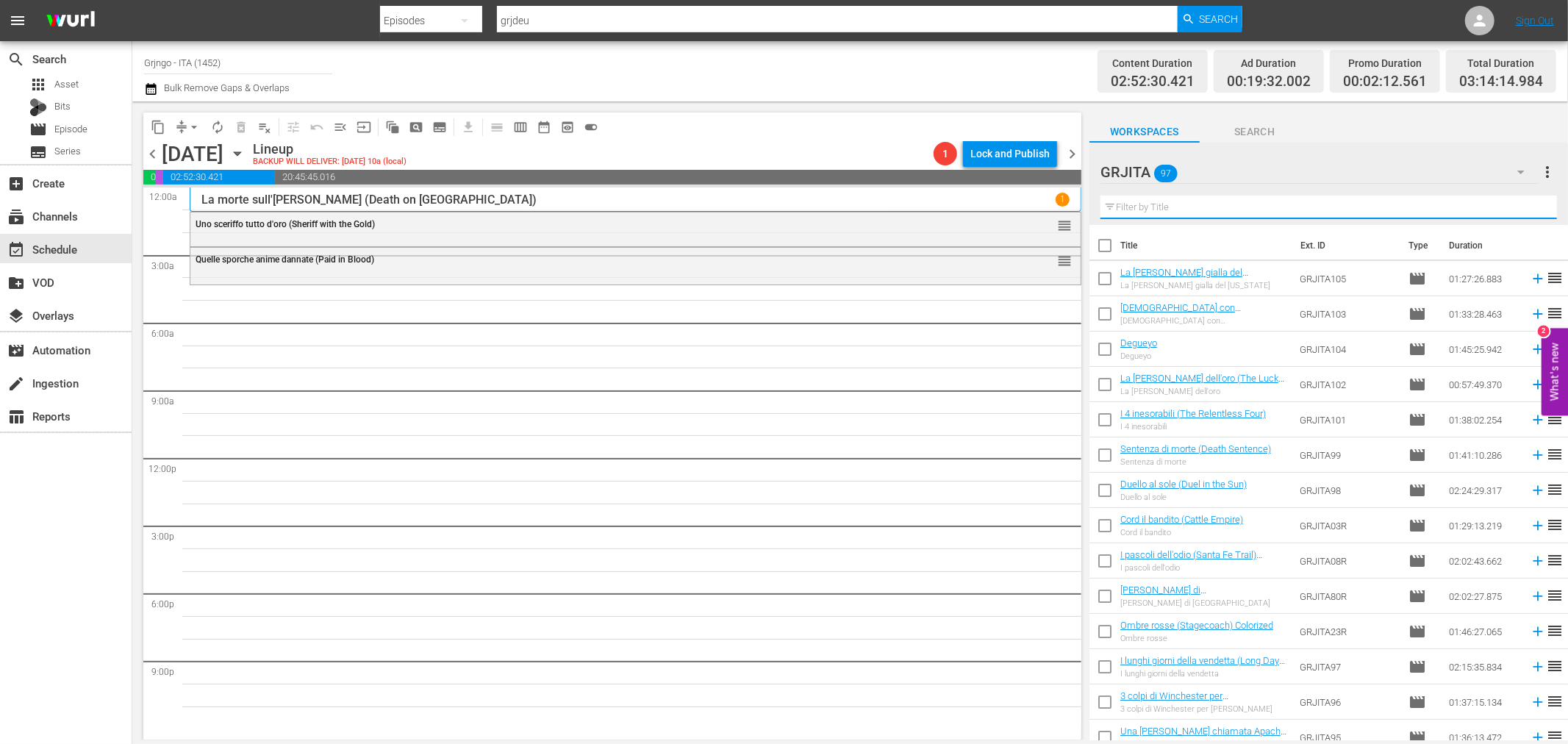
paste input "I tre che sconvolsero il West"
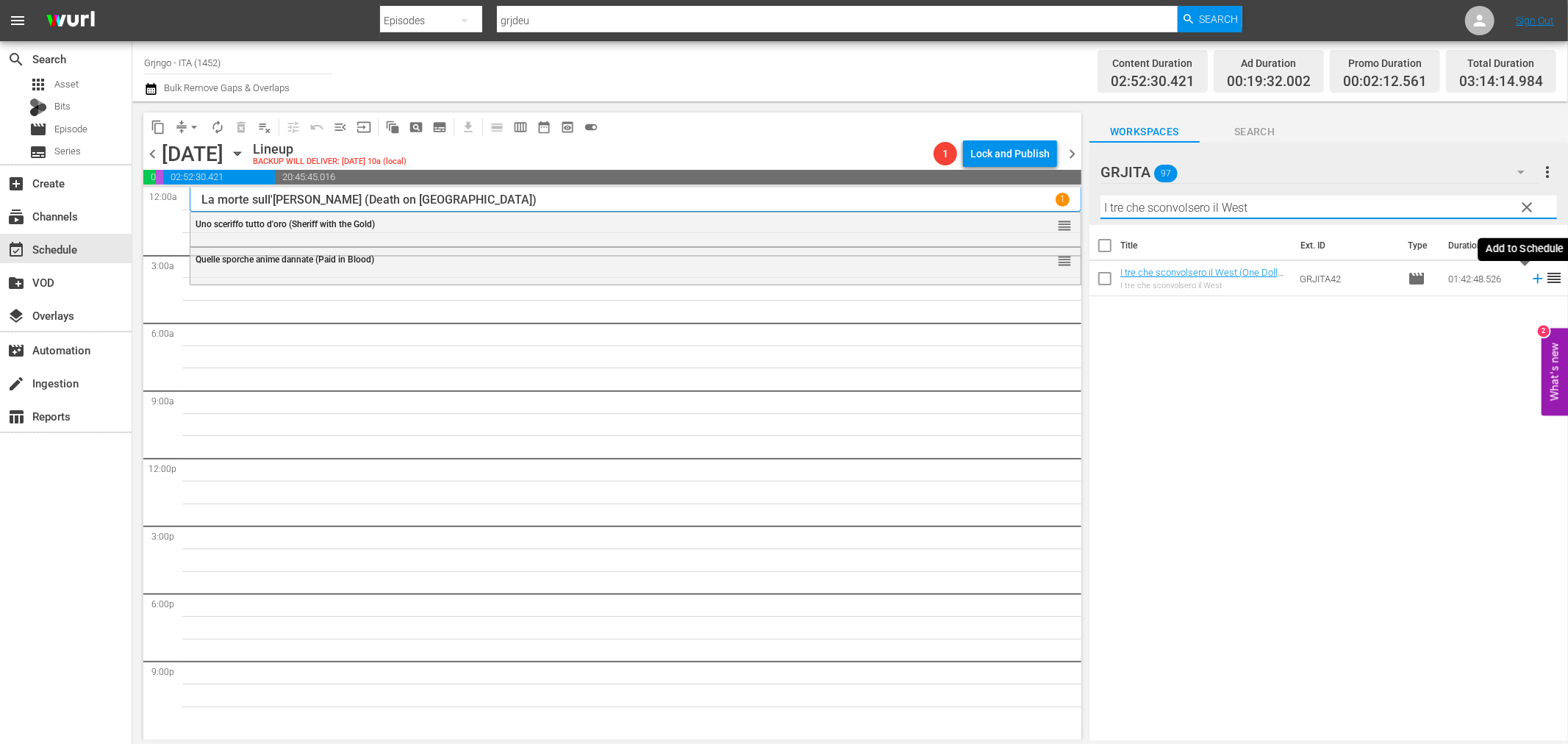
type input "I tre che sconvolsero il West"
click at [1530, 276] on icon at bounding box center [1538, 278] width 16 height 16
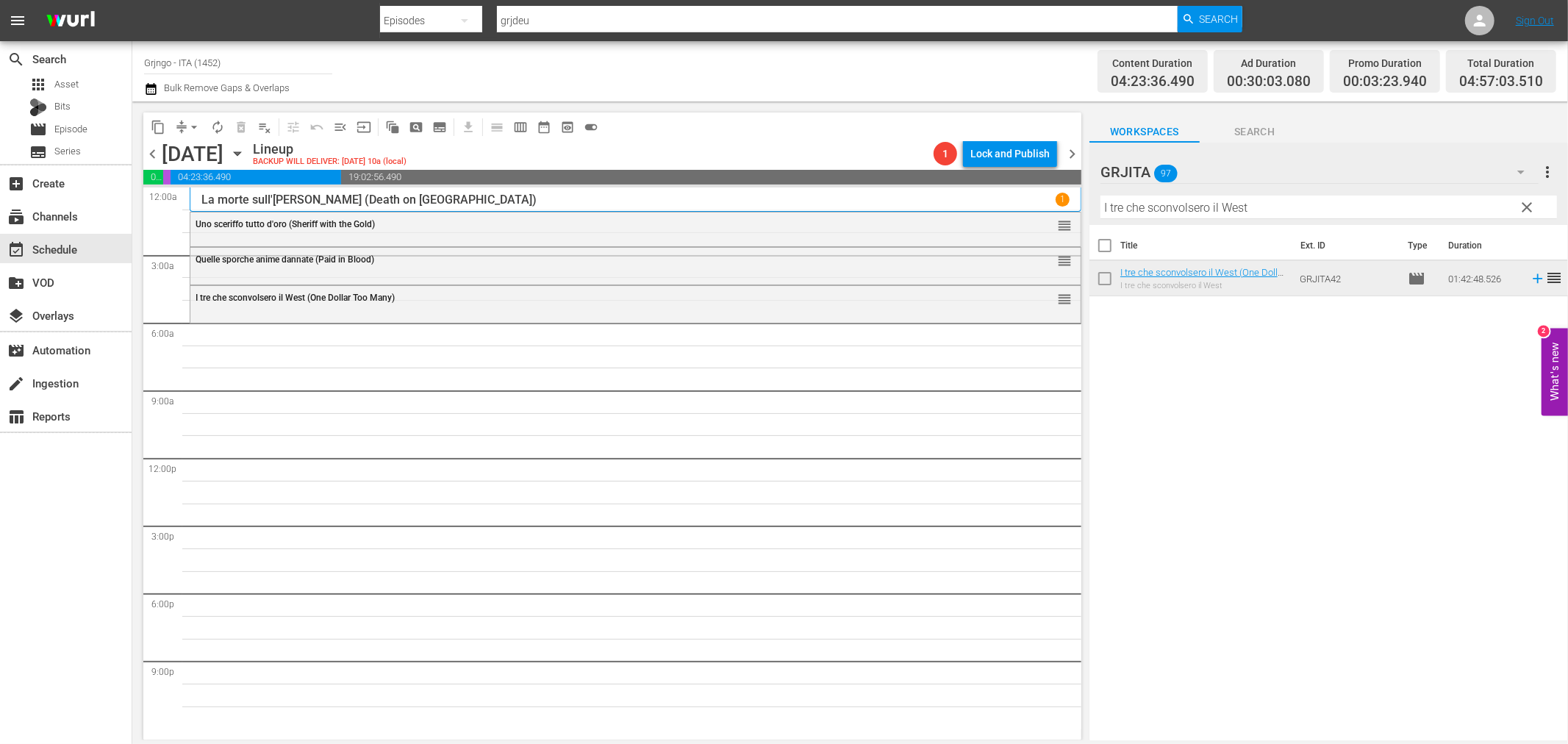
click at [1527, 197] on button "clear" at bounding box center [1527, 207] width 23 height 23
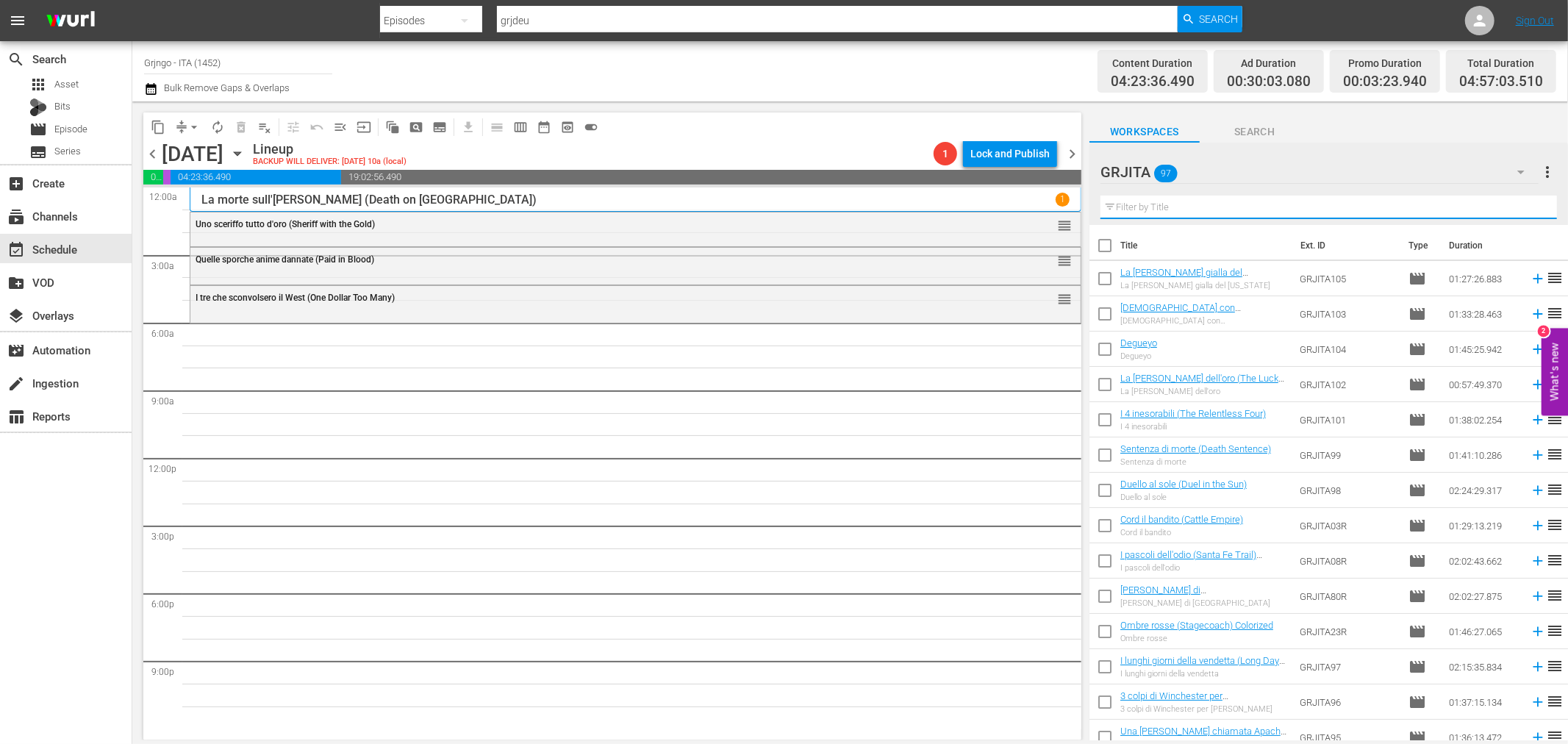
paste input "Cord il bandito (Cattle Empire)"
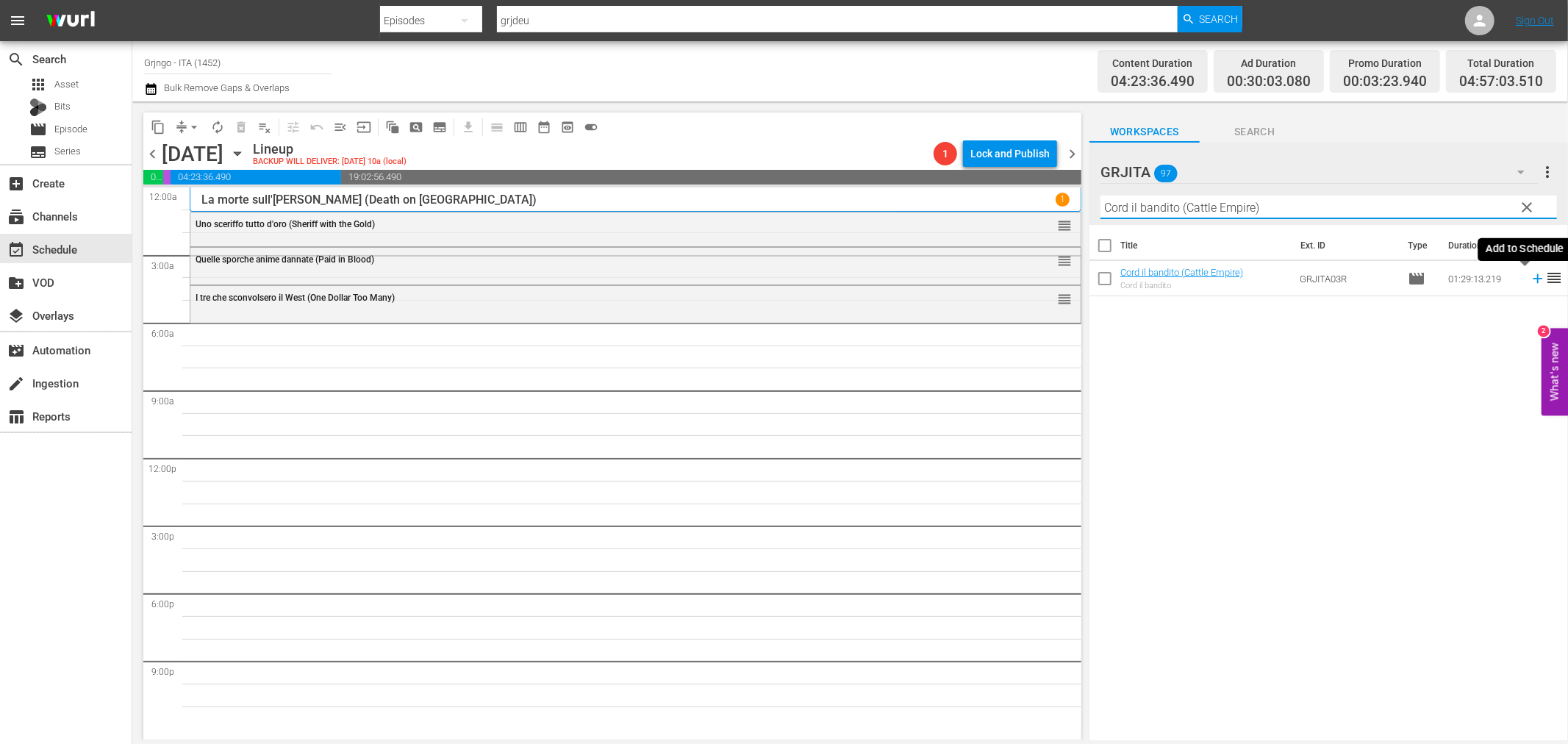
type input "Cord il bandito (Cattle Empire)"
click at [1530, 276] on icon at bounding box center [1538, 278] width 16 height 16
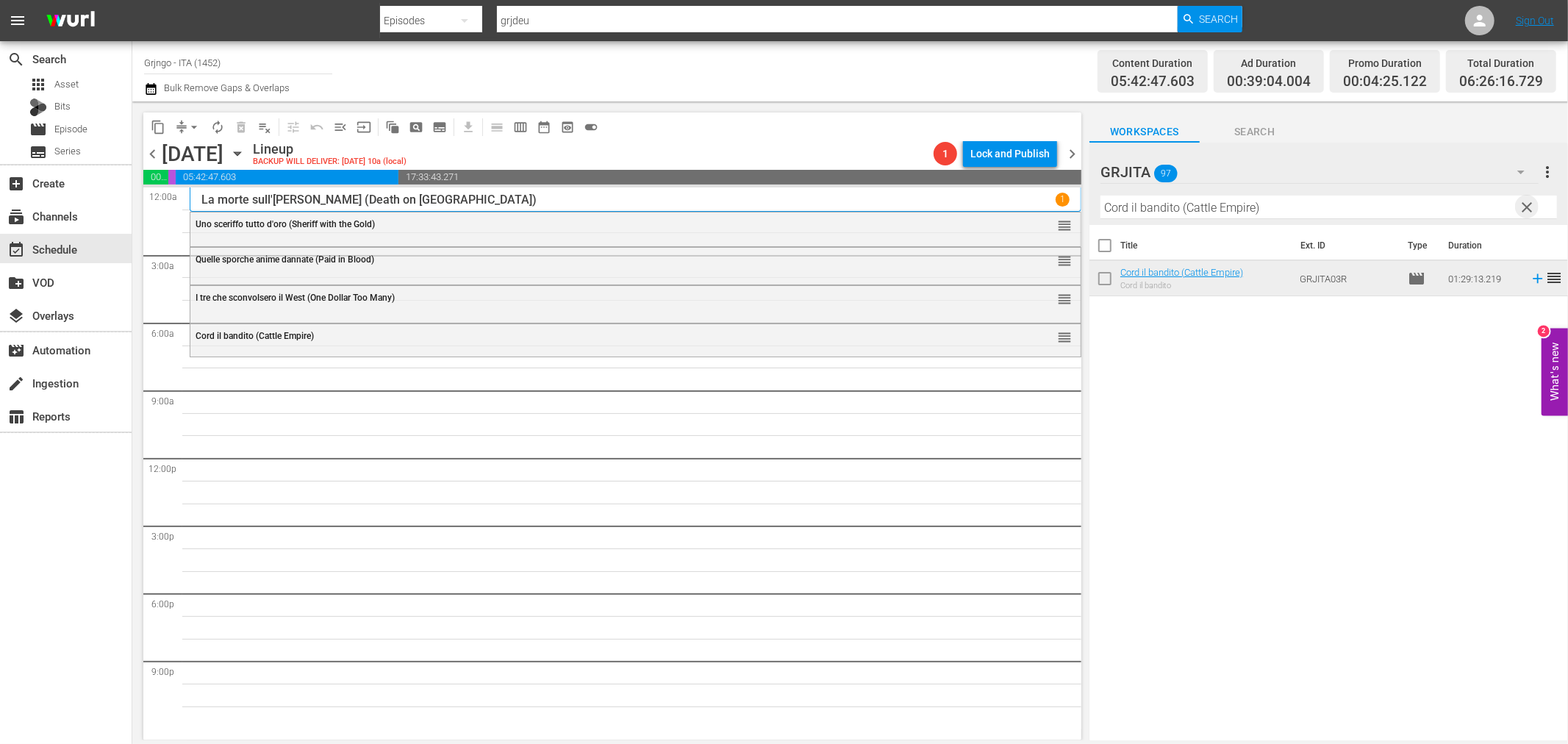
click at [1520, 209] on span "clear" at bounding box center [1528, 208] width 18 height 18
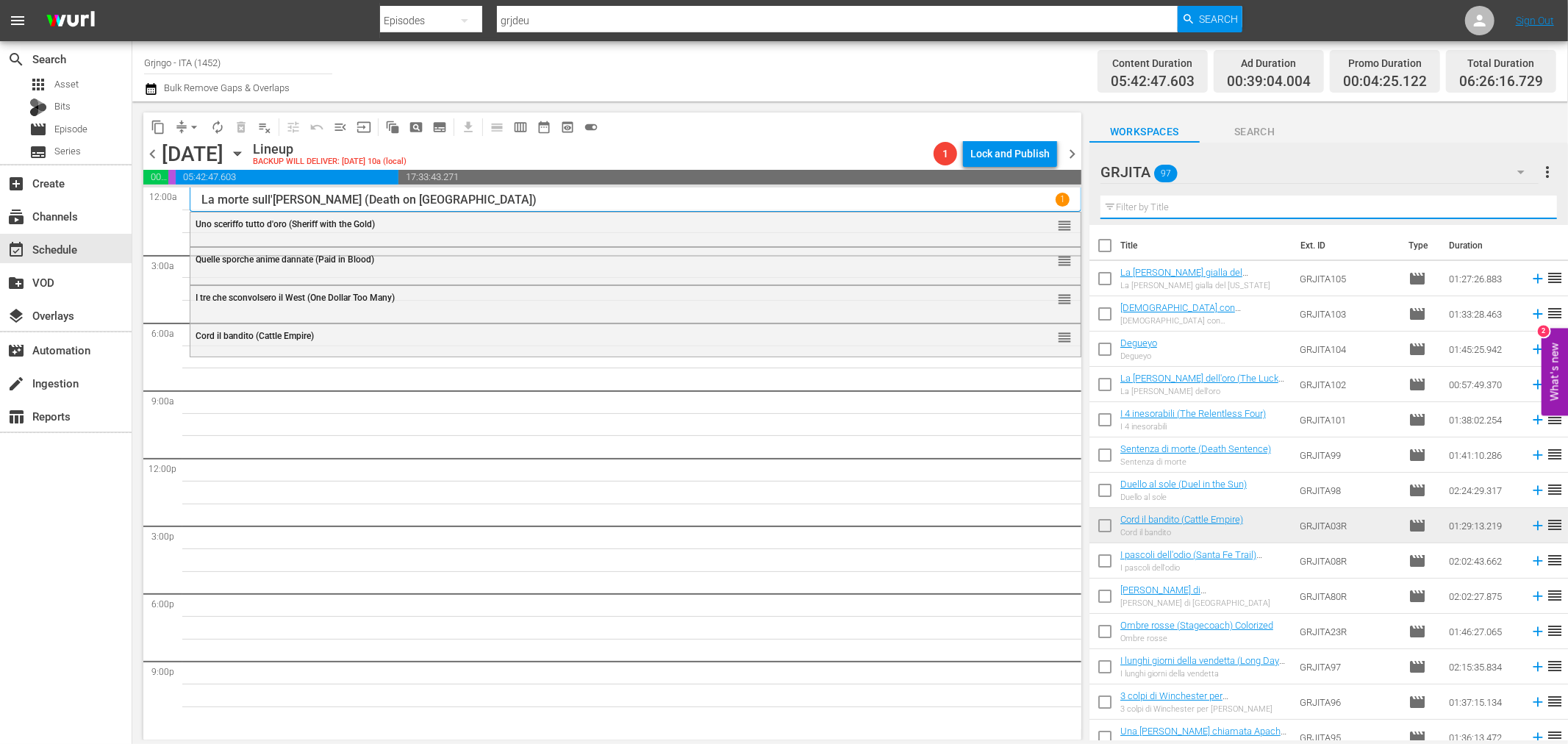
paste input "Prega Dio... e scavati la fossa!"
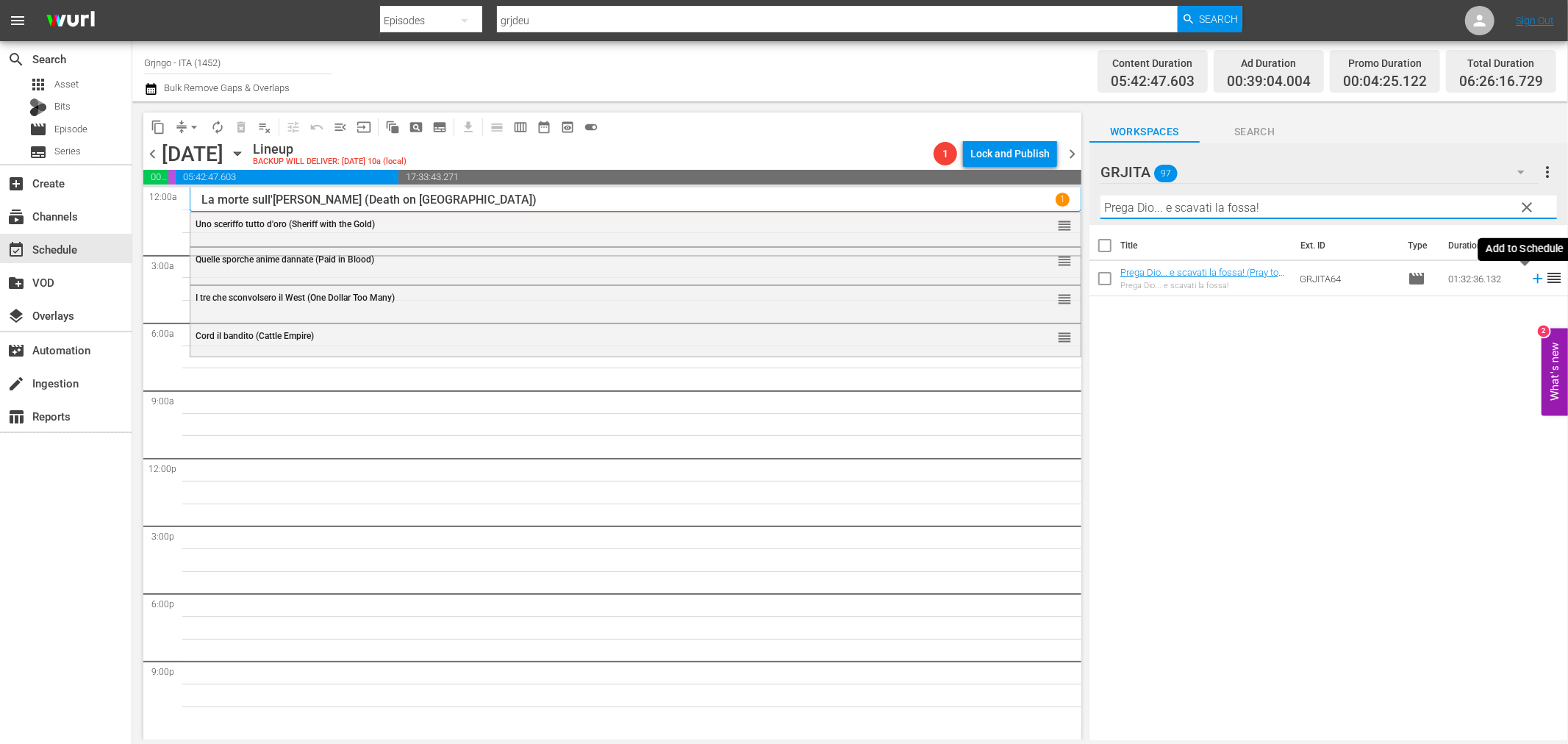
type input "Prega Dio... e scavati la fossa!"
click at [1530, 274] on icon at bounding box center [1538, 278] width 16 height 16
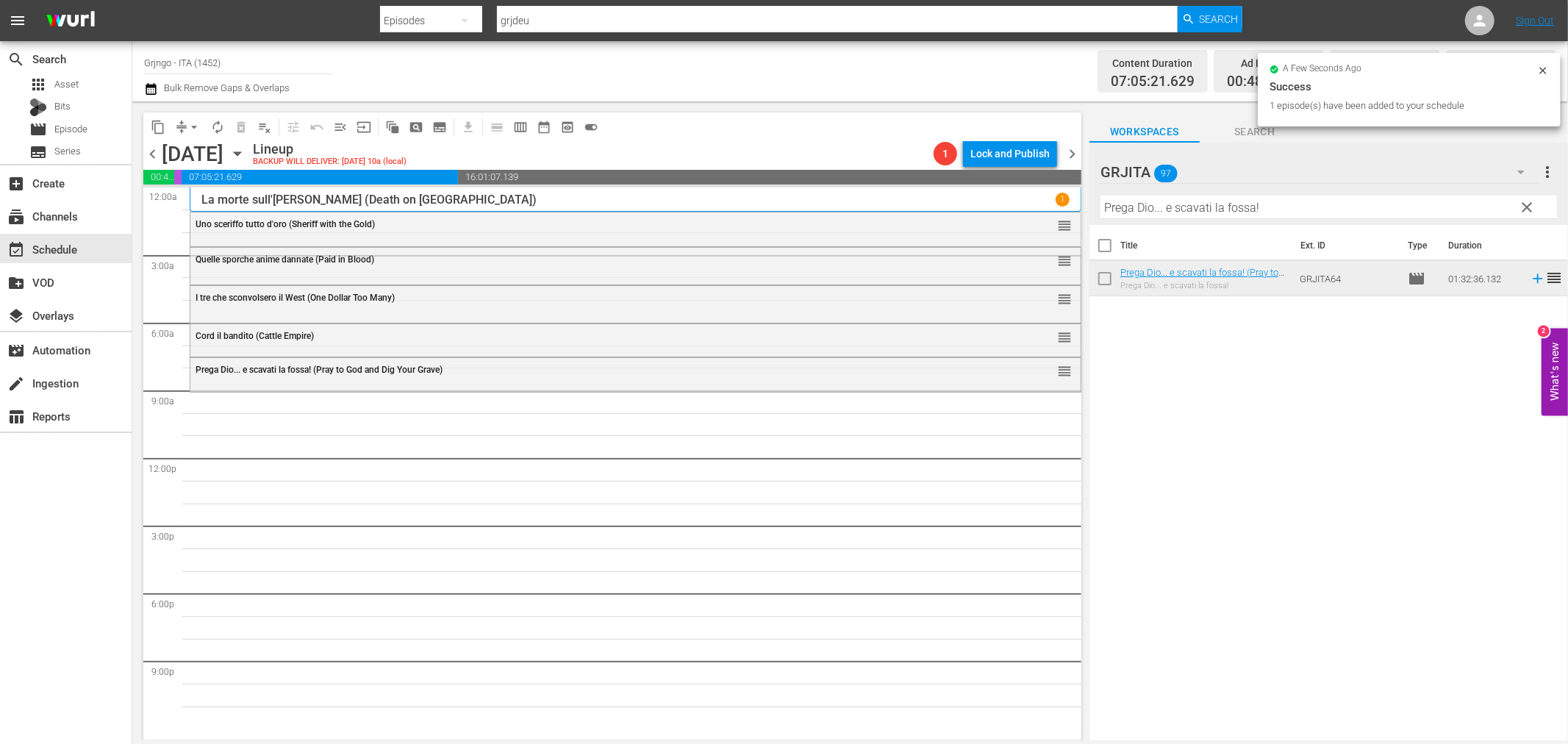
drag, startPoint x: 1522, startPoint y: 204, endPoint x: 1397, endPoint y: 195, distance: 125.3
click at [1522, 204] on span "clear" at bounding box center [1528, 208] width 18 height 18
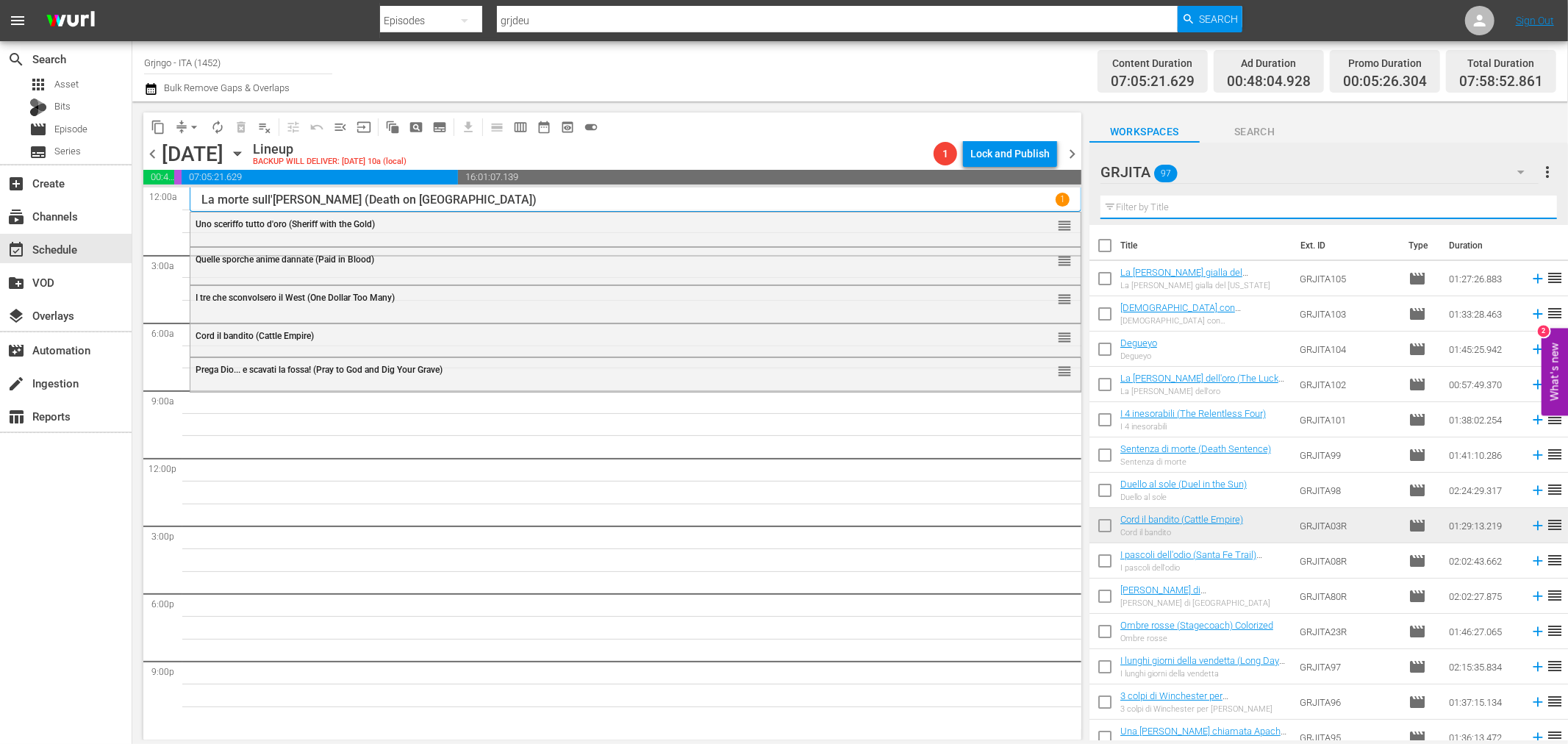
paste input "La strage del 7º Cavalleggeri"
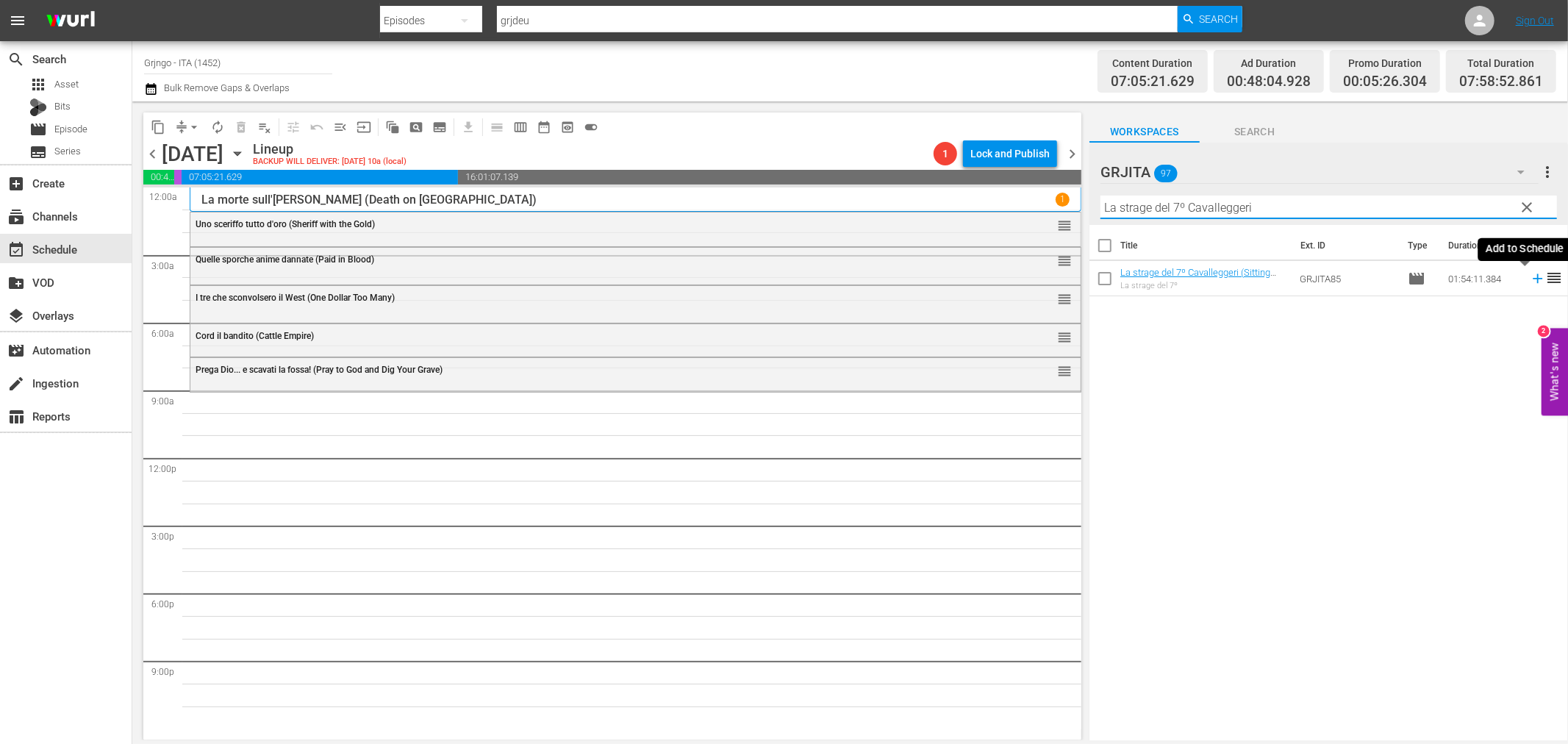
type input "La strage del 7º Cavalleggeri"
click at [1533, 278] on icon at bounding box center [1538, 278] width 10 height 10
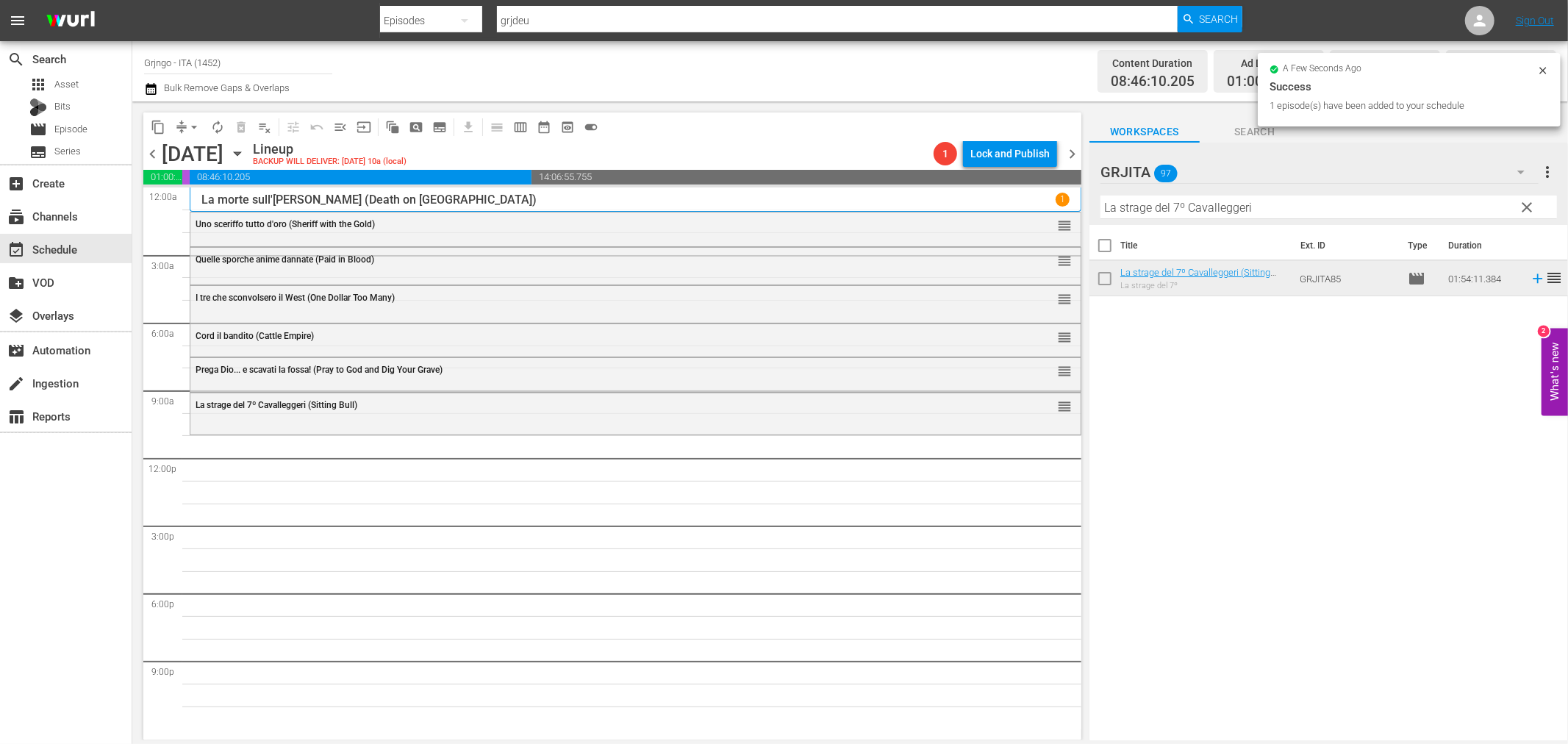
click at [1525, 200] on span "clear" at bounding box center [1528, 208] width 18 height 18
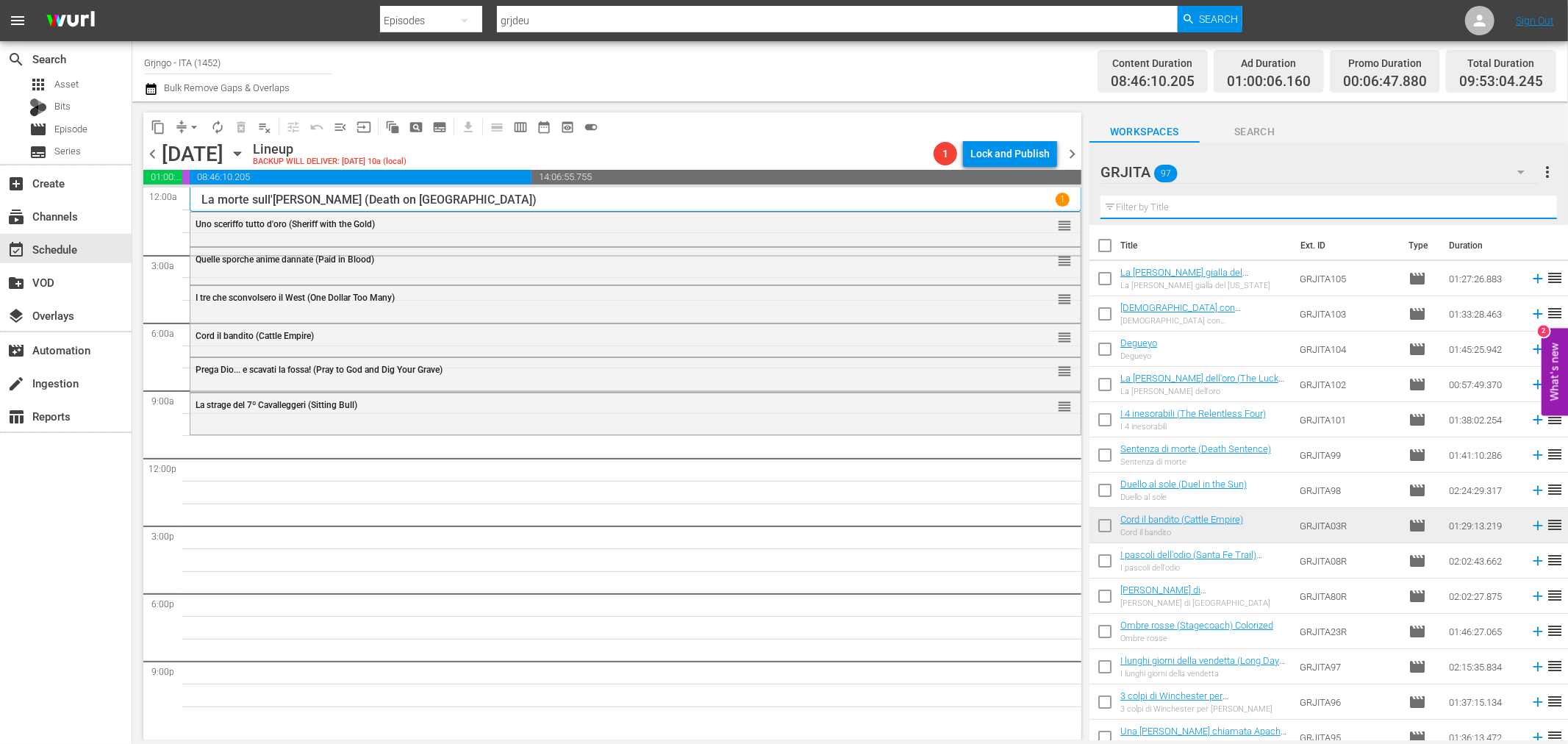
paste input "Più forte sorelle"
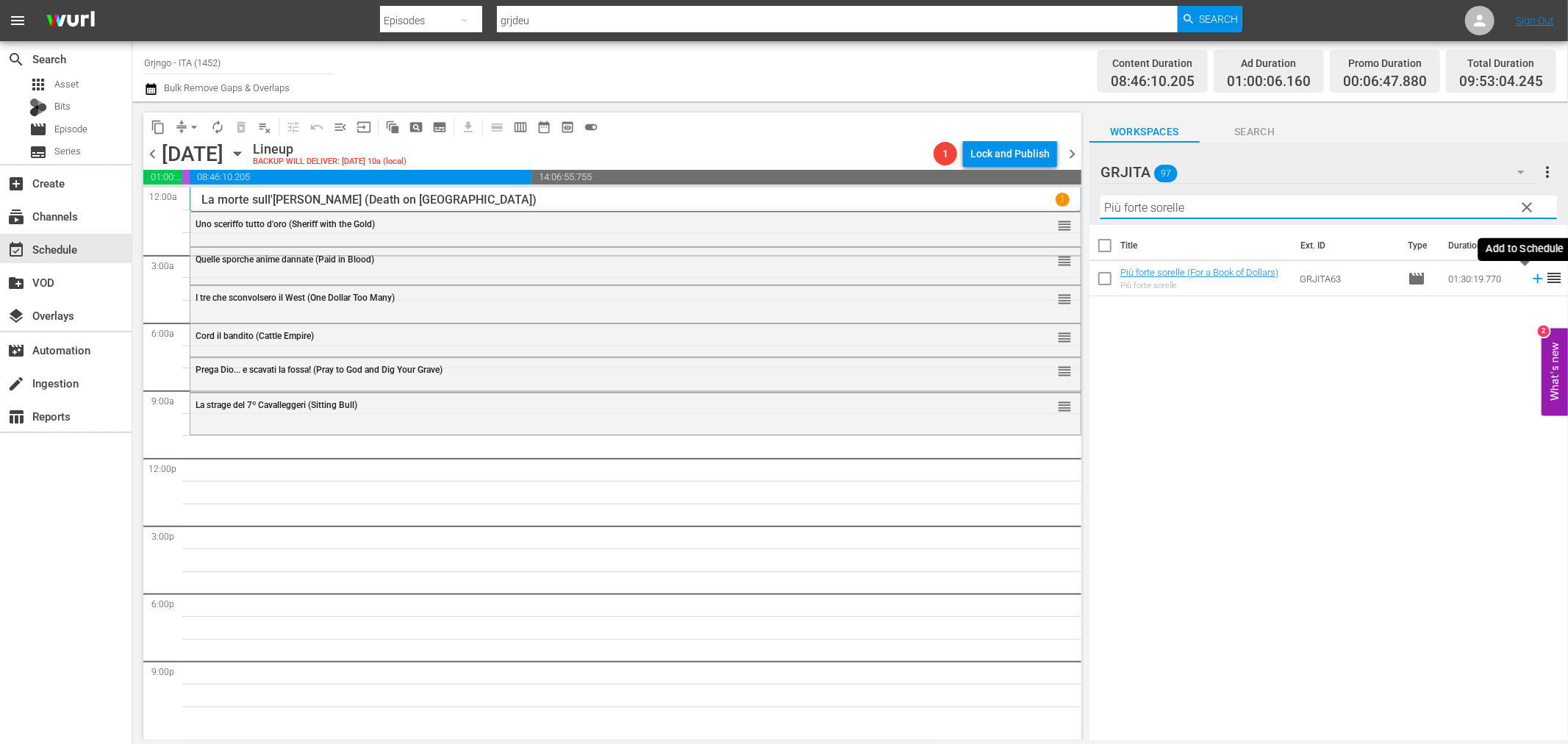
type input "Più forte sorelle"
click at [1530, 275] on icon at bounding box center [1538, 278] width 16 height 16
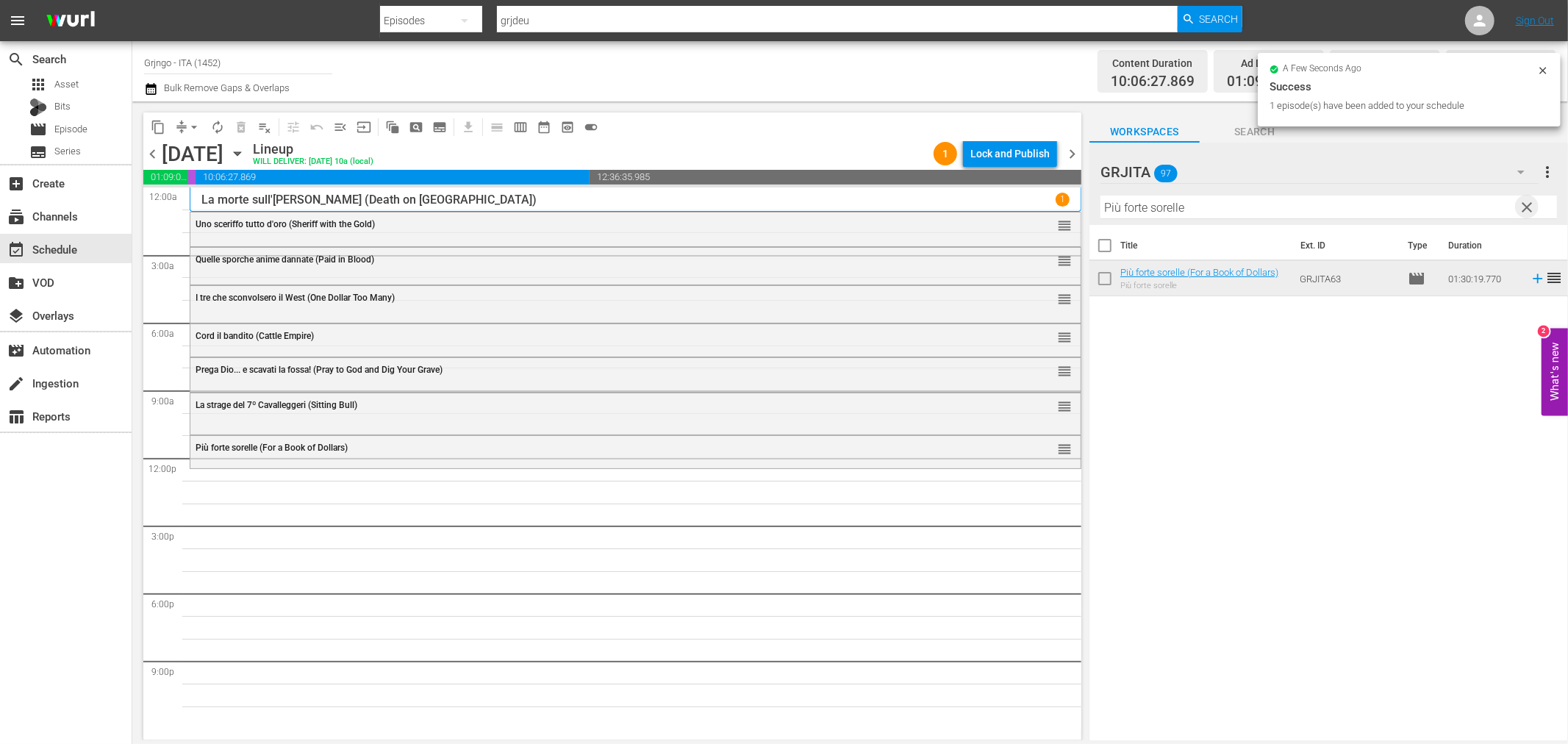
click at [1530, 200] on span "clear" at bounding box center [1528, 208] width 18 height 18
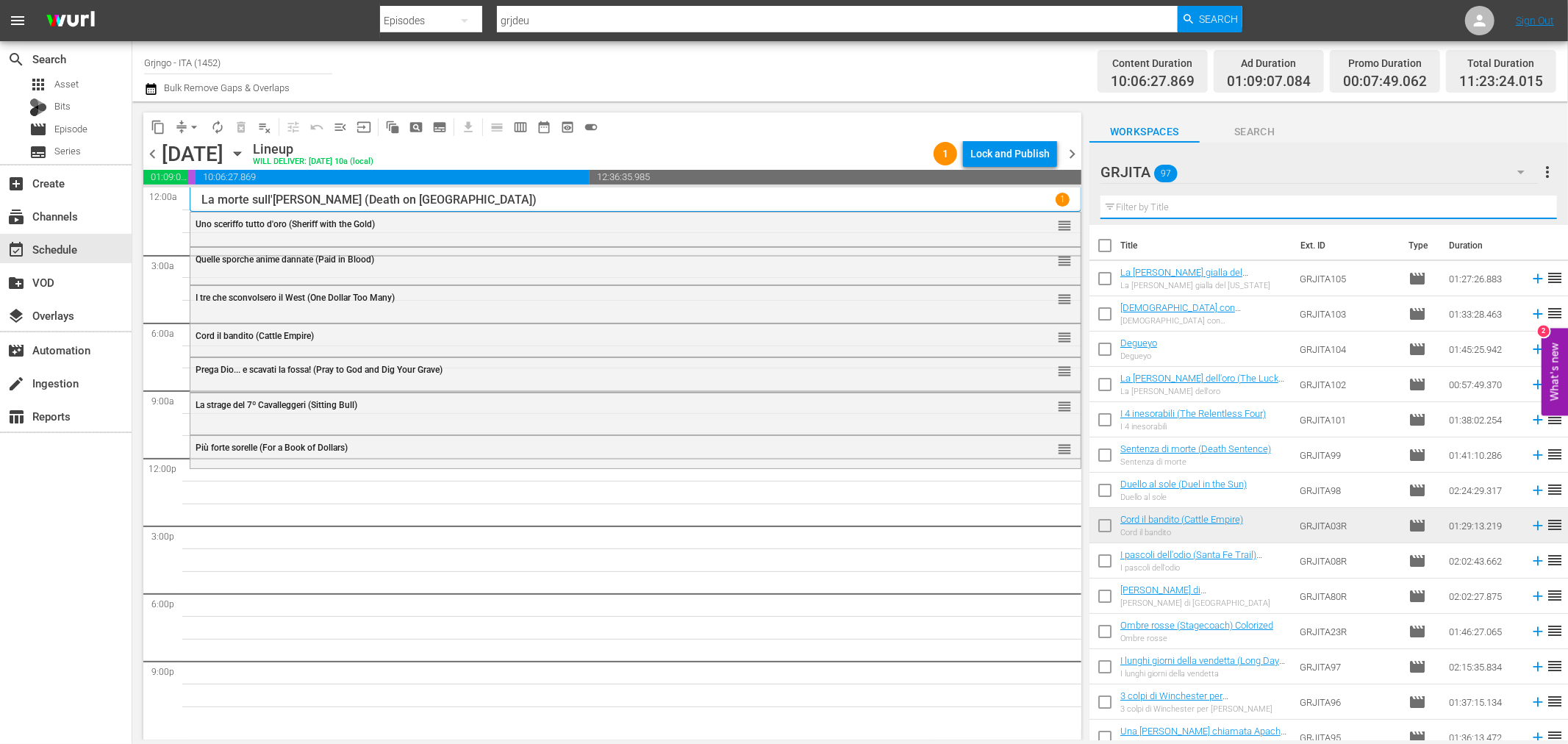
click at [1146, 204] on input "text" at bounding box center [1329, 207] width 456 height 23
paste input "[PERSON_NAME] ragazzi!"
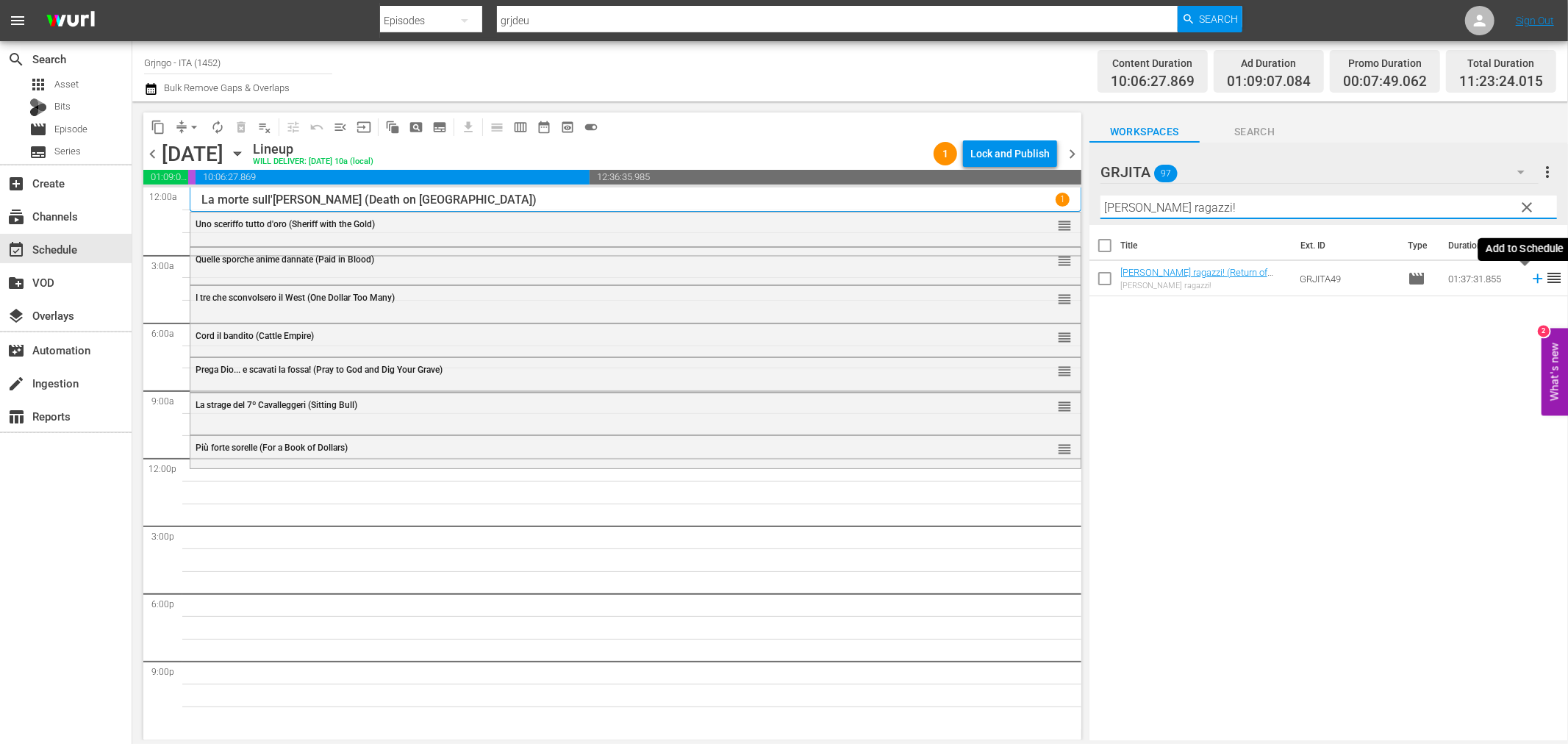
type input "[PERSON_NAME] ragazzi!"
click at [1530, 276] on icon at bounding box center [1538, 278] width 16 height 16
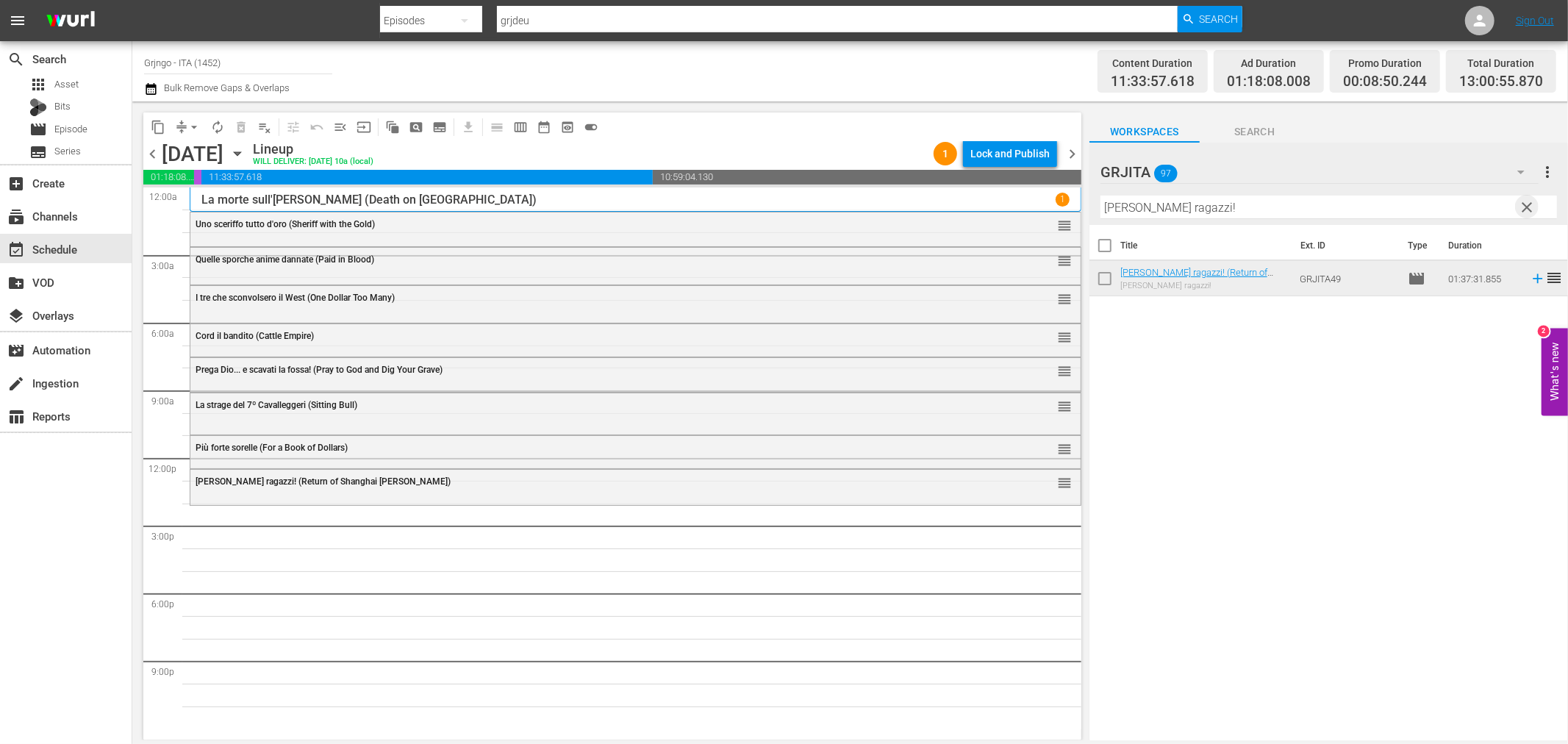
drag, startPoint x: 1525, startPoint y: 204, endPoint x: 1265, endPoint y: 200, distance: 260.0
click at [1525, 204] on span "clear" at bounding box center [1528, 208] width 18 height 18
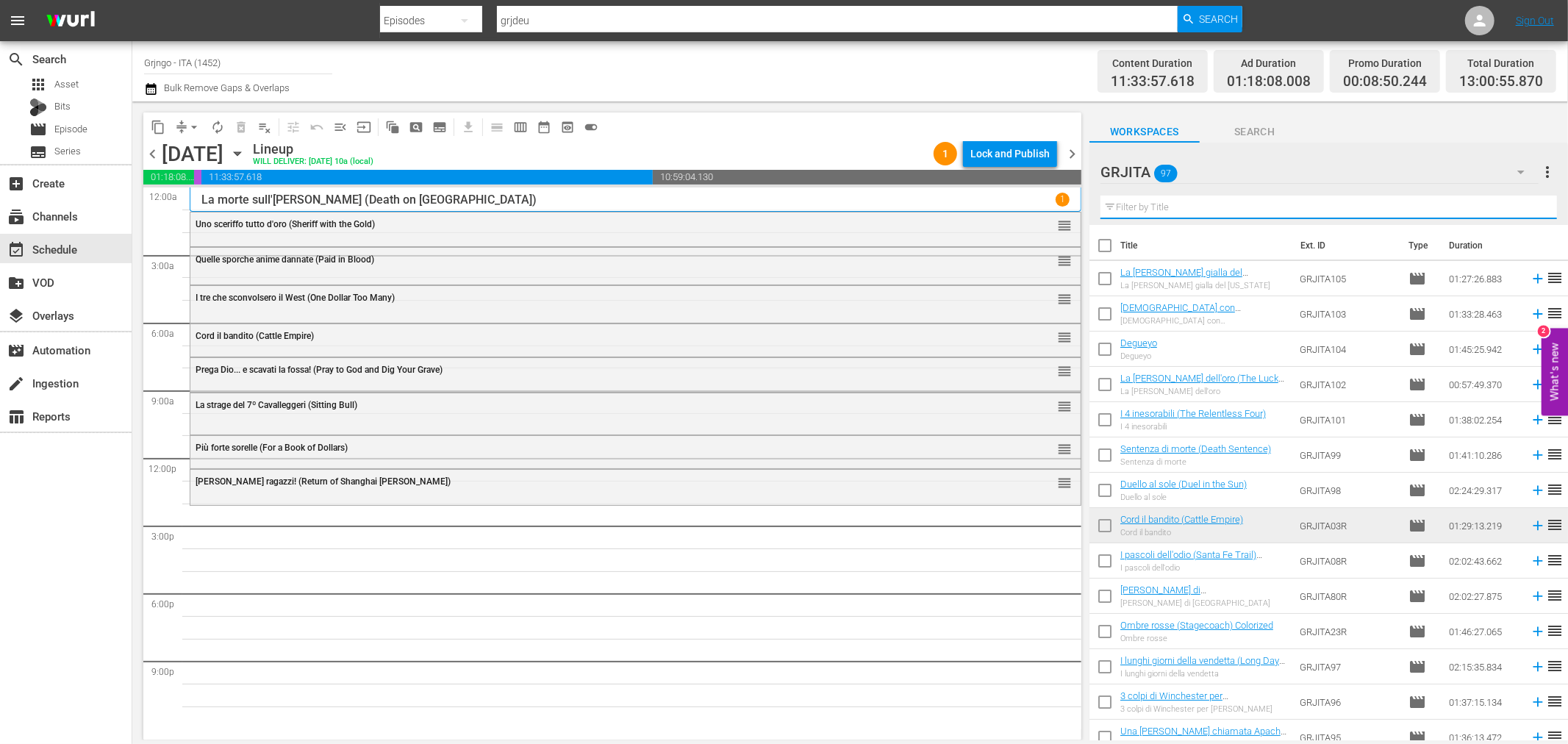
paste input "Ombre rosse (Stagecoach)"
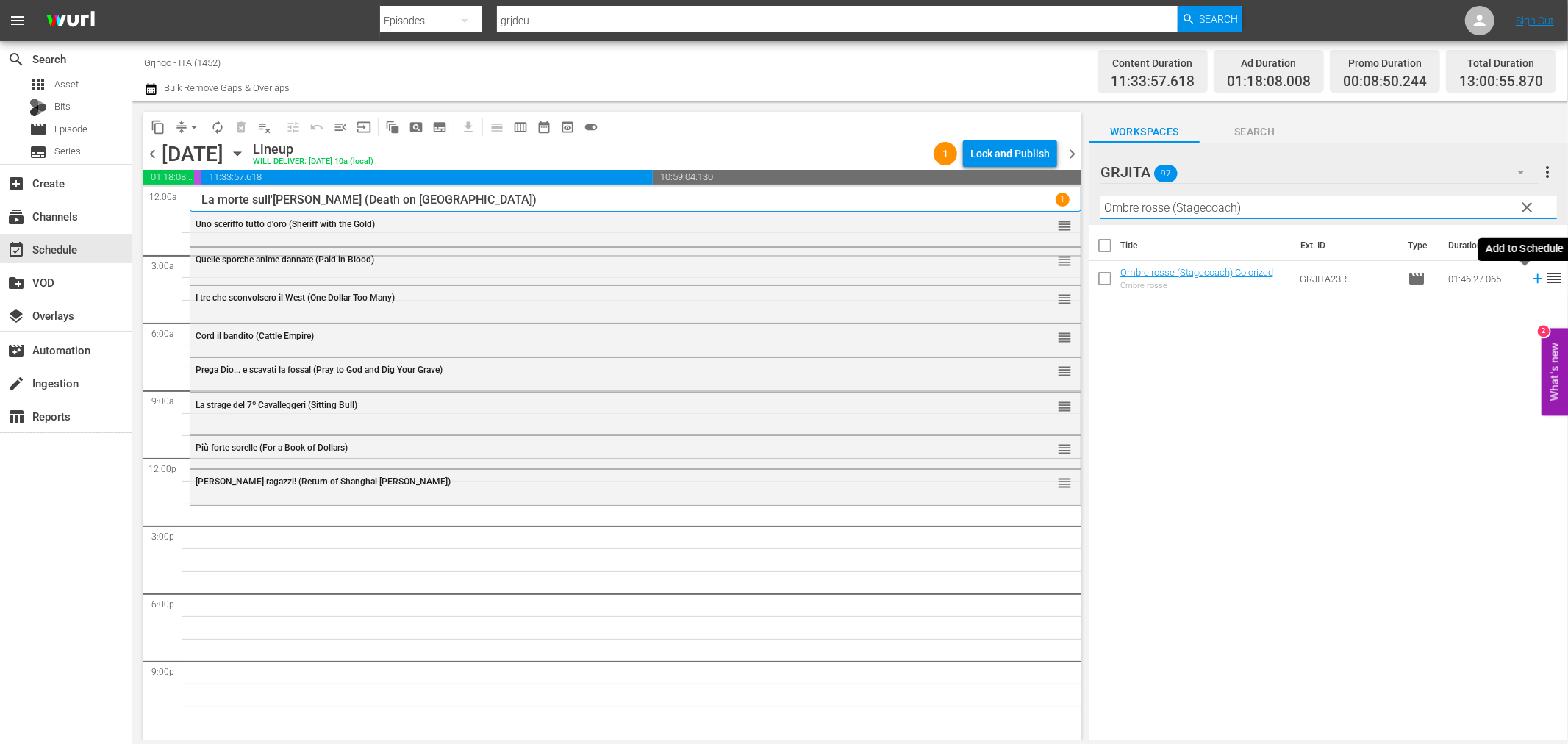
type input "Ombre rosse (Stagecoach)"
click at [1530, 277] on icon at bounding box center [1538, 278] width 16 height 16
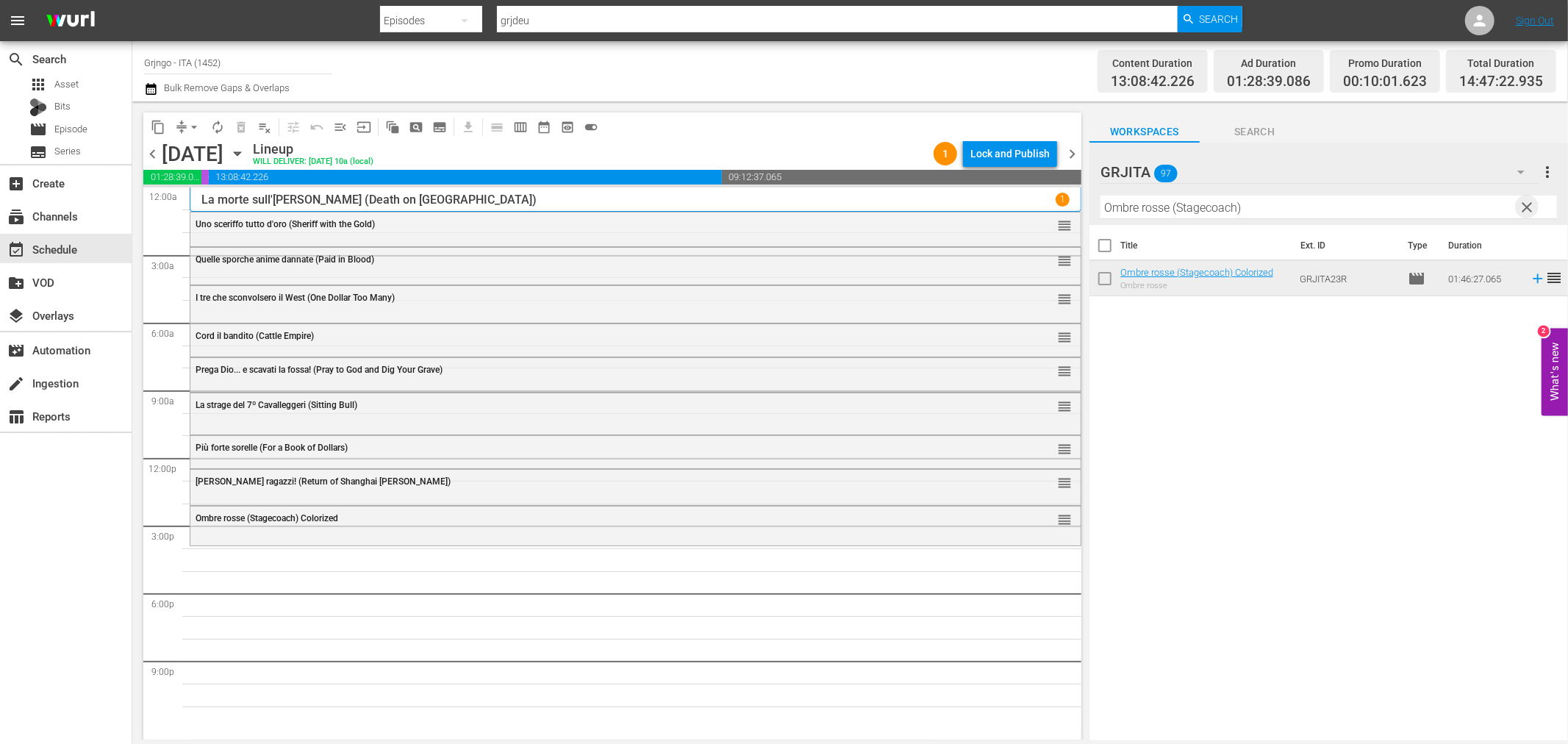
click at [1525, 207] on span "clear" at bounding box center [1528, 208] width 18 height 18
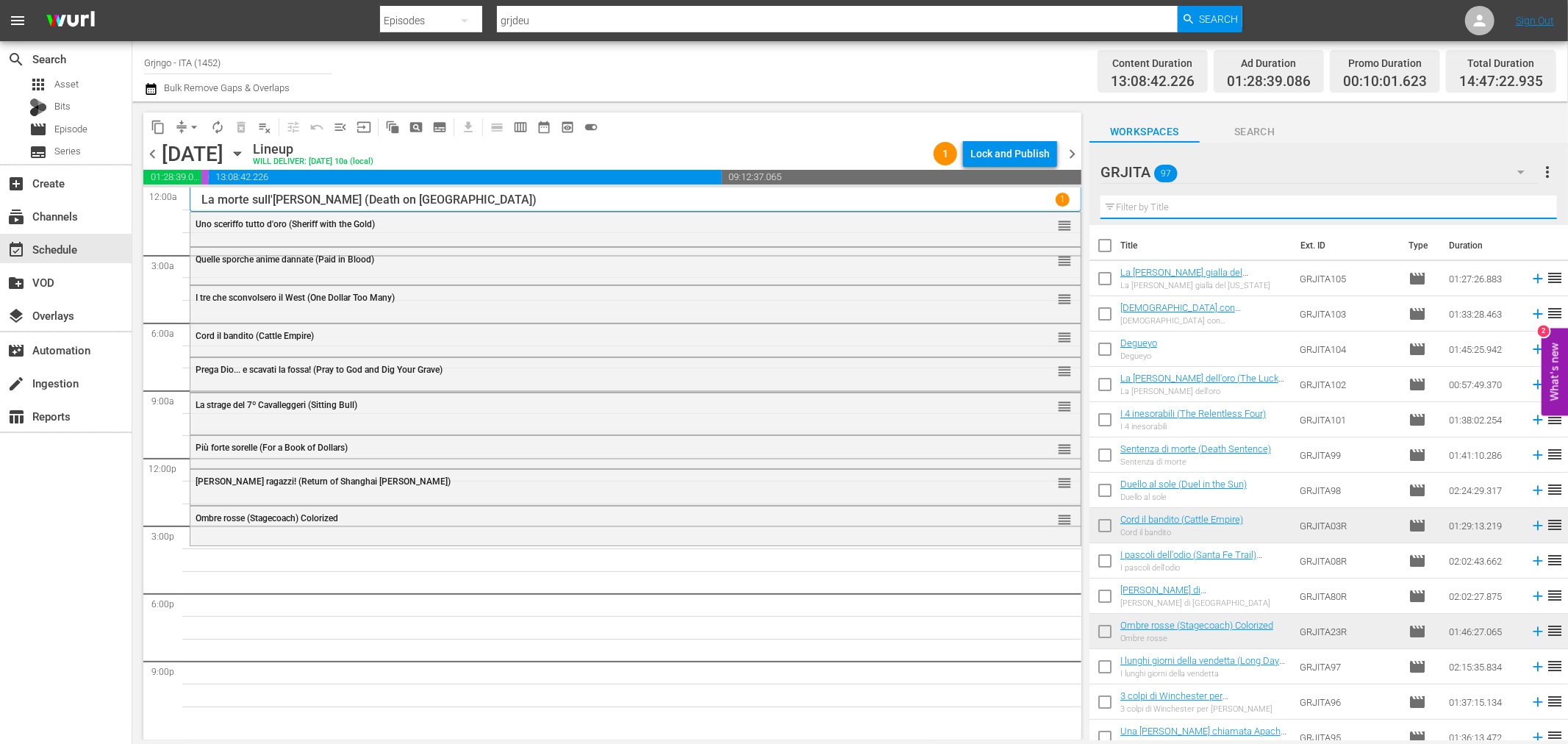
paste input "Killer calibro 32"
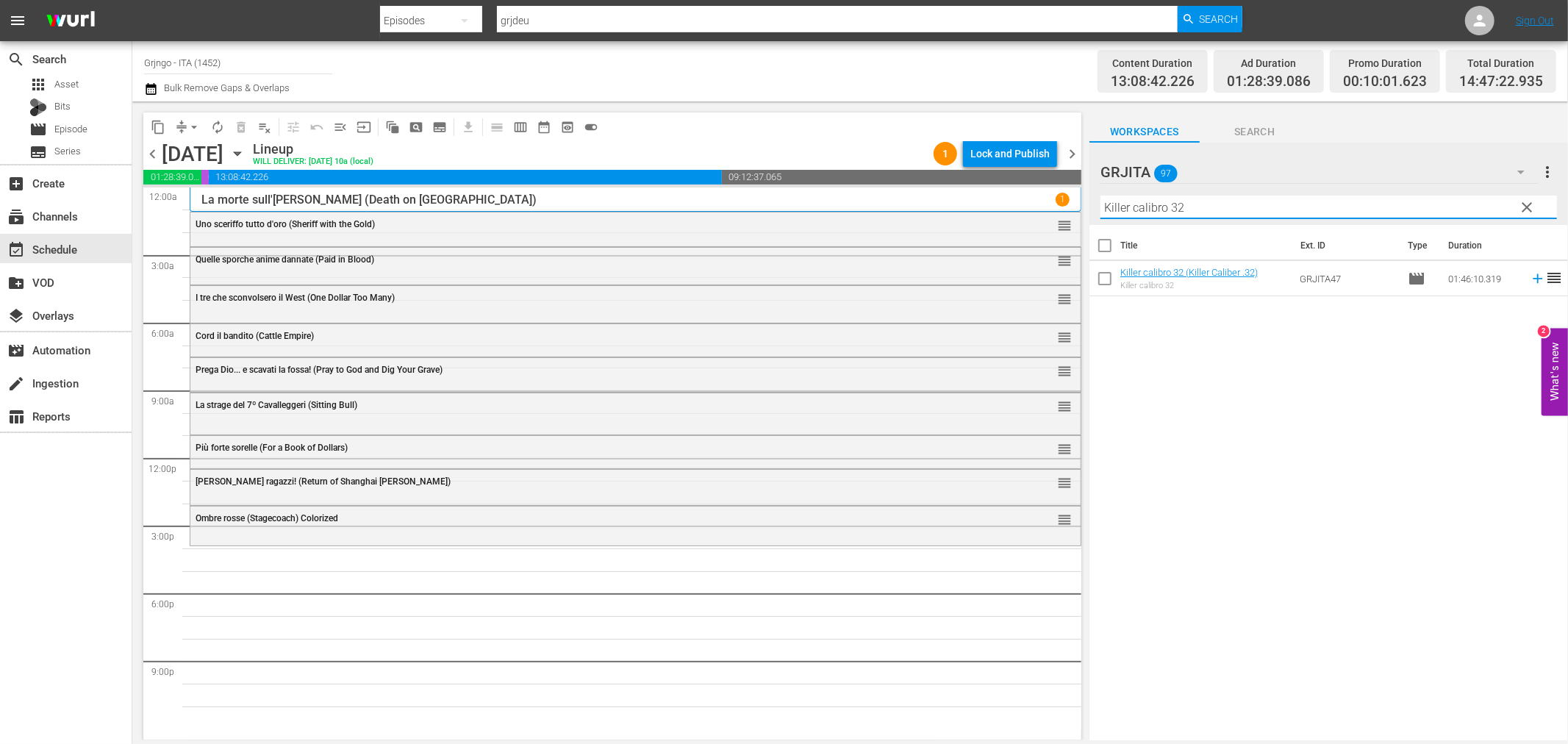
type input "Killer calibro 32"
click at [1530, 278] on icon at bounding box center [1538, 278] width 16 height 16
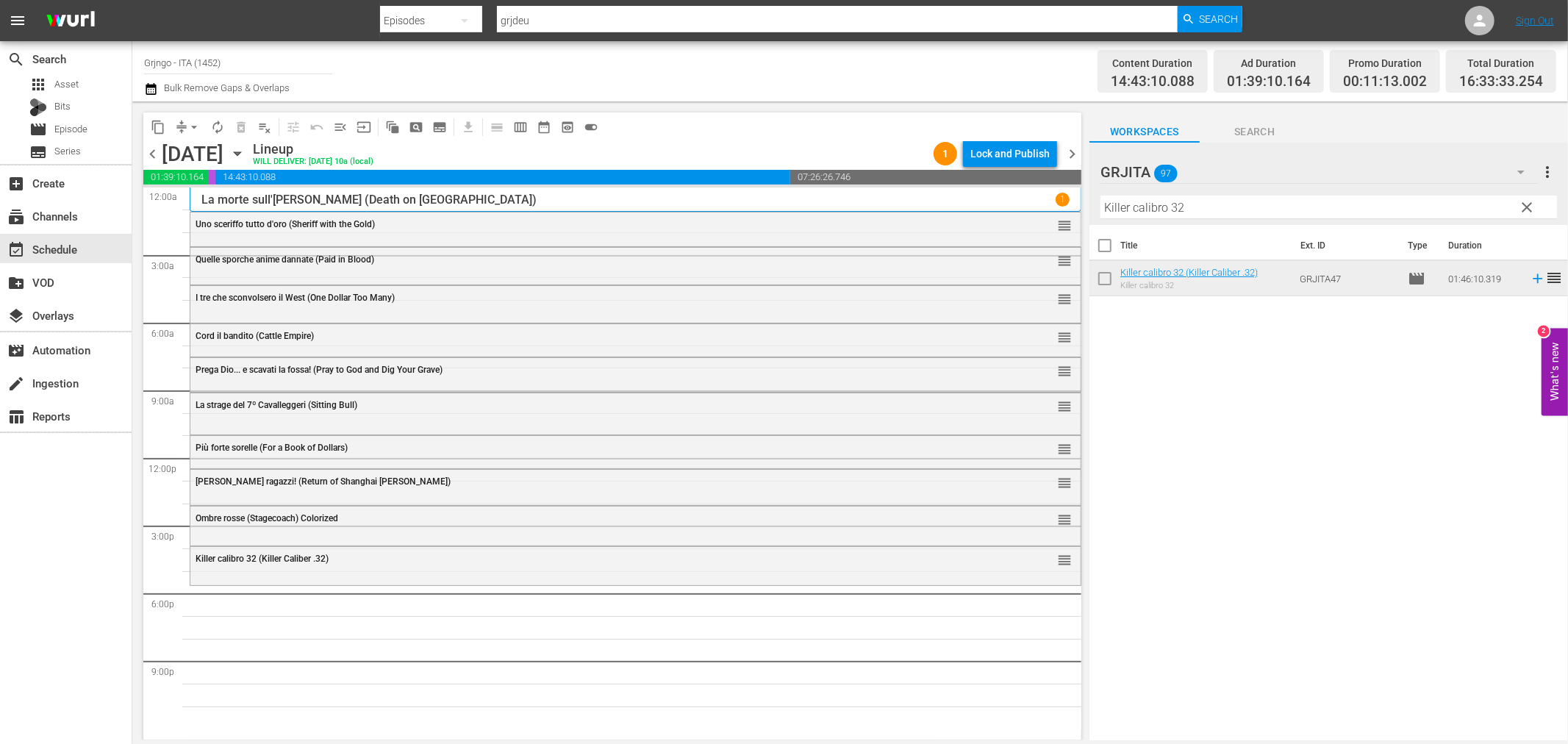
drag, startPoint x: 1522, startPoint y: 200, endPoint x: 1173, endPoint y: 218, distance: 349.5
click at [1523, 200] on span "clear" at bounding box center [1528, 208] width 18 height 18
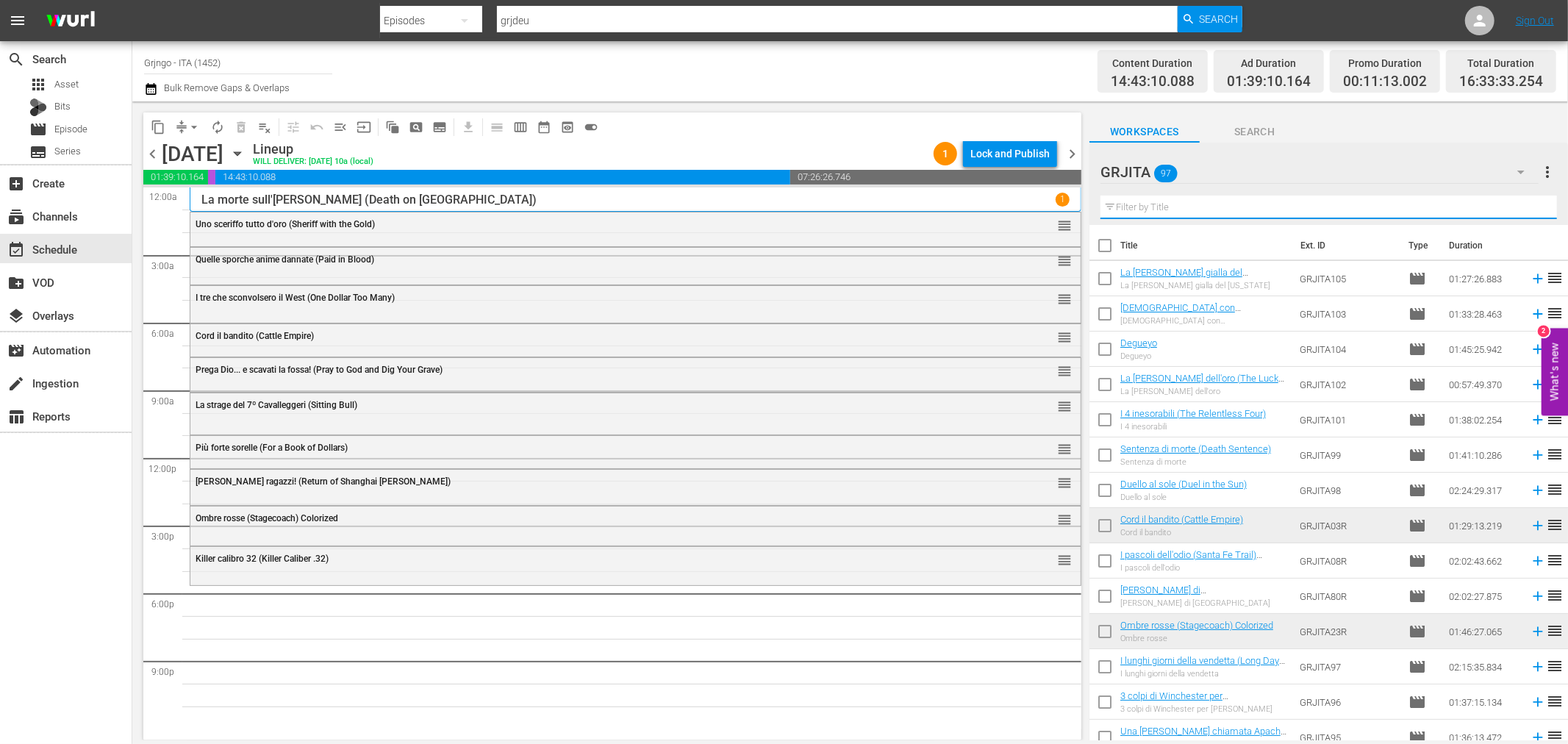
paste input "I vigliacchi non pregano"
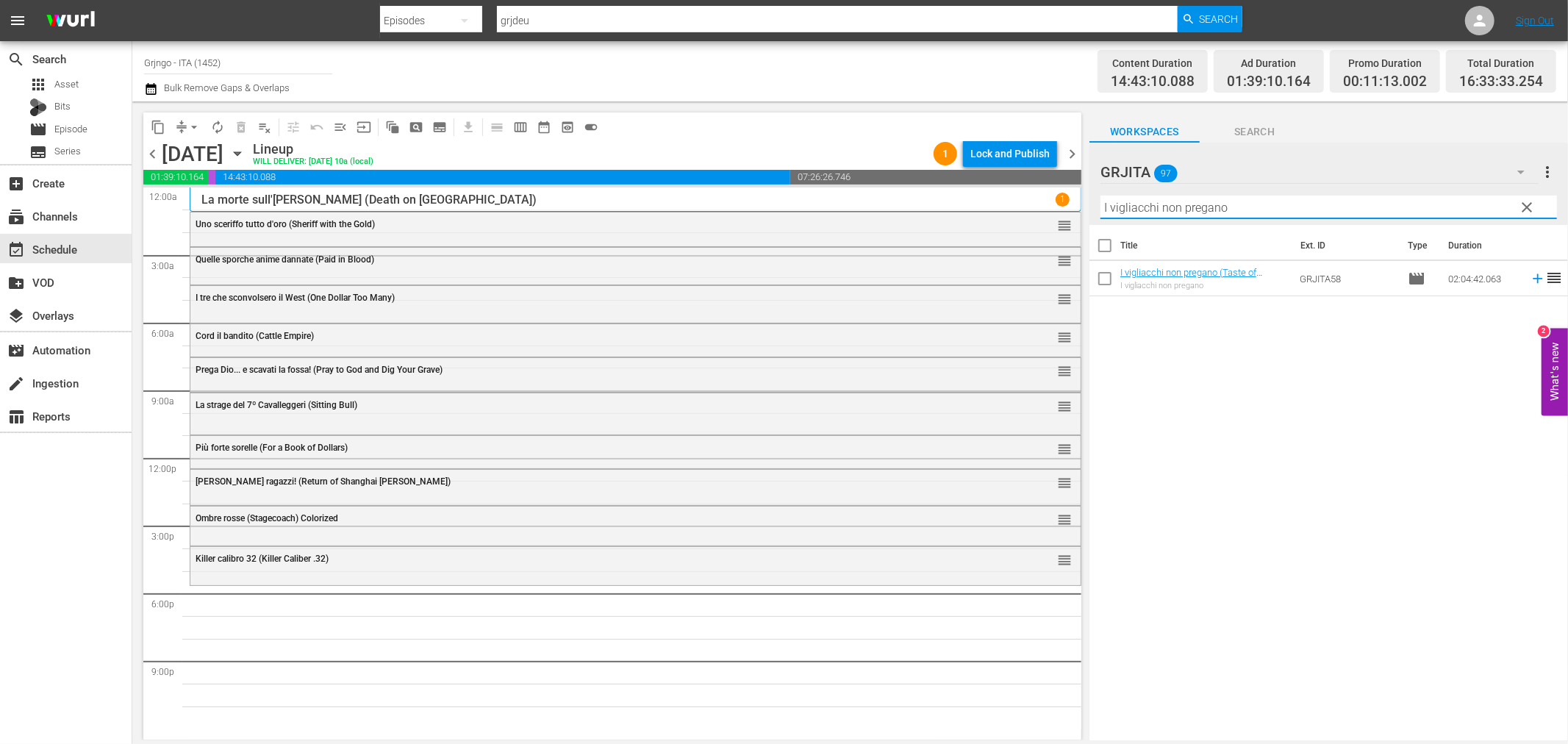
type input "I vigliacchi non pregano"
click at [1530, 278] on icon at bounding box center [1538, 278] width 16 height 16
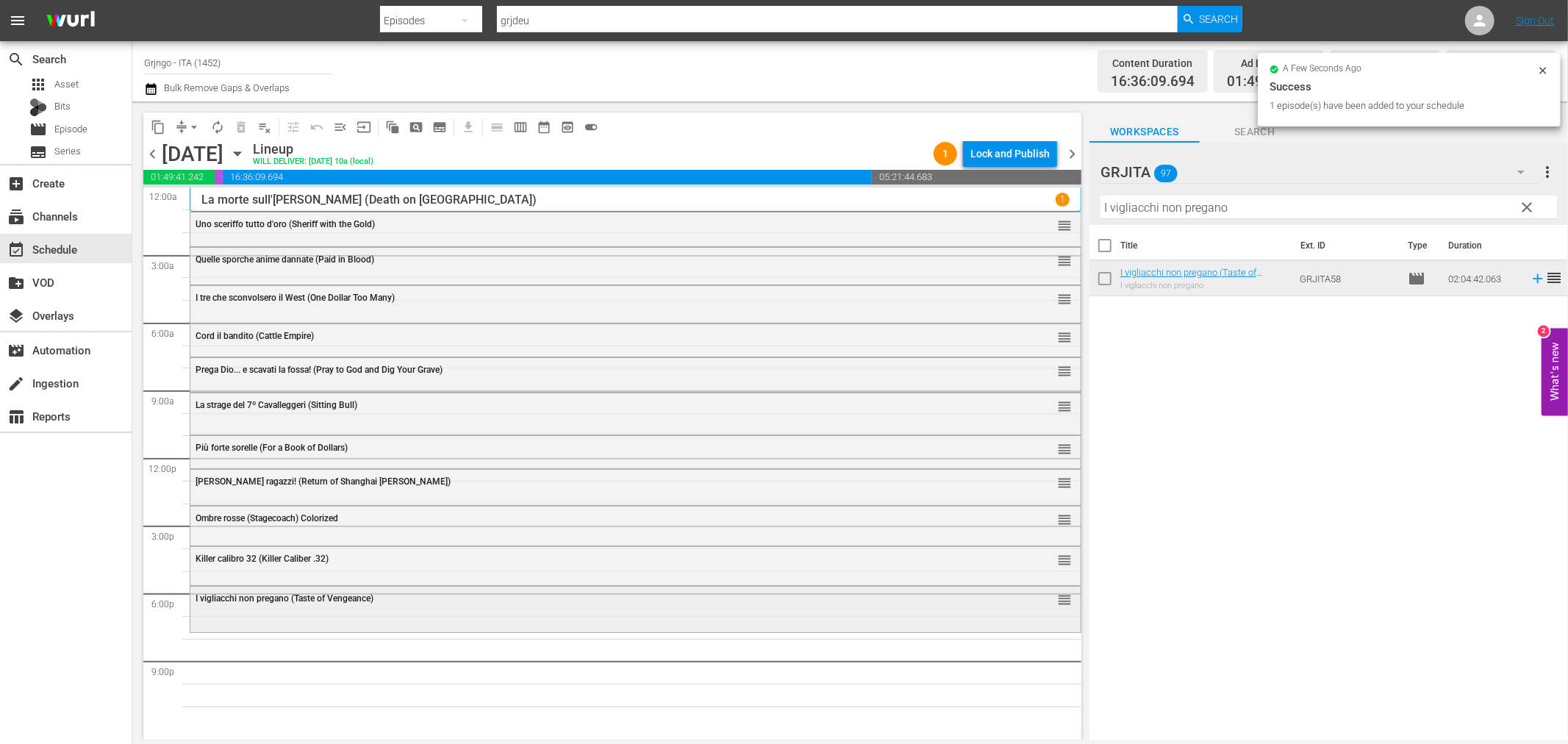
click at [244, 608] on div "I vigliacchi non pregano (Taste of Vengeance) reorder" at bounding box center [635, 599] width 891 height 25
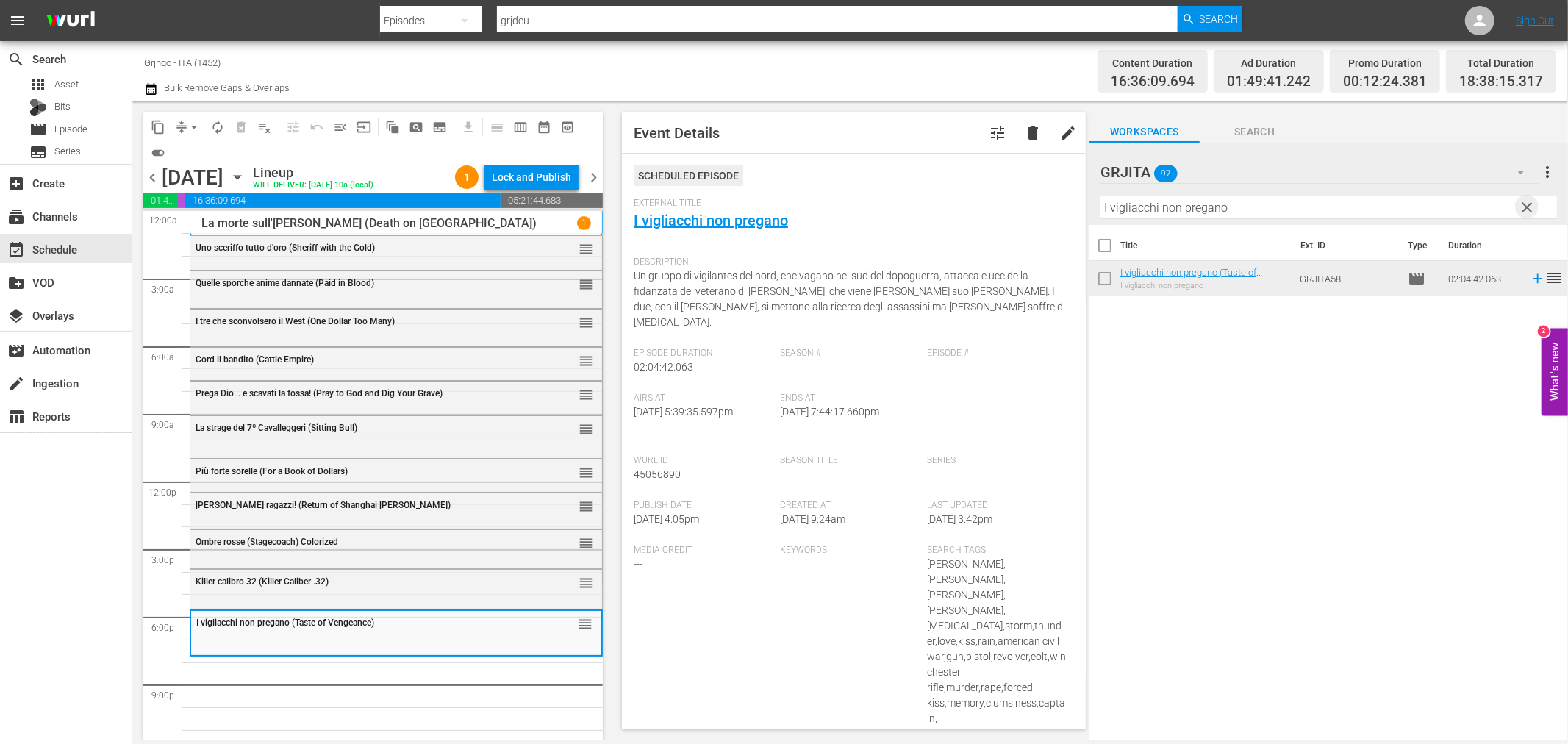
click at [1527, 200] on span "clear" at bounding box center [1528, 208] width 18 height 18
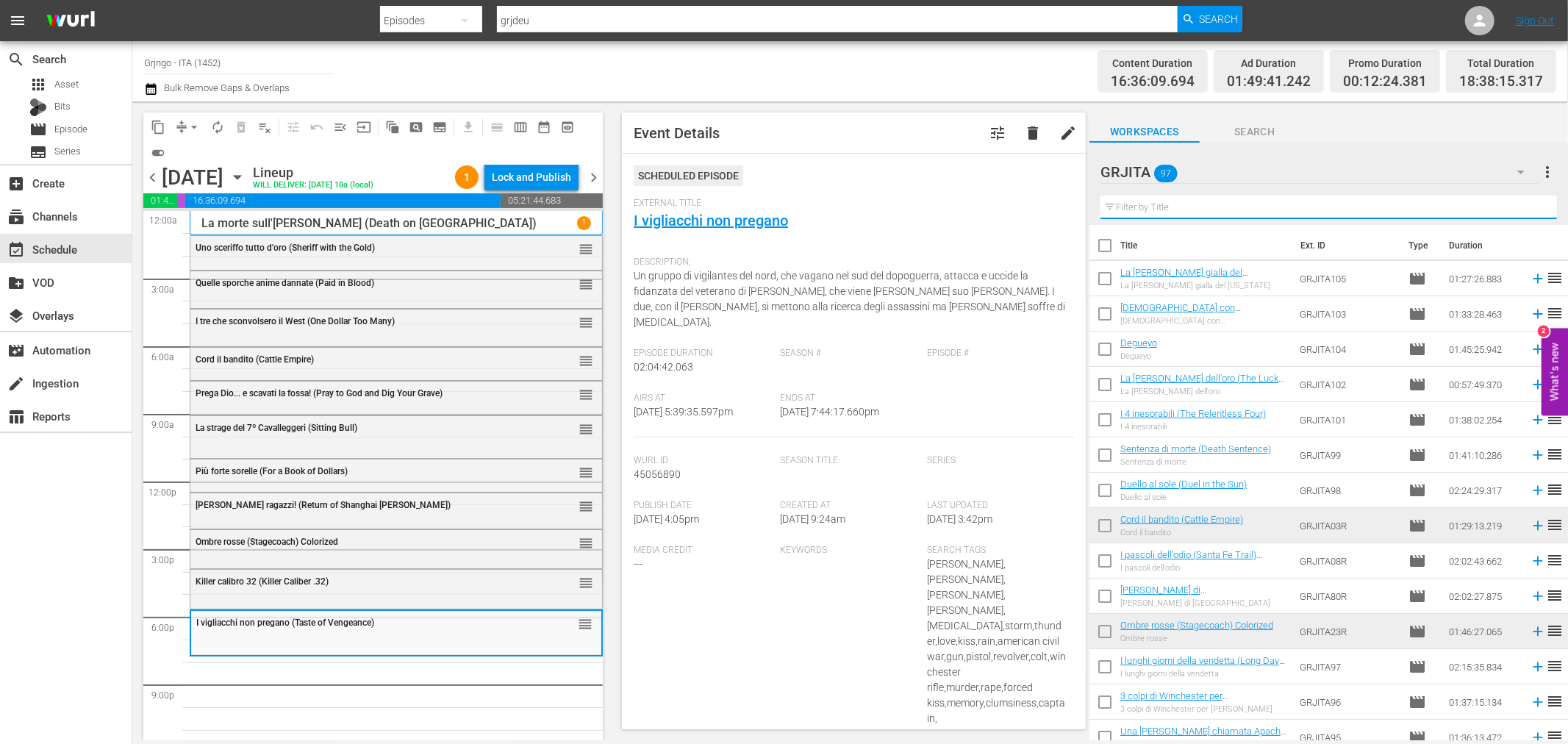
click at [1199, 204] on input "text" at bounding box center [1329, 207] width 456 height 23
paste input "I due volti della vendetta"
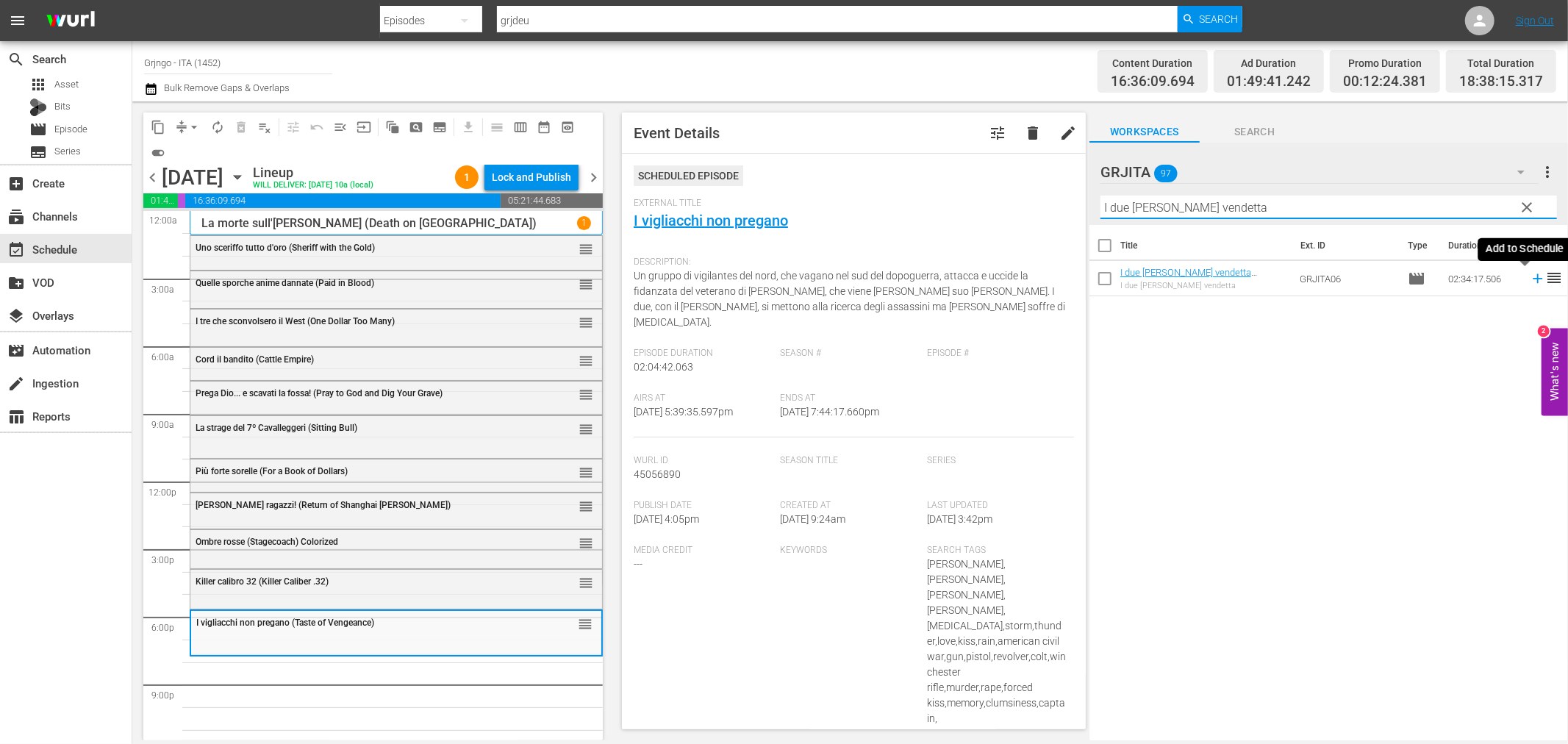
type input "I due volti della vendetta"
click at [1530, 277] on icon at bounding box center [1538, 278] width 16 height 16
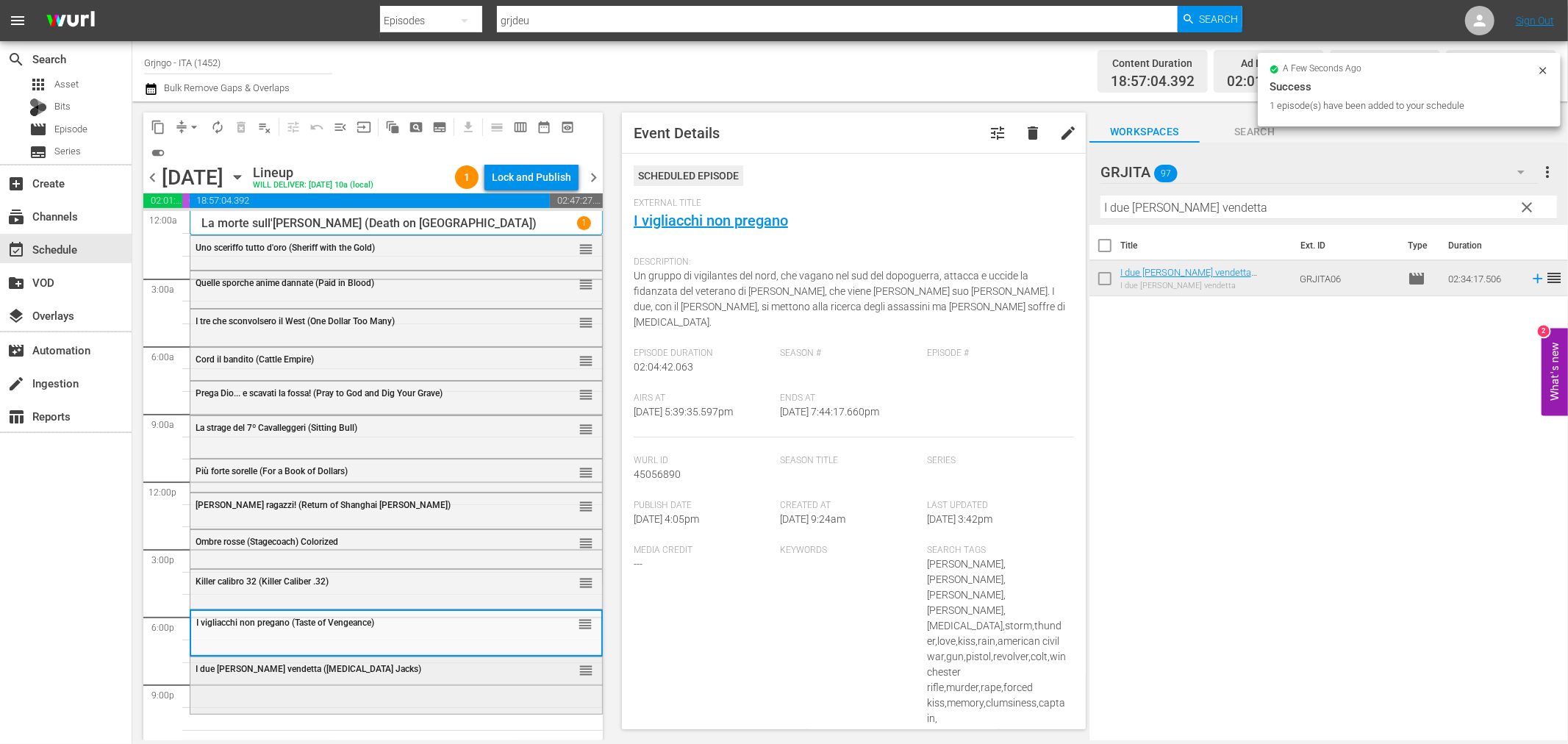
click at [336, 671] on span "I due volti della vendetta (One-Eyed Jacks)" at bounding box center [308, 669] width 226 height 10
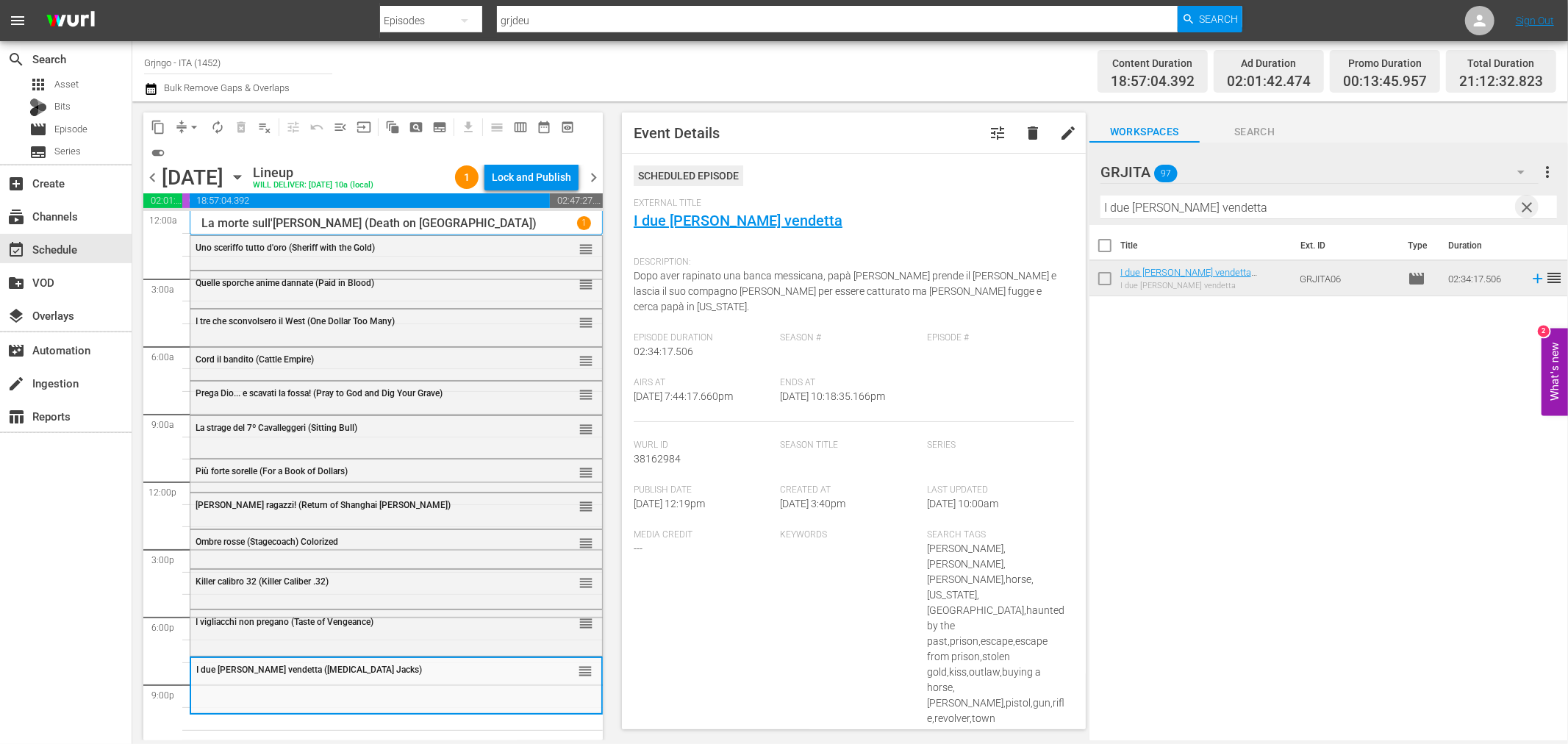
click at [1525, 201] on span "clear" at bounding box center [1528, 208] width 18 height 18
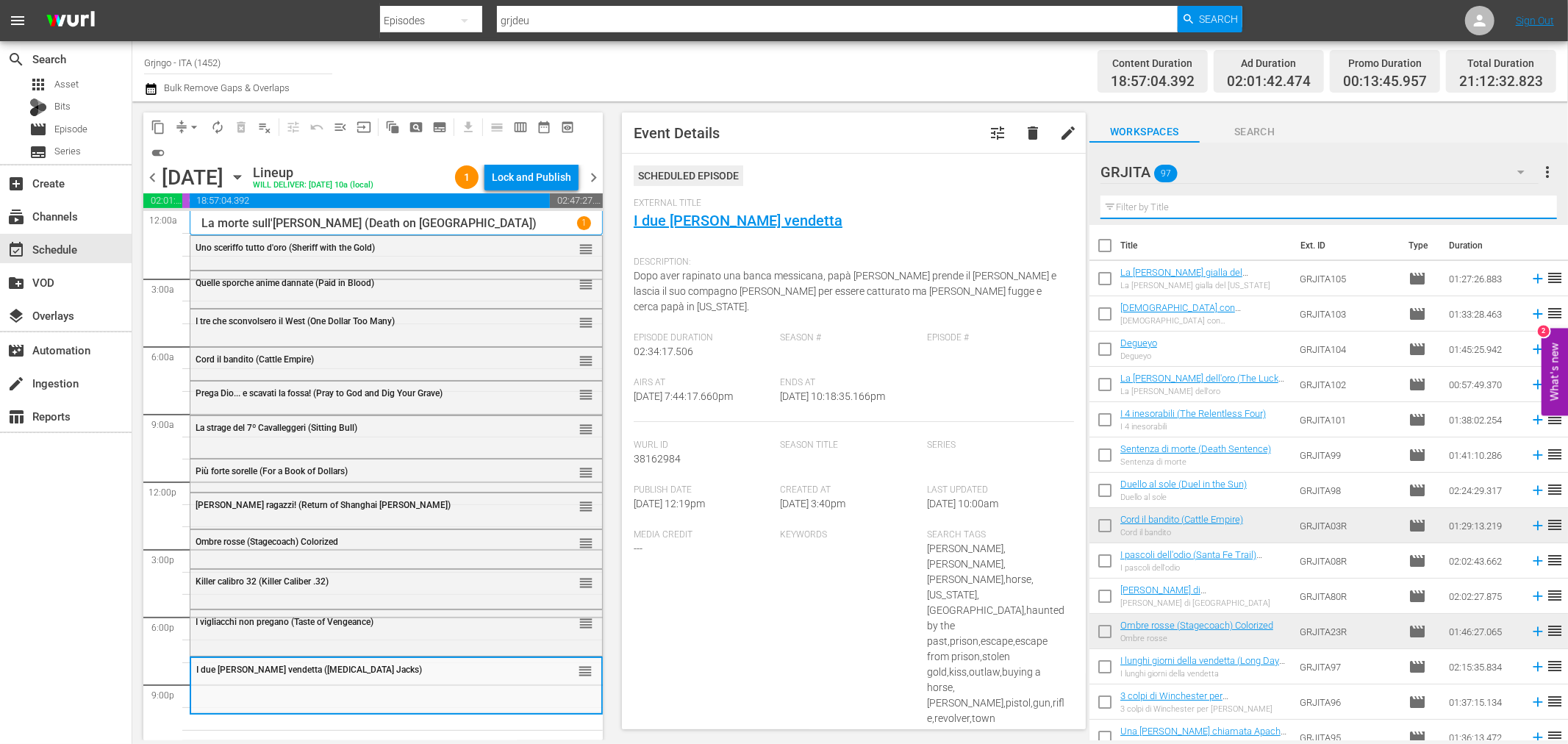
click at [1129, 209] on input "text" at bounding box center [1329, 207] width 456 height 23
paste input "[US_STATE], addio"
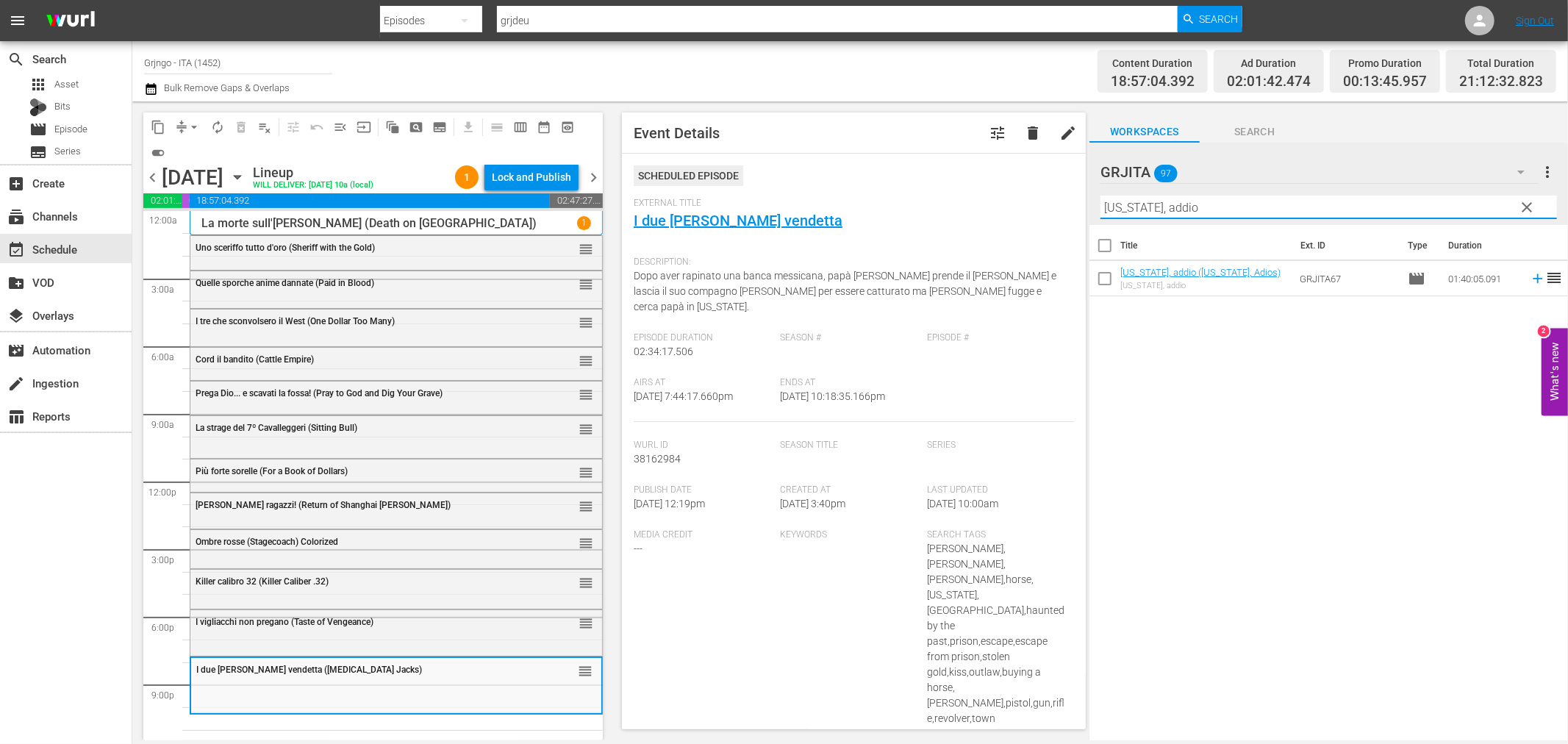
type input "[US_STATE], addio"
click at [1530, 278] on icon at bounding box center [1538, 278] width 16 height 16
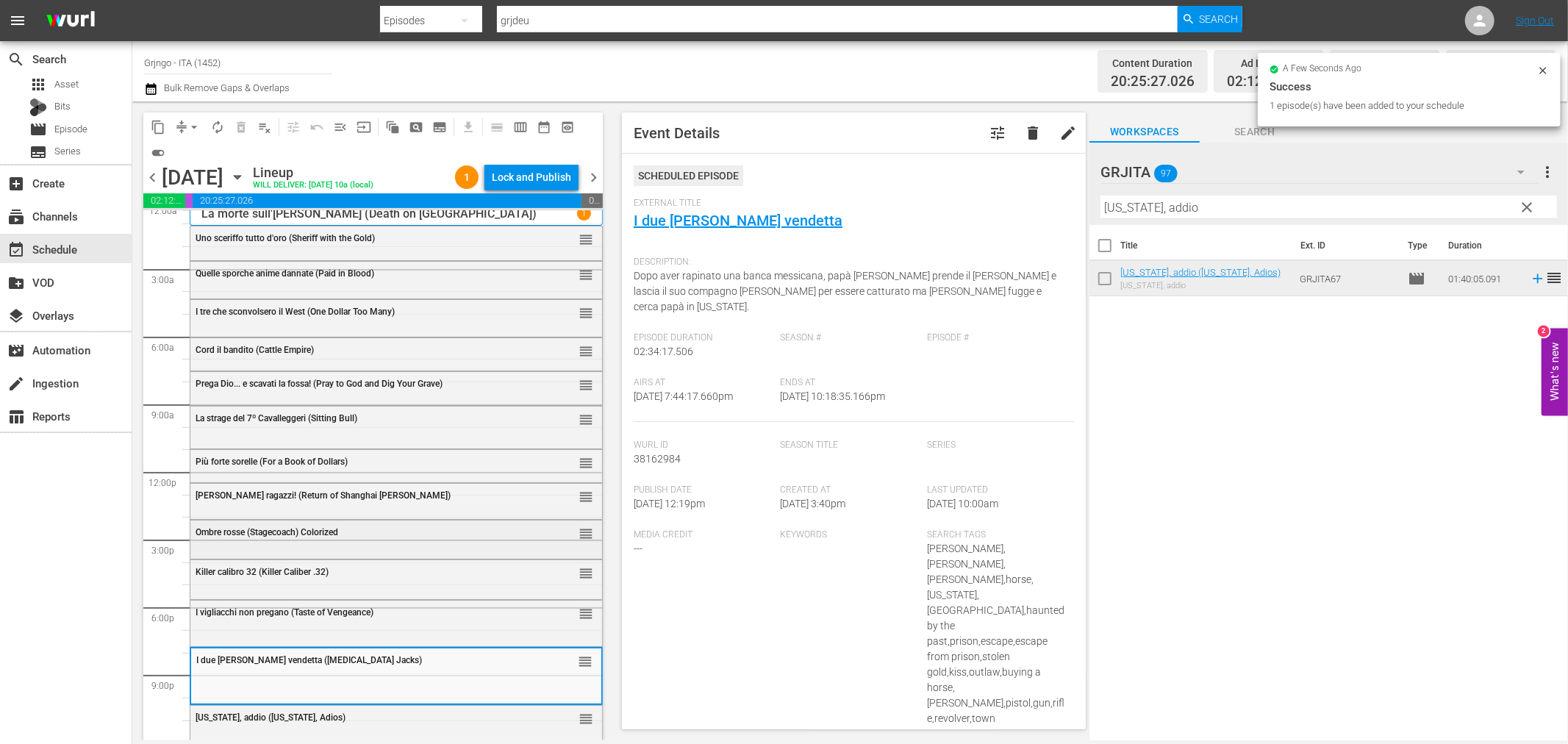
scroll to position [11, 0]
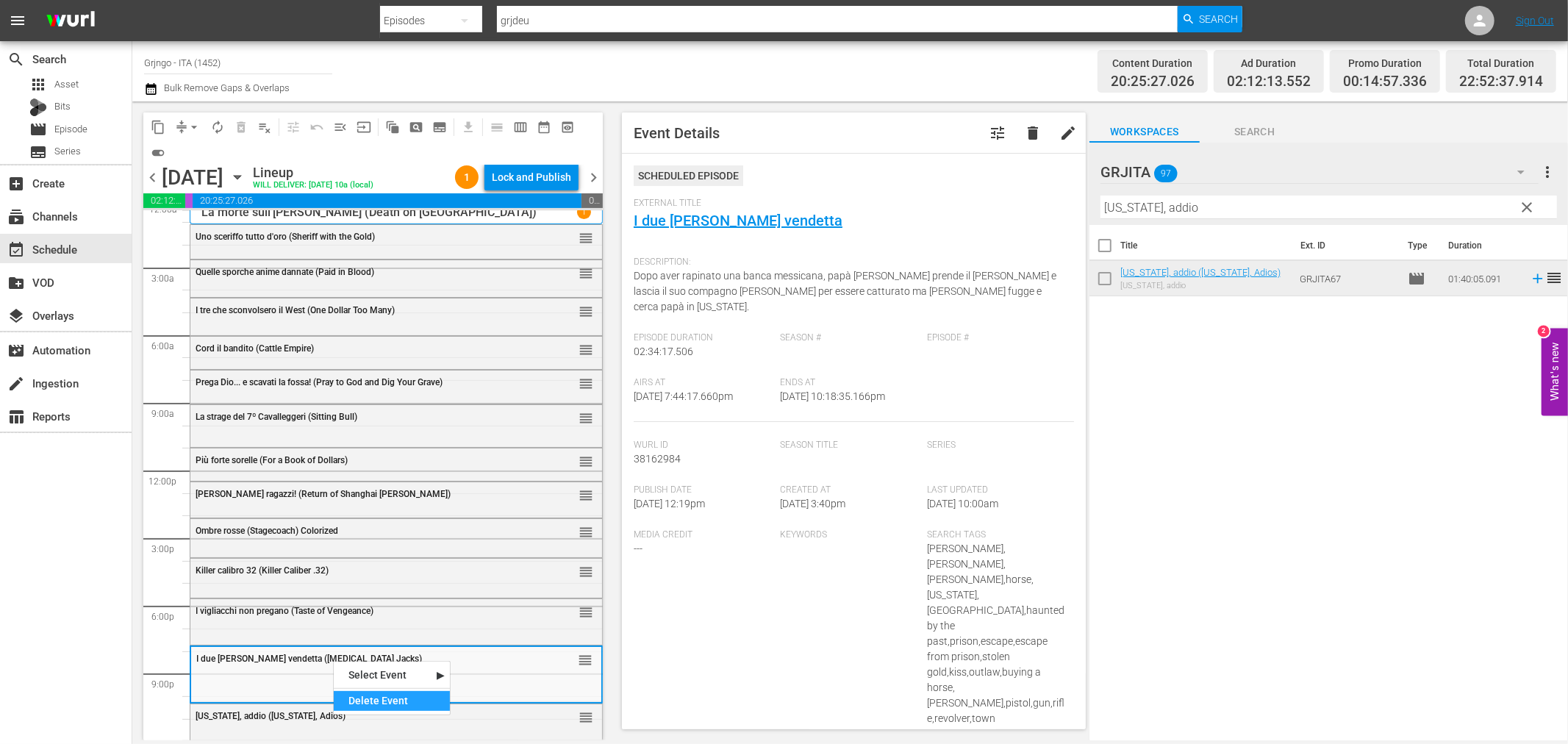
click at [364, 702] on div "Delete Event" at bounding box center [392, 701] width 116 height 20
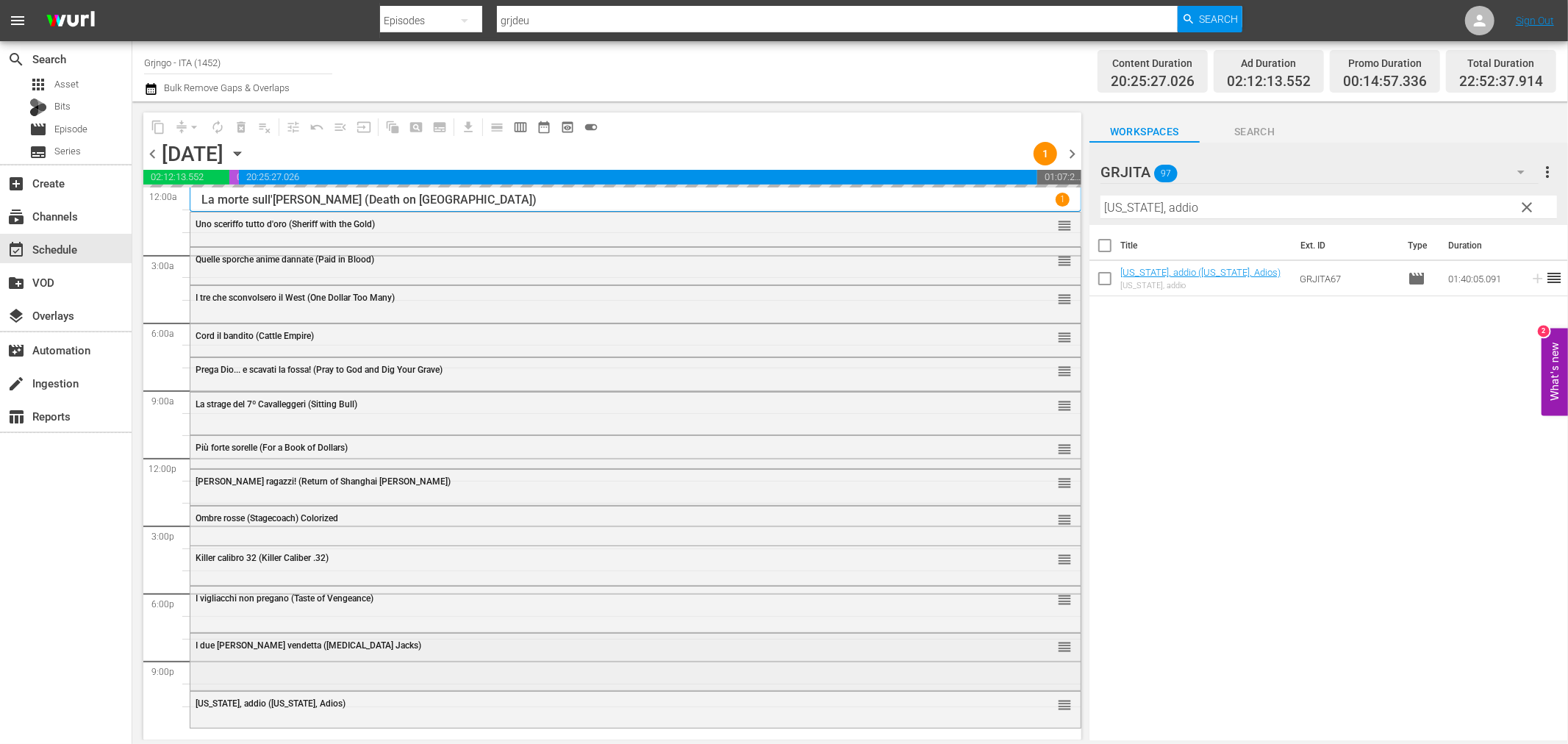
scroll to position [0, 0]
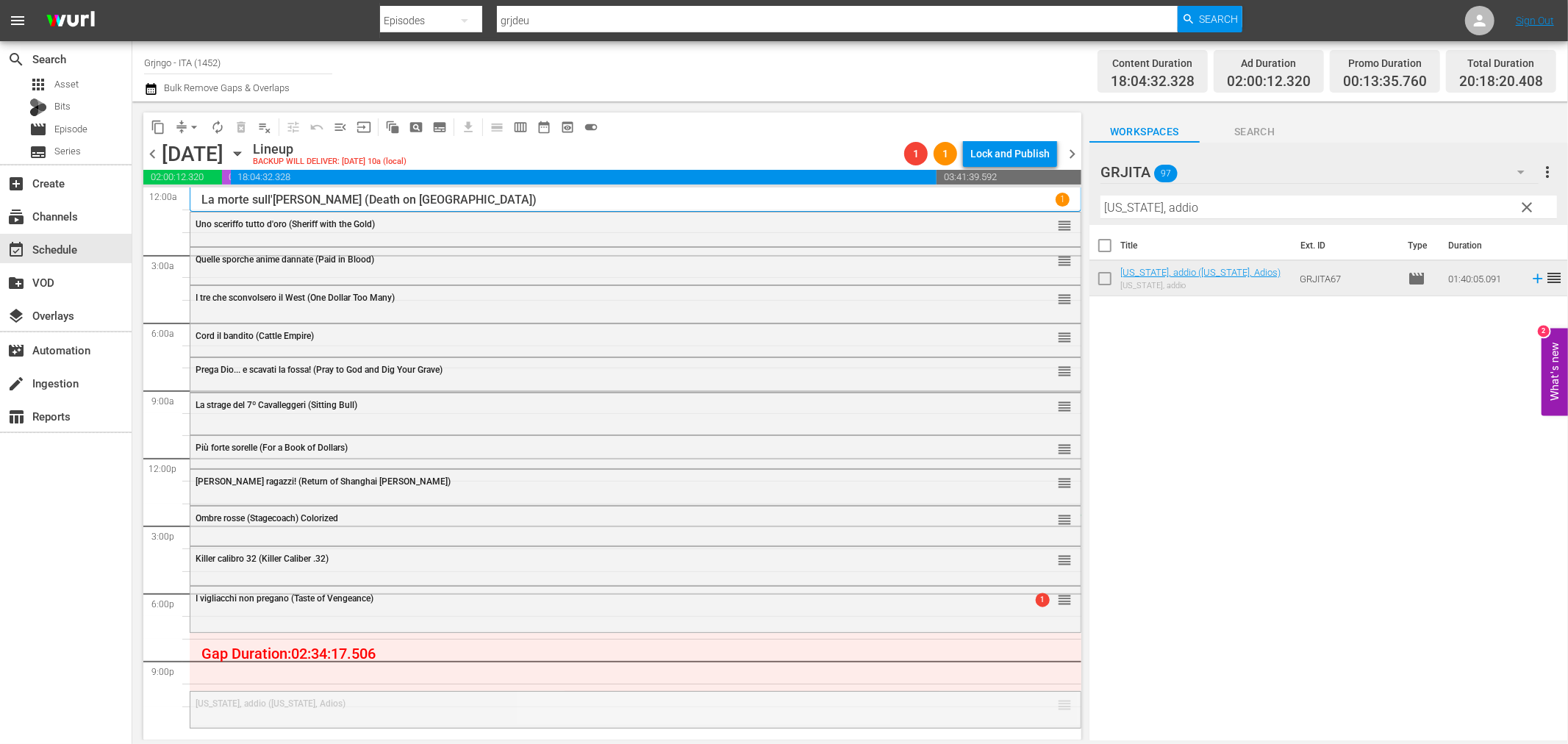
drag, startPoint x: 1052, startPoint y: 706, endPoint x: 952, endPoint y: 516, distance: 214.7
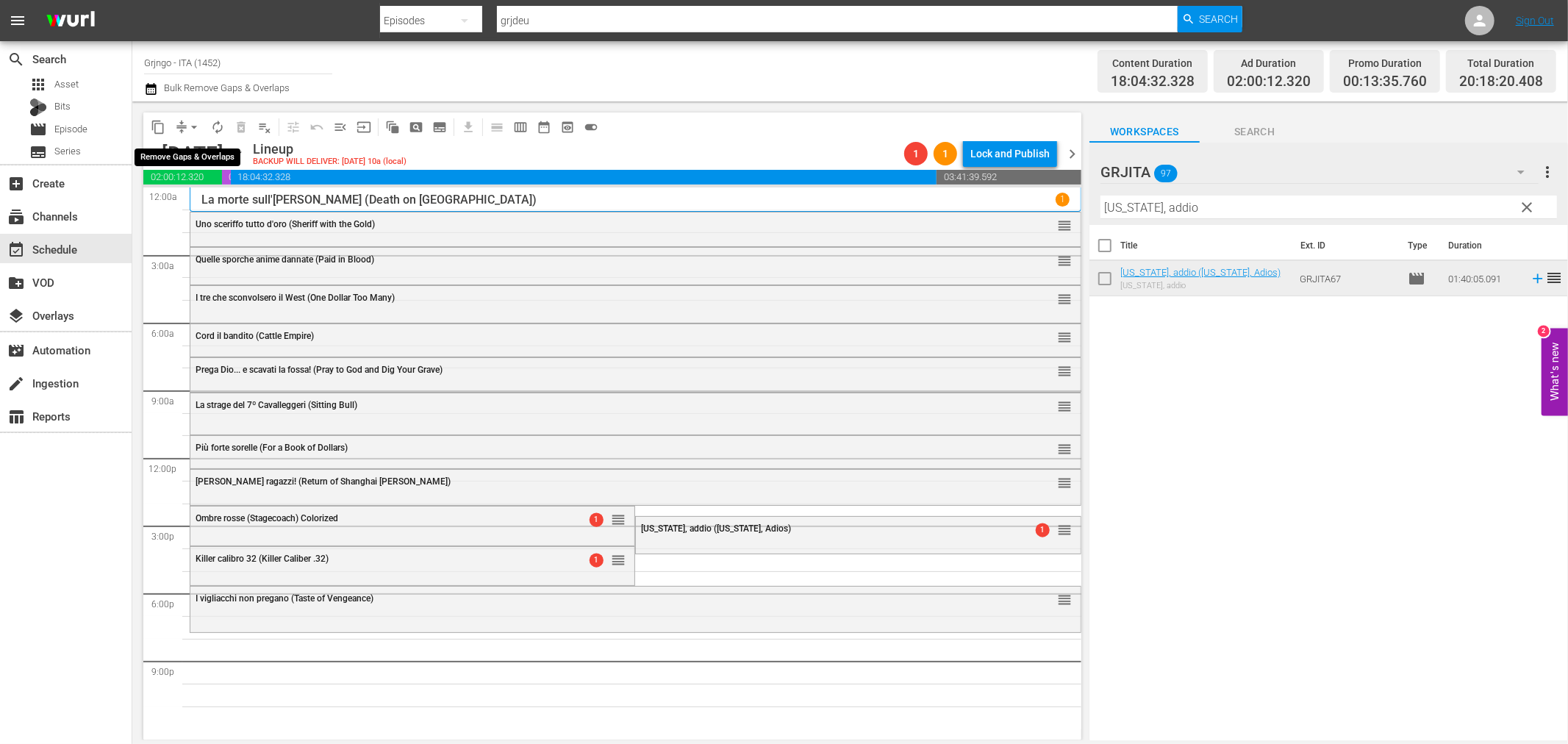
drag, startPoint x: 197, startPoint y: 123, endPoint x: 196, endPoint y: 134, distance: 11.0
click at [196, 125] on span "arrow_drop_down" at bounding box center [194, 127] width 14 height 14
click at [207, 200] on li "Align to End of Previous Day" at bounding box center [194, 204] width 154 height 24
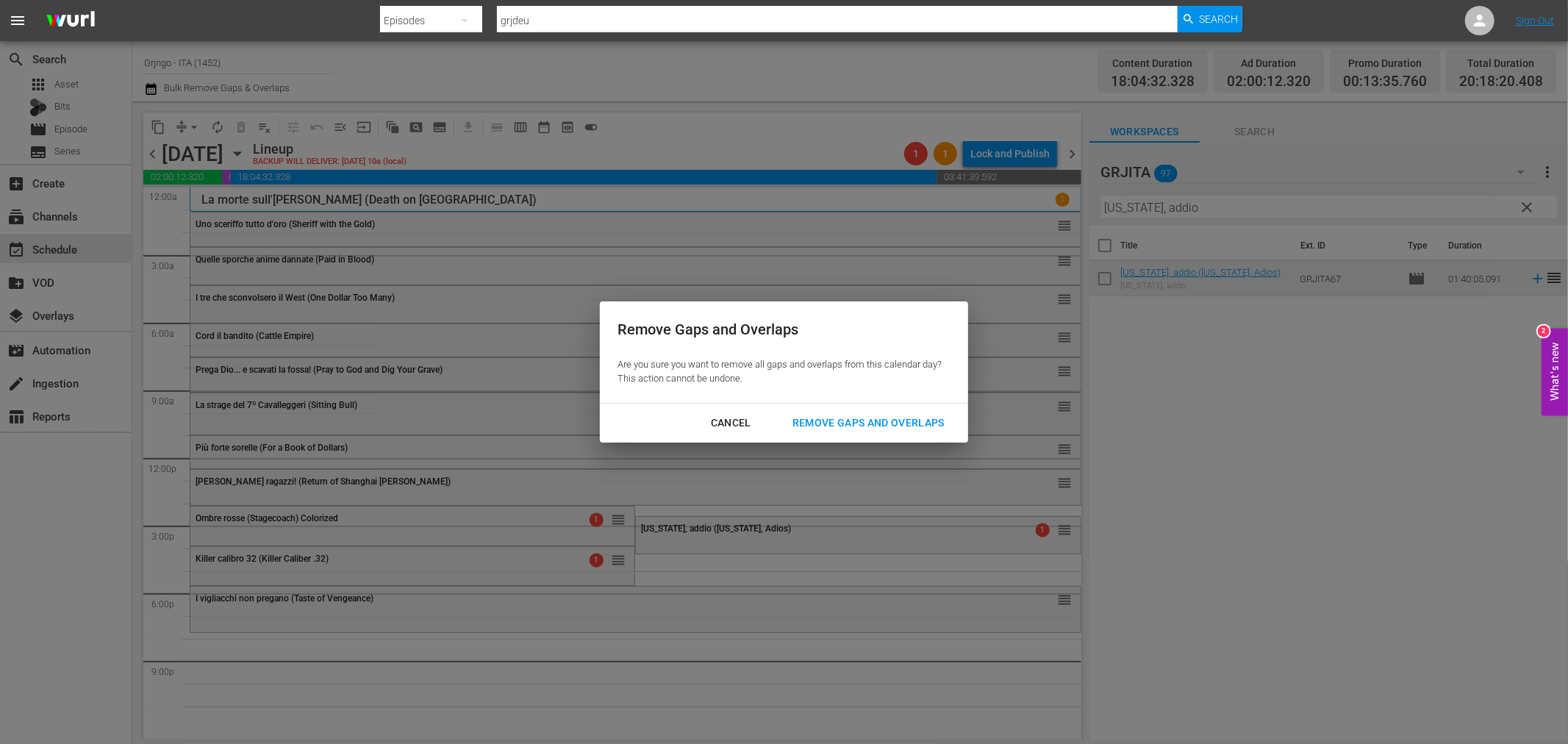
click at [831, 423] on div "Remove Gaps and Overlaps" at bounding box center [868, 423] width 175 height 19
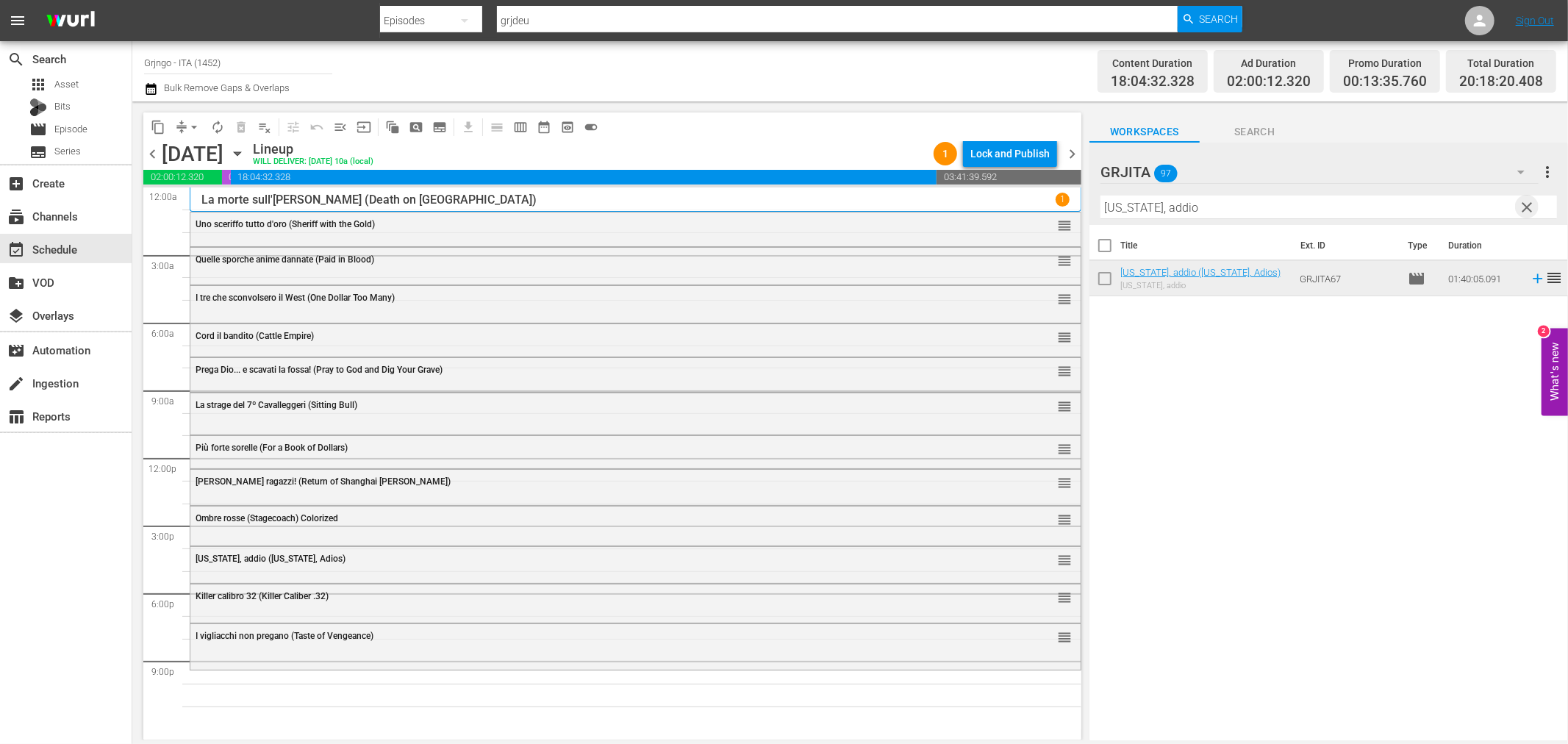
click at [1524, 204] on span "clear" at bounding box center [1528, 208] width 18 height 18
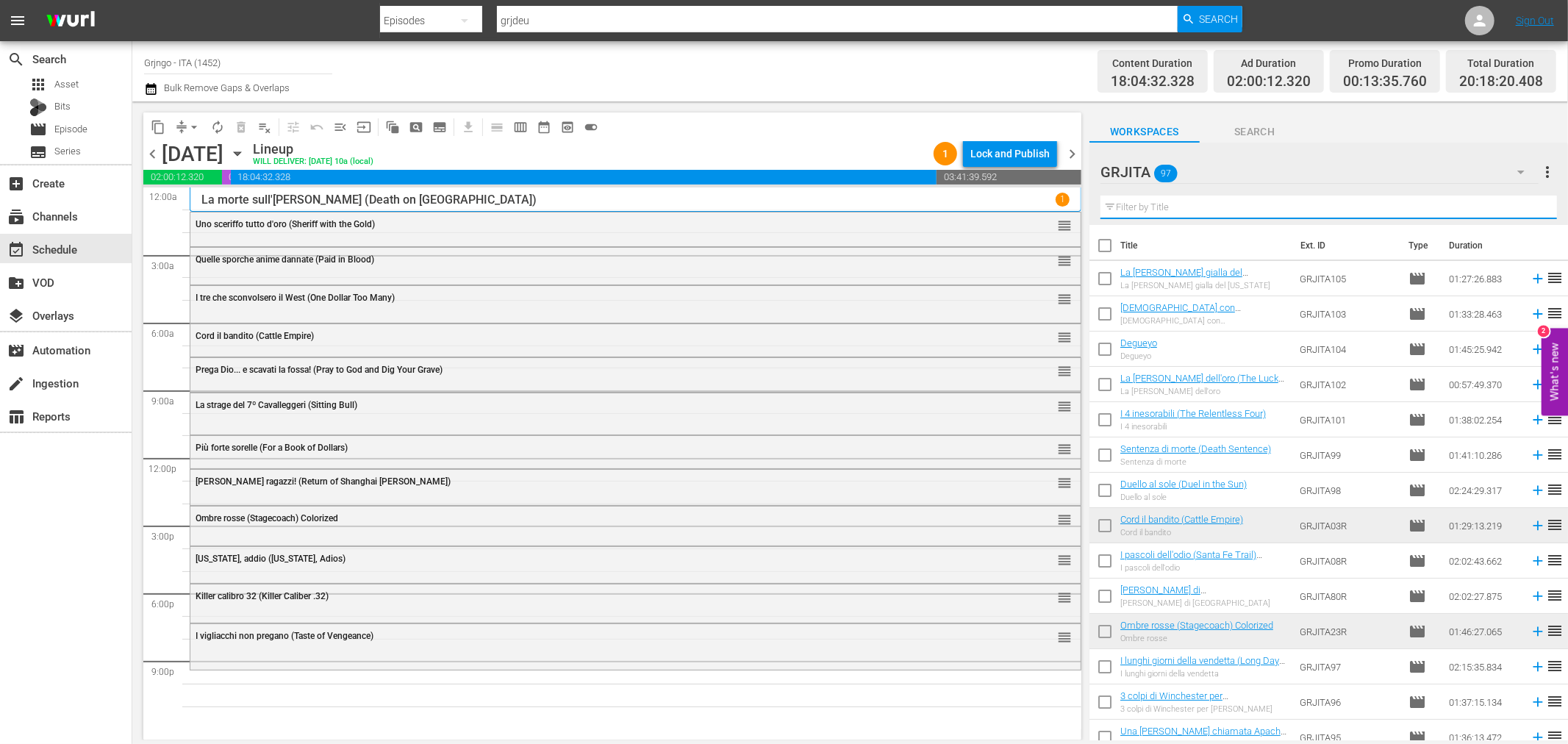
click at [1171, 208] on input "text" at bounding box center [1329, 207] width 456 height 23
paste input "I 4 inesorabili (The Relentless Four)"
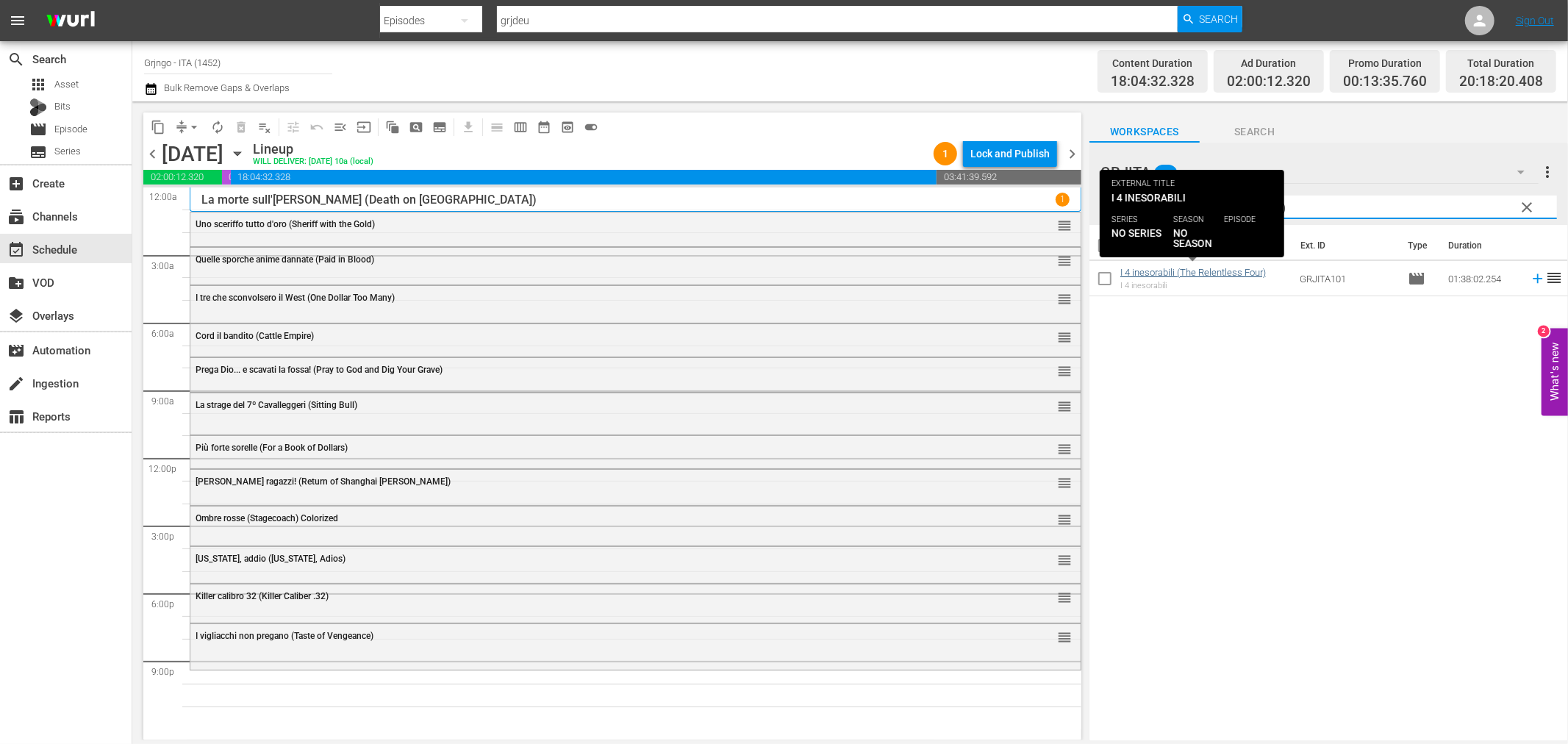
type input "I 4 inesorabili (The Relentless Four)"
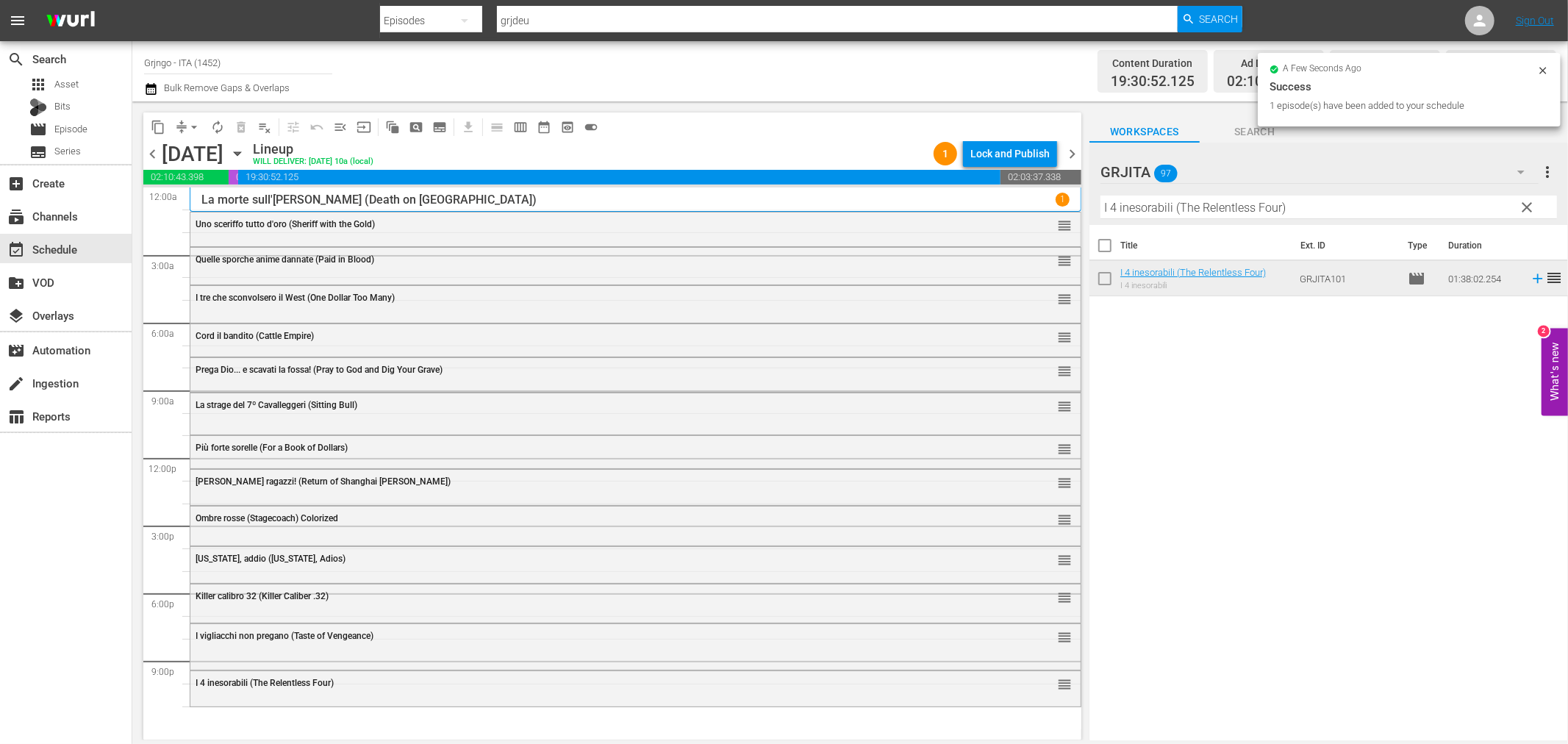
drag, startPoint x: 1152, startPoint y: 272, endPoint x: 468, endPoint y: 623, distance: 768.8
click at [450, 638] on div "I vigliacchi non pregano (Taste of Vengeance)" at bounding box center [594, 636] width 799 height 10
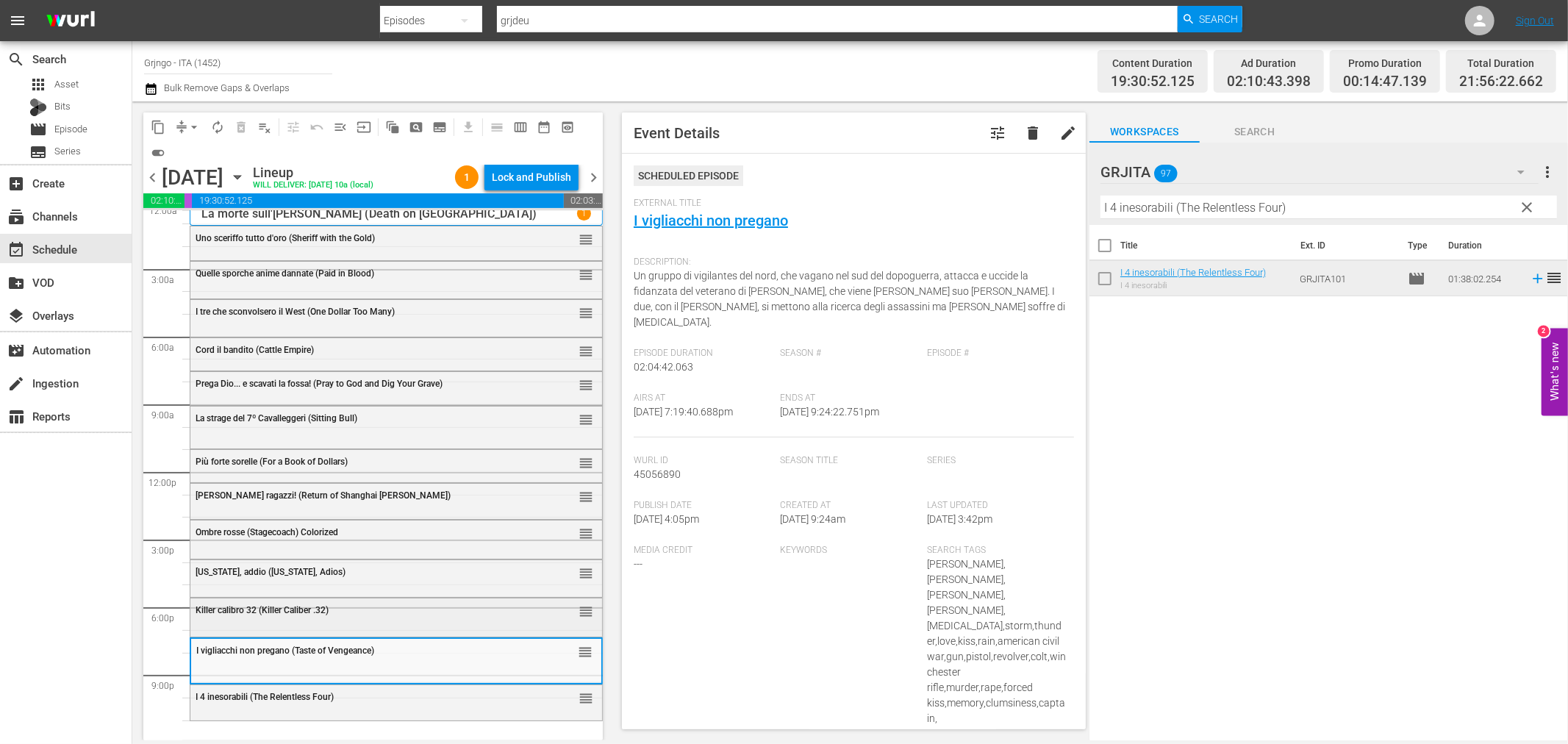
scroll to position [11, 0]
click at [269, 701] on div "I 4 inesorabili (The Relentless Four) reorder" at bounding box center [396, 697] width 412 height 25
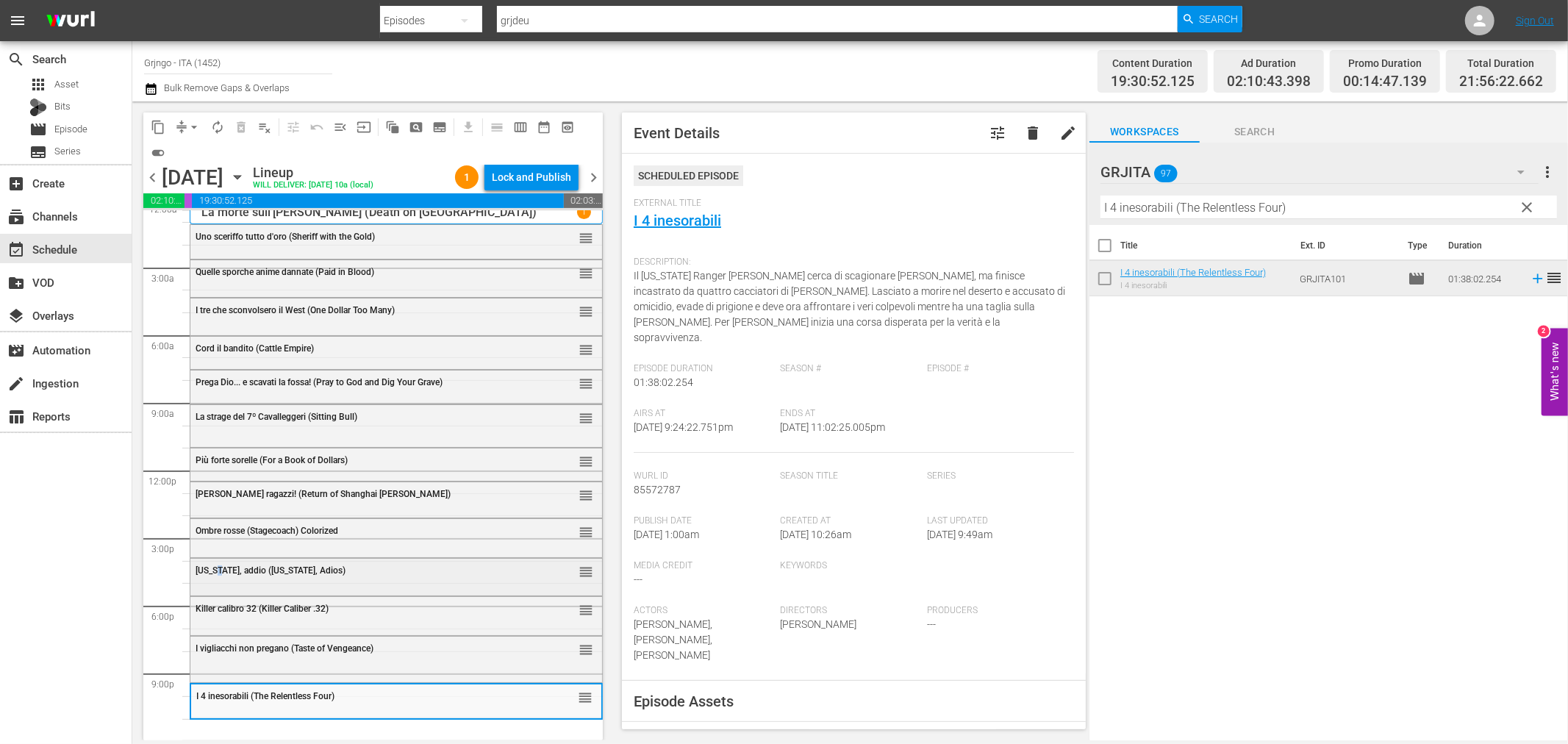
click at [222, 584] on div "Texas, addio (Texas, Adios) reorder" at bounding box center [396, 575] width 412 height 33
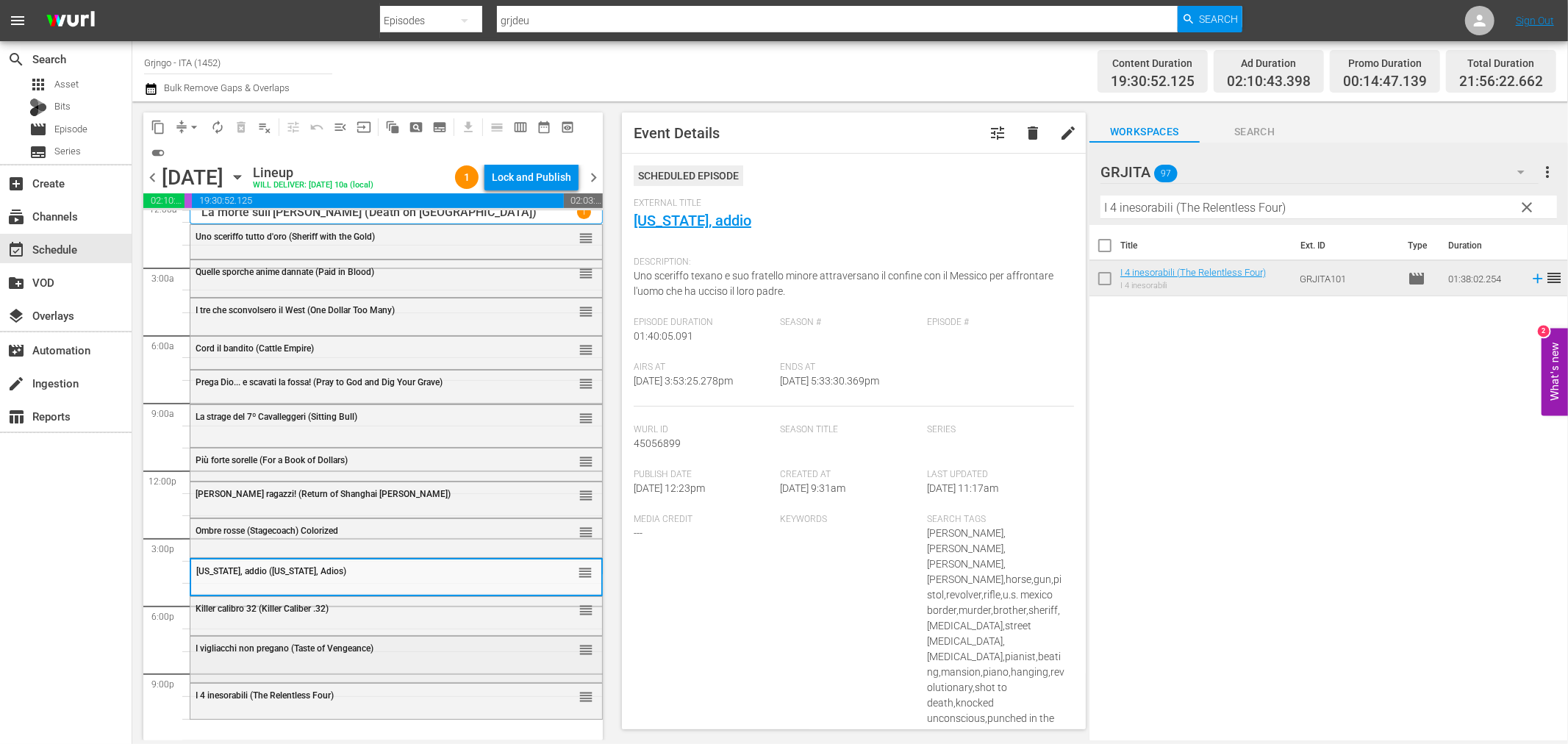
click at [233, 644] on span "I vigliacchi non pregano (Taste of Vengeance)" at bounding box center [284, 648] width 178 height 10
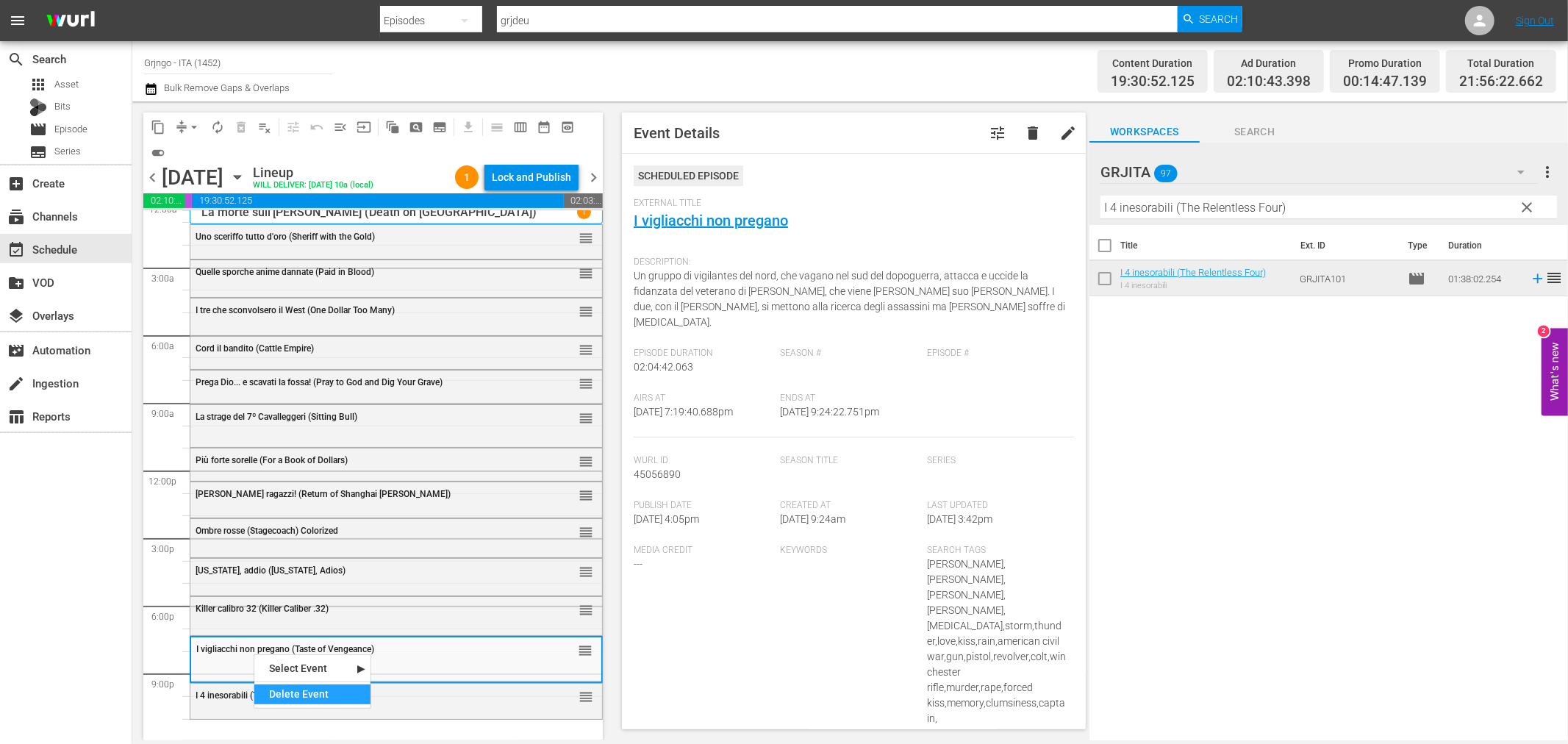
click at [292, 689] on div "Delete Event" at bounding box center [312, 695] width 116 height 20
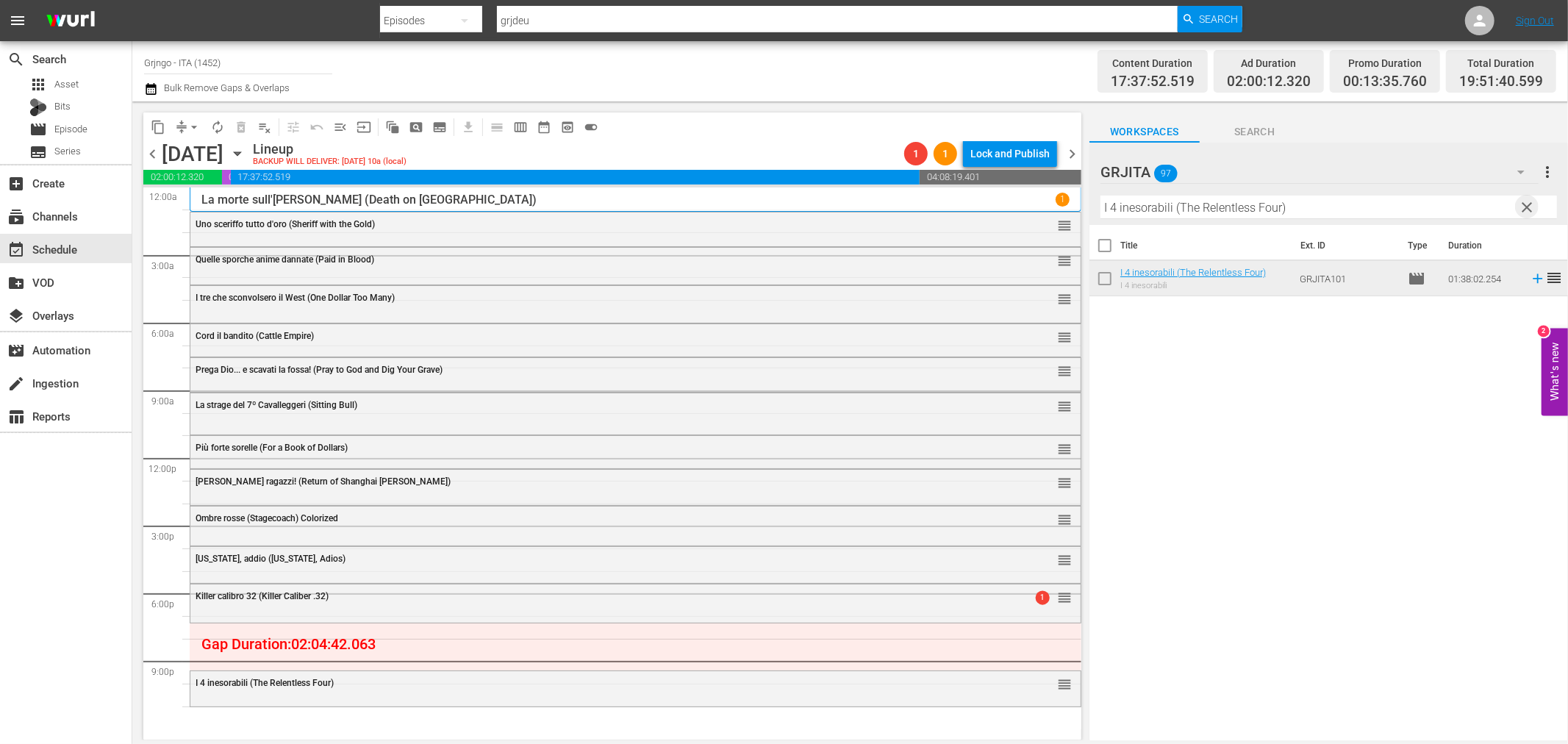
click at [1522, 204] on span "clear" at bounding box center [1528, 208] width 18 height 18
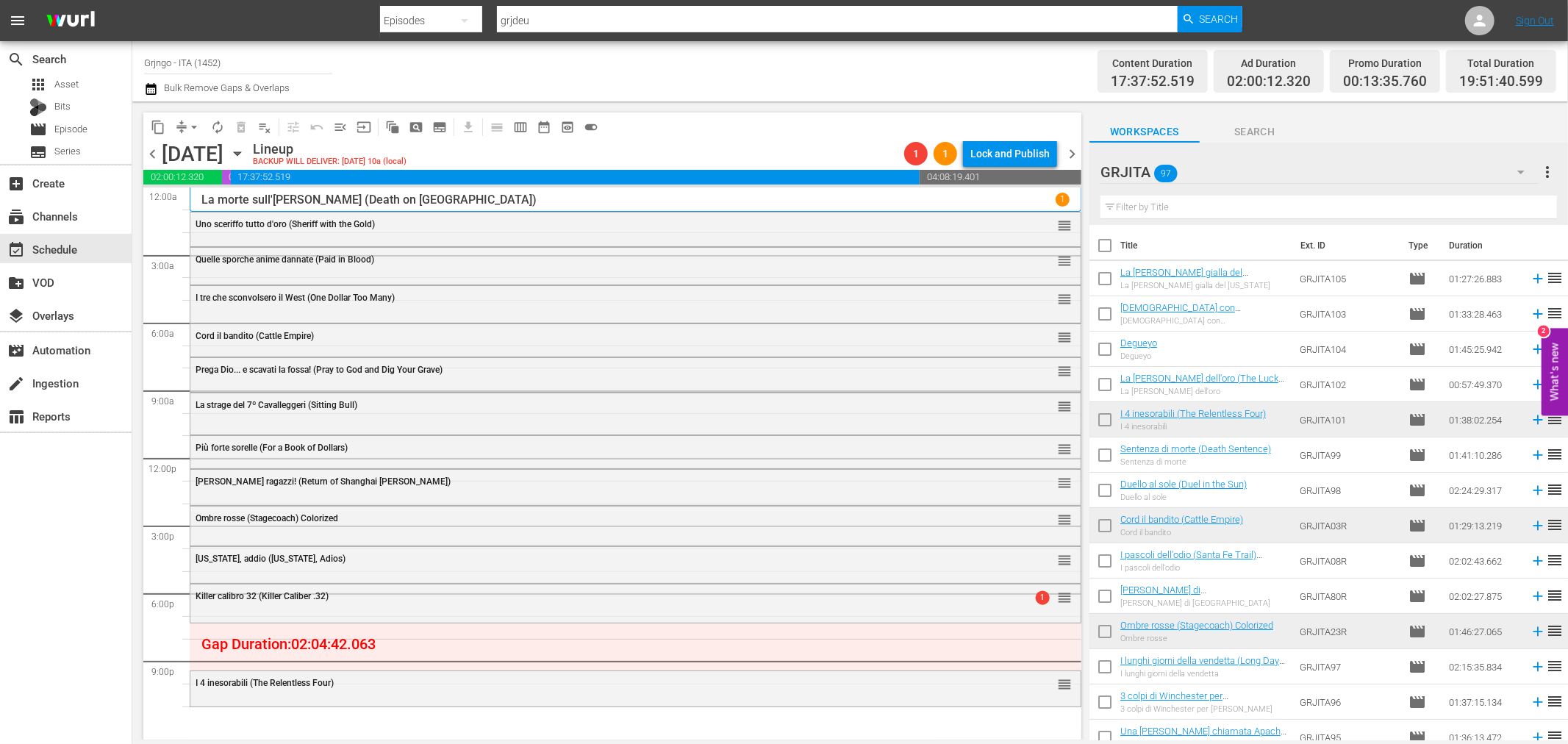
click at [1224, 203] on input "text" at bounding box center [1329, 207] width 456 height 23
paste input "I due volti della vendetta"
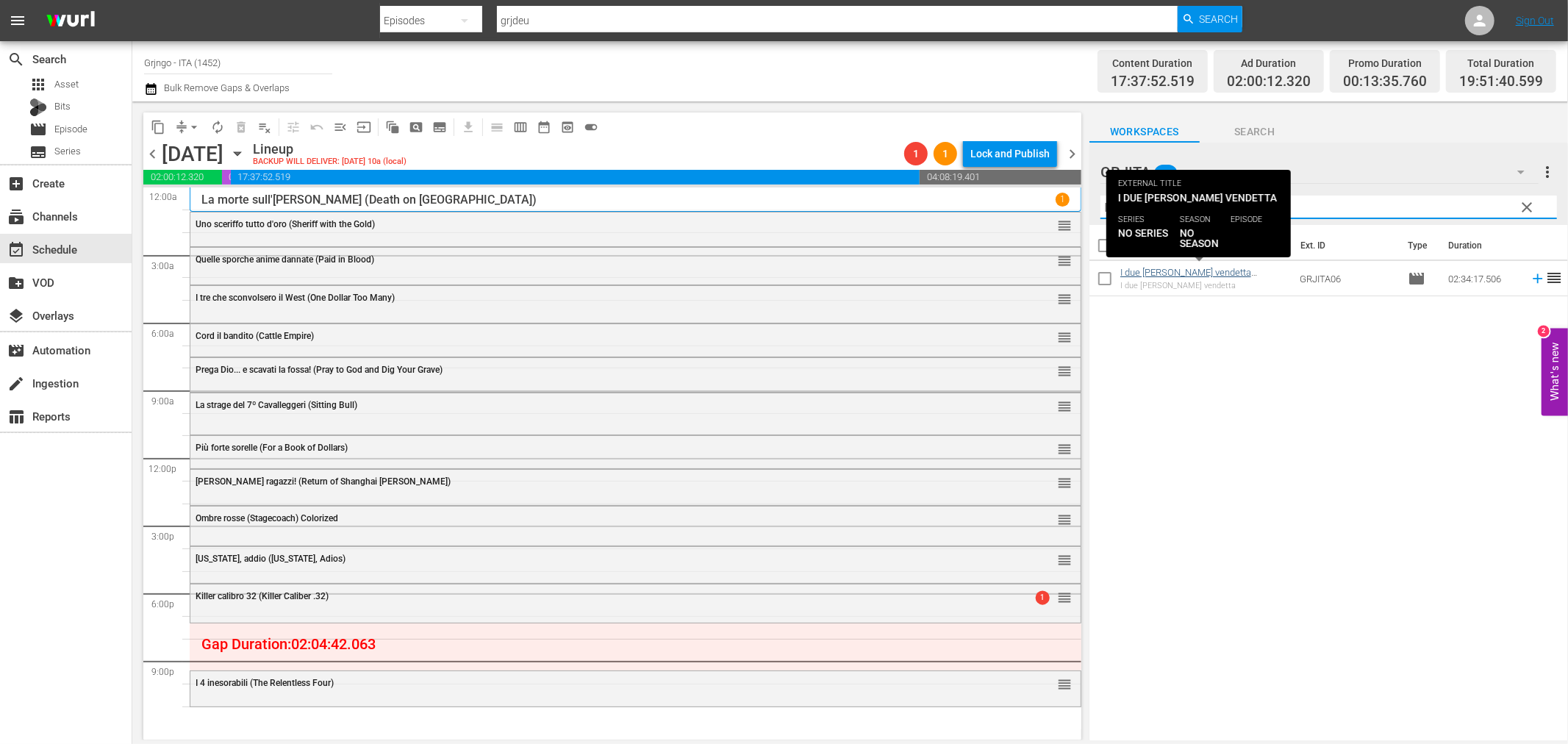
type input "I due volti della vendetta"
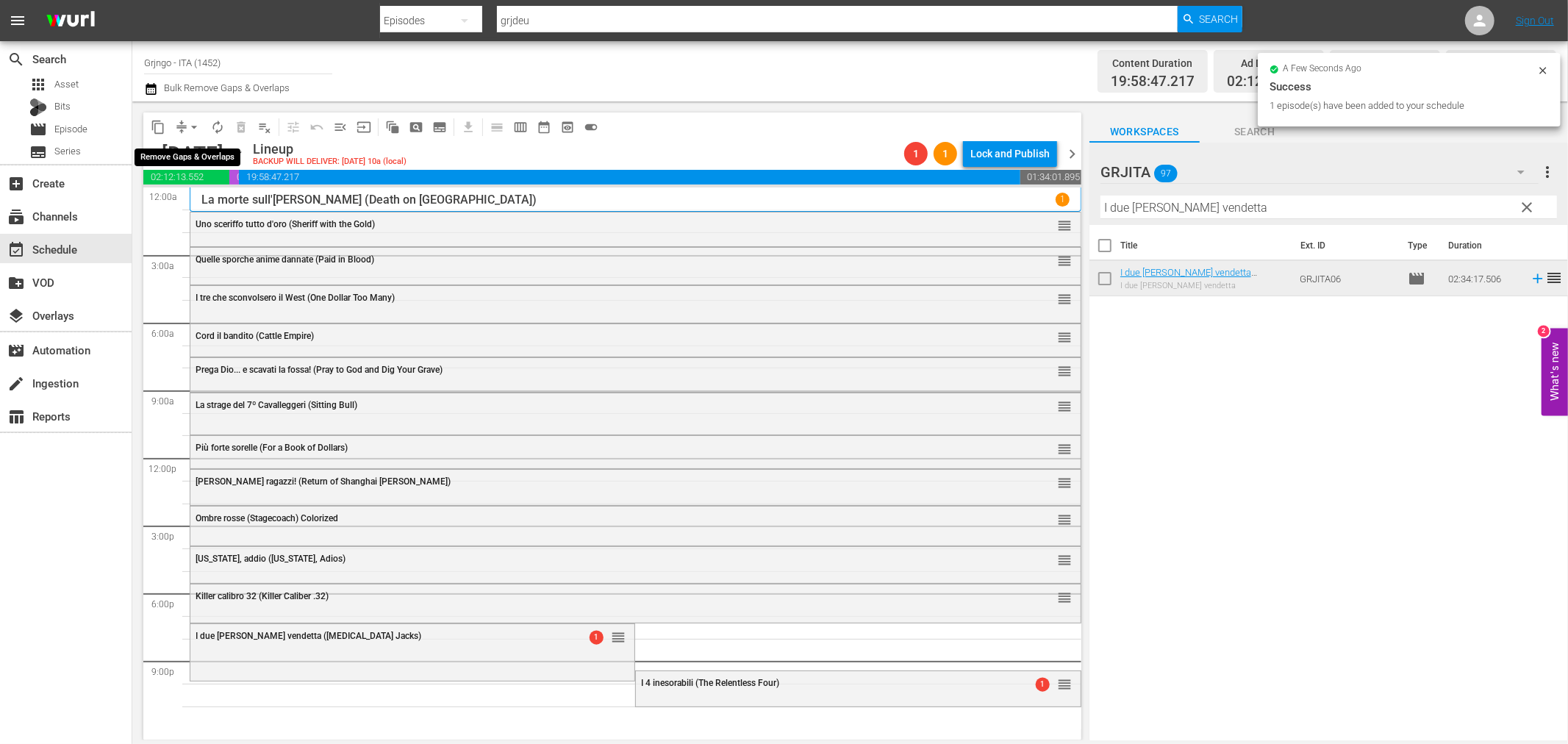
click at [193, 125] on span "arrow_drop_down" at bounding box center [194, 127] width 14 height 14
click at [215, 204] on li "Align to End of Previous Day" at bounding box center [194, 204] width 154 height 24
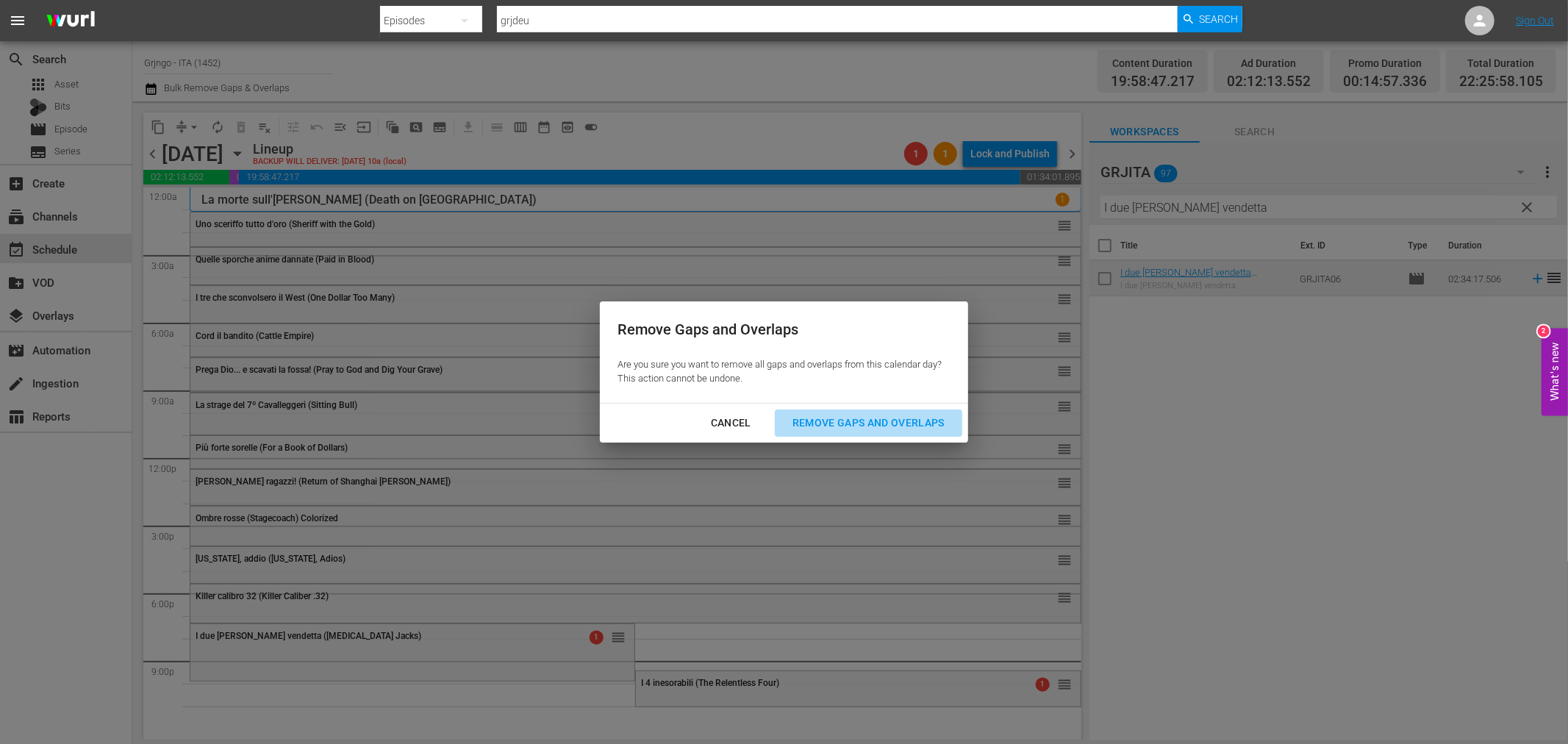
click at [858, 431] on div "Remove Gaps and Overlaps" at bounding box center [868, 423] width 175 height 19
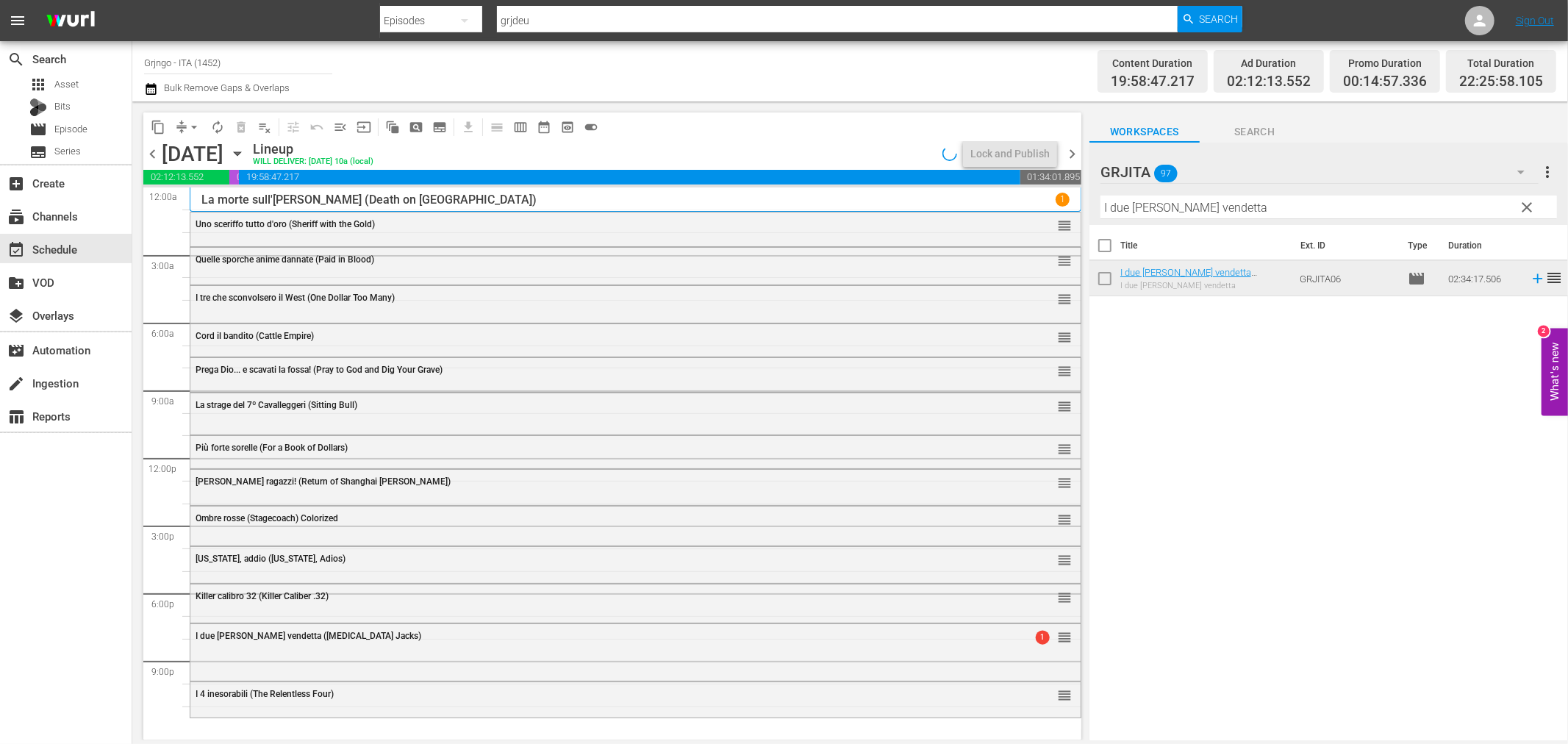
click at [277, 647] on div "I due volti della vendetta (One-Eyed Jacks) 1 reorder" at bounding box center [635, 637] width 891 height 25
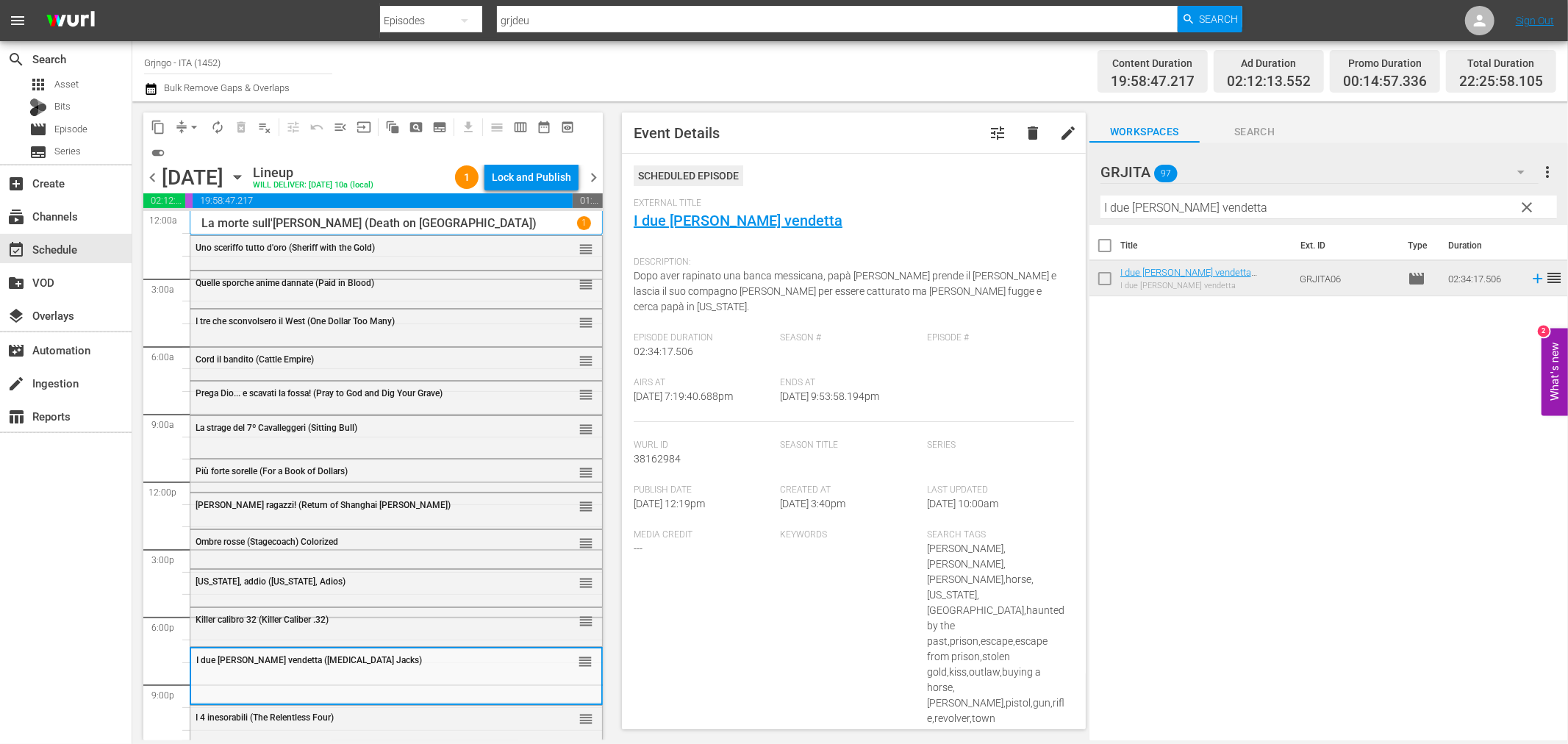
click at [1523, 211] on span "clear" at bounding box center [1528, 208] width 18 height 18
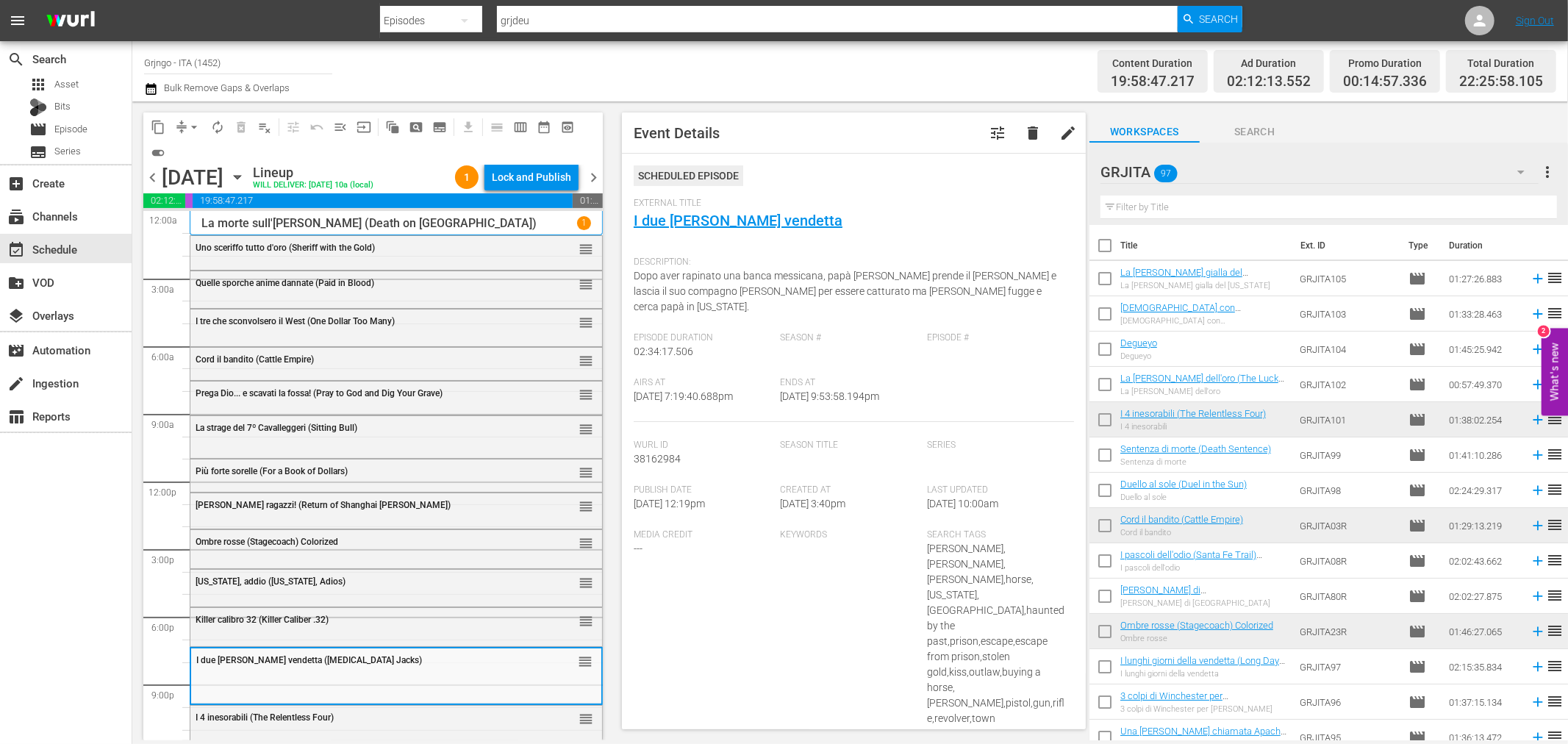
click at [1171, 204] on input "text" at bounding box center [1329, 207] width 456 height 23
paste input "Non aspettare Django, spara"
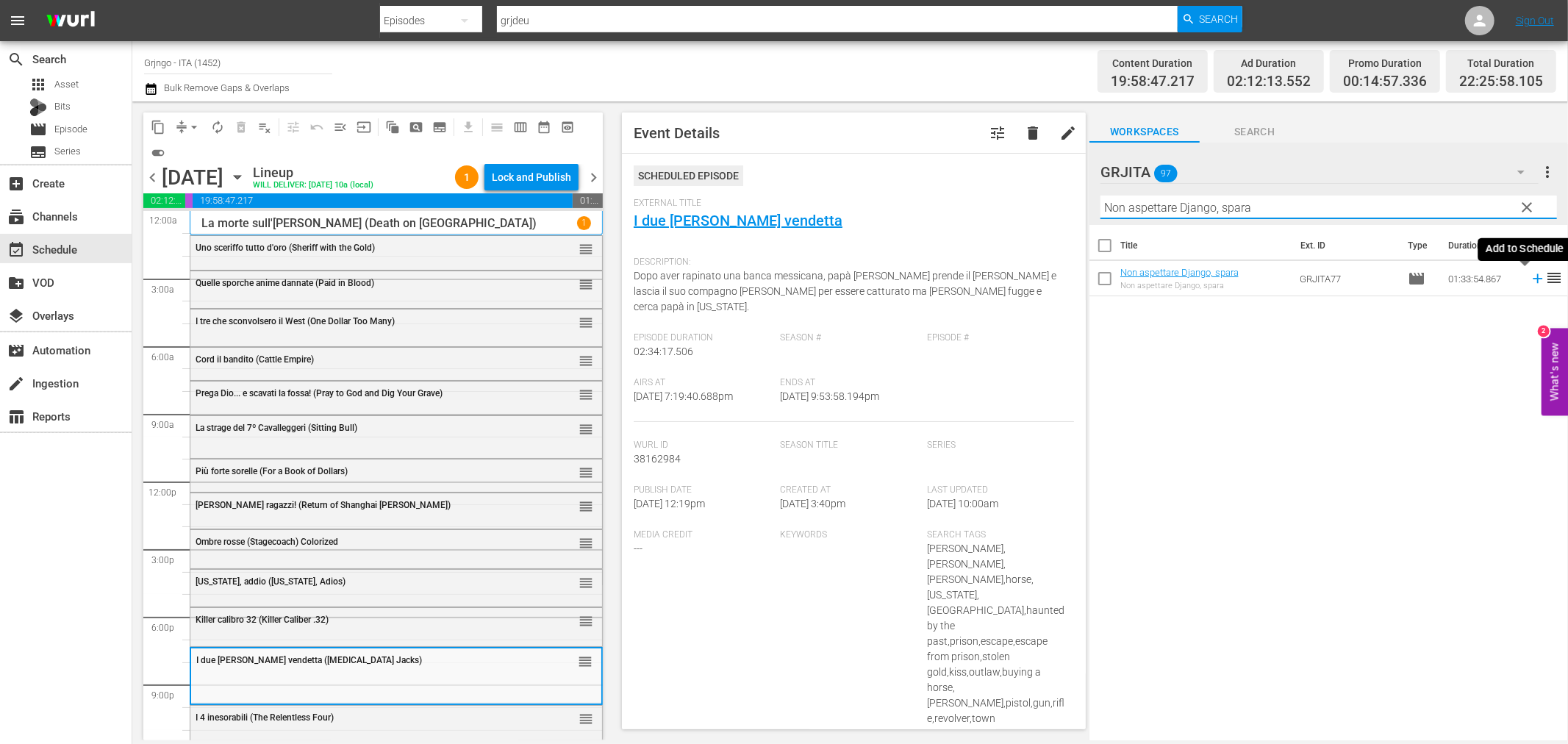
type input "Non aspettare Django, spara"
click at [1533, 279] on icon at bounding box center [1538, 278] width 10 height 10
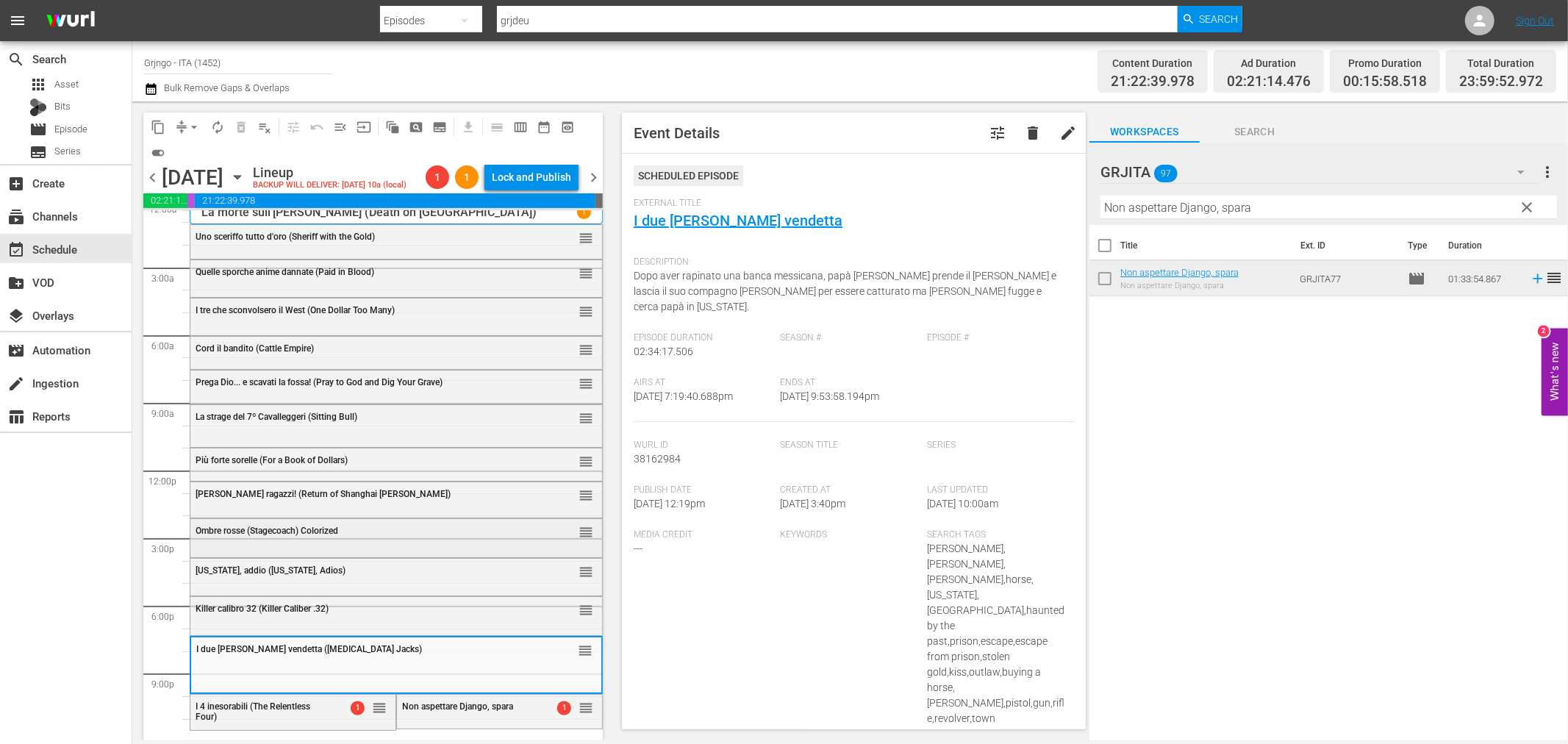
scroll to position [35, 0]
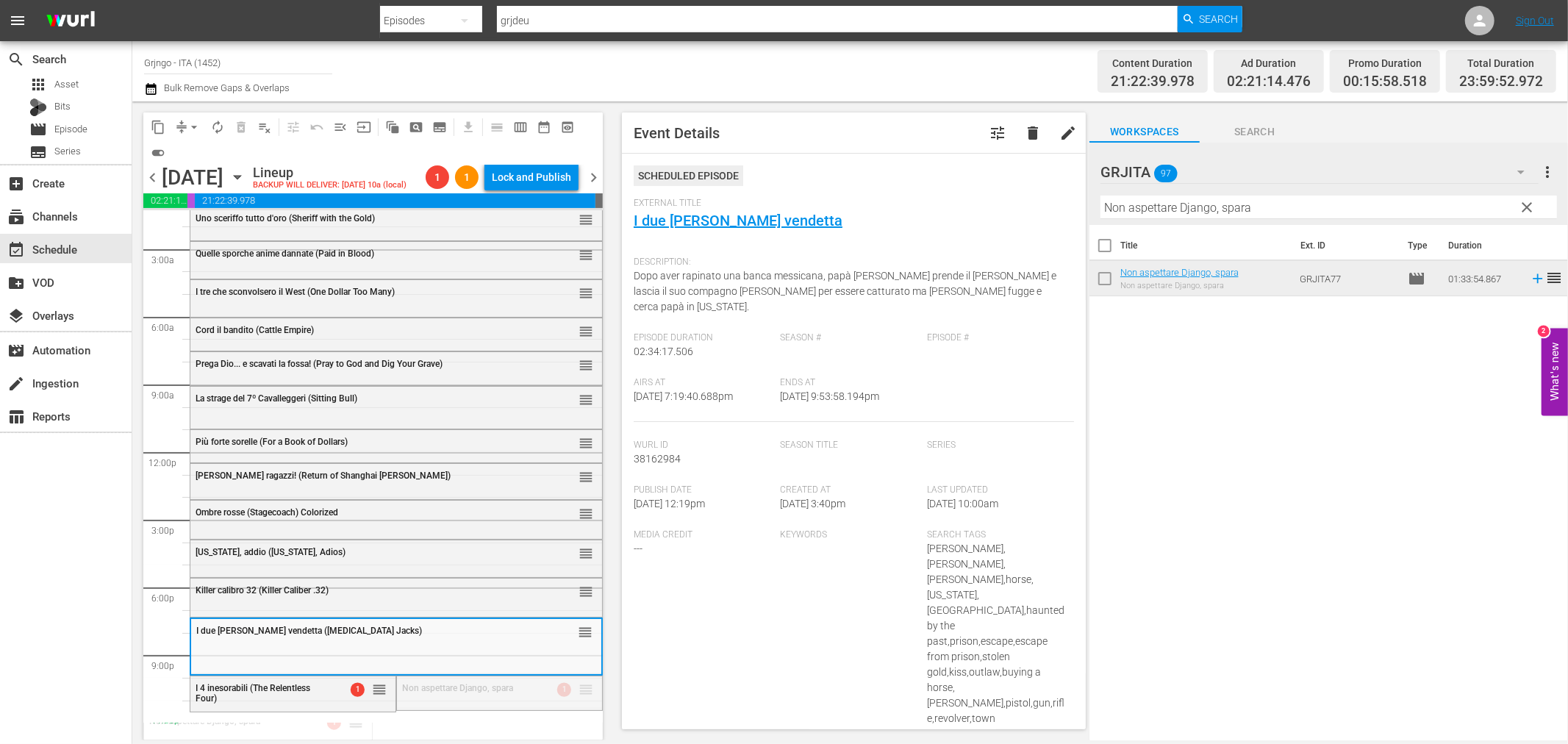
drag, startPoint x: 575, startPoint y: 706, endPoint x: 567, endPoint y: 728, distance: 23.4
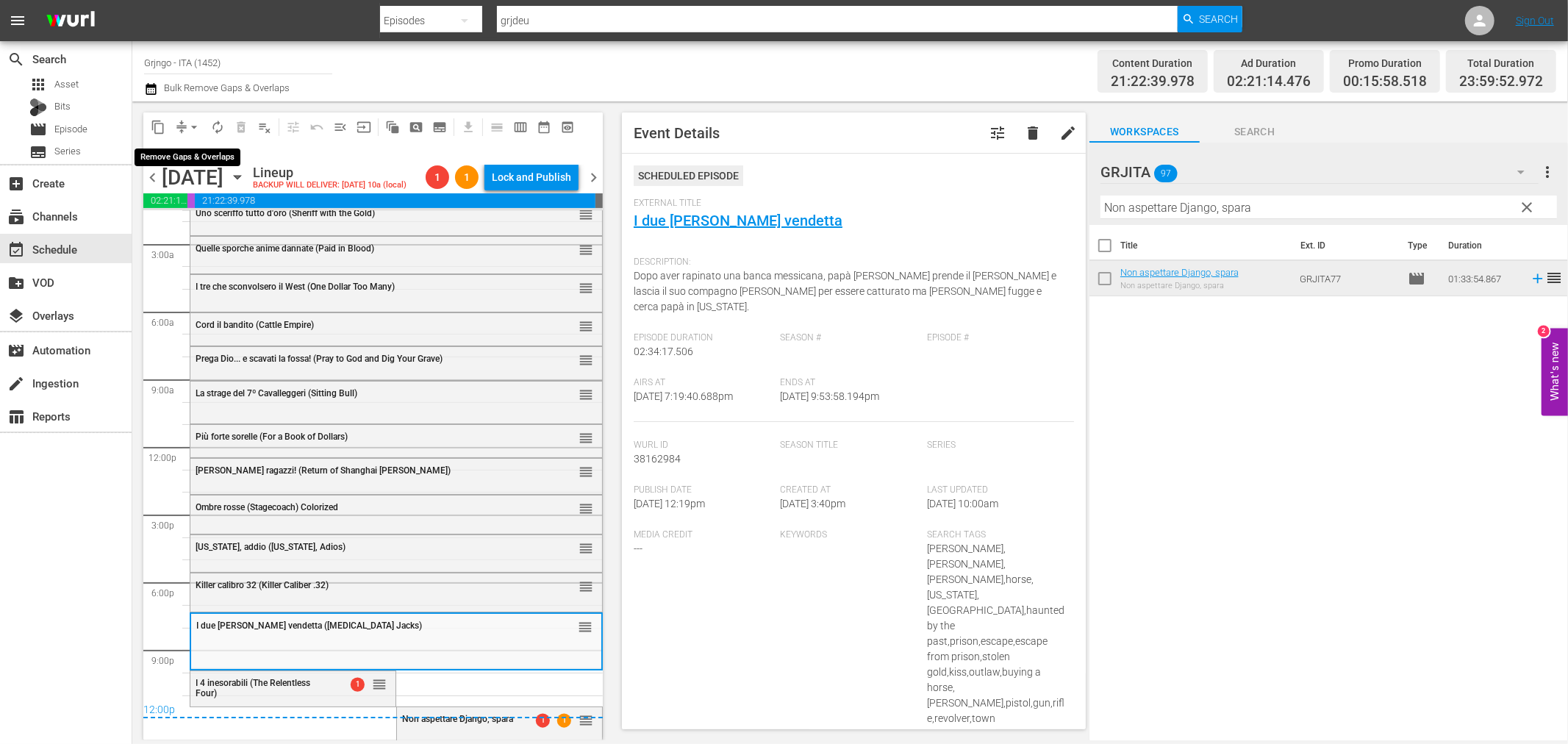
click at [193, 128] on span "arrow_drop_down" at bounding box center [194, 127] width 14 height 14
click at [234, 201] on li "Align to End of Previous Day" at bounding box center [194, 204] width 154 height 24
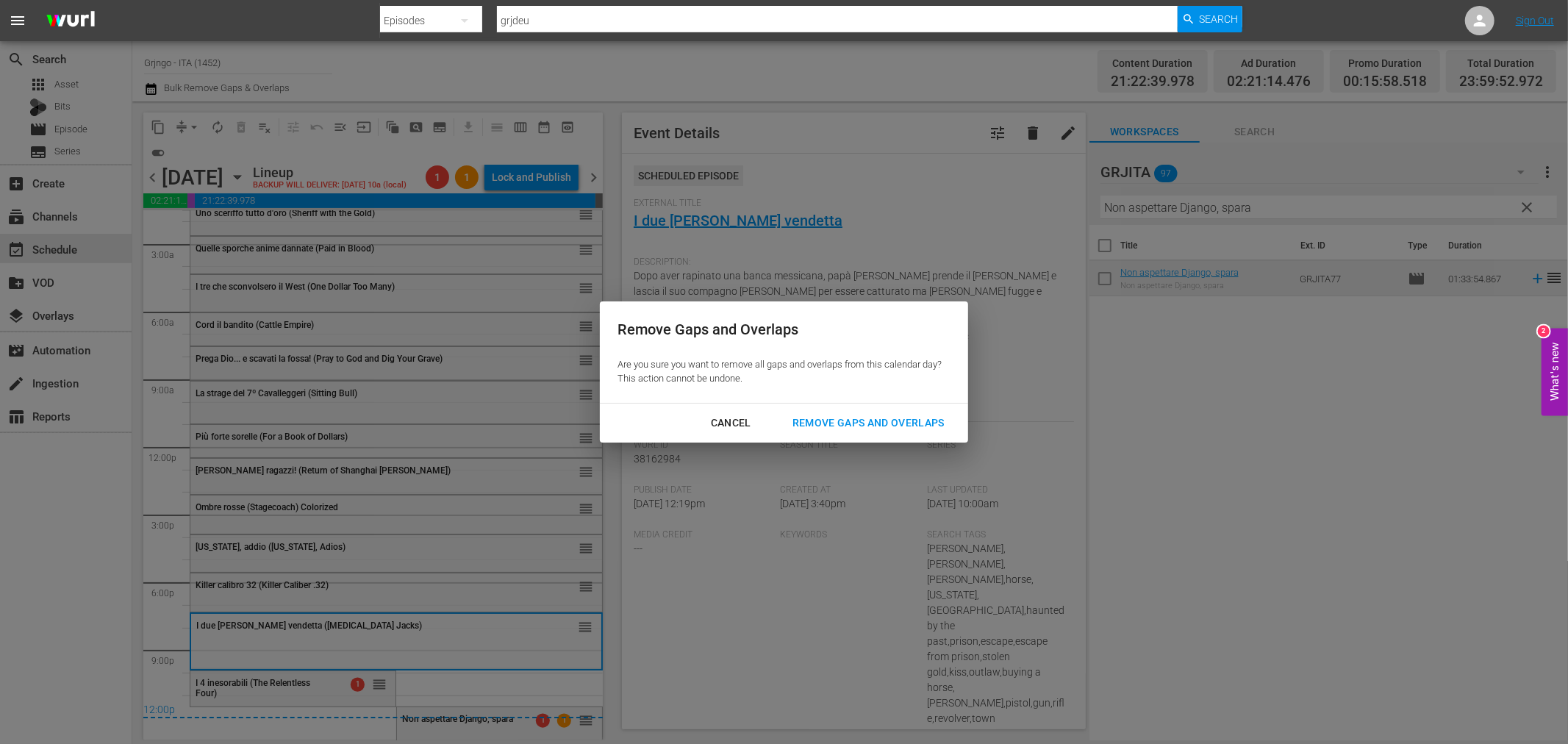
click at [817, 420] on div "Remove Gaps and Overlaps" at bounding box center [868, 423] width 175 height 19
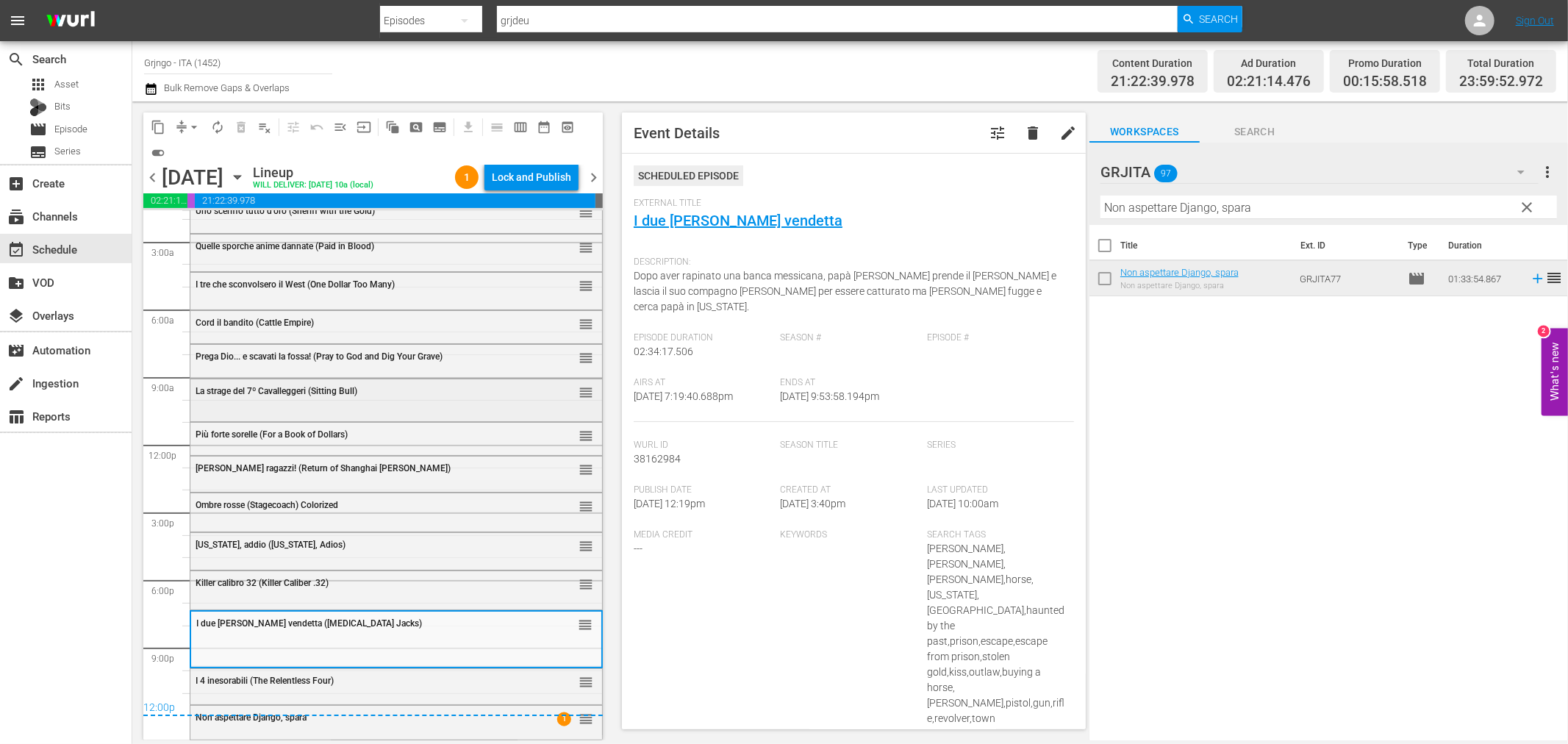
scroll to position [0, 0]
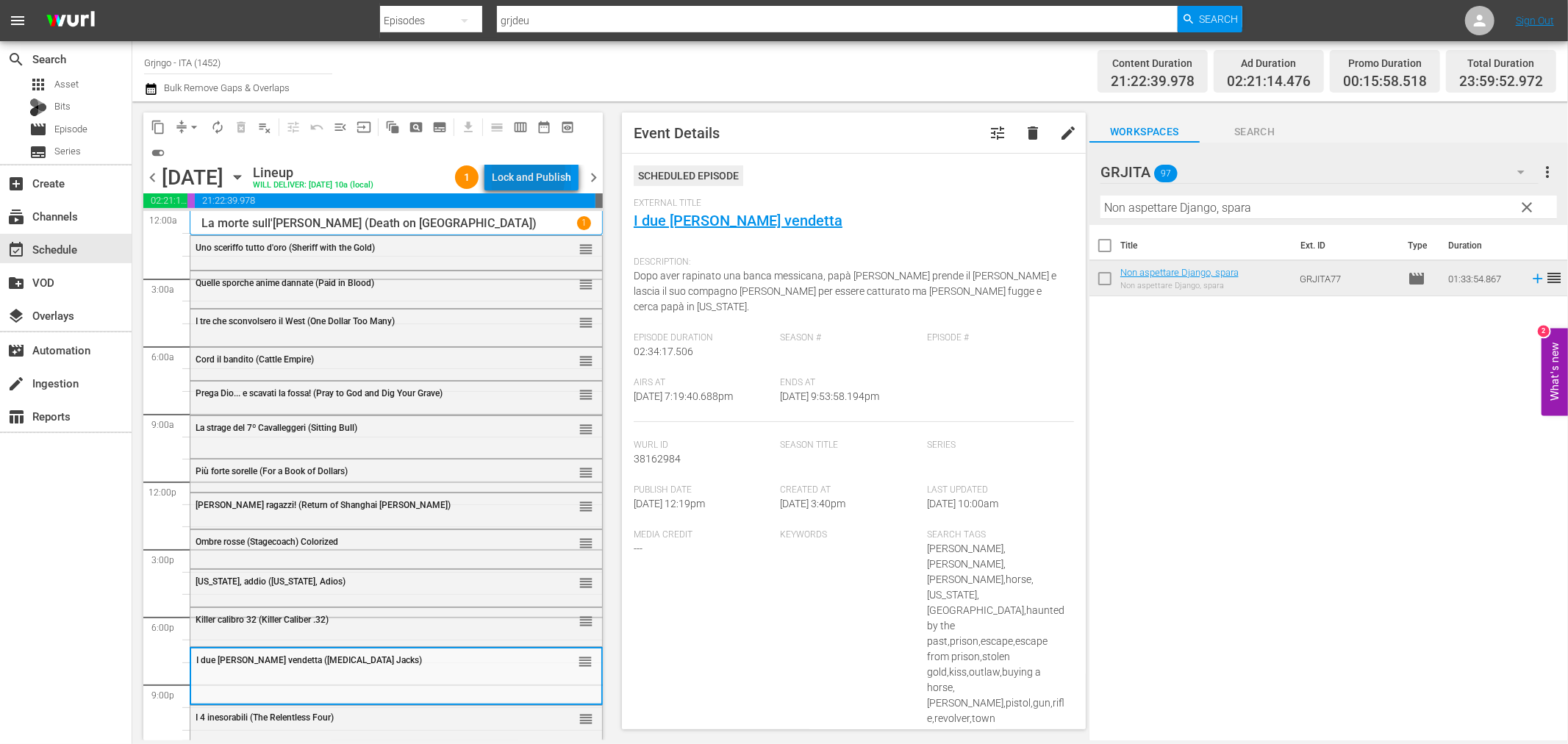
click at [499, 174] on div "Lock and Publish" at bounding box center [532, 177] width 80 height 27
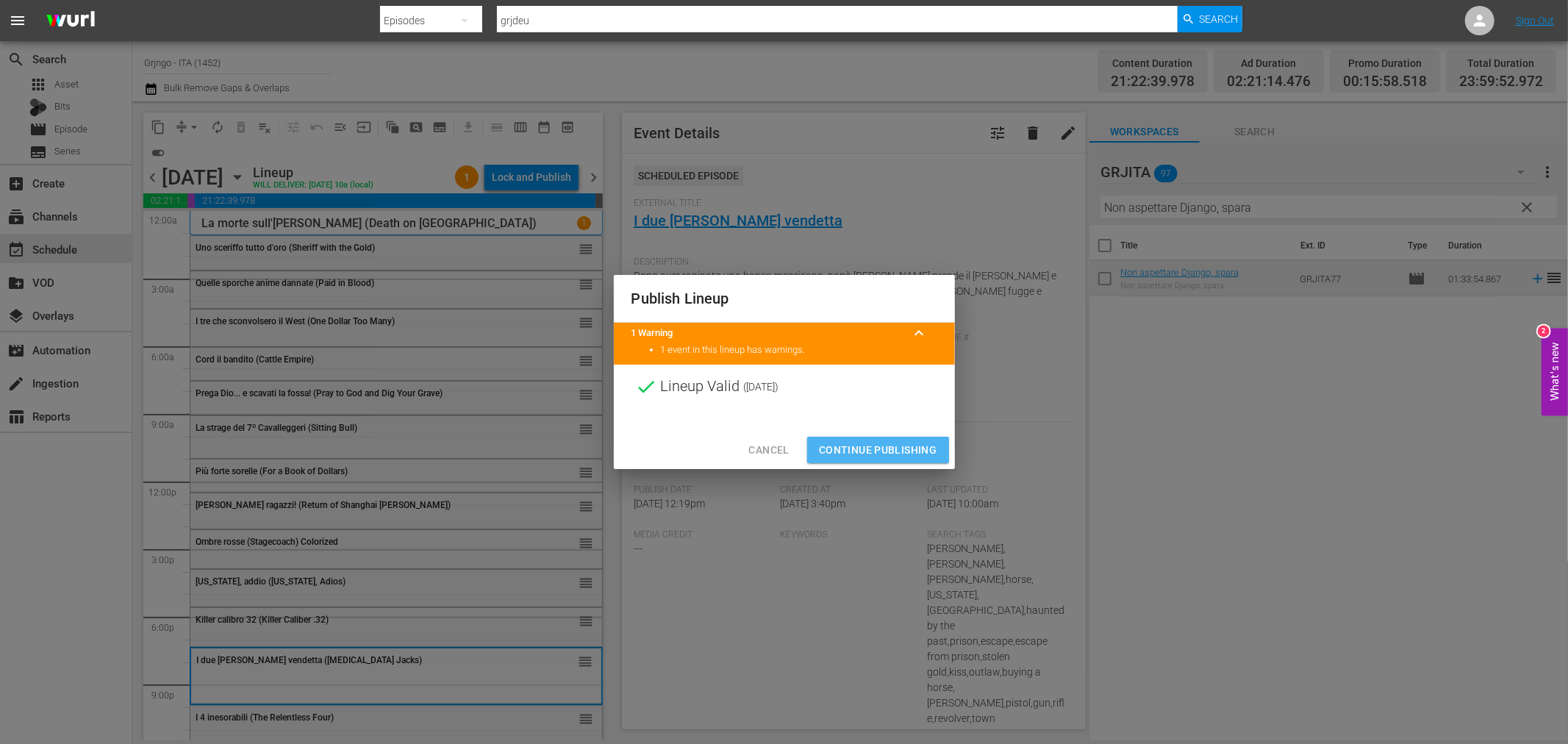
click at [856, 443] on span "Continue Publishing" at bounding box center [878, 450] width 118 height 19
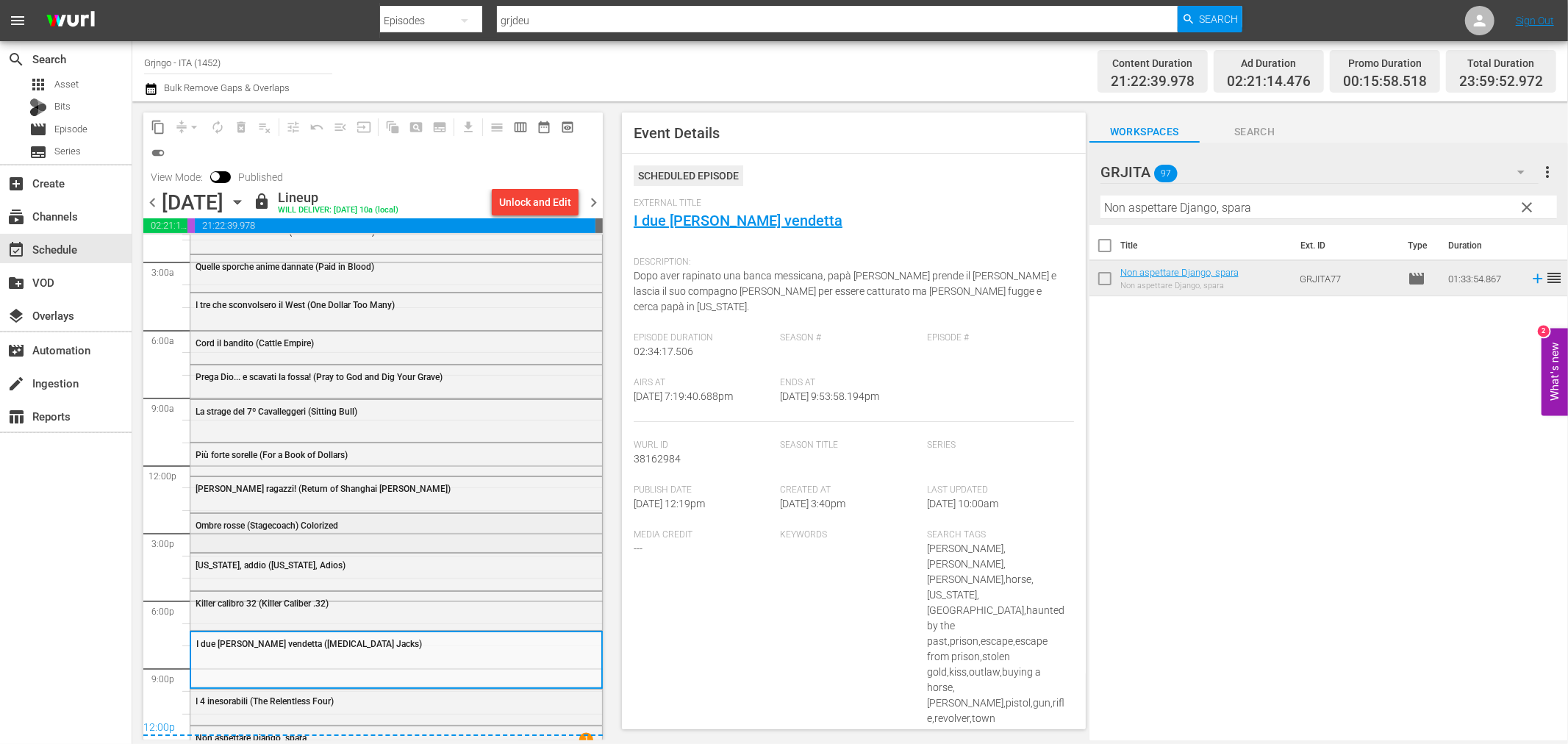
scroll to position [62, 0]
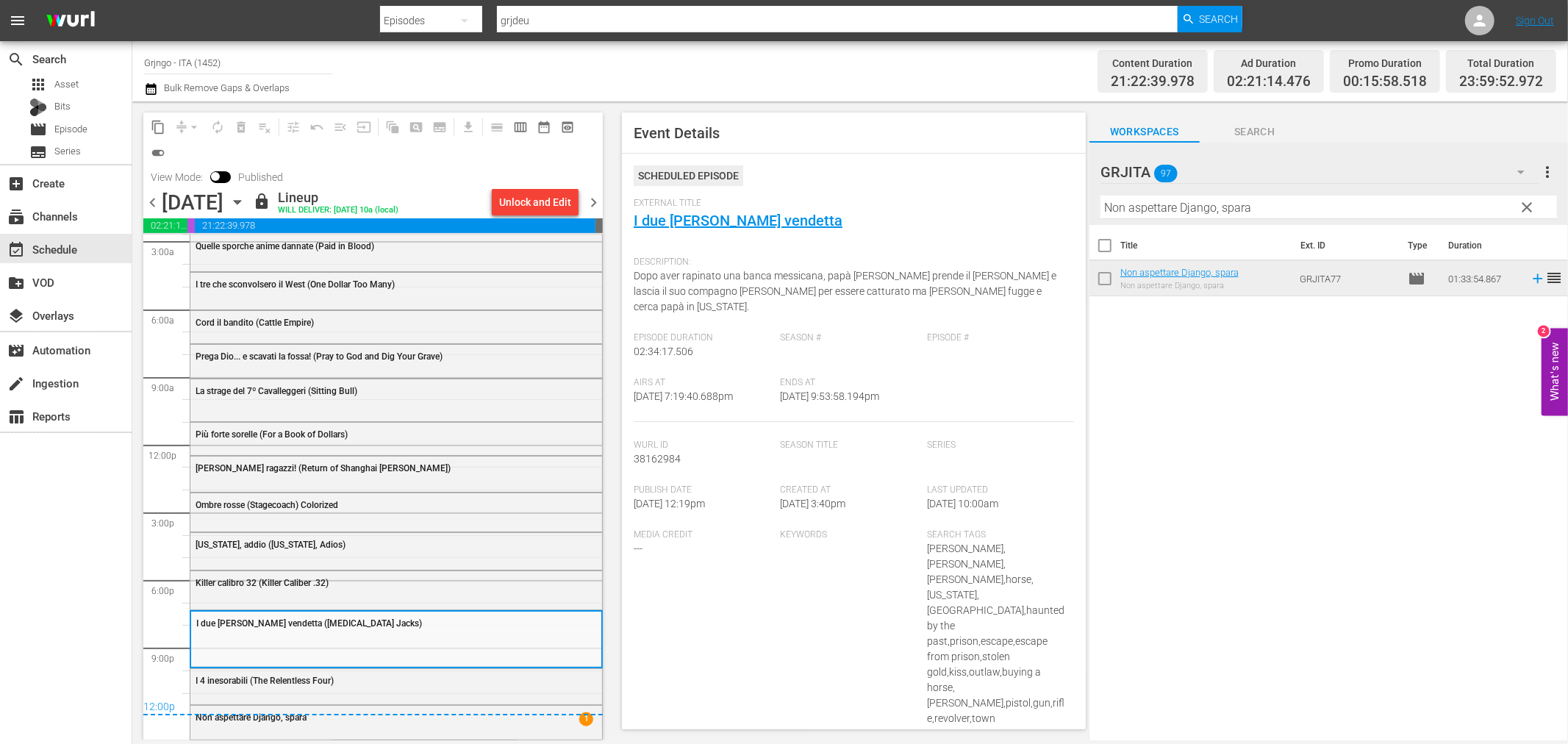
click at [585, 196] on span "chevron_right" at bounding box center [593, 202] width 19 height 19
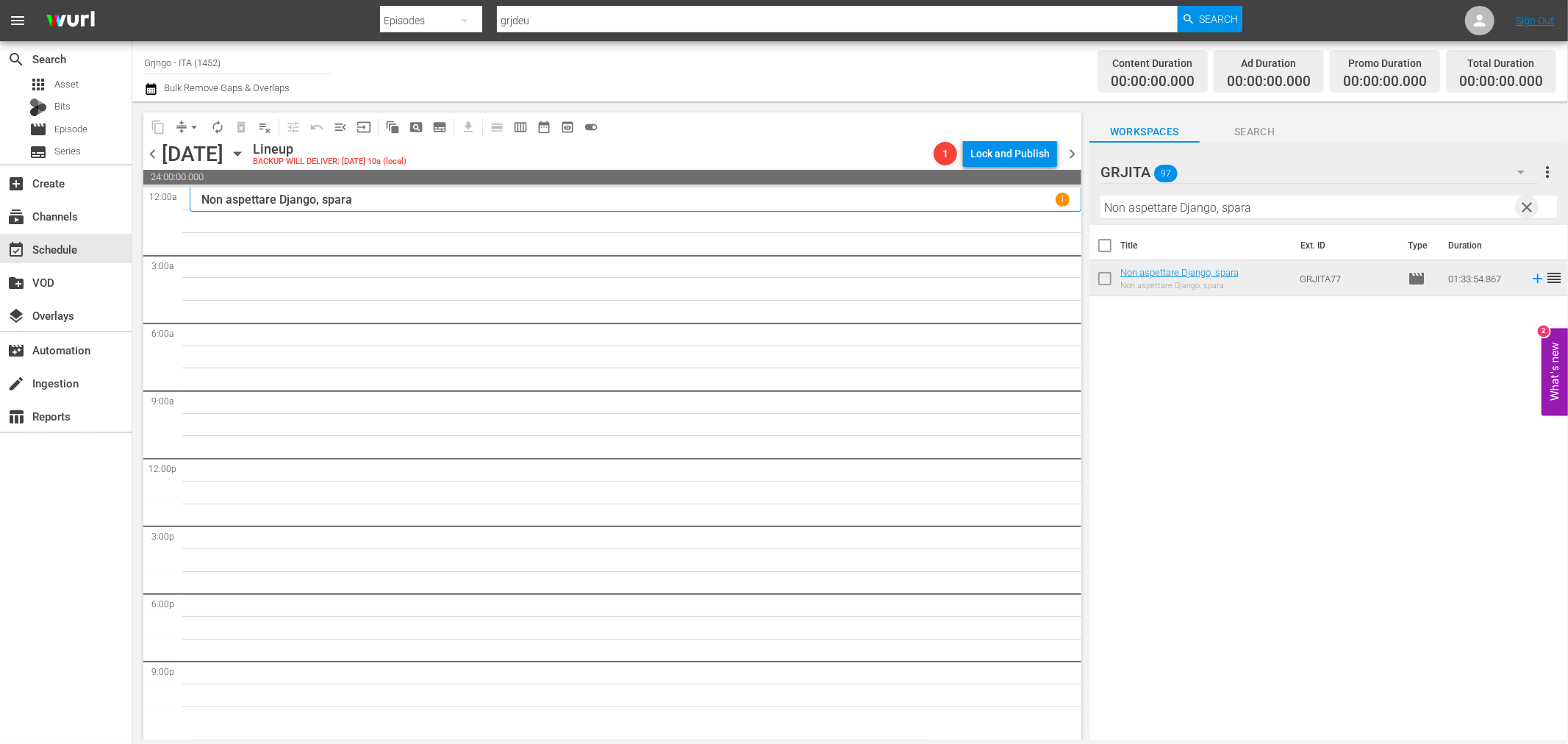
click at [1532, 203] on span "clear" at bounding box center [1528, 208] width 18 height 18
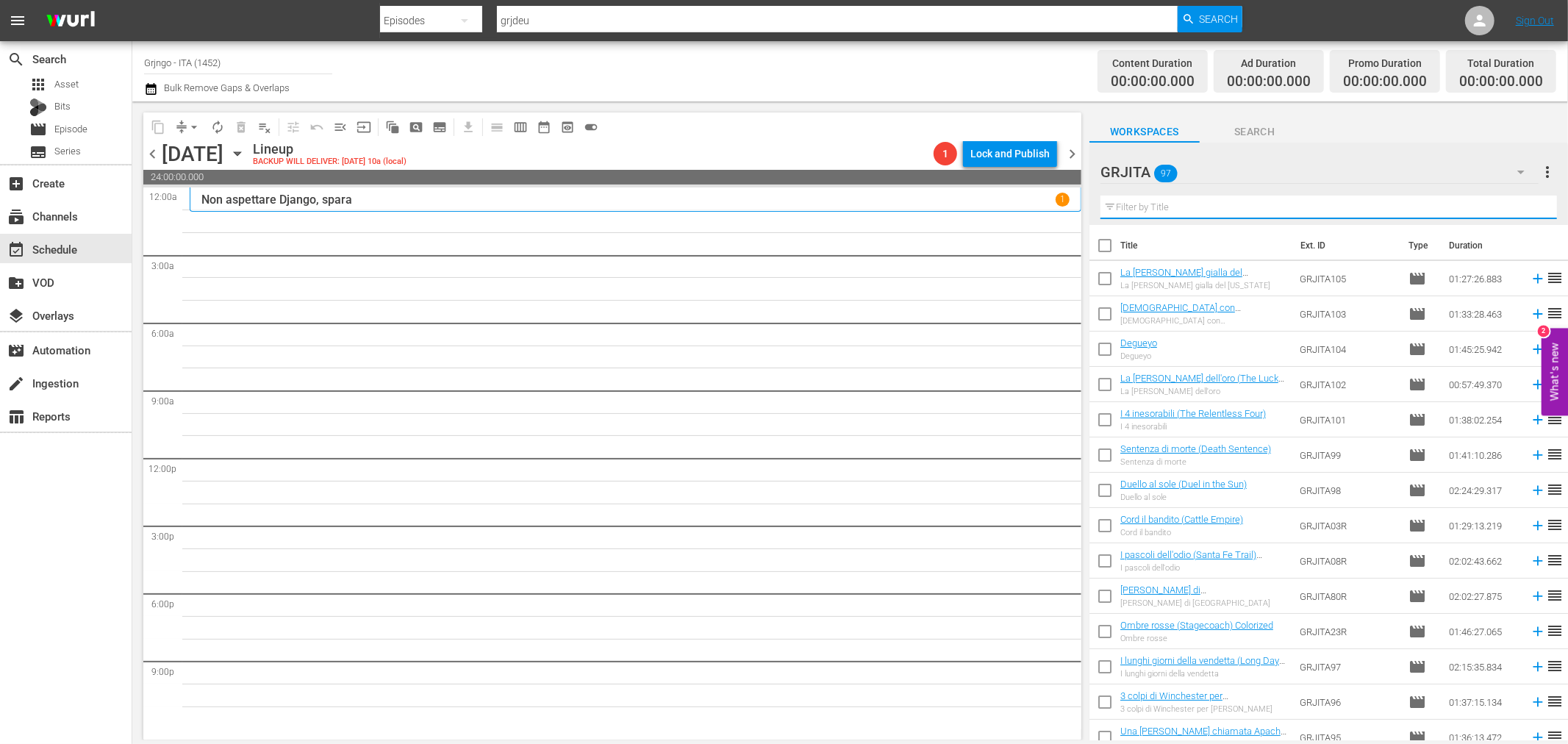
click at [1175, 202] on input "text" at bounding box center [1329, 207] width 456 height 23
paste input "Nato Per Uccidere"
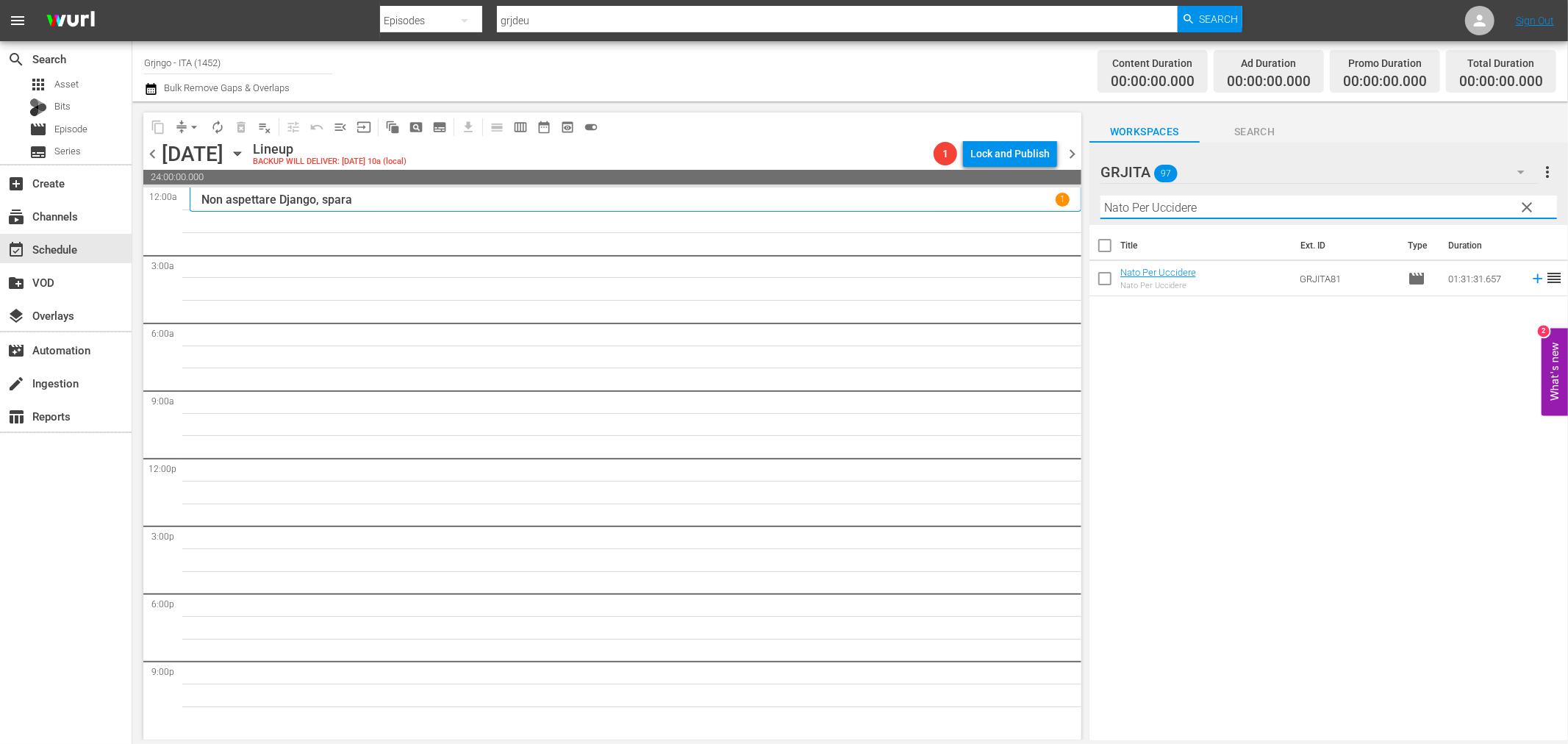
type input "Nato Per Uccidere"
click at [1530, 280] on icon at bounding box center [1538, 278] width 16 height 16
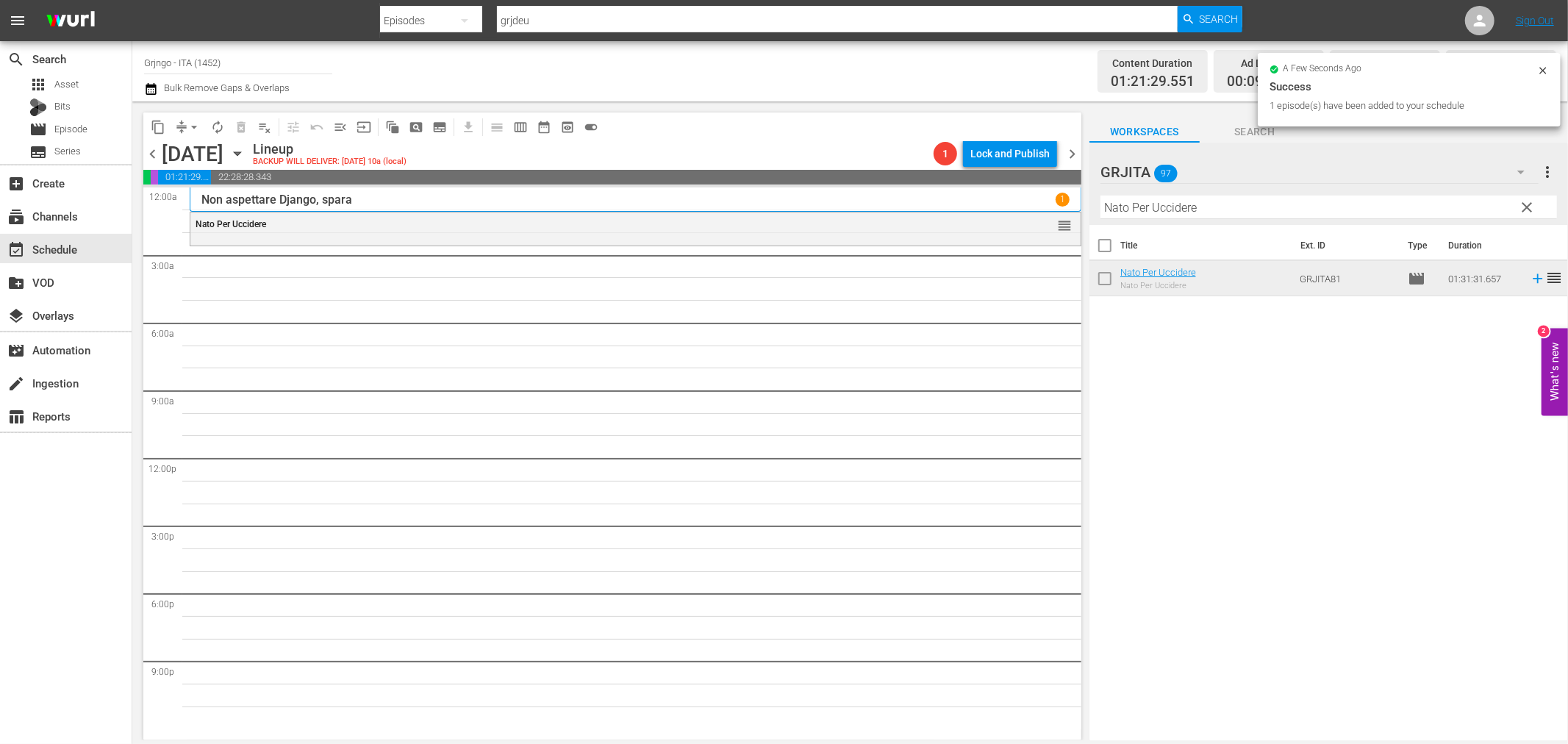
drag, startPoint x: 1527, startPoint y: 208, endPoint x: 1335, endPoint y: 196, distance: 192.4
click at [1527, 207] on span "clear" at bounding box center [1528, 208] width 18 height 18
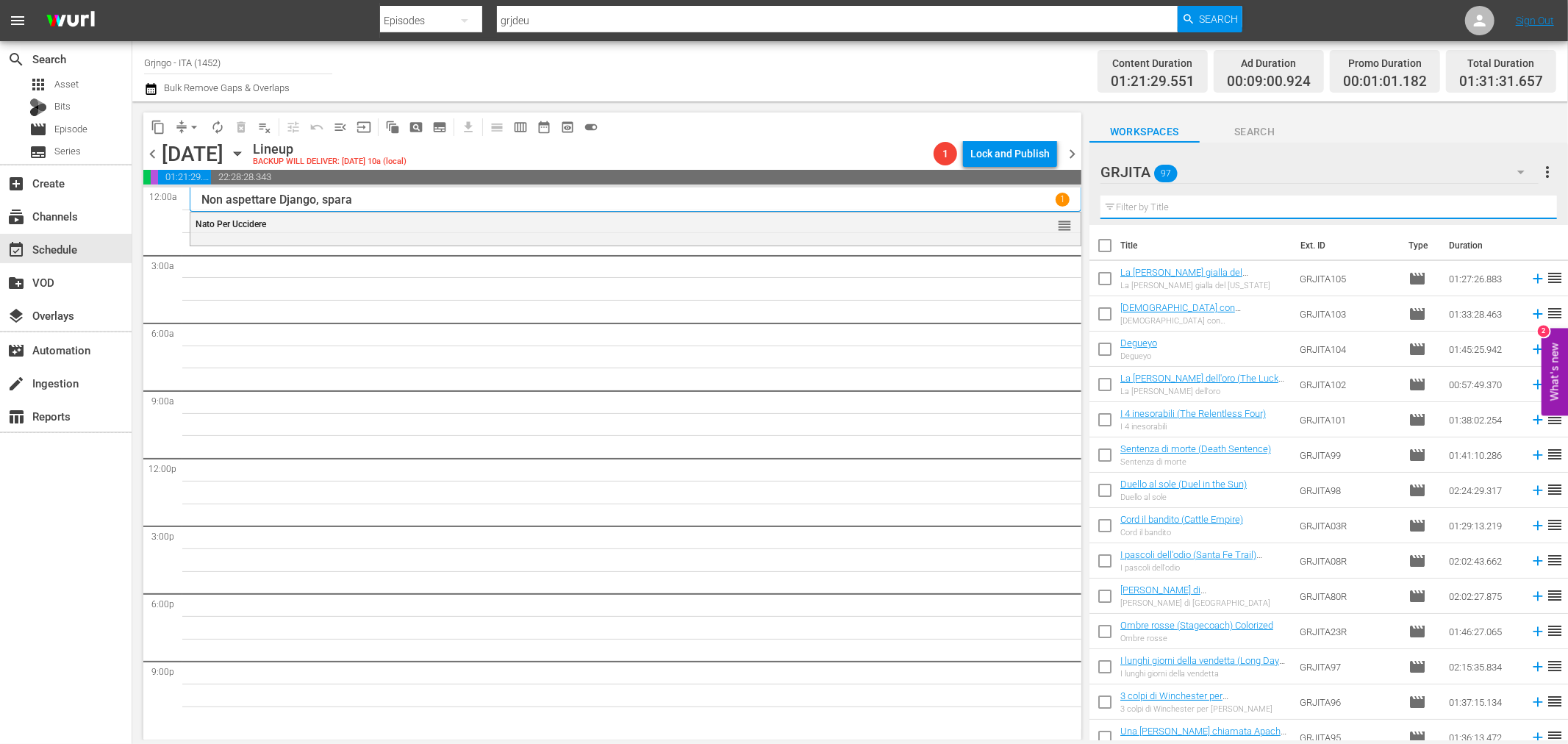
paste input "Il suo nome è qualcuno"
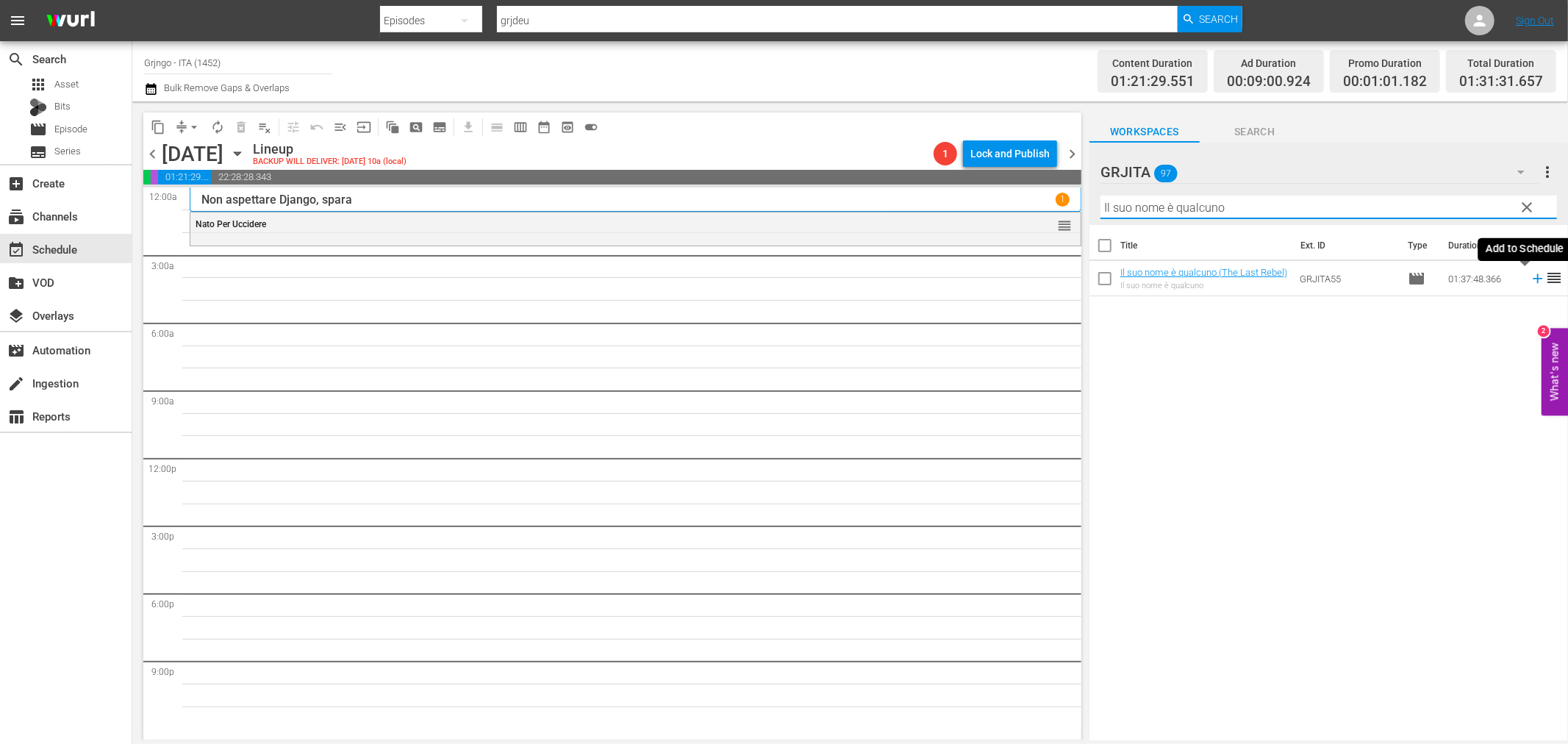
type input "Il suo nome è qualcuno"
click at [1533, 279] on icon at bounding box center [1538, 278] width 10 height 10
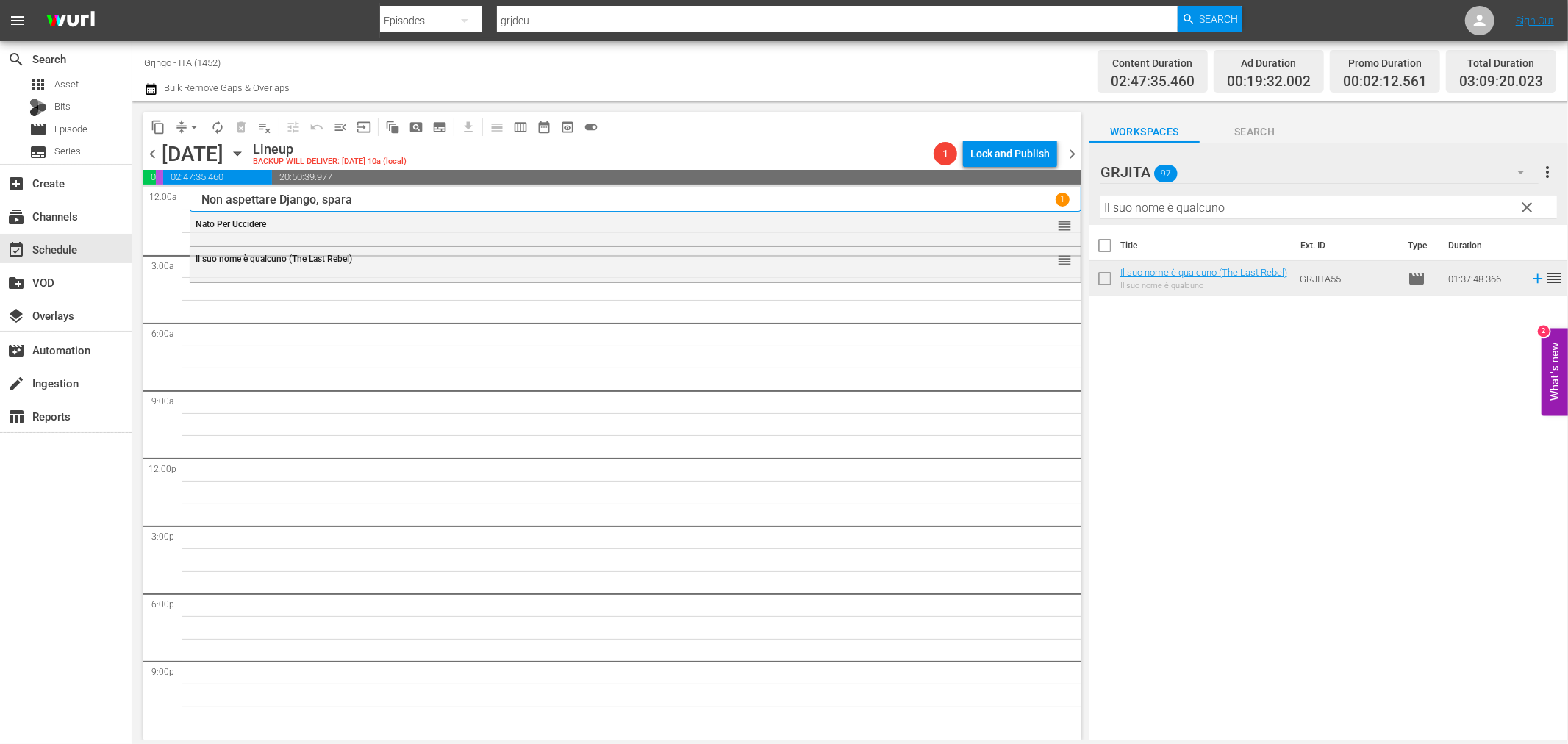
drag, startPoint x: 1531, startPoint y: 203, endPoint x: 1359, endPoint y: 213, distance: 172.3
click at [1531, 203] on span "clear" at bounding box center [1528, 208] width 18 height 18
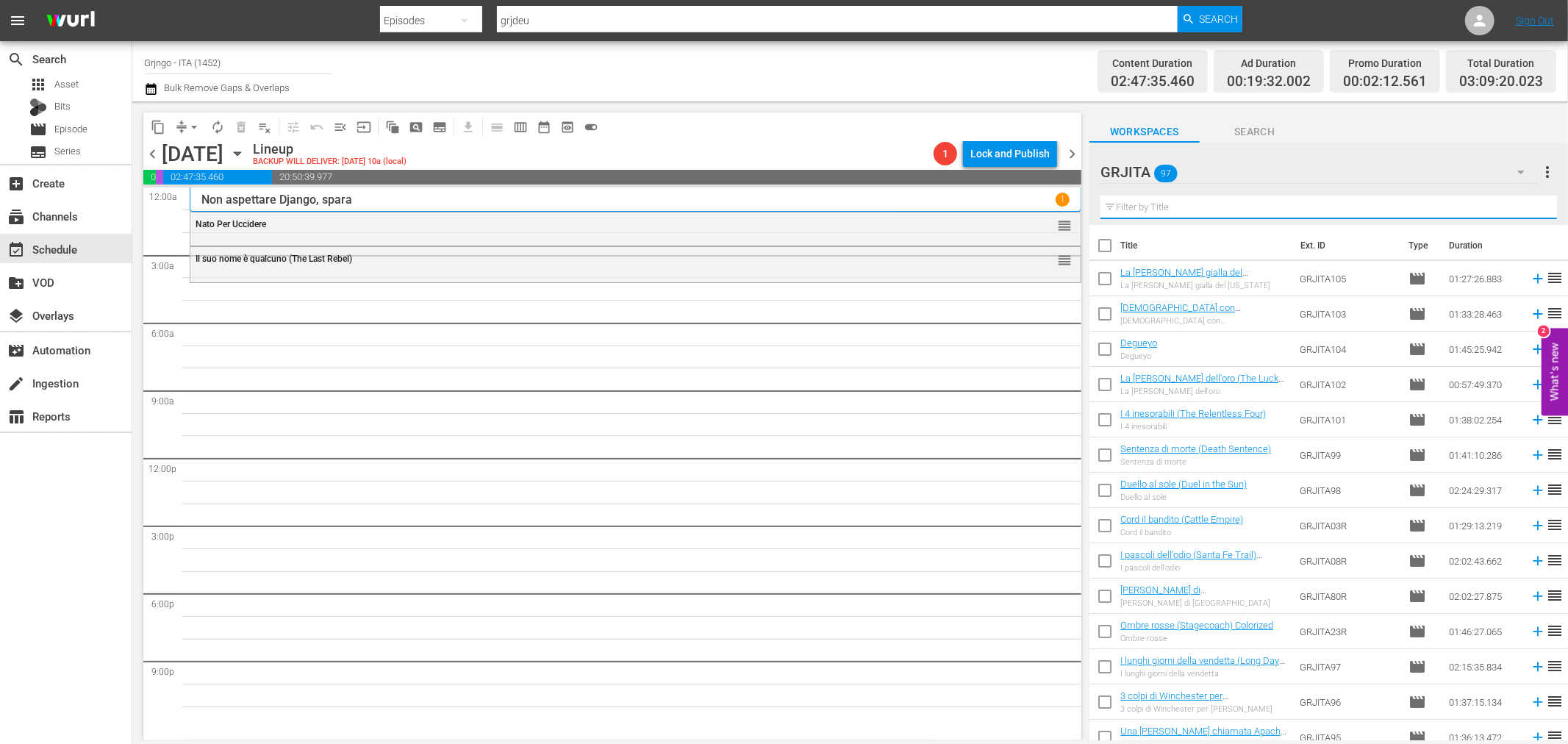
paste input "Duello al sole (Duel in the Sun)"
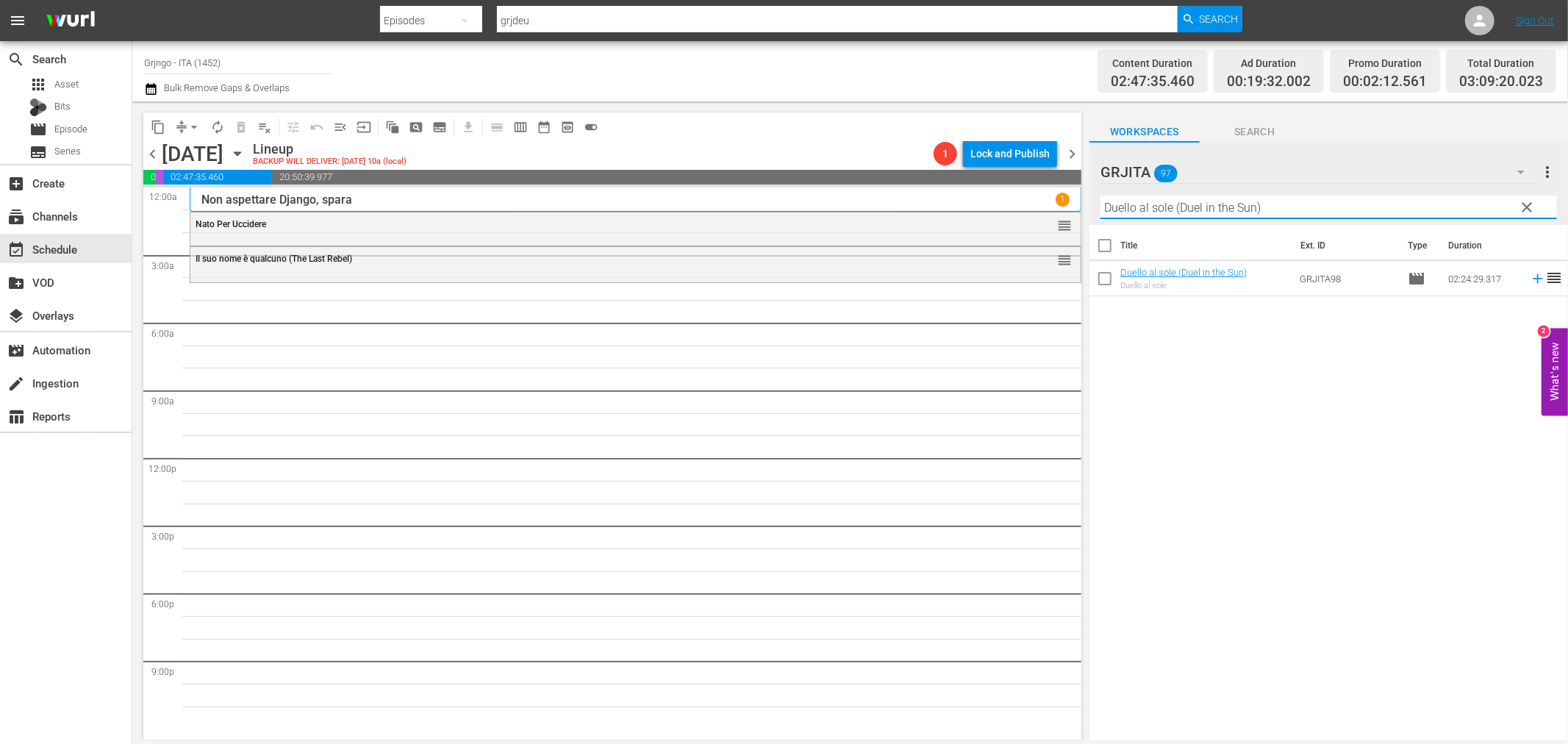
type input "Duello al sole (Duel in the Sun)"
click at [1533, 279] on icon at bounding box center [1538, 278] width 10 height 10
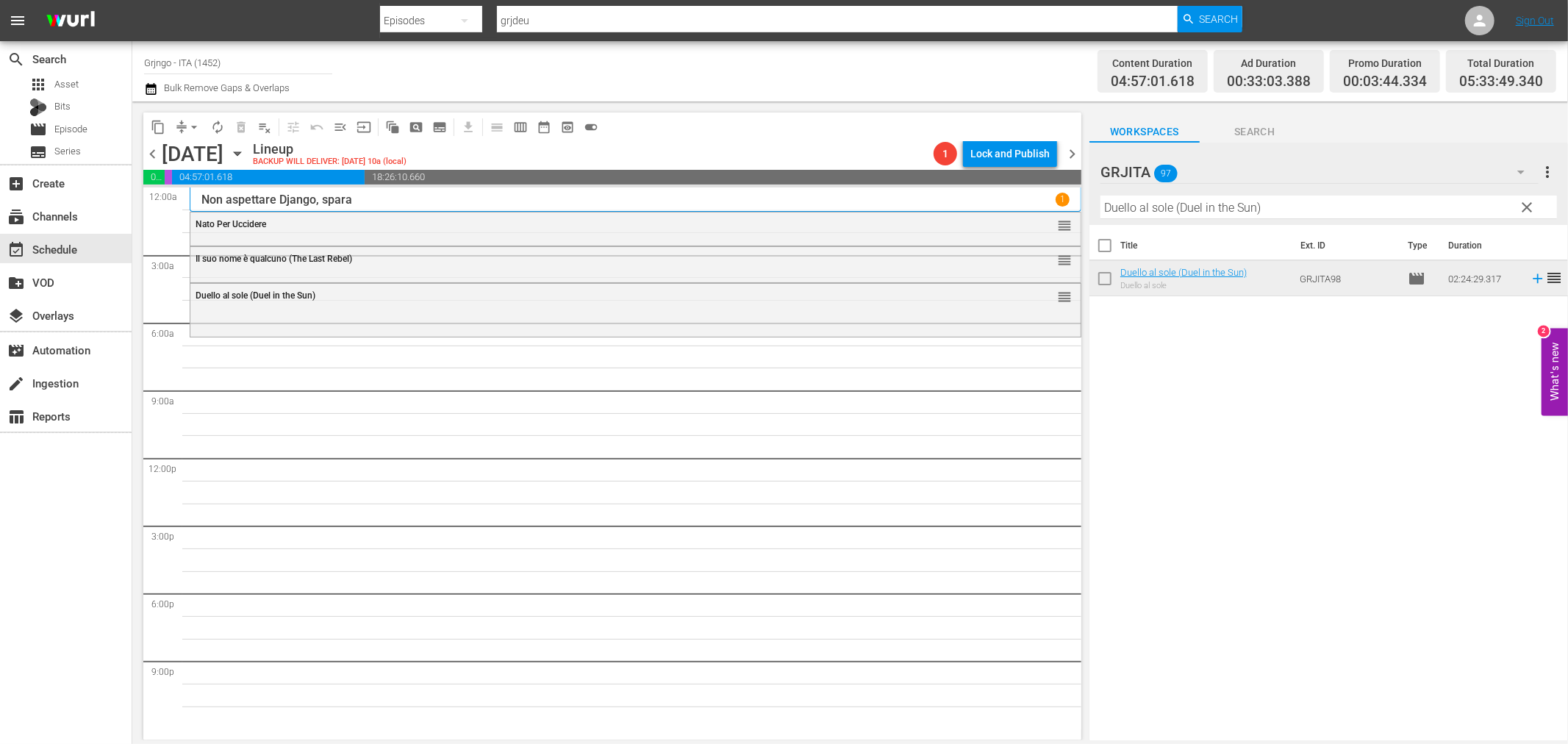
click at [1521, 210] on span "clear" at bounding box center [1528, 208] width 18 height 18
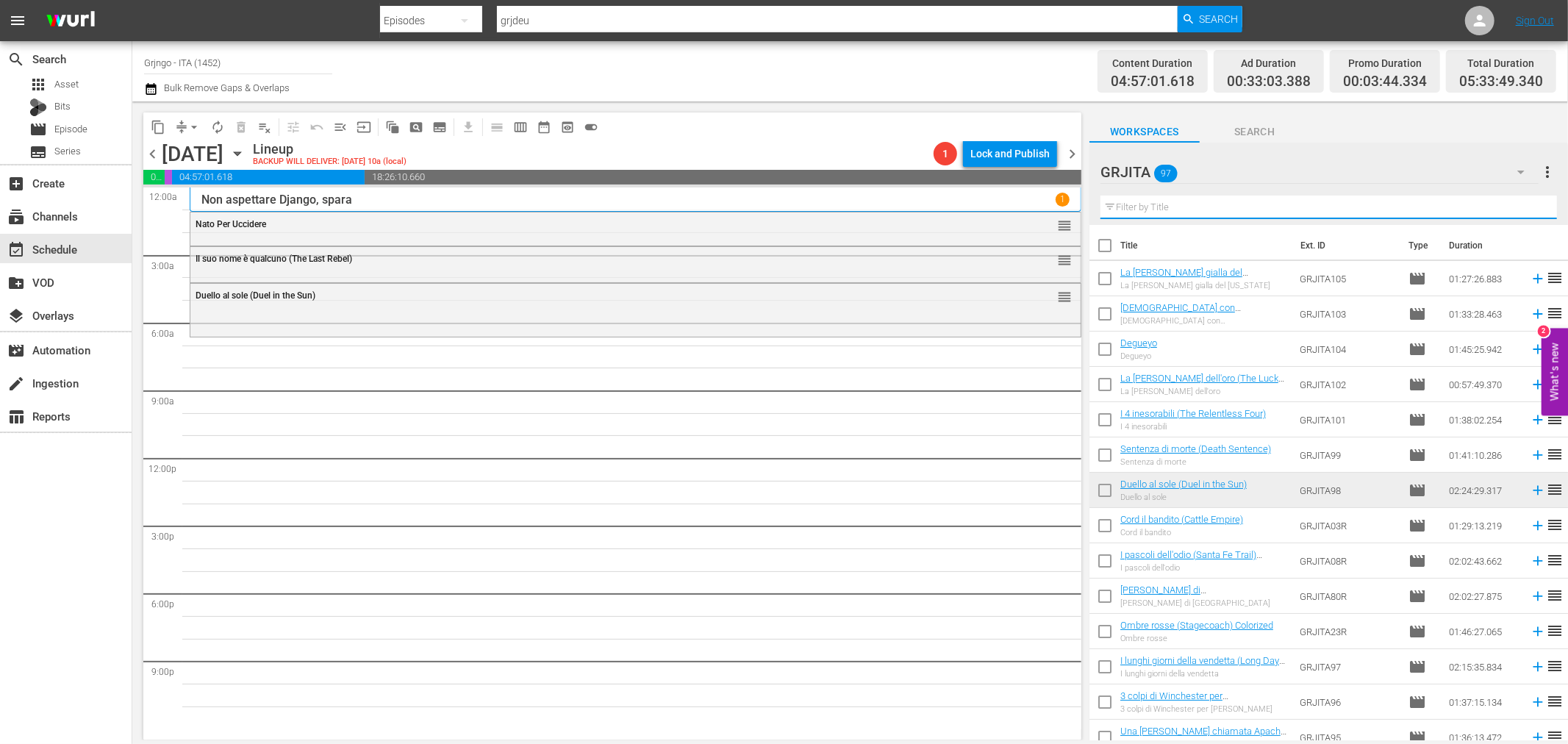
click at [1207, 206] on input "text" at bounding box center [1329, 207] width 456 height 23
paste input "Terra Nera (War of the Wildcats)"
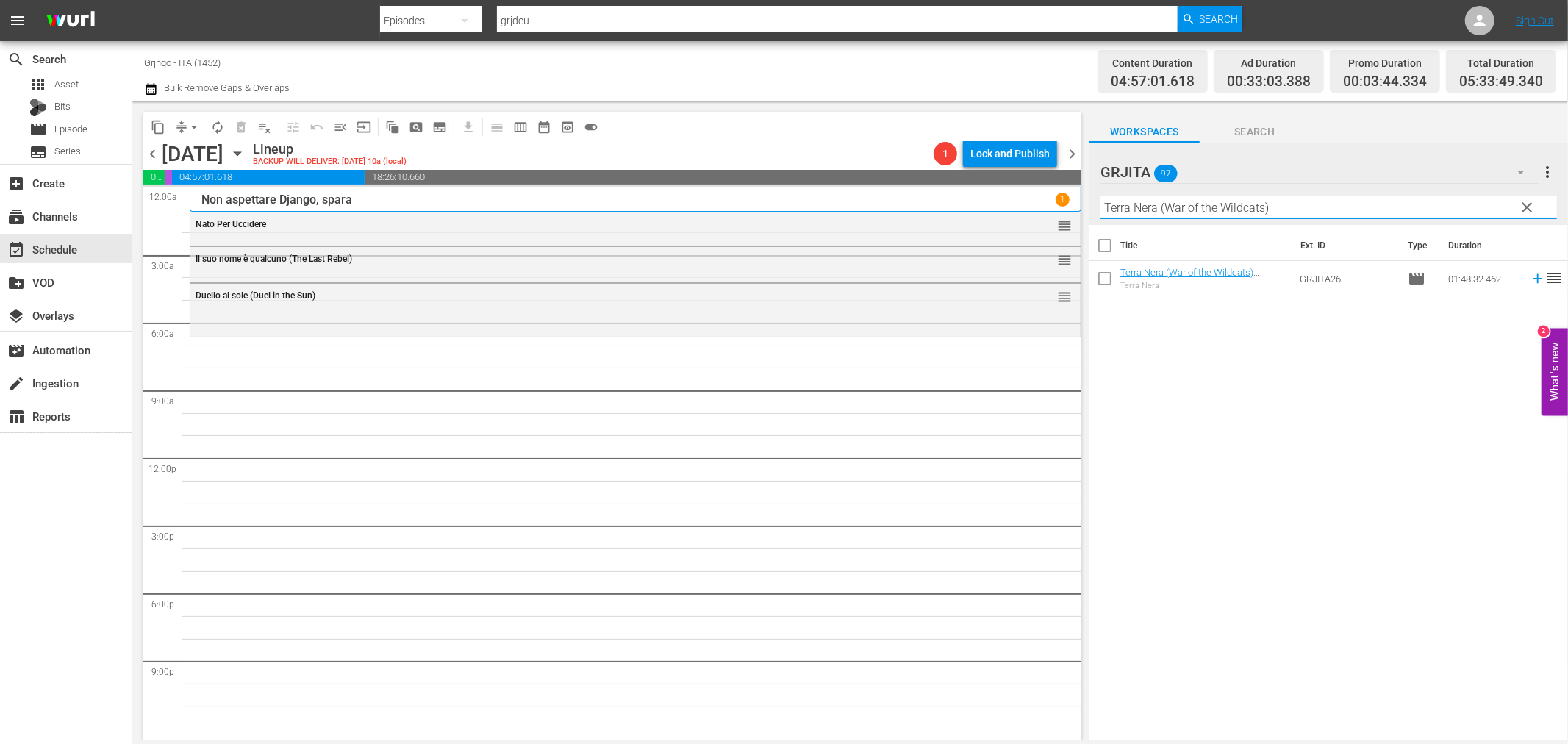
type input "Terra Nera (War of the Wildcats)"
click at [1533, 281] on icon at bounding box center [1538, 278] width 10 height 10
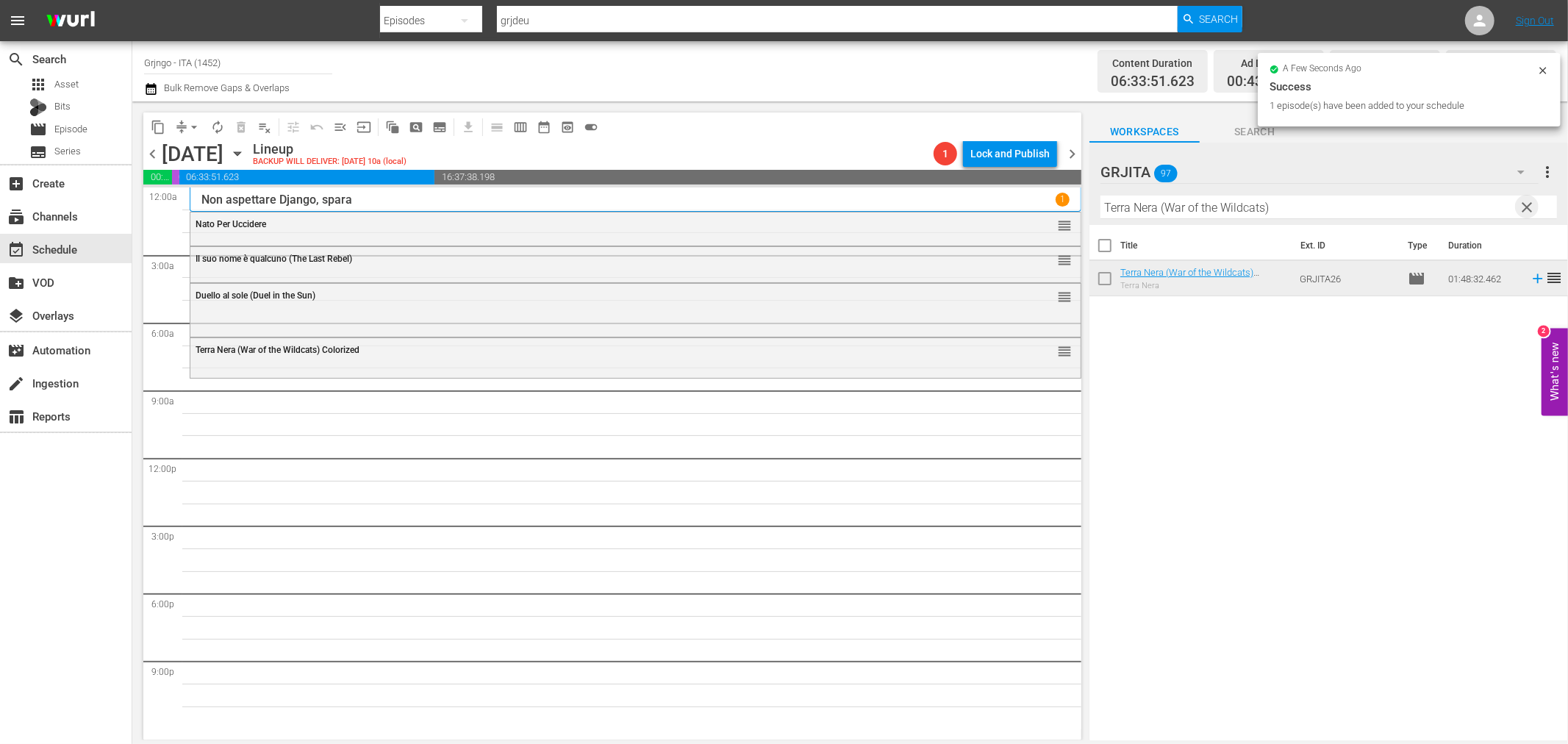
click at [1526, 203] on span "clear" at bounding box center [1528, 208] width 18 height 18
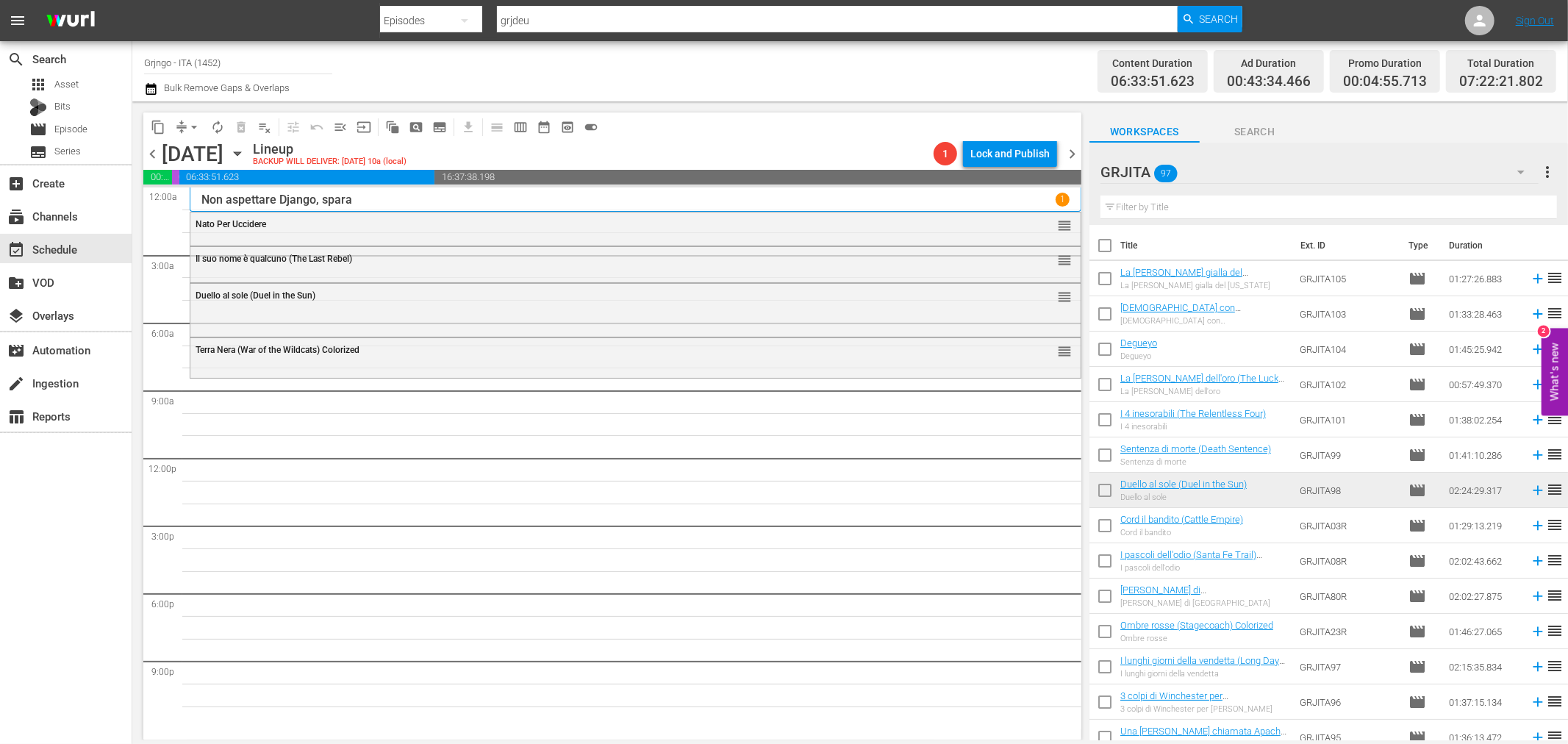
click at [1237, 211] on input "text" at bounding box center [1329, 207] width 456 height 23
paste input "L'assalto al [US_STATE][GEOGRAPHIC_DATA]"
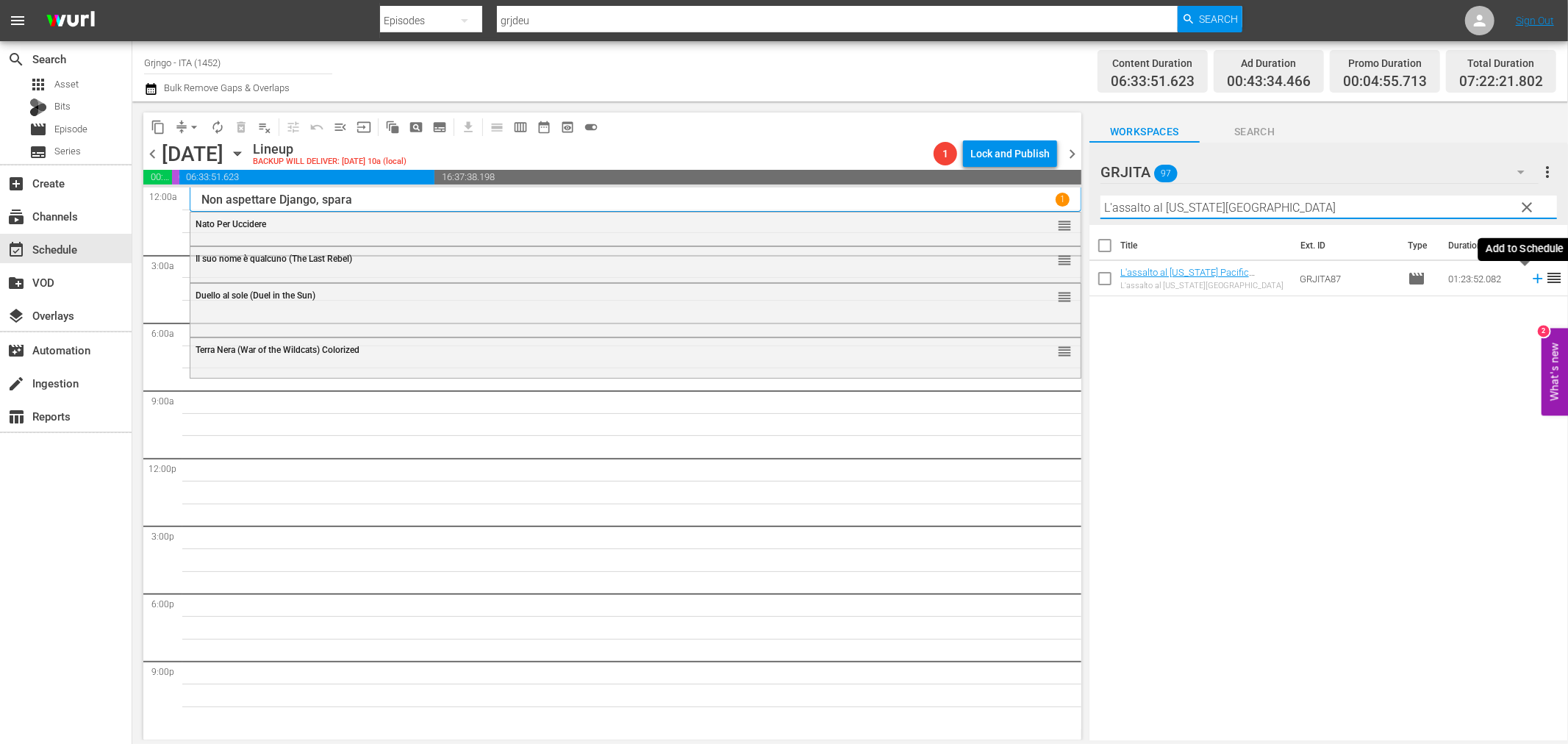
type input "L'assalto al [US_STATE][GEOGRAPHIC_DATA]"
click at [1530, 281] on icon at bounding box center [1538, 278] width 16 height 16
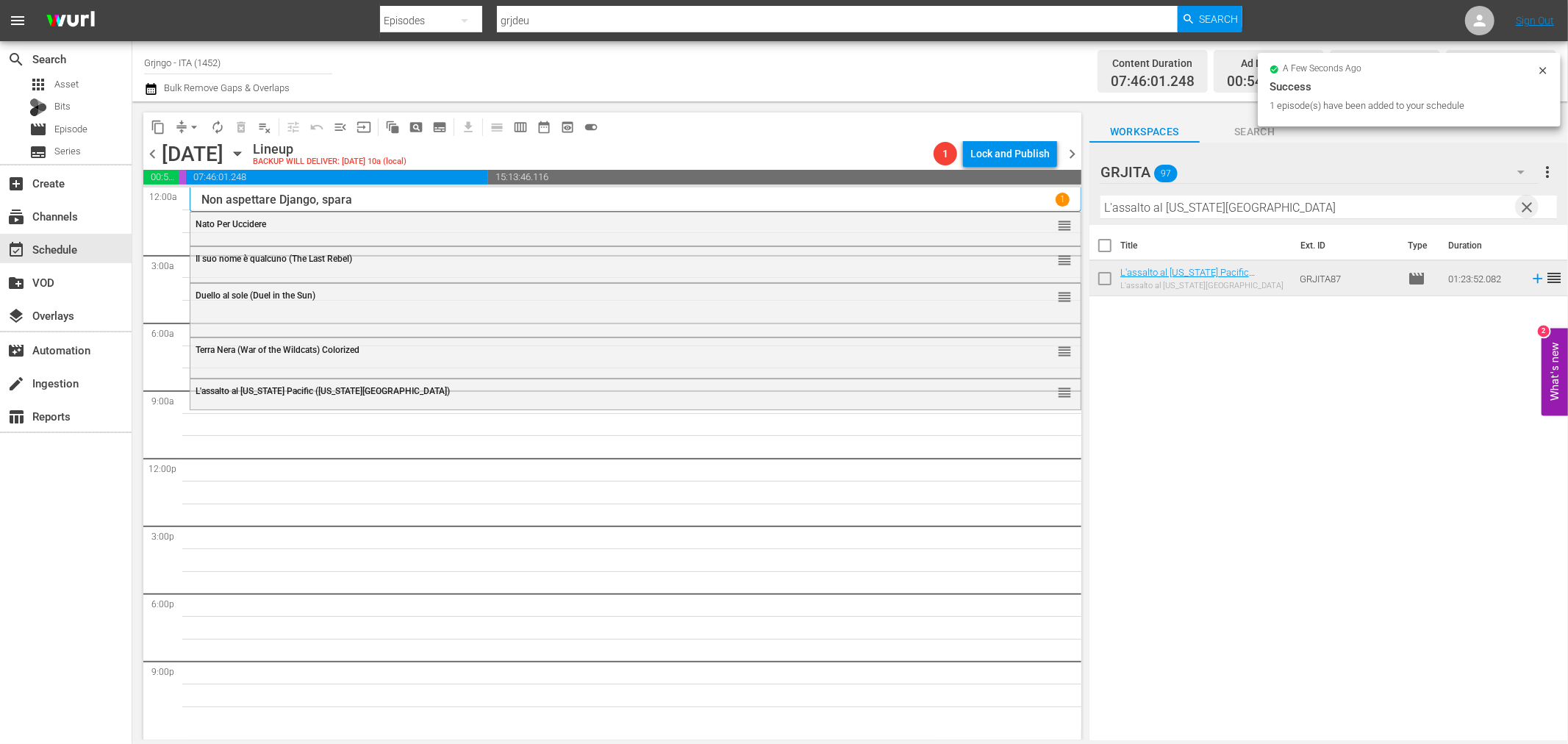
click at [1528, 203] on span "clear" at bounding box center [1528, 208] width 18 height 18
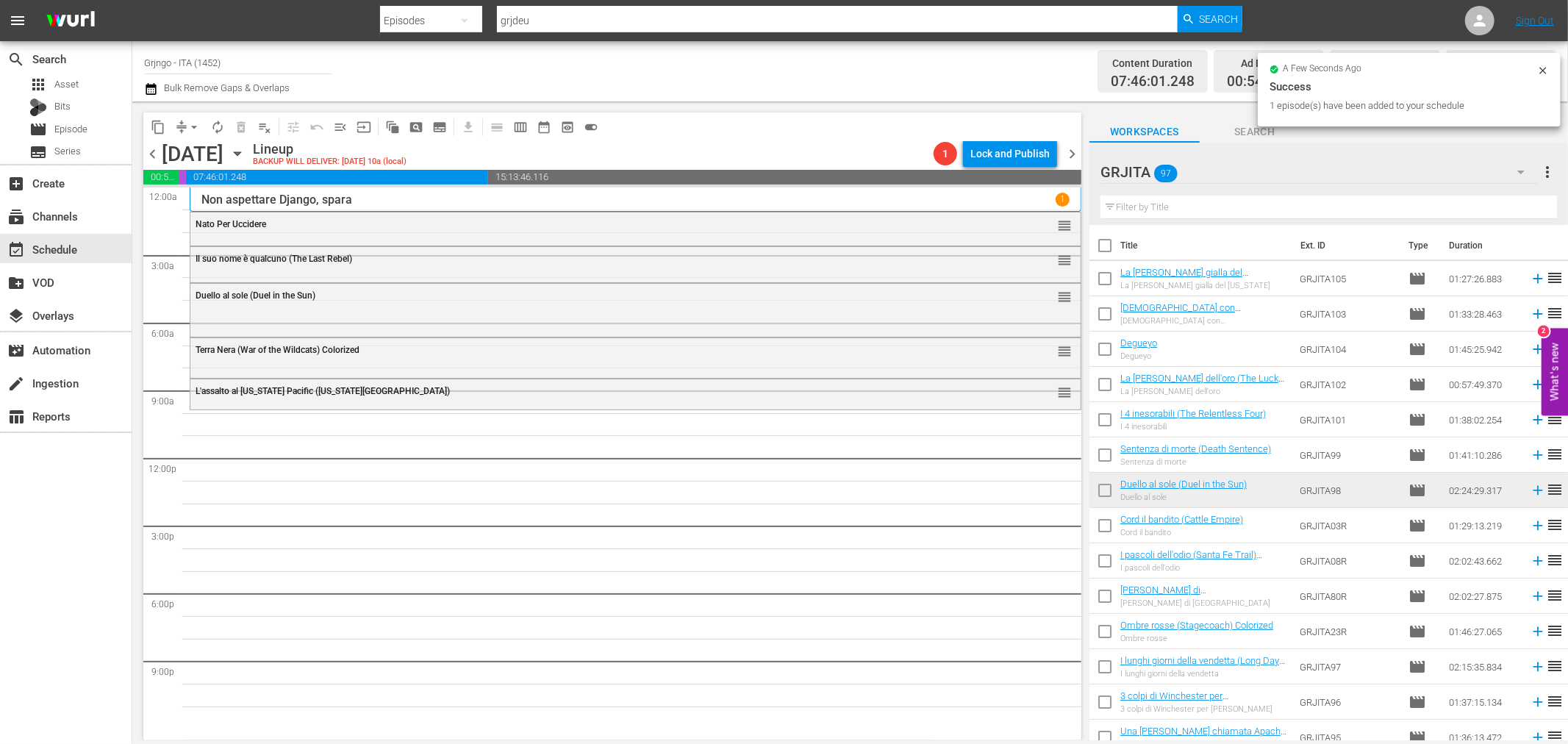
click at [1217, 209] on input "text" at bounding box center [1329, 207] width 456 height 23
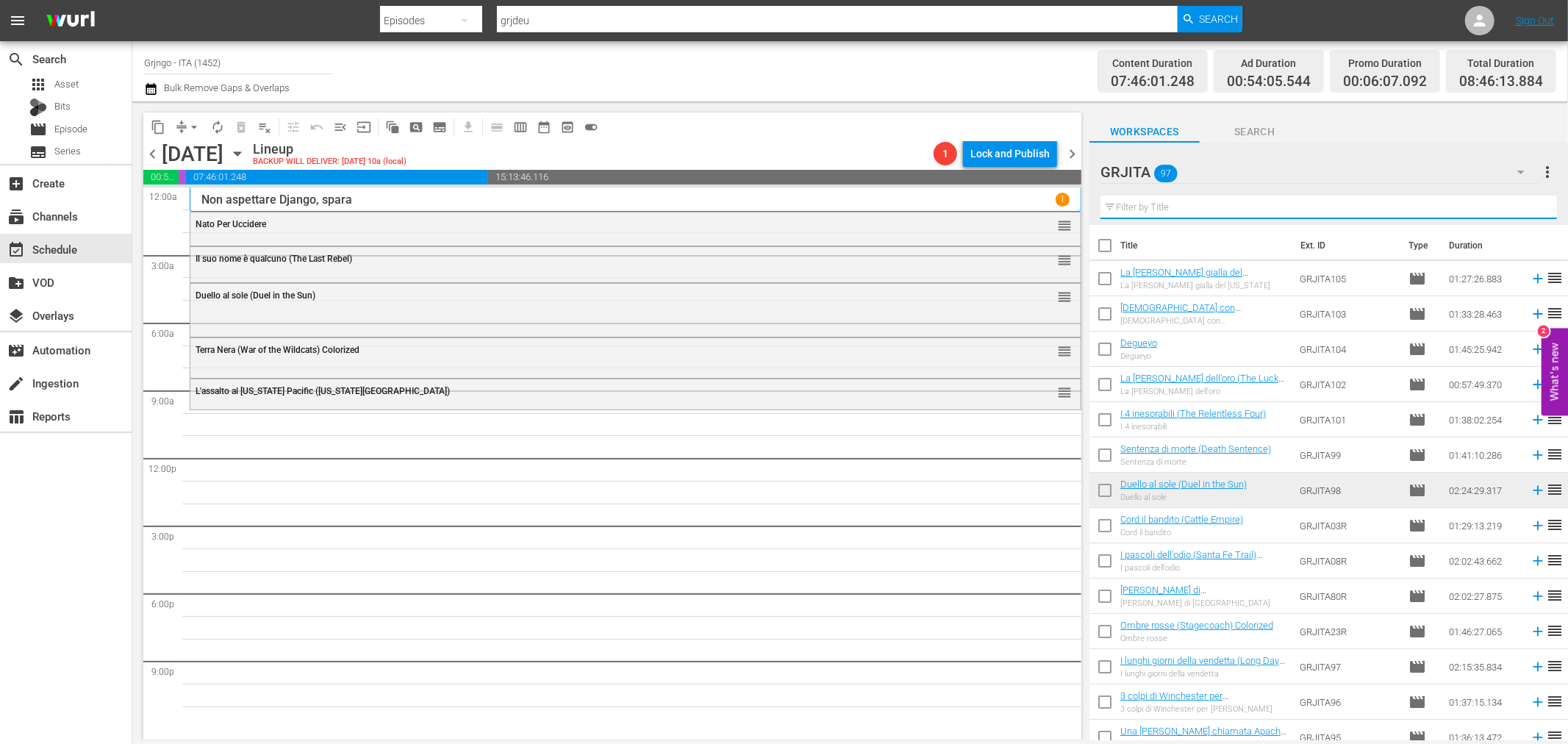
paste input "Il ponte dei senza paura"
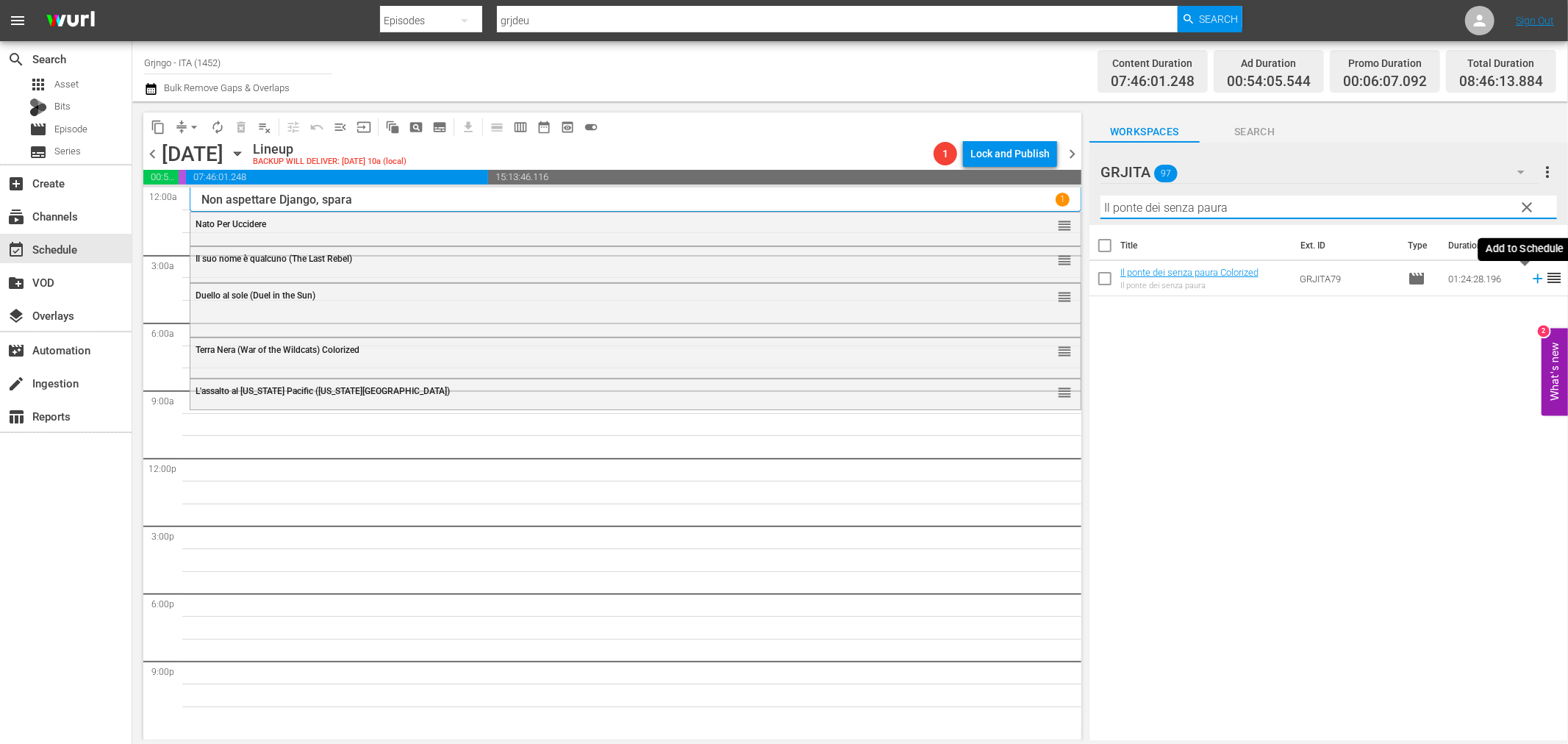
type input "Il ponte dei senza paura"
click at [1533, 279] on icon at bounding box center [1538, 278] width 10 height 10
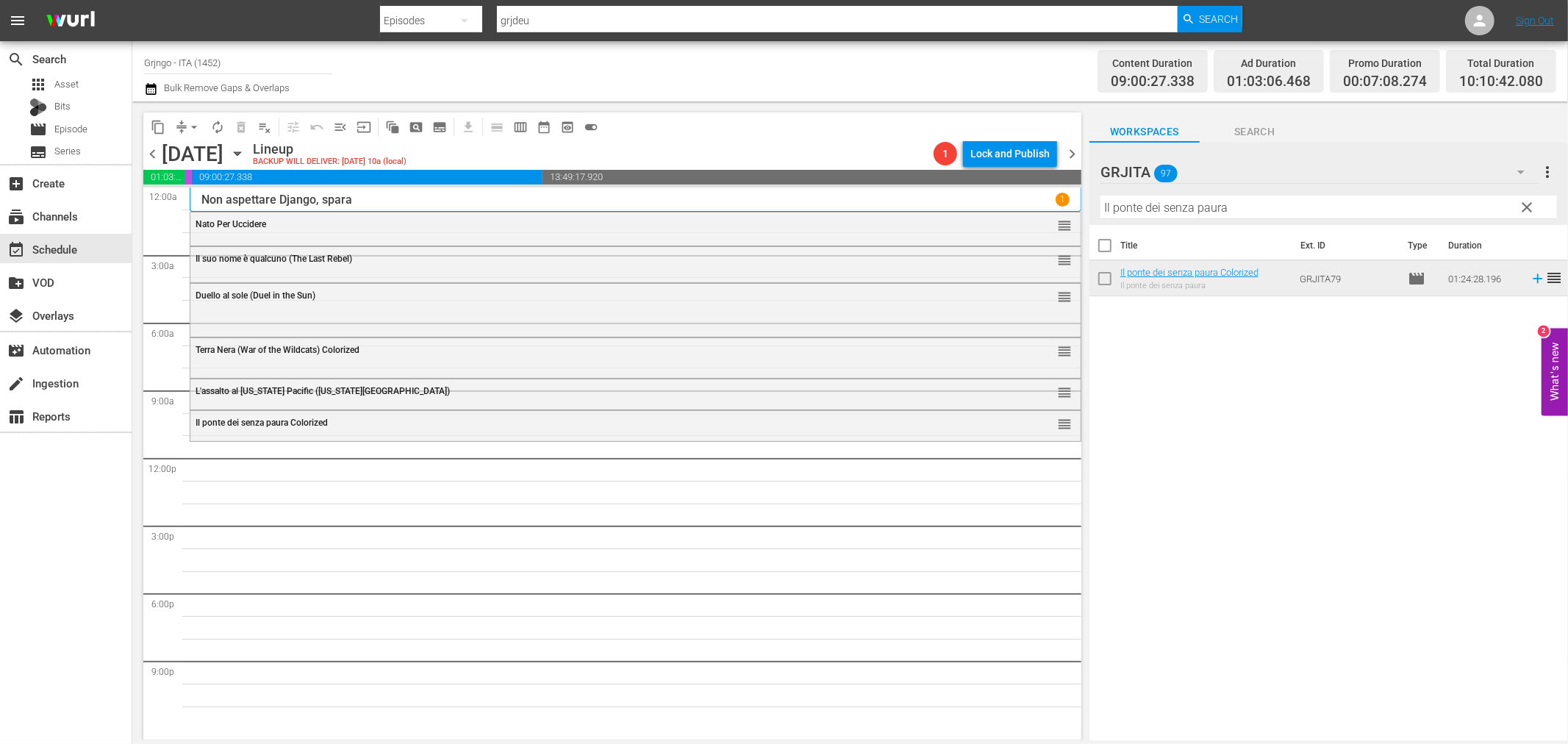
drag, startPoint x: 1525, startPoint y: 204, endPoint x: 1277, endPoint y: 204, distance: 248.0
click at [1522, 204] on span "clear" at bounding box center [1528, 208] width 18 height 18
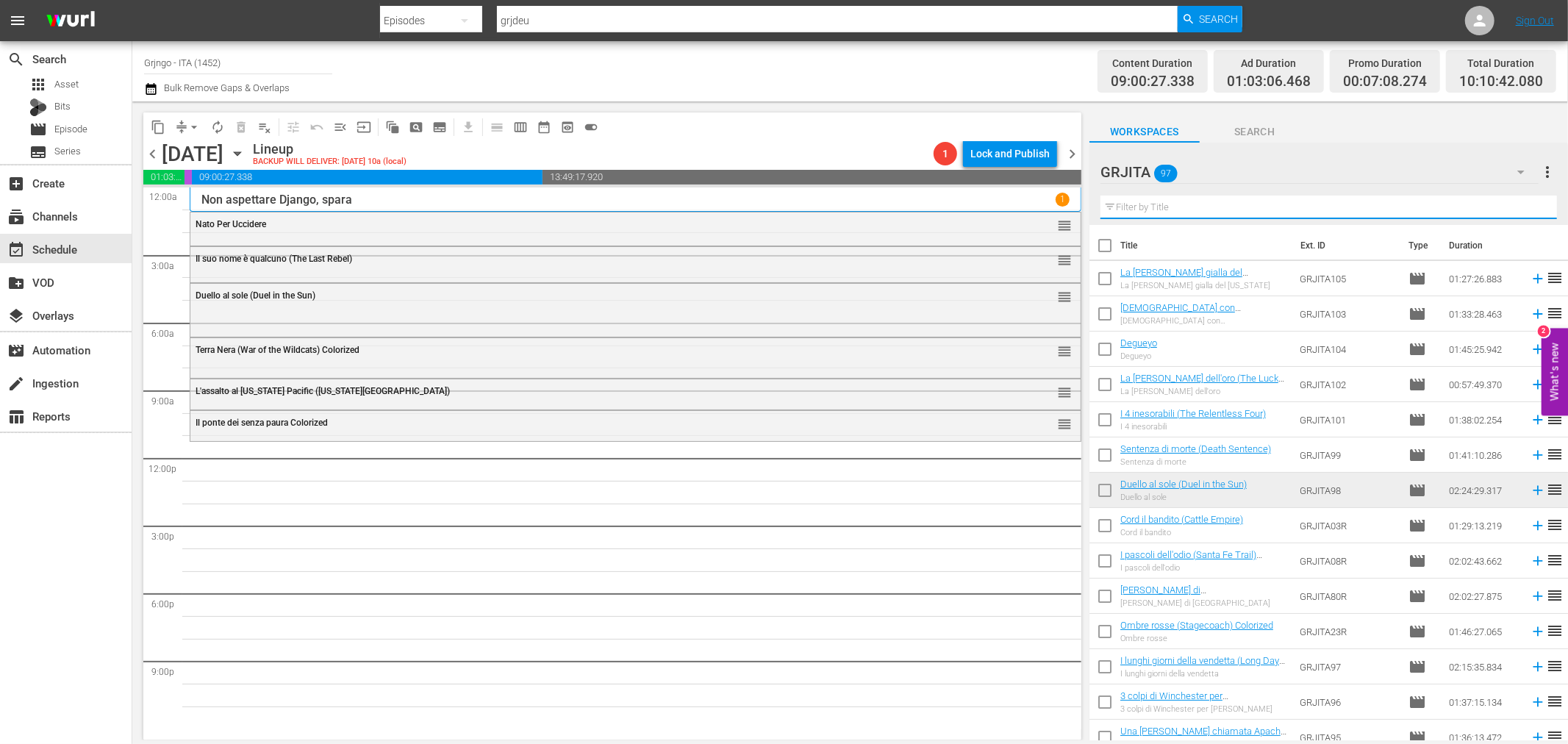
paste input "Il mio nome è [PERSON_NAME]"
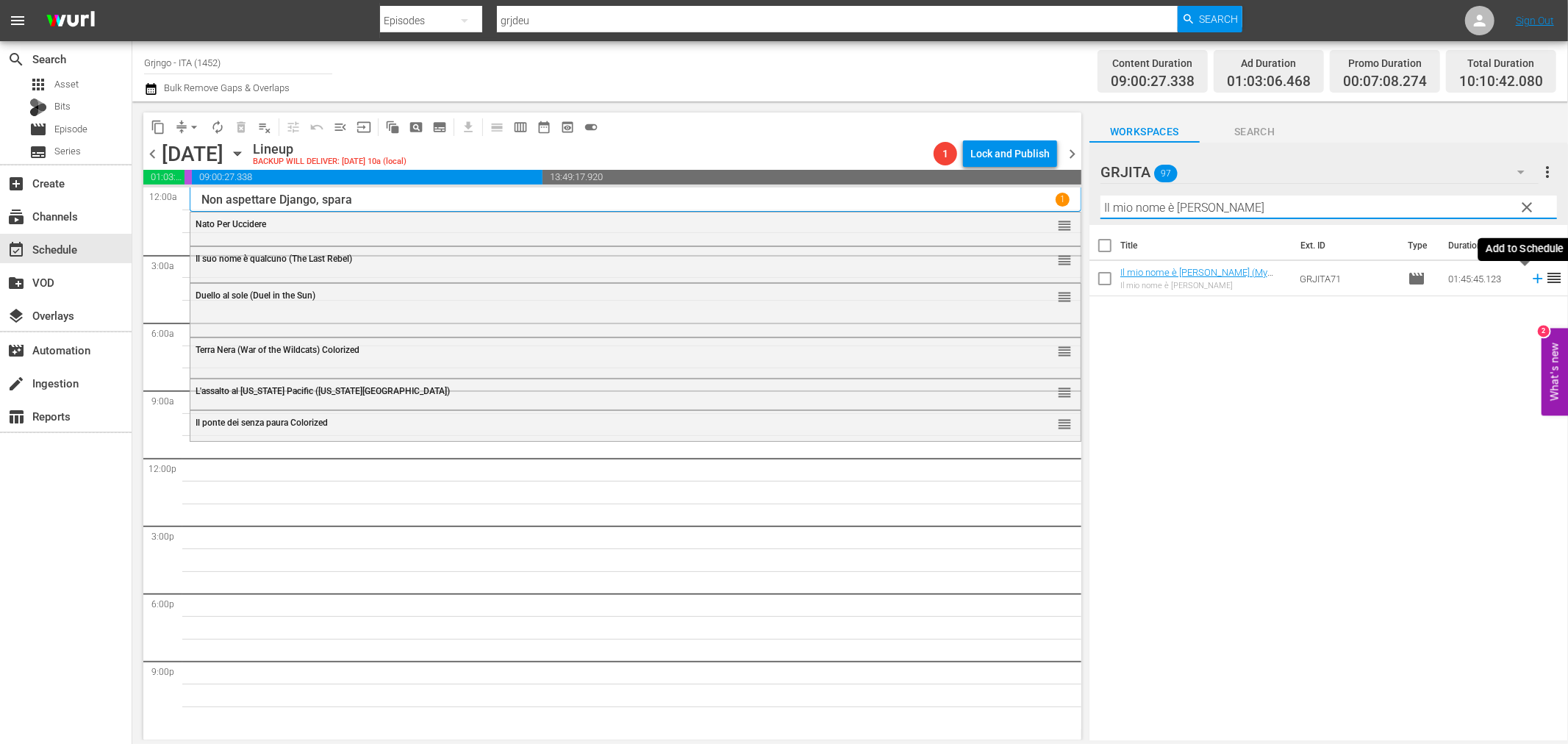
type input "Il mio nome è [PERSON_NAME]"
click at [1533, 278] on icon at bounding box center [1538, 278] width 10 height 10
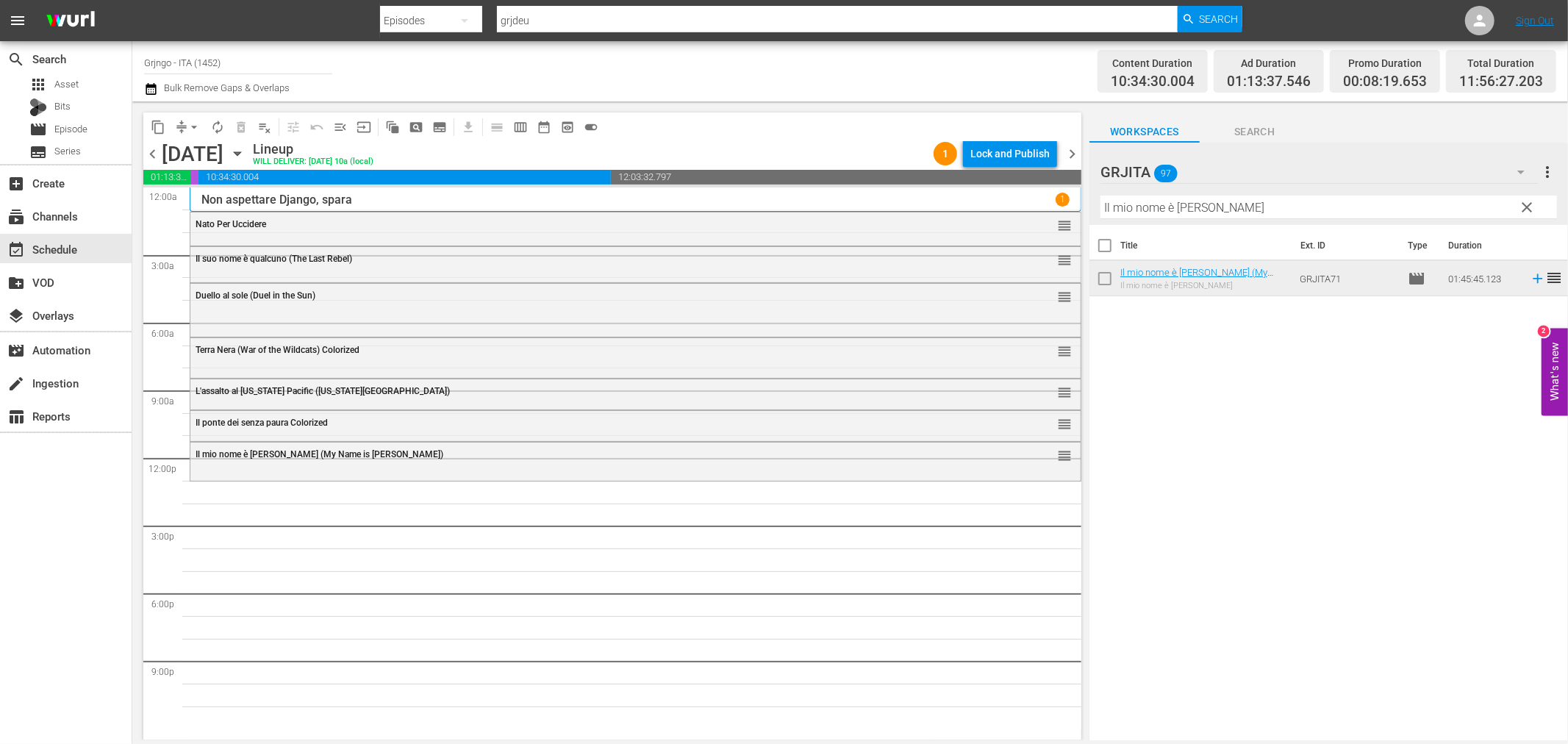
drag, startPoint x: 1530, startPoint y: 204, endPoint x: 1424, endPoint y: 204, distance: 106.0
click at [1530, 204] on span "clear" at bounding box center [1528, 208] width 18 height 18
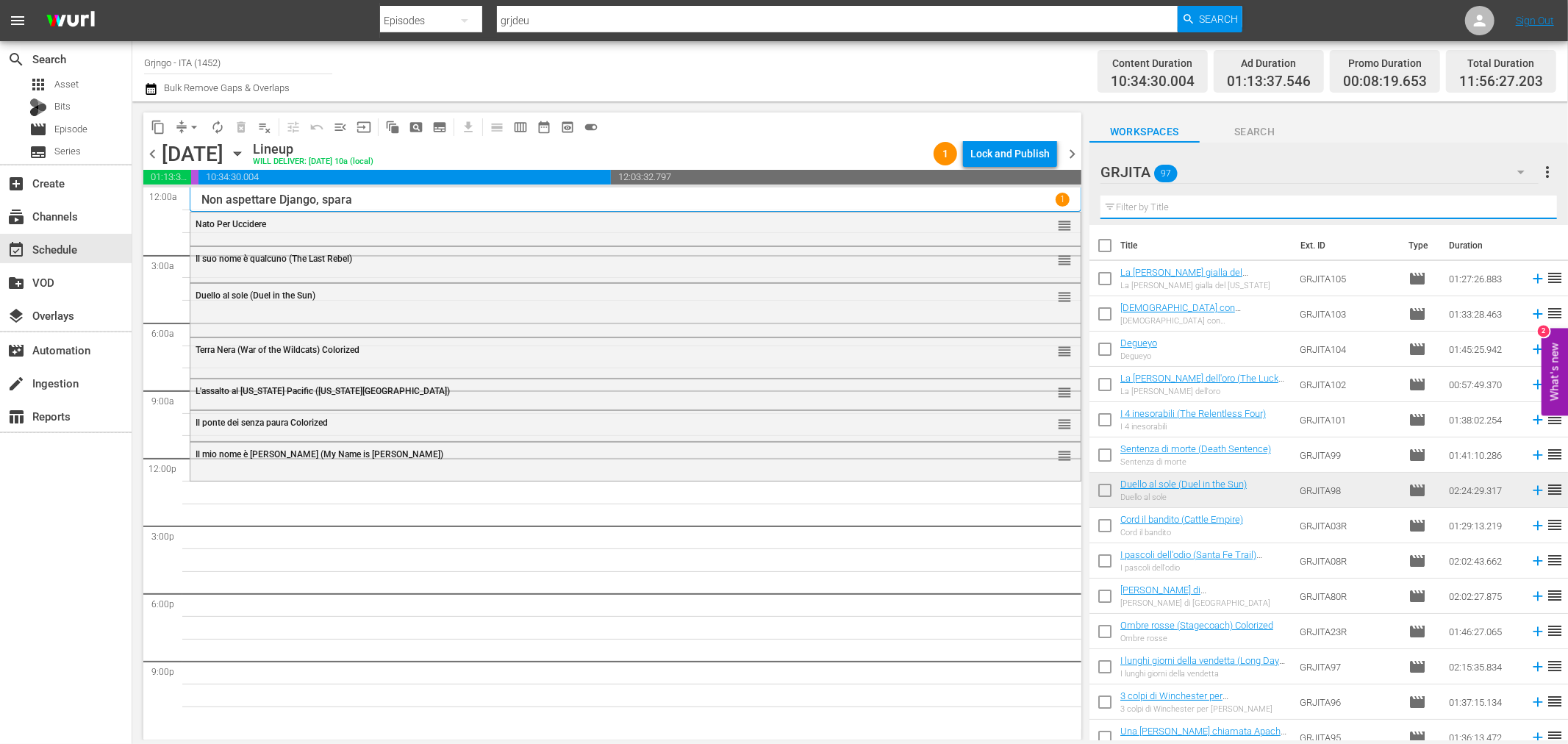
paste input "La [PERSON_NAME] gialla del [US_STATE]"
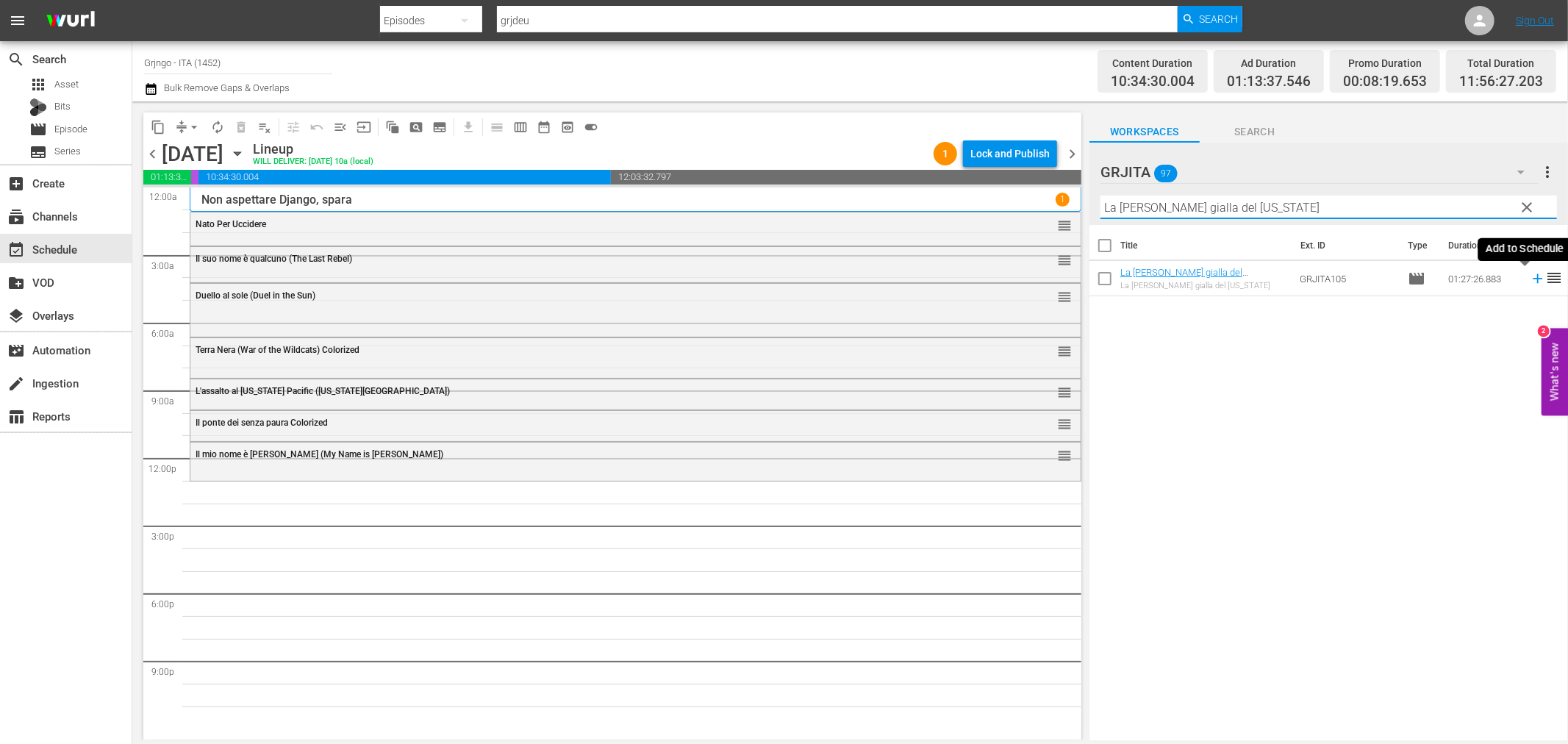
type input "La [PERSON_NAME] gialla del [US_STATE]"
click at [1530, 277] on icon at bounding box center [1538, 278] width 16 height 16
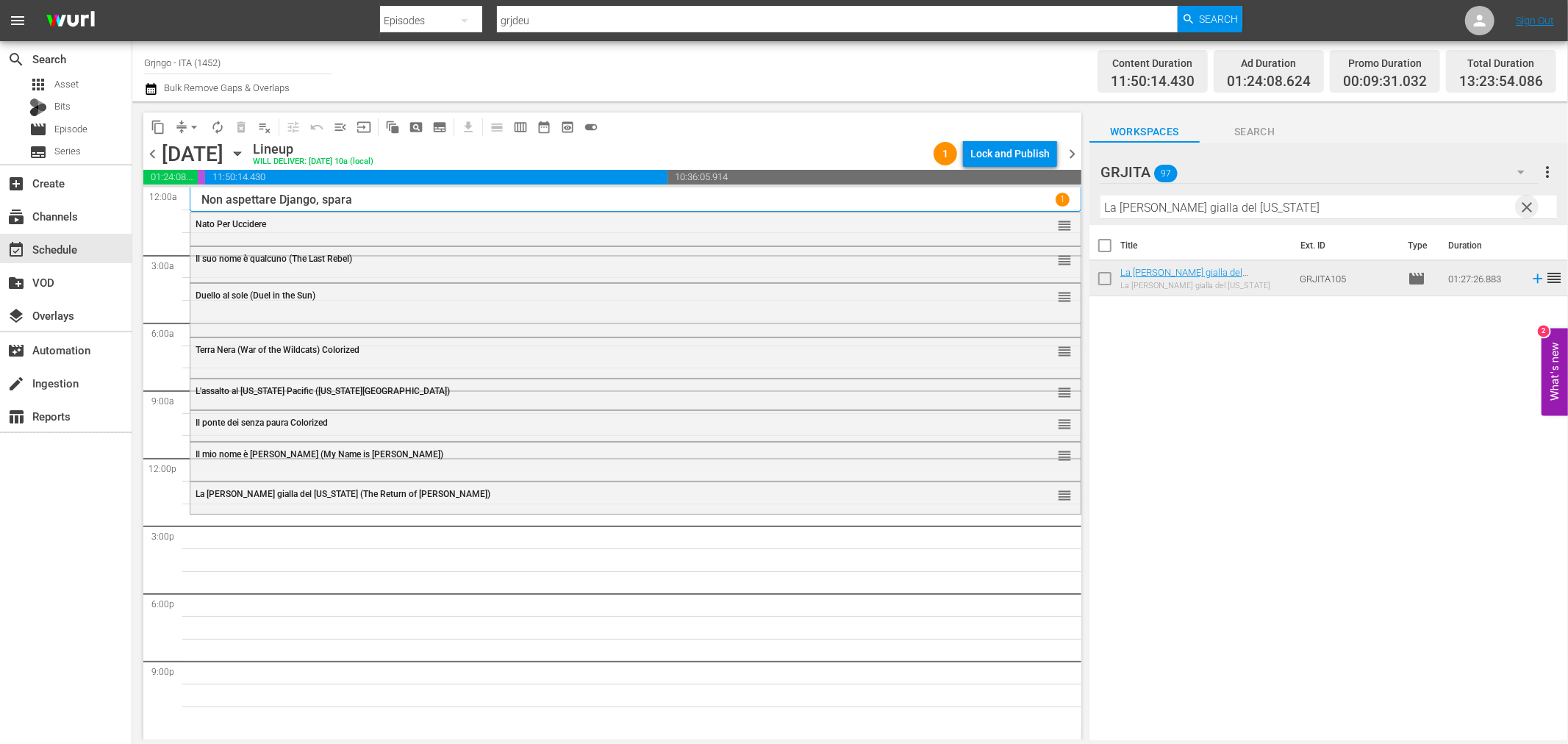
click at [1530, 204] on span "clear" at bounding box center [1528, 208] width 18 height 18
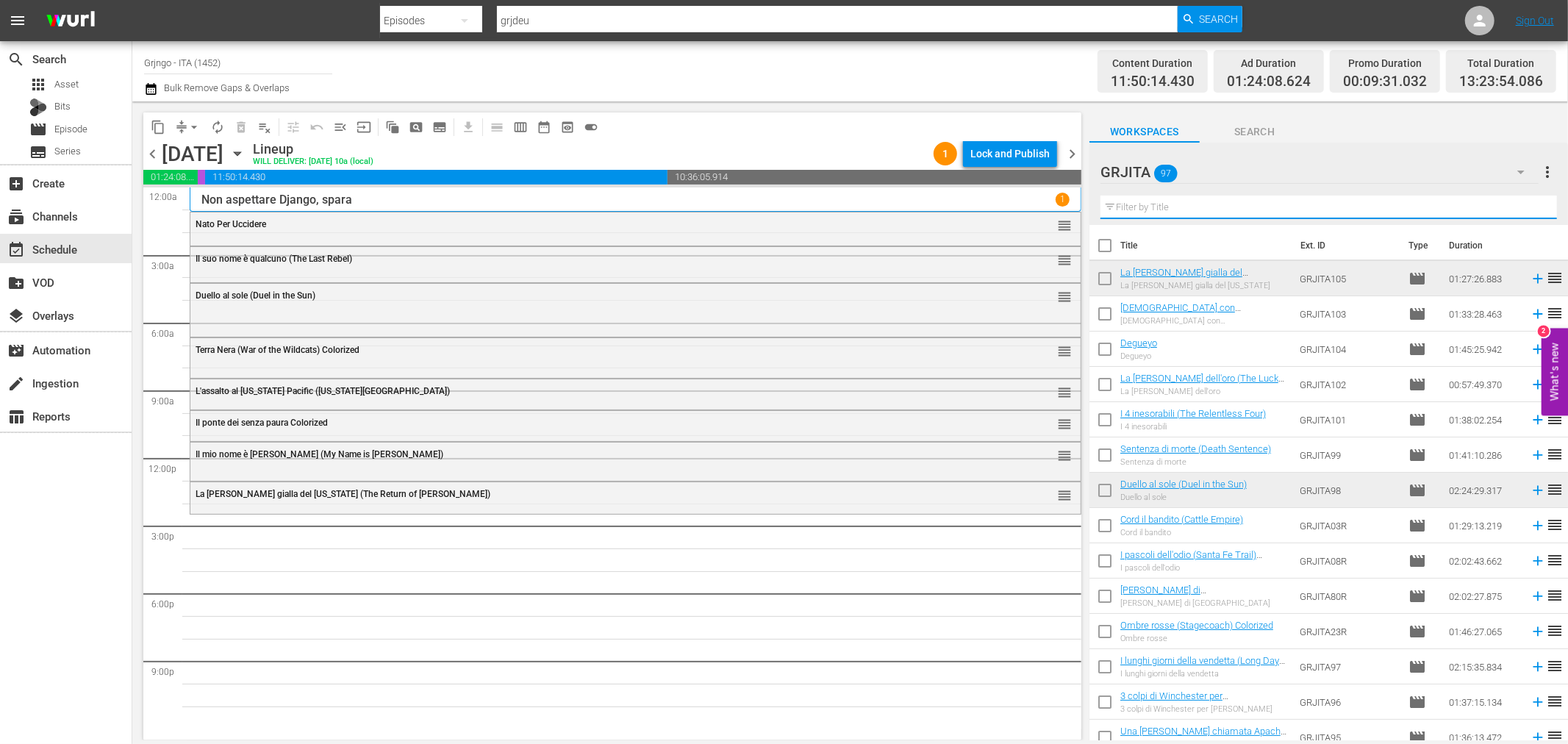
paste input "I predoni della città"
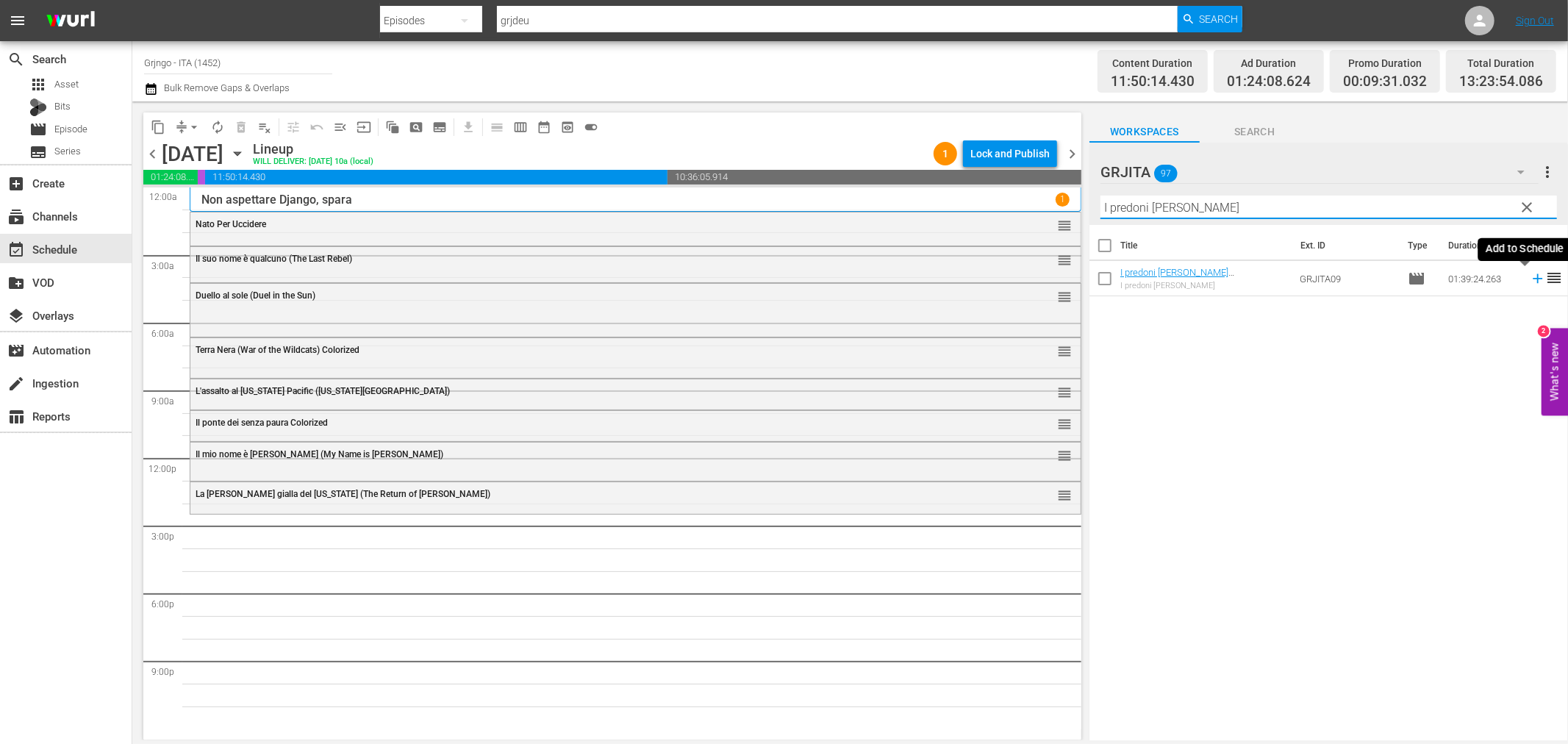
type input "I predoni della città"
click at [1530, 277] on icon at bounding box center [1538, 278] width 16 height 16
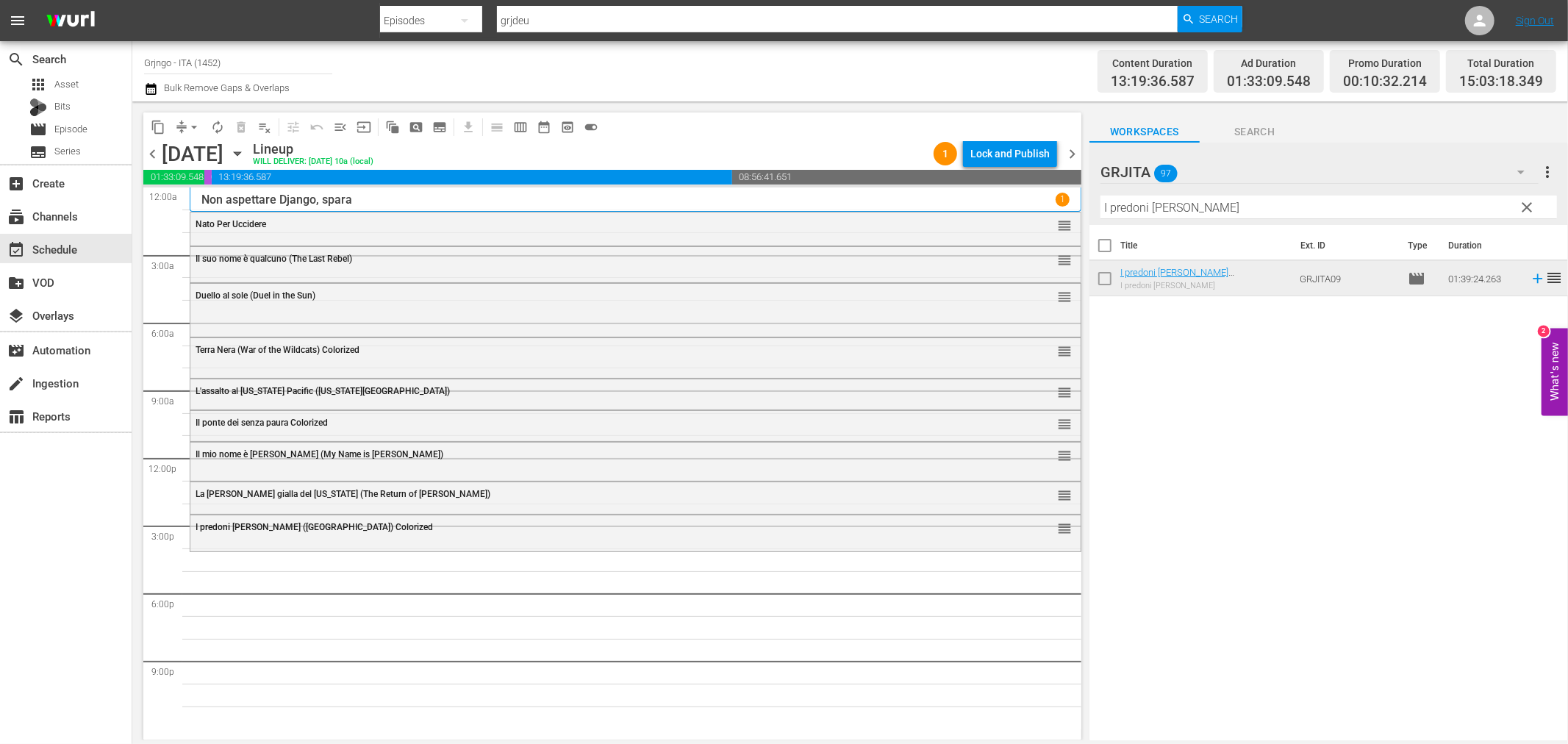
drag, startPoint x: 1525, startPoint y: 206, endPoint x: 1463, endPoint y: 204, distance: 62.0
click at [1525, 206] on span "clear" at bounding box center [1528, 208] width 18 height 18
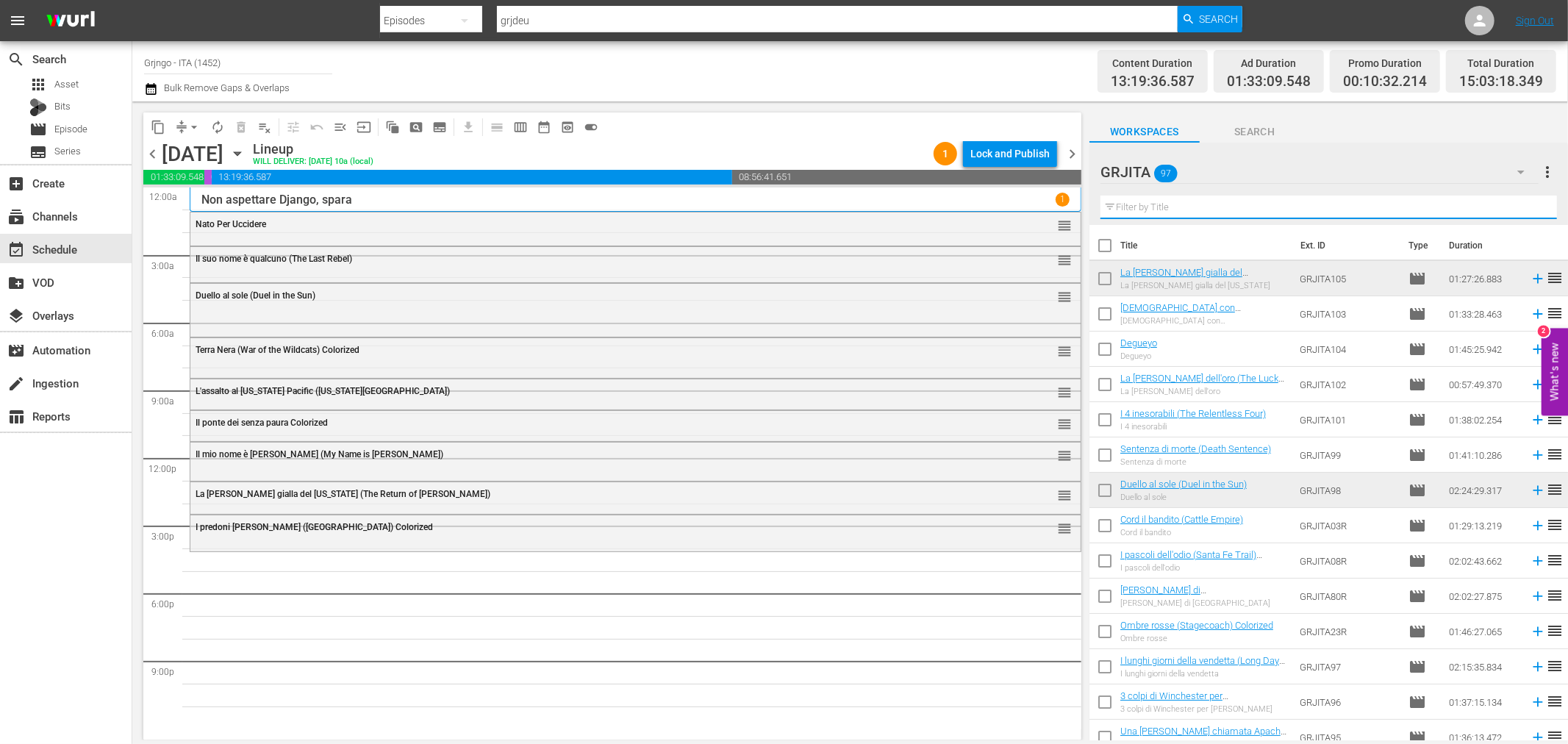
paste input "I vigliacchi non pregano"
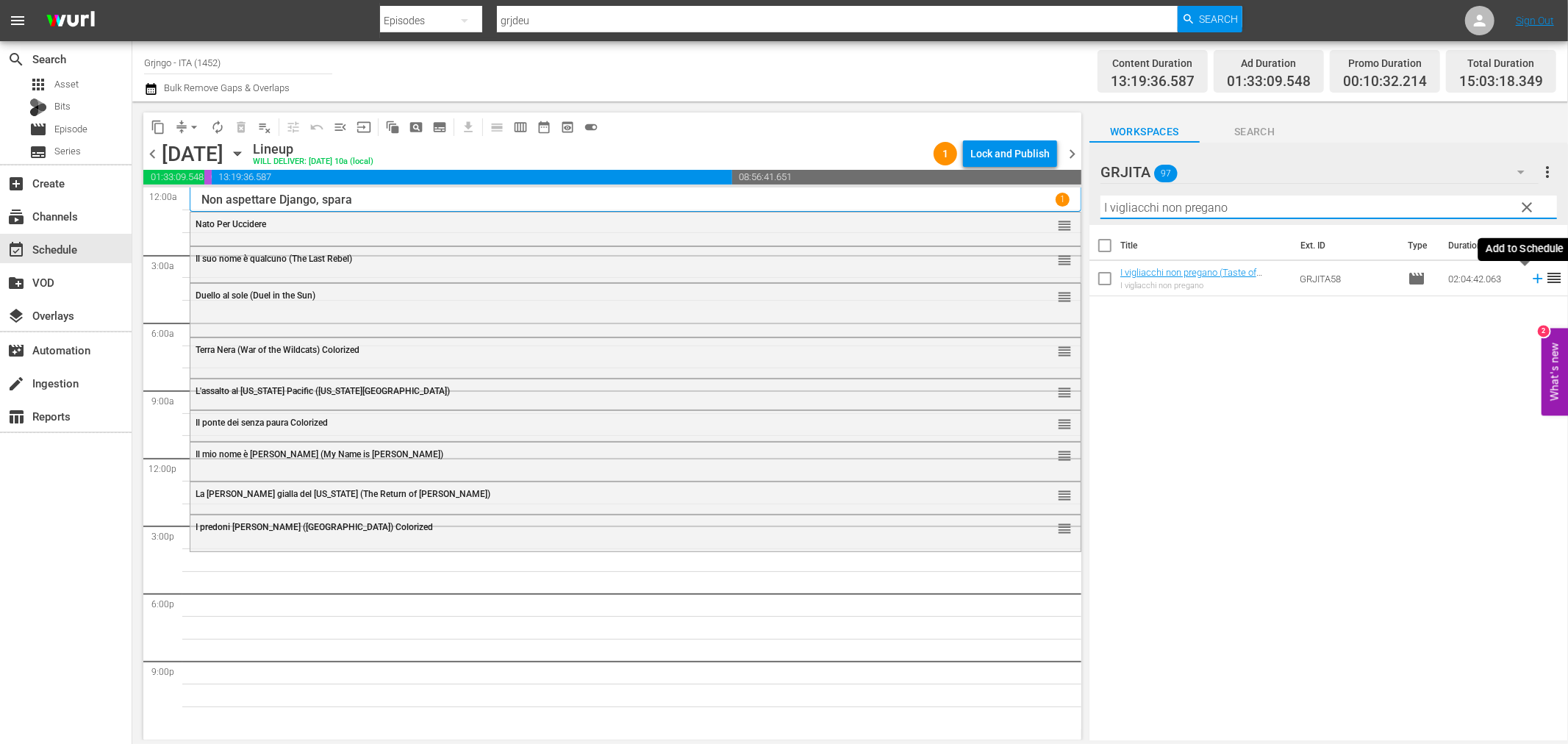
type input "I vigliacchi non pregano"
click at [1533, 278] on icon at bounding box center [1538, 278] width 10 height 10
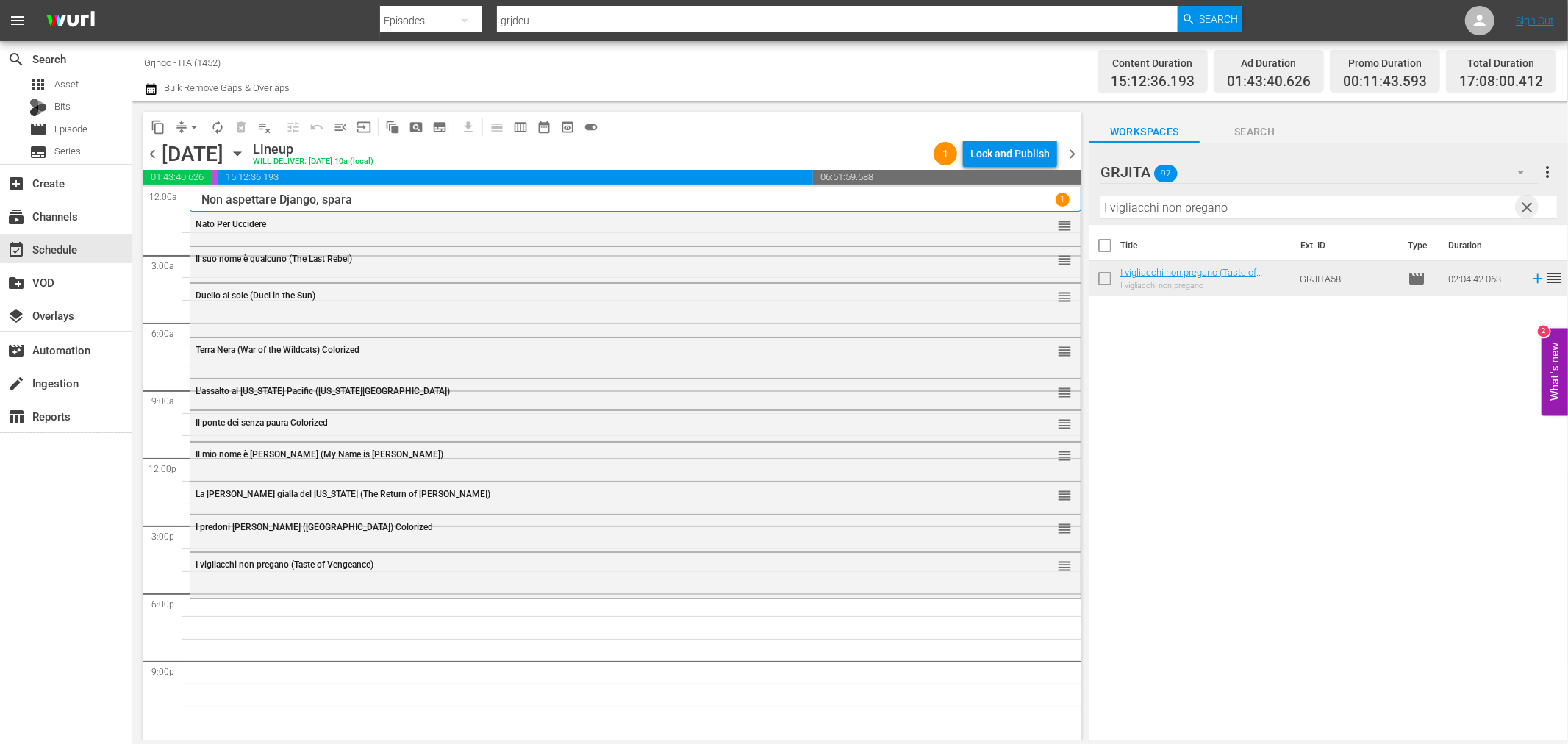
click at [1522, 206] on span "clear" at bounding box center [1528, 208] width 18 height 18
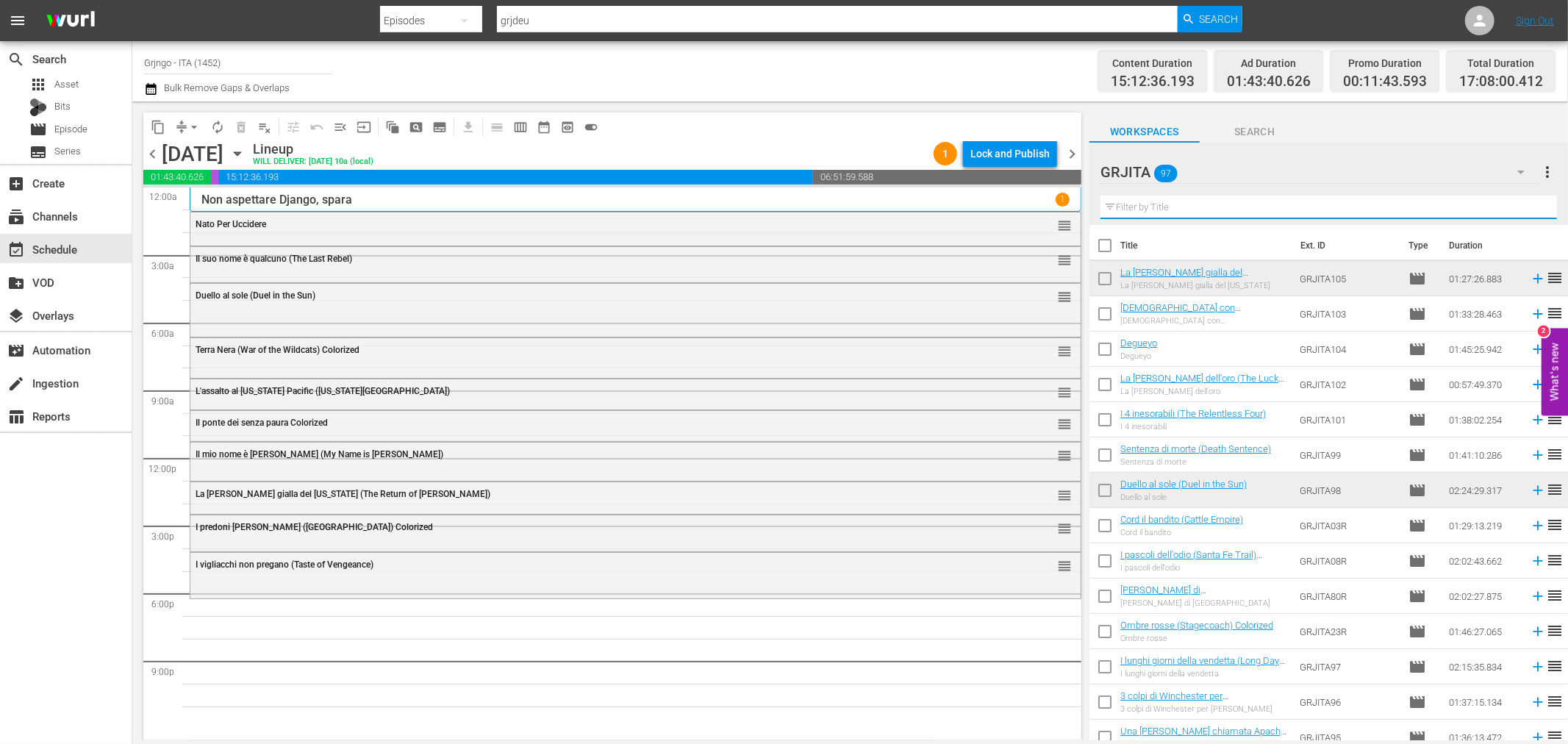
paste input "Blindman (Italian)"
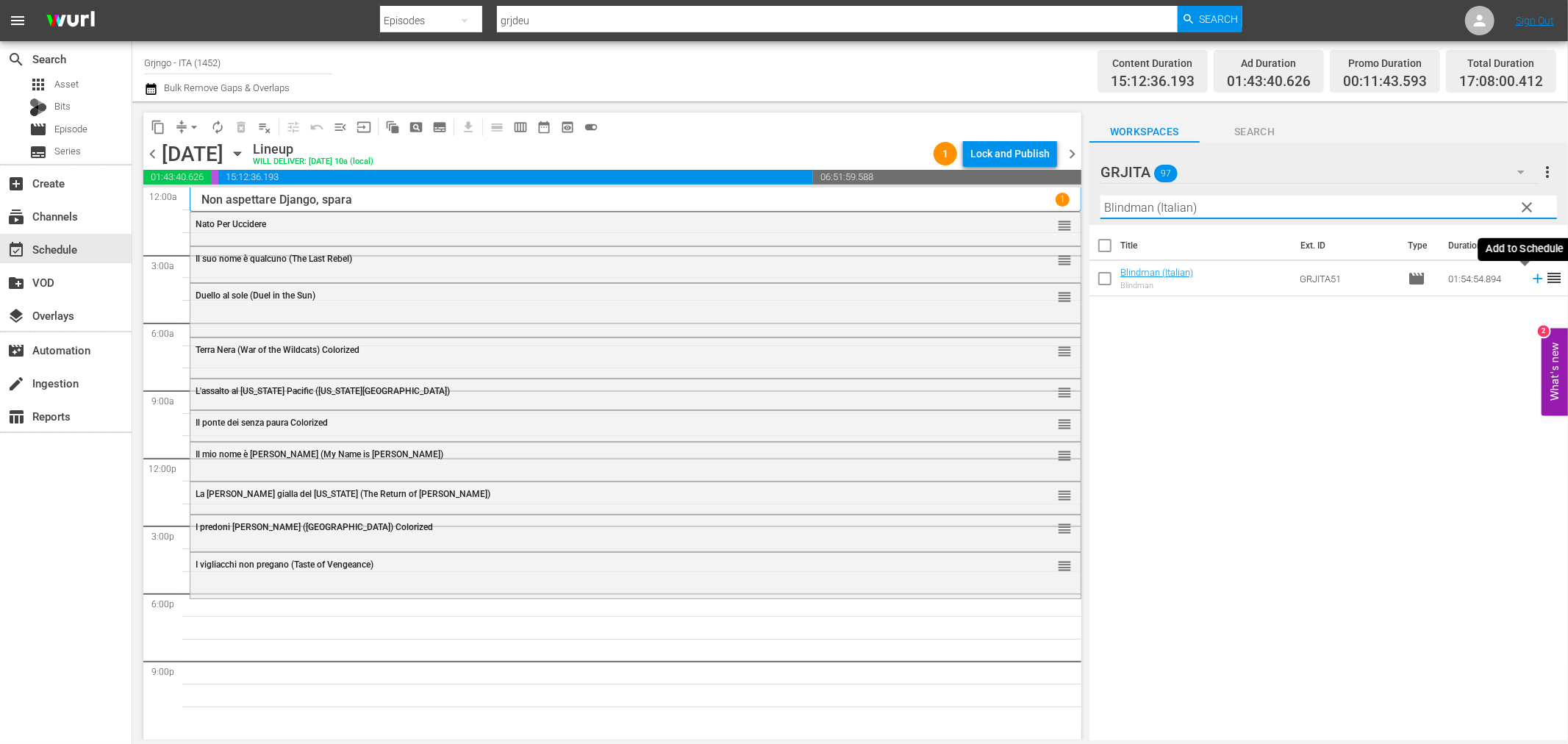
type input "Blindman (Italian)"
click at [1533, 278] on icon at bounding box center [1538, 278] width 10 height 10
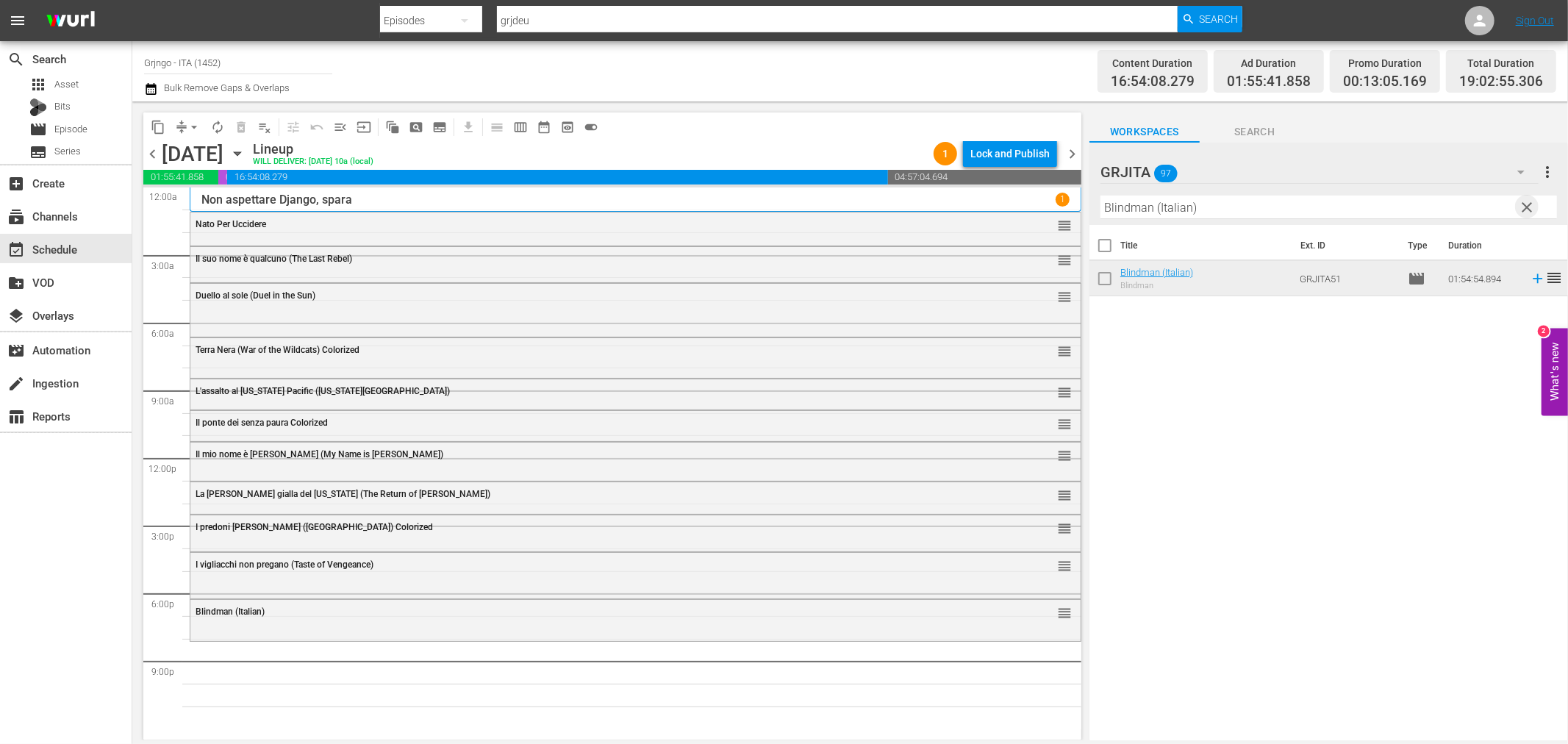
click at [1528, 199] on span "clear" at bounding box center [1528, 208] width 18 height 18
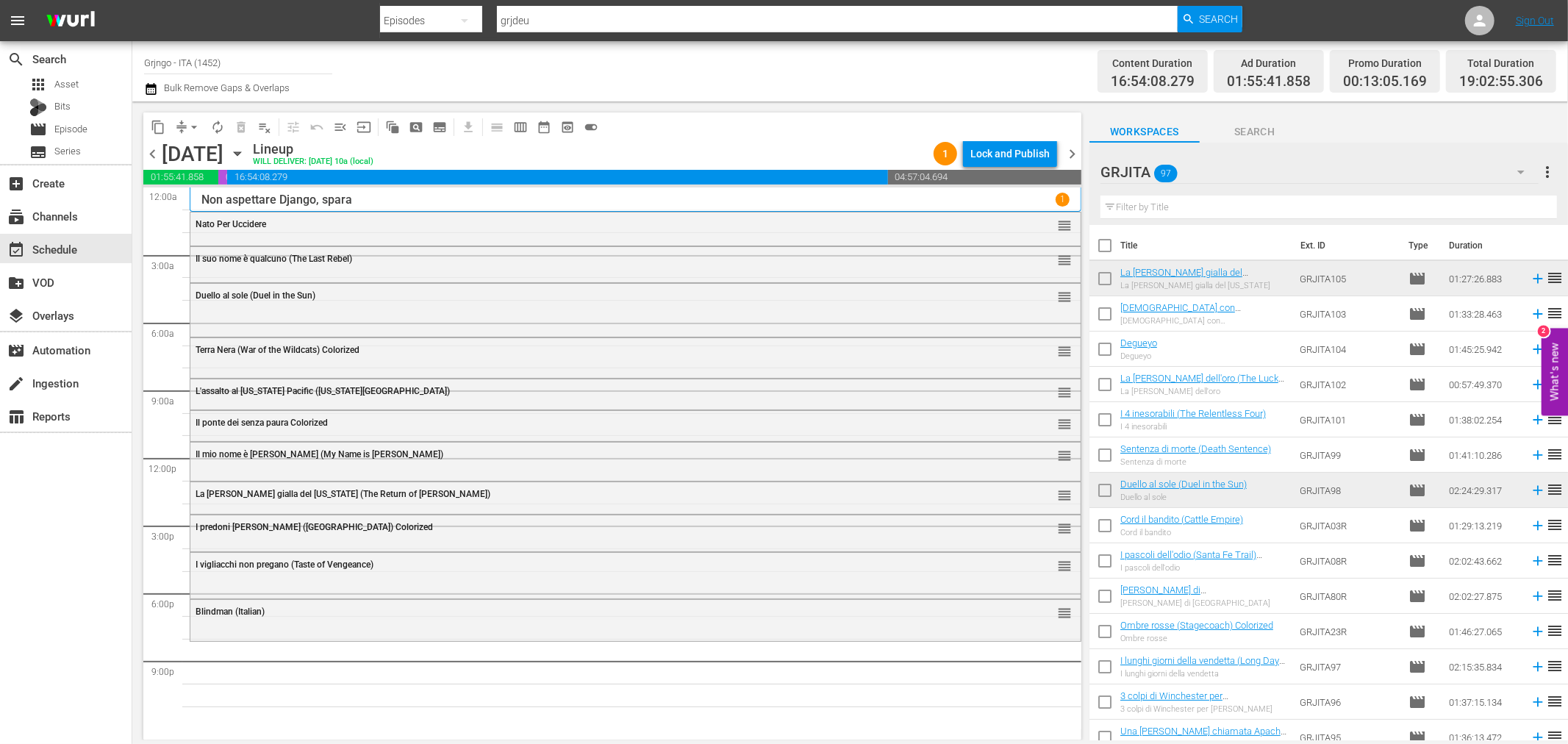
click at [1215, 212] on input "text" at bounding box center [1329, 207] width 456 height 23
paste input "La notte senza legge (Day of the Outlaw)"
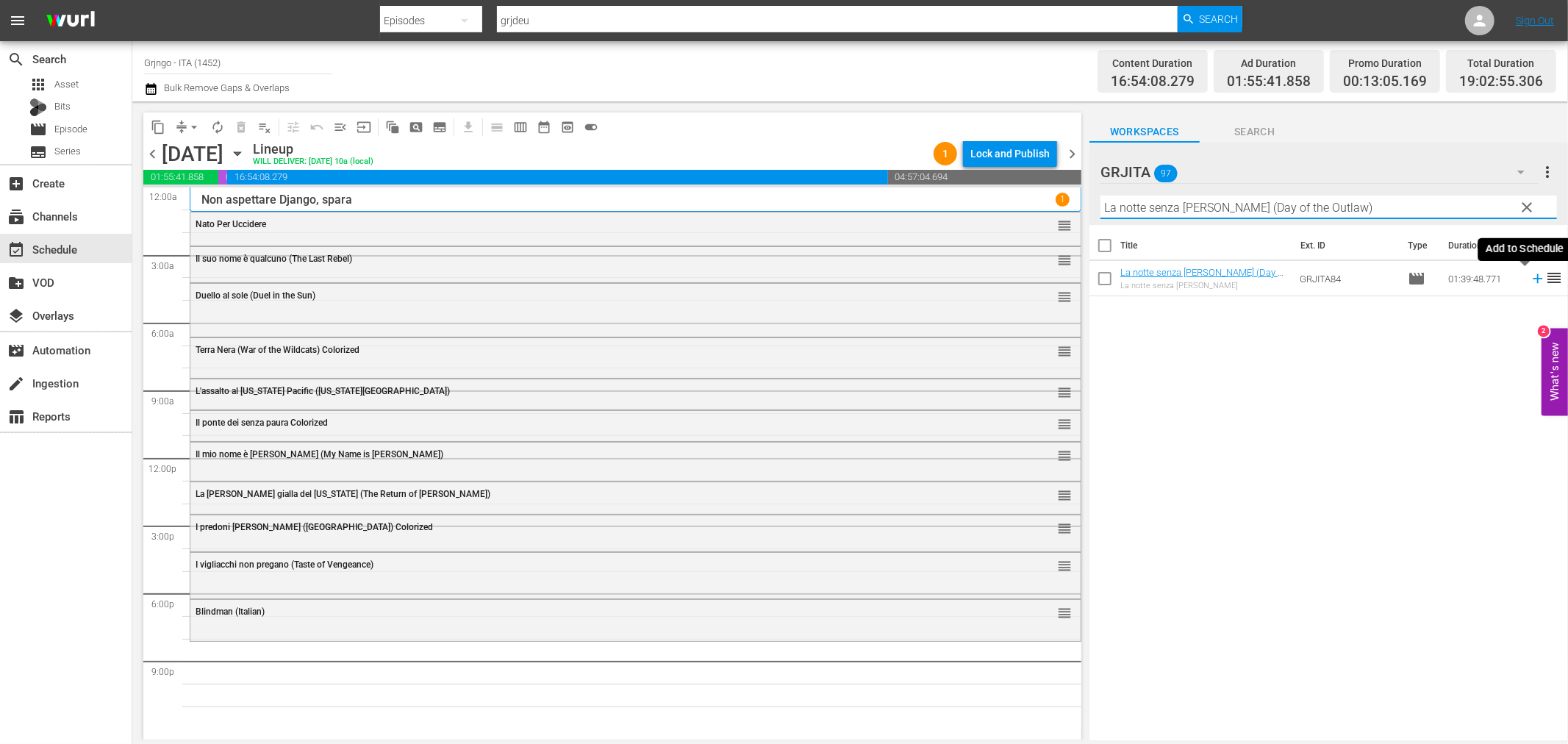
type input "La notte senza legge (Day of the Outlaw)"
click at [1533, 279] on icon at bounding box center [1538, 278] width 10 height 10
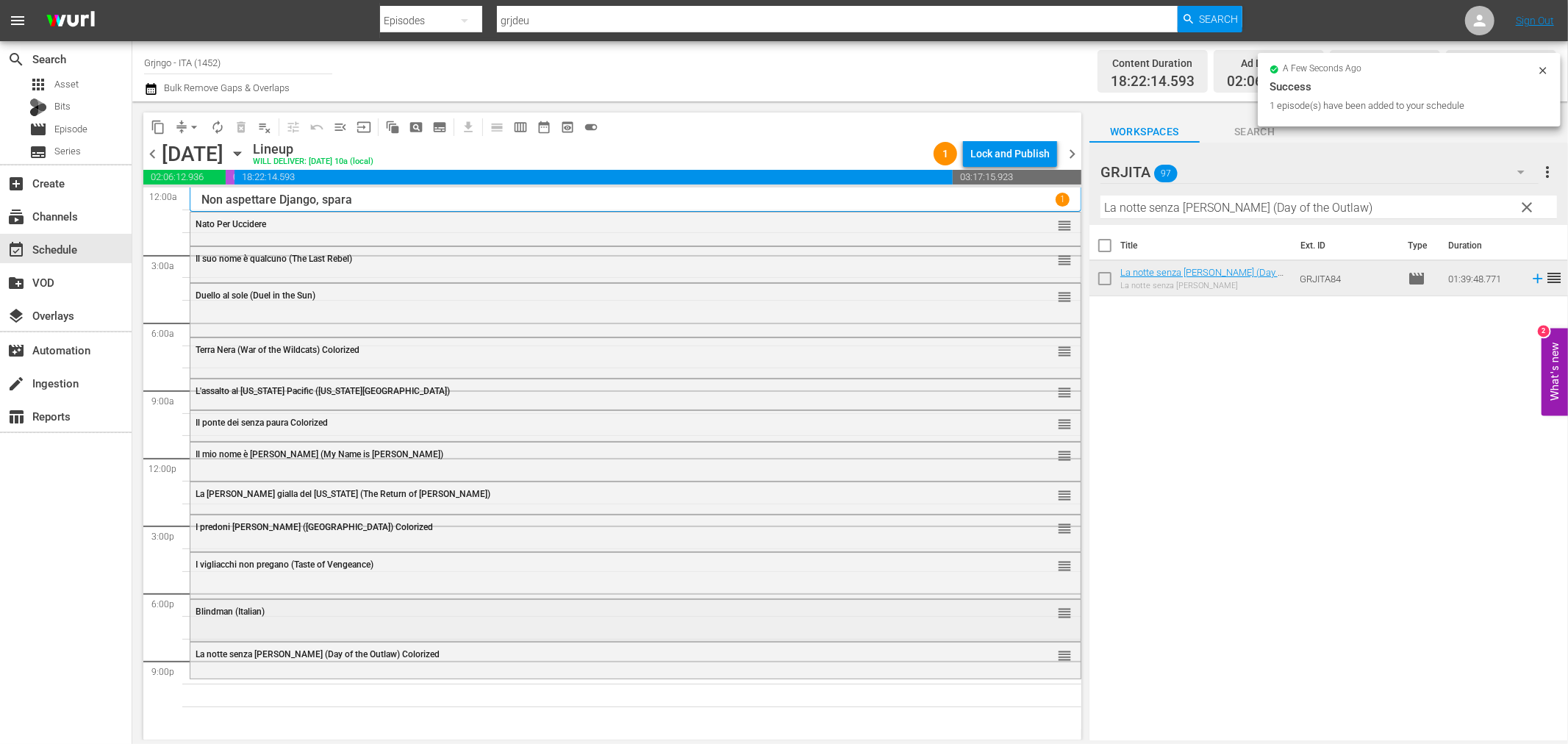
click at [409, 620] on div "Blindman (Italian) reorder" at bounding box center [635, 612] width 891 height 25
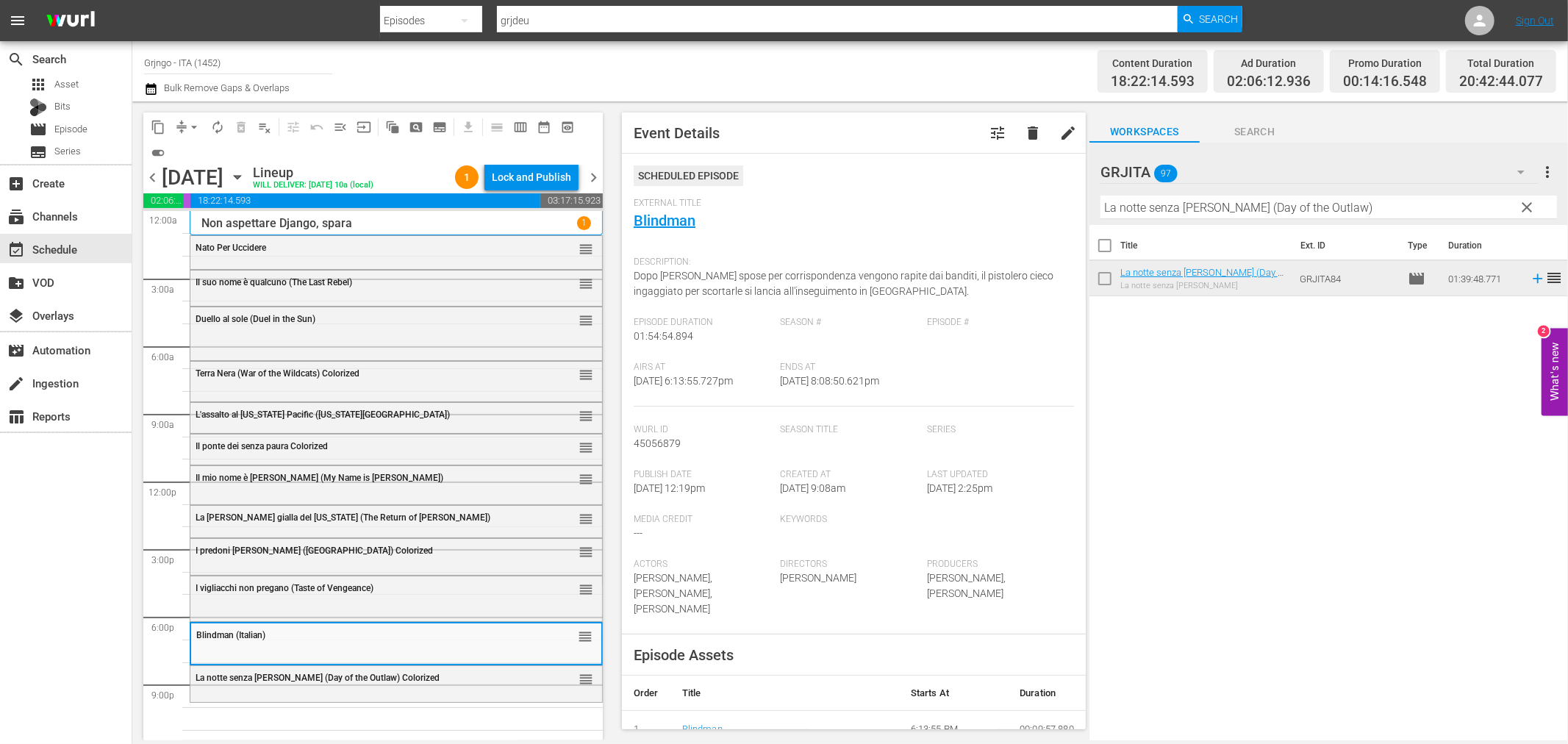
click at [387, 697] on div "La notte senza legge (Day of the Outlaw) Colorized reorder" at bounding box center [396, 682] width 412 height 33
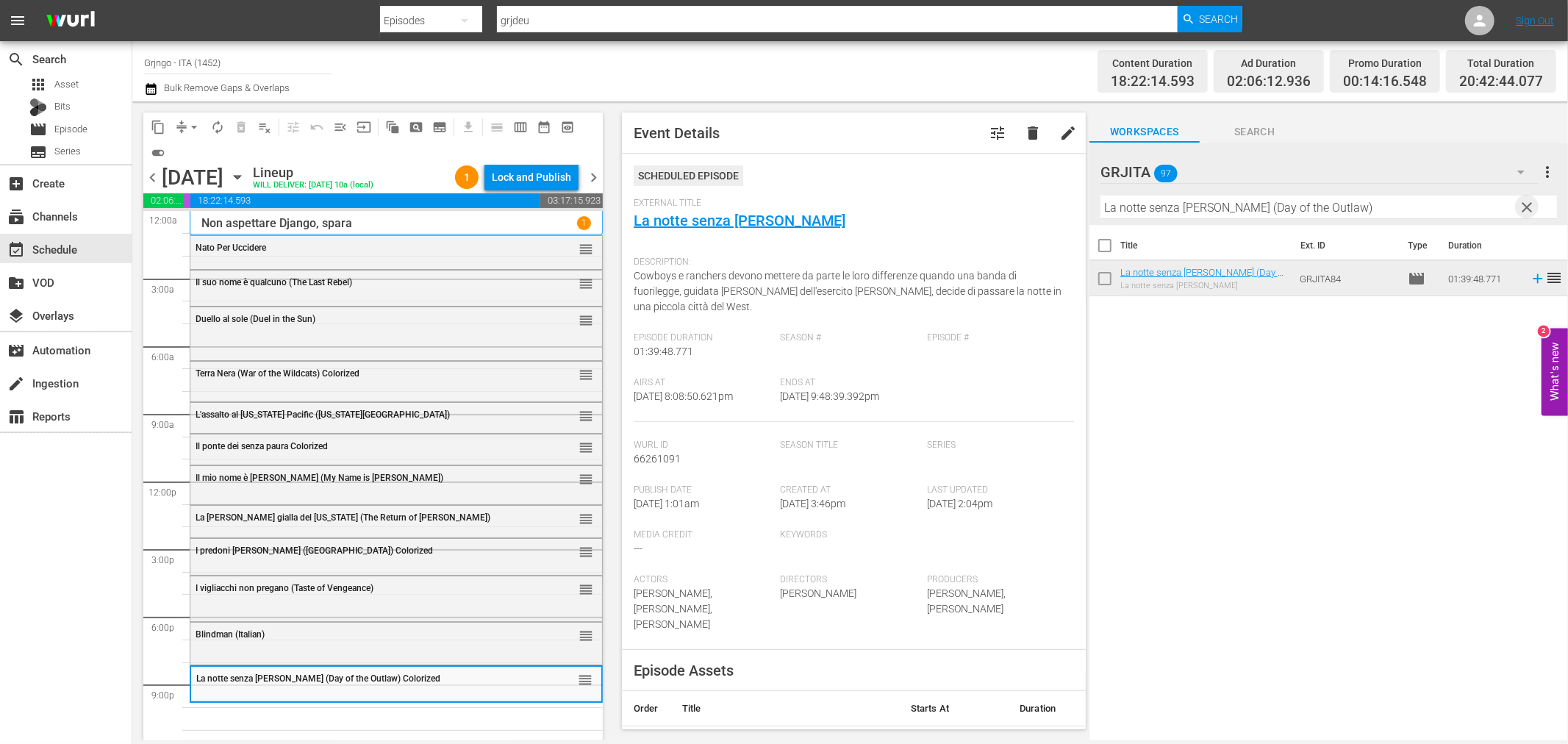
click at [1521, 202] on span "clear" at bounding box center [1528, 208] width 18 height 18
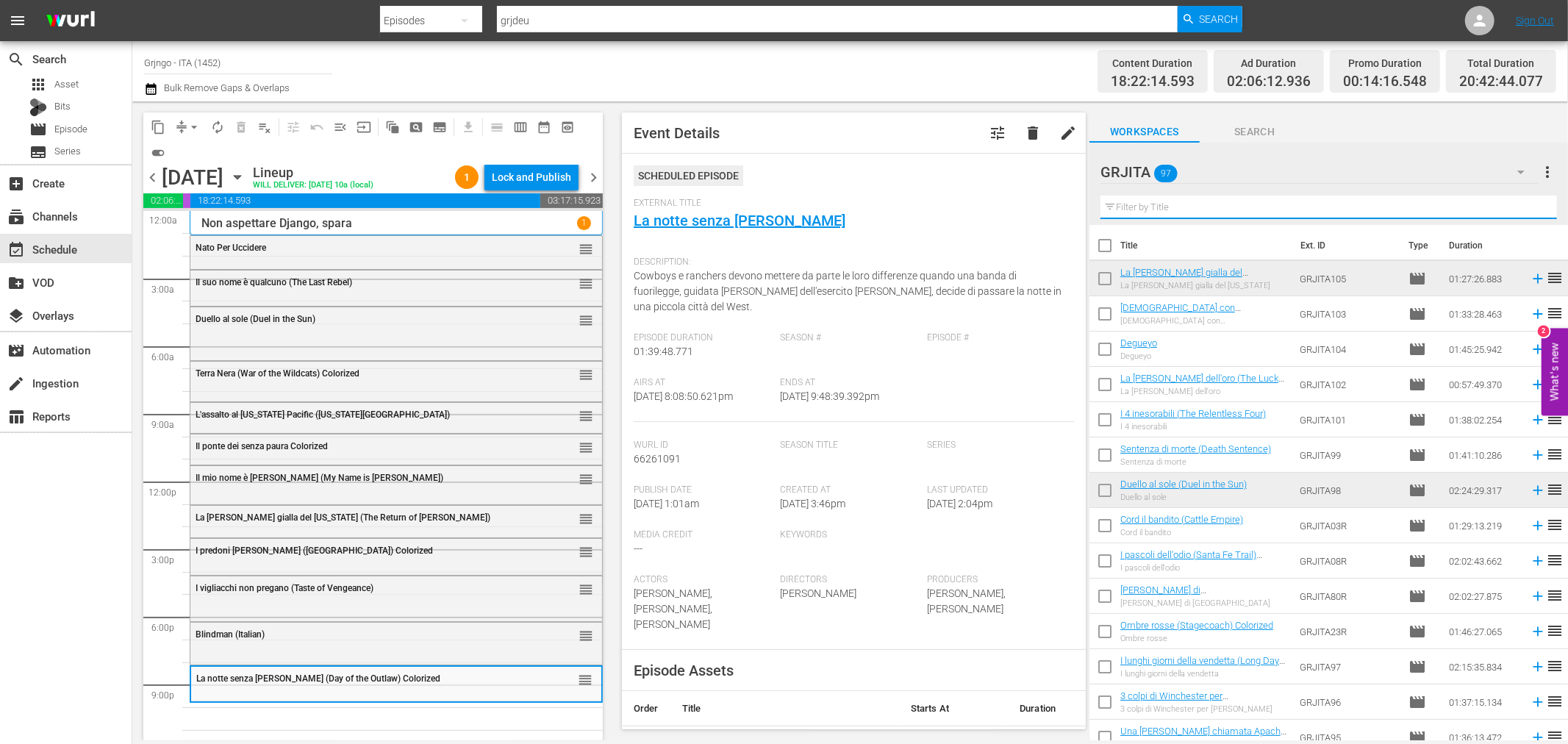
paste input "Killer, adios"
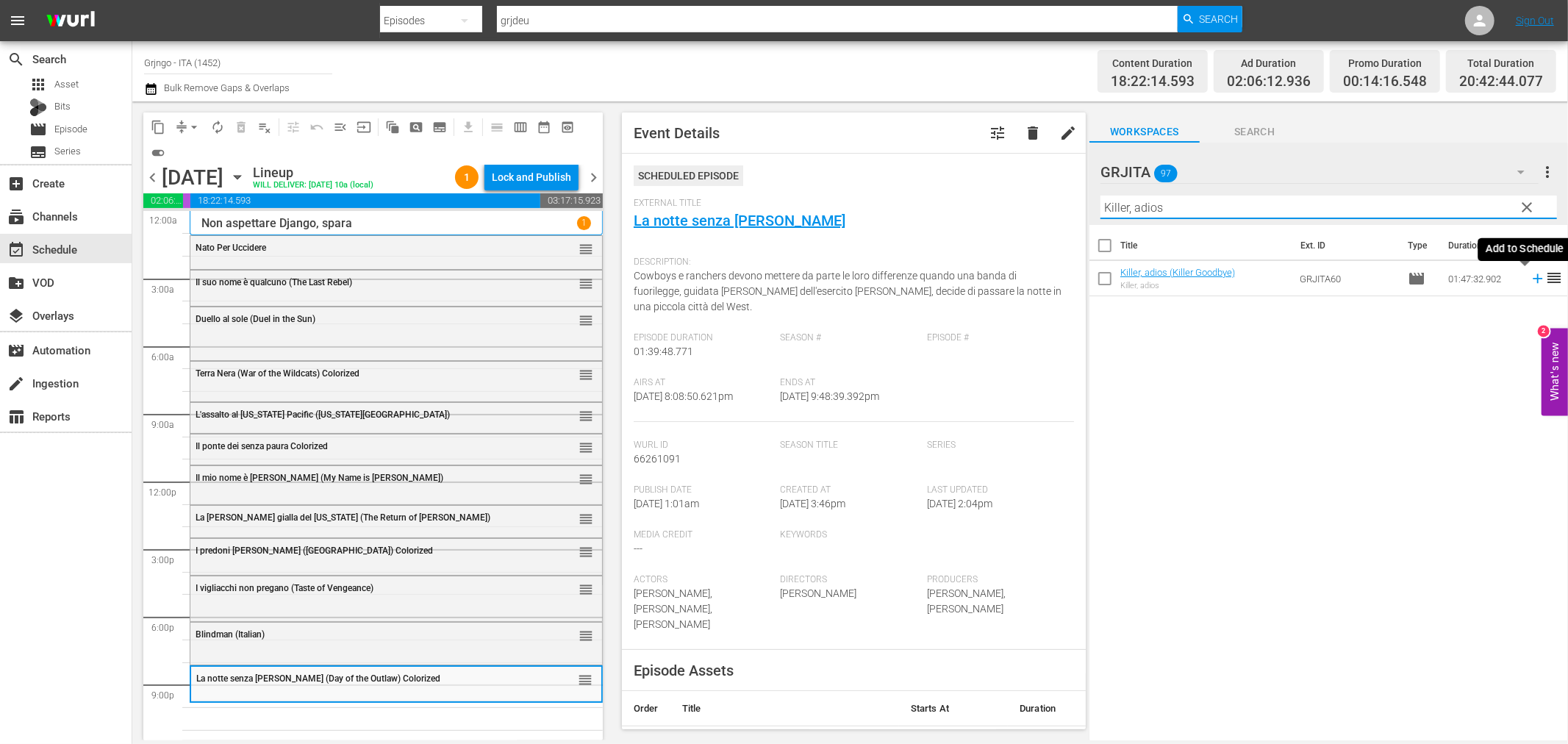
type input "Killer, adios"
click at [1530, 277] on icon at bounding box center [1538, 278] width 16 height 16
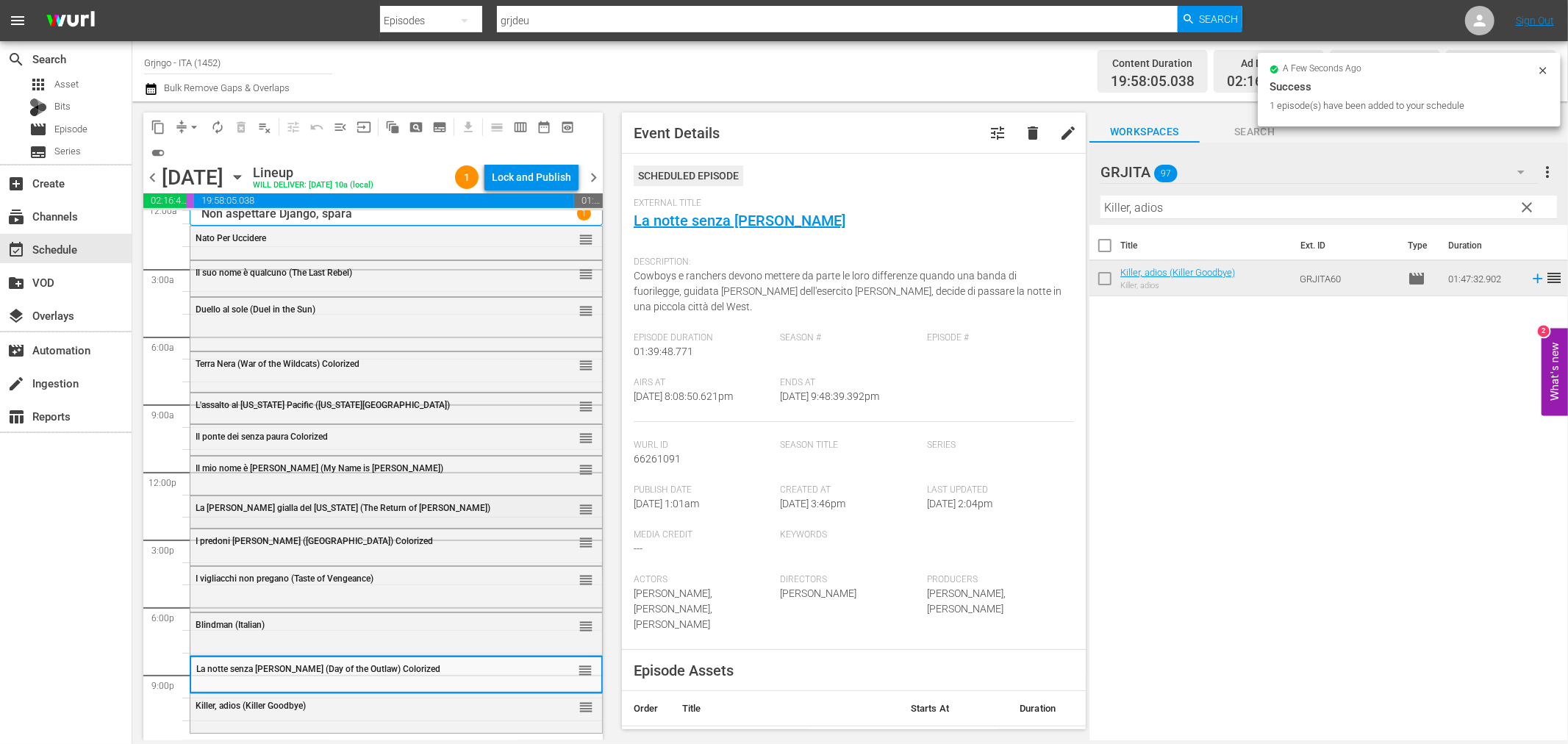
scroll to position [11, 0]
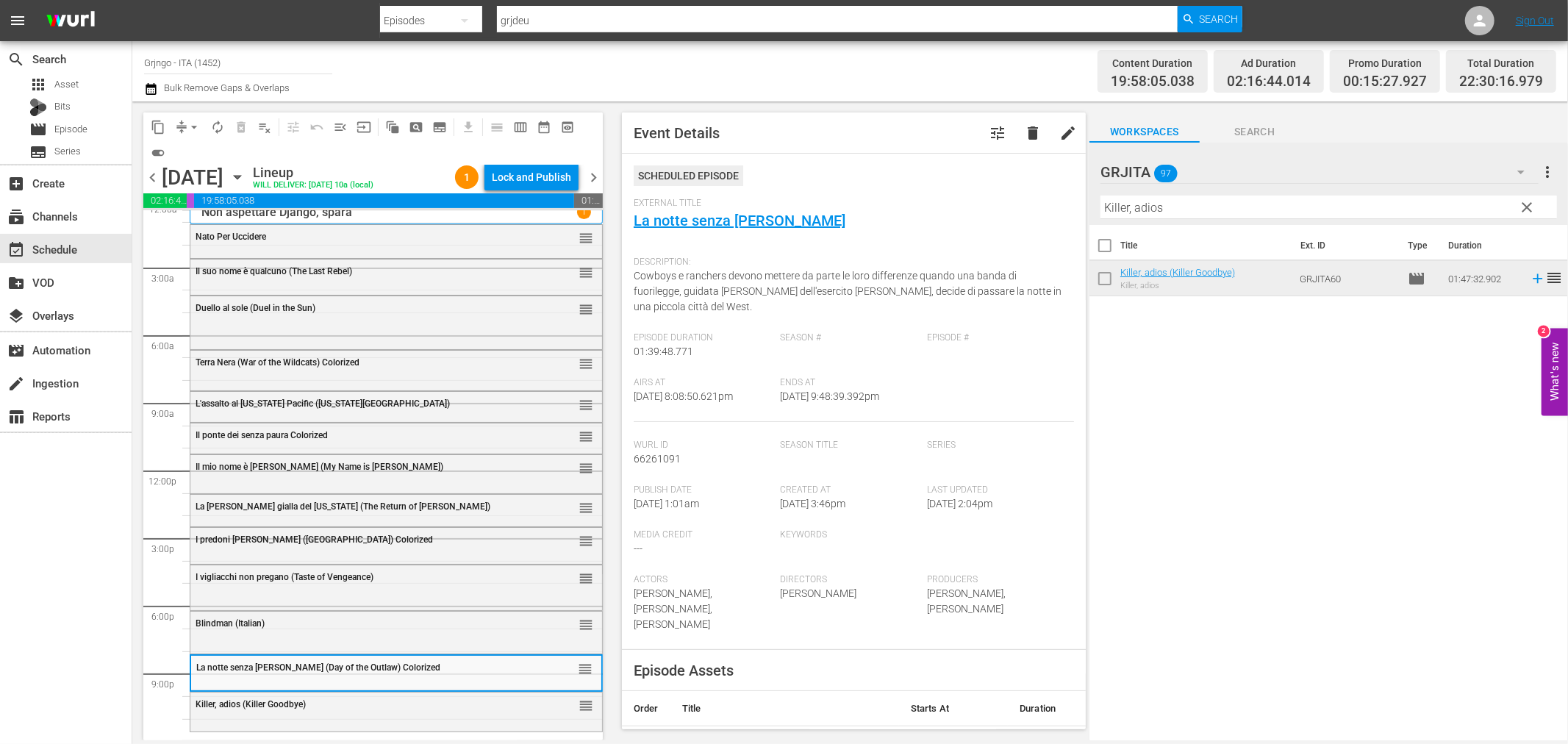
drag, startPoint x: 1528, startPoint y: 204, endPoint x: 1326, endPoint y: 212, distance: 202.2
click at [1528, 204] on span "clear" at bounding box center [1528, 208] width 18 height 18
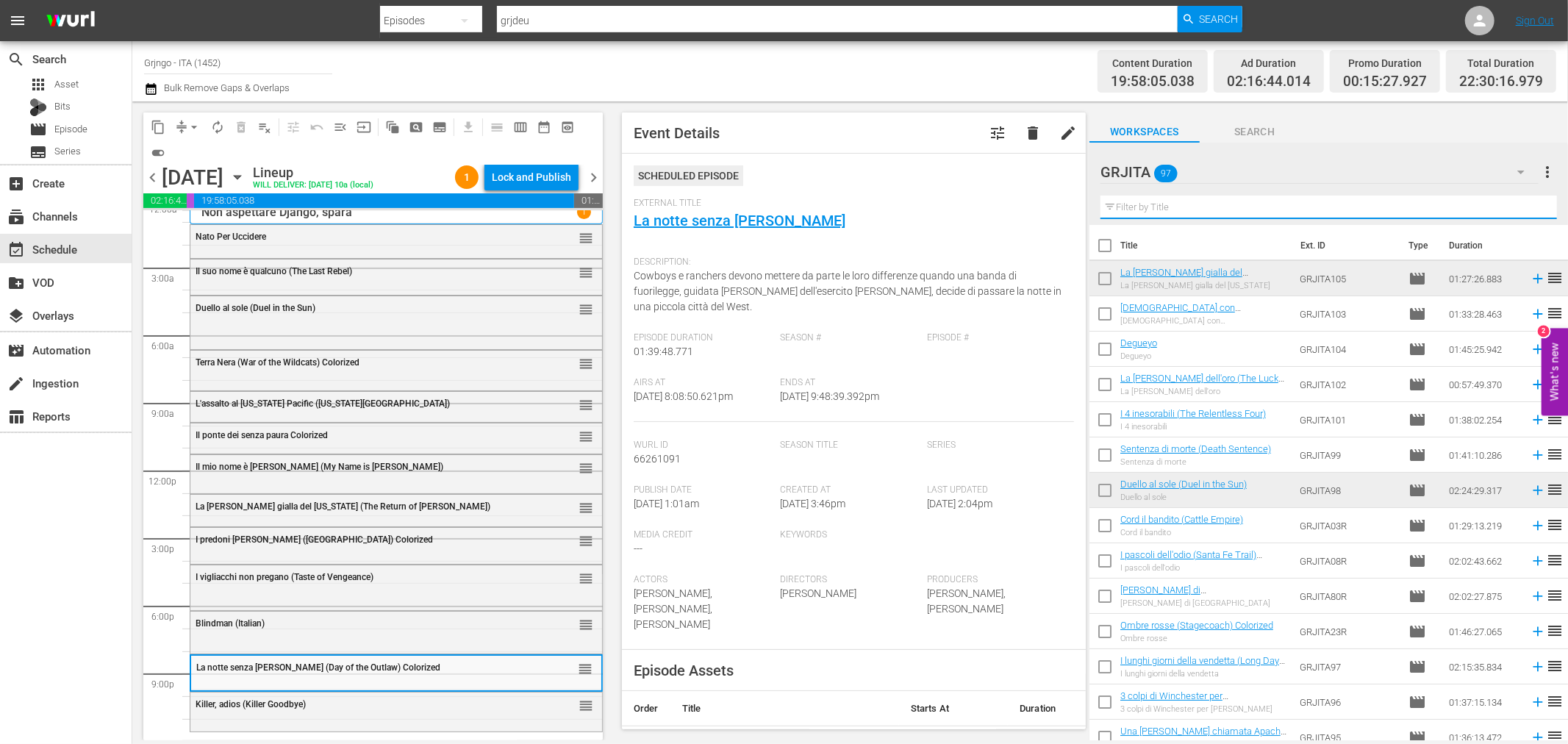
paste input "L'ultima conquista"
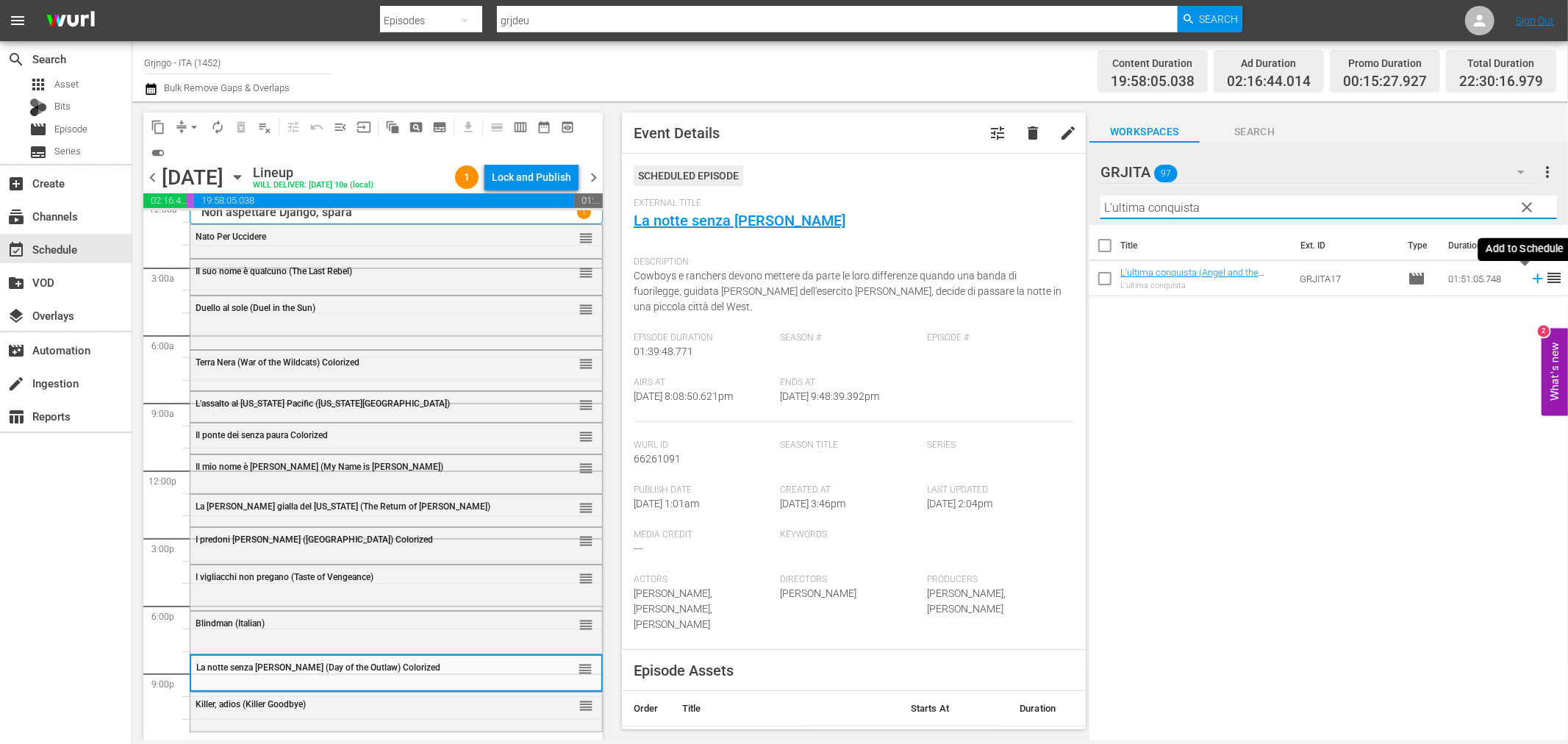
type input "L'ultima conquista"
click at [1530, 280] on icon at bounding box center [1538, 278] width 16 height 16
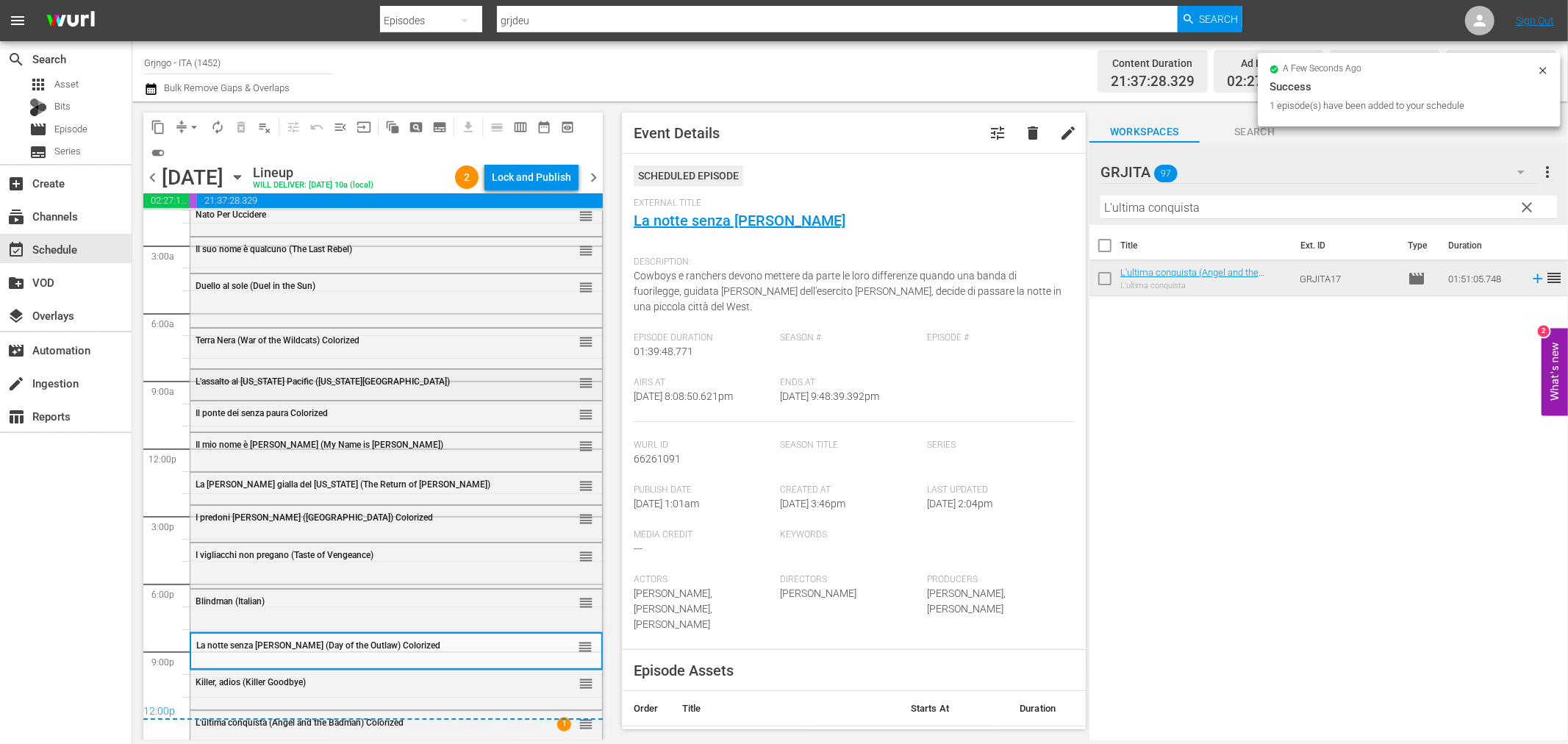
scroll to position [44, 0]
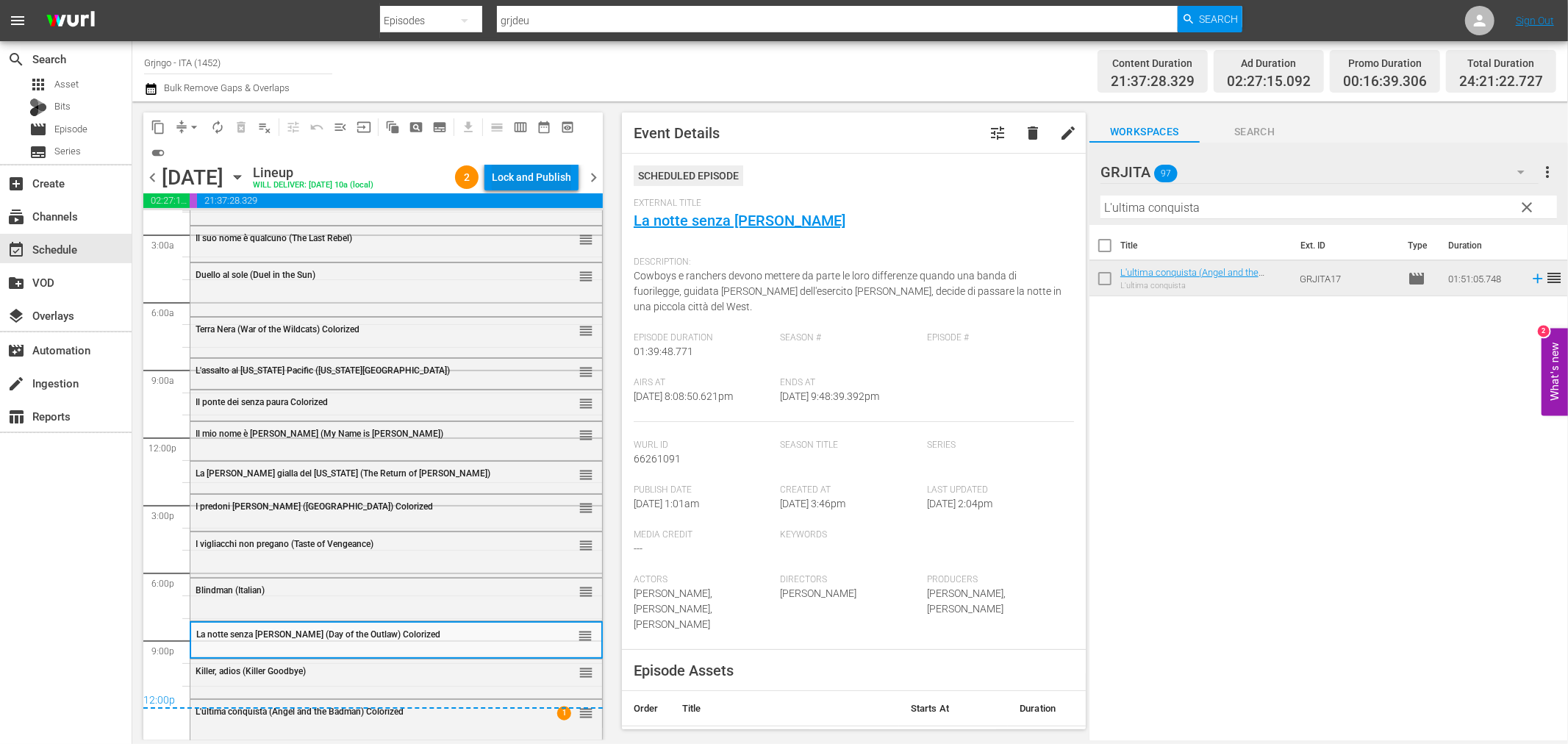
click at [553, 174] on div "Lock and Publish" at bounding box center [532, 177] width 80 height 27
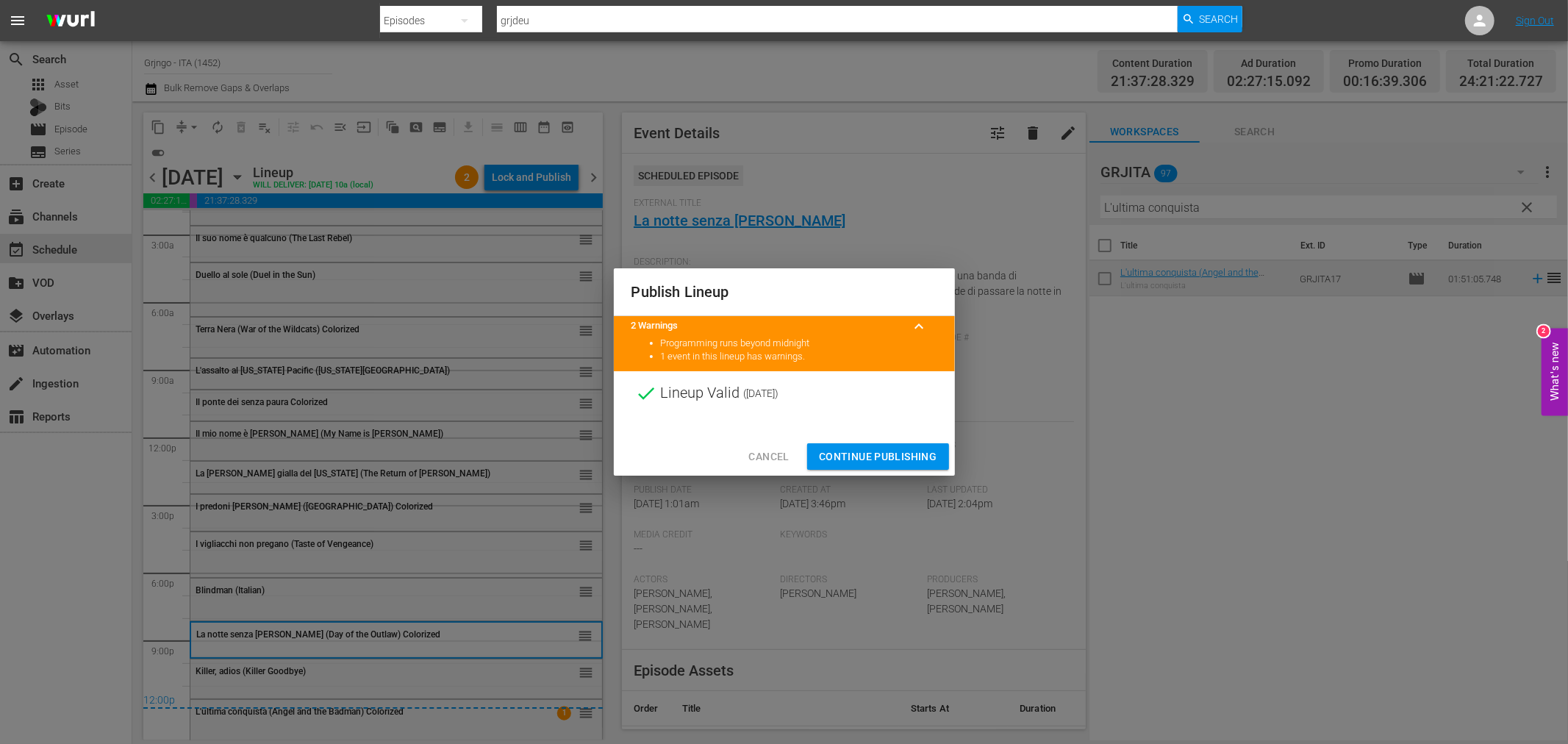
click at [853, 457] on span "Continue Publishing" at bounding box center [878, 457] width 118 height 19
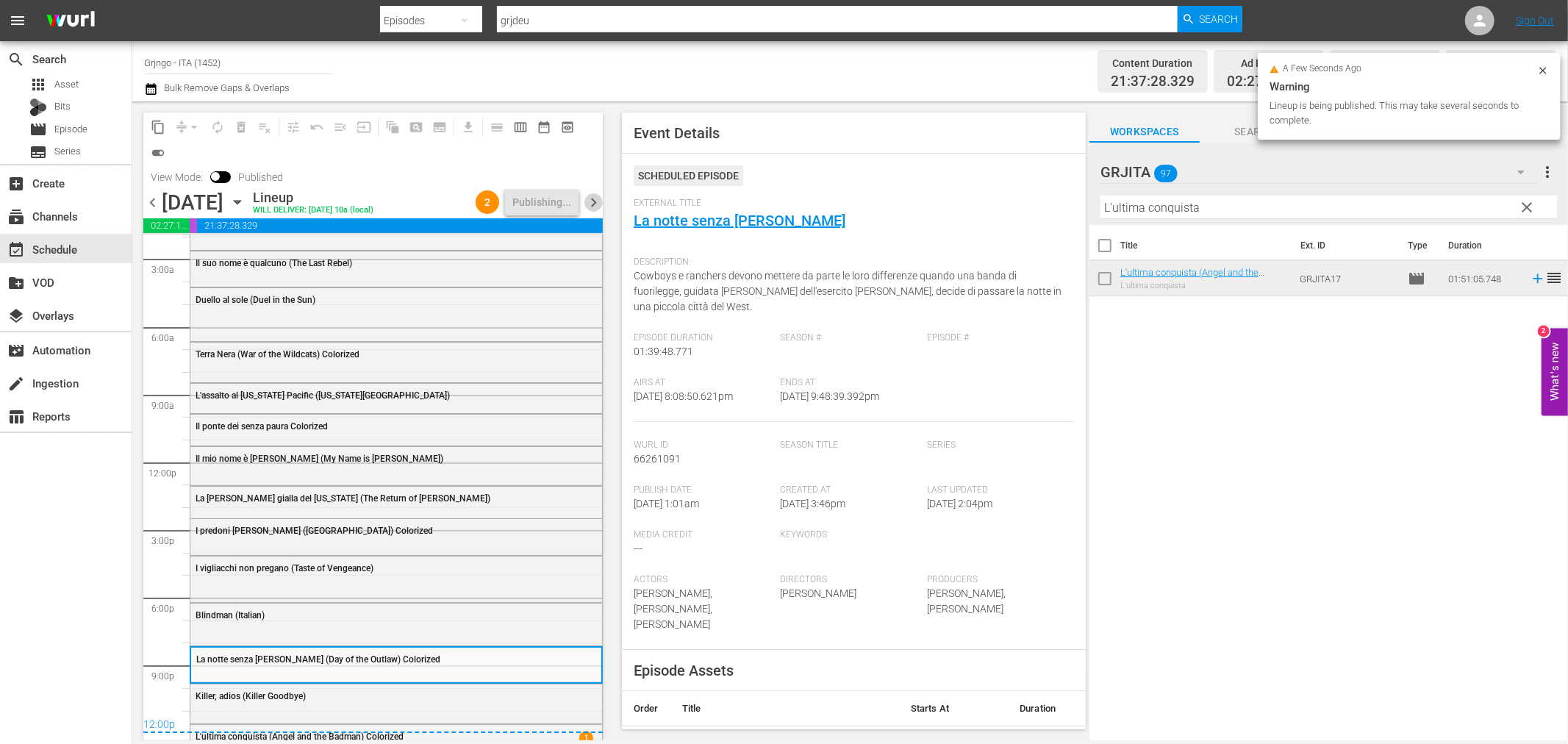
click at [592, 204] on span "chevron_right" at bounding box center [593, 202] width 19 height 19
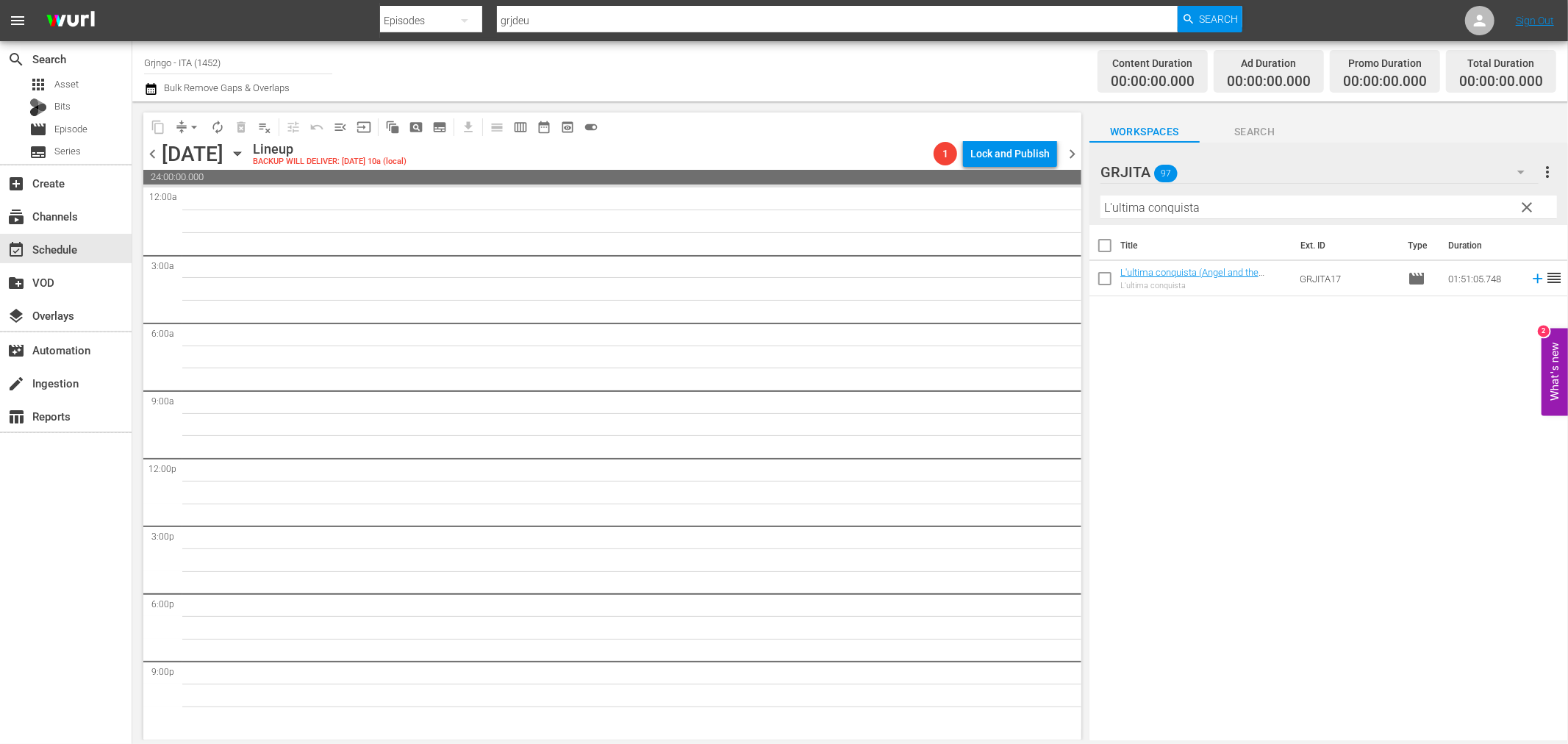
click at [150, 151] on span "chevron_left" at bounding box center [152, 154] width 19 height 19
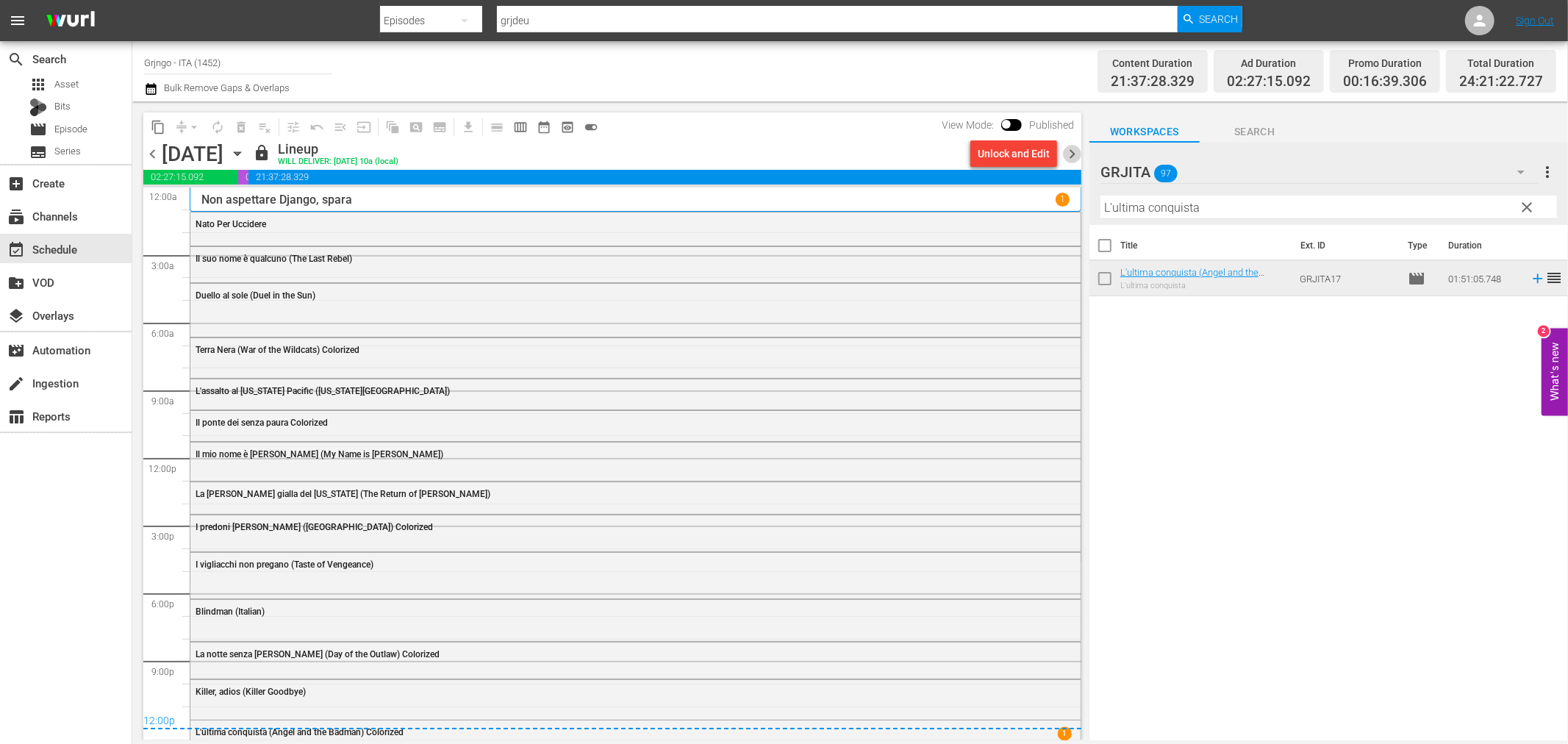
click at [1071, 149] on span "chevron_right" at bounding box center [1072, 154] width 19 height 19
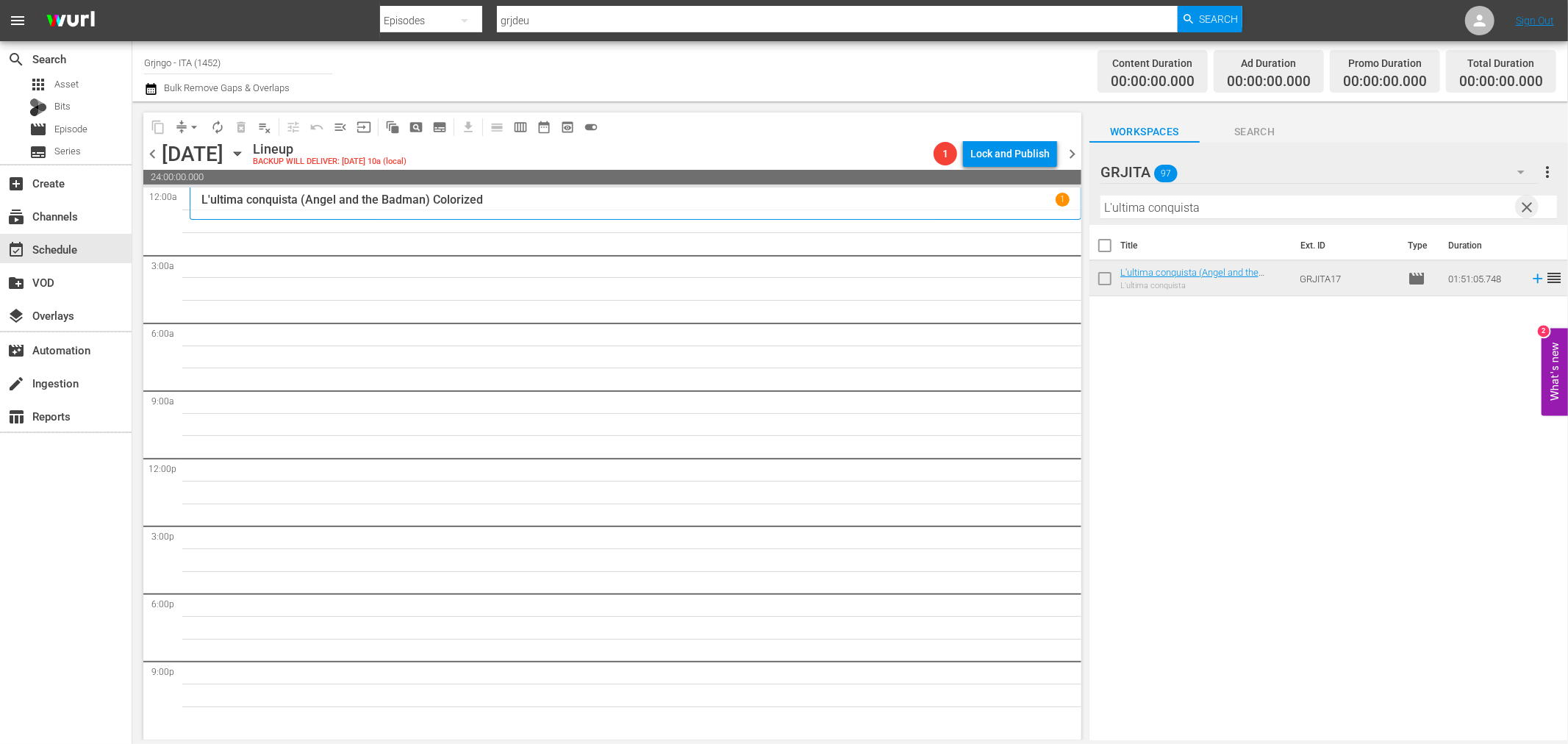
drag, startPoint x: 1527, startPoint y: 204, endPoint x: 1478, endPoint y: 202, distance: 49.0
click at [1528, 204] on span "clear" at bounding box center [1528, 208] width 18 height 18
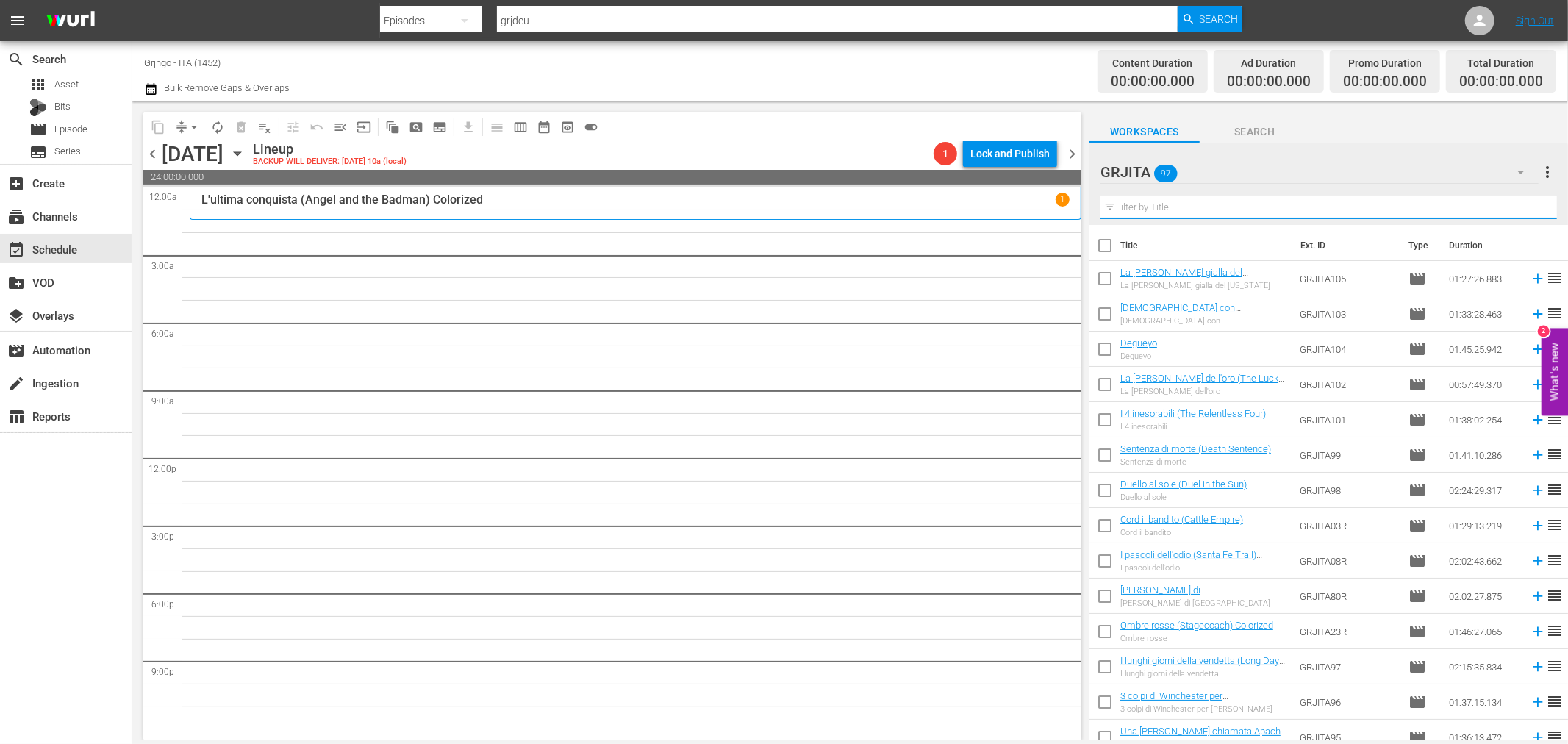
click at [1237, 201] on input "text" at bounding box center [1329, 207] width 456 height 23
paste input "[PERSON_NAME] [PERSON_NAME]"
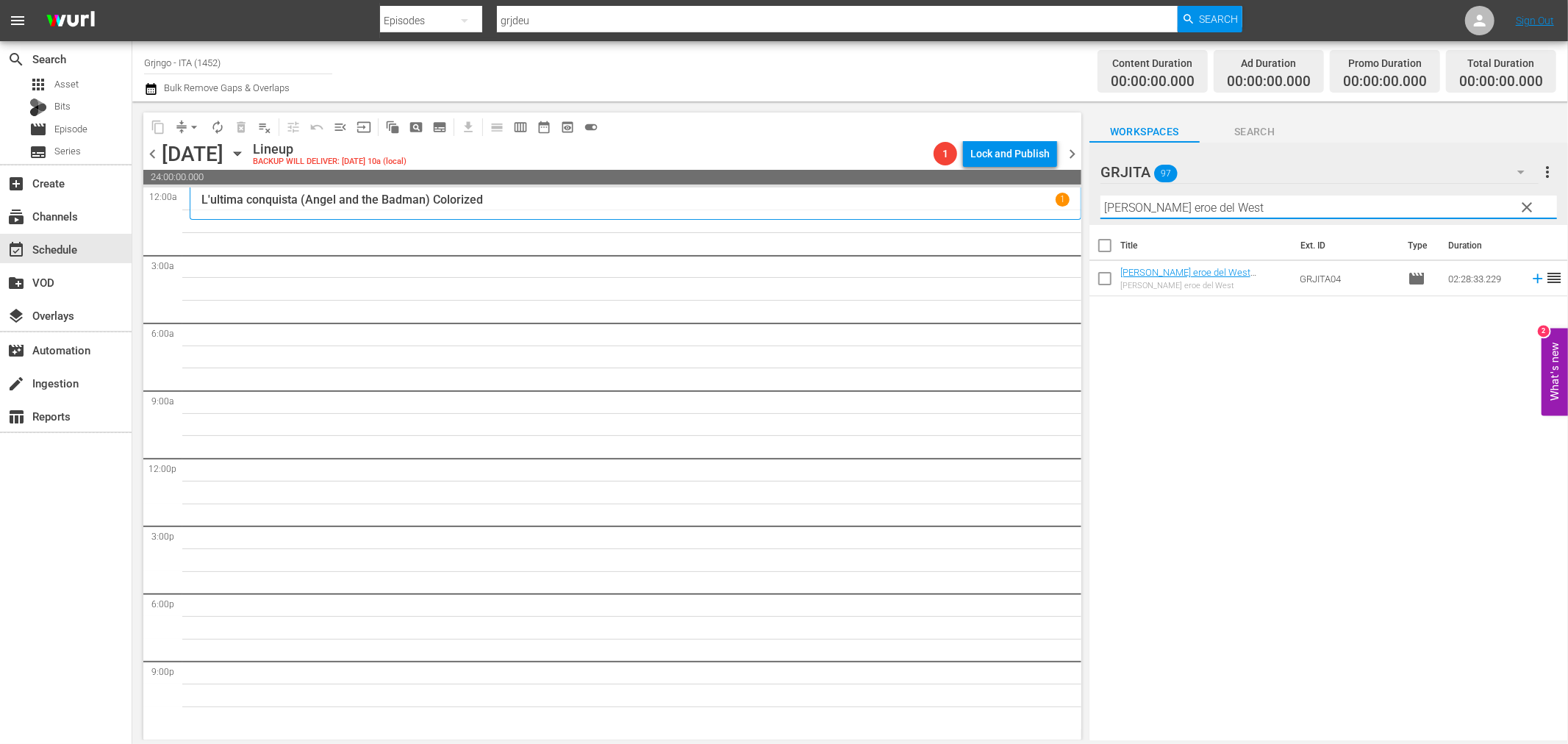
type input "[PERSON_NAME] [PERSON_NAME]"
click at [1530, 280] on icon at bounding box center [1538, 278] width 16 height 16
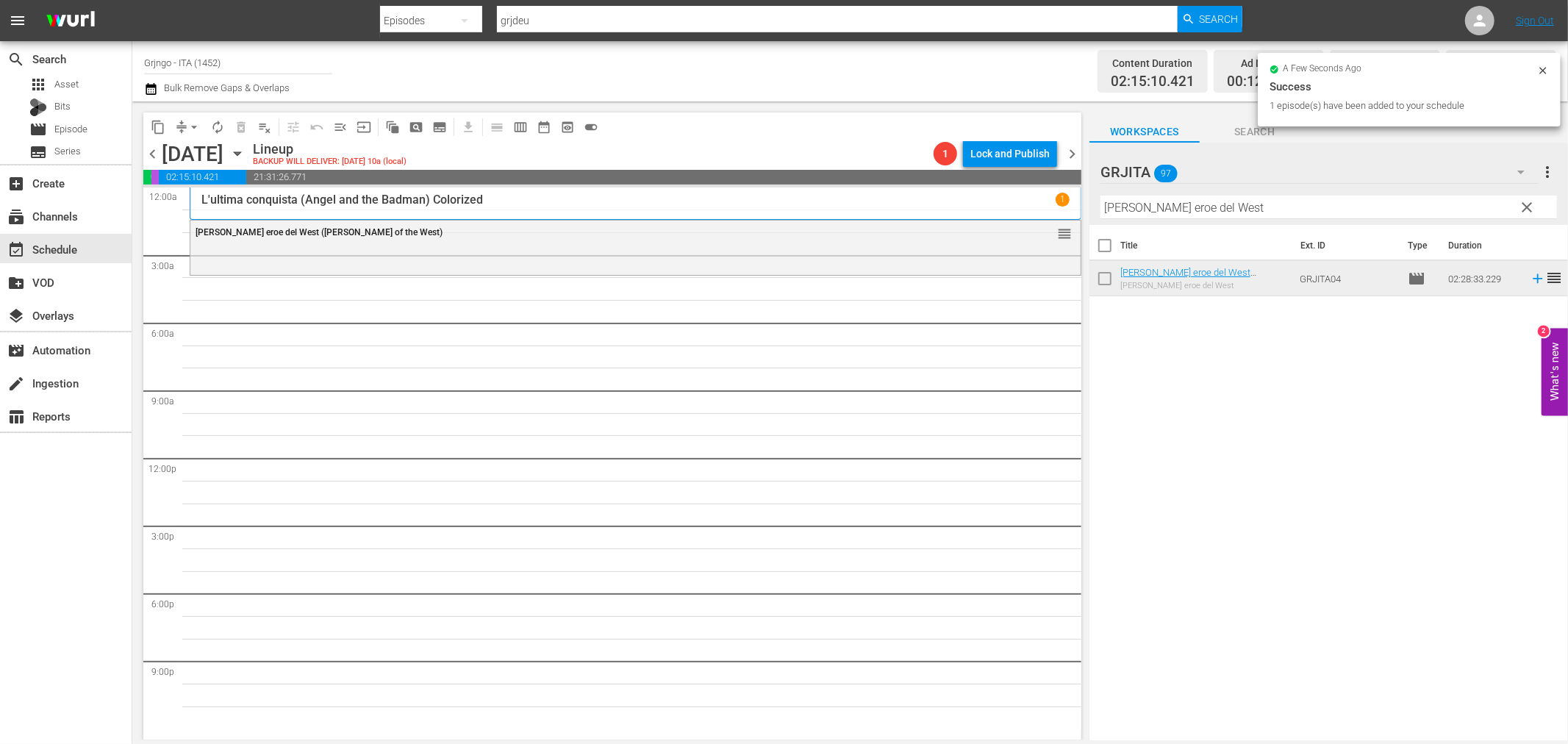
drag, startPoint x: 1524, startPoint y: 206, endPoint x: 1265, endPoint y: 209, distance: 259.0
click at [1524, 206] on span "clear" at bounding box center [1528, 208] width 18 height 18
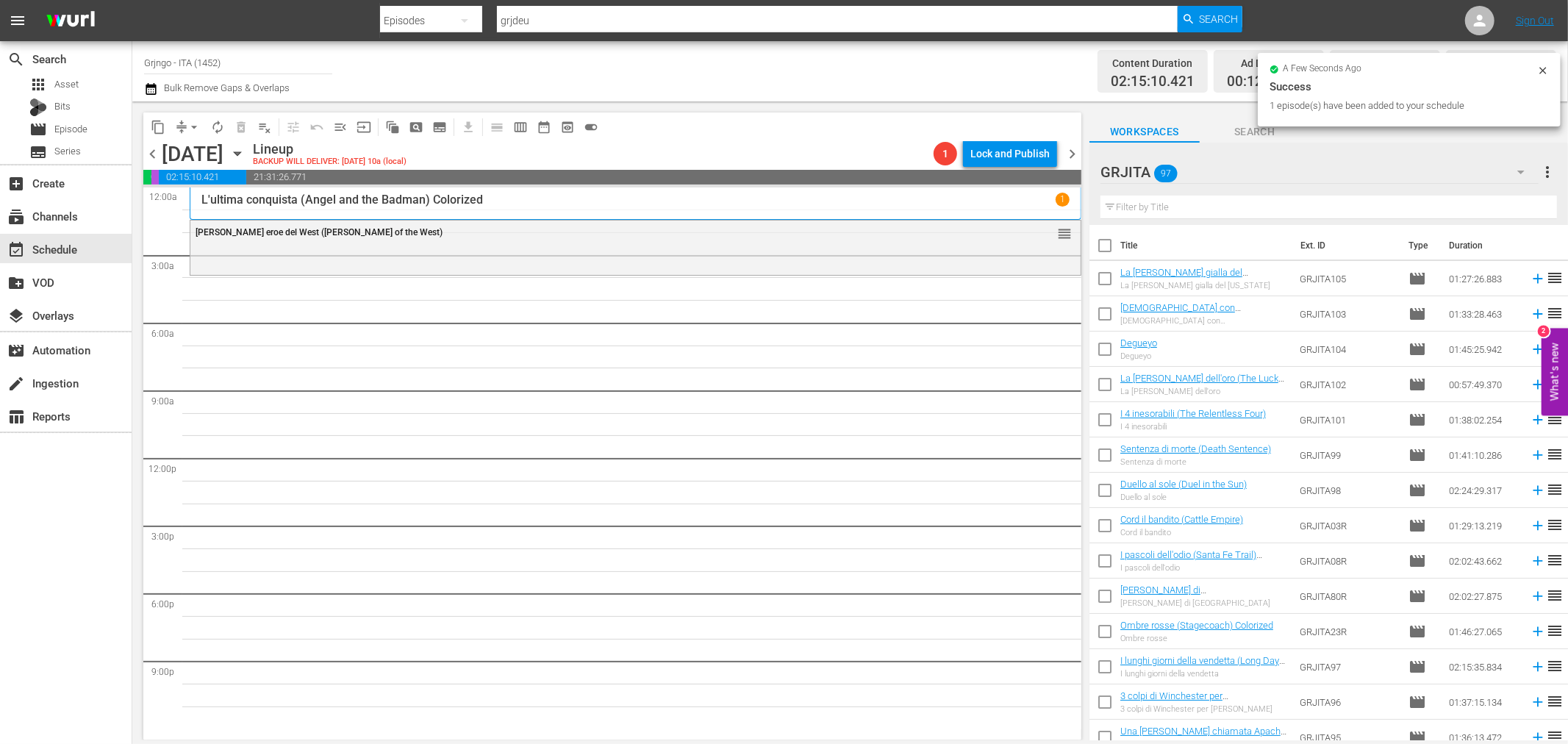
click at [1140, 202] on input "text" at bounding box center [1329, 207] width 456 height 23
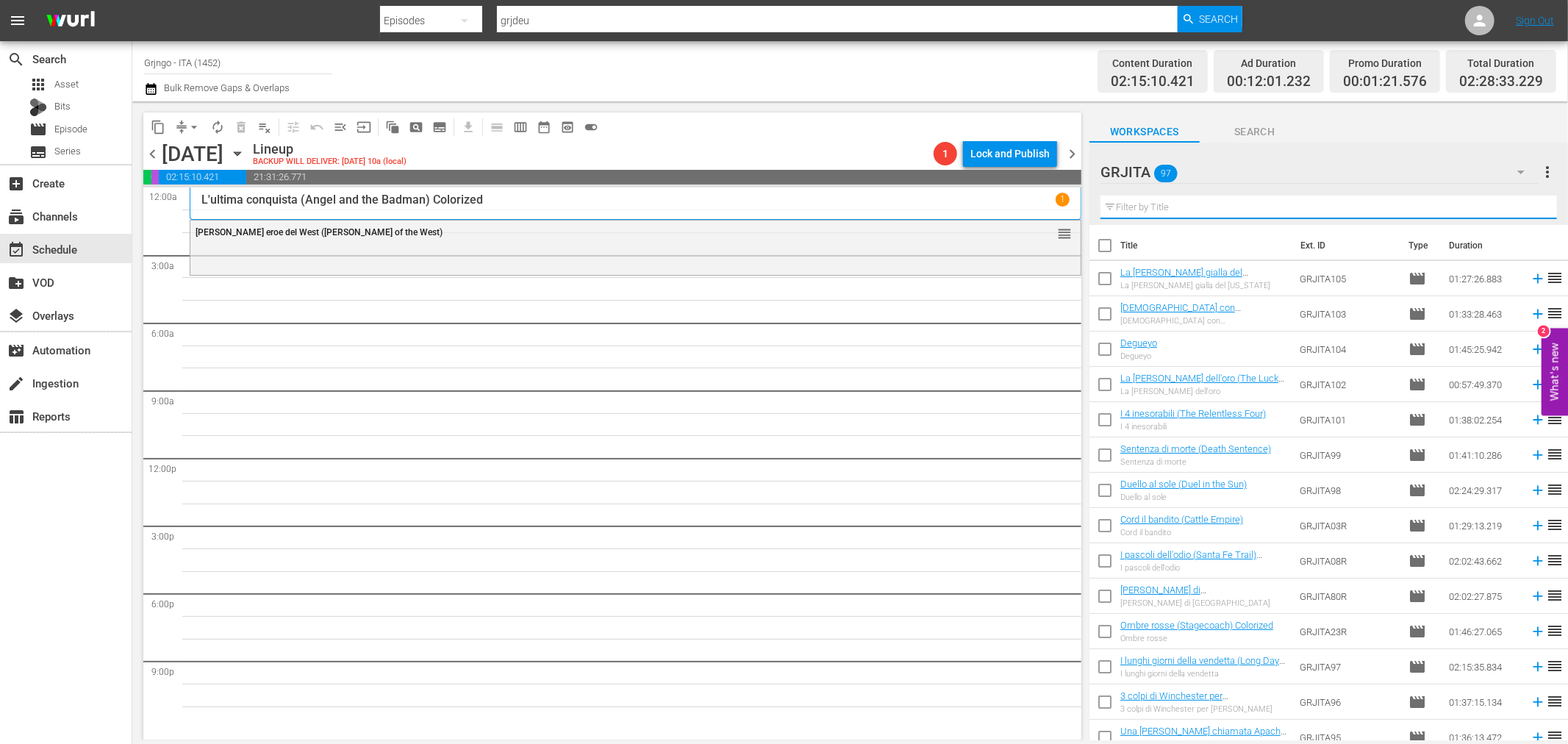
paste input "Il giustiziere di [DEMOGRAPHIC_DATA]"
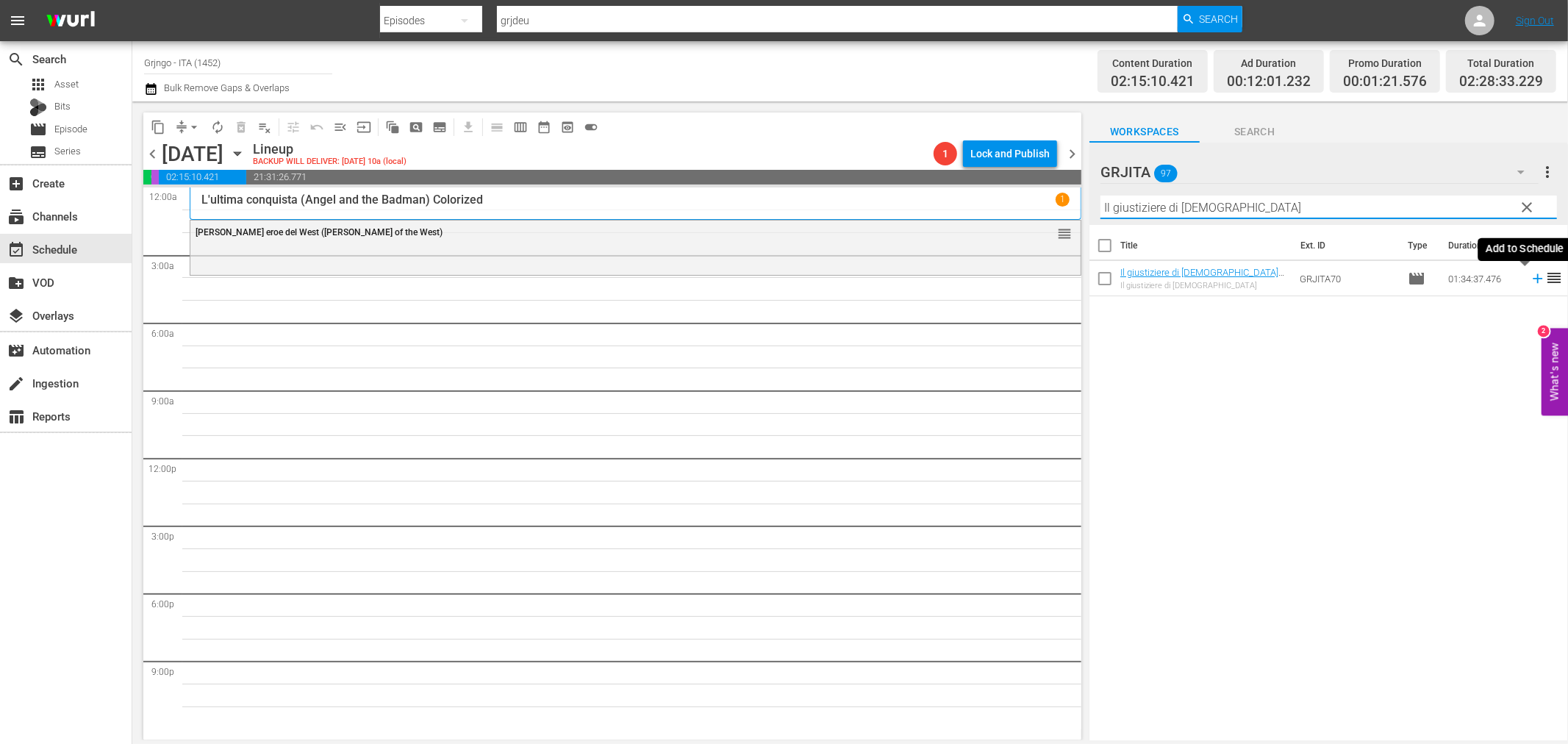
type input "Il giustiziere di [DEMOGRAPHIC_DATA]"
click at [1530, 278] on icon at bounding box center [1538, 278] width 16 height 16
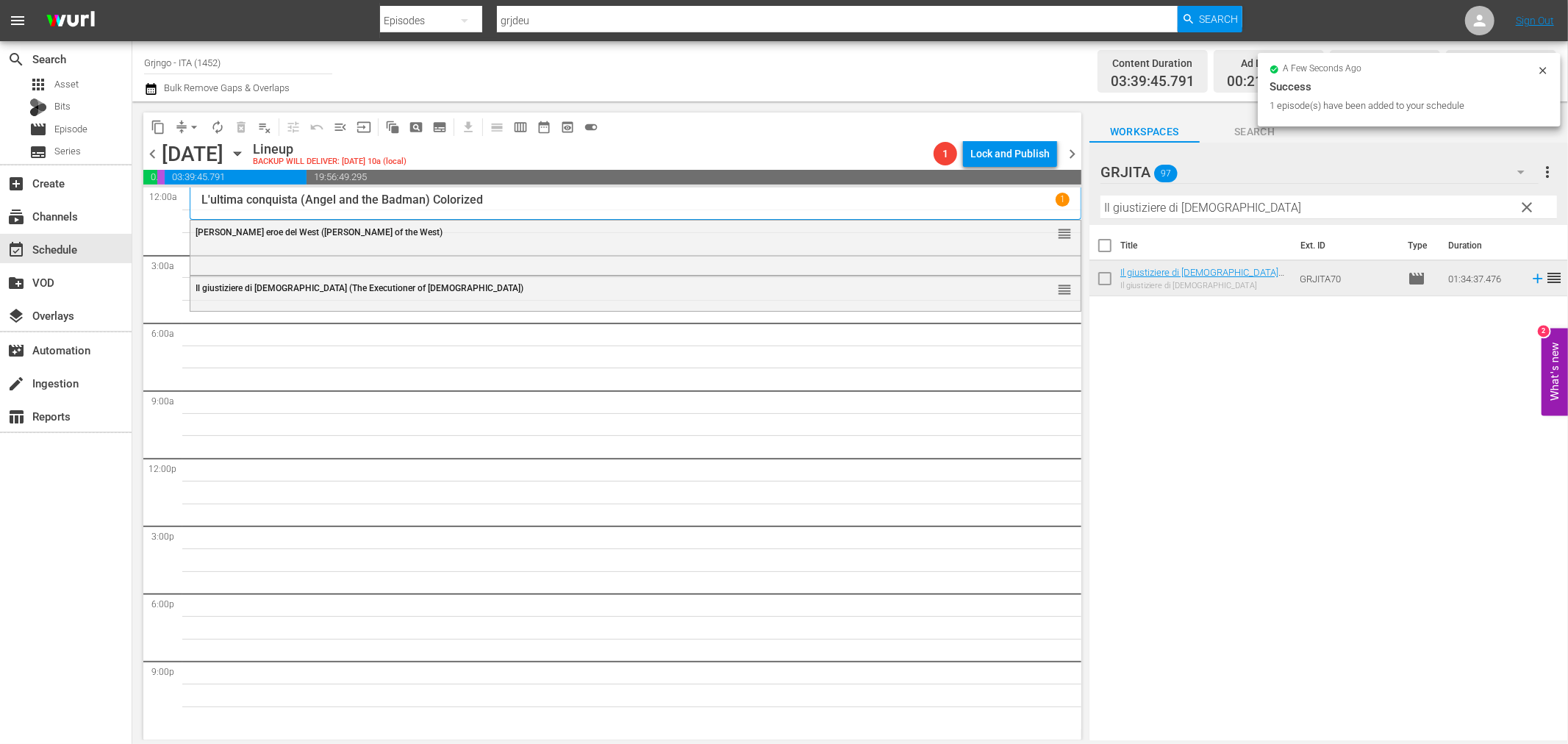
drag, startPoint x: 1535, startPoint y: 206, endPoint x: 1516, endPoint y: 202, distance: 19.4
click at [1535, 206] on span "clear" at bounding box center [1528, 208] width 18 height 18
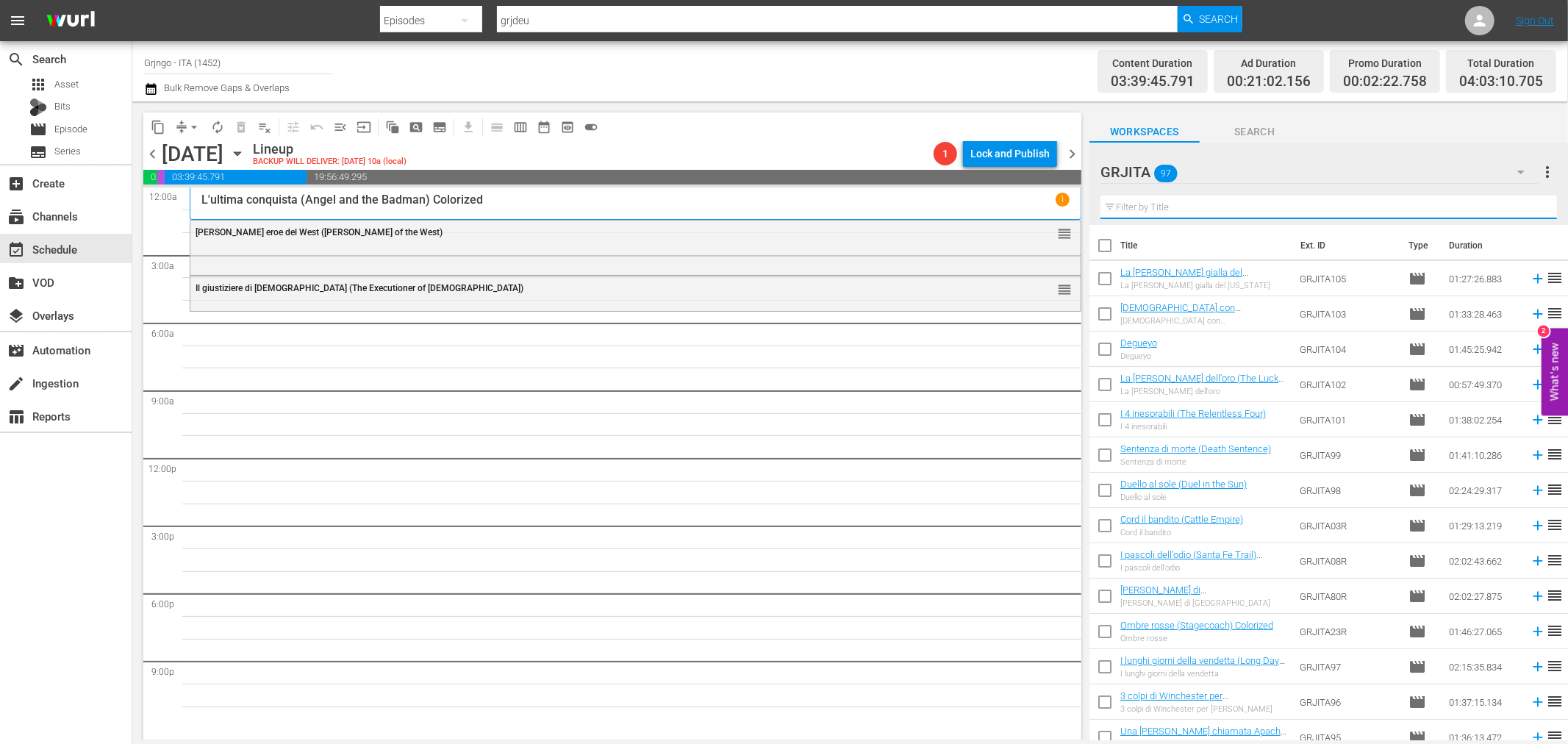
click at [1134, 206] on input "text" at bounding box center [1329, 207] width 456 height 23
paste input "Inginocchiati straniero..."
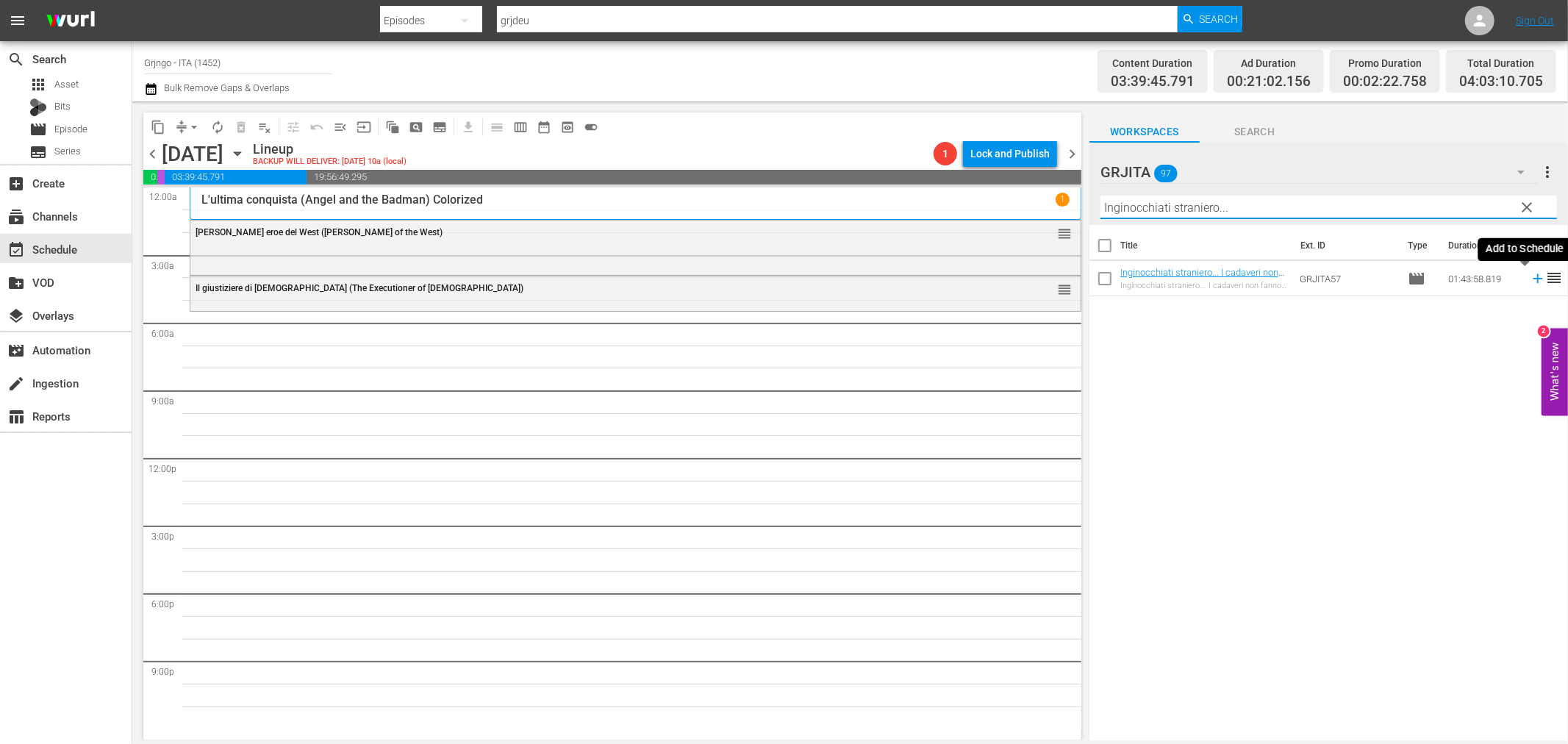
type input "Inginocchiati straniero..."
click at [1530, 277] on icon at bounding box center [1538, 278] width 16 height 16
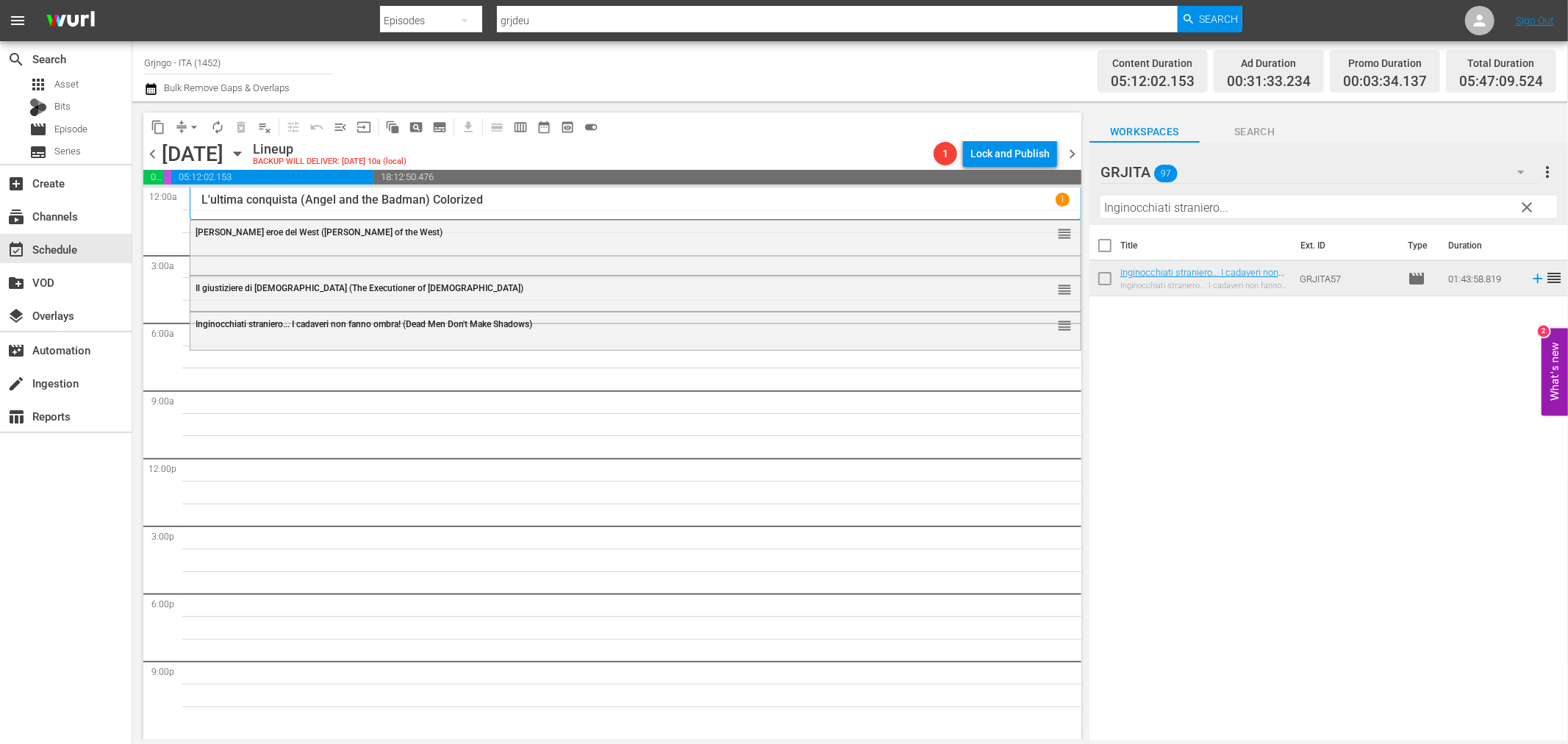
drag, startPoint x: 1521, startPoint y: 207, endPoint x: 1180, endPoint y: 219, distance: 341.2
click at [1521, 207] on span "clear" at bounding box center [1528, 208] width 18 height 18
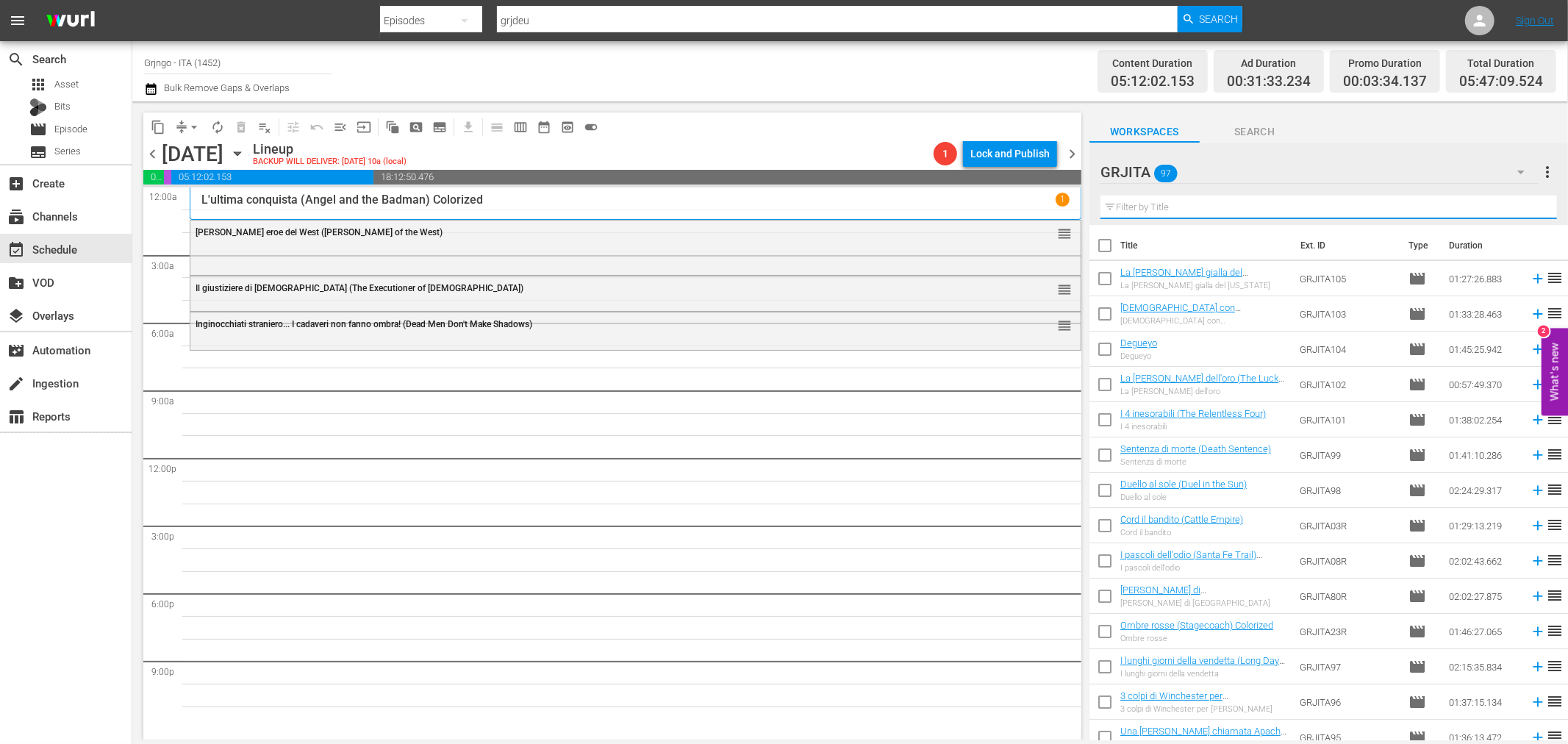
paste input "Giubbe rosse"
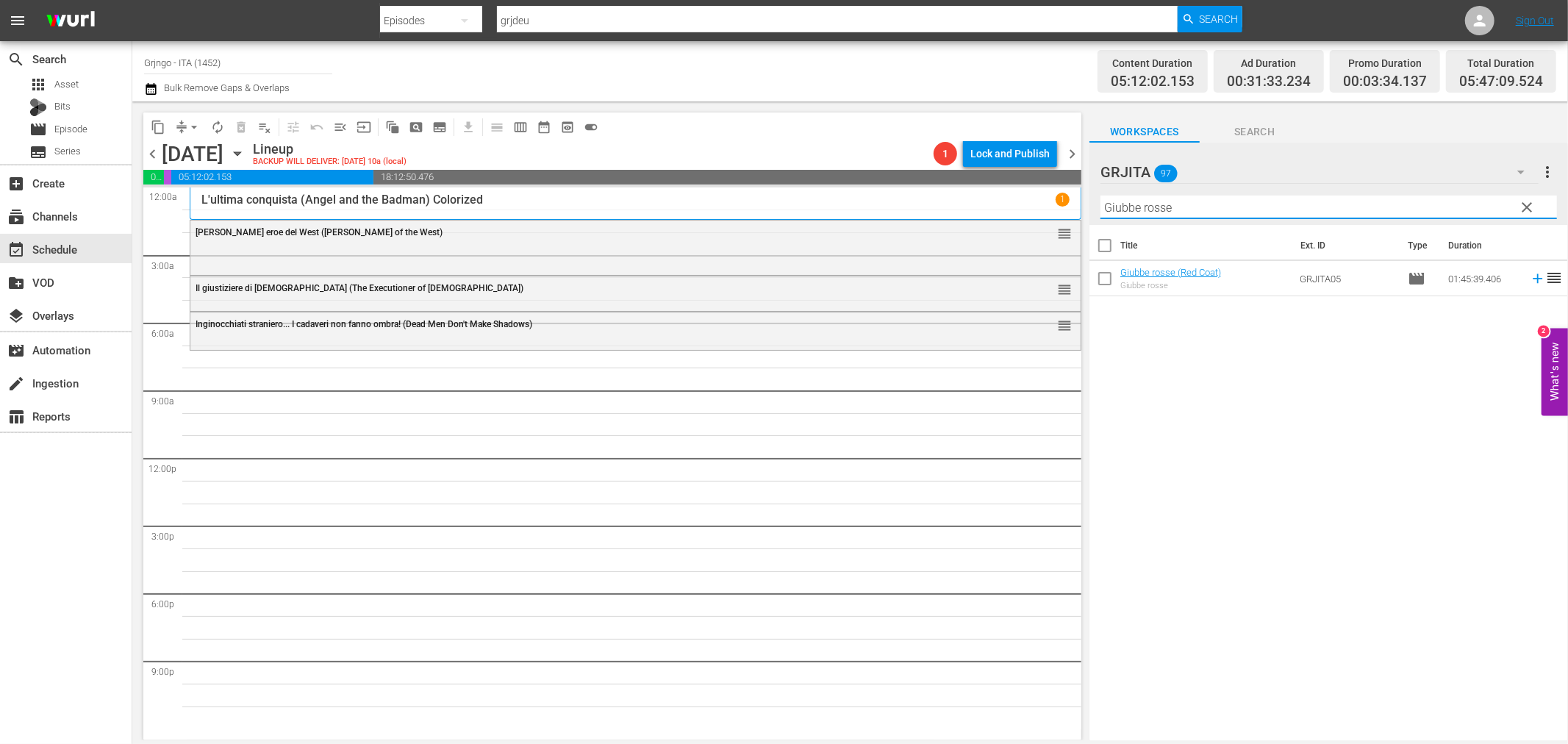
type input "Giubbe rosse"
click at [1530, 280] on icon at bounding box center [1538, 278] width 16 height 16
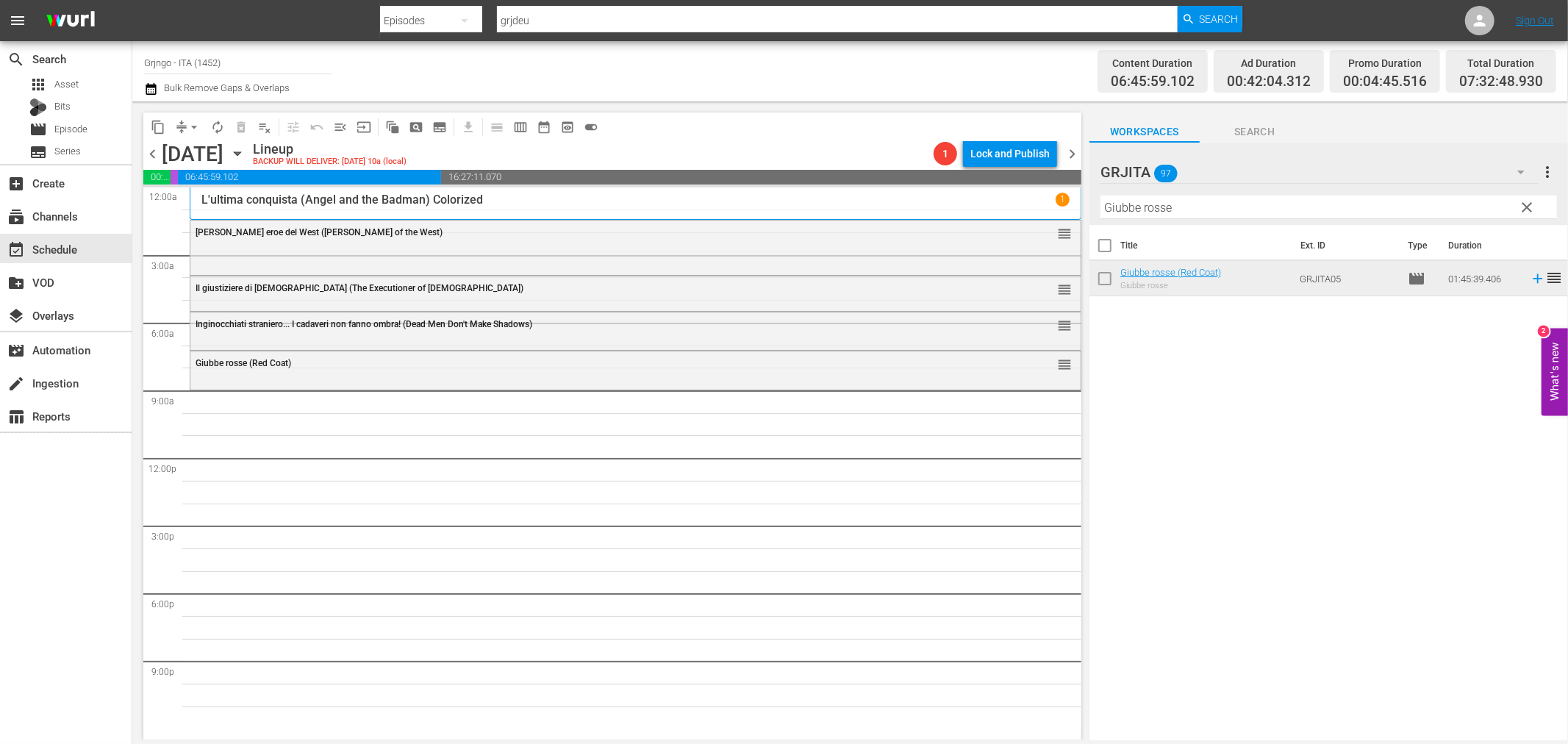
click at [1524, 204] on span "clear" at bounding box center [1528, 208] width 18 height 18
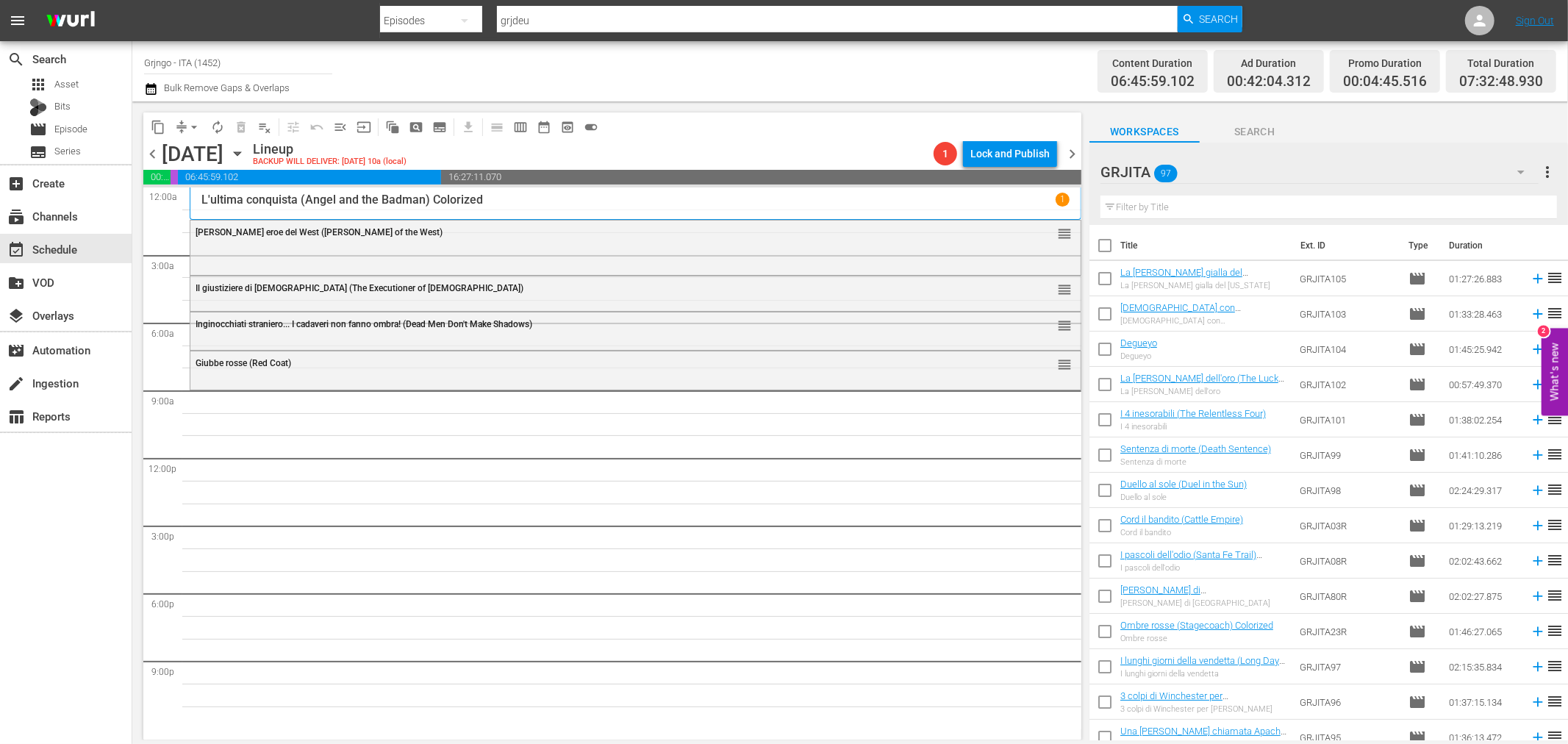
click at [1145, 204] on input "text" at bounding box center [1329, 207] width 456 height 23
paste input "Prega il morto e ammazza il vivo"
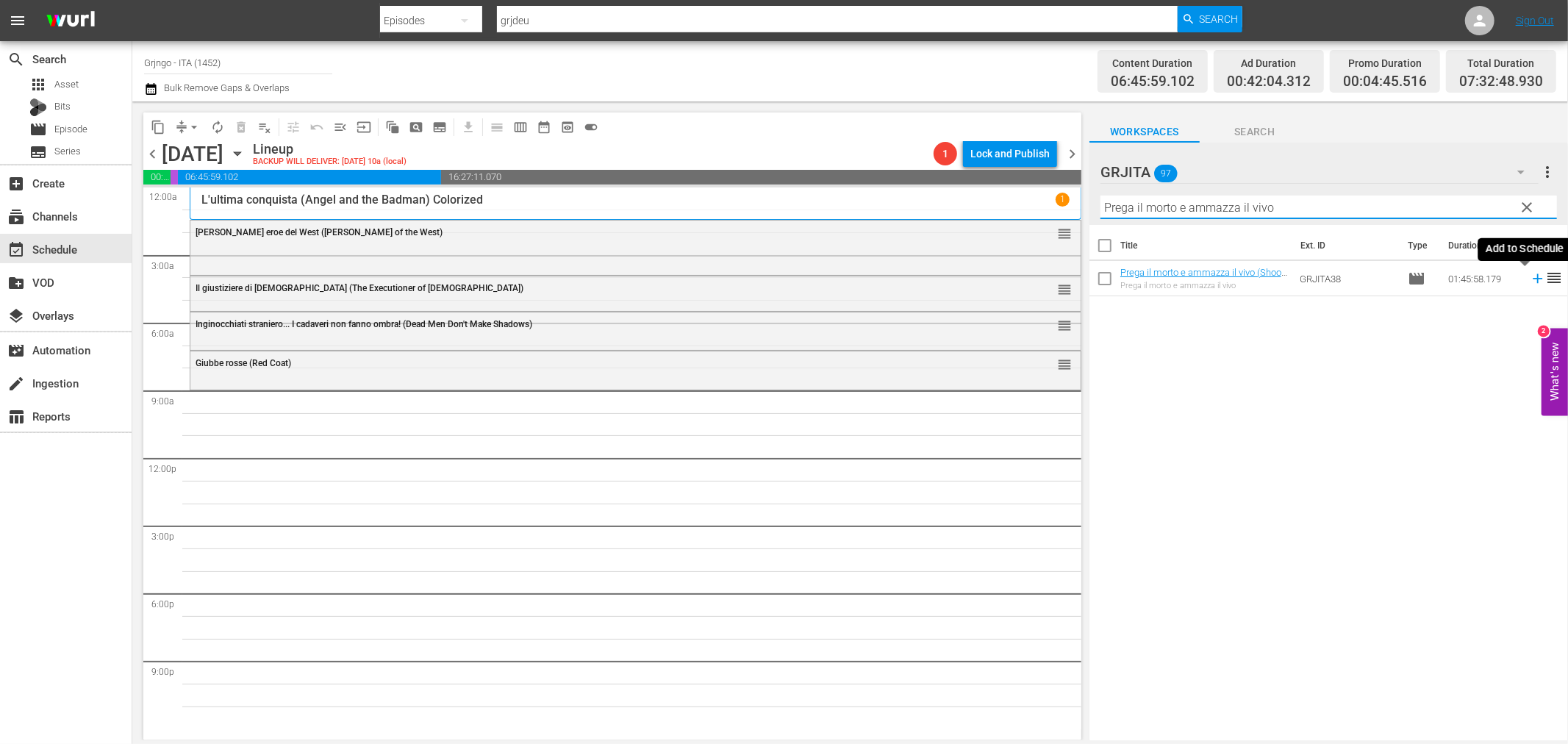
type input "Prega il morto e ammazza il vivo"
click at [1530, 277] on icon at bounding box center [1538, 278] width 16 height 16
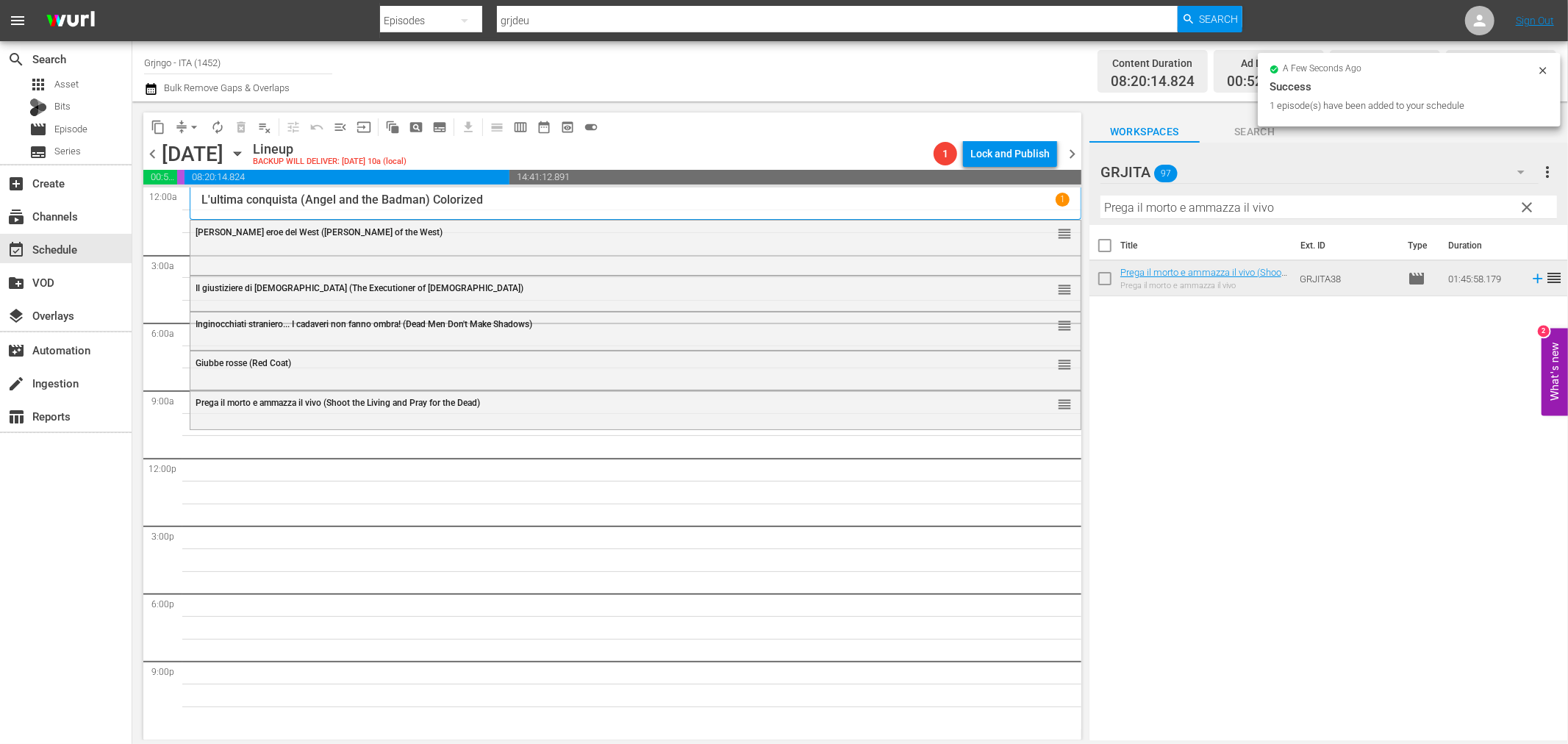
drag, startPoint x: 1531, startPoint y: 201, endPoint x: 1434, endPoint y: 206, distance: 97.1
click at [1531, 201] on span "clear" at bounding box center [1528, 208] width 18 height 18
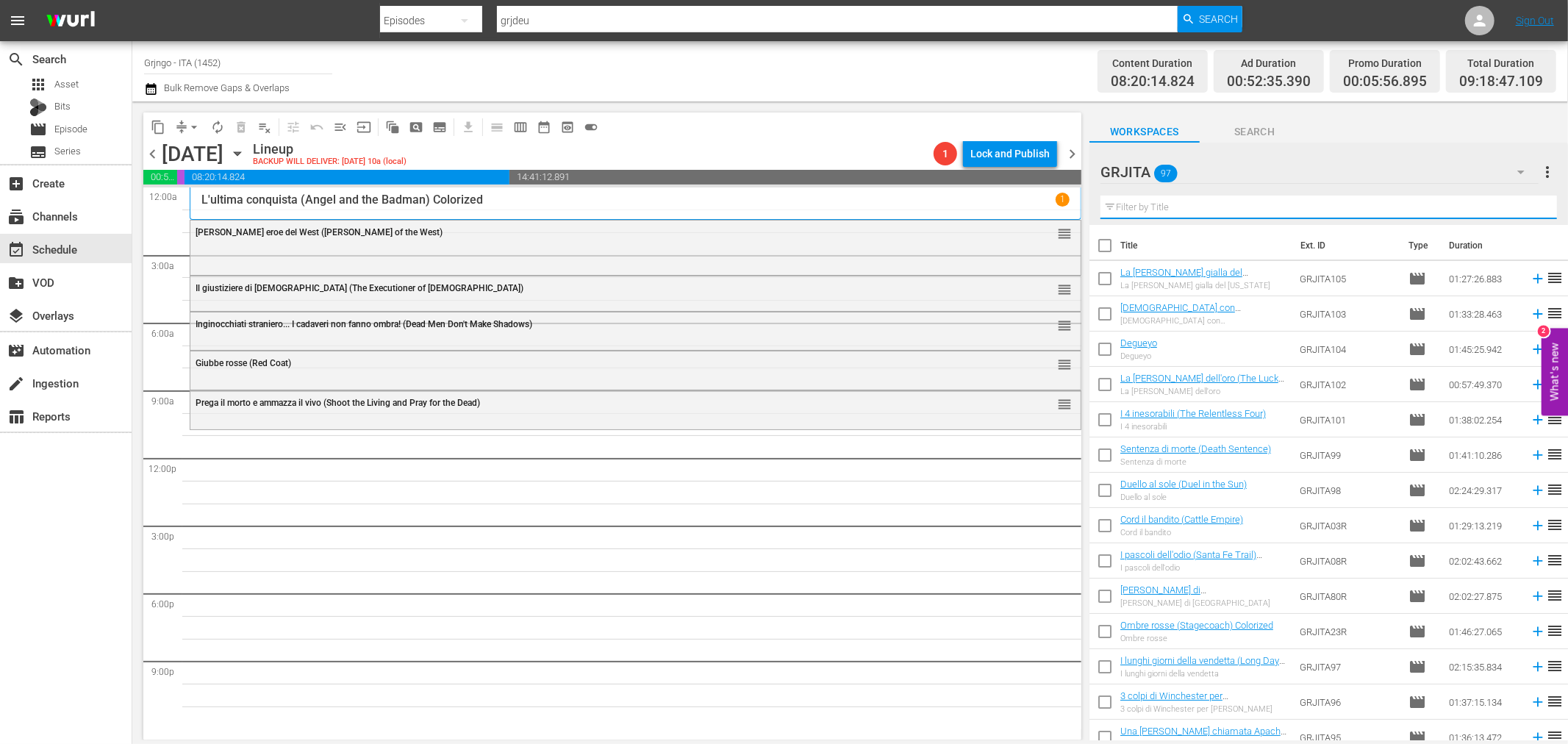
click at [1186, 206] on input "text" at bounding box center [1329, 207] width 456 height 23
paste input "Per il gusto di uccidere"
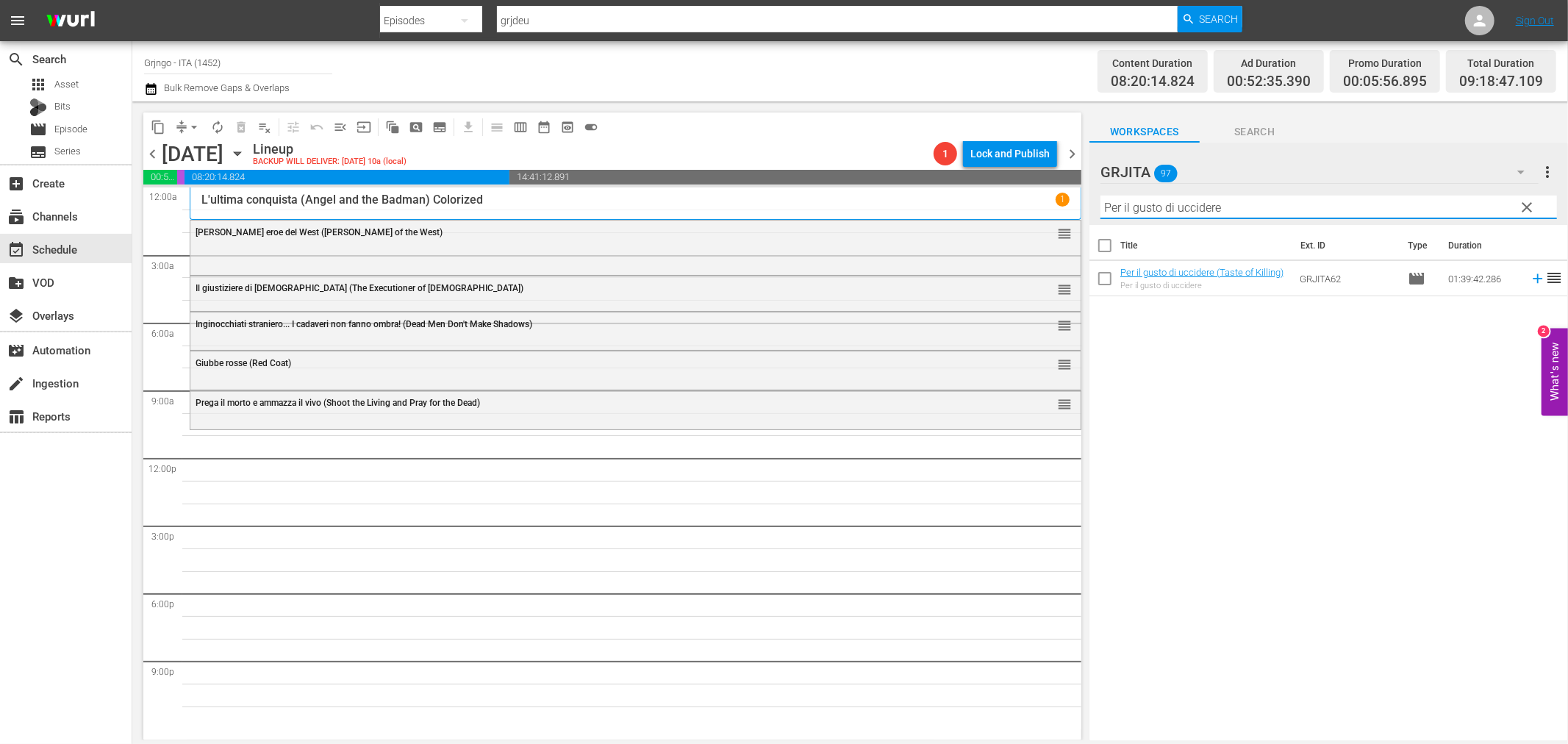
type input "Per il gusto di uccidere"
click at [1530, 280] on icon at bounding box center [1538, 278] width 16 height 16
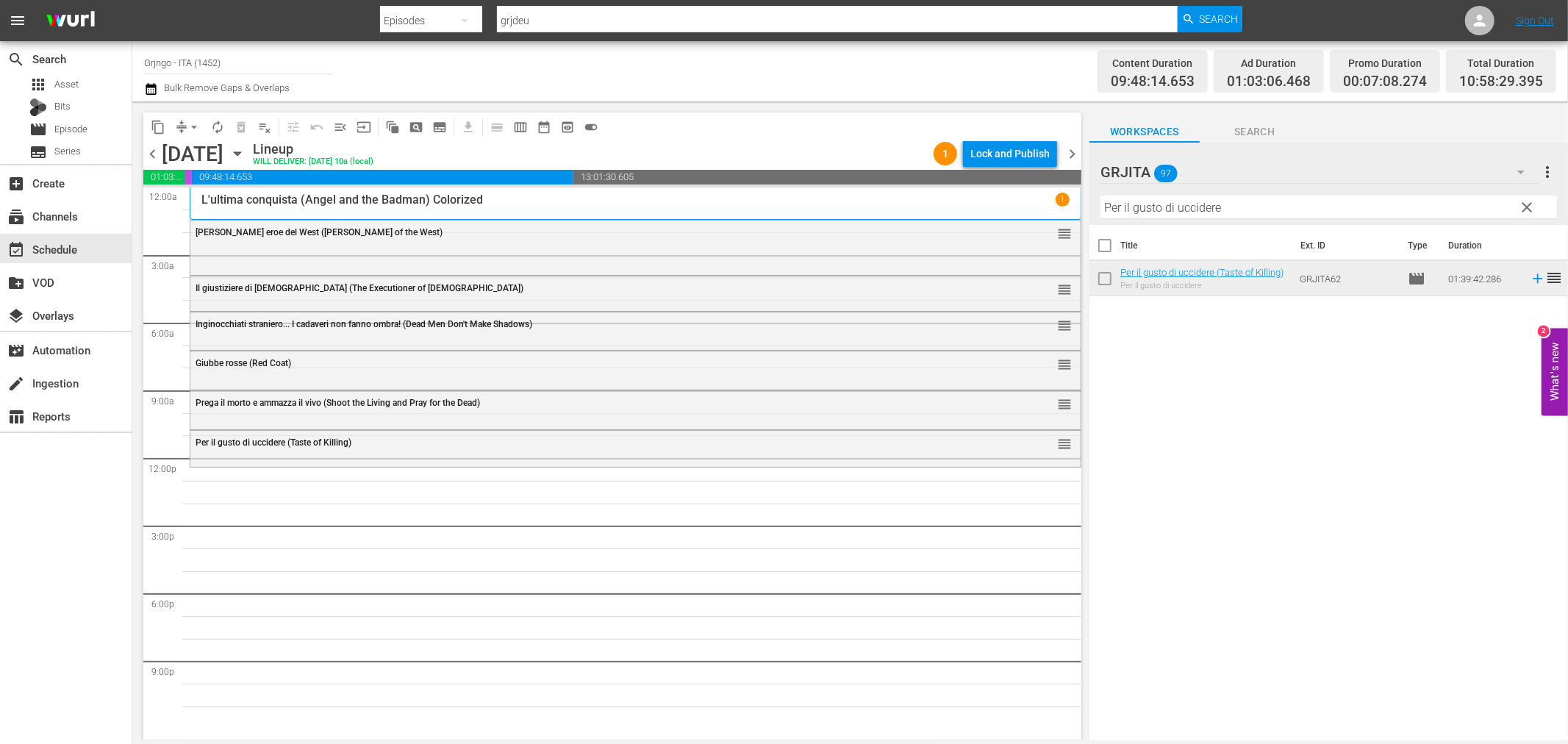
drag, startPoint x: 1525, startPoint y: 206, endPoint x: 1368, endPoint y: 200, distance: 157.1
click at [1525, 206] on span "clear" at bounding box center [1528, 208] width 18 height 18
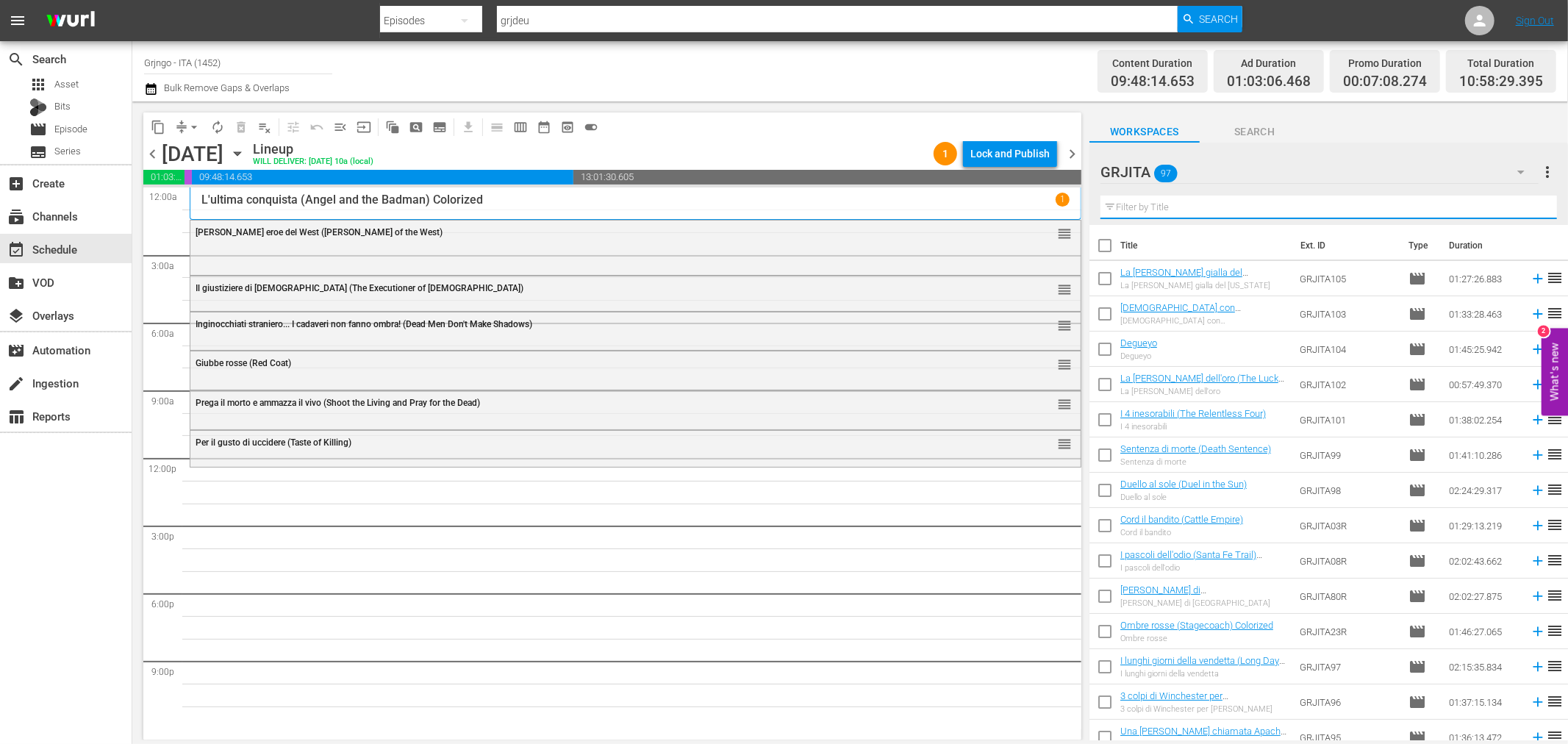
click at [1142, 203] on input "text" at bounding box center [1329, 207] width 456 height 23
paste input "[PERSON_NAME] il Messicano"
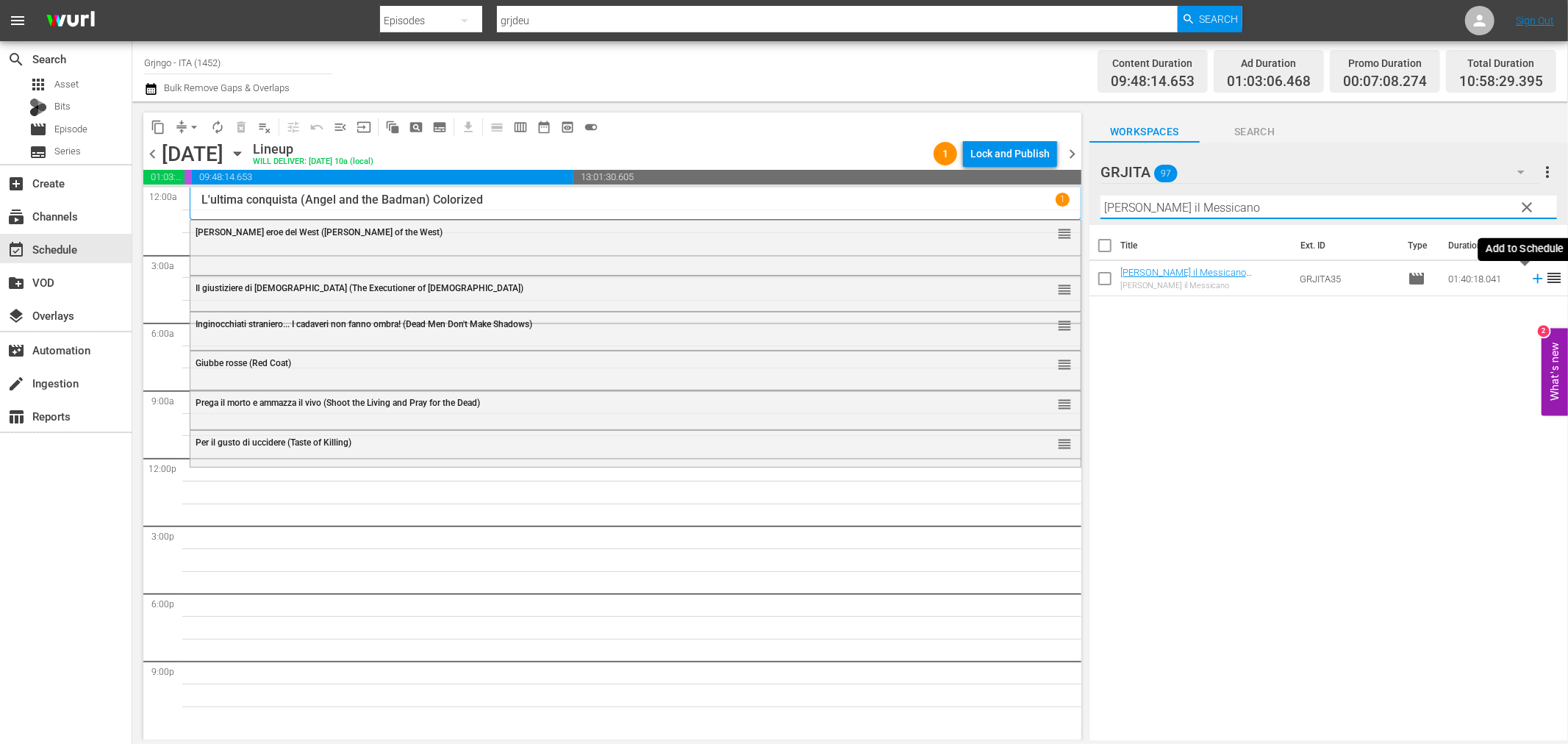
type input "[PERSON_NAME] il Messicano"
click at [1530, 275] on icon at bounding box center [1538, 278] width 16 height 16
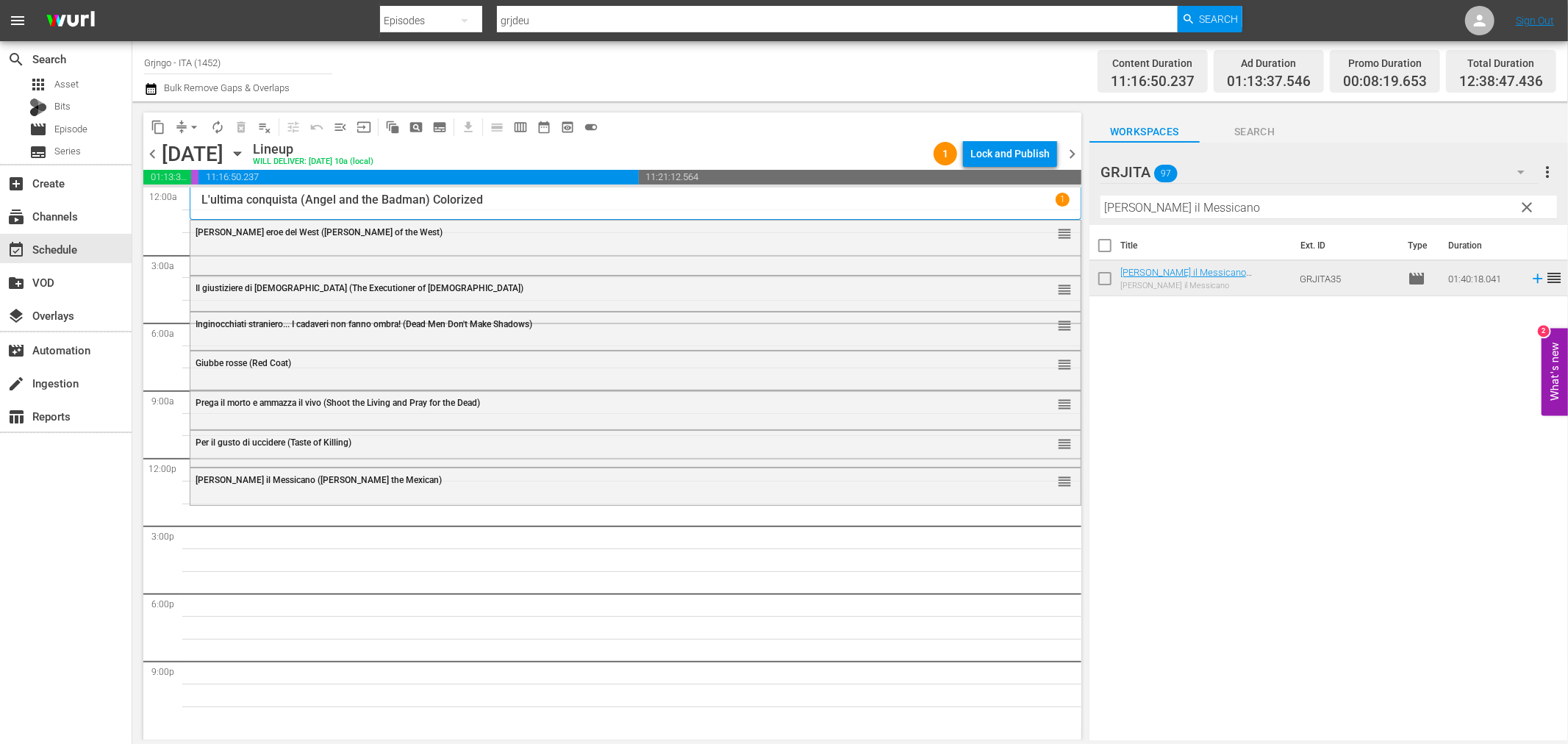
click at [1522, 204] on span "clear" at bounding box center [1528, 208] width 18 height 18
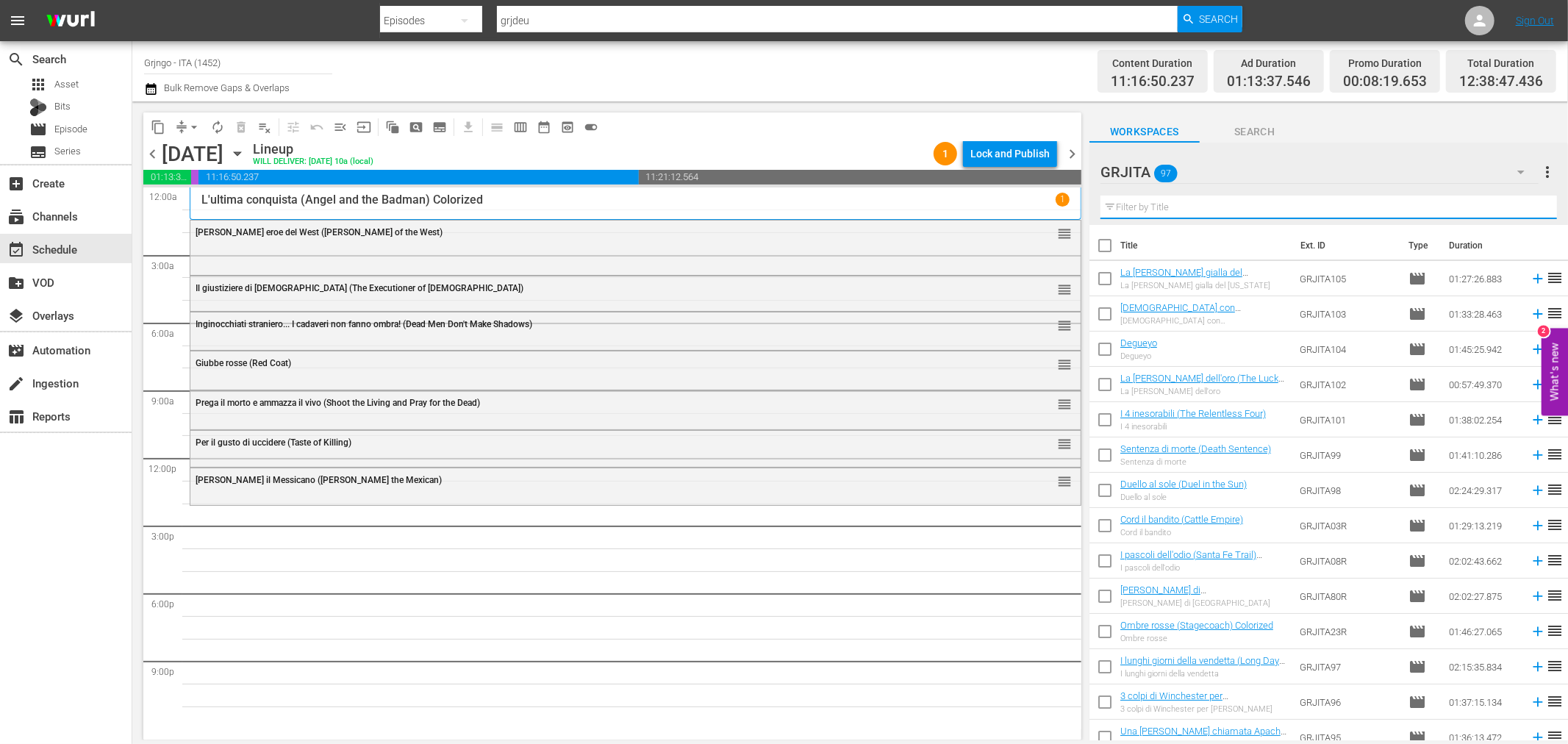
paste input "Lungo il fiume rosso"
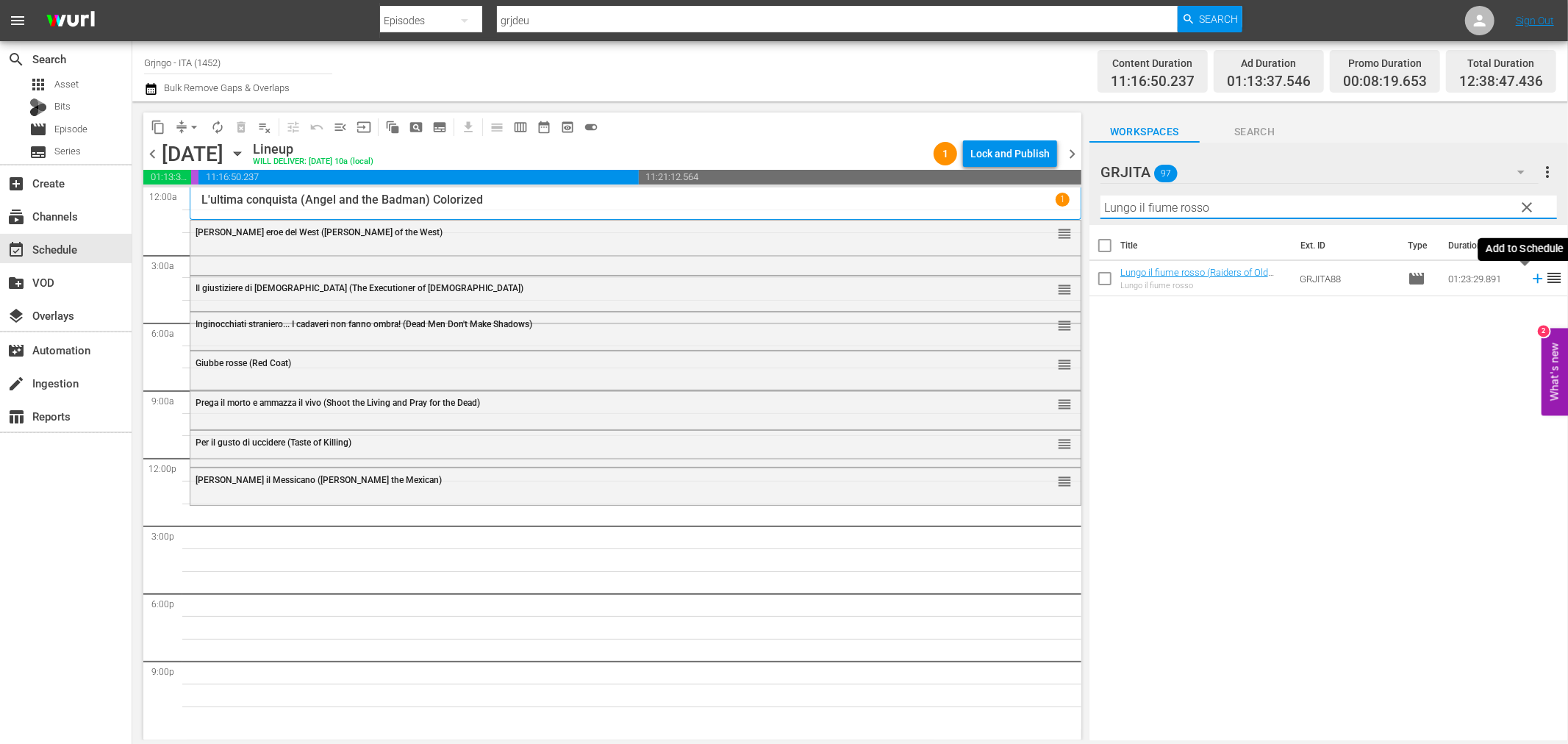
type input "Lungo il fiume rosso"
click at [1533, 279] on icon at bounding box center [1538, 278] width 10 height 10
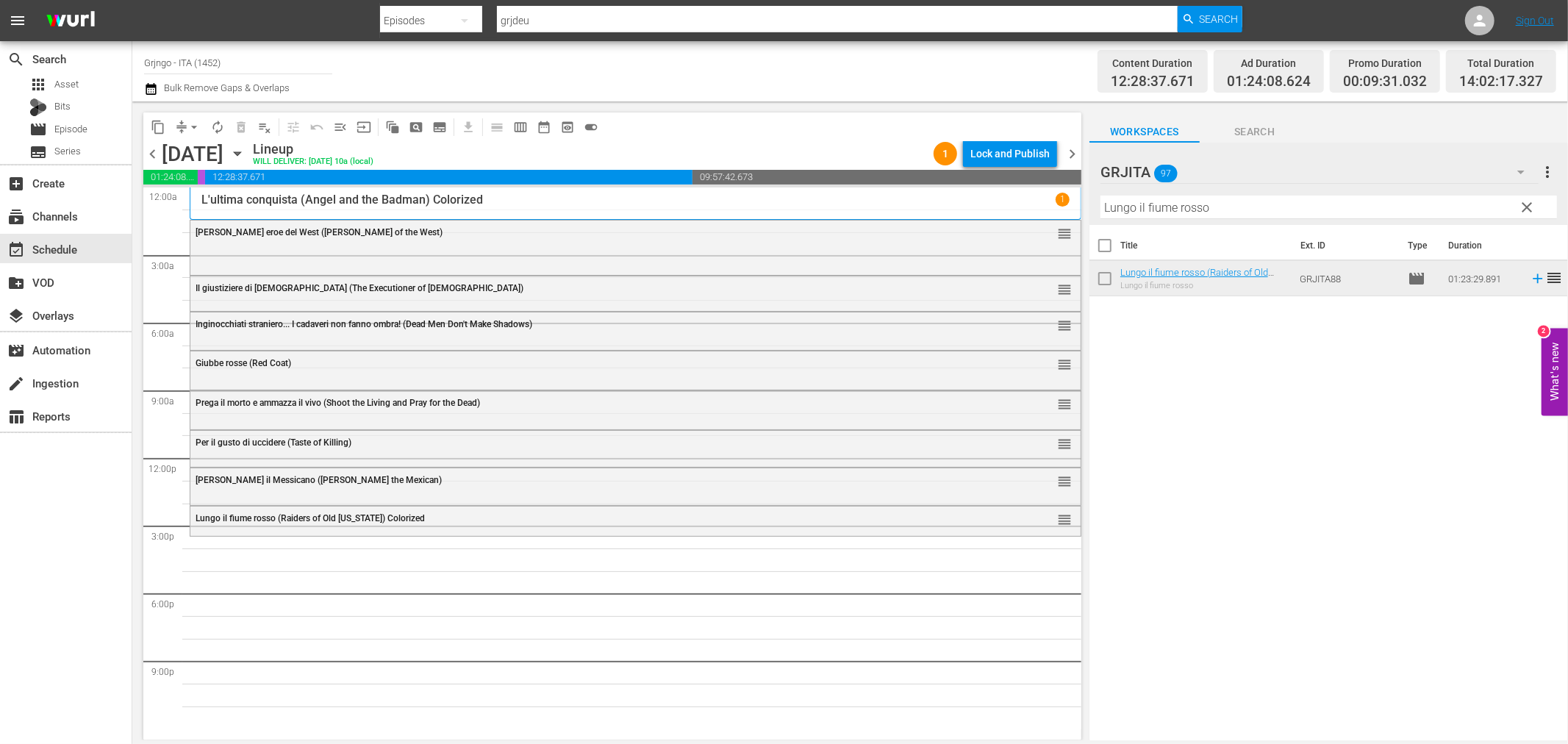
drag, startPoint x: 1524, startPoint y: 203, endPoint x: 1375, endPoint y: 209, distance: 149.1
click at [1524, 203] on span "clear" at bounding box center [1528, 208] width 18 height 18
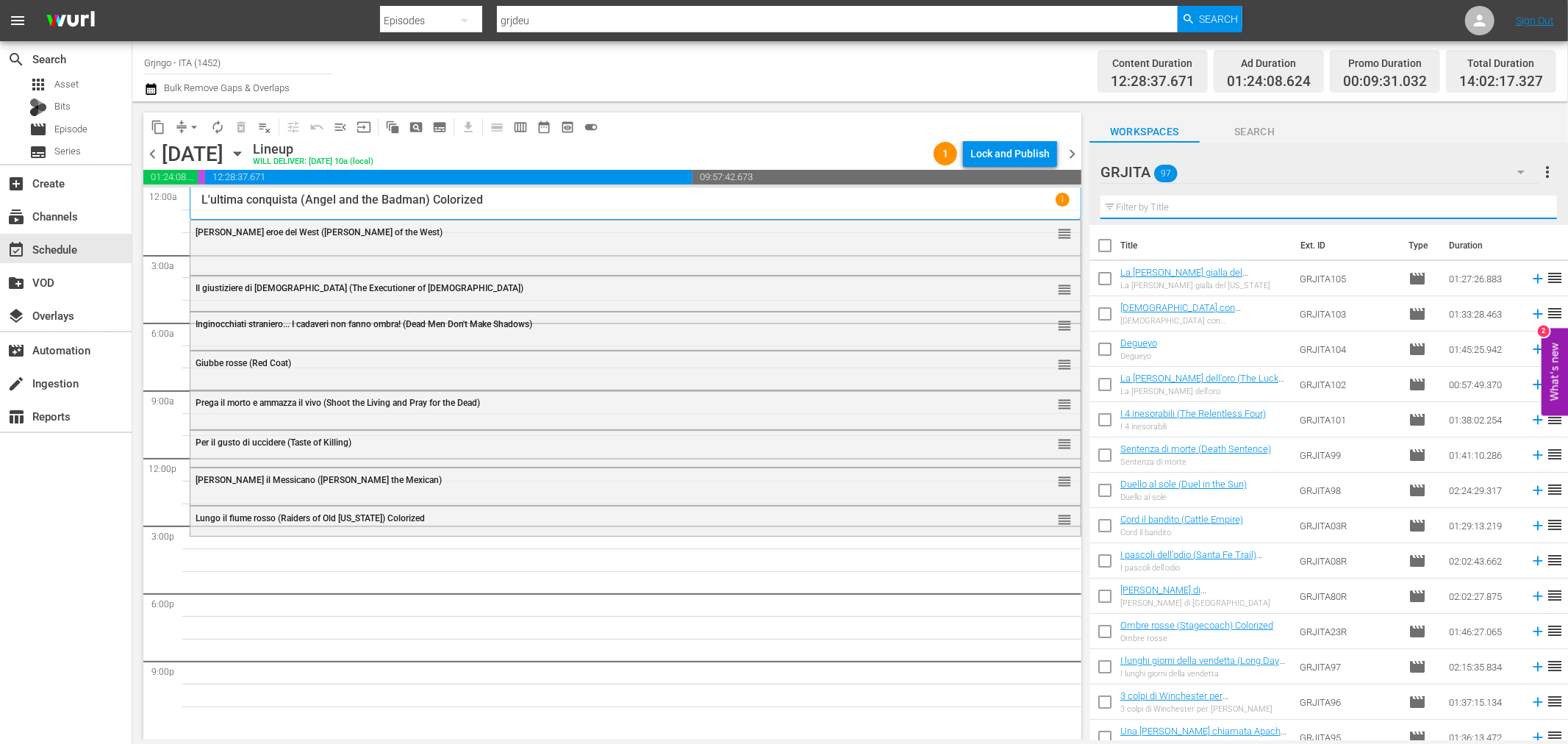
paste input "L'agente speciale [PERSON_NAME]"
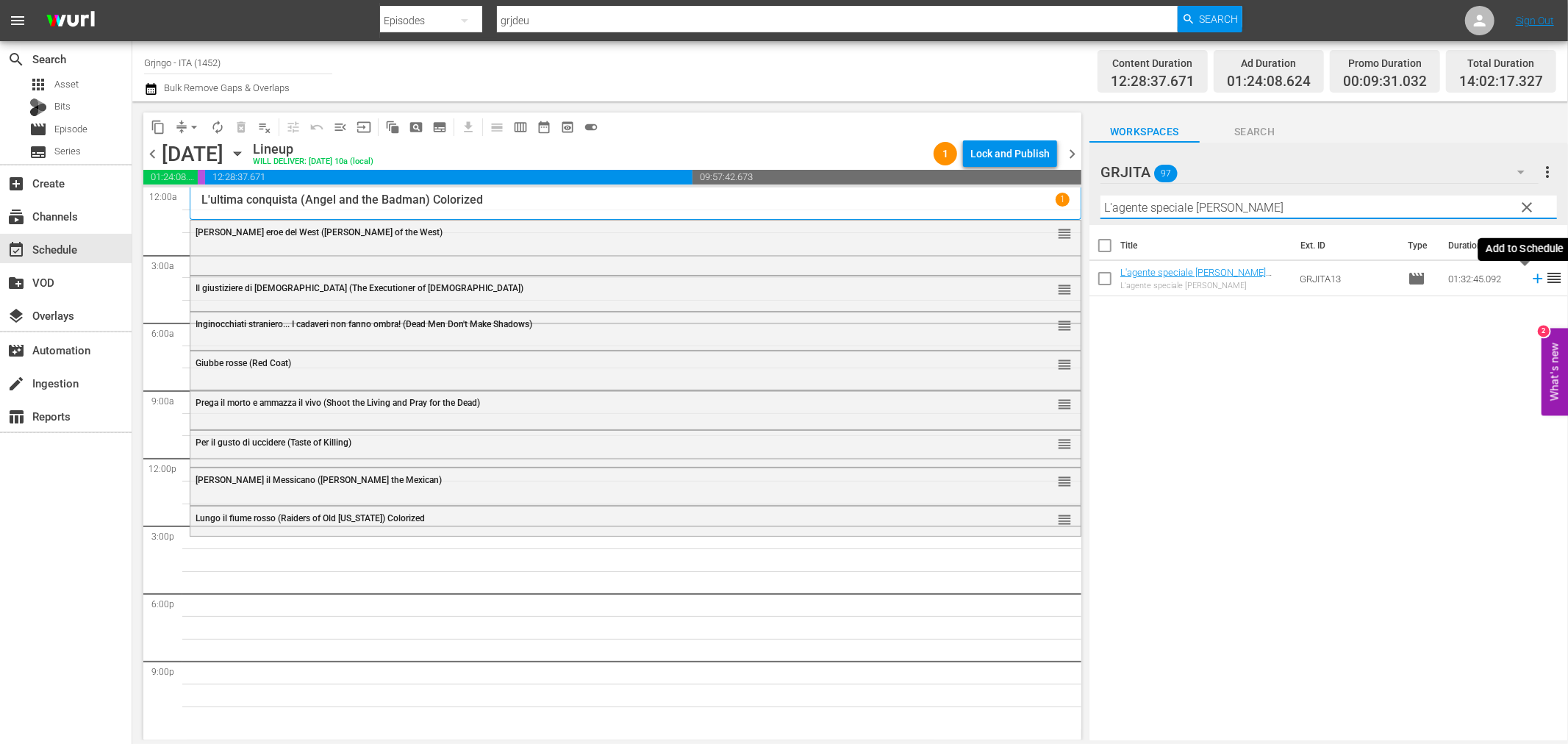
type input "L'agente speciale [PERSON_NAME]"
click at [1533, 275] on icon at bounding box center [1538, 278] width 10 height 10
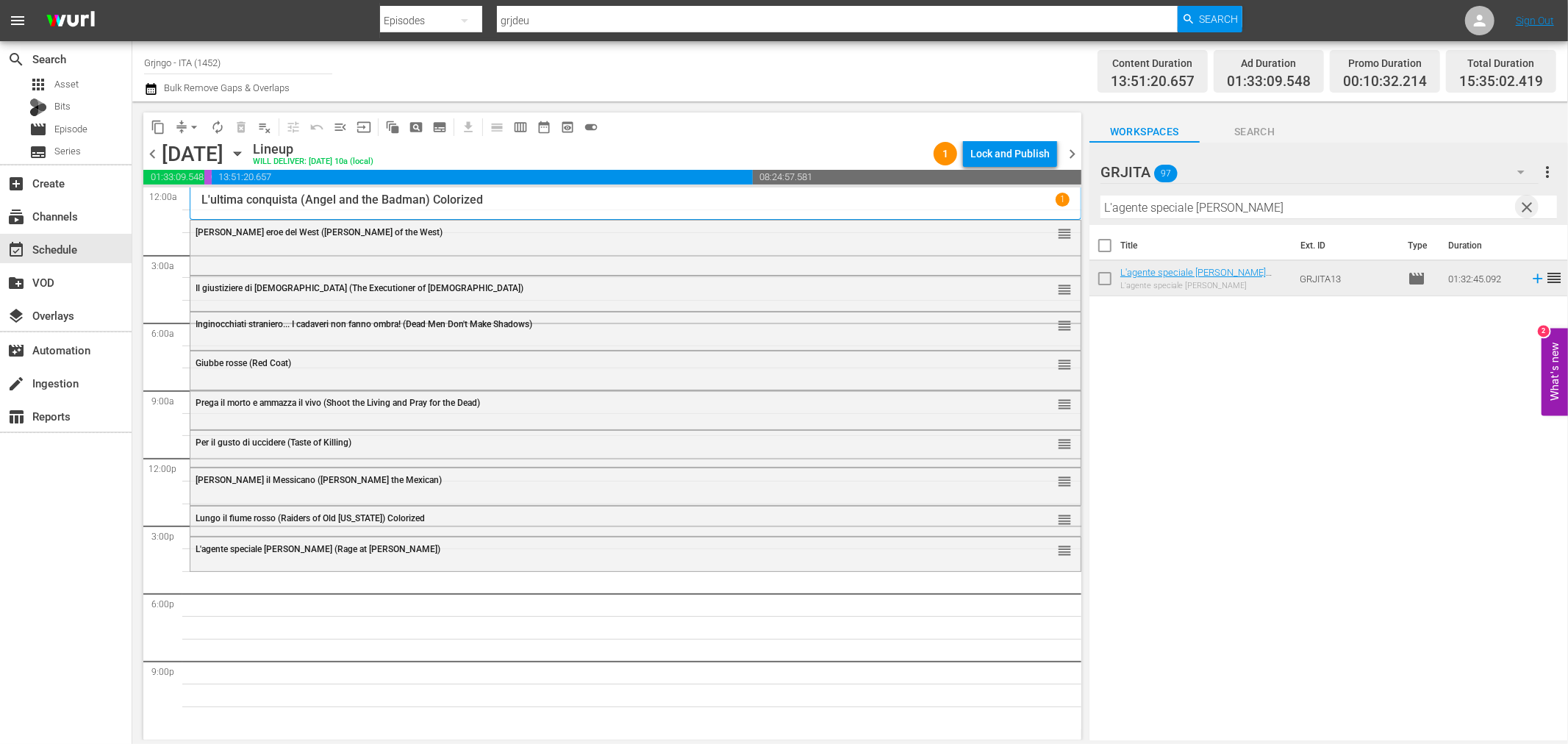
drag, startPoint x: 1533, startPoint y: 207, endPoint x: 1254, endPoint y: 195, distance: 279.3
click at [1532, 207] on span "clear" at bounding box center [1528, 208] width 18 height 18
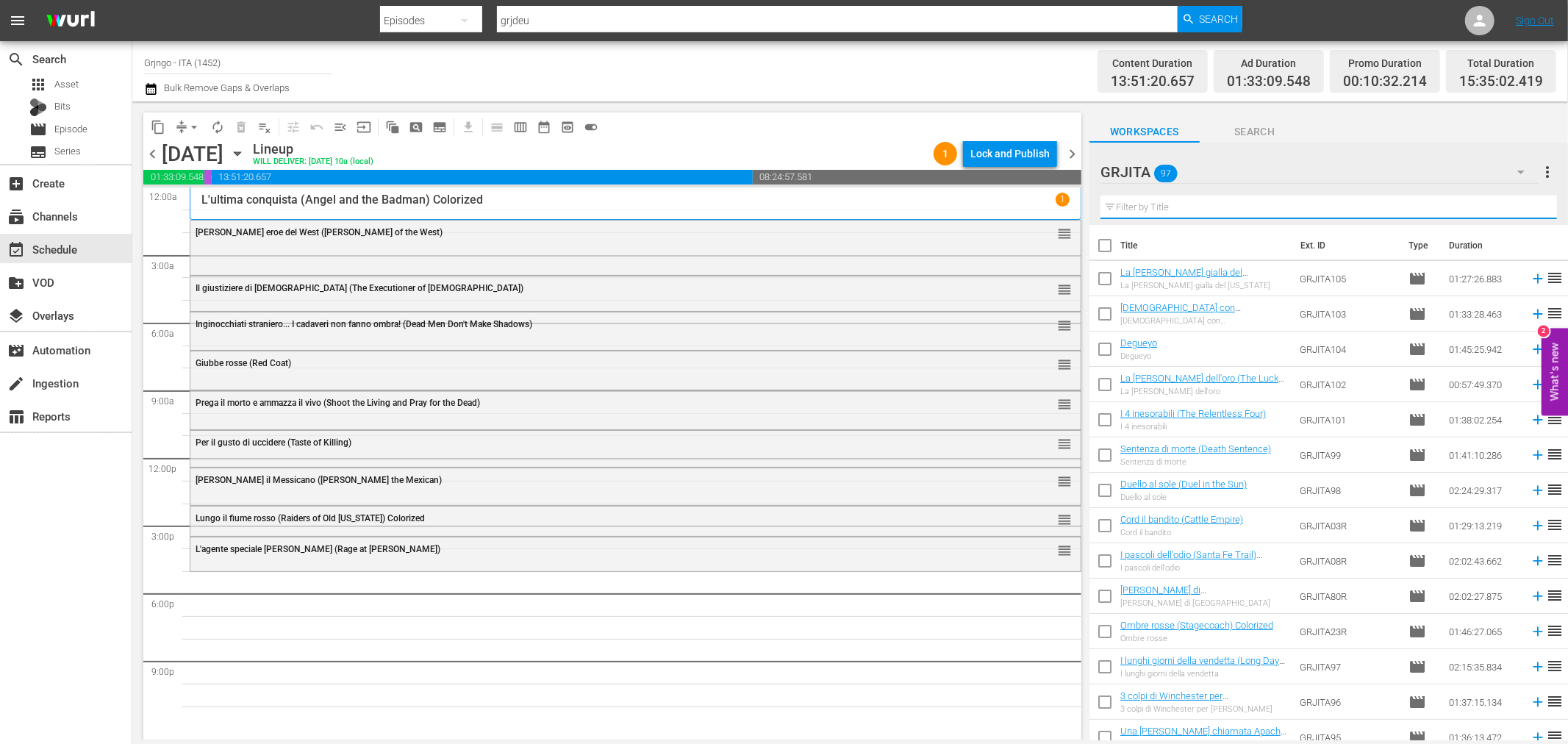
paste input "Joko invoca [DEMOGRAPHIC_DATA]... e muori"
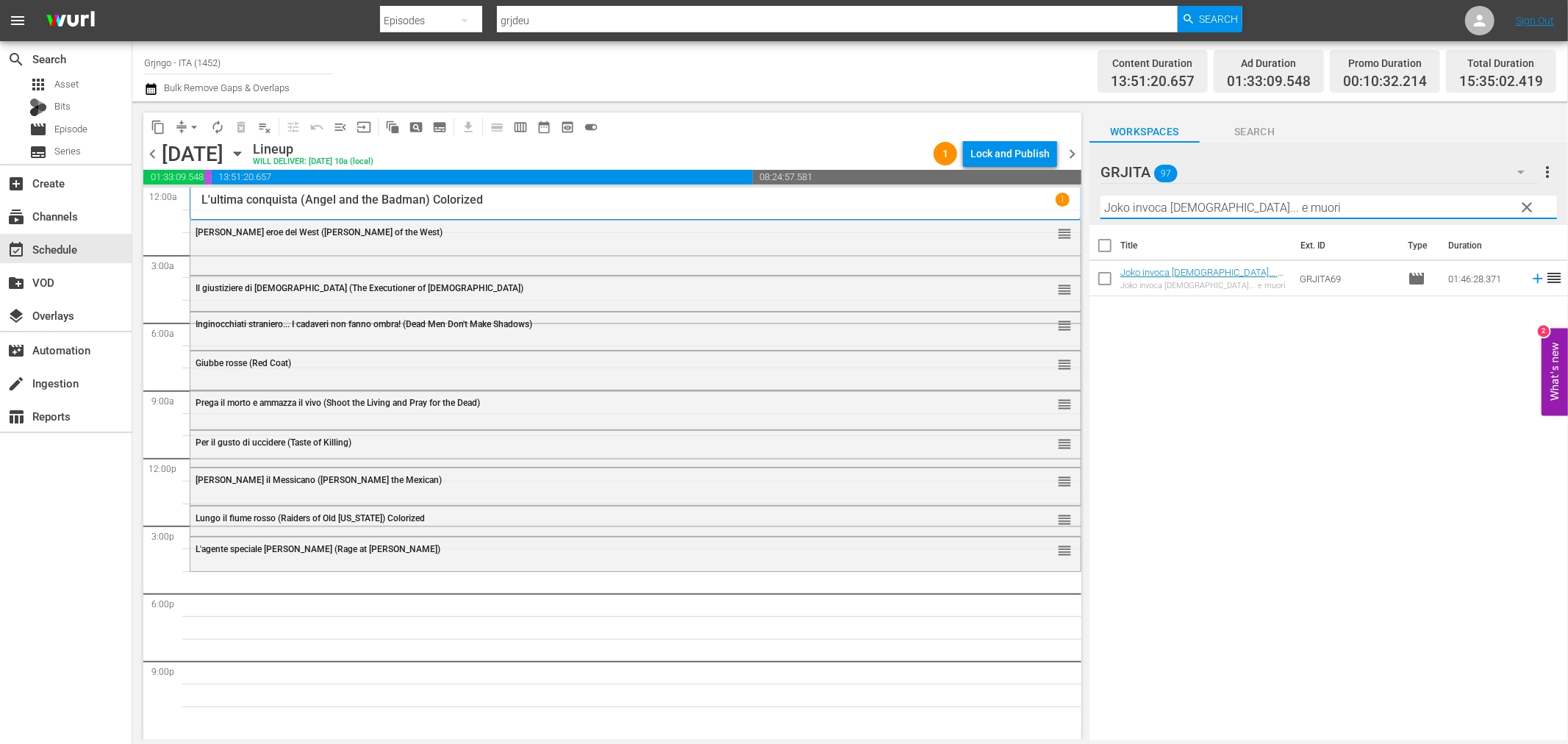
type input "Joko invoca [DEMOGRAPHIC_DATA]... e muori"
click at [1533, 279] on icon at bounding box center [1538, 278] width 10 height 10
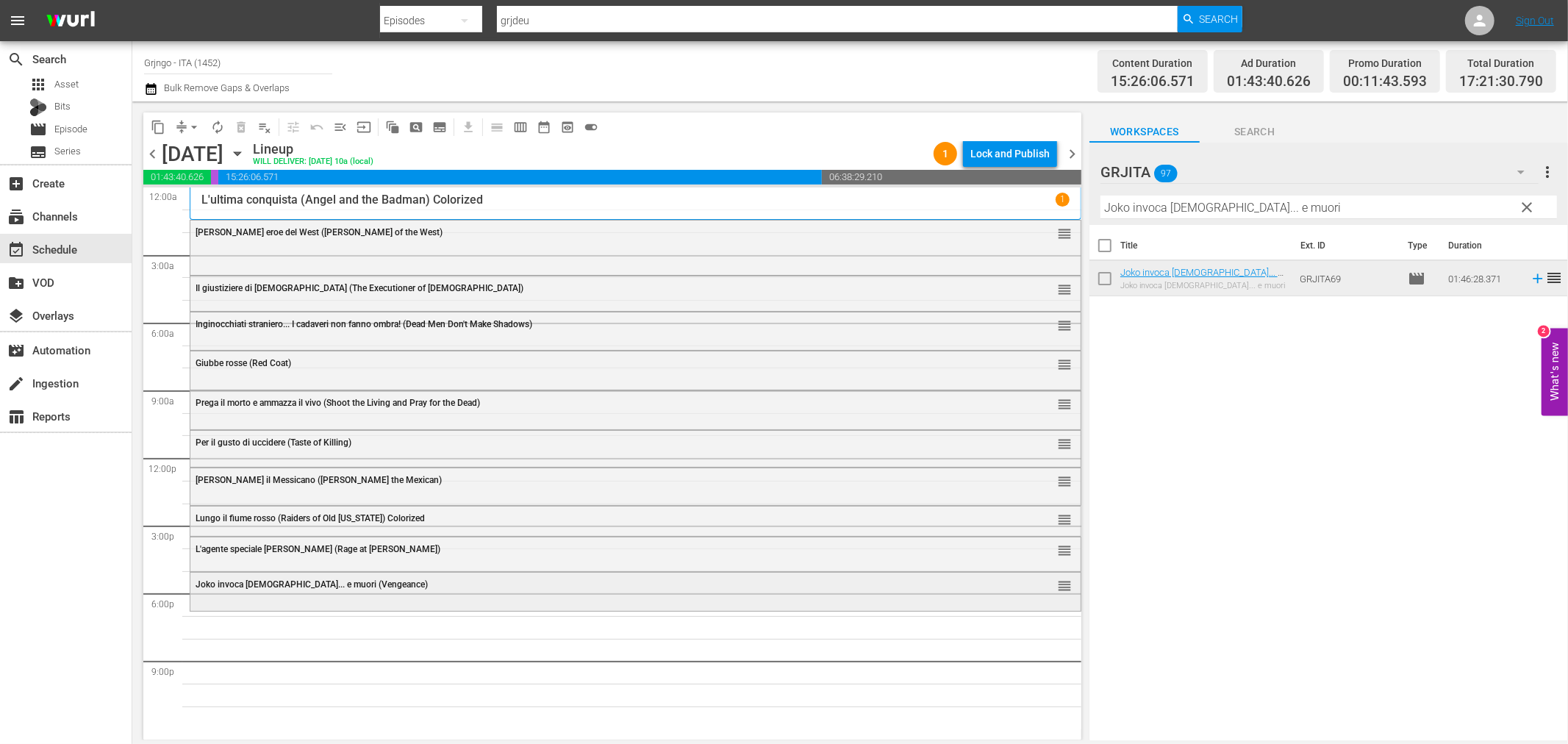
click at [251, 583] on span "Joko invoca [DEMOGRAPHIC_DATA]... e muori (Vengeance)" at bounding box center [311, 584] width 233 height 10
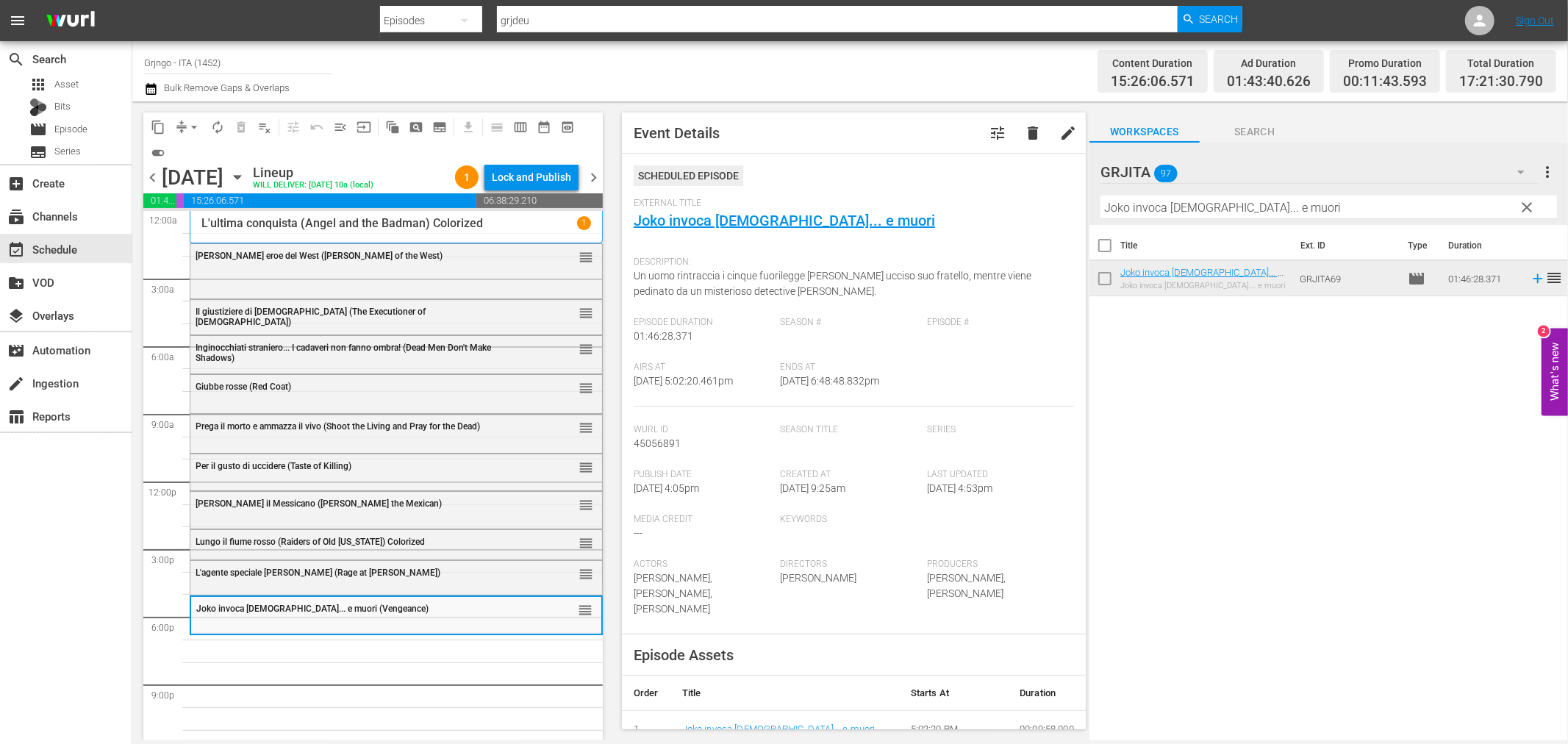
drag, startPoint x: 1525, startPoint y: 204, endPoint x: 1397, endPoint y: 195, distance: 128.3
click at [1525, 204] on span "clear" at bounding box center [1528, 208] width 18 height 18
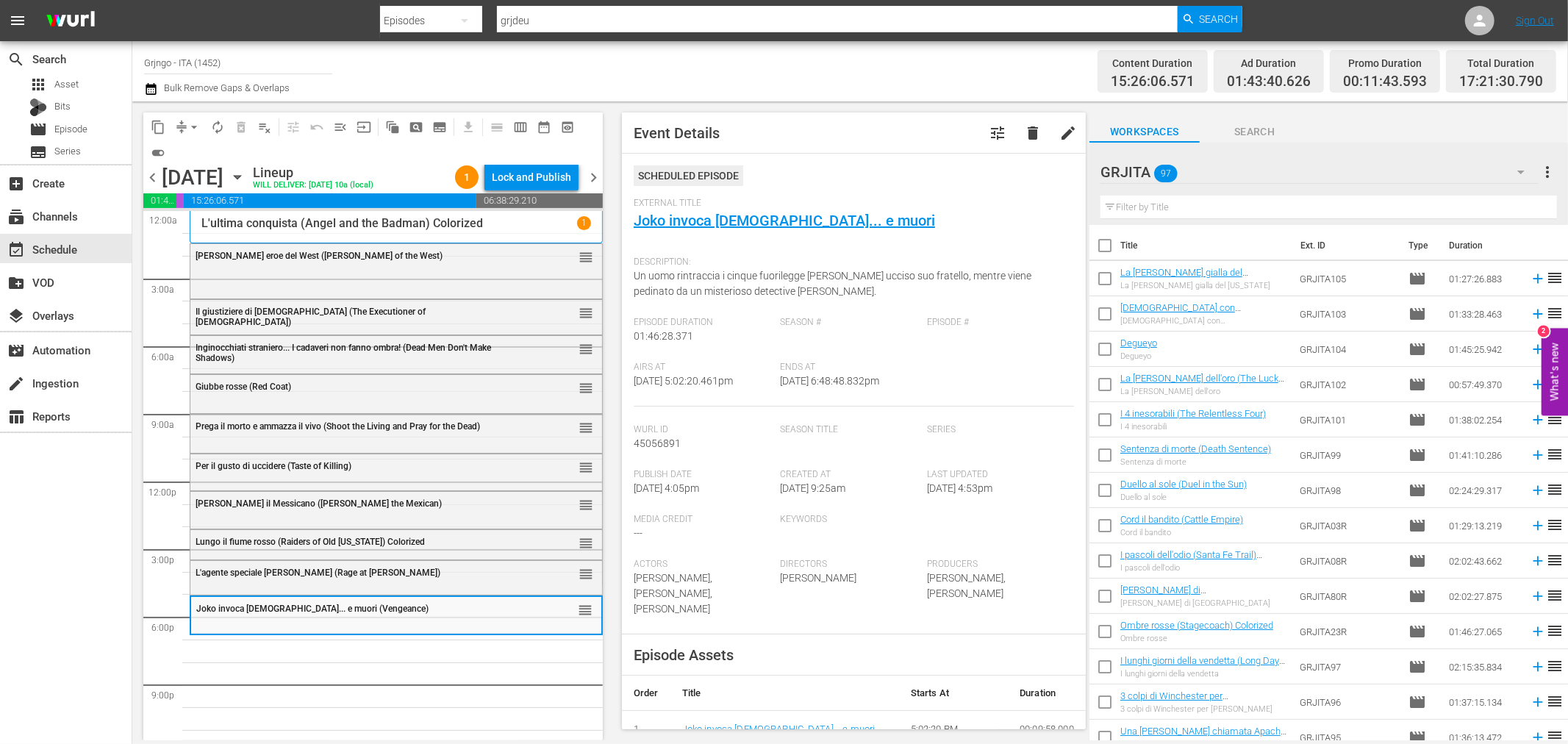
click at [1181, 204] on input "text" at bounding box center [1329, 207] width 456 height 23
paste input "[PERSON_NAME]"
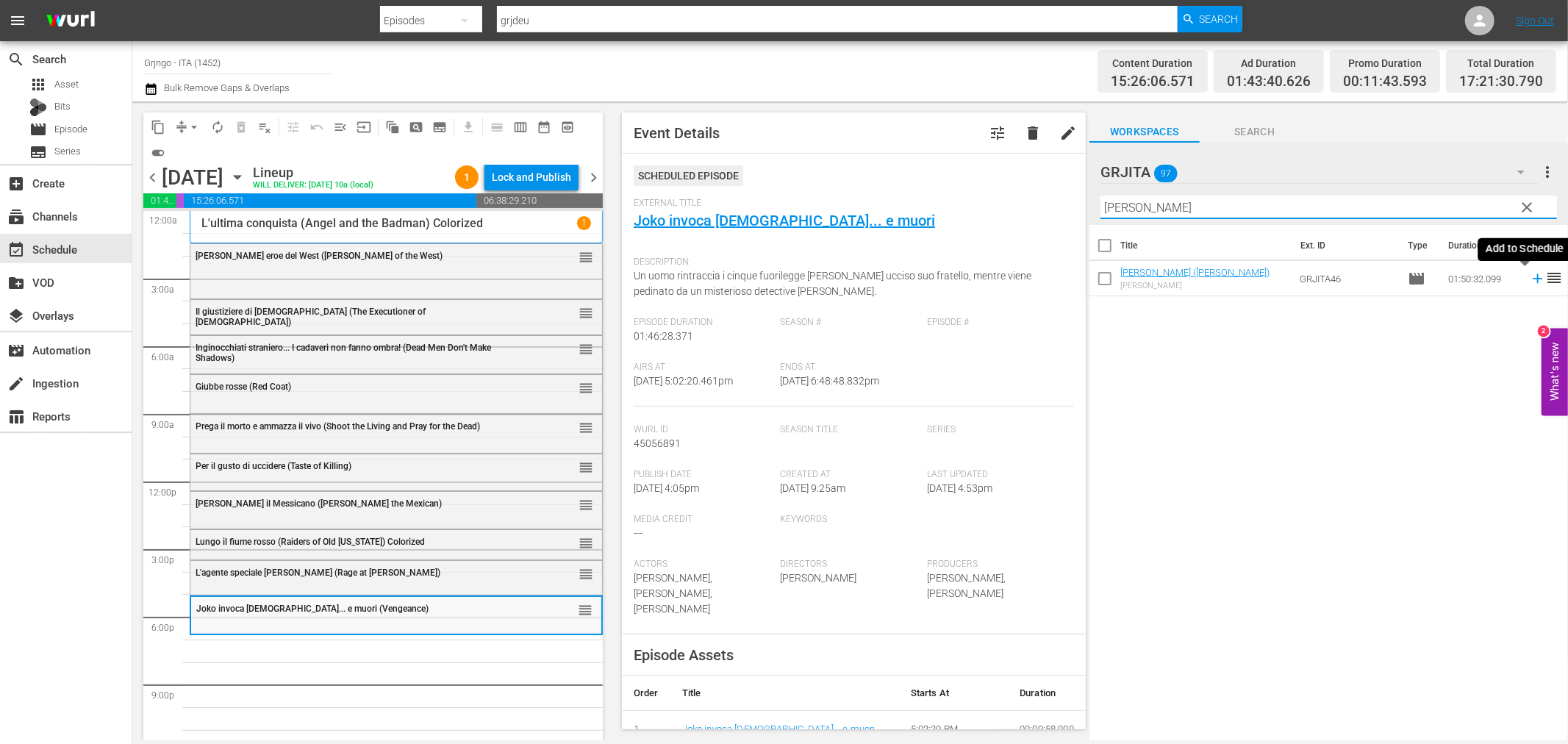
type input "[PERSON_NAME]"
click at [1530, 280] on icon at bounding box center [1538, 278] width 16 height 16
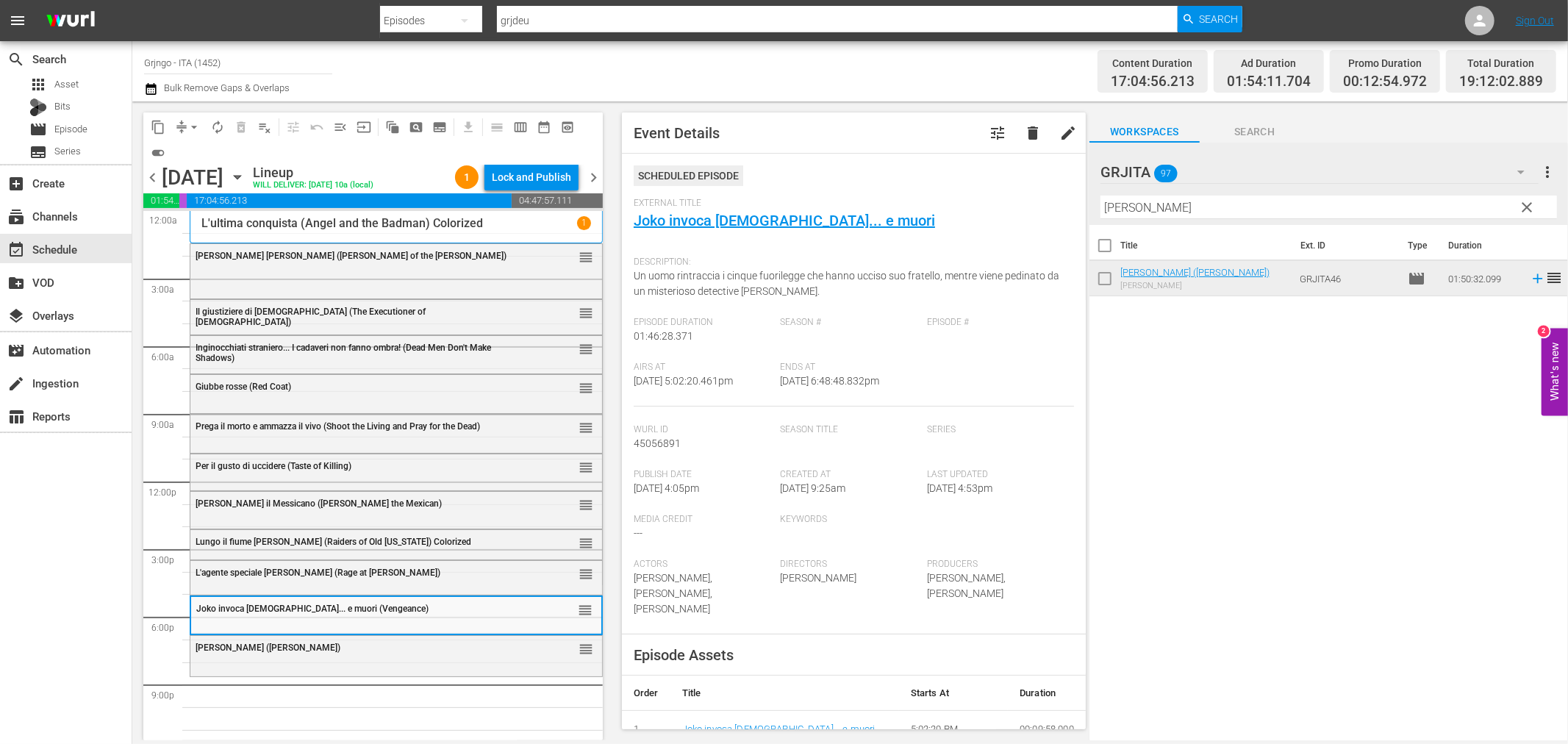
drag, startPoint x: 1525, startPoint y: 204, endPoint x: 1311, endPoint y: 200, distance: 214.0
click at [1525, 204] on span "clear" at bounding box center [1528, 208] width 18 height 18
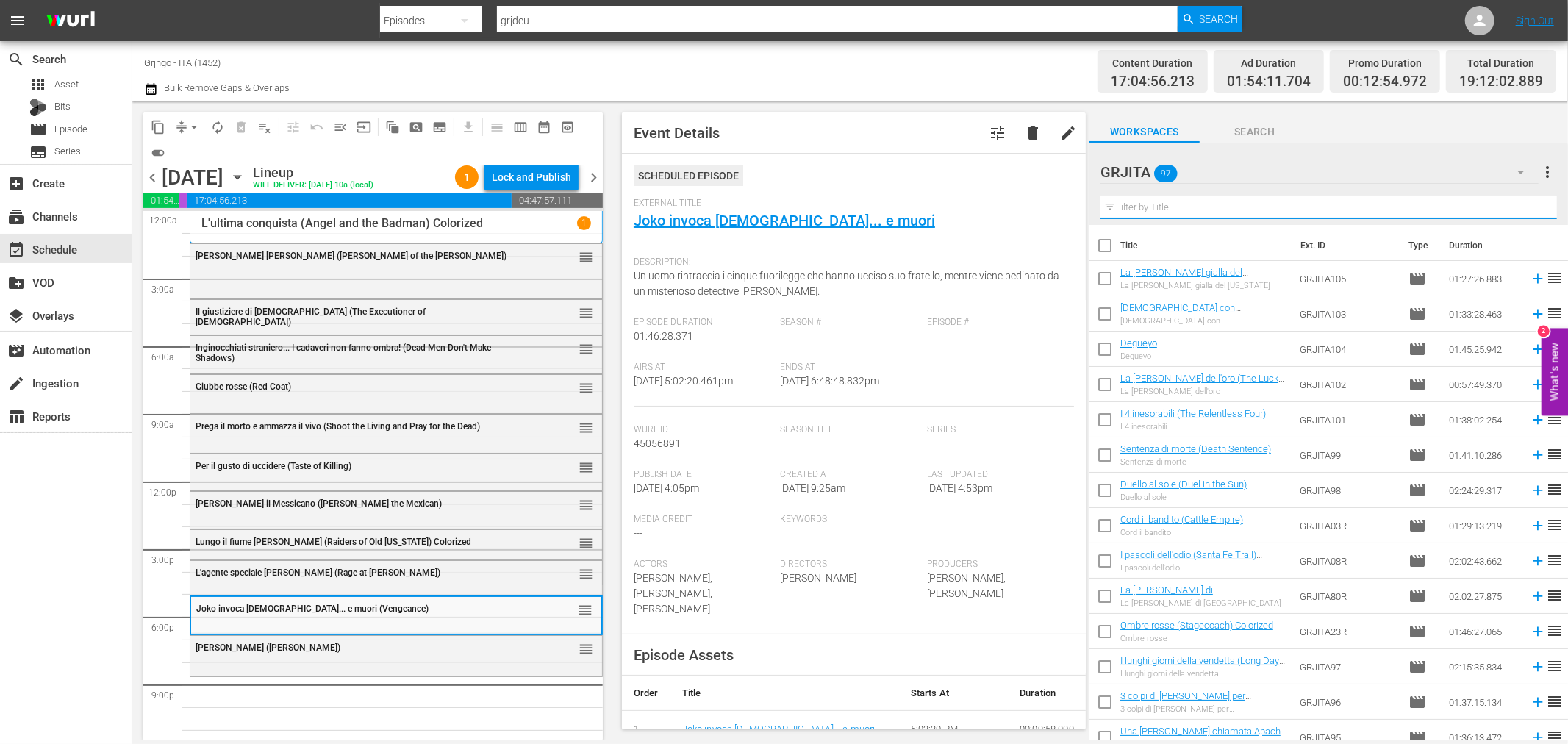
paste input "Ed ora... raccomanda l'anima a [DEMOGRAPHIC_DATA]!"
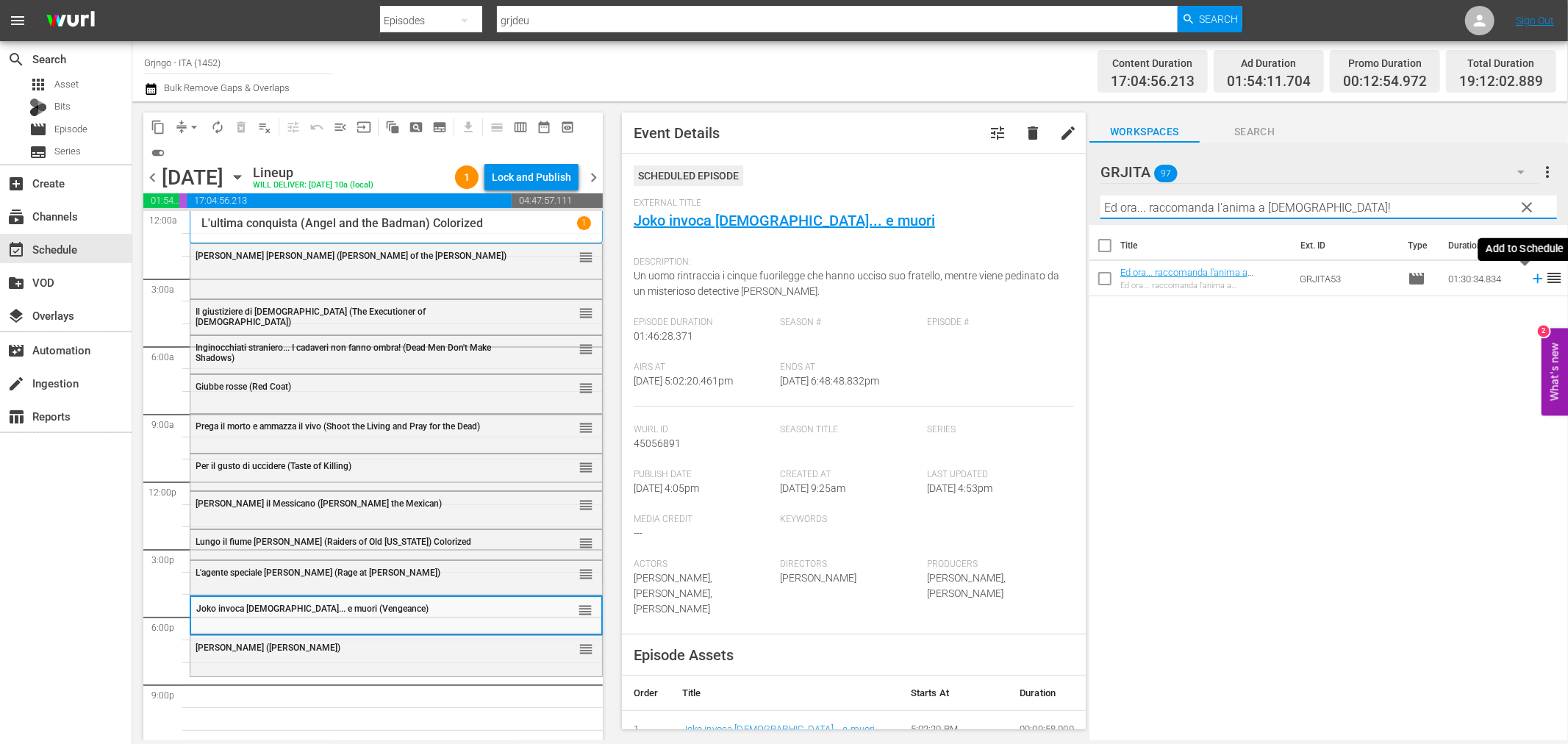
type input "Ed ora... raccomanda l'anima a [DEMOGRAPHIC_DATA]!"
click at [1530, 278] on icon at bounding box center [1538, 278] width 16 height 16
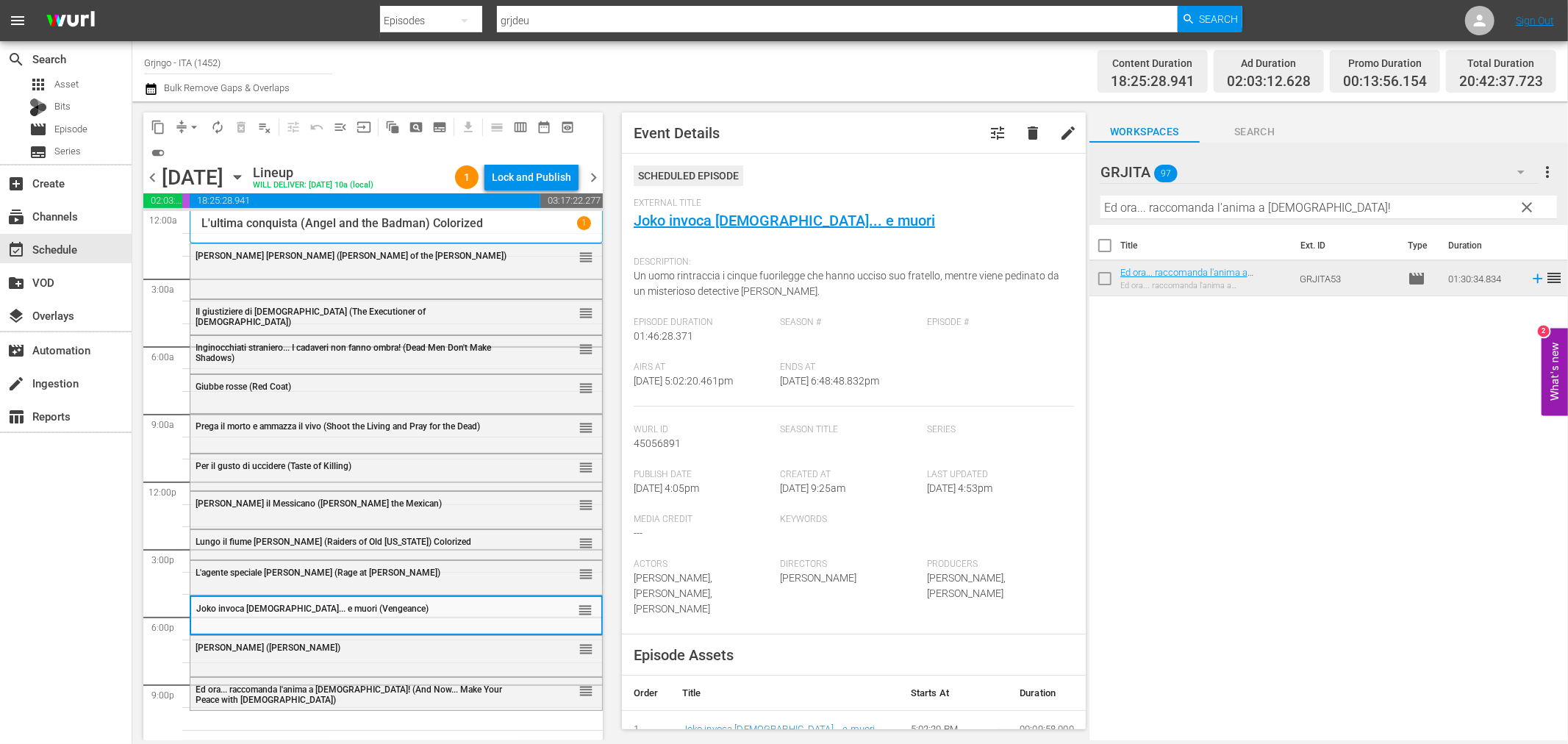
drag, startPoint x: 1526, startPoint y: 204, endPoint x: 1327, endPoint y: 208, distance: 199.0
click at [1526, 204] on span "clear" at bounding box center [1528, 208] width 18 height 18
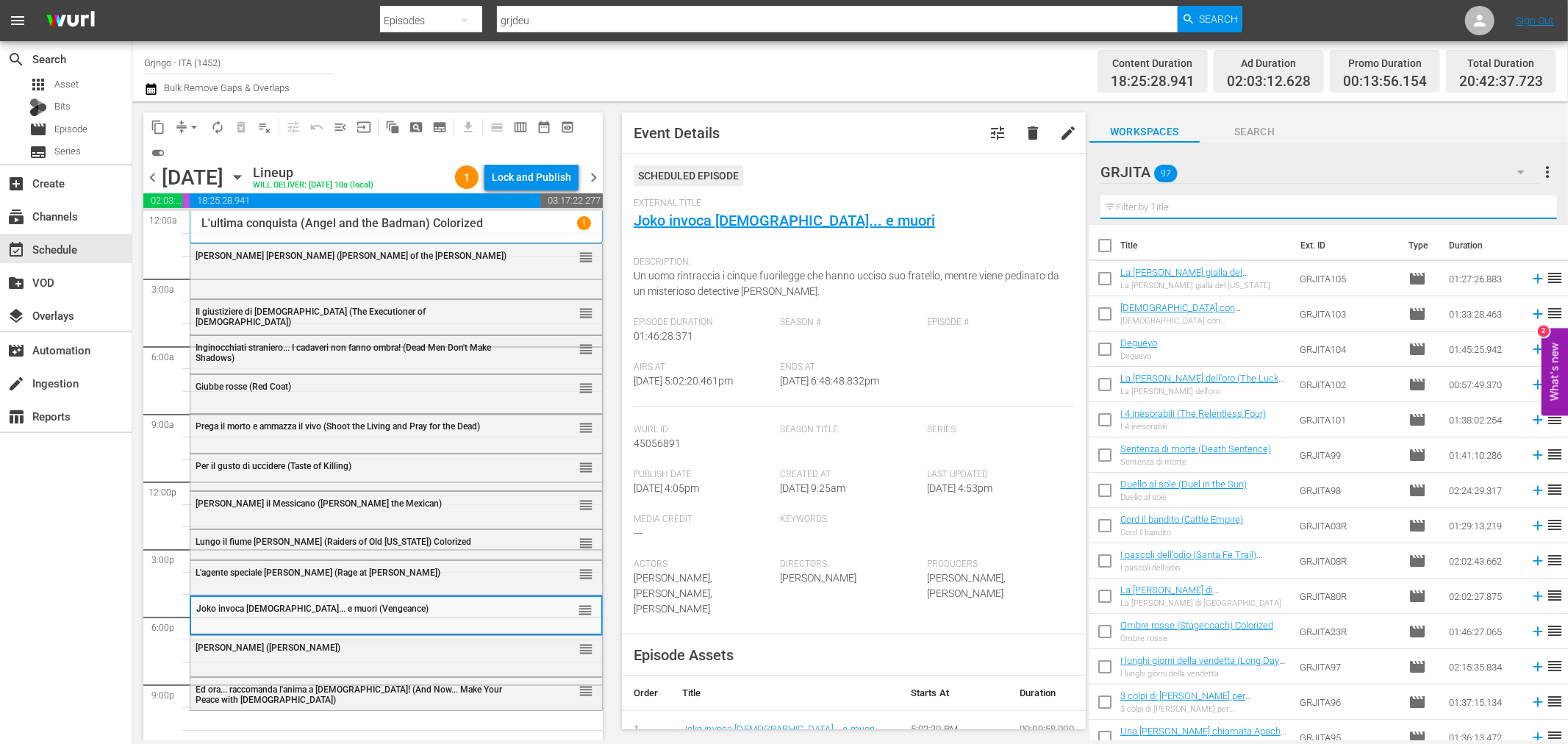
paste input "W Django! (Viva! [GEOGRAPHIC_DATA])"
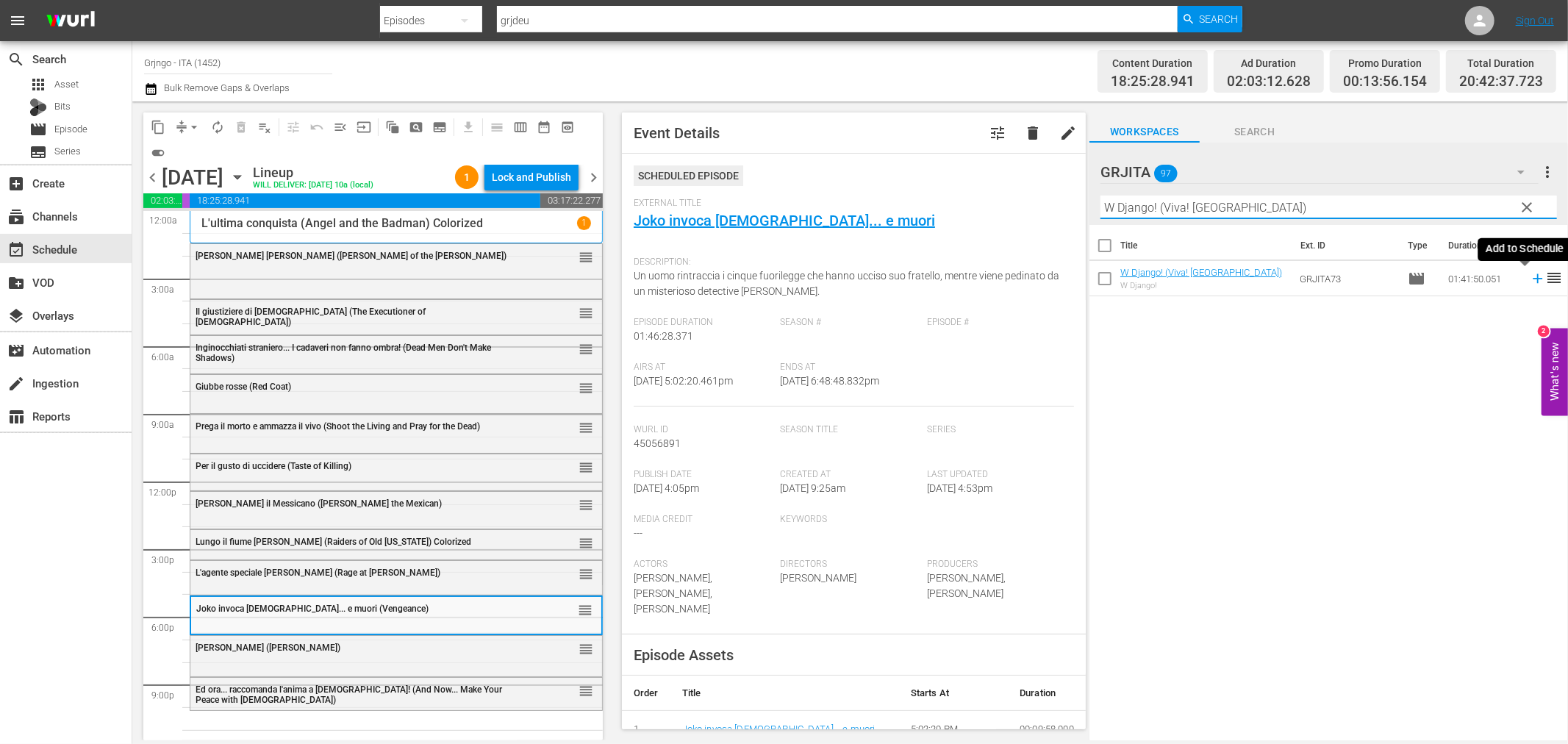
type input "W Django! (Viva! [GEOGRAPHIC_DATA])"
click at [1533, 279] on icon at bounding box center [1538, 278] width 10 height 10
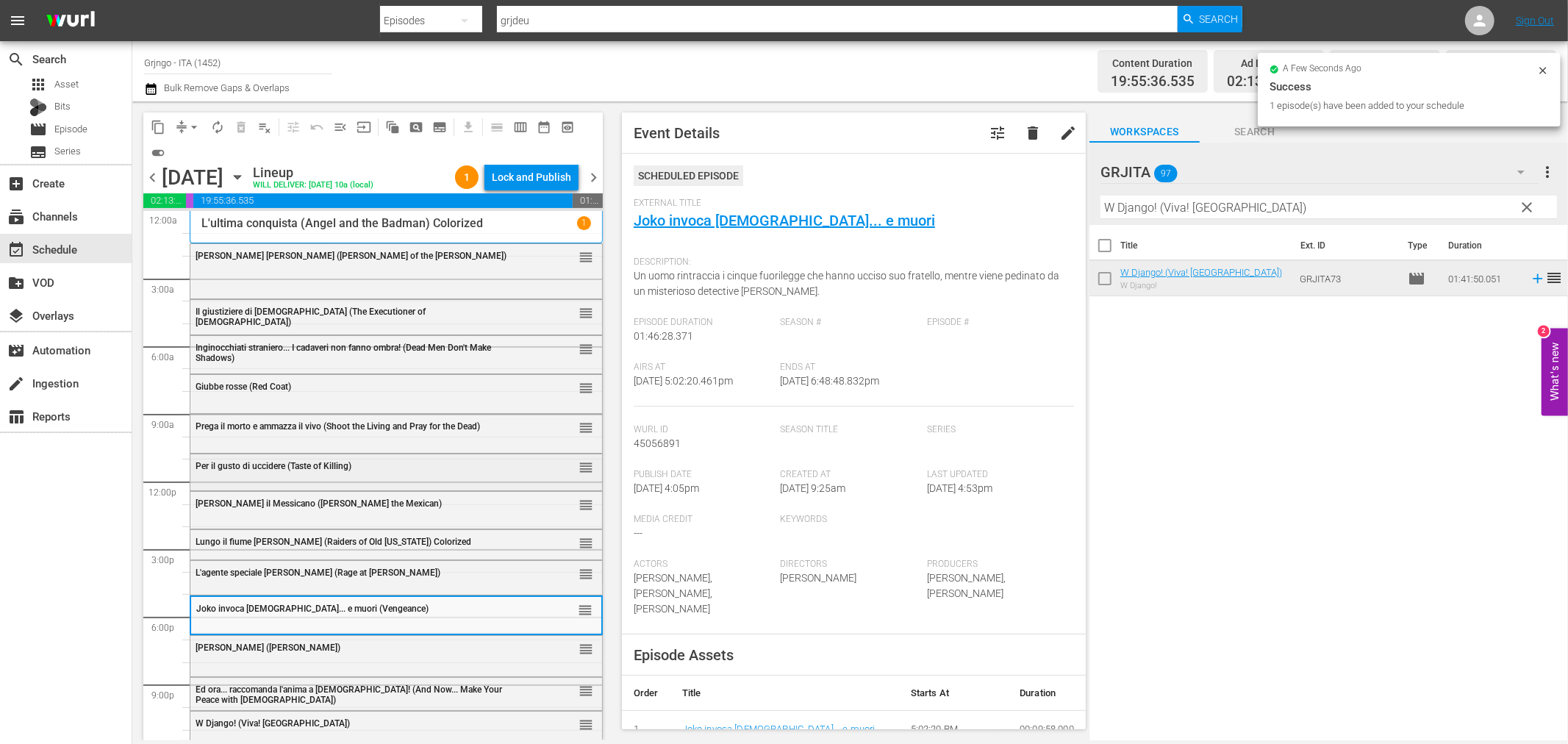
scroll to position [11, 0]
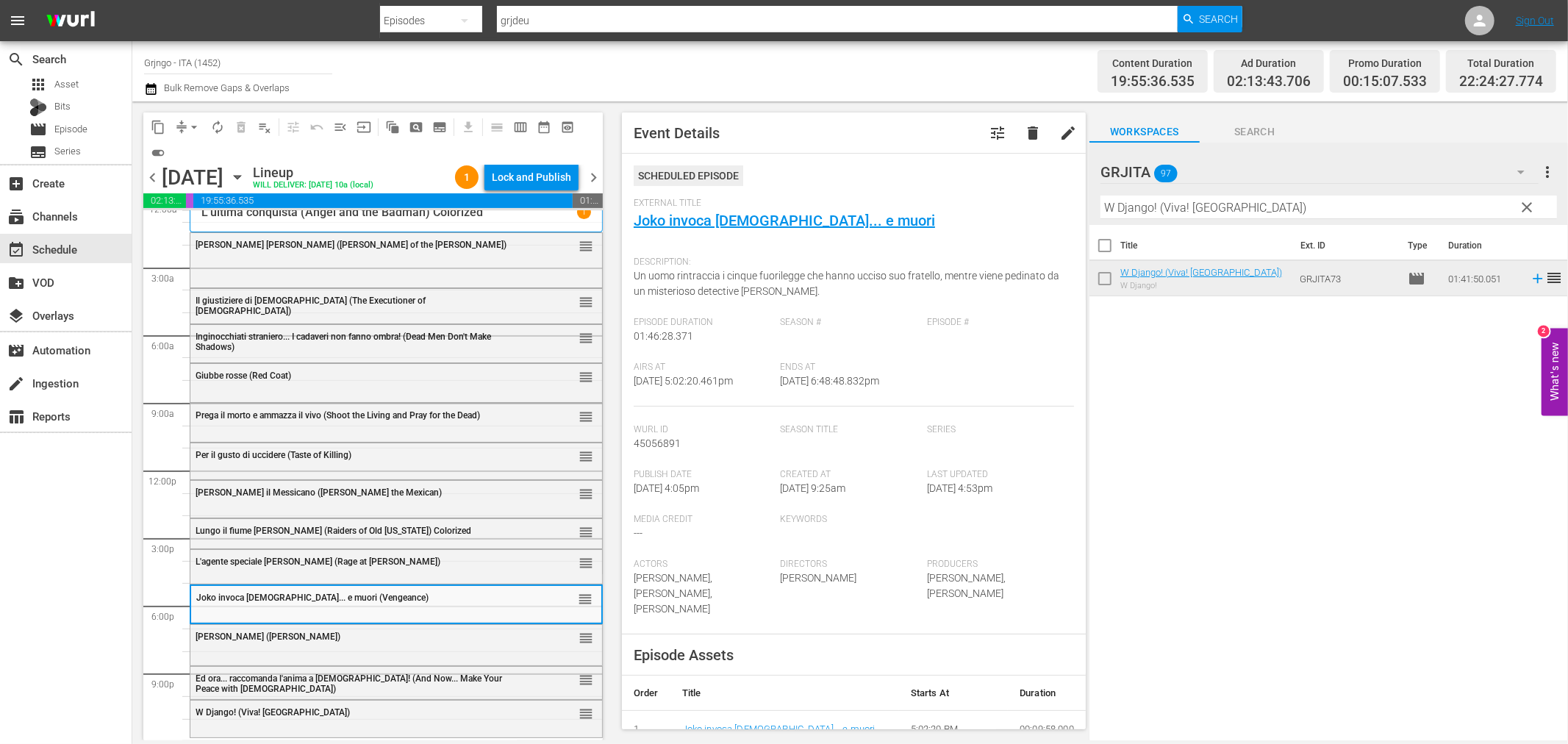
drag, startPoint x: 1525, startPoint y: 204, endPoint x: 1251, endPoint y: 200, distance: 274.0
click at [1525, 204] on span "clear" at bounding box center [1528, 208] width 18 height 18
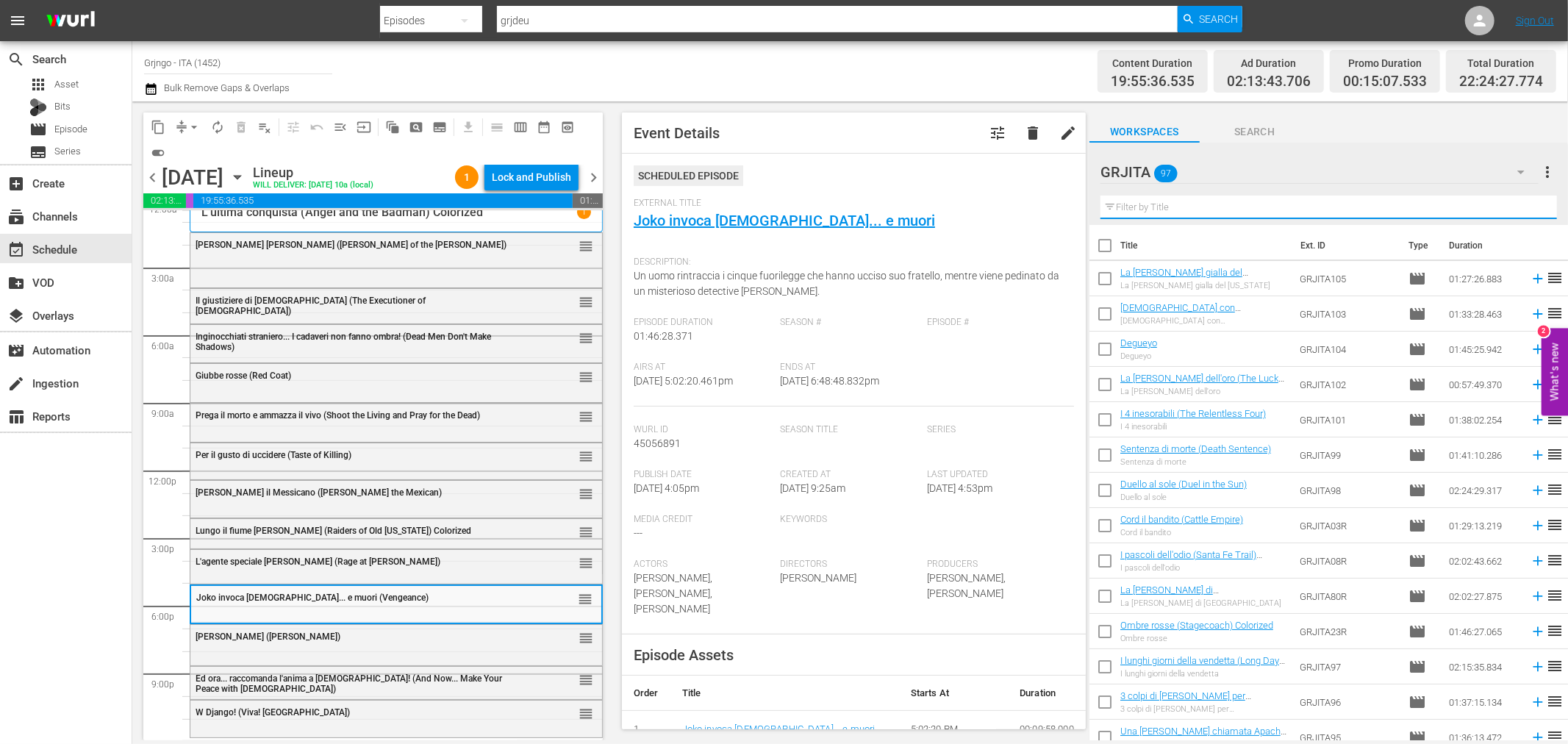
paste input "Il tesoro dei Sequoia (The Big Trees)"
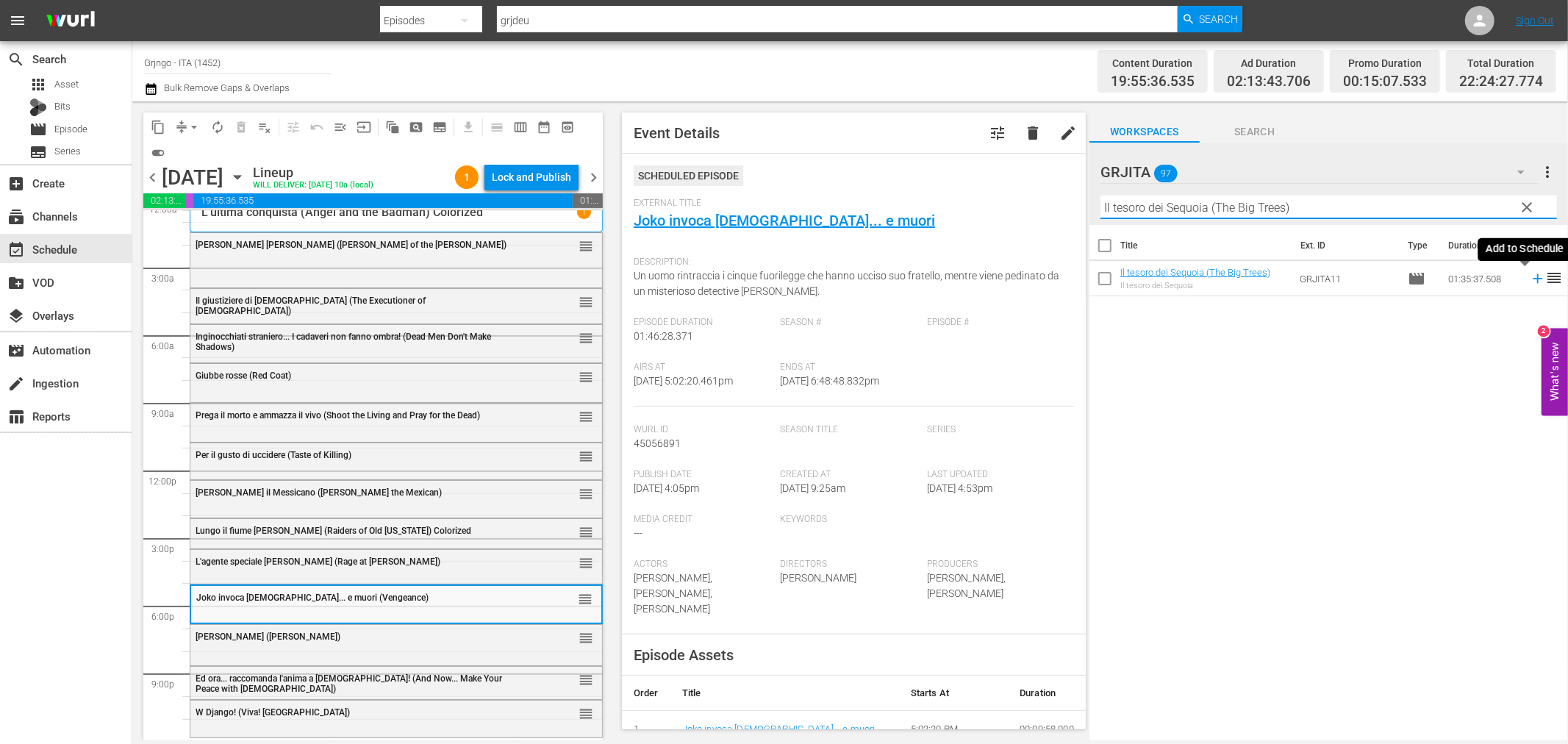
type input "Il tesoro dei Sequoia (The Big Trees)"
click at [1530, 273] on icon at bounding box center [1538, 278] width 16 height 16
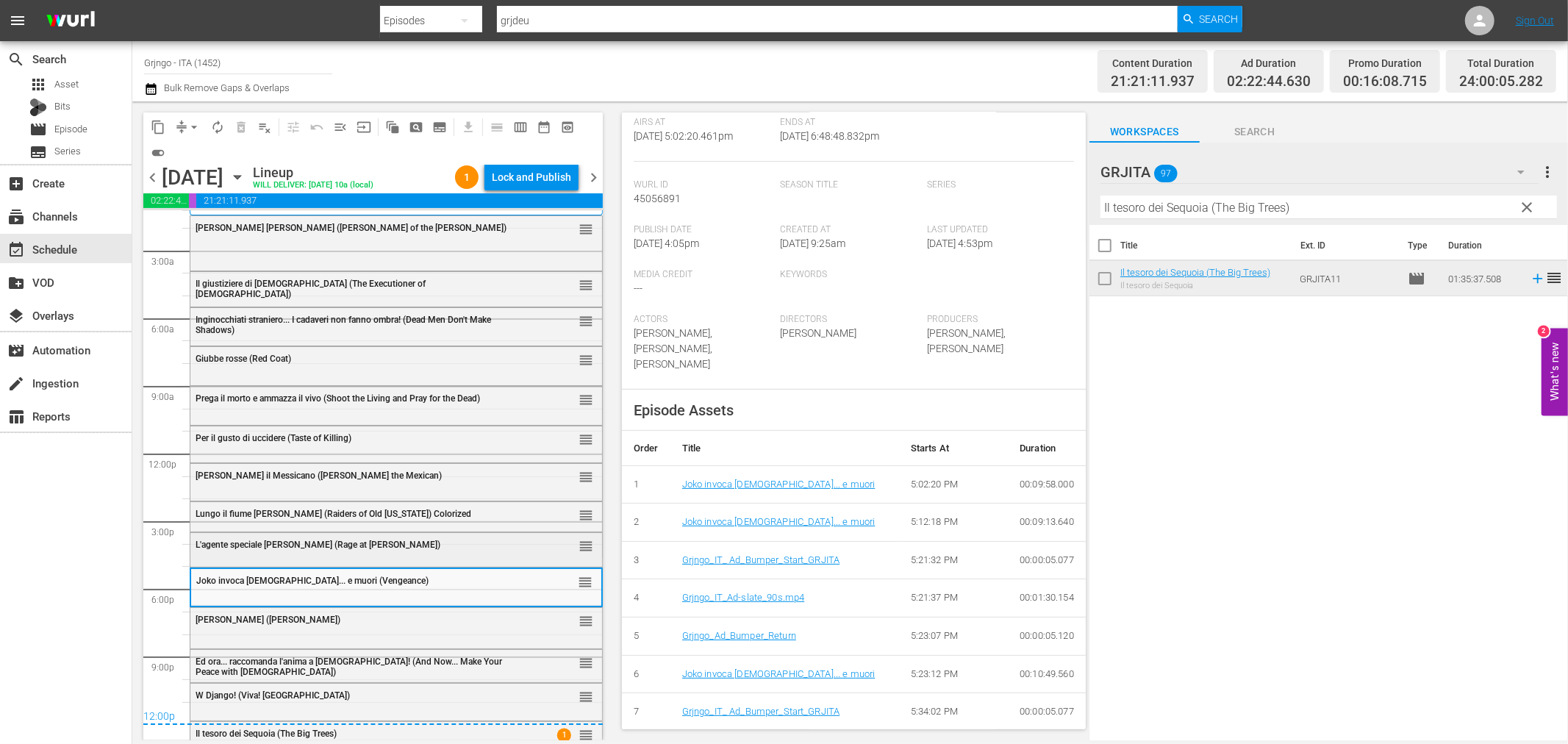
scroll to position [45, 0]
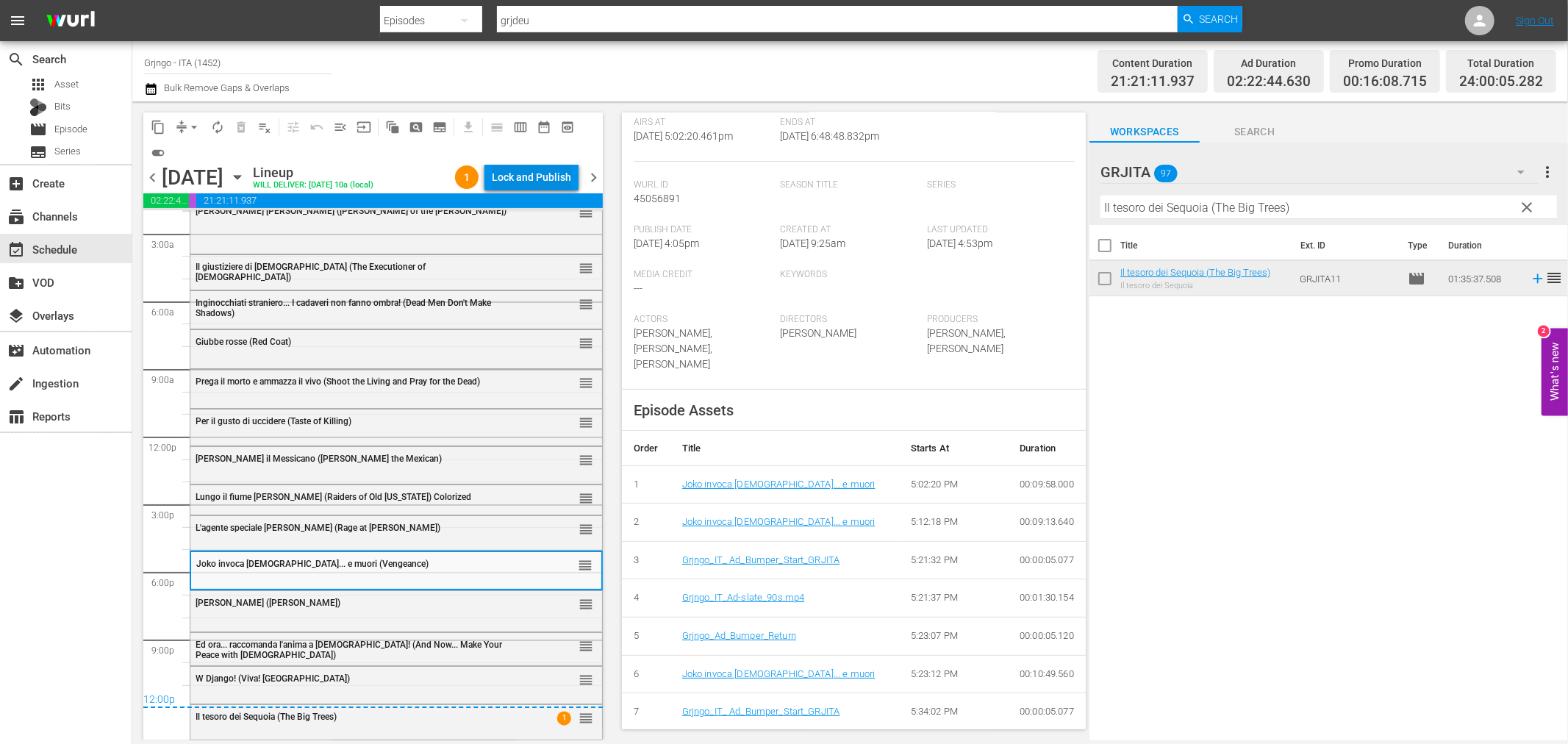
click at [496, 174] on div "Lock and Publish" at bounding box center [532, 177] width 80 height 27
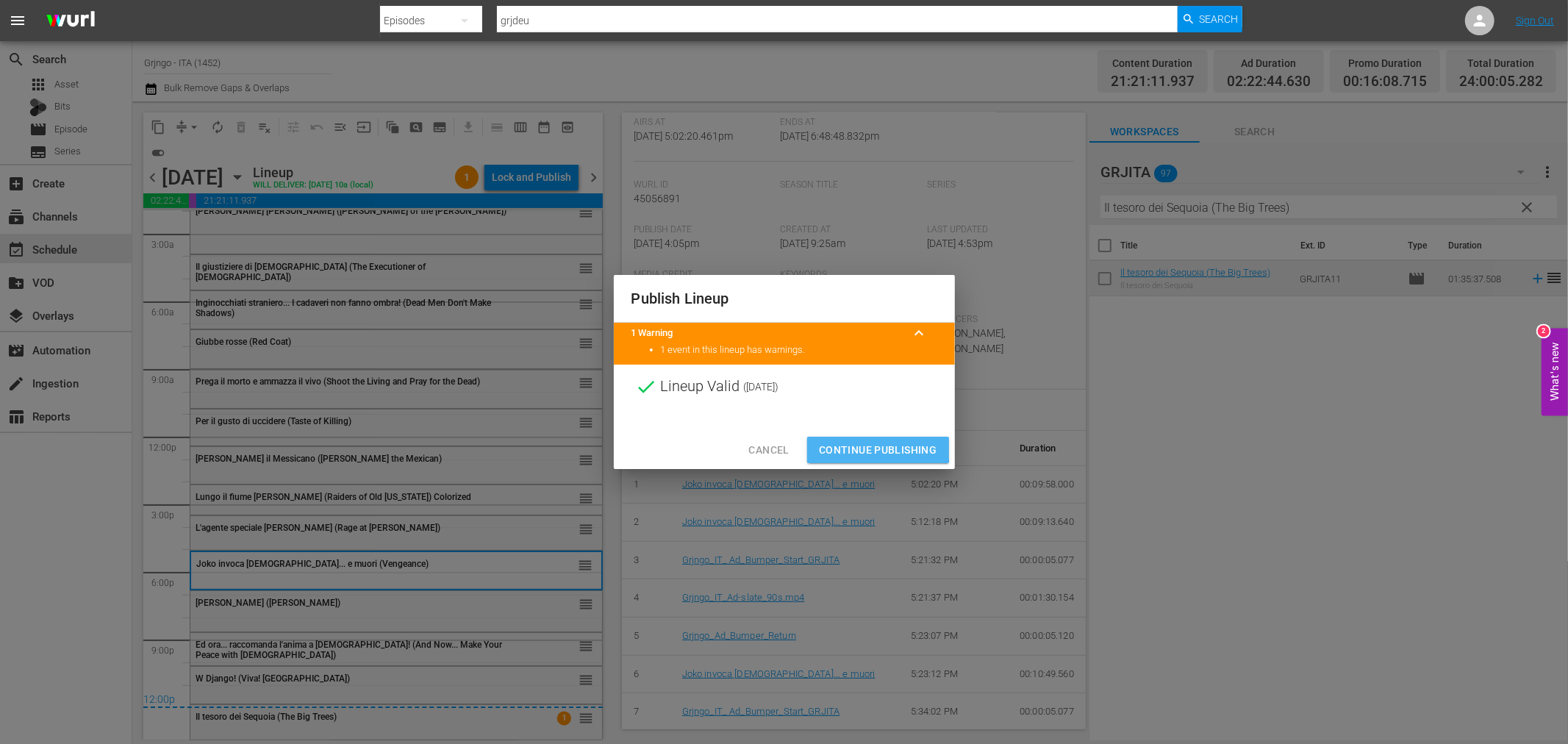
click at [843, 447] on span "Continue Publishing" at bounding box center [878, 450] width 118 height 19
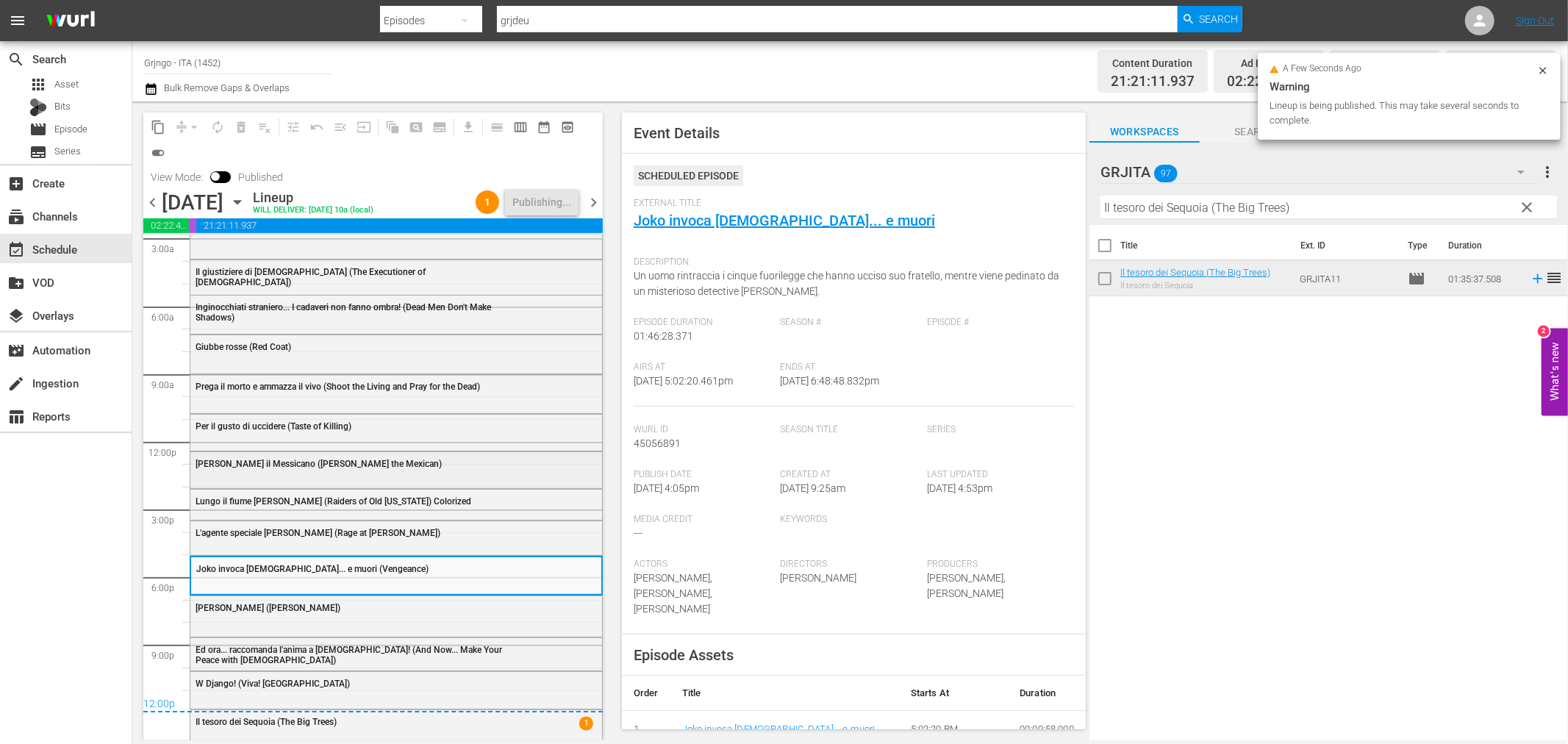
scroll to position [70, 0]
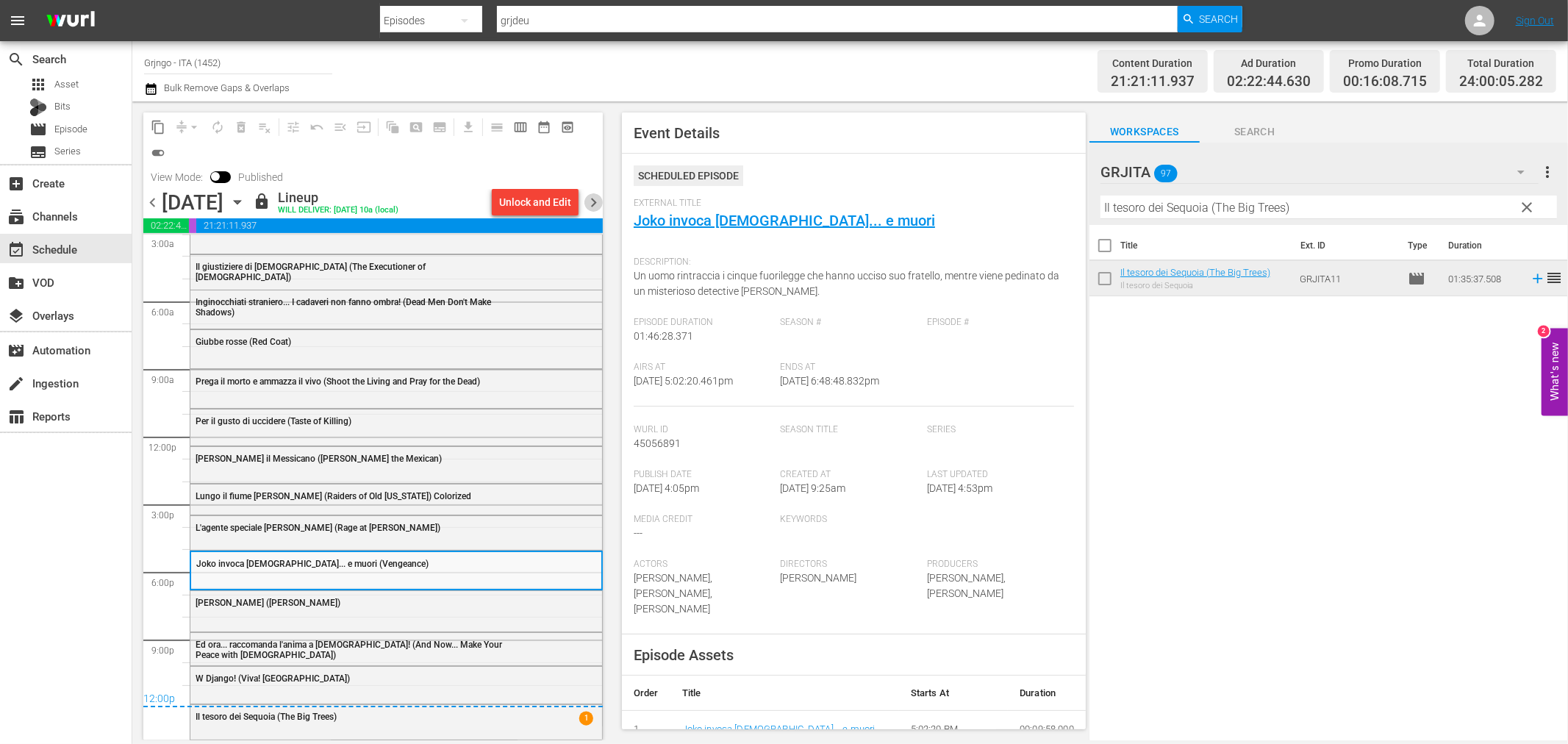
click at [591, 201] on span "chevron_right" at bounding box center [593, 202] width 19 height 19
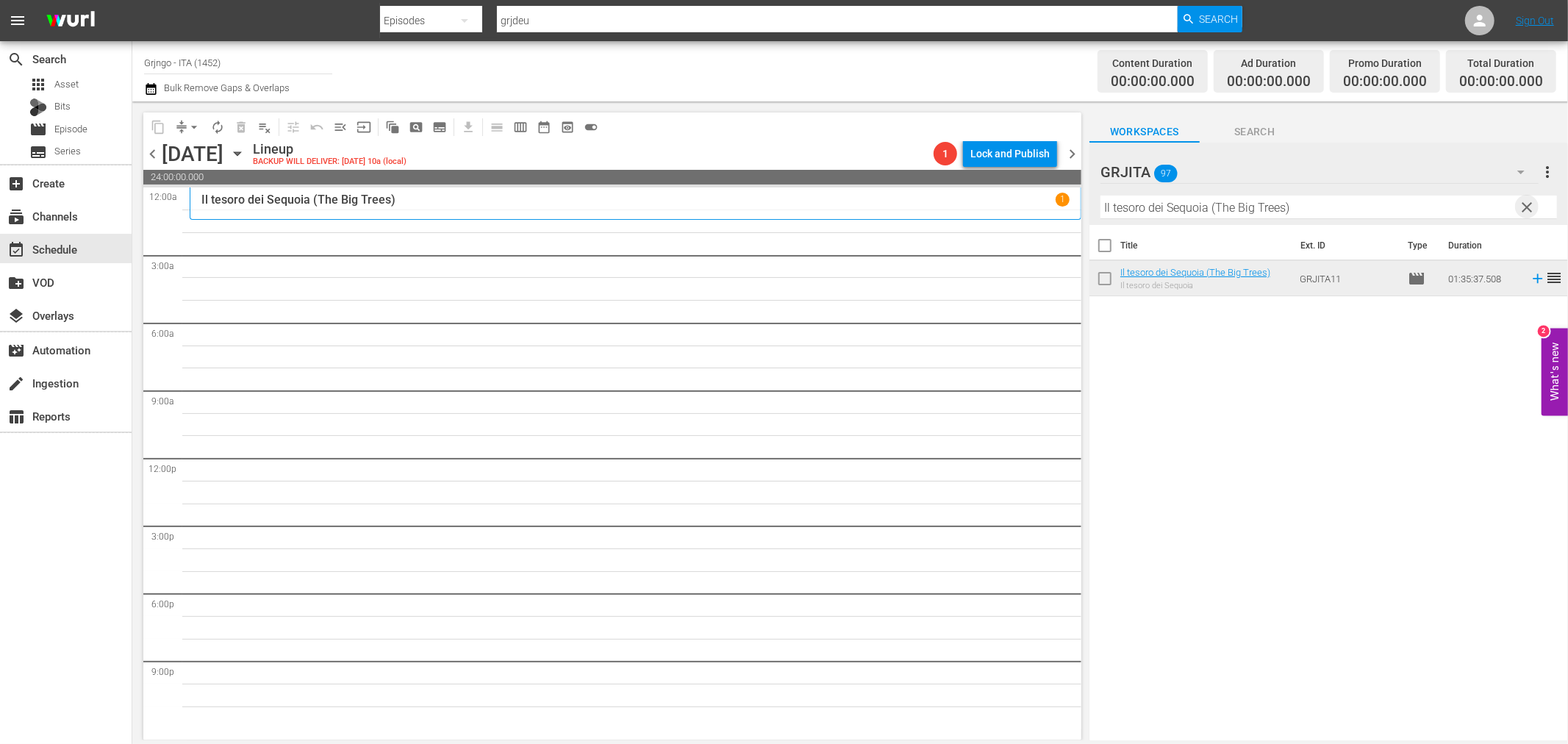
click at [1525, 202] on span "clear" at bounding box center [1528, 208] width 18 height 18
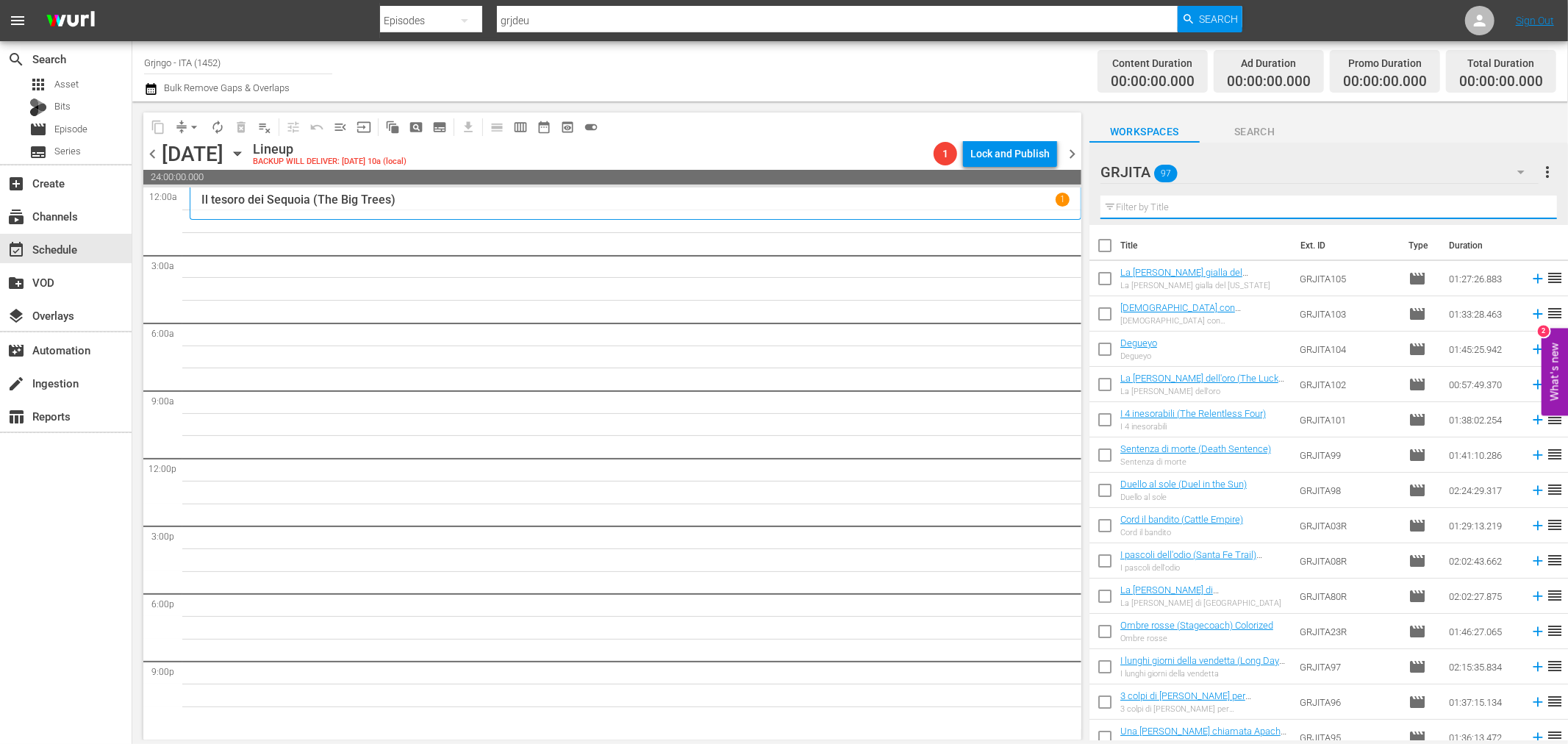
paste input "[PERSON_NAME] [PERSON_NAME]"
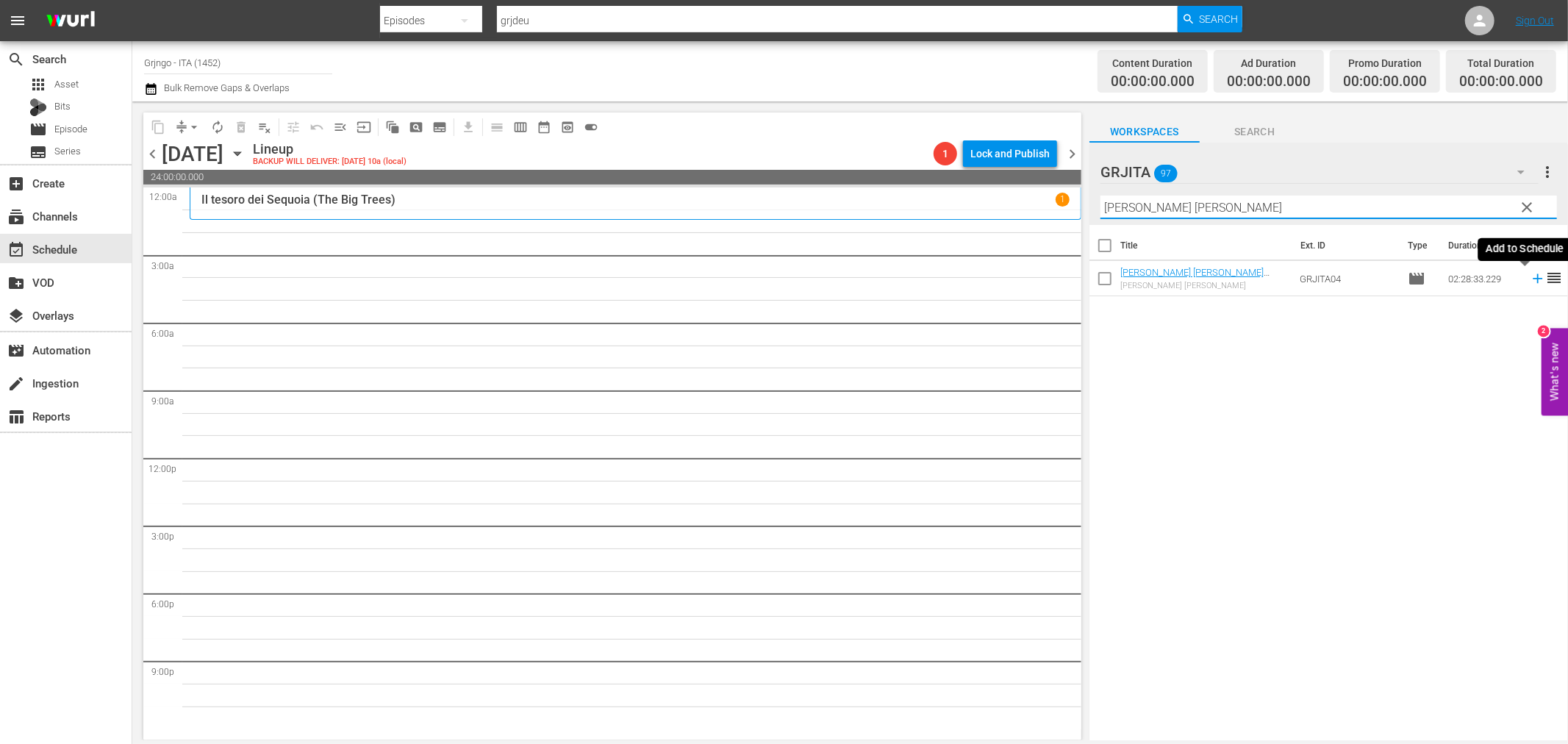
type input "[PERSON_NAME] [PERSON_NAME]"
click at [1533, 278] on icon at bounding box center [1538, 278] width 10 height 10
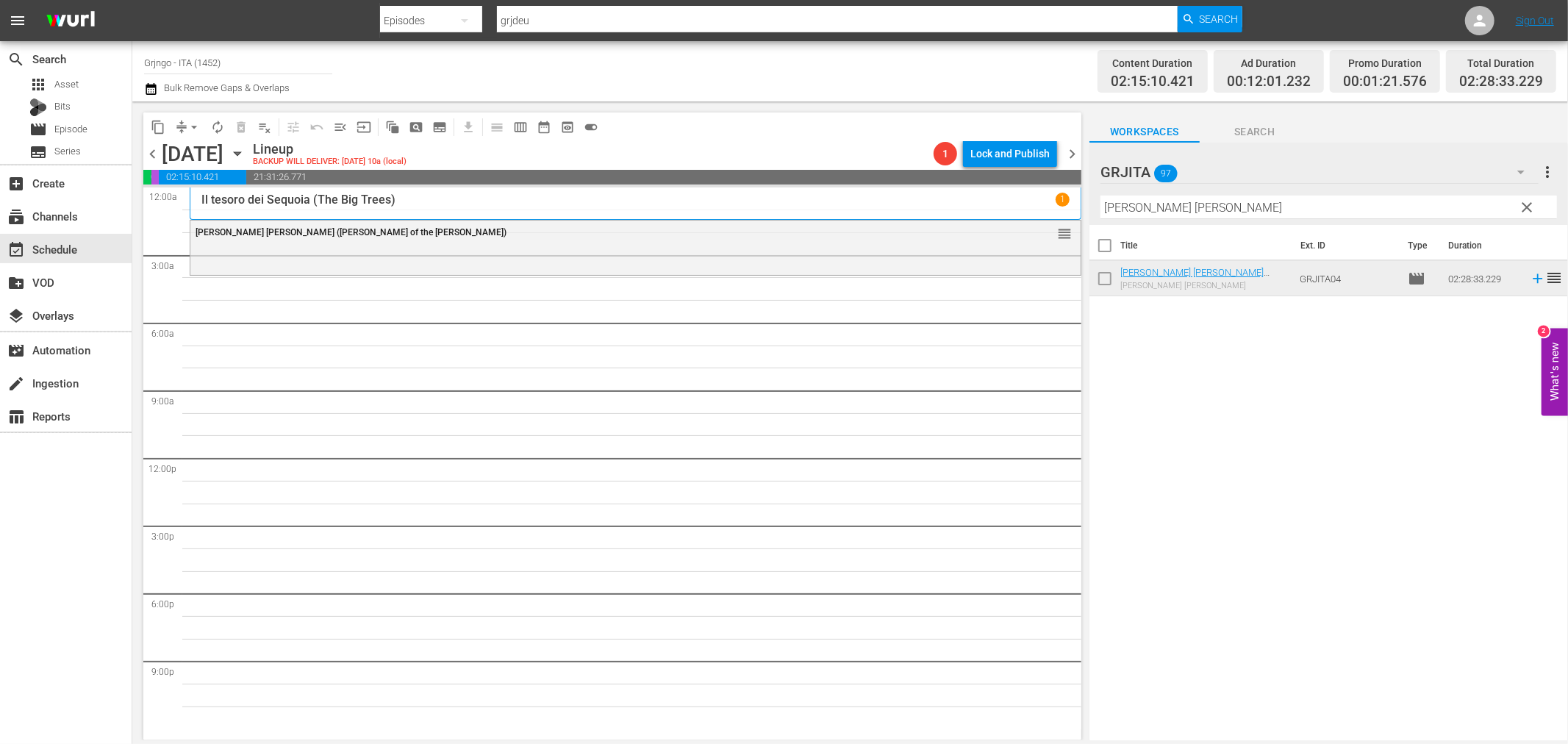
drag, startPoint x: 1527, startPoint y: 203, endPoint x: 1464, endPoint y: 199, distance: 63.1
click at [1527, 203] on span "clear" at bounding box center [1528, 208] width 18 height 18
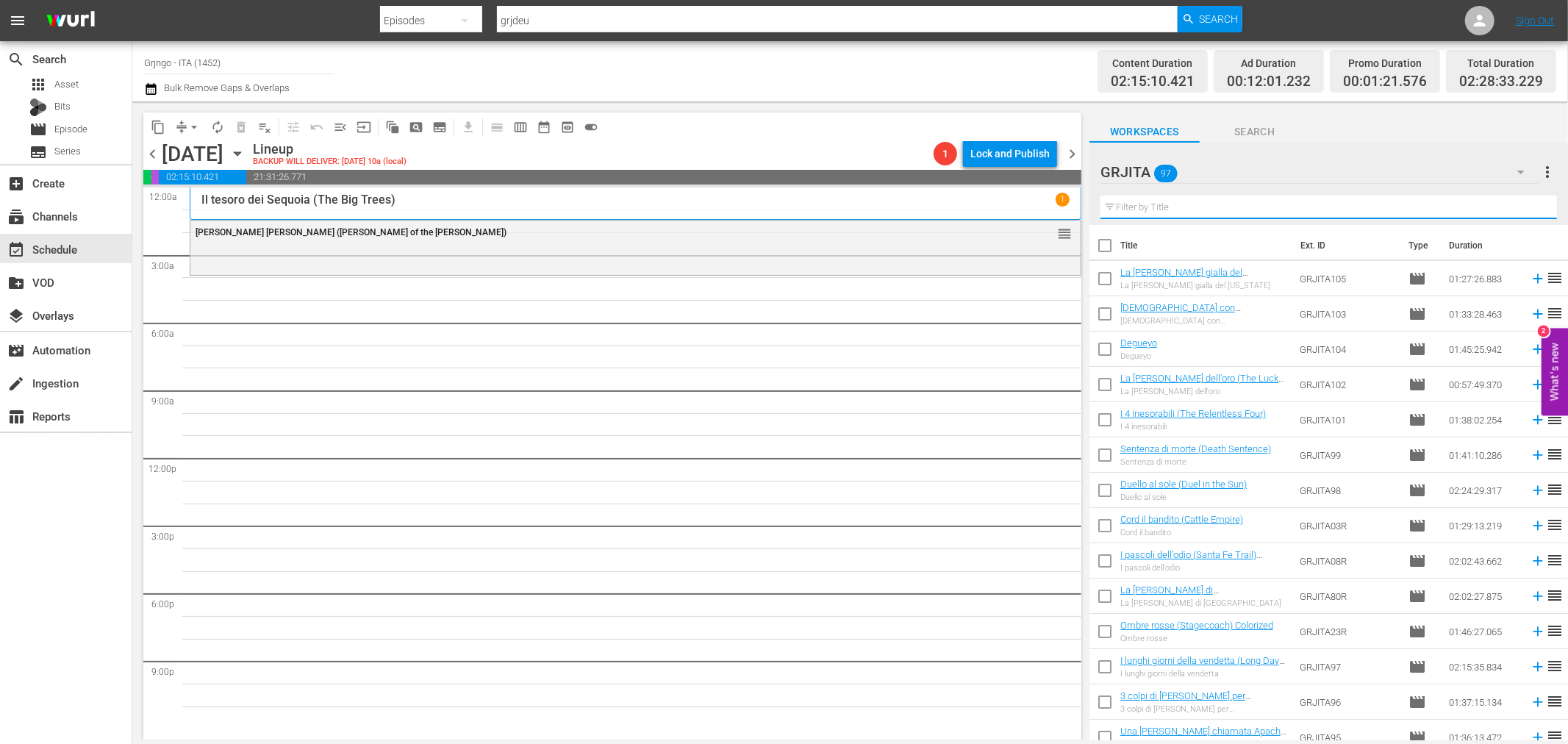
paste input "Il giustiziere di [DEMOGRAPHIC_DATA]"
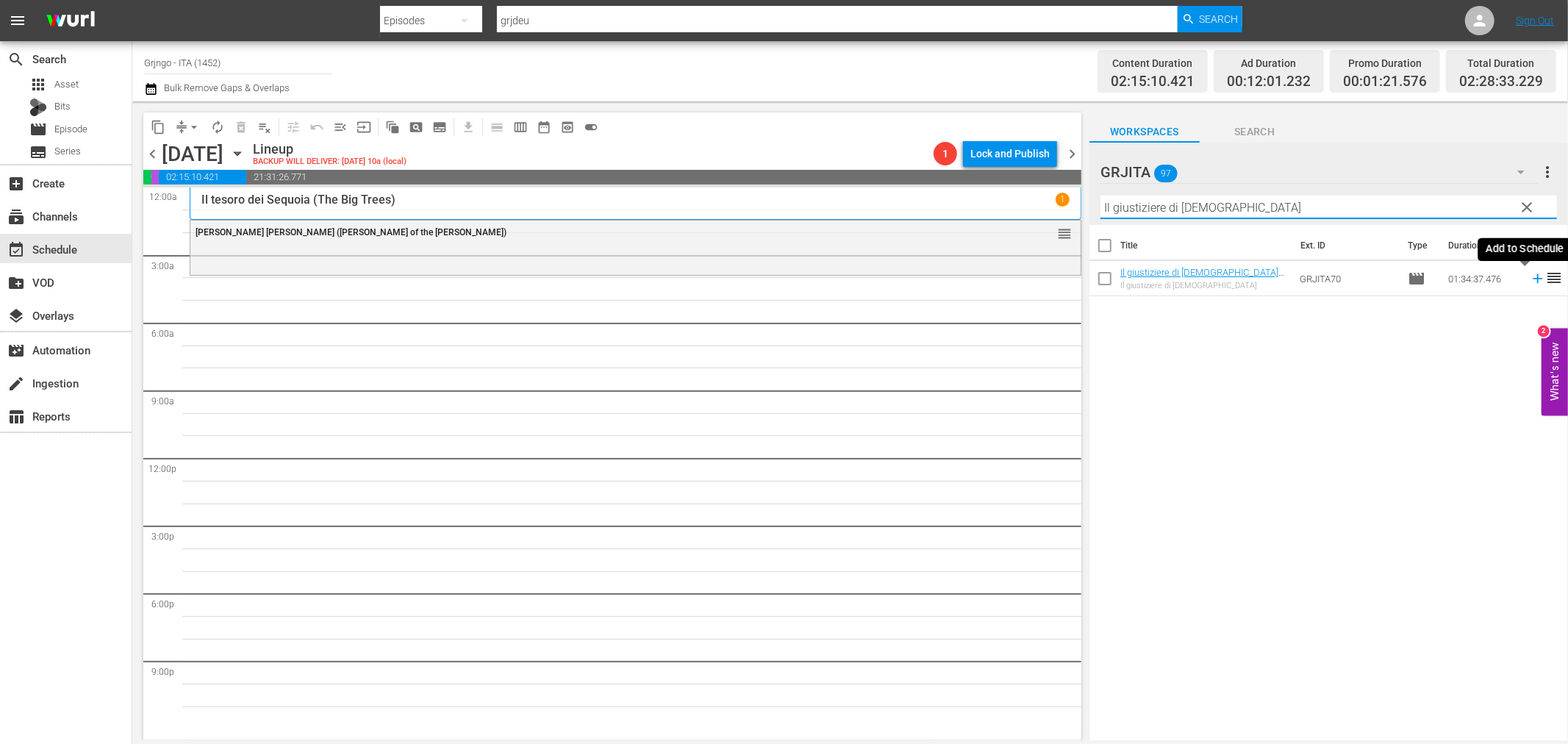
type input "Il giustiziere di [DEMOGRAPHIC_DATA]"
click at [1533, 279] on icon at bounding box center [1538, 278] width 10 height 10
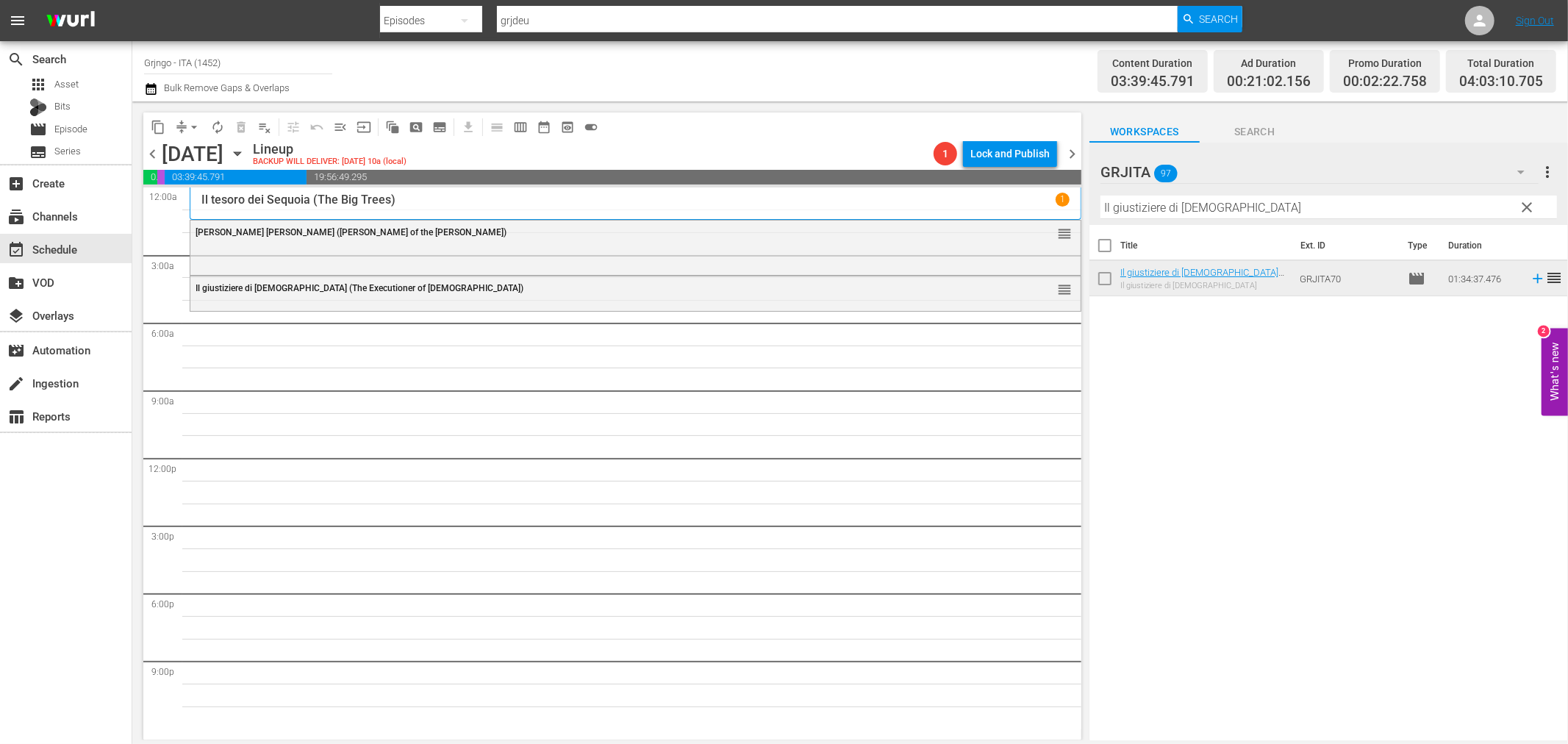
click at [1530, 202] on span "clear" at bounding box center [1528, 208] width 18 height 18
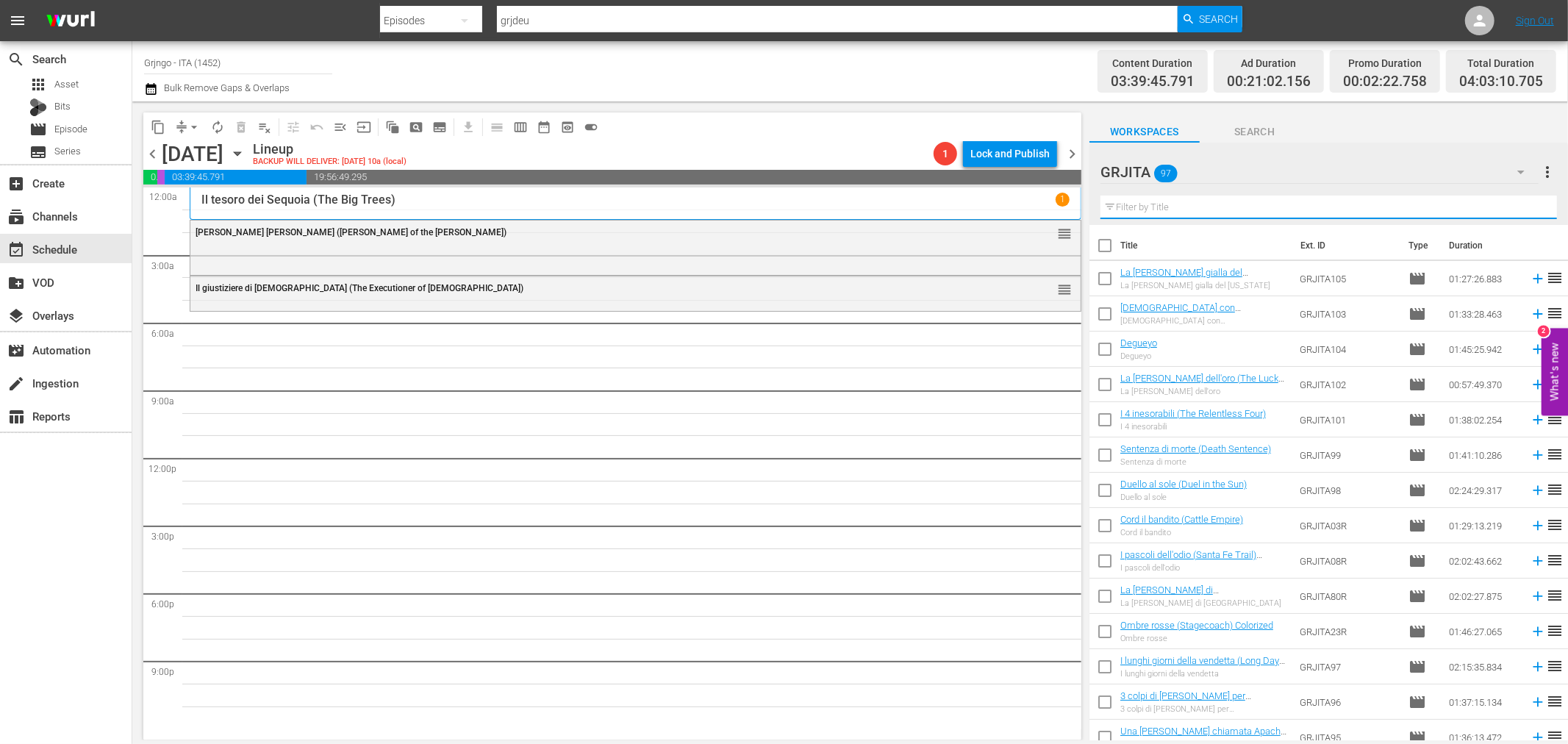
paste input "Inginocchiati straniero..."
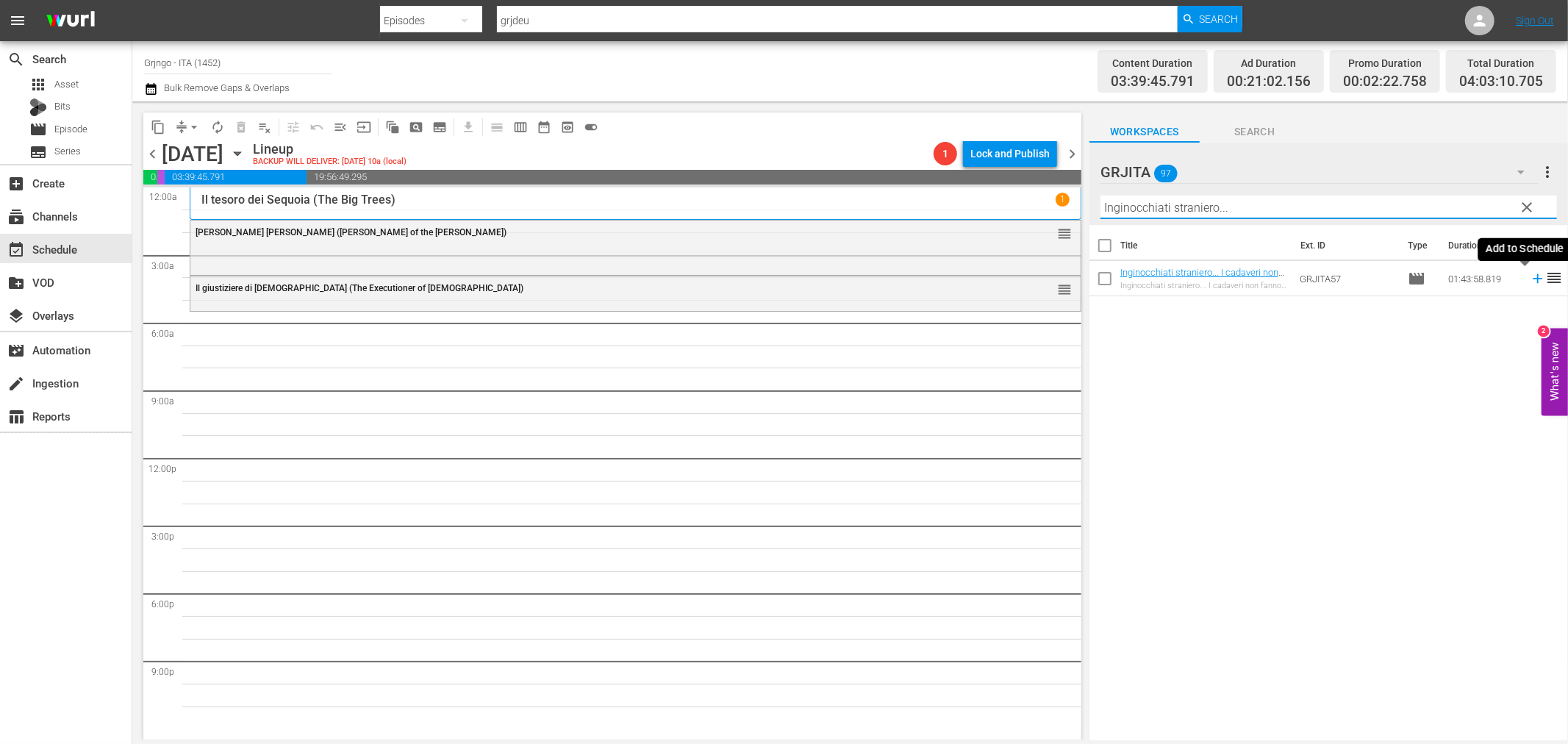
type input "Inginocchiati straniero..."
click at [1530, 282] on icon at bounding box center [1538, 278] width 16 height 16
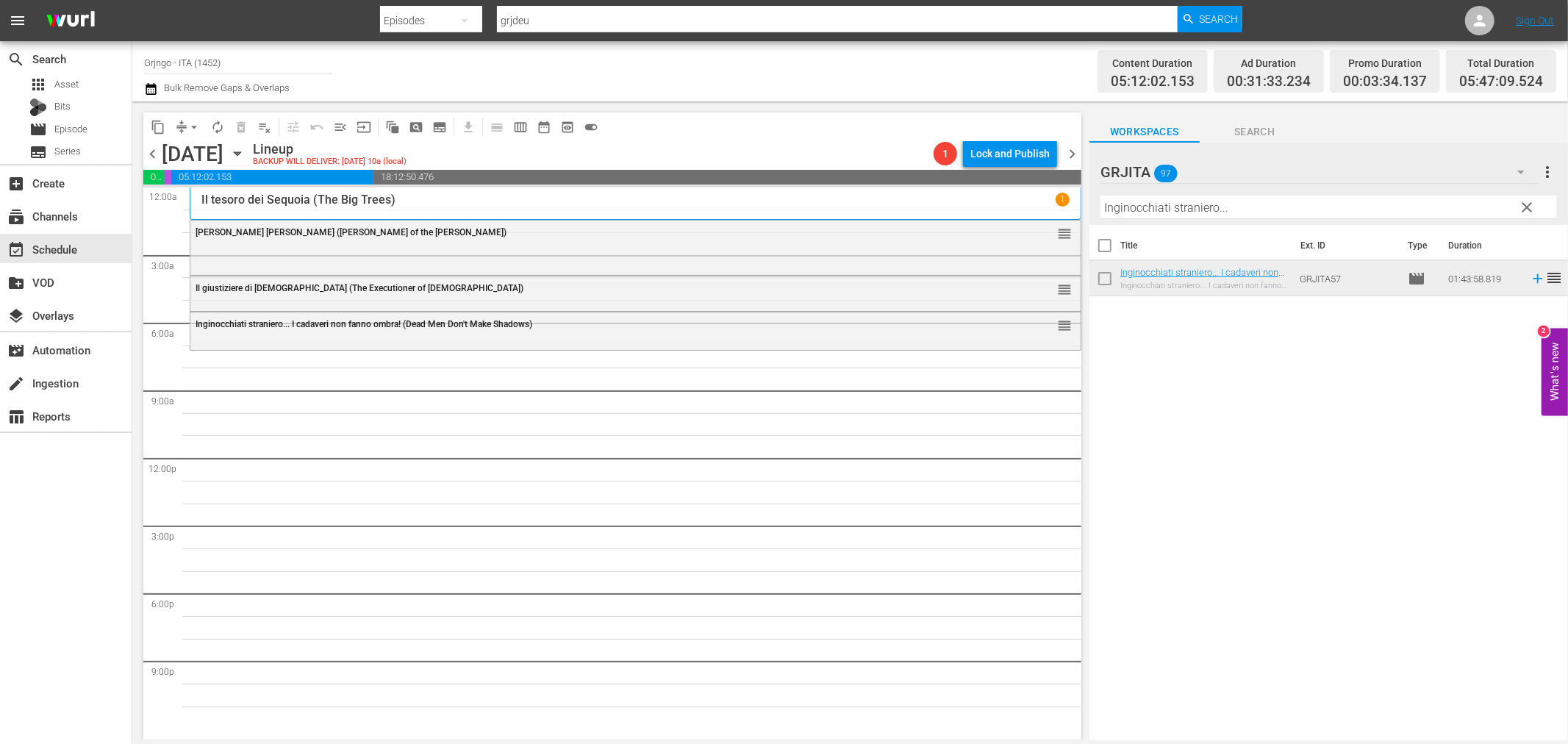
drag, startPoint x: 1521, startPoint y: 204, endPoint x: 1447, endPoint y: 193, distance: 74.8
click at [1521, 204] on span "clear" at bounding box center [1528, 208] width 18 height 18
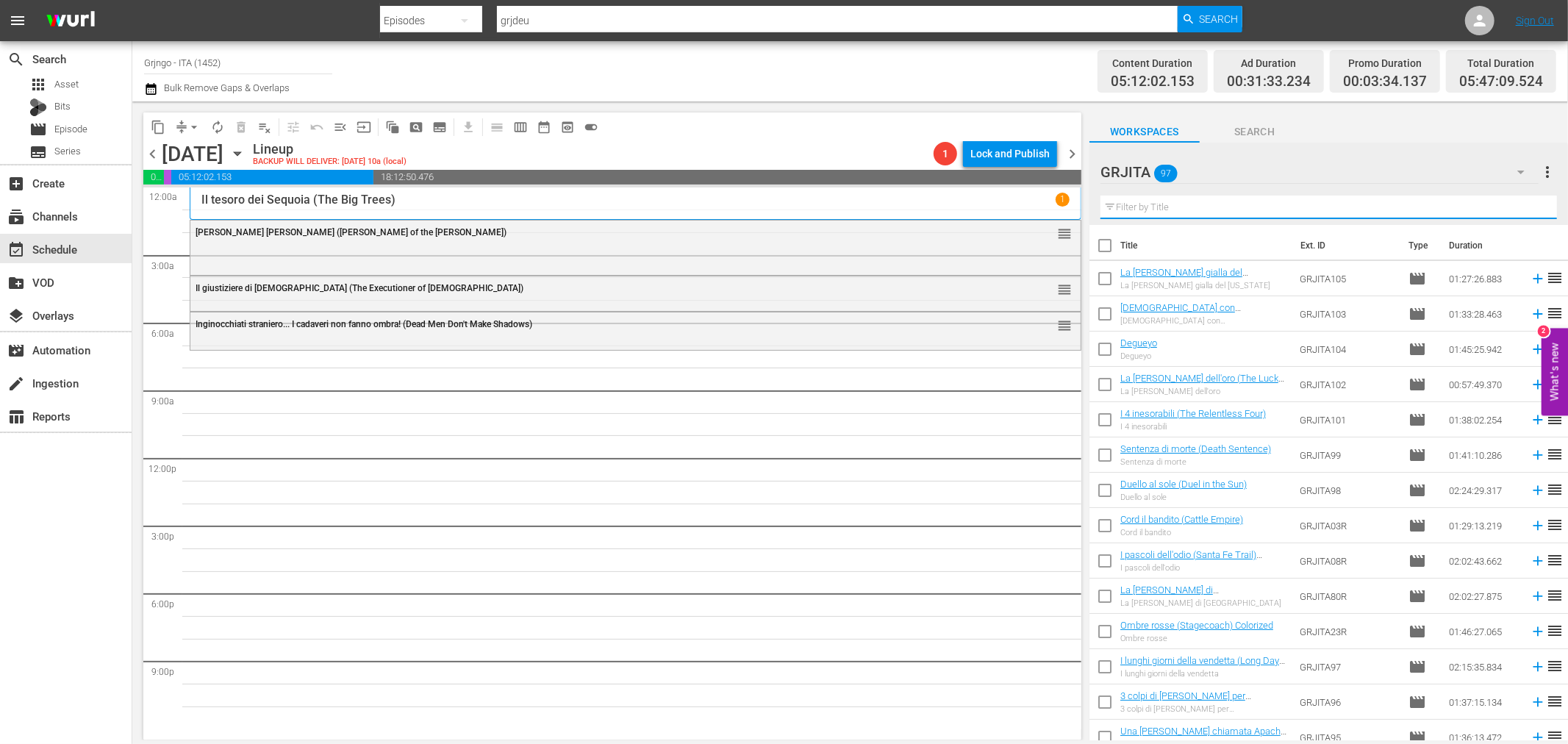
paste input "Giubbe rosse"
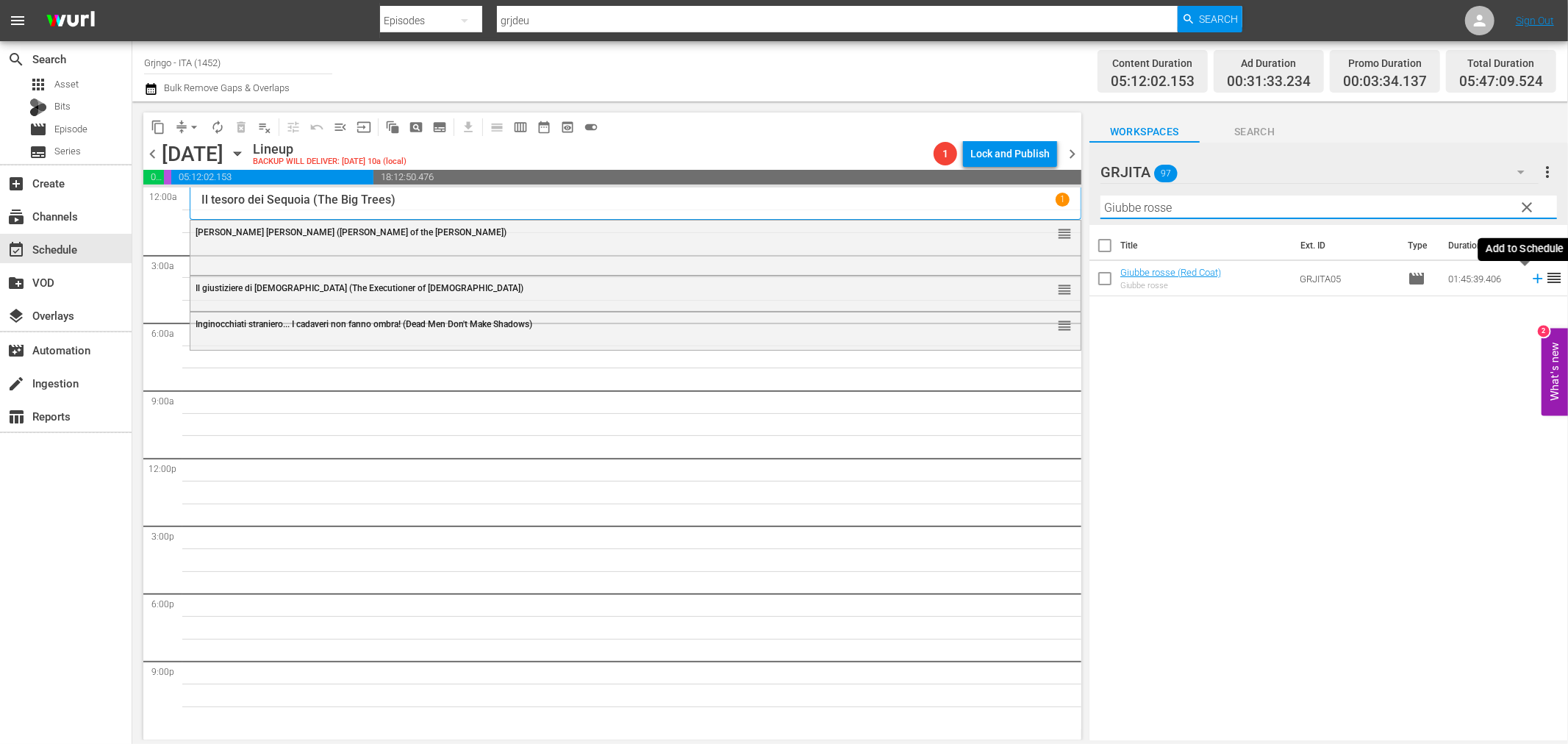
type input "Giubbe rosse"
click at [1533, 278] on icon at bounding box center [1538, 278] width 10 height 10
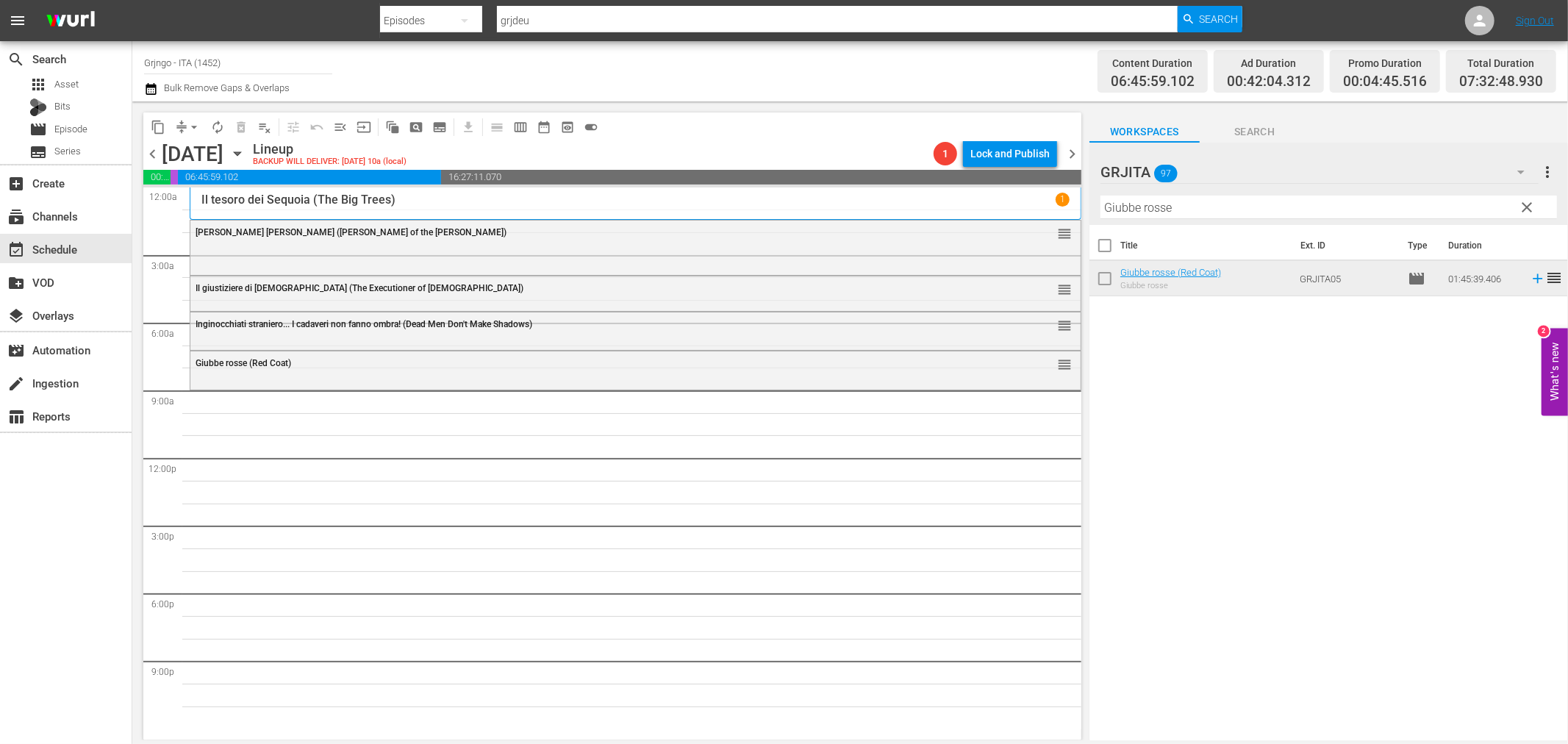
drag, startPoint x: 1528, startPoint y: 203, endPoint x: 1510, endPoint y: 203, distance: 18.0
click at [1528, 203] on span "clear" at bounding box center [1528, 208] width 18 height 18
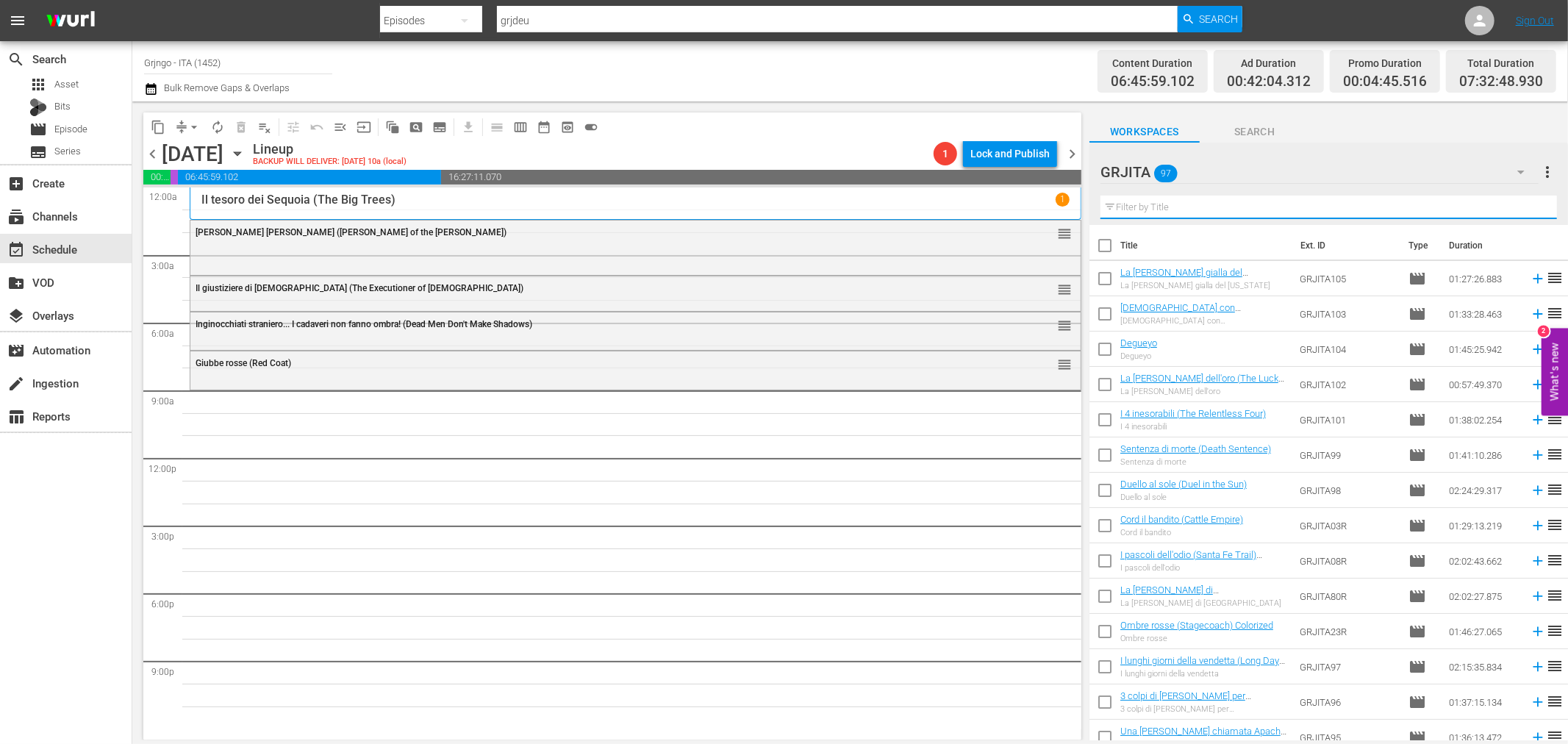
paste input "Prega il morto e ammazza il vivo"
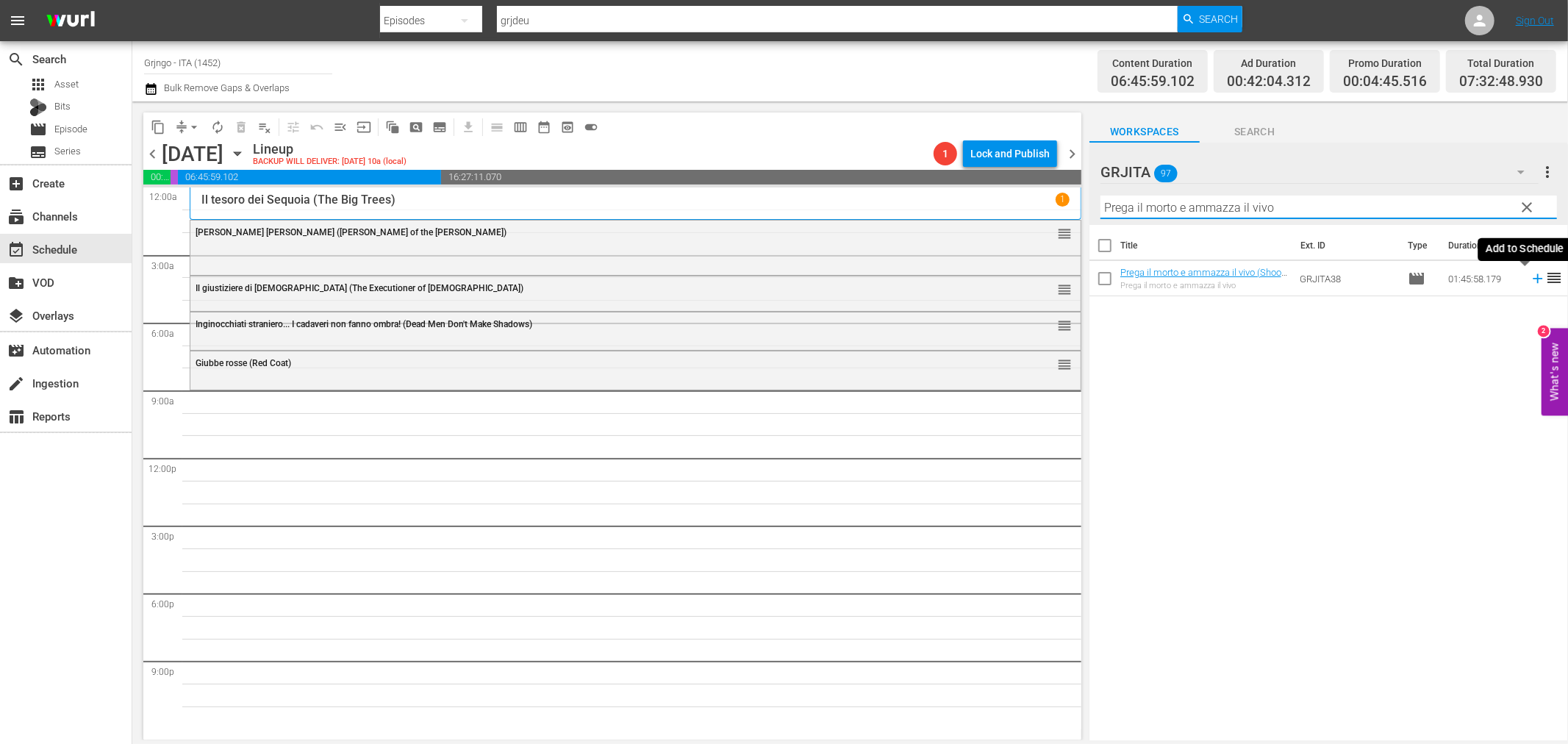
type input "Prega il morto e ammazza il vivo"
click at [1530, 277] on icon at bounding box center [1538, 278] width 16 height 16
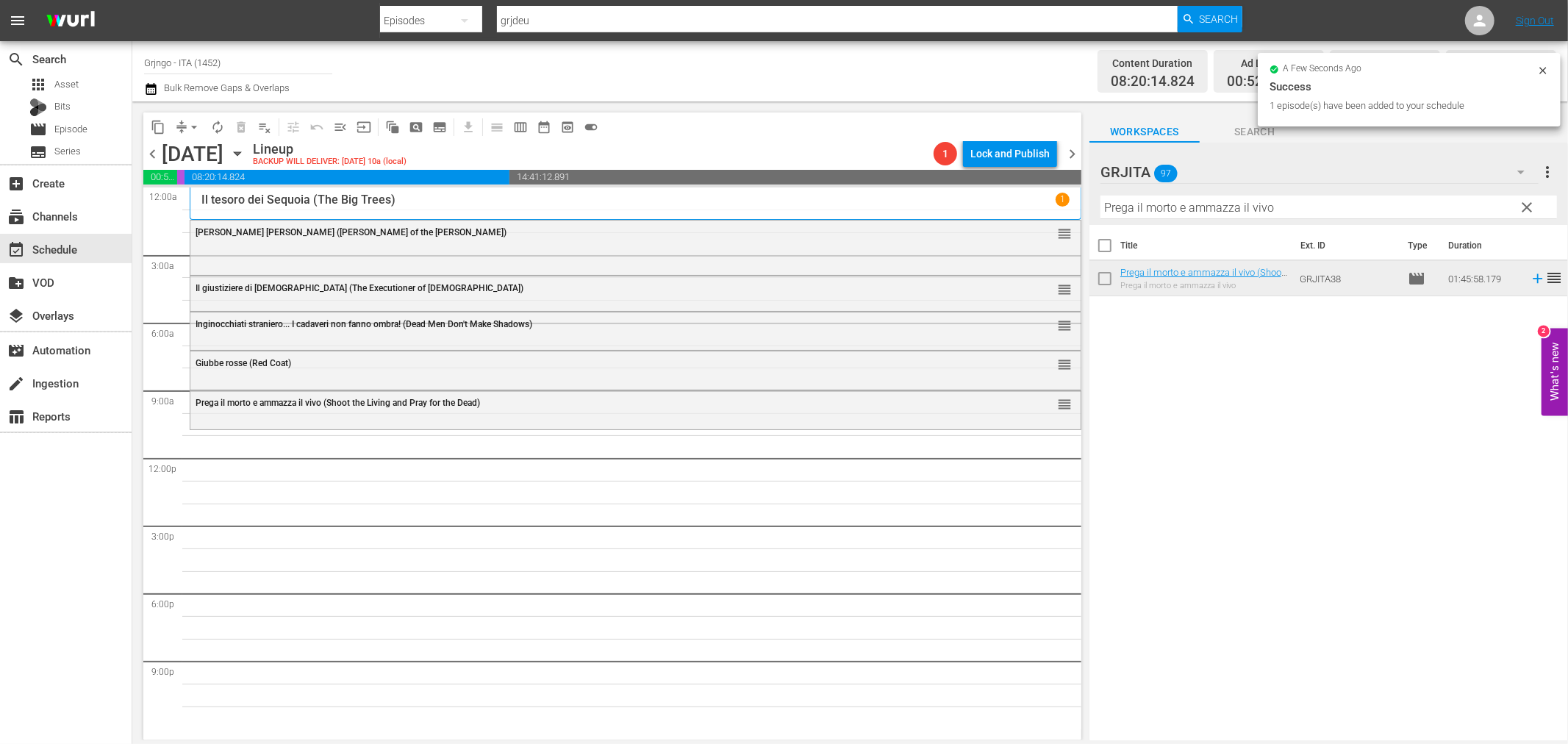
drag, startPoint x: 1524, startPoint y: 208, endPoint x: 1451, endPoint y: 207, distance: 73.0
click at [1525, 208] on span "clear" at bounding box center [1528, 208] width 18 height 18
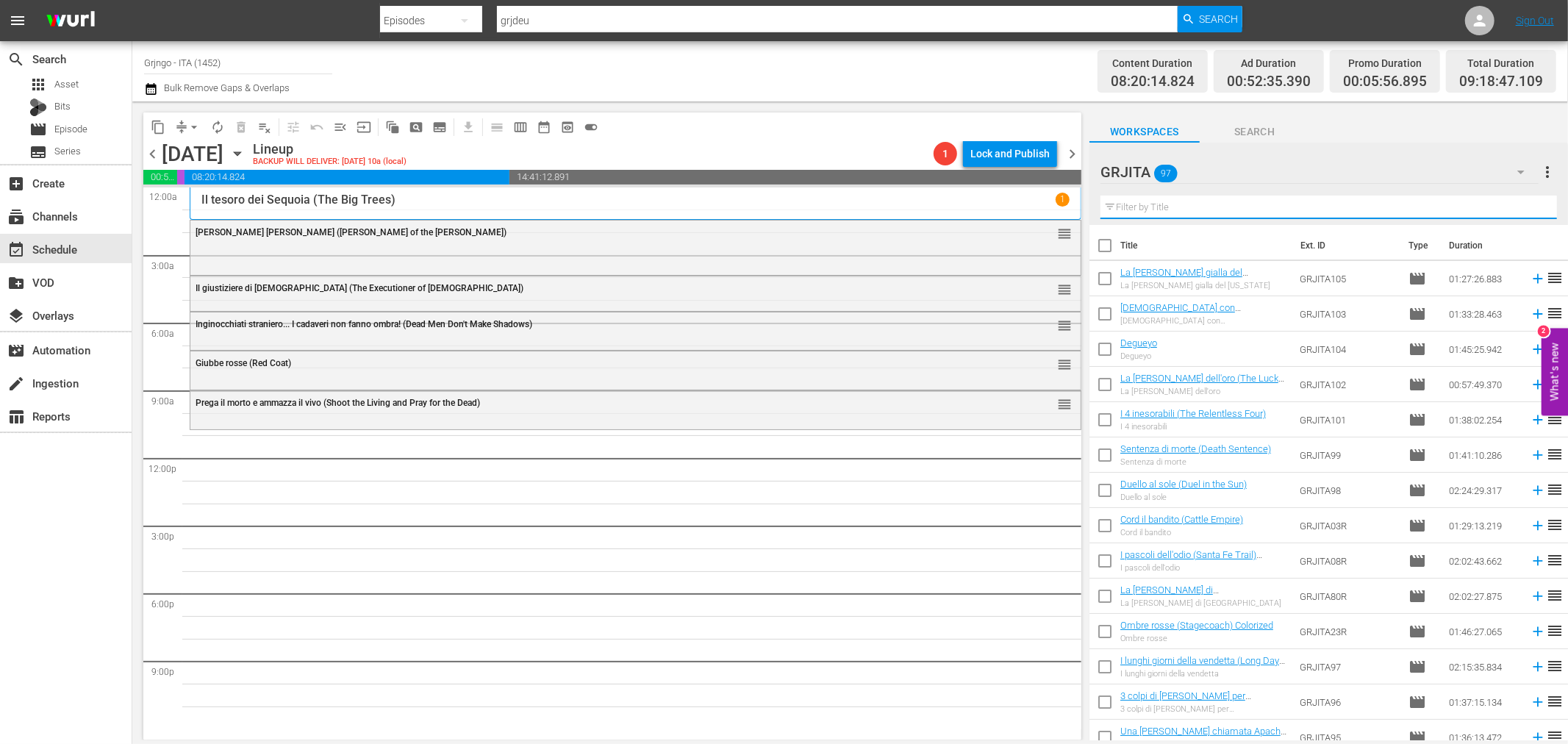
paste input "Per il gusto di uccidere"
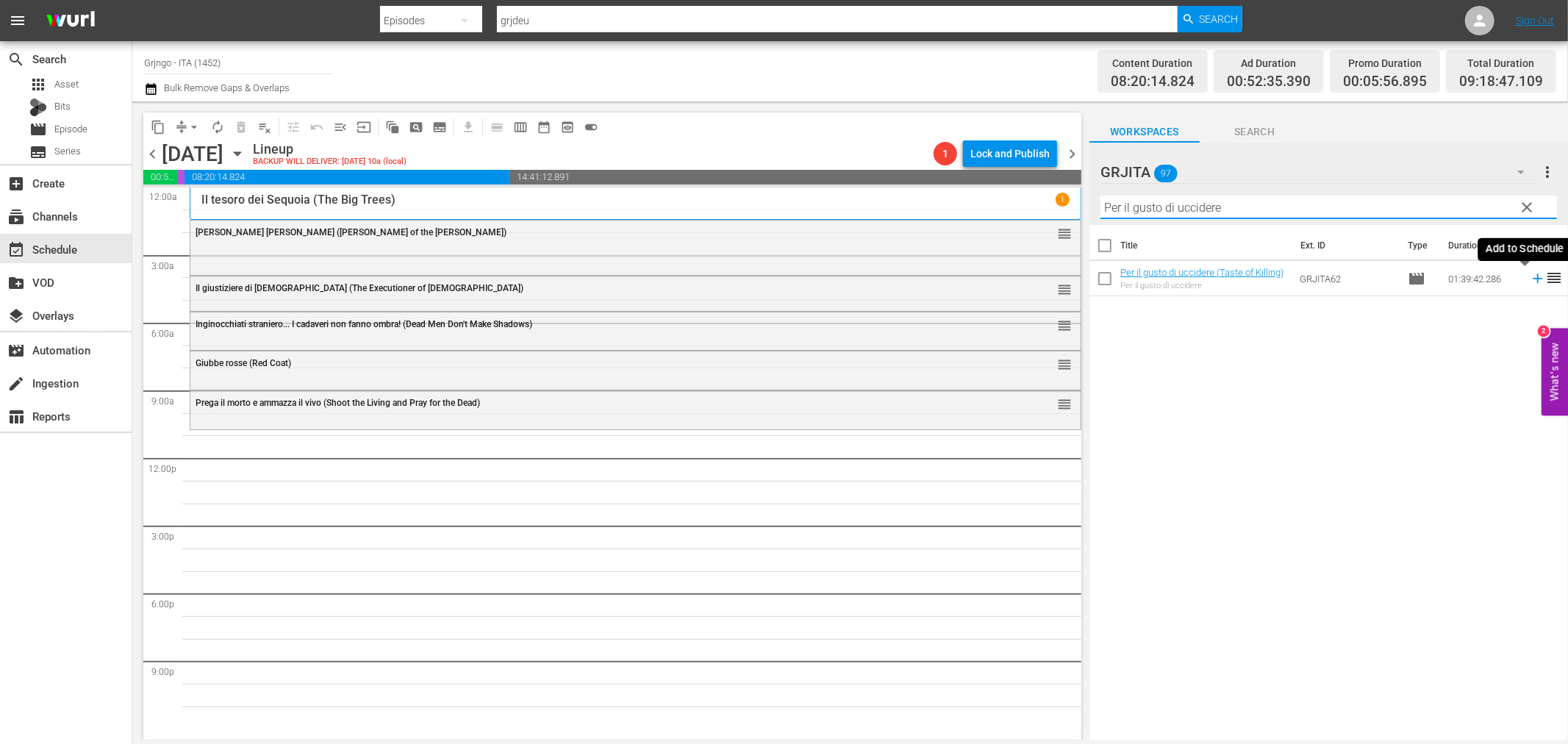
type input "Per il gusto di uccidere"
click at [1530, 277] on icon at bounding box center [1538, 278] width 16 height 16
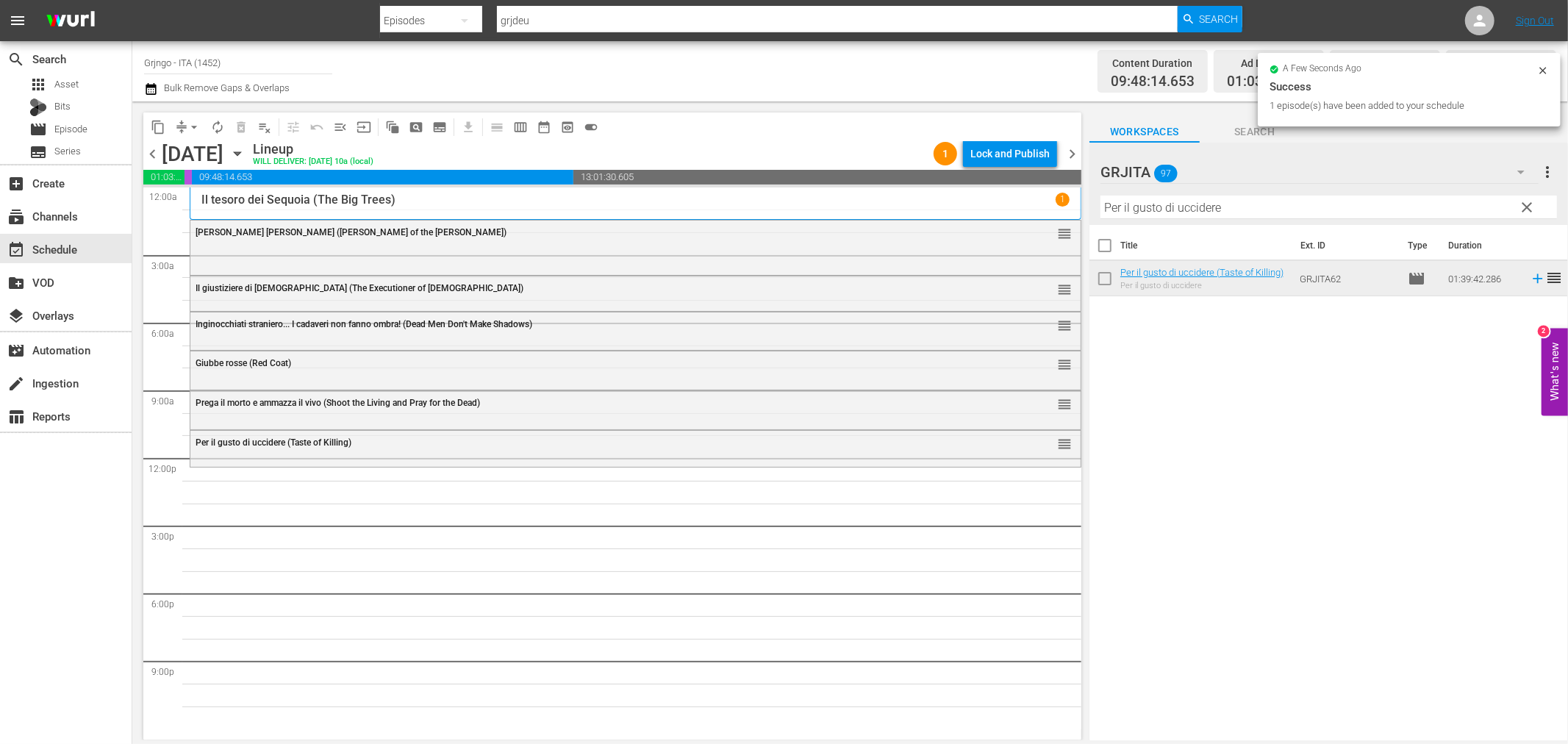
drag, startPoint x: 1521, startPoint y: 208, endPoint x: 1464, endPoint y: 211, distance: 57.1
click at [1521, 208] on span "clear" at bounding box center [1528, 208] width 18 height 18
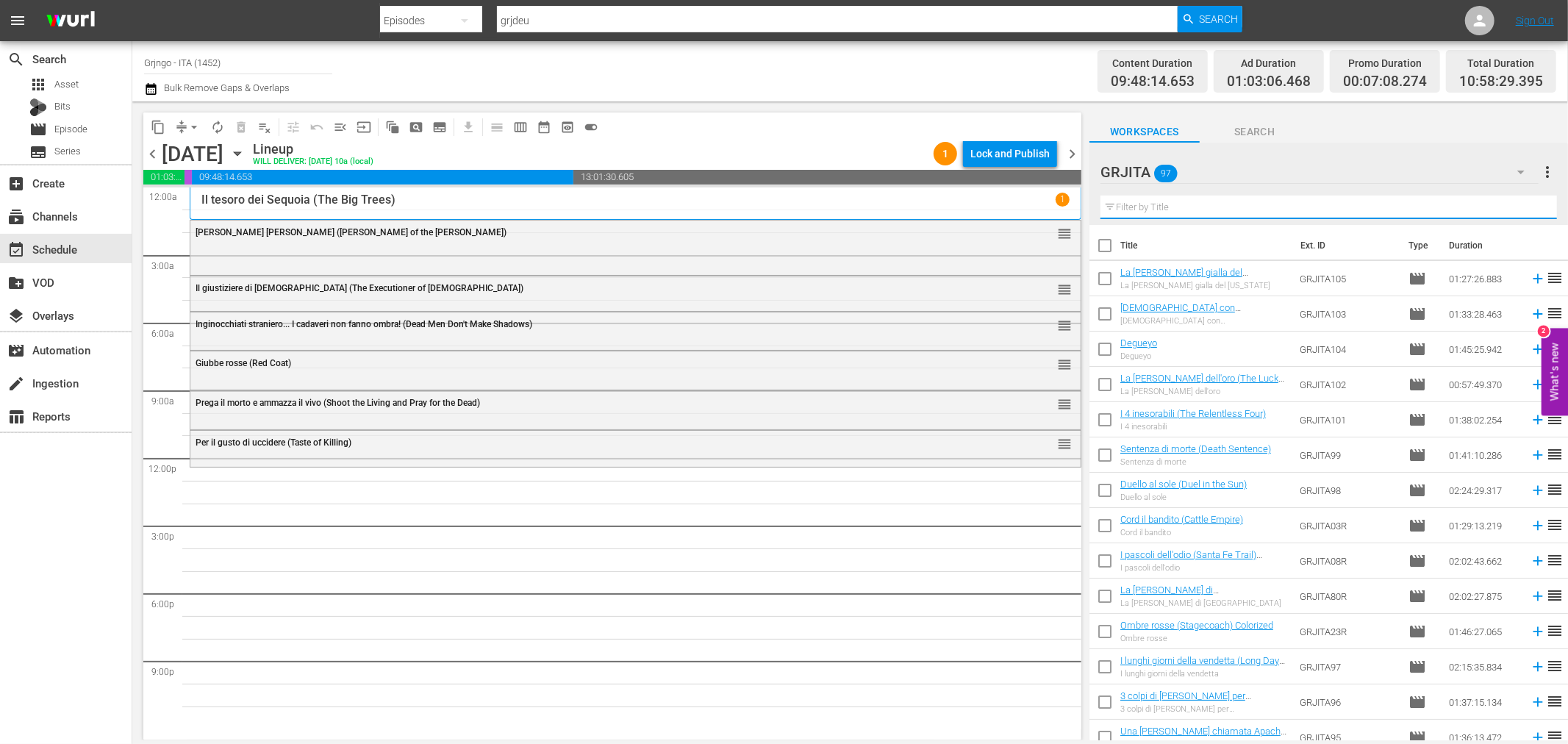
paste input "[PERSON_NAME] il Messicano"
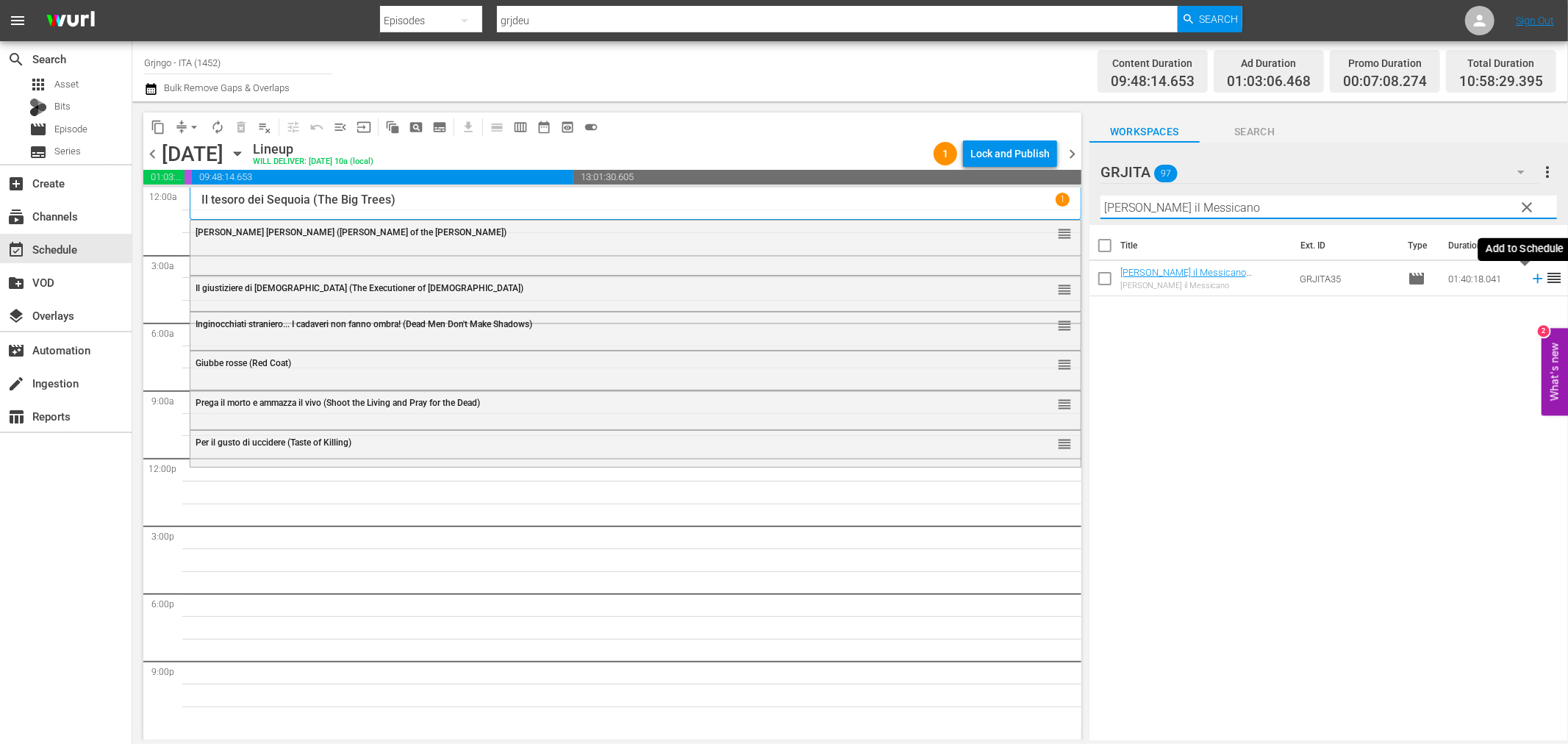
type input "[PERSON_NAME] il Messicano"
click at [1533, 278] on icon at bounding box center [1538, 278] width 10 height 10
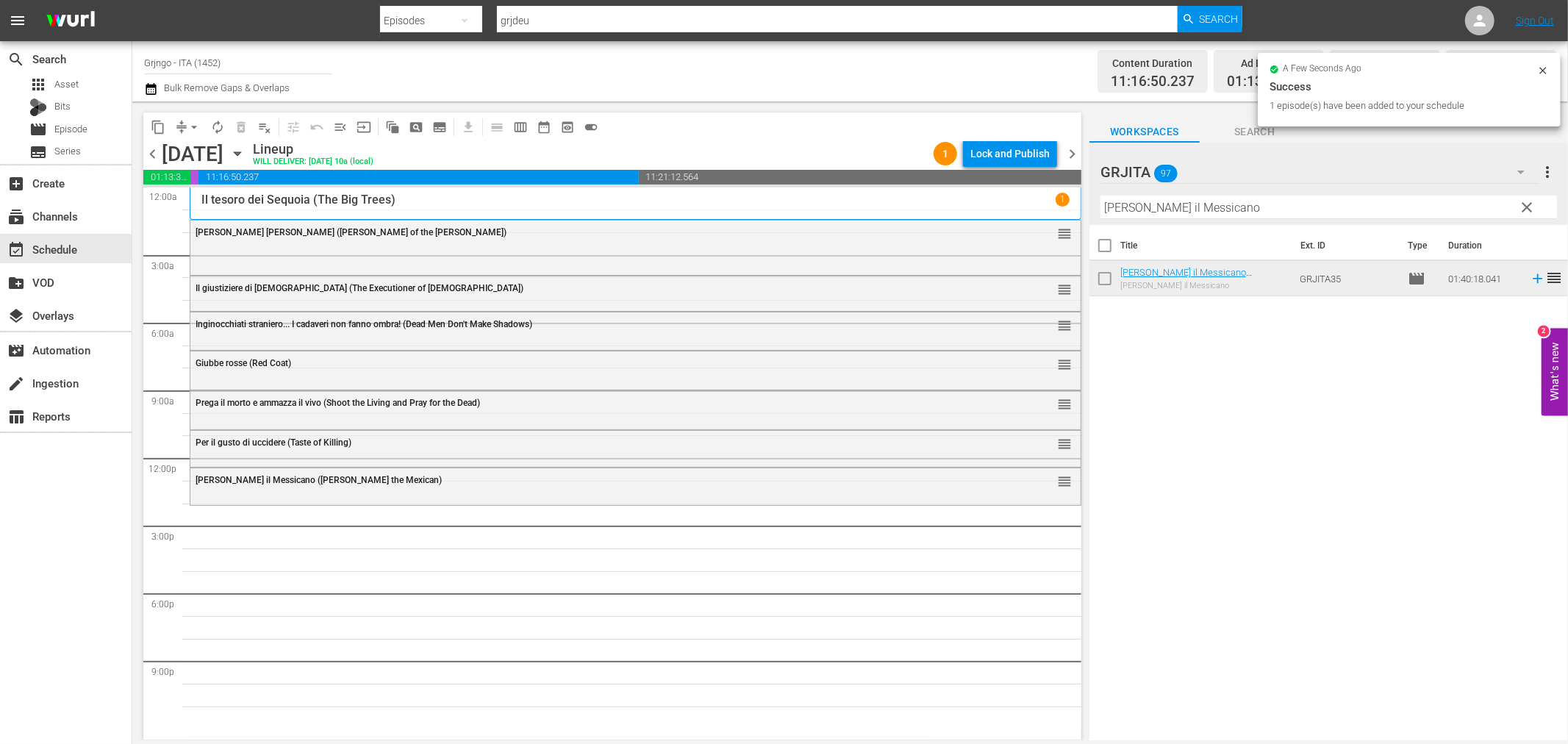
click at [1528, 201] on span "clear" at bounding box center [1528, 208] width 18 height 18
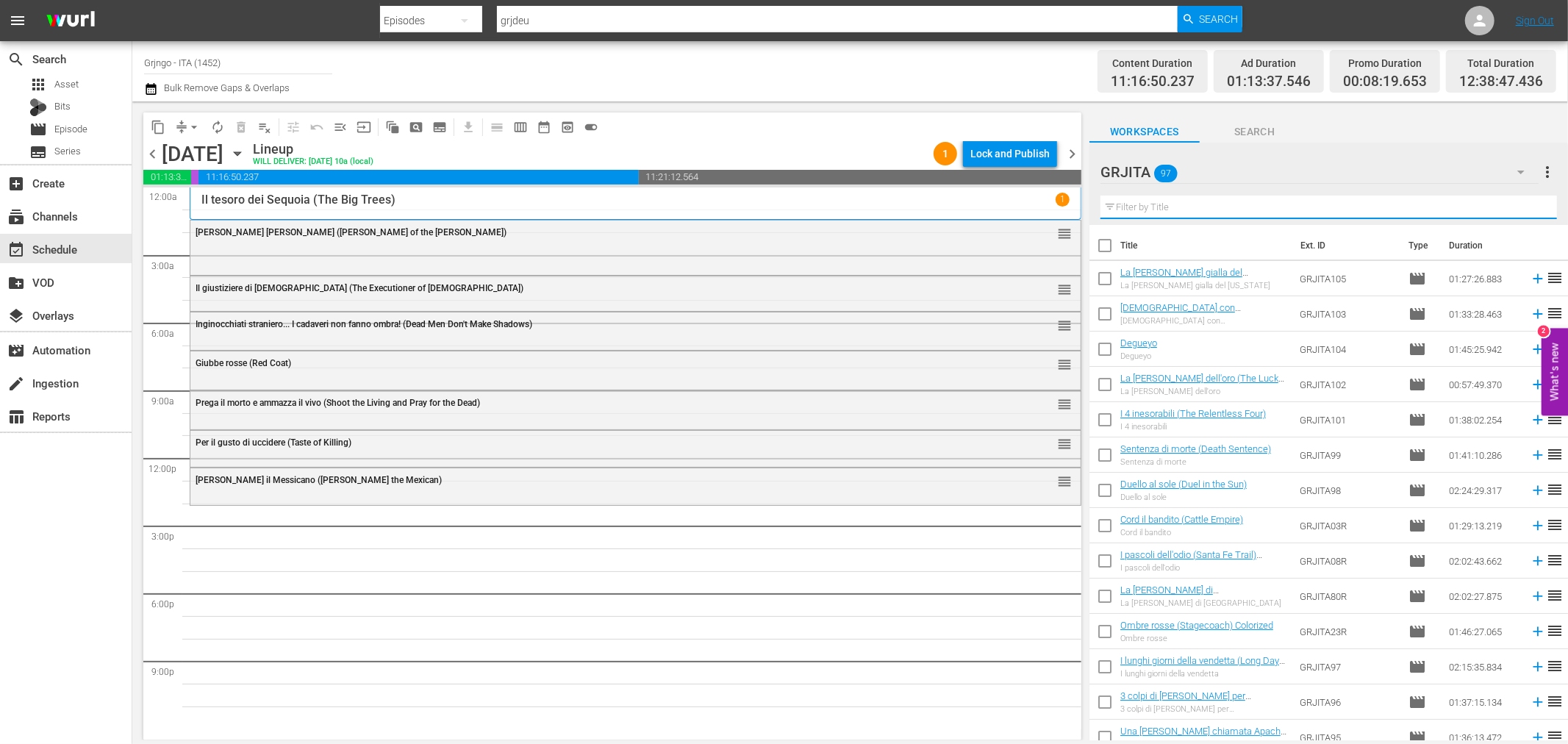
paste input "Lungo il fiume rosso"
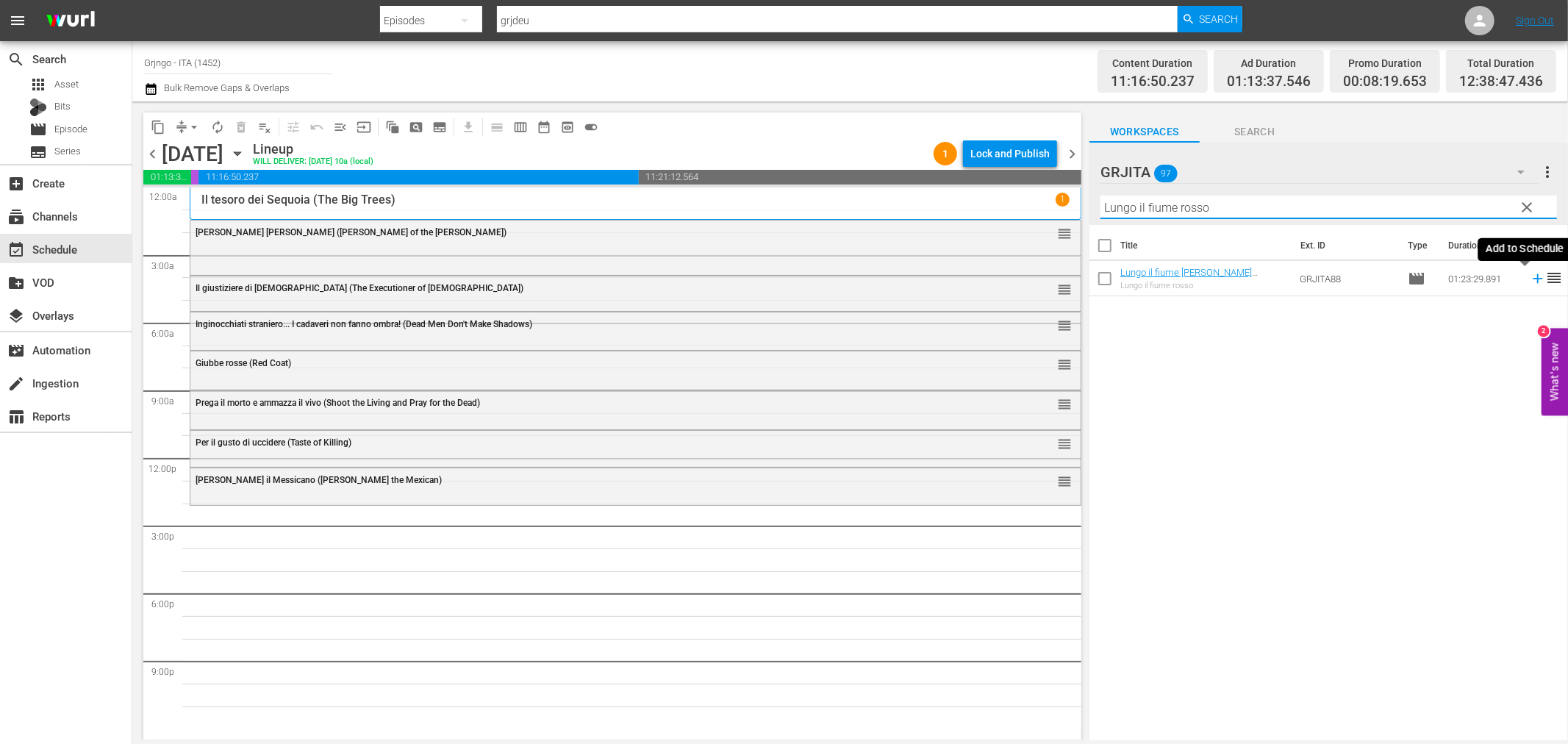
type input "Lungo il fiume rosso"
click at [1530, 280] on icon at bounding box center [1538, 278] width 16 height 16
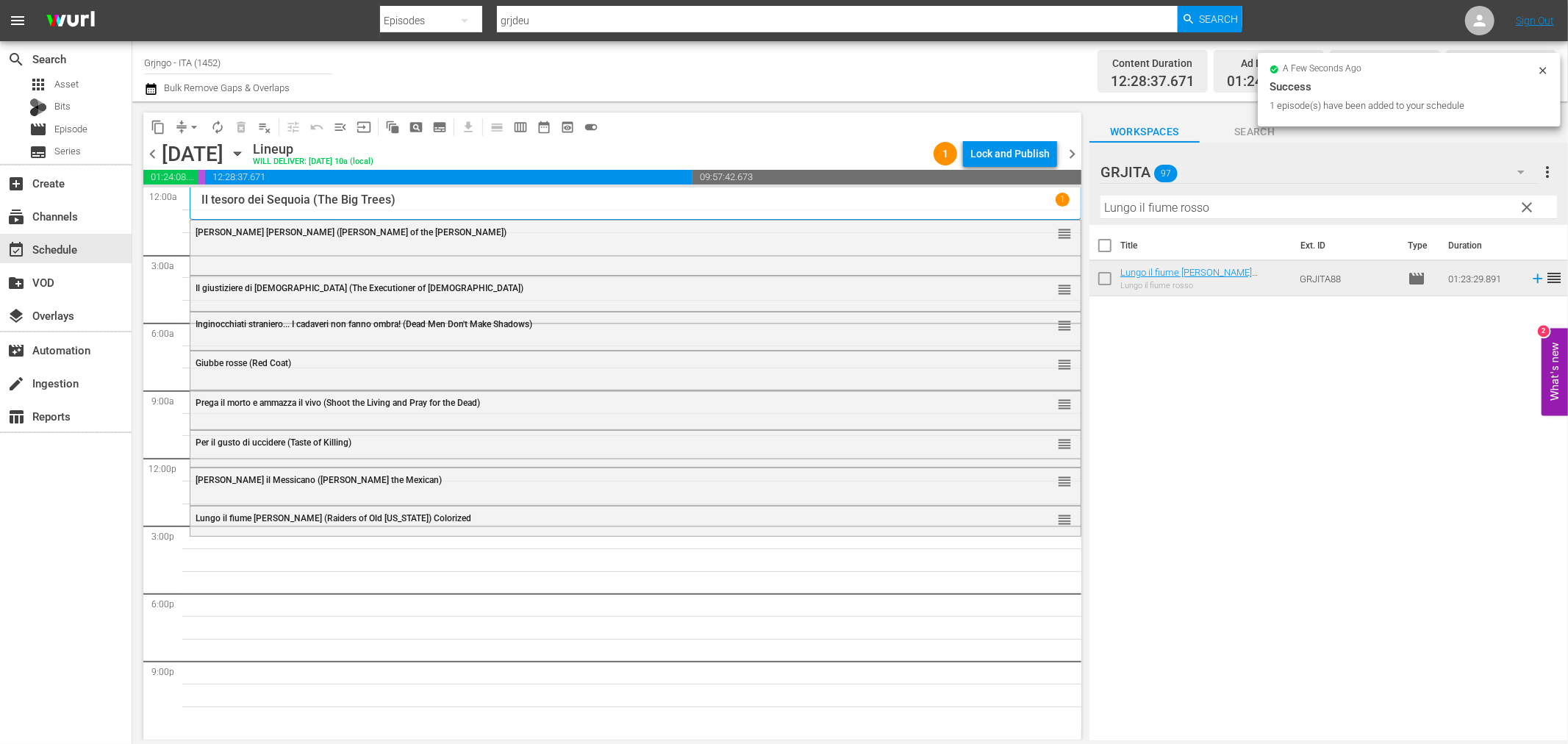
drag, startPoint x: 1522, startPoint y: 207, endPoint x: 1436, endPoint y: 202, distance: 86.1
click at [1522, 207] on span "clear" at bounding box center [1528, 208] width 18 height 18
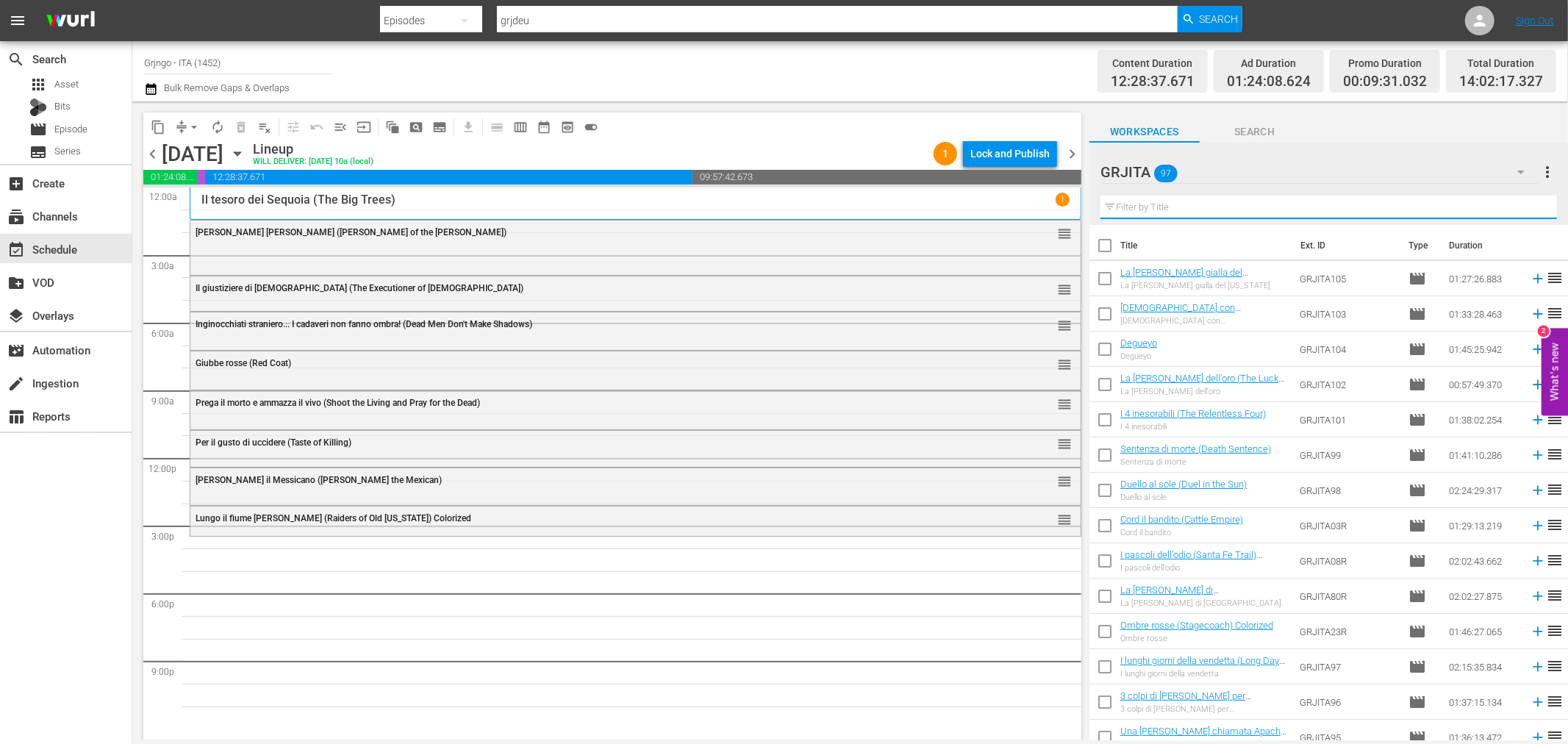
paste input "L'agente speciale [PERSON_NAME]"
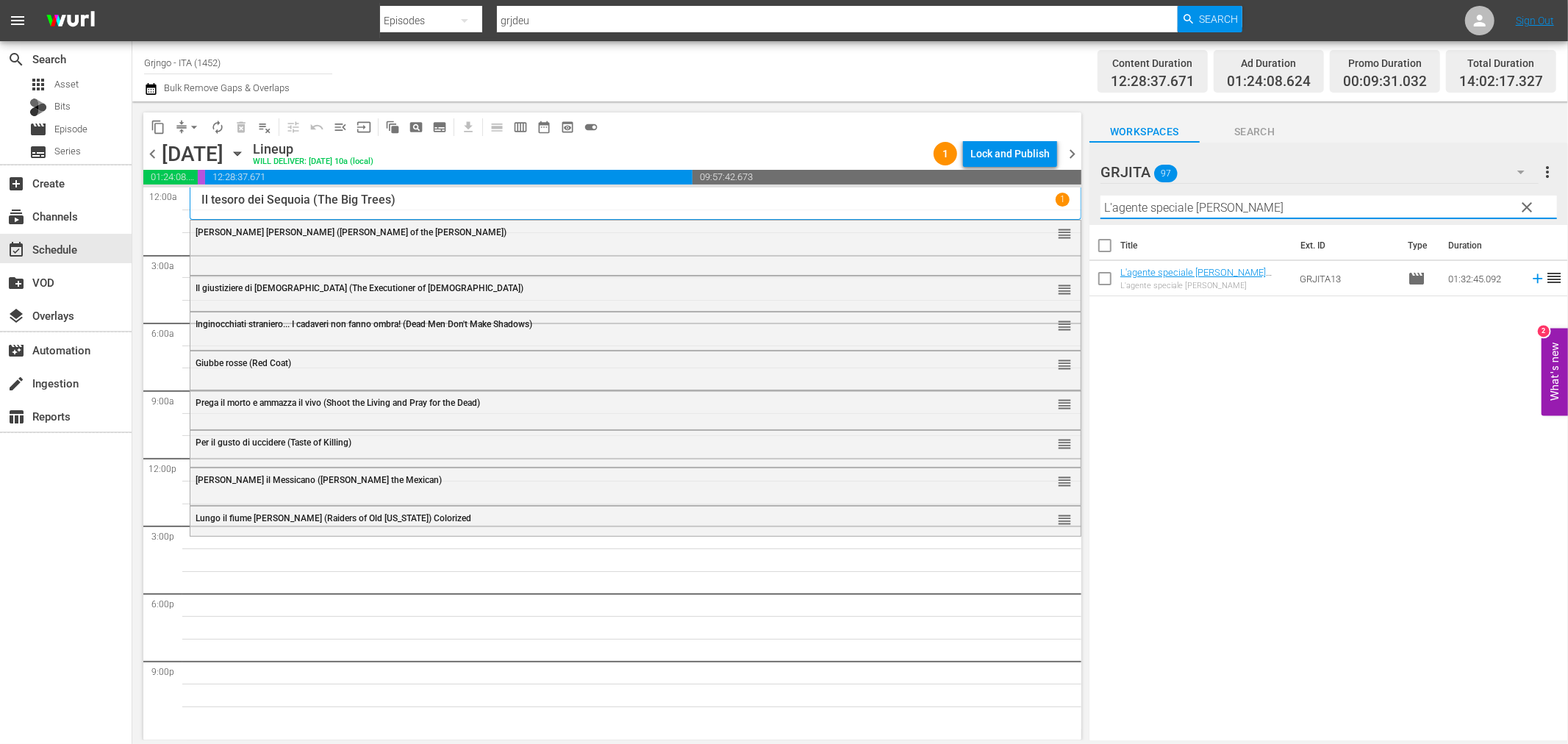
type input "L'agente speciale [PERSON_NAME]"
click at [1533, 278] on icon at bounding box center [1538, 278] width 10 height 10
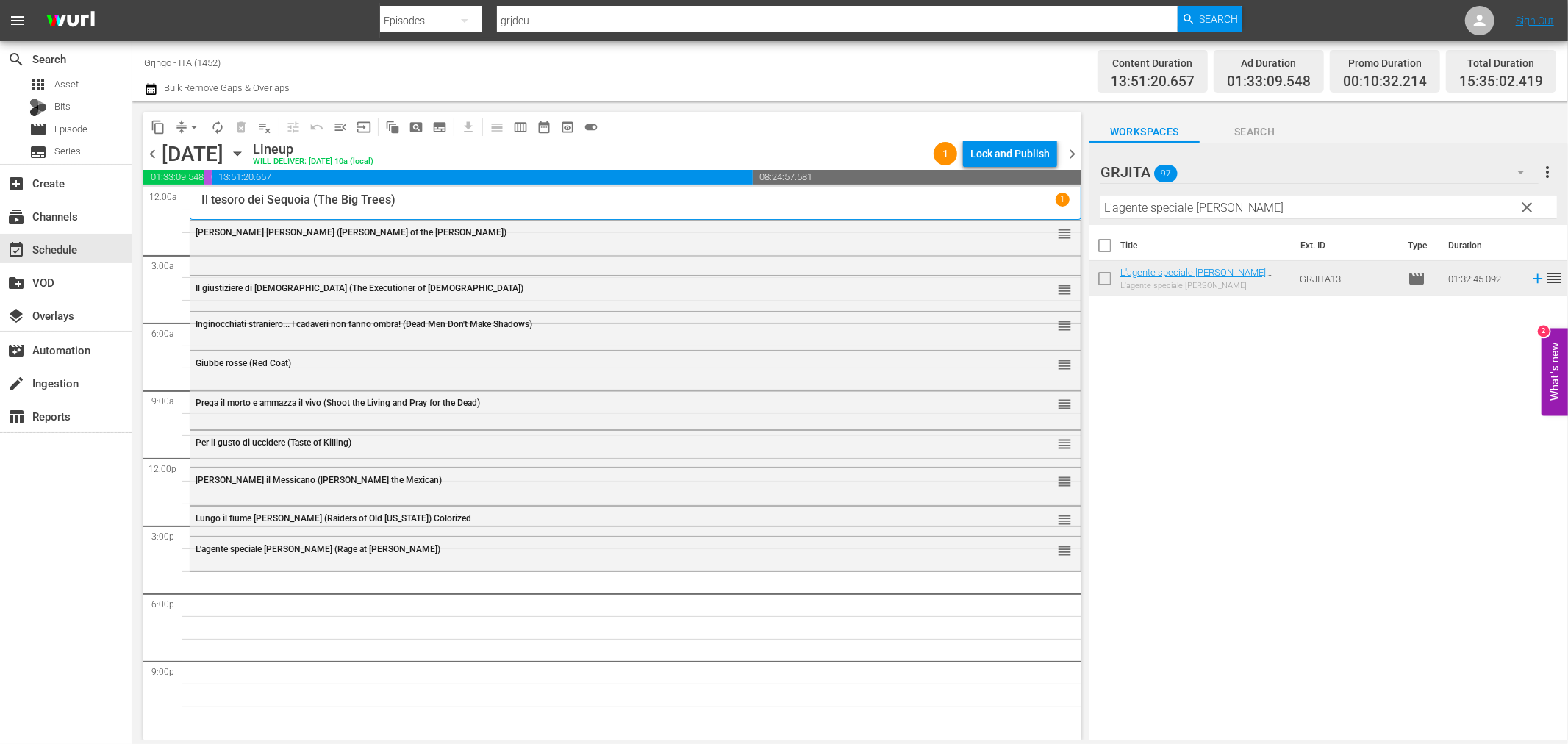
drag, startPoint x: 1530, startPoint y: 200, endPoint x: 1300, endPoint y: 204, distance: 230.0
click at [1530, 200] on span "clear" at bounding box center [1528, 208] width 18 height 18
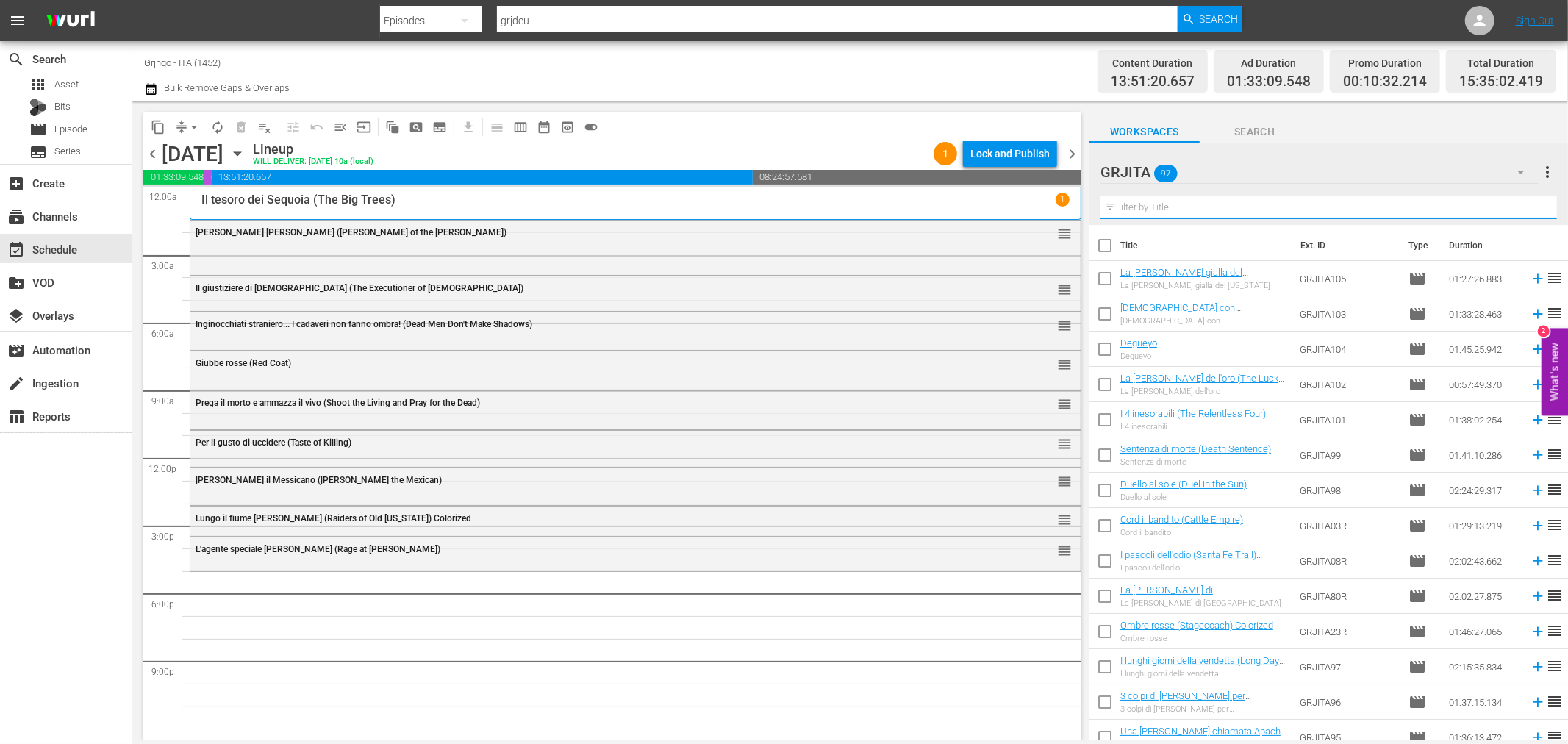
paste input "Joko invoca [DEMOGRAPHIC_DATA]... e muori"
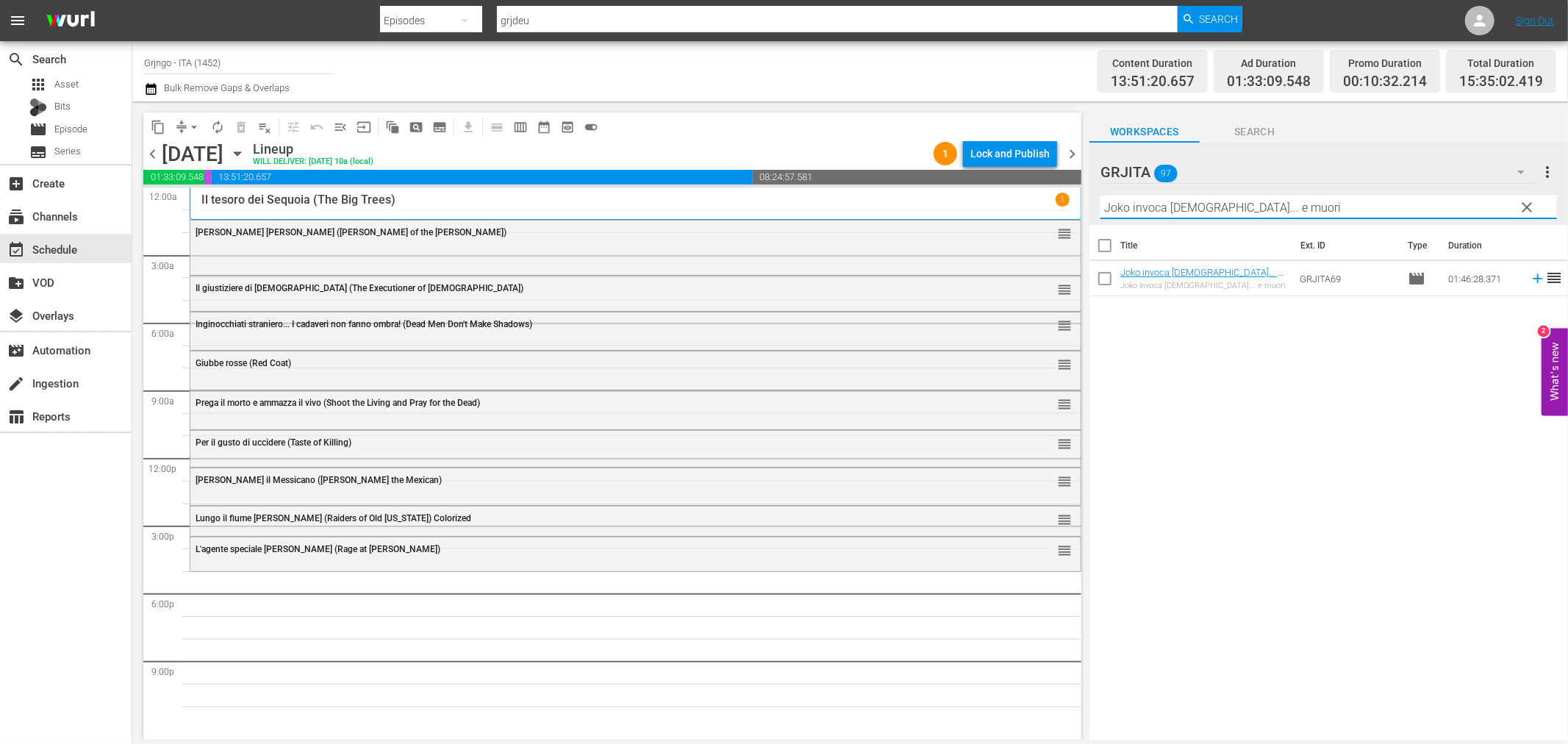
type input "Joko invoca [DEMOGRAPHIC_DATA]... e muori"
click at [1533, 278] on icon at bounding box center [1538, 278] width 10 height 10
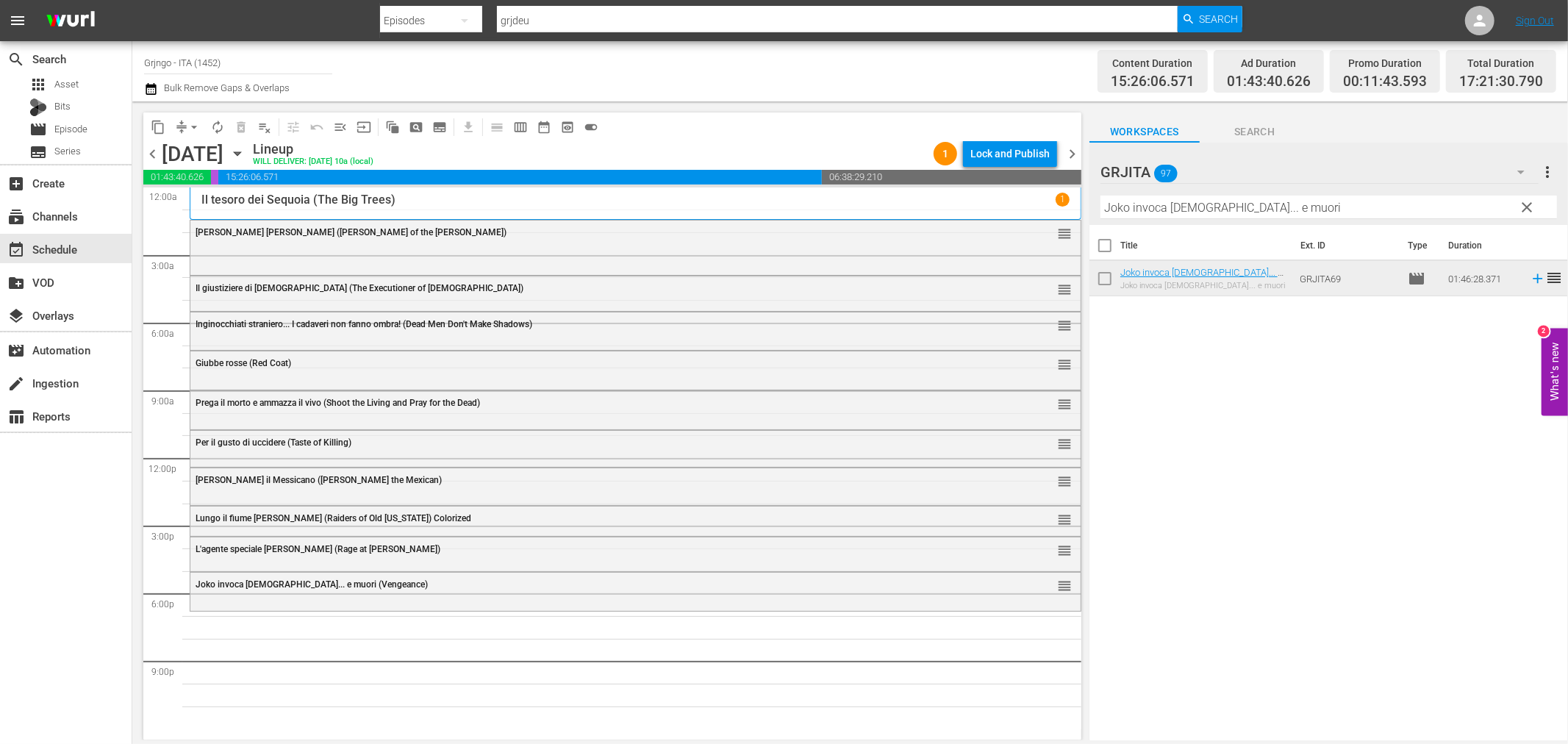
click at [183, 578] on div "21 [PERSON_NAME] [PERSON_NAME] ([PERSON_NAME] of the [PERSON_NAME]) reorder [PE…" at bounding box center [612, 458] width 938 height 542
click at [204, 586] on span "Joko invoca [DEMOGRAPHIC_DATA]... e muori (Vengeance)" at bounding box center [311, 584] width 233 height 10
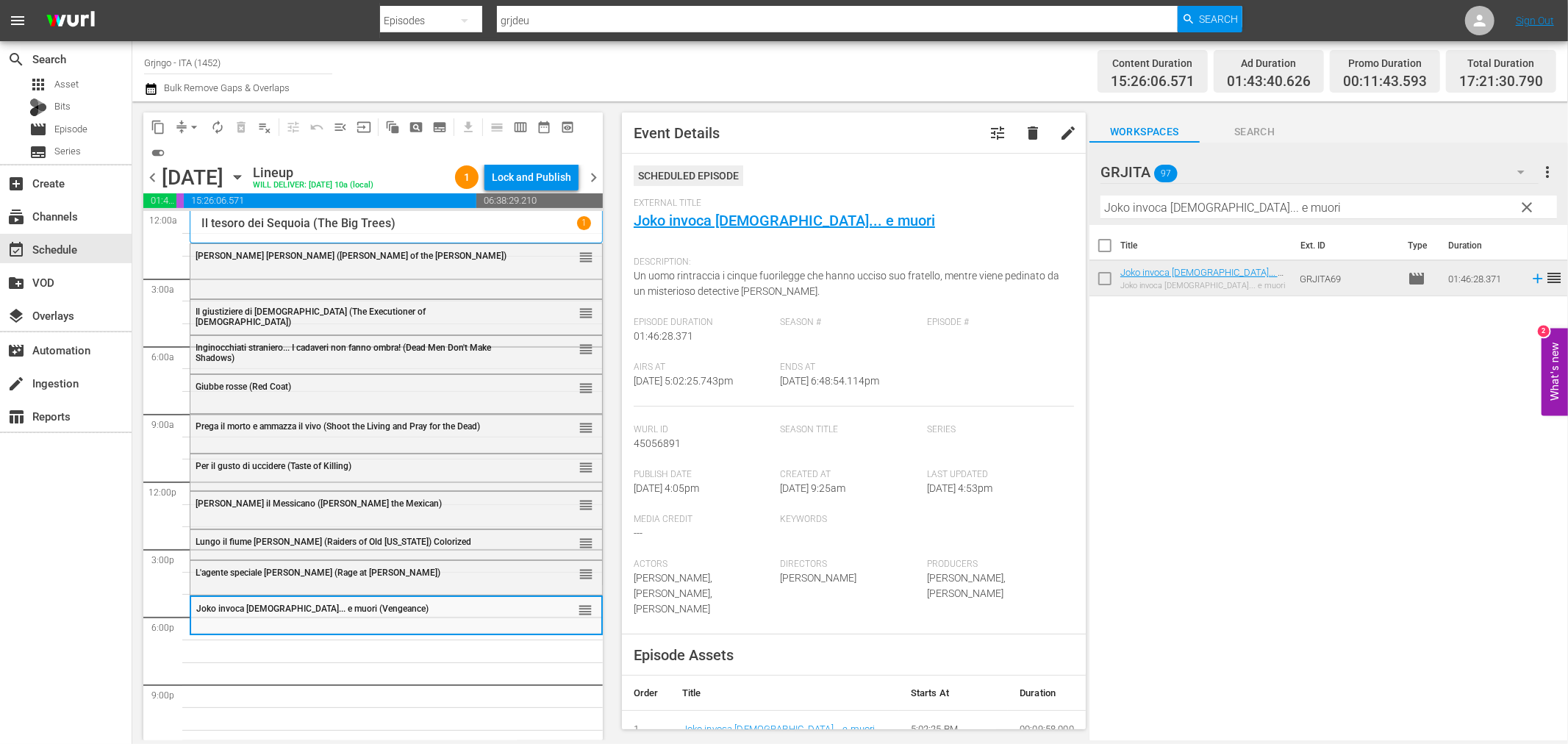
scroll to position [11, 0]
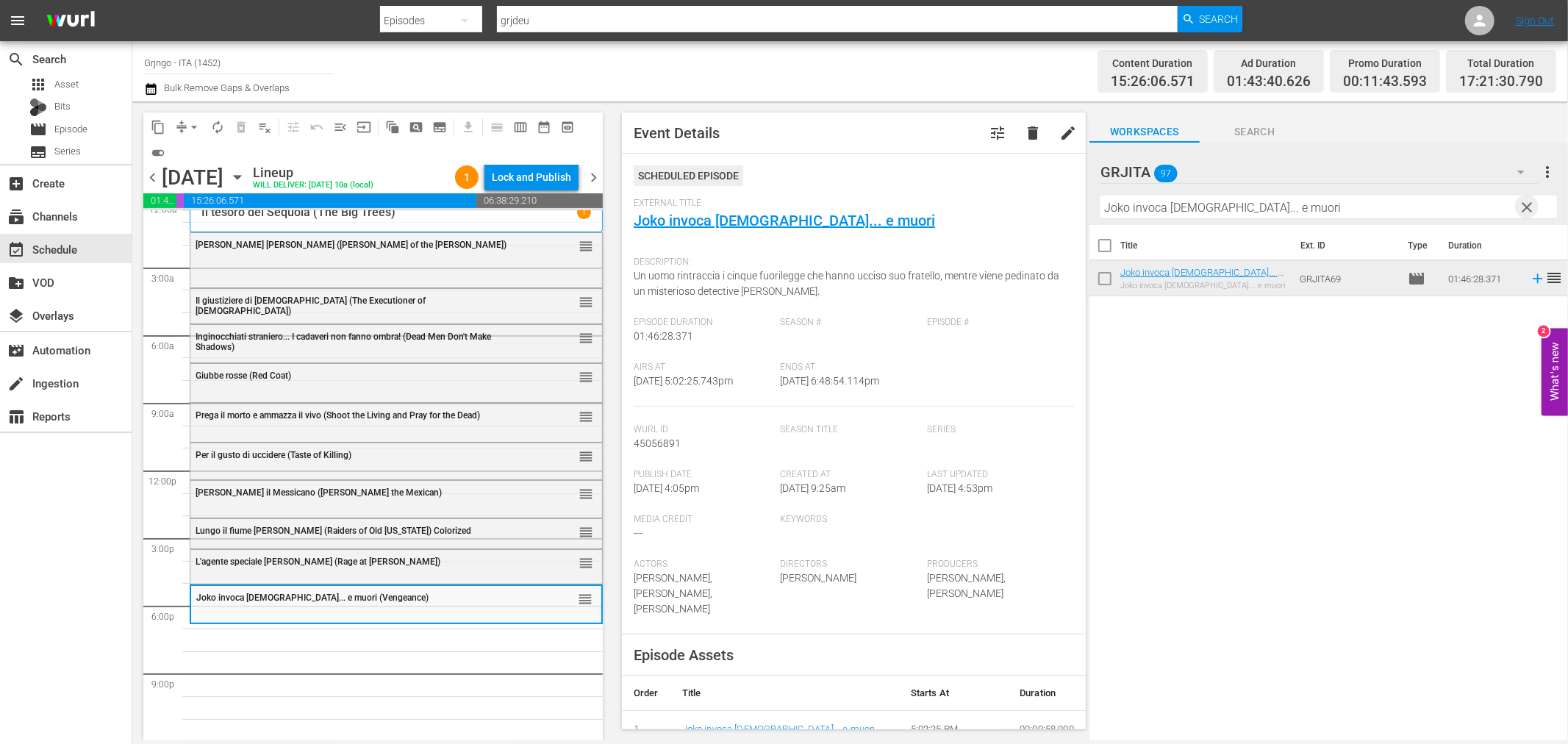
drag, startPoint x: 1530, startPoint y: 206, endPoint x: 1404, endPoint y: 199, distance: 126.2
click at [1530, 206] on span "clear" at bounding box center [1528, 208] width 18 height 18
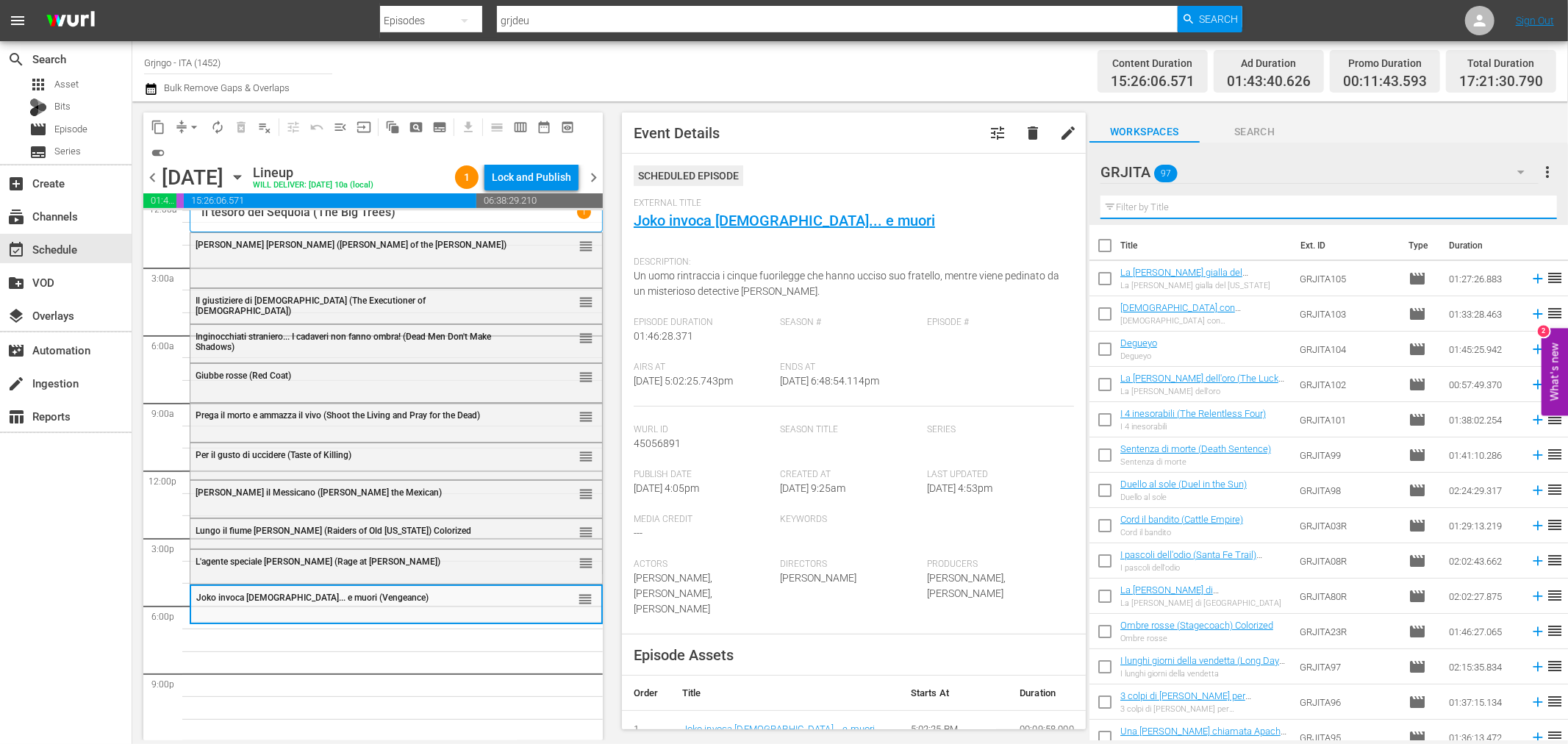
paste input "[PERSON_NAME]"
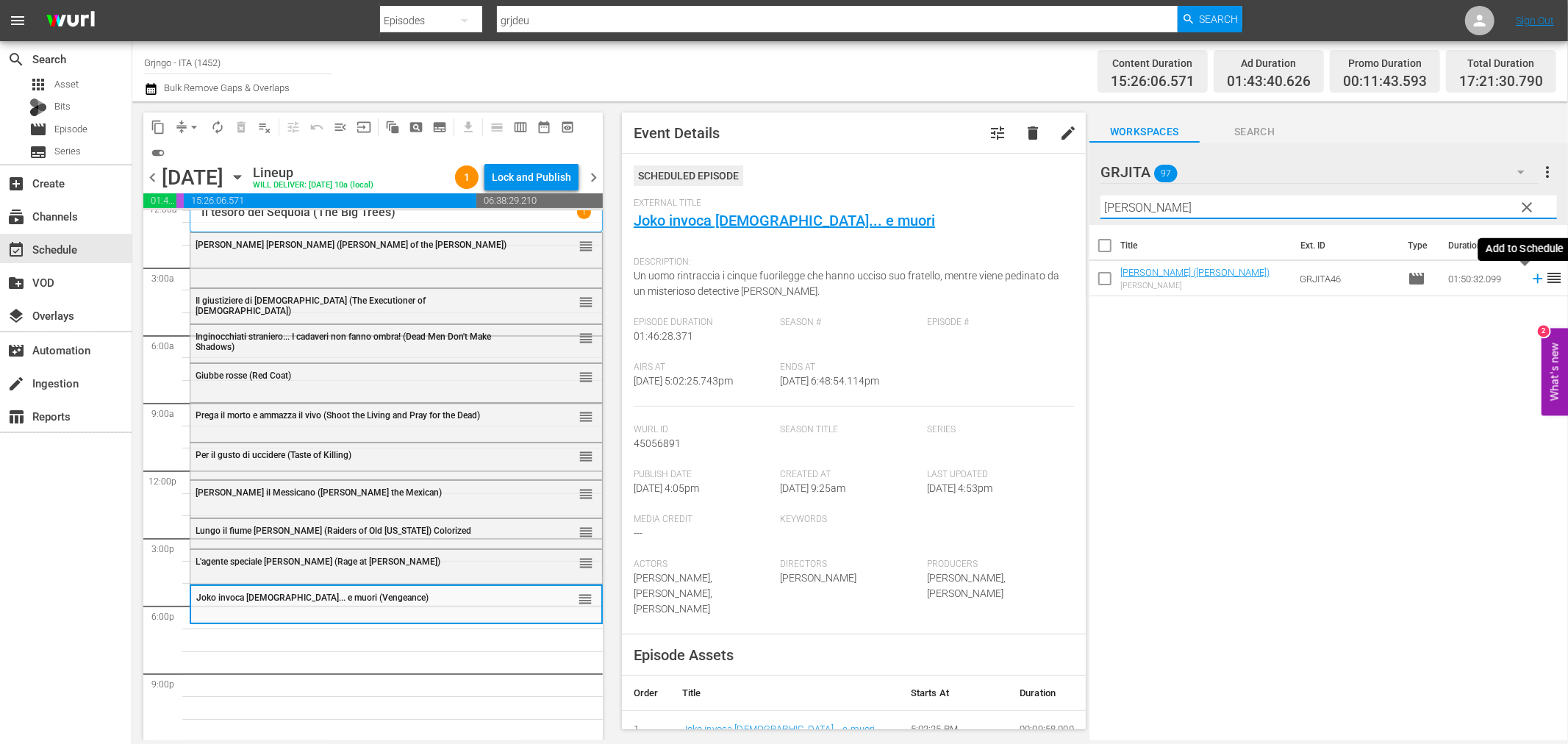
type input "[PERSON_NAME]"
click at [1533, 278] on icon at bounding box center [1538, 278] width 10 height 10
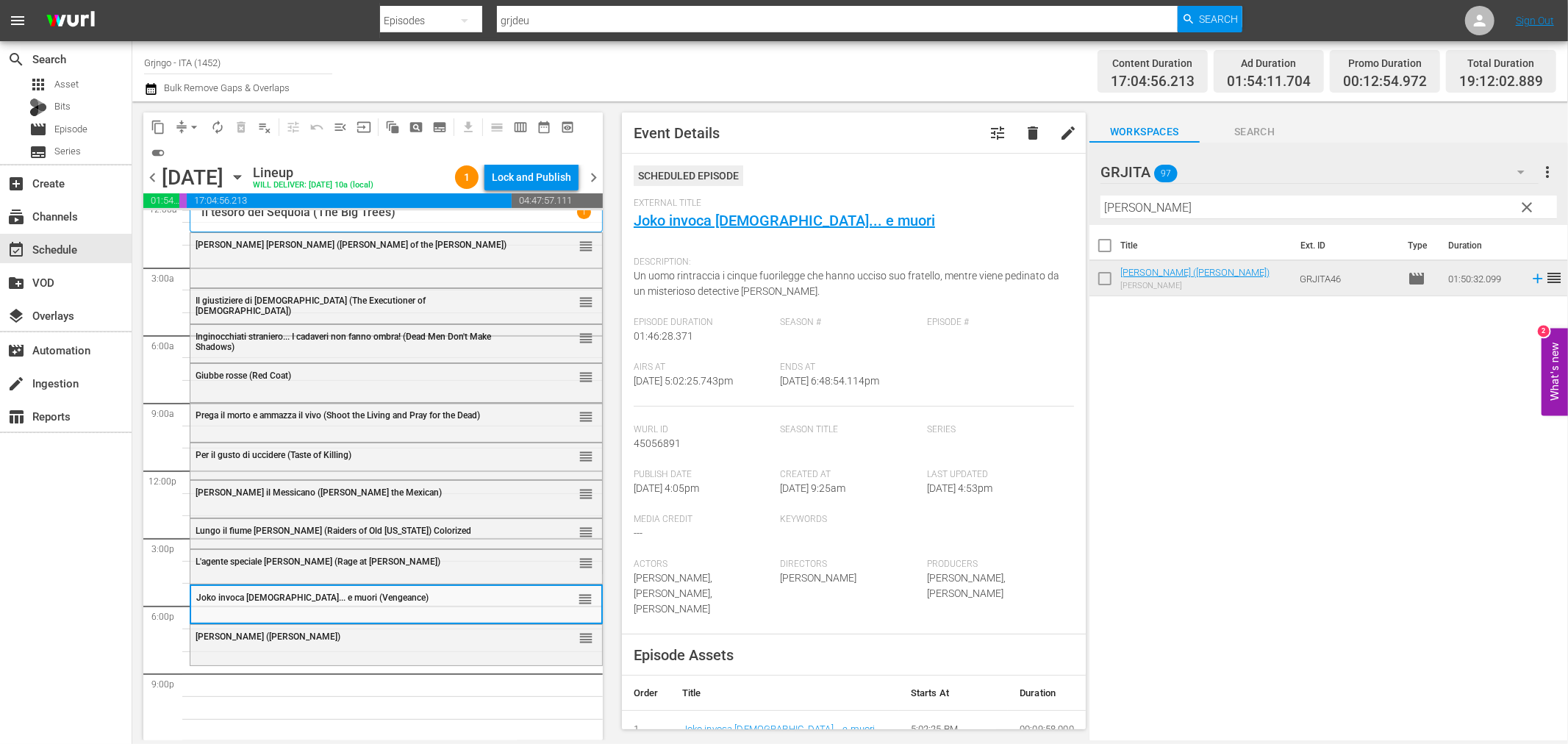
click at [1524, 200] on span "clear" at bounding box center [1528, 208] width 18 height 18
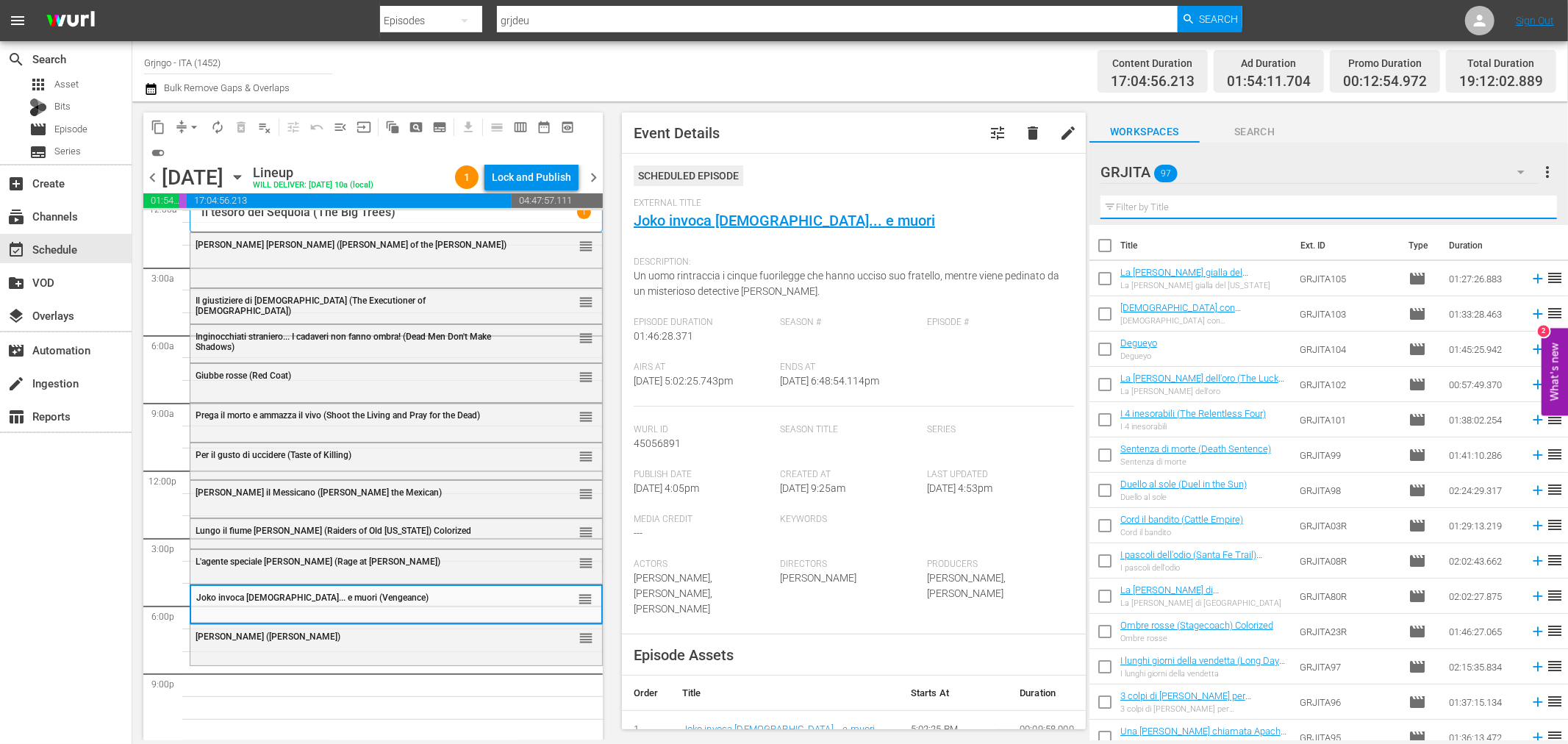
paste input "Ed ora... raccomanda l'anima a [DEMOGRAPHIC_DATA]!"
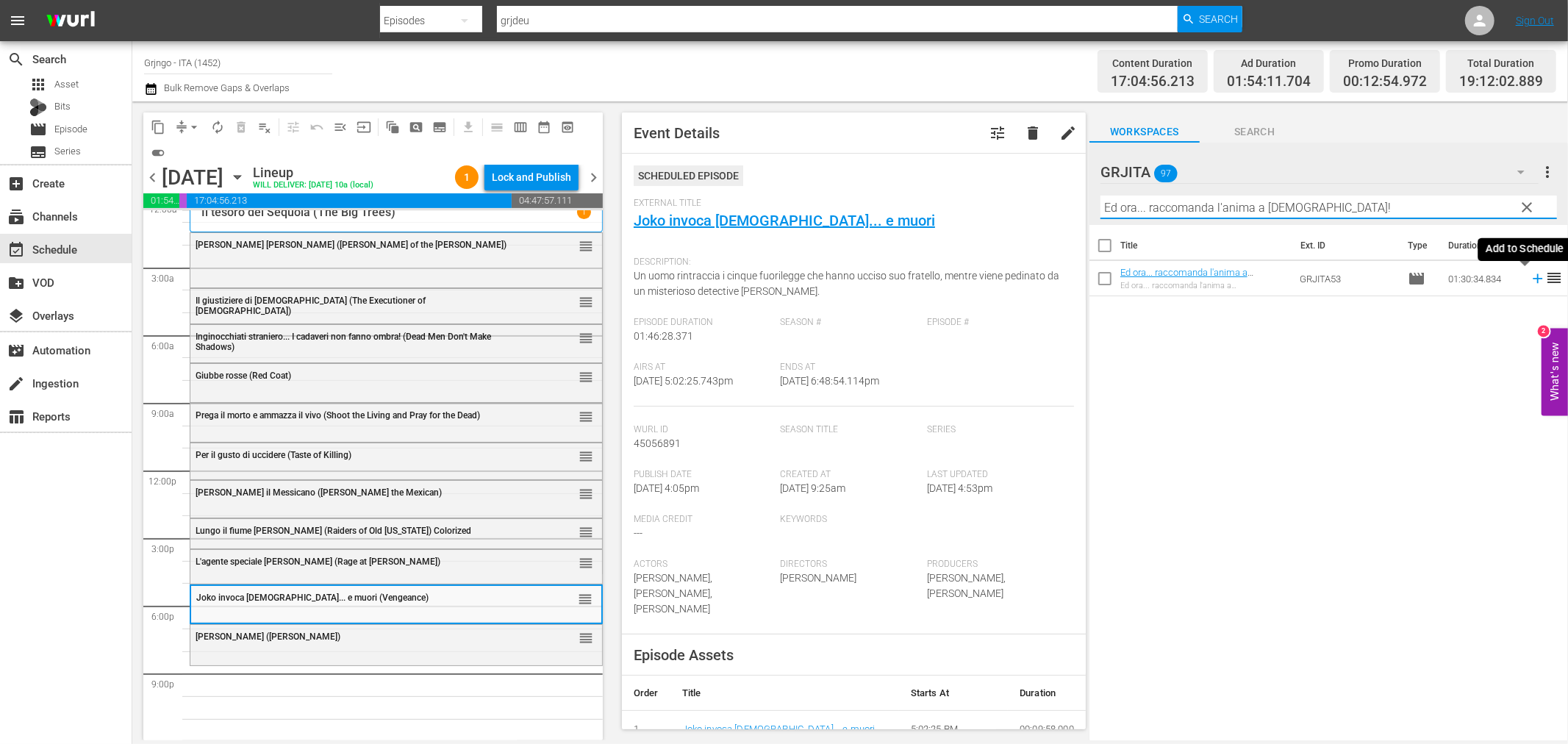
type input "Ed ora... raccomanda l'anima a [DEMOGRAPHIC_DATA]!"
click at [1533, 279] on icon at bounding box center [1538, 278] width 10 height 10
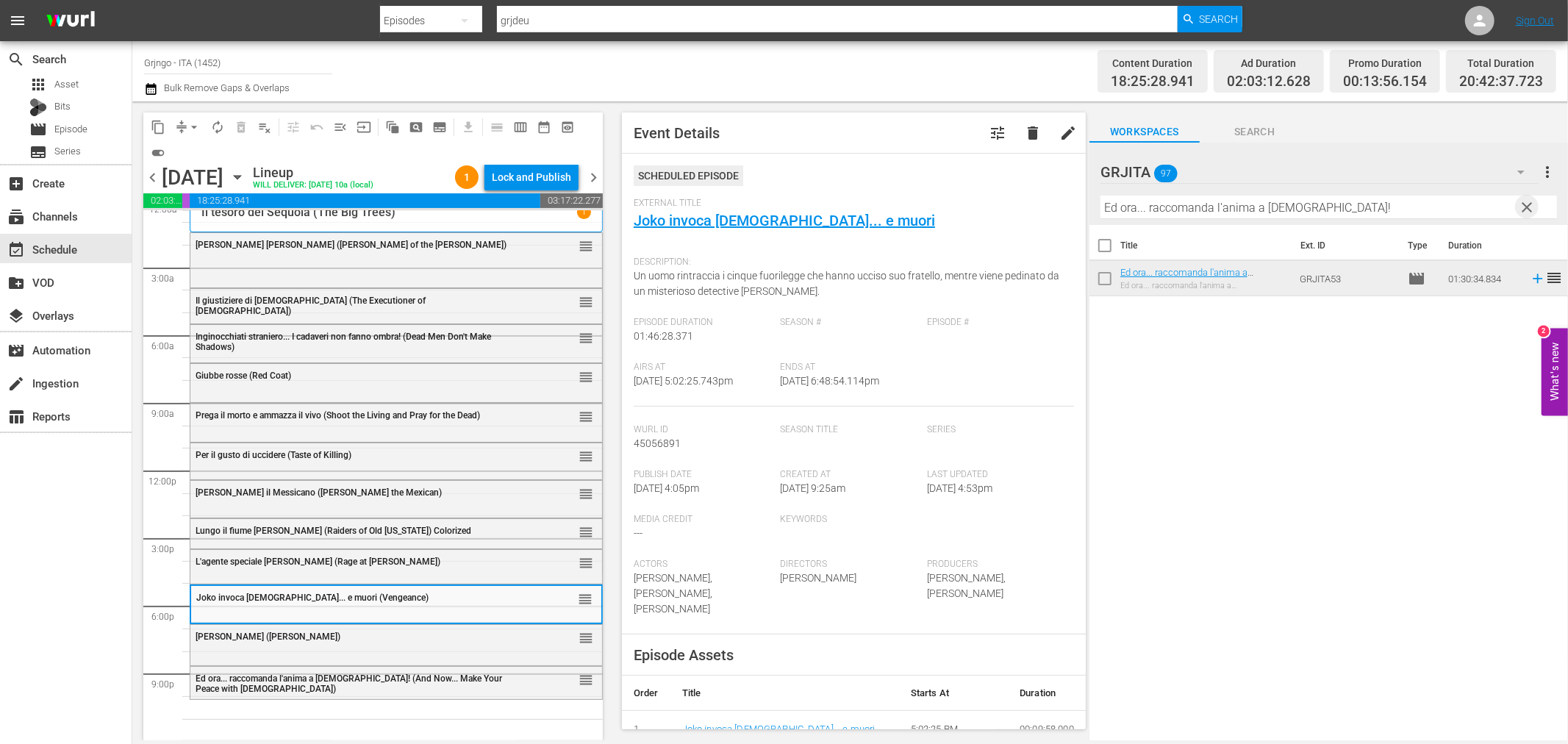
click at [1522, 200] on span "clear" at bounding box center [1528, 208] width 18 height 18
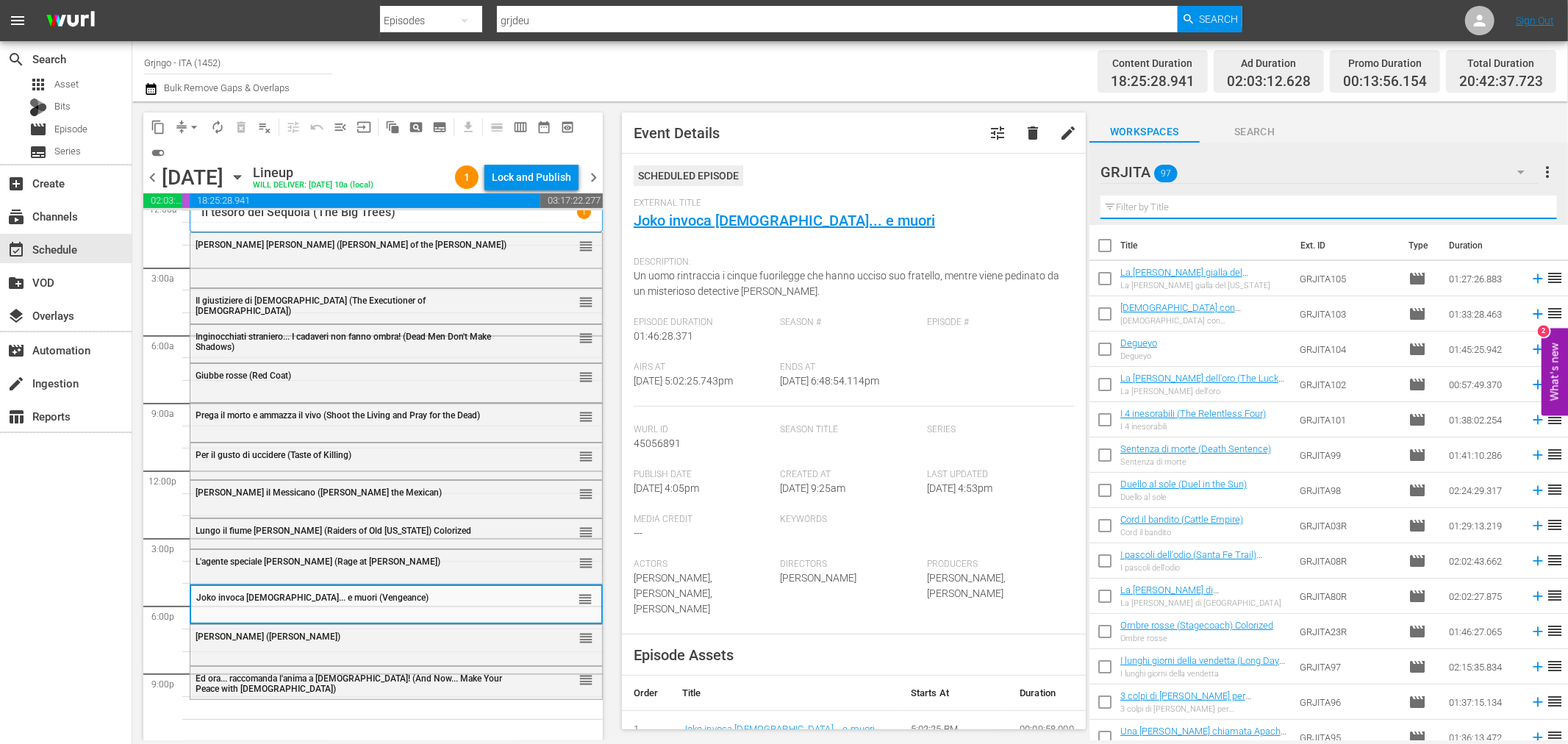
paste input "W Django! (Viva! [GEOGRAPHIC_DATA])"
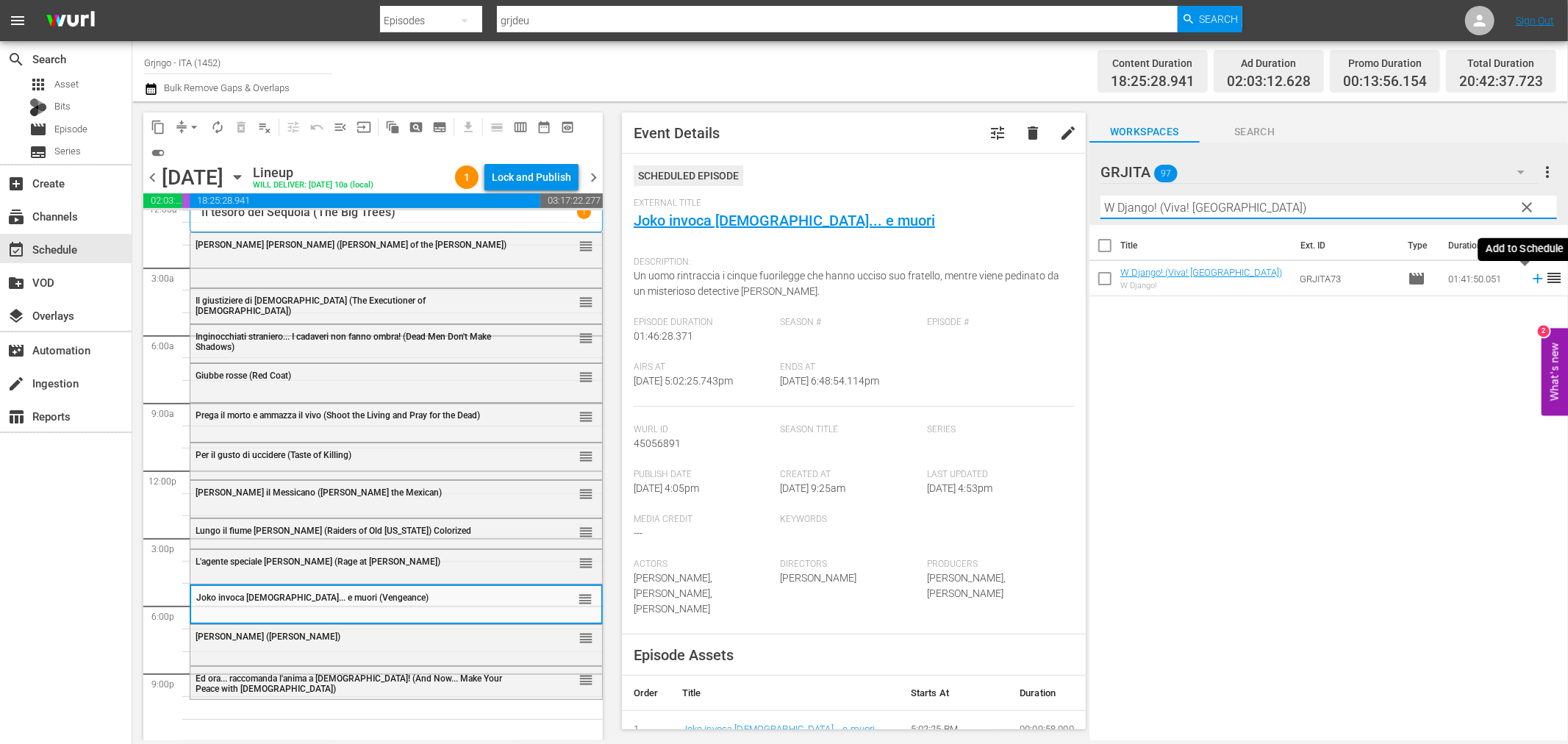
type input "W Django! (Viva! [GEOGRAPHIC_DATA])"
click at [1530, 278] on icon at bounding box center [1538, 278] width 16 height 16
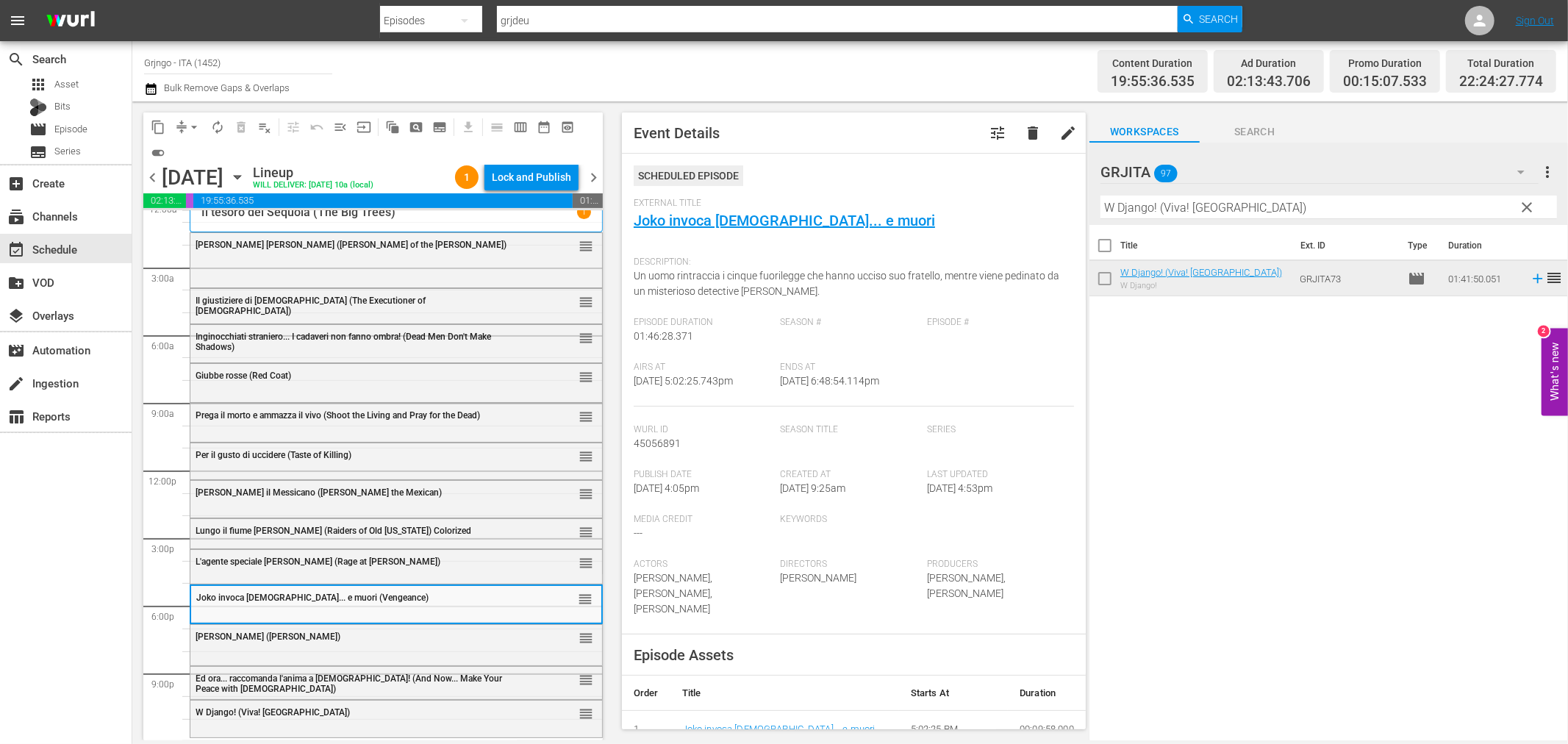
drag, startPoint x: 1530, startPoint y: 200, endPoint x: 1385, endPoint y: 200, distance: 145.0
click at [1530, 200] on span "clear" at bounding box center [1528, 208] width 18 height 18
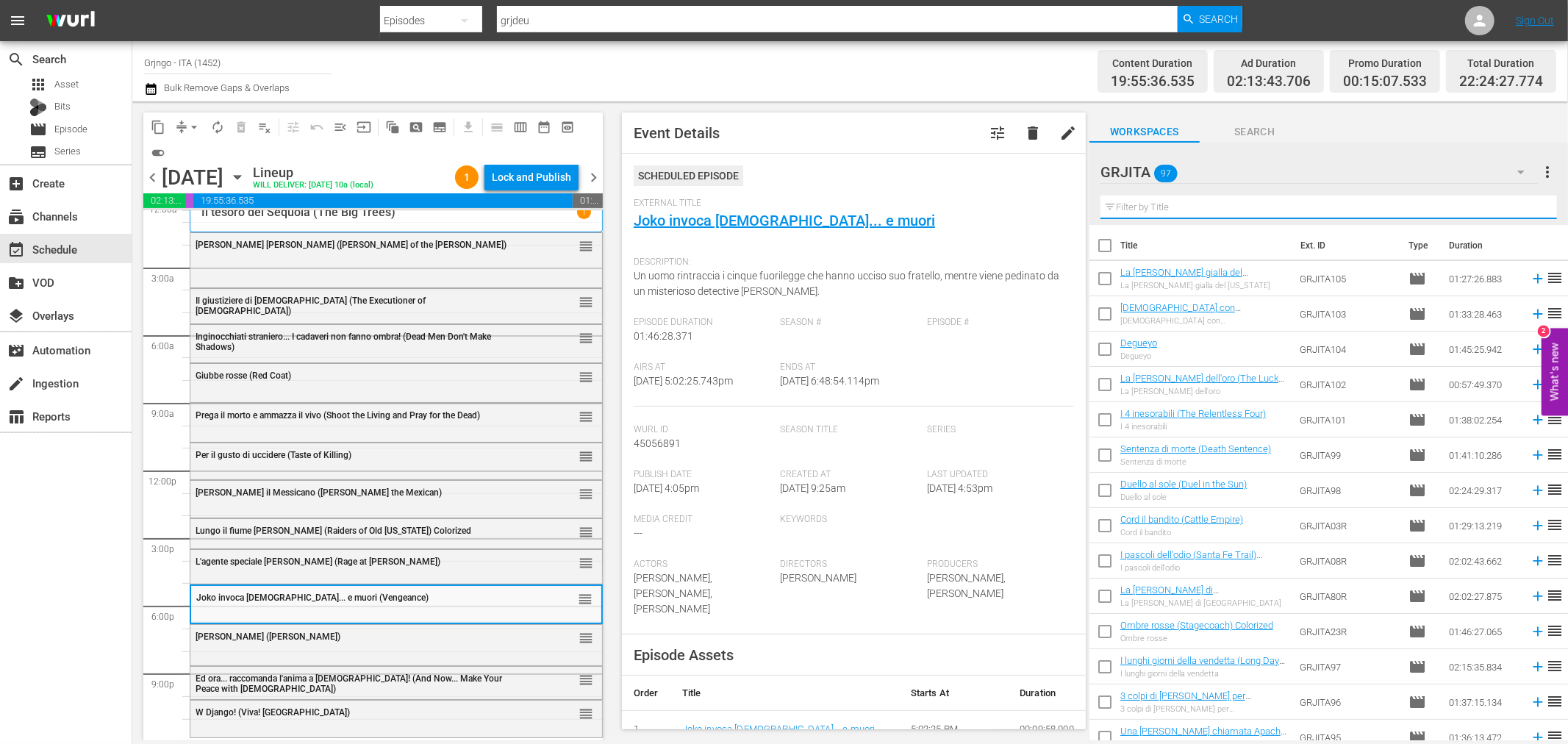
paste input "Il tesoro dei Sequoia (The Big Trees)"
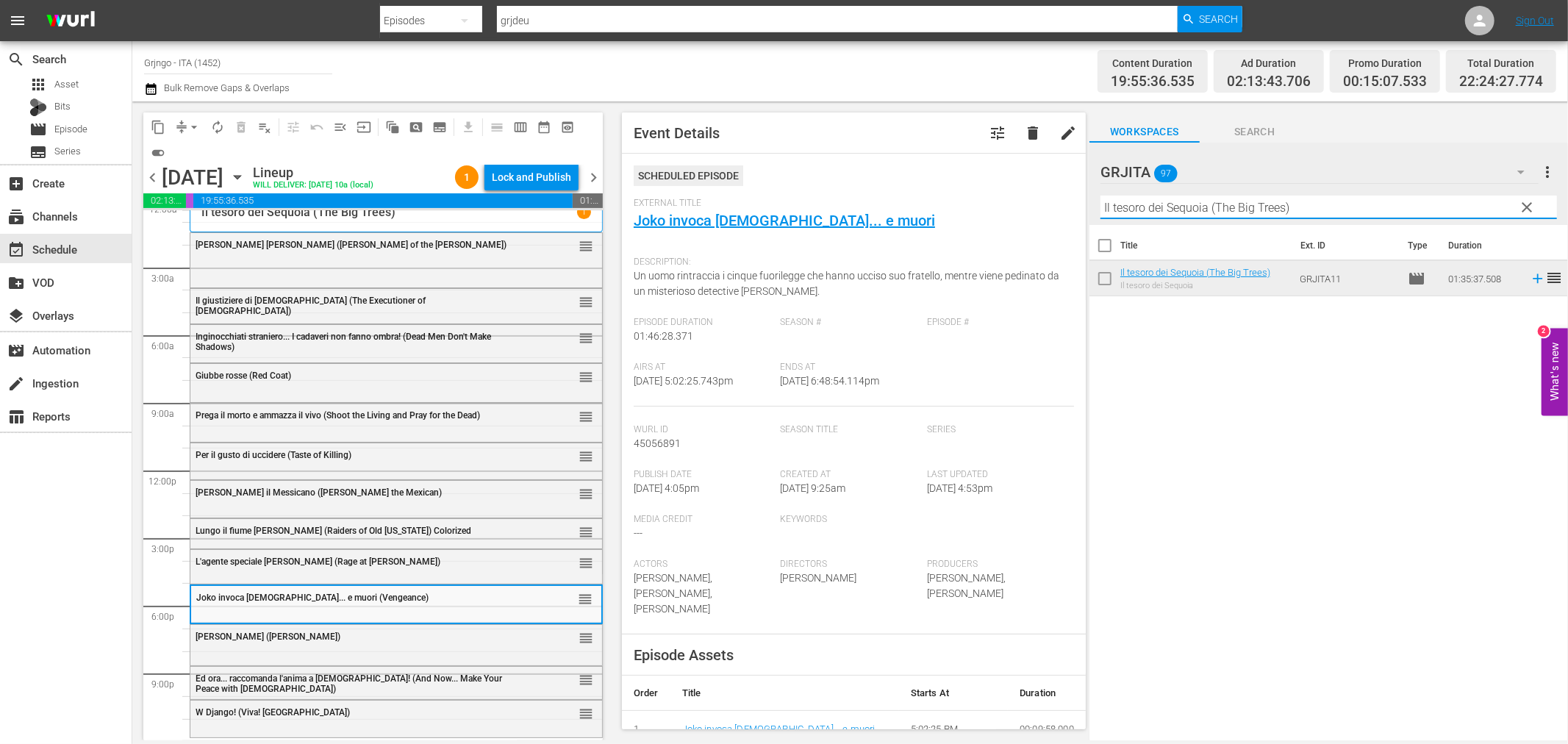
type input "Il tesoro dei Sequoia (The Big Trees)"
click at [1383, 612] on div "Title Ext. ID Type Duration Il tesoro dei Sequoia (The Big Trees) Il tesoro dei…" at bounding box center [1328, 483] width 479 height 517
click at [1530, 210] on span "clear" at bounding box center [1528, 208] width 18 height 18
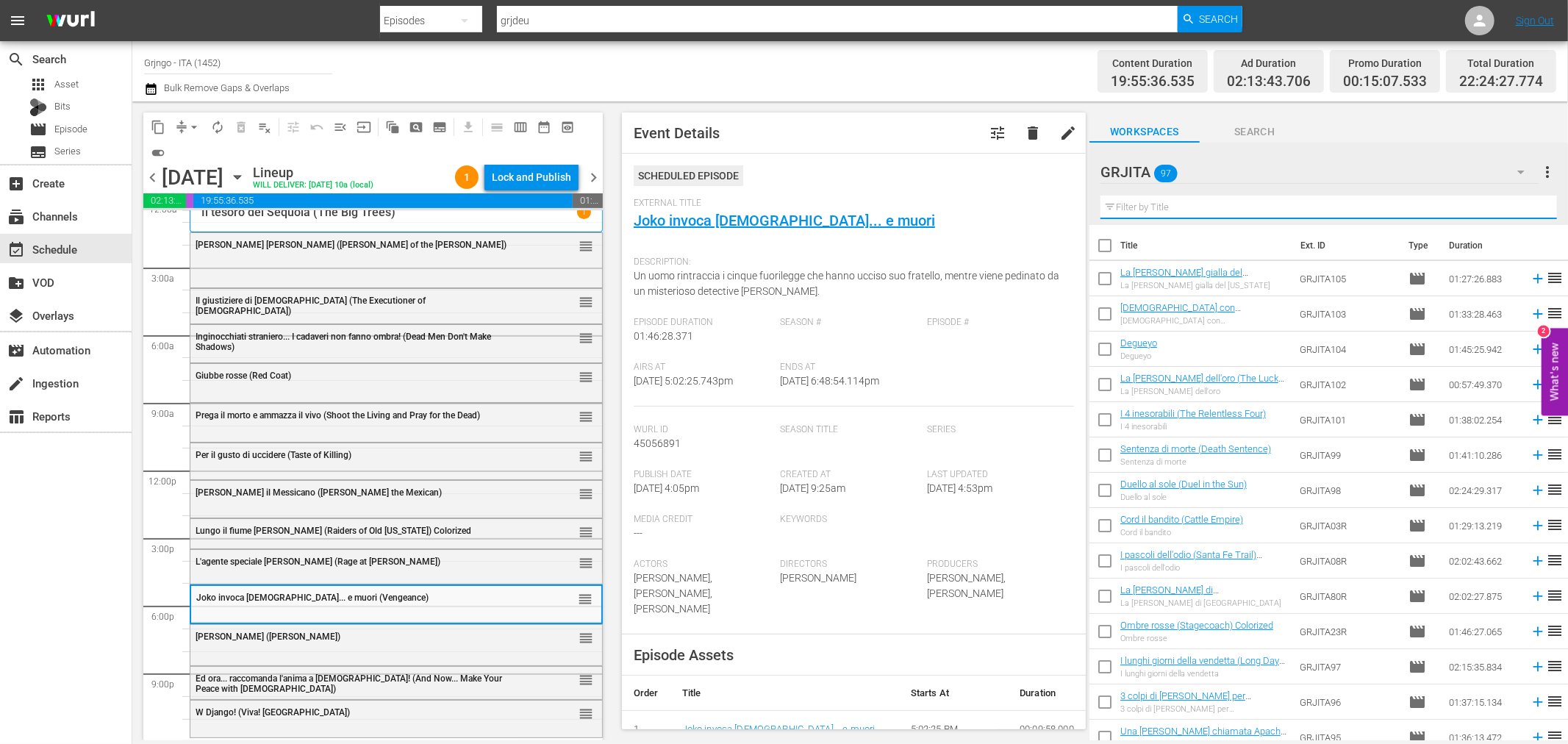
click at [1155, 204] on input "text" at bounding box center [1329, 207] width 456 height 23
paste input "Il tesoro dei Sequoia (The Big Trees)"
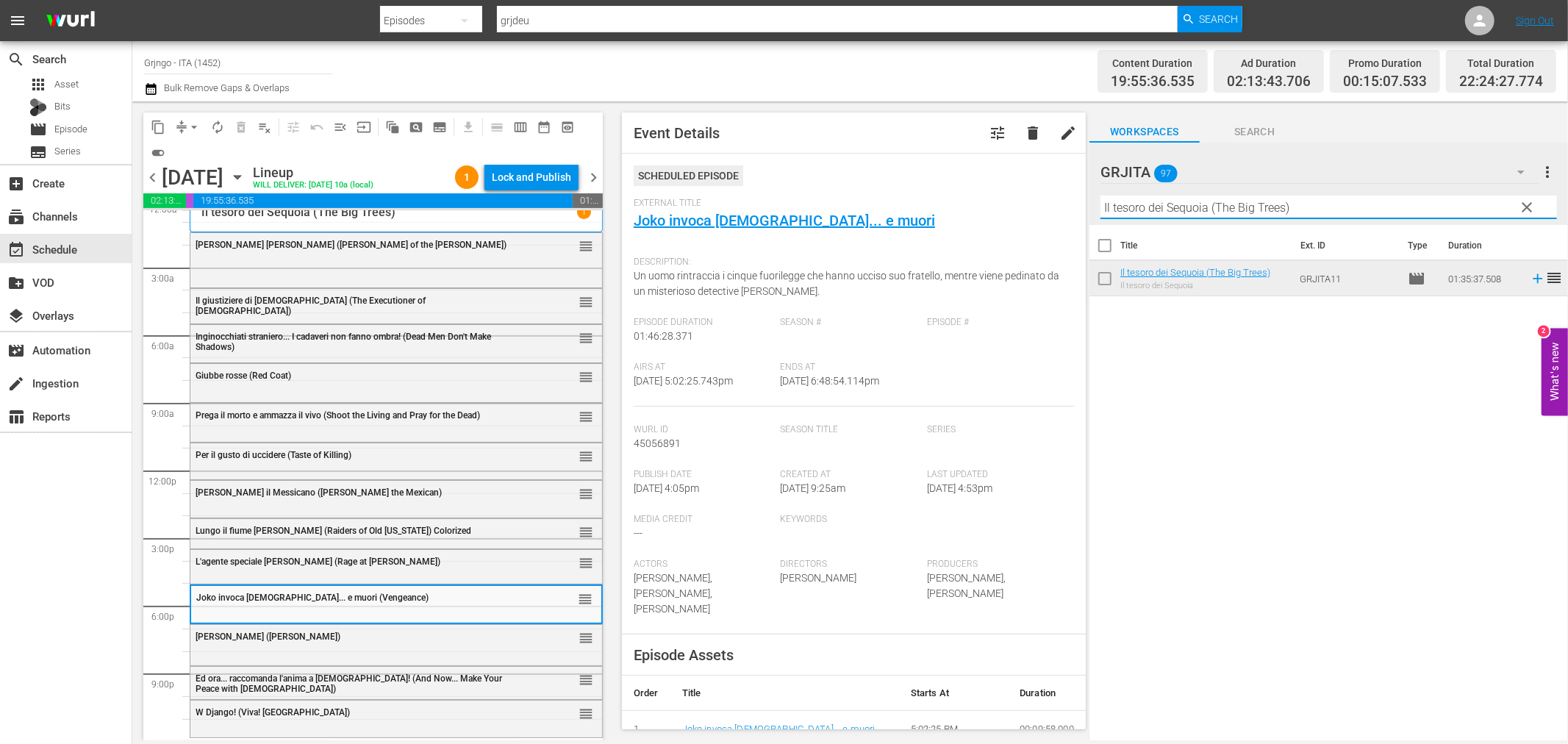
type input "Il tesoro dei Sequoia (The Big Trees)"
click at [152, 170] on span "chevron_left" at bounding box center [152, 177] width 19 height 19
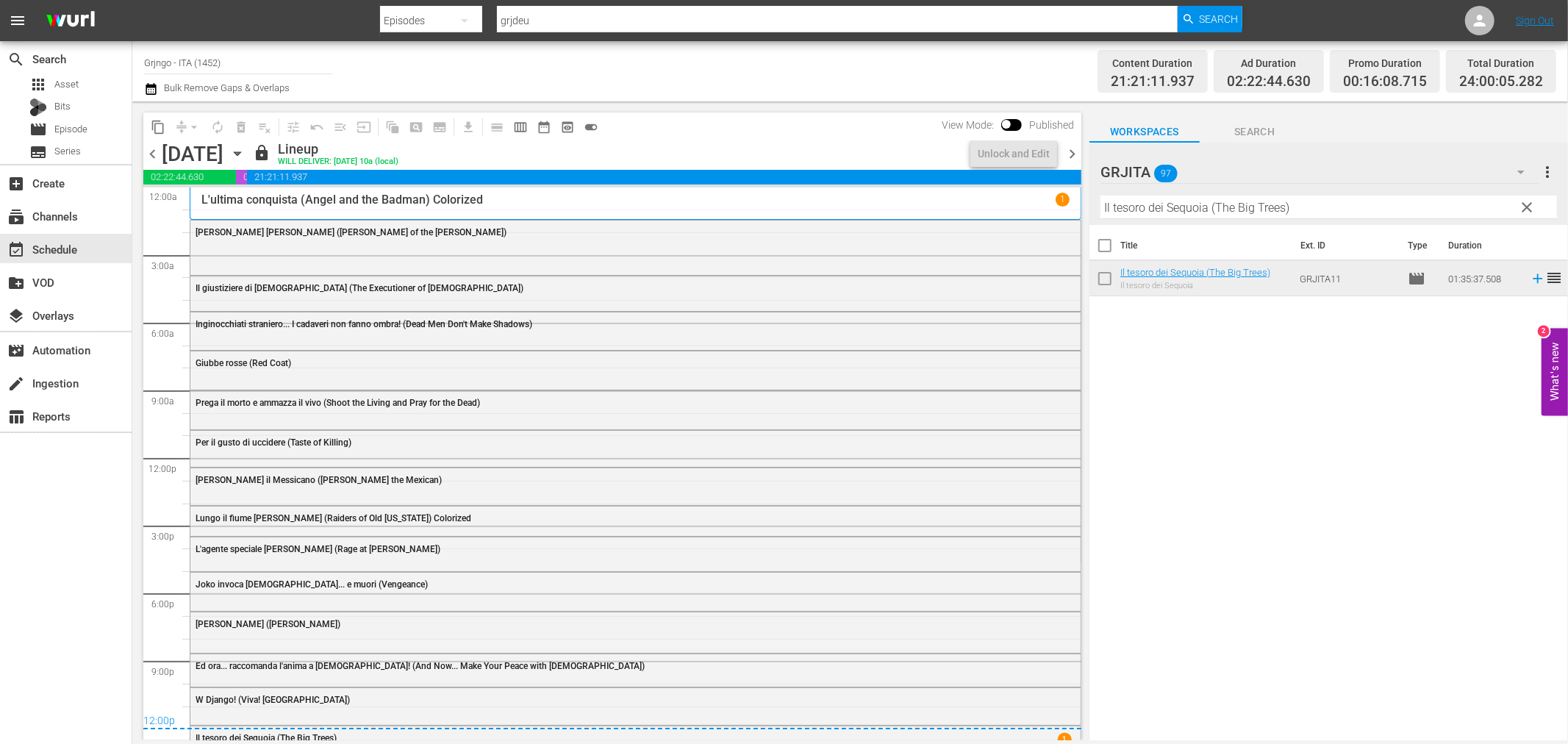
click at [1071, 147] on span "chevron_right" at bounding box center [1072, 154] width 19 height 19
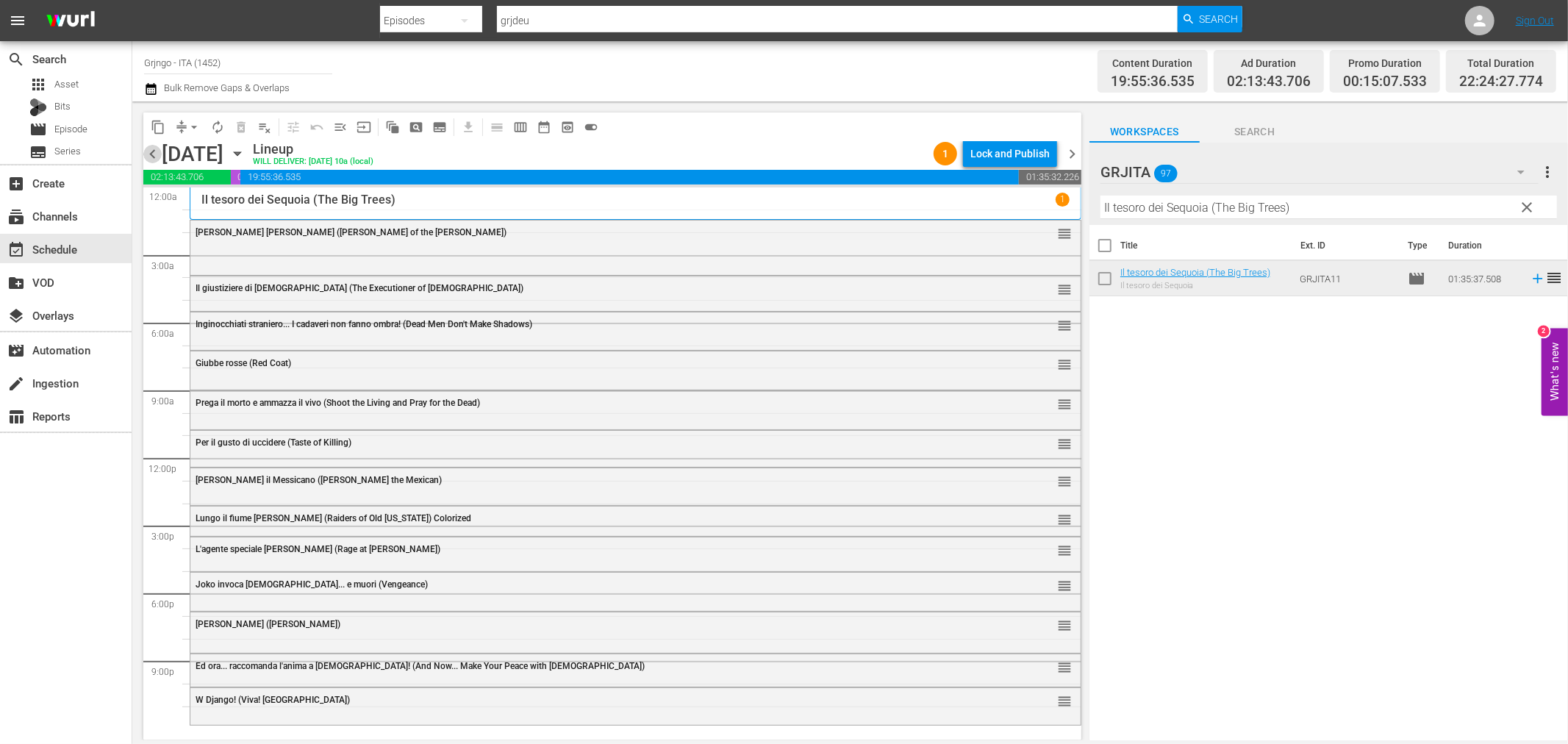
click at [150, 149] on span "chevron_left" at bounding box center [152, 154] width 19 height 19
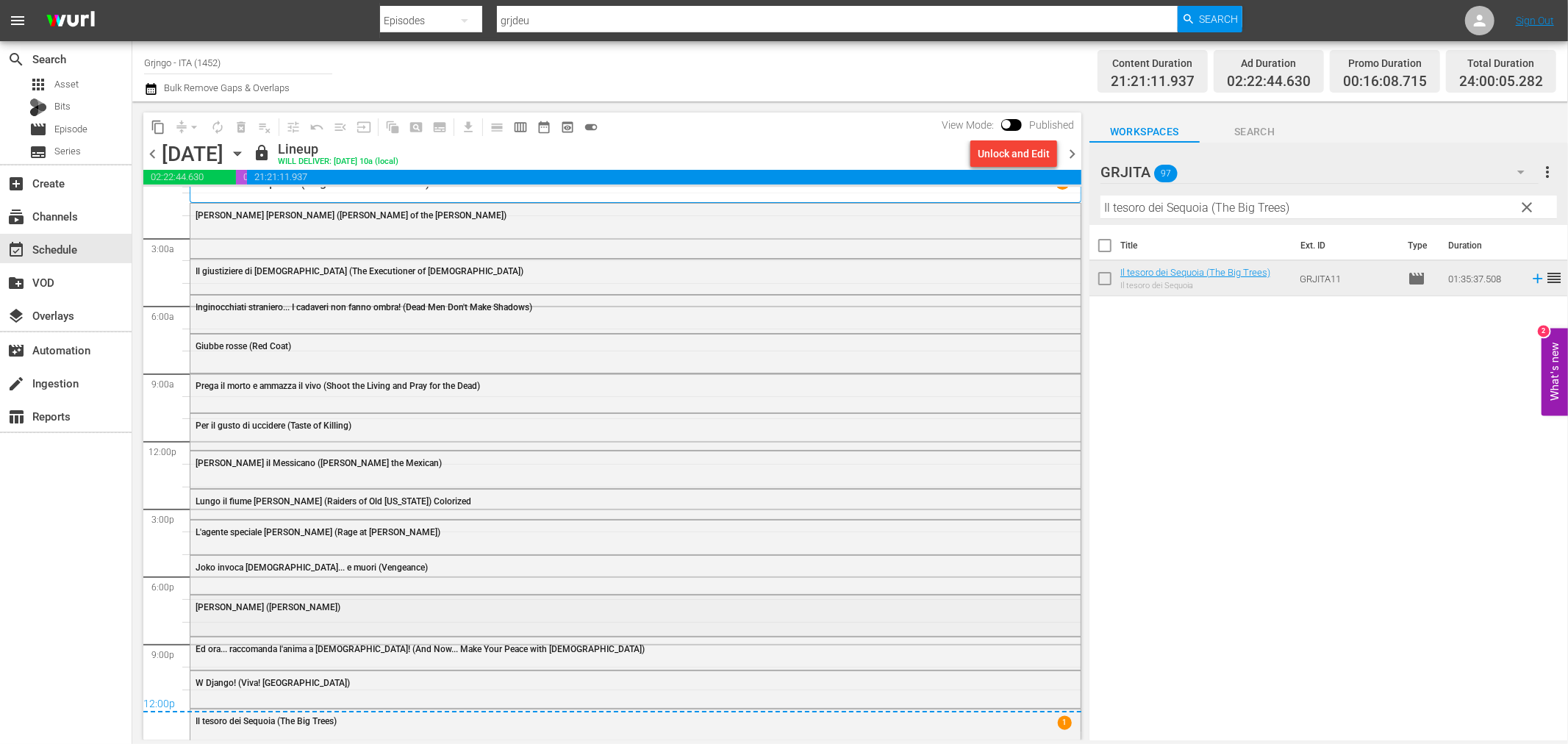
scroll to position [22, 0]
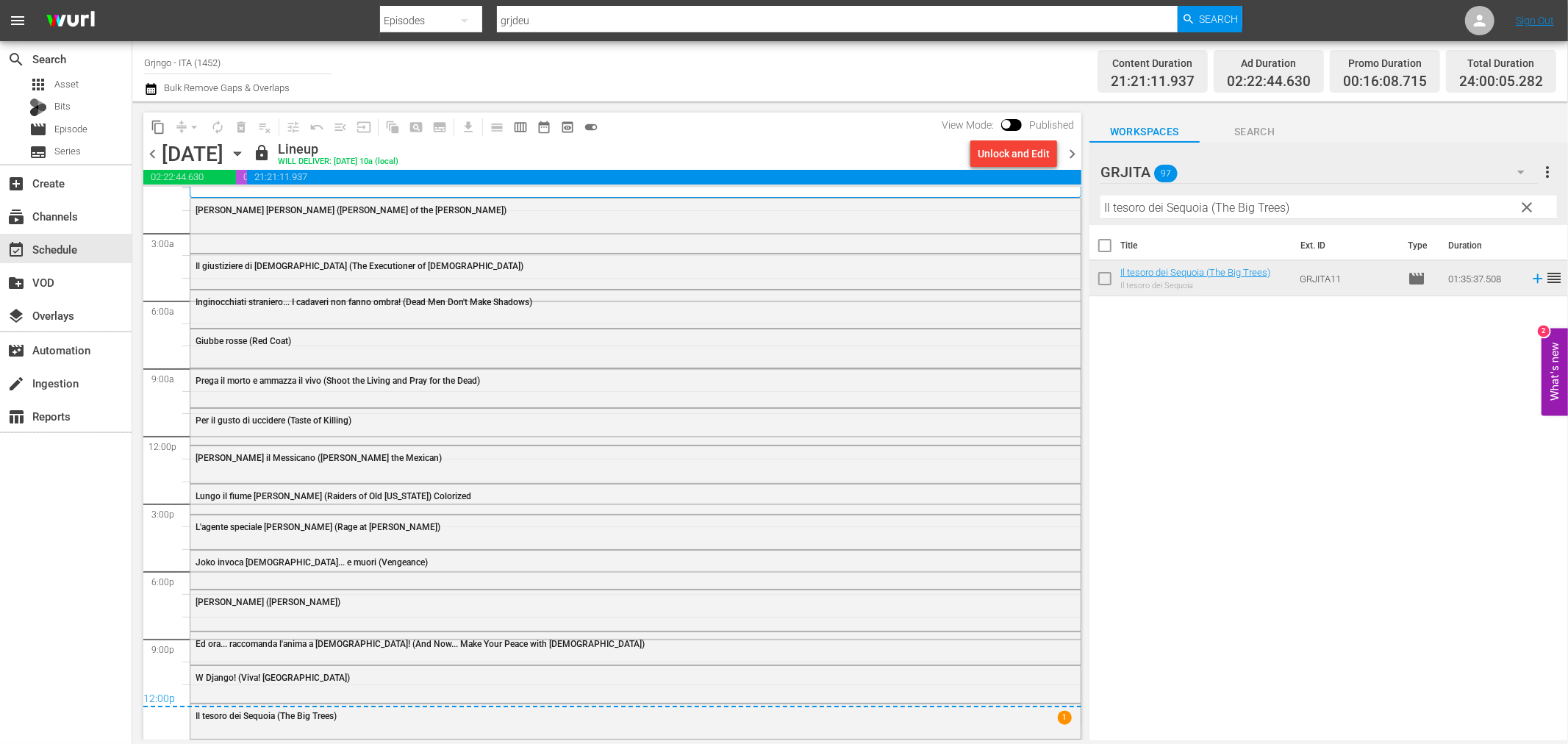
click at [1072, 151] on span "chevron_right" at bounding box center [1072, 154] width 19 height 19
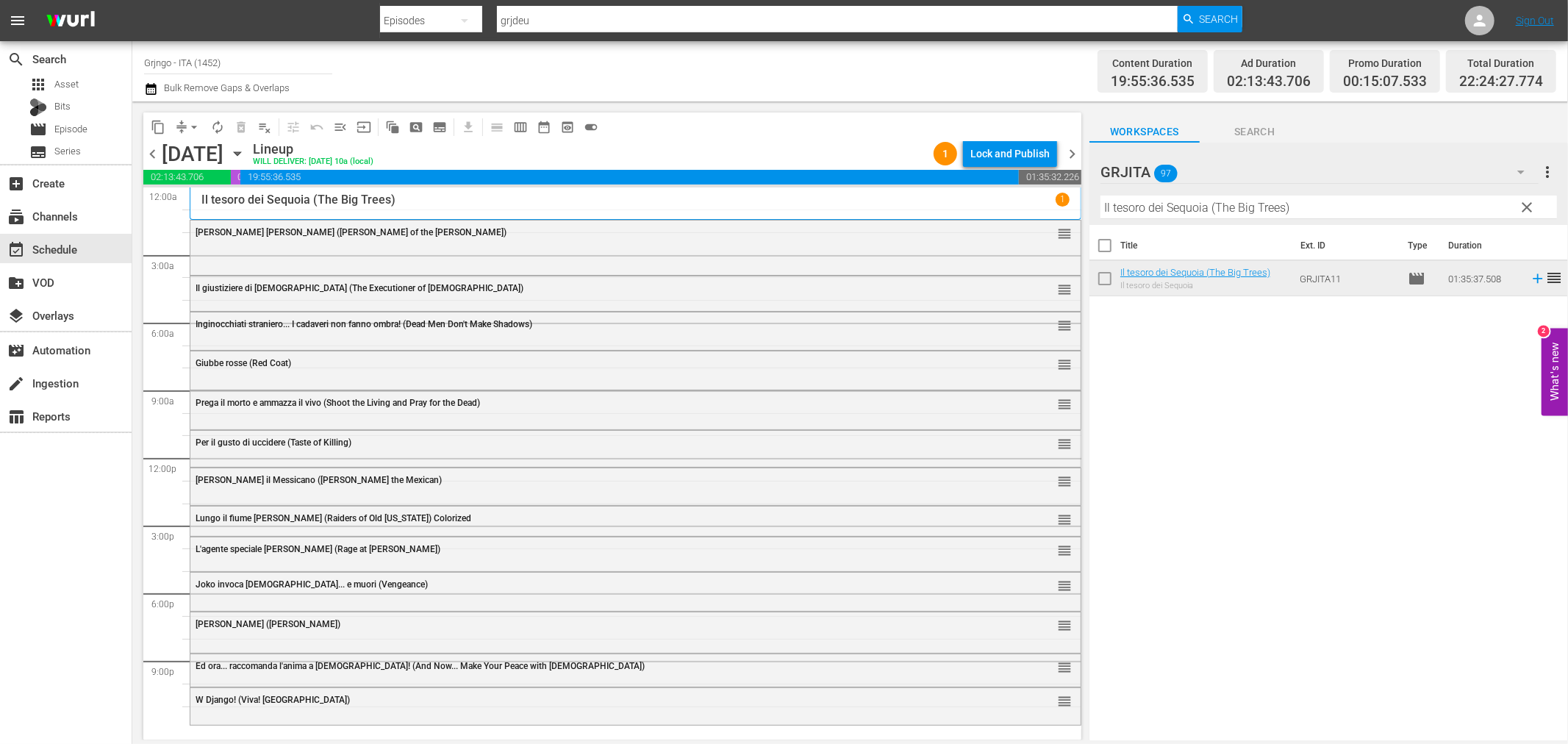
click at [151, 153] on span "chevron_left" at bounding box center [152, 154] width 19 height 19
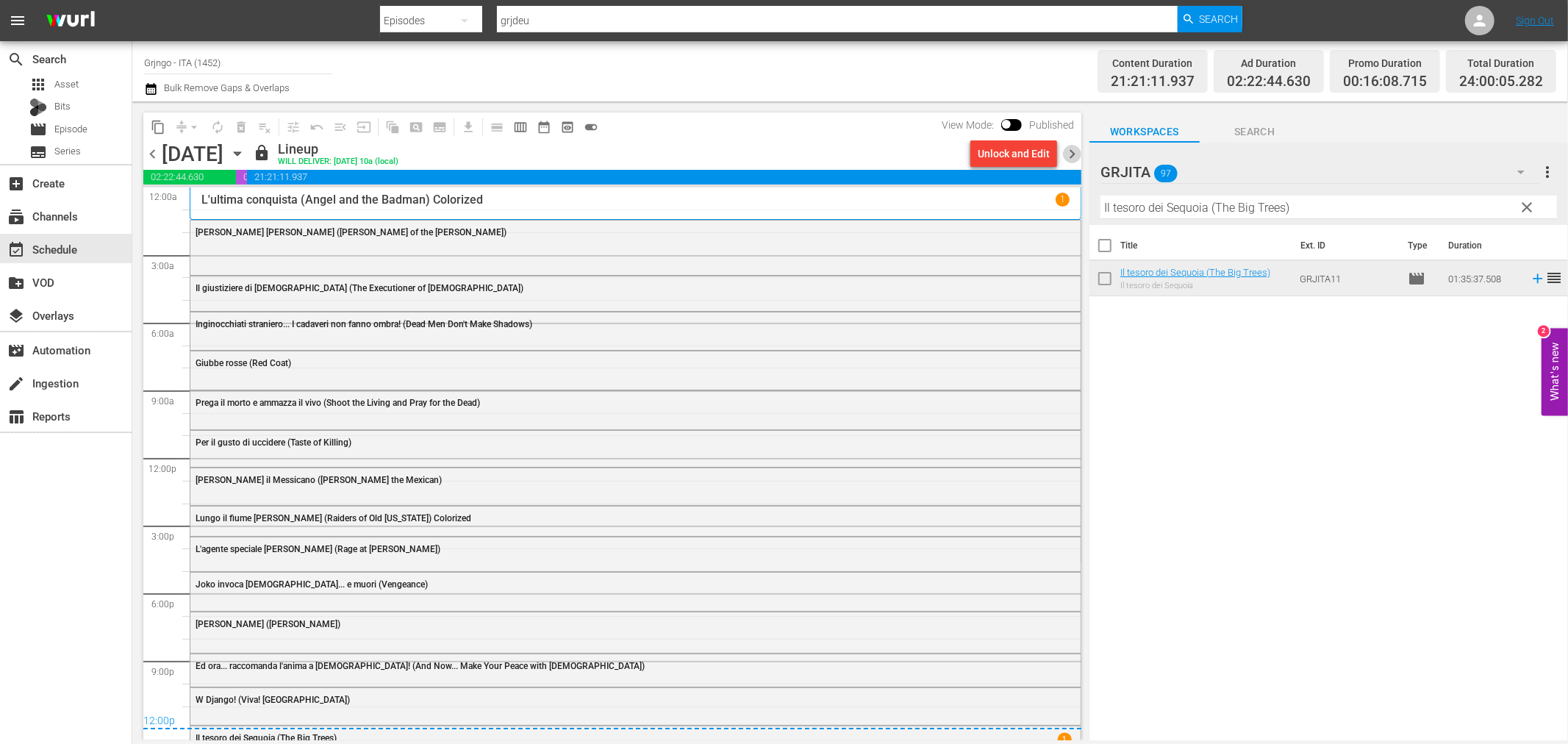
click at [1075, 152] on span "chevron_right" at bounding box center [1072, 154] width 19 height 19
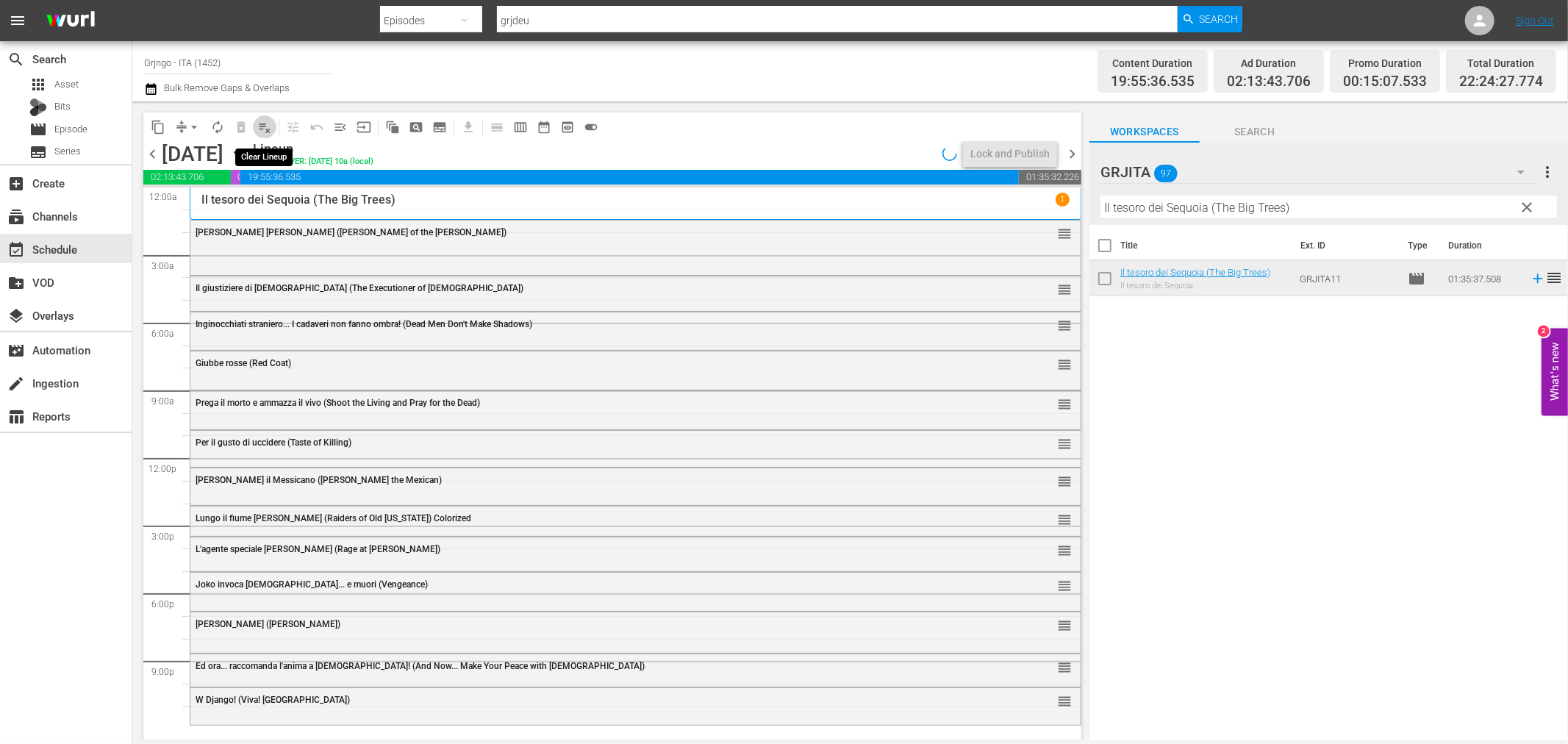
click at [260, 121] on span "playlist_remove_outlined" at bounding box center [264, 127] width 14 height 14
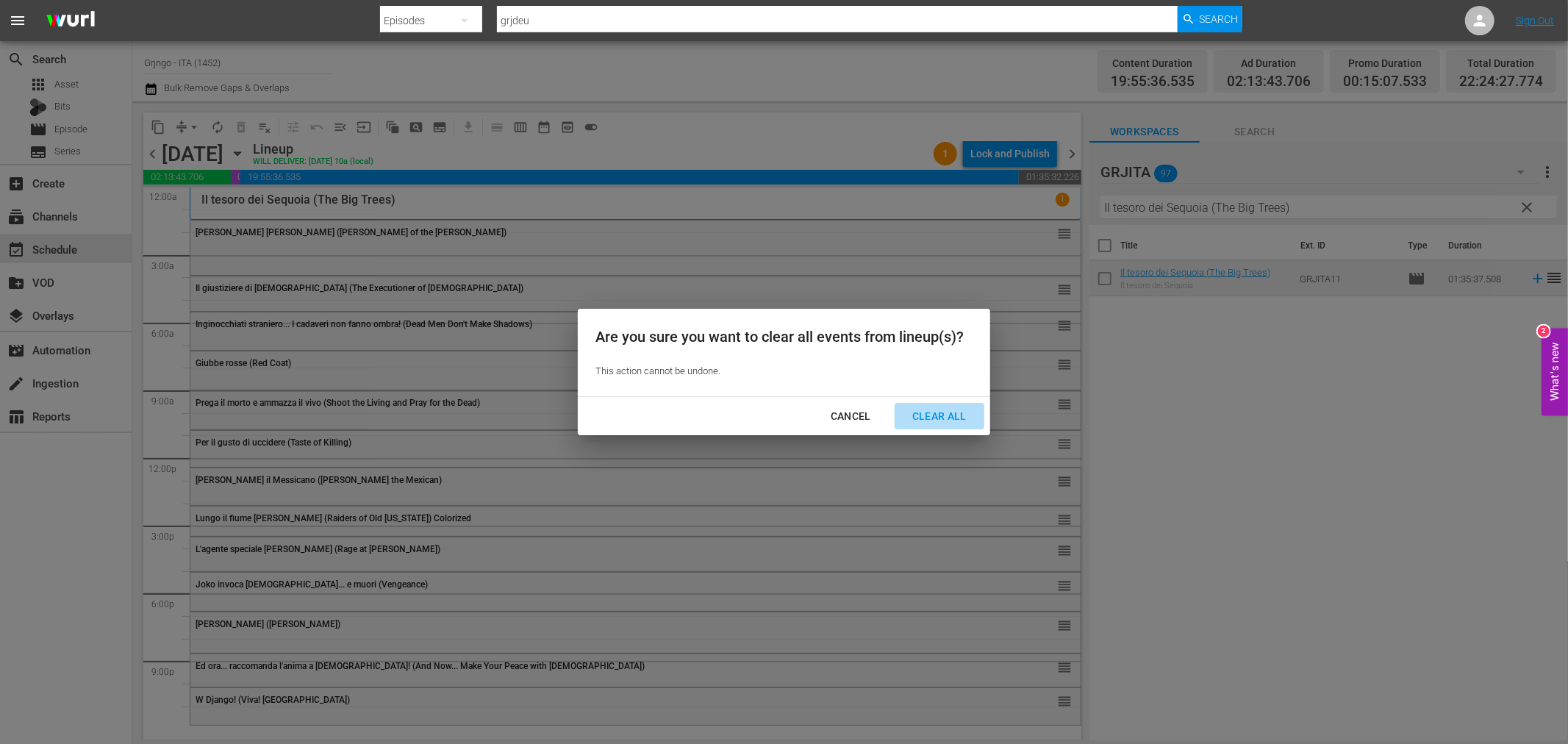
click at [941, 406] on button "Clear All" at bounding box center [940, 416] width 89 height 27
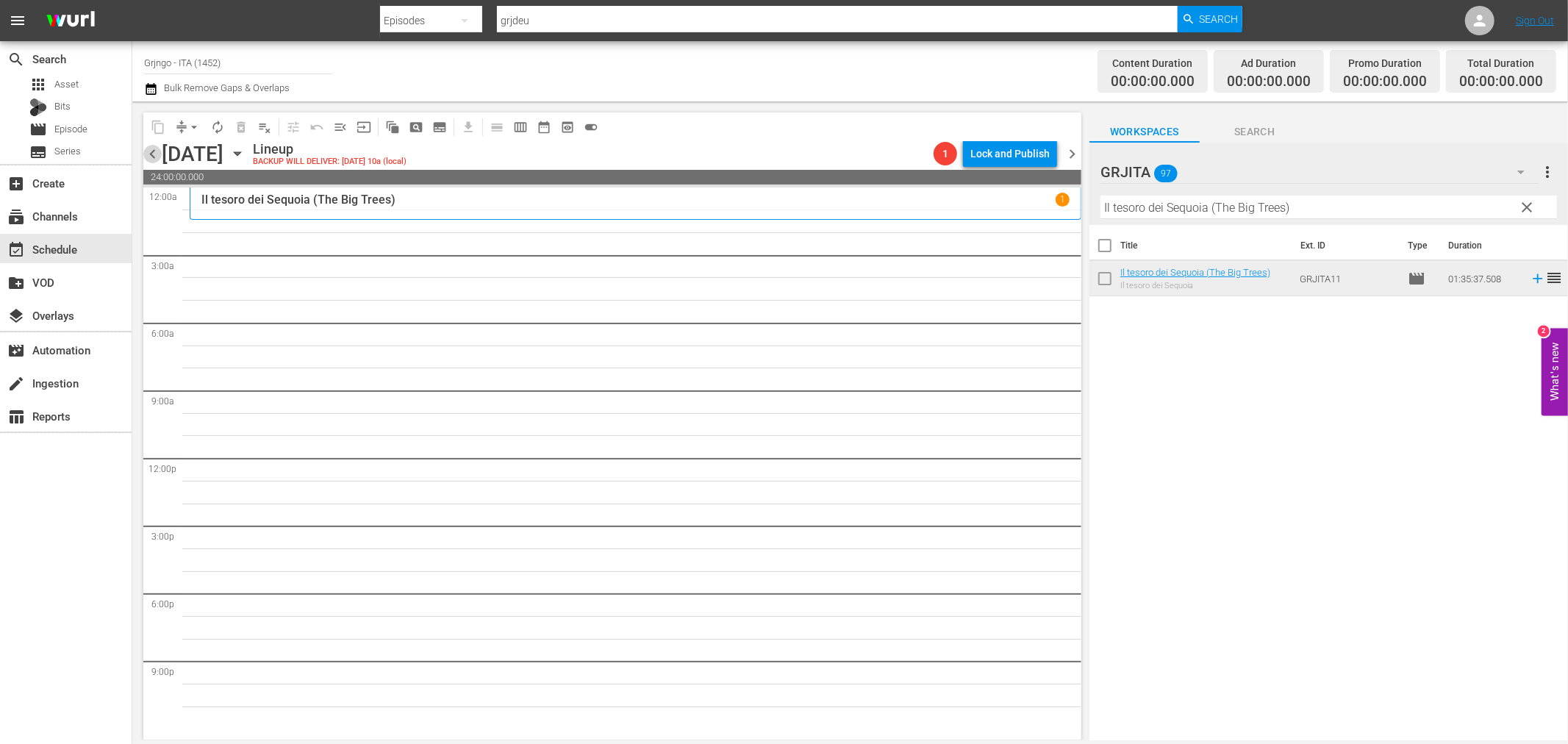
click at [159, 150] on span "chevron_left" at bounding box center [152, 154] width 19 height 19
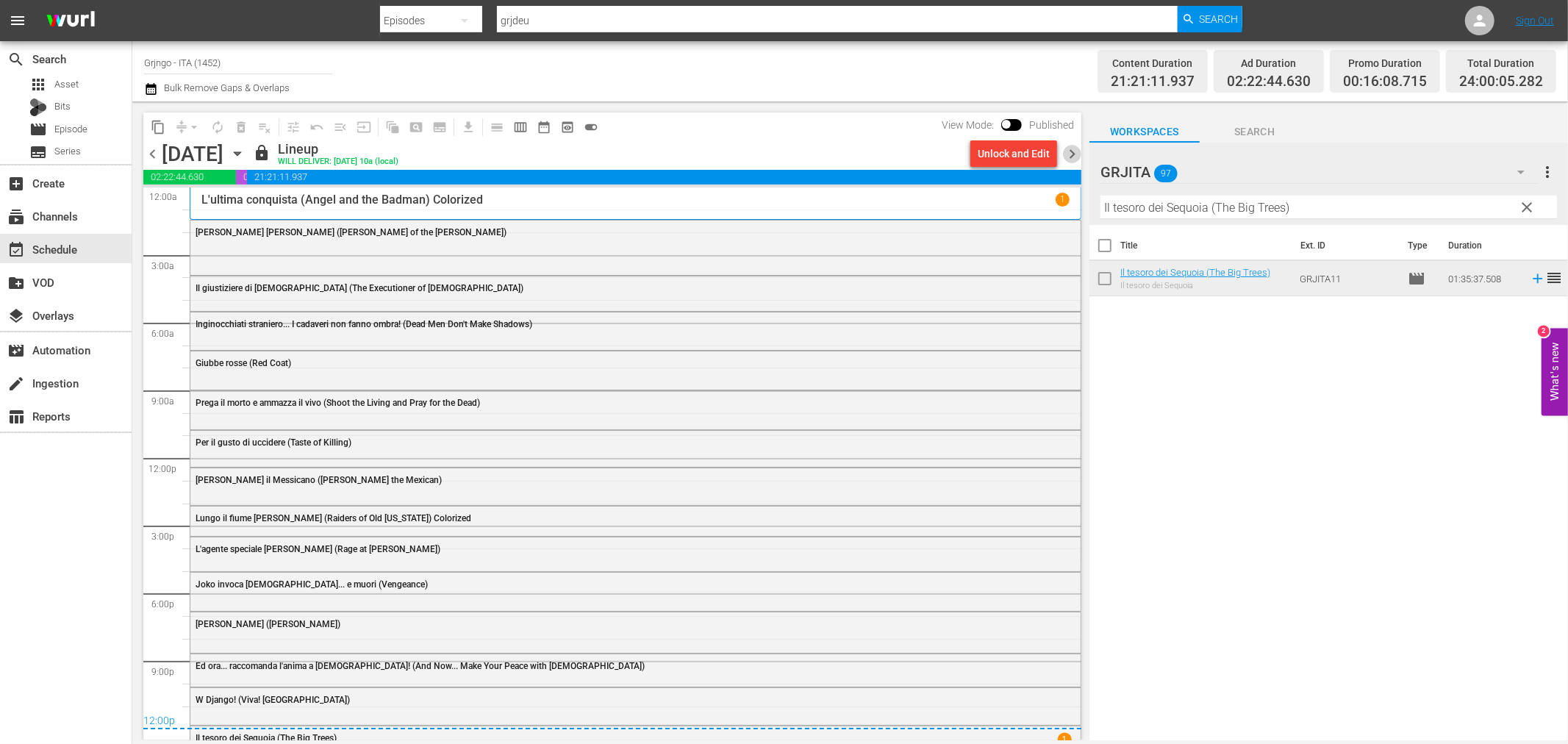
click at [1073, 154] on span "chevron_right" at bounding box center [1072, 154] width 19 height 19
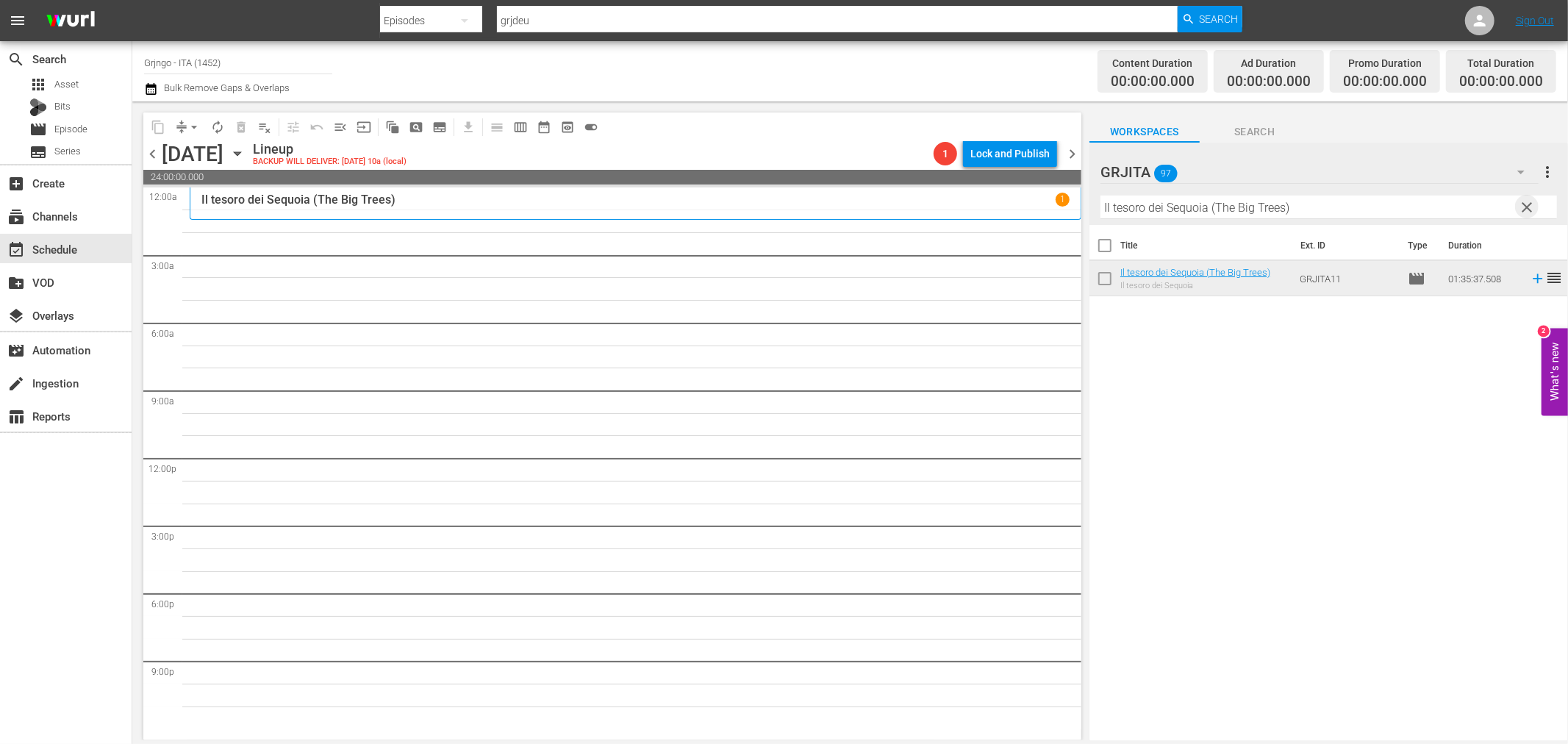
drag, startPoint x: 1525, startPoint y: 202, endPoint x: 1378, endPoint y: 179, distance: 148.8
click at [1525, 202] on span "clear" at bounding box center [1528, 208] width 18 height 18
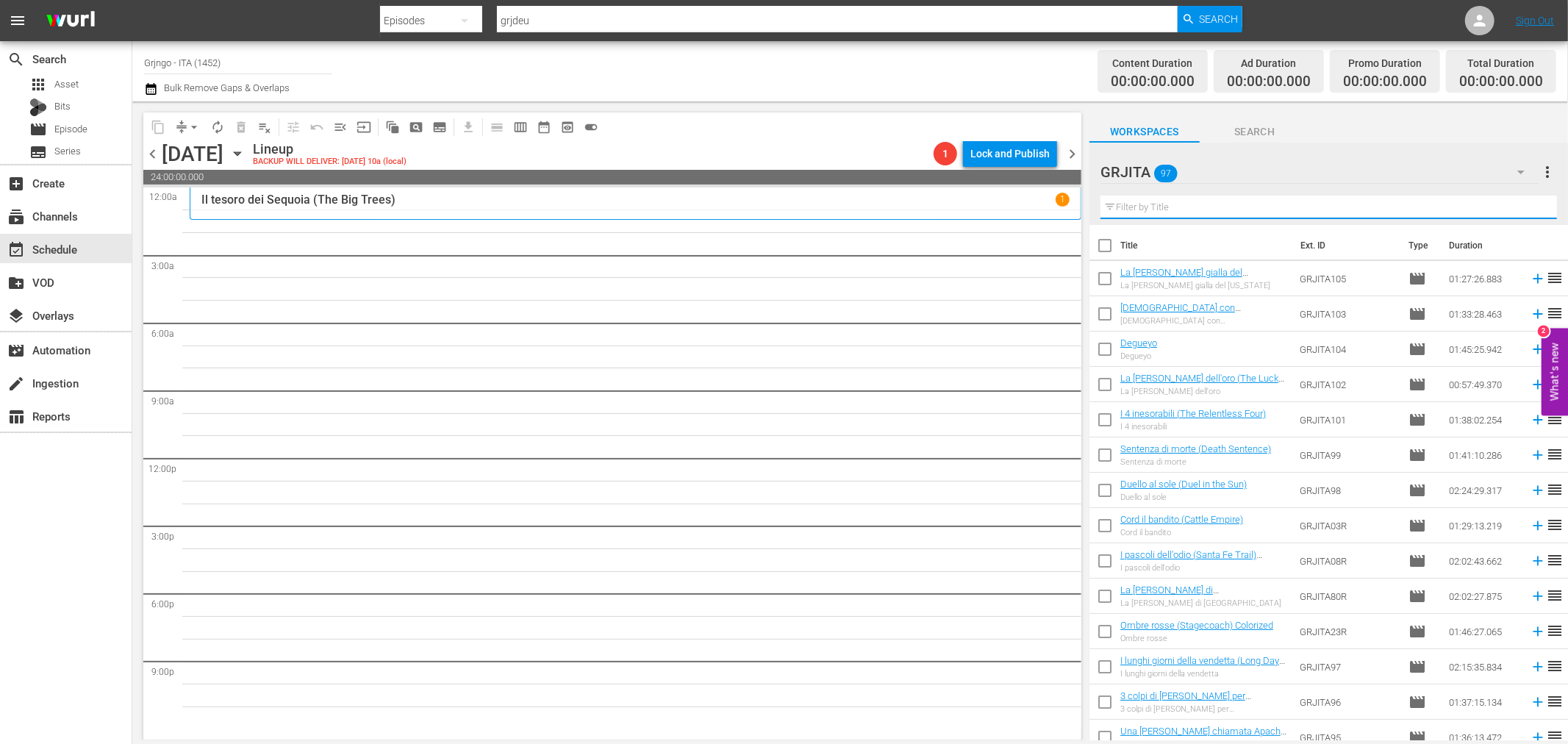
paste input "La morte non conta i dollari"
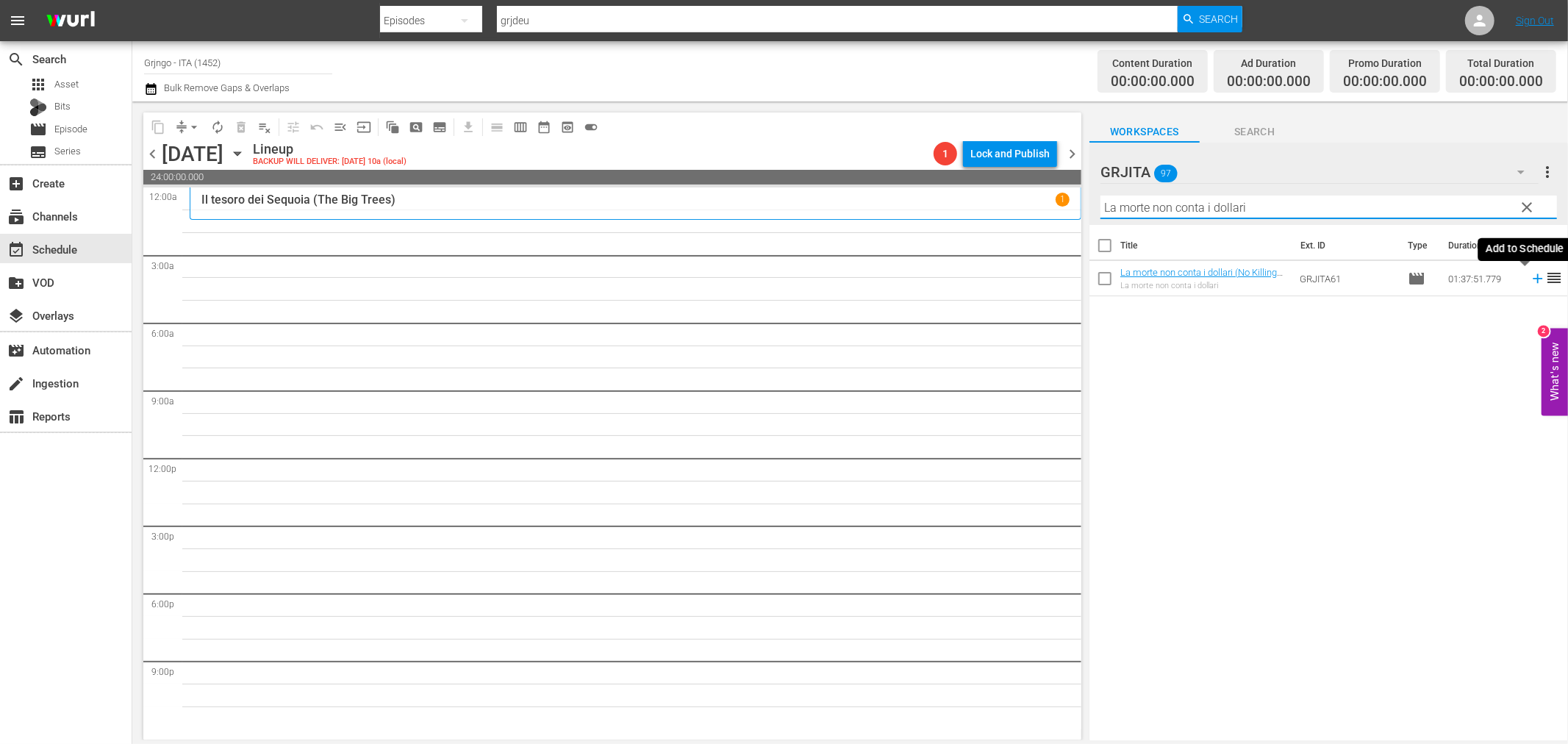
type input "La morte non conta i dollari"
click at [1530, 282] on icon at bounding box center [1538, 278] width 16 height 16
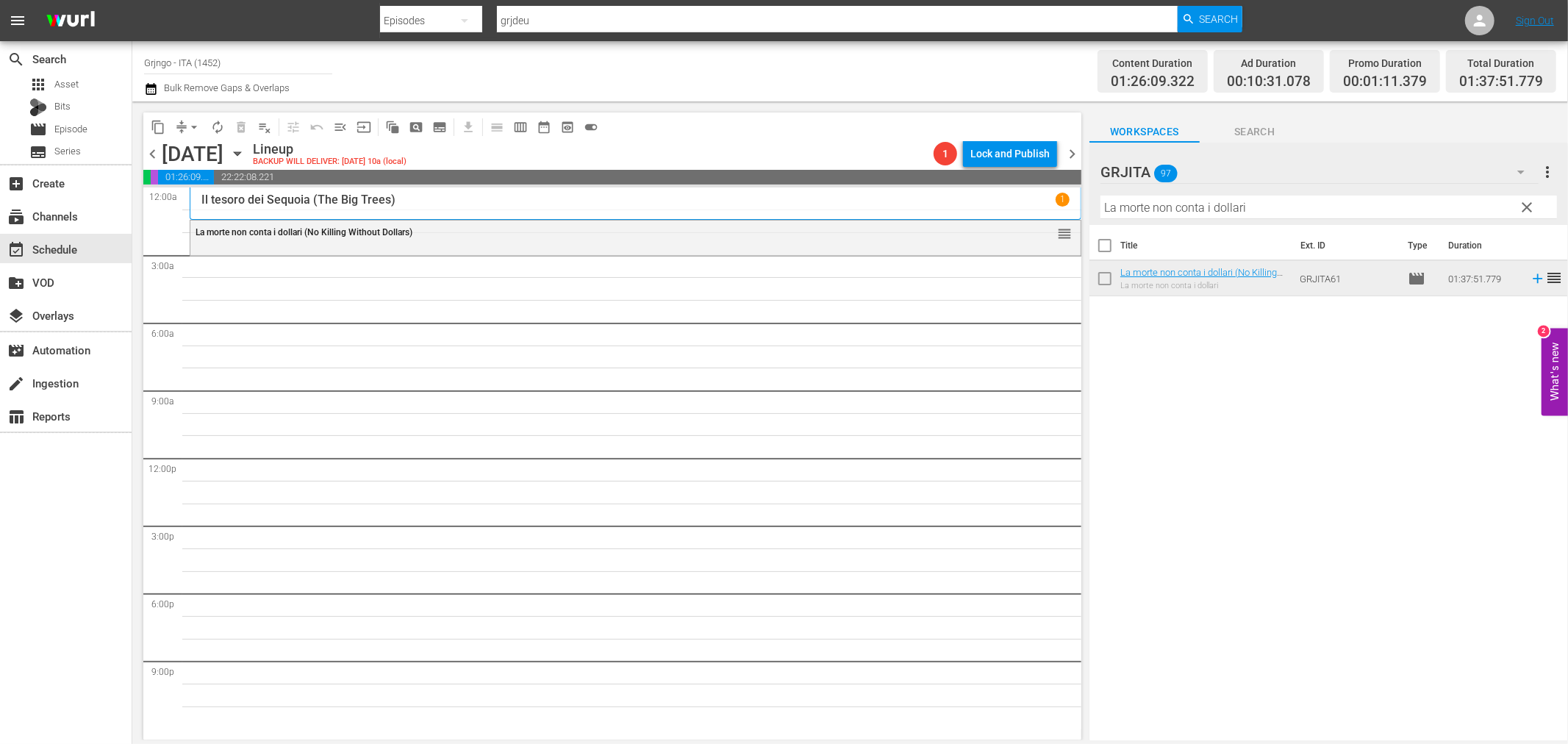
click at [1528, 204] on span "clear" at bounding box center [1528, 208] width 18 height 18
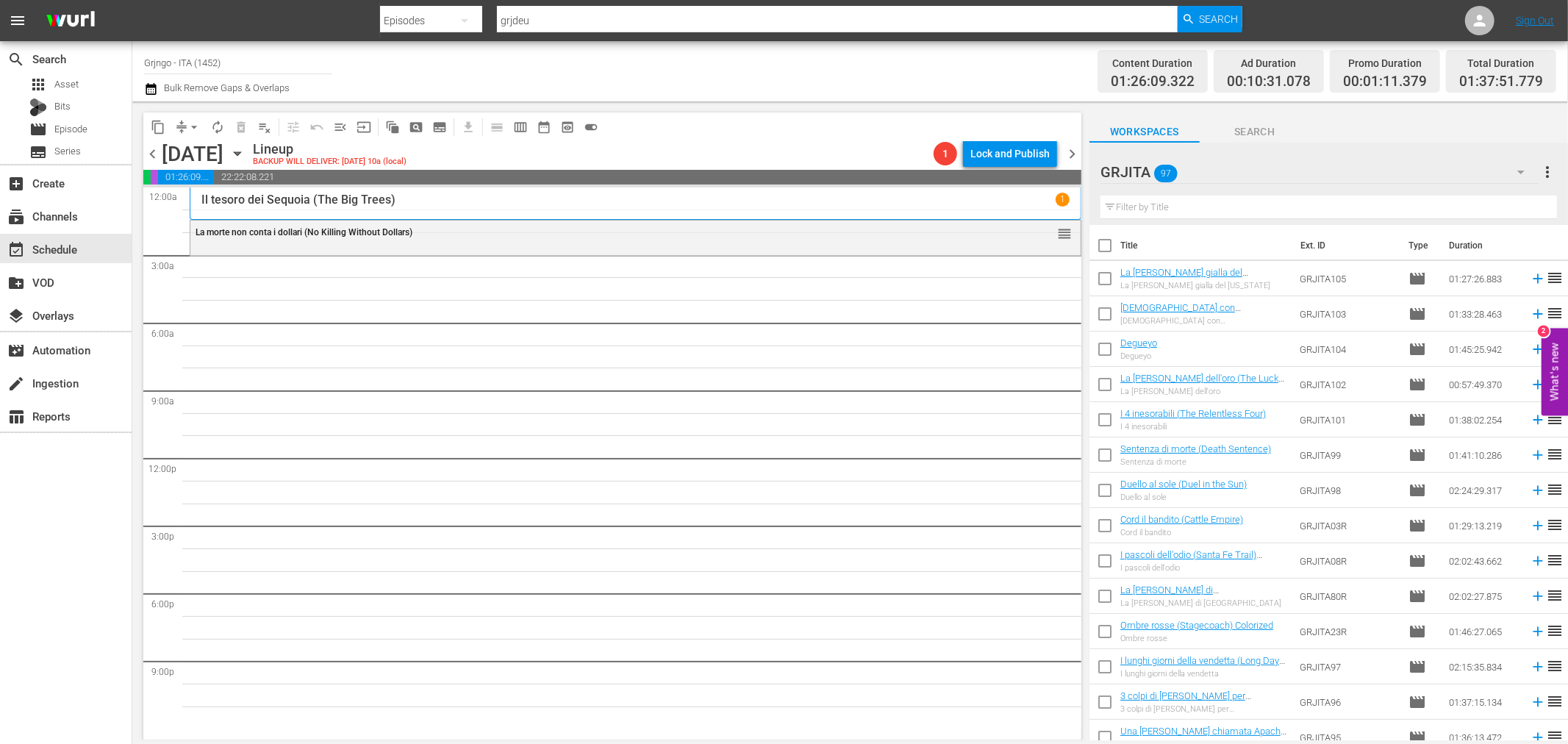
click at [1166, 202] on input "text" at bounding box center [1329, 207] width 456 height 23
paste input "All' ombra di una colt"
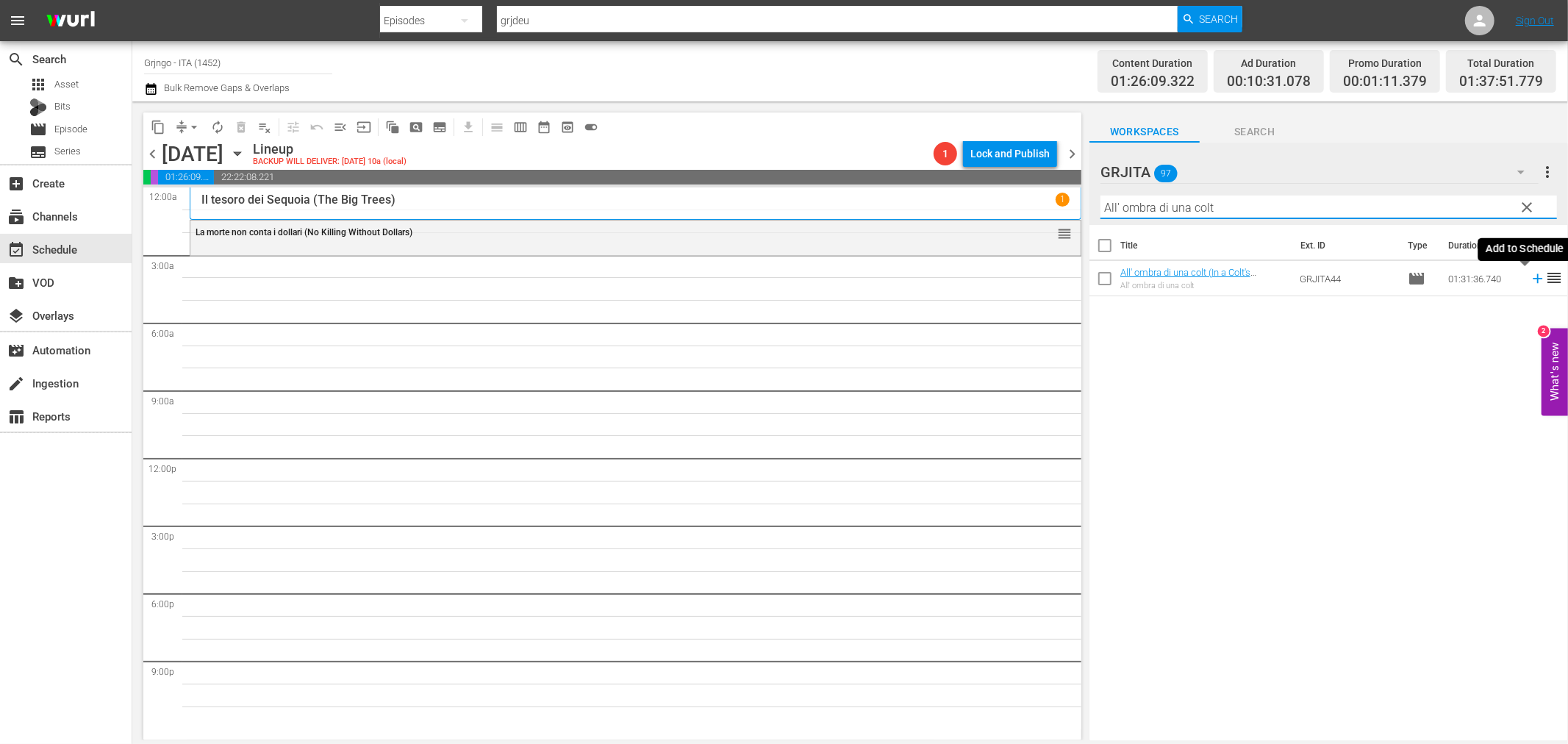
type input "All' ombra di una colt"
click at [1530, 278] on icon at bounding box center [1538, 278] width 16 height 16
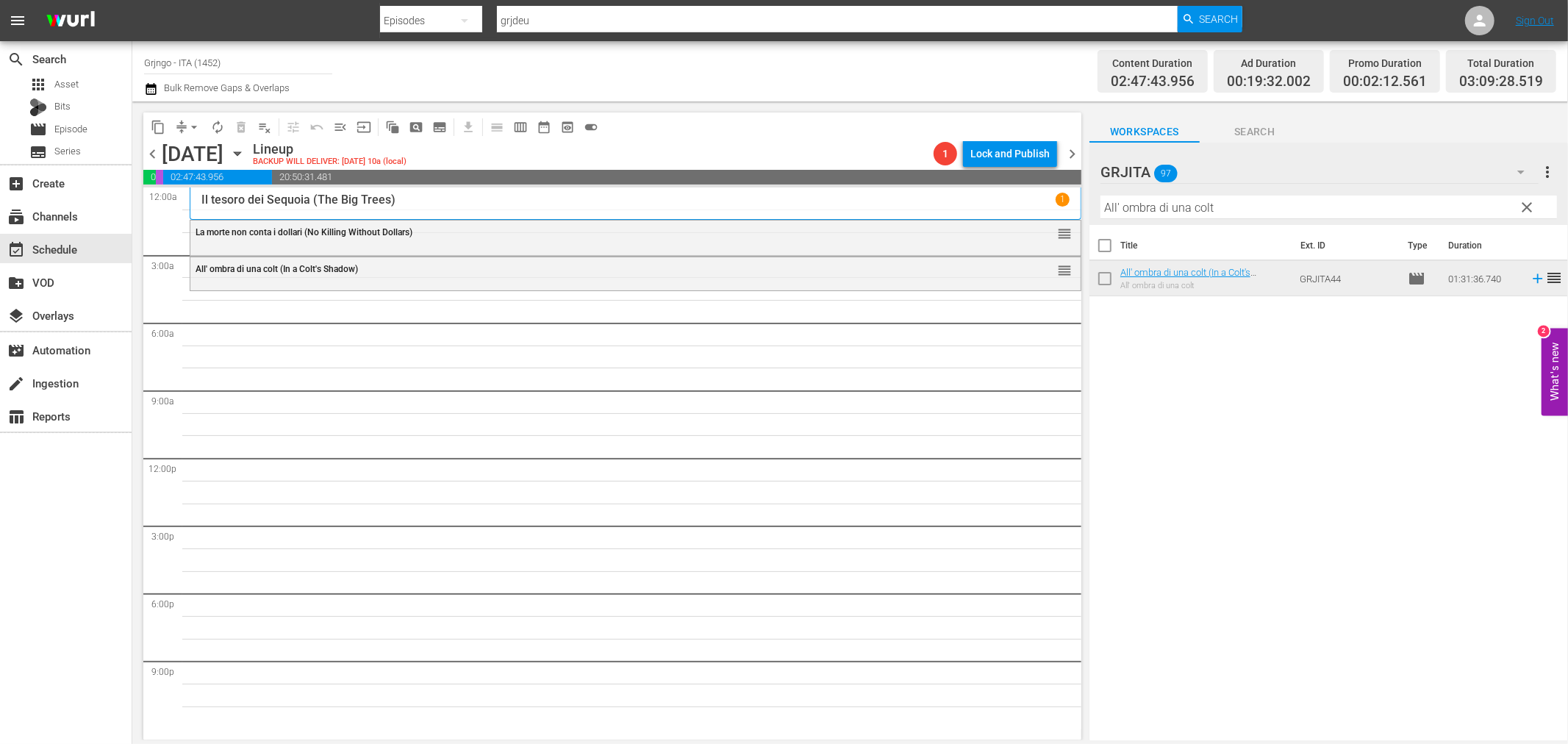
drag, startPoint x: 1524, startPoint y: 204, endPoint x: 1321, endPoint y: 192, distance: 203.4
click at [1524, 204] on span "clear" at bounding box center [1528, 208] width 18 height 18
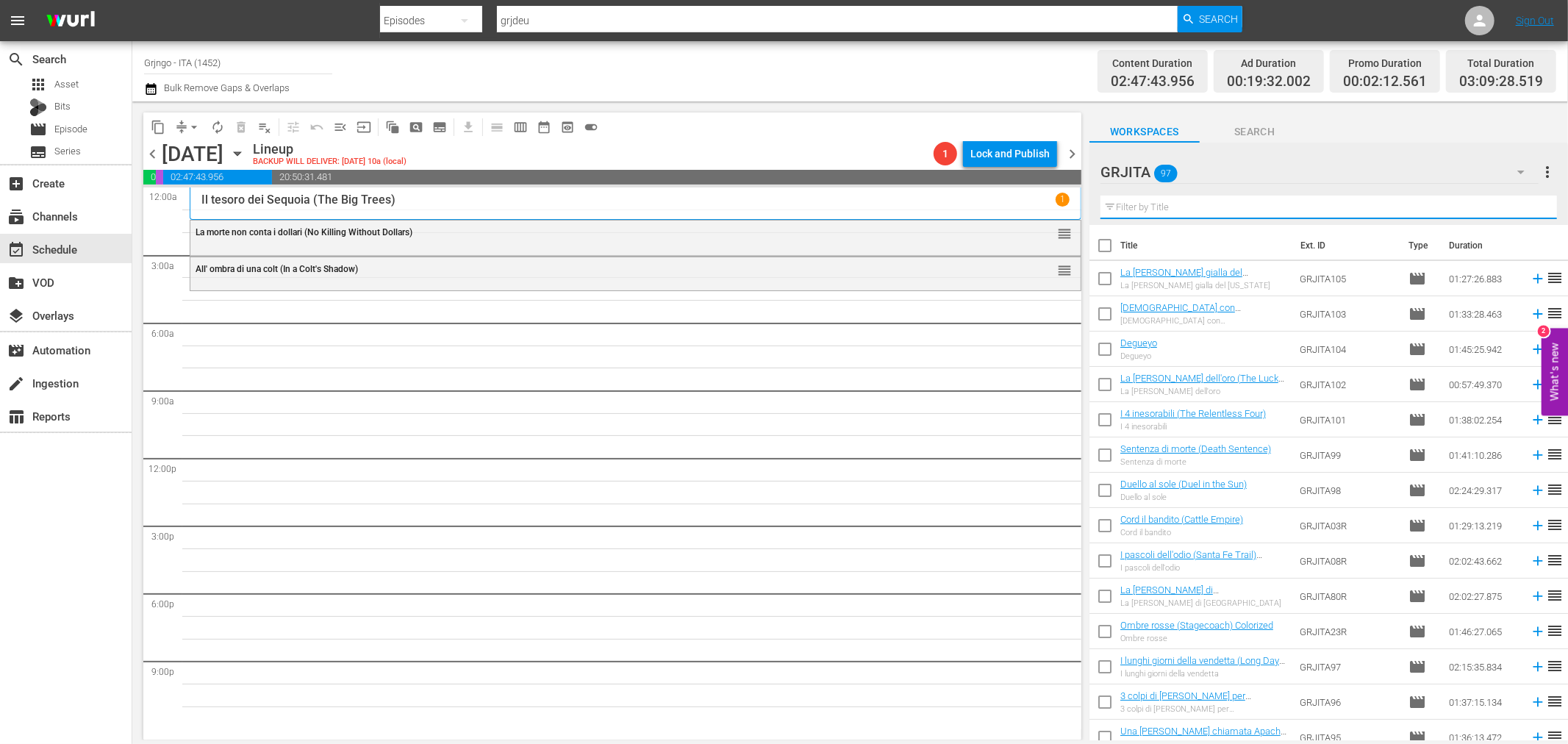
paste input "3 colpi di [PERSON_NAME] per [PERSON_NAME]"
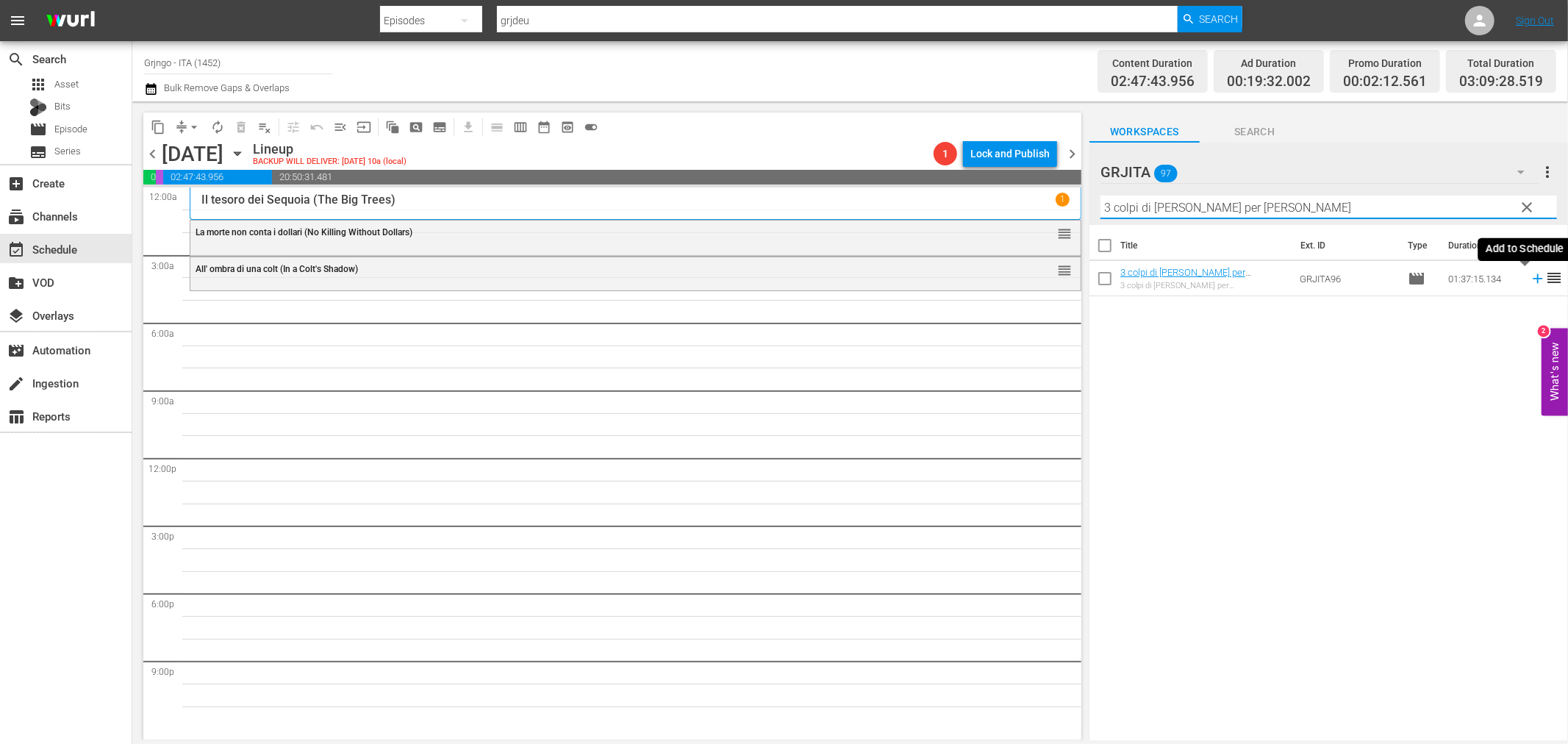
type input "3 colpi di [PERSON_NAME] per [PERSON_NAME]"
click at [1533, 279] on icon at bounding box center [1538, 278] width 10 height 10
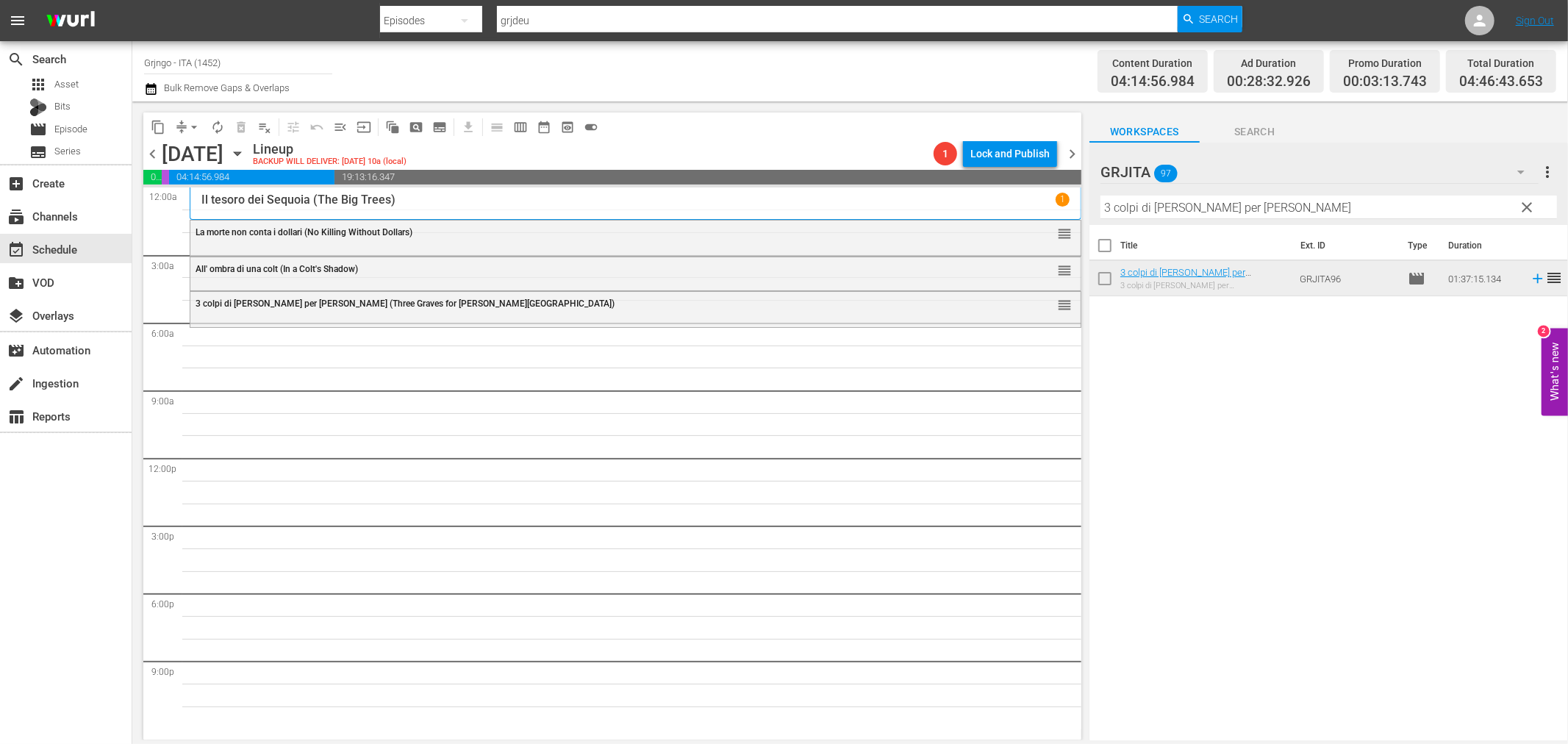
drag, startPoint x: 1519, startPoint y: 206, endPoint x: 1348, endPoint y: 213, distance: 171.1
click at [1519, 206] on span "clear" at bounding box center [1528, 208] width 18 height 18
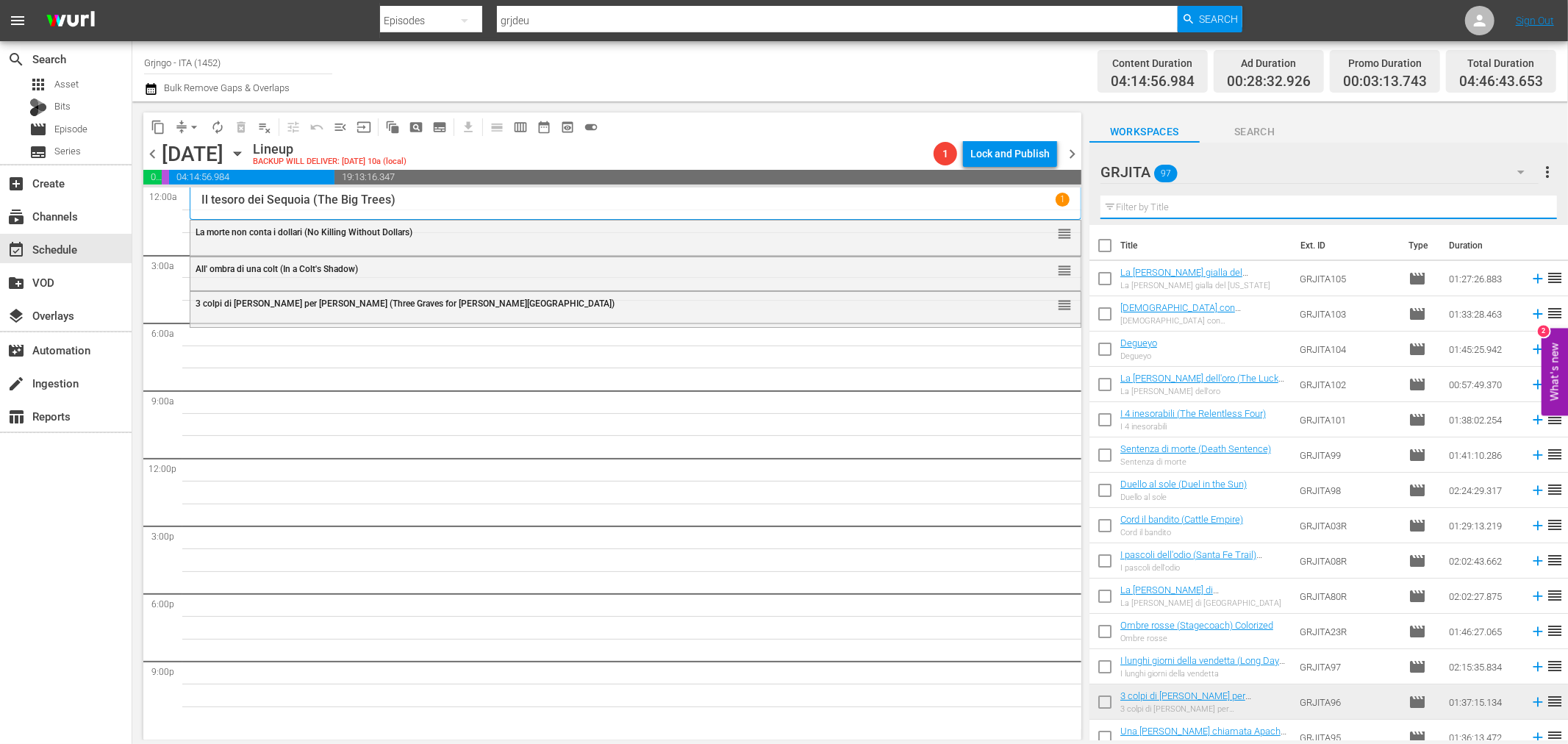
paste input "La lunga cavalcata della vendetta"
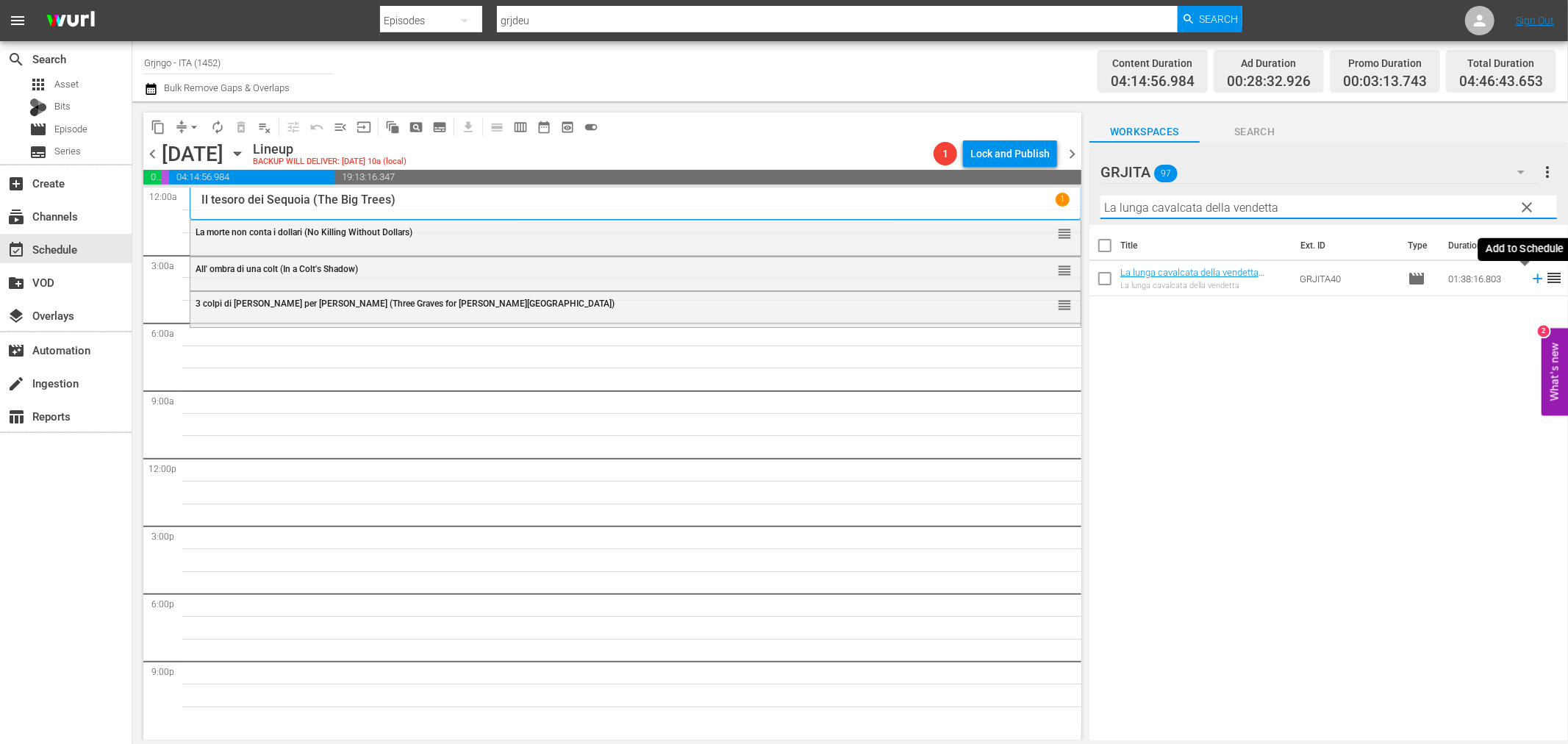
type input "La lunga cavalcata della vendetta"
click at [1546, 278] on span "reorder" at bounding box center [1555, 278] width 18 height 18
click at [1530, 278] on icon at bounding box center [1538, 278] width 16 height 16
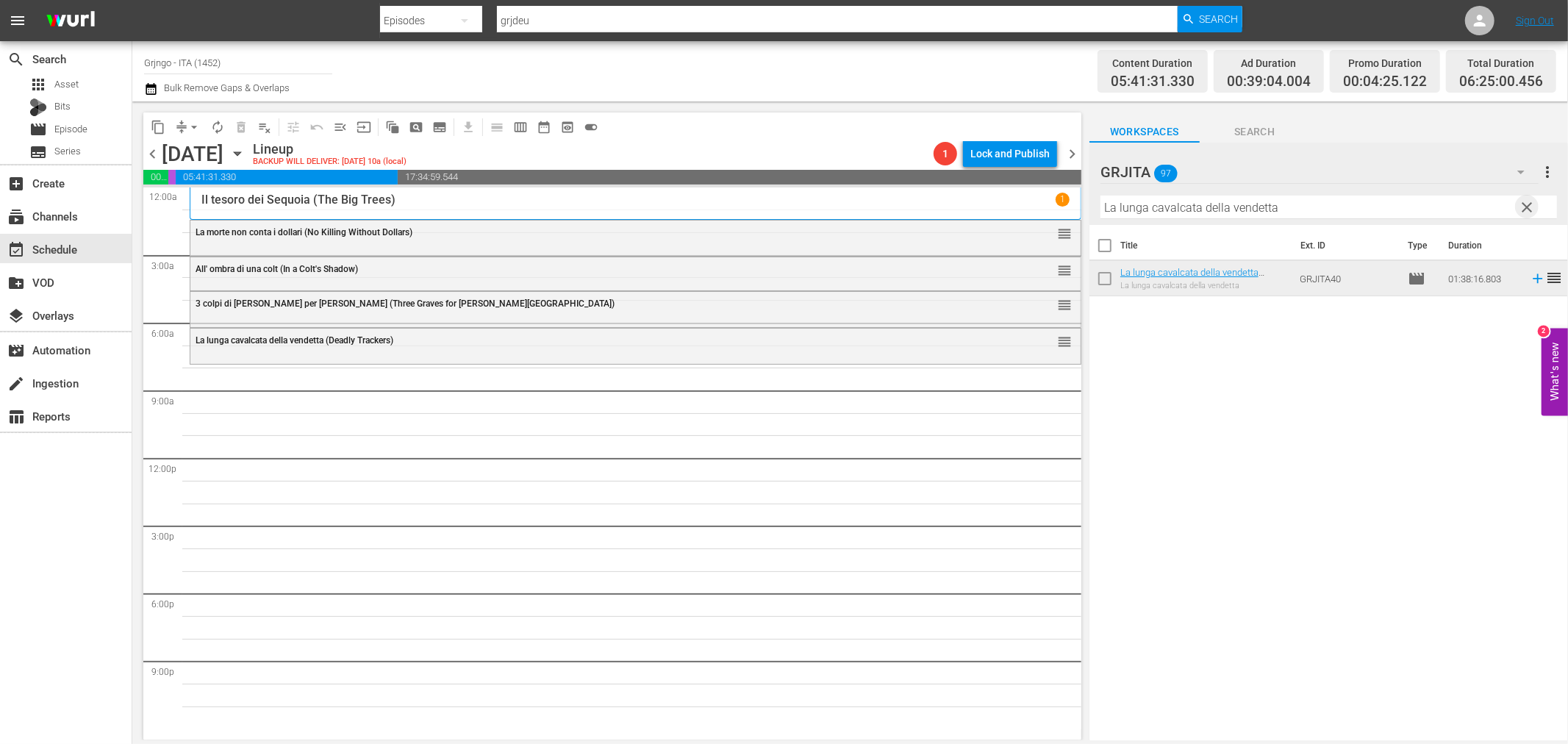
click at [1533, 201] on span "clear" at bounding box center [1528, 208] width 18 height 18
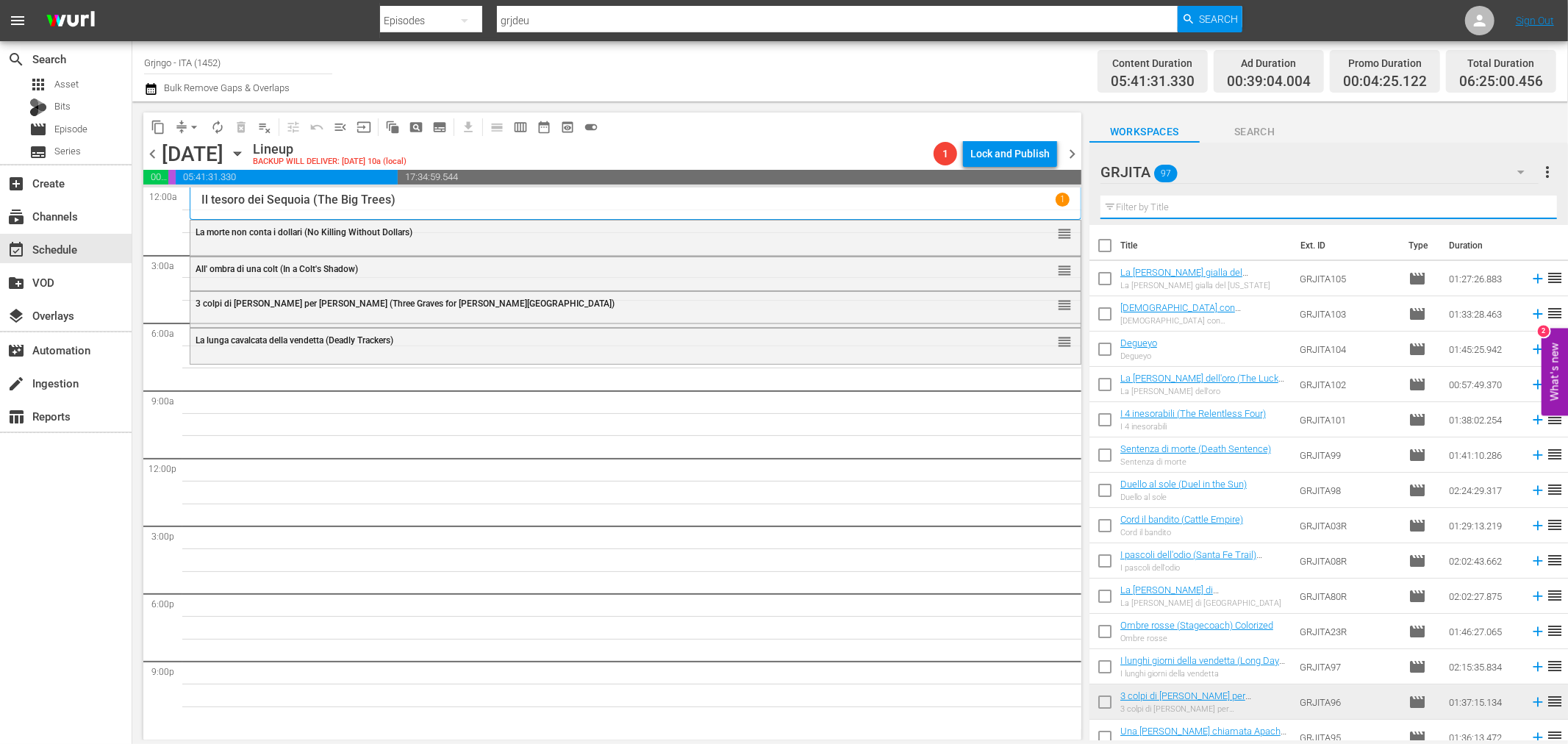
paste input "La [PERSON_NAME] vendetta (Vengeance Valley)"
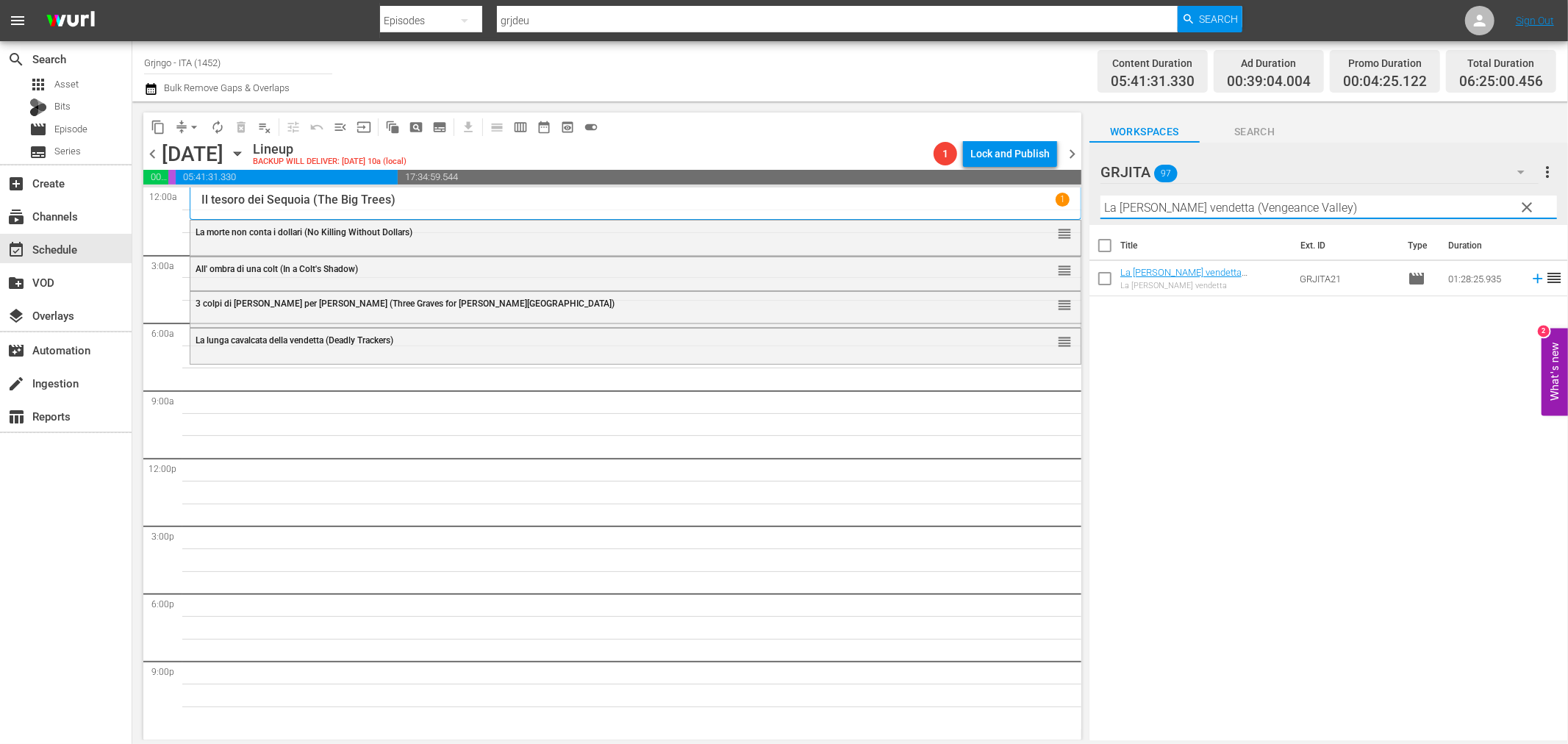
type input "La [PERSON_NAME] vendetta (Vengeance Valley)"
click at [1530, 281] on icon at bounding box center [1538, 278] width 16 height 16
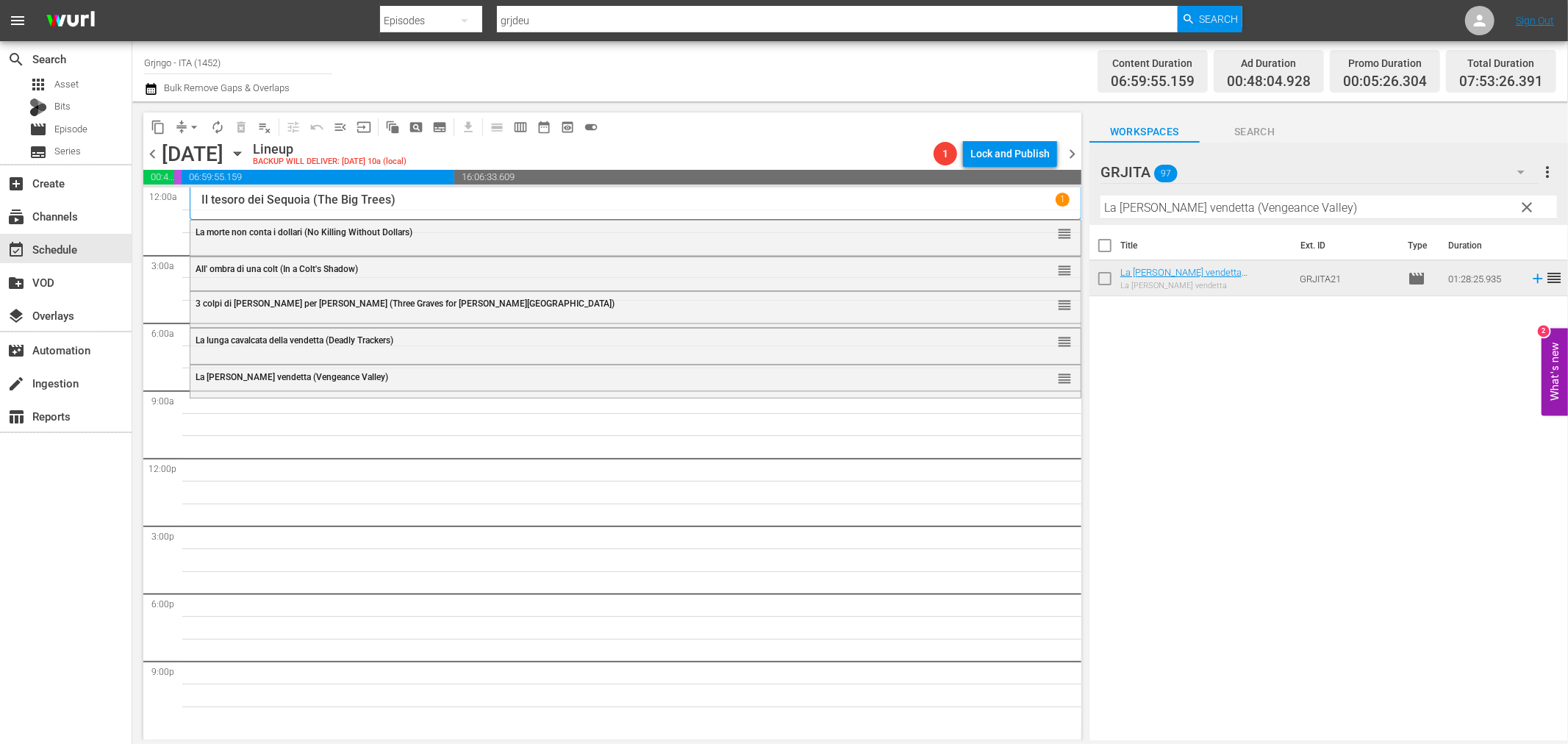
drag, startPoint x: 1525, startPoint y: 203, endPoint x: 1457, endPoint y: 200, distance: 68.1
click at [1525, 203] on span "clear" at bounding box center [1528, 208] width 18 height 18
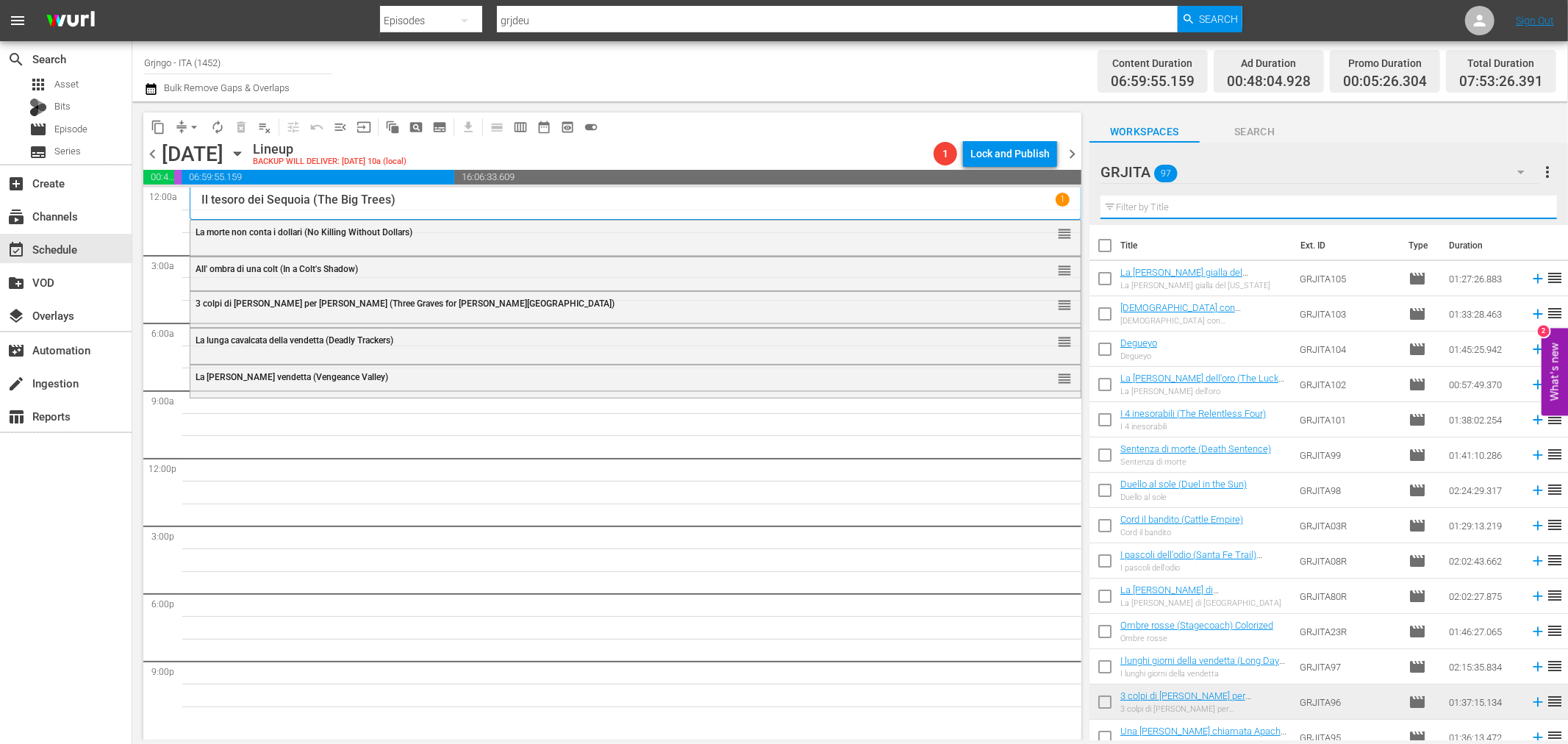
paste input "Il venditore di morte"
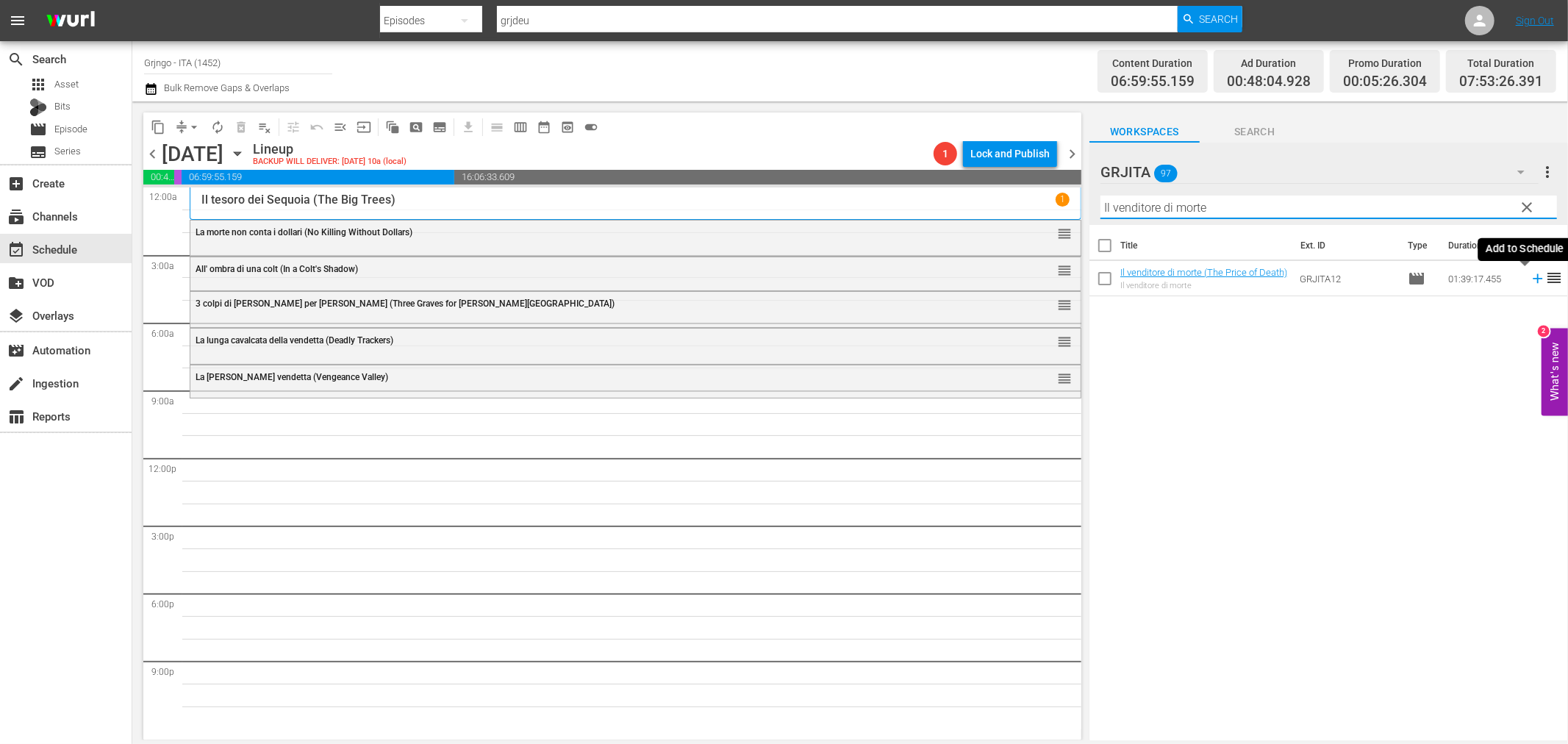
type input "Il venditore di morte"
click at [1530, 279] on icon at bounding box center [1538, 278] width 16 height 16
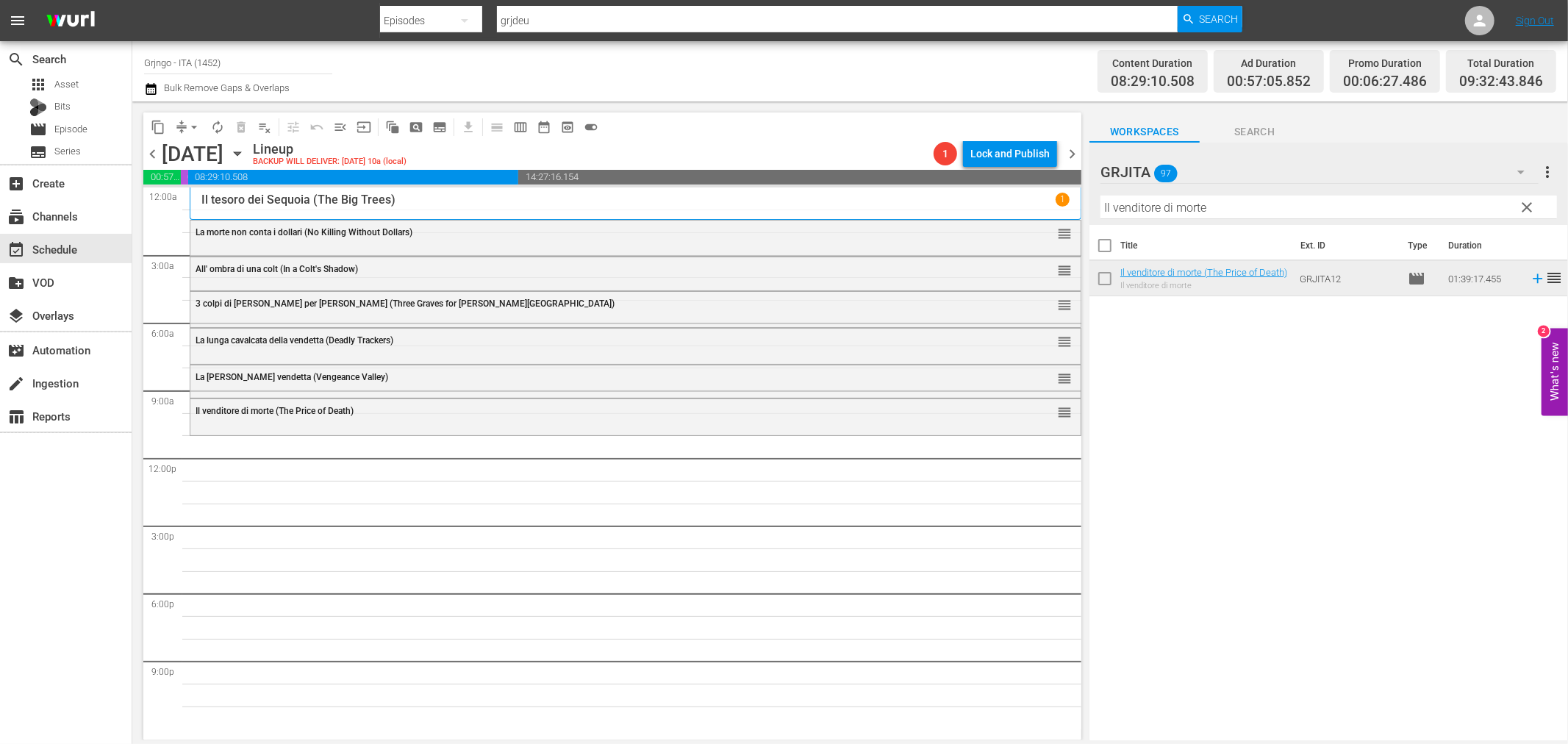
drag, startPoint x: 1528, startPoint y: 202, endPoint x: 1202, endPoint y: 197, distance: 326.0
click at [1528, 202] on span "clear" at bounding box center [1528, 208] width 18 height 18
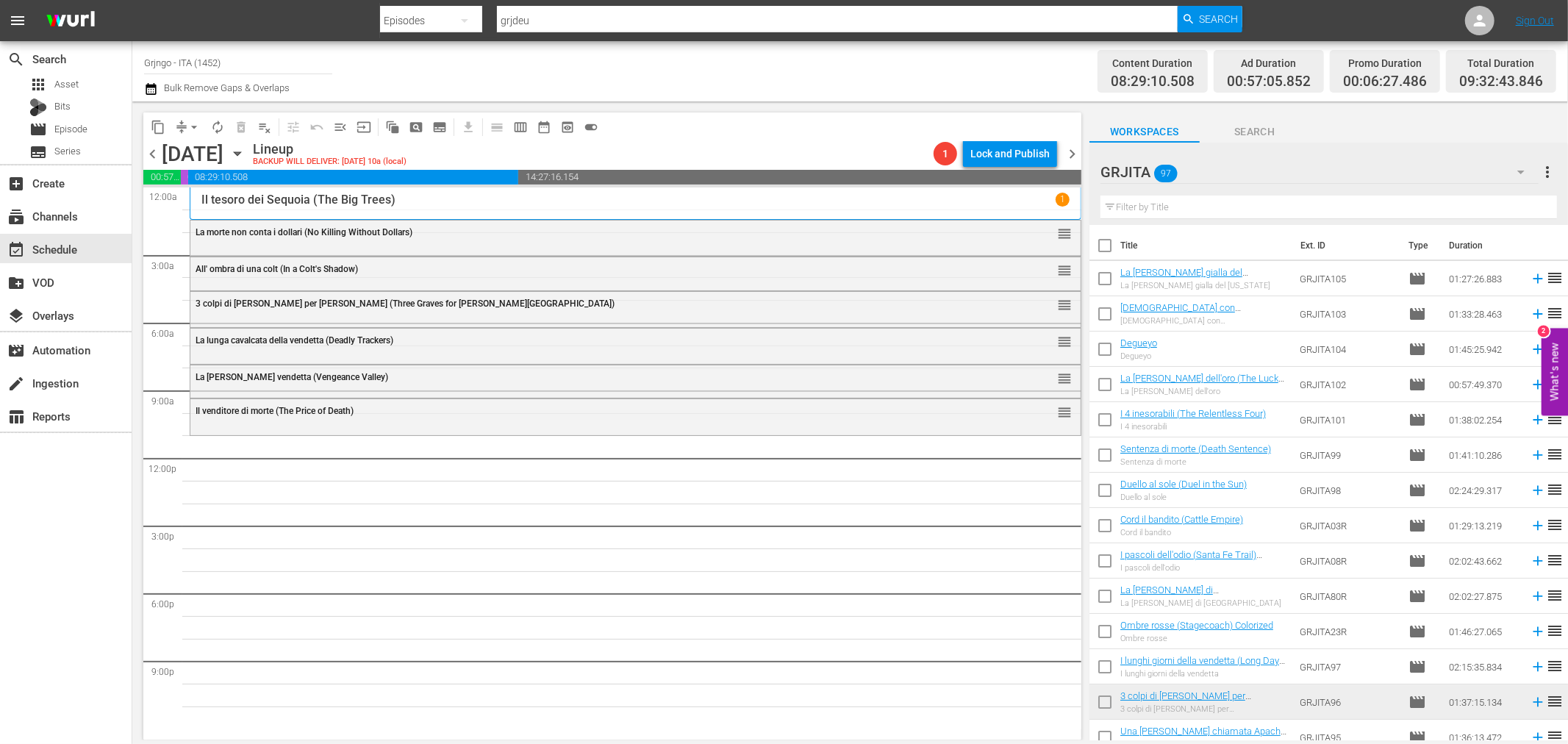
click at [1139, 207] on input "text" at bounding box center [1329, 207] width 456 height 23
paste input "Una colt in pugno al diavolo"
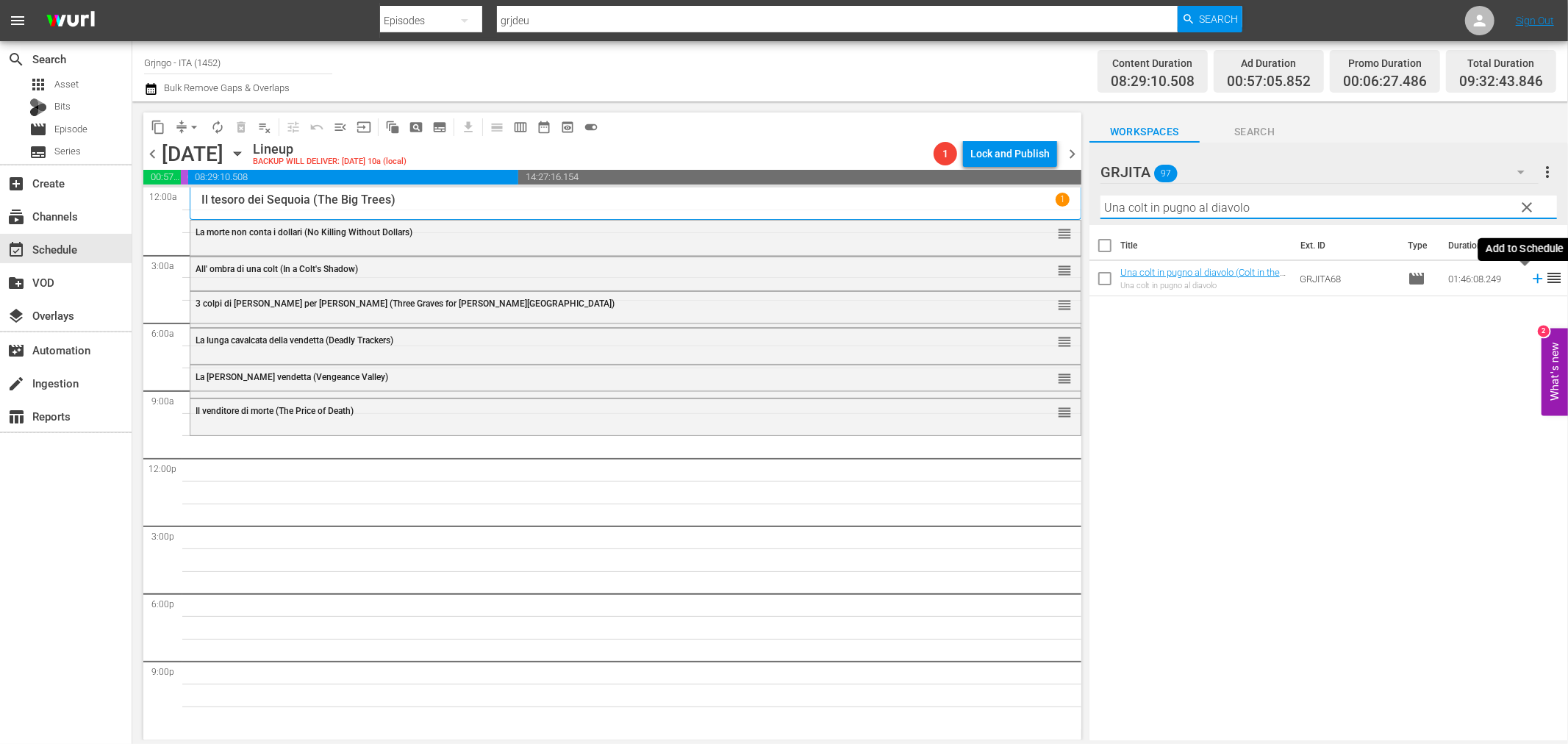
type input "Una colt in pugno al diavolo"
click at [1530, 276] on icon at bounding box center [1538, 278] width 16 height 16
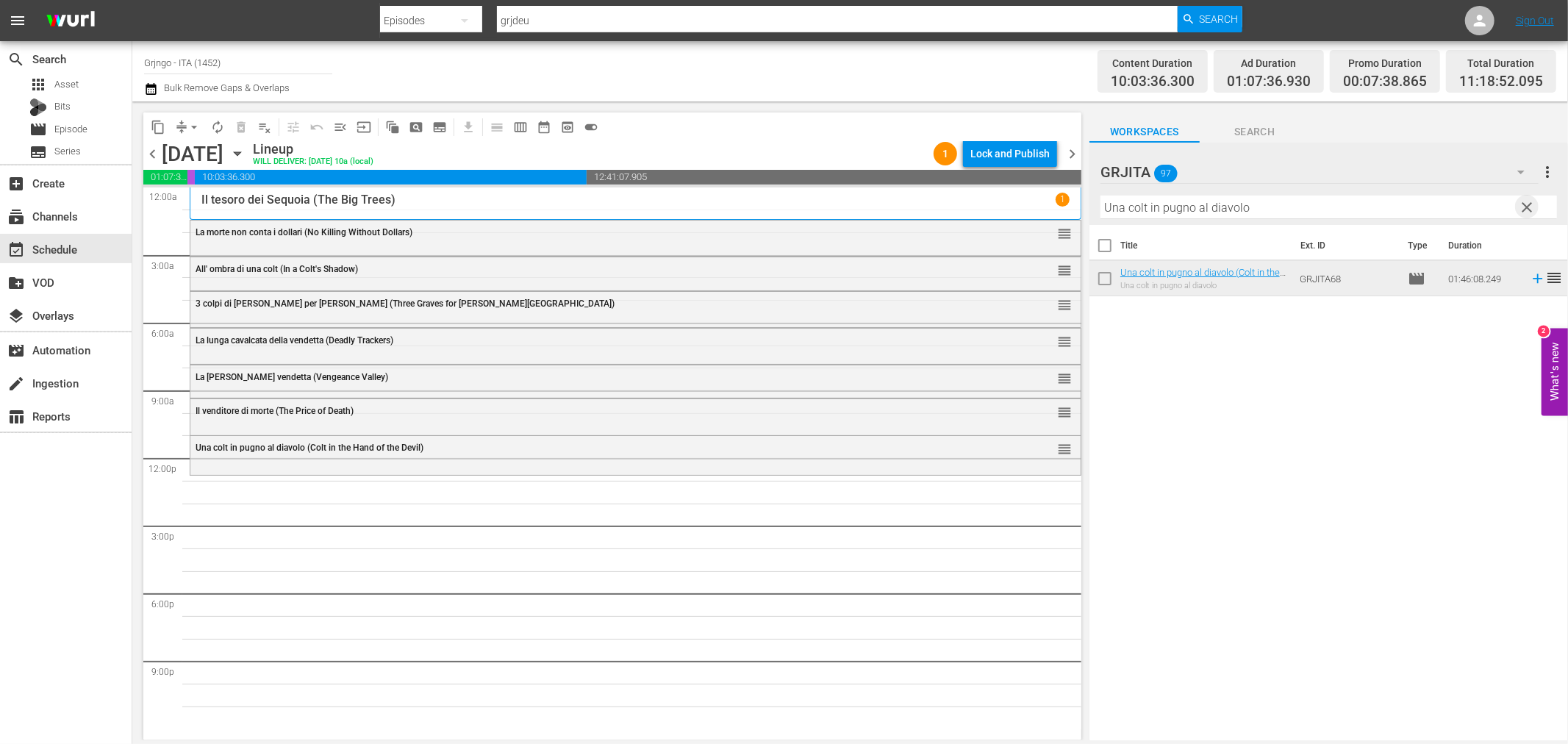
click at [1525, 204] on span "clear" at bounding box center [1528, 208] width 18 height 18
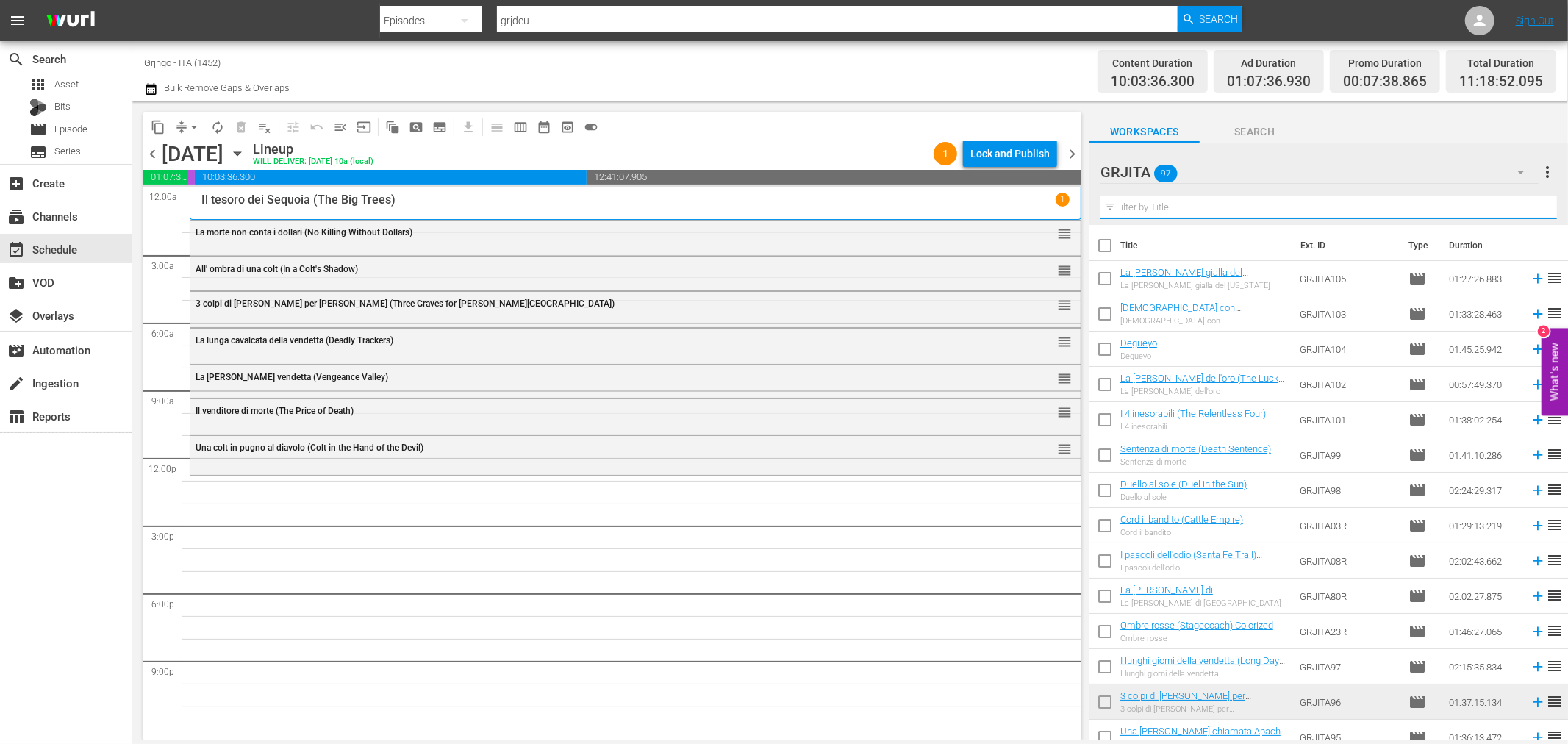
paste input "Come vinsi la guerra"
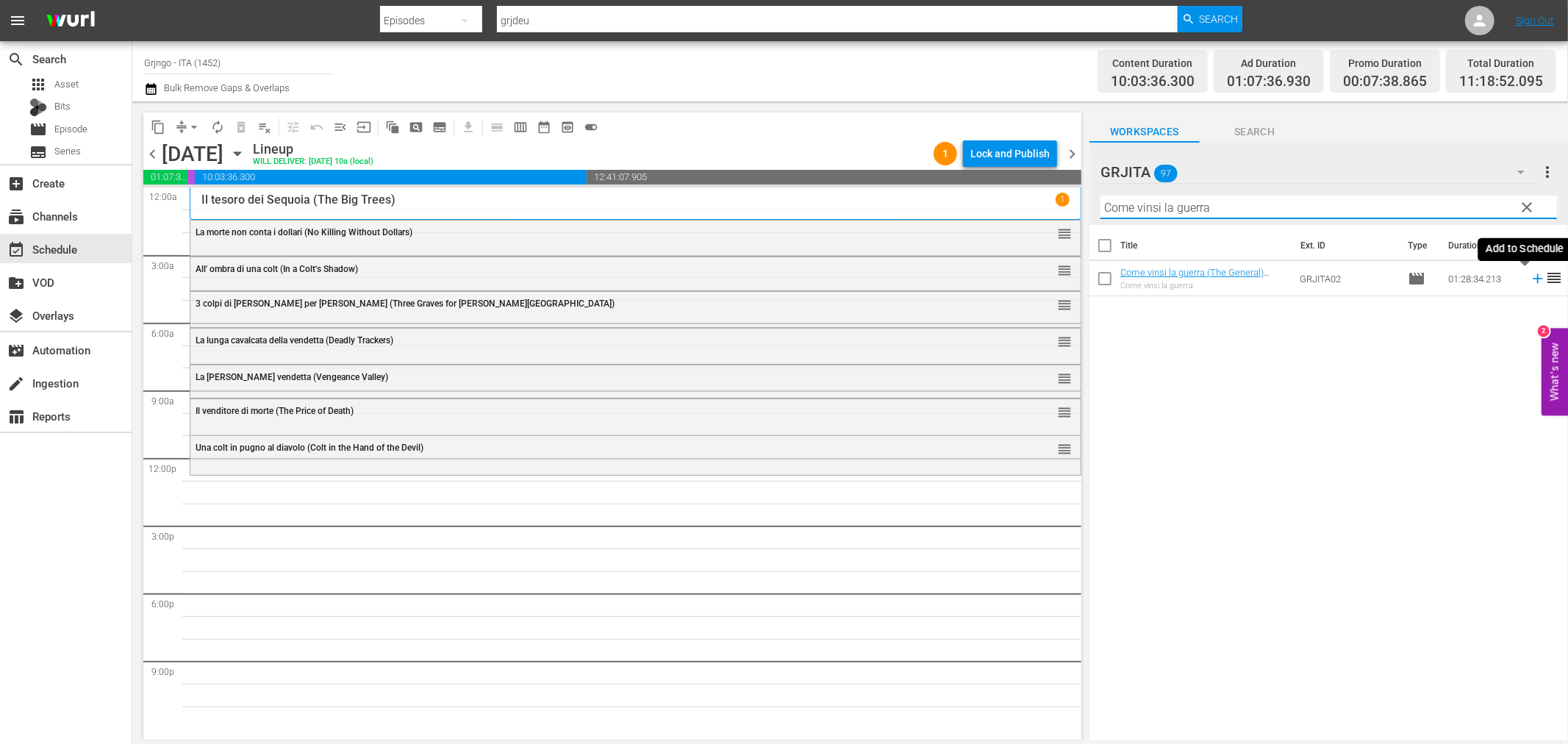
type input "Come vinsi la guerra"
click at [1530, 276] on icon at bounding box center [1538, 278] width 16 height 16
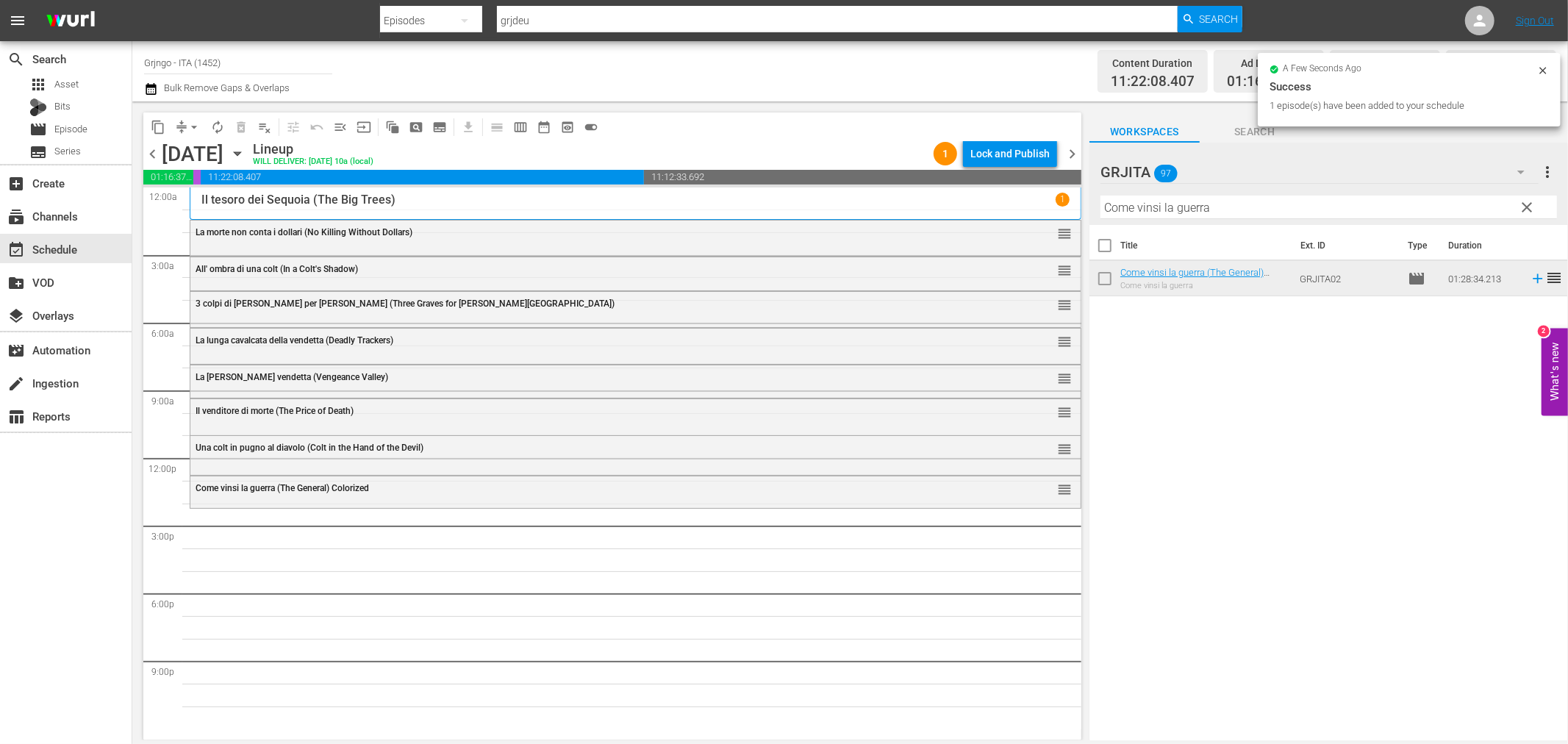
click at [1527, 202] on span "clear" at bounding box center [1528, 208] width 18 height 18
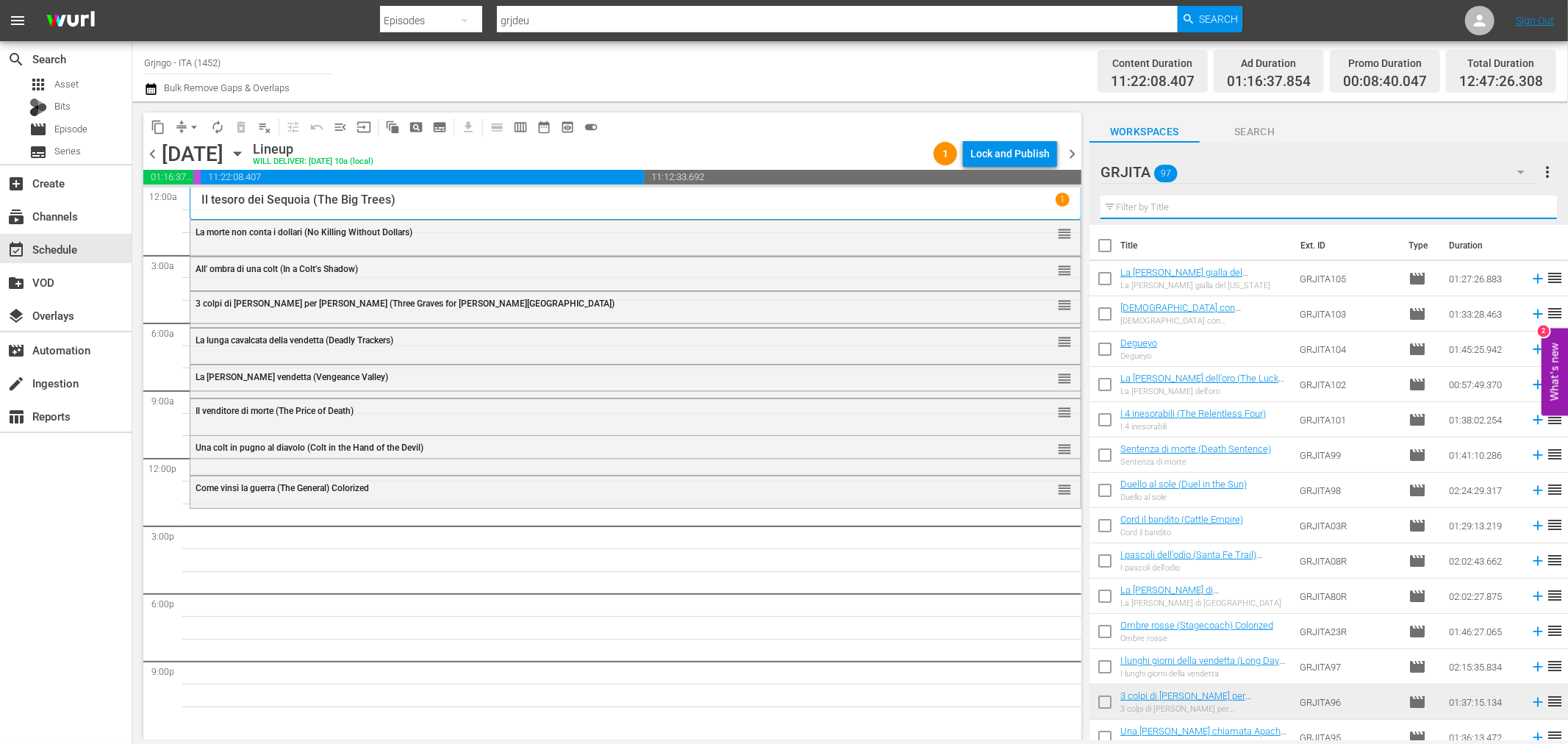
paste input "L'uomo, l'orgoglio, la vendetta"
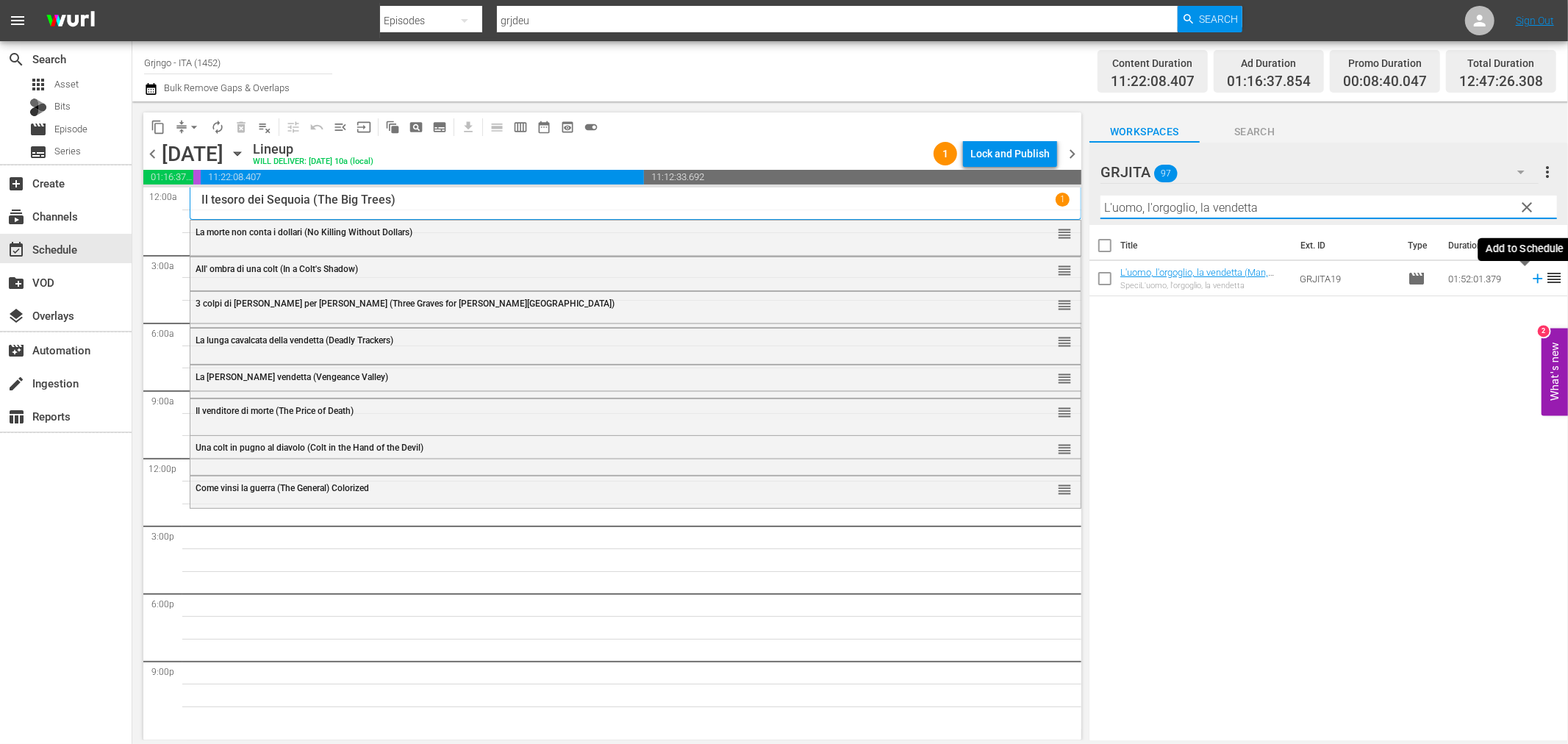
type input "L'uomo, l'orgoglio, la vendetta"
click at [1530, 275] on icon at bounding box center [1538, 278] width 16 height 16
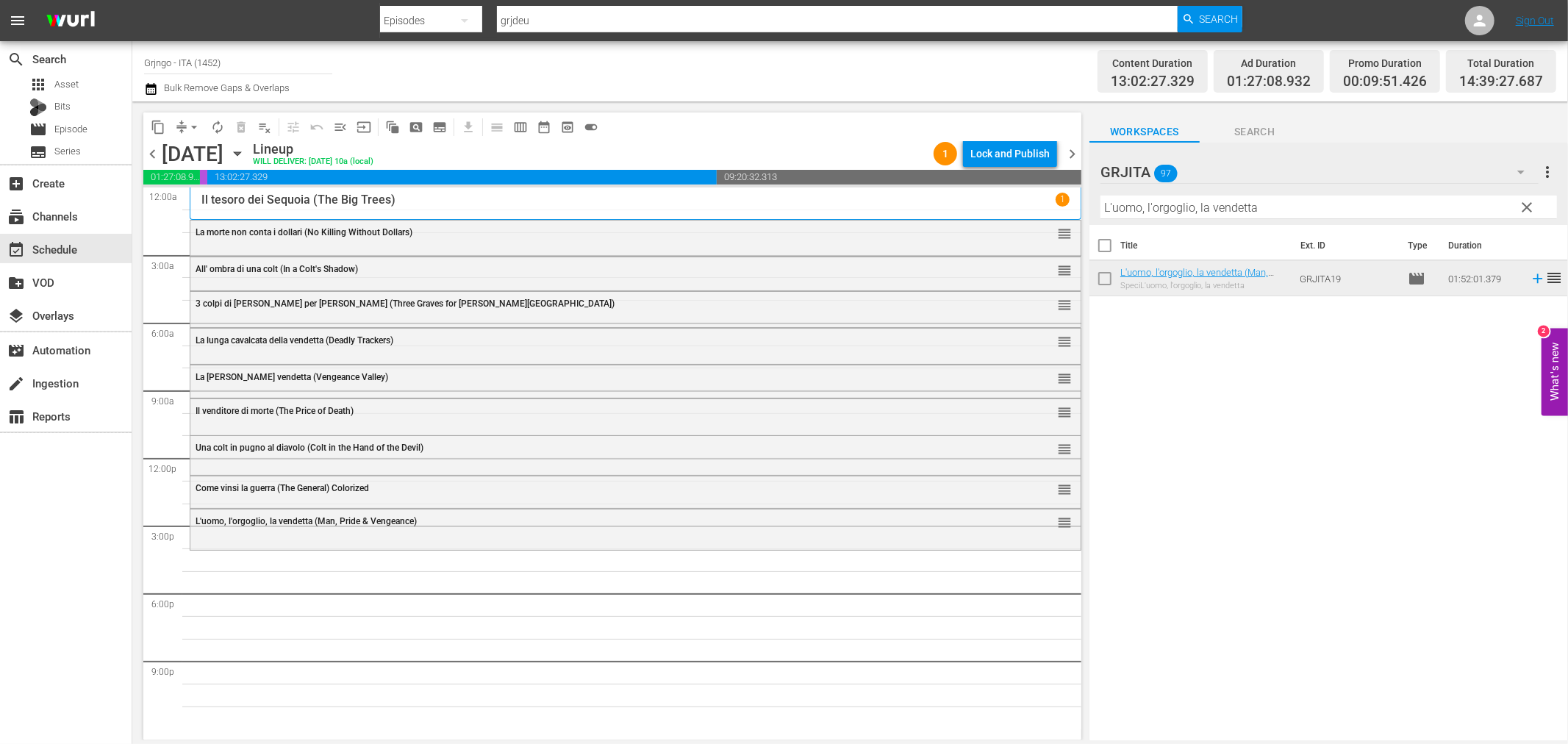
drag, startPoint x: 1522, startPoint y: 204, endPoint x: 1182, endPoint y: 204, distance: 340.0
click at [1522, 204] on span "clear" at bounding box center [1528, 208] width 18 height 18
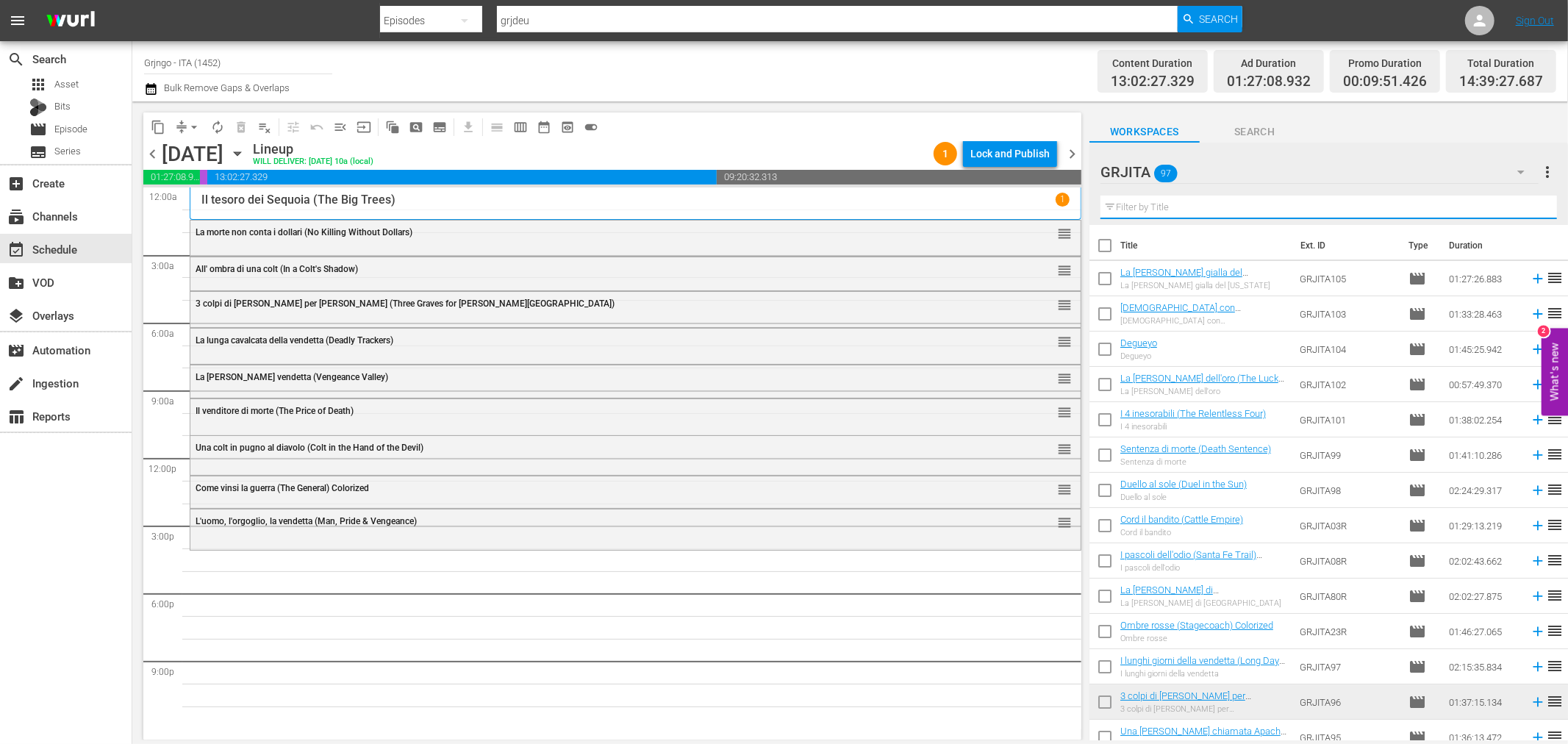
paste input "Quattro per Cordoba ([PERSON_NAME] for Cordoba)"
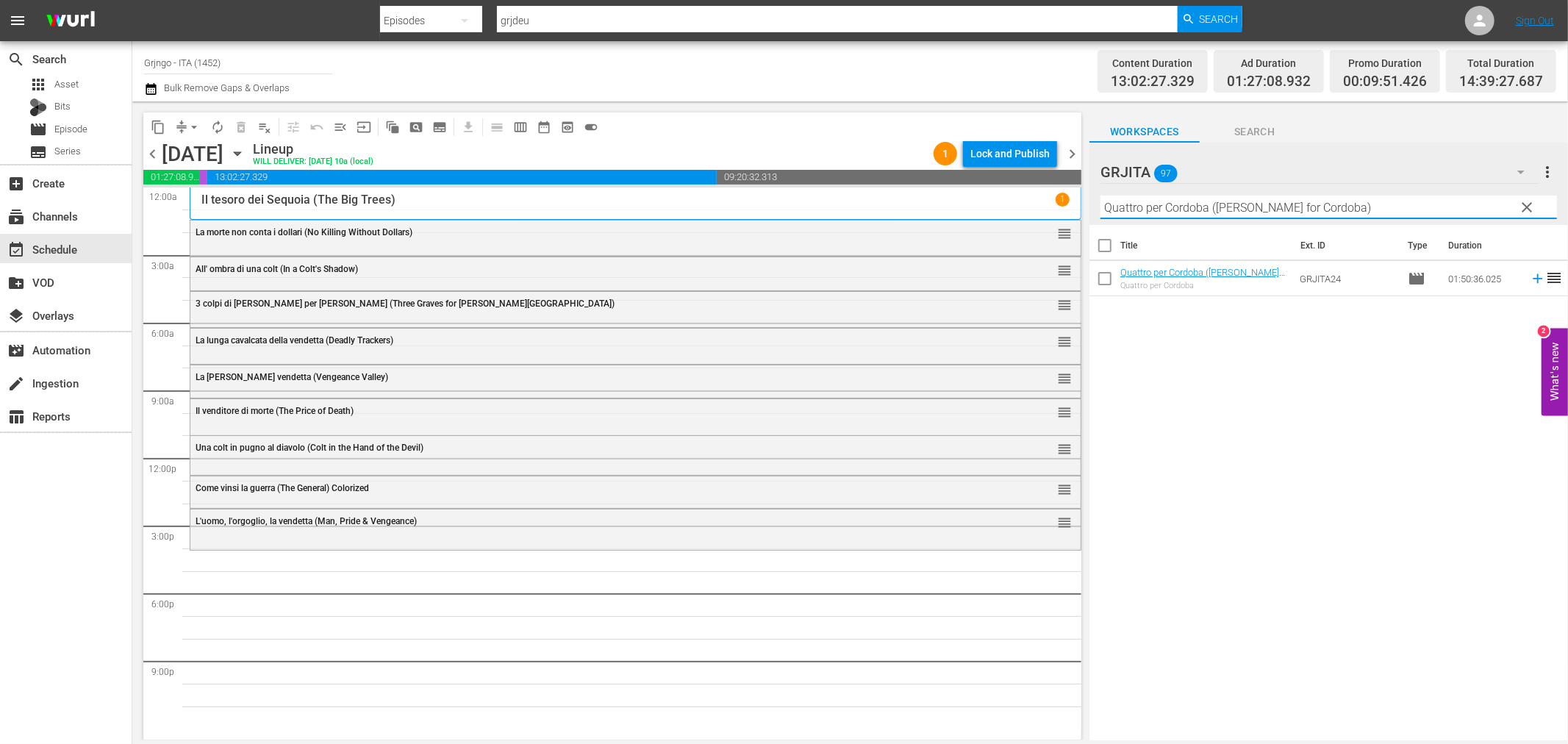
type input "Quattro per Cordoba ([PERSON_NAME] for Cordoba)"
click at [1533, 275] on icon at bounding box center [1538, 278] width 10 height 10
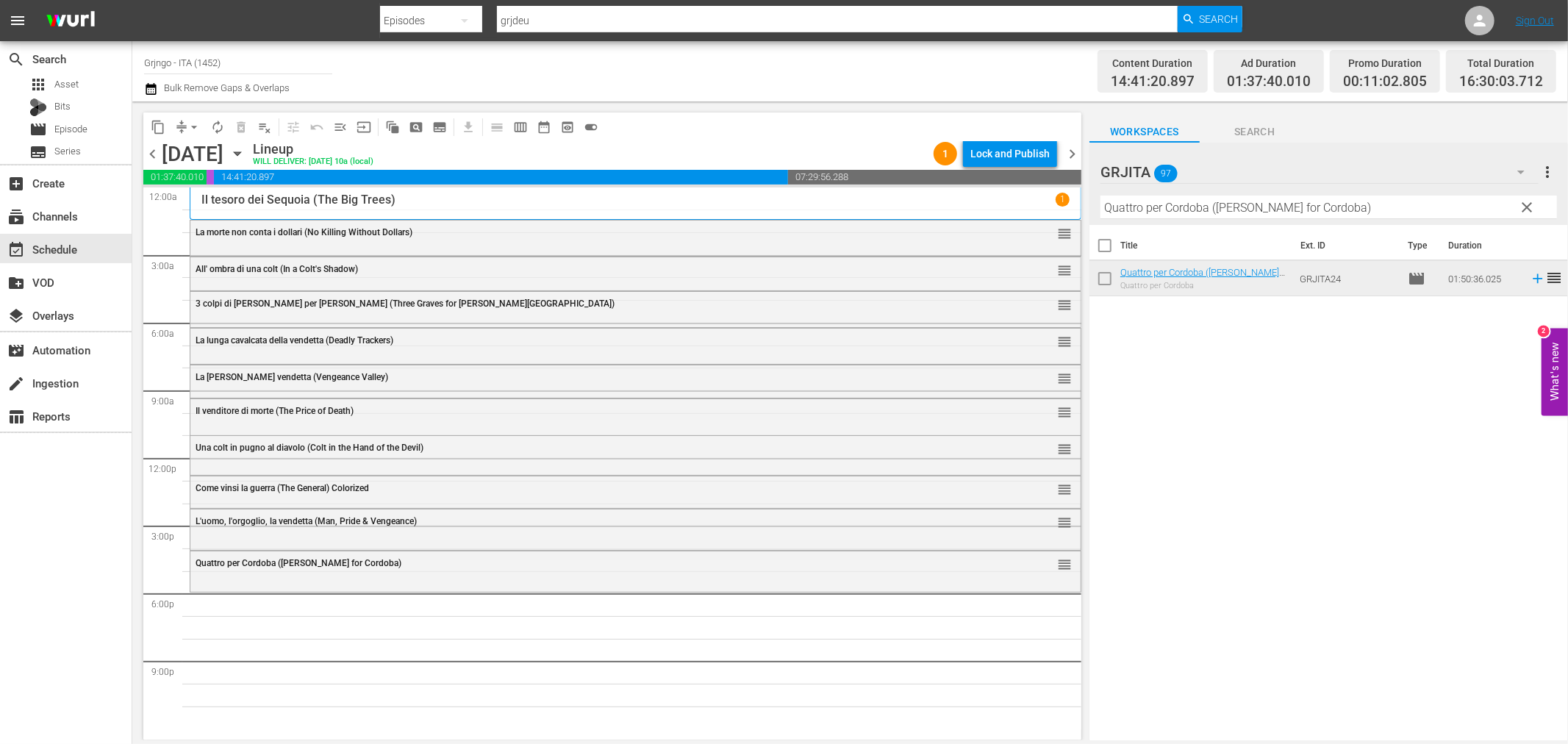
drag, startPoint x: 1521, startPoint y: 200, endPoint x: 1356, endPoint y: 204, distance: 165.0
click at [1523, 201] on span "clear" at bounding box center [1528, 208] width 18 height 18
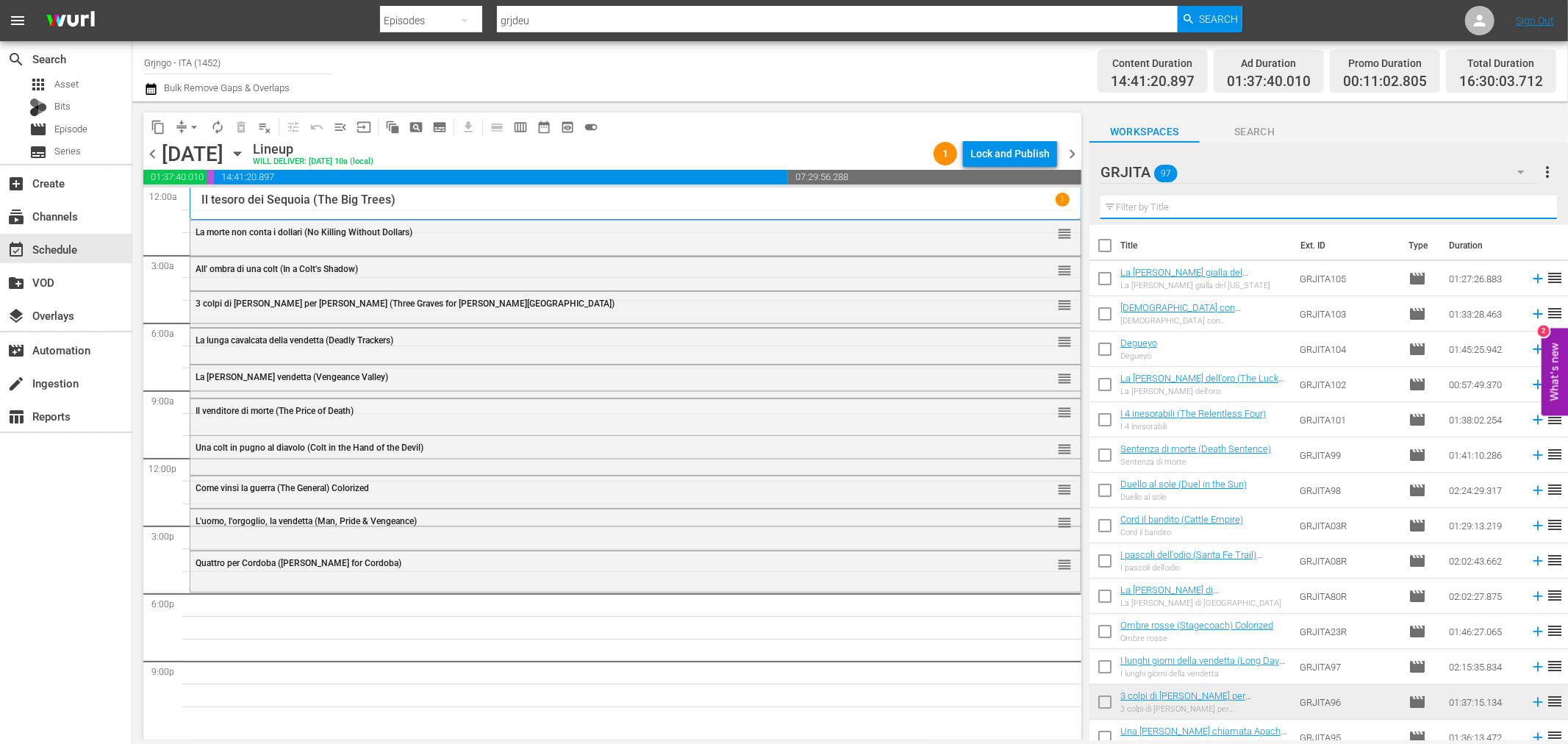
paste input "La morte cavalca a [PERSON_NAME]"
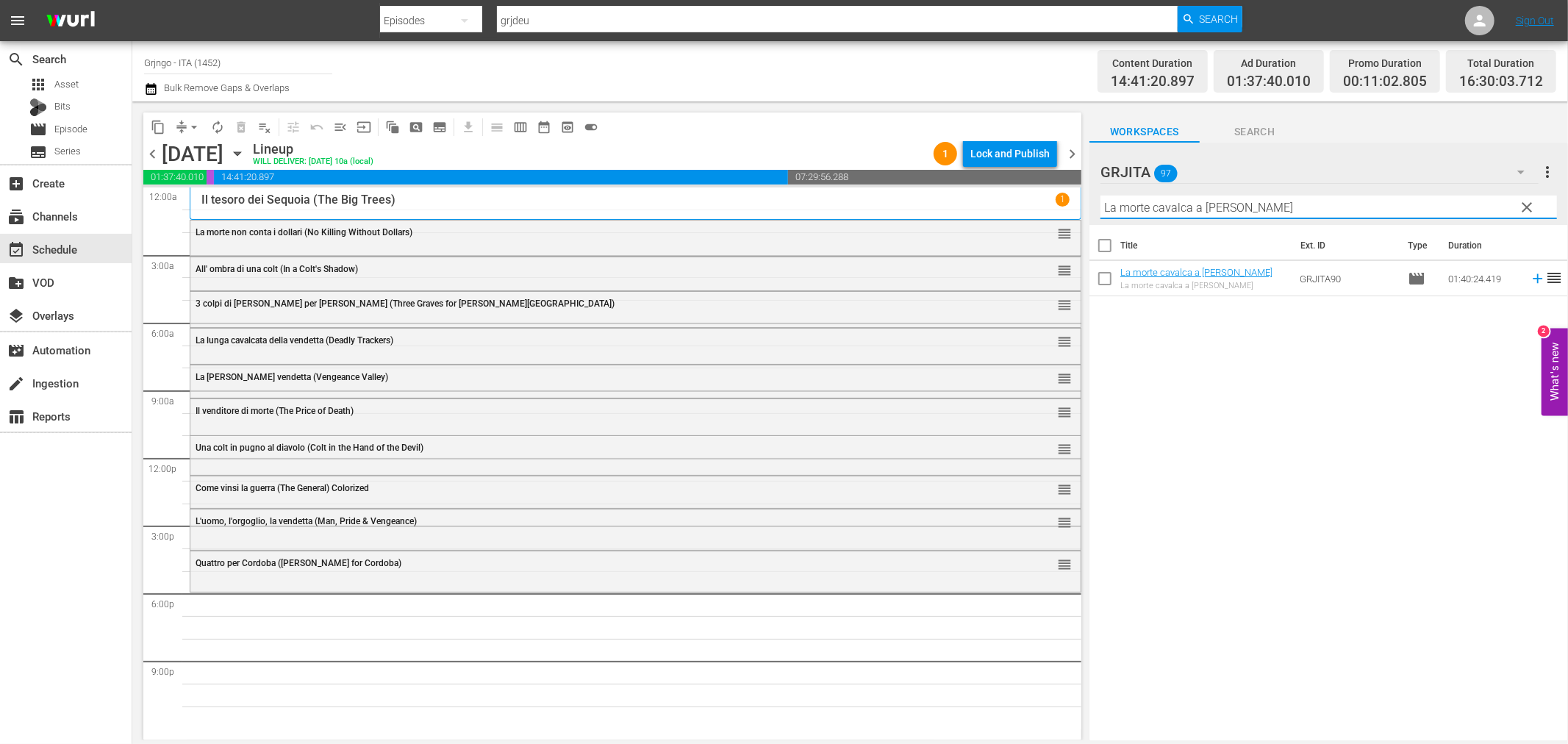
type input "La morte cavalca a [PERSON_NAME]"
click at [1530, 275] on icon at bounding box center [1538, 278] width 16 height 16
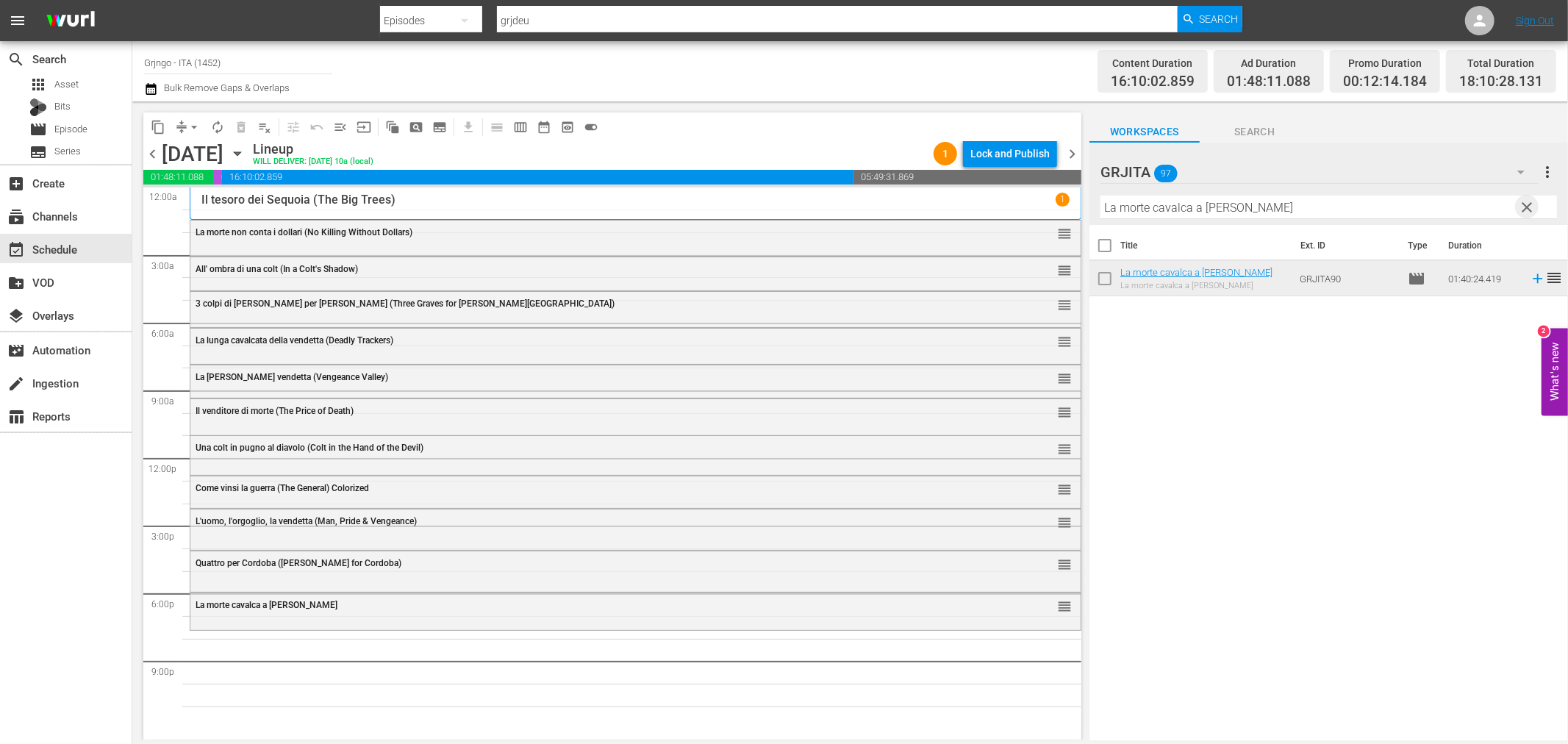
drag, startPoint x: 1522, startPoint y: 206, endPoint x: 1326, endPoint y: 206, distance: 196.0
click at [1522, 206] on span "clear" at bounding box center [1528, 208] width 18 height 18
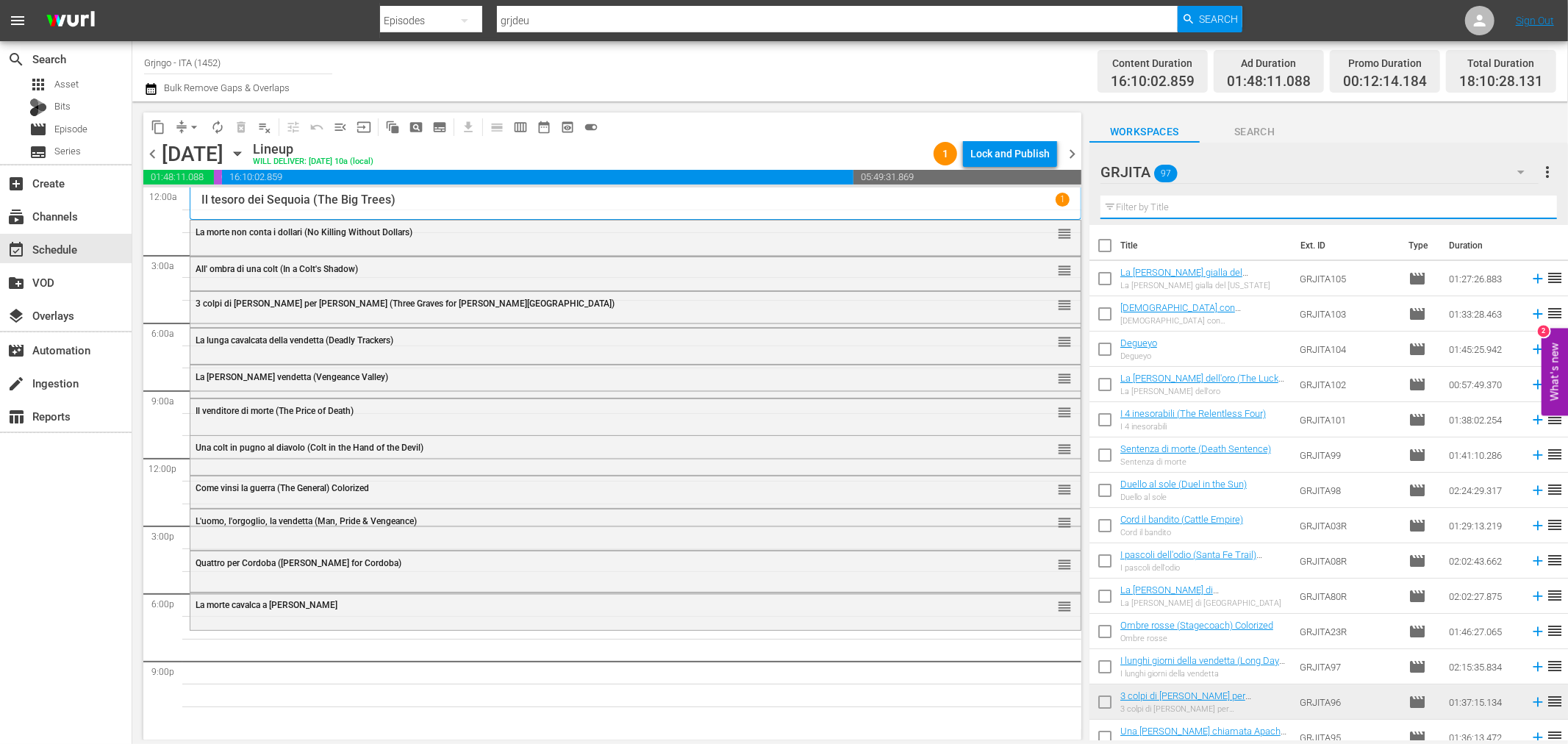
paste input "I tre [PERSON_NAME] selvaggio ([PERSON_NAME])"
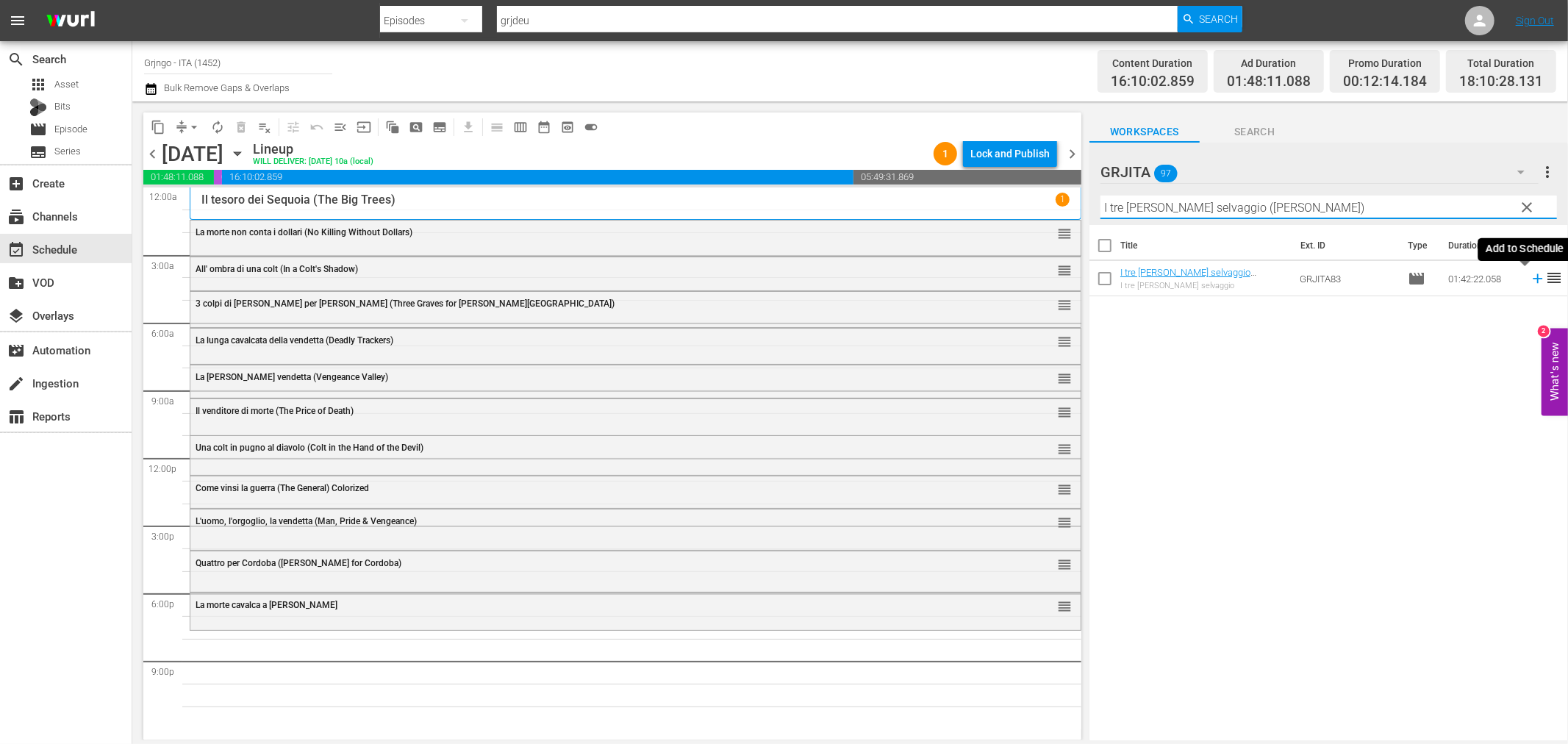
type input "I tre [PERSON_NAME] selvaggio ([PERSON_NAME])"
click at [1530, 278] on icon at bounding box center [1538, 278] width 16 height 16
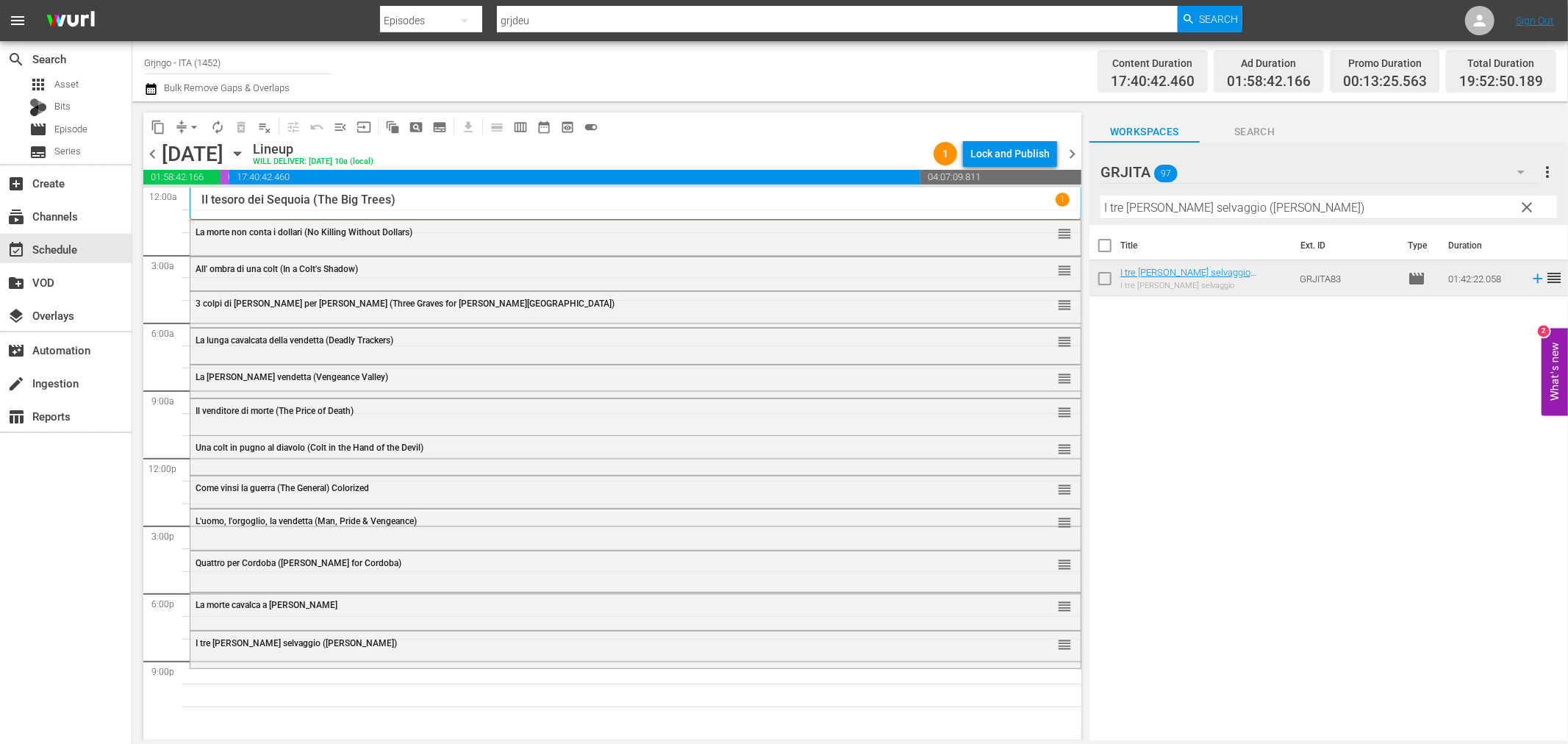
drag, startPoint x: 1530, startPoint y: 204, endPoint x: 1156, endPoint y: 207, distance: 374.0
click at [1530, 204] on span "clear" at bounding box center [1528, 208] width 18 height 18
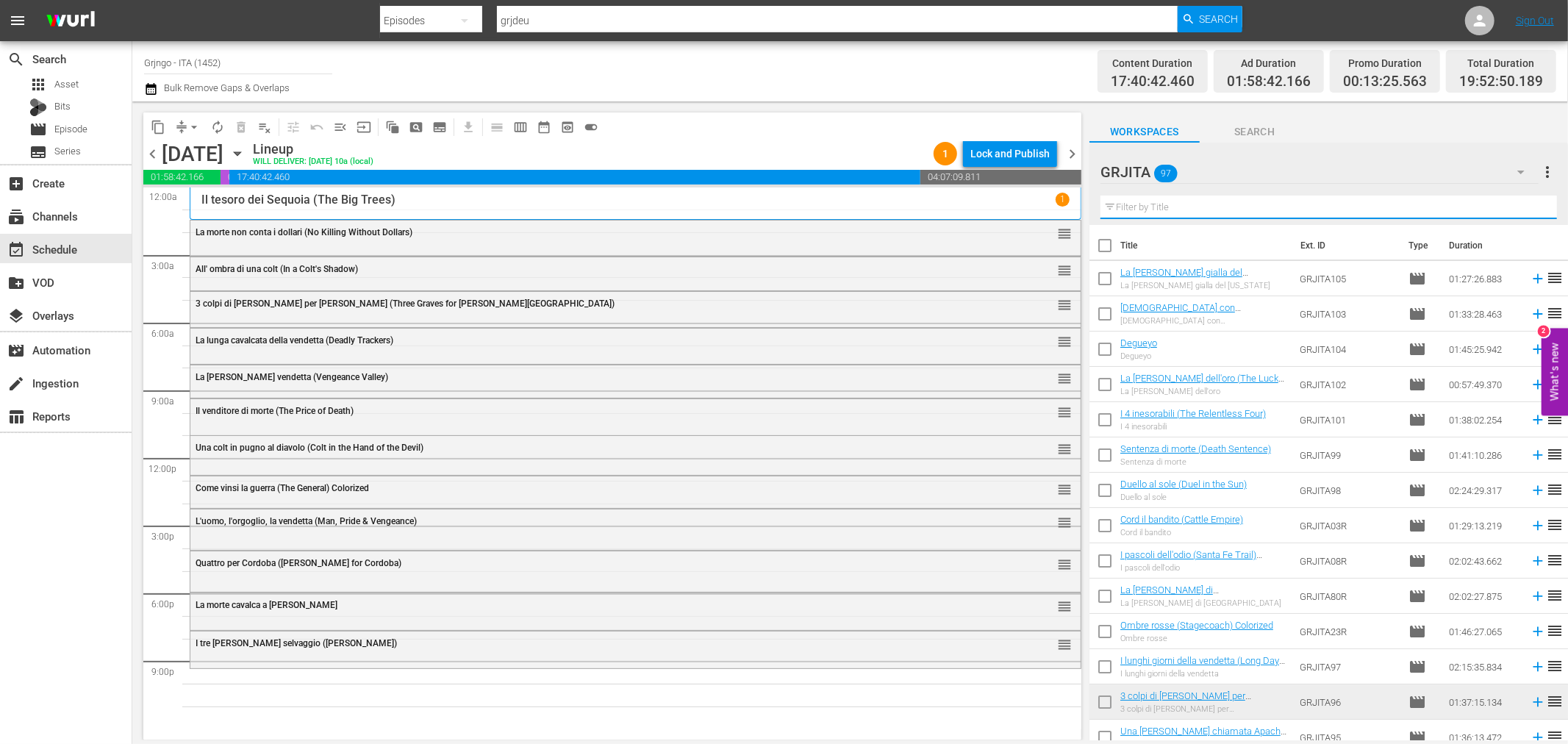
paste input "Le colline blu (Ride in the Whirlwind)"
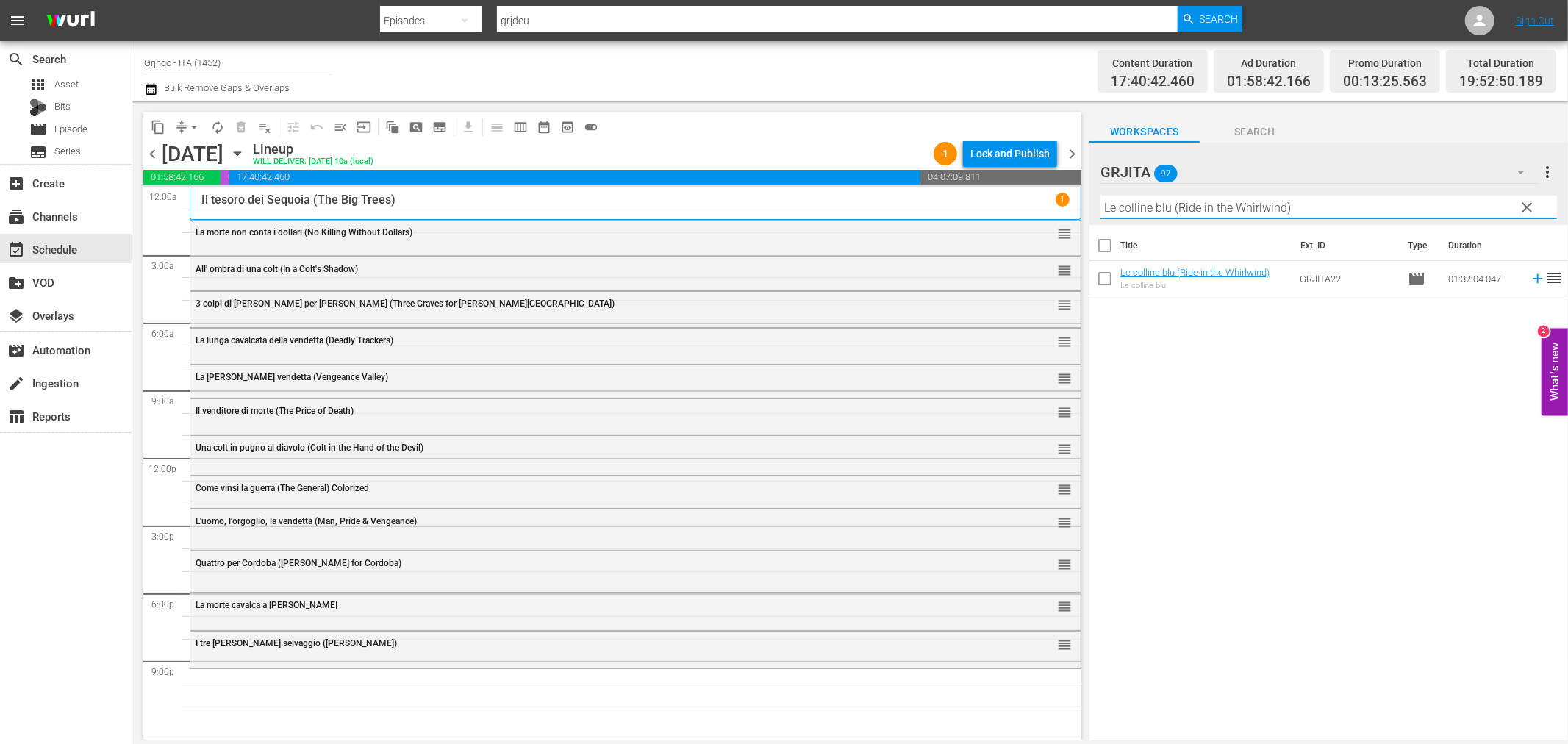
type input "Le colline blu (Ride in the Whirlwind)"
click at [1530, 281] on icon at bounding box center [1538, 278] width 16 height 16
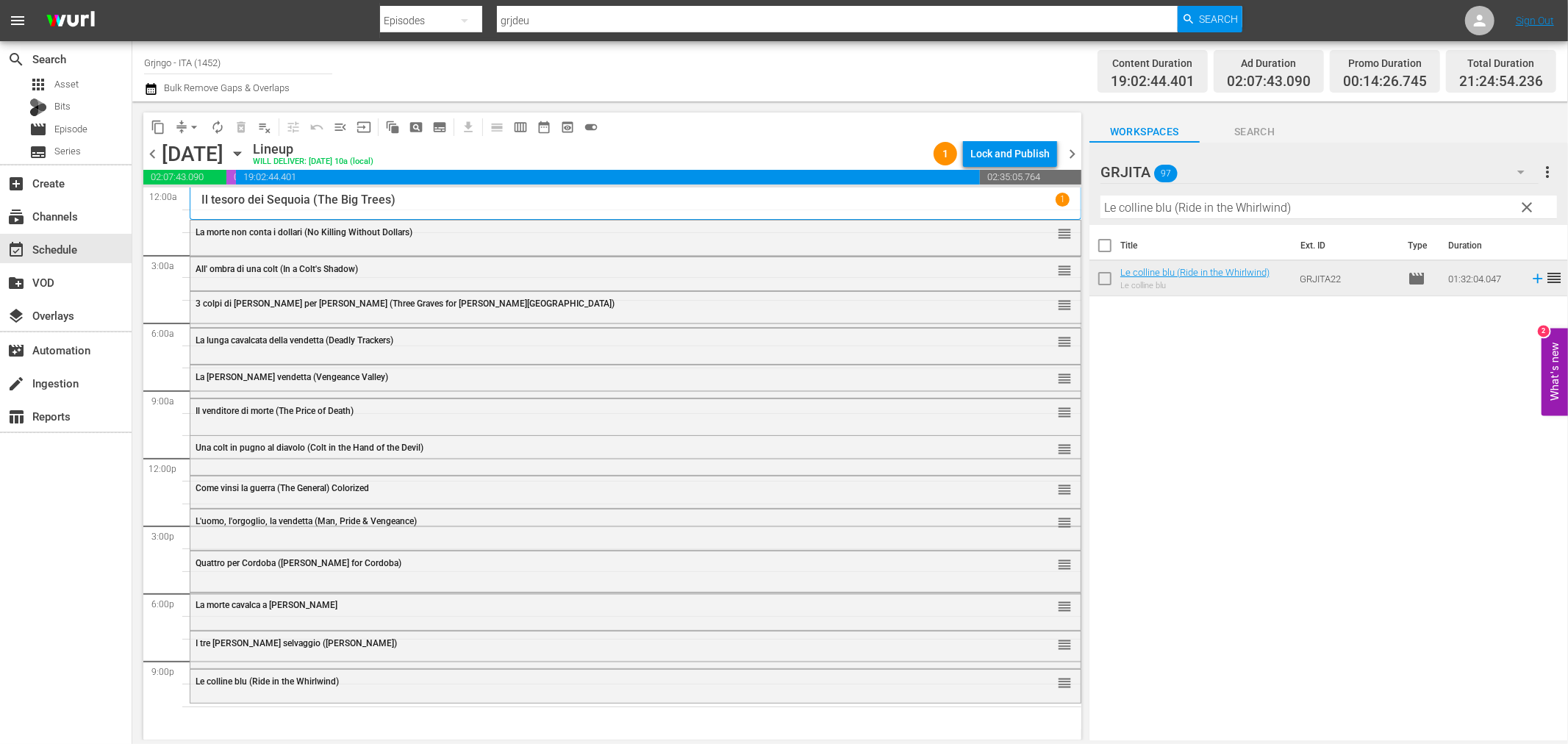
drag, startPoint x: 1530, startPoint y: 204, endPoint x: 1274, endPoint y: 203, distance: 256.0
click at [1530, 204] on span "clear" at bounding box center [1528, 208] width 18 height 18
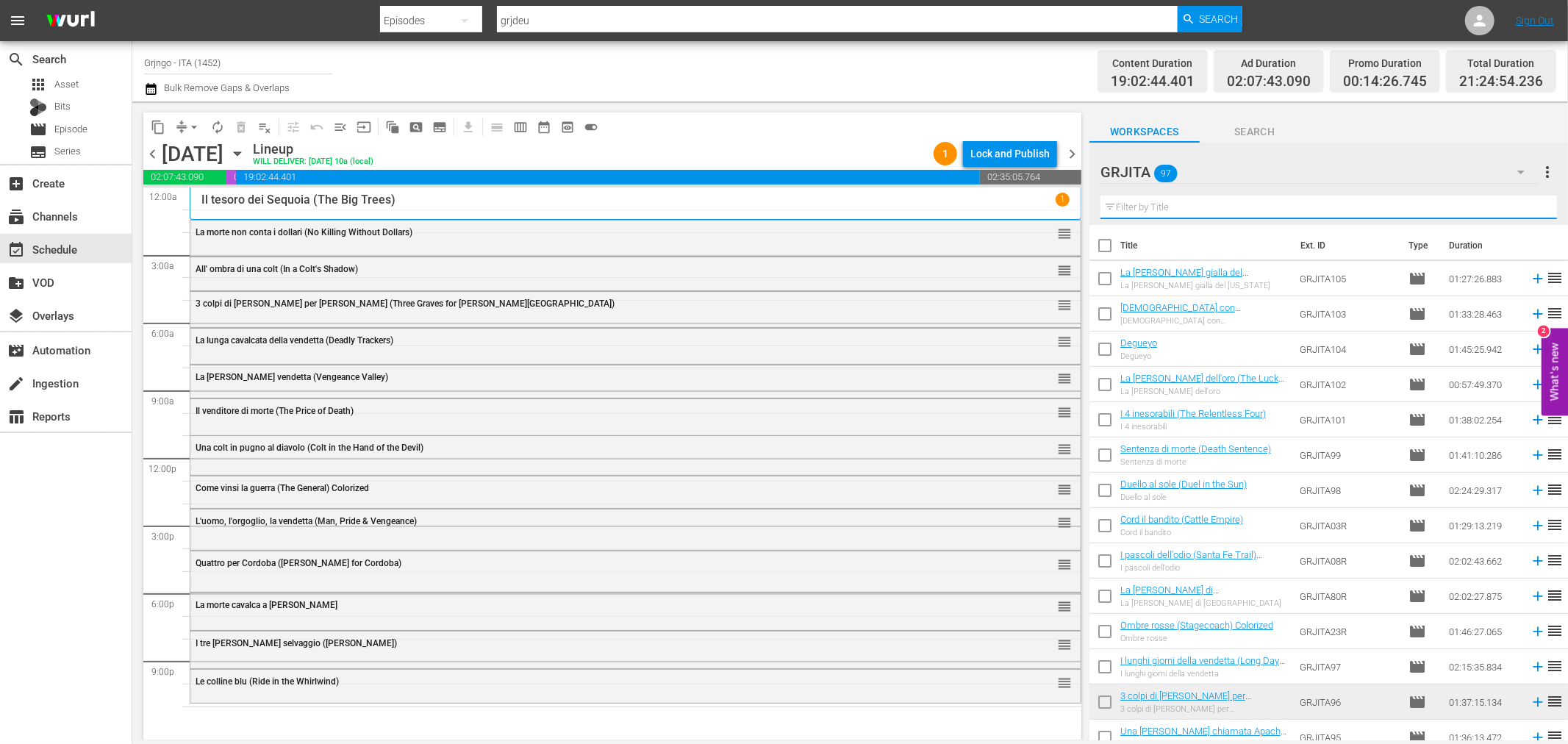
paste input "Pistole puntate"
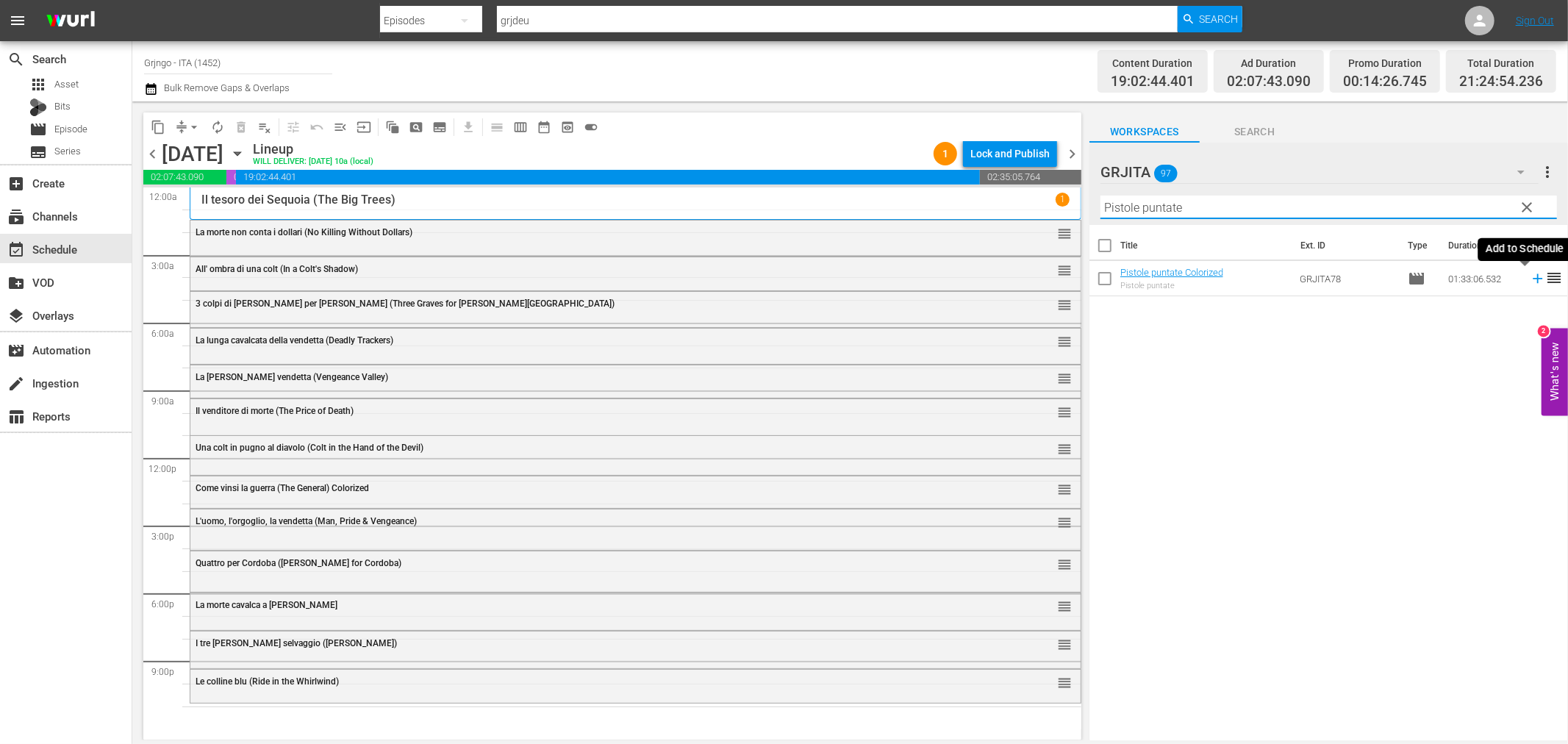
type input "Pistole puntate"
click at [1533, 275] on icon at bounding box center [1538, 278] width 10 height 10
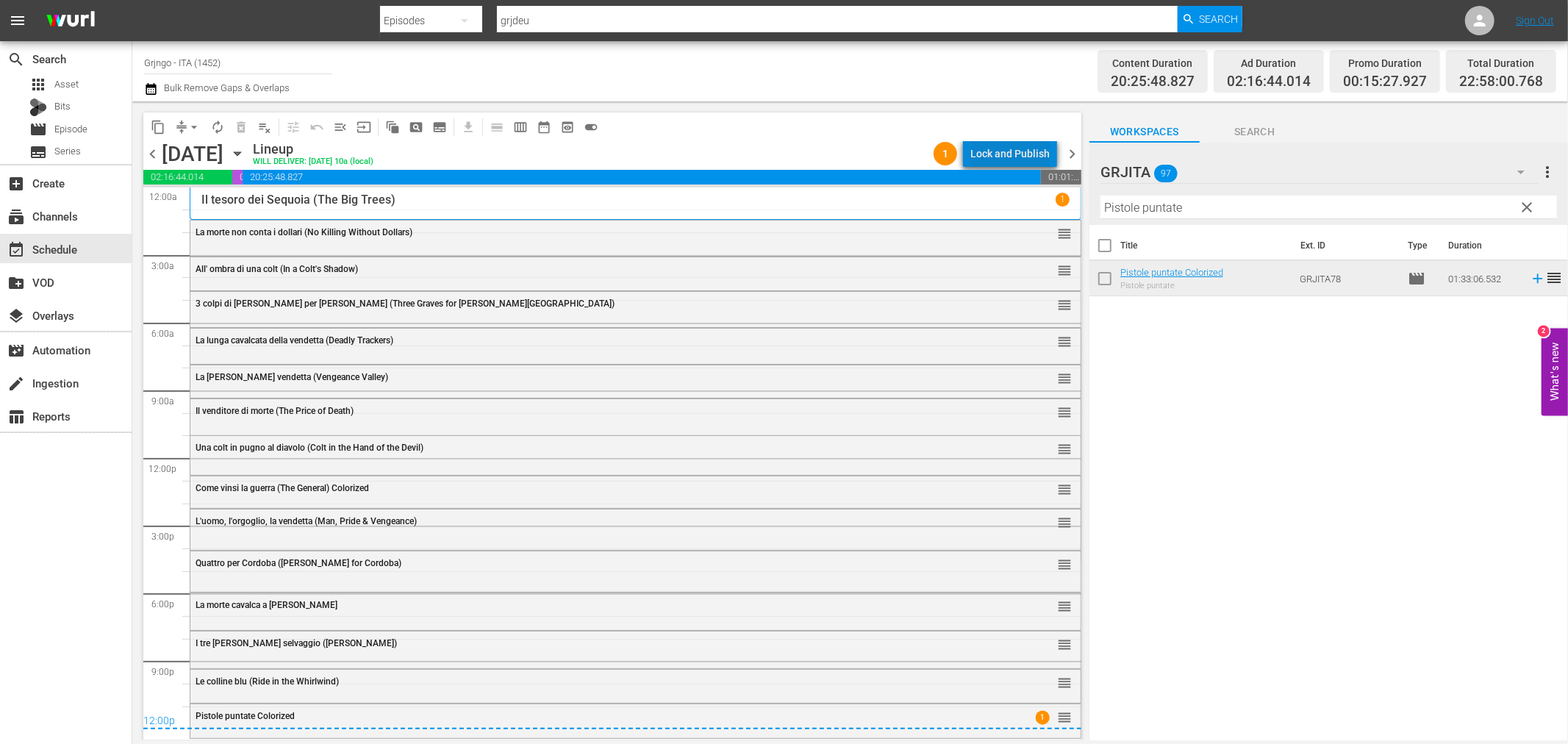
click at [1037, 145] on div "Lock and Publish" at bounding box center [1010, 154] width 80 height 27
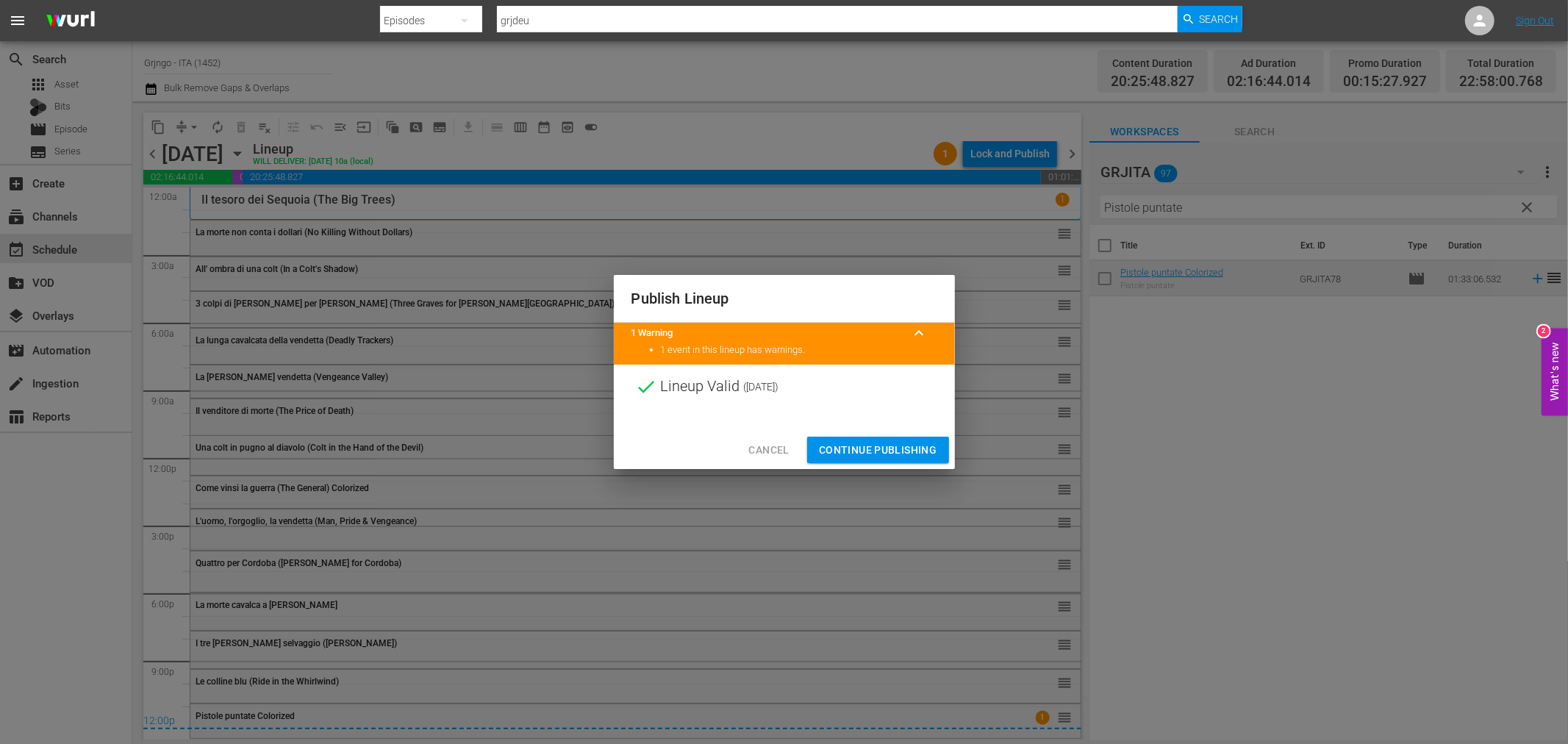
click at [850, 449] on span "Continue Publishing" at bounding box center [878, 450] width 118 height 19
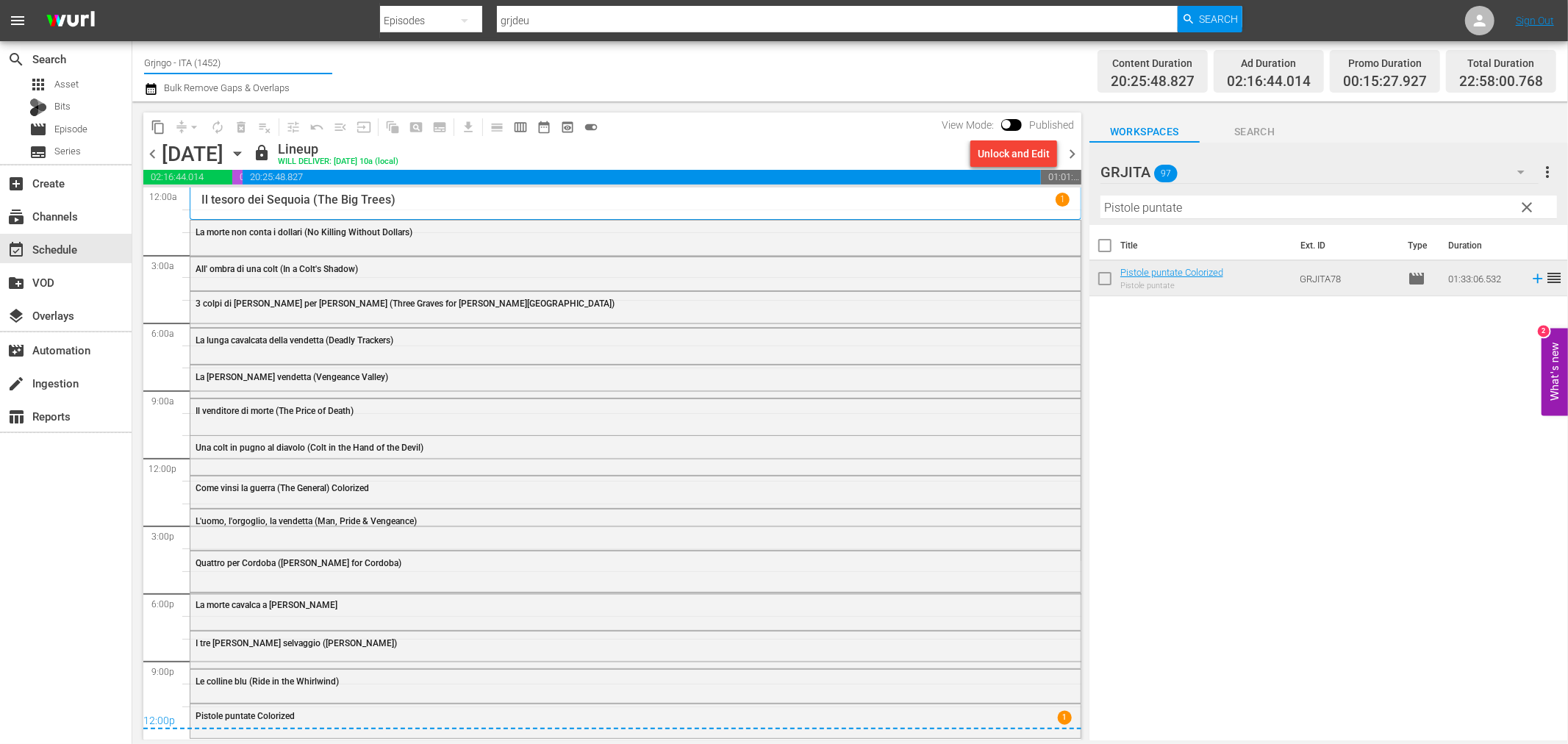
drag, startPoint x: 220, startPoint y: 53, endPoint x: 131, endPoint y: 56, distance: 89.1
click at [132, 0] on div "search Search apps Asset Bits movie Episode subtitles Series add_box Create sub…" at bounding box center [850, 0] width 1436 height 0
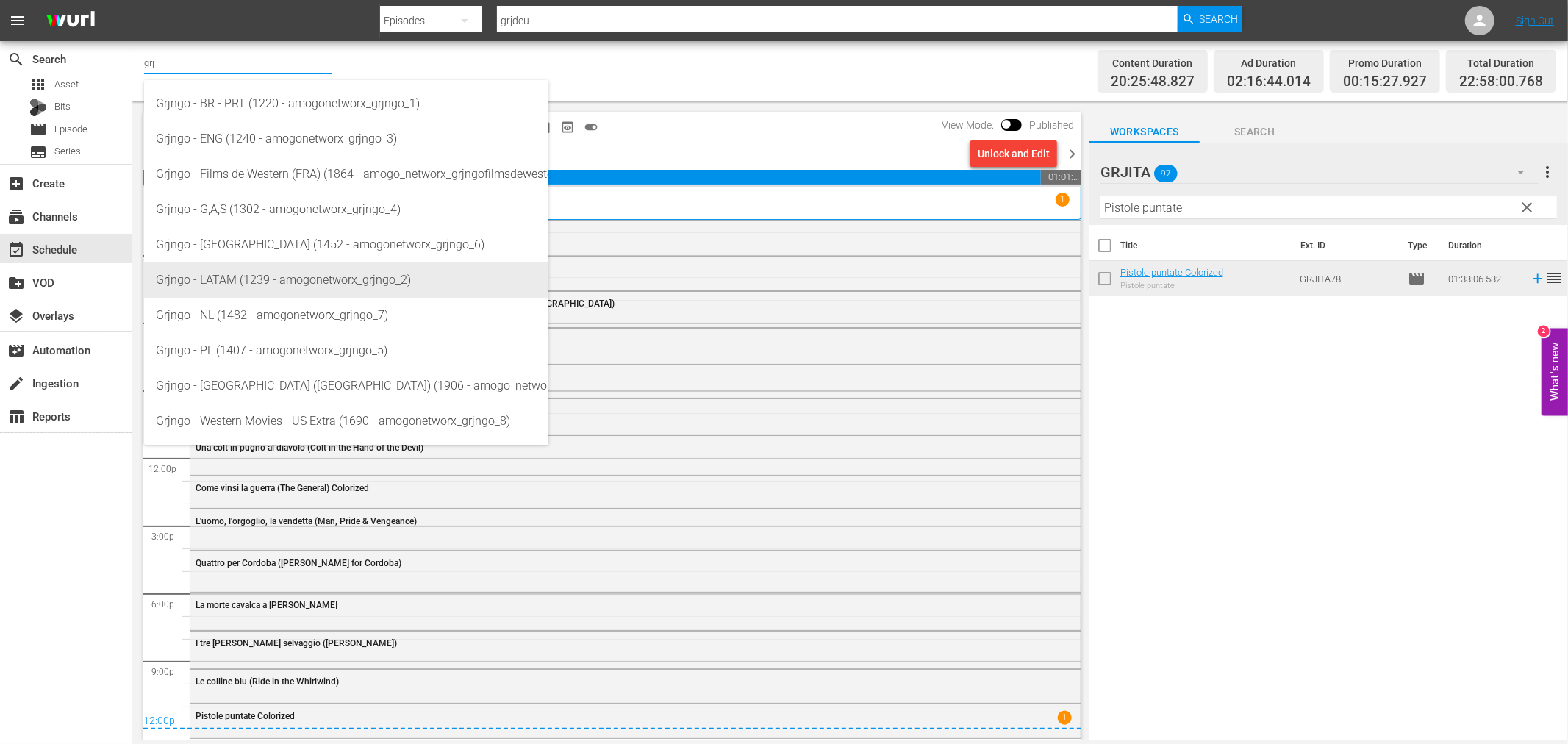
click at [319, 286] on div "Grjngo - LATAM (1239 - amogonetworx_grjngo_2)" at bounding box center [345, 279] width 380 height 35
type input "Grjngo - LATAM (1239 - amogonetworx_grjngo_2)"
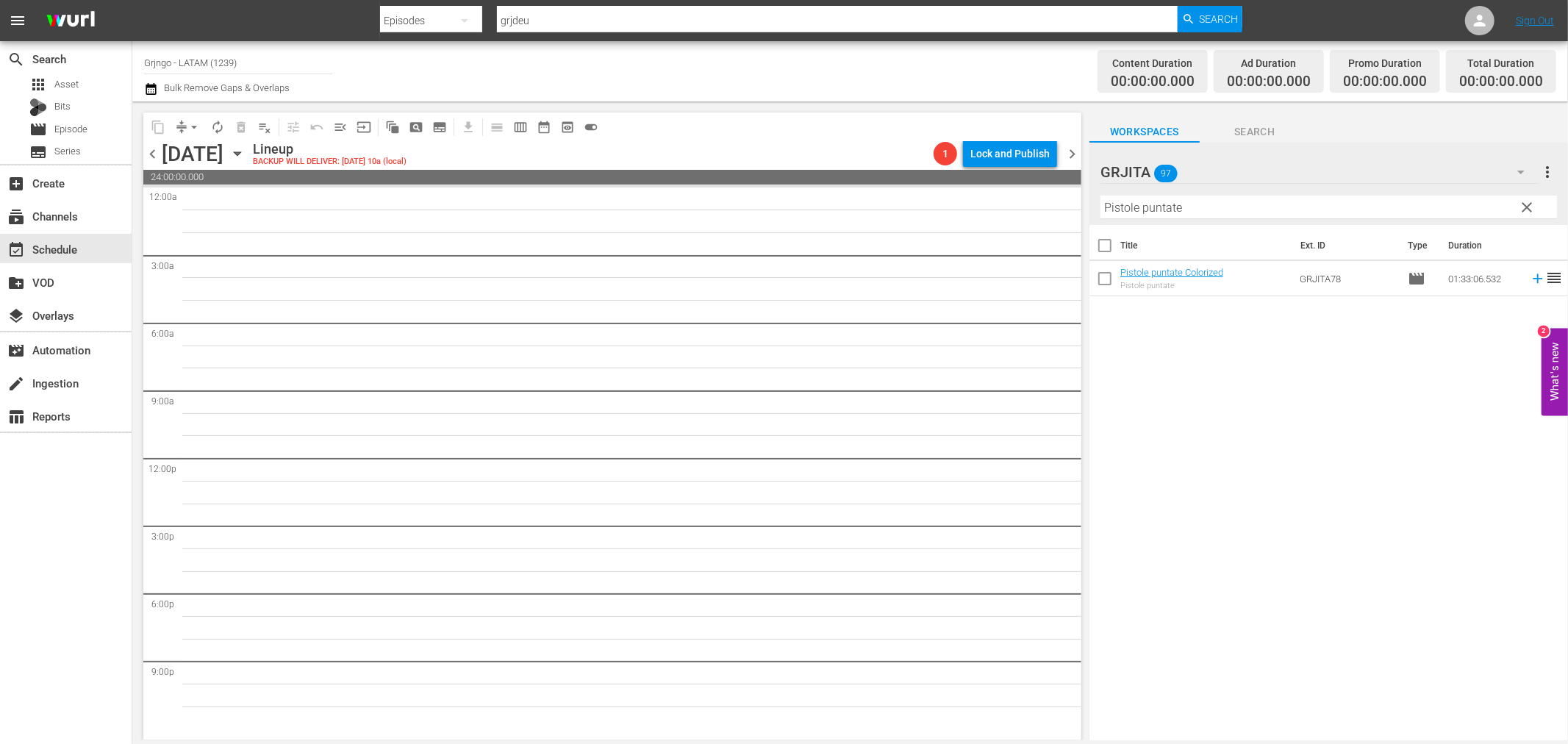
click at [245, 150] on icon "button" at bounding box center [237, 154] width 16 height 16
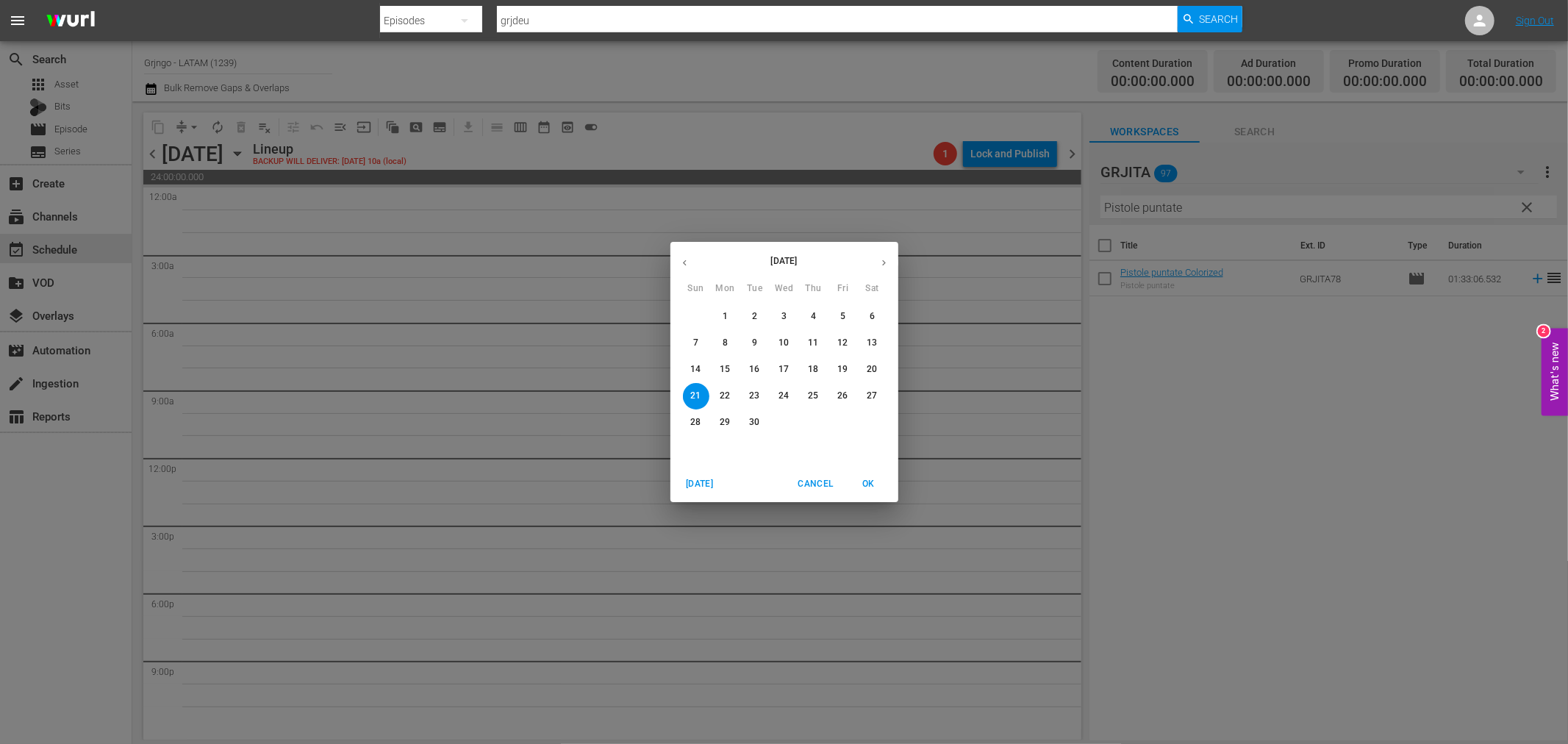
click at [722, 369] on p "15" at bounding box center [724, 370] width 10 height 13
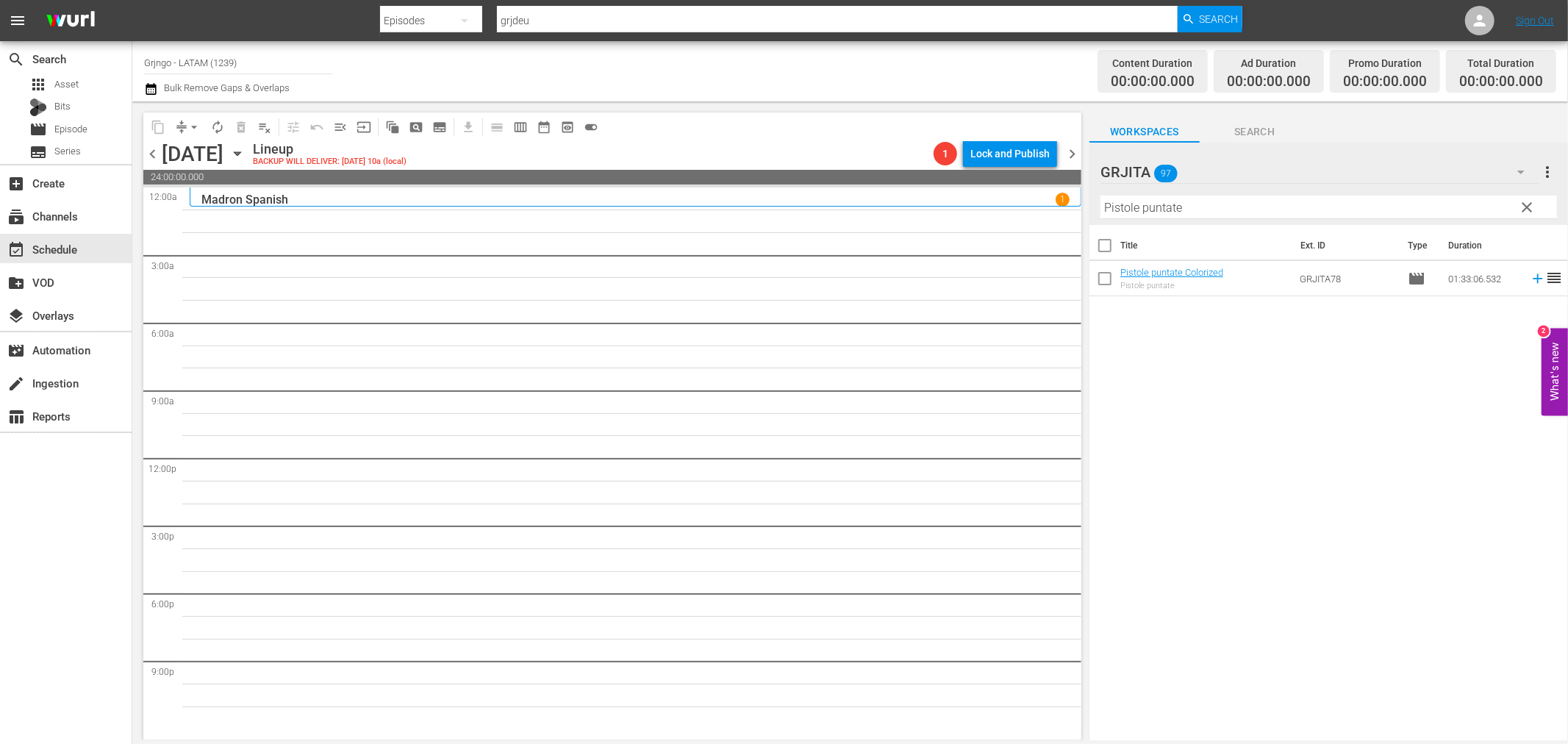
click at [1524, 210] on span "clear" at bounding box center [1528, 208] width 18 height 18
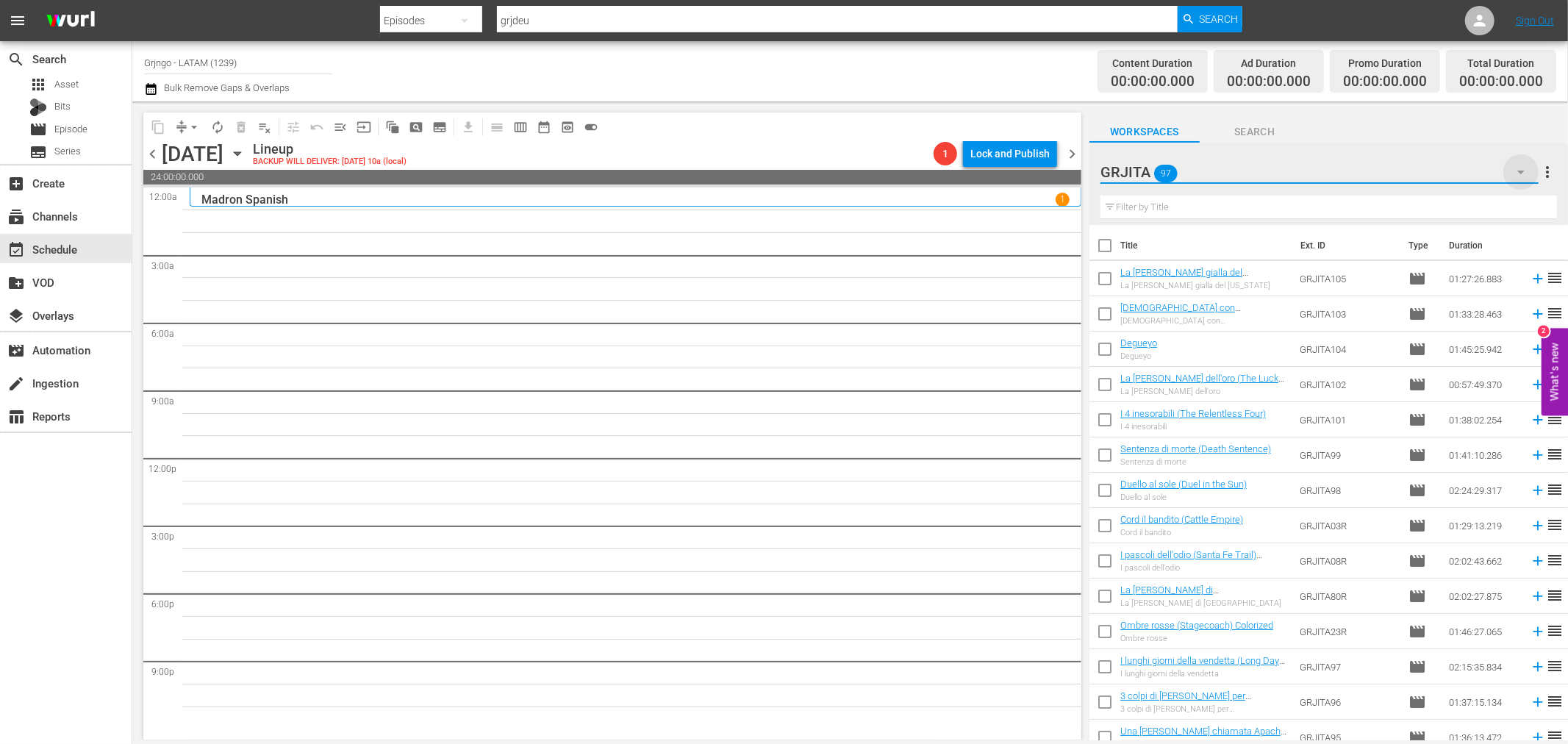
click at [1521, 177] on icon "button" at bounding box center [1521, 172] width 18 height 18
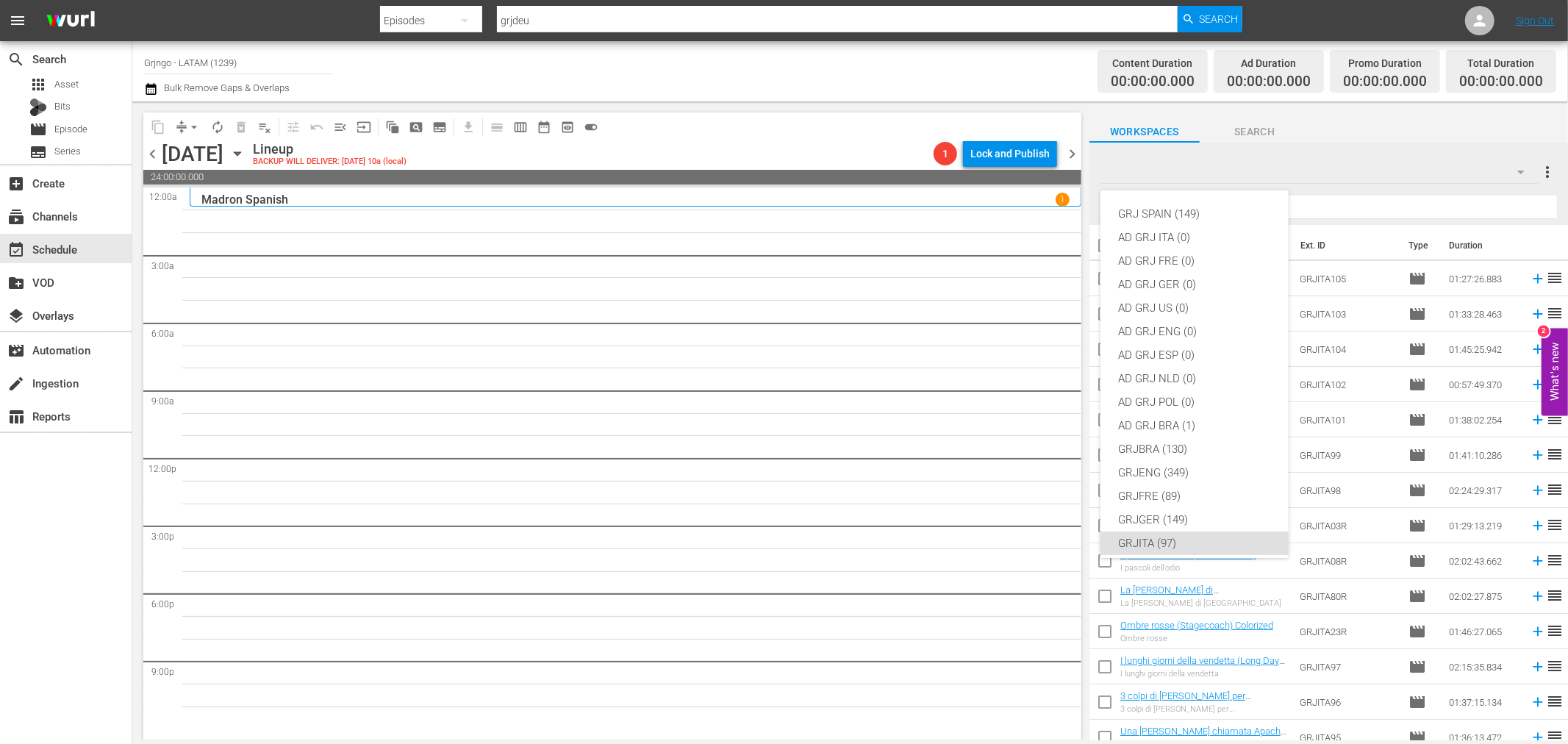
scroll to position [126, 0]
click at [1172, 431] on div "GRJLATAM (288)" at bounding box center [1194, 440] width 153 height 23
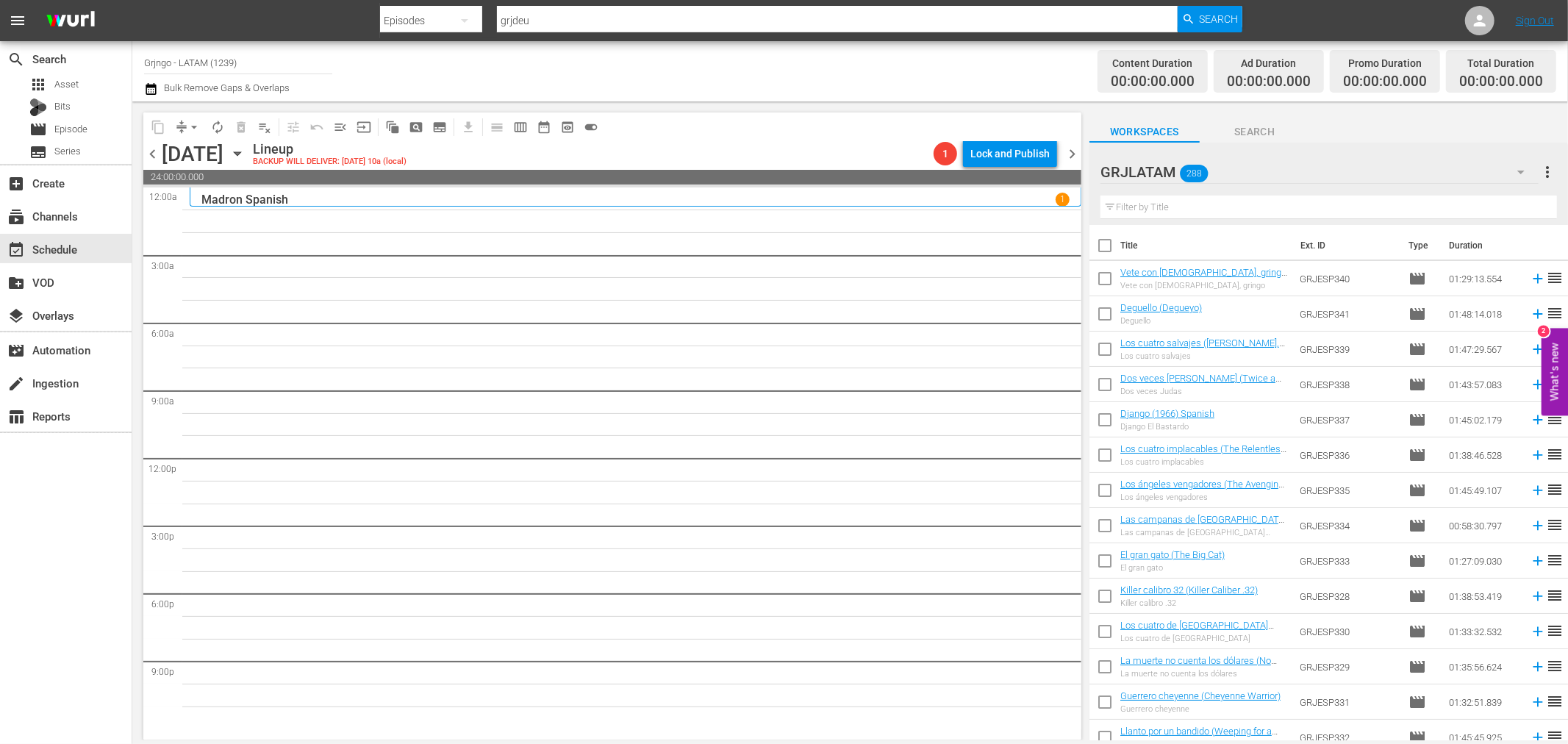
click at [1134, 196] on input "text" at bounding box center [1329, 207] width 456 height 23
paste input "Tormenta en [US_STATE]"
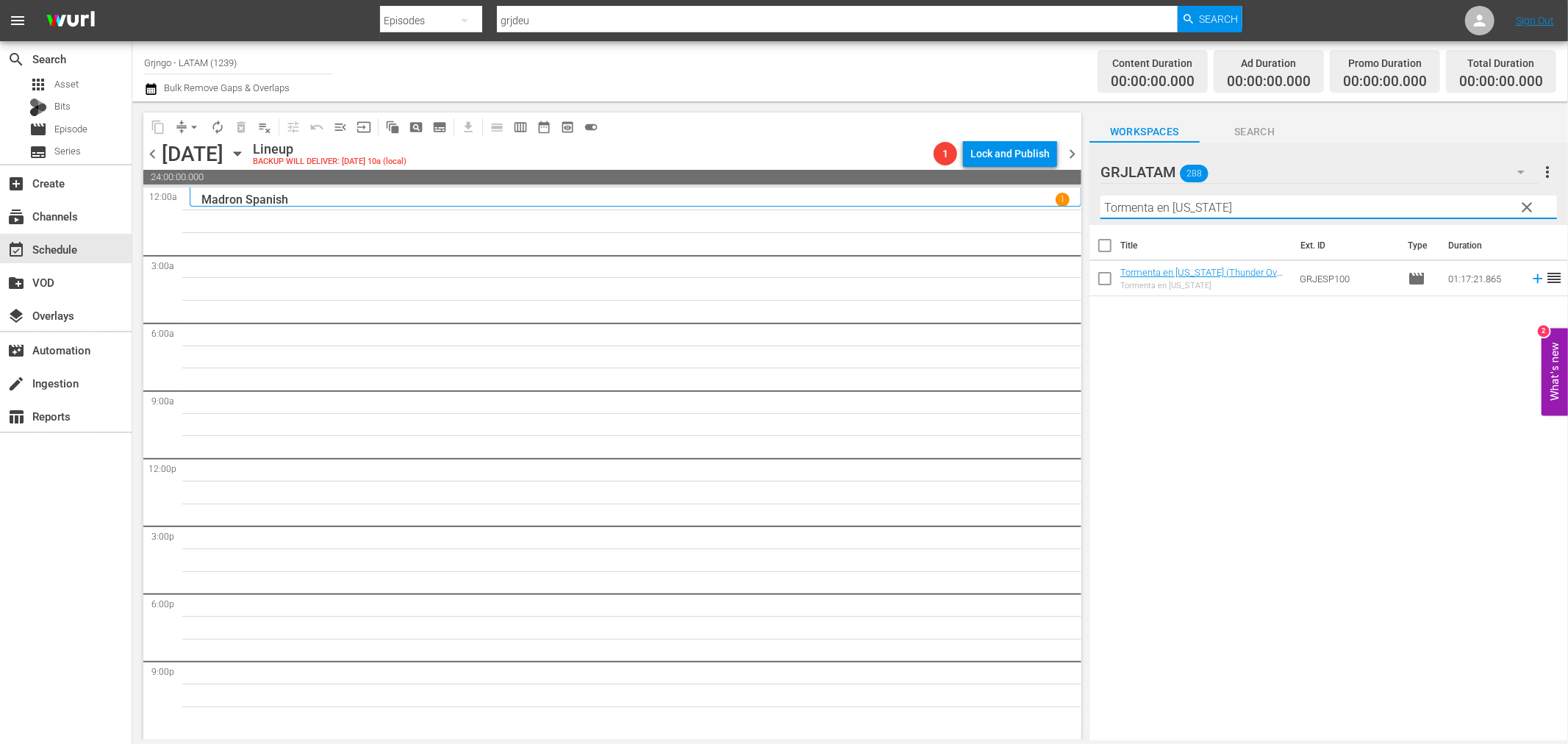
type input "Tormenta en [US_STATE]"
click at [1530, 281] on icon at bounding box center [1538, 278] width 16 height 16
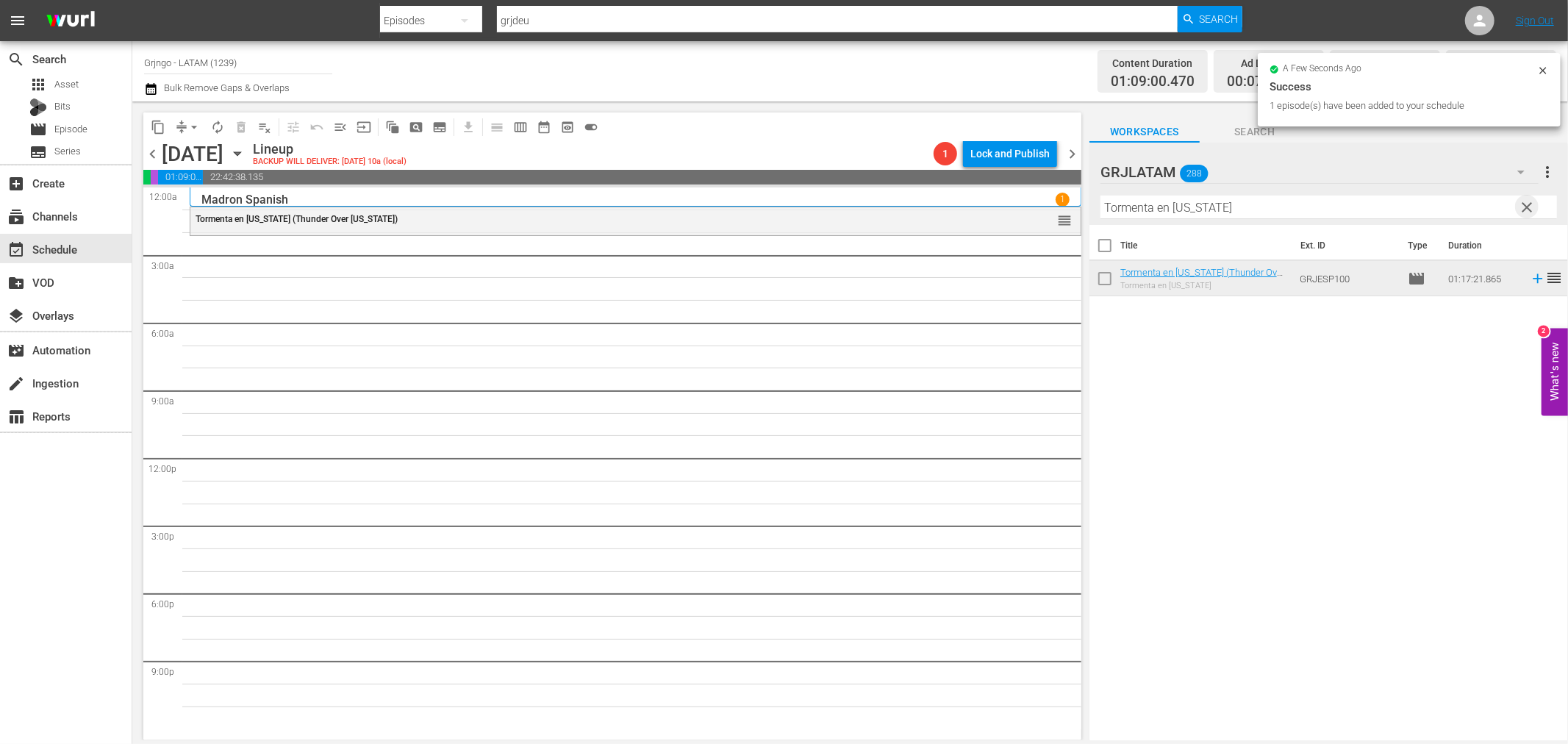
drag, startPoint x: 1525, startPoint y: 204, endPoint x: 1105, endPoint y: 208, distance: 420.0
click at [1524, 204] on span "clear" at bounding box center [1528, 208] width 18 height 18
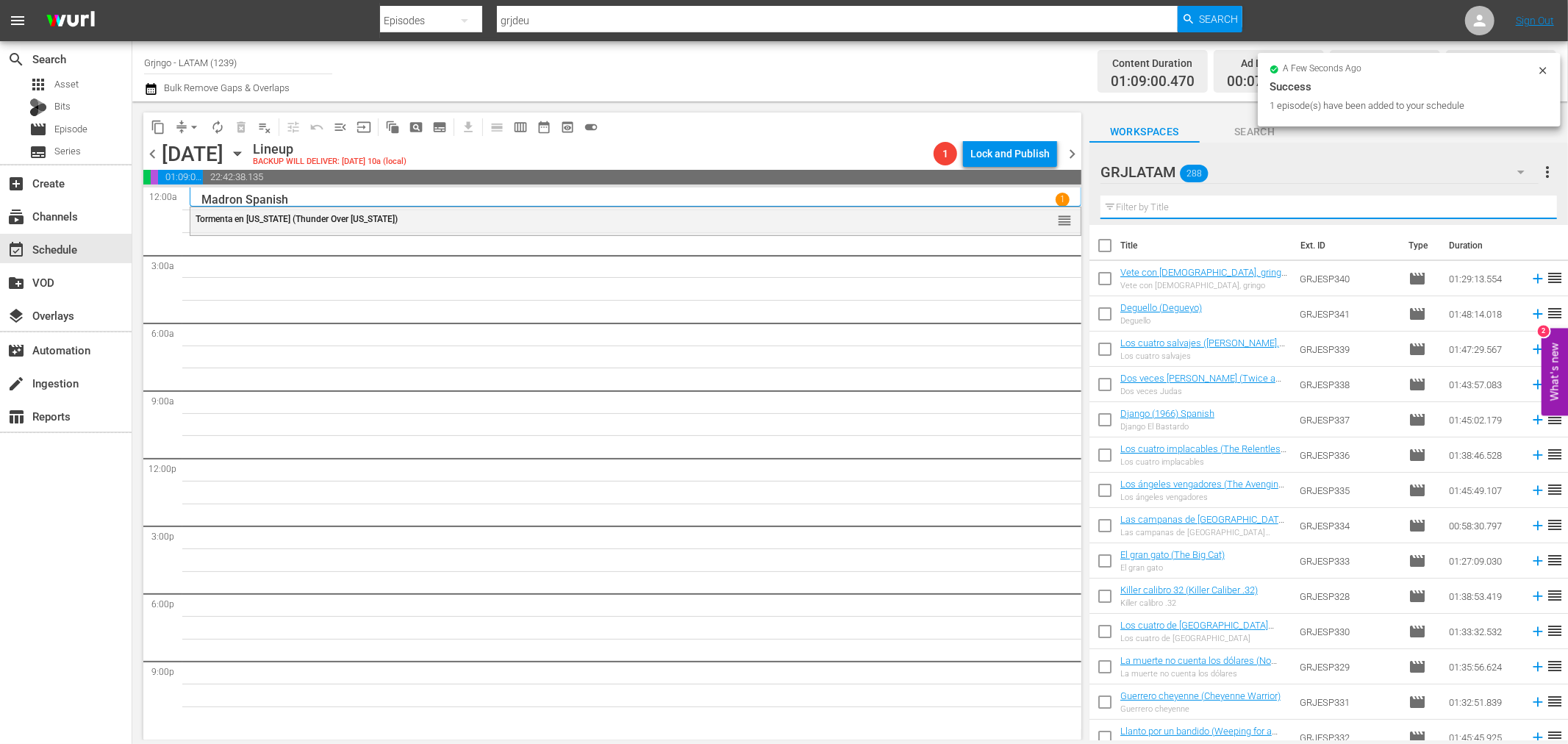
paste input "El jardín del diablo"
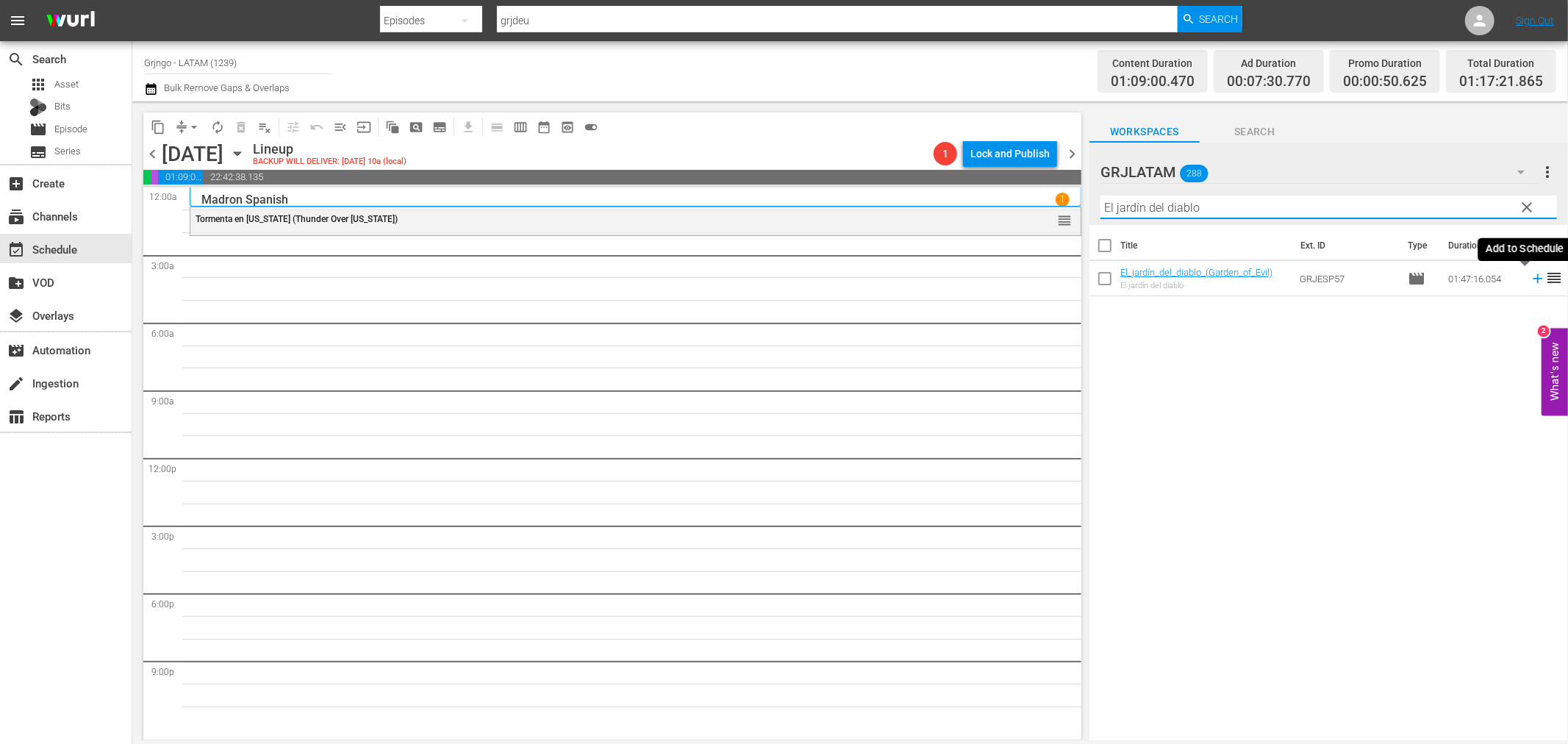
type input "El jardín del diablo"
click at [1530, 281] on icon at bounding box center [1538, 278] width 16 height 16
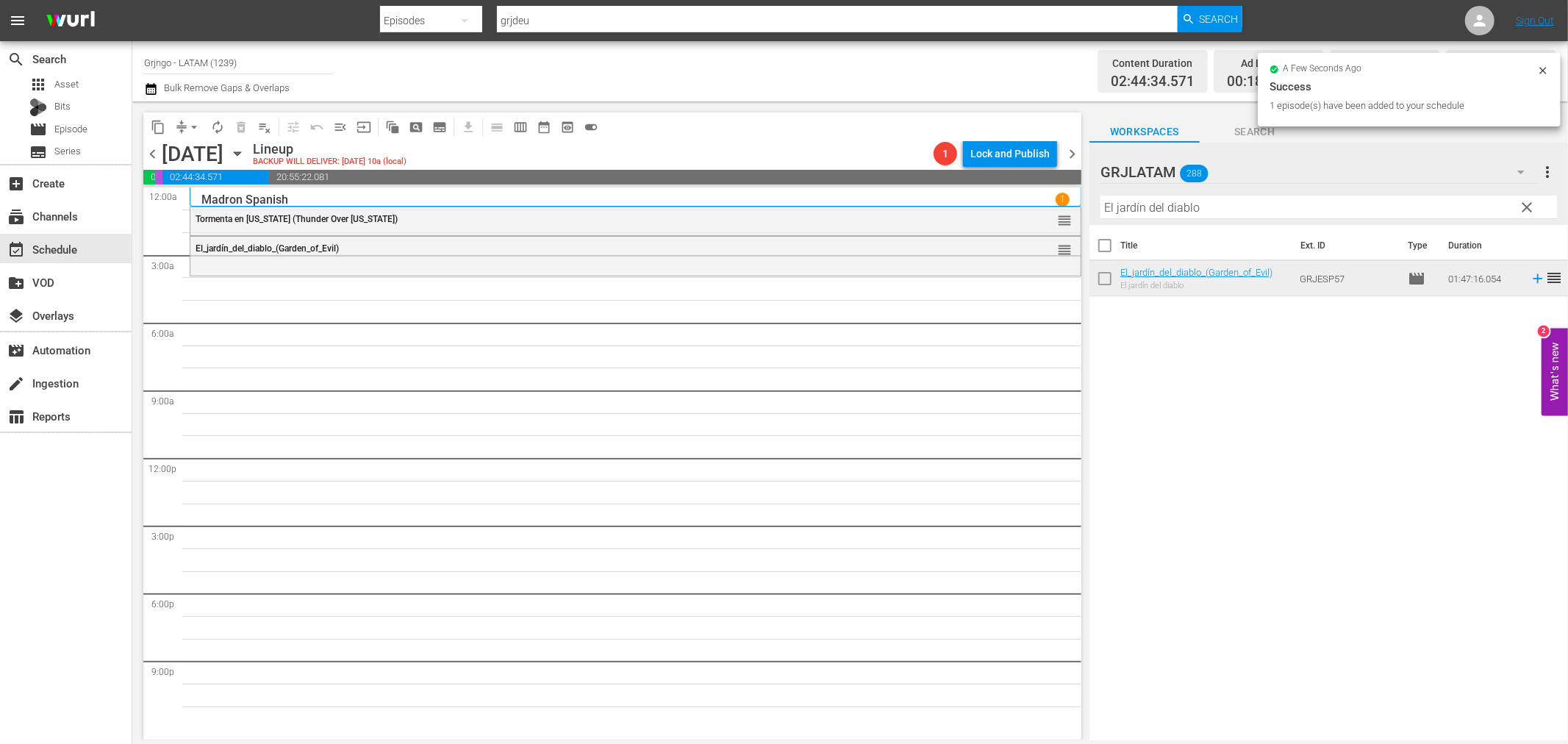
drag, startPoint x: 1521, startPoint y: 202, endPoint x: 1219, endPoint y: 195, distance: 302.1
click at [1521, 202] on span "clear" at bounding box center [1528, 208] width 18 height 18
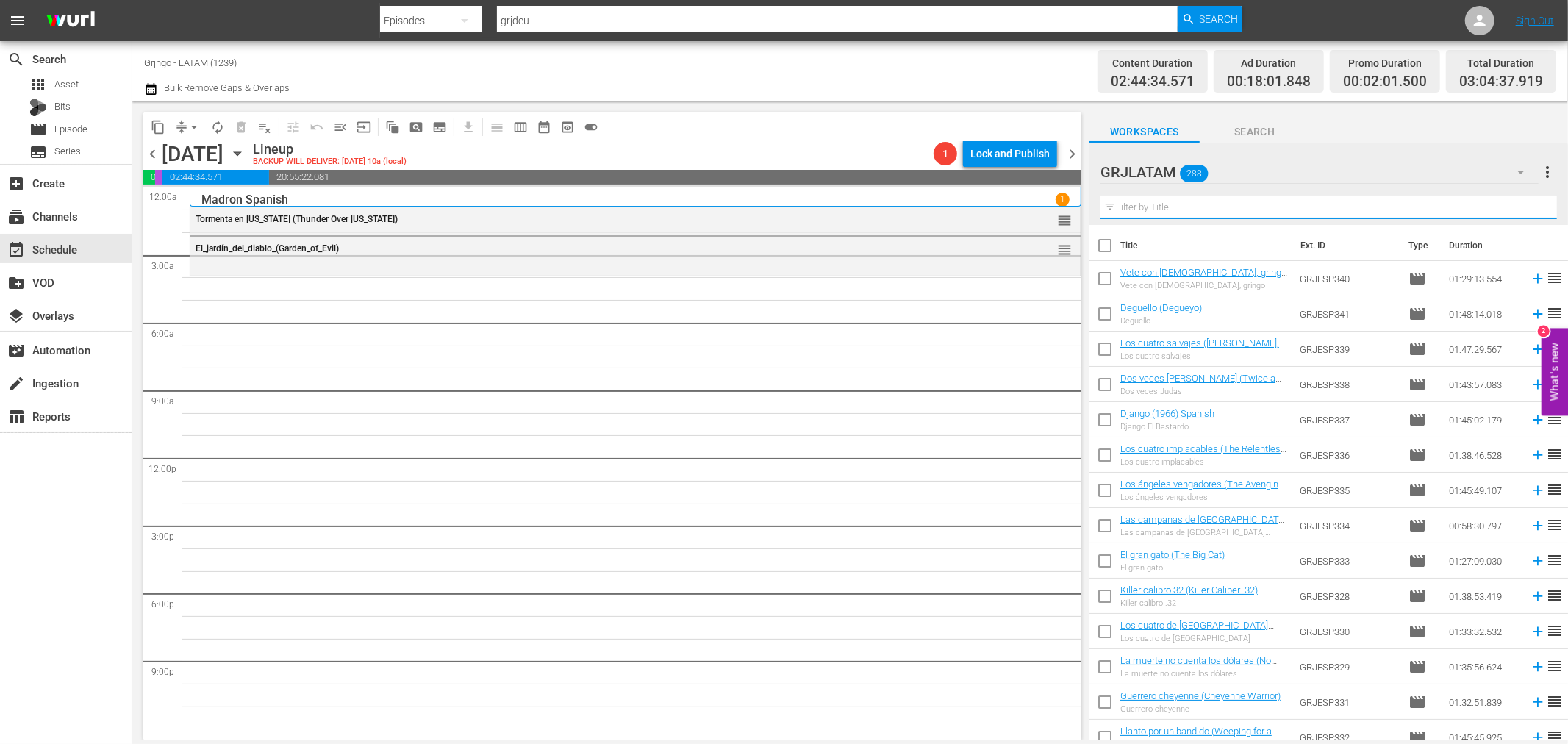
paste input "Río Lobo"
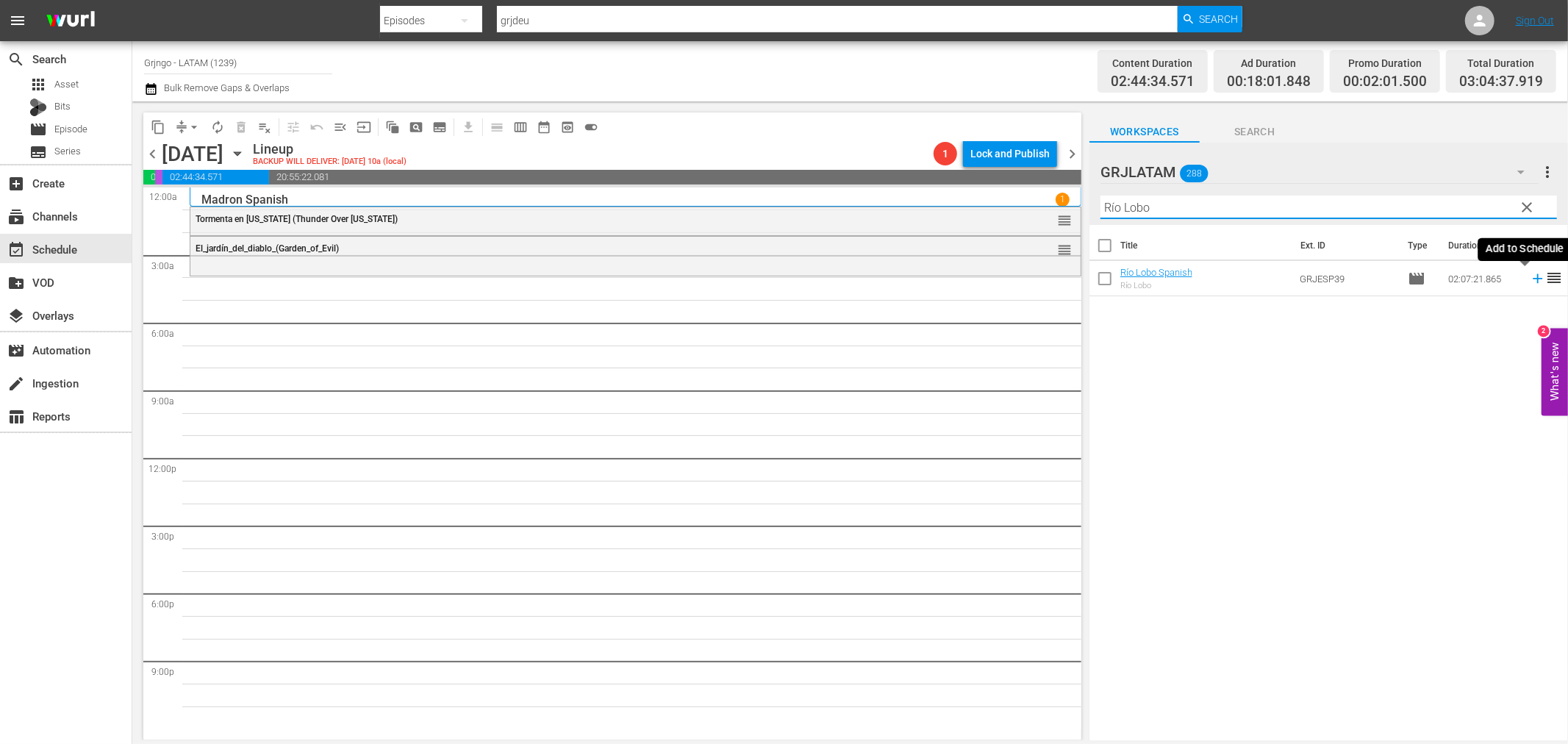
type input "Río Lobo"
click at [1533, 278] on icon at bounding box center [1538, 278] width 10 height 10
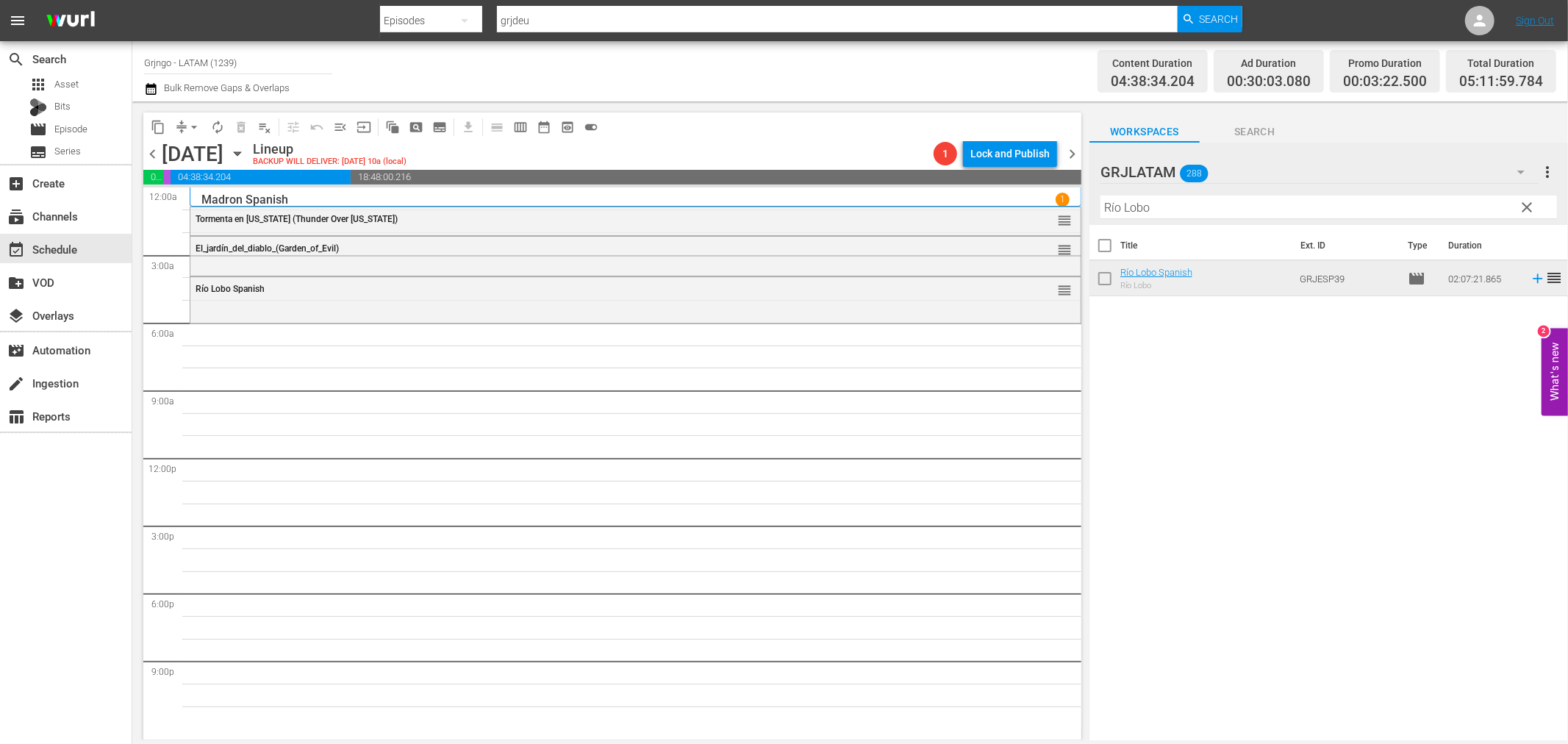
drag, startPoint x: 1522, startPoint y: 207, endPoint x: 1240, endPoint y: 197, distance: 282.2
click at [1525, 207] on span "clear" at bounding box center [1528, 208] width 18 height 18
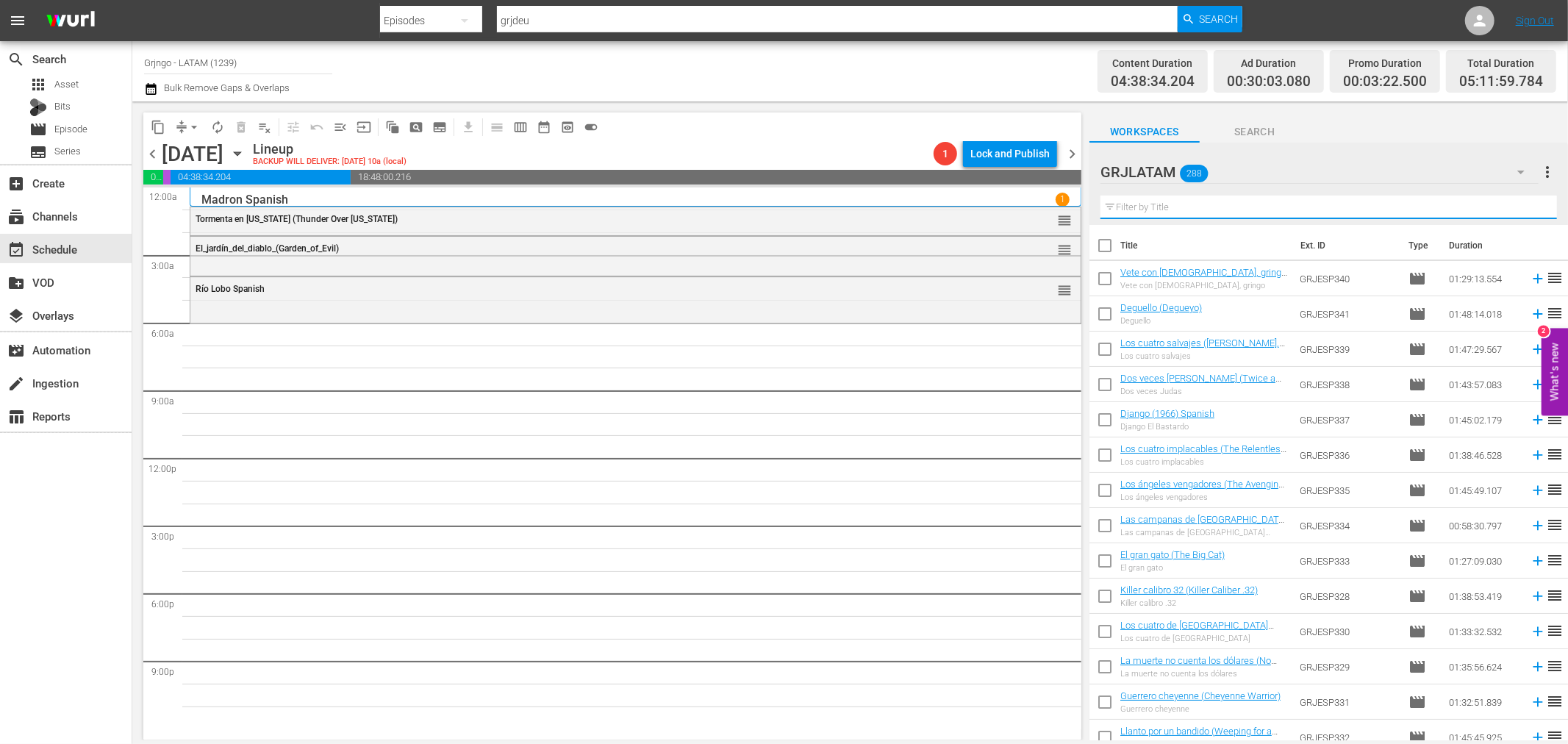
paste input "Dos pistolas gemelas"
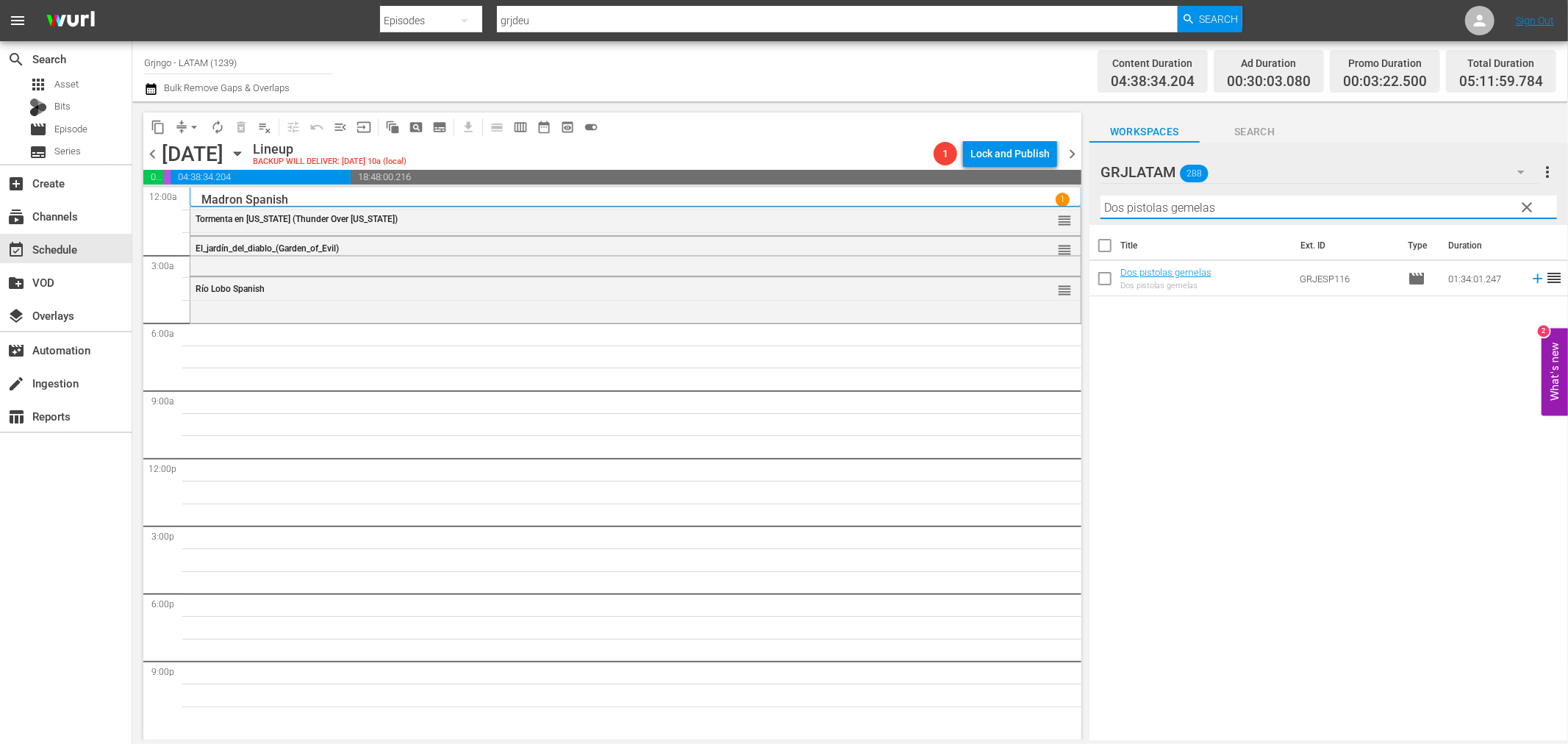
type input "Dos pistolas gemelas"
click at [1533, 278] on icon at bounding box center [1538, 278] width 10 height 10
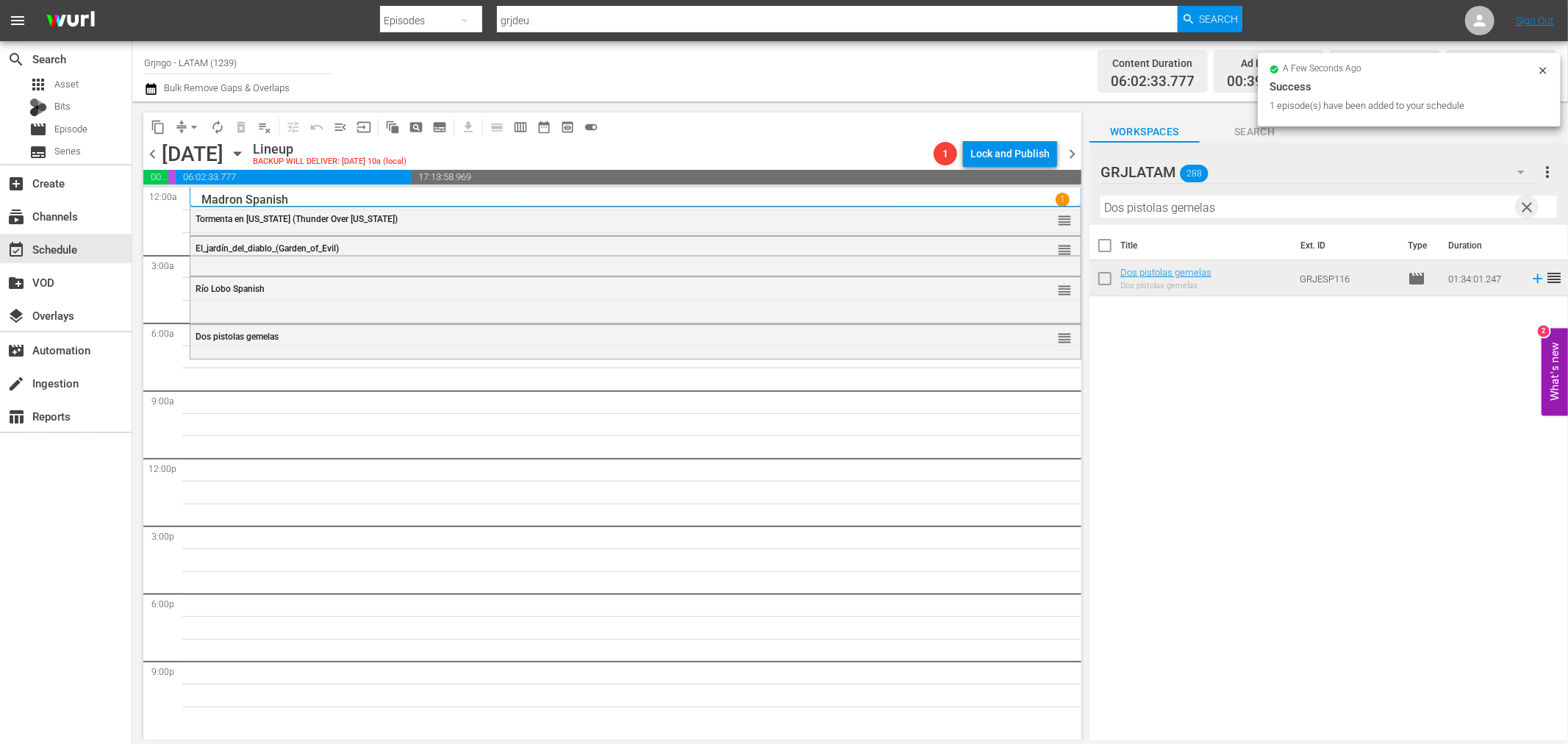
click at [1530, 202] on span "clear" at bounding box center [1528, 208] width 18 height 18
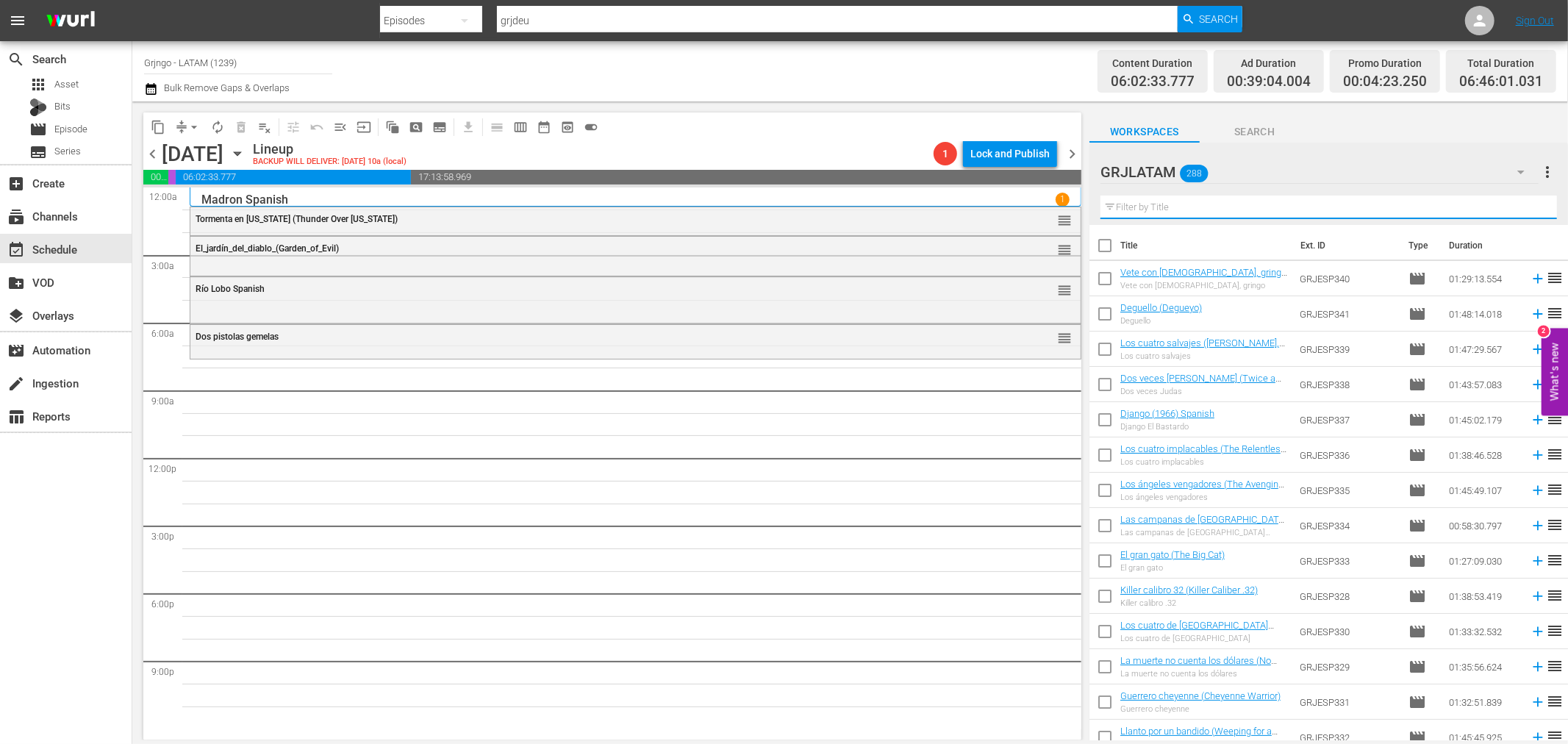
paste input "Camino de Santa Fe"
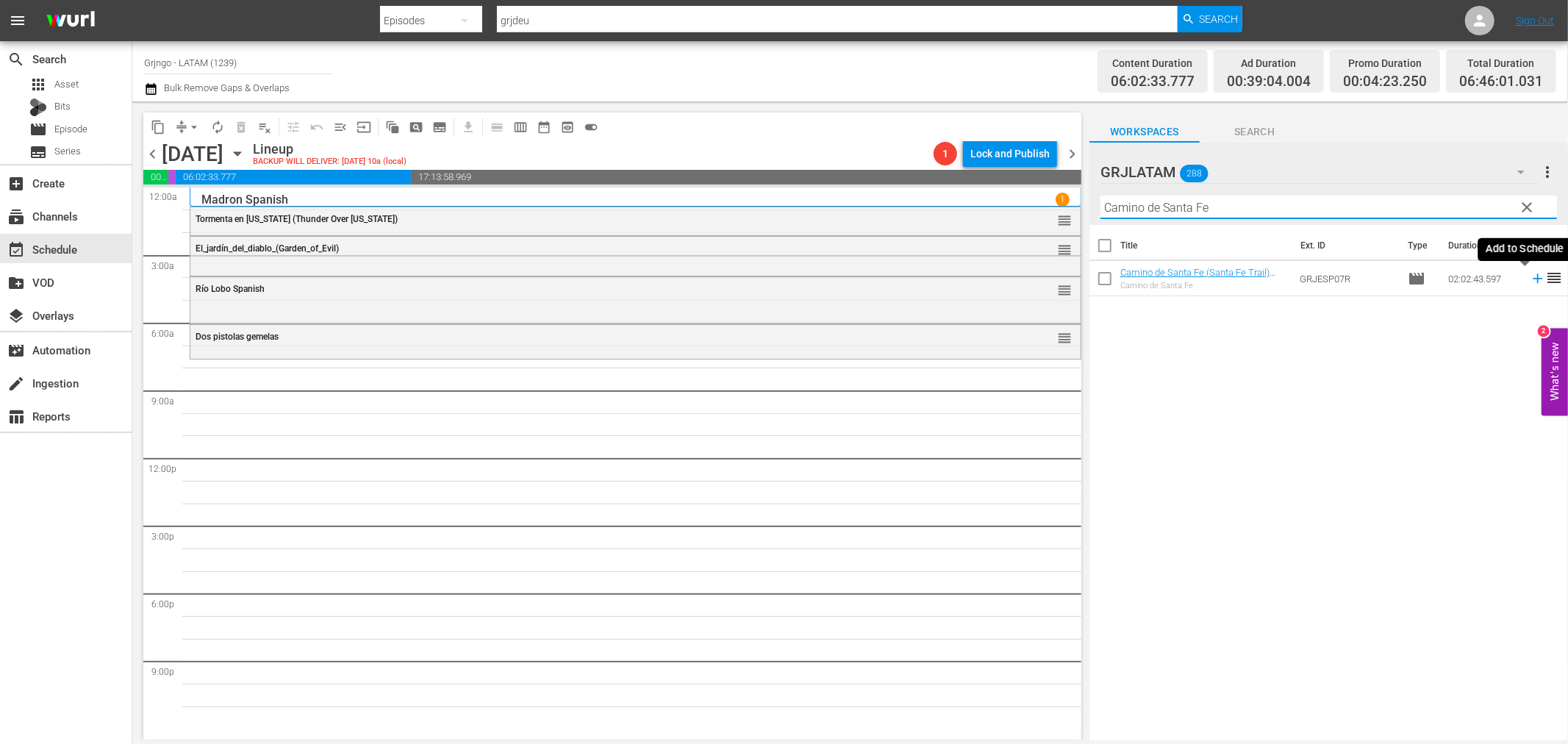
type input "Camino de Santa Fe"
click at [1533, 277] on icon at bounding box center [1538, 278] width 10 height 10
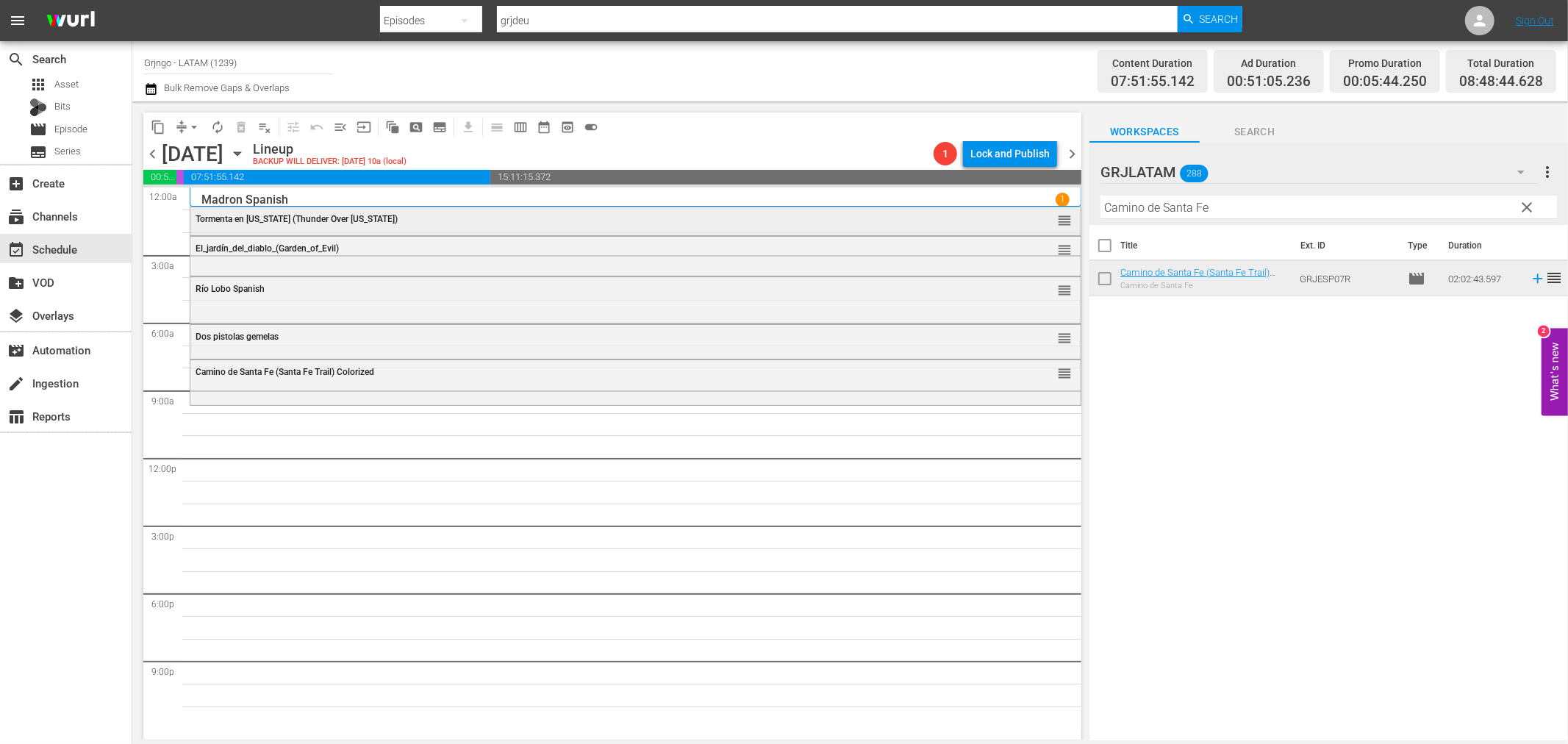
drag, startPoint x: 1527, startPoint y: 203, endPoint x: 1060, endPoint y: 208, distance: 467.0
click at [1527, 203] on span "clear" at bounding box center [1528, 208] width 18 height 18
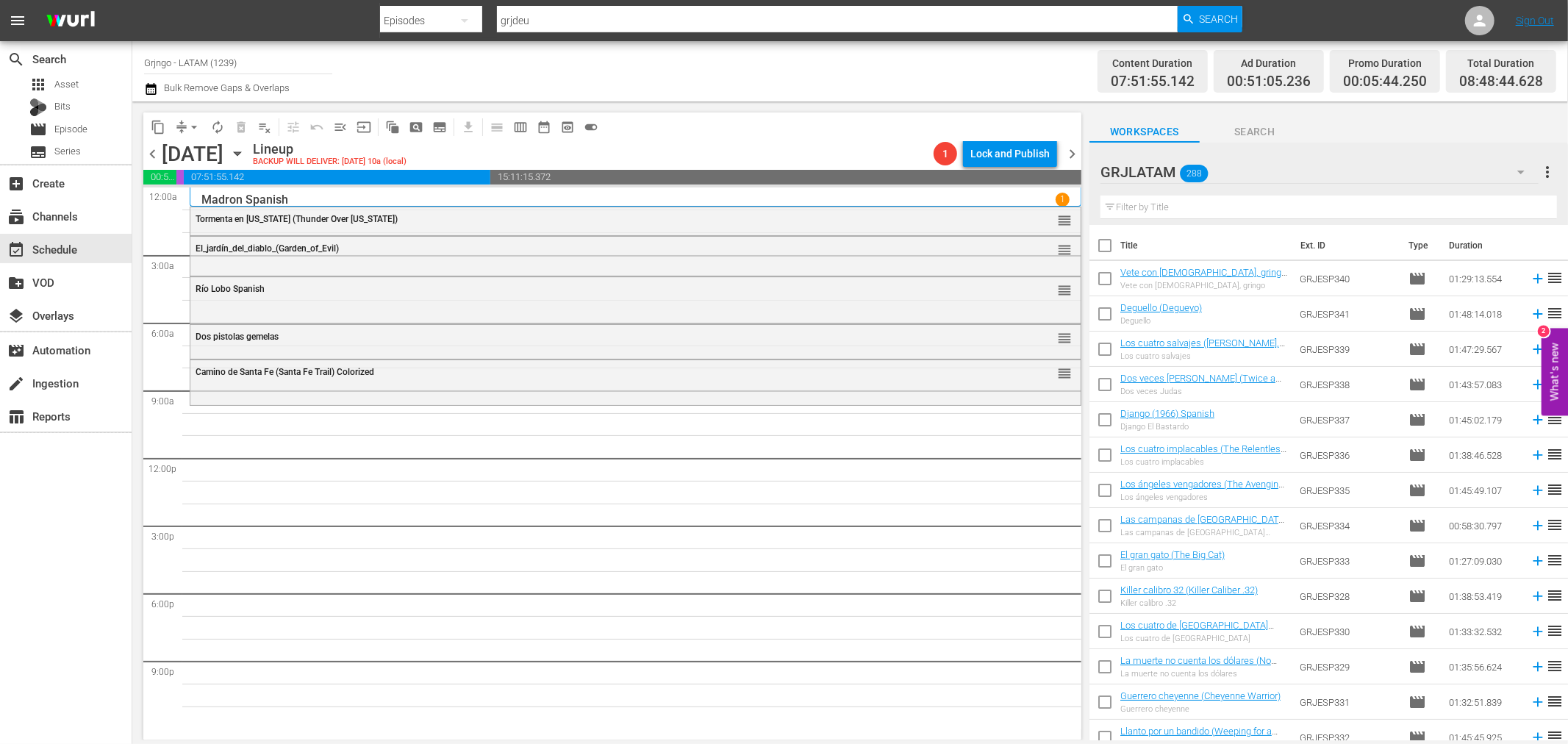
click at [1138, 203] on input "text" at bounding box center [1329, 207] width 456 height 23
paste input "El imperio del ganado"
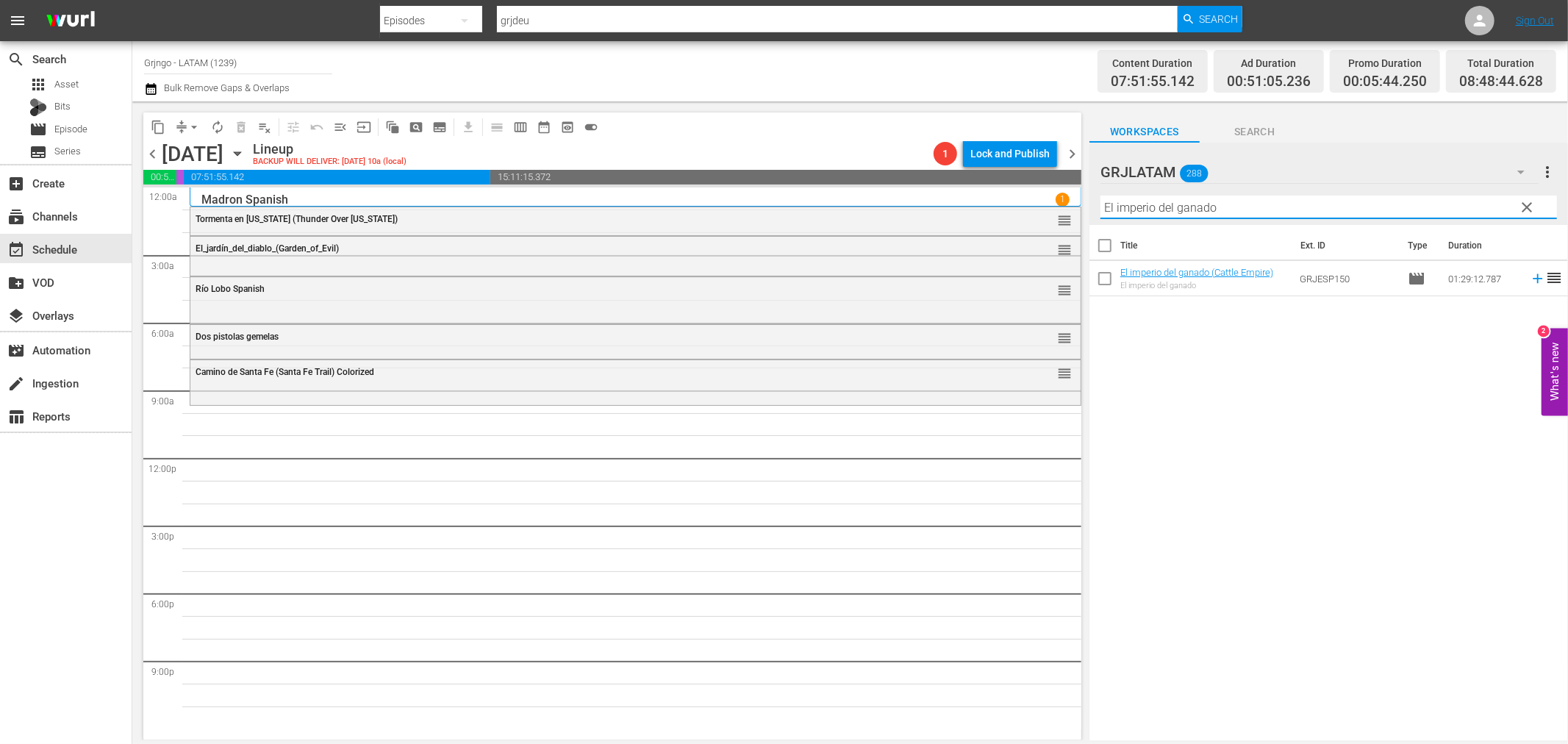
type input "El imperio del ganado"
click at [1533, 275] on icon at bounding box center [1538, 278] width 10 height 10
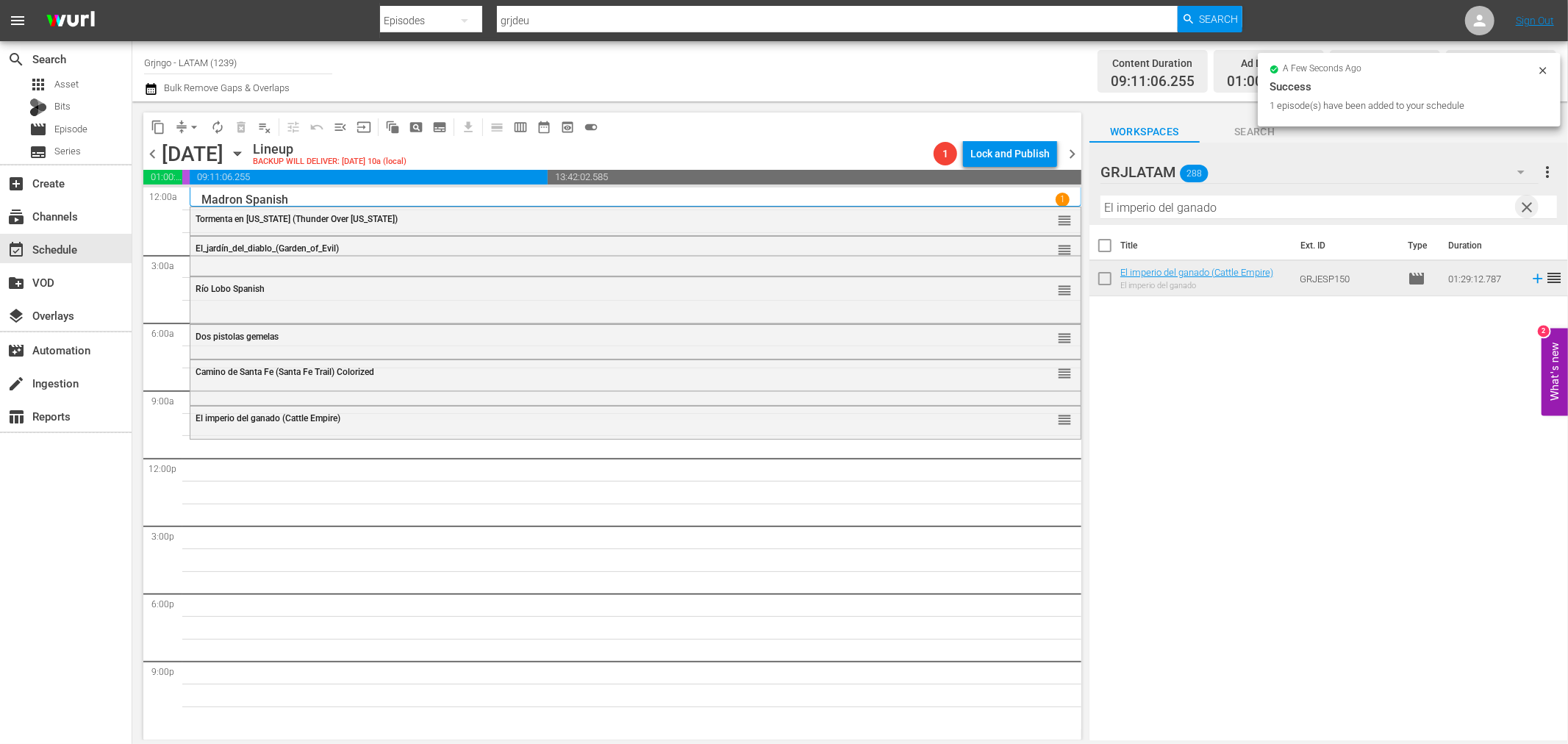
click at [1526, 201] on span "clear" at bounding box center [1528, 208] width 18 height 18
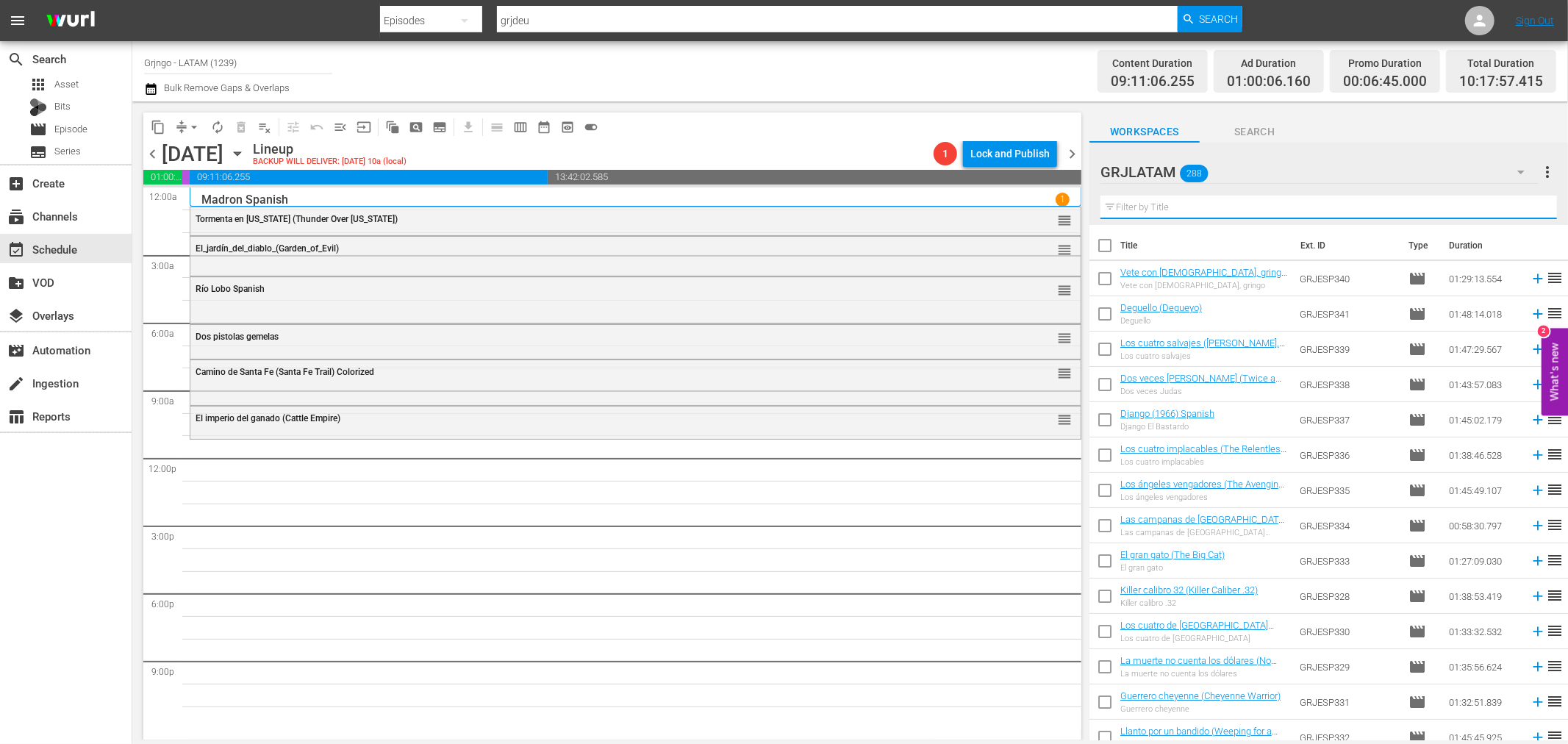
paste input "El gran McLintock"
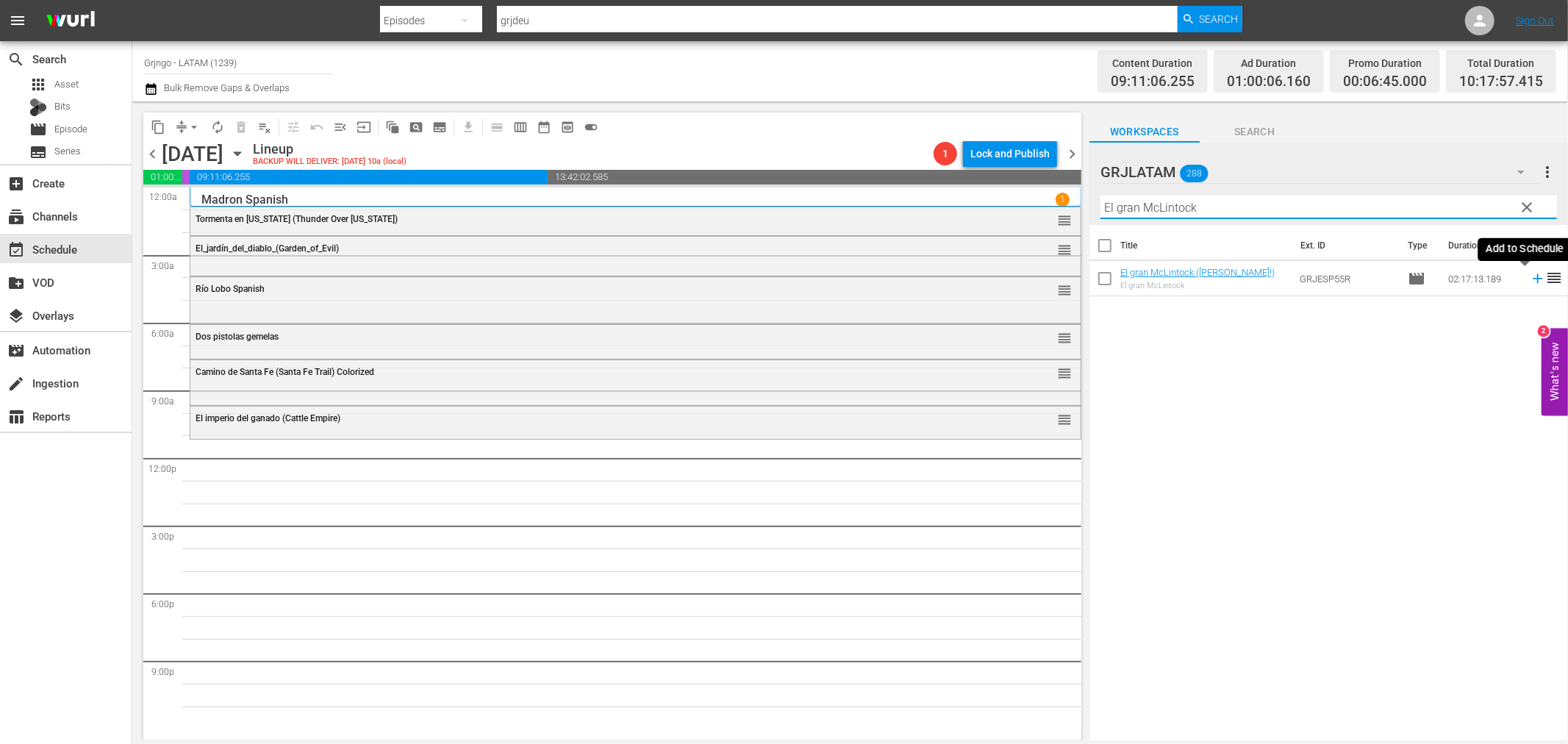
type input "El gran McLintock"
click at [1530, 278] on icon at bounding box center [1538, 278] width 16 height 16
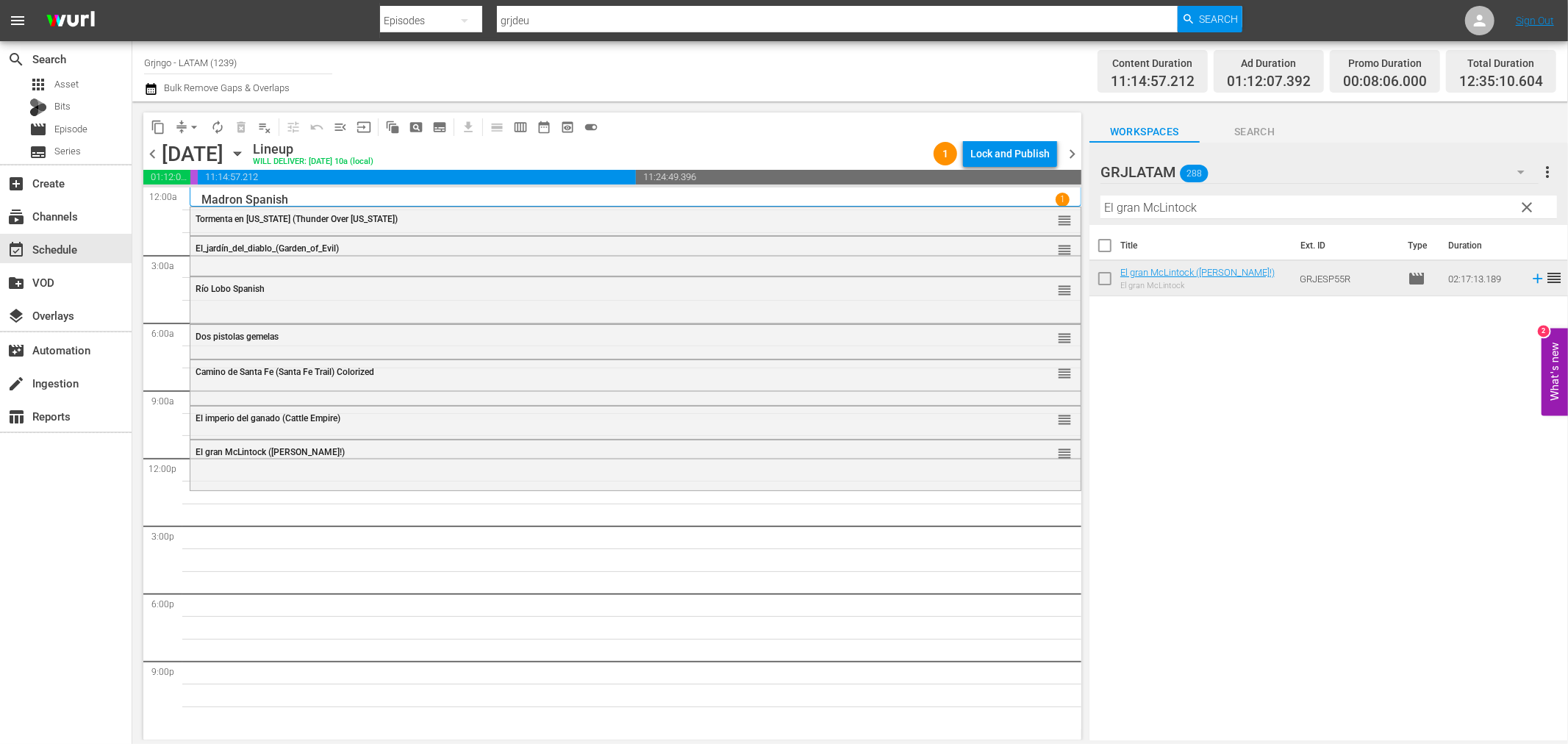
click at [1530, 204] on span "clear" at bounding box center [1528, 208] width 18 height 18
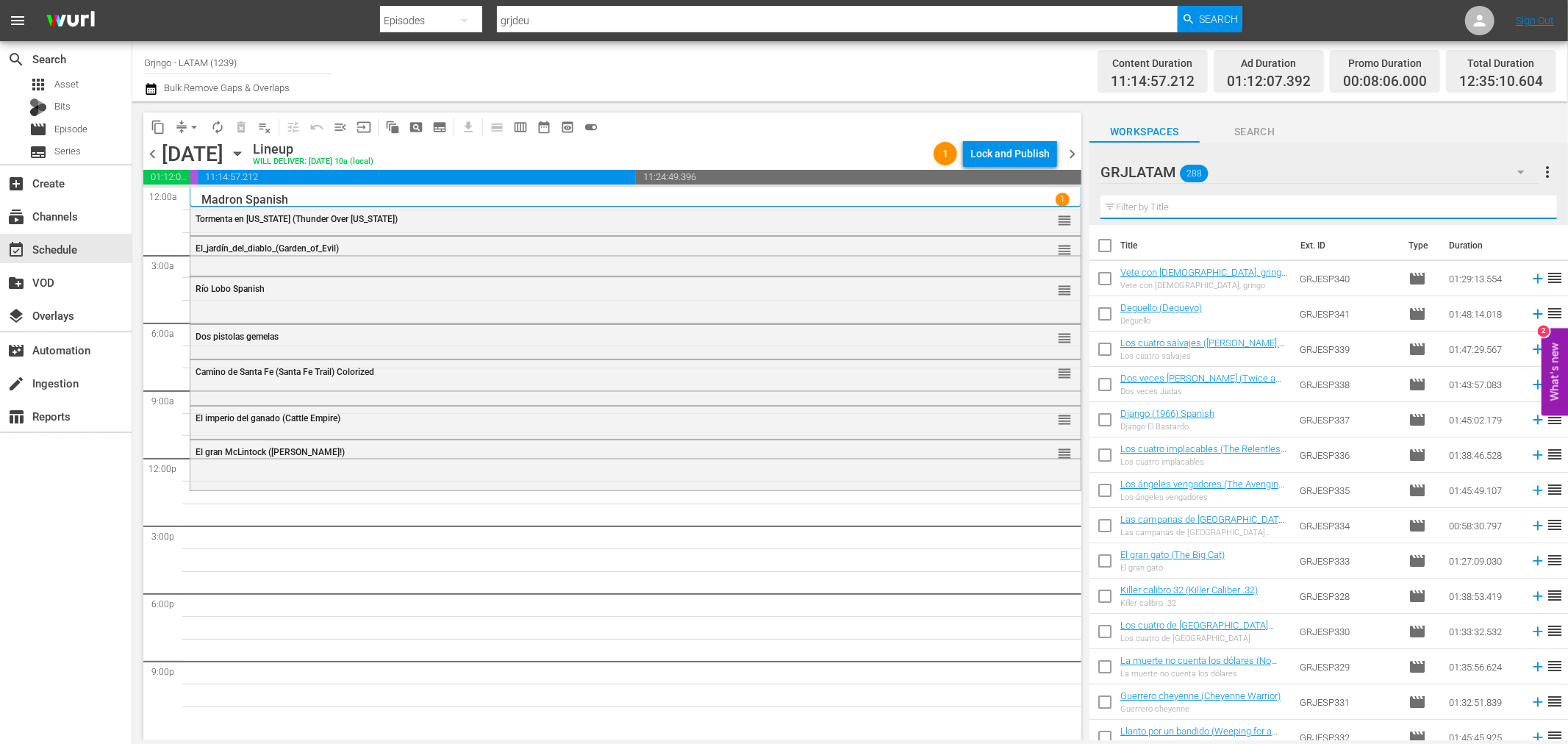
click at [1129, 204] on input "text" at bounding box center [1329, 207] width 456 height 23
paste input "Dos veces Judas"
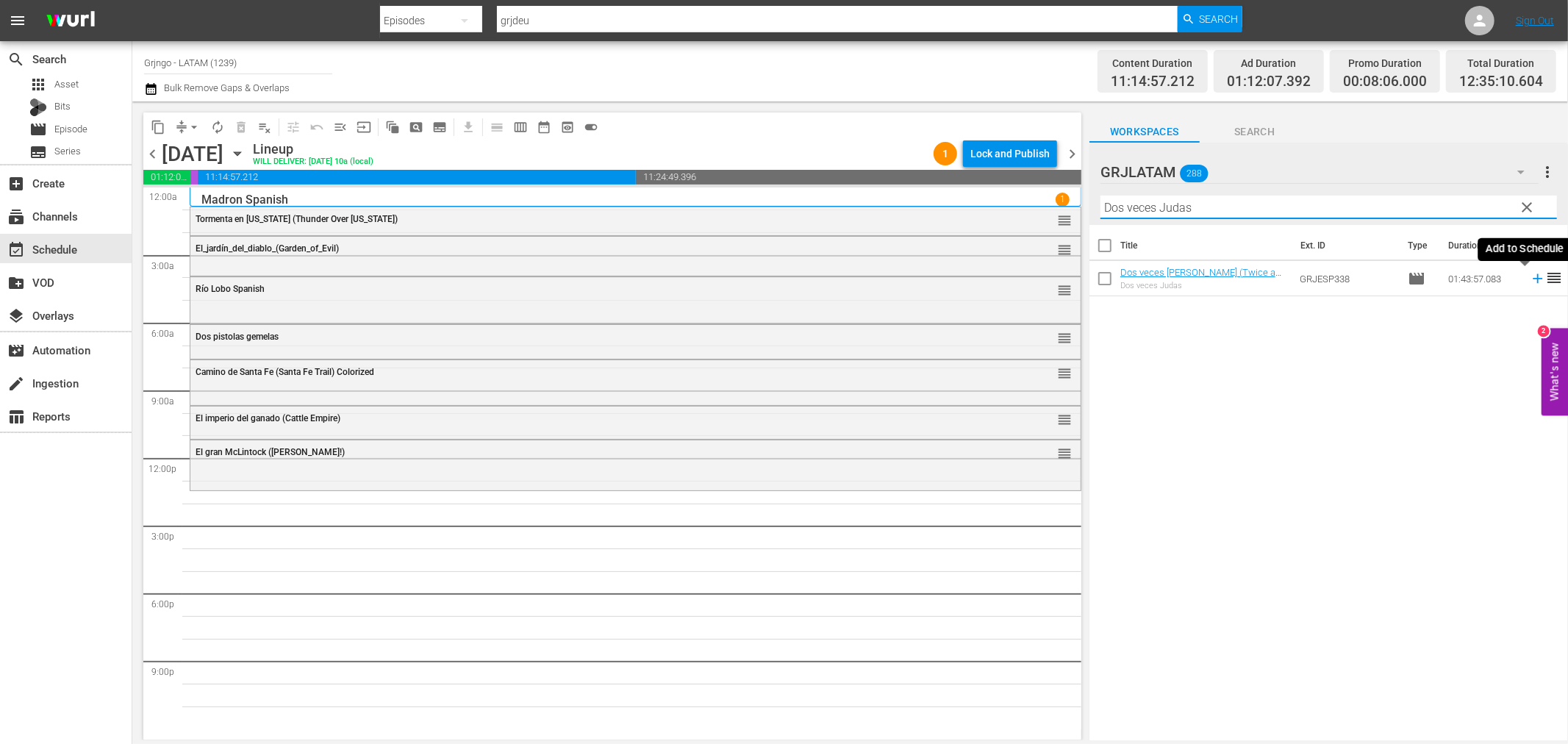
type input "Dos veces Judas"
drag, startPoint x: 1528, startPoint y: 276, endPoint x: 1540, endPoint y: 298, distance: 25.1
click at [1530, 277] on icon at bounding box center [1538, 278] width 16 height 16
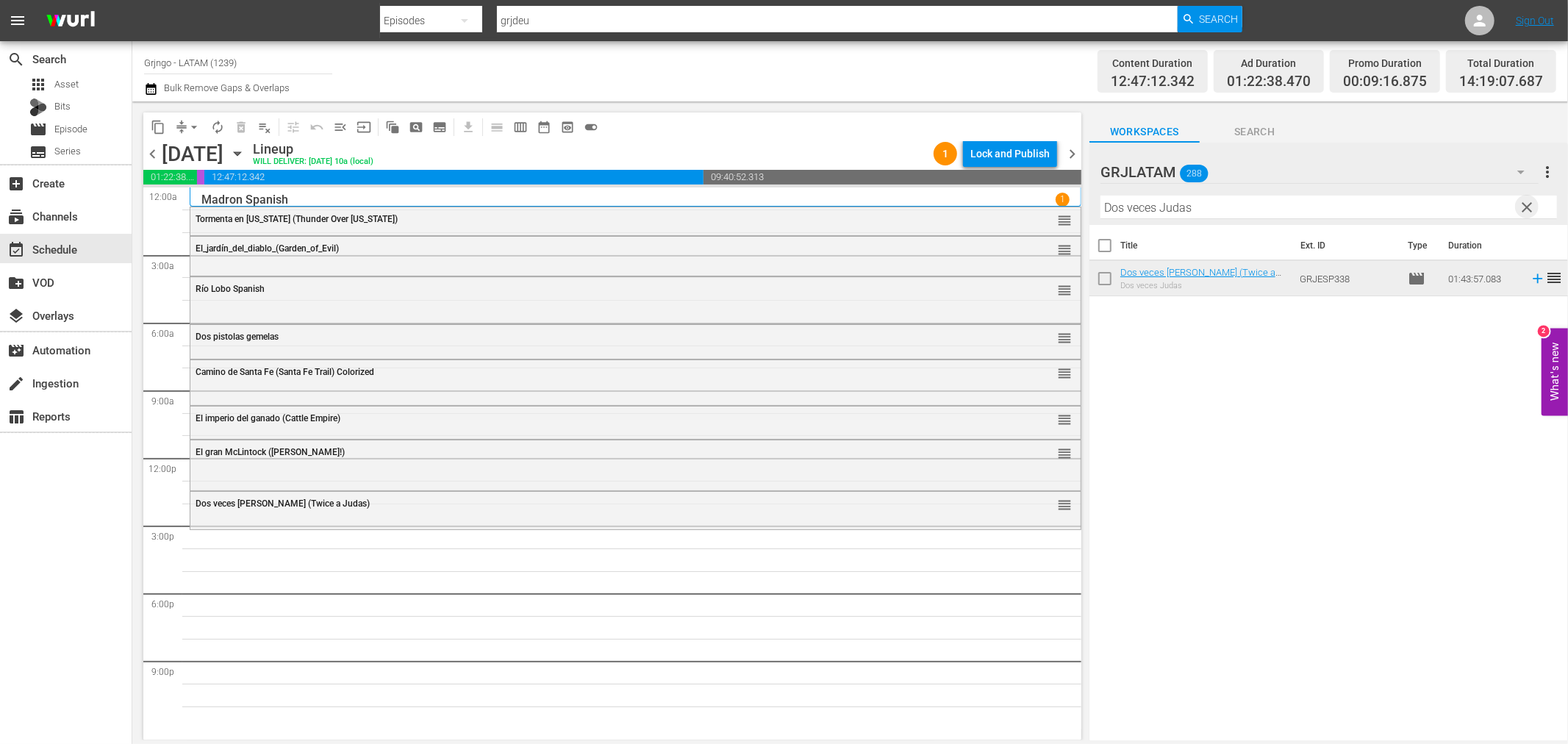
drag, startPoint x: 1521, startPoint y: 208, endPoint x: 1134, endPoint y: 216, distance: 387.1
click at [1521, 207] on span "clear" at bounding box center [1528, 208] width 18 height 18
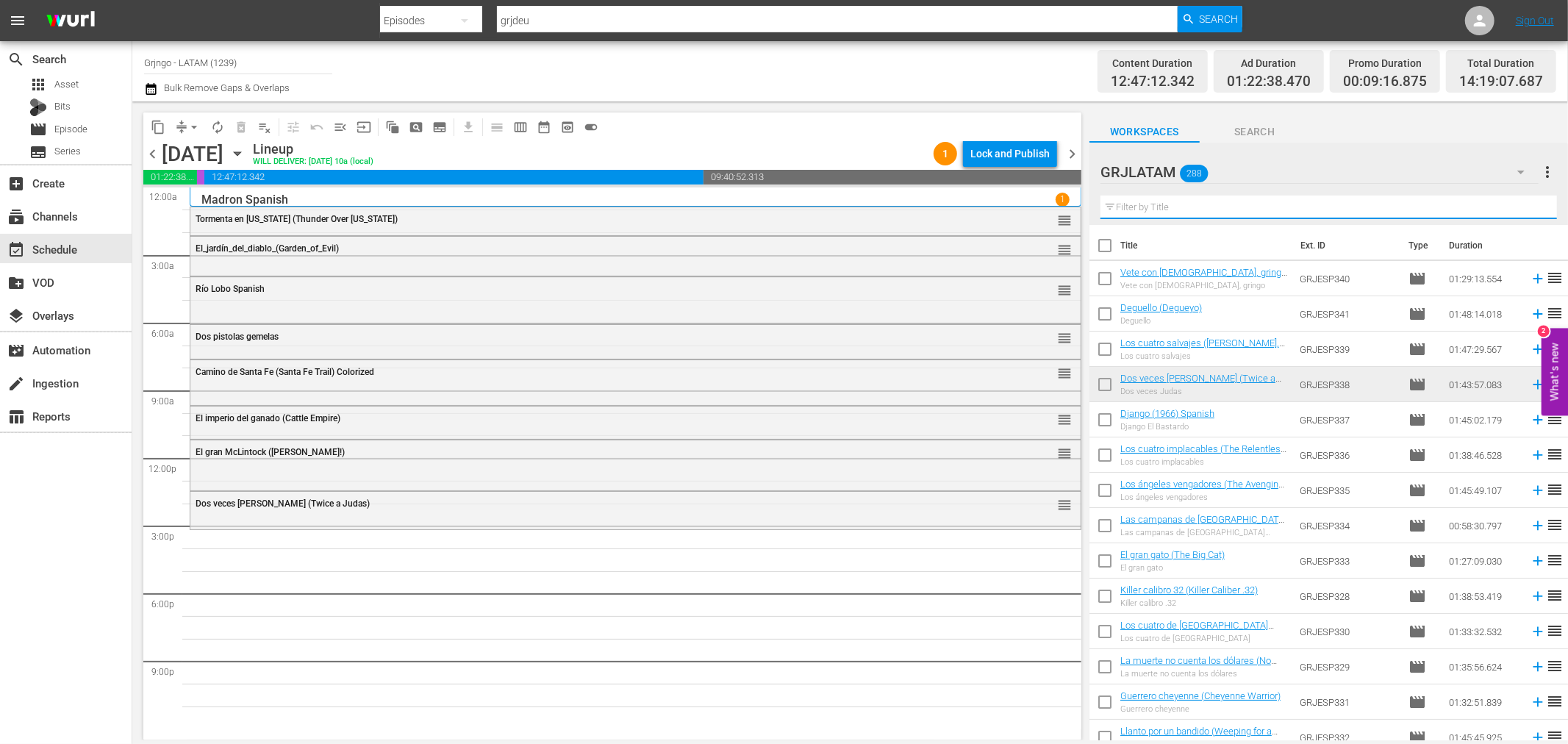
paste input "El sol bajo la tierra"
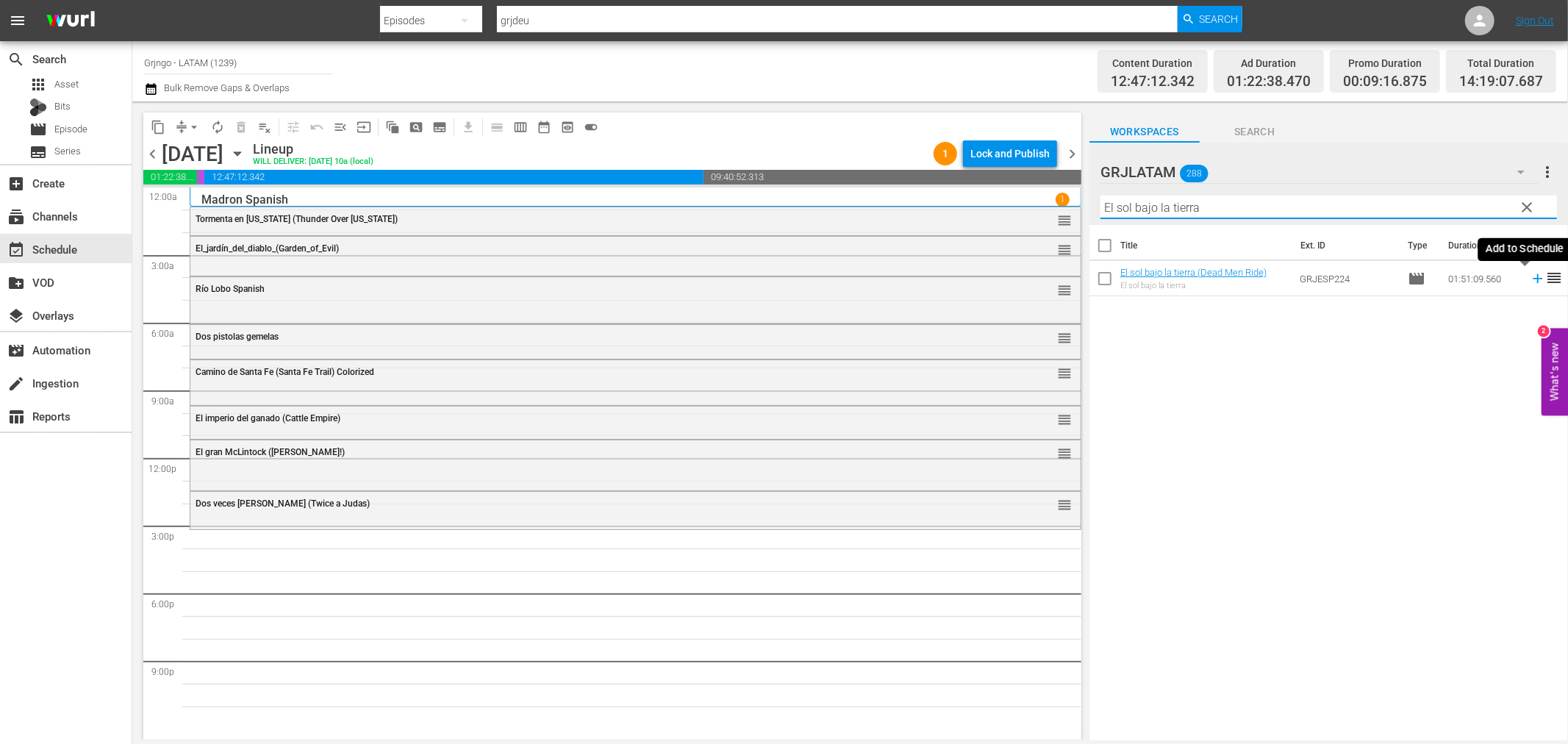
type input "El sol bajo la tierra"
click at [1533, 279] on icon at bounding box center [1538, 278] width 10 height 10
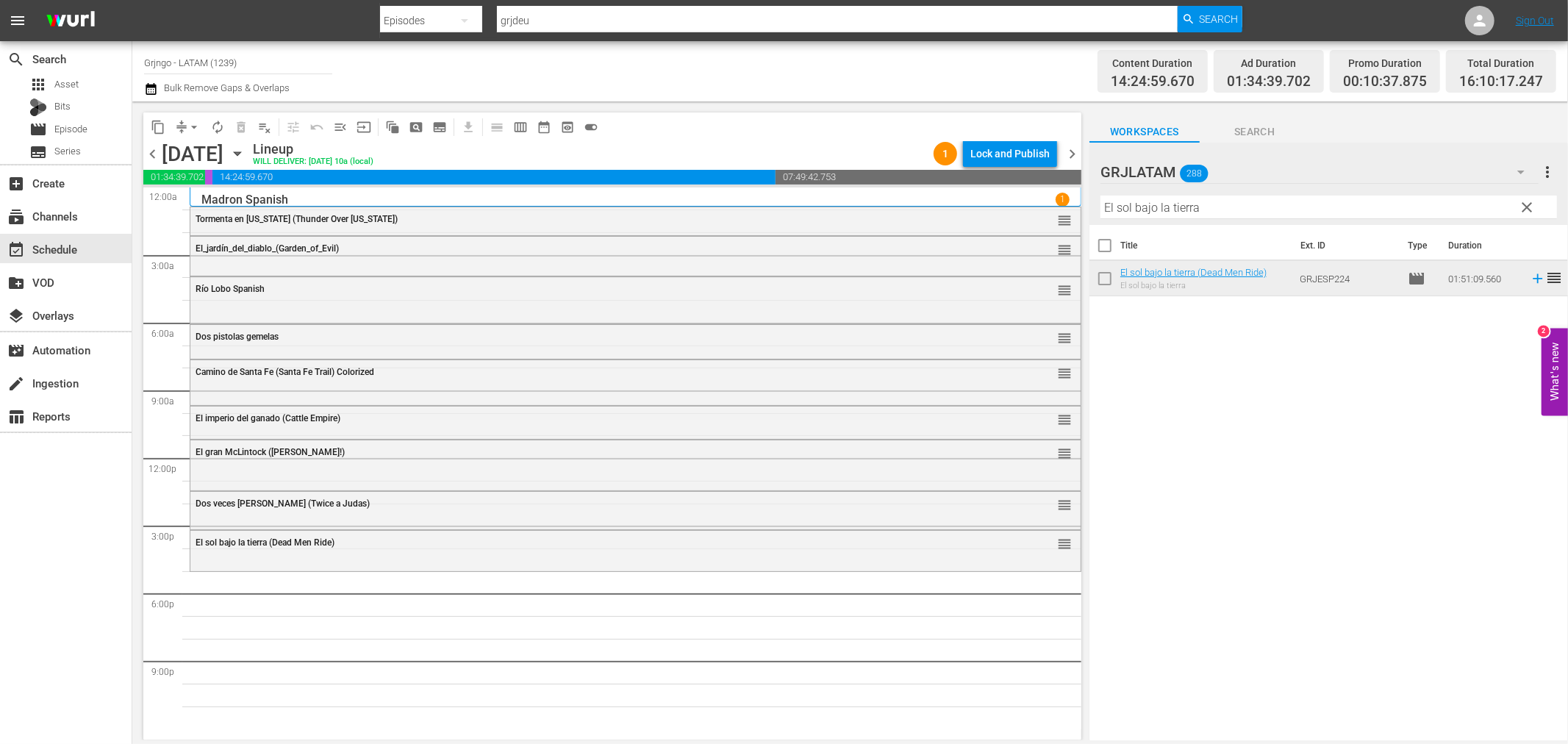
drag, startPoint x: 1519, startPoint y: 202, endPoint x: 1203, endPoint y: 204, distance: 316.0
click at [1519, 202] on span "clear" at bounding box center [1528, 208] width 18 height 18
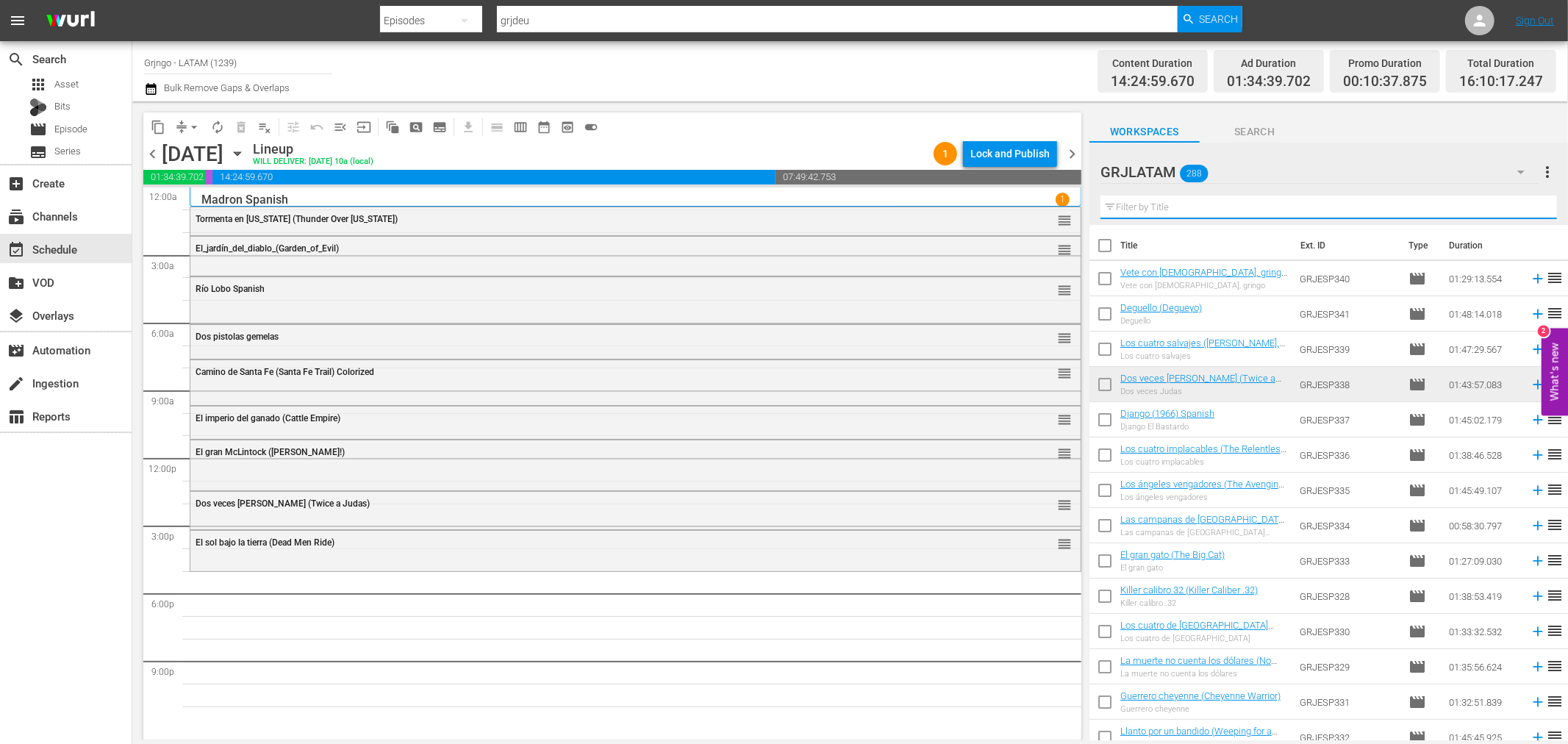
paste input "Río maldito (Seven Pistols for a Gringo)"
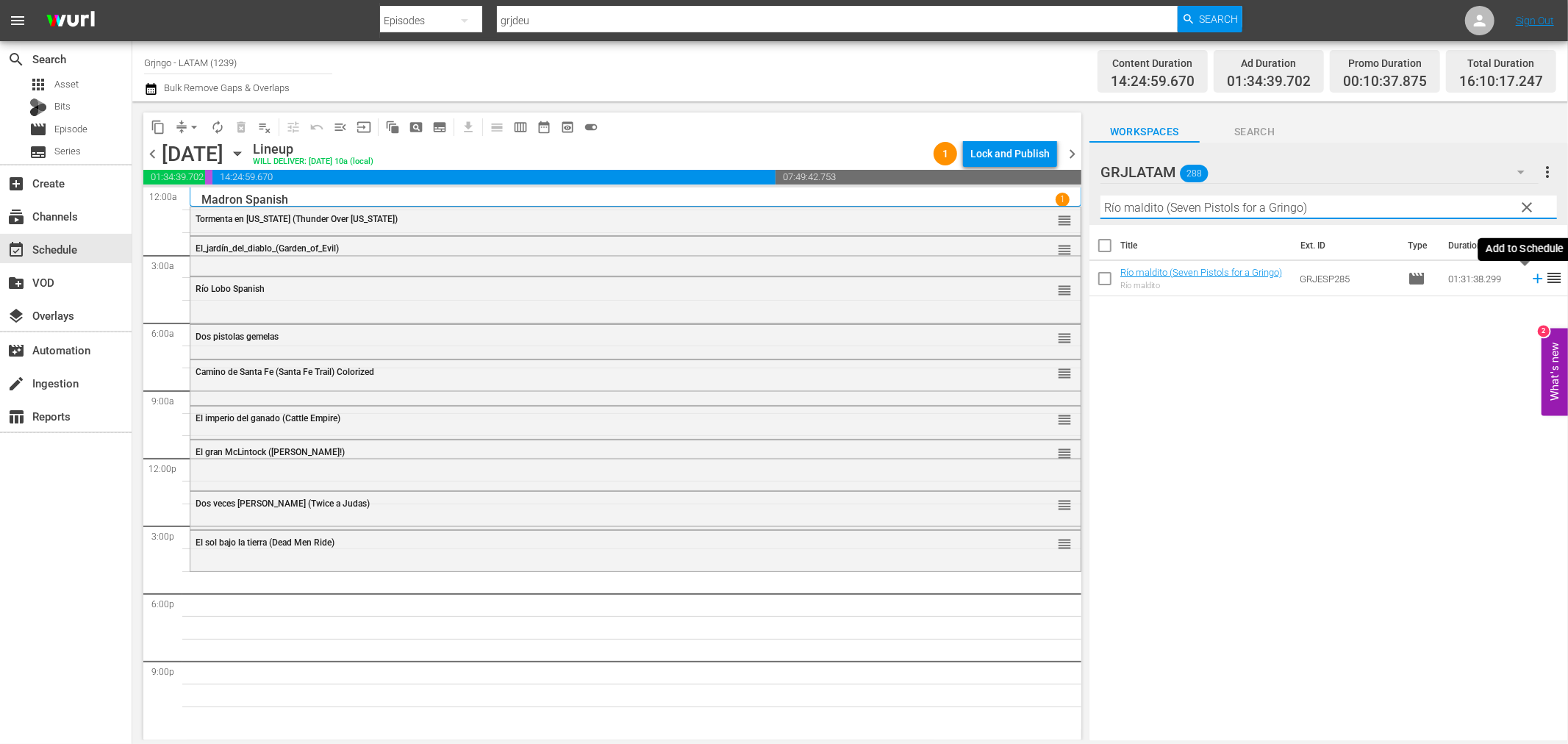
type input "Río maldito (Seven Pistols for a Gringo)"
click at [1530, 278] on icon at bounding box center [1538, 278] width 16 height 16
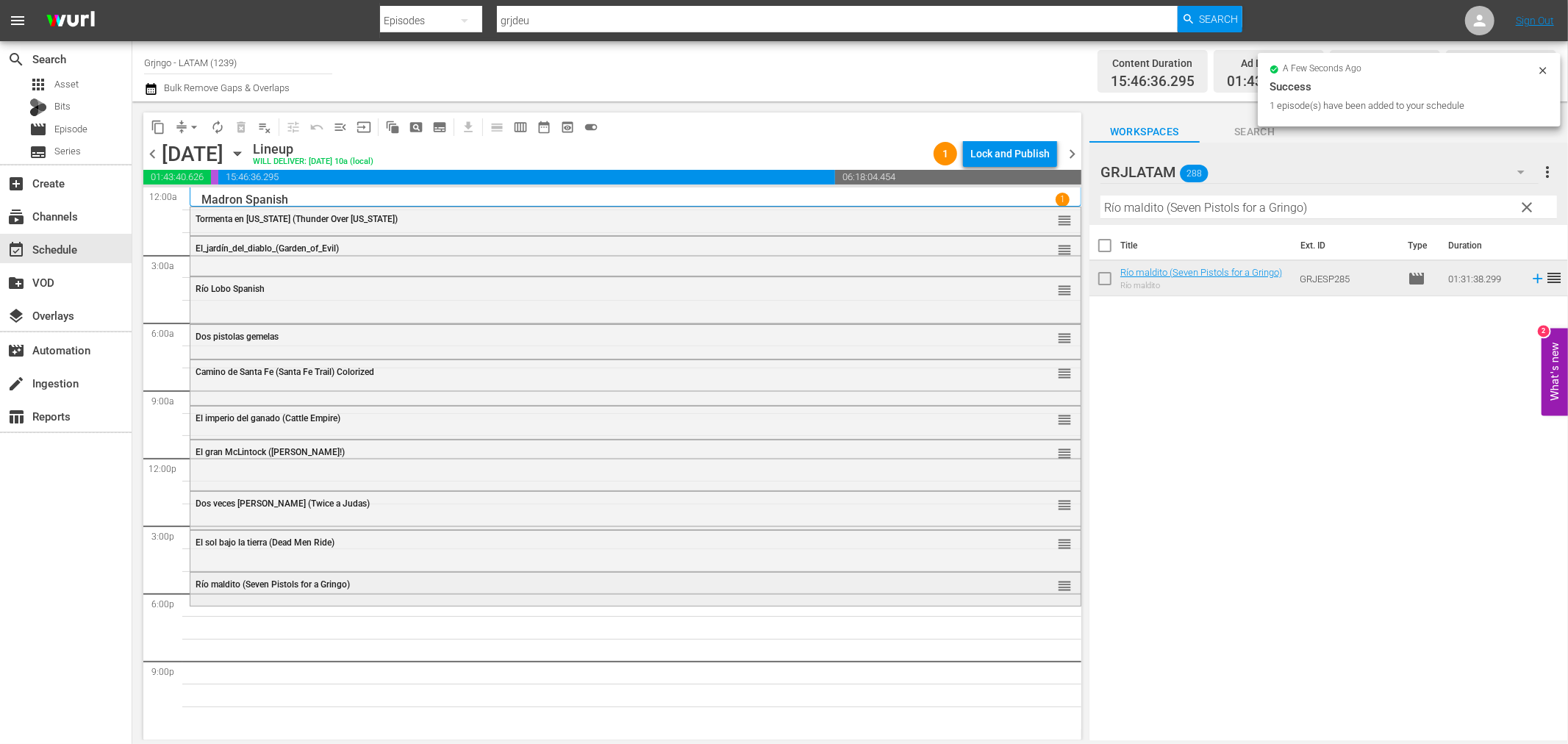
click at [497, 577] on div "Río maldito (Seven Pistols for a Gringo) reorder" at bounding box center [635, 586] width 891 height 25
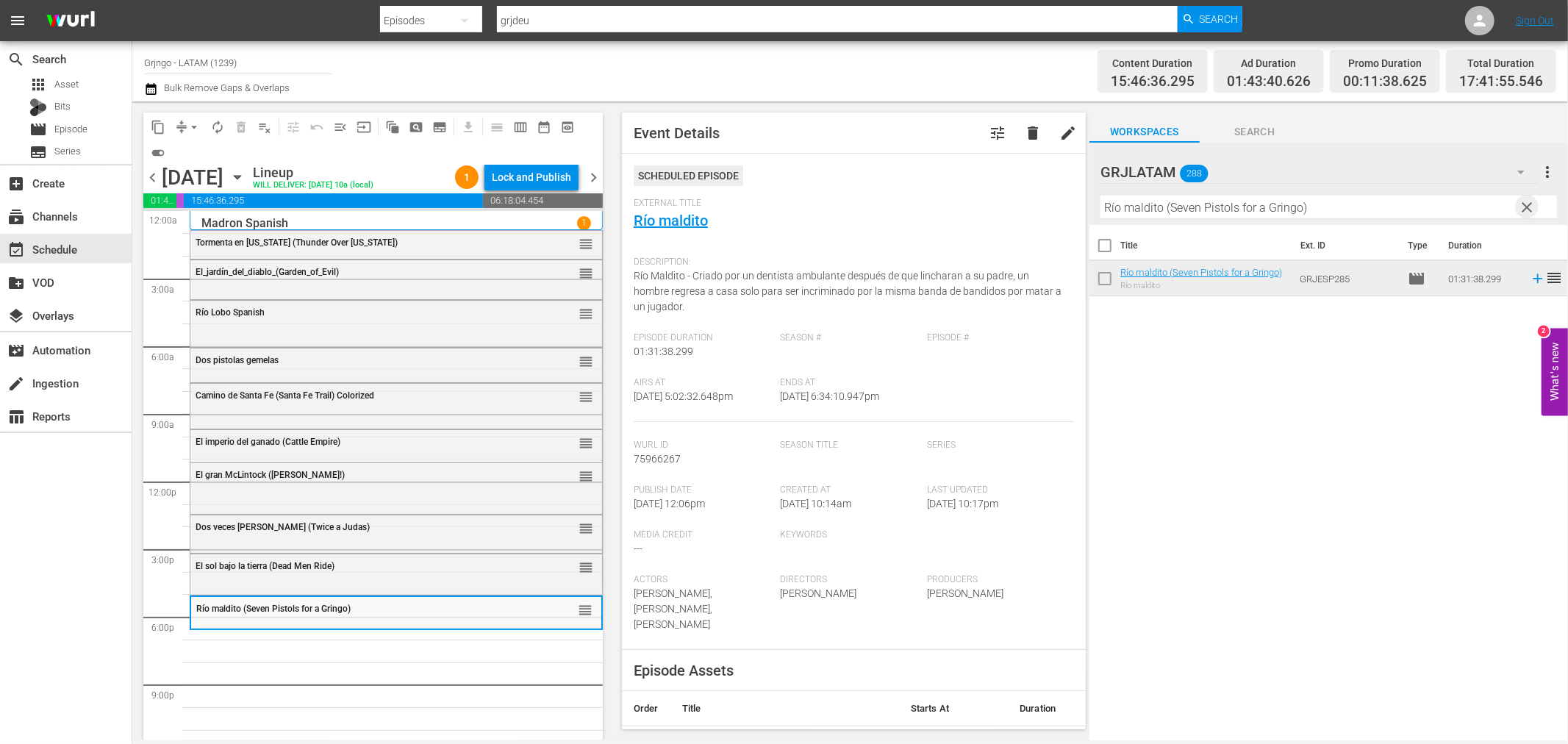
click at [1532, 200] on span "clear" at bounding box center [1528, 208] width 18 height 18
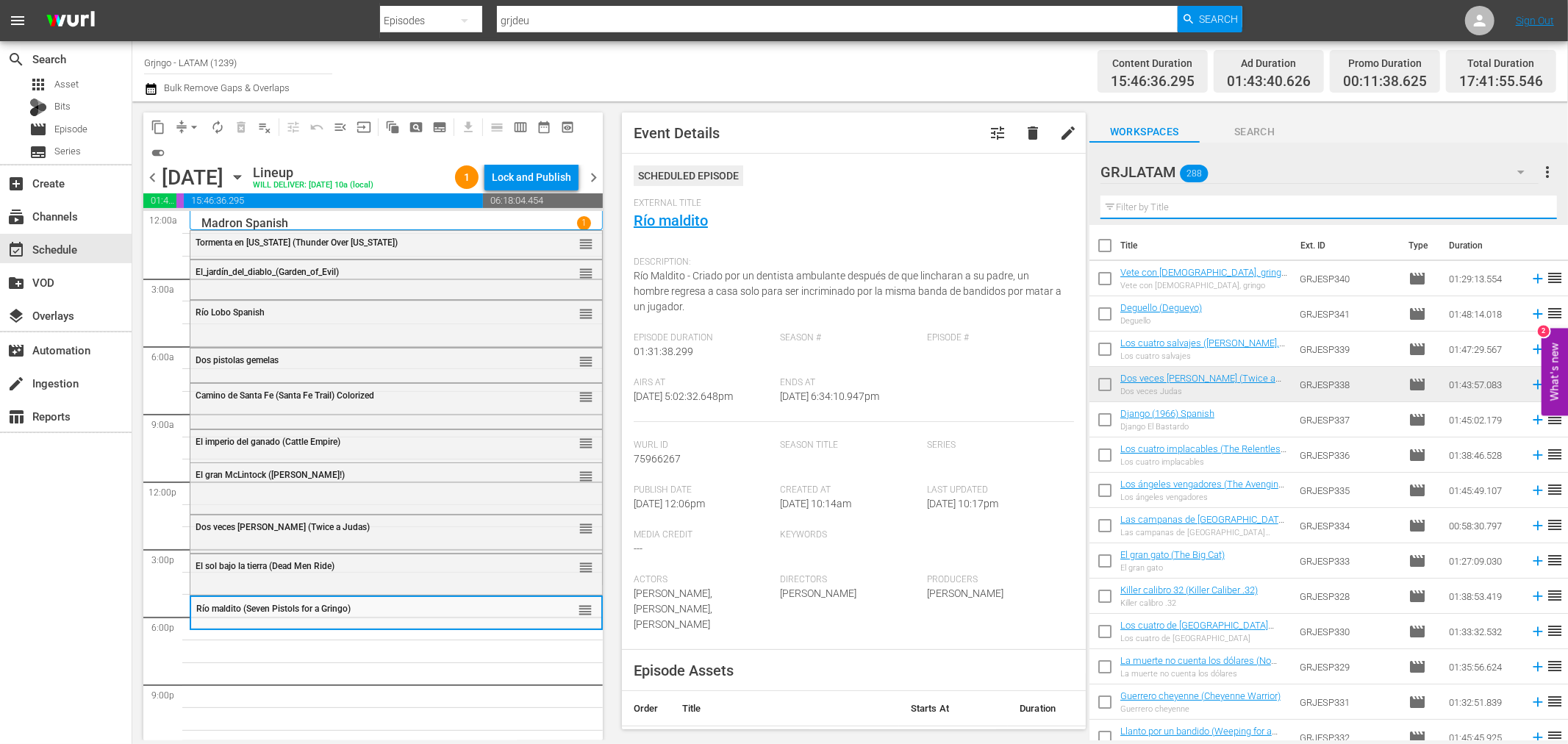
click at [1177, 210] on input "text" at bounding box center [1329, 207] width 456 height 23
paste input "[PERSON_NAME] (Dynamite [PERSON_NAME])"
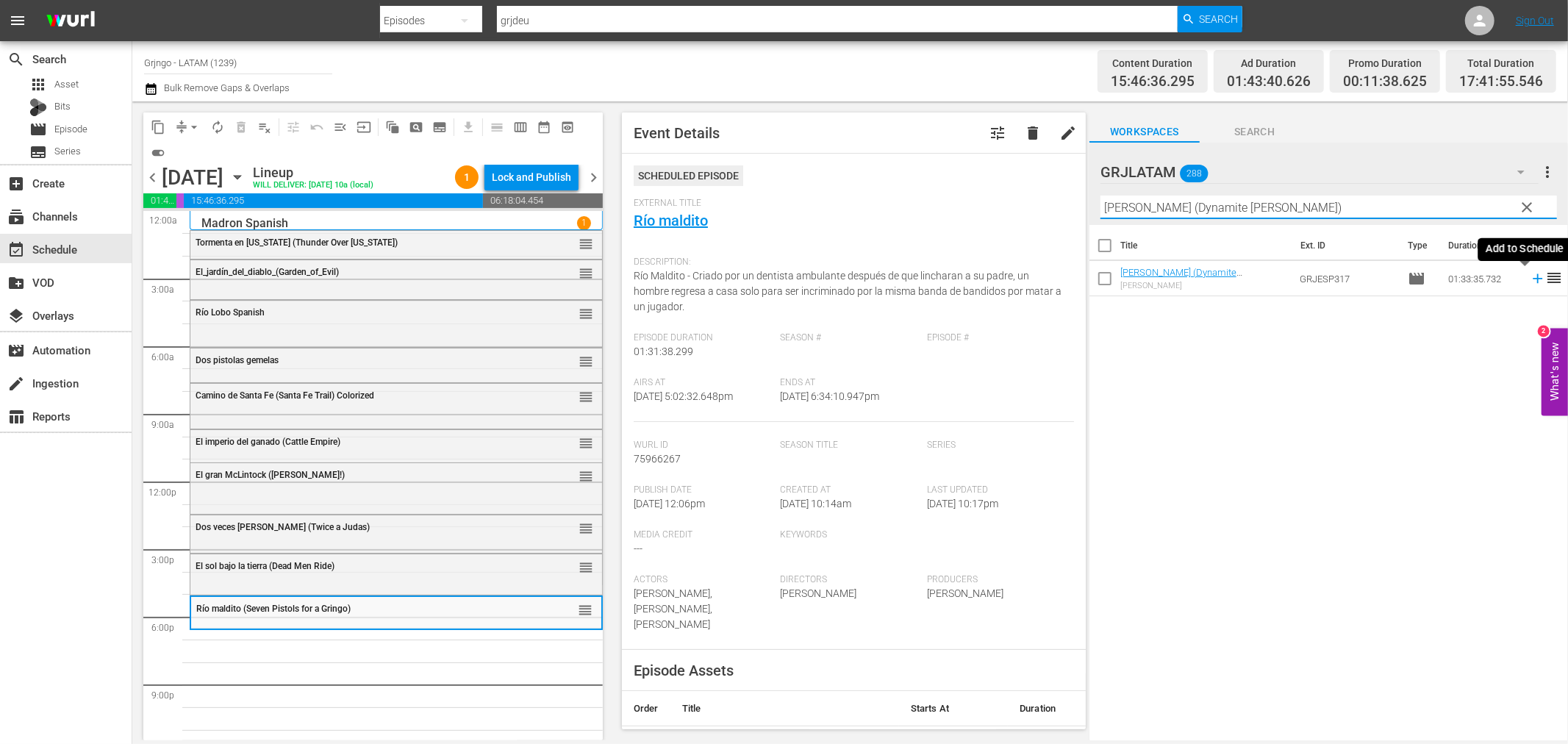
type input "[PERSON_NAME] (Dynamite [PERSON_NAME])"
click at [1530, 280] on icon at bounding box center [1538, 278] width 16 height 16
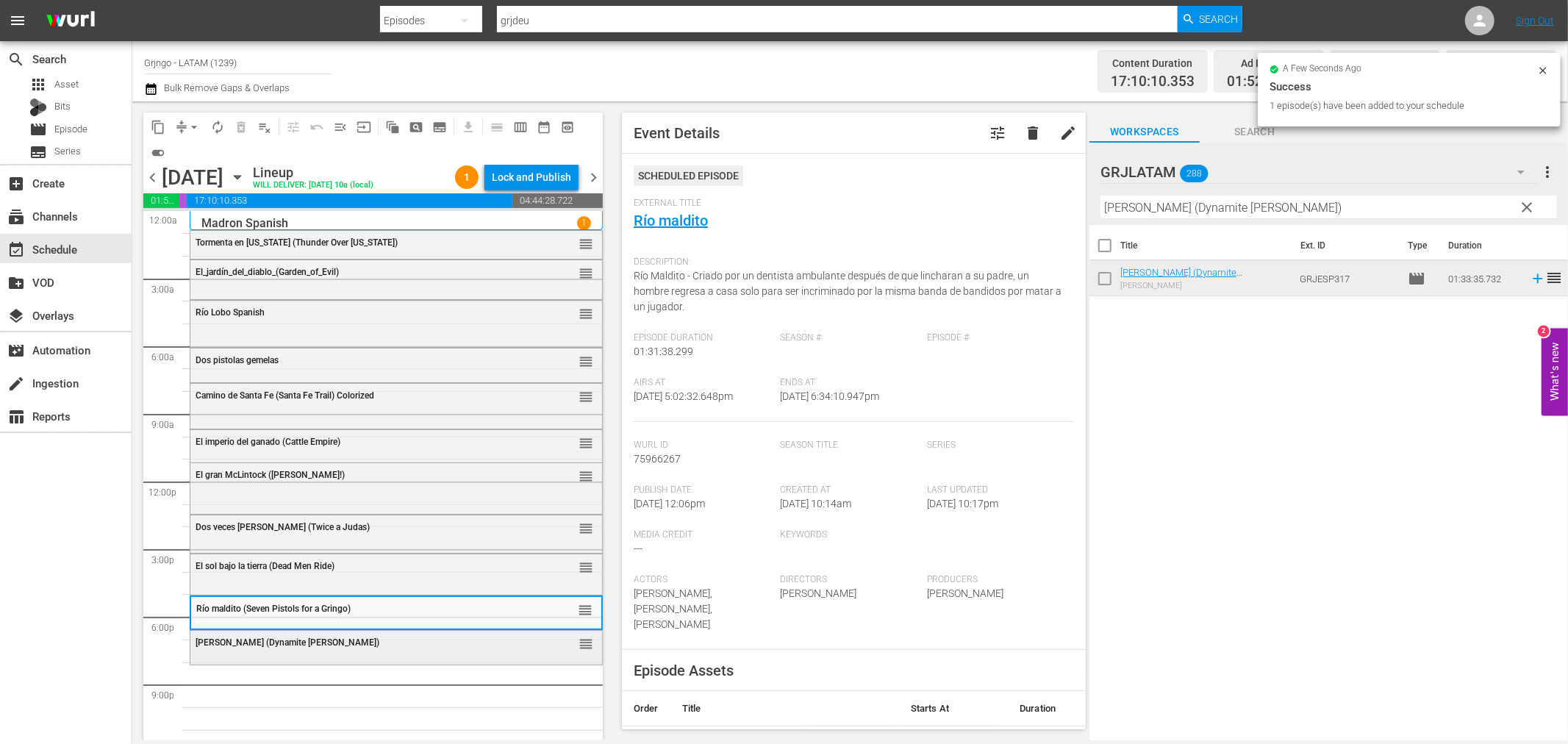
click at [311, 663] on div "[PERSON_NAME] (Dynamite [PERSON_NAME]) reorder" at bounding box center [396, 647] width 413 height 35
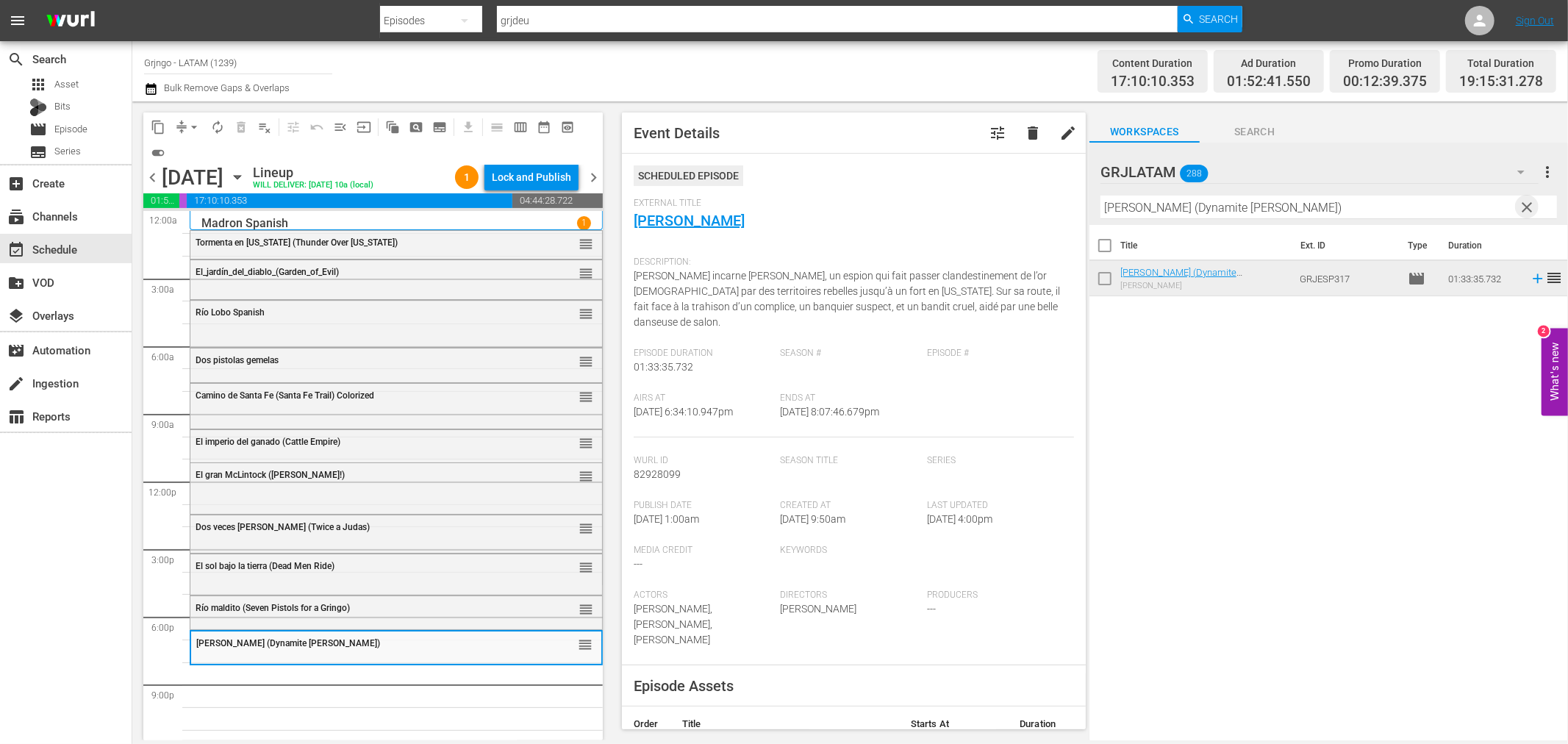
click at [1530, 203] on span "clear" at bounding box center [1528, 208] width 18 height 18
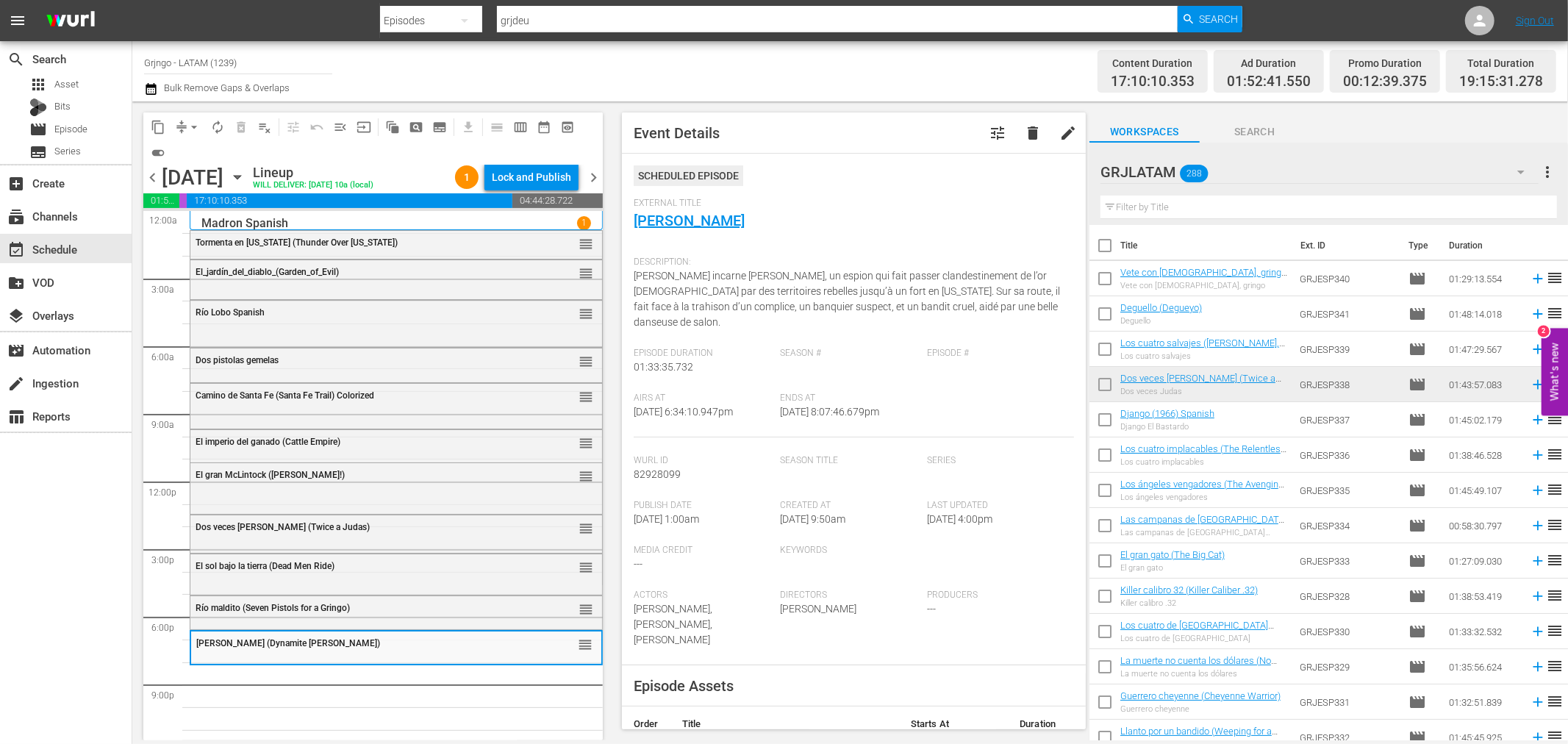
click at [1155, 201] on input "text" at bounding box center [1329, 207] width 456 height 23
paste input "Bonanza Compilation Episodes 28, 29, 30"
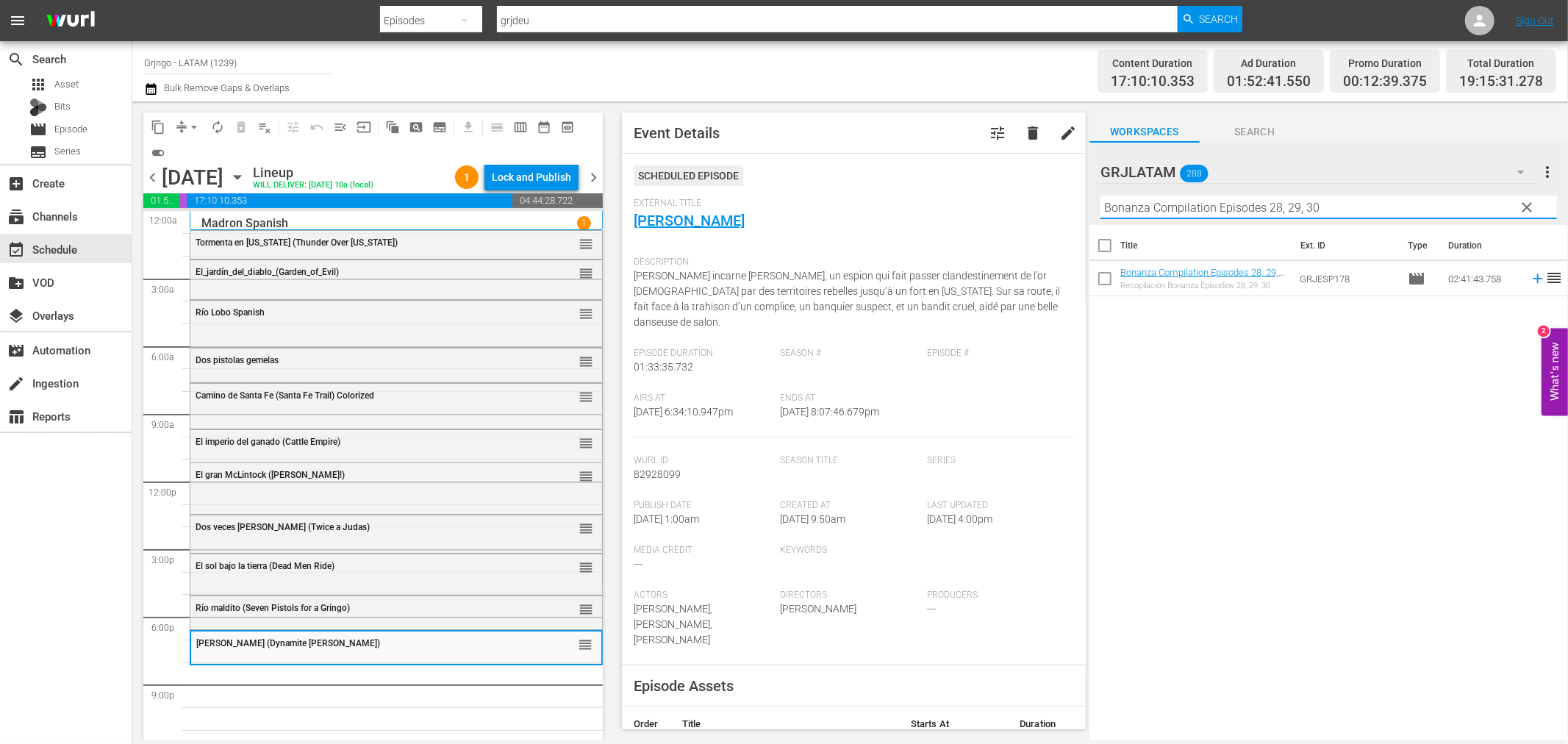
type input "Bonanza Compilation Episodes 28, 29, 30"
click at [1533, 277] on icon at bounding box center [1538, 278] width 10 height 10
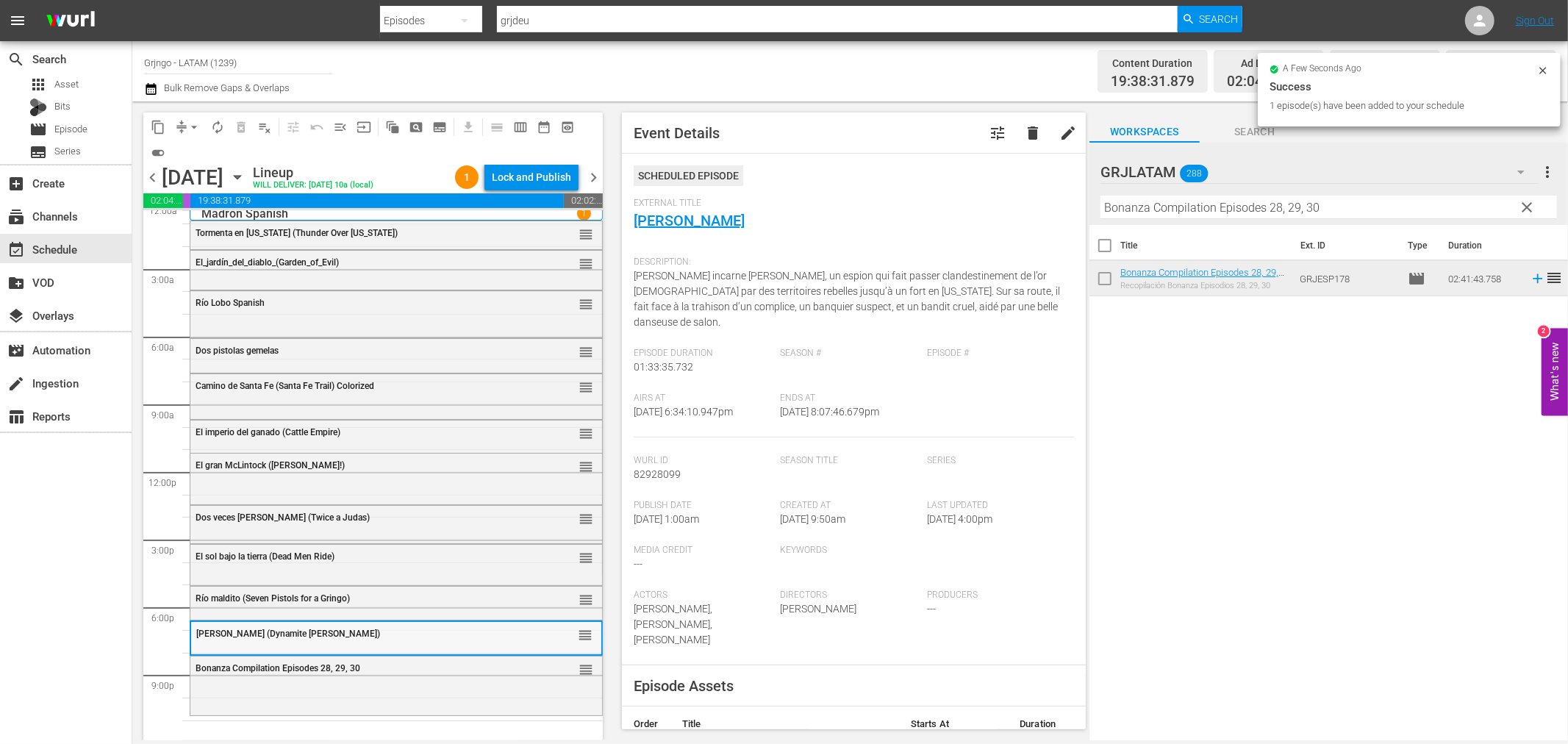
scroll to position [11, 0]
click at [451, 681] on div "Bonanza Compilation Episodes 28, 29, 30 reorder" at bounding box center [396, 683] width 412 height 56
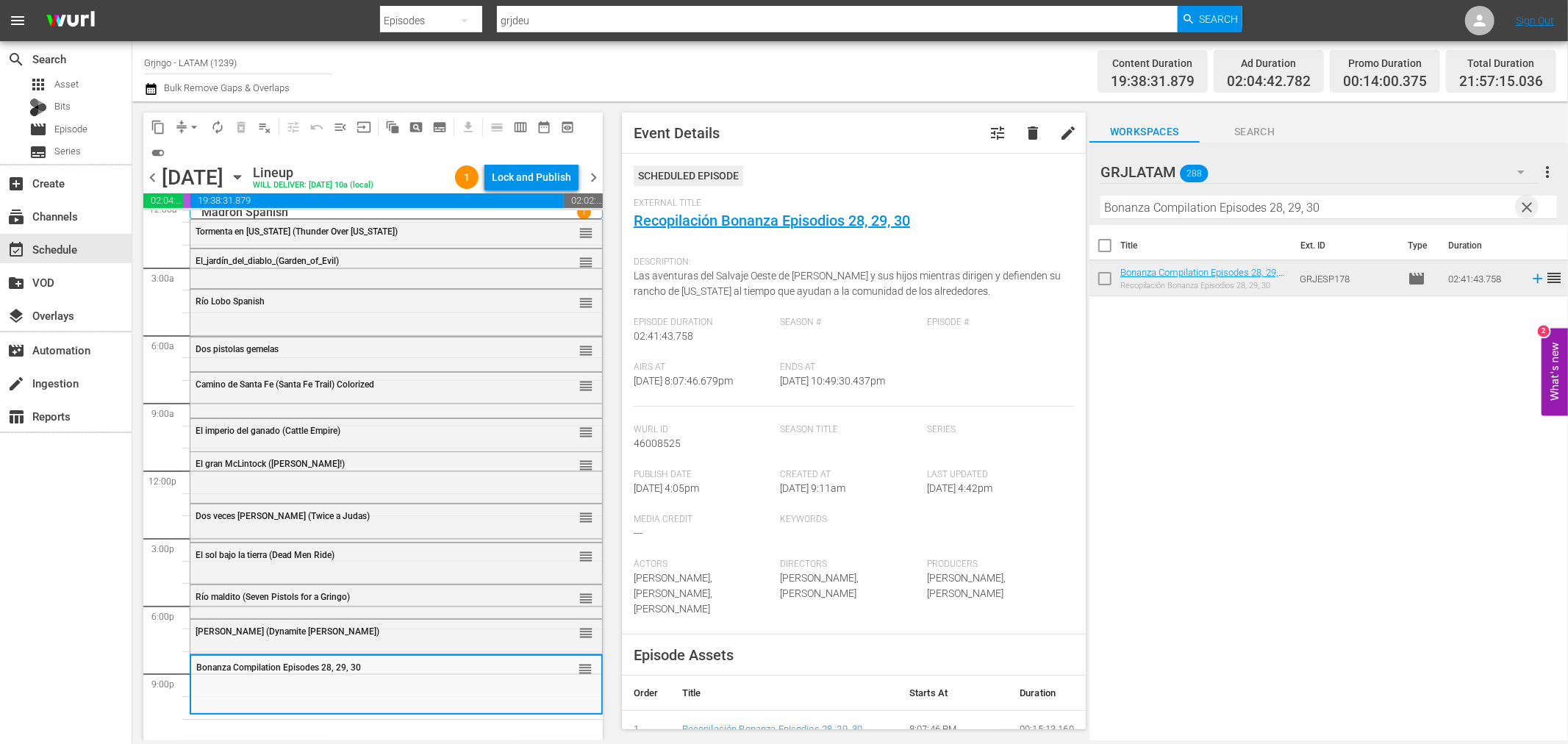
click at [1530, 208] on span "clear" at bounding box center [1528, 208] width 18 height 18
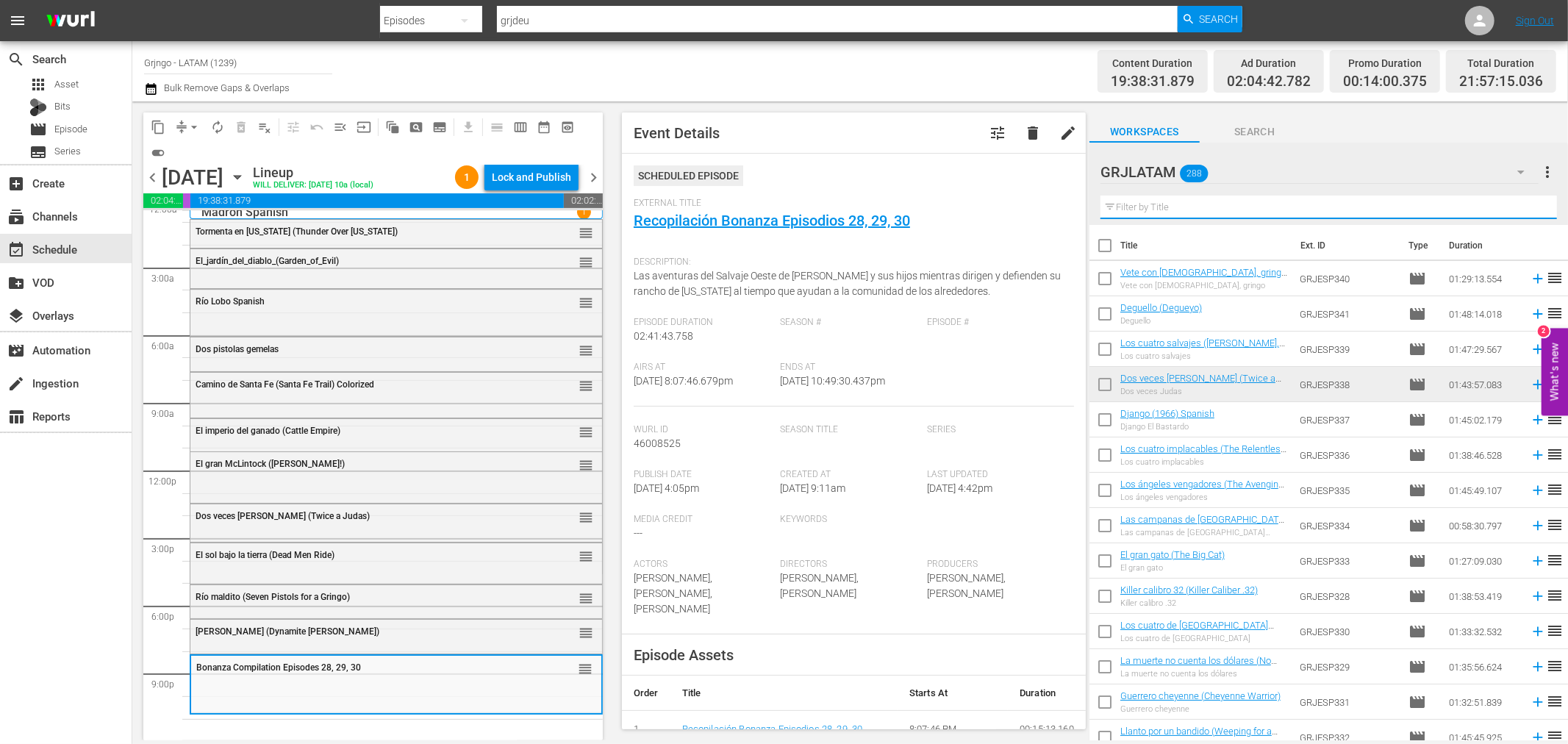
drag, startPoint x: 1141, startPoint y: 194, endPoint x: 1129, endPoint y: 209, distance: 19.2
click at [1129, 209] on input "text" at bounding box center [1329, 207] width 456 height 23
paste input "Un ejército de cinco hombres"
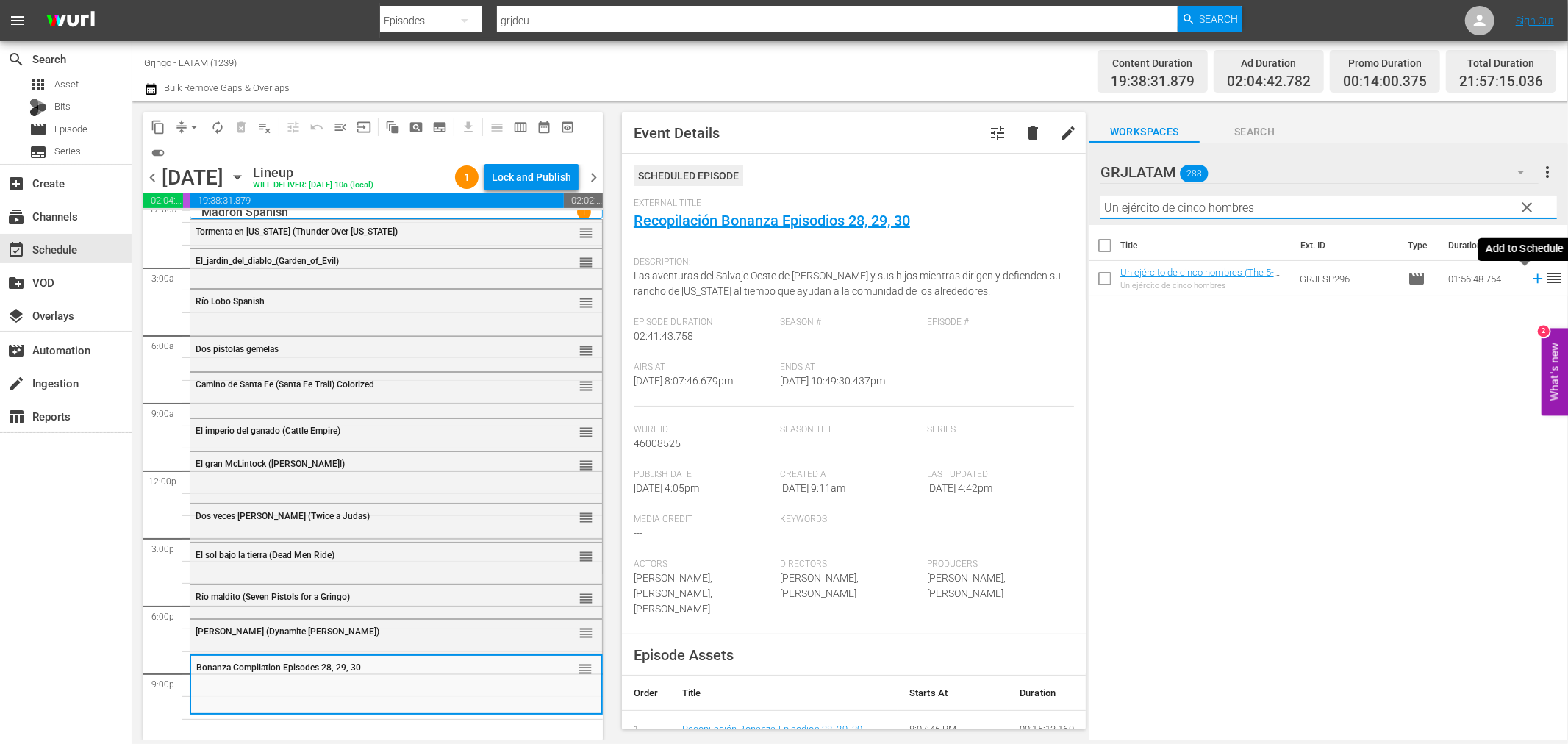
type input "Un ejército de cinco hombres"
click at [1530, 274] on icon at bounding box center [1538, 278] width 16 height 16
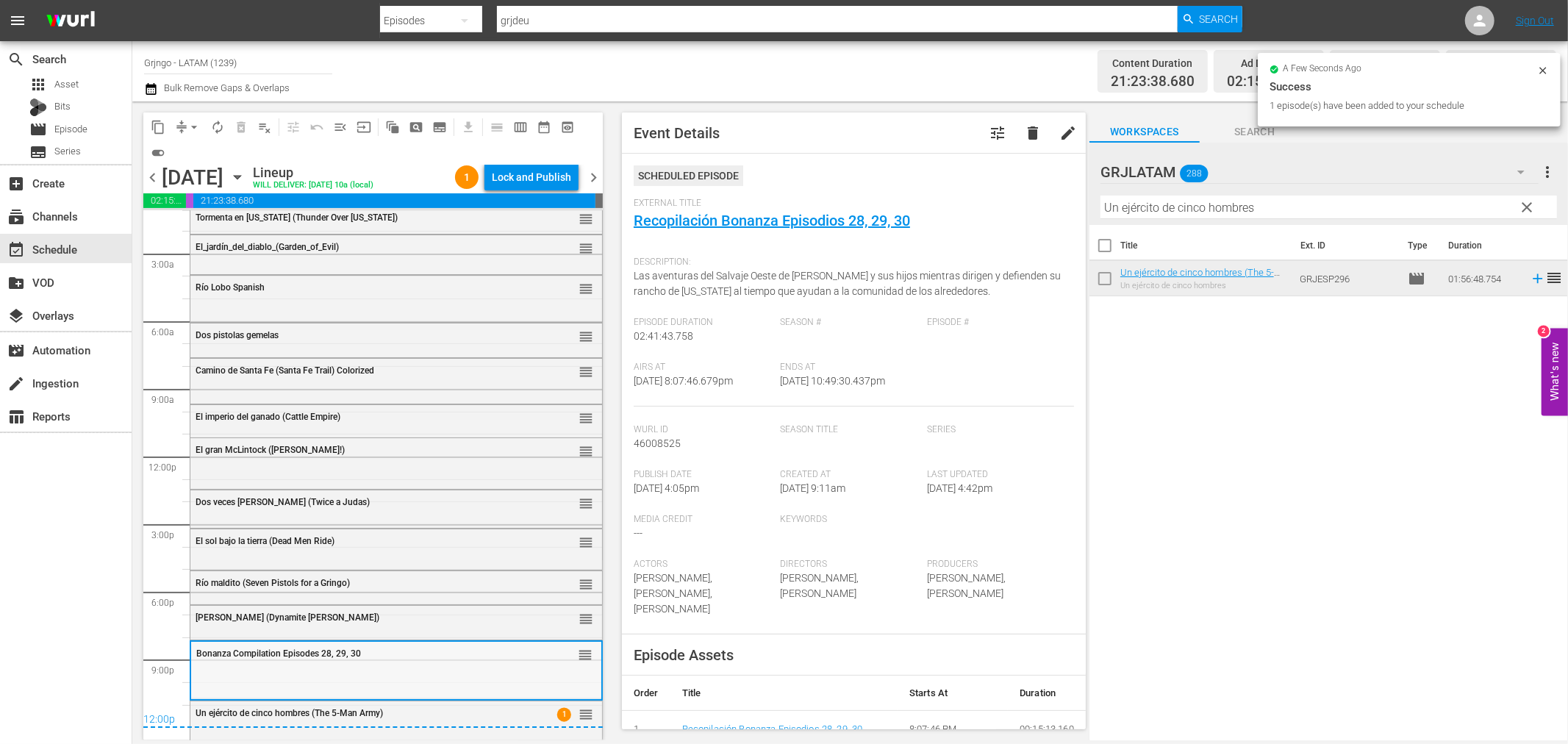
scroll to position [30, 0]
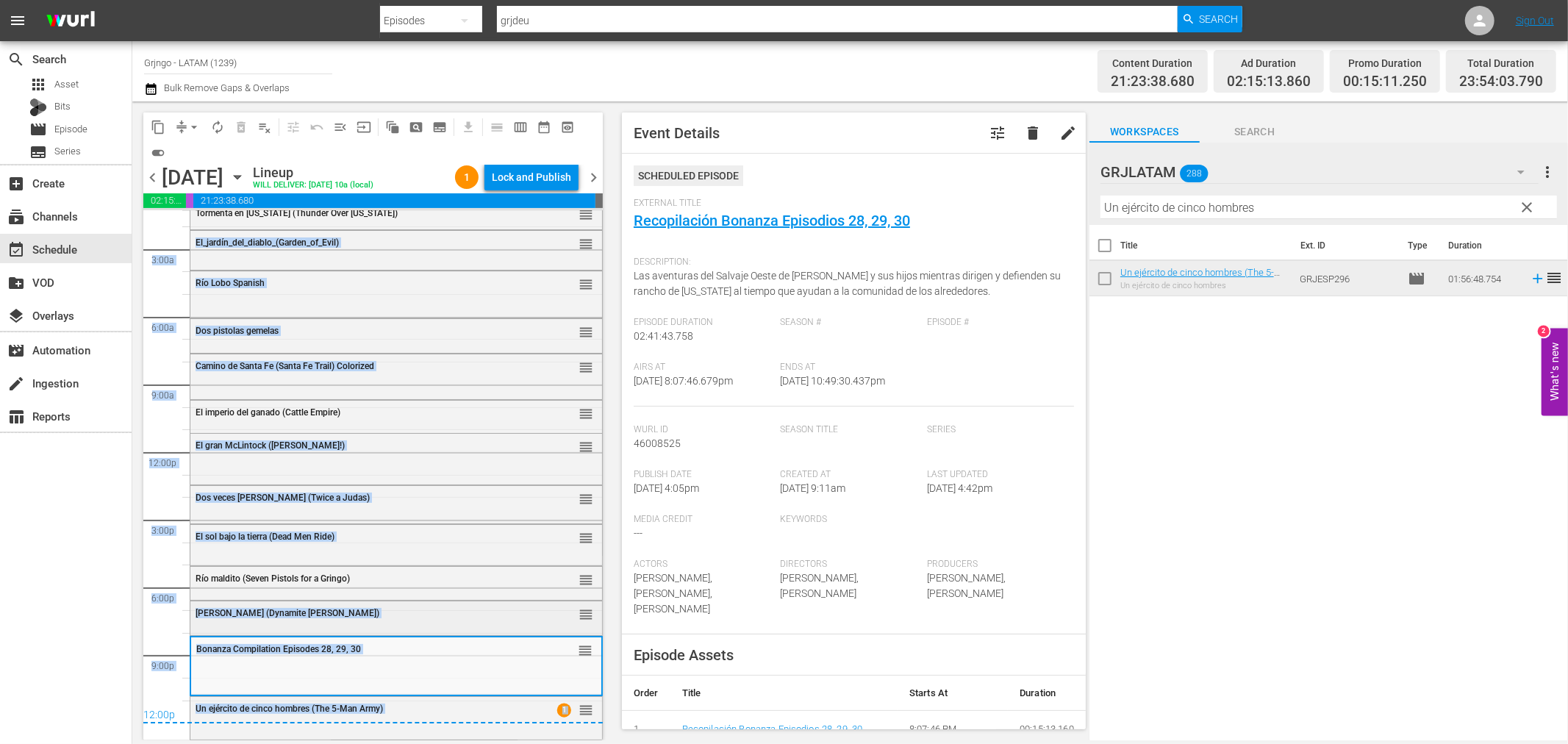
drag, startPoint x: 575, startPoint y: 710, endPoint x: 527, endPoint y: 628, distance: 95.0
click at [527, 628] on div "Madron Spanish 1 12:00p 12:00a 3:00a 6:00a 9:00a 12:00p 3:00p 6:00p 9:00p [DATE…" at bounding box center [372, 452] width 459 height 542
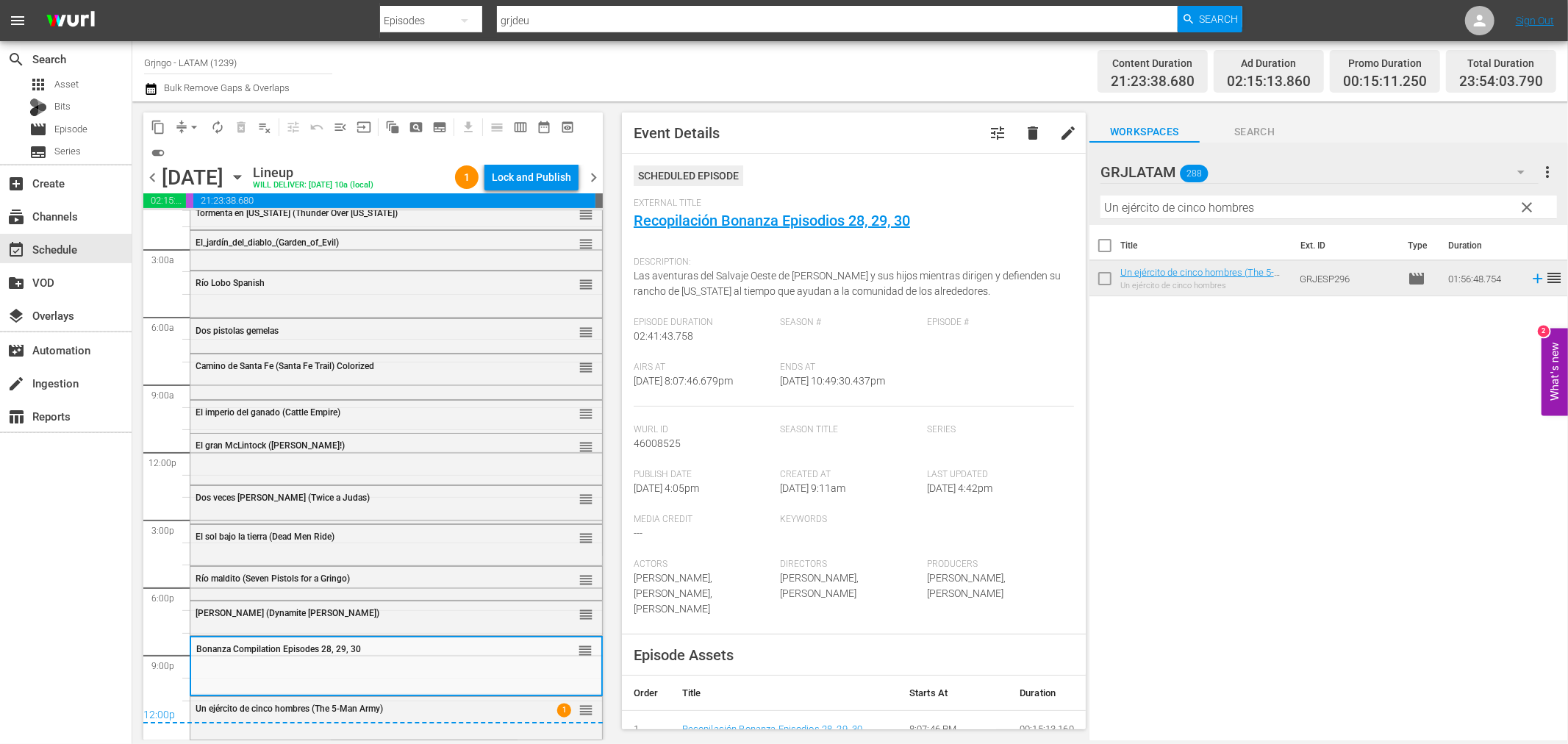
click at [22, 619] on div "search Search apps Asset Bits movie Episode subtitles Series add_box Create sub…" at bounding box center [66, 413] width 132 height 744
drag, startPoint x: 572, startPoint y: 706, endPoint x: 575, endPoint y: 620, distance: 86.1
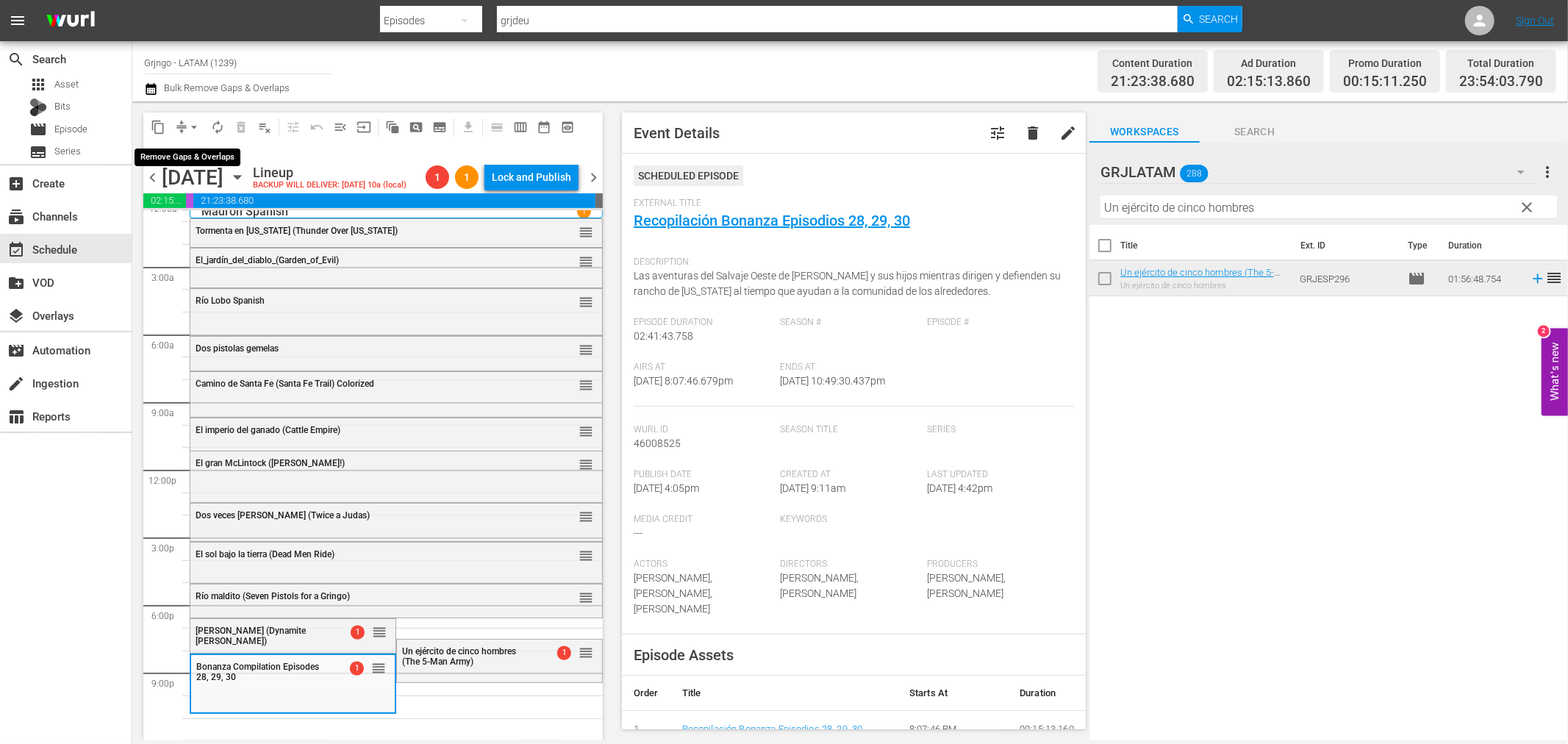
click at [201, 128] on button "arrow_drop_down" at bounding box center [194, 127] width 23 height 23
click at [192, 200] on li "Align to End of Previous Day" at bounding box center [194, 204] width 154 height 24
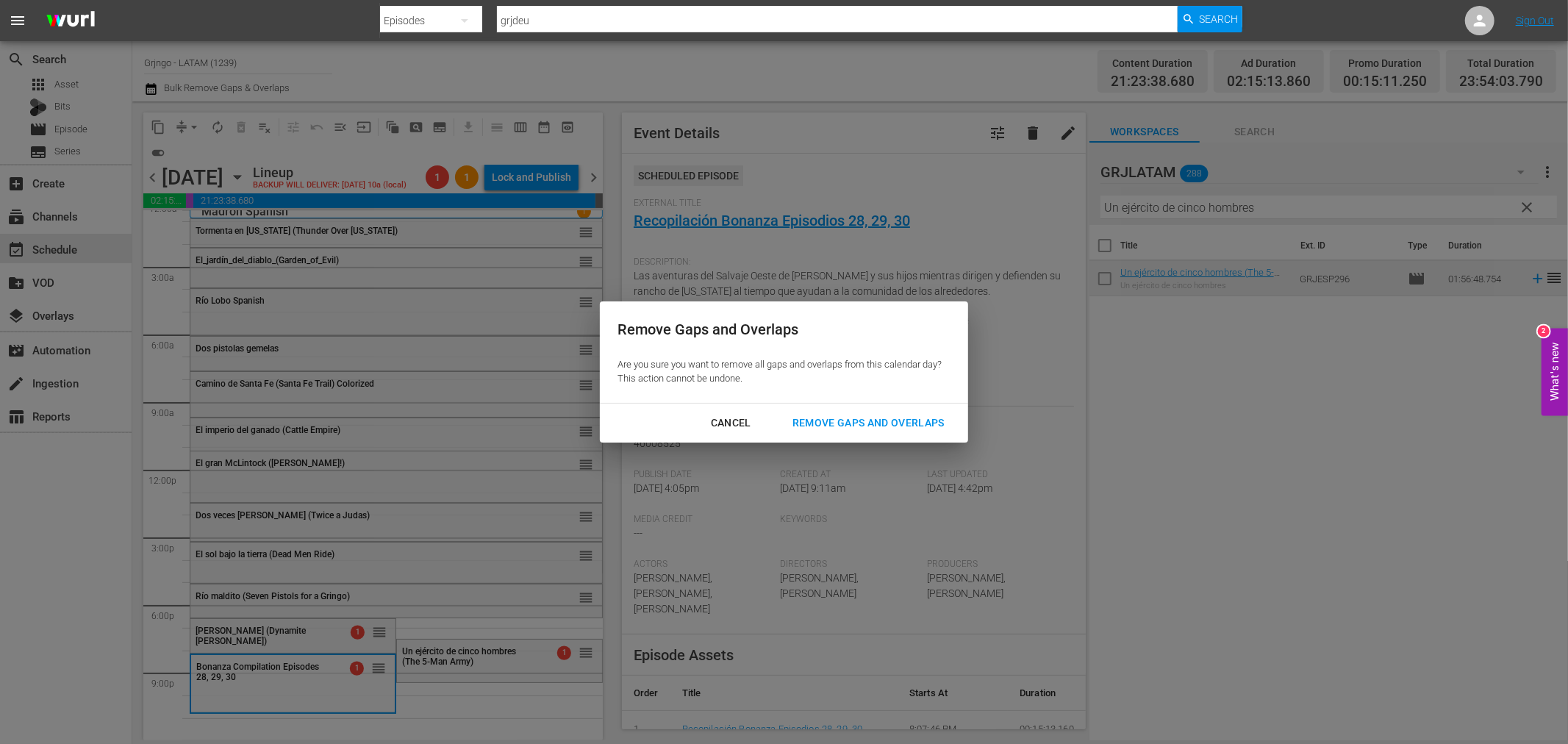
click at [822, 426] on div "Remove Gaps and Overlaps" at bounding box center [868, 423] width 175 height 19
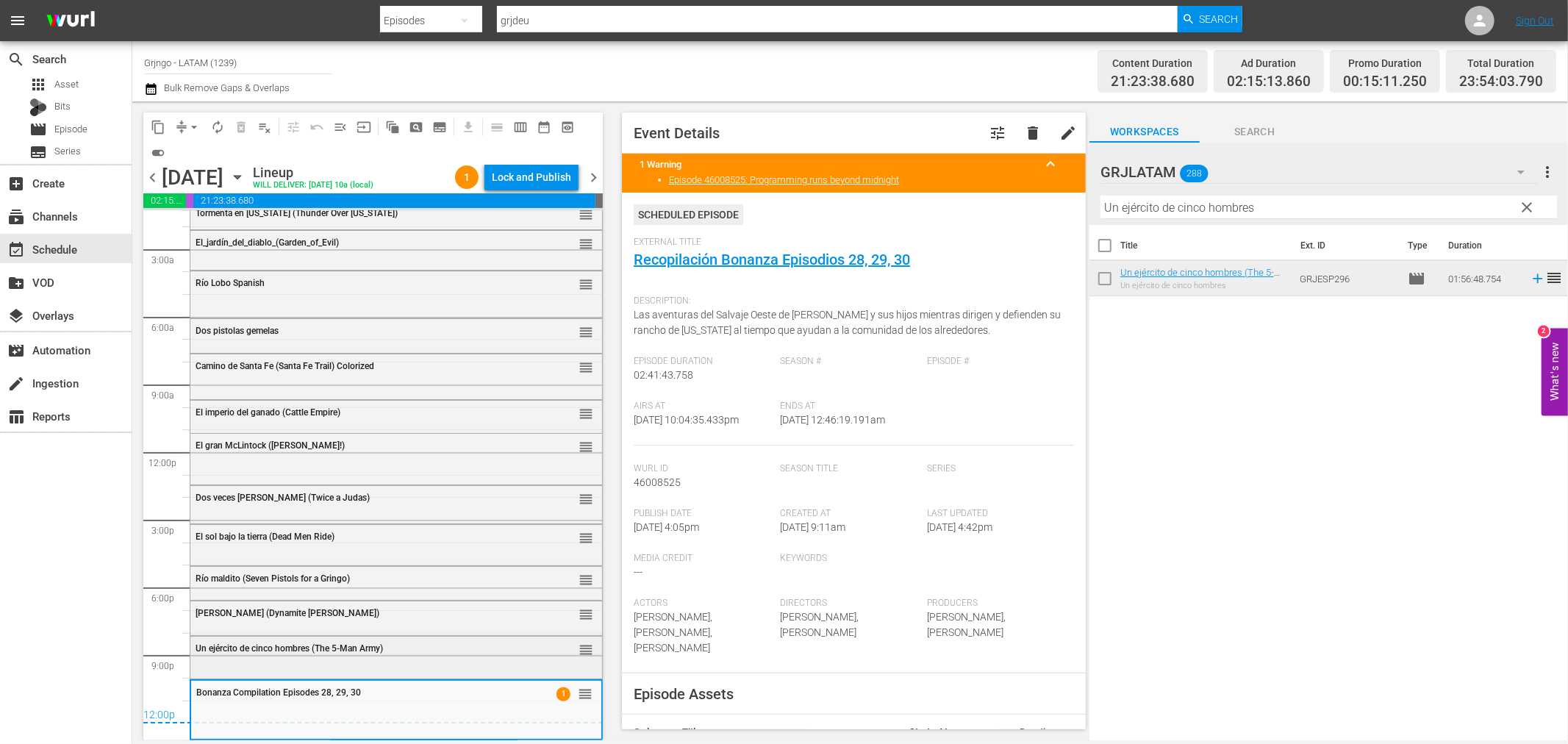
click at [285, 661] on div "Un ejército de cinco hombres (The 5-Man Army) reorder" at bounding box center [396, 649] width 412 height 25
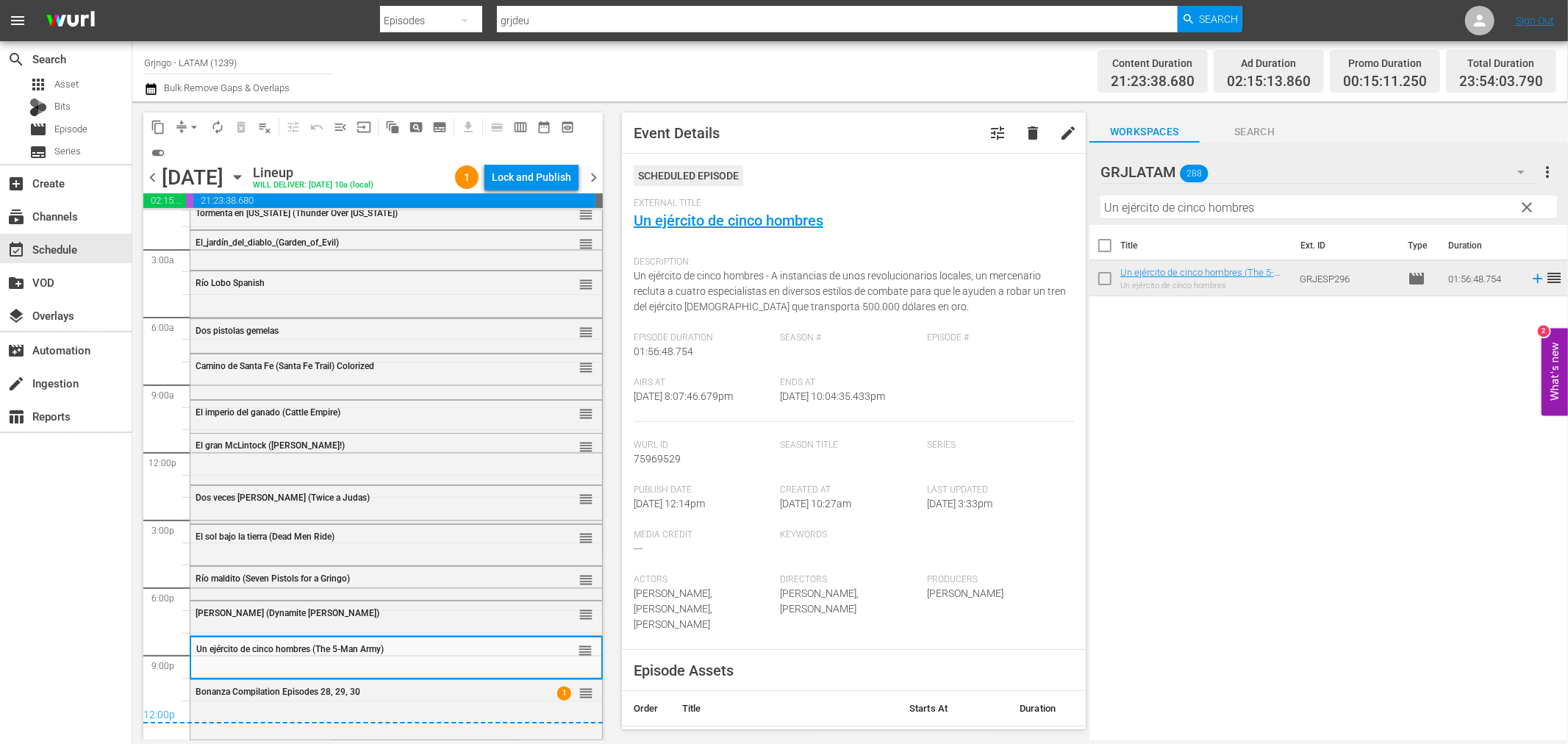
click at [318, 611] on div "[PERSON_NAME] (Dynamite [PERSON_NAME])" at bounding box center [359, 612] width 328 height 10
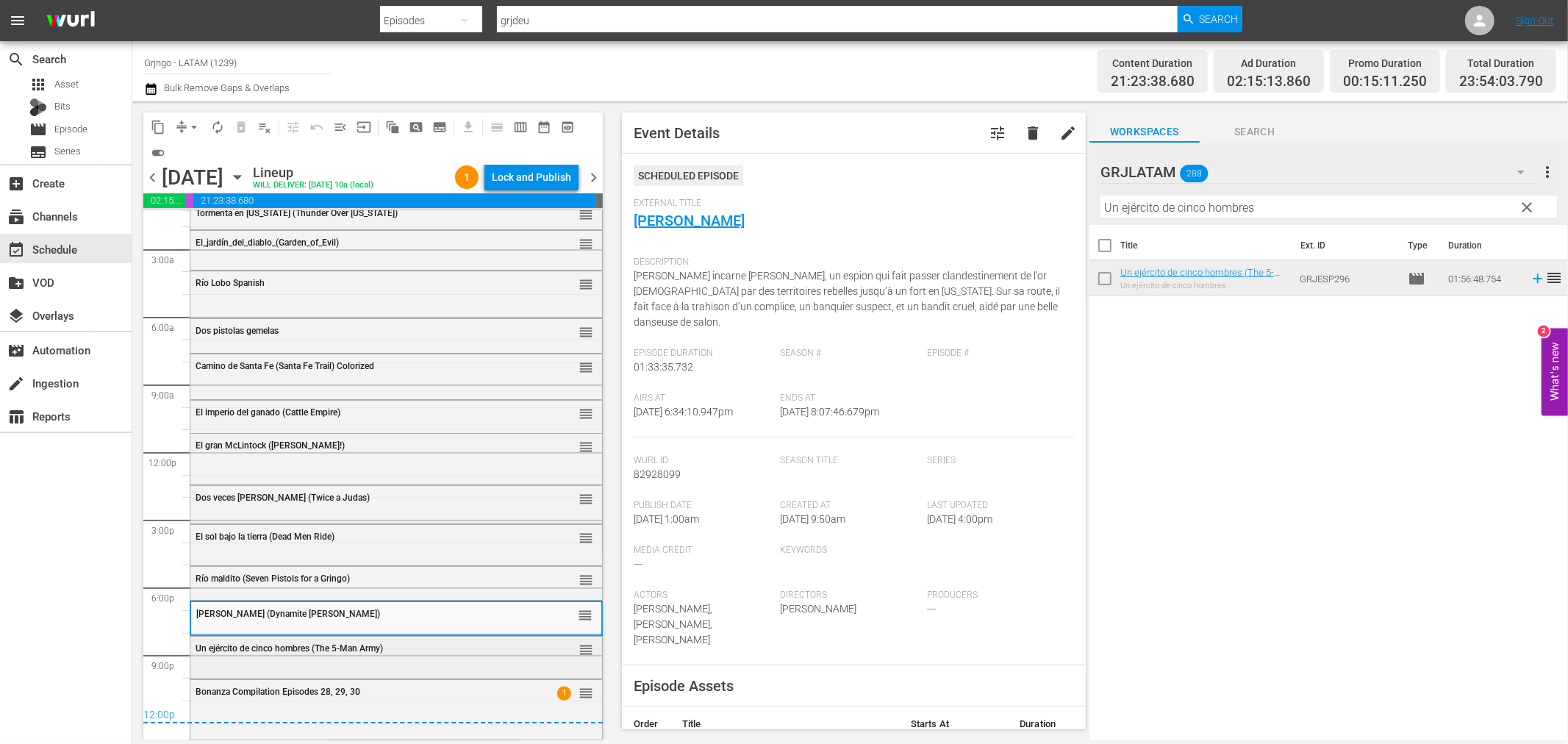
click at [281, 645] on span "Un ejército de cinco hombres (The 5-Man Army)" at bounding box center [288, 648] width 187 height 10
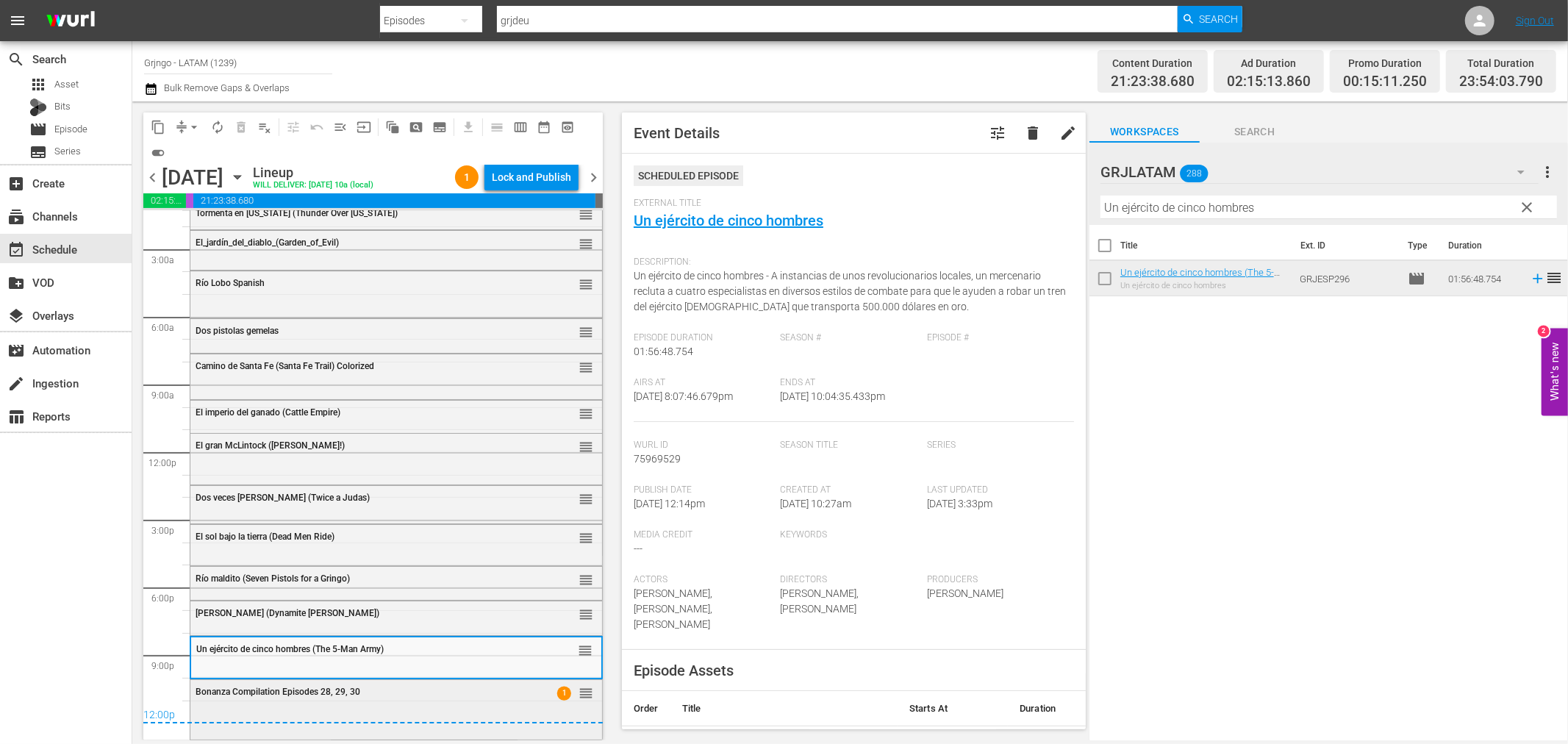
click at [295, 706] on div "Bonanza Compilation Episodes 28, 29, 30 1 reorder" at bounding box center [396, 708] width 412 height 56
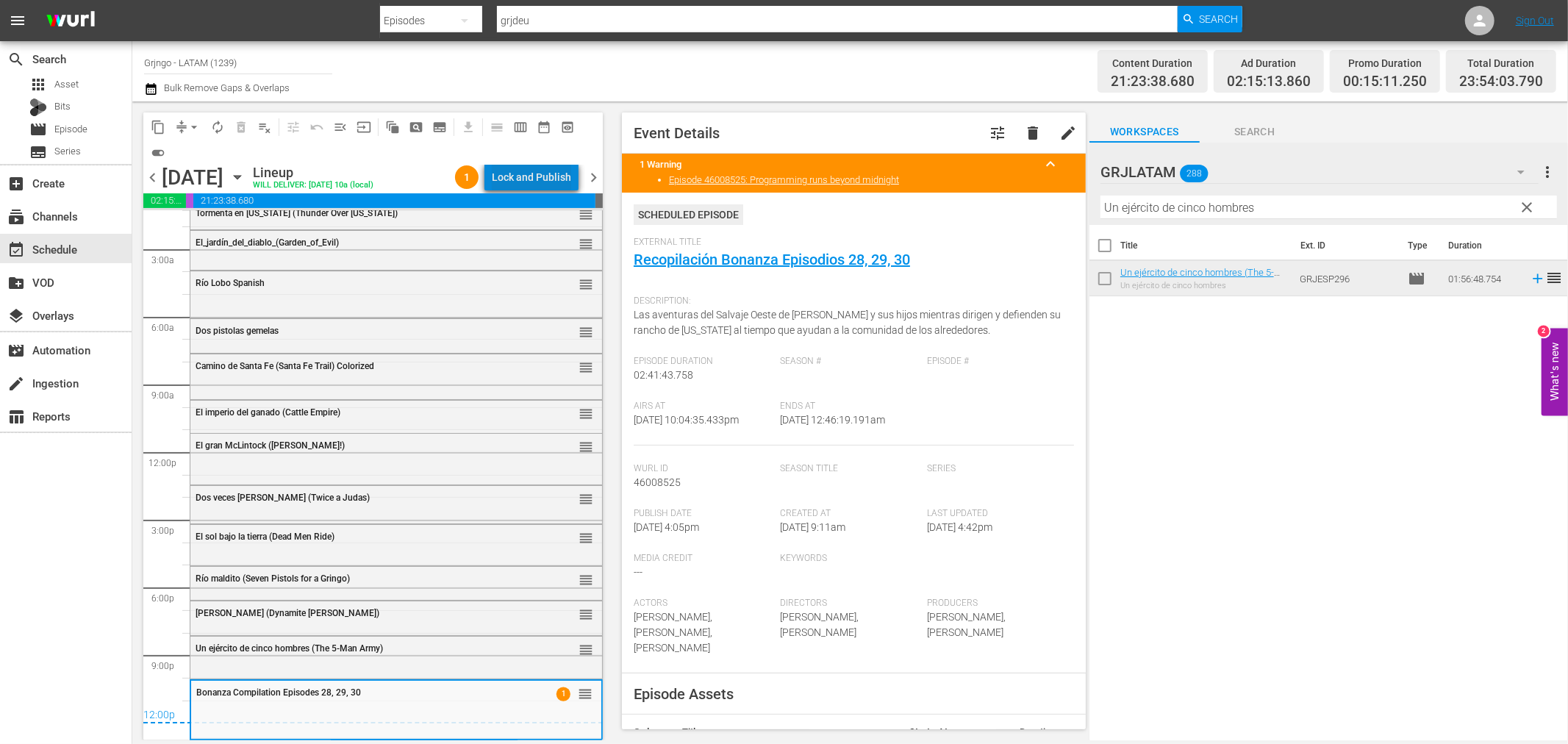
click at [544, 166] on div "Lock and Publish" at bounding box center [532, 177] width 80 height 27
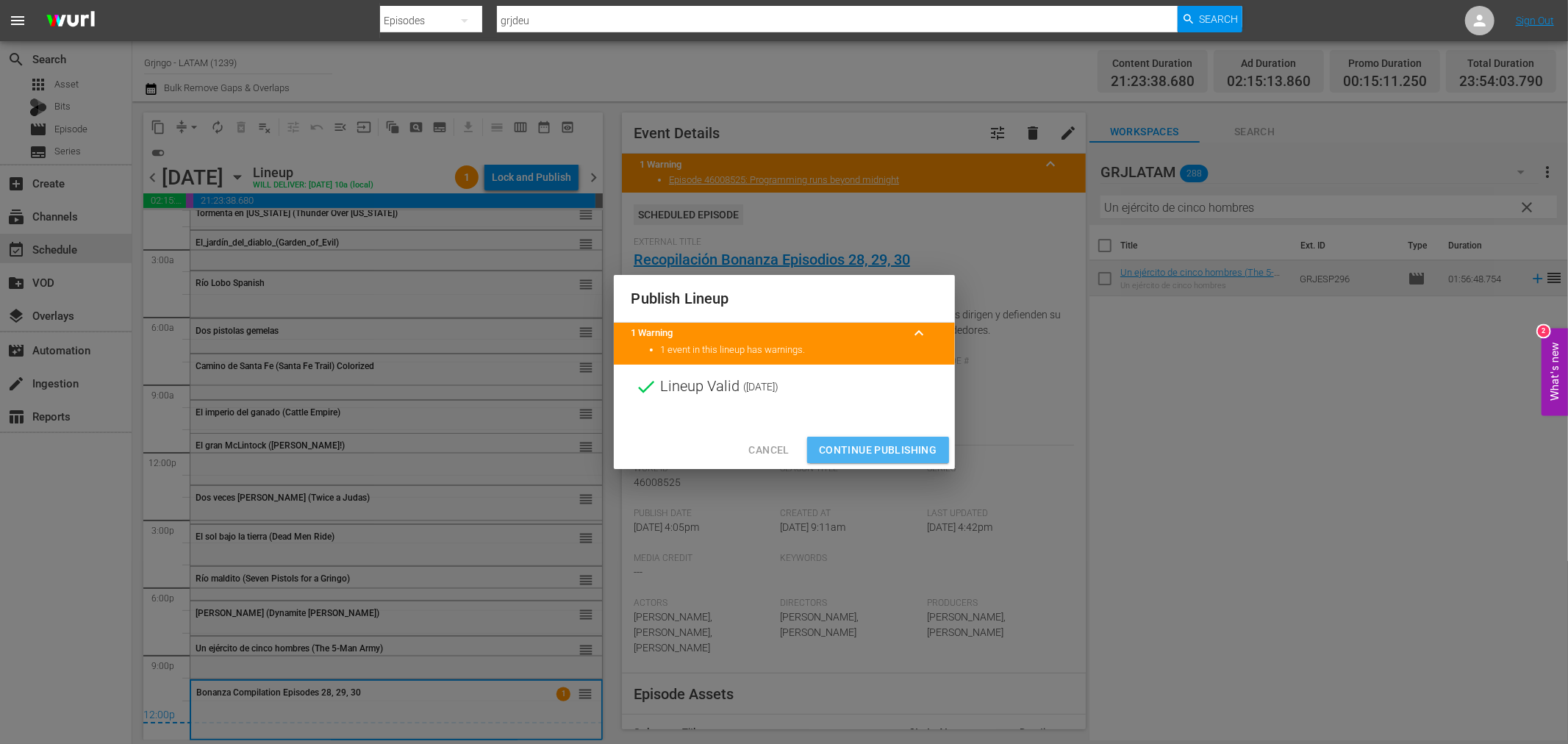
click at [879, 444] on span "Continue Publishing" at bounding box center [878, 450] width 118 height 19
